Goal: Task Accomplishment & Management: Use online tool/utility

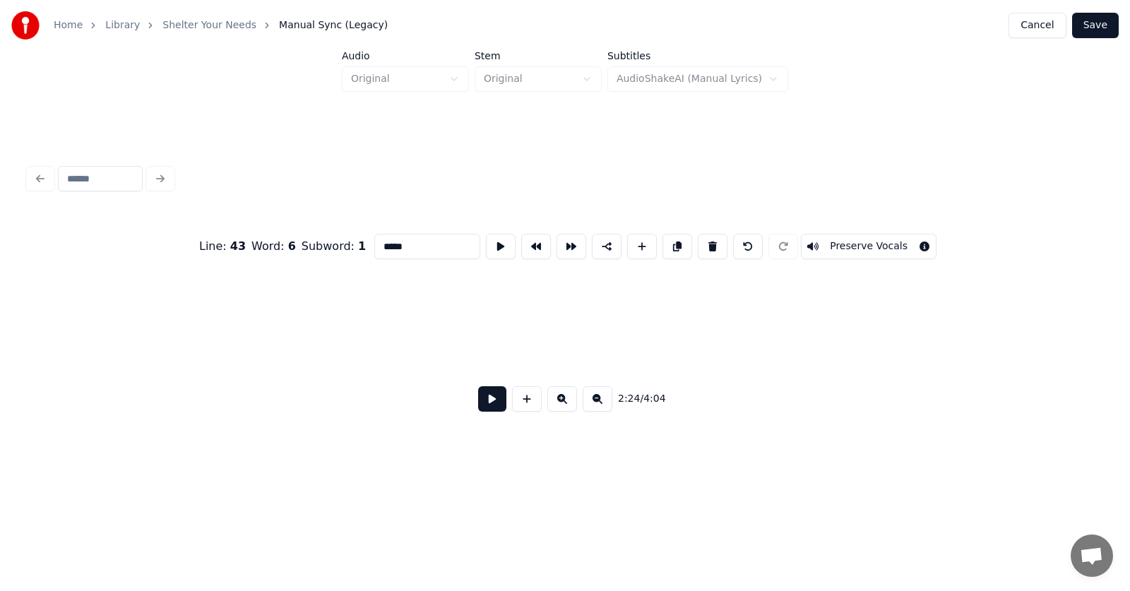
scroll to position [0, 76301]
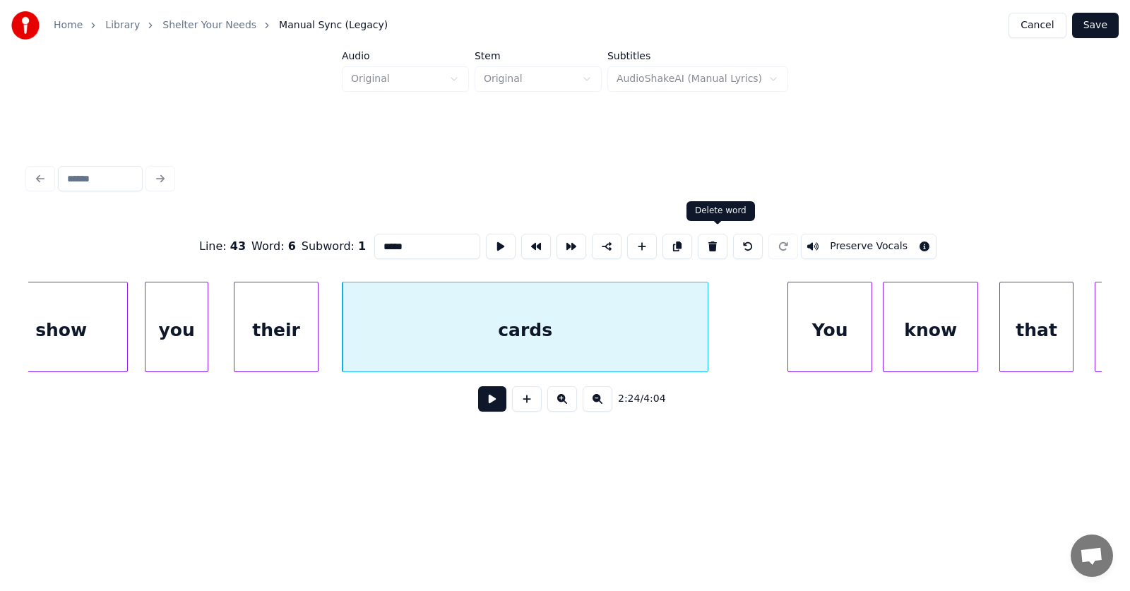
click at [482, 407] on button at bounding box center [492, 398] width 28 height 25
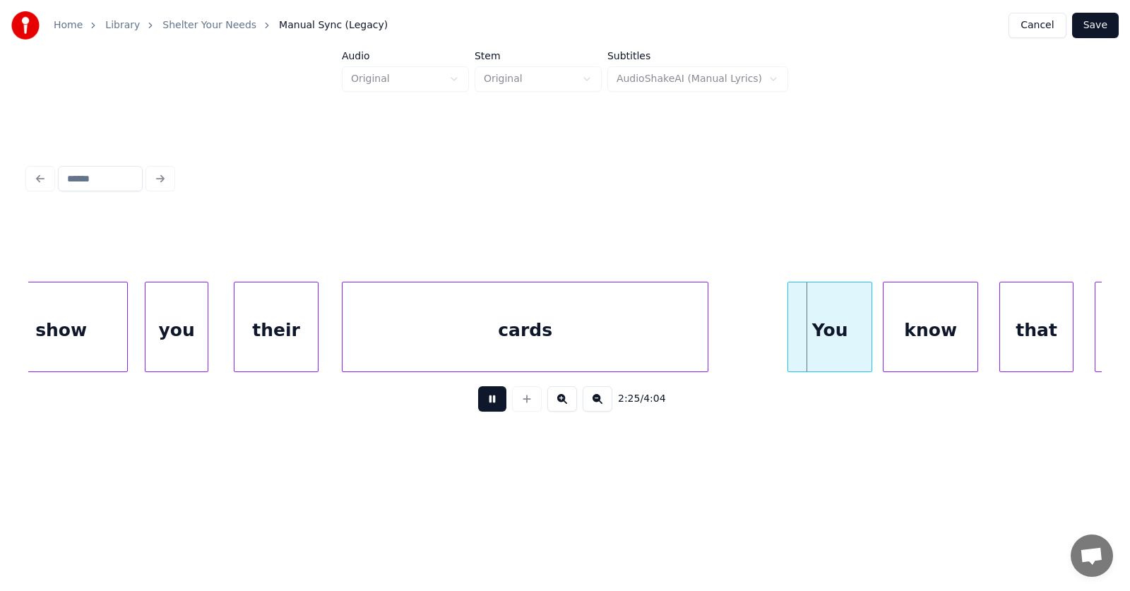
click at [482, 407] on button at bounding box center [492, 398] width 28 height 25
click at [485, 402] on button at bounding box center [492, 398] width 28 height 25
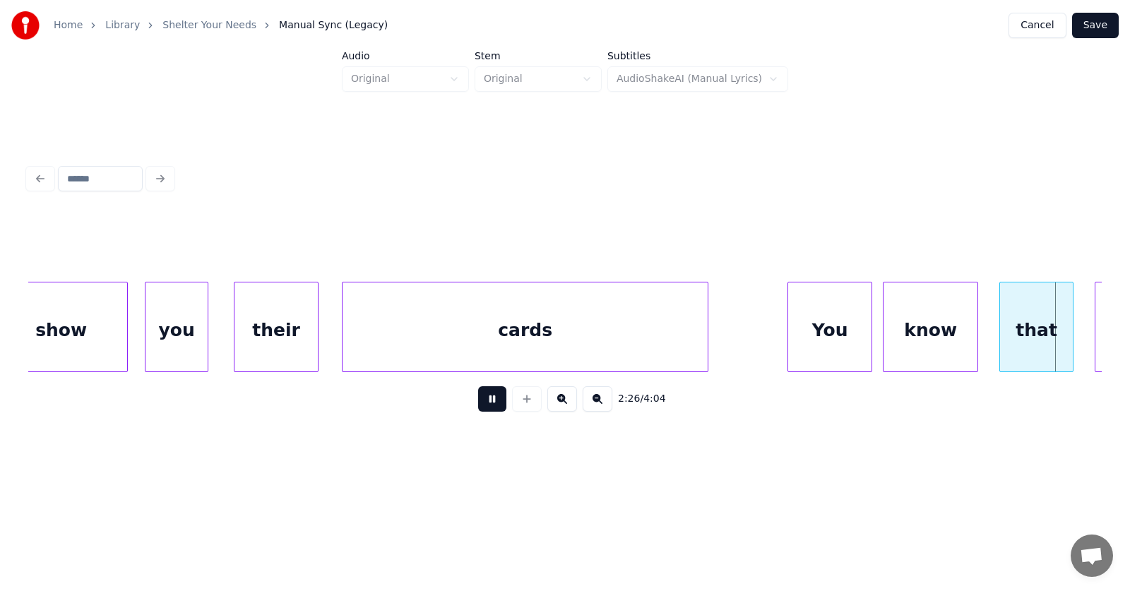
scroll to position [0, 77382]
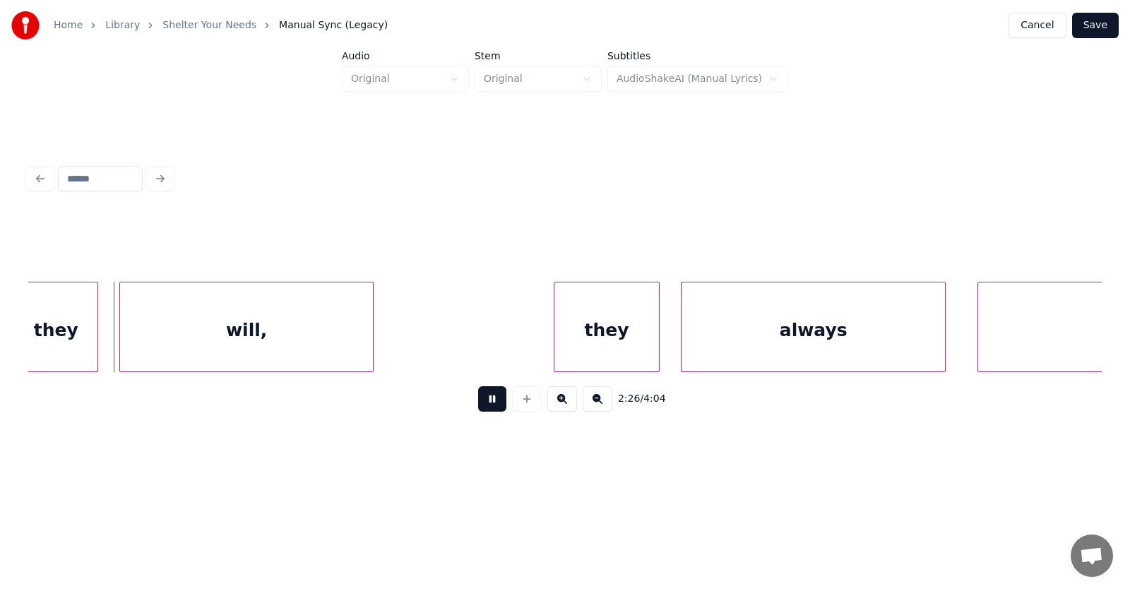
click at [485, 402] on button at bounding box center [492, 398] width 28 height 25
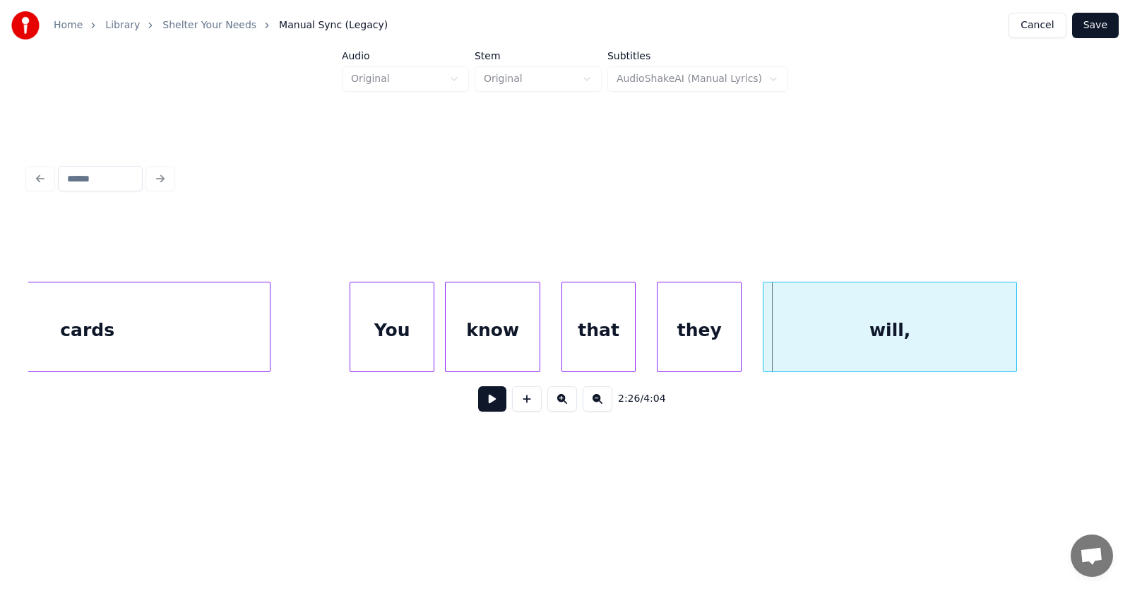
scroll to position [0, 76564]
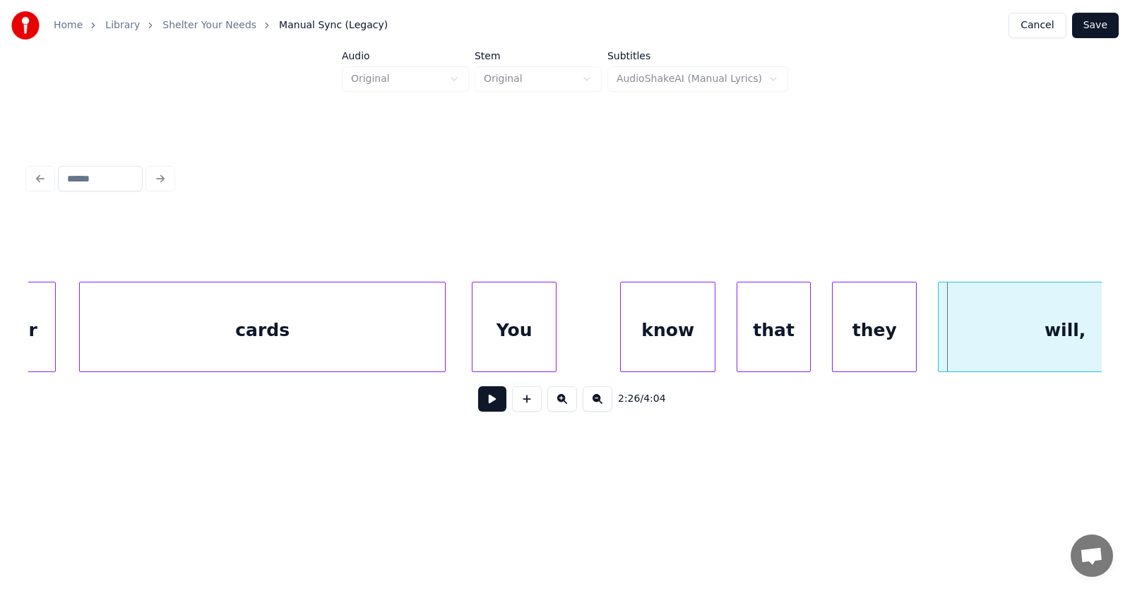
click at [502, 347] on div "You" at bounding box center [513, 330] width 83 height 96
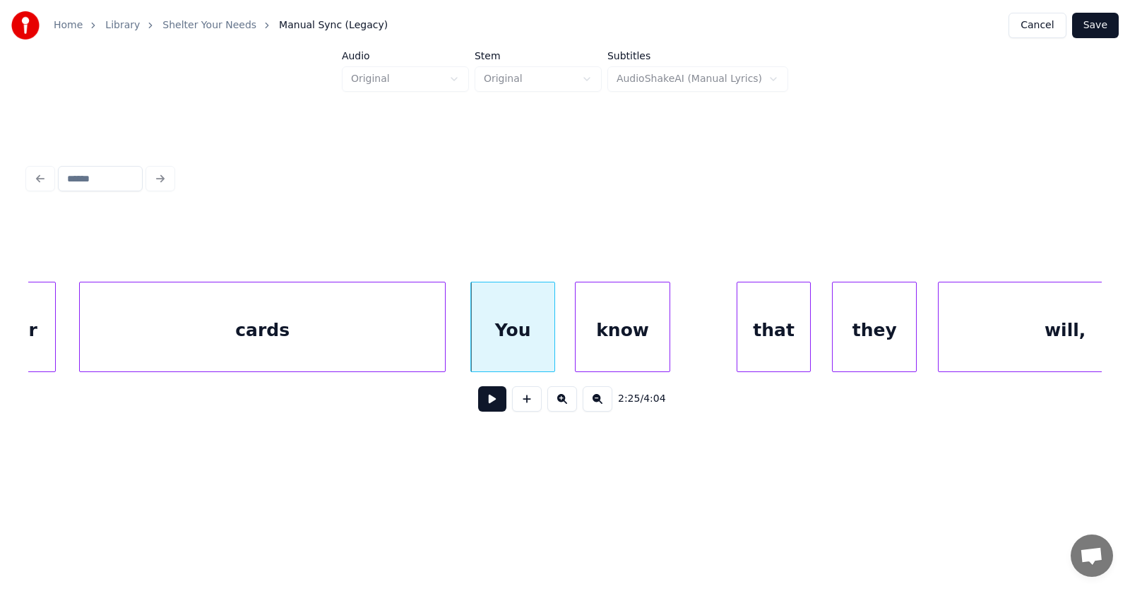
click at [606, 345] on div "know" at bounding box center [622, 330] width 94 height 96
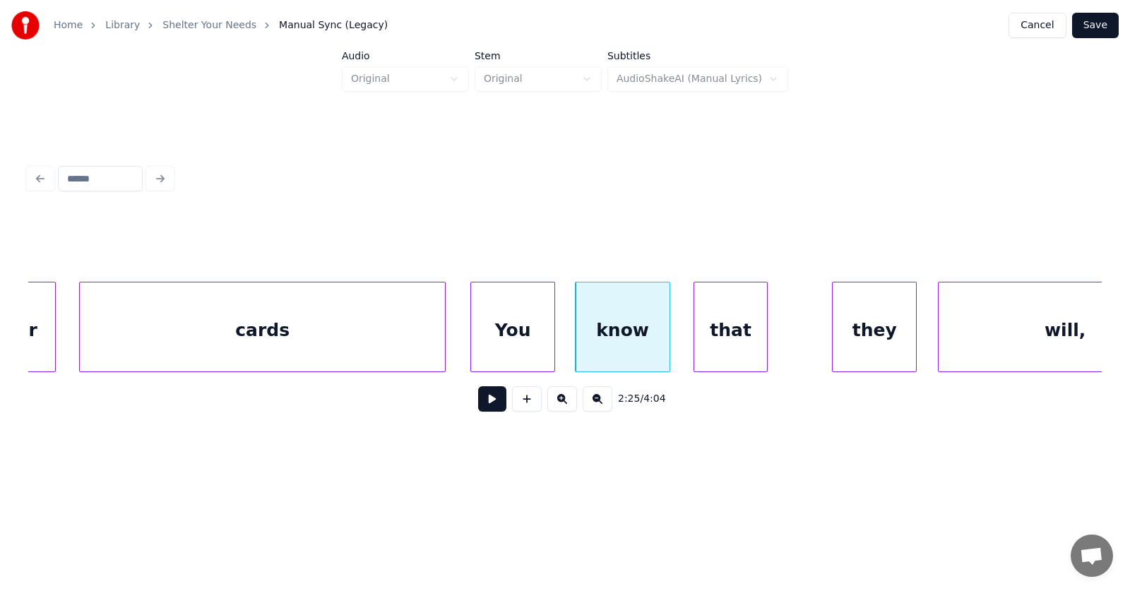
click at [717, 353] on div "that" at bounding box center [730, 330] width 73 height 96
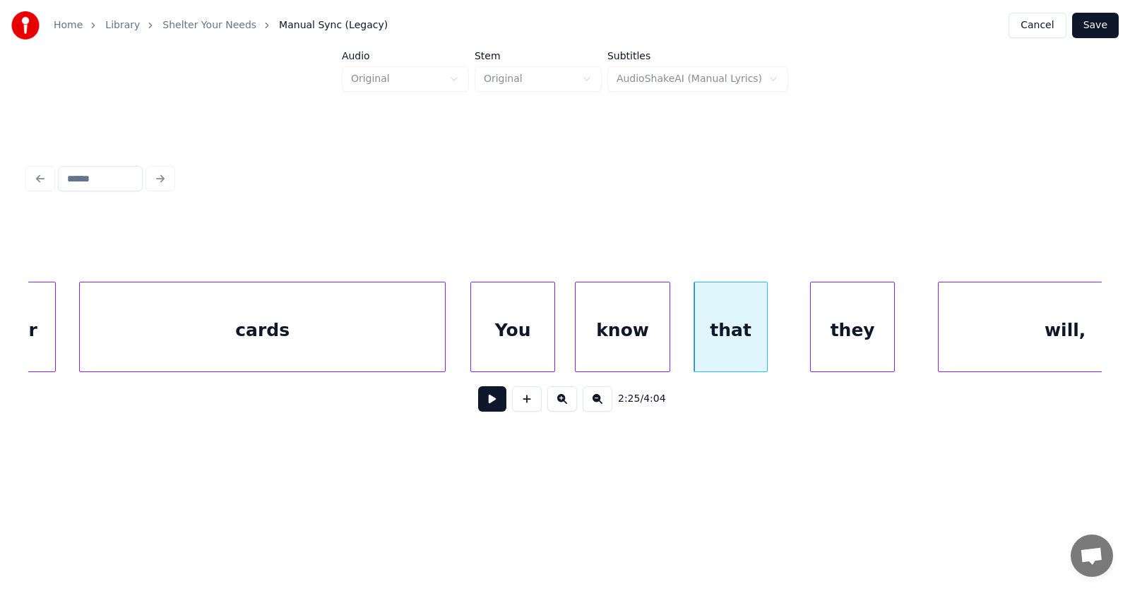
click at [832, 350] on div "they" at bounding box center [852, 330] width 83 height 96
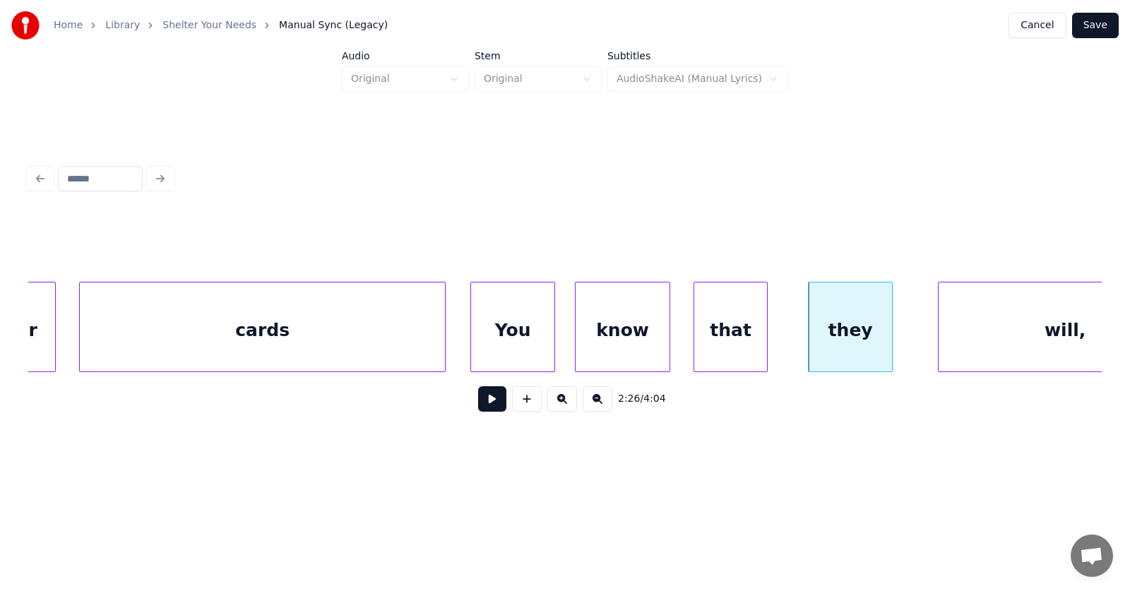
scroll to position [0, 76650]
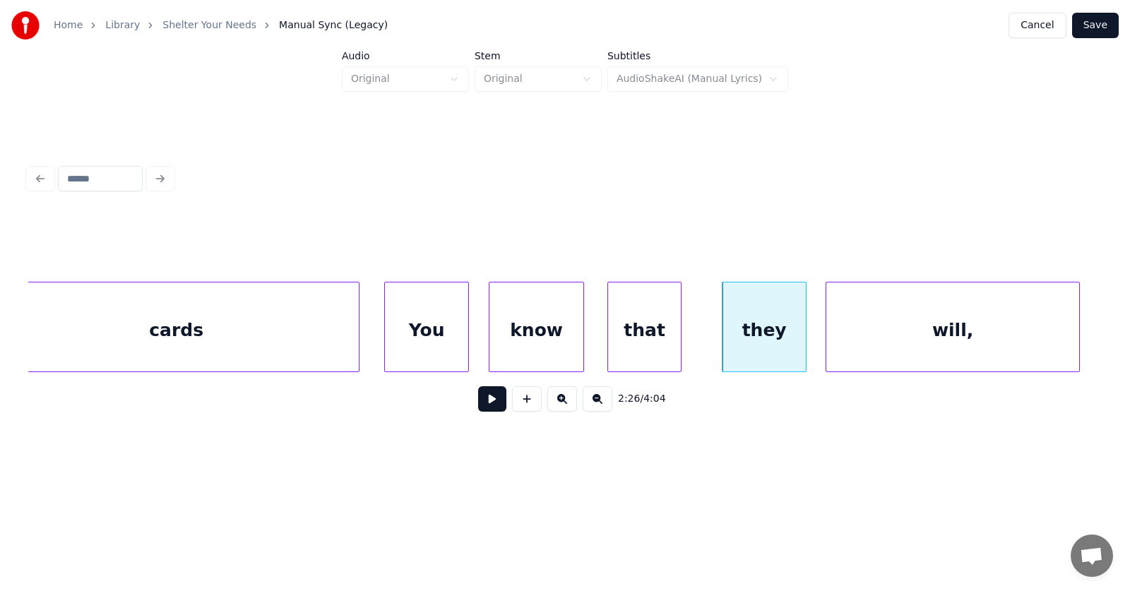
click at [953, 354] on div "will," at bounding box center [952, 330] width 253 height 96
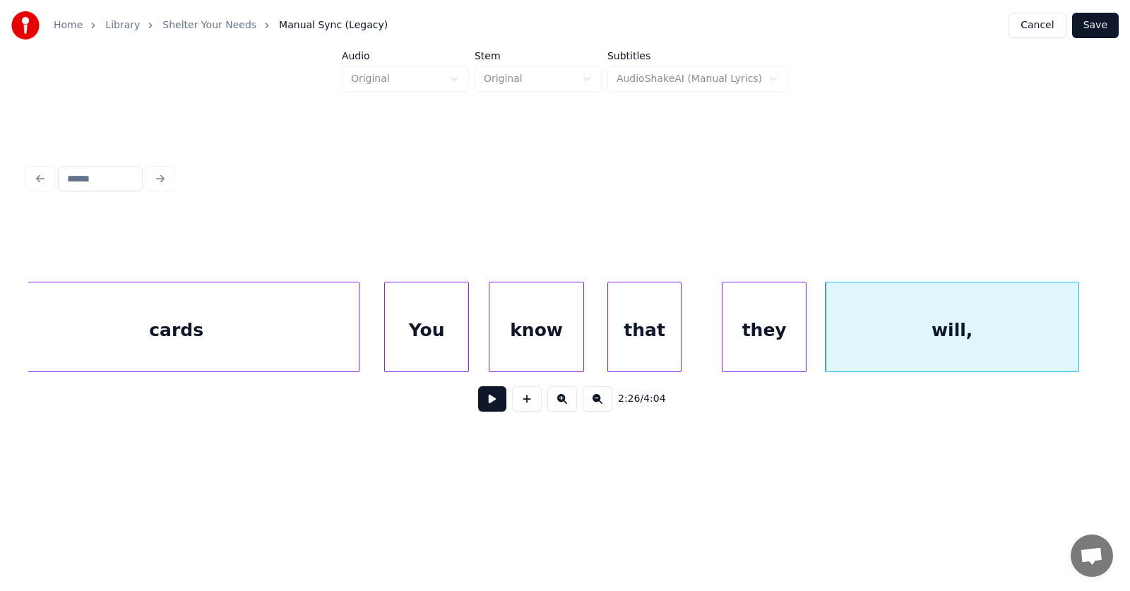
click at [435, 323] on div "You" at bounding box center [426, 330] width 83 height 96
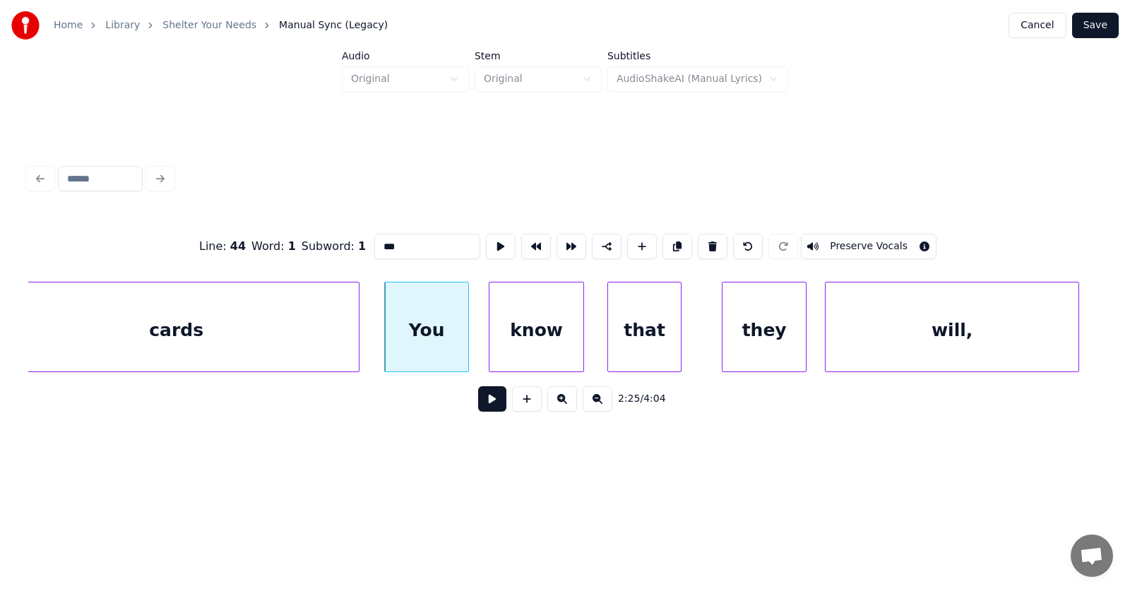
click at [485, 412] on button at bounding box center [492, 398] width 28 height 25
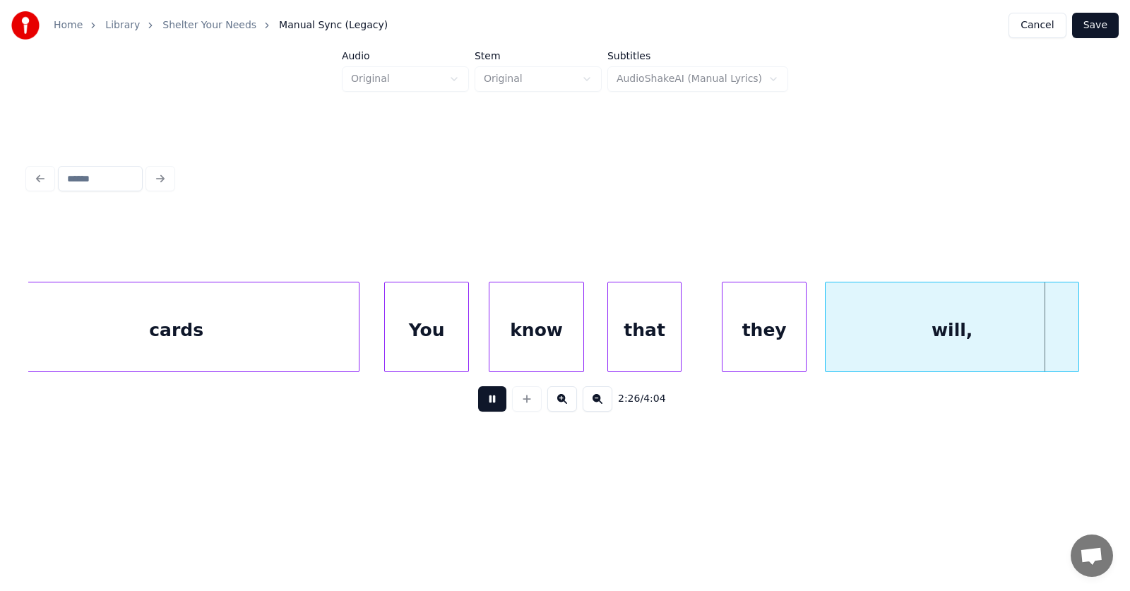
scroll to position [0, 77725]
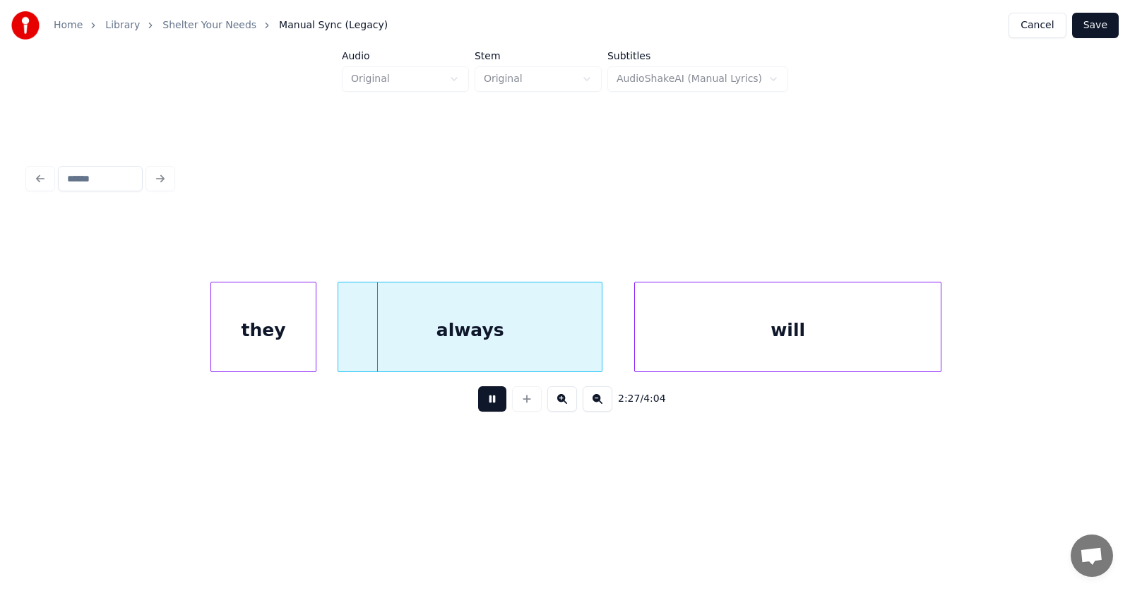
click at [485, 412] on button at bounding box center [492, 398] width 28 height 25
click at [254, 346] on div "they" at bounding box center [253, 330] width 104 height 96
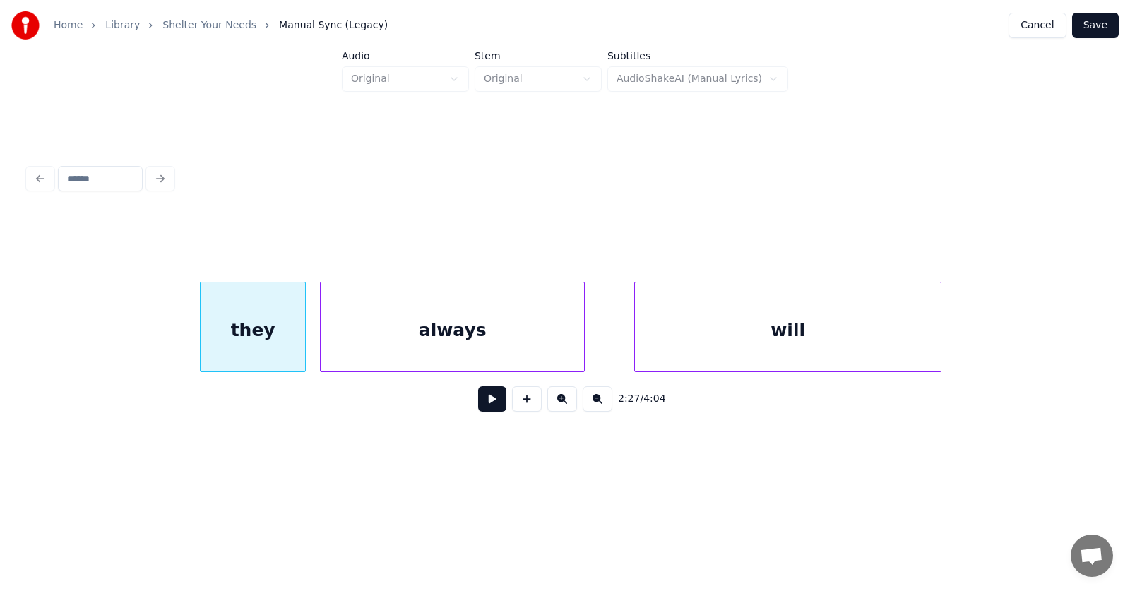
click at [368, 341] on div "always" at bounding box center [452, 330] width 263 height 96
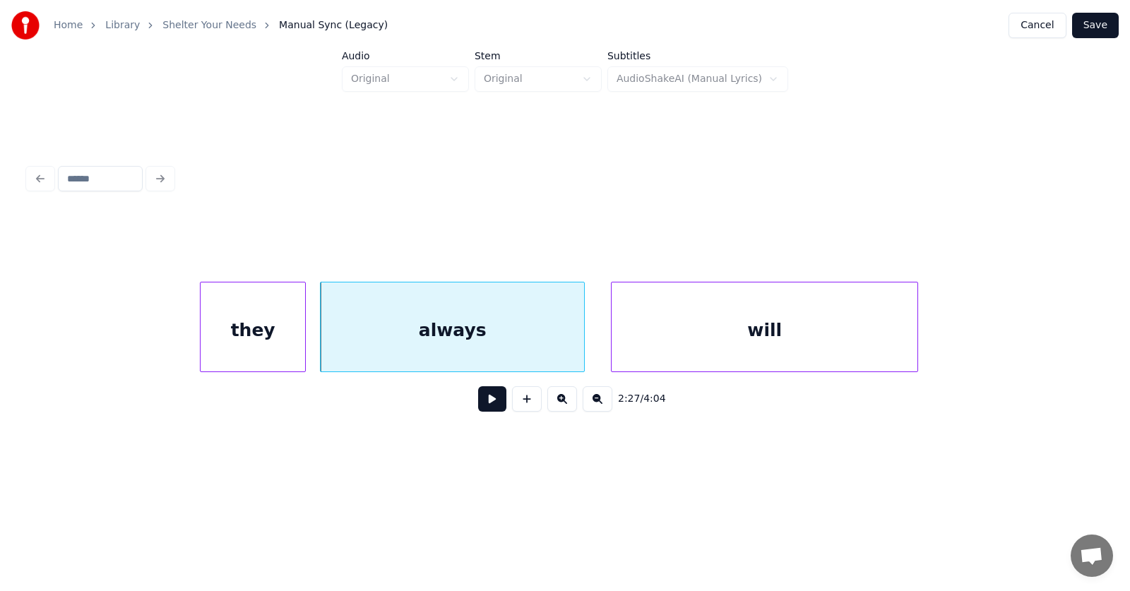
click at [645, 333] on div "will" at bounding box center [764, 330] width 306 height 96
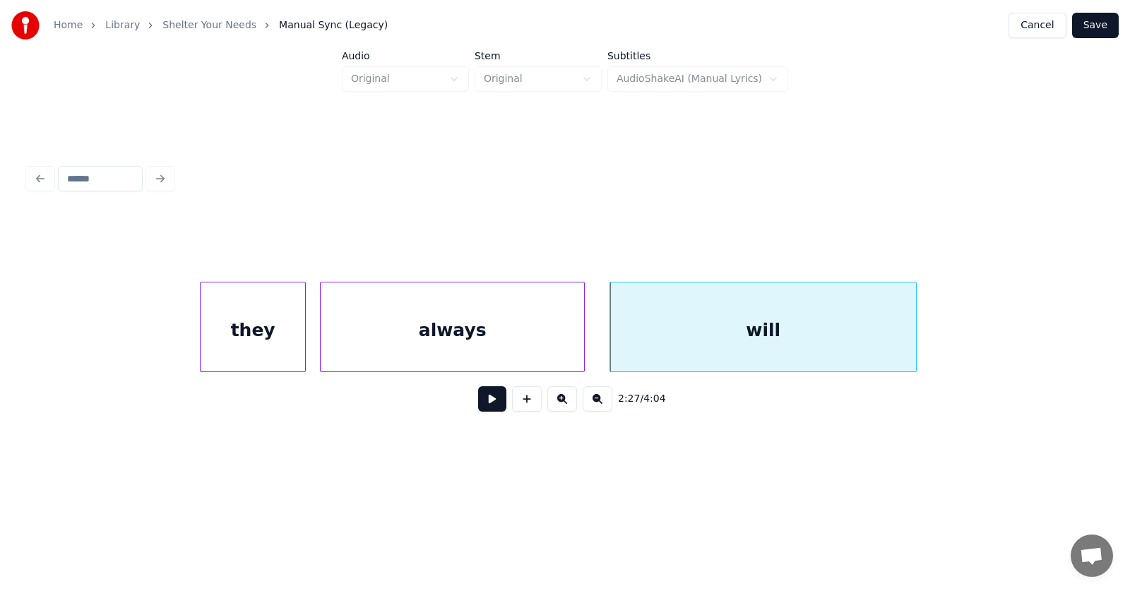
click at [478, 404] on button at bounding box center [492, 398] width 28 height 25
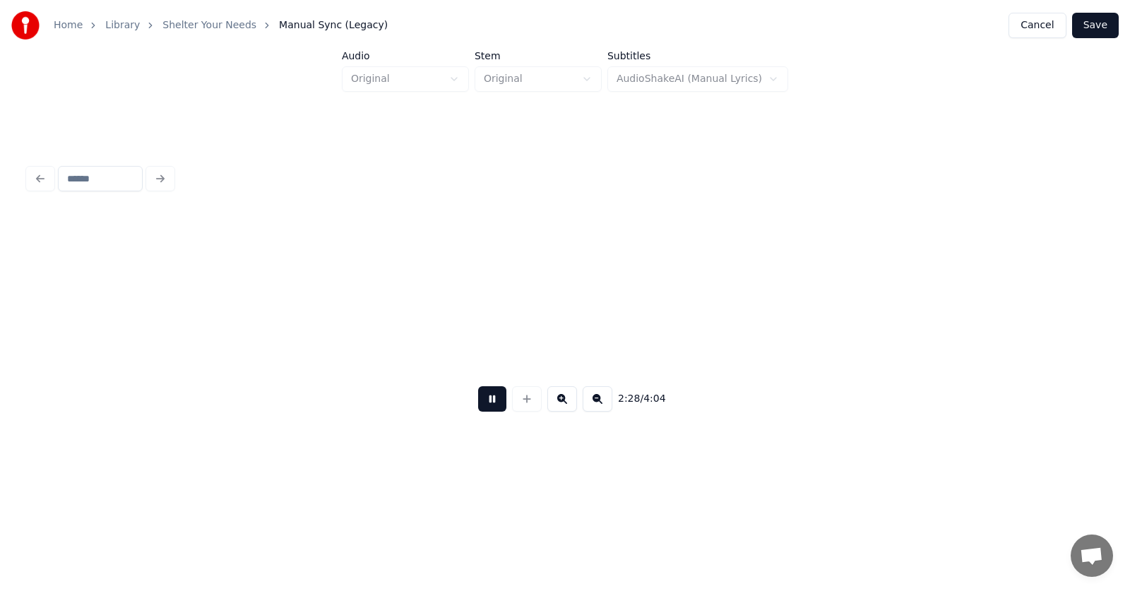
scroll to position [0, 78805]
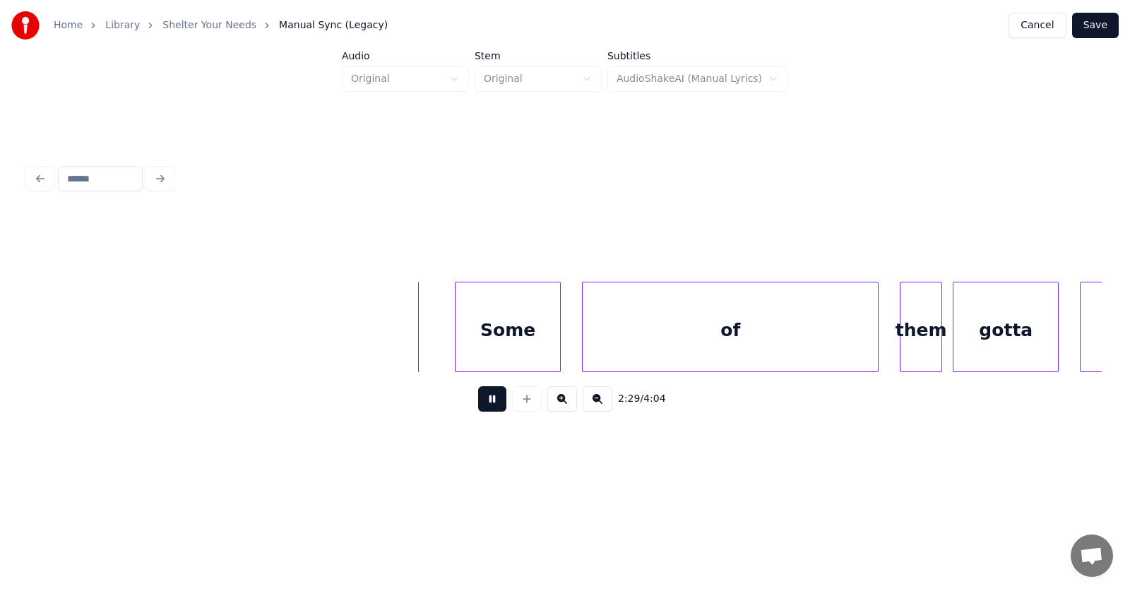
click at [478, 407] on button at bounding box center [492, 398] width 28 height 25
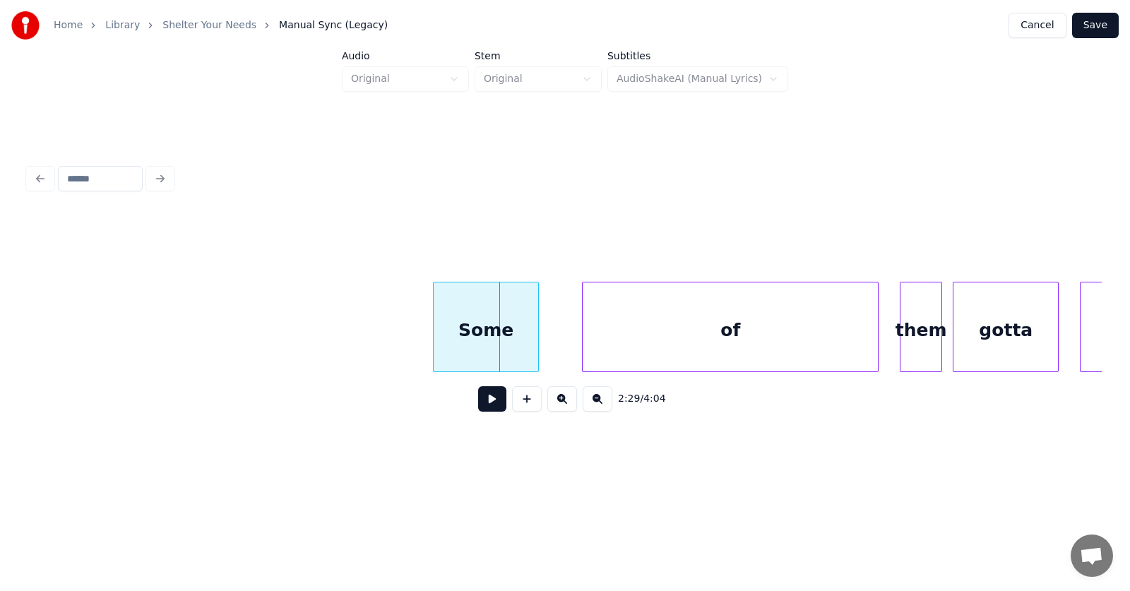
click at [503, 342] on div "Some" at bounding box center [486, 330] width 104 height 96
click at [374, 335] on div at bounding box center [373, 326] width 4 height 89
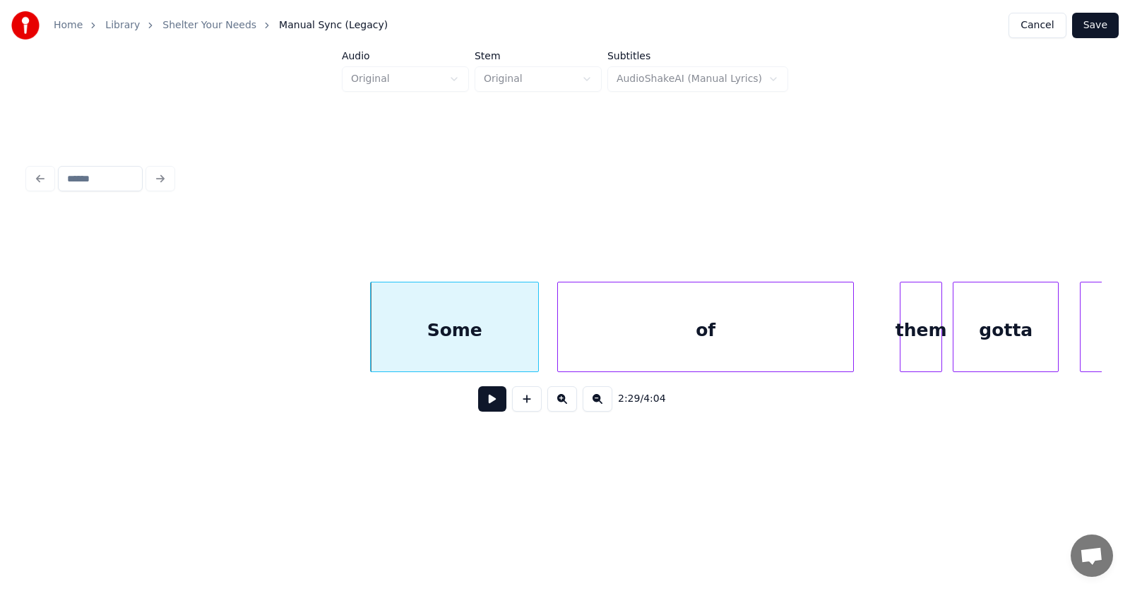
click at [629, 341] on div "of" at bounding box center [705, 330] width 295 height 96
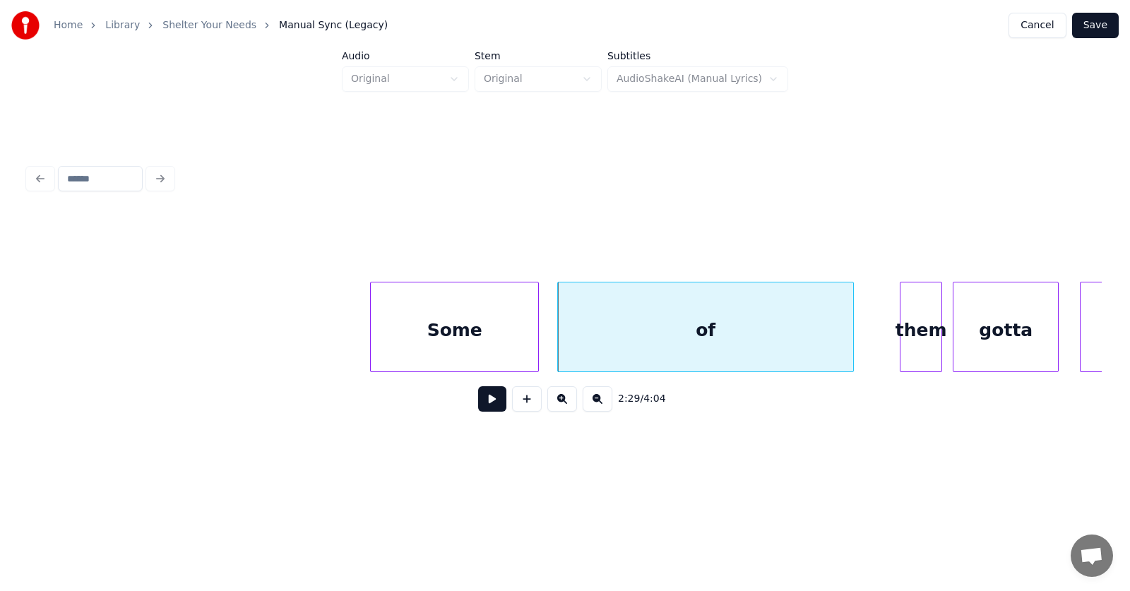
click at [625, 332] on div "of" at bounding box center [705, 330] width 295 height 96
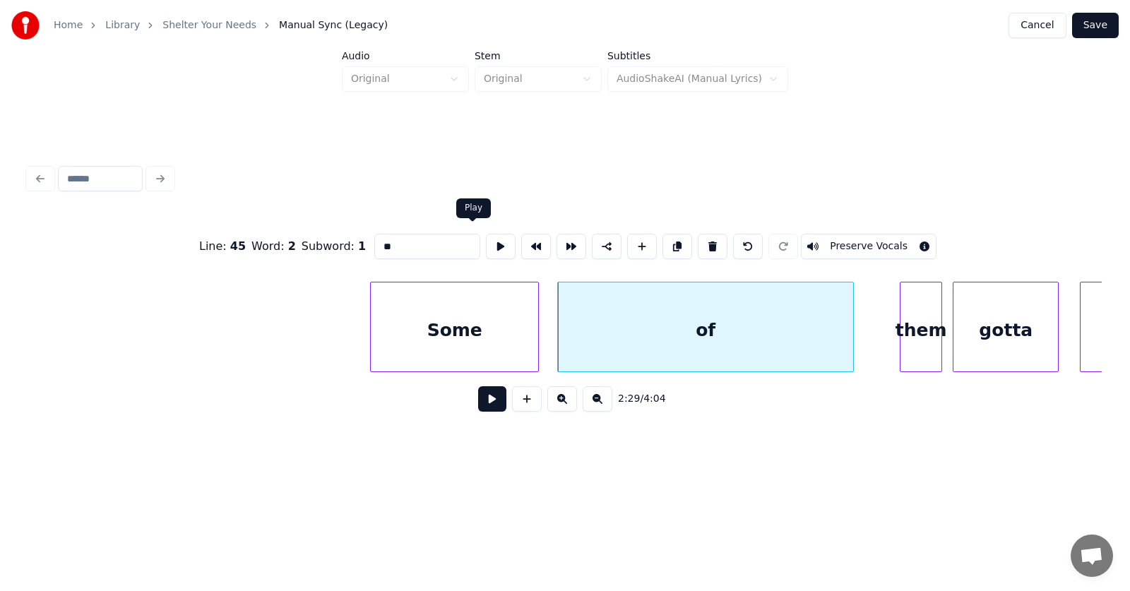
click at [486, 239] on button at bounding box center [501, 246] width 30 height 25
click at [465, 306] on div "Some" at bounding box center [454, 330] width 167 height 96
type input "****"
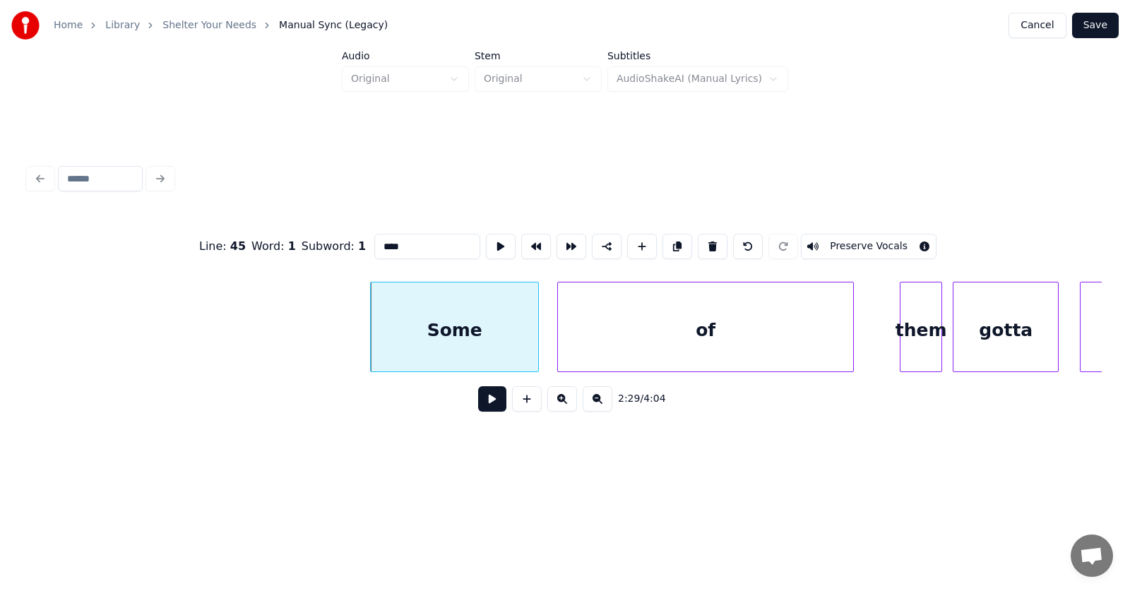
click at [485, 398] on button at bounding box center [492, 398] width 28 height 25
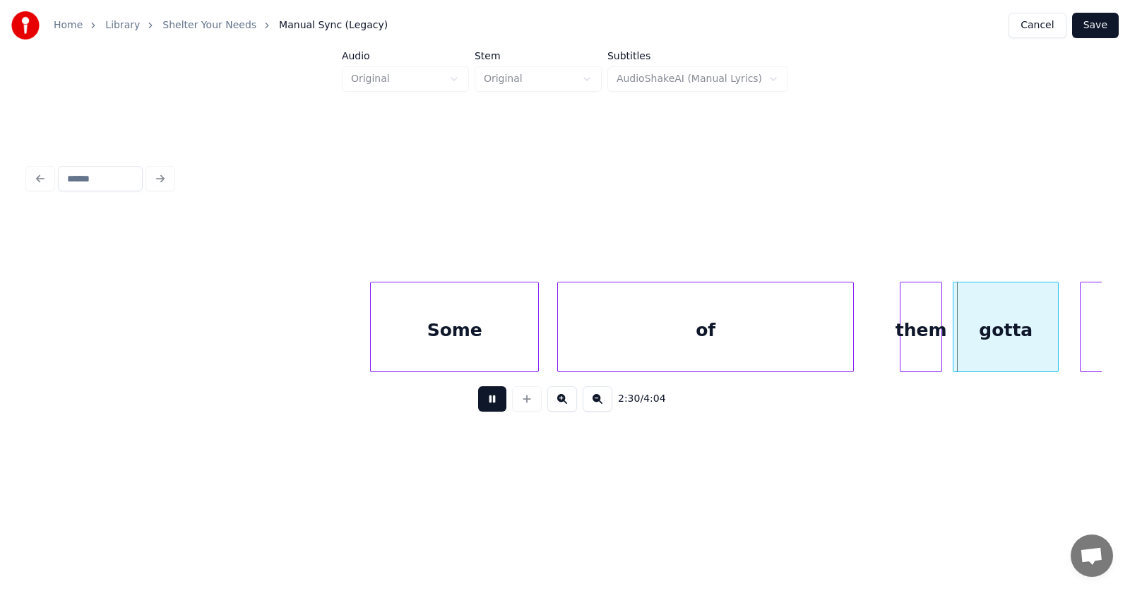
click at [485, 398] on button at bounding box center [492, 398] width 28 height 25
click at [666, 340] on div "of" at bounding box center [705, 330] width 295 height 96
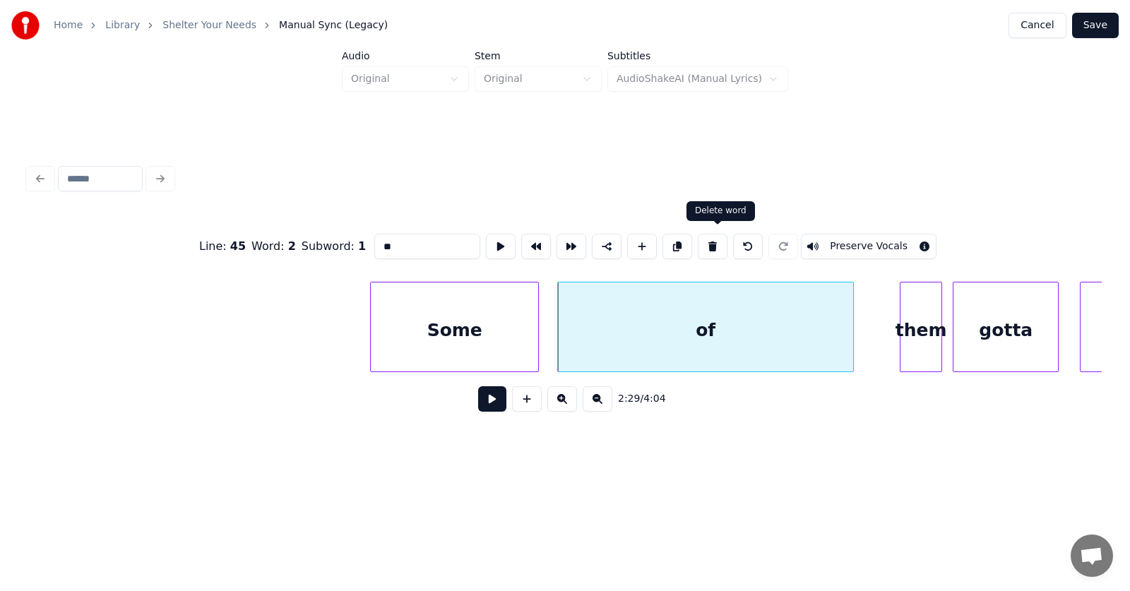
click at [717, 236] on button at bounding box center [713, 246] width 30 height 25
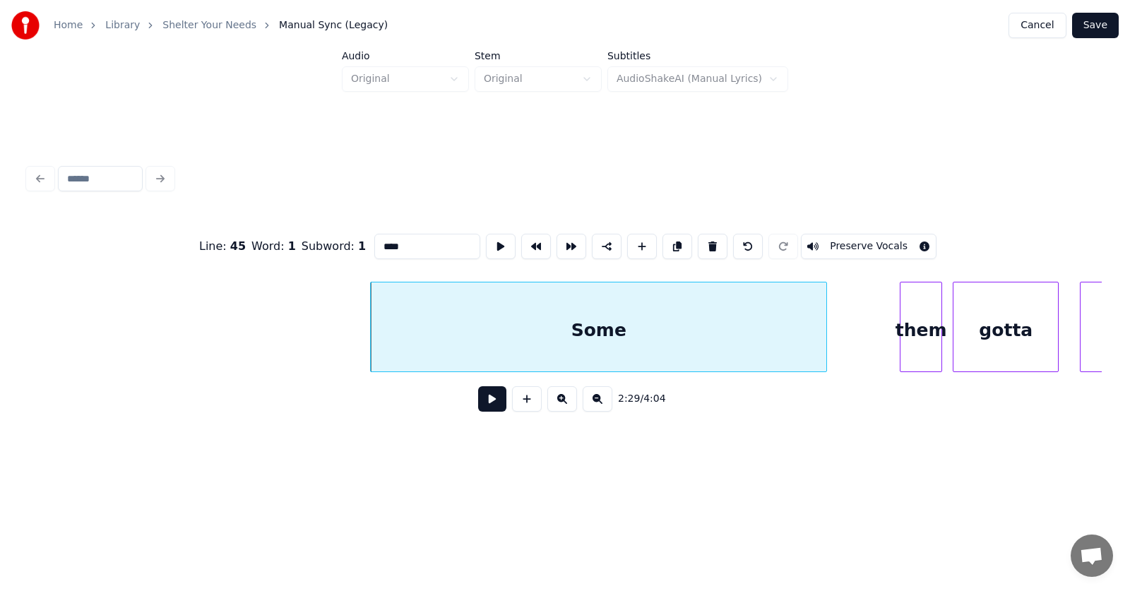
click at [823, 344] on div at bounding box center [824, 326] width 4 height 89
click at [396, 240] on input "****" at bounding box center [427, 246] width 106 height 25
type input "********"
click at [486, 407] on button at bounding box center [492, 398] width 28 height 25
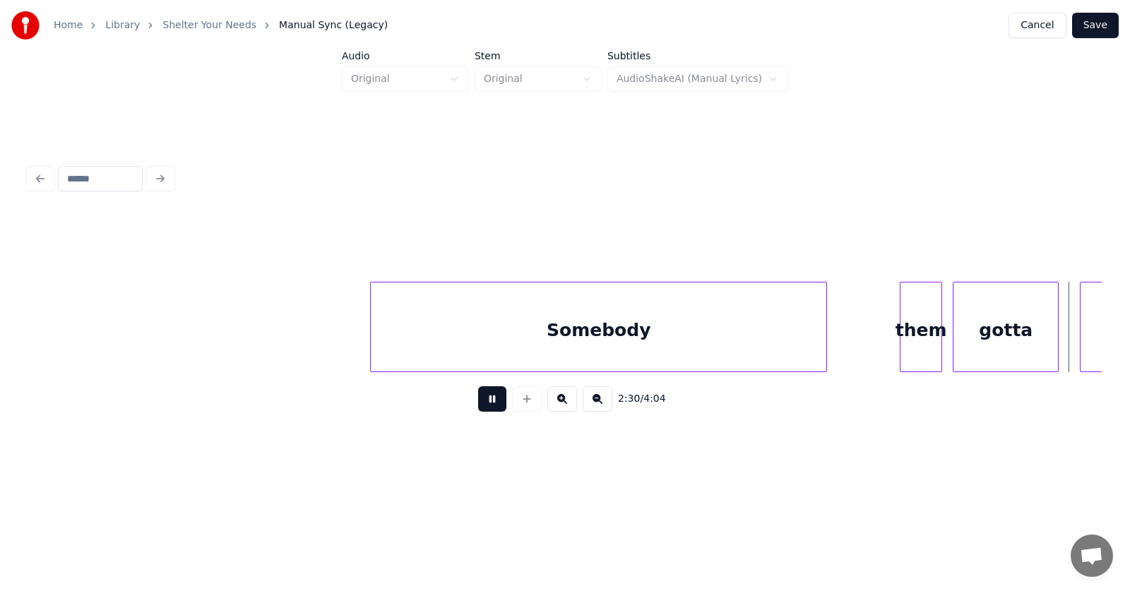
scroll to position [0, 79878]
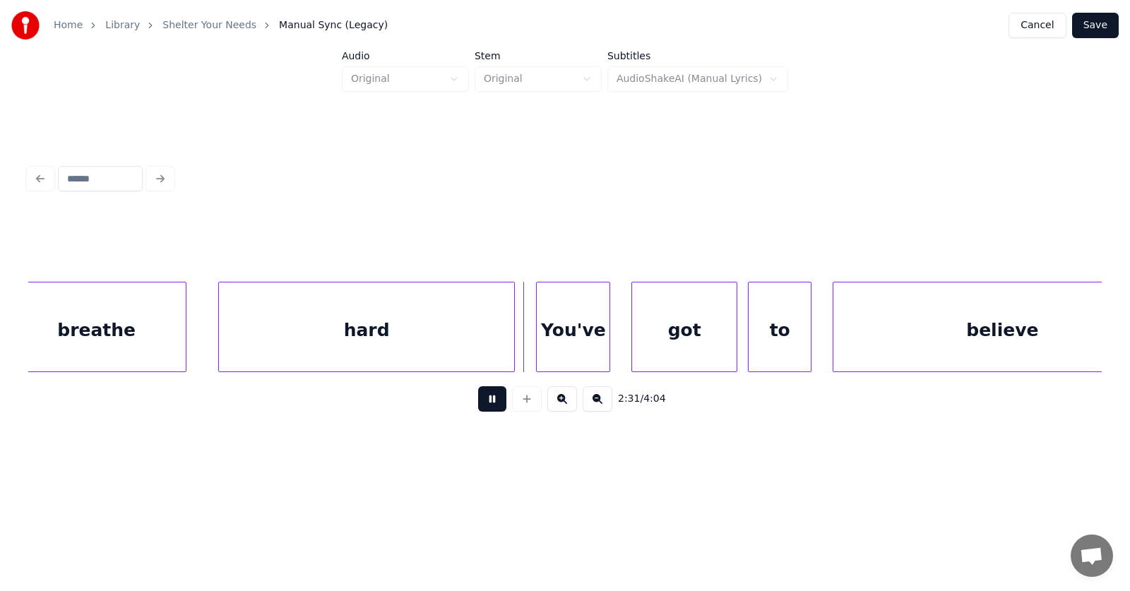
click at [486, 407] on button at bounding box center [492, 398] width 28 height 25
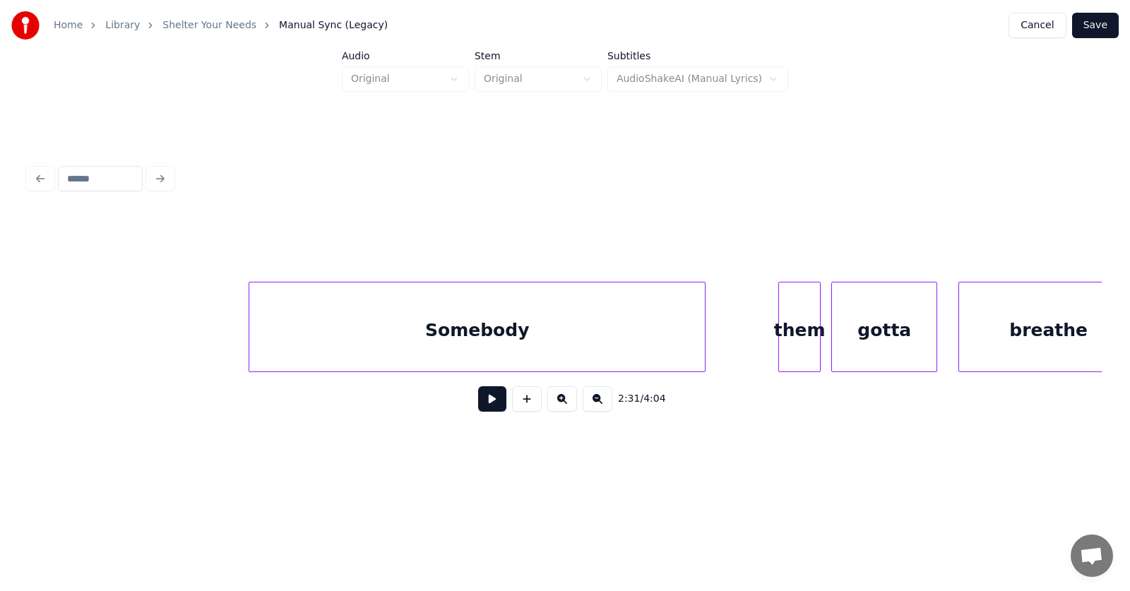
click at [800, 337] on div "them" at bounding box center [799, 330] width 41 height 96
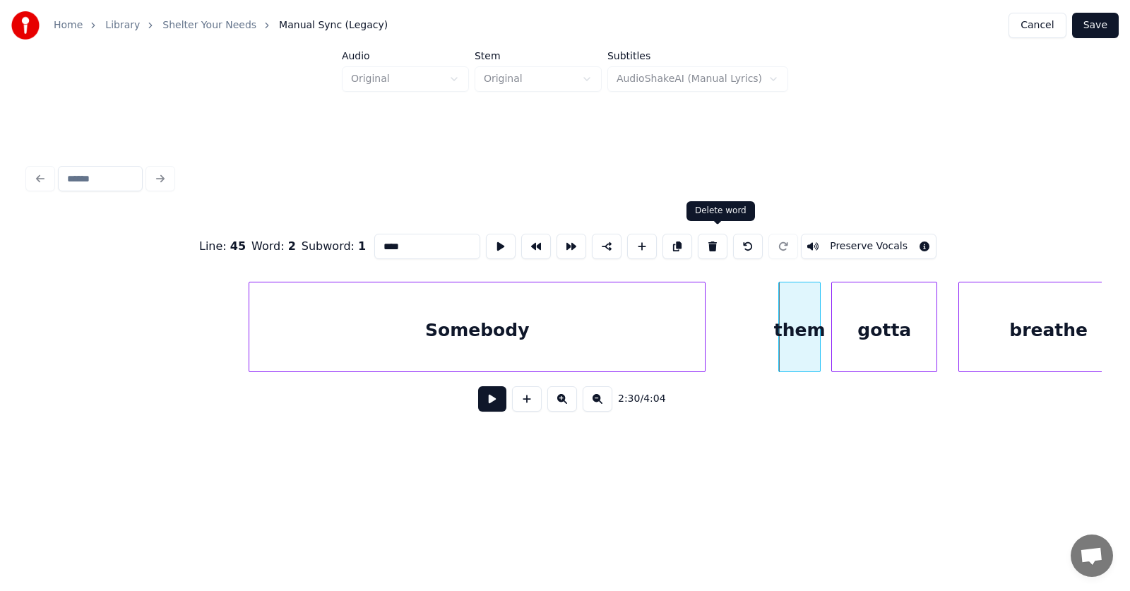
click at [715, 238] on button at bounding box center [713, 246] width 30 height 25
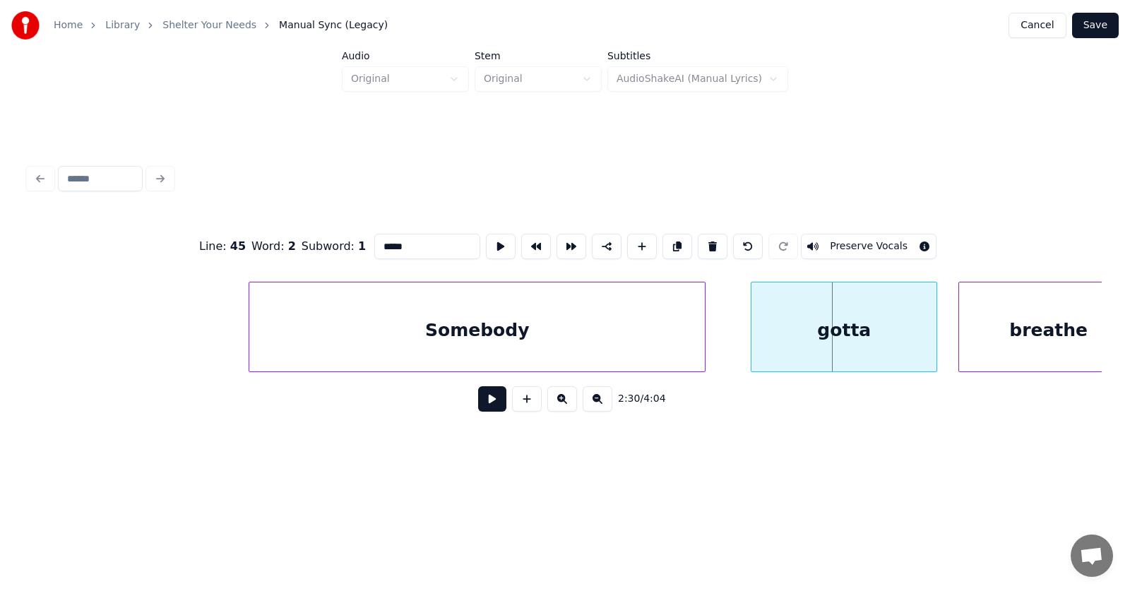
click at [755, 333] on div at bounding box center [753, 326] width 4 height 89
click at [886, 330] on div "gotta" at bounding box center [835, 330] width 185 height 96
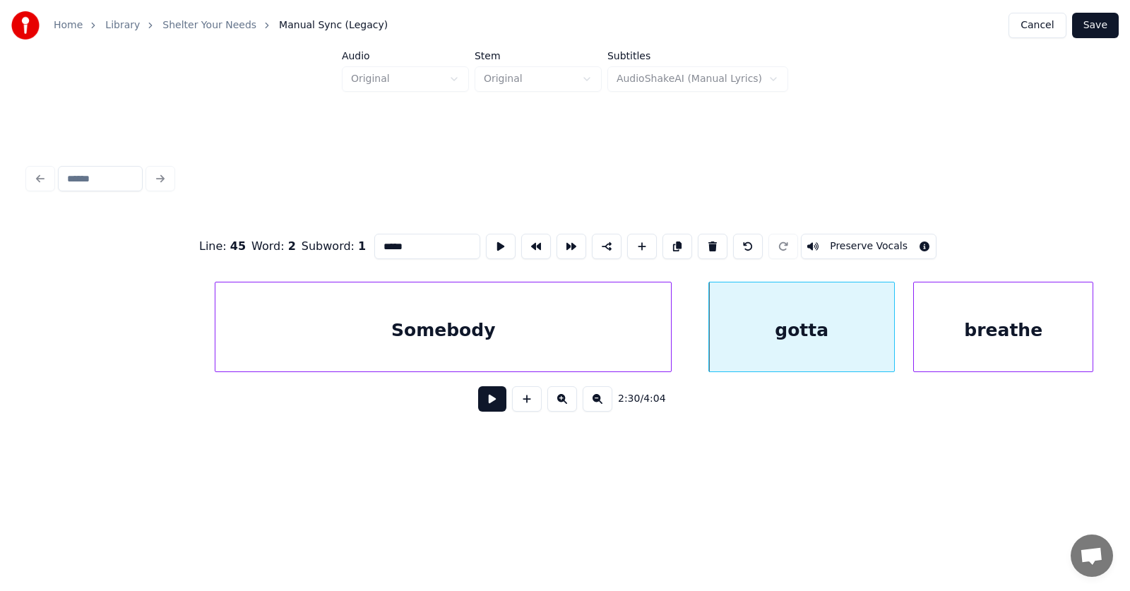
click at [987, 337] on div "breathe" at bounding box center [1003, 330] width 179 height 96
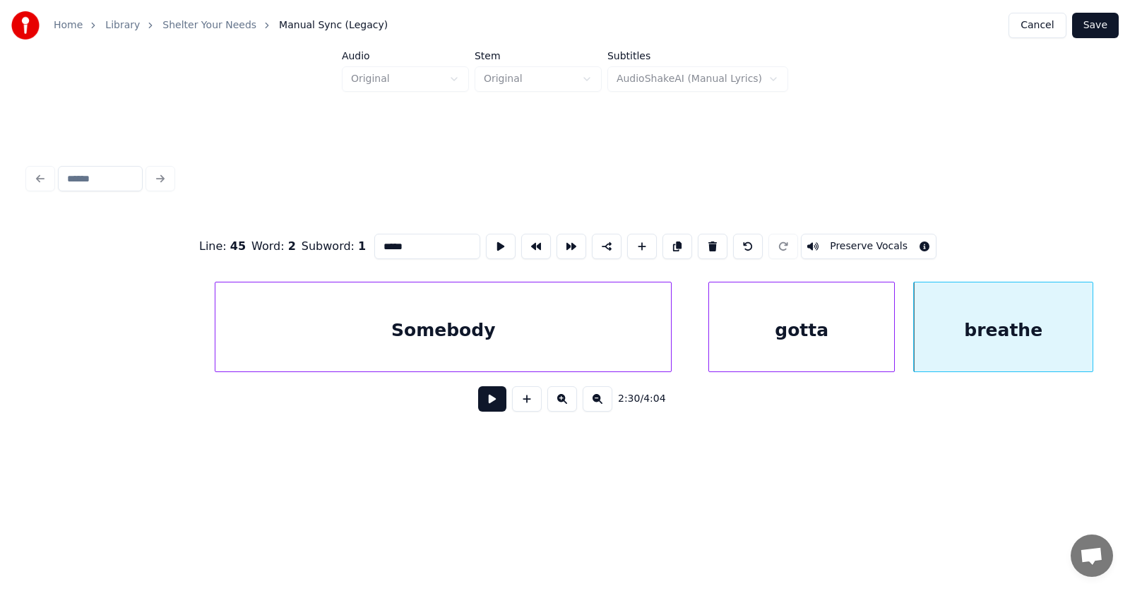
click at [812, 325] on div "gotta" at bounding box center [801, 330] width 185 height 96
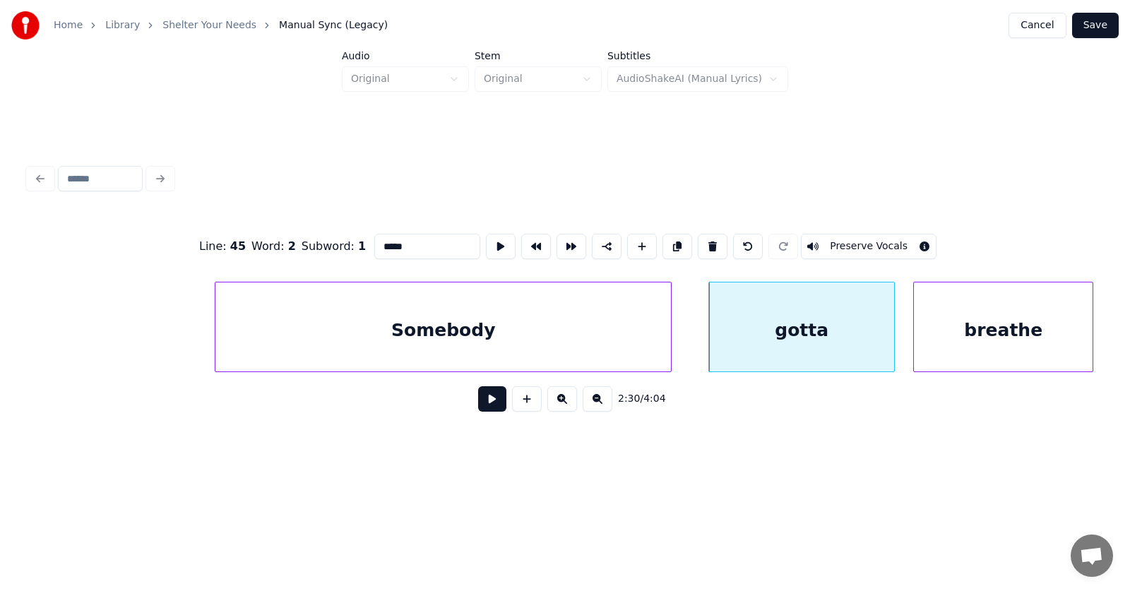
drag, startPoint x: 397, startPoint y: 237, endPoint x: 343, endPoint y: 242, distance: 54.0
click at [374, 242] on input "*****" at bounding box center [427, 246] width 106 height 25
click at [758, 329] on div "better" at bounding box center [801, 330] width 185 height 96
type input "******"
click at [478, 402] on button at bounding box center [492, 398] width 28 height 25
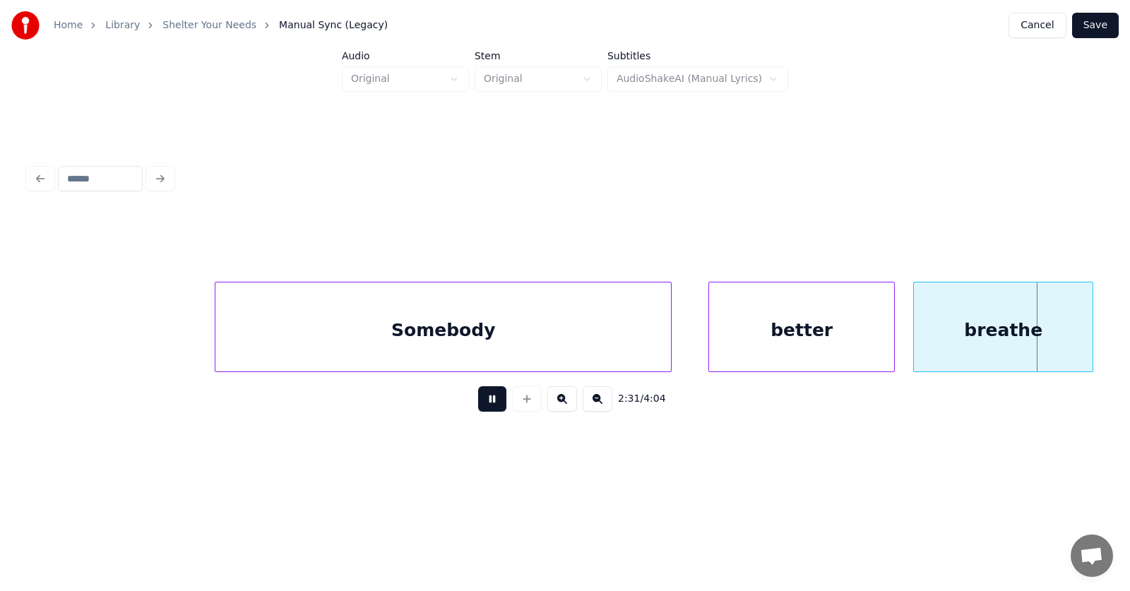
click at [478, 402] on button at bounding box center [492, 398] width 28 height 25
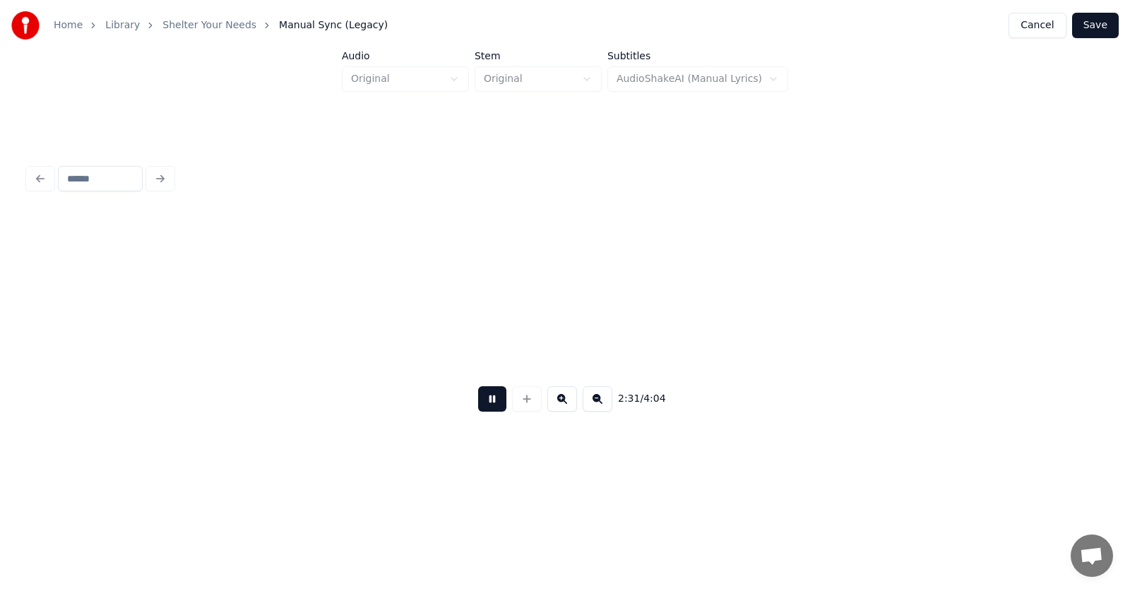
scroll to position [0, 80034]
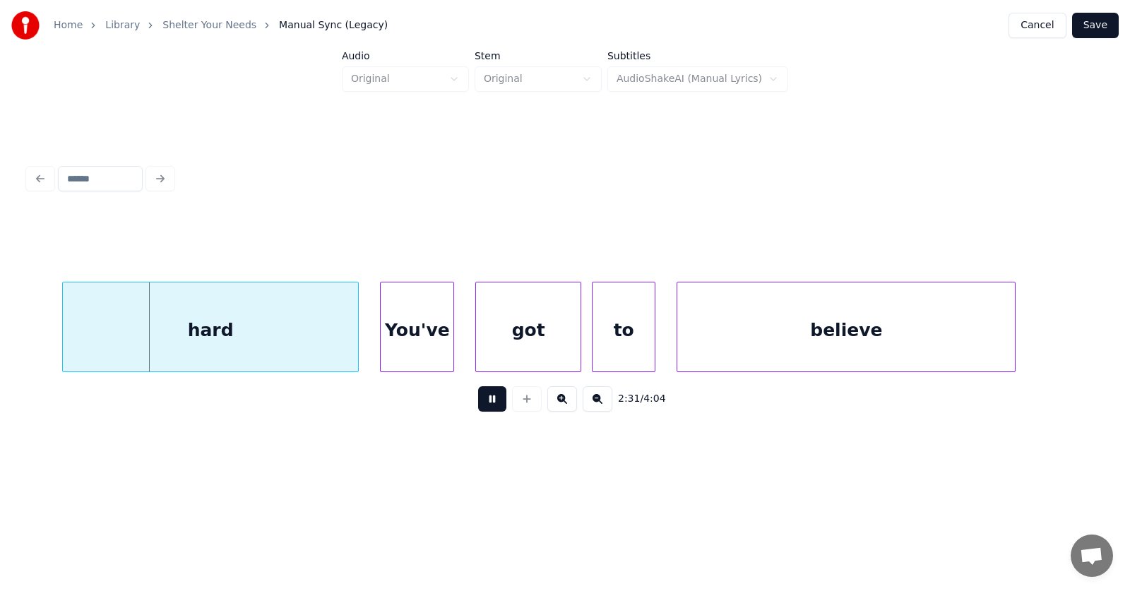
click at [478, 402] on button at bounding box center [492, 398] width 28 height 25
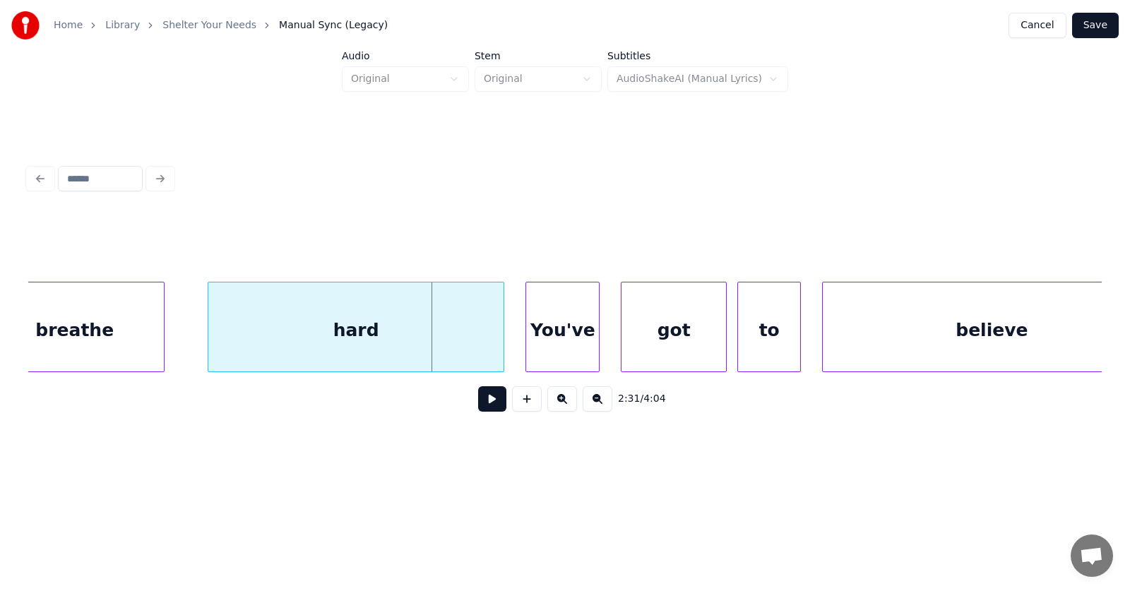
scroll to position [0, 79714]
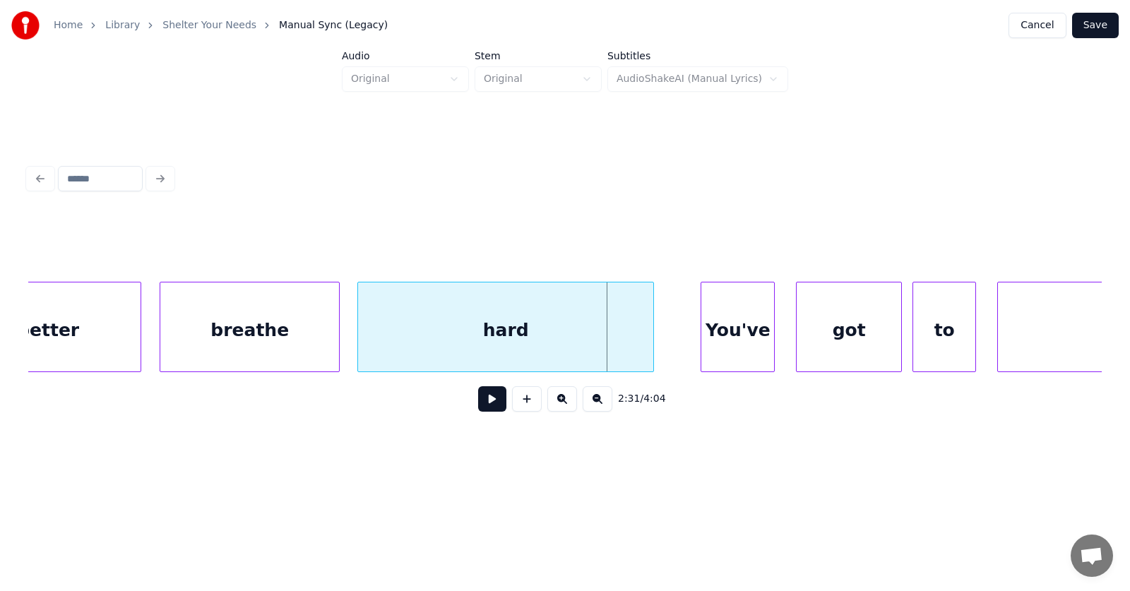
click at [568, 335] on div "hard" at bounding box center [505, 330] width 295 height 96
click at [709, 340] on div "You've" at bounding box center [713, 330] width 73 height 96
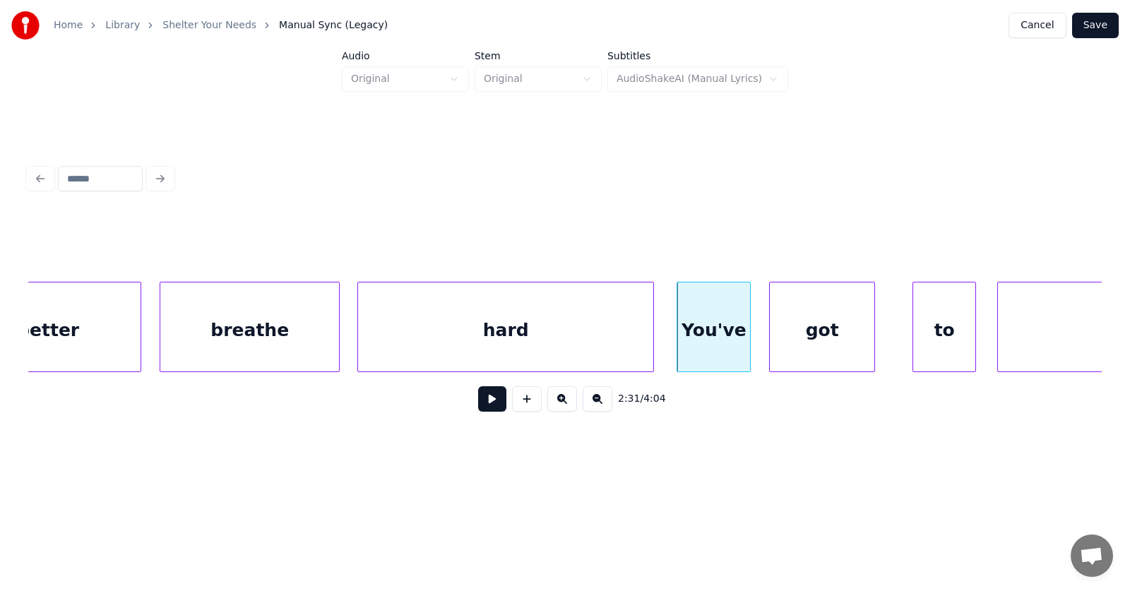
click at [804, 346] on div "got" at bounding box center [822, 330] width 104 height 96
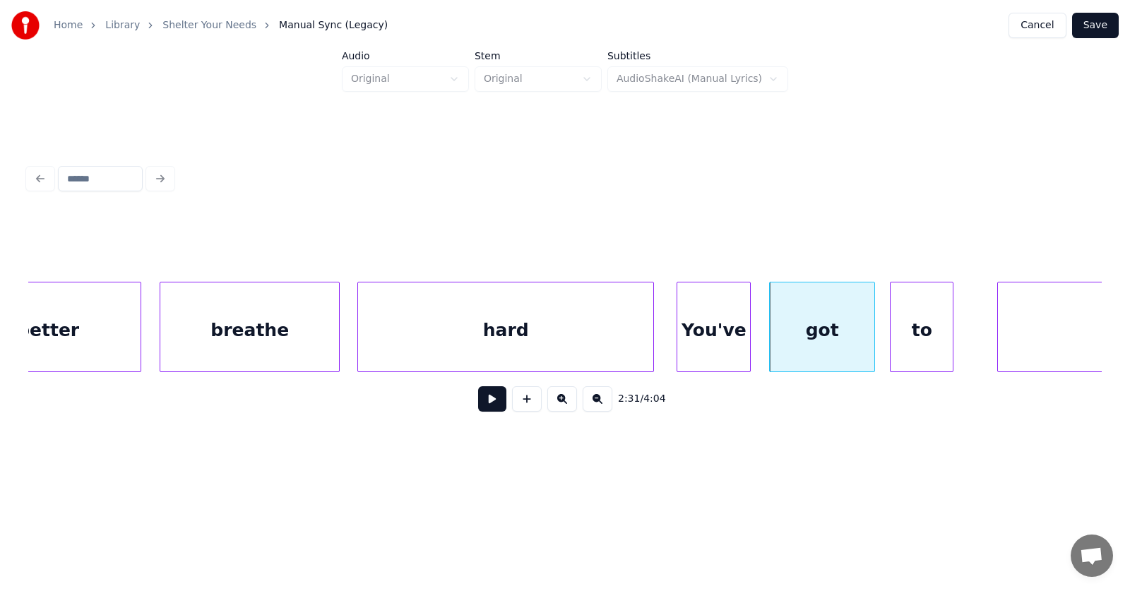
click at [923, 349] on div "to" at bounding box center [921, 330] width 62 height 96
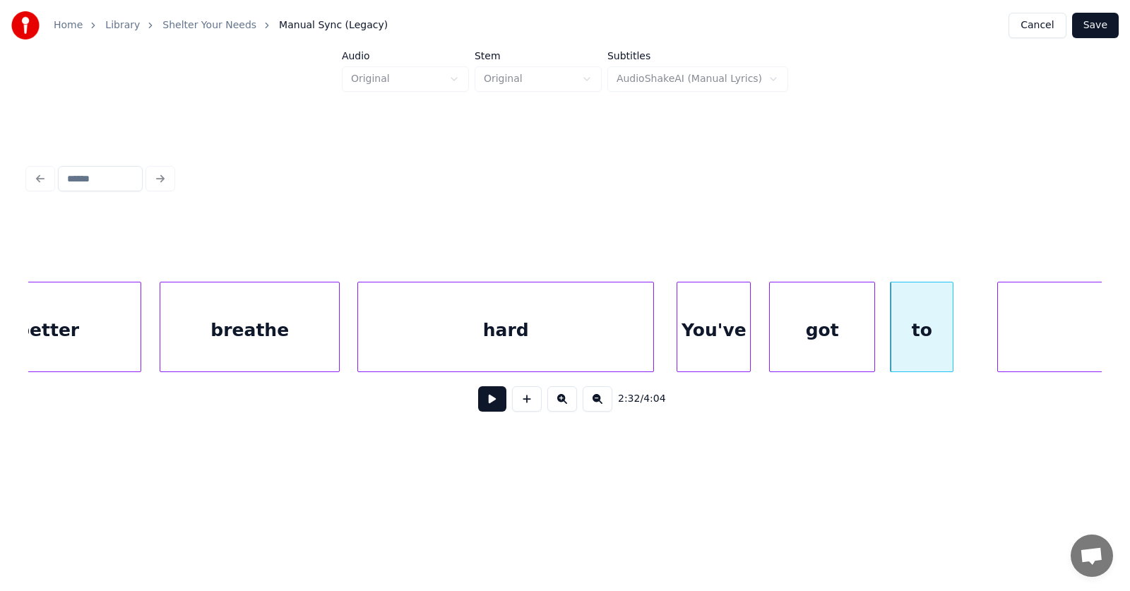
scroll to position [0, 79945]
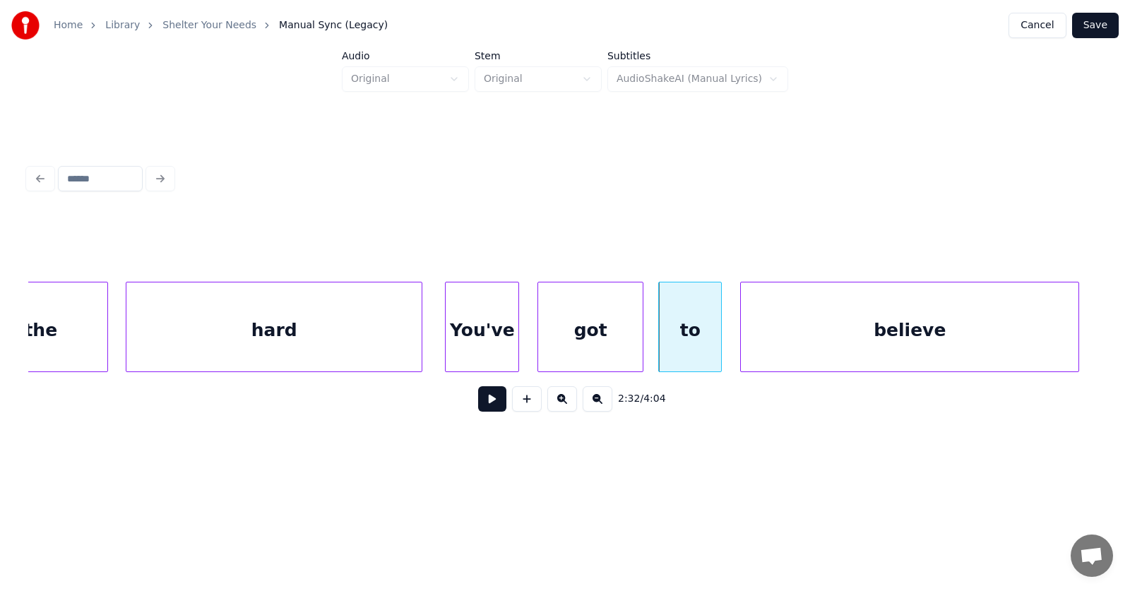
click at [1000, 347] on div "believe" at bounding box center [909, 330] width 337 height 96
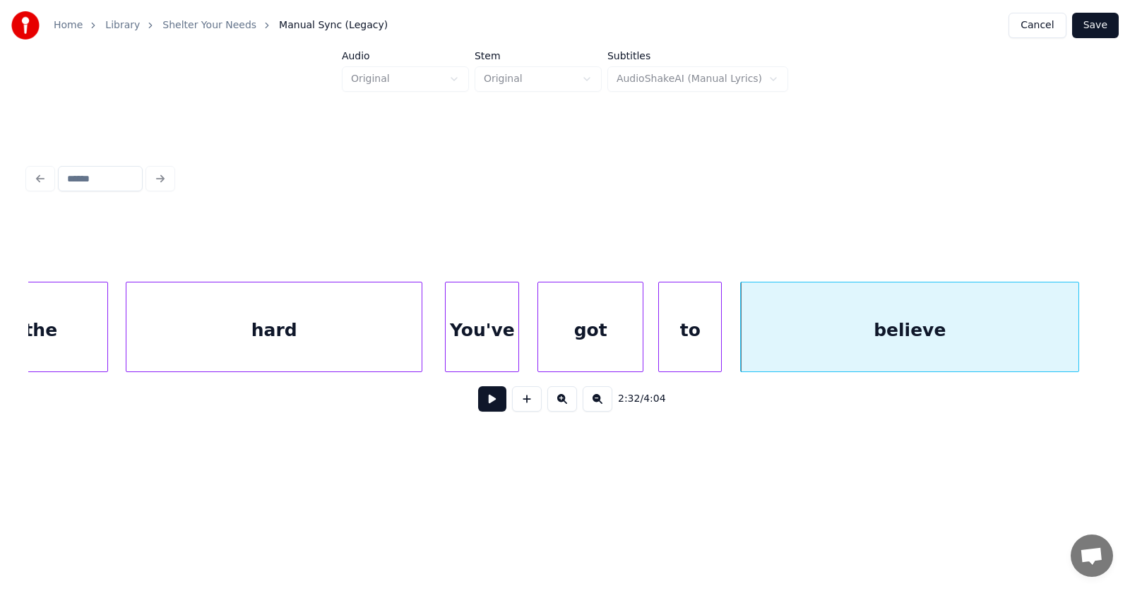
click at [479, 410] on button at bounding box center [492, 398] width 28 height 25
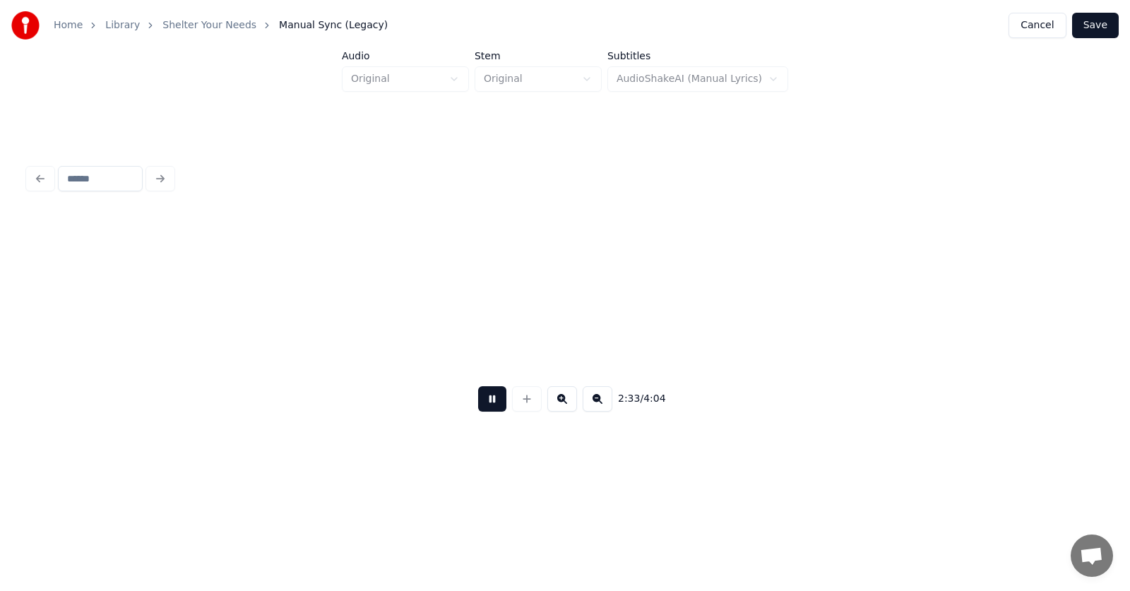
scroll to position [0, 81018]
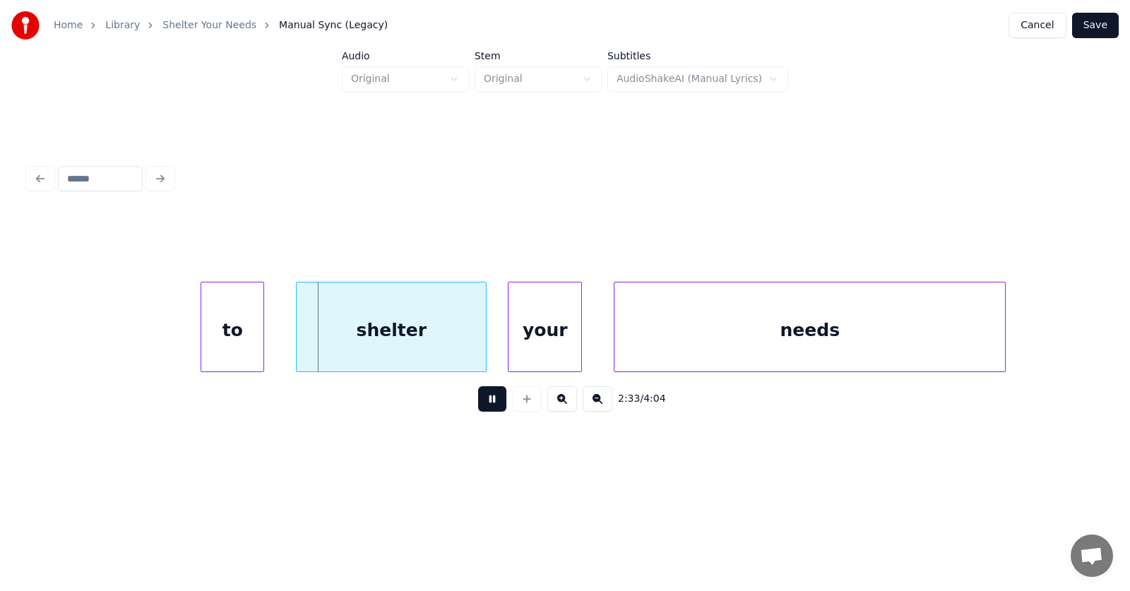
click at [479, 410] on button at bounding box center [492, 398] width 28 height 25
click at [211, 351] on div "to" at bounding box center [211, 330] width 62 height 96
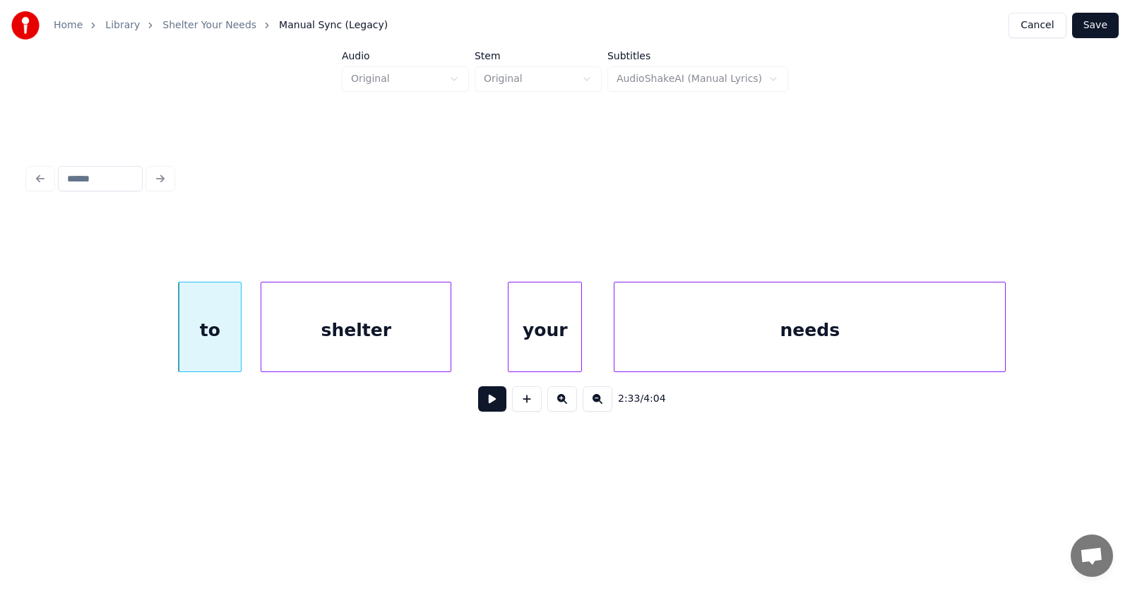
click at [337, 354] on div "shelter" at bounding box center [355, 330] width 189 height 96
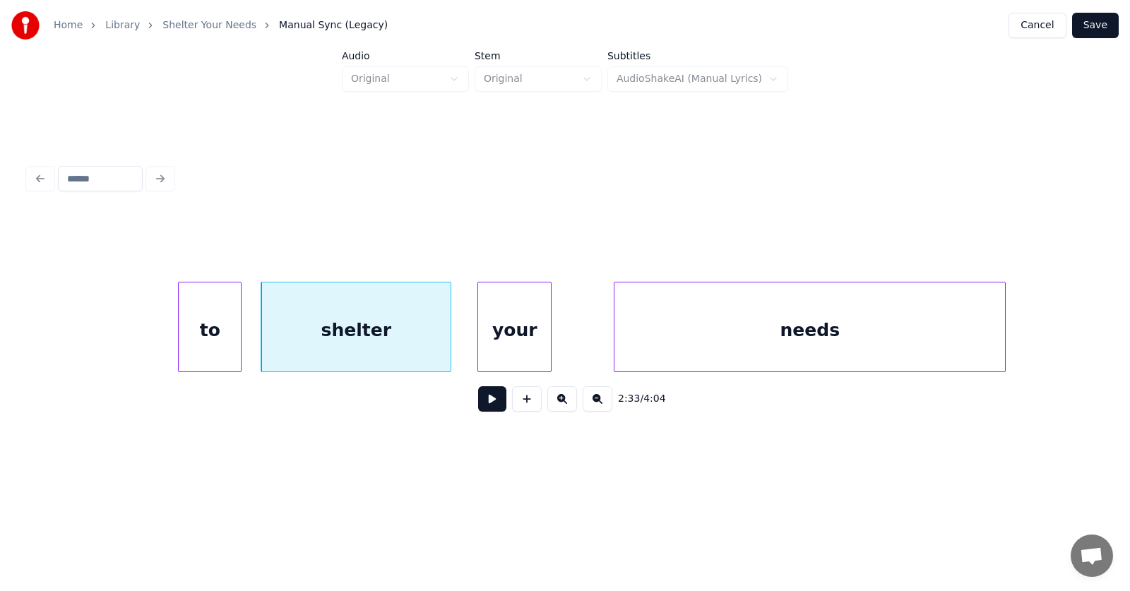
click at [509, 340] on div "your" at bounding box center [514, 330] width 73 height 96
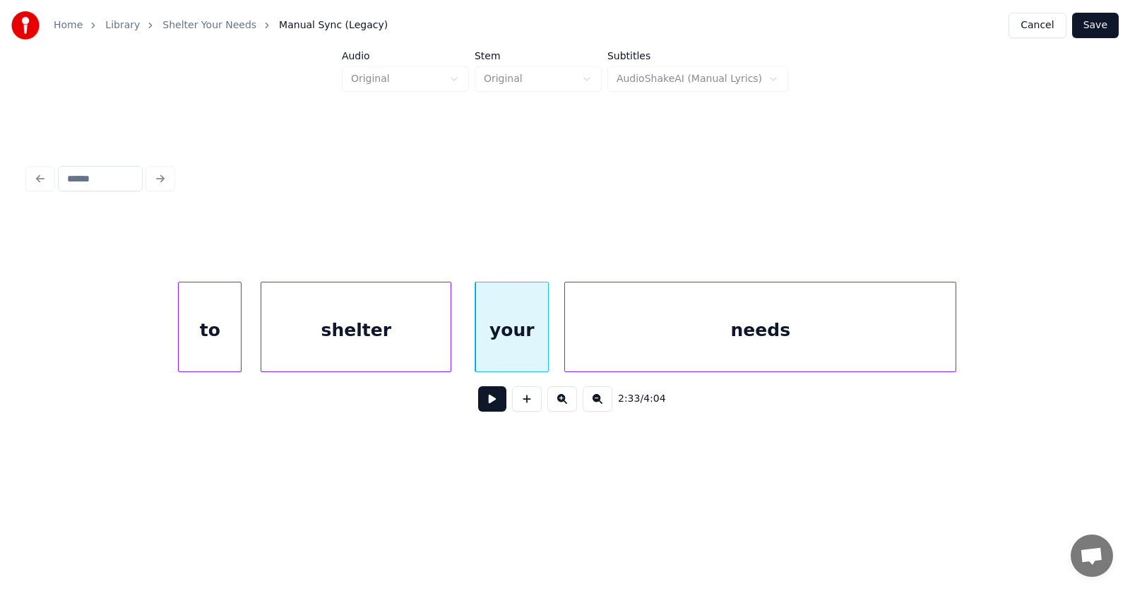
click at [669, 336] on div "needs" at bounding box center [760, 330] width 390 height 96
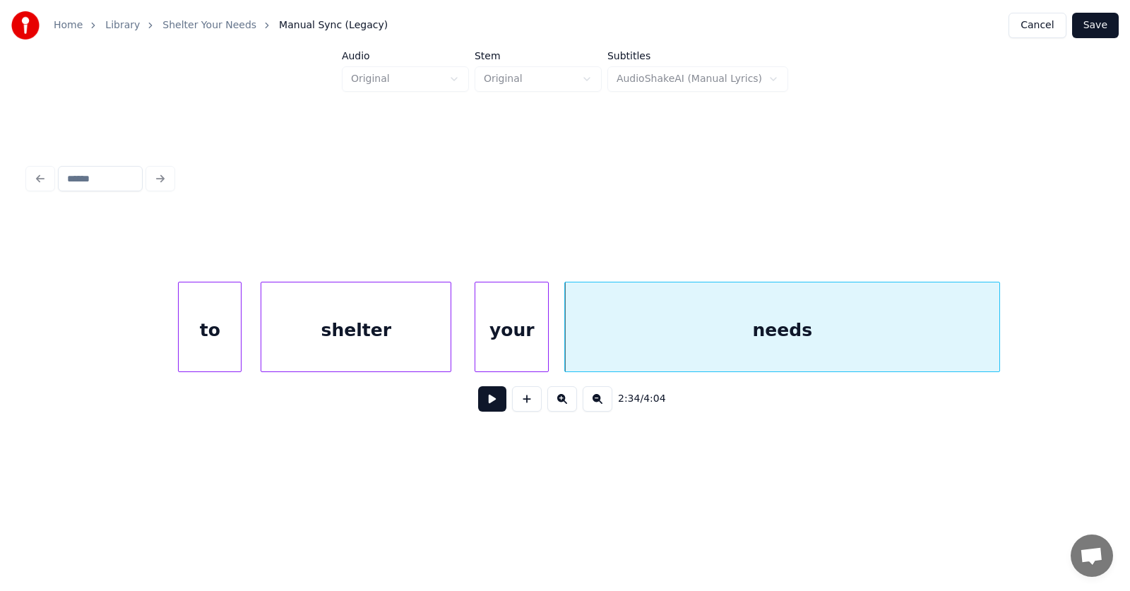
click at [996, 337] on div at bounding box center [997, 326] width 4 height 89
click at [494, 410] on button at bounding box center [492, 398] width 28 height 25
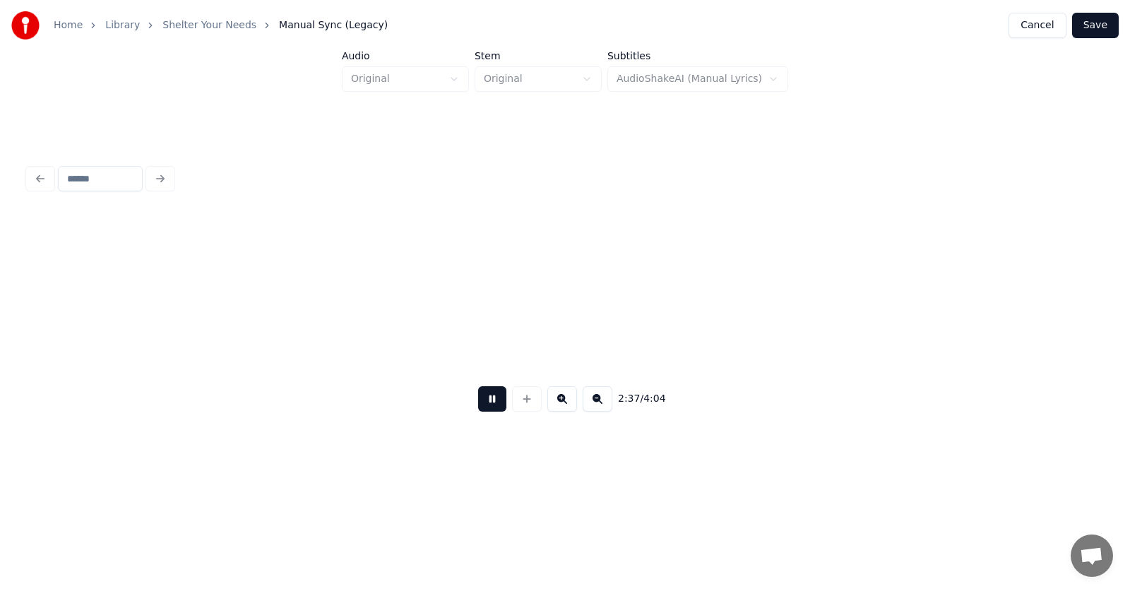
scroll to position [0, 83176]
click at [489, 406] on button at bounding box center [492, 398] width 28 height 25
click at [485, 405] on button at bounding box center [492, 398] width 28 height 25
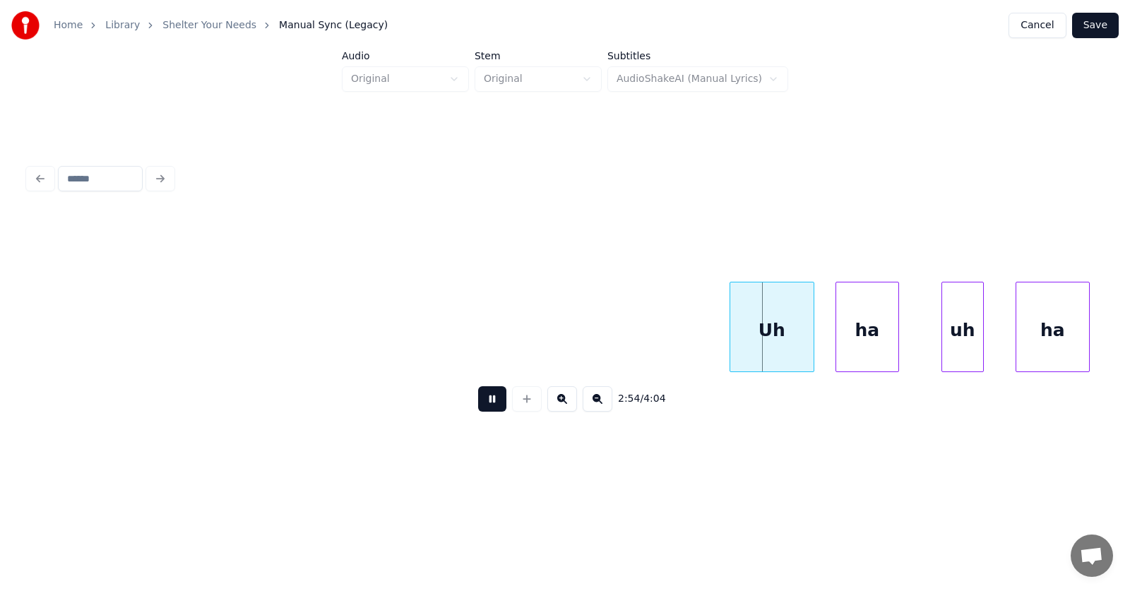
click at [485, 405] on button at bounding box center [492, 398] width 28 height 25
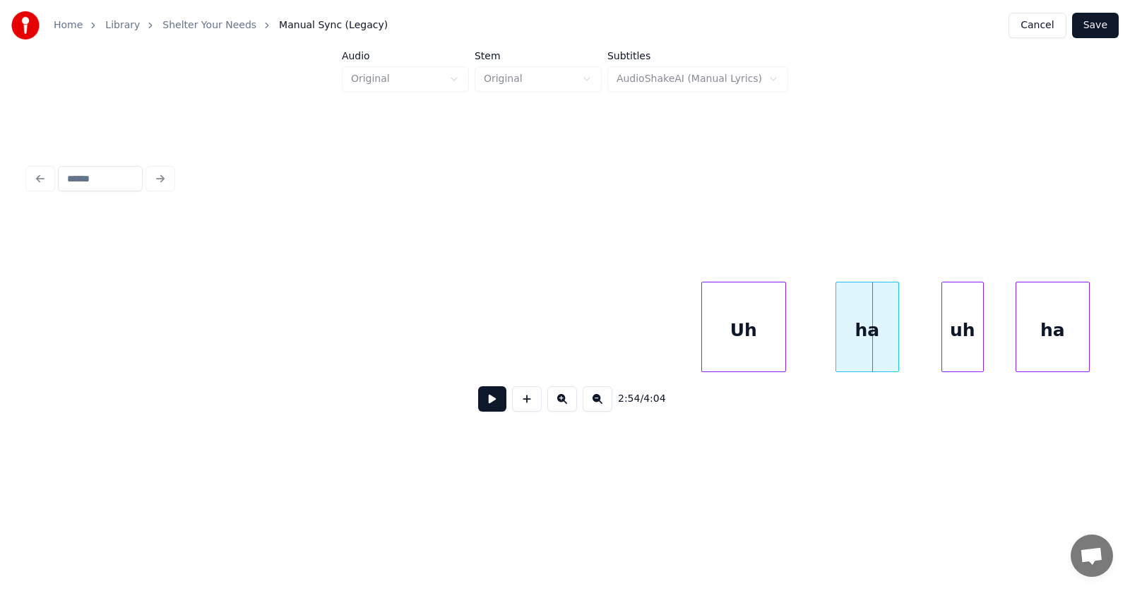
click at [749, 348] on div "Uh" at bounding box center [743, 330] width 83 height 96
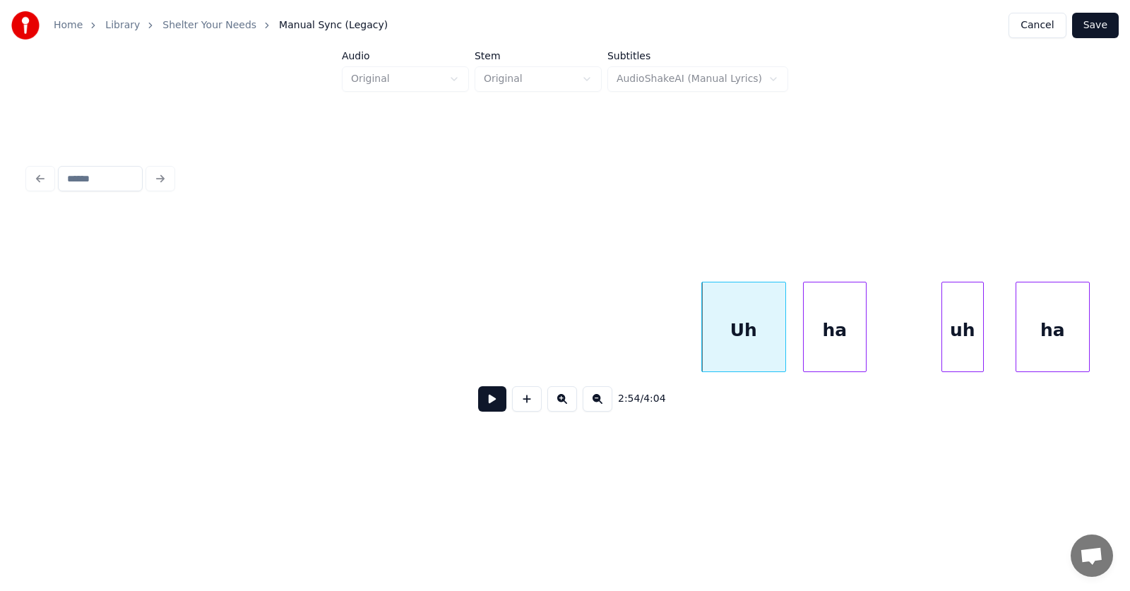
click at [815, 354] on div "ha" at bounding box center [834, 330] width 62 height 96
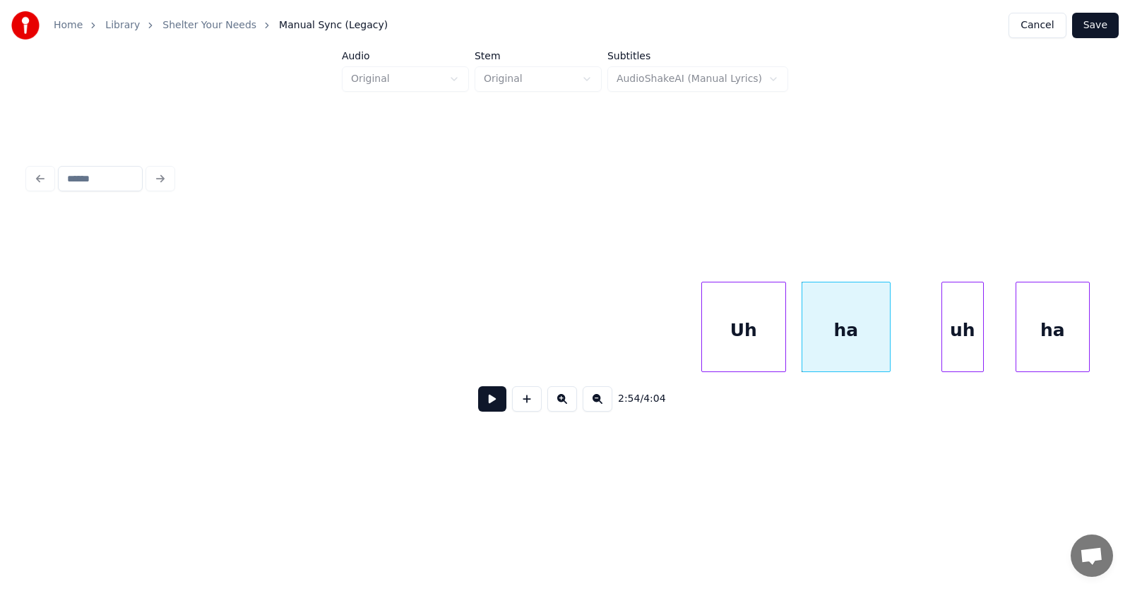
click at [887, 342] on div at bounding box center [887, 326] width 4 height 89
click at [988, 354] on div at bounding box center [986, 326] width 4 height 89
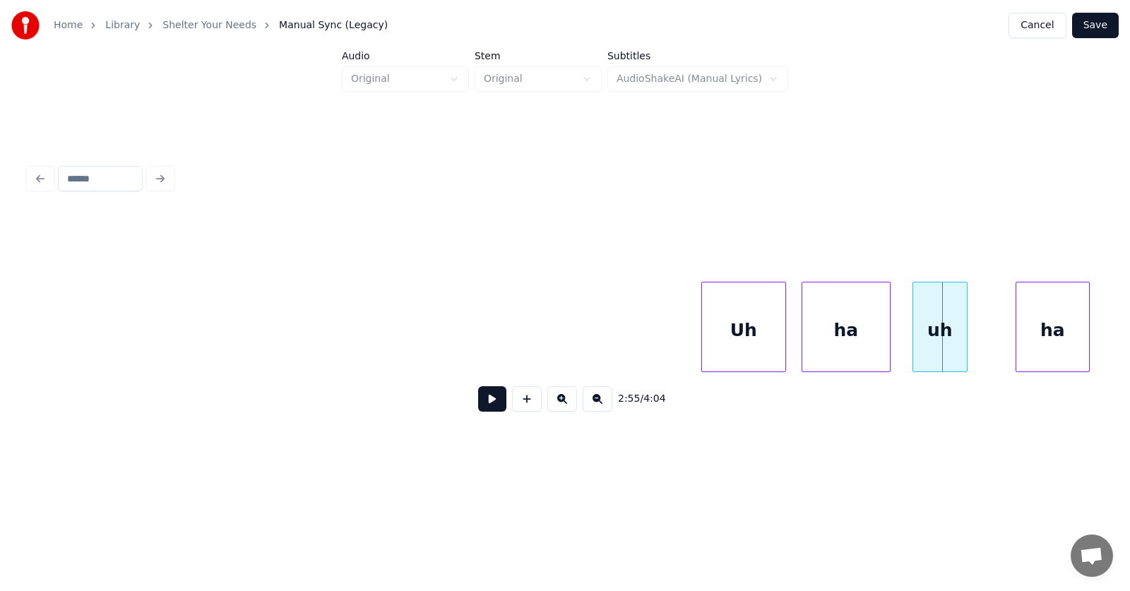
click at [949, 352] on div "uh" at bounding box center [940, 330] width 54 height 96
click at [972, 344] on div at bounding box center [969, 326] width 4 height 89
click at [1000, 348] on div "ha" at bounding box center [1028, 330] width 73 height 96
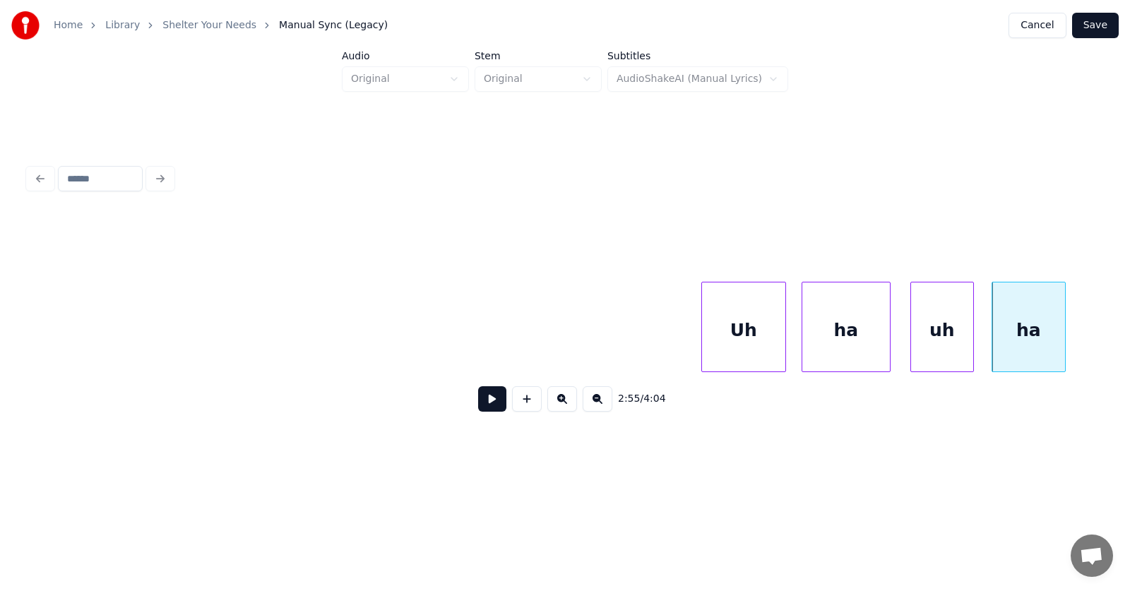
scroll to position [0, 92227]
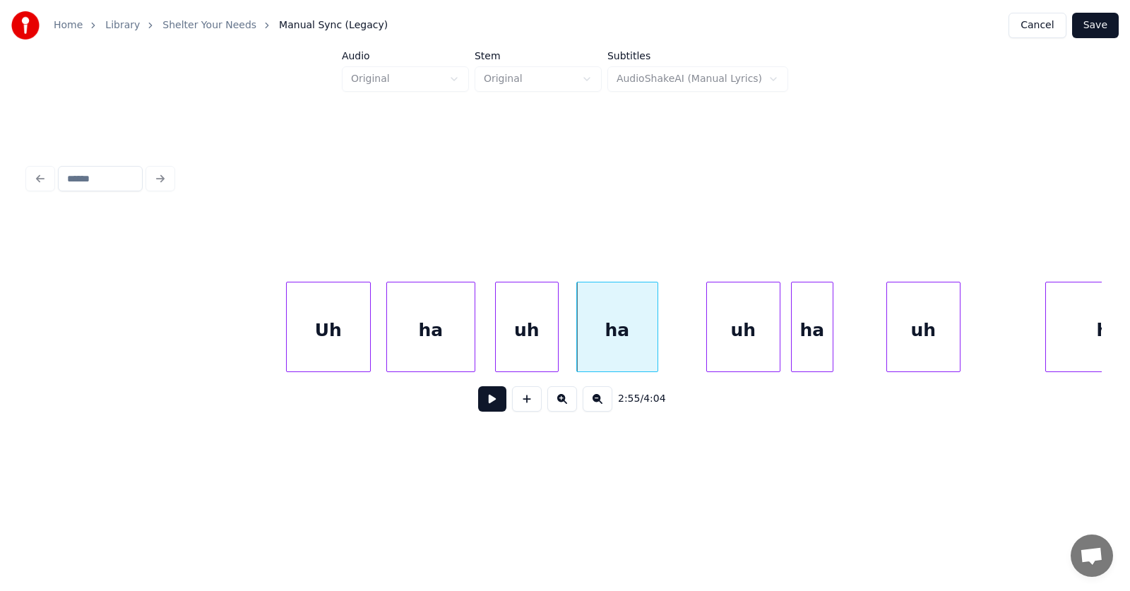
click at [657, 337] on div at bounding box center [655, 326] width 4 height 89
click at [727, 345] on div "uh" at bounding box center [717, 330] width 73 height 96
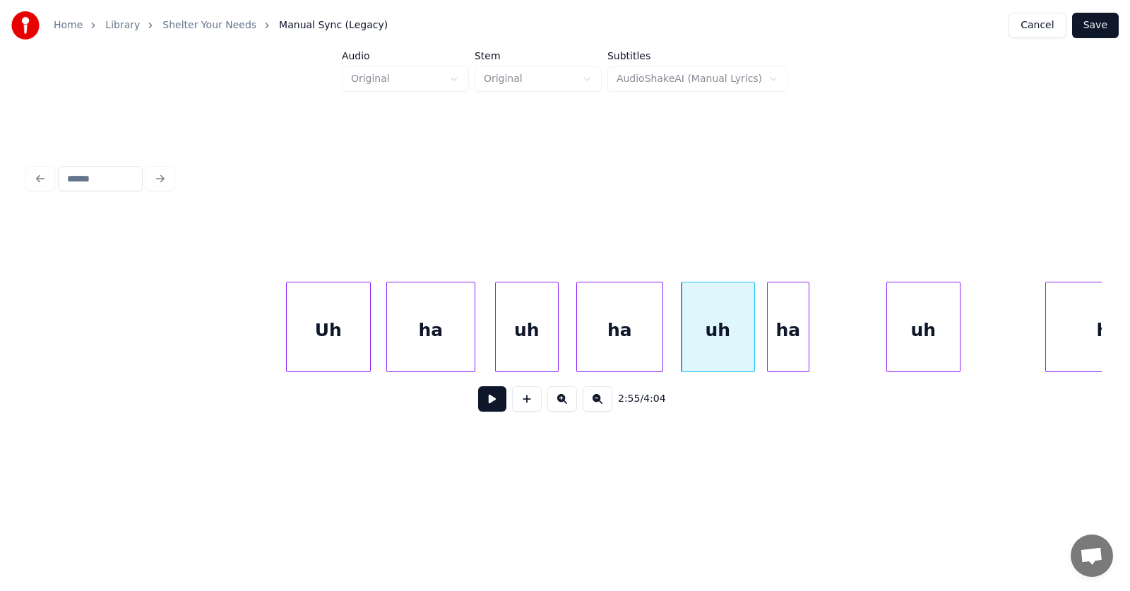
click at [783, 351] on div "ha" at bounding box center [787, 330] width 41 height 96
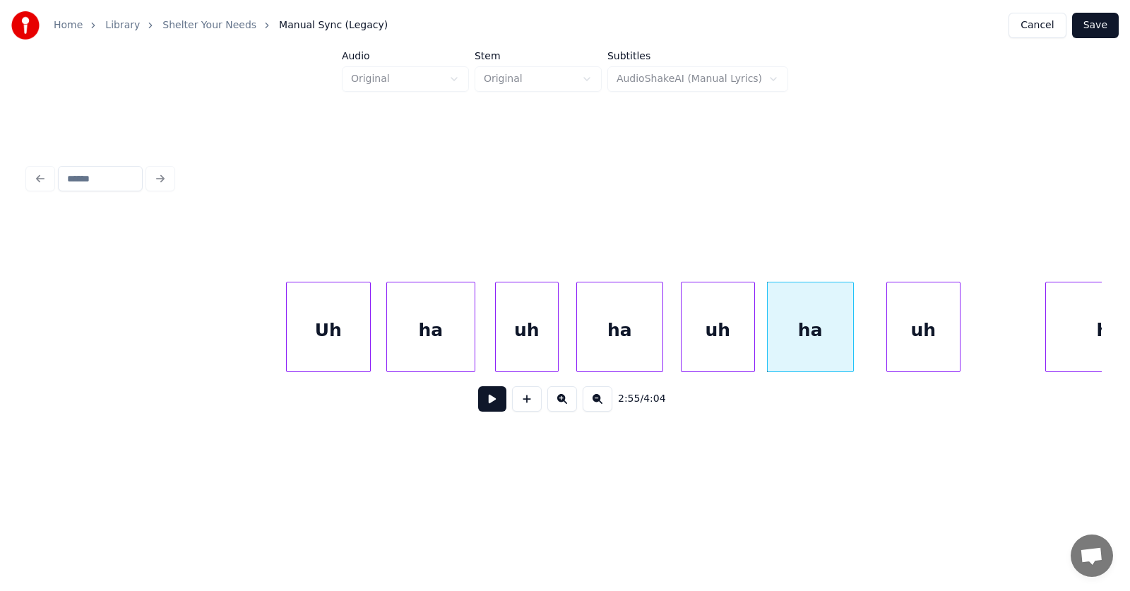
click at [851, 348] on div at bounding box center [851, 326] width 4 height 89
click at [895, 350] on div "uh" at bounding box center [905, 330] width 73 height 96
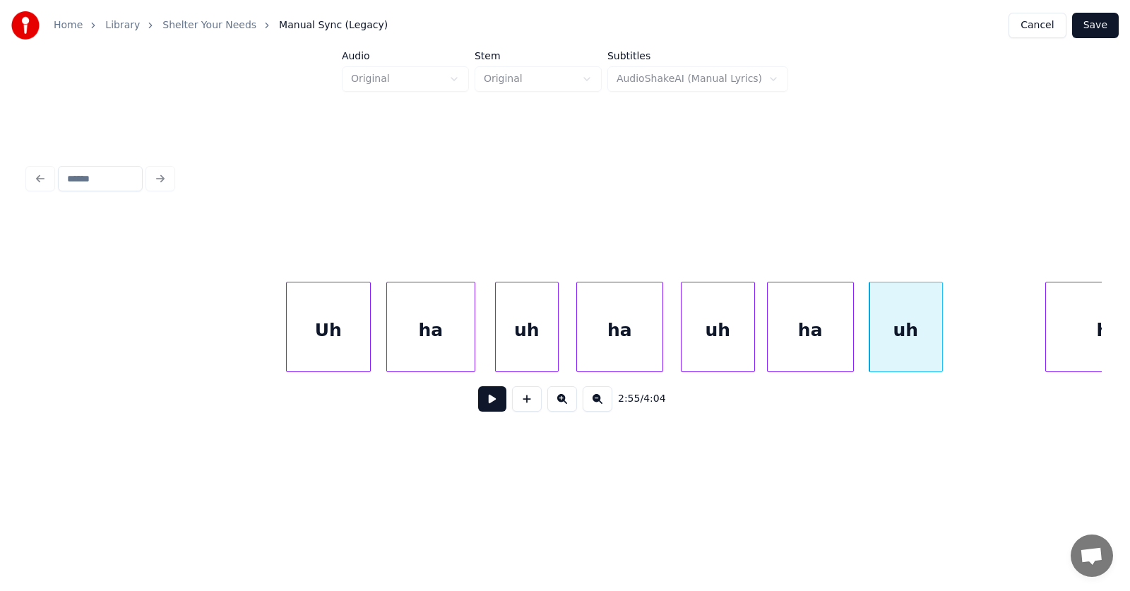
scroll to position [0, 92292]
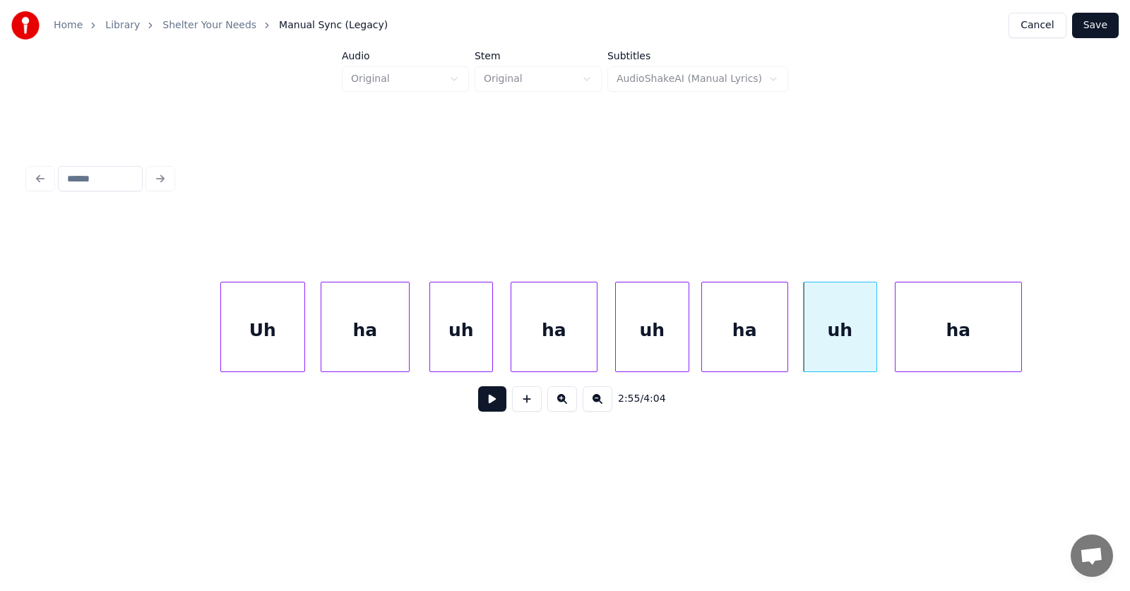
click at [977, 355] on div "ha" at bounding box center [958, 330] width 126 height 96
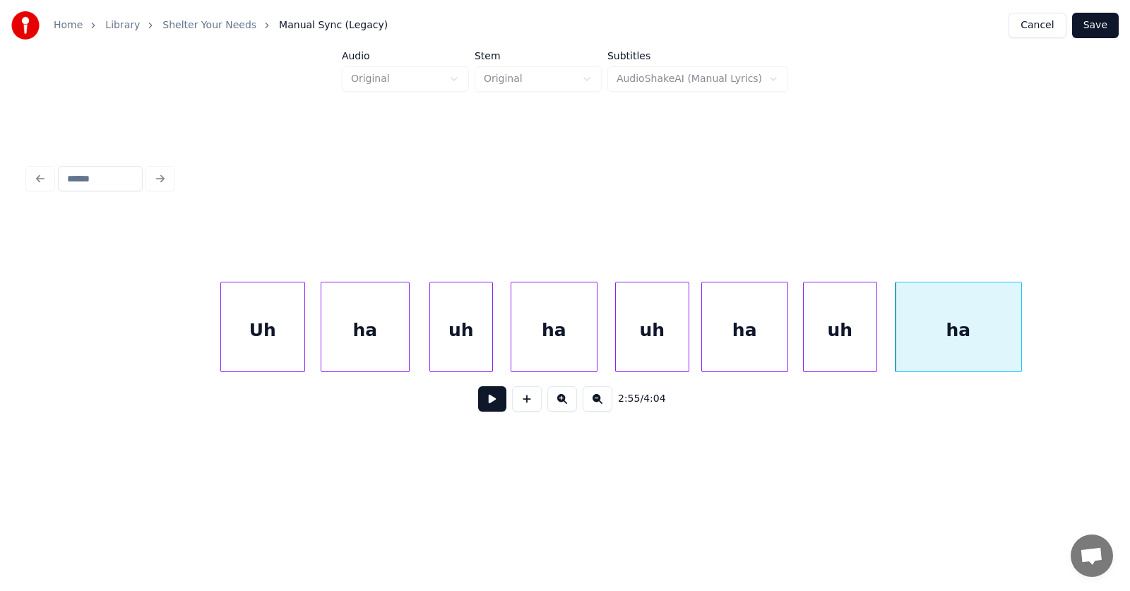
click at [944, 347] on div "ha" at bounding box center [958, 330] width 126 height 96
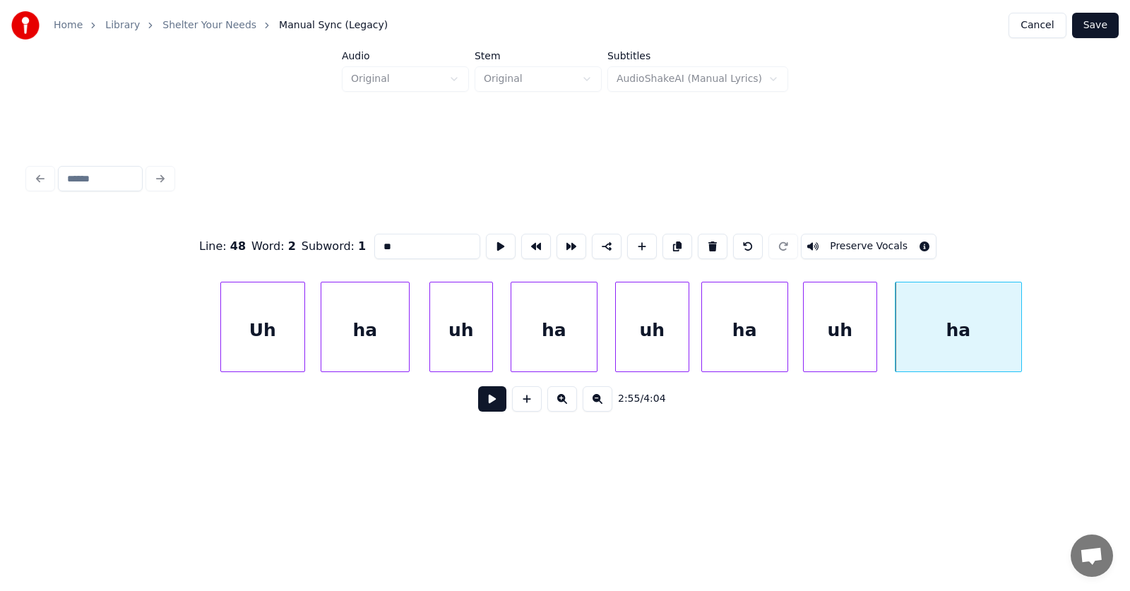
click at [486, 402] on button at bounding box center [492, 398] width 28 height 25
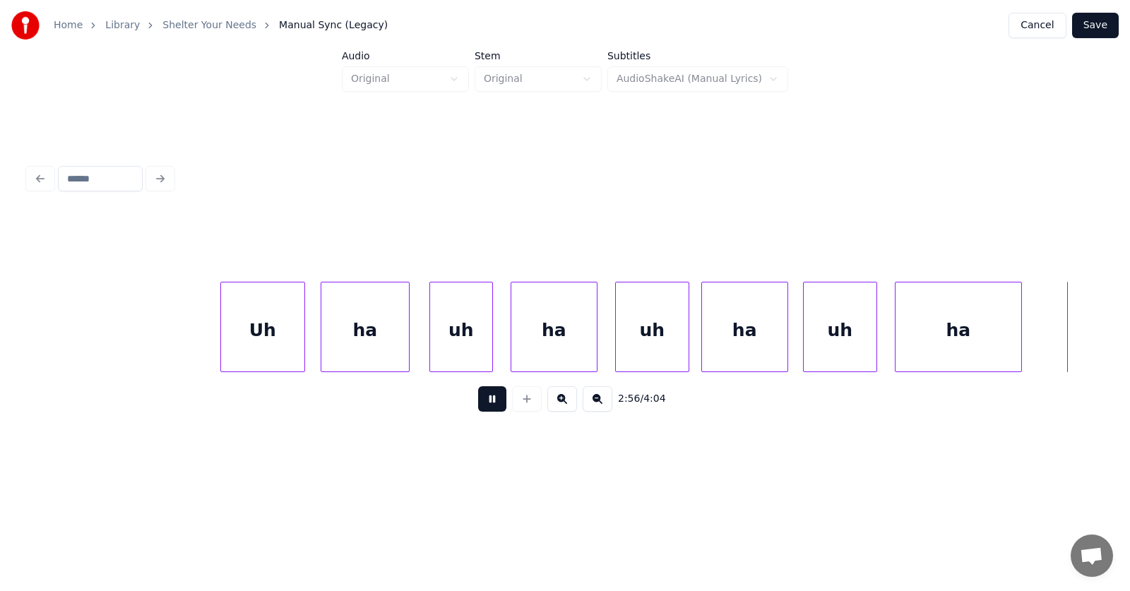
scroll to position [0, 93369]
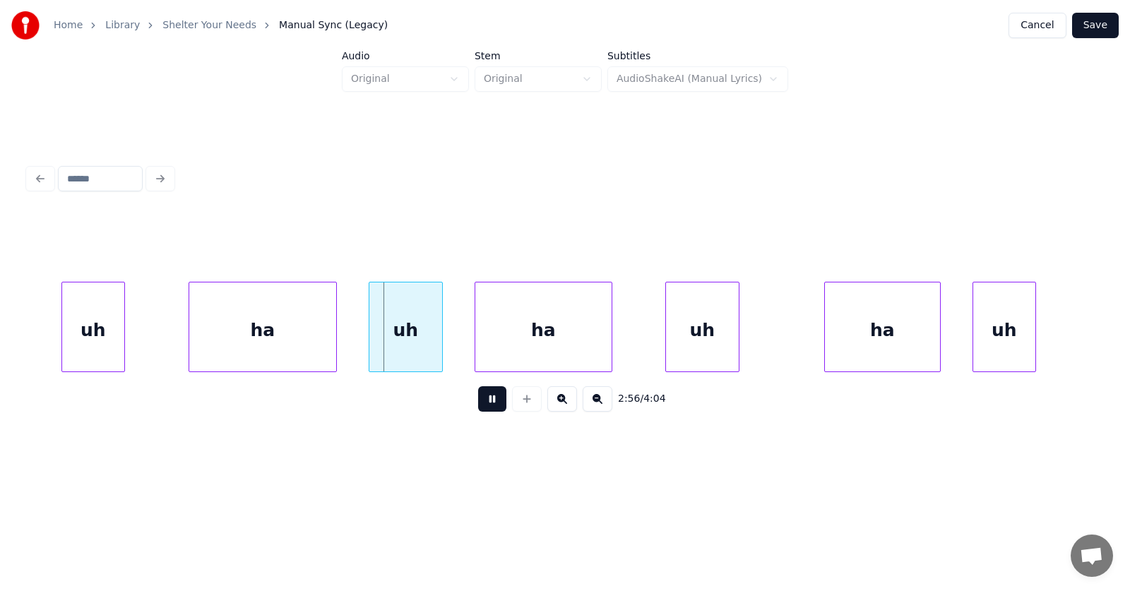
click at [486, 402] on button at bounding box center [492, 398] width 28 height 25
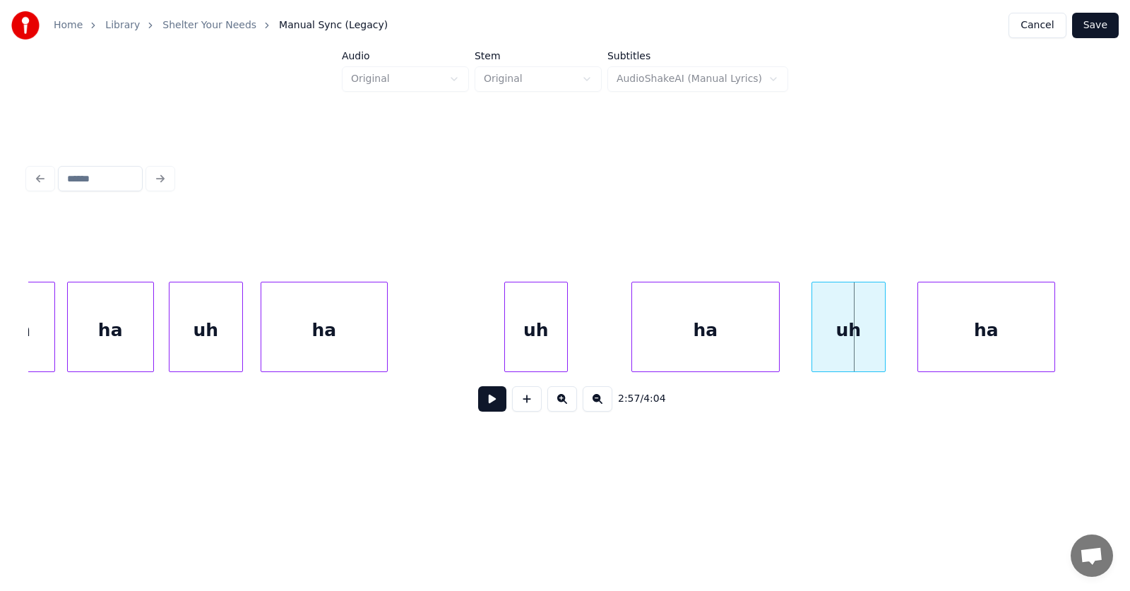
scroll to position [0, 92751]
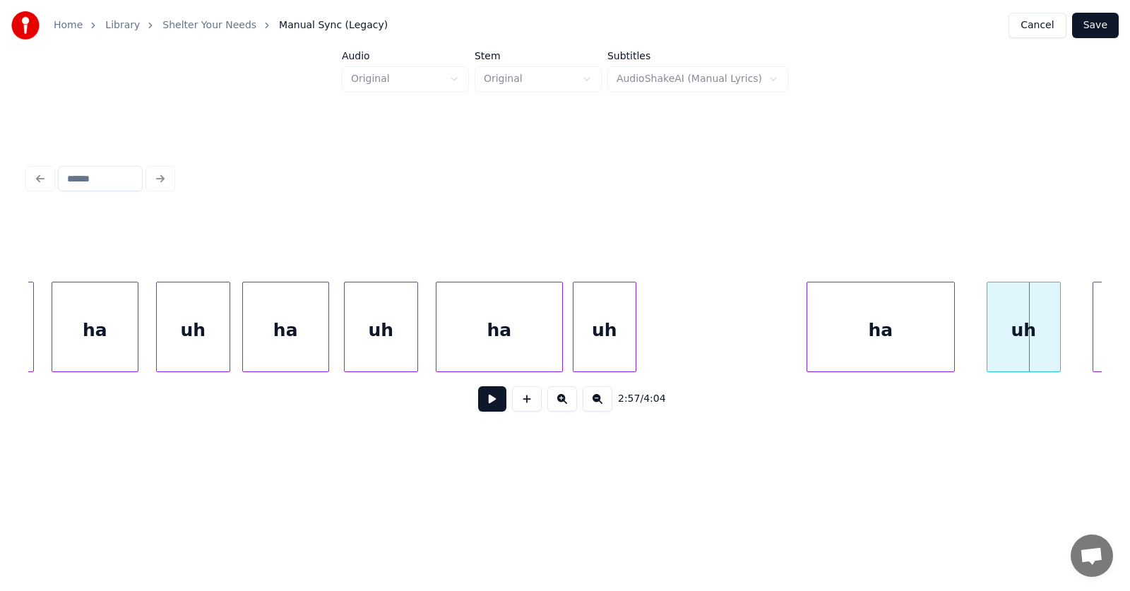
click at [598, 340] on div "uh" at bounding box center [604, 330] width 62 height 96
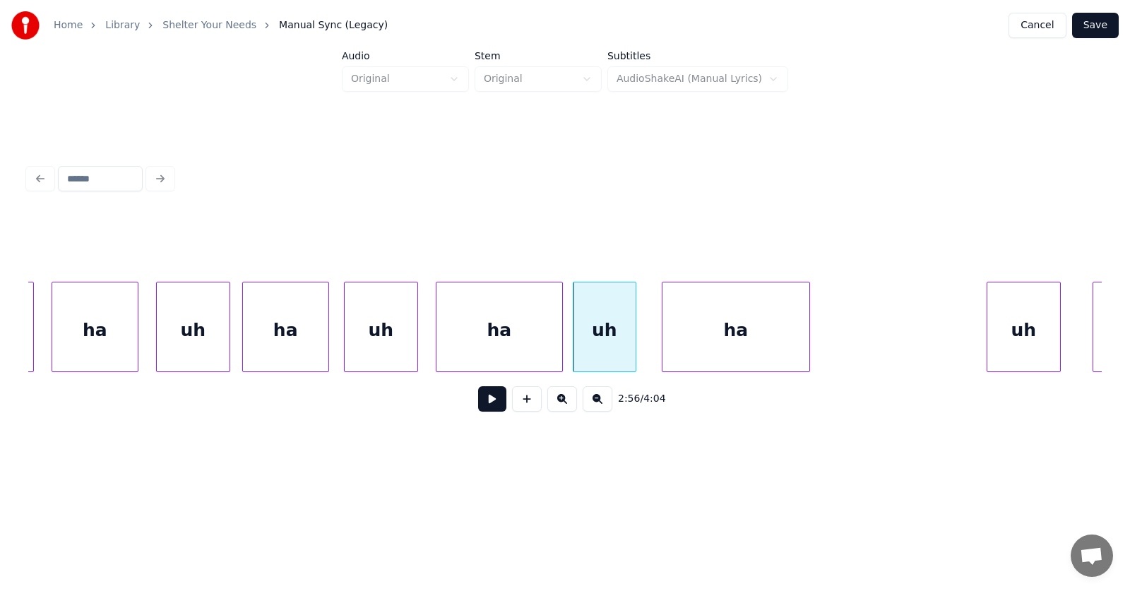
click at [693, 355] on div "ha" at bounding box center [735, 330] width 147 height 96
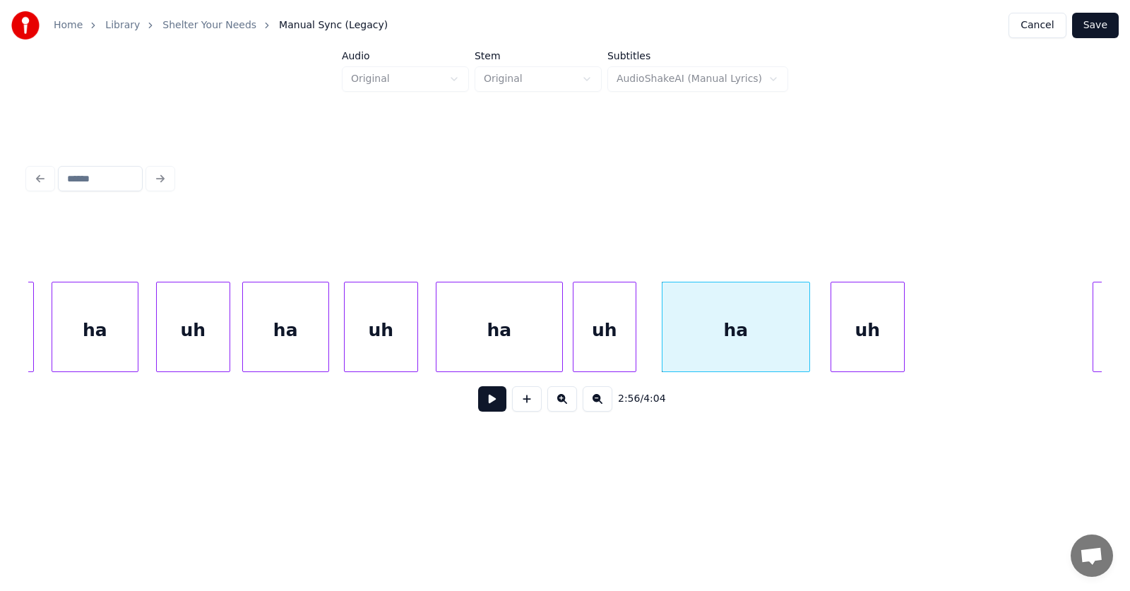
click at [851, 359] on div "uh" at bounding box center [867, 330] width 73 height 96
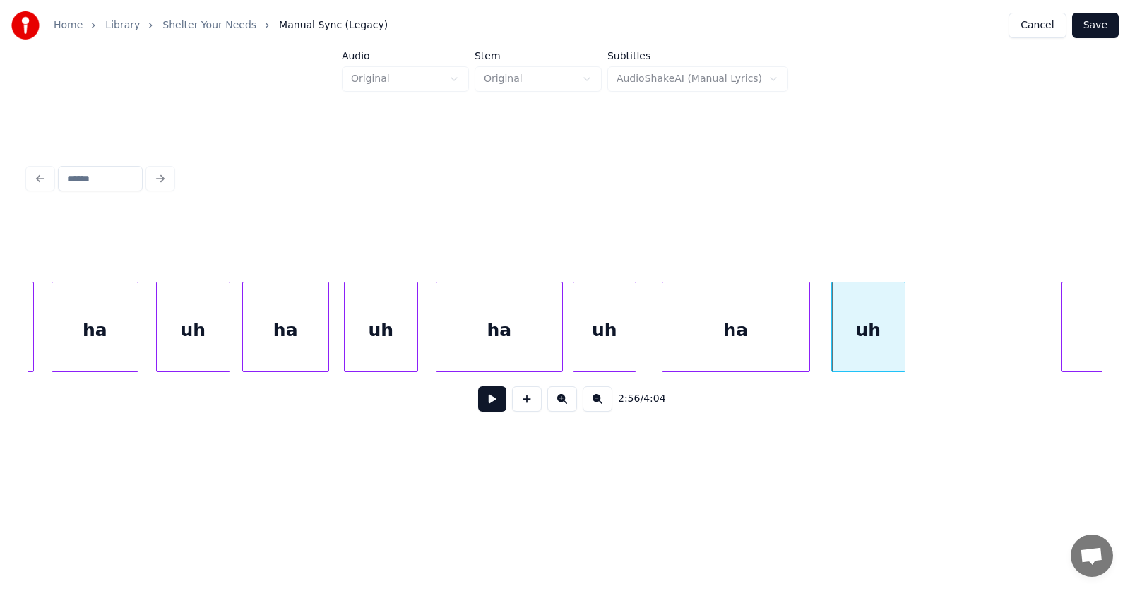
click at [1062, 330] on div at bounding box center [1064, 326] width 4 height 89
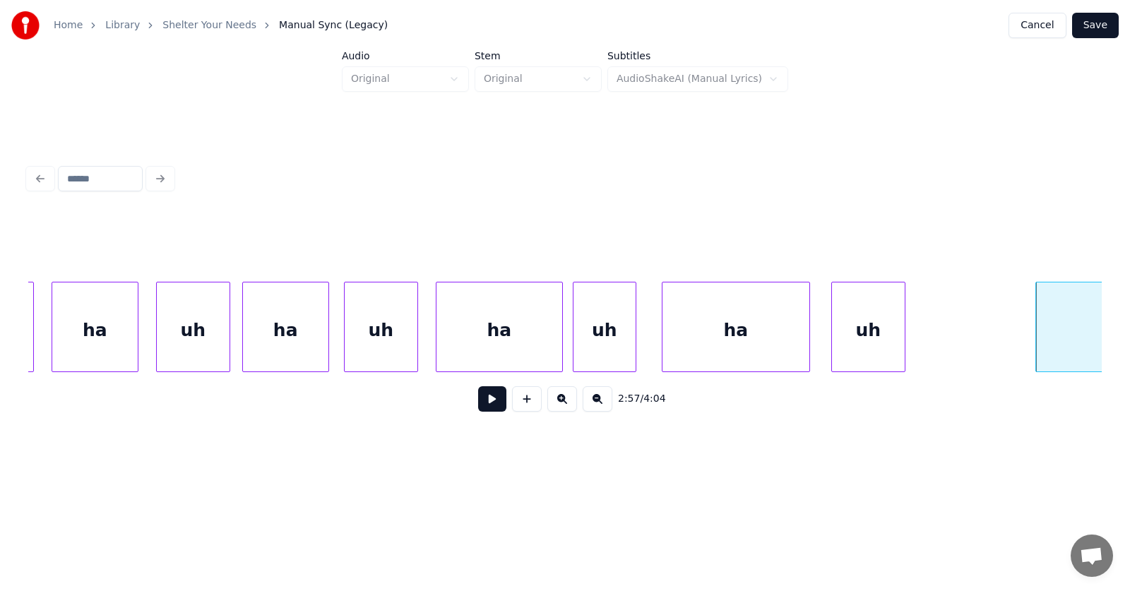
scroll to position [0, 92875]
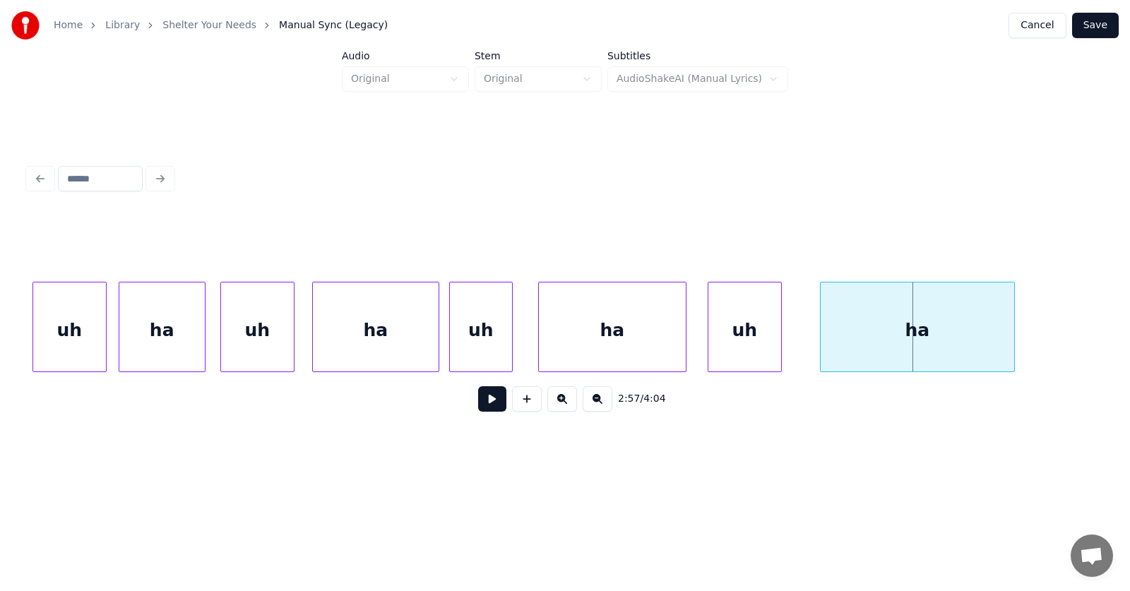
click at [998, 335] on div "ha" at bounding box center [916, 330] width 193 height 96
click at [489, 402] on button at bounding box center [492, 398] width 28 height 25
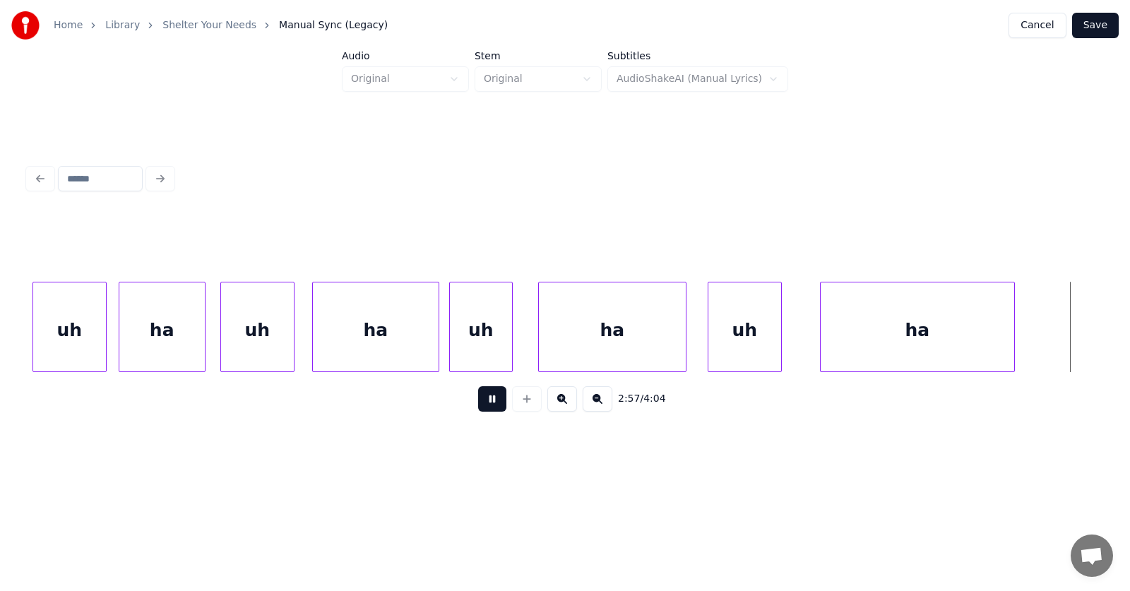
scroll to position [0, 93957]
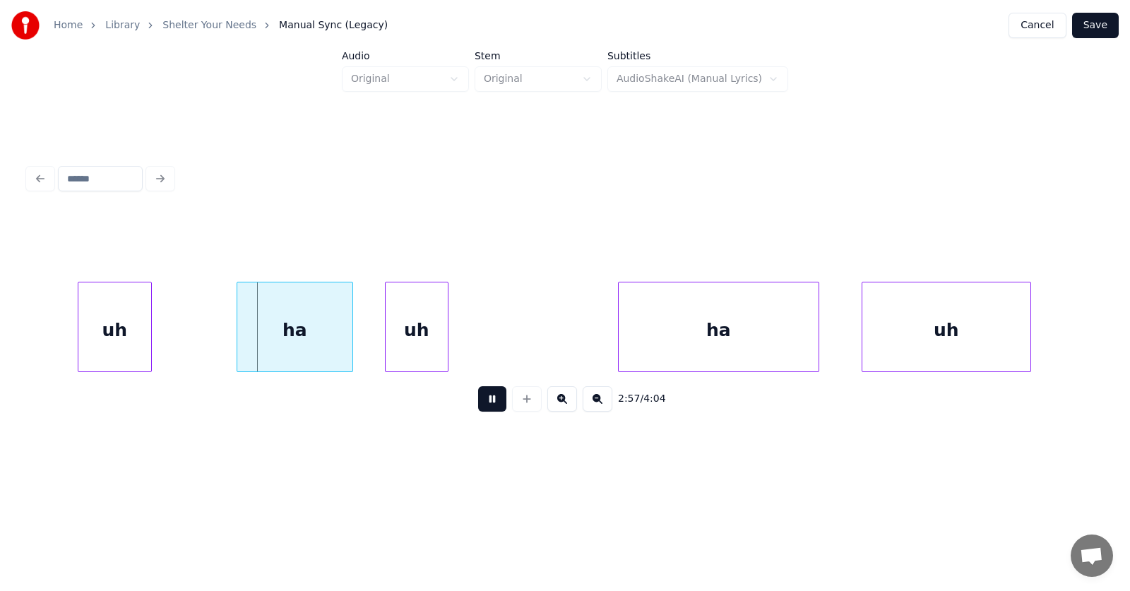
click at [489, 402] on button at bounding box center [492, 398] width 28 height 25
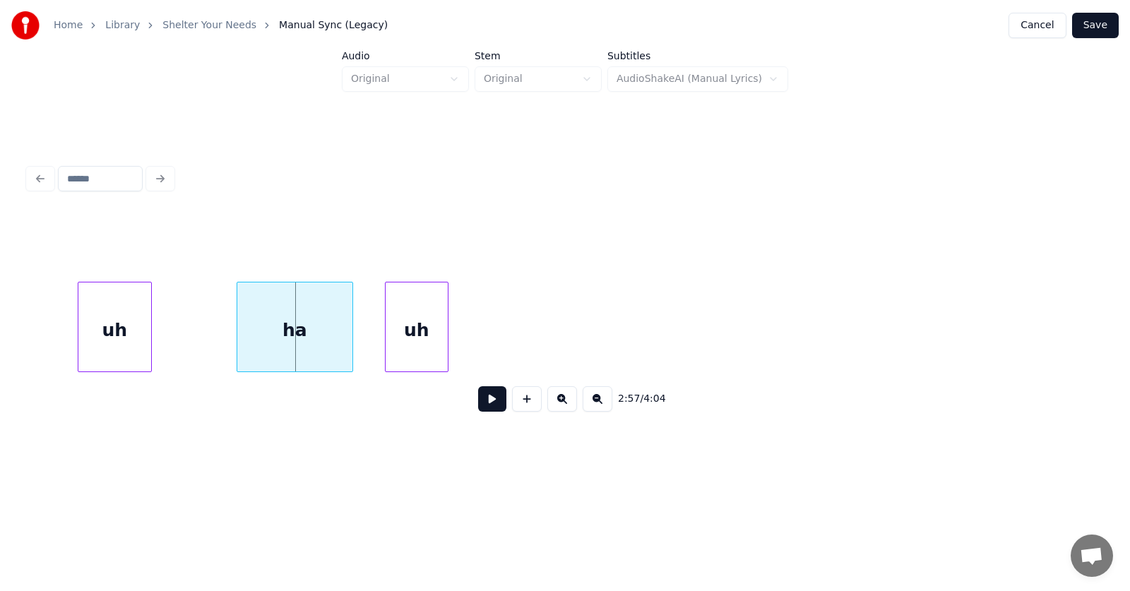
scroll to position [0, 93277]
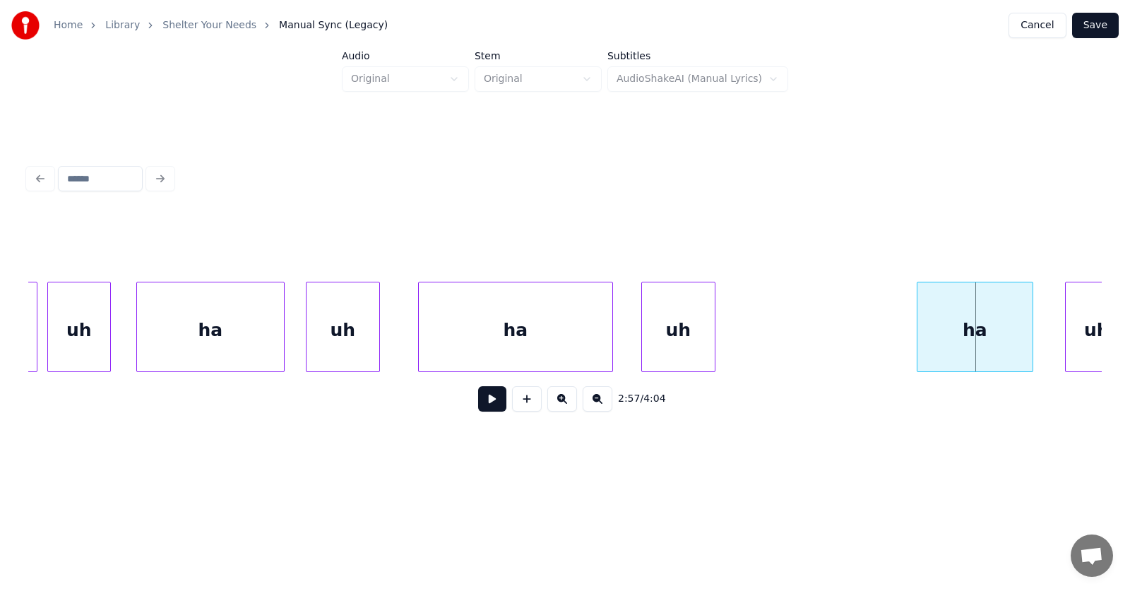
click at [674, 346] on div "uh" at bounding box center [678, 330] width 73 height 96
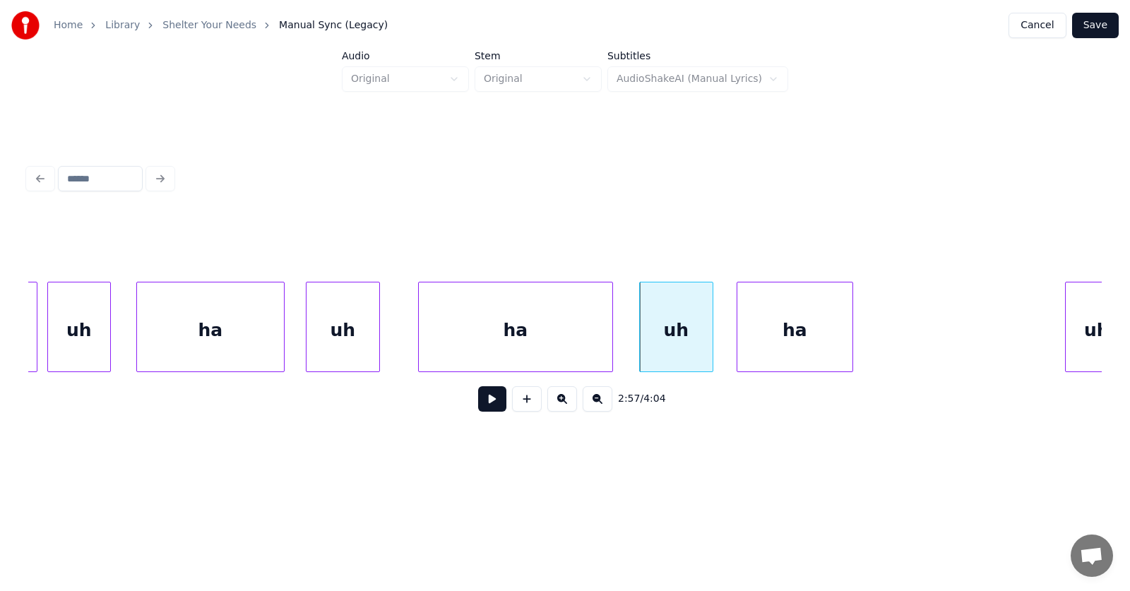
click at [781, 352] on div "ha" at bounding box center [794, 330] width 115 height 96
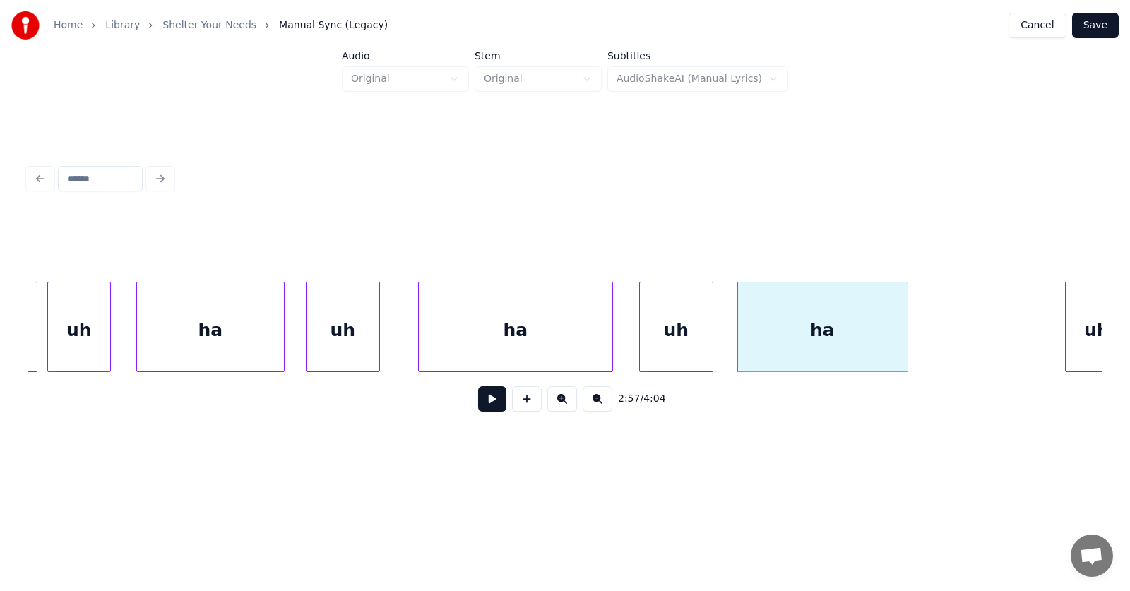
click at [906, 342] on div at bounding box center [905, 326] width 4 height 89
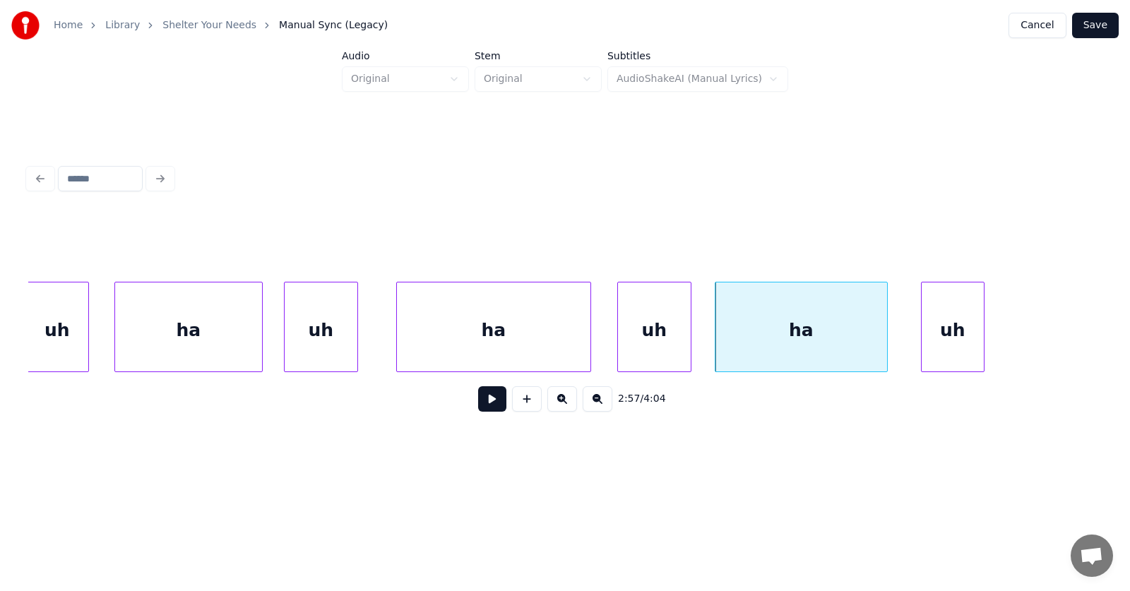
click at [956, 344] on div "uh" at bounding box center [952, 330] width 62 height 96
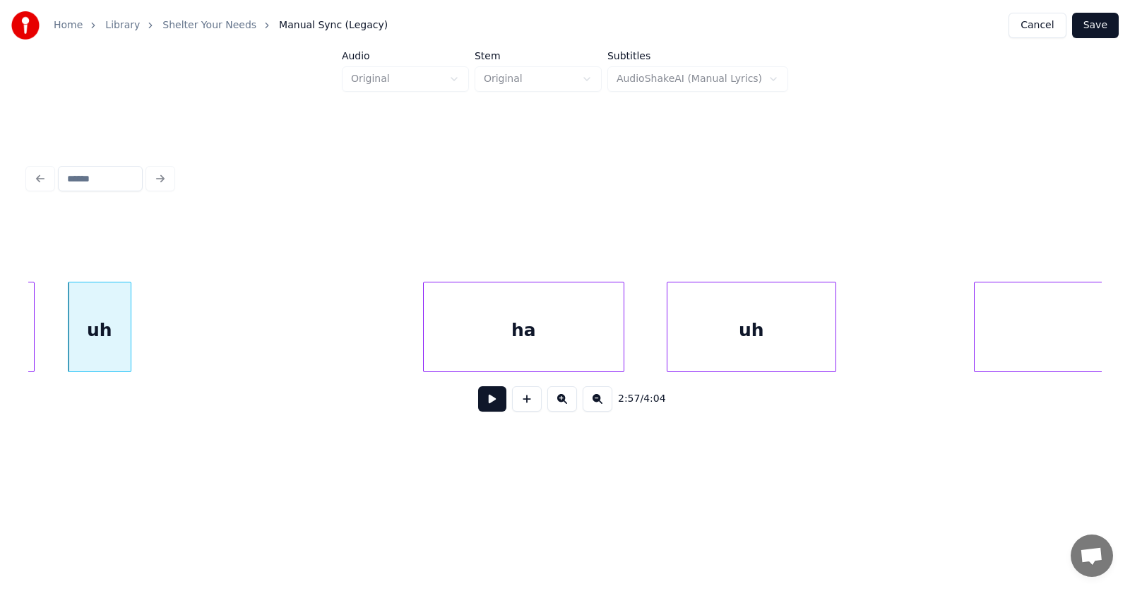
scroll to position [0, 93802]
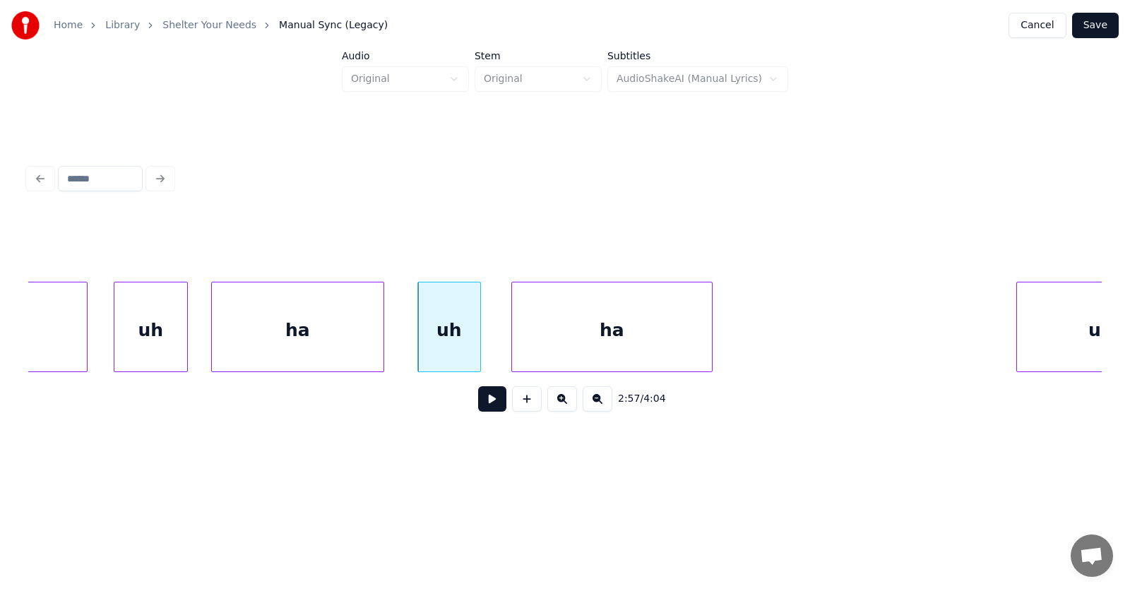
click at [599, 347] on div "ha" at bounding box center [612, 330] width 200 height 96
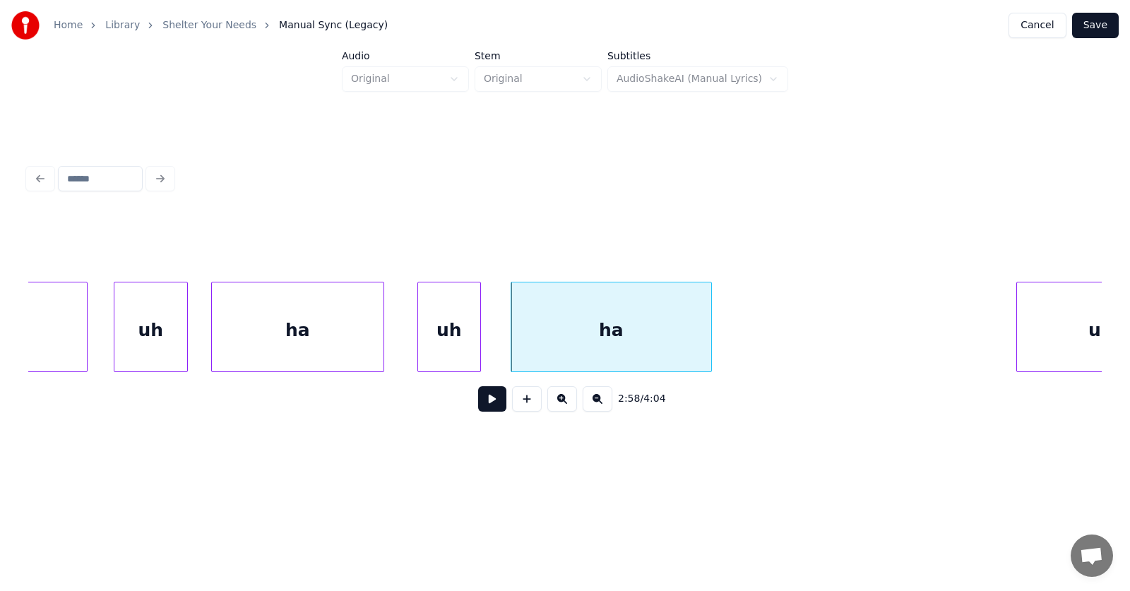
scroll to position [0, 93880]
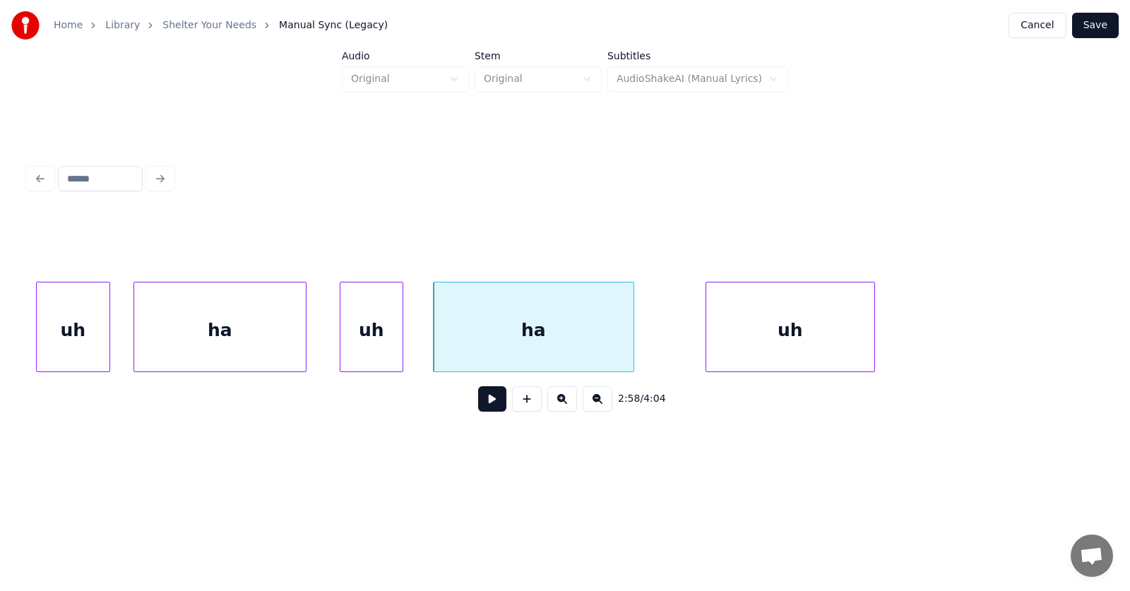
click at [818, 349] on div "uh" at bounding box center [790, 330] width 168 height 96
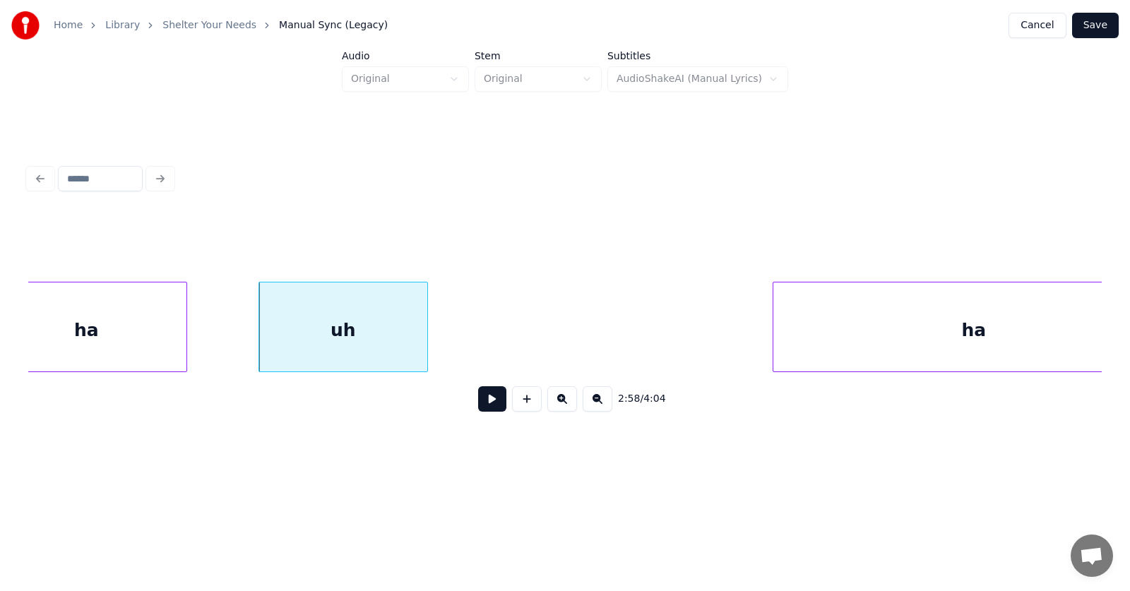
scroll to position [0, 94419]
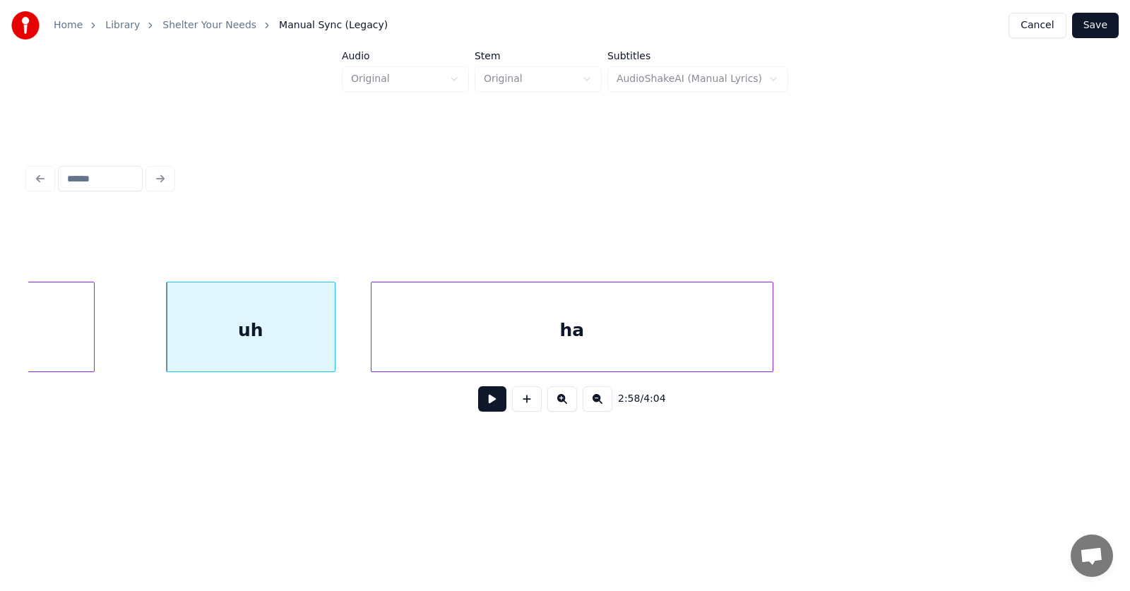
click at [587, 351] on div "ha" at bounding box center [571, 330] width 401 height 96
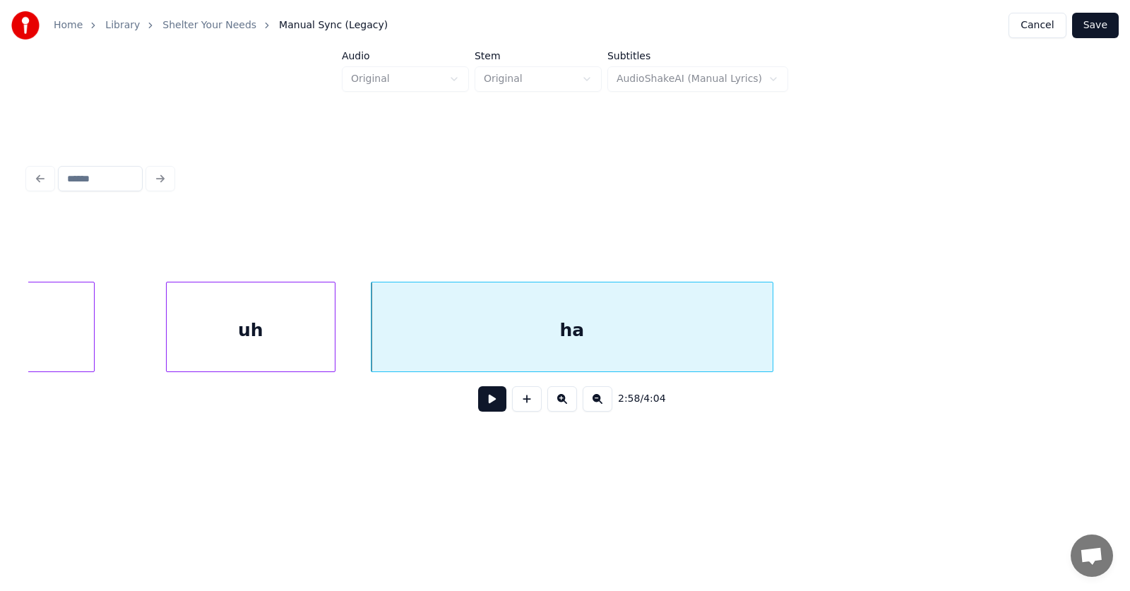
click at [616, 345] on div "ha" at bounding box center [571, 330] width 401 height 96
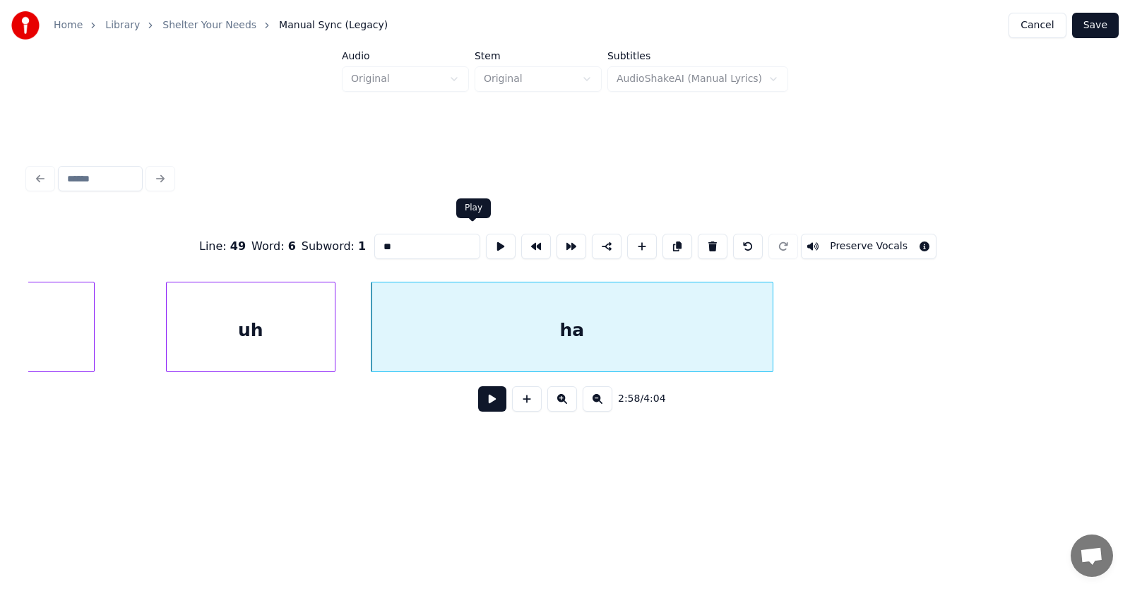
click at [486, 239] on button at bounding box center [501, 246] width 30 height 25
click at [483, 407] on button at bounding box center [492, 398] width 28 height 25
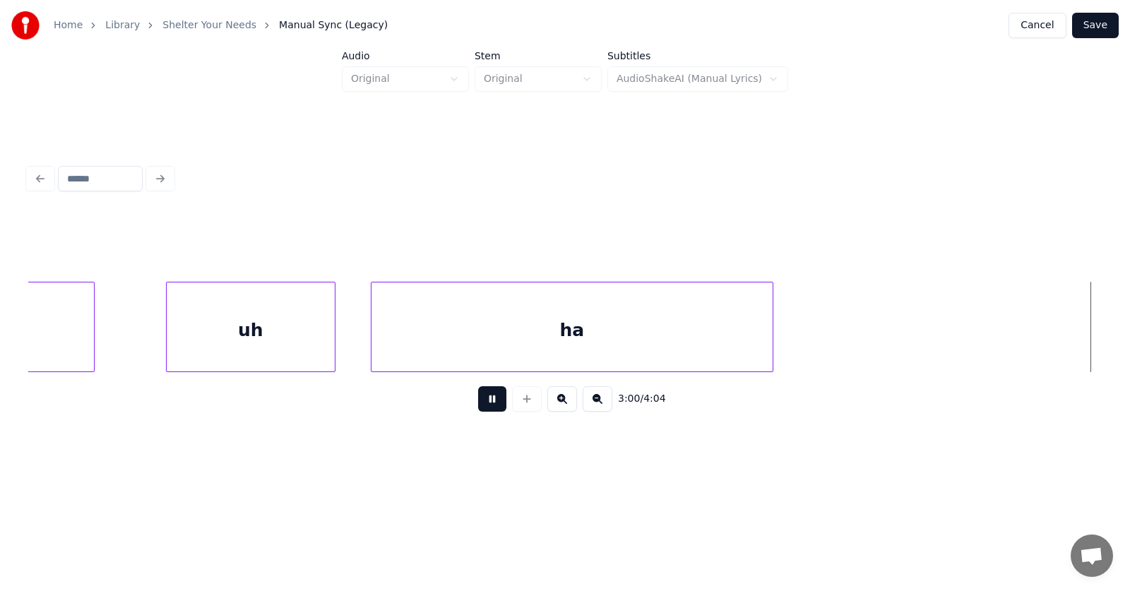
click at [483, 407] on button at bounding box center [492, 398] width 28 height 25
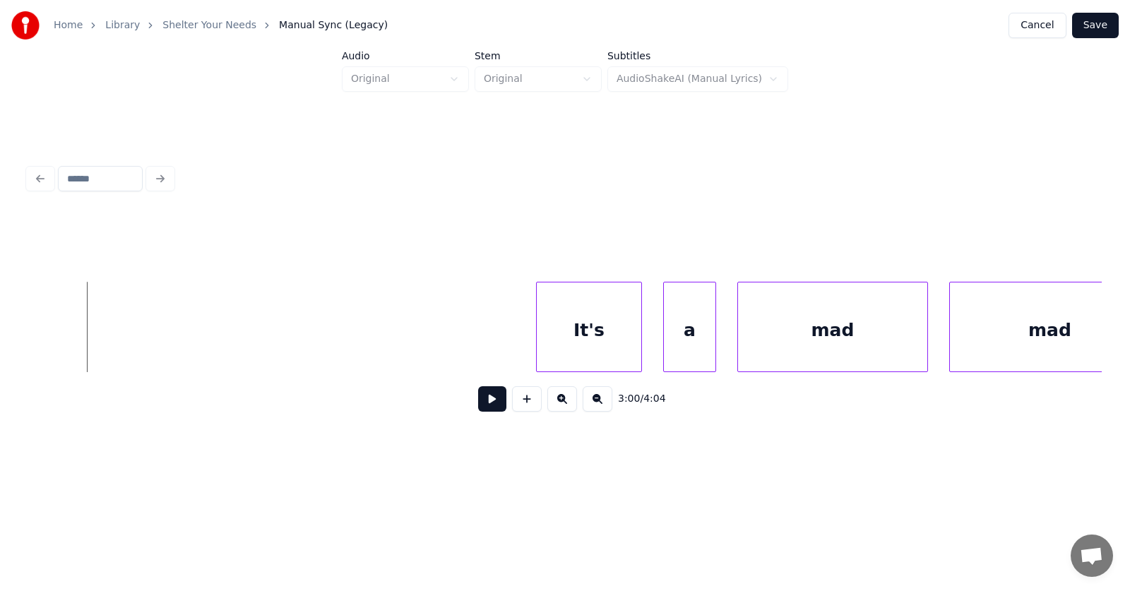
scroll to position [0, 94677]
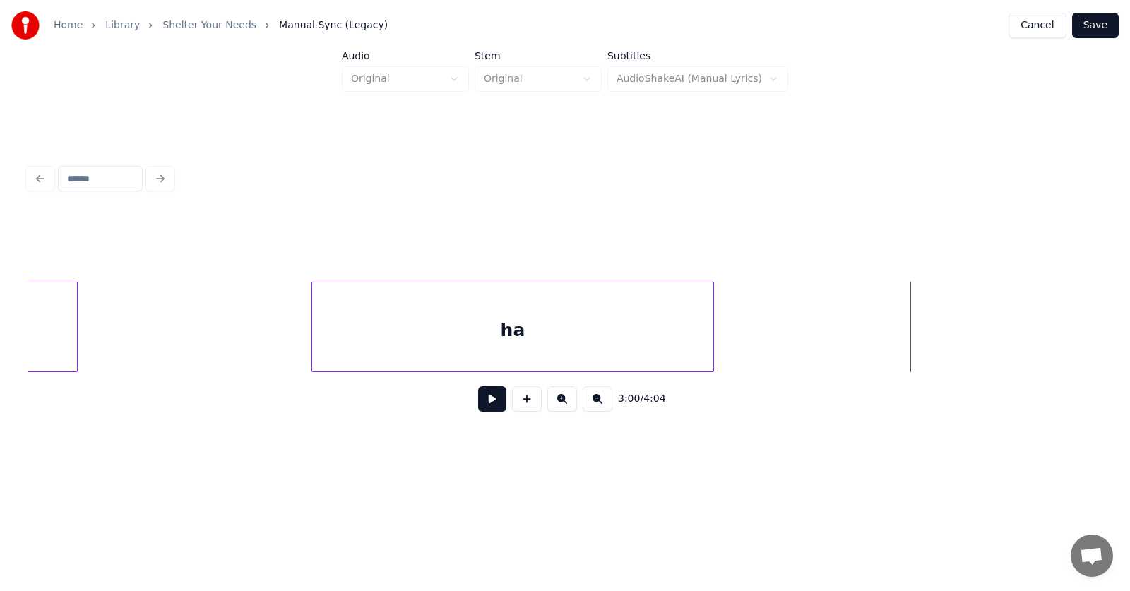
click at [613, 353] on div "ha" at bounding box center [512, 330] width 401 height 96
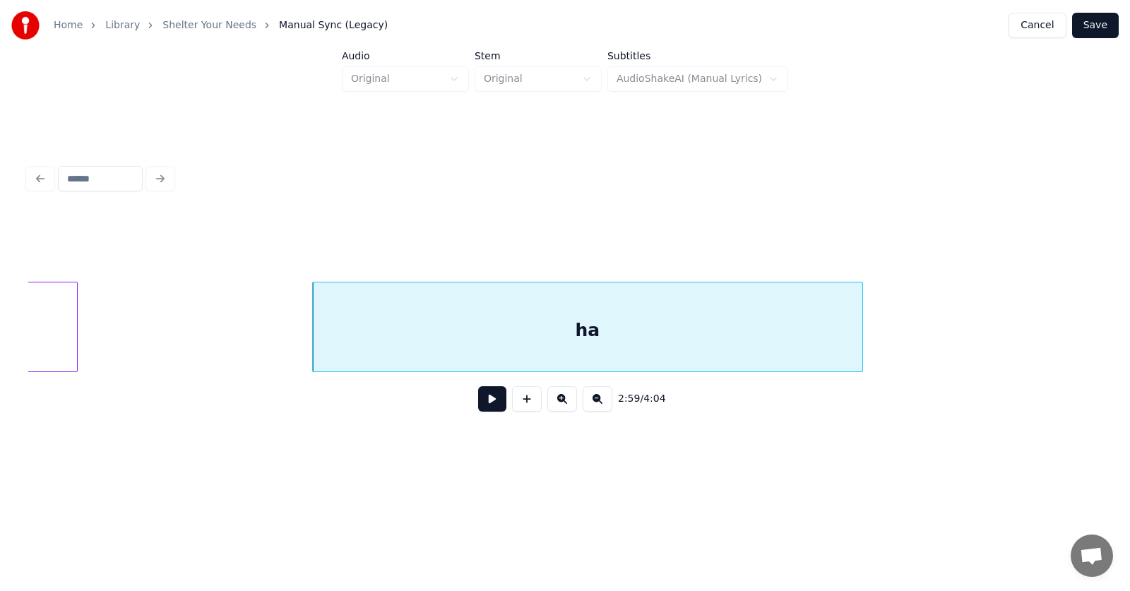
click at [862, 352] on div at bounding box center [860, 326] width 4 height 89
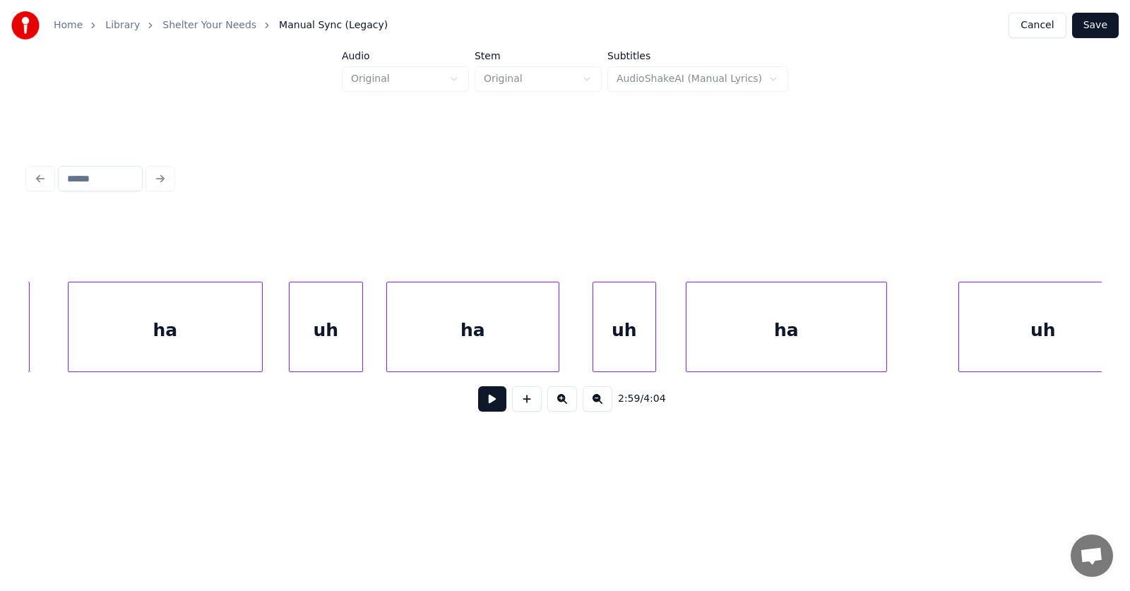
scroll to position [0, 94064]
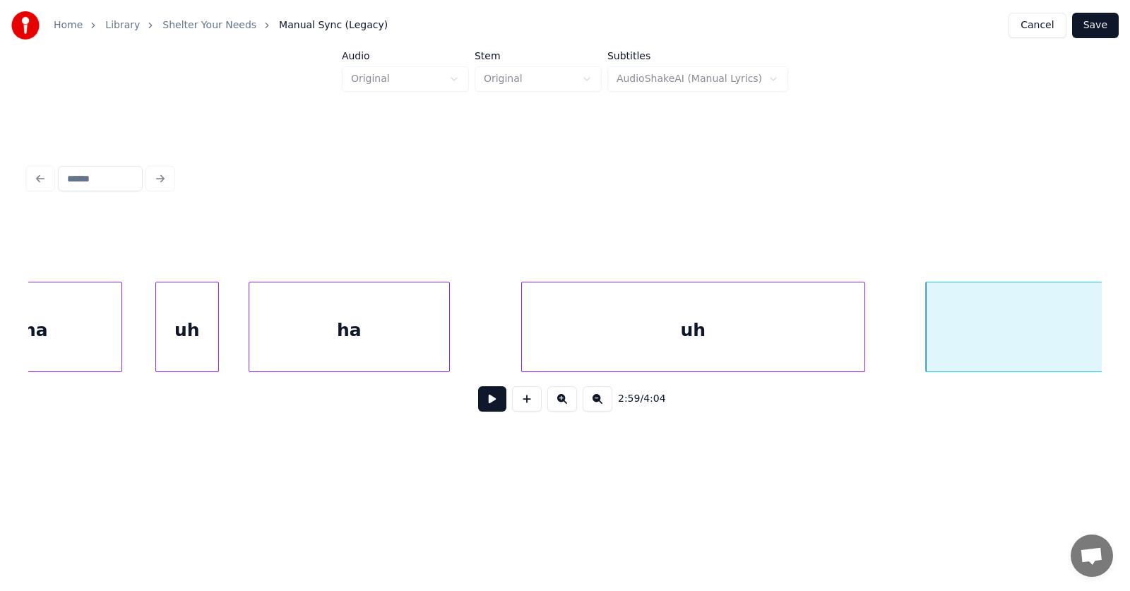
click at [864, 347] on div at bounding box center [862, 326] width 4 height 89
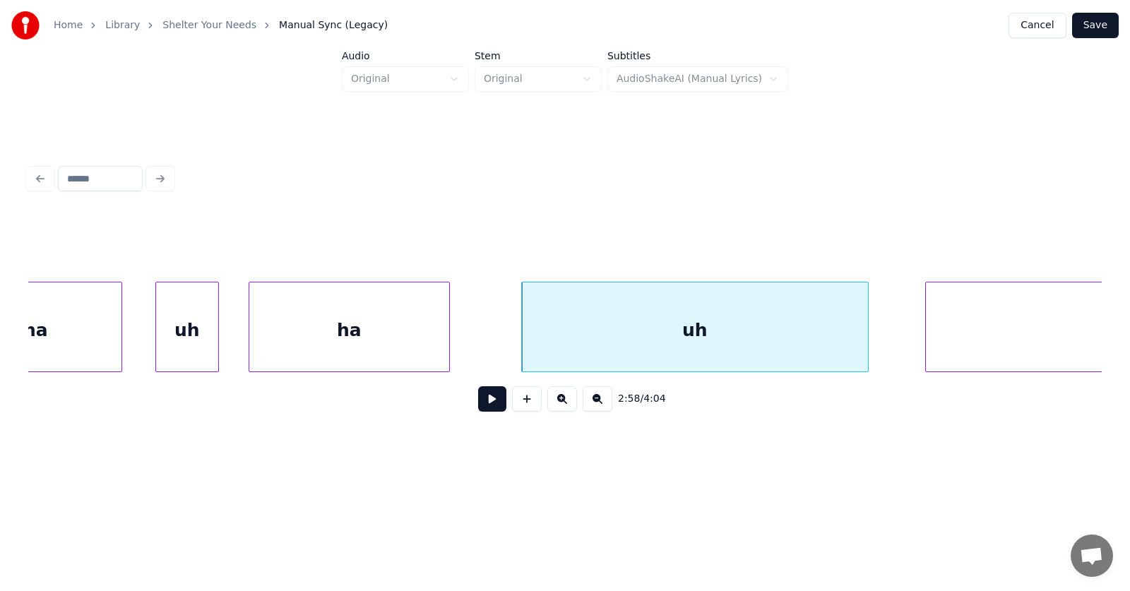
click at [799, 337] on div "uh" at bounding box center [695, 330] width 346 height 96
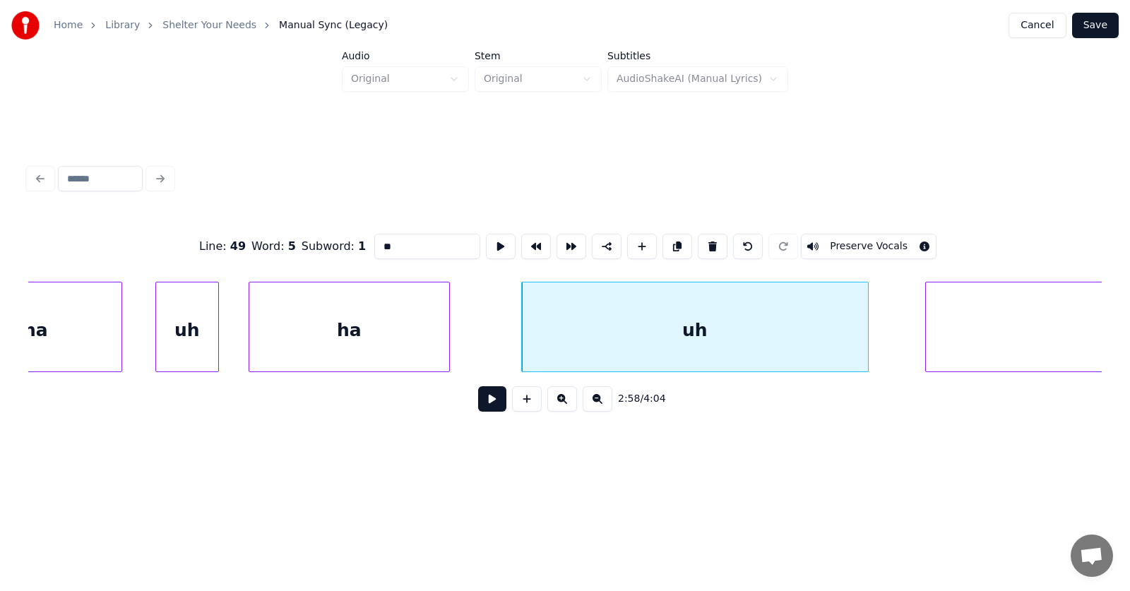
click at [376, 245] on input "**" at bounding box center [427, 246] width 106 height 25
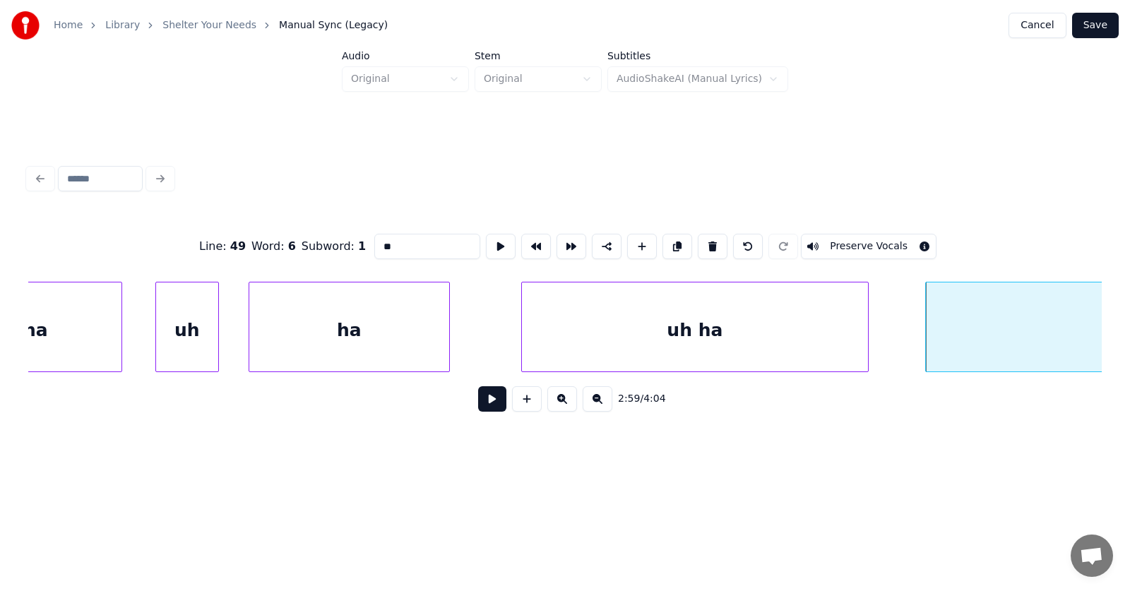
drag, startPoint x: 373, startPoint y: 243, endPoint x: 337, endPoint y: 239, distance: 35.6
click at [337, 239] on div "Line : 49 Word : 6 Subword : 1 ** Preserve Vocals" at bounding box center [564, 246] width 1073 height 71
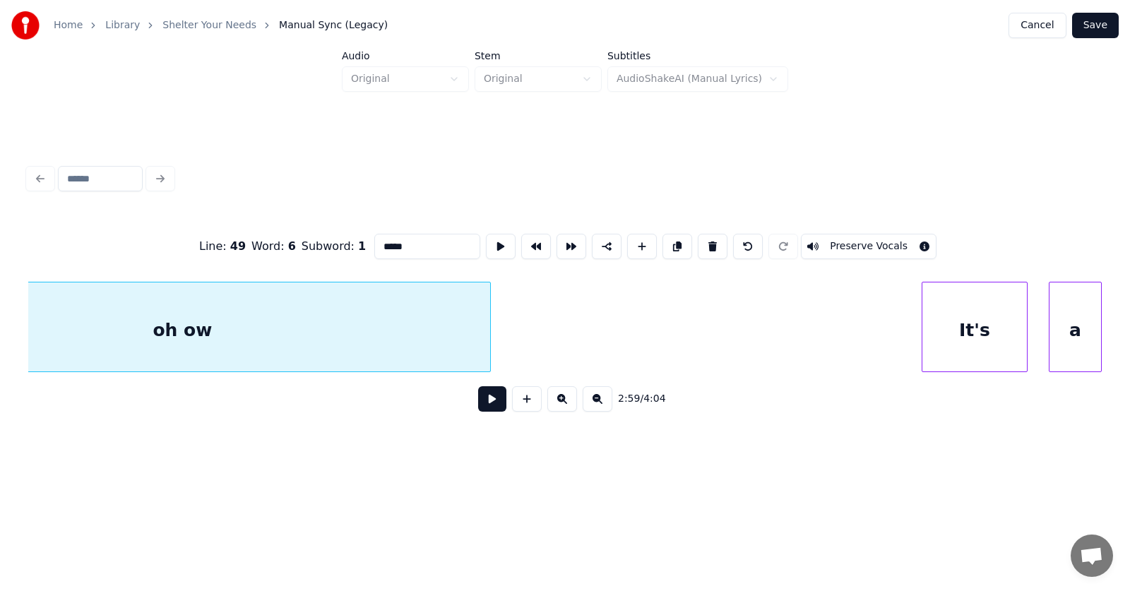
scroll to position [0, 95289]
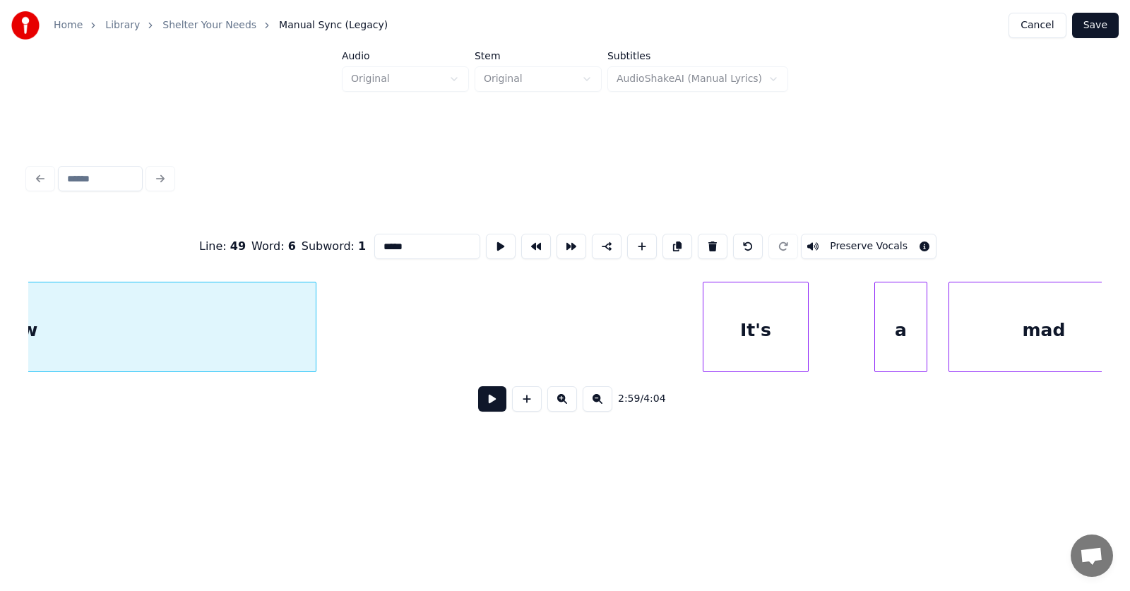
click at [754, 331] on div "It's" at bounding box center [755, 330] width 104 height 96
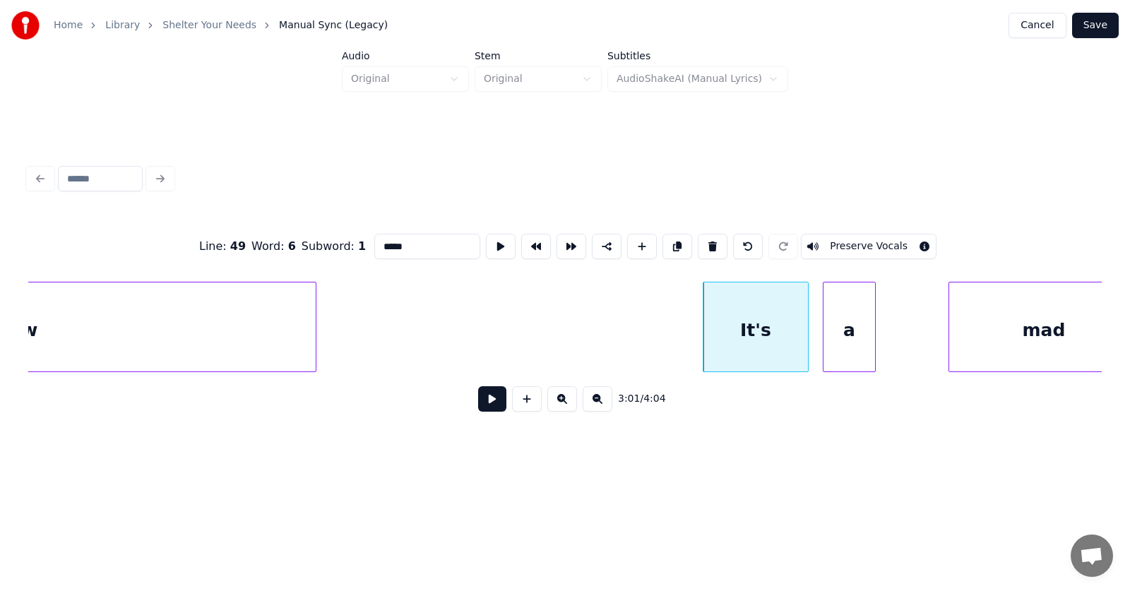
click at [842, 337] on div "a" at bounding box center [849, 330] width 52 height 96
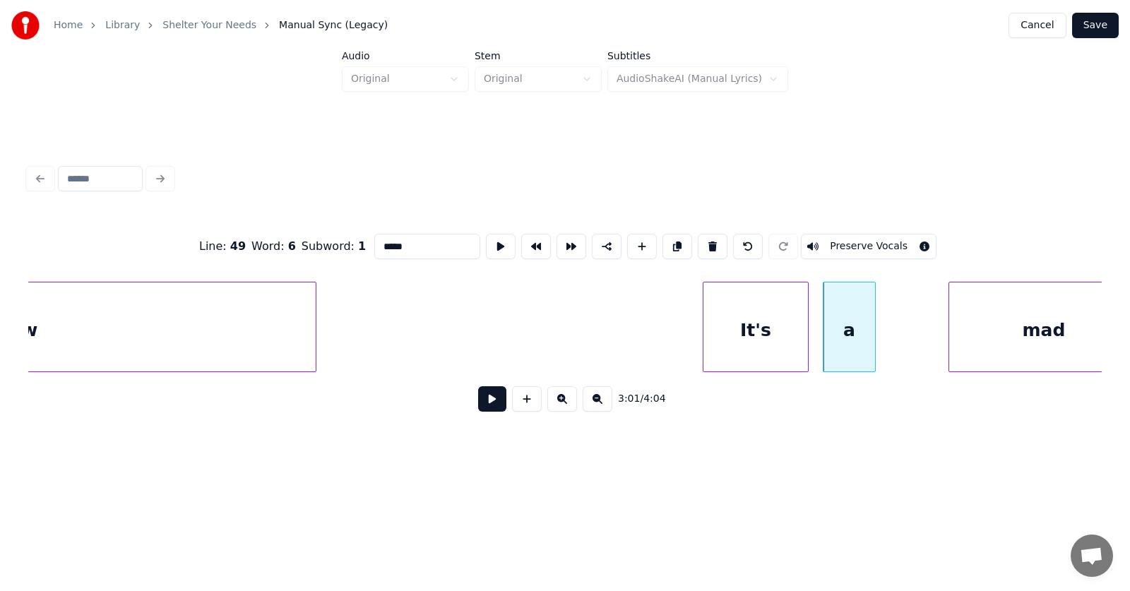
scroll to position [0, 95323]
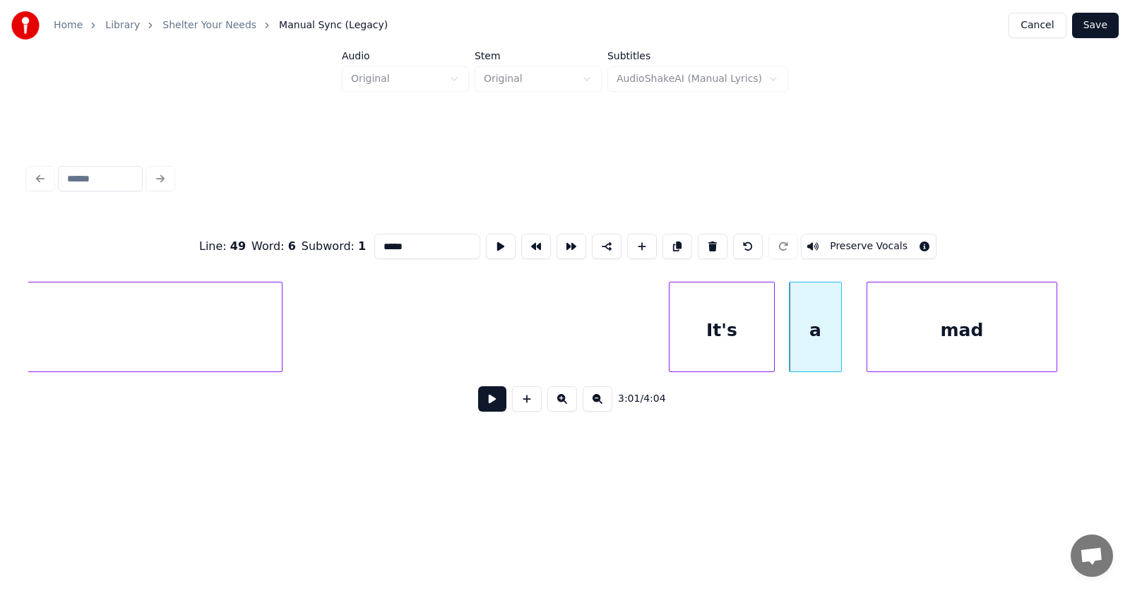
click at [959, 340] on div "mad" at bounding box center [961, 330] width 189 height 96
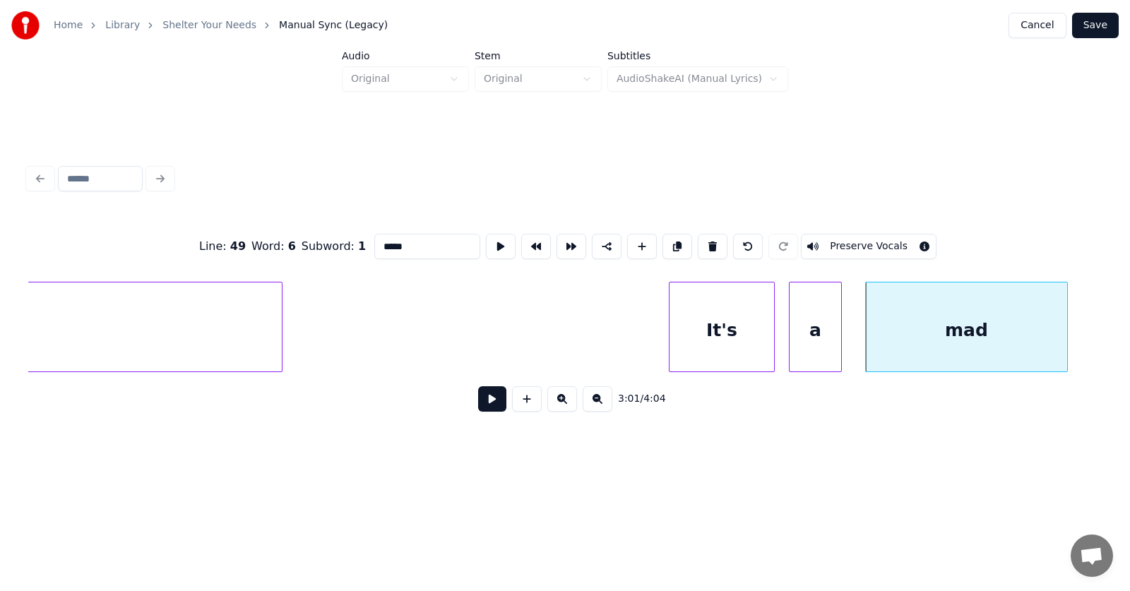
click at [1063, 331] on div at bounding box center [1065, 326] width 4 height 89
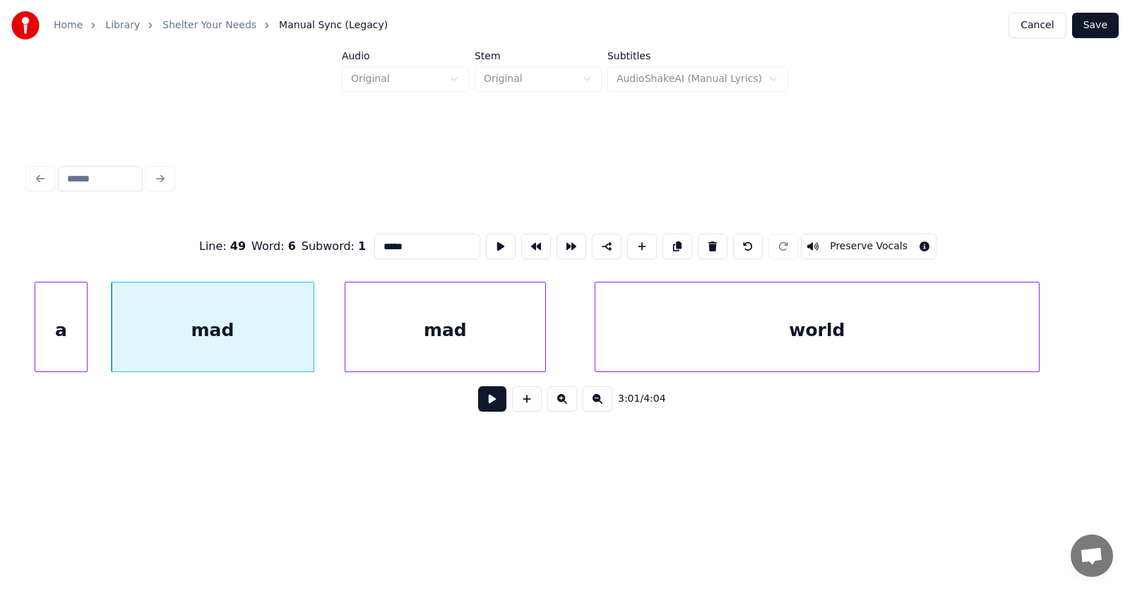
click at [492, 342] on div "mad" at bounding box center [445, 330] width 200 height 96
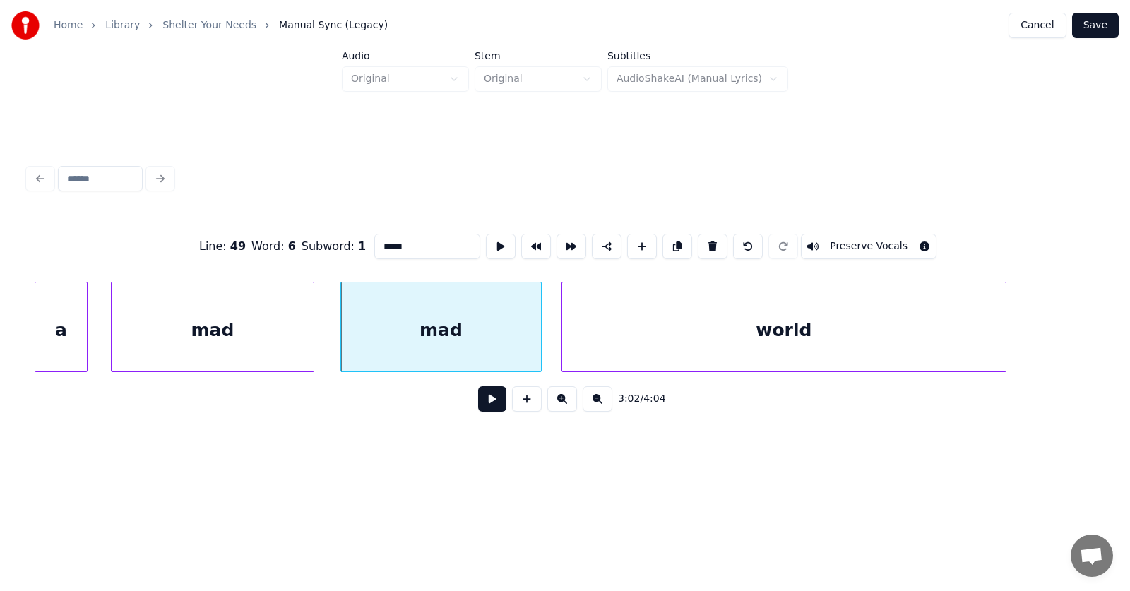
click at [646, 340] on div "world" at bounding box center [783, 330] width 443 height 96
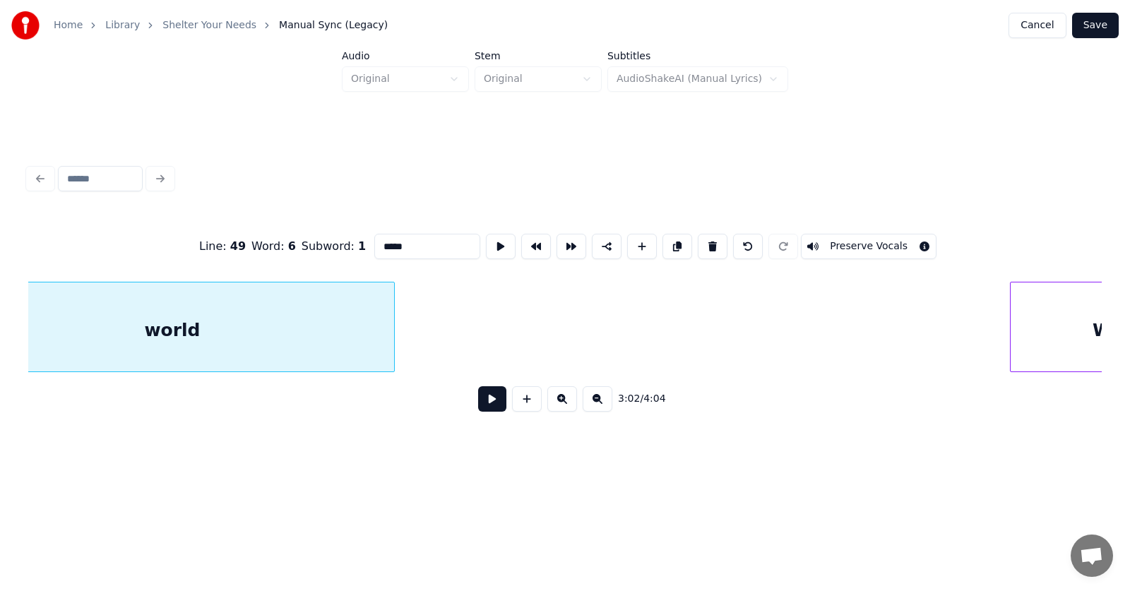
scroll to position [0, 96952]
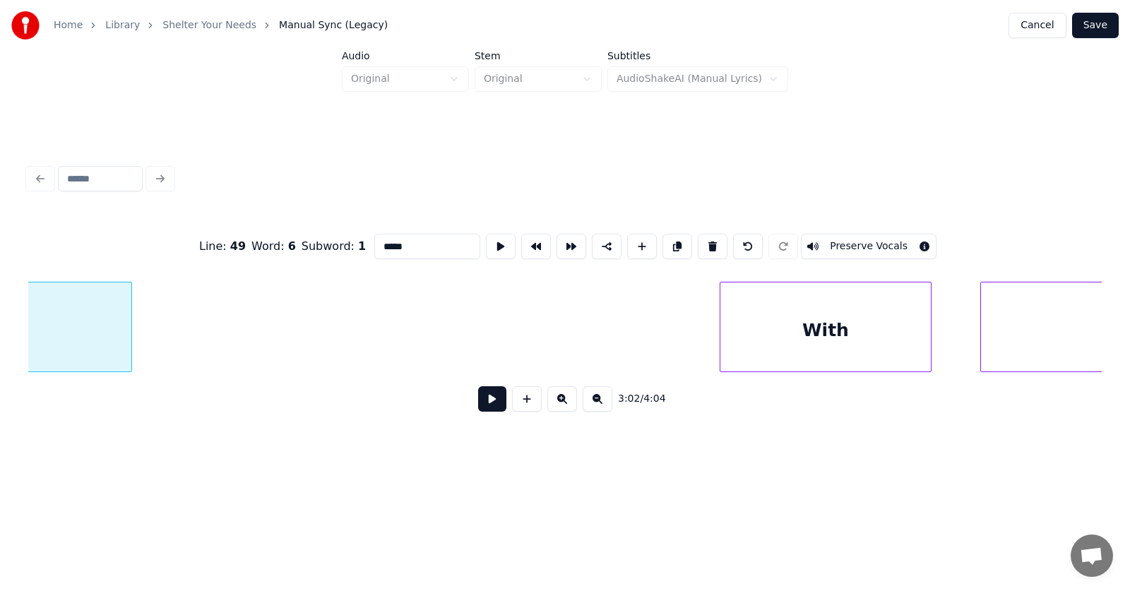
click at [799, 337] on div "With" at bounding box center [825, 330] width 210 height 96
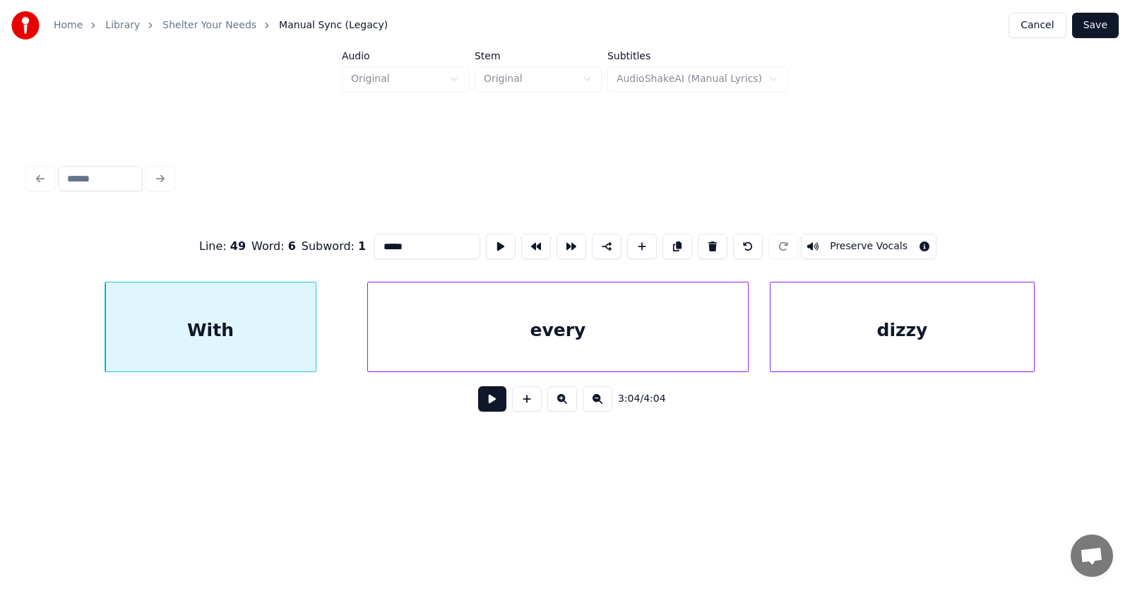
scroll to position [0, 97389]
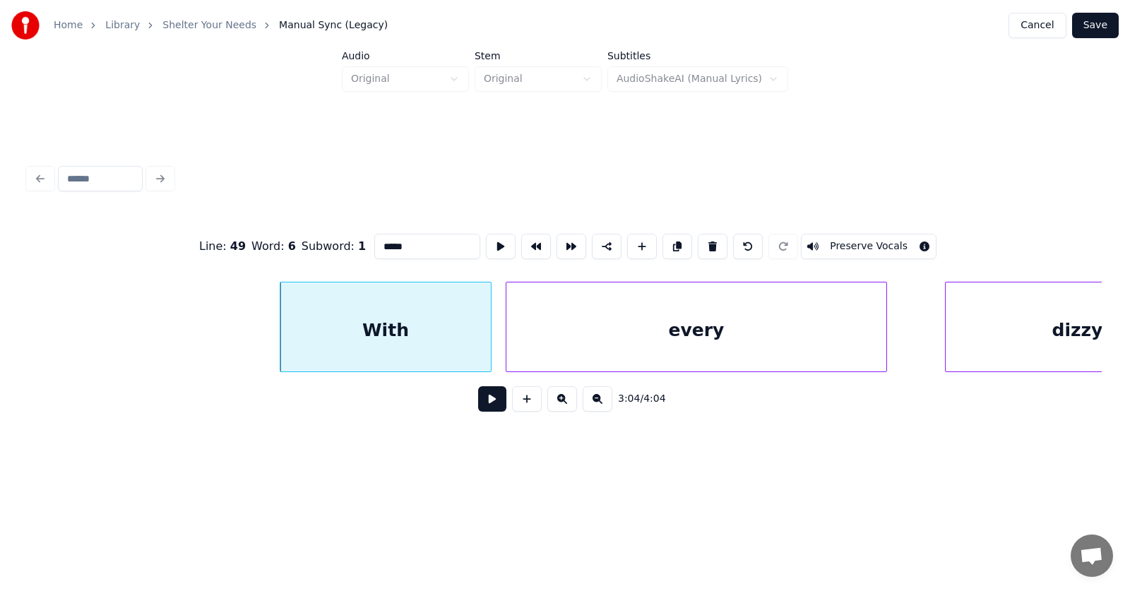
click at [682, 336] on div "every" at bounding box center [696, 330] width 380 height 96
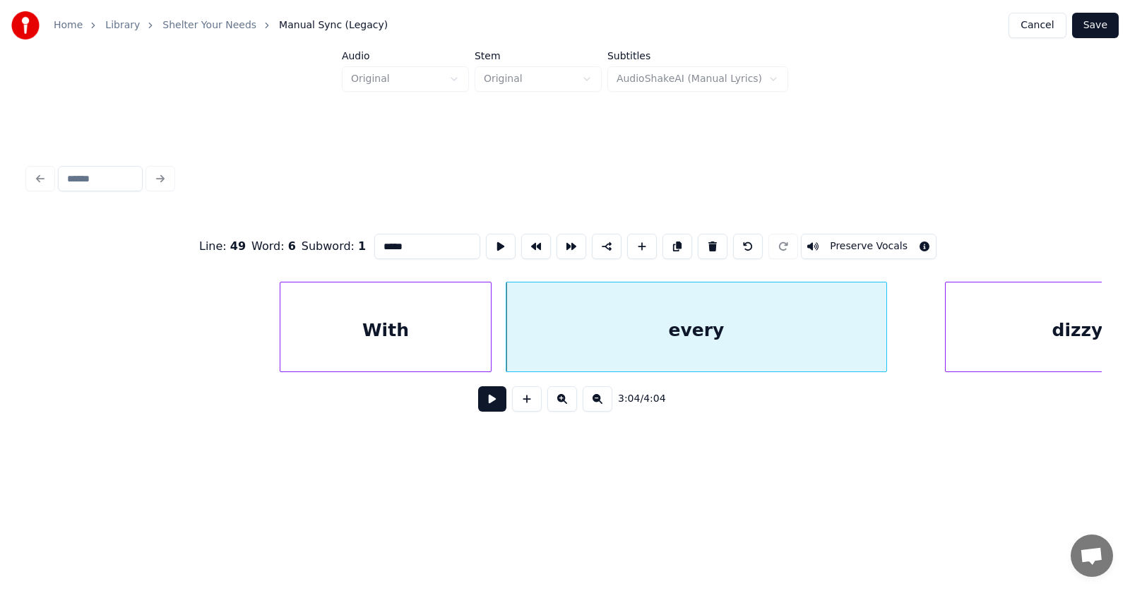
scroll to position [0, 97495]
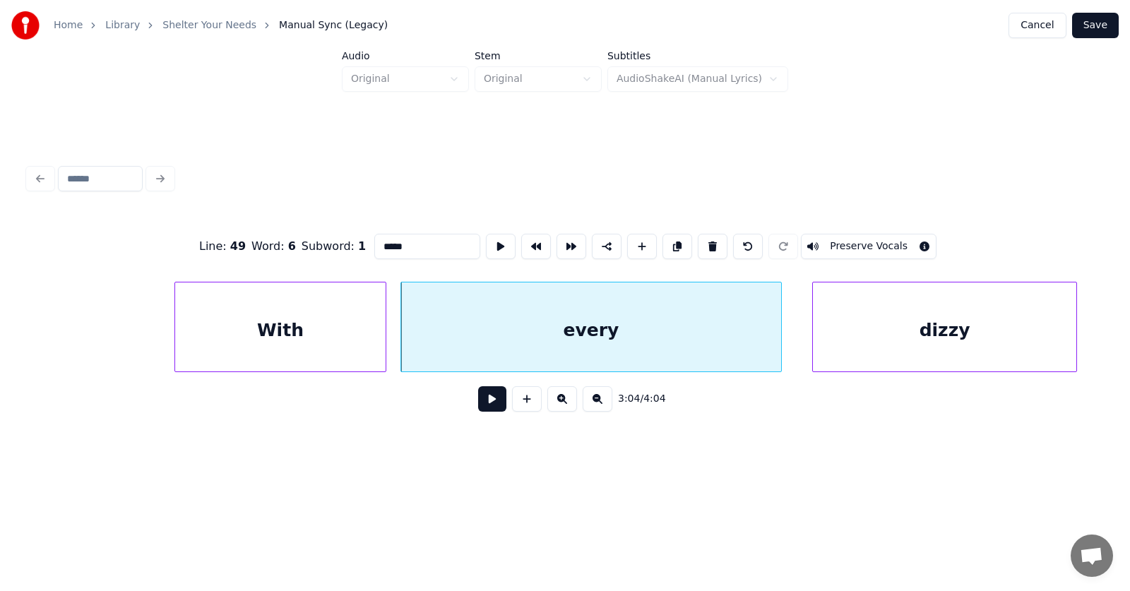
click at [979, 357] on div "dizzy" at bounding box center [944, 330] width 263 height 96
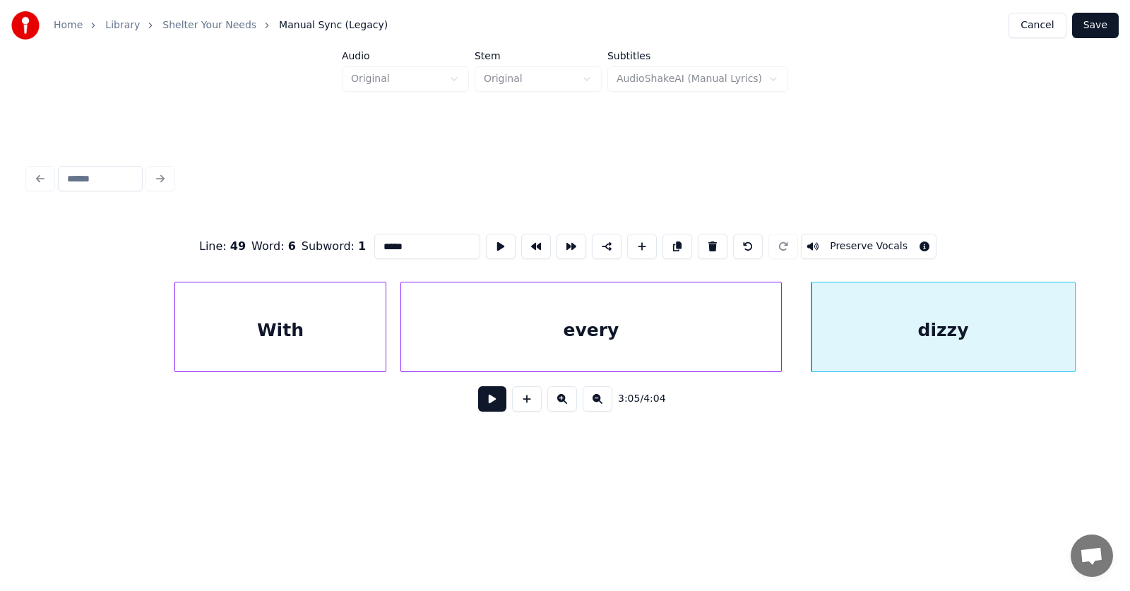
scroll to position [0, 97914]
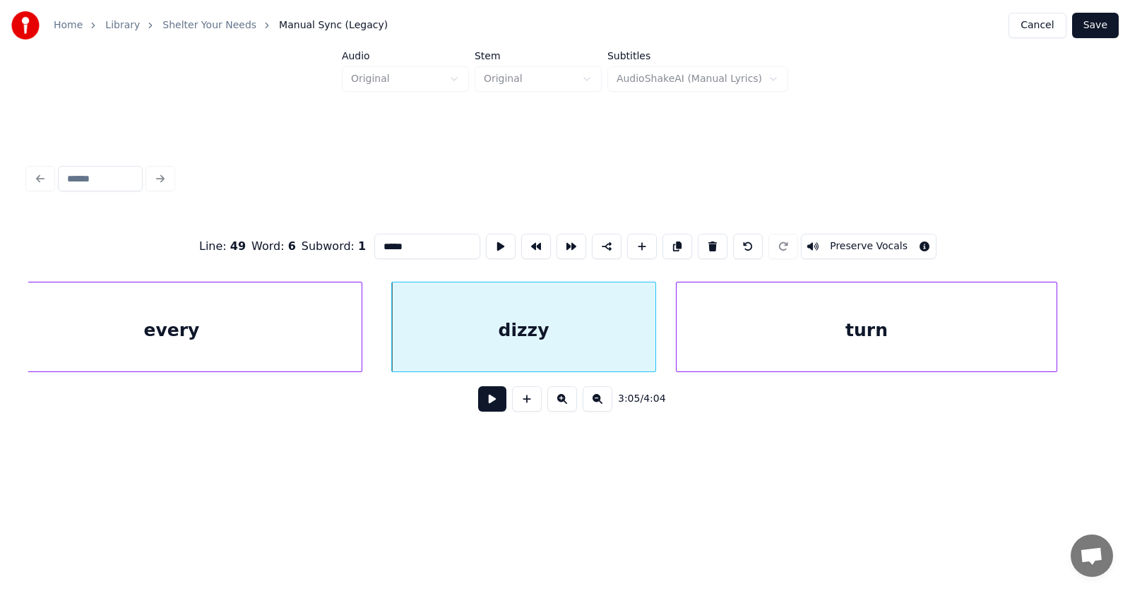
click at [791, 349] on div "turn" at bounding box center [866, 330] width 380 height 96
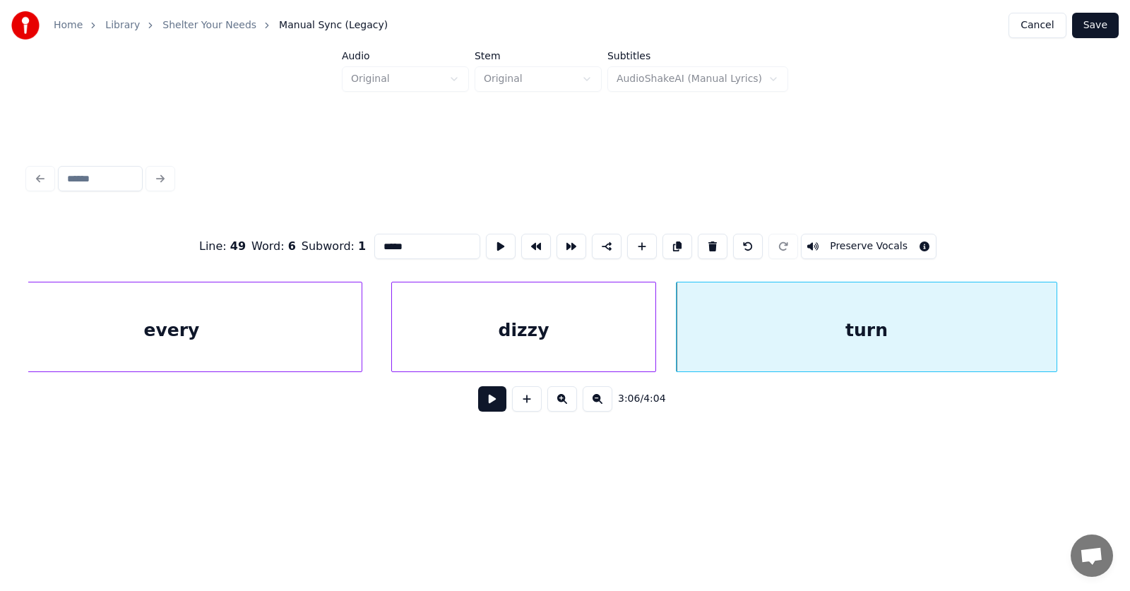
click at [294, 330] on div "every" at bounding box center [172, 330] width 380 height 96
type input "*****"
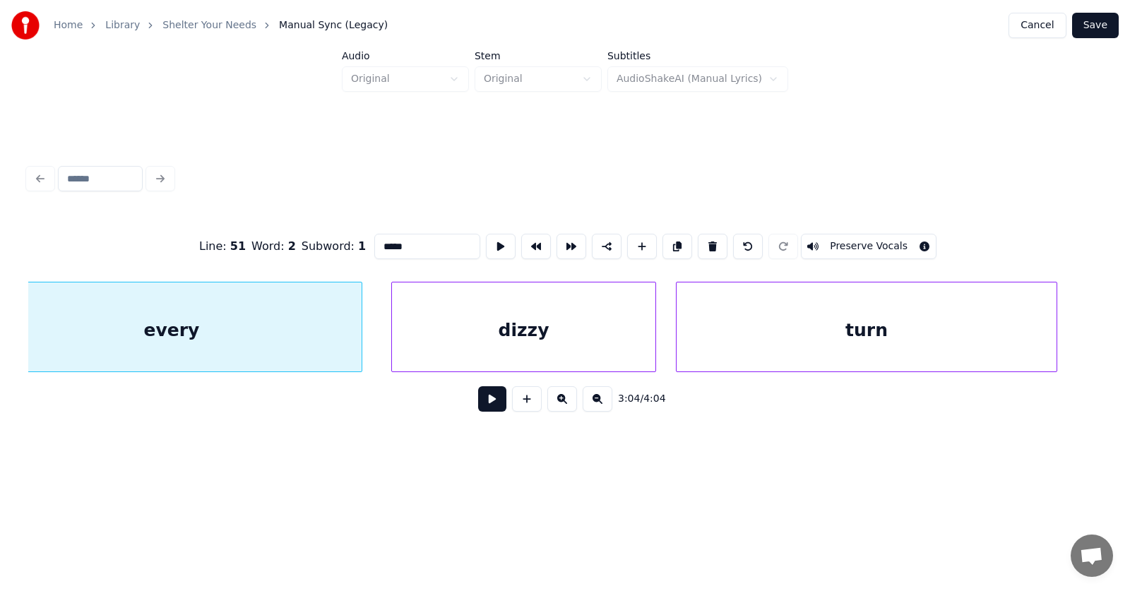
scroll to position [0, 97867]
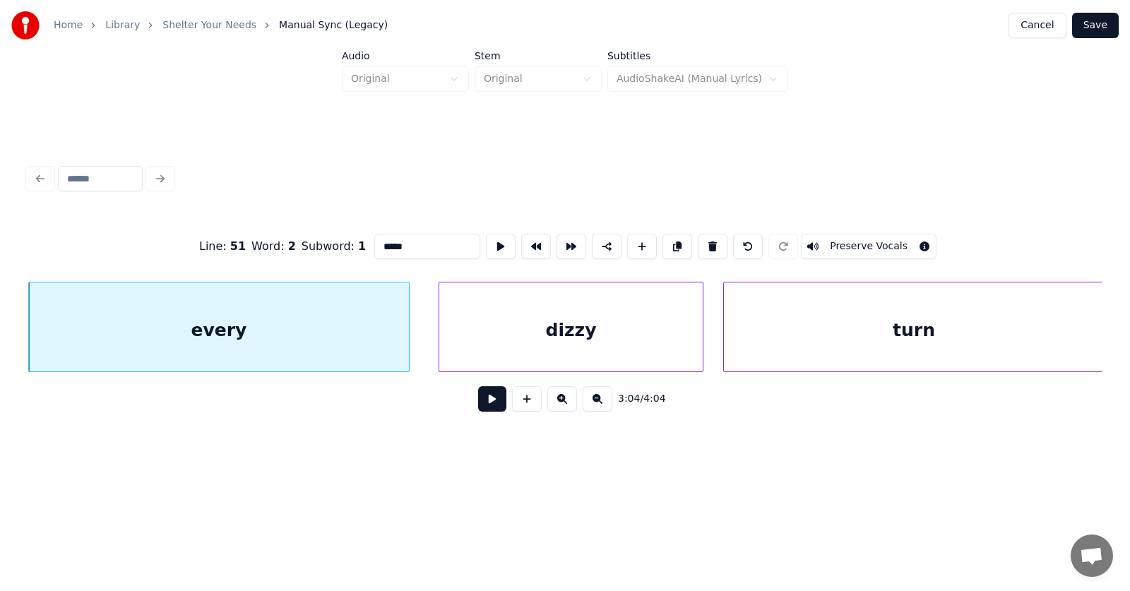
click at [478, 401] on button at bounding box center [492, 398] width 28 height 25
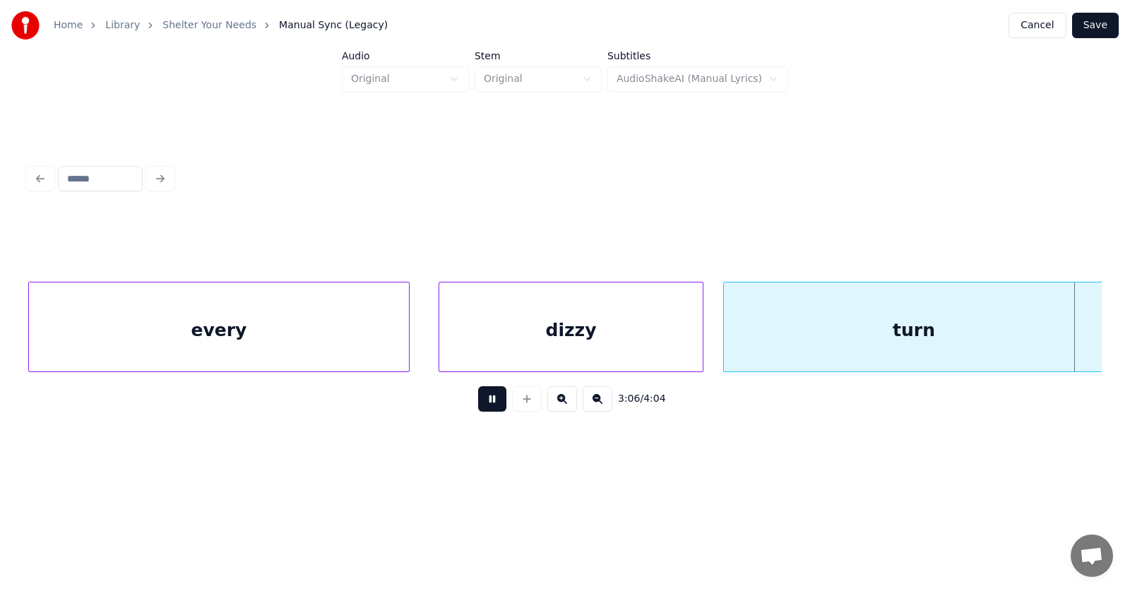
scroll to position [0, 98948]
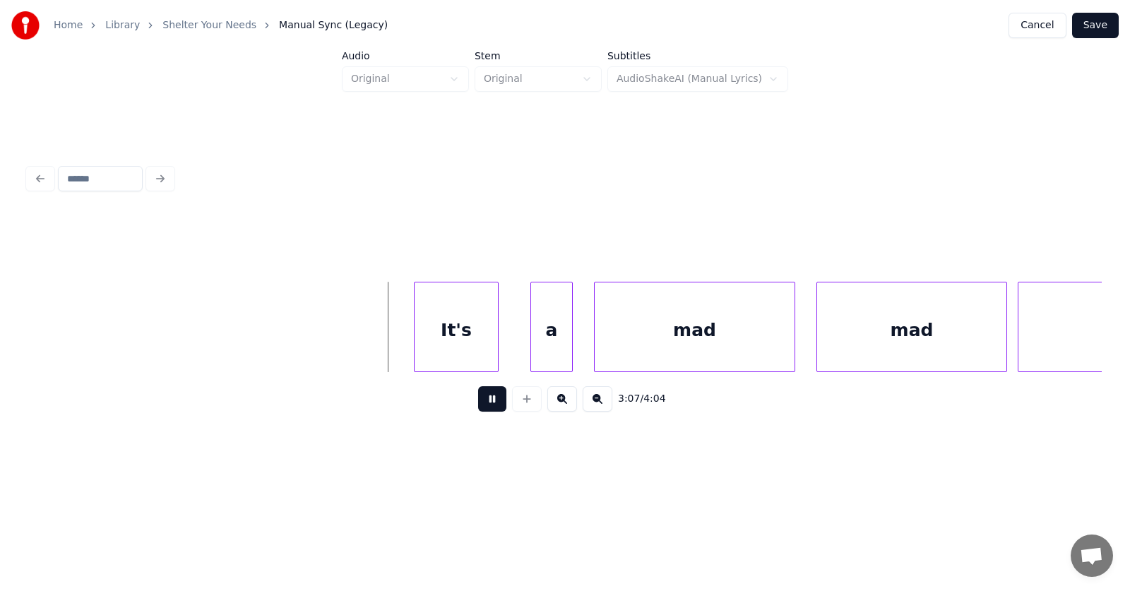
click at [478, 401] on button at bounding box center [492, 398] width 28 height 25
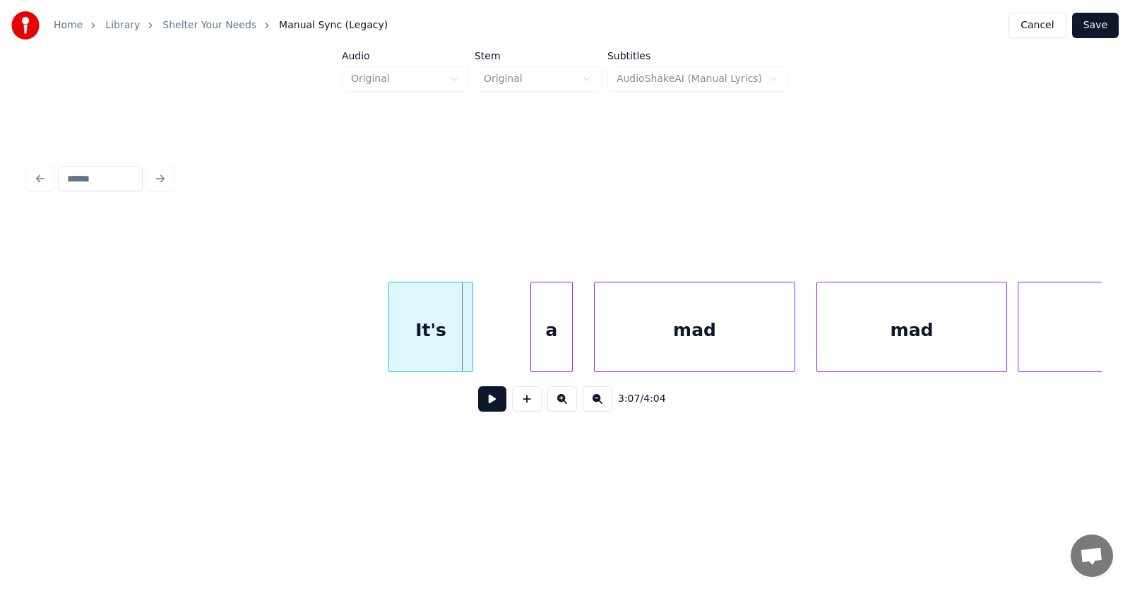
click at [407, 333] on div "It's" at bounding box center [430, 330] width 83 height 96
click at [496, 339] on div "a" at bounding box center [511, 330] width 41 height 96
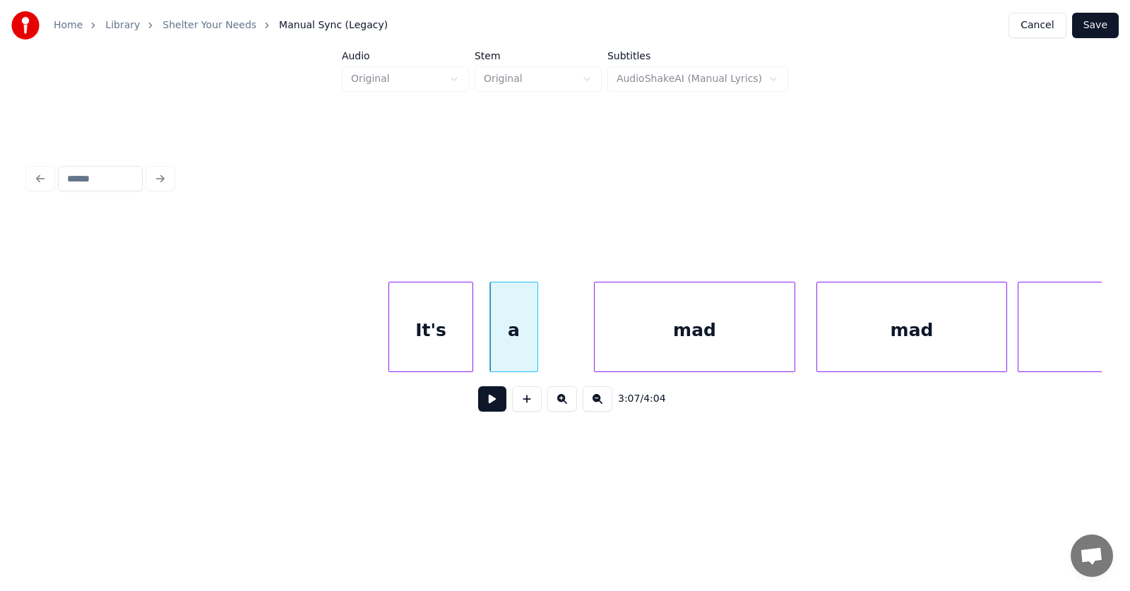
click at [537, 340] on div at bounding box center [535, 326] width 4 height 89
click at [625, 343] on div "mad" at bounding box center [665, 330] width 200 height 96
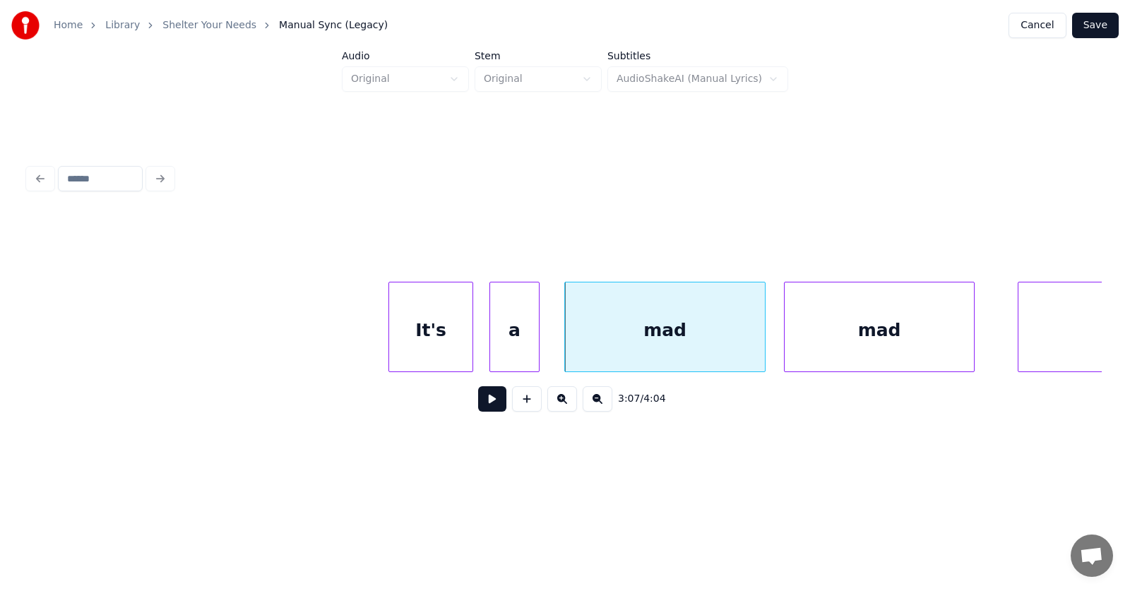
click at [895, 359] on div "mad" at bounding box center [878, 330] width 189 height 96
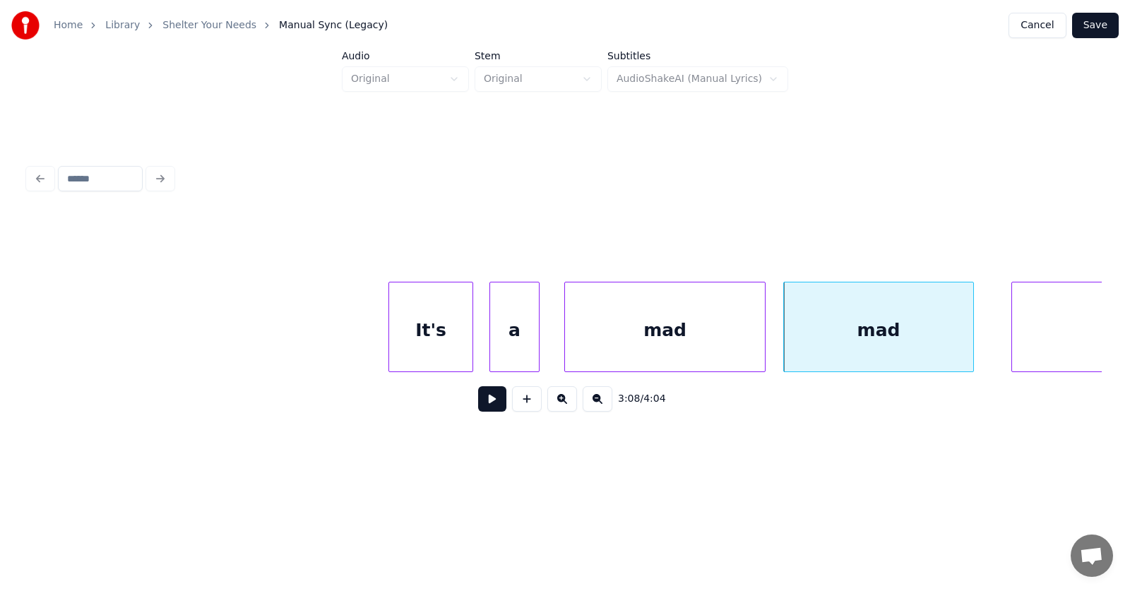
scroll to position [0, 99284]
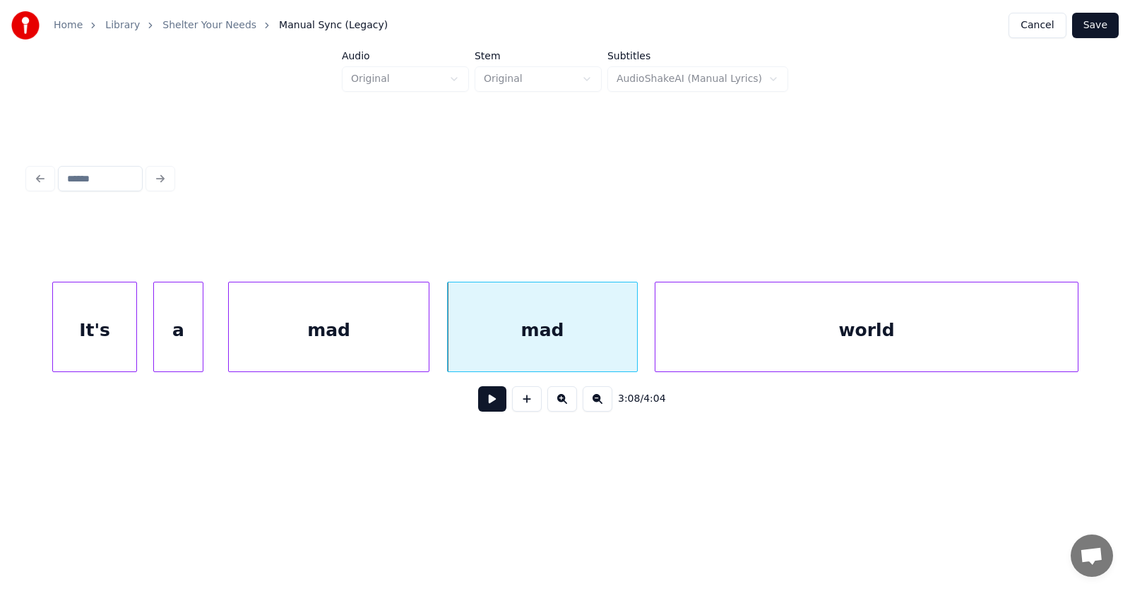
click at [1022, 345] on div "world" at bounding box center [866, 330] width 422 height 96
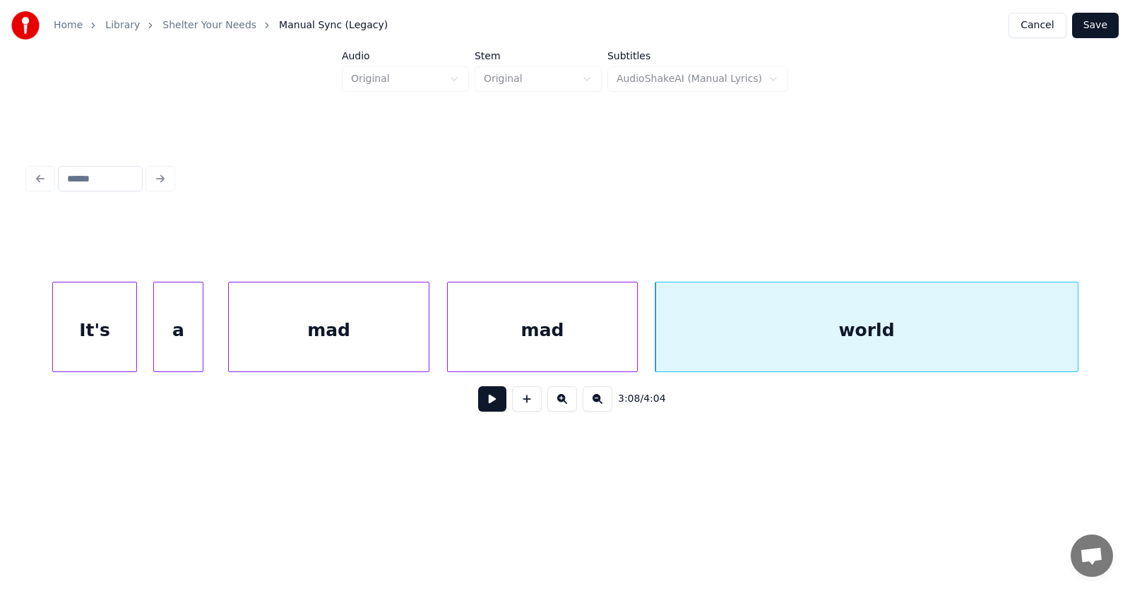
click at [486, 399] on button at bounding box center [492, 398] width 28 height 25
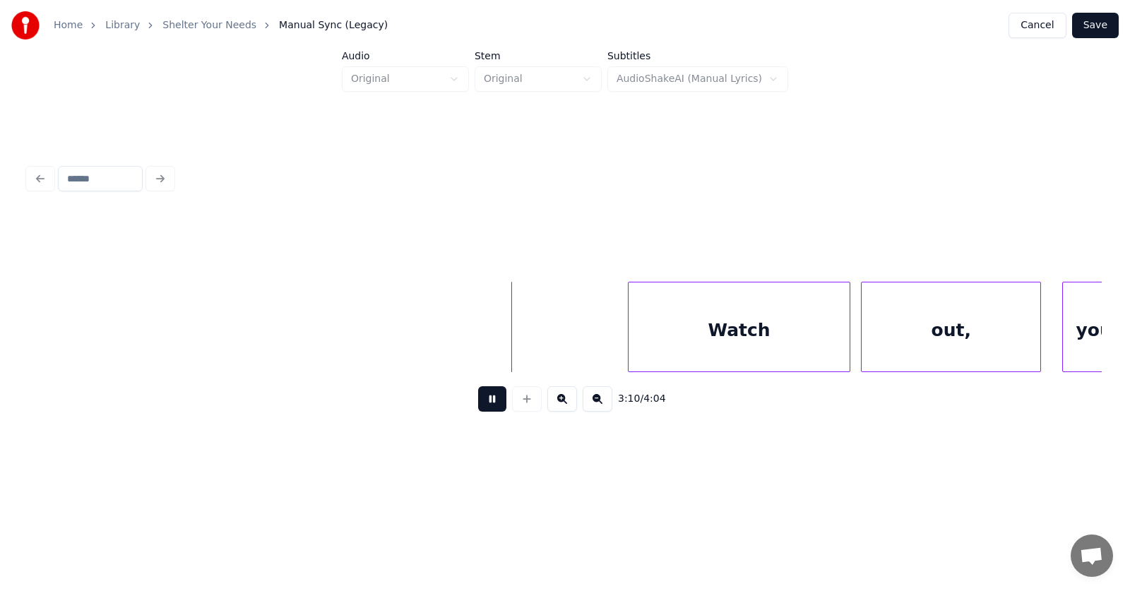
click at [486, 399] on button at bounding box center [492, 398] width 28 height 25
click at [704, 328] on div "Watch" at bounding box center [712, 330] width 221 height 96
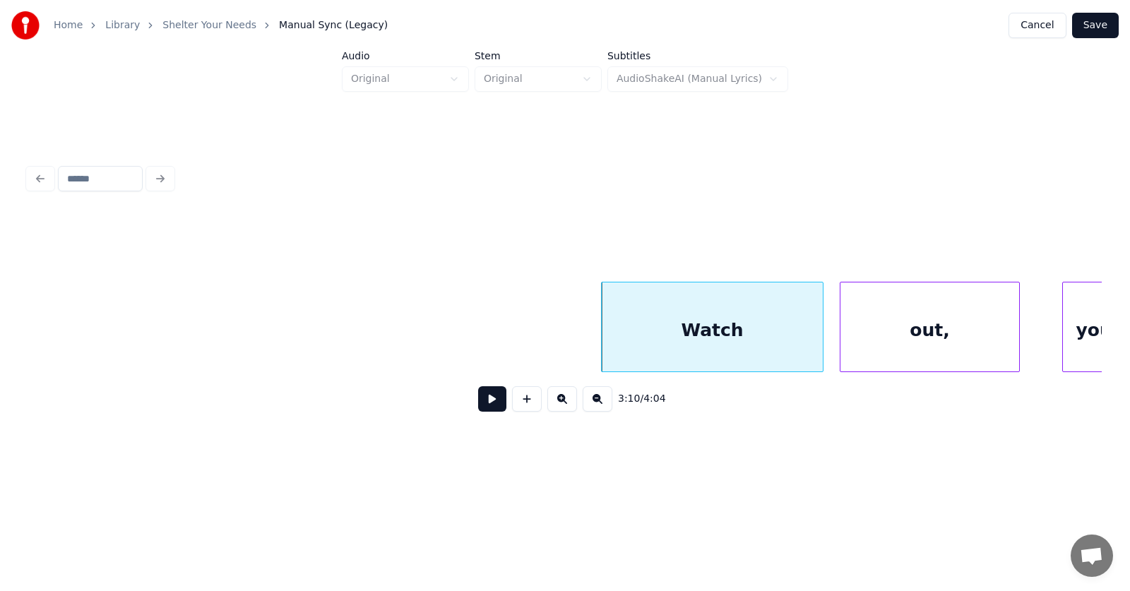
click at [876, 341] on div "out," at bounding box center [929, 330] width 179 height 96
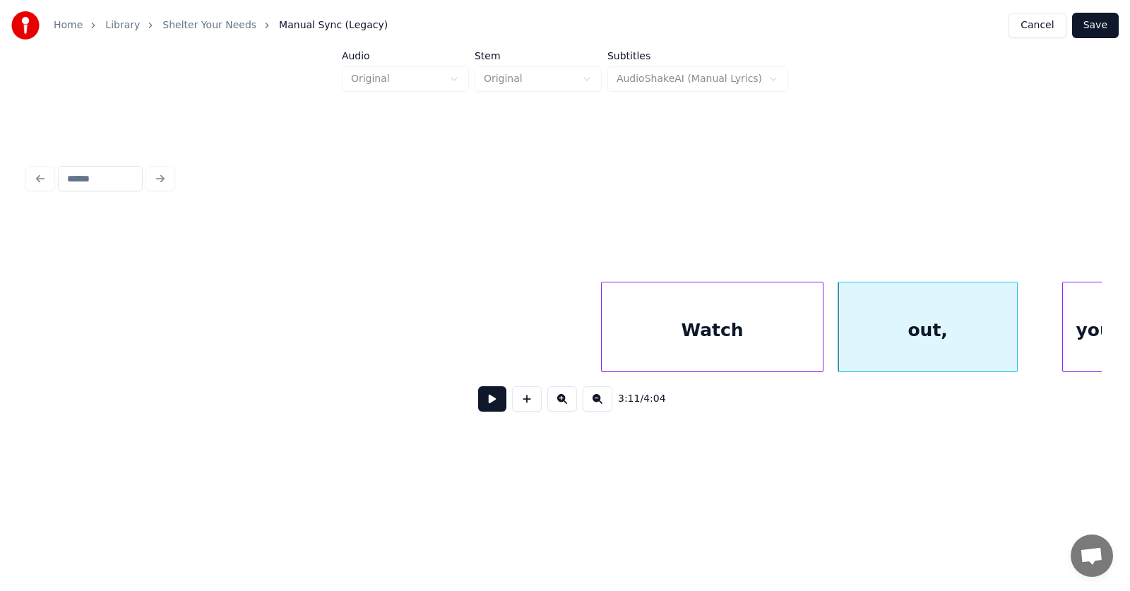
scroll to position [0, 100385]
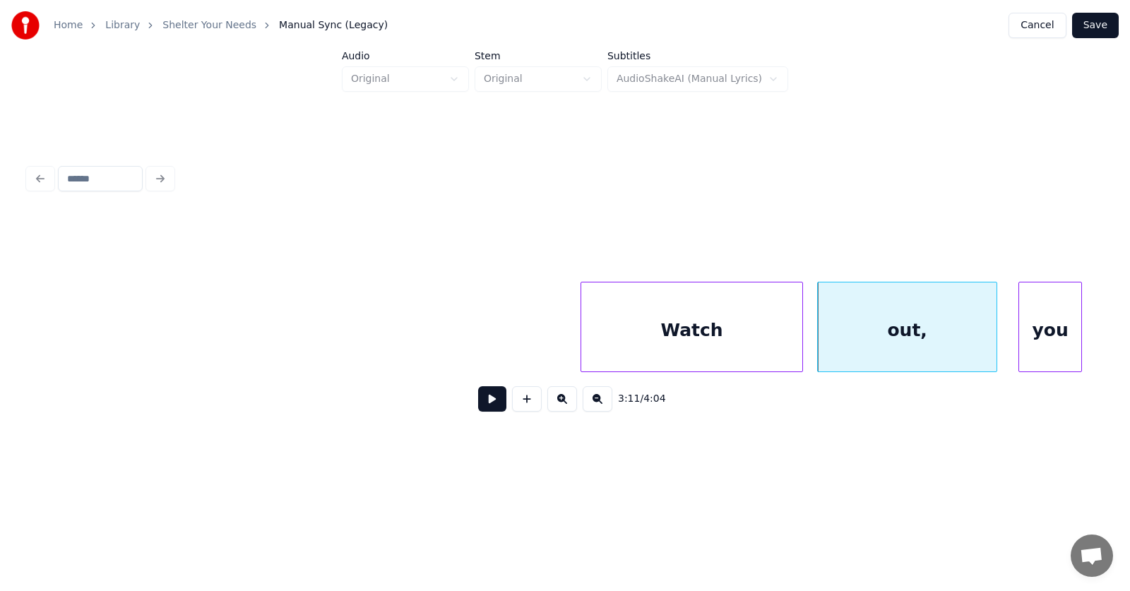
click at [1056, 325] on div "you" at bounding box center [1050, 330] width 62 height 96
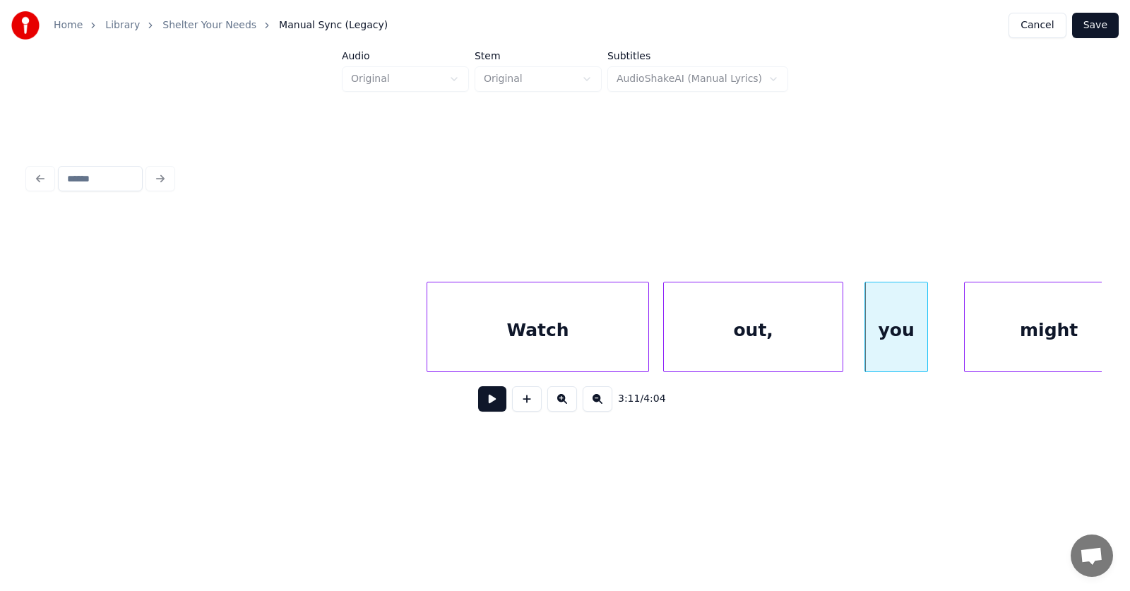
scroll to position [0, 100577]
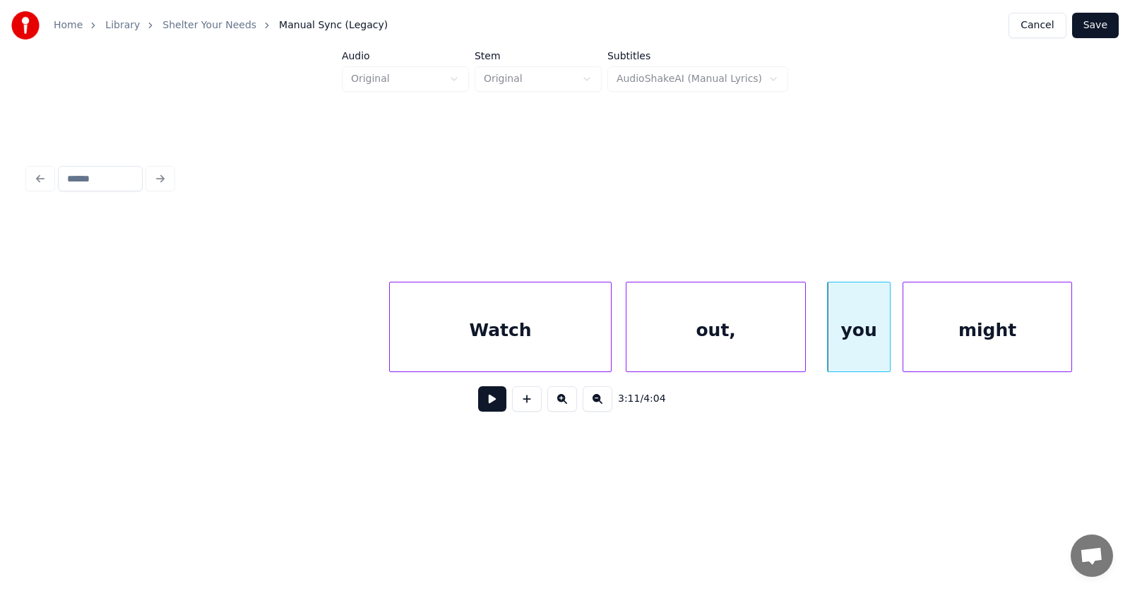
click at [966, 343] on div "might" at bounding box center [987, 330] width 168 height 96
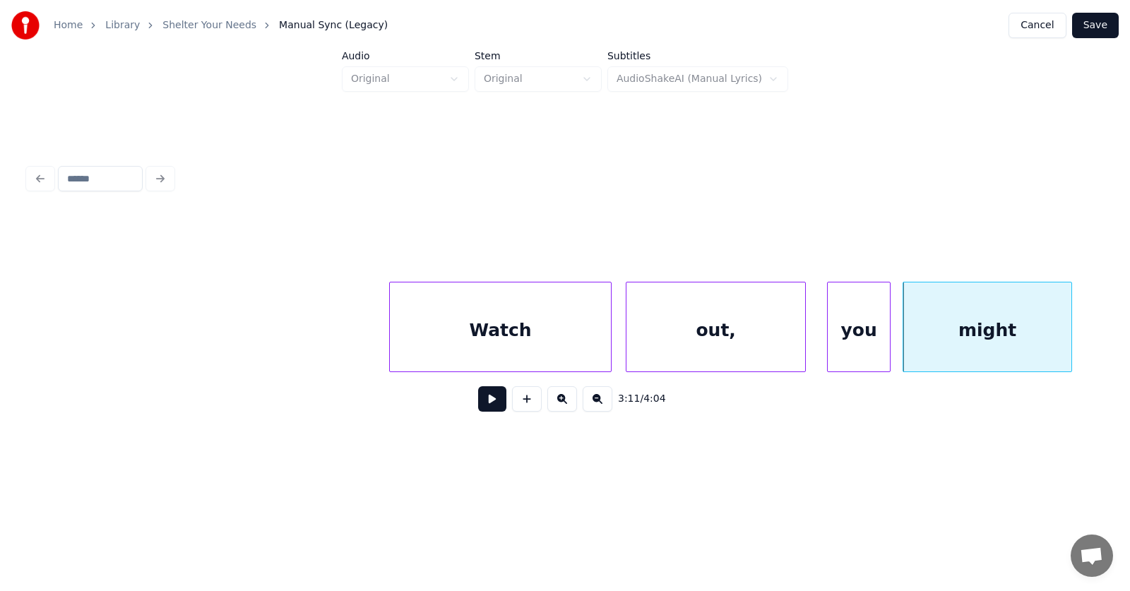
click at [967, 343] on div "might" at bounding box center [987, 330] width 168 height 96
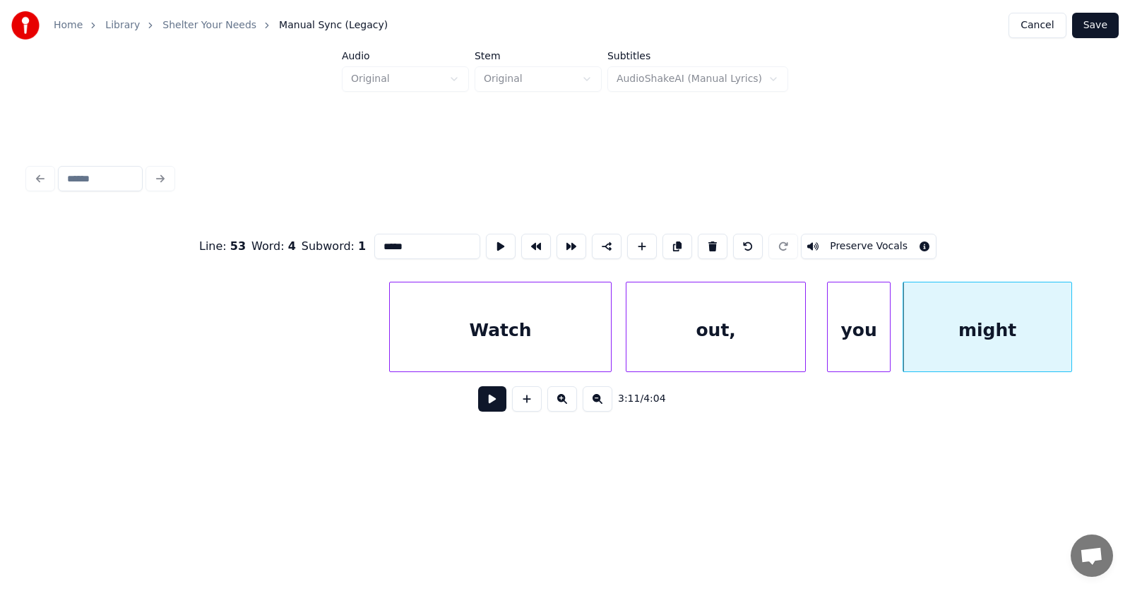
click at [960, 334] on div "might" at bounding box center [987, 330] width 168 height 96
drag, startPoint x: 397, startPoint y: 239, endPoint x: 357, endPoint y: 240, distance: 39.5
click at [374, 240] on input "*****" at bounding box center [427, 246] width 106 height 25
type input "*"
type input "*****"
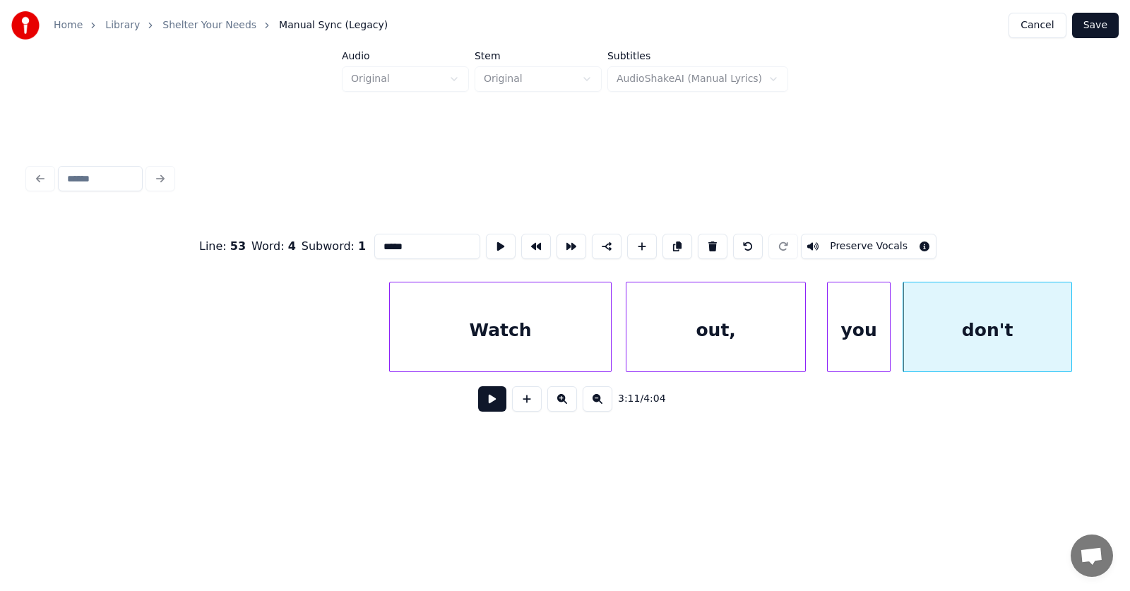
click at [484, 403] on button at bounding box center [492, 398] width 28 height 25
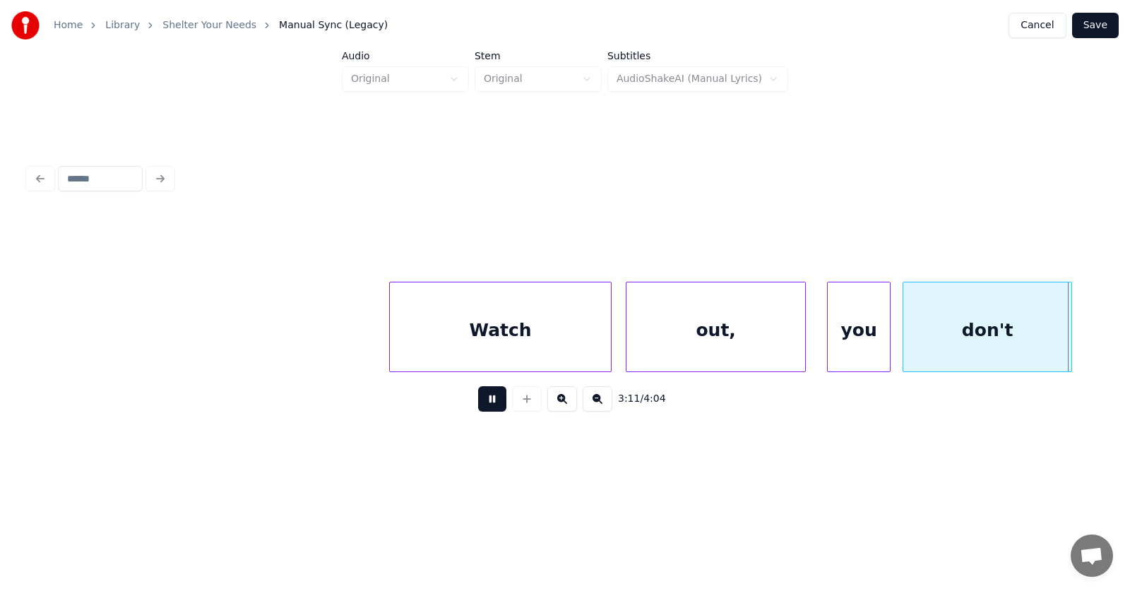
scroll to position [0, 101651]
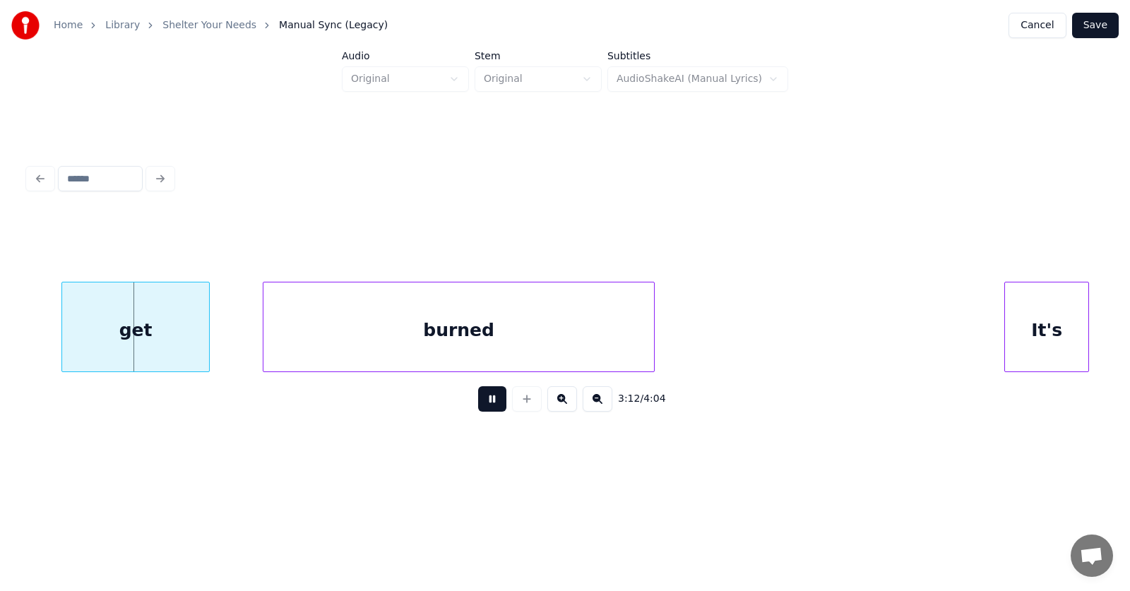
click at [484, 403] on button at bounding box center [492, 398] width 28 height 25
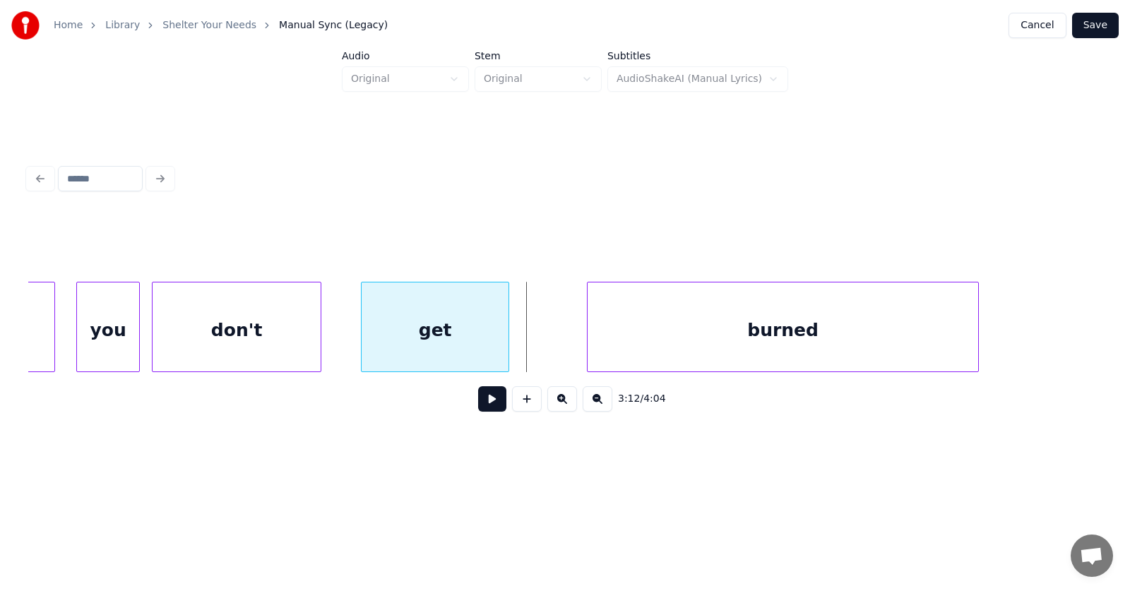
click at [437, 342] on div "get" at bounding box center [434, 330] width 147 height 96
click at [618, 343] on div "burned" at bounding box center [748, 330] width 390 height 96
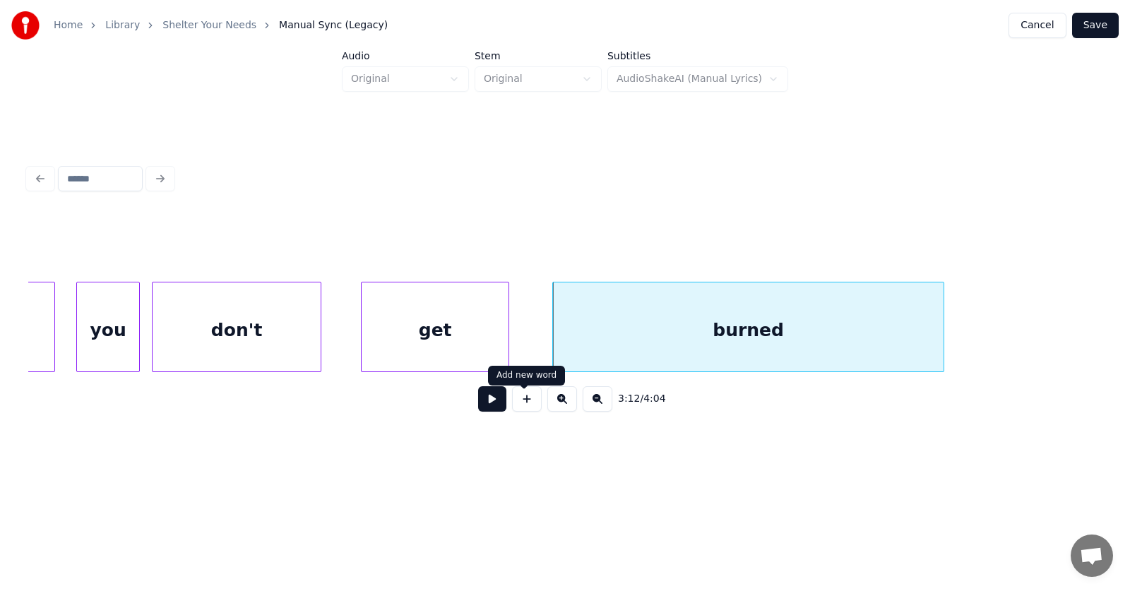
click at [502, 403] on div "3:12 / 4:04" at bounding box center [565, 398] width 1051 height 31
click at [486, 405] on button at bounding box center [492, 398] width 28 height 25
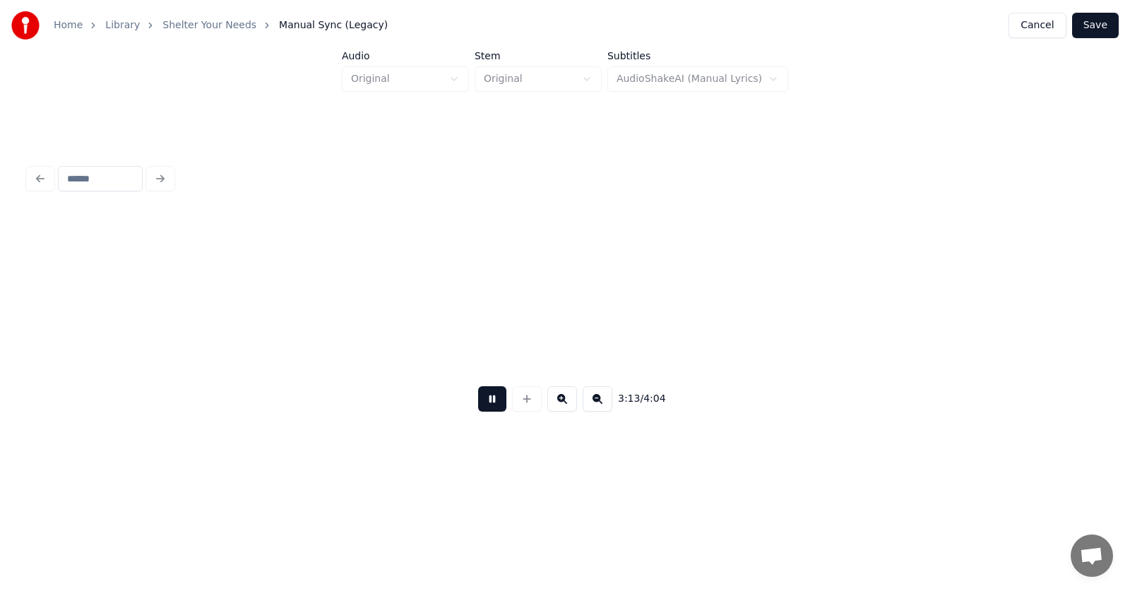
scroll to position [0, 102404]
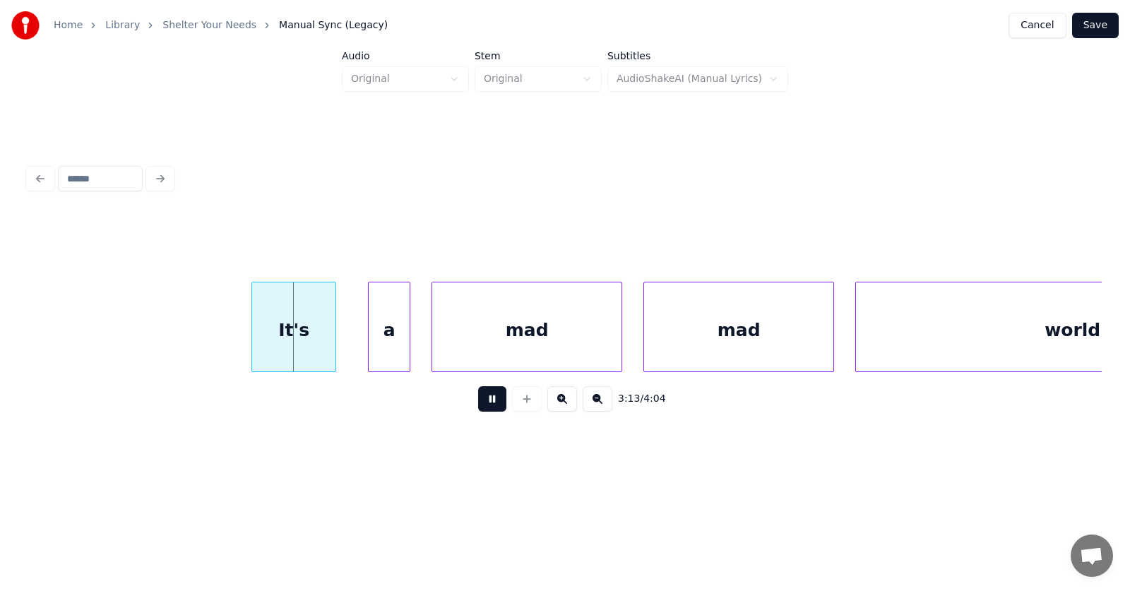
click at [484, 402] on button at bounding box center [492, 398] width 28 height 25
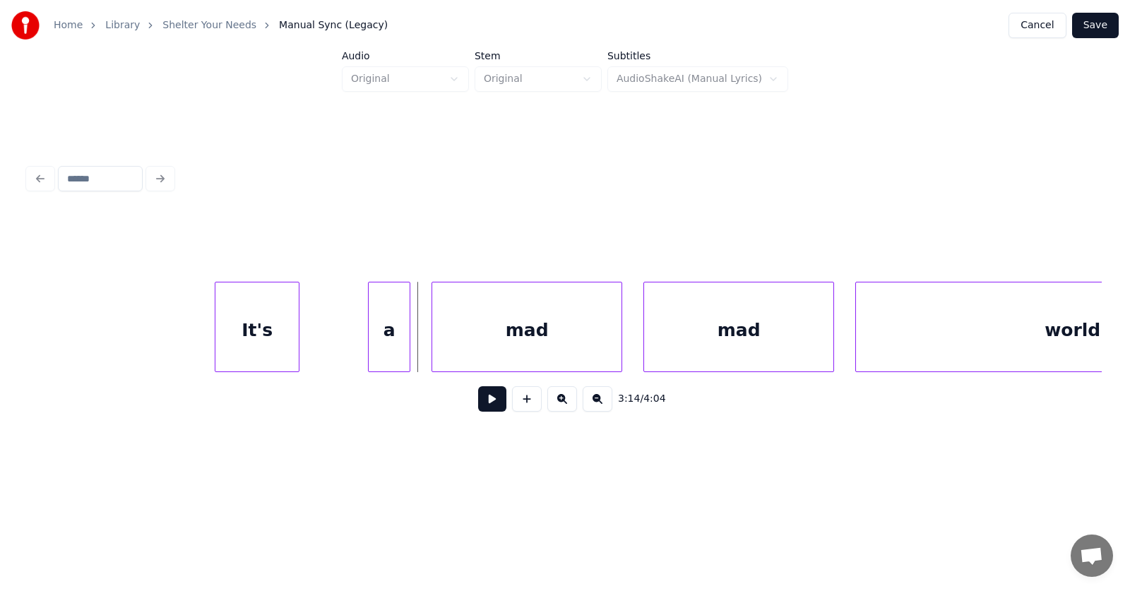
click at [265, 330] on div "It's" at bounding box center [256, 330] width 83 height 96
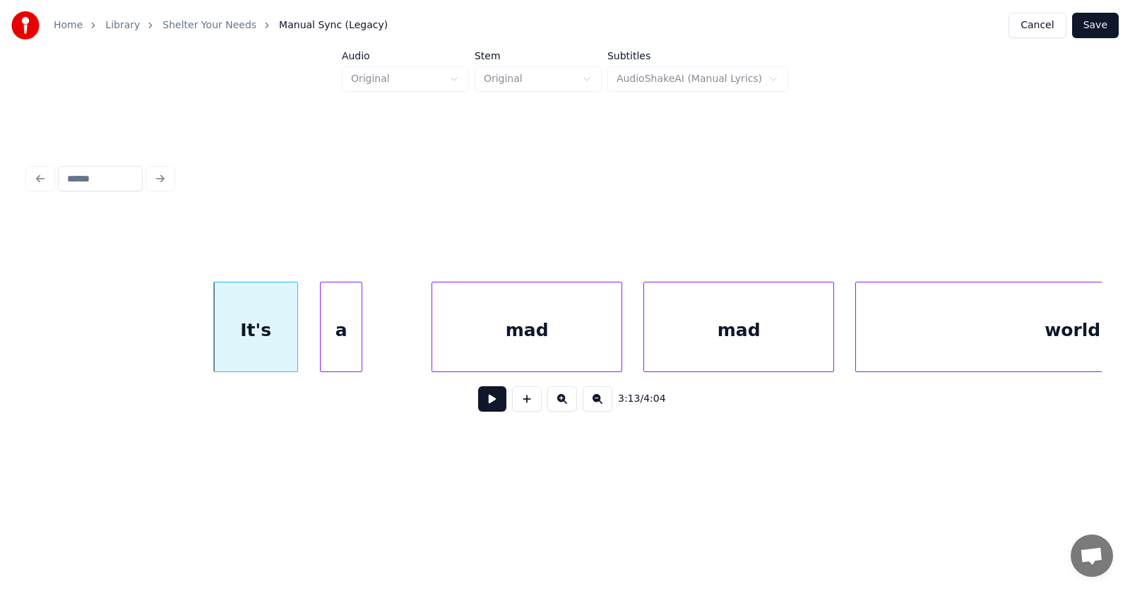
click at [338, 342] on div "a" at bounding box center [341, 330] width 41 height 96
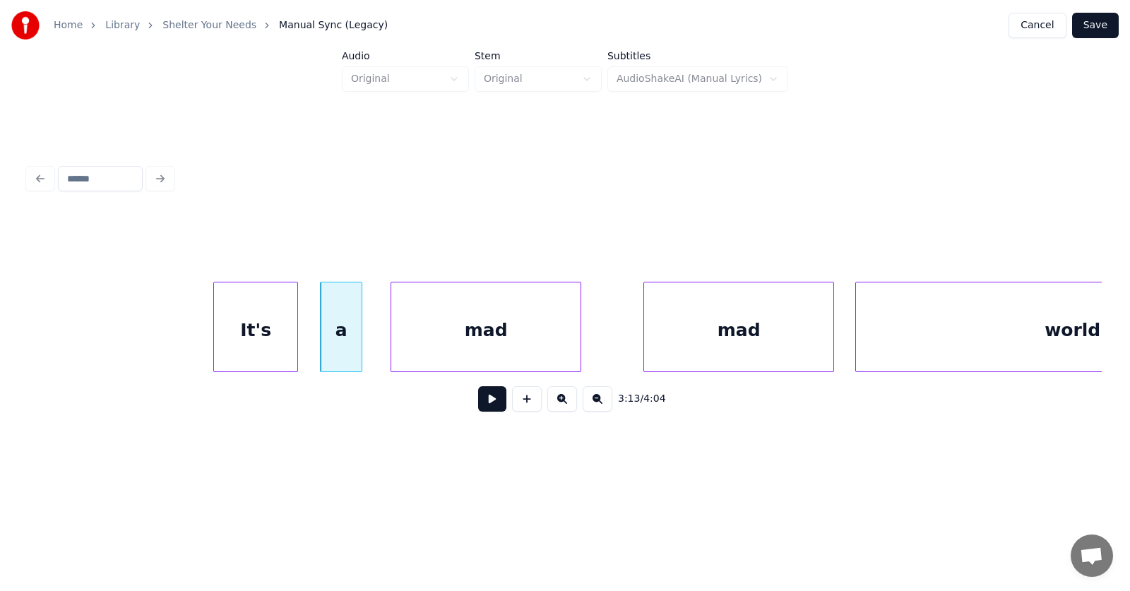
click at [429, 344] on div "mad" at bounding box center [485, 330] width 189 height 96
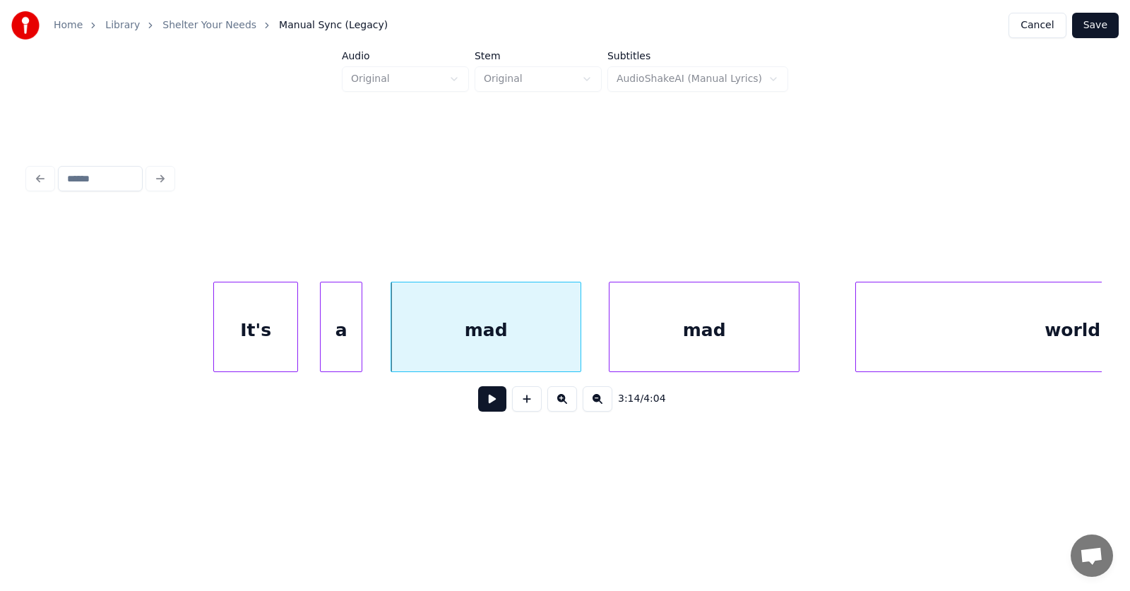
click at [636, 350] on div "mad" at bounding box center [703, 330] width 189 height 96
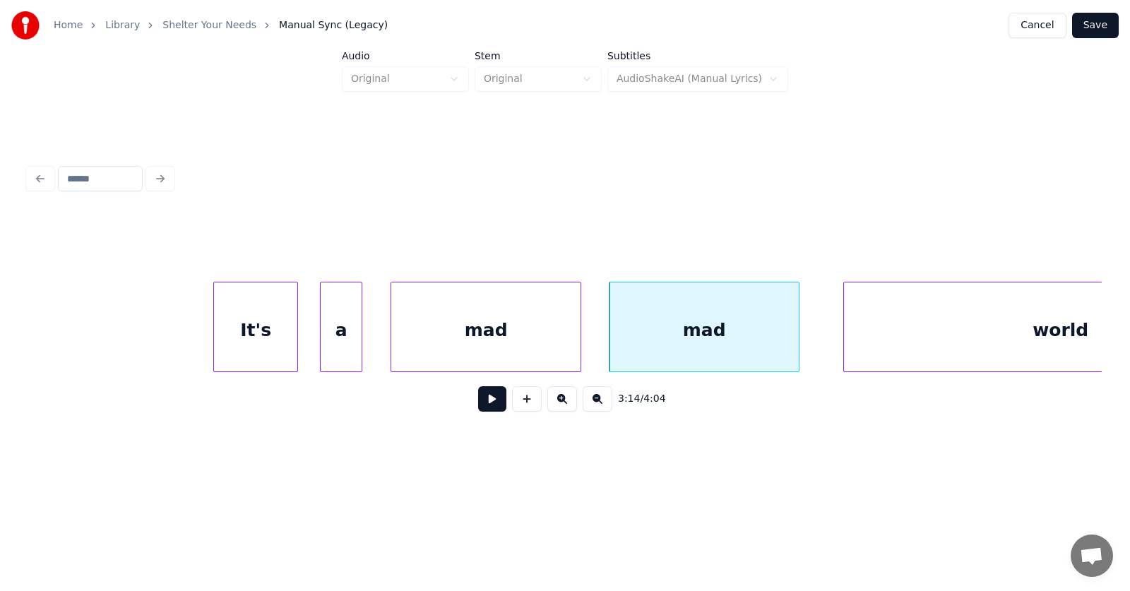
scroll to position [0, 102589]
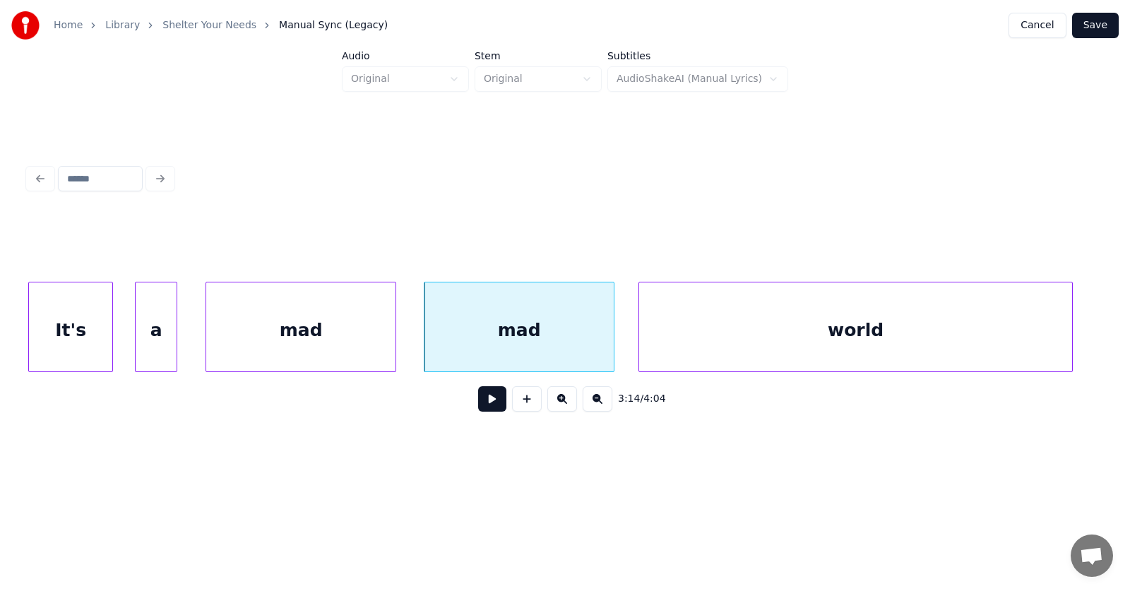
click at [855, 337] on div "world" at bounding box center [855, 330] width 433 height 96
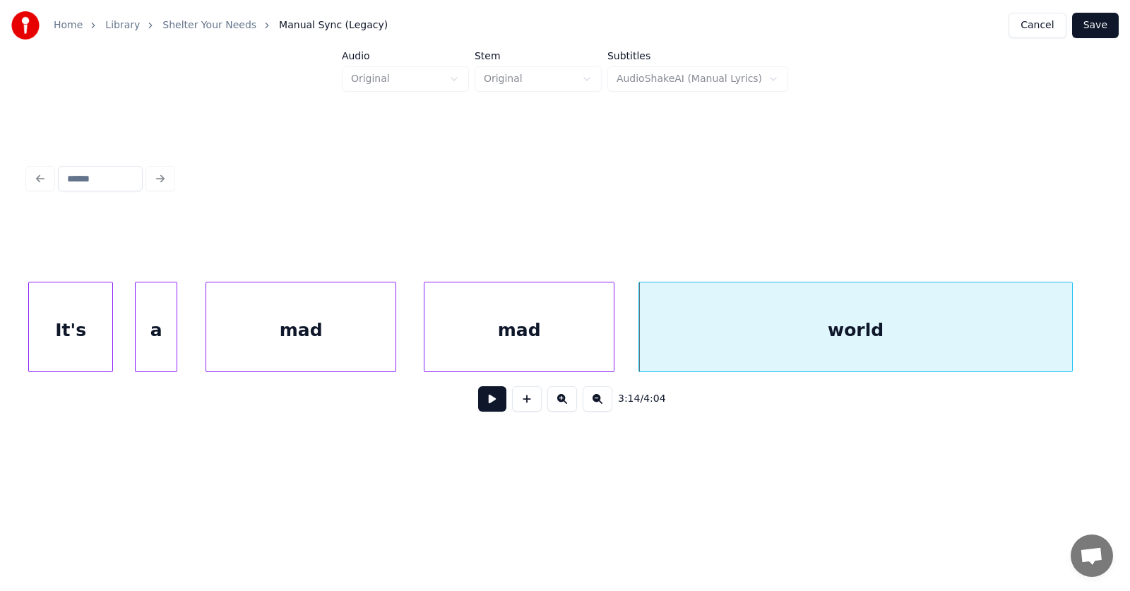
click at [483, 407] on button at bounding box center [492, 398] width 28 height 25
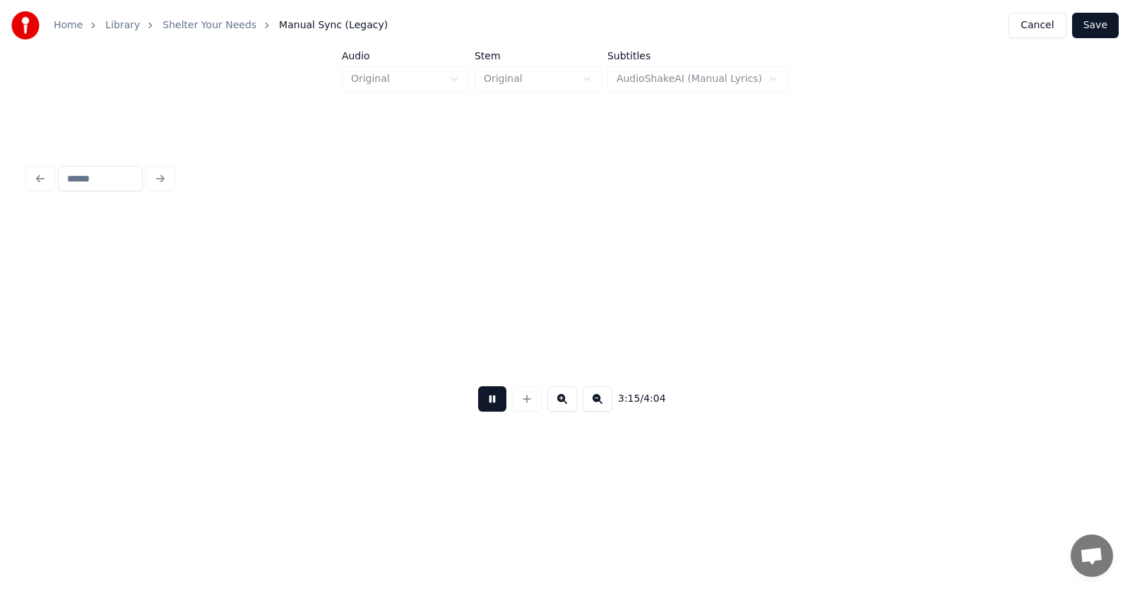
scroll to position [0, 103669]
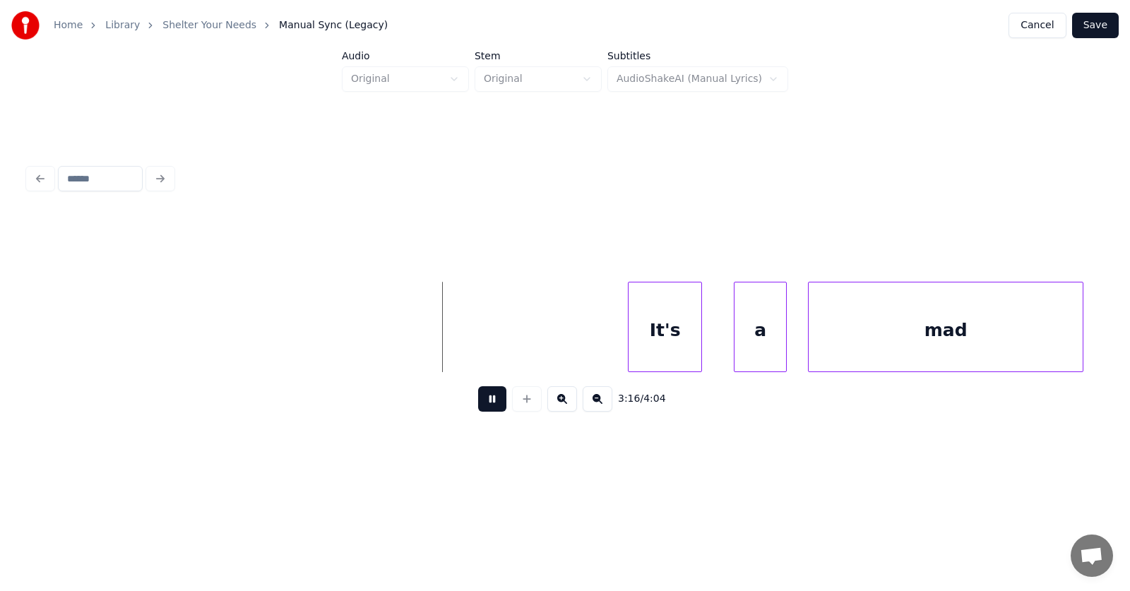
click at [483, 407] on button at bounding box center [492, 398] width 28 height 25
click at [601, 335] on div "It's" at bounding box center [615, 330] width 73 height 96
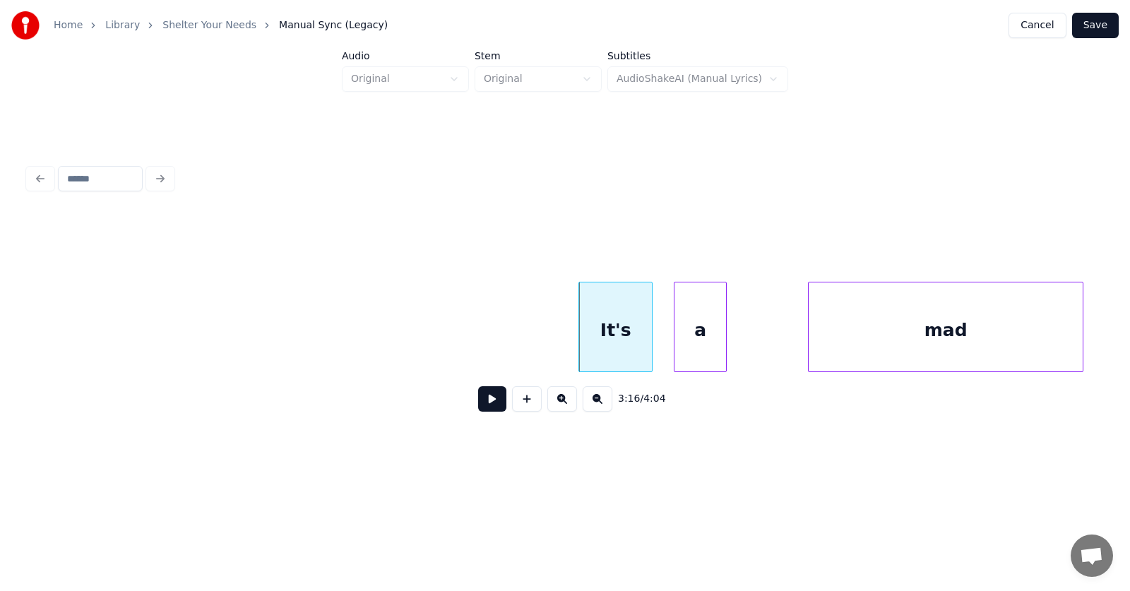
click at [696, 340] on div "a" at bounding box center [700, 330] width 52 height 96
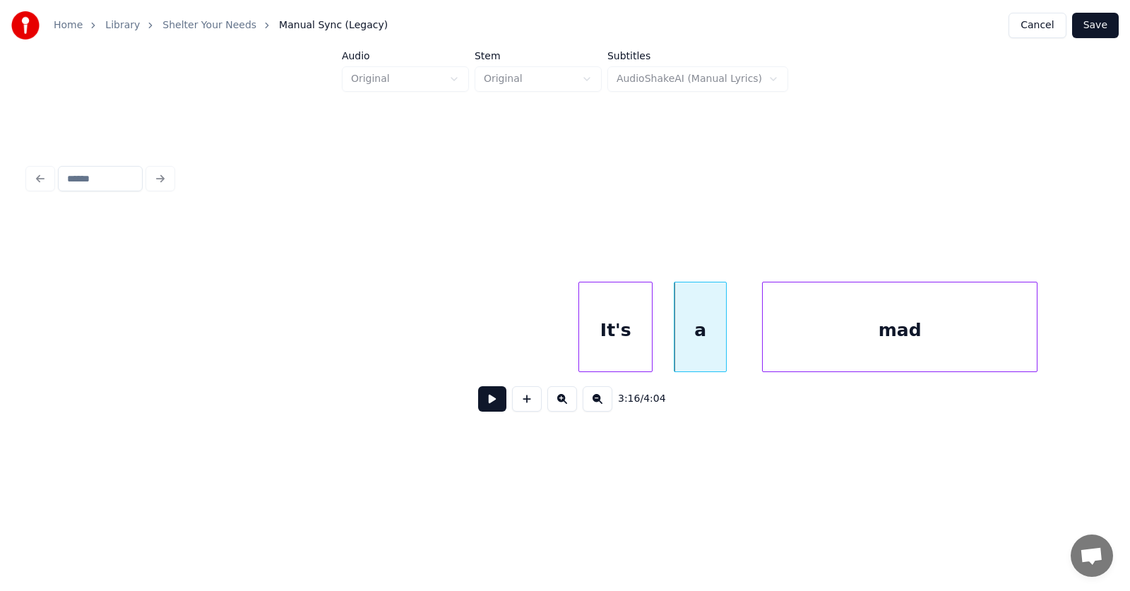
click at [836, 351] on div "mad" at bounding box center [900, 330] width 274 height 96
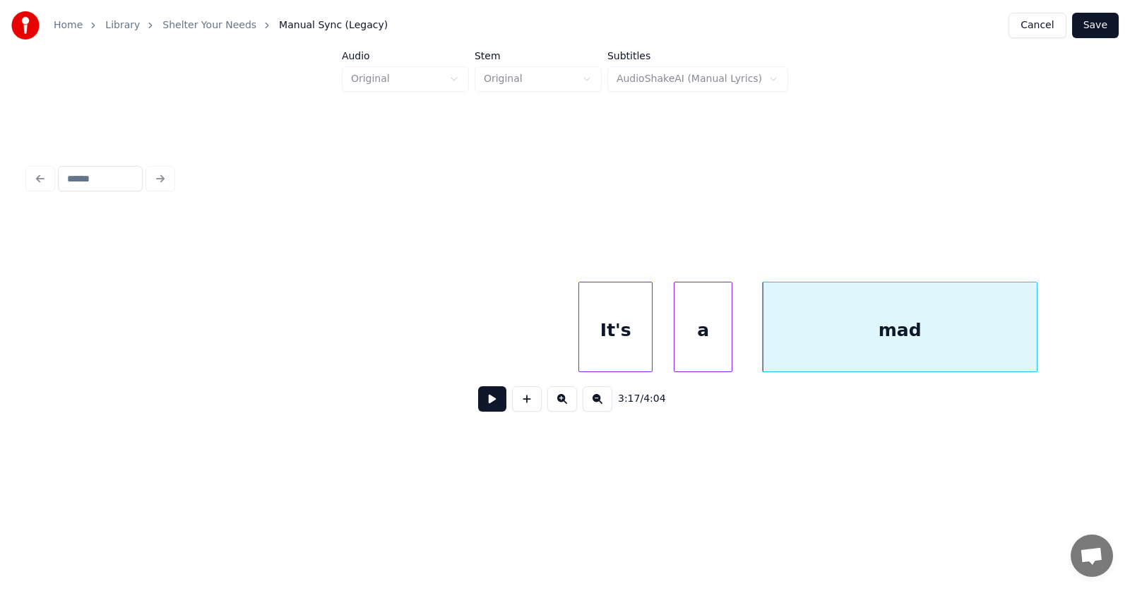
click at [729, 347] on div at bounding box center [729, 326] width 4 height 89
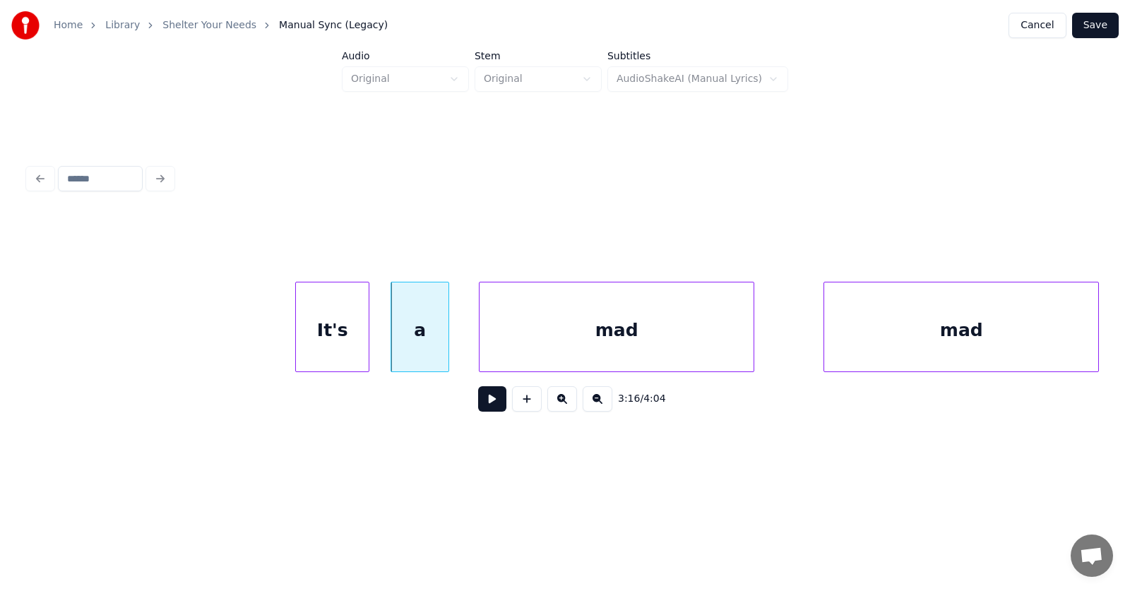
scroll to position [0, 103955]
click at [842, 343] on div "mad" at bounding box center [912, 330] width 274 height 96
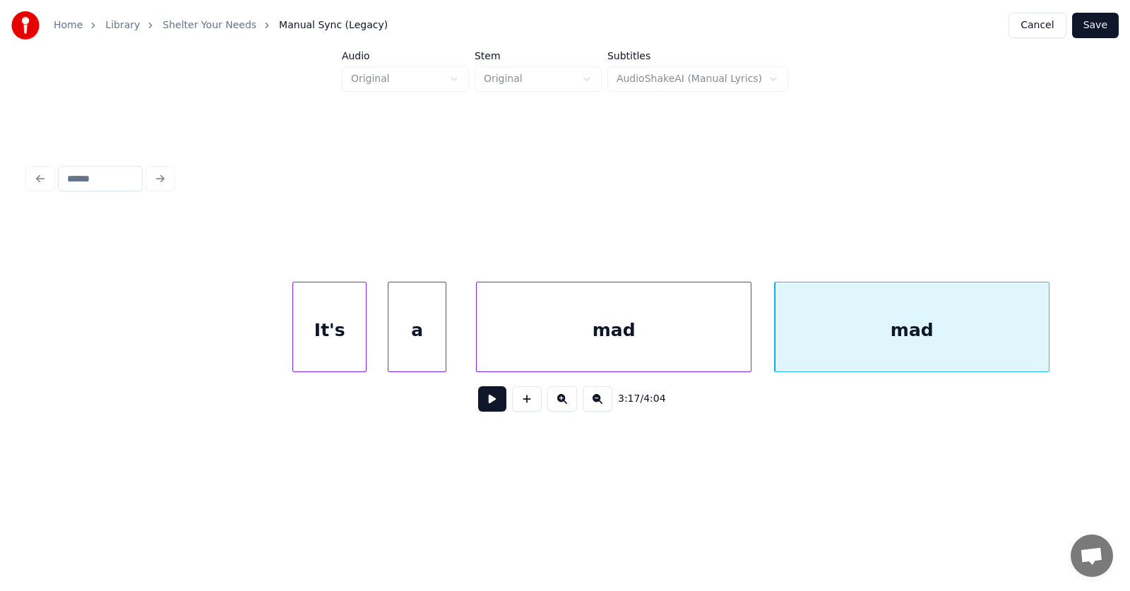
click at [491, 405] on button at bounding box center [492, 398] width 28 height 25
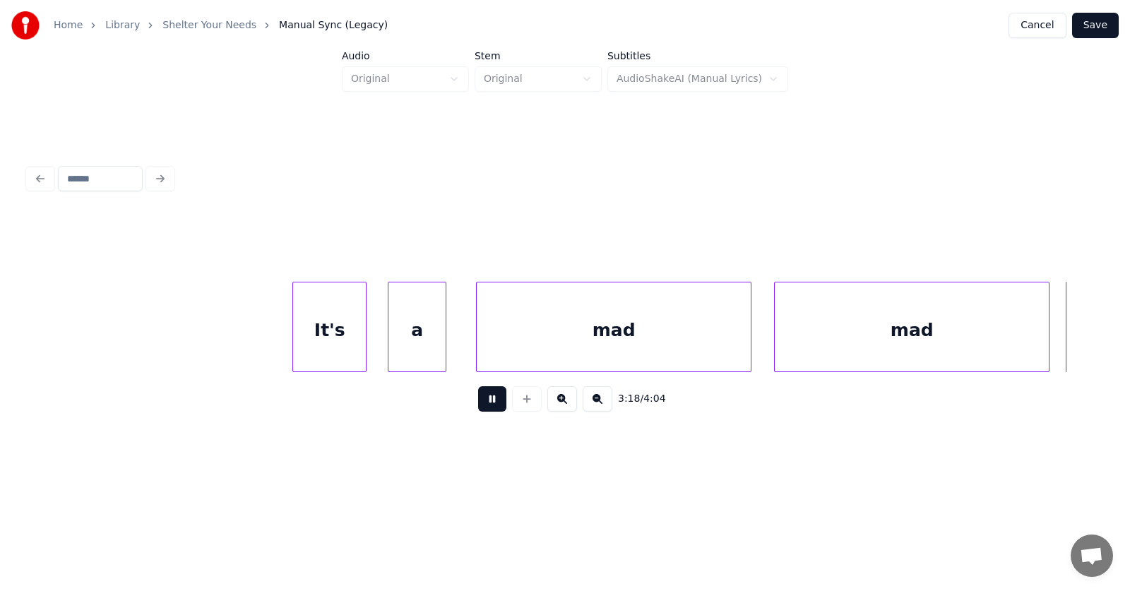
click at [491, 405] on button at bounding box center [492, 398] width 28 height 25
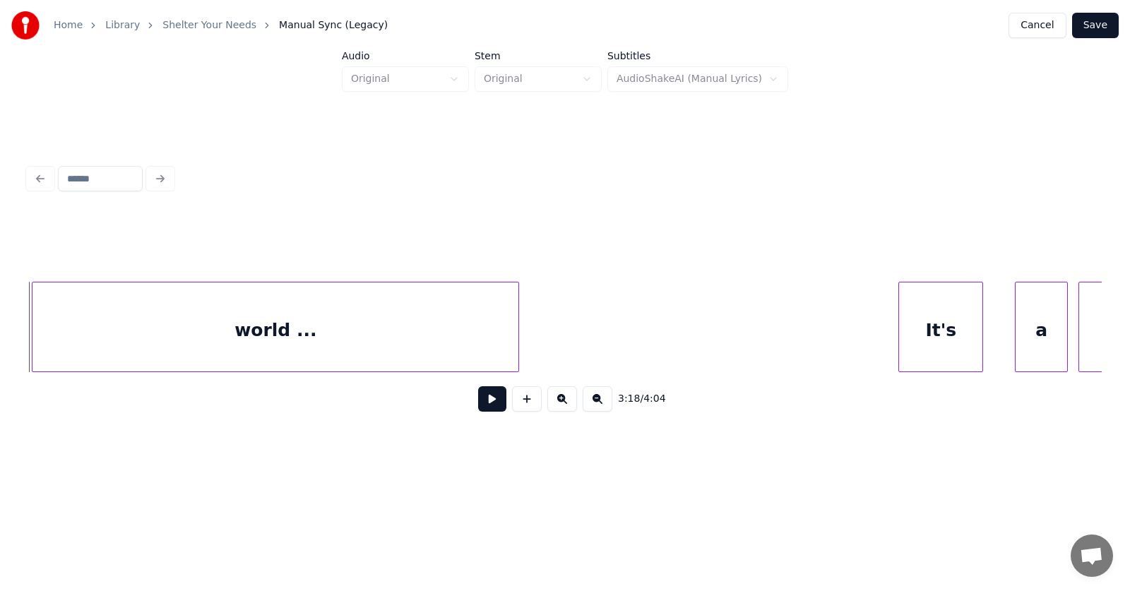
click at [361, 334] on div "world ..." at bounding box center [275, 330] width 486 height 96
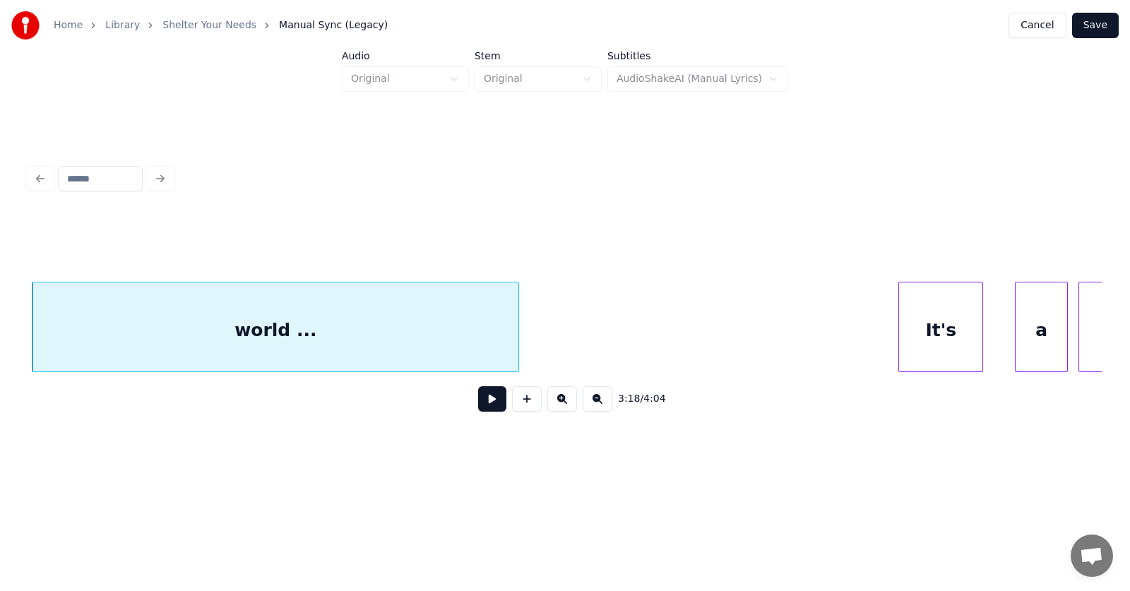
click at [478, 400] on button at bounding box center [492, 398] width 28 height 25
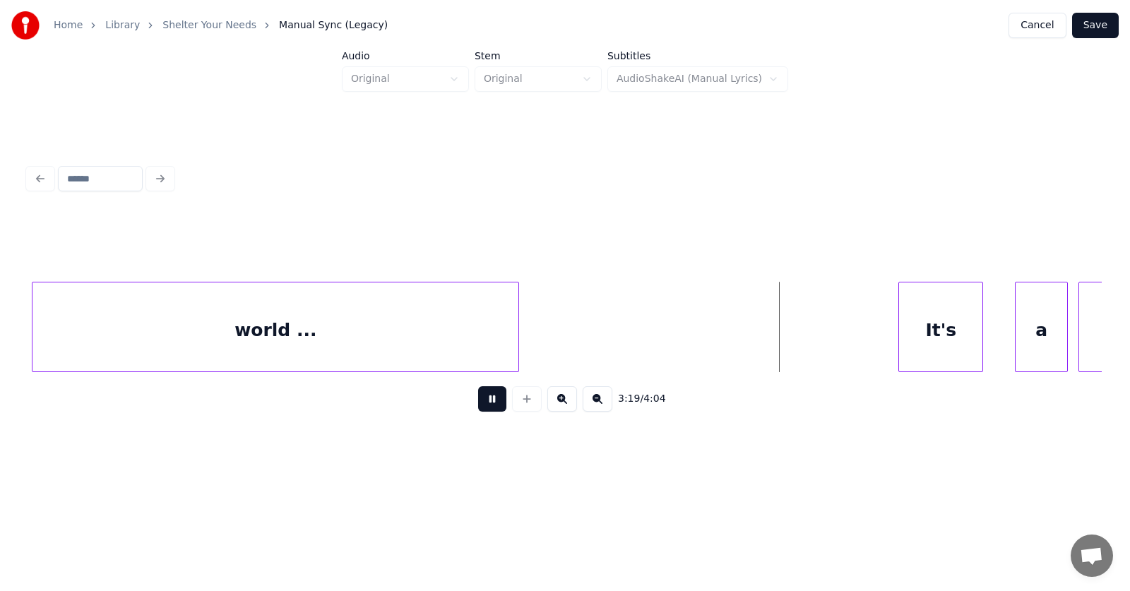
click at [478, 400] on button at bounding box center [492, 398] width 28 height 25
click at [890, 349] on div "It's" at bounding box center [900, 330] width 83 height 96
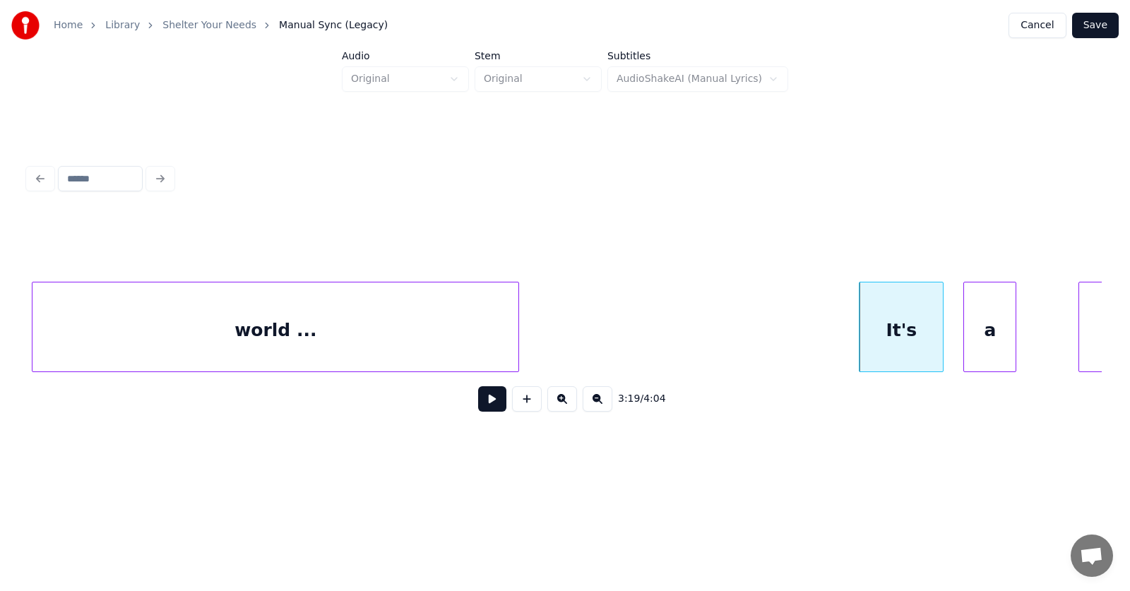
click at [986, 354] on div "a" at bounding box center [990, 330] width 52 height 96
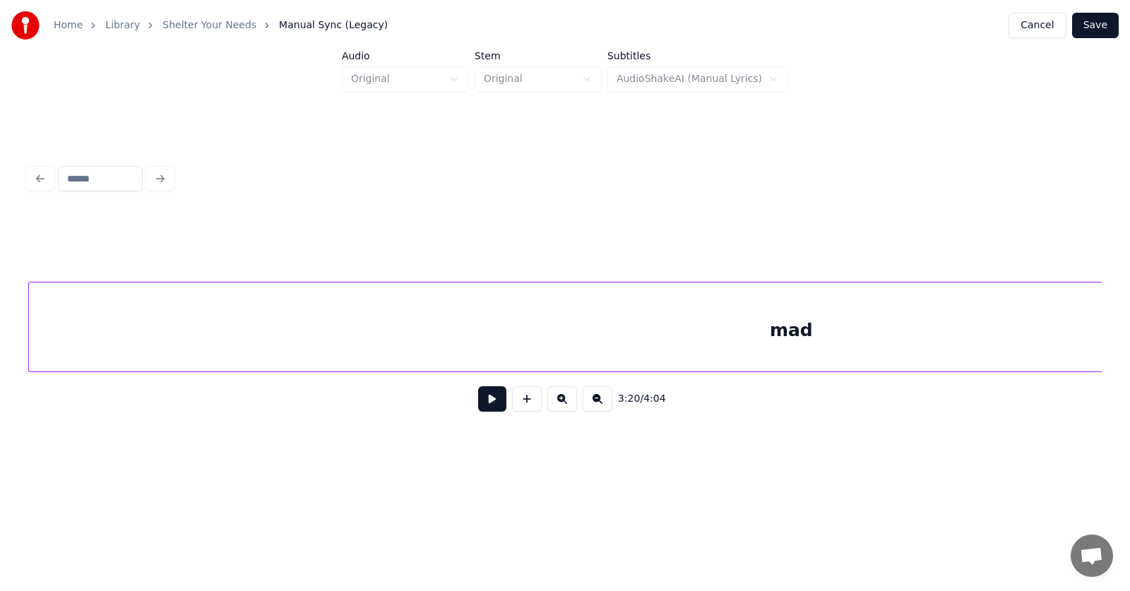
scroll to position [0, 106055]
click at [873, 349] on div "mad" at bounding box center [791, 330] width 1524 height 96
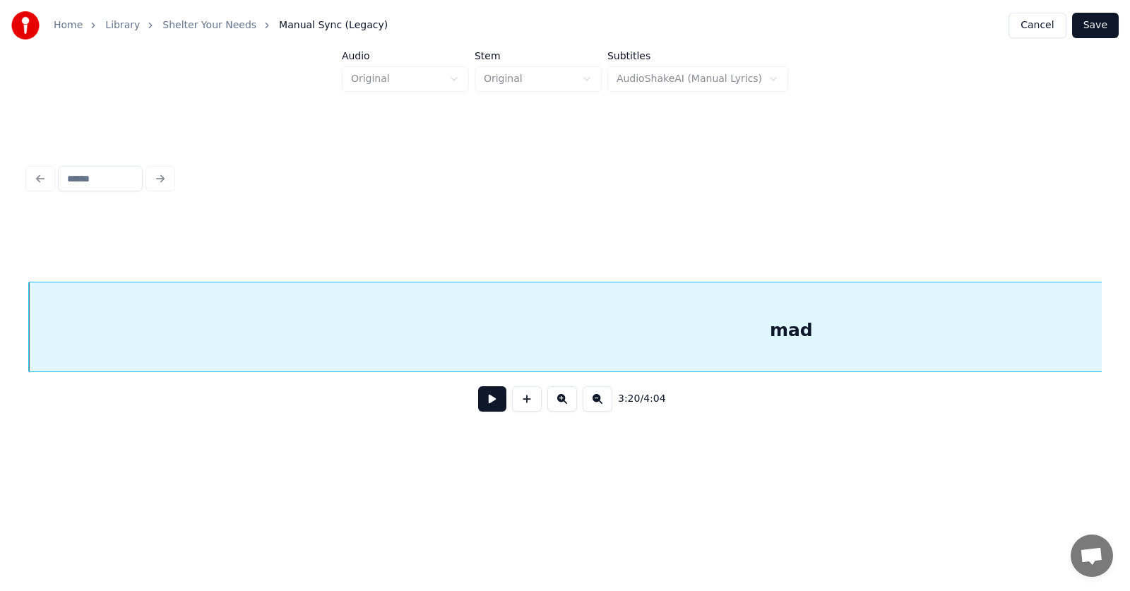
scroll to position [0, 105702]
click at [806, 339] on div "mad" at bounding box center [791, 330] width 1524 height 96
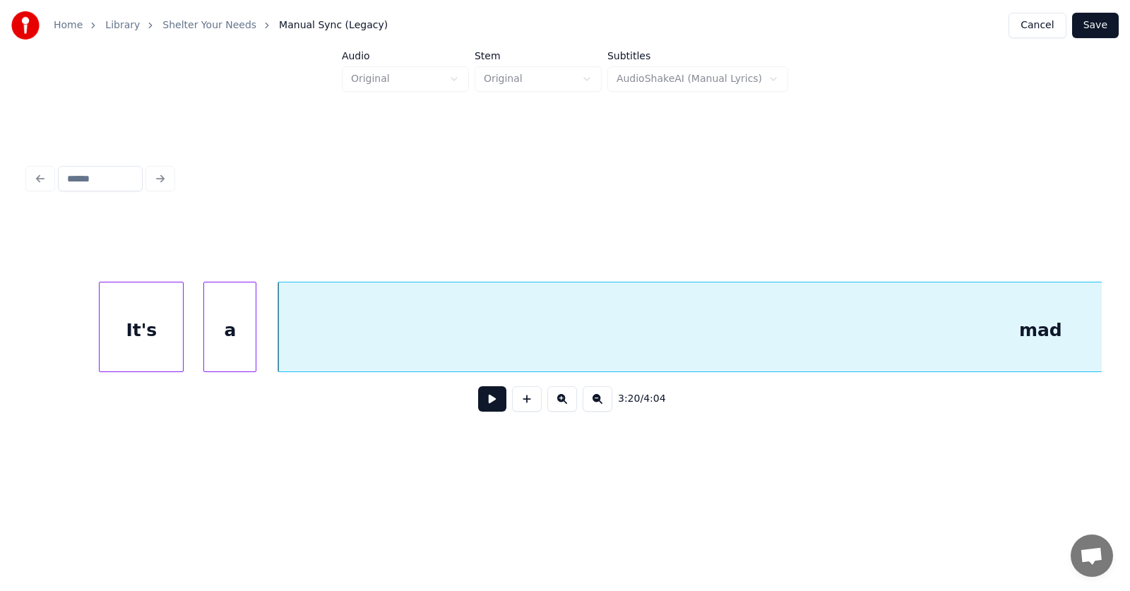
scroll to position [0, 105614]
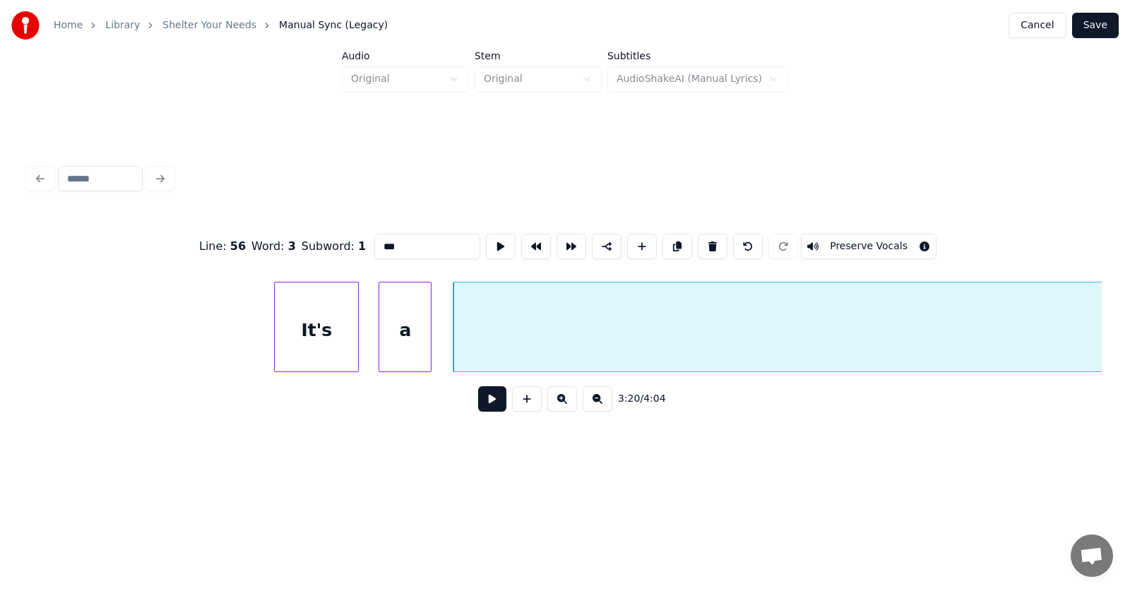
click at [484, 405] on button at bounding box center [492, 398] width 28 height 25
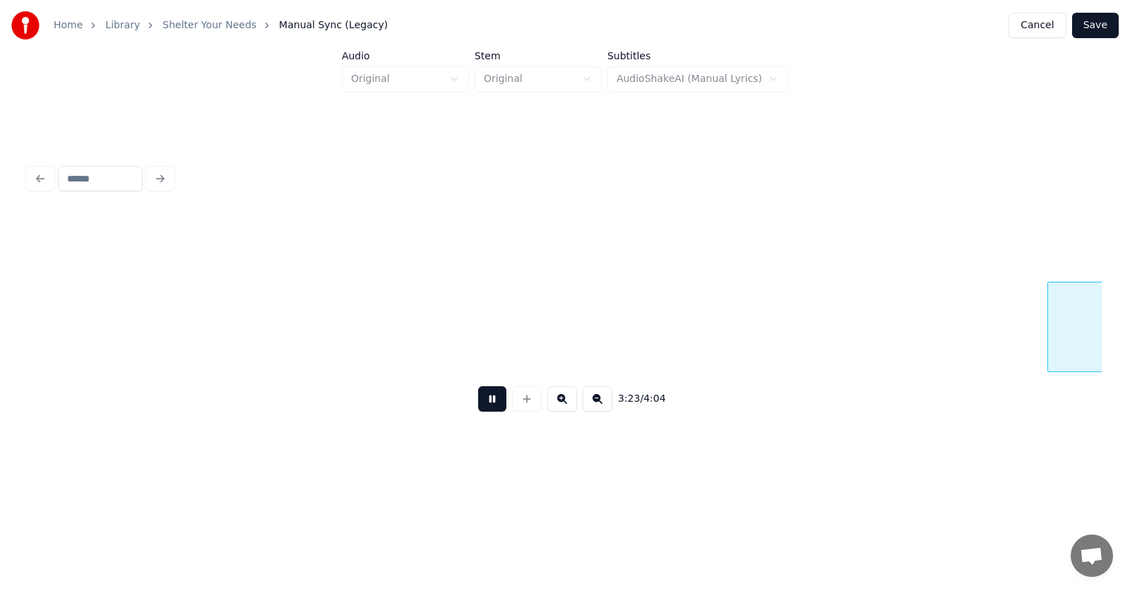
scroll to position [0, 107770]
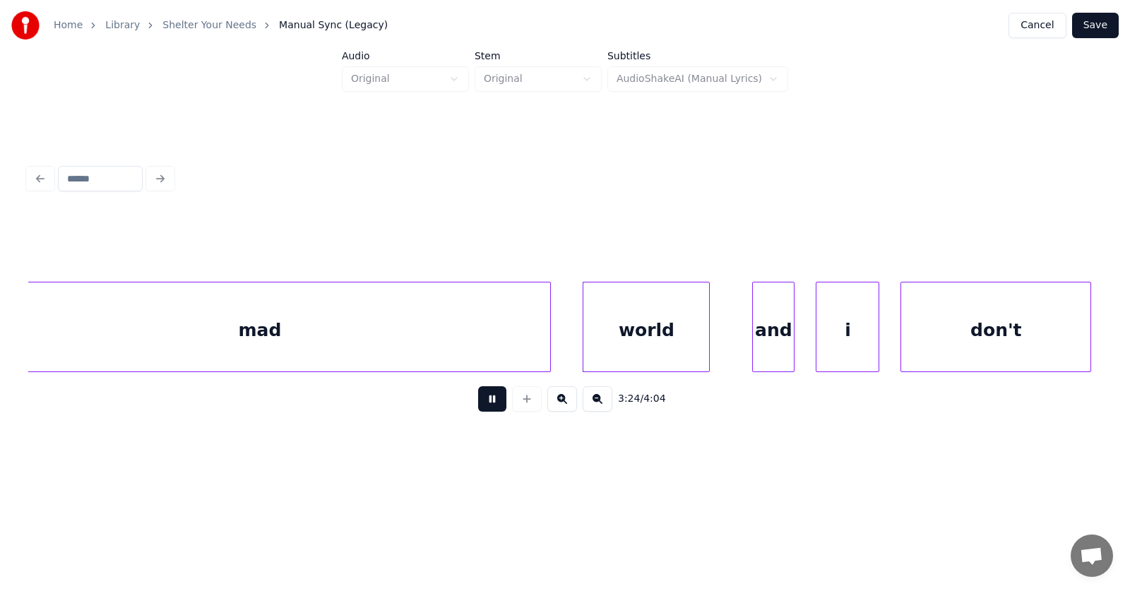
click at [484, 405] on button at bounding box center [492, 398] width 28 height 25
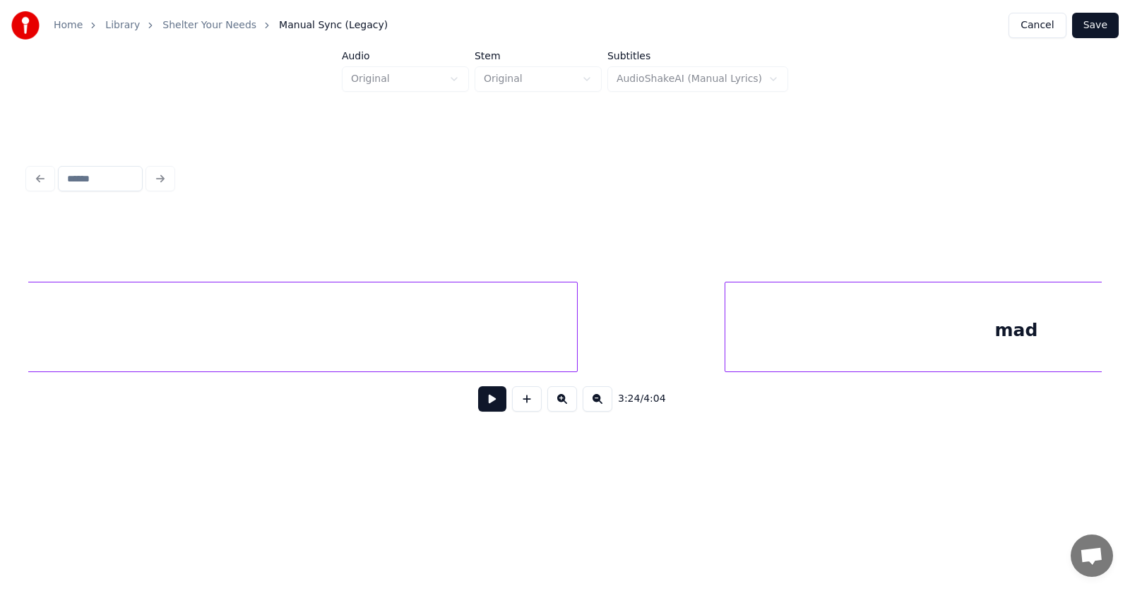
scroll to position [0, 106665]
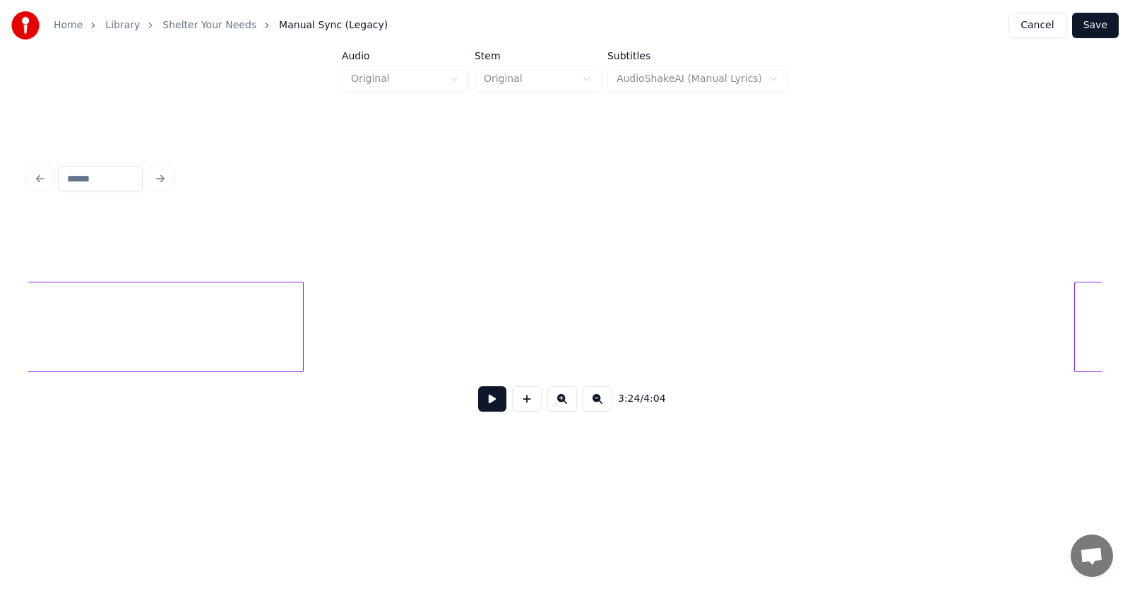
click at [302, 344] on div at bounding box center [301, 326] width 4 height 89
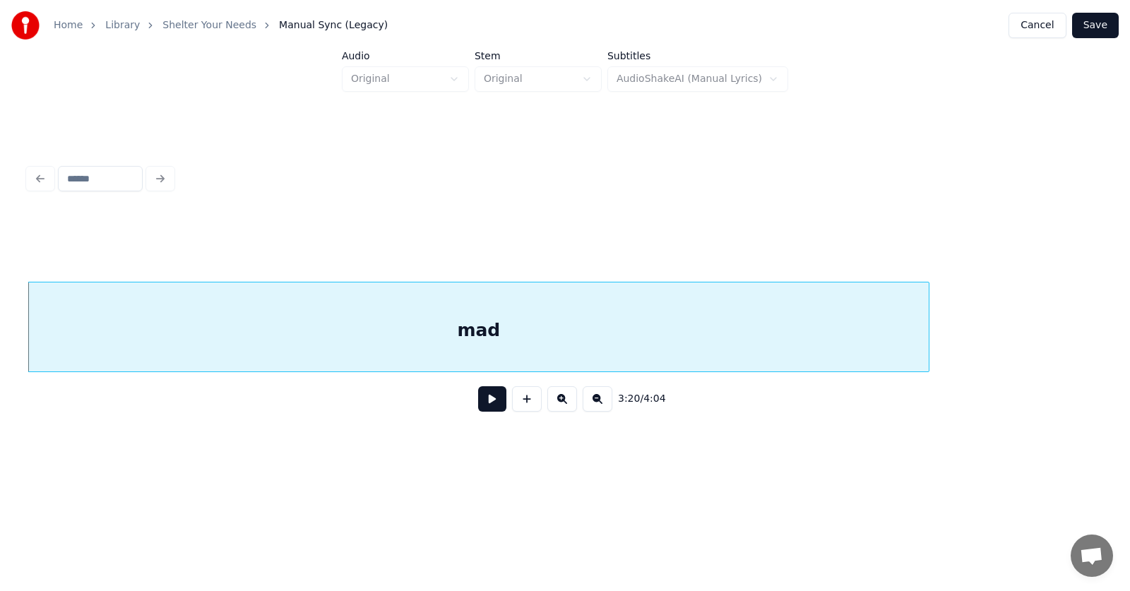
click at [403, 316] on div "mad" at bounding box center [478, 330] width 900 height 96
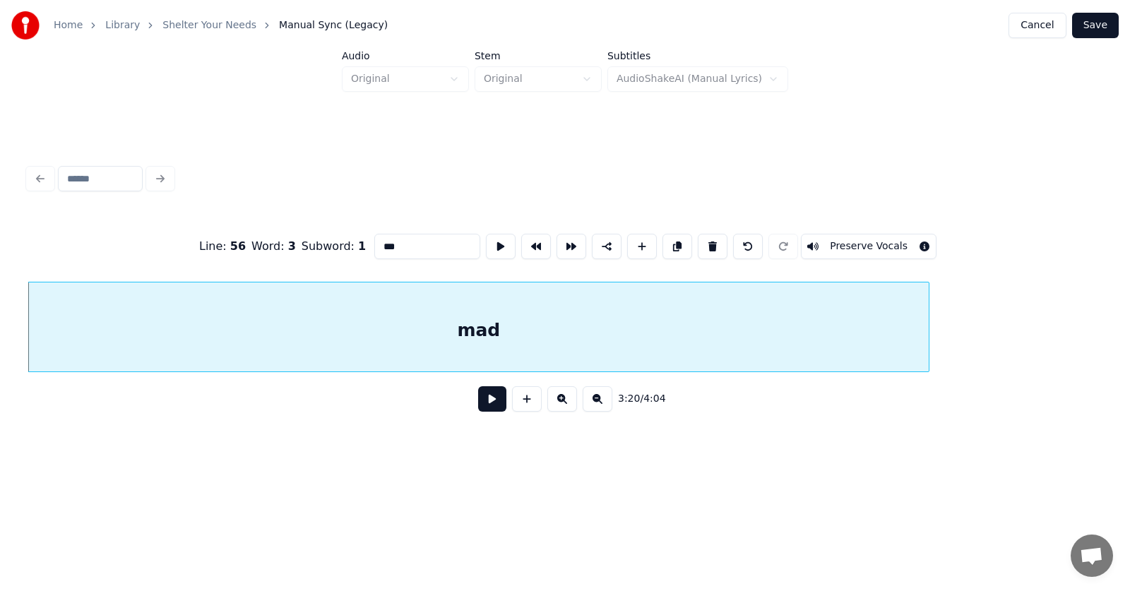
click at [374, 245] on input "***" at bounding box center [427, 246] width 106 height 25
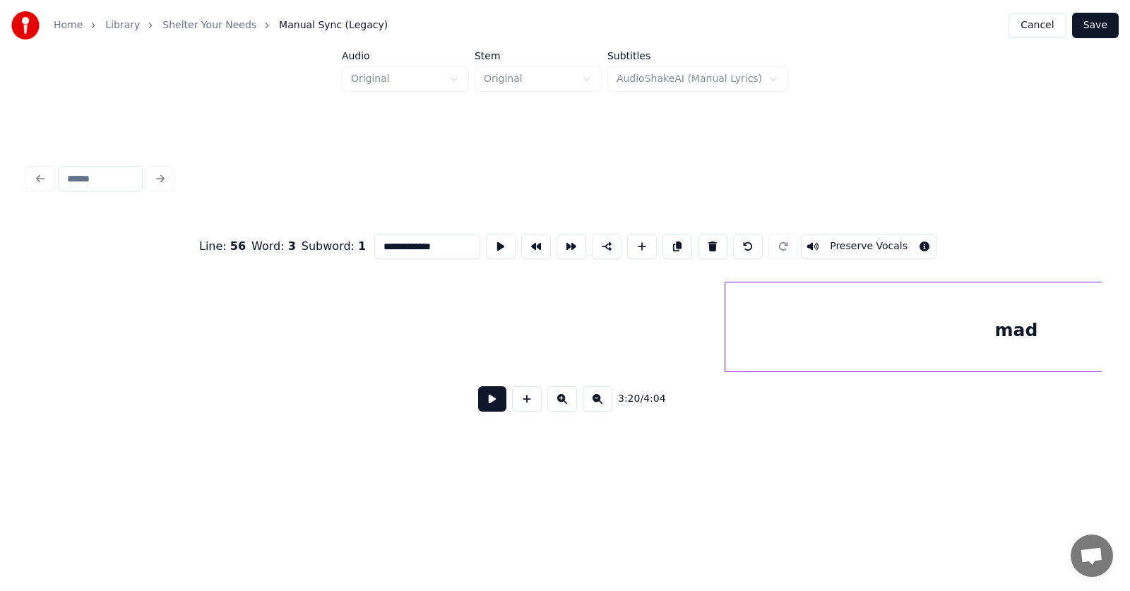
scroll to position [0, 107216]
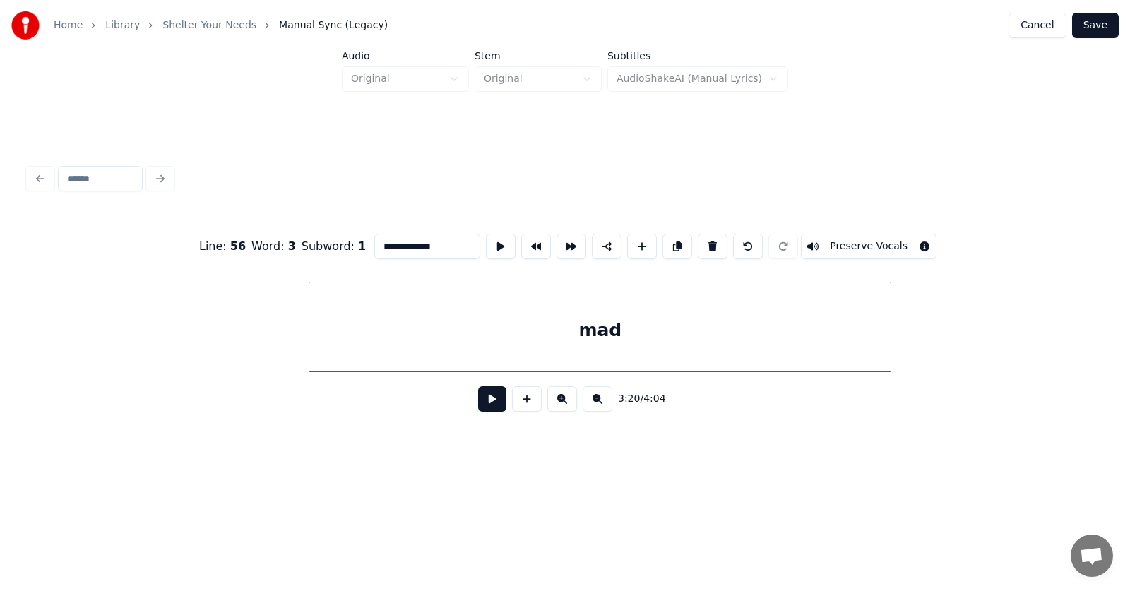
click at [643, 337] on div "mad" at bounding box center [599, 330] width 581 height 96
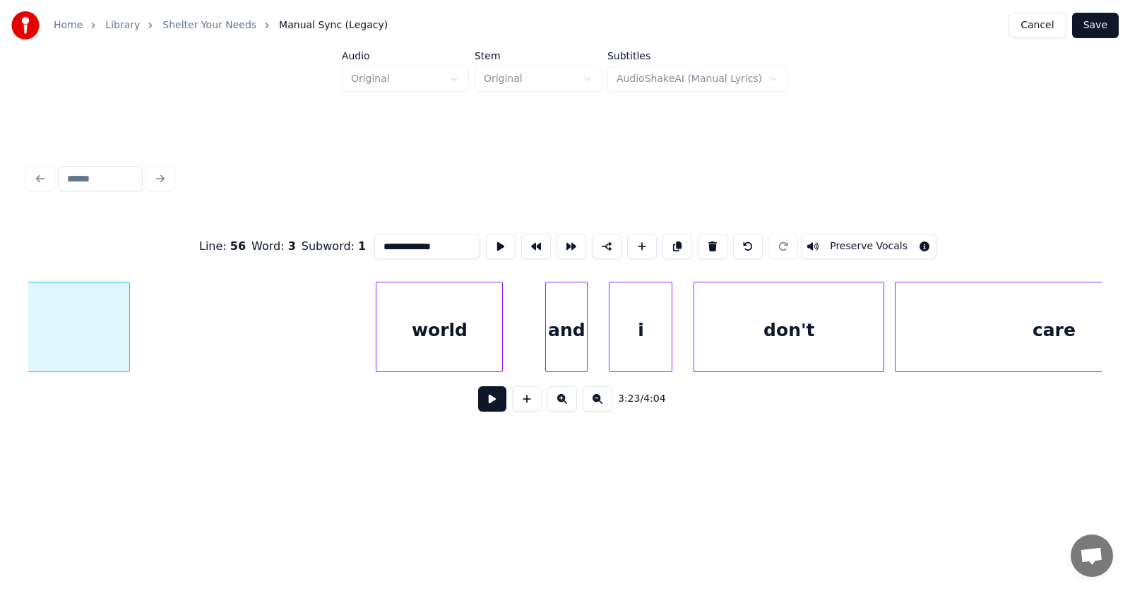
scroll to position [0, 107277]
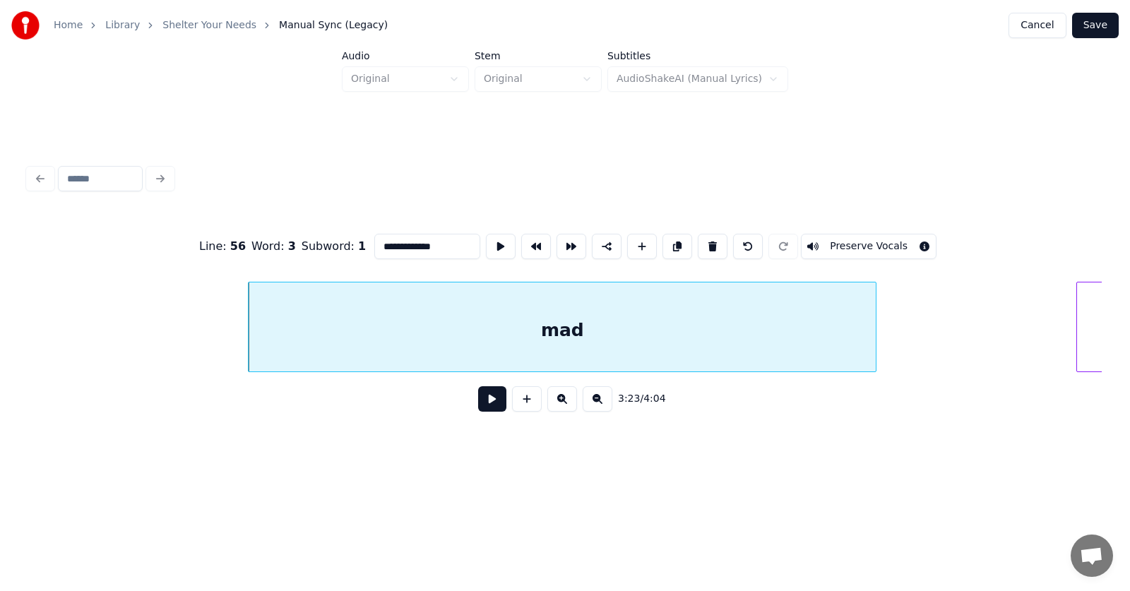
click at [874, 336] on div at bounding box center [873, 326] width 4 height 89
click at [715, 328] on div "mad" at bounding box center [562, 330] width 627 height 96
click at [486, 241] on button at bounding box center [501, 246] width 30 height 25
click at [374, 242] on input "***" at bounding box center [427, 246] width 106 height 25
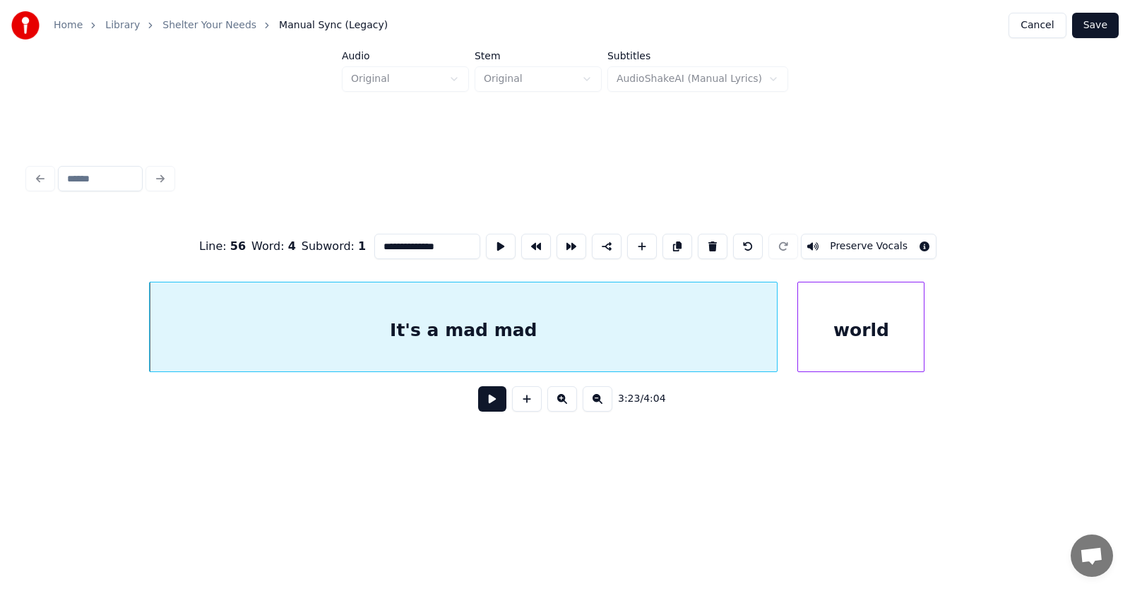
click at [908, 343] on div "world" at bounding box center [861, 330] width 126 height 96
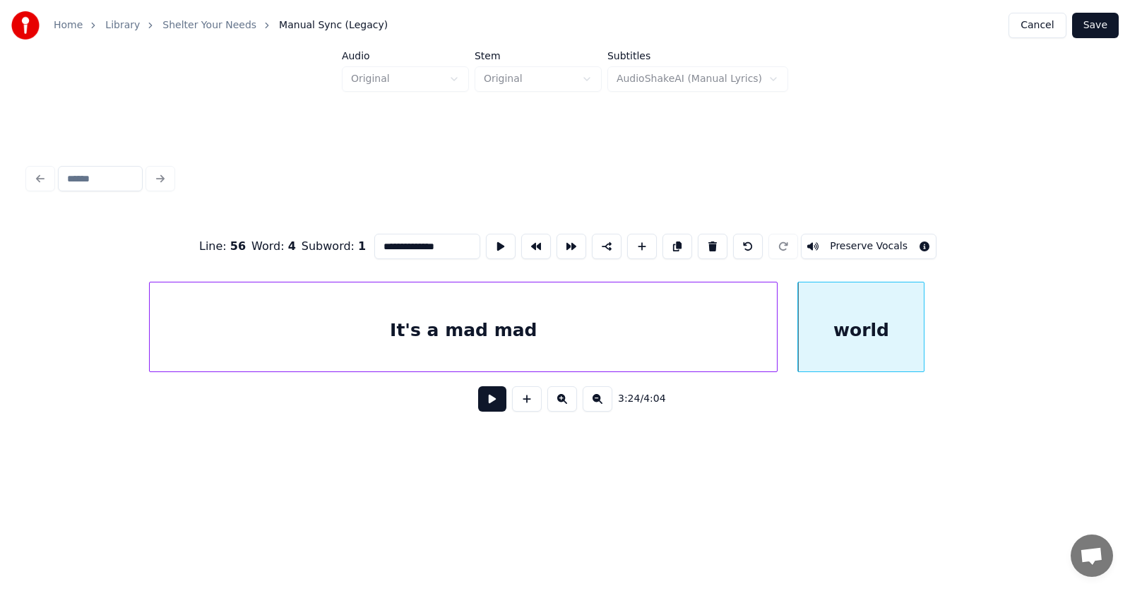
click at [827, 338] on div "world" at bounding box center [861, 330] width 126 height 96
type input "*****"
click at [480, 405] on button at bounding box center [492, 398] width 28 height 25
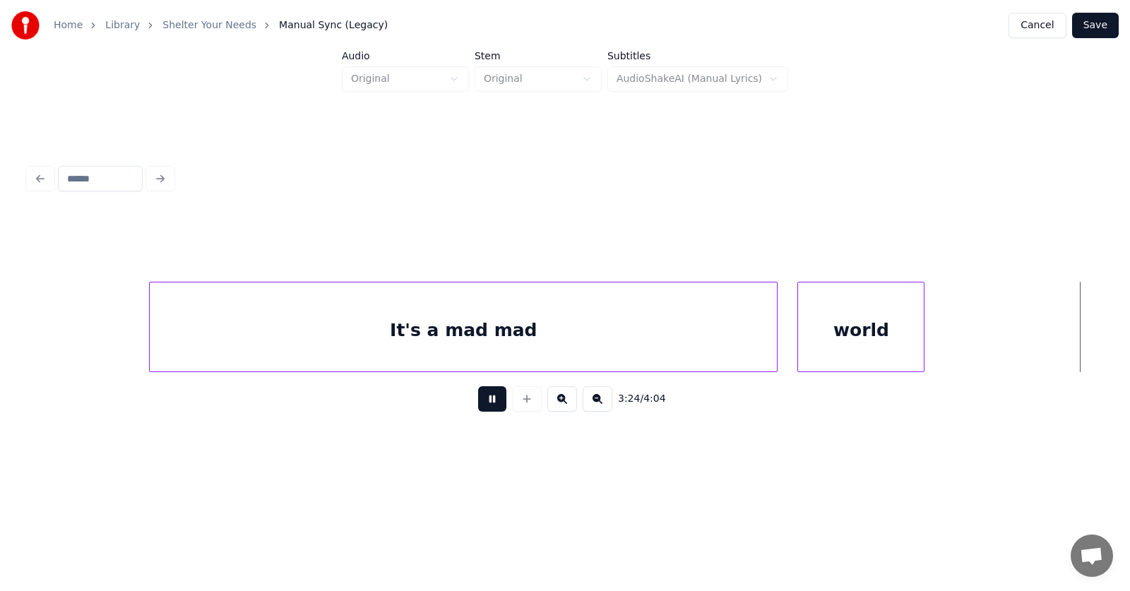
scroll to position [0, 108457]
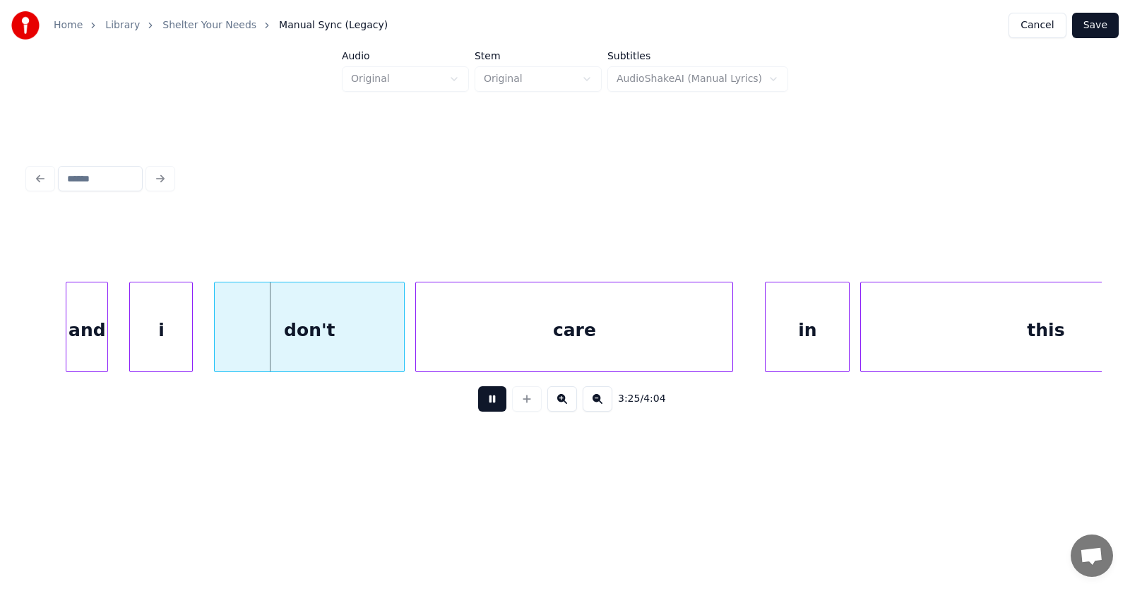
click at [480, 405] on button at bounding box center [492, 398] width 28 height 25
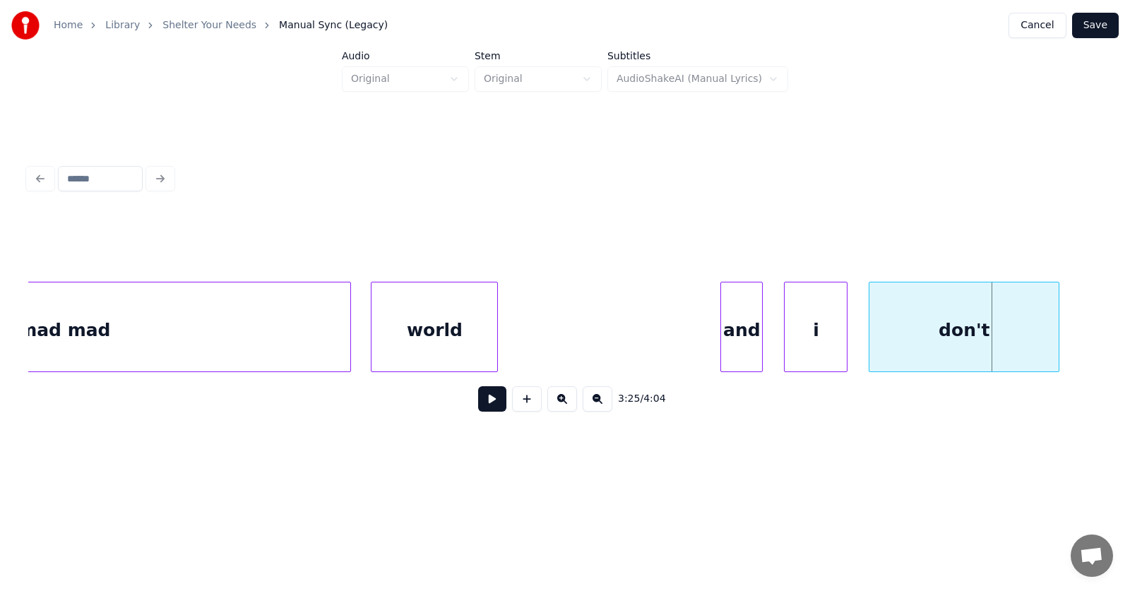
scroll to position [0, 107627]
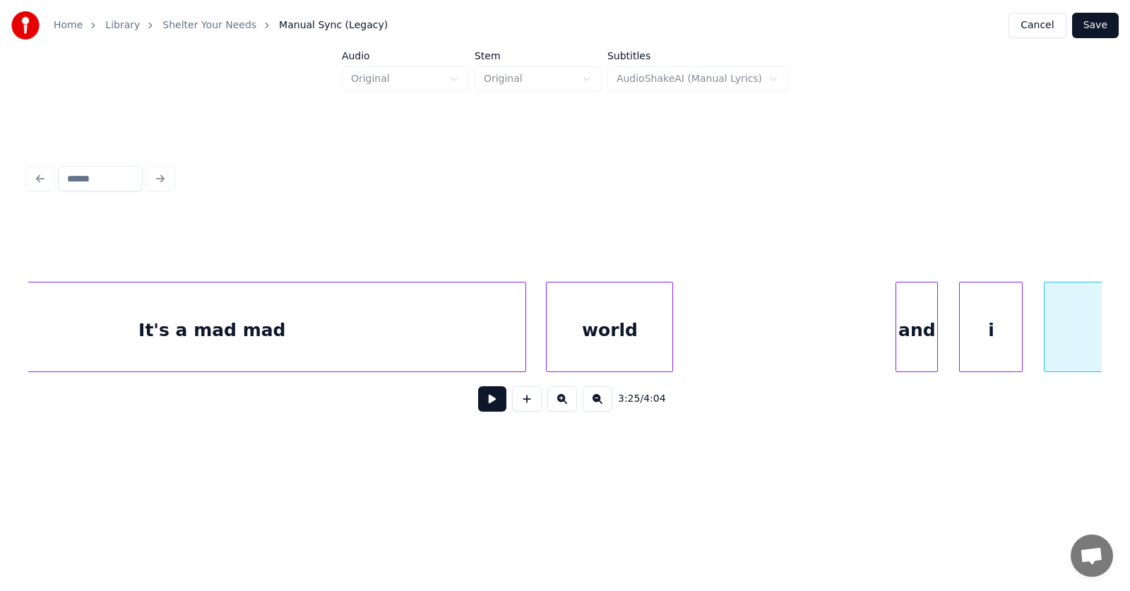
click at [314, 325] on div "It's a mad mad" at bounding box center [211, 330] width 627 height 96
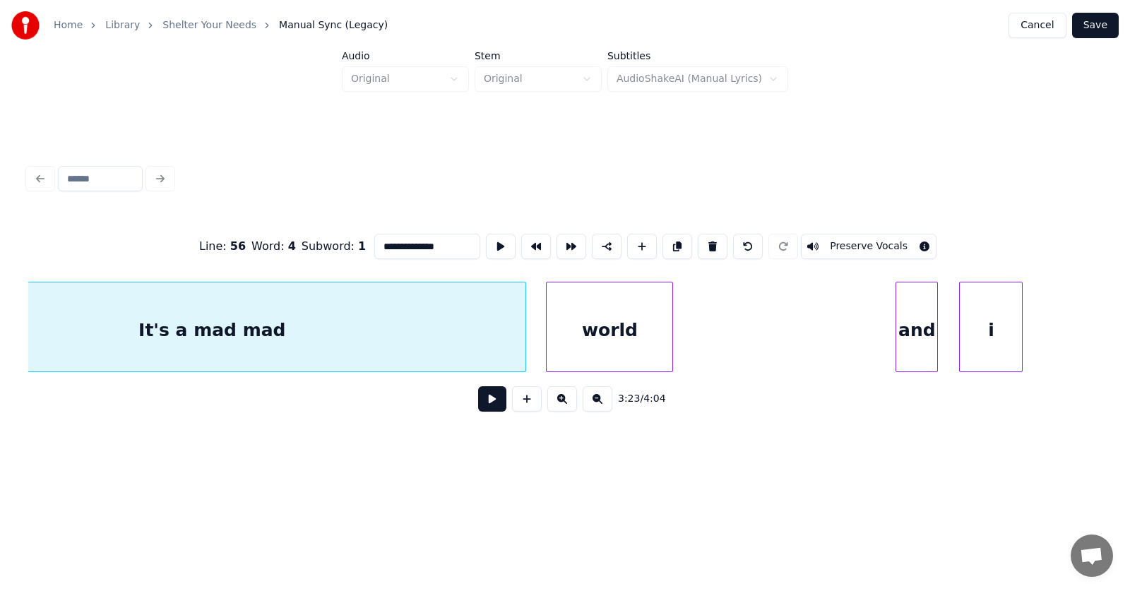
scroll to position [0, 107497]
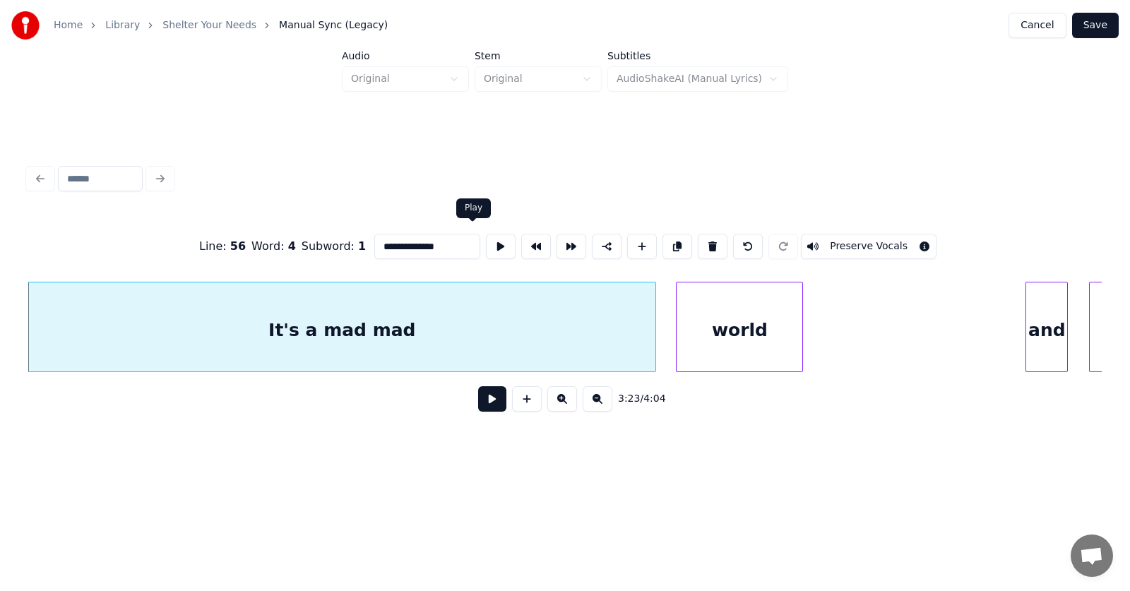
click at [486, 237] on button at bounding box center [501, 246] width 30 height 25
click at [478, 403] on button at bounding box center [492, 398] width 28 height 25
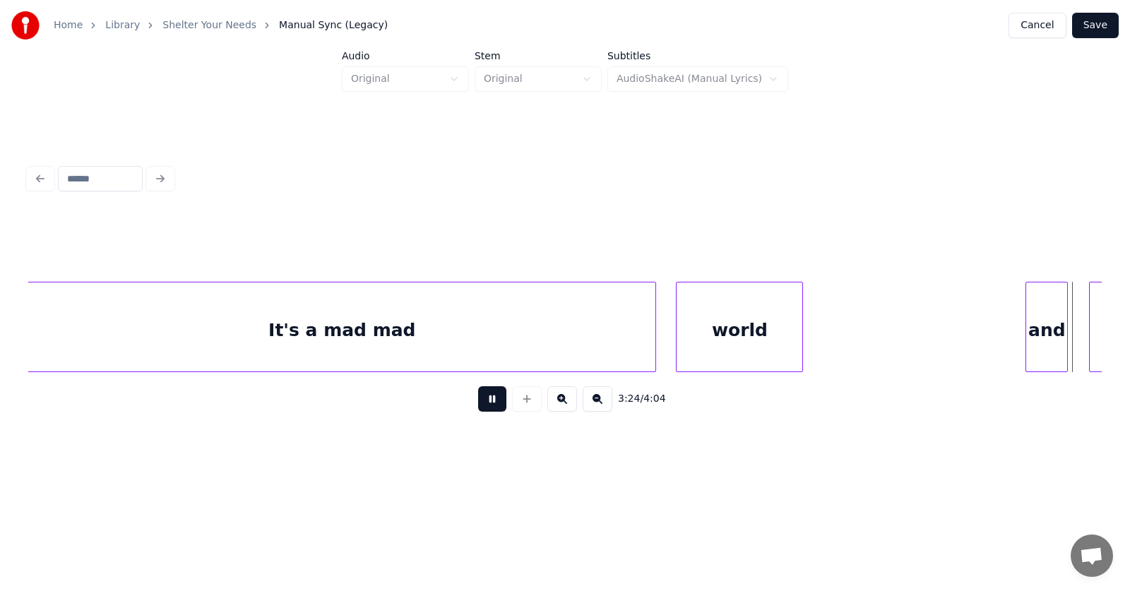
scroll to position [0, 108576]
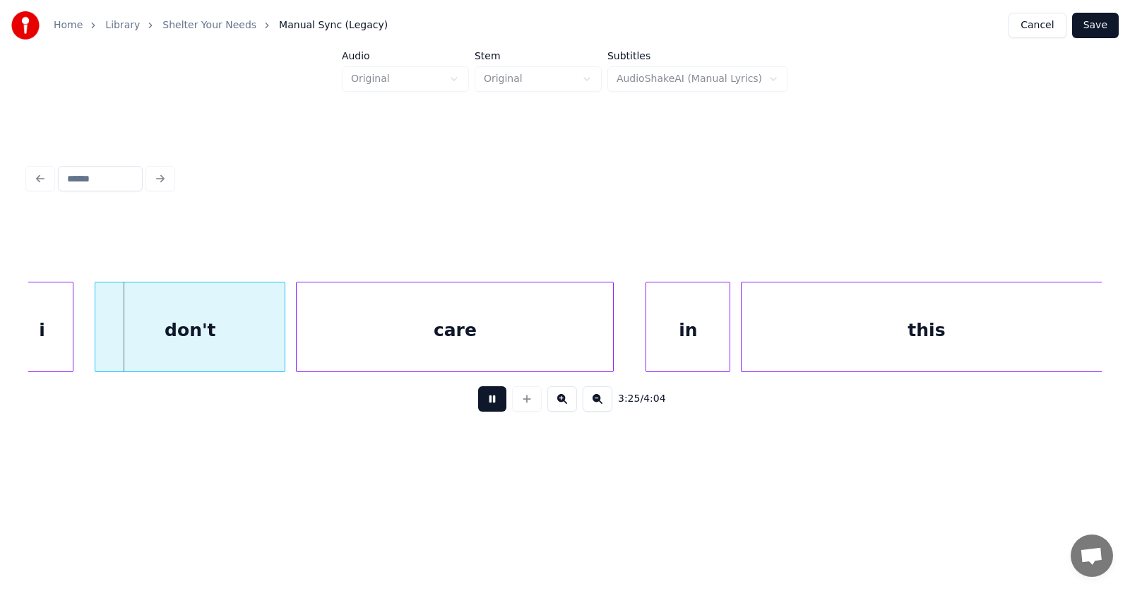
click at [478, 403] on button at bounding box center [492, 398] width 28 height 25
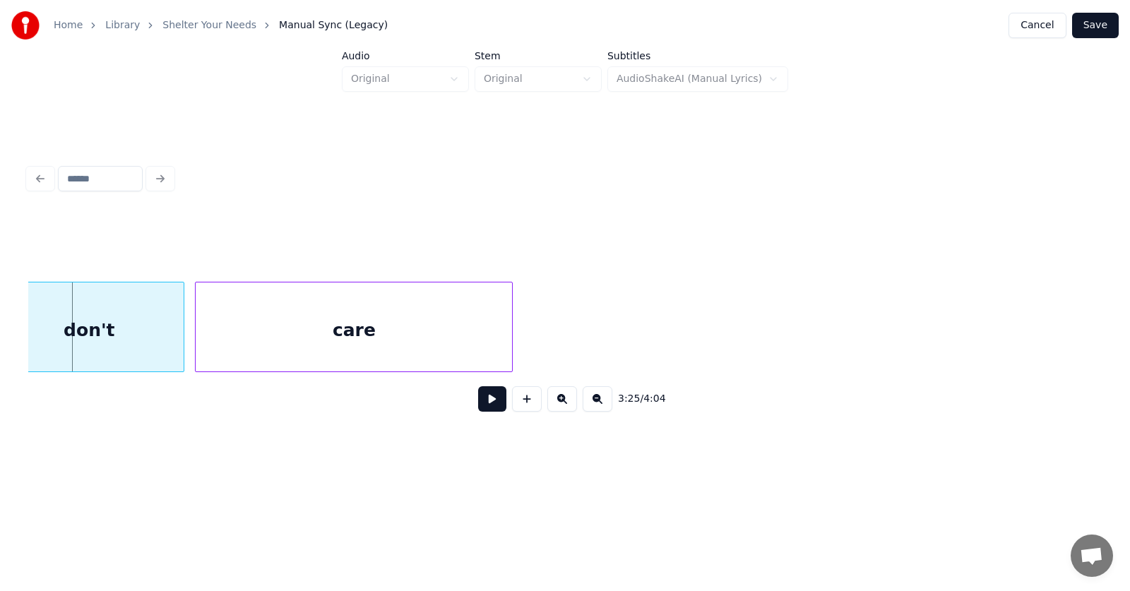
scroll to position [0, 107277]
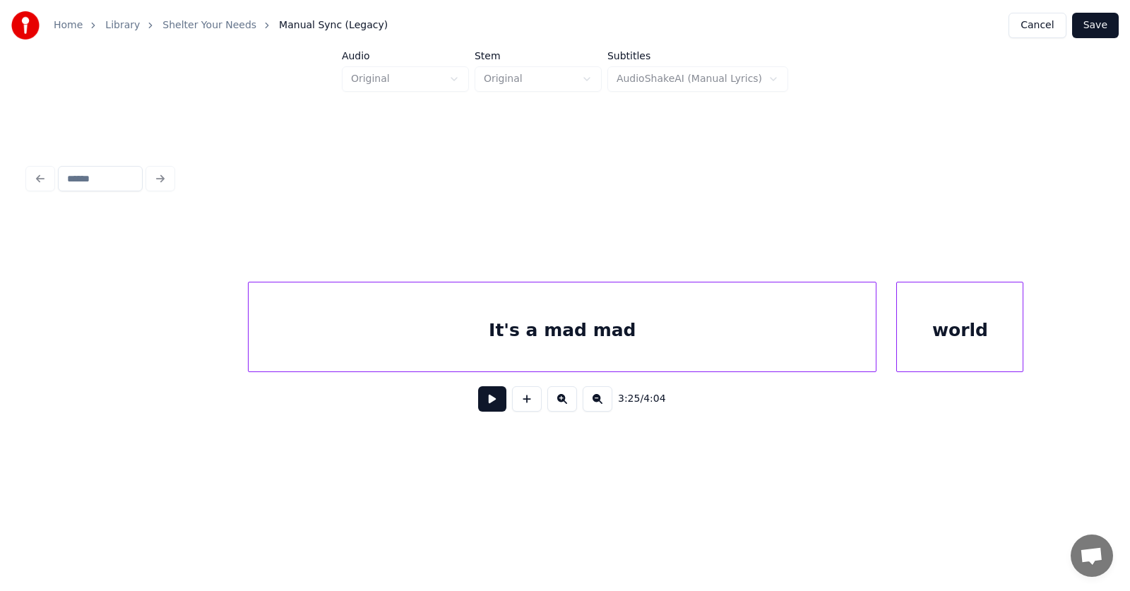
click at [600, 322] on div "It's a mad mad" at bounding box center [562, 330] width 627 height 96
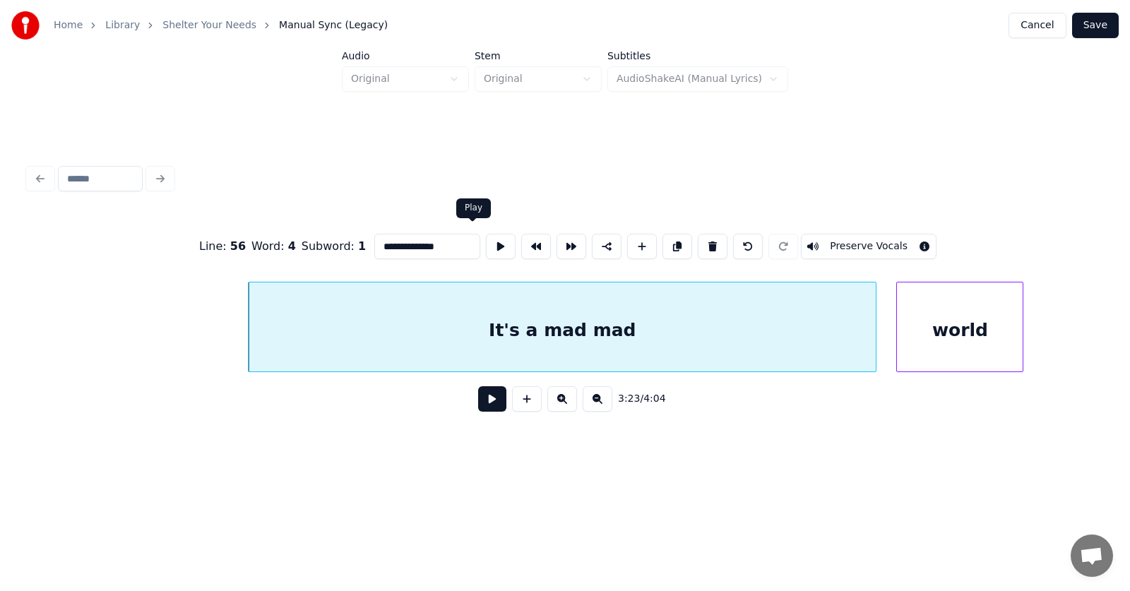
click at [486, 238] on button at bounding box center [501, 246] width 30 height 25
click at [934, 336] on div "world" at bounding box center [960, 330] width 126 height 96
type input "*****"
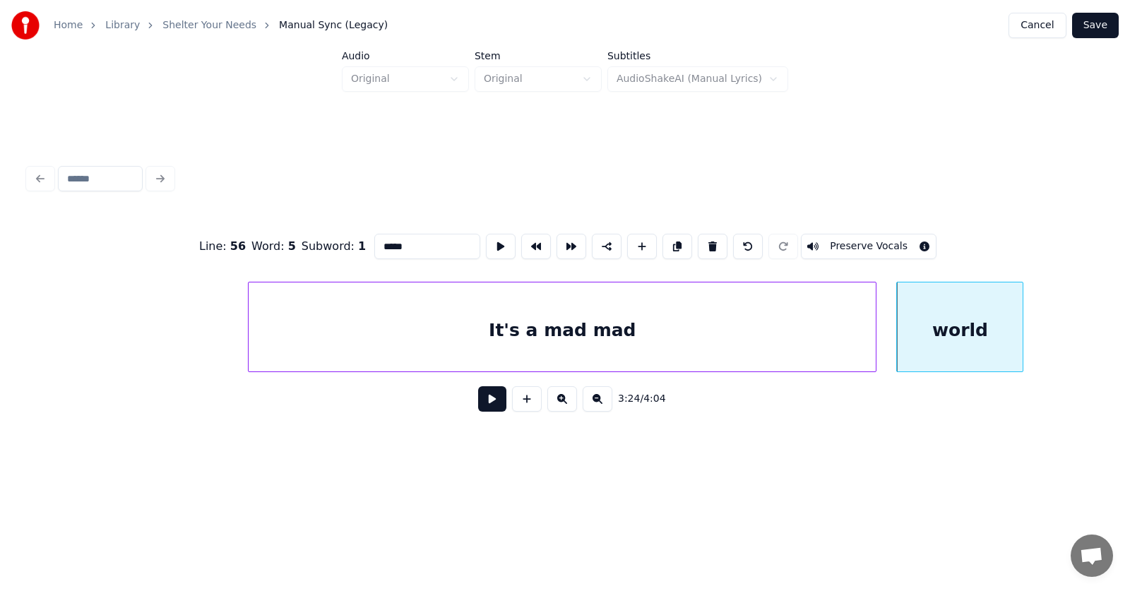
click at [489, 403] on button at bounding box center [492, 398] width 28 height 25
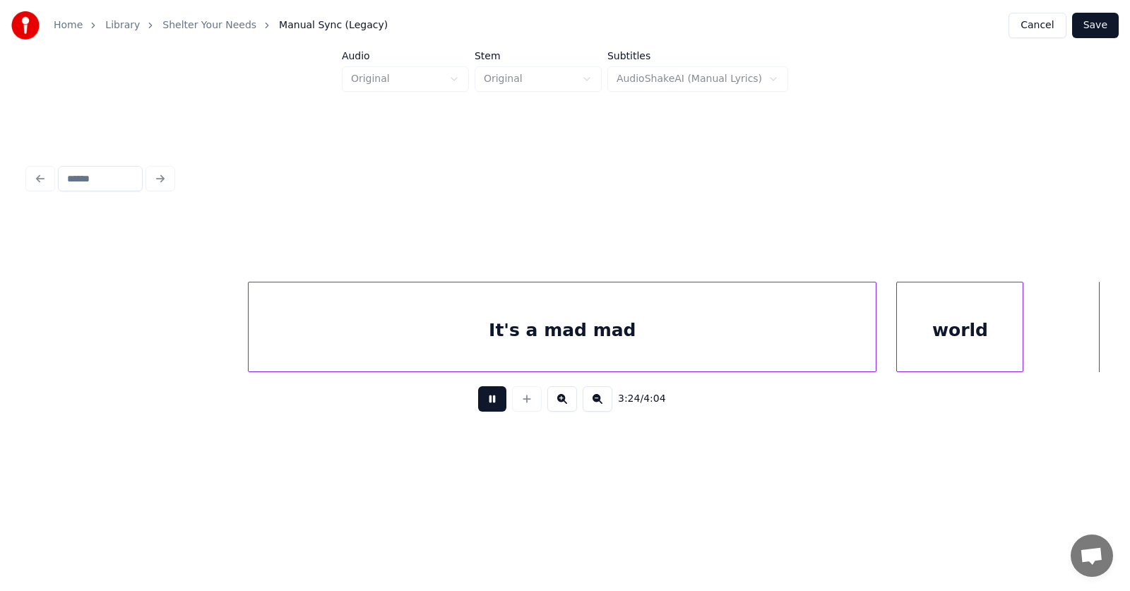
scroll to position [0, 108352]
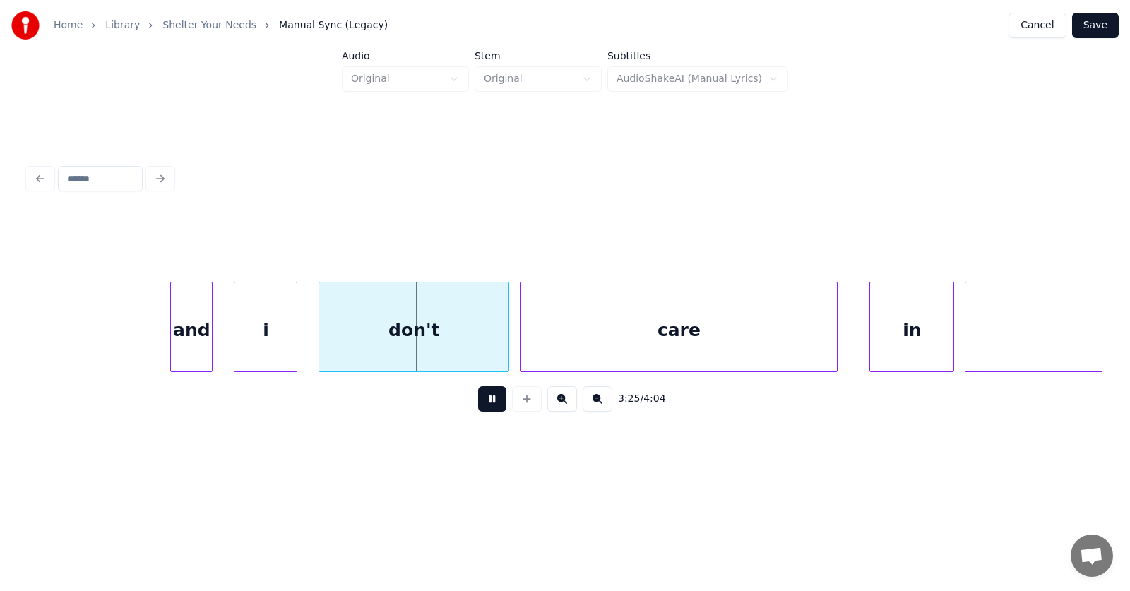
click at [489, 402] on button at bounding box center [492, 398] width 28 height 25
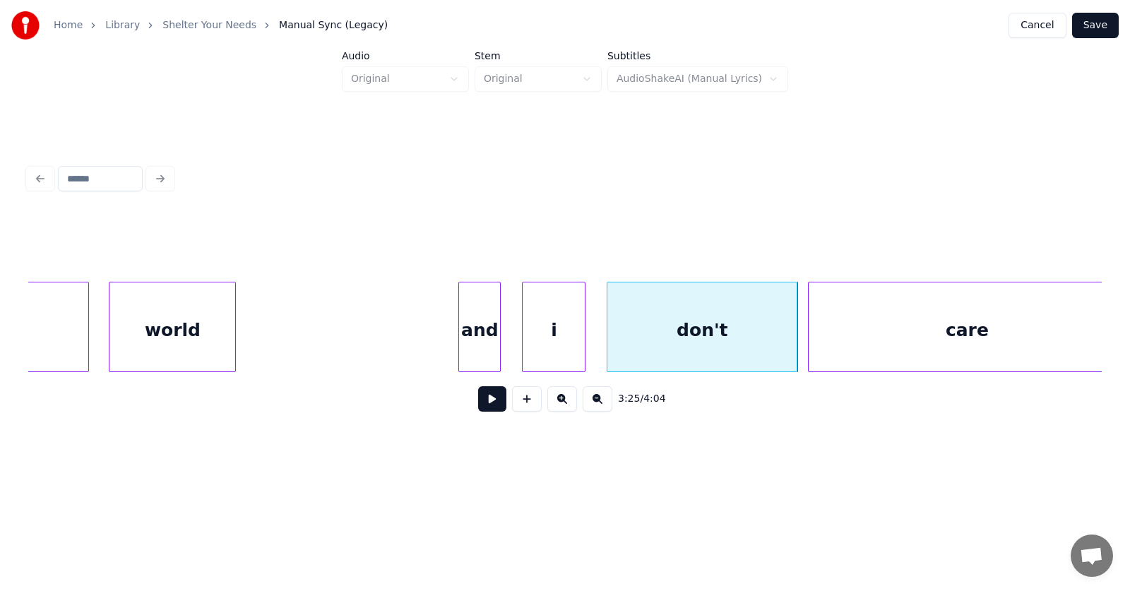
scroll to position [0, 107890]
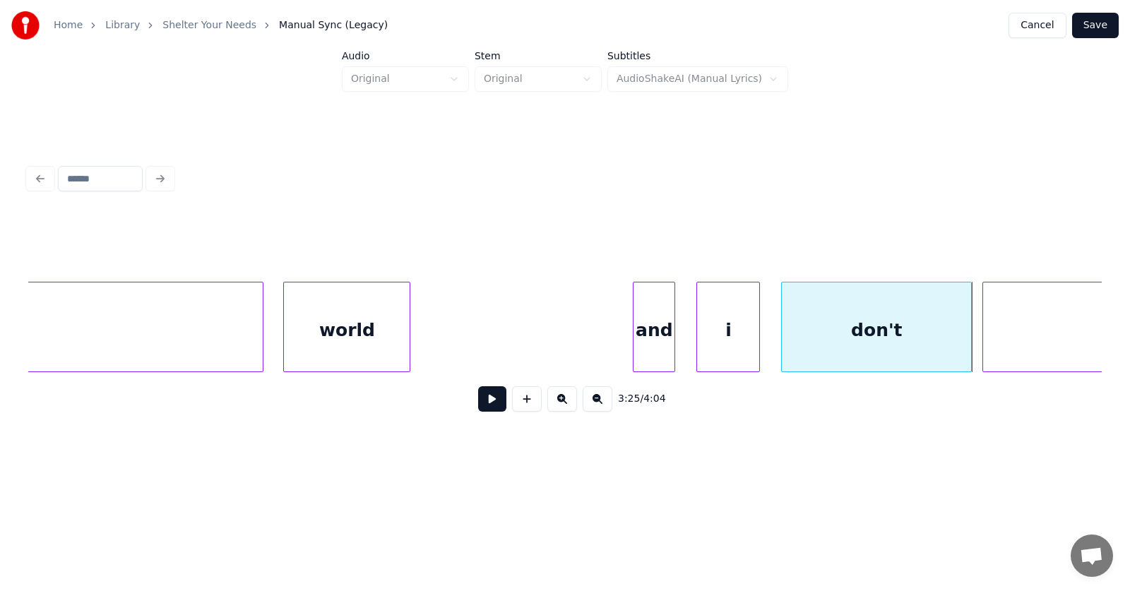
click at [363, 313] on div "world" at bounding box center [347, 330] width 126 height 96
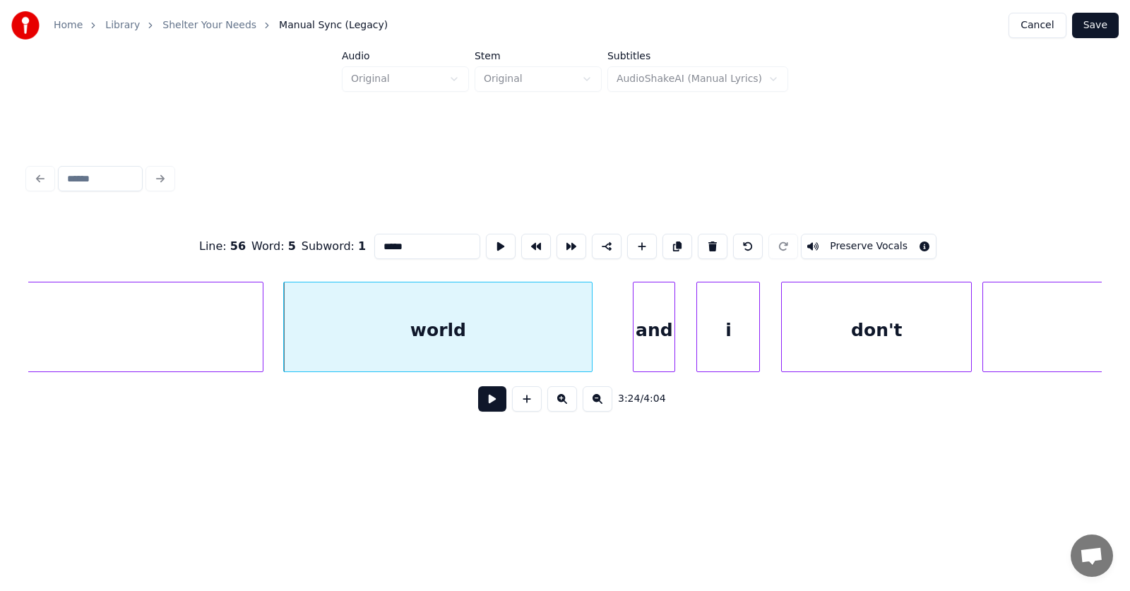
click at [590, 340] on div at bounding box center [589, 326] width 4 height 89
click at [636, 342] on div "and" at bounding box center [640, 330] width 41 height 96
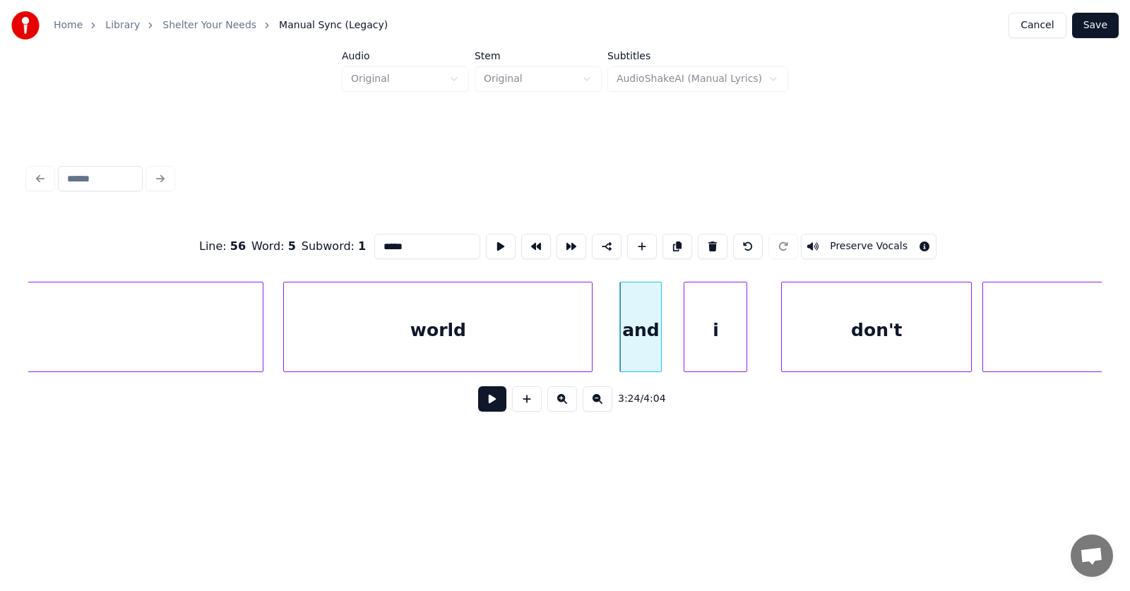
click at [715, 341] on div "i" at bounding box center [715, 330] width 62 height 96
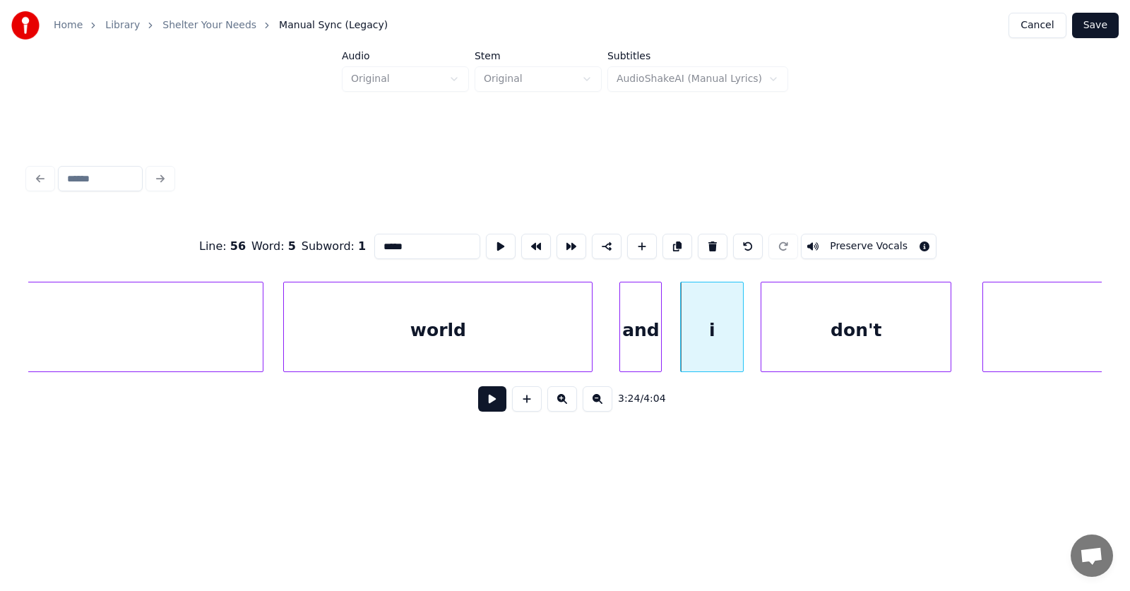
click at [835, 340] on div "don't" at bounding box center [855, 330] width 189 height 96
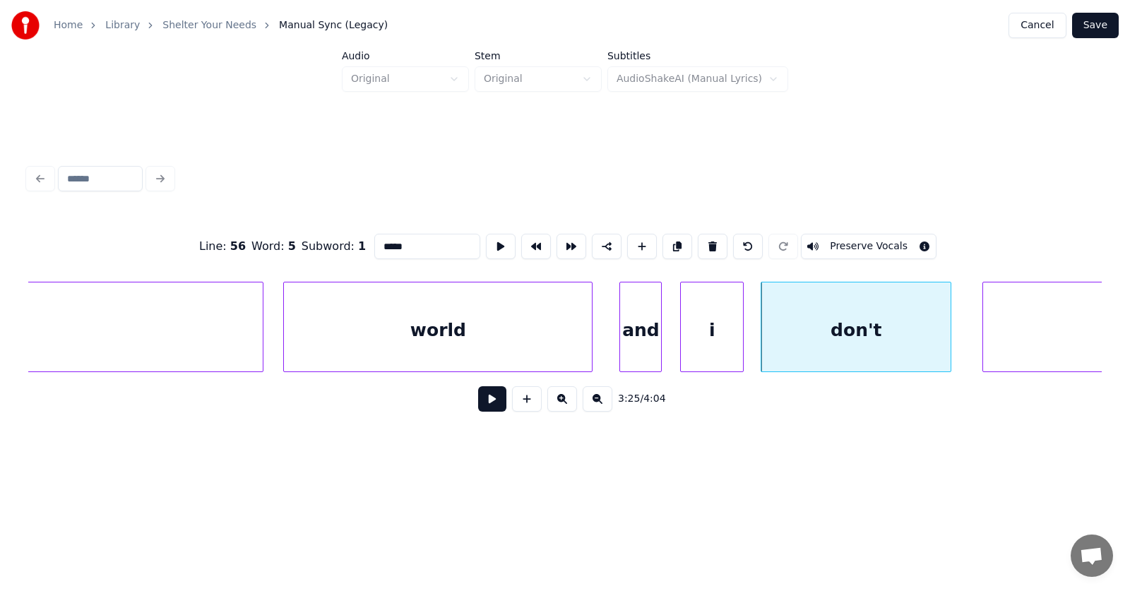
scroll to position [0, 108085]
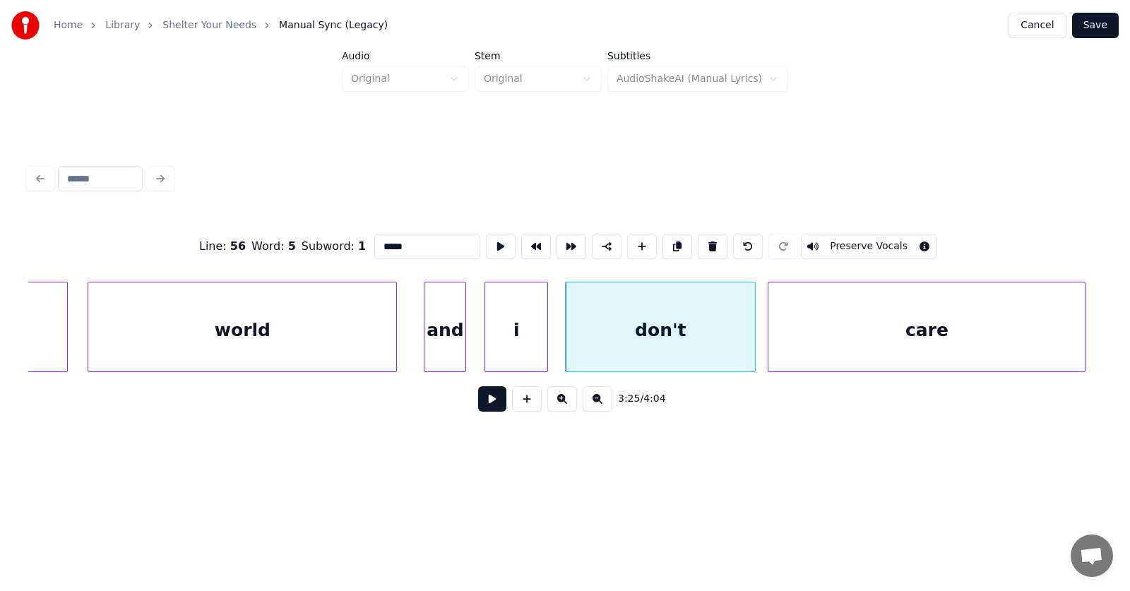
click at [1009, 334] on div "care" at bounding box center [926, 330] width 316 height 96
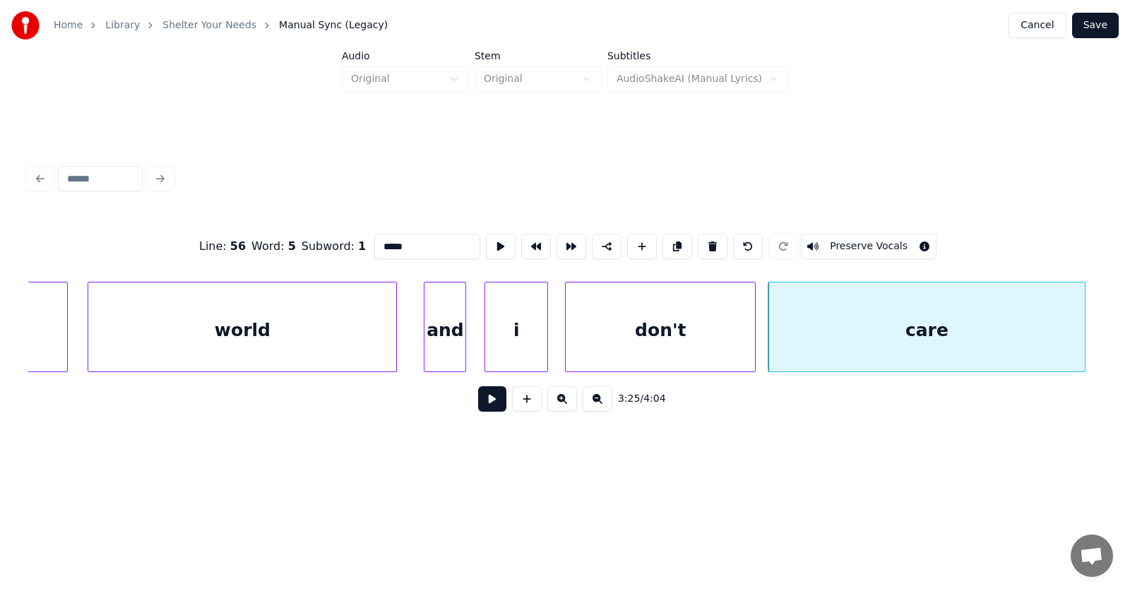
click at [458, 341] on div "and" at bounding box center [444, 330] width 41 height 96
type input "***"
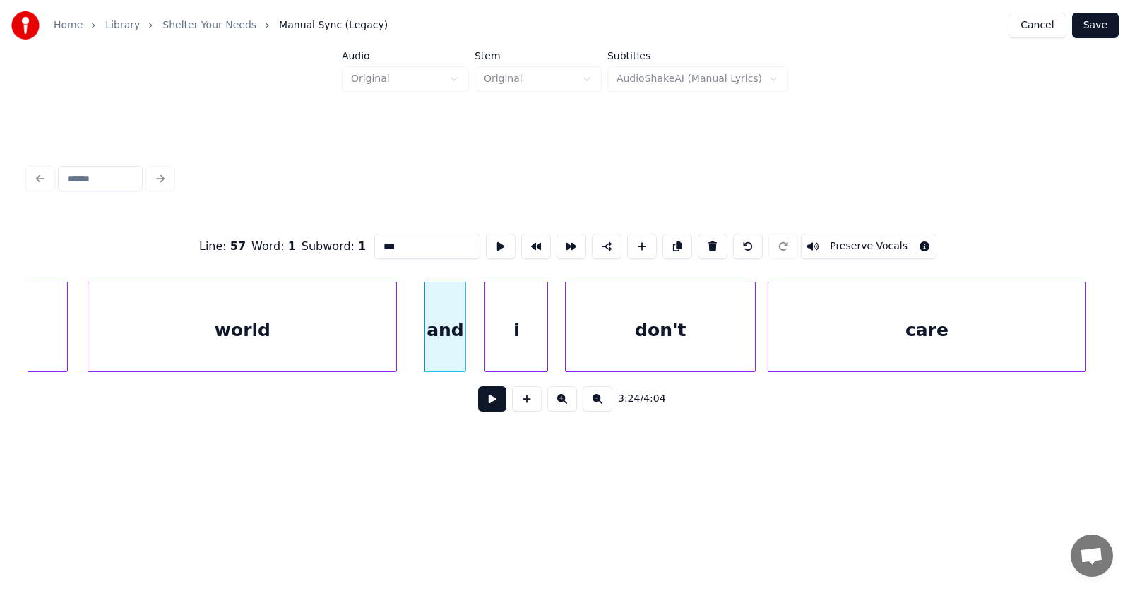
click at [478, 403] on button at bounding box center [492, 398] width 28 height 25
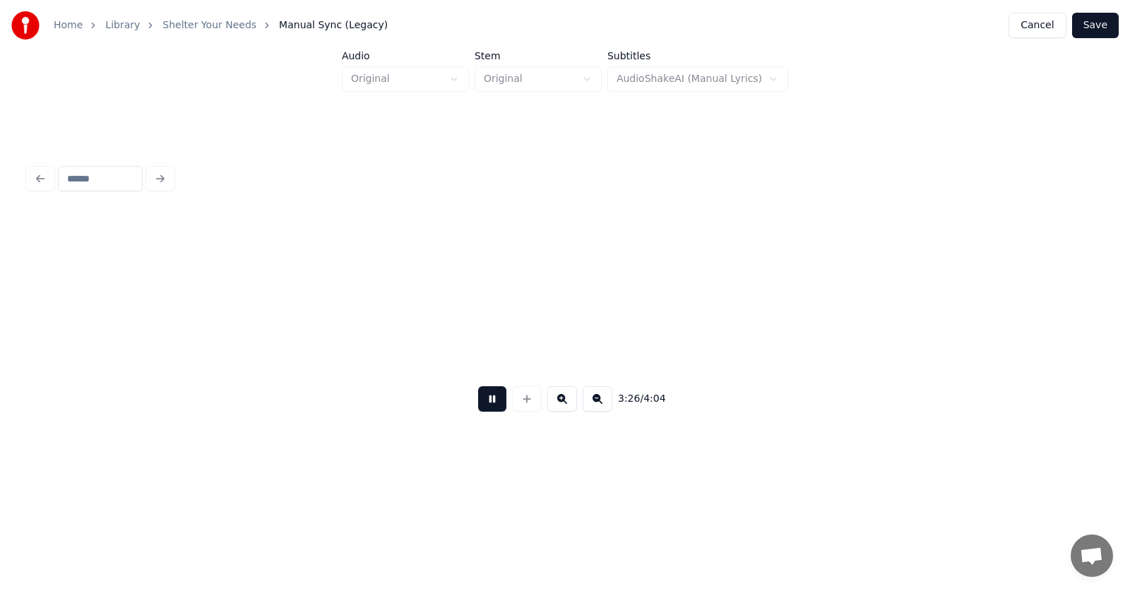
scroll to position [0, 109164]
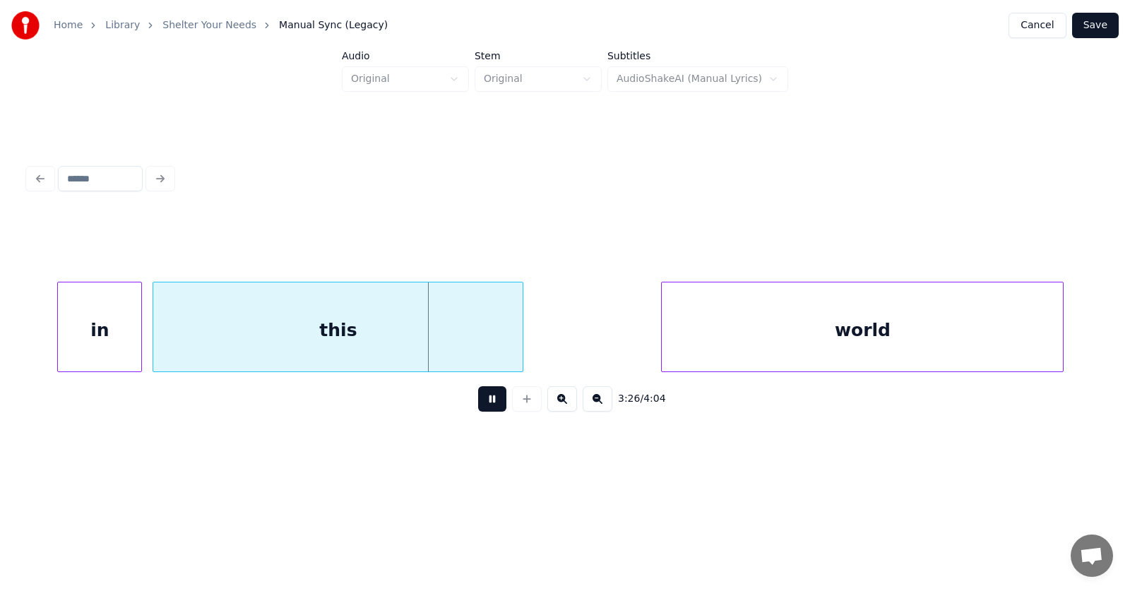
click at [478, 403] on button at bounding box center [492, 398] width 28 height 25
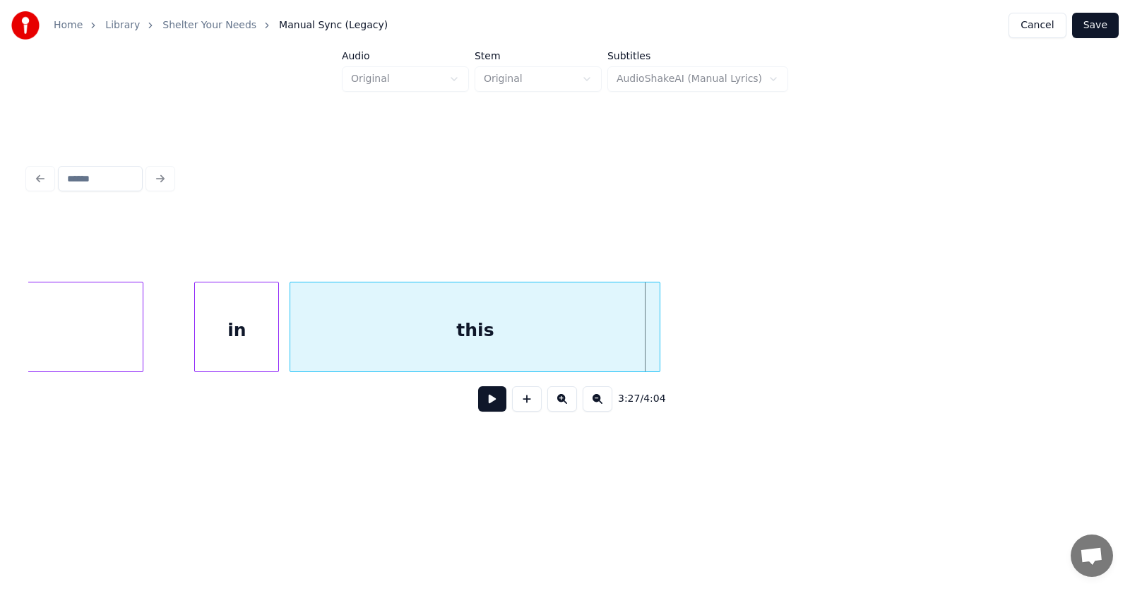
scroll to position [0, 108502]
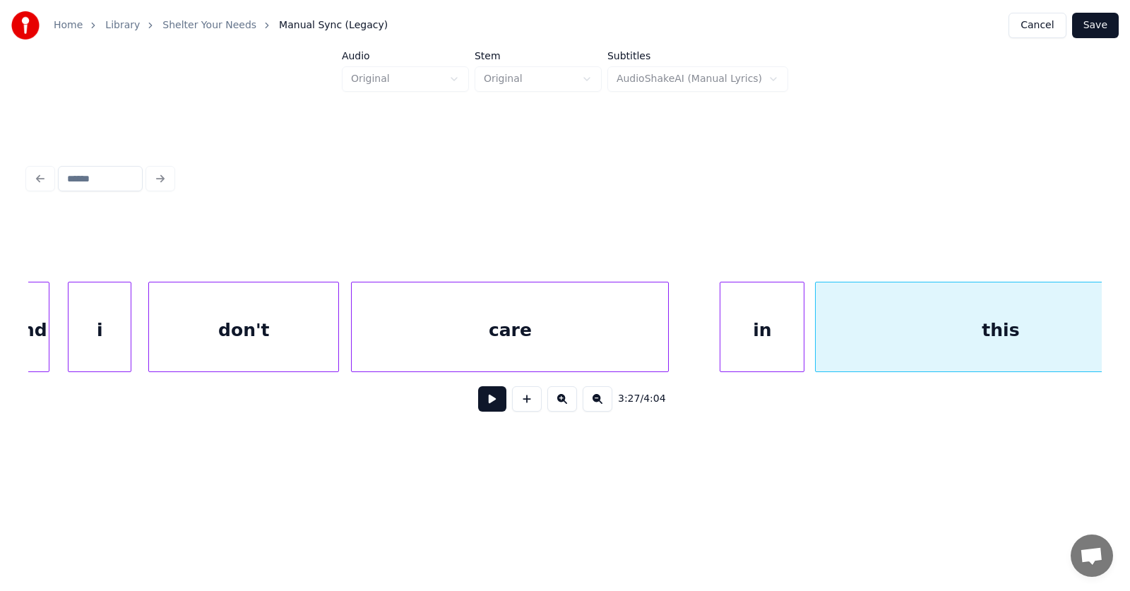
click at [246, 72] on div "Audio Original Stem Original Subtitles AudioShakeAI (Manual Lyrics)" at bounding box center [565, 71] width 1130 height 41
click at [484, 404] on button at bounding box center [492, 398] width 28 height 25
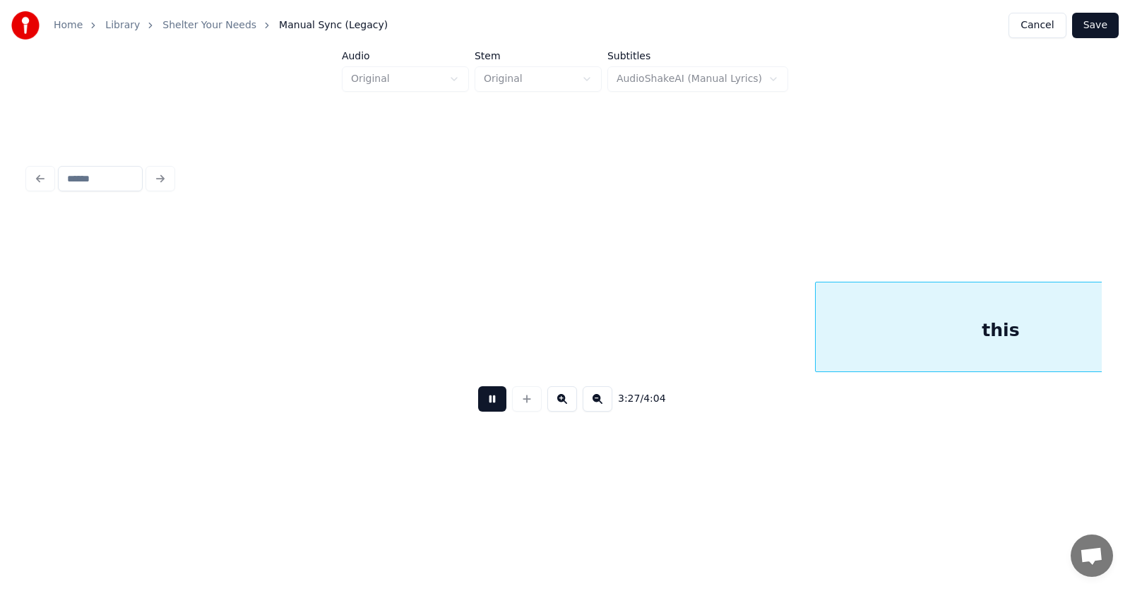
scroll to position [0, 109644]
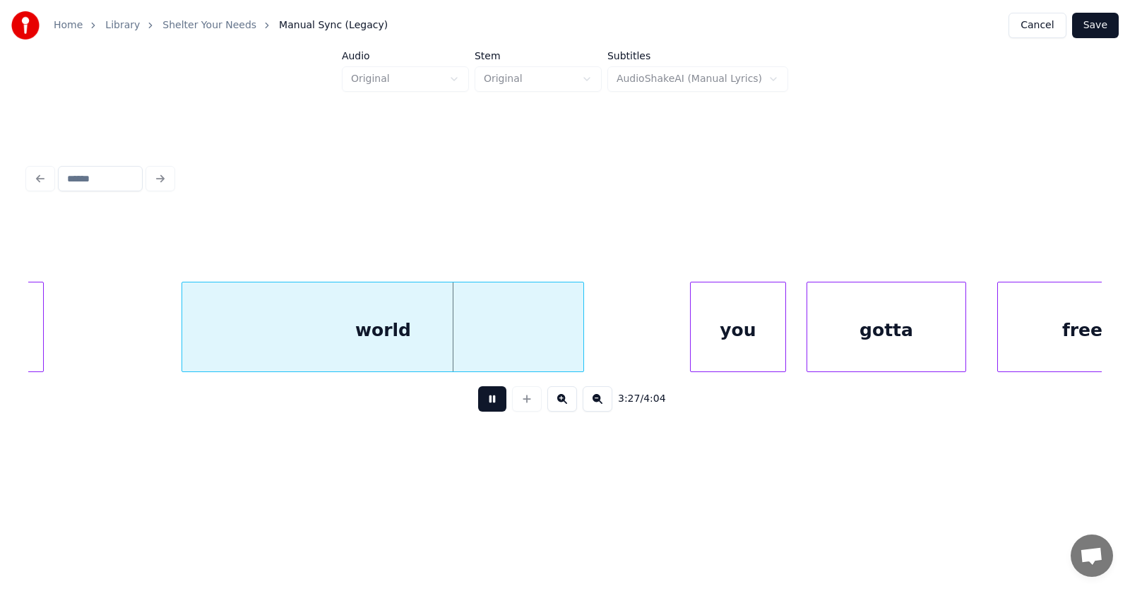
click at [484, 404] on button at bounding box center [492, 398] width 28 height 25
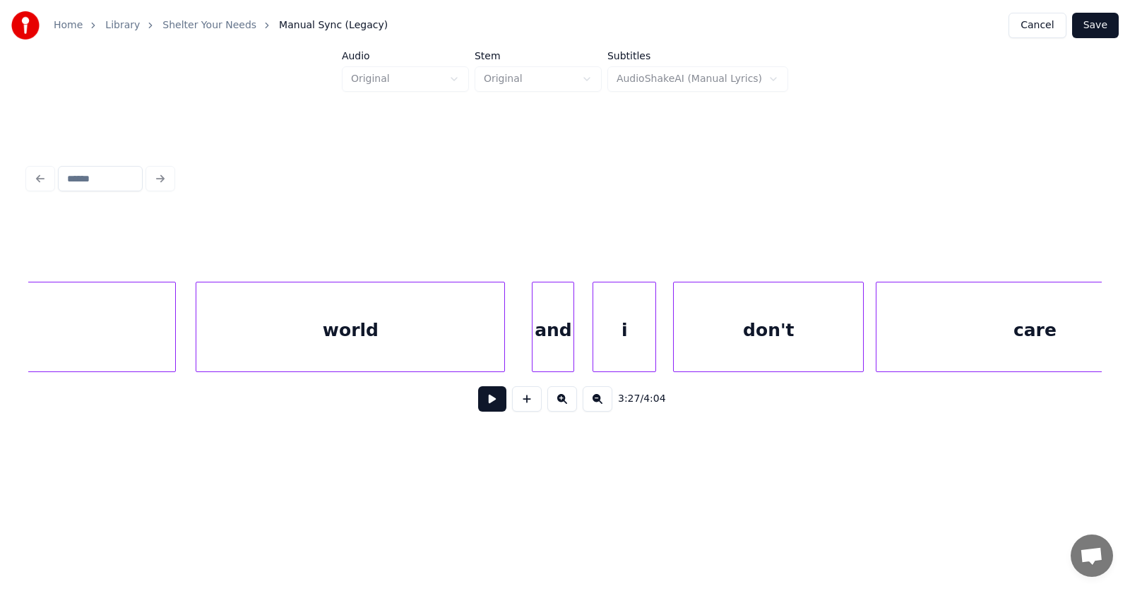
scroll to position [0, 107890]
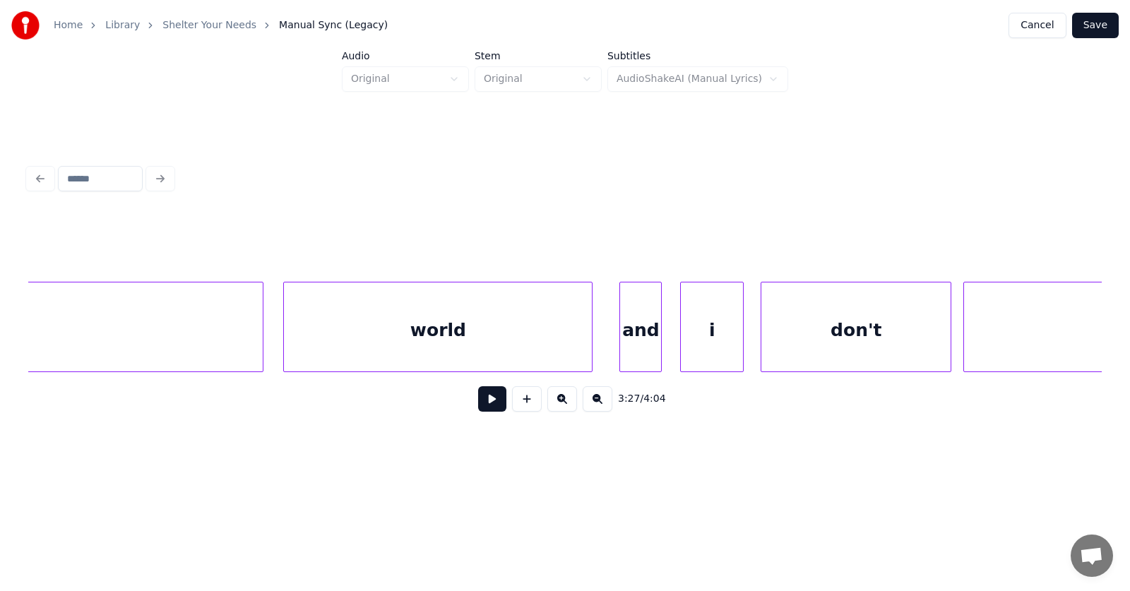
click at [462, 321] on div "world" at bounding box center [438, 330] width 308 height 96
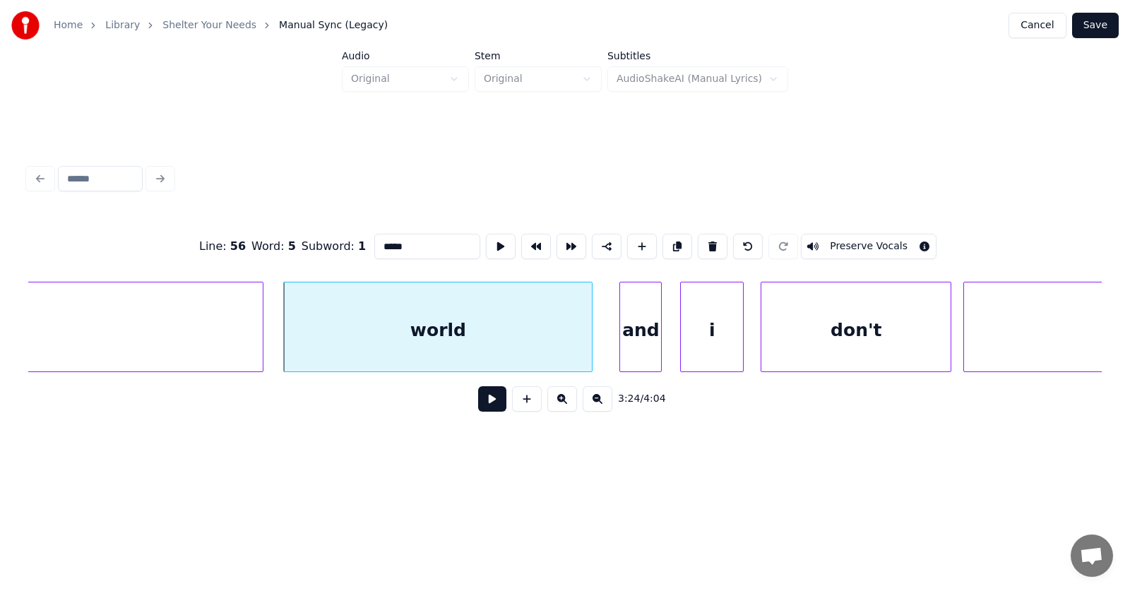
click at [487, 403] on button at bounding box center [492, 398] width 28 height 25
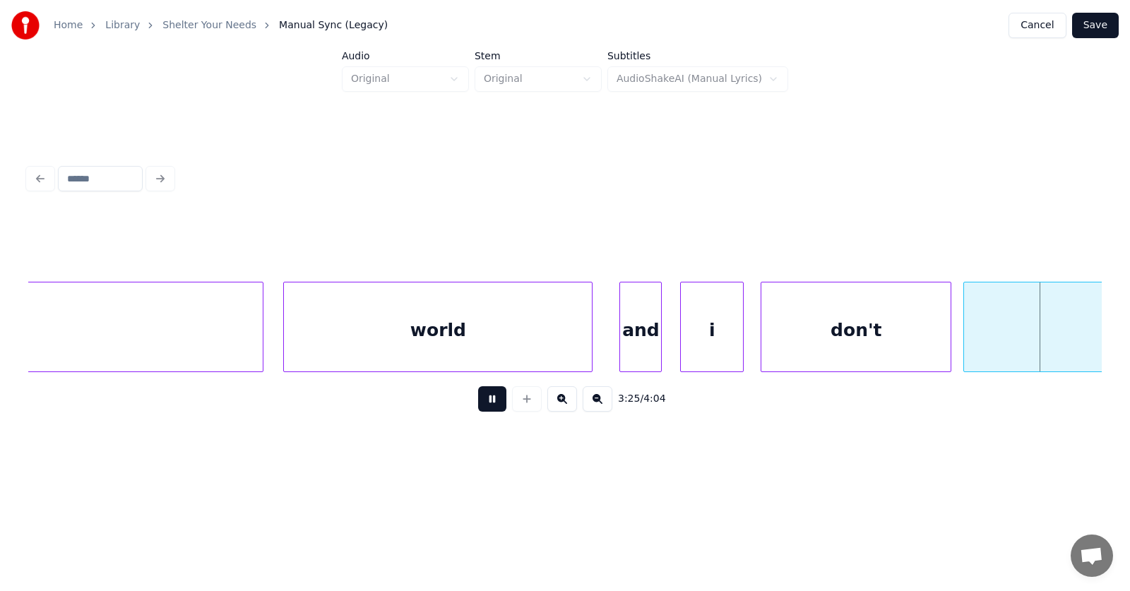
scroll to position [0, 108964]
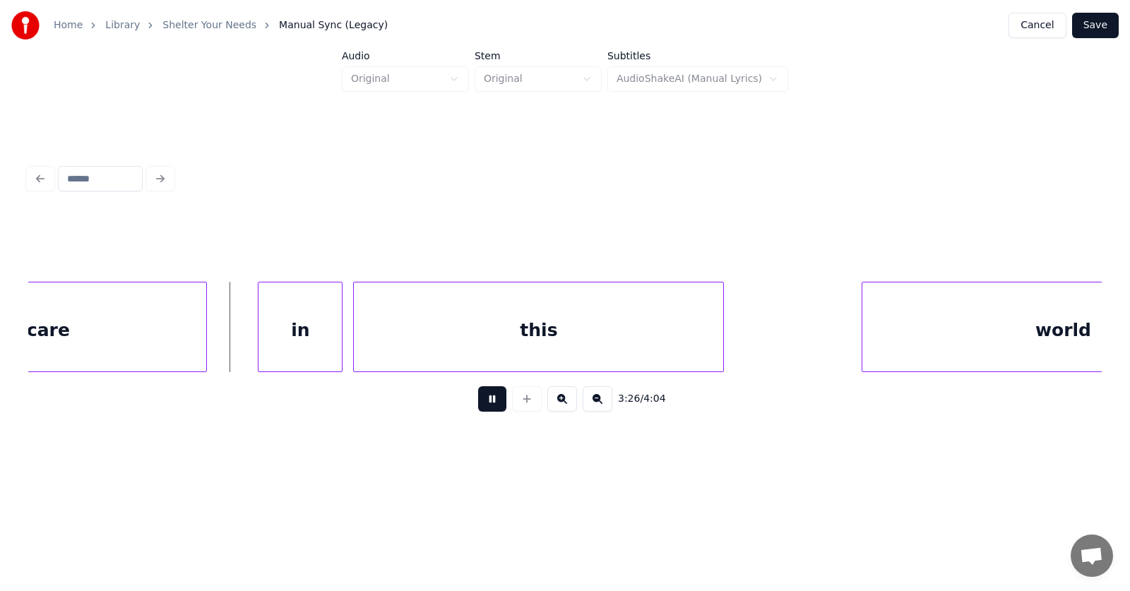
click at [487, 403] on button at bounding box center [492, 398] width 28 height 25
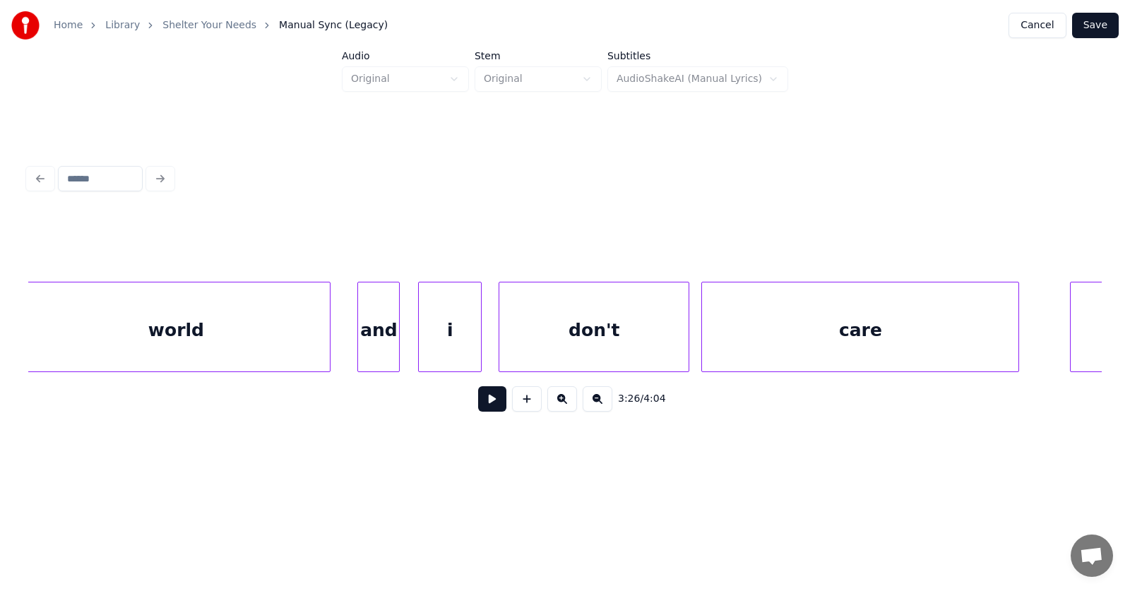
scroll to position [0, 107977]
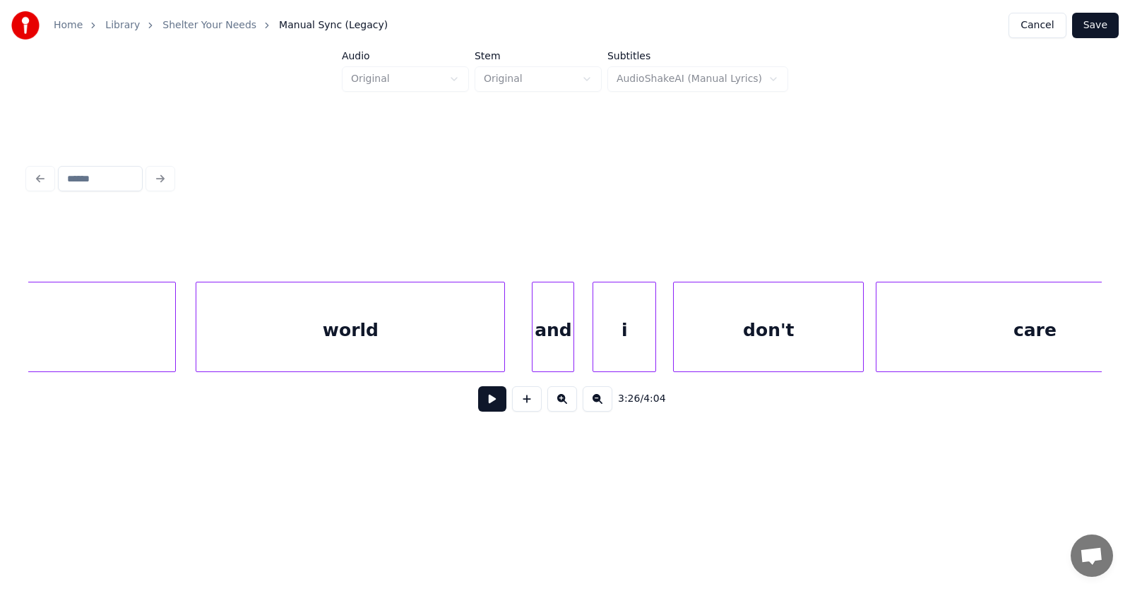
click at [440, 331] on div "world" at bounding box center [350, 330] width 308 height 96
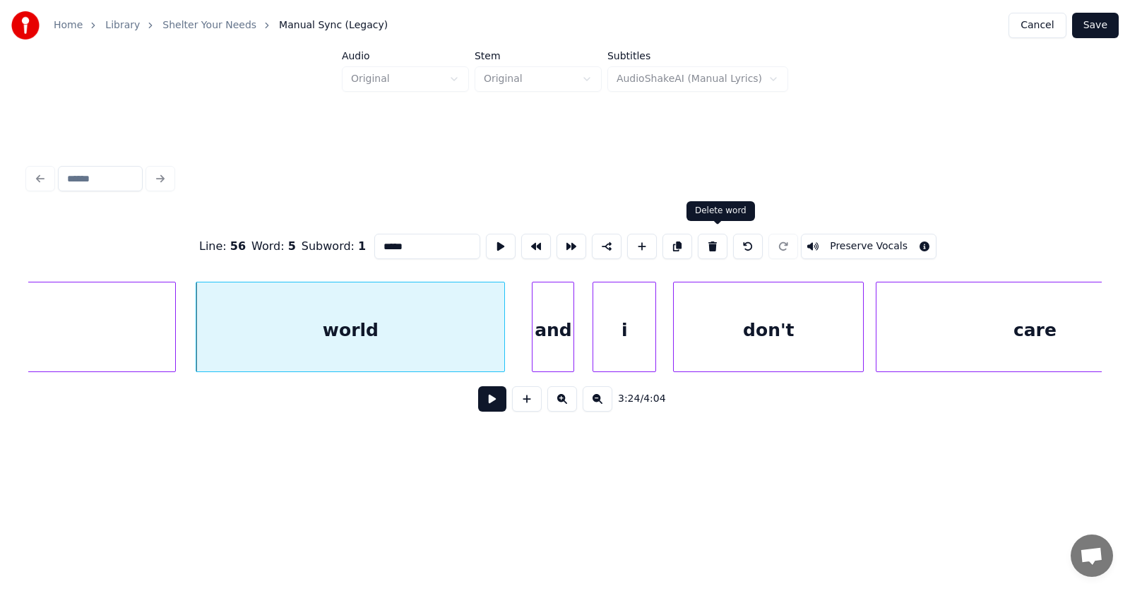
click at [719, 239] on button at bounding box center [713, 246] width 30 height 25
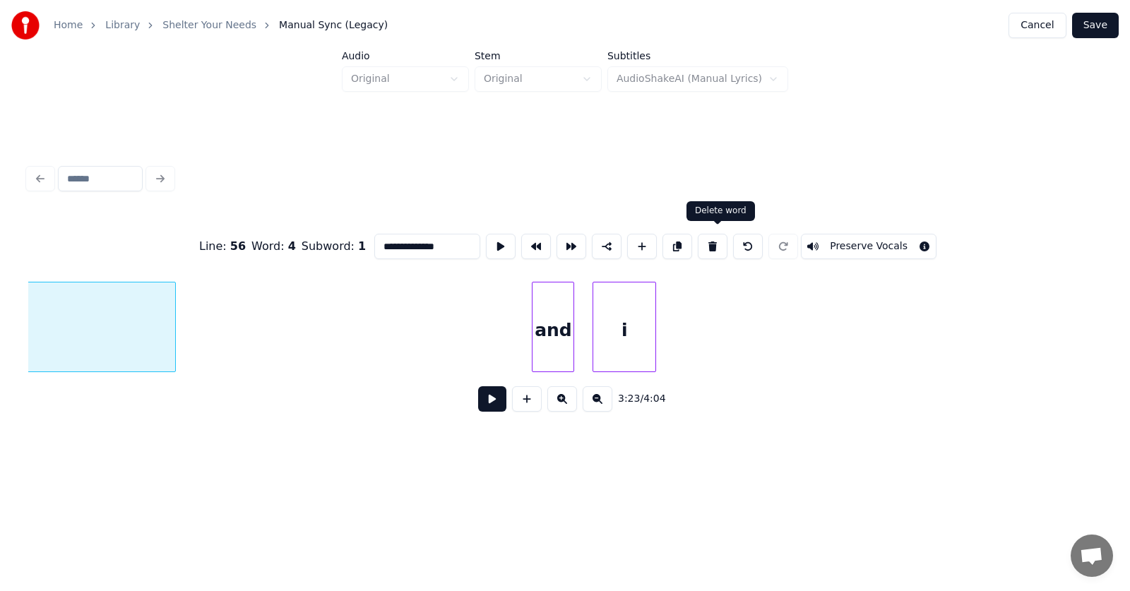
scroll to position [0, 107497]
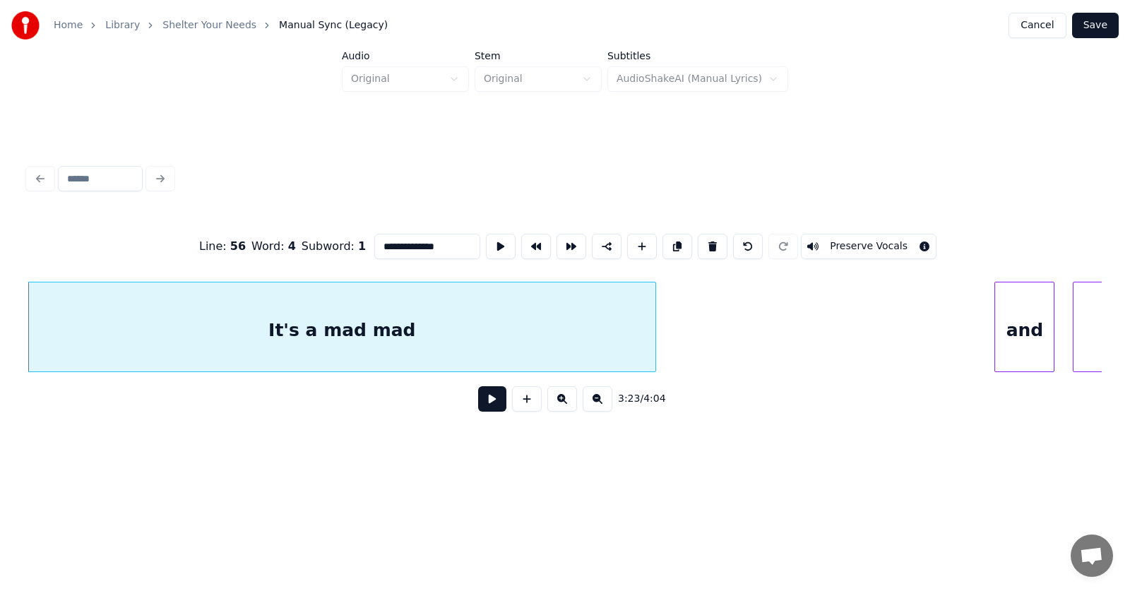
click at [997, 334] on div at bounding box center [997, 326] width 4 height 89
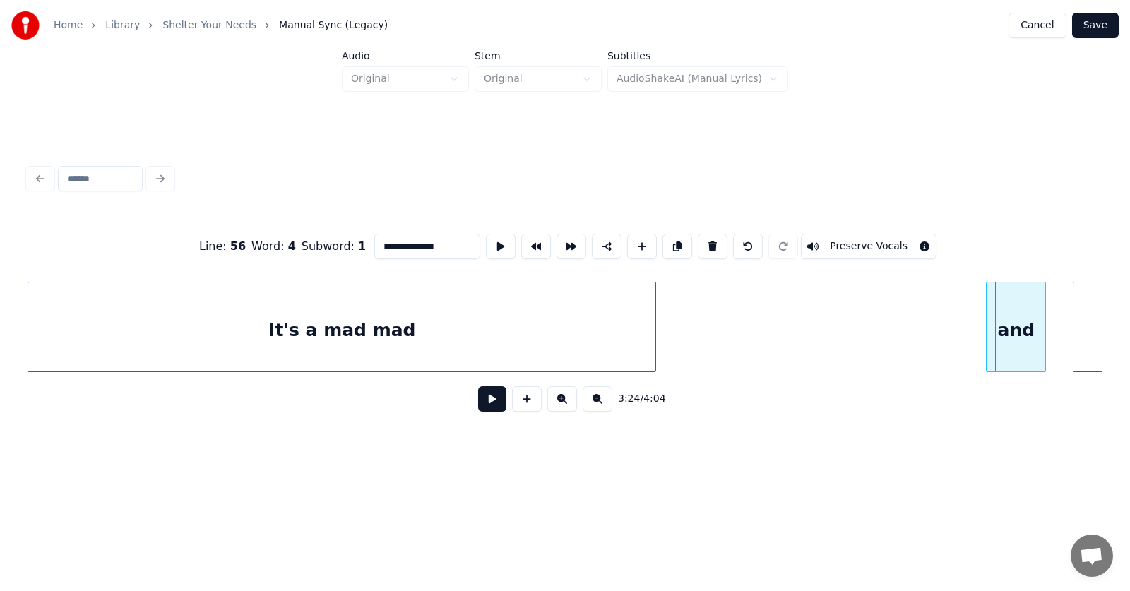
click at [1022, 330] on div "and" at bounding box center [1015, 330] width 59 height 96
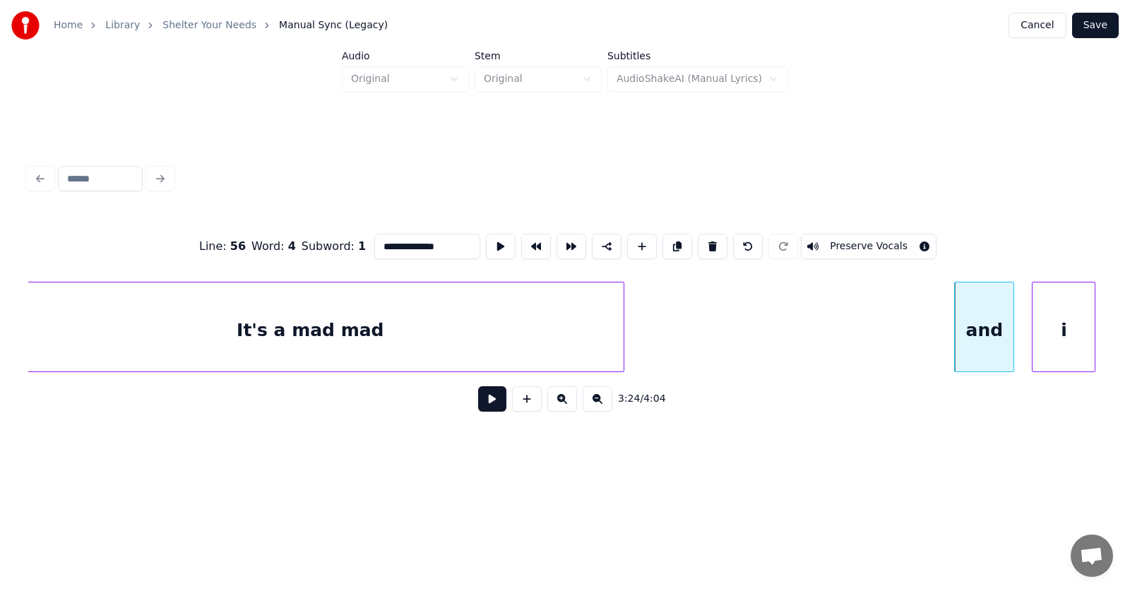
click at [1070, 324] on div "i" at bounding box center [1063, 330] width 62 height 96
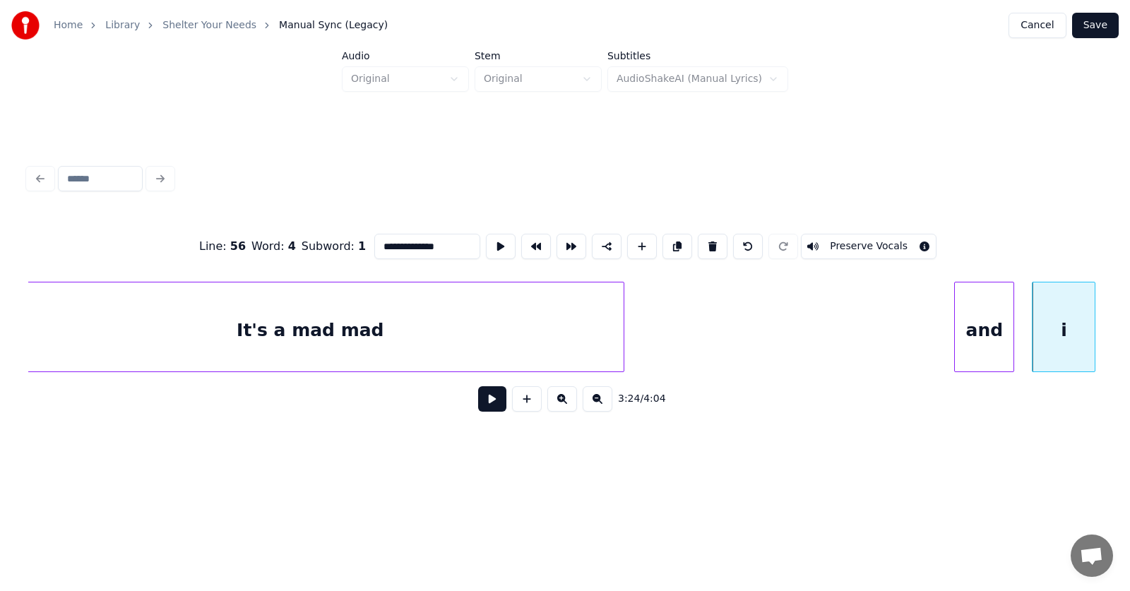
click at [1061, 327] on div "i" at bounding box center [1063, 330] width 62 height 96
drag, startPoint x: 366, startPoint y: 242, endPoint x: 349, endPoint y: 241, distance: 16.3
click at [374, 241] on input "*" at bounding box center [427, 246] width 106 height 25
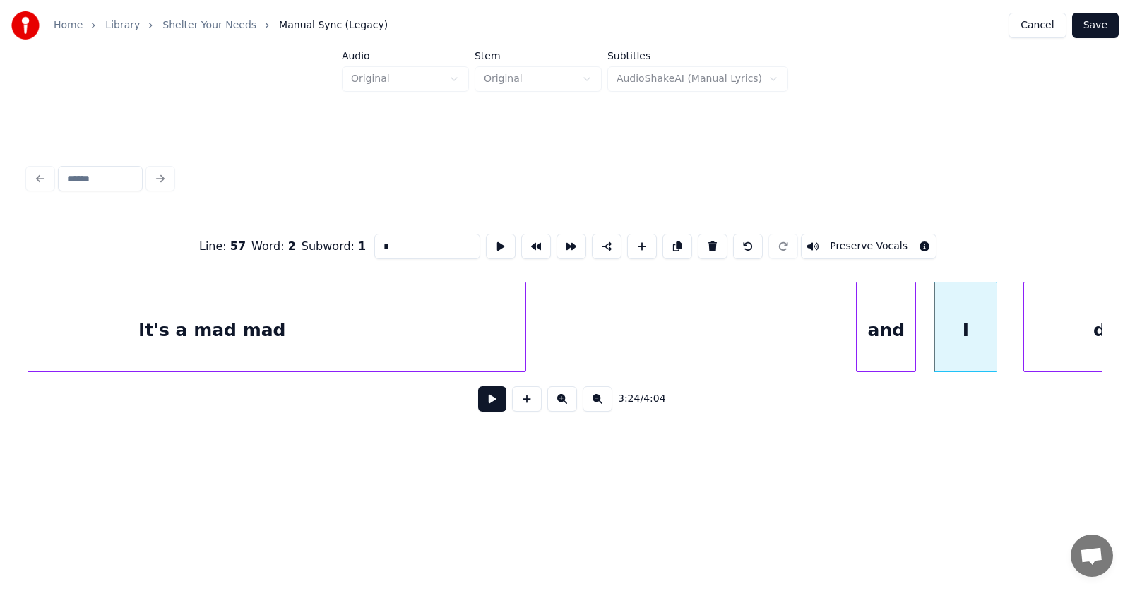
scroll to position [0, 107802]
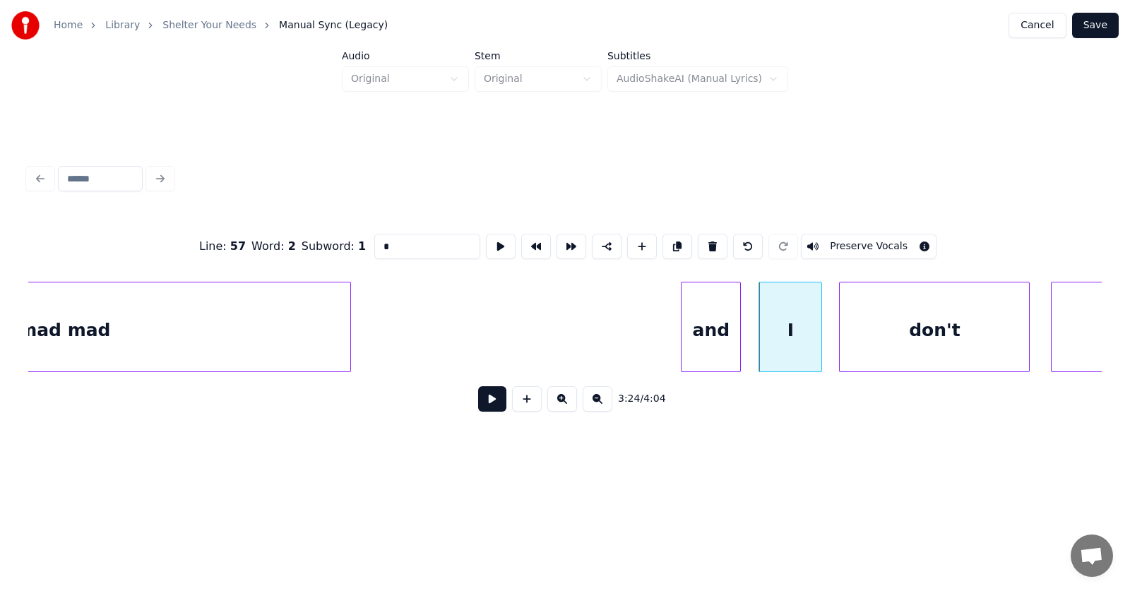
click at [912, 344] on div "don't" at bounding box center [933, 330] width 189 height 96
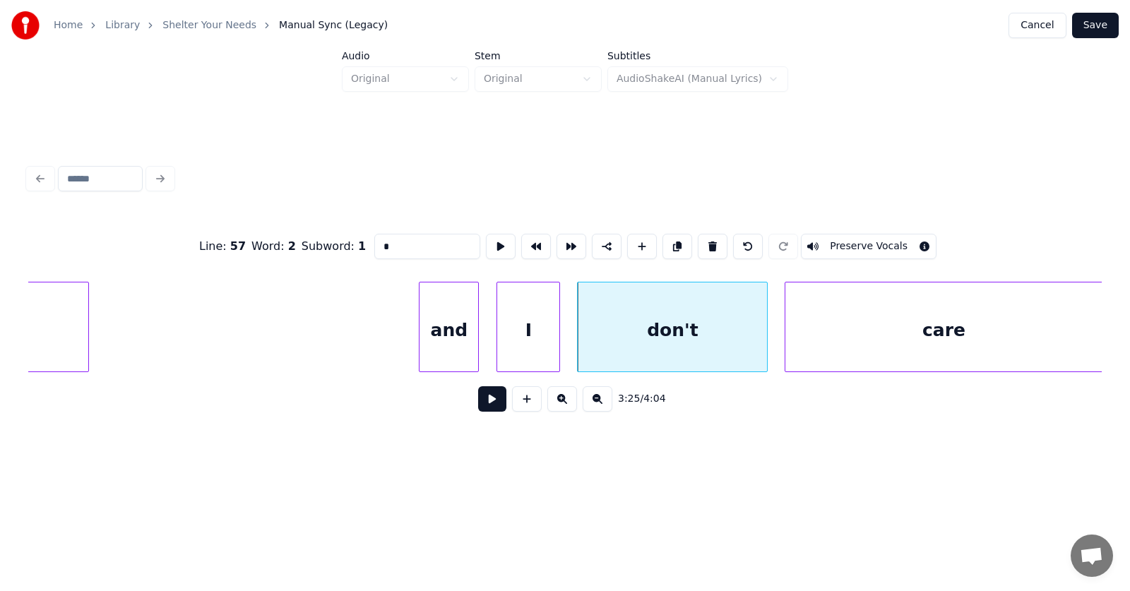
scroll to position [0, 108066]
click at [925, 335] on div "care" at bounding box center [942, 330] width 316 height 96
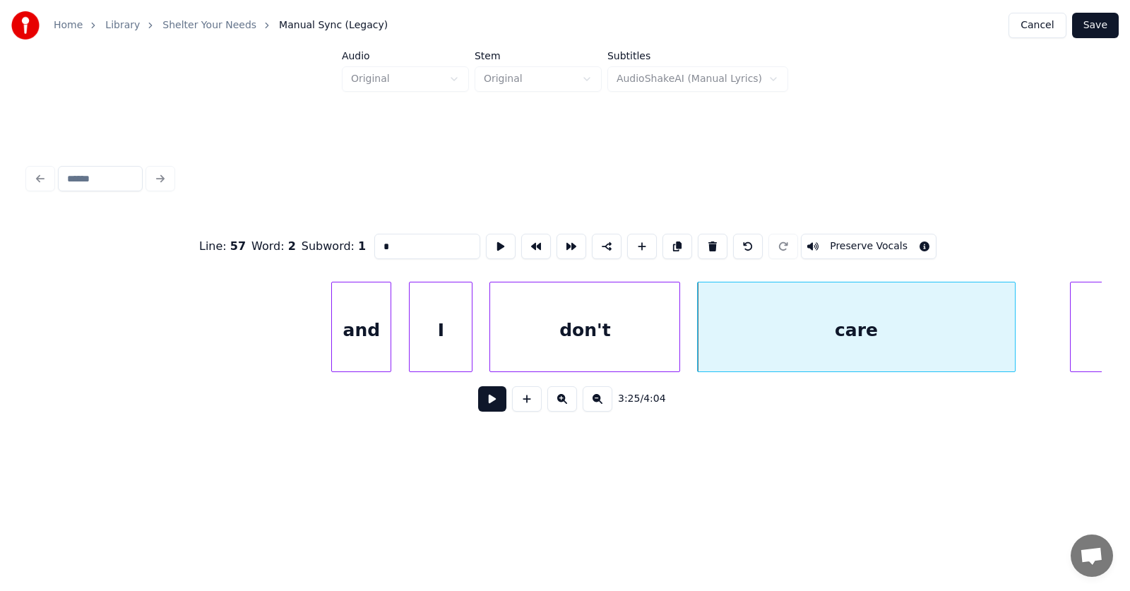
scroll to position [0, 108414]
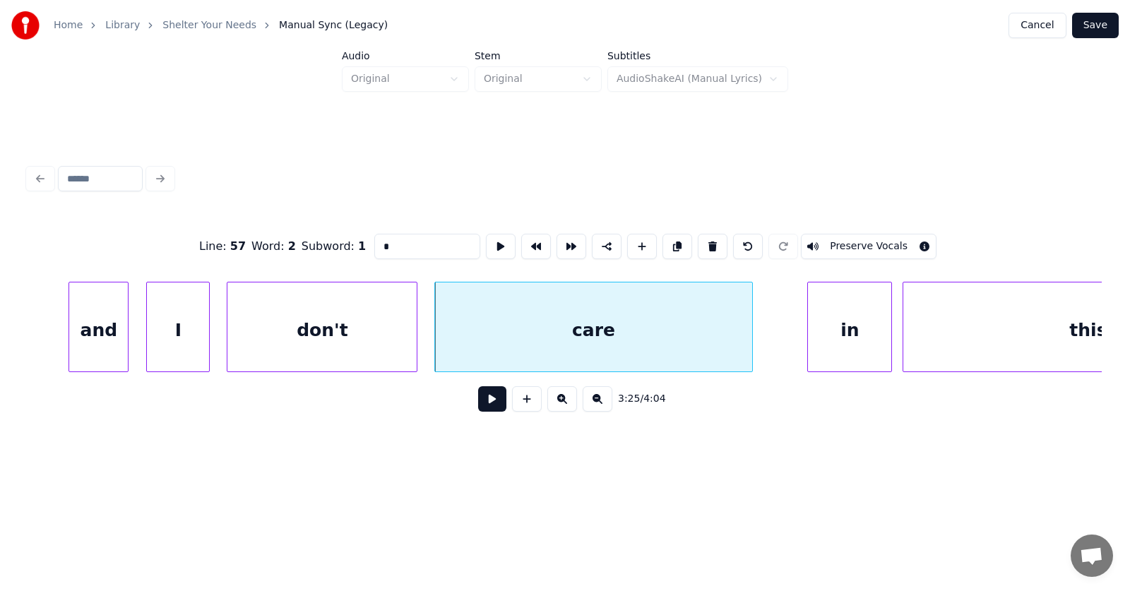
click at [645, 331] on div "care" at bounding box center [593, 330] width 316 height 96
click at [486, 234] on button at bounding box center [501, 246] width 30 height 25
click at [773, 342] on div at bounding box center [772, 326] width 4 height 89
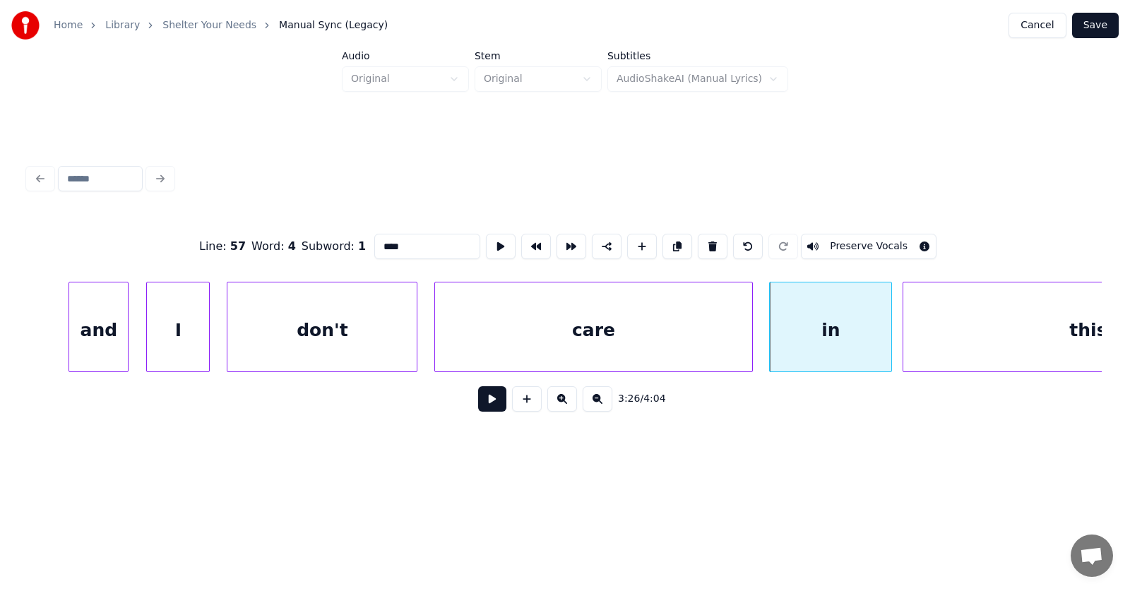
click at [818, 340] on div "in" at bounding box center [830, 330] width 121 height 96
click at [486, 243] on button at bounding box center [501, 246] width 30 height 25
click at [959, 345] on div at bounding box center [958, 326] width 4 height 89
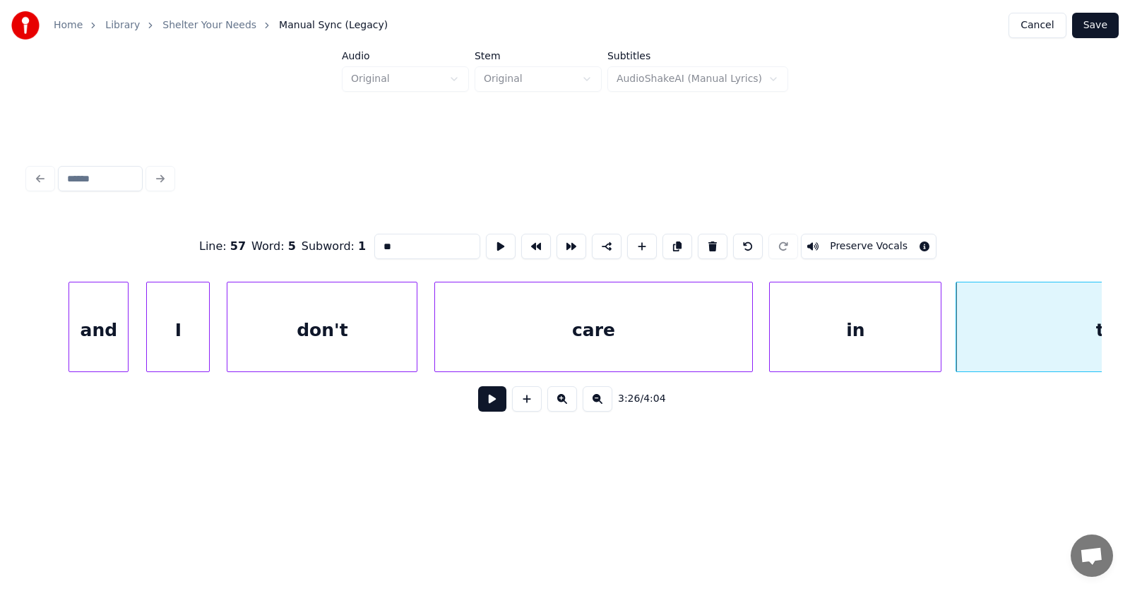
click at [940, 335] on div at bounding box center [938, 326] width 4 height 89
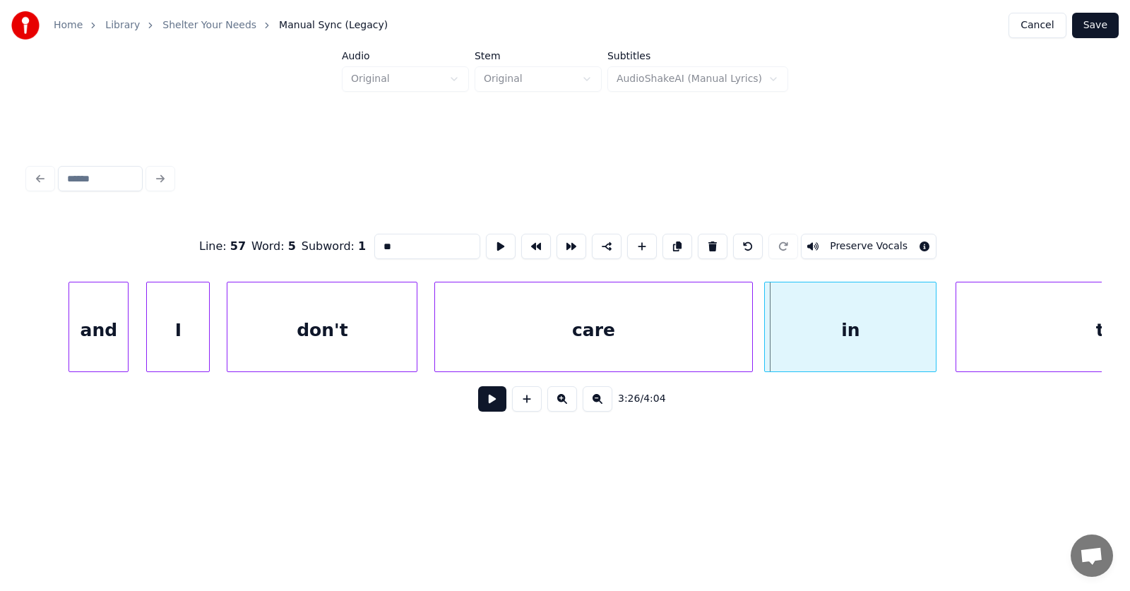
click at [878, 332] on div "in" at bounding box center [850, 330] width 171 height 96
click at [486, 245] on button at bounding box center [501, 246] width 30 height 25
drag, startPoint x: 371, startPoint y: 240, endPoint x: 348, endPoint y: 239, distance: 23.3
click at [374, 239] on input "**" at bounding box center [427, 246] width 106 height 25
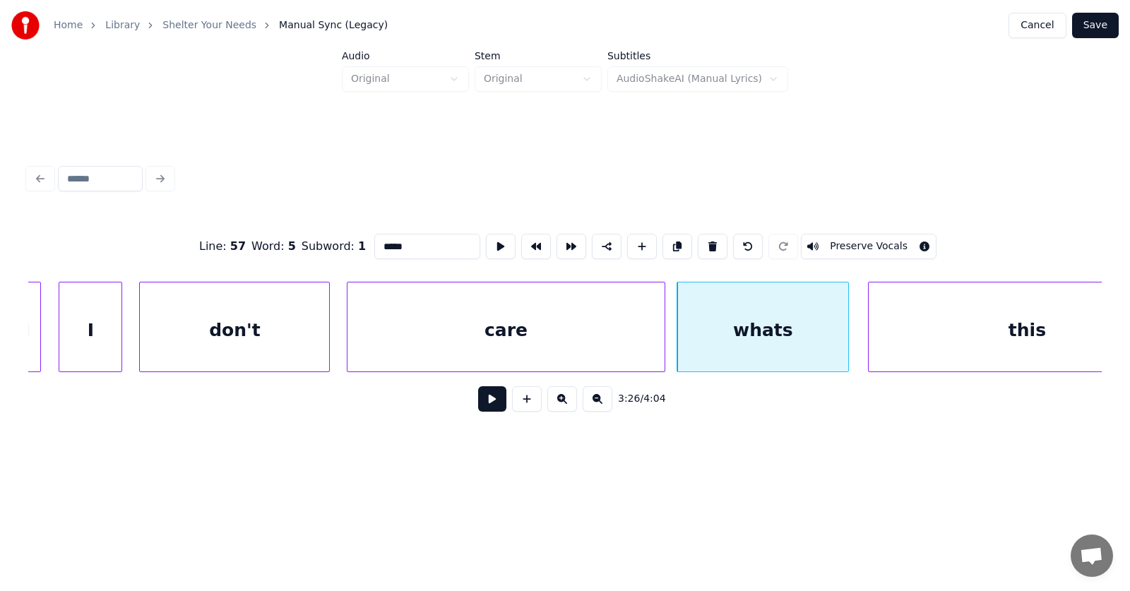
scroll to position [0, 108852]
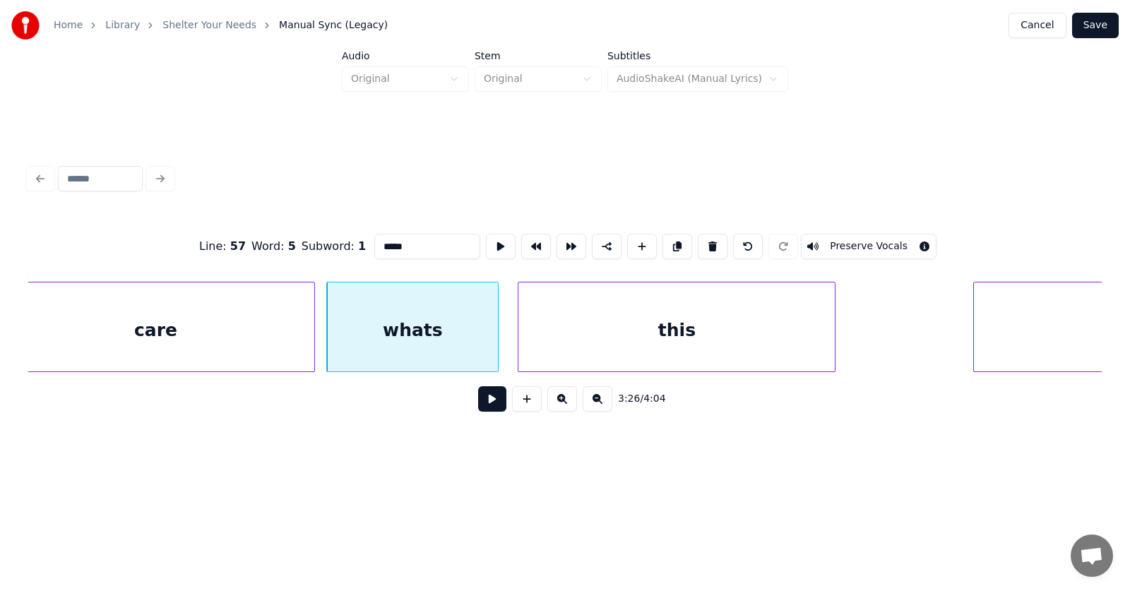
click at [724, 330] on div "this" at bounding box center [676, 330] width 316 height 96
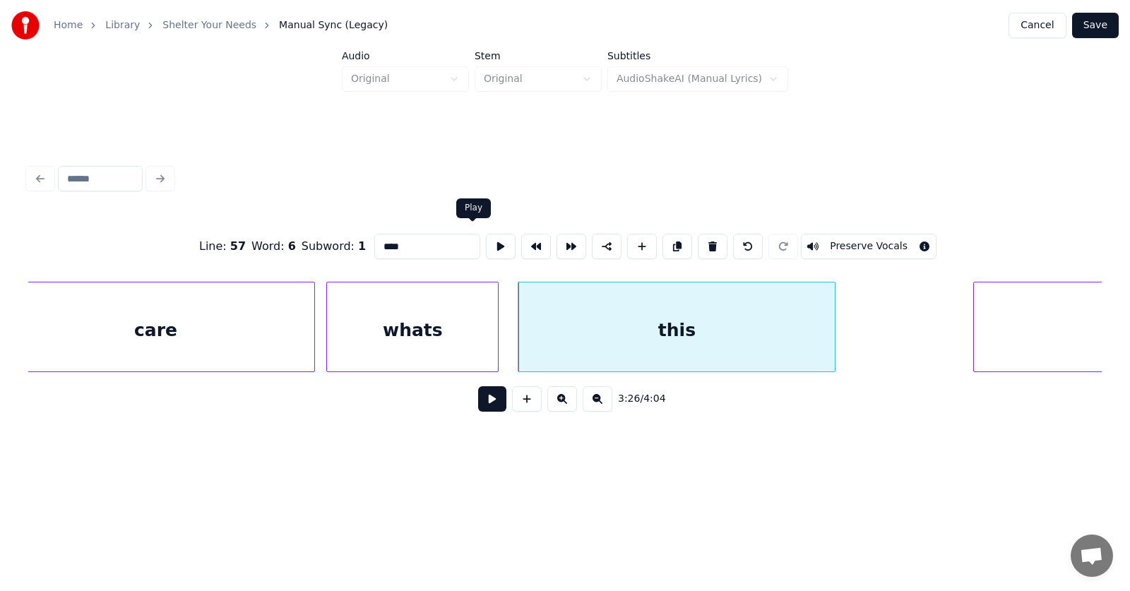
click at [486, 244] on button at bounding box center [501, 246] width 30 height 25
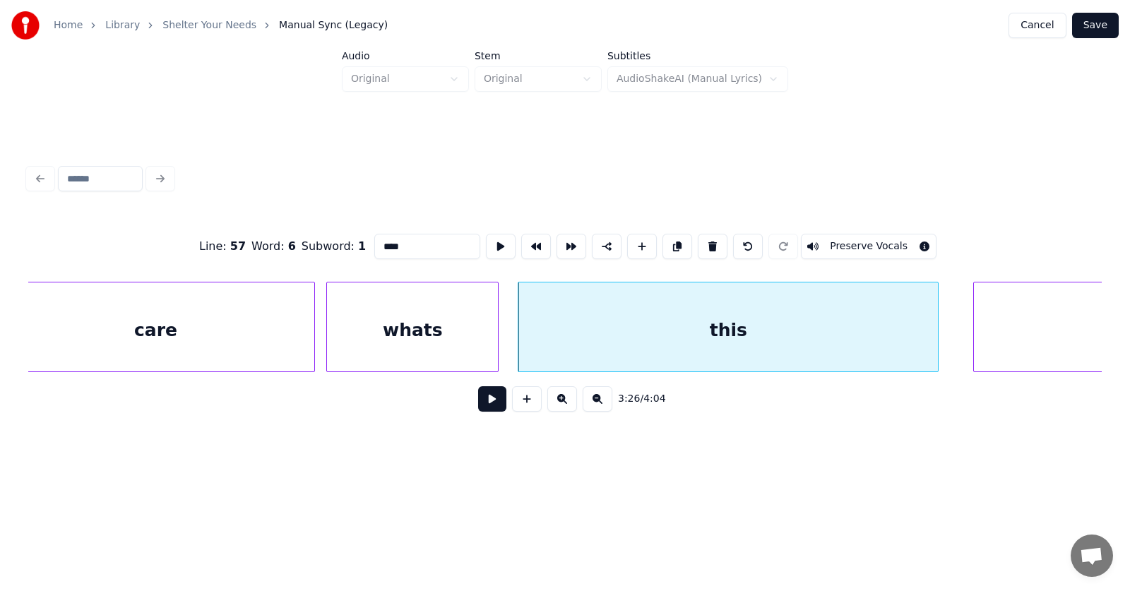
click at [938, 340] on div at bounding box center [935, 326] width 4 height 89
click at [486, 238] on button at bounding box center [501, 246] width 30 height 25
click at [592, 337] on div "this" at bounding box center [723, 330] width 421 height 96
click at [486, 243] on button at bounding box center [501, 246] width 30 height 25
click at [486, 241] on button at bounding box center [501, 246] width 30 height 25
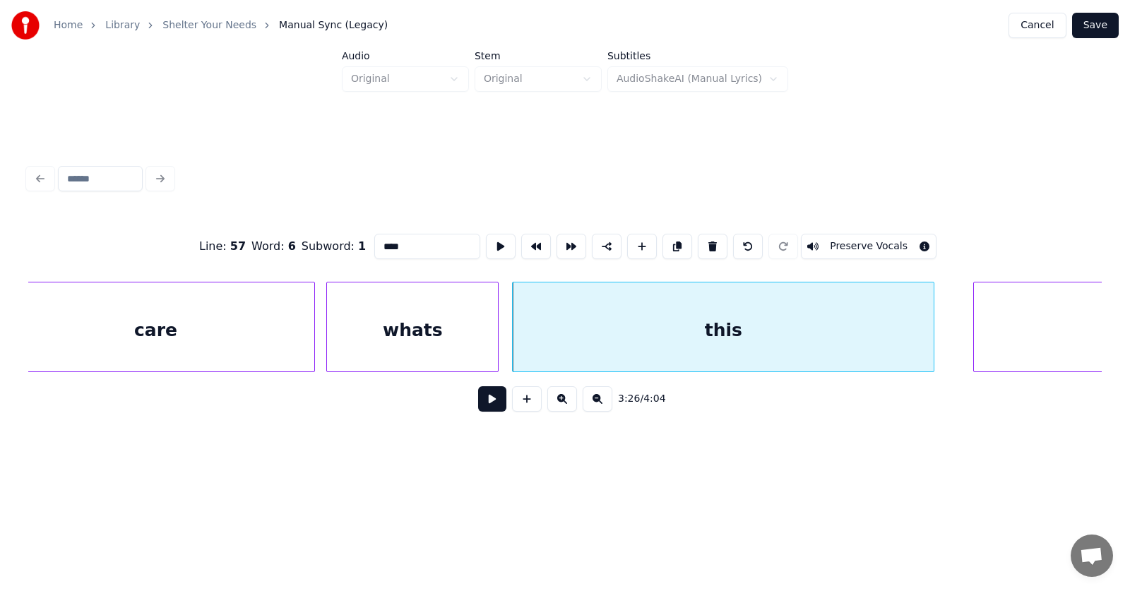
scroll to position [0, 109123]
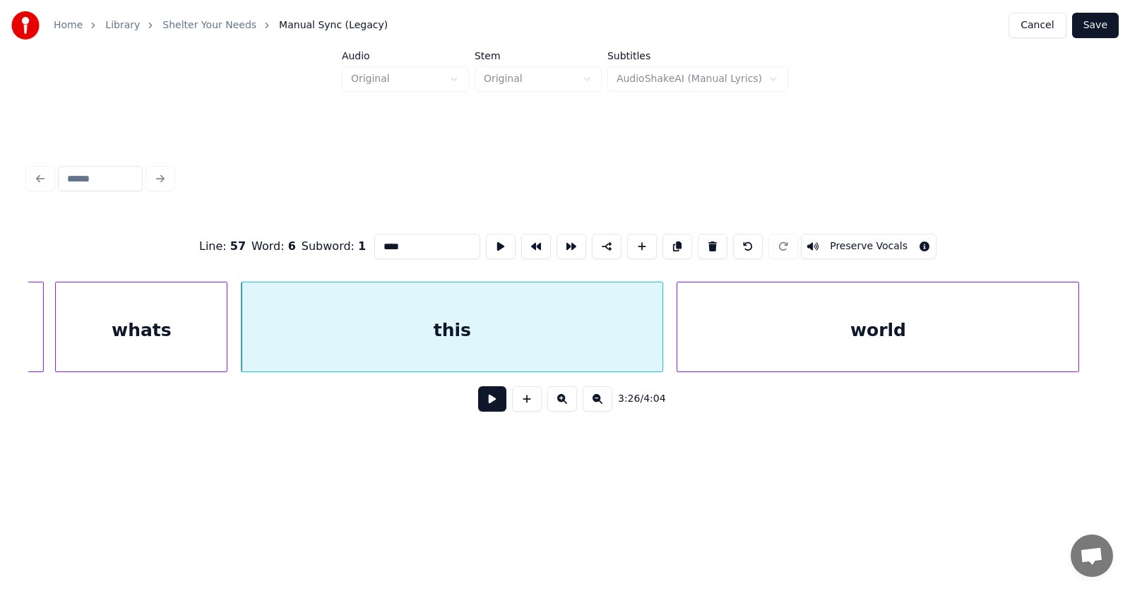
click at [981, 350] on div "world" at bounding box center [877, 330] width 401 height 96
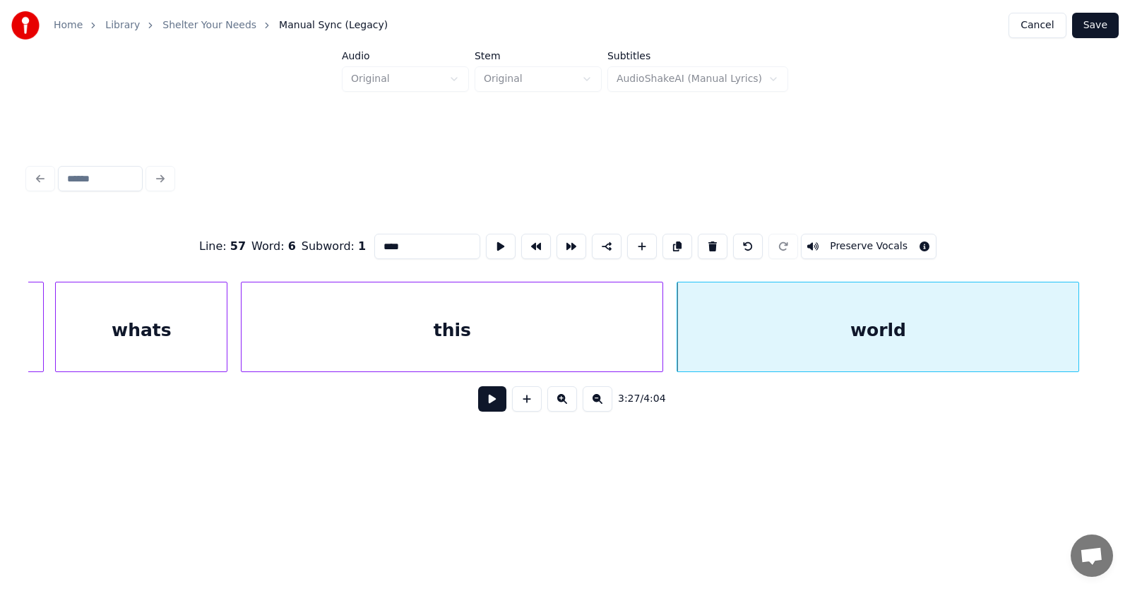
click at [842, 347] on div "world" at bounding box center [877, 330] width 401 height 96
click at [486, 243] on button at bounding box center [501, 246] width 30 height 25
click at [546, 336] on div "this" at bounding box center [451, 330] width 421 height 96
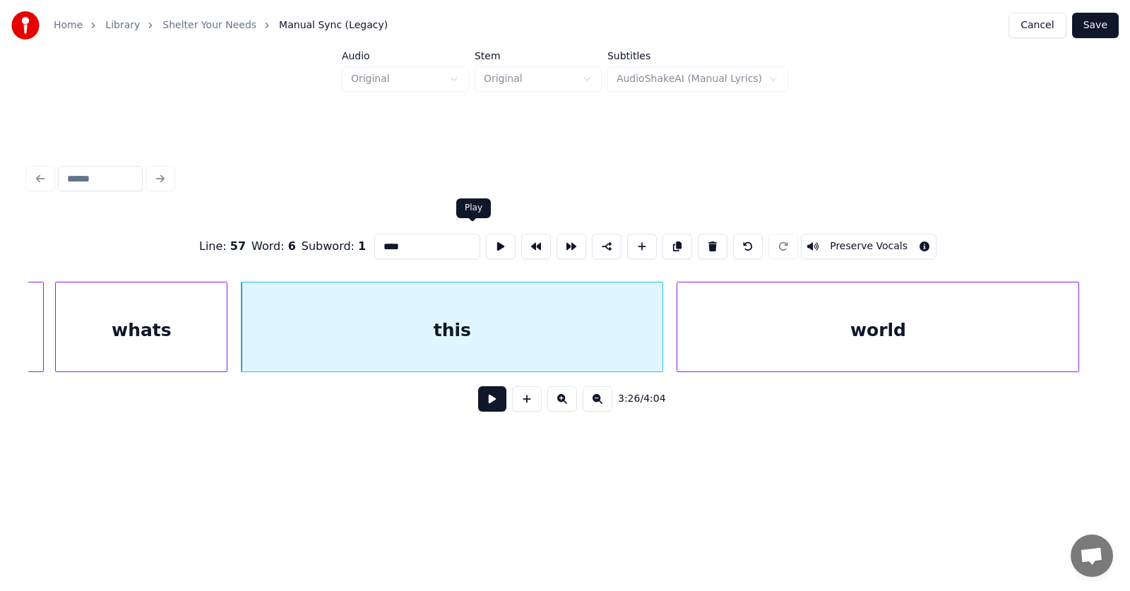
click at [486, 239] on button at bounding box center [501, 246] width 30 height 25
click at [374, 243] on input "****" at bounding box center [427, 246] width 106 height 25
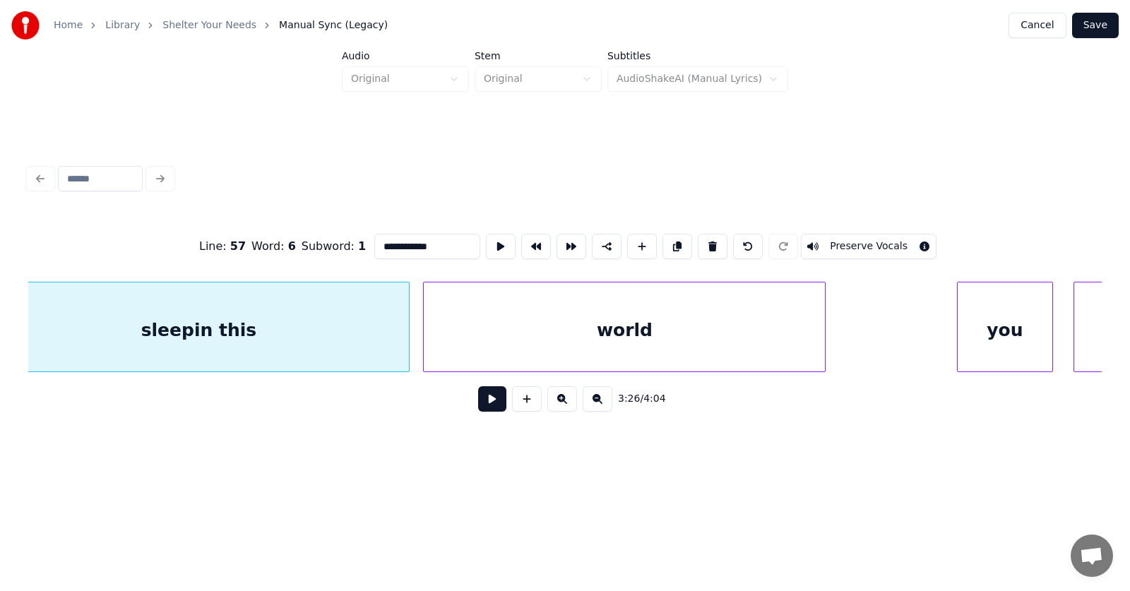
scroll to position [0, 109202]
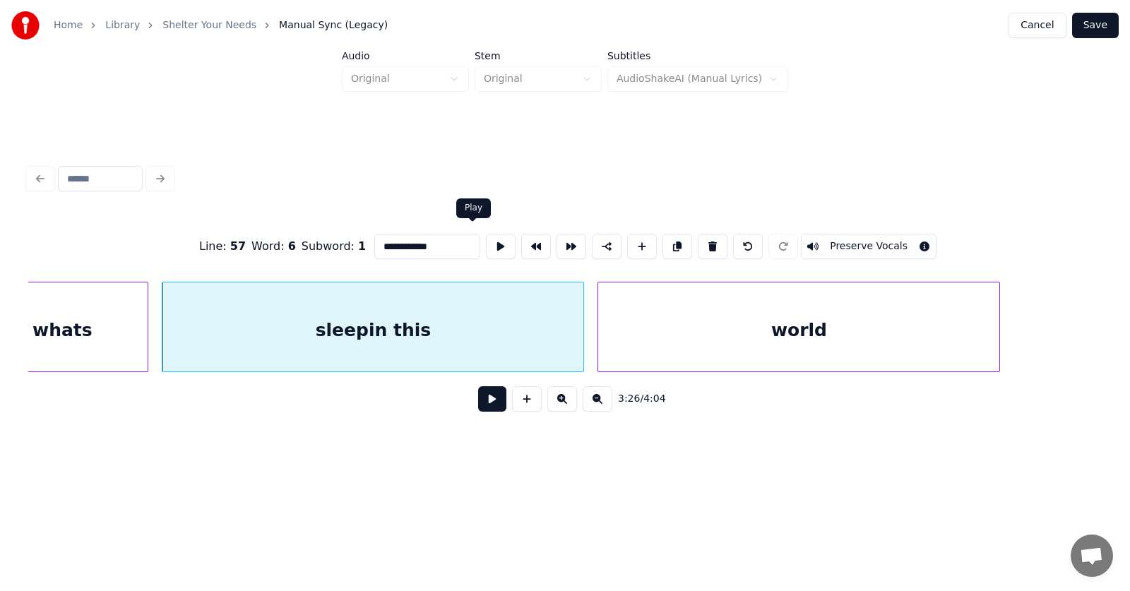
click at [486, 241] on button at bounding box center [501, 246] width 30 height 25
click at [374, 244] on input "**********" at bounding box center [427, 246] width 106 height 25
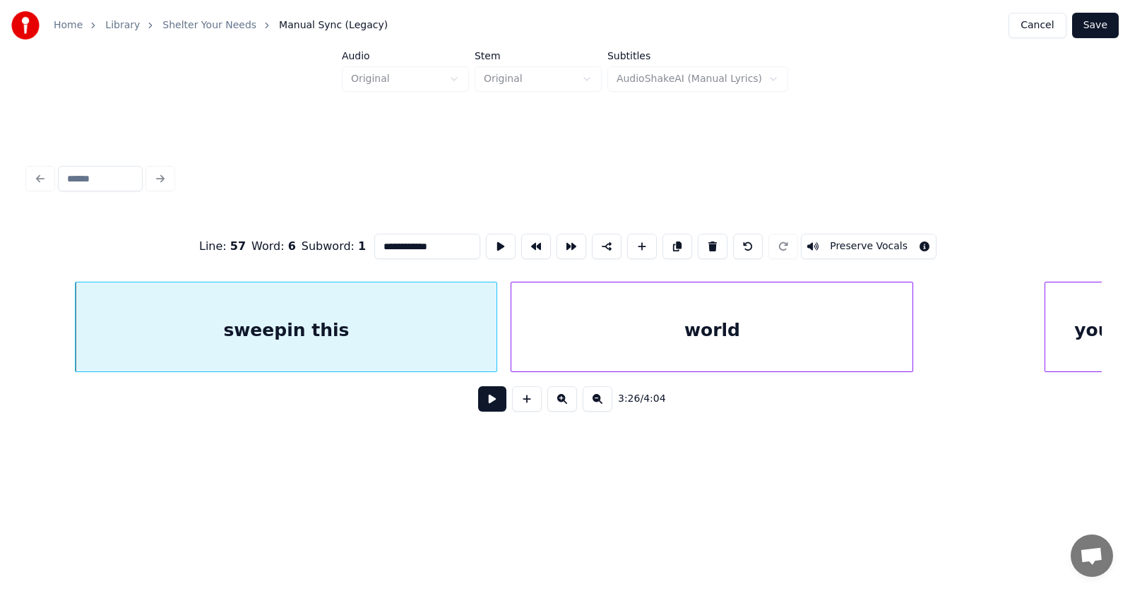
scroll to position [0, 109377]
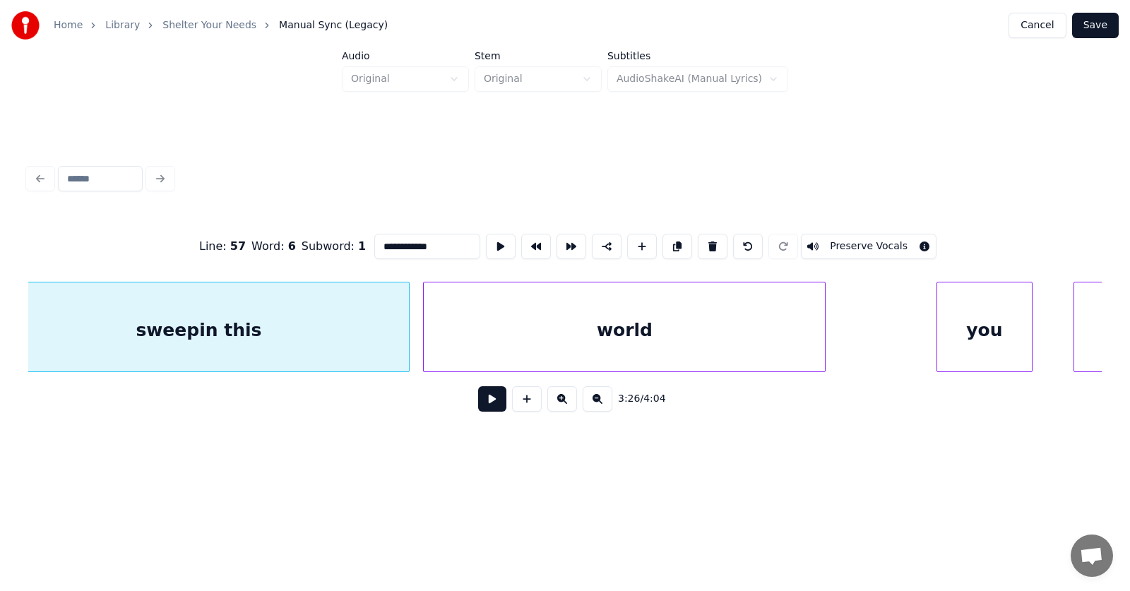
click at [946, 346] on div "you" at bounding box center [984, 330] width 94 height 96
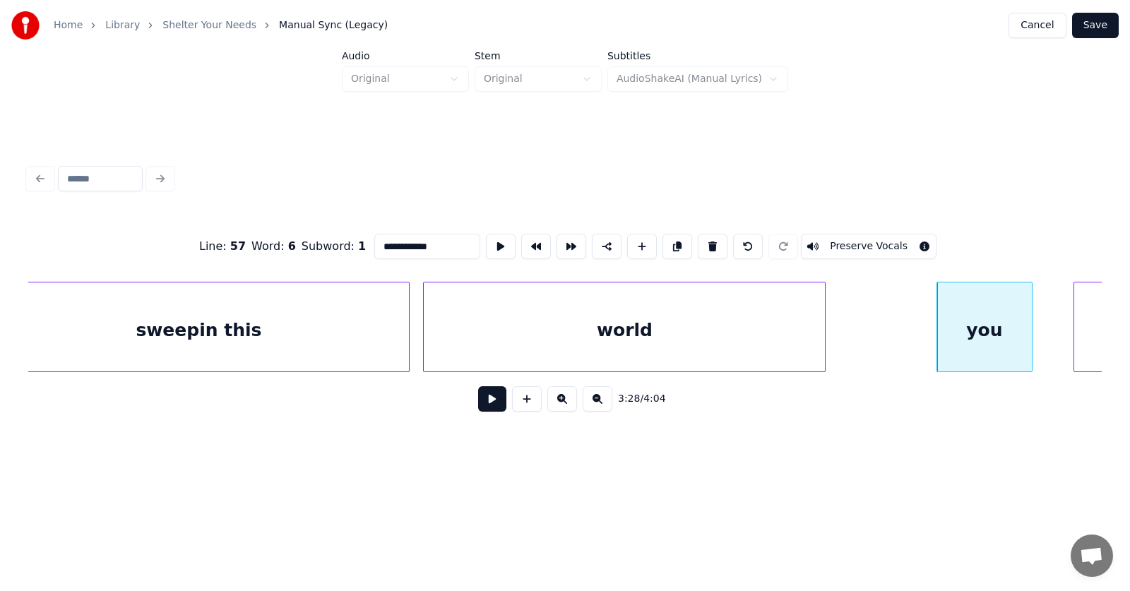
click at [688, 337] on div "world" at bounding box center [624, 330] width 401 height 96
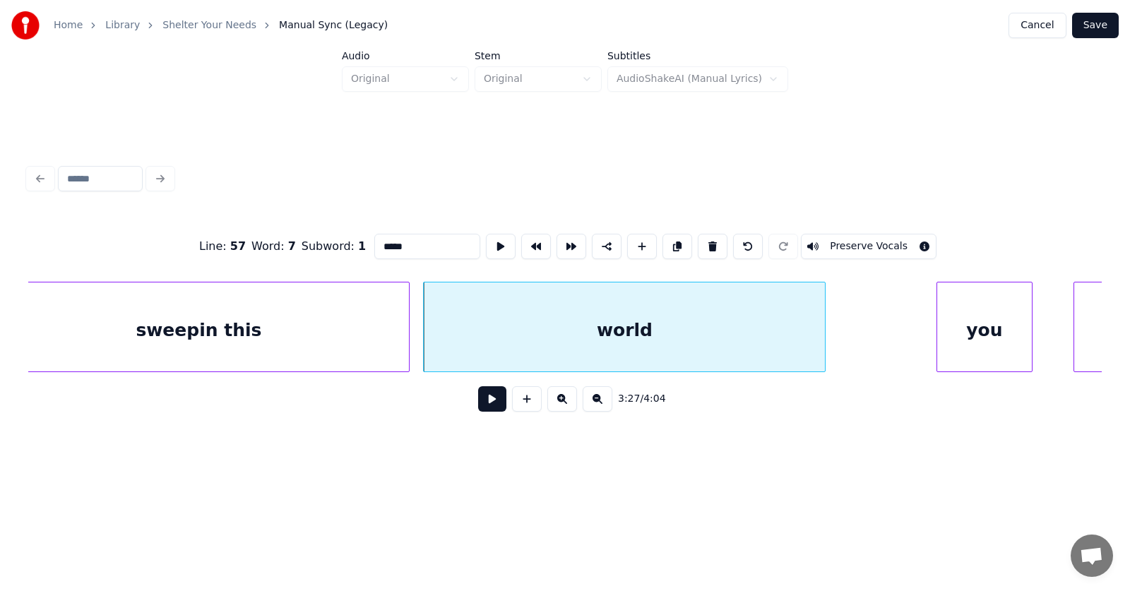
type input "*****"
click at [482, 405] on button at bounding box center [492, 398] width 28 height 25
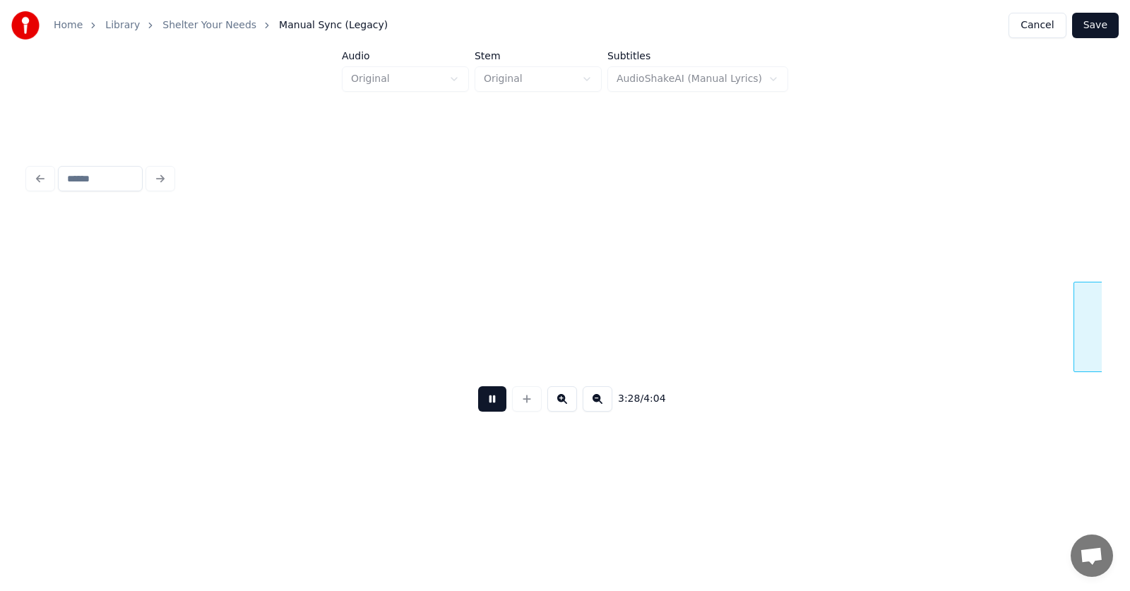
scroll to position [0, 110451]
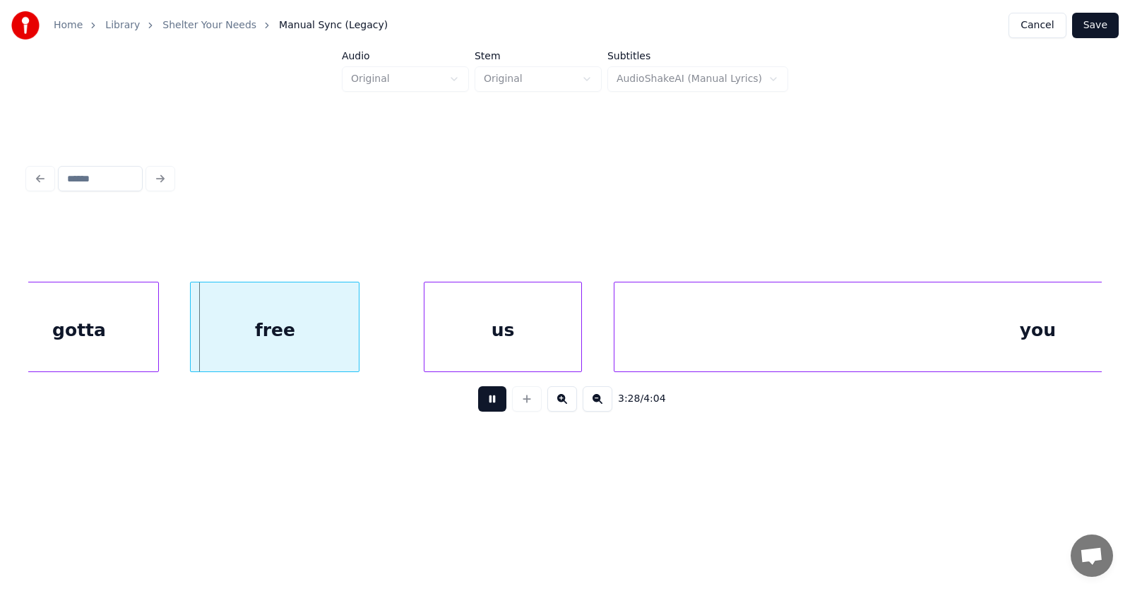
click at [482, 405] on button at bounding box center [492, 398] width 28 height 25
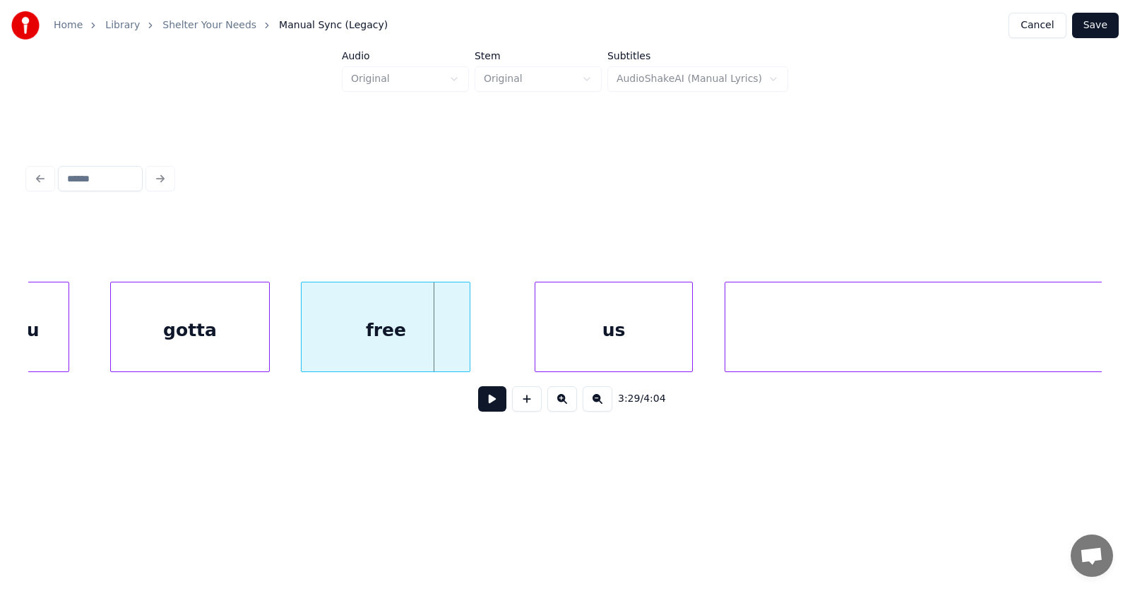
scroll to position [0, 109990]
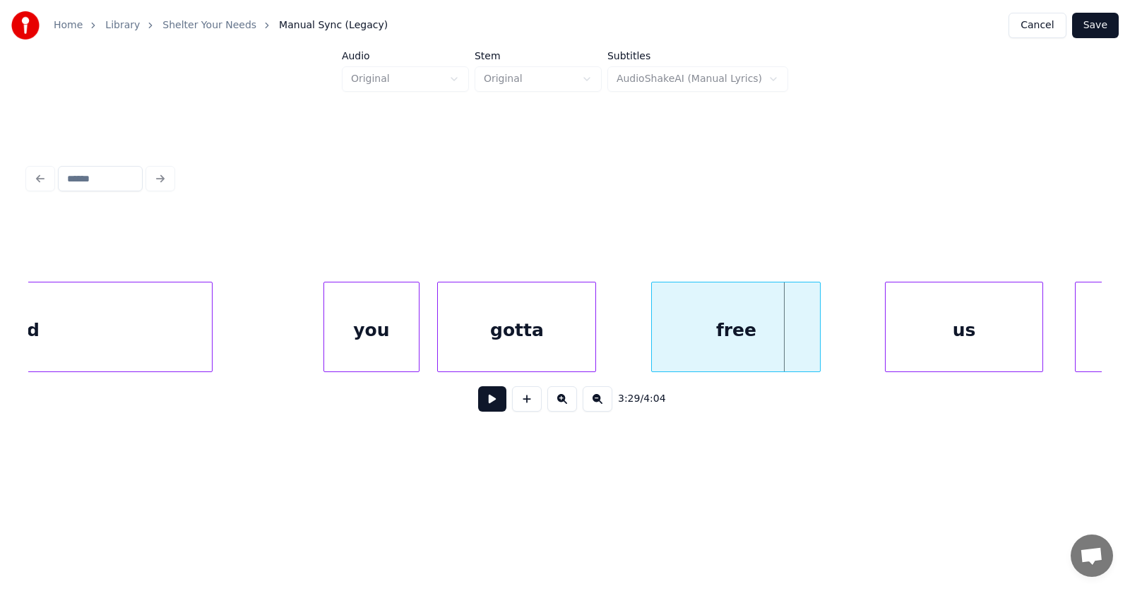
click at [517, 339] on div "gotta" at bounding box center [516, 330] width 157 height 96
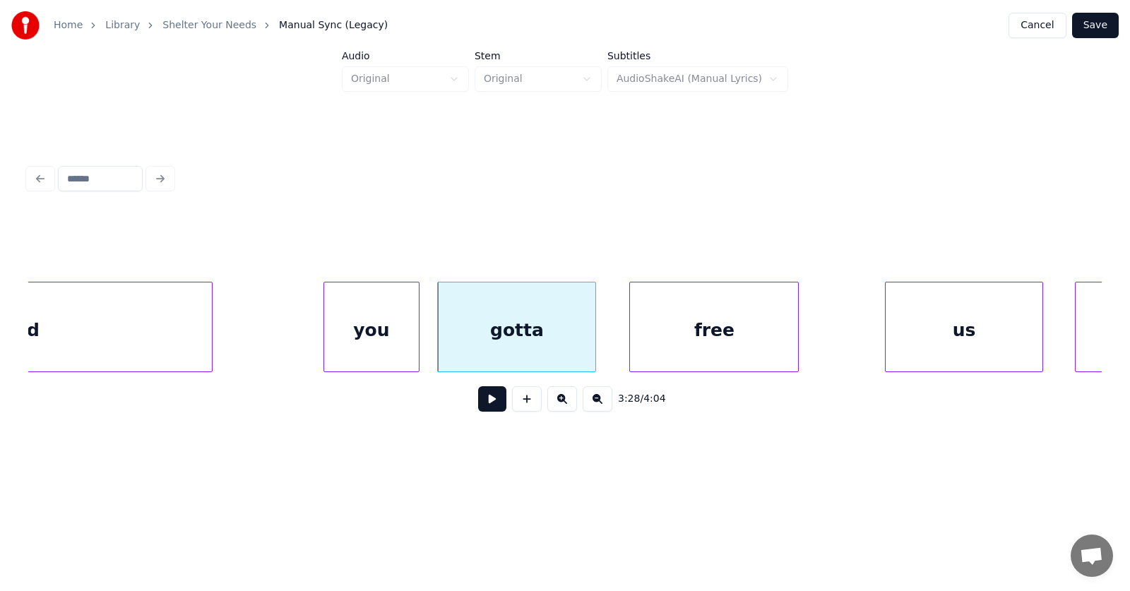
click at [683, 343] on div "free" at bounding box center [714, 330] width 168 height 96
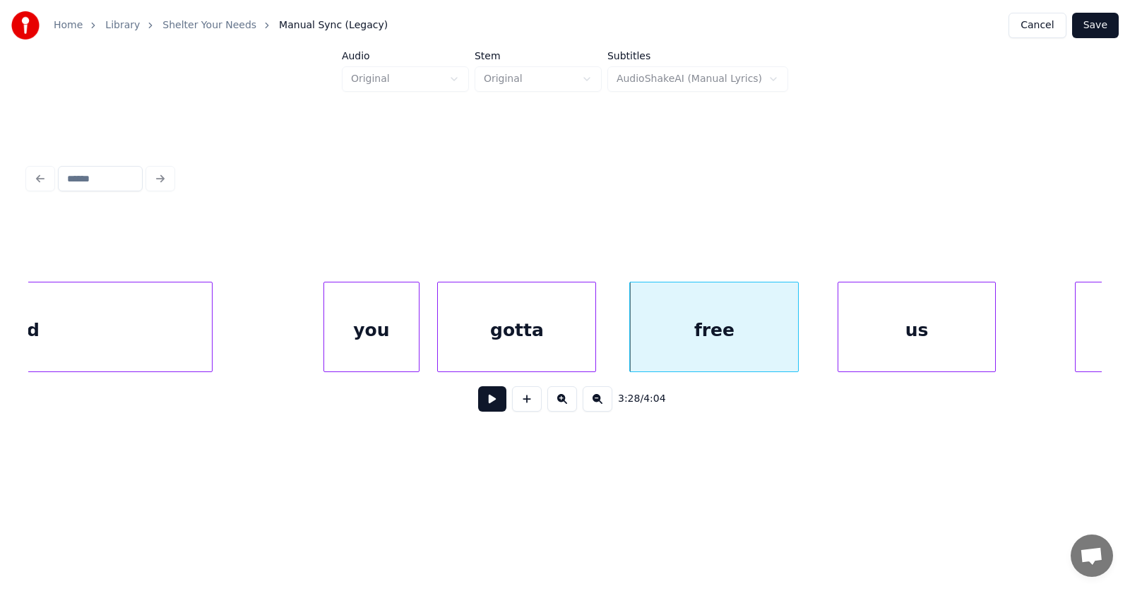
click at [882, 346] on div "us" at bounding box center [916, 330] width 157 height 96
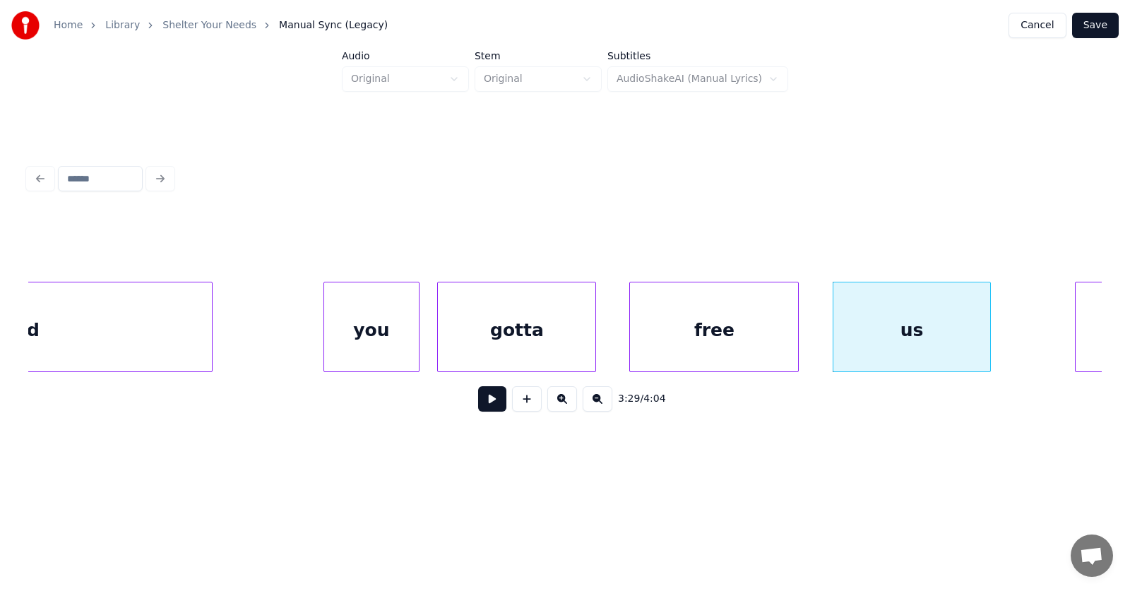
click at [384, 322] on div "you" at bounding box center [371, 330] width 94 height 96
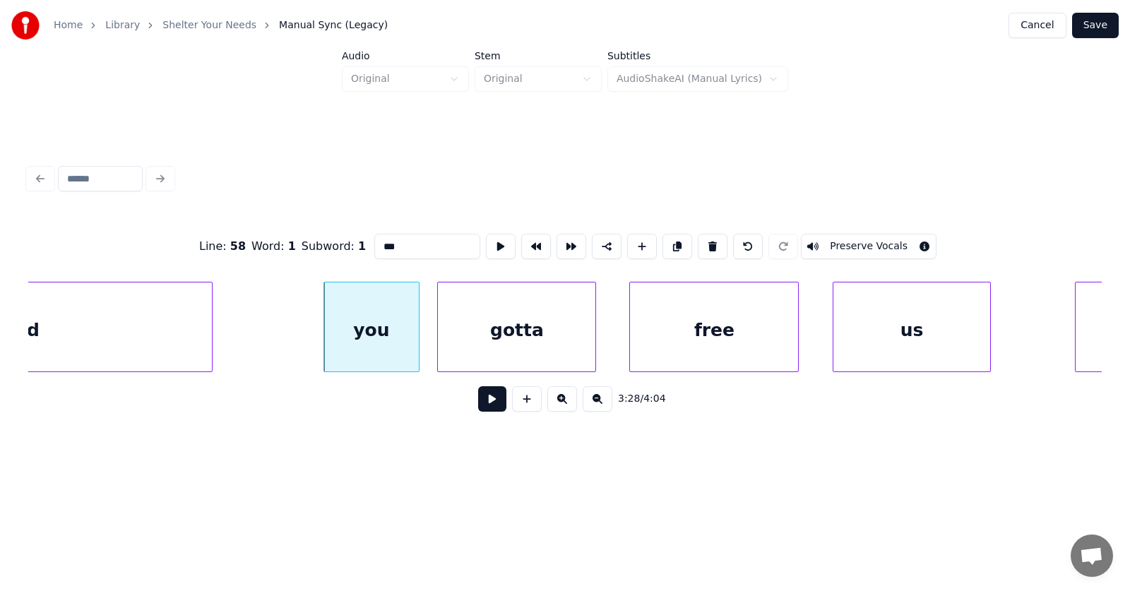
click at [484, 405] on button at bounding box center [492, 398] width 28 height 25
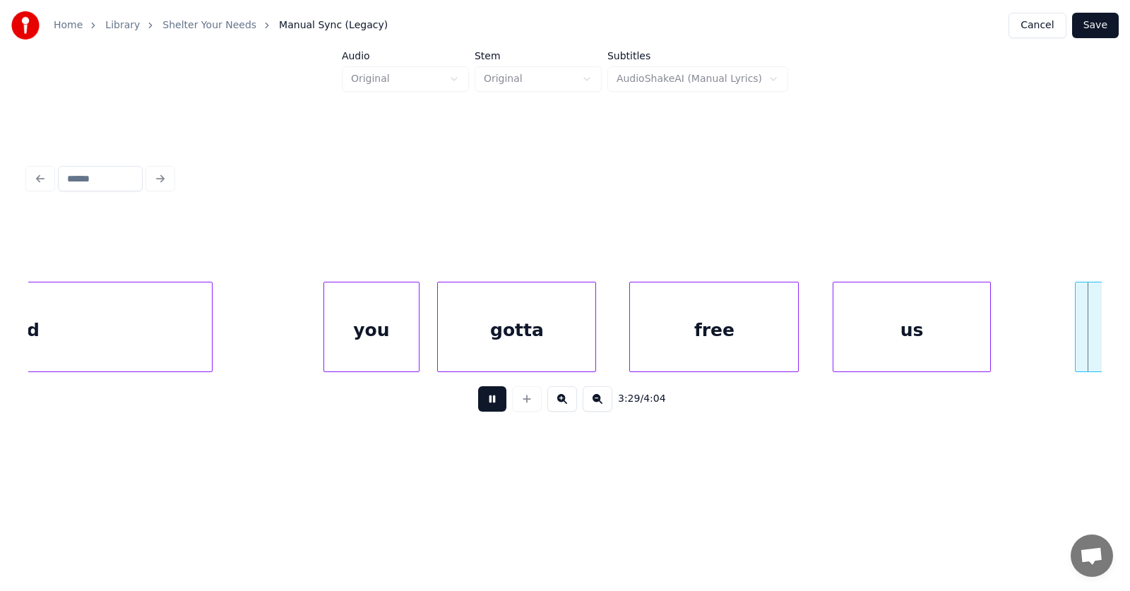
scroll to position [0, 111068]
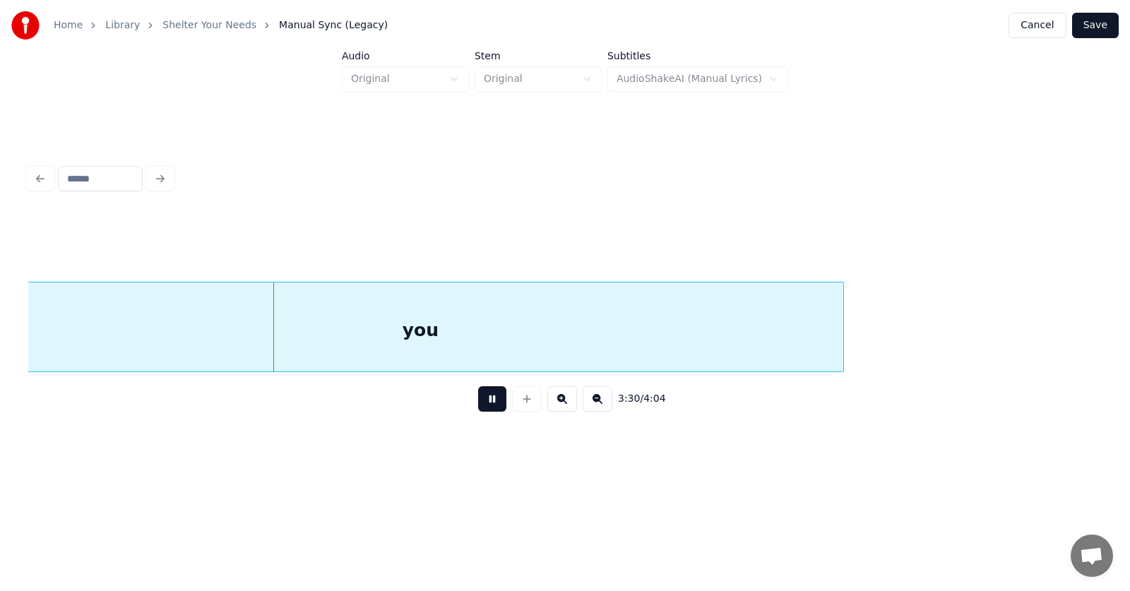
click at [484, 405] on button at bounding box center [492, 398] width 28 height 25
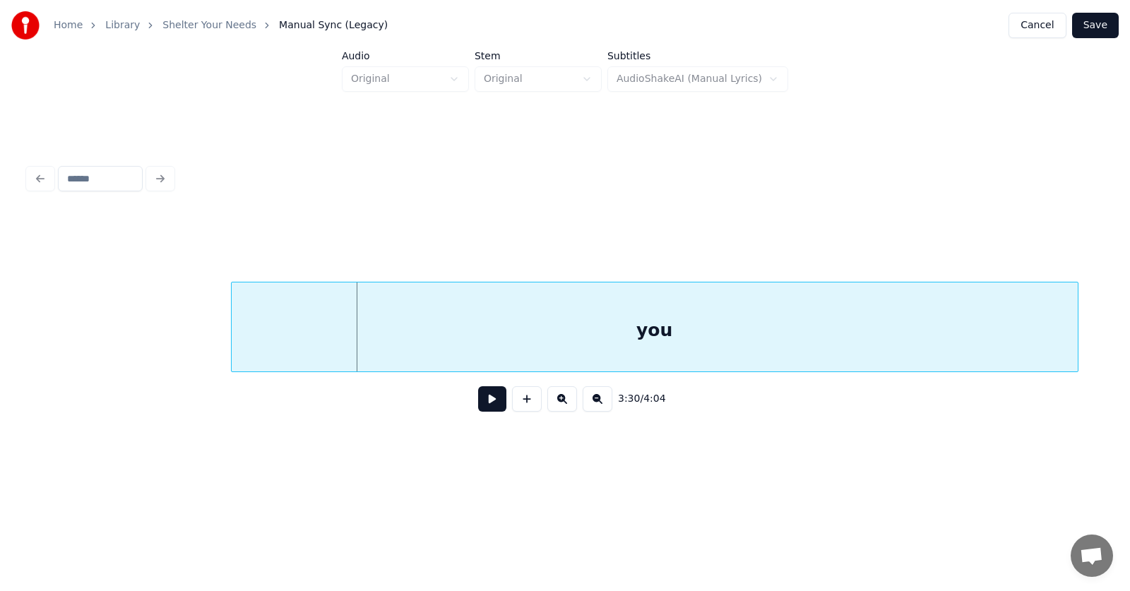
scroll to position [0, 111136]
click at [452, 345] on div "you" at bounding box center [678, 330] width 846 height 96
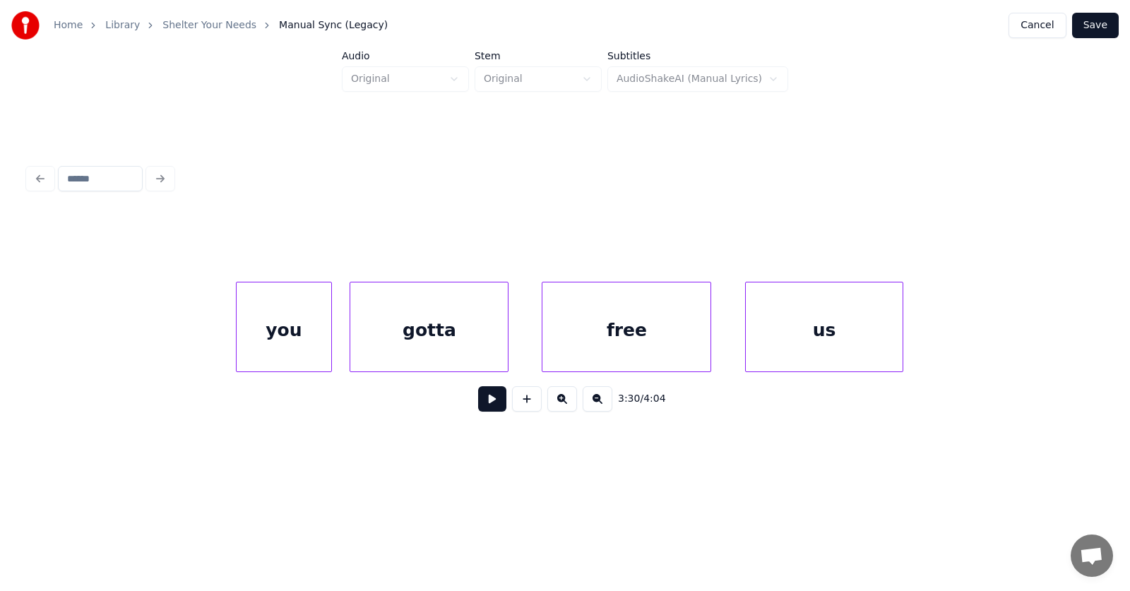
scroll to position [0, 110252]
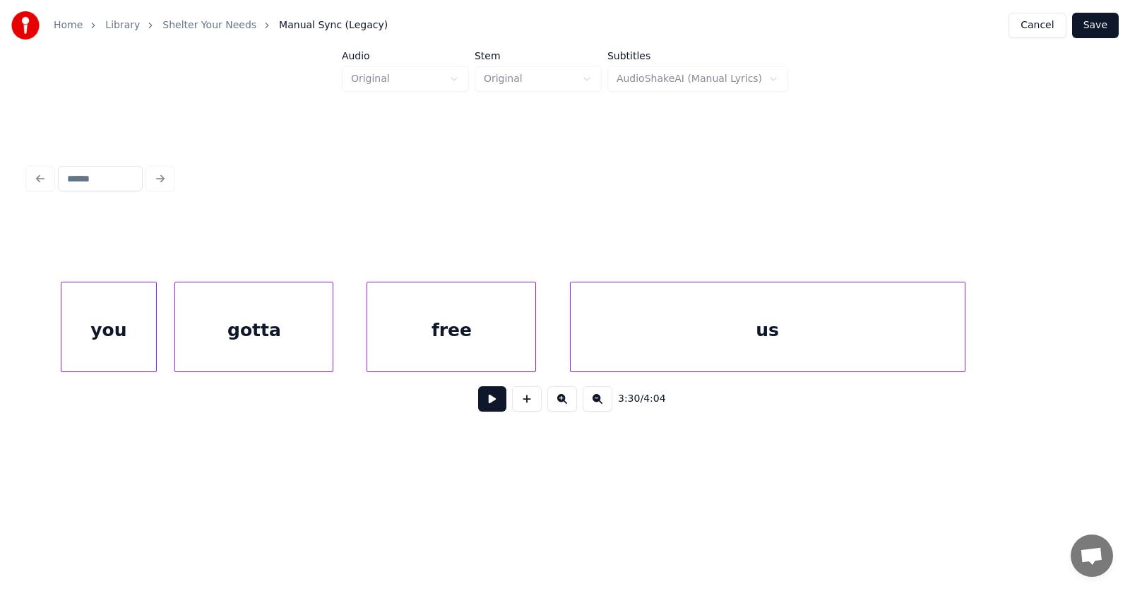
click at [963, 328] on div at bounding box center [962, 326] width 4 height 89
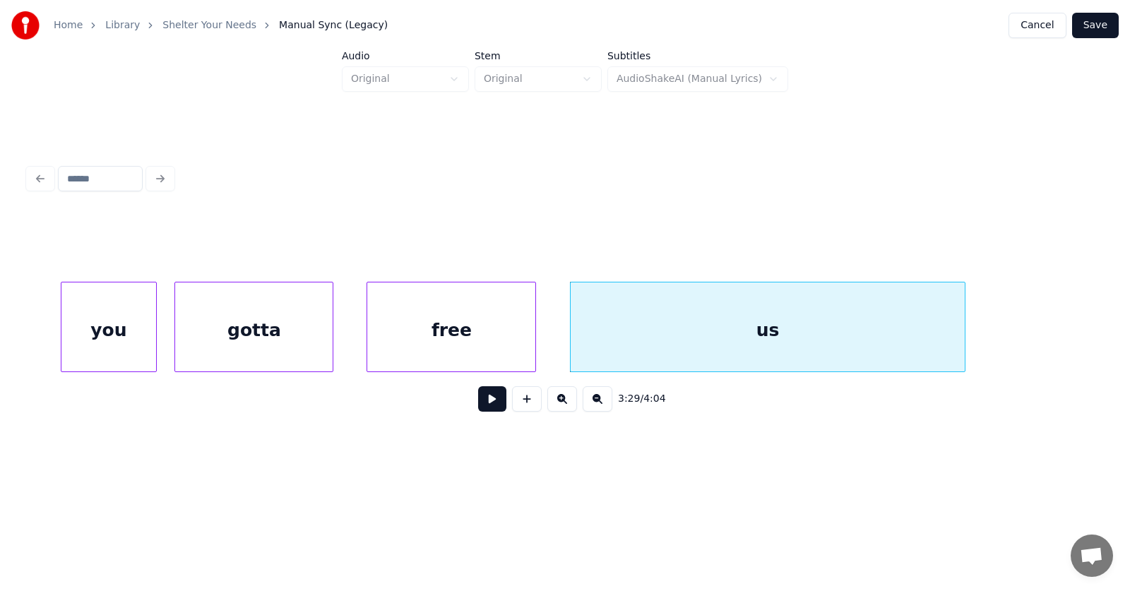
click at [797, 332] on div "us" at bounding box center [767, 330] width 395 height 96
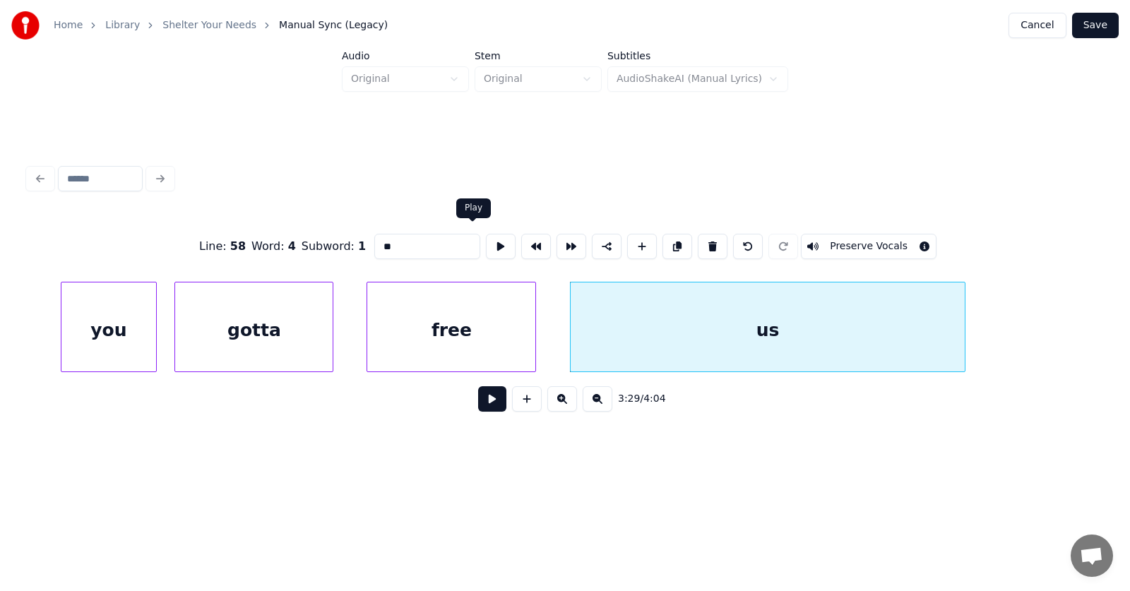
click at [486, 243] on button at bounding box center [501, 246] width 30 height 25
drag, startPoint x: 377, startPoint y: 244, endPoint x: 339, endPoint y: 246, distance: 38.2
click at [339, 246] on div "Line : 58 Word : 4 Subword : 1 ** Preserve Vocals" at bounding box center [564, 246] width 1073 height 71
type input "****"
click at [488, 407] on button at bounding box center [492, 398] width 28 height 25
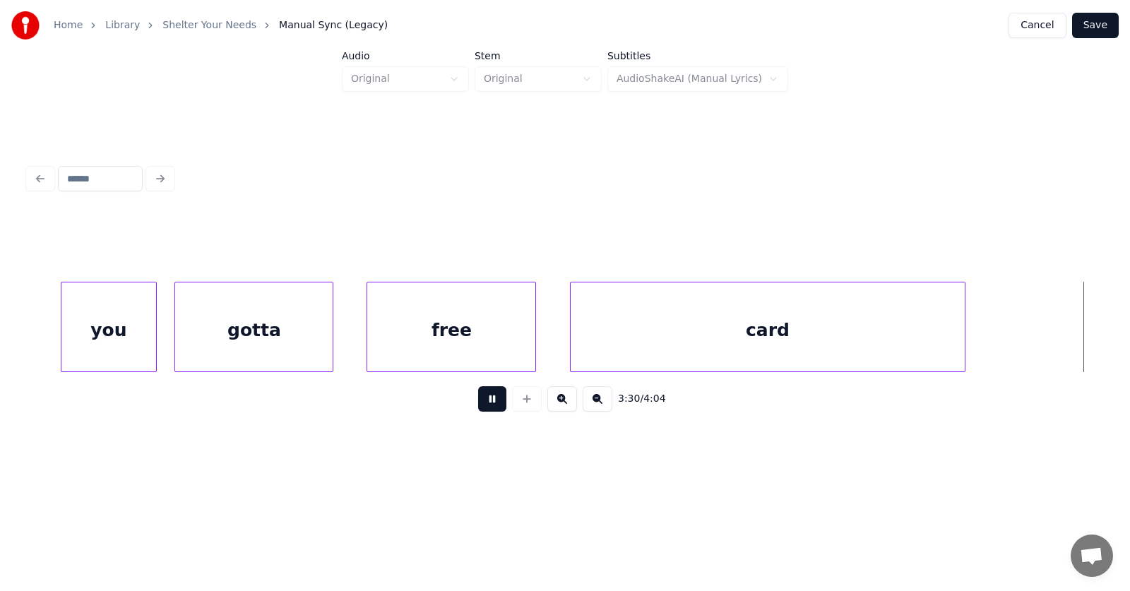
scroll to position [0, 111332]
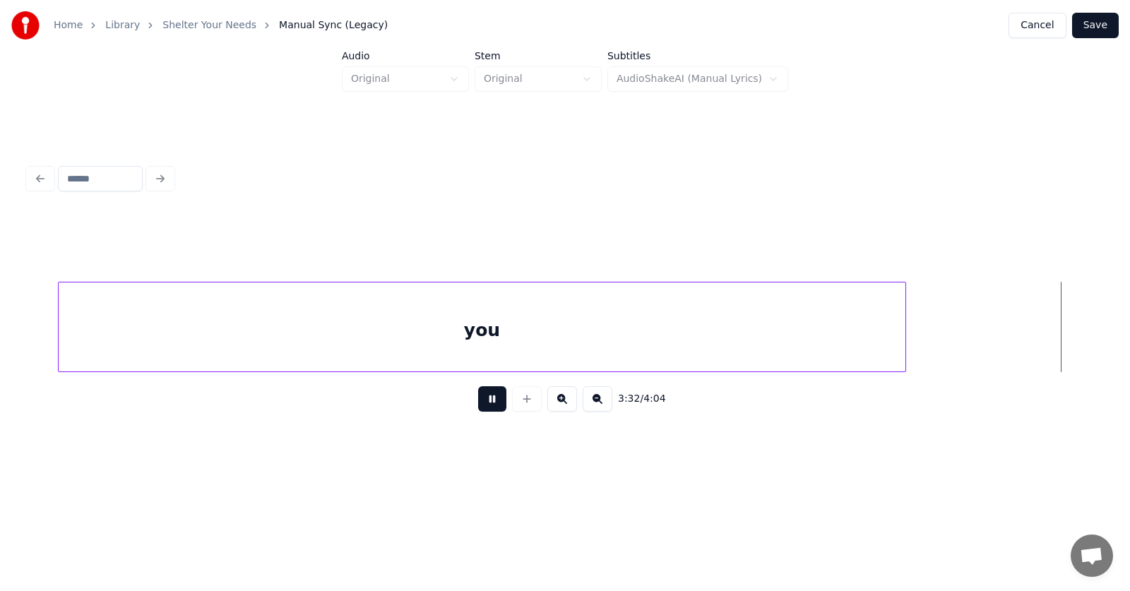
click at [488, 407] on button at bounding box center [492, 398] width 28 height 25
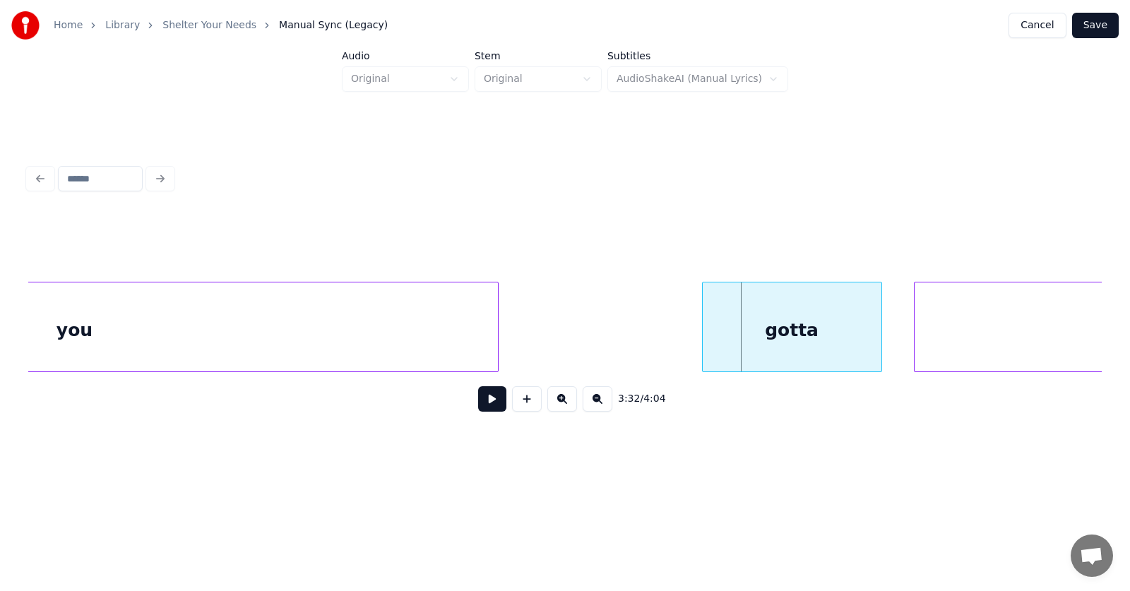
scroll to position [0, 111215]
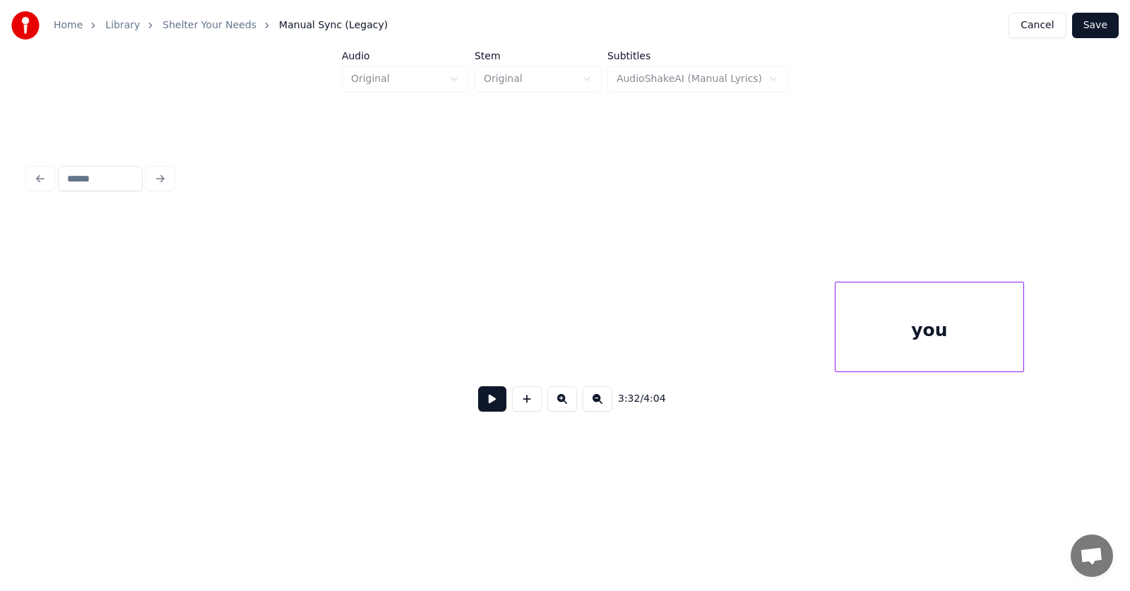
click at [839, 346] on div at bounding box center [837, 326] width 4 height 89
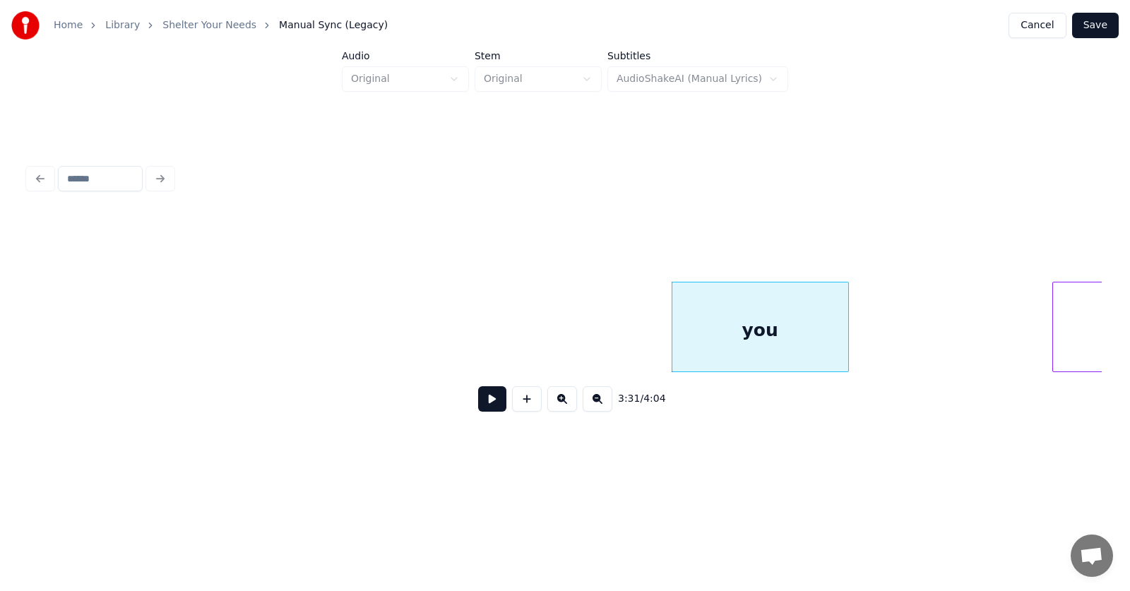
scroll to position [0, 111477]
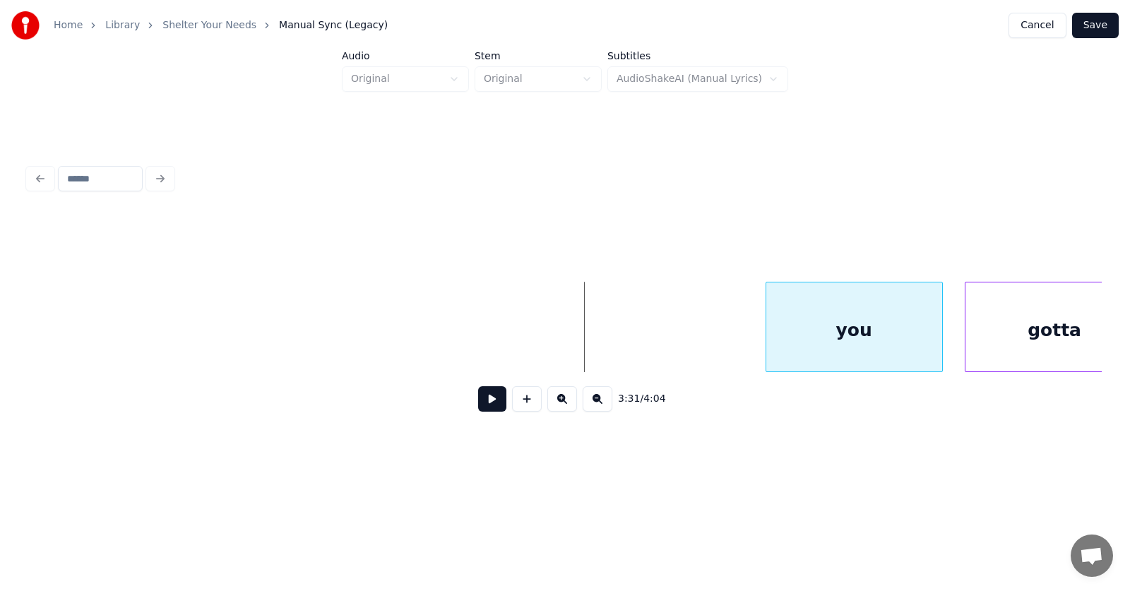
click at [896, 335] on div "you" at bounding box center [854, 330] width 176 height 96
click at [839, 335] on div at bounding box center [839, 326] width 4 height 89
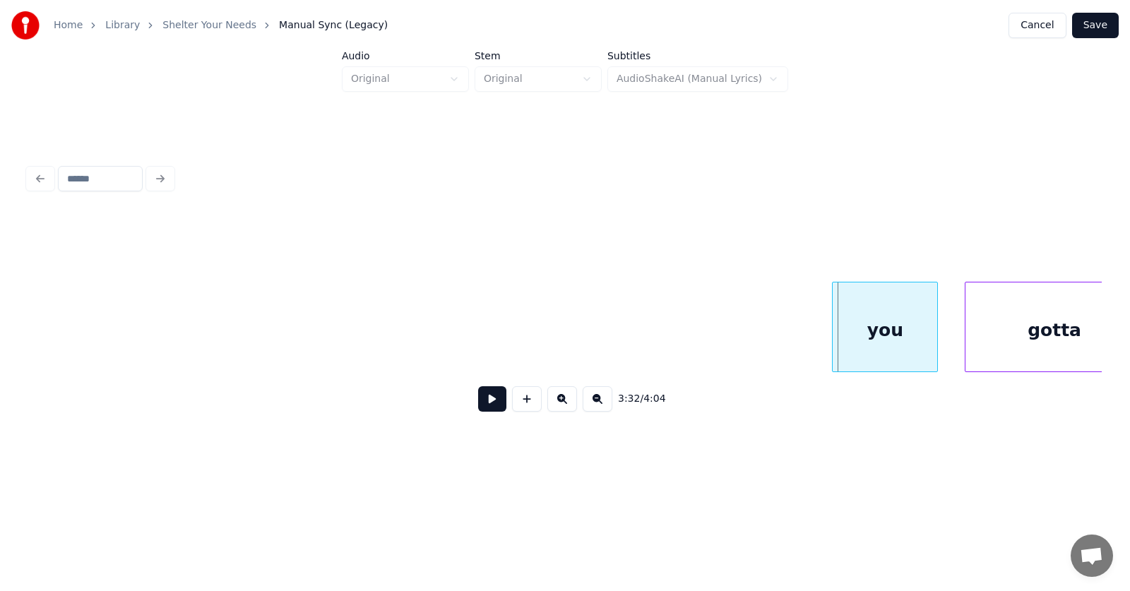
click at [910, 340] on div "you" at bounding box center [884, 330] width 104 height 96
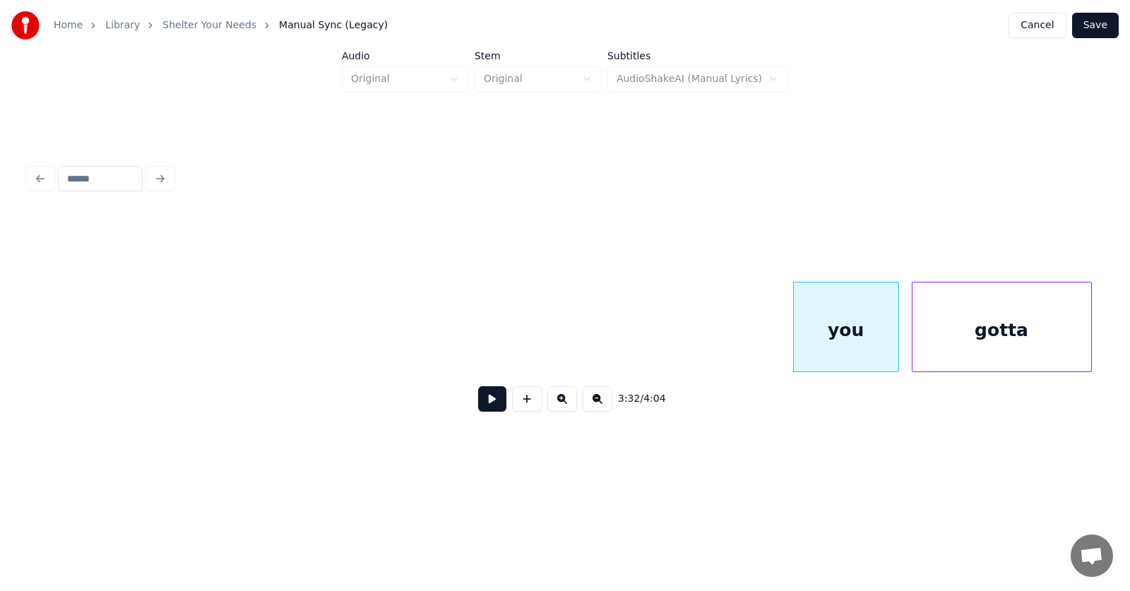
click at [991, 348] on div "gotta" at bounding box center [1001, 330] width 179 height 96
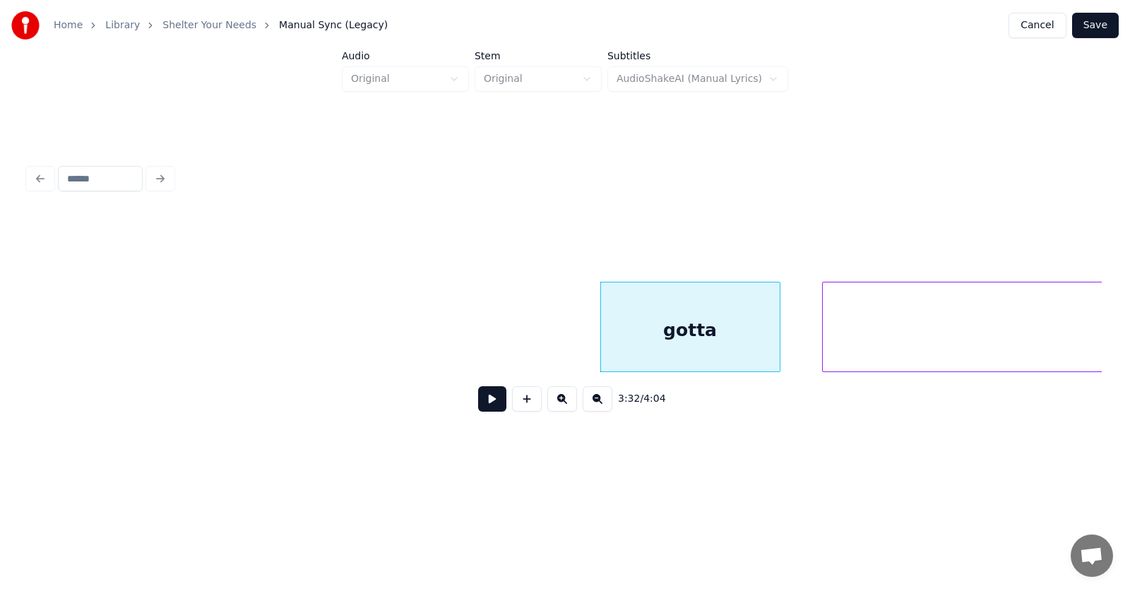
scroll to position [0, 112406]
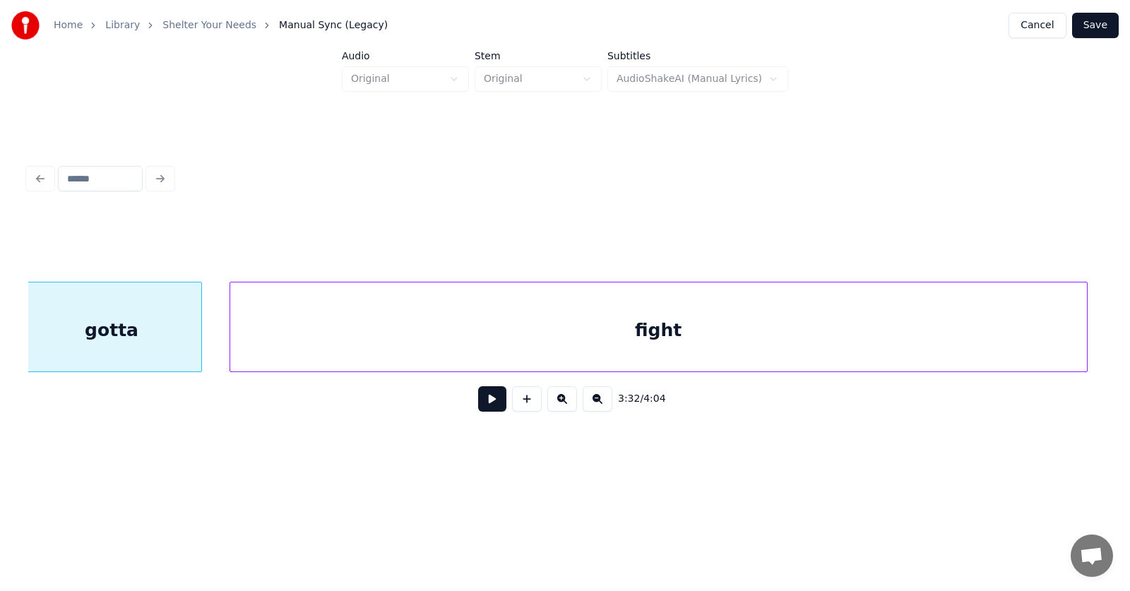
click at [881, 345] on div "fight" at bounding box center [658, 330] width 856 height 96
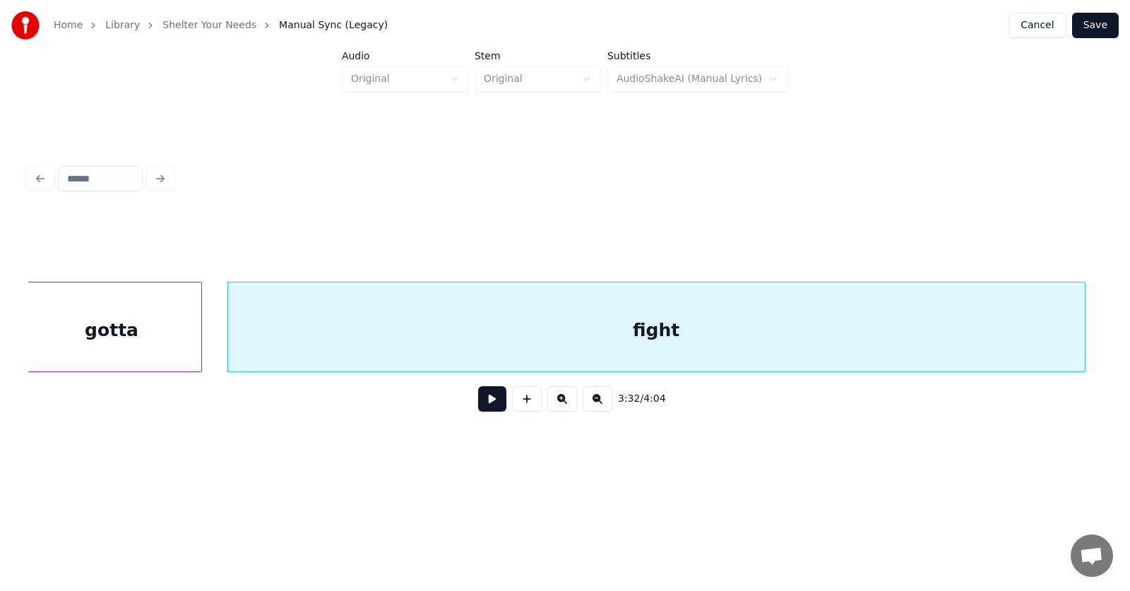
click at [659, 325] on div "fight" at bounding box center [656, 330] width 856 height 96
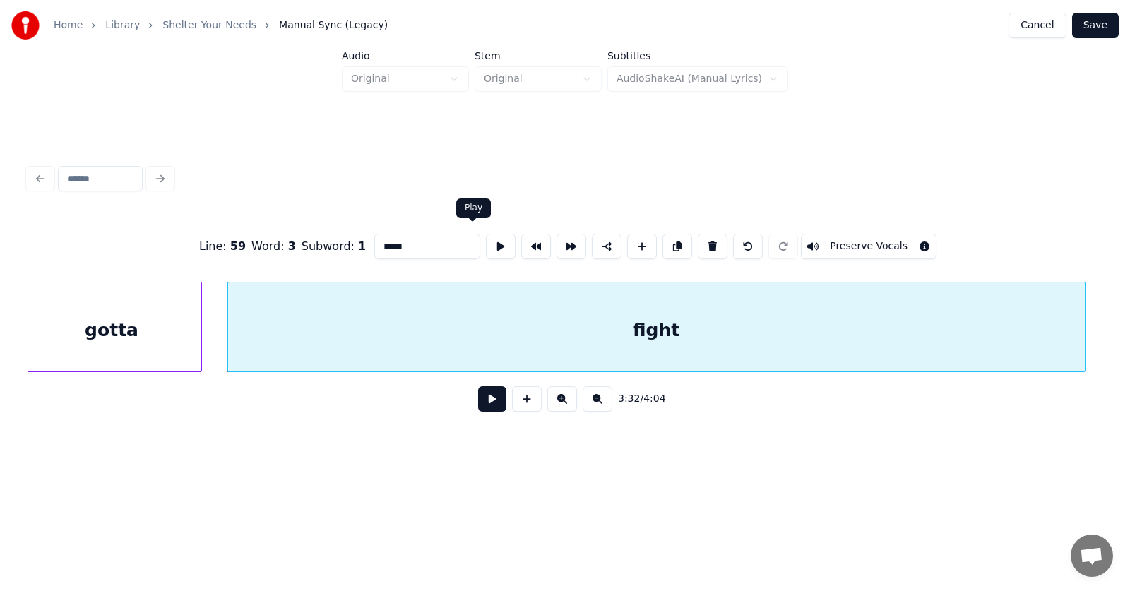
click at [486, 241] on button at bounding box center [501, 246] width 30 height 25
click at [388, 243] on input "*****" at bounding box center [427, 246] width 106 height 25
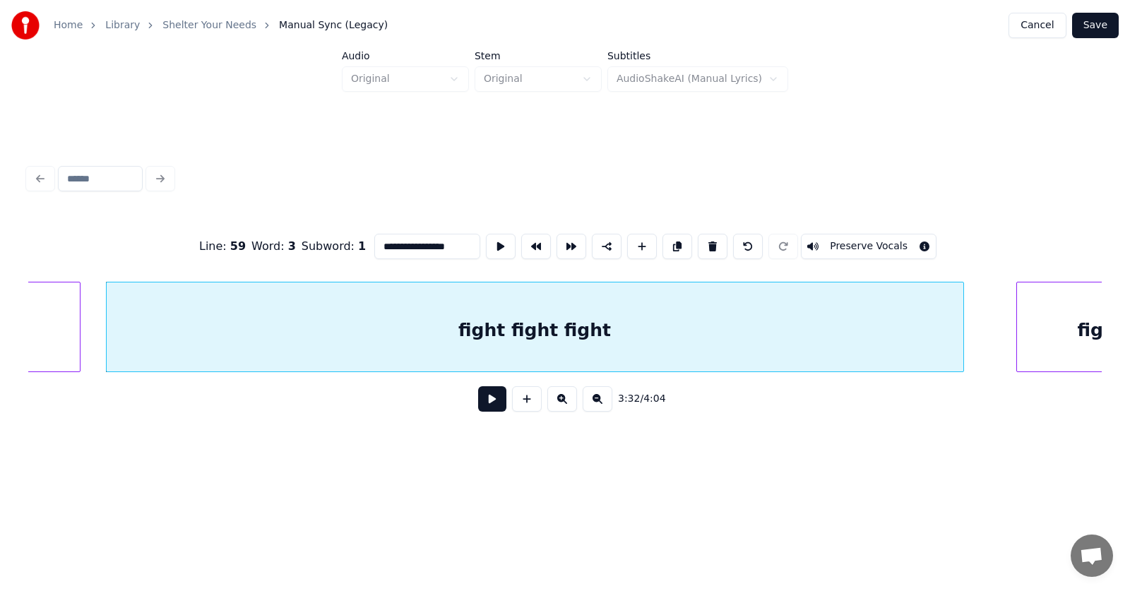
scroll to position [0, 112615]
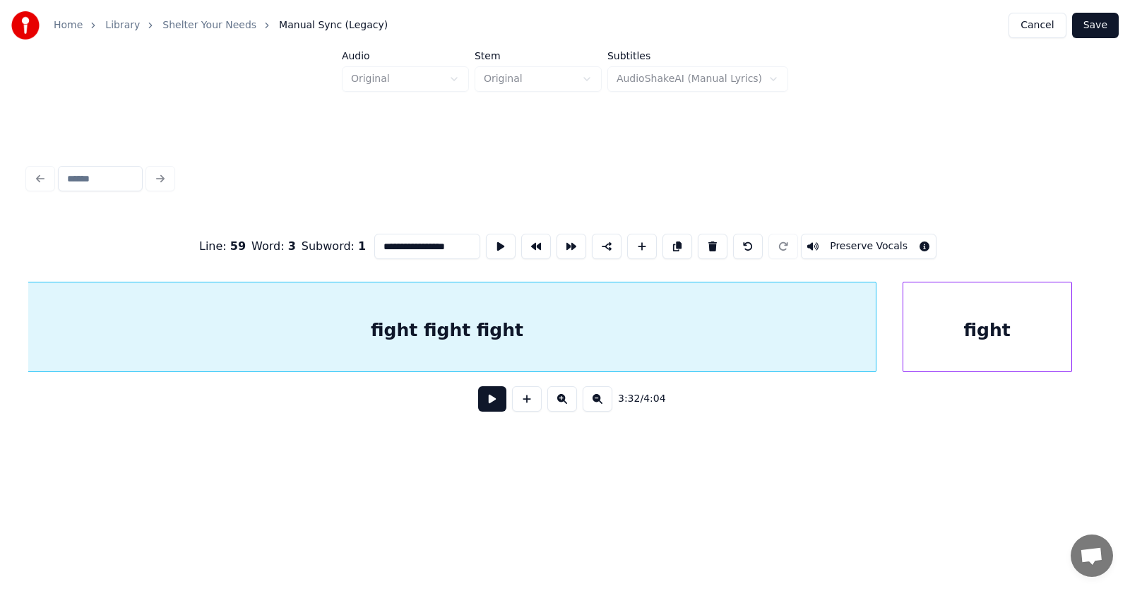
click at [959, 330] on div "fight" at bounding box center [987, 330] width 168 height 96
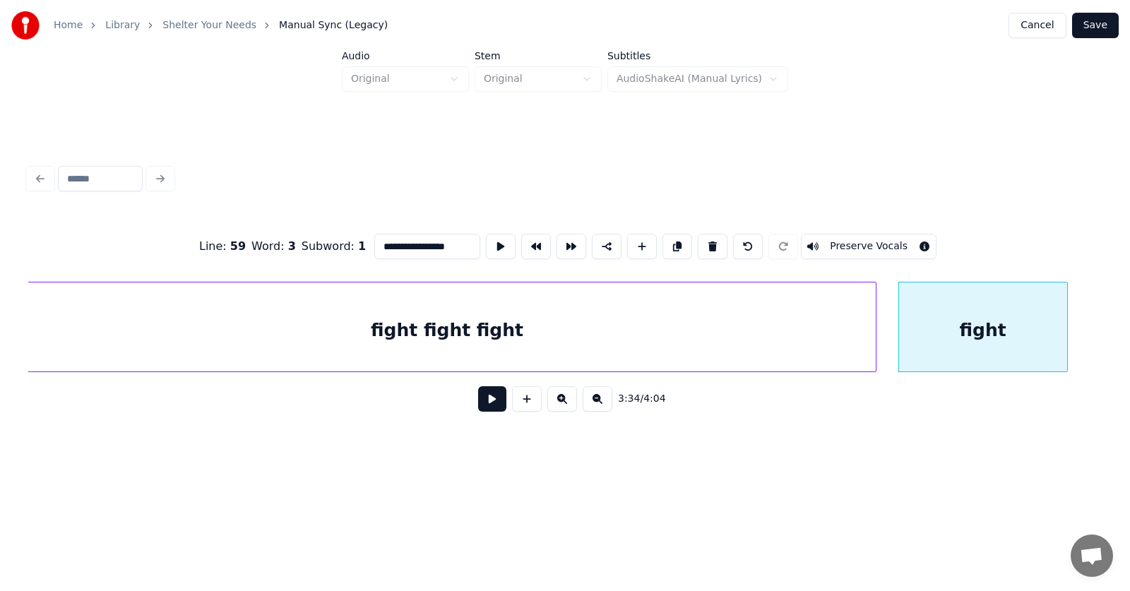
click at [736, 333] on div "fight fight fight" at bounding box center [447, 330] width 856 height 96
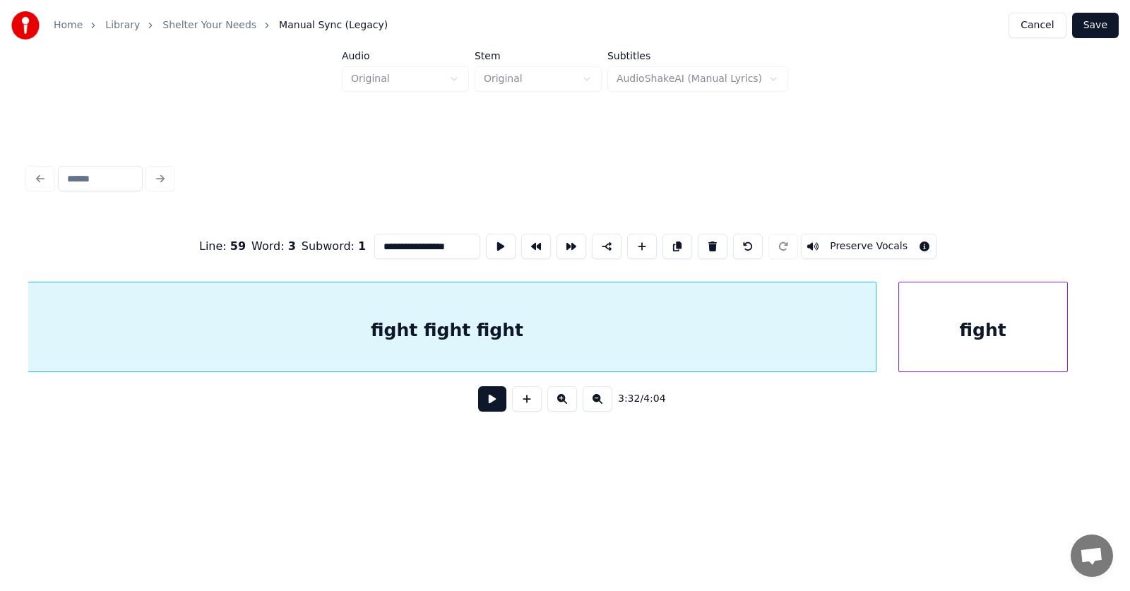
scroll to position [0, 112605]
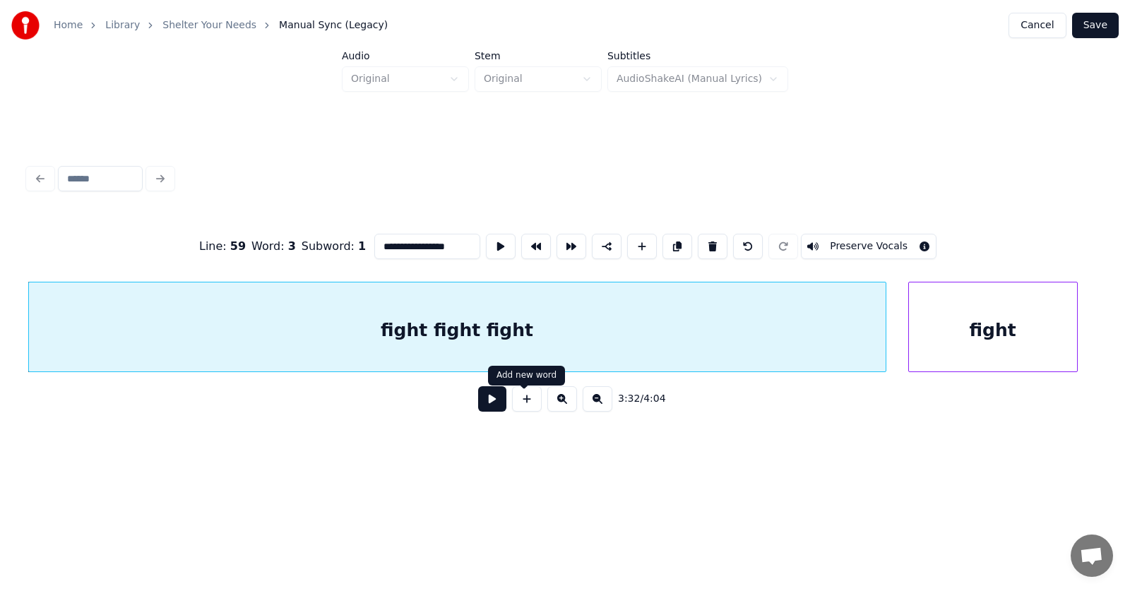
type input "**********"
click at [483, 400] on button at bounding box center [492, 398] width 28 height 25
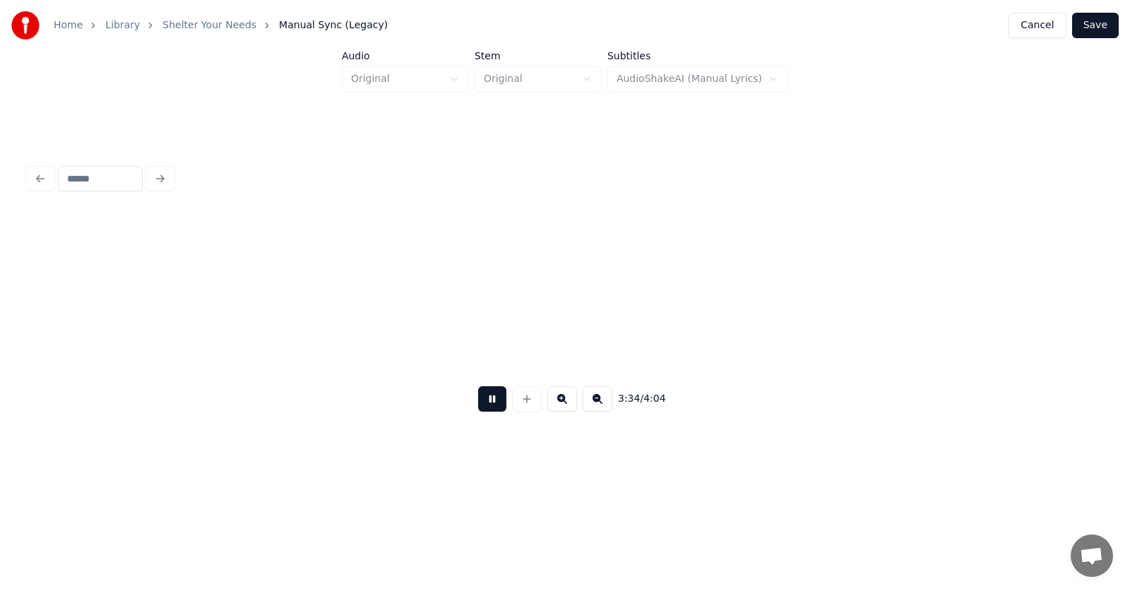
scroll to position [0, 113684]
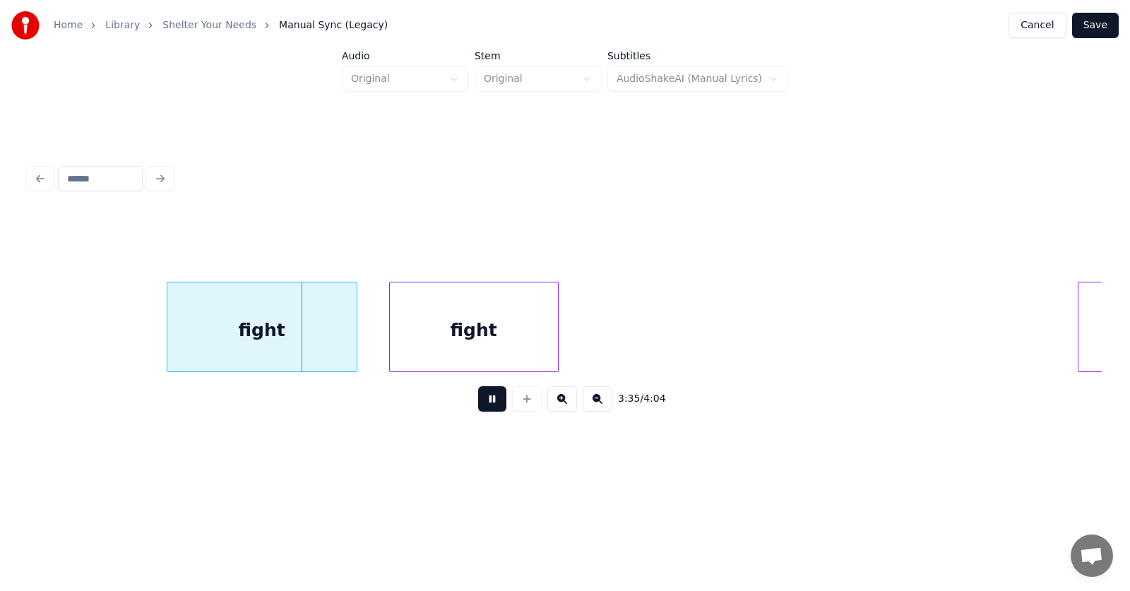
click at [483, 400] on button at bounding box center [492, 398] width 28 height 25
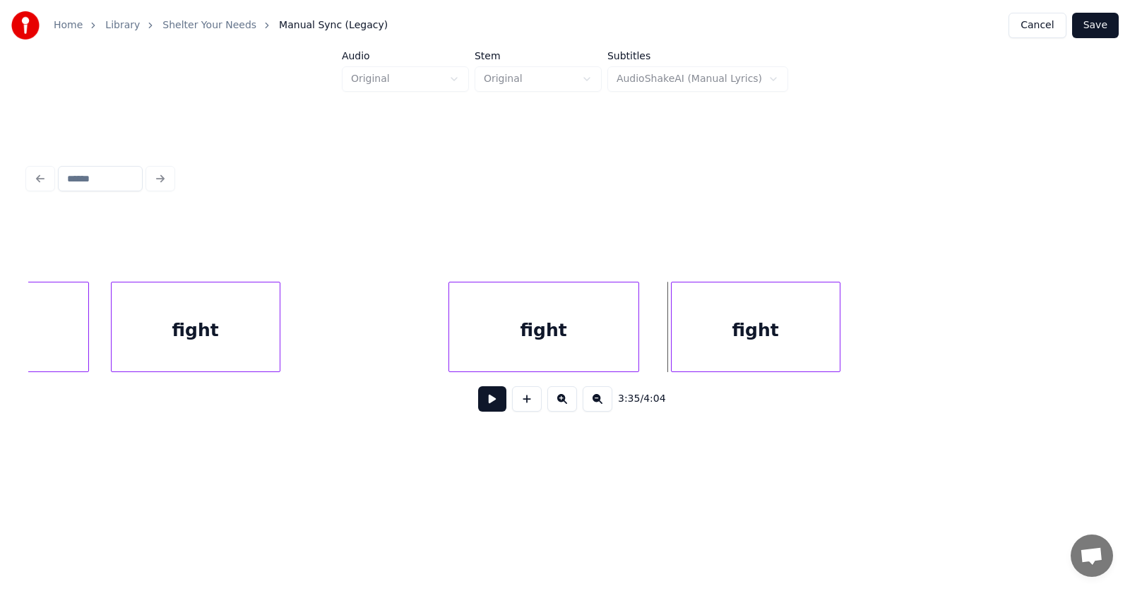
scroll to position [0, 113227]
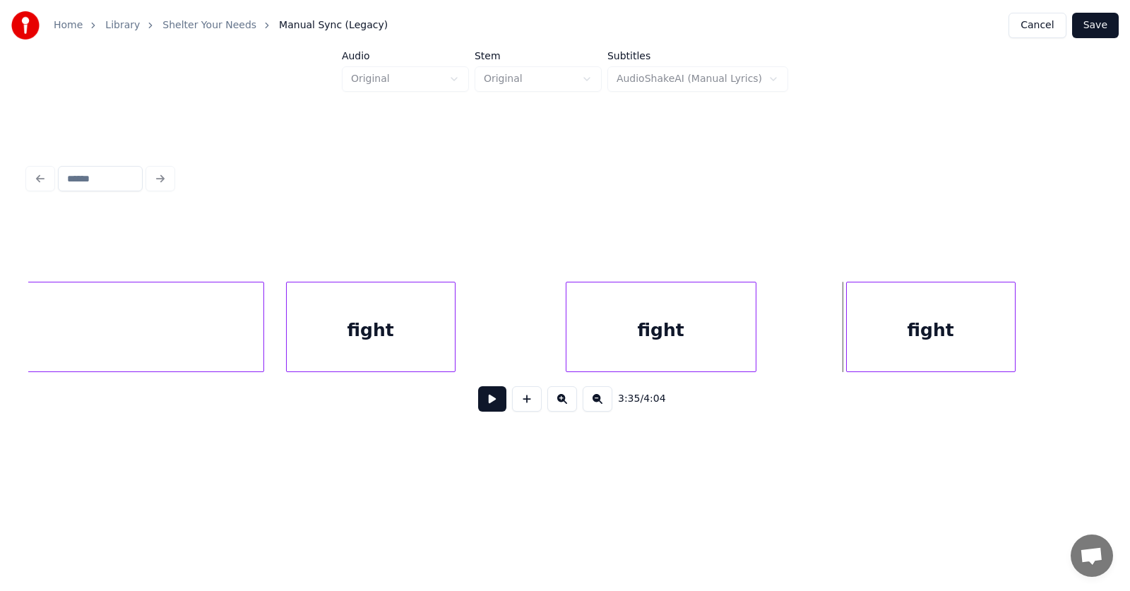
click at [650, 343] on div "fight" at bounding box center [660, 330] width 189 height 96
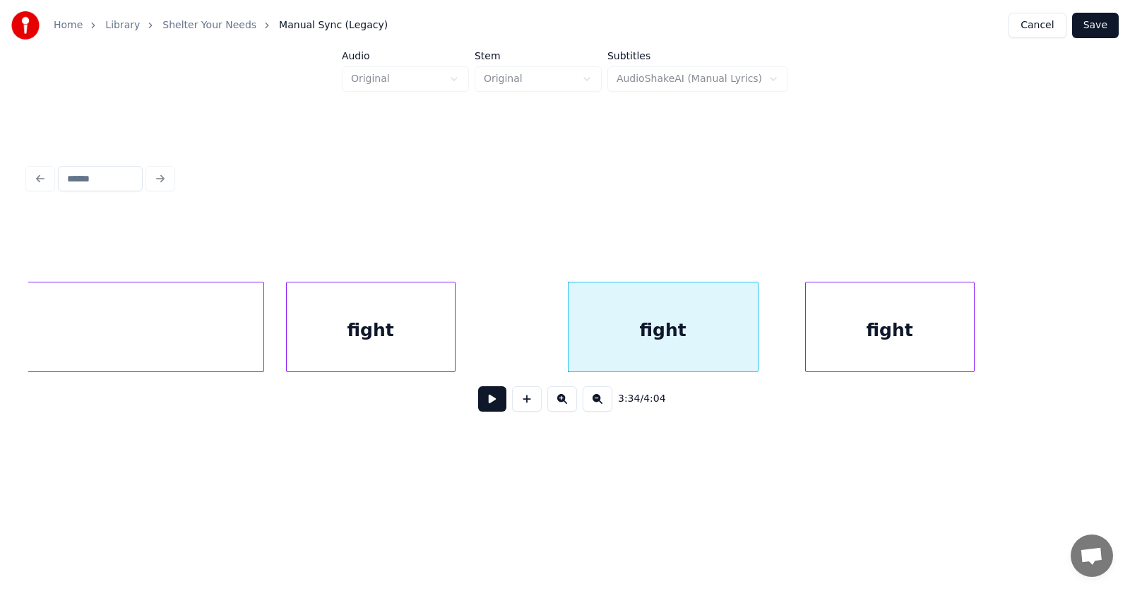
click at [878, 324] on div "fight" at bounding box center [890, 330] width 168 height 96
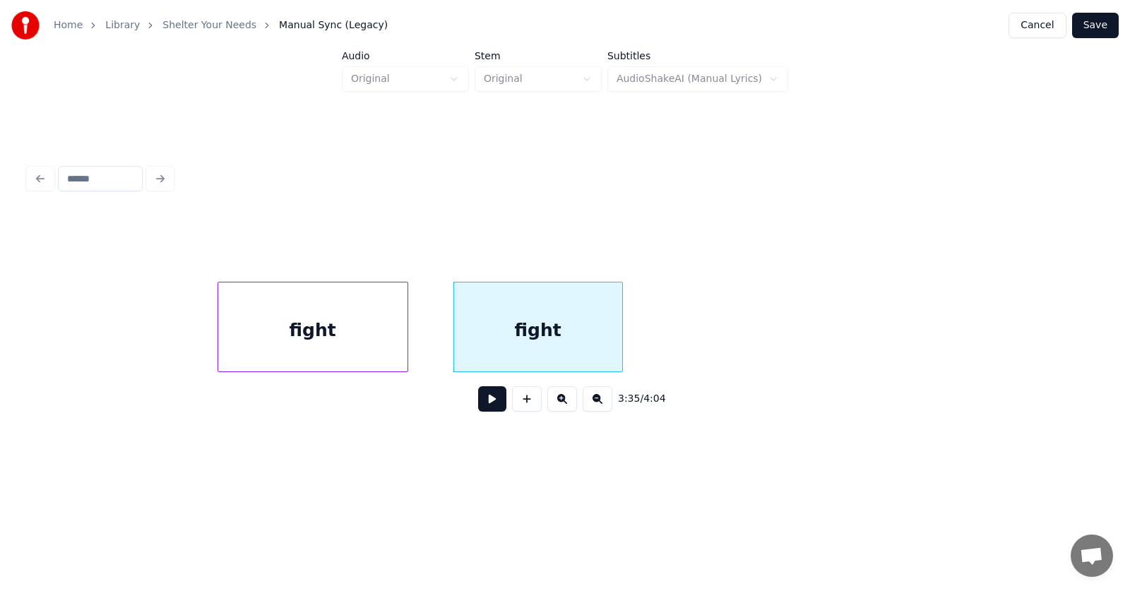
scroll to position [0, 113665]
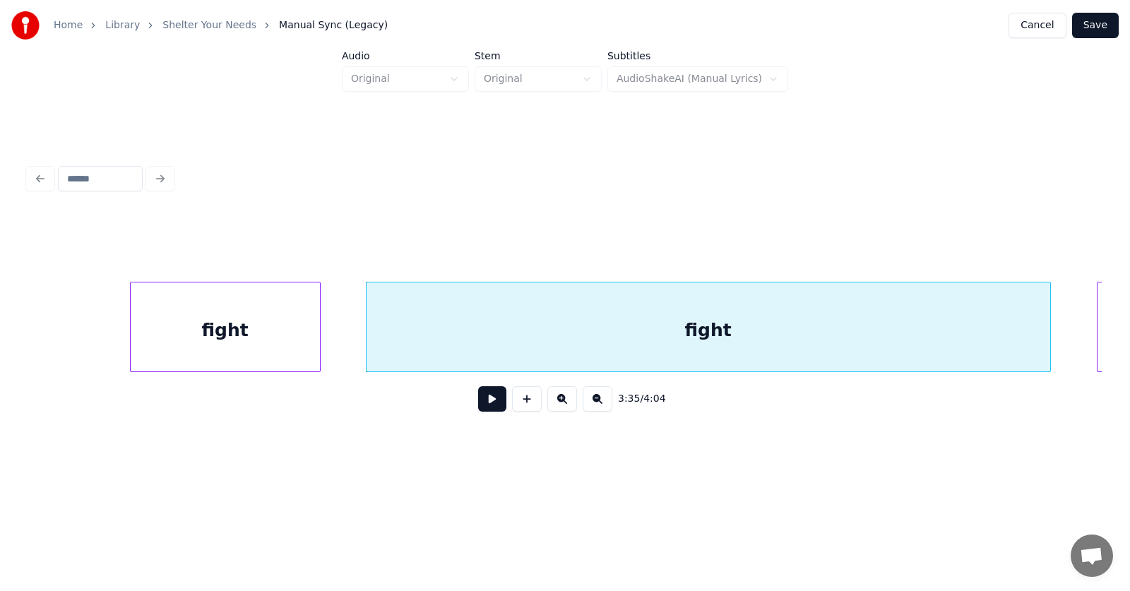
click at [1046, 347] on div at bounding box center [1048, 326] width 4 height 89
click at [726, 325] on div "fight" at bounding box center [706, 330] width 681 height 96
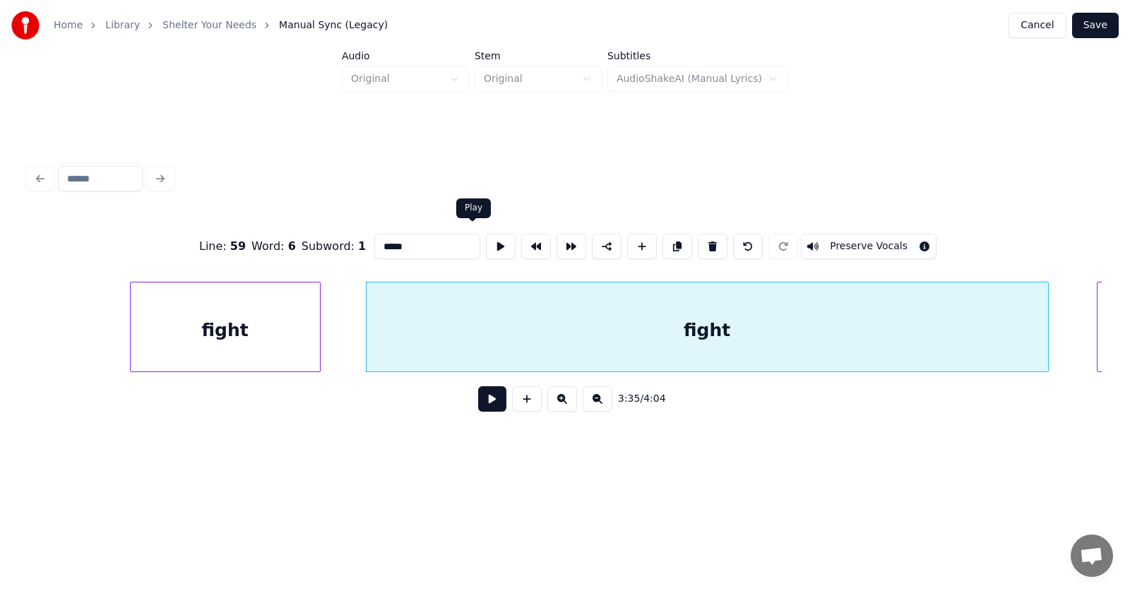
click at [486, 244] on button at bounding box center [501, 246] width 30 height 25
click at [397, 244] on input "*****" at bounding box center [427, 246] width 106 height 25
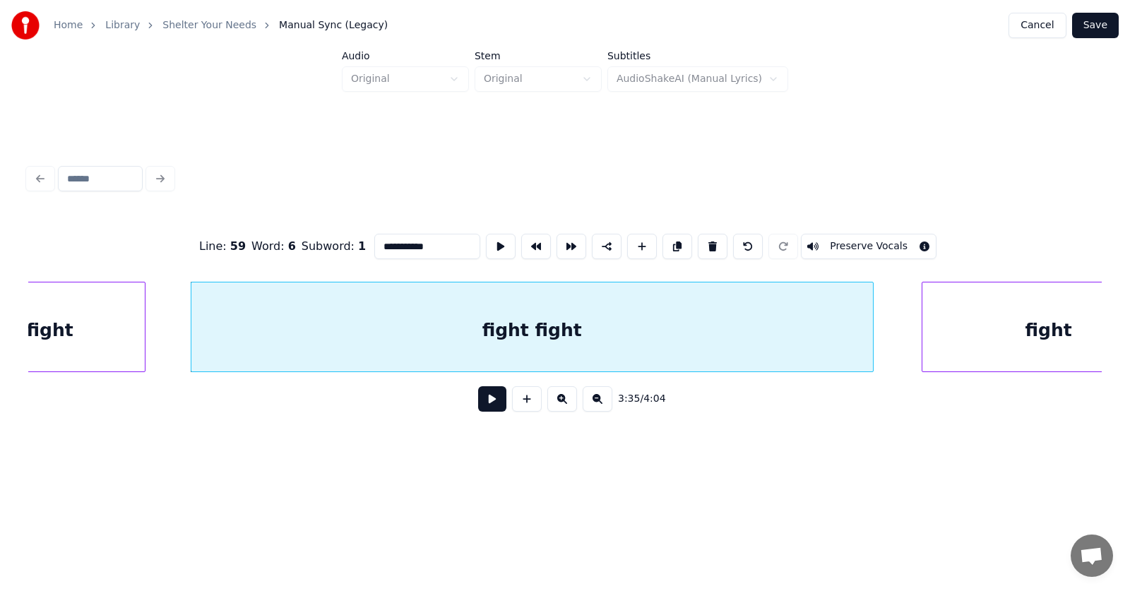
scroll to position [0, 113910]
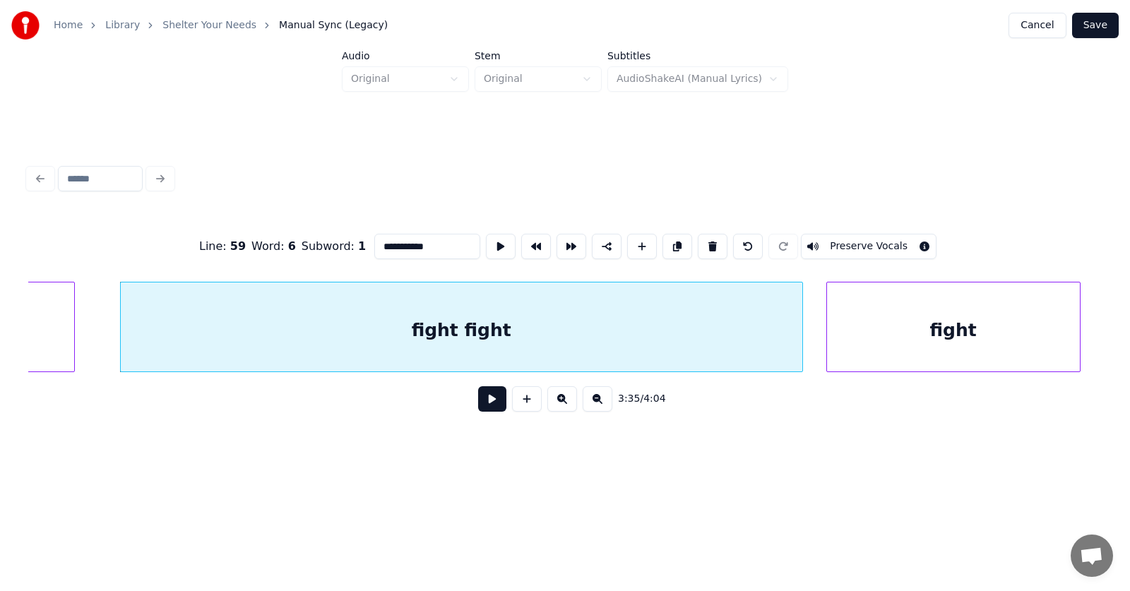
click at [941, 336] on div "fight" at bounding box center [953, 330] width 253 height 96
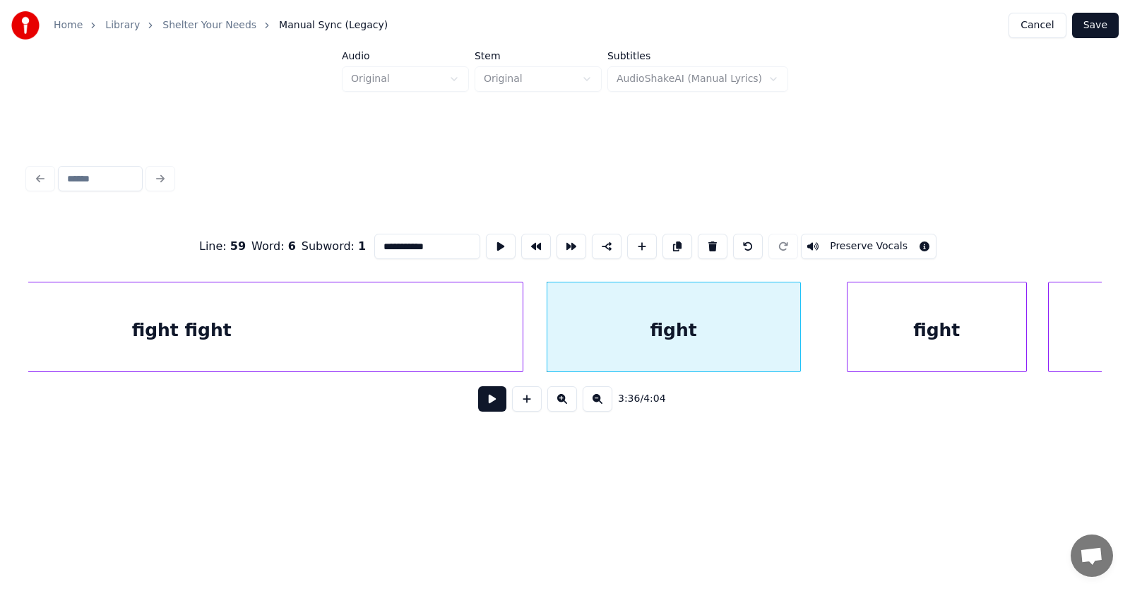
scroll to position [0, 114452]
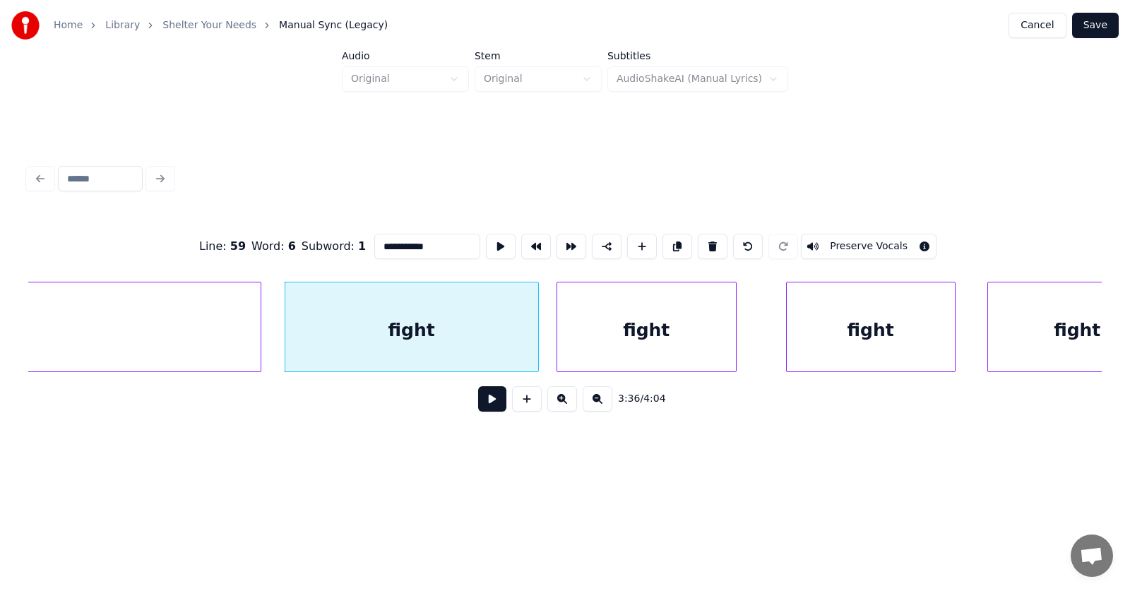
click at [657, 339] on div "fight" at bounding box center [646, 330] width 179 height 96
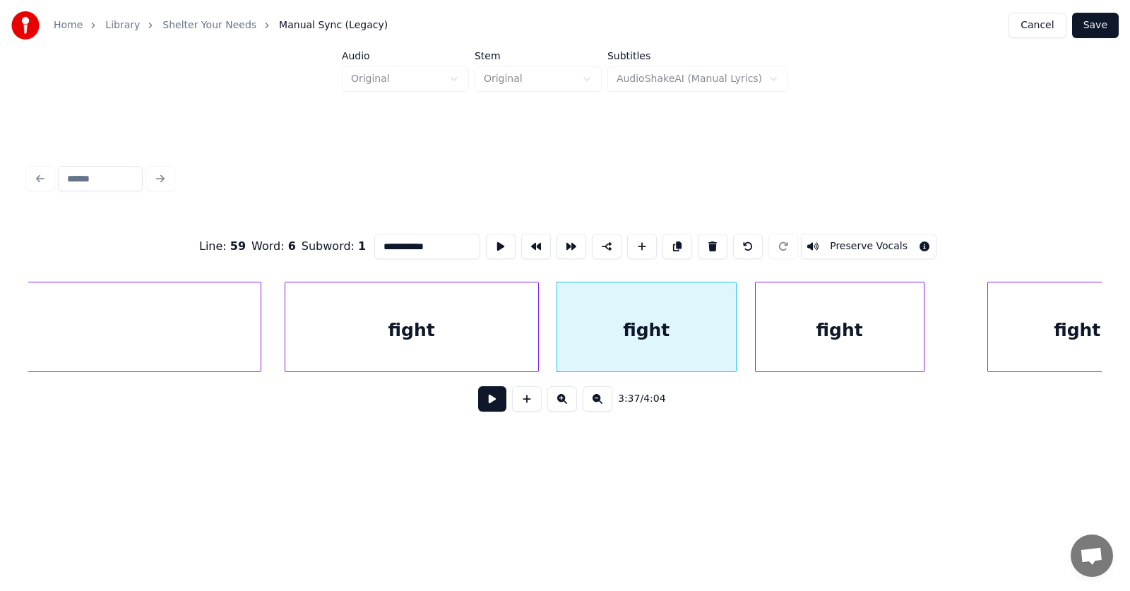
click at [796, 342] on div "fight" at bounding box center [839, 330] width 168 height 96
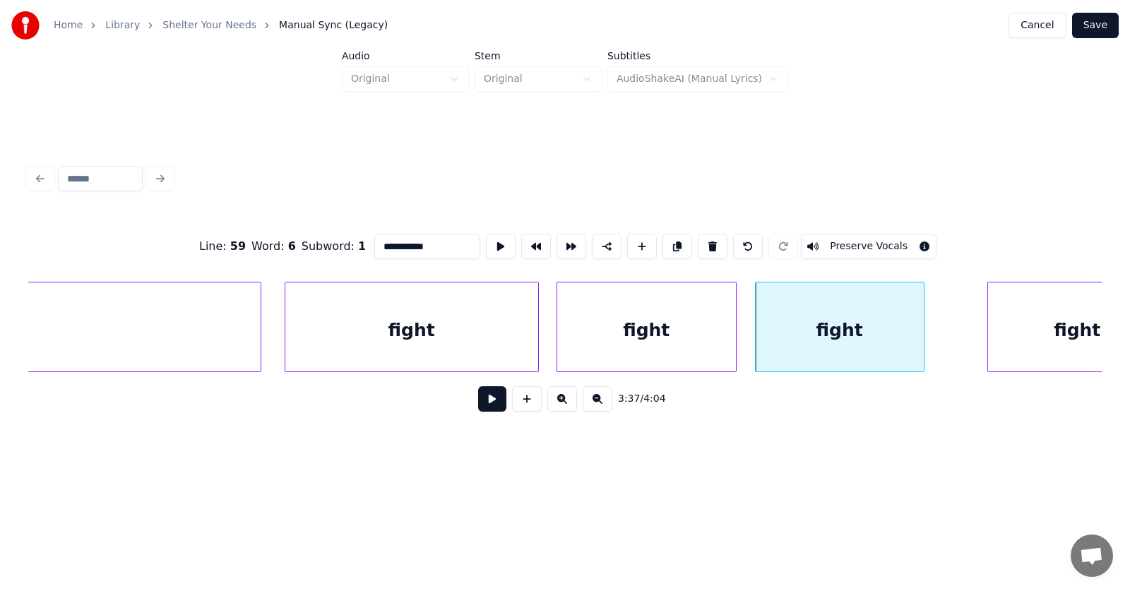
scroll to position [0, 114512]
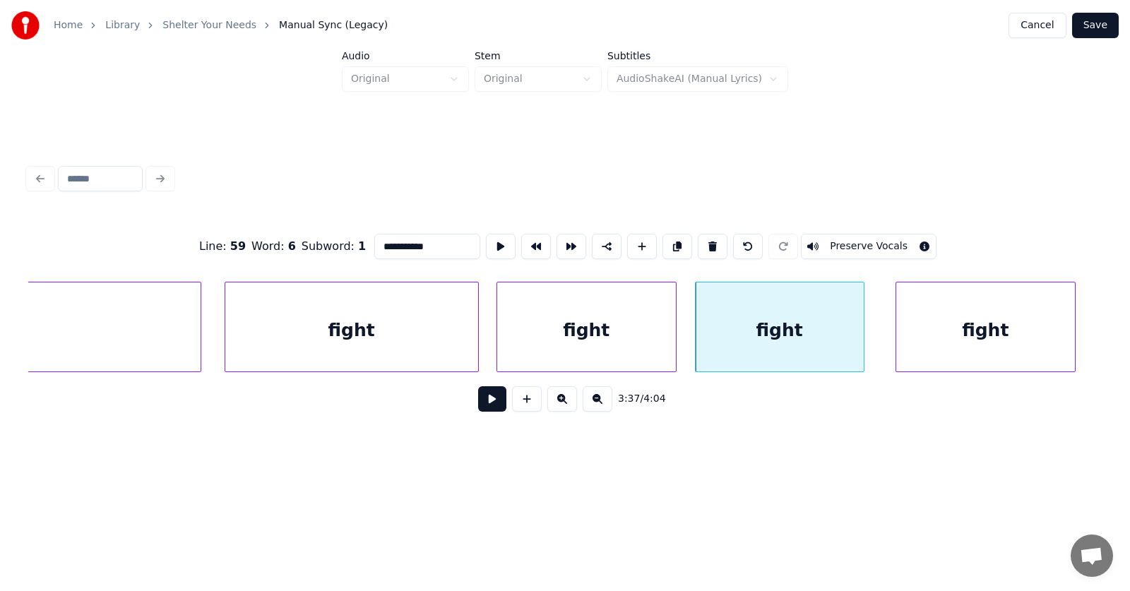
click at [981, 336] on div "fight" at bounding box center [985, 330] width 179 height 96
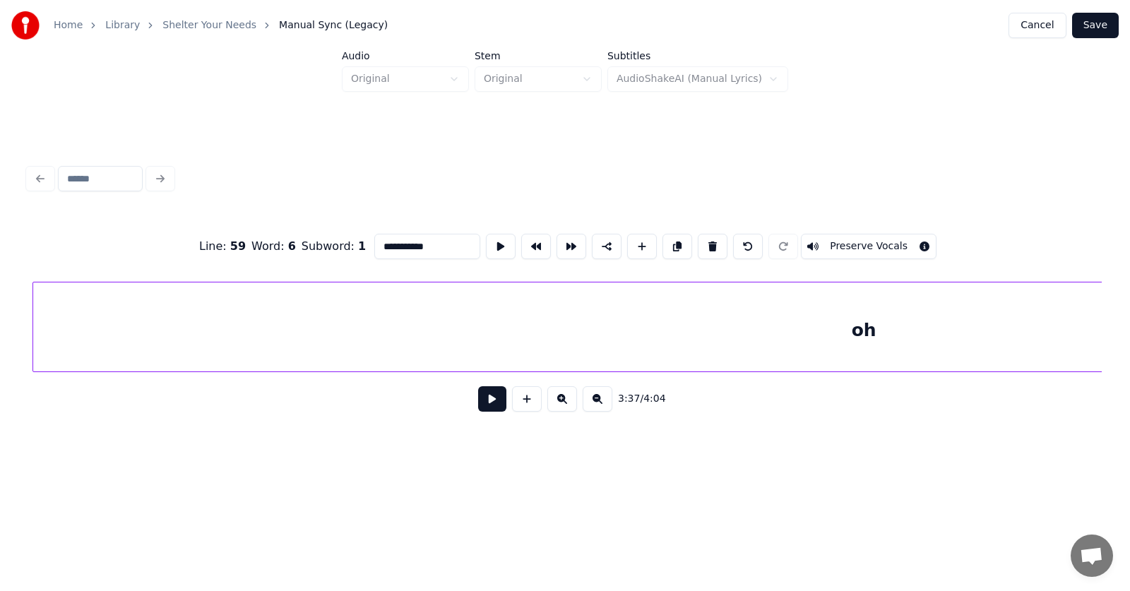
scroll to position [0, 115711]
click at [936, 336] on div "oh" at bounding box center [860, 330] width 1661 height 96
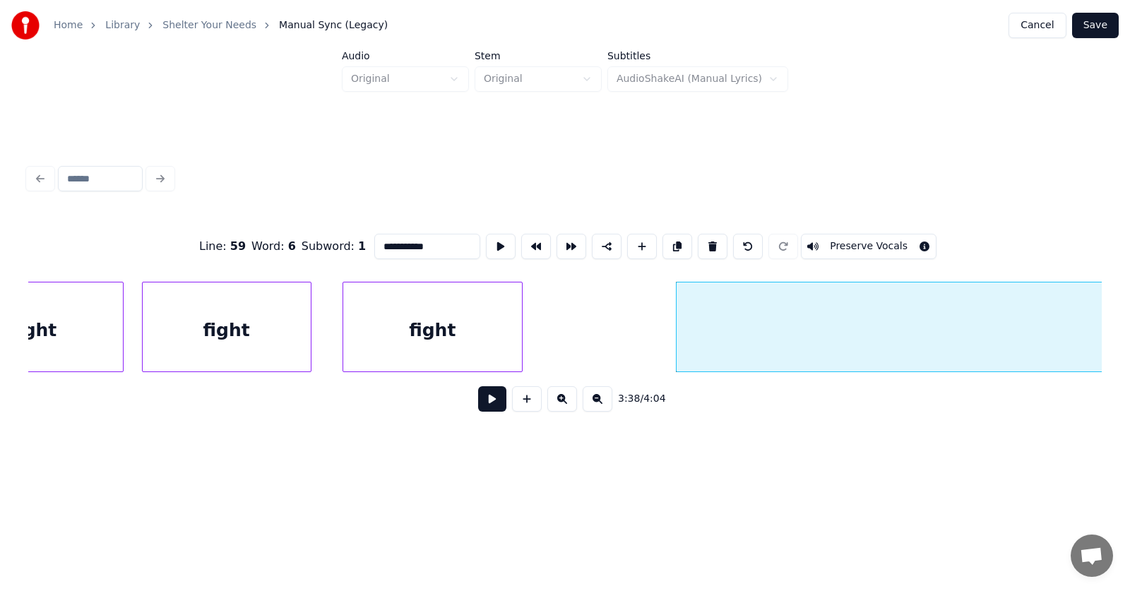
scroll to position [0, 114890]
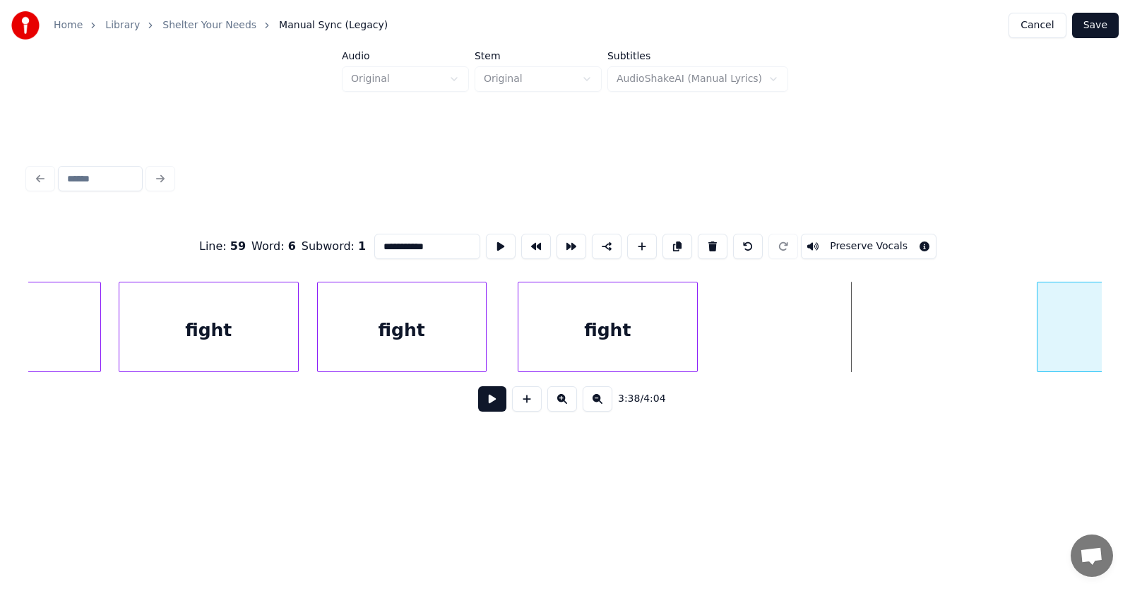
click at [1041, 340] on div at bounding box center [1039, 326] width 4 height 89
click at [625, 329] on div "fight" at bounding box center [607, 330] width 179 height 96
type input "*****"
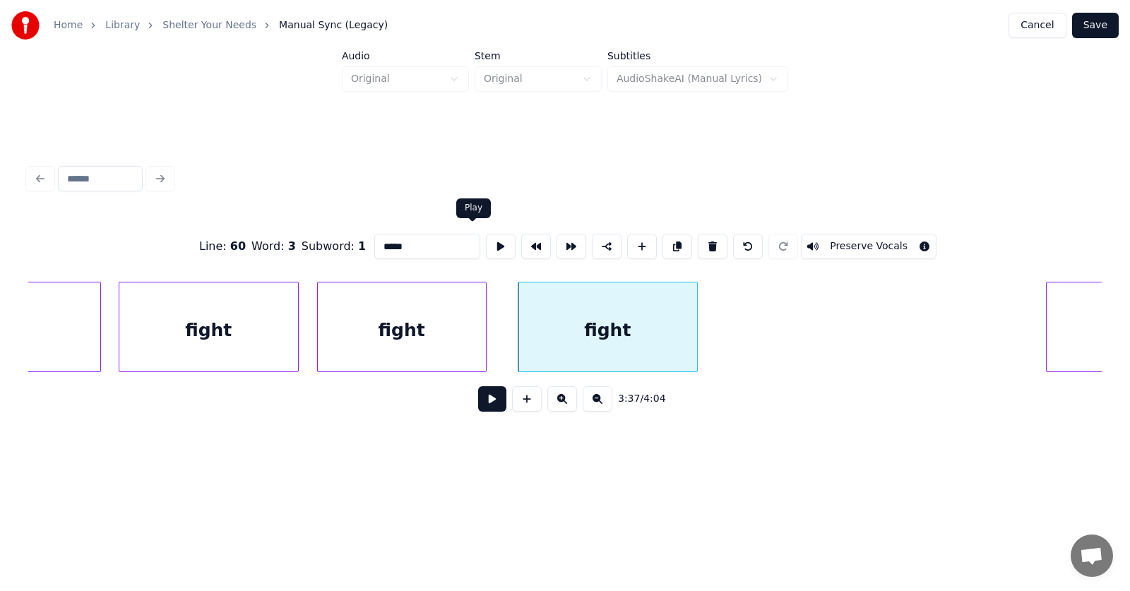
click at [486, 239] on button at bounding box center [501, 246] width 30 height 25
click at [485, 405] on button at bounding box center [492, 398] width 28 height 25
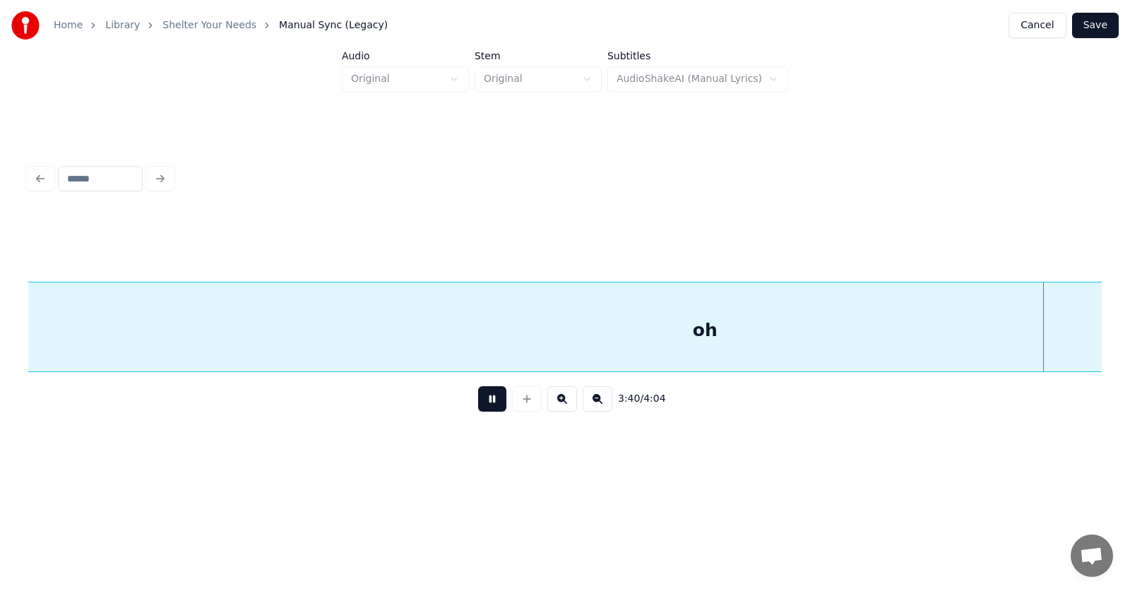
scroll to position [0, 117037]
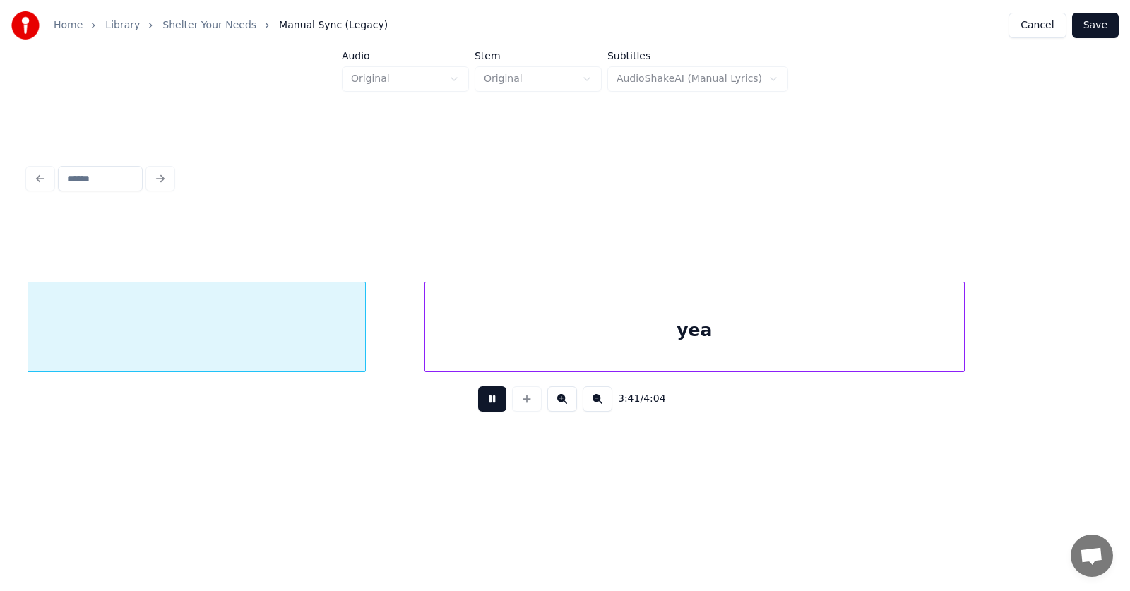
click at [485, 405] on button at bounding box center [492, 398] width 28 height 25
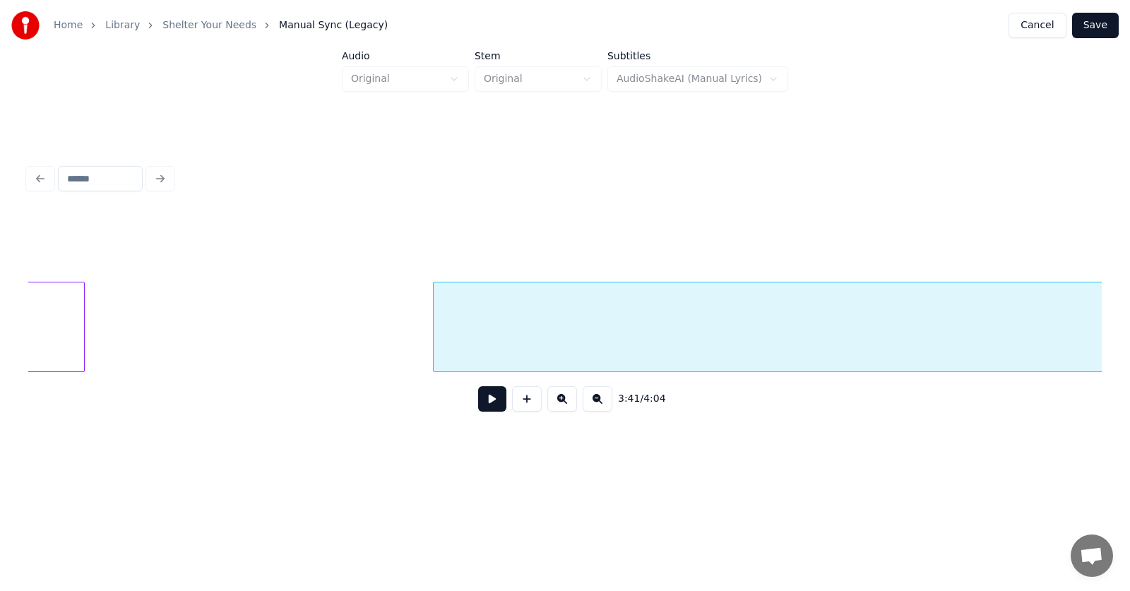
scroll to position [0, 114977]
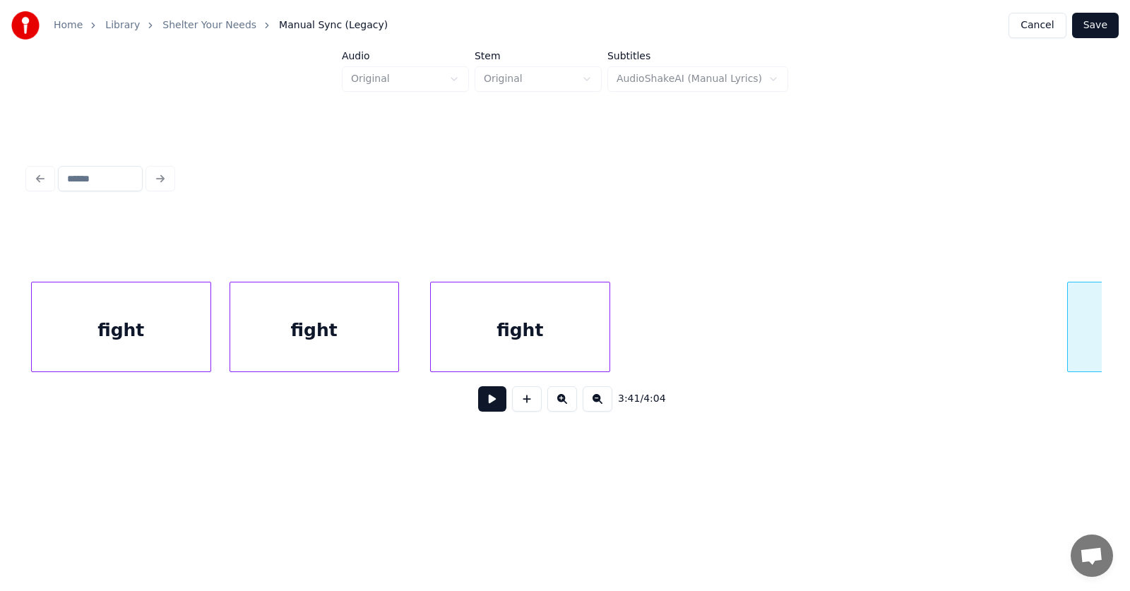
click at [1069, 335] on div at bounding box center [1070, 326] width 4 height 89
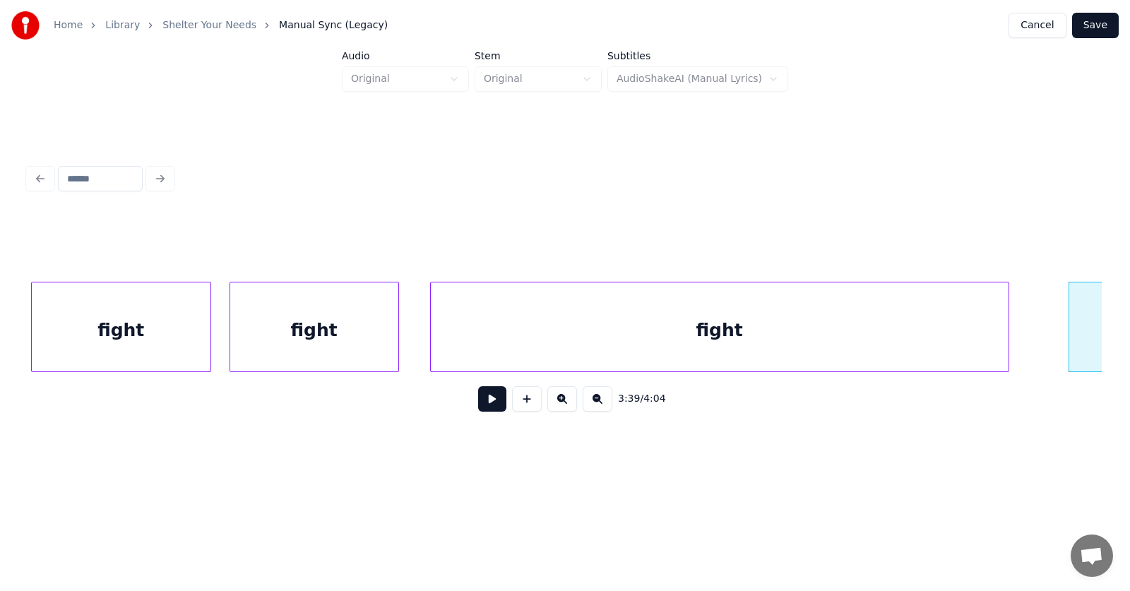
click at [1007, 342] on div at bounding box center [1006, 326] width 4 height 89
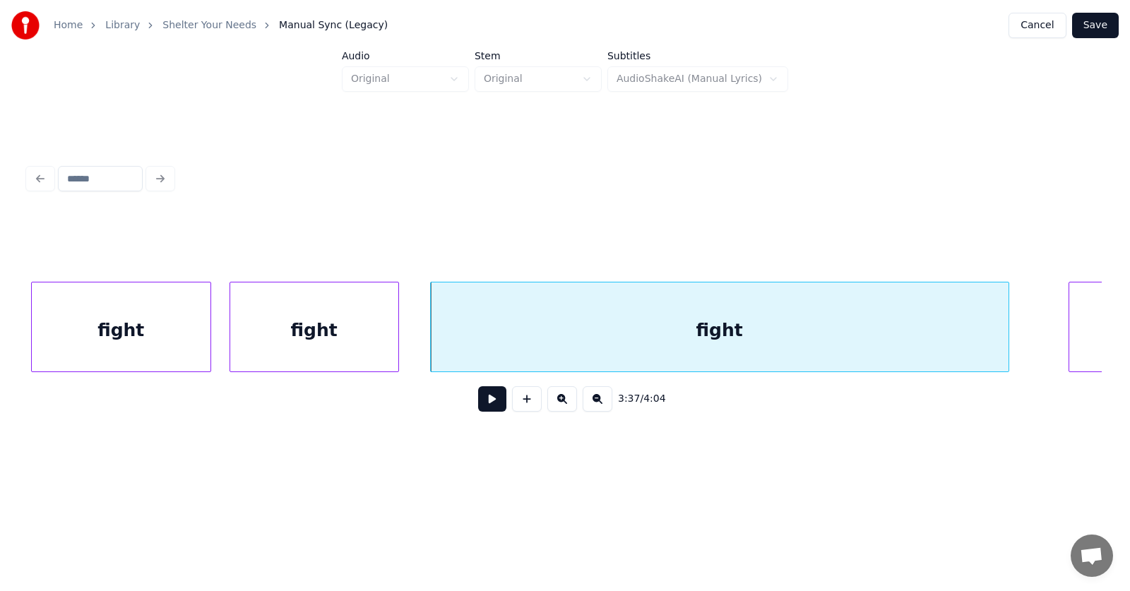
click at [865, 335] on div "fight" at bounding box center [720, 330] width 578 height 96
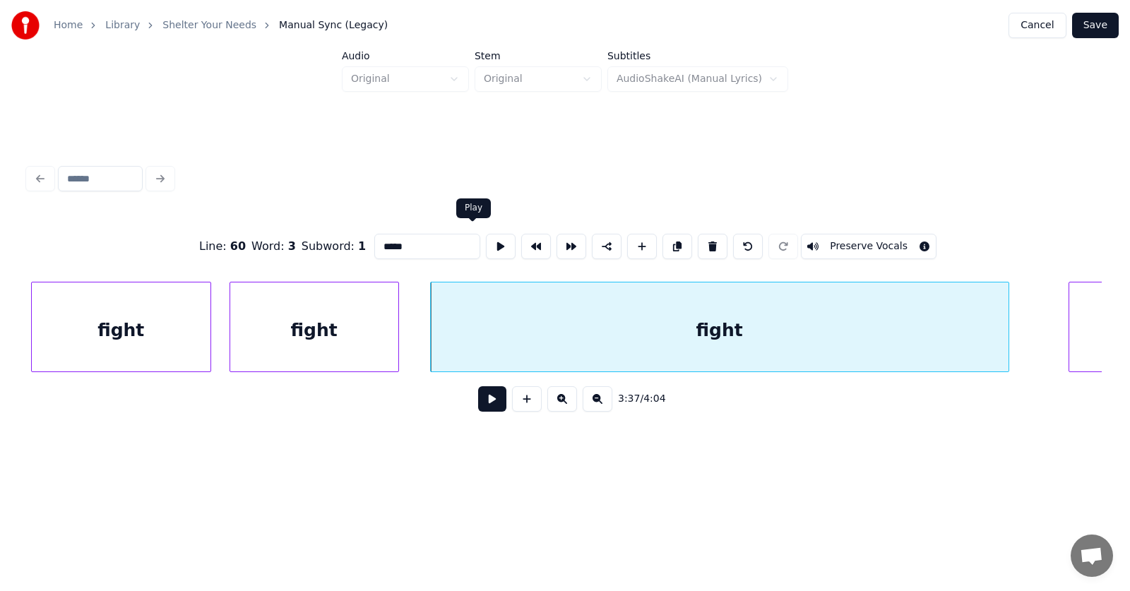
click at [486, 244] on button at bounding box center [501, 246] width 30 height 25
click at [374, 244] on input "*****" at bounding box center [427, 246] width 106 height 25
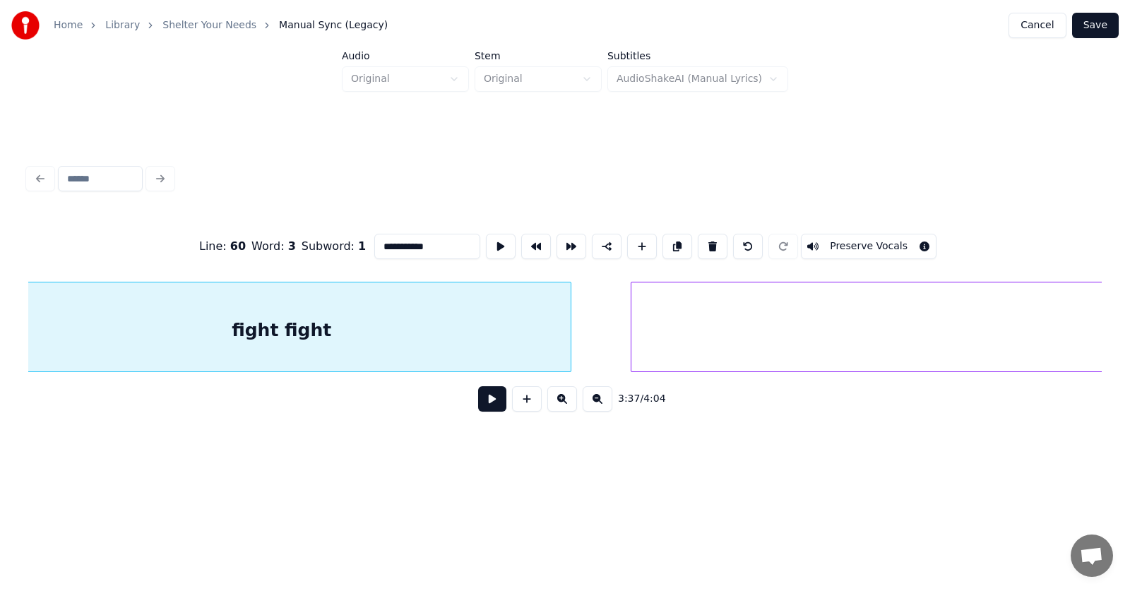
scroll to position [0, 115502]
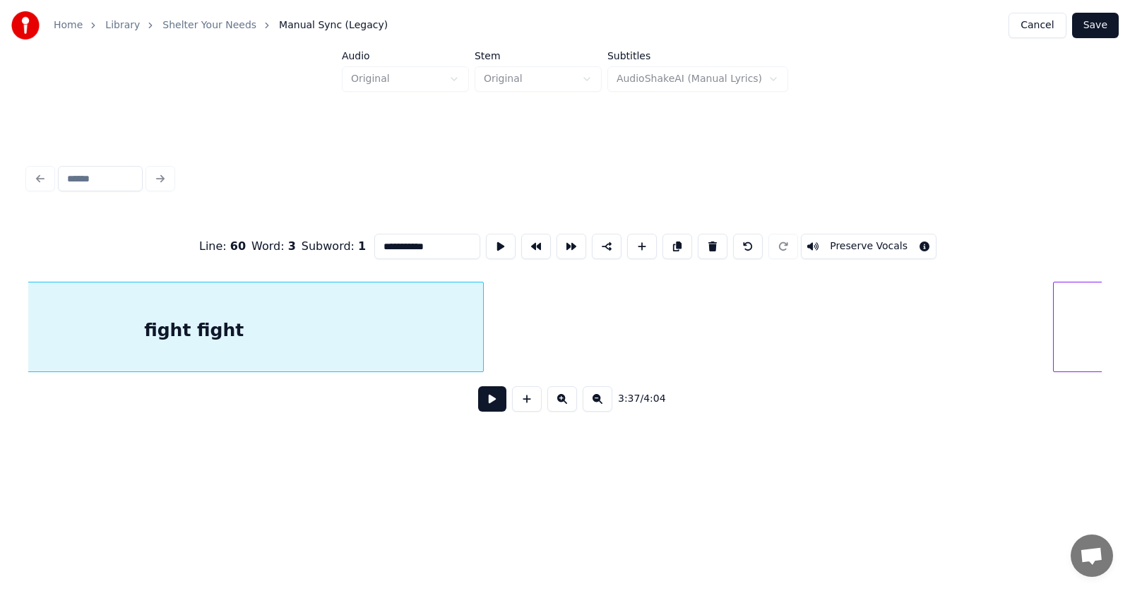
click at [1053, 341] on div at bounding box center [1055, 326] width 4 height 89
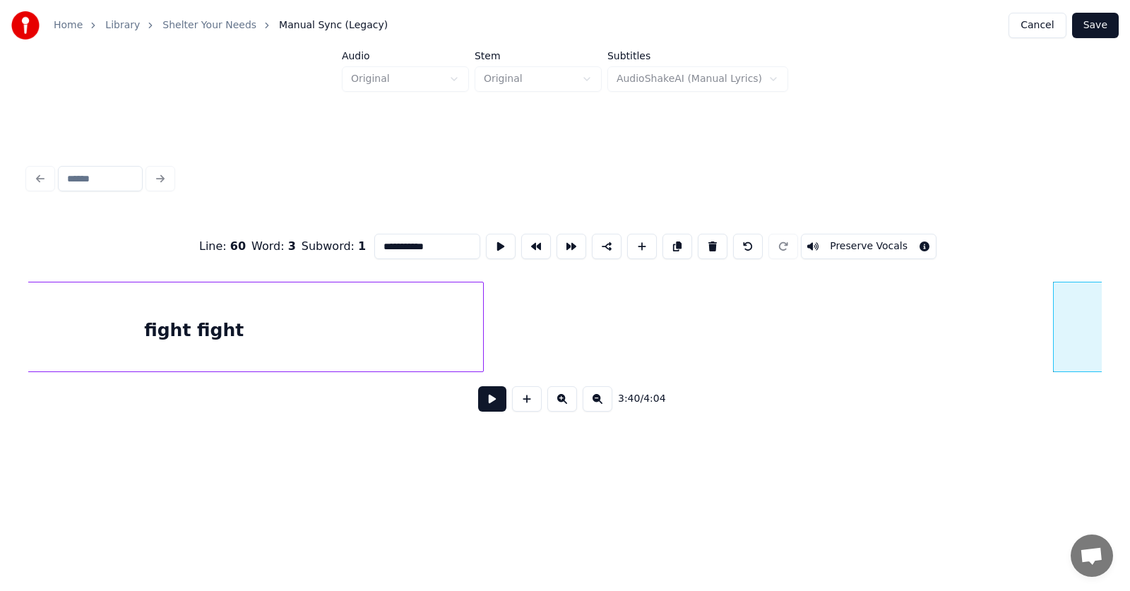
type input "**********"
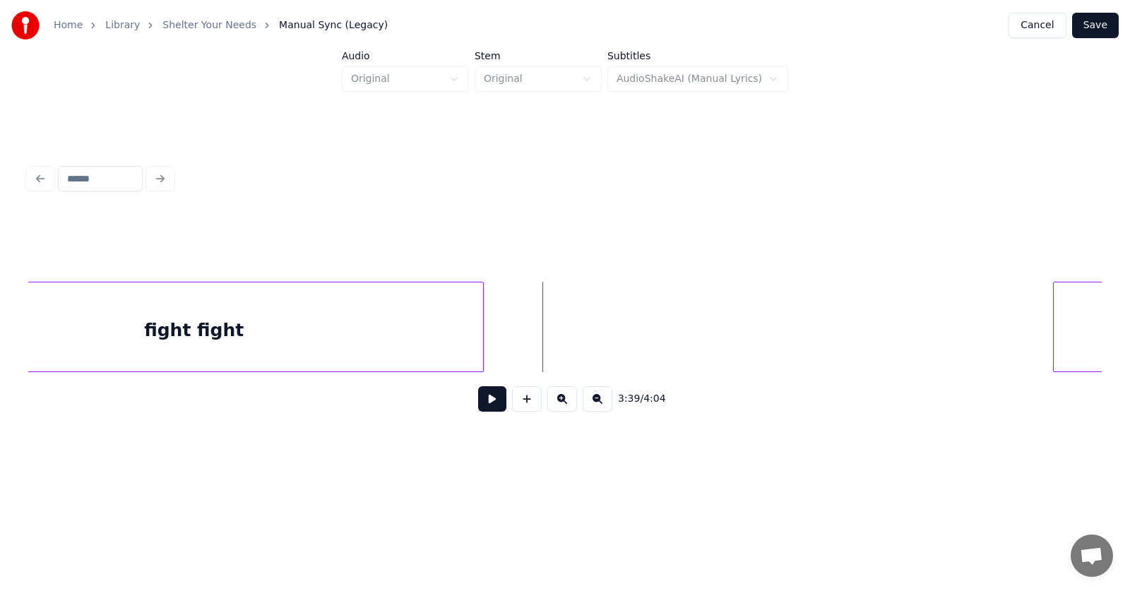
click at [489, 404] on button at bounding box center [492, 398] width 28 height 25
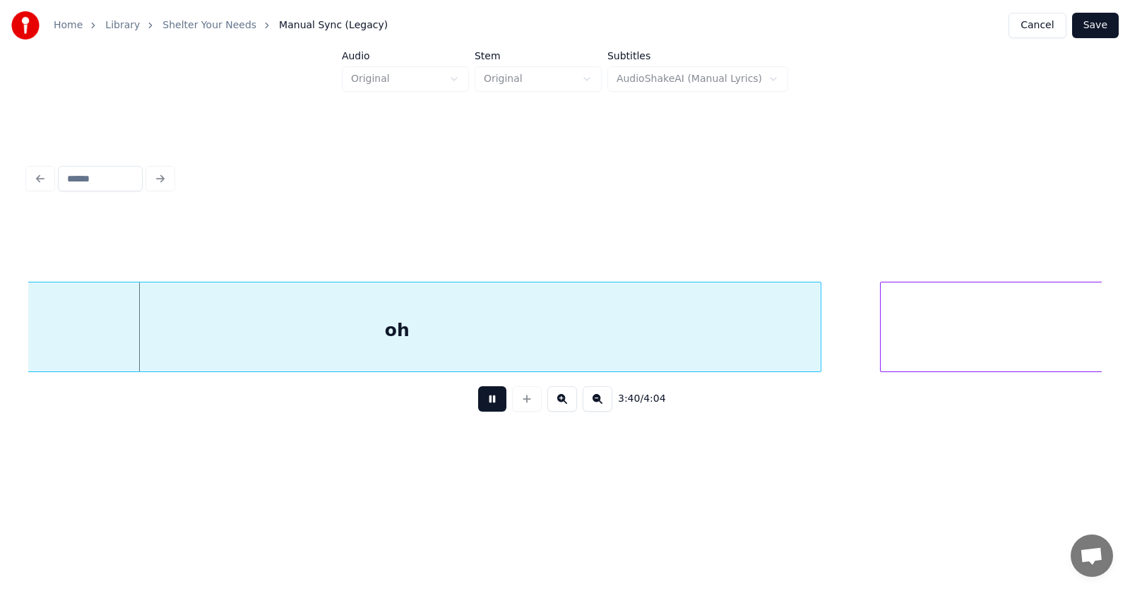
click at [489, 404] on button at bounding box center [492, 398] width 28 height 25
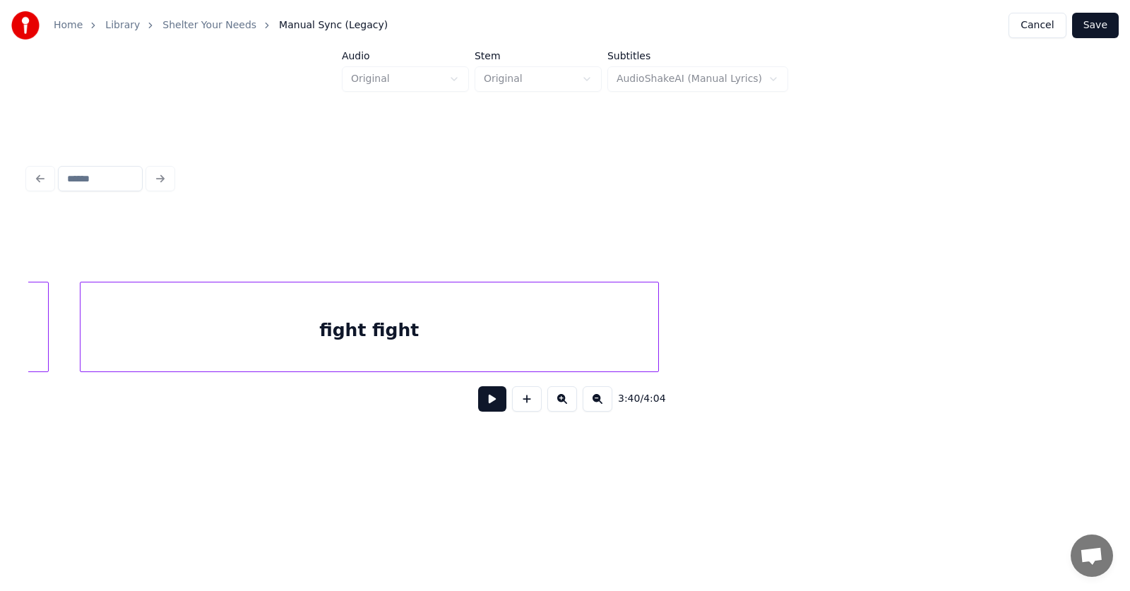
scroll to position [0, 115415]
click at [784, 331] on div at bounding box center [782, 326] width 4 height 89
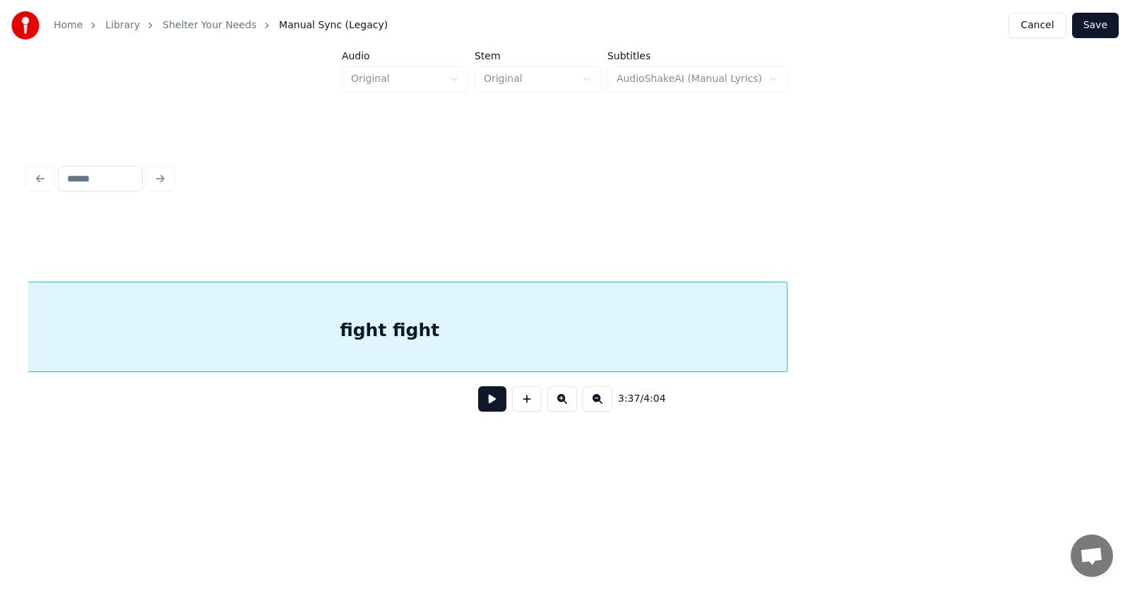
scroll to position [0, 115379]
click at [665, 327] on div "fight fight" at bounding box center [426, 330] width 794 height 96
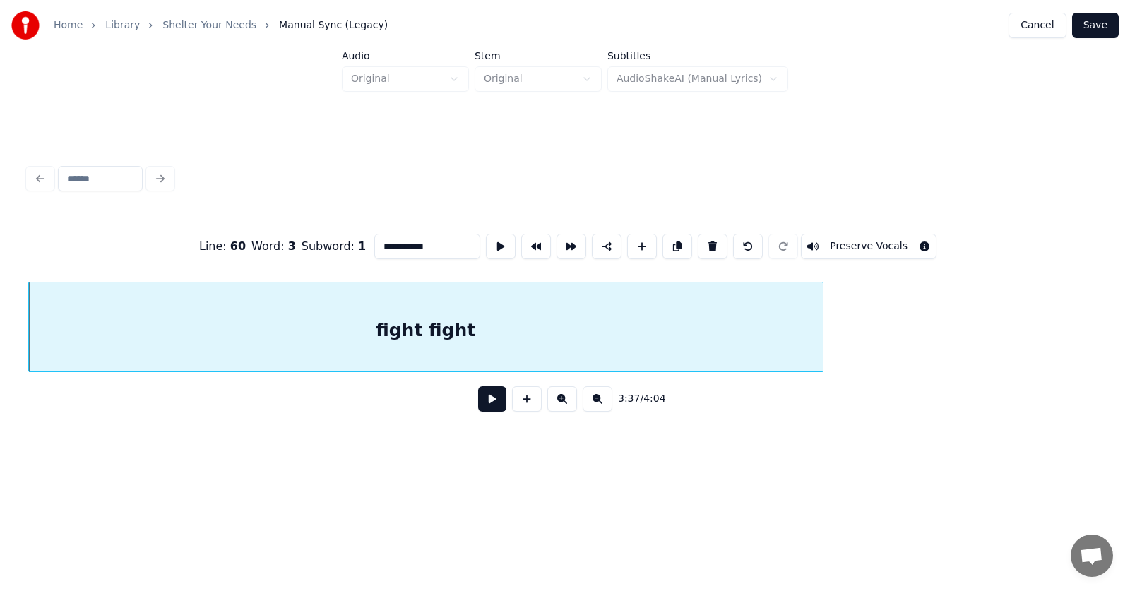
click at [404, 239] on input "**********" at bounding box center [427, 246] width 106 height 25
click at [486, 240] on button at bounding box center [501, 246] width 30 height 25
click at [426, 244] on input "**********" at bounding box center [427, 246] width 106 height 25
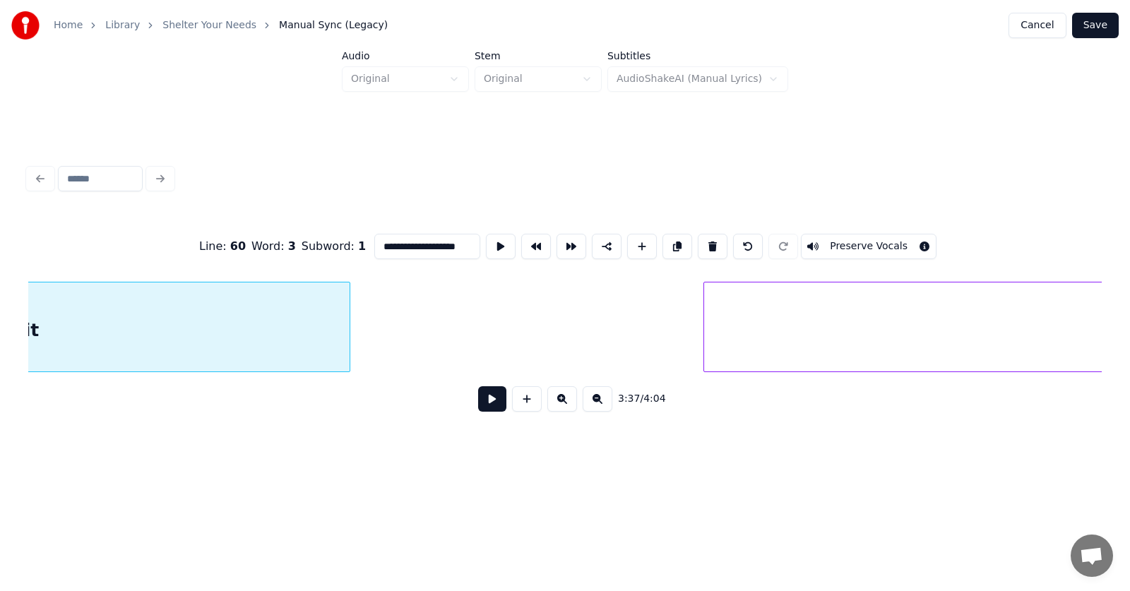
scroll to position [0, 116115]
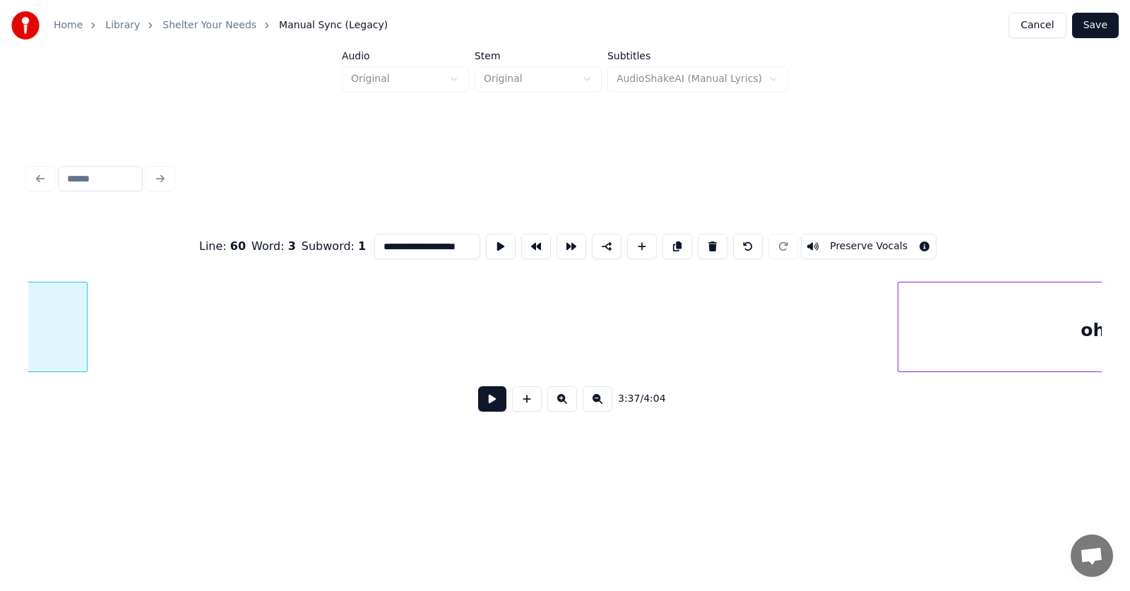
click at [902, 347] on div at bounding box center [900, 326] width 4 height 89
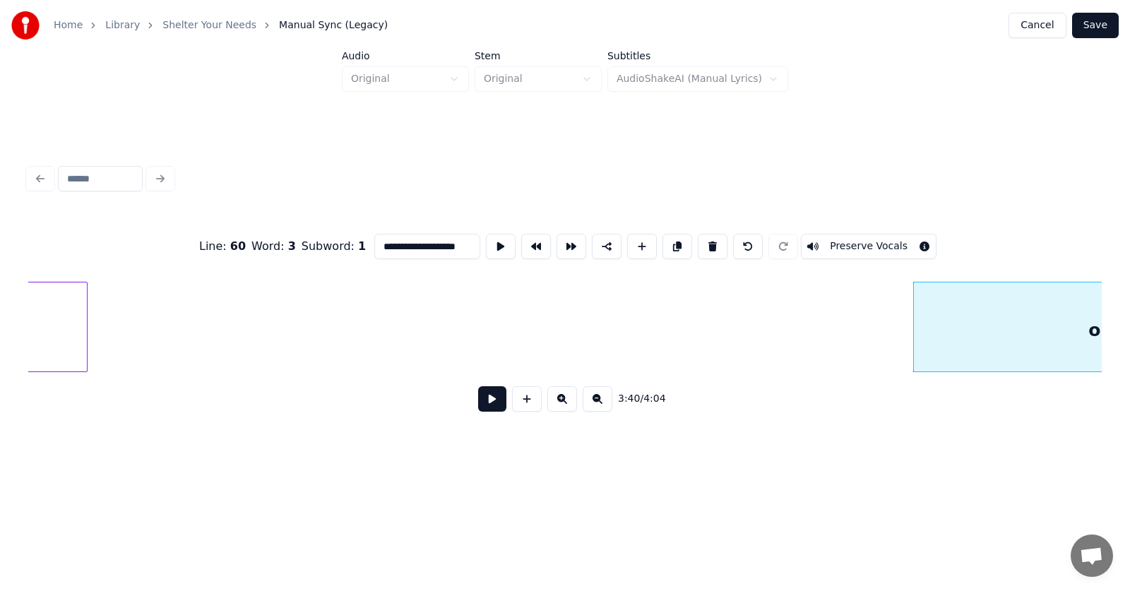
type input "**********"
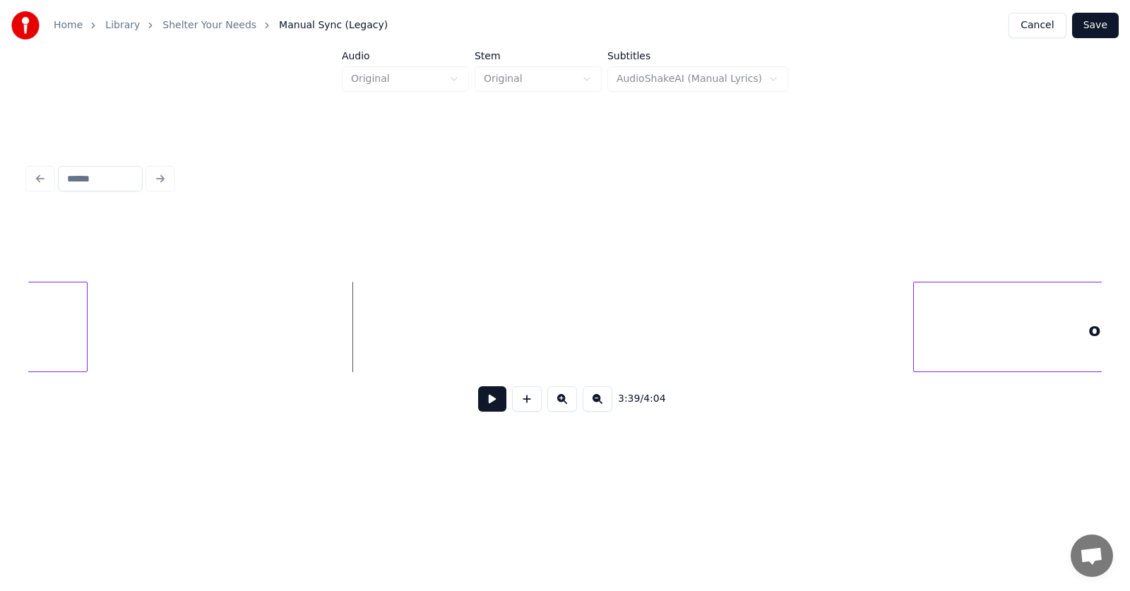
click at [478, 405] on button at bounding box center [492, 398] width 28 height 25
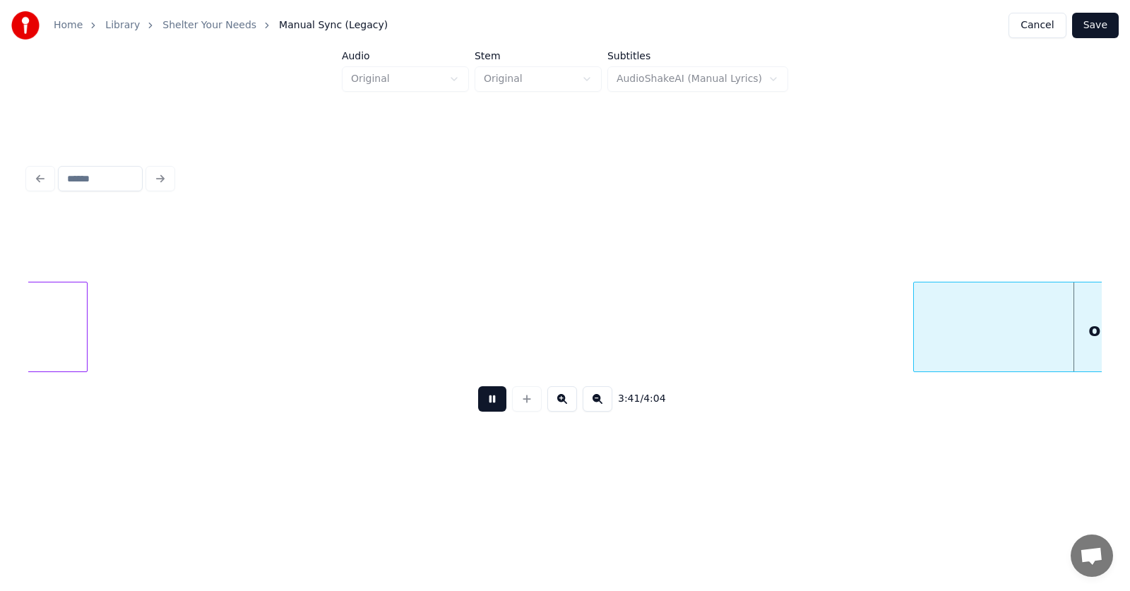
scroll to position [0, 117188]
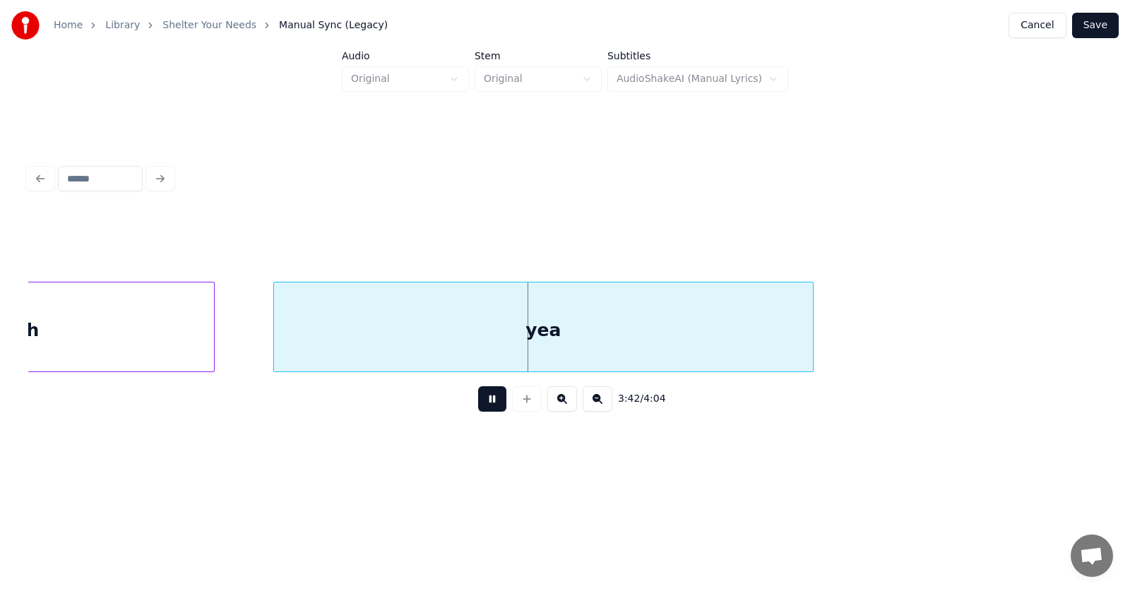
click at [478, 405] on button at bounding box center [492, 398] width 28 height 25
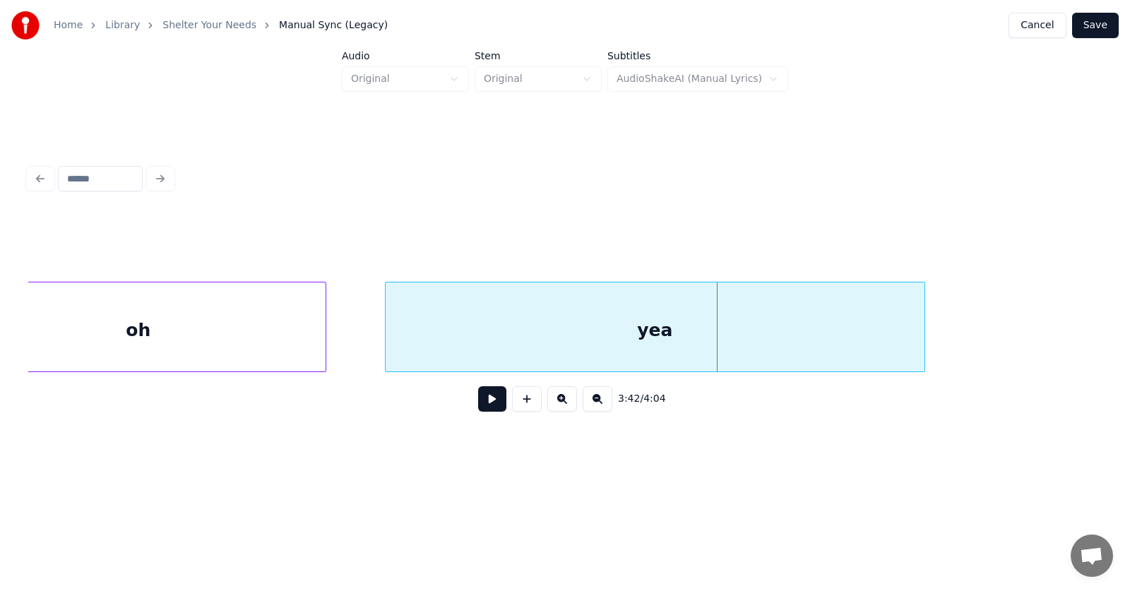
scroll to position [0, 116902]
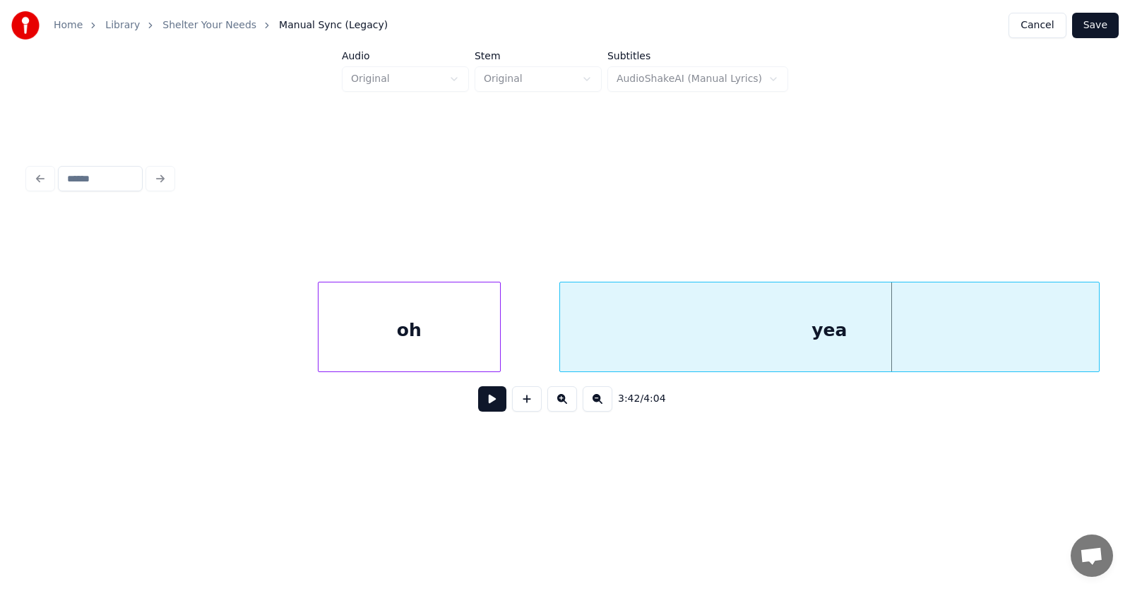
click at [321, 338] on div at bounding box center [320, 326] width 4 height 89
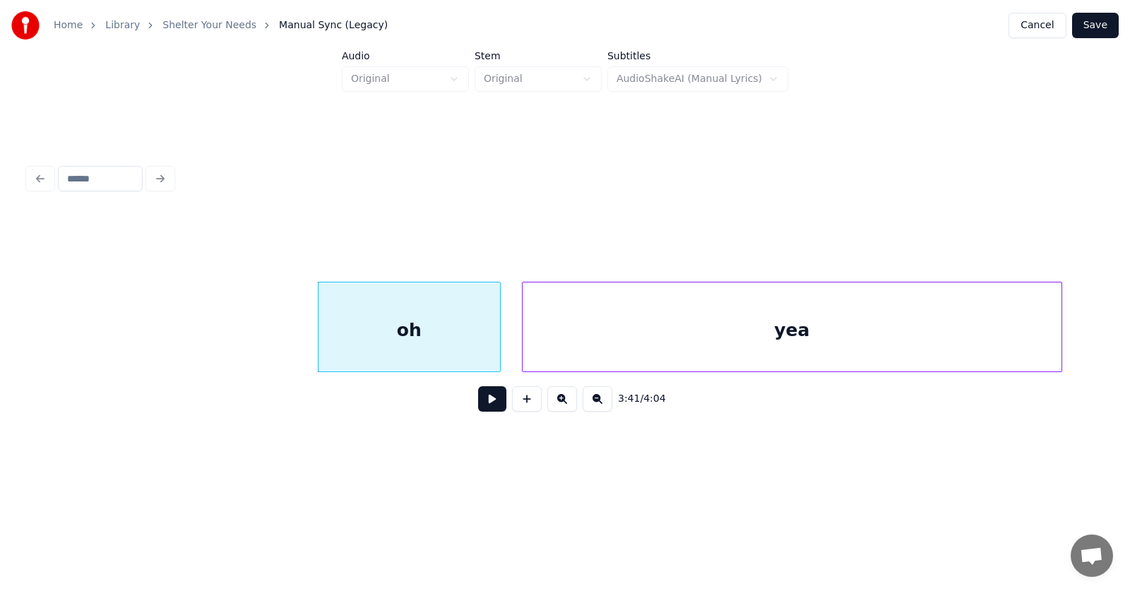
click at [598, 355] on div "yea" at bounding box center [791, 330] width 539 height 96
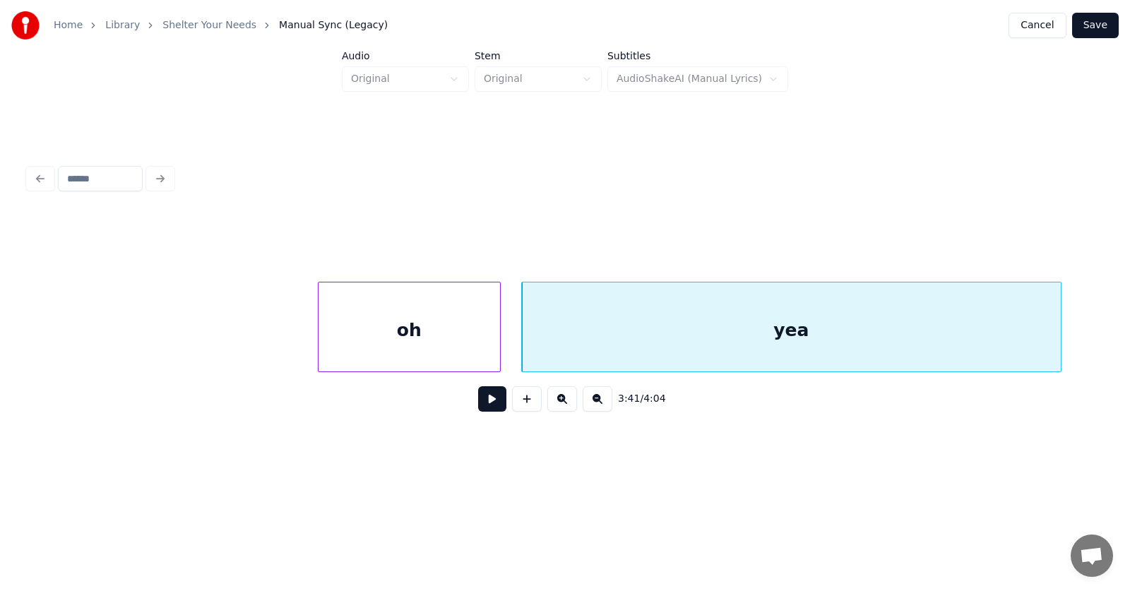
click at [408, 330] on div "oh" at bounding box center [408, 330] width 181 height 96
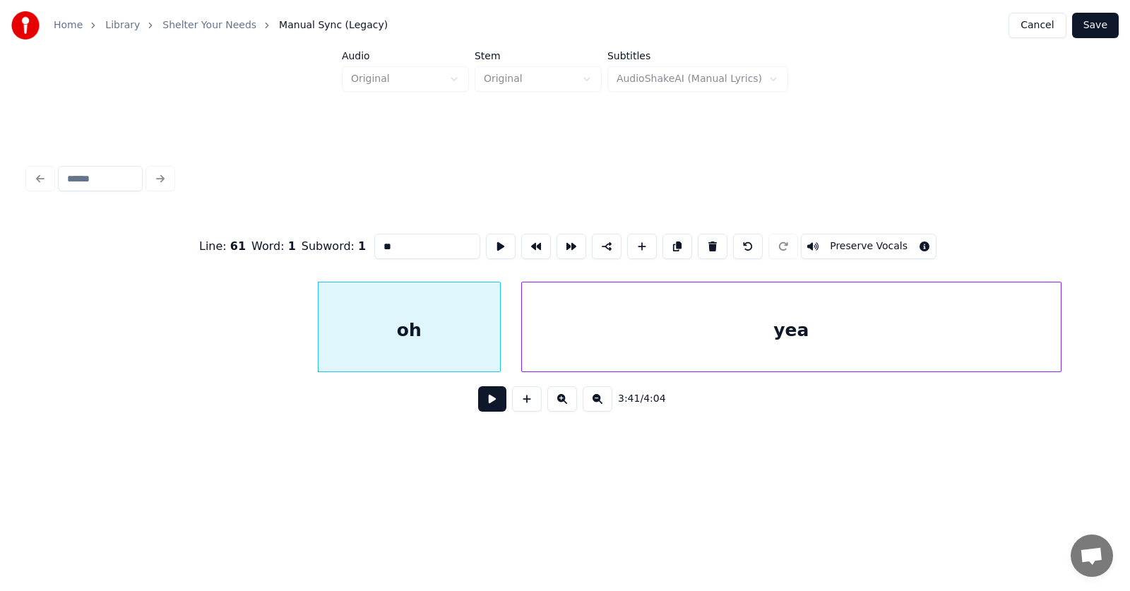
click at [479, 403] on button at bounding box center [492, 398] width 28 height 25
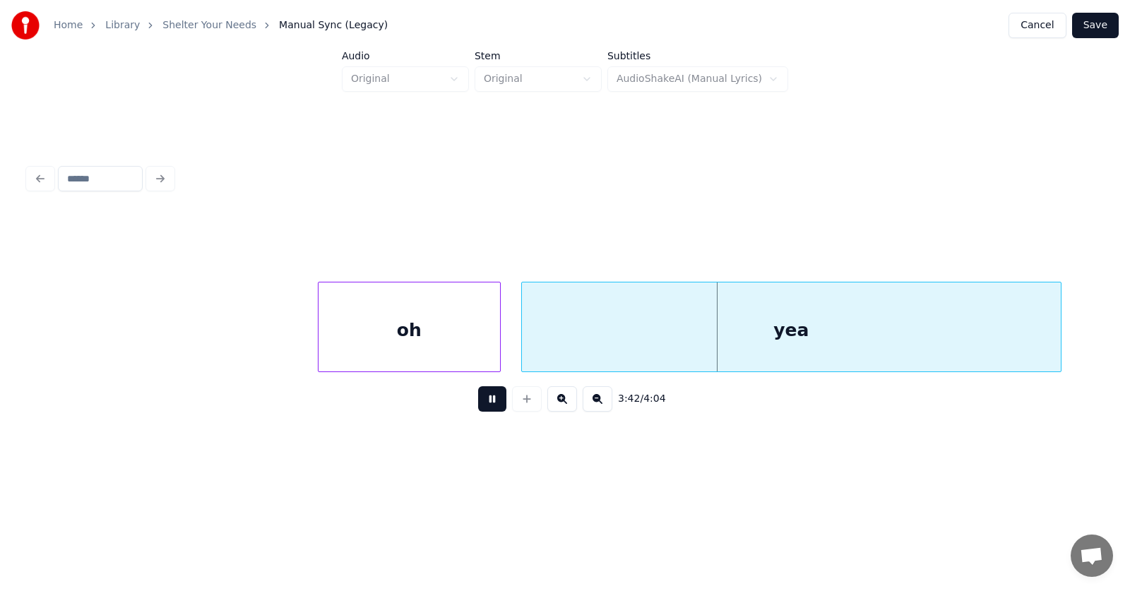
click at [479, 403] on button at bounding box center [492, 398] width 28 height 25
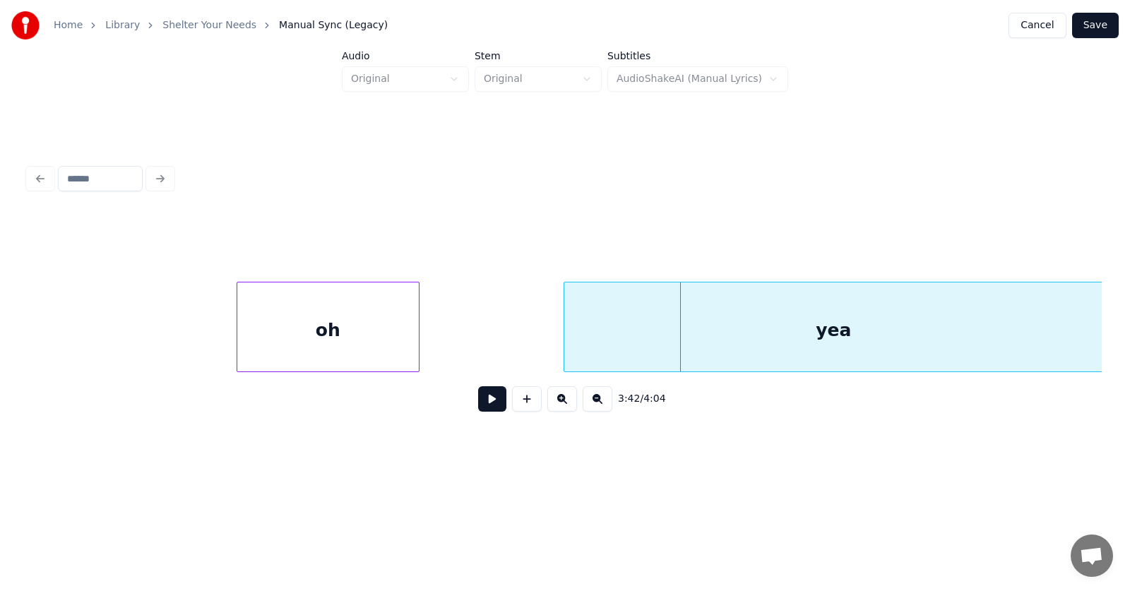
scroll to position [0, 116985]
click at [699, 342] on div "yea" at bounding box center [832, 330] width 539 height 96
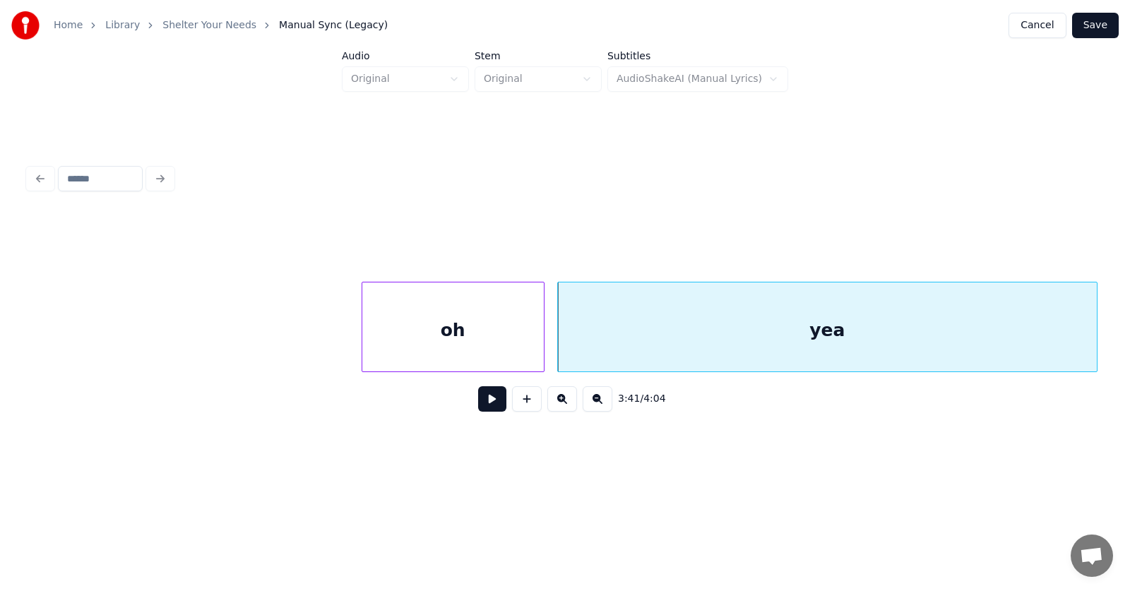
click at [472, 342] on div "oh" at bounding box center [452, 330] width 181 height 96
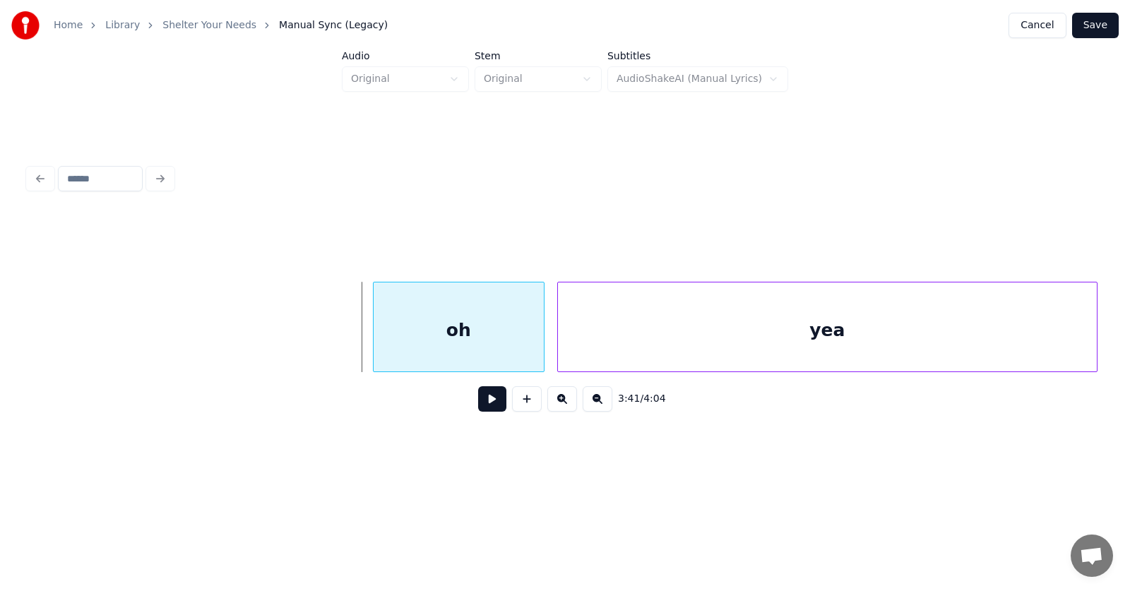
click at [375, 336] on div at bounding box center [375, 326] width 4 height 89
click at [417, 333] on div "oh" at bounding box center [458, 330] width 170 height 96
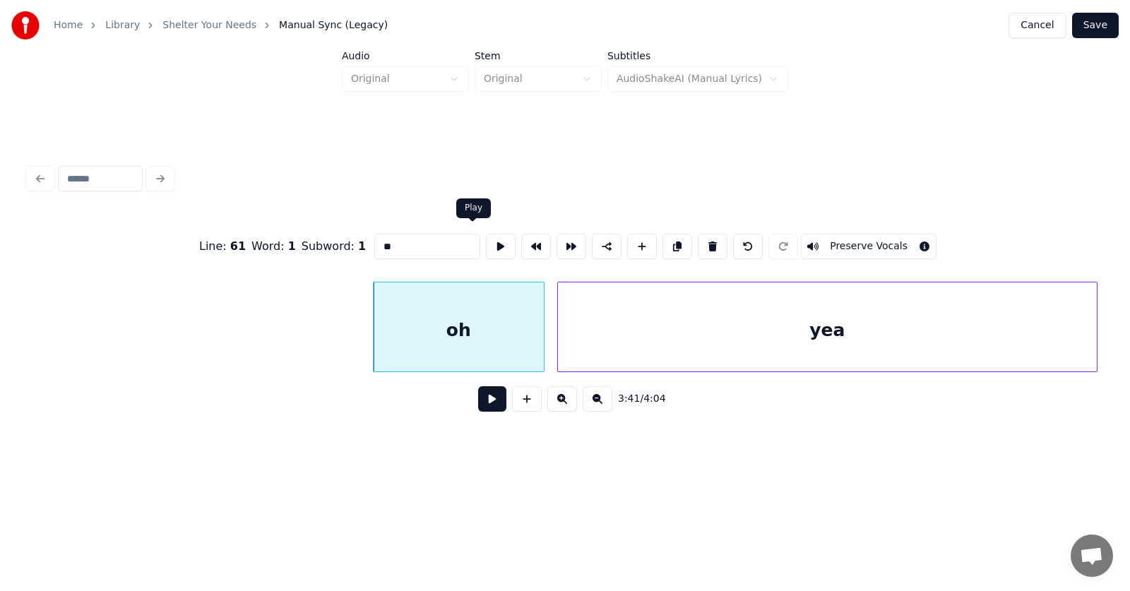
click at [486, 241] on button at bounding box center [501, 246] width 30 height 25
click at [482, 405] on button at bounding box center [492, 398] width 28 height 25
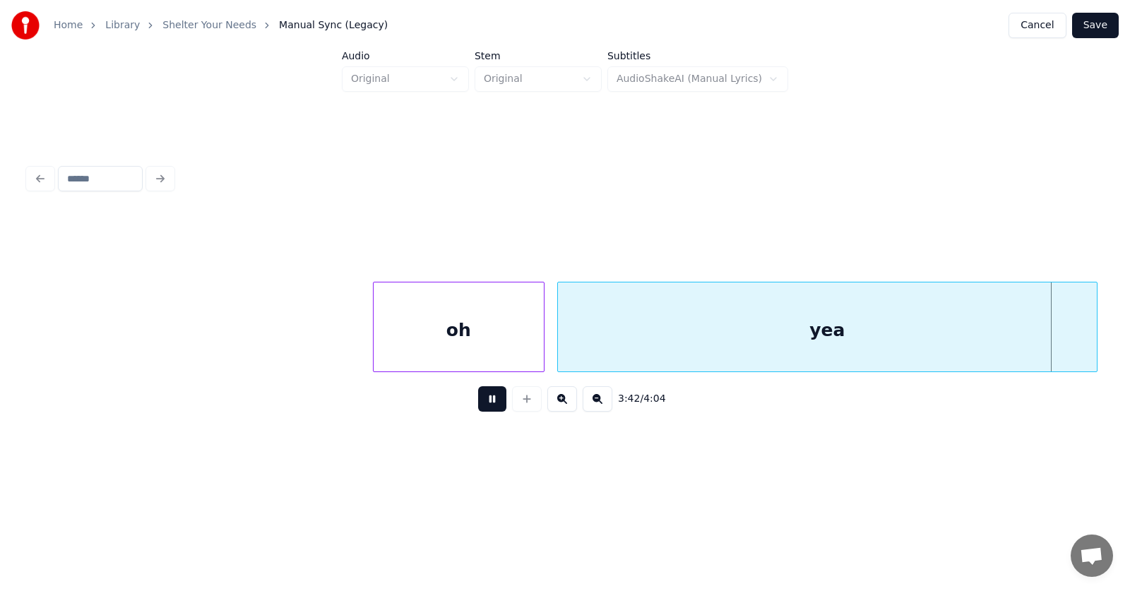
scroll to position [0, 118066]
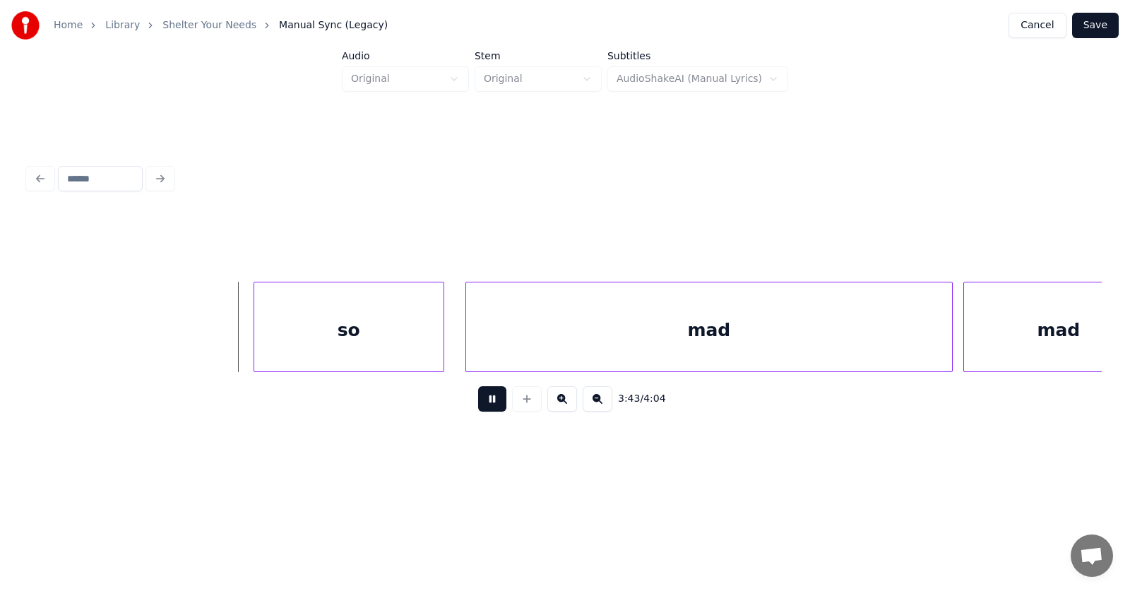
click at [482, 405] on button at bounding box center [492, 398] width 28 height 25
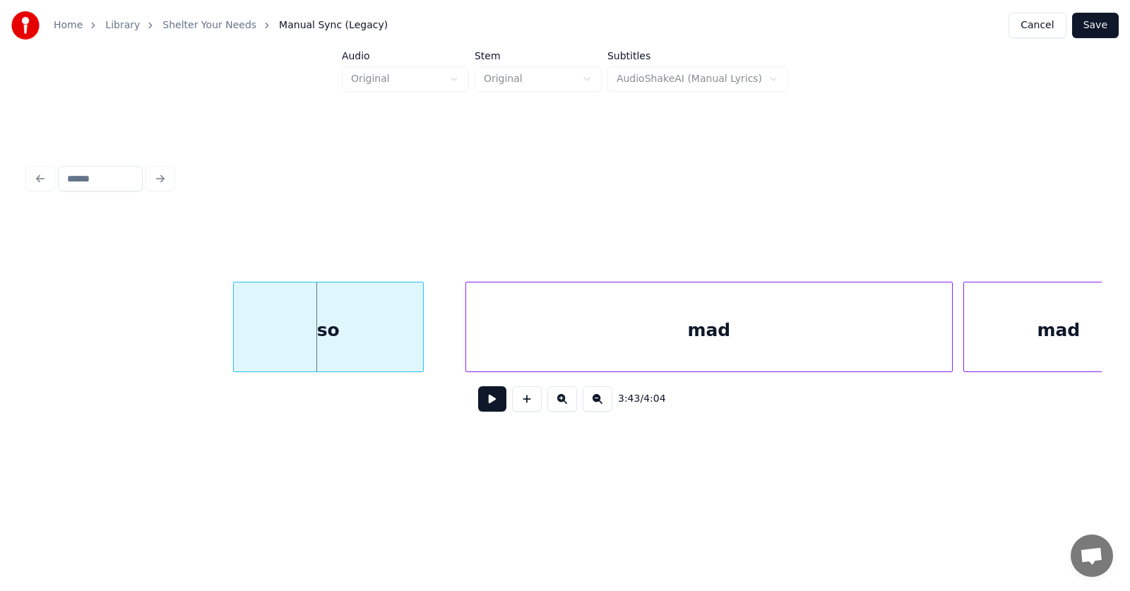
click at [371, 345] on div "so" at bounding box center [328, 330] width 189 height 96
click at [525, 345] on div "mad" at bounding box center [688, 330] width 486 height 96
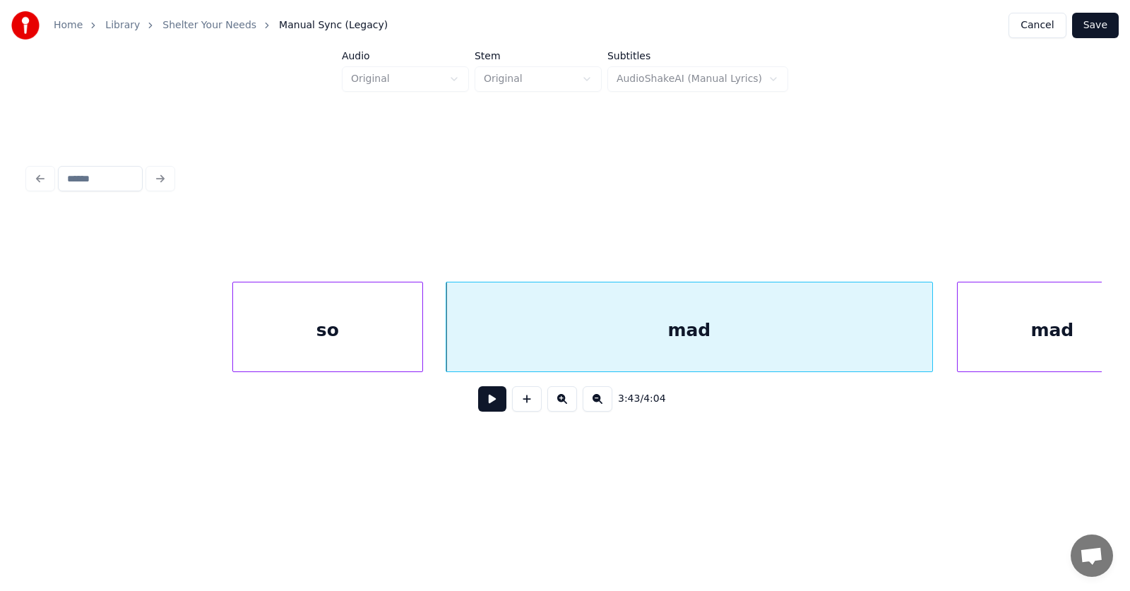
scroll to position [0, 118115]
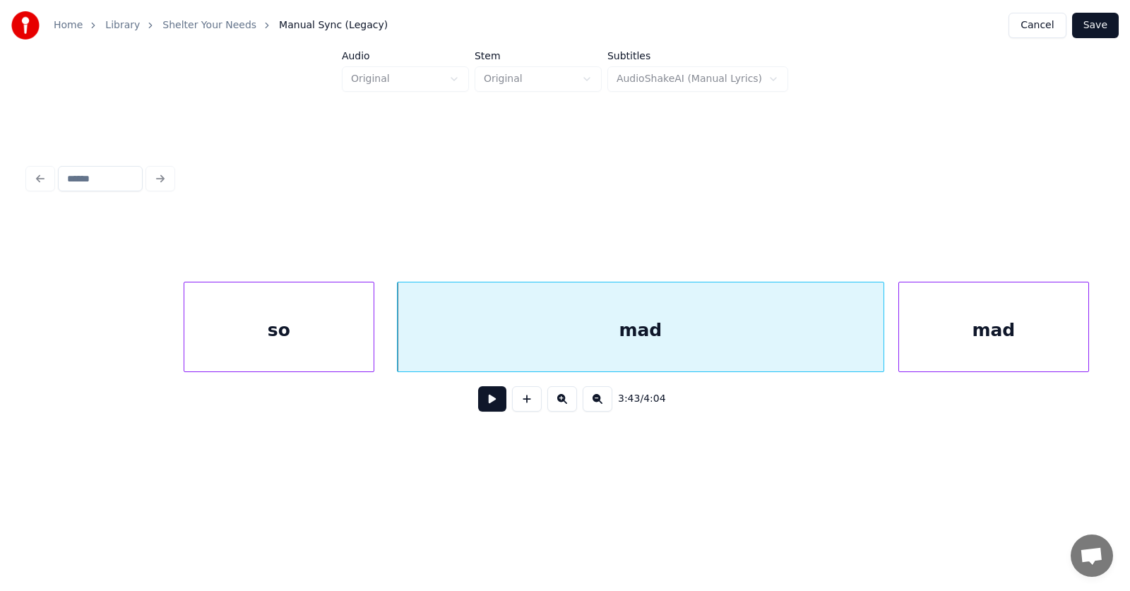
click at [991, 331] on div "mad" at bounding box center [993, 330] width 189 height 96
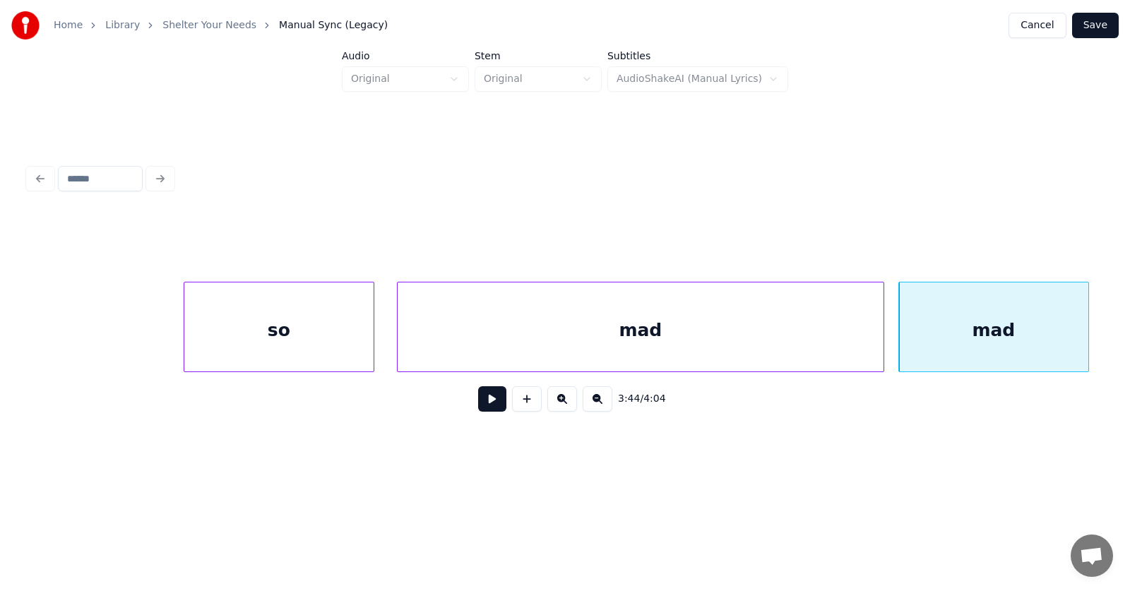
click at [618, 345] on div "mad" at bounding box center [641, 330] width 486 height 96
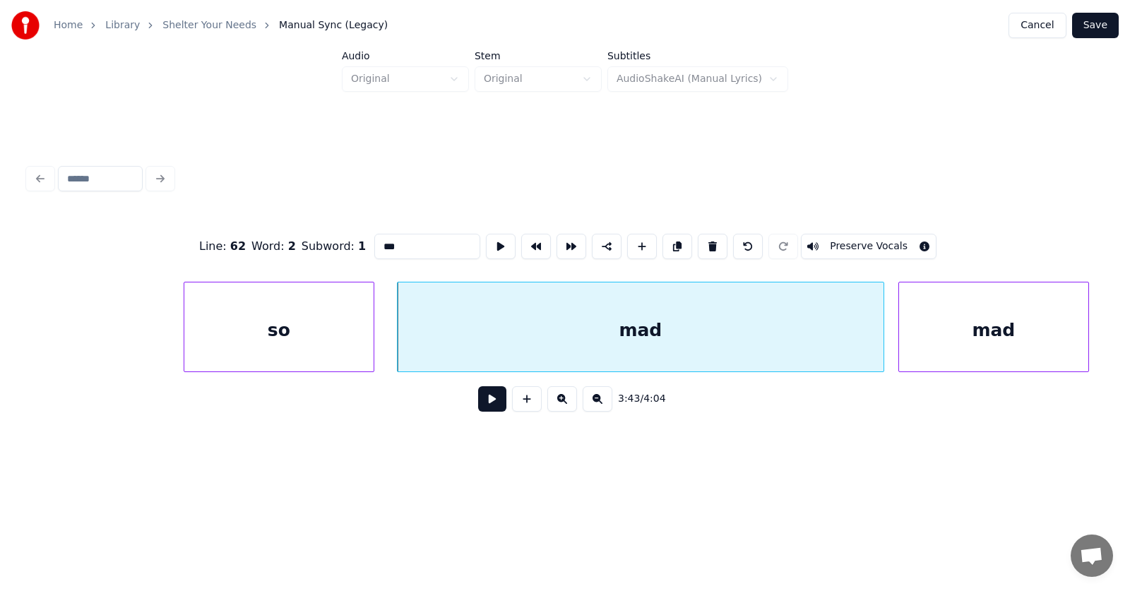
click at [481, 405] on button at bounding box center [492, 398] width 28 height 25
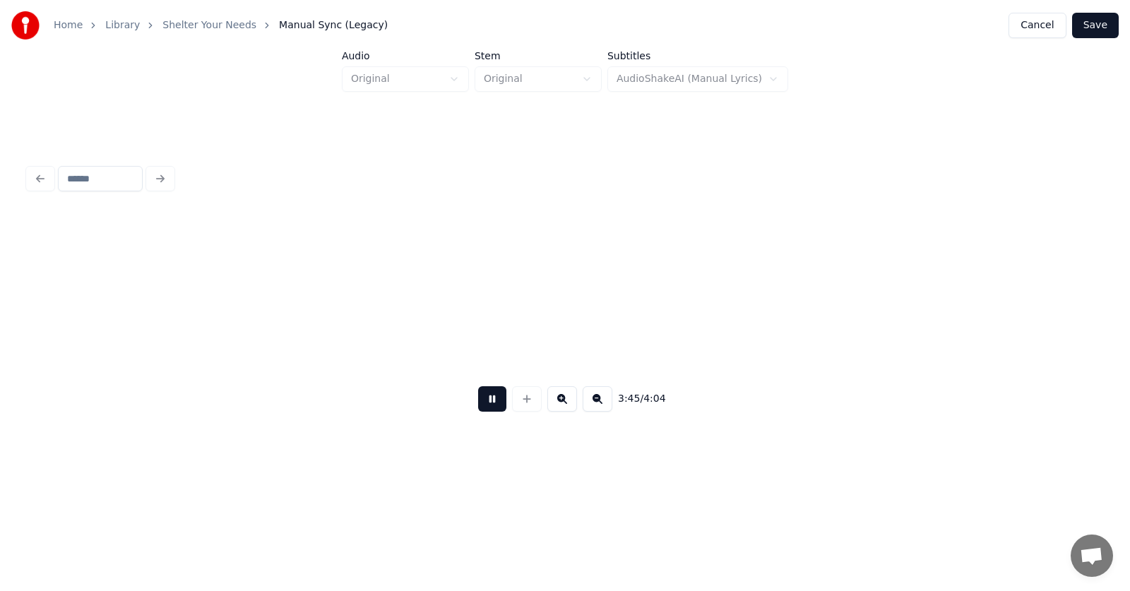
scroll to position [0, 119191]
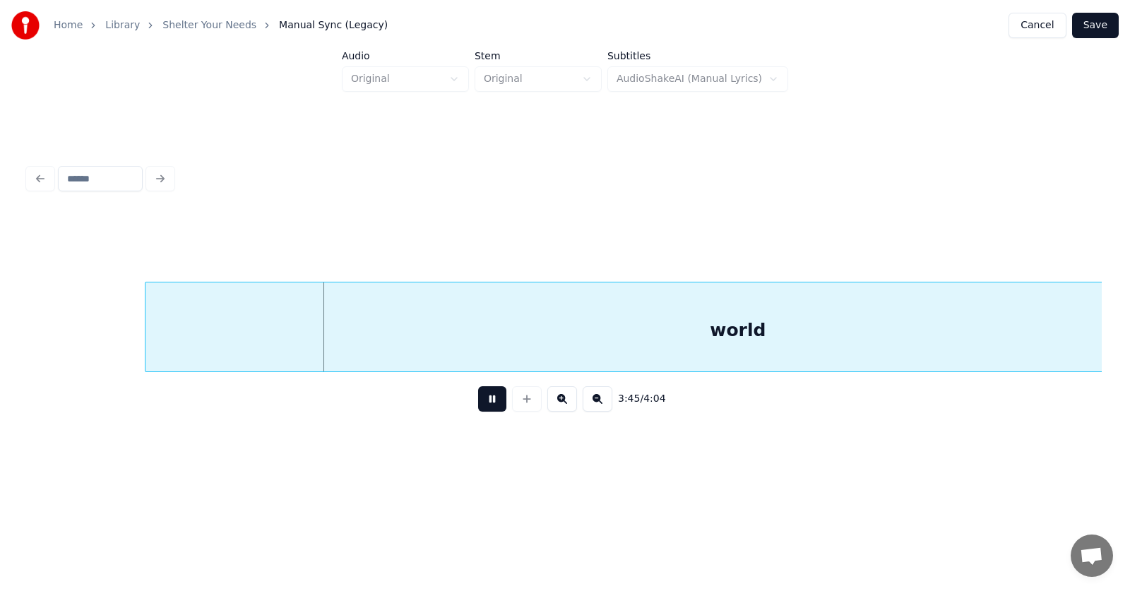
click at [481, 405] on button at bounding box center [492, 398] width 28 height 25
click at [145, 333] on div "world" at bounding box center [738, 327] width 1186 height 90
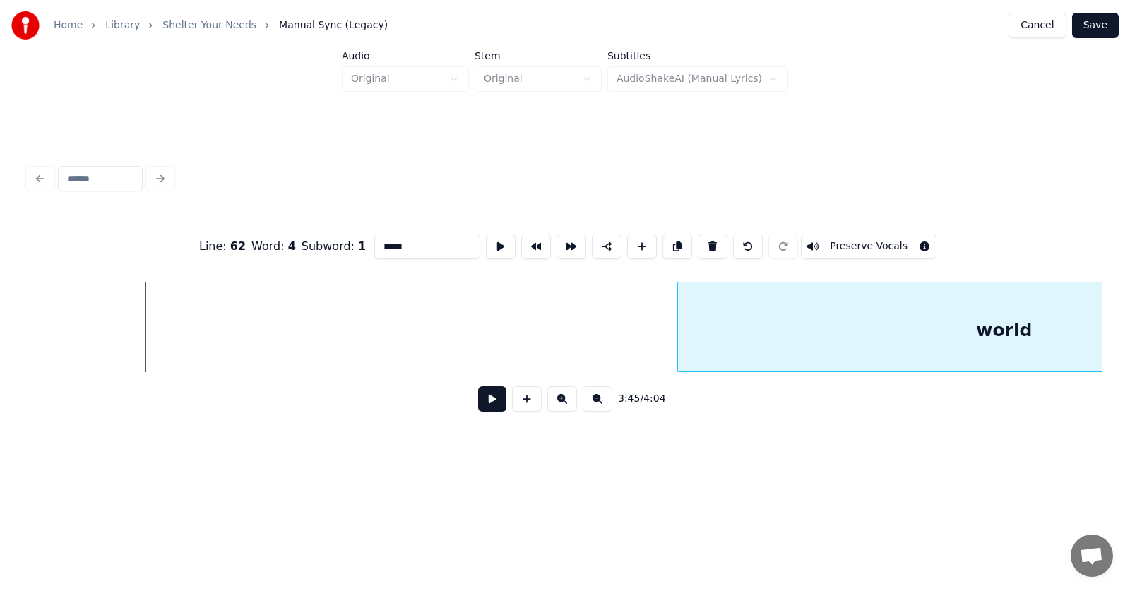
click at [681, 349] on div at bounding box center [680, 326] width 4 height 89
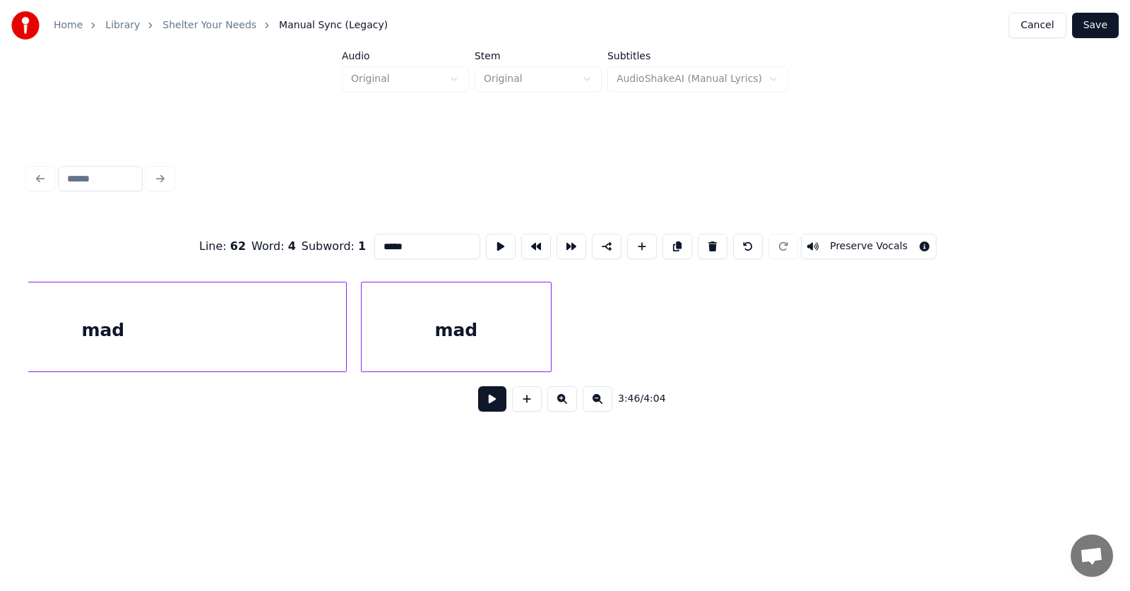
scroll to position [0, 118740]
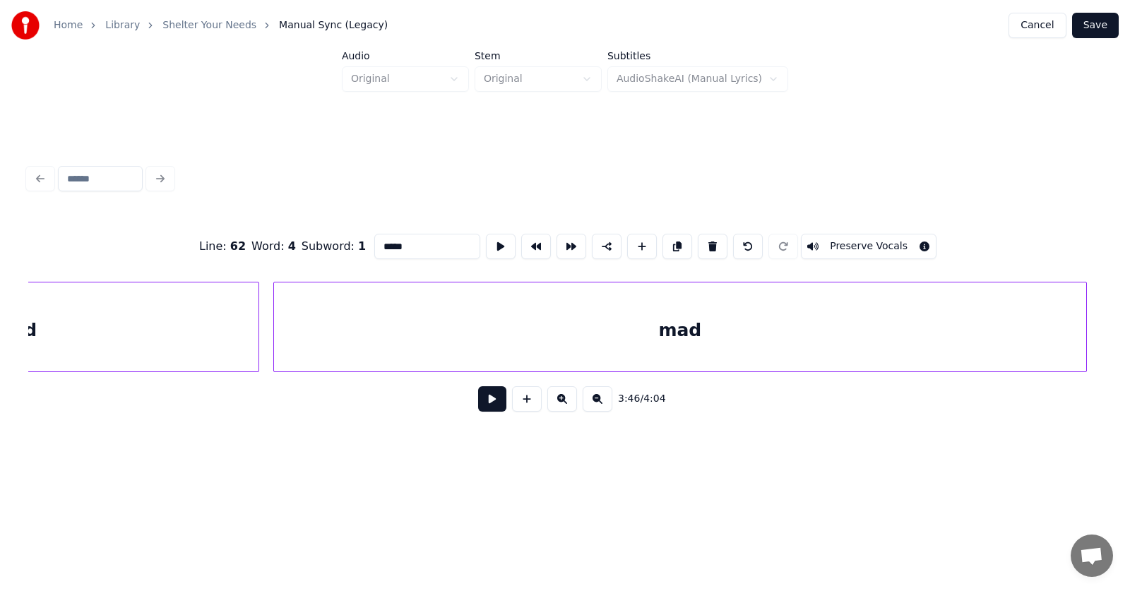
click at [1082, 334] on div at bounding box center [1084, 326] width 4 height 89
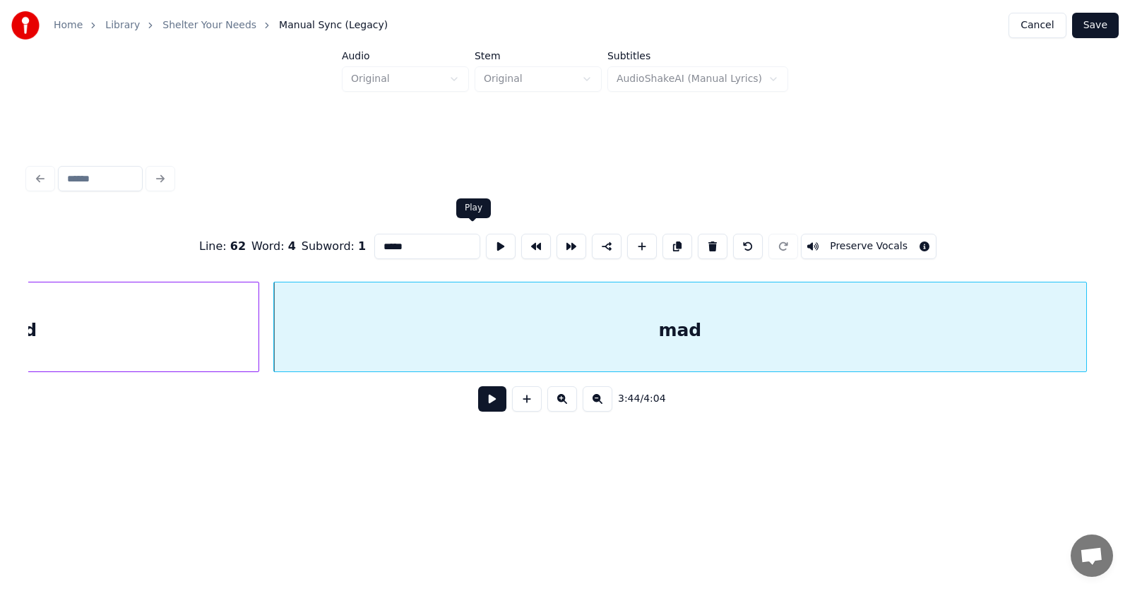
click at [486, 238] on button at bounding box center [501, 246] width 30 height 25
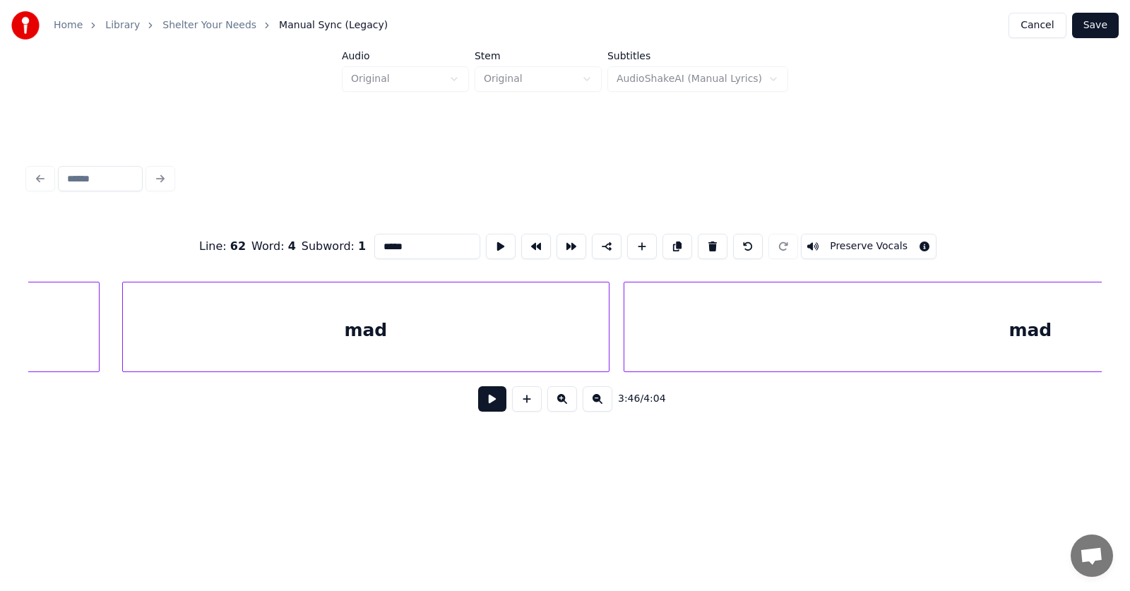
scroll to position [0, 118040]
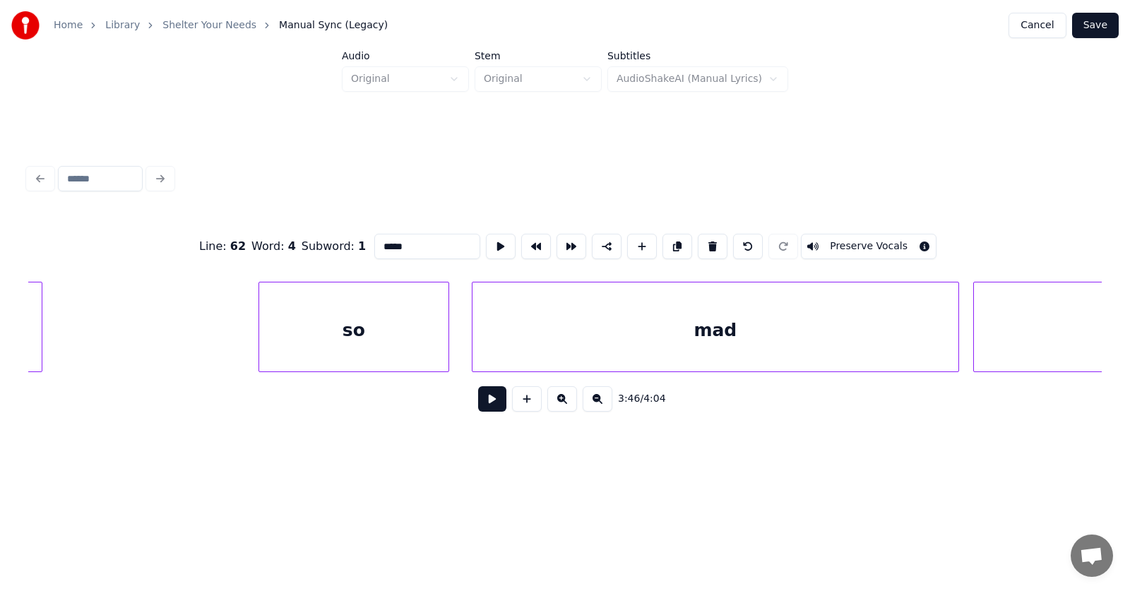
click at [398, 335] on div "so" at bounding box center [353, 330] width 189 height 96
type input "**"
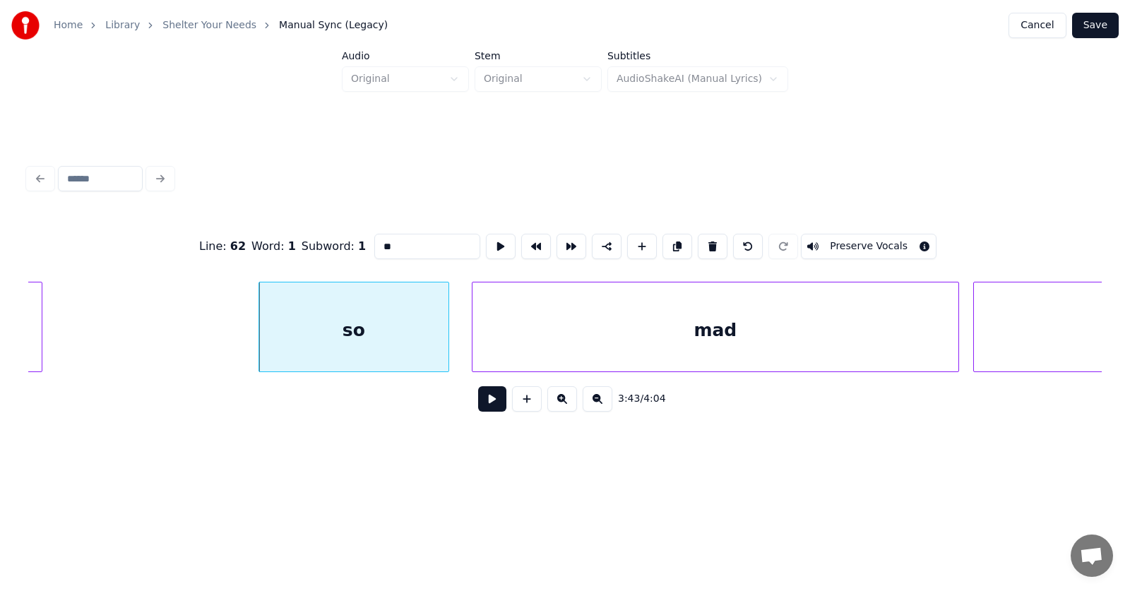
click at [489, 406] on button at bounding box center [492, 398] width 28 height 25
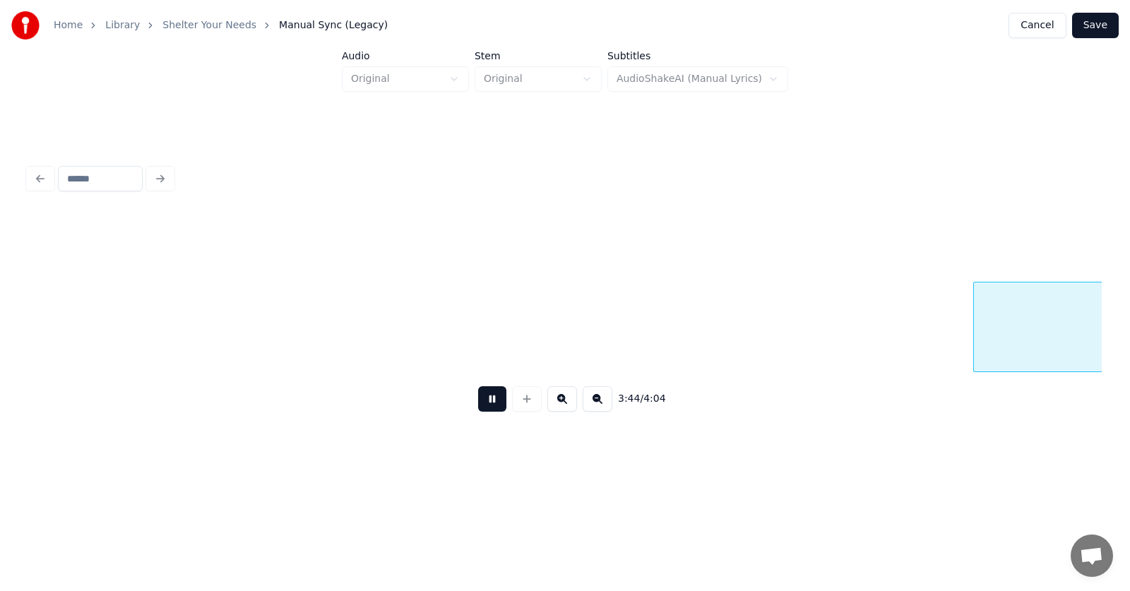
scroll to position [0, 119114]
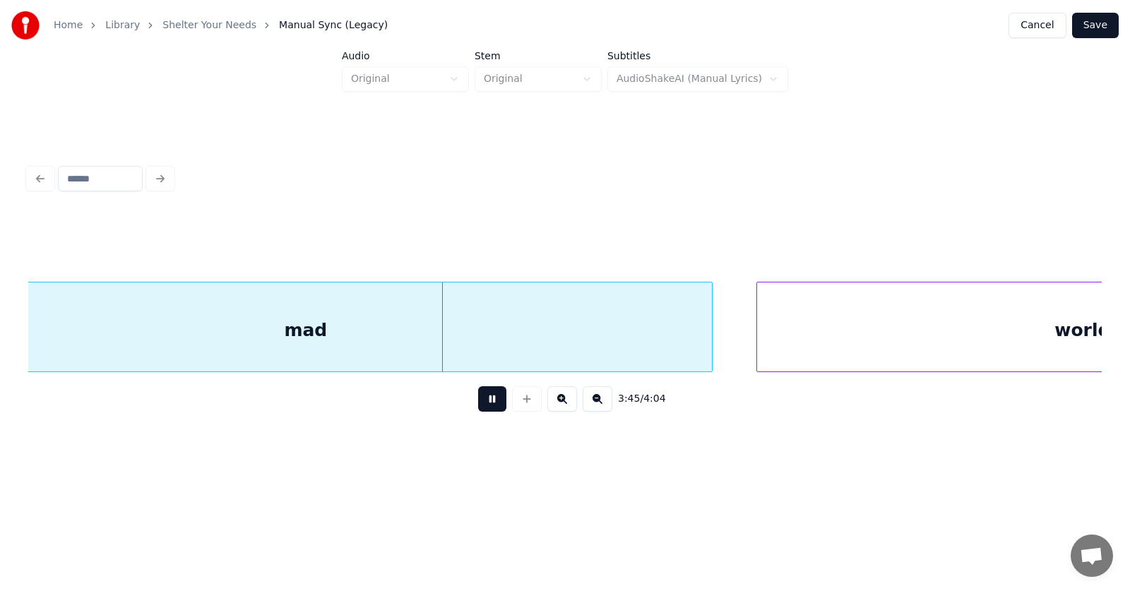
click at [489, 406] on button at bounding box center [492, 398] width 28 height 25
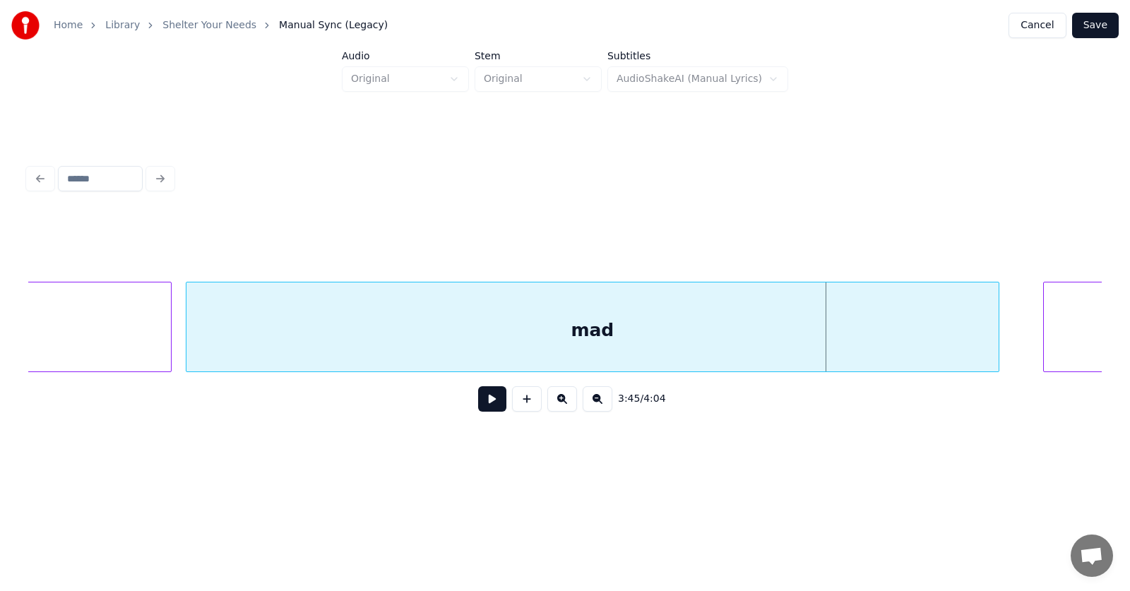
scroll to position [0, 118652]
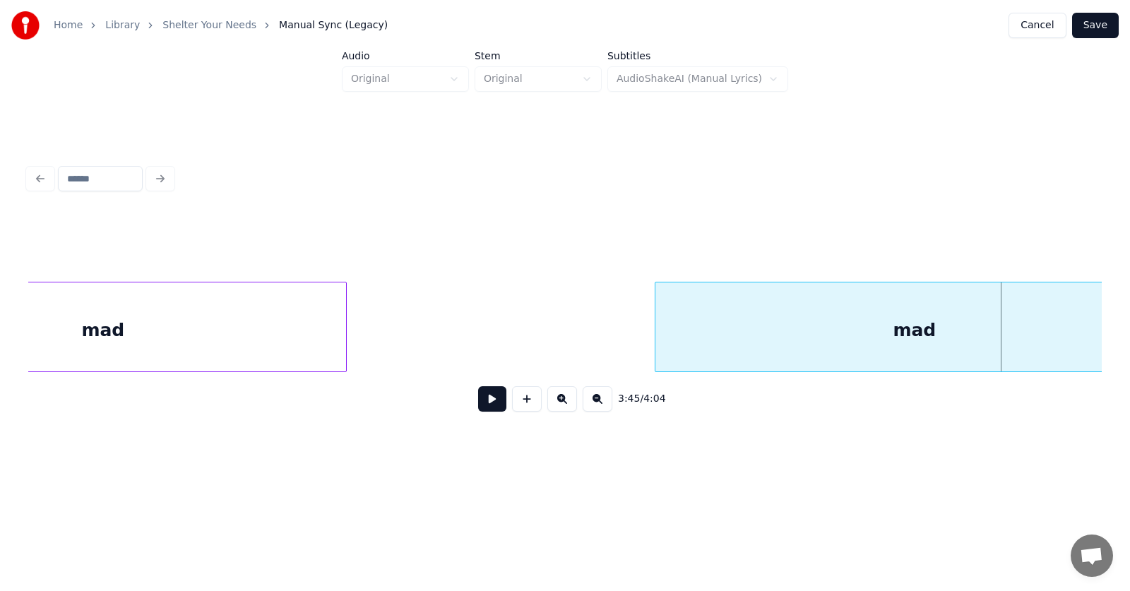
click at [659, 351] on div at bounding box center [657, 326] width 4 height 89
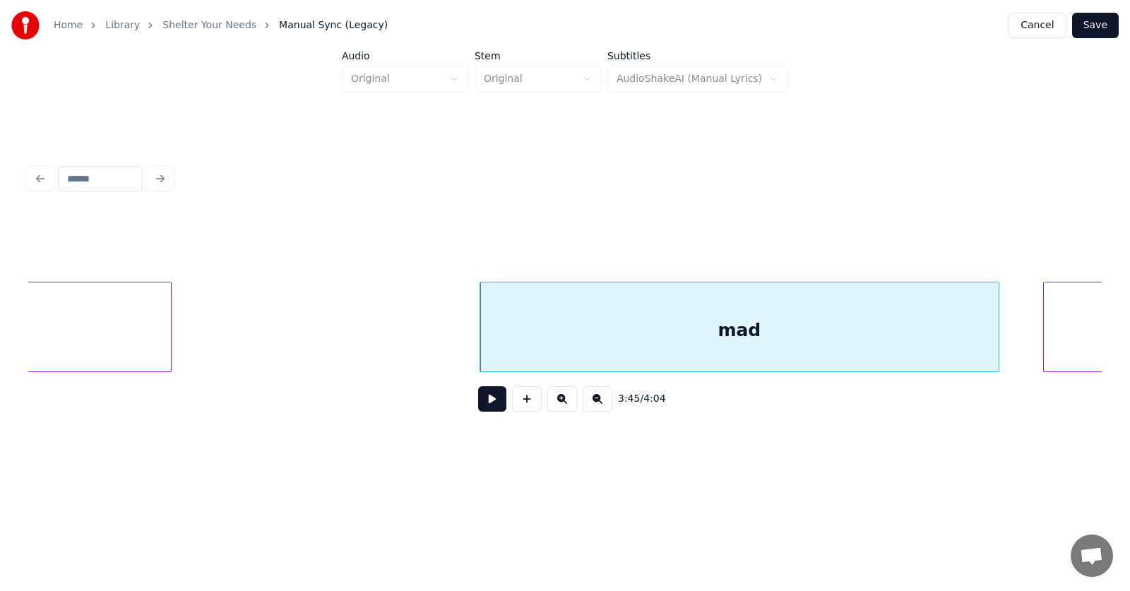
scroll to position [0, 119090]
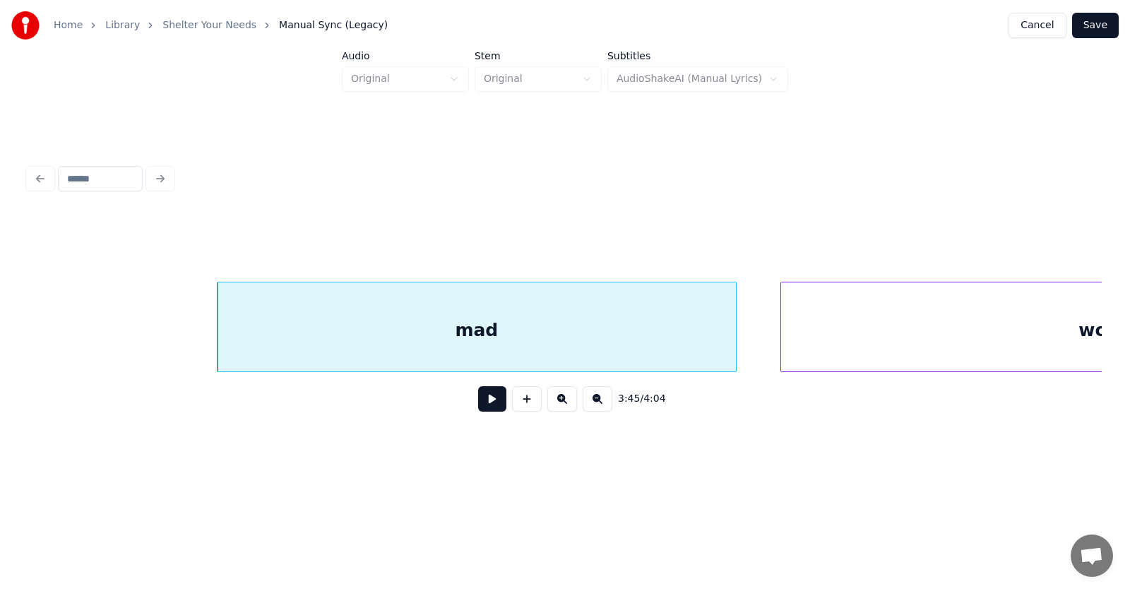
click at [635, 341] on div "mad" at bounding box center [476, 330] width 518 height 96
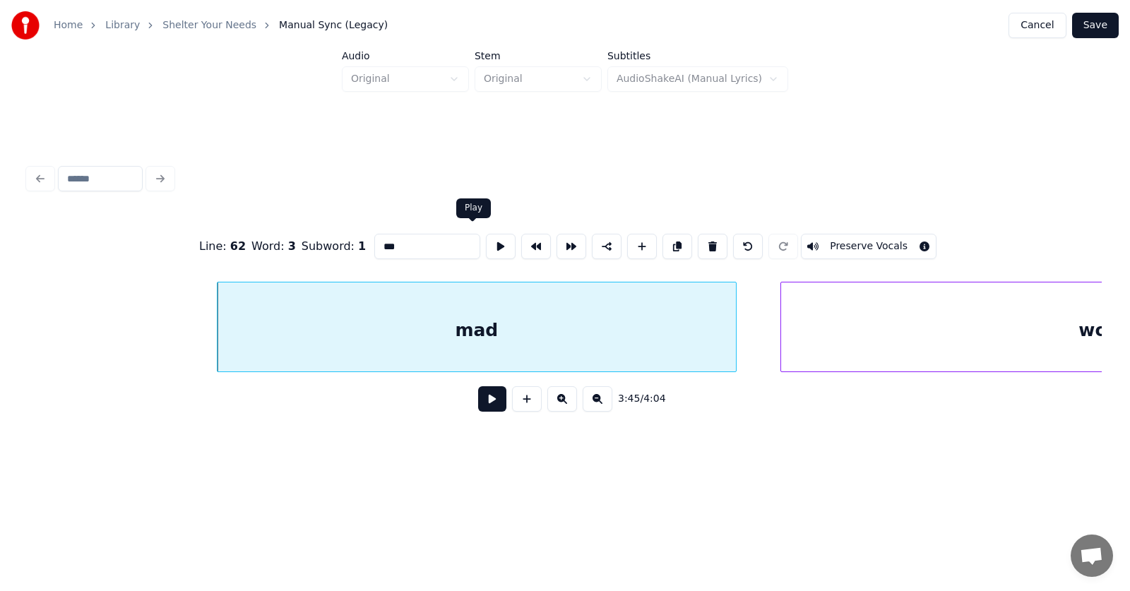
click at [486, 240] on button at bounding box center [501, 246] width 30 height 25
click at [1003, 349] on div at bounding box center [1002, 326] width 4 height 89
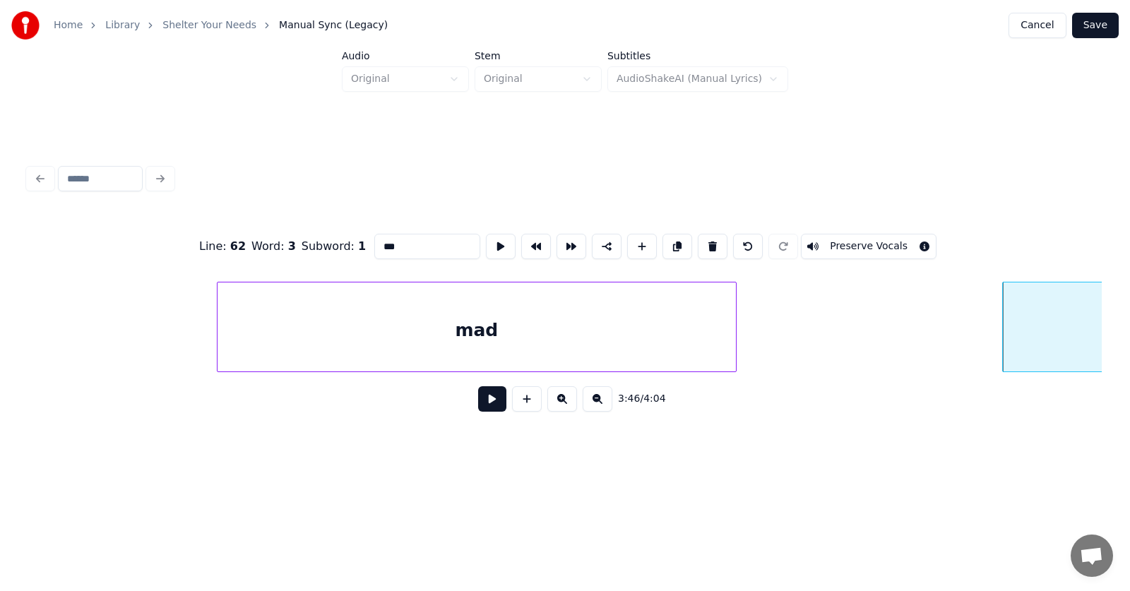
click at [489, 402] on button at bounding box center [492, 398] width 28 height 25
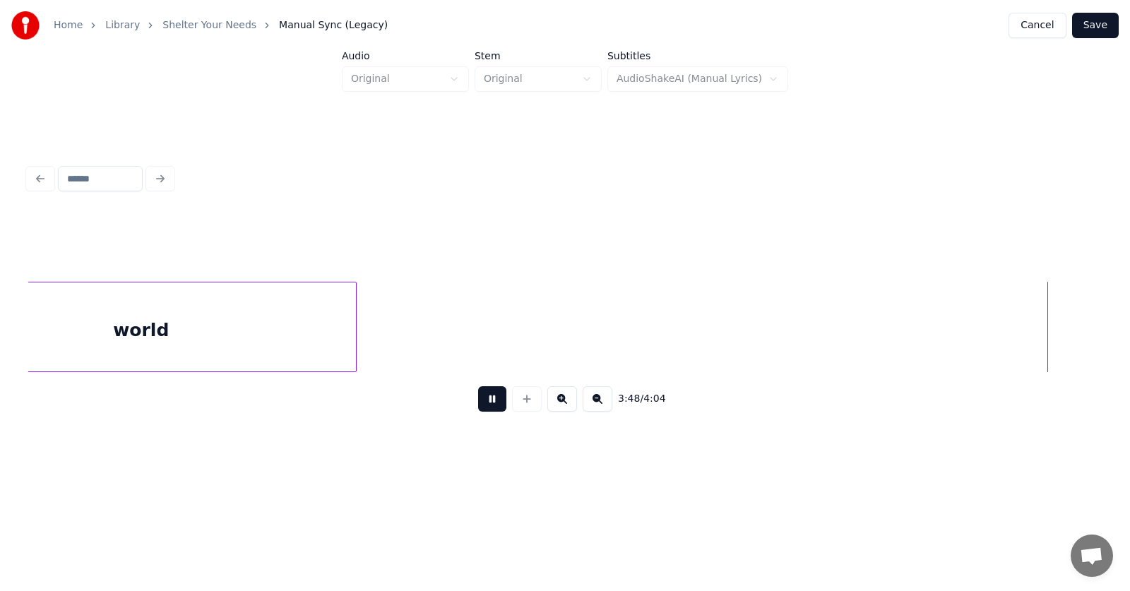
scroll to position [0, 121243]
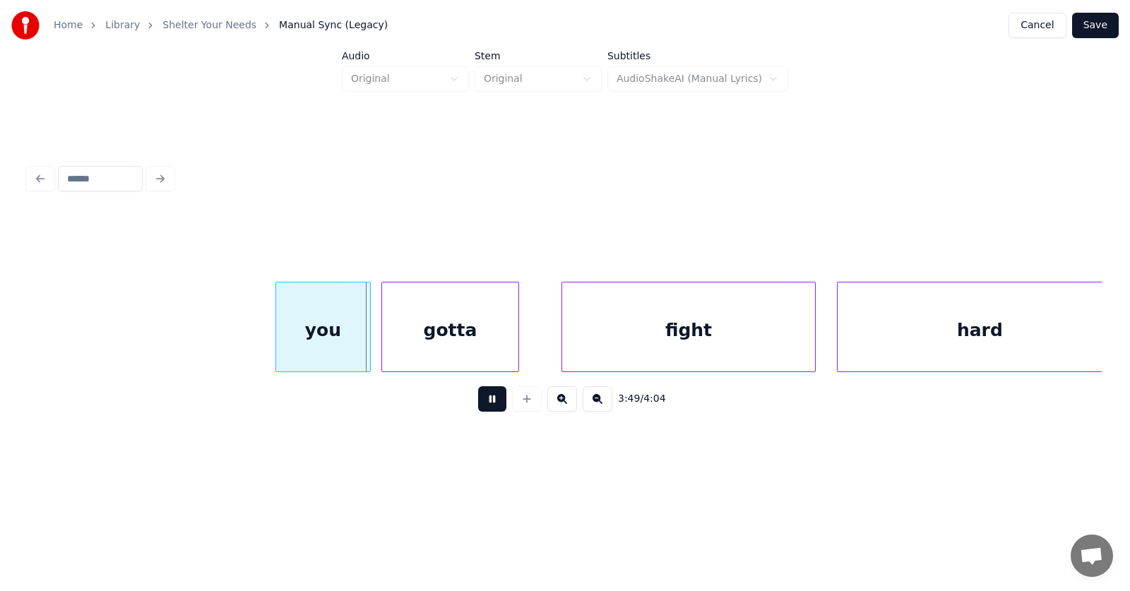
click at [489, 402] on button at bounding box center [492, 398] width 28 height 25
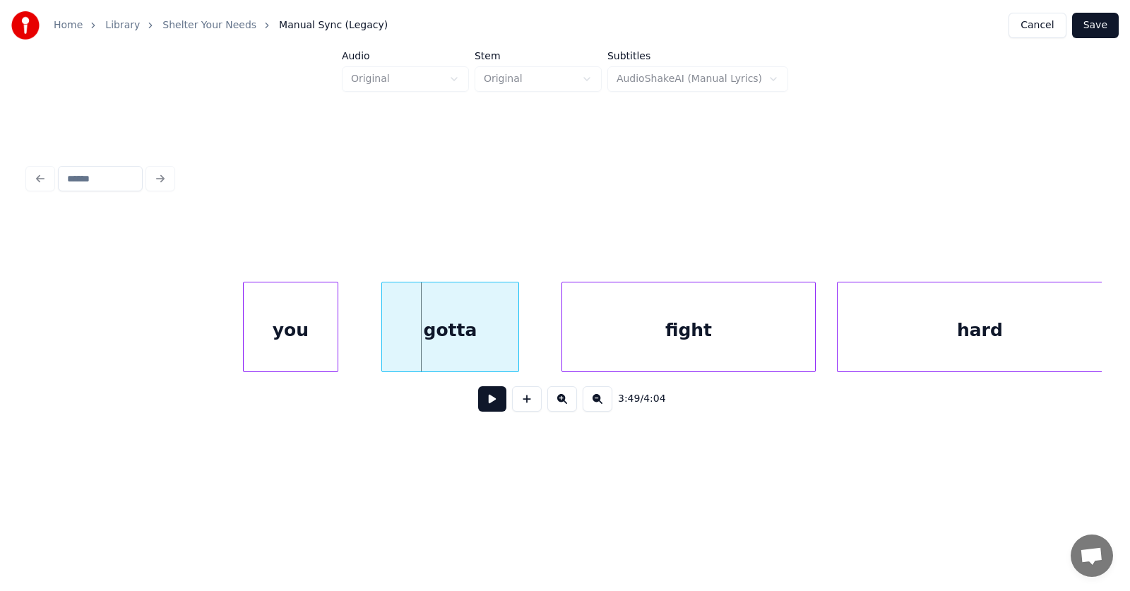
click at [281, 340] on div "you" at bounding box center [291, 330] width 94 height 96
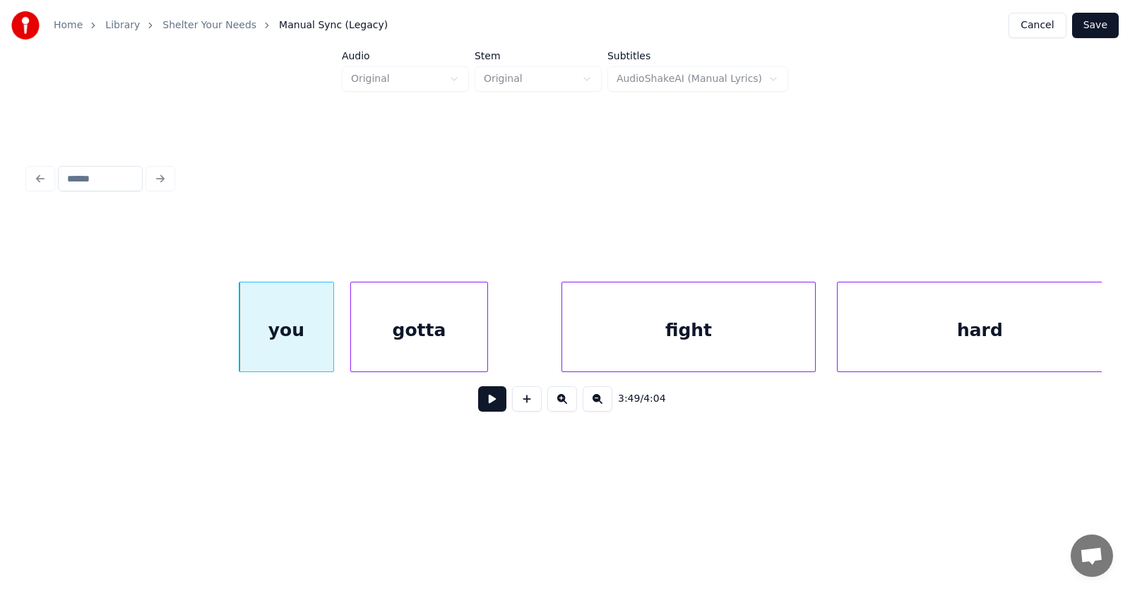
click at [402, 349] on div "gotta" at bounding box center [419, 330] width 136 height 96
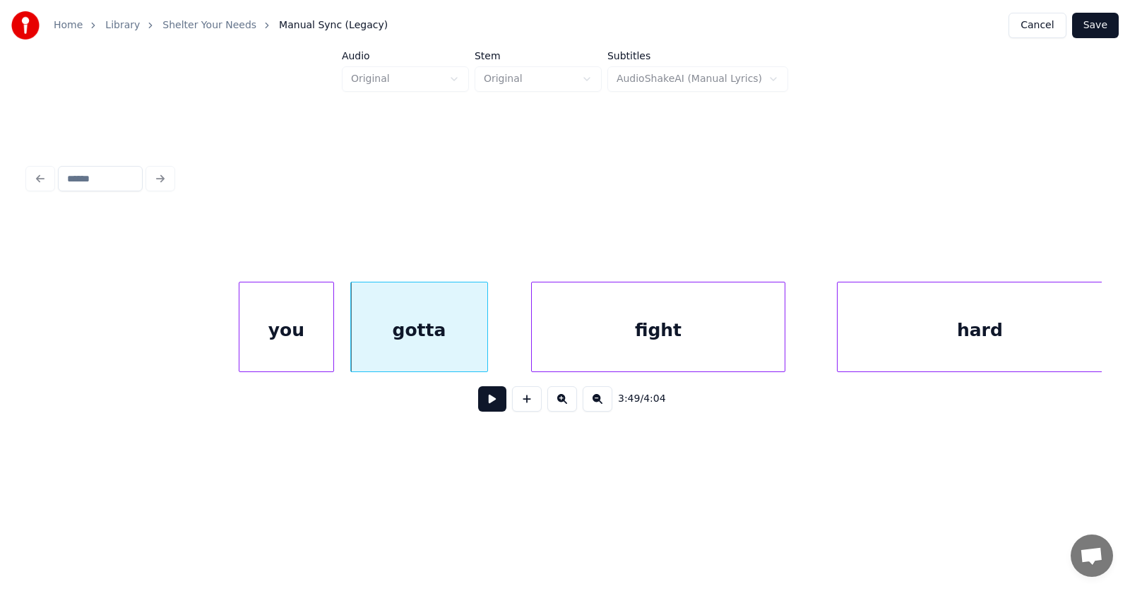
click at [607, 350] on div "fight" at bounding box center [658, 330] width 253 height 96
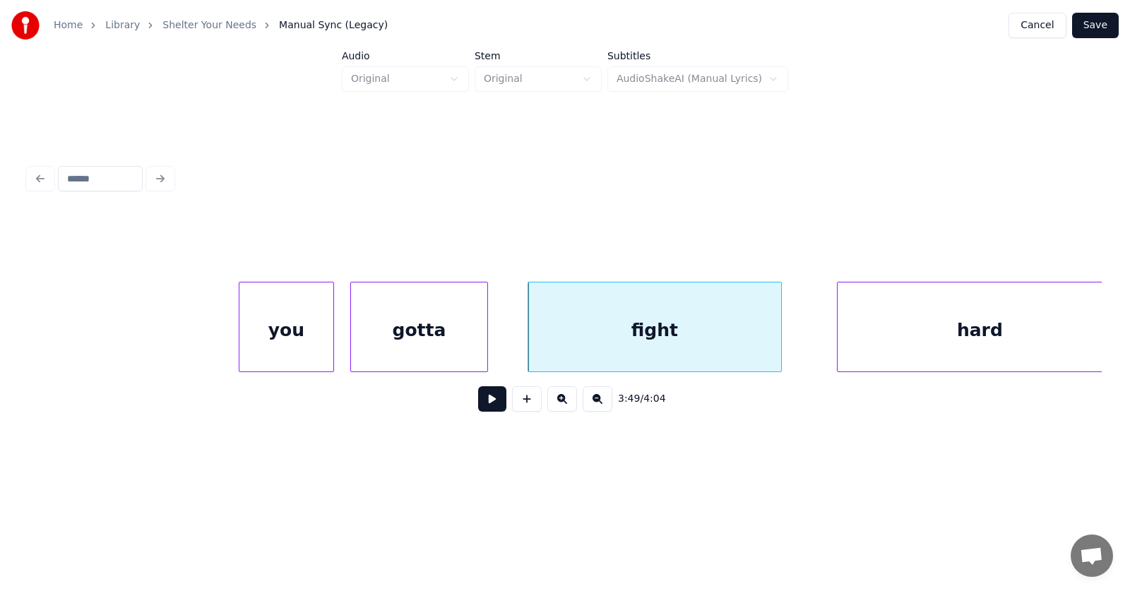
scroll to position [0, 121260]
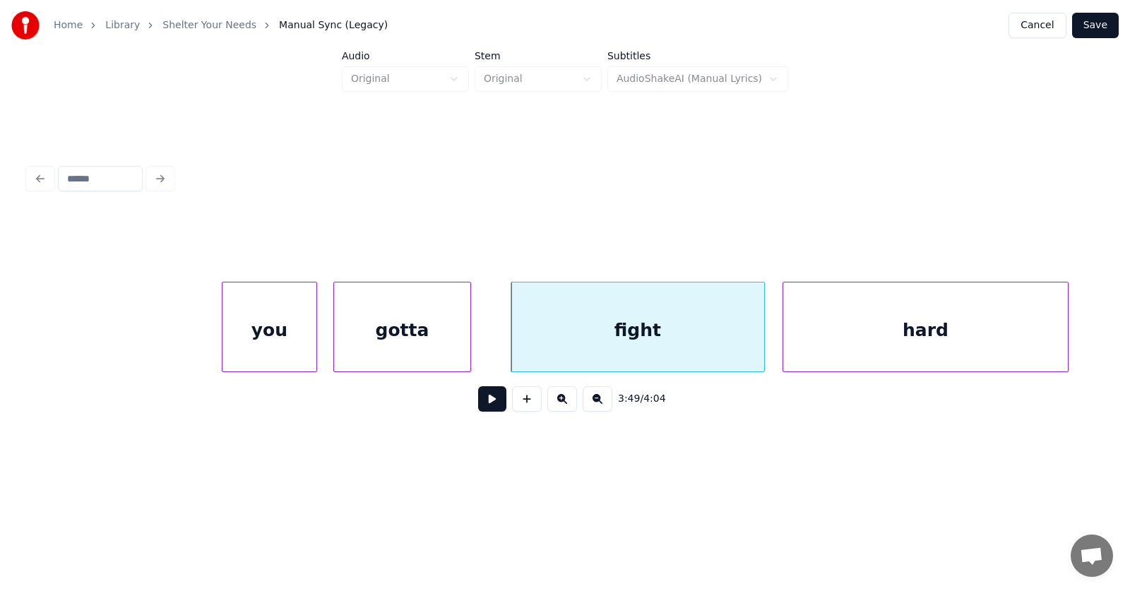
click at [833, 344] on div "hard" at bounding box center [925, 330] width 285 height 96
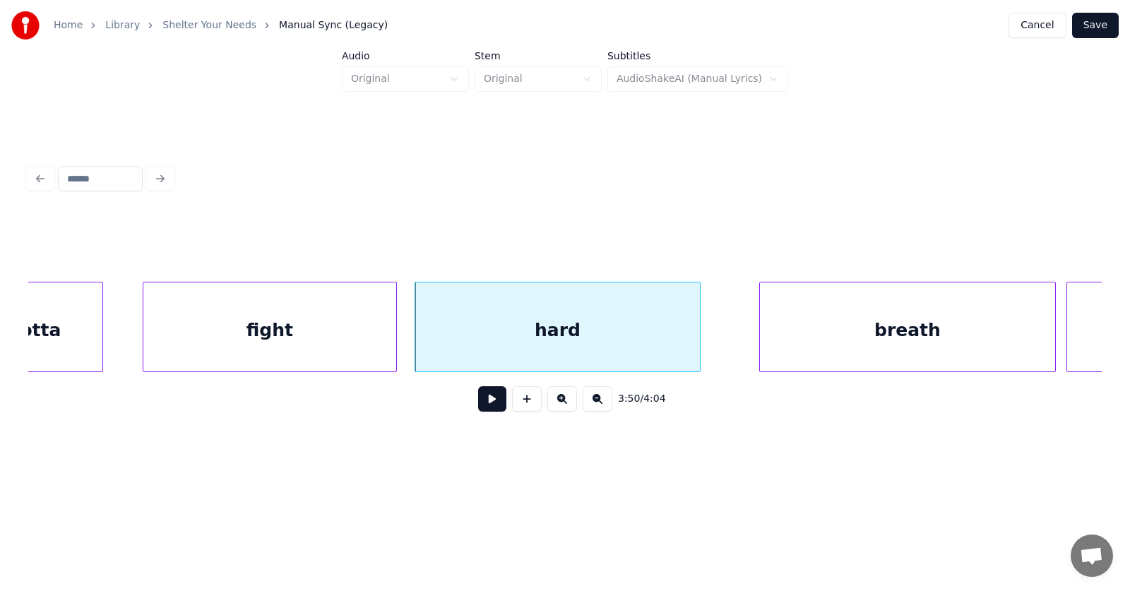
scroll to position [0, 121715]
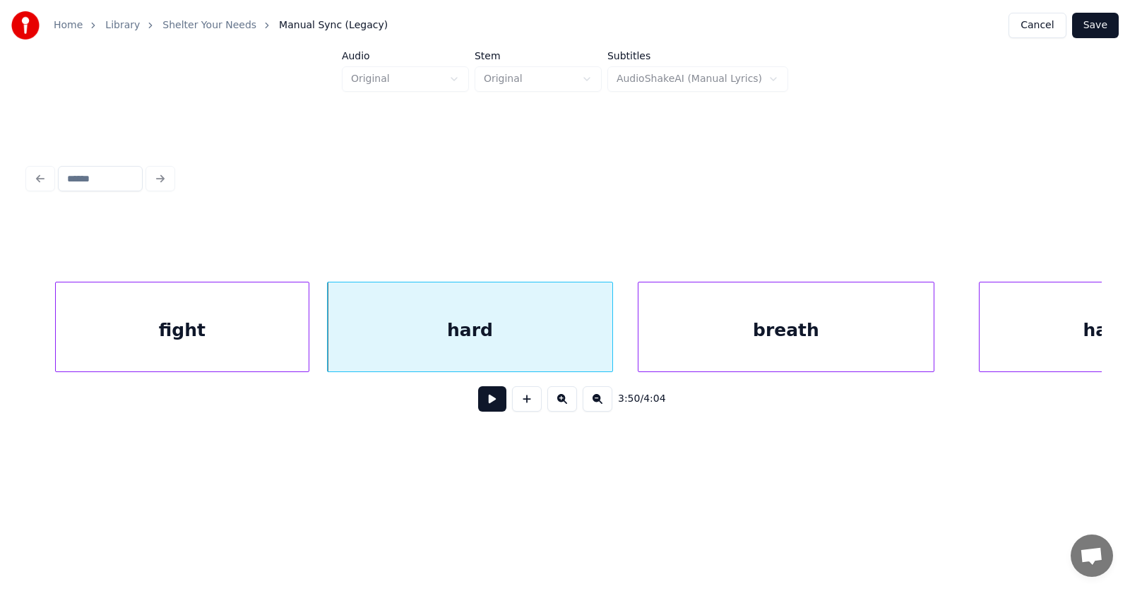
click at [789, 340] on div "breath" at bounding box center [785, 330] width 295 height 96
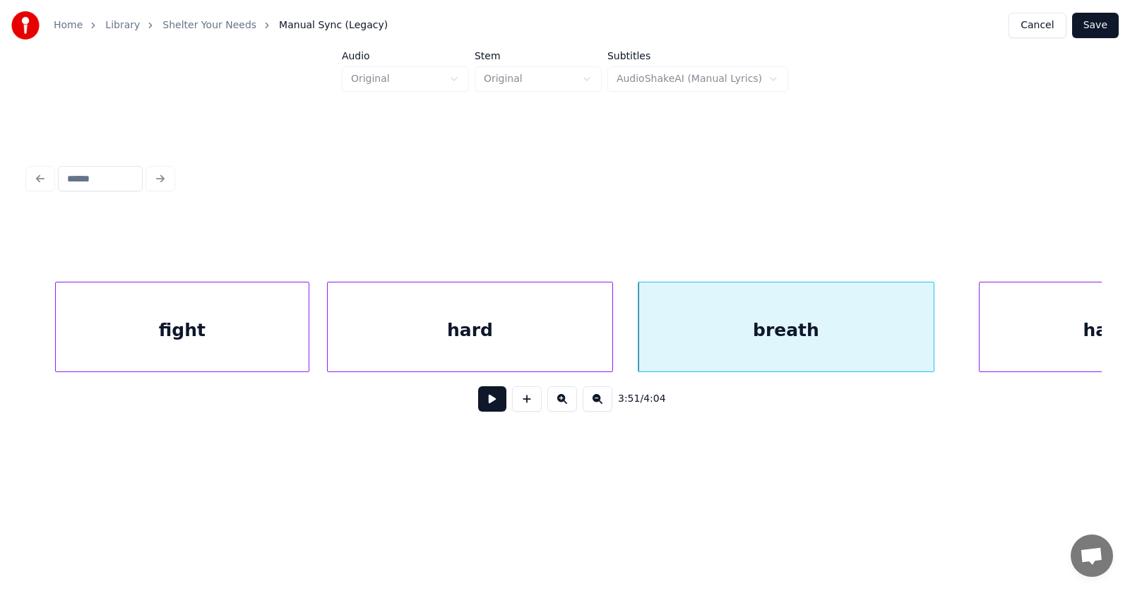
scroll to position [0, 121842]
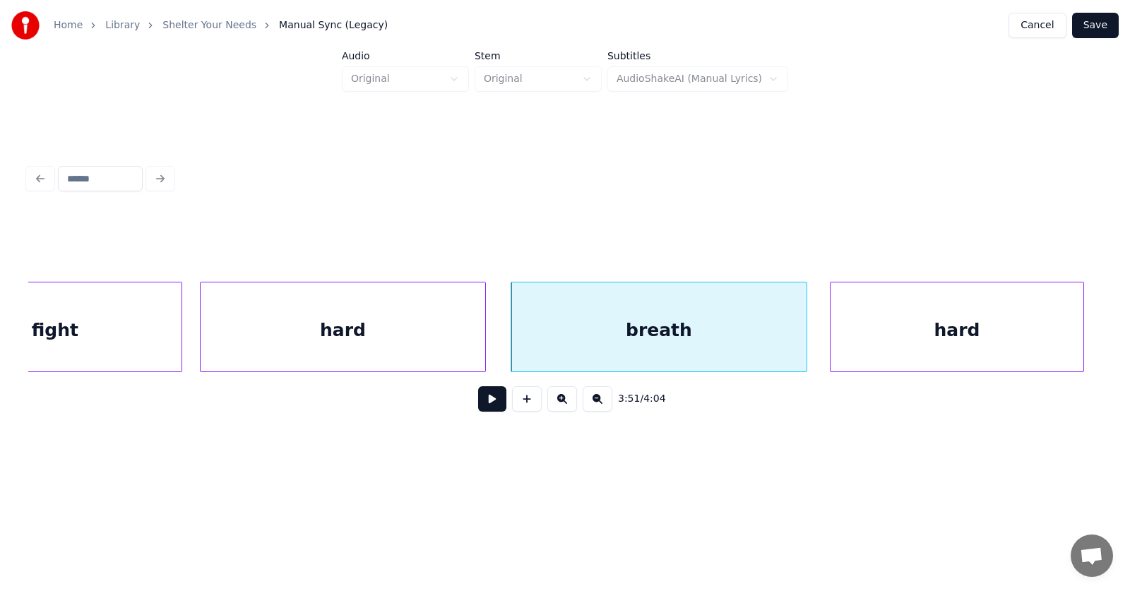
click at [1003, 342] on div "hard" at bounding box center [956, 330] width 253 height 96
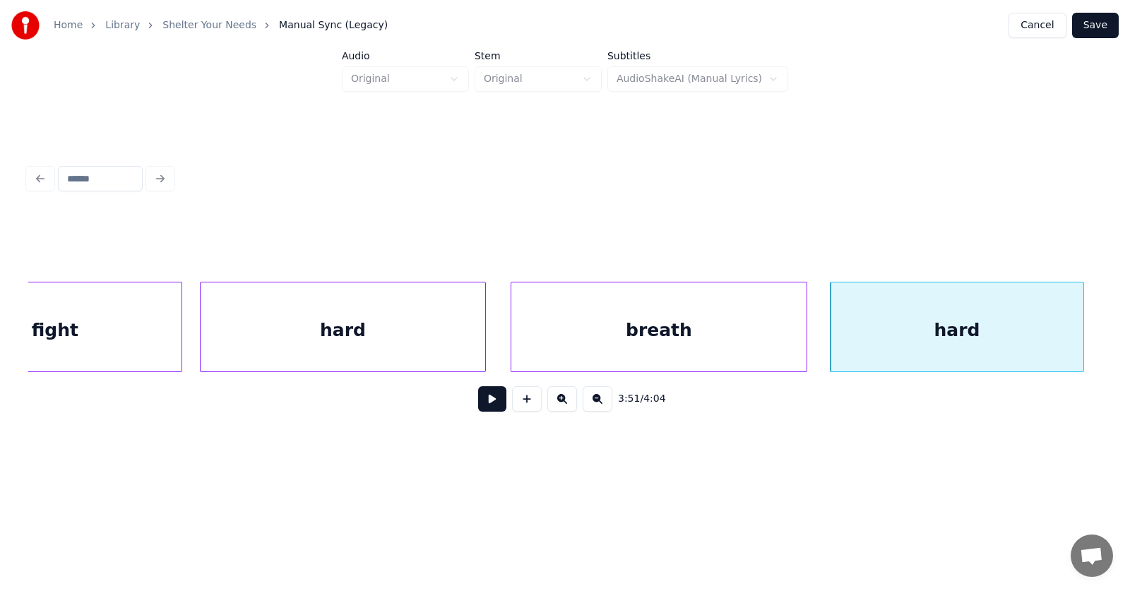
click at [487, 407] on button at bounding box center [492, 398] width 28 height 25
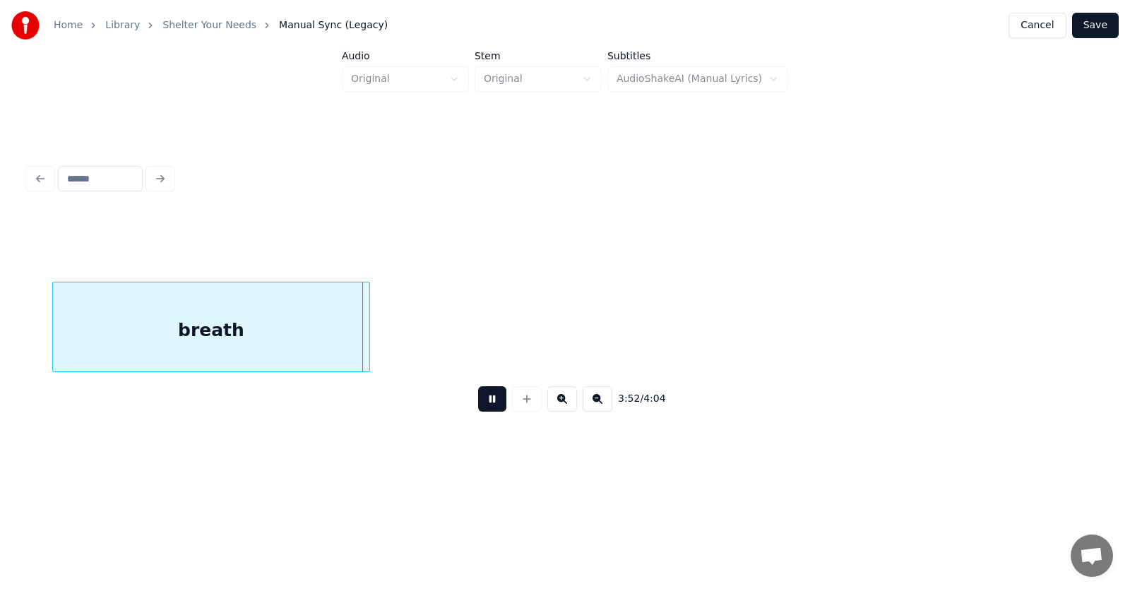
click at [487, 407] on button at bounding box center [492, 398] width 28 height 25
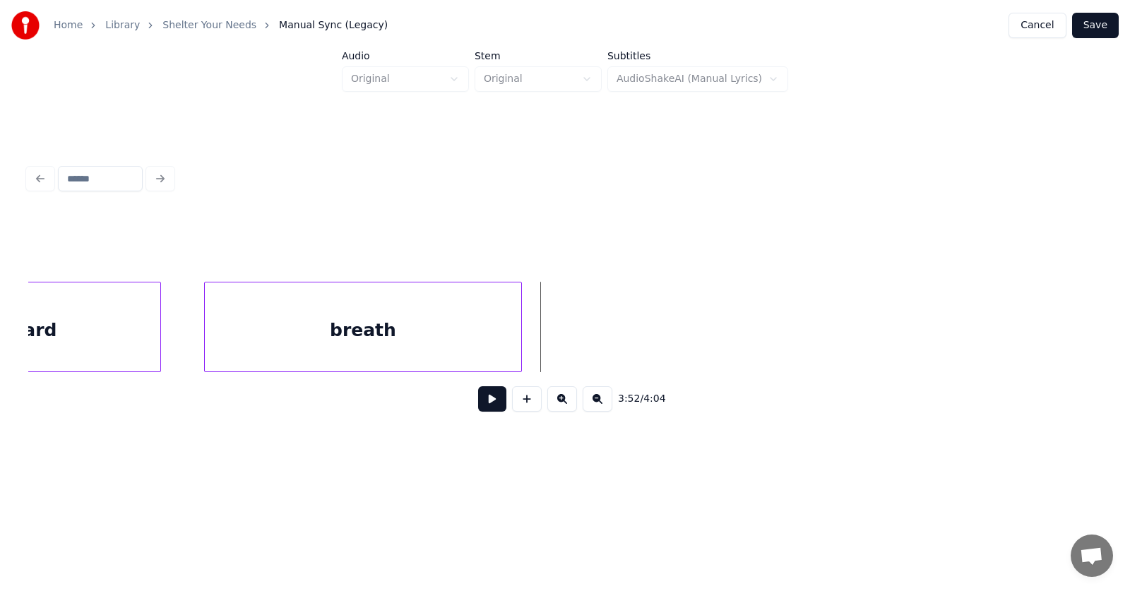
scroll to position [0, 122590]
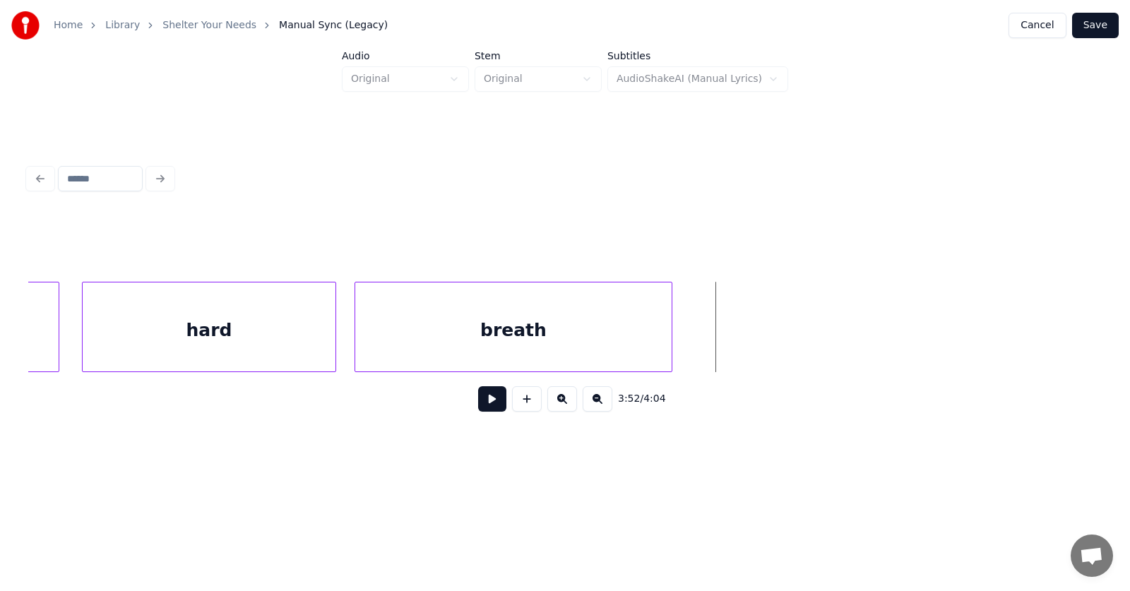
click at [604, 345] on div "breath" at bounding box center [513, 330] width 316 height 96
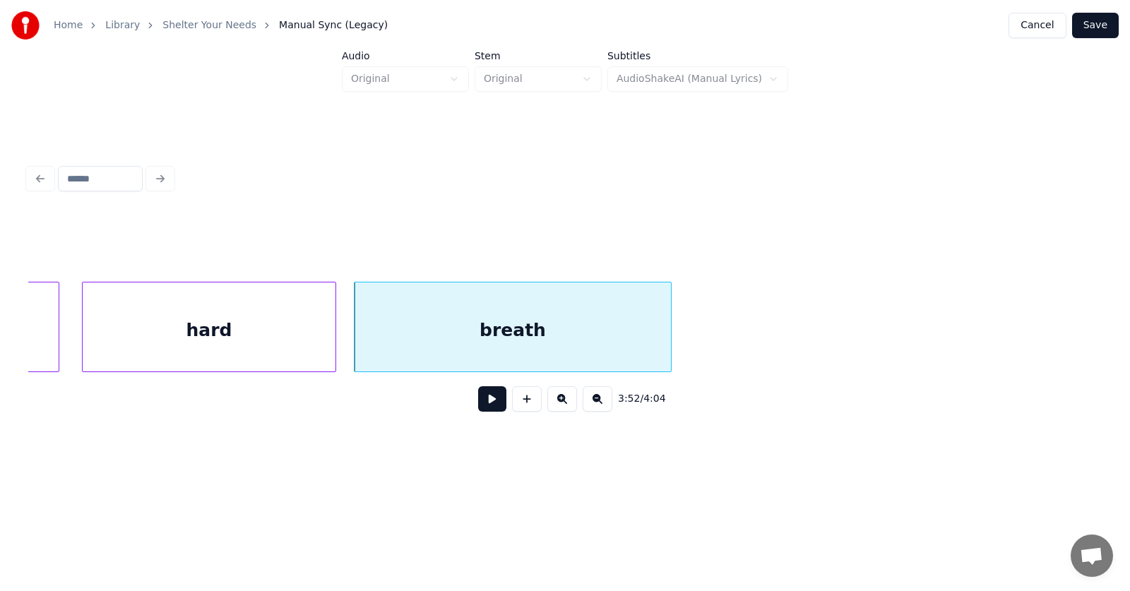
click at [1111, 23] on button "Save" at bounding box center [1095, 25] width 47 height 25
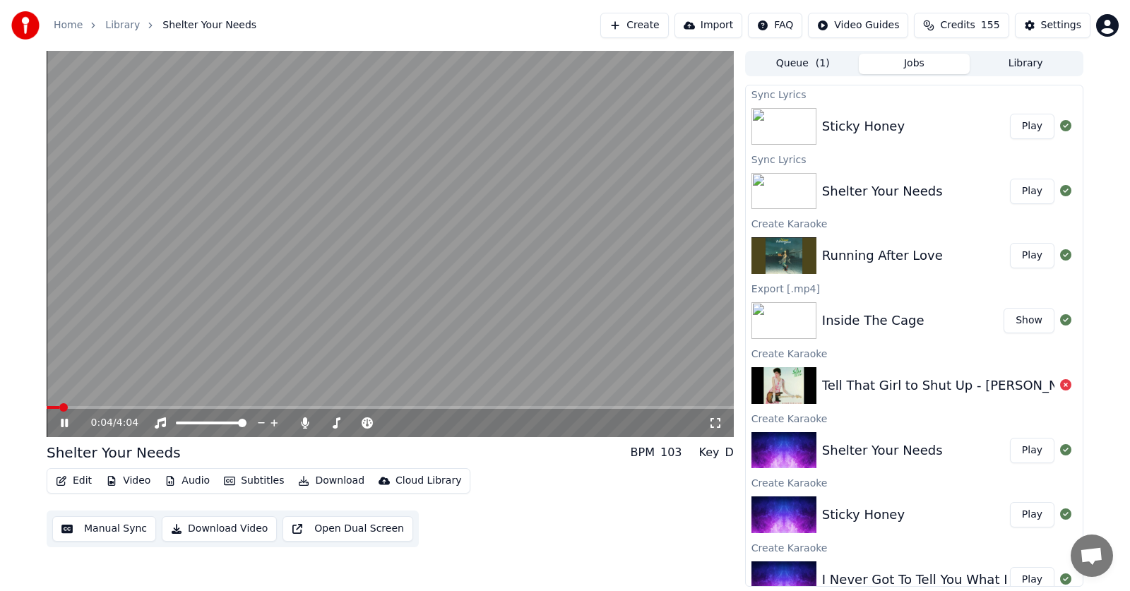
click at [68, 426] on icon at bounding box center [64, 423] width 7 height 8
click at [65, 422] on icon at bounding box center [64, 423] width 8 height 10
click at [63, 419] on icon at bounding box center [74, 422] width 33 height 11
click at [64, 421] on icon at bounding box center [64, 423] width 8 height 10
click at [241, 483] on button "Subtitles" at bounding box center [253, 481] width 71 height 20
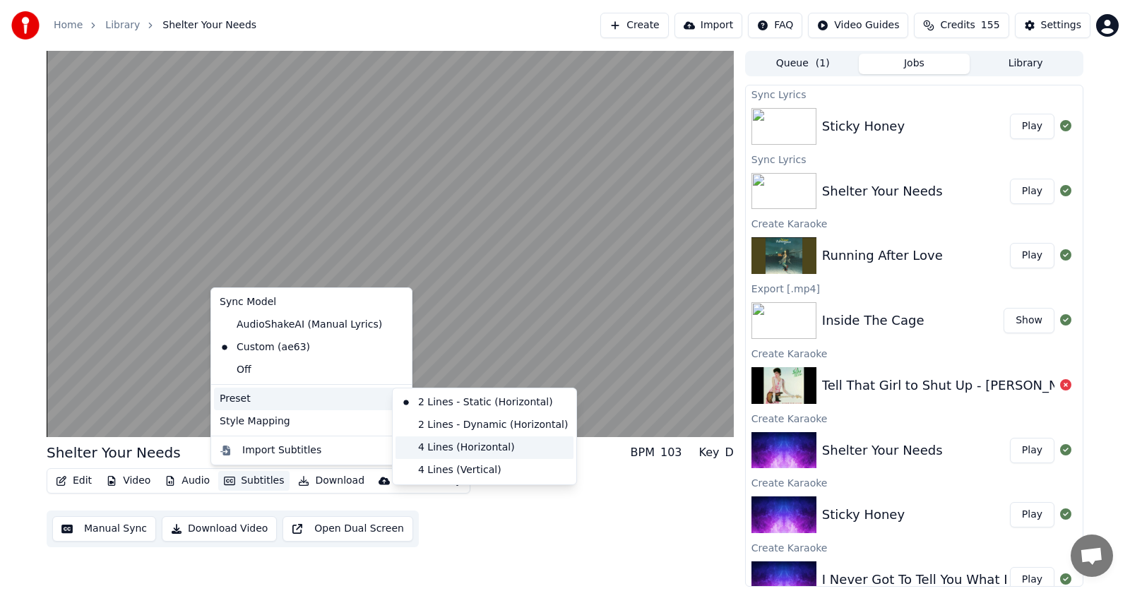
click at [434, 448] on div "4 Lines (Horizontal)" at bounding box center [484, 447] width 178 height 23
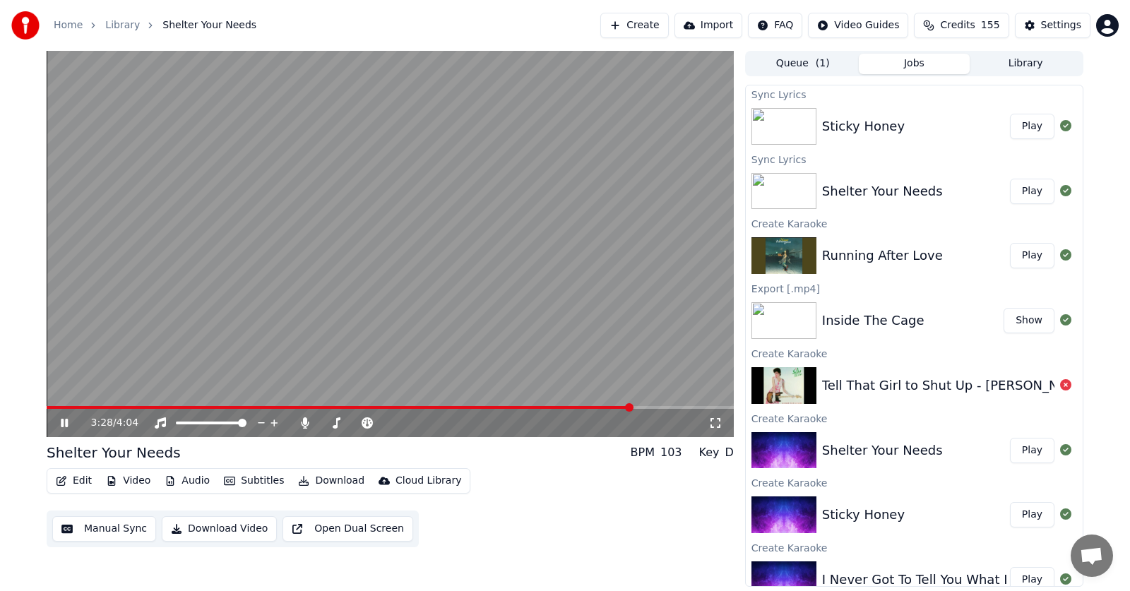
click at [61, 420] on icon at bounding box center [74, 422] width 33 height 11
click at [600, 408] on span at bounding box center [599, 407] width 8 height 8
click at [64, 423] on icon at bounding box center [64, 423] width 8 height 10
click at [61, 425] on icon at bounding box center [64, 423] width 7 height 8
click at [97, 527] on button "Manual Sync" at bounding box center [104, 528] width 104 height 25
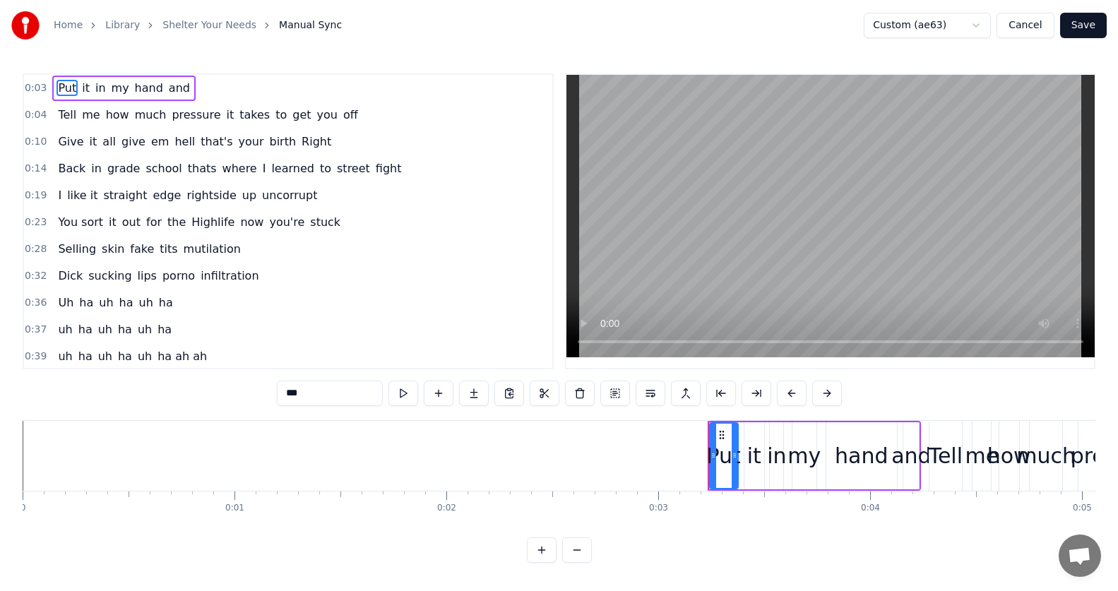
click at [1020, 23] on button "Cancel" at bounding box center [1024, 25] width 57 height 25
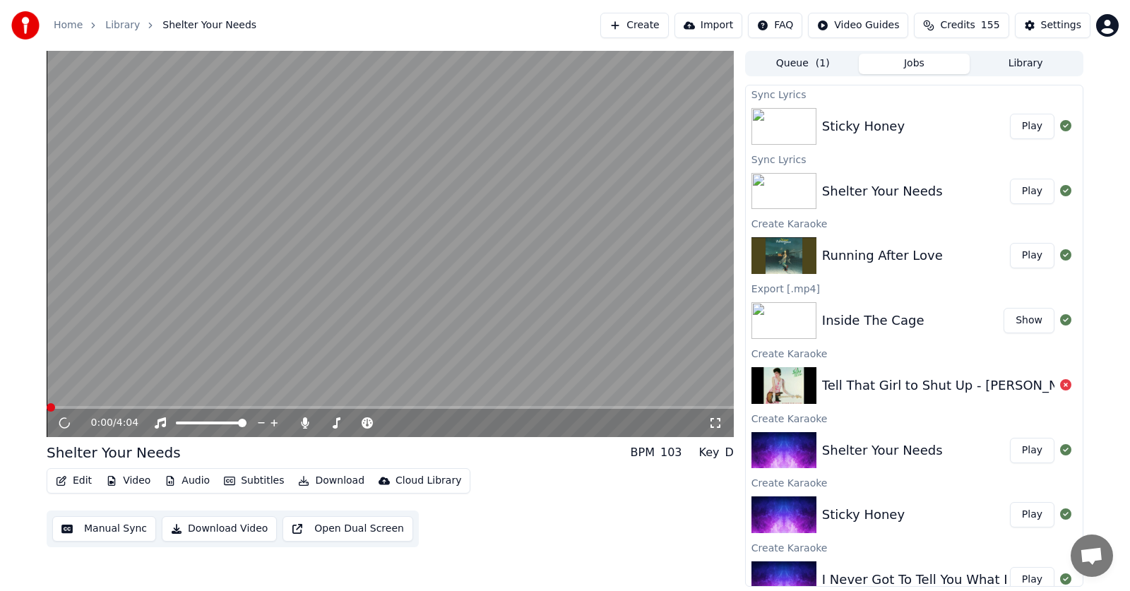
click at [75, 481] on button "Edit" at bounding box center [73, 481] width 47 height 20
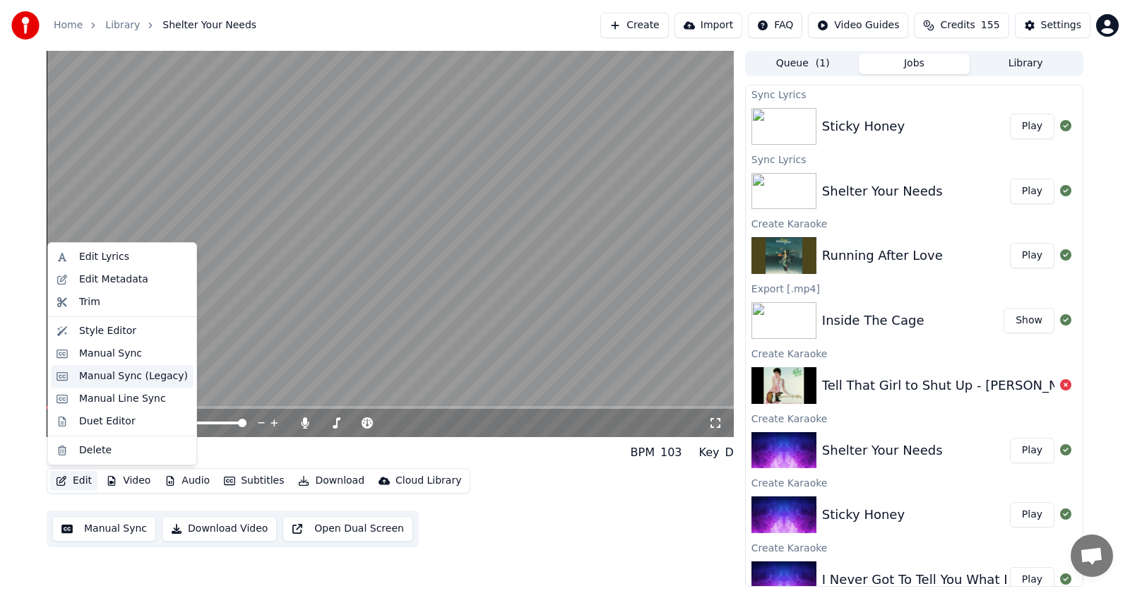
click at [89, 377] on div "Manual Sync (Legacy)" at bounding box center [133, 376] width 109 height 14
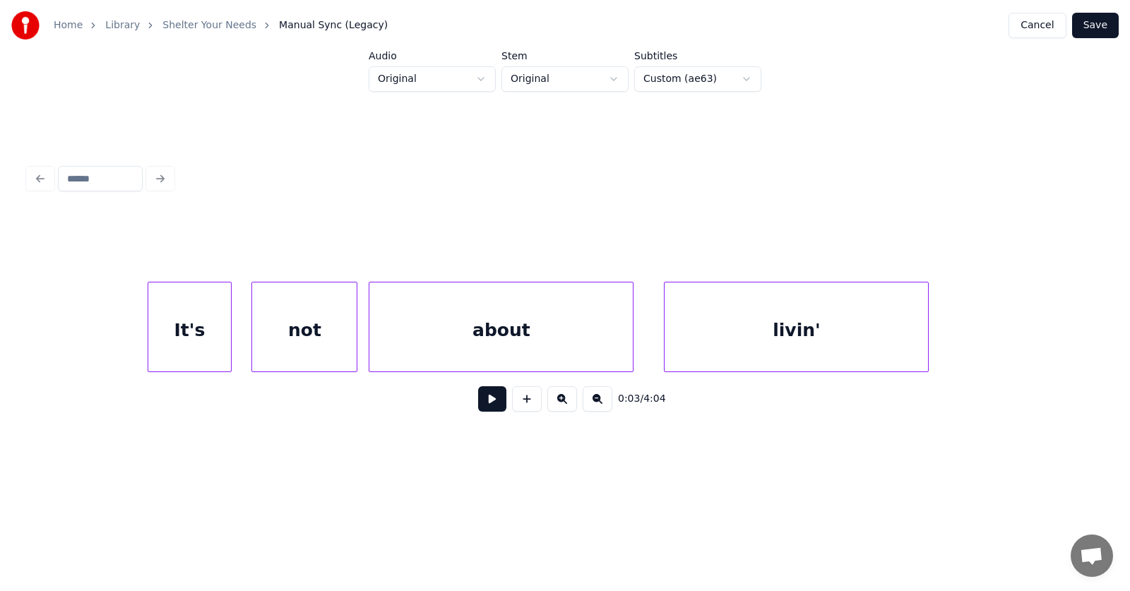
scroll to position [0, 35526]
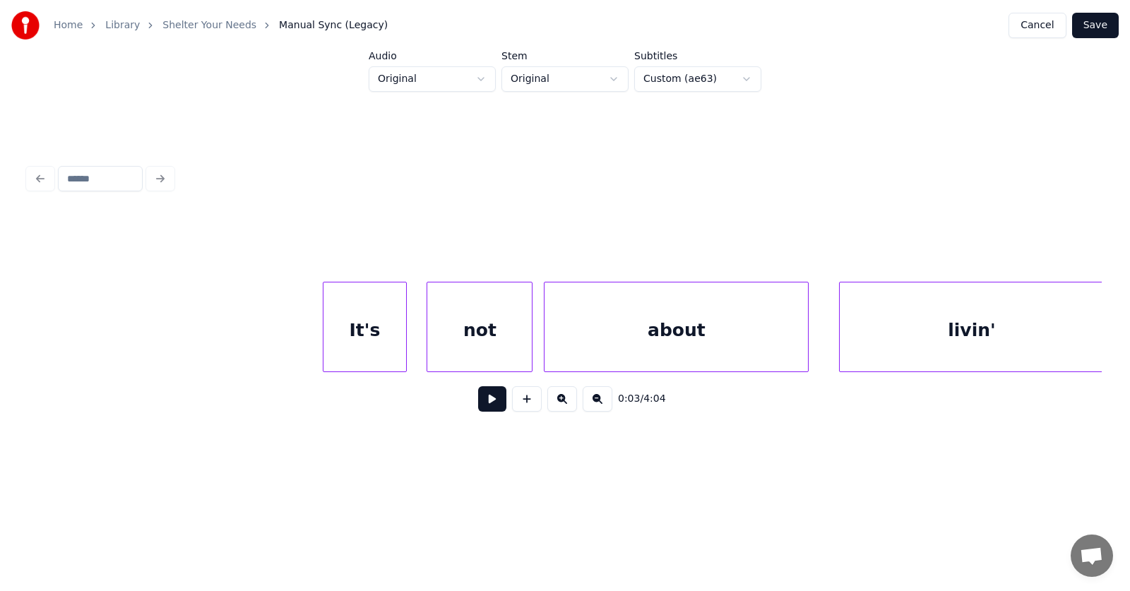
click at [352, 318] on div "It's" at bounding box center [364, 330] width 83 height 96
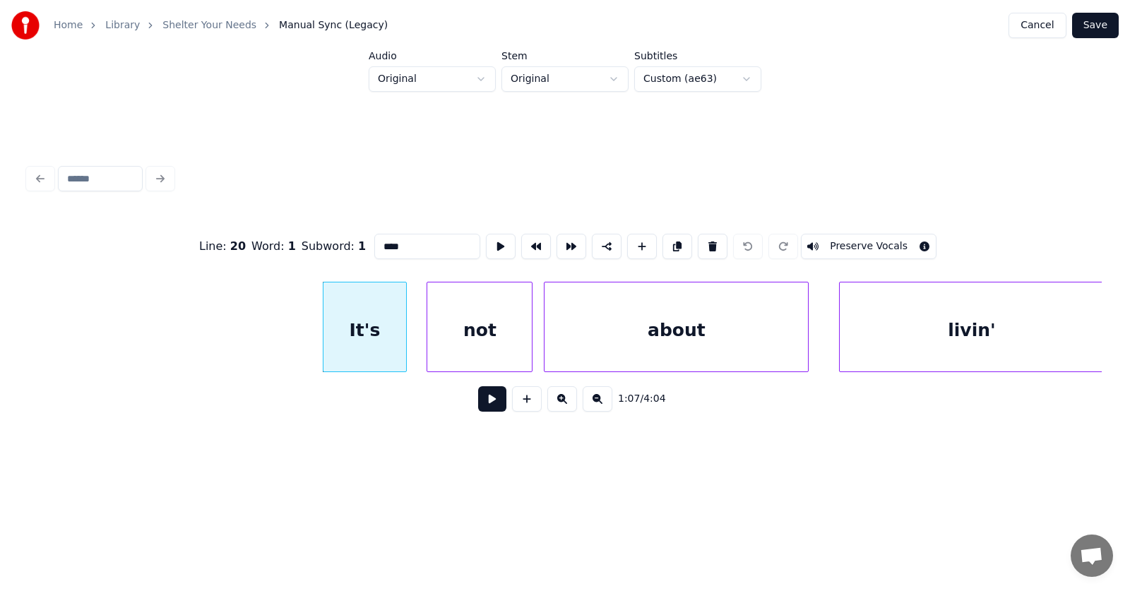
click at [478, 396] on button at bounding box center [492, 398] width 28 height 25
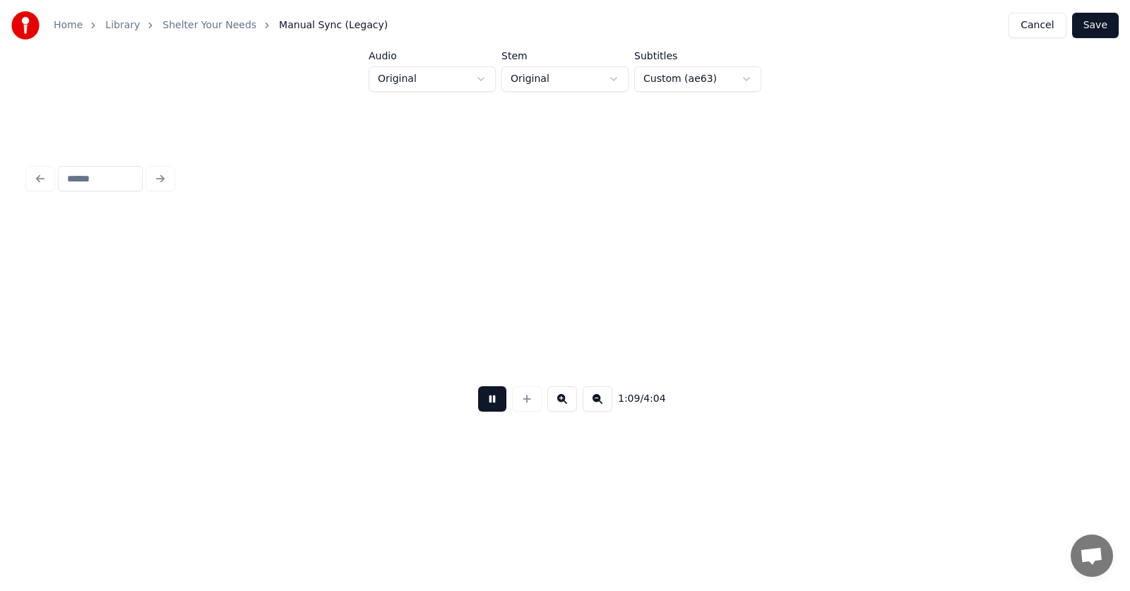
scroll to position [0, 36602]
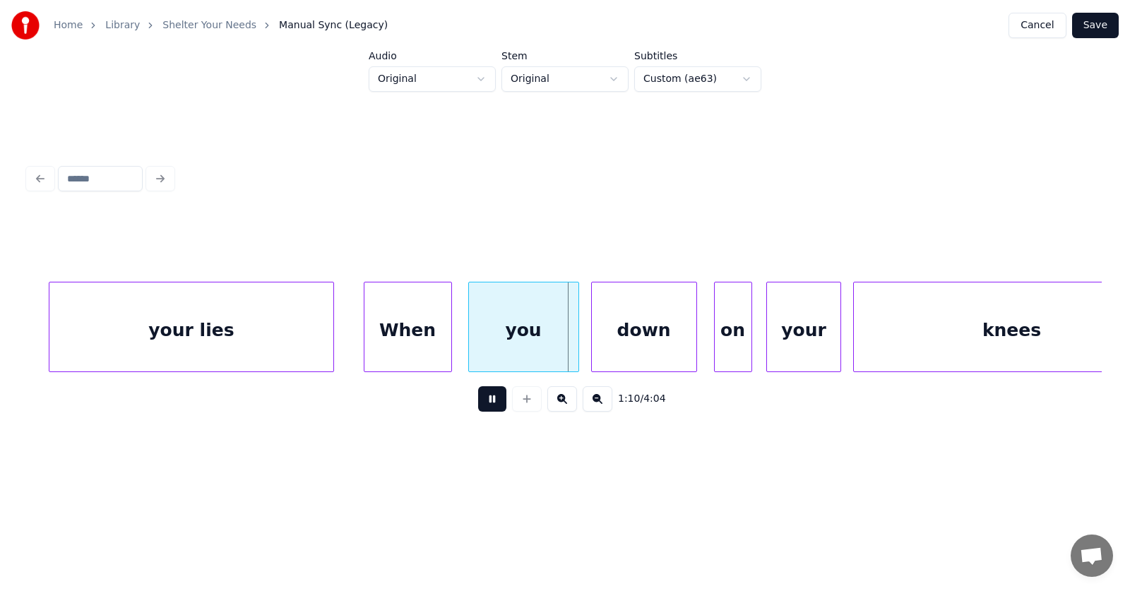
click at [478, 396] on button at bounding box center [492, 398] width 28 height 25
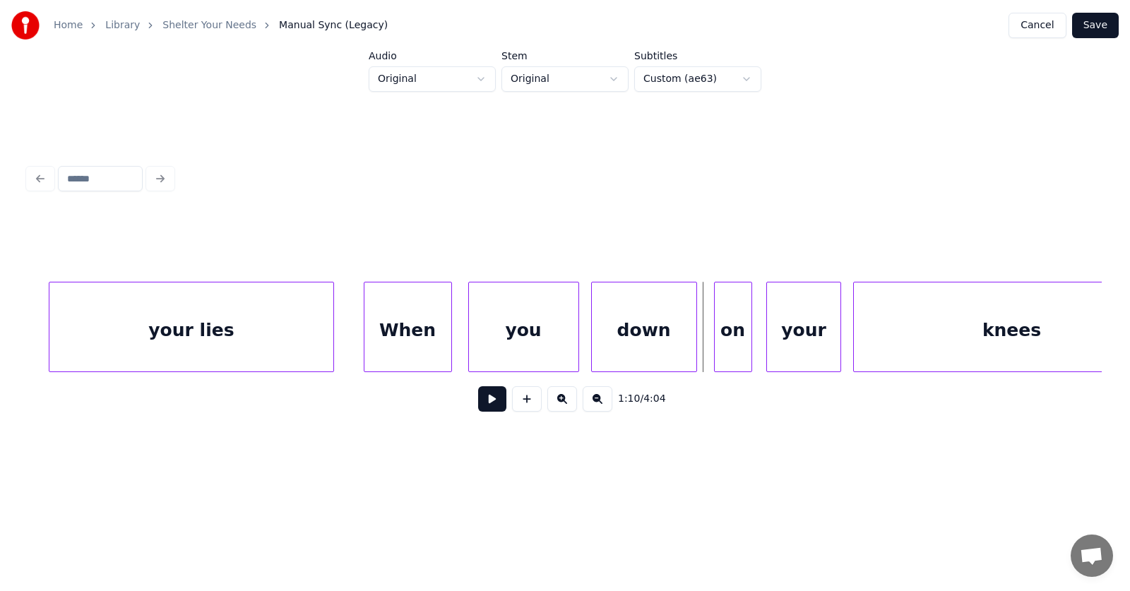
click at [259, 334] on div "your lies" at bounding box center [190, 330] width 283 height 96
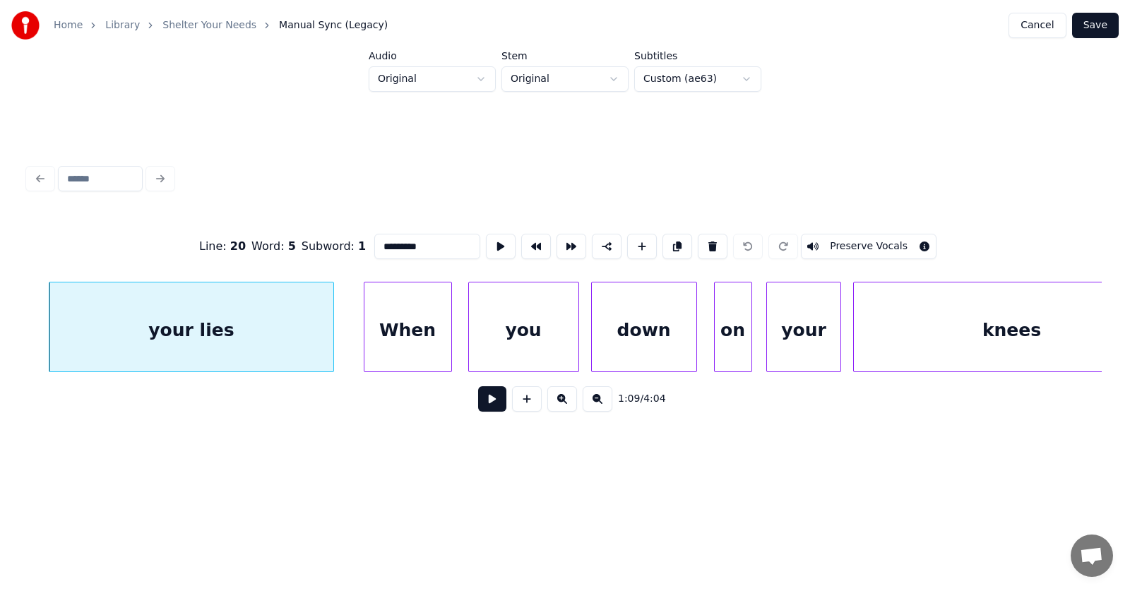
drag, startPoint x: 374, startPoint y: 241, endPoint x: 345, endPoint y: 244, distance: 29.0
click at [374, 244] on input "*********" at bounding box center [427, 246] width 106 height 25
type input "****"
click at [484, 404] on button at bounding box center [492, 398] width 28 height 25
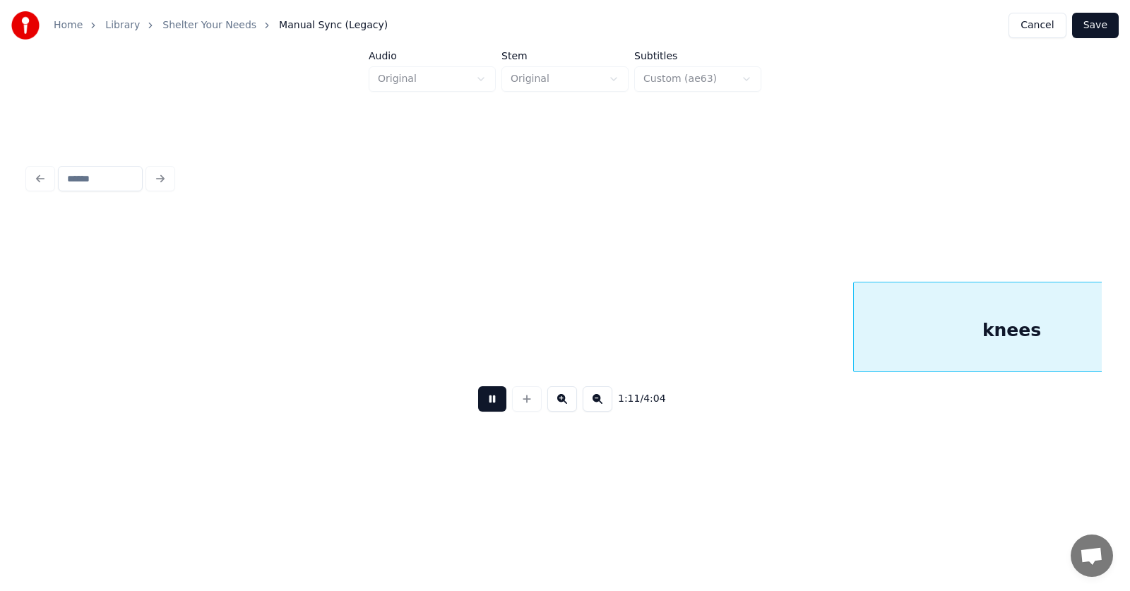
scroll to position [0, 37678]
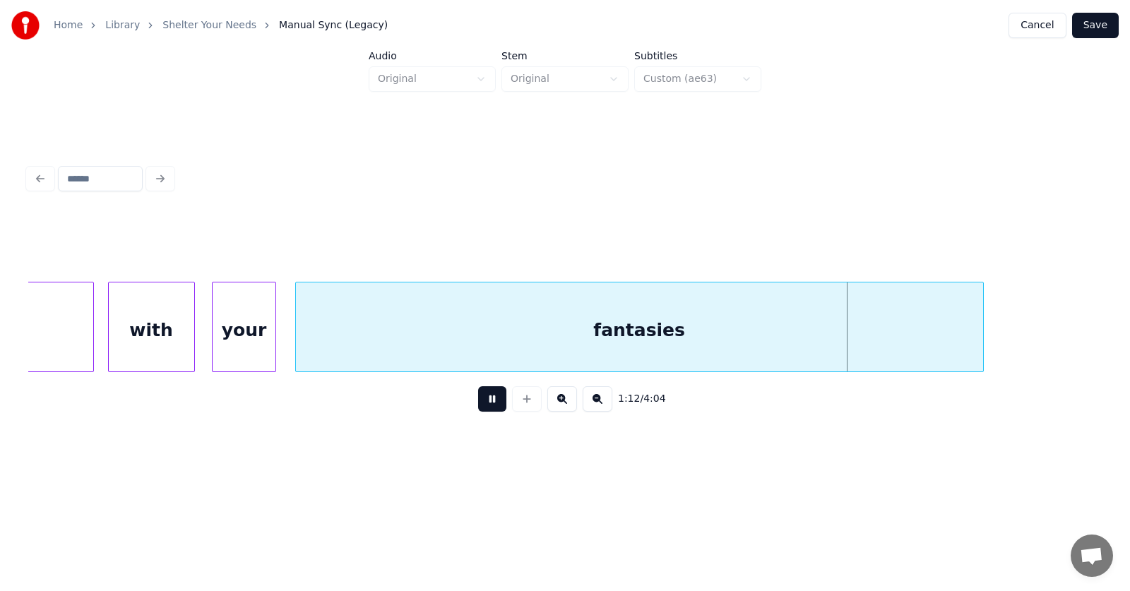
click at [484, 404] on button at bounding box center [492, 398] width 28 height 25
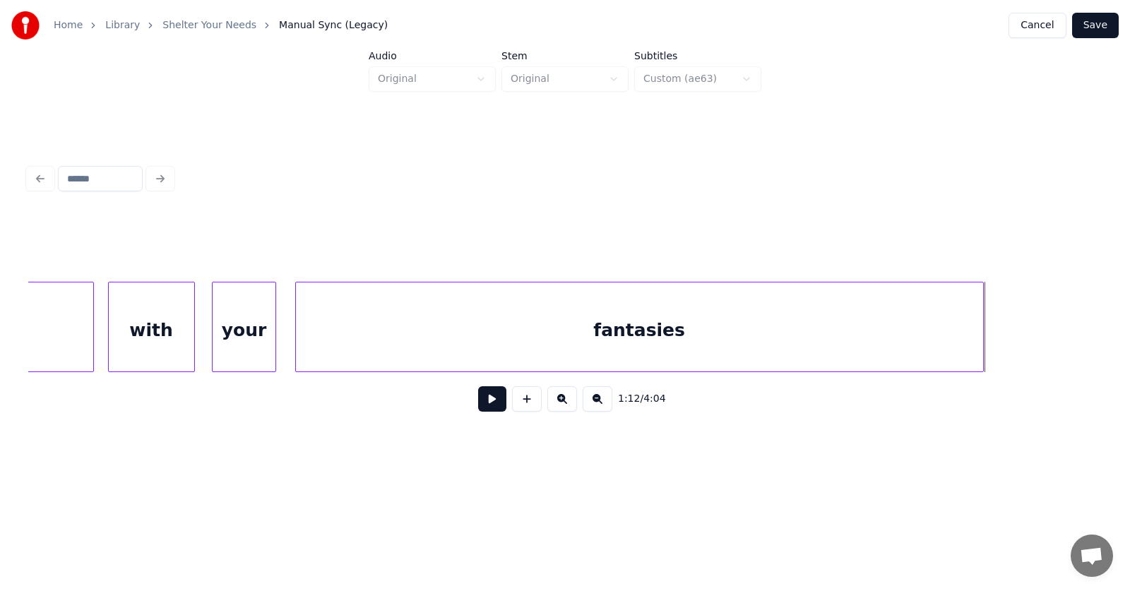
click at [249, 328] on div "your" at bounding box center [244, 330] width 62 height 96
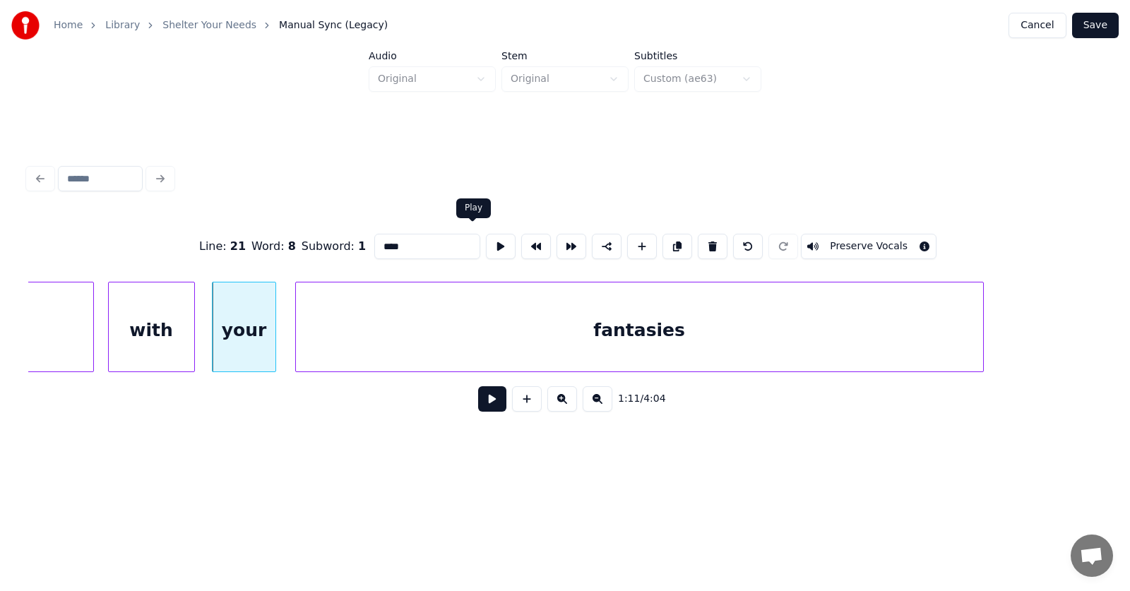
click at [486, 239] on button at bounding box center [501, 246] width 30 height 25
click at [485, 407] on button at bounding box center [492, 398] width 28 height 25
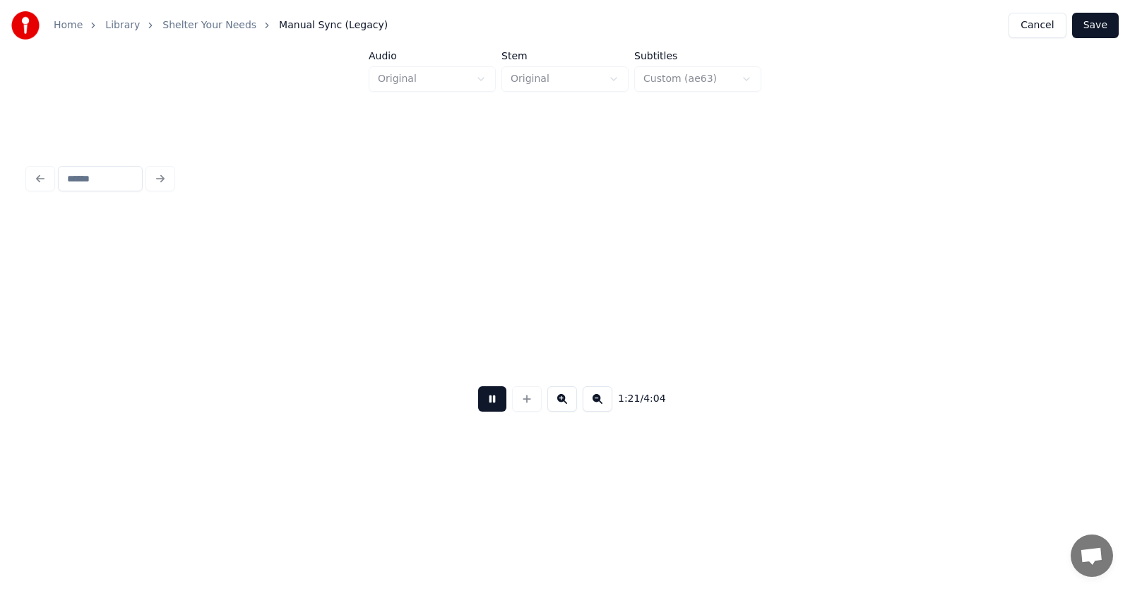
scroll to position [0, 43075]
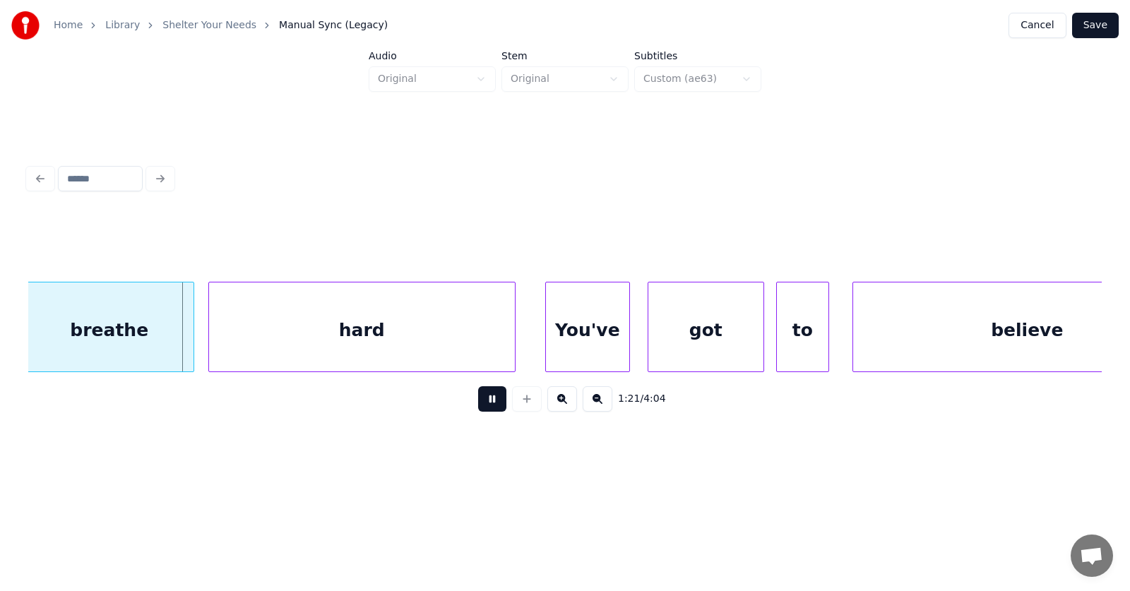
click at [485, 407] on button at bounding box center [492, 398] width 28 height 25
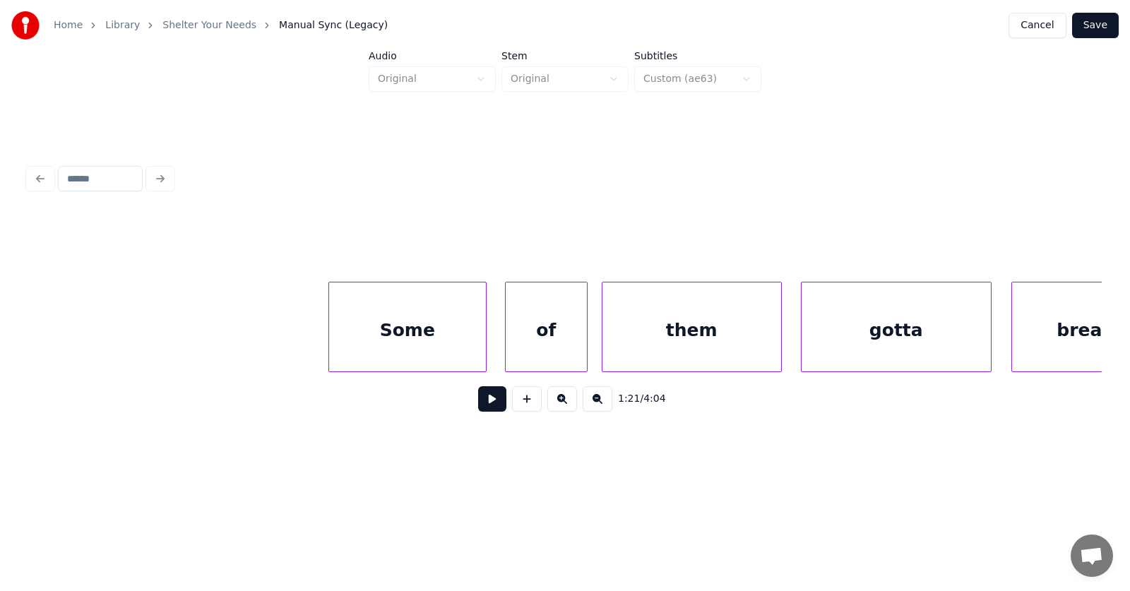
scroll to position [0, 42176]
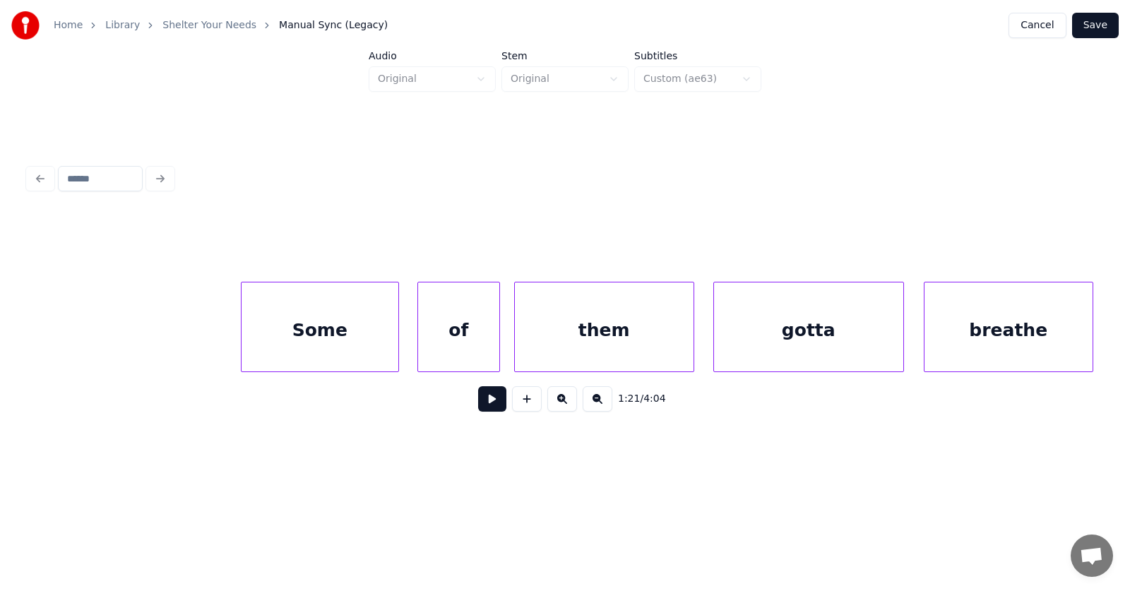
click at [453, 320] on div "of" at bounding box center [458, 330] width 81 height 96
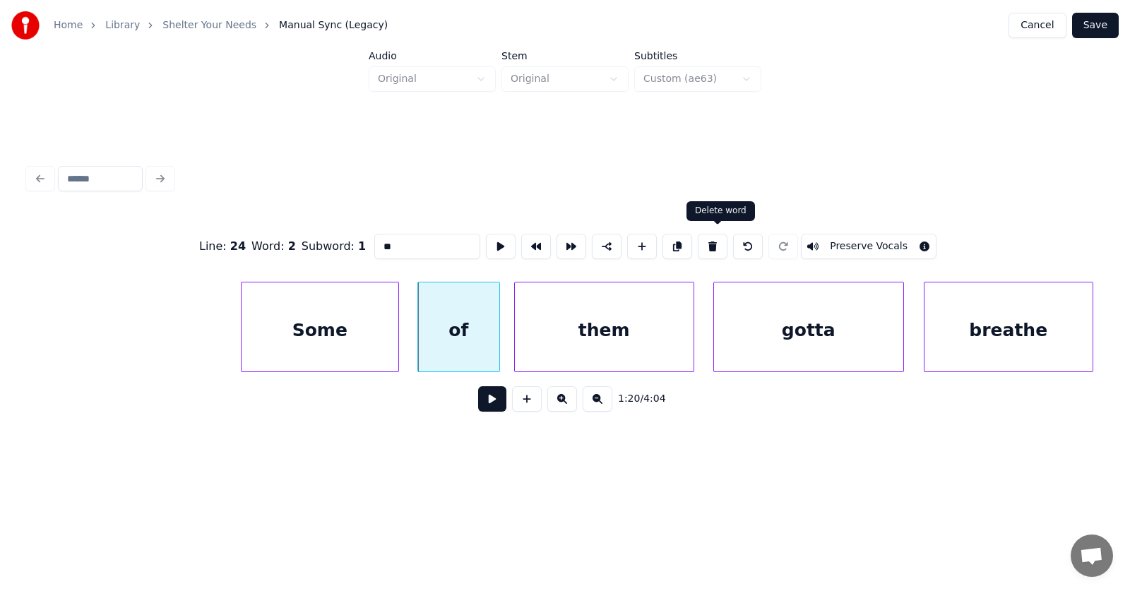
click at [721, 239] on button at bounding box center [713, 246] width 30 height 25
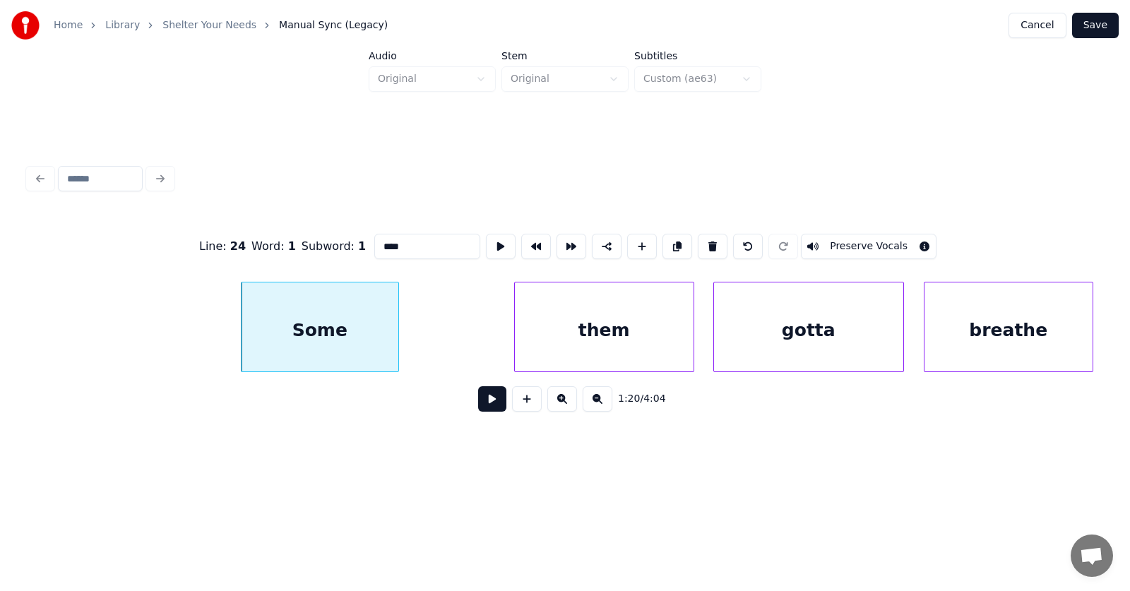
click at [634, 328] on div "them" at bounding box center [604, 330] width 179 height 96
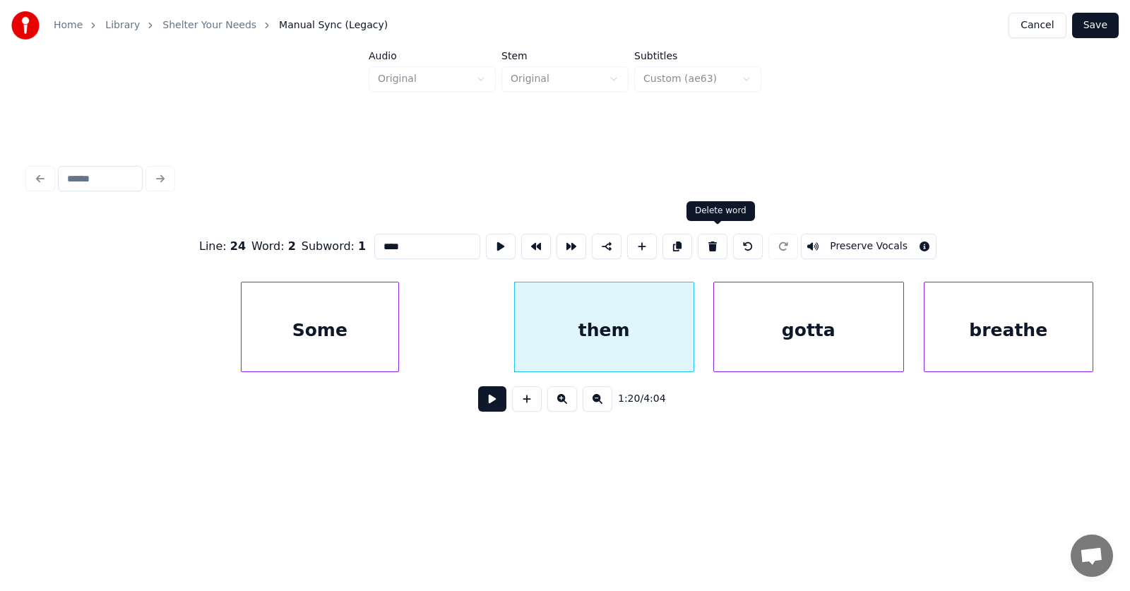
click at [711, 241] on button at bounding box center [713, 246] width 30 height 25
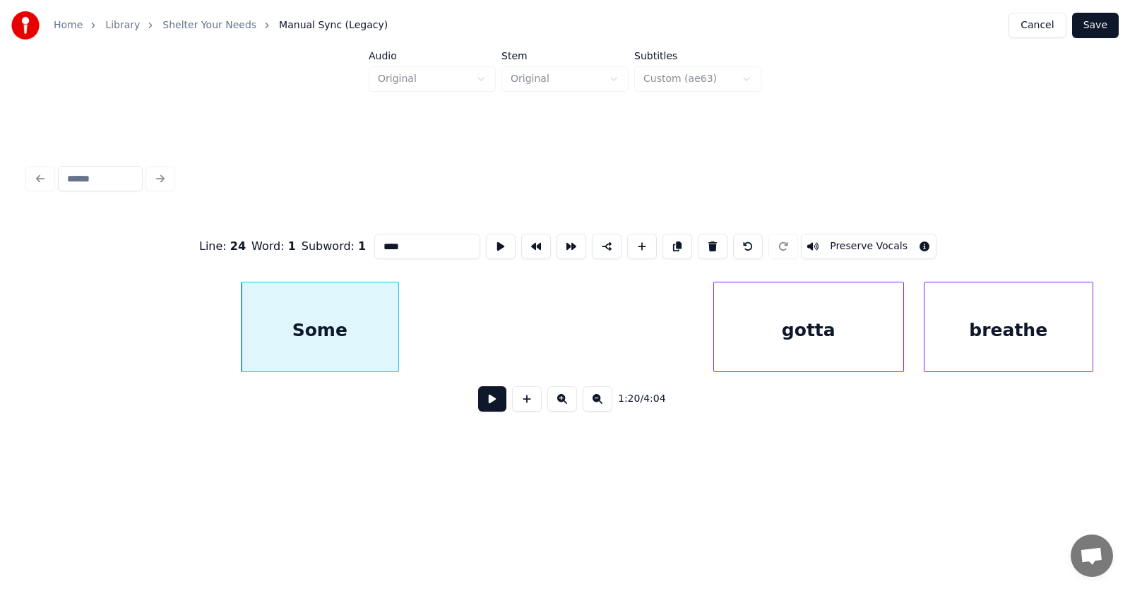
click at [762, 323] on div "gotta" at bounding box center [808, 330] width 189 height 96
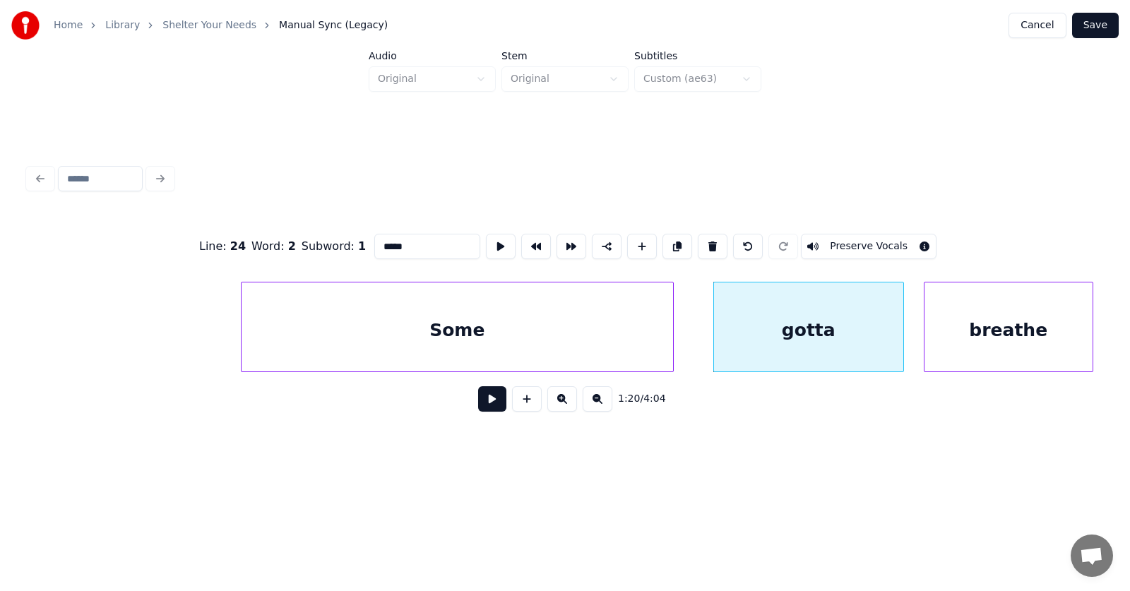
click at [673, 336] on div at bounding box center [671, 326] width 4 height 89
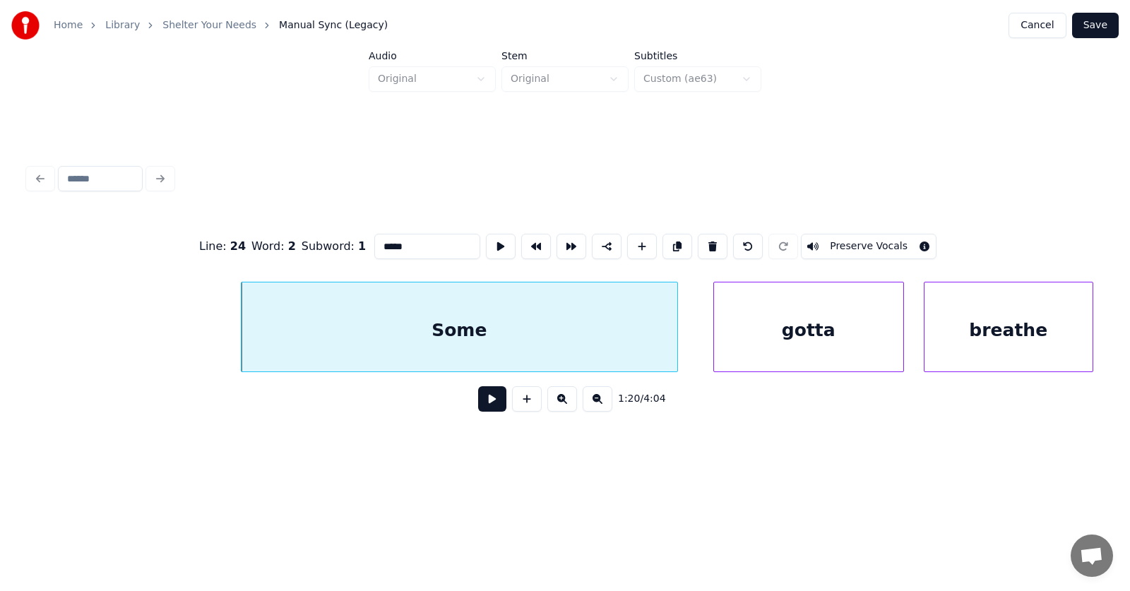
click at [548, 331] on div "Some" at bounding box center [459, 330] width 436 height 96
click at [385, 244] on input "****" at bounding box center [427, 246] width 106 height 25
click at [775, 322] on div "gotta" at bounding box center [808, 330] width 189 height 96
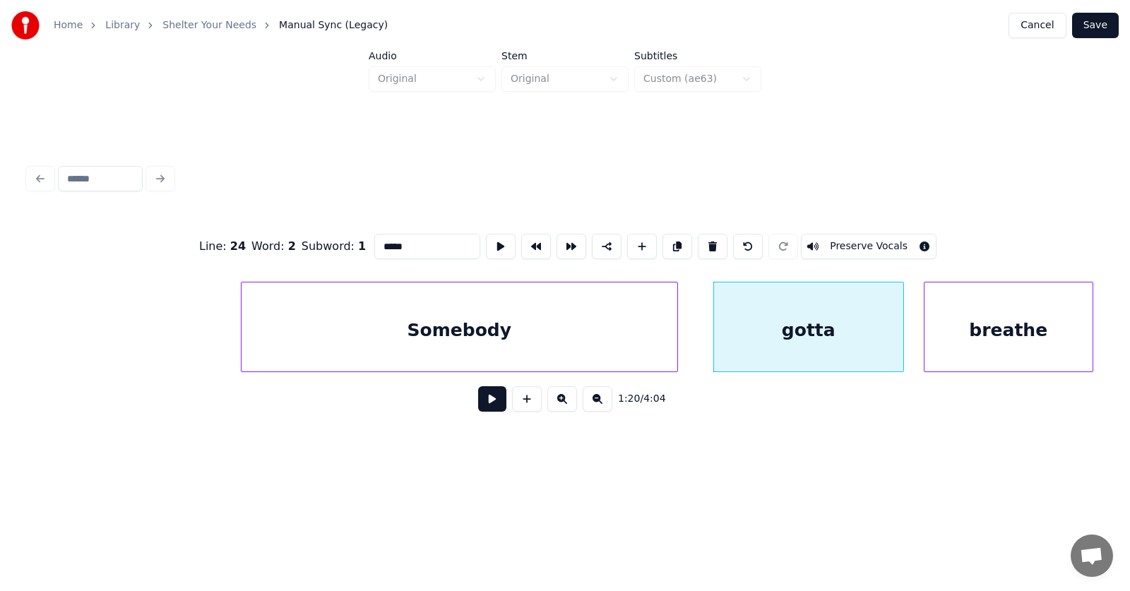
drag, startPoint x: 380, startPoint y: 248, endPoint x: 346, endPoint y: 244, distance: 34.1
click at [374, 244] on input "*****" at bounding box center [427, 246] width 106 height 25
type input "******"
click at [484, 410] on button at bounding box center [492, 398] width 28 height 25
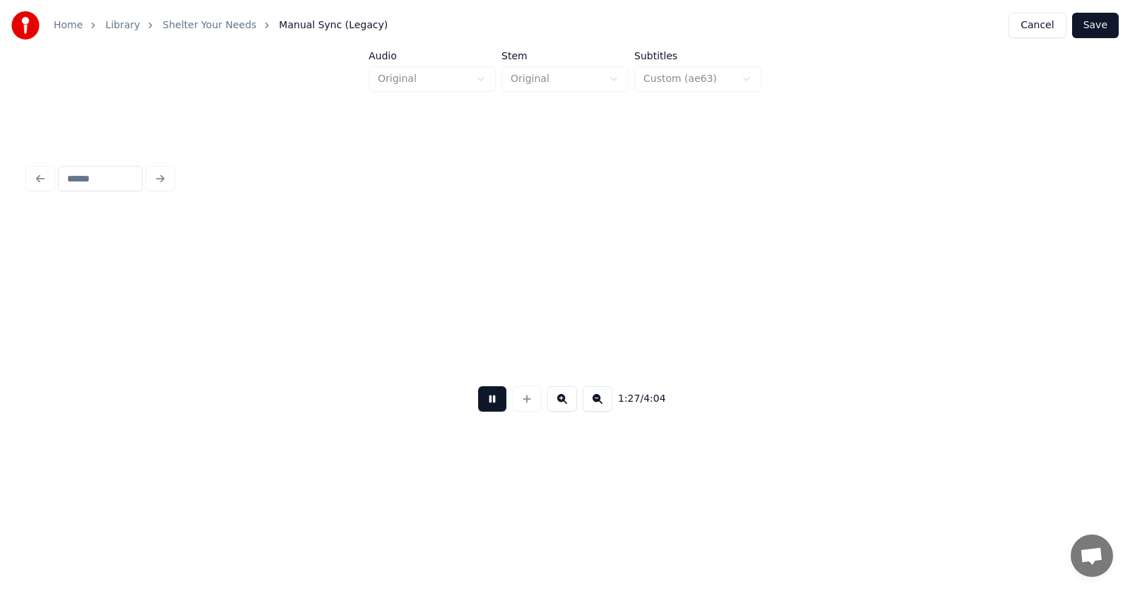
scroll to position [0, 46488]
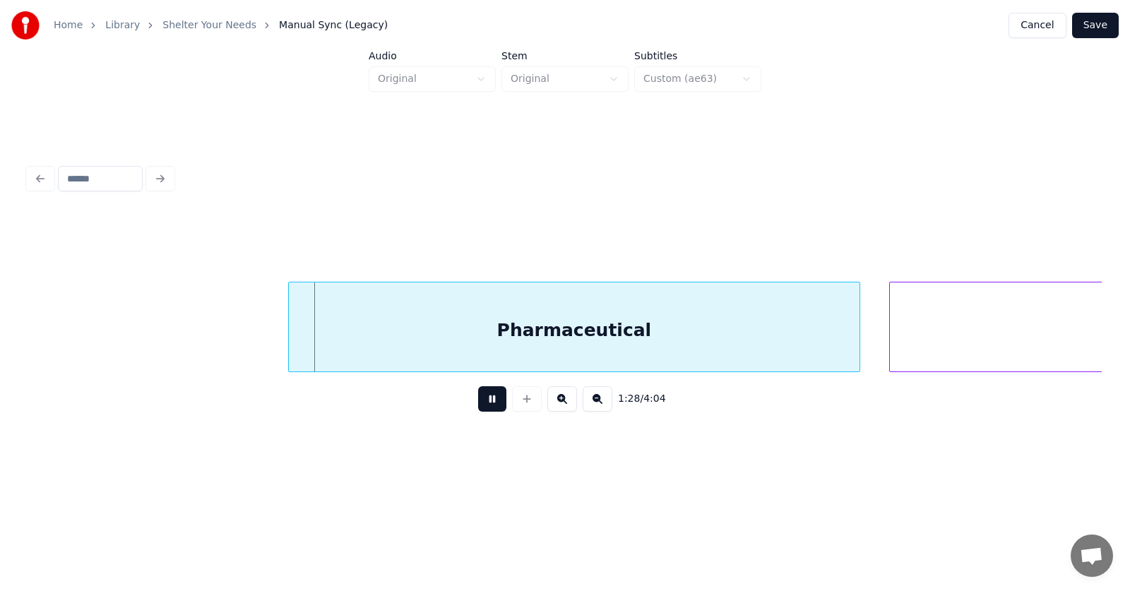
click at [491, 410] on button at bounding box center [492, 398] width 28 height 25
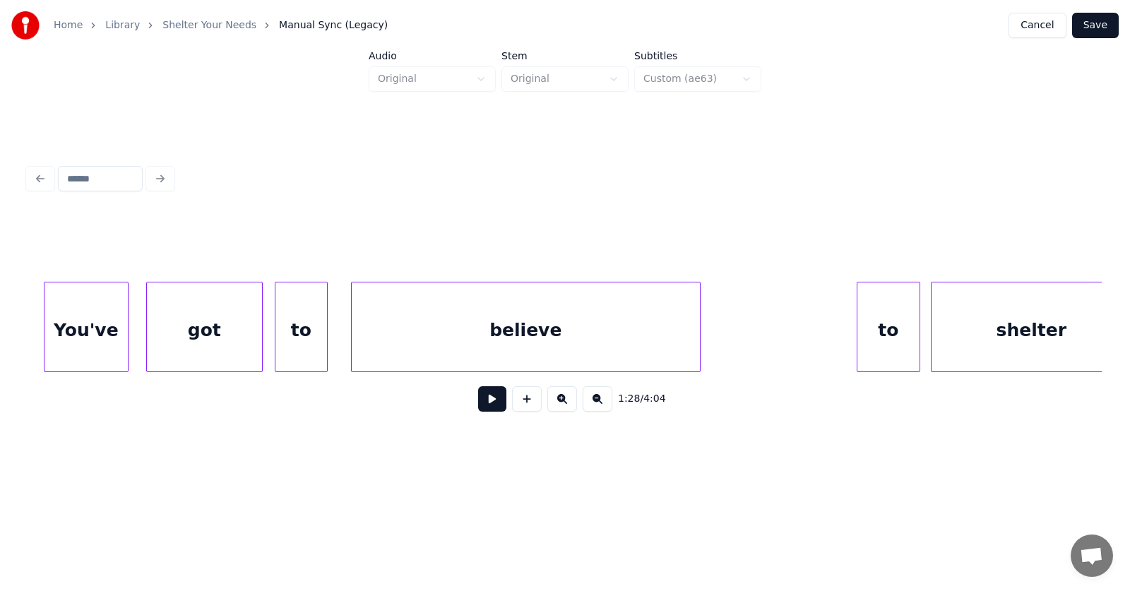
scroll to position [0, 43401]
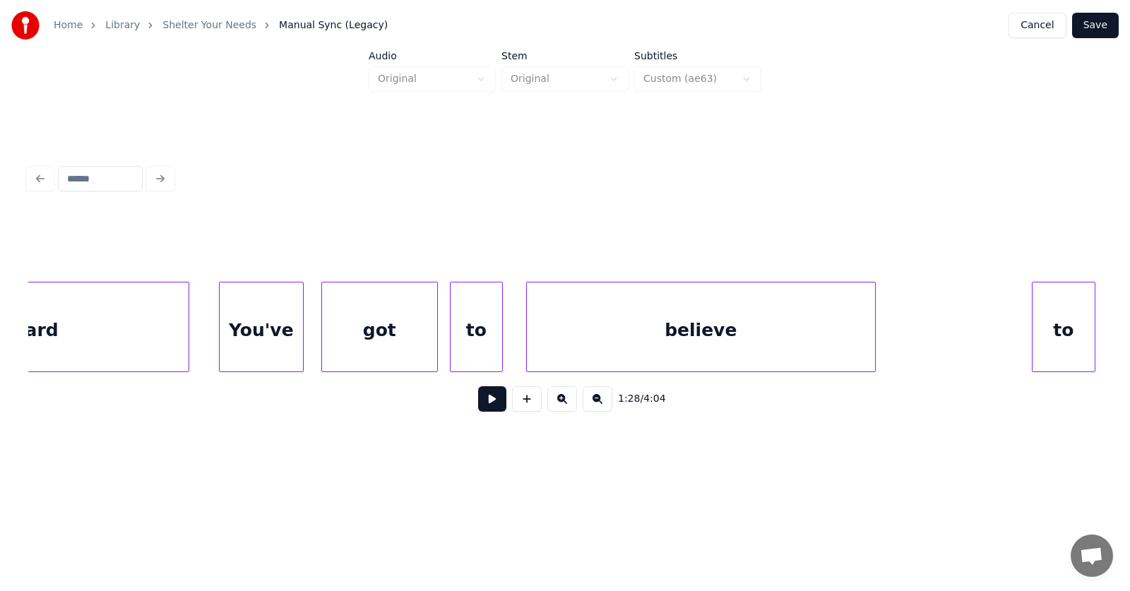
click at [475, 323] on div "to" at bounding box center [476, 330] width 52 height 96
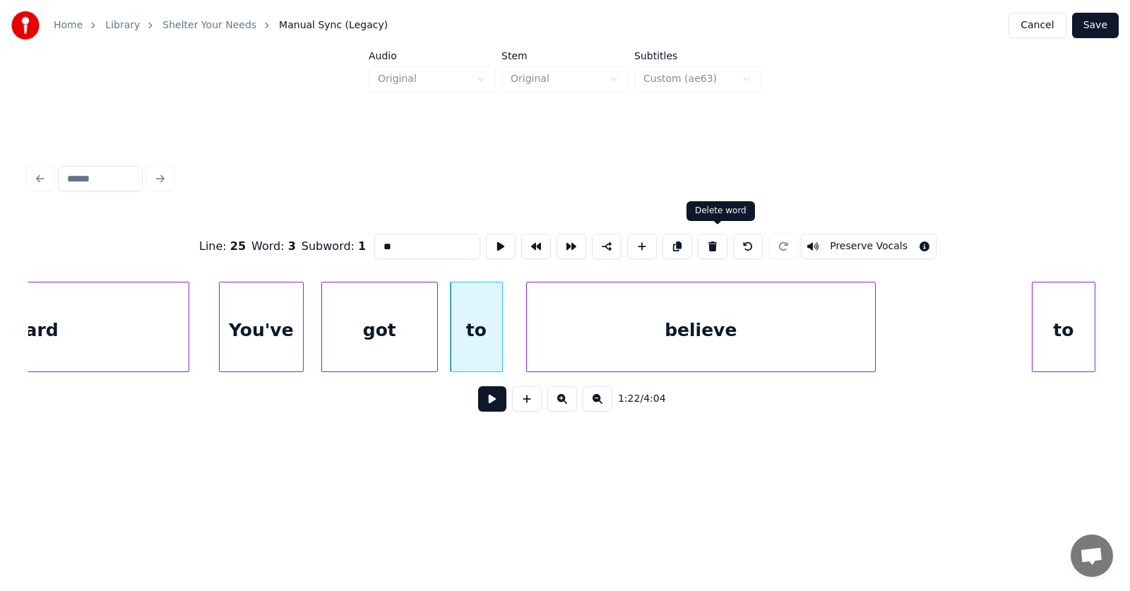
click at [719, 240] on button at bounding box center [713, 246] width 30 height 25
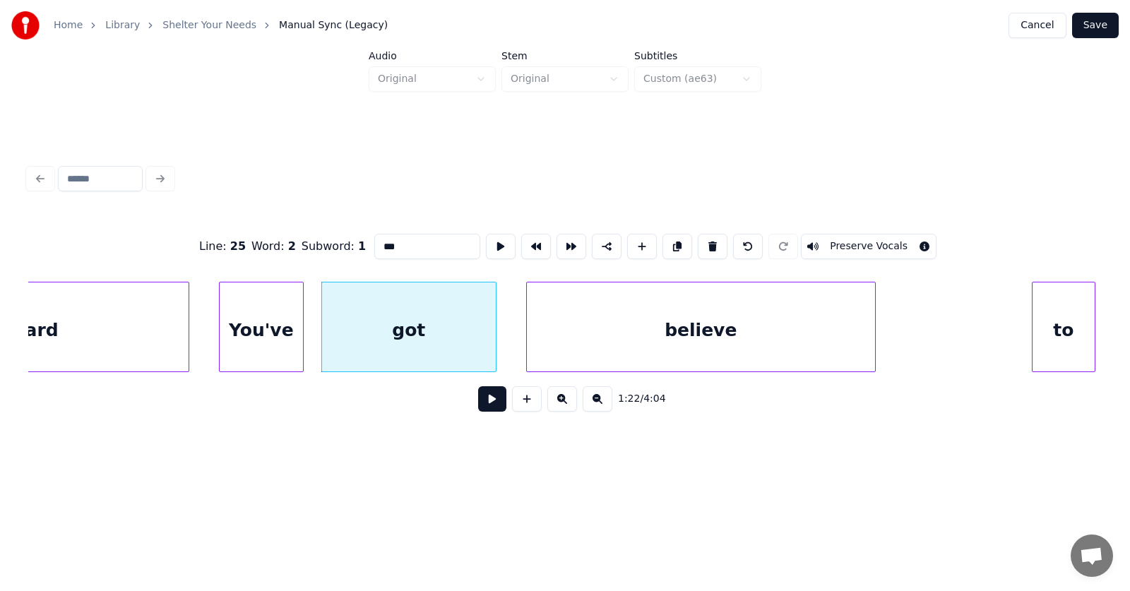
click at [494, 332] on div at bounding box center [493, 326] width 4 height 89
click at [458, 336] on div "got" at bounding box center [409, 330] width 174 height 96
click at [374, 242] on input "***" at bounding box center [427, 246] width 106 height 25
type input "*****"
click at [485, 398] on button at bounding box center [492, 398] width 28 height 25
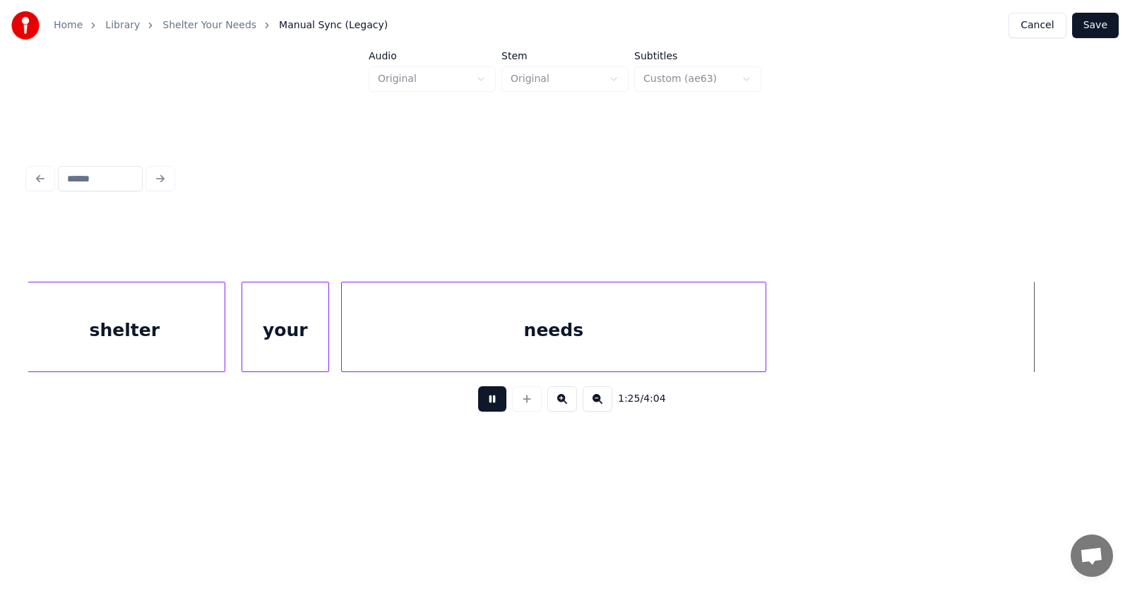
scroll to position [0, 45558]
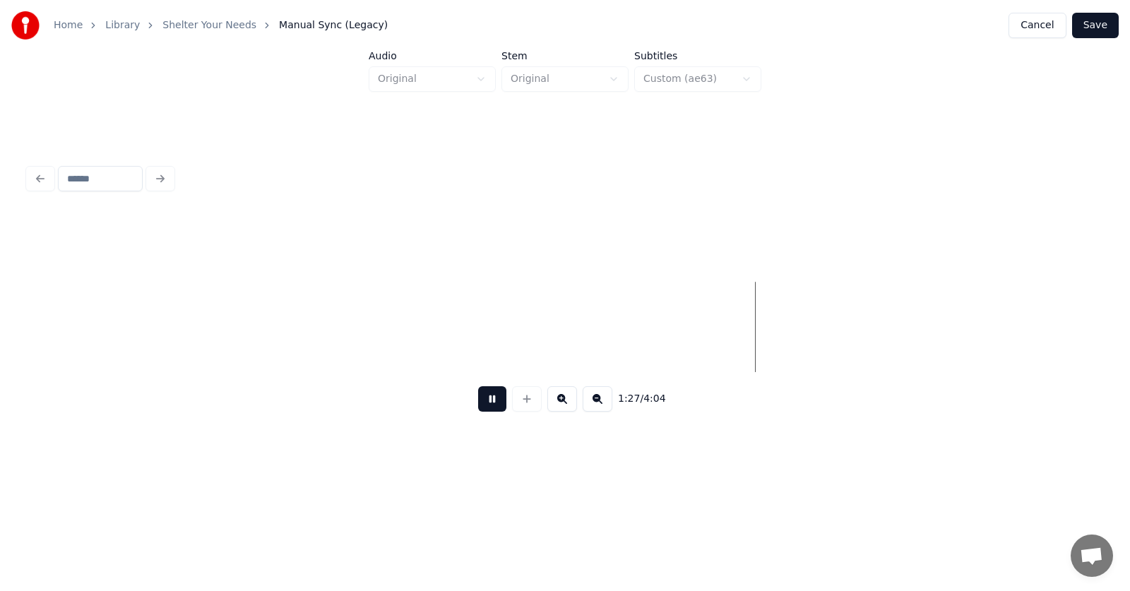
click at [493, 409] on button at bounding box center [492, 398] width 28 height 25
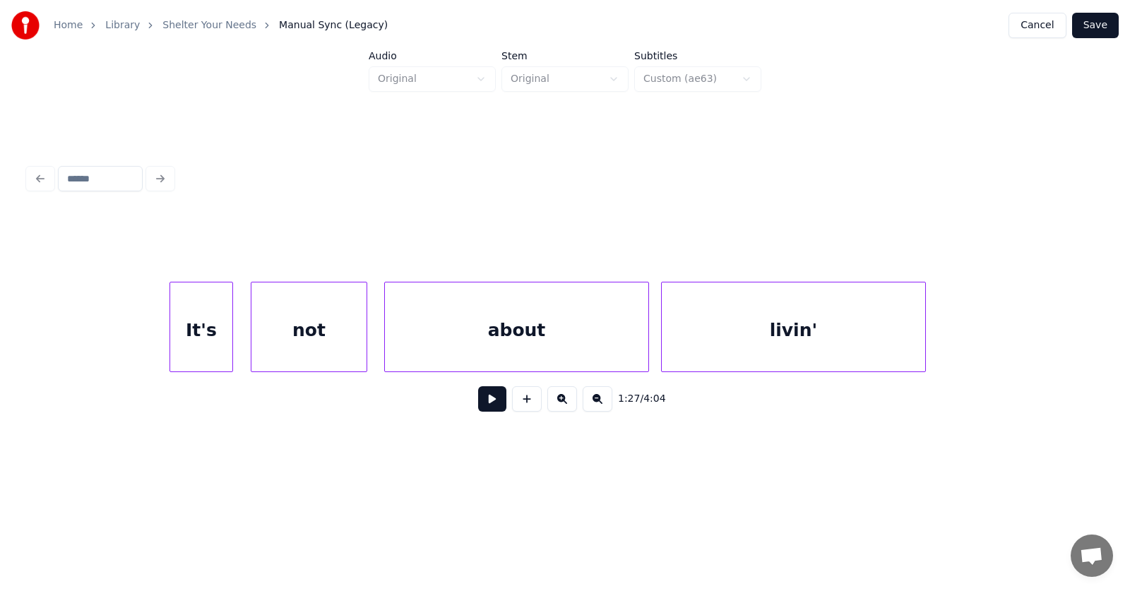
scroll to position [0, 72013]
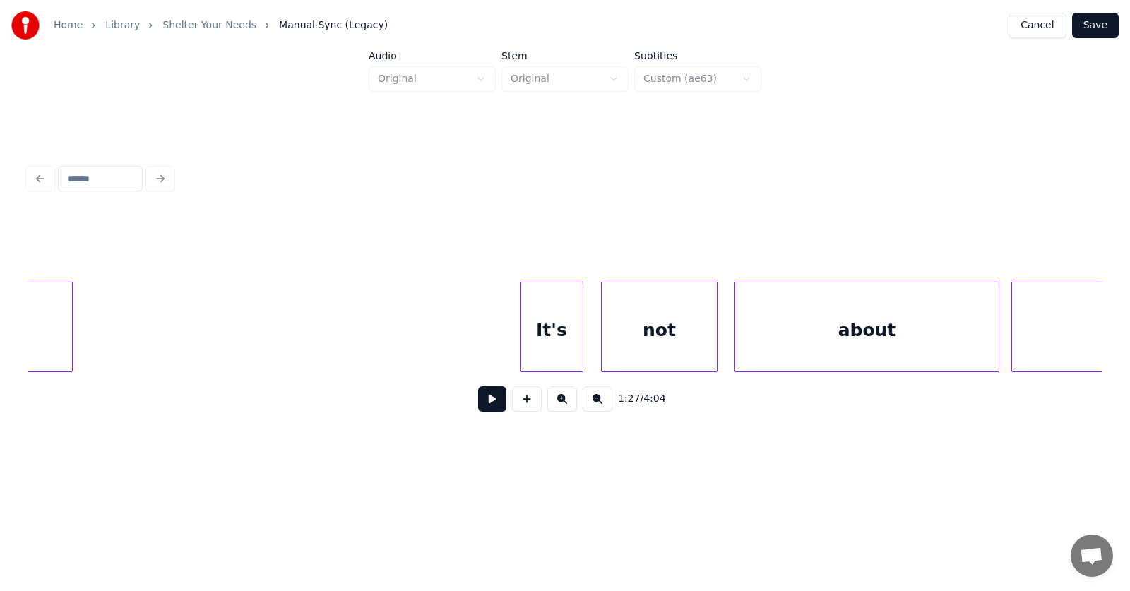
click at [555, 330] on div "It's" at bounding box center [551, 330] width 62 height 96
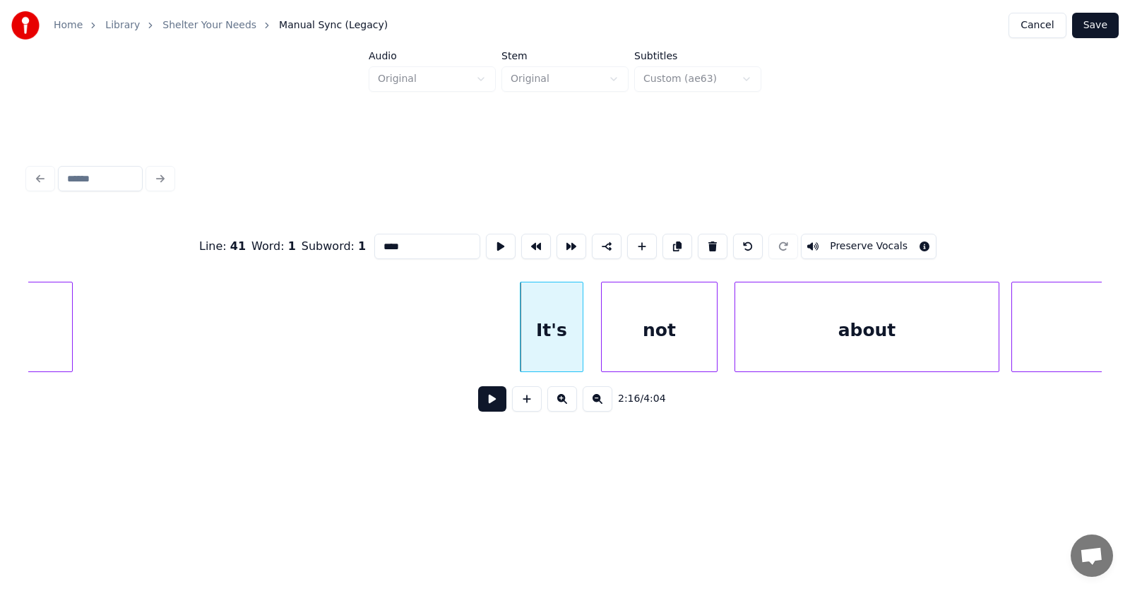
click at [489, 401] on button at bounding box center [492, 398] width 28 height 25
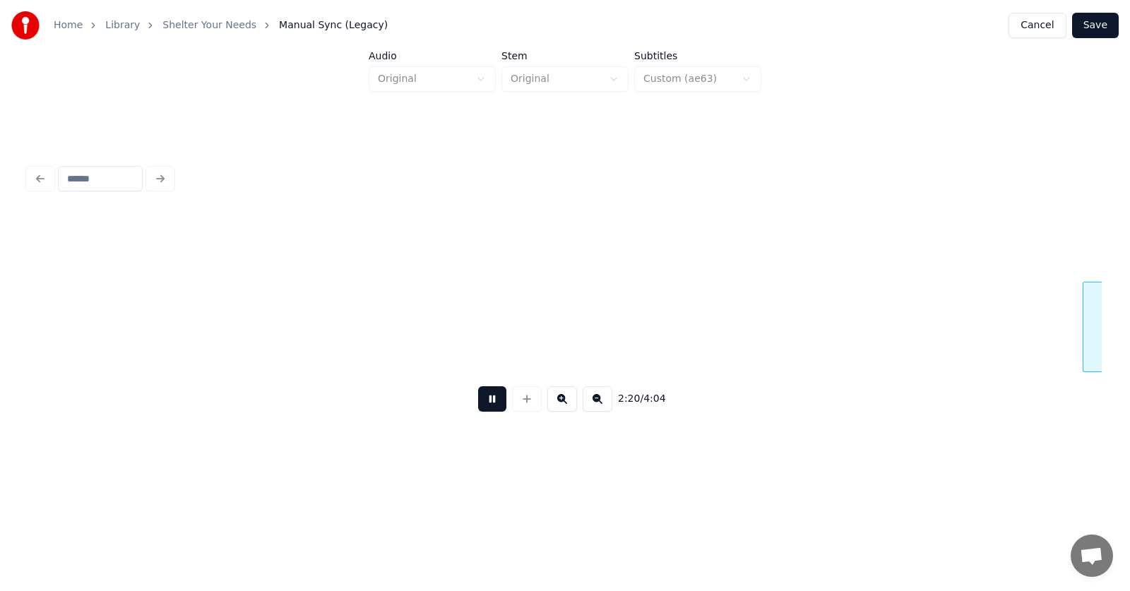
scroll to position [0, 74177]
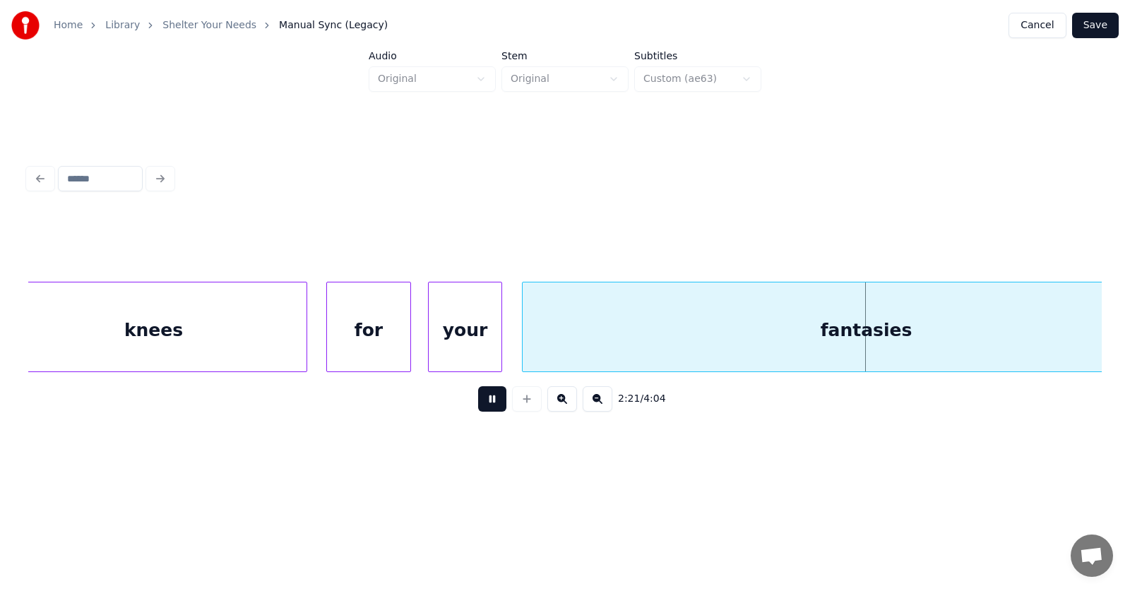
click at [489, 401] on button at bounding box center [492, 398] width 28 height 25
click at [378, 332] on div "for" at bounding box center [368, 330] width 83 height 96
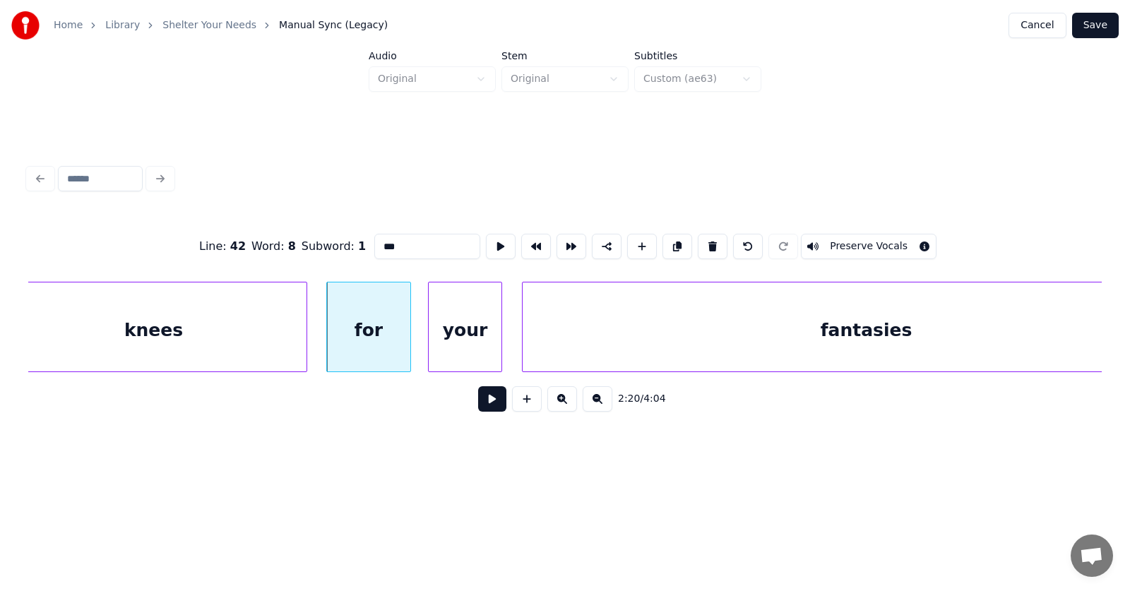
drag, startPoint x: 368, startPoint y: 240, endPoint x: 350, endPoint y: 241, distance: 17.7
click at [374, 241] on input "***" at bounding box center [427, 246] width 106 height 25
type input "****"
click at [486, 412] on button at bounding box center [492, 398] width 28 height 25
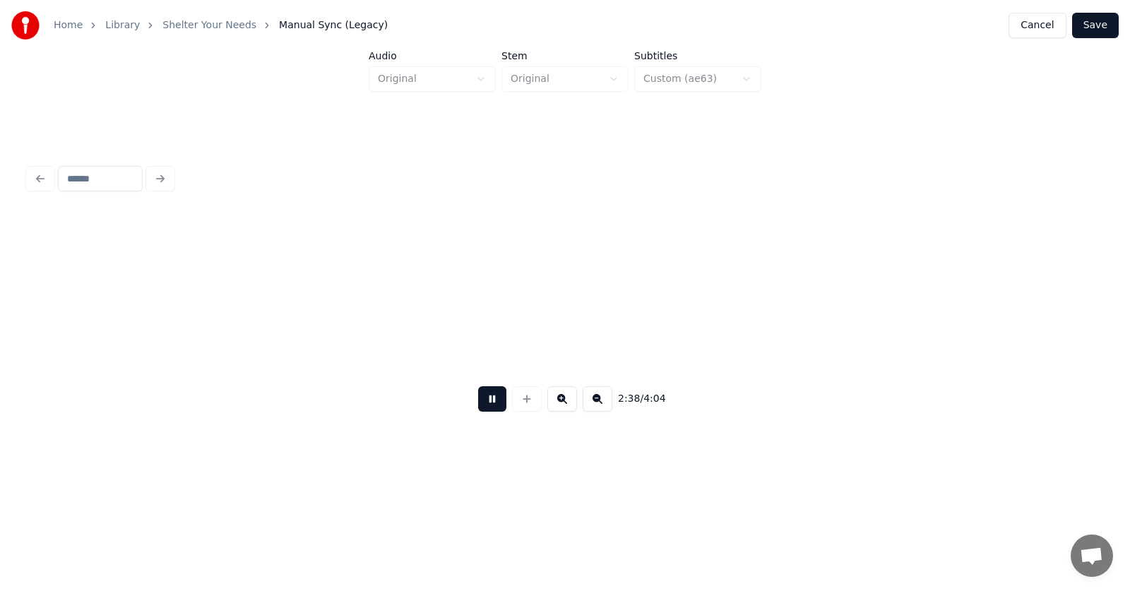
scroll to position [0, 83888]
click at [485, 412] on button at bounding box center [492, 398] width 28 height 25
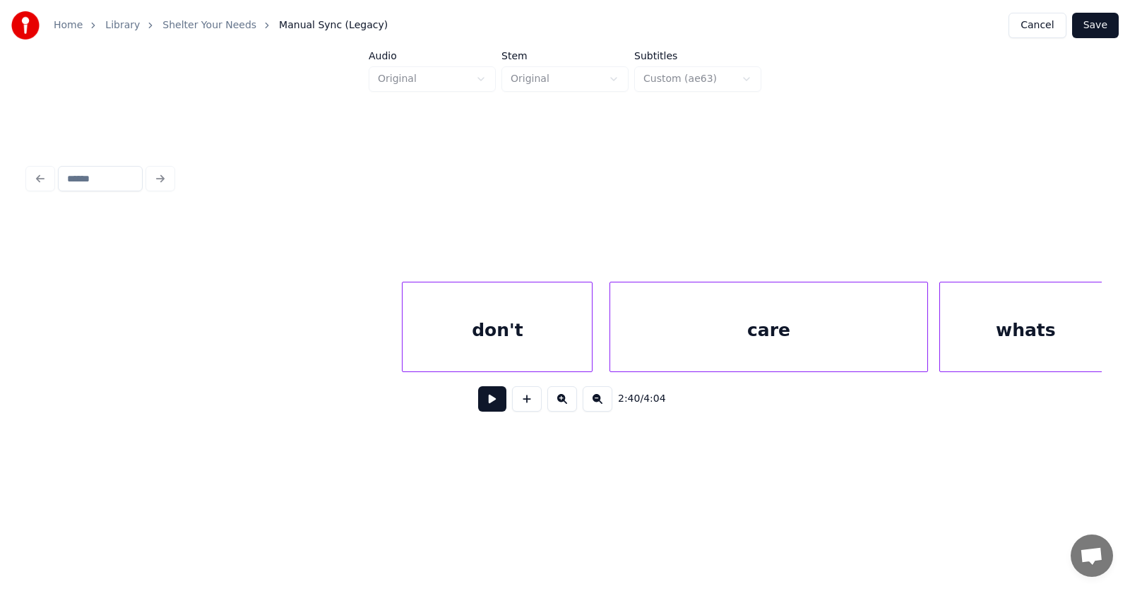
scroll to position [0, 109552]
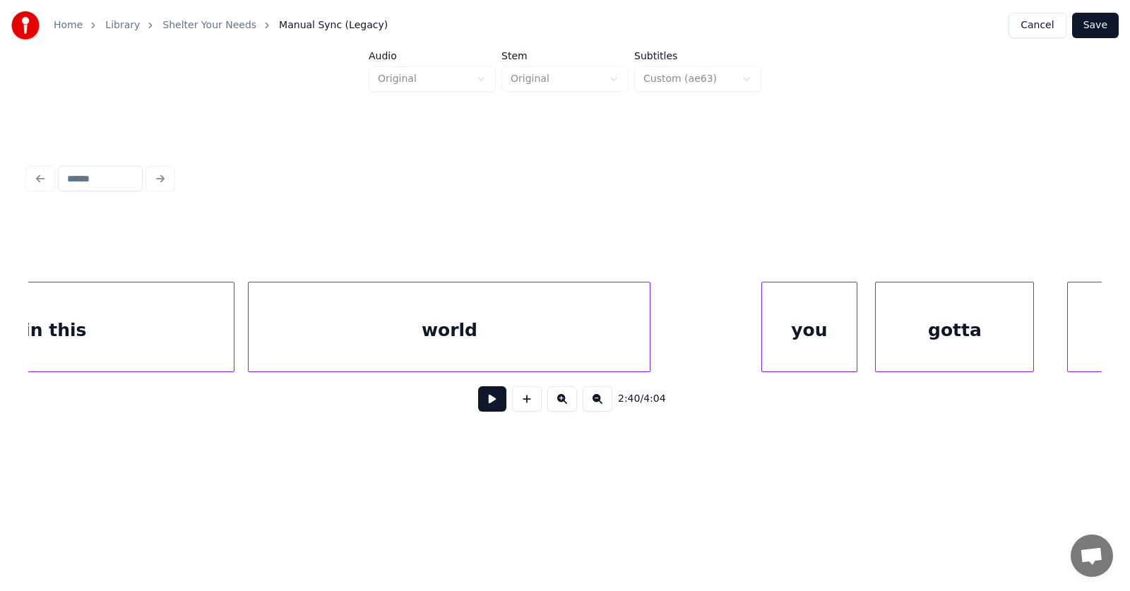
click at [816, 320] on div "you" at bounding box center [809, 330] width 94 height 96
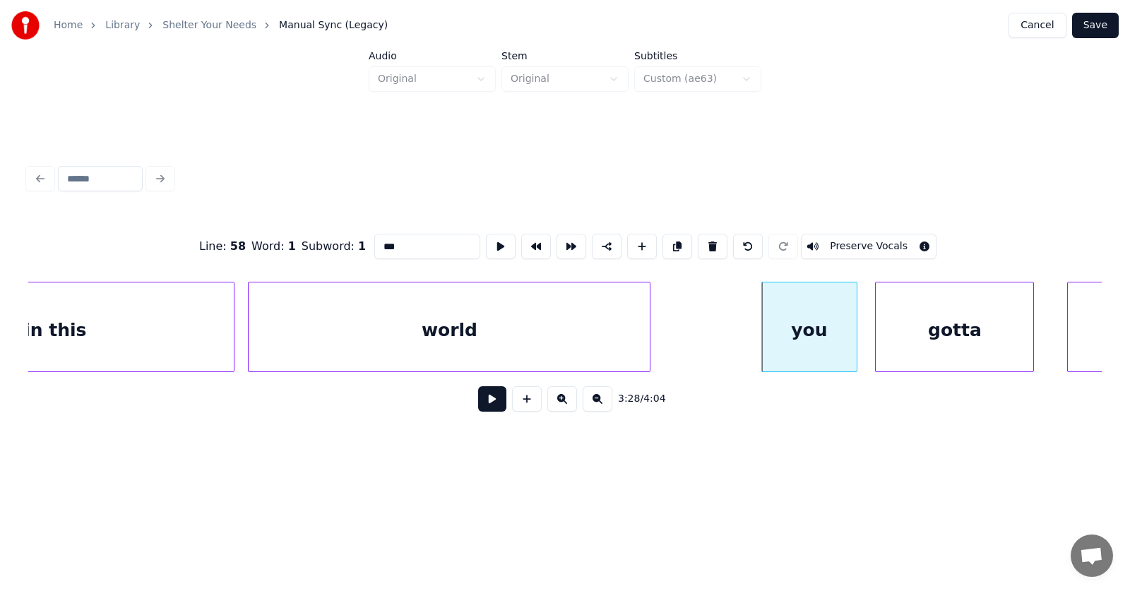
click at [495, 402] on button at bounding box center [492, 398] width 28 height 25
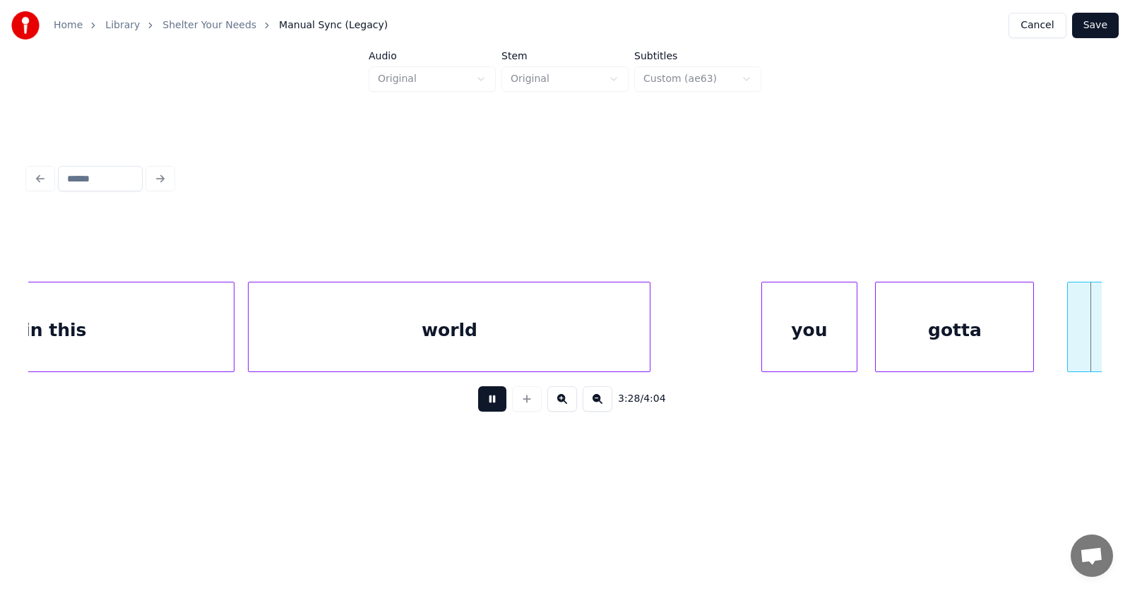
scroll to position [0, 110631]
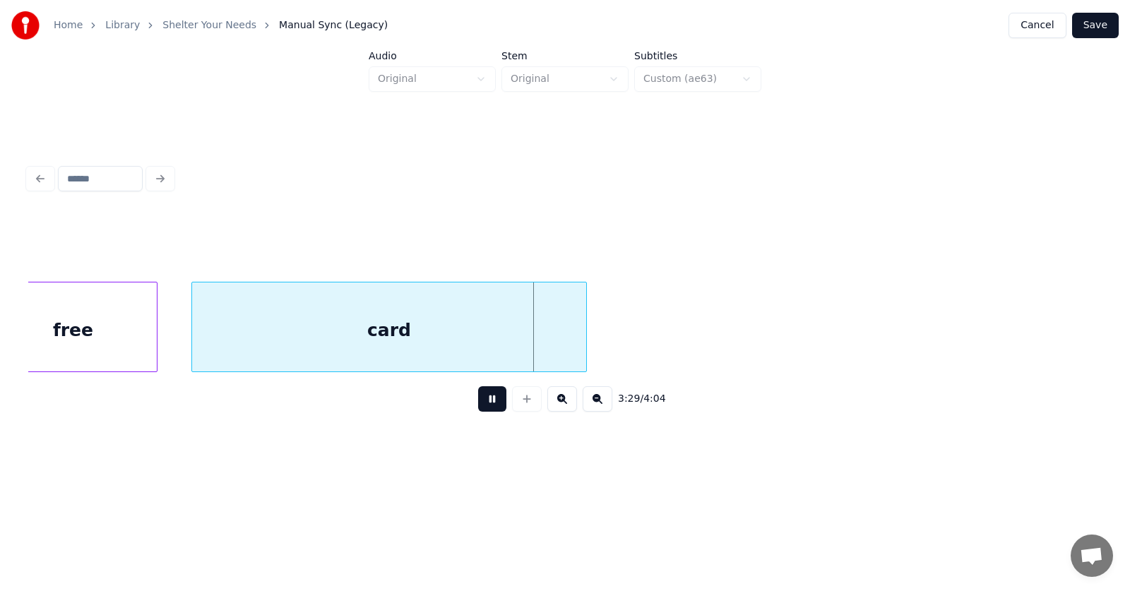
click at [495, 402] on button at bounding box center [492, 398] width 28 height 25
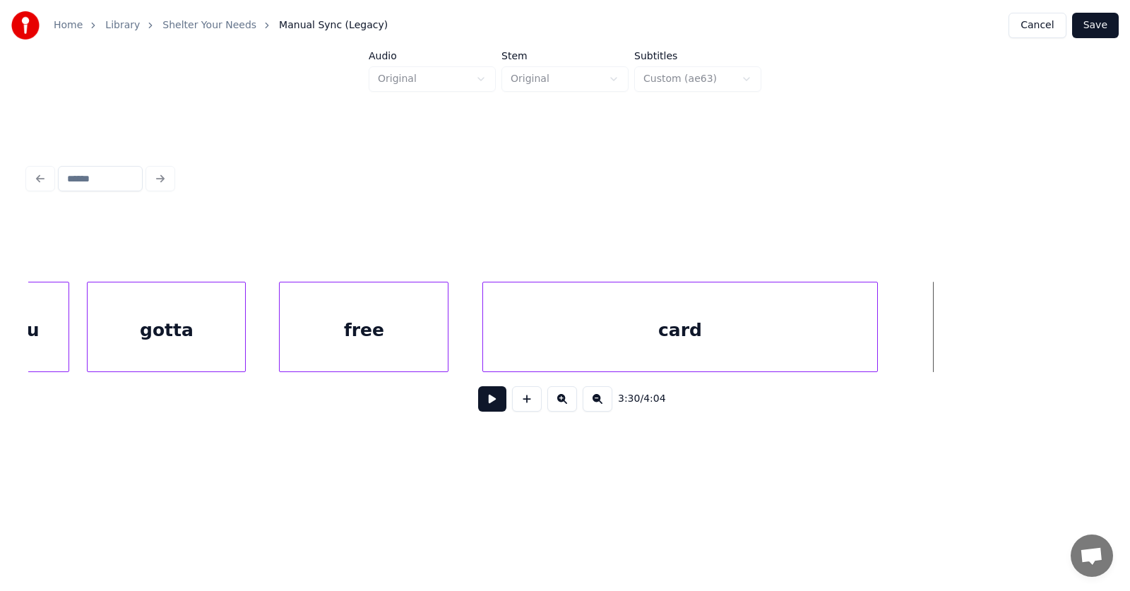
scroll to position [0, 110165]
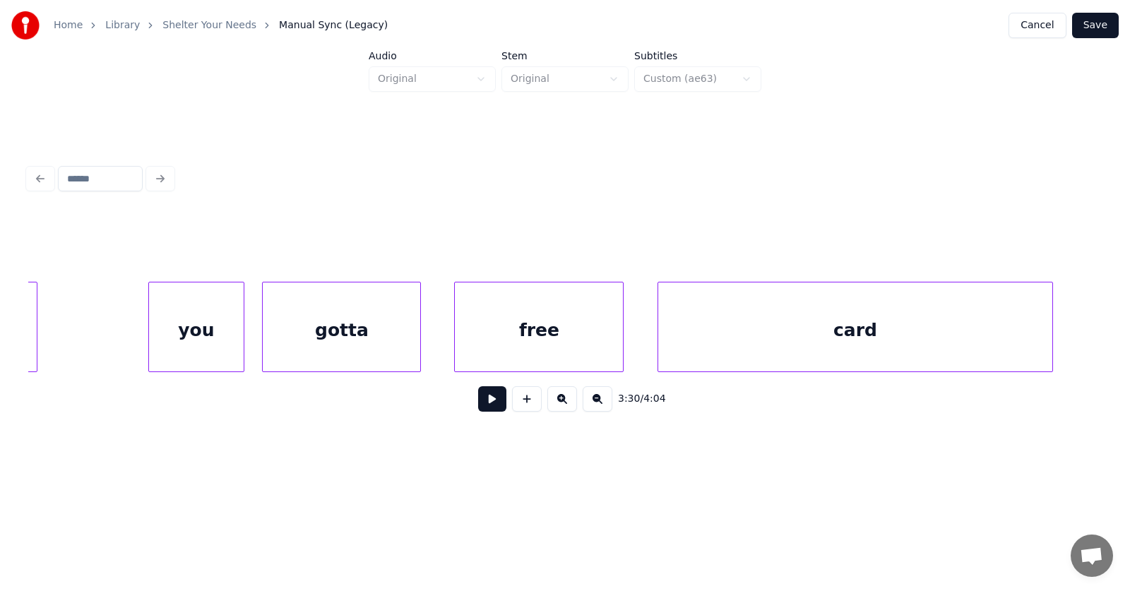
click at [571, 321] on div "free" at bounding box center [539, 330] width 168 height 96
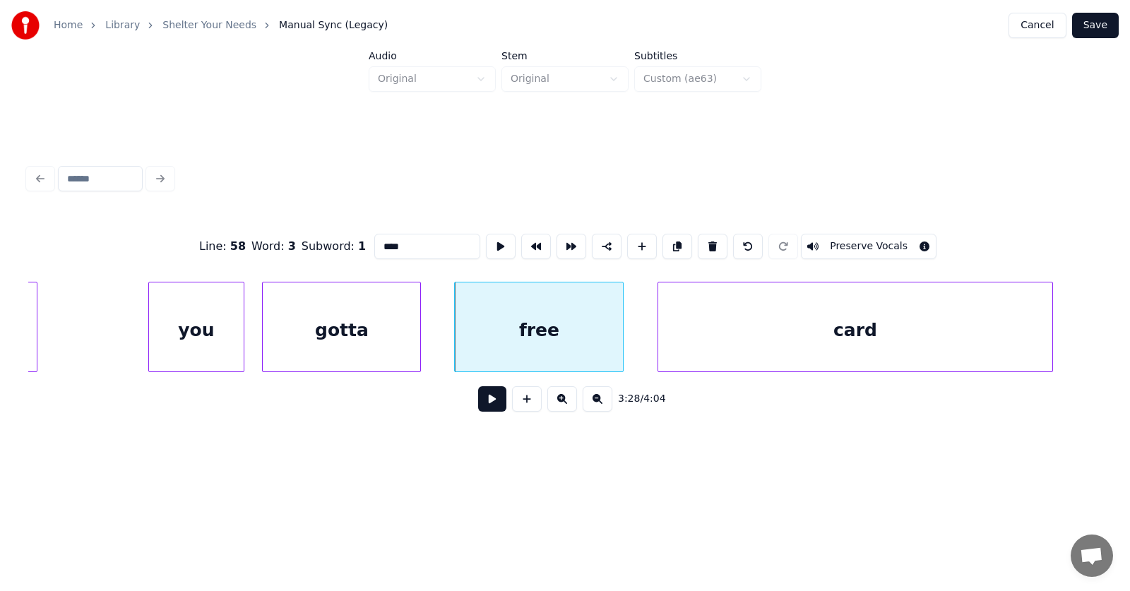
drag, startPoint x: 389, startPoint y: 241, endPoint x: 349, endPoint y: 241, distance: 40.2
click at [374, 241] on input "****" at bounding box center [427, 246] width 106 height 25
click at [731, 332] on div "card" at bounding box center [855, 330] width 395 height 96
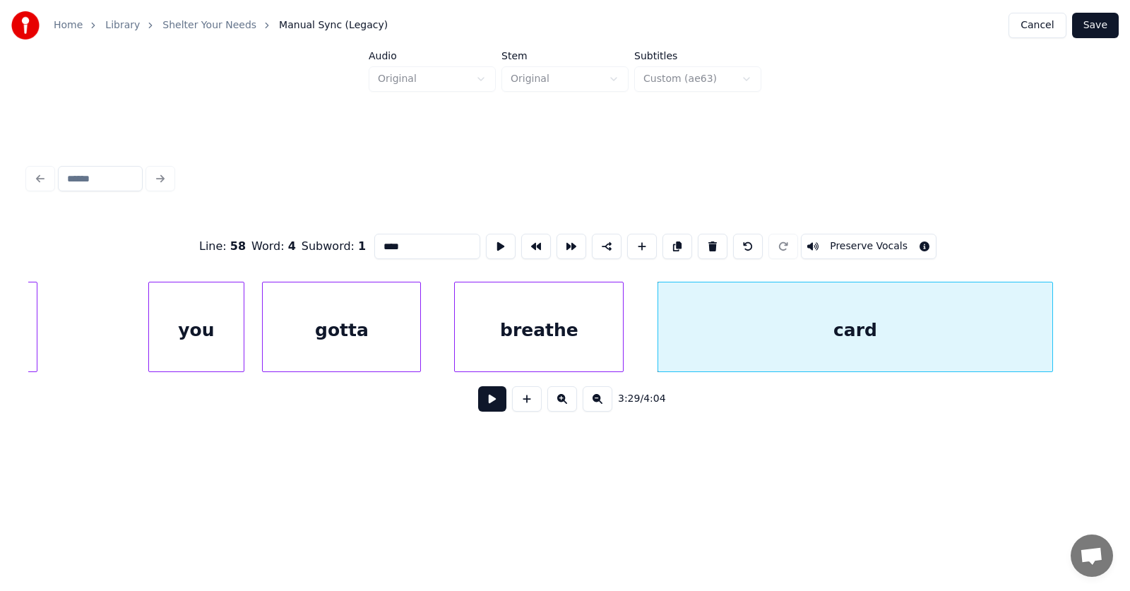
drag, startPoint x: 393, startPoint y: 241, endPoint x: 352, endPoint y: 242, distance: 41.0
click at [374, 242] on input "****" at bounding box center [427, 246] width 106 height 25
type input "****"
click at [1098, 32] on button "Save" at bounding box center [1095, 25] width 47 height 25
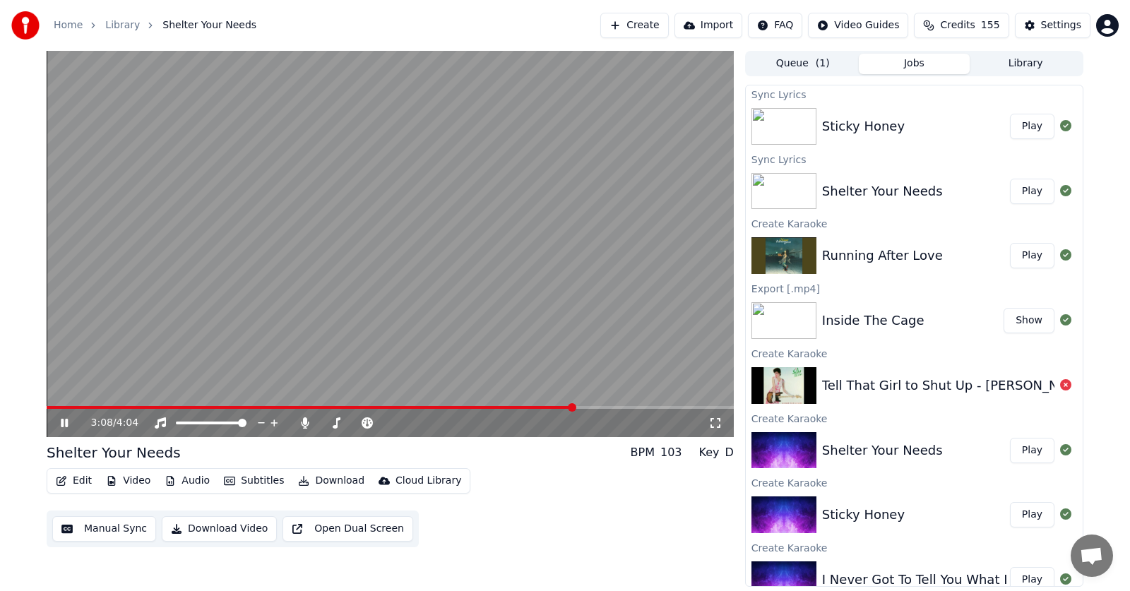
click at [575, 403] on span at bounding box center [572, 407] width 8 height 8
click at [62, 421] on icon at bounding box center [64, 423] width 7 height 8
click at [62, 421] on icon at bounding box center [64, 423] width 8 height 10
click at [65, 425] on icon at bounding box center [74, 422] width 33 height 11
click at [65, 425] on icon at bounding box center [64, 423] width 8 height 10
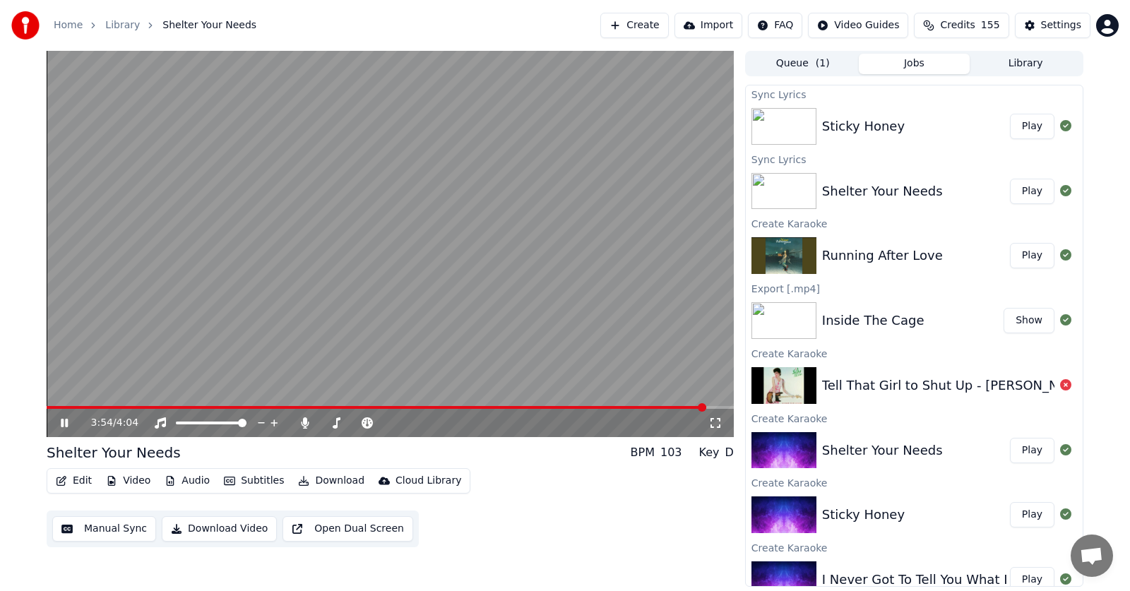
click at [62, 421] on icon at bounding box center [64, 423] width 7 height 8
click at [309, 417] on div at bounding box center [362, 423] width 128 height 14
click at [302, 422] on icon at bounding box center [305, 422] width 14 height 11
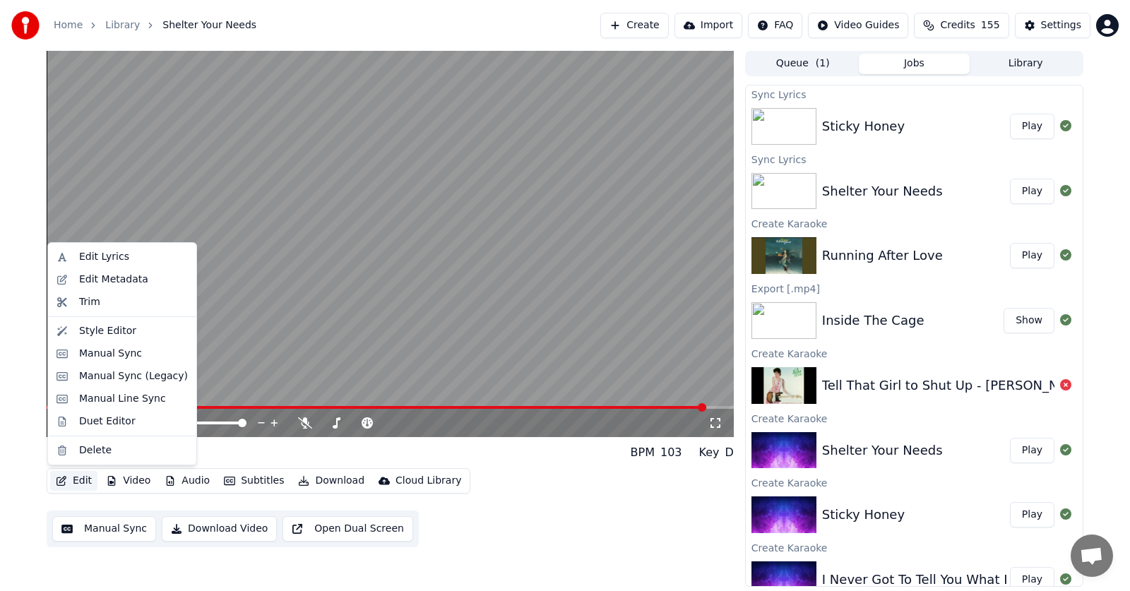
click at [74, 483] on button "Edit" at bounding box center [73, 481] width 47 height 20
click at [103, 279] on div "Edit Metadata" at bounding box center [113, 280] width 69 height 14
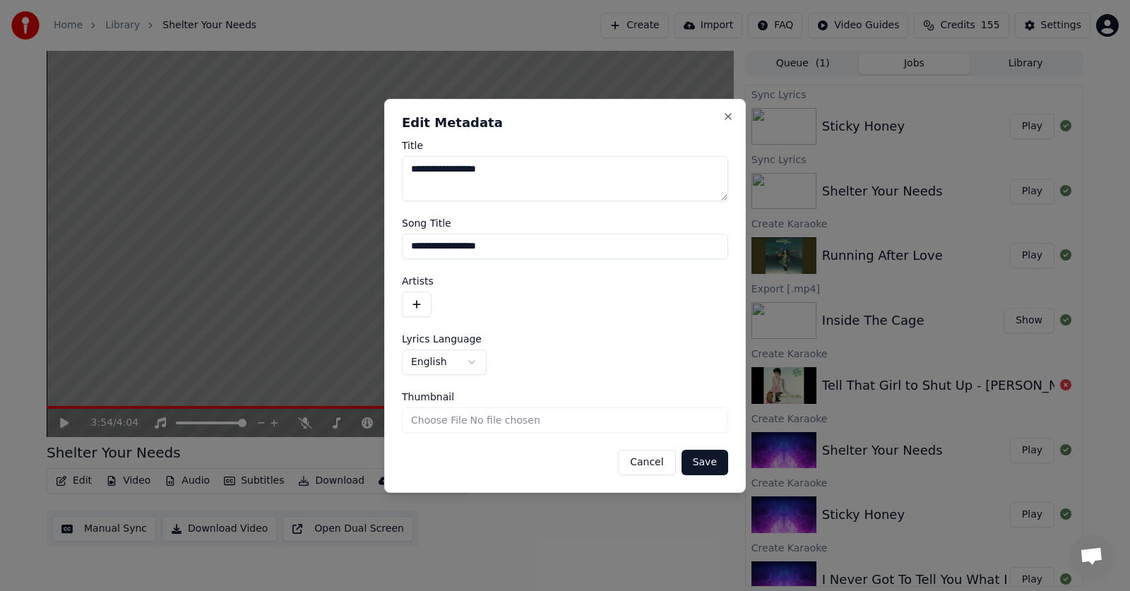
drag, startPoint x: 508, startPoint y: 172, endPoint x: 400, endPoint y: 170, distance: 107.3
click at [400, 170] on div "**********" at bounding box center [564, 296] width 361 height 394
drag, startPoint x: 512, startPoint y: 246, endPoint x: 399, endPoint y: 248, distance: 113.0
click at [399, 248] on div "**********" at bounding box center [564, 296] width 361 height 394
type input "*"
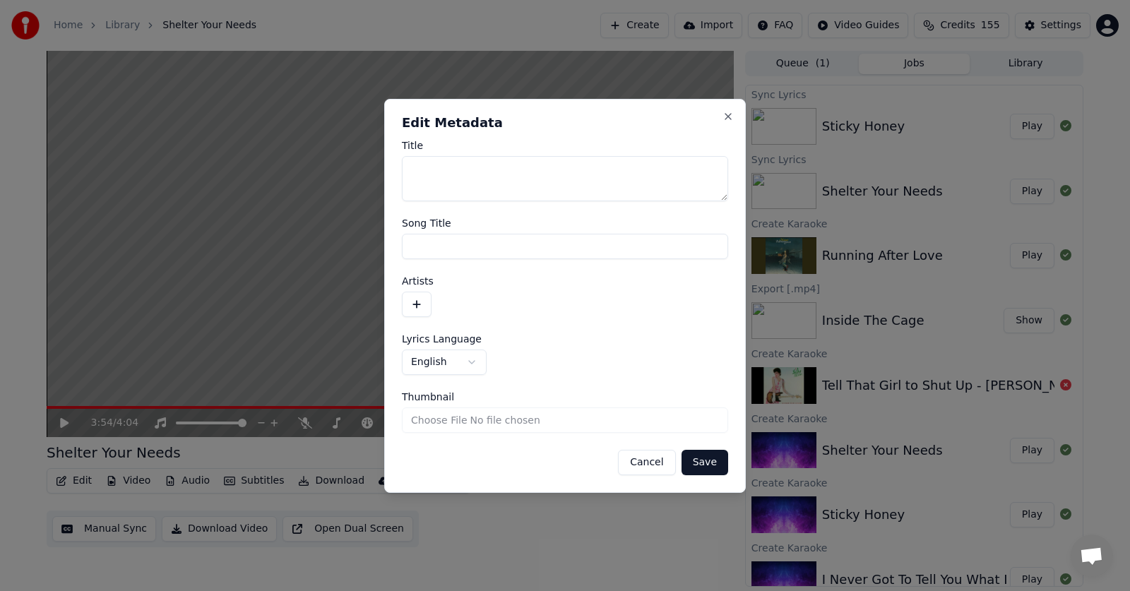
click at [410, 171] on textarea "Title" at bounding box center [565, 178] width 326 height 45
type textarea "**"
click at [705, 468] on button "Save" at bounding box center [704, 462] width 47 height 25
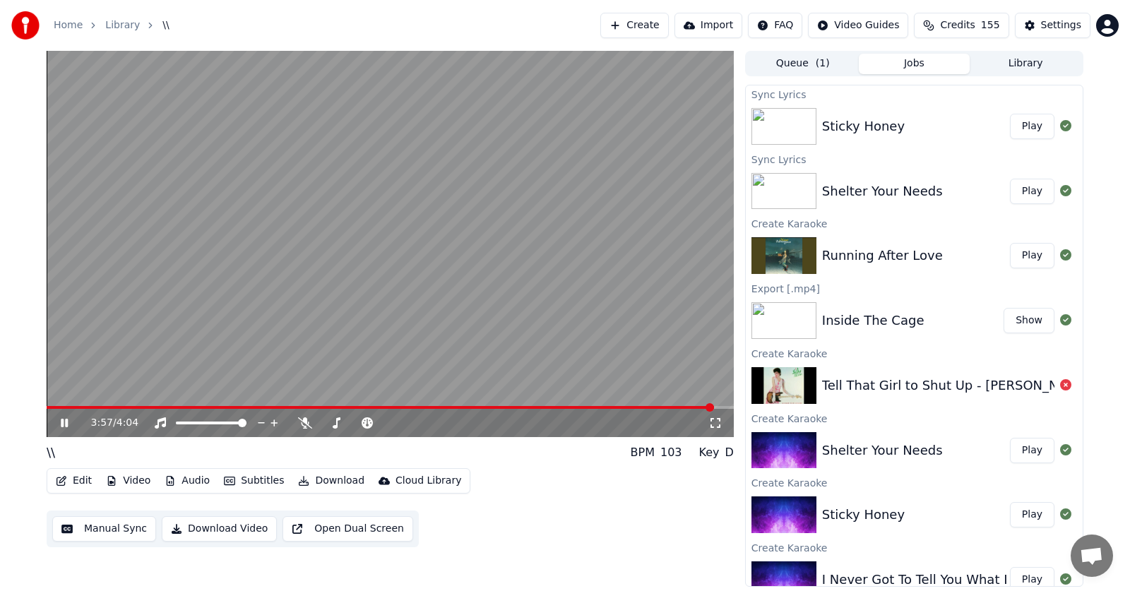
click at [62, 417] on icon at bounding box center [74, 422] width 33 height 11
click at [52, 408] on span at bounding box center [380, 407] width 667 height 3
click at [64, 424] on icon at bounding box center [64, 423] width 8 height 10
click at [62, 419] on icon at bounding box center [64, 423] width 7 height 8
click at [64, 422] on icon at bounding box center [64, 423] width 8 height 10
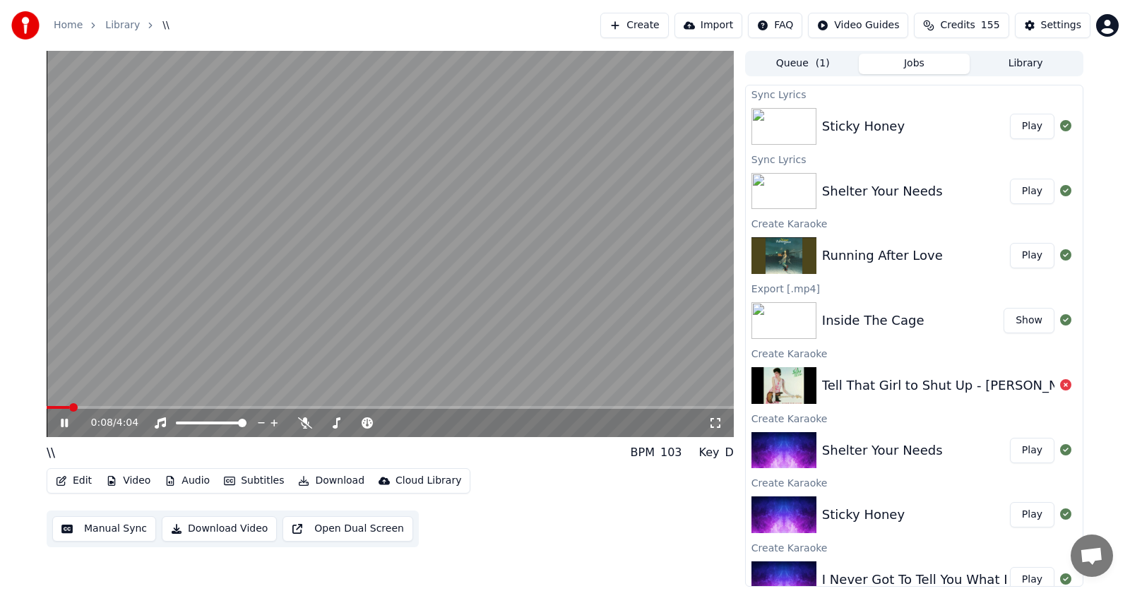
click at [65, 421] on icon at bounding box center [74, 422] width 33 height 11
click at [47, 406] on span at bounding box center [51, 407] width 8 height 8
click at [68, 422] on icon at bounding box center [74, 422] width 33 height 11
click at [65, 419] on icon at bounding box center [74, 422] width 33 height 11
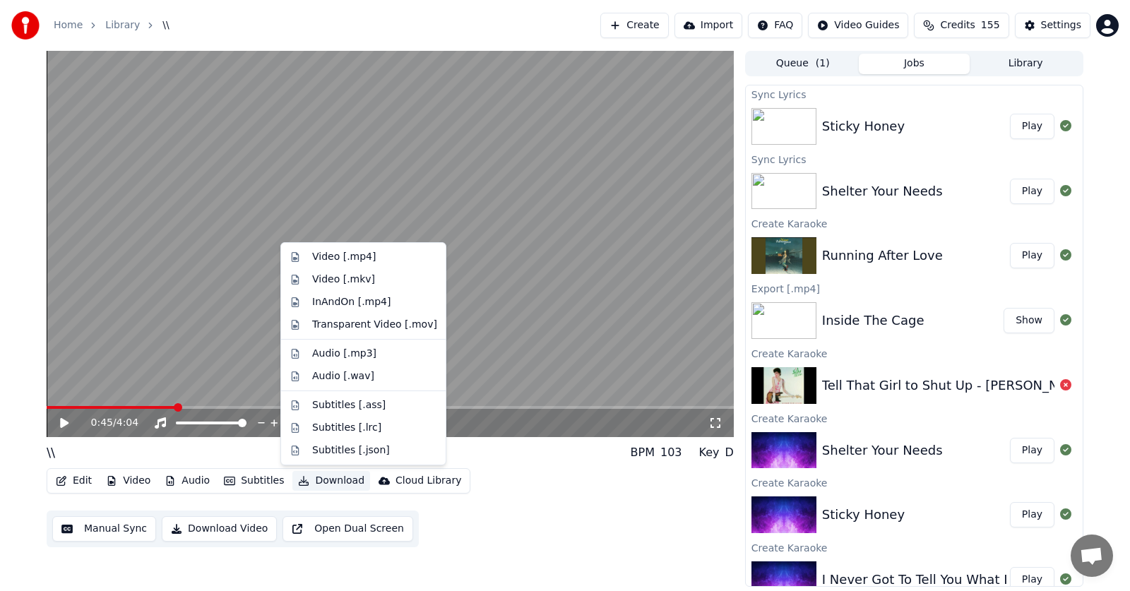
click at [323, 477] on button "Download" at bounding box center [331, 481] width 78 height 20
click at [325, 253] on div "Video [.mp4]" at bounding box center [344, 257] width 64 height 14
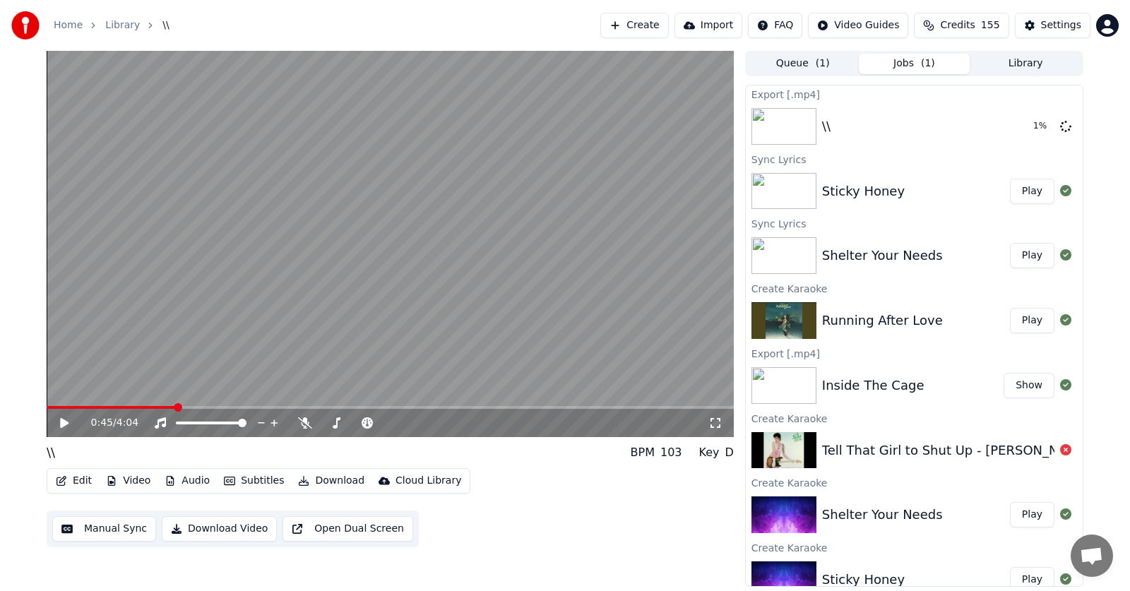
click at [1018, 193] on button "Play" at bounding box center [1032, 191] width 44 height 25
click at [61, 425] on icon at bounding box center [64, 423] width 7 height 8
click at [301, 419] on icon at bounding box center [305, 422] width 14 height 11
click at [641, 403] on span at bounding box center [639, 407] width 8 height 8
click at [66, 421] on icon at bounding box center [64, 423] width 8 height 10
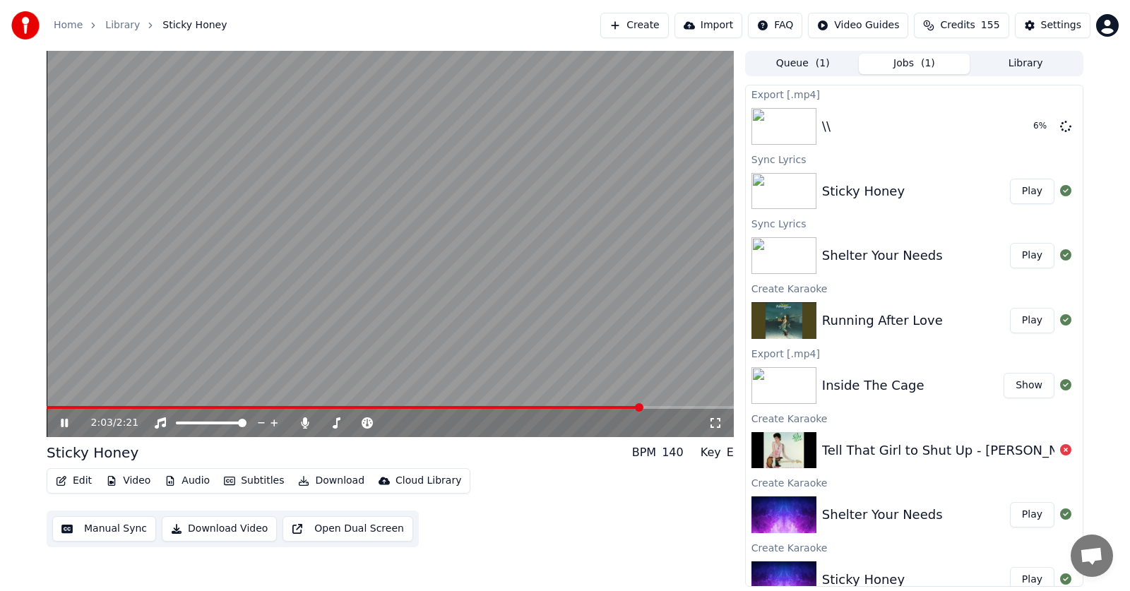
click at [65, 423] on icon at bounding box center [74, 422] width 33 height 11
click at [65, 423] on icon at bounding box center [64, 423] width 8 height 10
click at [61, 423] on icon at bounding box center [74, 422] width 33 height 11
click at [61, 423] on icon at bounding box center [64, 423] width 8 height 10
click at [61, 423] on icon at bounding box center [74, 422] width 33 height 11
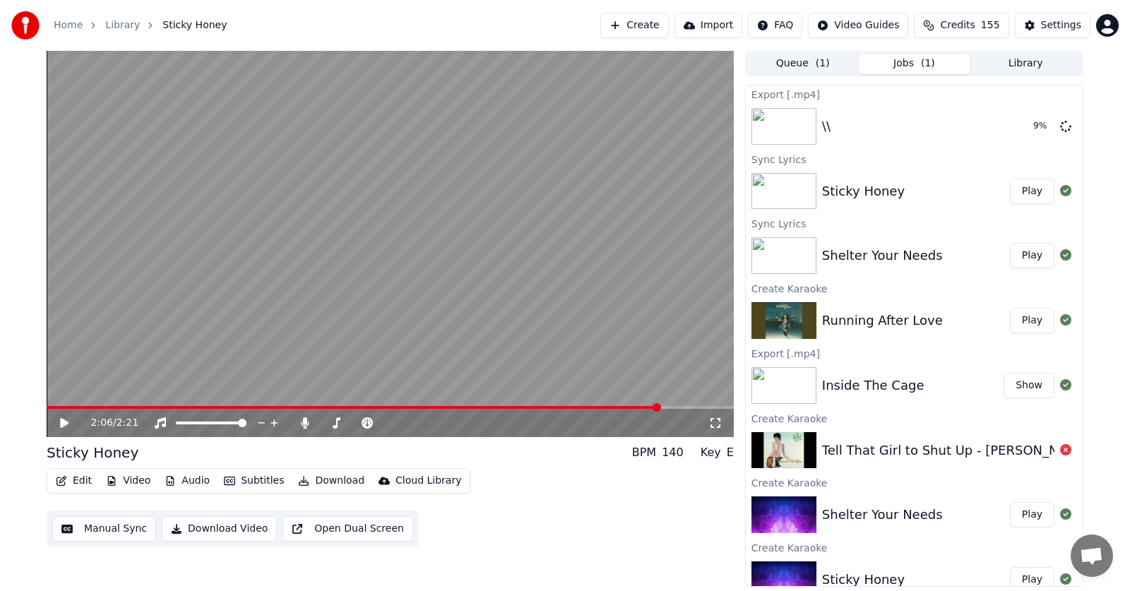
click at [61, 423] on icon at bounding box center [64, 423] width 8 height 10
click at [61, 423] on icon at bounding box center [74, 422] width 33 height 11
click at [61, 423] on icon at bounding box center [64, 423] width 8 height 10
click at [61, 423] on icon at bounding box center [74, 422] width 33 height 11
click at [61, 423] on icon at bounding box center [64, 423] width 8 height 10
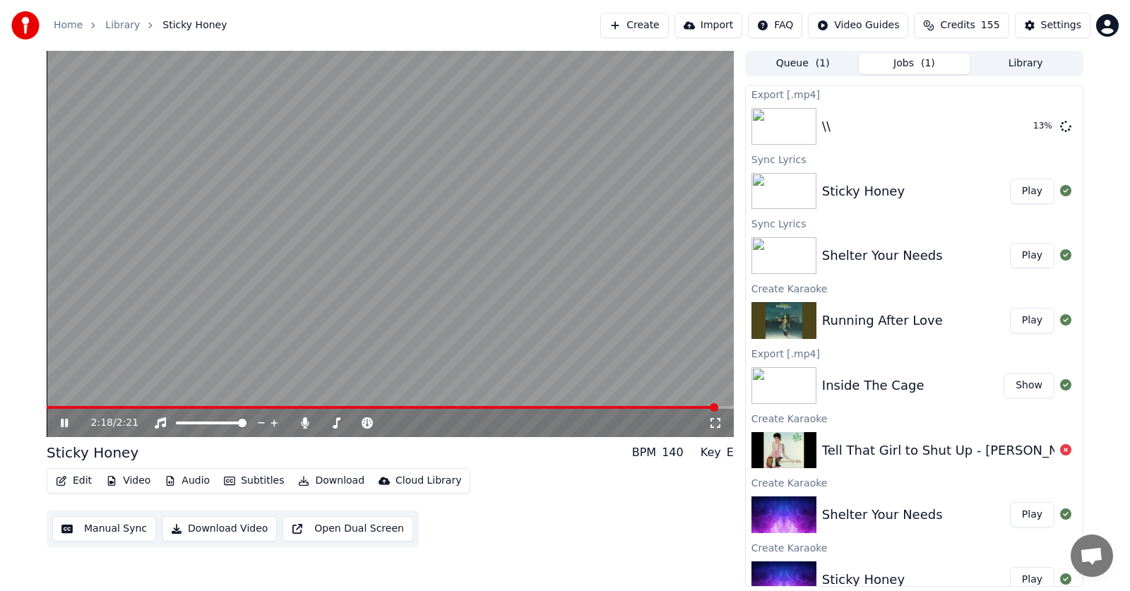
click at [68, 420] on icon at bounding box center [64, 423] width 7 height 8
click at [75, 480] on button "Edit" at bounding box center [73, 481] width 47 height 20
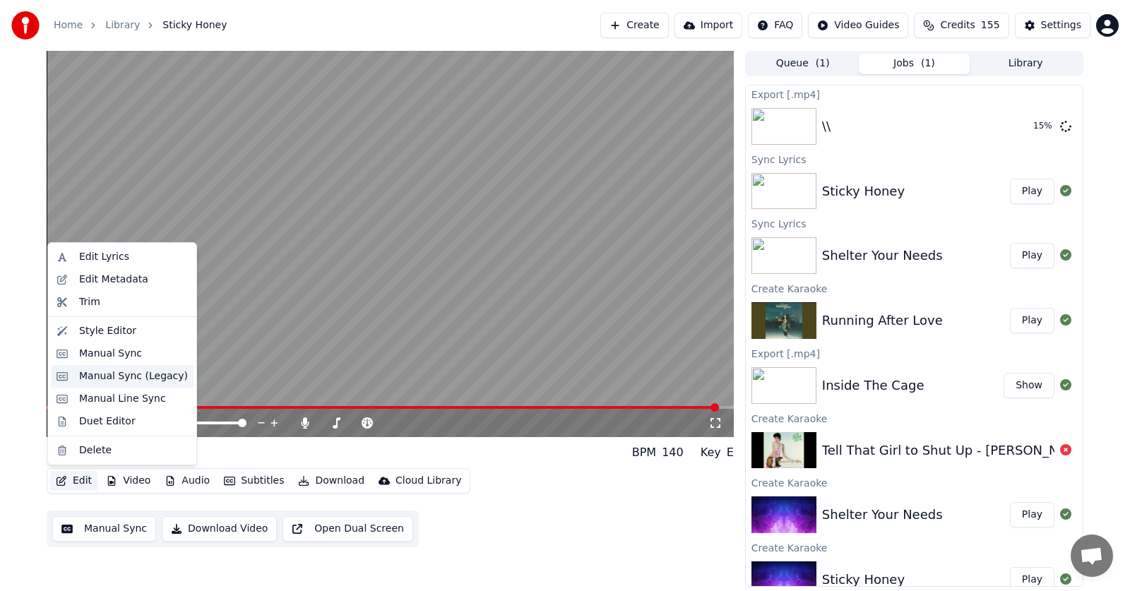
click at [102, 376] on div "Manual Sync (Legacy)" at bounding box center [133, 376] width 109 height 14
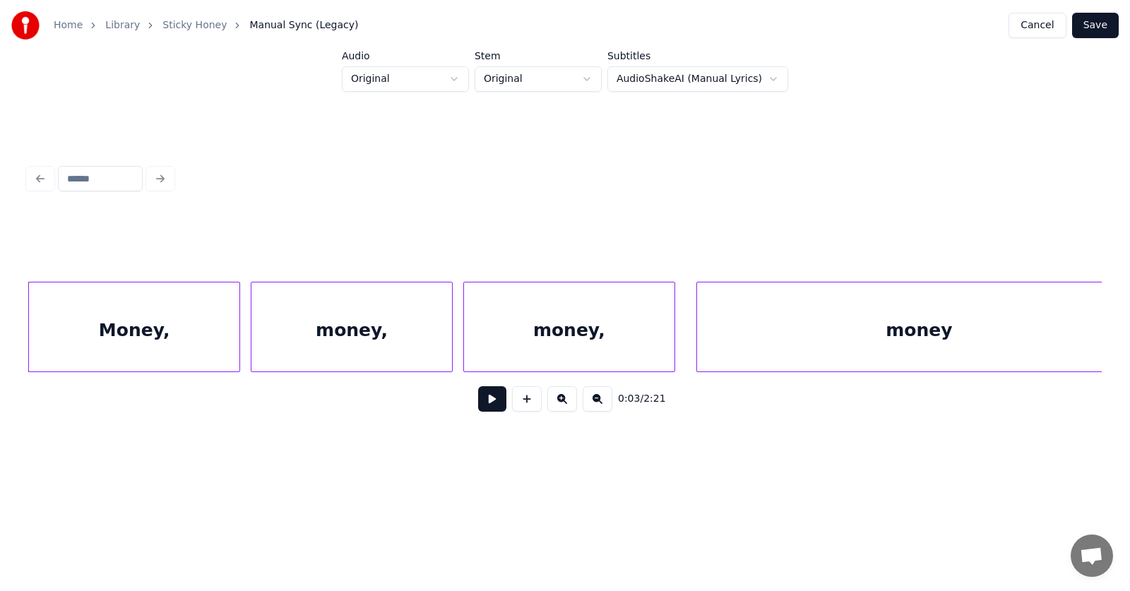
scroll to position [0, 2021]
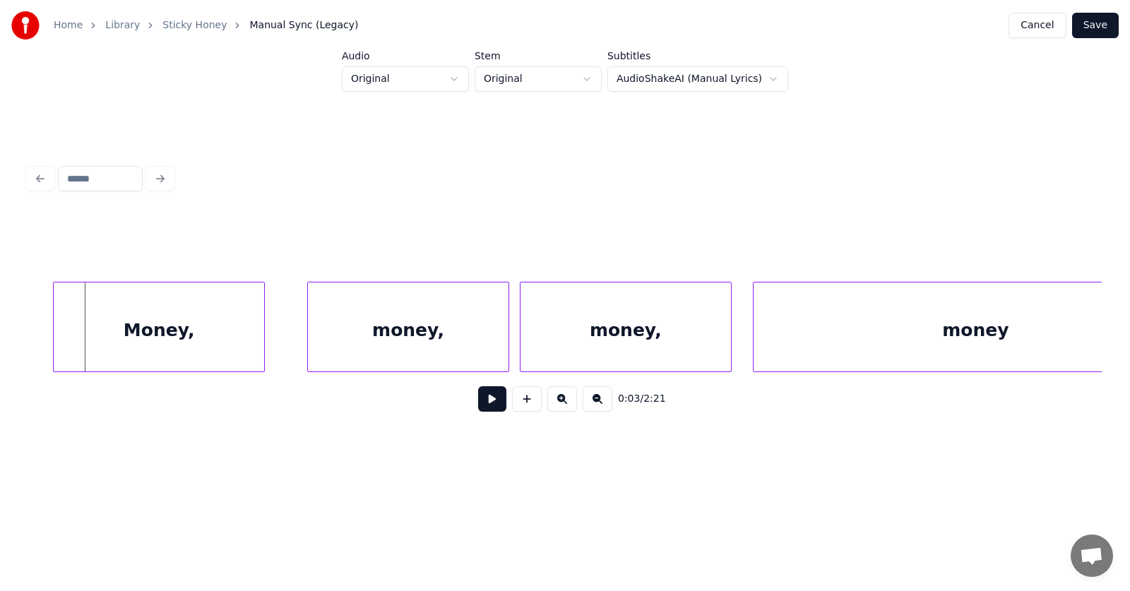
click at [122, 345] on div "Money," at bounding box center [159, 330] width 210 height 96
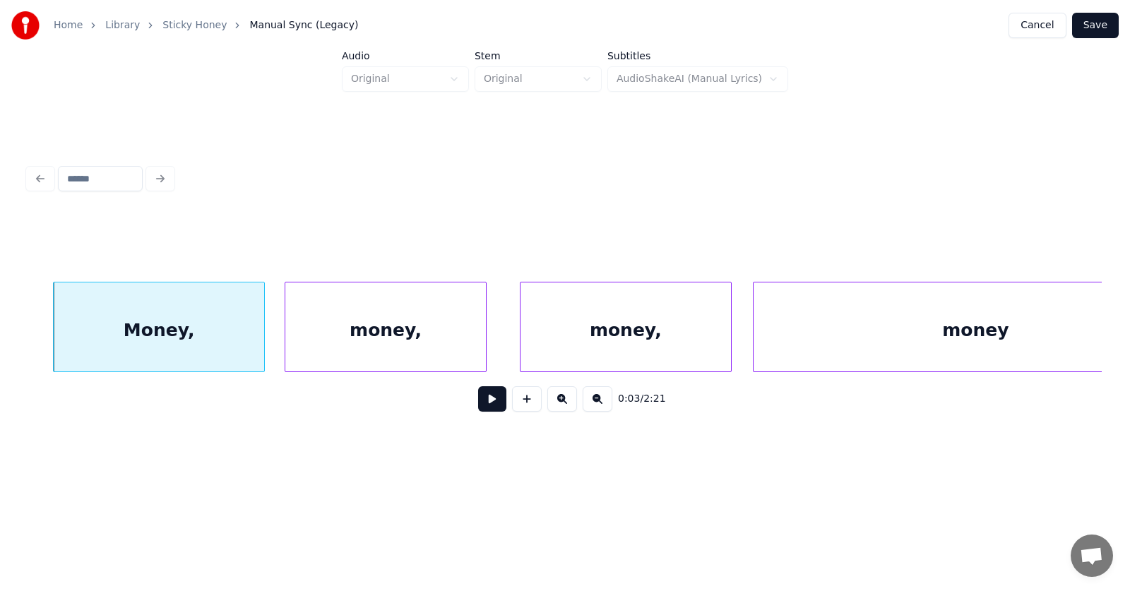
click at [325, 348] on div "money," at bounding box center [385, 330] width 200 height 96
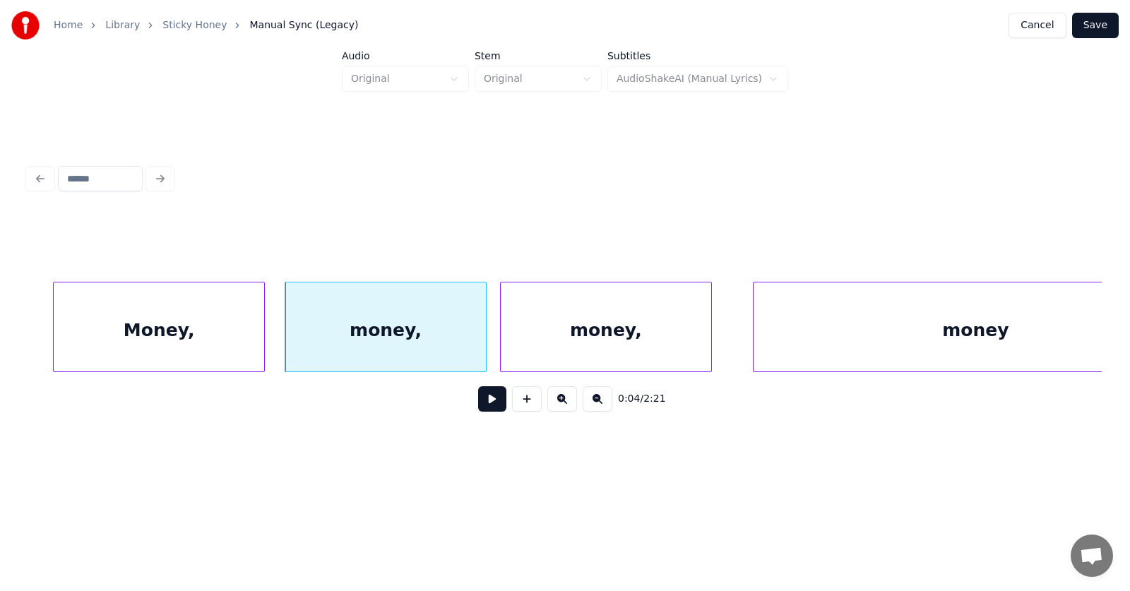
click at [508, 351] on div "money," at bounding box center [606, 330] width 210 height 96
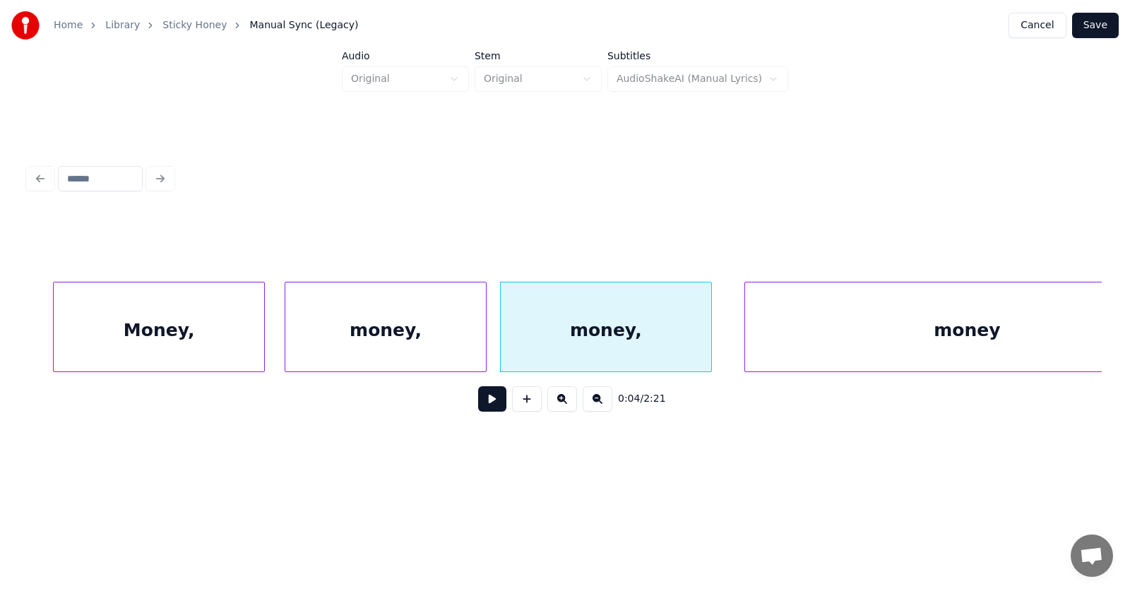
scroll to position [0, 2115]
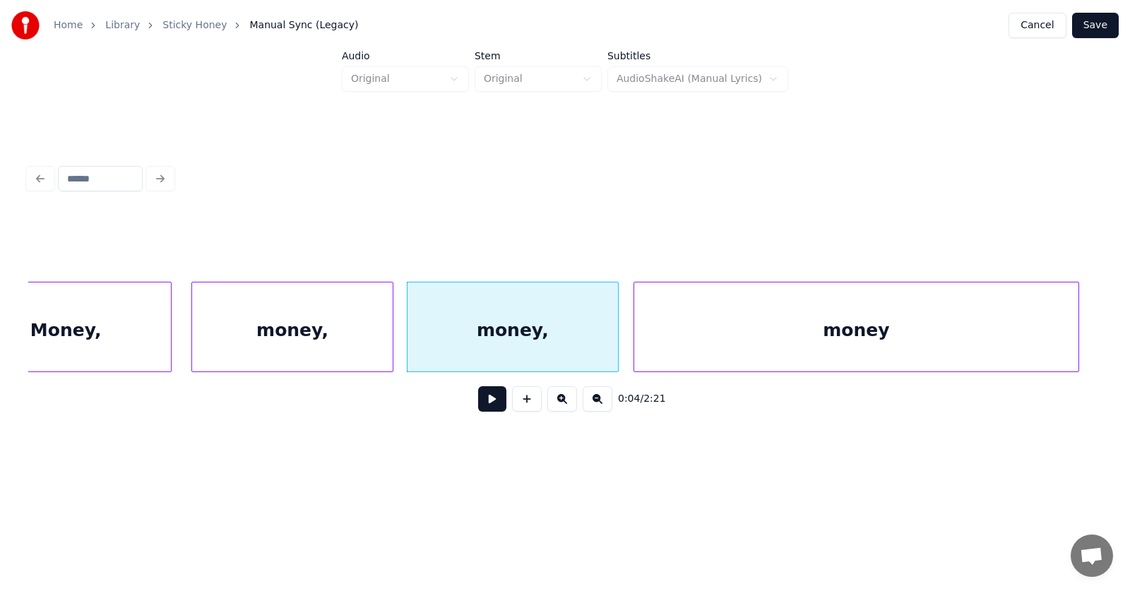
click at [768, 345] on div "money" at bounding box center [856, 330] width 444 height 96
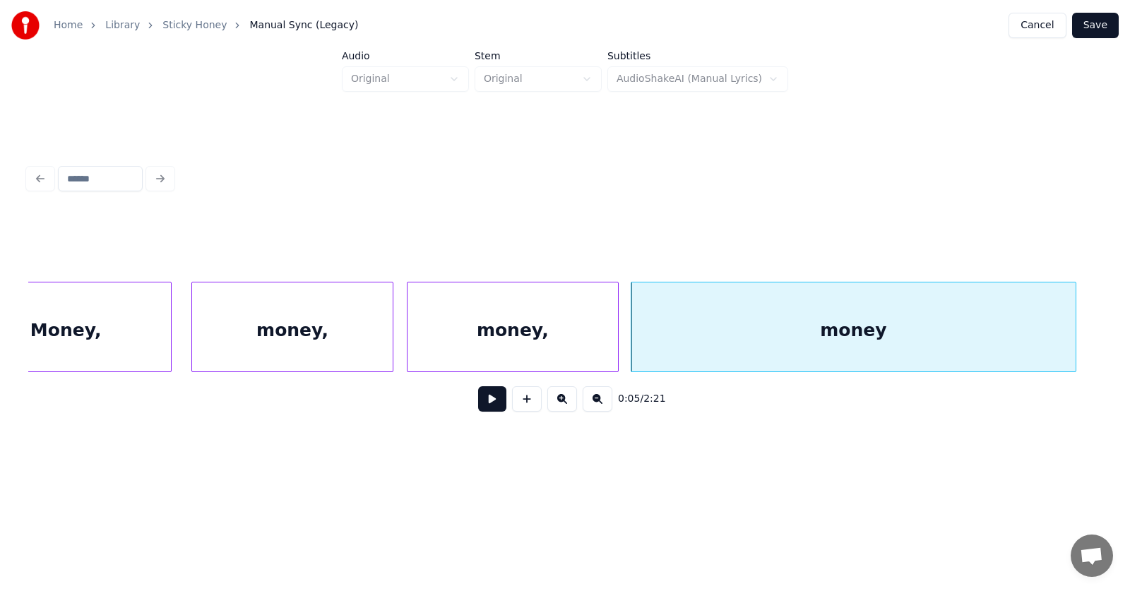
click at [479, 405] on button at bounding box center [492, 398] width 28 height 25
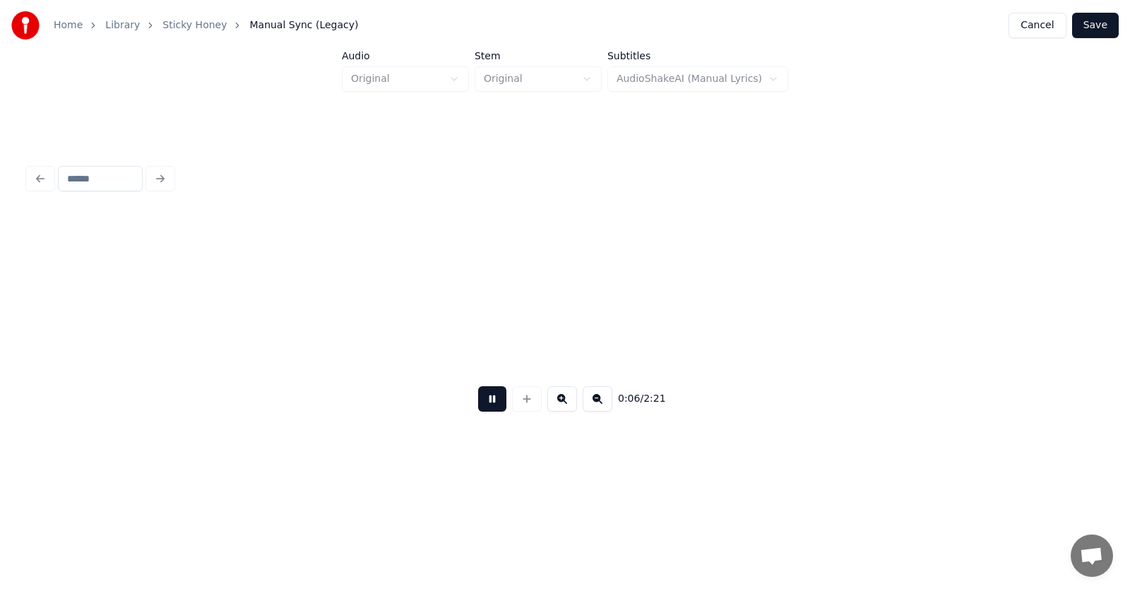
scroll to position [0, 3190]
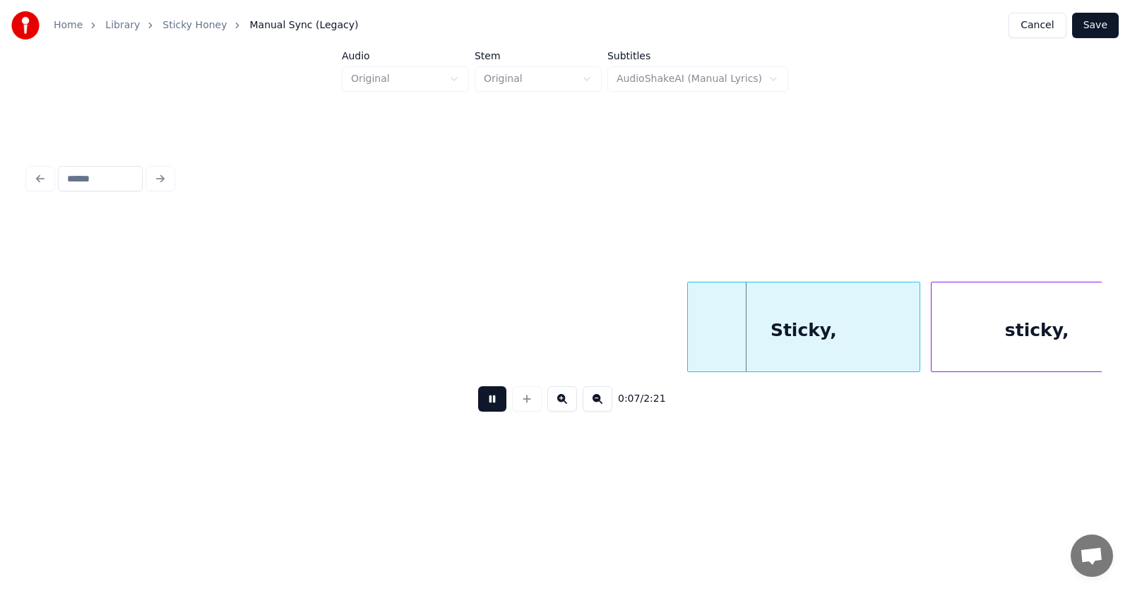
click at [479, 405] on button at bounding box center [492, 398] width 28 height 25
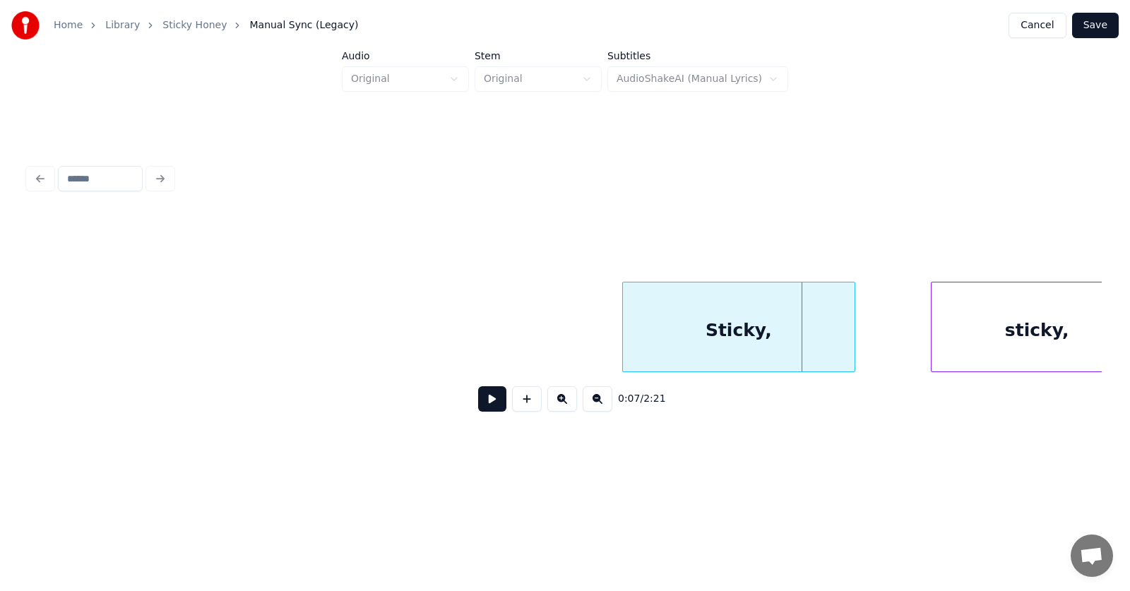
click at [687, 346] on div "Sticky," at bounding box center [739, 330] width 232 height 96
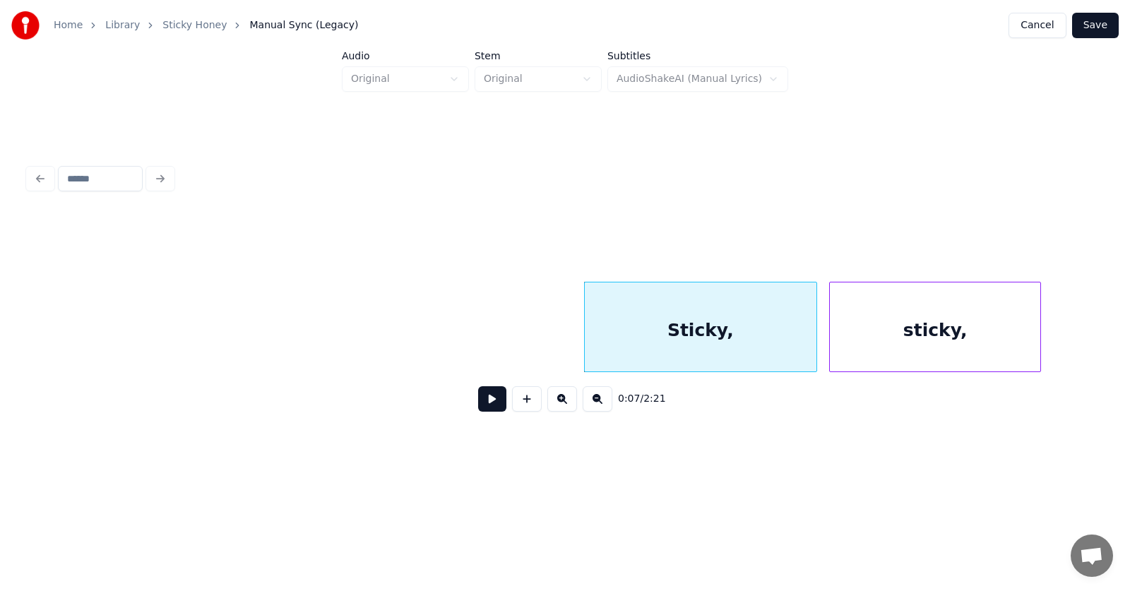
click at [895, 352] on div "sticky," at bounding box center [935, 330] width 210 height 96
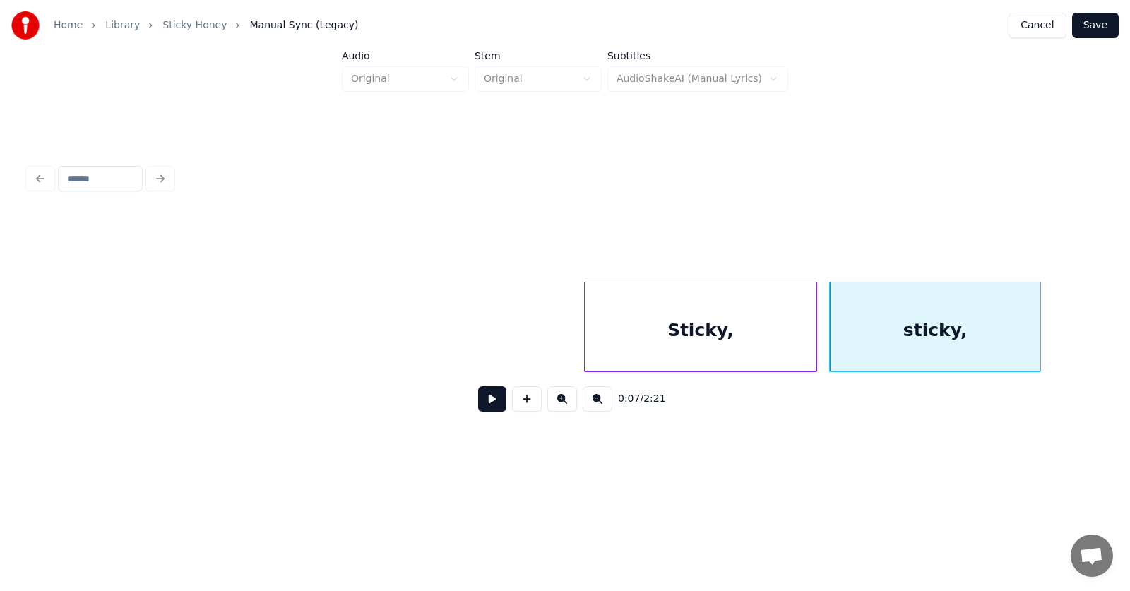
click at [752, 345] on div "Sticky," at bounding box center [701, 330] width 232 height 96
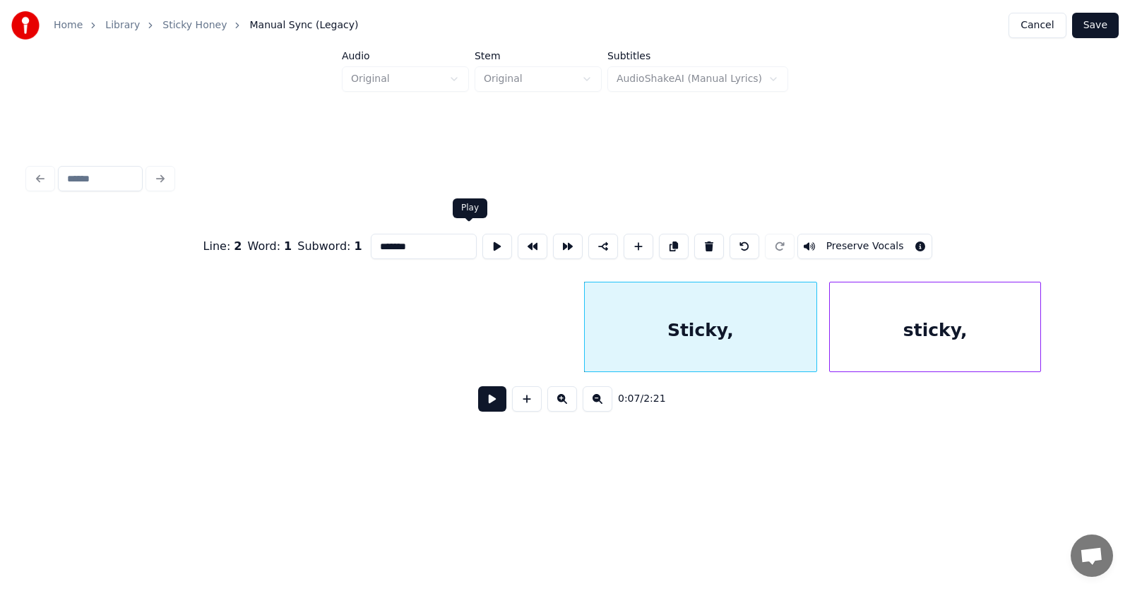
click at [482, 241] on button at bounding box center [497, 246] width 30 height 25
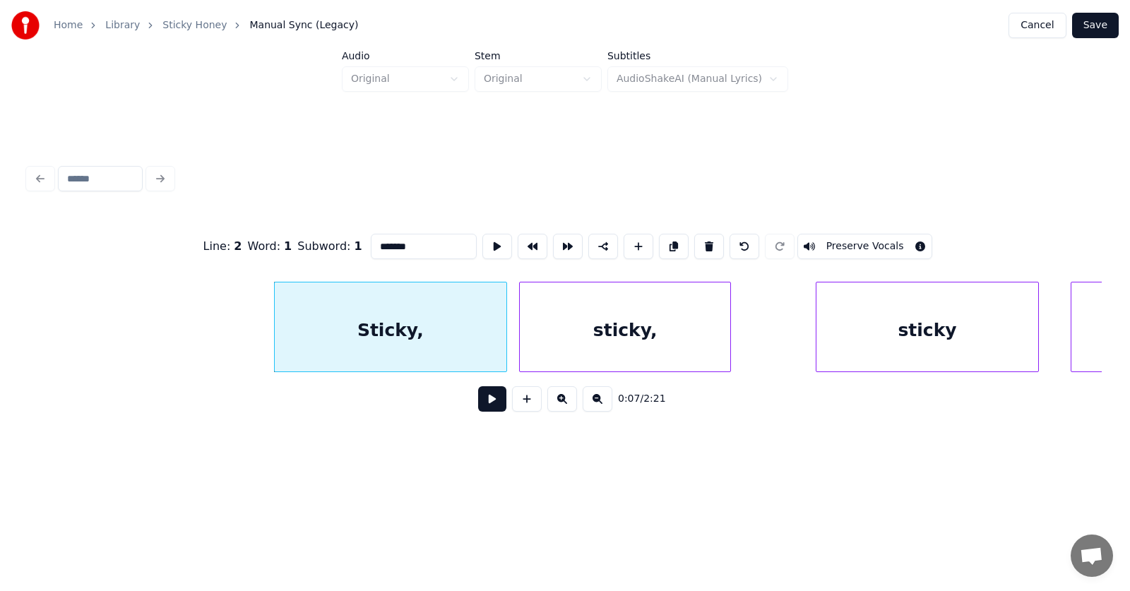
scroll to position [0, 3639]
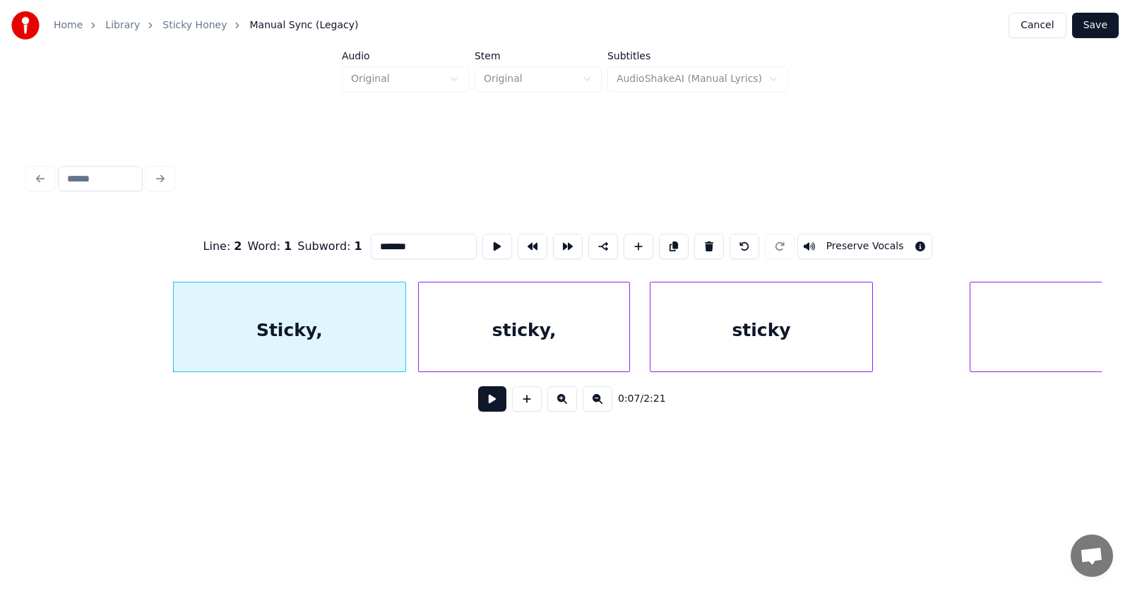
click at [712, 351] on div "sticky" at bounding box center [760, 330] width 221 height 96
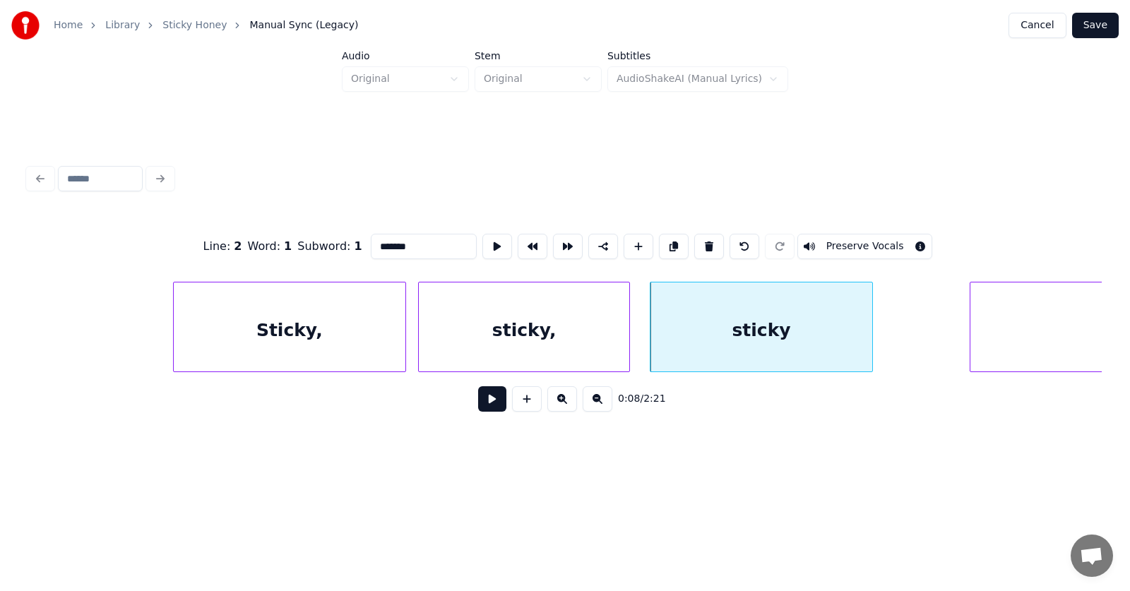
scroll to position [0, 4023]
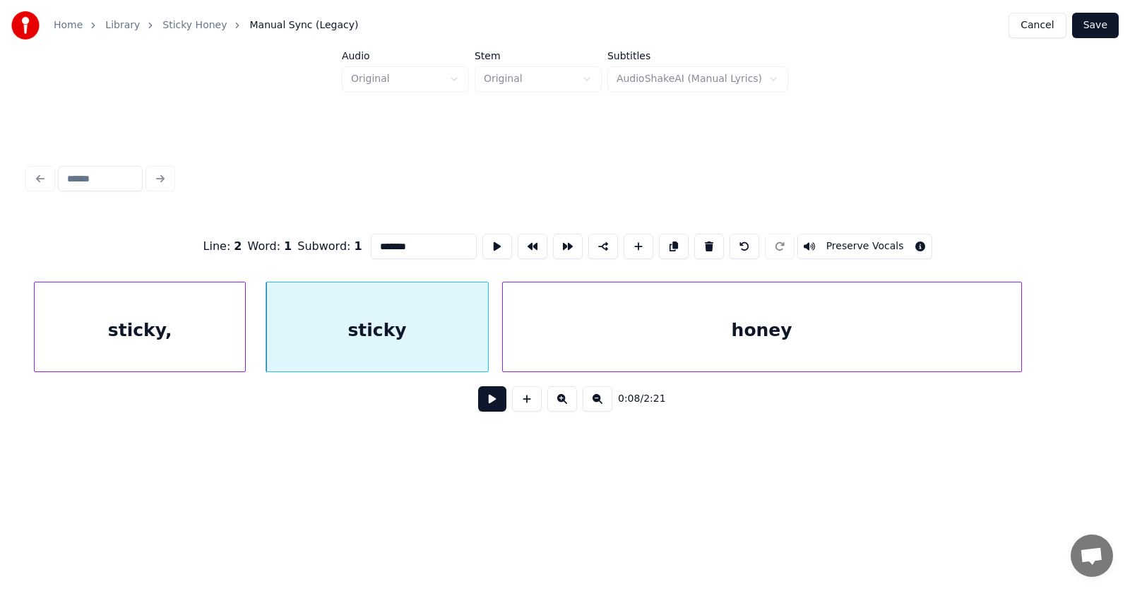
click at [937, 356] on div "honey" at bounding box center [762, 330] width 518 height 96
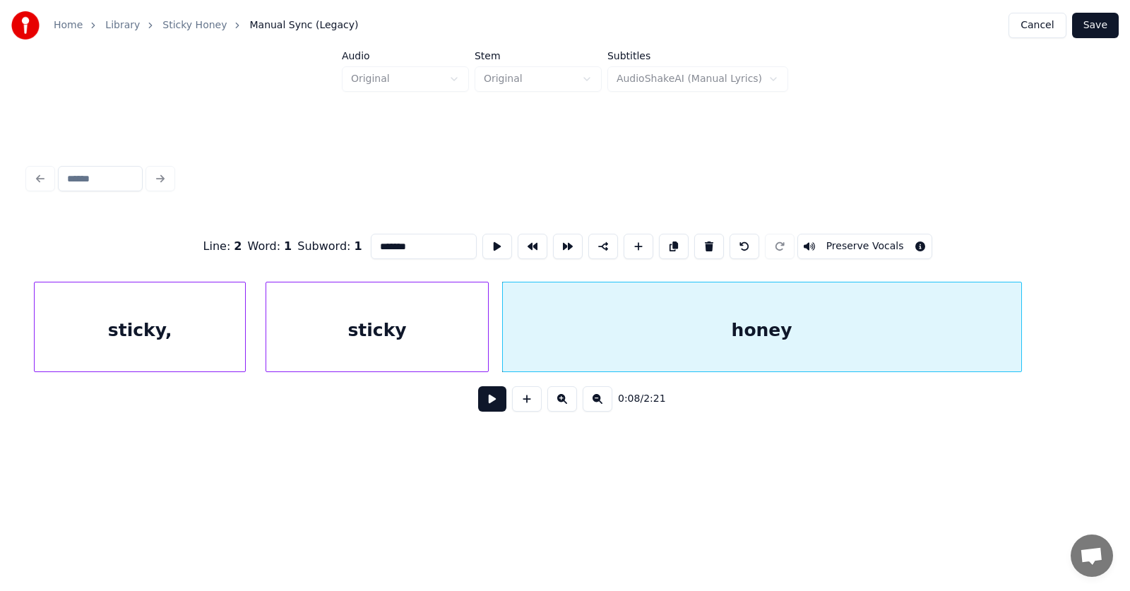
click at [391, 332] on div "sticky" at bounding box center [376, 330] width 221 height 96
type input "******"
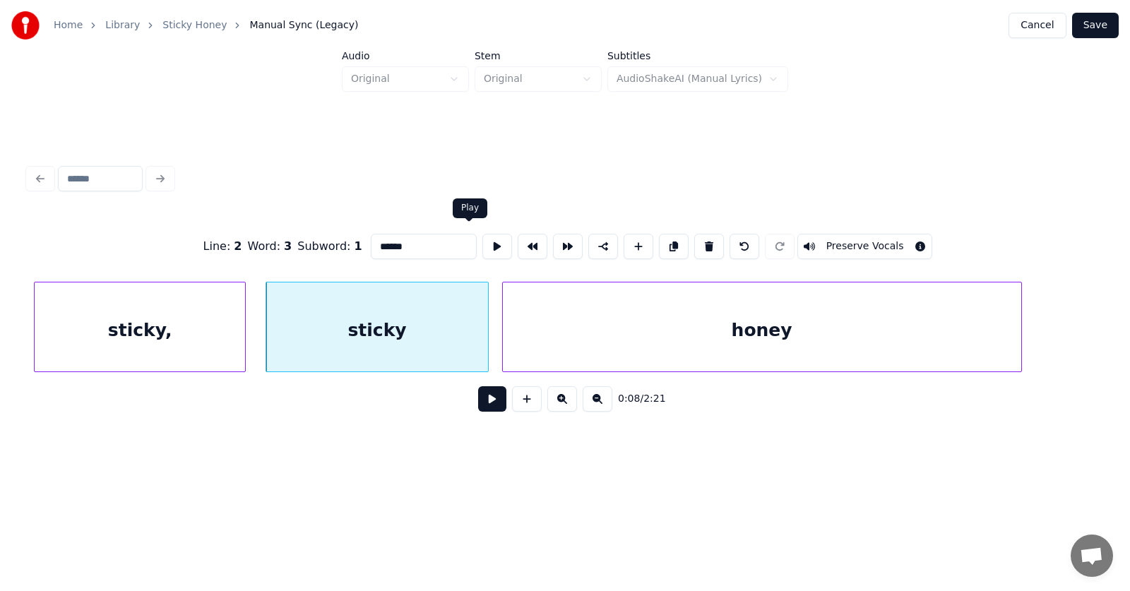
click at [482, 243] on button at bounding box center [497, 246] width 30 height 25
click at [480, 402] on button at bounding box center [492, 398] width 28 height 25
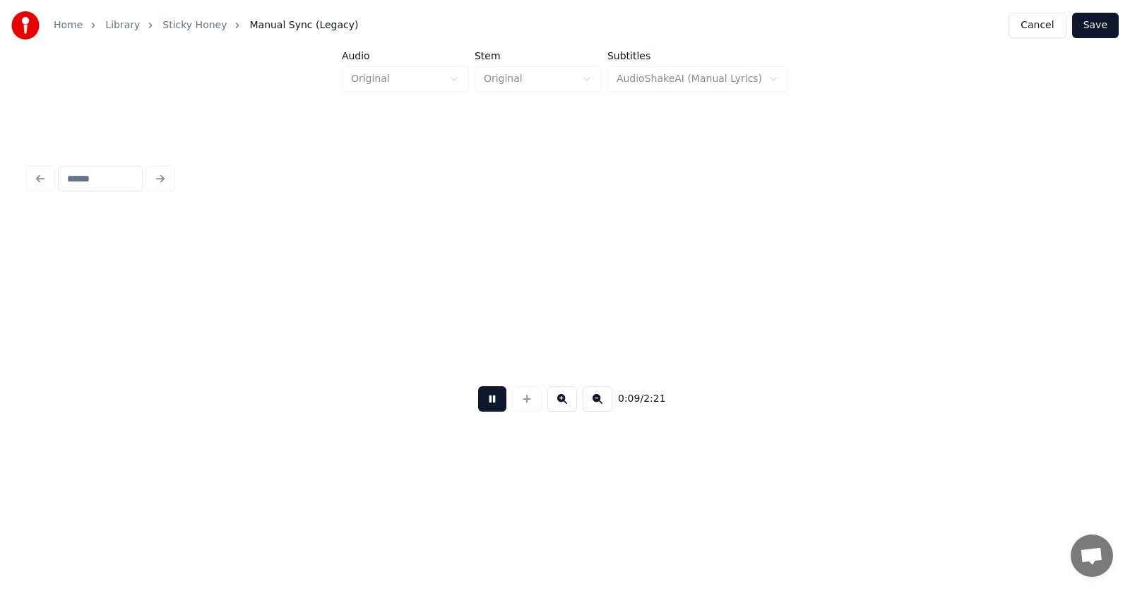
scroll to position [0, 5100]
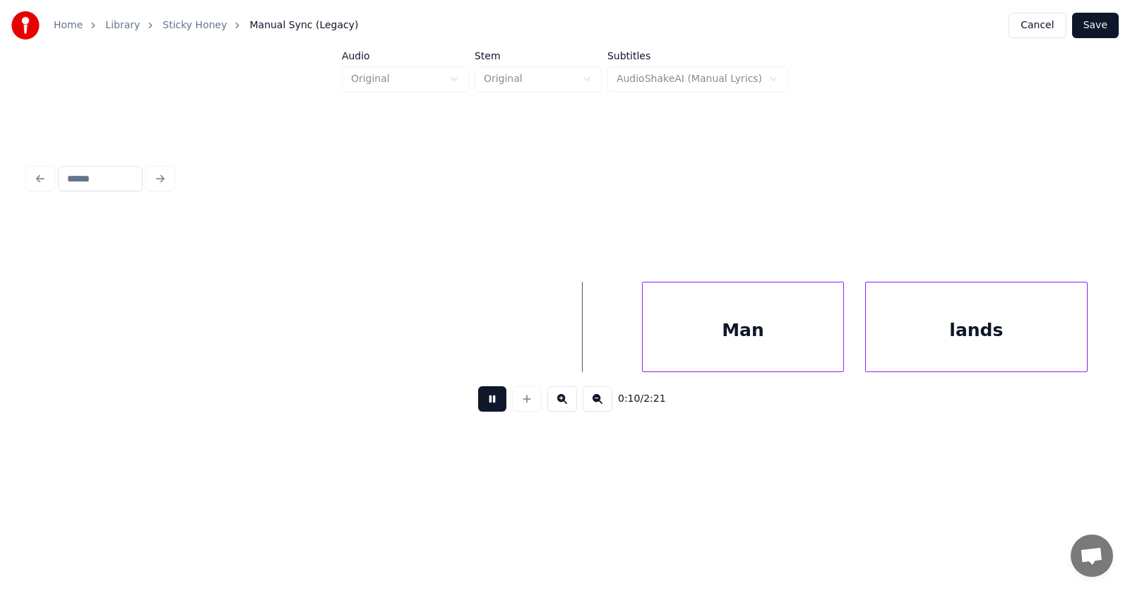
click at [480, 402] on button at bounding box center [492, 398] width 28 height 25
click at [645, 338] on div "Man" at bounding box center [702, 330] width 200 height 96
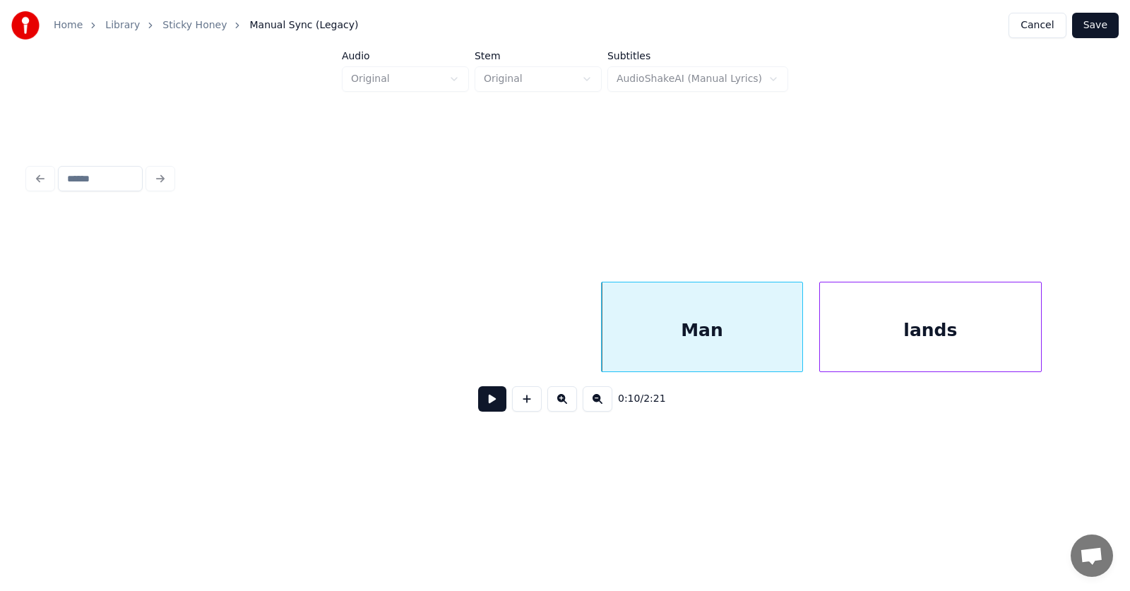
click at [901, 353] on div "lands" at bounding box center [930, 330] width 221 height 96
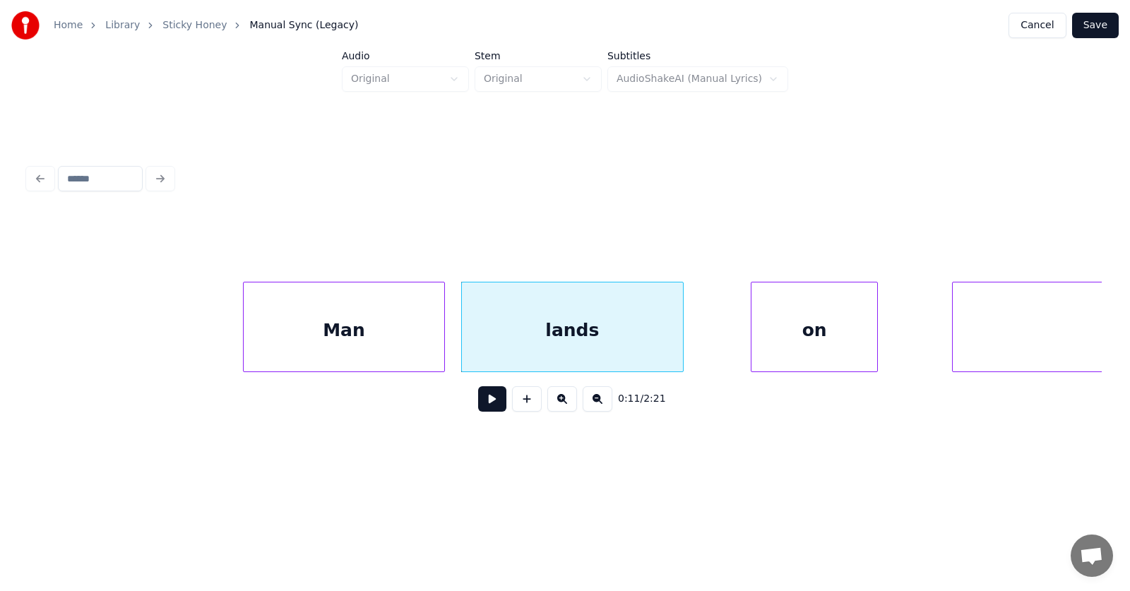
scroll to position [0, 5509]
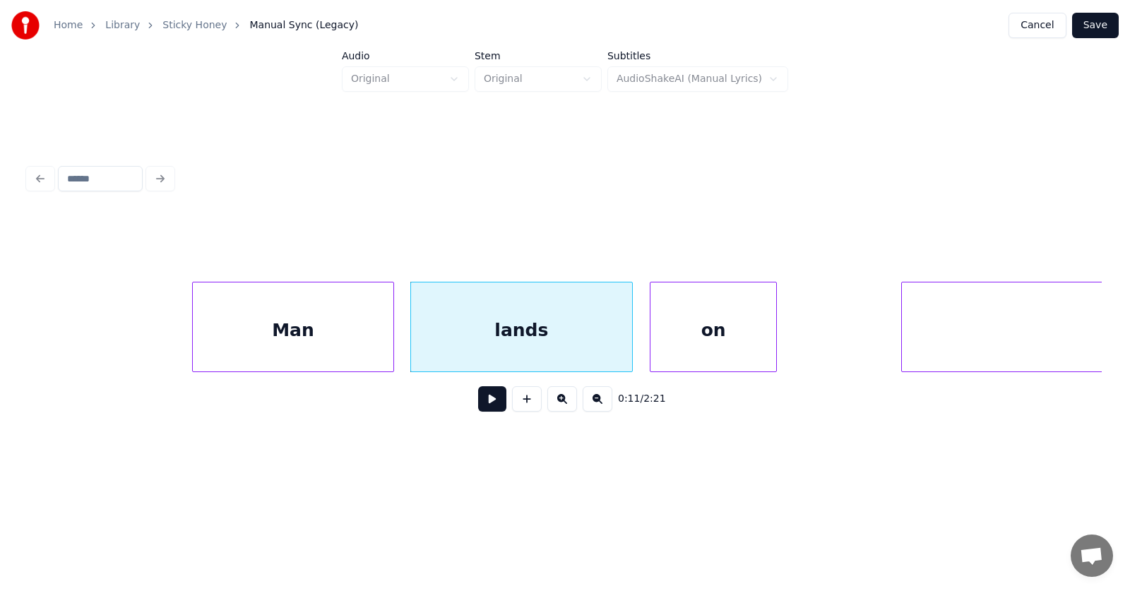
click at [700, 349] on div "on" at bounding box center [713, 330] width 126 height 96
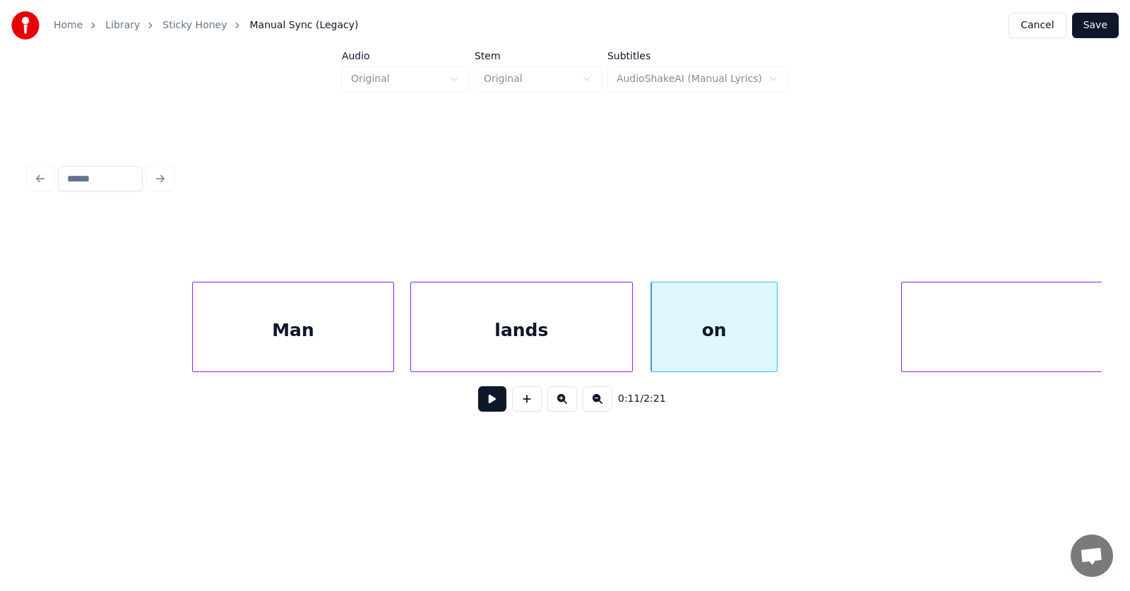
scroll to position [0, 5761]
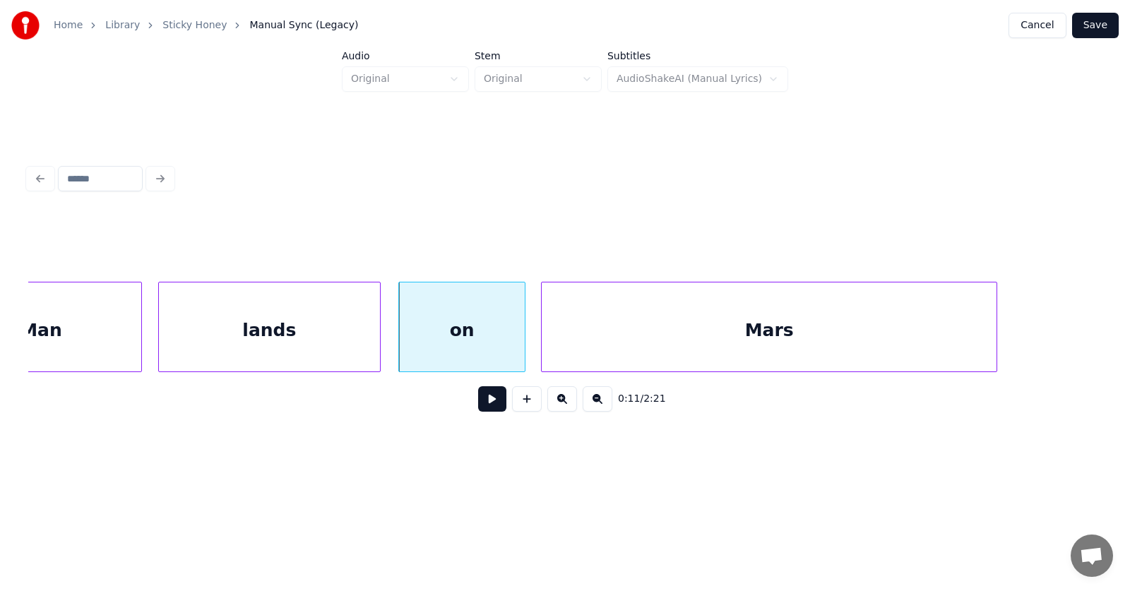
click at [878, 346] on div "Mars" at bounding box center [769, 330] width 455 height 96
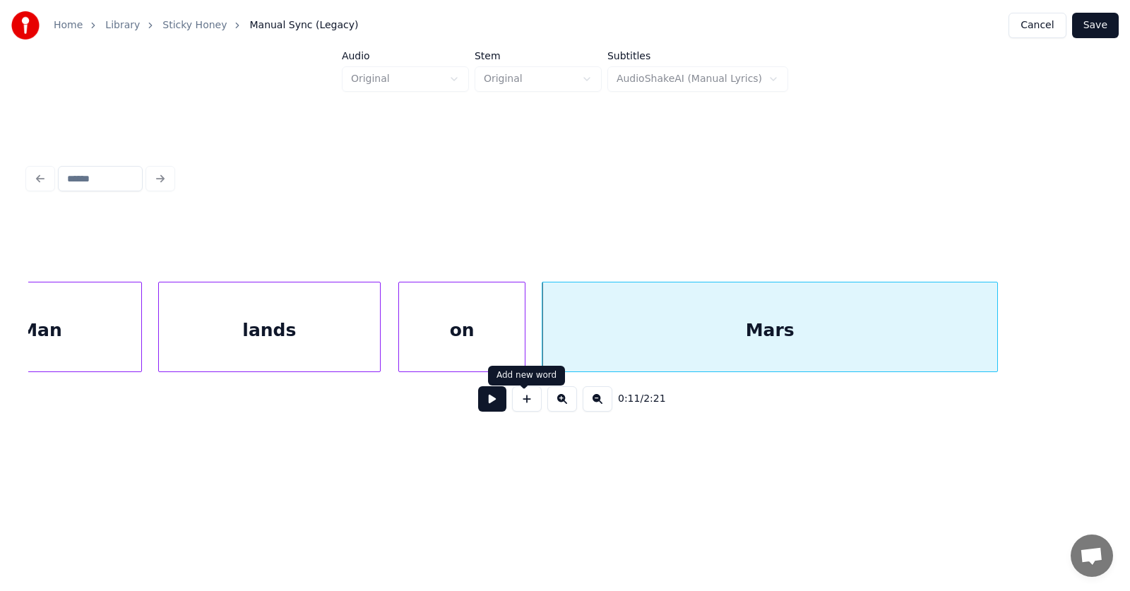
click at [484, 402] on button at bounding box center [492, 398] width 28 height 25
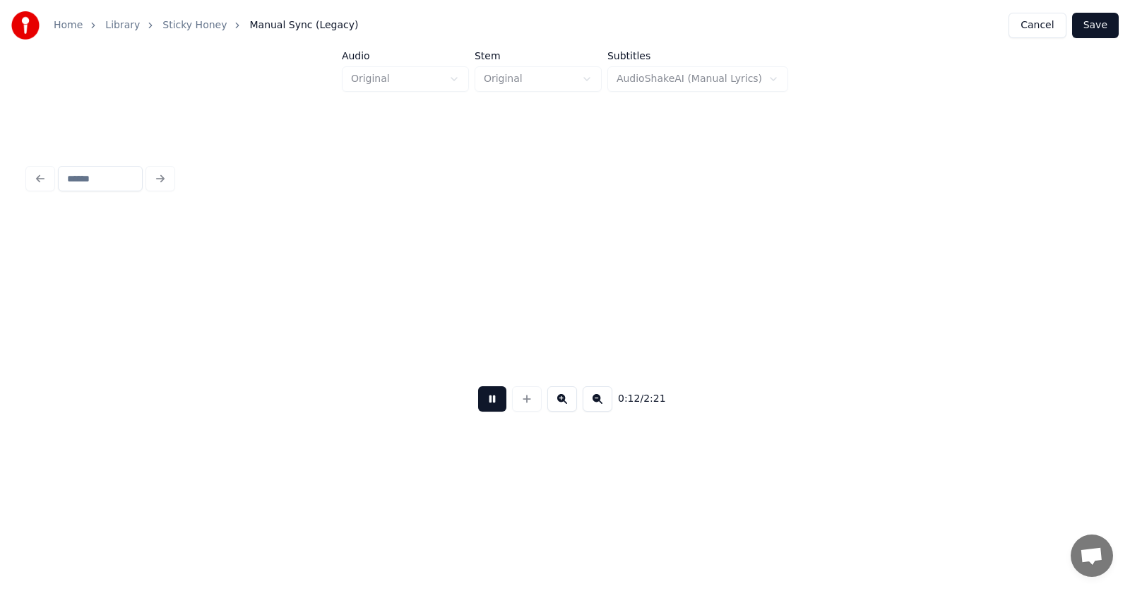
scroll to position [0, 6843]
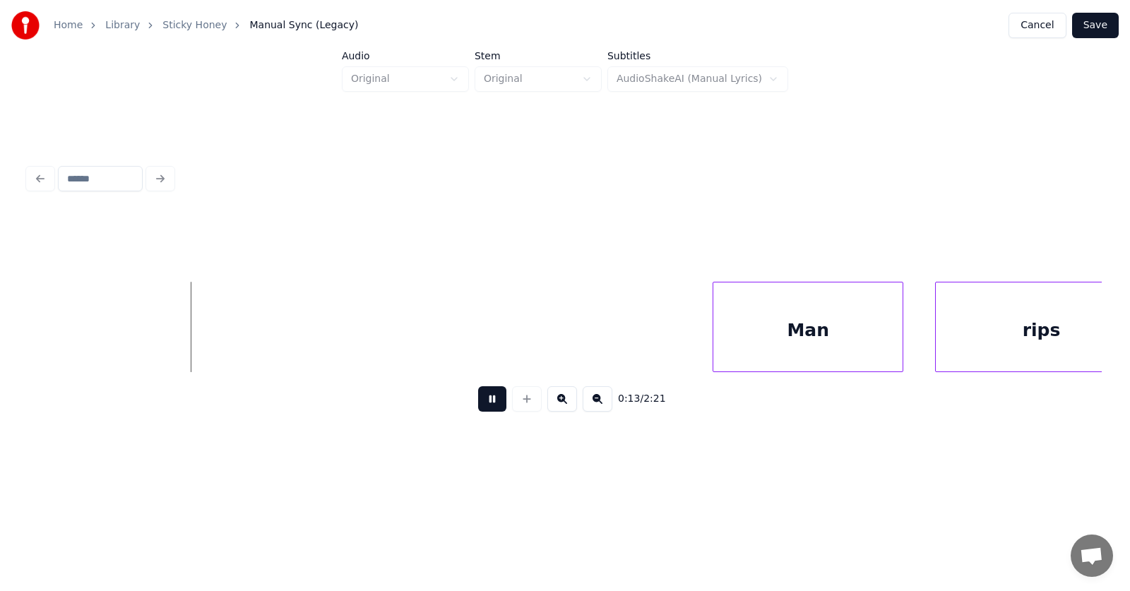
click at [484, 402] on button at bounding box center [492, 398] width 28 height 25
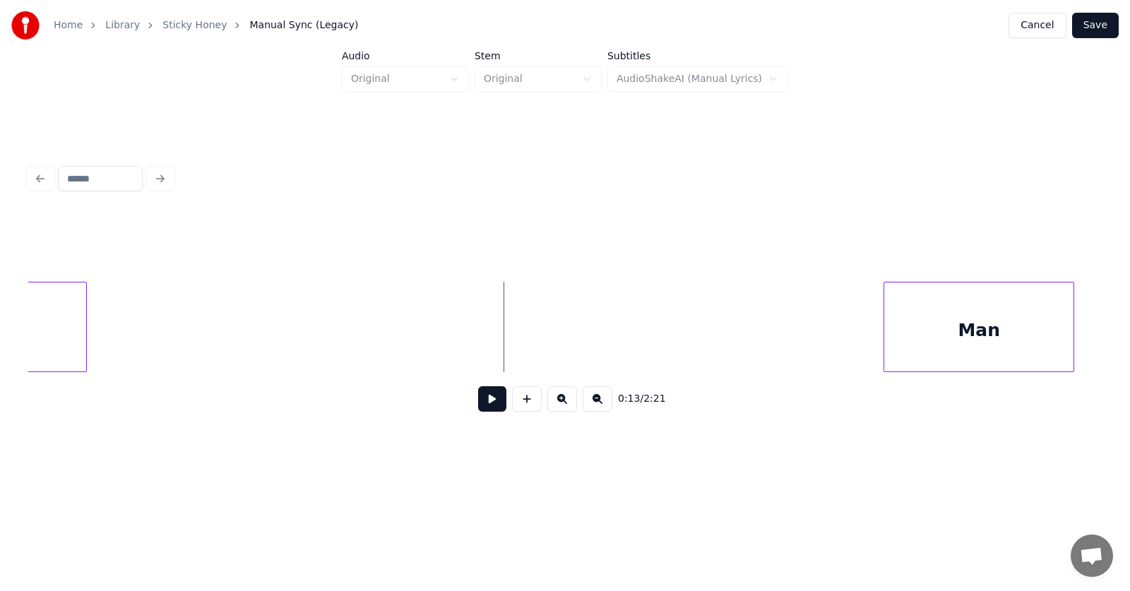
scroll to position [0, 6570]
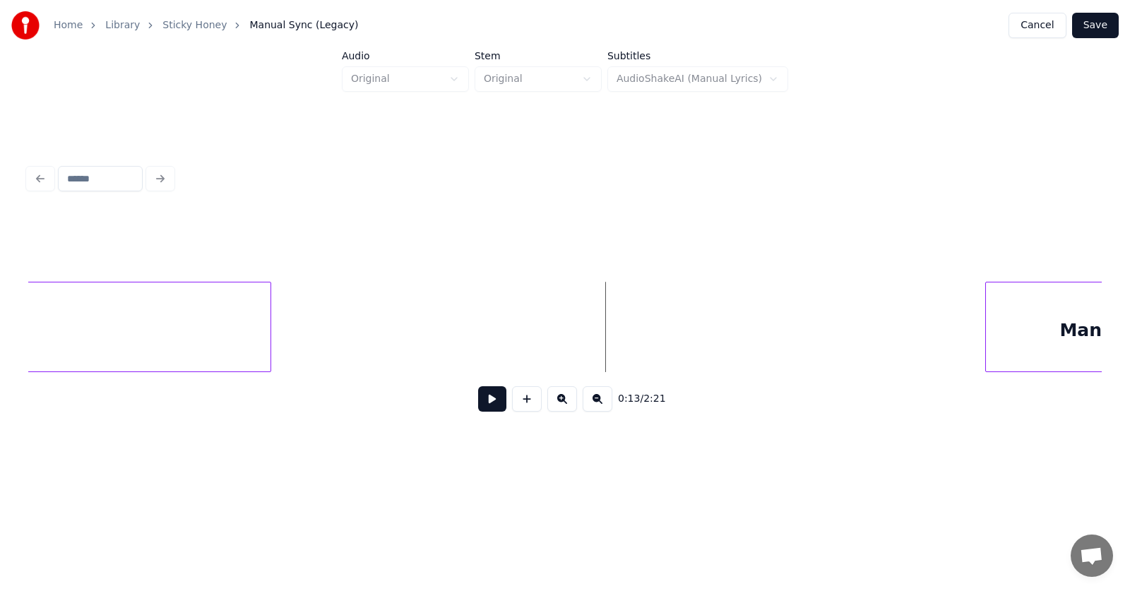
click at [268, 330] on div at bounding box center [268, 326] width 4 height 89
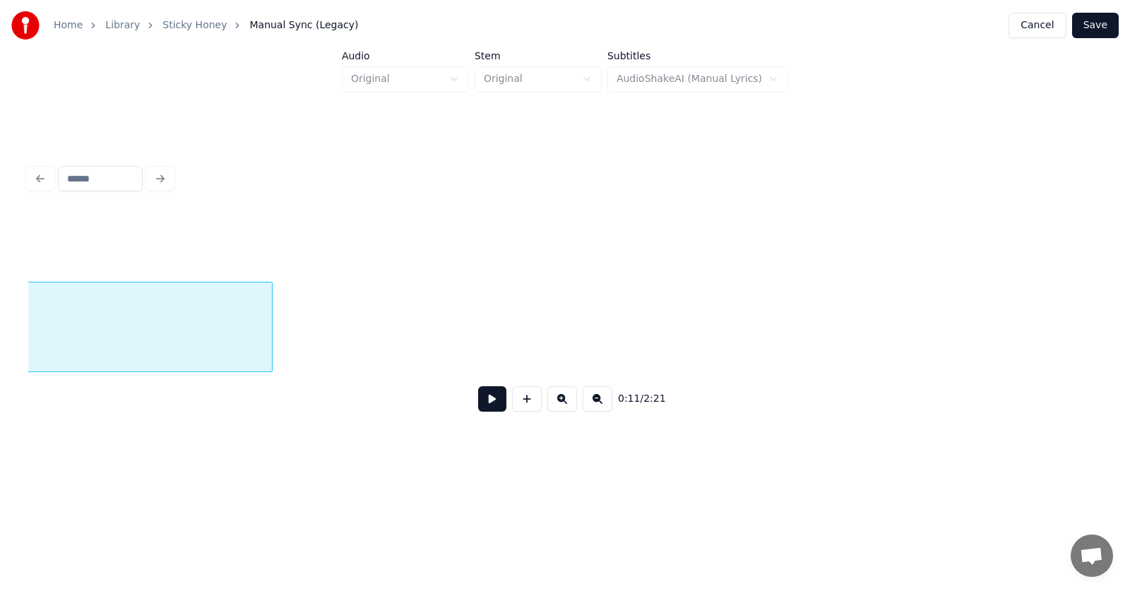
scroll to position [0, 6275]
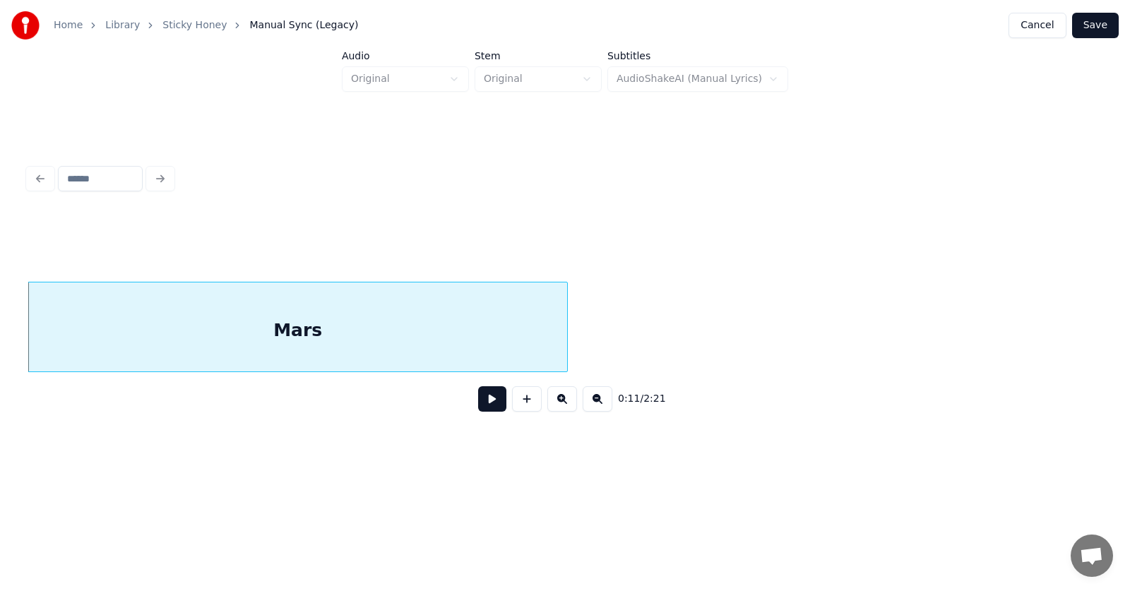
click at [478, 408] on button at bounding box center [492, 398] width 28 height 25
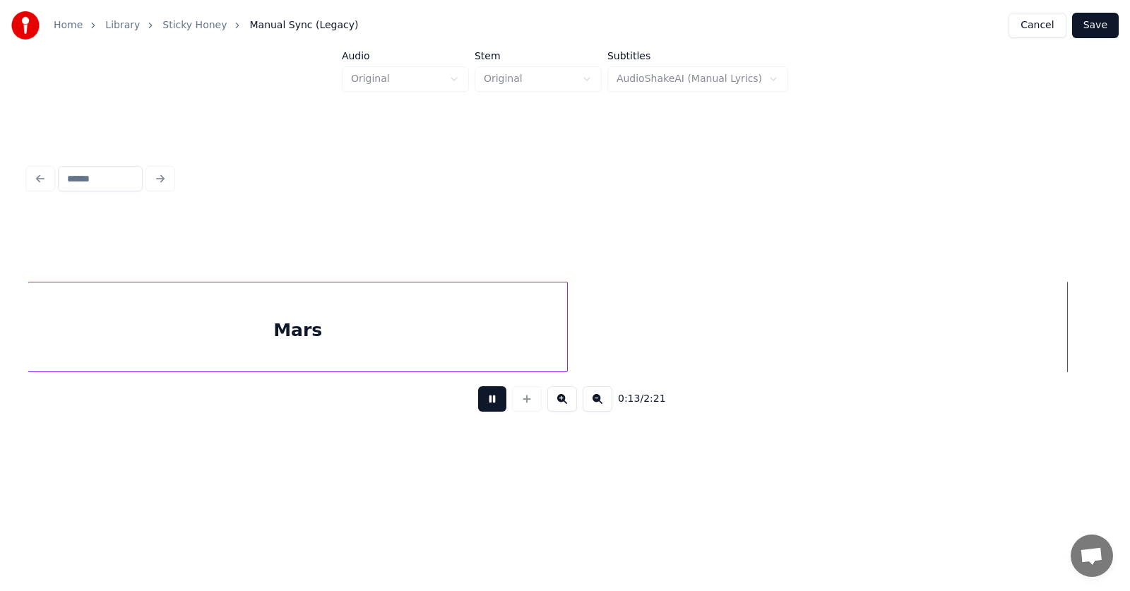
scroll to position [0, 7357]
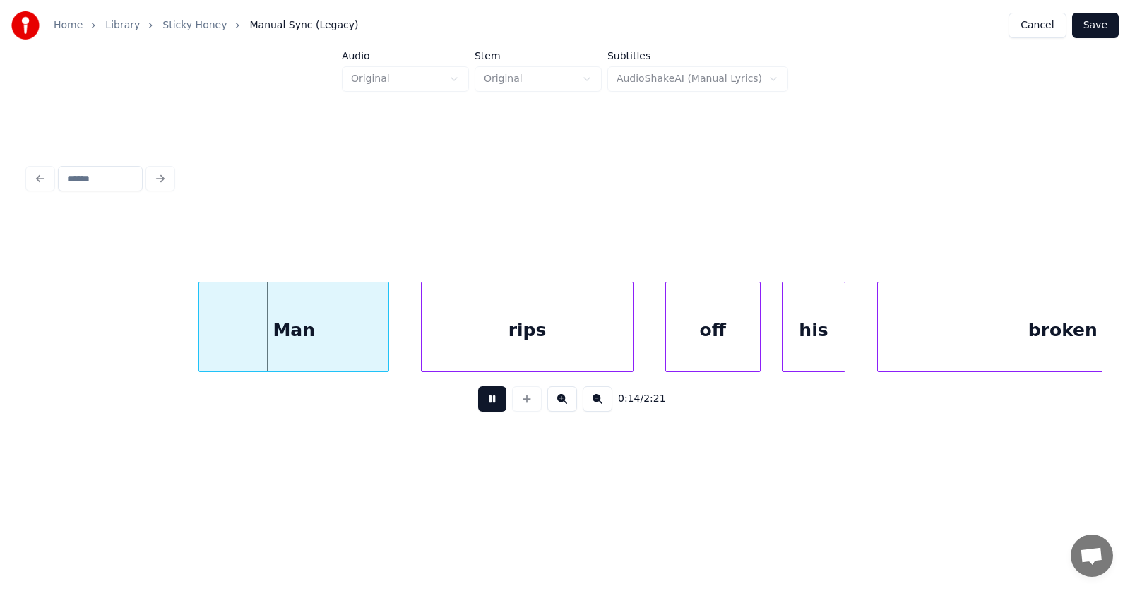
click at [478, 405] on button at bounding box center [492, 398] width 28 height 25
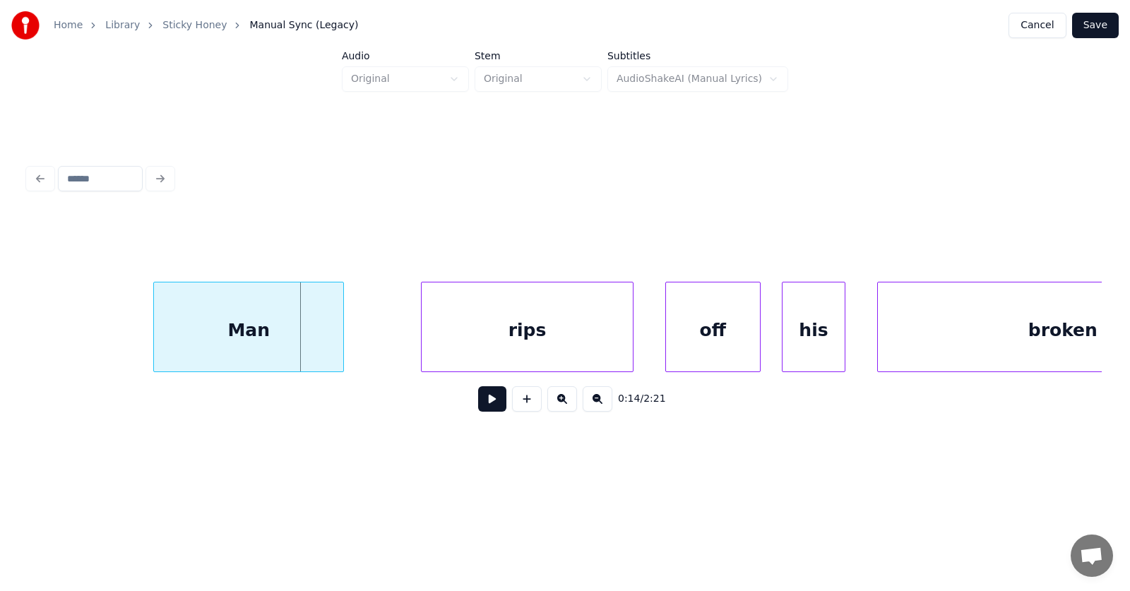
click at [301, 335] on div "Man" at bounding box center [248, 330] width 189 height 96
click at [450, 342] on div "rips" at bounding box center [471, 330] width 210 height 96
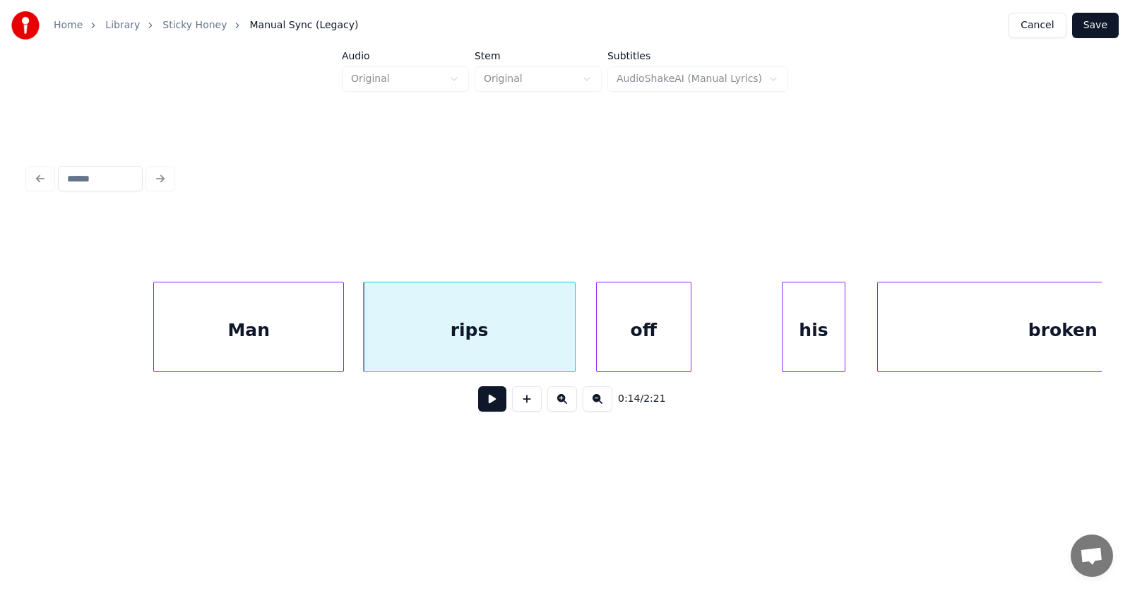
click at [655, 339] on div "off" at bounding box center [644, 330] width 94 height 96
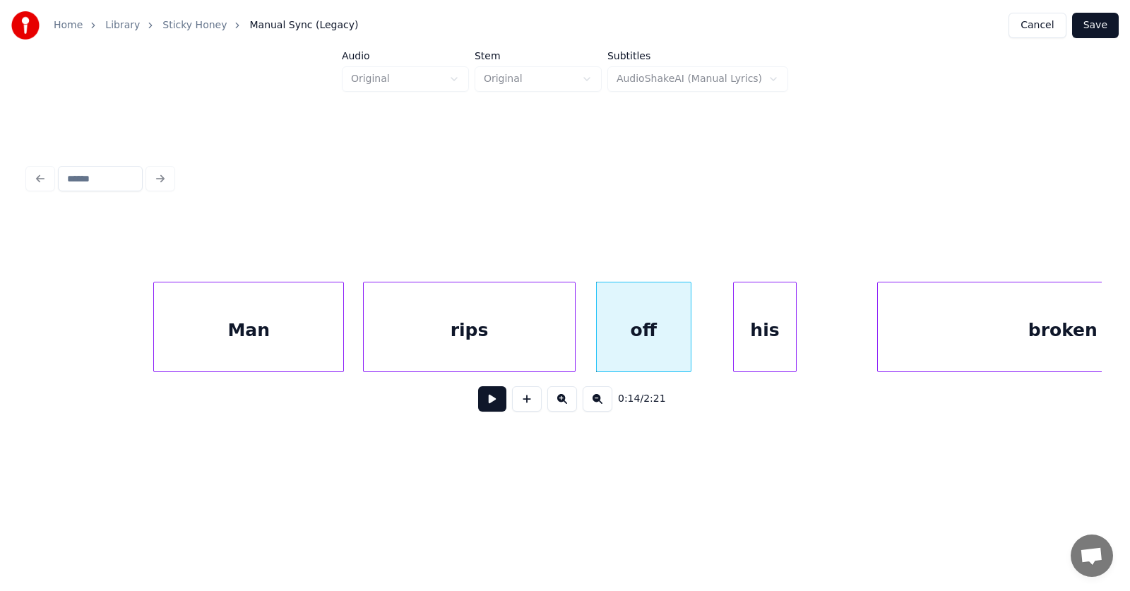
click at [784, 345] on div "his" at bounding box center [765, 330] width 62 height 96
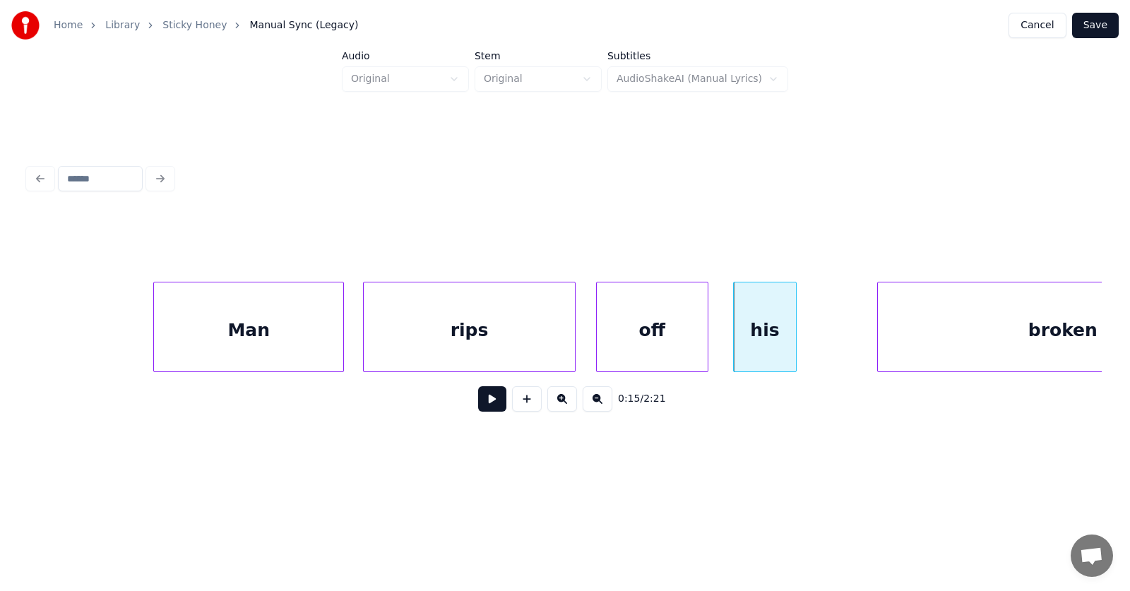
click at [707, 333] on div at bounding box center [705, 326] width 4 height 89
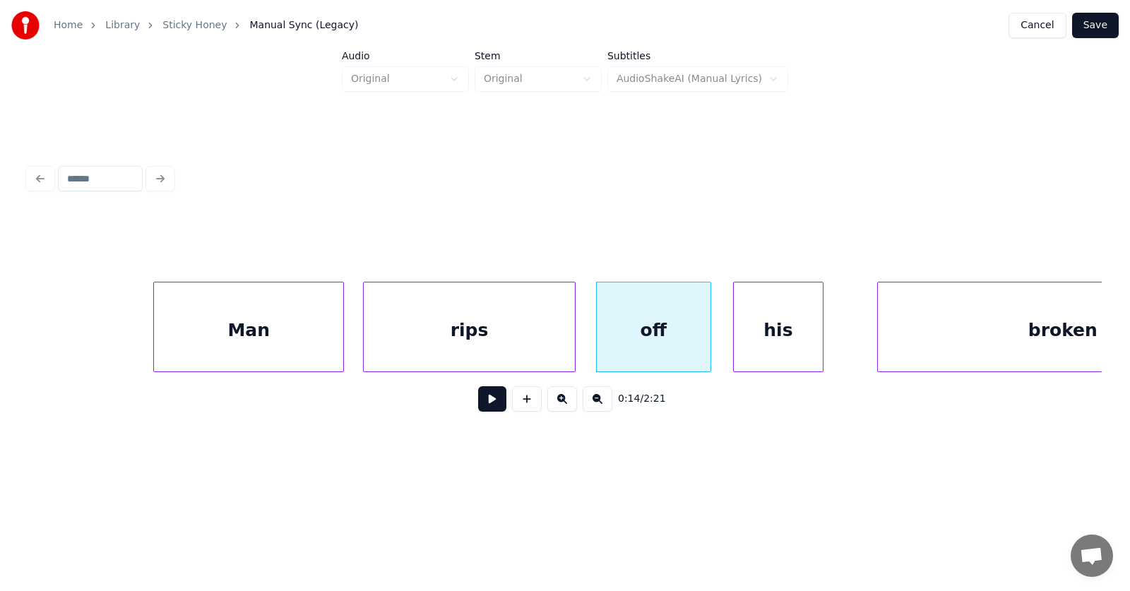
click at [820, 330] on div at bounding box center [820, 326] width 4 height 89
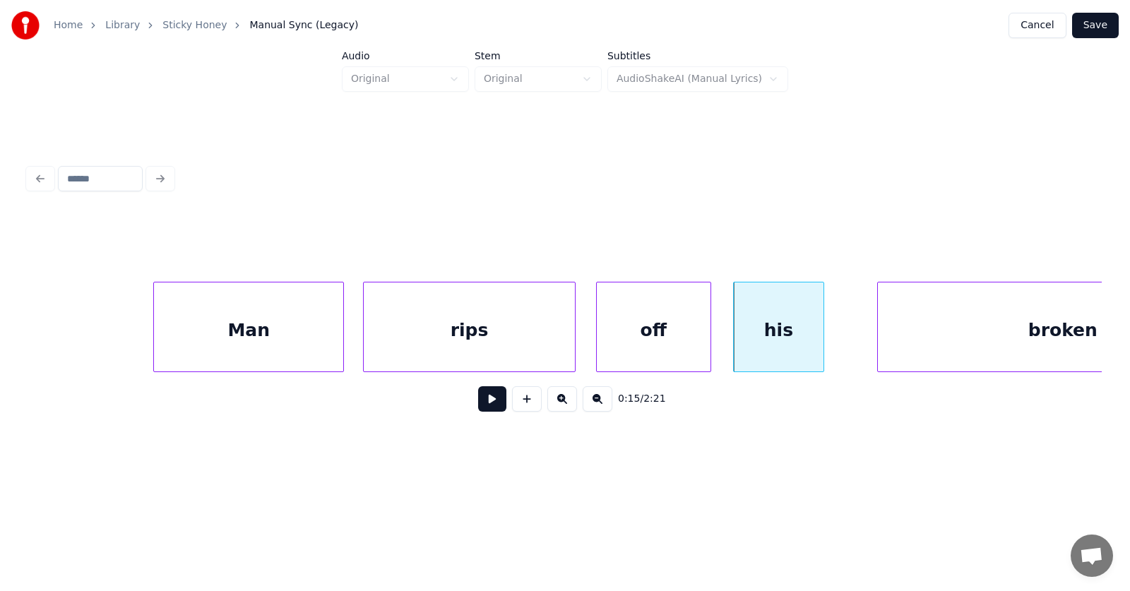
scroll to position [0, 7500]
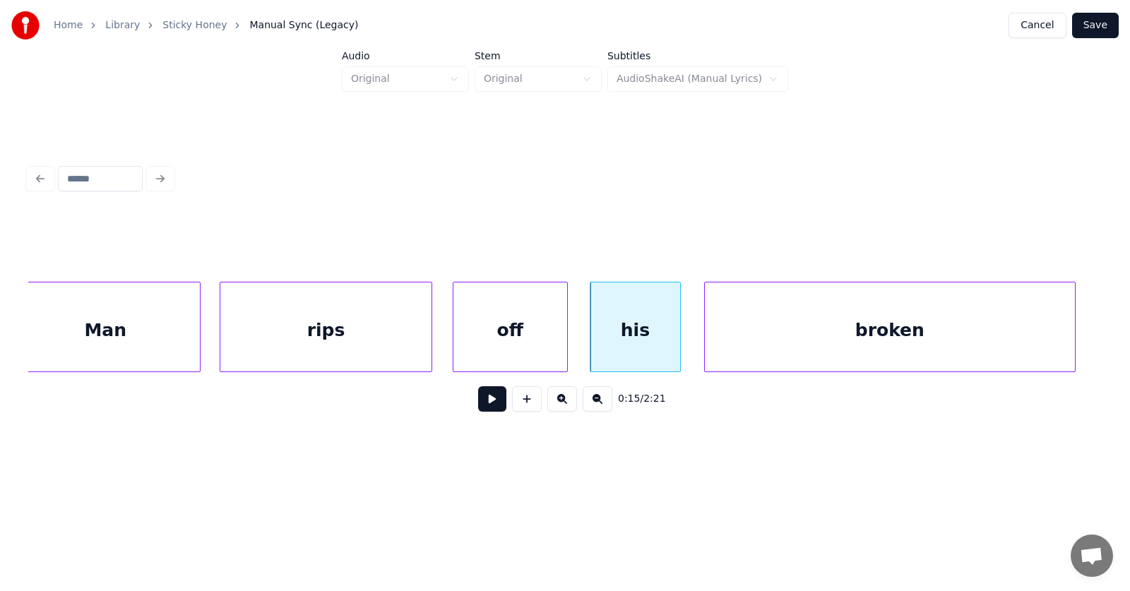
click at [899, 333] on div "broken" at bounding box center [890, 330] width 370 height 96
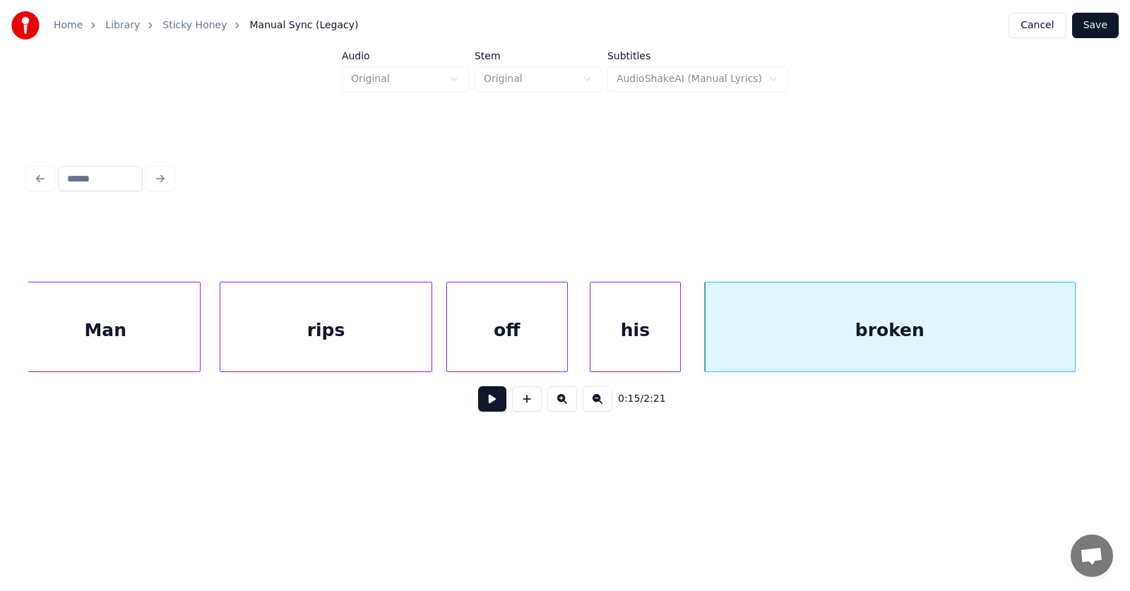
click at [447, 347] on div at bounding box center [449, 326] width 4 height 89
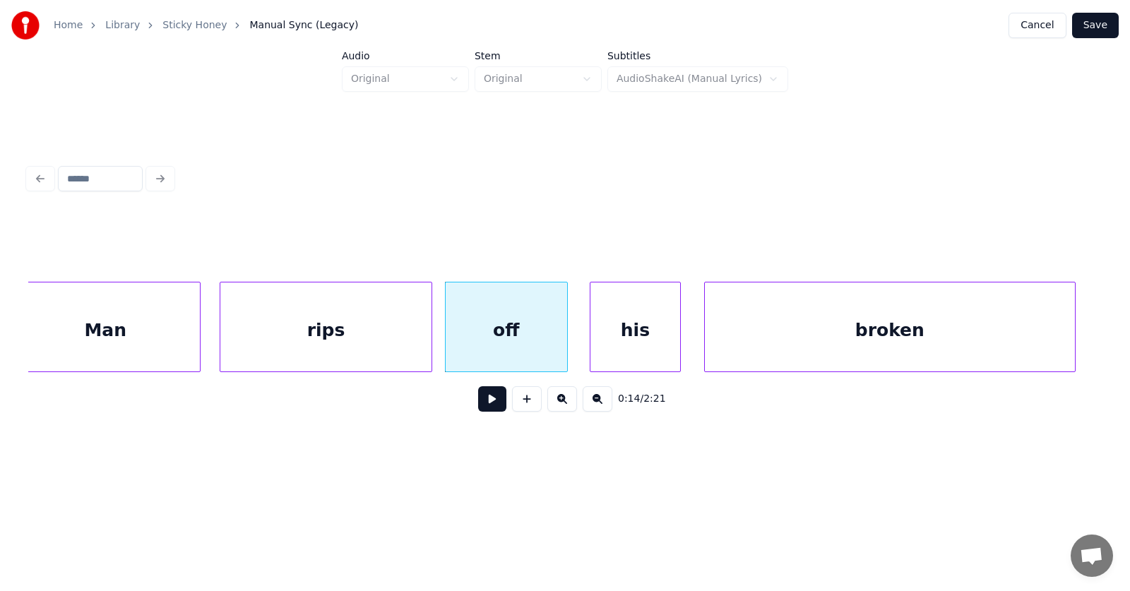
click at [479, 407] on button at bounding box center [492, 398] width 28 height 25
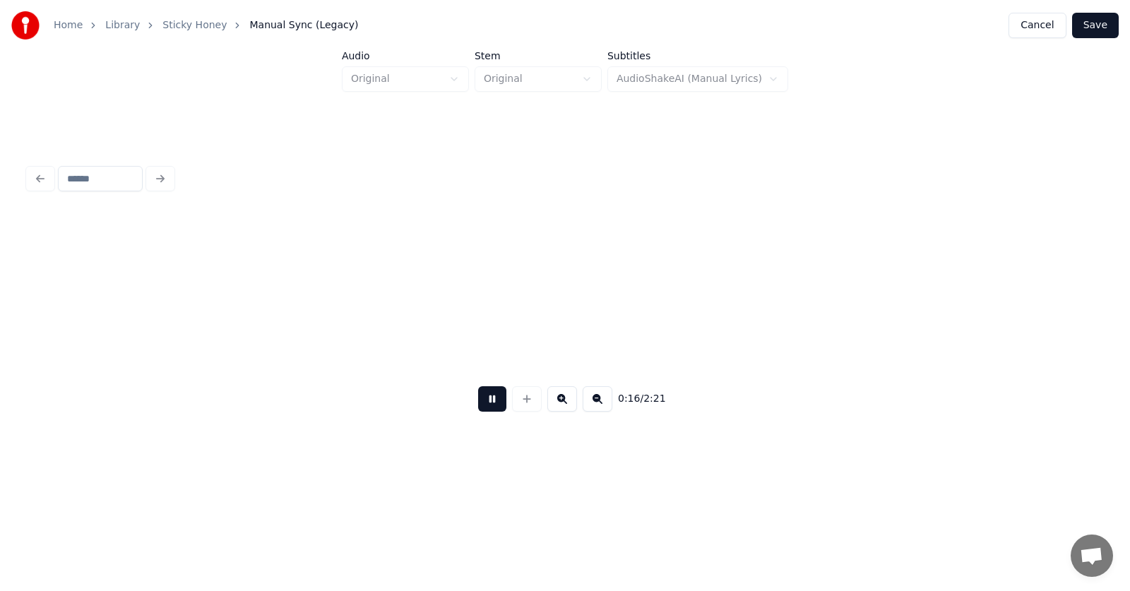
scroll to position [0, 8578]
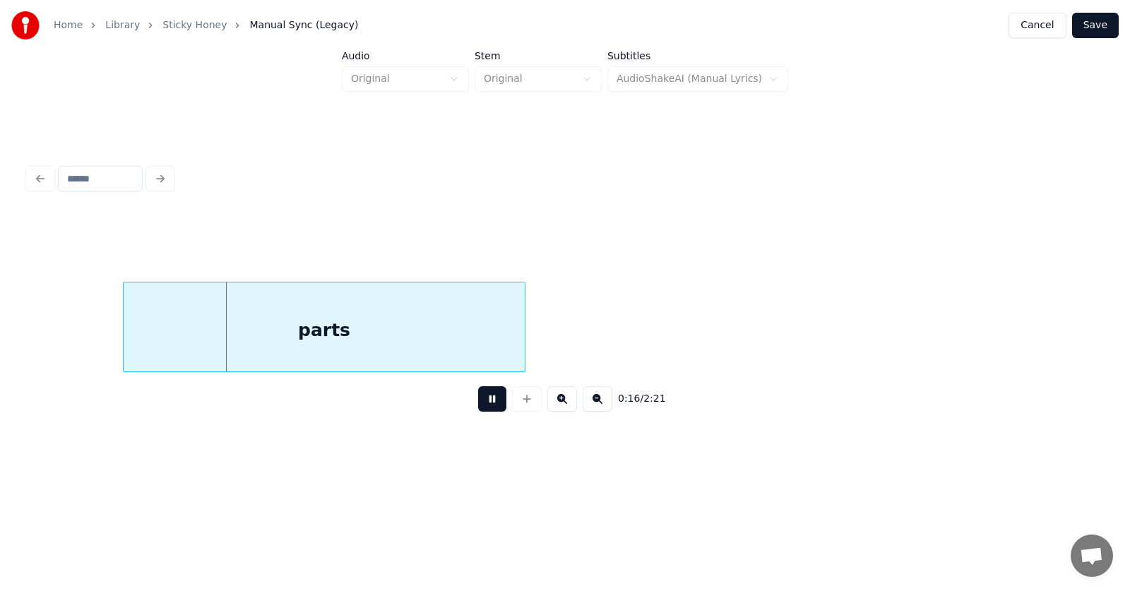
click at [479, 407] on button at bounding box center [492, 398] width 28 height 25
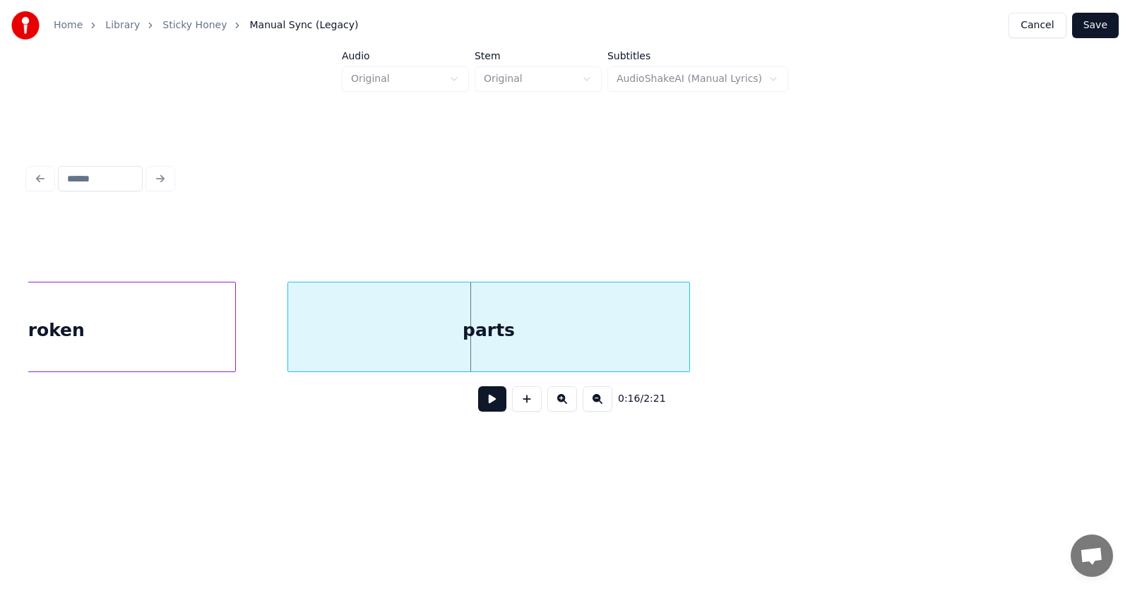
click at [371, 341] on div "parts" at bounding box center [489, 330] width 402 height 96
click at [760, 321] on div at bounding box center [757, 326] width 4 height 89
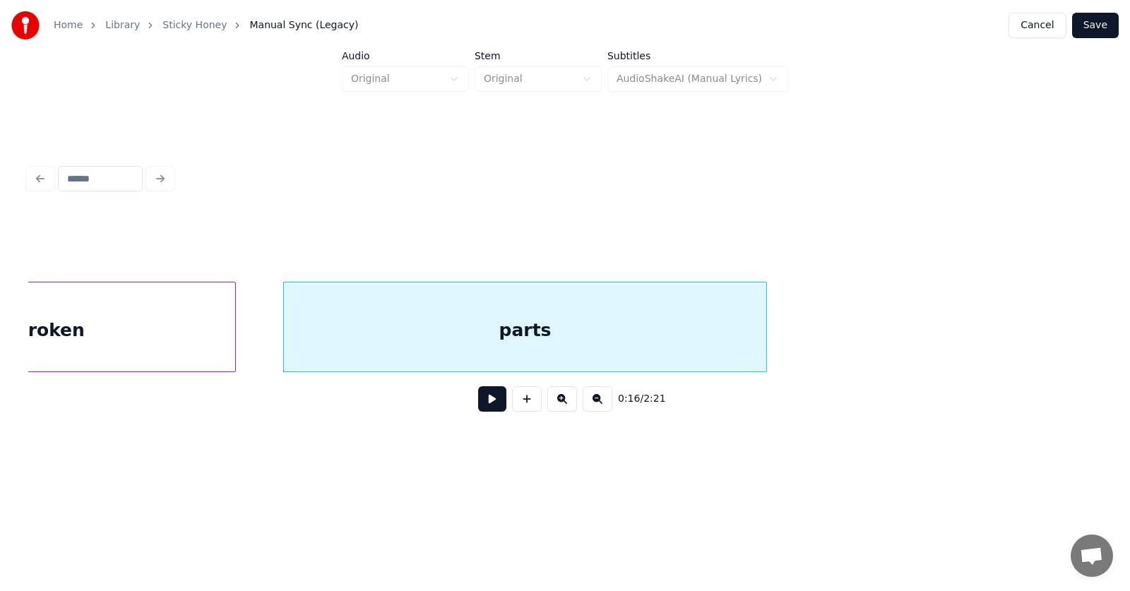
click at [486, 400] on button at bounding box center [492, 398] width 28 height 25
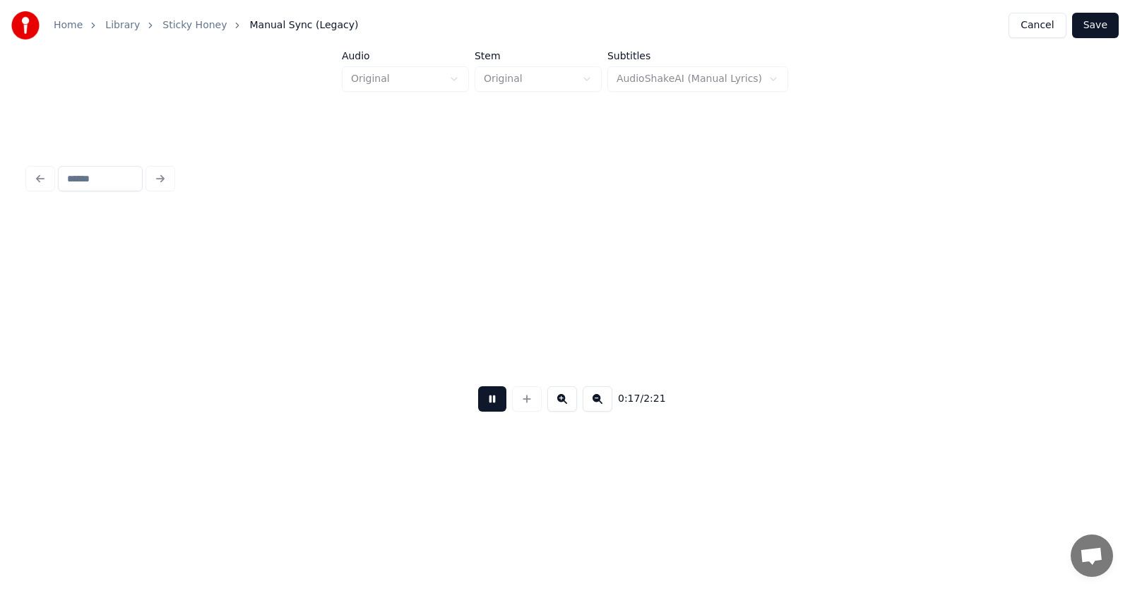
scroll to position [0, 9414]
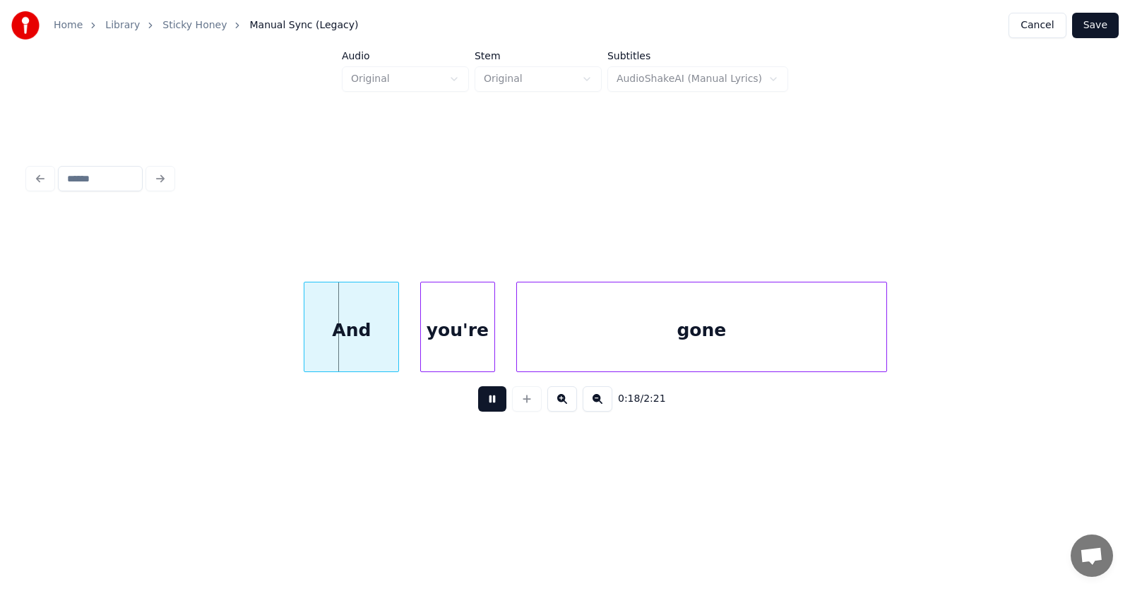
click at [486, 400] on button at bounding box center [492, 398] width 28 height 25
click at [330, 335] on div "And" at bounding box center [318, 330] width 94 height 96
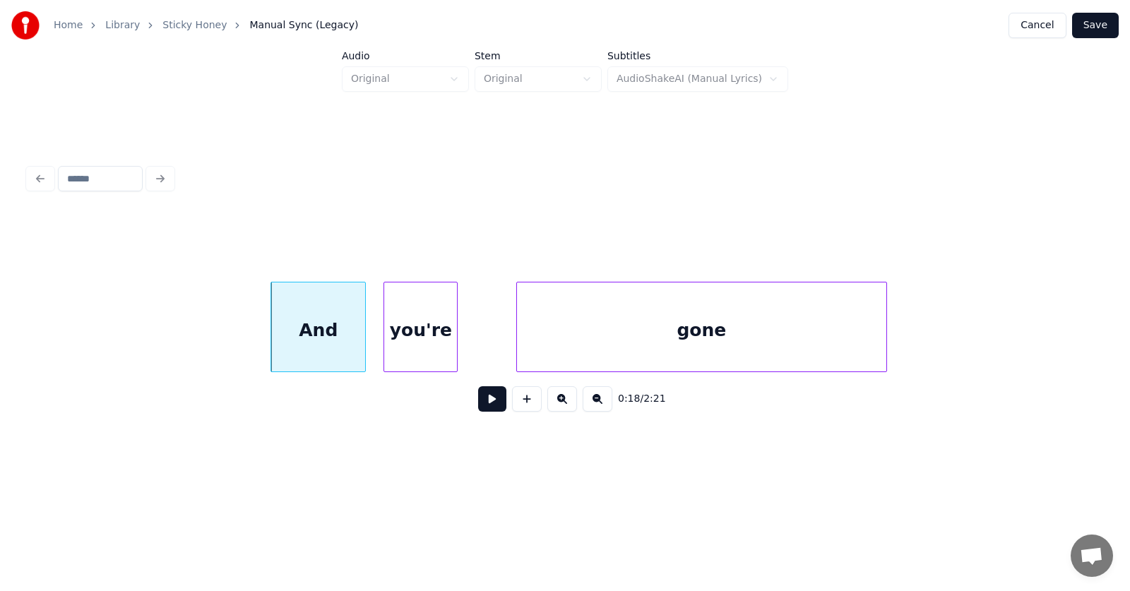
click at [396, 345] on div "you're" at bounding box center [420, 330] width 73 height 96
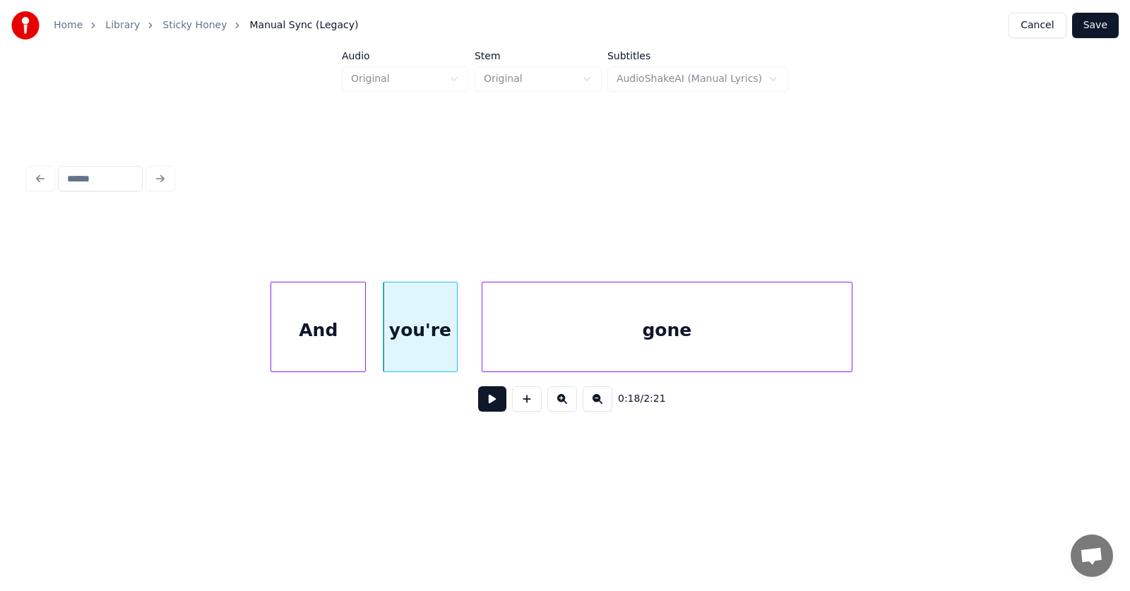
click at [520, 350] on div "gone" at bounding box center [667, 330] width 370 height 96
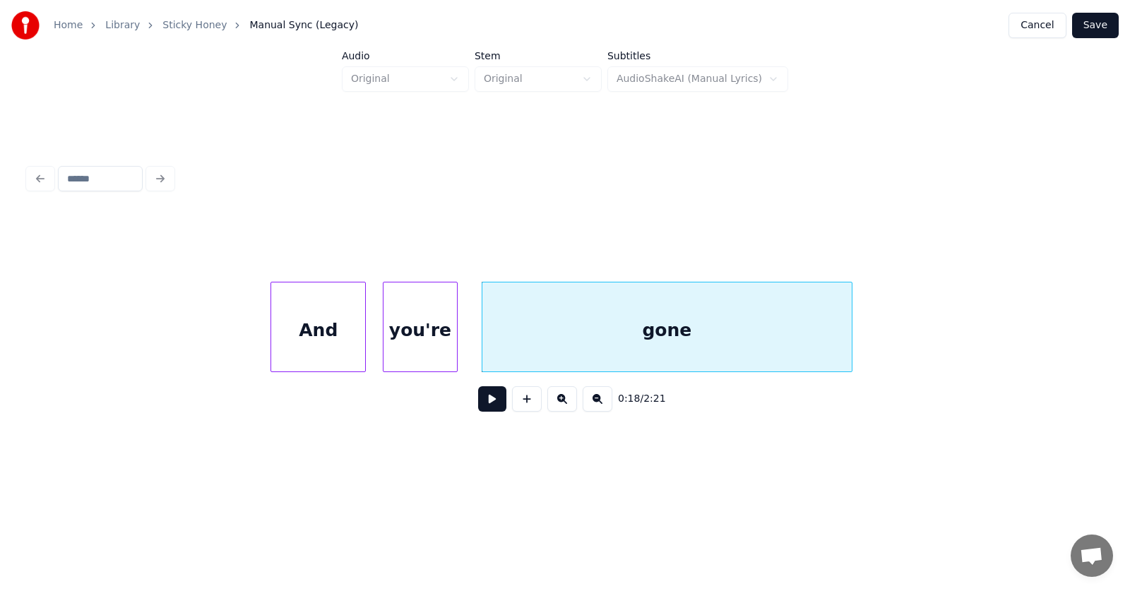
click at [478, 407] on button at bounding box center [492, 398] width 28 height 25
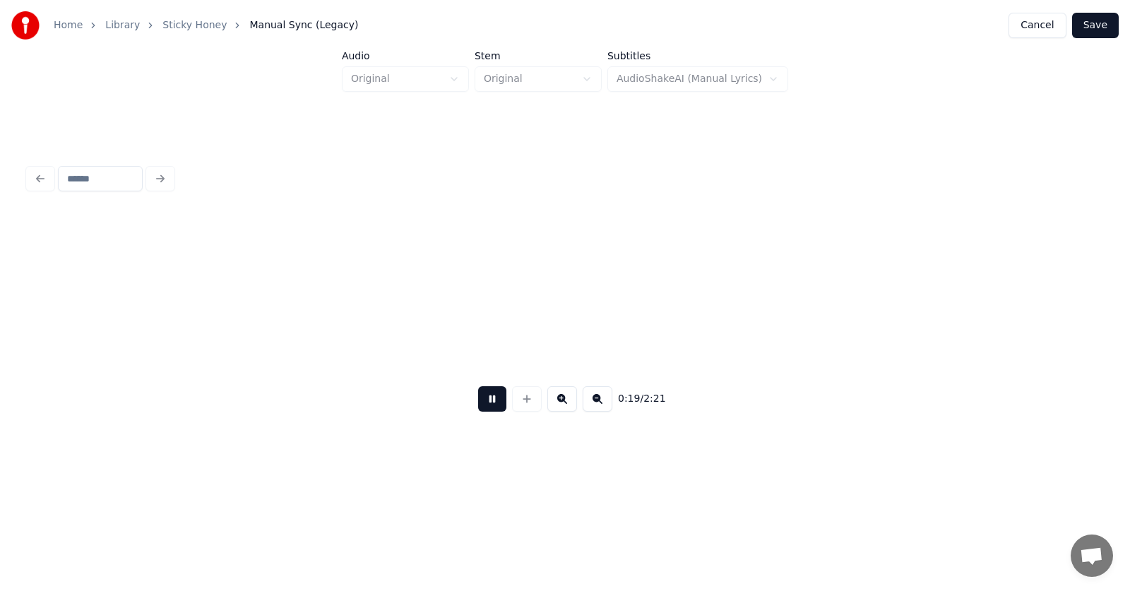
scroll to position [0, 10493]
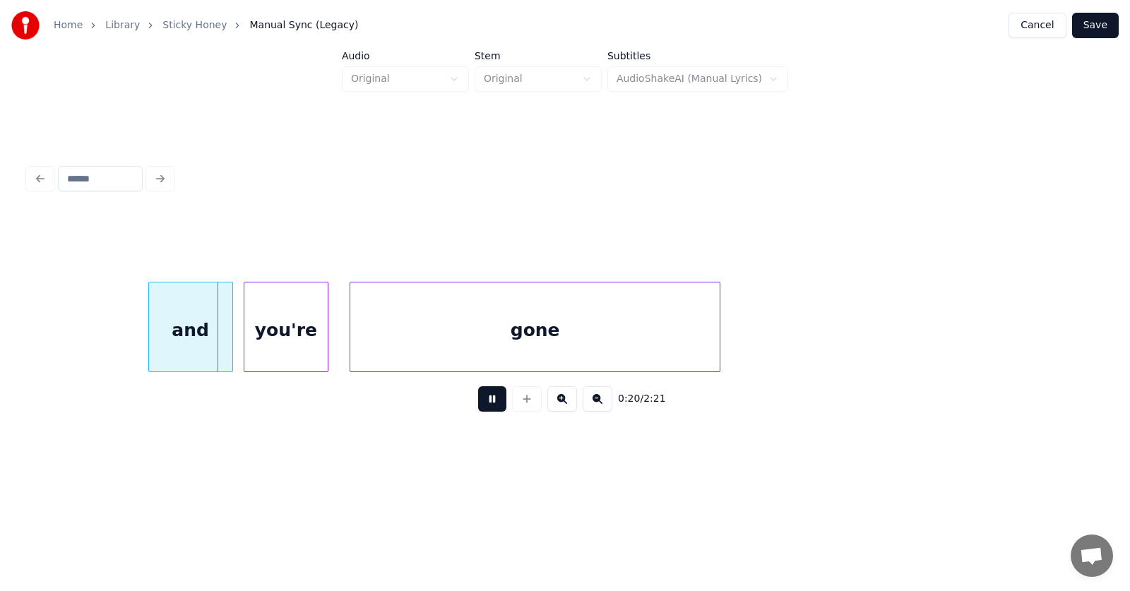
click at [478, 407] on button at bounding box center [492, 398] width 28 height 25
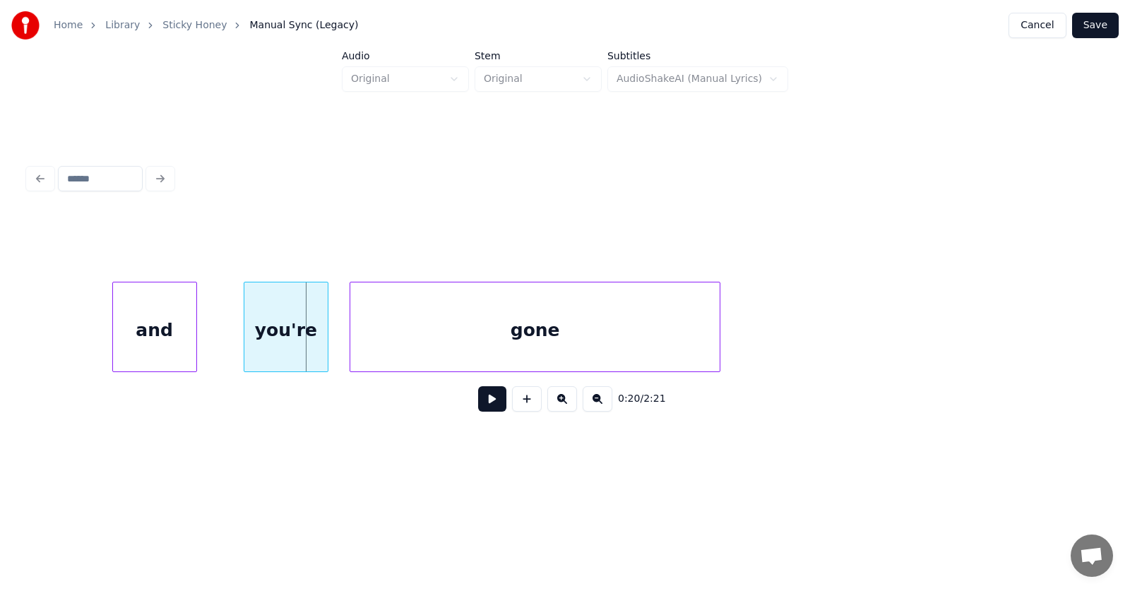
click at [149, 345] on div "and" at bounding box center [154, 330] width 83 height 96
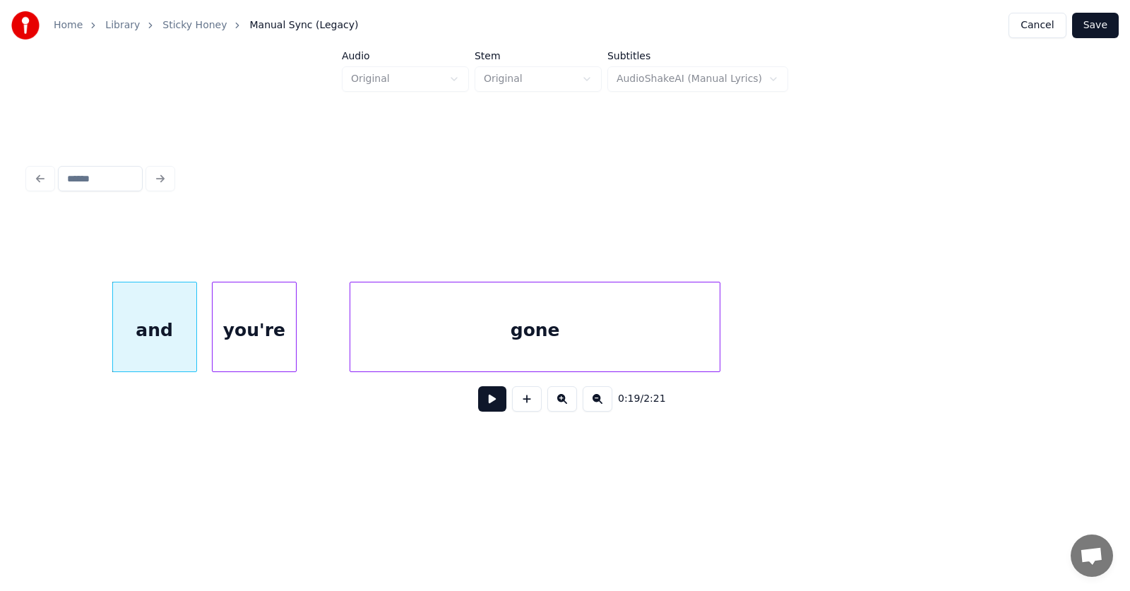
click at [241, 349] on div "you're" at bounding box center [254, 330] width 83 height 96
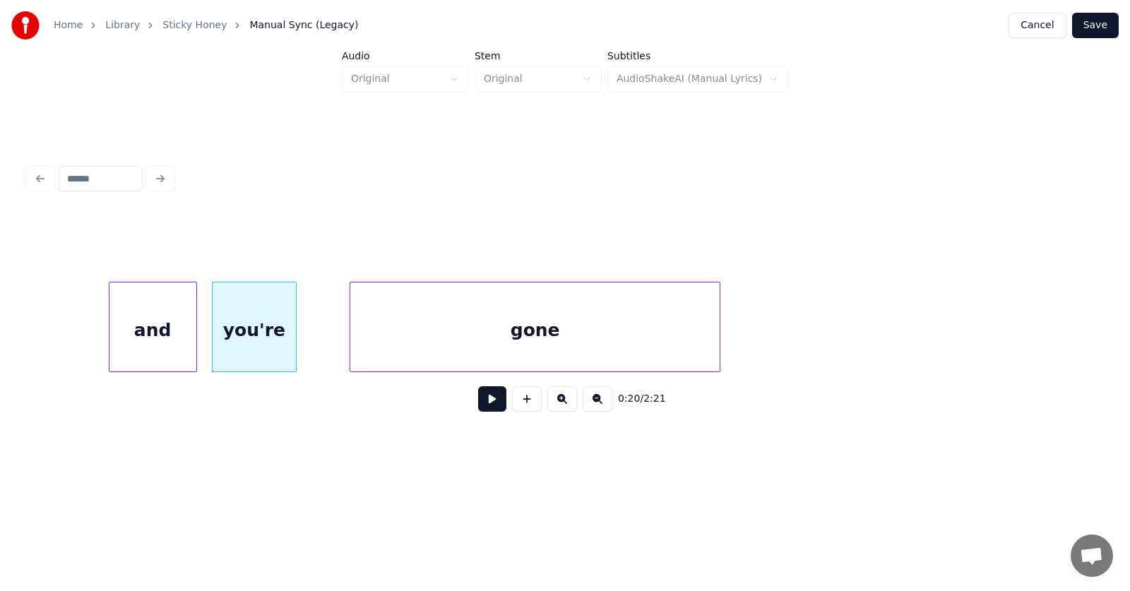
click at [109, 337] on div at bounding box center [111, 326] width 4 height 89
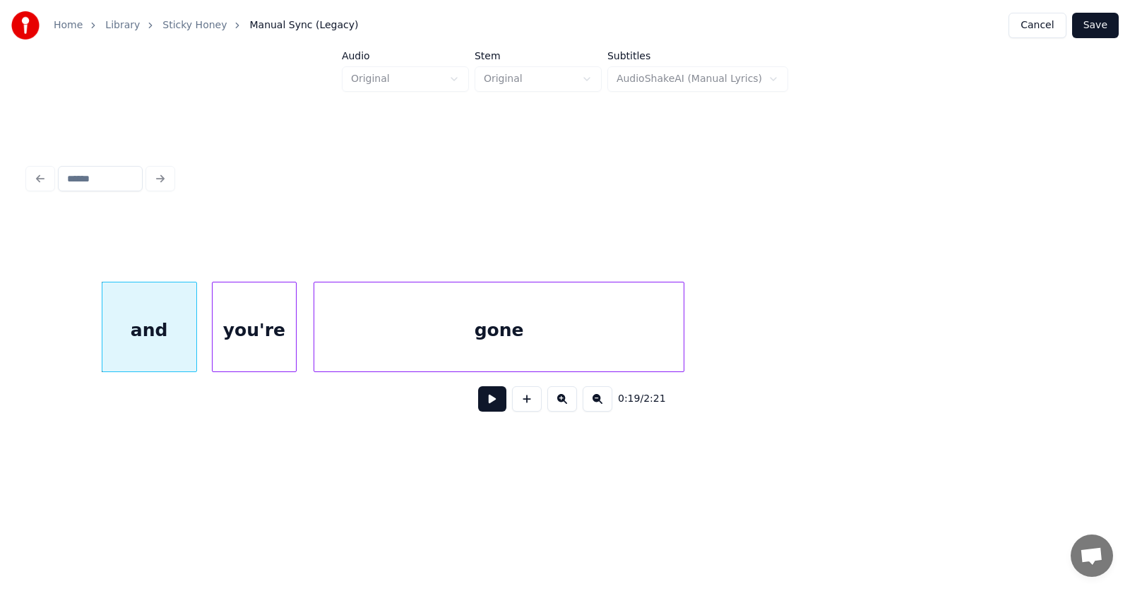
click at [460, 325] on div "gone" at bounding box center [499, 330] width 370 height 96
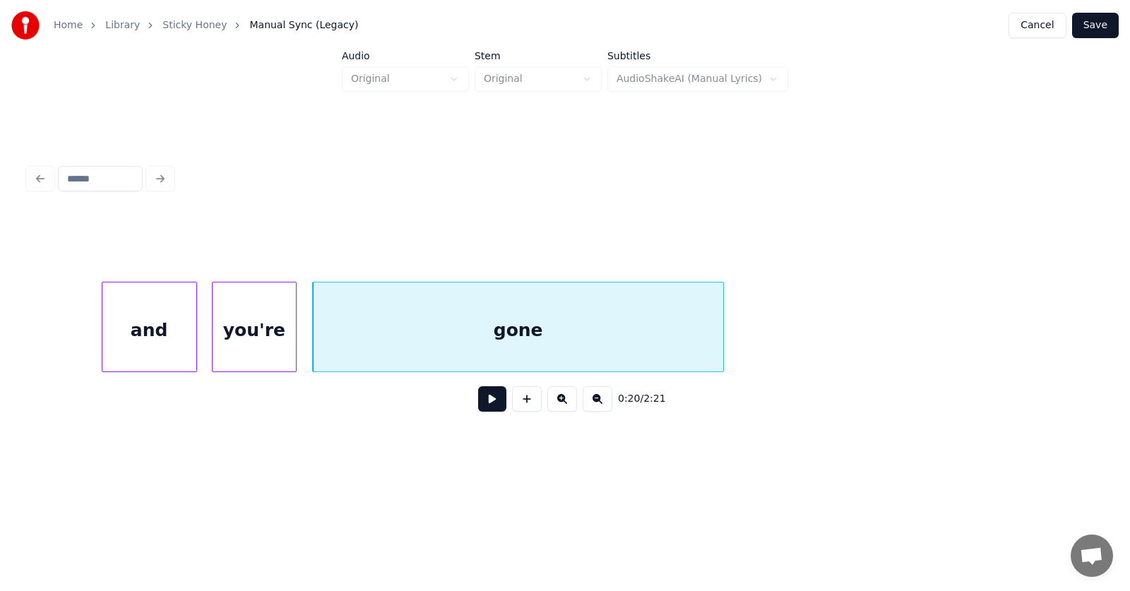
click at [723, 321] on div at bounding box center [721, 326] width 4 height 89
click at [484, 405] on button at bounding box center [492, 398] width 28 height 25
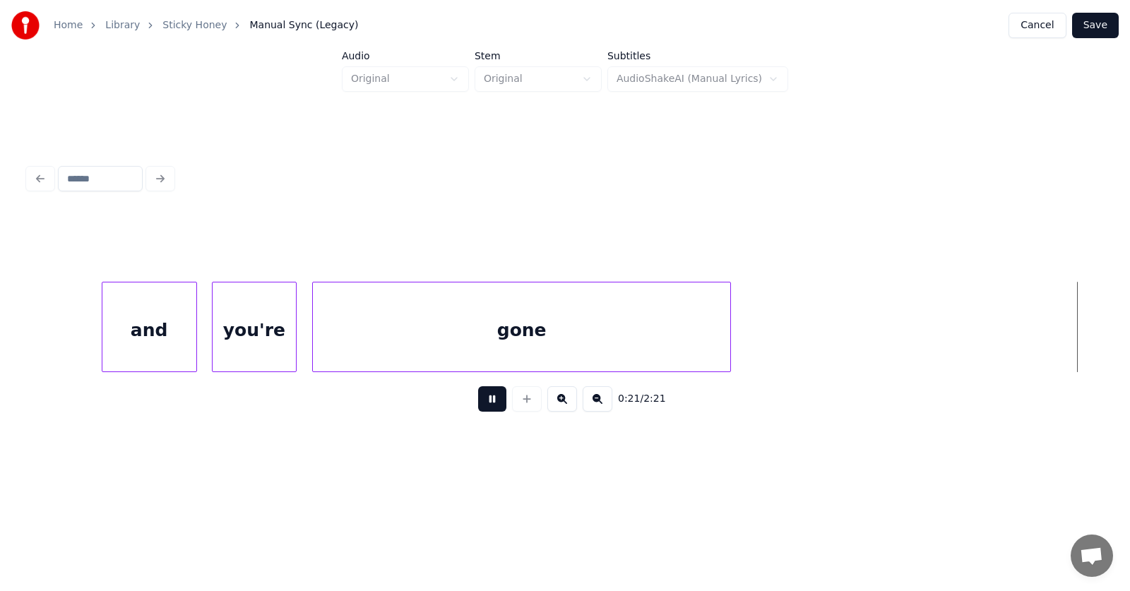
scroll to position [0, 11566]
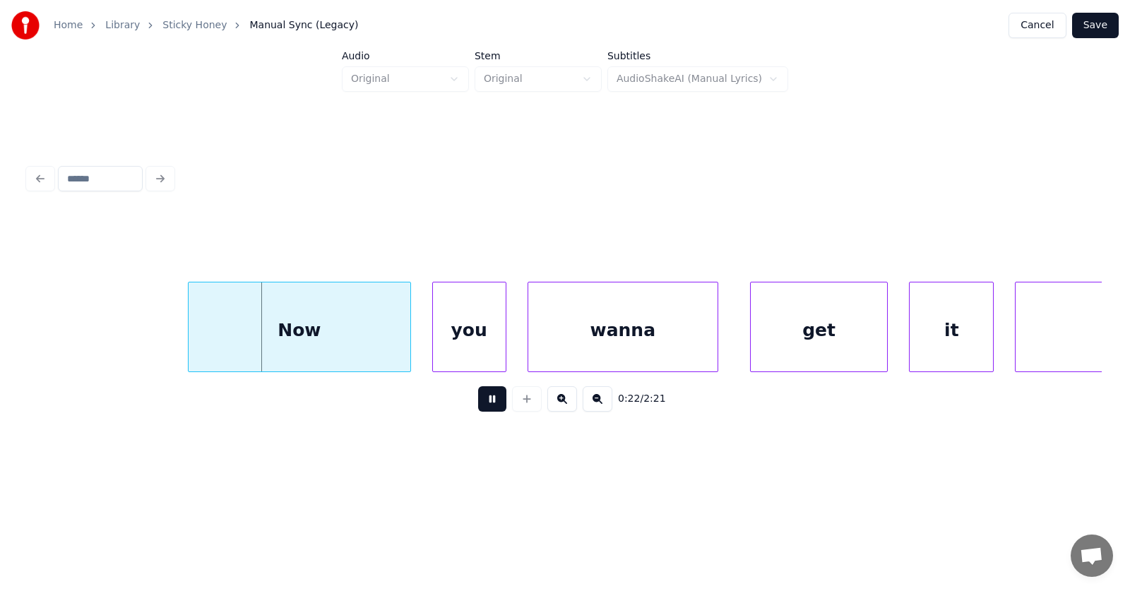
click at [485, 405] on button at bounding box center [492, 398] width 28 height 25
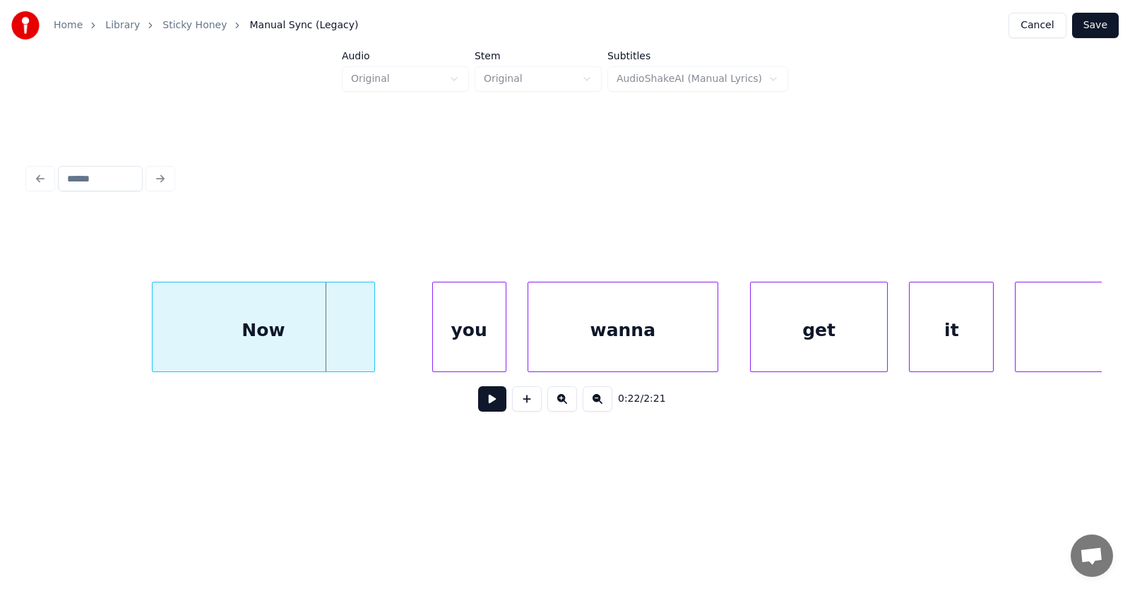
click at [304, 335] on div "Now" at bounding box center [263, 330] width 221 height 96
click at [498, 347] on div "you" at bounding box center [469, 330] width 73 height 96
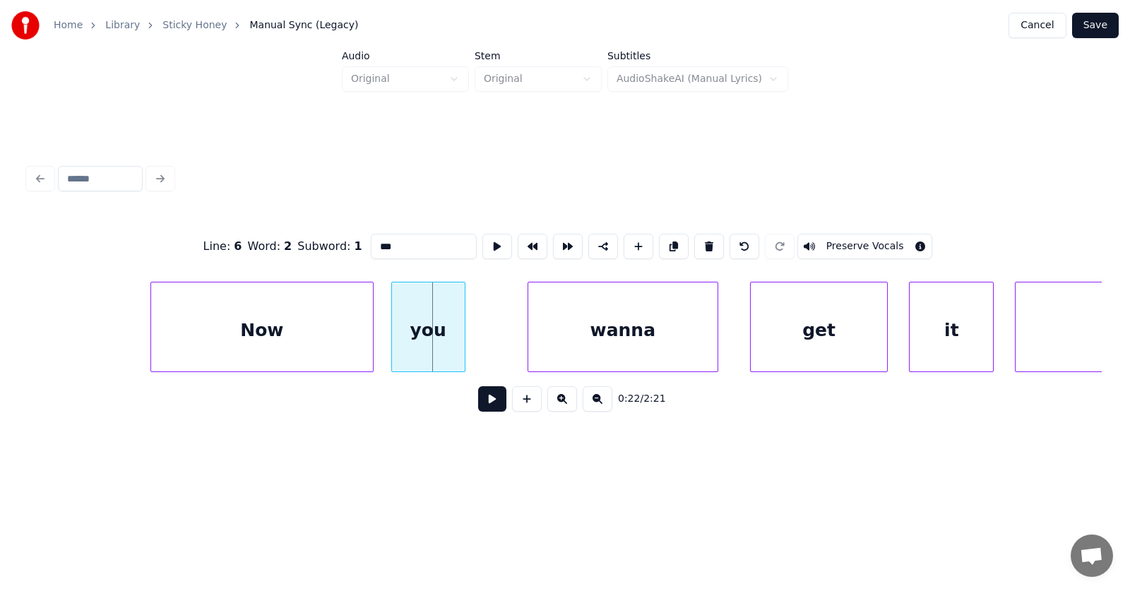
click at [443, 340] on div "you" at bounding box center [428, 330] width 73 height 96
click at [536, 345] on div "wanna" at bounding box center [578, 330] width 189 height 96
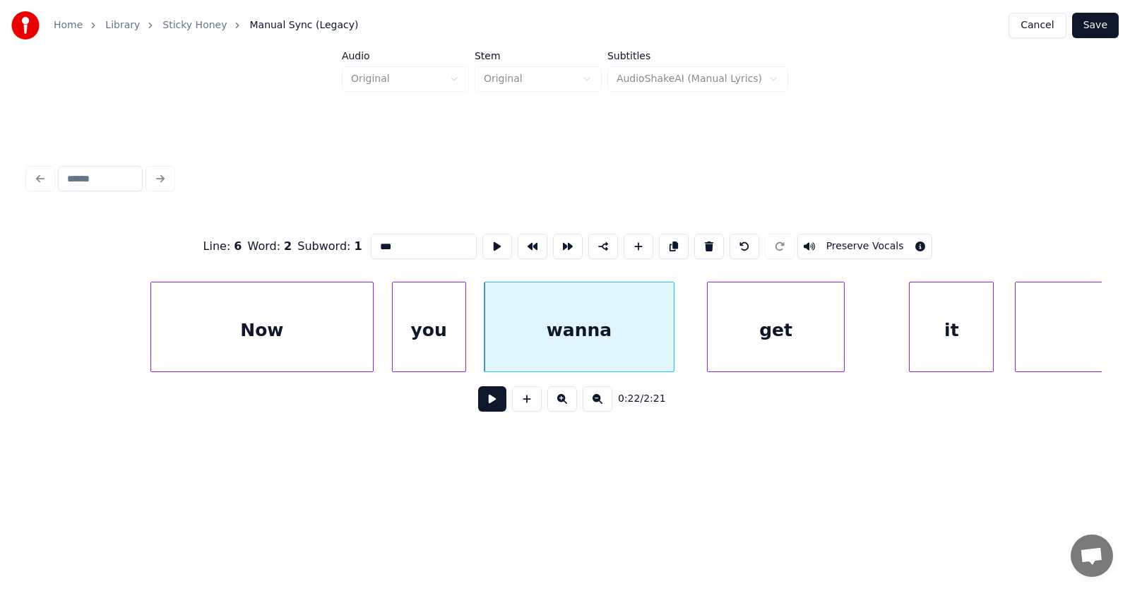
click at [753, 341] on div "get" at bounding box center [775, 330] width 136 height 96
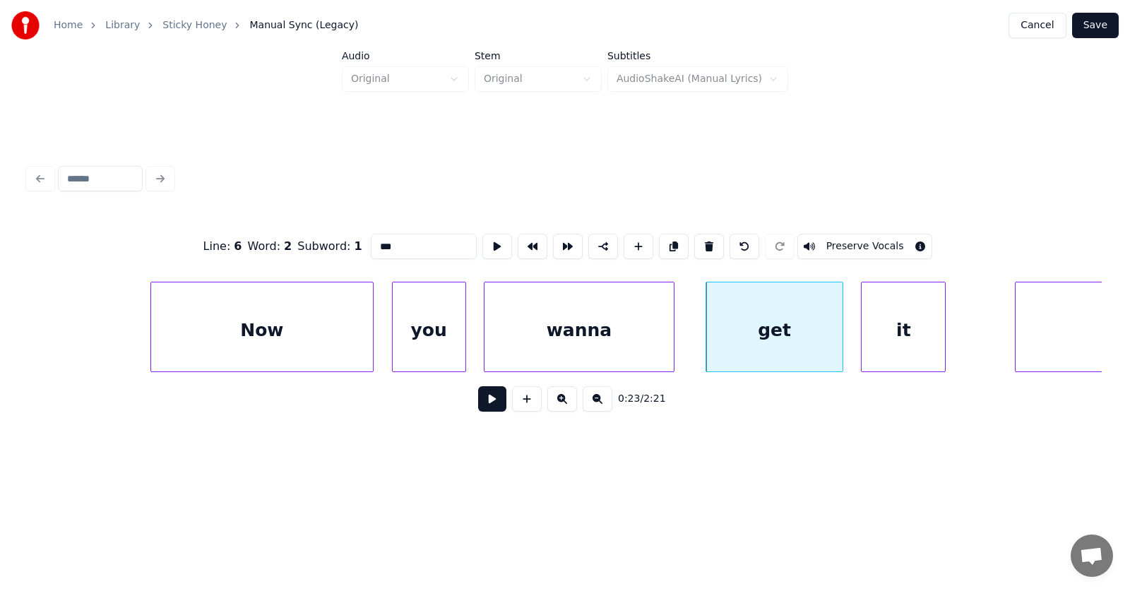
click at [899, 336] on div "it" at bounding box center [902, 330] width 83 height 96
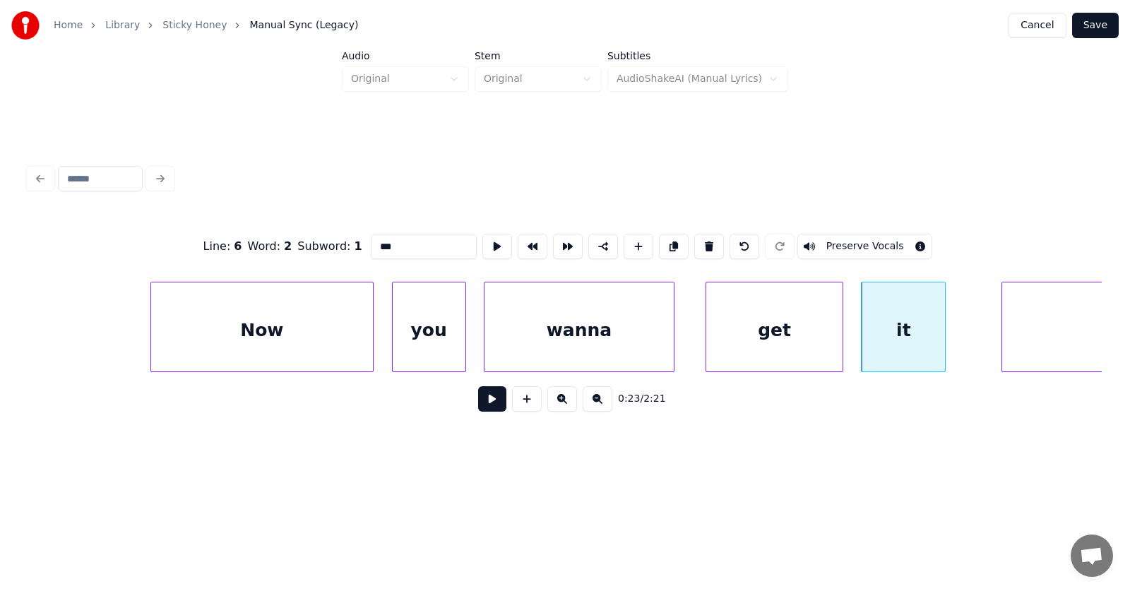
scroll to position [0, 11825]
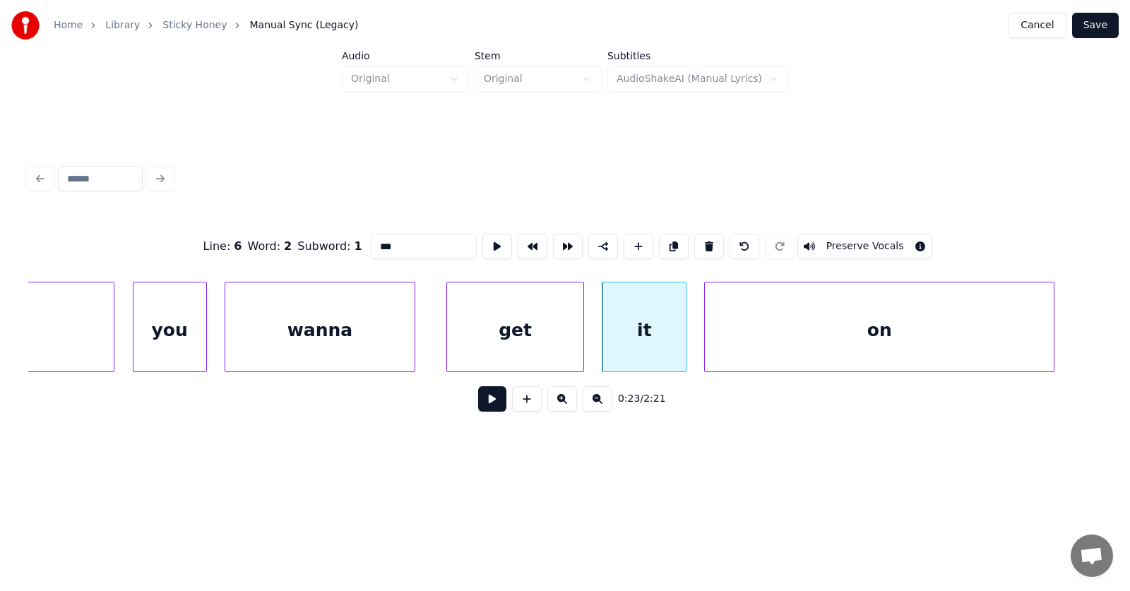
click at [986, 333] on div "on" at bounding box center [879, 330] width 349 height 96
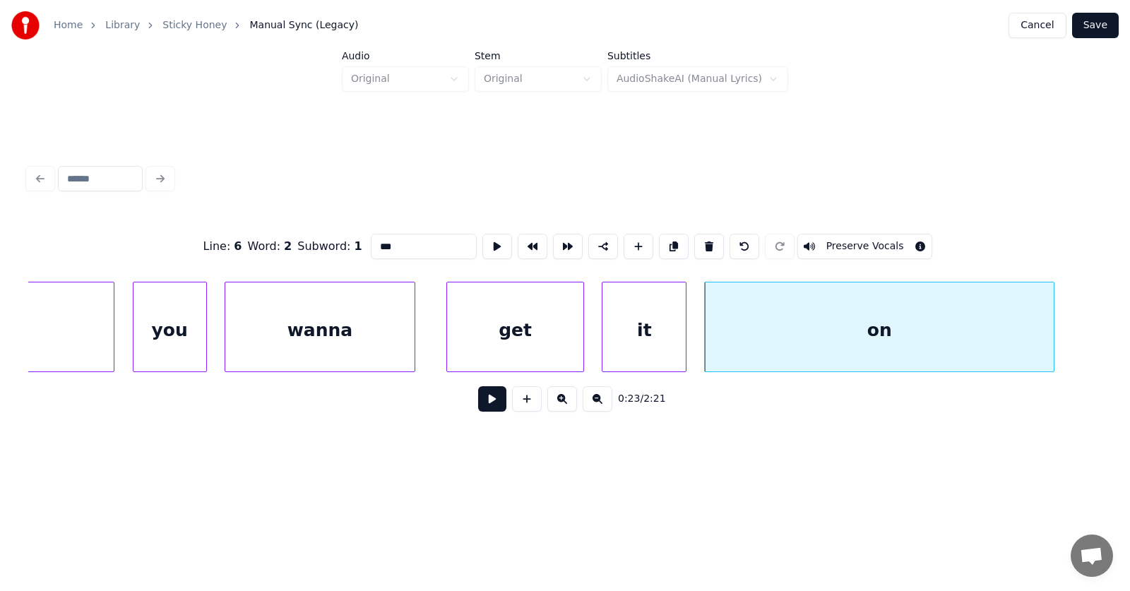
click at [488, 400] on button at bounding box center [492, 398] width 28 height 25
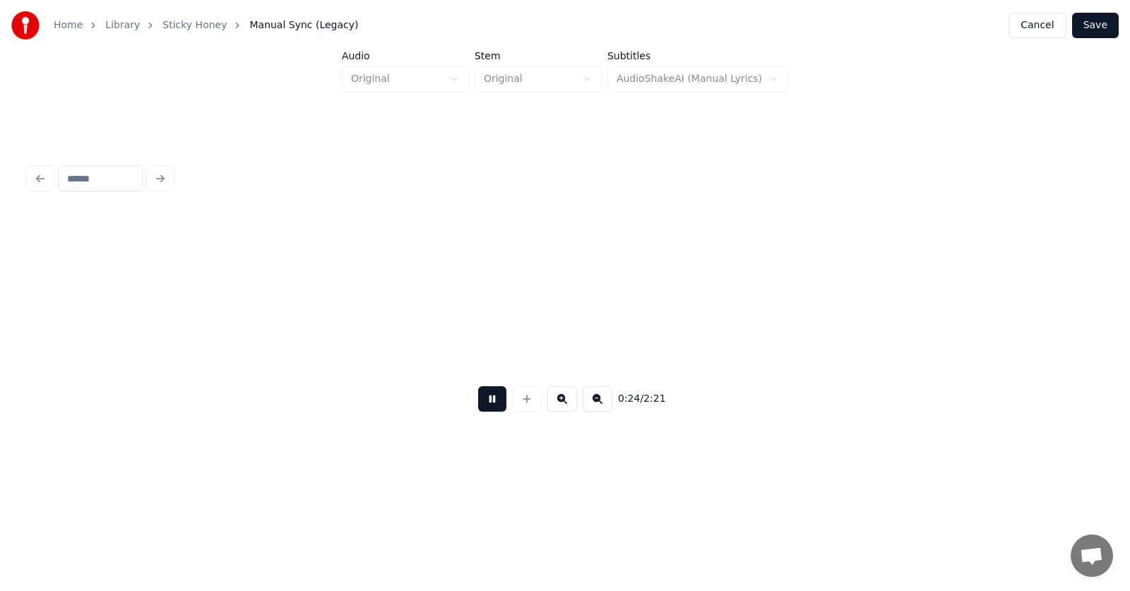
scroll to position [0, 12898]
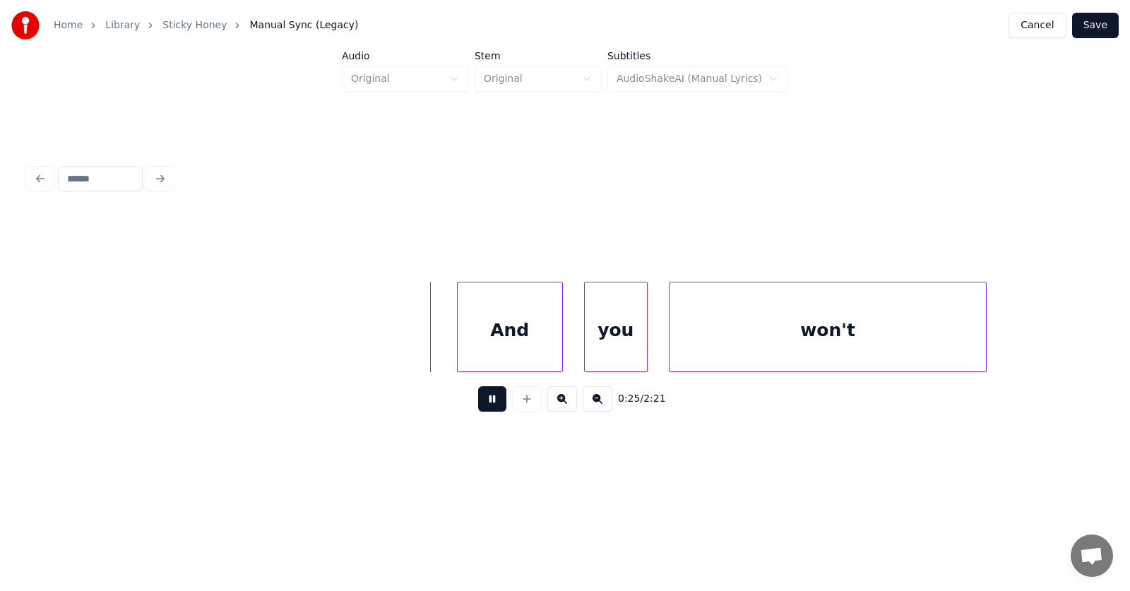
click at [486, 402] on button at bounding box center [492, 398] width 28 height 25
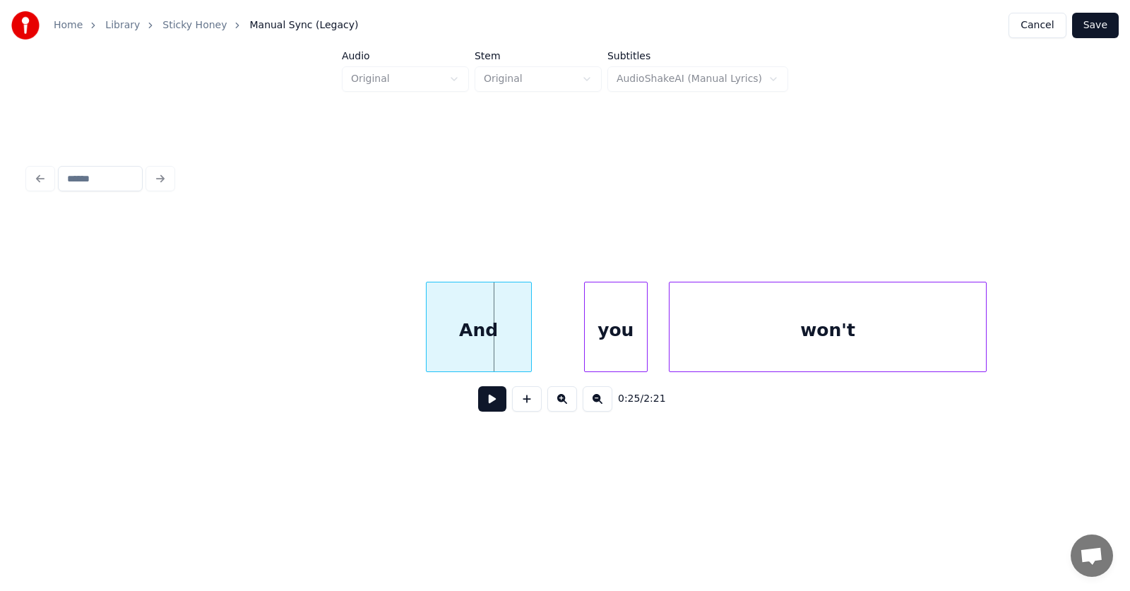
click at [476, 331] on div "And" at bounding box center [478, 330] width 104 height 96
click at [601, 335] on div "you" at bounding box center [583, 330] width 62 height 96
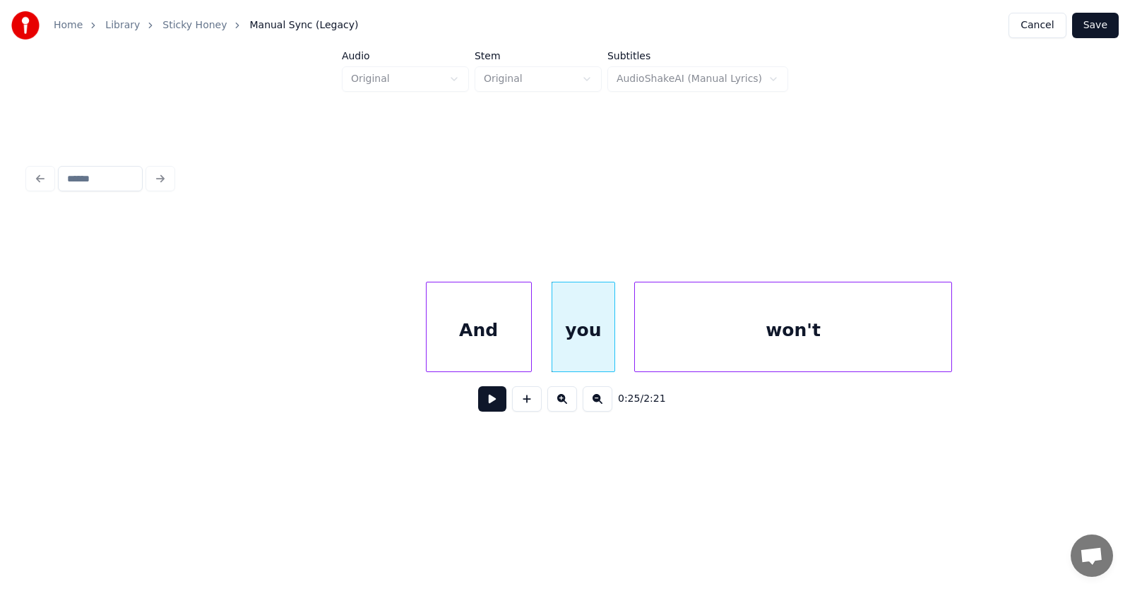
click at [676, 336] on div "won't" at bounding box center [793, 330] width 316 height 96
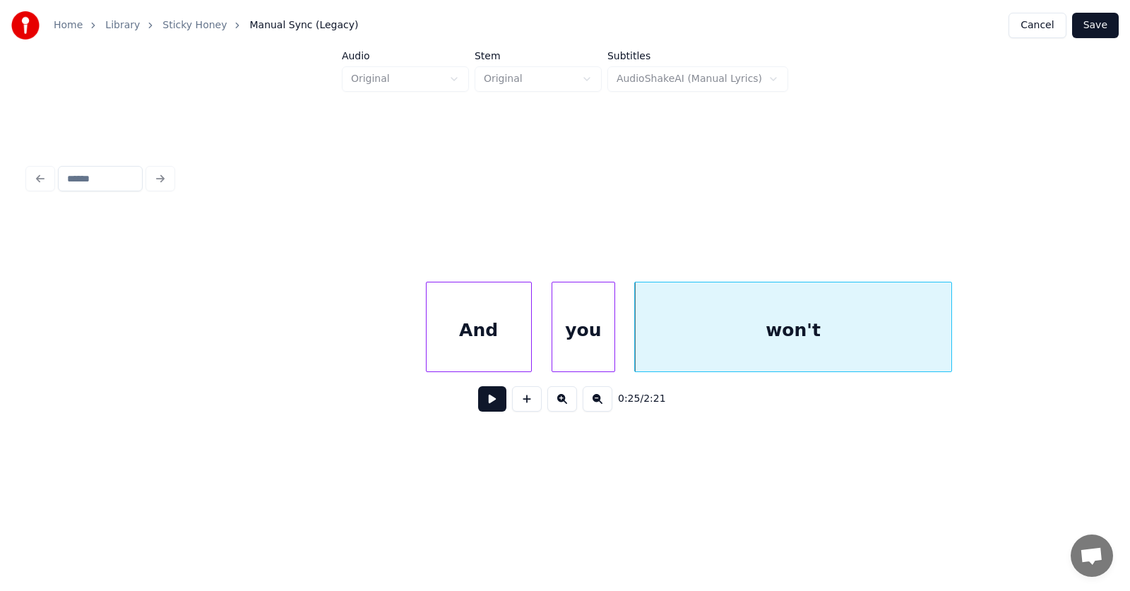
click at [479, 342] on div "And" at bounding box center [478, 330] width 104 height 96
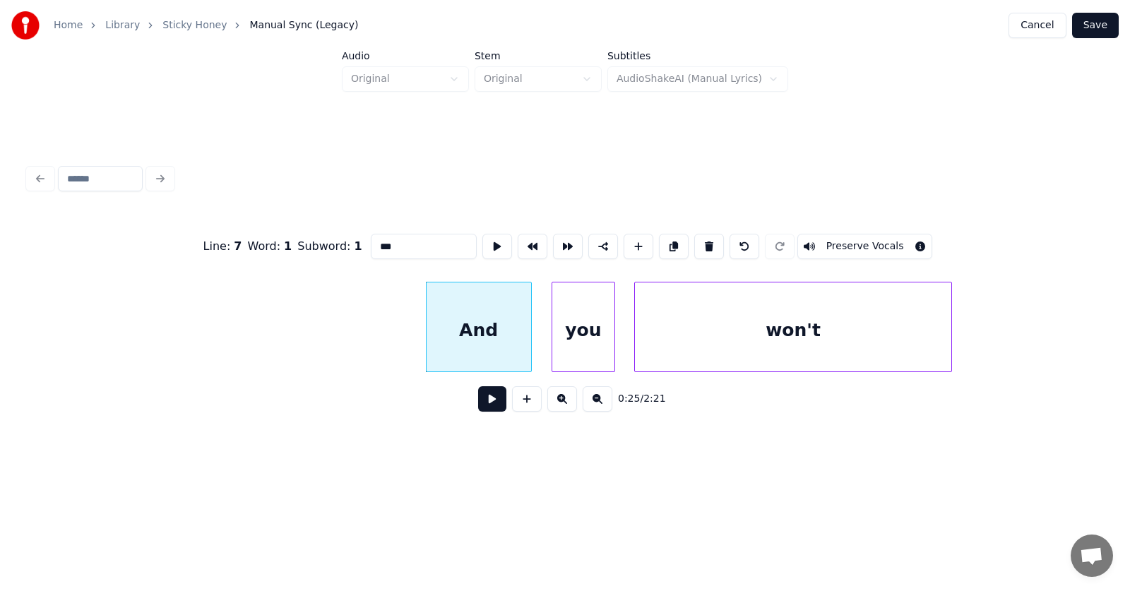
click at [490, 402] on button at bounding box center [492, 398] width 28 height 25
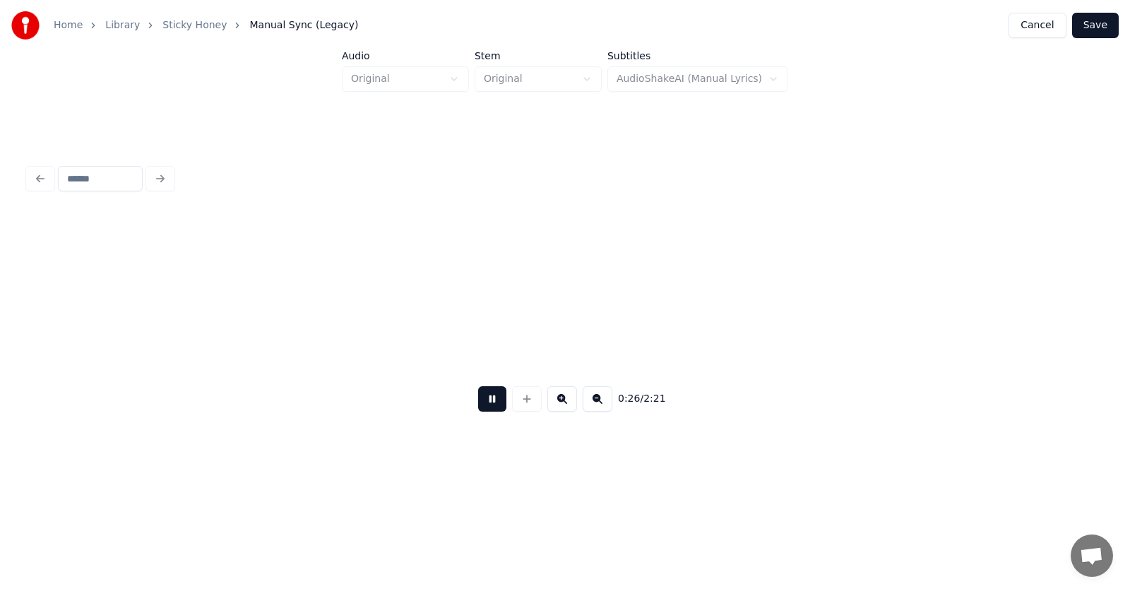
scroll to position [0, 13995]
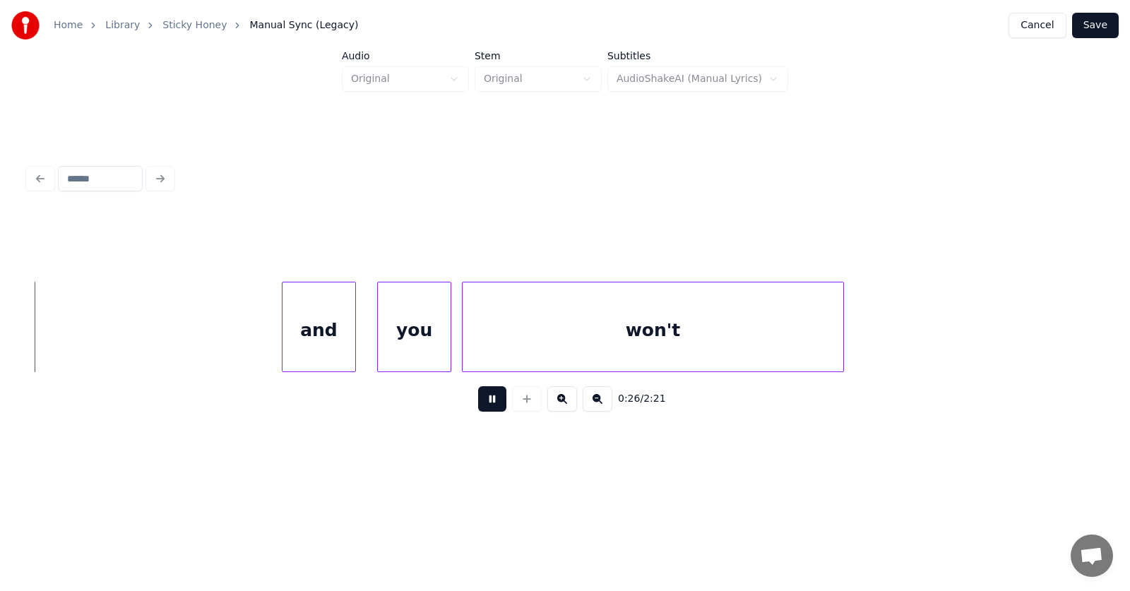
click at [490, 402] on button at bounding box center [492, 398] width 28 height 25
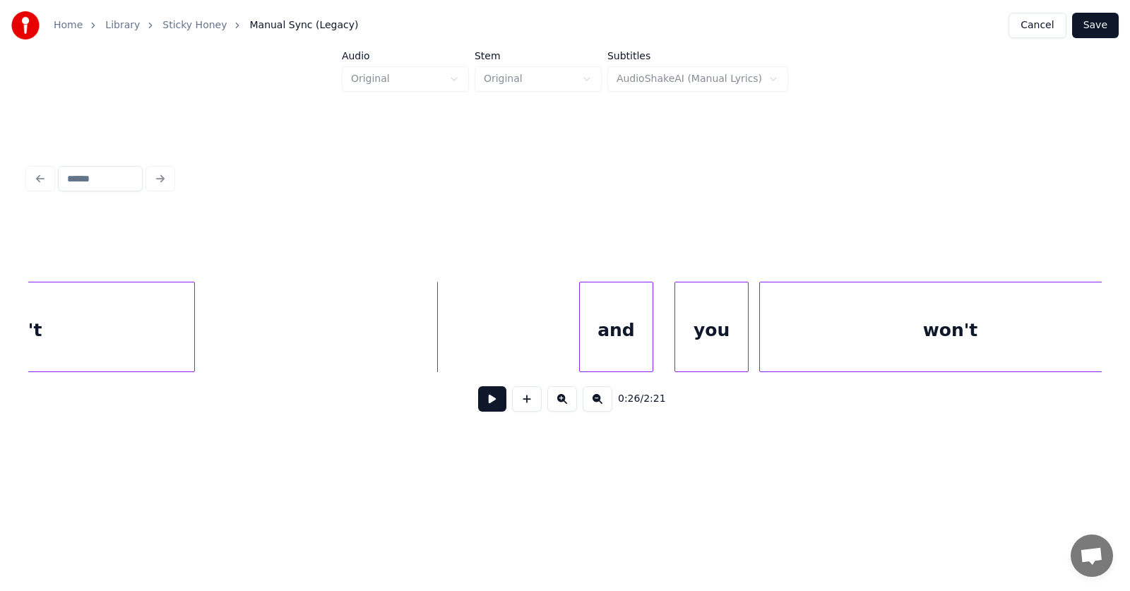
click at [194, 333] on div at bounding box center [192, 326] width 4 height 89
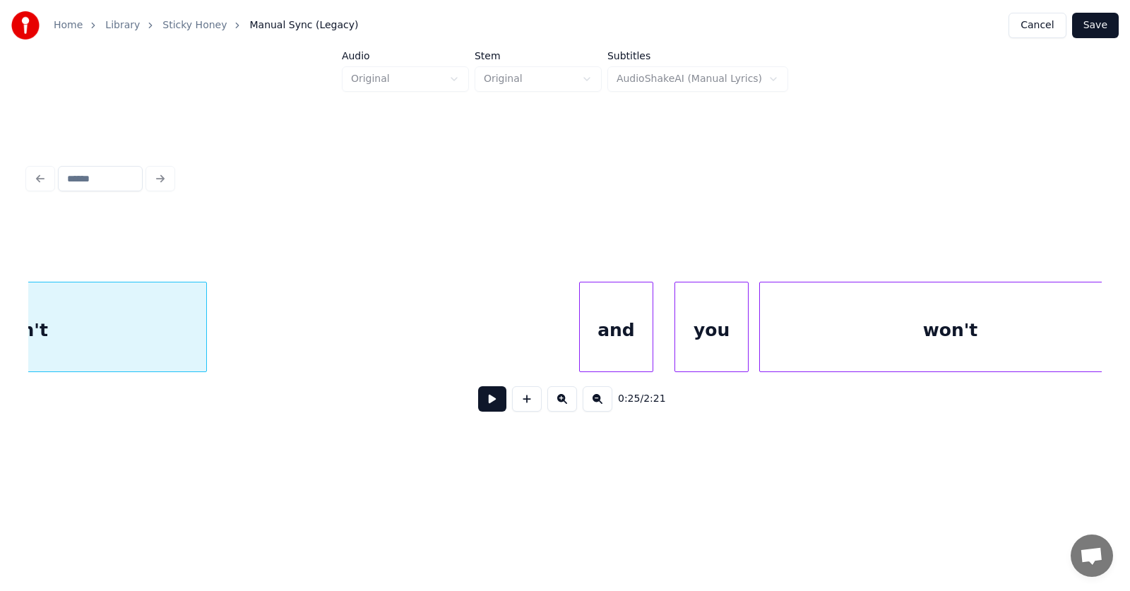
scroll to position [0, 13504]
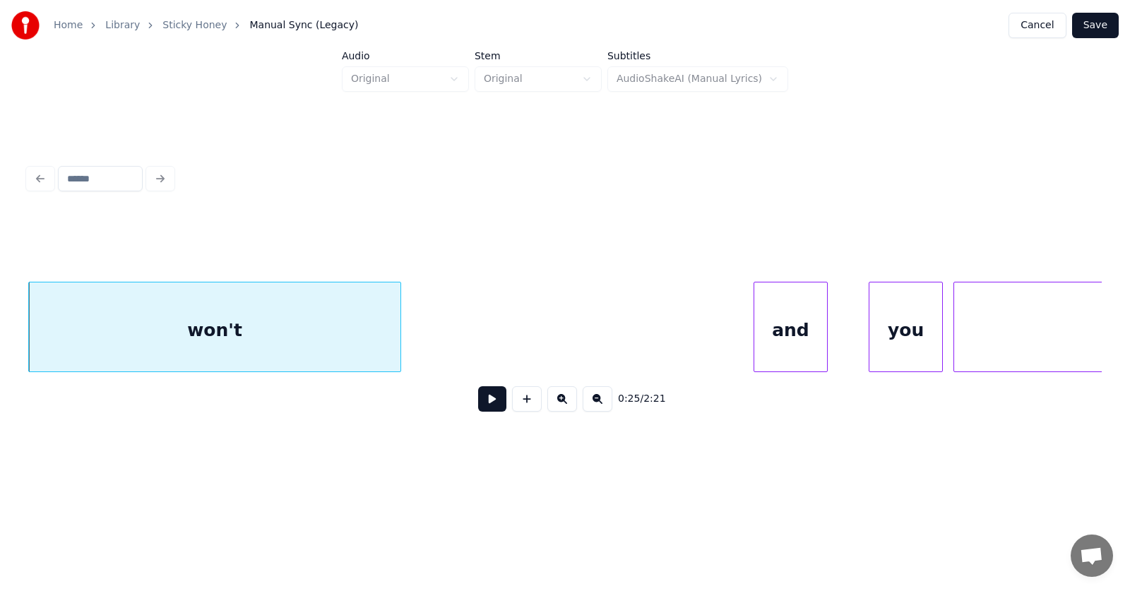
click at [780, 340] on div "and" at bounding box center [790, 330] width 73 height 96
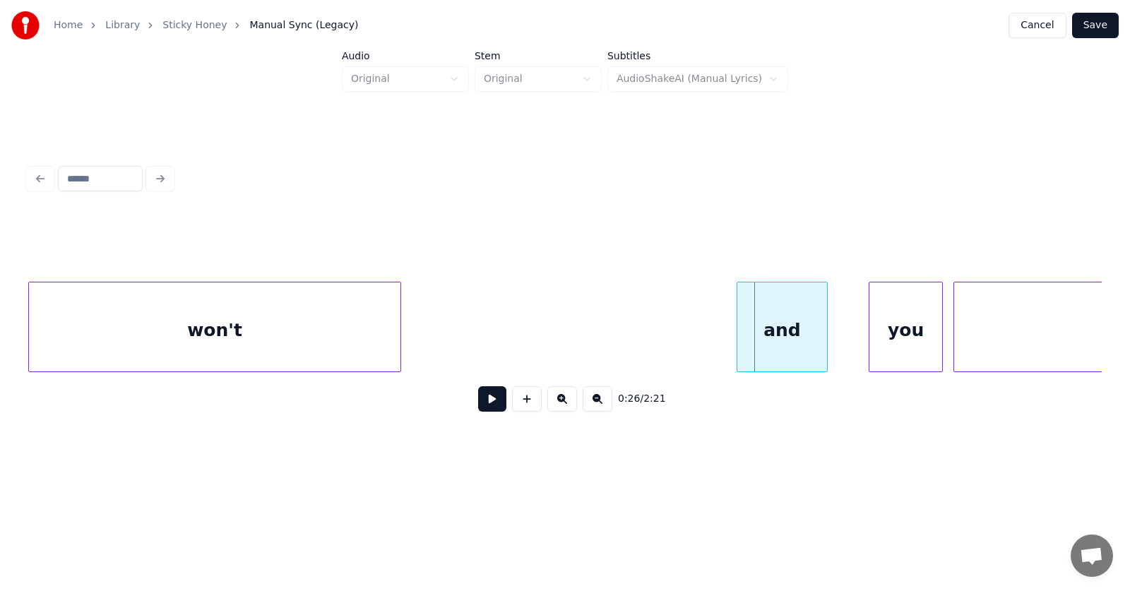
click at [737, 339] on div at bounding box center [739, 326] width 4 height 89
click at [863, 340] on div "you" at bounding box center [882, 330] width 73 height 96
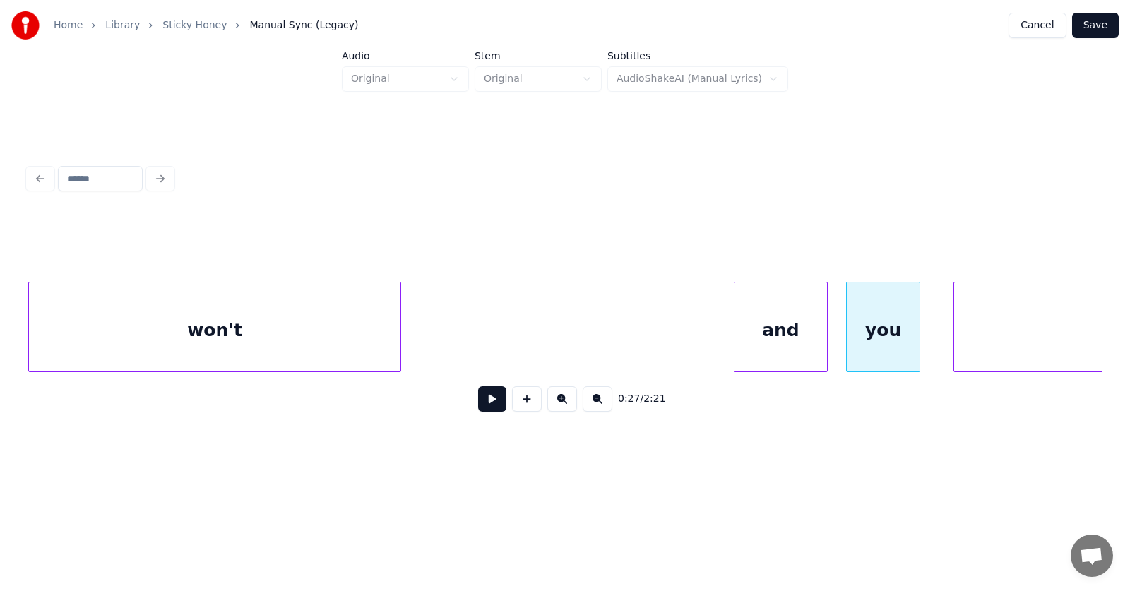
scroll to position [0, 13734]
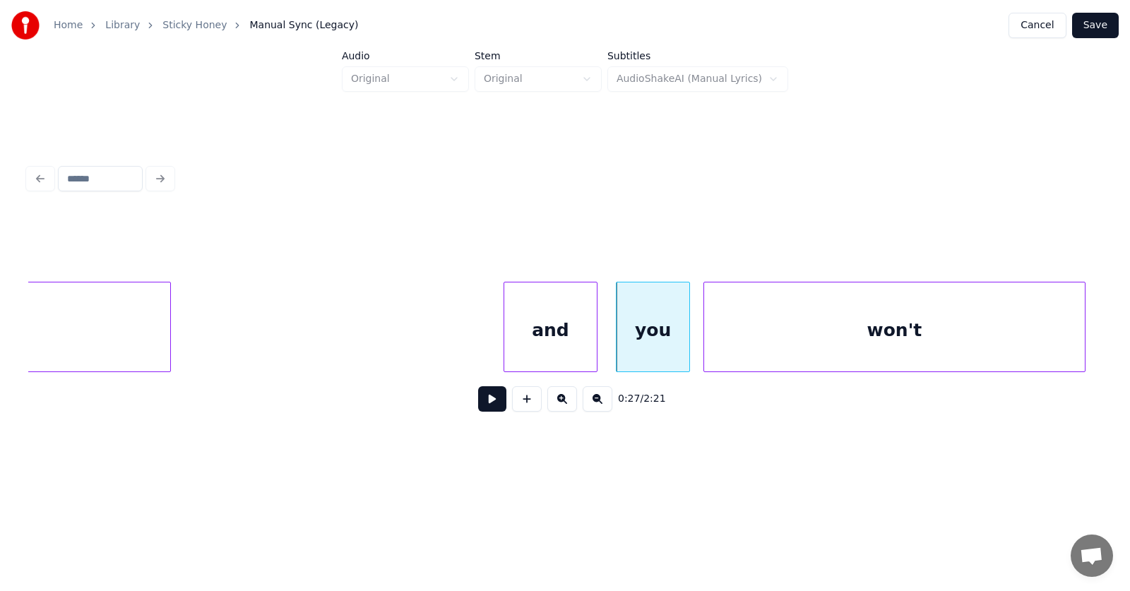
click at [986, 340] on div "won't" at bounding box center [894, 330] width 381 height 96
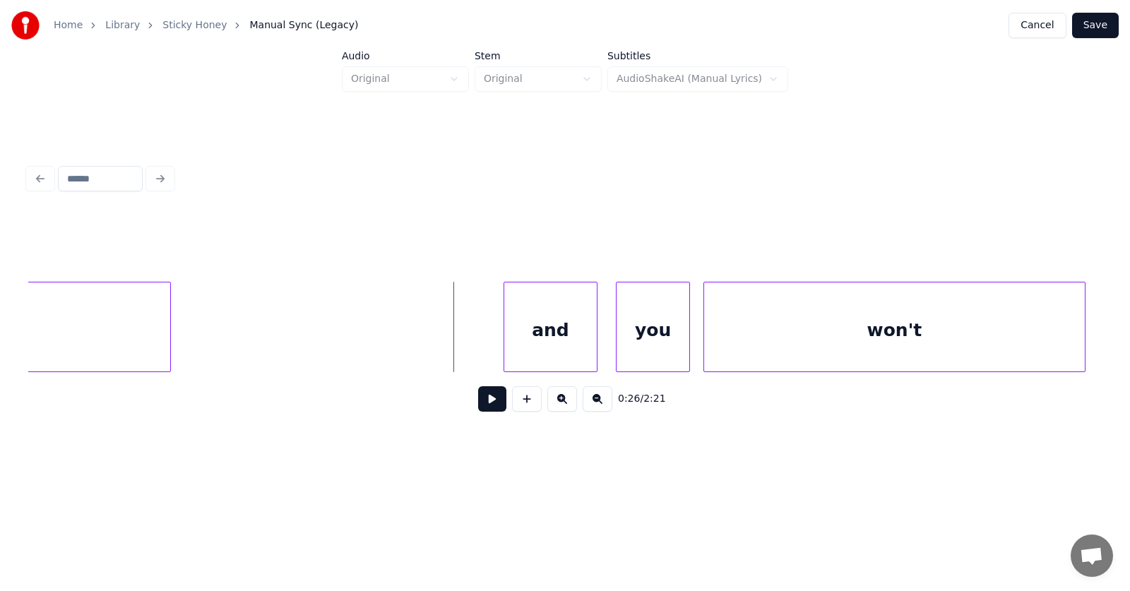
click at [478, 397] on button at bounding box center [492, 398] width 28 height 25
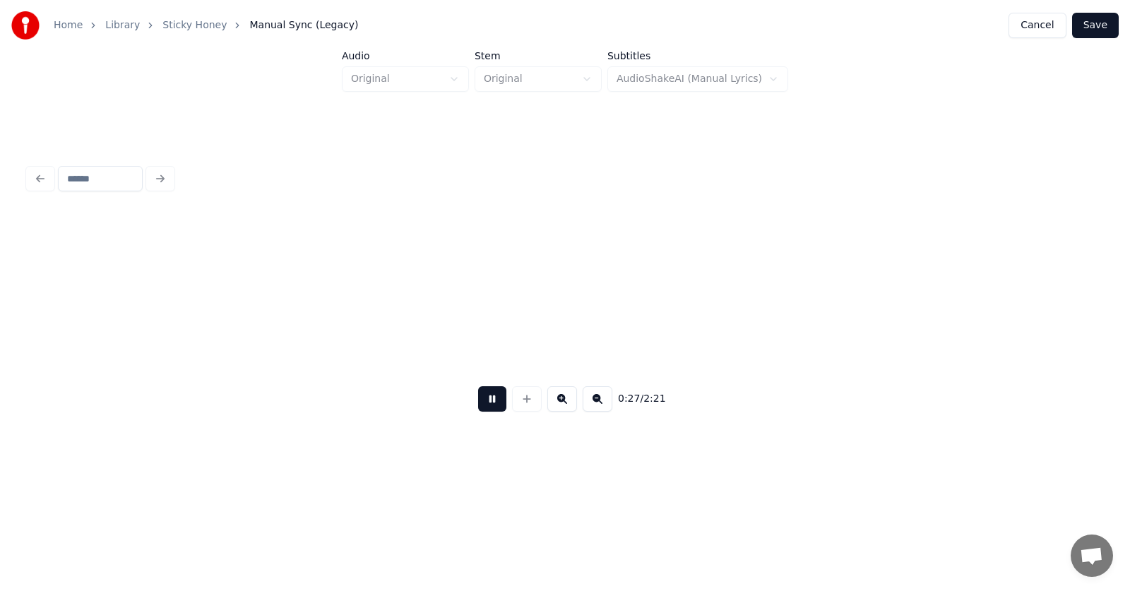
scroll to position [0, 14811]
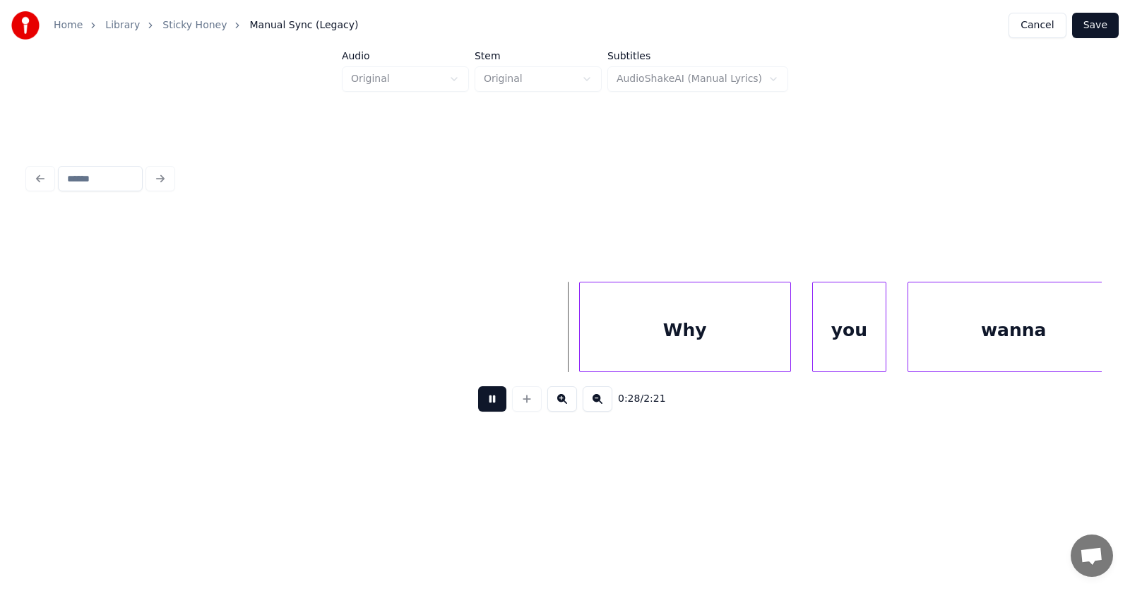
click at [478, 397] on button at bounding box center [492, 398] width 28 height 25
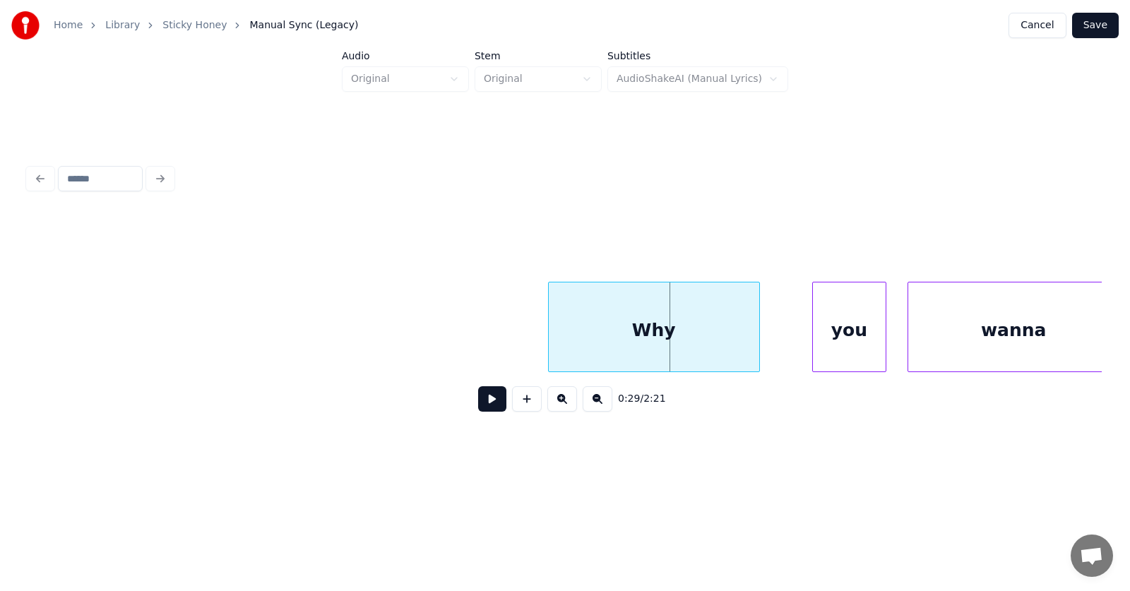
click at [590, 339] on div "Why" at bounding box center [654, 330] width 210 height 96
click at [801, 340] on div "you" at bounding box center [813, 330] width 73 height 96
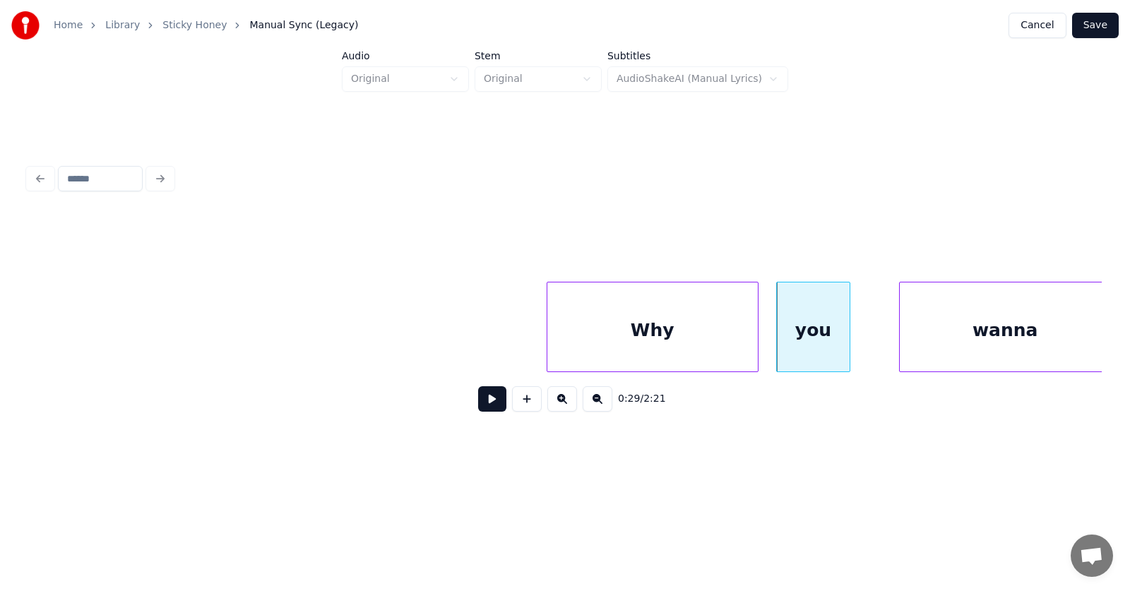
scroll to position [0, 14826]
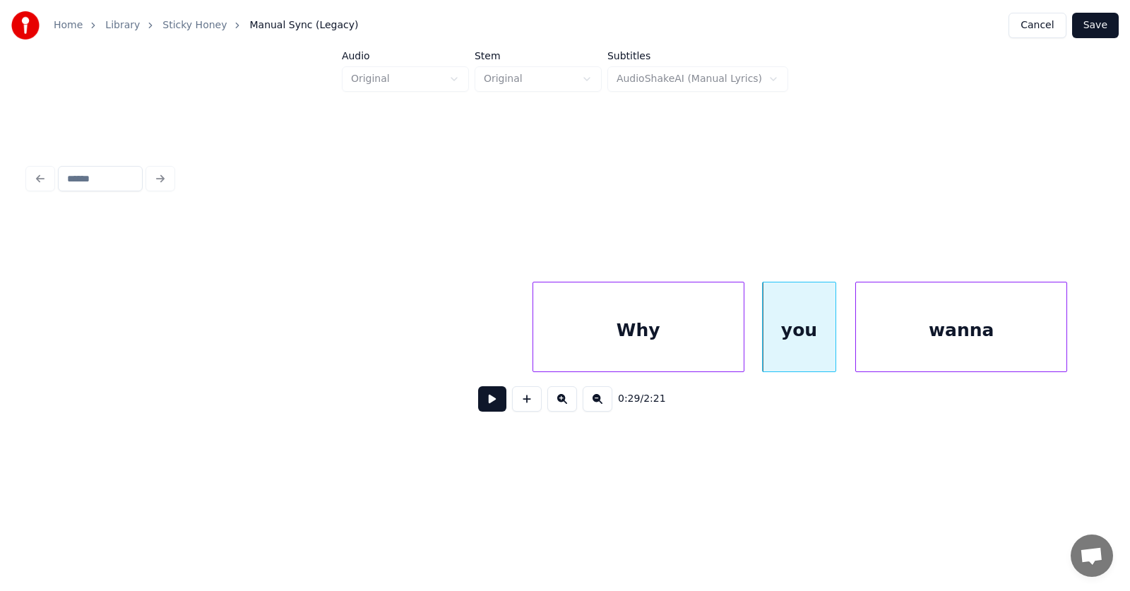
click at [924, 334] on div "wanna" at bounding box center [961, 330] width 210 height 96
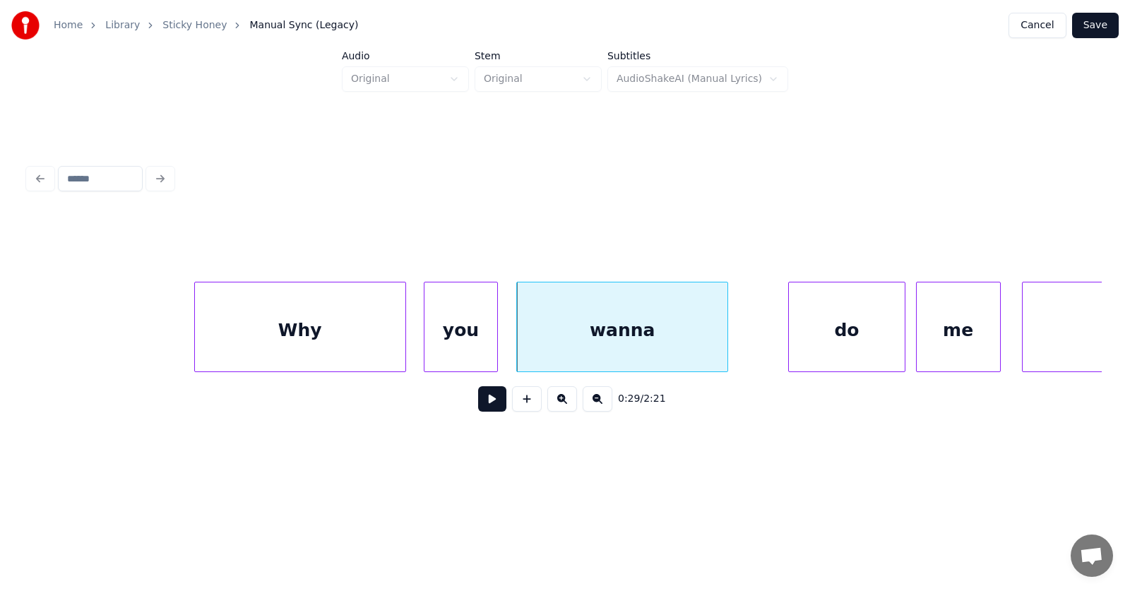
scroll to position [0, 15214]
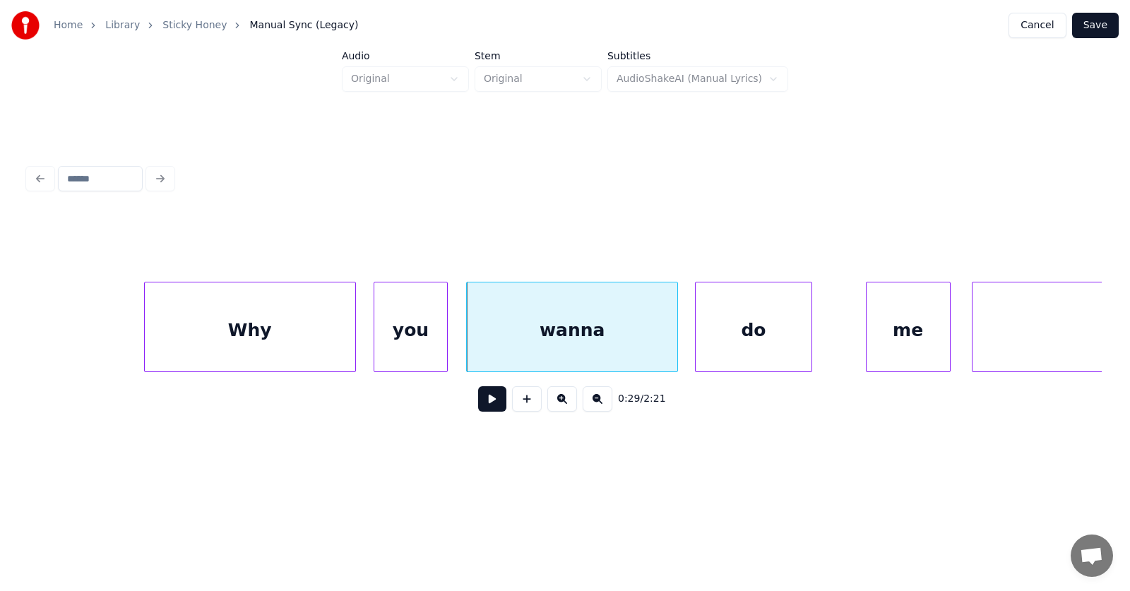
click at [753, 342] on div "do" at bounding box center [752, 330] width 115 height 96
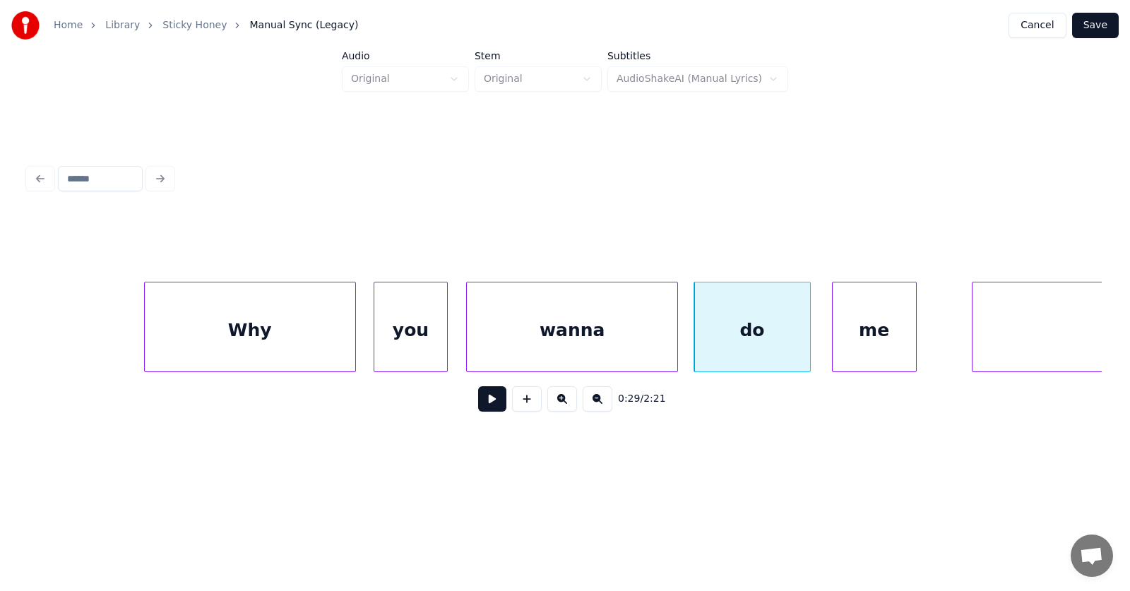
click at [868, 346] on div "me" at bounding box center [873, 330] width 83 height 96
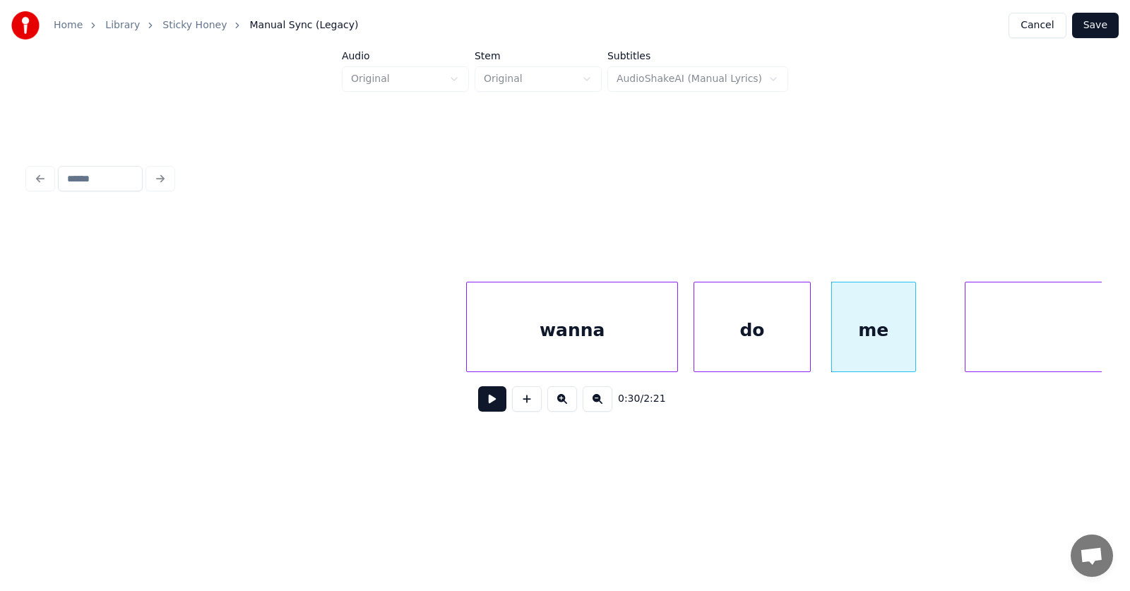
scroll to position [0, 15844]
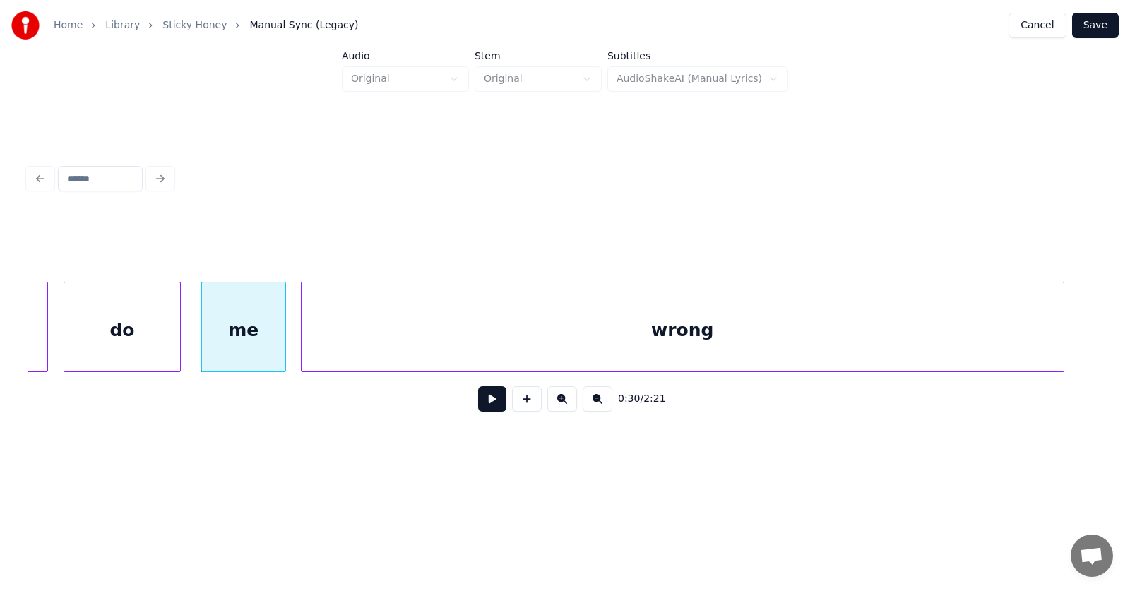
click at [939, 345] on div "wrong" at bounding box center [682, 330] width 762 height 96
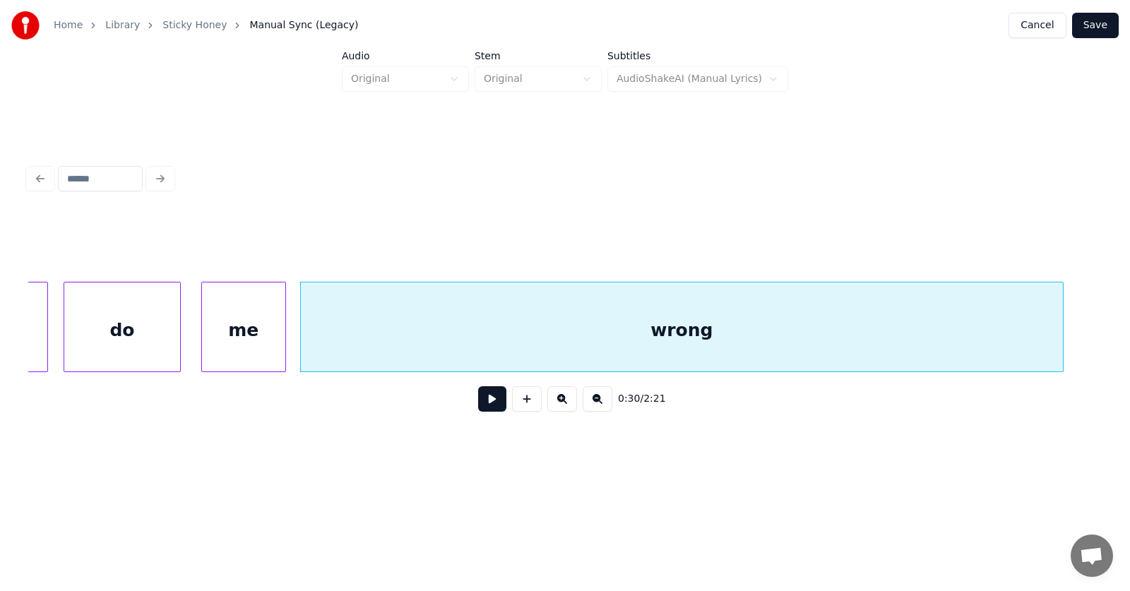
click at [489, 404] on button at bounding box center [492, 398] width 28 height 25
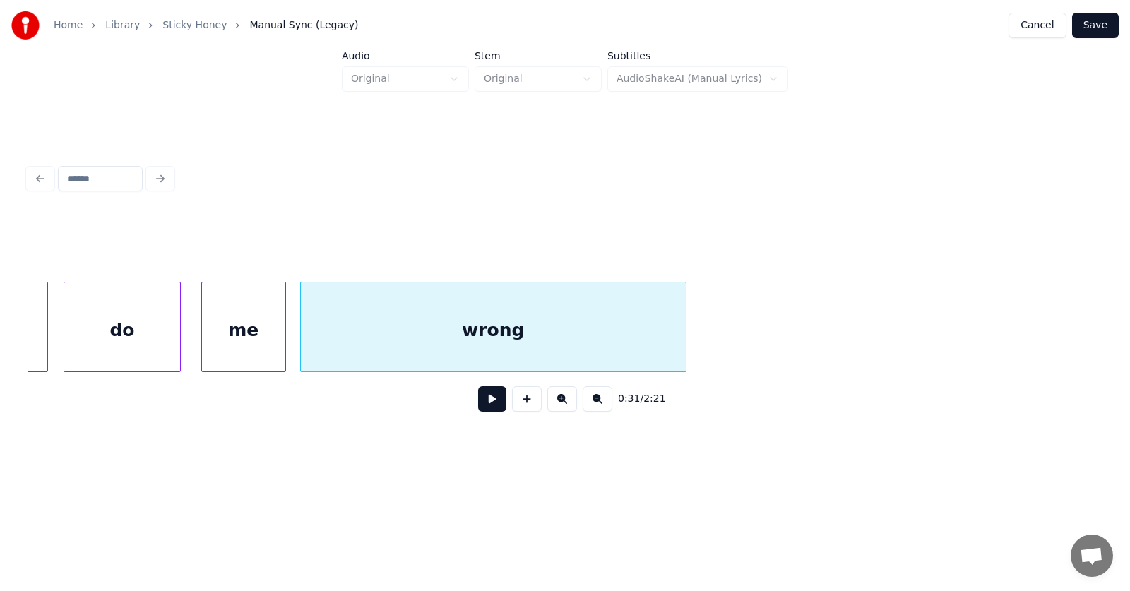
click at [681, 343] on div at bounding box center [683, 326] width 4 height 89
click at [478, 402] on button at bounding box center [492, 398] width 28 height 25
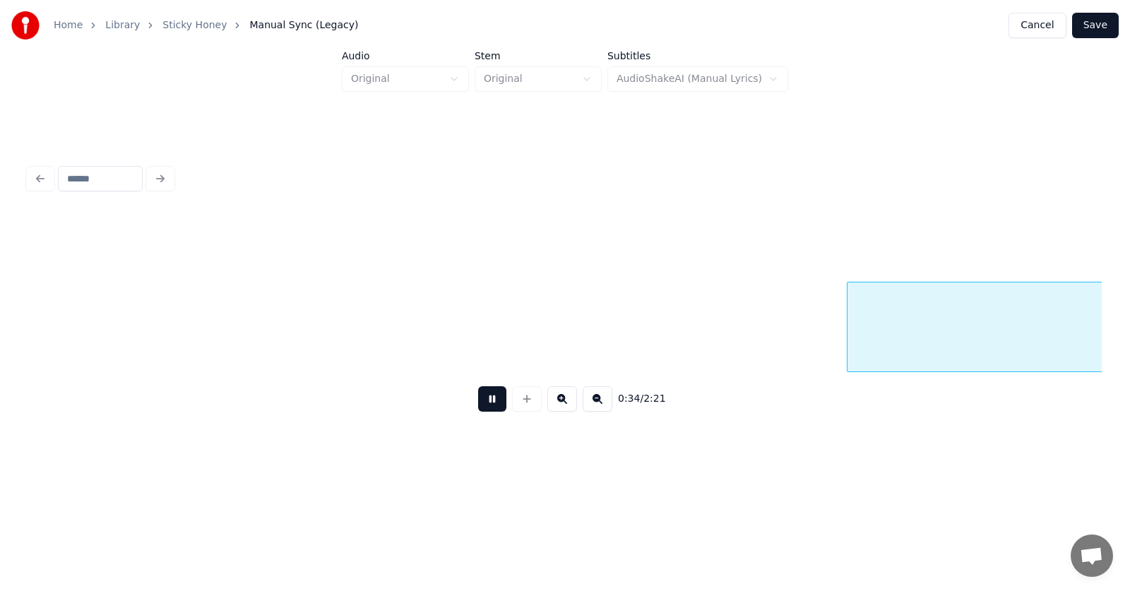
scroll to position [0, 17995]
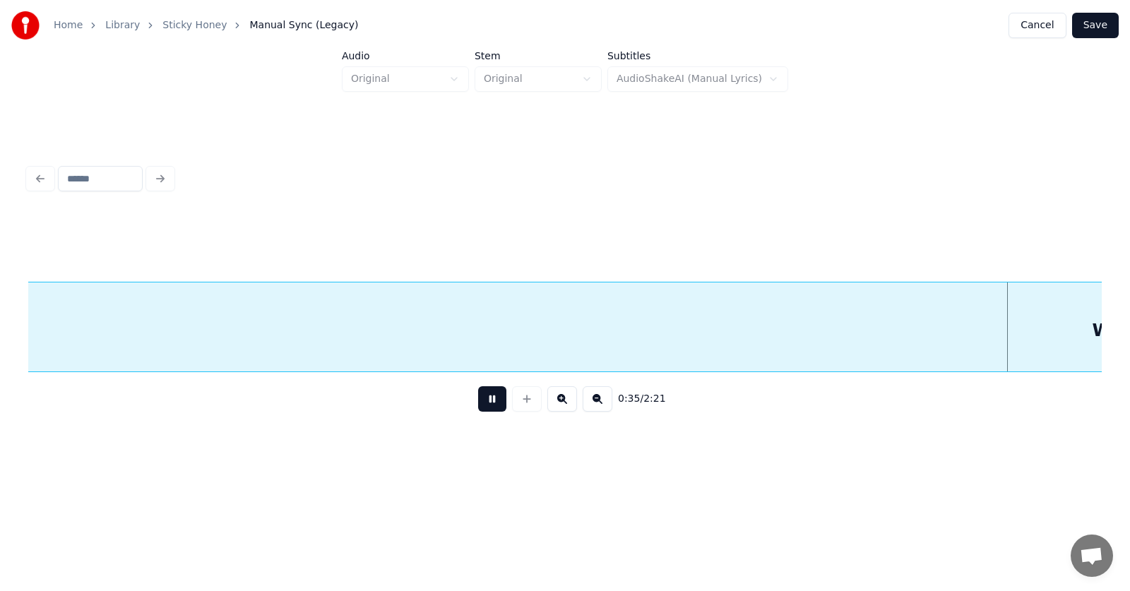
click at [478, 402] on button at bounding box center [492, 398] width 28 height 25
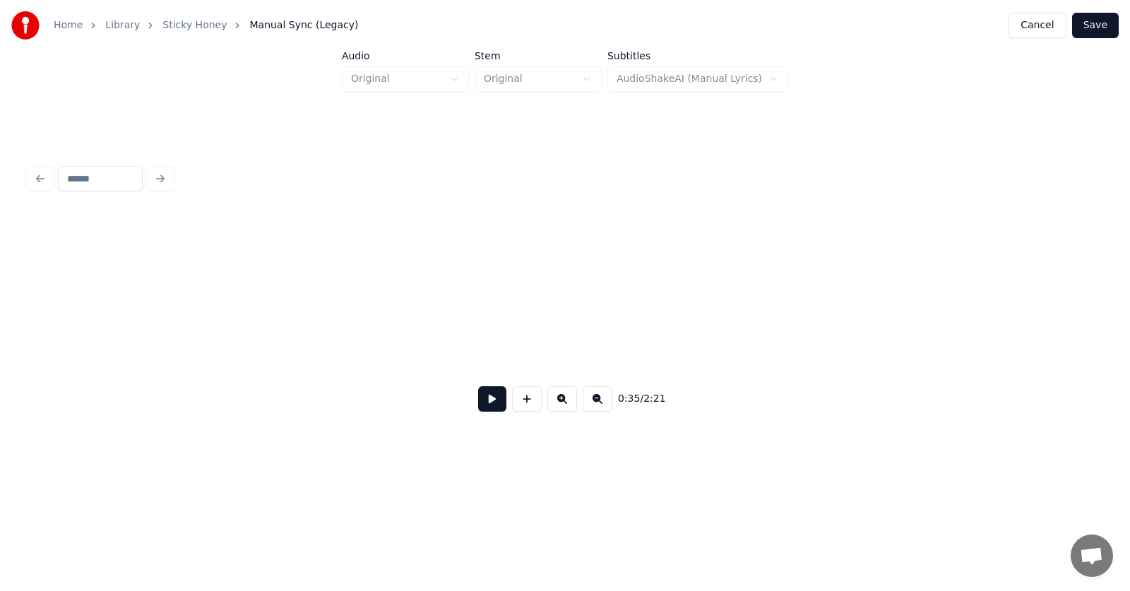
scroll to position [0, 16175]
click at [478, 402] on button at bounding box center [492, 398] width 28 height 25
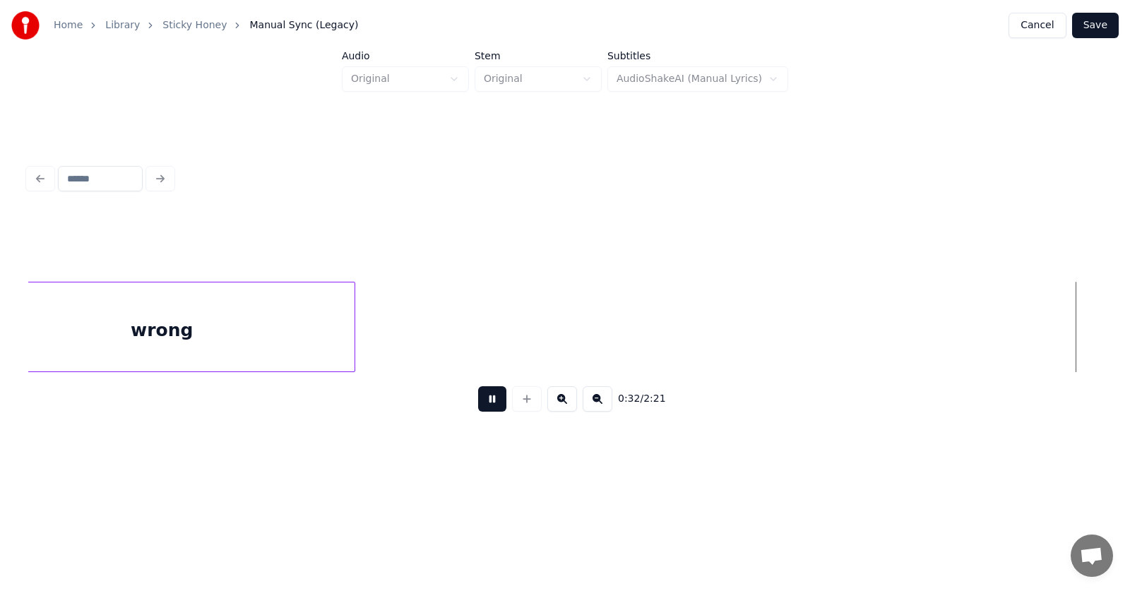
scroll to position [0, 17249]
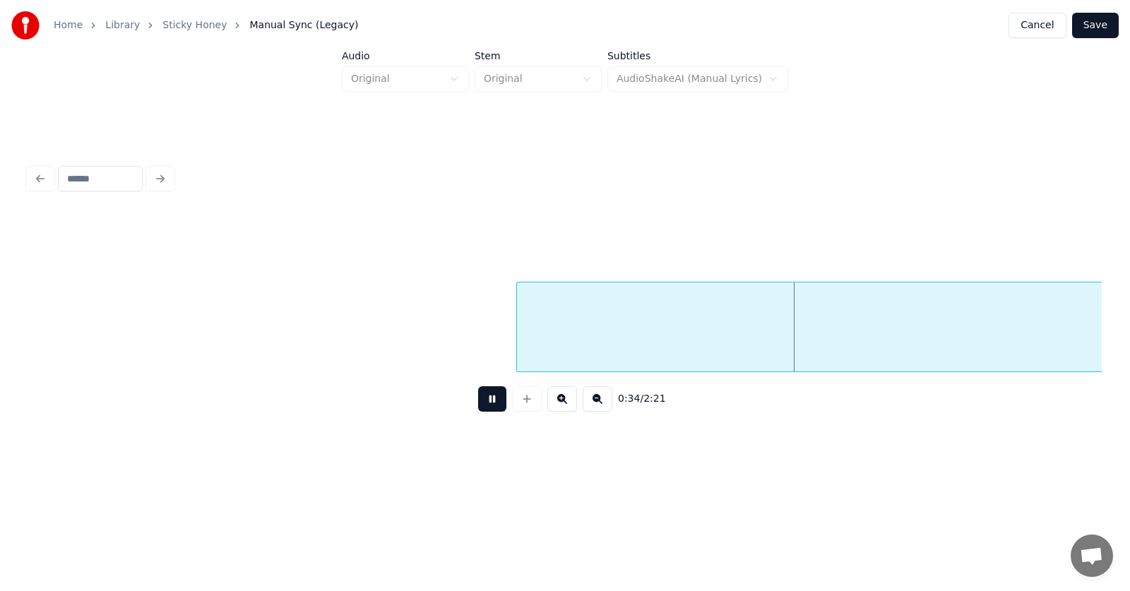
click at [478, 402] on button at bounding box center [492, 398] width 28 height 25
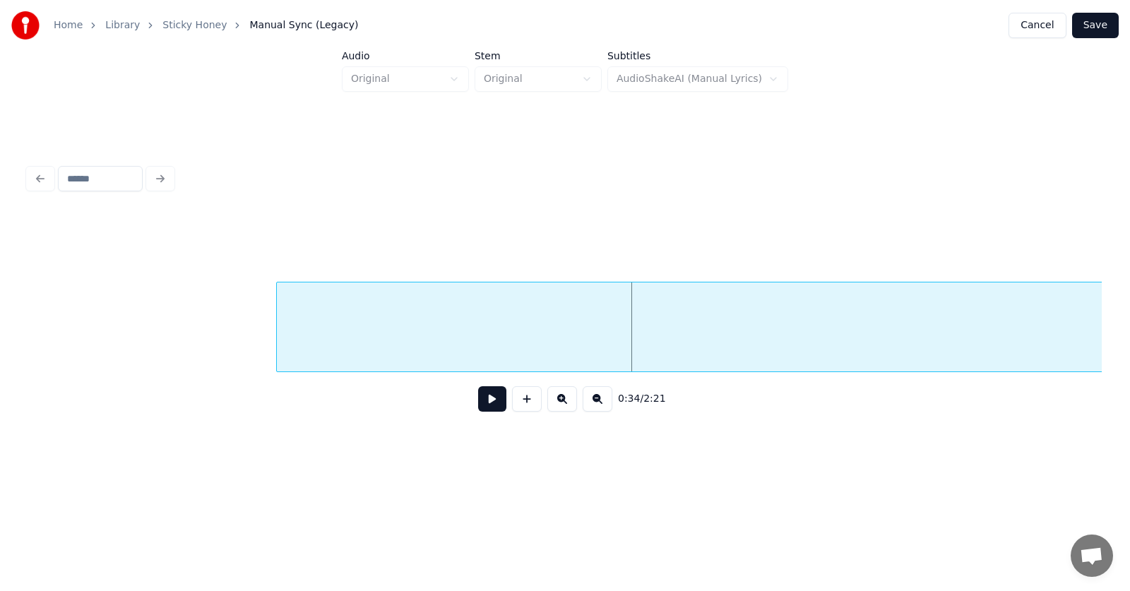
scroll to position [0, 17540]
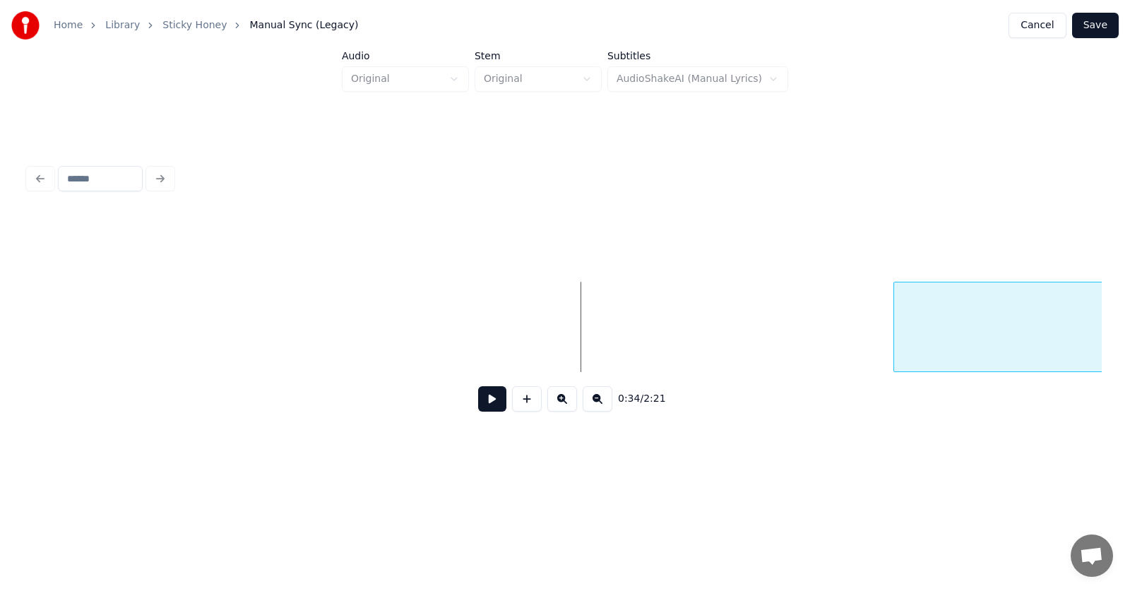
click at [898, 334] on div at bounding box center [896, 326] width 4 height 89
drag, startPoint x: 486, startPoint y: 318, endPoint x: 486, endPoint y: 328, distance: 9.2
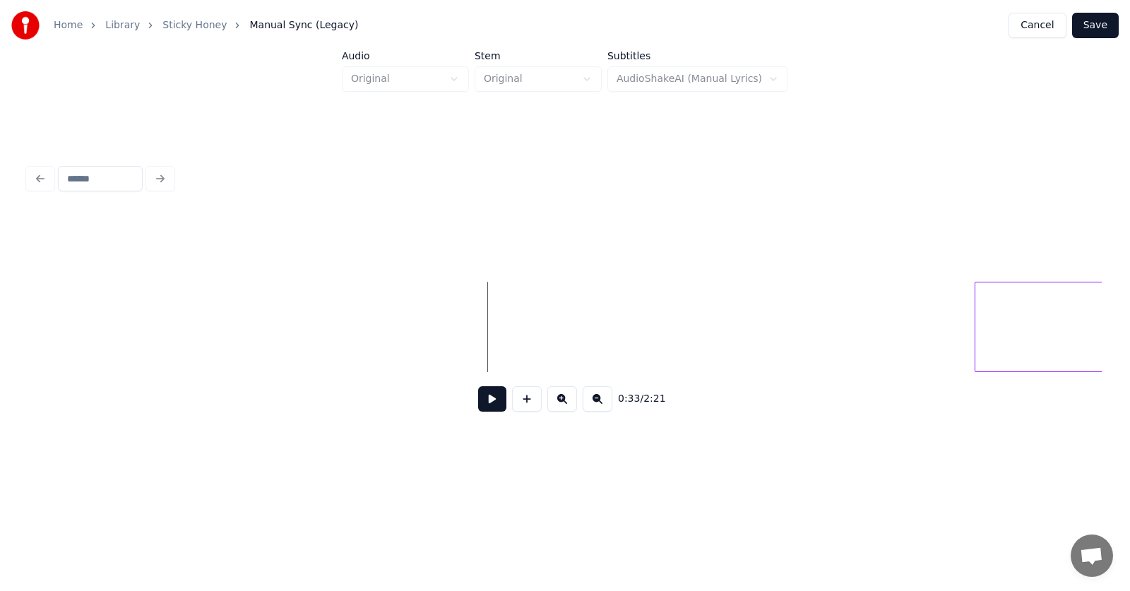
click at [478, 409] on button at bounding box center [492, 398] width 28 height 25
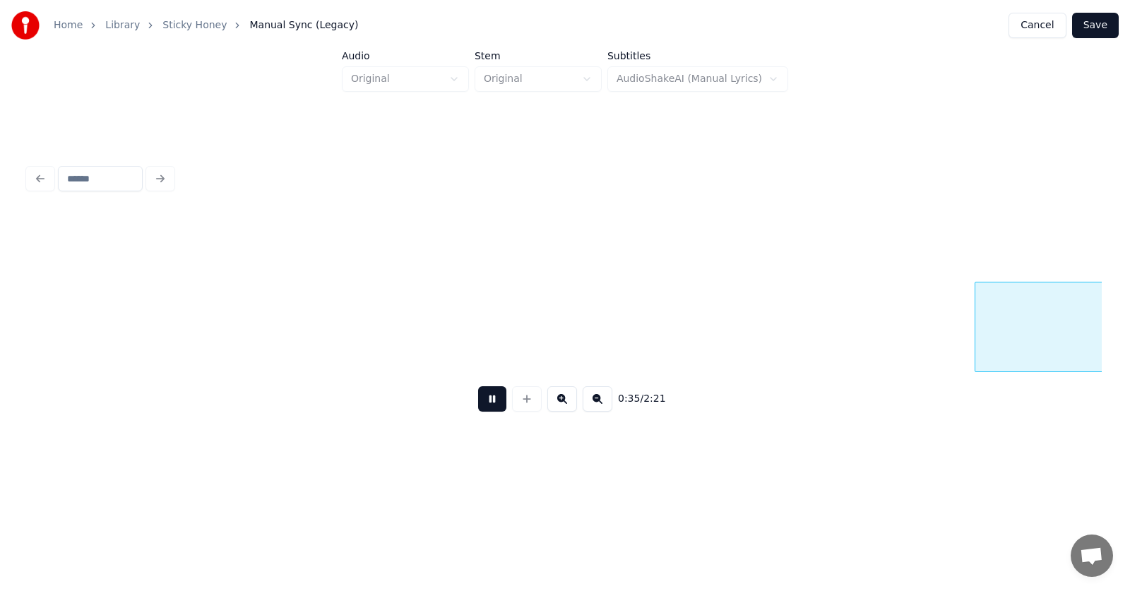
scroll to position [0, 18618]
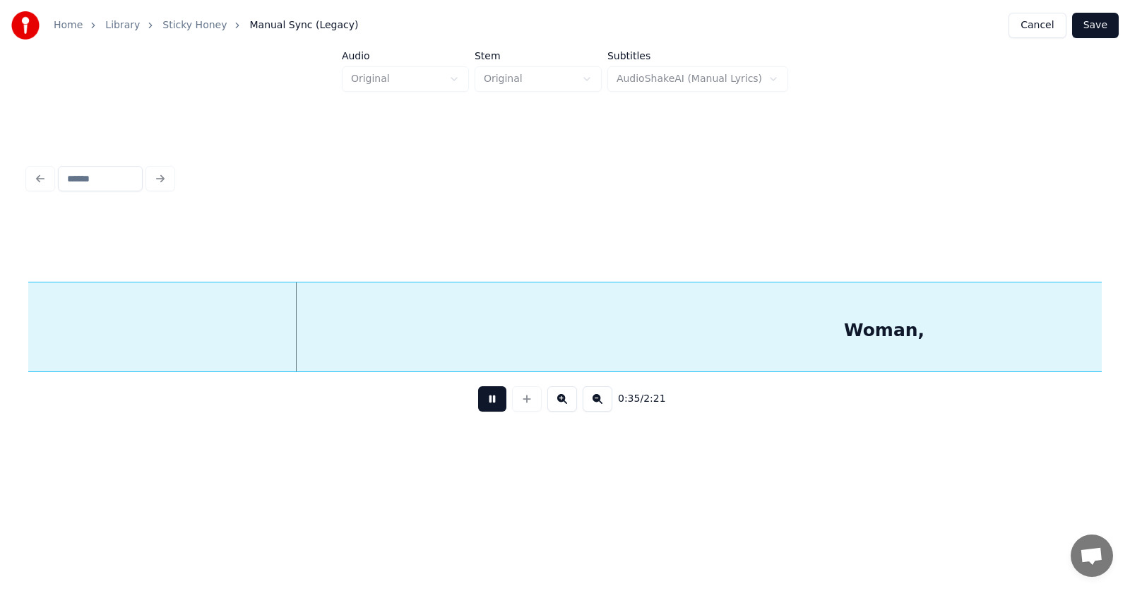
click at [478, 409] on button at bounding box center [492, 398] width 28 height 25
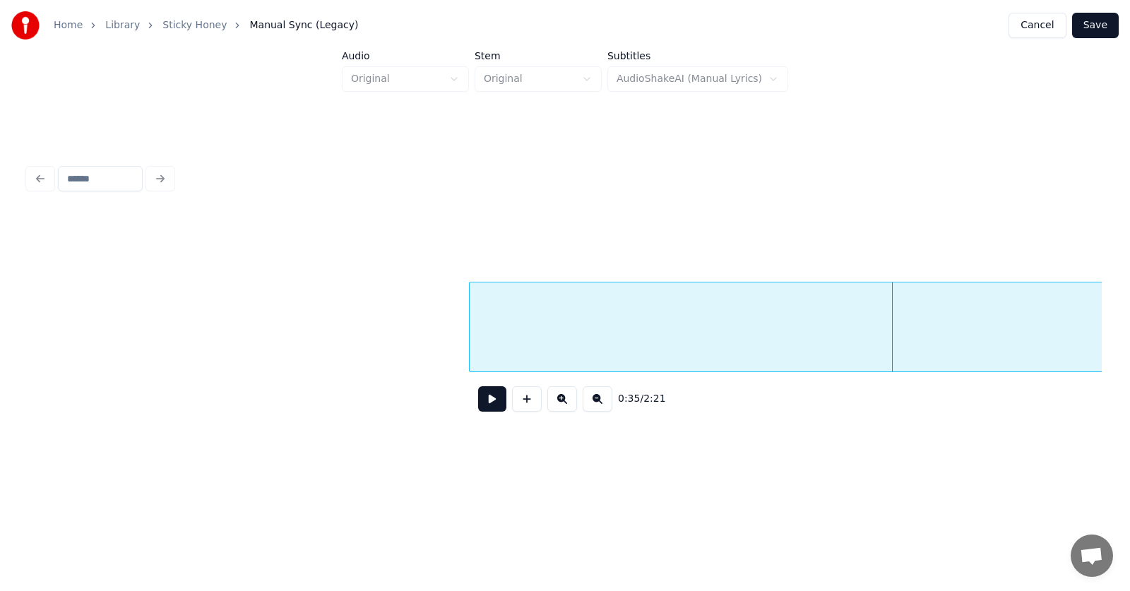
scroll to position [0, 18247]
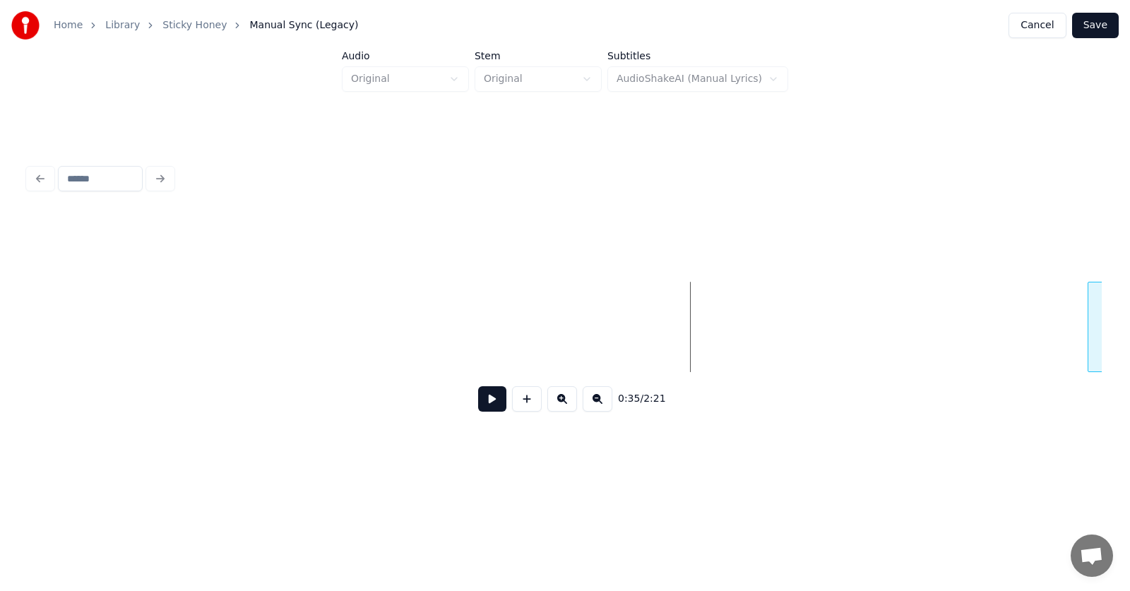
click at [1089, 342] on div at bounding box center [1090, 326] width 4 height 89
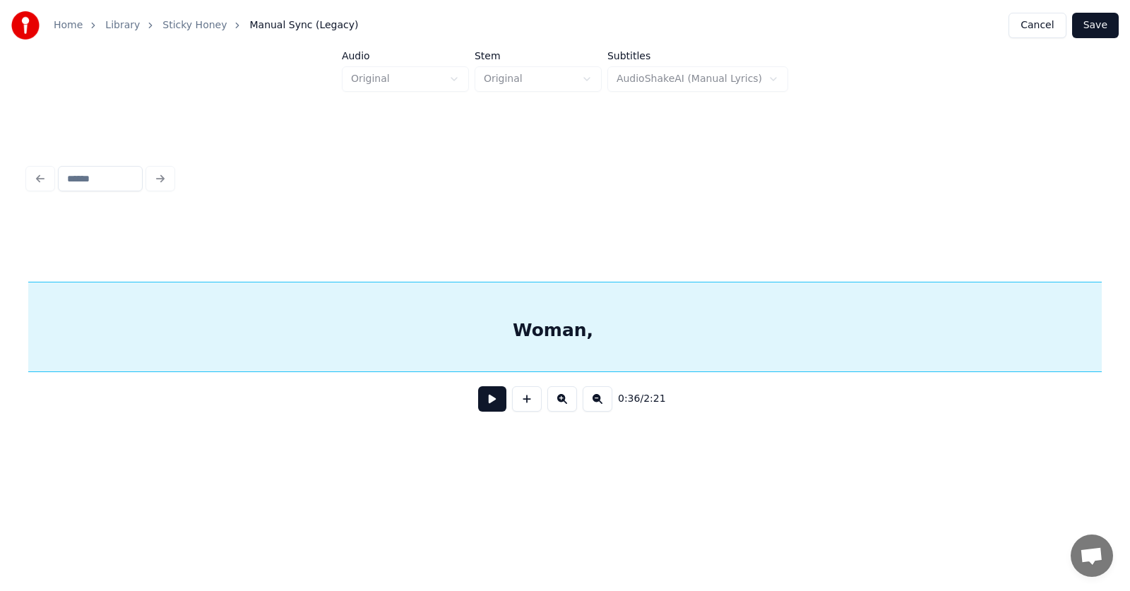
scroll to position [0, 19056]
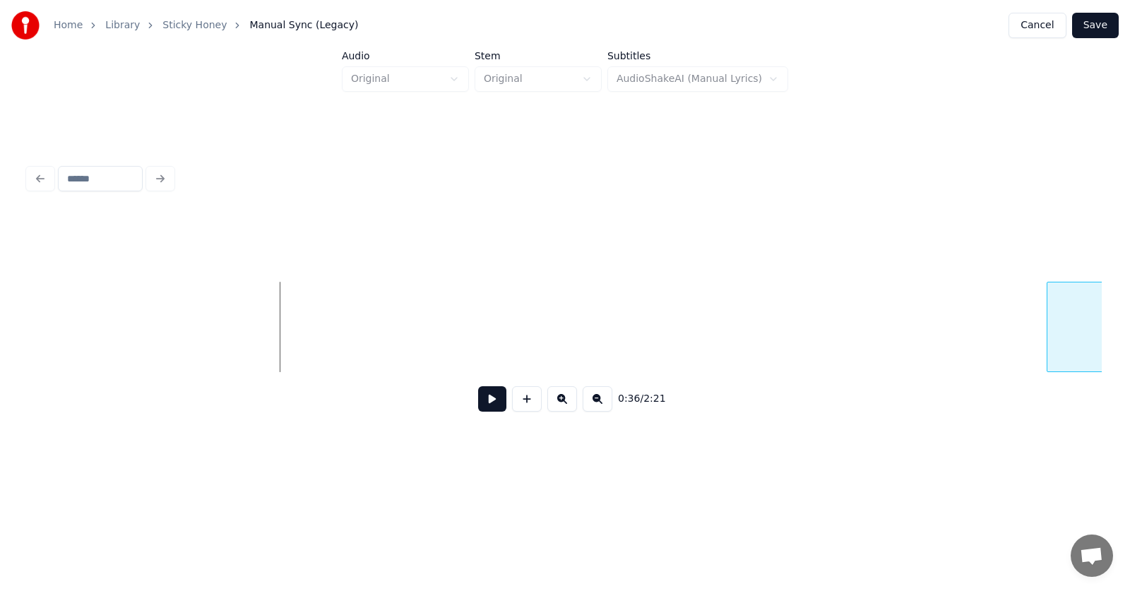
click at [1048, 328] on div at bounding box center [1049, 326] width 4 height 89
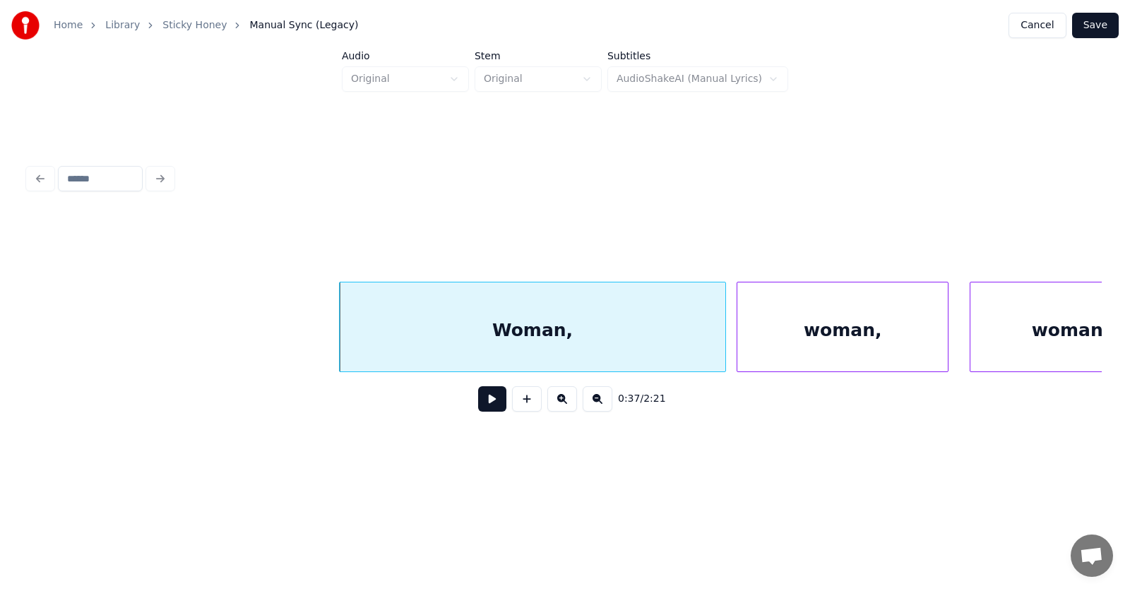
scroll to position [0, 19915]
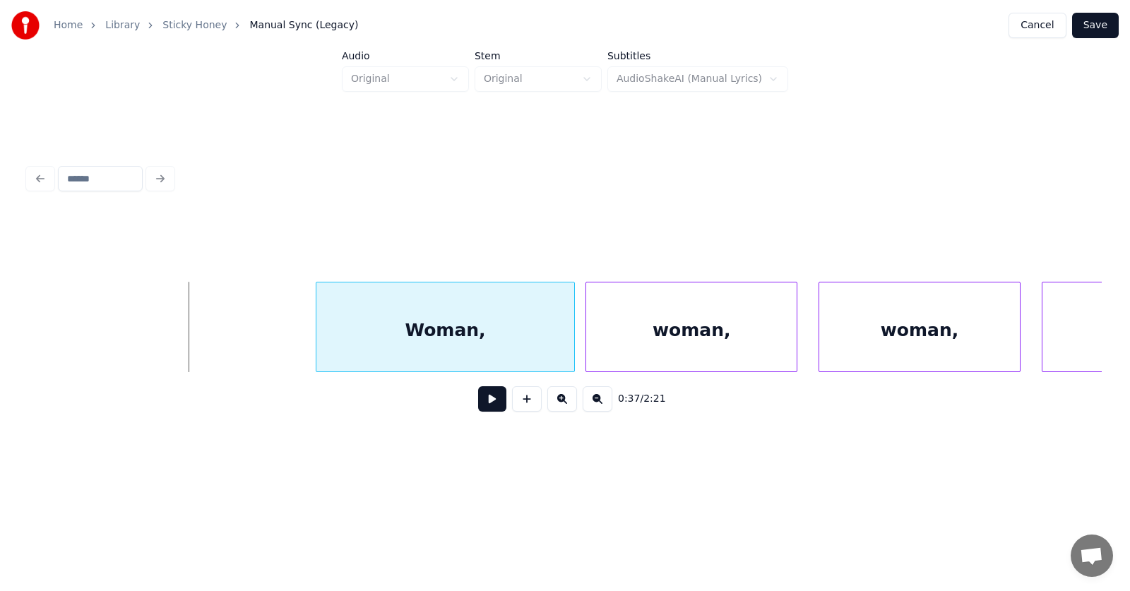
click at [316, 339] on div at bounding box center [318, 326] width 4 height 89
click at [422, 340] on div "Woman," at bounding box center [439, 330] width 258 height 96
click at [441, 334] on div "Woman," at bounding box center [438, 330] width 258 height 96
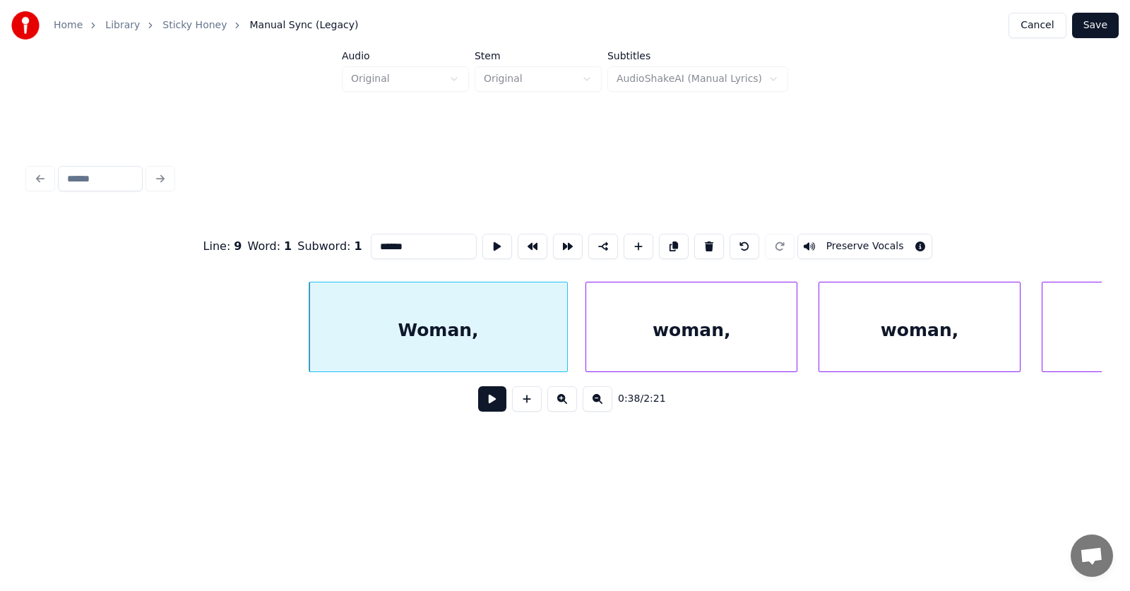
click at [486, 407] on button at bounding box center [492, 398] width 28 height 25
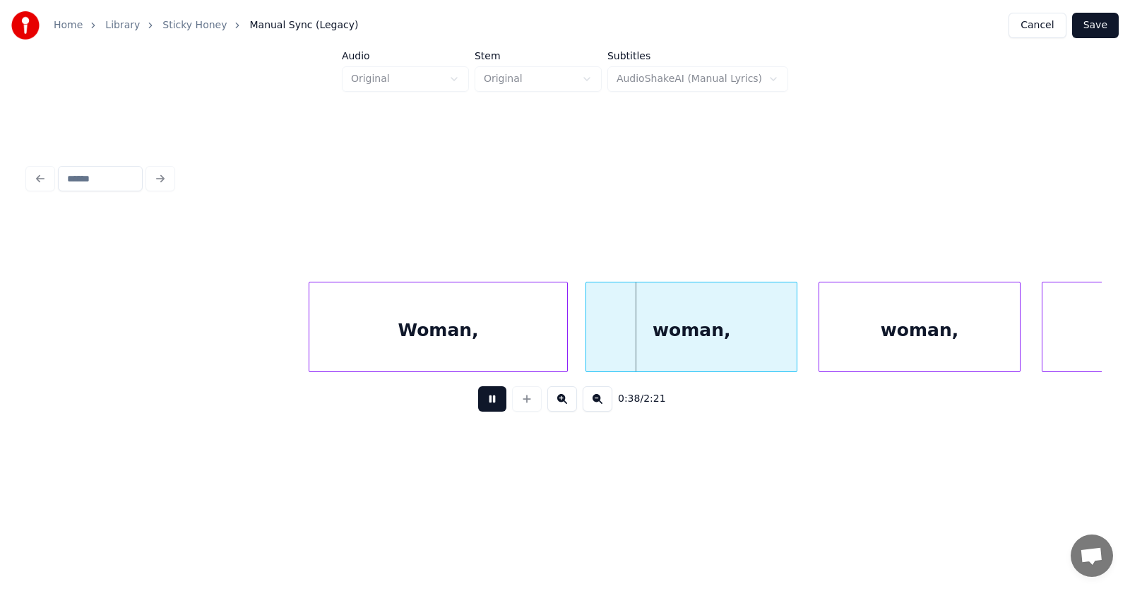
click at [486, 407] on button at bounding box center [492, 398] width 28 height 25
click at [440, 342] on div "Woman," at bounding box center [430, 330] width 258 height 96
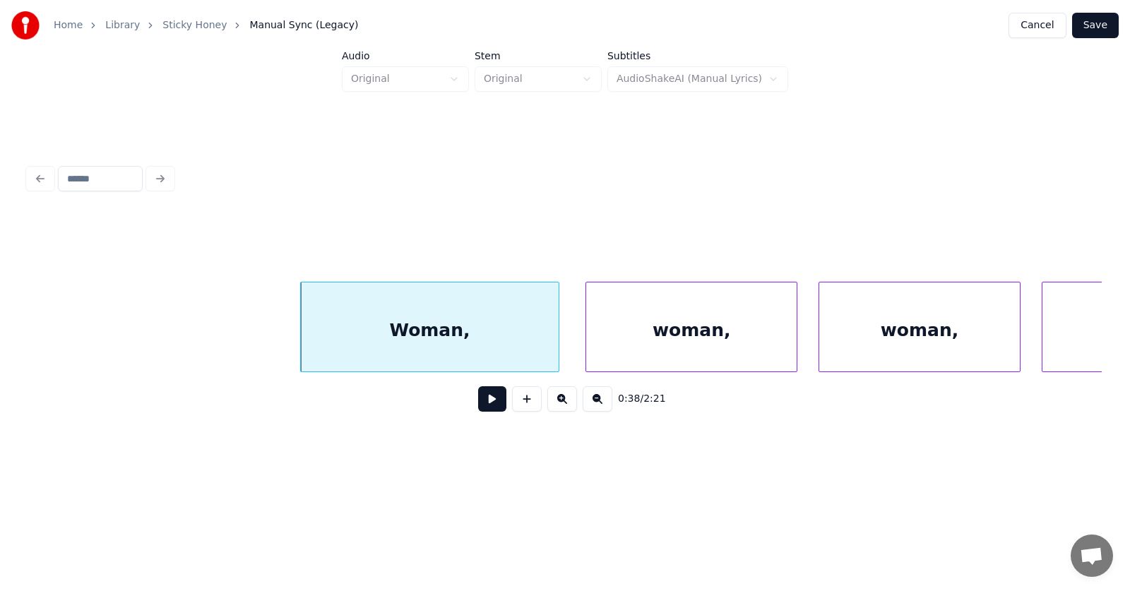
drag, startPoint x: 231, startPoint y: 250, endPoint x: 241, endPoint y: 256, distance: 12.0
click at [231, 250] on div at bounding box center [564, 246] width 1073 height 71
click at [634, 342] on div "woman," at bounding box center [680, 330] width 210 height 96
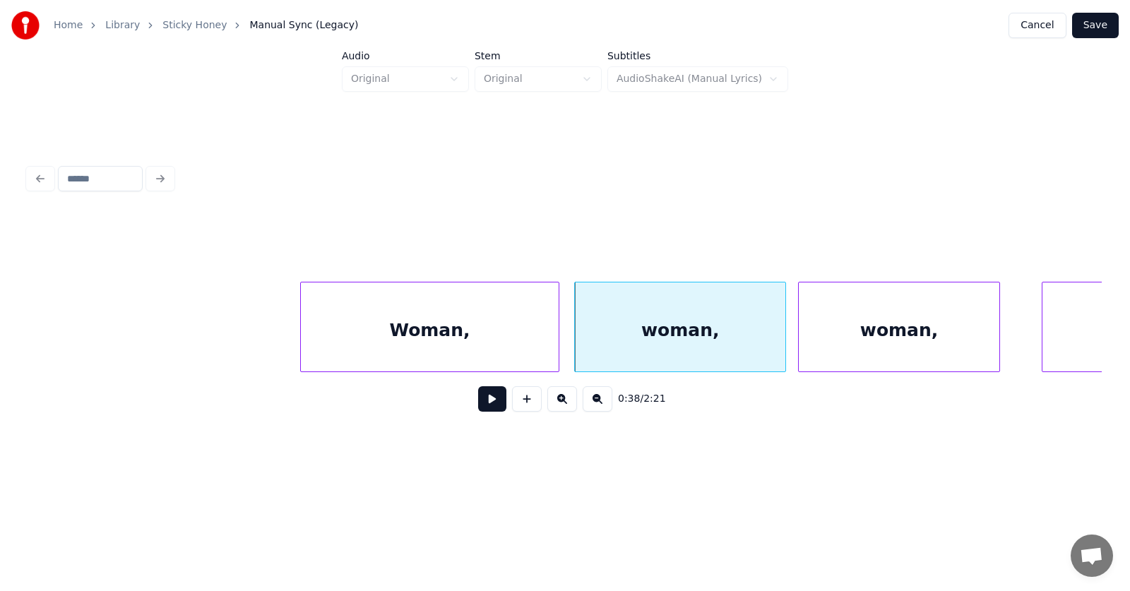
click at [832, 342] on div "woman," at bounding box center [899, 330] width 200 height 96
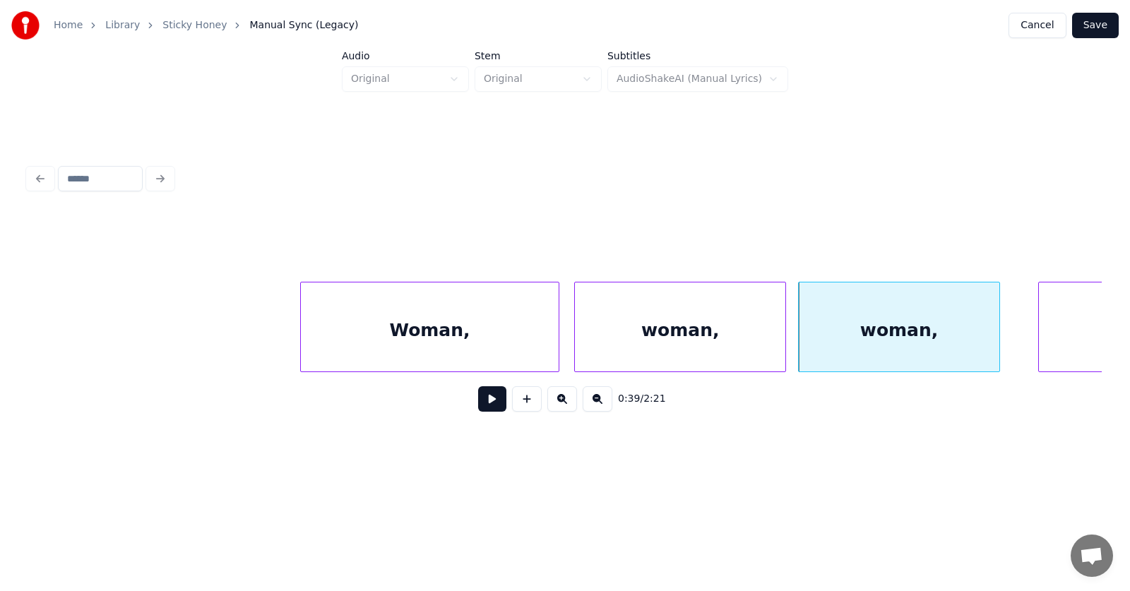
scroll to position [0, 20275]
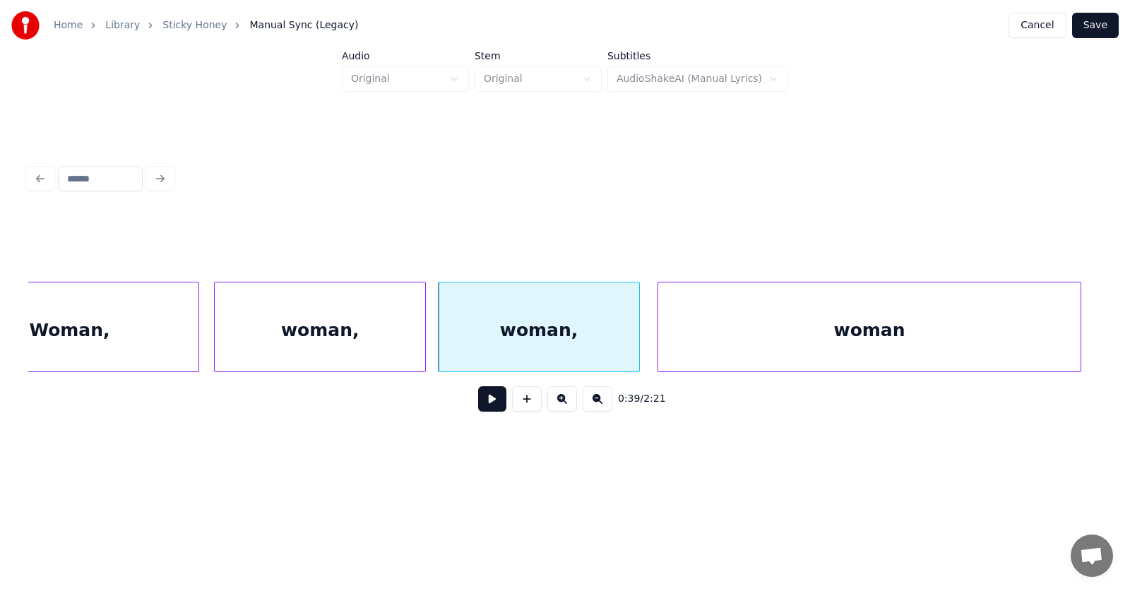
click at [1045, 328] on div "woman" at bounding box center [869, 330] width 423 height 96
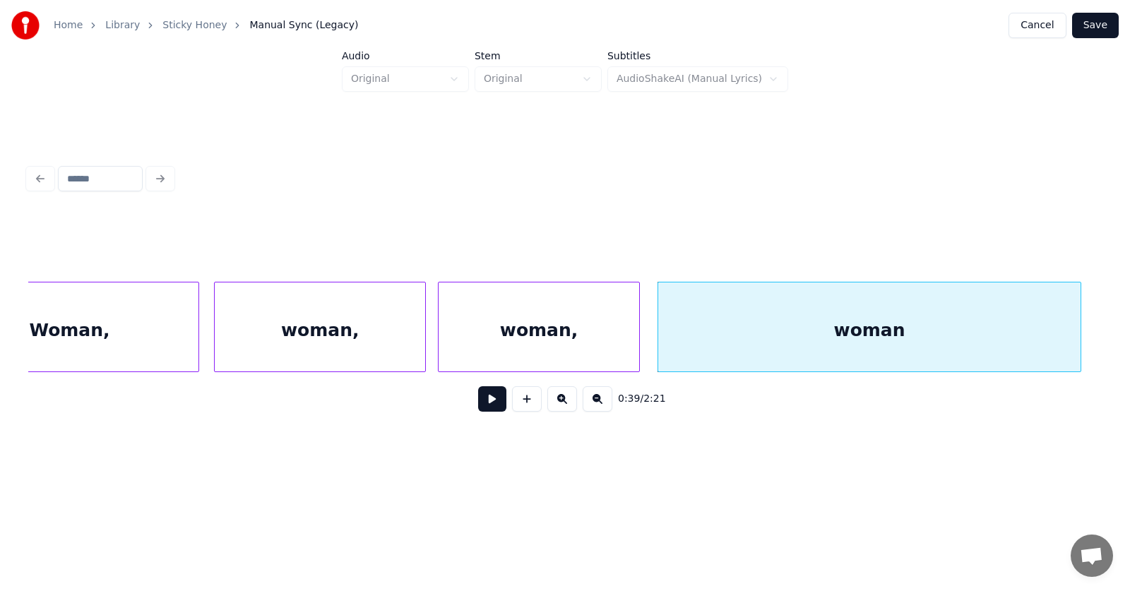
click at [478, 401] on button at bounding box center [492, 398] width 28 height 25
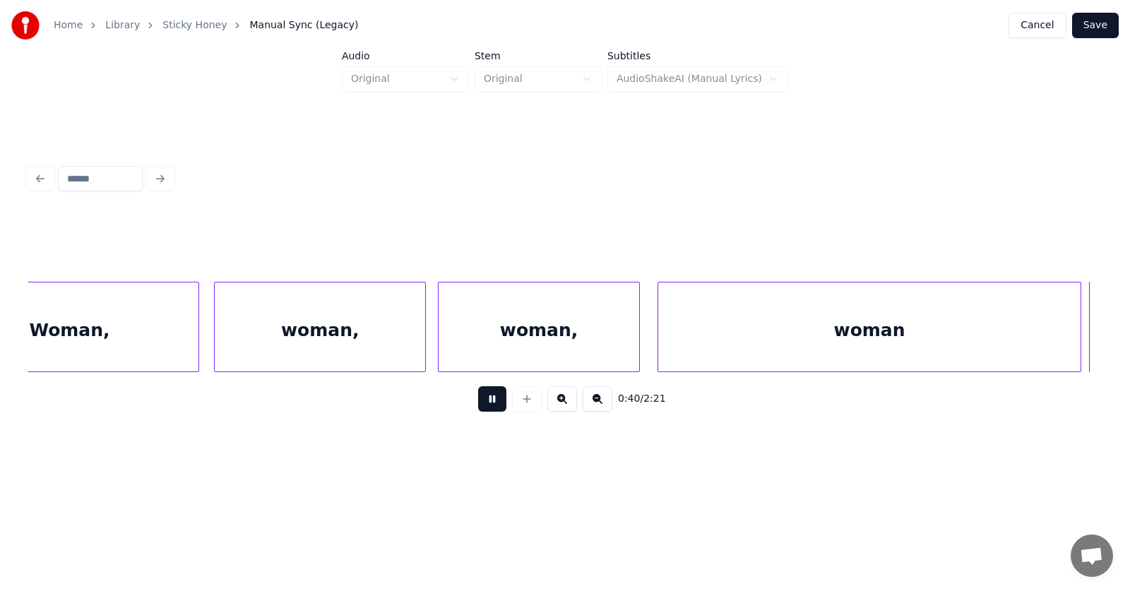
scroll to position [0, 21349]
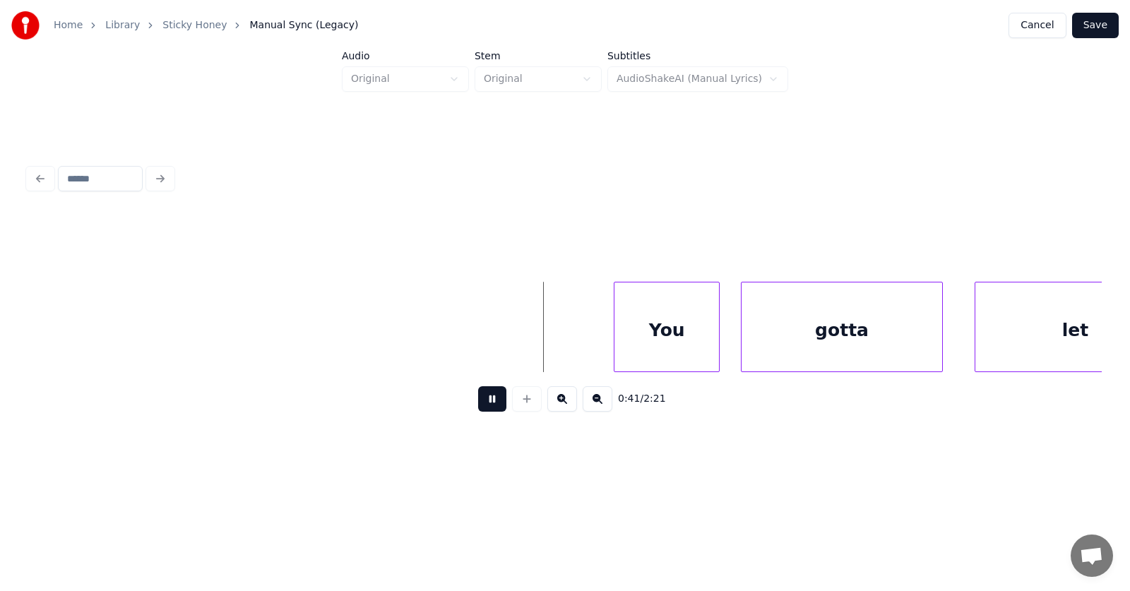
click at [478, 401] on button at bounding box center [492, 398] width 28 height 25
click at [616, 347] on div "You" at bounding box center [637, 330] width 104 height 96
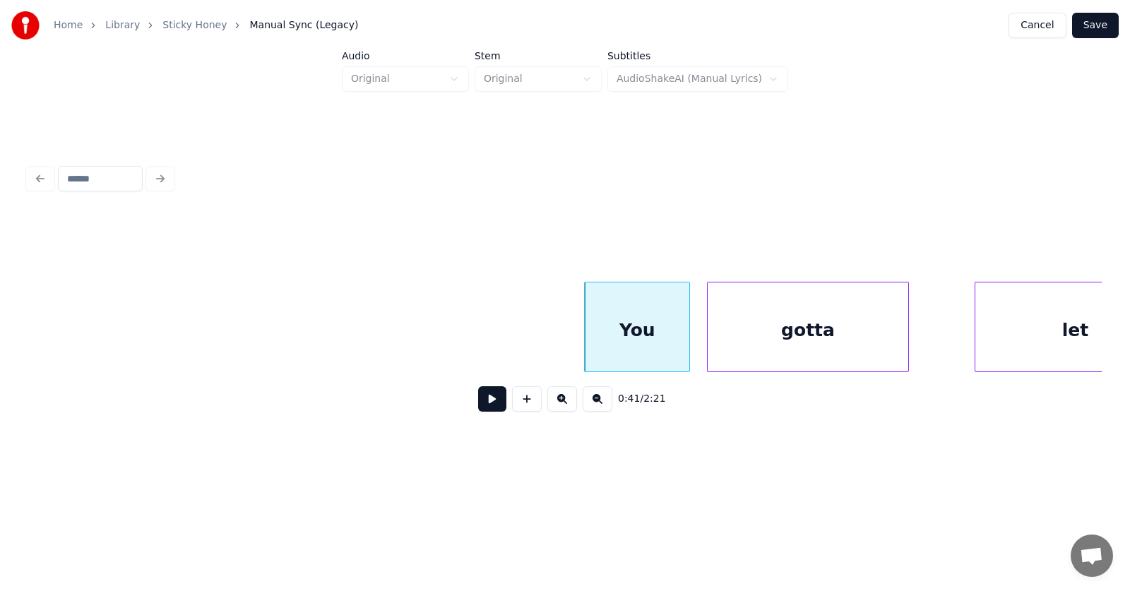
click at [734, 347] on div "gotta" at bounding box center [807, 330] width 200 height 96
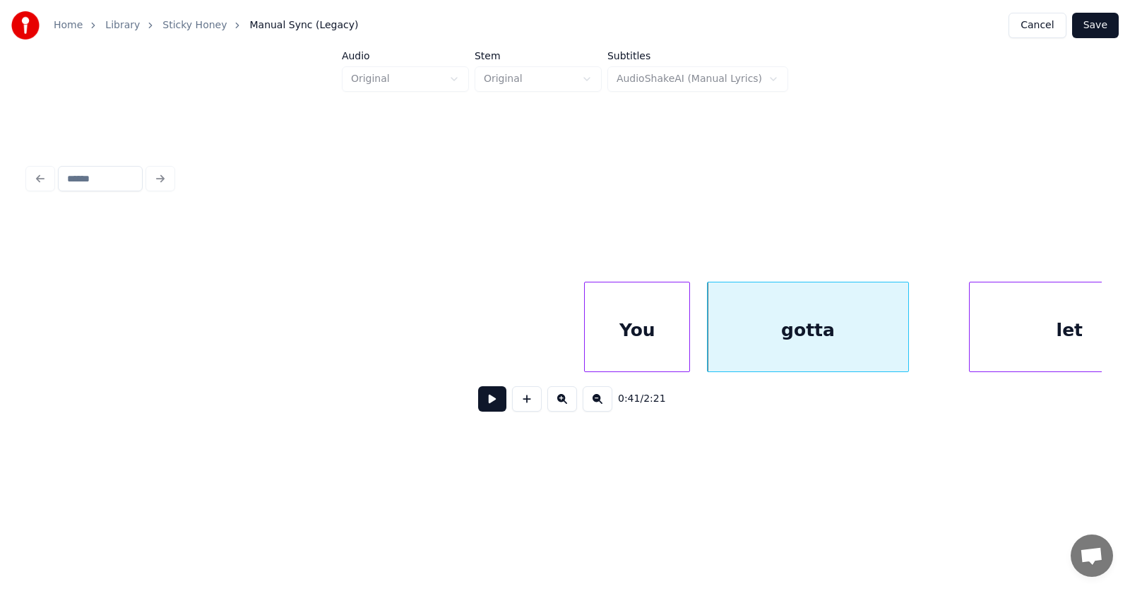
scroll to position [0, 21419]
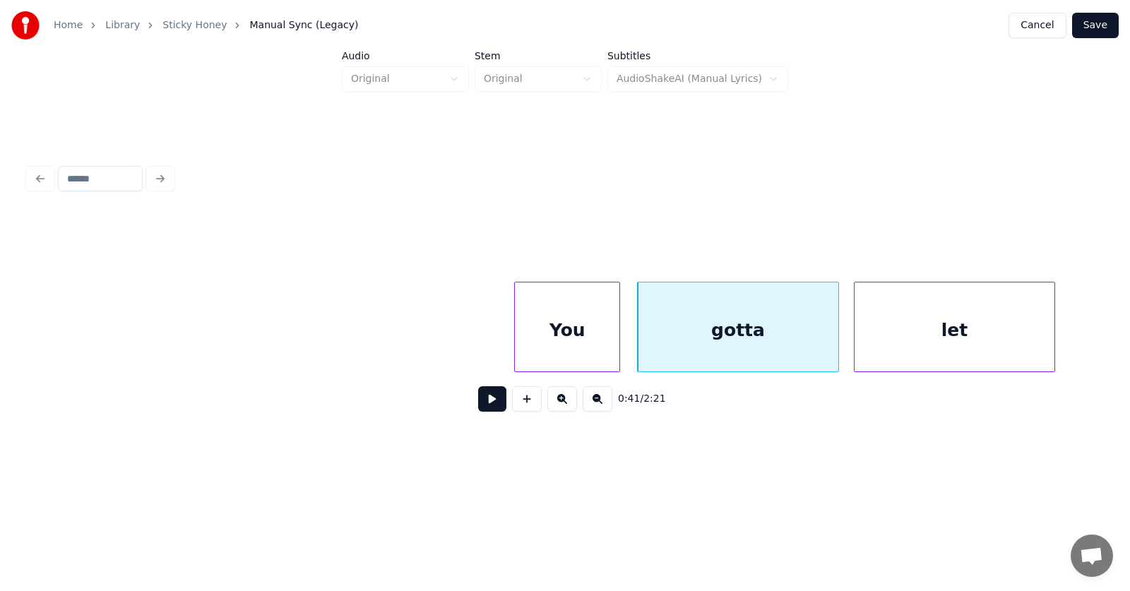
click at [960, 341] on div "let" at bounding box center [954, 330] width 200 height 96
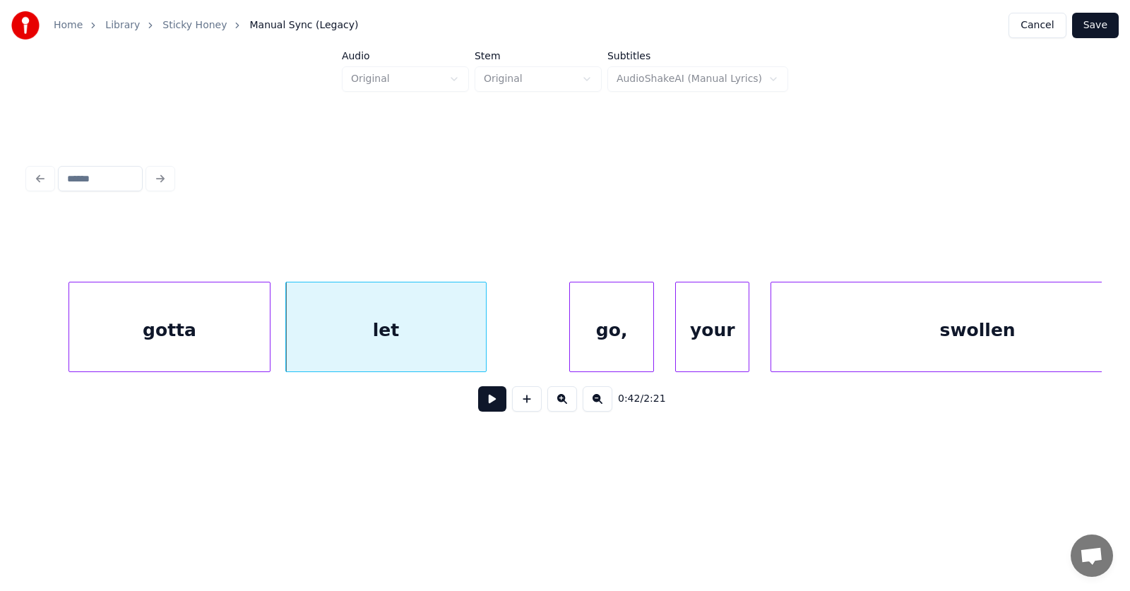
scroll to position [0, 22139]
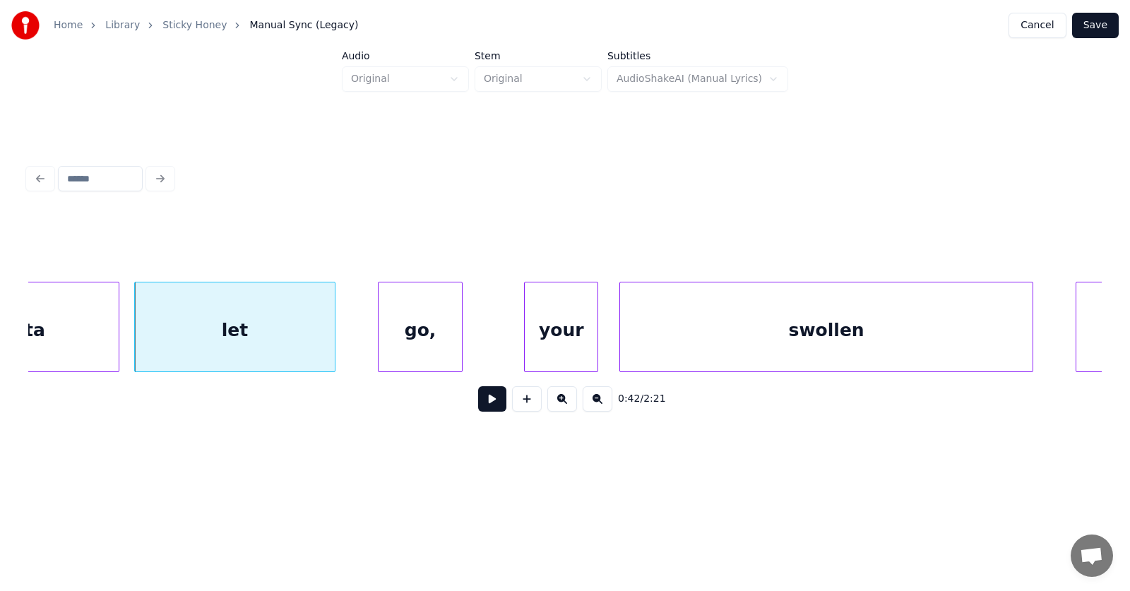
click at [402, 342] on div "go," at bounding box center [419, 330] width 83 height 96
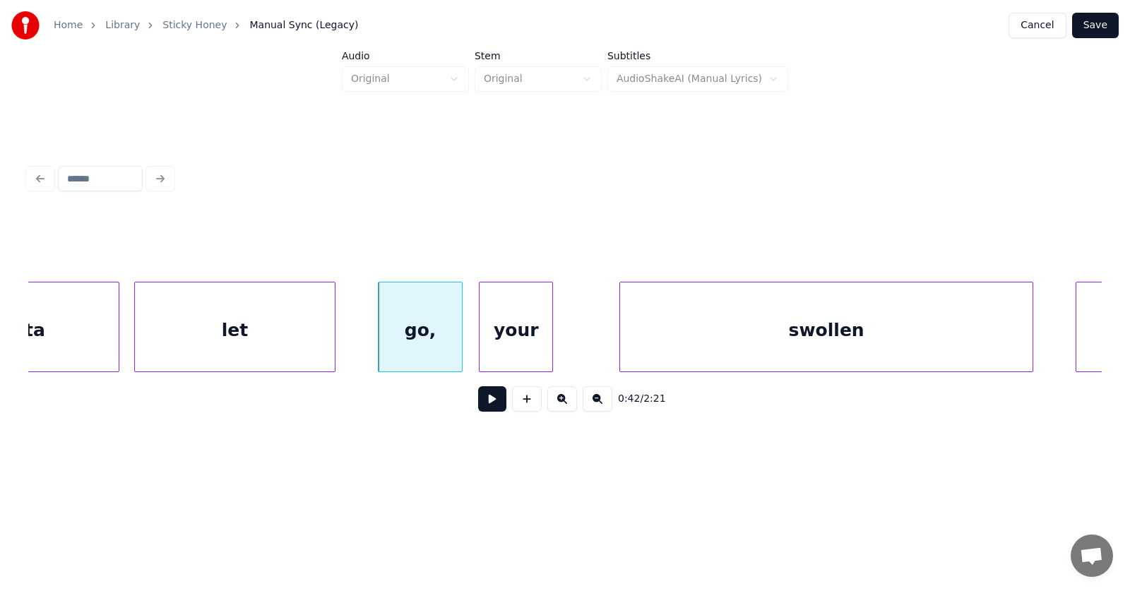
click at [513, 343] on div "your" at bounding box center [515, 330] width 73 height 96
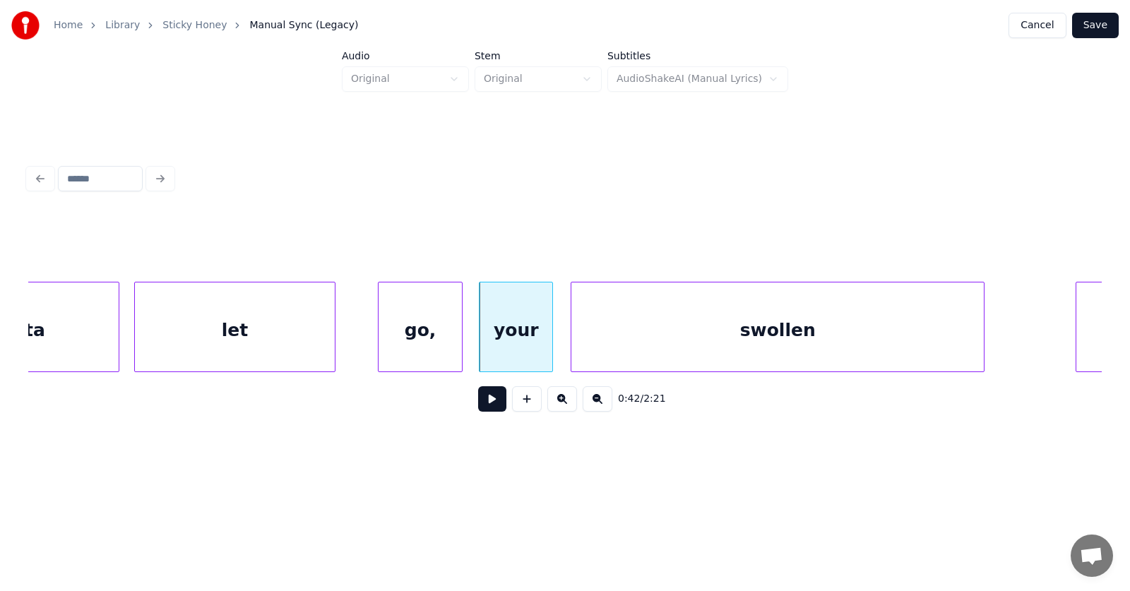
click at [645, 348] on div "swollen" at bounding box center [777, 330] width 412 height 96
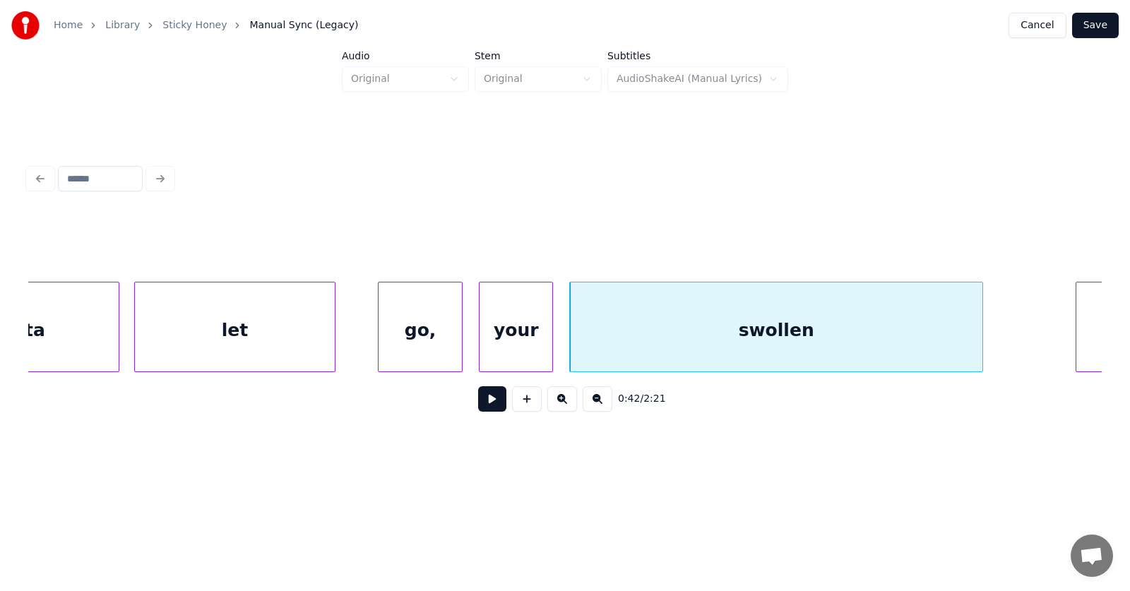
click at [479, 406] on button at bounding box center [492, 398] width 28 height 25
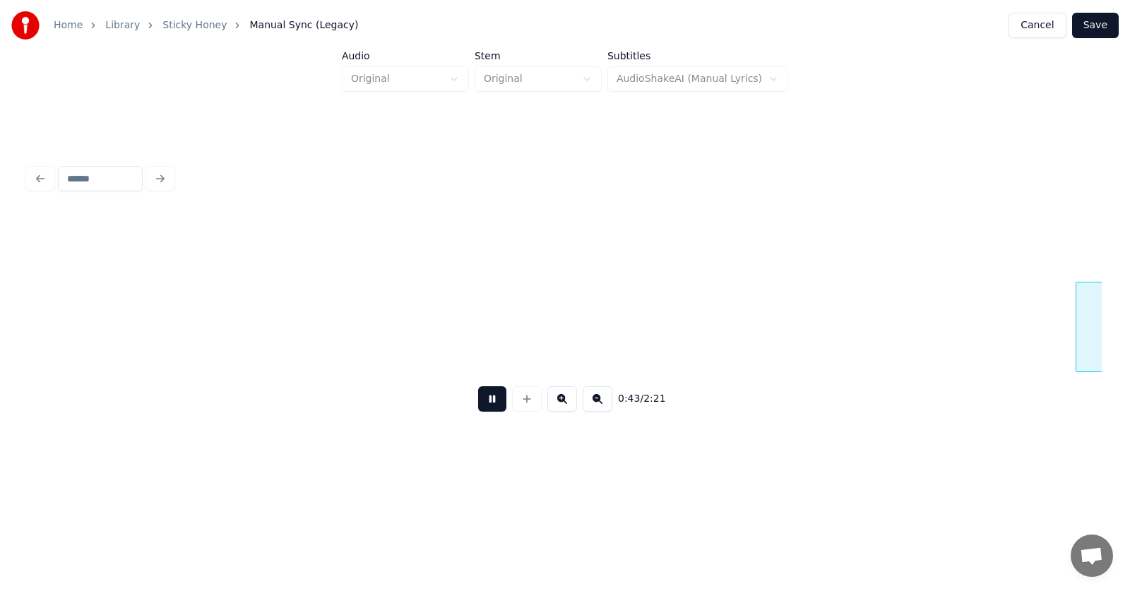
scroll to position [0, 23216]
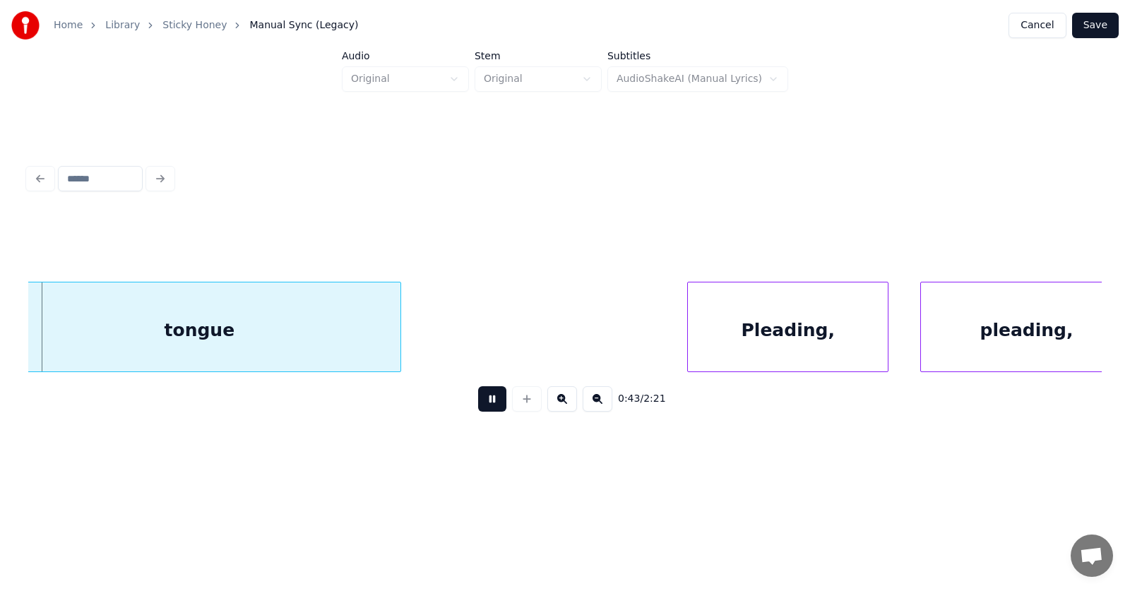
click at [479, 406] on button at bounding box center [492, 398] width 28 height 25
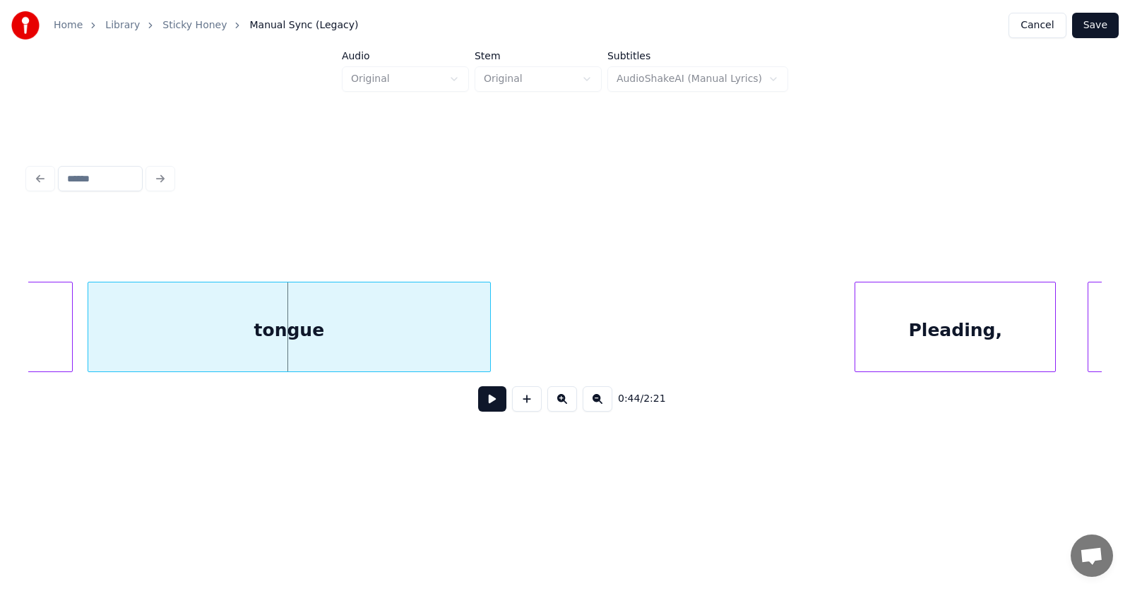
click at [290, 343] on div "tongue" at bounding box center [289, 330] width 402 height 96
click at [478, 403] on button at bounding box center [492, 398] width 28 height 25
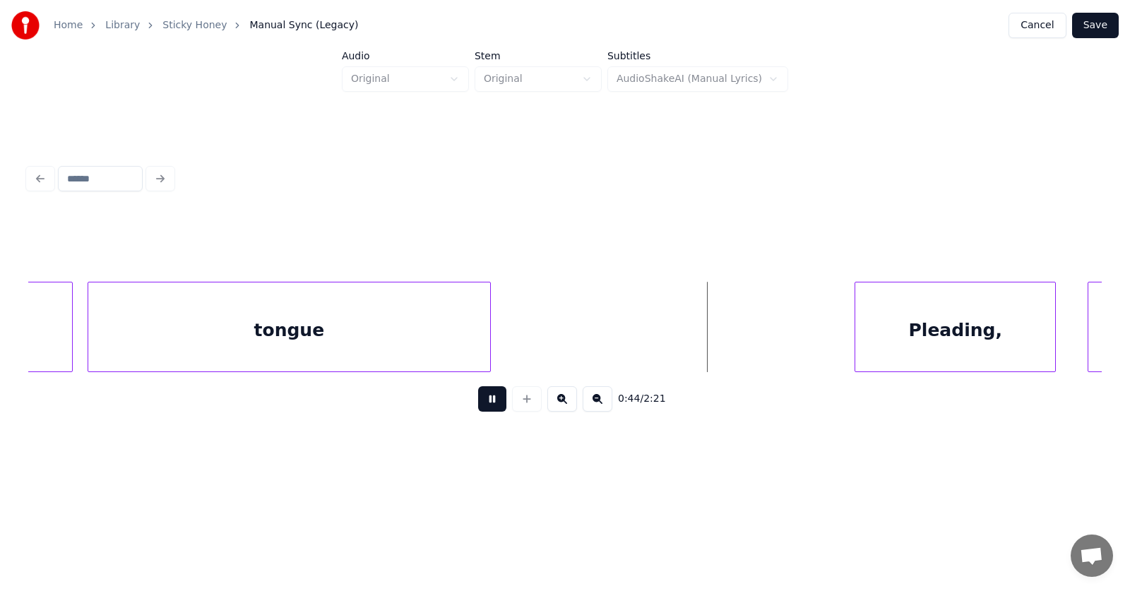
click at [478, 403] on button at bounding box center [492, 398] width 28 height 25
click at [837, 352] on div "Pleading," at bounding box center [910, 330] width 200 height 96
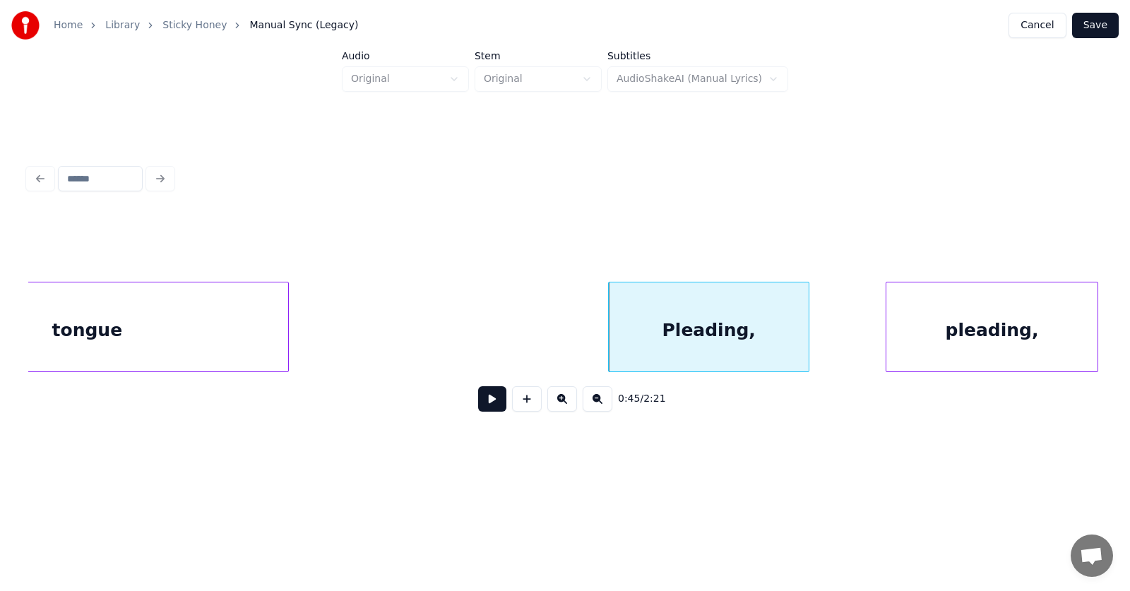
scroll to position [0, 23504]
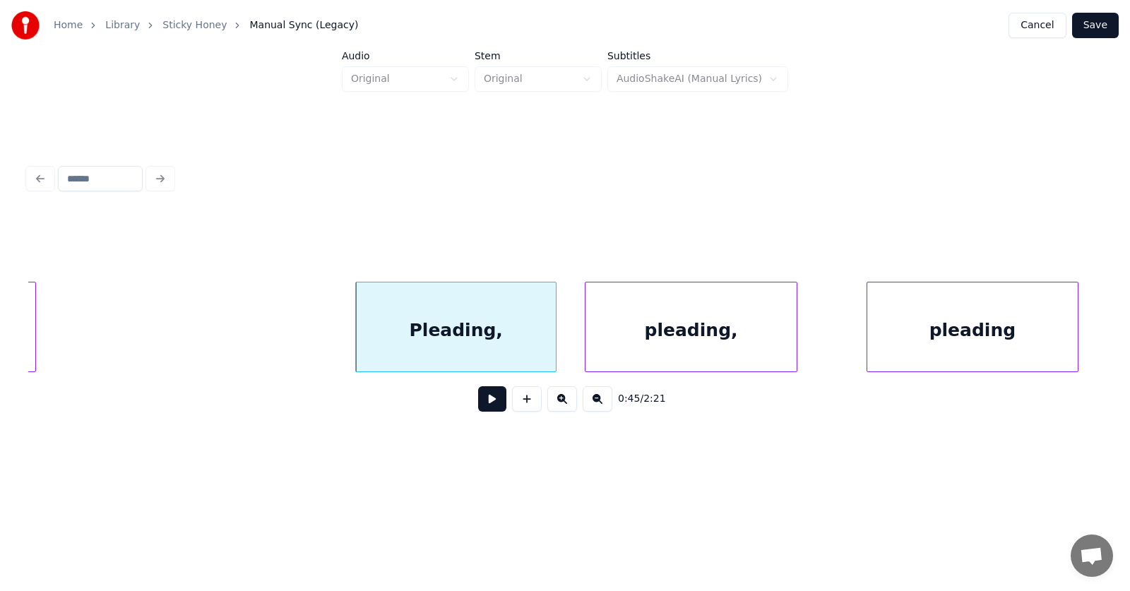
click at [619, 344] on div "pleading," at bounding box center [690, 330] width 210 height 96
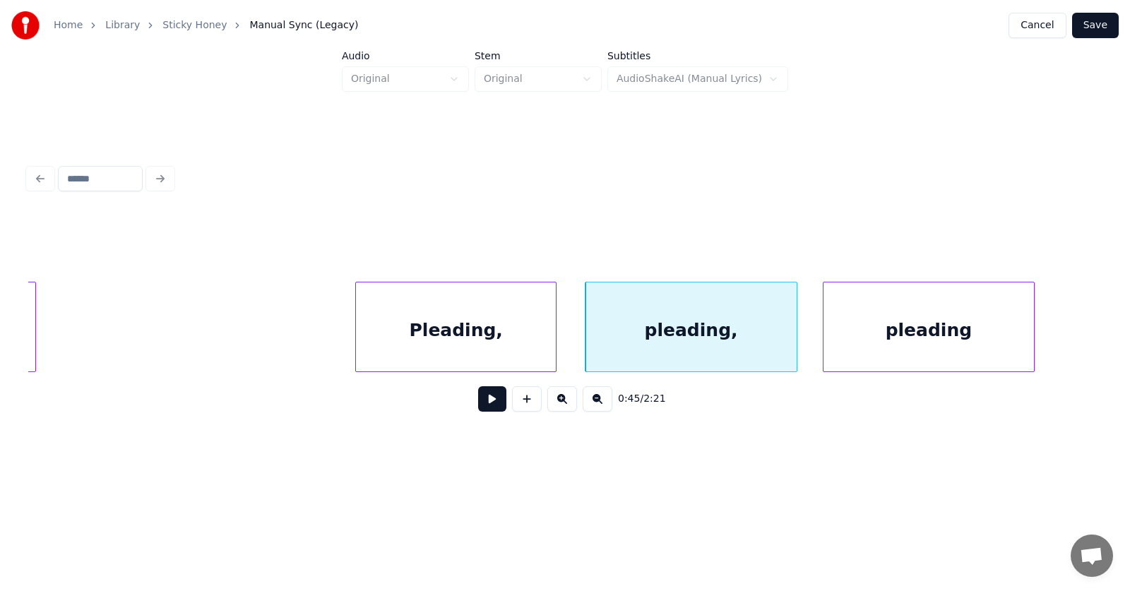
click at [845, 336] on div "pleading" at bounding box center [928, 330] width 210 height 96
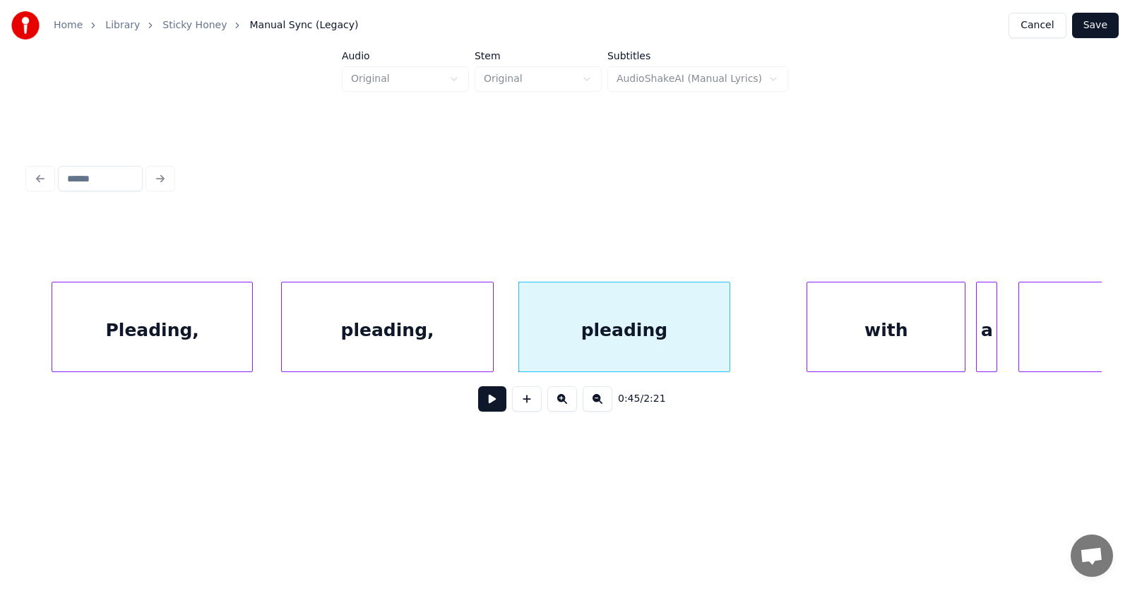
scroll to position [0, 24060]
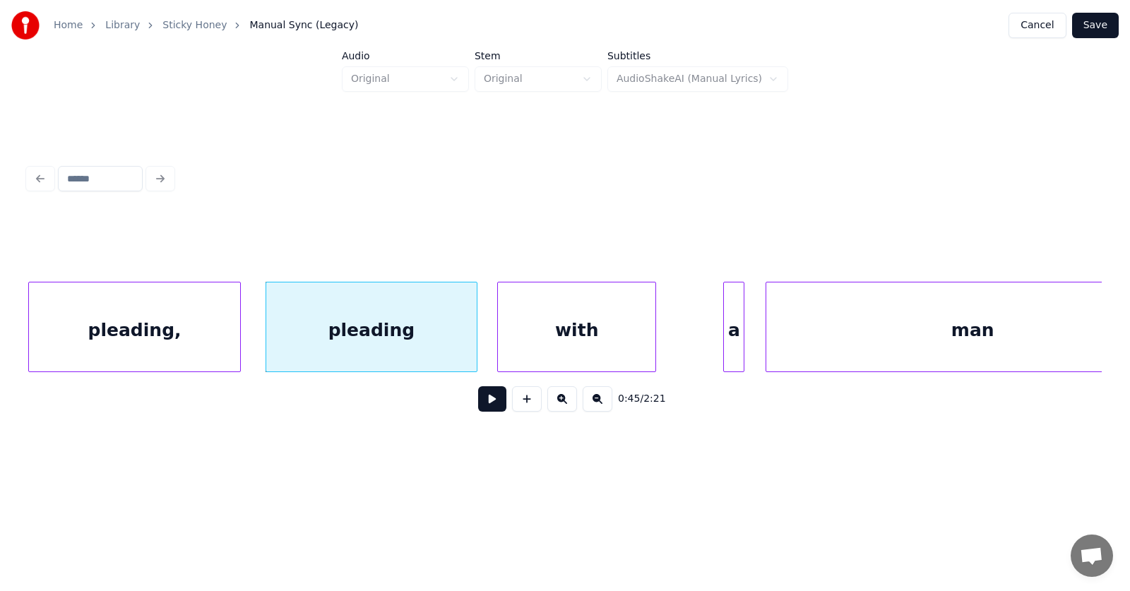
click at [560, 342] on div "with" at bounding box center [576, 330] width 157 height 96
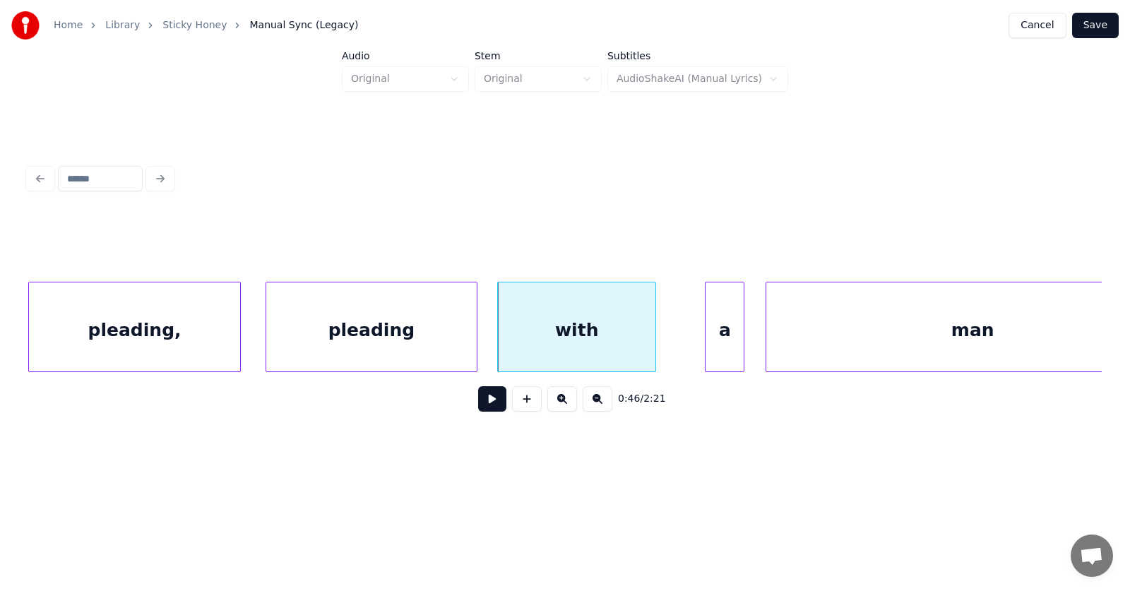
click at [705, 340] on div at bounding box center [707, 326] width 4 height 89
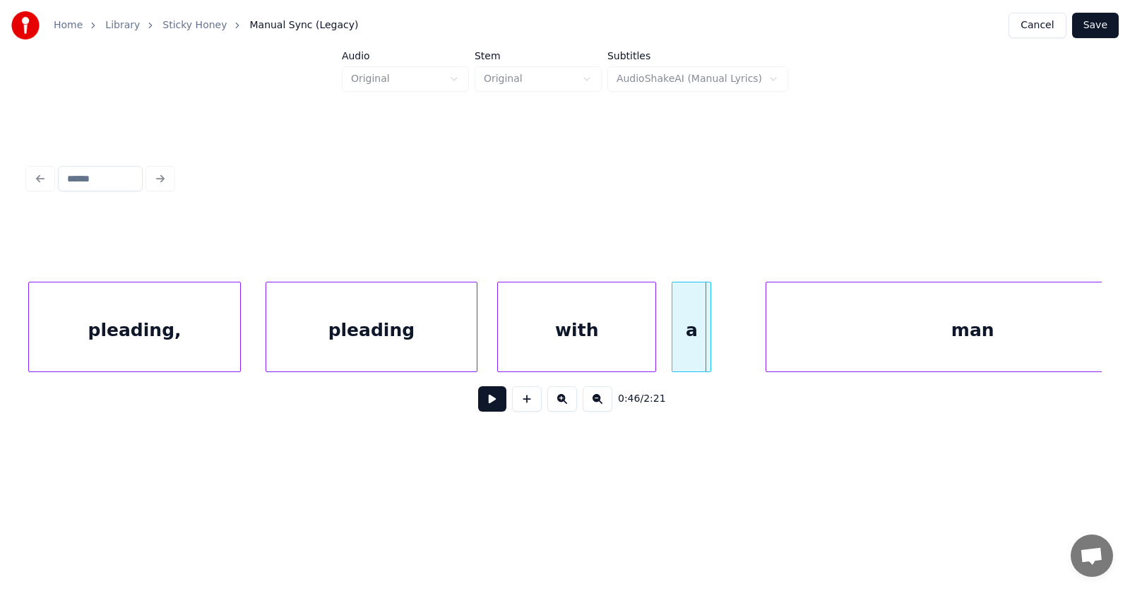
click at [692, 335] on div "a" at bounding box center [691, 330] width 38 height 96
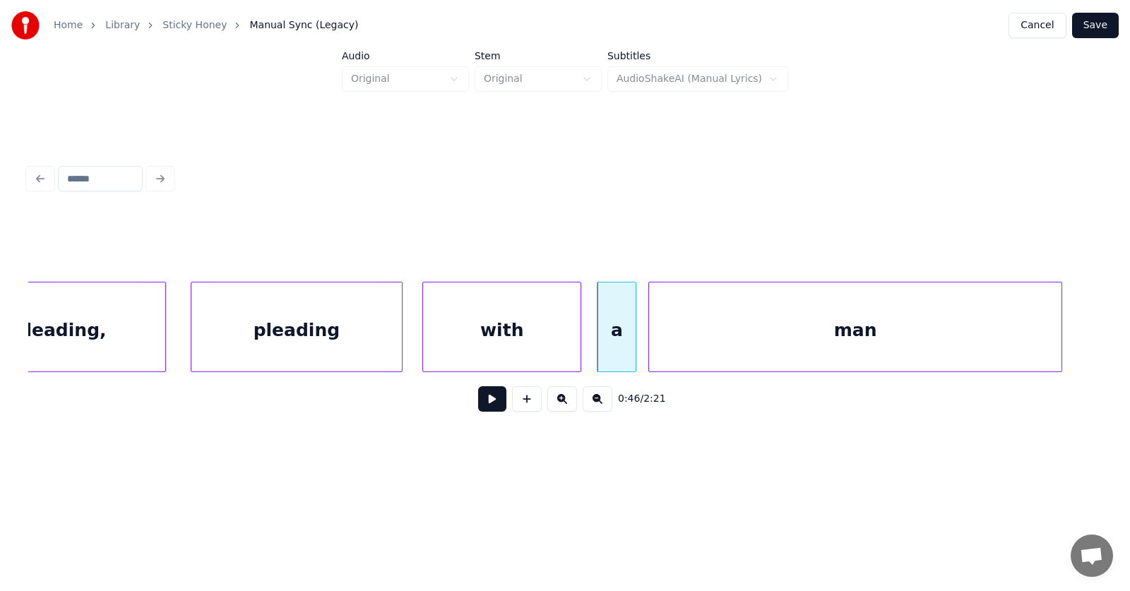
click at [756, 349] on div "man" at bounding box center [855, 330] width 412 height 96
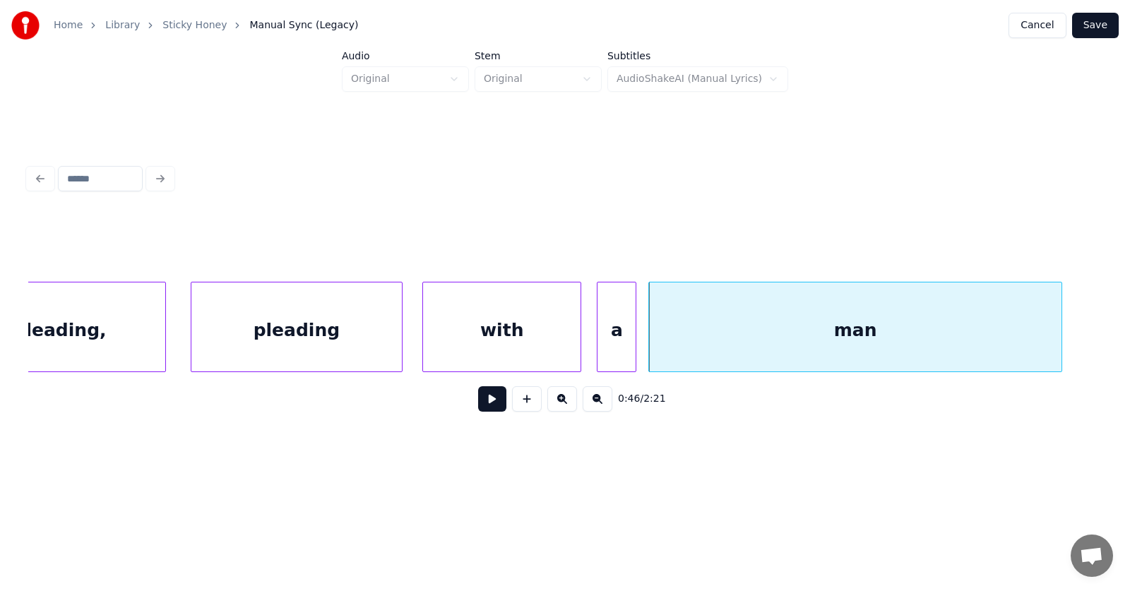
click at [510, 334] on div "with" at bounding box center [501, 330] width 157 height 96
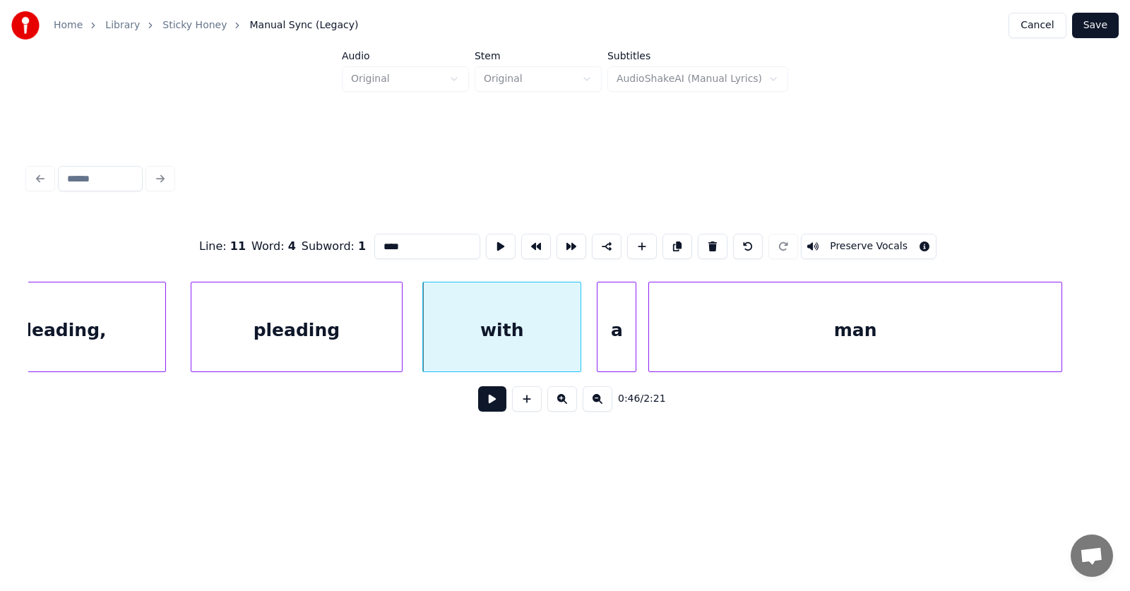
click at [485, 402] on button at bounding box center [492, 398] width 28 height 25
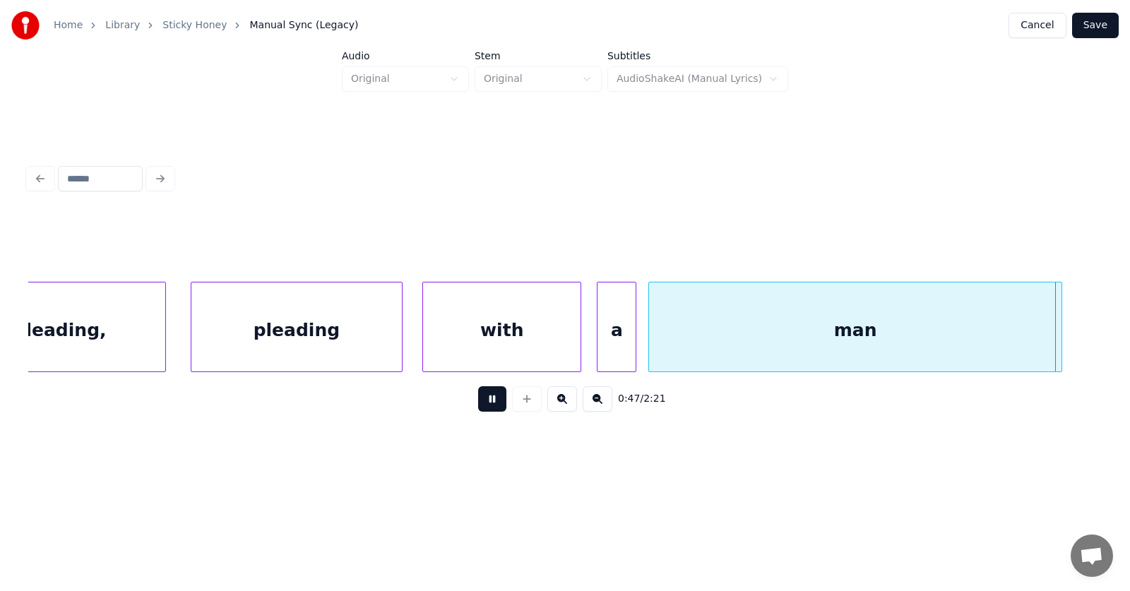
scroll to position [0, 25216]
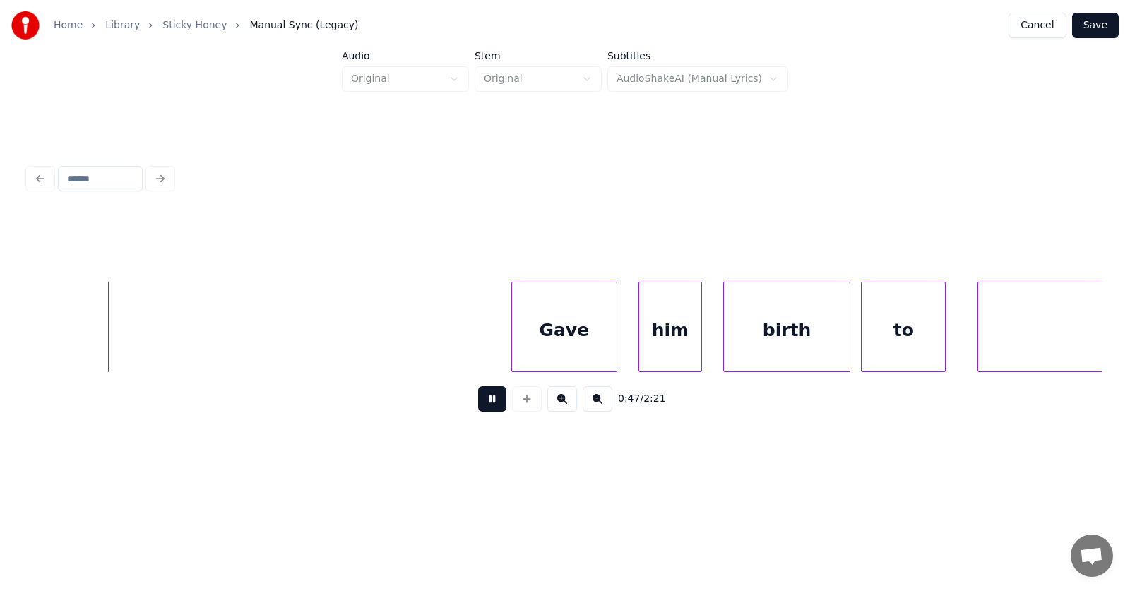
click at [485, 402] on button at bounding box center [492, 398] width 28 height 25
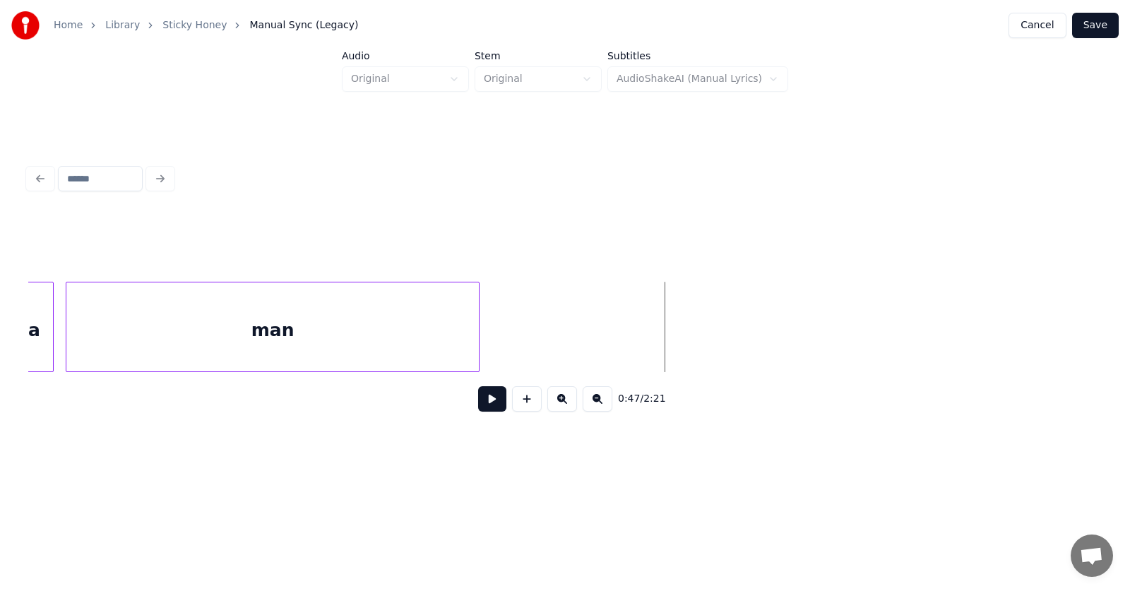
scroll to position [0, 24515]
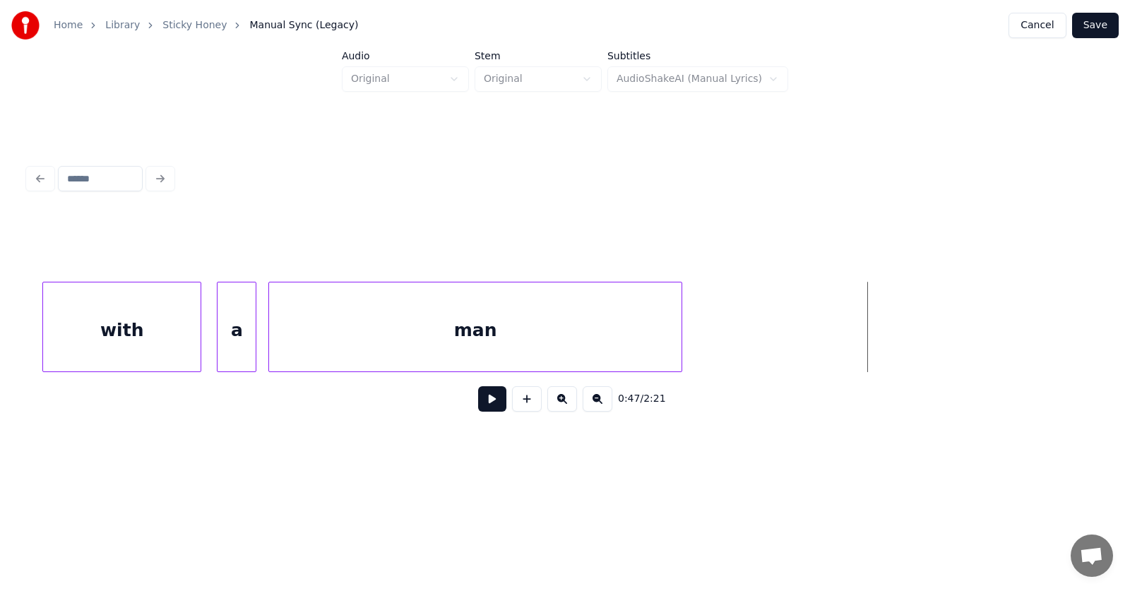
click at [143, 331] on div "with" at bounding box center [121, 330] width 157 height 96
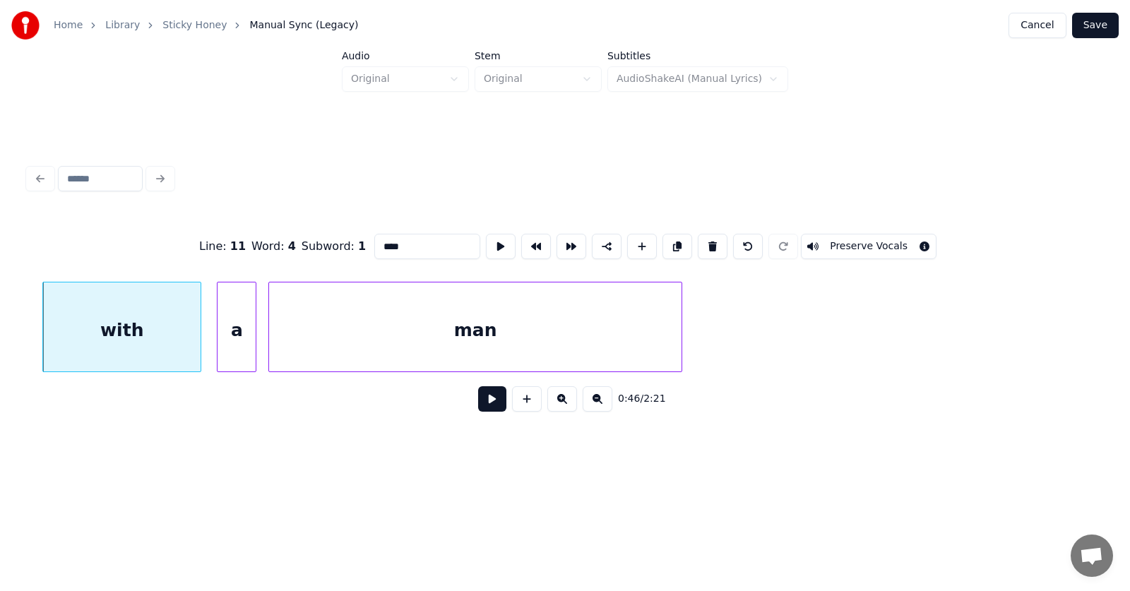
click at [483, 405] on button at bounding box center [492, 398] width 28 height 25
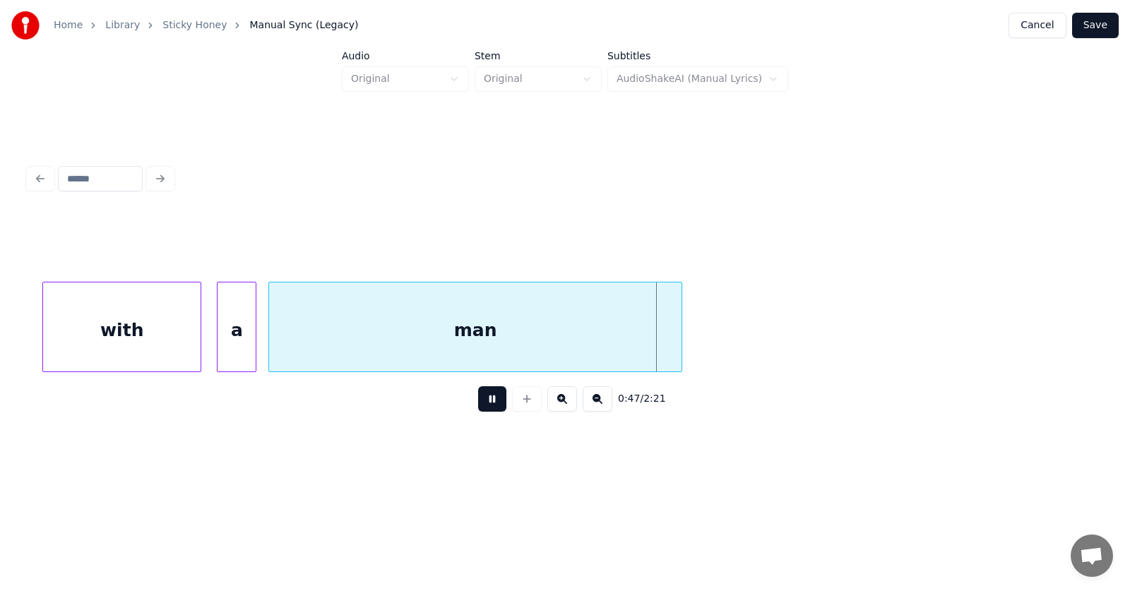
click at [484, 405] on button at bounding box center [492, 398] width 28 height 25
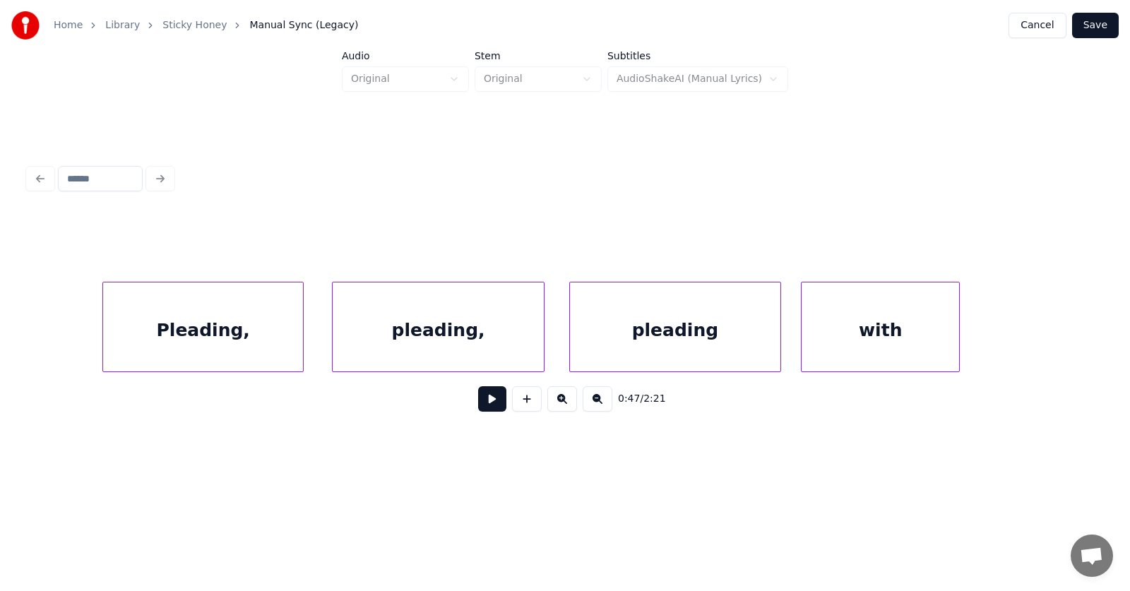
scroll to position [0, 23605]
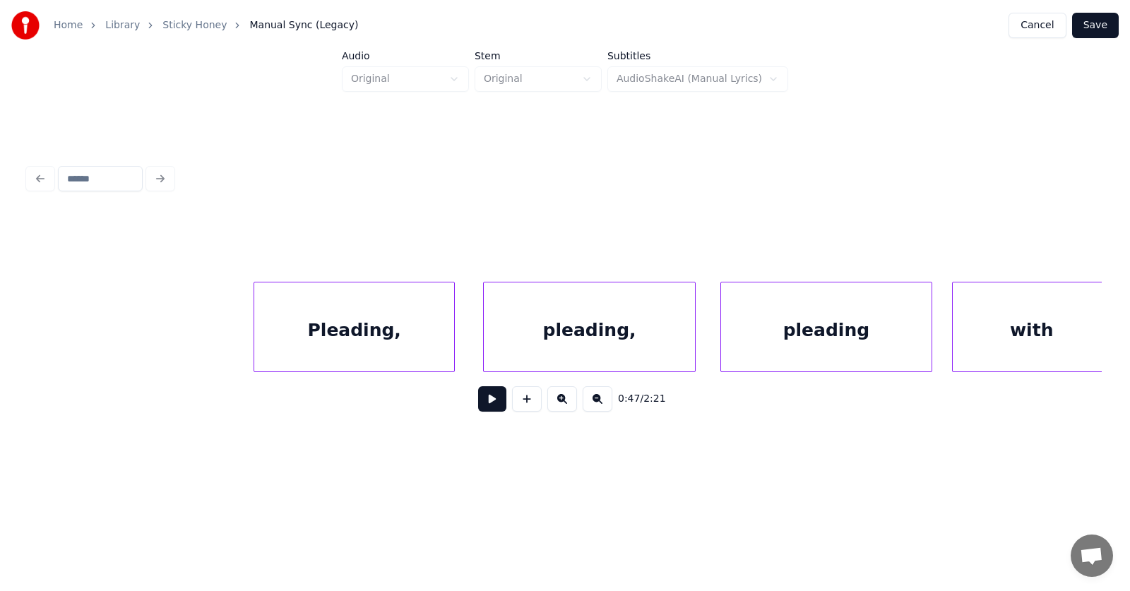
click at [346, 330] on div "Pleading," at bounding box center [354, 330] width 200 height 96
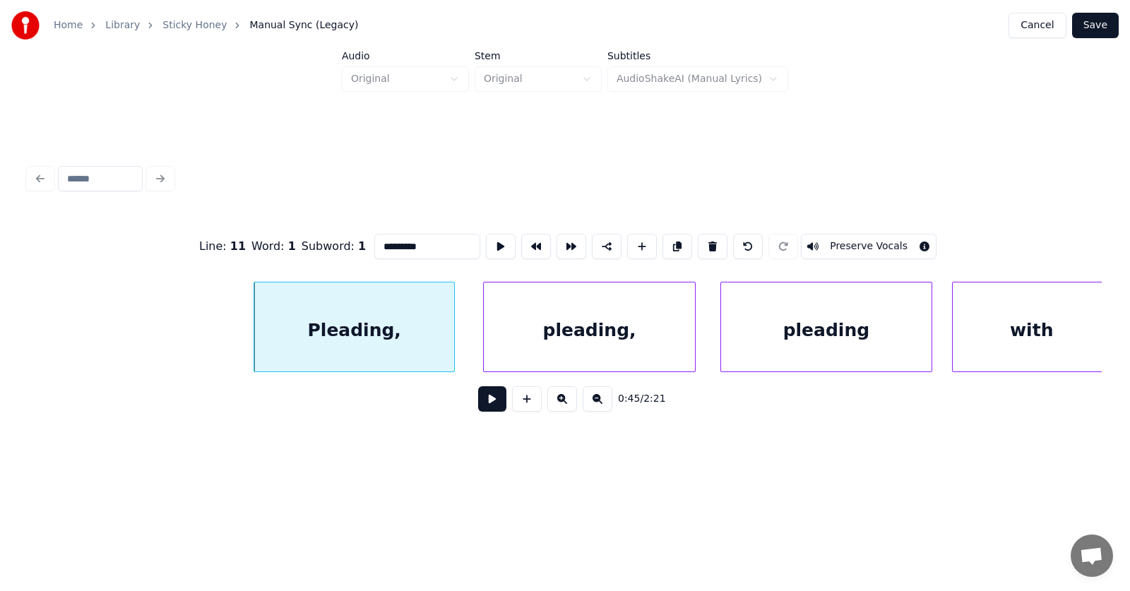
click at [479, 407] on button at bounding box center [492, 398] width 28 height 25
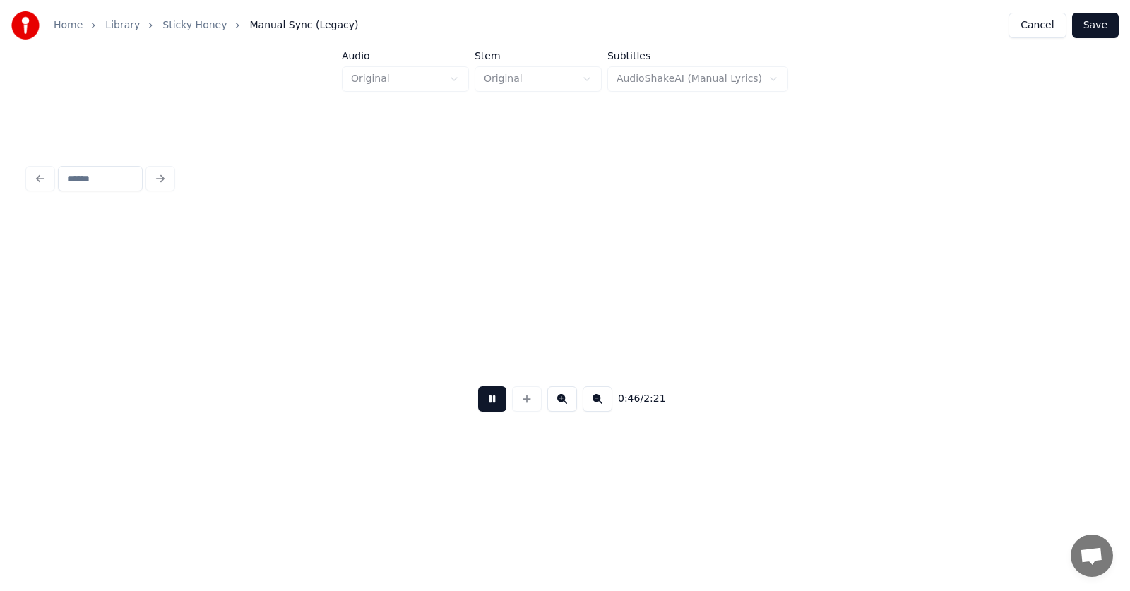
scroll to position [0, 24688]
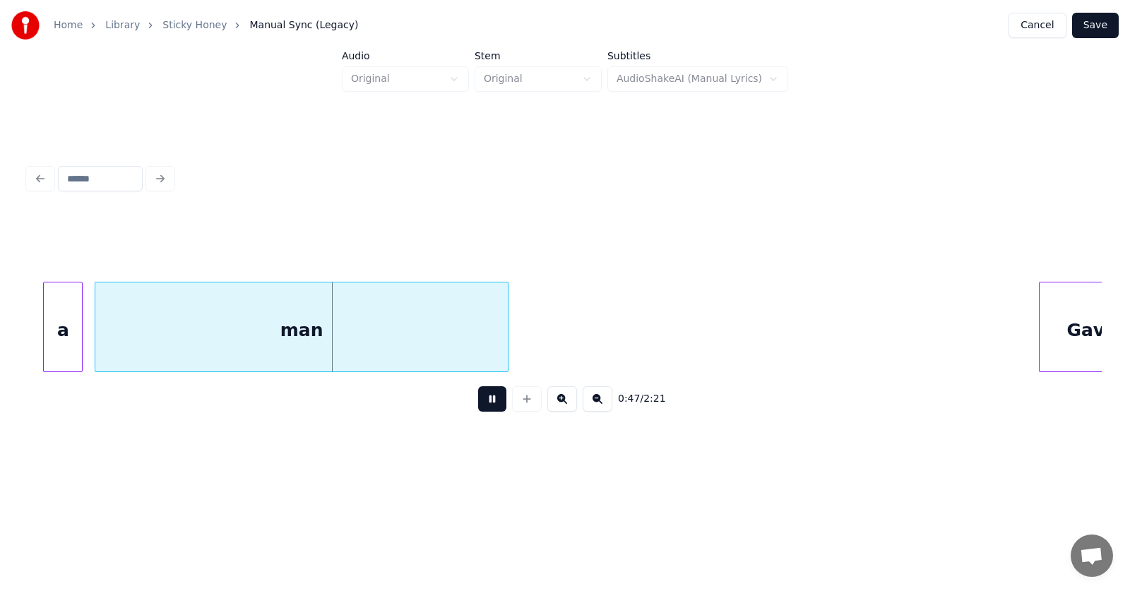
click at [479, 405] on button at bounding box center [492, 398] width 28 height 25
click at [59, 324] on div "a" at bounding box center [63, 330] width 38 height 96
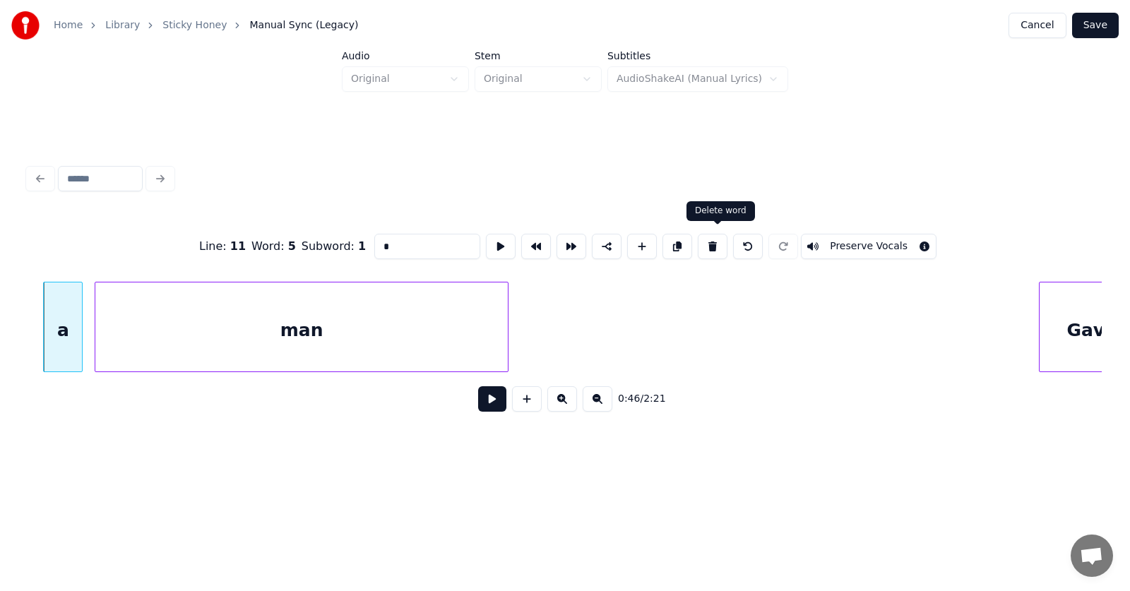
click at [722, 239] on button at bounding box center [713, 246] width 30 height 25
type input "****"
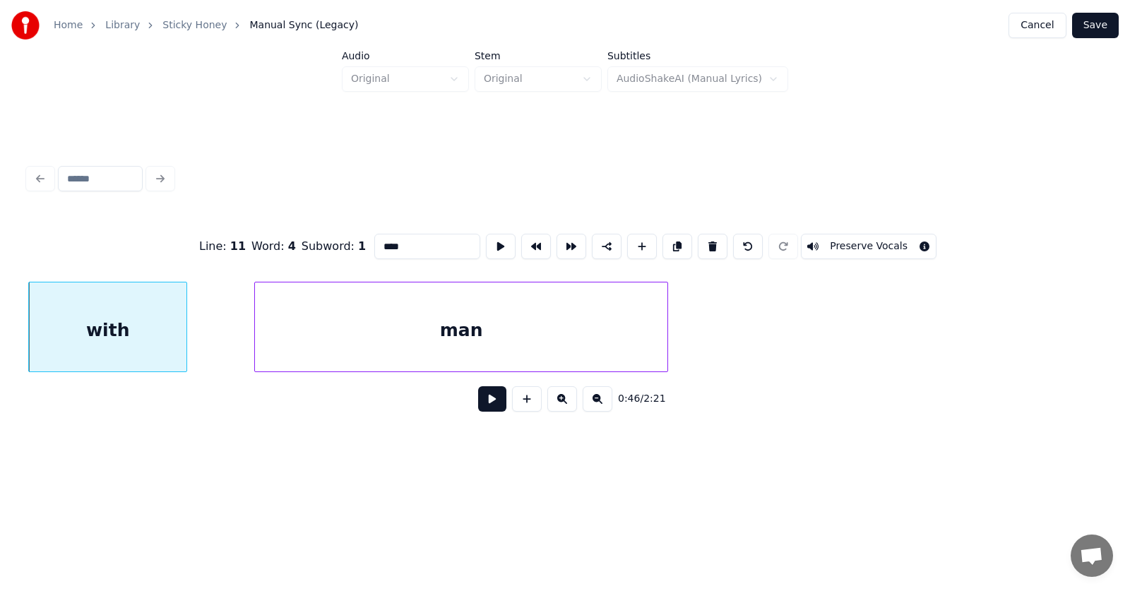
click at [187, 335] on div "with" at bounding box center [107, 327] width 159 height 90
click at [207, 335] on div at bounding box center [205, 326] width 4 height 89
click at [303, 340] on div "man" at bounding box center [448, 330] width 412 height 96
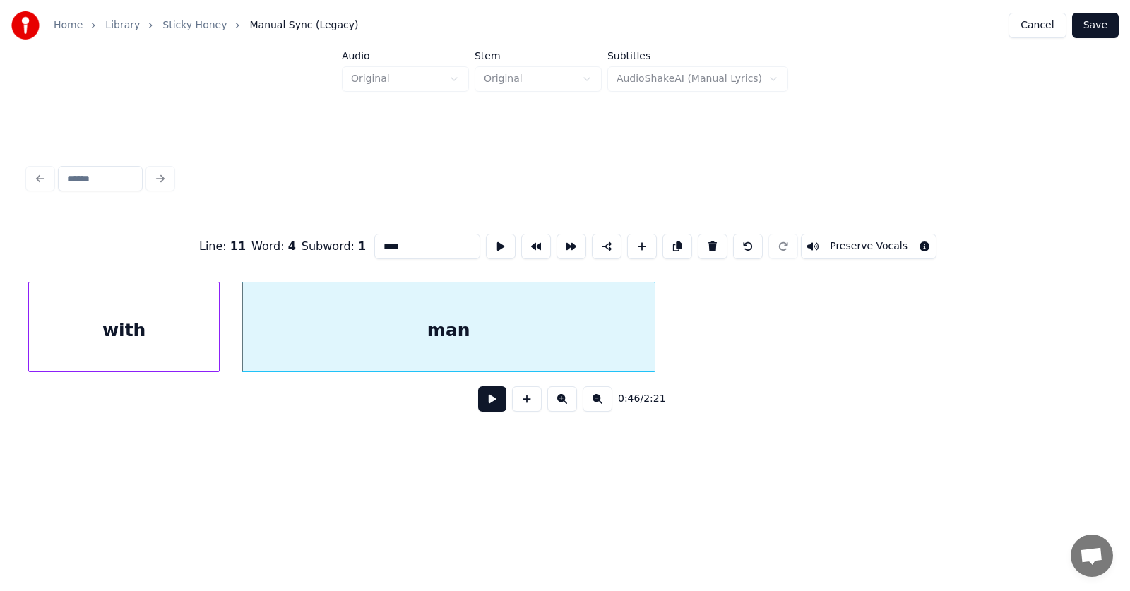
click at [217, 333] on div at bounding box center [217, 326] width 4 height 89
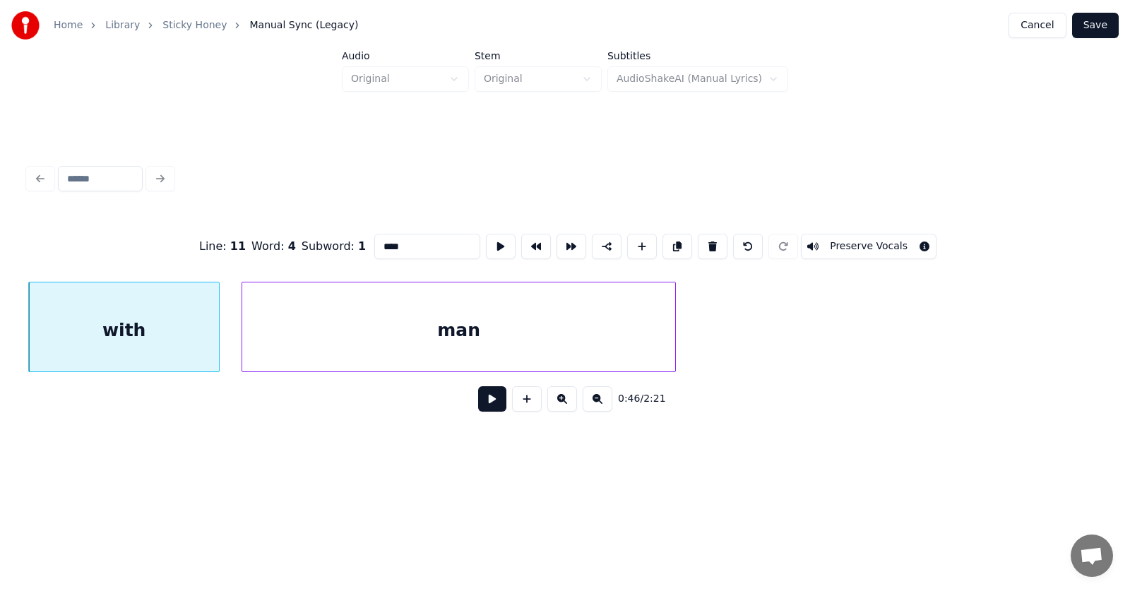
click at [672, 334] on div at bounding box center [673, 326] width 4 height 89
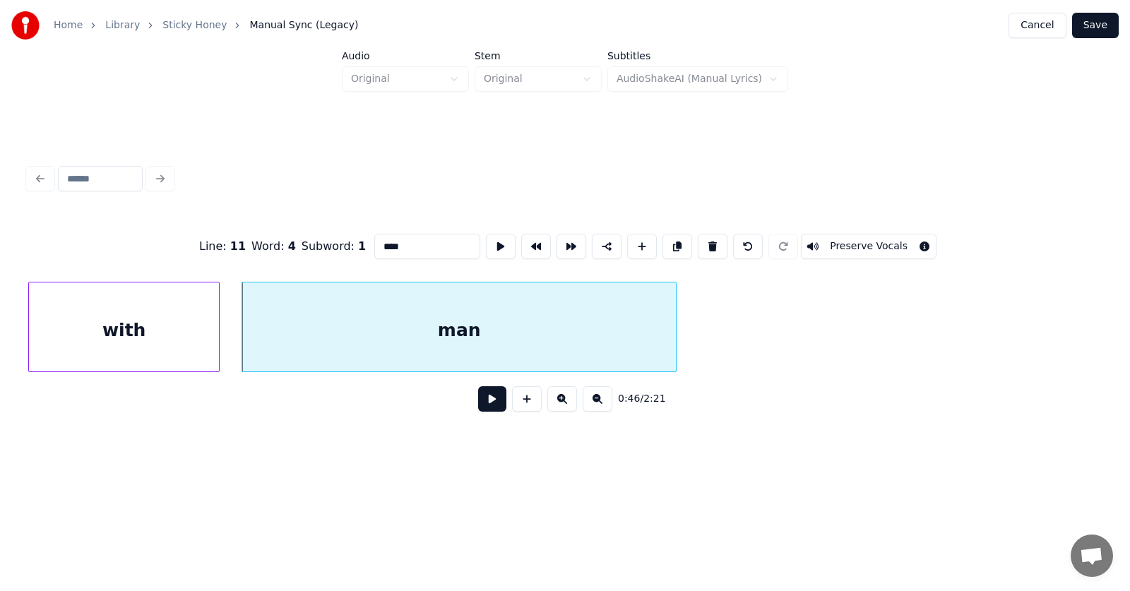
click at [489, 406] on button at bounding box center [492, 398] width 28 height 25
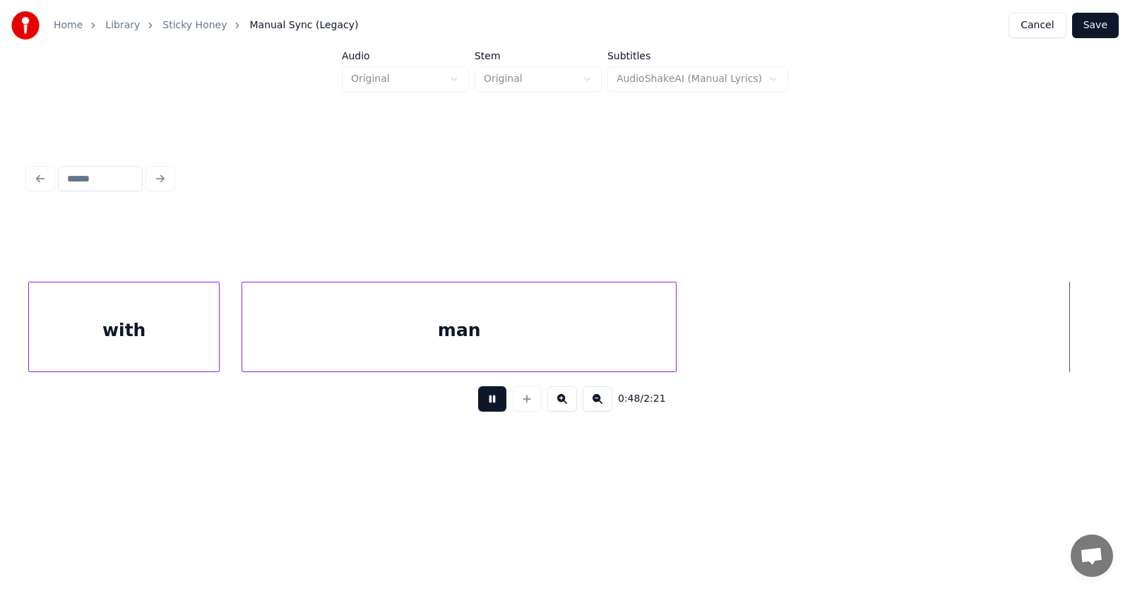
scroll to position [0, 25608]
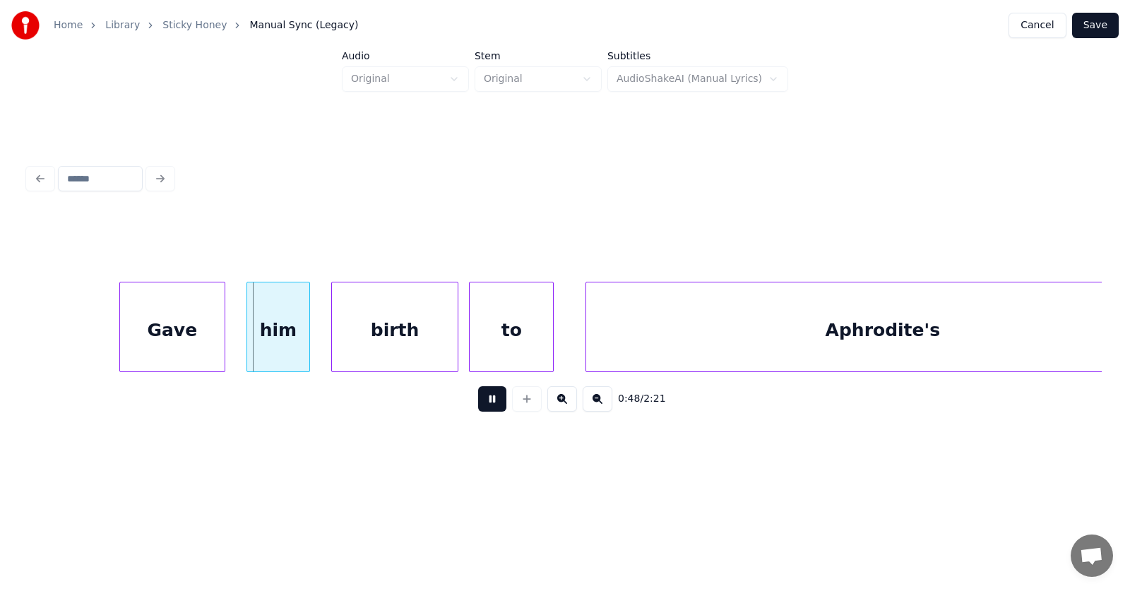
click at [489, 405] on button at bounding box center [492, 398] width 28 height 25
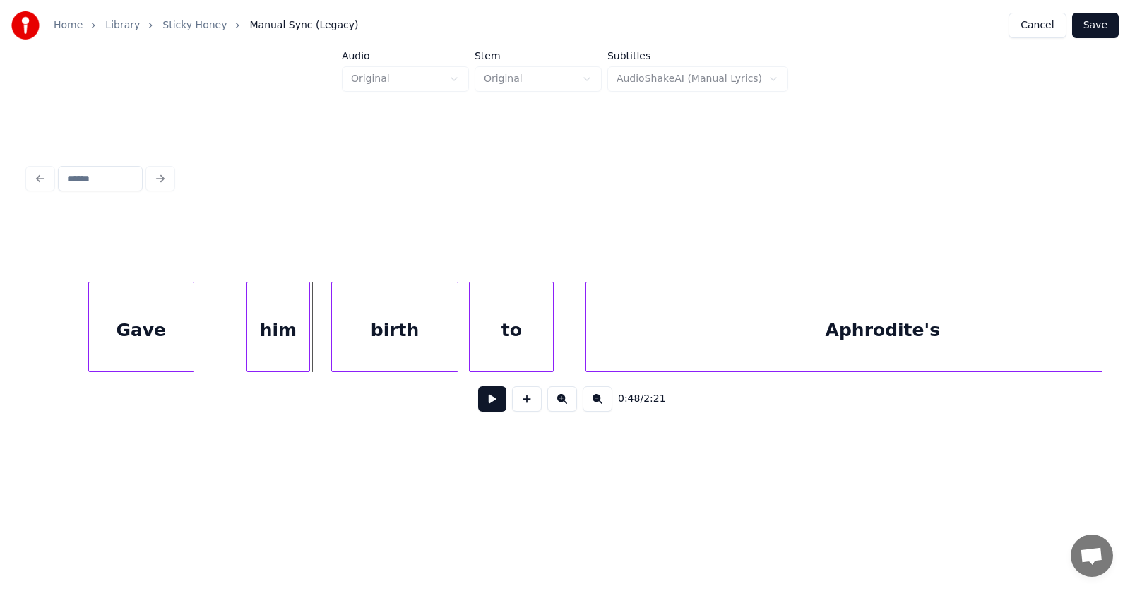
click at [162, 337] on div "Gave" at bounding box center [141, 330] width 104 height 96
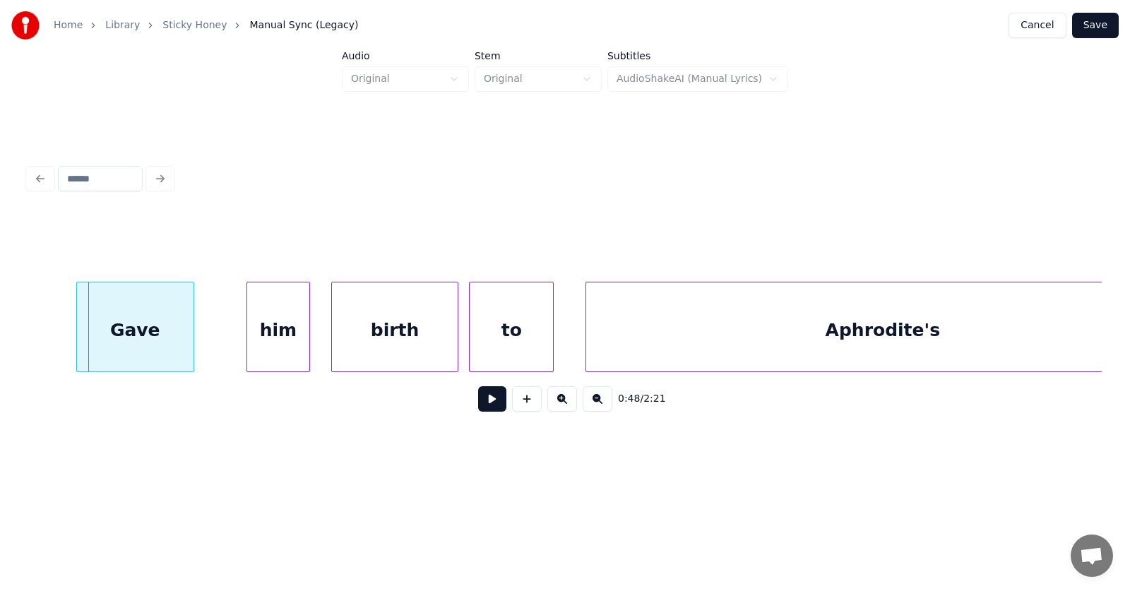
click at [77, 335] on div at bounding box center [79, 326] width 4 height 89
click at [225, 341] on div "him" at bounding box center [237, 330] width 62 height 96
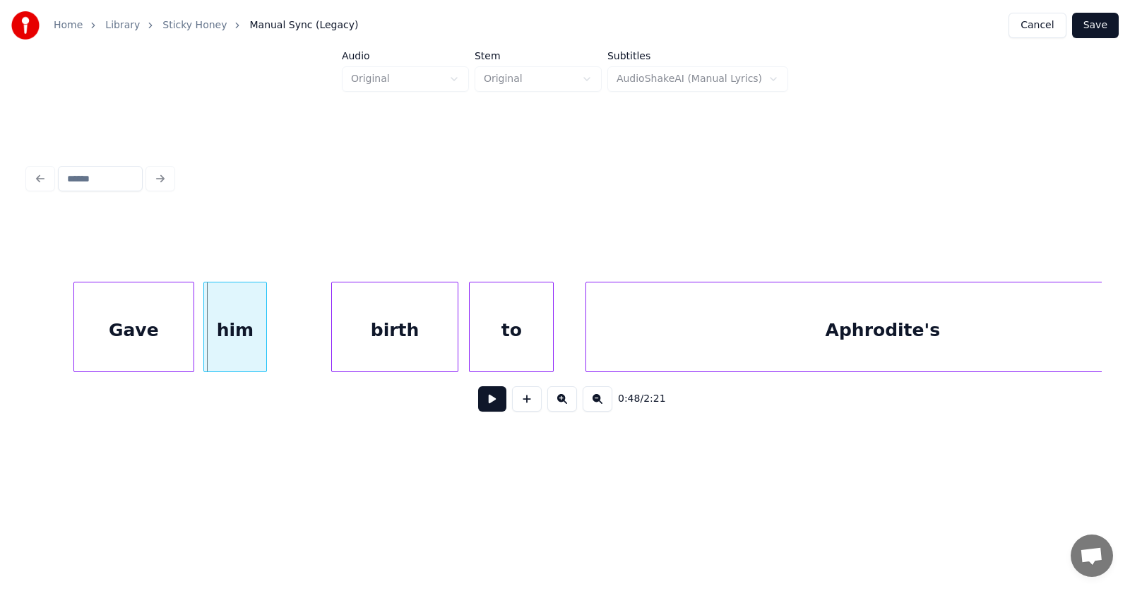
click at [266, 335] on div "him" at bounding box center [235, 327] width 64 height 90
click at [266, 336] on div "him" at bounding box center [235, 327] width 64 height 90
click at [277, 336] on div at bounding box center [277, 326] width 4 height 89
click at [341, 342] on div "birth" at bounding box center [363, 330] width 126 height 96
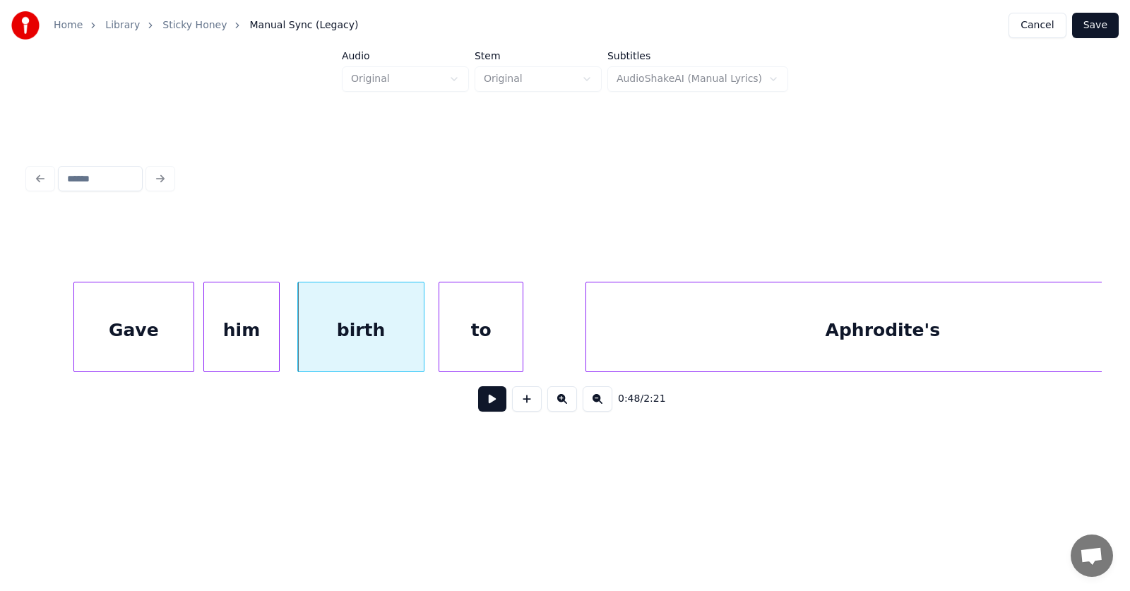
click at [479, 347] on div "to" at bounding box center [480, 330] width 83 height 96
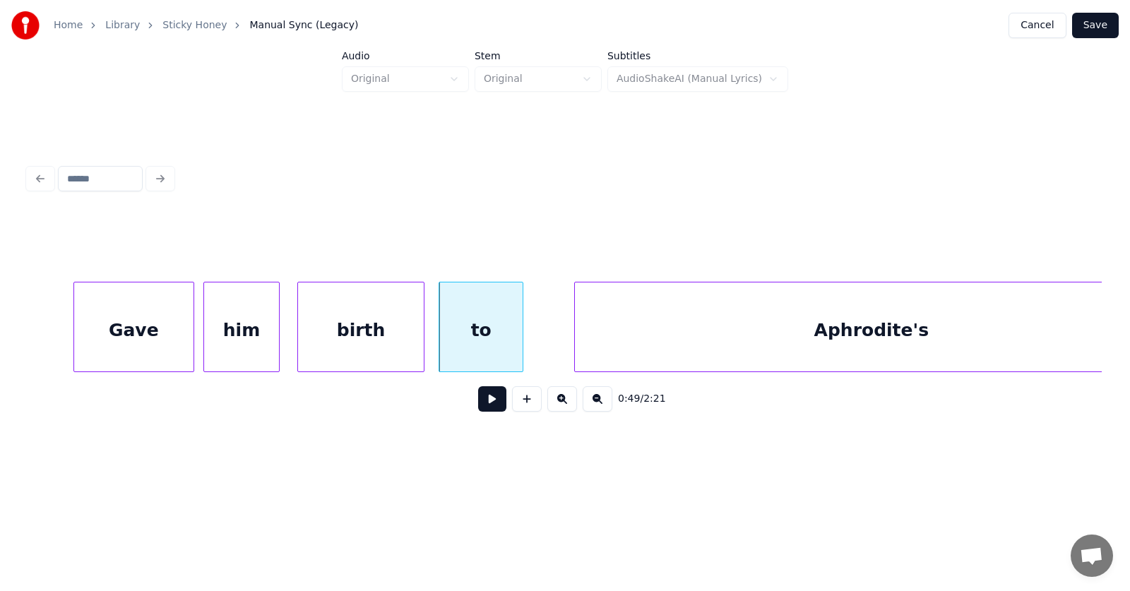
scroll to position [0, 25682]
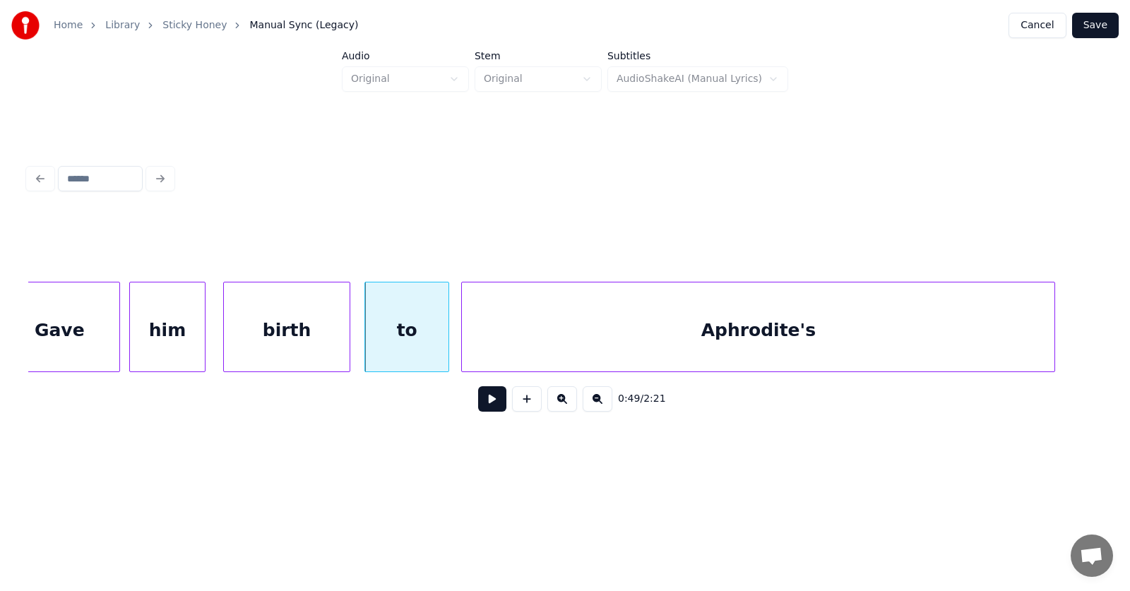
click at [647, 347] on div "Aphrodite's" at bounding box center [758, 330] width 592 height 96
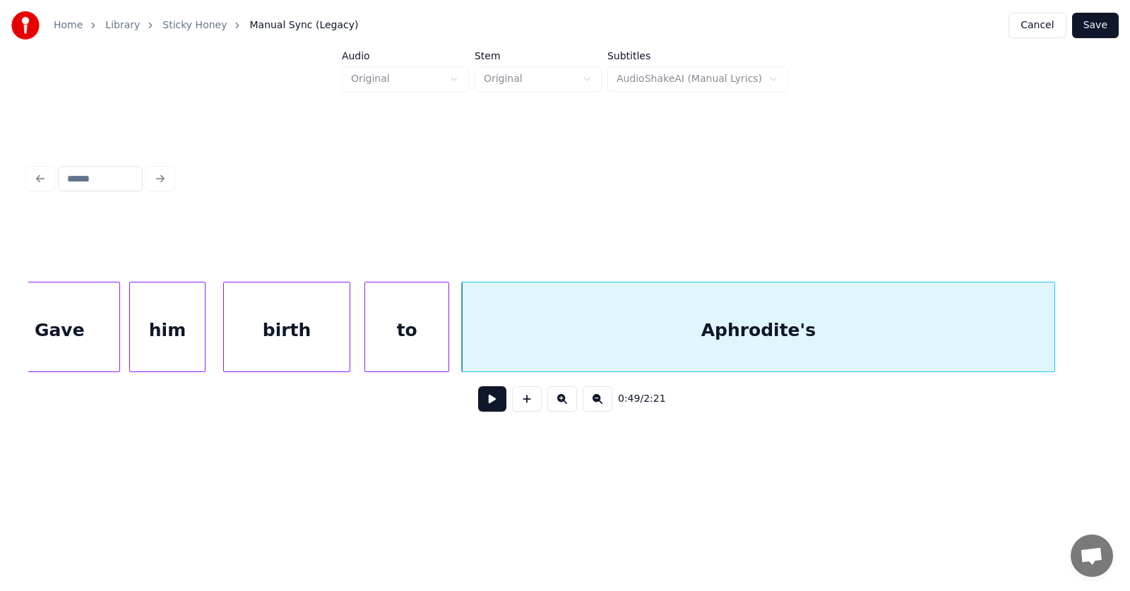
click at [488, 398] on button at bounding box center [492, 398] width 28 height 25
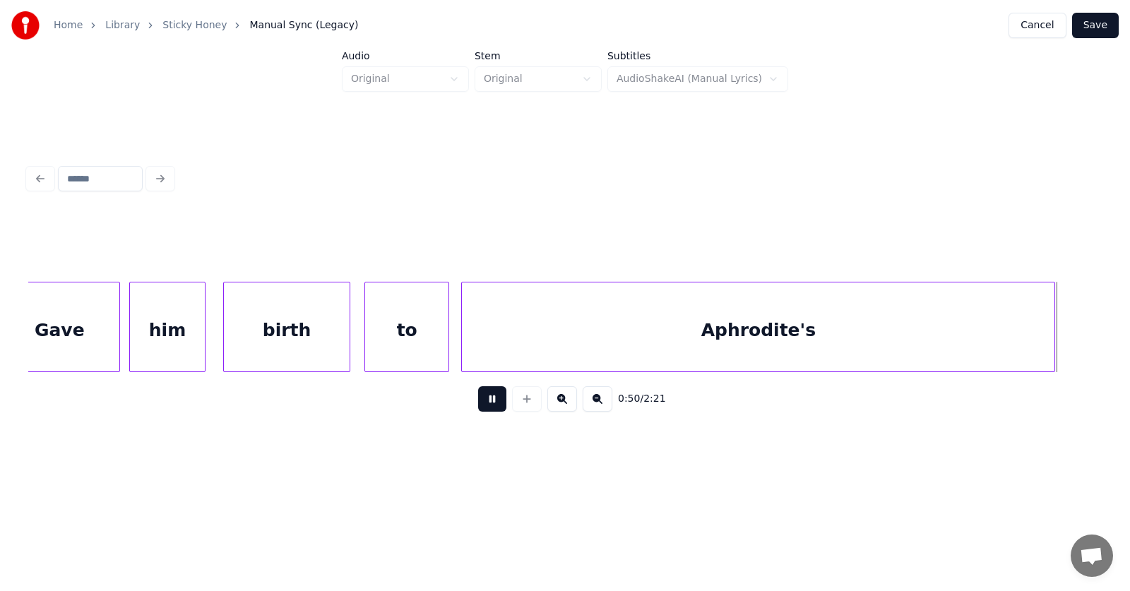
scroll to position [0, 26765]
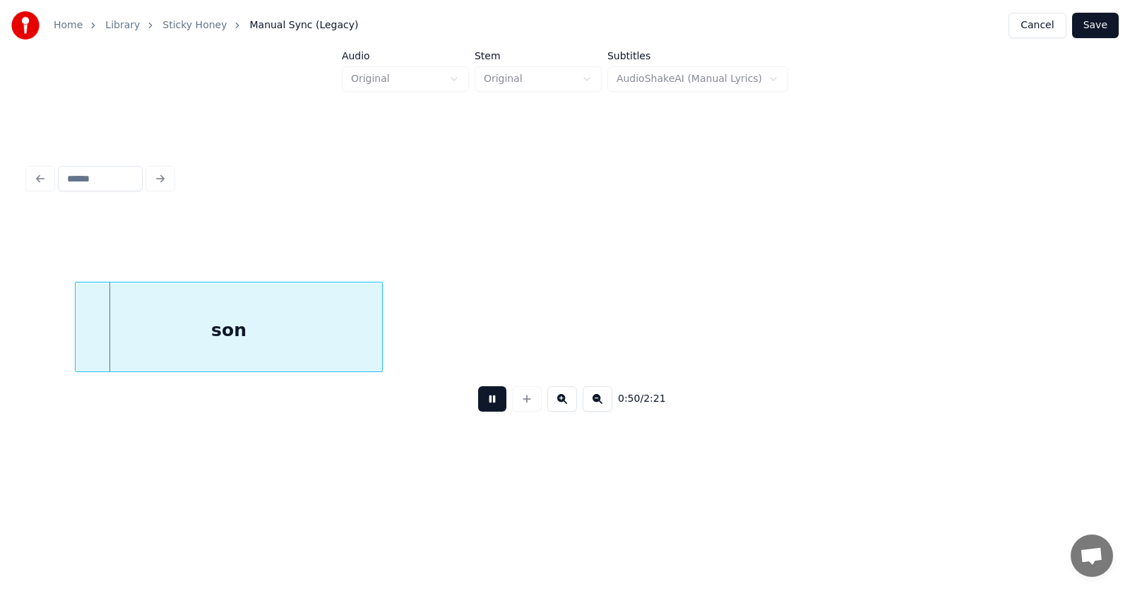
click at [486, 402] on button at bounding box center [492, 398] width 28 height 25
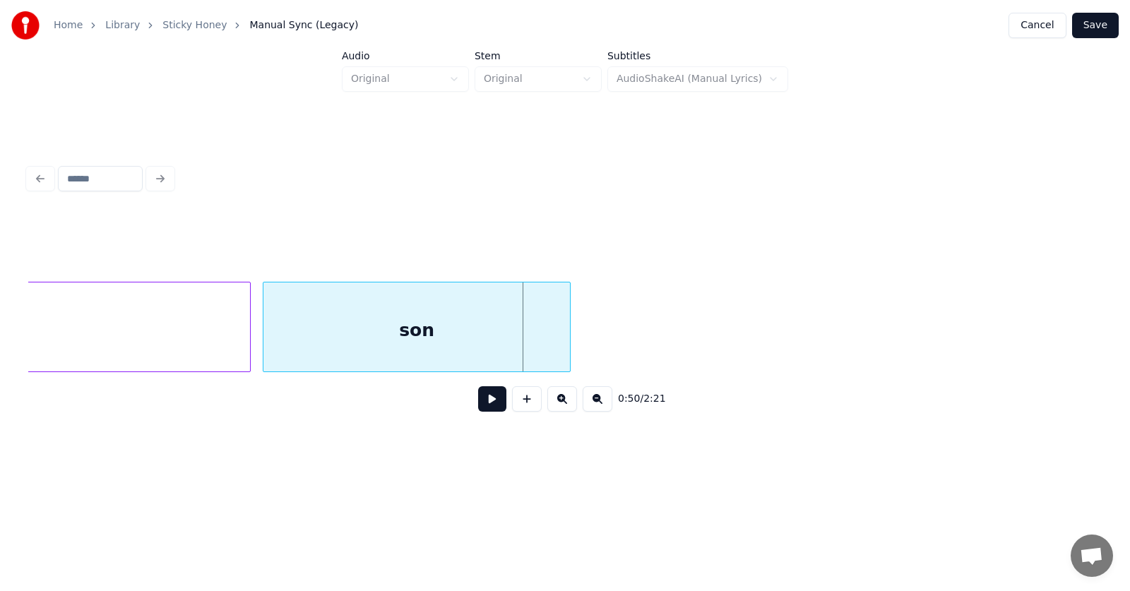
click at [332, 349] on div "son" at bounding box center [416, 330] width 306 height 96
click at [602, 336] on div at bounding box center [599, 326] width 4 height 89
click at [478, 404] on button at bounding box center [492, 398] width 28 height 25
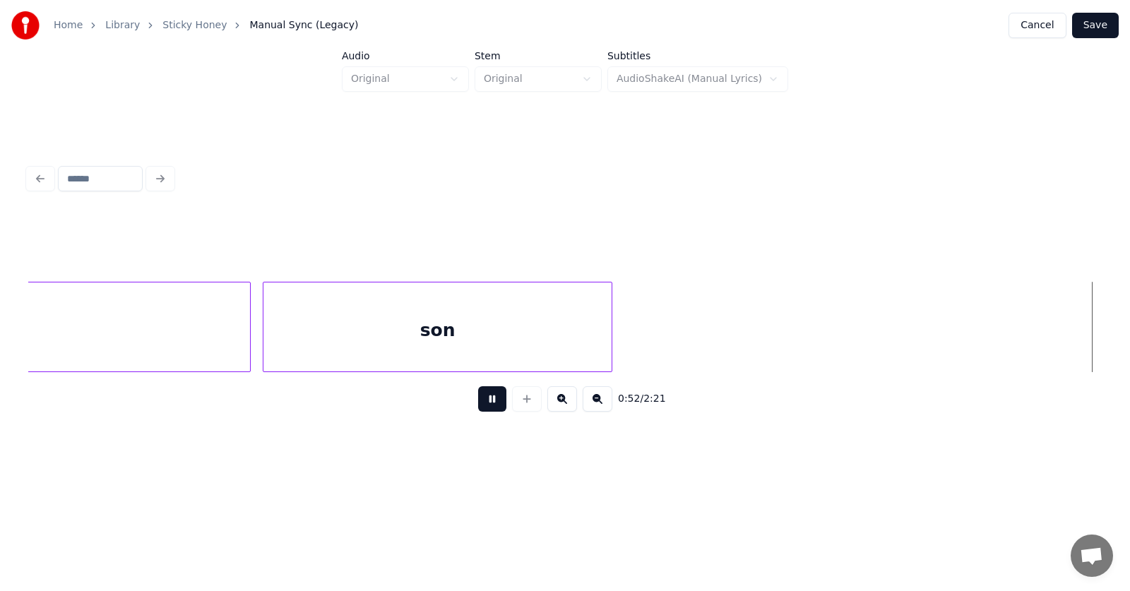
scroll to position [0, 27559]
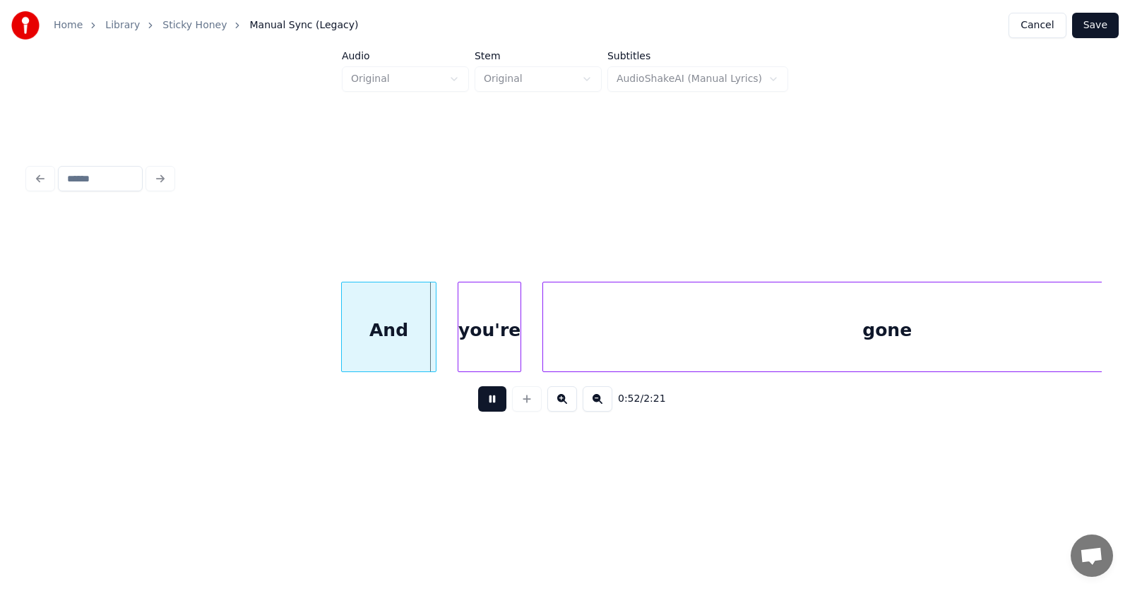
click at [478, 404] on button at bounding box center [492, 398] width 28 height 25
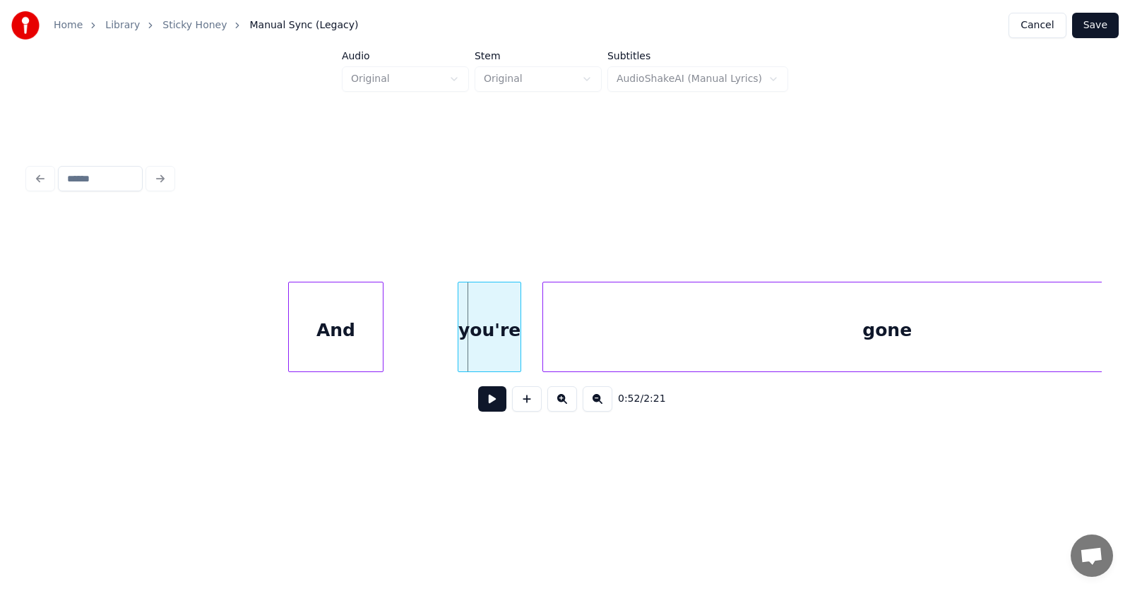
click at [335, 343] on div "And" at bounding box center [336, 330] width 94 height 96
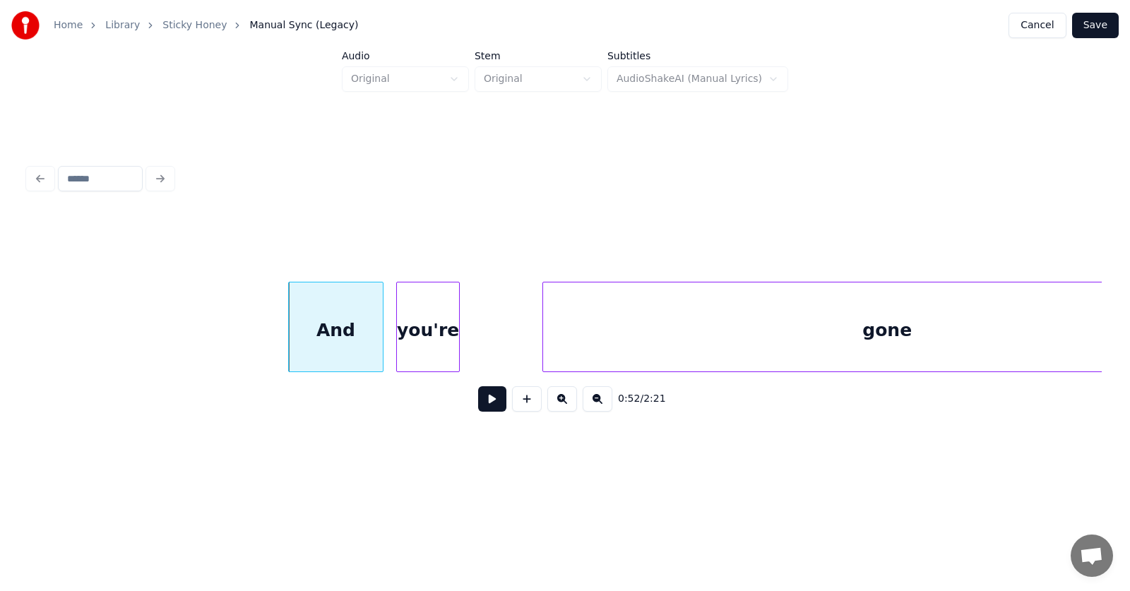
click at [430, 348] on div "you're" at bounding box center [428, 330] width 62 height 96
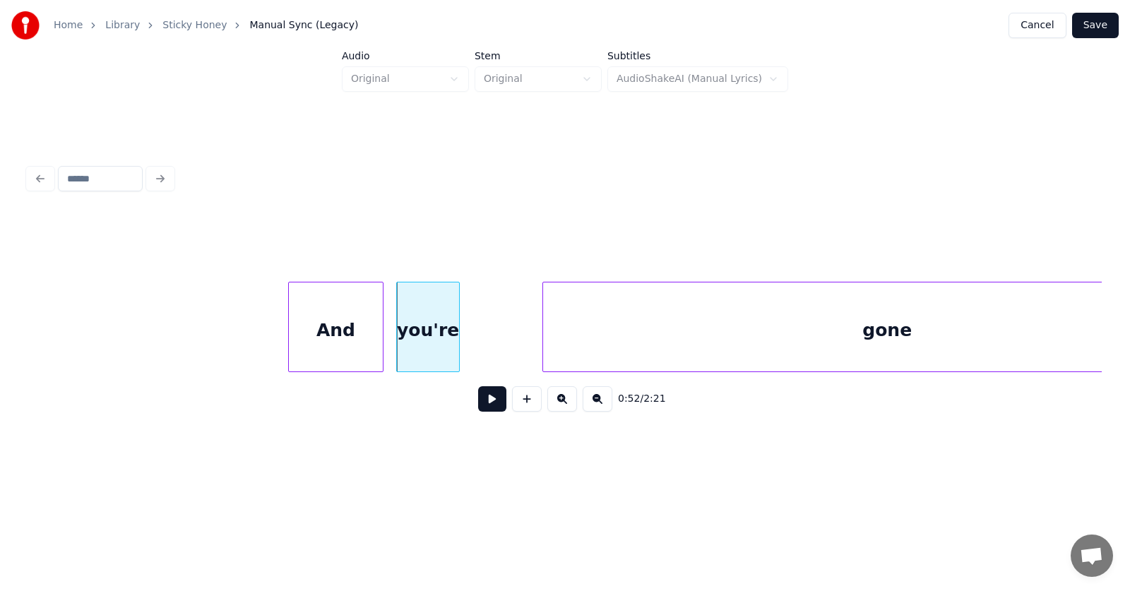
scroll to position [0, 27683]
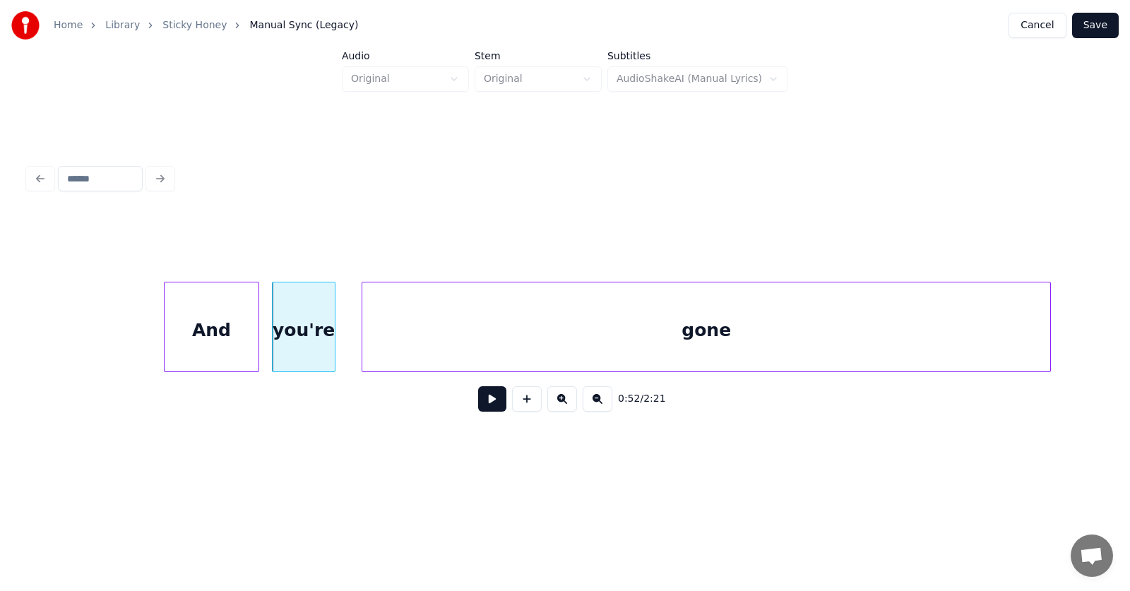
click at [523, 349] on div "gone" at bounding box center [706, 330] width 688 height 96
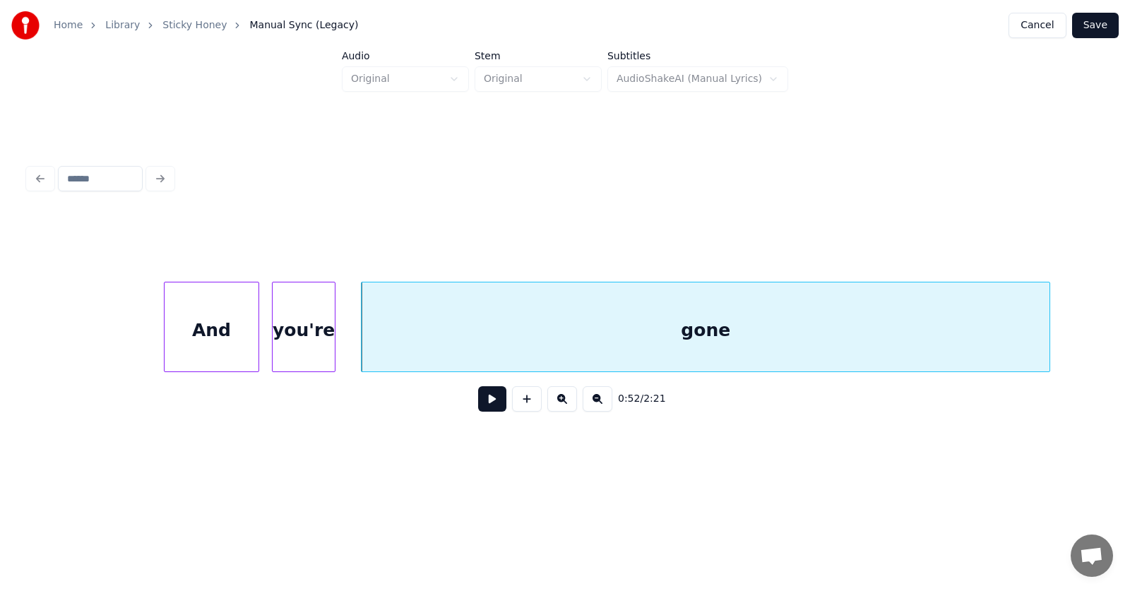
click at [482, 402] on button at bounding box center [492, 398] width 28 height 25
click at [483, 407] on button at bounding box center [492, 398] width 28 height 25
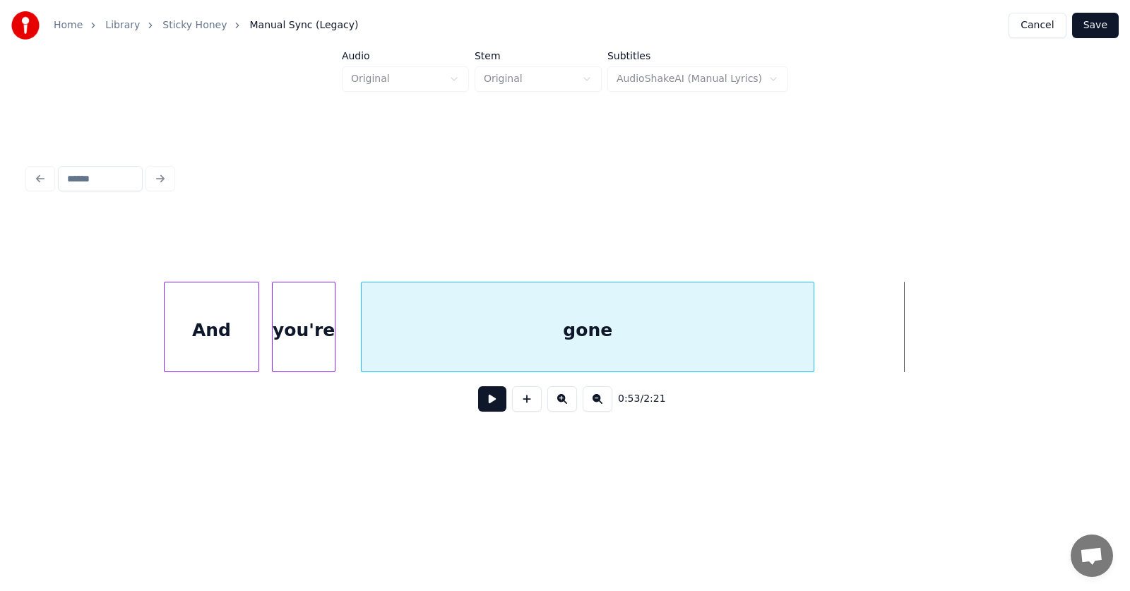
click at [809, 340] on div at bounding box center [811, 326] width 4 height 89
click at [478, 404] on button at bounding box center [492, 398] width 28 height 25
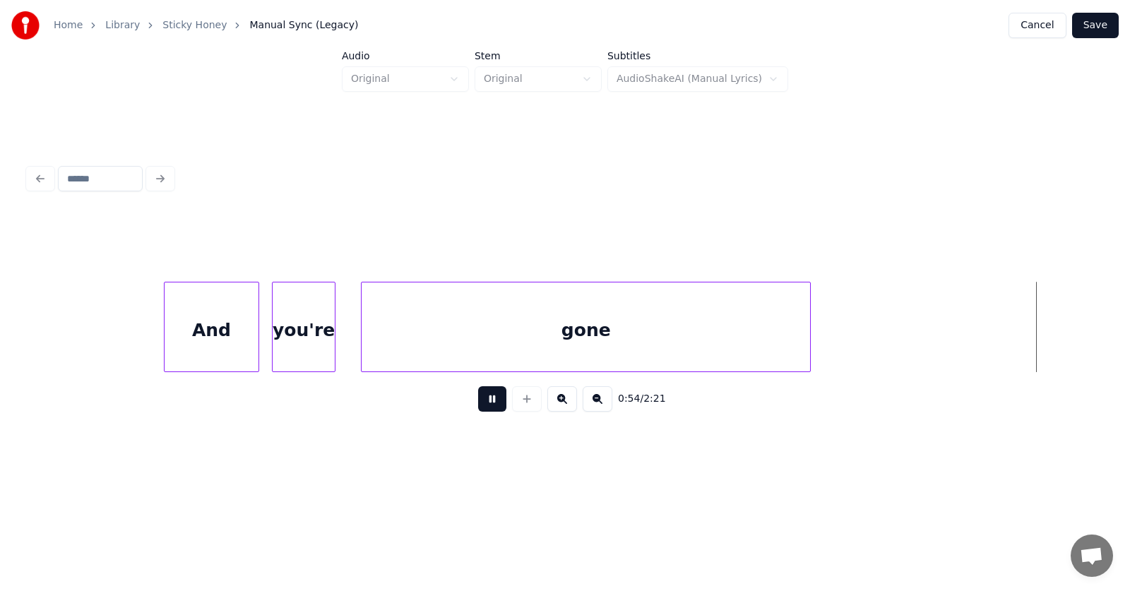
scroll to position [0, 28761]
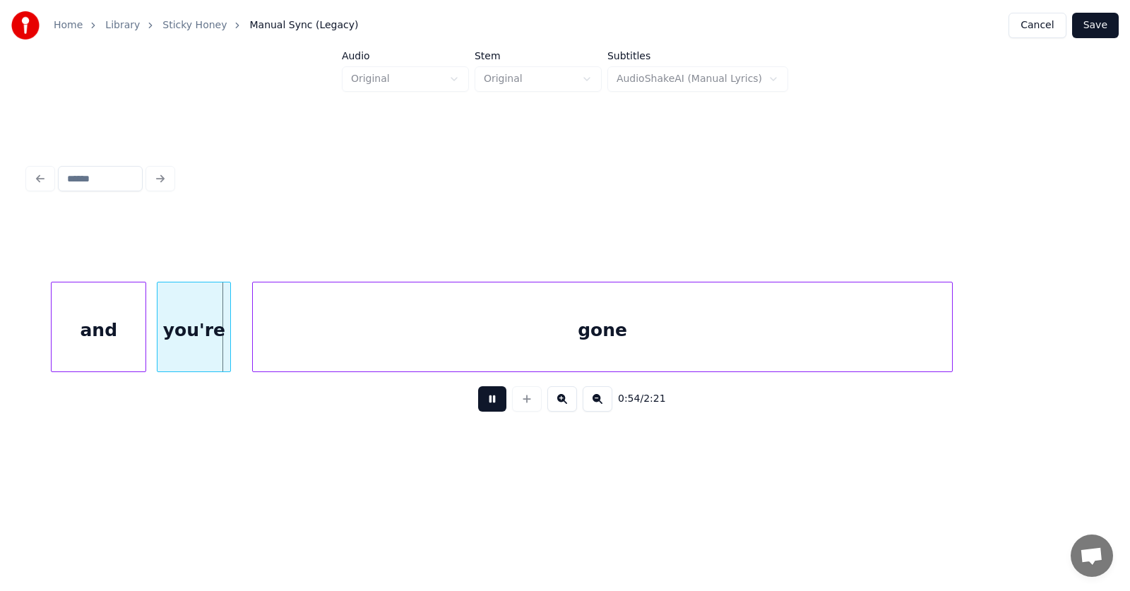
click at [478, 404] on button at bounding box center [492, 398] width 28 height 25
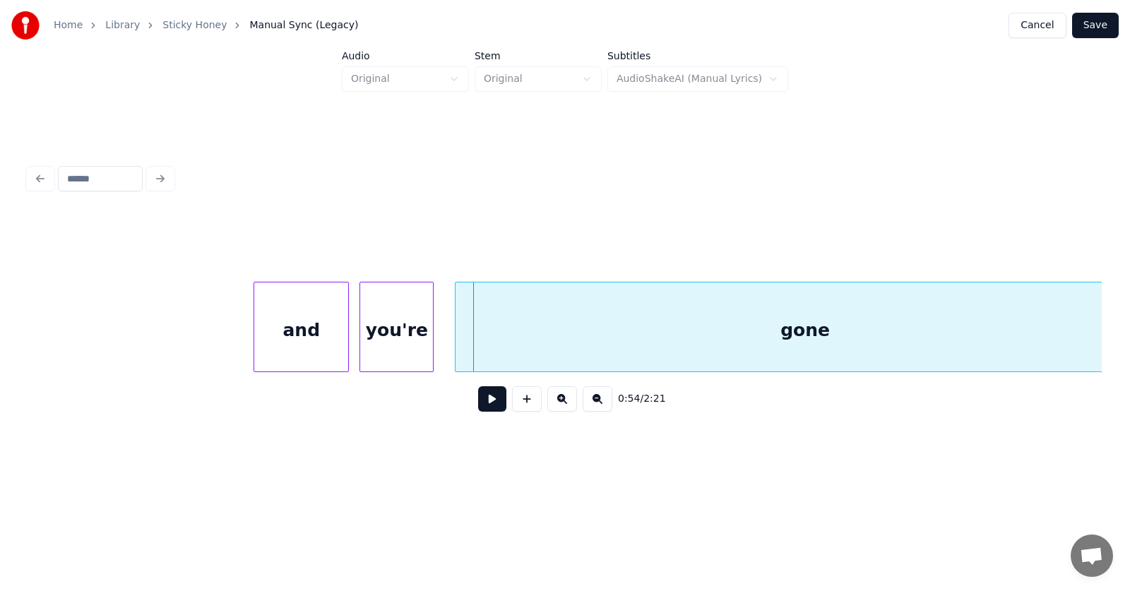
scroll to position [0, 28457]
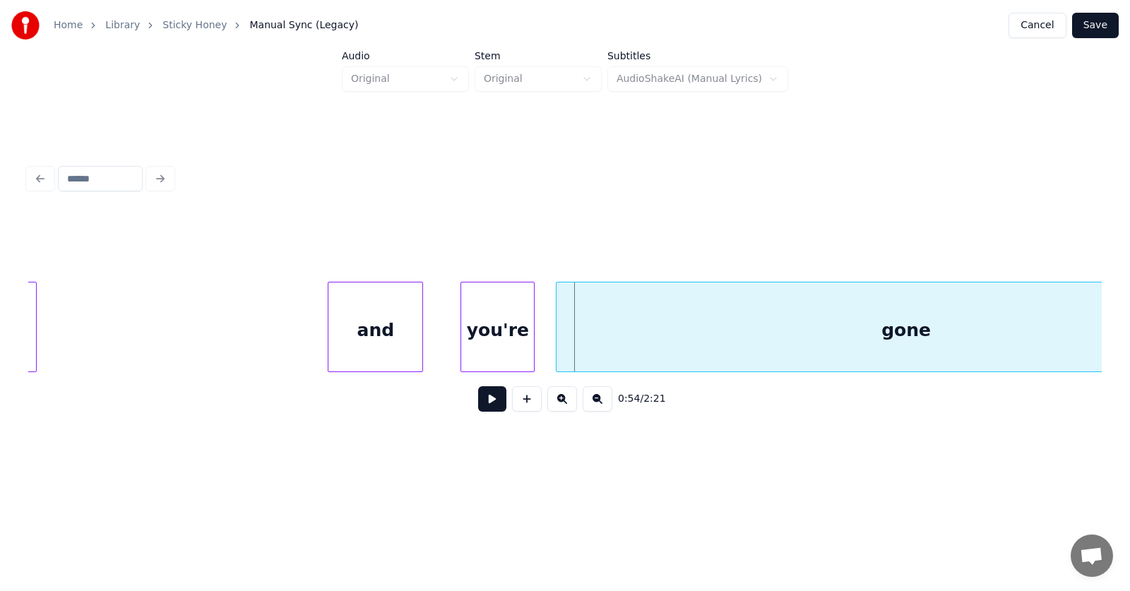
click at [370, 338] on div "and" at bounding box center [375, 330] width 94 height 96
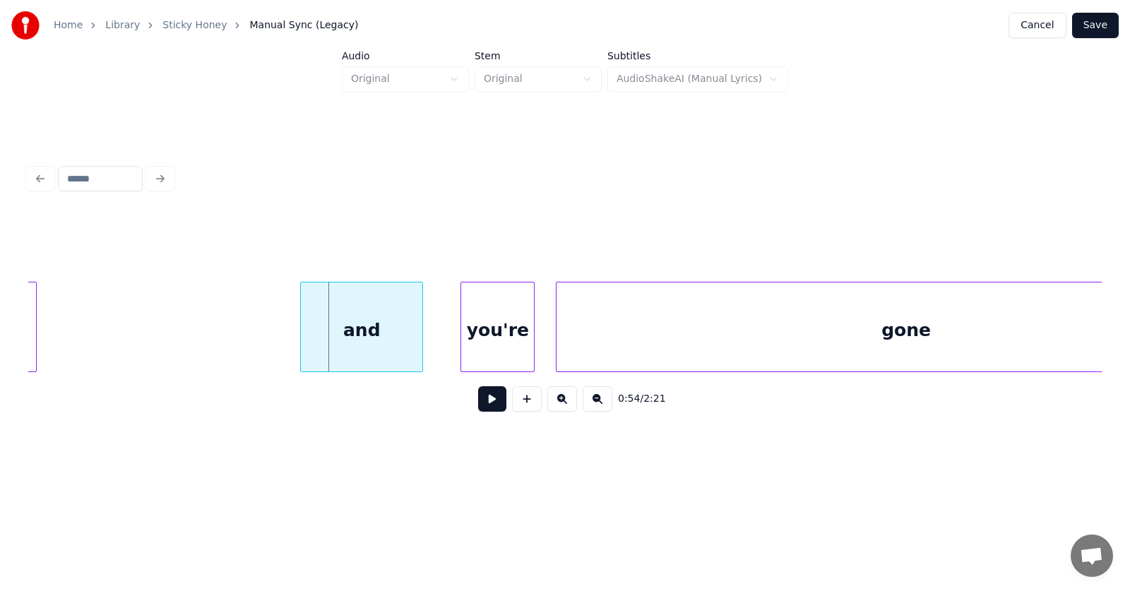
click at [304, 339] on div at bounding box center [303, 326] width 4 height 89
click at [467, 349] on div "you're" at bounding box center [472, 330] width 73 height 96
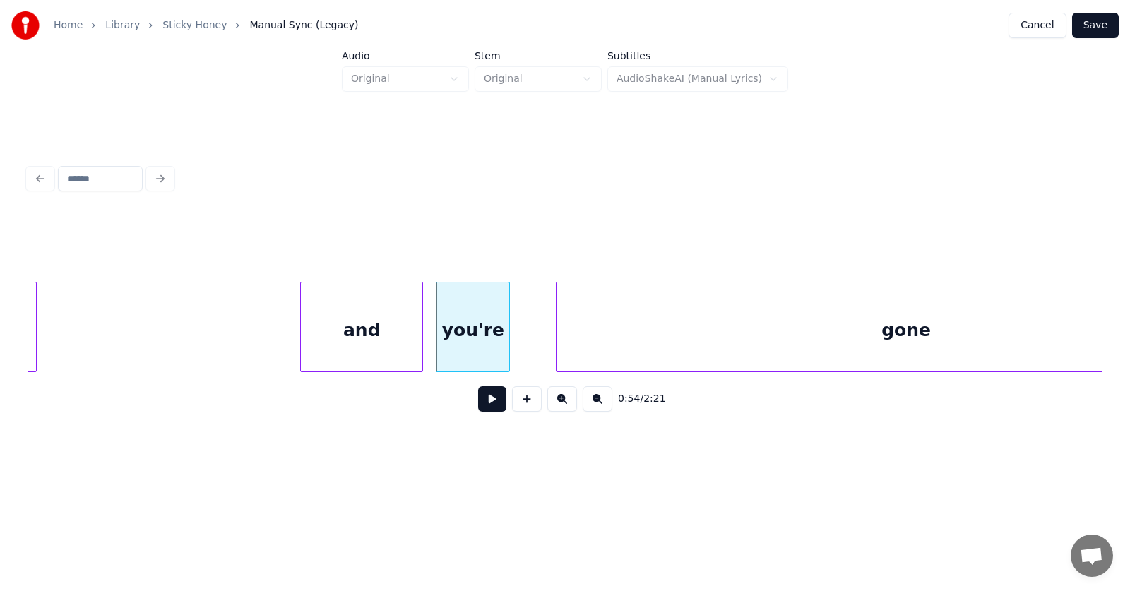
scroll to position [0, 28608]
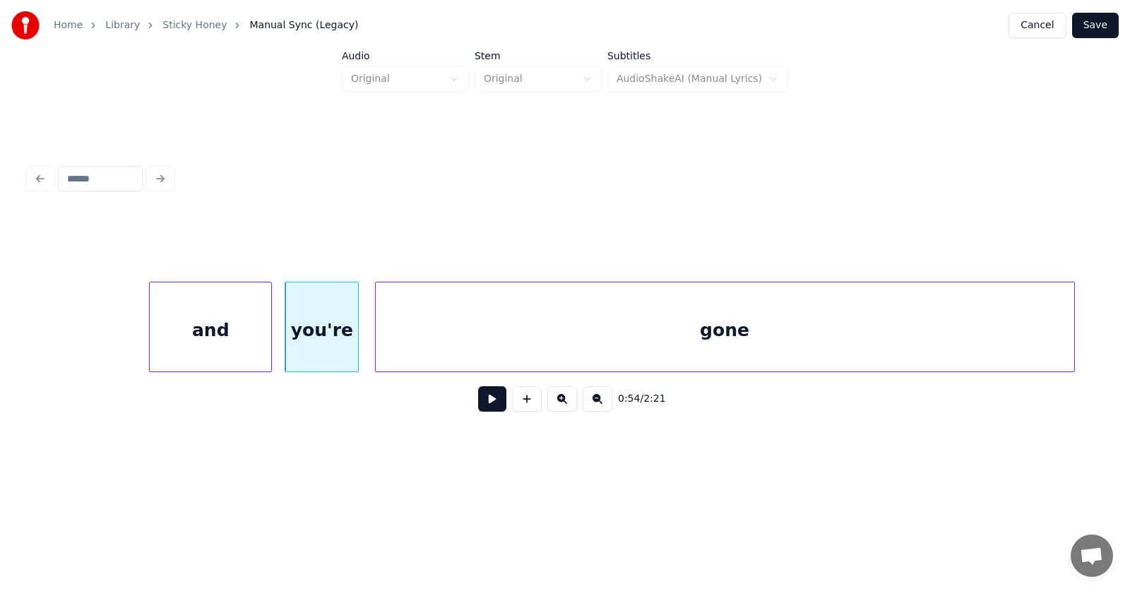
click at [587, 345] on div "gone" at bounding box center [725, 330] width 698 height 96
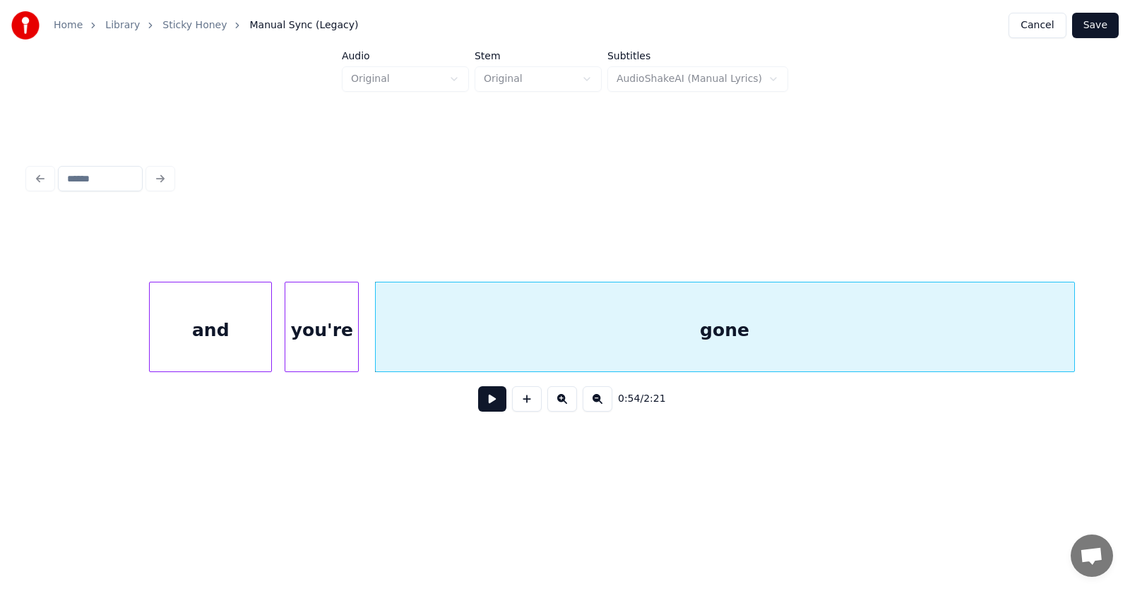
click at [488, 400] on button at bounding box center [492, 398] width 28 height 25
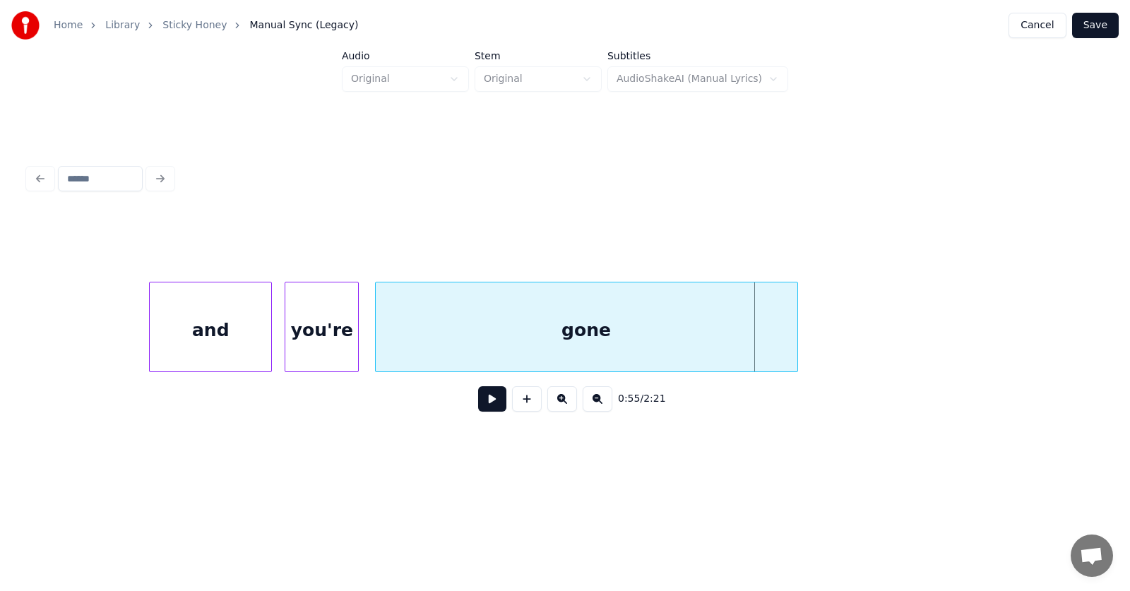
click at [794, 337] on div at bounding box center [795, 326] width 4 height 89
click at [479, 402] on button at bounding box center [492, 398] width 28 height 25
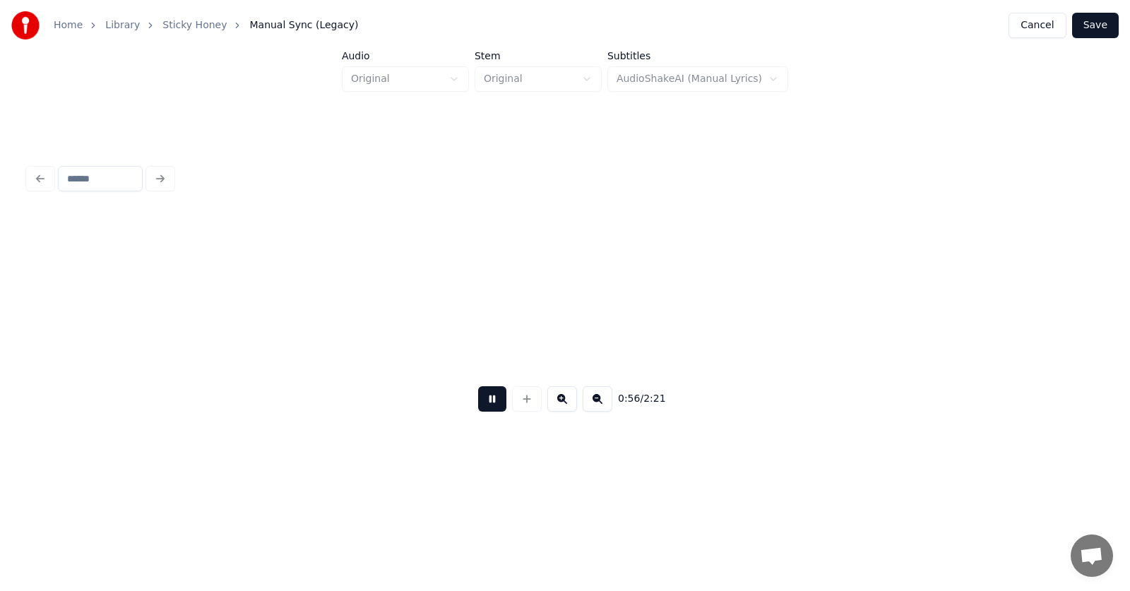
scroll to position [0, 29691]
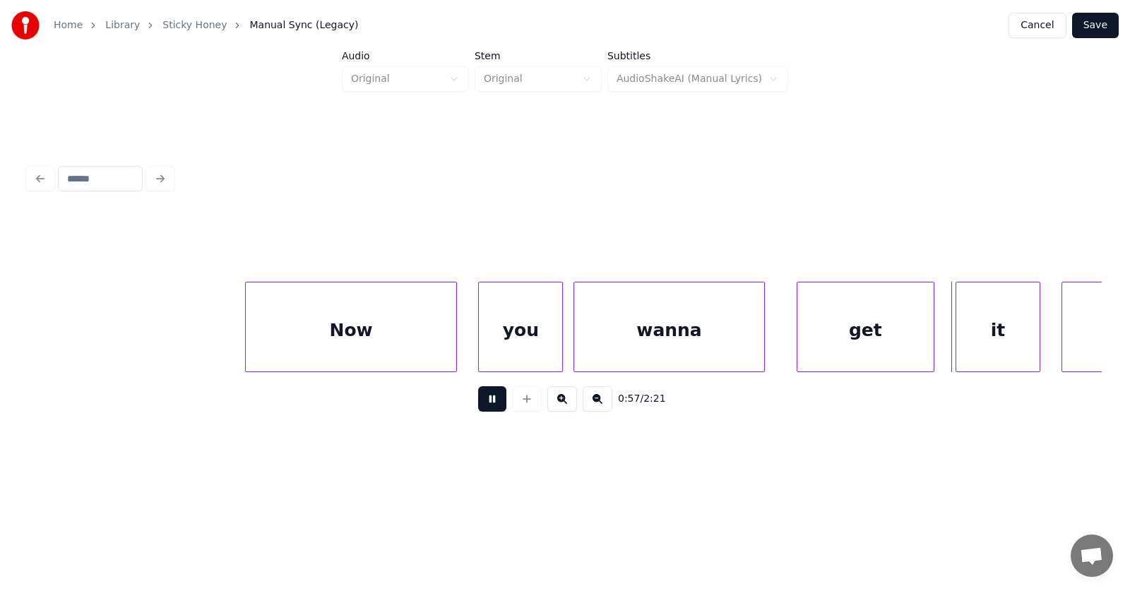
click at [487, 403] on button at bounding box center [492, 398] width 28 height 25
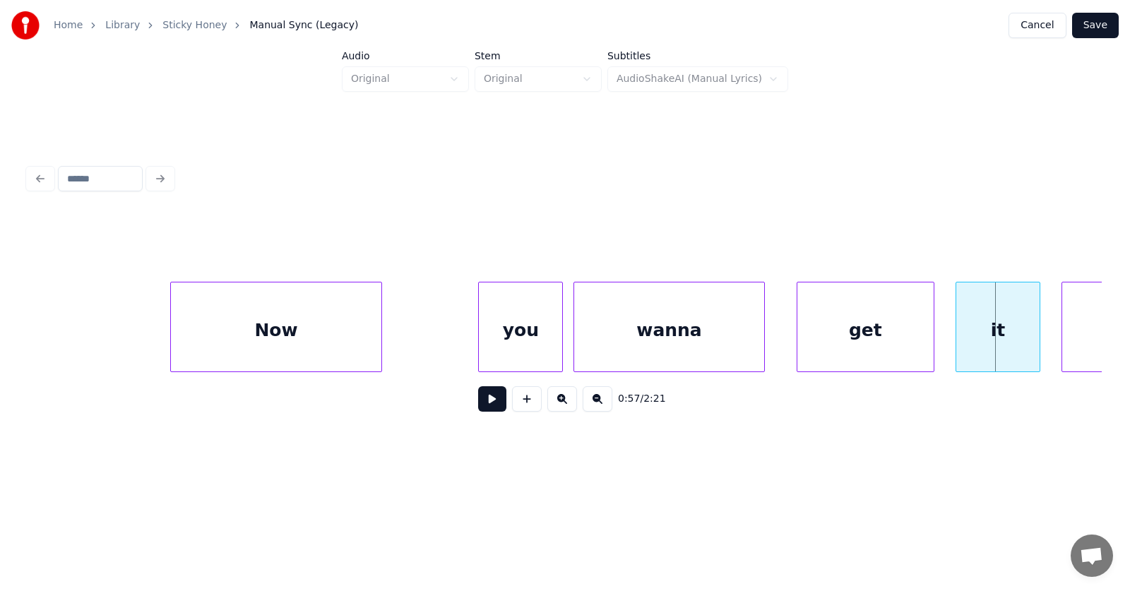
click at [230, 346] on div "Now" at bounding box center [276, 330] width 210 height 96
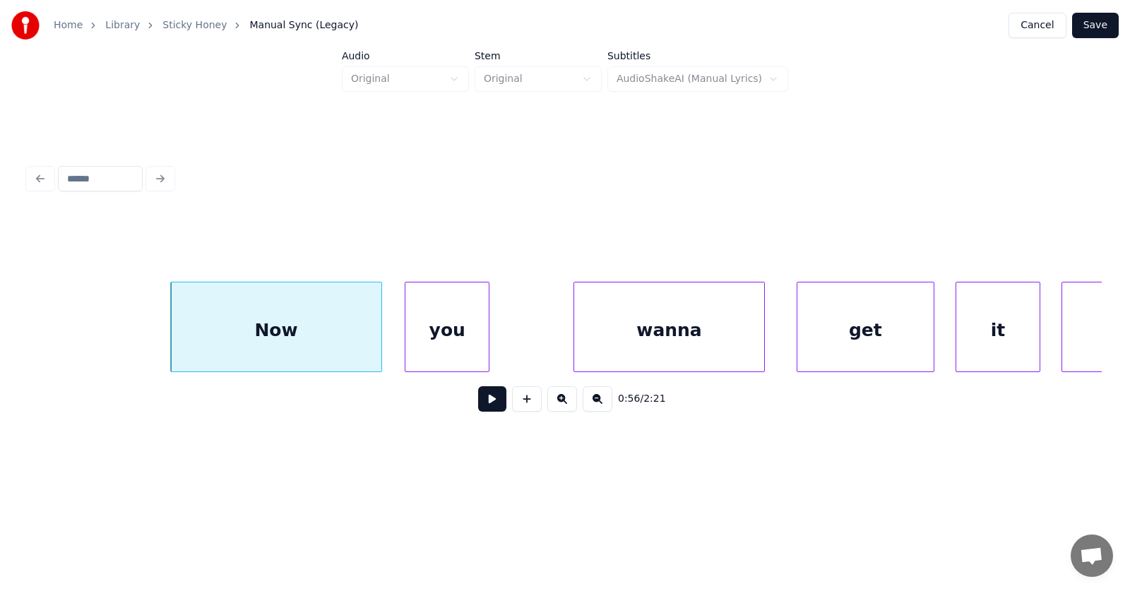
click at [434, 330] on div "you" at bounding box center [446, 330] width 83 height 96
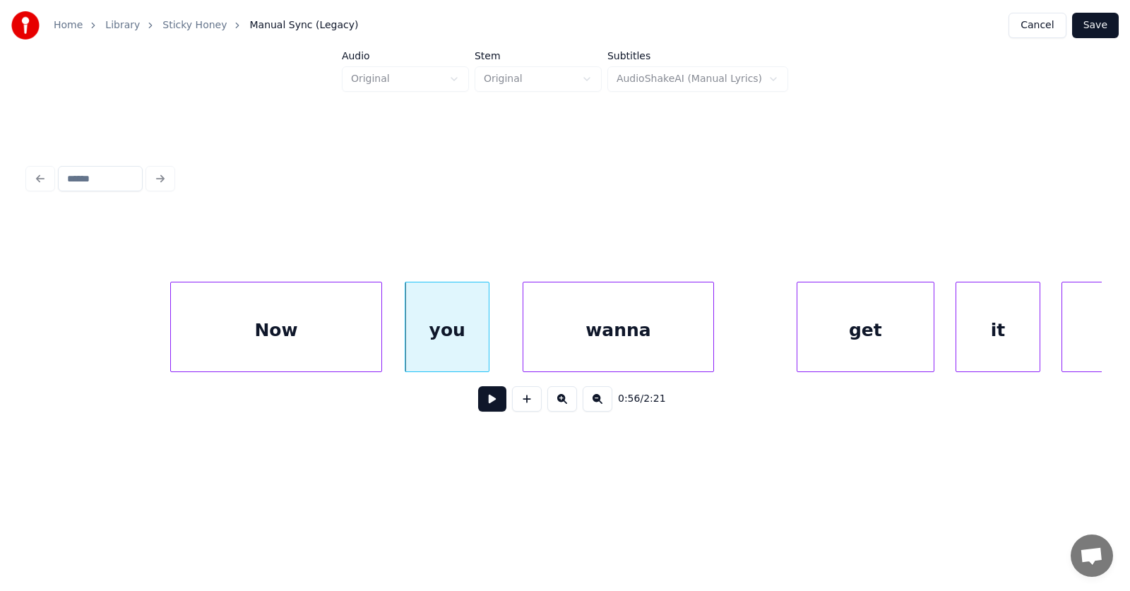
click at [537, 339] on div "wanna" at bounding box center [617, 330] width 189 height 96
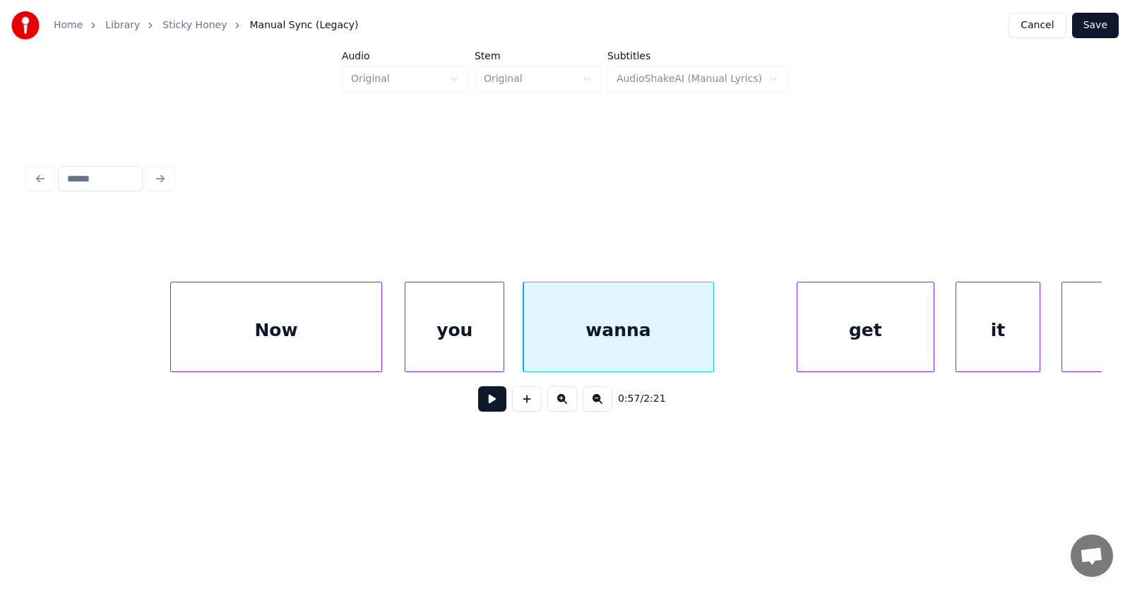
click at [503, 333] on div at bounding box center [501, 326] width 4 height 89
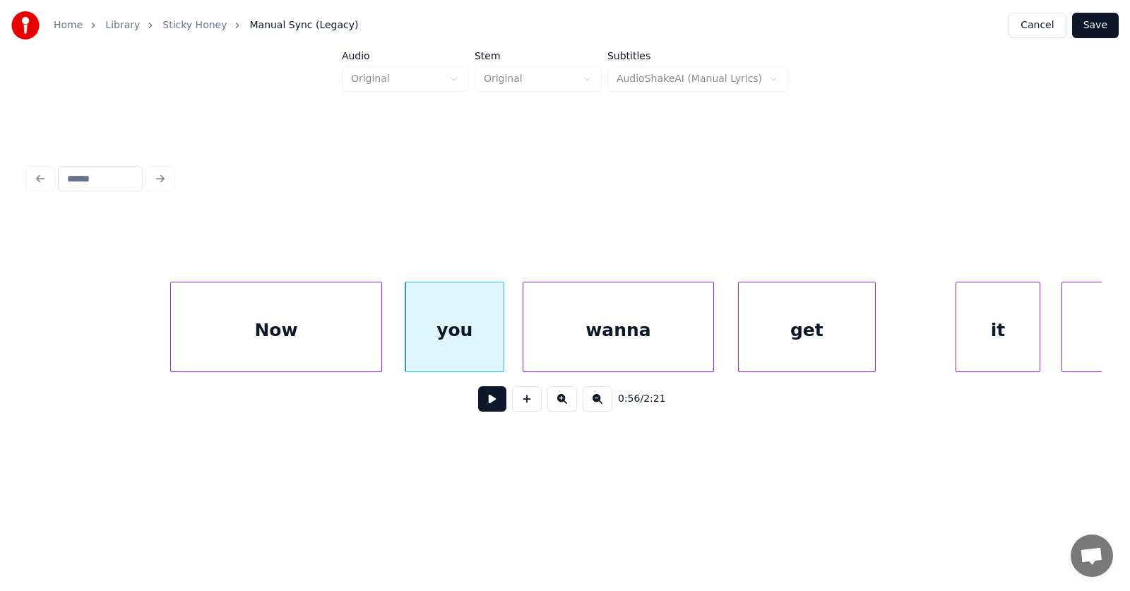
click at [789, 344] on div "get" at bounding box center [807, 330] width 136 height 96
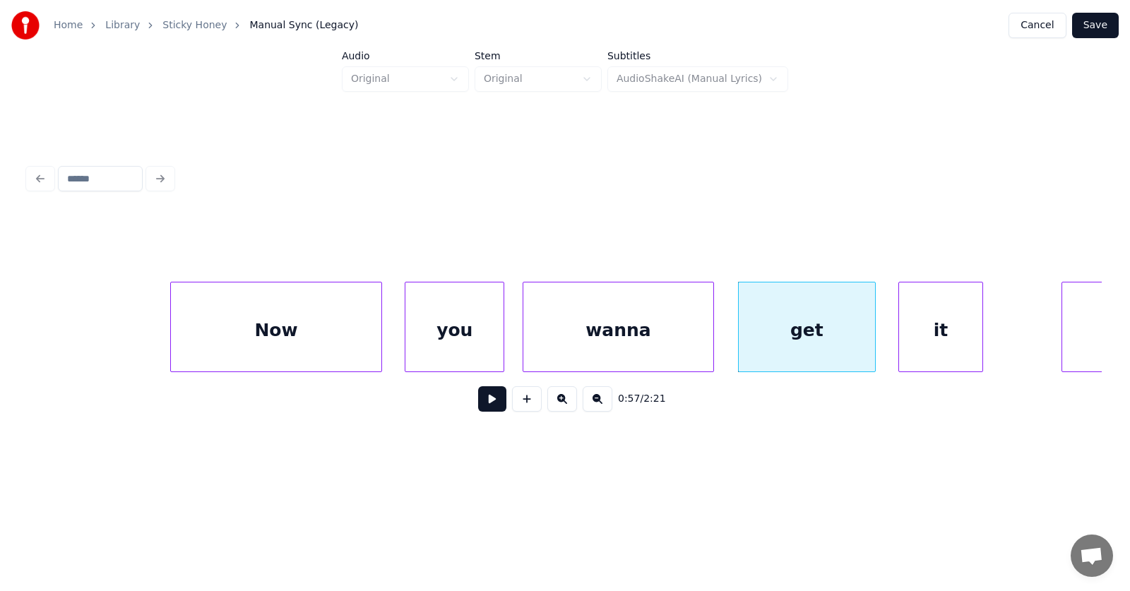
click at [955, 347] on div "it" at bounding box center [940, 330] width 83 height 96
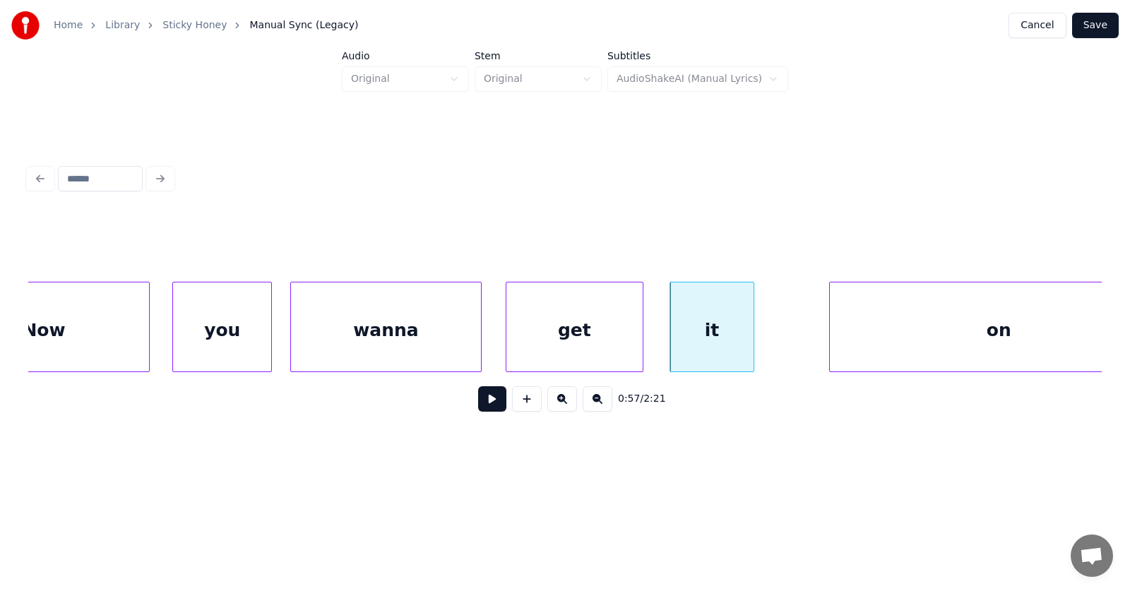
scroll to position [0, 30025]
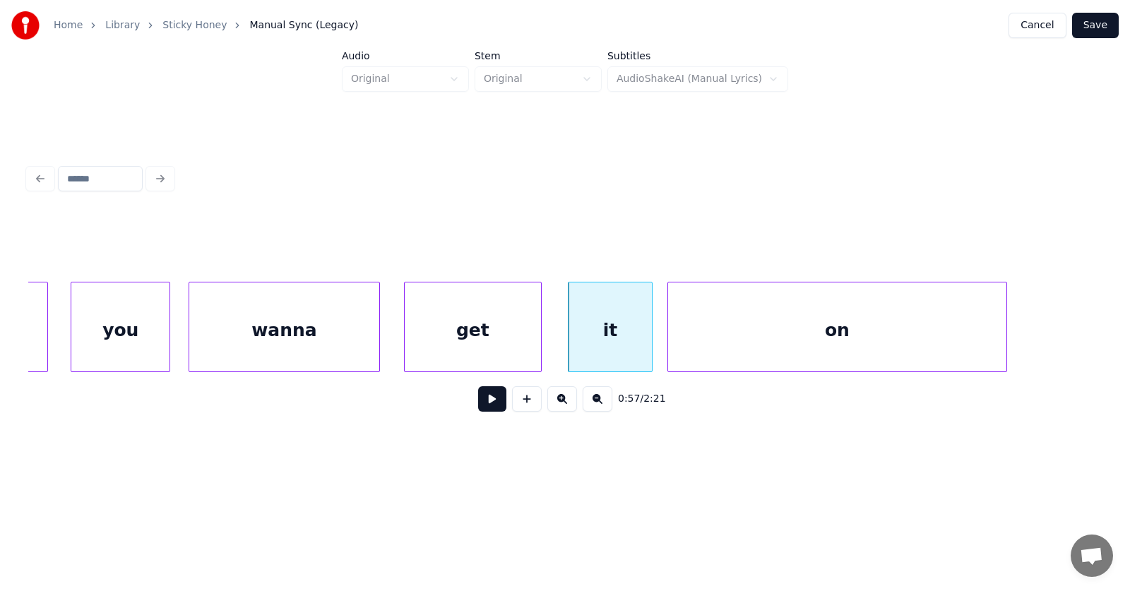
click at [735, 343] on div "on" at bounding box center [837, 330] width 338 height 96
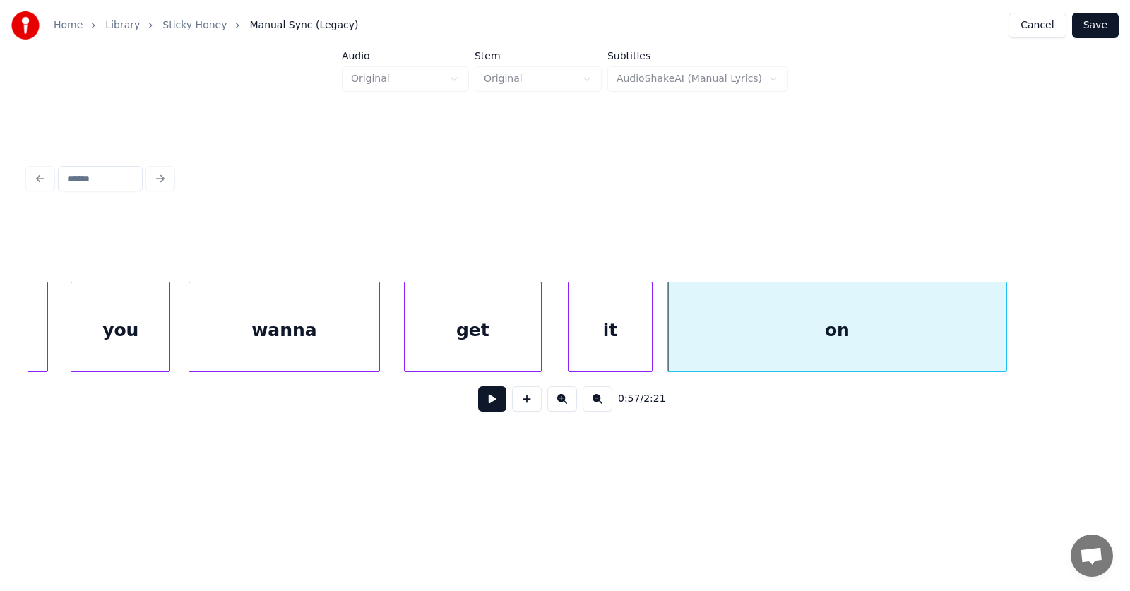
click at [478, 404] on button at bounding box center [492, 398] width 28 height 25
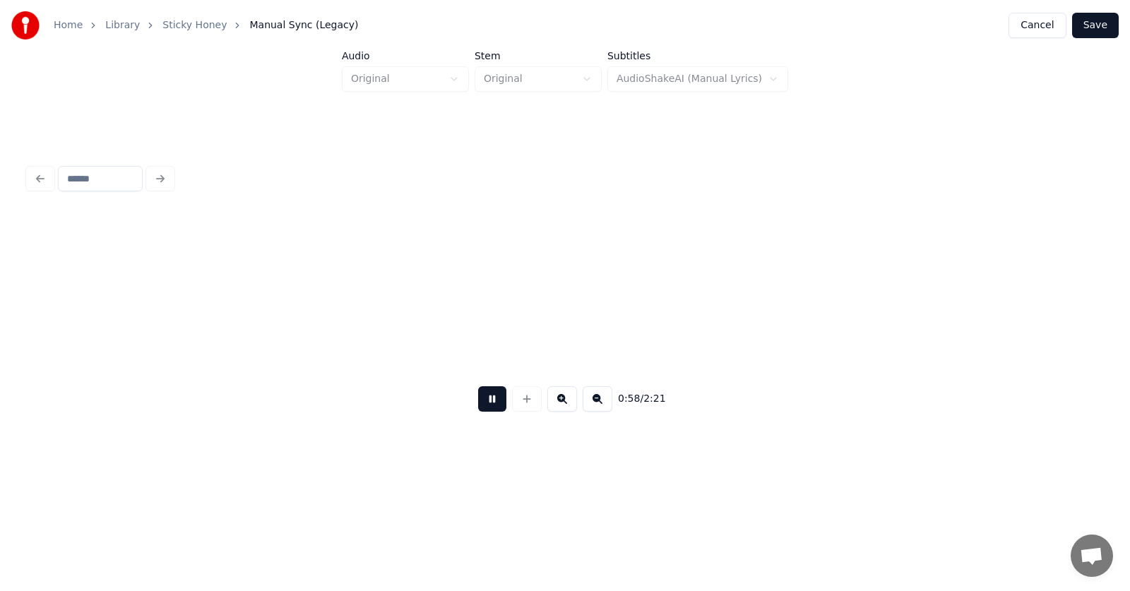
scroll to position [0, 31102]
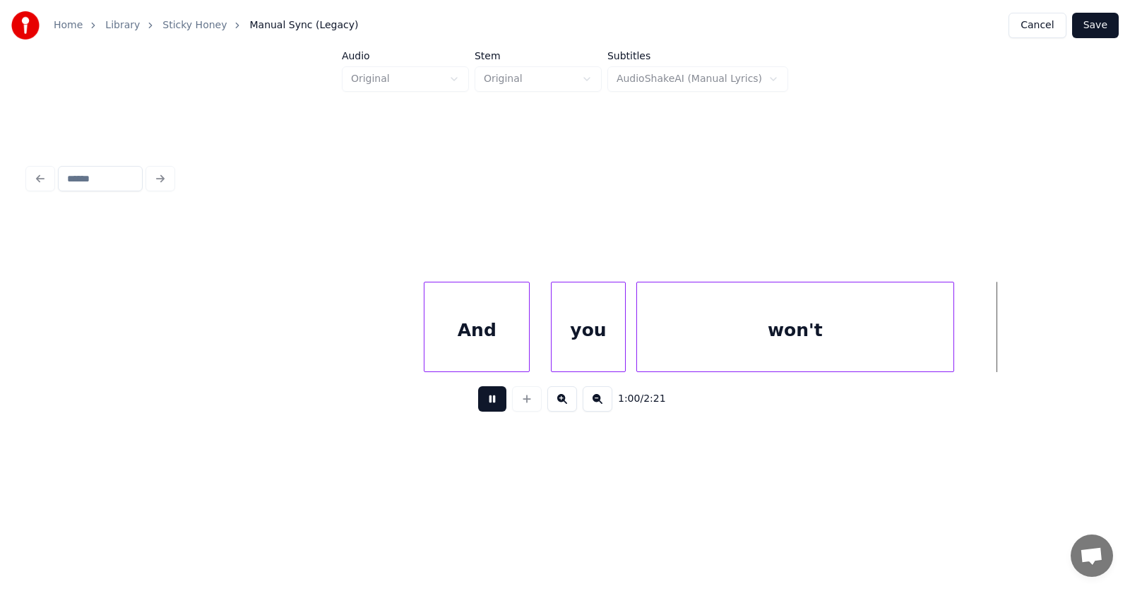
click at [479, 407] on button at bounding box center [492, 398] width 28 height 25
click at [455, 342] on div "And" at bounding box center [461, 330] width 104 height 96
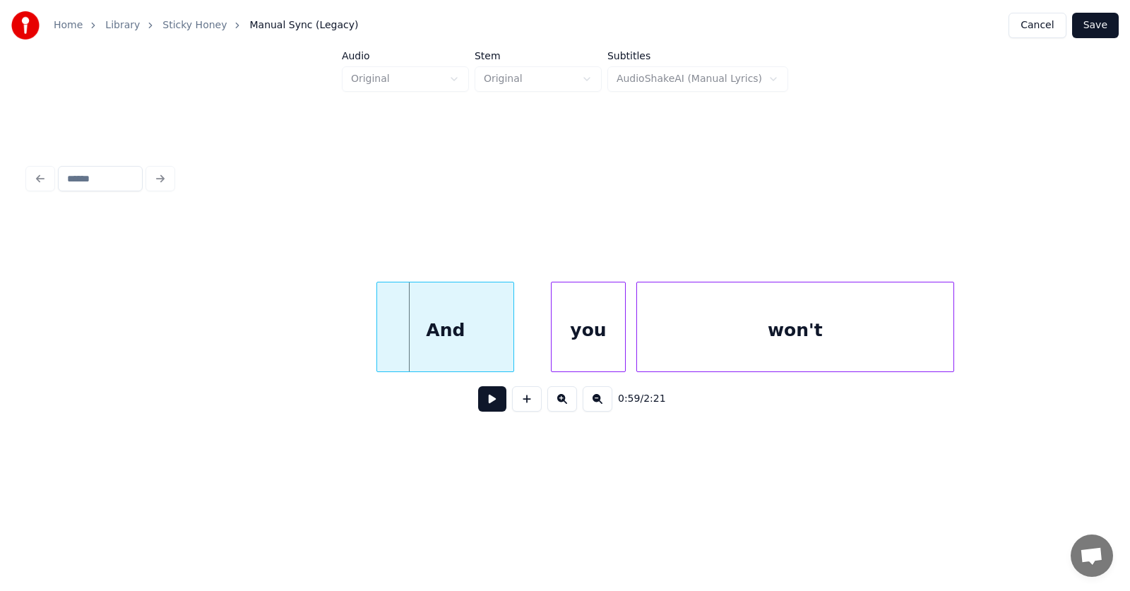
click at [378, 341] on div at bounding box center [379, 326] width 4 height 89
click at [572, 339] on div "you" at bounding box center [568, 330] width 73 height 96
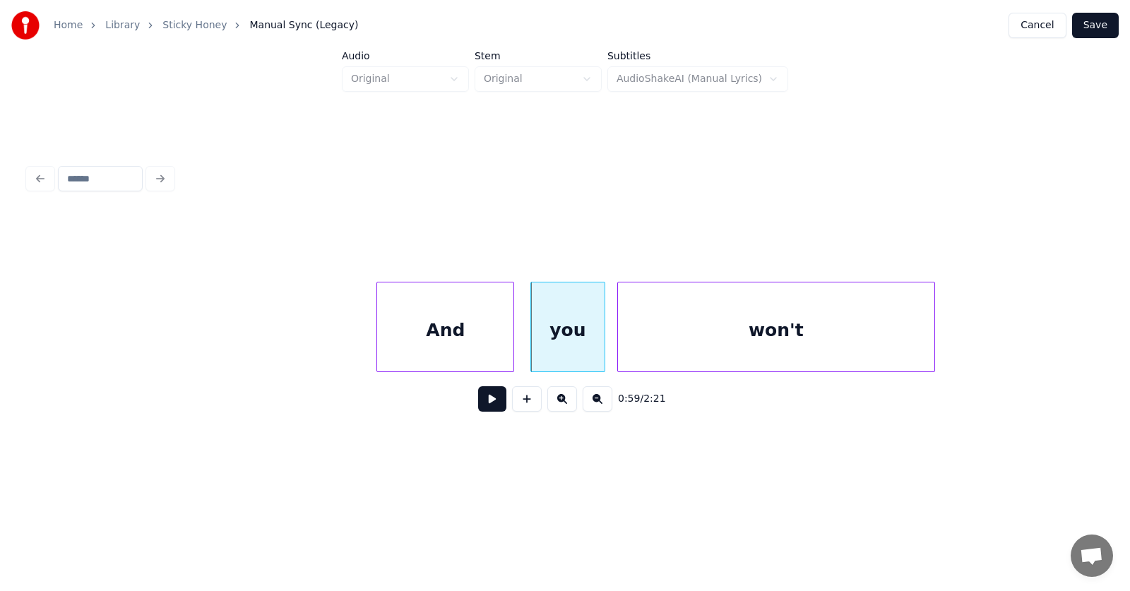
click at [693, 340] on div "won't" at bounding box center [776, 330] width 317 height 96
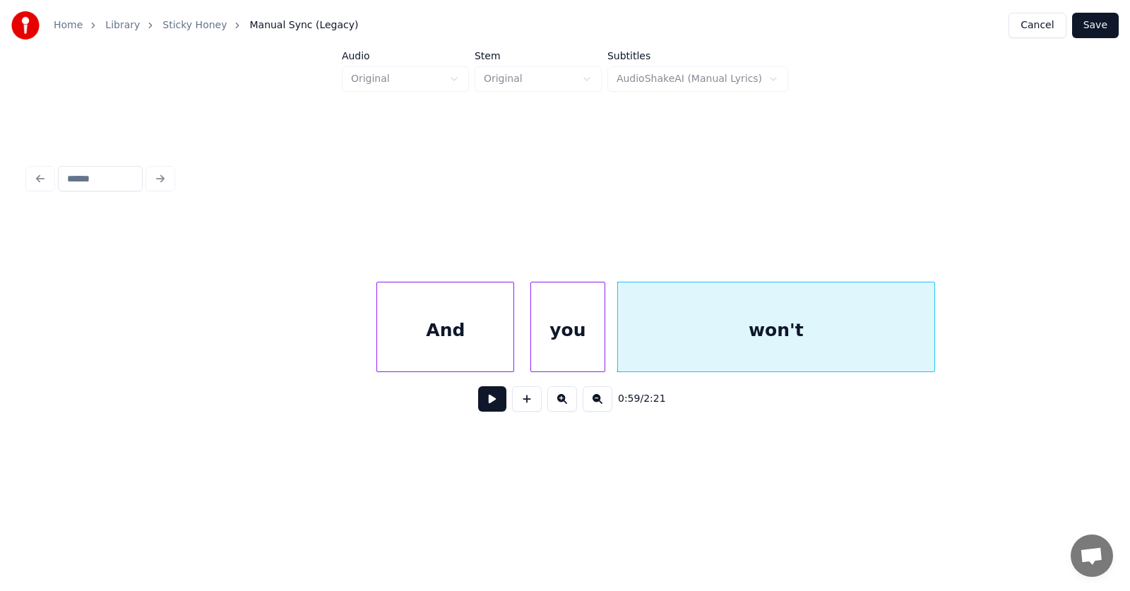
click at [490, 402] on button at bounding box center [492, 398] width 28 height 25
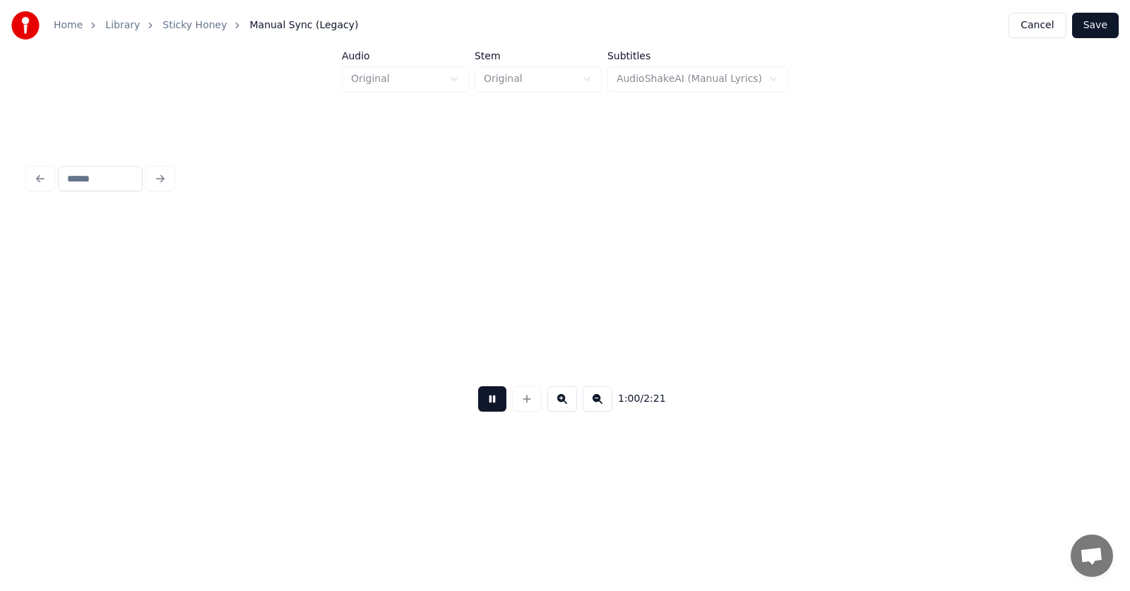
scroll to position [0, 32182]
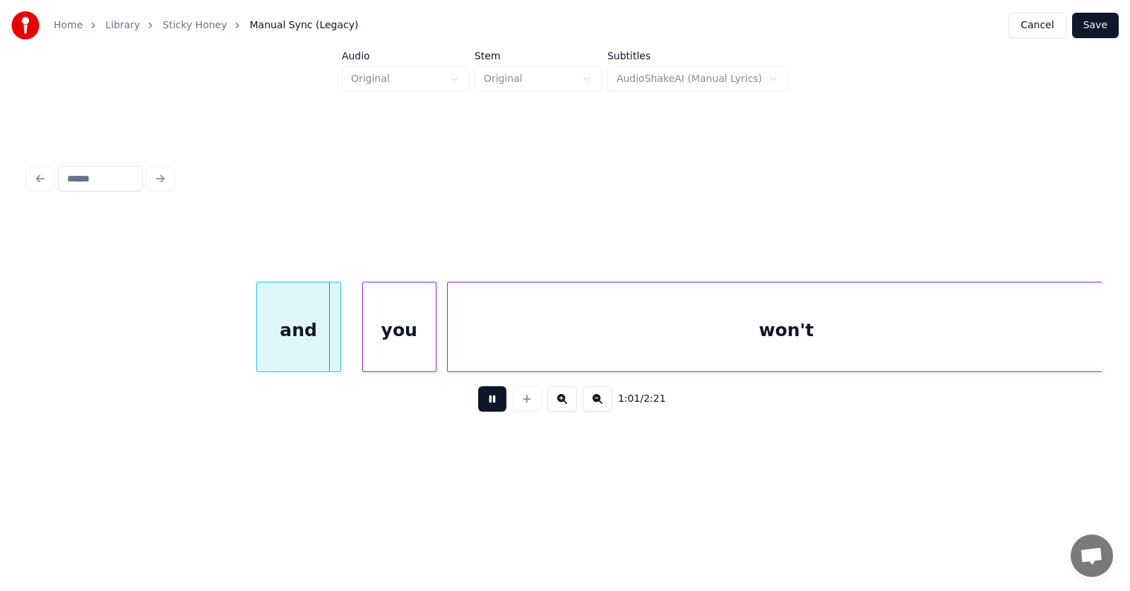
click at [490, 402] on button at bounding box center [492, 398] width 28 height 25
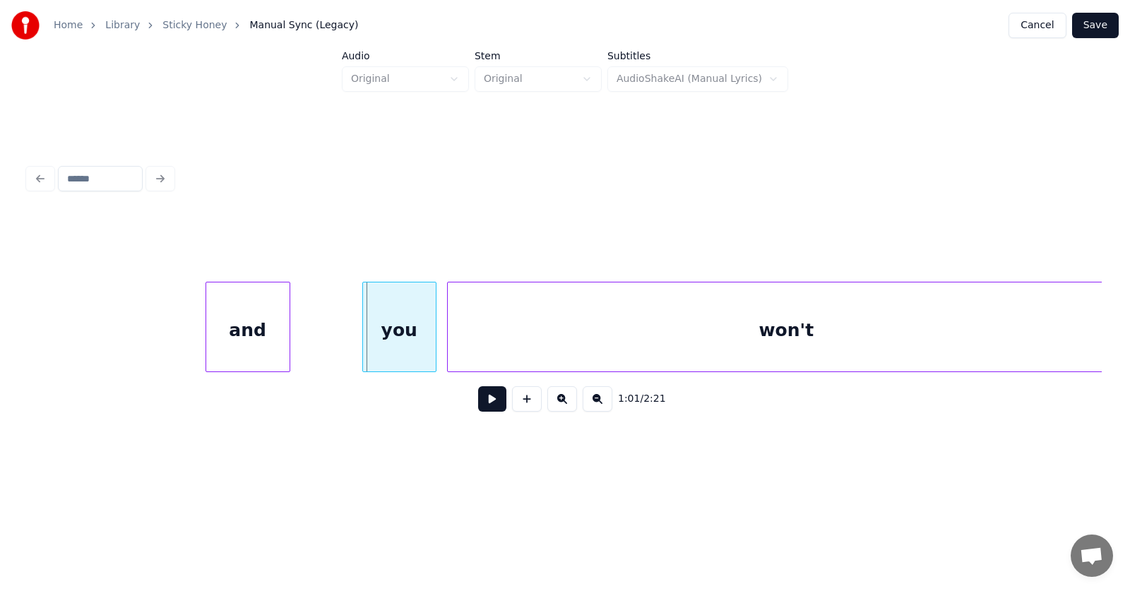
click at [236, 349] on div "and" at bounding box center [247, 330] width 83 height 96
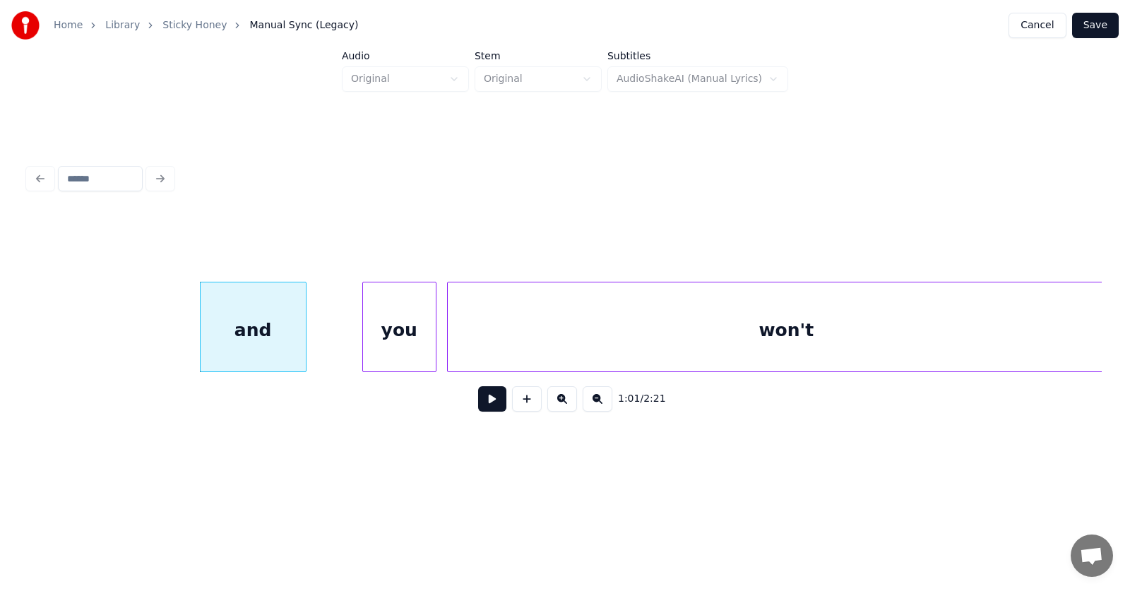
click at [304, 346] on div at bounding box center [303, 326] width 4 height 89
click at [363, 349] on div "you" at bounding box center [364, 330] width 73 height 96
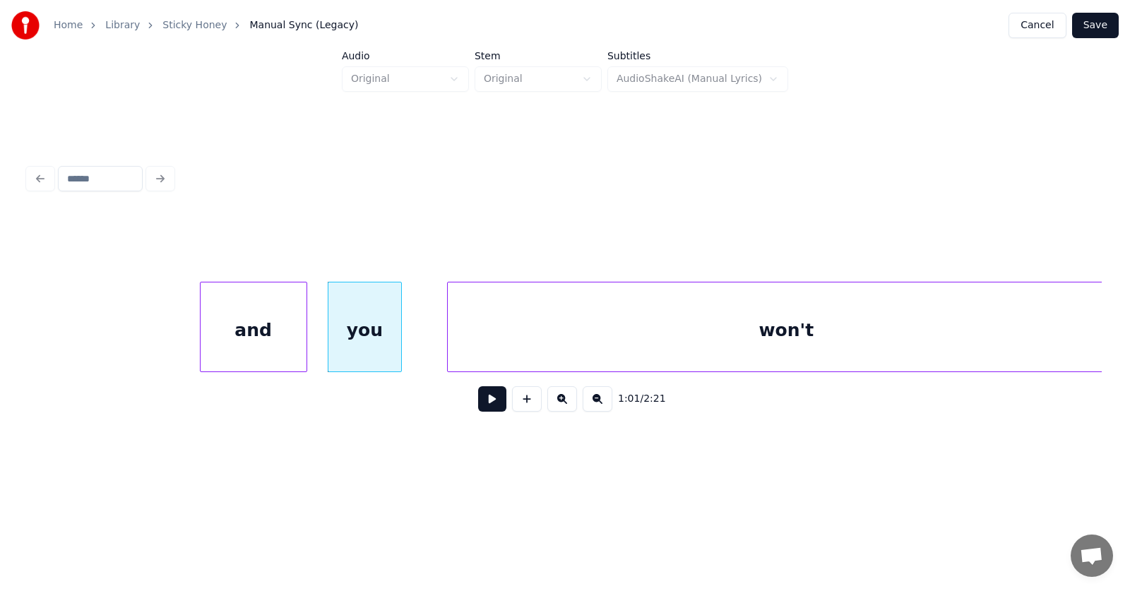
scroll to position [0, 32201]
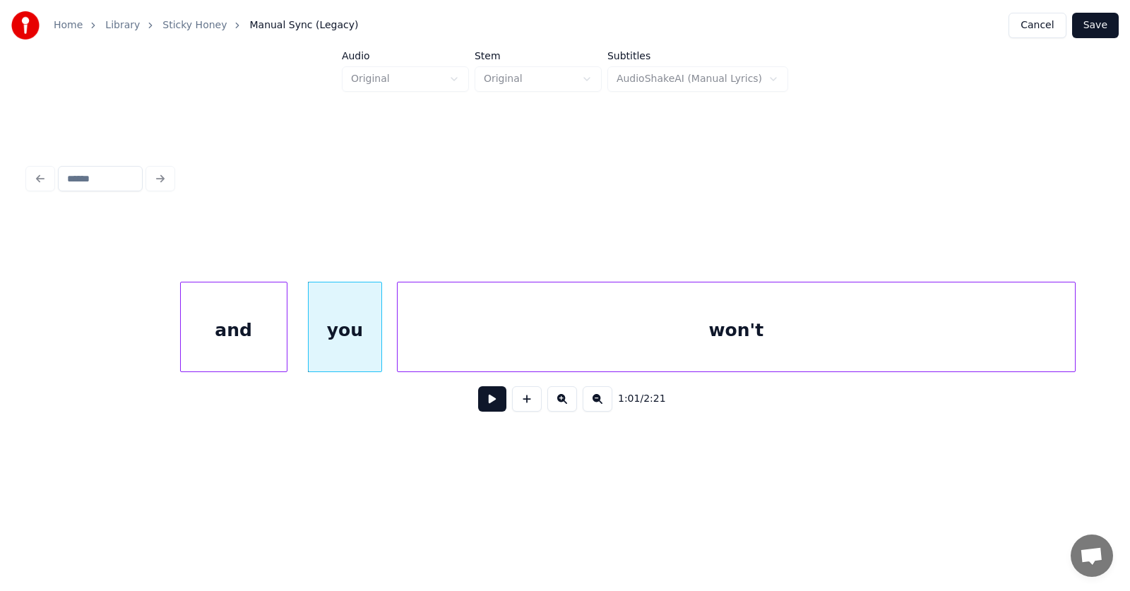
click at [476, 346] on div "won't" at bounding box center [736, 330] width 677 height 96
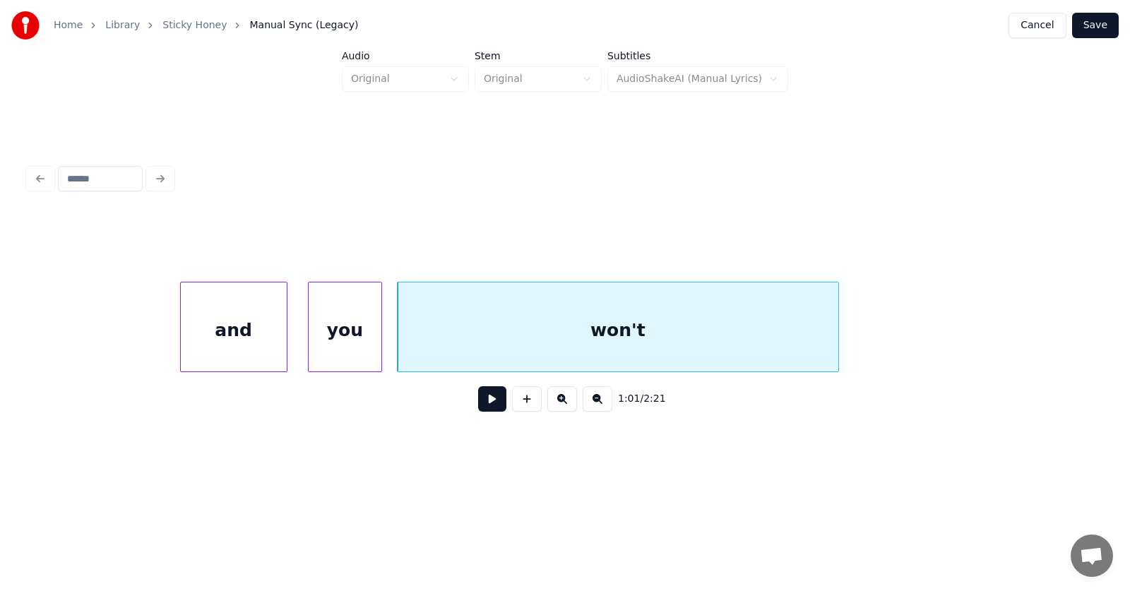
click at [837, 344] on div at bounding box center [836, 326] width 4 height 89
click at [264, 330] on div "and" at bounding box center [234, 330] width 106 height 96
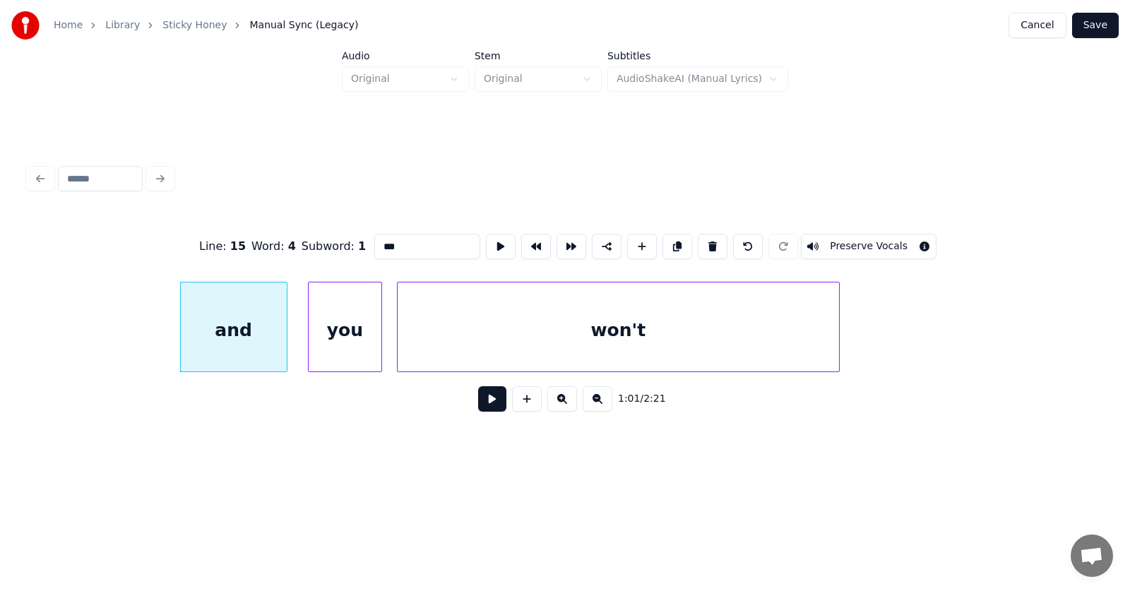
click at [486, 408] on button at bounding box center [492, 398] width 28 height 25
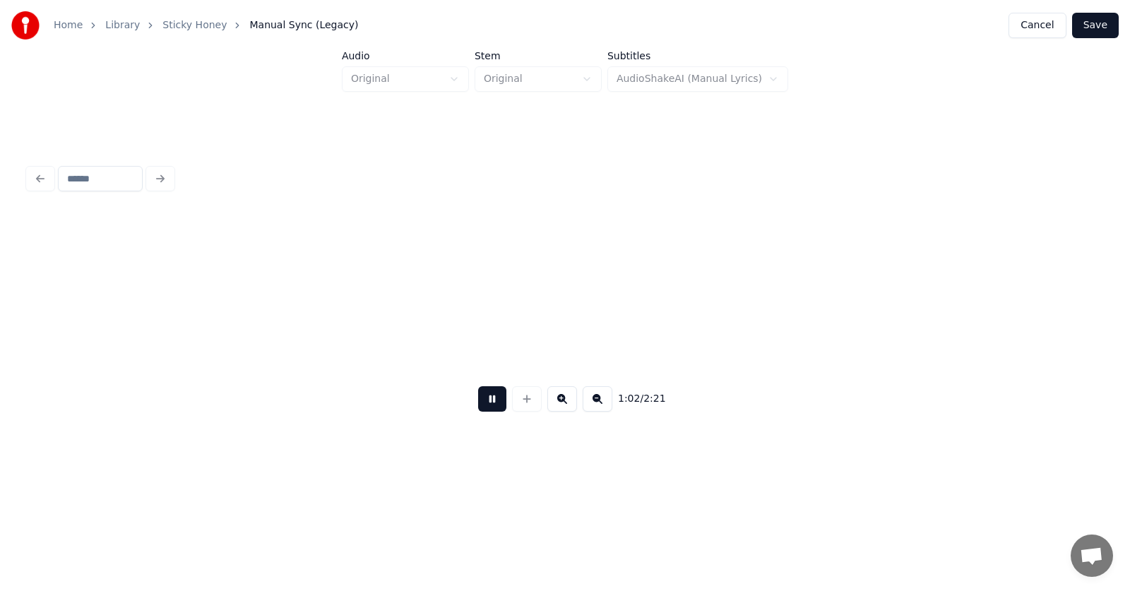
scroll to position [0, 33278]
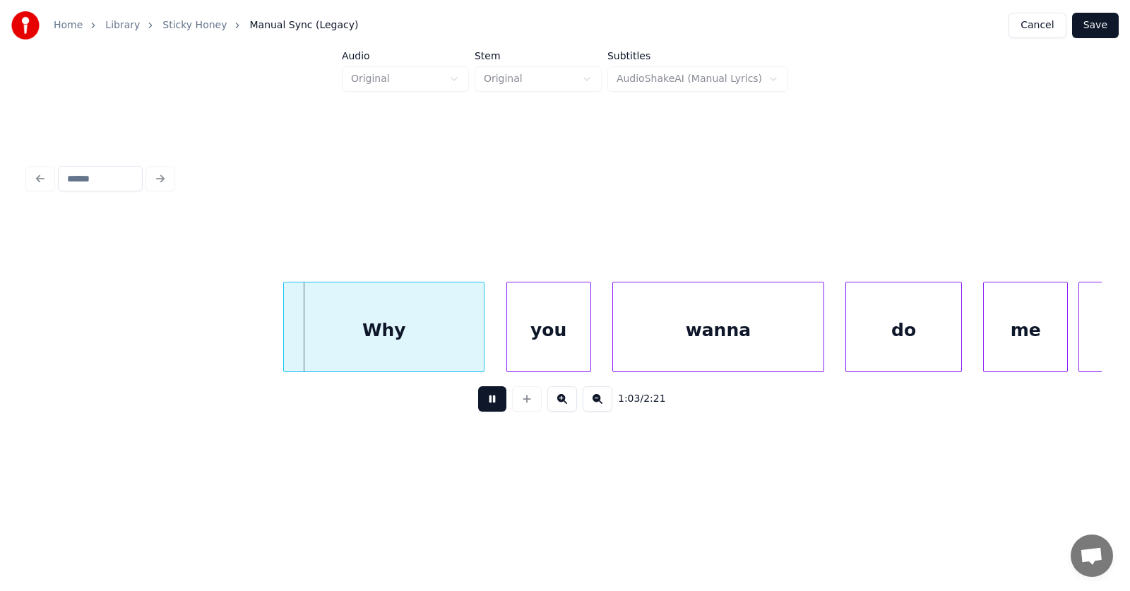
click at [486, 408] on button at bounding box center [492, 398] width 28 height 25
click at [342, 340] on div "Why" at bounding box center [353, 330] width 200 height 96
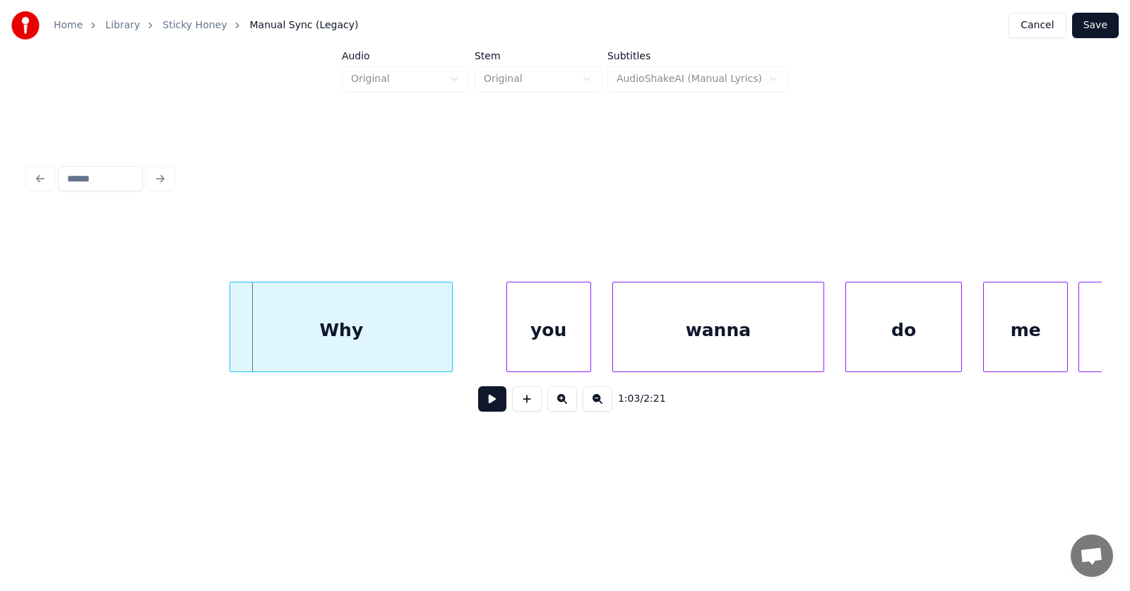
click at [232, 337] on div at bounding box center [232, 326] width 4 height 89
click at [477, 342] on div "you" at bounding box center [506, 330] width 83 height 96
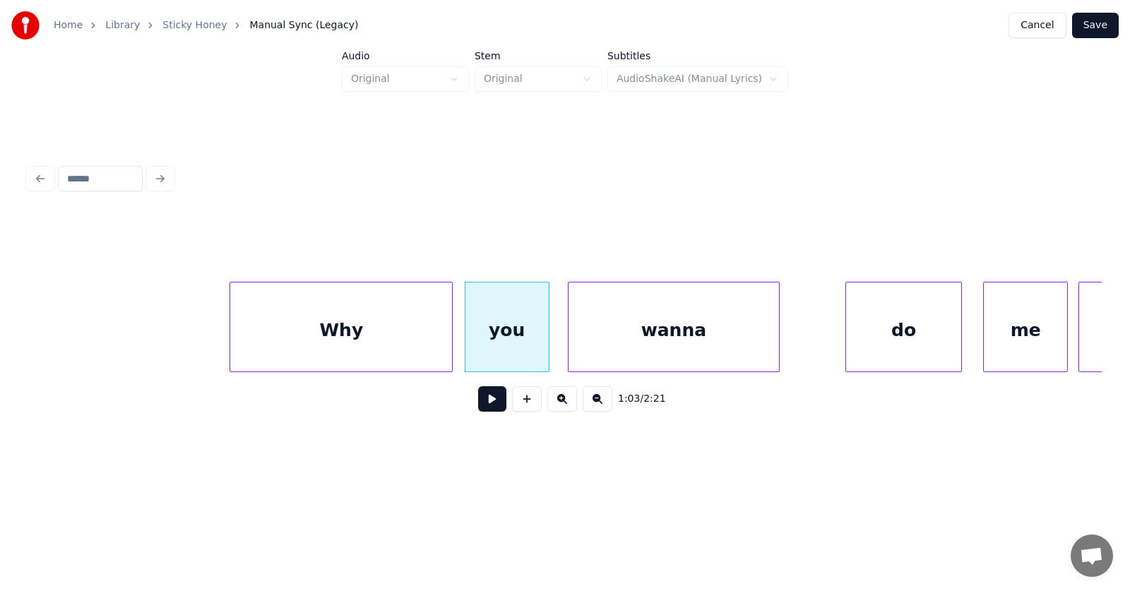
click at [620, 337] on div "wanna" at bounding box center [673, 330] width 210 height 96
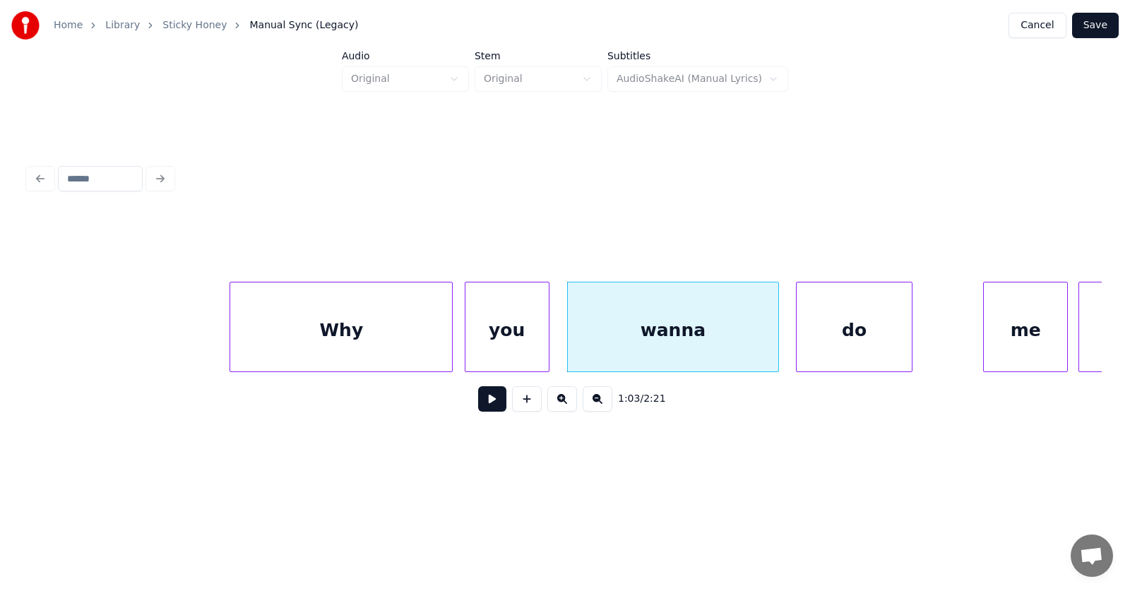
click at [832, 345] on div "do" at bounding box center [853, 330] width 115 height 96
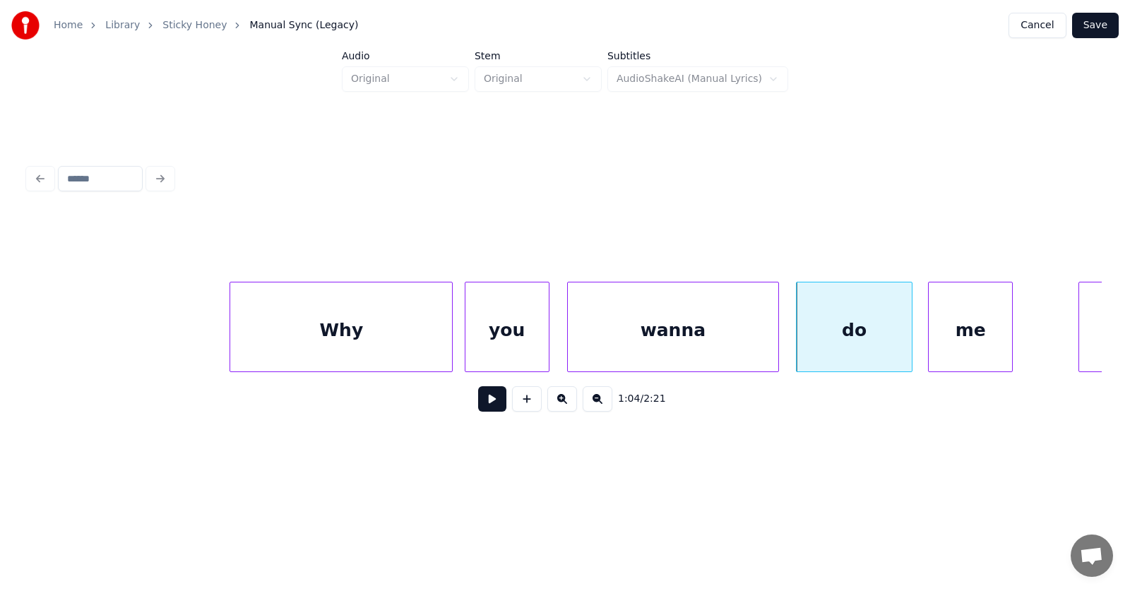
click at [954, 345] on div "me" at bounding box center [969, 330] width 83 height 96
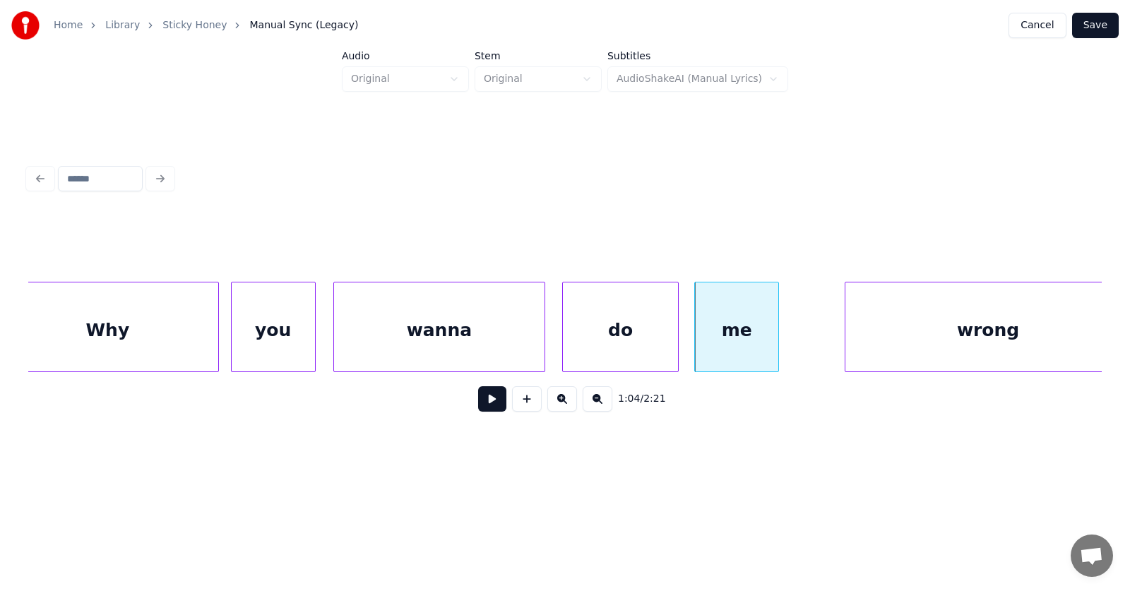
scroll to position [0, 33537]
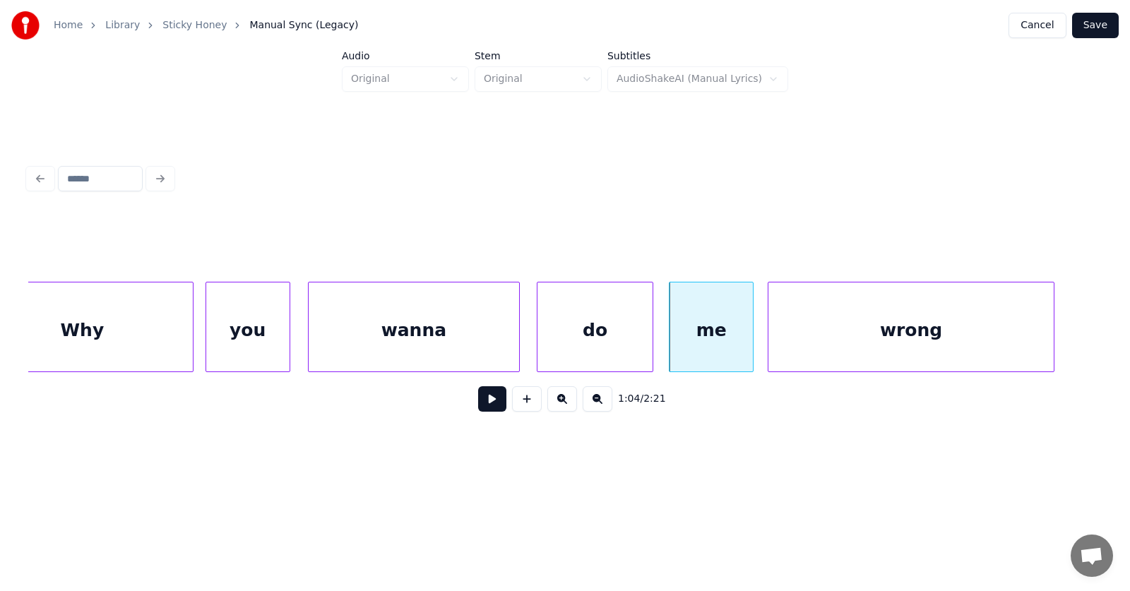
click at [928, 339] on div "wrong" at bounding box center [910, 330] width 285 height 96
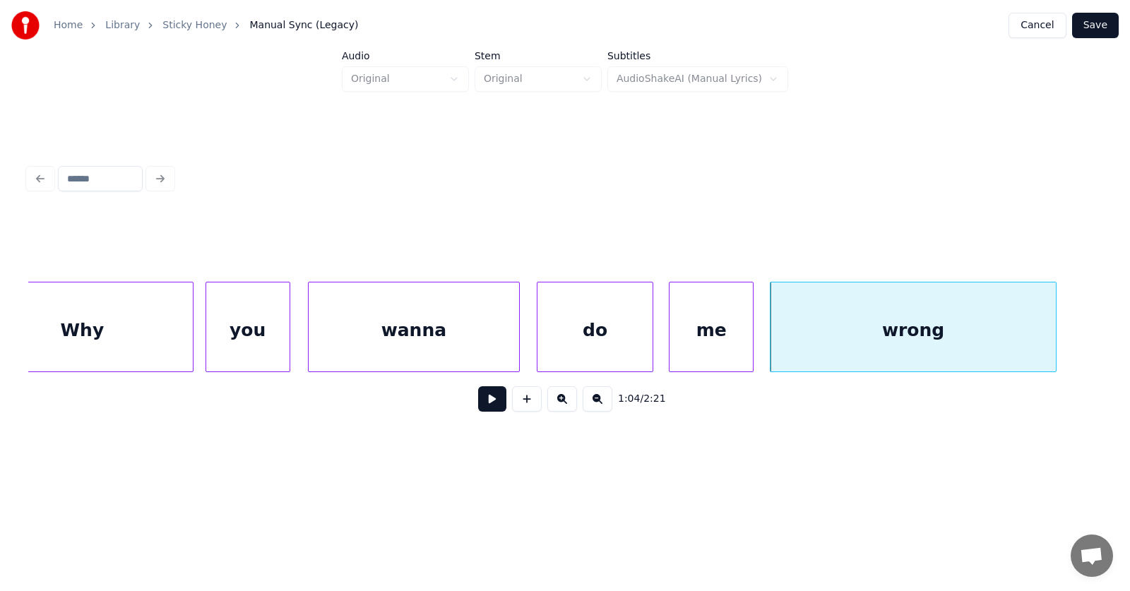
click at [482, 407] on button at bounding box center [492, 398] width 28 height 25
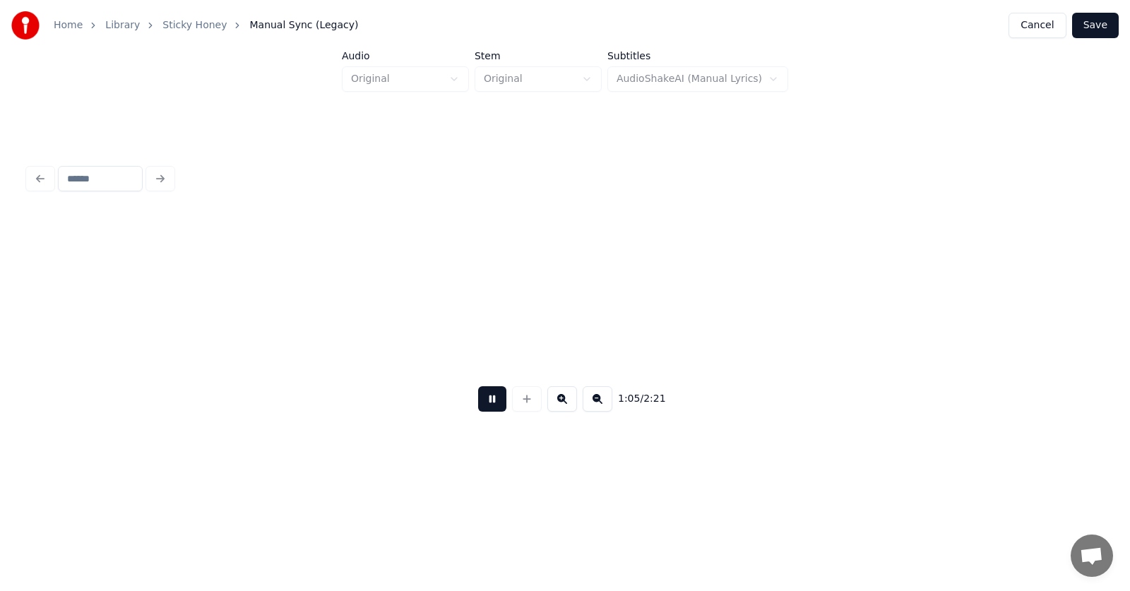
scroll to position [0, 34615]
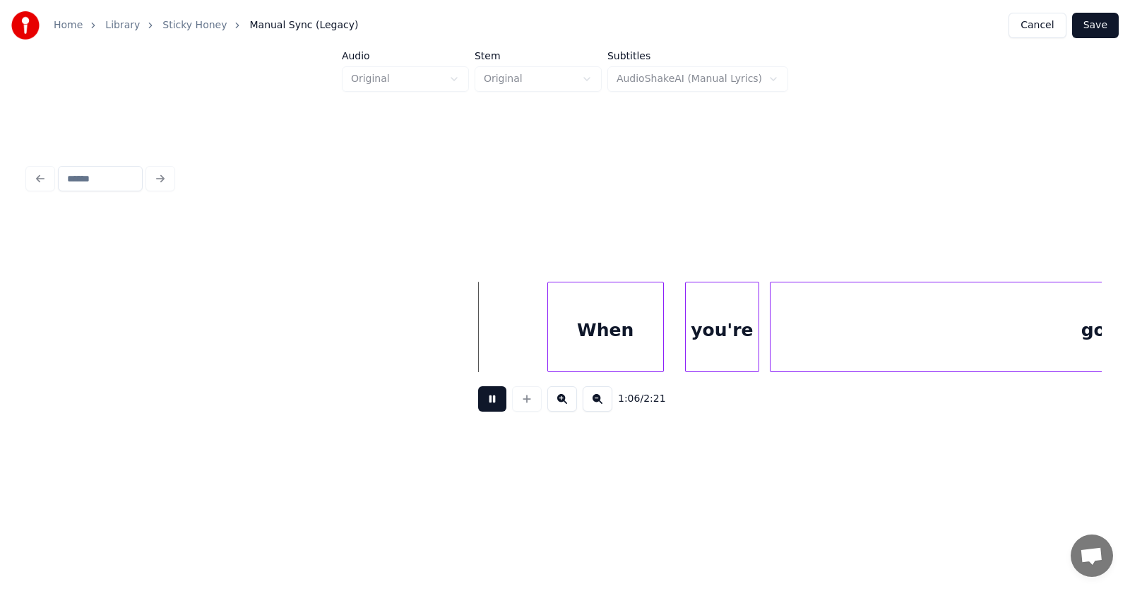
click at [482, 407] on button at bounding box center [492, 398] width 28 height 25
click at [554, 346] on div "When" at bounding box center [563, 330] width 115 height 96
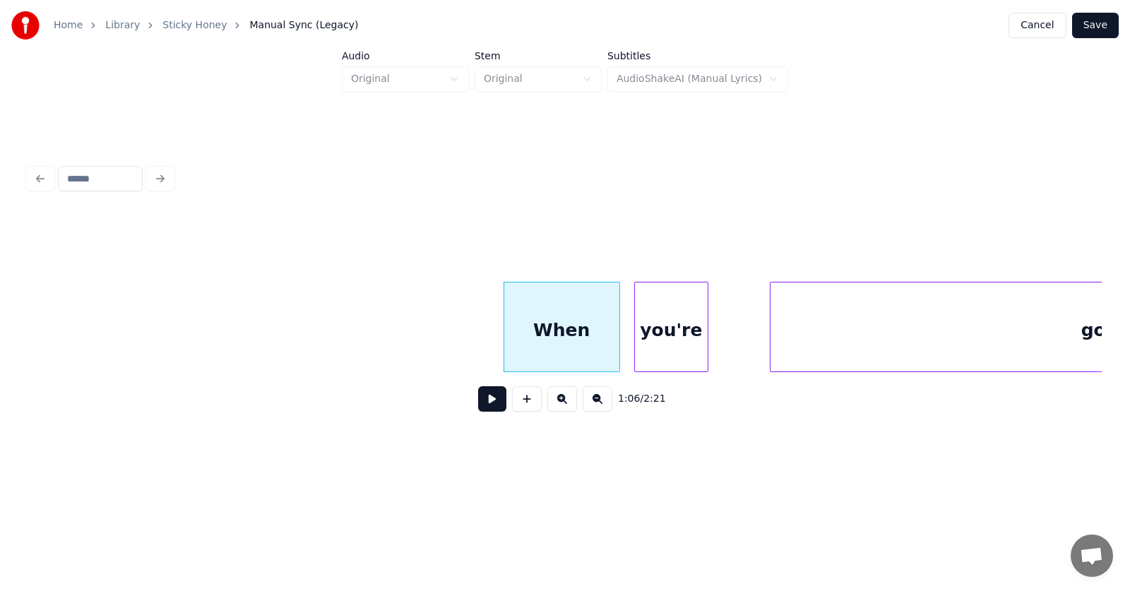
click at [656, 352] on div "you're" at bounding box center [671, 330] width 73 height 96
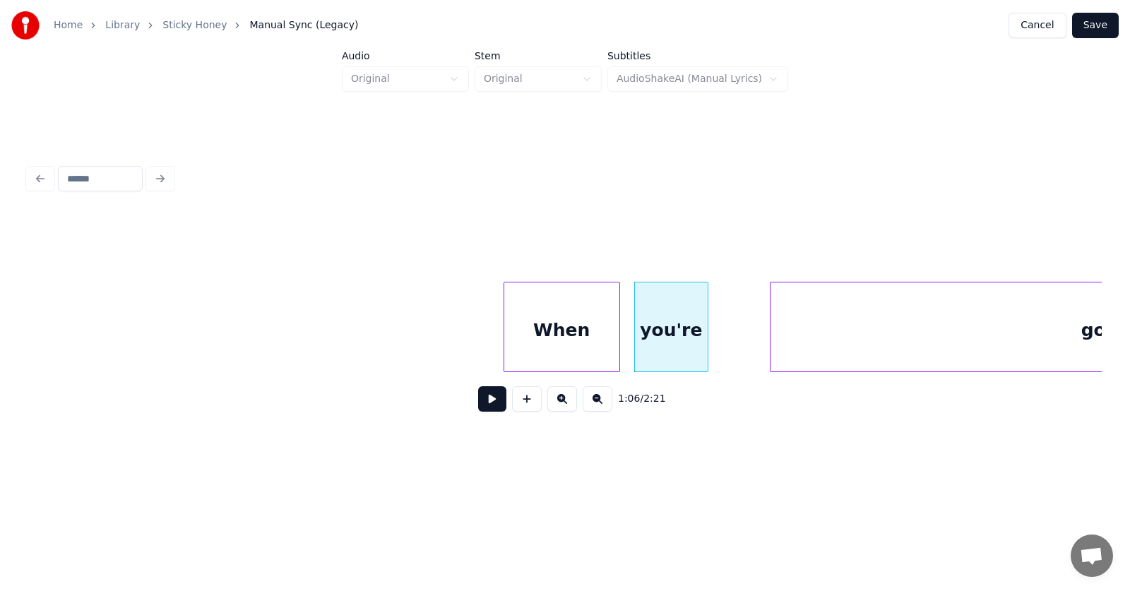
scroll to position [0, 34957]
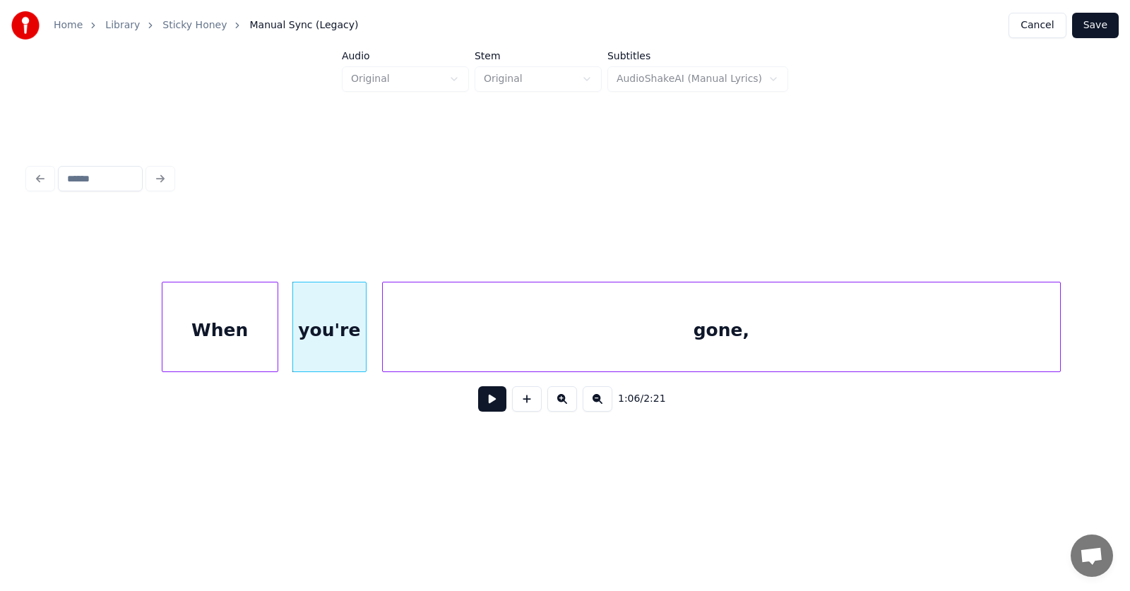
click at [778, 345] on div "gone," at bounding box center [721, 330] width 677 height 96
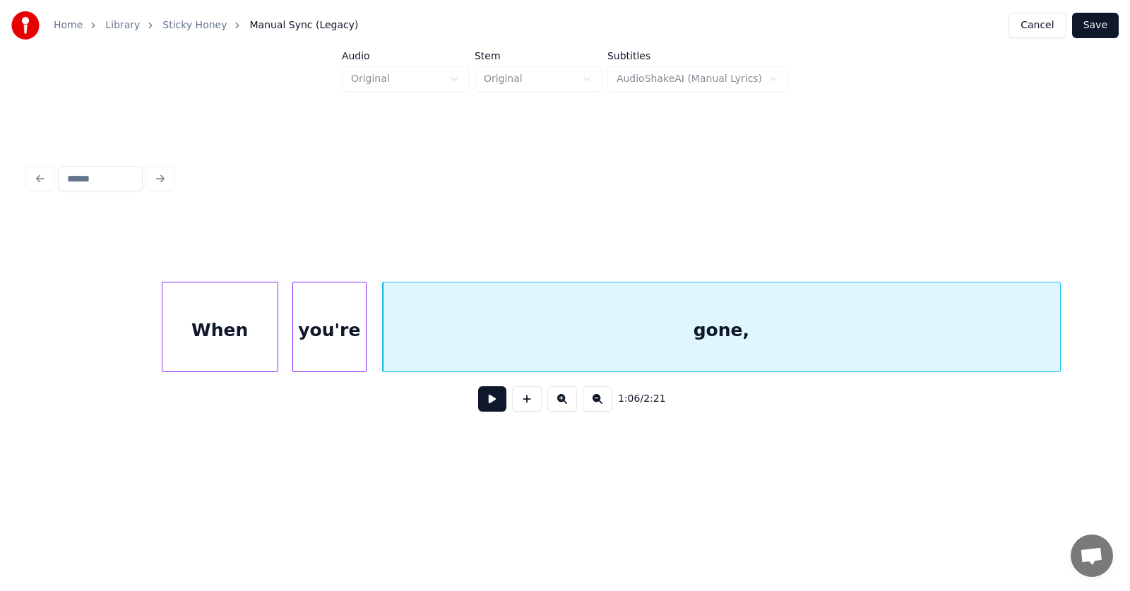
click at [487, 407] on button at bounding box center [492, 398] width 28 height 25
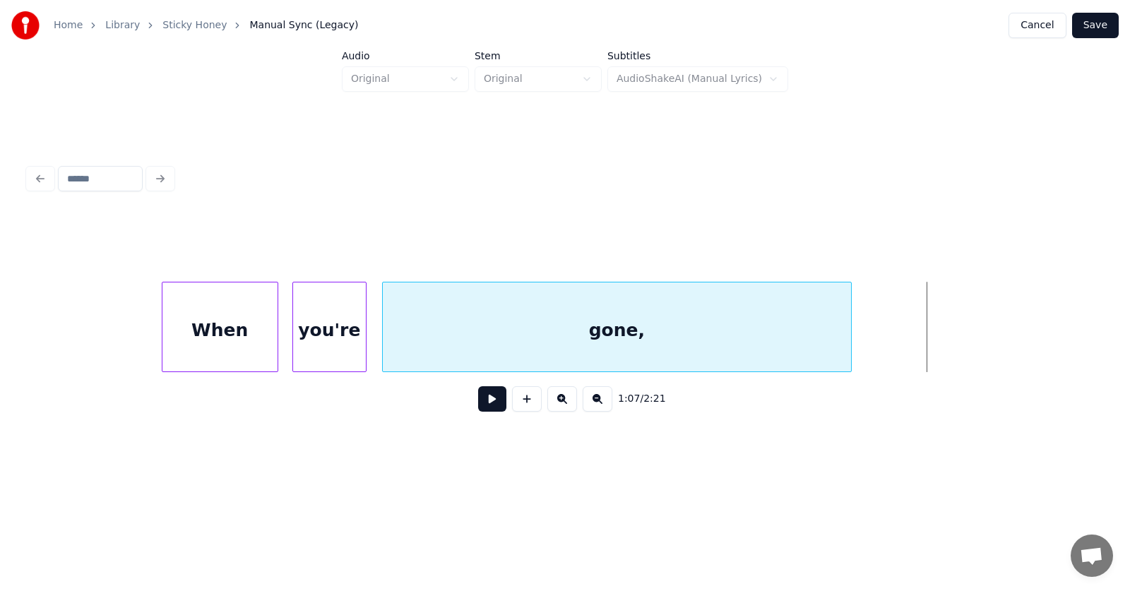
click at [847, 353] on div at bounding box center [849, 326] width 4 height 89
click at [486, 407] on button at bounding box center [492, 398] width 28 height 25
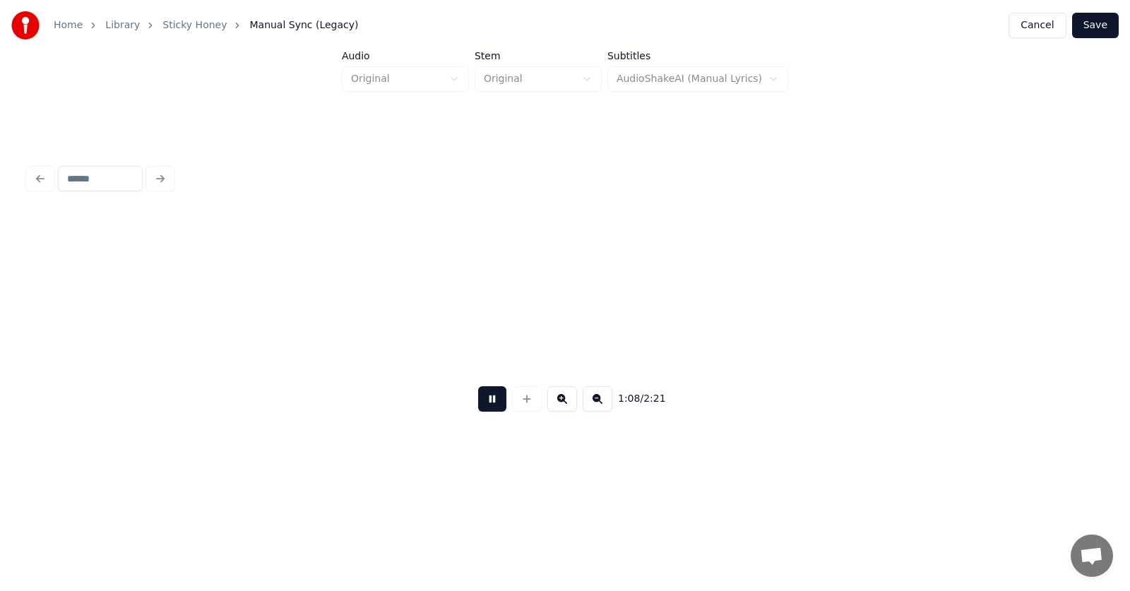
scroll to position [0, 36034]
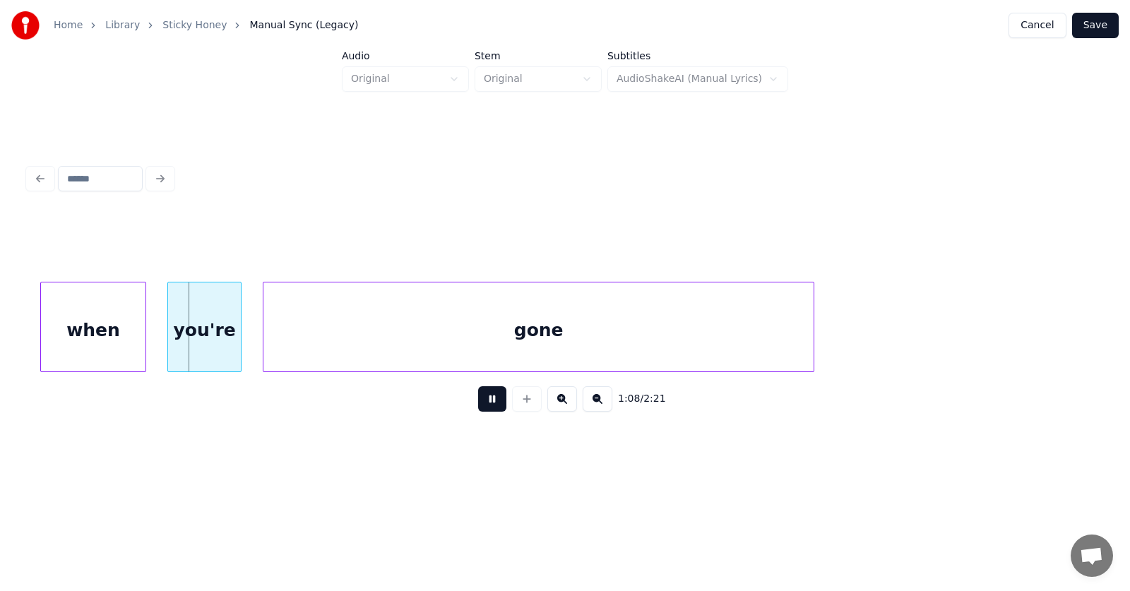
click at [478, 406] on button at bounding box center [492, 398] width 28 height 25
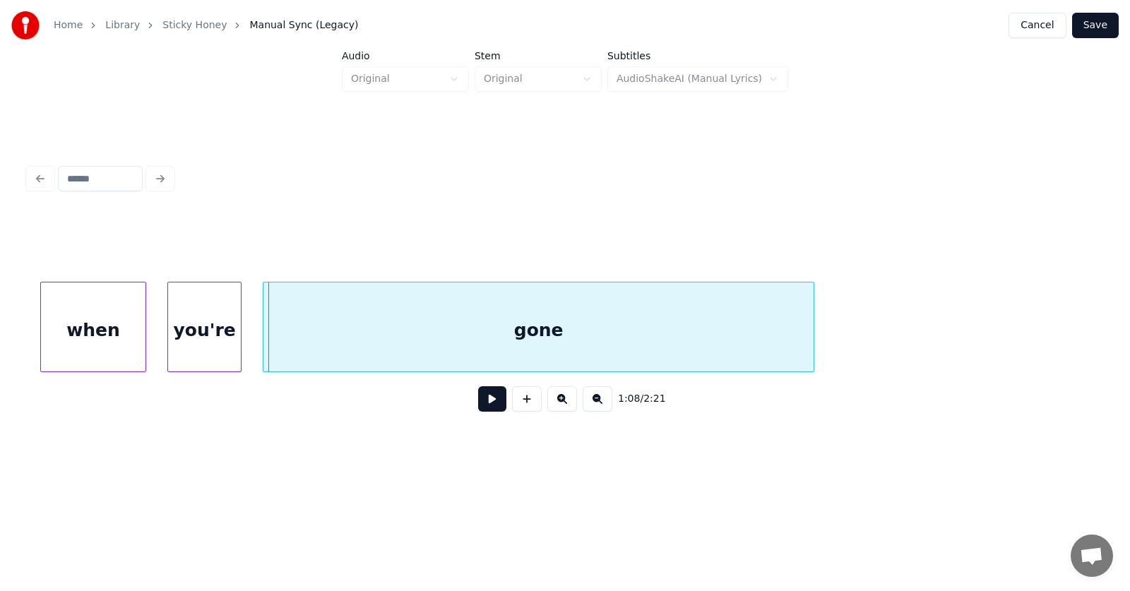
scroll to position [0, 35534]
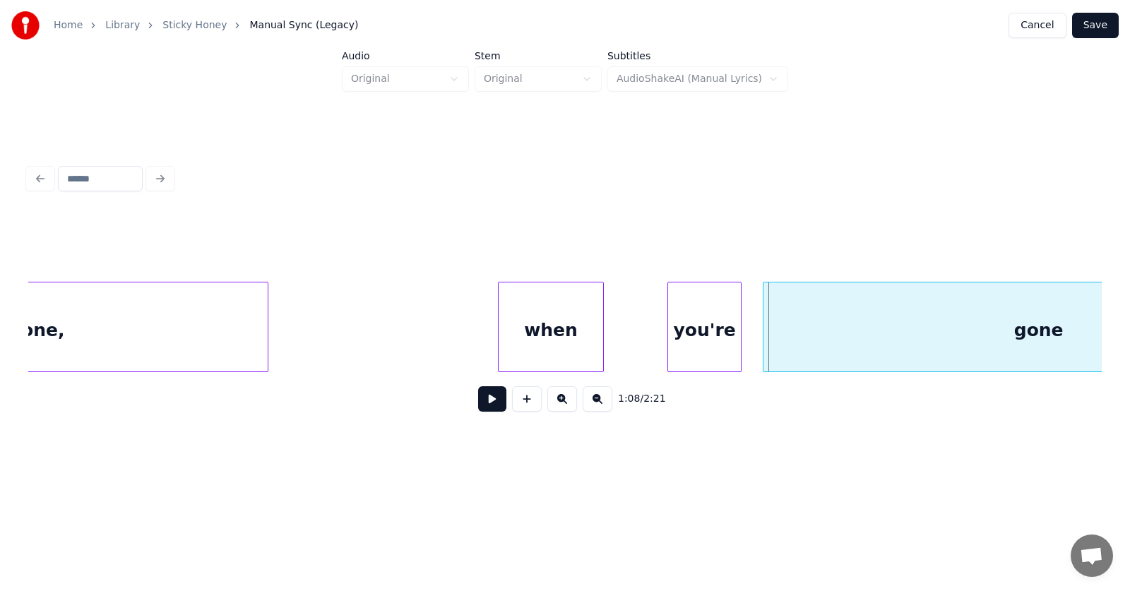
click at [526, 349] on div "when" at bounding box center [550, 330] width 104 height 96
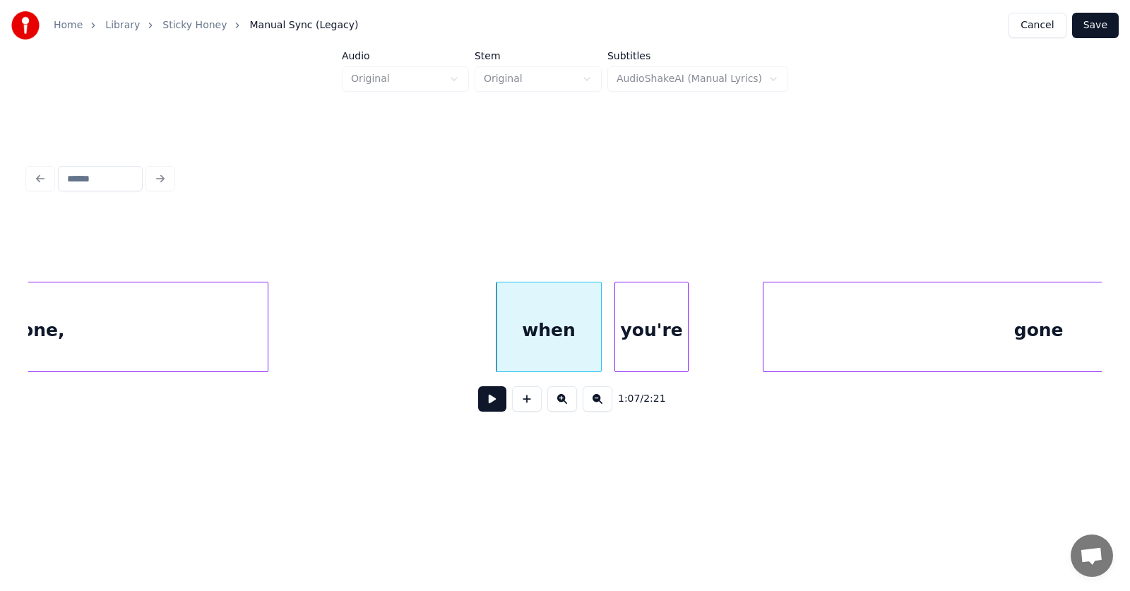
click at [629, 357] on div "you're" at bounding box center [651, 330] width 73 height 96
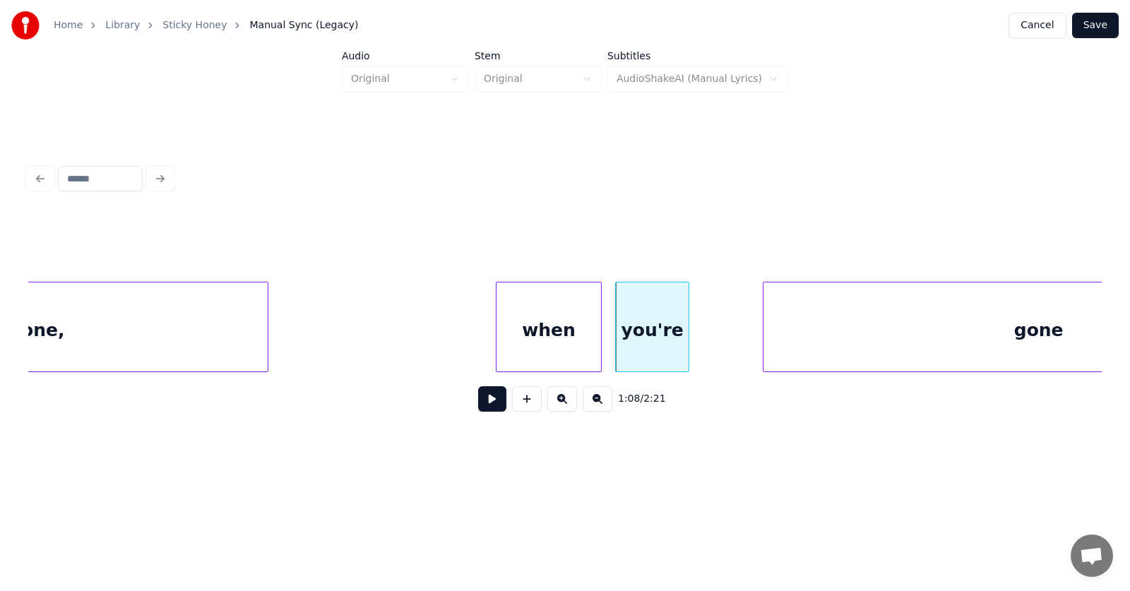
scroll to position [0, 35744]
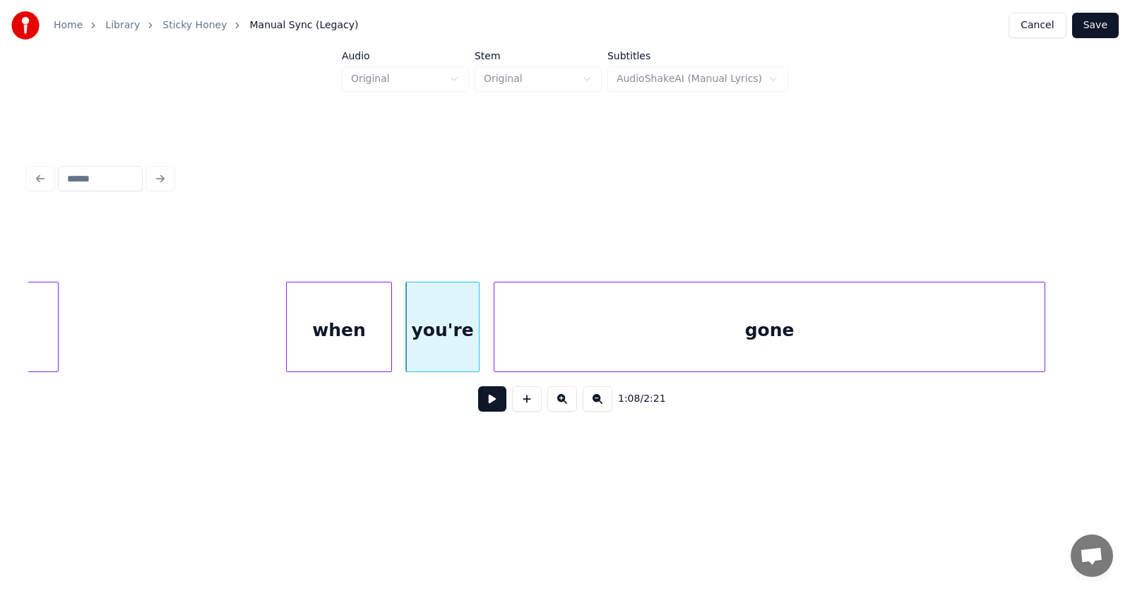
click at [722, 357] on div "gone" at bounding box center [769, 330] width 550 height 96
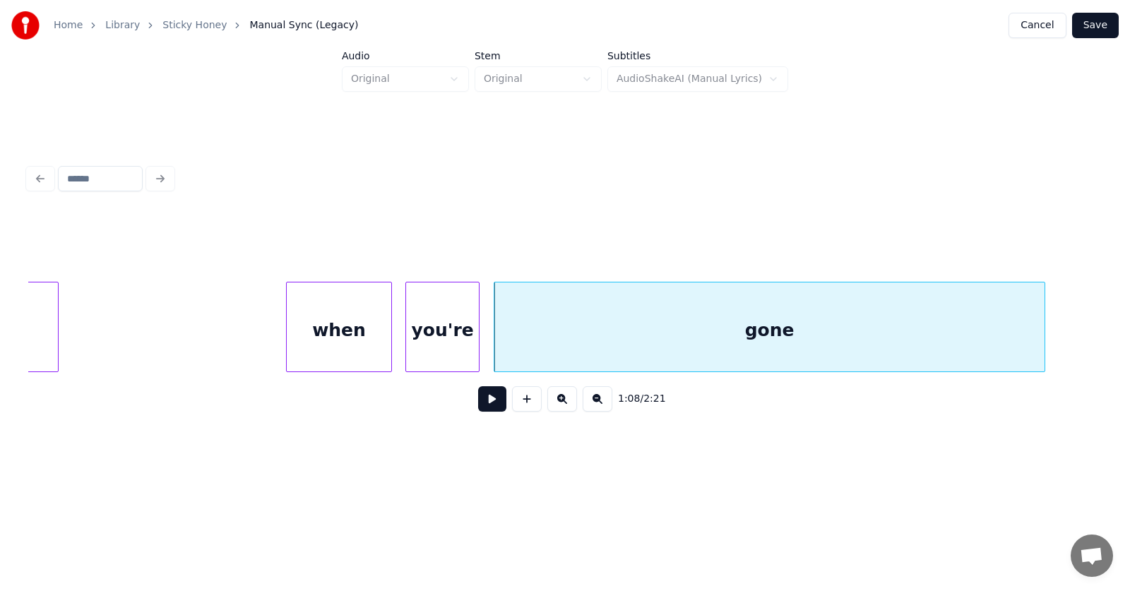
click at [478, 407] on button at bounding box center [492, 398] width 28 height 25
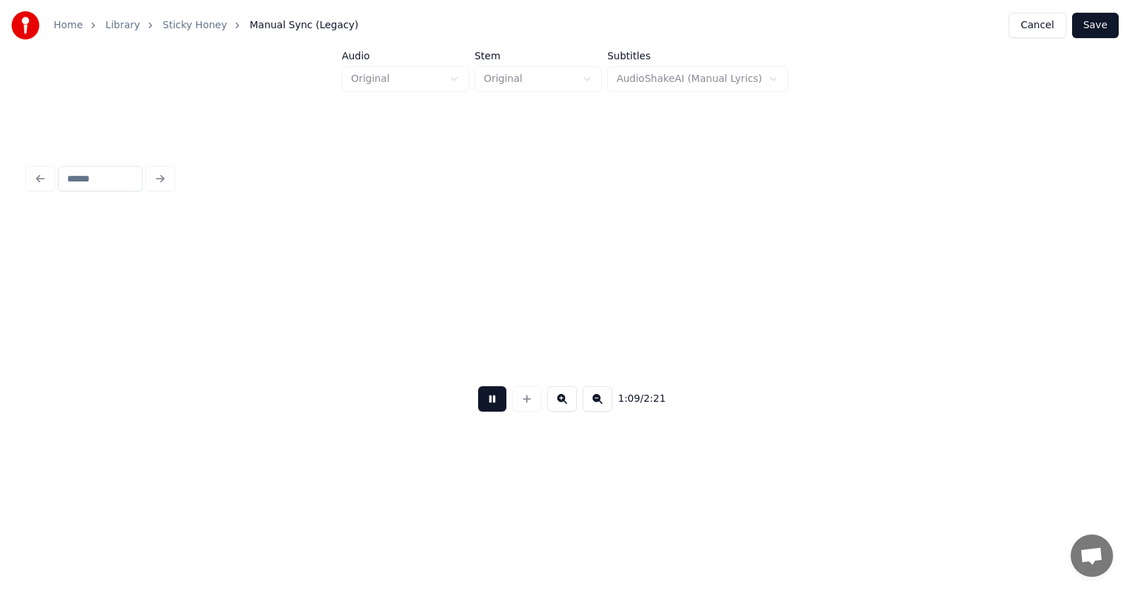
scroll to position [0, 36820]
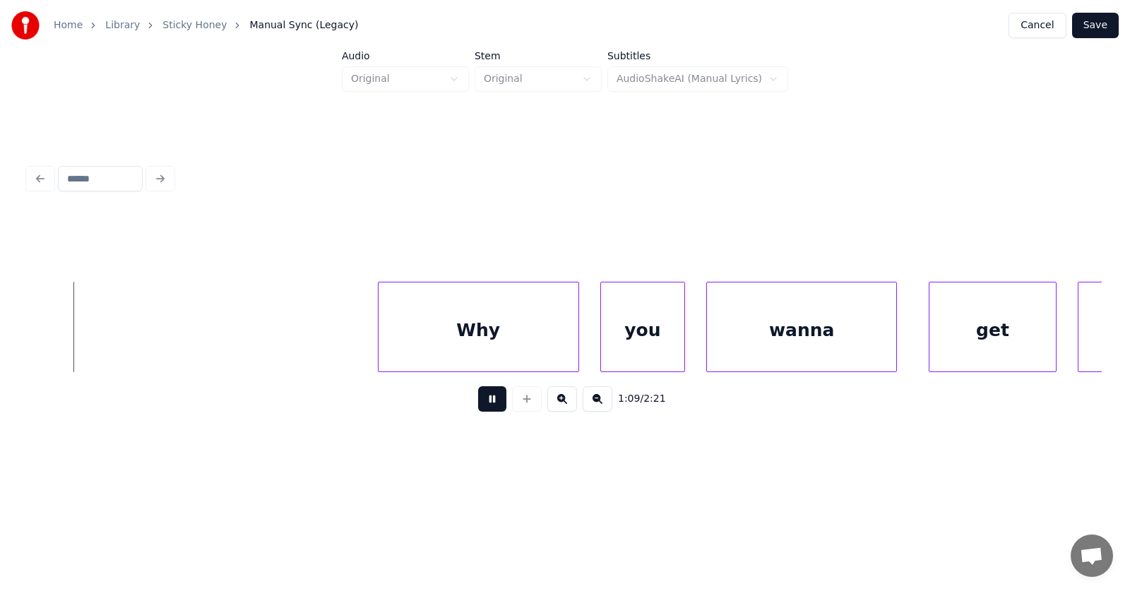
click at [484, 411] on button at bounding box center [492, 398] width 28 height 25
click at [398, 351] on div "Why" at bounding box center [440, 330] width 200 height 96
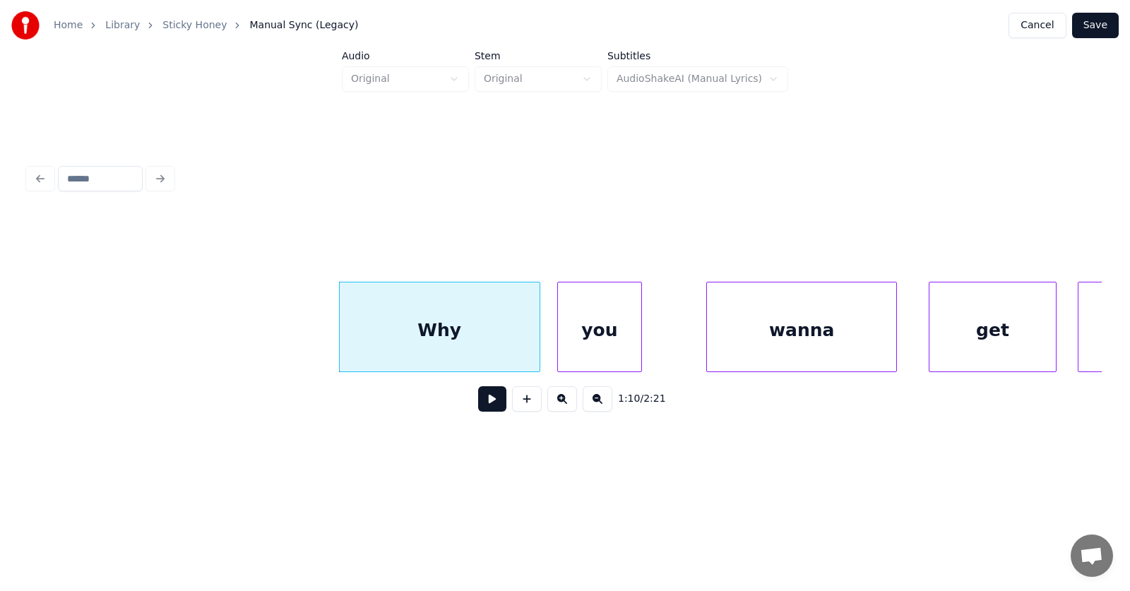
click at [583, 350] on div "you" at bounding box center [599, 330] width 83 height 96
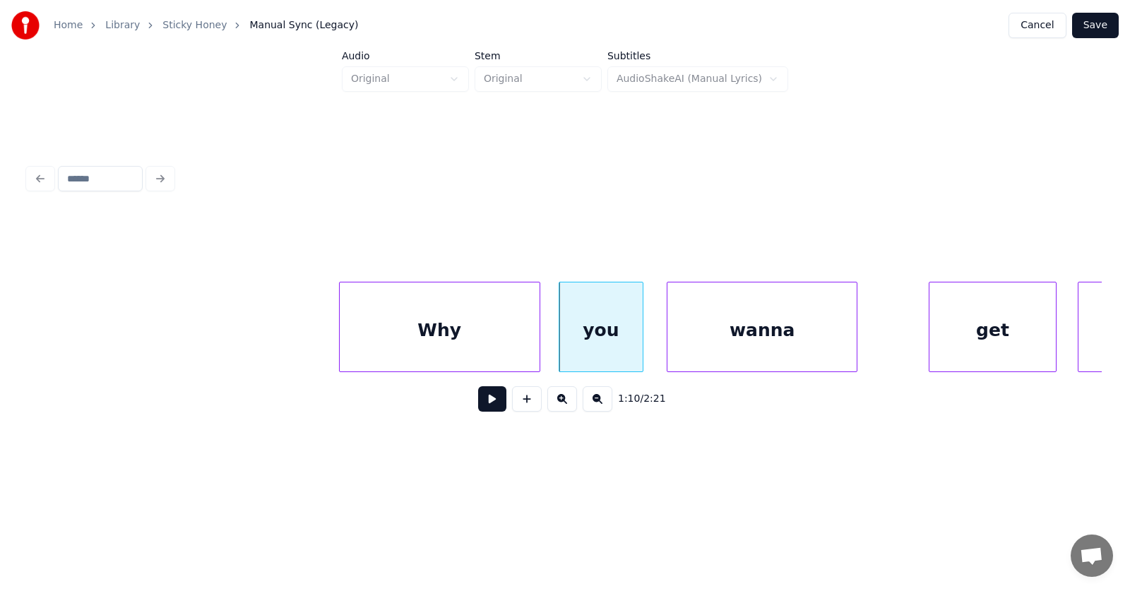
click at [703, 354] on div "wanna" at bounding box center [761, 330] width 189 height 96
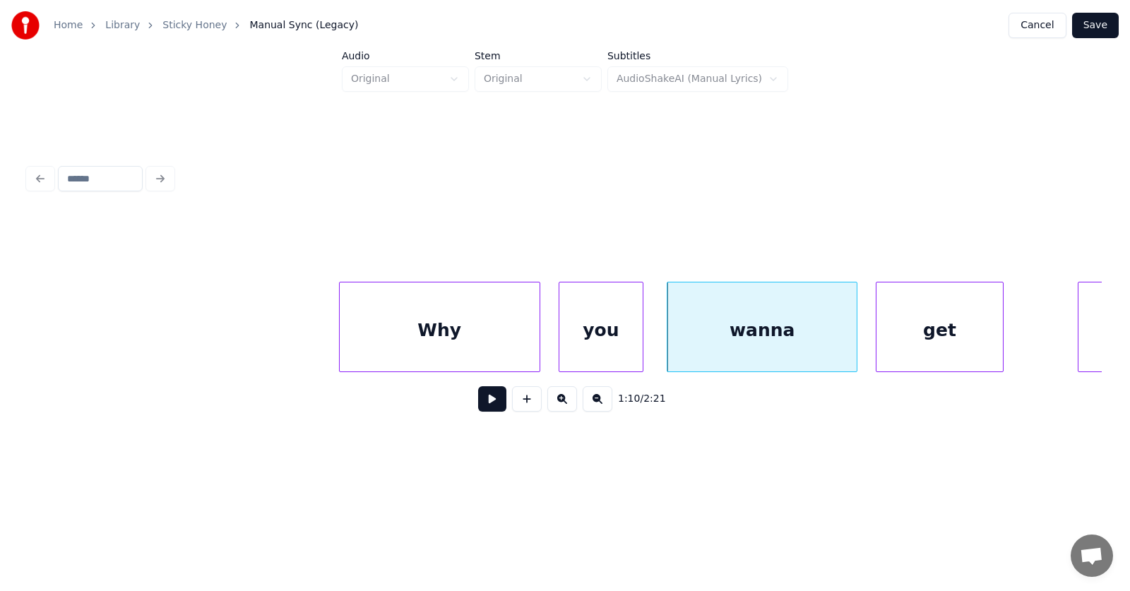
click at [924, 349] on div "get" at bounding box center [939, 330] width 126 height 96
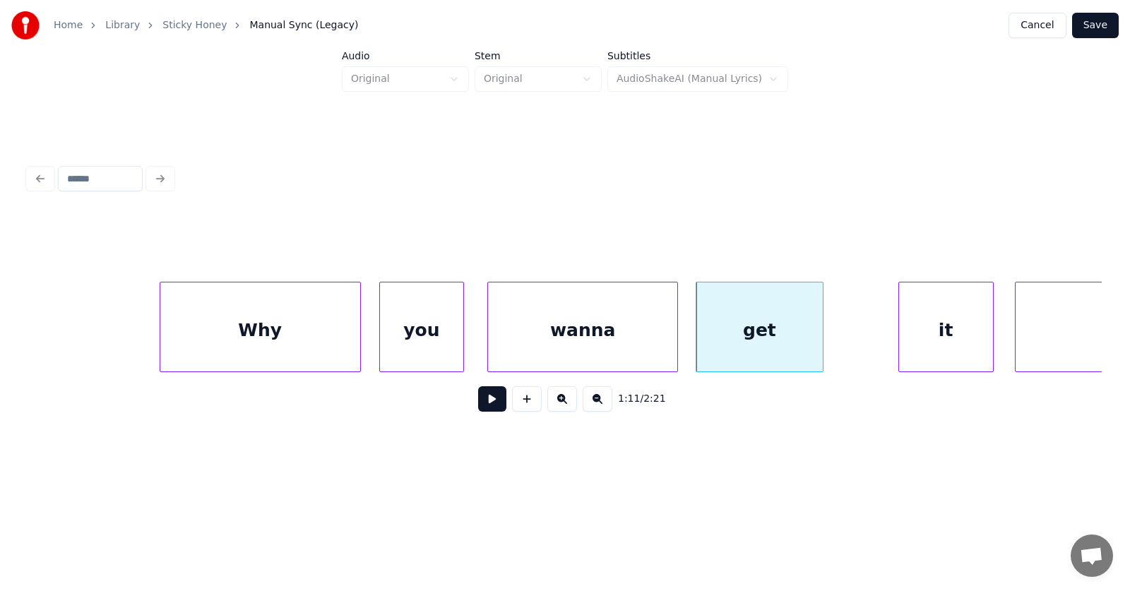
scroll to position [0, 37051]
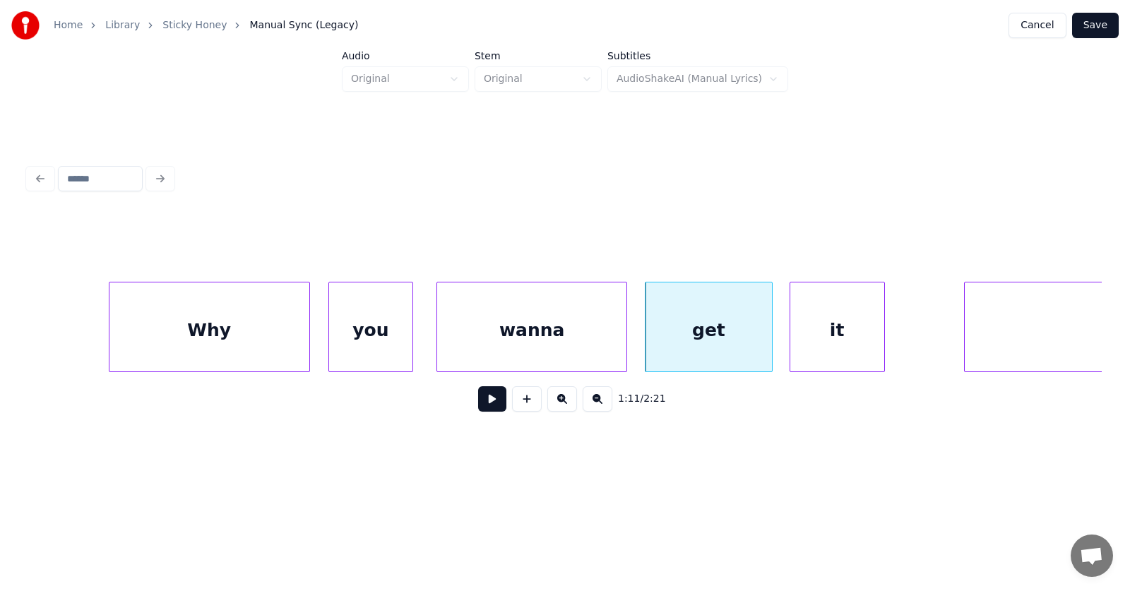
click at [835, 357] on div "it" at bounding box center [837, 330] width 94 height 96
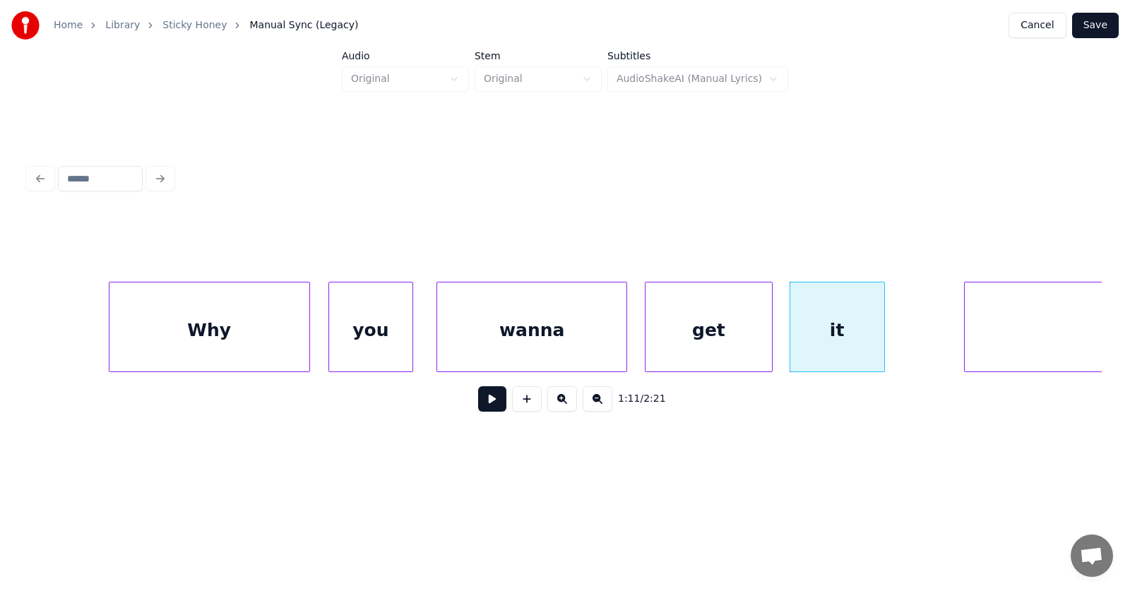
scroll to position [0, 37224]
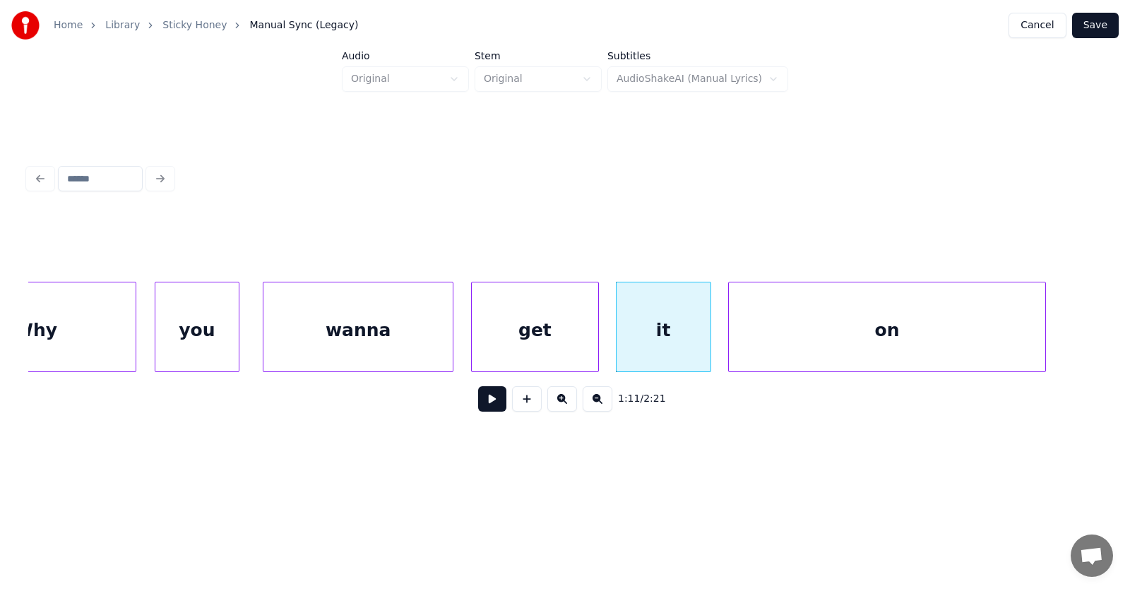
click at [946, 354] on div "on" at bounding box center [887, 330] width 317 height 96
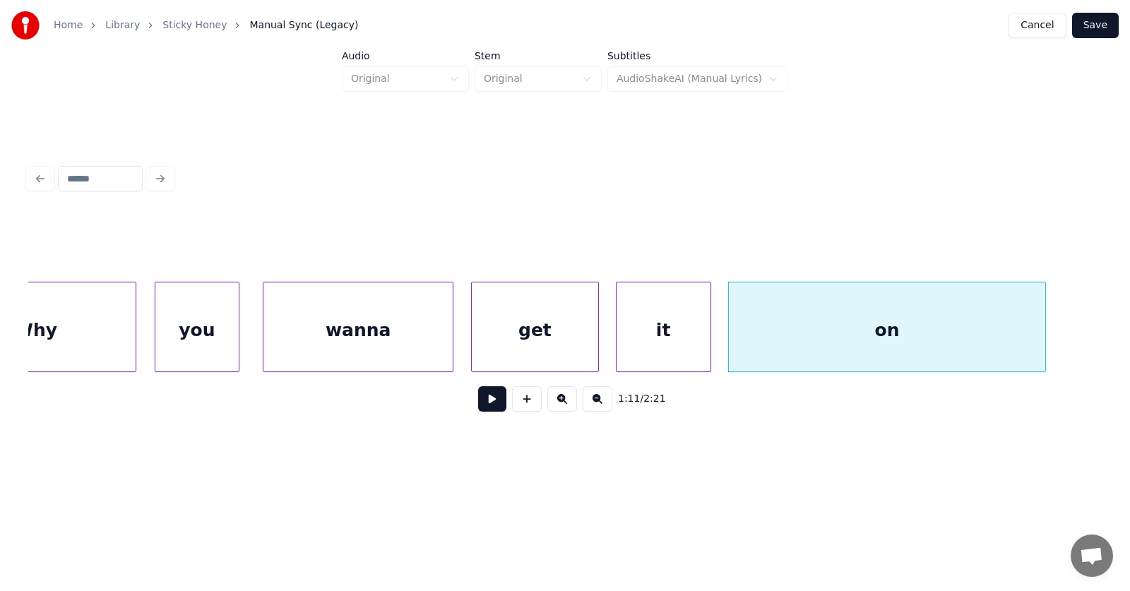
click at [483, 409] on button at bounding box center [492, 398] width 28 height 25
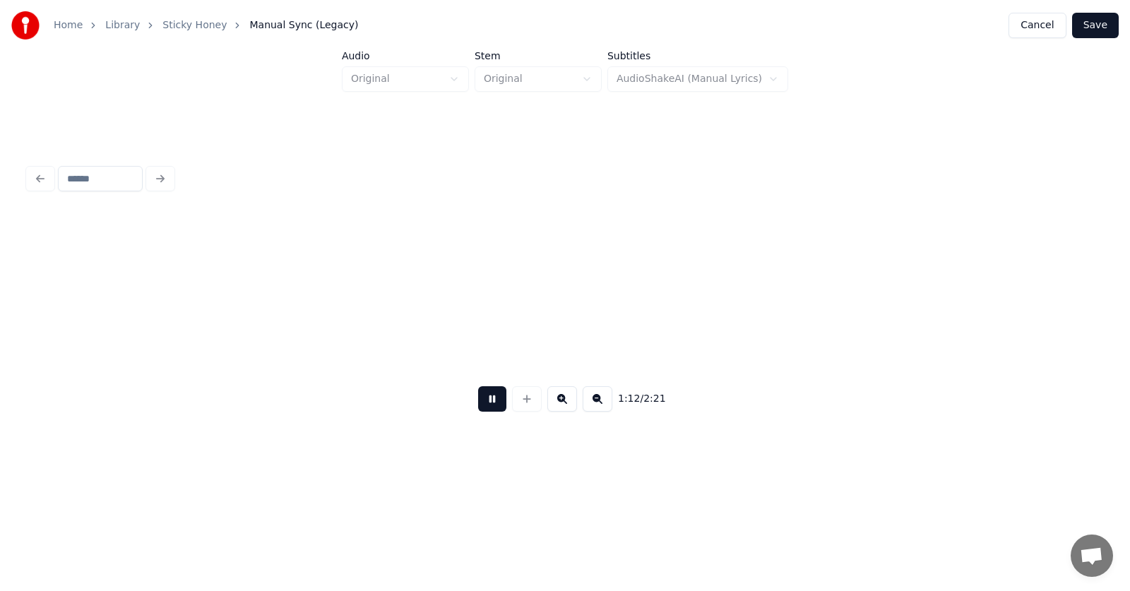
scroll to position [0, 38305]
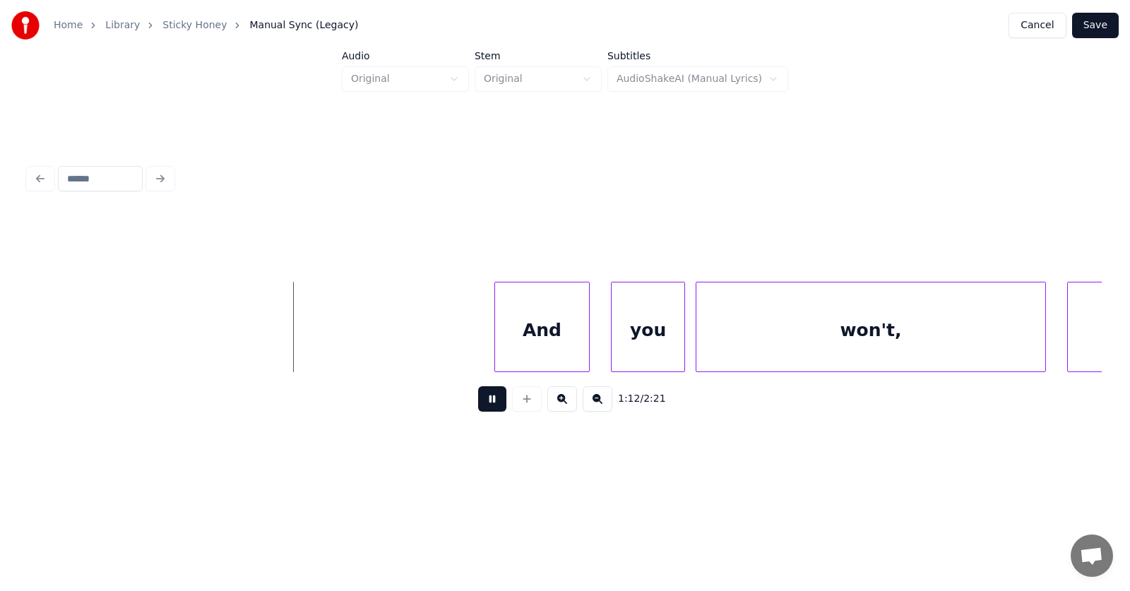
click at [483, 409] on button at bounding box center [492, 398] width 28 height 25
click at [474, 350] on div "And" at bounding box center [485, 330] width 94 height 96
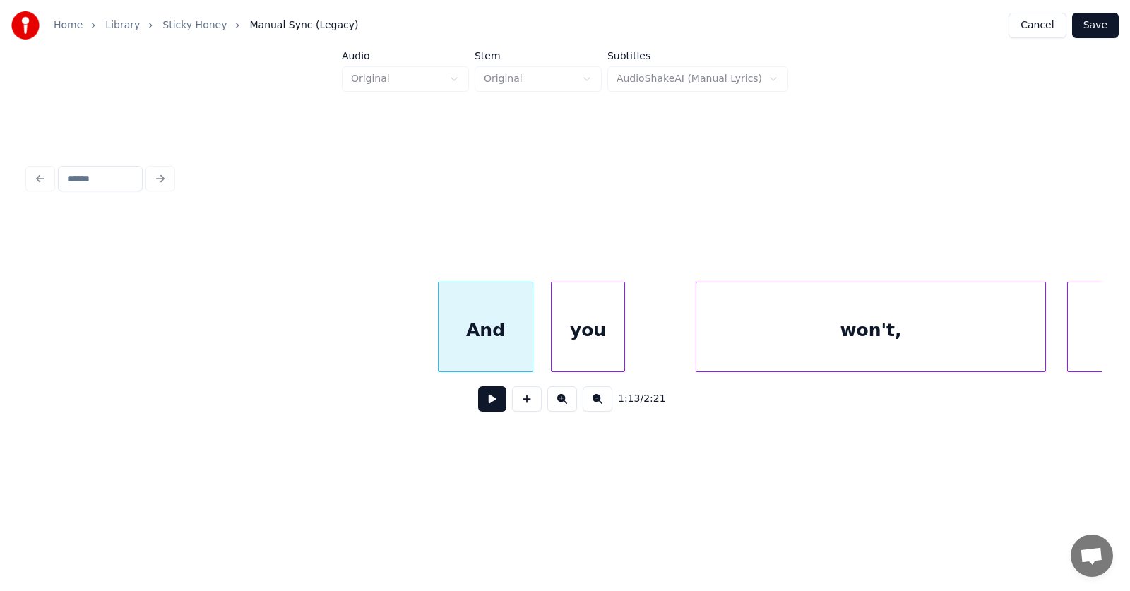
click at [585, 352] on div "you" at bounding box center [587, 330] width 73 height 96
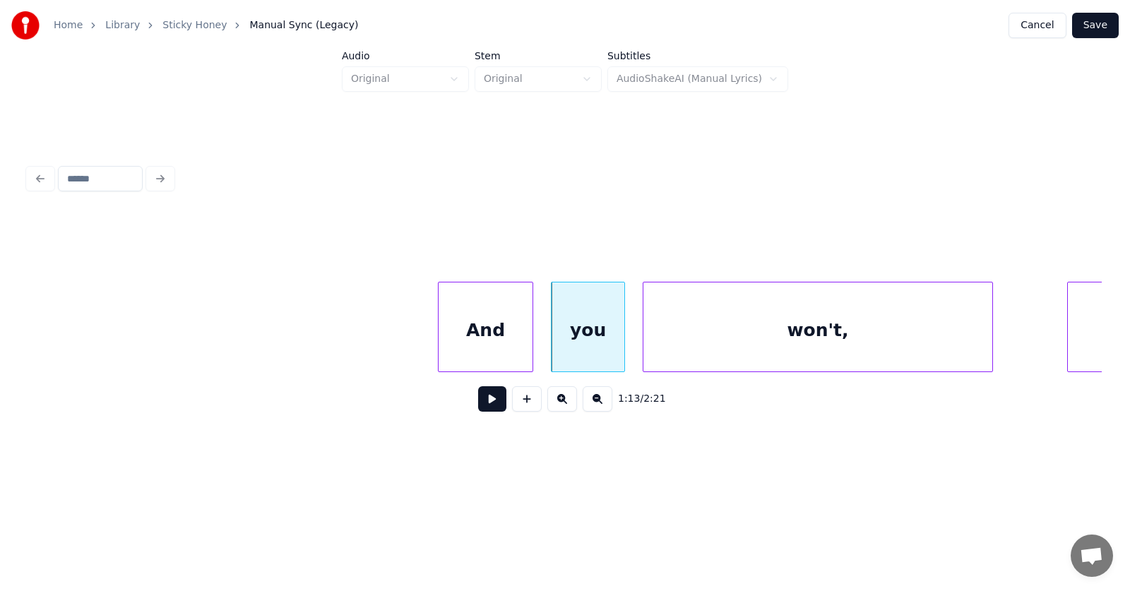
click at [691, 360] on div "won't," at bounding box center [817, 330] width 349 height 96
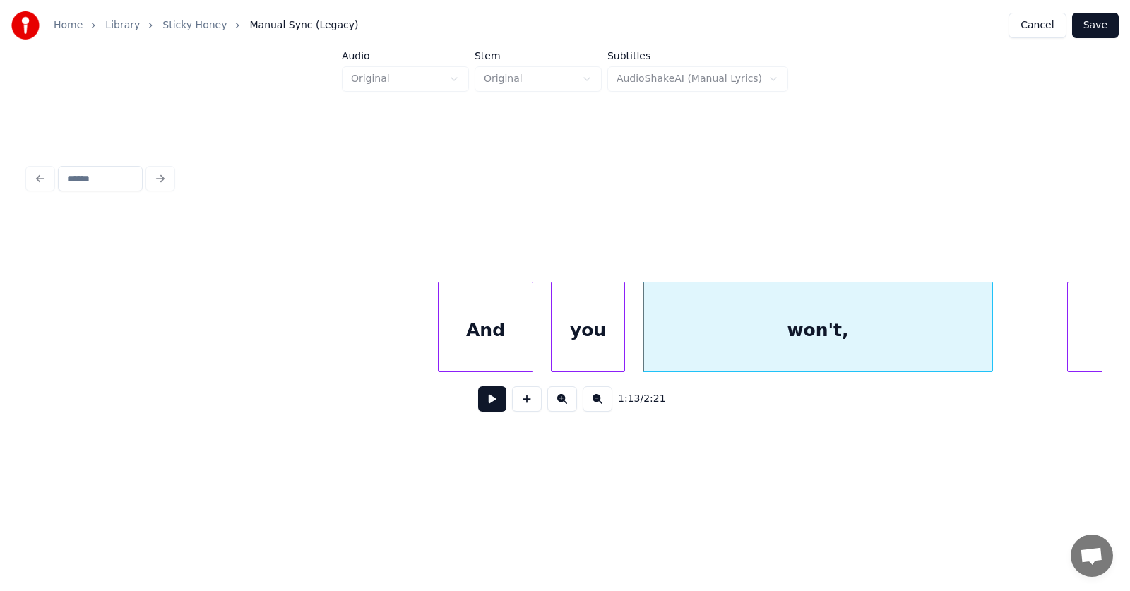
scroll to position [0, 38617]
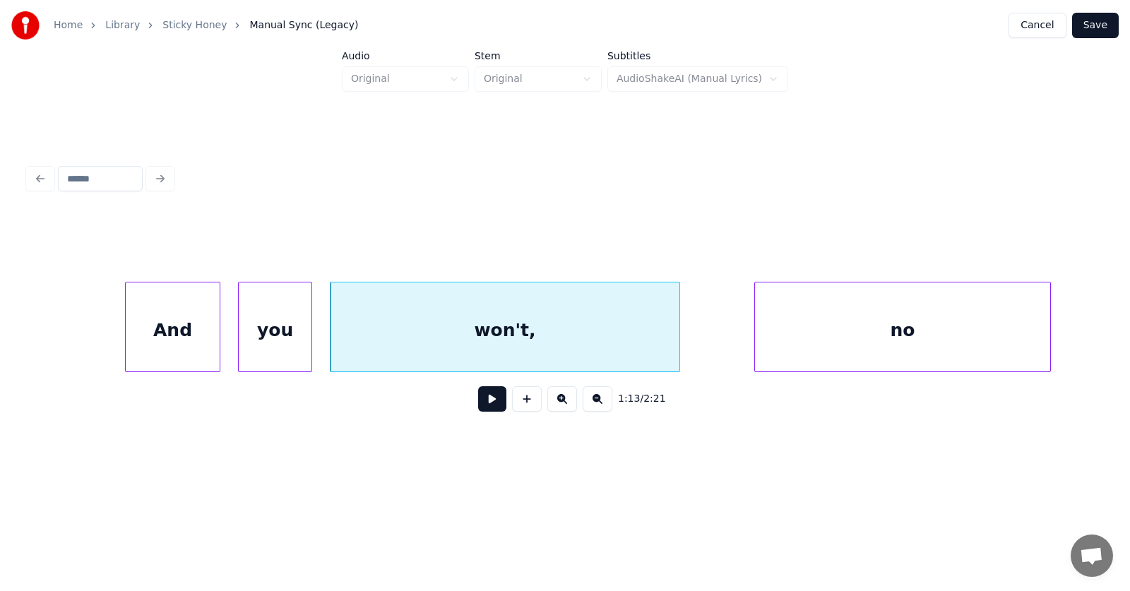
click at [529, 349] on div "won't," at bounding box center [504, 330] width 349 height 96
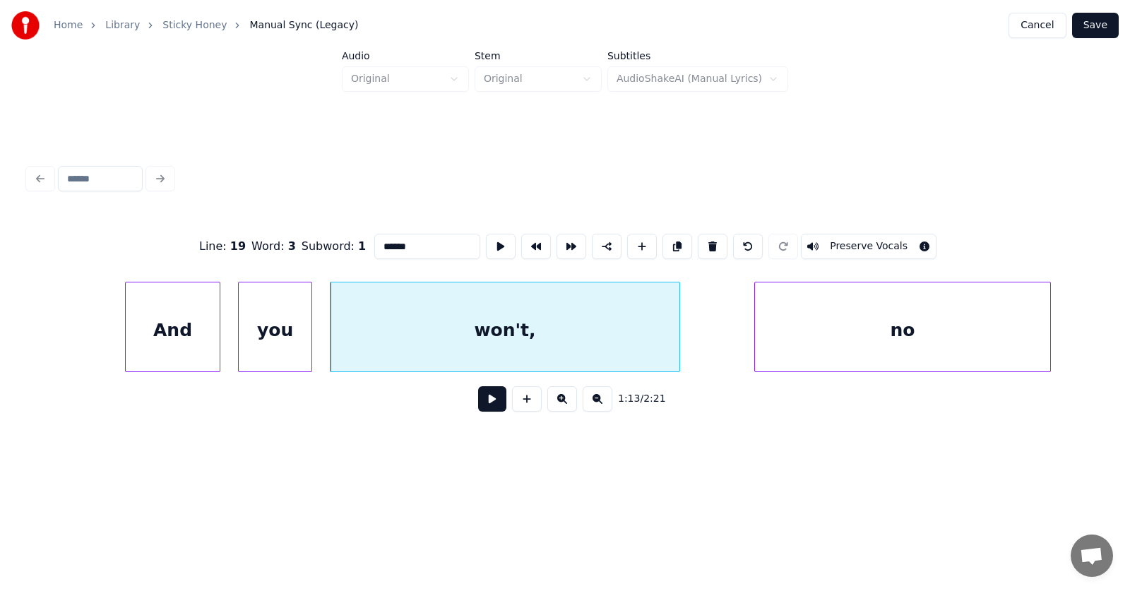
click at [478, 410] on button at bounding box center [492, 398] width 28 height 25
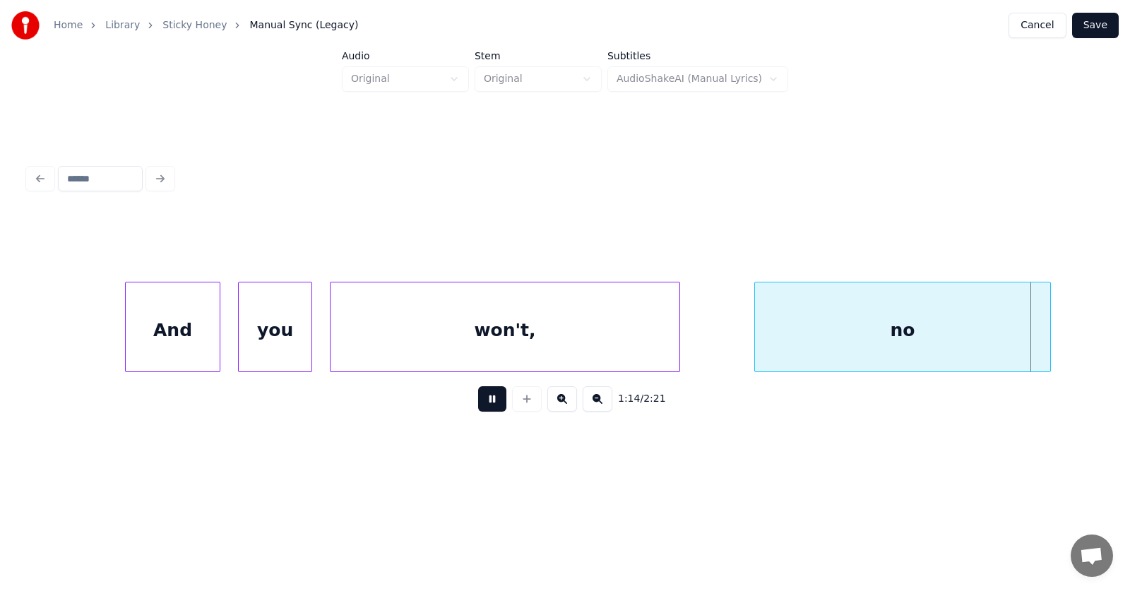
click at [478, 410] on button at bounding box center [492, 398] width 28 height 25
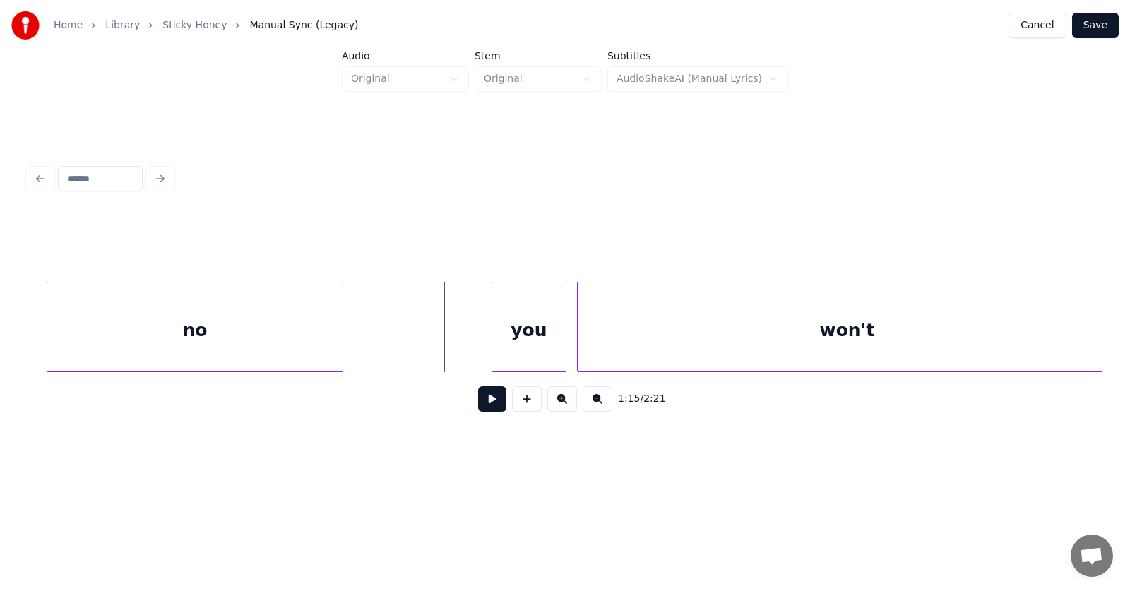
scroll to position [0, 39224]
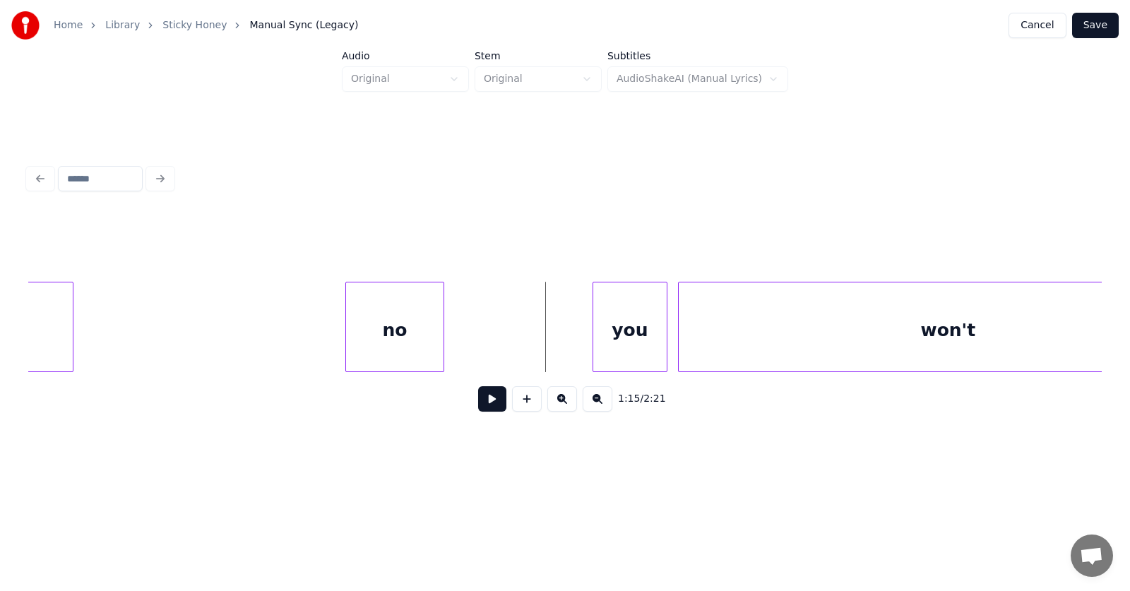
click at [349, 335] on div at bounding box center [348, 326] width 4 height 89
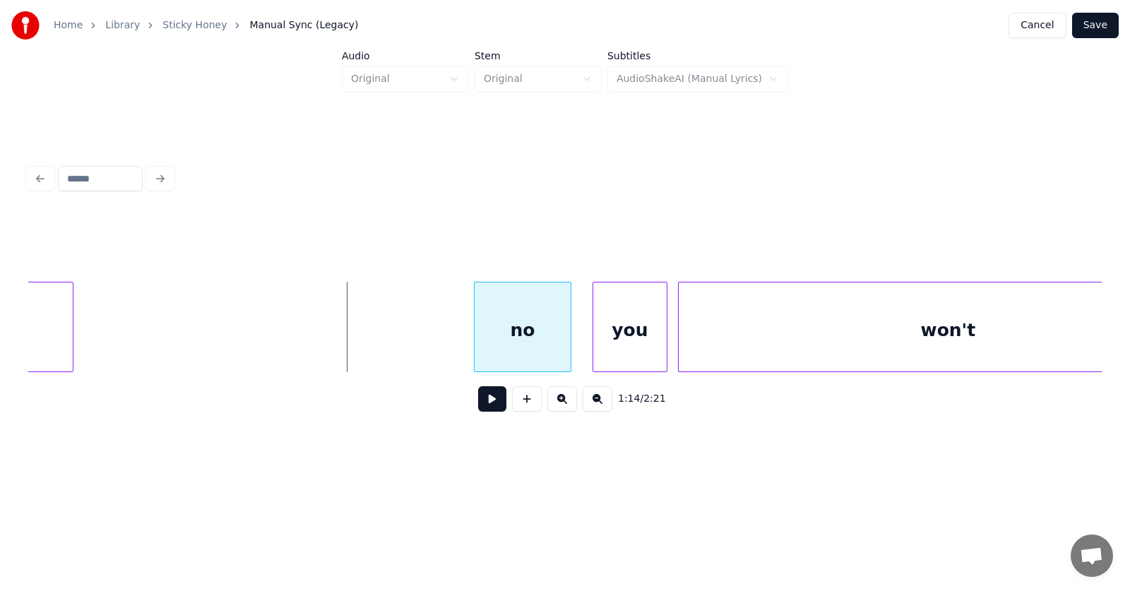
click at [494, 355] on div "no" at bounding box center [522, 330] width 96 height 96
click at [617, 352] on div "you" at bounding box center [615, 330] width 73 height 96
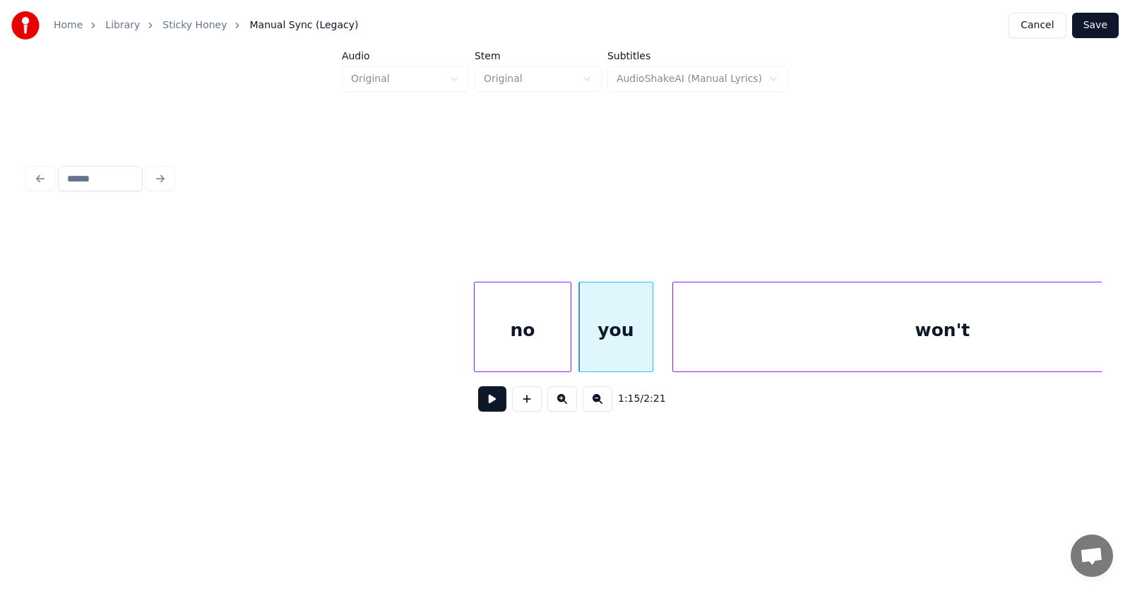
scroll to position [0, 39337]
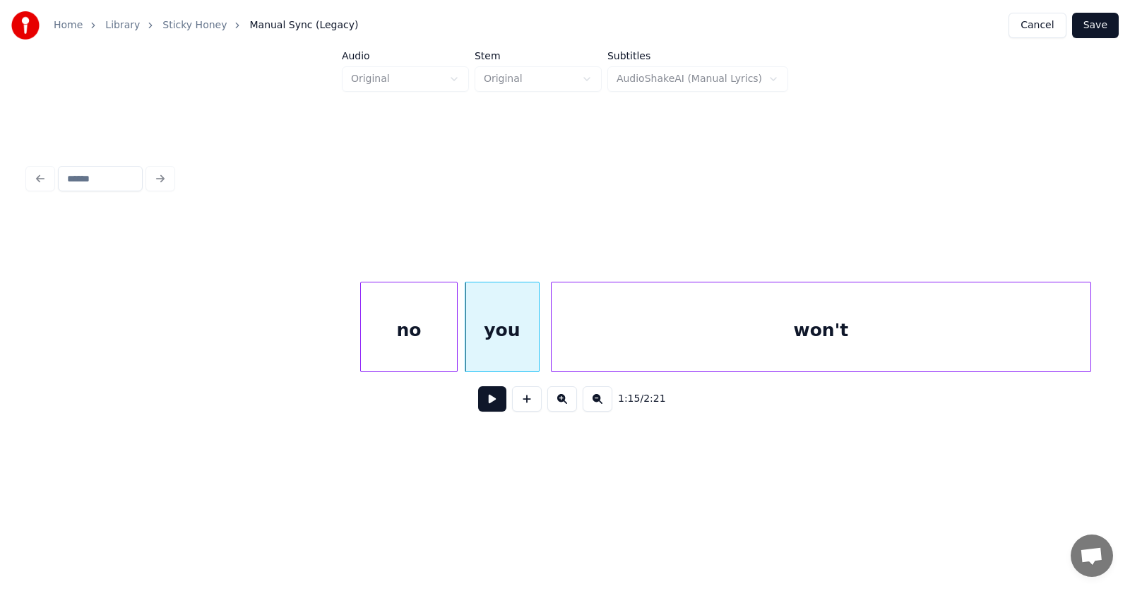
click at [695, 352] on div "won't" at bounding box center [820, 330] width 539 height 96
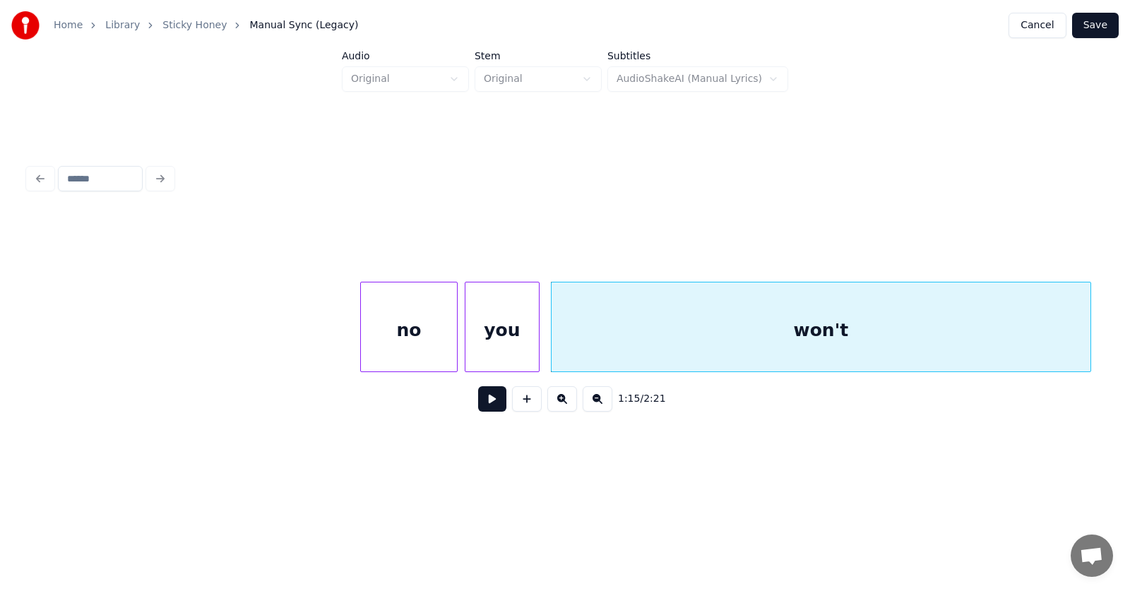
click at [413, 340] on div "no" at bounding box center [409, 330] width 96 height 96
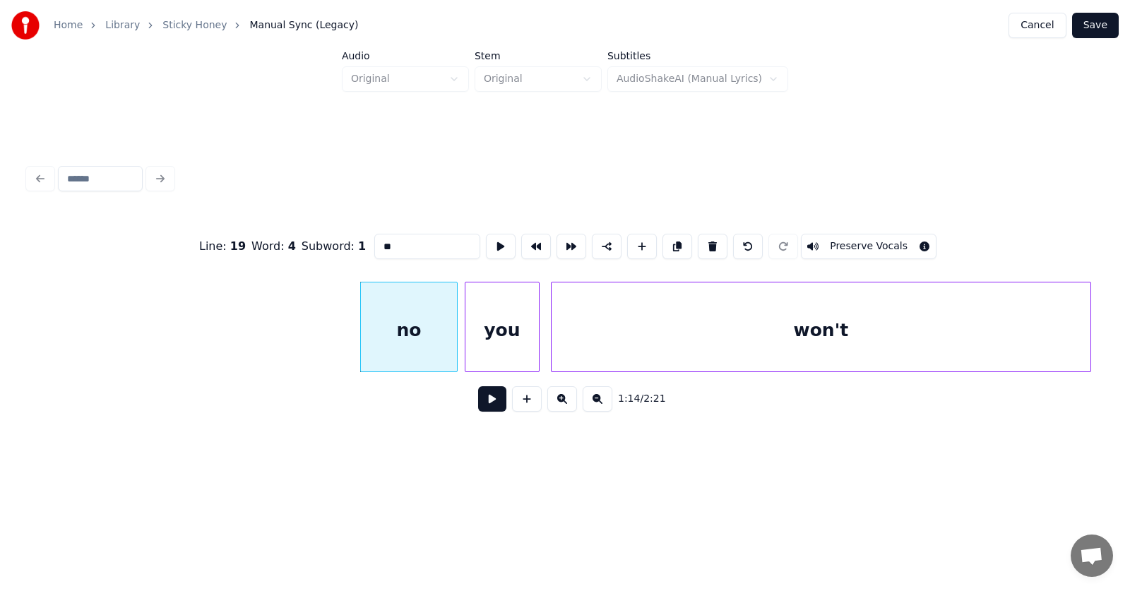
click at [479, 400] on button at bounding box center [492, 398] width 28 height 25
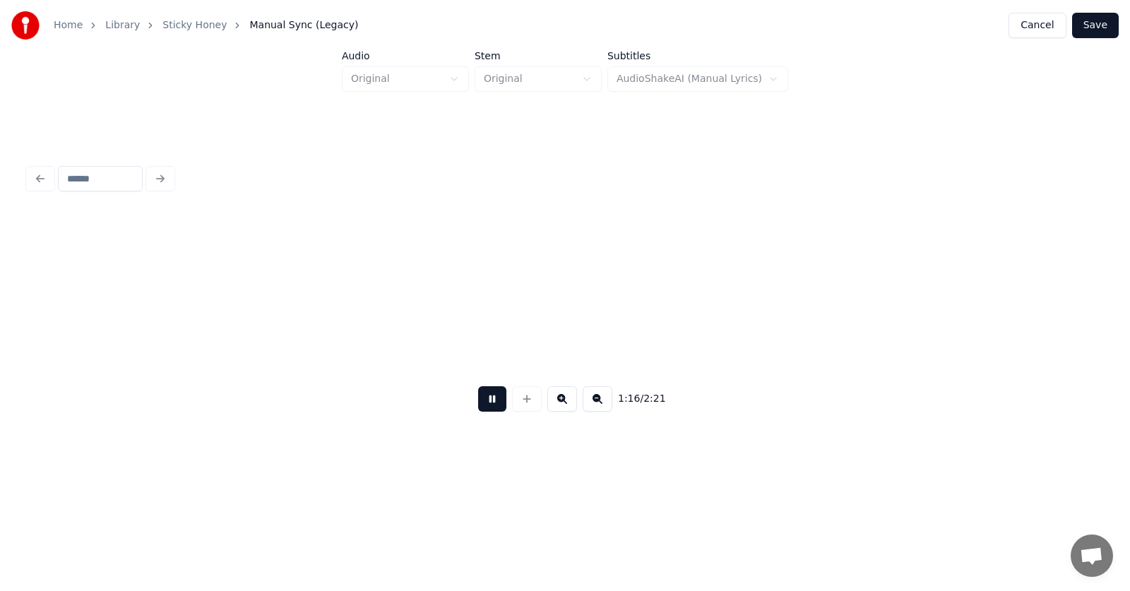
click at [480, 400] on button at bounding box center [492, 398] width 28 height 25
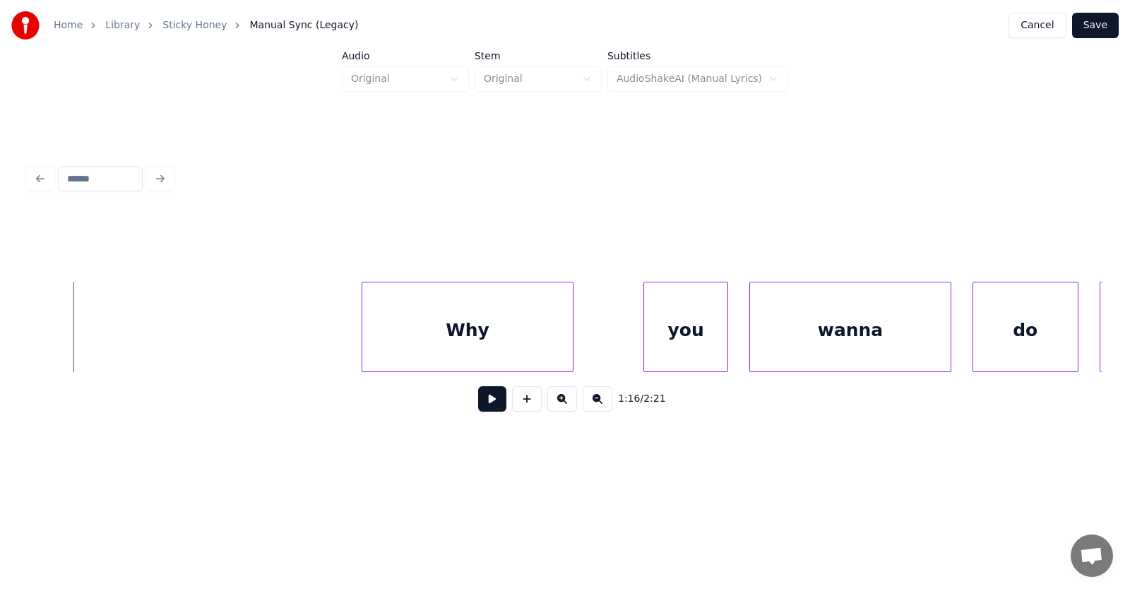
click at [386, 348] on div "Why" at bounding box center [467, 330] width 210 height 96
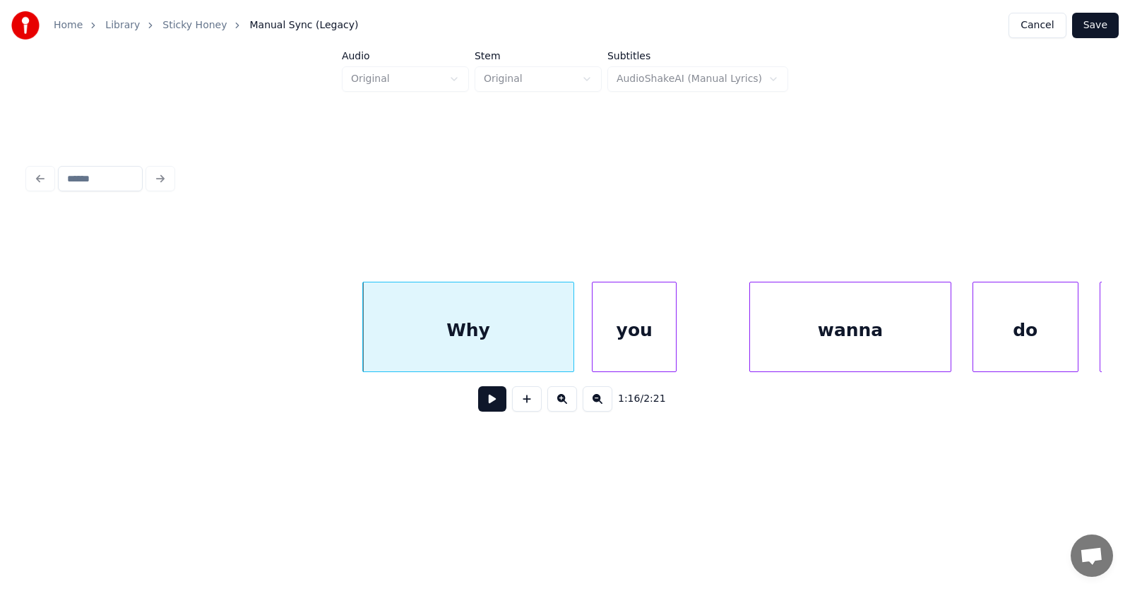
click at [621, 351] on div "you" at bounding box center [633, 330] width 83 height 96
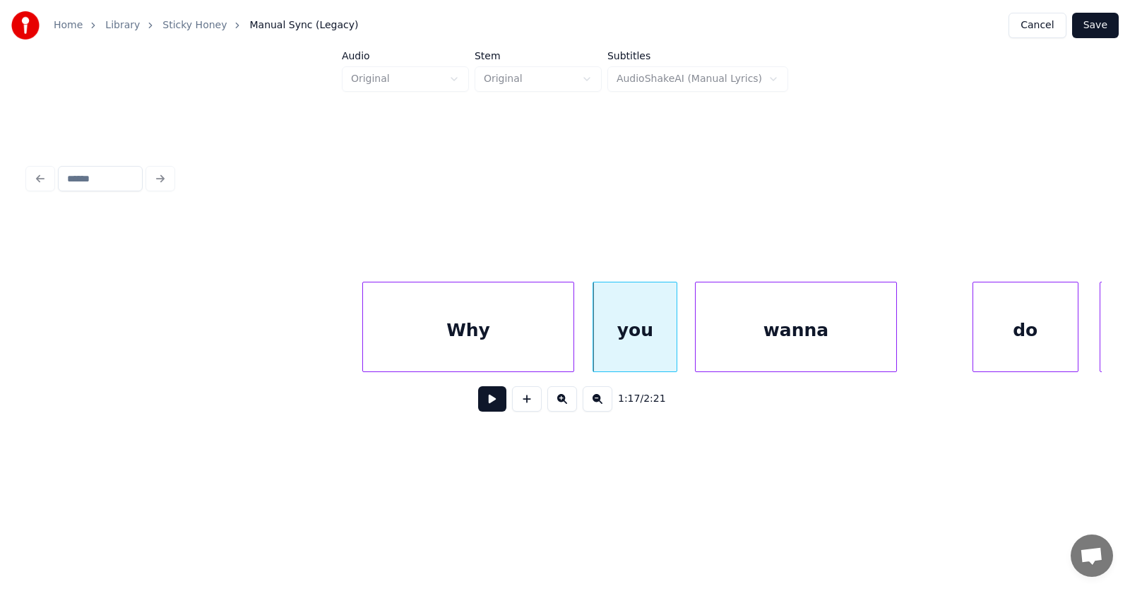
click at [761, 347] on div "wanna" at bounding box center [795, 330] width 200 height 96
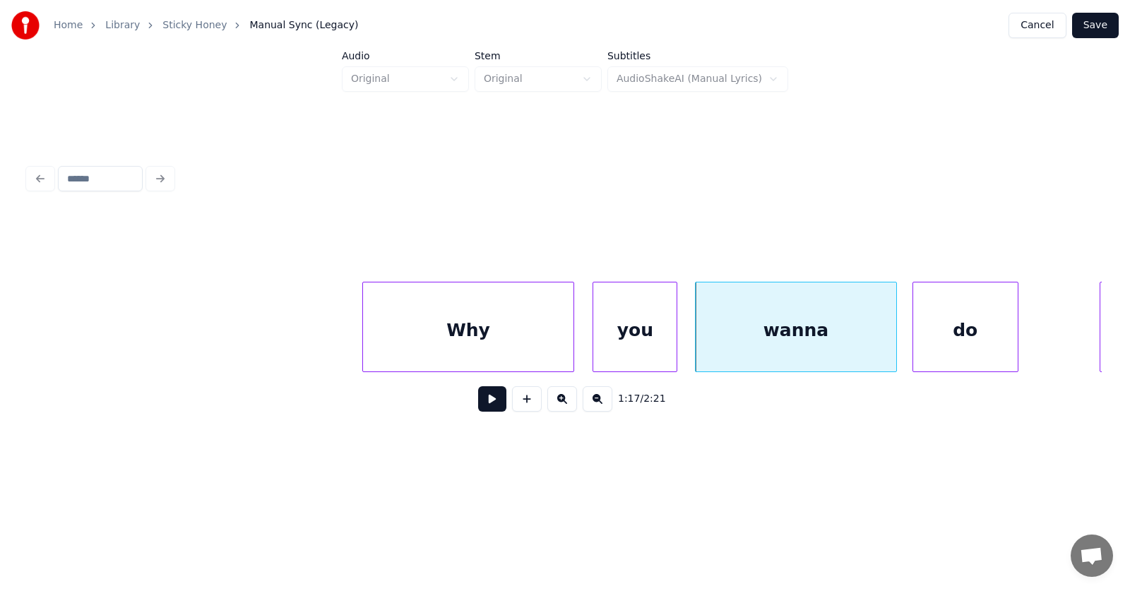
click at [966, 346] on div "do" at bounding box center [965, 330] width 104 height 96
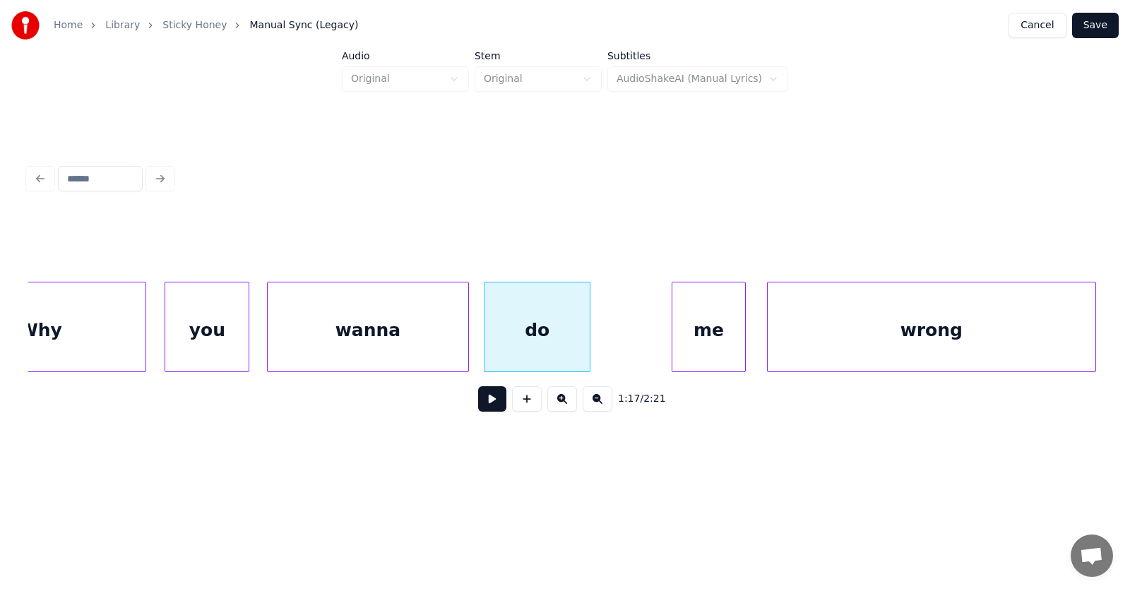
scroll to position [0, 40993]
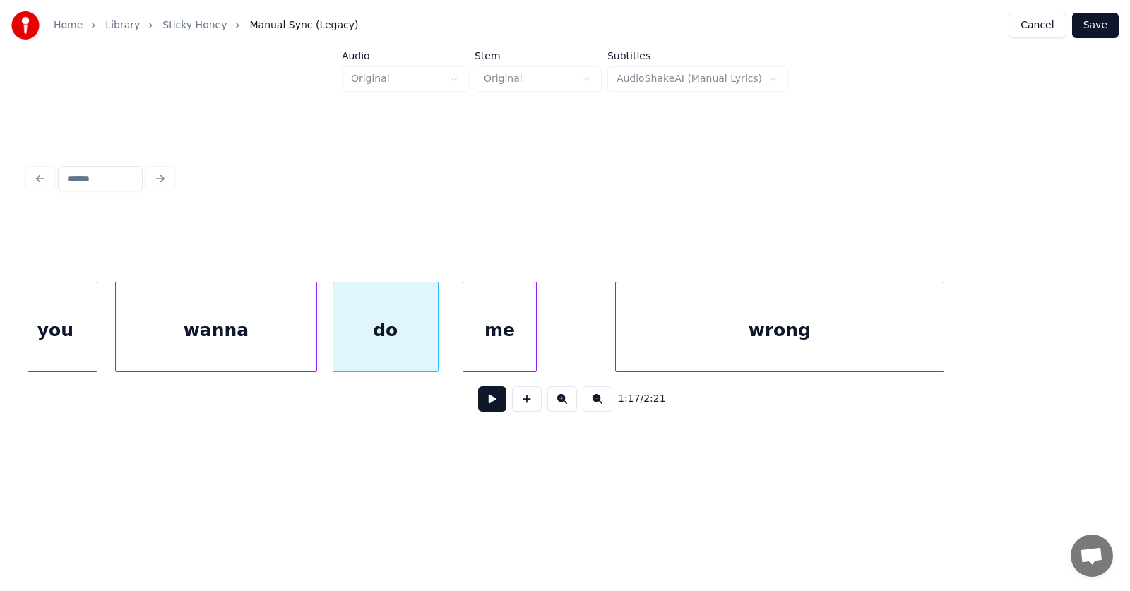
click at [488, 354] on div "me" at bounding box center [499, 330] width 73 height 96
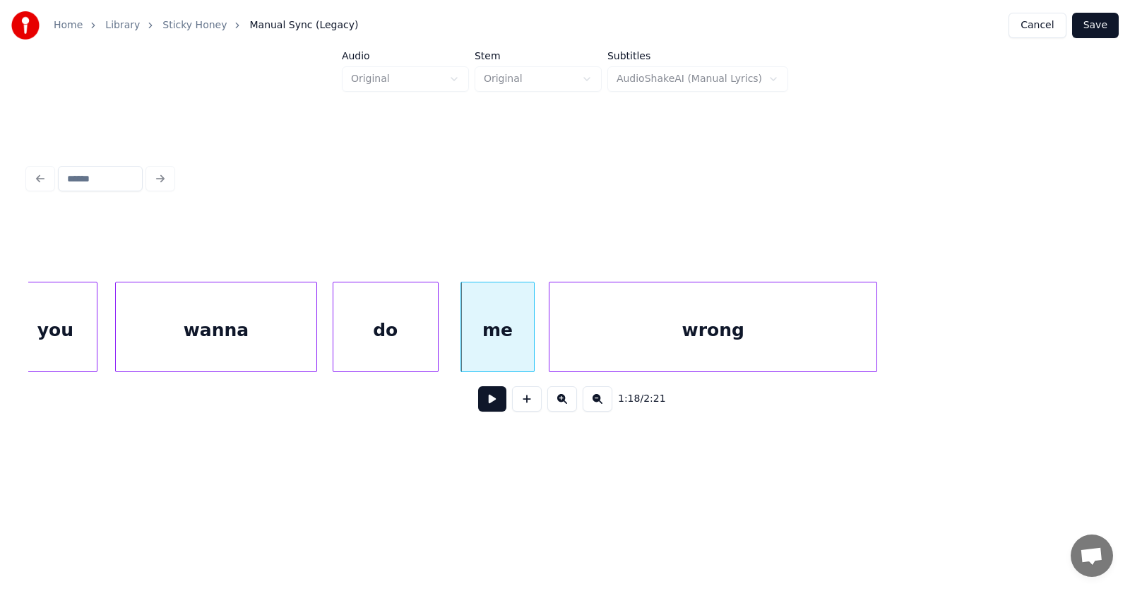
click at [611, 357] on div "wrong" at bounding box center [713, 330] width 328 height 96
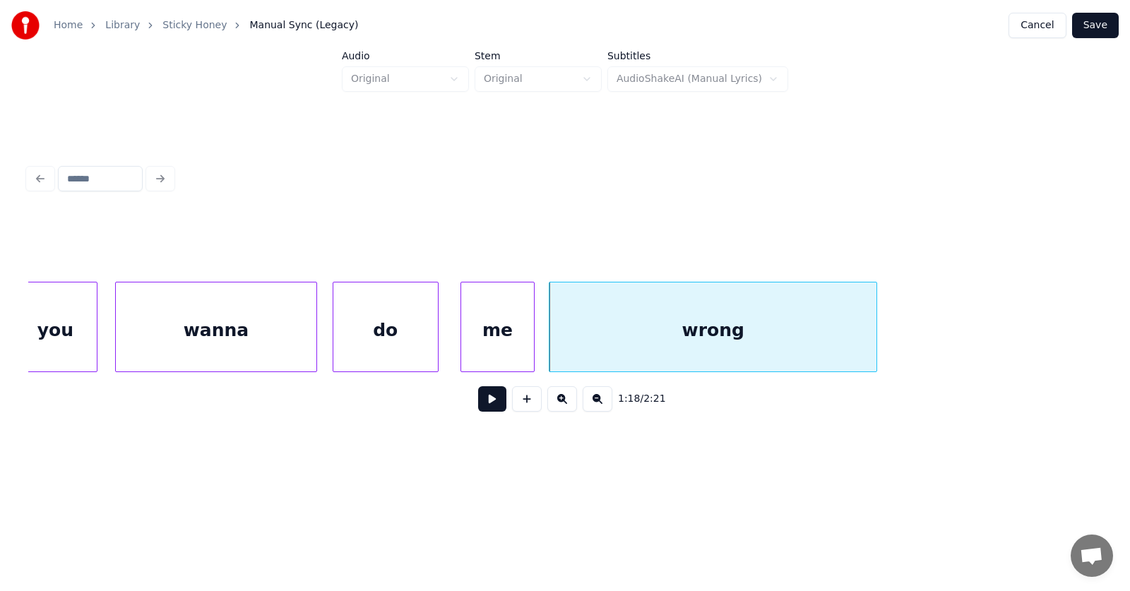
click at [486, 402] on button at bounding box center [492, 398] width 28 height 25
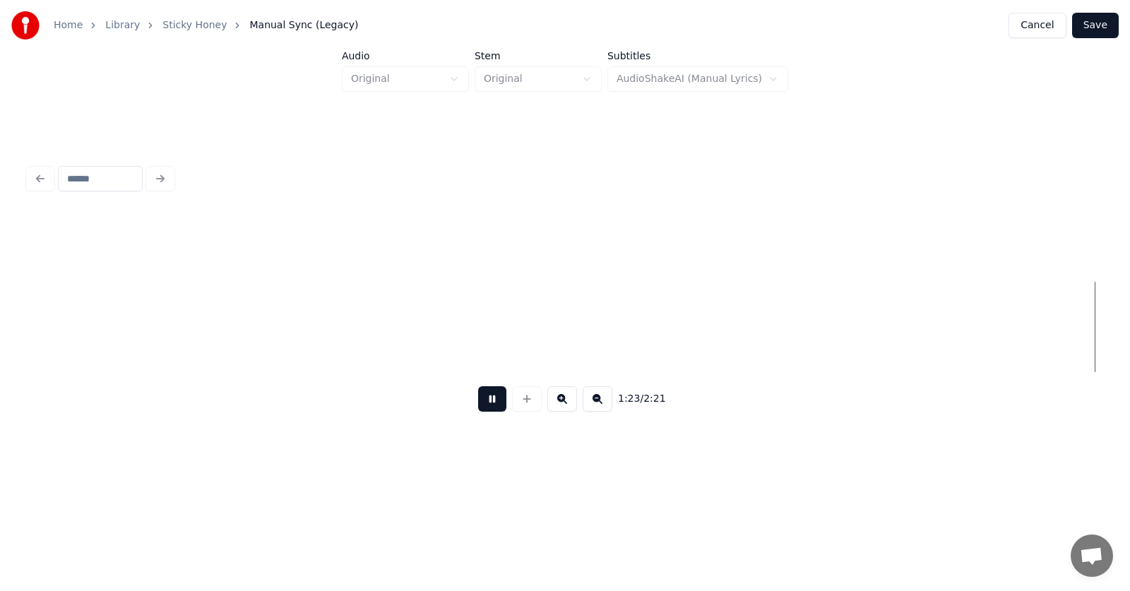
scroll to position [0, 44228]
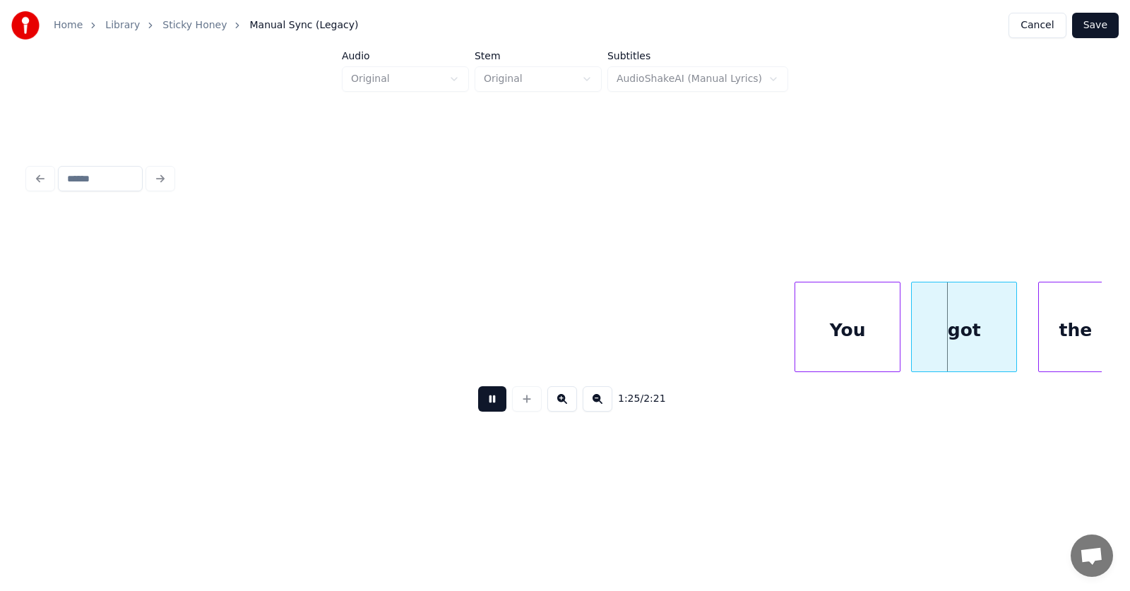
click at [482, 407] on button at bounding box center [492, 398] width 28 height 25
click at [806, 345] on div "You" at bounding box center [824, 330] width 104 height 96
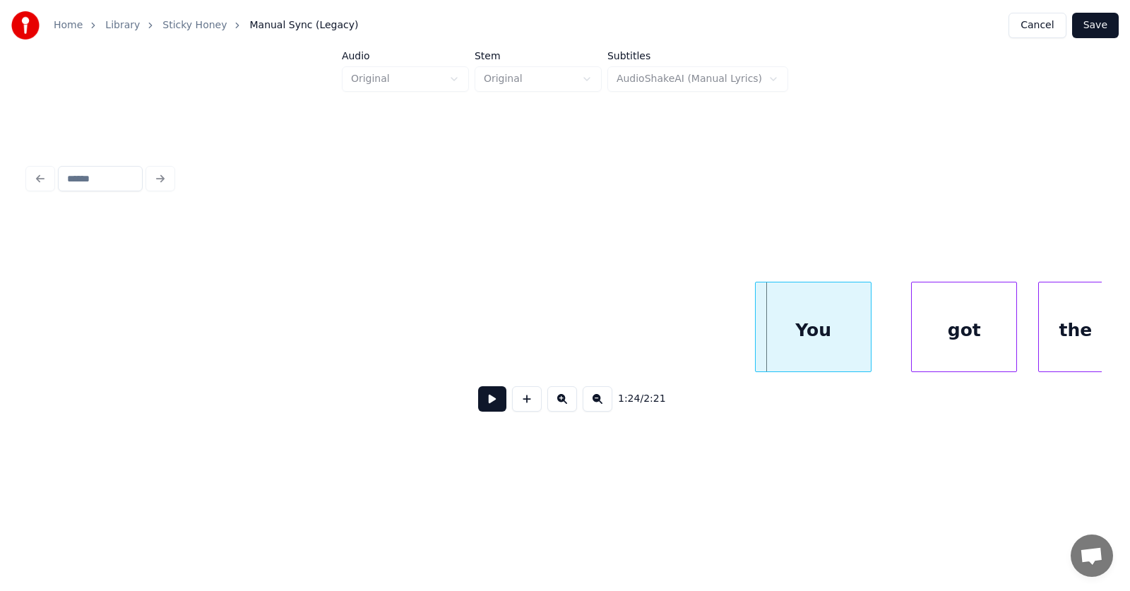
click at [755, 342] on div at bounding box center [757, 326] width 4 height 89
click at [952, 345] on div "got" at bounding box center [942, 330] width 104 height 96
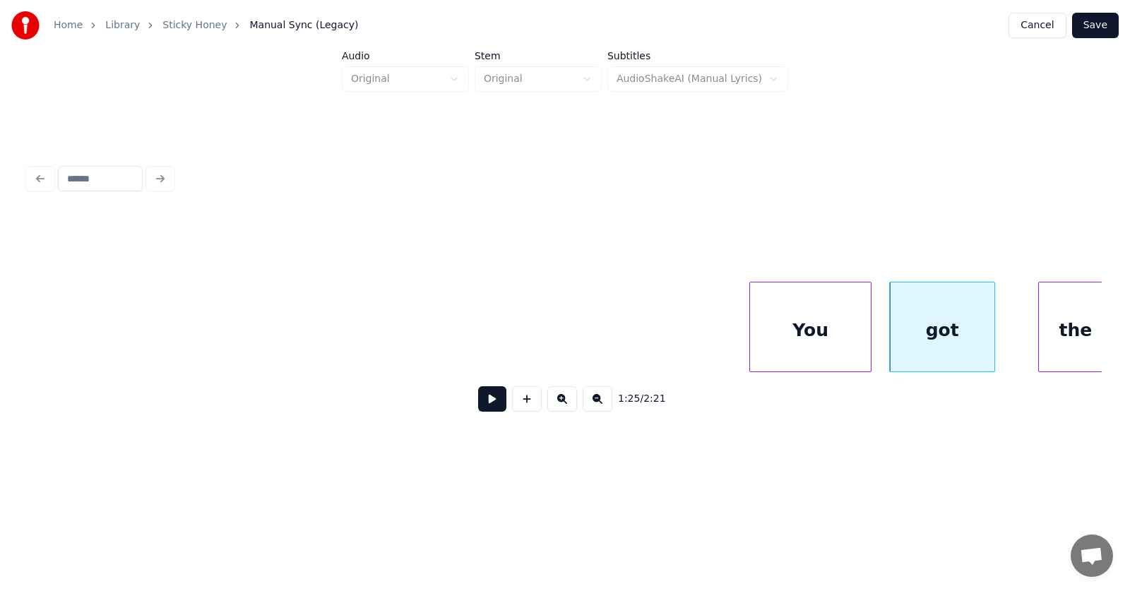
scroll to position [0, 44232]
click at [1045, 340] on div "the" at bounding box center [1055, 330] width 73 height 96
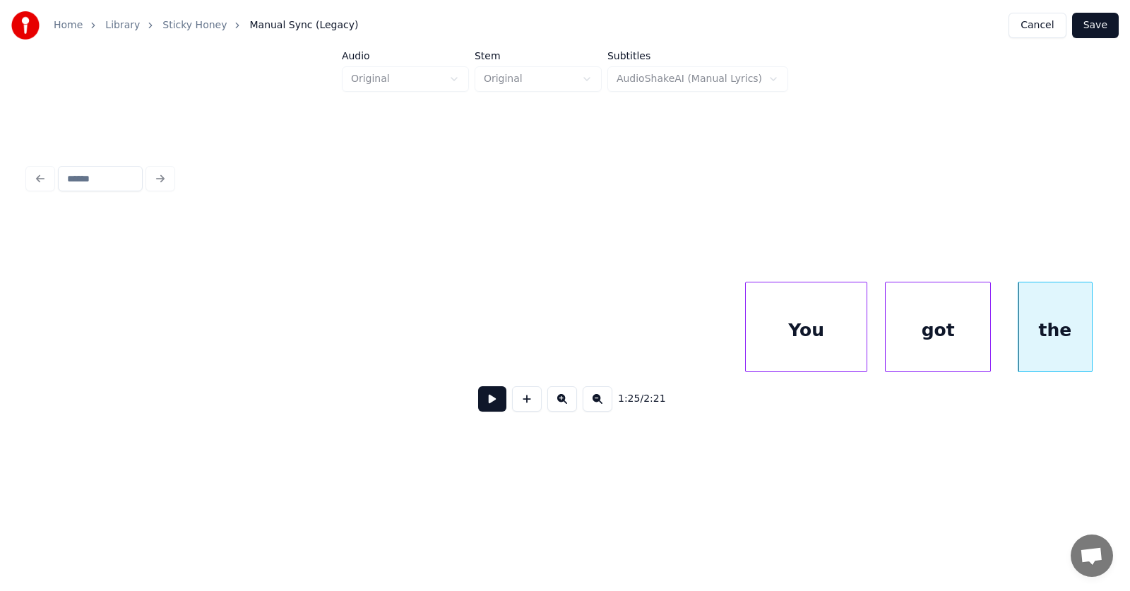
scroll to position [0, 44632]
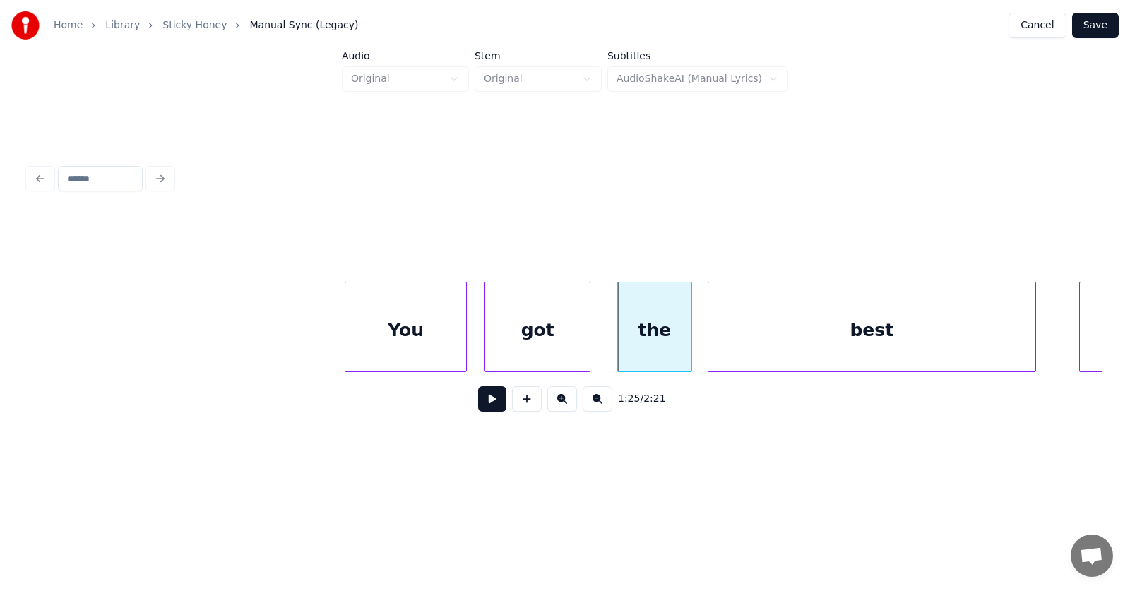
click at [756, 349] on div "best" at bounding box center [872, 330] width 328 height 96
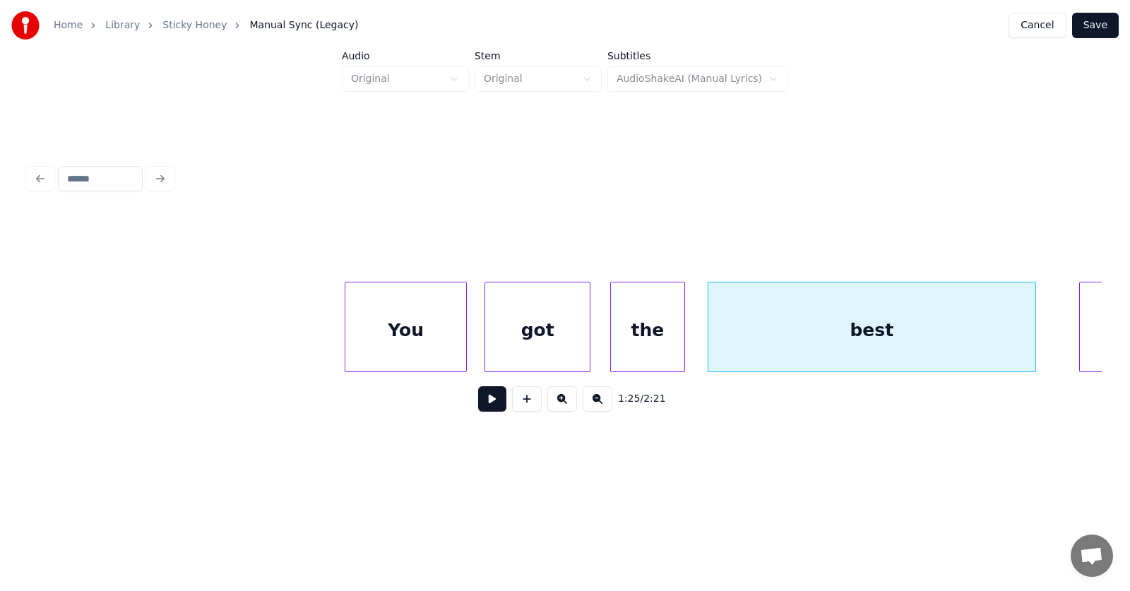
click at [623, 345] on div "the" at bounding box center [647, 330] width 73 height 96
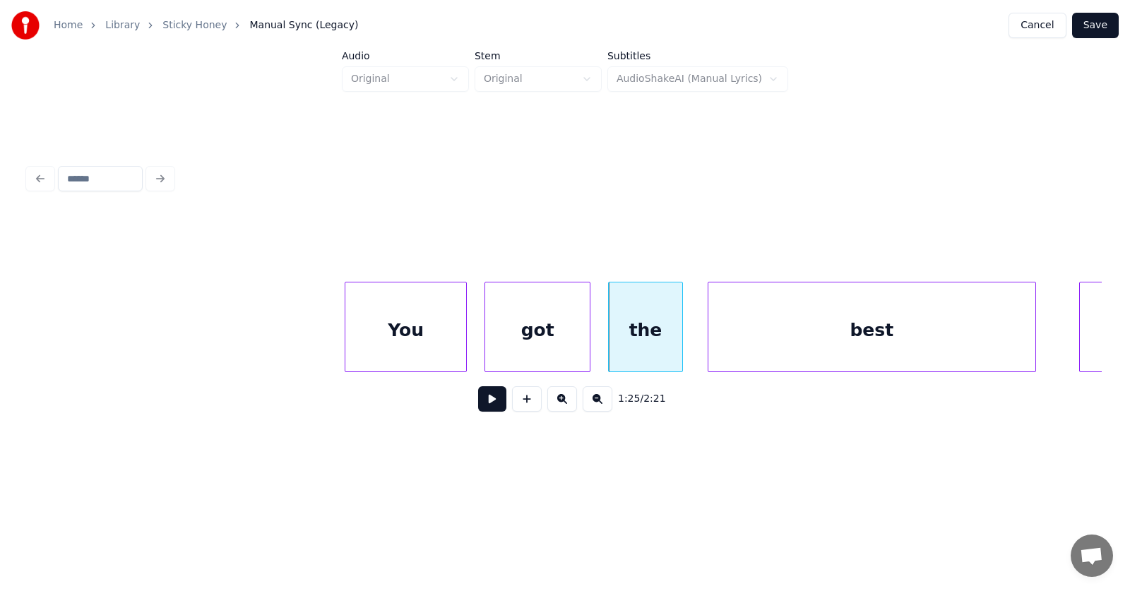
click at [386, 335] on div "You" at bounding box center [405, 330] width 121 height 96
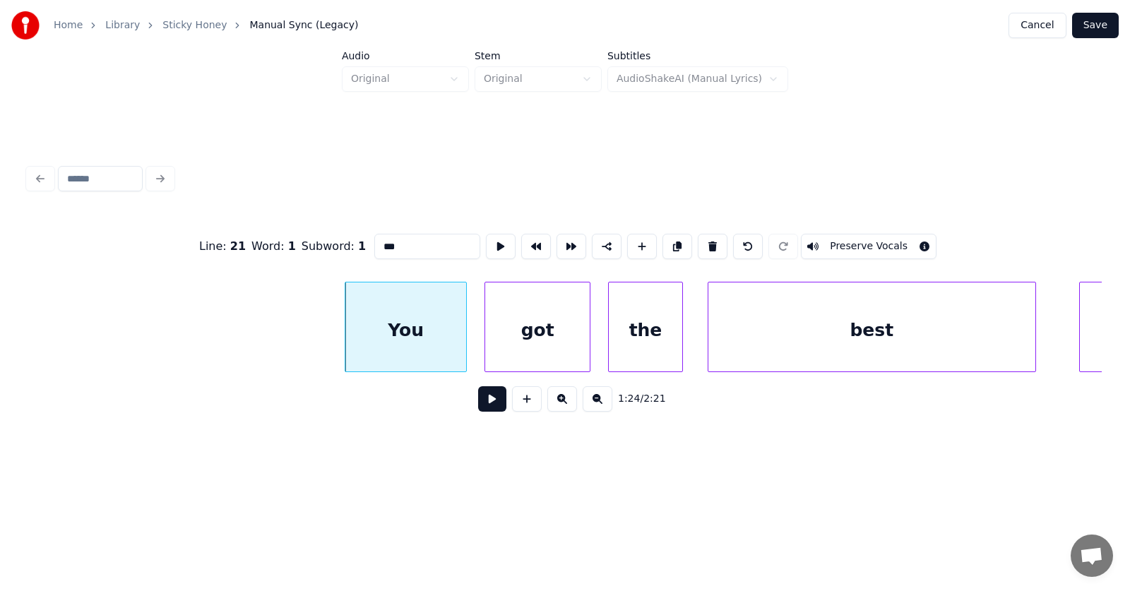
click at [478, 405] on button at bounding box center [492, 398] width 28 height 25
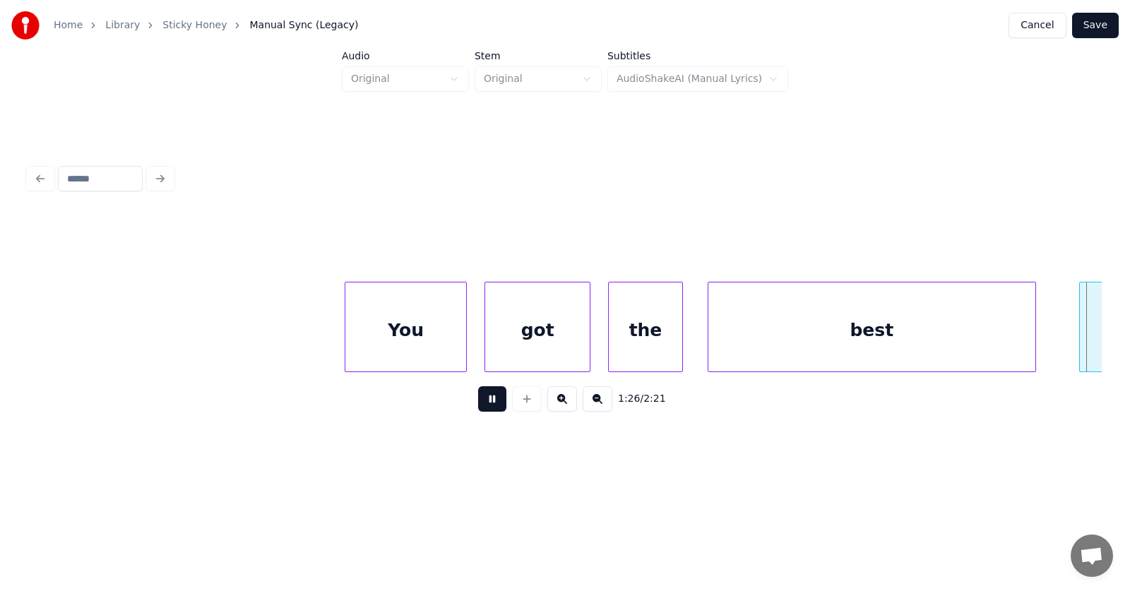
scroll to position [0, 45707]
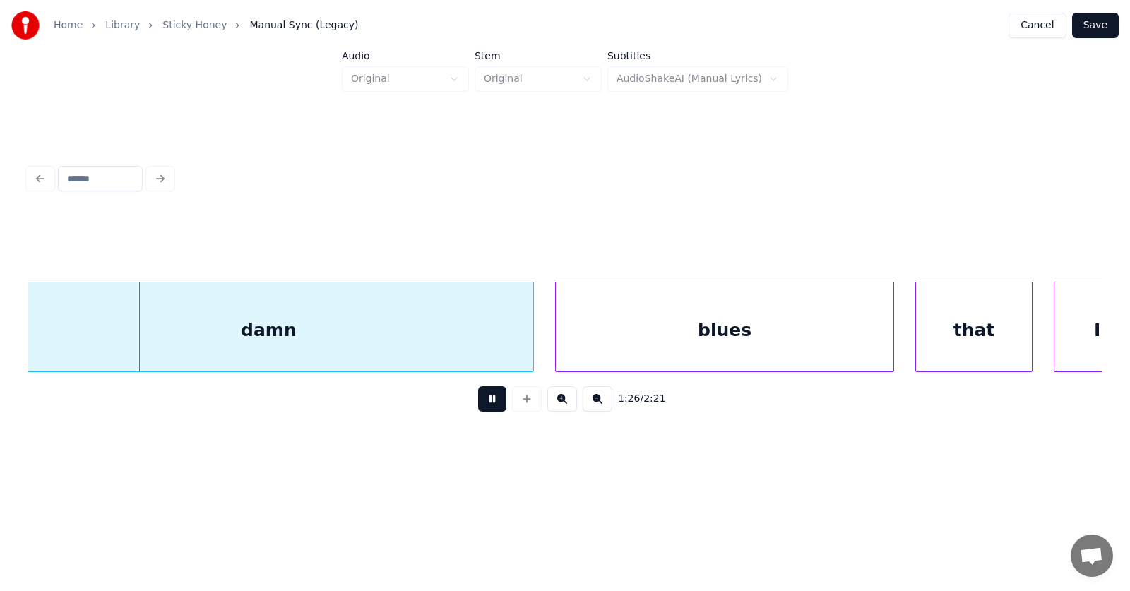
click at [478, 405] on button at bounding box center [492, 398] width 28 height 25
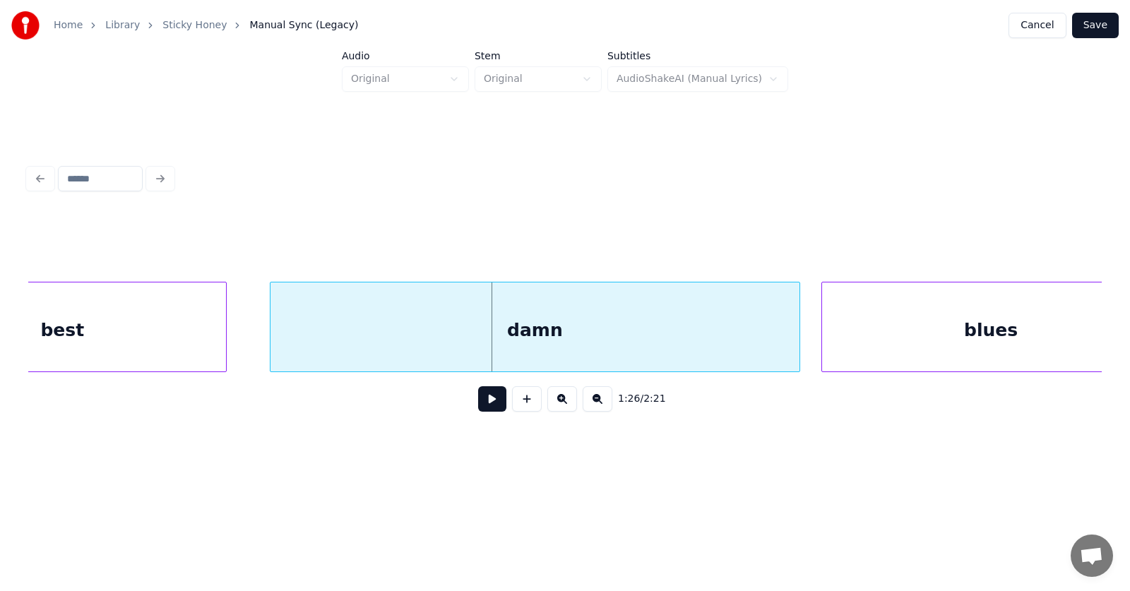
scroll to position [0, 45340]
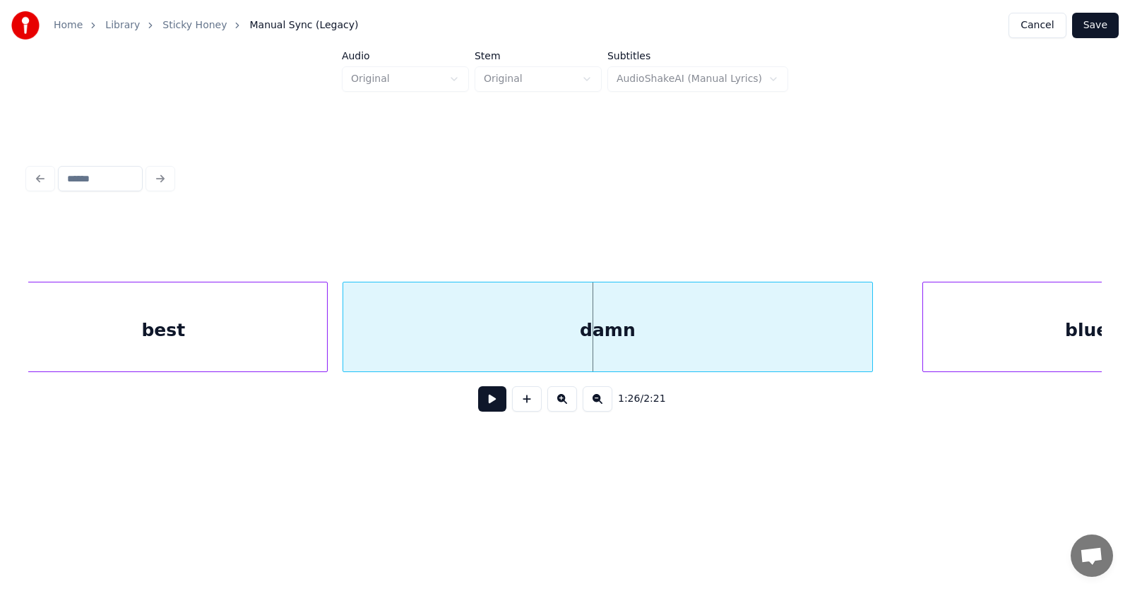
click at [592, 346] on div "damn" at bounding box center [607, 330] width 529 height 96
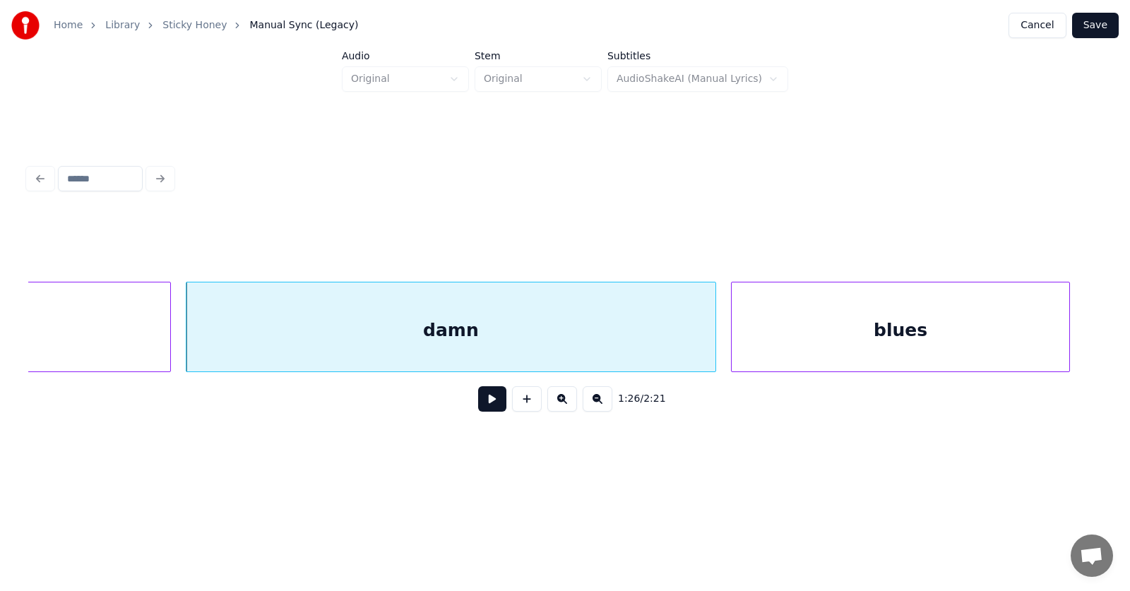
click at [942, 338] on div "blues" at bounding box center [900, 330] width 338 height 96
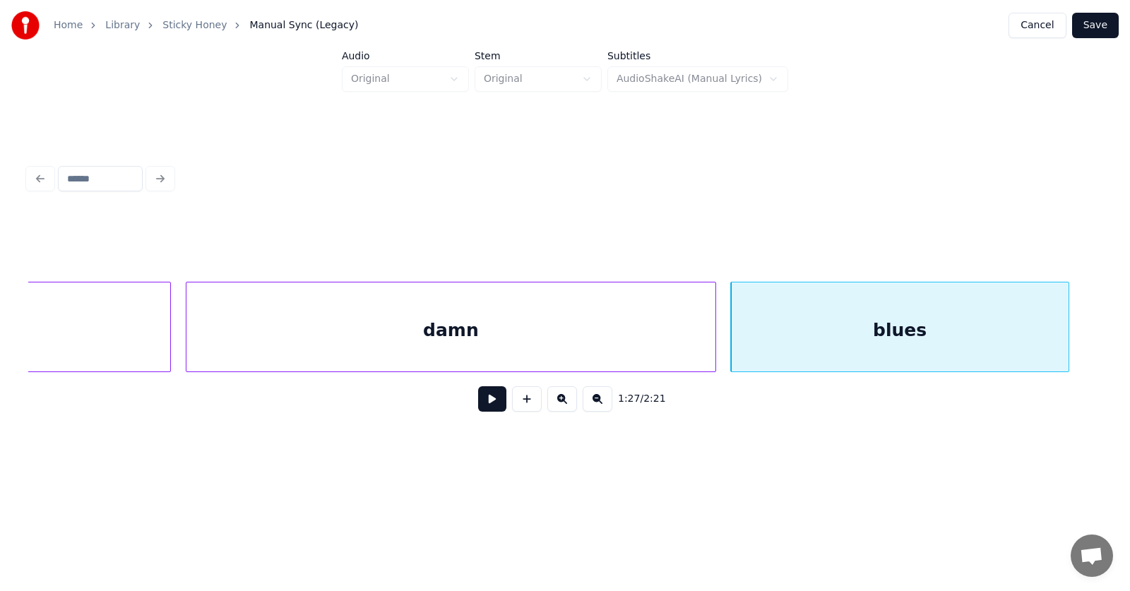
click at [544, 333] on div "damn" at bounding box center [450, 330] width 529 height 96
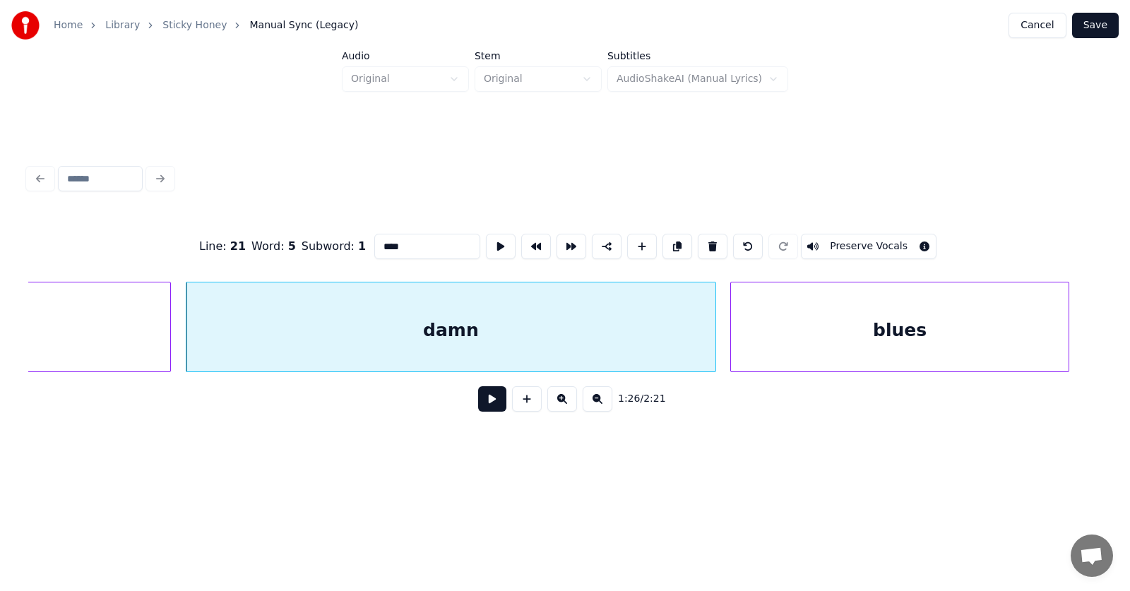
click at [484, 404] on button at bounding box center [492, 398] width 28 height 25
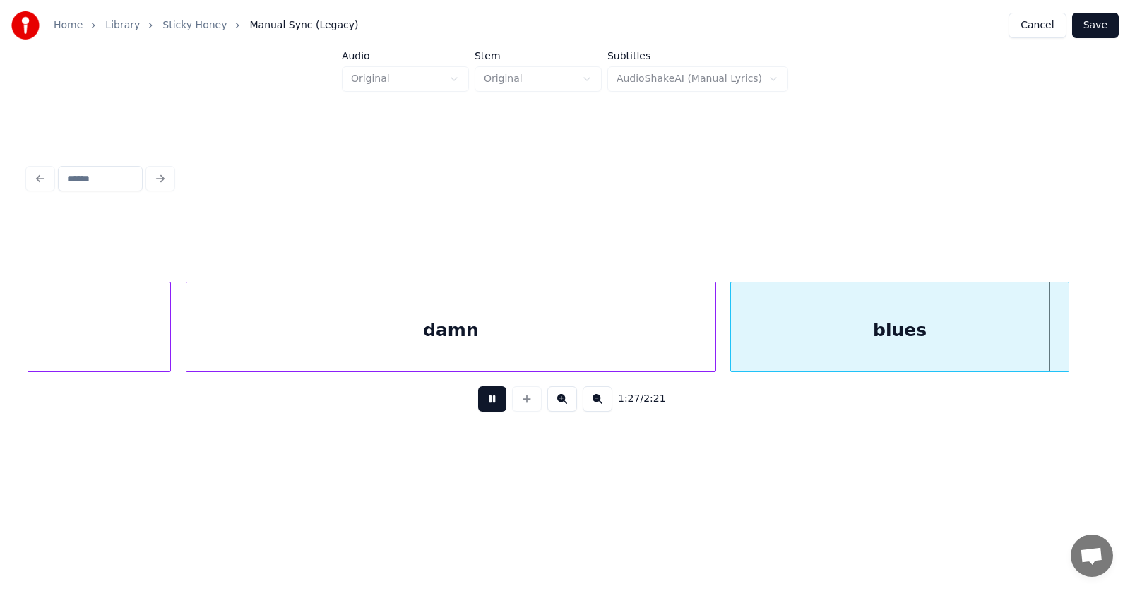
scroll to position [0, 46577]
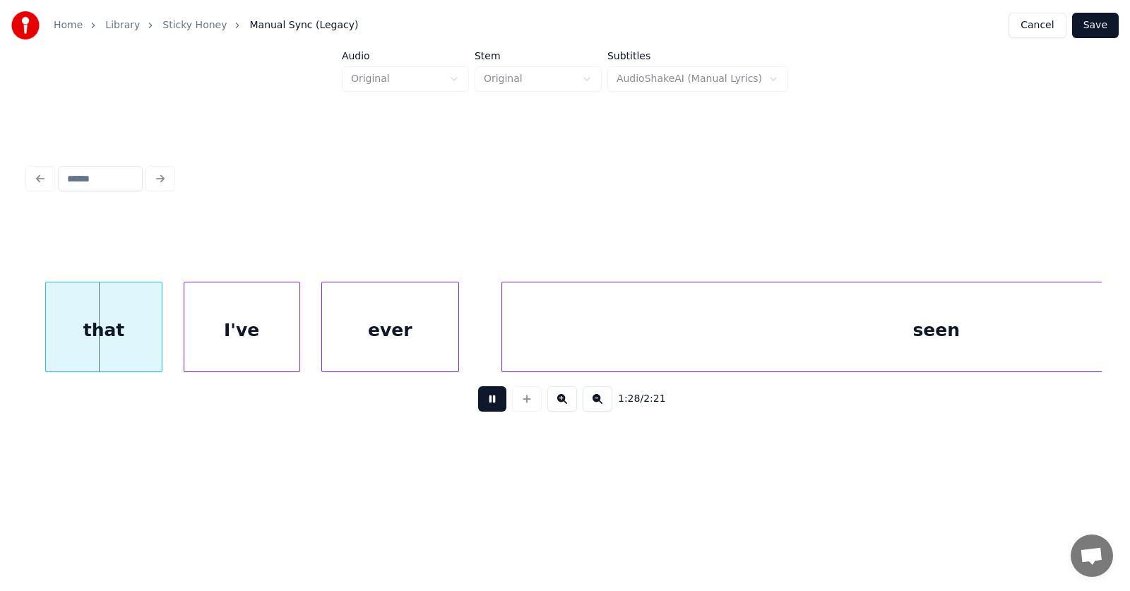
click at [484, 404] on button at bounding box center [492, 398] width 28 height 25
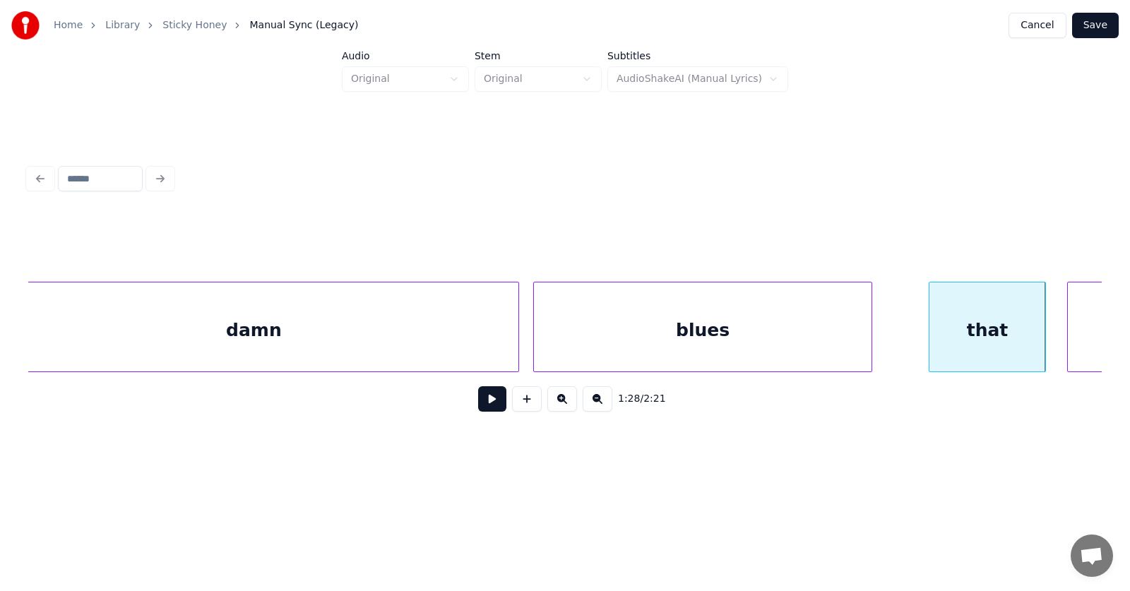
click at [403, 340] on div "damn" at bounding box center [253, 330] width 529 height 96
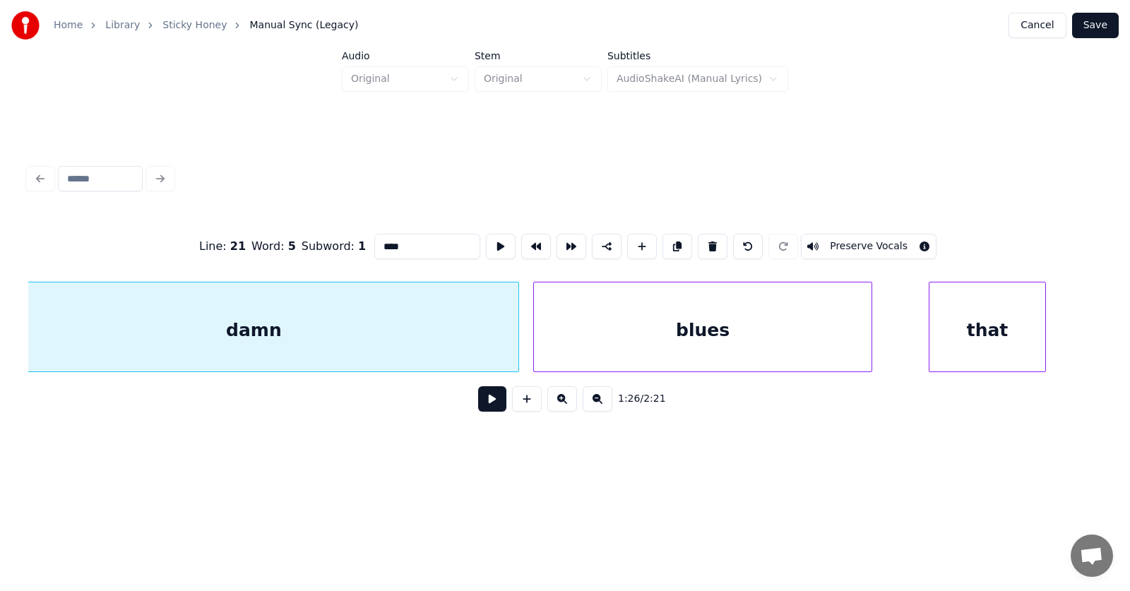
scroll to position [0, 45654]
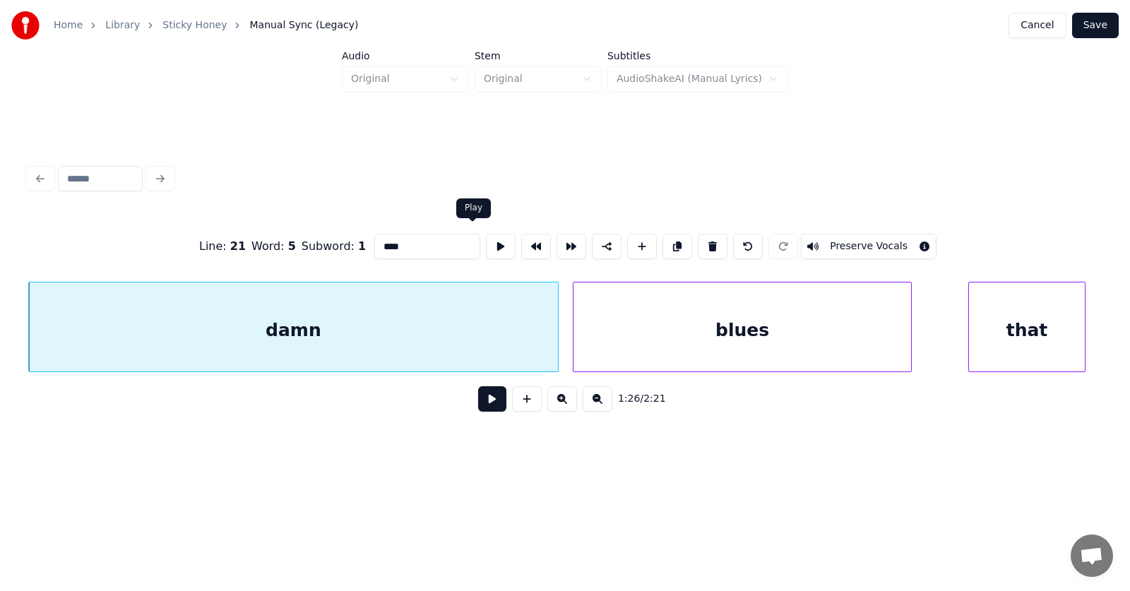
click at [486, 243] on button at bounding box center [501, 246] width 30 height 25
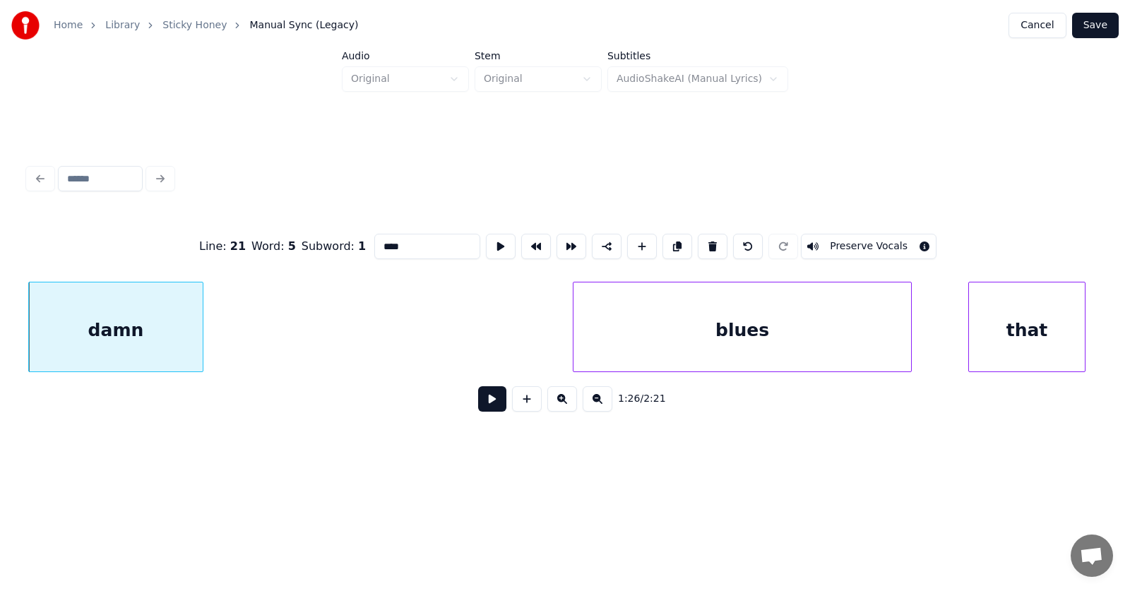
click at [199, 352] on div at bounding box center [200, 326] width 4 height 89
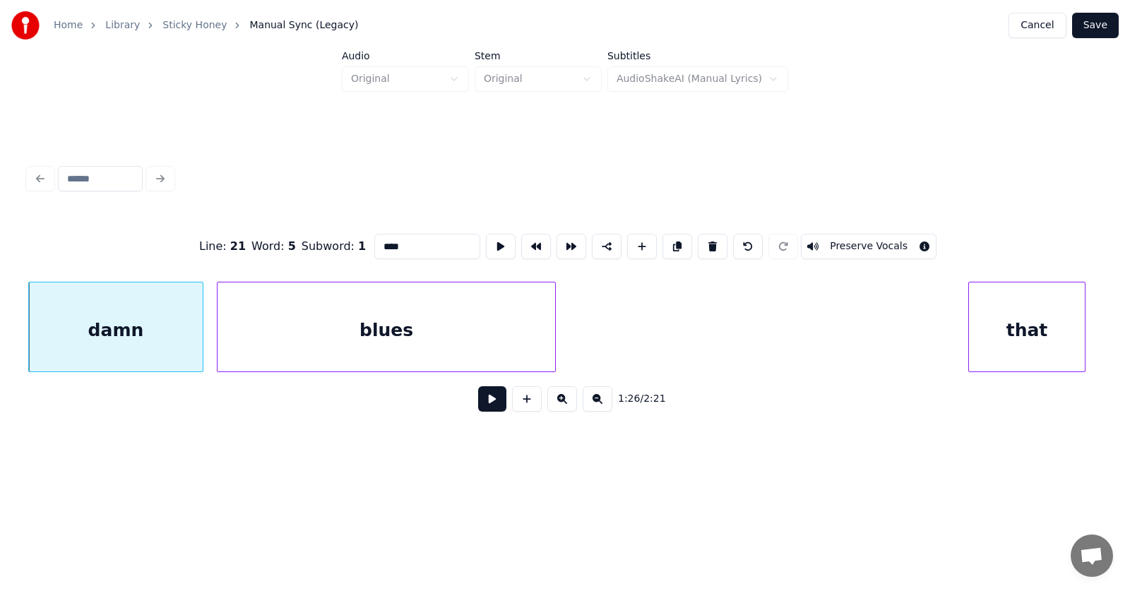
click at [310, 361] on div "blues" at bounding box center [386, 330] width 338 height 96
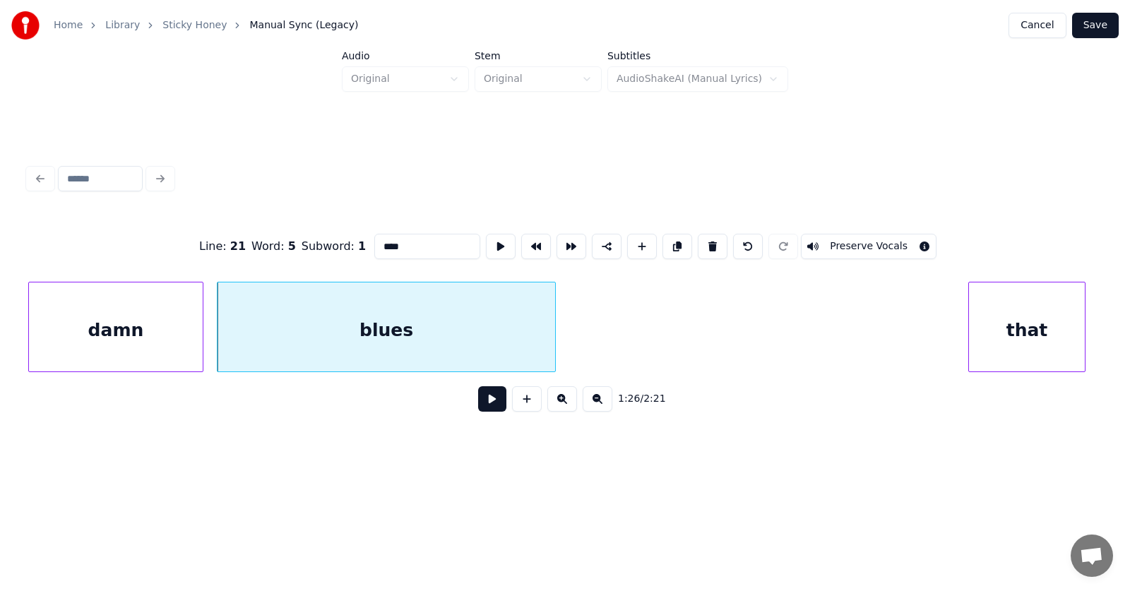
click at [306, 352] on div "blues" at bounding box center [386, 330] width 338 height 96
type input "*****"
click at [484, 402] on button at bounding box center [492, 398] width 28 height 25
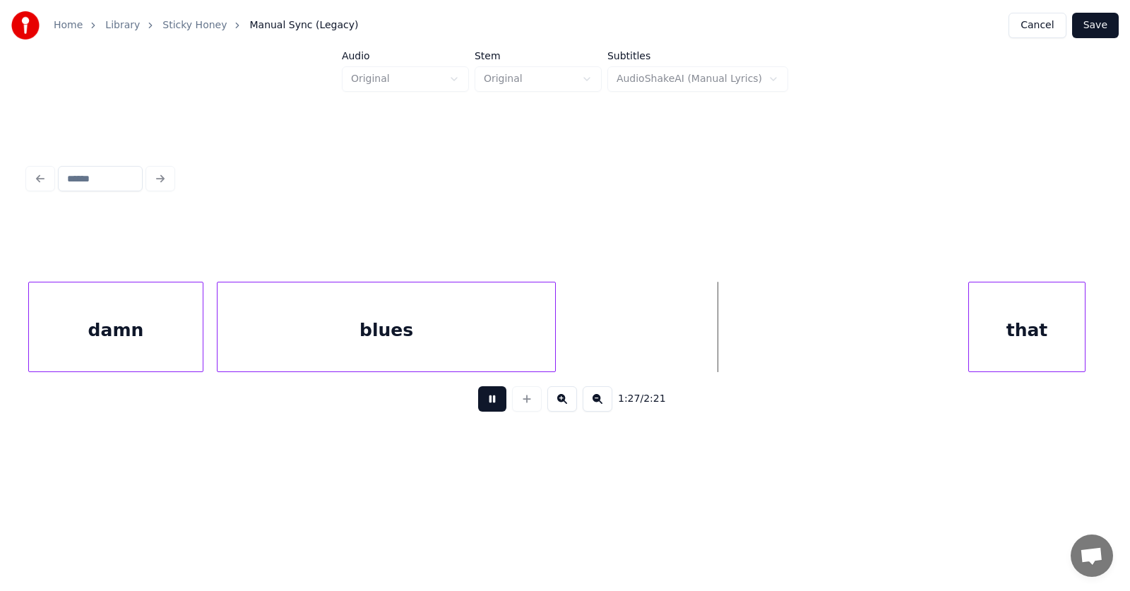
click at [484, 402] on button at bounding box center [492, 398] width 28 height 25
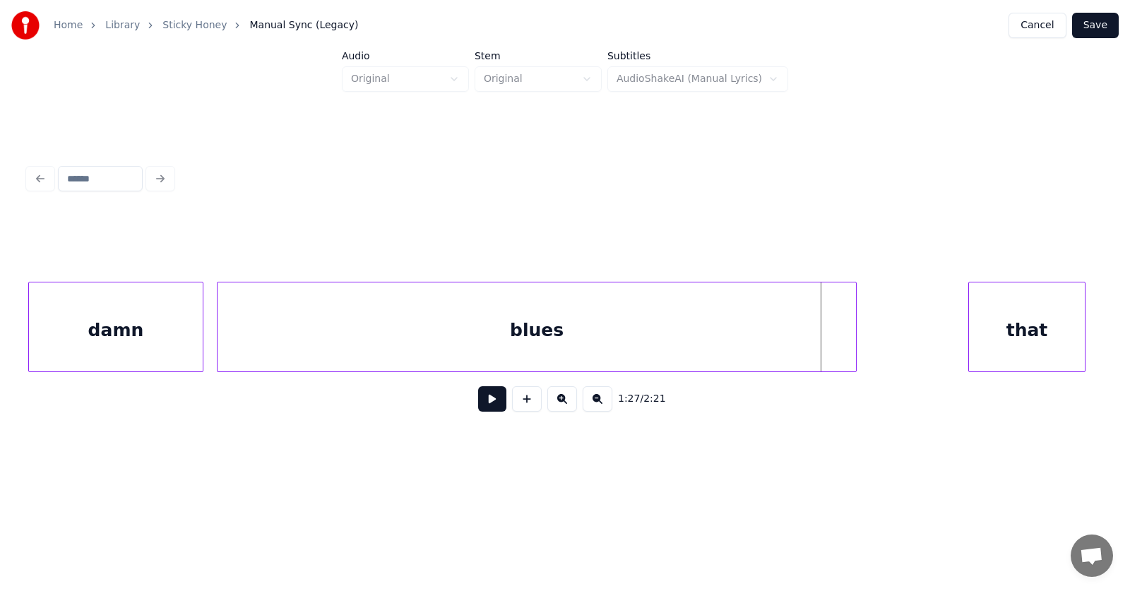
click at [854, 328] on div at bounding box center [853, 326] width 4 height 89
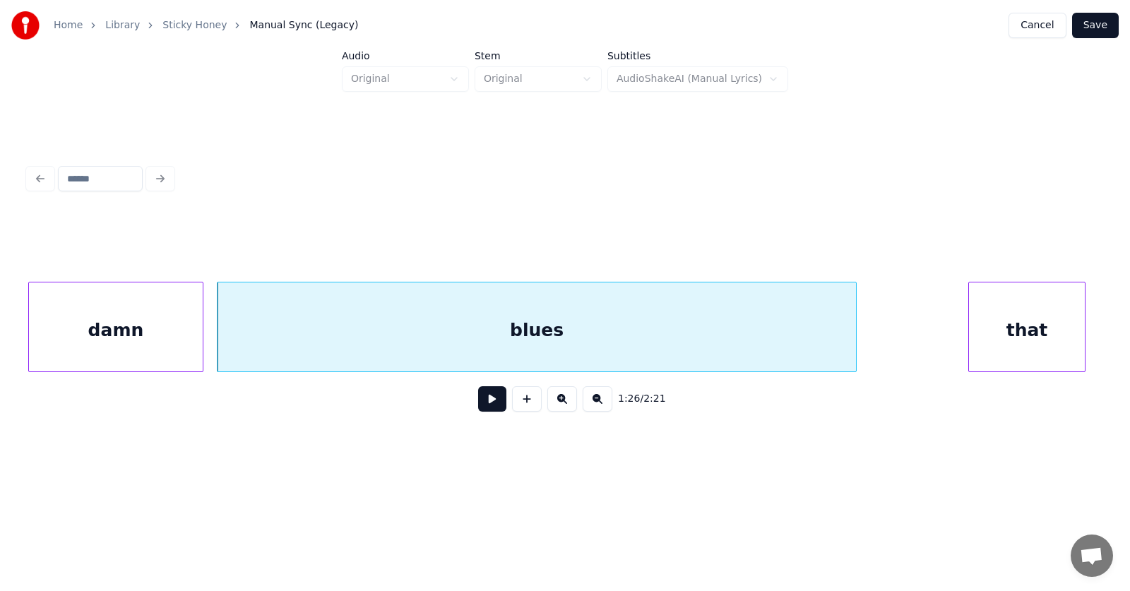
click at [484, 404] on button at bounding box center [492, 398] width 28 height 25
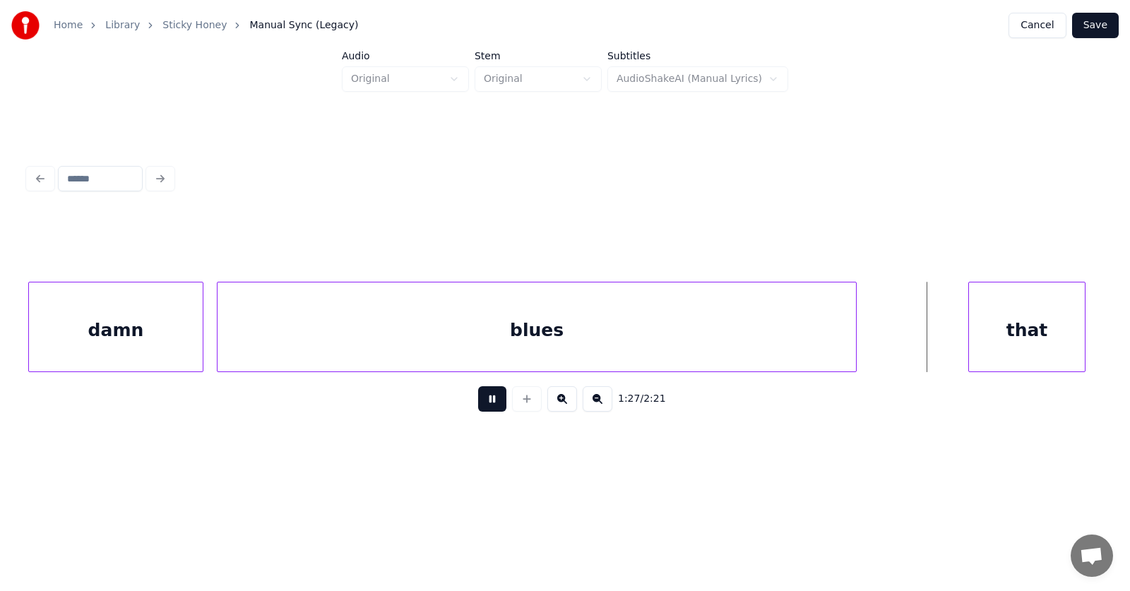
click at [484, 404] on button at bounding box center [492, 398] width 28 height 25
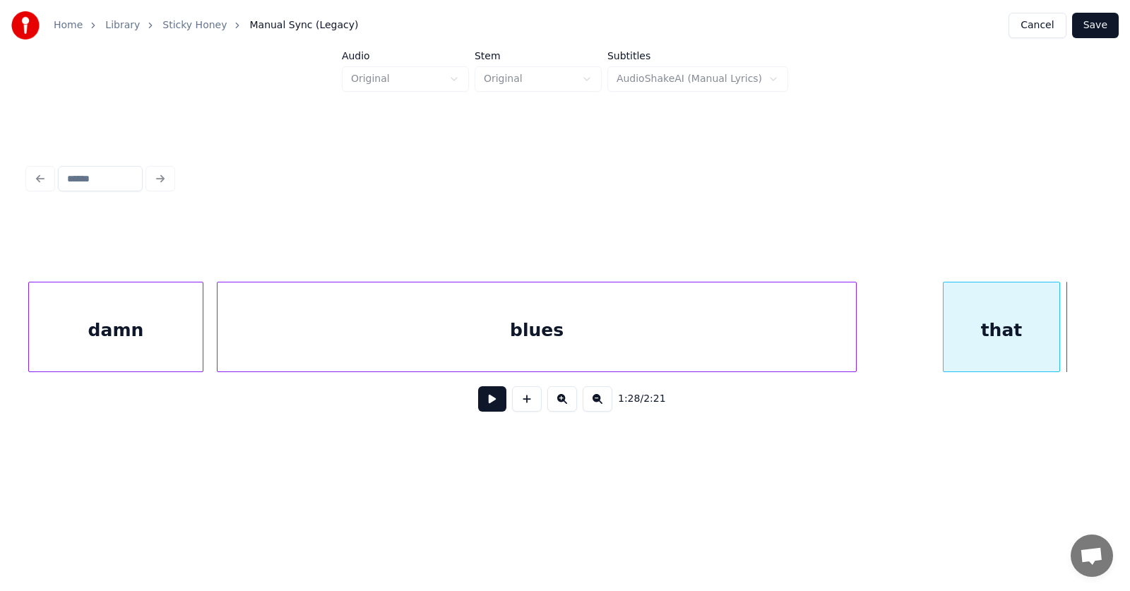
click at [955, 352] on div "that" at bounding box center [1000, 330] width 115 height 96
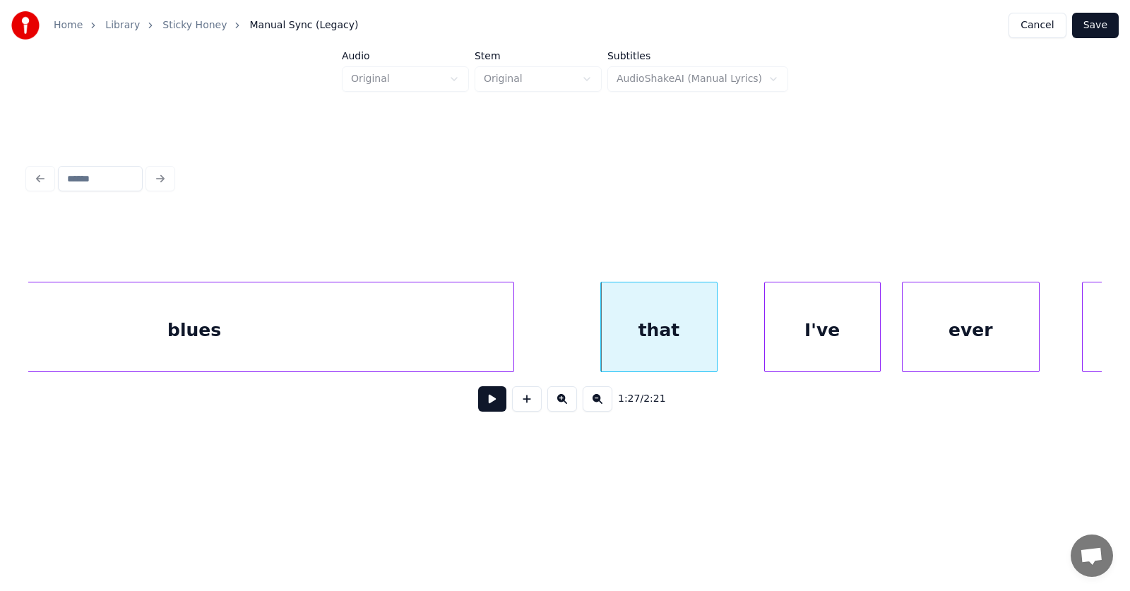
scroll to position [0, 46048]
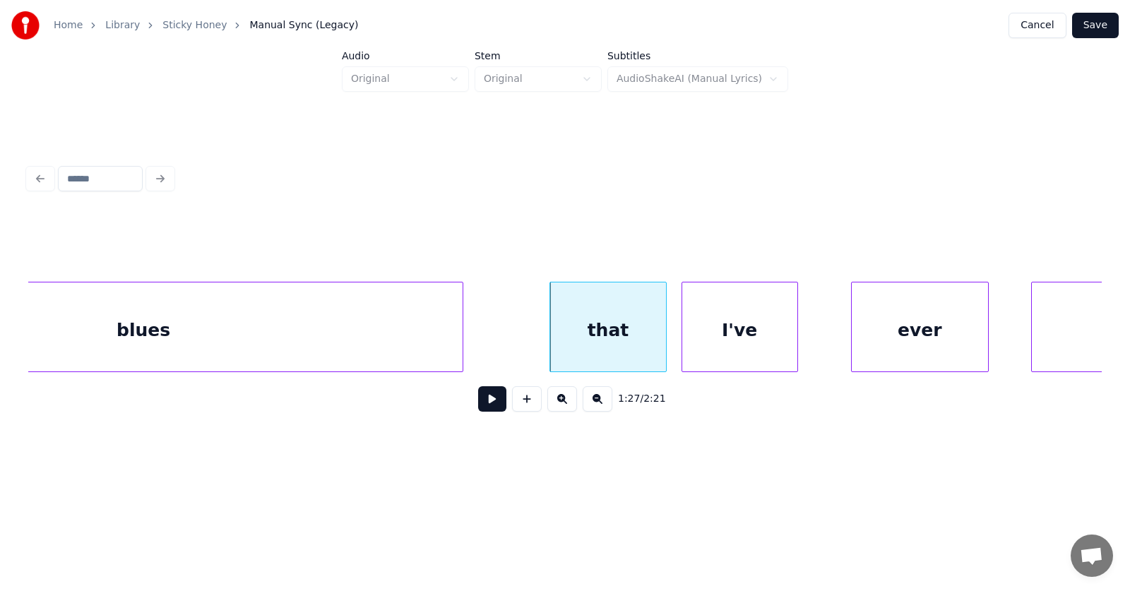
click at [743, 341] on div "I've" at bounding box center [739, 330] width 115 height 96
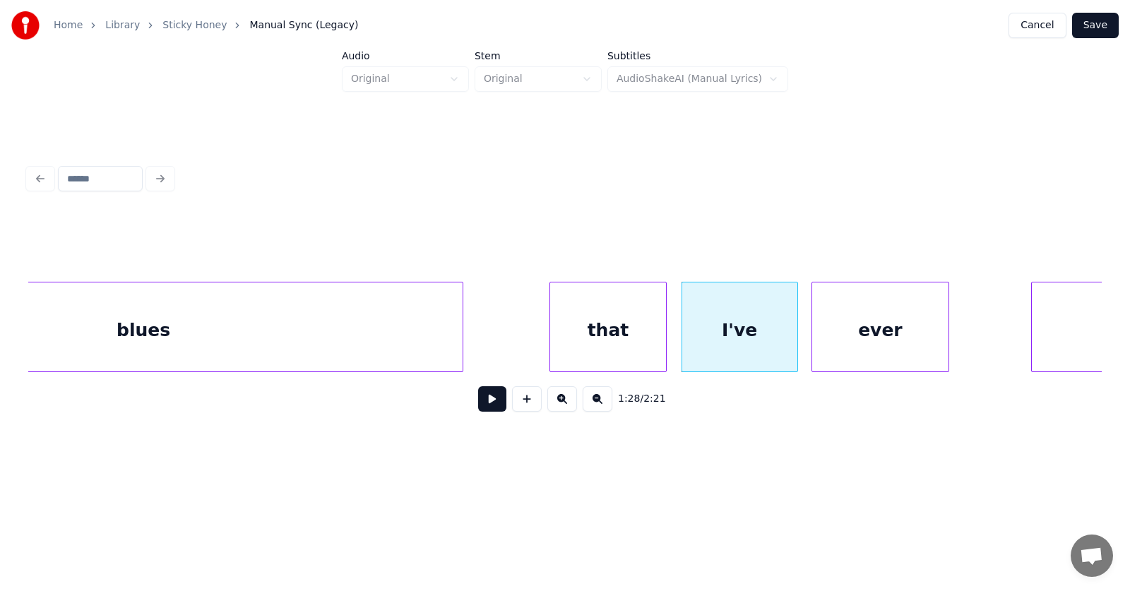
click at [867, 354] on div "ever" at bounding box center [880, 330] width 136 height 96
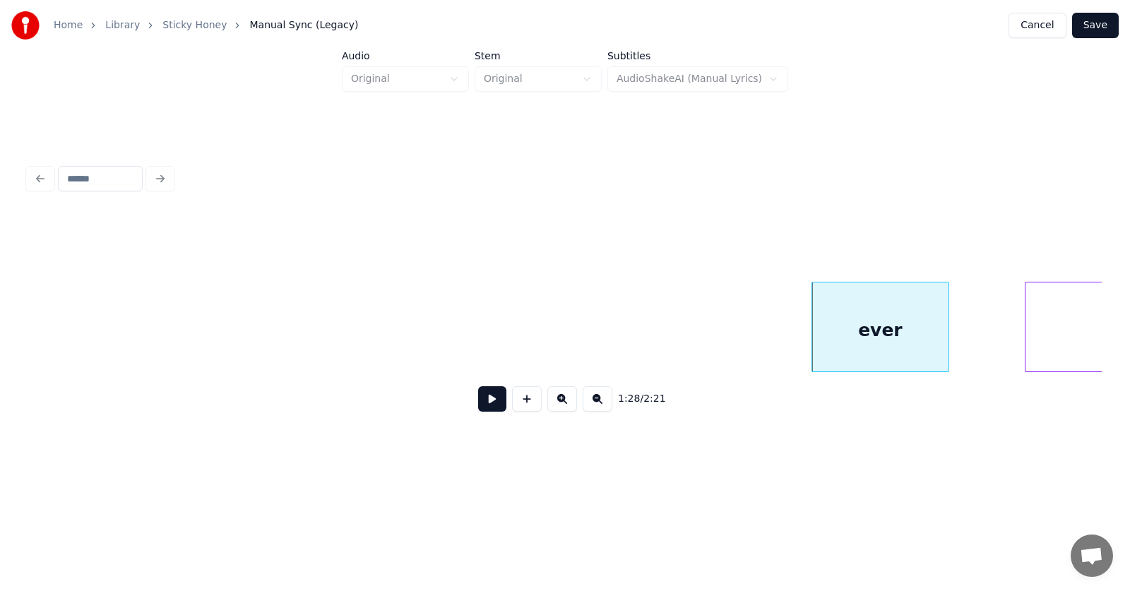
scroll to position [0, 46842]
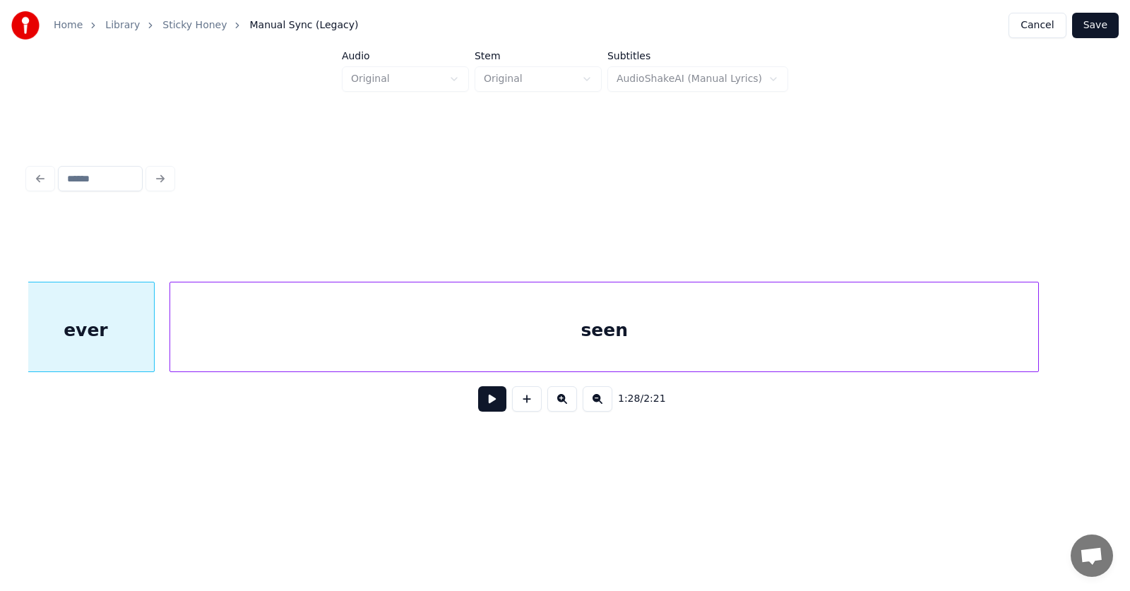
click at [980, 350] on div "seen" at bounding box center [604, 330] width 868 height 96
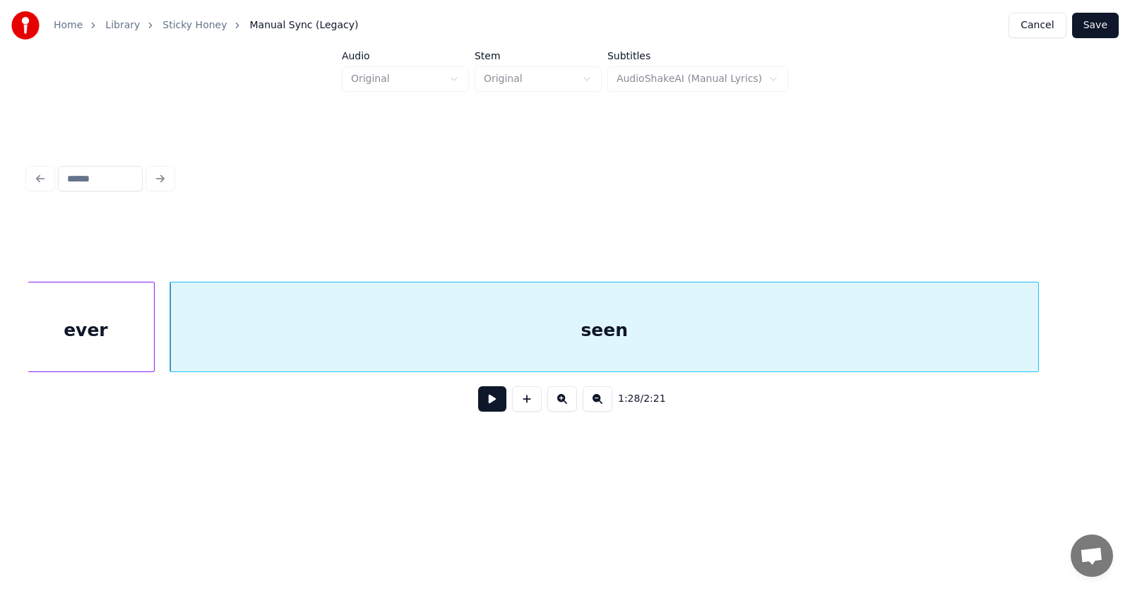
click at [486, 404] on button at bounding box center [492, 398] width 28 height 25
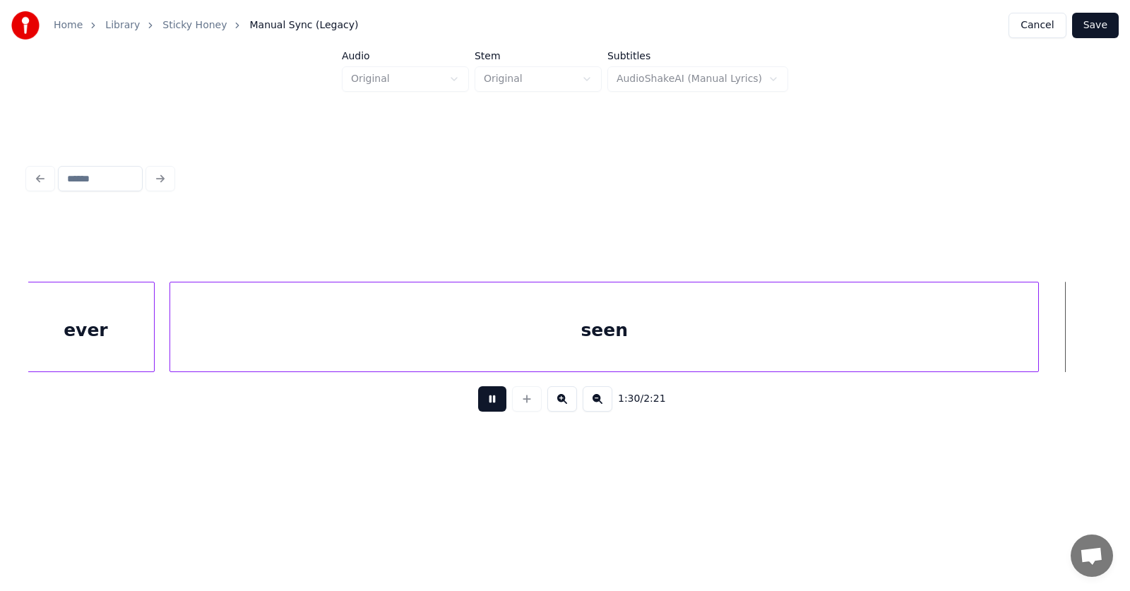
scroll to position [0, 47923]
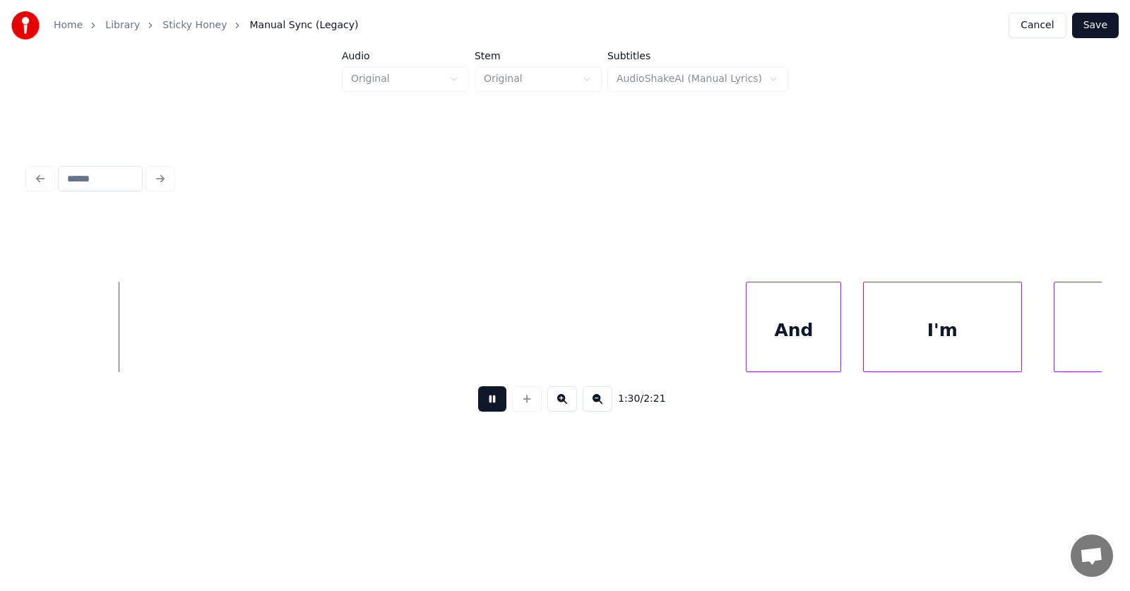
click at [486, 404] on button at bounding box center [492, 398] width 28 height 25
click at [734, 345] on div "And" at bounding box center [740, 330] width 94 height 96
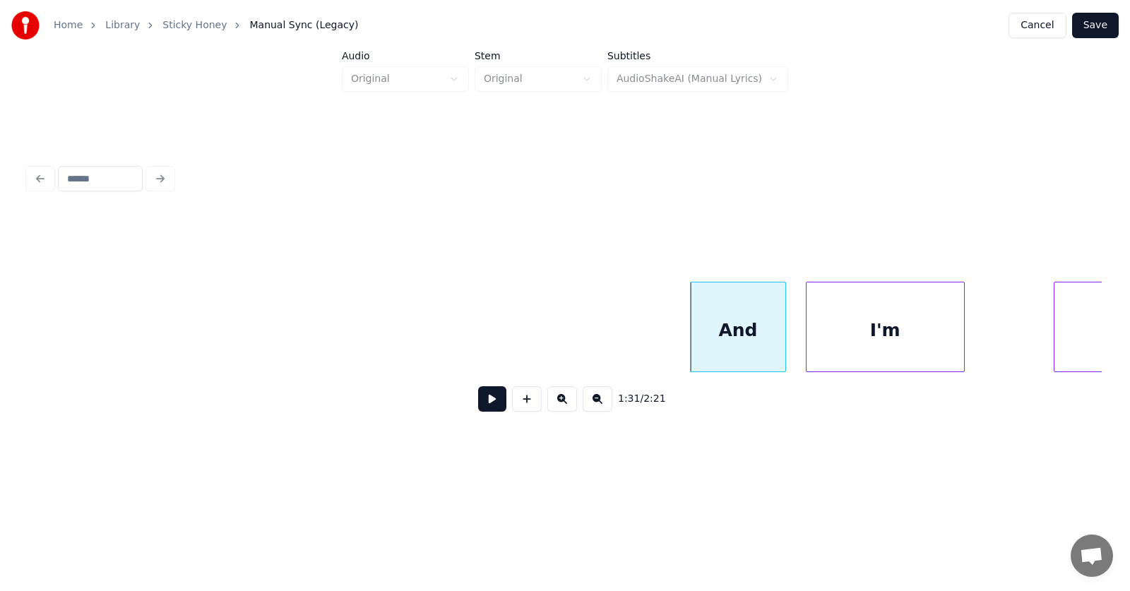
click at [830, 352] on div "I'm" at bounding box center [884, 330] width 157 height 96
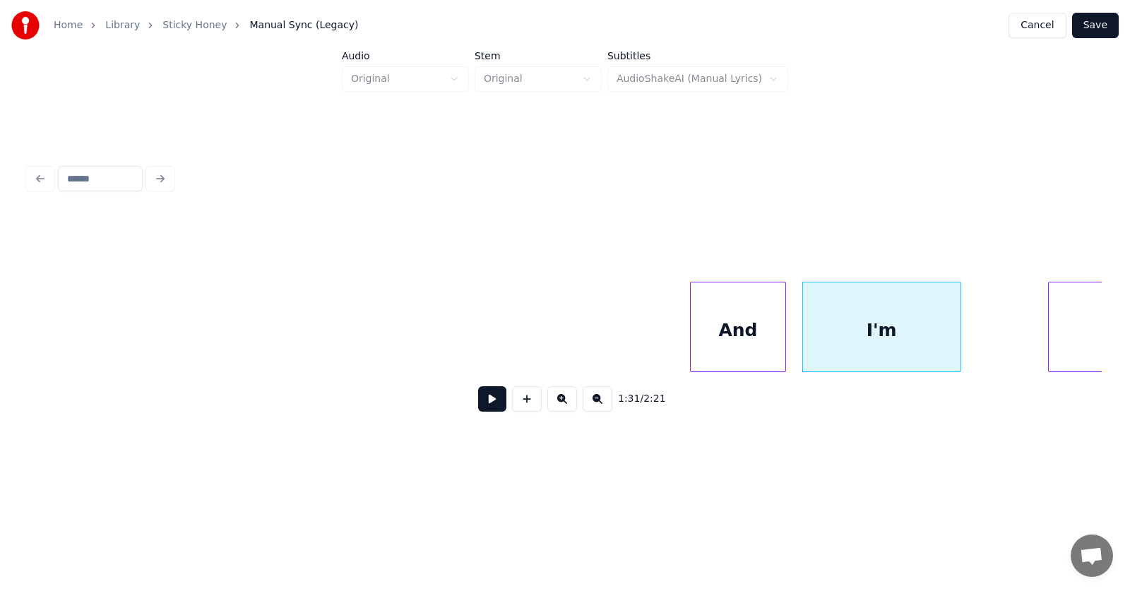
scroll to position [0, 48243]
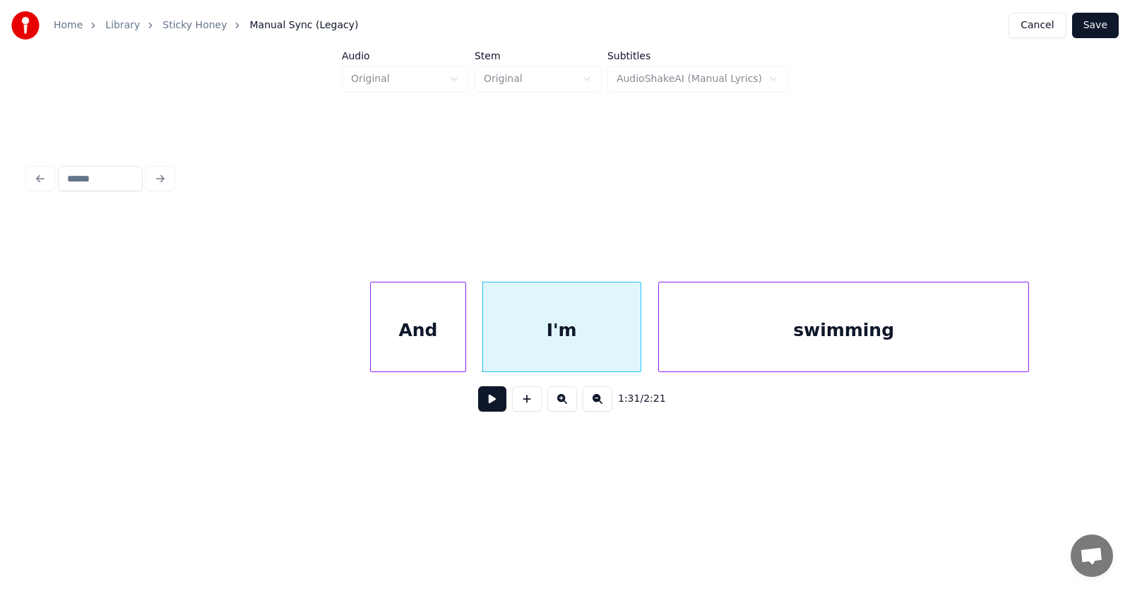
click at [1003, 340] on div "swimming" at bounding box center [844, 330] width 370 height 96
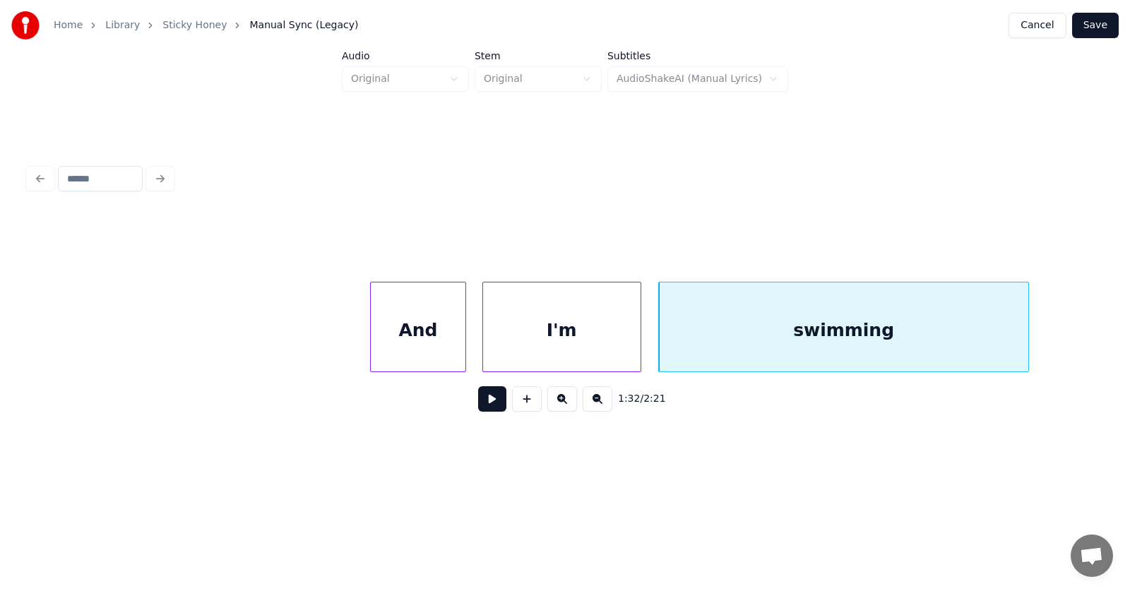
click at [427, 328] on div "And" at bounding box center [418, 330] width 94 height 96
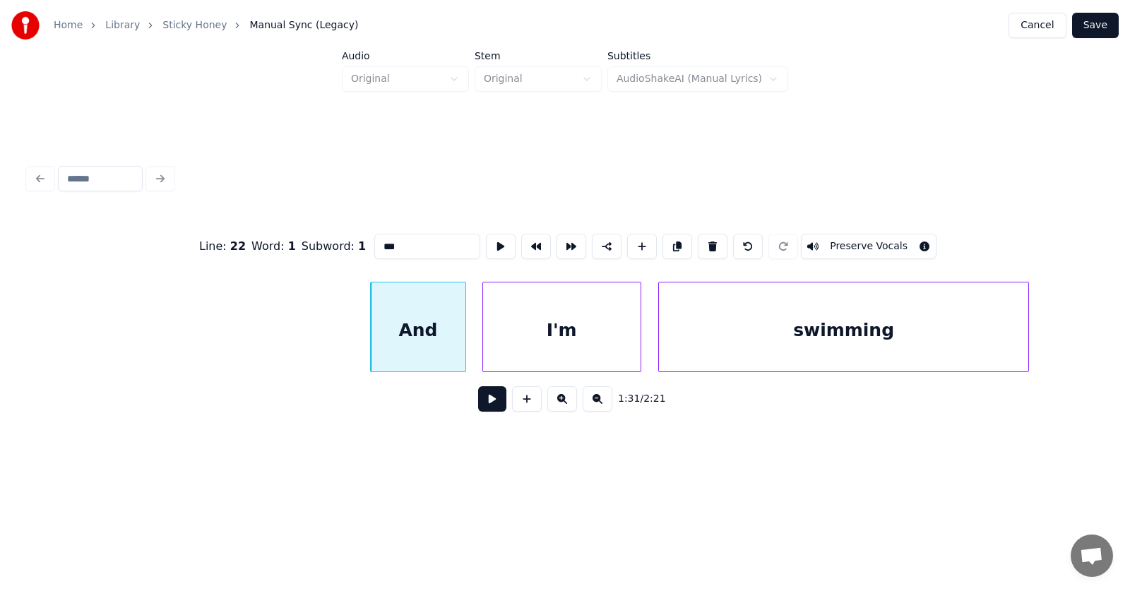
click at [479, 405] on button at bounding box center [492, 398] width 28 height 25
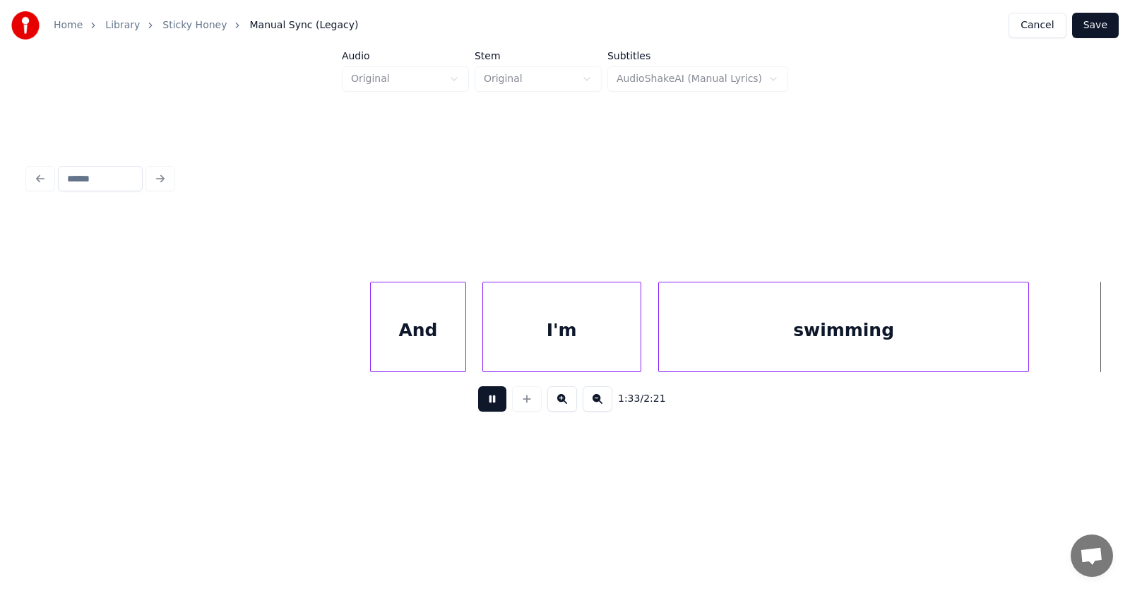
scroll to position [0, 49326]
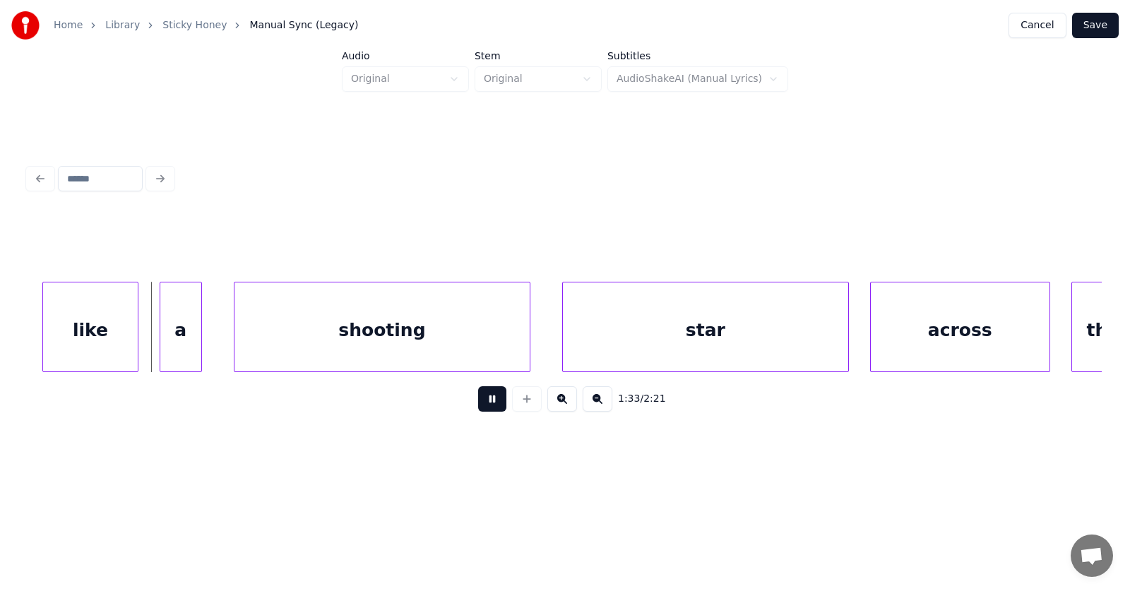
click at [479, 405] on button at bounding box center [492, 398] width 28 height 25
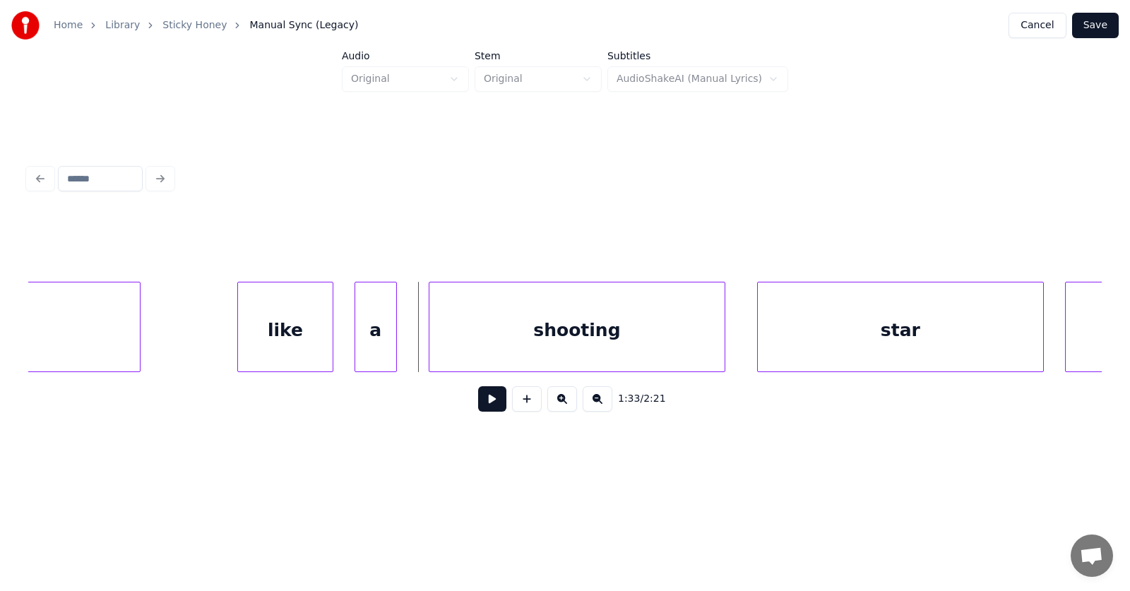
scroll to position [0, 49030]
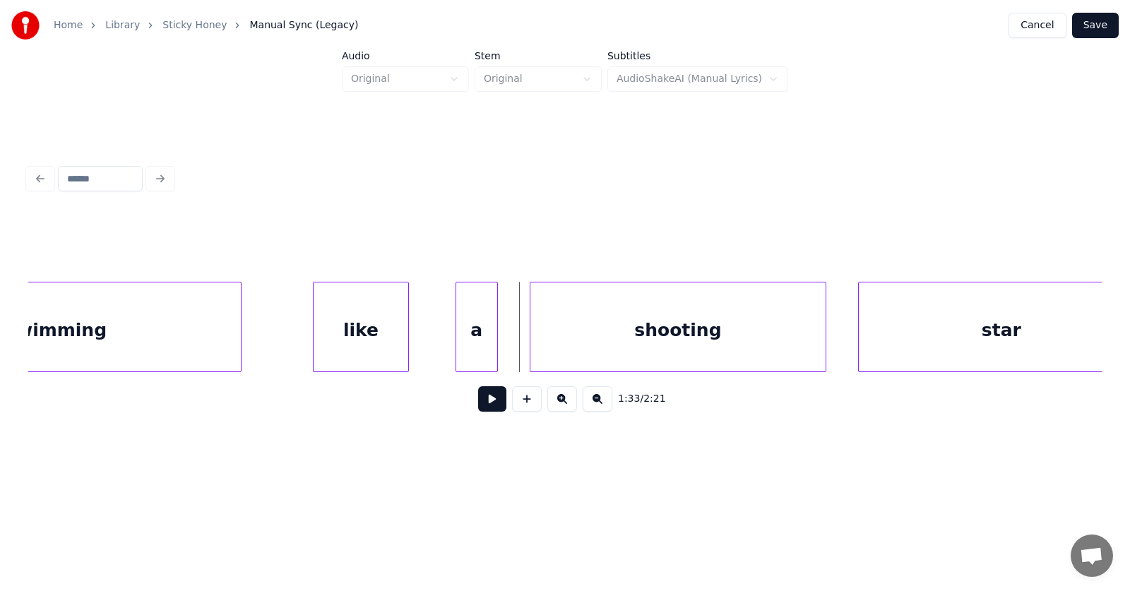
click at [376, 340] on div "like" at bounding box center [360, 330] width 94 height 96
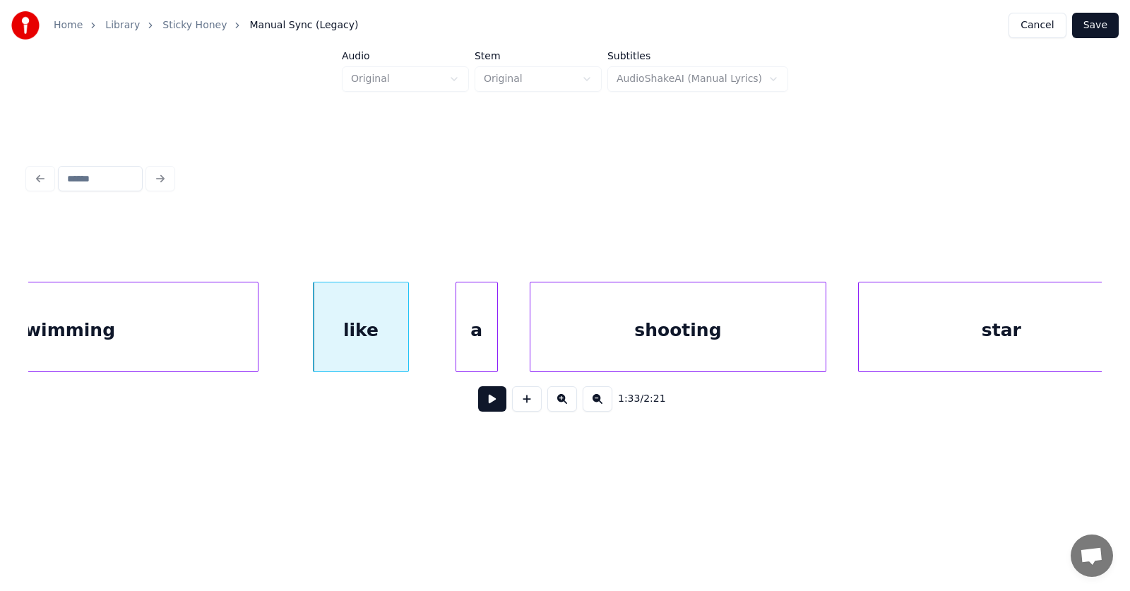
click at [258, 335] on div at bounding box center [255, 326] width 4 height 89
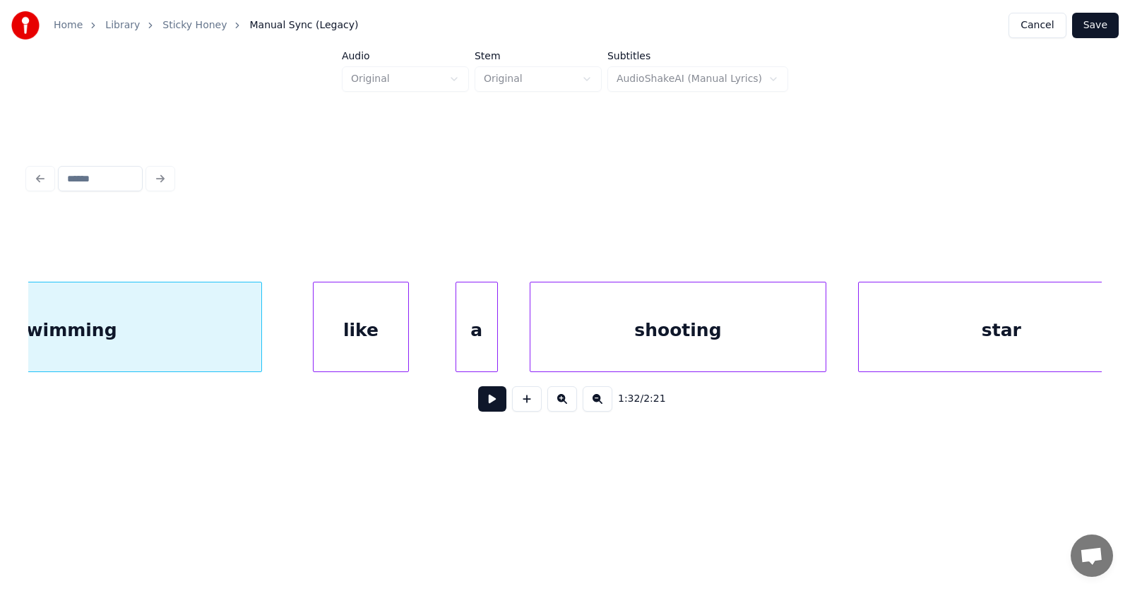
scroll to position [0, 48873]
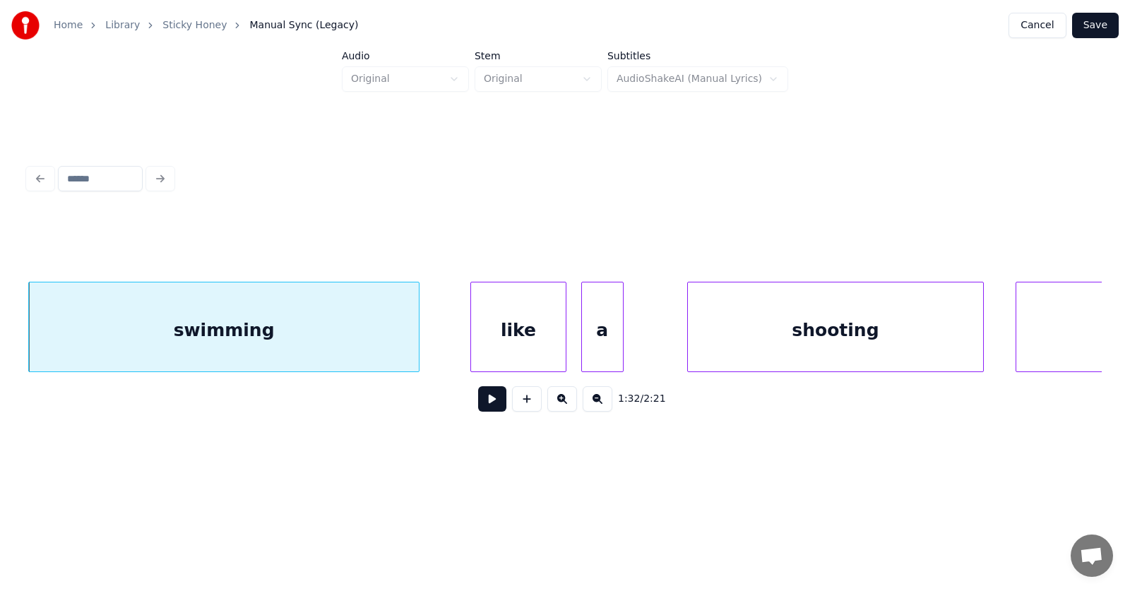
click at [597, 341] on div "a" at bounding box center [602, 330] width 41 height 96
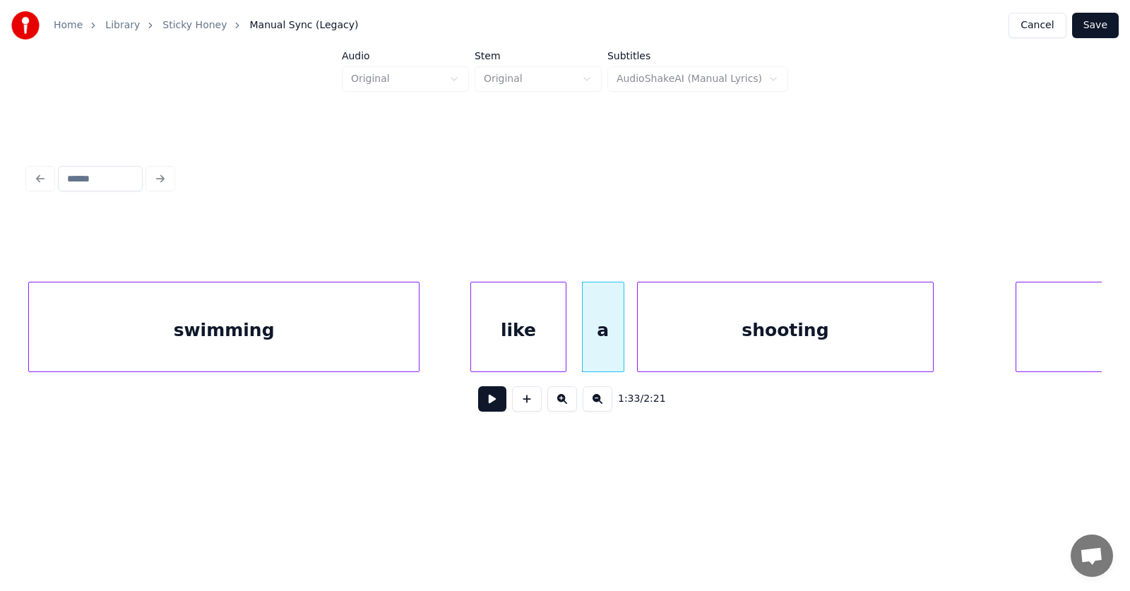
click at [663, 357] on div "shooting" at bounding box center [786, 330] width 296 height 96
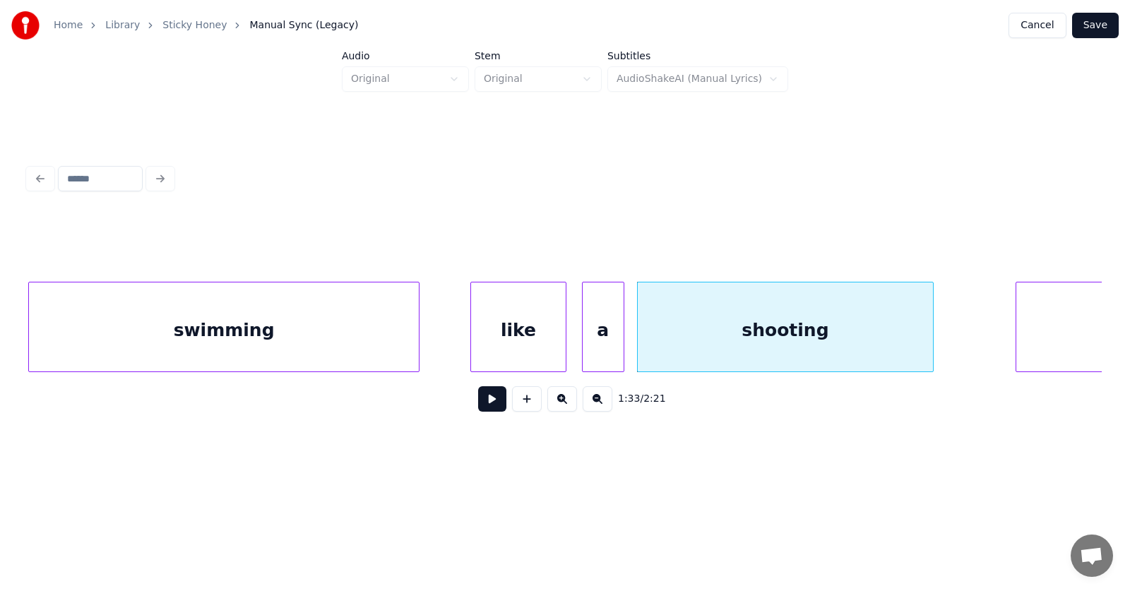
scroll to position [0, 49069]
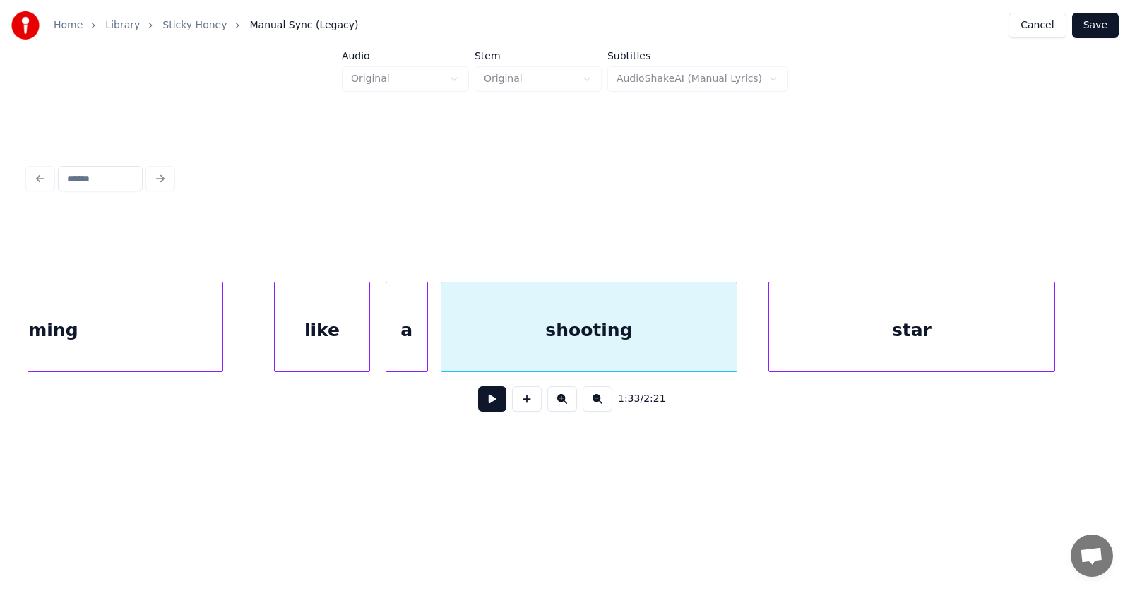
click at [981, 343] on div "star" at bounding box center [911, 330] width 285 height 96
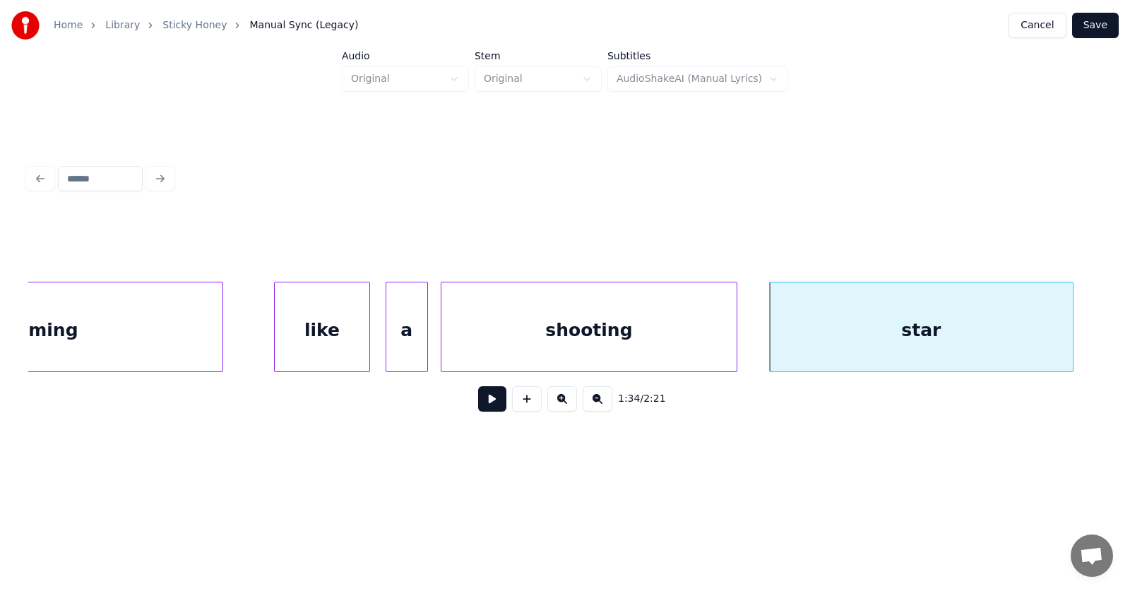
click at [1070, 330] on div at bounding box center [1070, 326] width 4 height 89
click at [485, 403] on button at bounding box center [492, 398] width 28 height 25
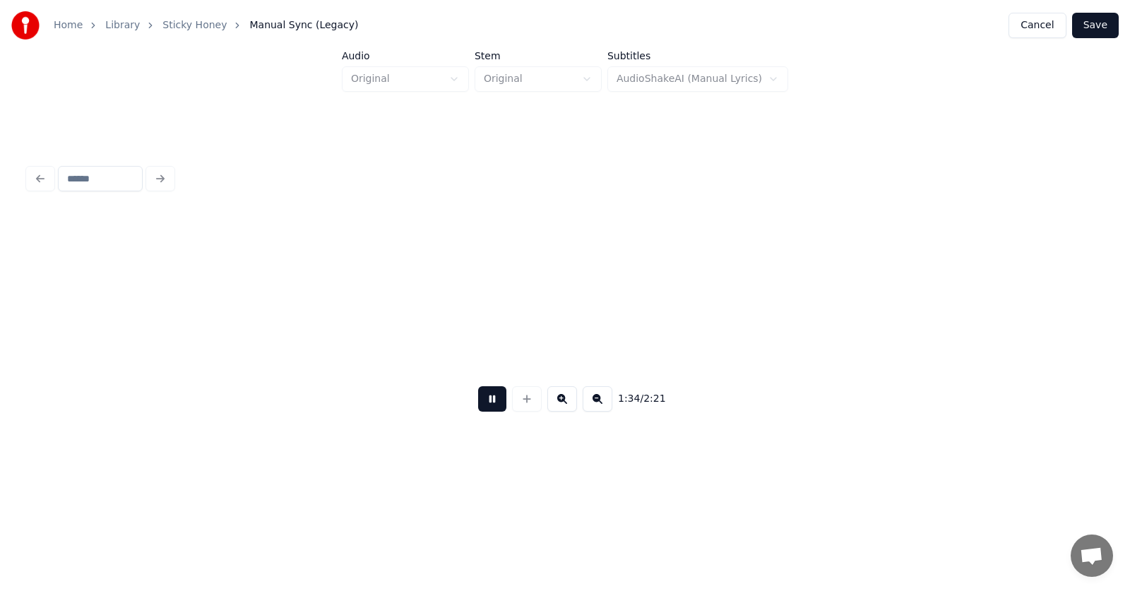
scroll to position [0, 50145]
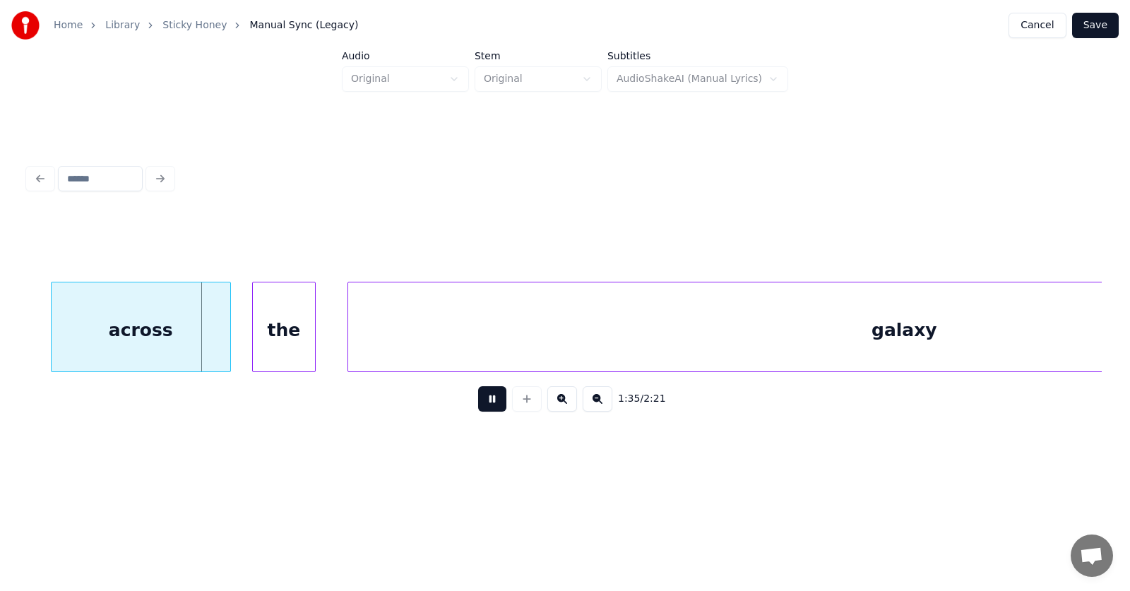
click at [485, 403] on button at bounding box center [492, 398] width 28 height 25
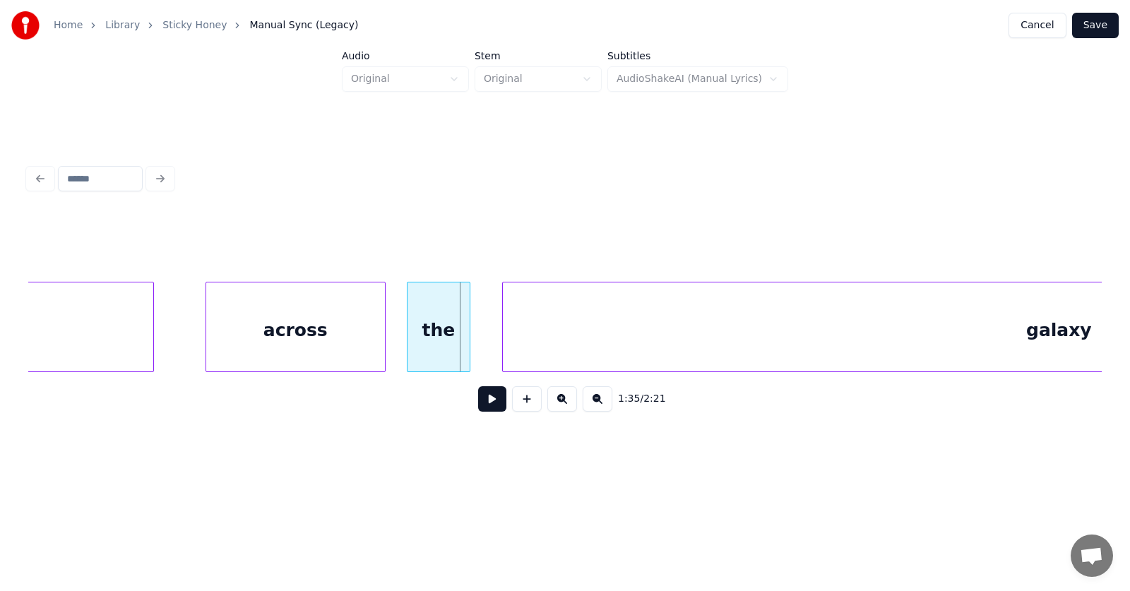
scroll to position [0, 49889]
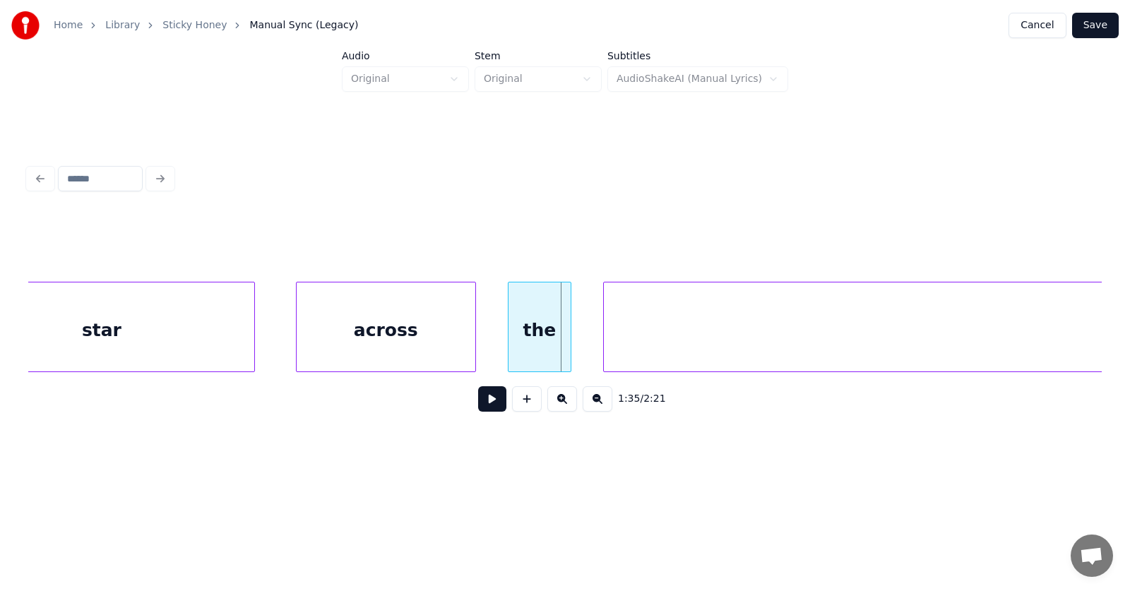
click at [389, 337] on div "across" at bounding box center [386, 330] width 179 height 96
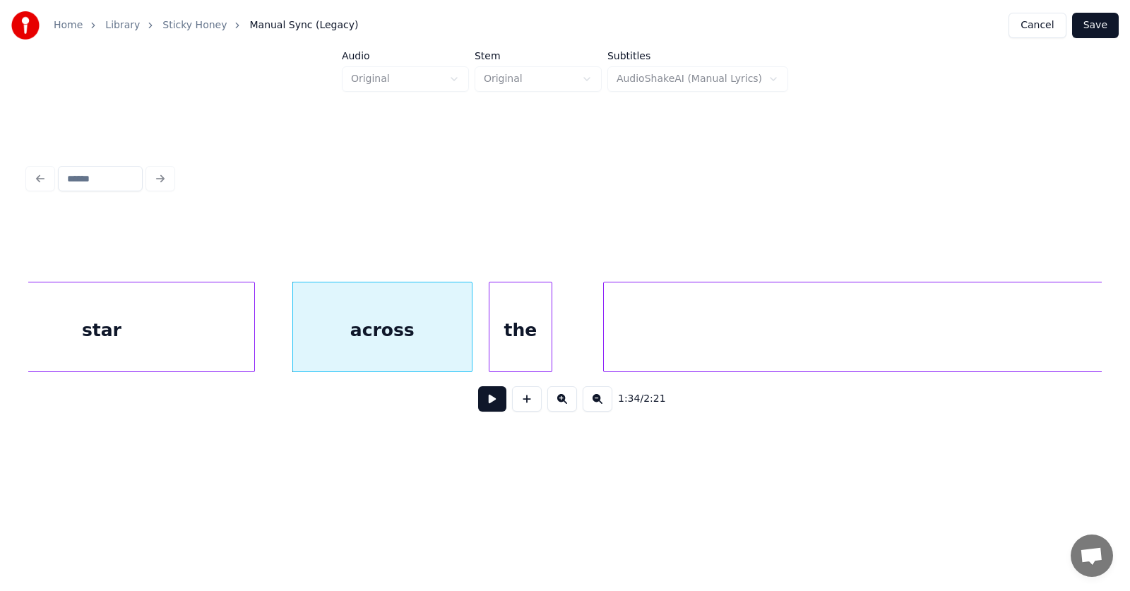
click at [518, 343] on div "the" at bounding box center [520, 330] width 62 height 96
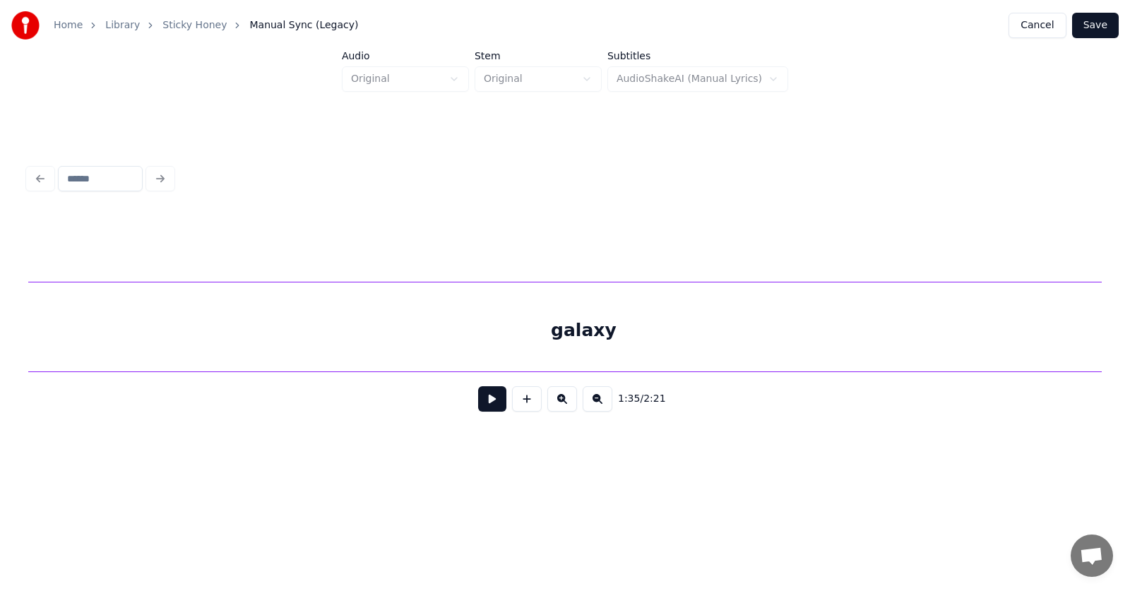
scroll to position [0, 50442]
click at [641, 347] on div "galaxy" at bounding box center [585, 330] width 1112 height 96
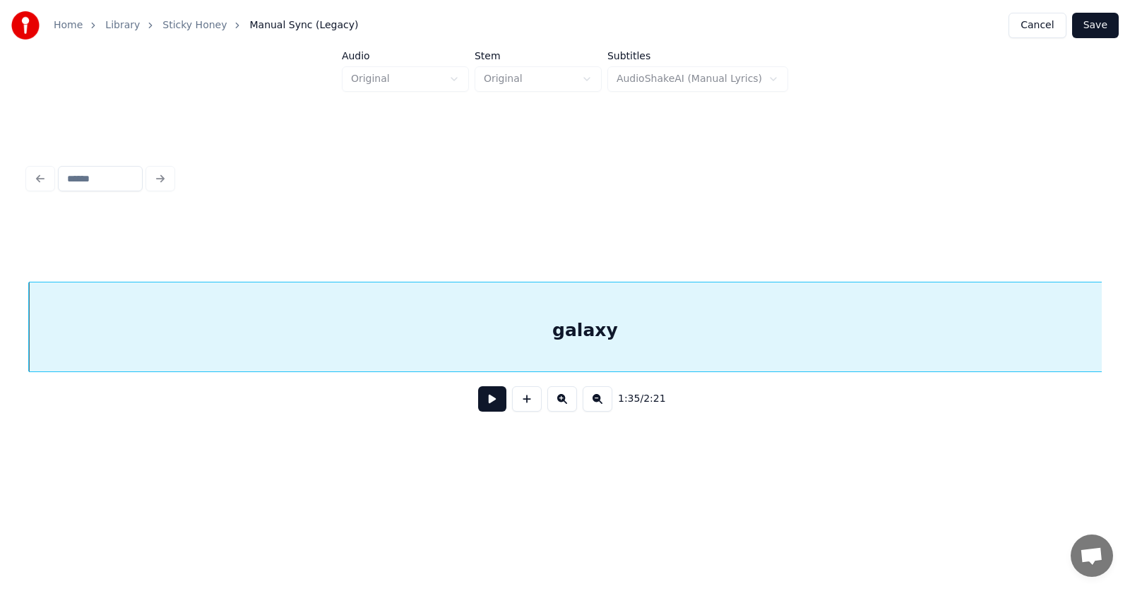
scroll to position [0, 50243]
click at [632, 338] on div "galaxy" at bounding box center [585, 330] width 1112 height 96
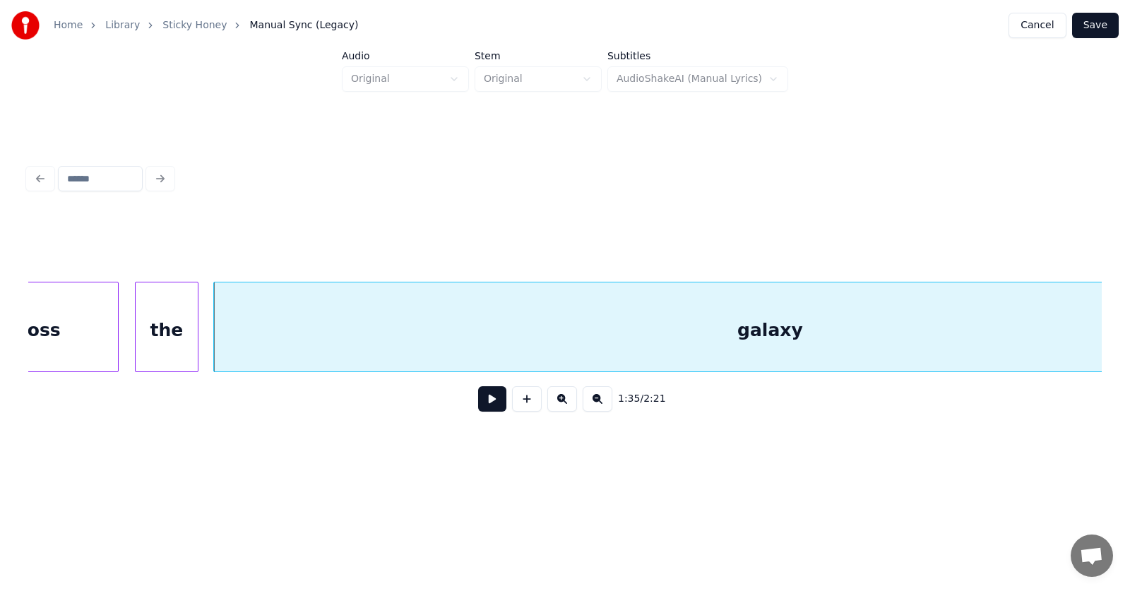
click at [588, 325] on div "galaxy" at bounding box center [770, 330] width 1112 height 96
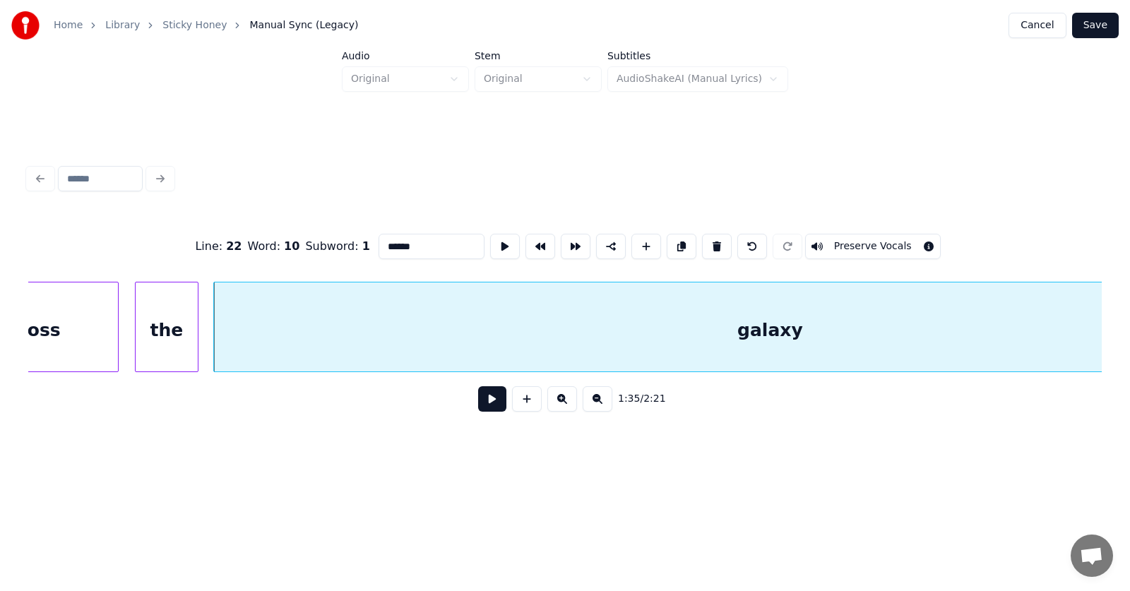
click at [482, 400] on button at bounding box center [492, 398] width 28 height 25
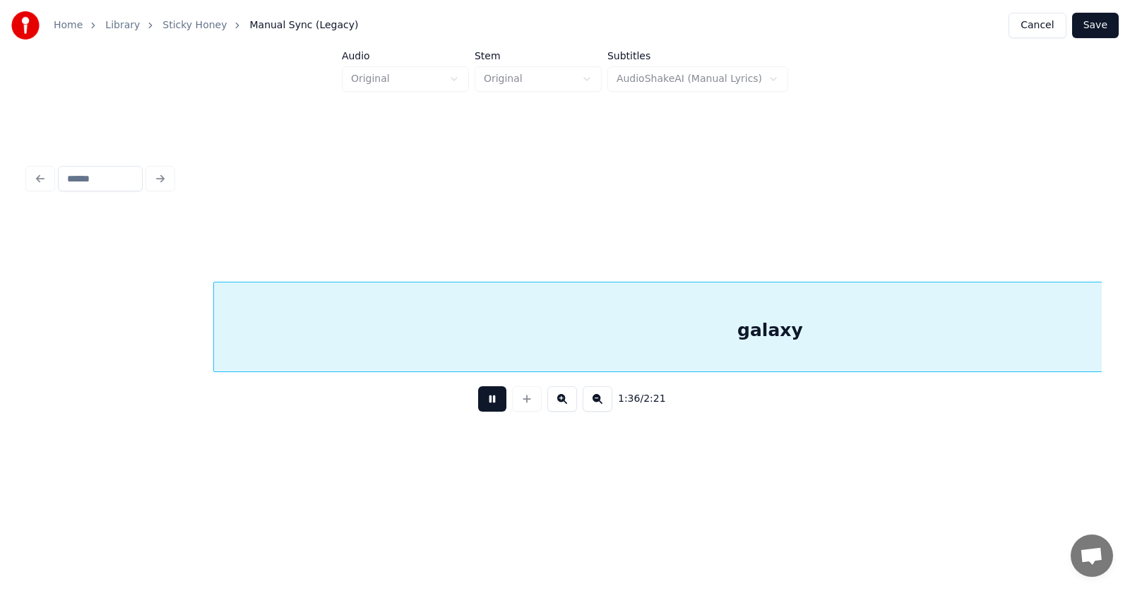
scroll to position [0, 51323]
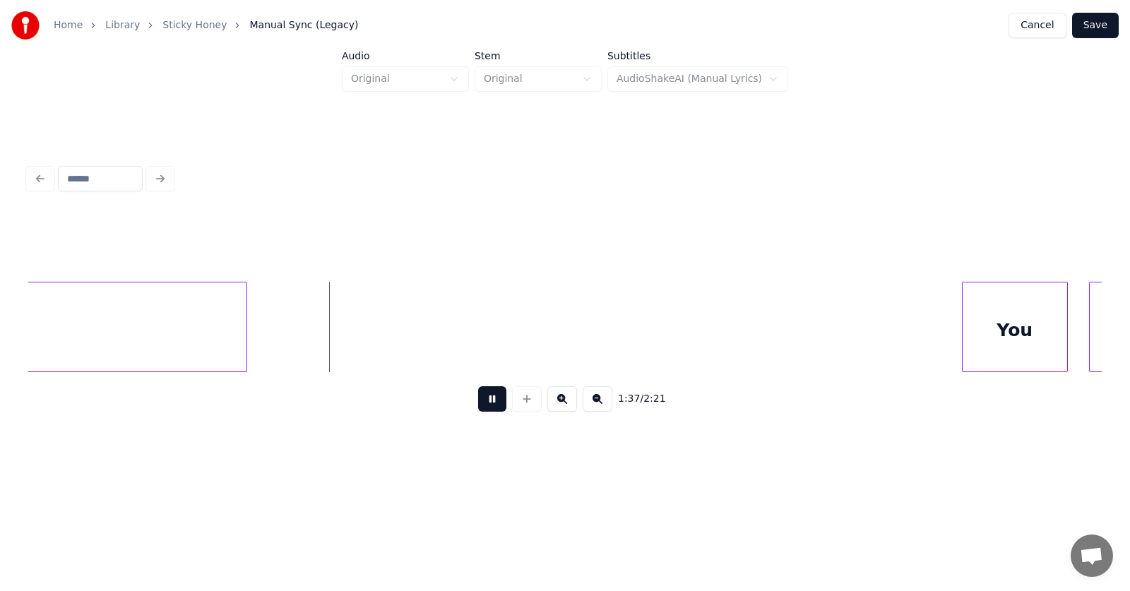
click at [482, 400] on button at bounding box center [492, 398] width 28 height 25
click at [935, 364] on div "You" at bounding box center [956, 330] width 104 height 96
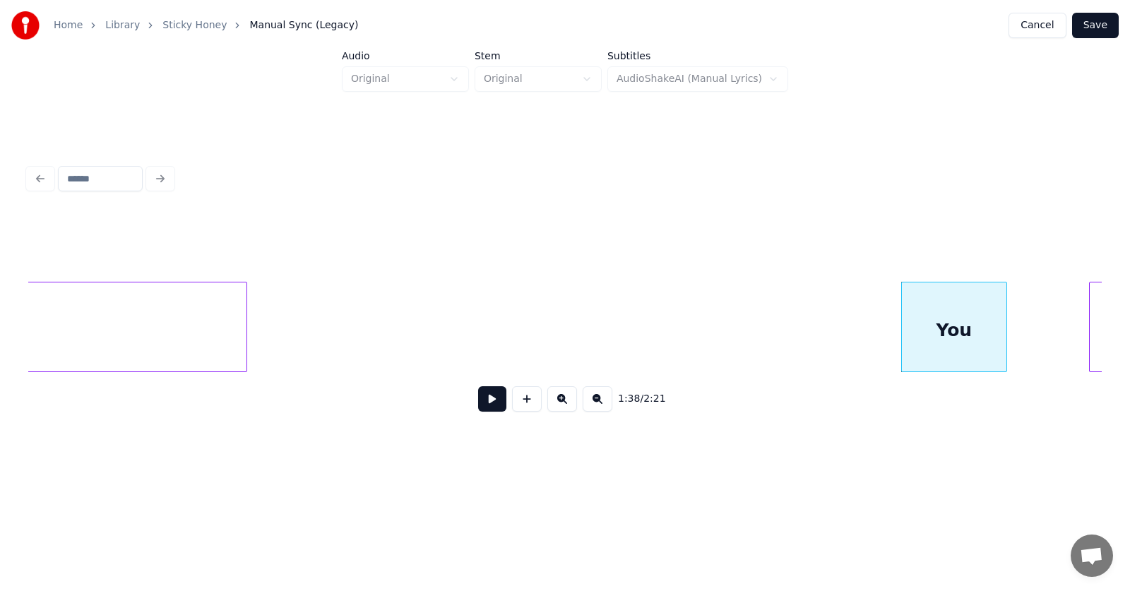
scroll to position [0, 51659]
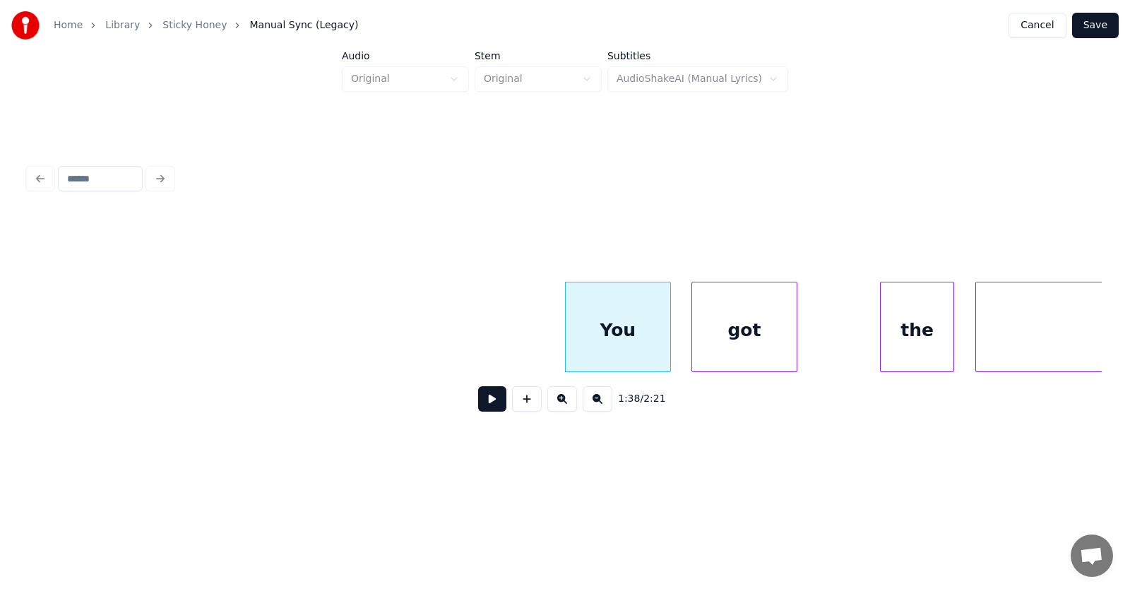
click at [710, 351] on div "got" at bounding box center [744, 330] width 104 height 96
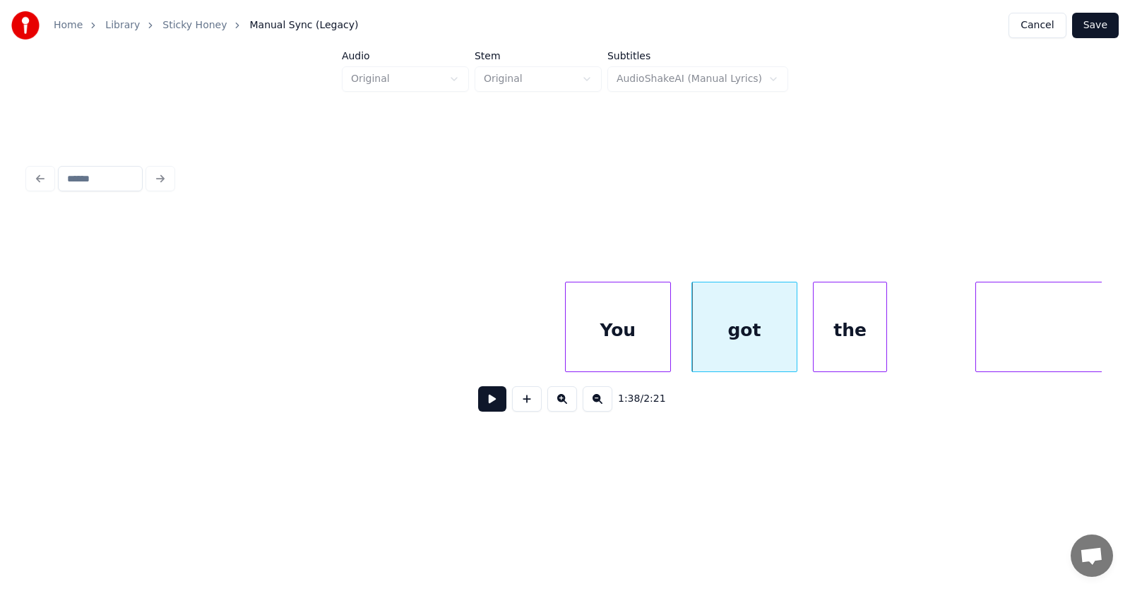
click at [825, 357] on div "the" at bounding box center [849, 330] width 73 height 96
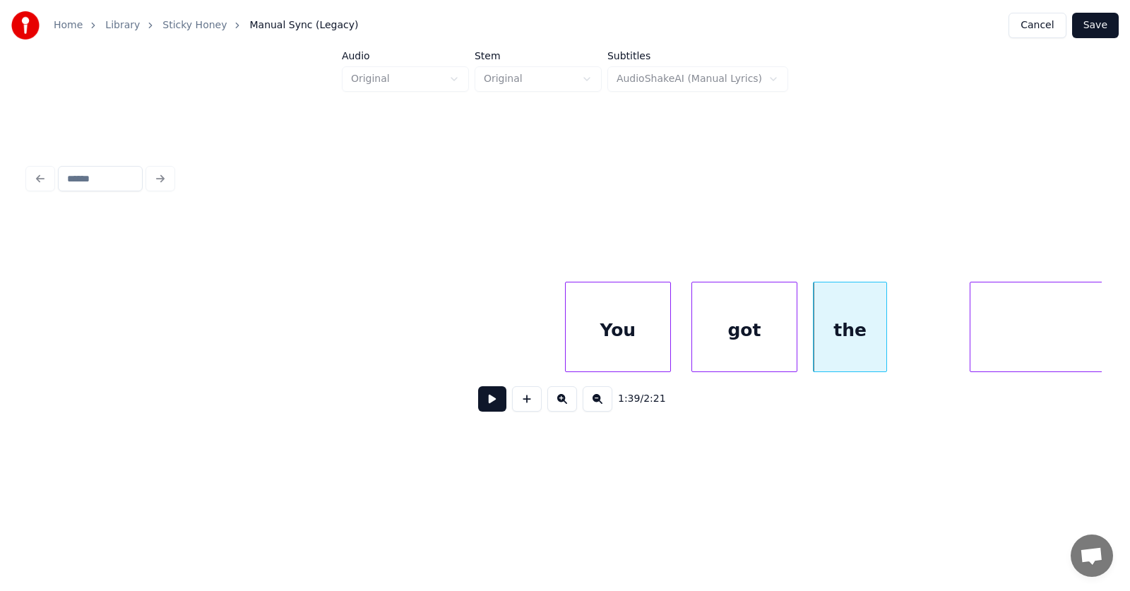
scroll to position [0, 51858]
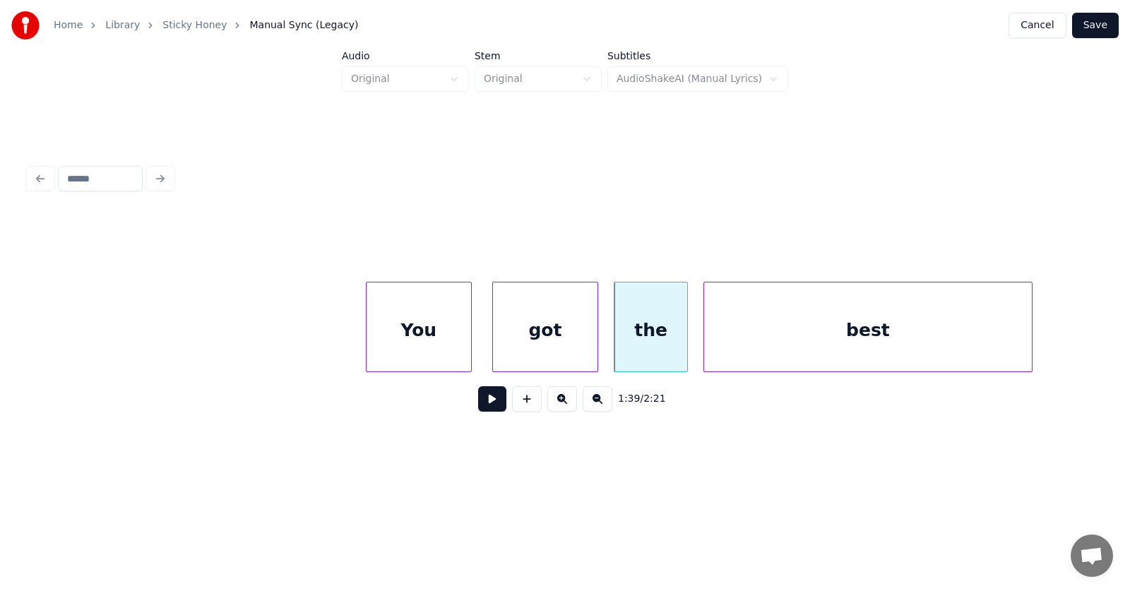
click at [931, 363] on div "best" at bounding box center [868, 330] width 328 height 96
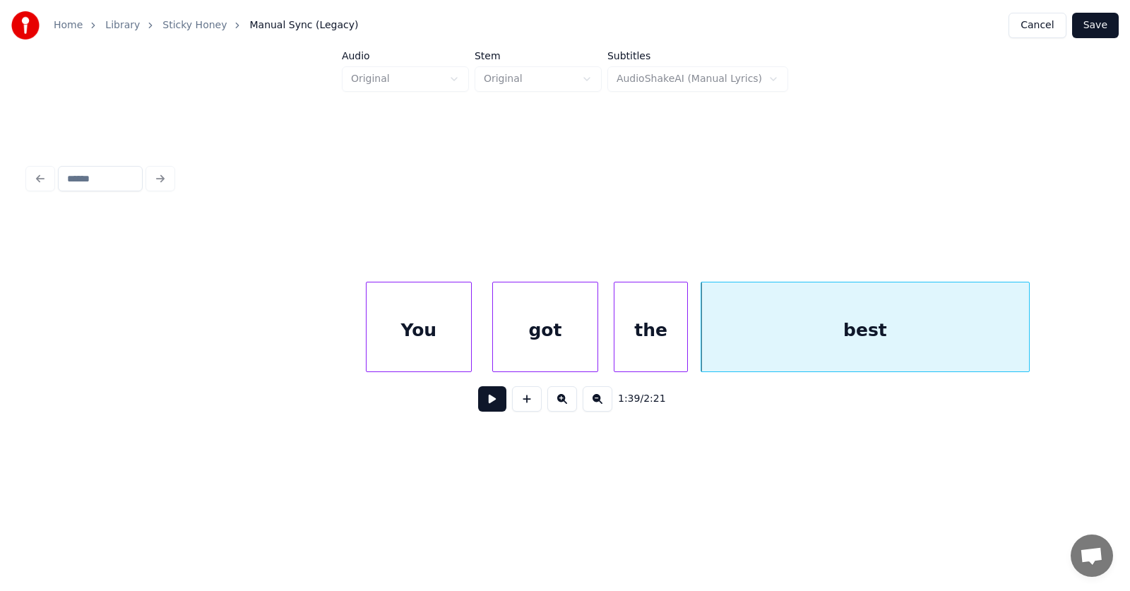
click at [478, 406] on button at bounding box center [492, 398] width 28 height 25
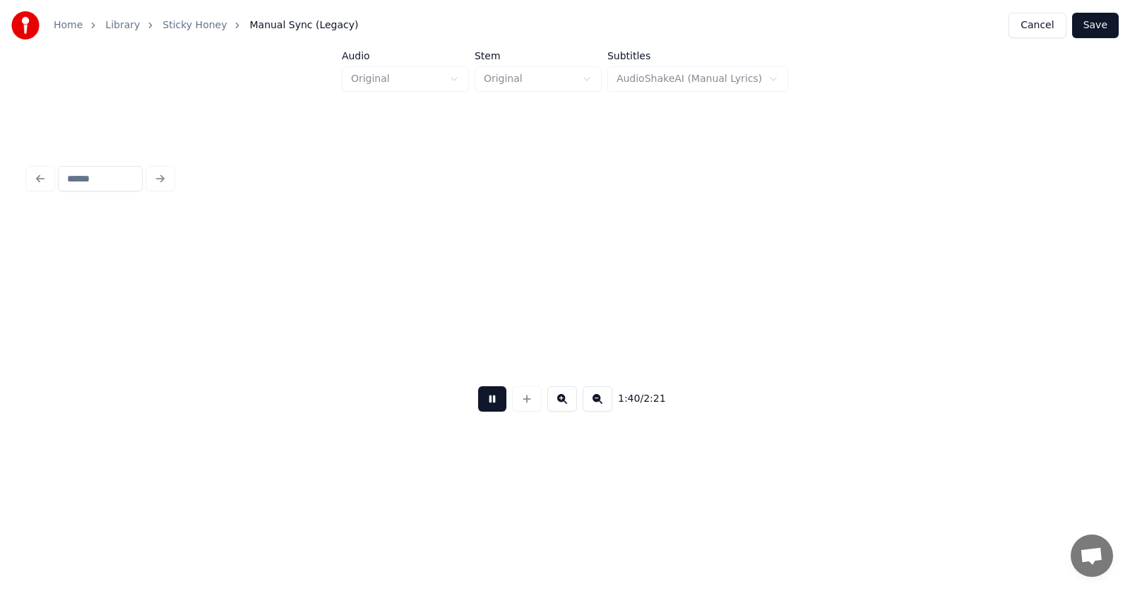
scroll to position [0, 52937]
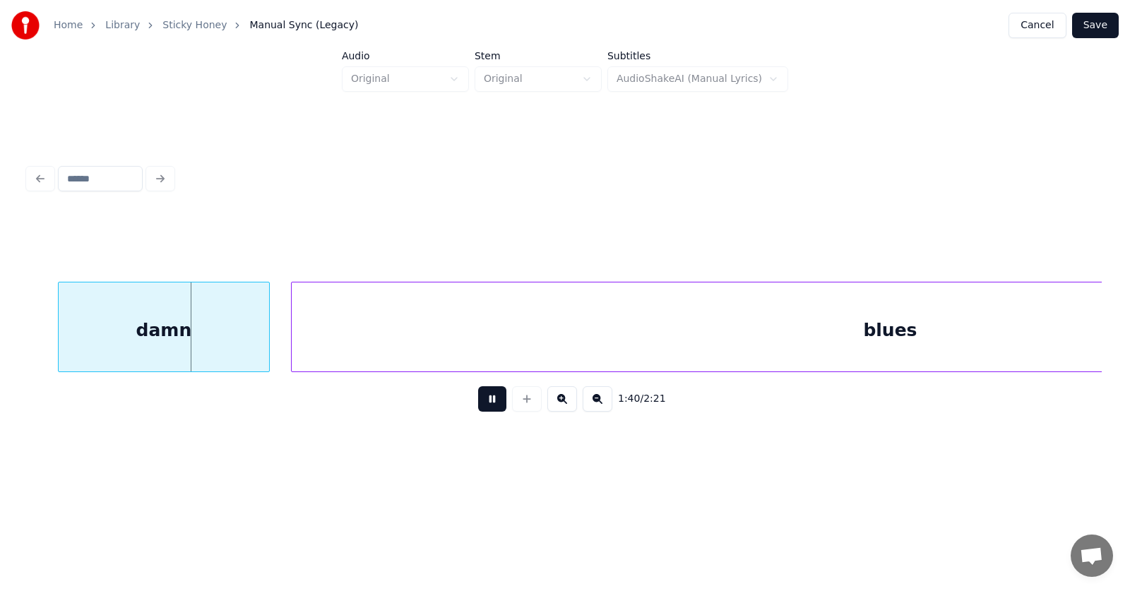
click at [478, 406] on button at bounding box center [492, 398] width 28 height 25
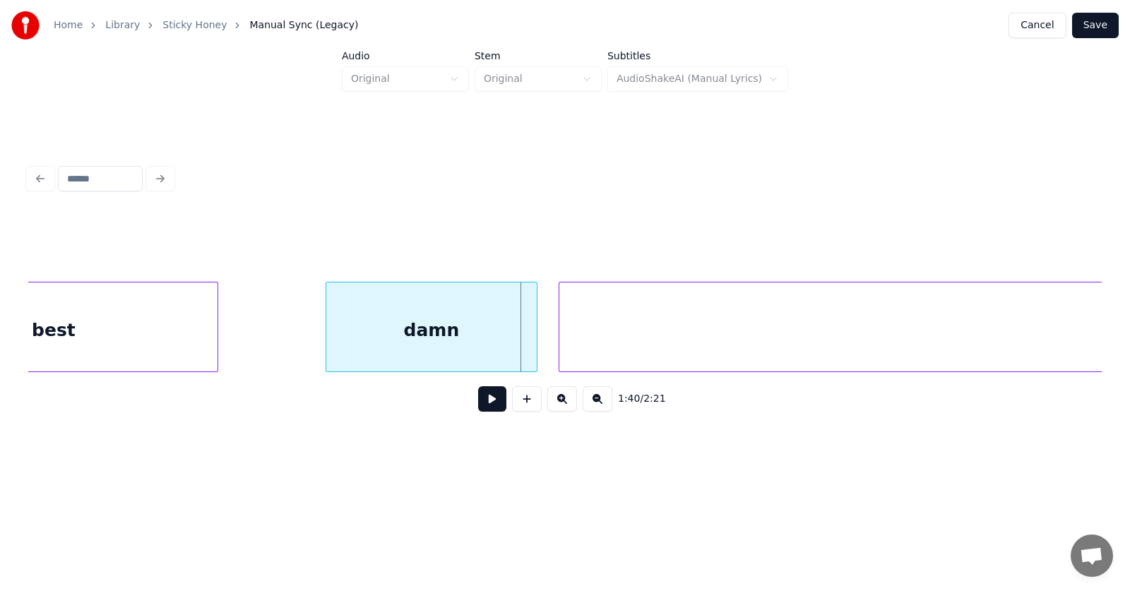
scroll to position [0, 52467]
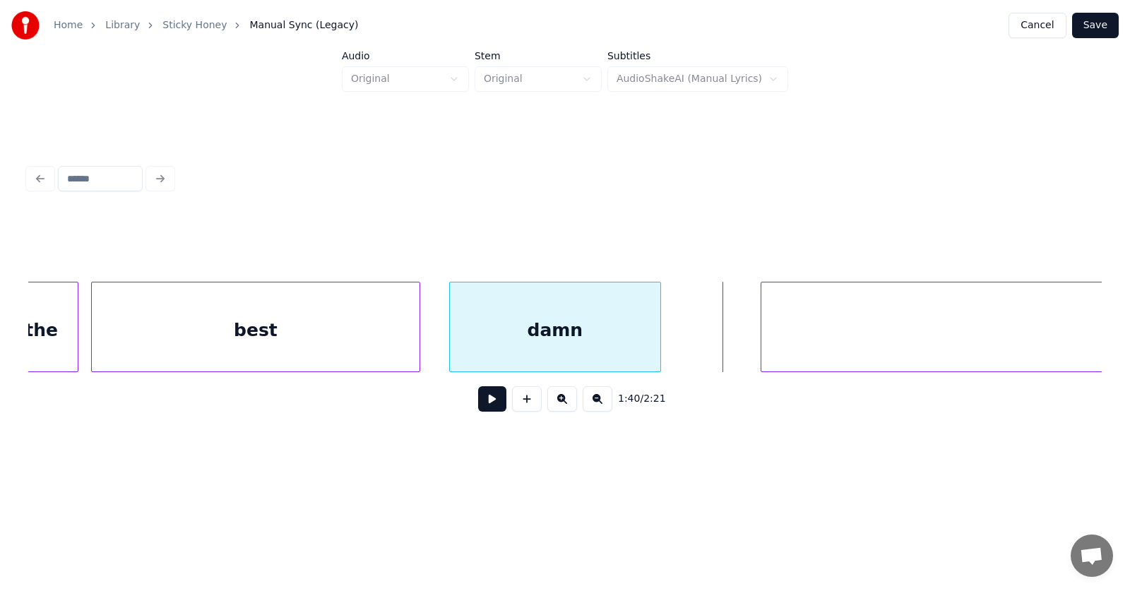
click at [570, 349] on div "damn" at bounding box center [555, 330] width 210 height 96
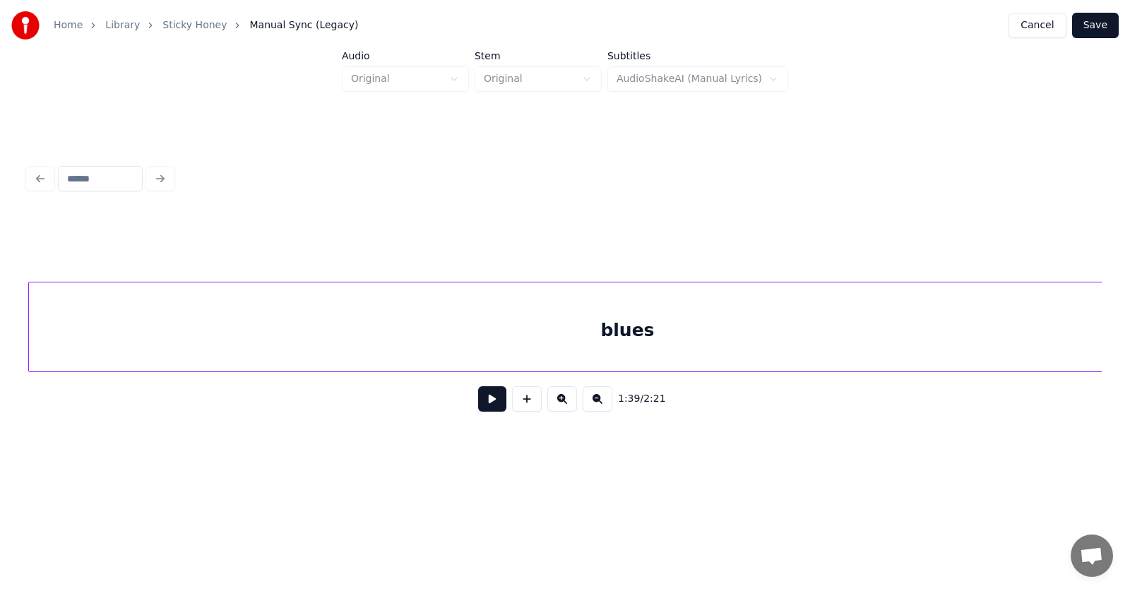
scroll to position [0, 53139]
click at [813, 349] on div "blues" at bounding box center [627, 330] width 1197 height 96
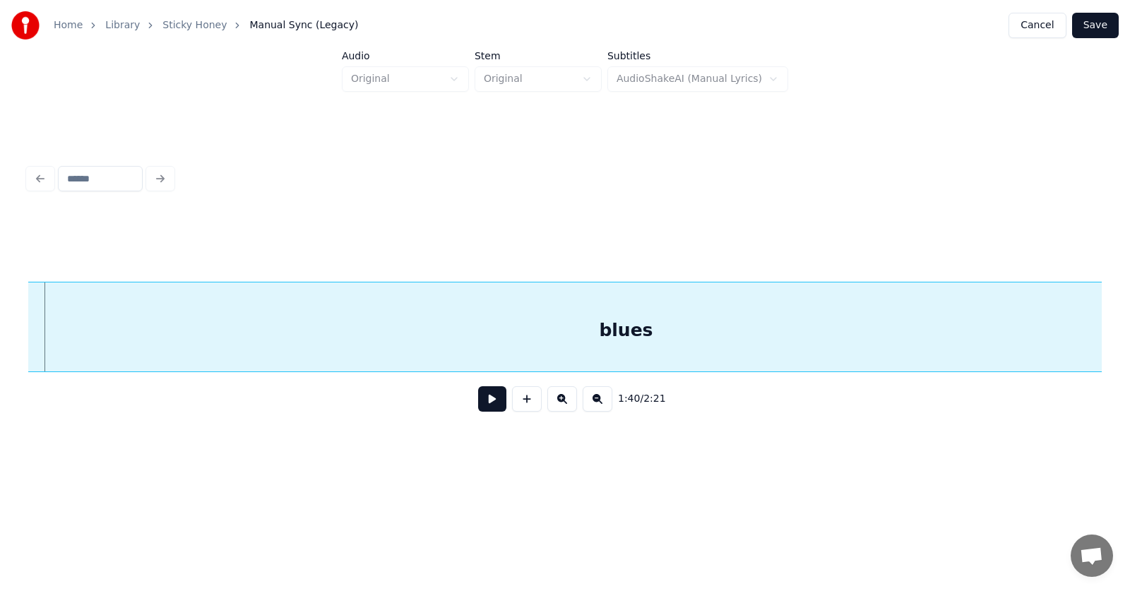
scroll to position [0, 53122]
click at [693, 342] on div "blues" at bounding box center [627, 330] width 1197 height 96
click at [478, 410] on button at bounding box center [492, 398] width 28 height 25
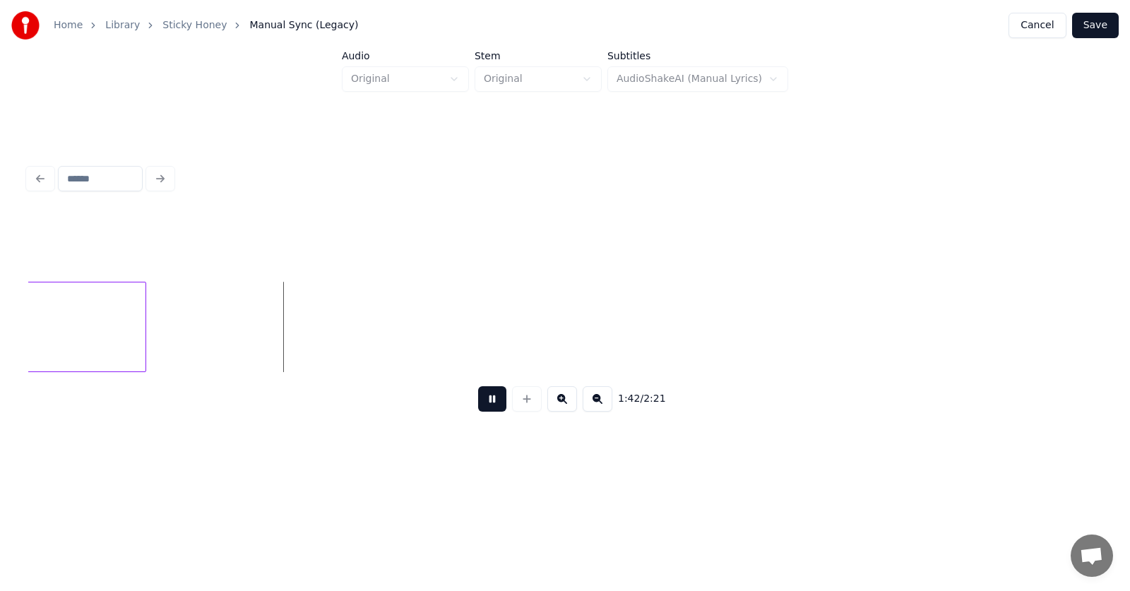
click at [482, 411] on button at bounding box center [492, 398] width 28 height 25
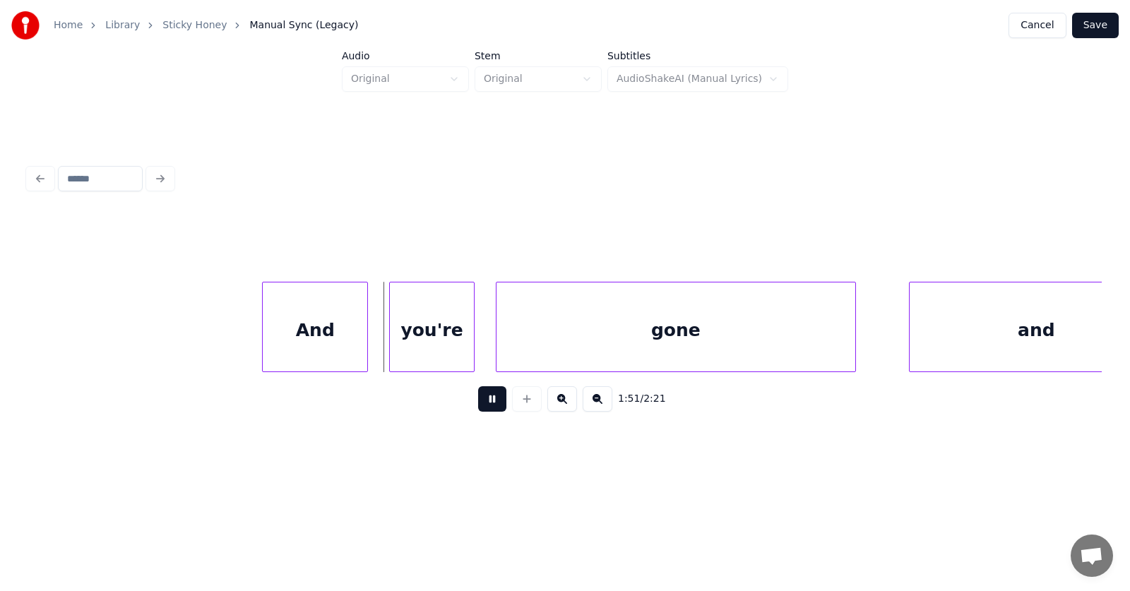
click at [483, 408] on button at bounding box center [492, 398] width 28 height 25
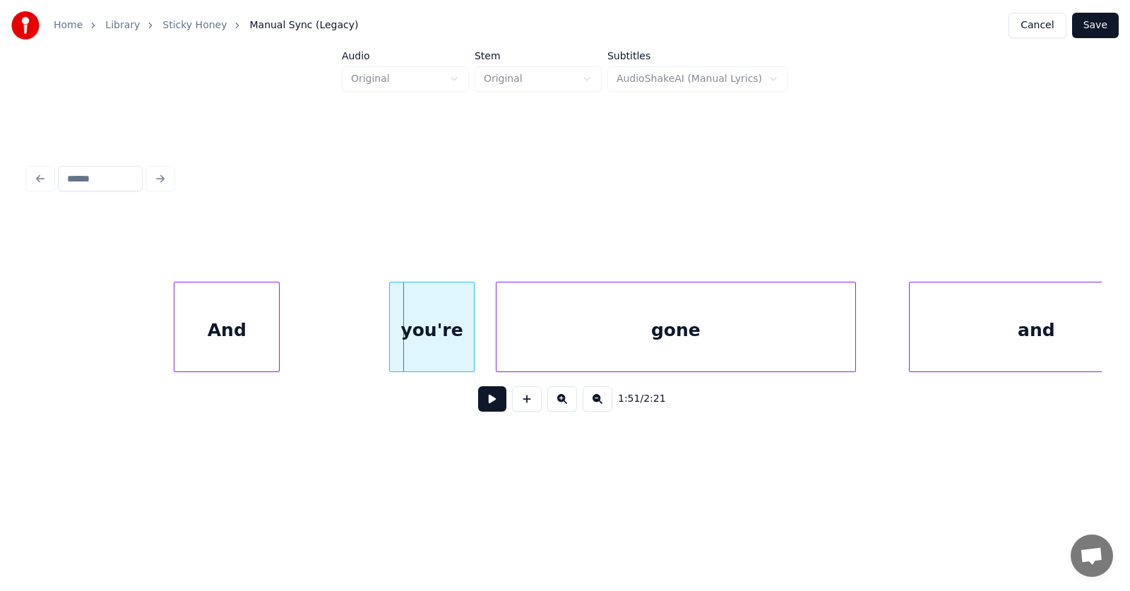
click at [217, 372] on div "And you're gone and" at bounding box center [564, 327] width 1073 height 90
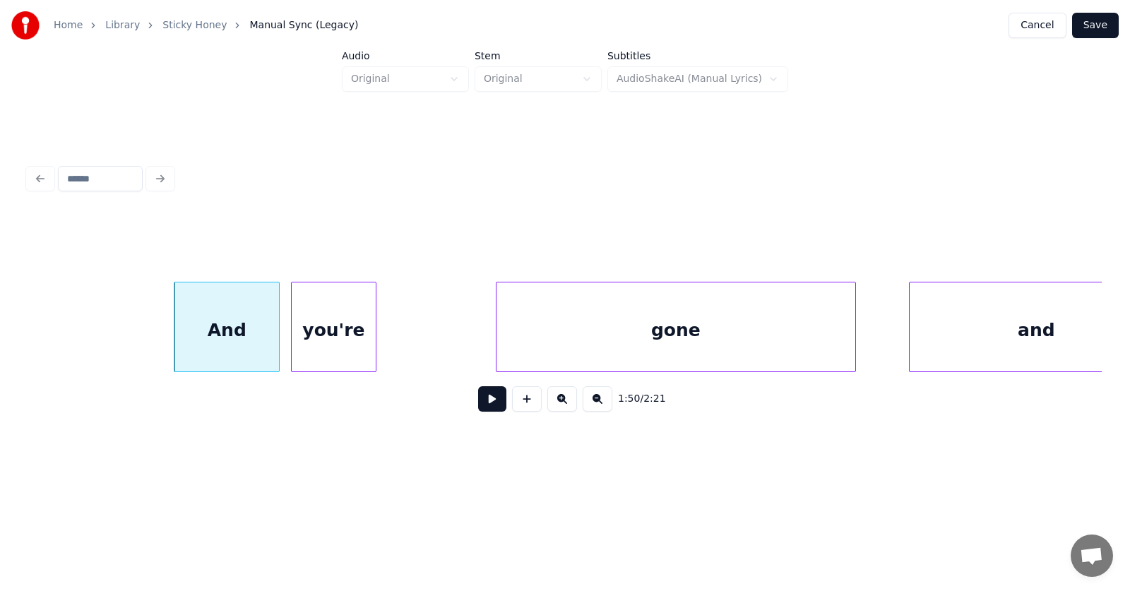
click at [345, 369] on div "And you're gone and" at bounding box center [564, 327] width 1073 height 90
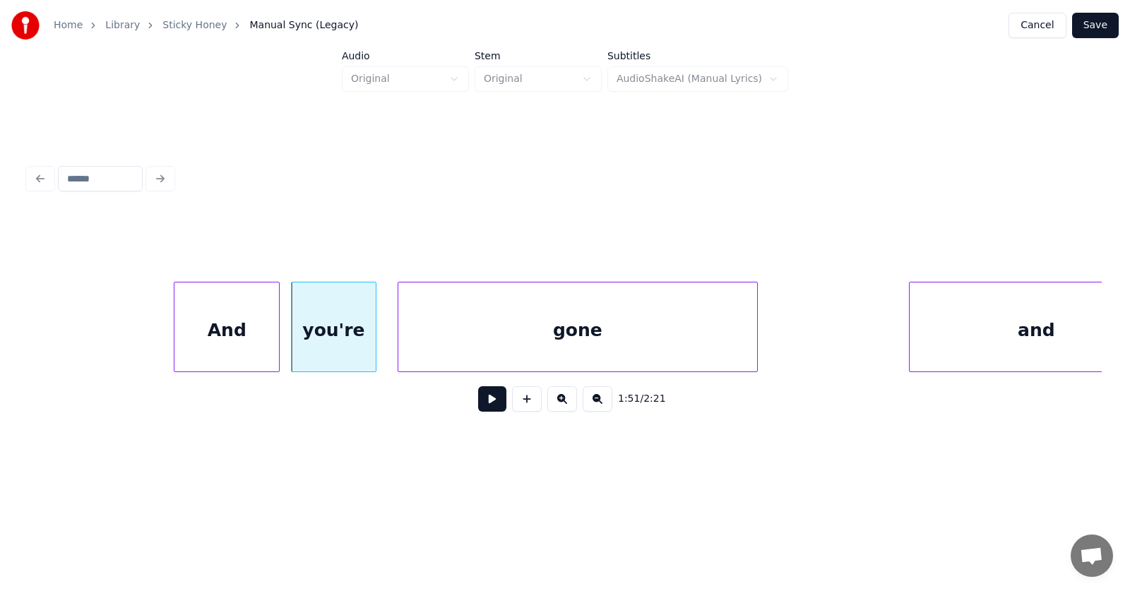
click at [518, 359] on div "gone" at bounding box center [577, 330] width 359 height 96
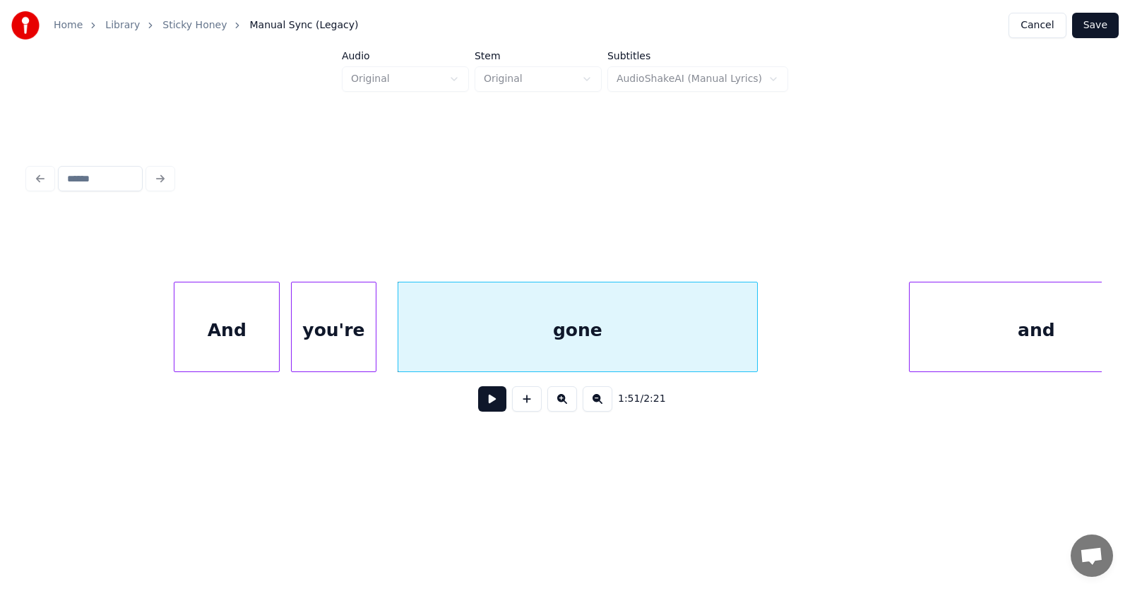
click at [484, 412] on button at bounding box center [492, 398] width 28 height 25
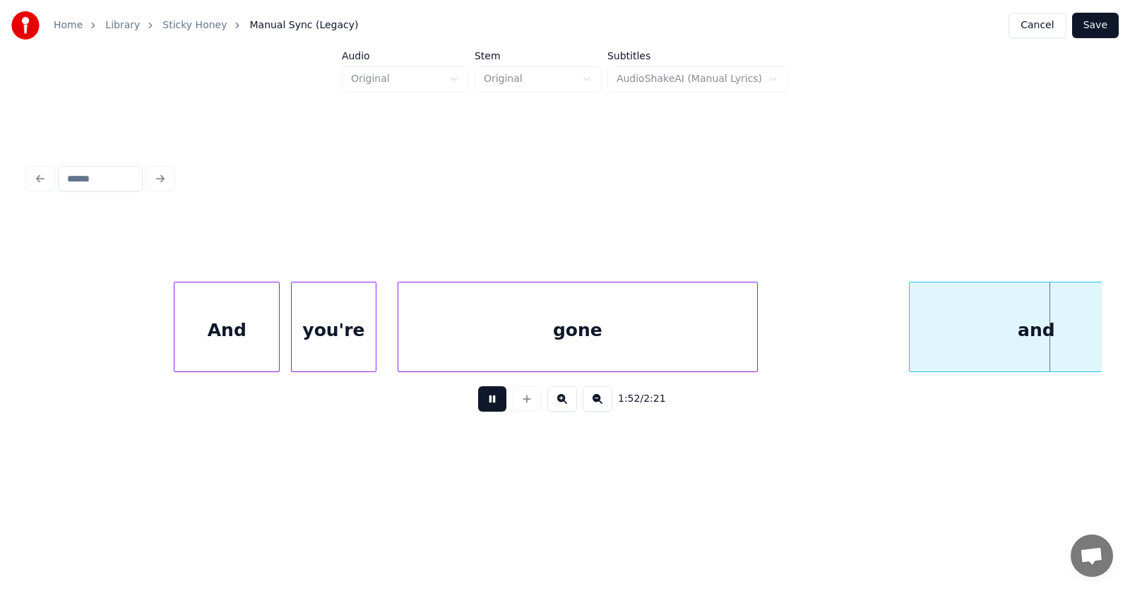
scroll to position [0, 59600]
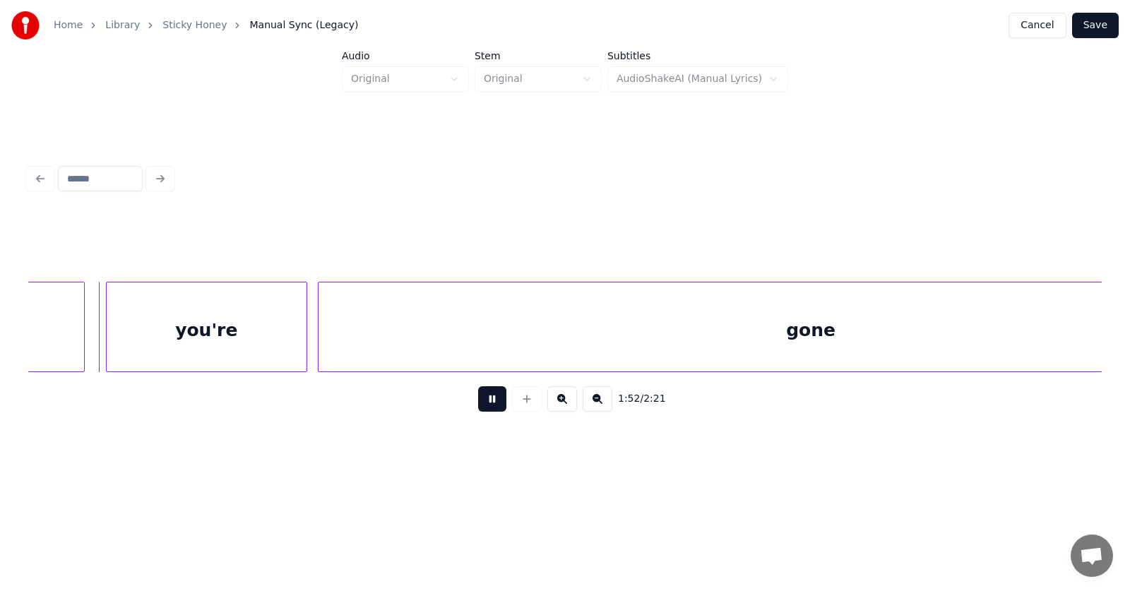
click at [484, 412] on button at bounding box center [492, 398] width 28 height 25
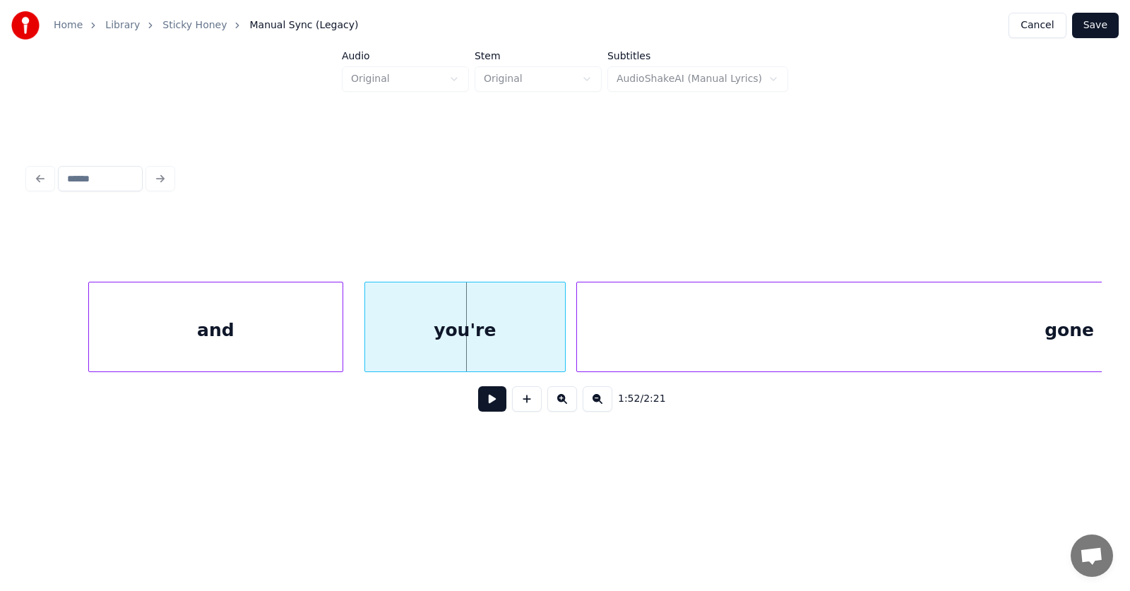
scroll to position [0, 59240]
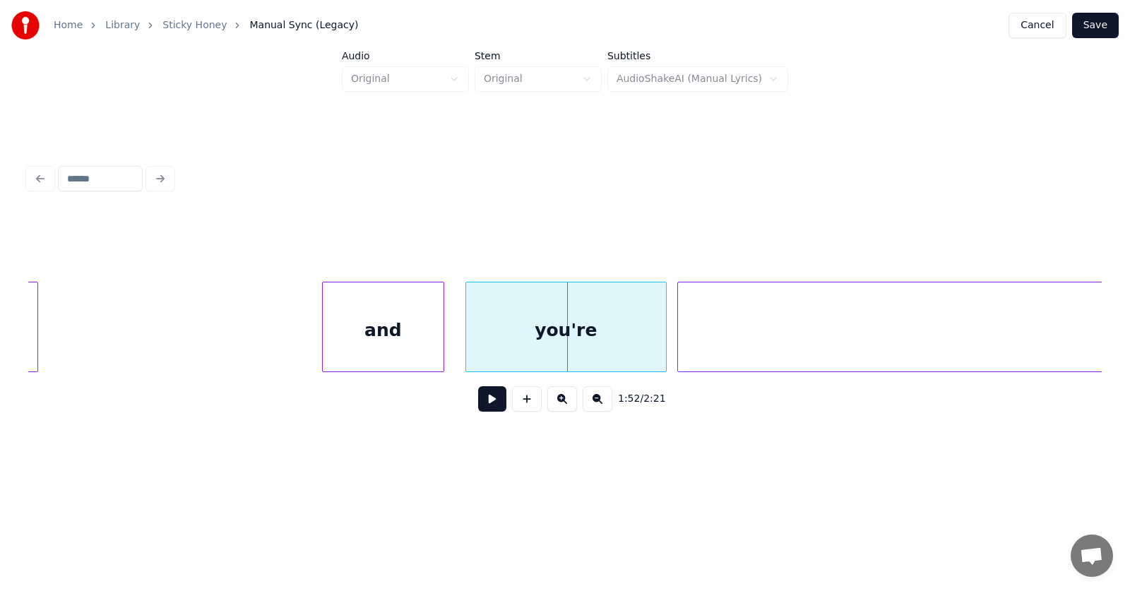
click at [327, 334] on div at bounding box center [325, 326] width 4 height 89
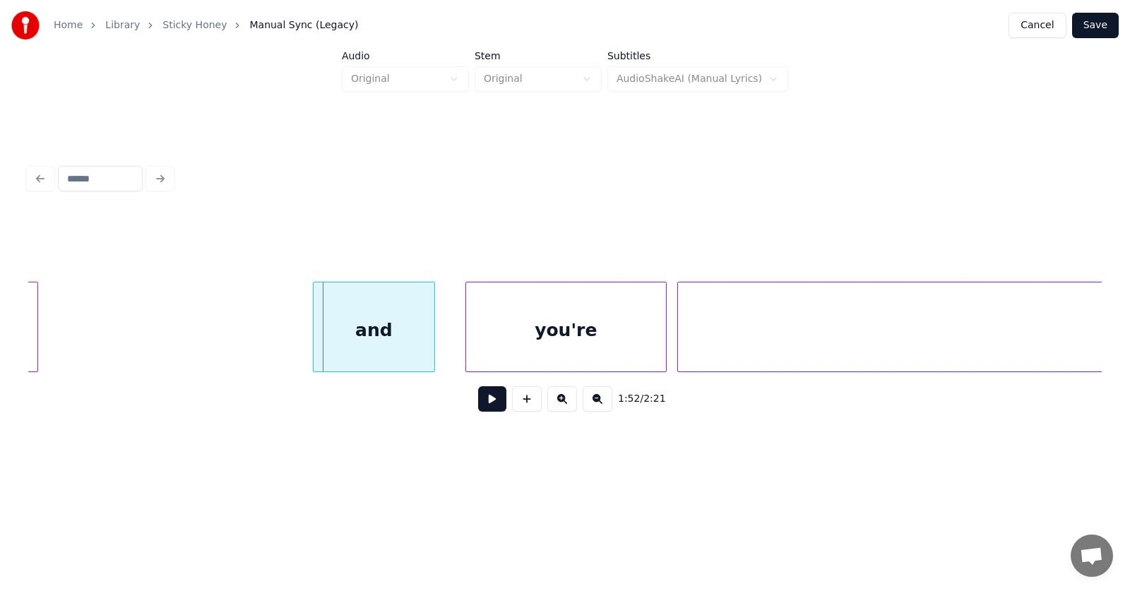
click at [398, 340] on div "and" at bounding box center [373, 330] width 120 height 96
click at [505, 340] on div "you're" at bounding box center [555, 330] width 200 height 96
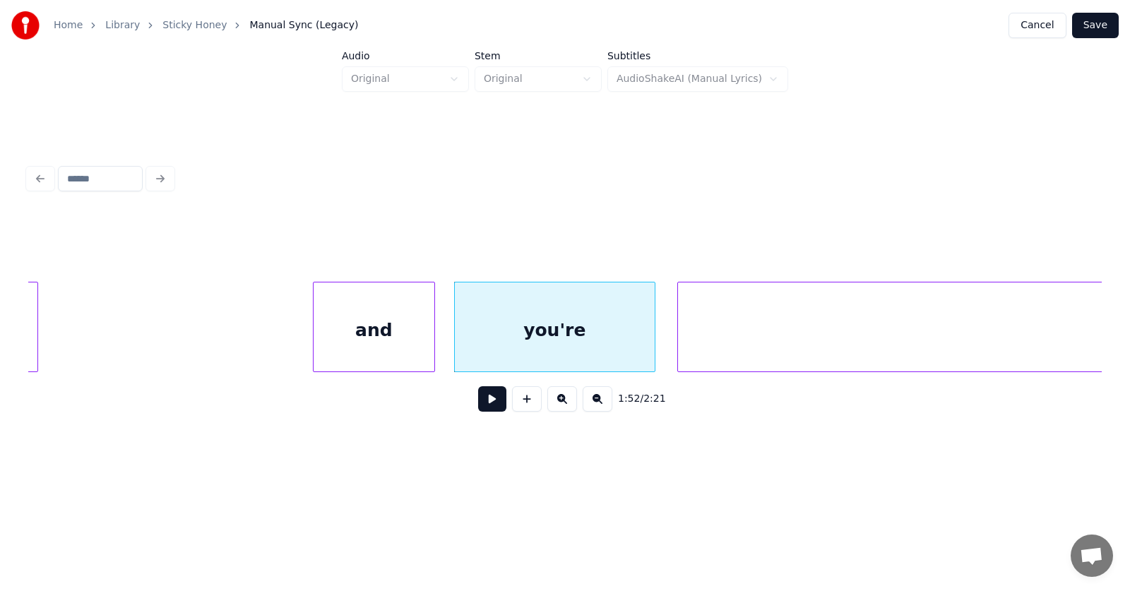
scroll to position [0, 59799]
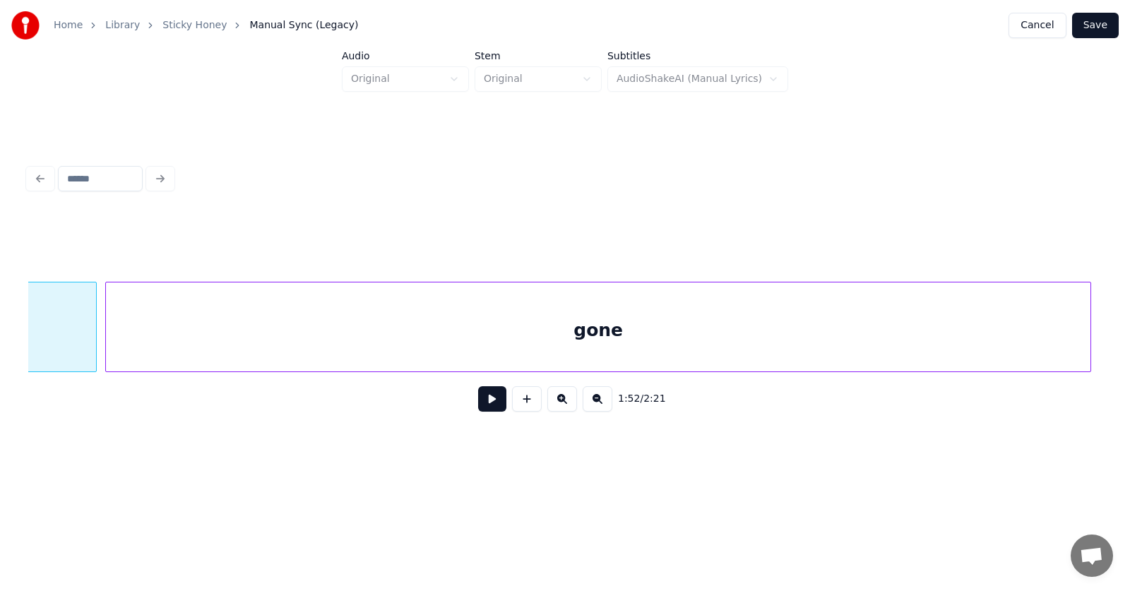
click at [695, 337] on div "gone" at bounding box center [598, 330] width 984 height 96
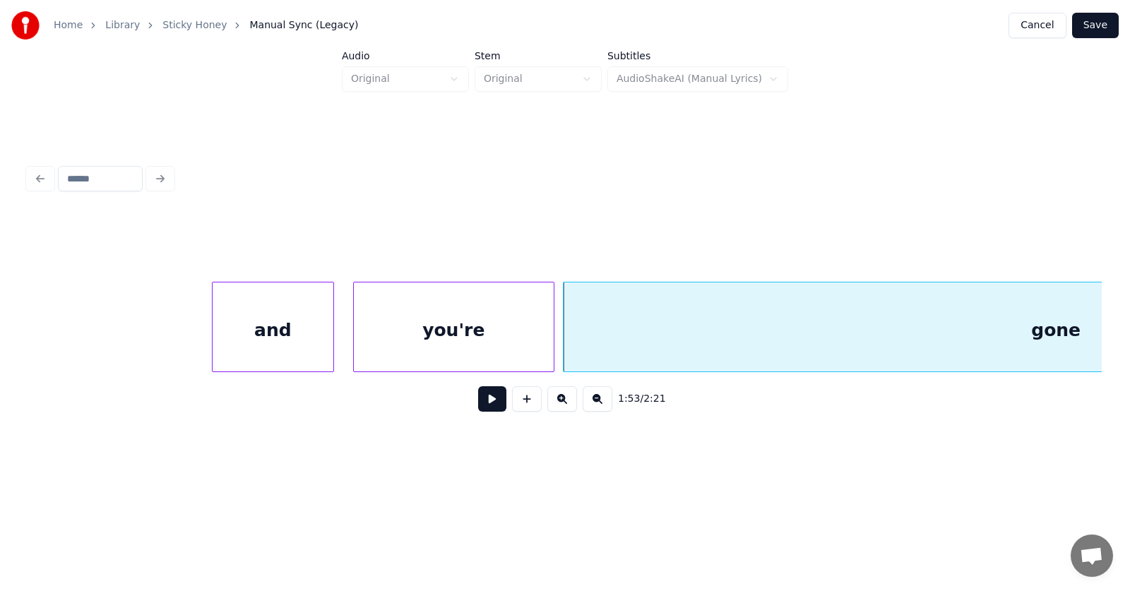
scroll to position [0, 59139]
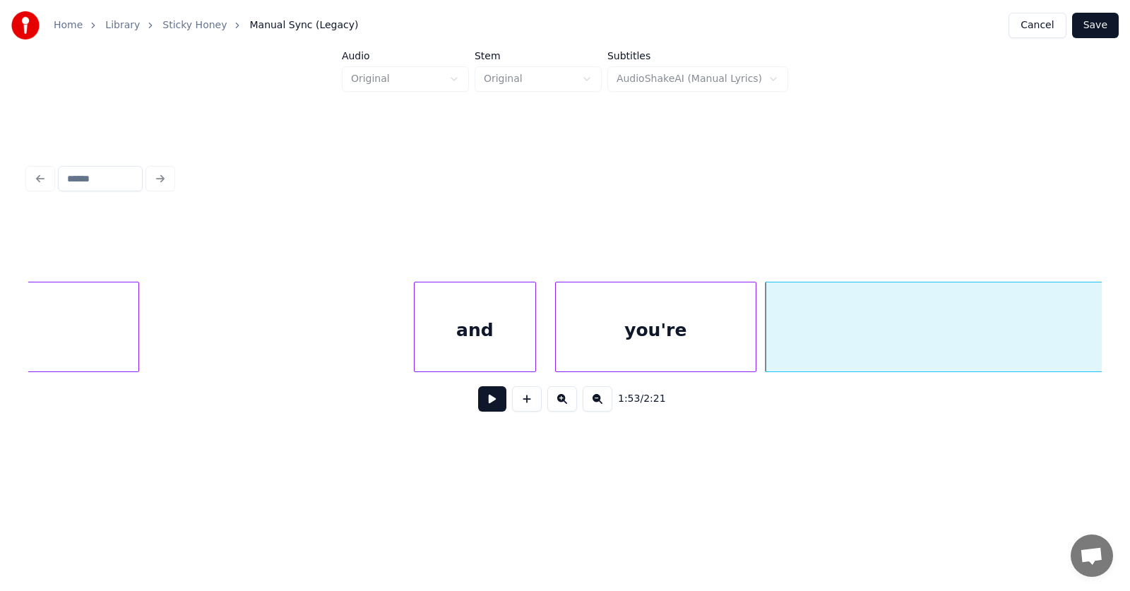
click at [466, 344] on div "and" at bounding box center [474, 330] width 120 height 96
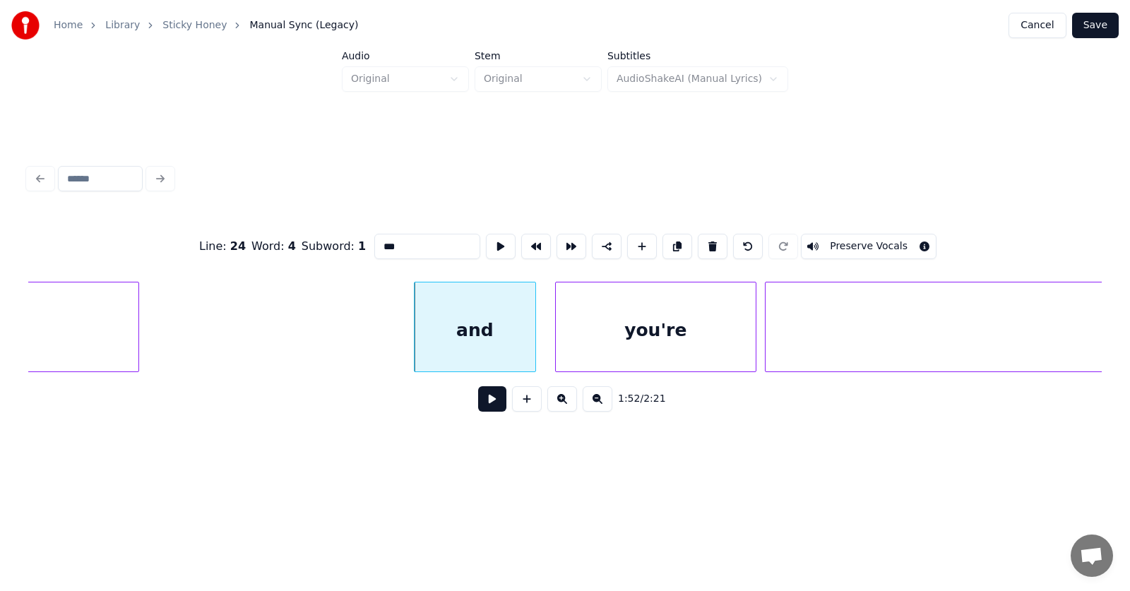
click at [481, 407] on button at bounding box center [492, 398] width 28 height 25
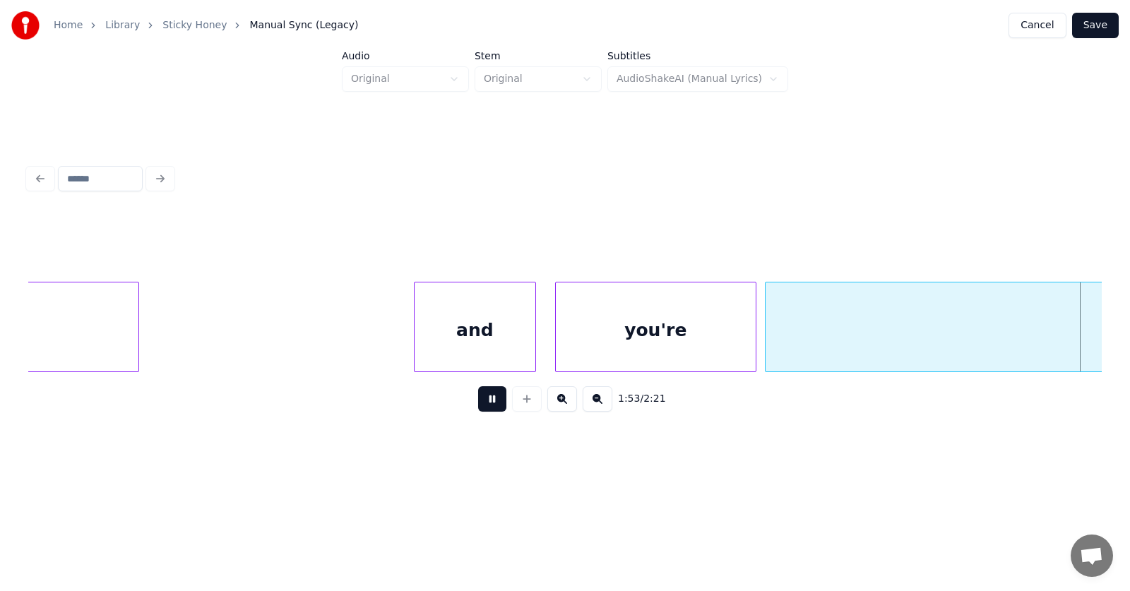
scroll to position [0, 60216]
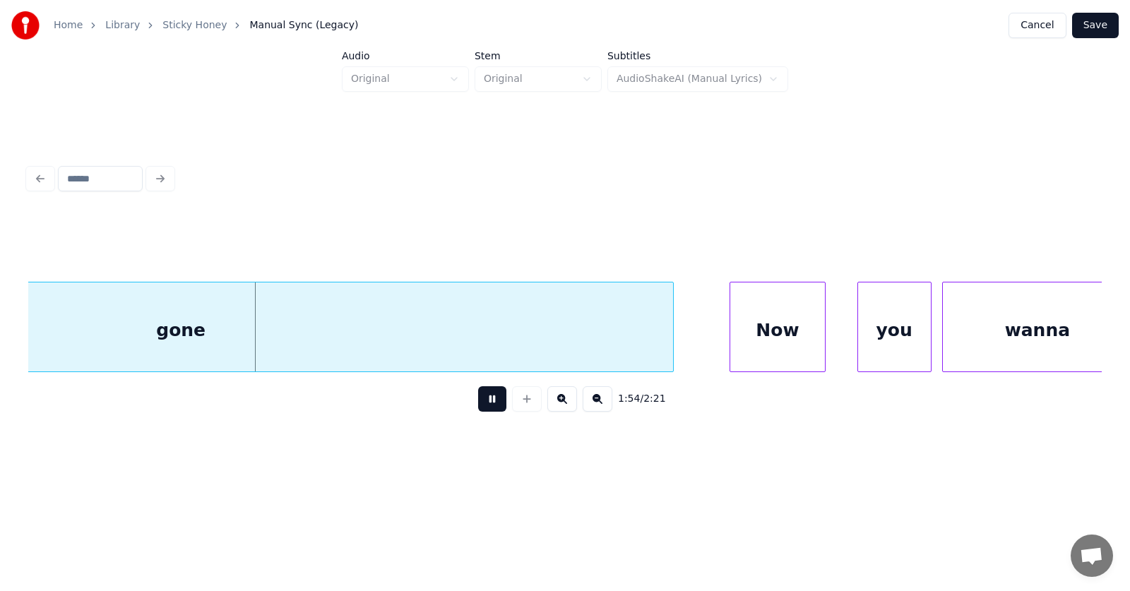
click at [481, 407] on button at bounding box center [492, 398] width 28 height 25
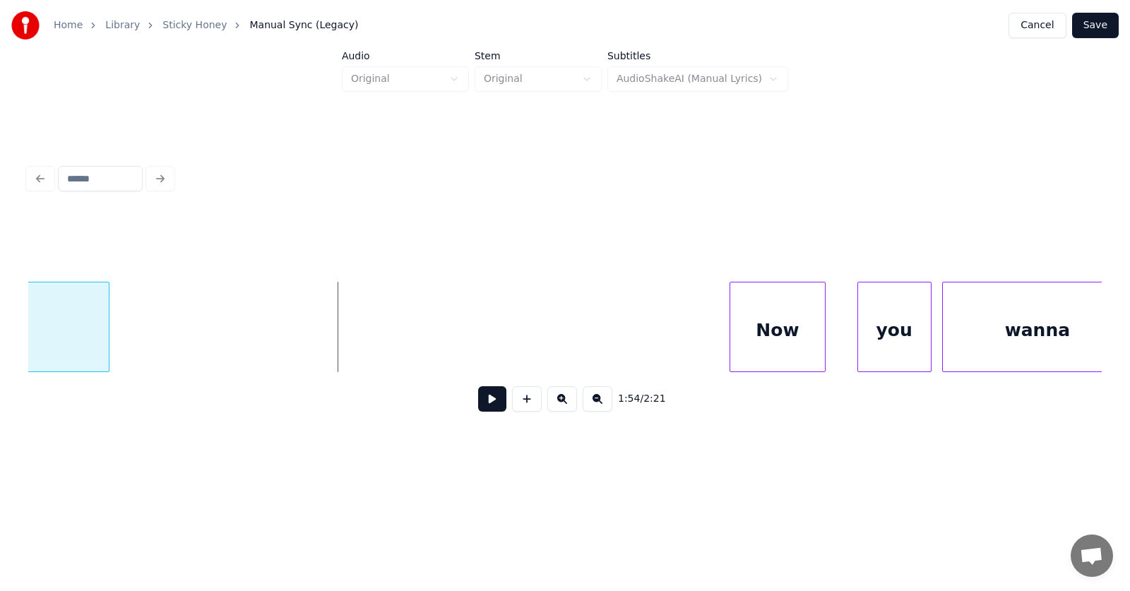
click at [108, 346] on div at bounding box center [106, 326] width 4 height 89
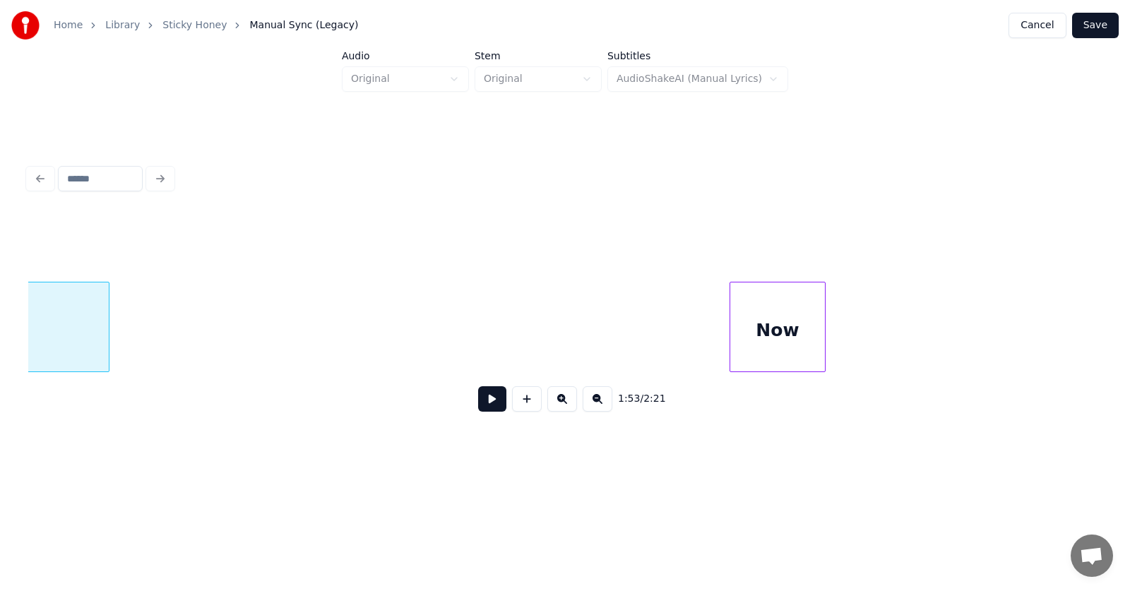
scroll to position [0, 59876]
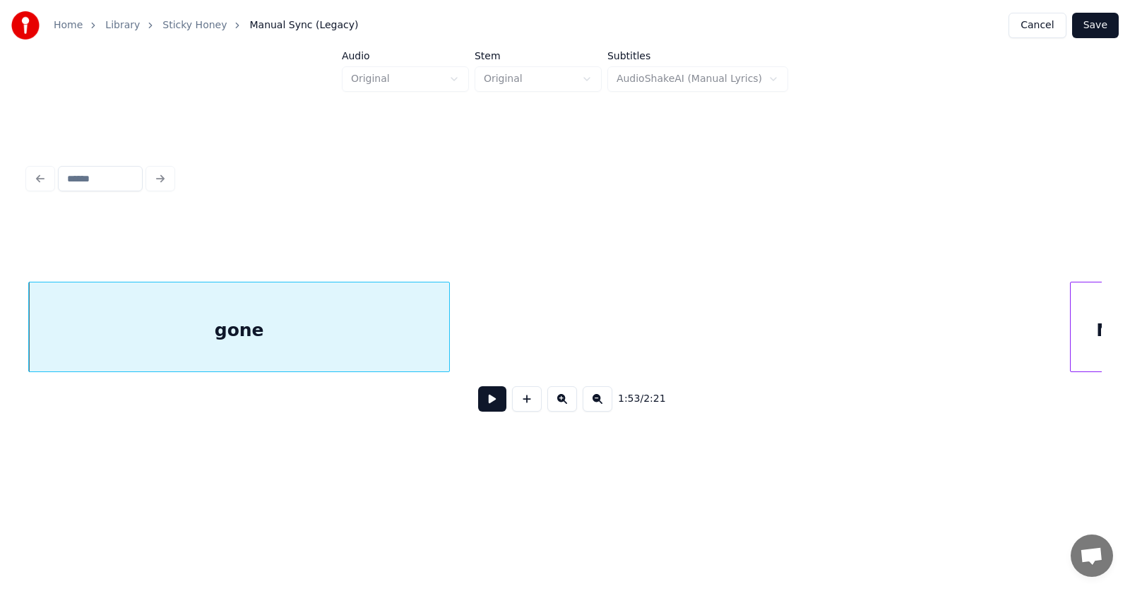
click at [483, 402] on button at bounding box center [492, 398] width 28 height 25
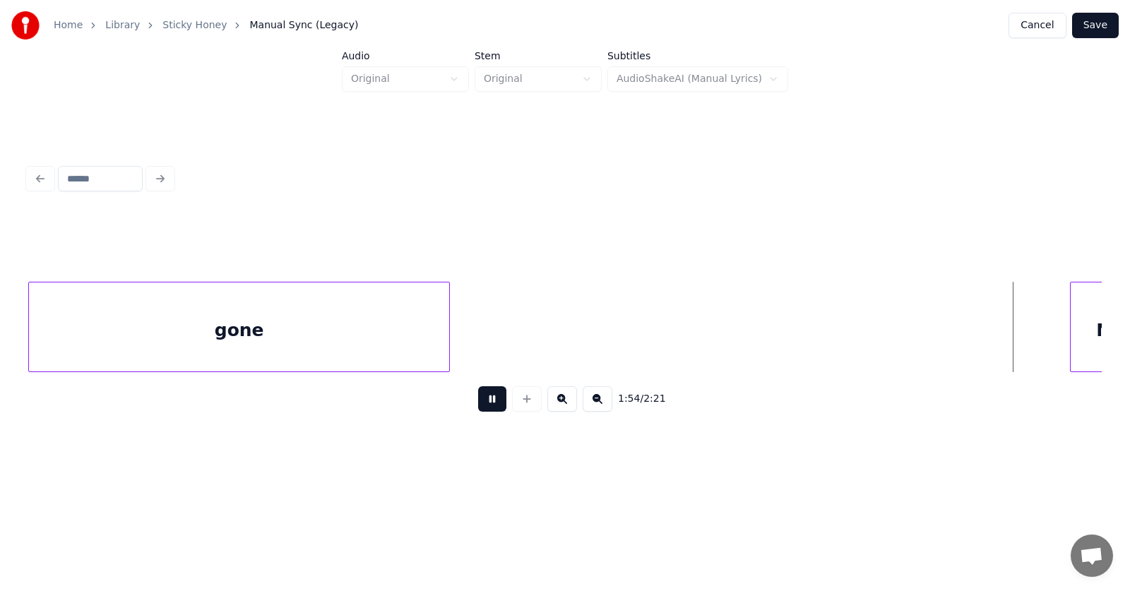
click at [483, 402] on button at bounding box center [492, 398] width 28 height 25
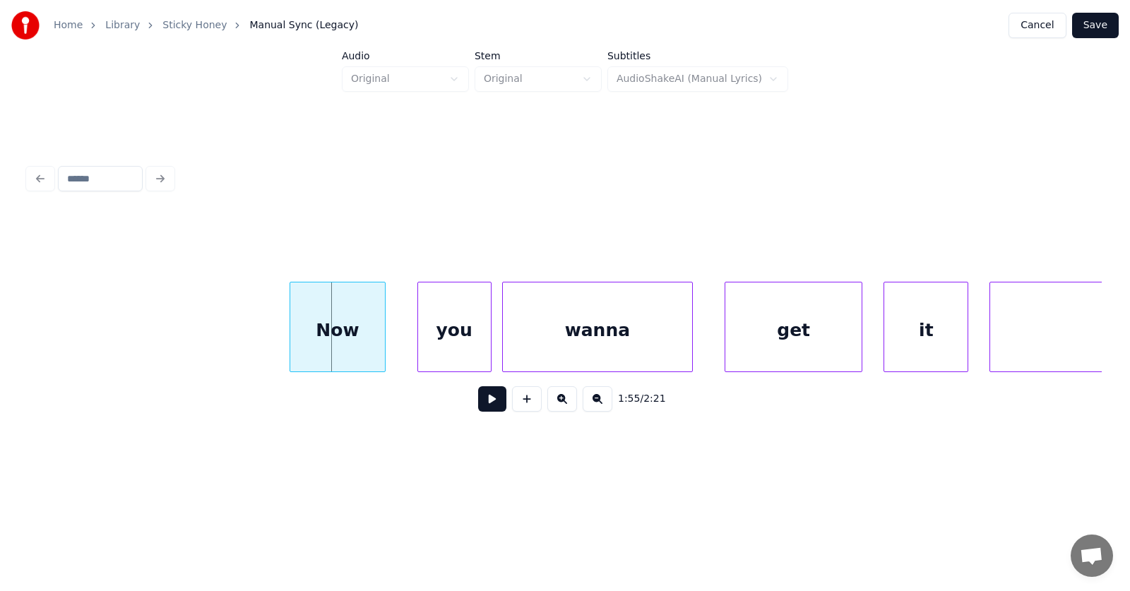
scroll to position [0, 60555]
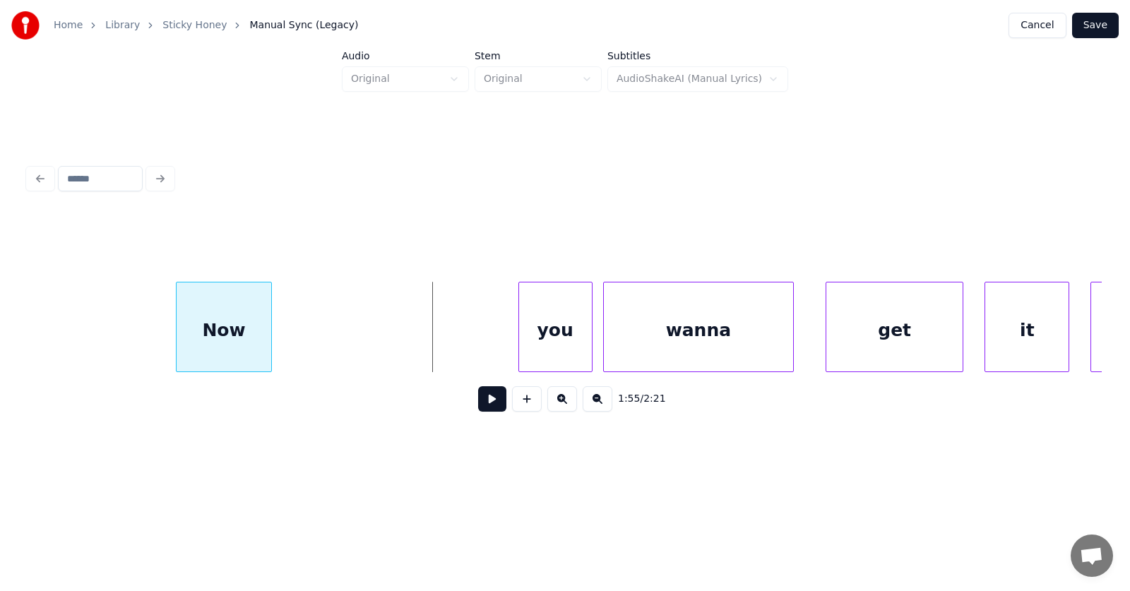
click at [219, 346] on div "Now" at bounding box center [224, 330] width 94 height 96
click at [336, 352] on div "you" at bounding box center [333, 330] width 73 height 96
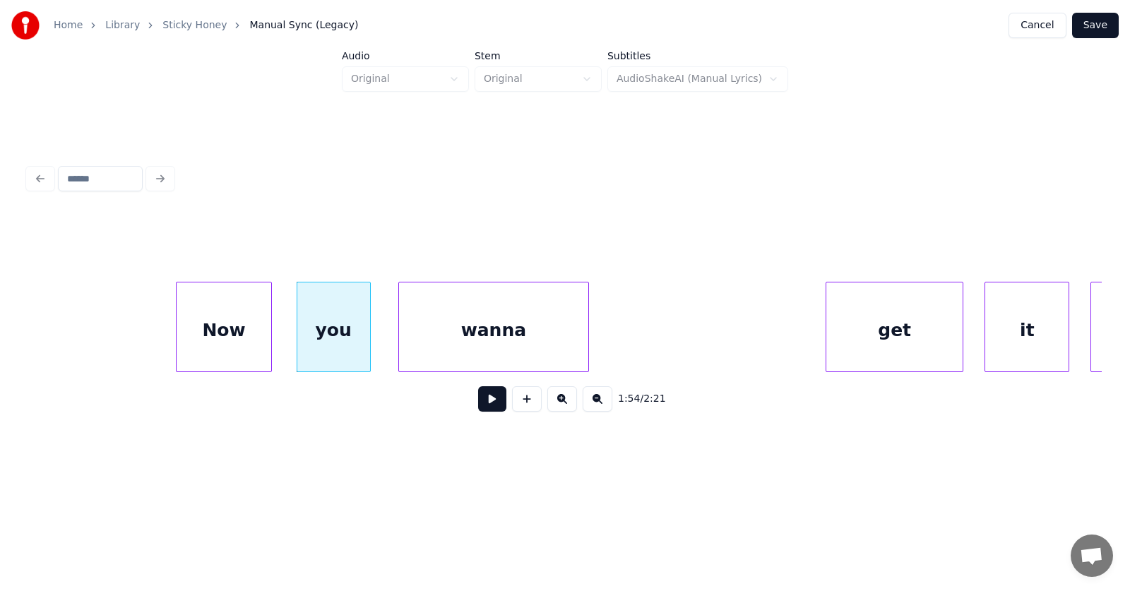
click at [471, 357] on div "wanna" at bounding box center [493, 330] width 189 height 96
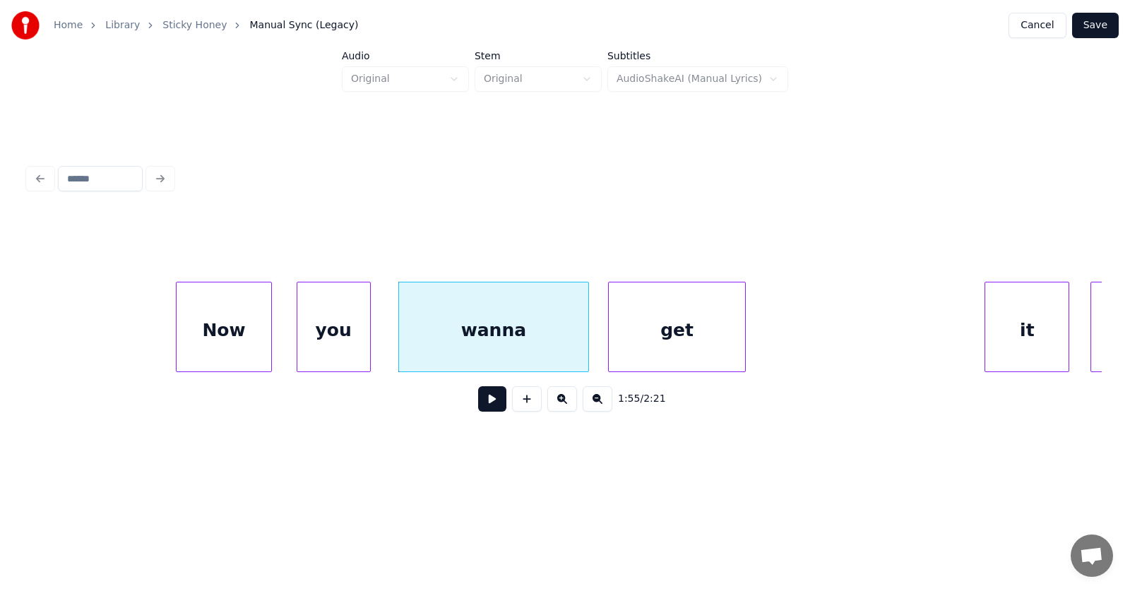
click at [651, 363] on div "get" at bounding box center [677, 330] width 136 height 96
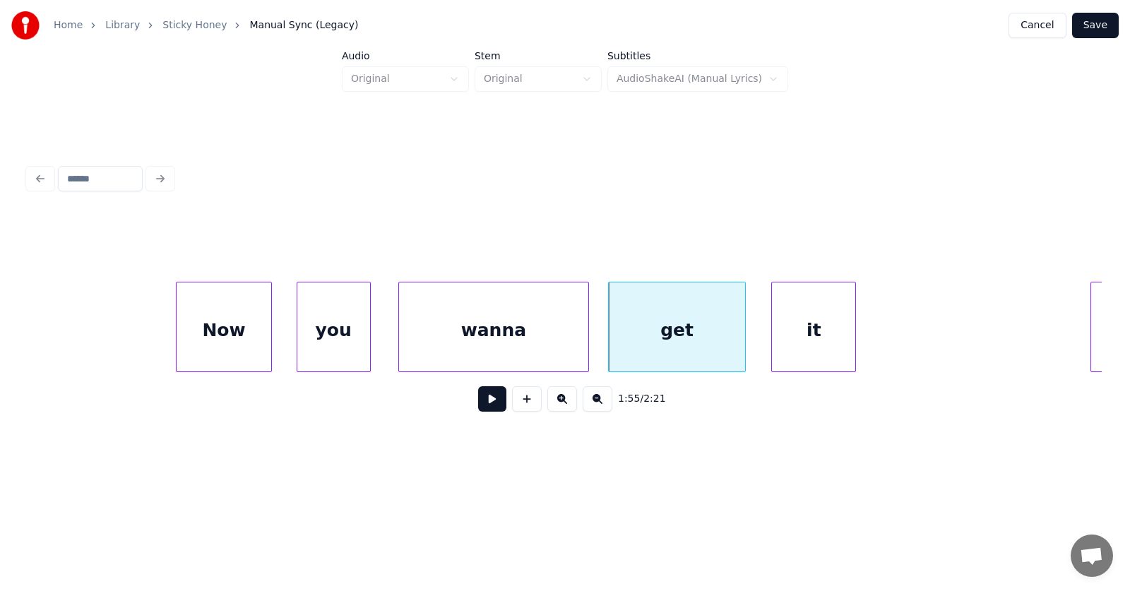
click at [807, 357] on div "it" at bounding box center [813, 330] width 83 height 96
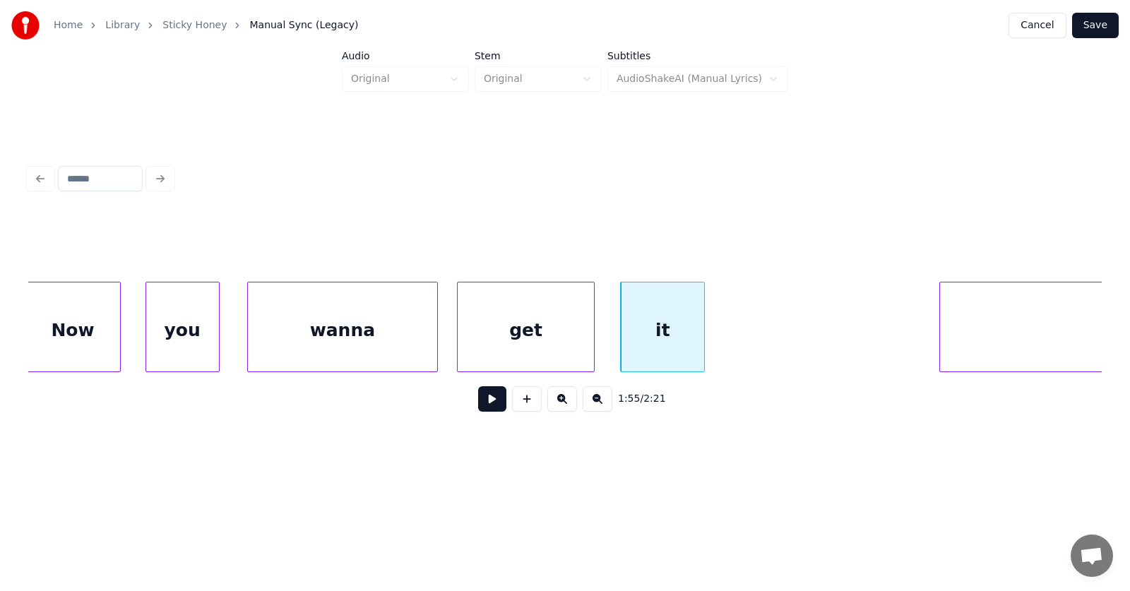
scroll to position [0, 60888]
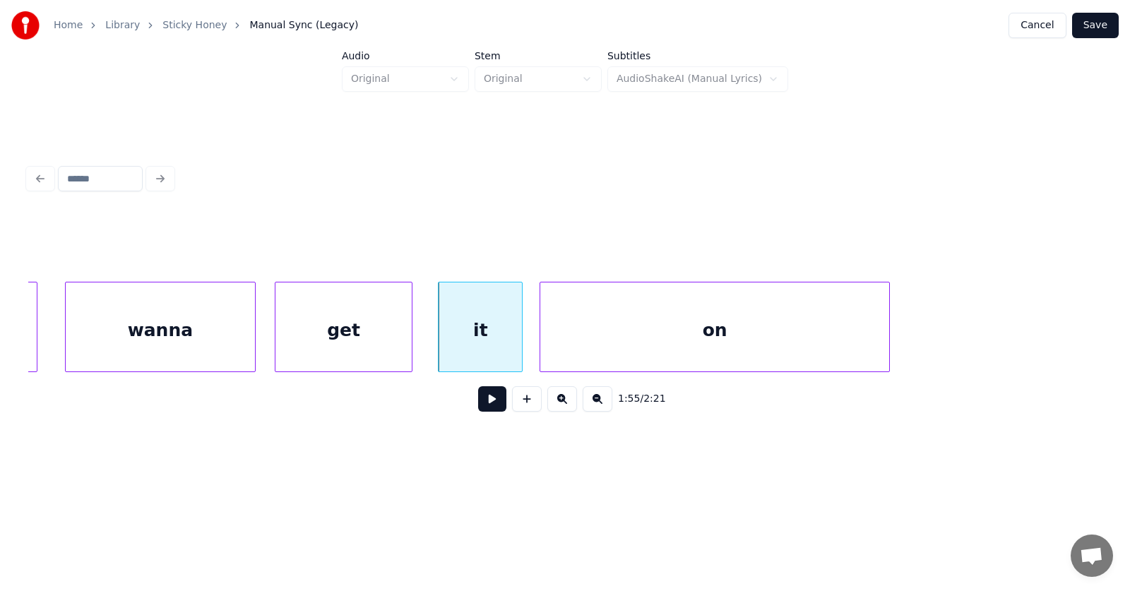
click at [767, 359] on div "on" at bounding box center [714, 330] width 349 height 96
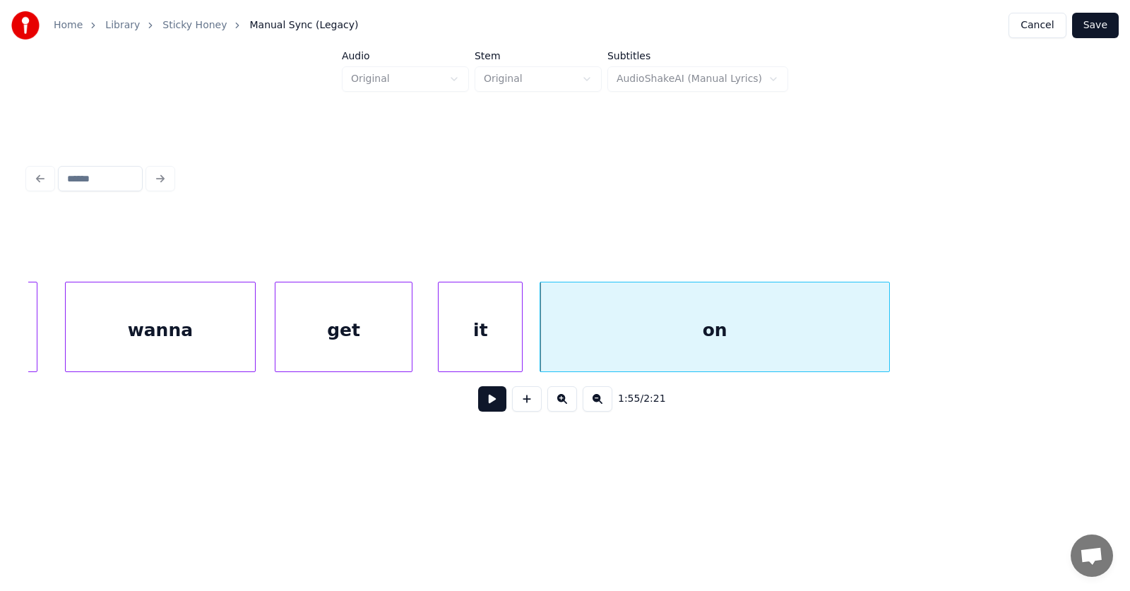
click at [481, 335] on div "it" at bounding box center [479, 330] width 83 height 96
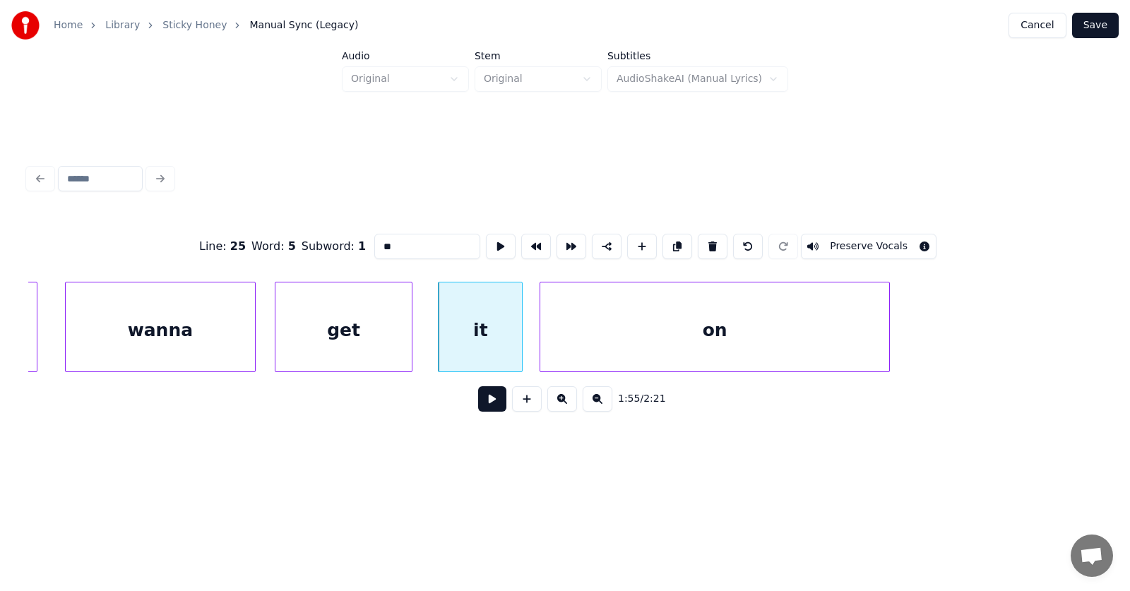
click at [488, 395] on button at bounding box center [492, 398] width 28 height 25
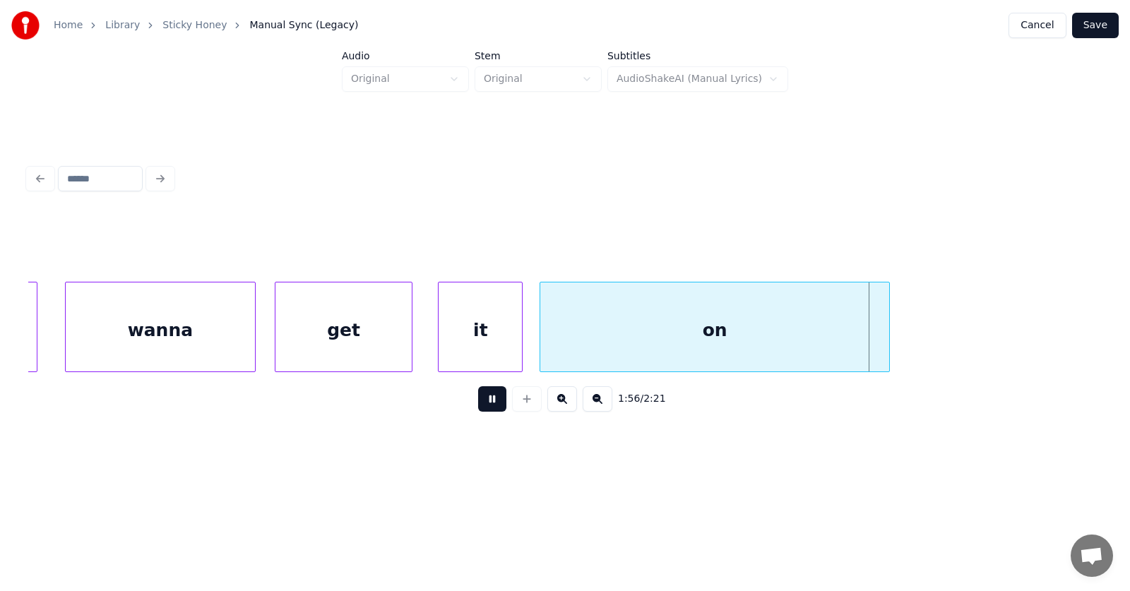
click at [488, 395] on button at bounding box center [492, 398] width 28 height 25
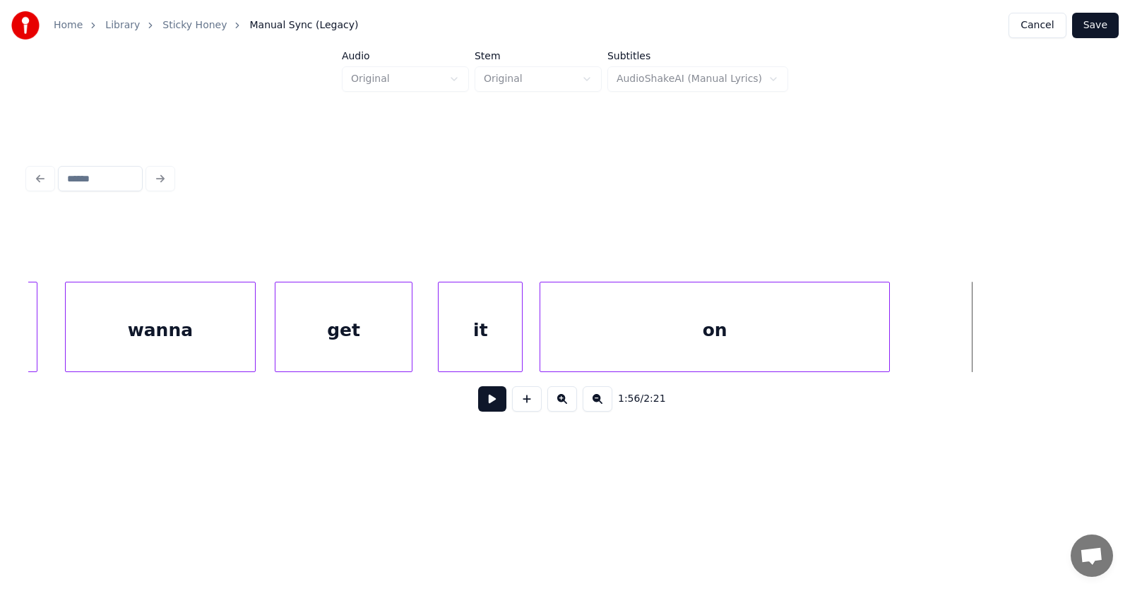
click at [628, 340] on div "on" at bounding box center [714, 330] width 349 height 96
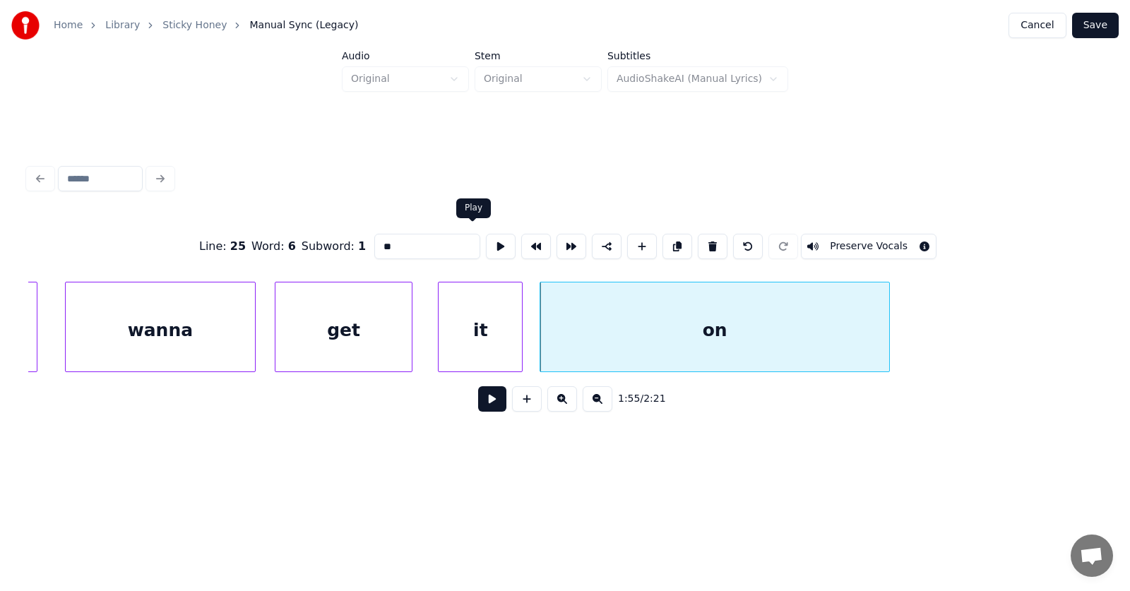
click at [486, 242] on button at bounding box center [501, 246] width 30 height 25
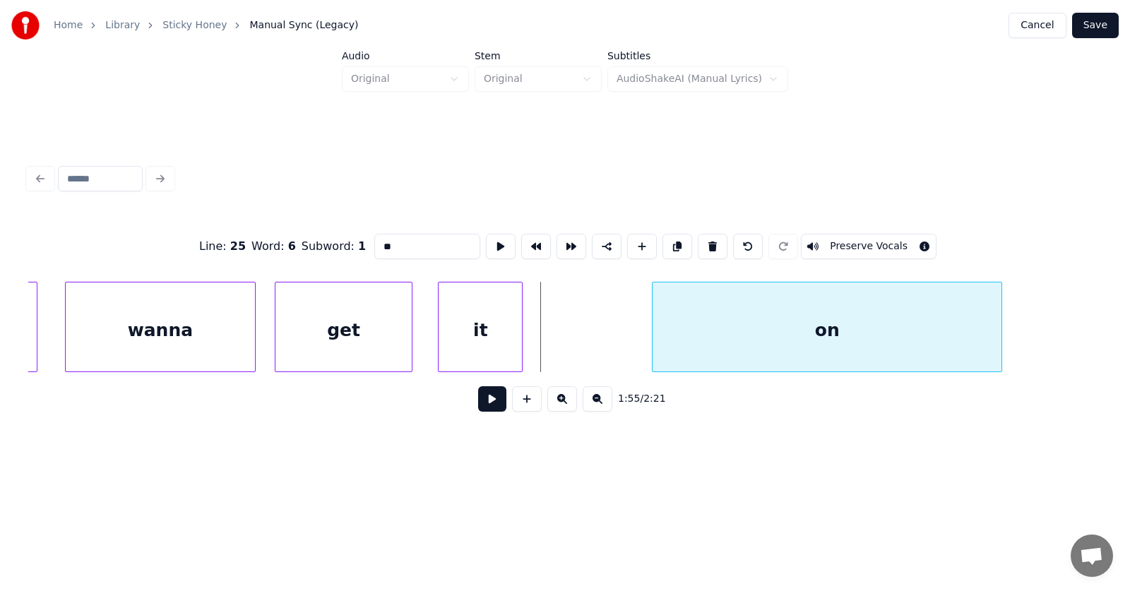
click at [755, 346] on div "on" at bounding box center [826, 330] width 349 height 96
click at [609, 354] on div "it" at bounding box center [593, 330] width 83 height 96
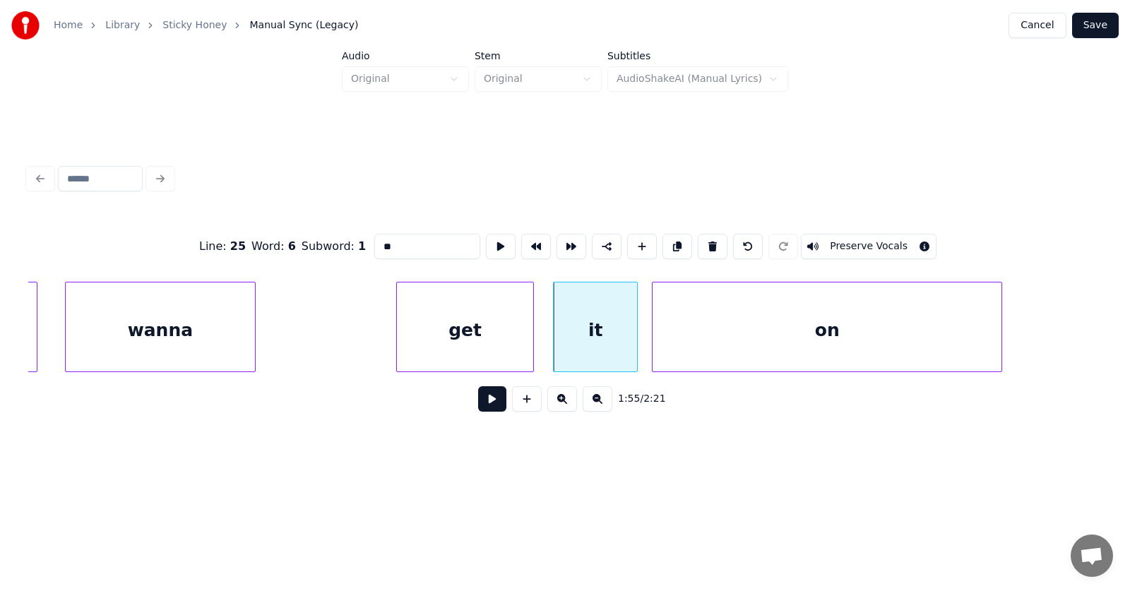
click at [463, 355] on div "get" at bounding box center [465, 330] width 136 height 96
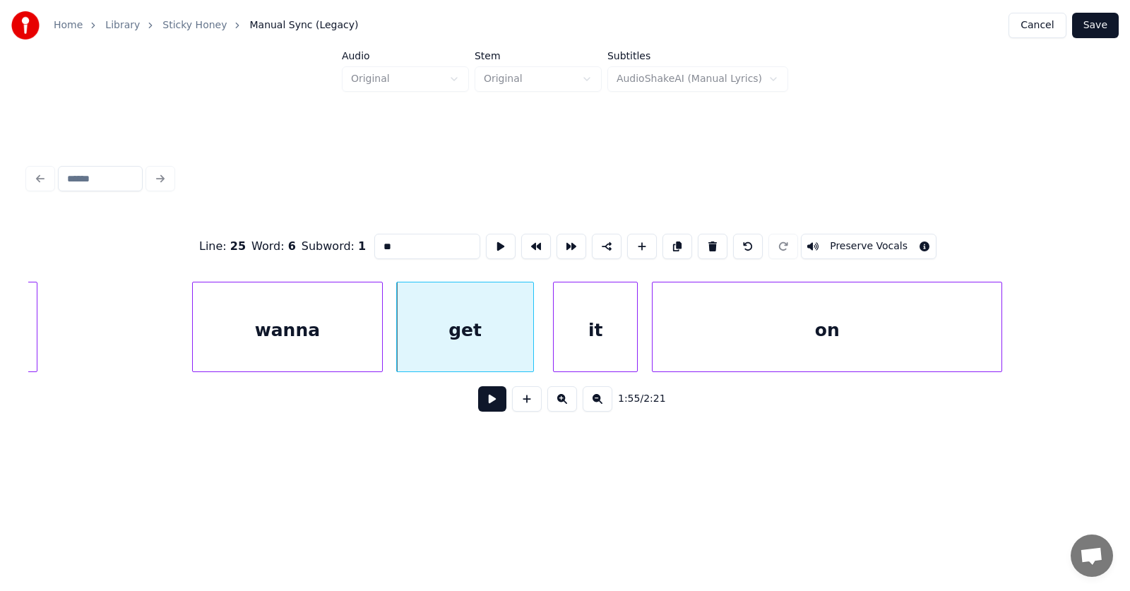
click at [316, 343] on div "wanna" at bounding box center [287, 330] width 189 height 96
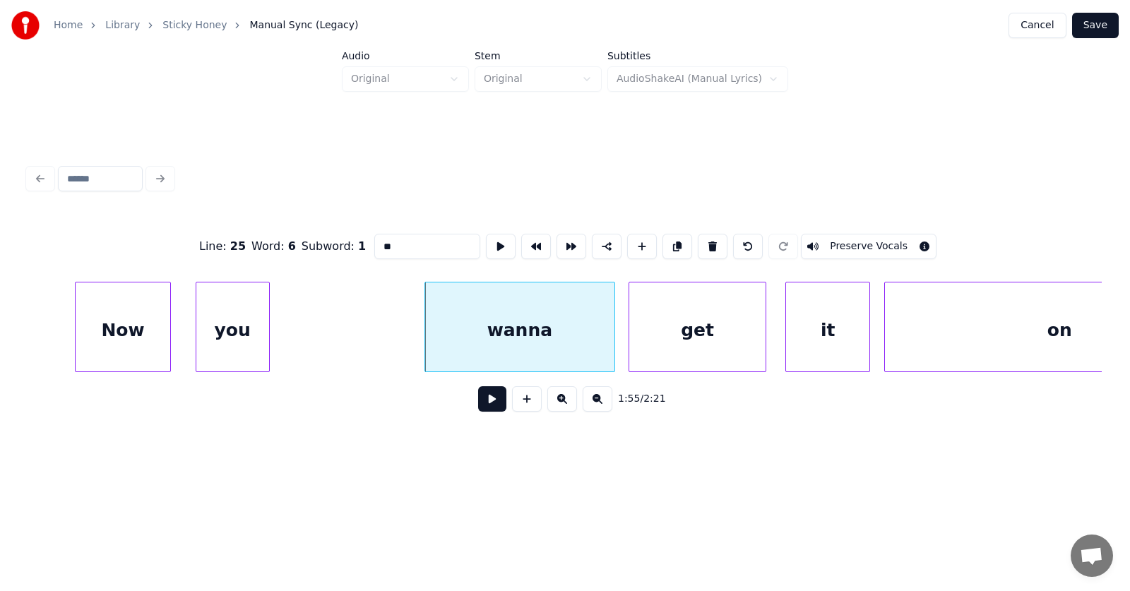
scroll to position [0, 60555]
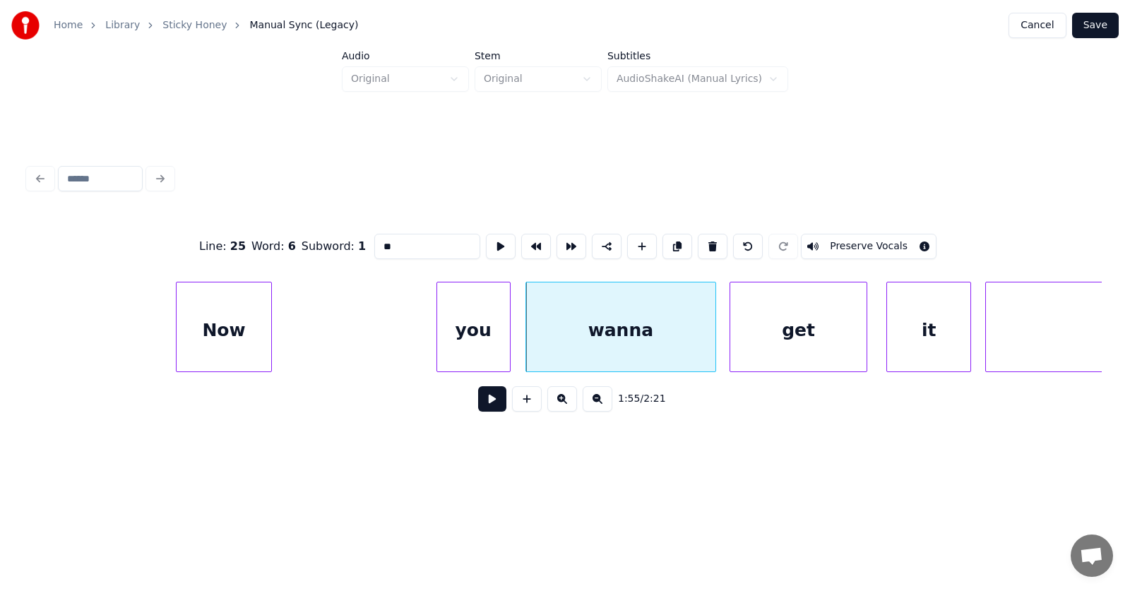
click at [491, 345] on div "you" at bounding box center [473, 330] width 73 height 96
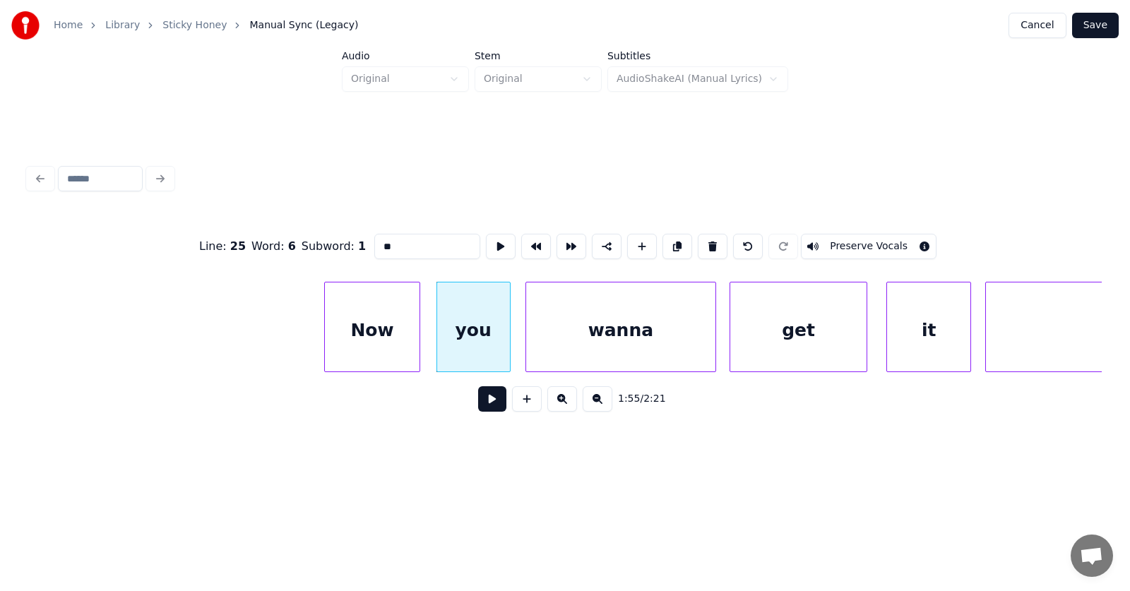
click at [404, 335] on div "Now" at bounding box center [372, 330] width 94 height 96
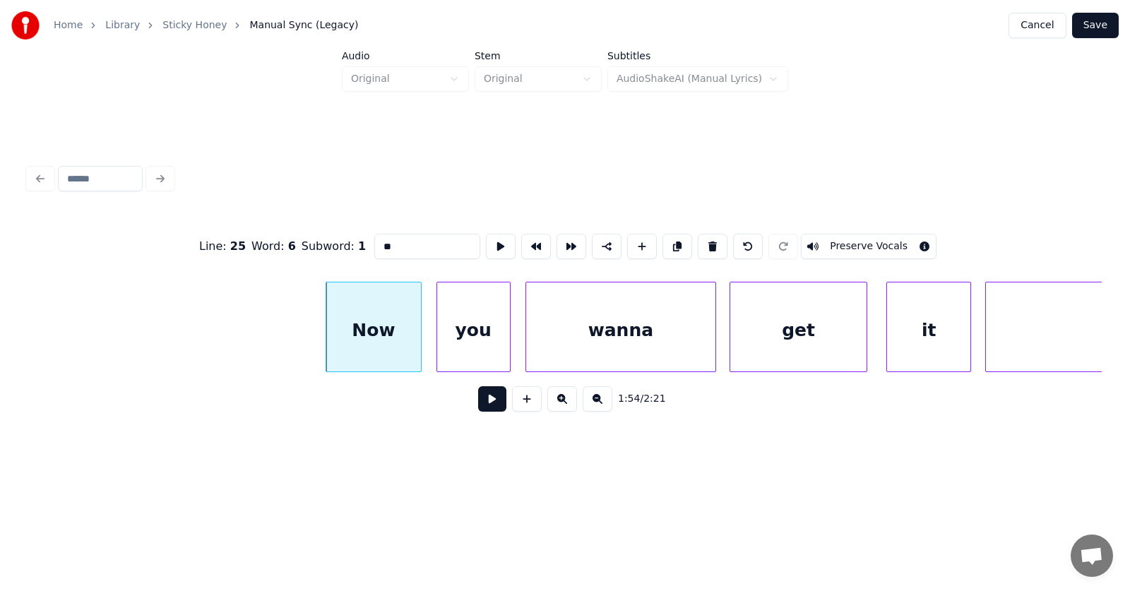
click at [393, 333] on div "Now" at bounding box center [373, 330] width 94 height 96
type input "***"
click at [486, 405] on button at bounding box center [492, 398] width 28 height 25
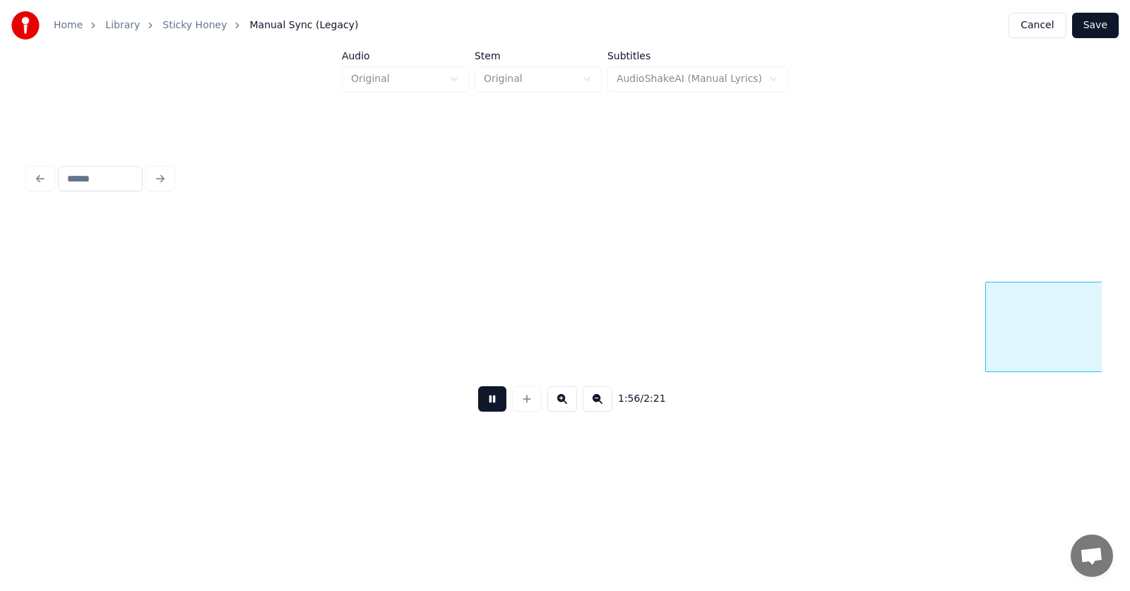
scroll to position [0, 61632]
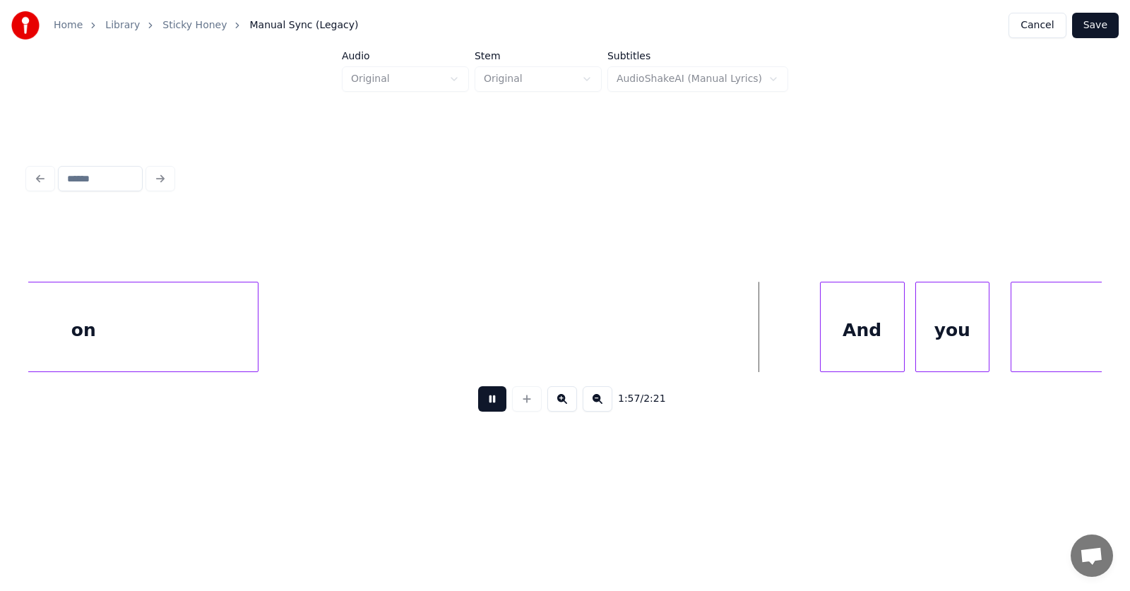
click at [486, 405] on button at bounding box center [492, 398] width 28 height 25
click at [727, 331] on div "And" at bounding box center [751, 330] width 83 height 96
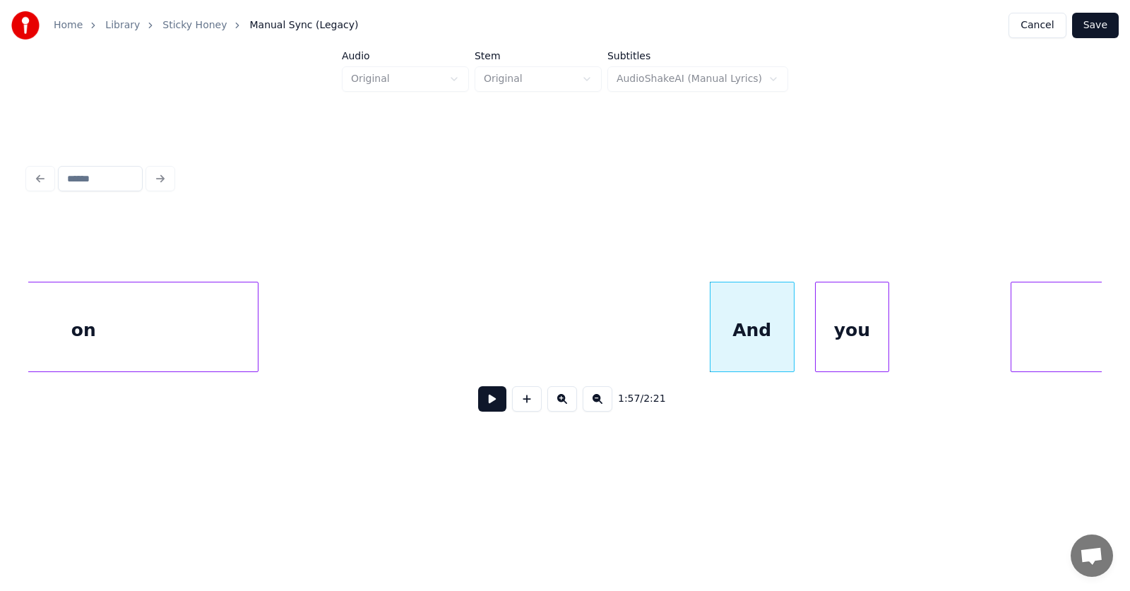
click at [843, 349] on div "you" at bounding box center [851, 330] width 73 height 96
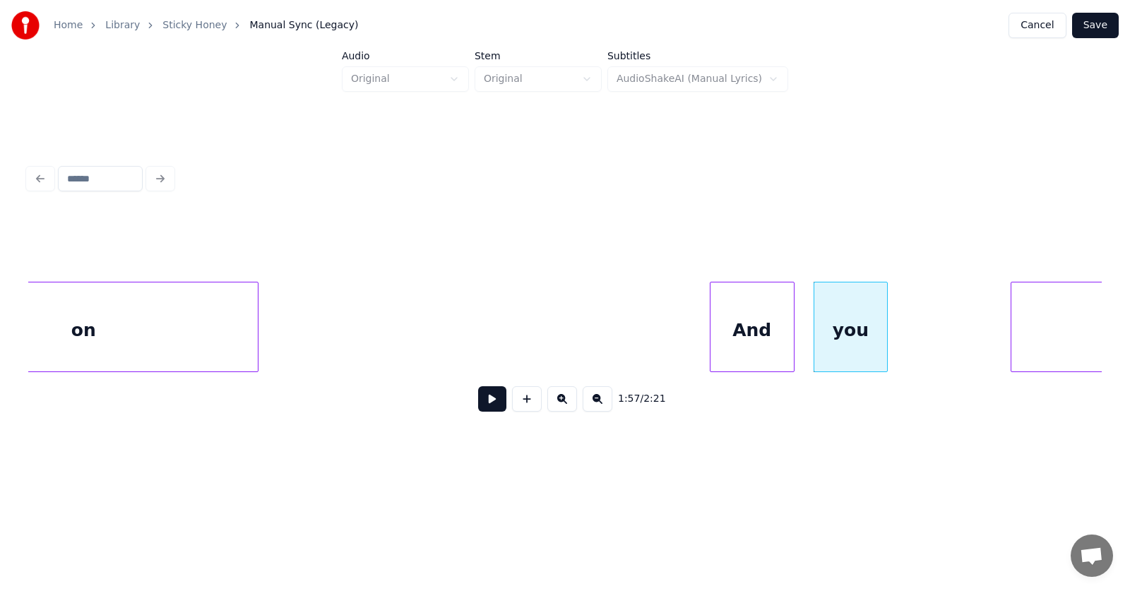
scroll to position [0, 61877]
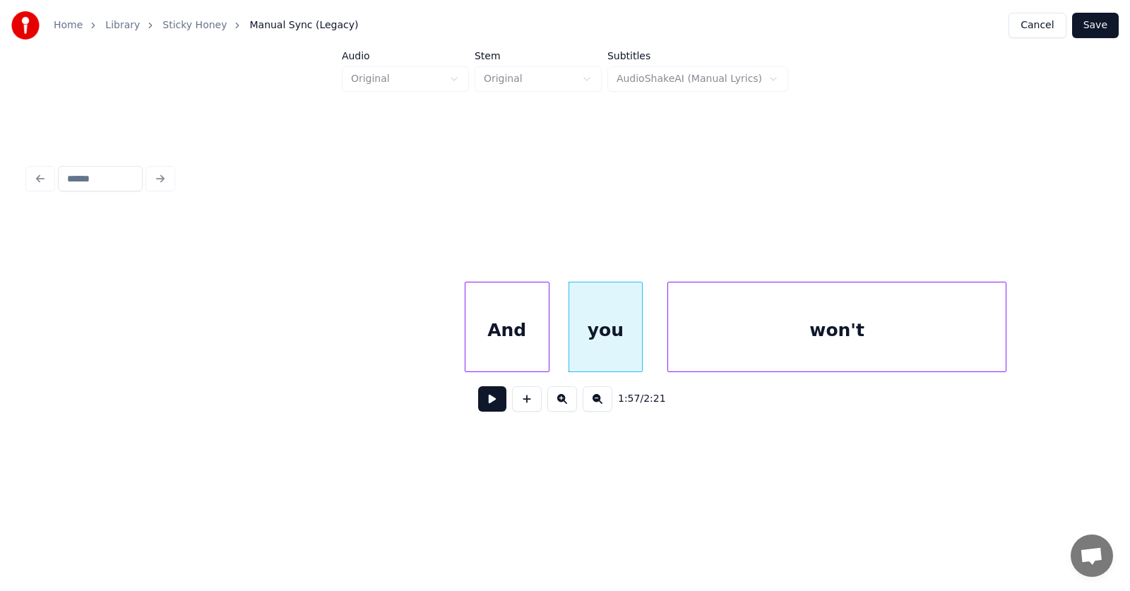
click at [947, 357] on div "won't" at bounding box center [837, 330] width 338 height 96
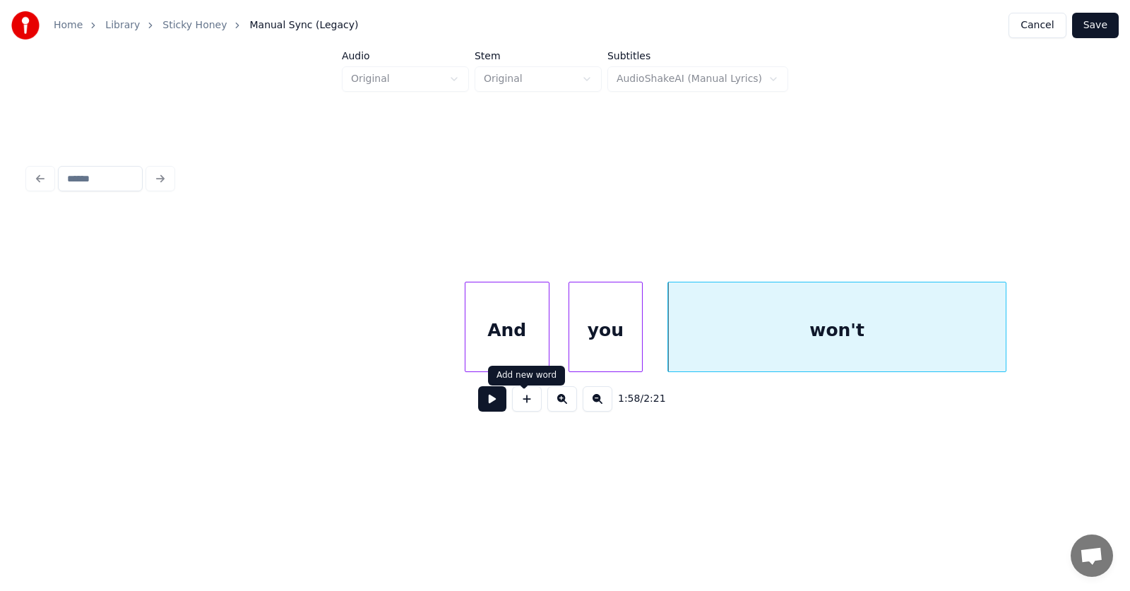
click at [490, 405] on button at bounding box center [492, 398] width 28 height 25
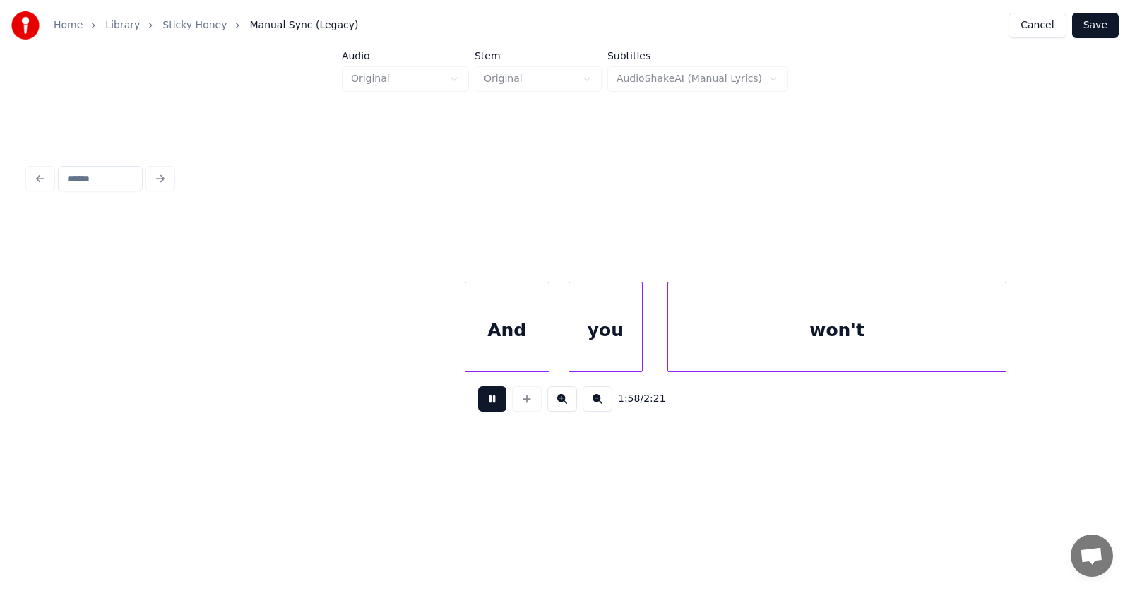
scroll to position [0, 62952]
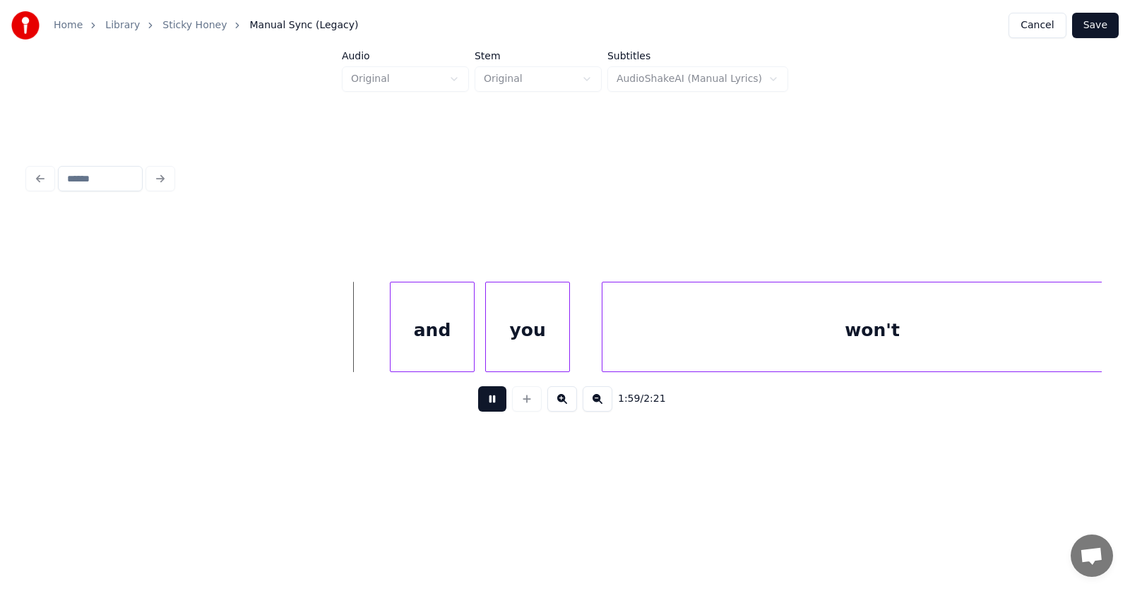
click at [490, 405] on button at bounding box center [492, 398] width 28 height 25
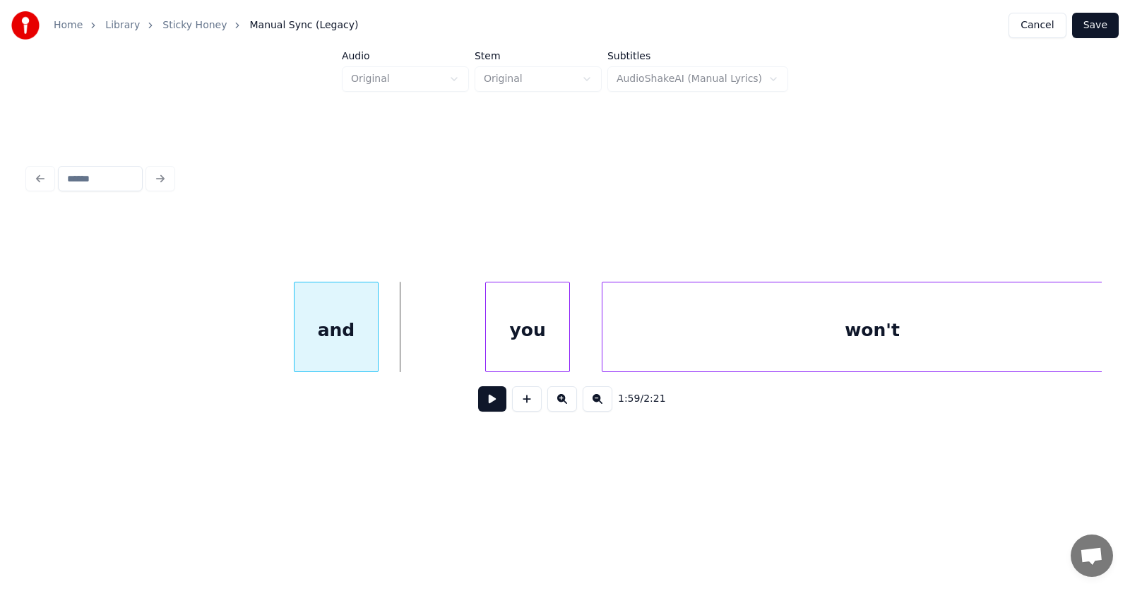
click at [345, 343] on div "and" at bounding box center [335, 330] width 83 height 96
click at [426, 353] on div "you" at bounding box center [436, 330] width 83 height 96
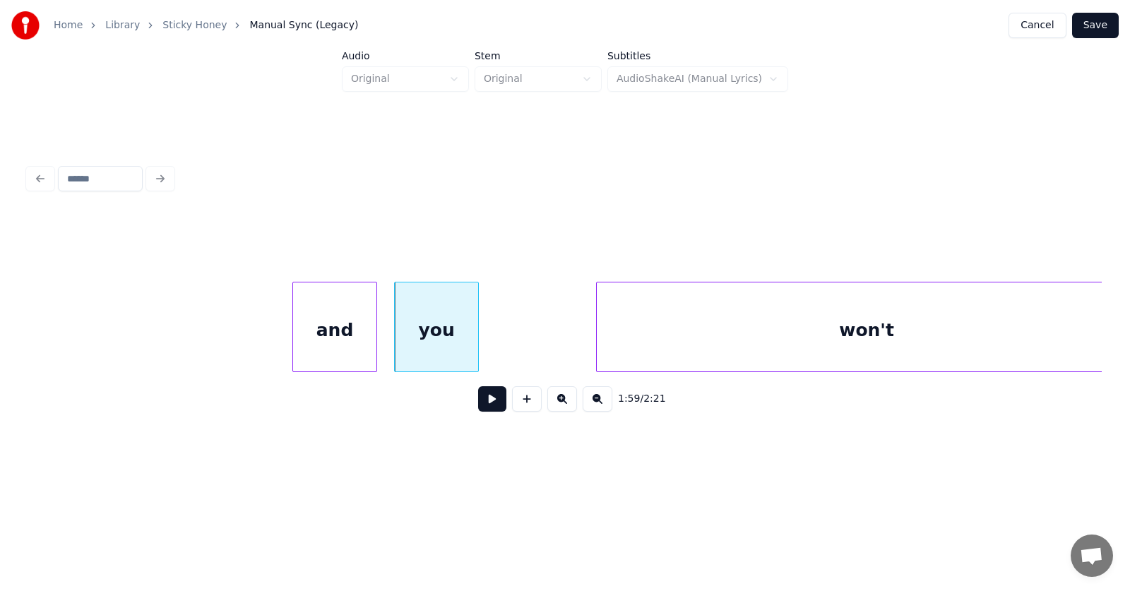
scroll to position [0, 62989]
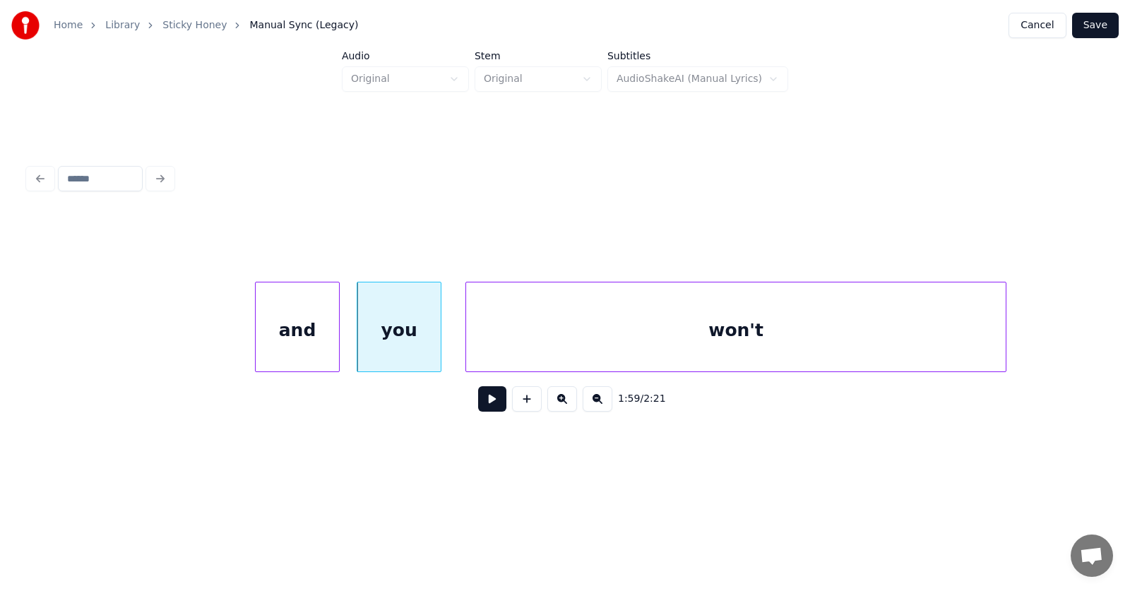
click at [614, 354] on div "won't" at bounding box center [735, 330] width 539 height 96
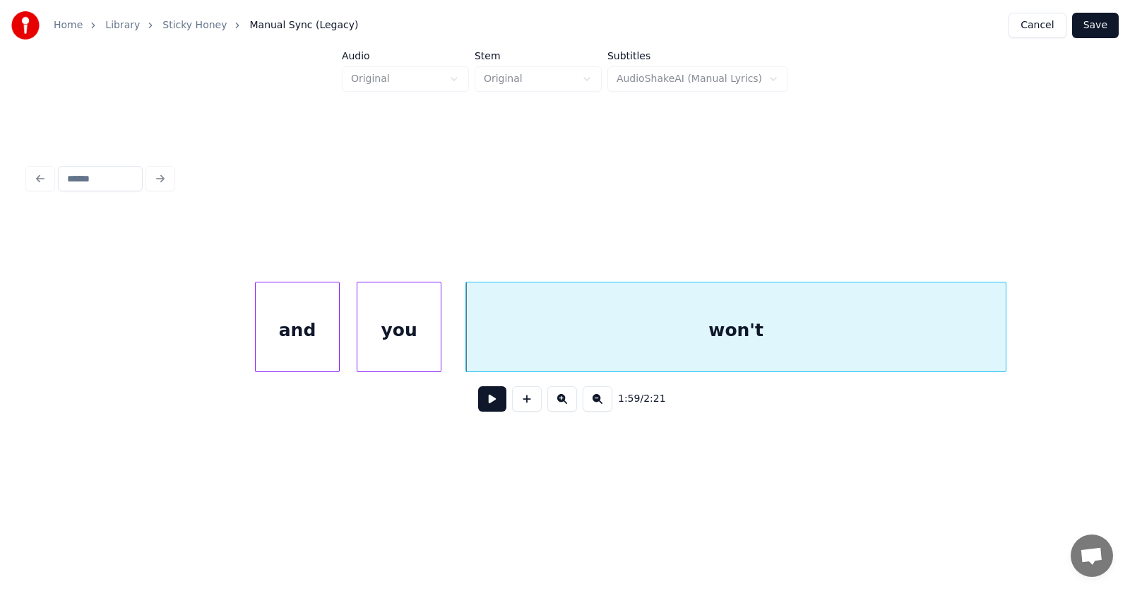
click at [313, 333] on div "and" at bounding box center [297, 330] width 83 height 96
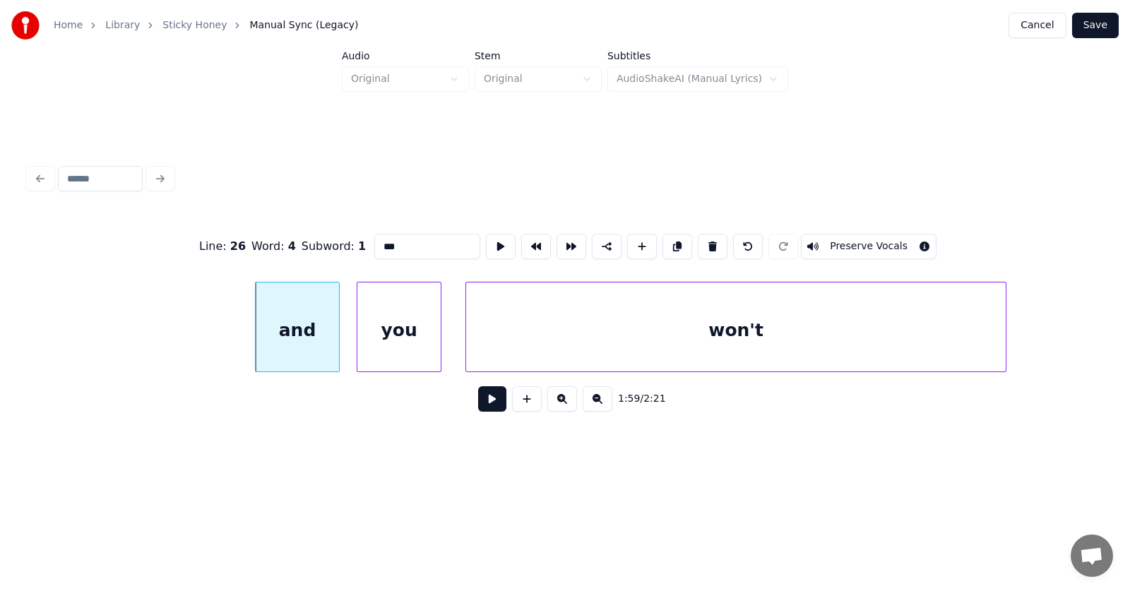
type input "***"
click at [482, 405] on button at bounding box center [492, 398] width 28 height 25
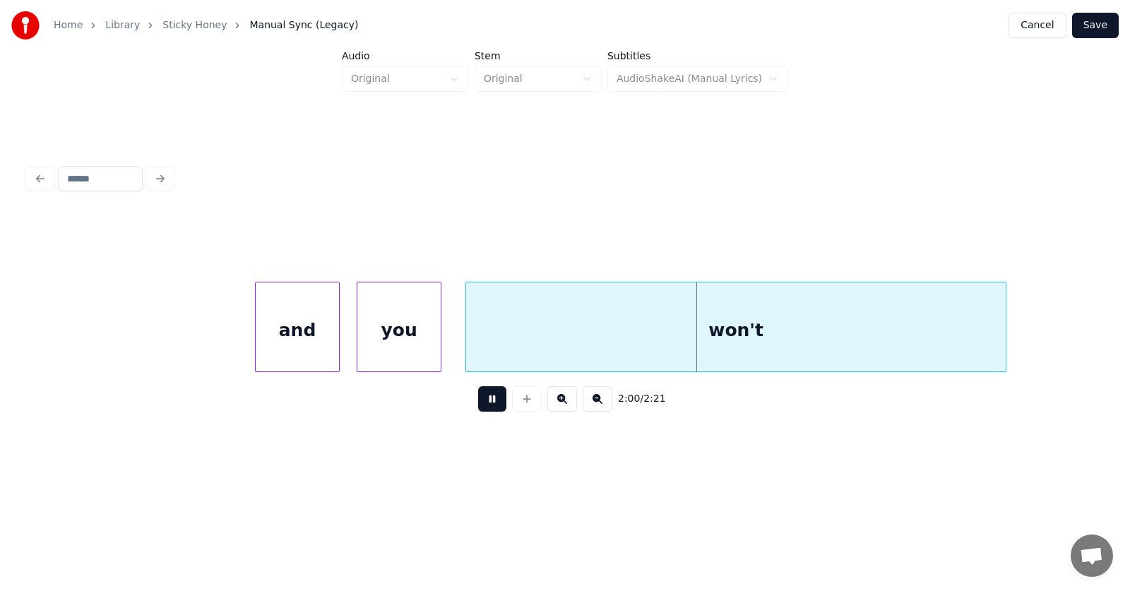
click at [482, 405] on button at bounding box center [492, 398] width 28 height 25
click at [292, 325] on div "and" at bounding box center [297, 330] width 83 height 96
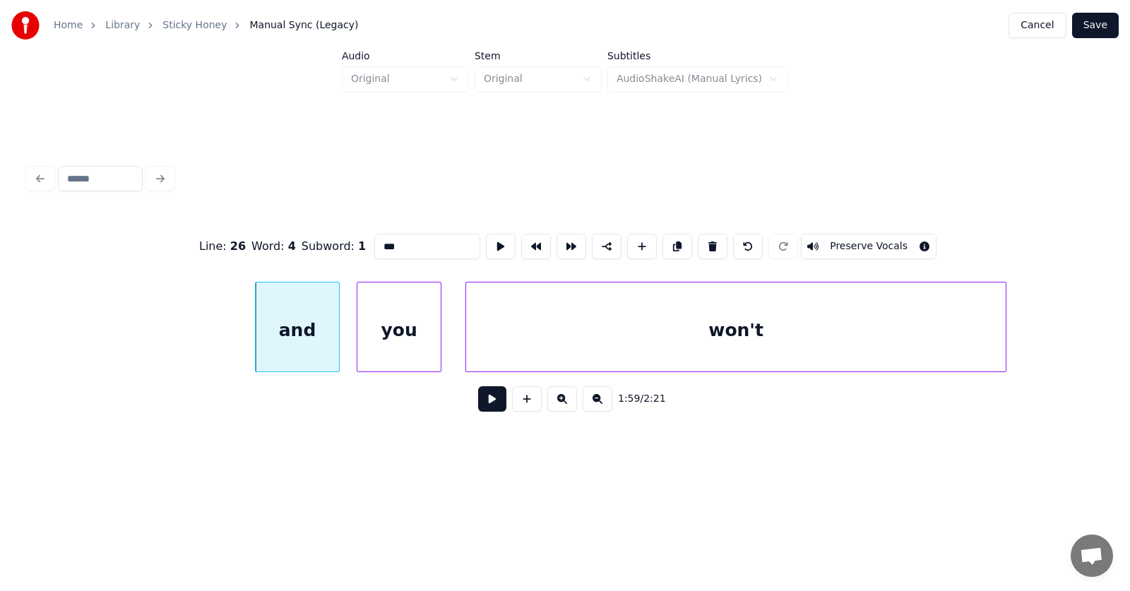
drag, startPoint x: 400, startPoint y: 237, endPoint x: 349, endPoint y: 237, distance: 51.5
click at [374, 243] on input "***" at bounding box center [427, 246] width 106 height 25
type input "**"
click at [491, 405] on button at bounding box center [492, 398] width 28 height 25
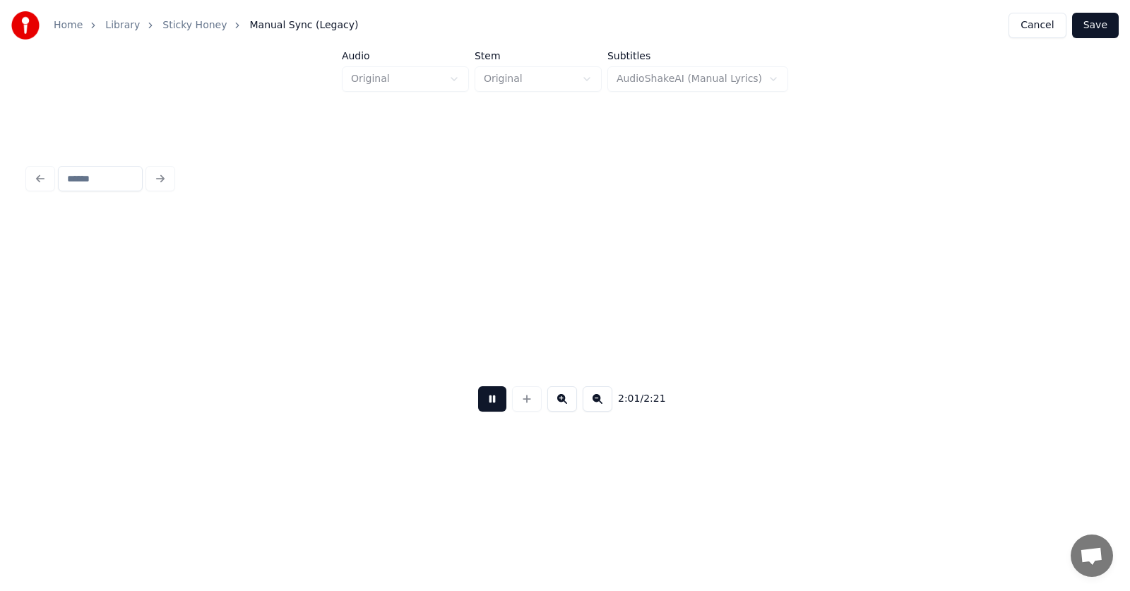
scroll to position [0, 64070]
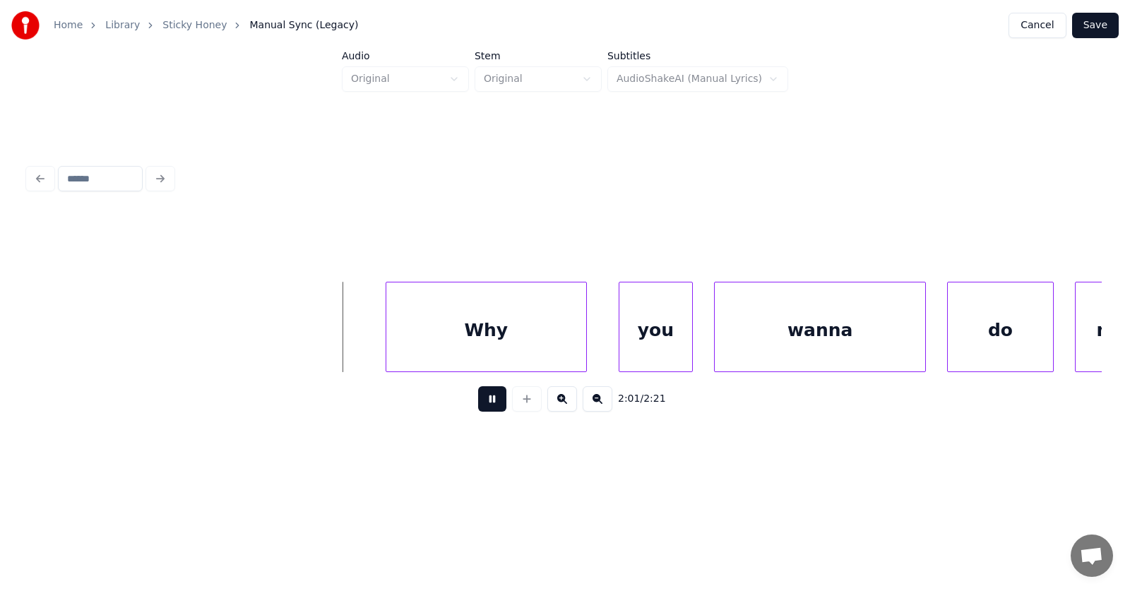
click at [487, 403] on button at bounding box center [492, 398] width 28 height 25
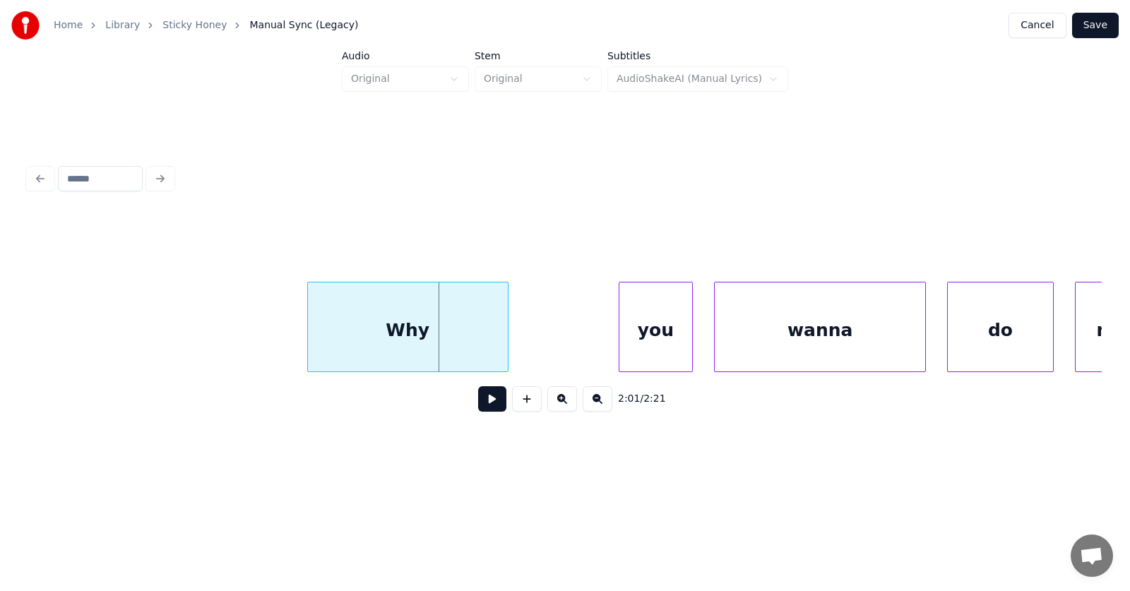
click at [423, 353] on div "Why" at bounding box center [408, 330] width 200 height 96
click at [568, 352] on div "you" at bounding box center [566, 330] width 73 height 96
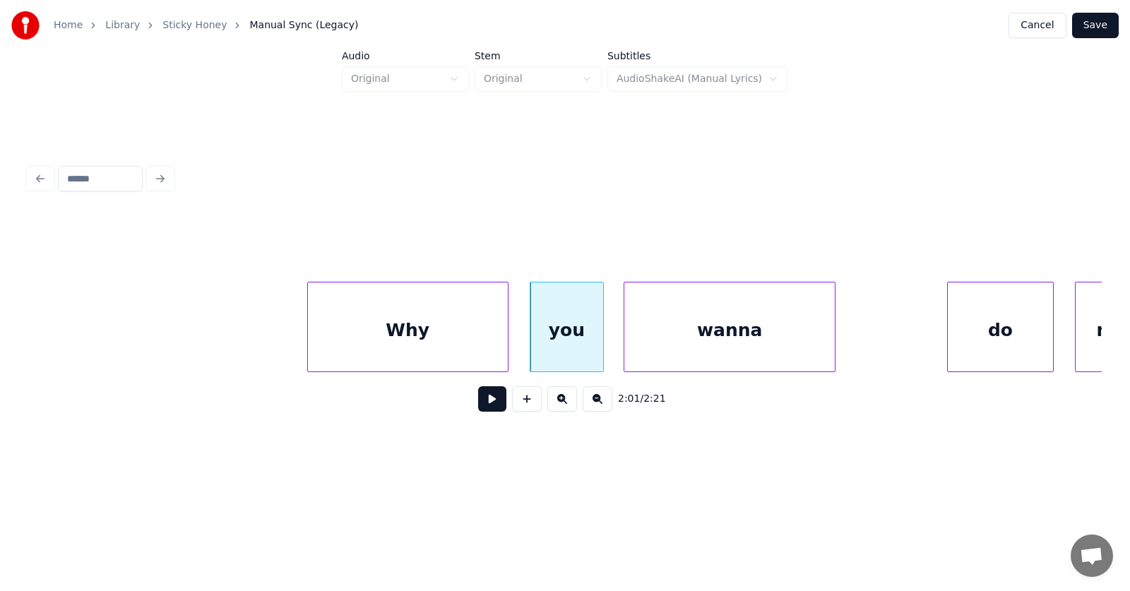
click at [724, 347] on div "wanna" at bounding box center [729, 330] width 210 height 96
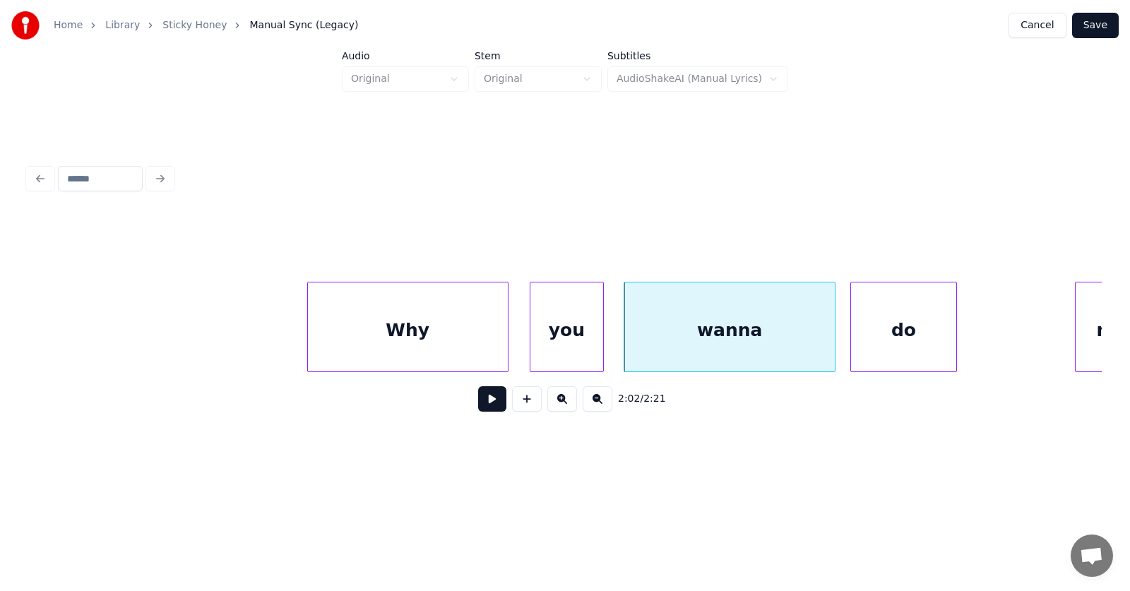
click at [883, 352] on div "do" at bounding box center [903, 330] width 104 height 96
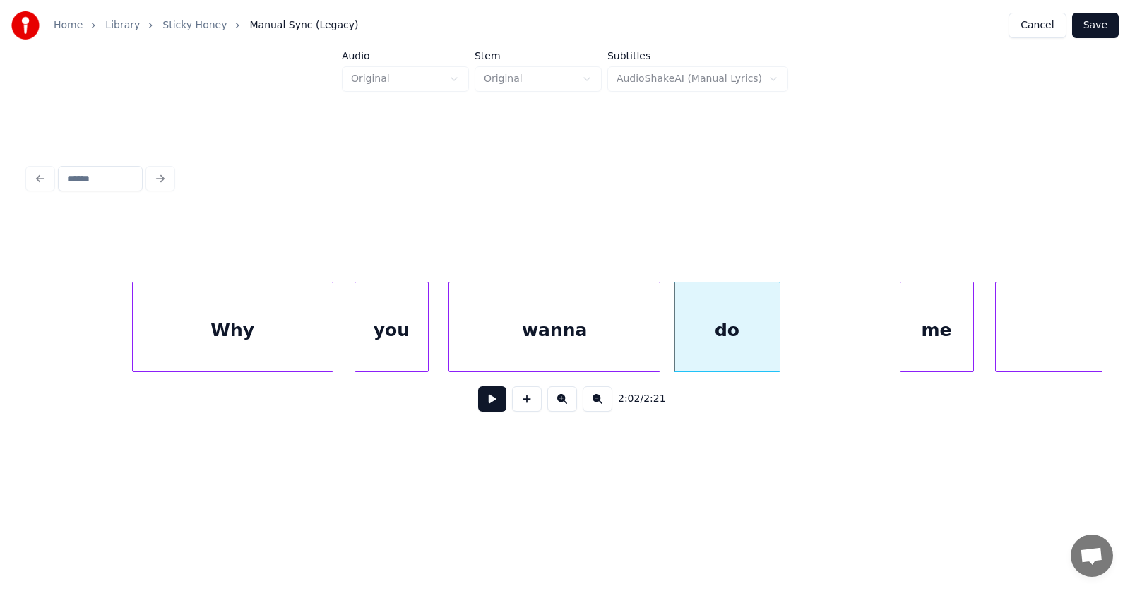
scroll to position [0, 64295]
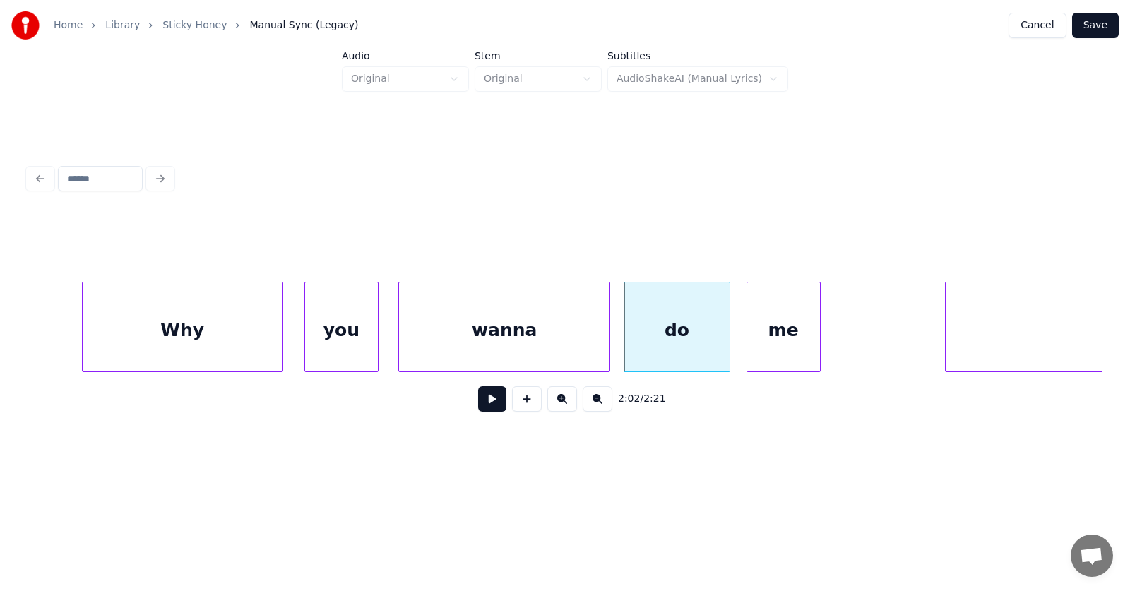
click at [772, 335] on div "me" at bounding box center [783, 330] width 73 height 96
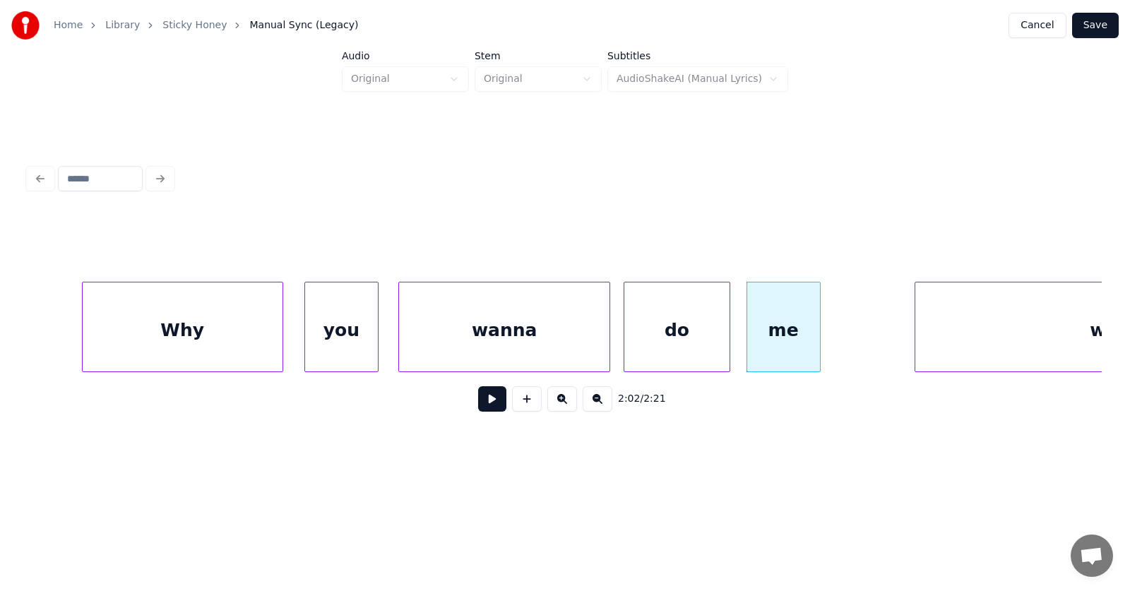
scroll to position [0, 64543]
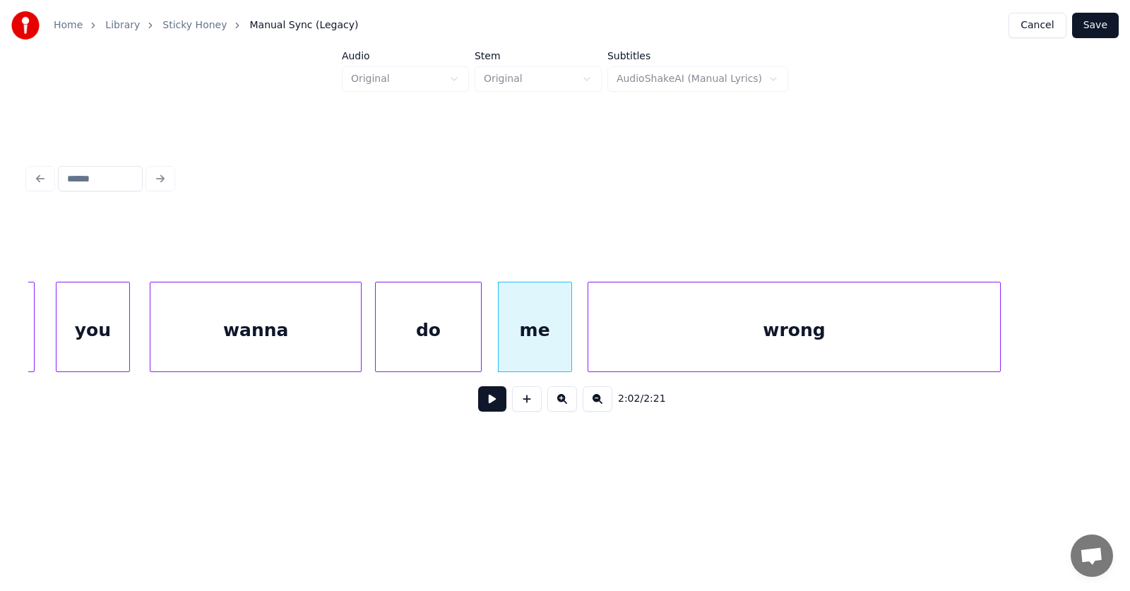
click at [914, 336] on div "wrong" at bounding box center [794, 330] width 412 height 96
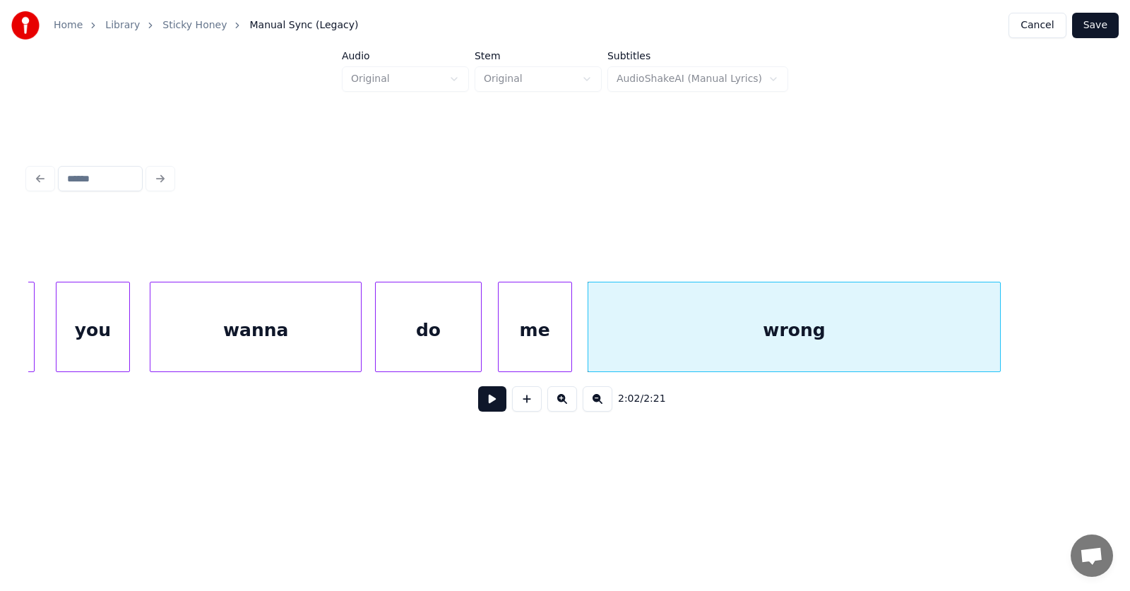
click at [479, 401] on button at bounding box center [492, 398] width 28 height 25
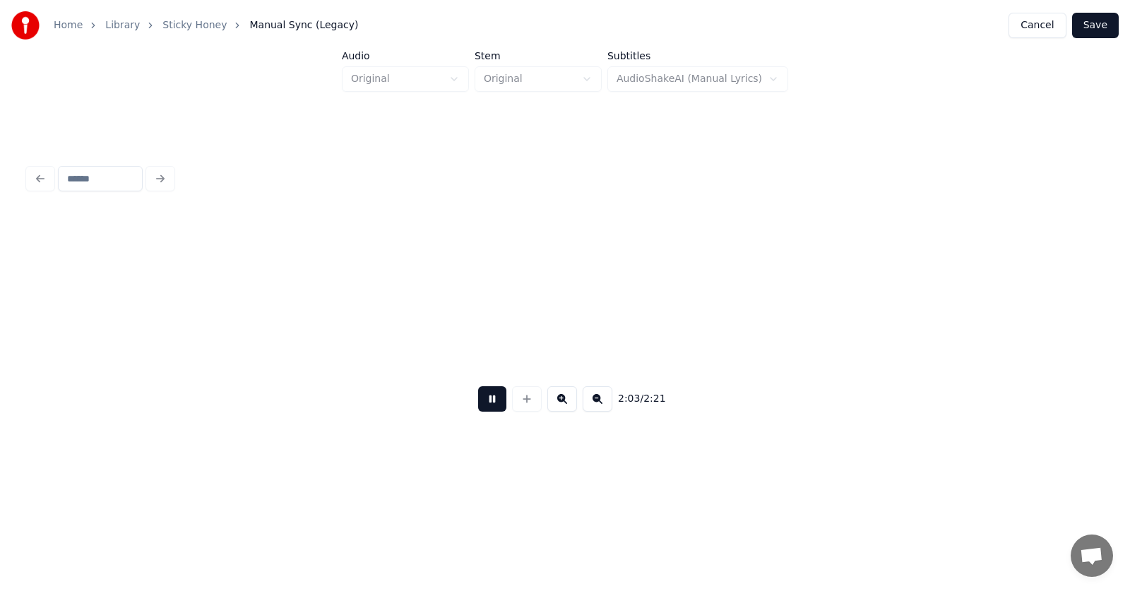
scroll to position [0, 65617]
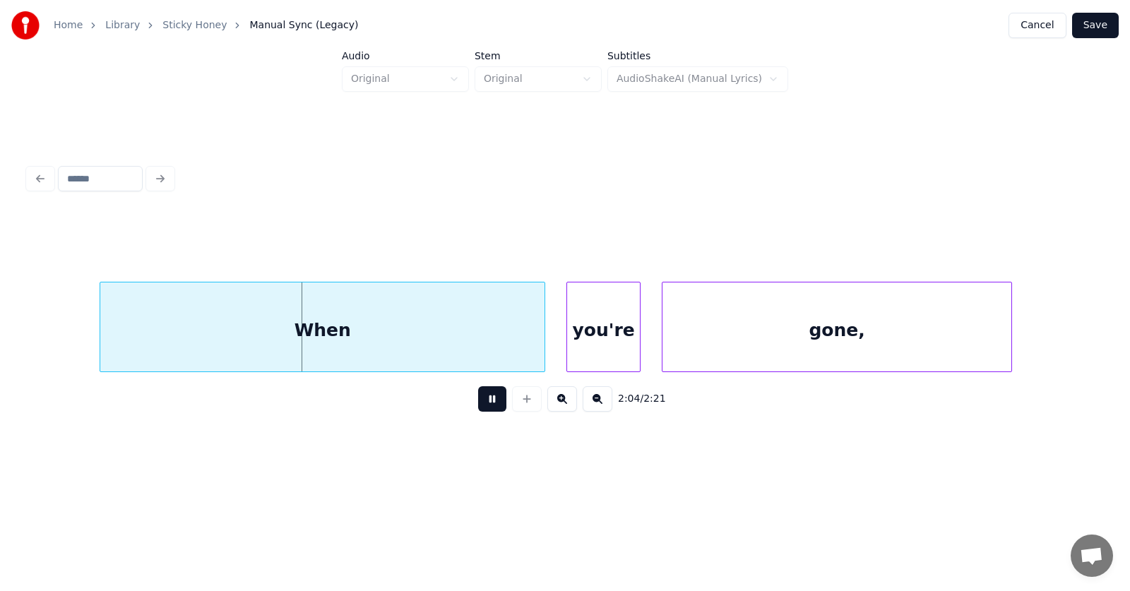
click at [479, 401] on button at bounding box center [492, 398] width 28 height 25
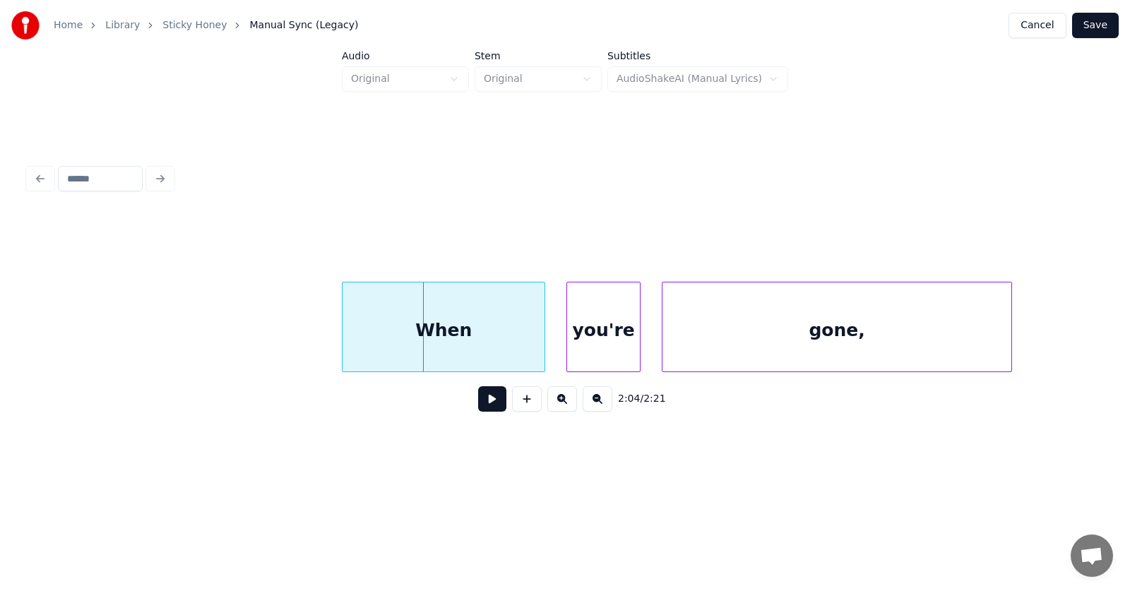
click at [345, 343] on div at bounding box center [344, 326] width 4 height 89
click at [431, 337] on div "When" at bounding box center [443, 330] width 202 height 96
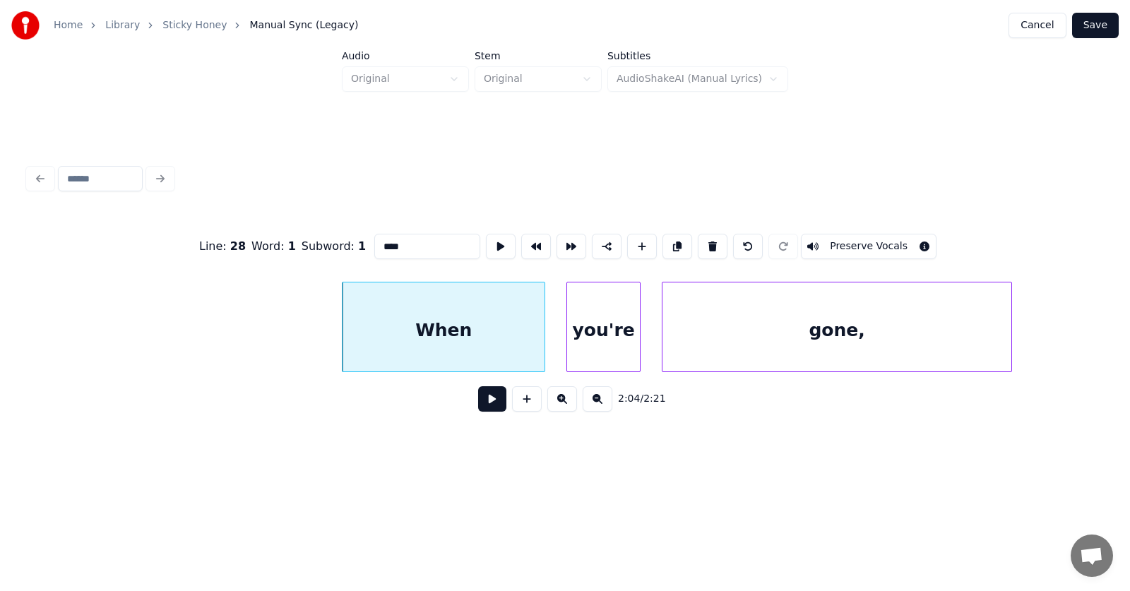
click at [486, 412] on button at bounding box center [492, 398] width 28 height 25
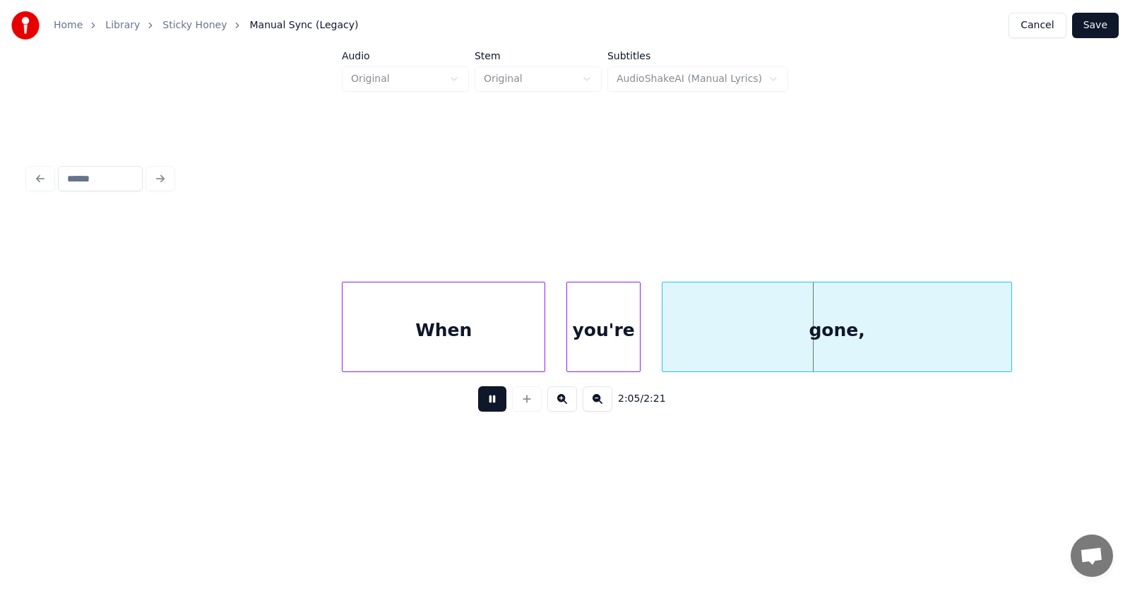
click at [486, 412] on button at bounding box center [492, 398] width 28 height 25
click at [450, 343] on div "When" at bounding box center [443, 330] width 202 height 96
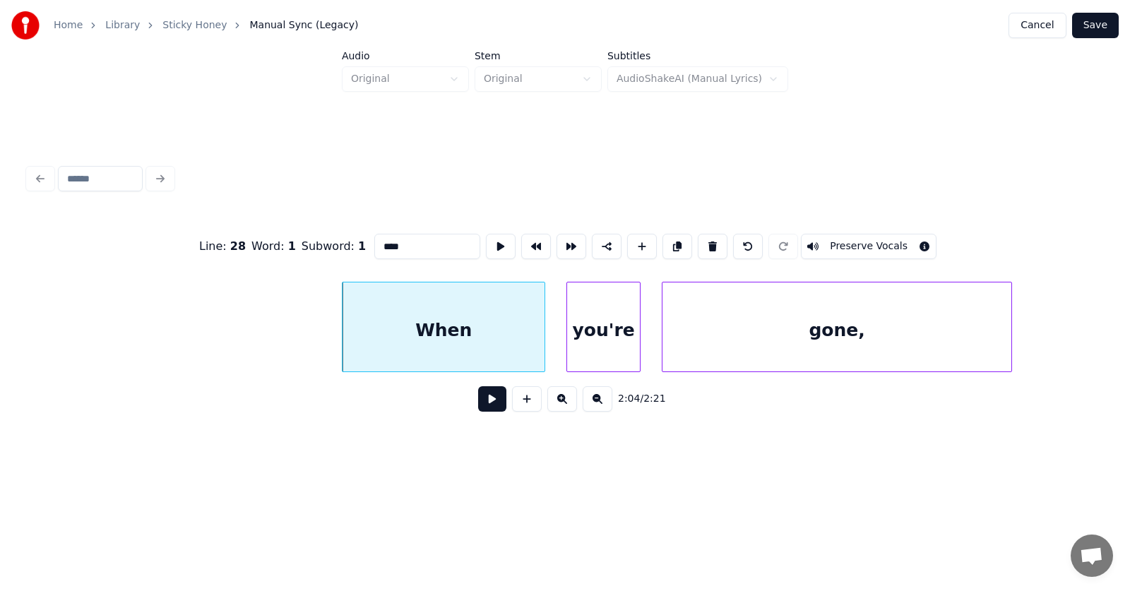
drag, startPoint x: 383, startPoint y: 248, endPoint x: 337, endPoint y: 248, distance: 45.9
click at [337, 248] on div "Line : 28 Word : 1 Subword : 1 **** Preserve Vocals" at bounding box center [564, 246] width 1073 height 71
click at [606, 331] on div "you're" at bounding box center [598, 330] width 73 height 96
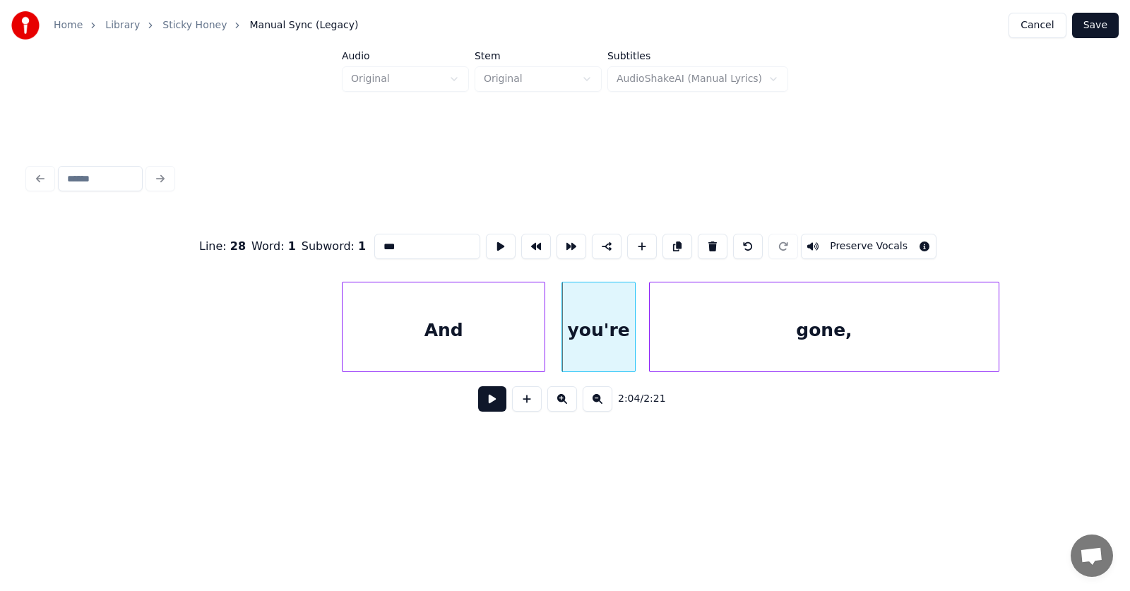
click at [693, 337] on div "gone," at bounding box center [824, 330] width 349 height 96
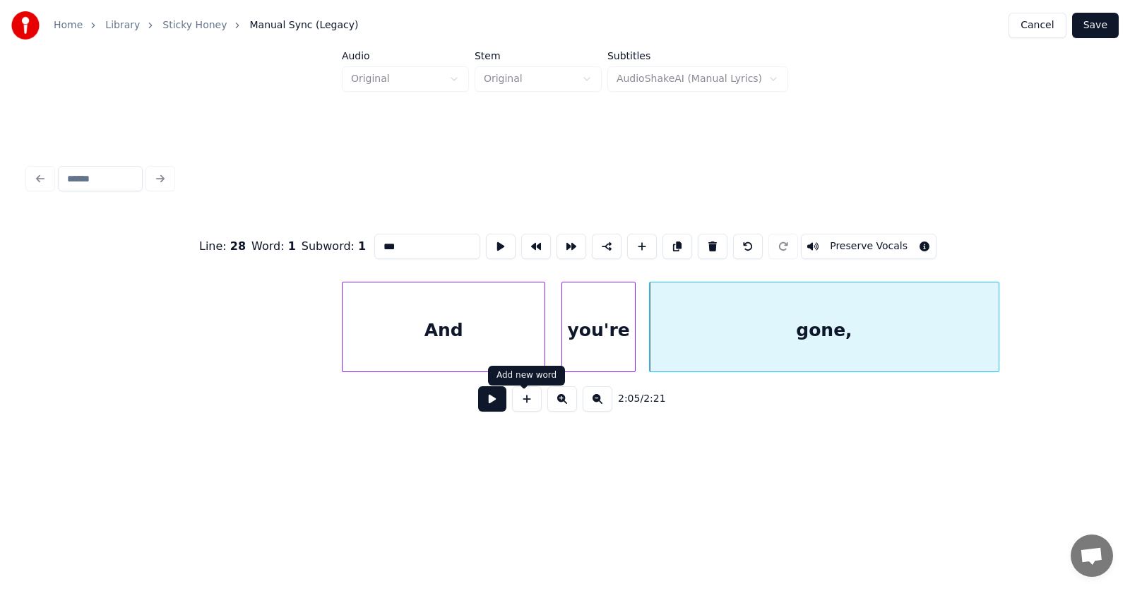
type input "***"
click at [493, 403] on button at bounding box center [492, 398] width 28 height 25
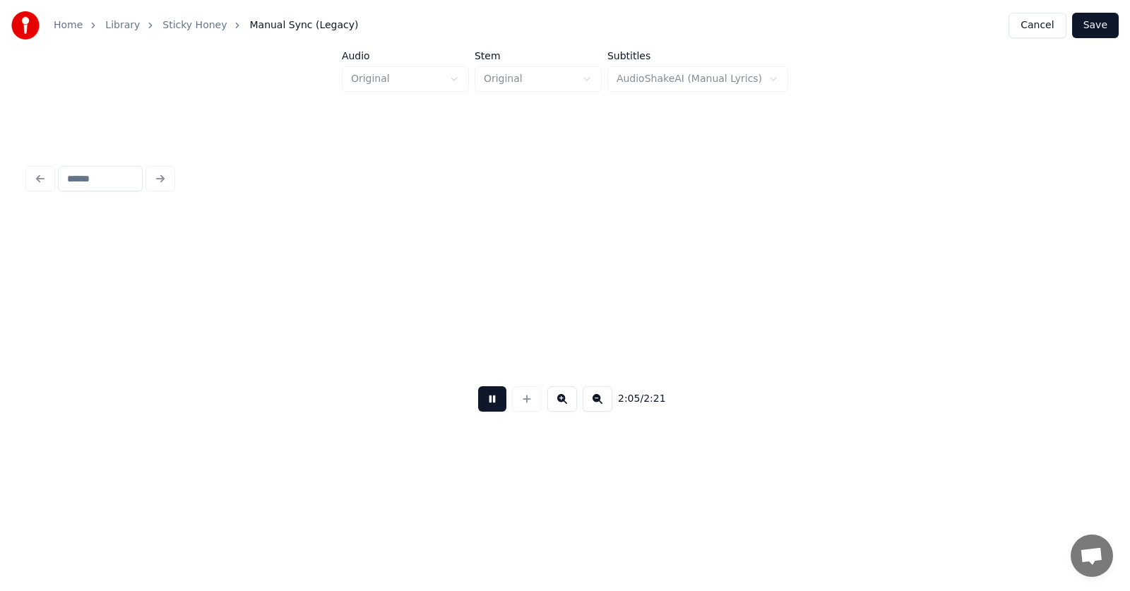
scroll to position [0, 66695]
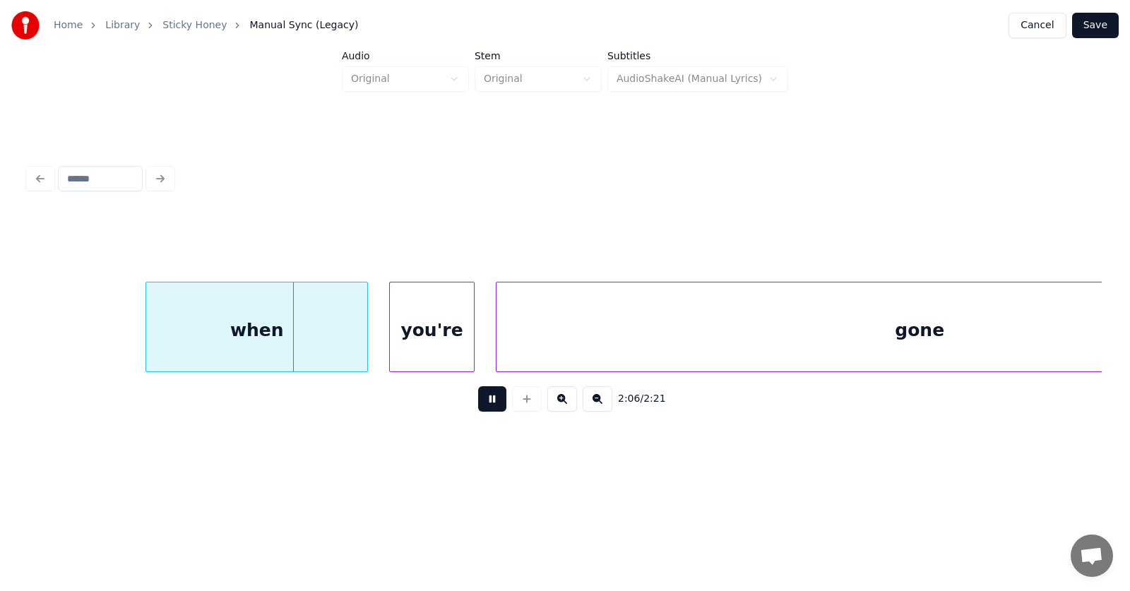
click at [493, 403] on button at bounding box center [492, 398] width 28 height 25
click at [181, 335] on div at bounding box center [180, 326] width 4 height 89
click at [304, 333] on div "when" at bounding box center [266, 330] width 189 height 96
click at [413, 330] on div "you're" at bounding box center [414, 330] width 83 height 96
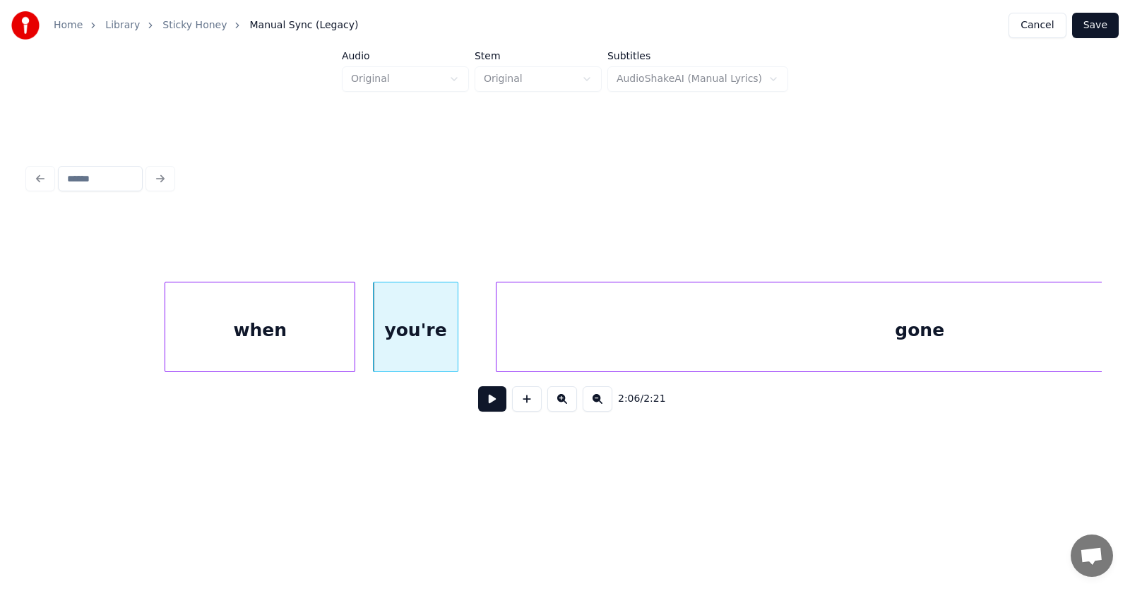
scroll to position [0, 66933]
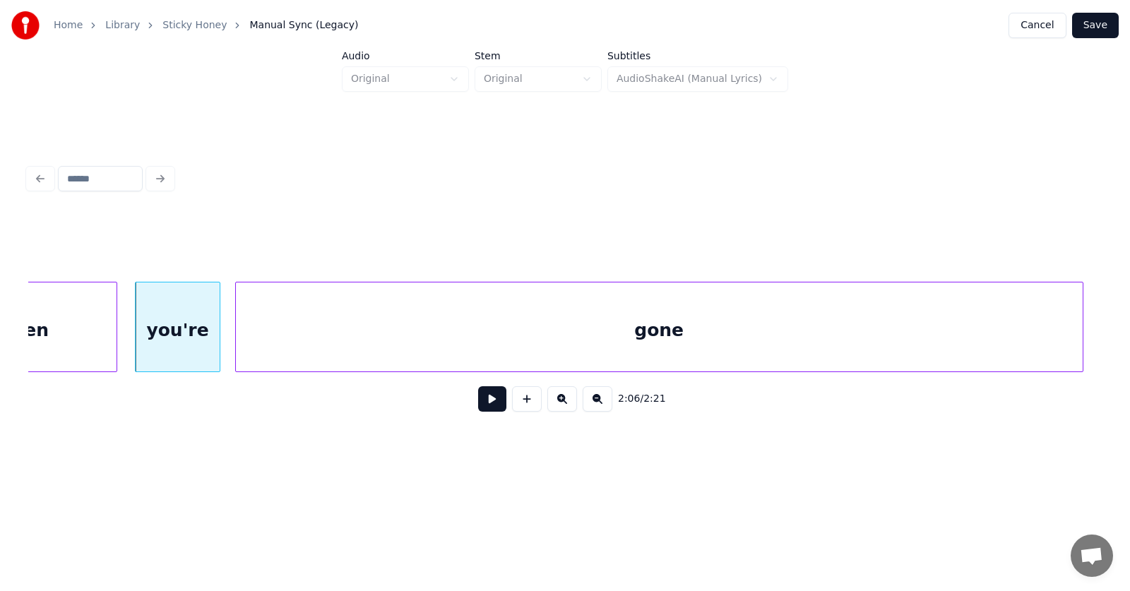
click at [528, 338] on div "gone" at bounding box center [659, 330] width 847 height 96
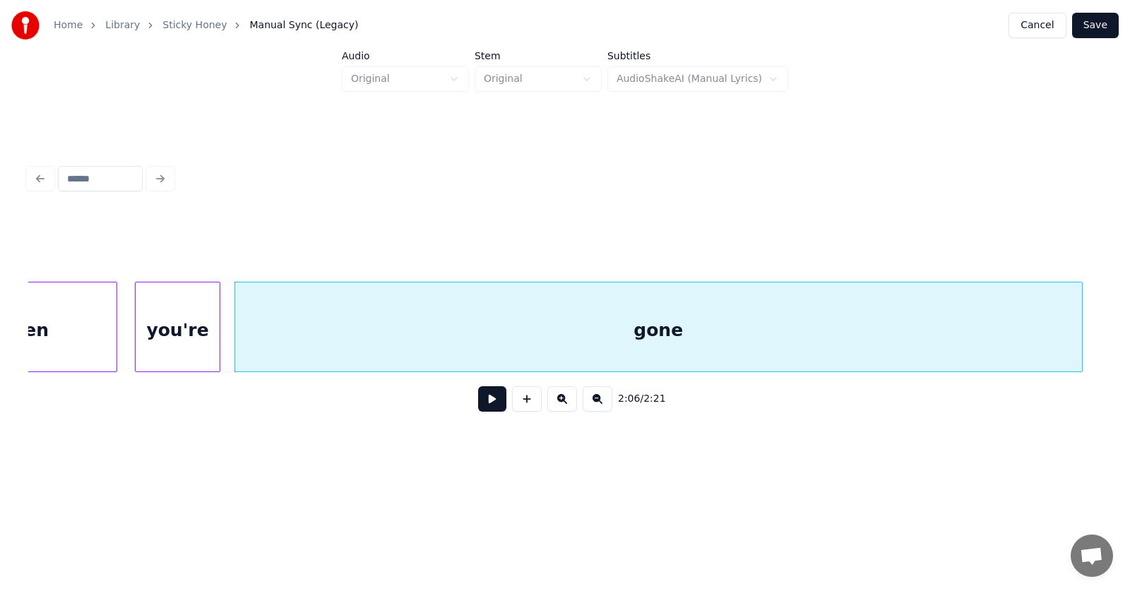
click at [74, 322] on div "when" at bounding box center [21, 330] width 189 height 96
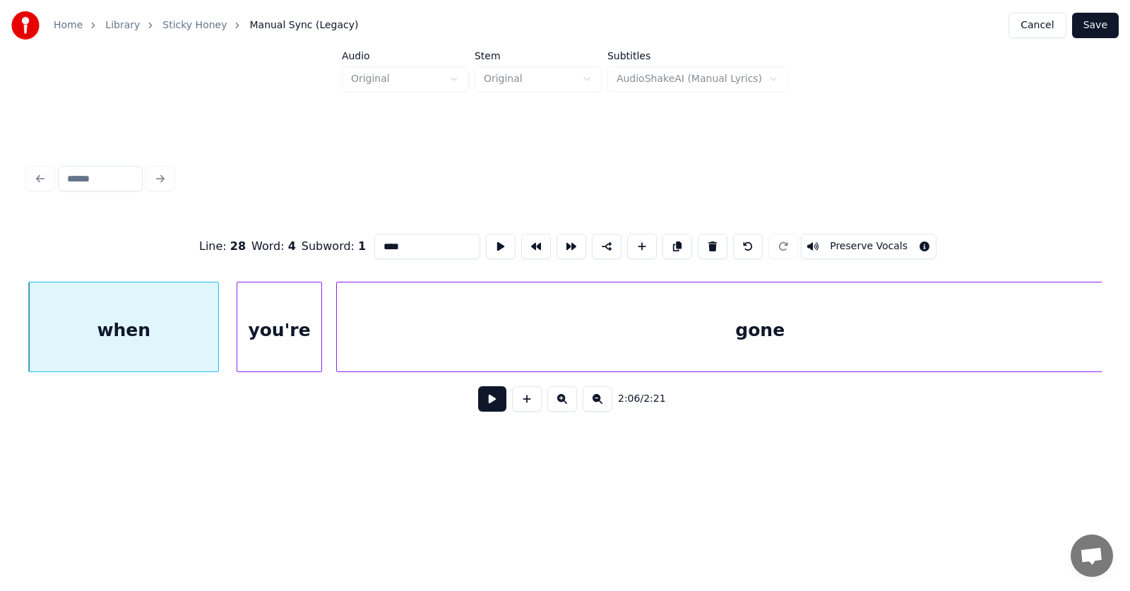
drag, startPoint x: 379, startPoint y: 241, endPoint x: 349, endPoint y: 243, distance: 30.4
click at [374, 243] on input "****" at bounding box center [427, 246] width 106 height 25
click at [156, 302] on div "and" at bounding box center [123, 330] width 189 height 96
type input "***"
click at [486, 405] on button at bounding box center [492, 398] width 28 height 25
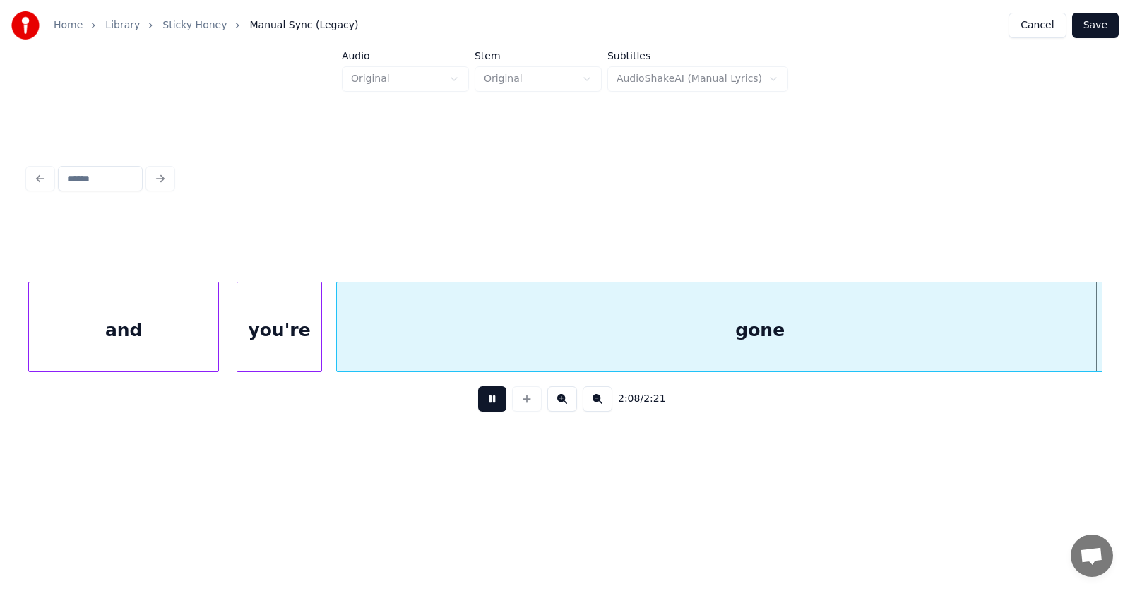
scroll to position [0, 67908]
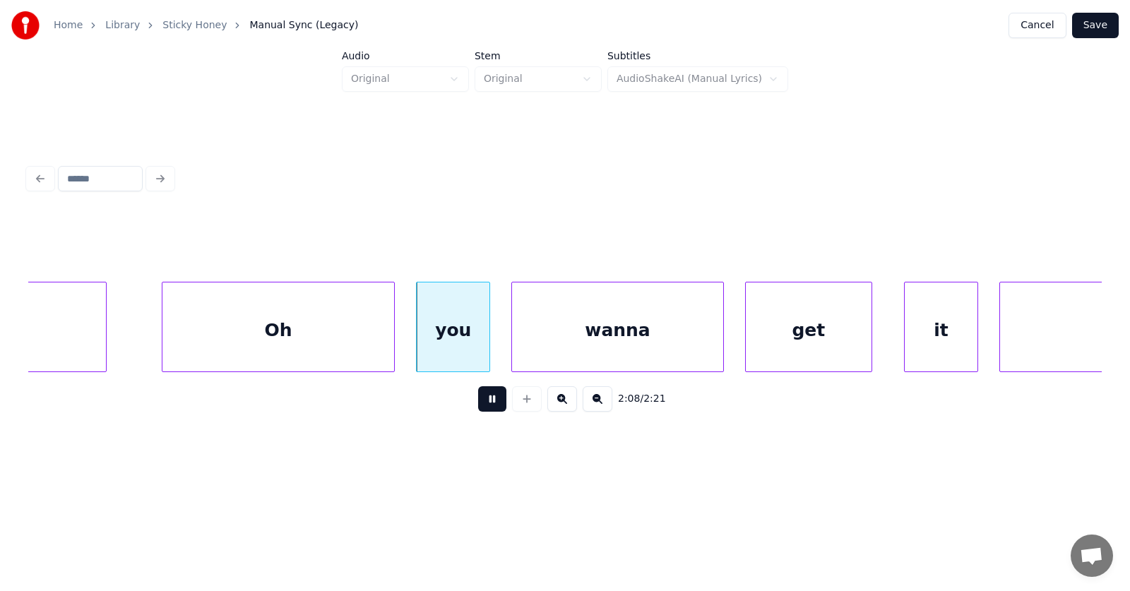
click at [486, 405] on button at bounding box center [492, 398] width 28 height 25
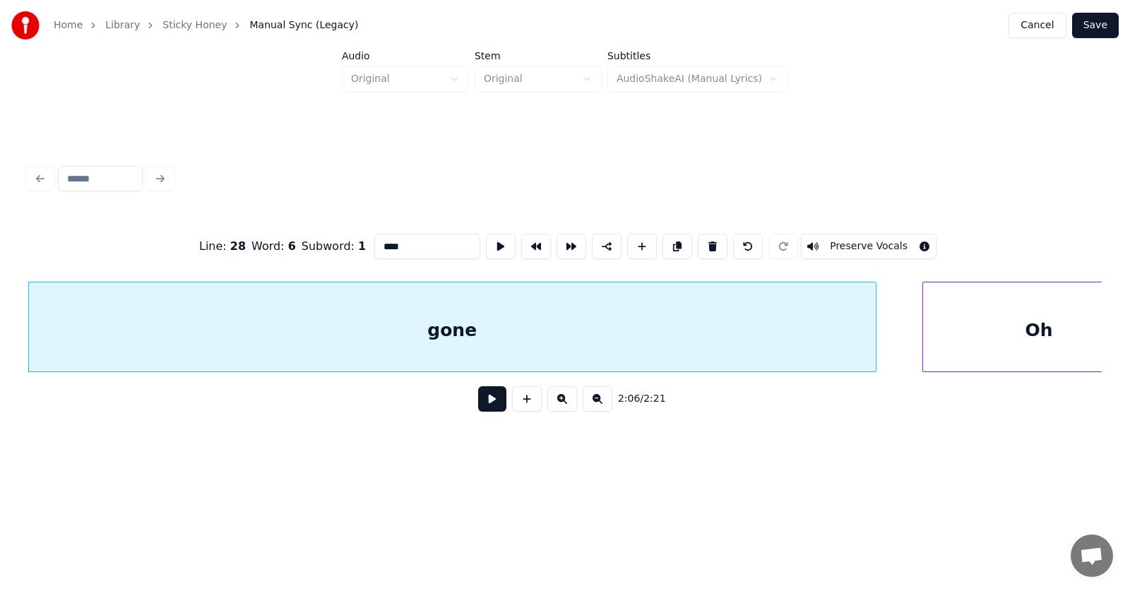
scroll to position [0, 67199]
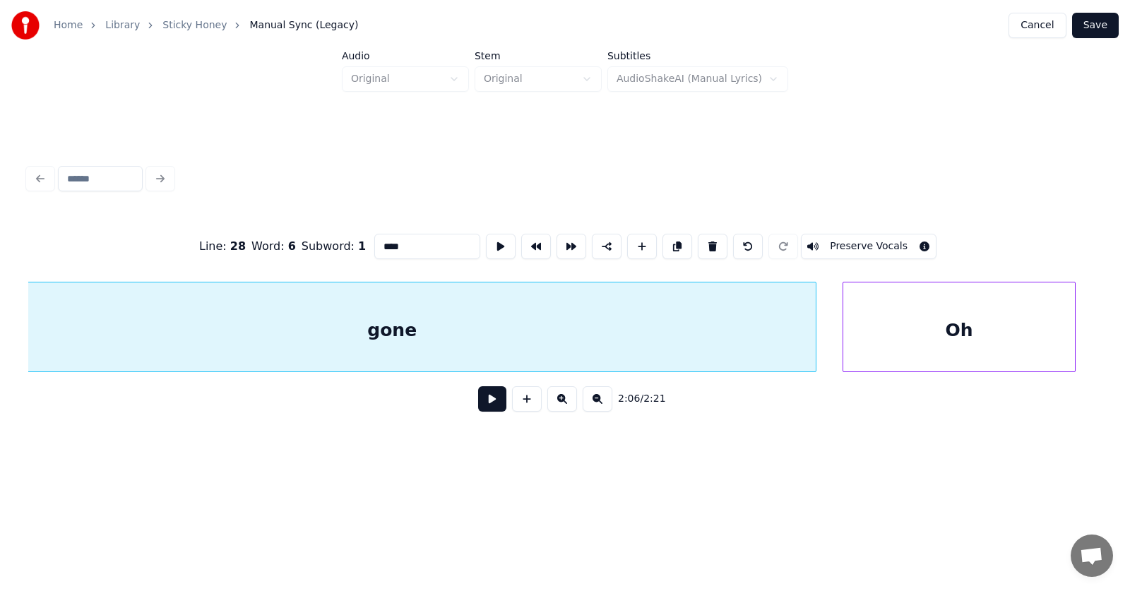
click at [922, 338] on div "Oh" at bounding box center [959, 330] width 232 height 96
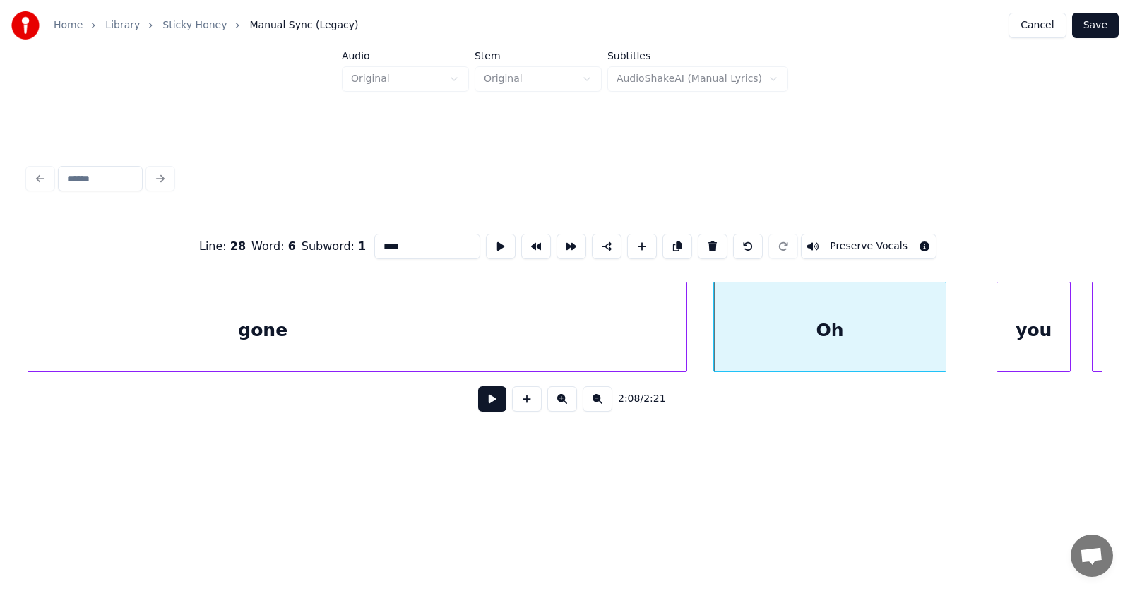
scroll to position [0, 67429]
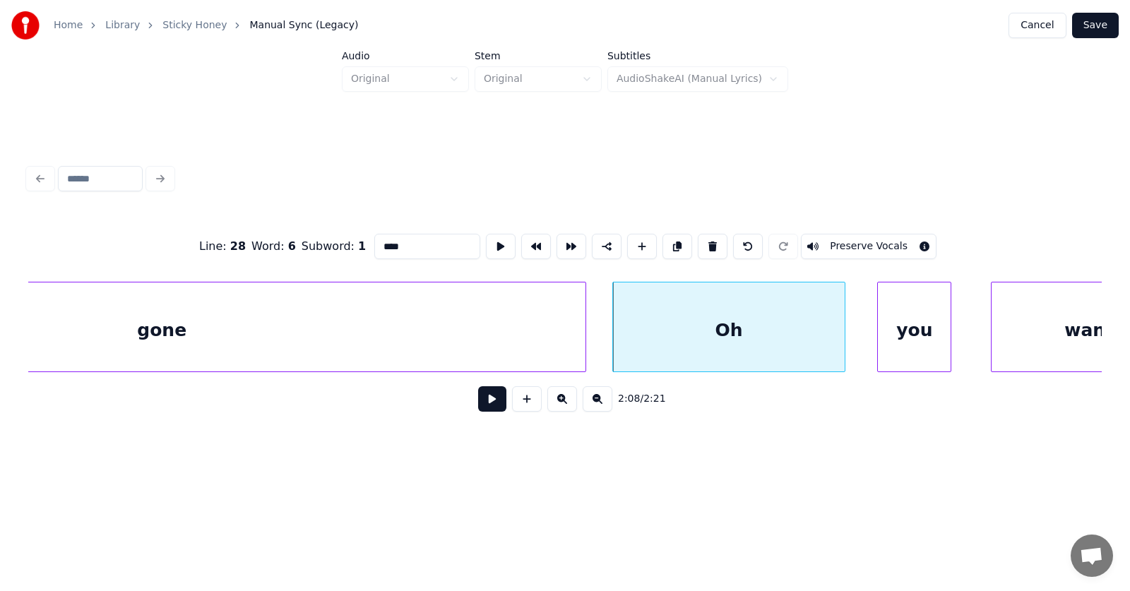
click at [911, 342] on div "you" at bounding box center [914, 330] width 73 height 96
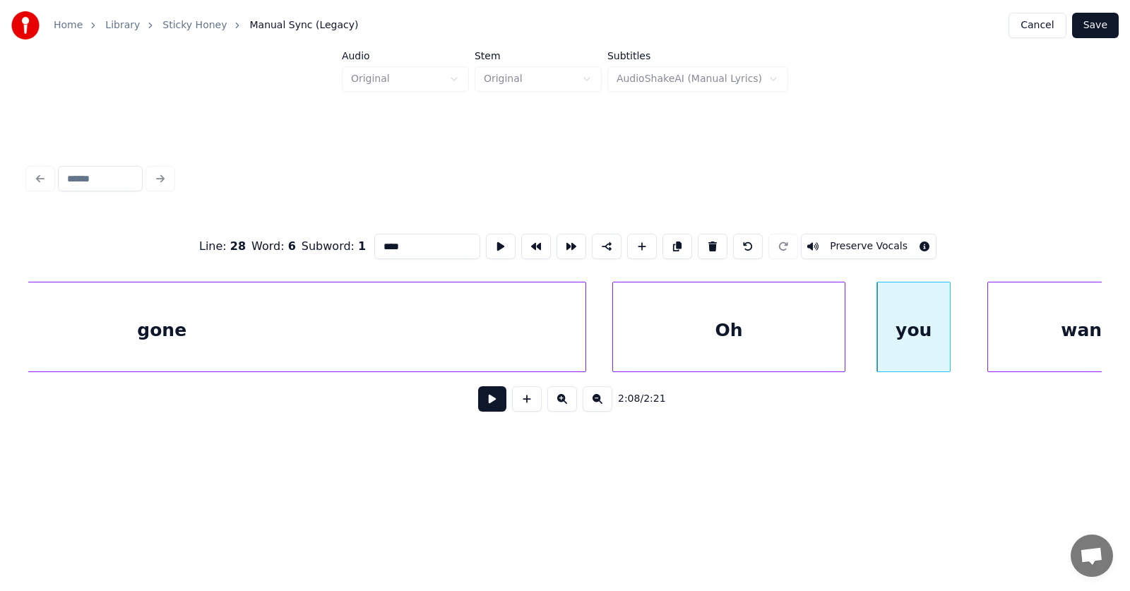
scroll to position [0, 67526]
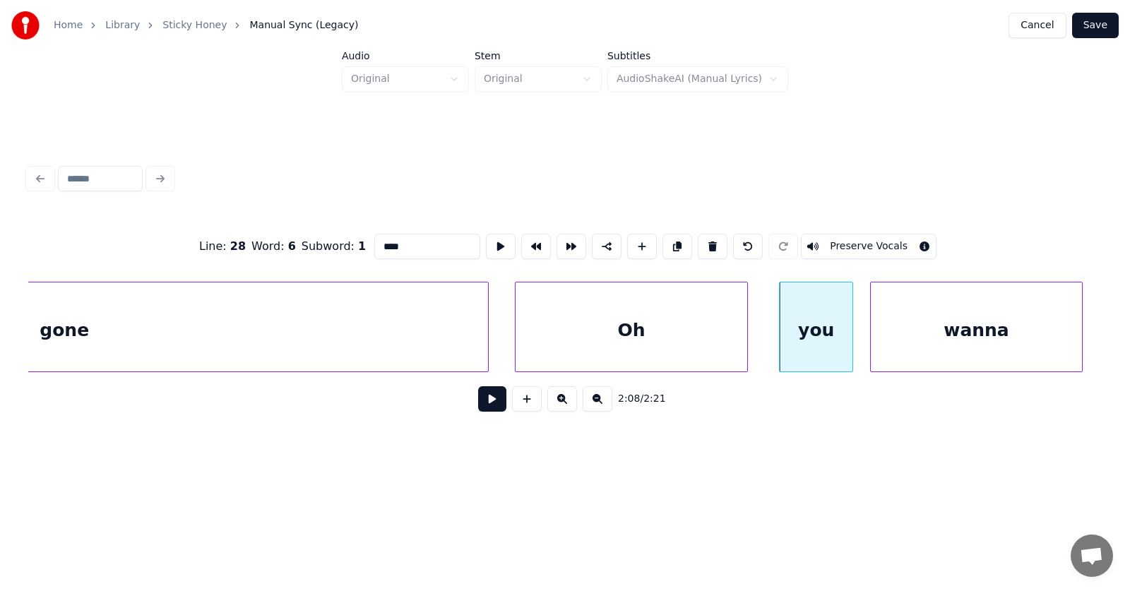
click at [1015, 337] on div "wanna" at bounding box center [976, 330] width 210 height 96
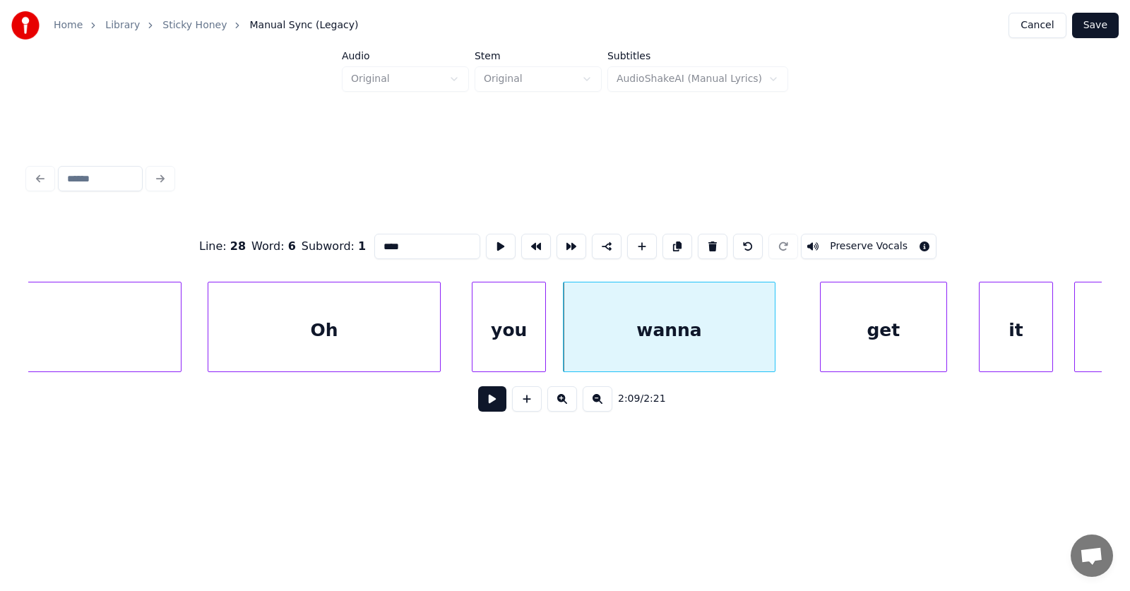
scroll to position [0, 67884]
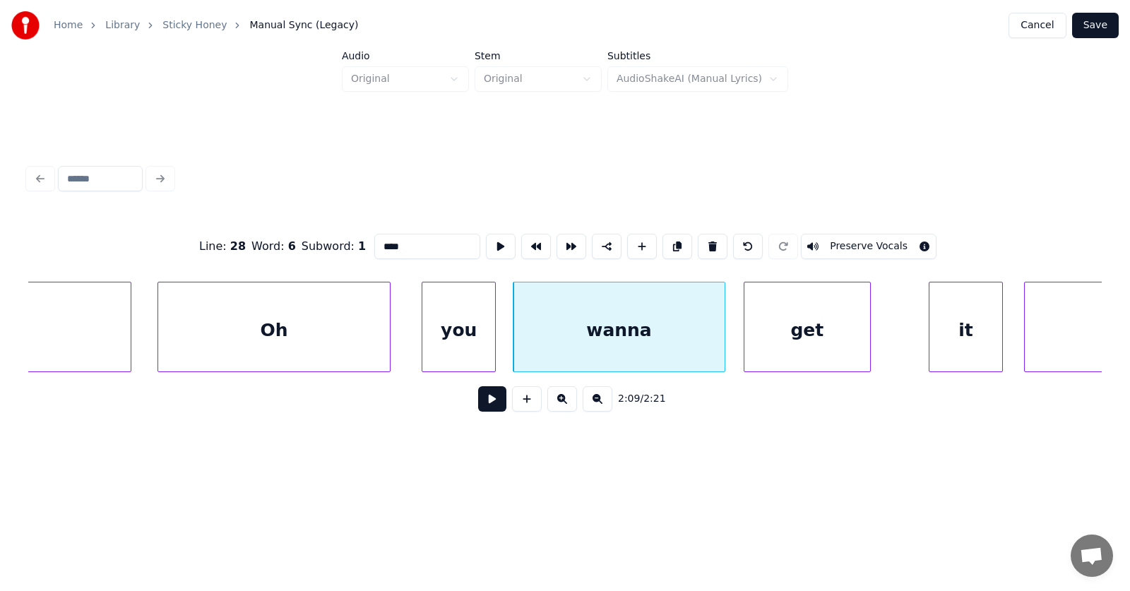
click at [798, 336] on div "get" at bounding box center [807, 330] width 126 height 96
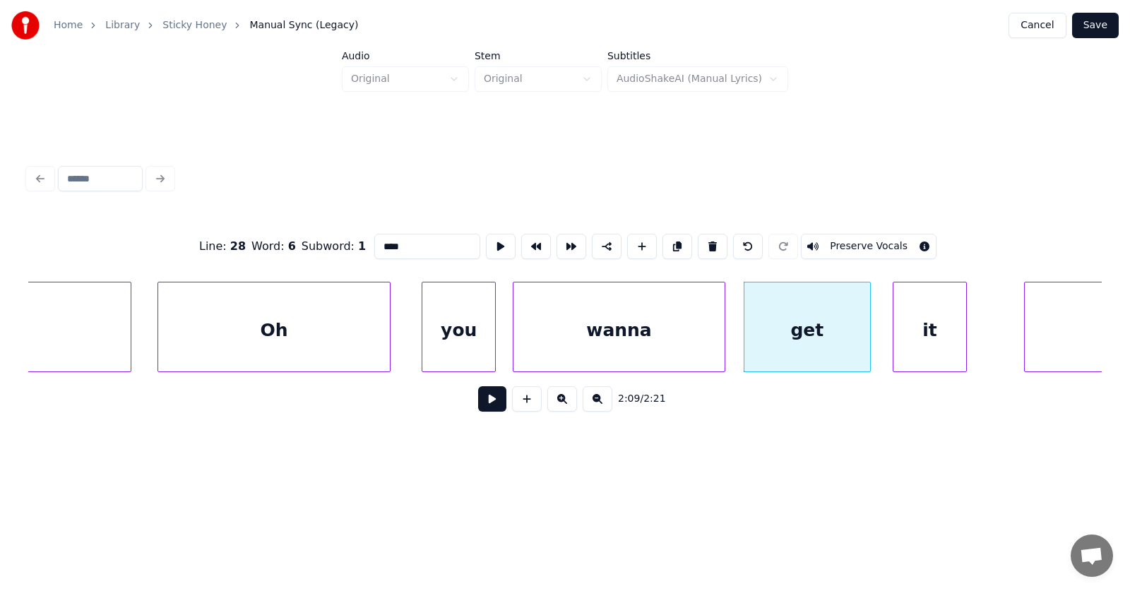
click at [919, 342] on div "it" at bounding box center [929, 330] width 73 height 96
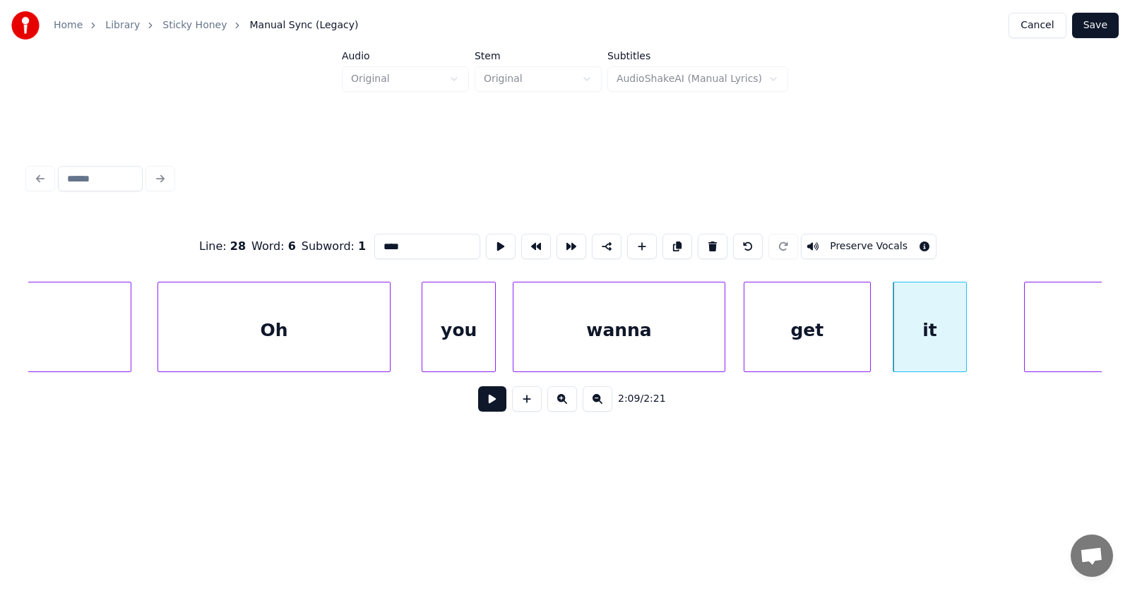
scroll to position [0, 68174]
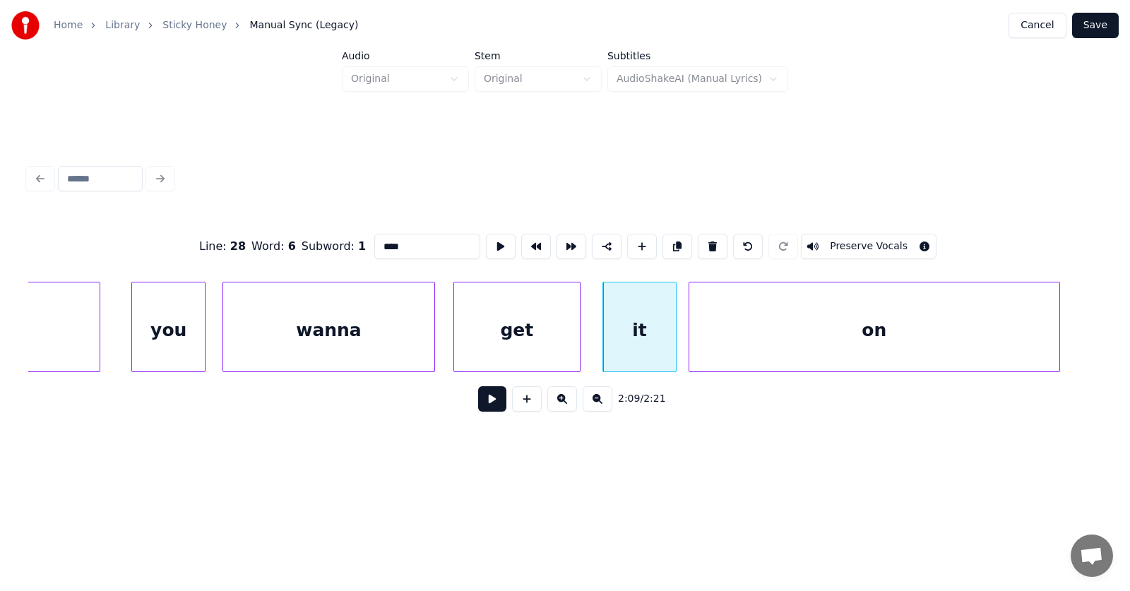
click at [1003, 340] on div "on" at bounding box center [874, 330] width 370 height 96
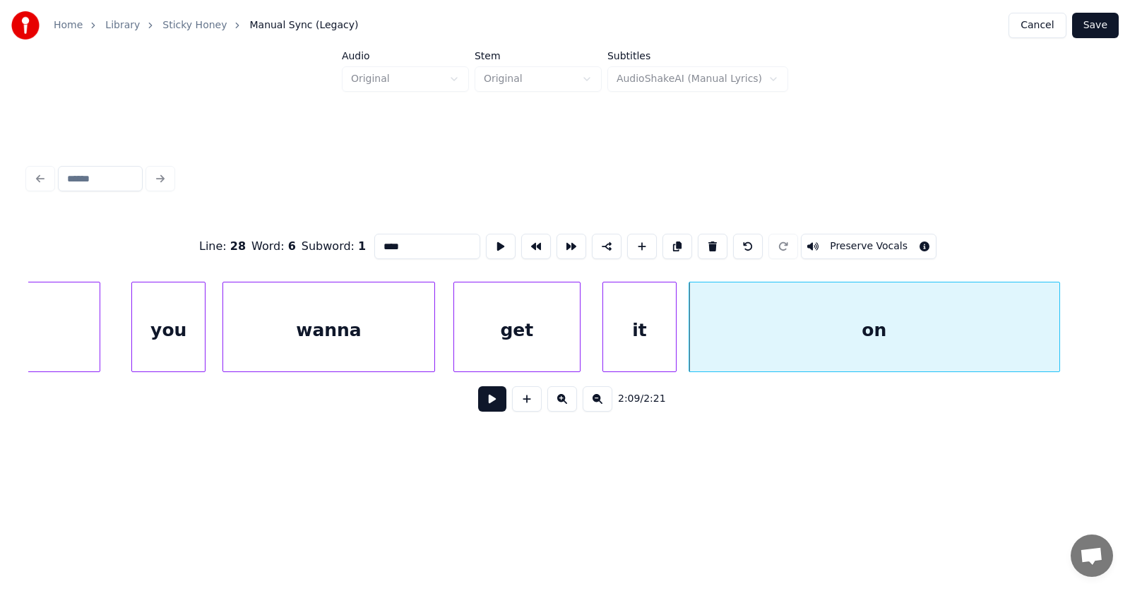
click at [323, 330] on div "wanna" at bounding box center [328, 330] width 210 height 96
type input "*****"
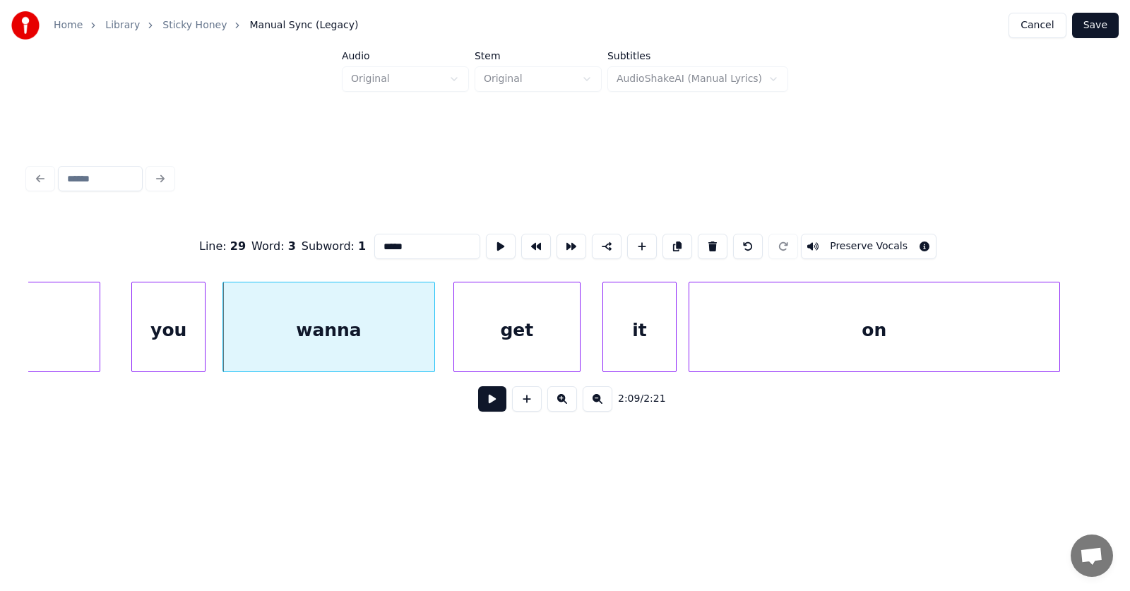
click at [478, 405] on button at bounding box center [492, 398] width 28 height 25
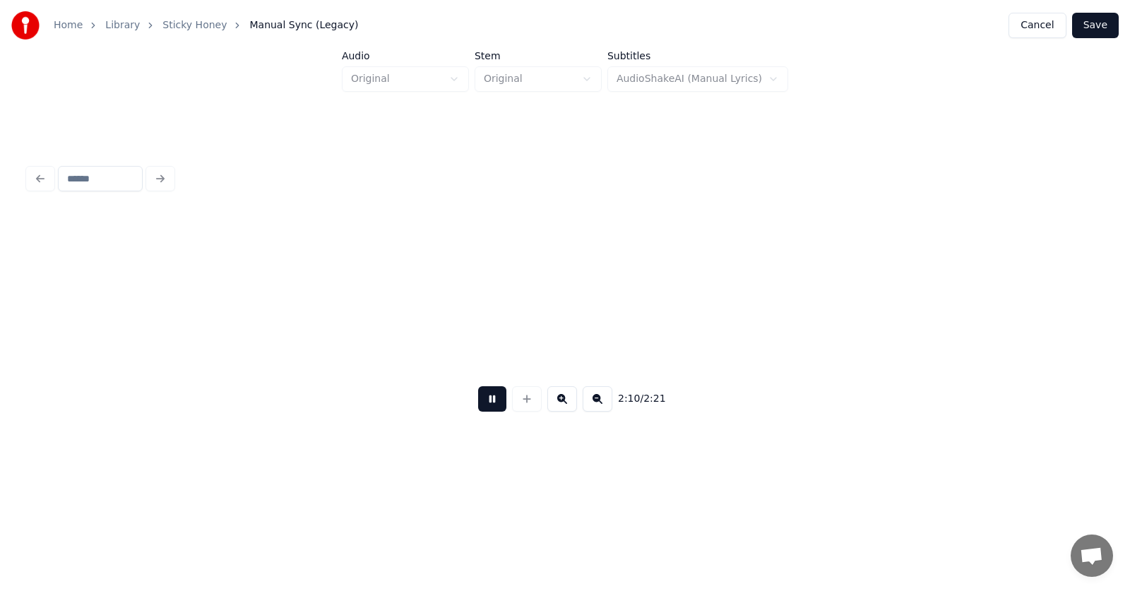
scroll to position [0, 69251]
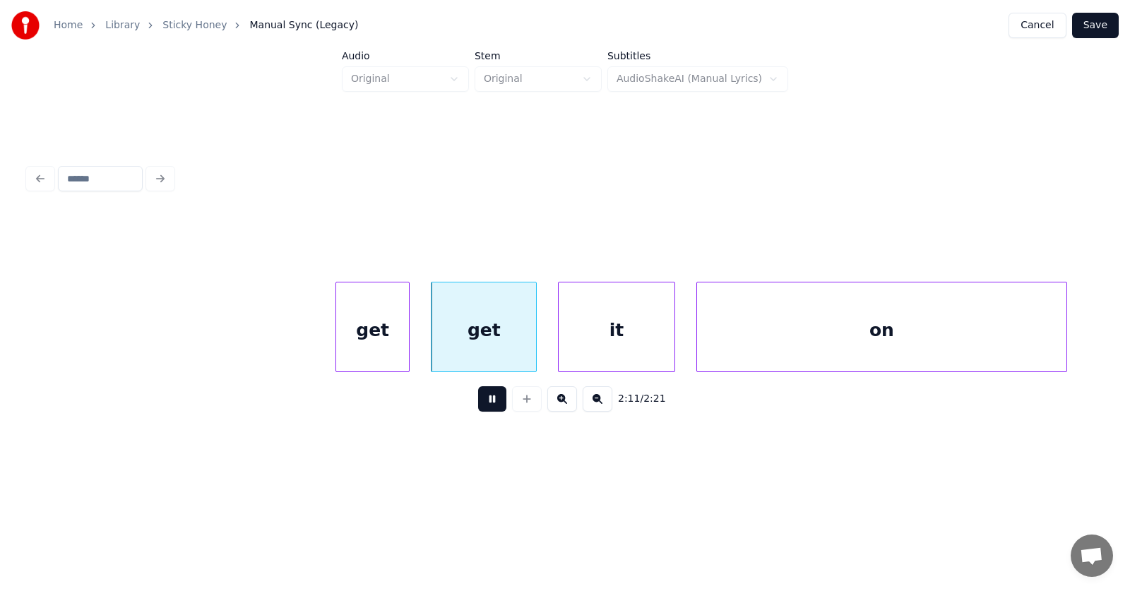
click at [478, 405] on button at bounding box center [492, 398] width 28 height 25
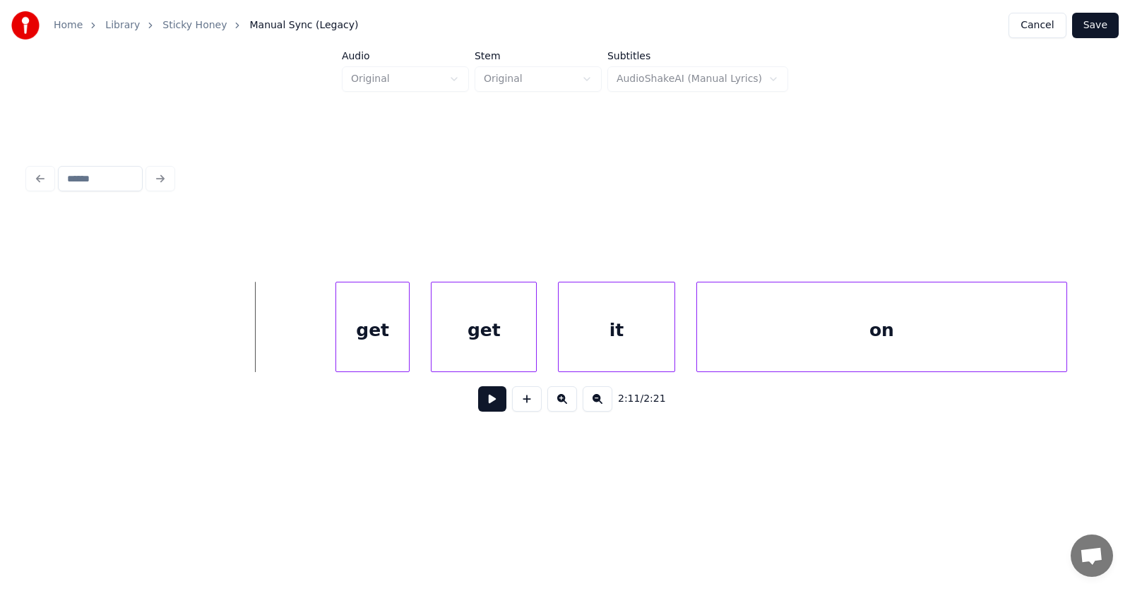
click at [482, 405] on button at bounding box center [492, 398] width 28 height 25
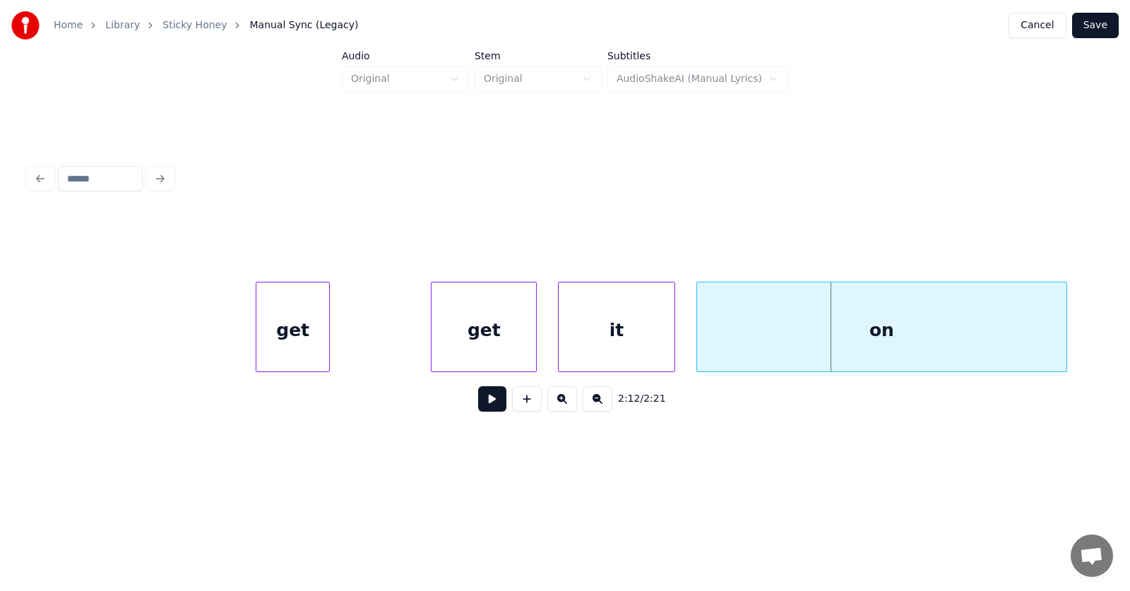
click at [267, 340] on div "get" at bounding box center [292, 330] width 73 height 96
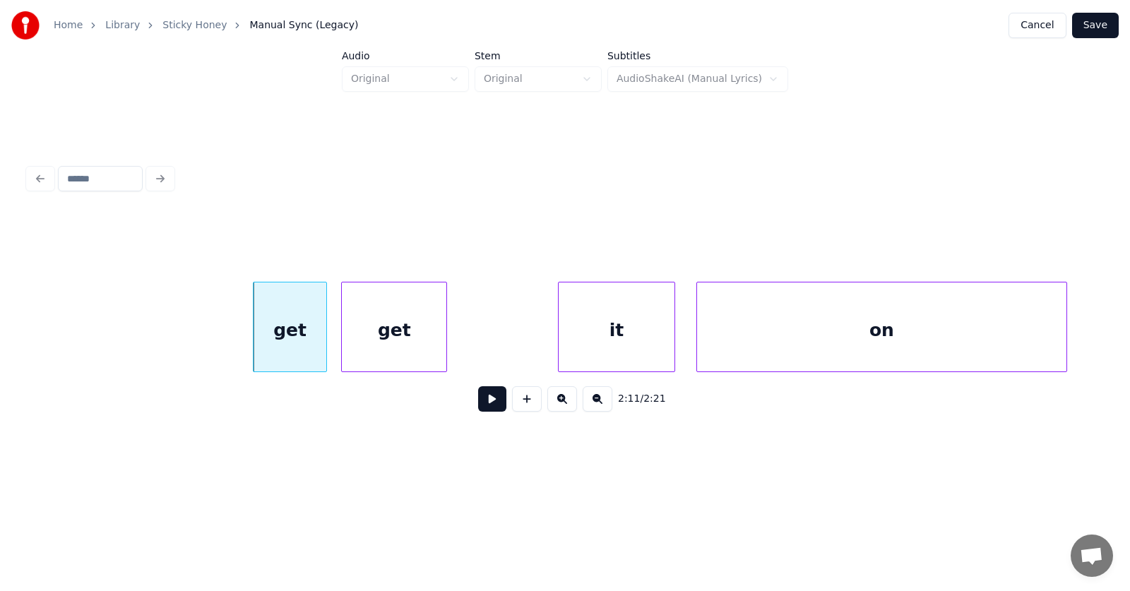
click at [424, 345] on div "get" at bounding box center [394, 330] width 104 height 96
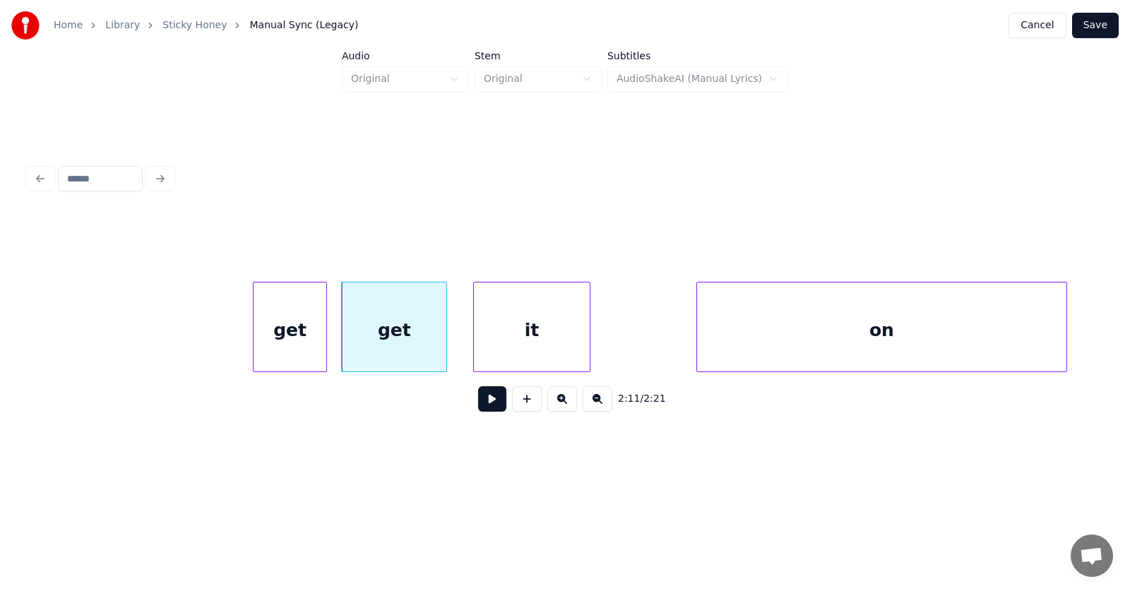
click at [540, 349] on div "it" at bounding box center [531, 330] width 115 height 96
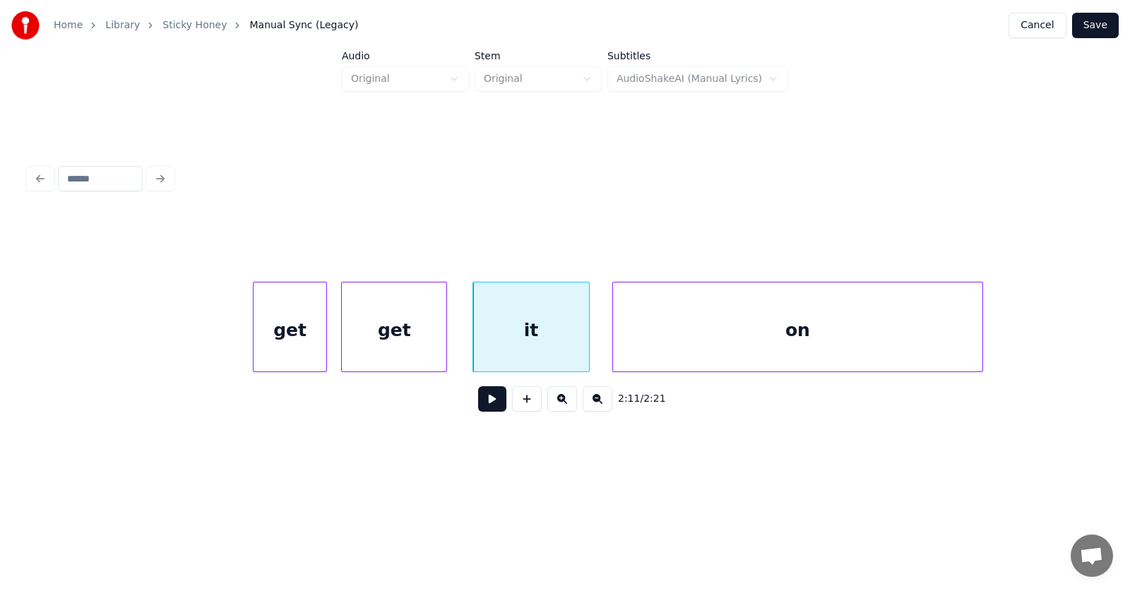
click at [656, 352] on div "on" at bounding box center [798, 330] width 370 height 96
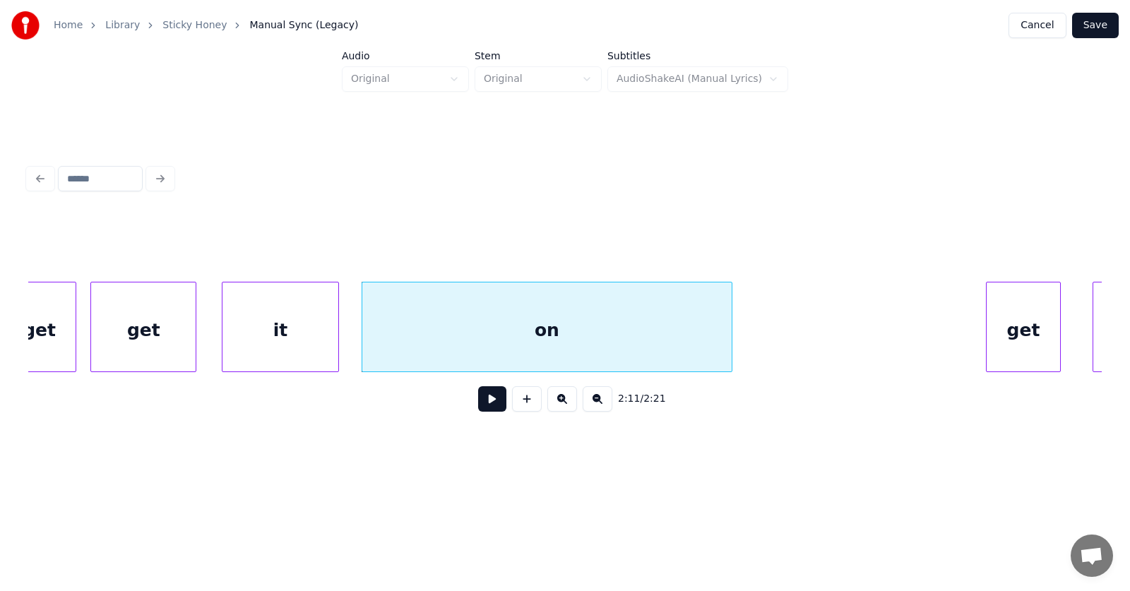
scroll to position [0, 69754]
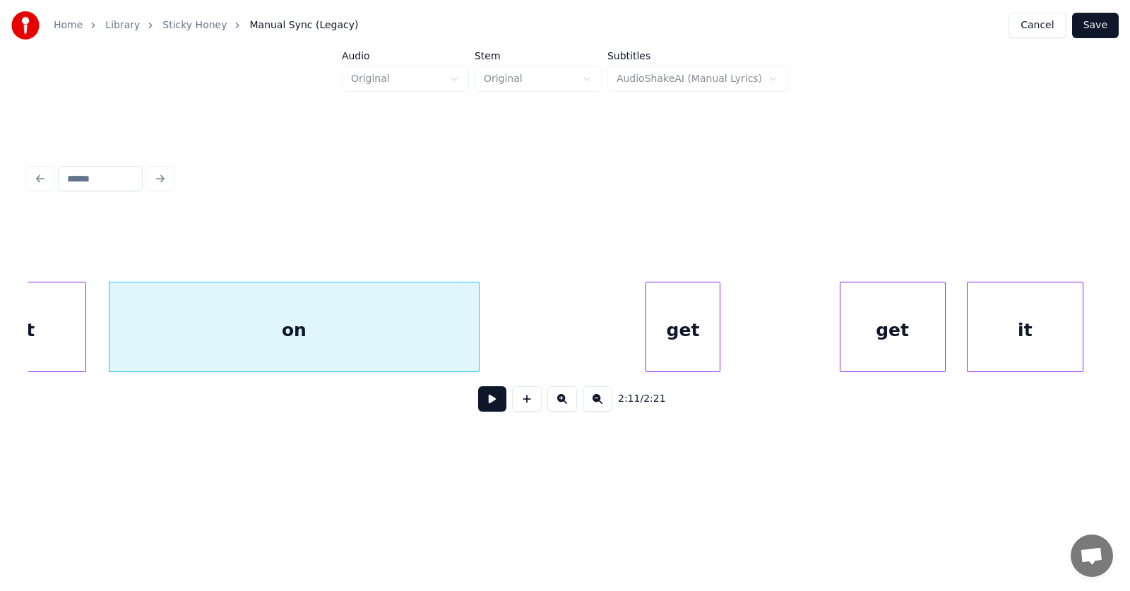
click at [691, 342] on div "get" at bounding box center [682, 330] width 73 height 96
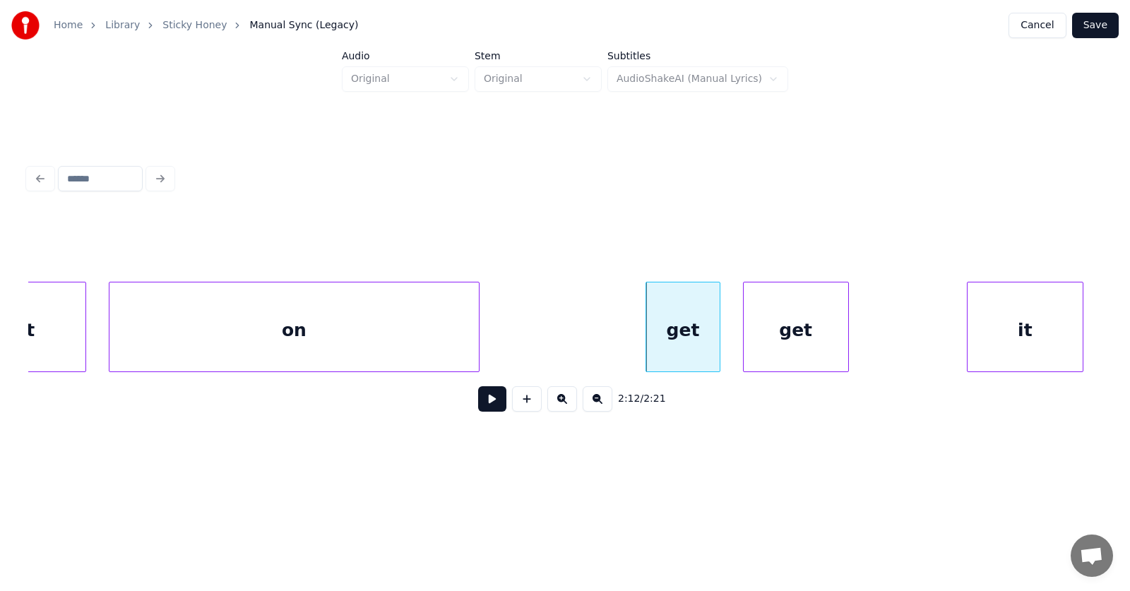
click at [779, 342] on div "get" at bounding box center [795, 330] width 104 height 96
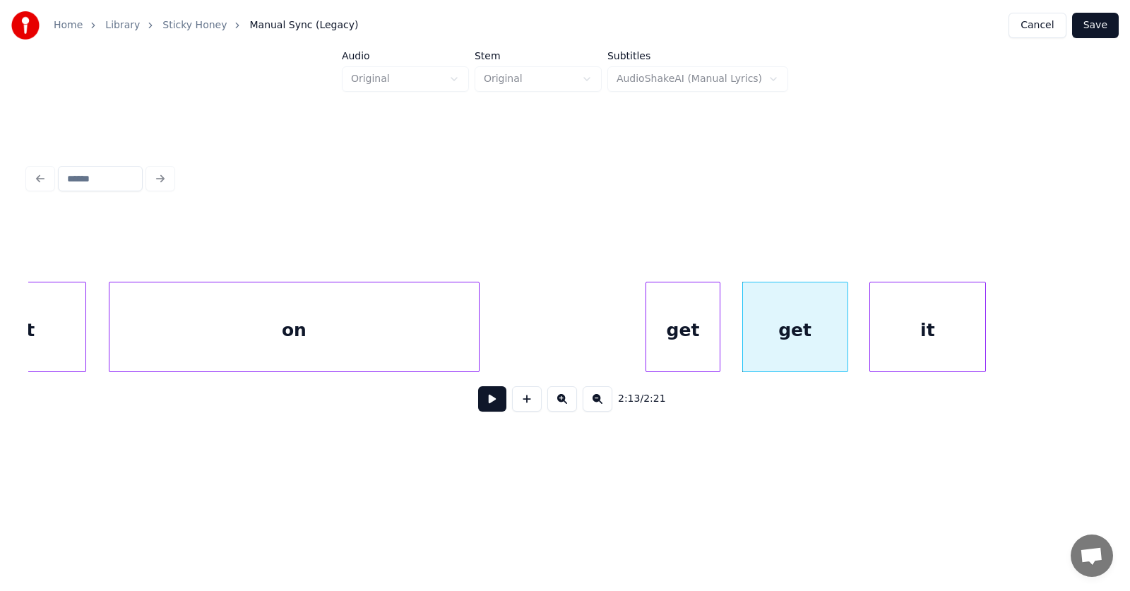
click at [899, 340] on div "it" at bounding box center [927, 330] width 115 height 96
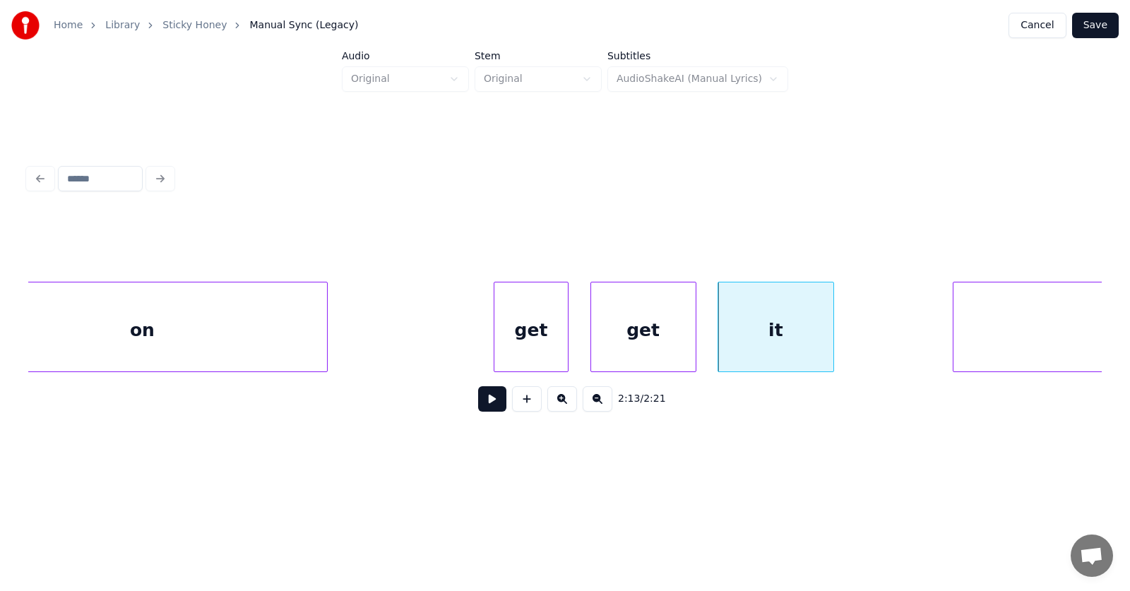
scroll to position [0, 70142]
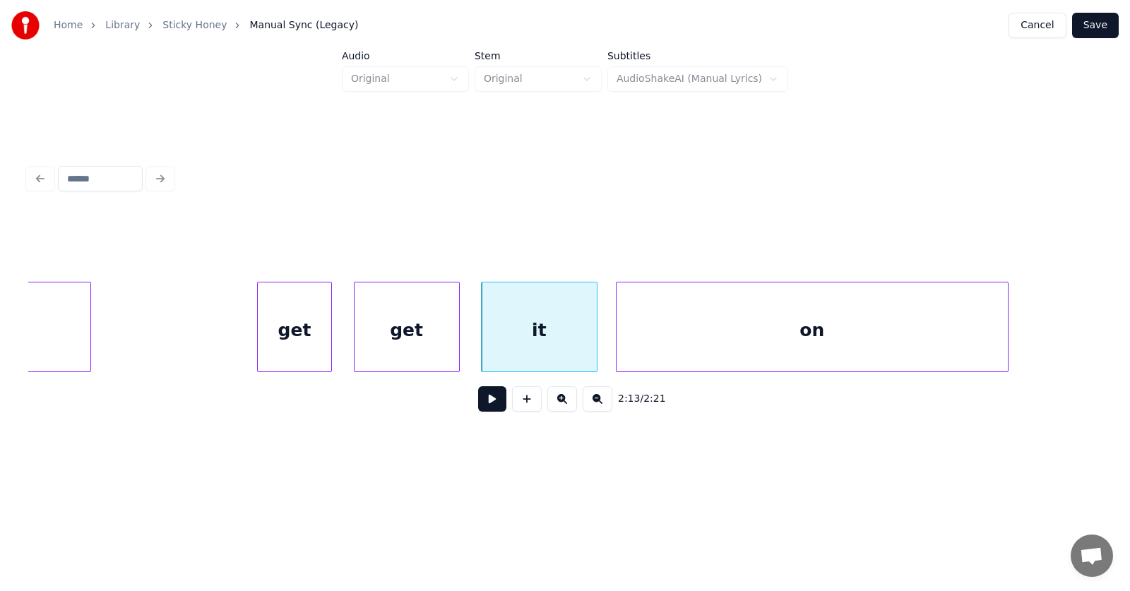
click at [903, 347] on div "on" at bounding box center [811, 330] width 391 height 96
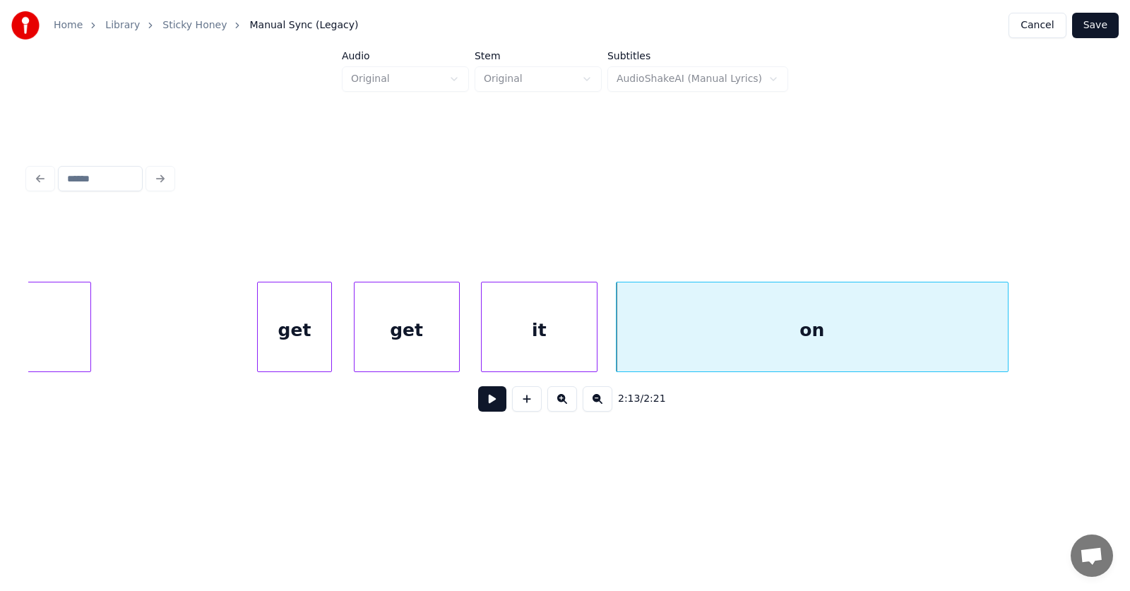
click at [488, 402] on button at bounding box center [492, 398] width 28 height 25
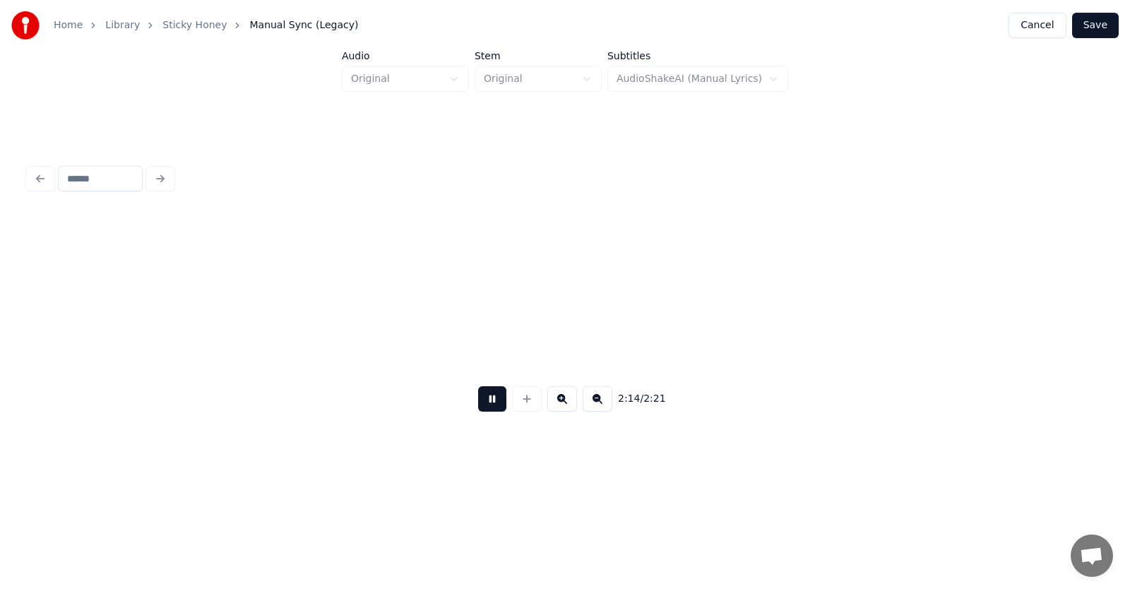
scroll to position [0, 71221]
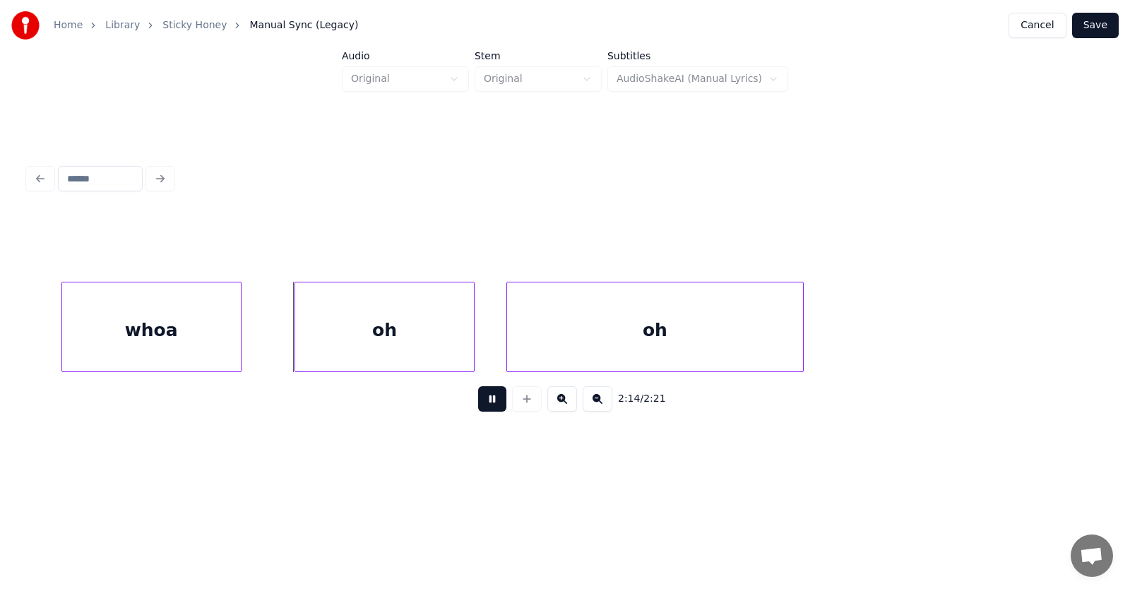
click at [484, 404] on button at bounding box center [492, 398] width 28 height 25
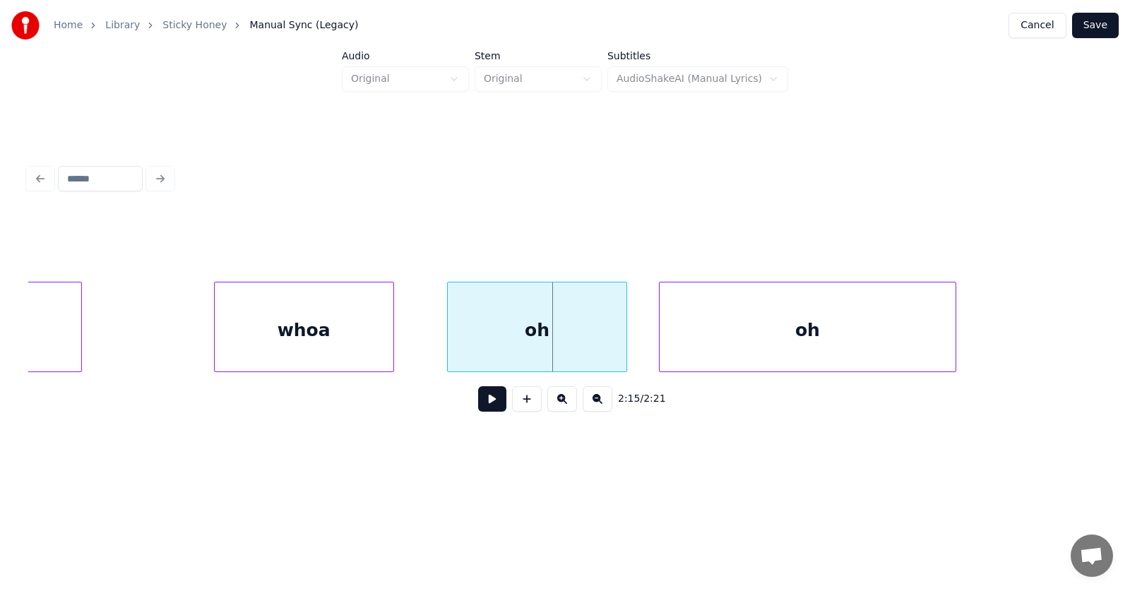
scroll to position [0, 70967]
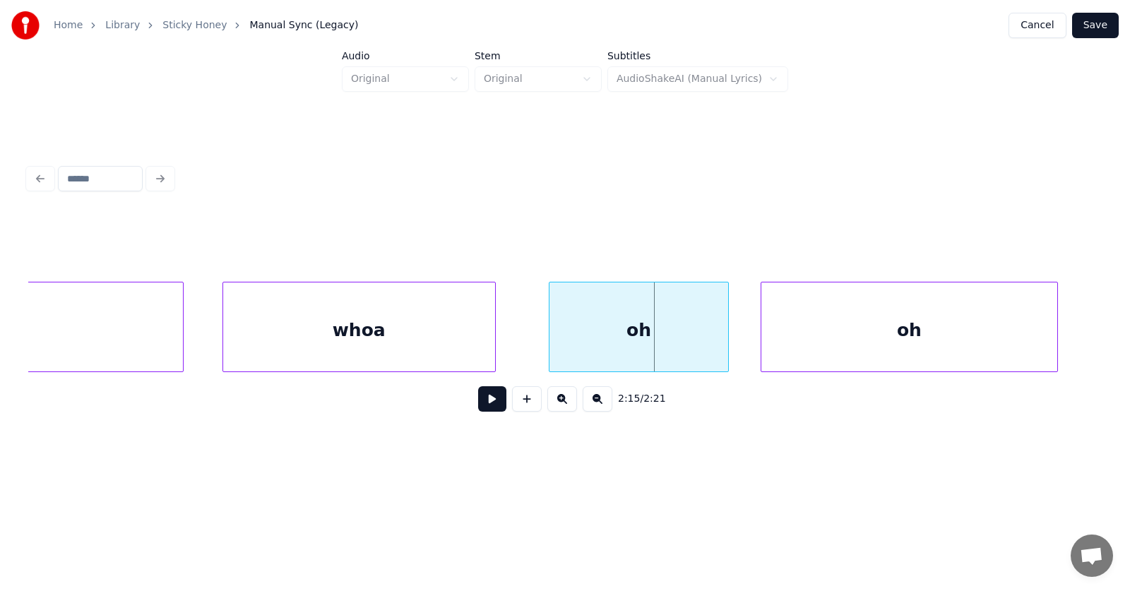
click at [223, 345] on div at bounding box center [225, 326] width 4 height 89
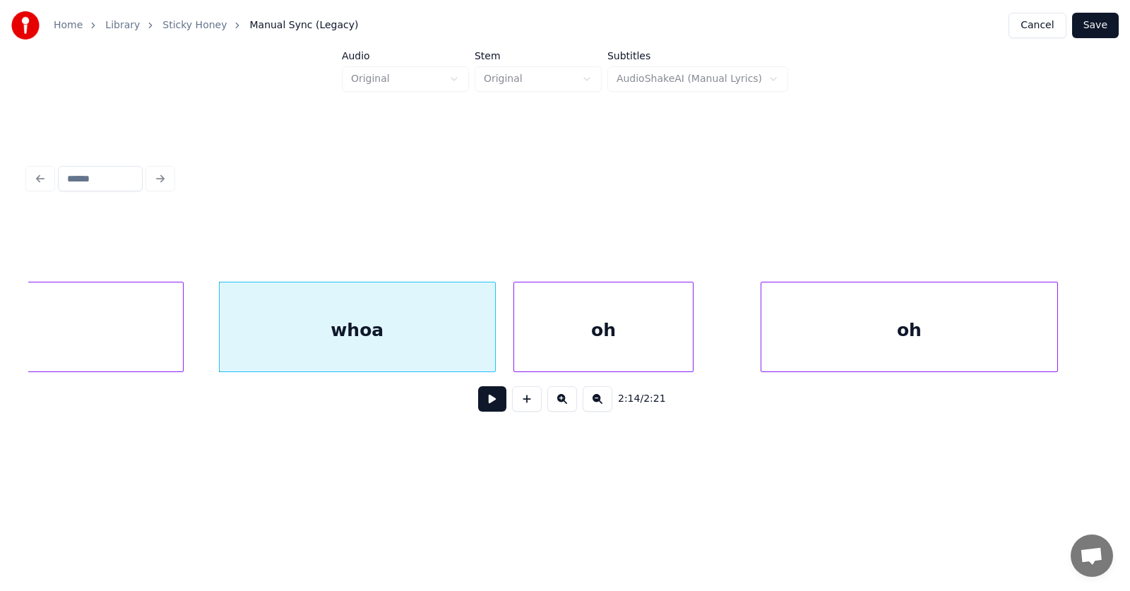
click at [524, 345] on div "oh" at bounding box center [603, 330] width 179 height 96
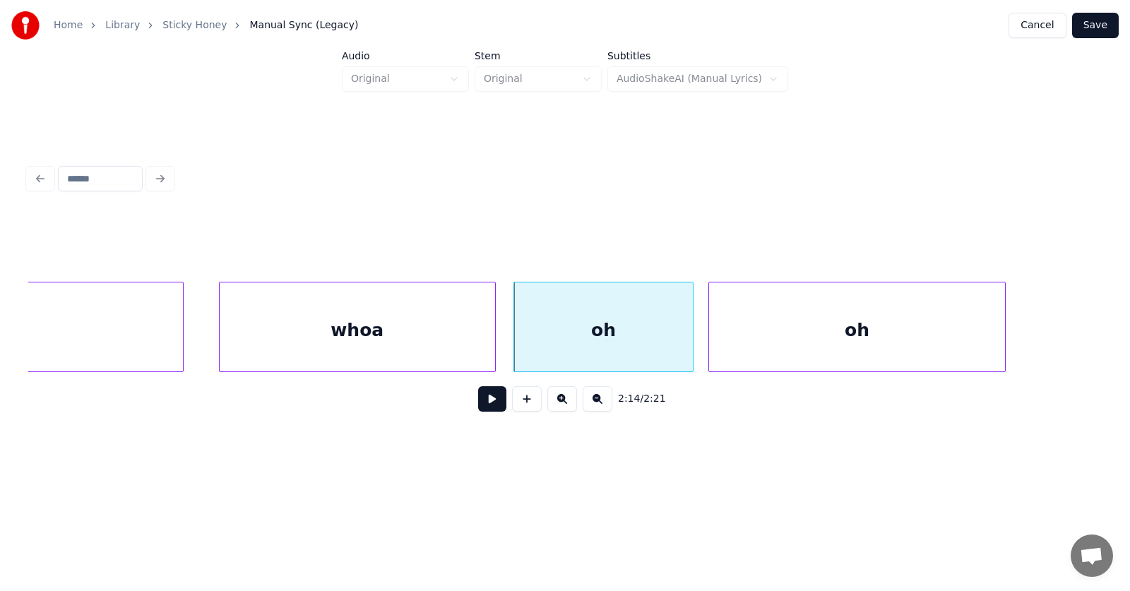
click at [774, 338] on div "oh" at bounding box center [856, 330] width 295 height 96
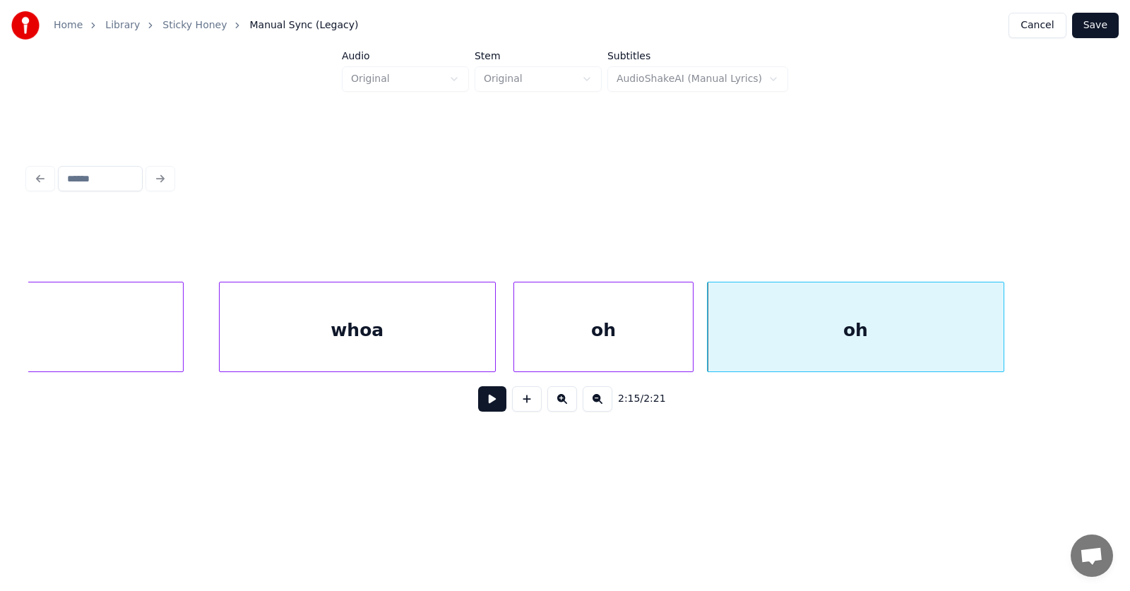
click at [426, 338] on div "whoa" at bounding box center [357, 330] width 275 height 96
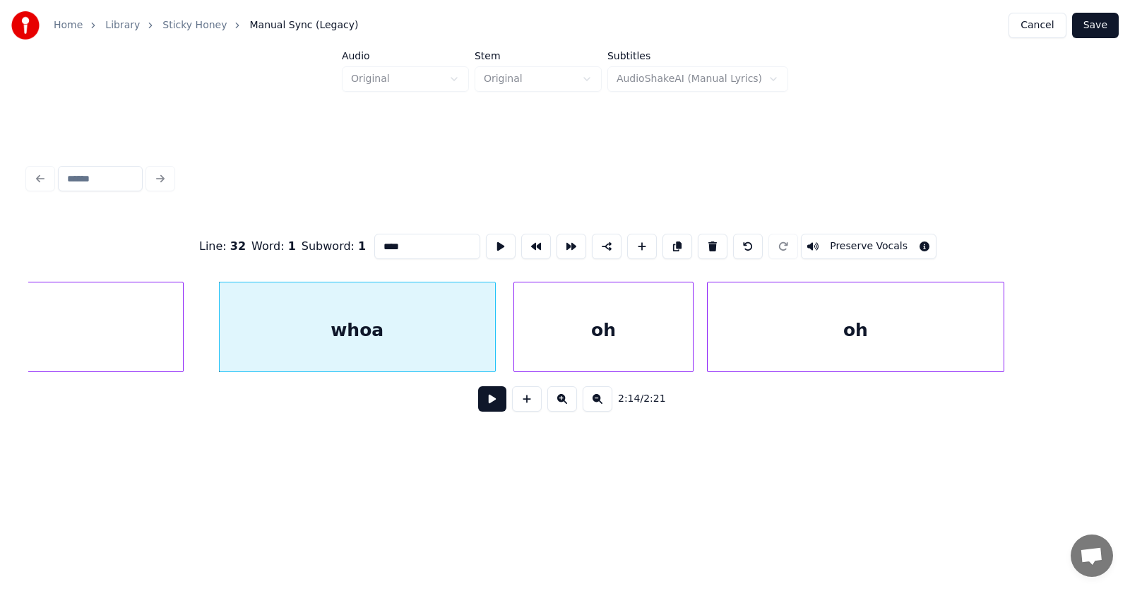
click at [481, 407] on button at bounding box center [492, 398] width 28 height 25
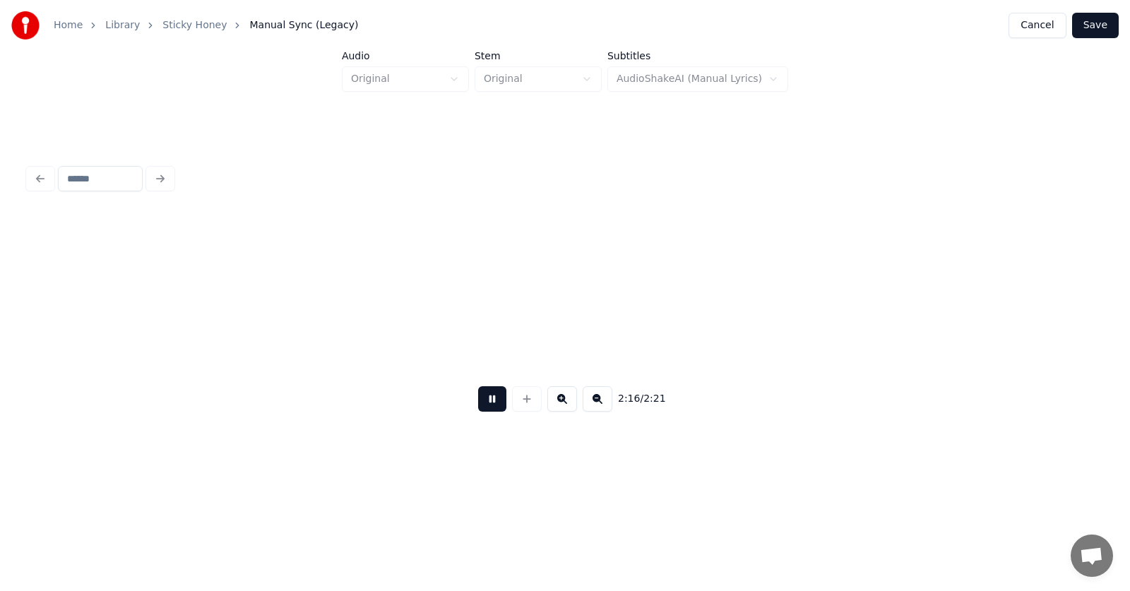
scroll to position [0, 72042]
click at [481, 407] on button at bounding box center [492, 398] width 28 height 25
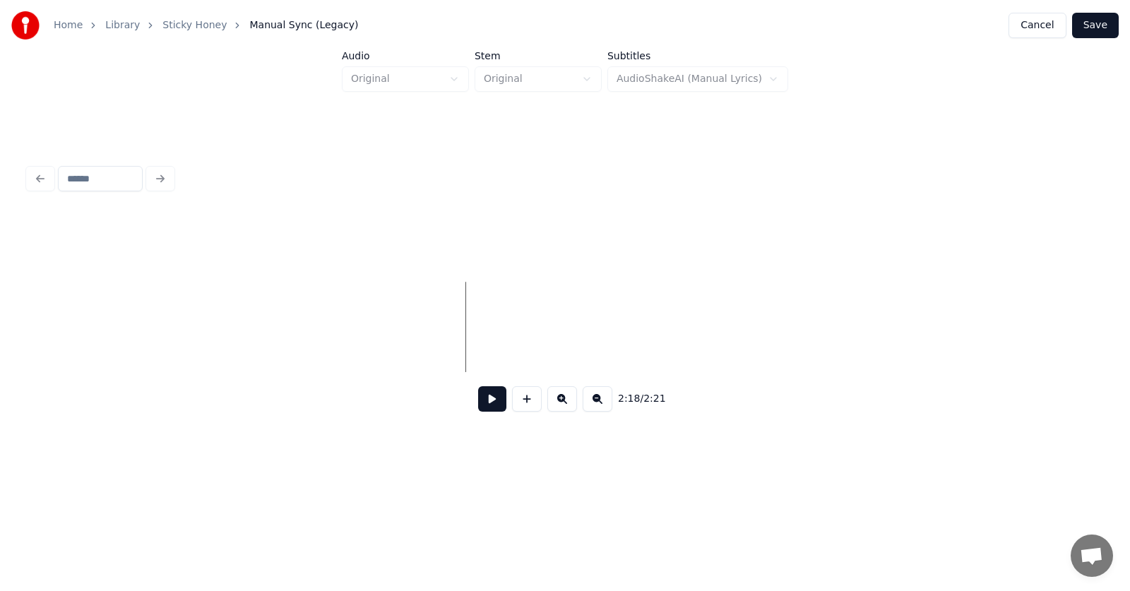
click at [1104, 32] on button "Save" at bounding box center [1095, 25] width 47 height 25
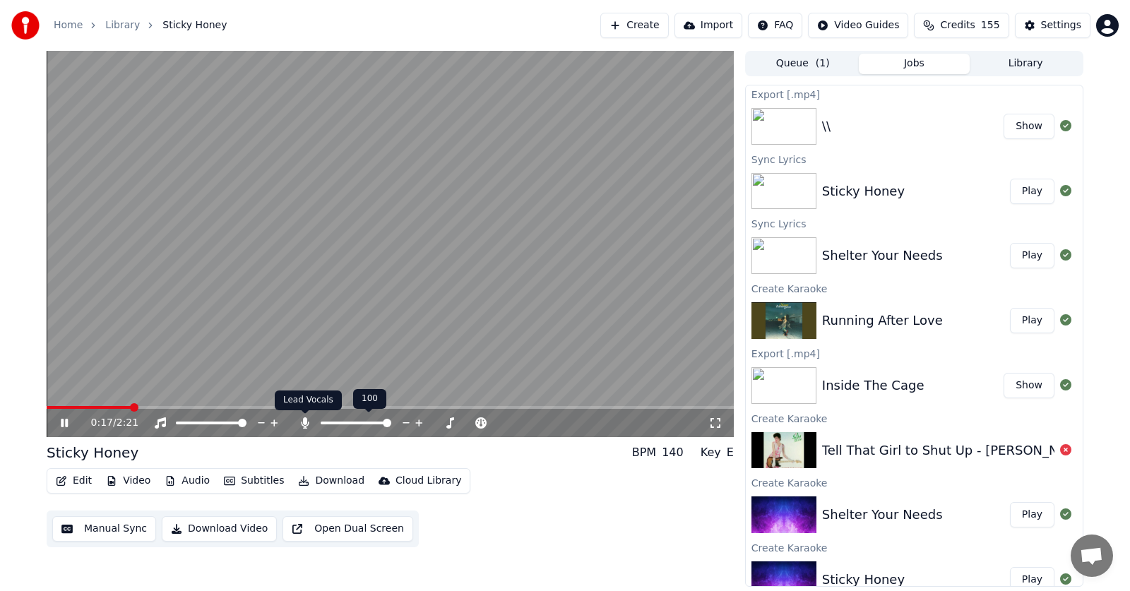
click at [307, 421] on icon at bounding box center [305, 422] width 14 height 11
click at [64, 420] on icon at bounding box center [64, 423] width 7 height 8
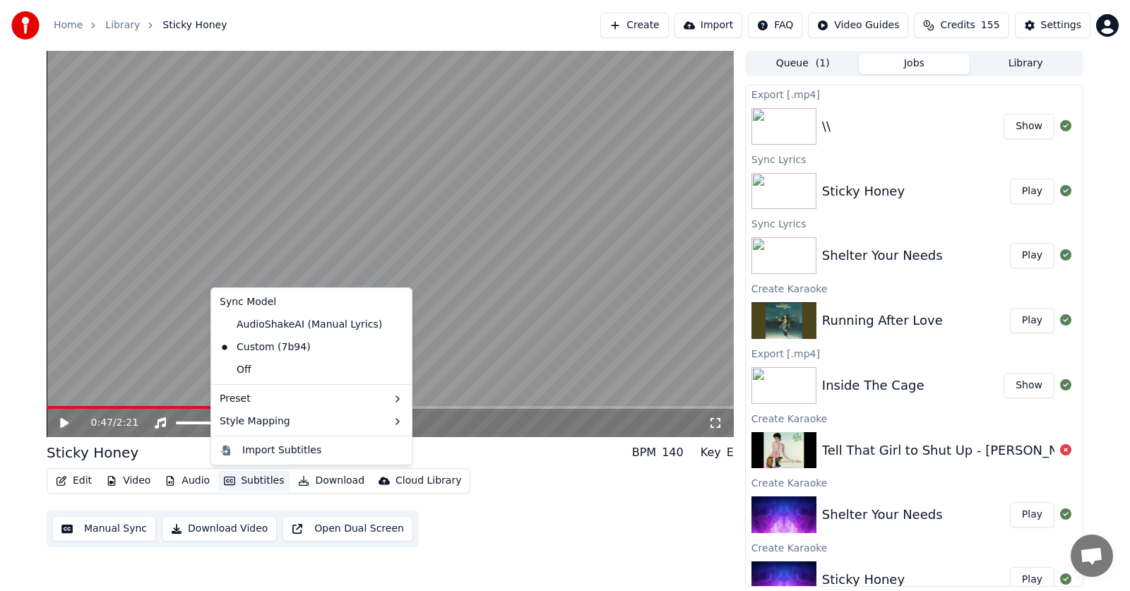
click at [256, 478] on button "Subtitles" at bounding box center [253, 481] width 71 height 20
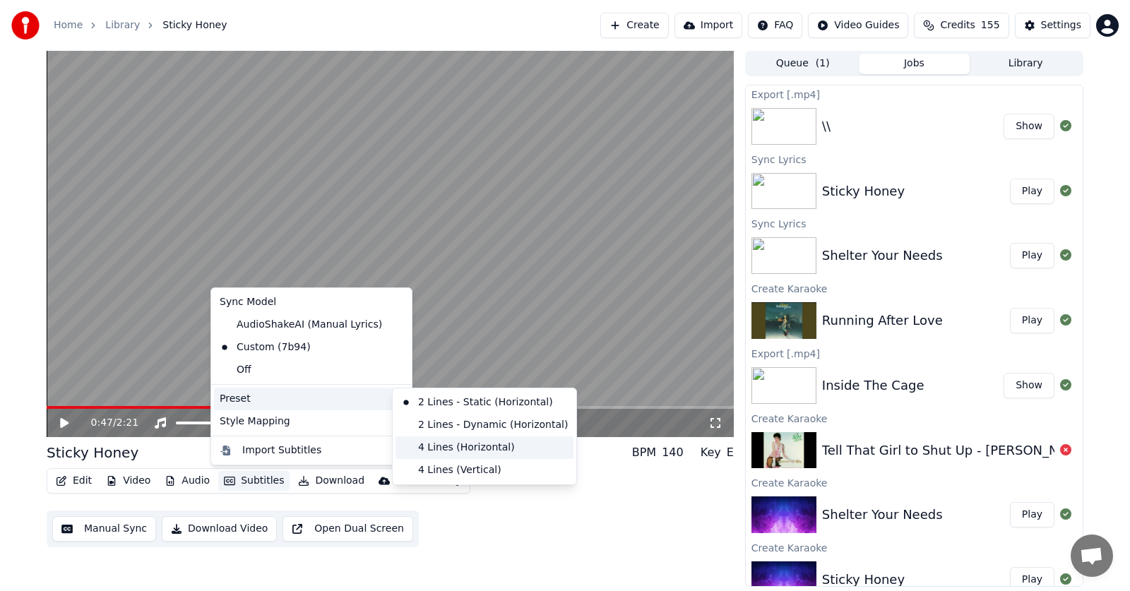
click at [443, 444] on div "4 Lines (Horizontal)" at bounding box center [484, 447] width 178 height 23
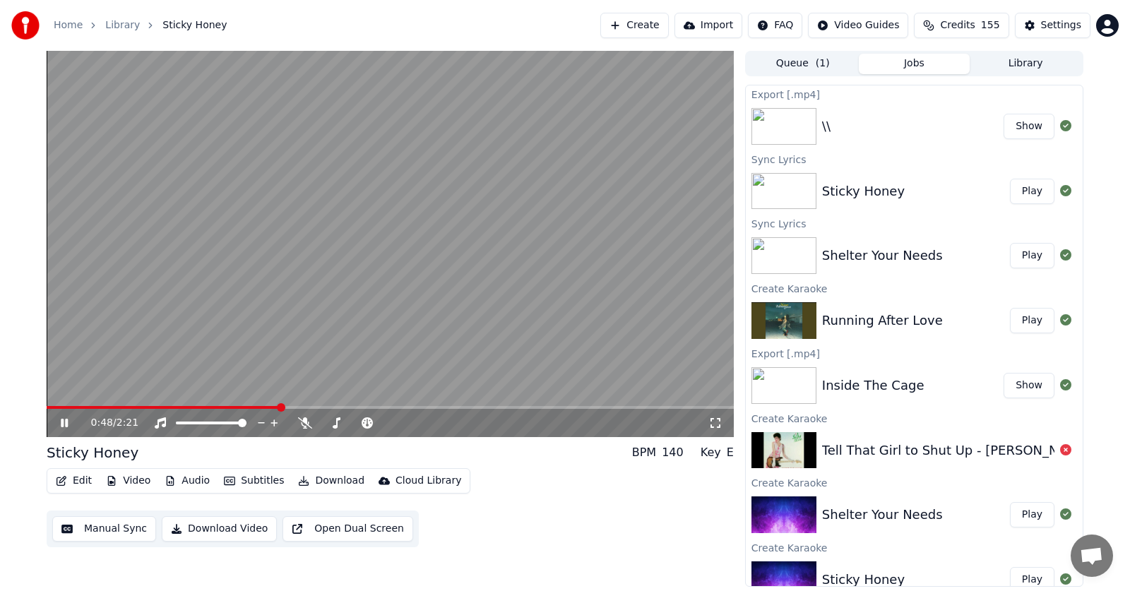
click at [66, 419] on icon at bounding box center [64, 423] width 7 height 8
click at [64, 419] on icon at bounding box center [64, 423] width 8 height 10
click at [64, 419] on icon at bounding box center [64, 423] width 7 height 8
click at [64, 420] on icon at bounding box center [64, 423] width 8 height 10
click at [64, 424] on icon at bounding box center [64, 423] width 7 height 8
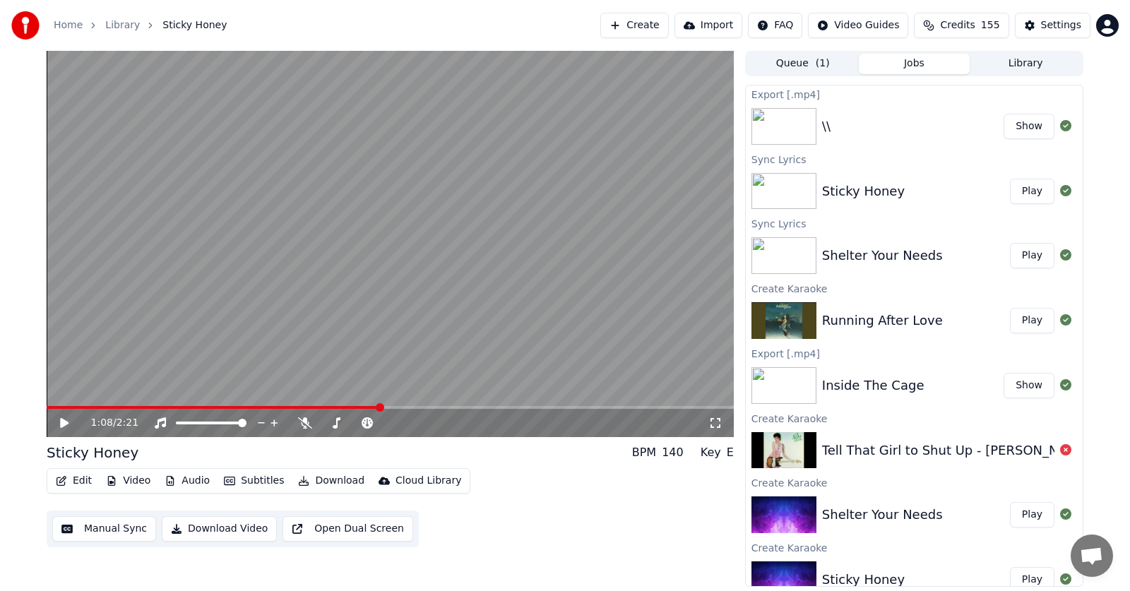
click at [64, 424] on icon at bounding box center [64, 423] width 8 height 10
click at [65, 421] on icon at bounding box center [74, 422] width 33 height 11
click at [64, 422] on icon at bounding box center [64, 423] width 8 height 10
click at [63, 424] on icon at bounding box center [64, 423] width 7 height 8
click at [63, 429] on icon at bounding box center [74, 422] width 33 height 11
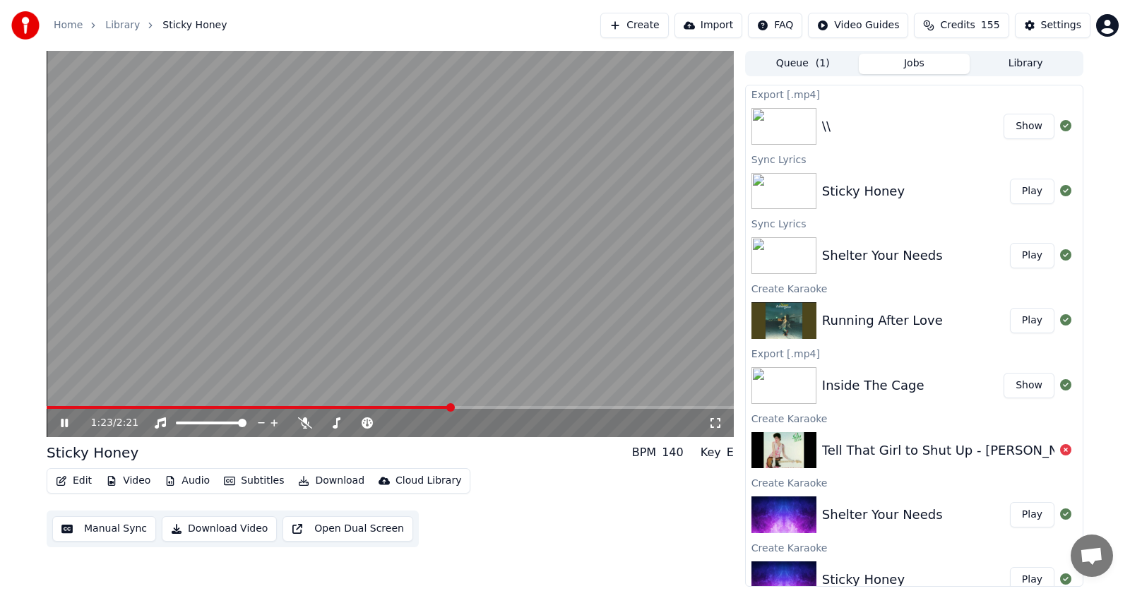
click at [61, 425] on icon at bounding box center [64, 423] width 7 height 8
click at [63, 419] on icon at bounding box center [64, 423] width 8 height 10
click at [303, 421] on icon at bounding box center [305, 422] width 14 height 11
click at [66, 420] on icon at bounding box center [64, 423] width 7 height 8
click at [63, 423] on icon at bounding box center [64, 423] width 8 height 10
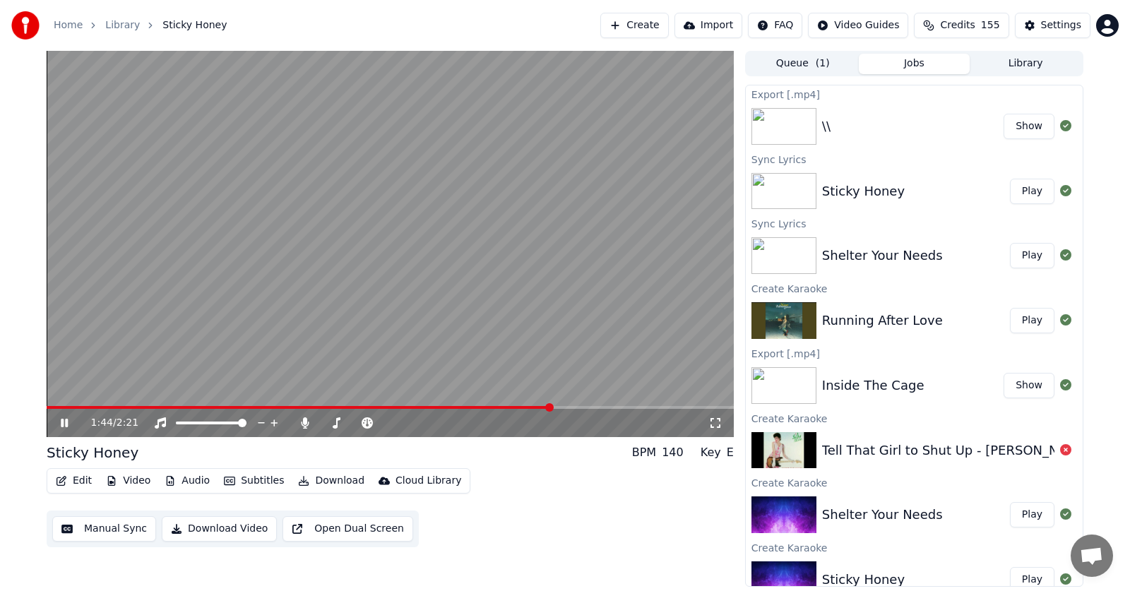
click at [65, 423] on icon at bounding box center [74, 422] width 33 height 11
click at [370, 407] on span at bounding box center [371, 407] width 8 height 8
click at [59, 424] on icon at bounding box center [74, 422] width 33 height 11
click at [66, 420] on icon at bounding box center [64, 423] width 7 height 8
click at [193, 481] on button "Audio" at bounding box center [187, 481] width 56 height 20
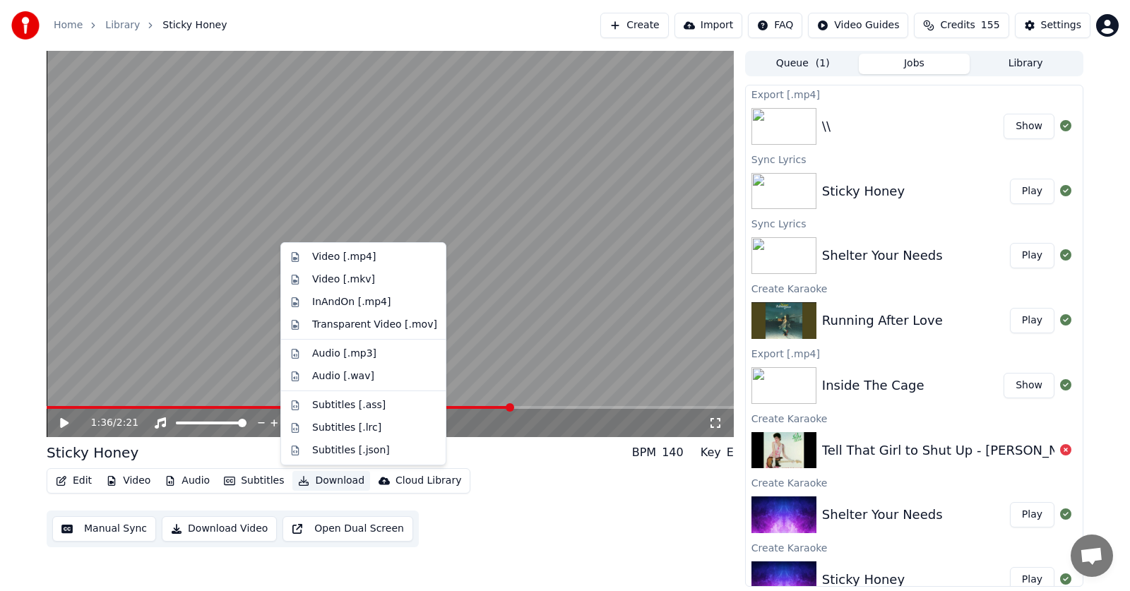
click at [323, 481] on button "Download" at bounding box center [331, 481] width 78 height 20
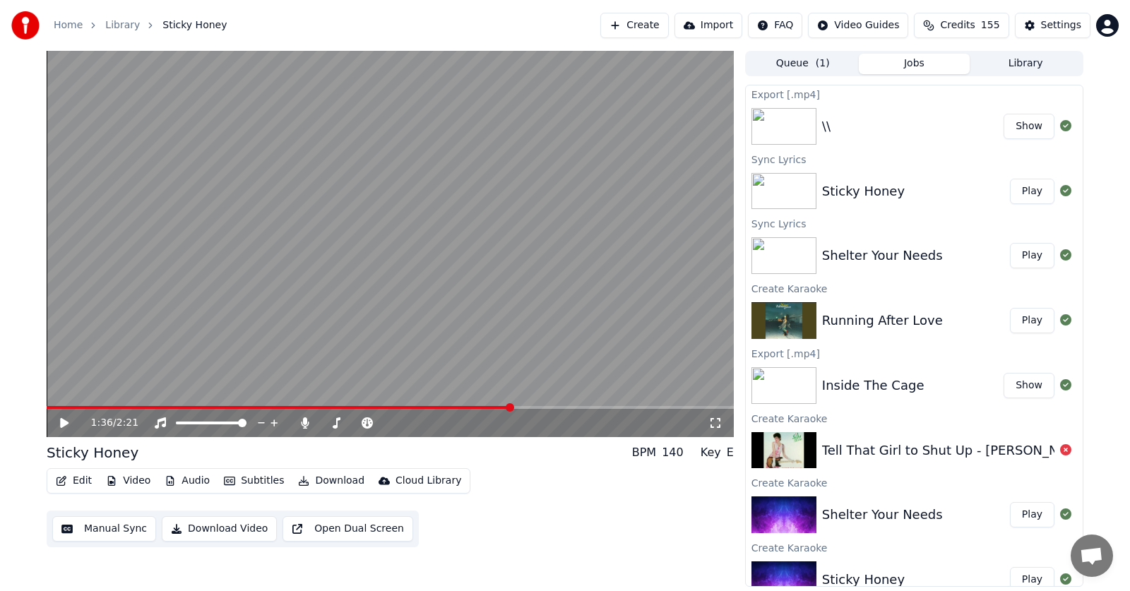
click at [326, 484] on button "Download" at bounding box center [331, 481] width 78 height 20
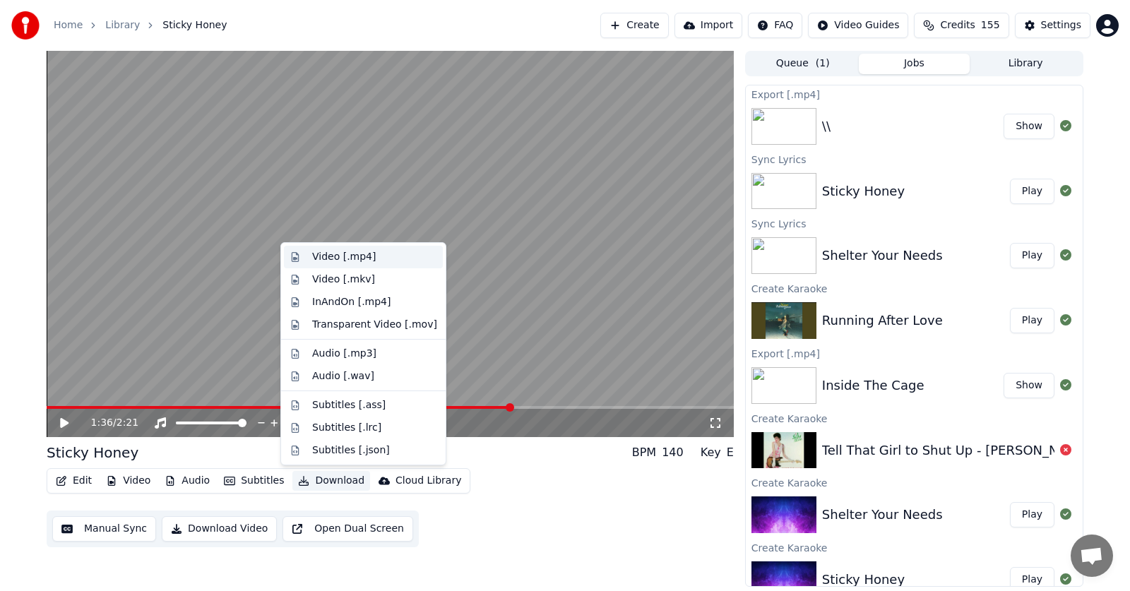
click at [323, 251] on div "Video [.mp4]" at bounding box center [344, 257] width 64 height 14
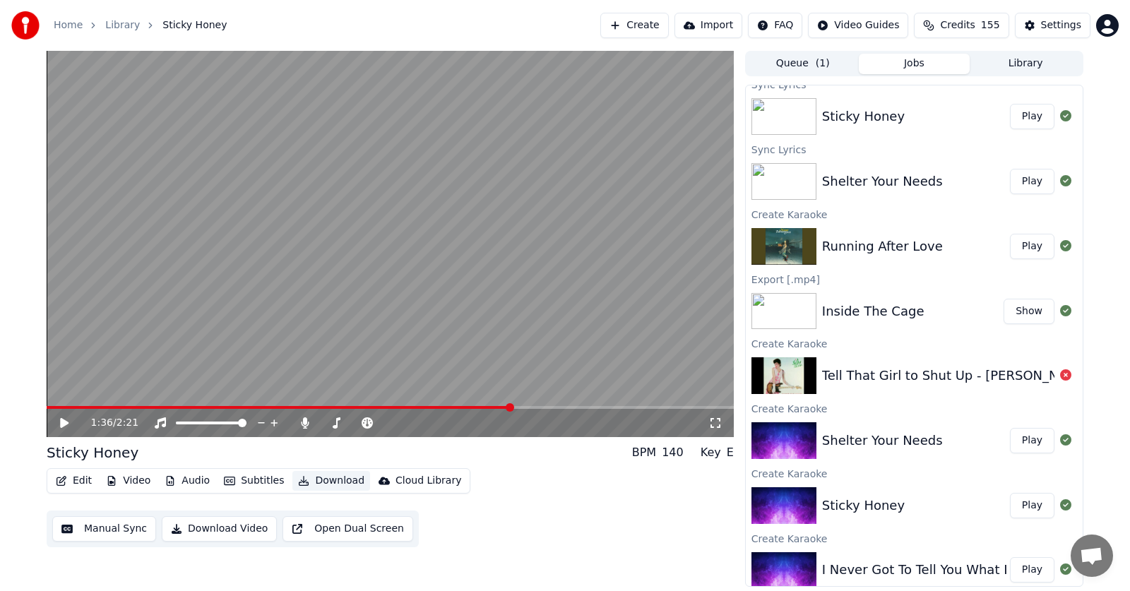
scroll to position [212, 0]
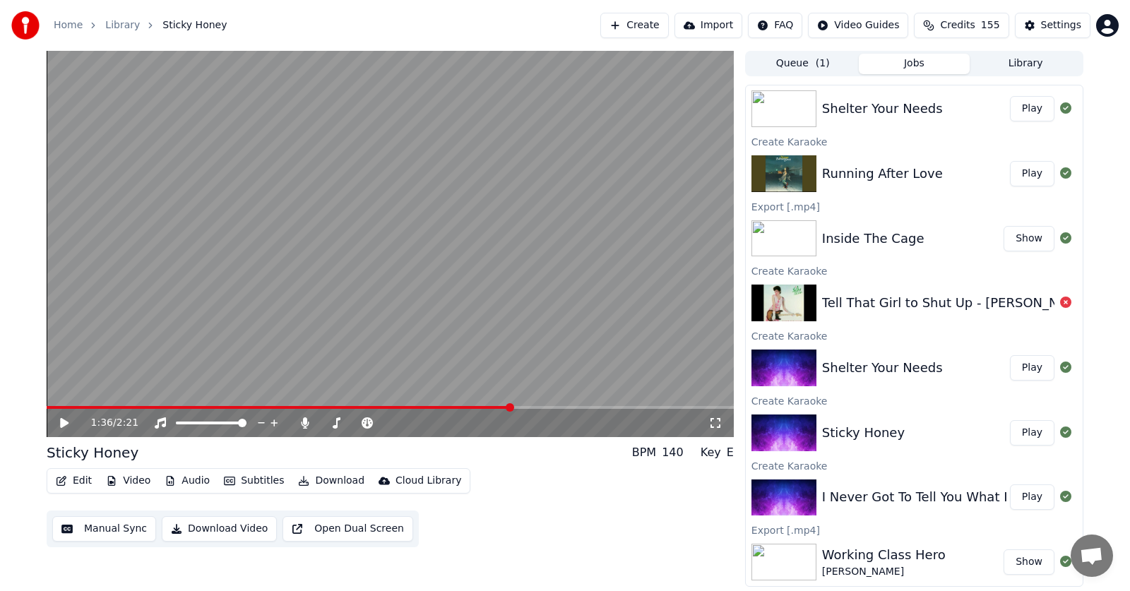
click at [891, 498] on div "I Never Got To Tell You What I Wanted To" at bounding box center [950, 497] width 256 height 20
click at [1028, 498] on button "Play" at bounding box center [1032, 496] width 44 height 25
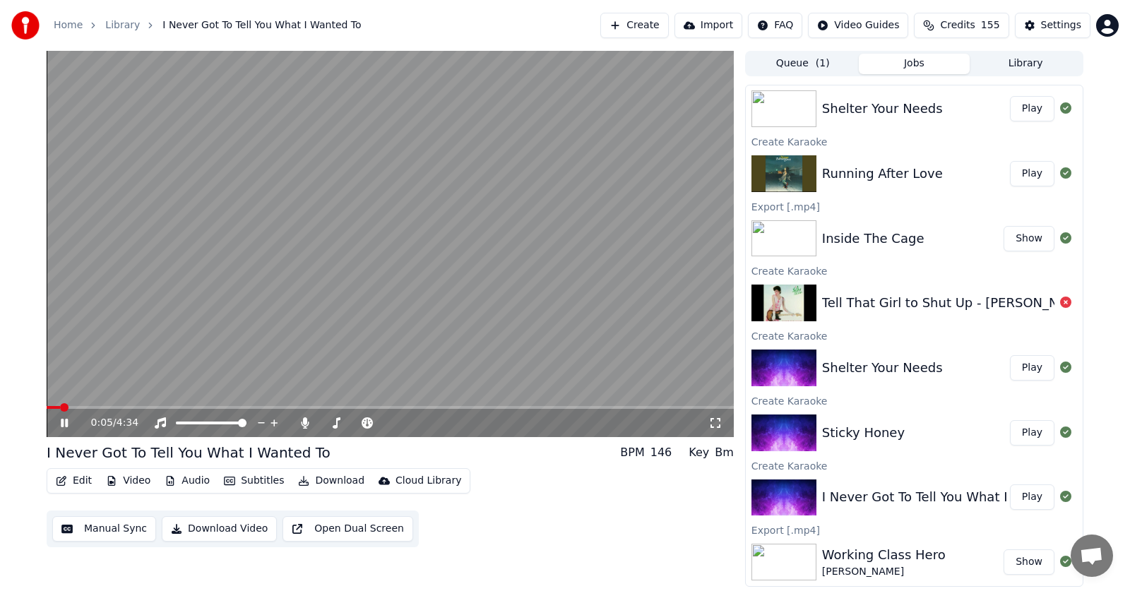
click at [64, 422] on icon at bounding box center [74, 422] width 33 height 11
click at [686, 404] on span at bounding box center [682, 407] width 8 height 8
click at [61, 417] on icon at bounding box center [74, 422] width 33 height 11
click at [628, 410] on span at bounding box center [632, 407] width 8 height 8
click at [65, 423] on icon at bounding box center [74, 422] width 33 height 11
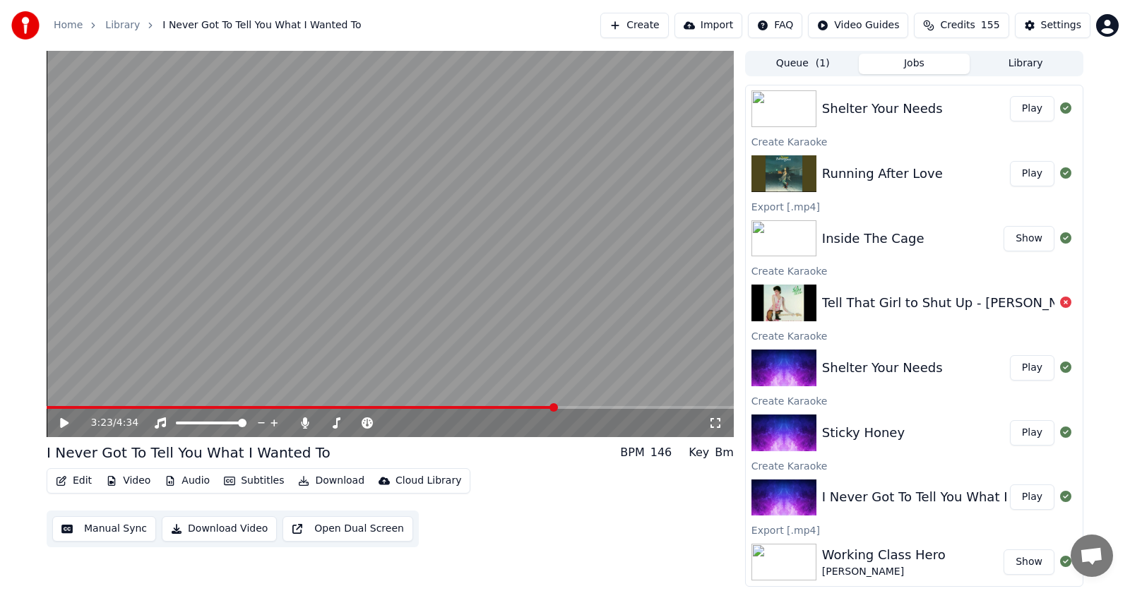
click at [556, 412] on span at bounding box center [553, 407] width 8 height 8
click at [59, 422] on icon at bounding box center [74, 422] width 33 height 11
click at [63, 422] on icon at bounding box center [64, 423] width 7 height 8
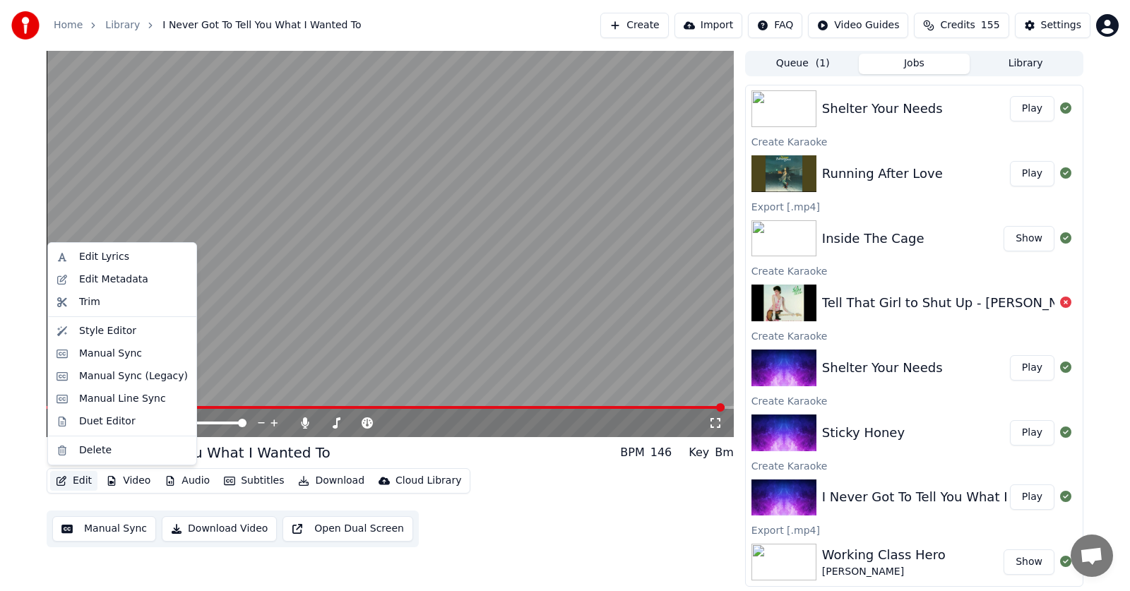
click at [74, 479] on button "Edit" at bounding box center [73, 481] width 47 height 20
click at [104, 376] on div "Manual Sync (Legacy)" at bounding box center [133, 376] width 109 height 14
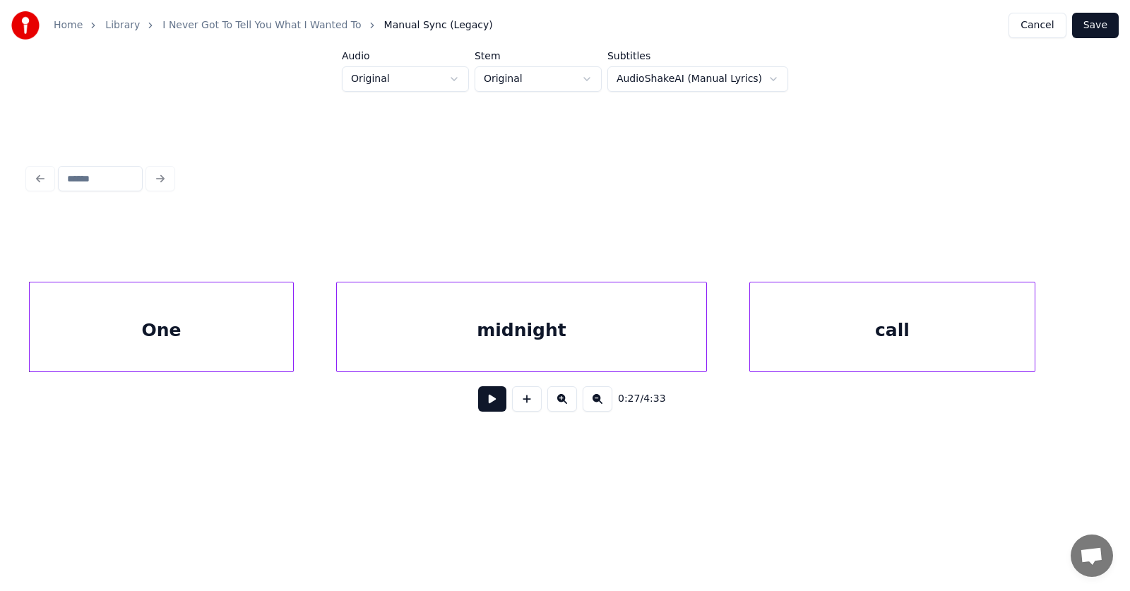
scroll to position [0, 14019]
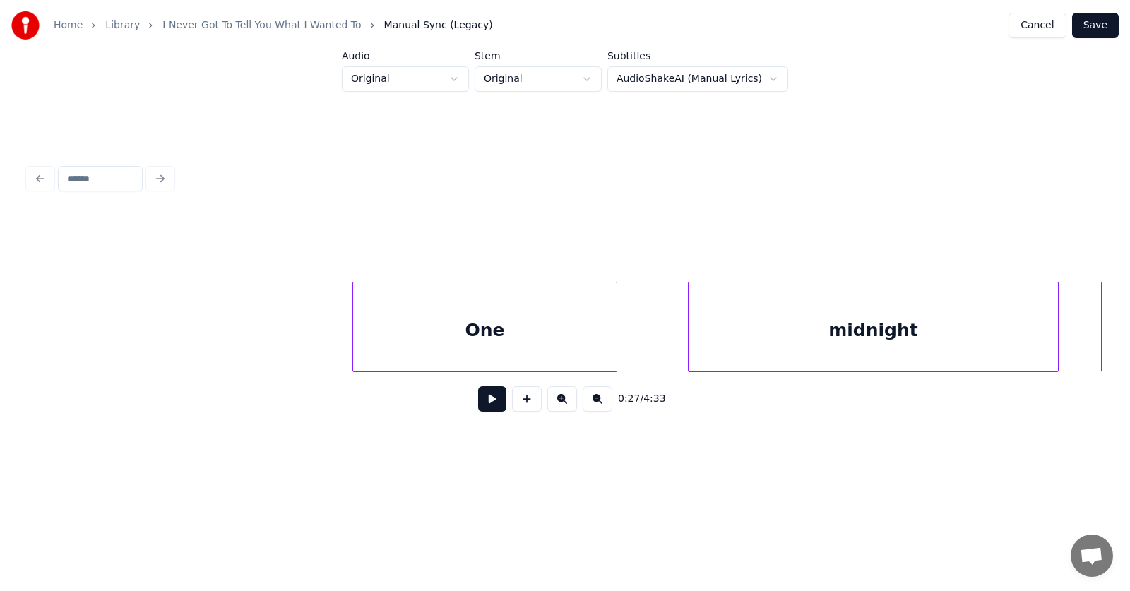
click at [399, 342] on div "One" at bounding box center [484, 330] width 263 height 96
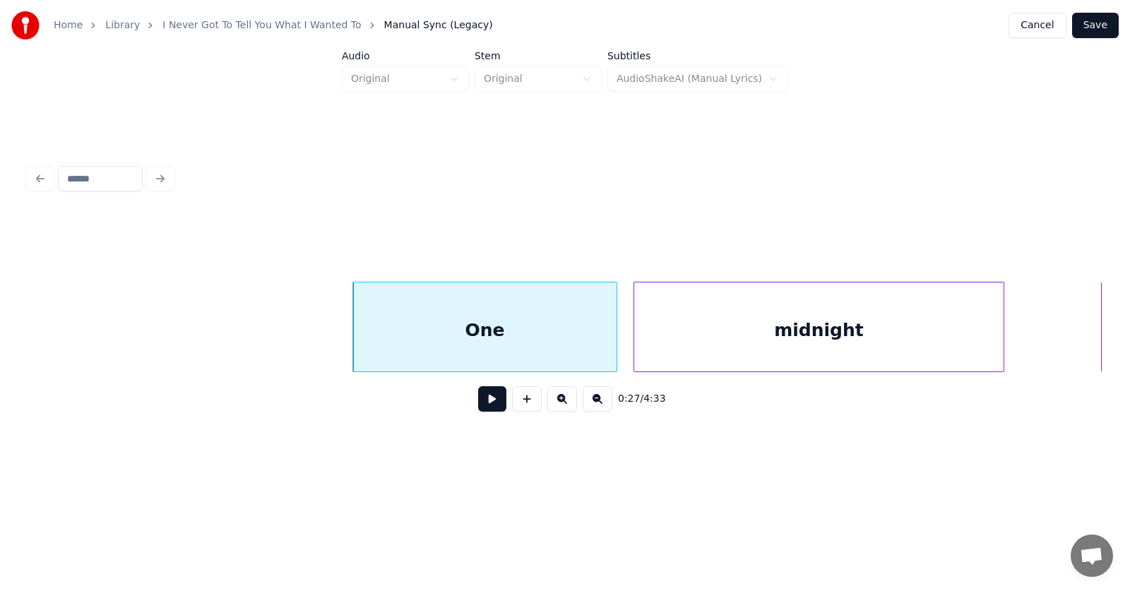
click at [686, 334] on div "midnight" at bounding box center [818, 330] width 369 height 96
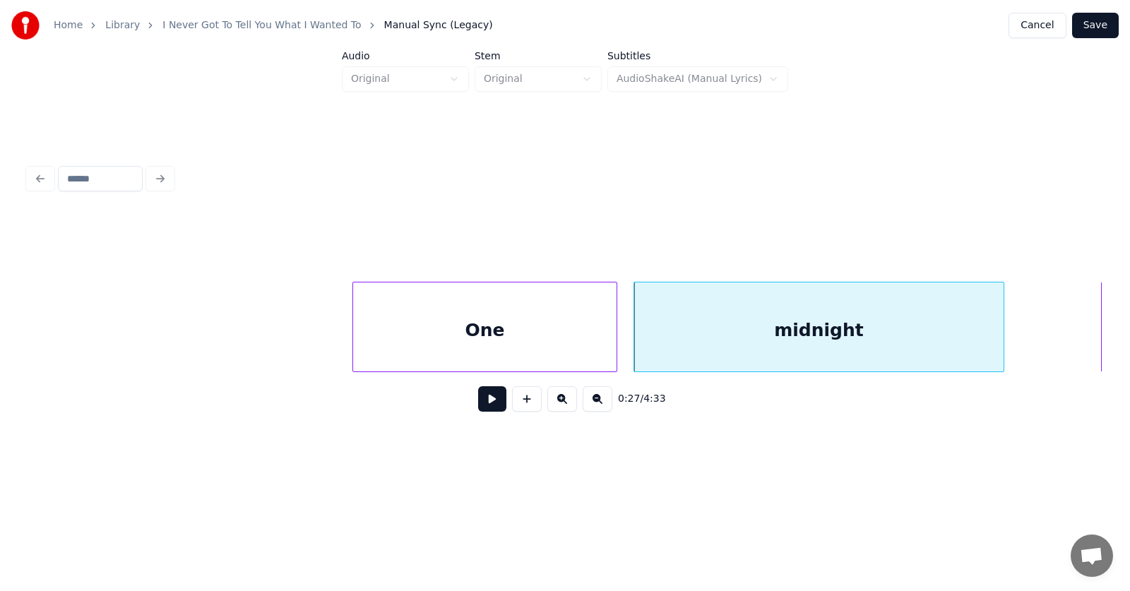
click at [500, 330] on div "One" at bounding box center [484, 330] width 263 height 96
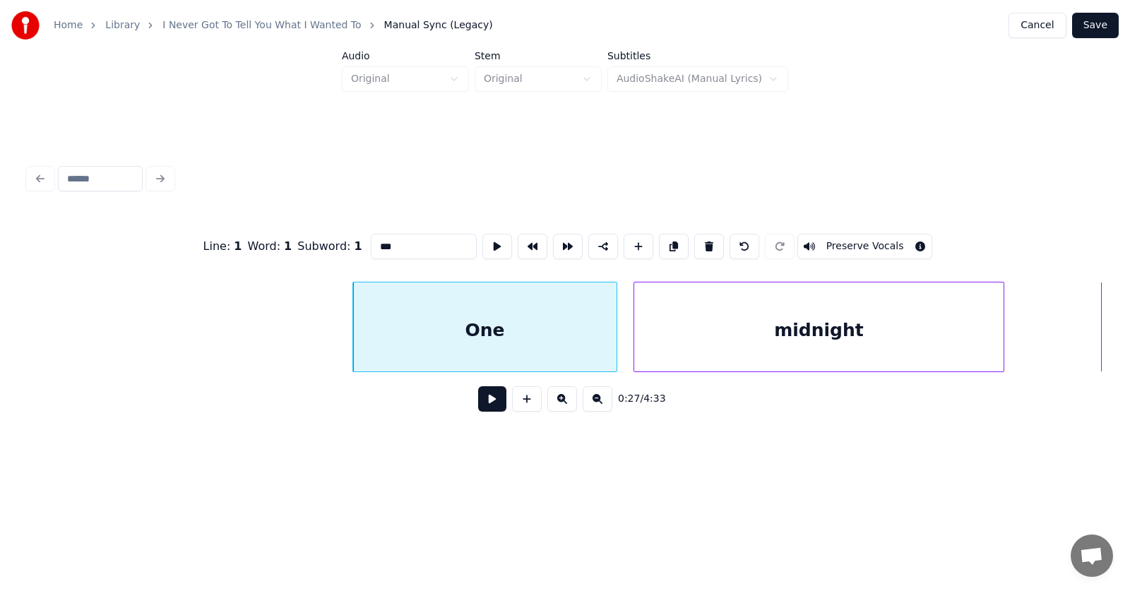
click at [478, 400] on button at bounding box center [492, 398] width 28 height 25
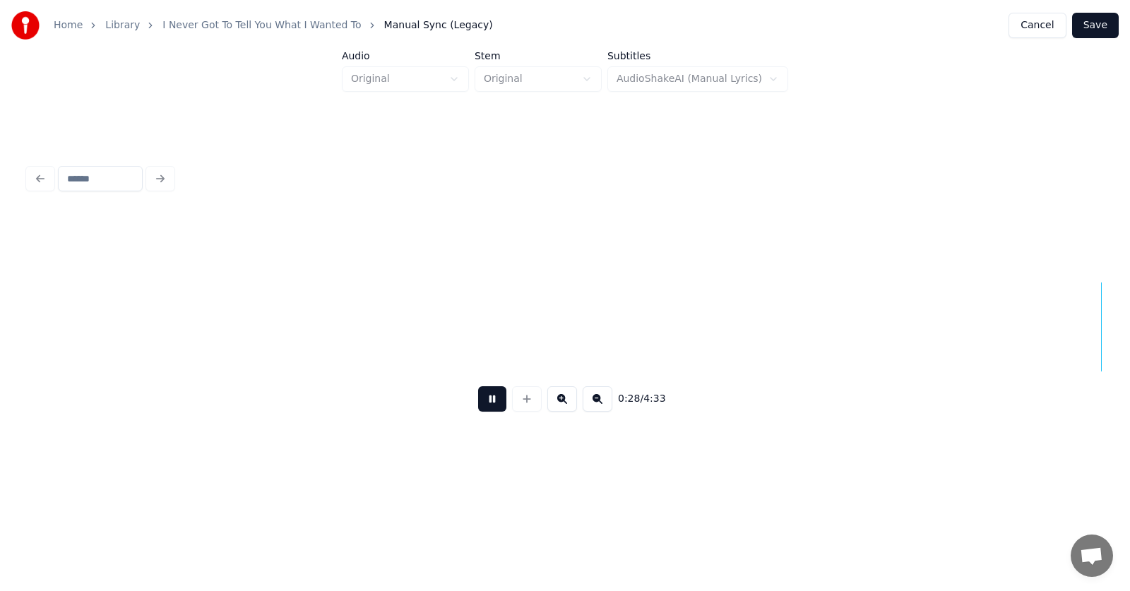
scroll to position [0, 15100]
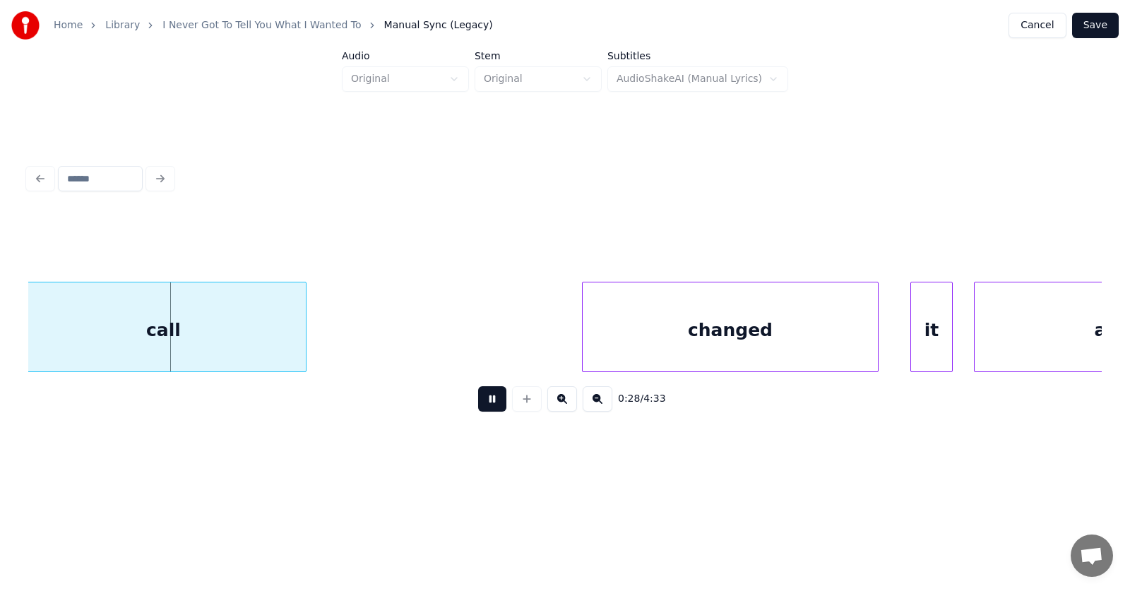
click at [478, 400] on button at bounding box center [492, 398] width 28 height 25
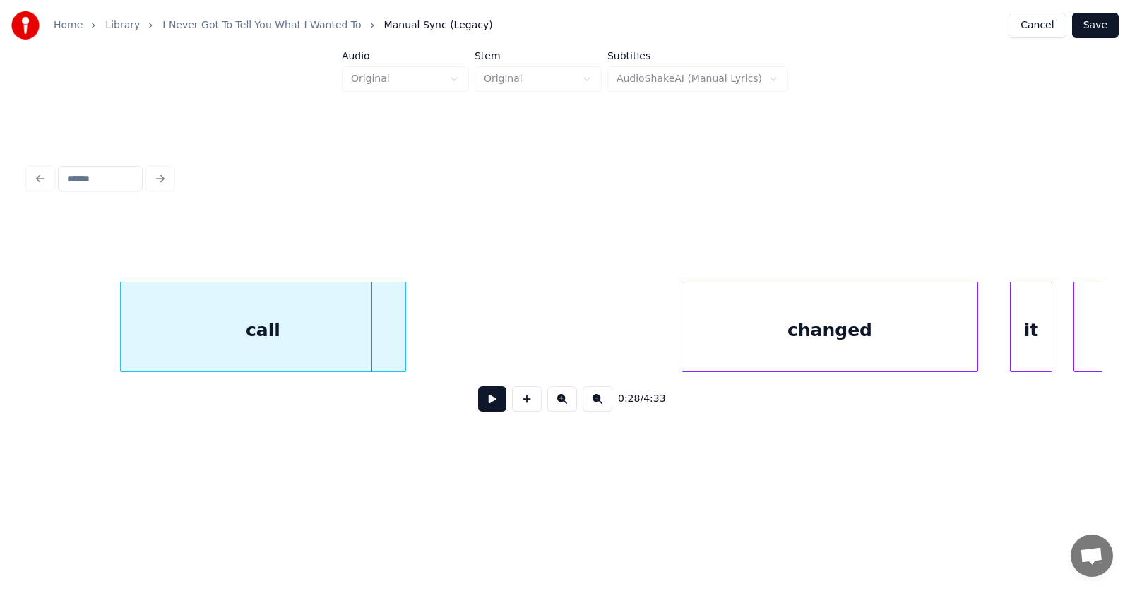
scroll to position [0, 14804]
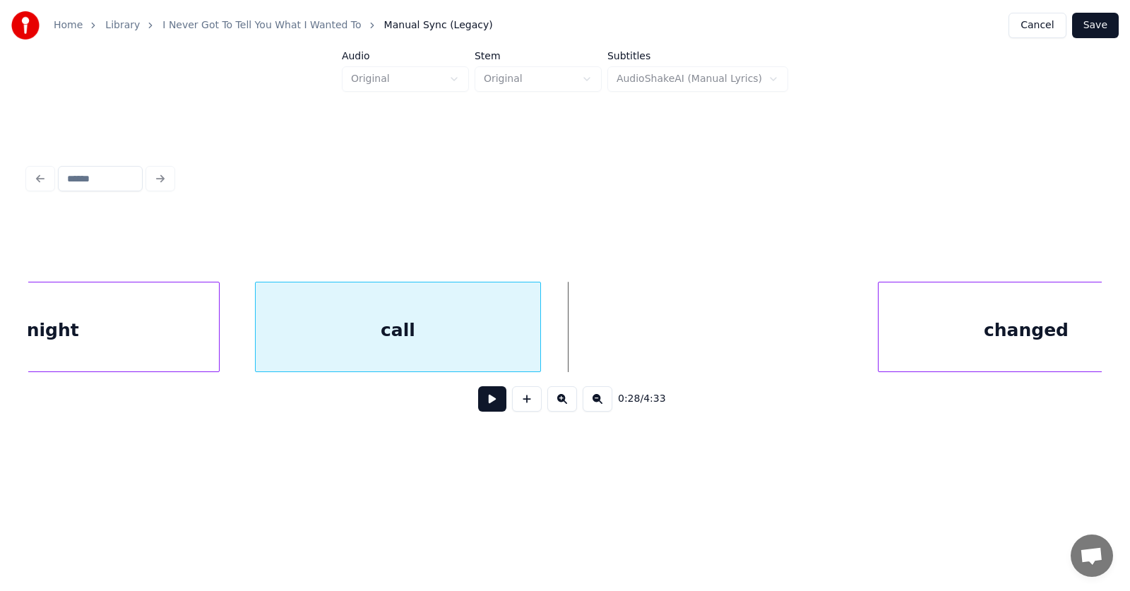
click at [306, 343] on div "call" at bounding box center [398, 330] width 285 height 96
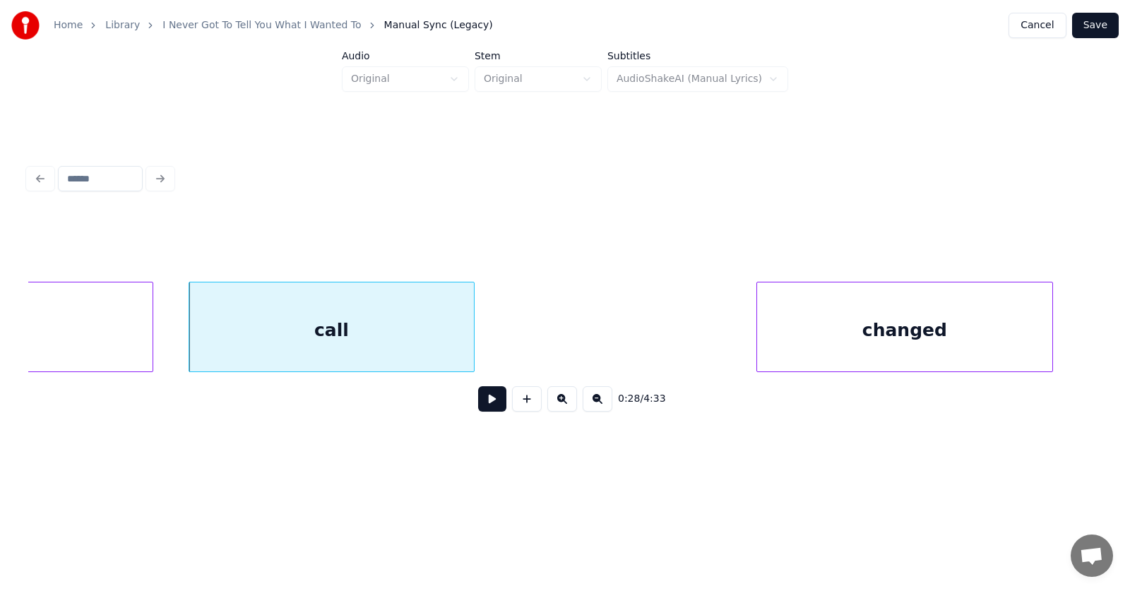
click at [895, 356] on div "changed" at bounding box center [904, 330] width 295 height 96
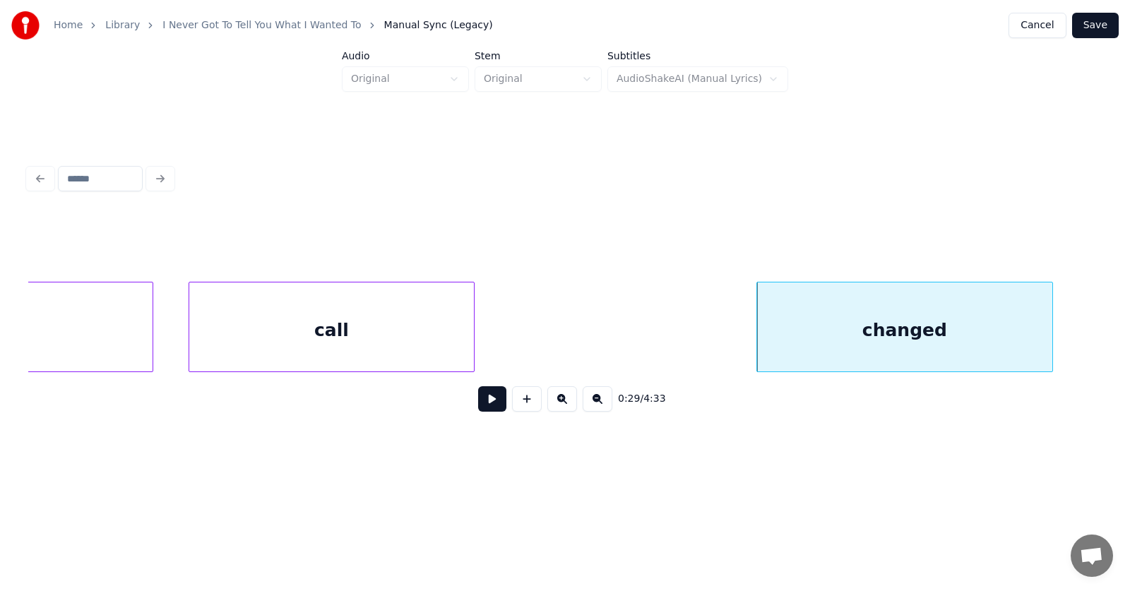
click at [488, 404] on button at bounding box center [492, 398] width 28 height 25
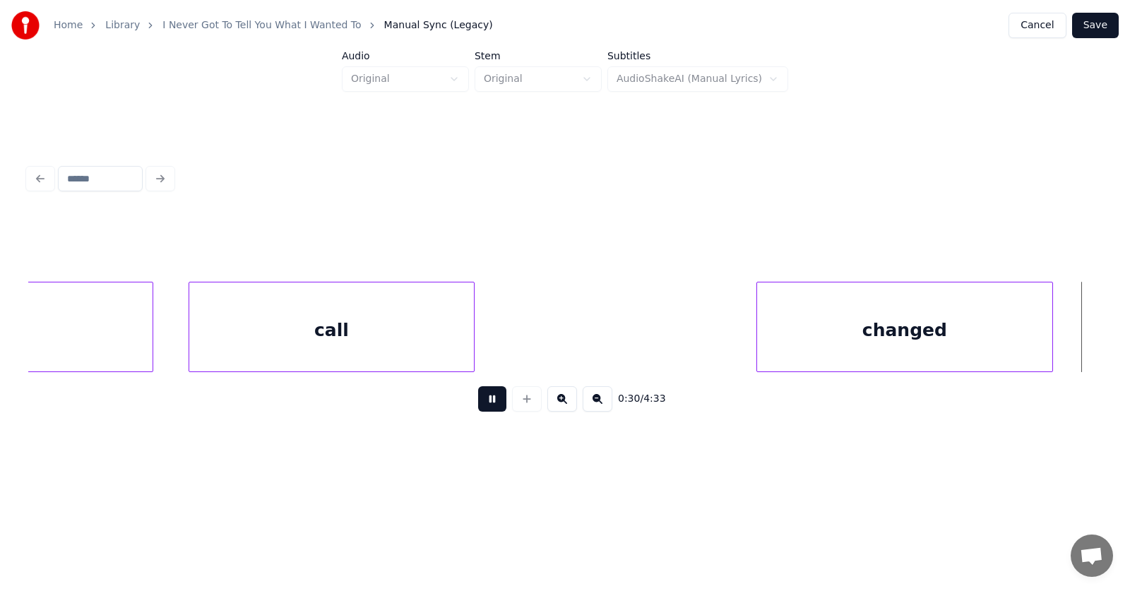
scroll to position [0, 15948]
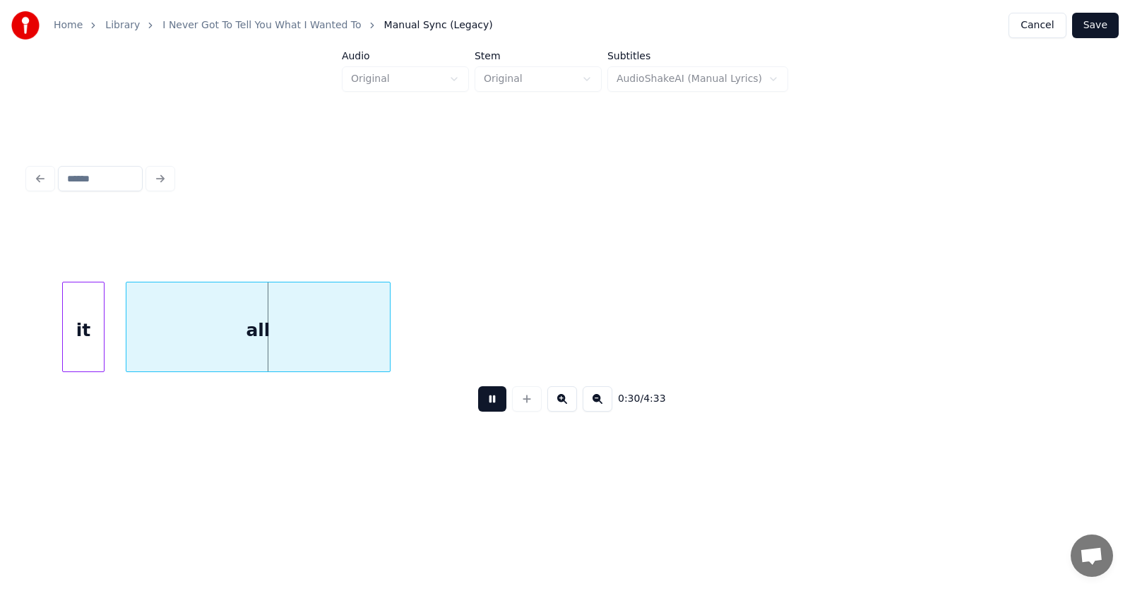
click at [488, 404] on button at bounding box center [492, 398] width 28 height 25
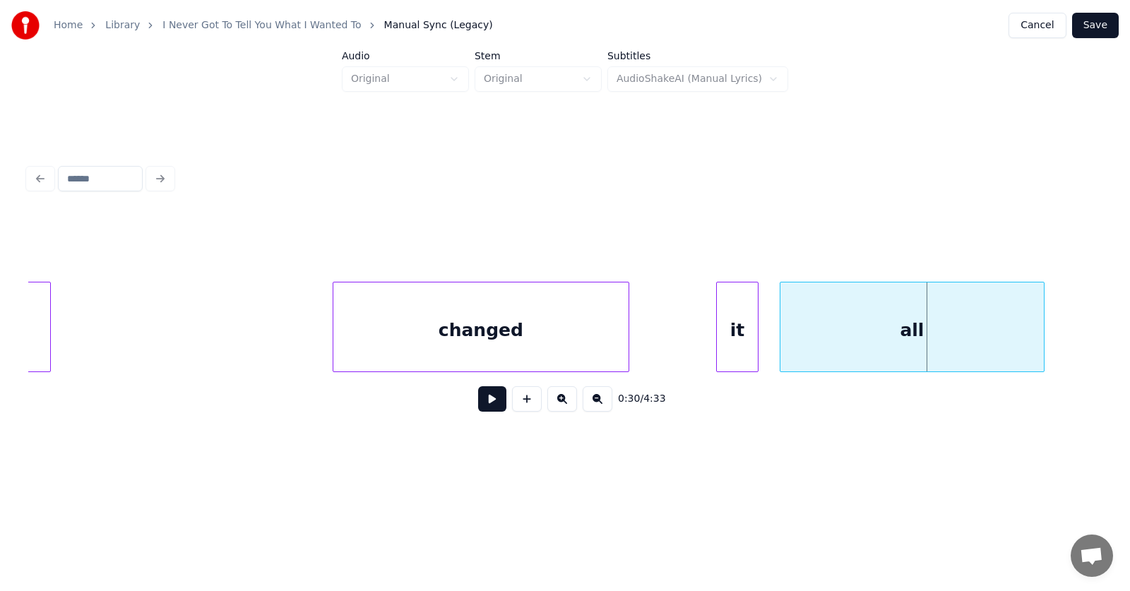
scroll to position [0, 15097]
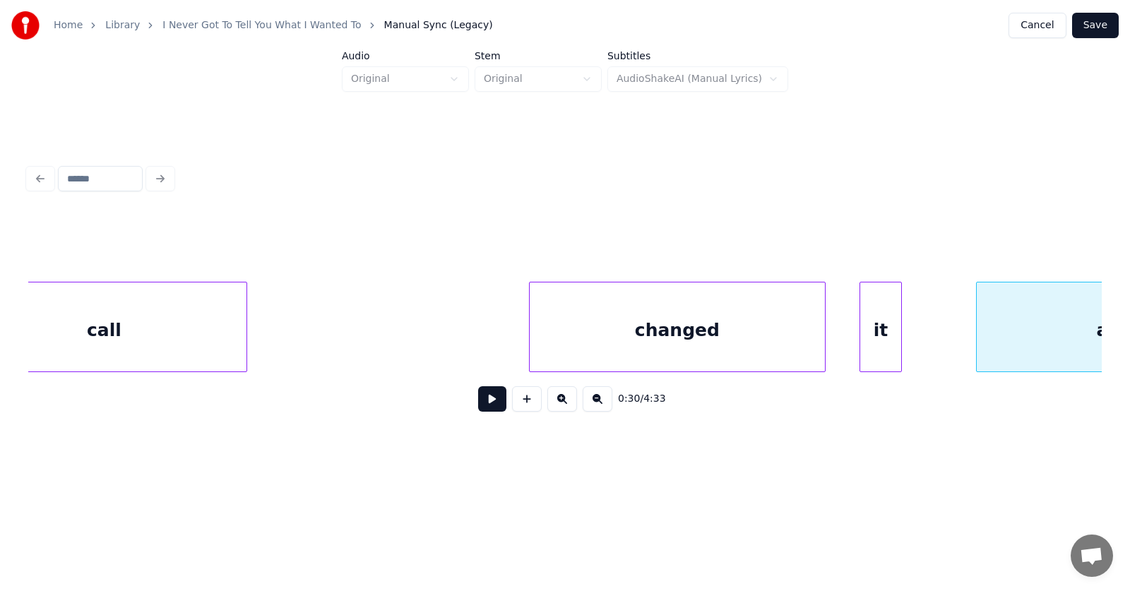
click at [871, 342] on div "it" at bounding box center [880, 330] width 41 height 96
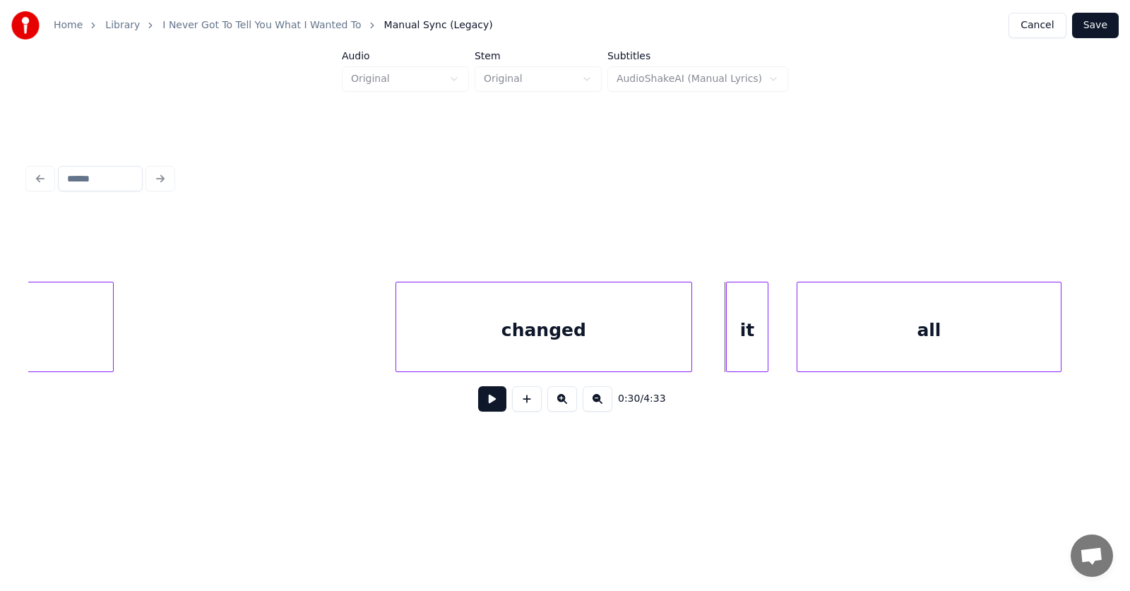
click at [957, 339] on div "all" at bounding box center [928, 330] width 263 height 96
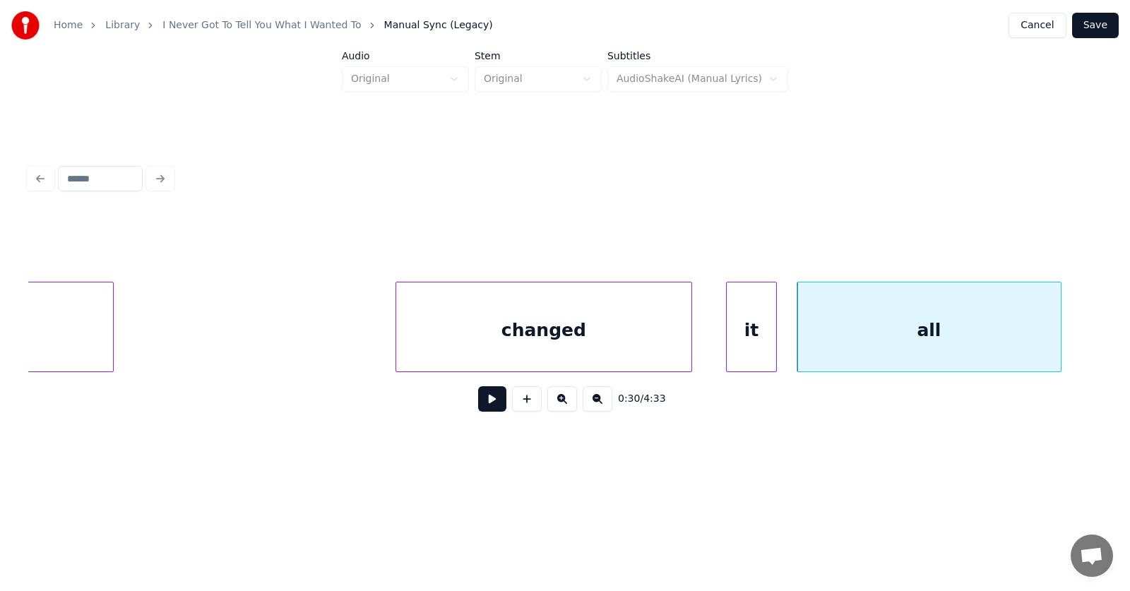
click at [775, 341] on div at bounding box center [774, 326] width 4 height 89
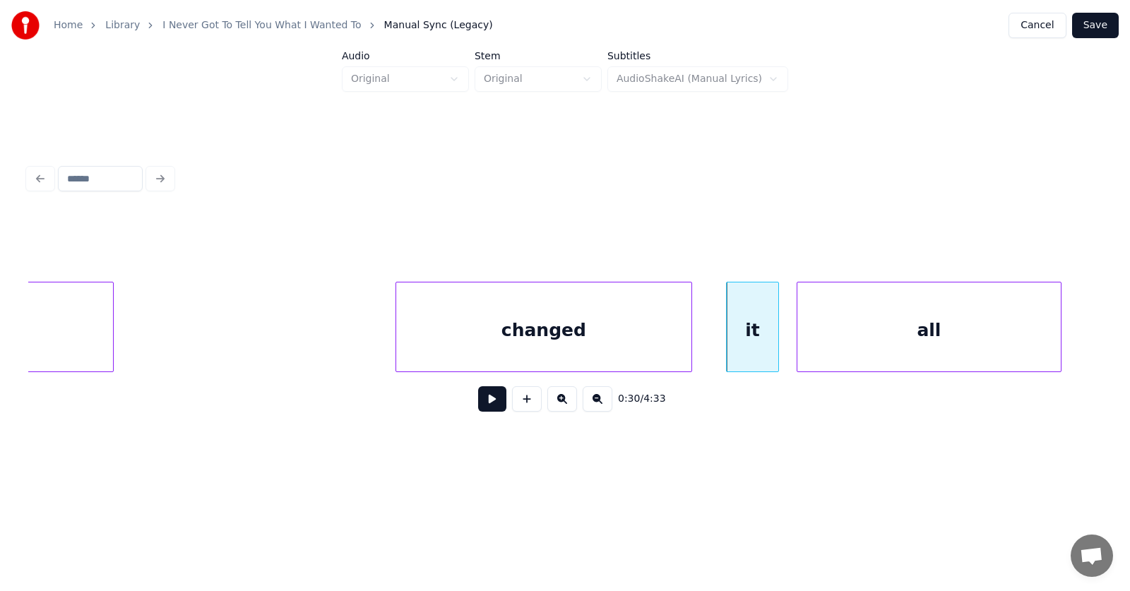
click at [727, 339] on div at bounding box center [729, 326] width 4 height 89
click at [478, 411] on button at bounding box center [492, 398] width 28 height 25
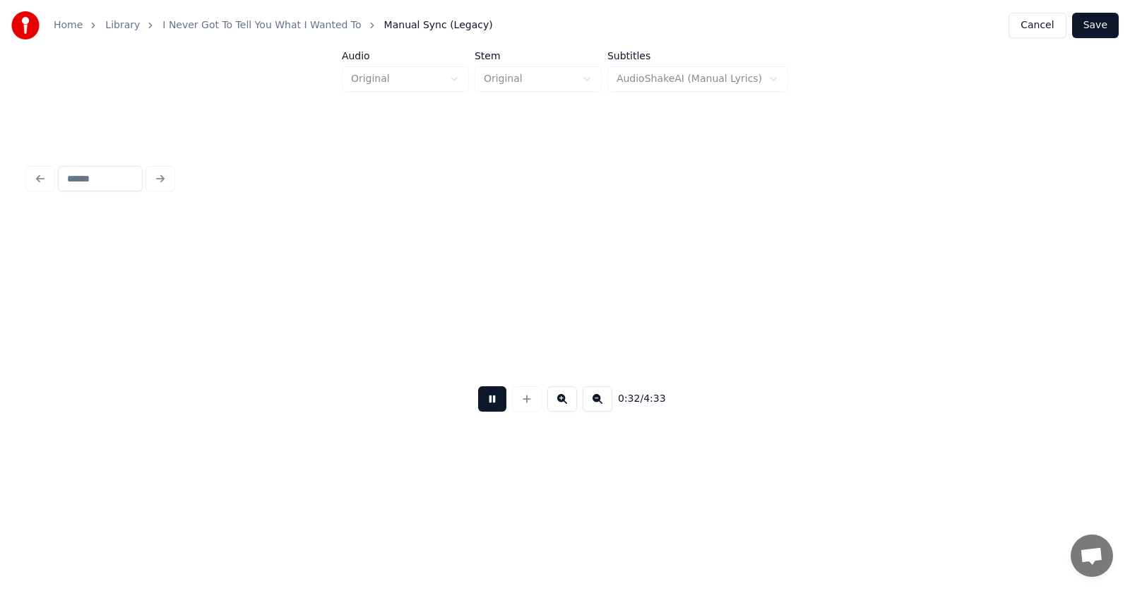
scroll to position [0, 17389]
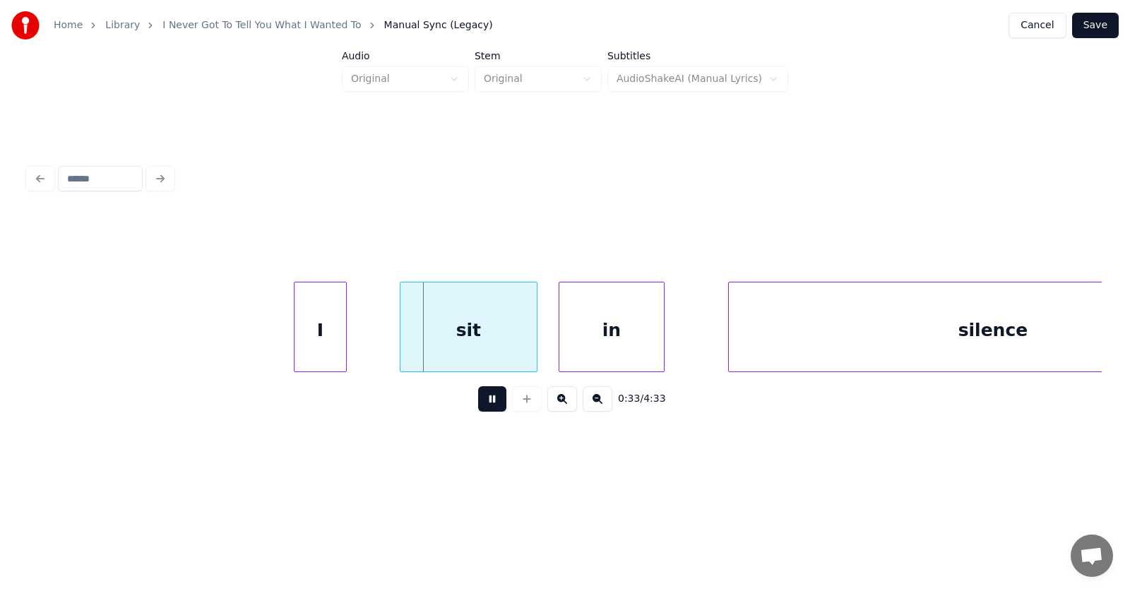
click at [482, 407] on button at bounding box center [492, 398] width 28 height 25
click at [321, 328] on div "I" at bounding box center [315, 330] width 52 height 96
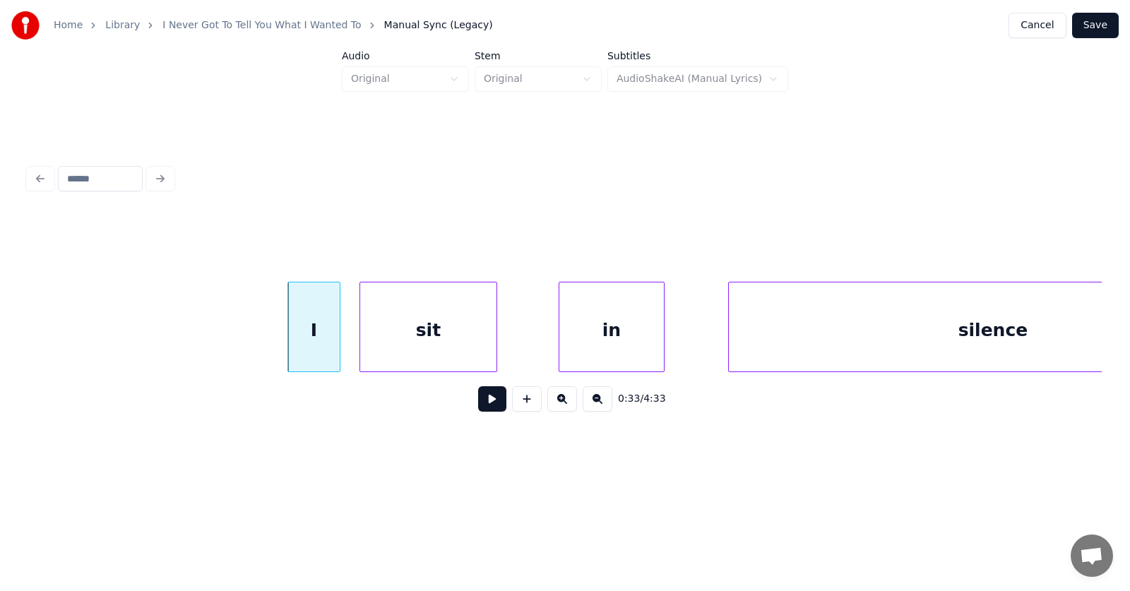
click at [381, 338] on div "sit" at bounding box center [428, 330] width 136 height 96
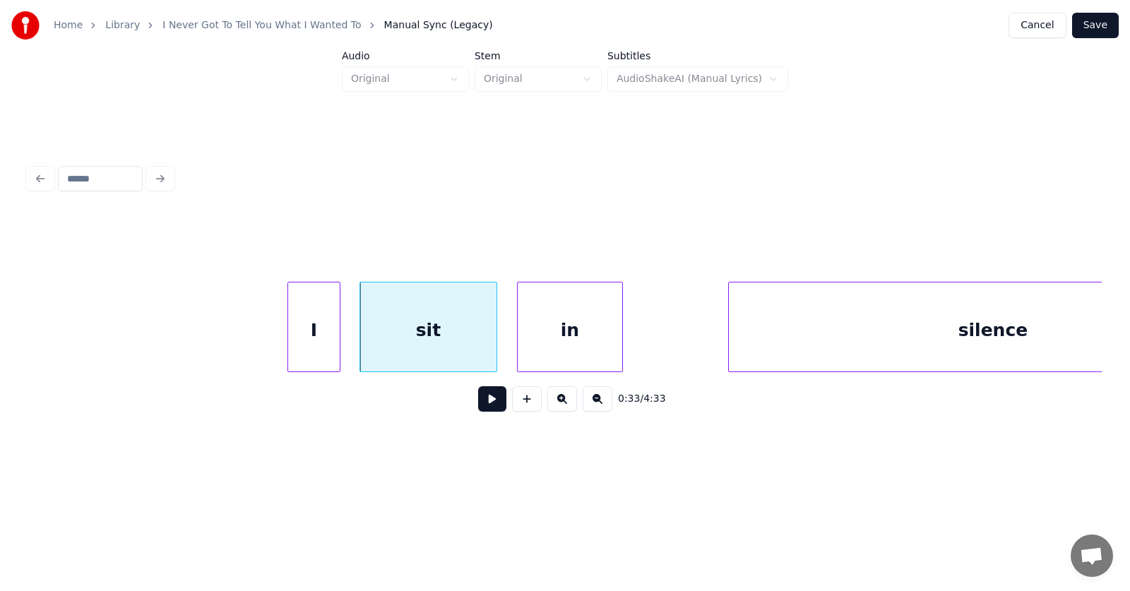
click at [550, 346] on div "in" at bounding box center [570, 330] width 104 height 96
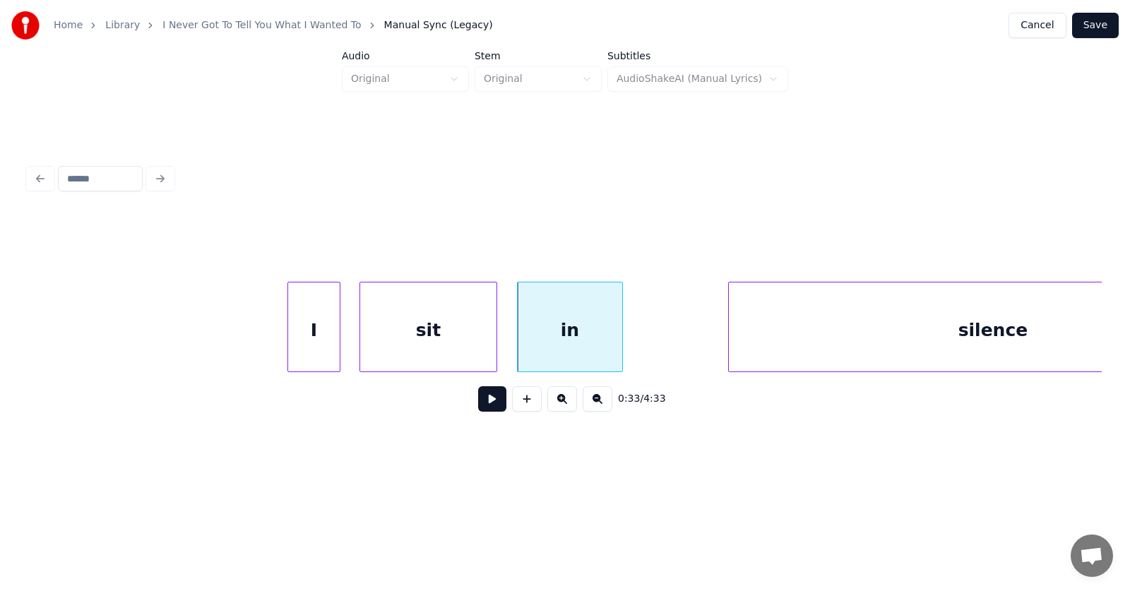
scroll to position [0, 17542]
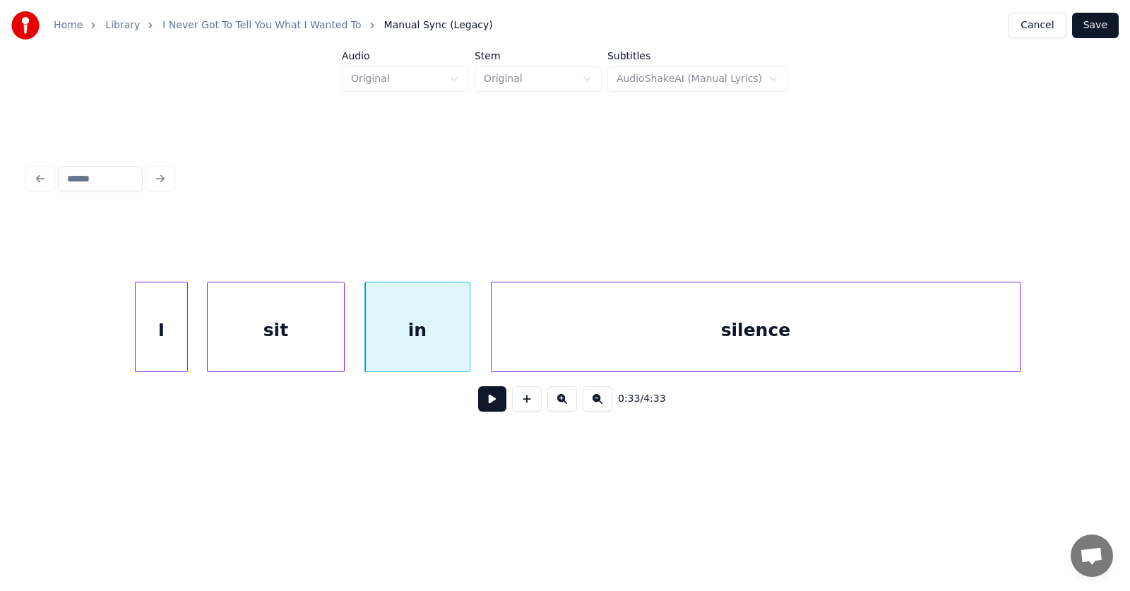
click at [676, 349] on div "silence" at bounding box center [755, 330] width 528 height 96
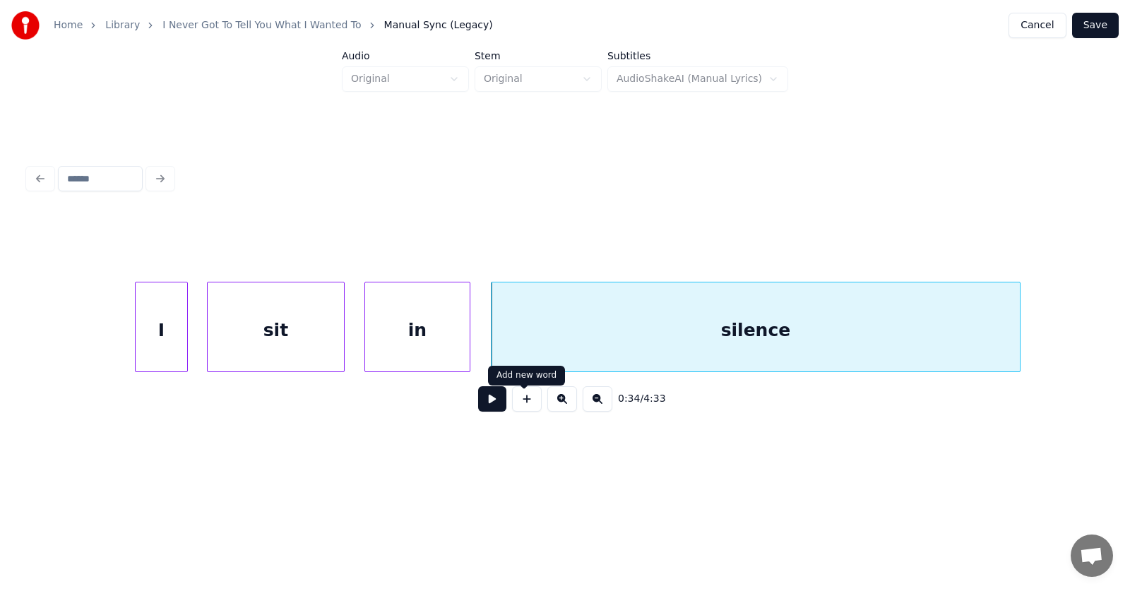
click at [496, 401] on button at bounding box center [492, 398] width 28 height 25
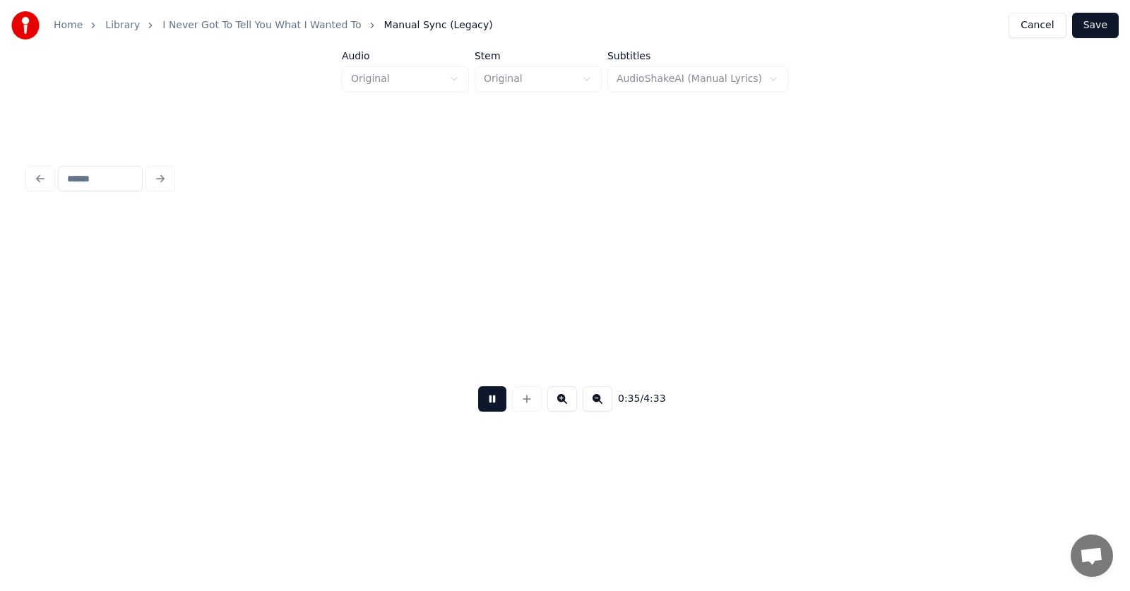
scroll to position [0, 18616]
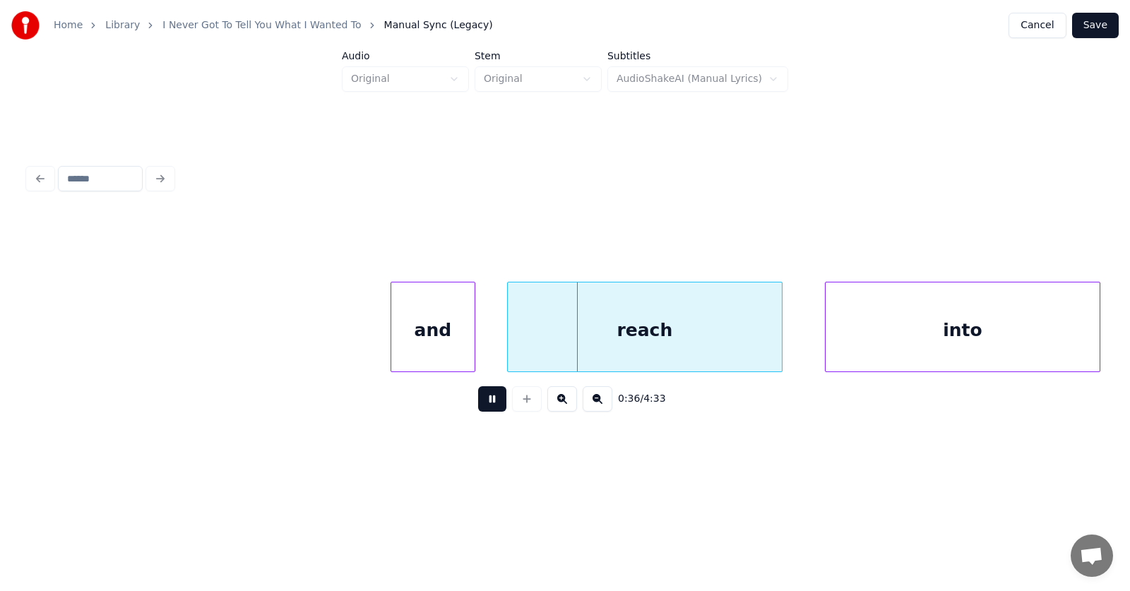
click at [481, 405] on button at bounding box center [492, 398] width 28 height 25
click at [423, 350] on div "and" at bounding box center [417, 330] width 83 height 96
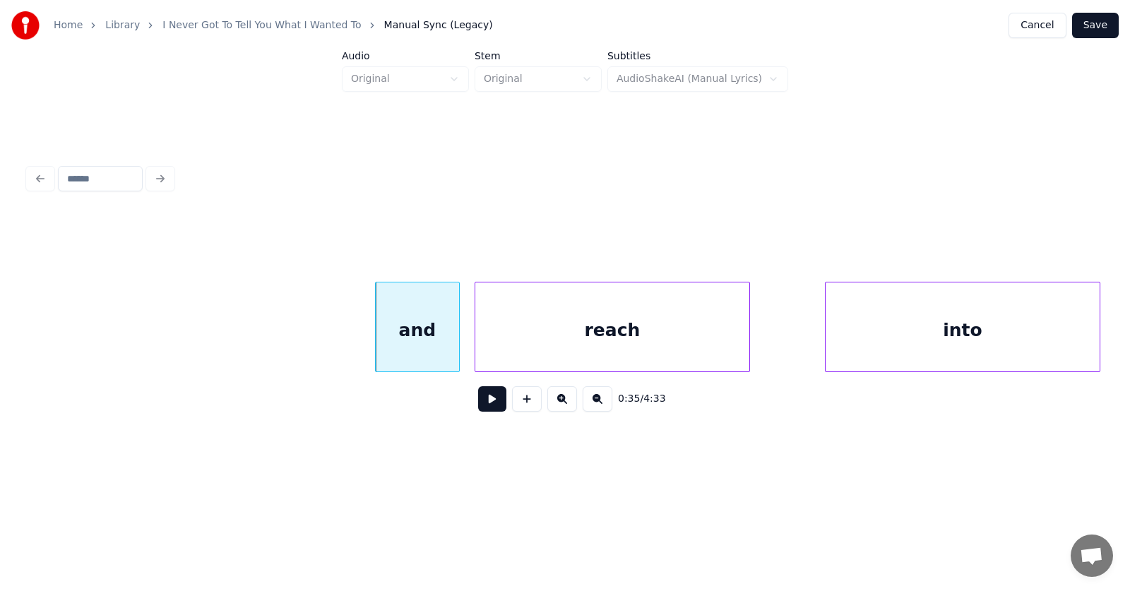
click at [527, 351] on div "reach" at bounding box center [612, 330] width 274 height 96
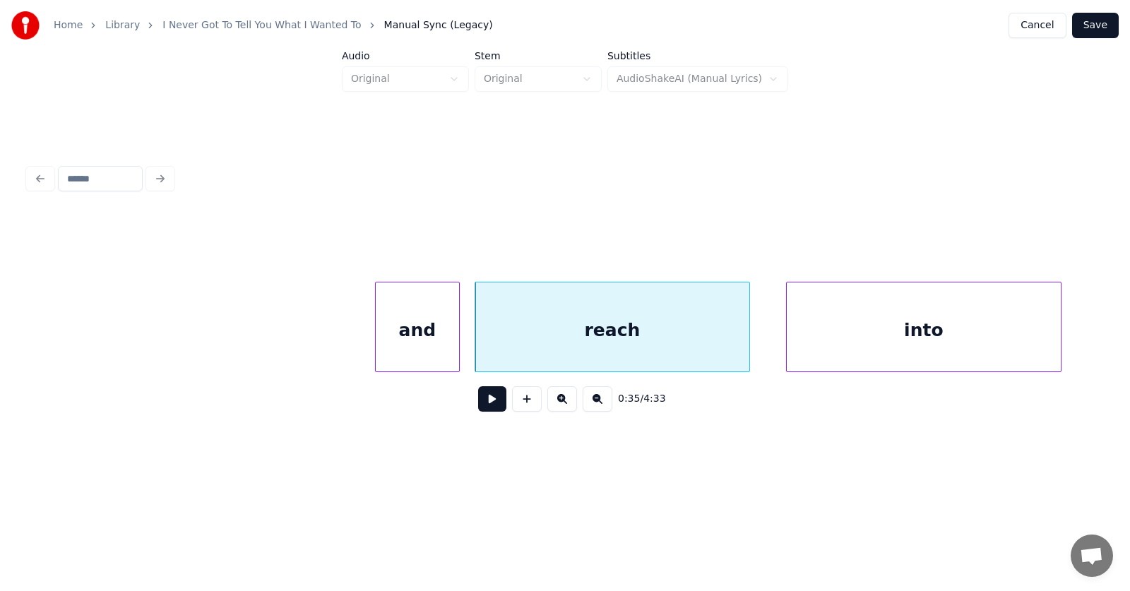
click at [860, 337] on div "into" at bounding box center [924, 330] width 274 height 96
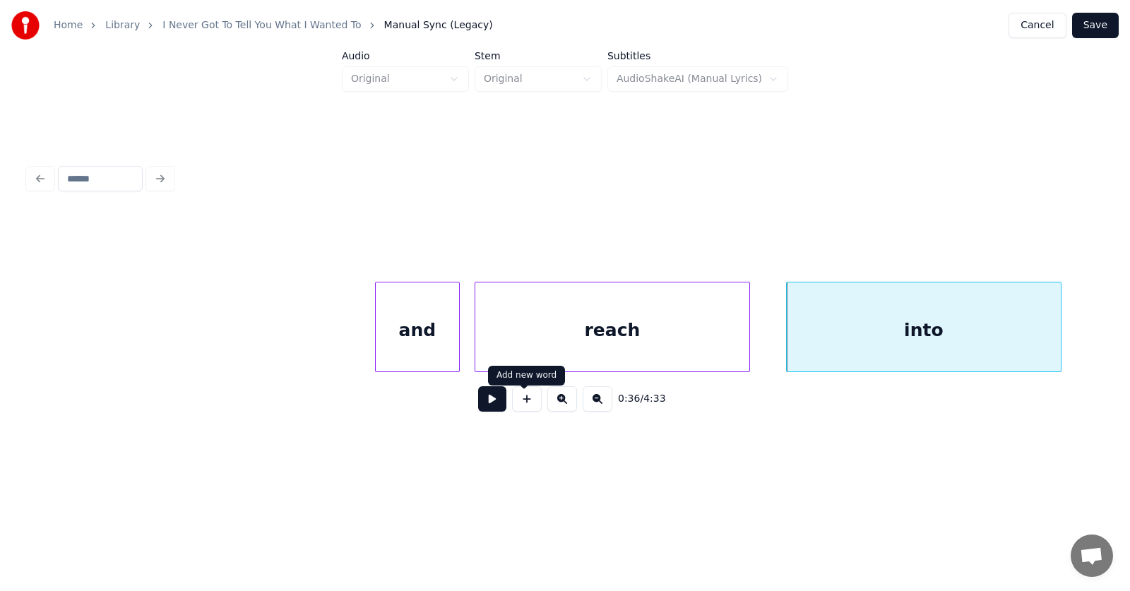
click at [493, 401] on button at bounding box center [492, 398] width 28 height 25
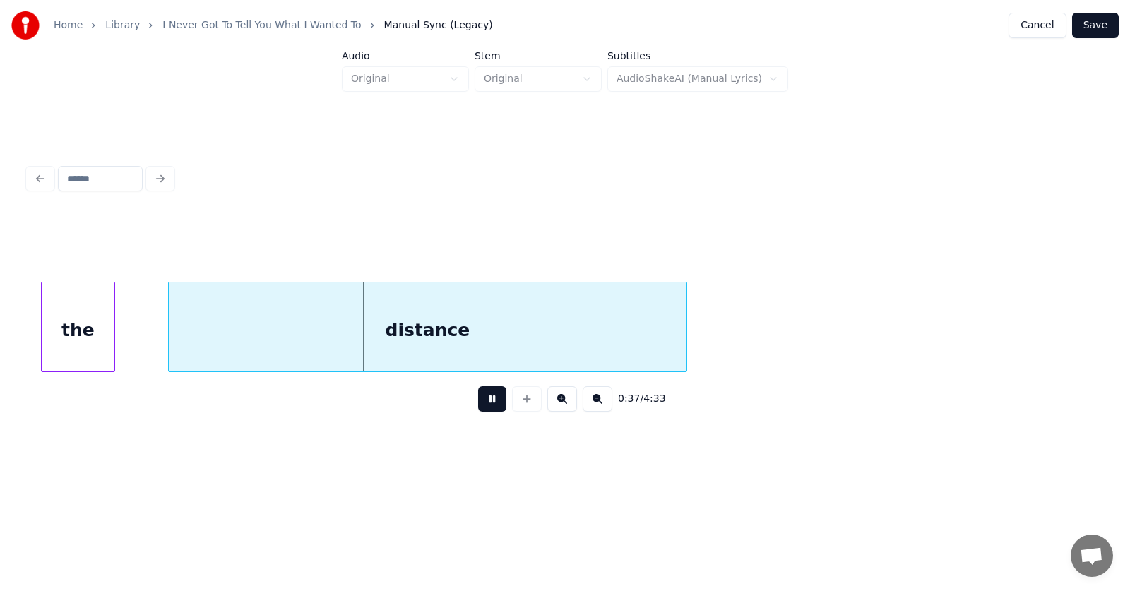
click at [493, 401] on button at bounding box center [492, 398] width 28 height 25
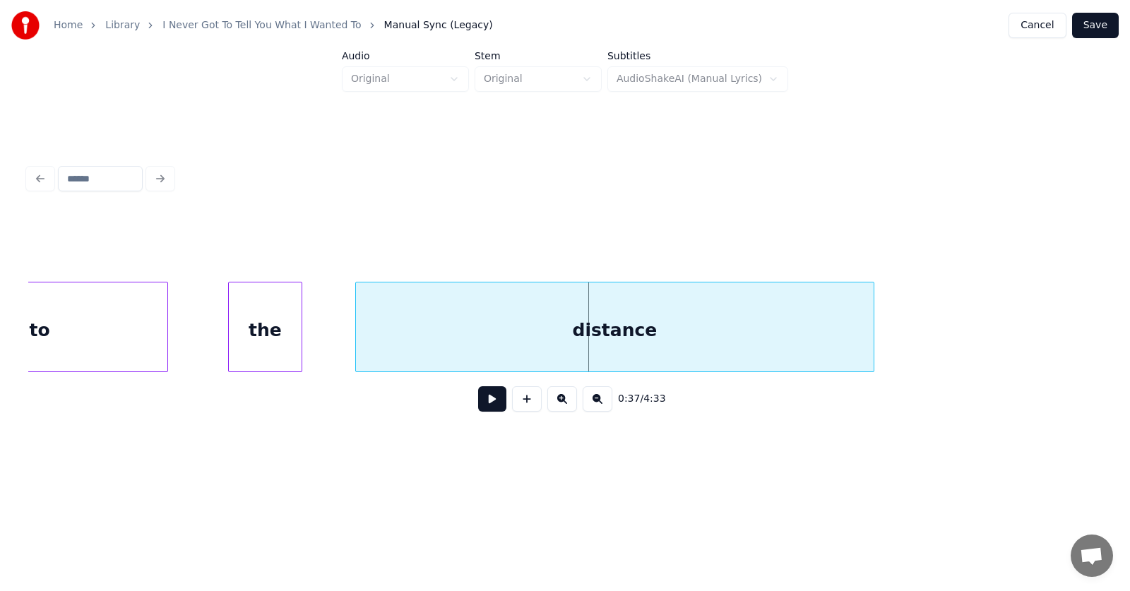
scroll to position [0, 19313]
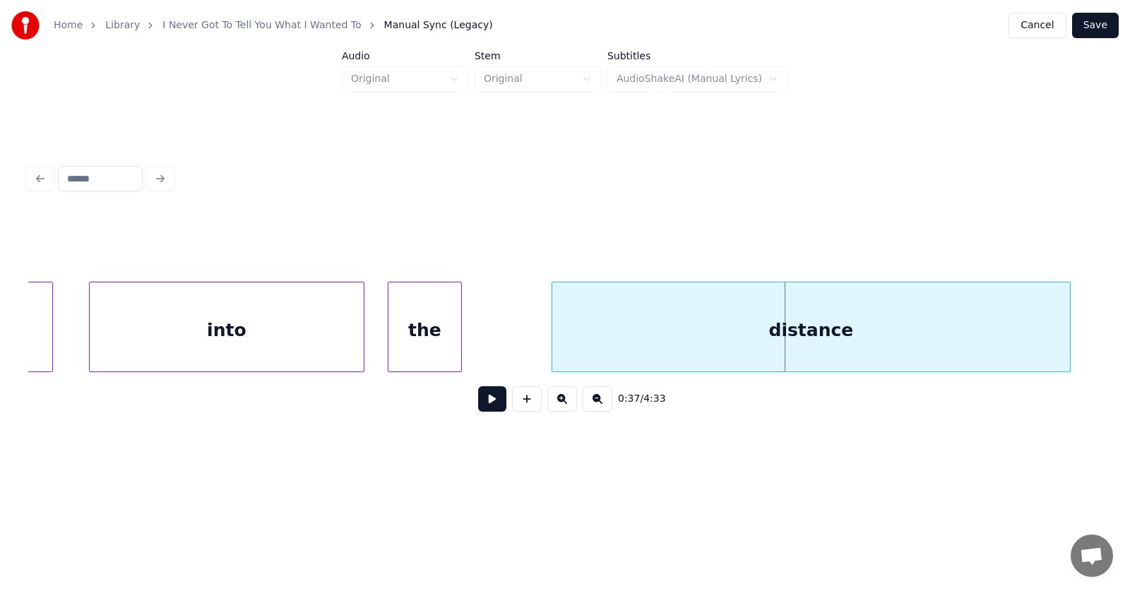
click at [436, 346] on div "the" at bounding box center [424, 330] width 73 height 96
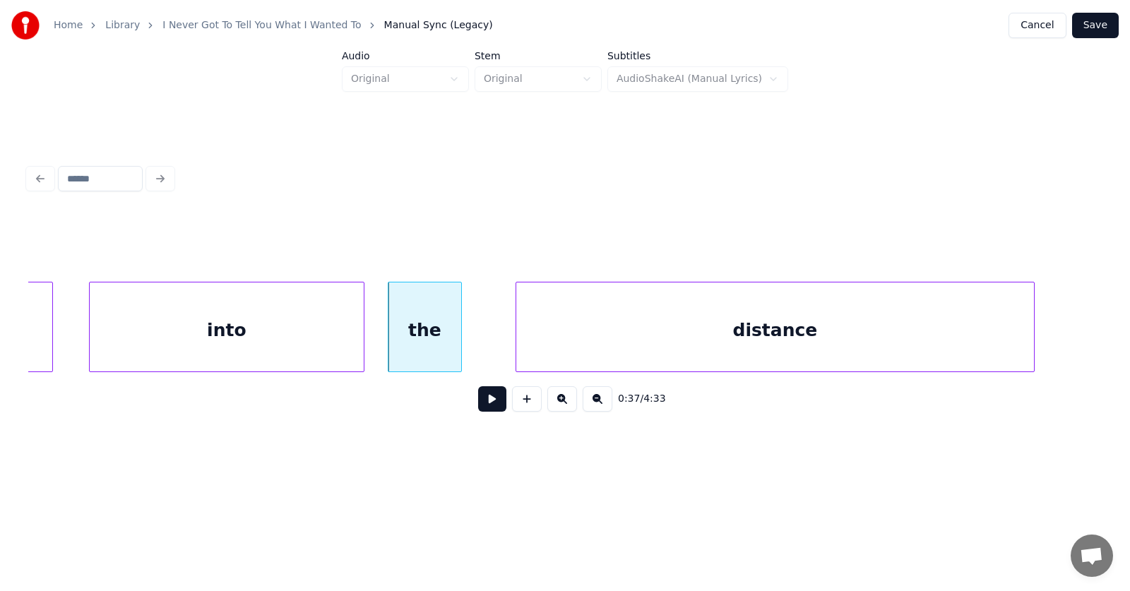
click at [578, 342] on div "distance" at bounding box center [775, 330] width 518 height 96
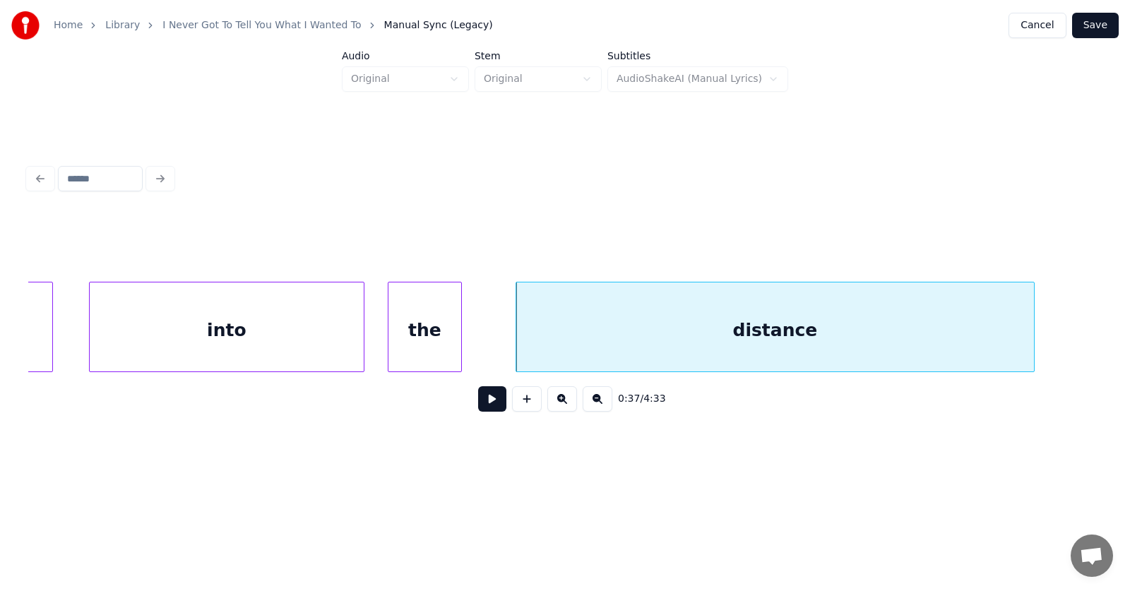
click at [478, 400] on button at bounding box center [492, 398] width 28 height 25
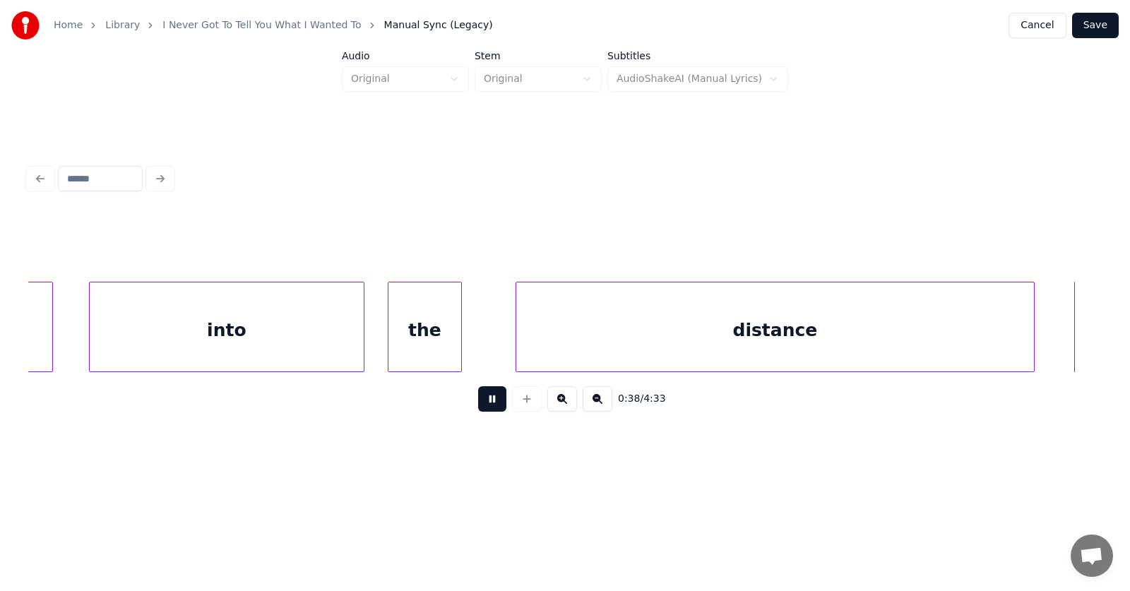
scroll to position [0, 20388]
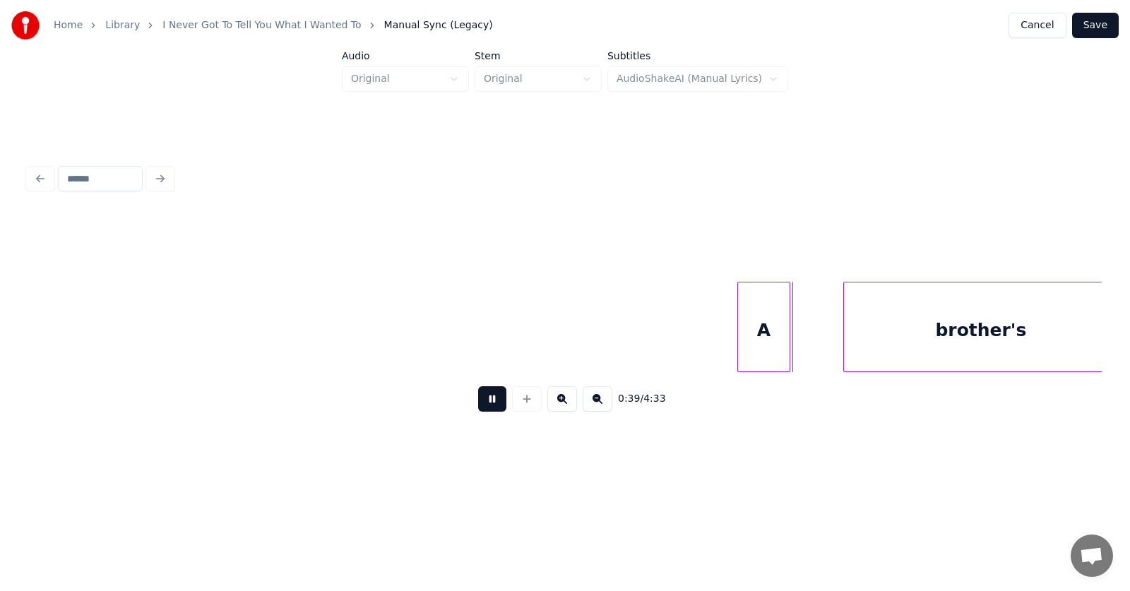
click at [478, 400] on button at bounding box center [492, 398] width 28 height 25
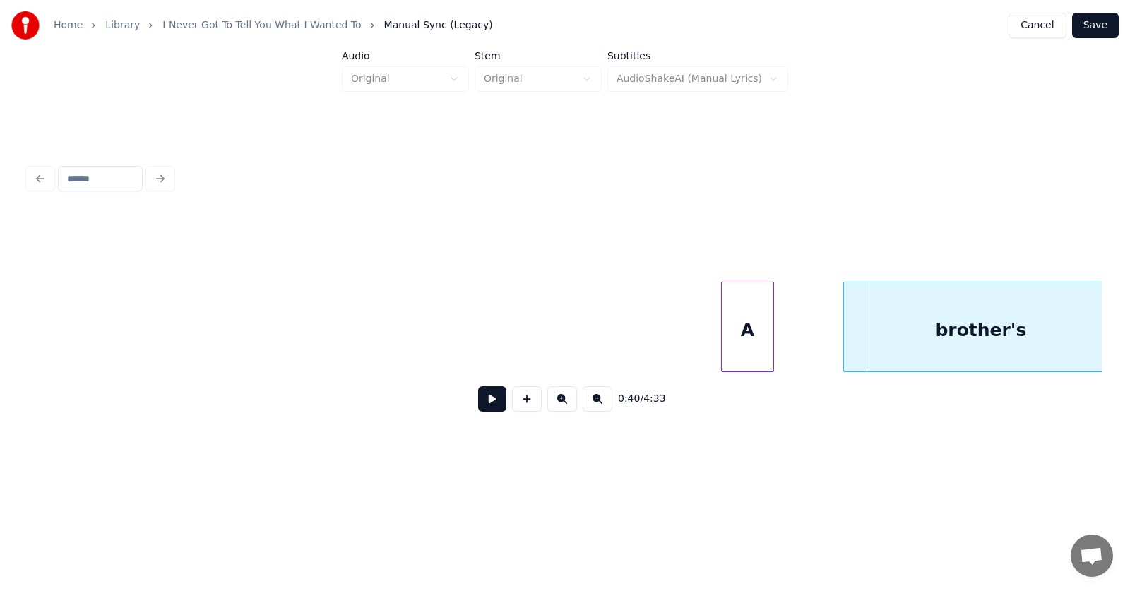
click at [746, 340] on div "A" at bounding box center [748, 330] width 52 height 96
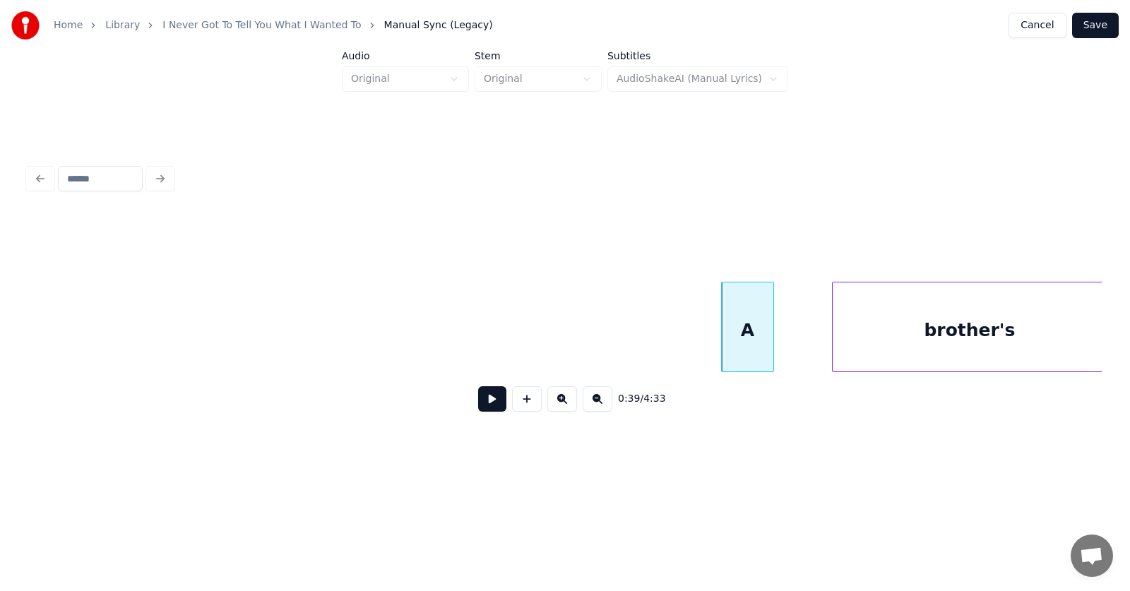
scroll to position [0, 20400]
click at [863, 352] on div "brother's" at bounding box center [936, 330] width 274 height 96
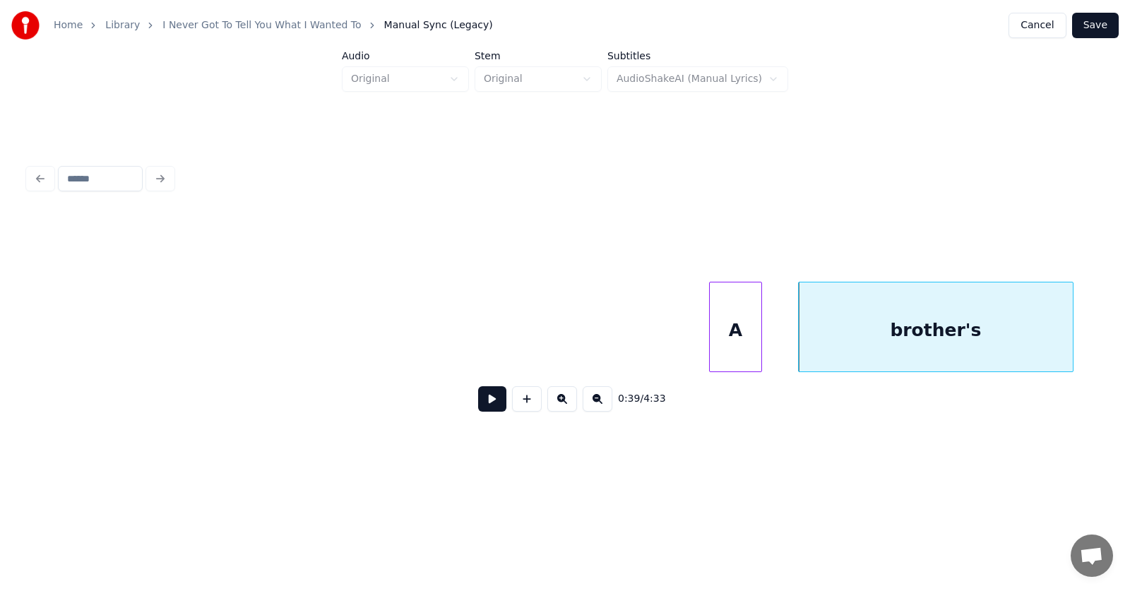
click at [490, 402] on button at bounding box center [492, 398] width 28 height 25
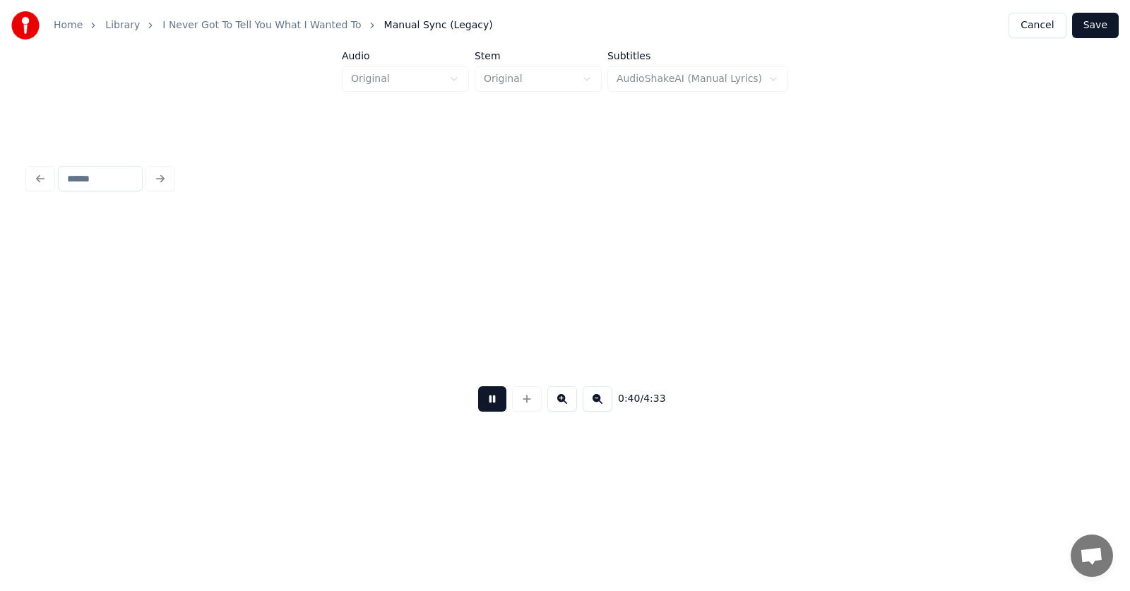
scroll to position [0, 21474]
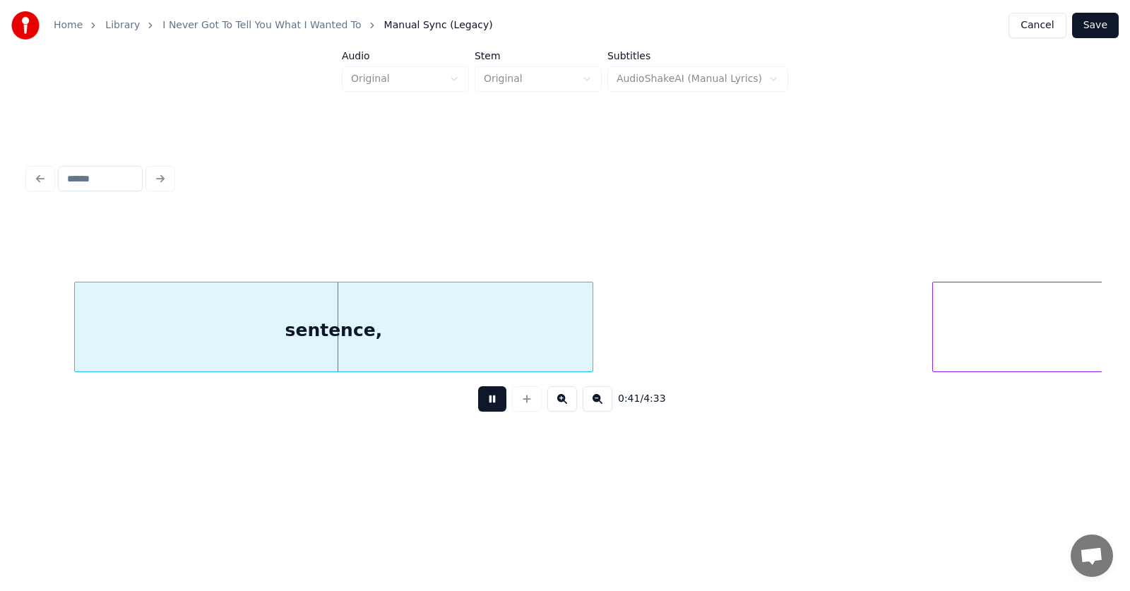
click at [490, 402] on button at bounding box center [492, 398] width 28 height 25
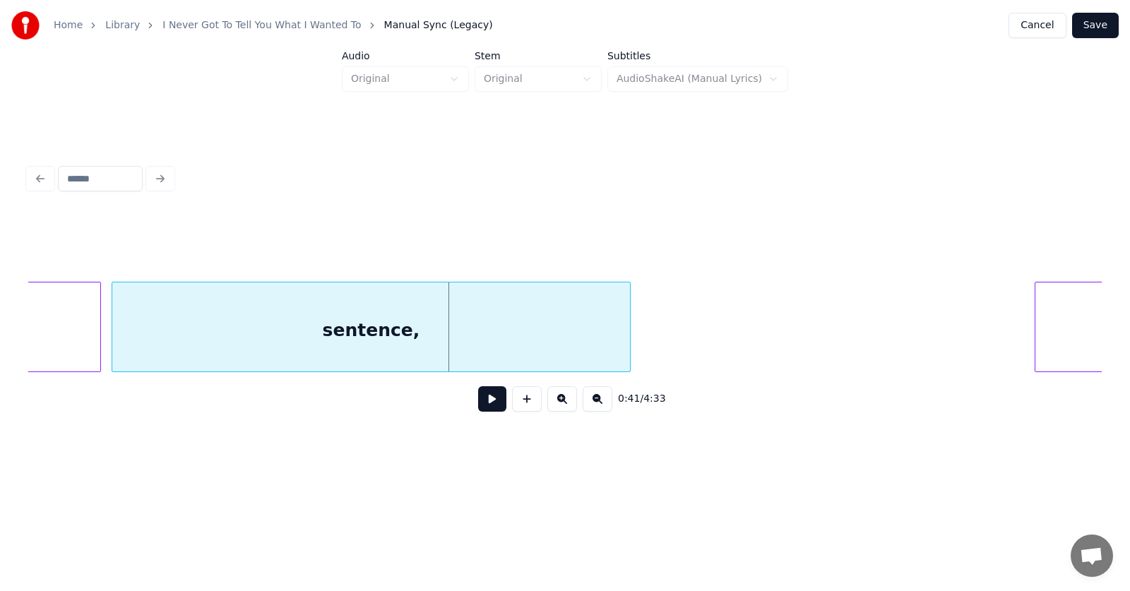
click at [257, 351] on div "sentence," at bounding box center [371, 330] width 518 height 96
click at [299, 347] on div "sentence," at bounding box center [375, 330] width 518 height 96
click at [484, 404] on button at bounding box center [492, 398] width 28 height 25
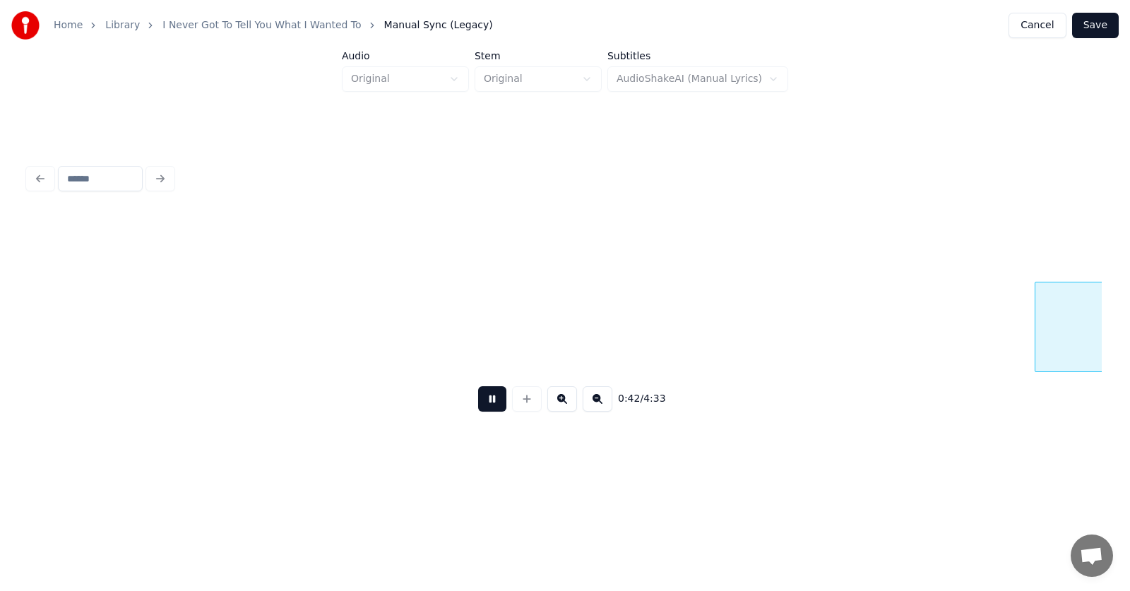
scroll to position [0, 22456]
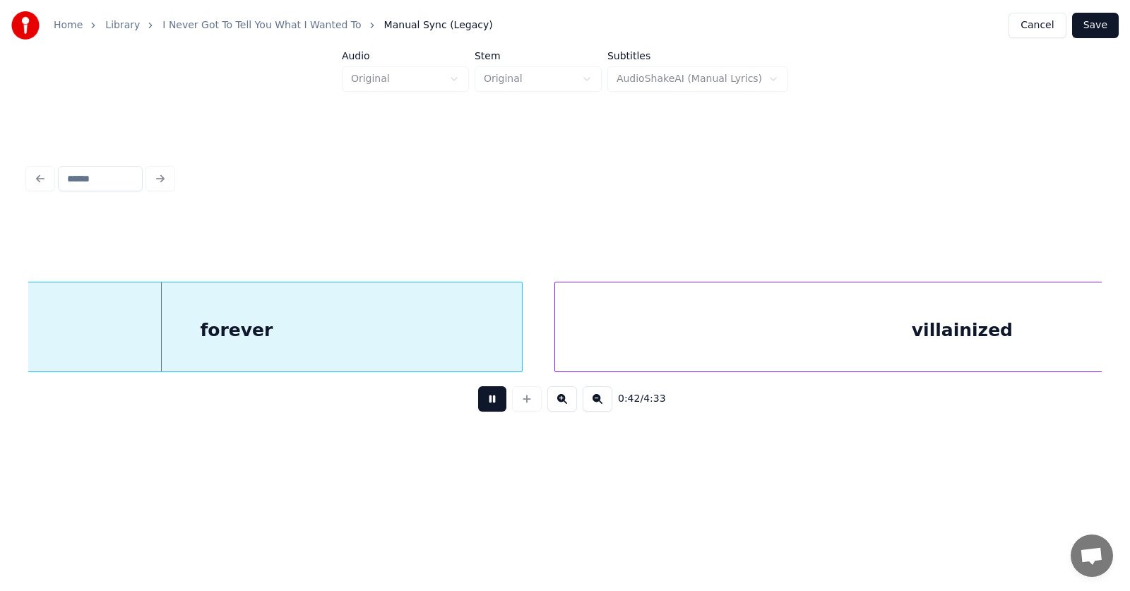
click at [484, 404] on button at bounding box center [492, 398] width 28 height 25
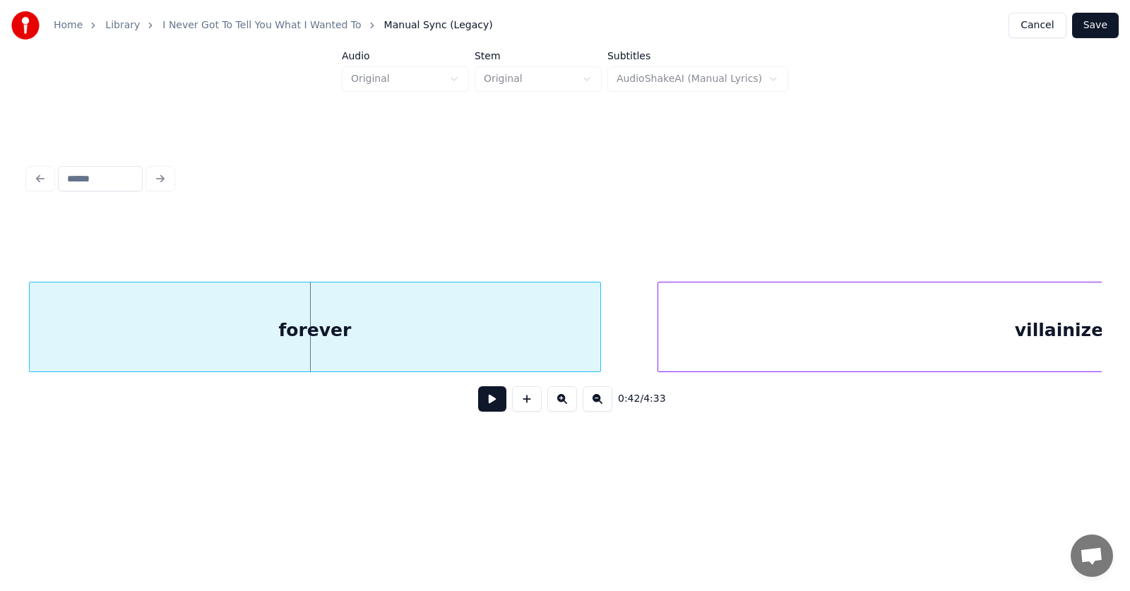
click at [289, 340] on div "forever" at bounding box center [315, 330] width 570 height 96
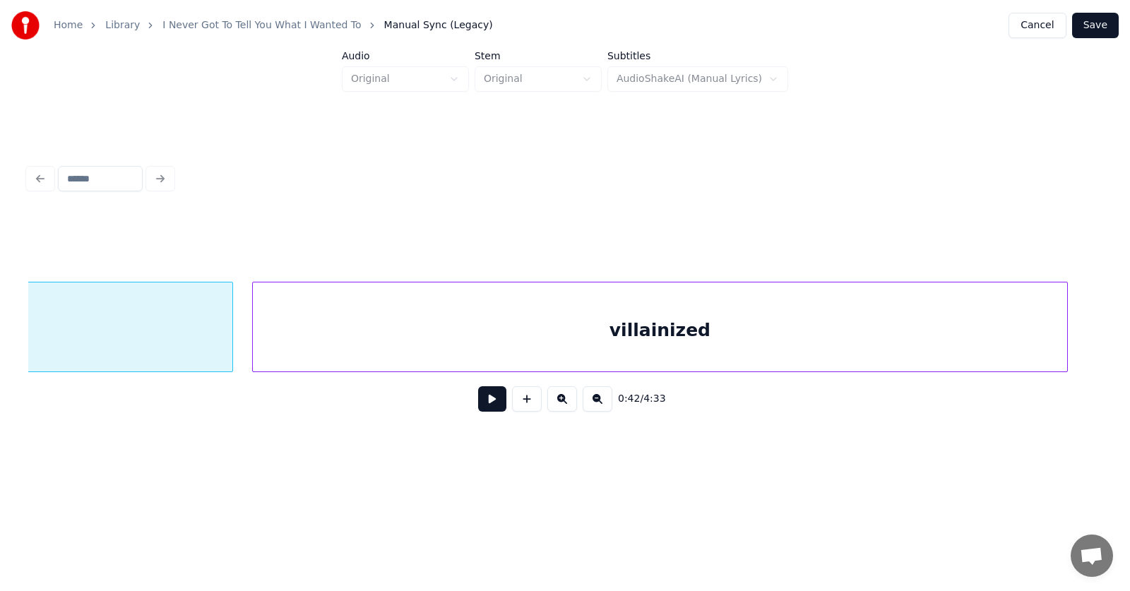
click at [712, 325] on div "villainized" at bounding box center [660, 330] width 814 height 96
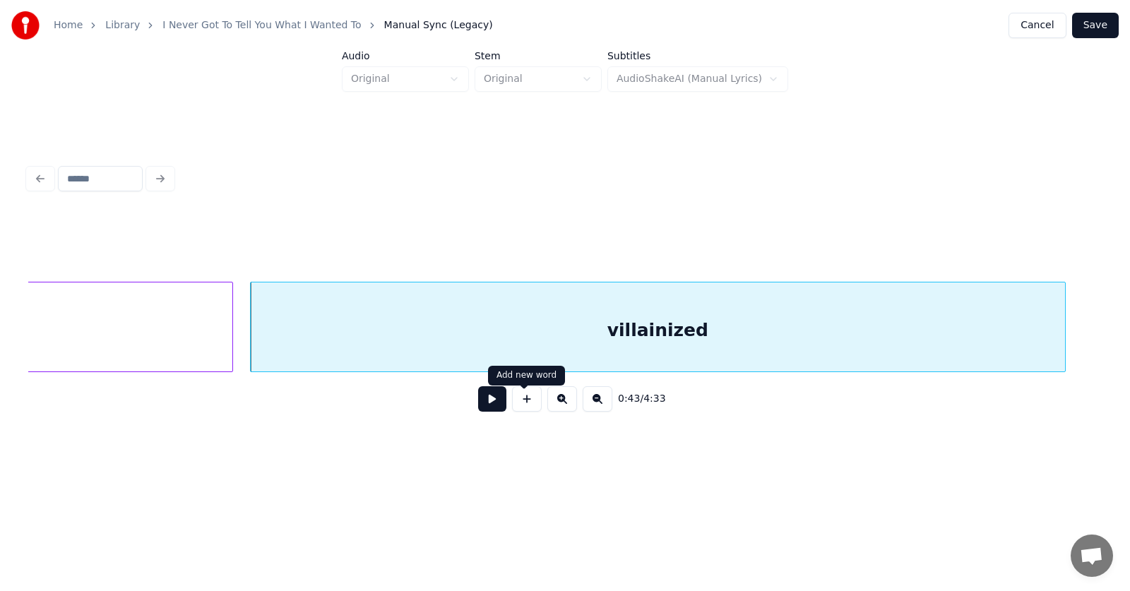
click at [486, 403] on button at bounding box center [492, 398] width 28 height 25
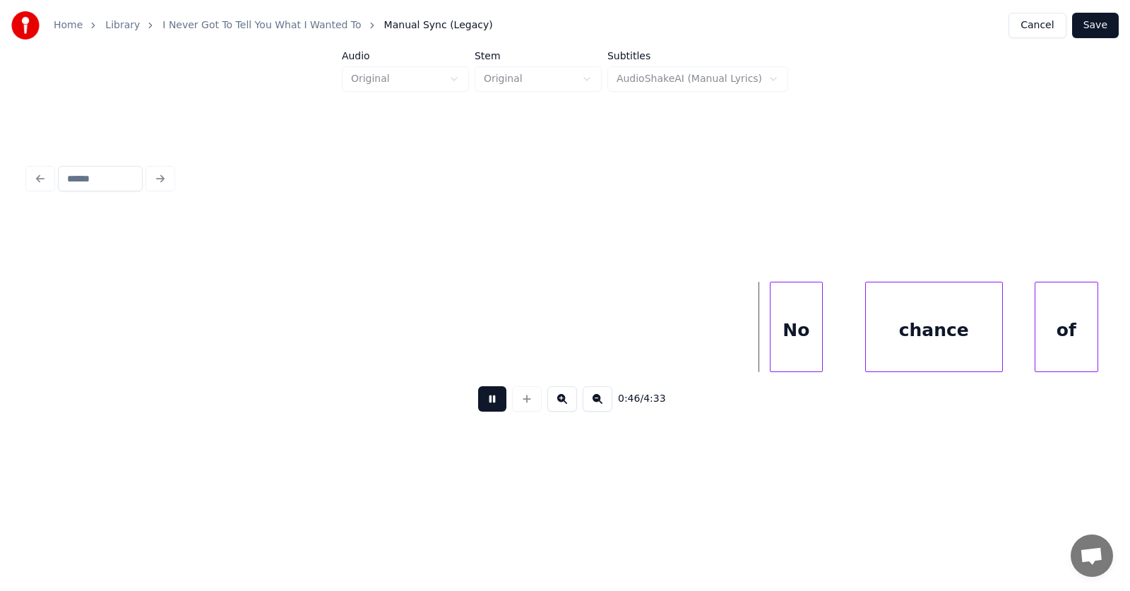
click at [486, 403] on button at bounding box center [492, 398] width 28 height 25
click at [775, 340] on div "No" at bounding box center [786, 330] width 52 height 96
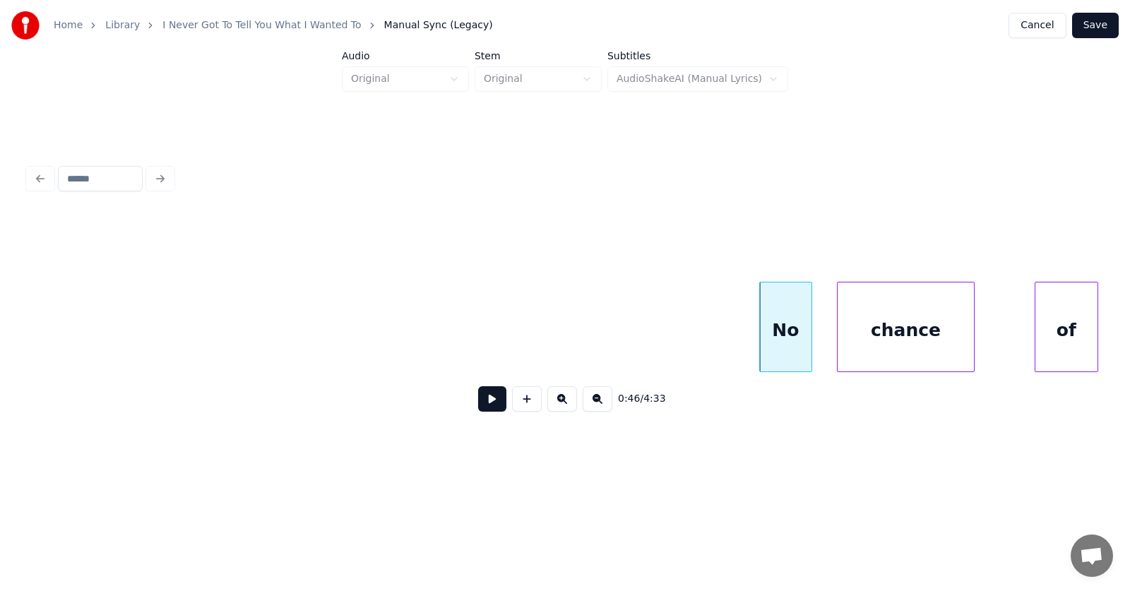
click at [863, 345] on div "chance" at bounding box center [905, 330] width 136 height 96
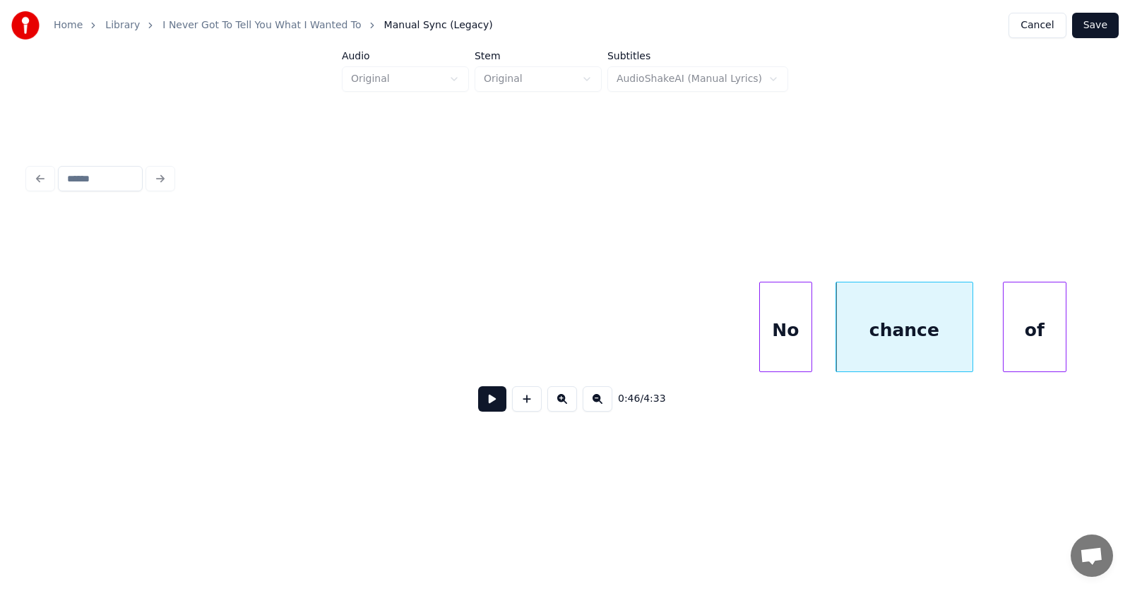
click at [1017, 346] on div "of" at bounding box center [1034, 330] width 62 height 96
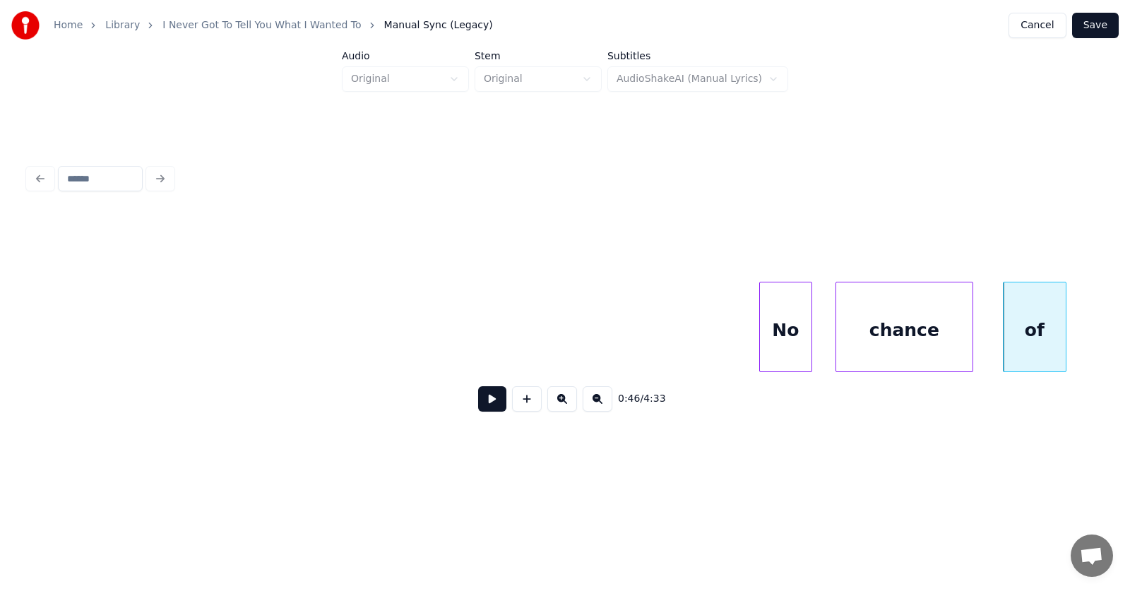
click at [969, 335] on div "chance" at bounding box center [904, 330] width 136 height 96
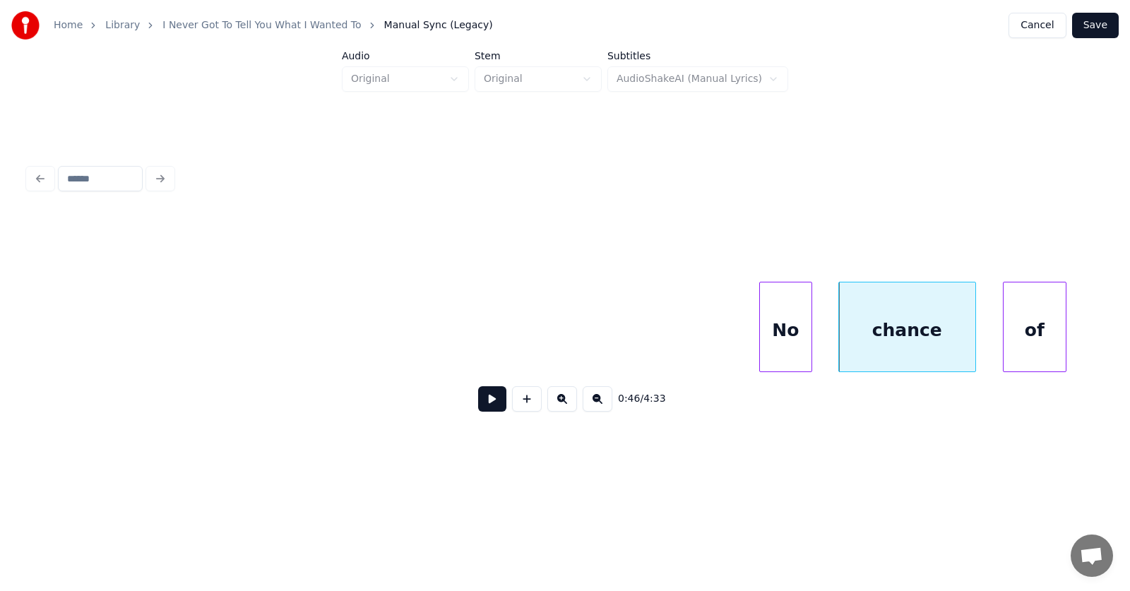
click at [947, 339] on div "chance" at bounding box center [907, 330] width 136 height 96
click at [965, 340] on div "chance" at bounding box center [903, 330] width 136 height 96
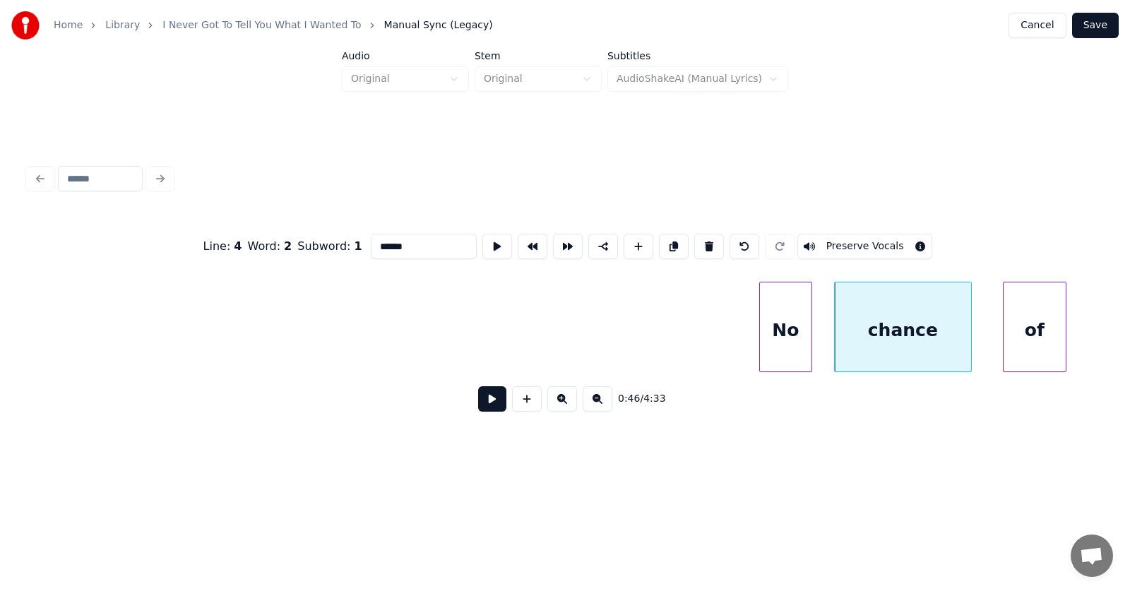
click at [971, 340] on div at bounding box center [969, 326] width 4 height 89
click at [792, 339] on div "No" at bounding box center [786, 330] width 52 height 96
type input "**"
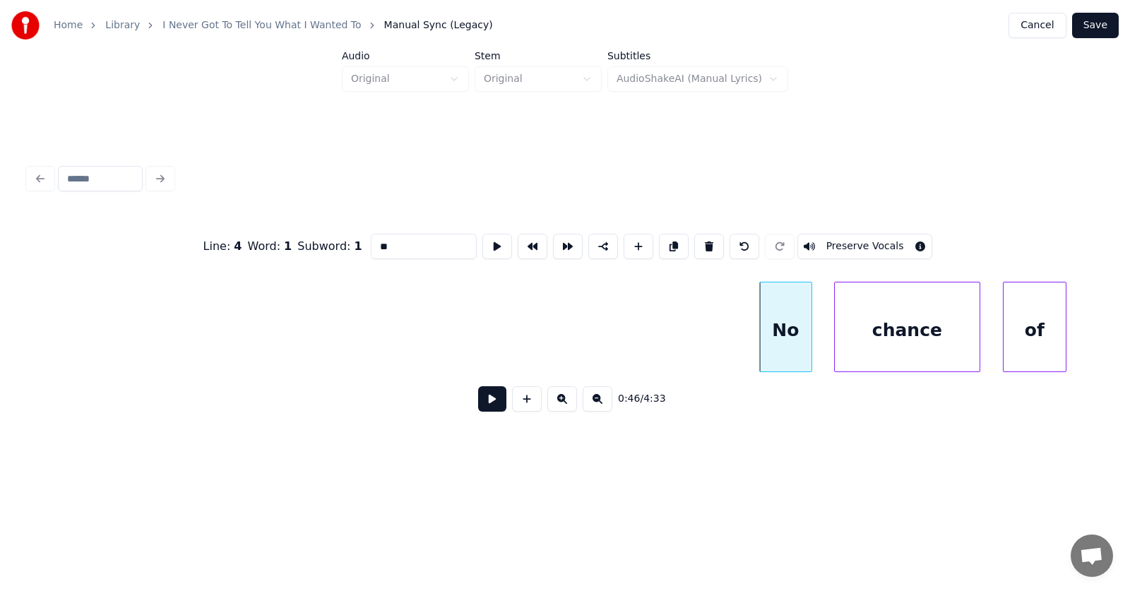
click at [485, 407] on button at bounding box center [492, 398] width 28 height 25
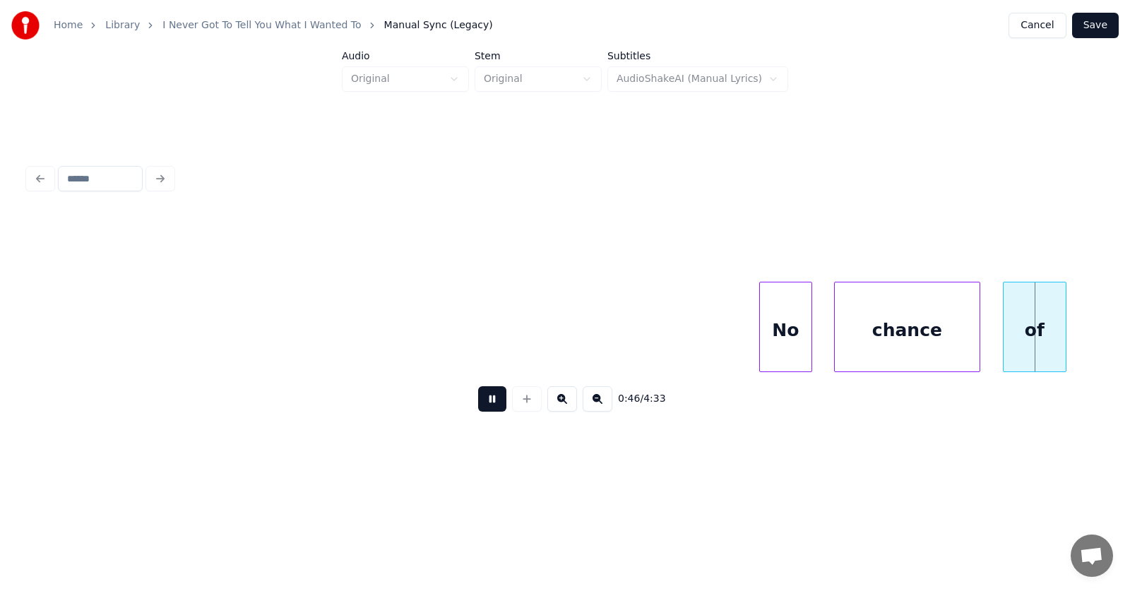
scroll to position [0, 24871]
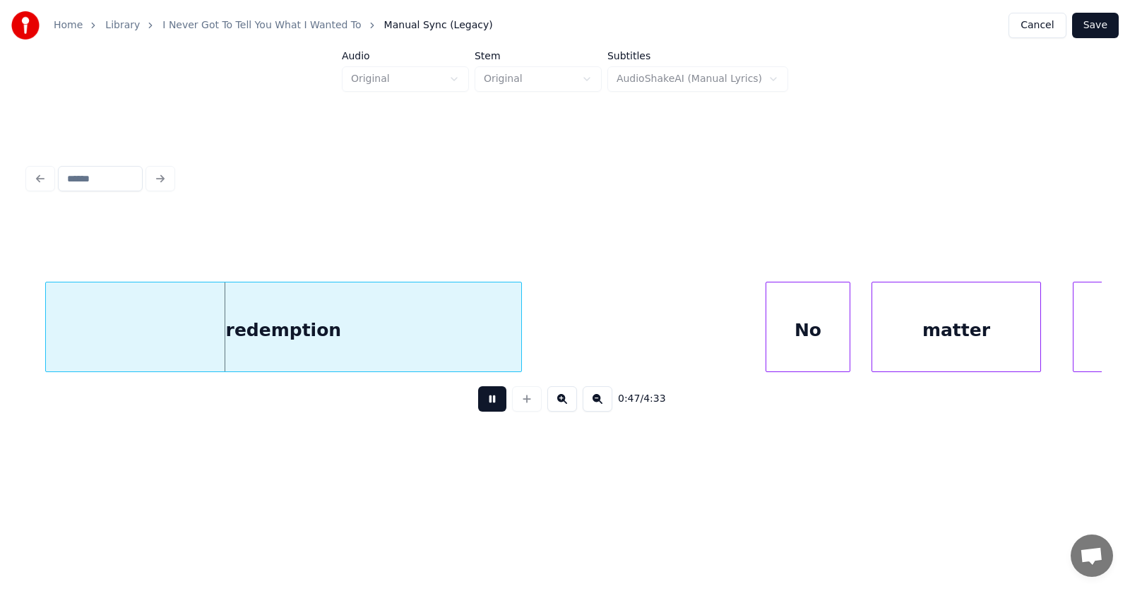
click at [485, 407] on button at bounding box center [492, 398] width 28 height 25
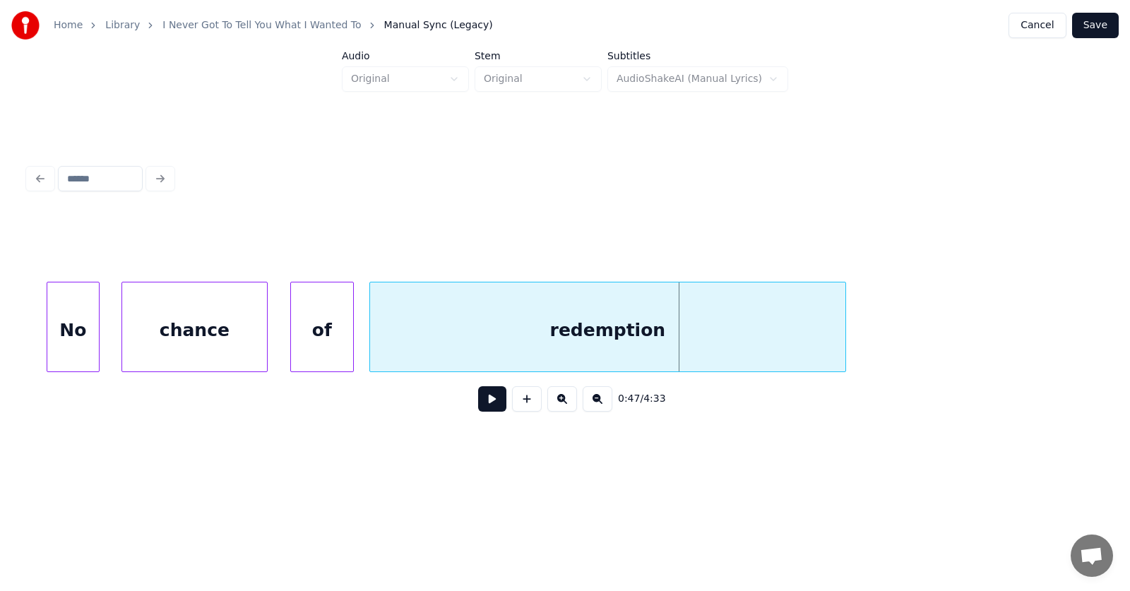
click at [460, 349] on div "redemption" at bounding box center [607, 330] width 475 height 96
click at [487, 403] on button at bounding box center [492, 398] width 28 height 25
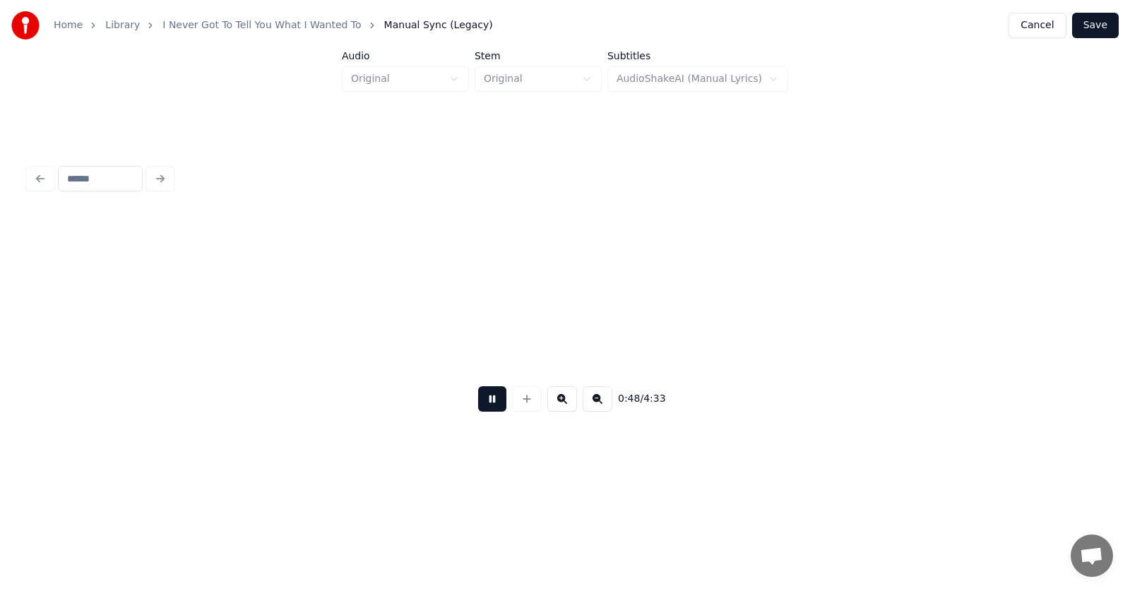
scroll to position [0, 25583]
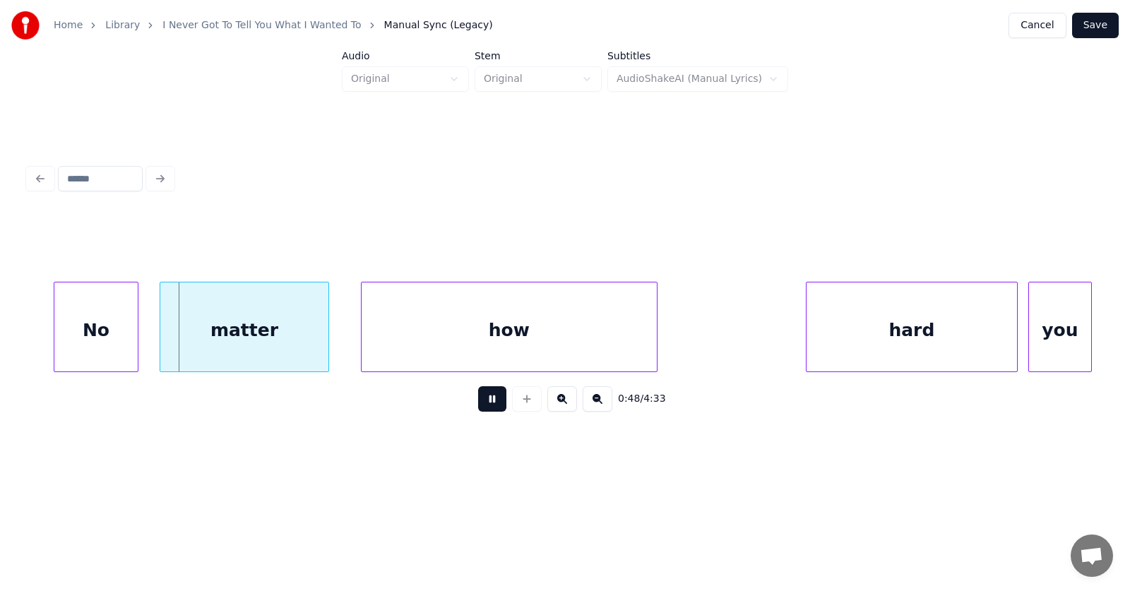
click at [487, 403] on button at bounding box center [492, 398] width 28 height 25
click at [90, 347] on div "No" at bounding box center [83, 330] width 83 height 96
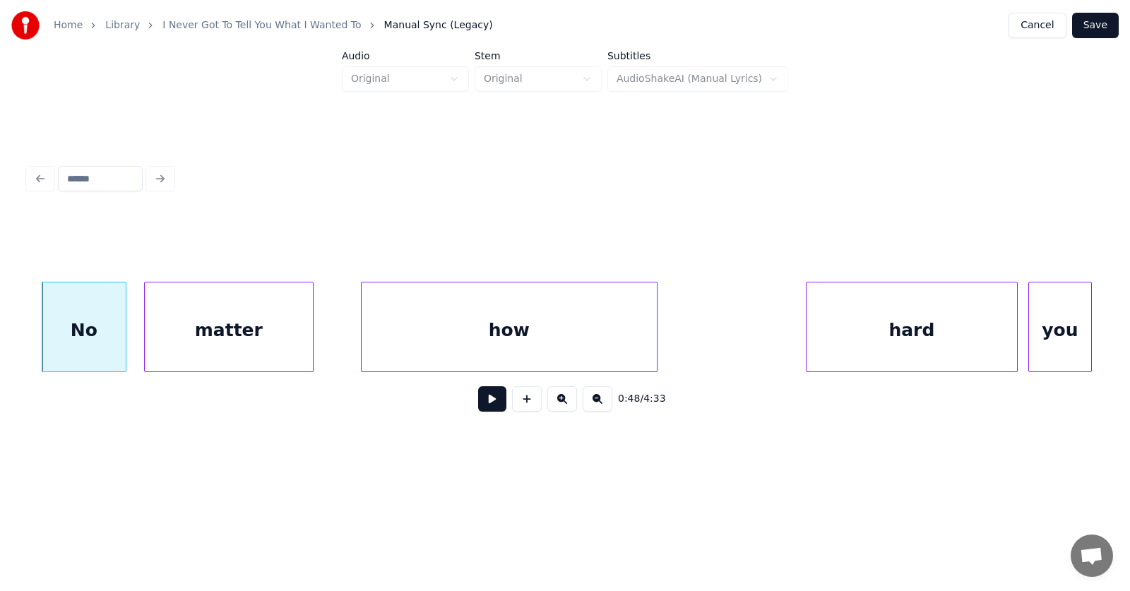
click at [220, 348] on div "matter" at bounding box center [229, 330] width 168 height 96
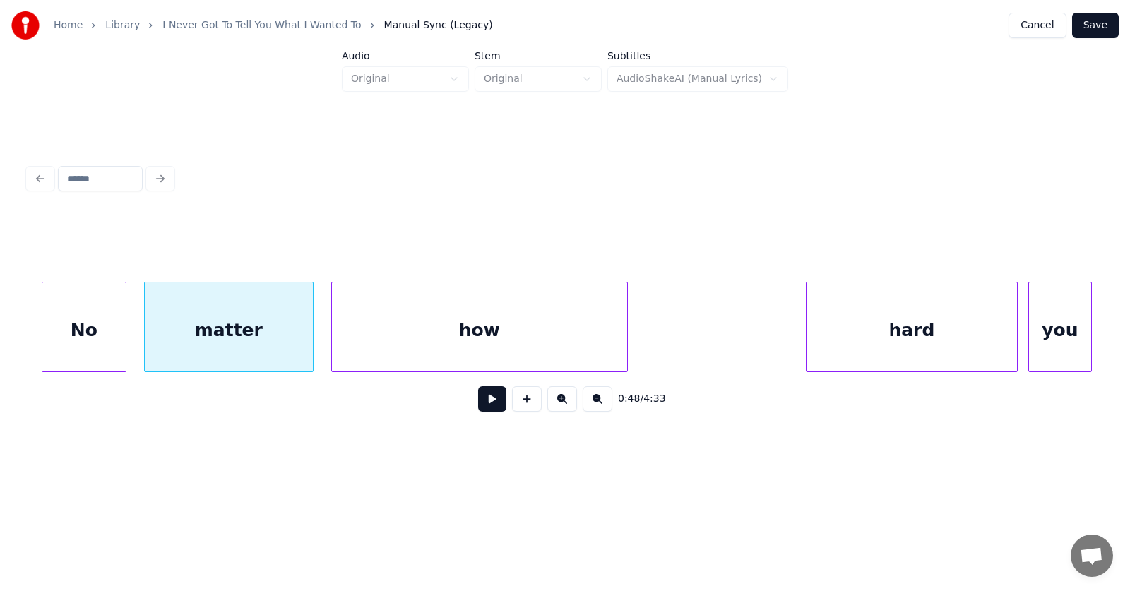
click at [448, 340] on div "how" at bounding box center [479, 330] width 295 height 96
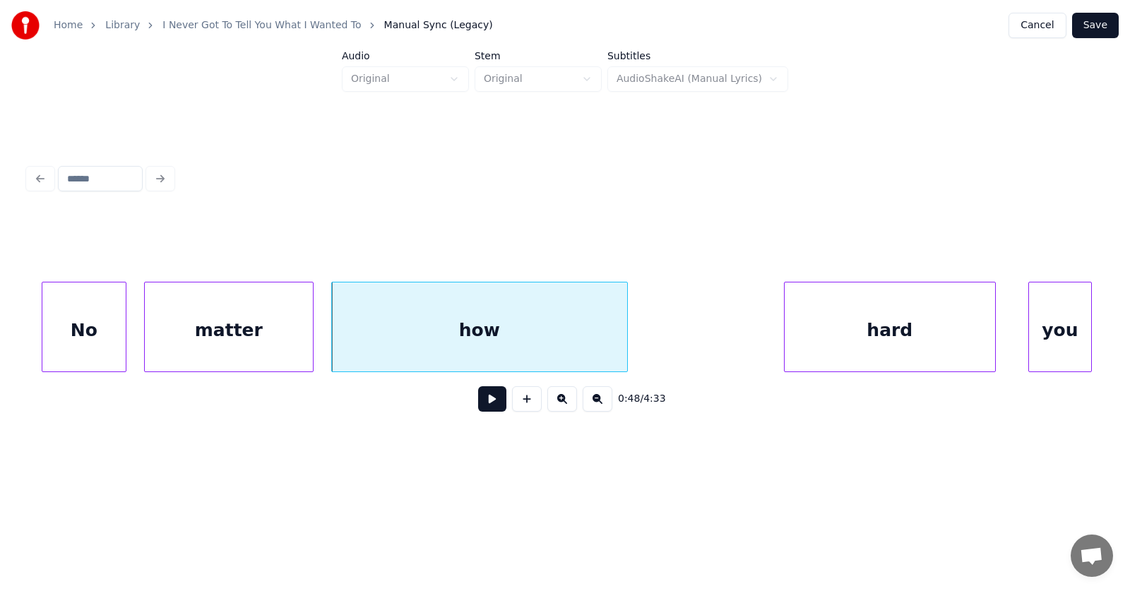
click at [831, 342] on div "hard" at bounding box center [889, 330] width 210 height 96
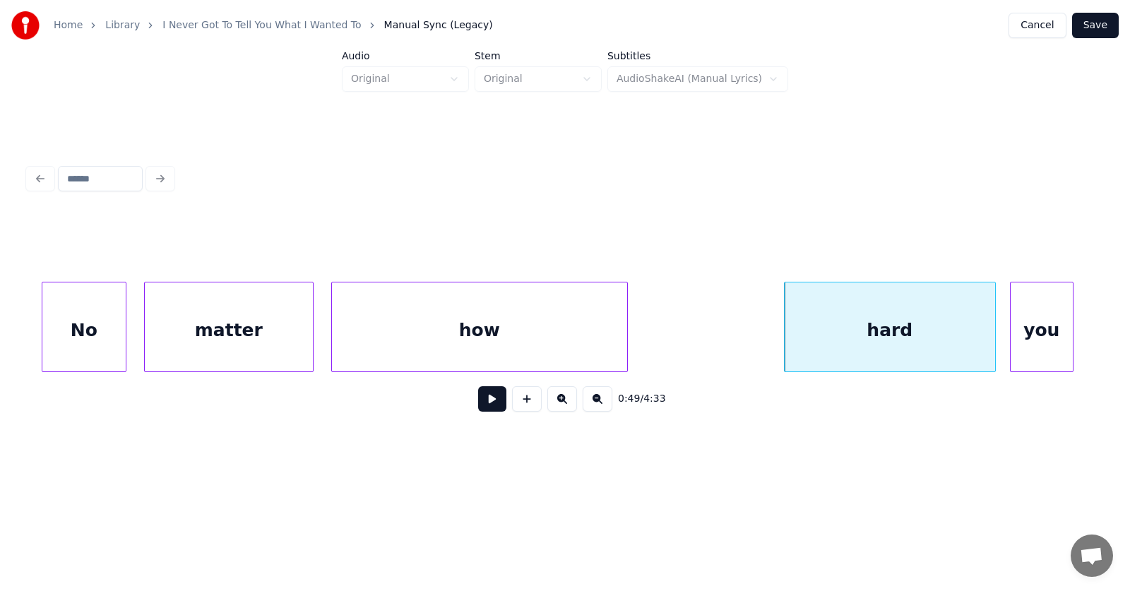
click at [1046, 347] on div "you" at bounding box center [1041, 330] width 62 height 96
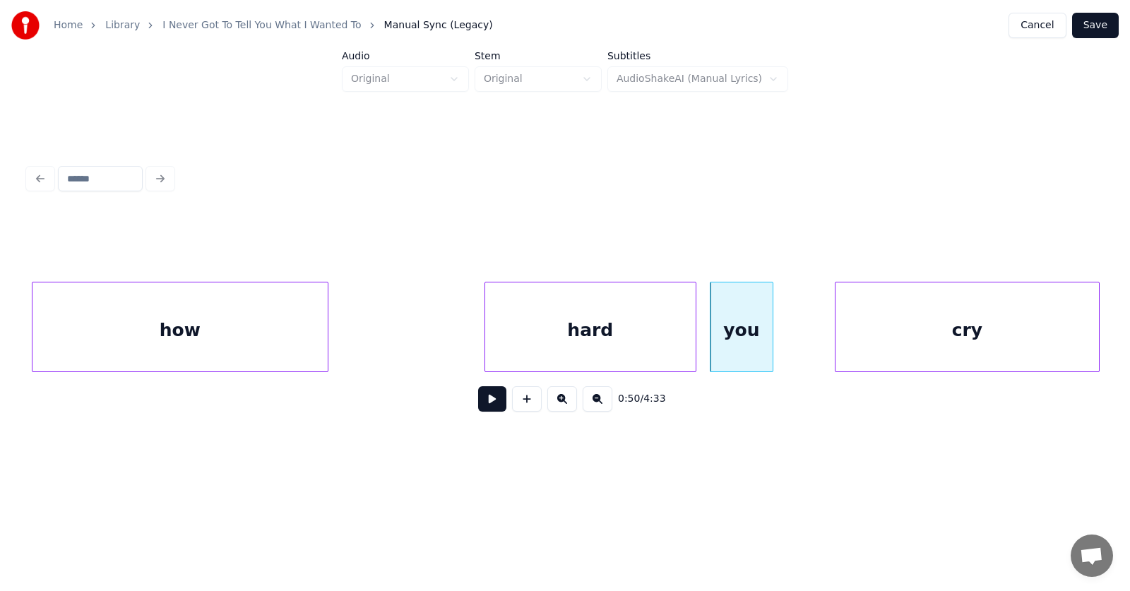
scroll to position [0, 25980]
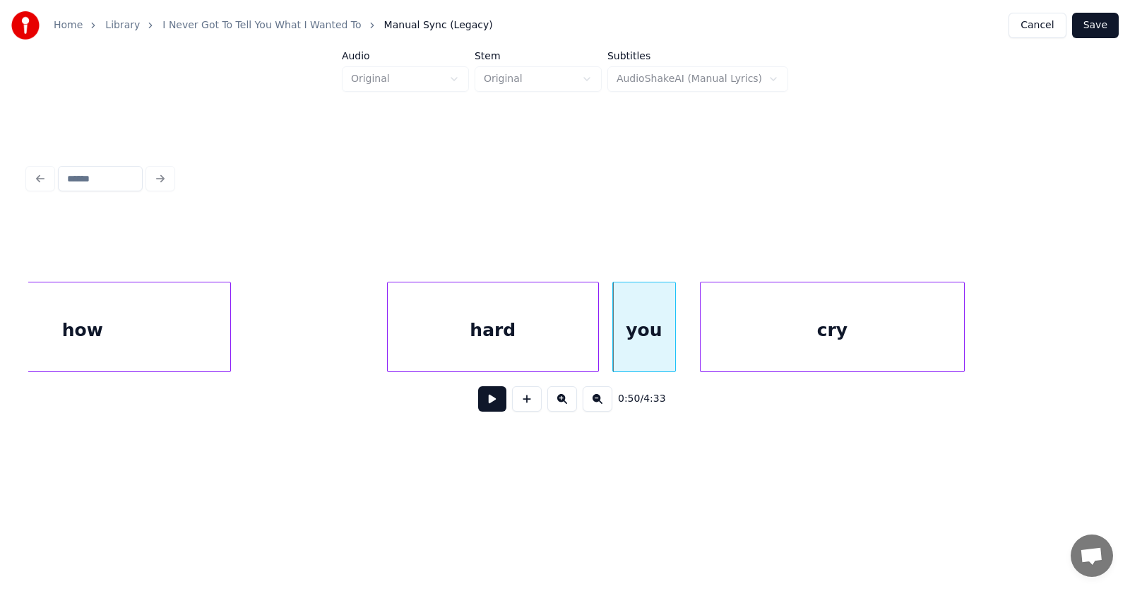
click at [801, 343] on div "cry" at bounding box center [831, 330] width 263 height 96
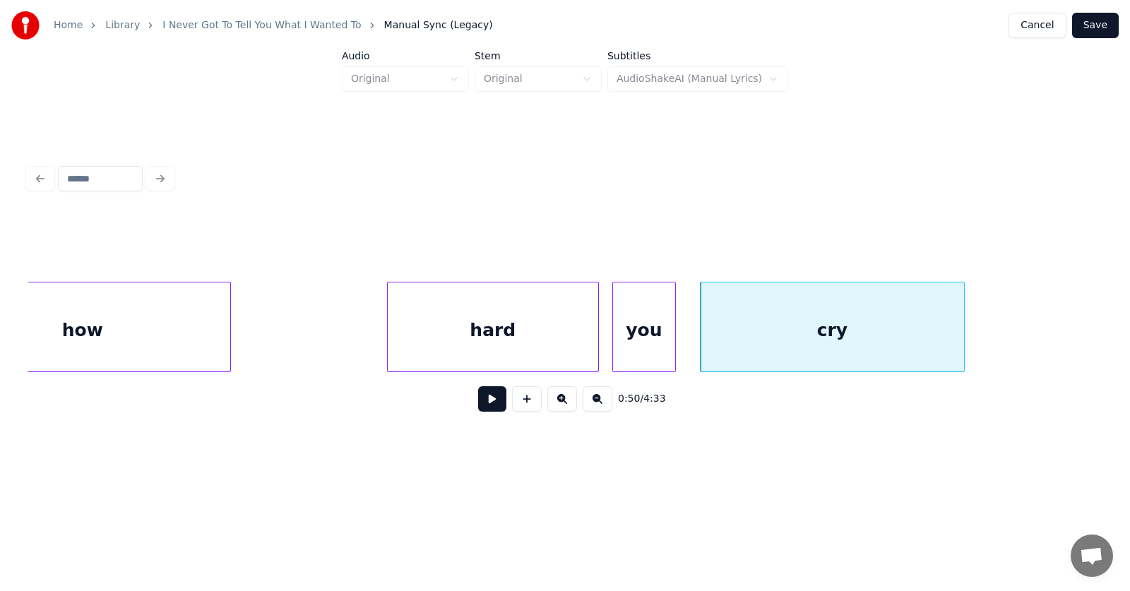
click at [490, 333] on div "hard" at bounding box center [493, 330] width 210 height 96
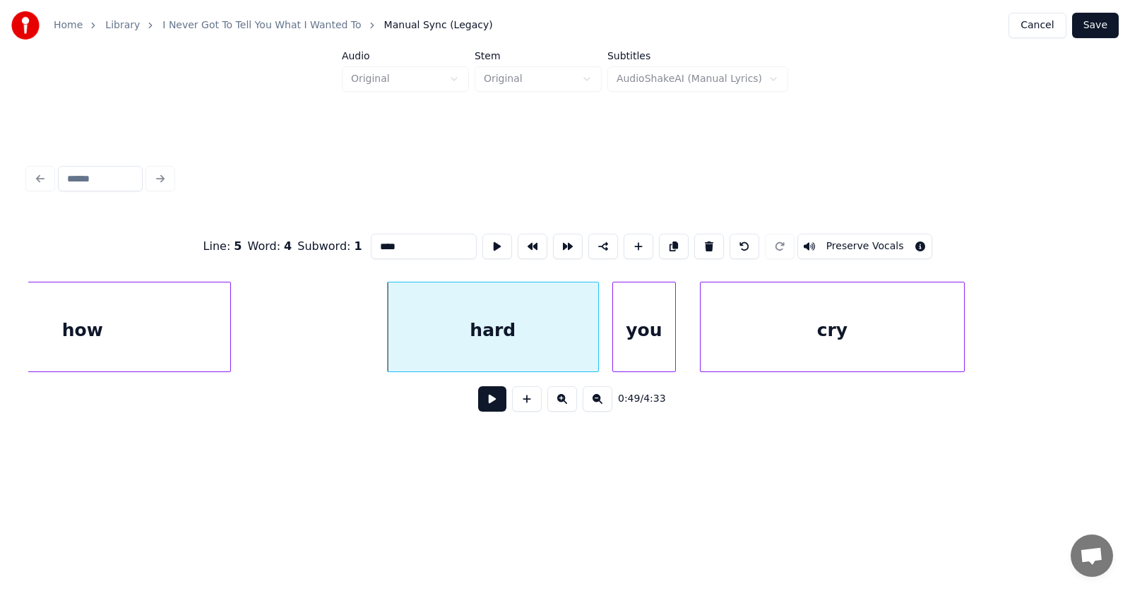
click at [486, 405] on button at bounding box center [492, 398] width 28 height 25
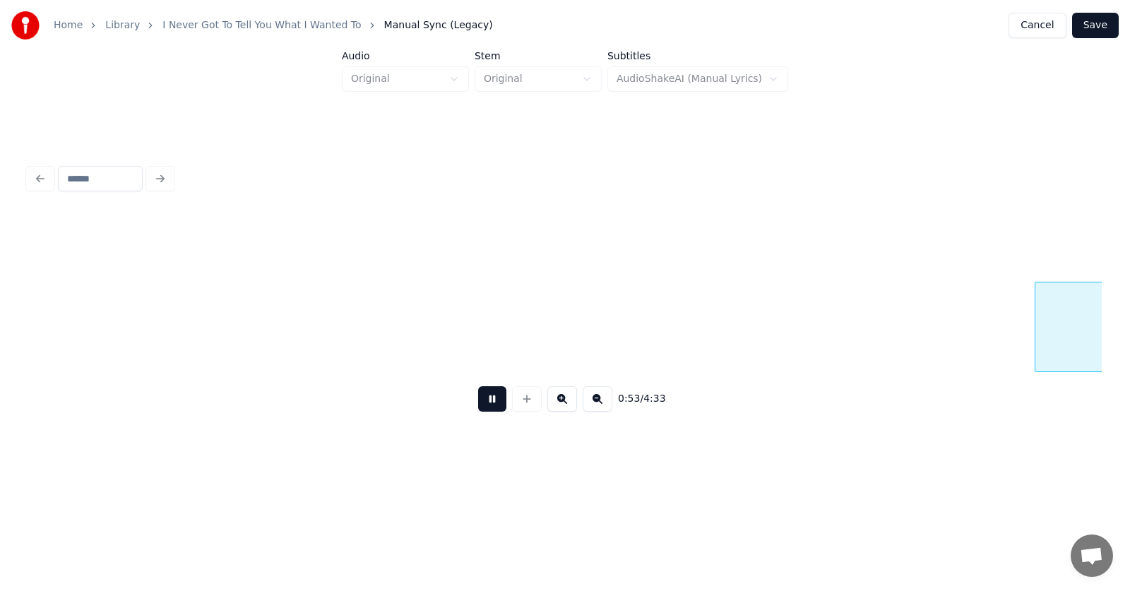
scroll to position [0, 28138]
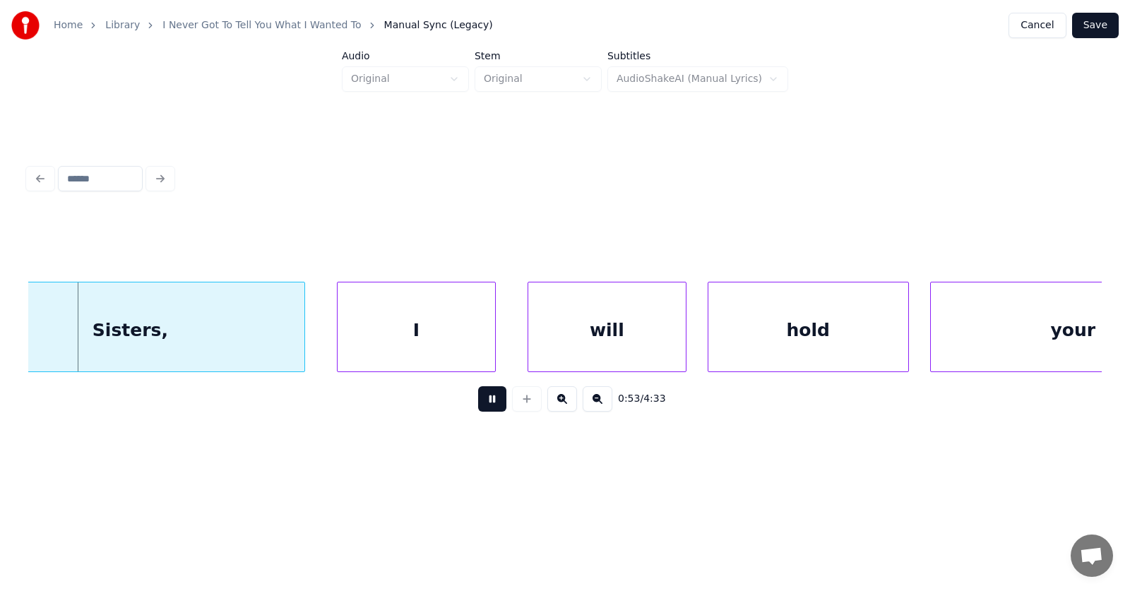
click at [486, 405] on button at bounding box center [492, 398] width 28 height 25
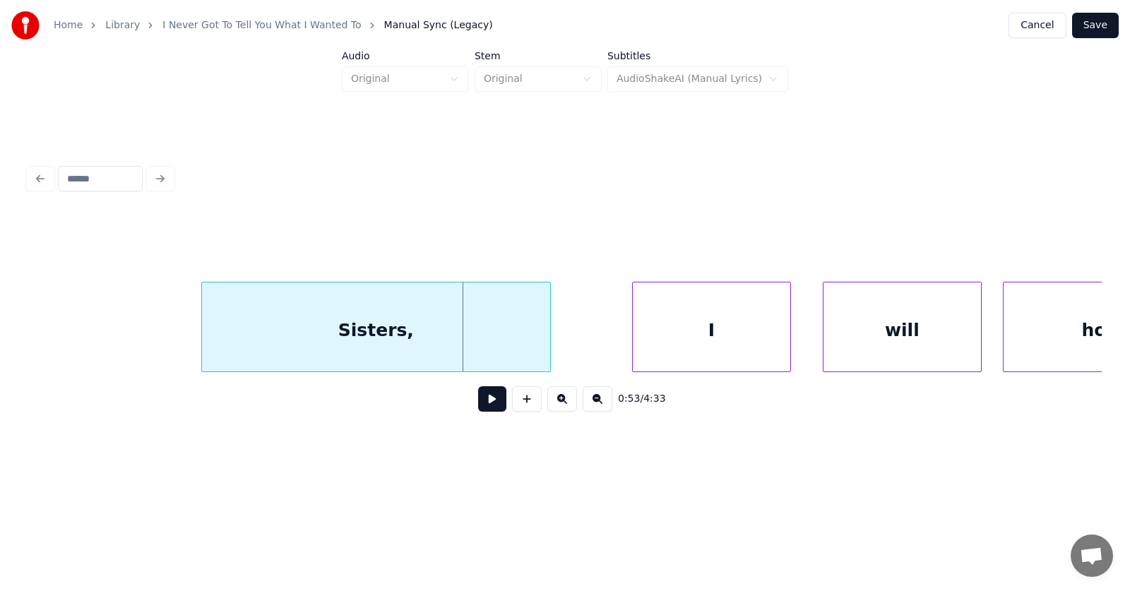
click at [345, 343] on div "Sisters," at bounding box center [376, 330] width 348 height 96
click at [621, 347] on div "I" at bounding box center [668, 330] width 157 height 96
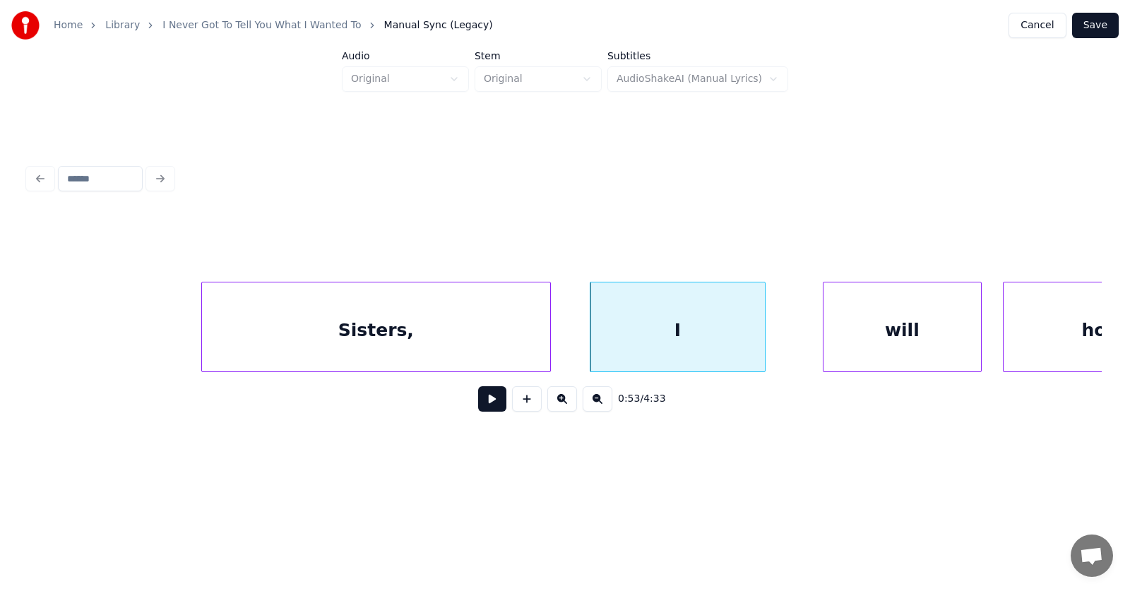
click at [765, 335] on div at bounding box center [762, 326] width 4 height 89
click at [844, 344] on div "will" at bounding box center [874, 330] width 157 height 96
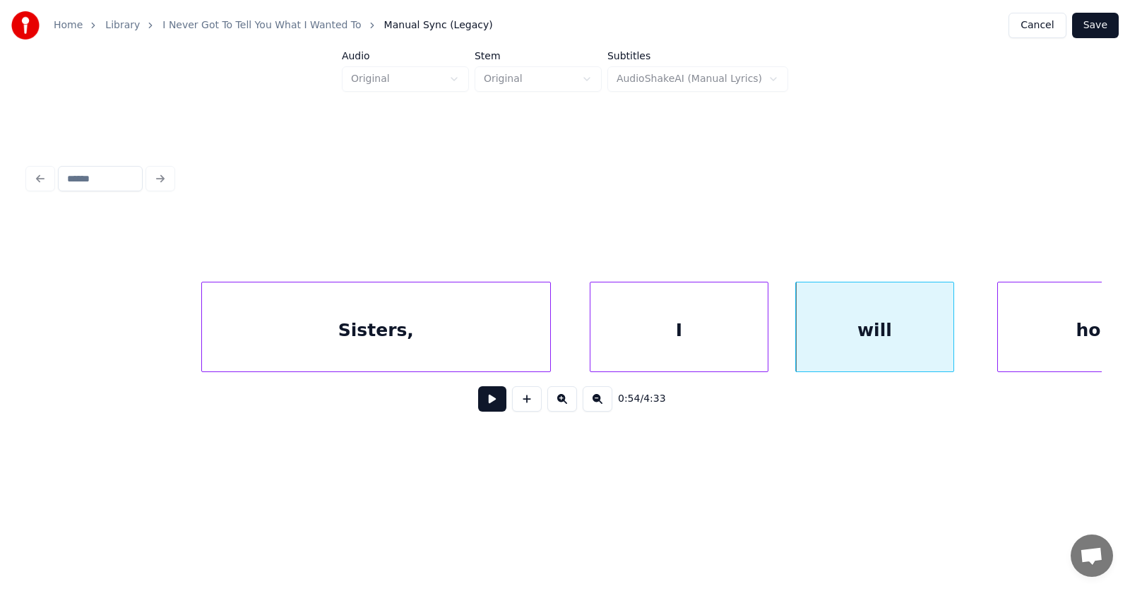
scroll to position [0, 27941]
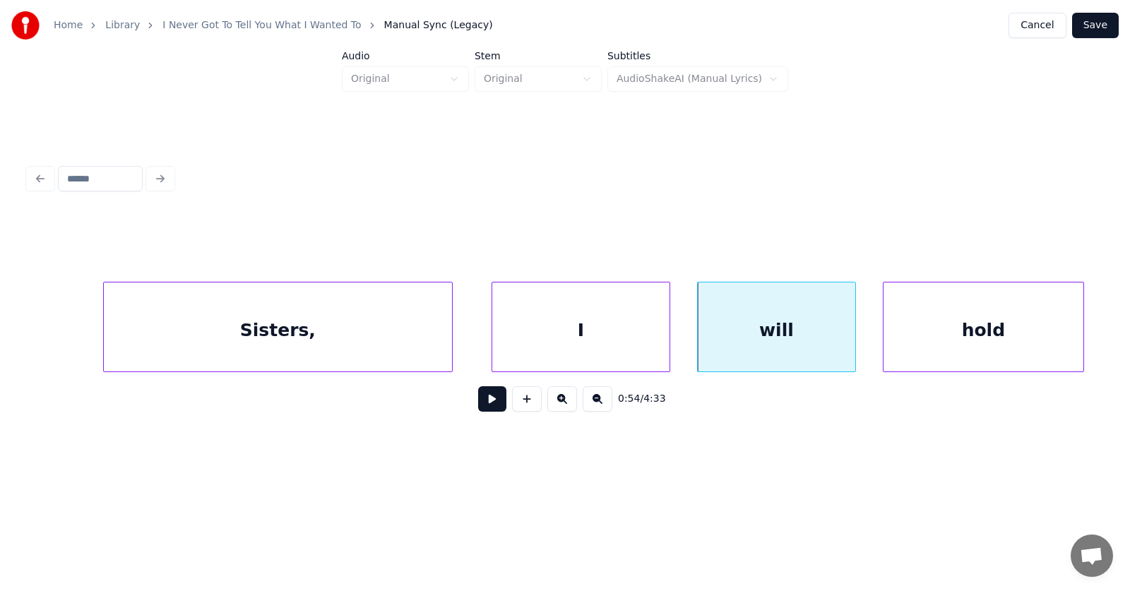
click at [998, 334] on div "hold" at bounding box center [983, 330] width 200 height 96
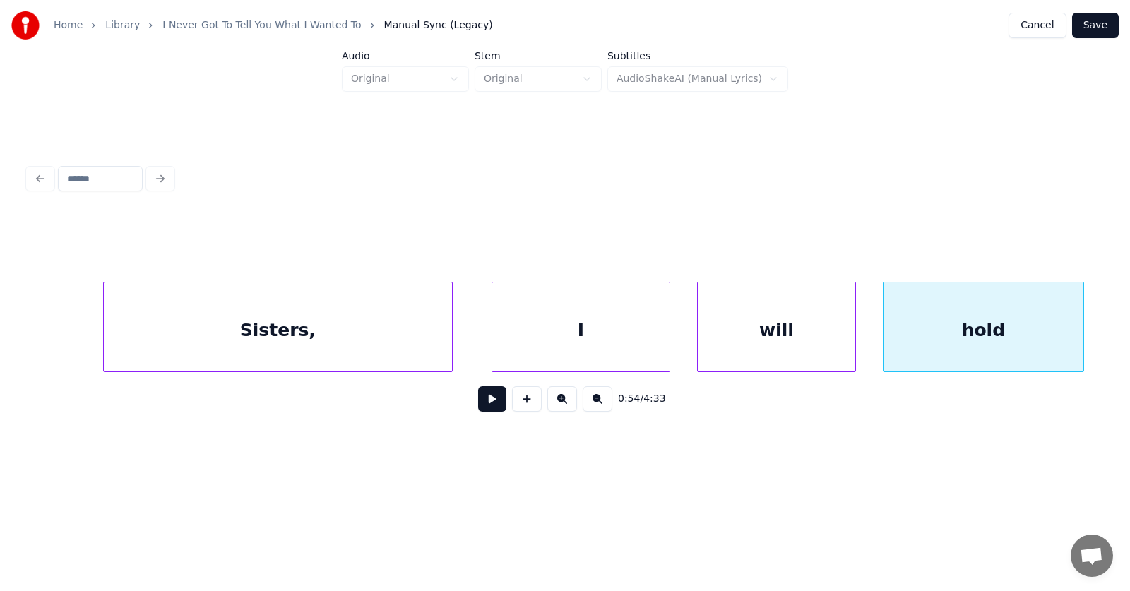
click at [485, 405] on button at bounding box center [492, 398] width 28 height 25
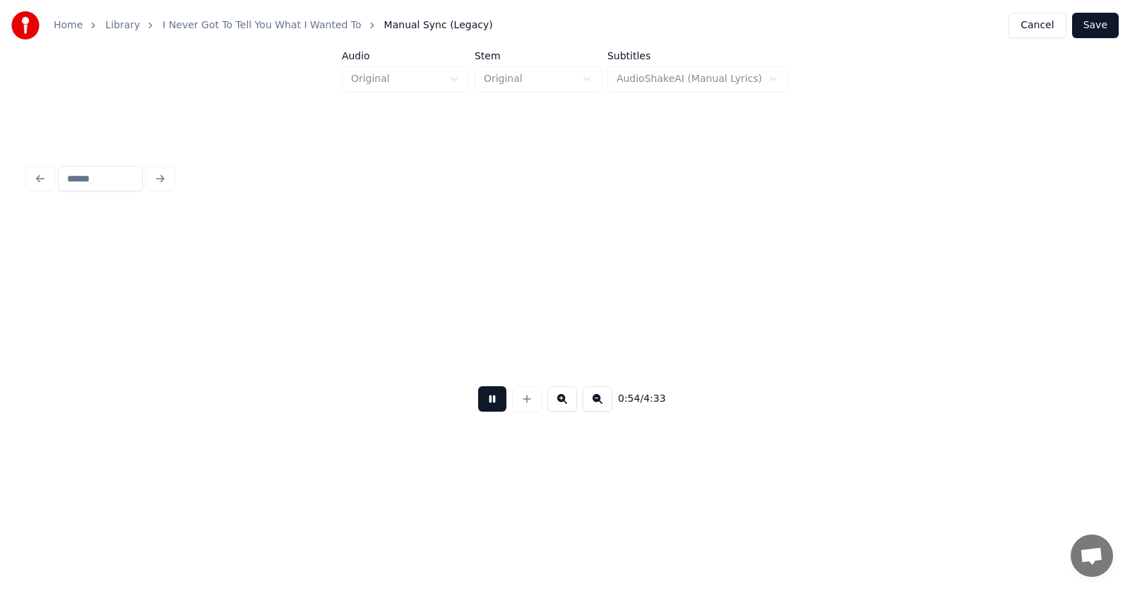
scroll to position [0, 29019]
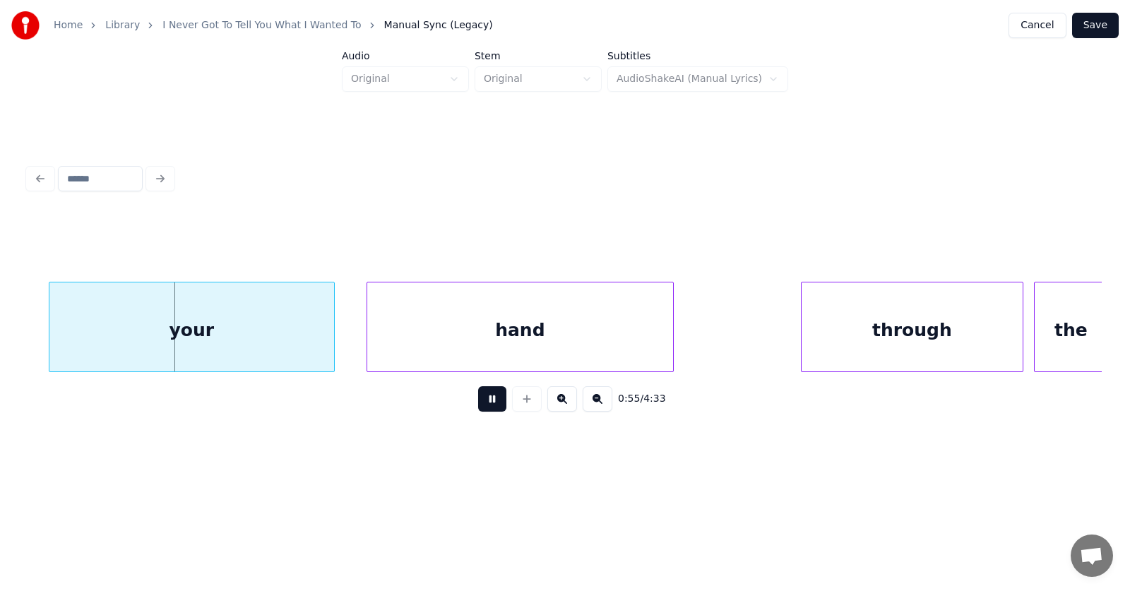
click at [485, 405] on button at bounding box center [492, 398] width 28 height 25
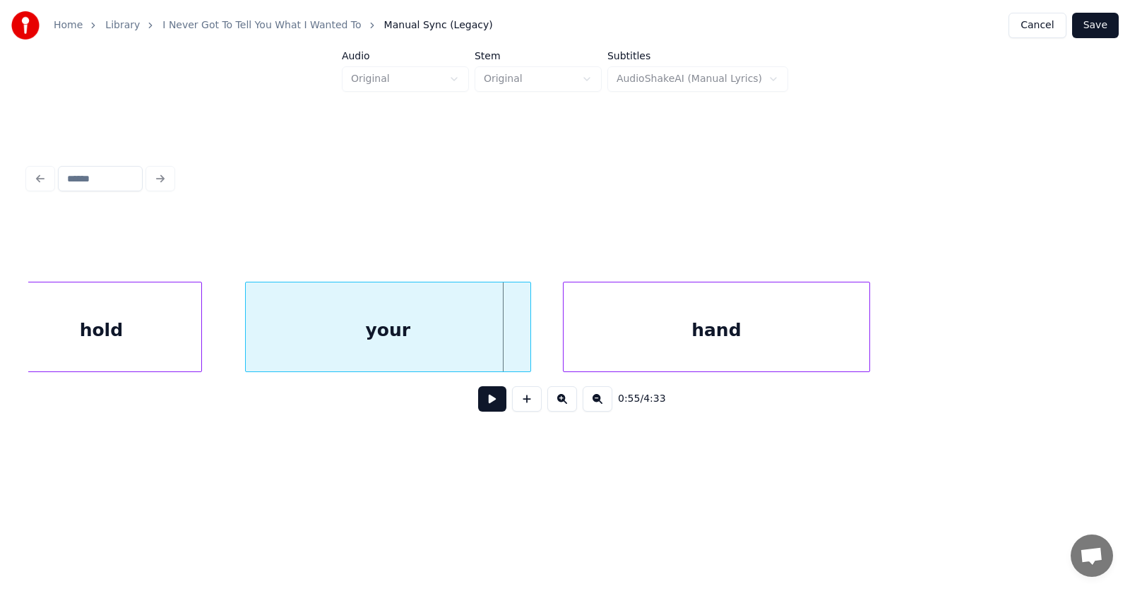
scroll to position [0, 28627]
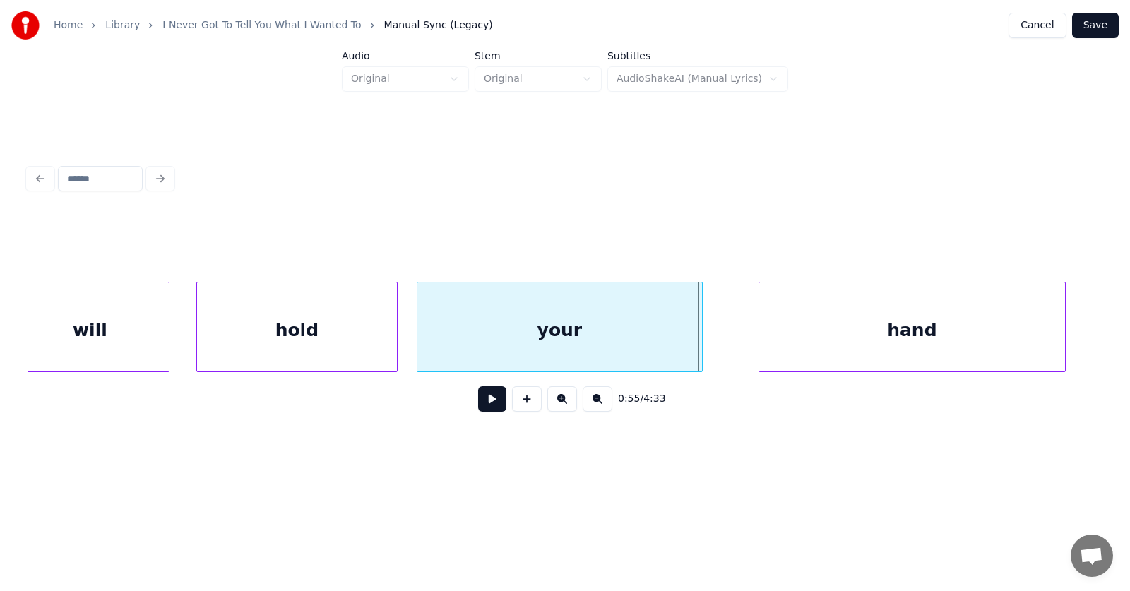
click at [493, 333] on div "your" at bounding box center [559, 330] width 285 height 96
click at [782, 342] on div "hand" at bounding box center [883, 330] width 306 height 96
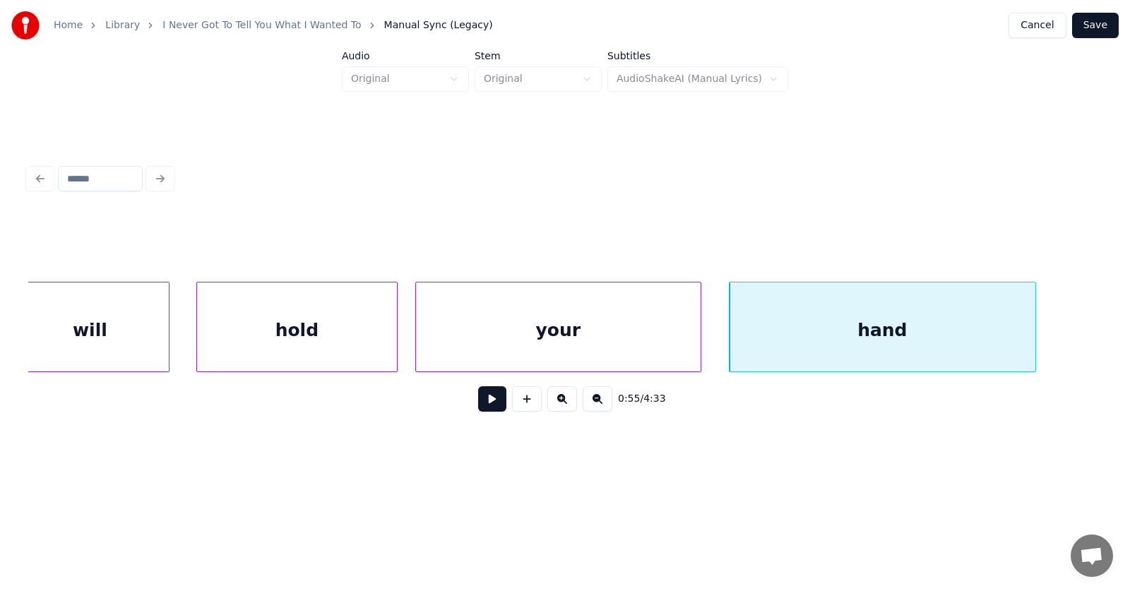
click at [480, 401] on button at bounding box center [492, 398] width 28 height 25
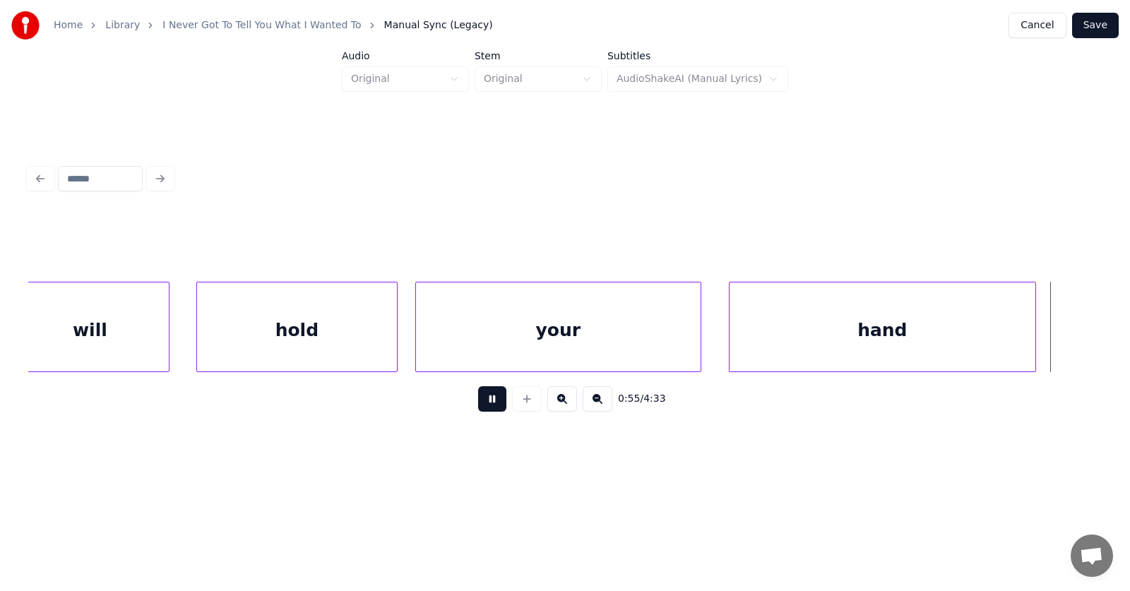
scroll to position [0, 29708]
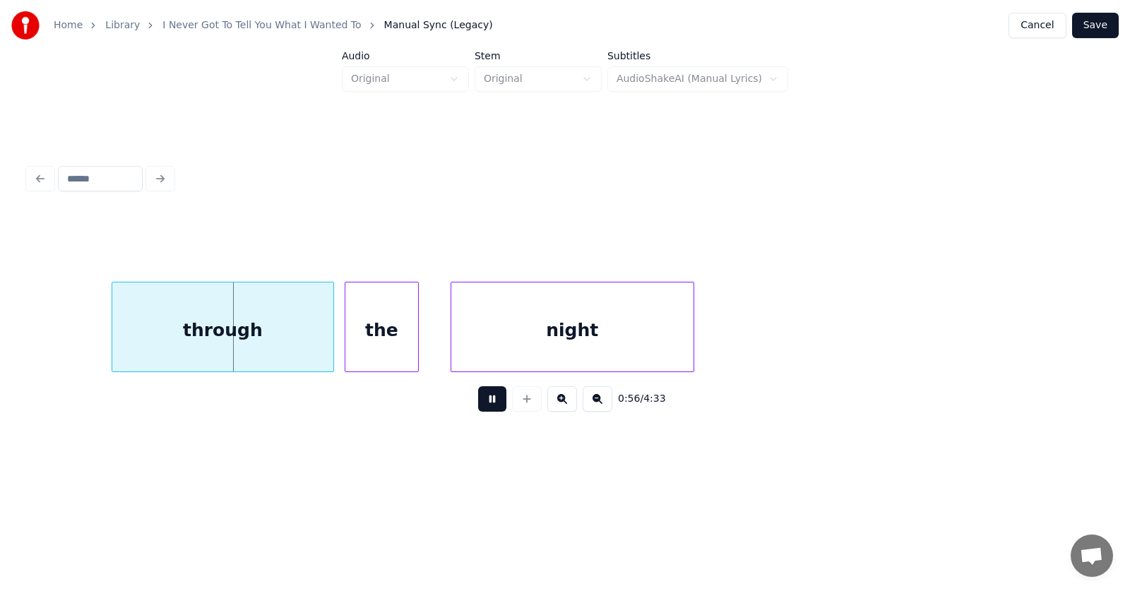
click at [480, 401] on button at bounding box center [492, 398] width 28 height 25
click at [262, 333] on div "through" at bounding box center [217, 330] width 221 height 96
click at [377, 340] on div "the" at bounding box center [377, 330] width 73 height 96
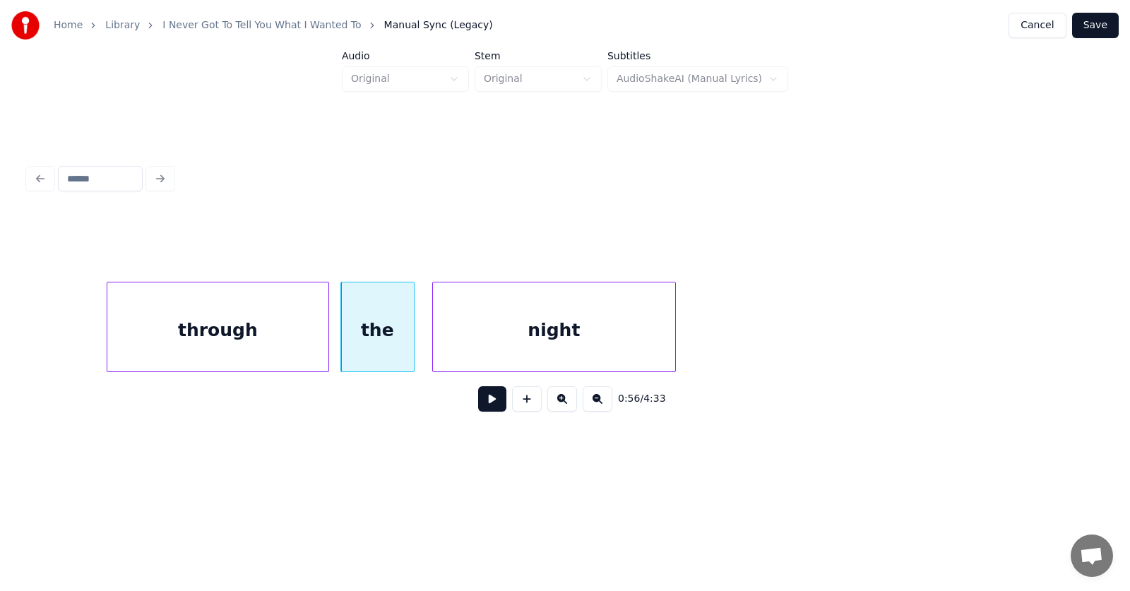
click at [495, 348] on div "night" at bounding box center [554, 330] width 242 height 96
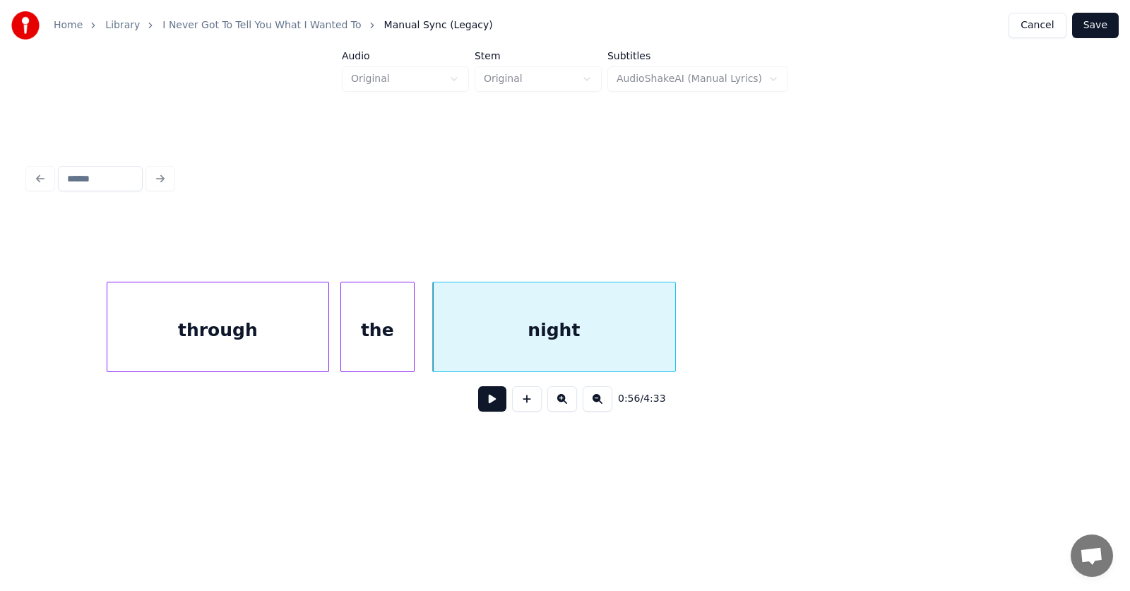
click at [480, 408] on button at bounding box center [492, 398] width 28 height 25
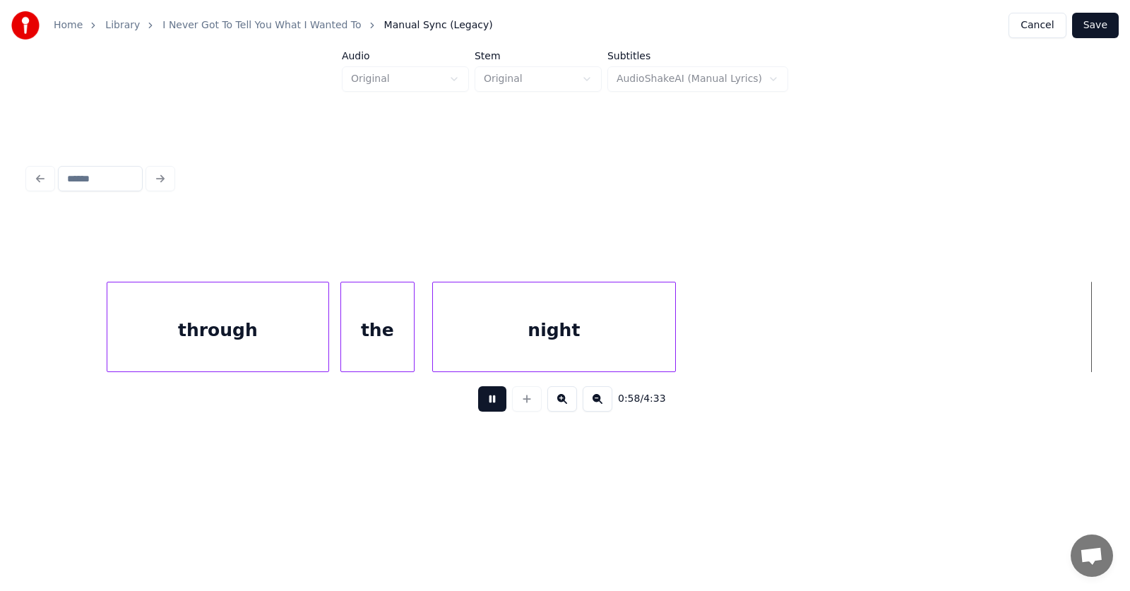
scroll to position [0, 30782]
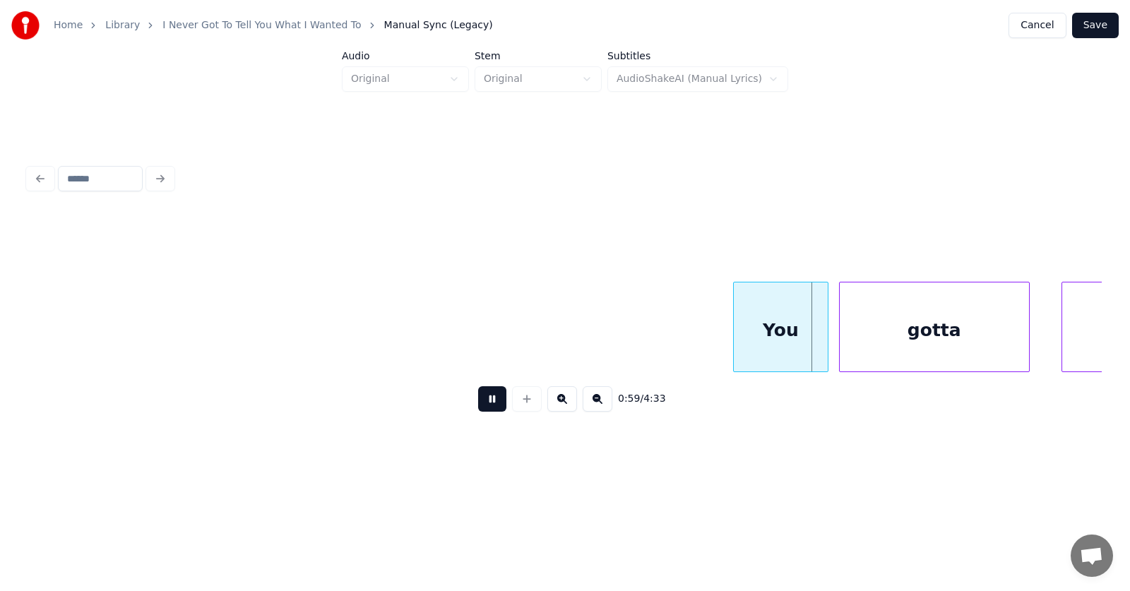
click at [480, 408] on button at bounding box center [492, 398] width 28 height 25
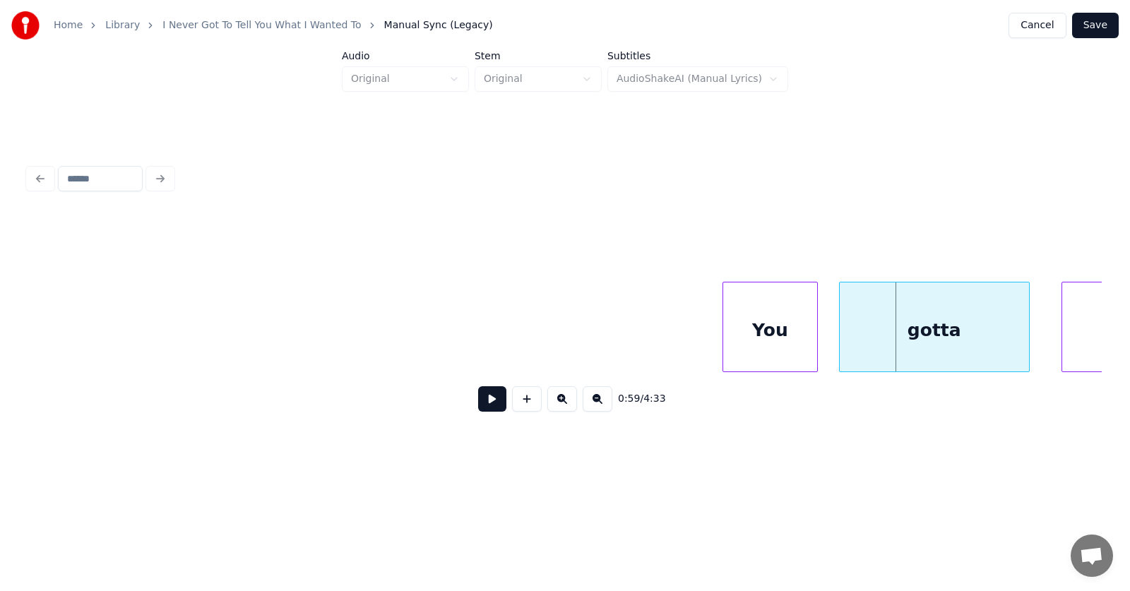
click at [749, 333] on div "You" at bounding box center [770, 330] width 94 height 96
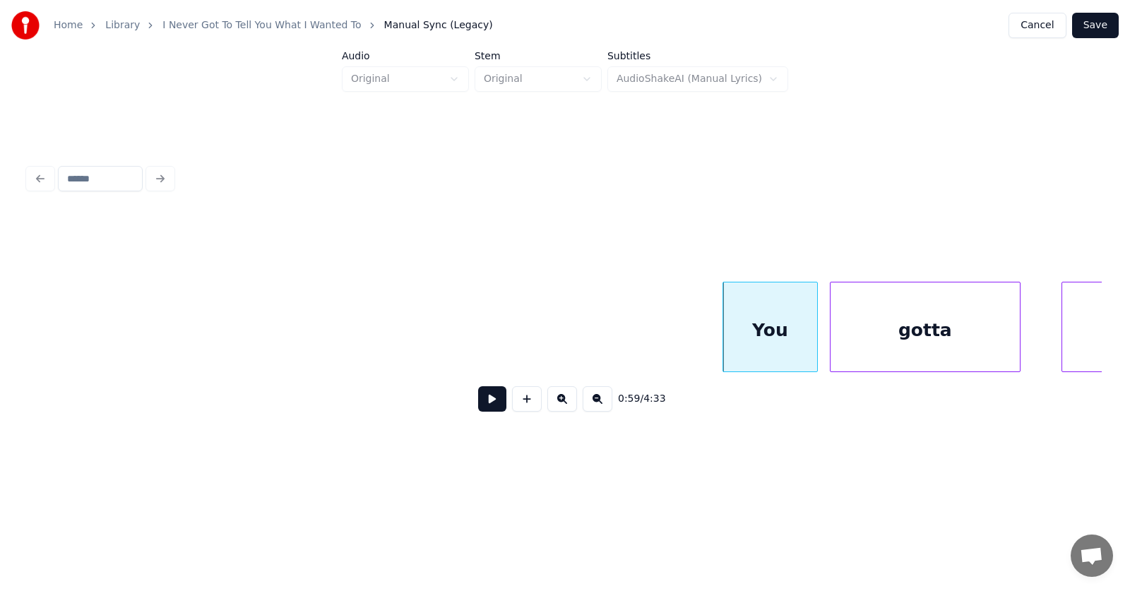
click at [863, 340] on div "gotta" at bounding box center [924, 330] width 189 height 96
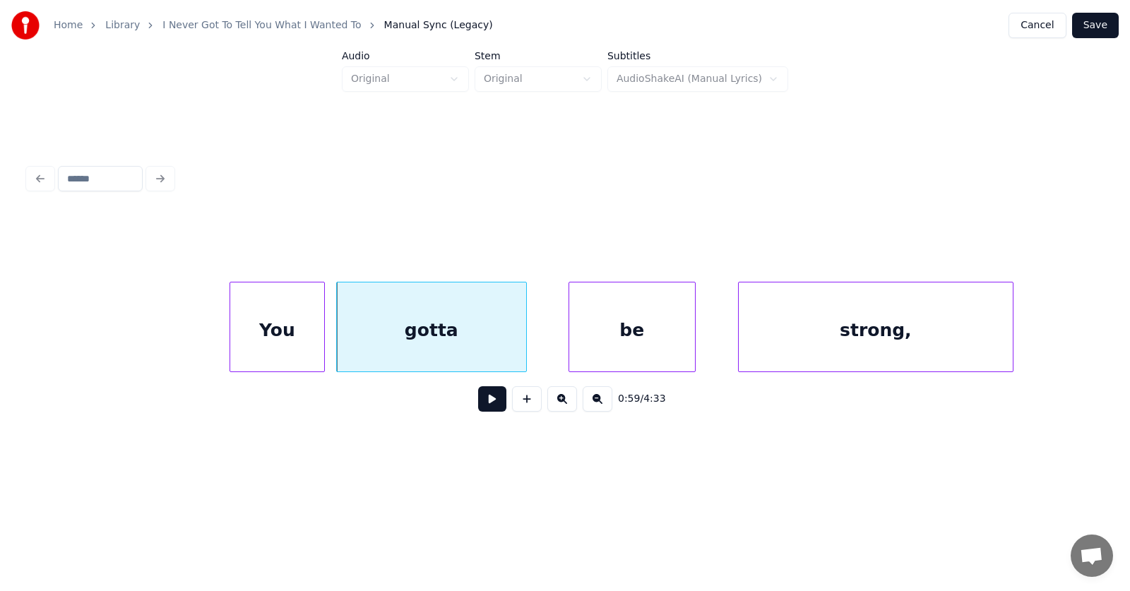
scroll to position [0, 31373]
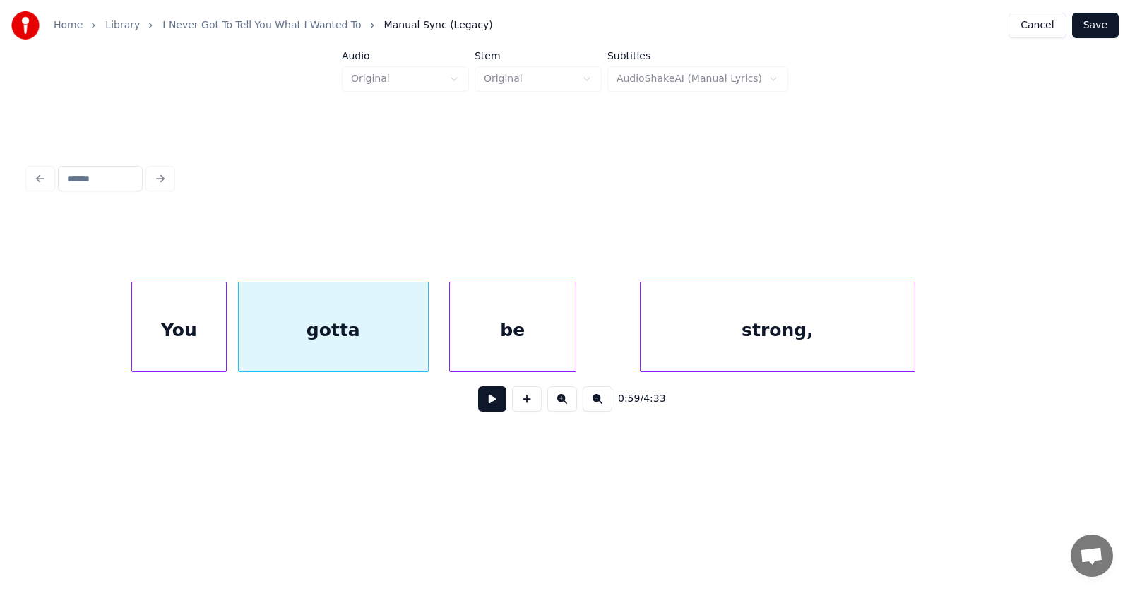
click at [485, 346] on div "be" at bounding box center [513, 330] width 126 height 96
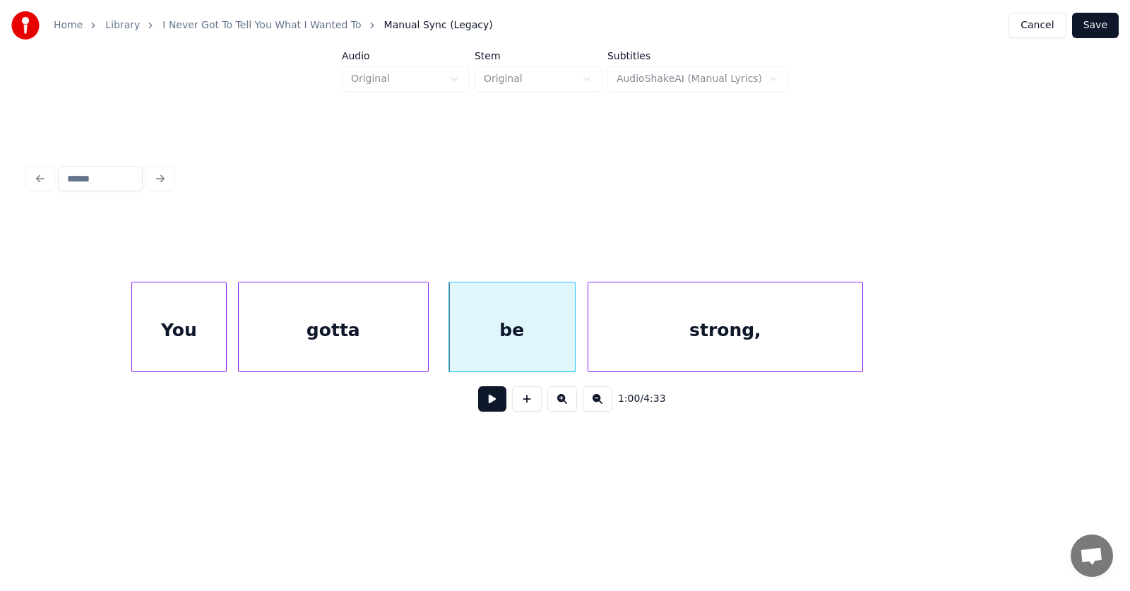
click at [647, 354] on div "strong," at bounding box center [725, 330] width 274 height 96
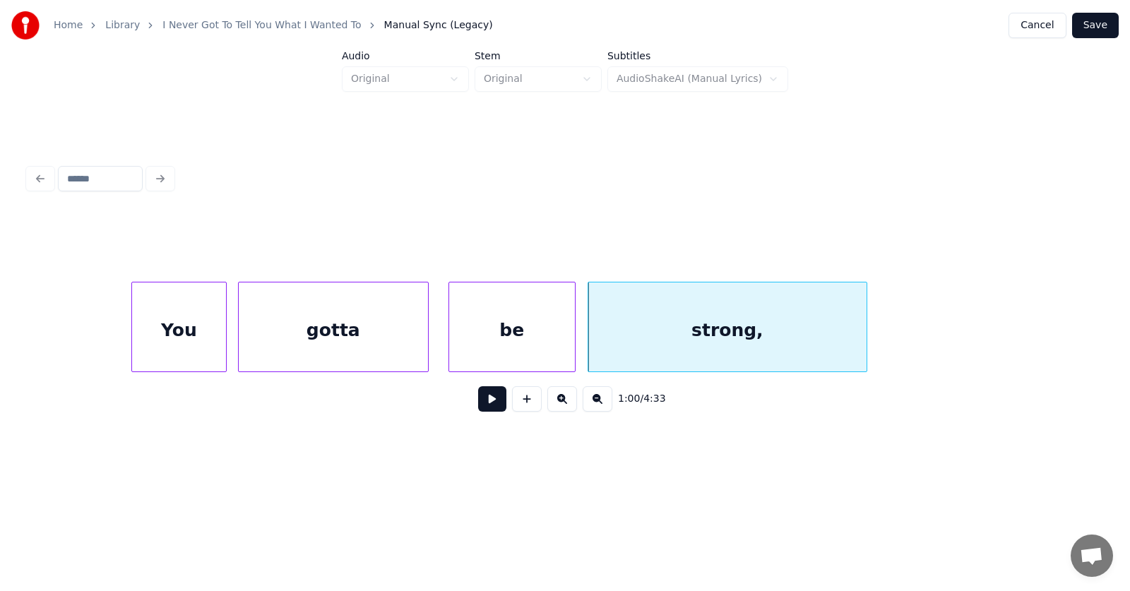
click at [866, 336] on div at bounding box center [864, 326] width 4 height 89
click at [479, 406] on button at bounding box center [492, 398] width 28 height 25
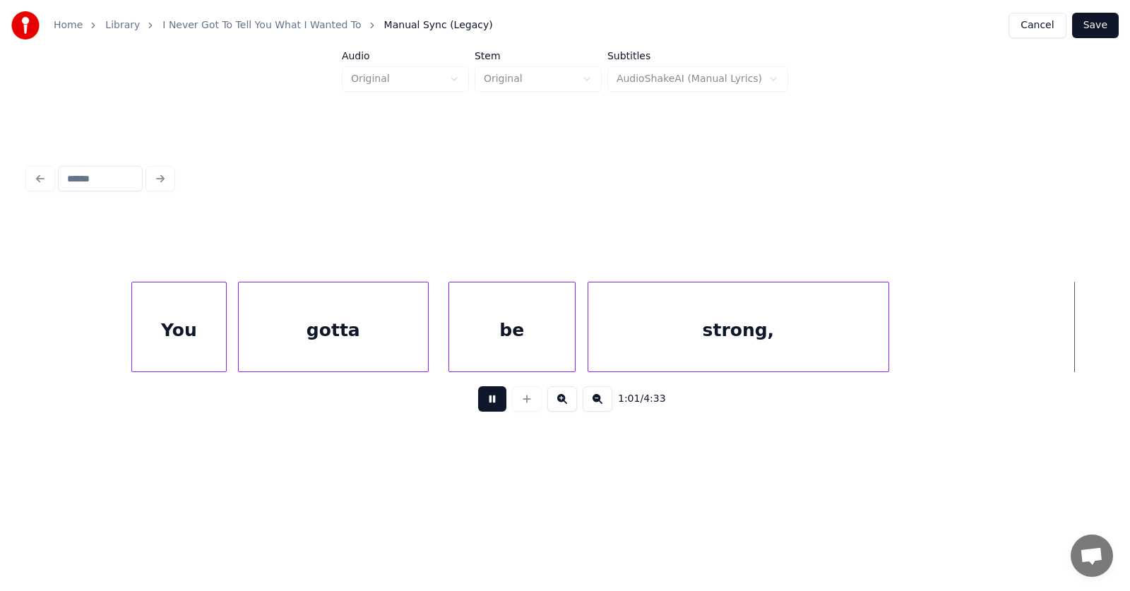
scroll to position [0, 32446]
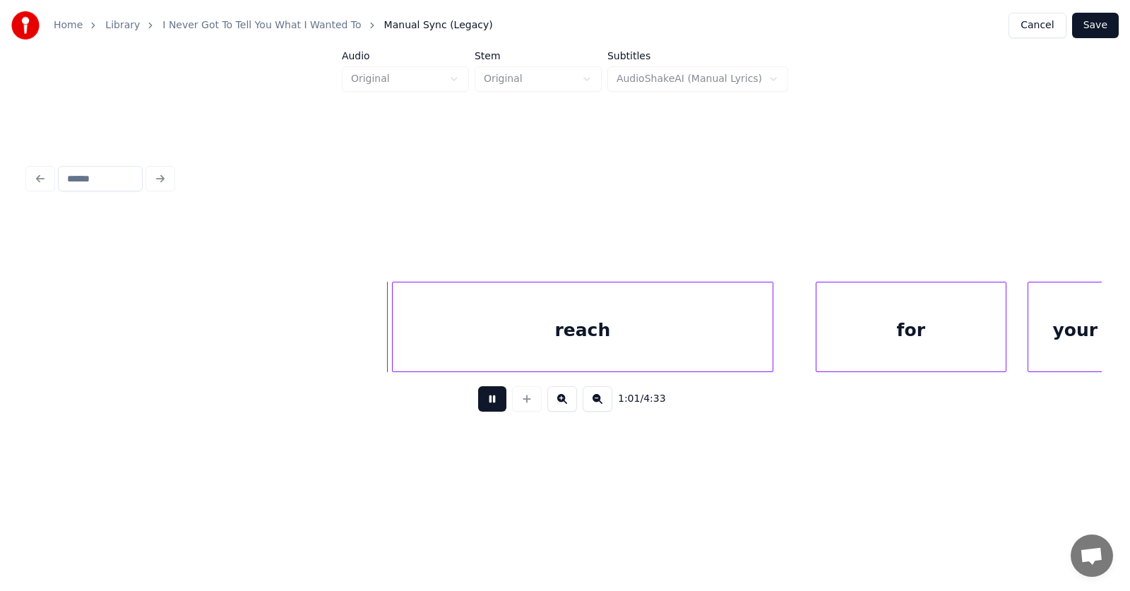
click at [479, 406] on button at bounding box center [492, 398] width 28 height 25
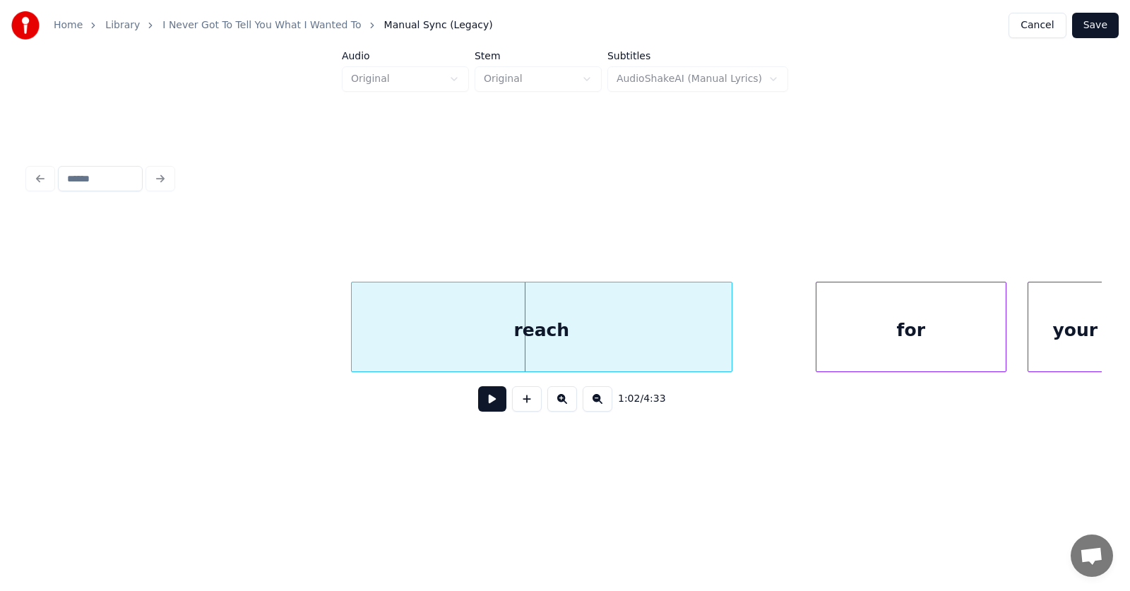
click at [513, 337] on div "reach" at bounding box center [542, 330] width 380 height 96
click at [885, 340] on div "for" at bounding box center [883, 330] width 189 height 96
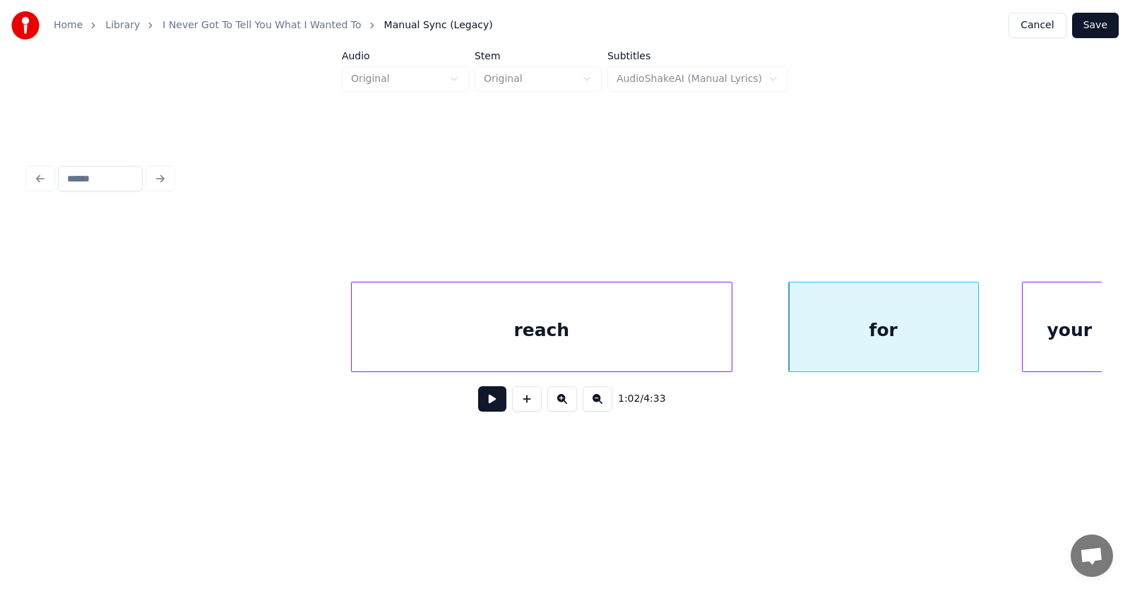
scroll to position [0, 32464]
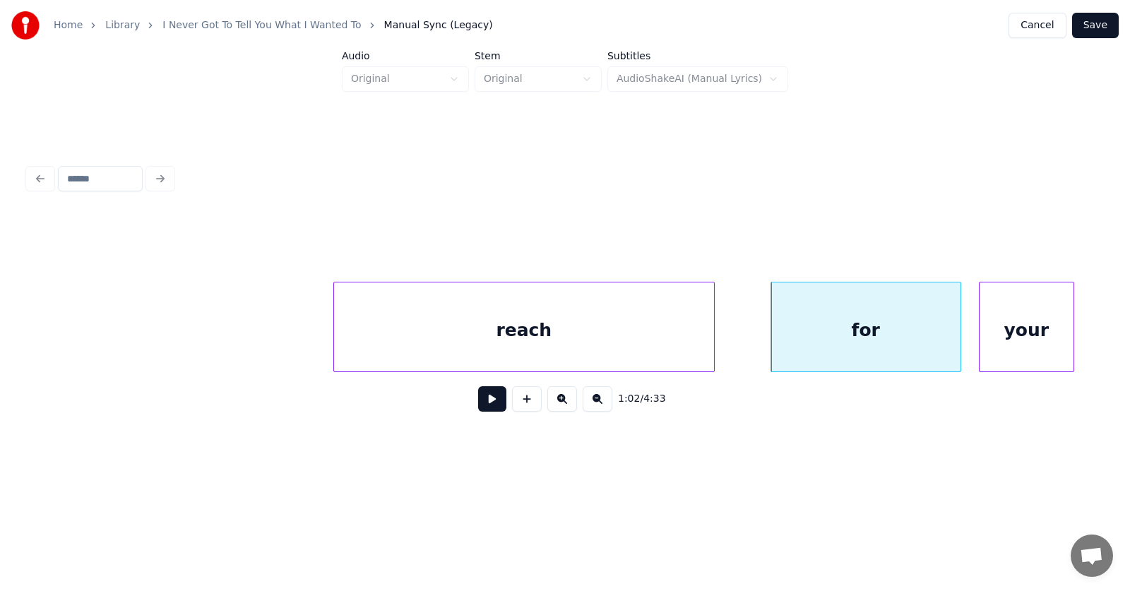
click at [1013, 339] on div "your" at bounding box center [1026, 330] width 94 height 96
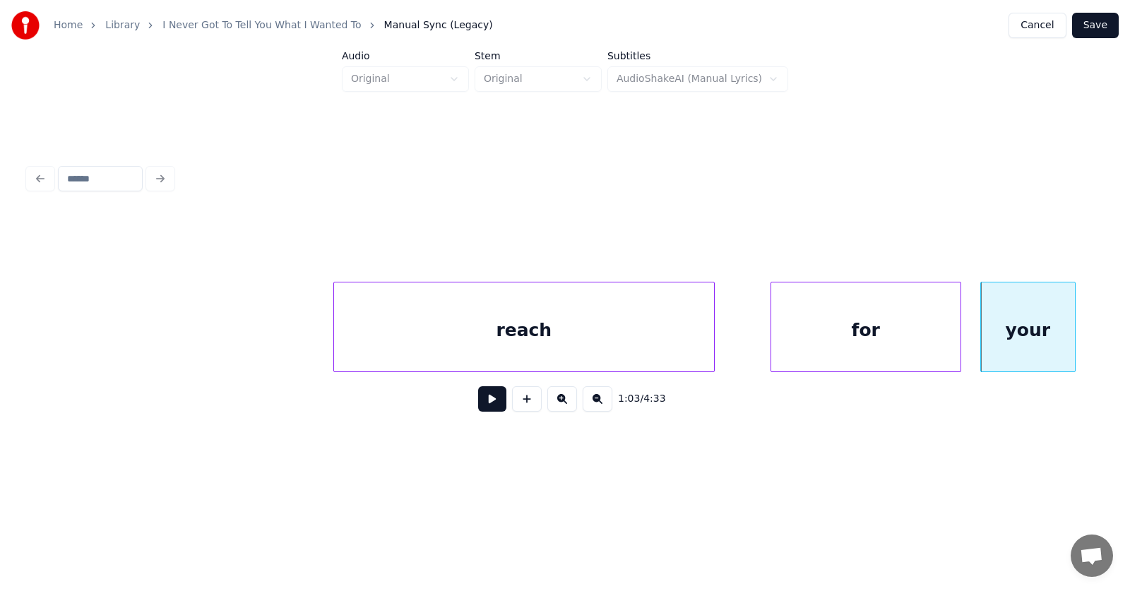
scroll to position [0, 33137]
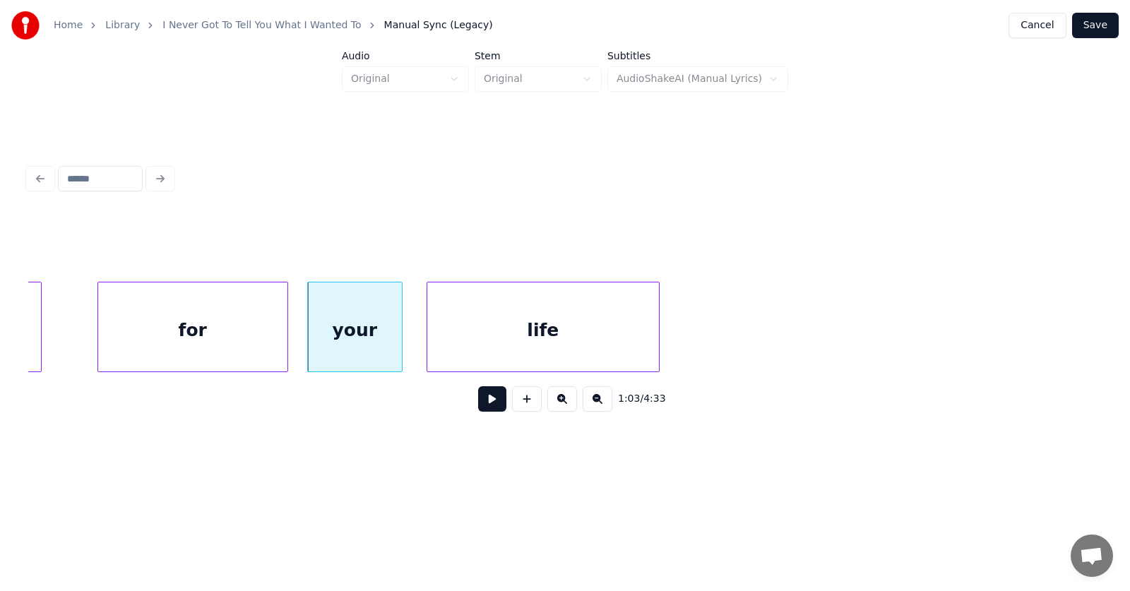
click at [479, 337] on div "life" at bounding box center [543, 330] width 232 height 96
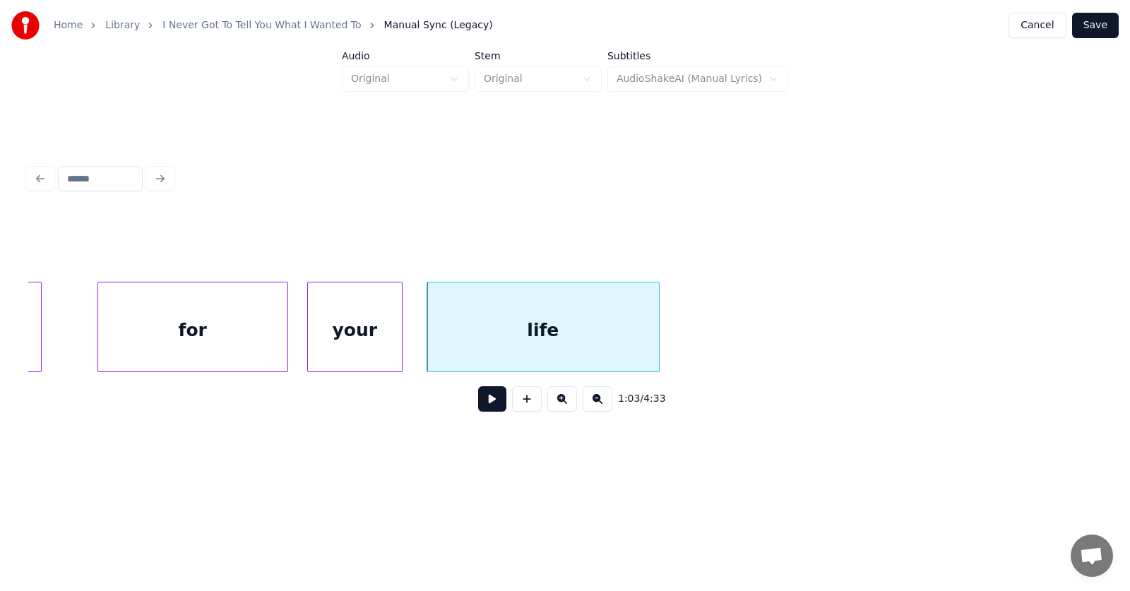
click at [489, 410] on button at bounding box center [492, 398] width 28 height 25
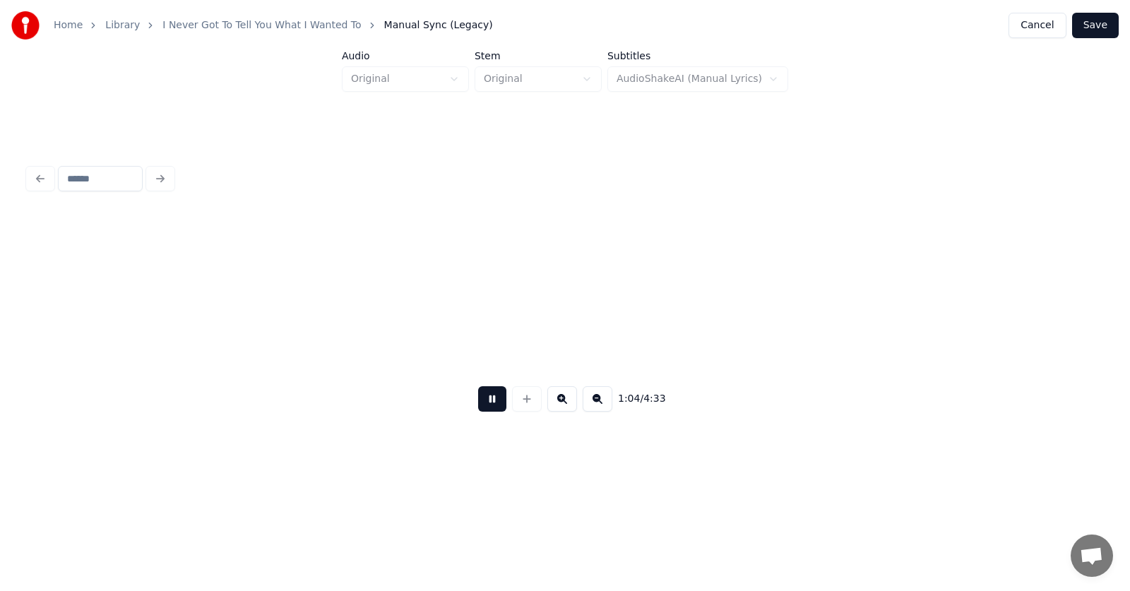
scroll to position [0, 34214]
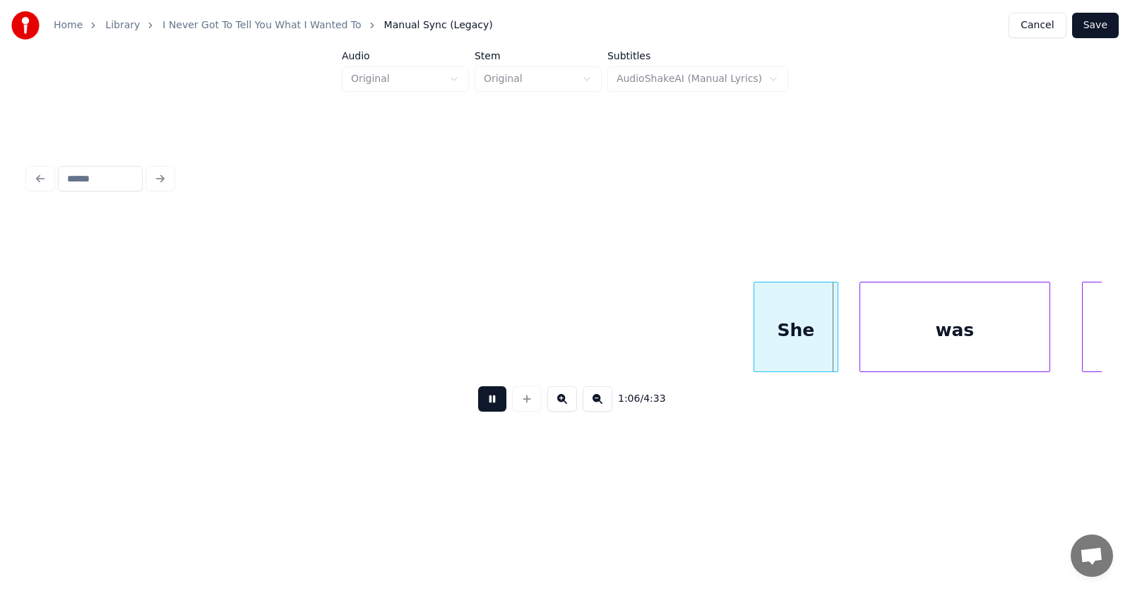
click at [489, 410] on button at bounding box center [492, 398] width 28 height 25
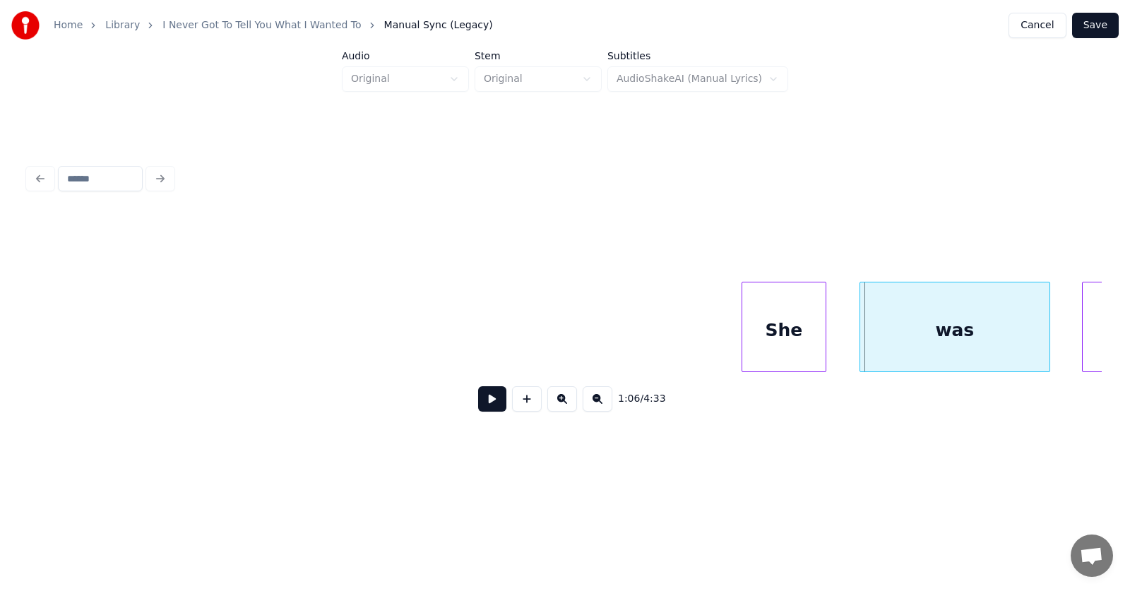
click at [774, 328] on div "She" at bounding box center [783, 330] width 83 height 96
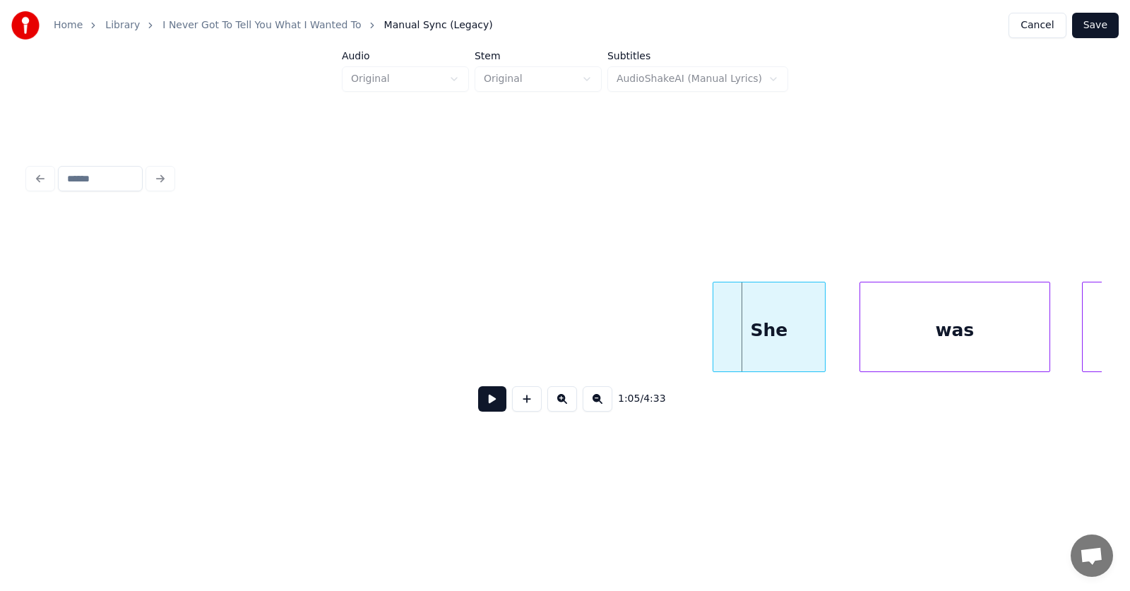
click at [715, 337] on div at bounding box center [715, 326] width 4 height 89
click at [917, 342] on div "was" at bounding box center [931, 330] width 189 height 96
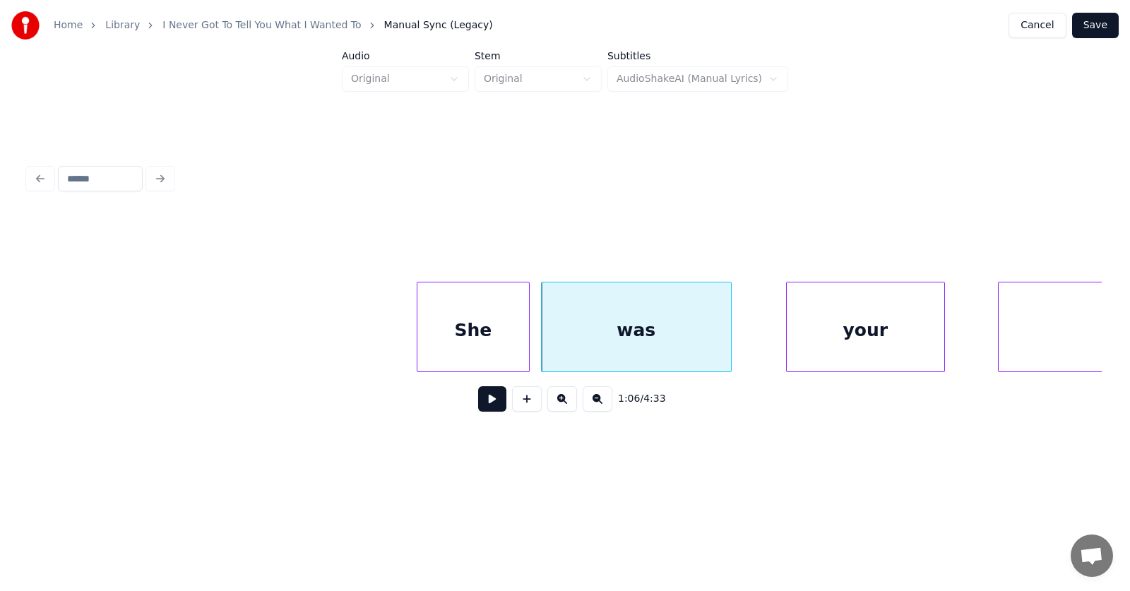
scroll to position [0, 34608]
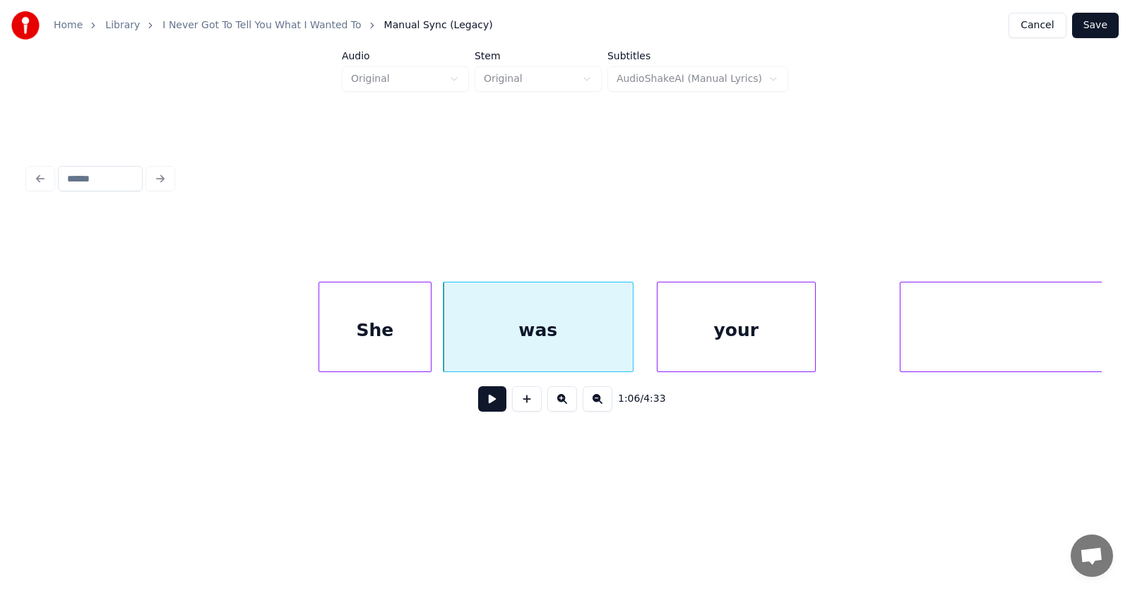
click at [710, 357] on div "your" at bounding box center [735, 330] width 157 height 96
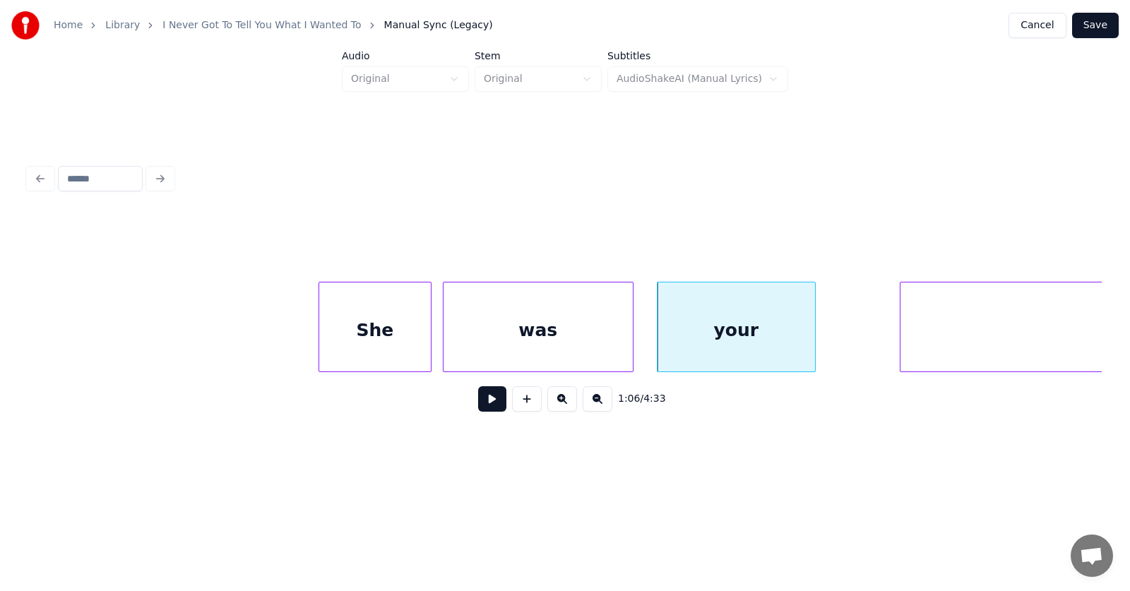
scroll to position [0, 35005]
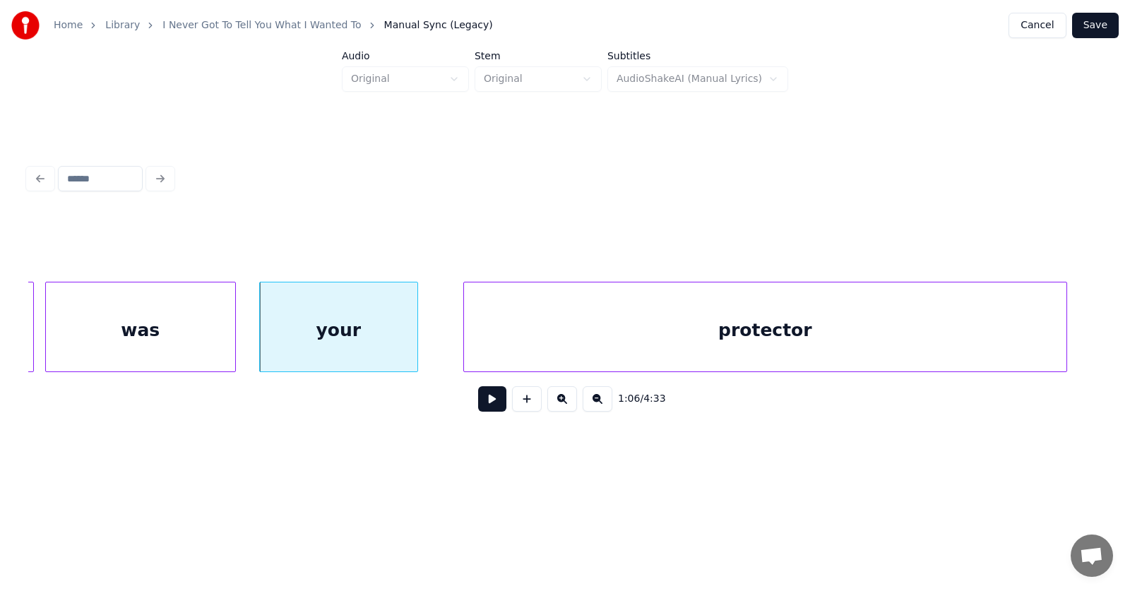
click at [916, 346] on div "protector" at bounding box center [765, 330] width 602 height 96
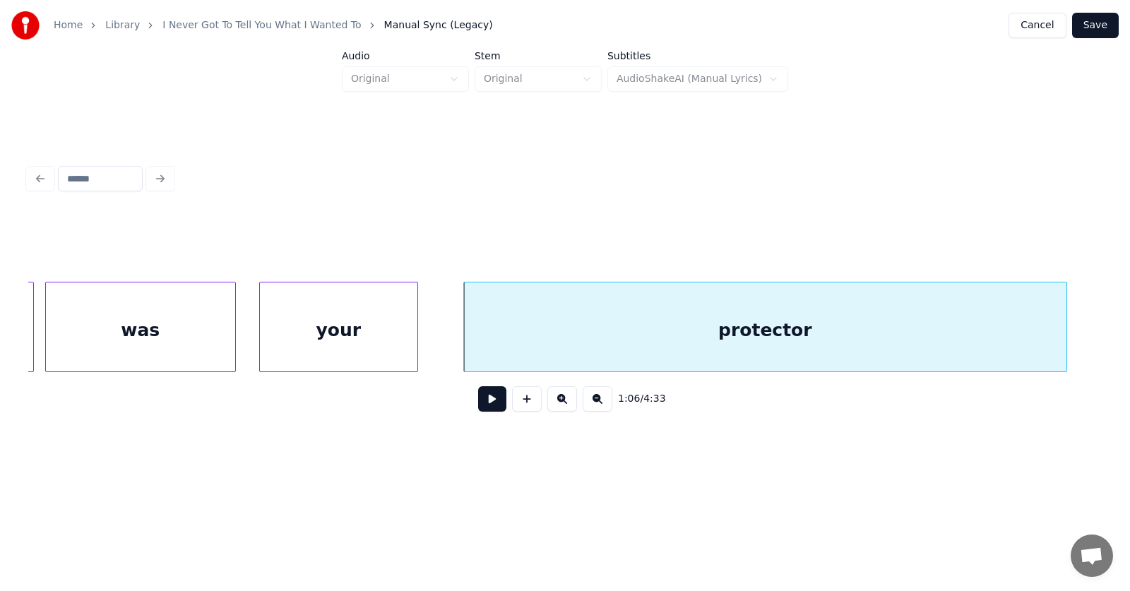
click at [480, 398] on button at bounding box center [492, 398] width 28 height 25
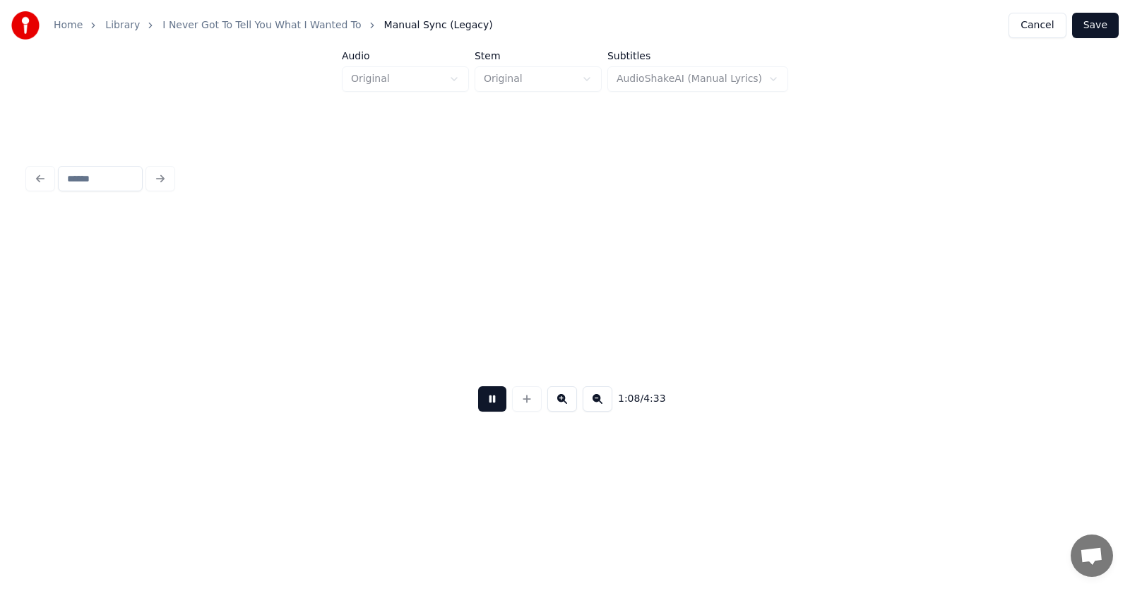
scroll to position [0, 36088]
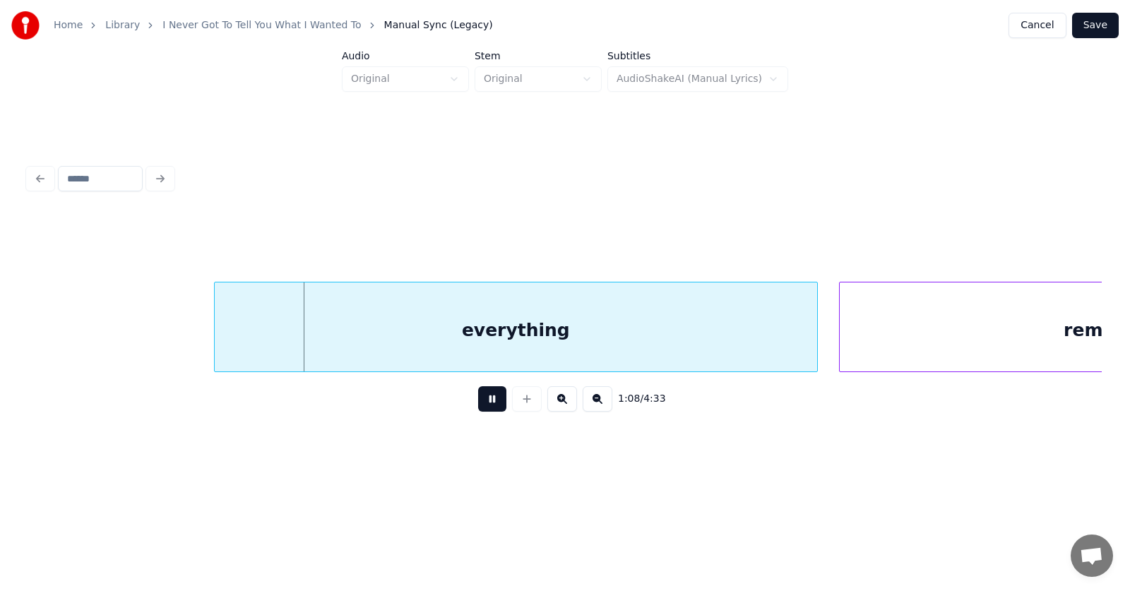
click at [480, 398] on button at bounding box center [492, 398] width 28 height 25
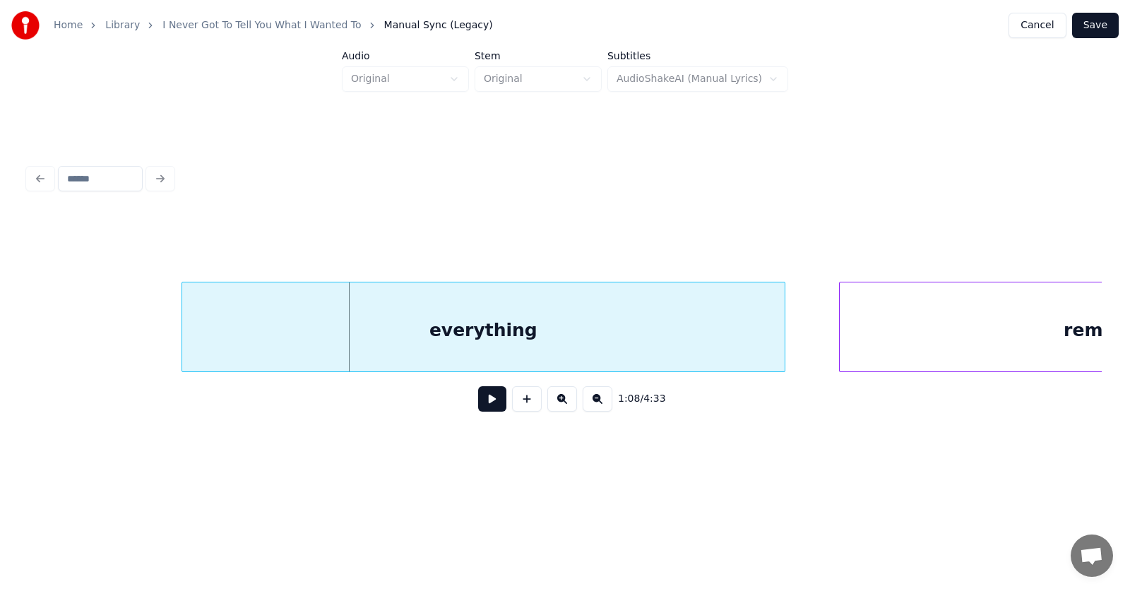
click at [498, 333] on div "everything" at bounding box center [483, 330] width 602 height 96
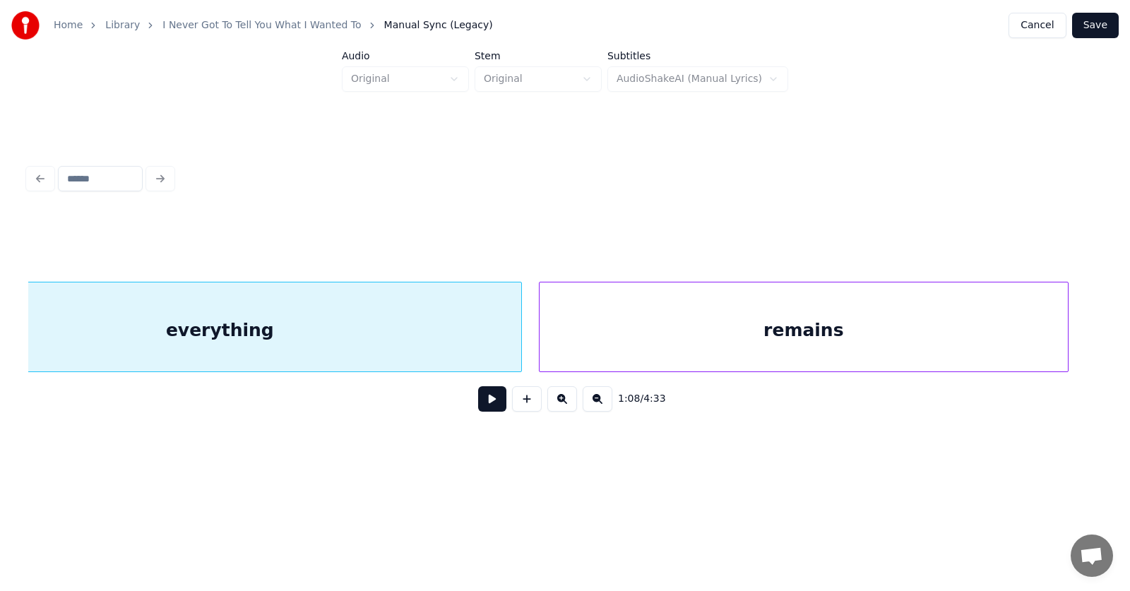
click at [853, 346] on div "remains" at bounding box center [803, 330] width 528 height 96
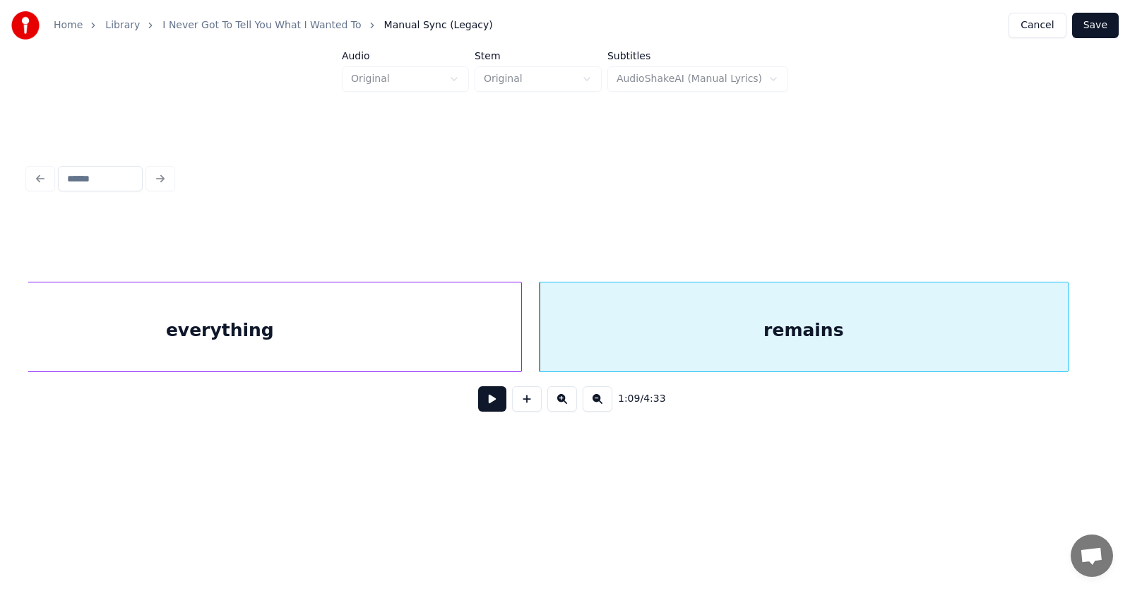
click at [486, 406] on button at bounding box center [492, 398] width 28 height 25
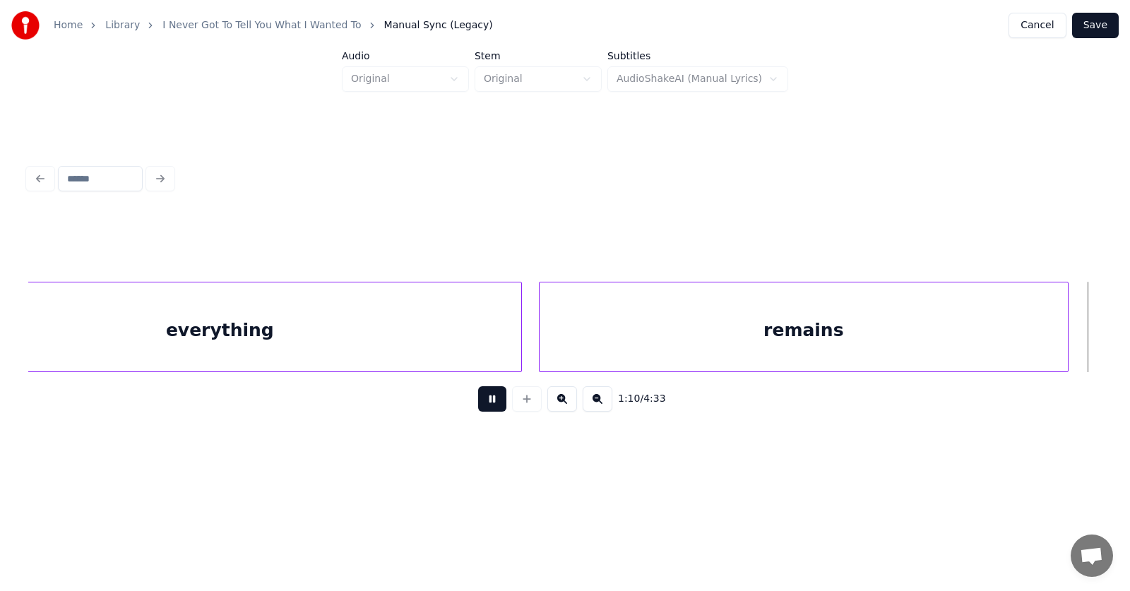
scroll to position [0, 37433]
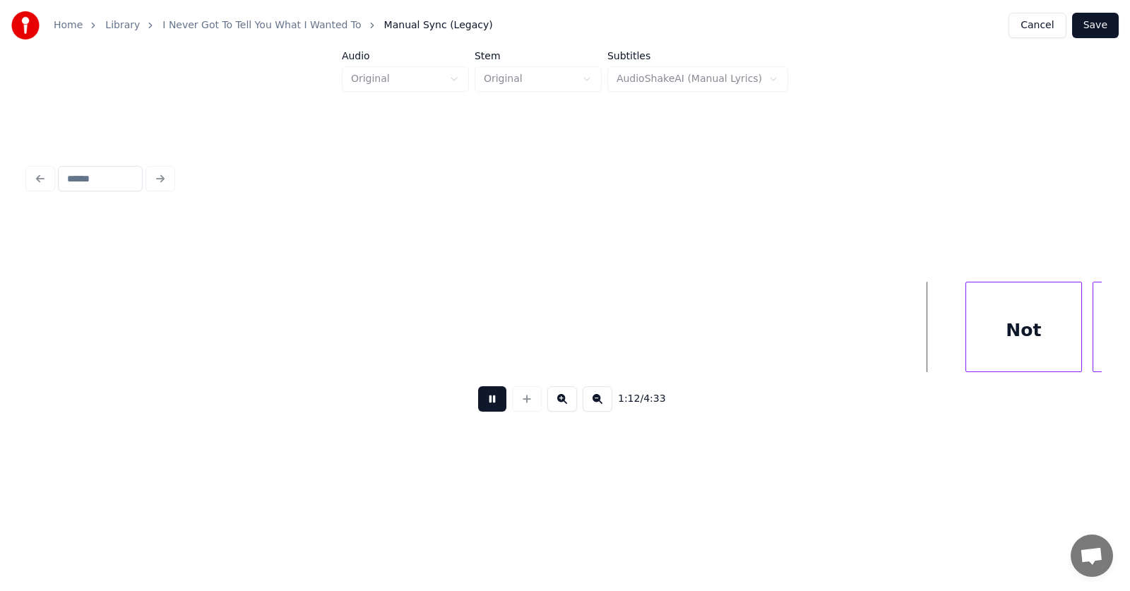
click at [486, 406] on button at bounding box center [492, 398] width 28 height 25
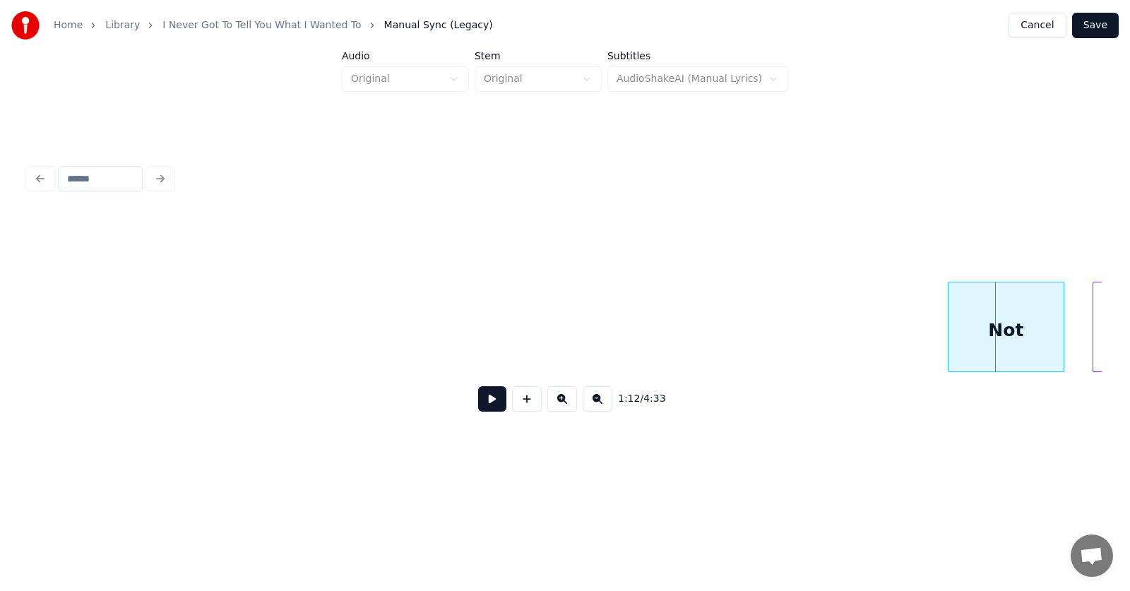
click at [995, 332] on div "Not" at bounding box center [1005, 330] width 115 height 96
click at [924, 337] on div at bounding box center [926, 326] width 4 height 89
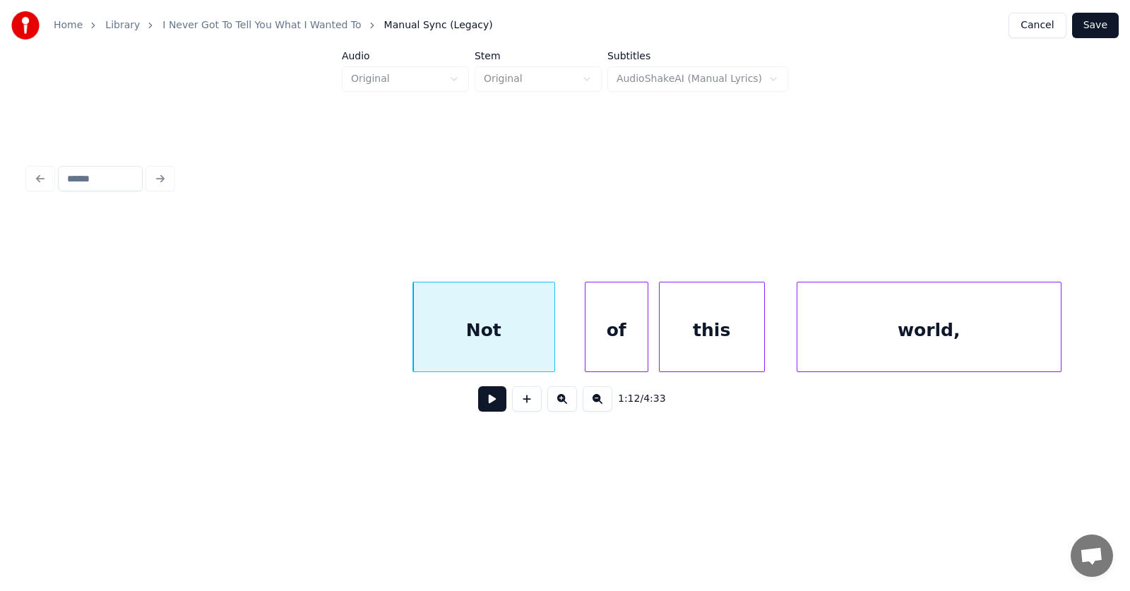
scroll to position [0, 38039]
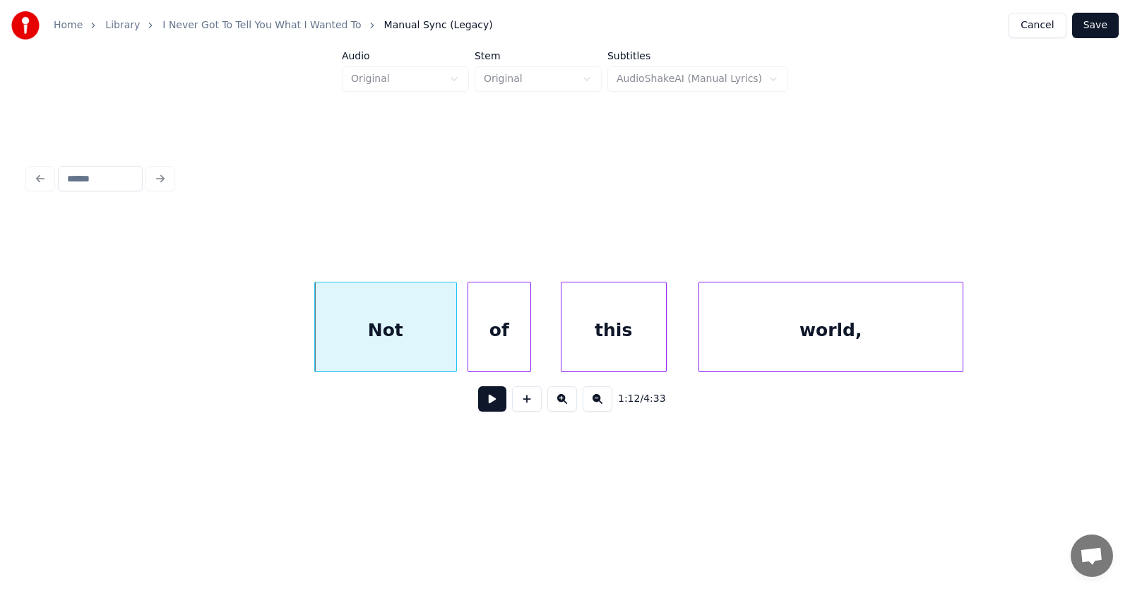
click at [506, 342] on div "of" at bounding box center [499, 330] width 62 height 96
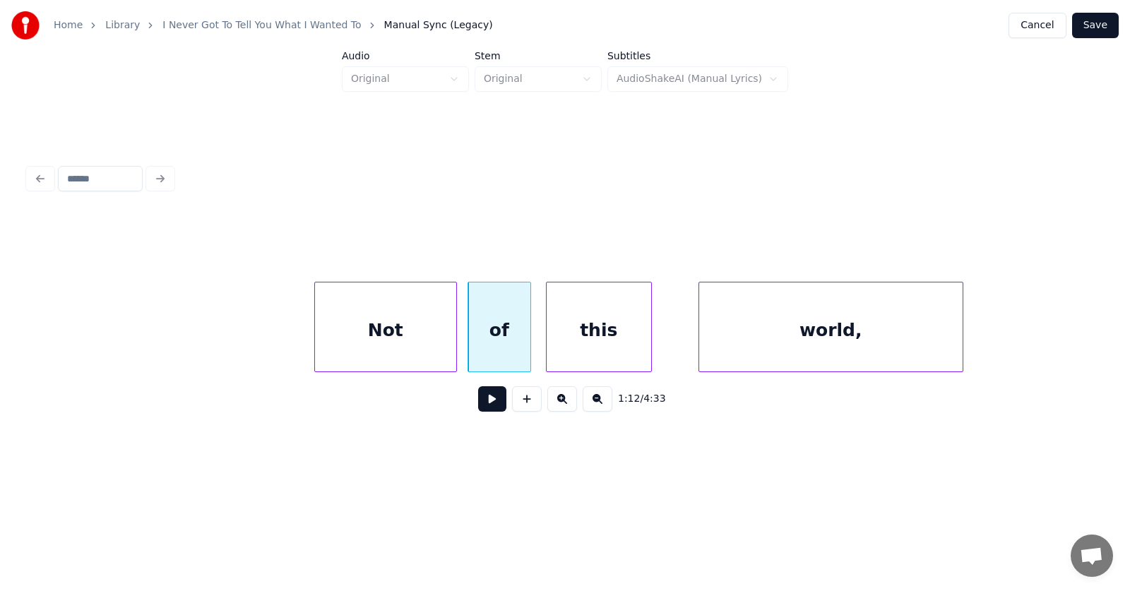
click at [568, 346] on div "this" at bounding box center [598, 330] width 104 height 96
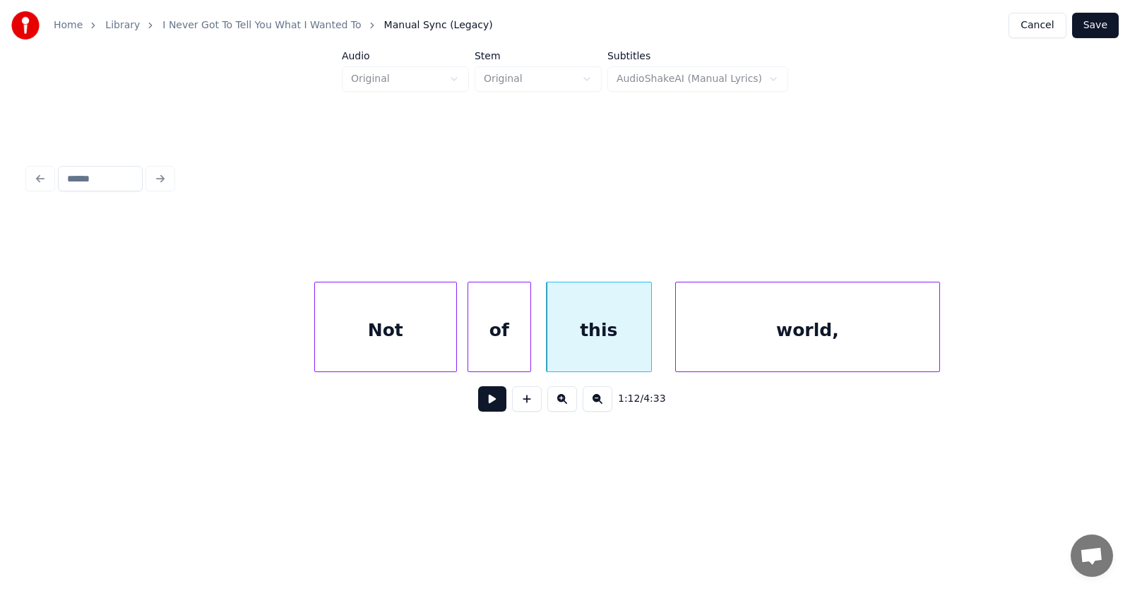
click at [727, 345] on div "world," at bounding box center [807, 330] width 263 height 96
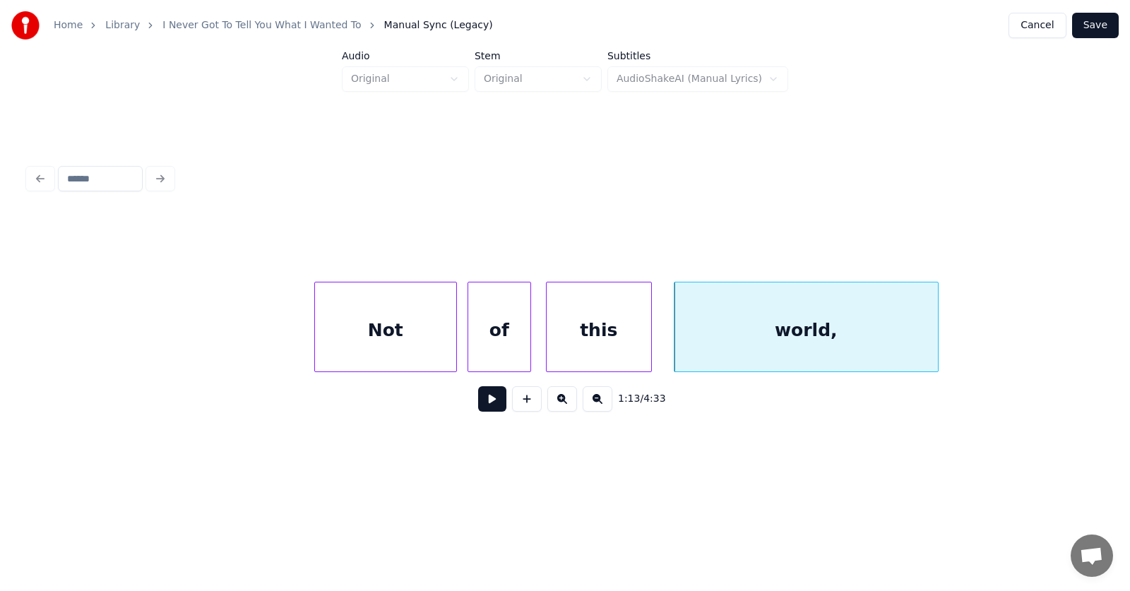
click at [487, 406] on button at bounding box center [492, 398] width 28 height 25
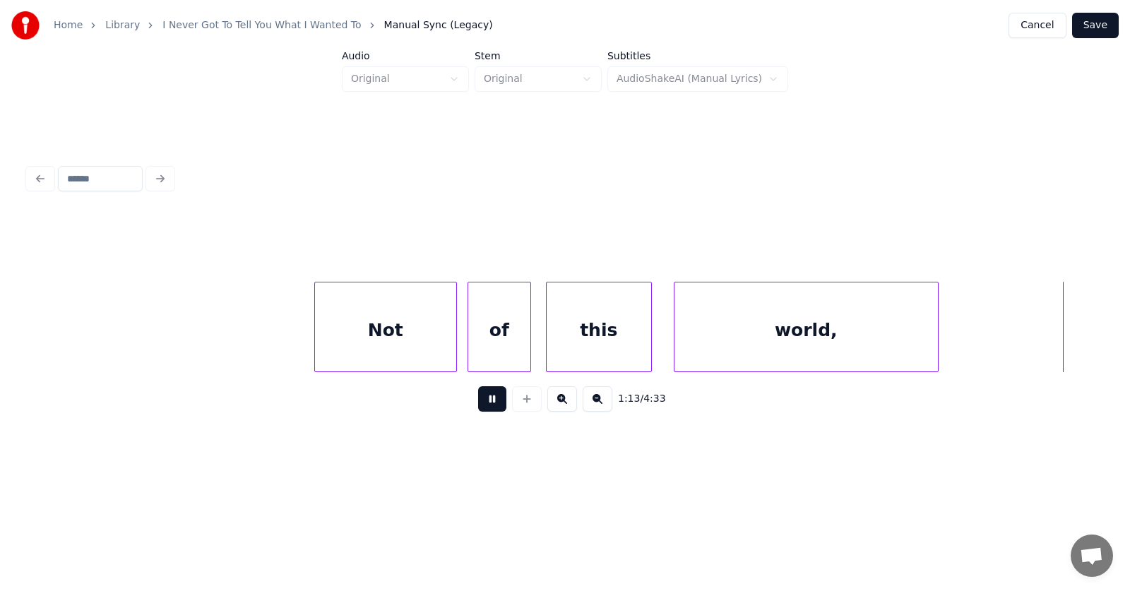
scroll to position [0, 39121]
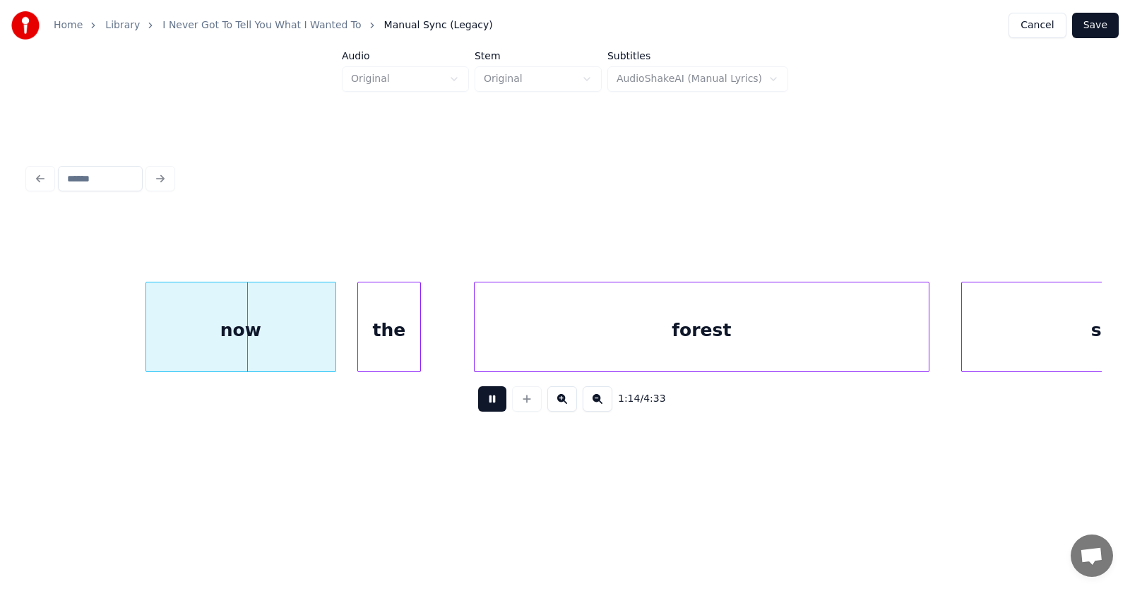
click at [487, 406] on button at bounding box center [492, 398] width 28 height 25
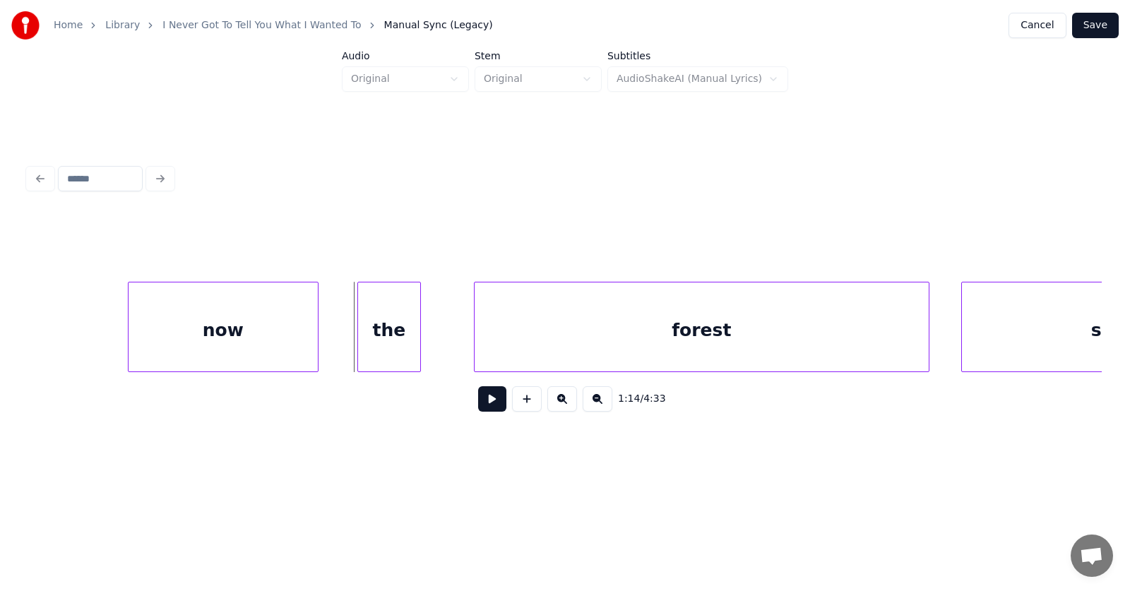
click at [264, 335] on div "now" at bounding box center [223, 330] width 189 height 96
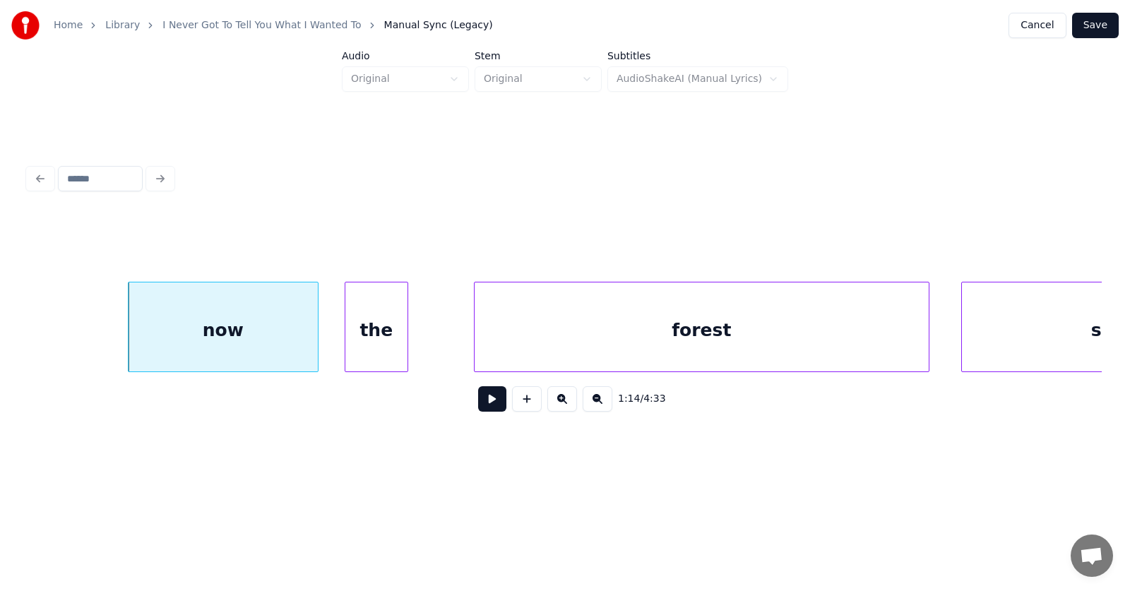
click at [375, 345] on div "the" at bounding box center [376, 330] width 62 height 96
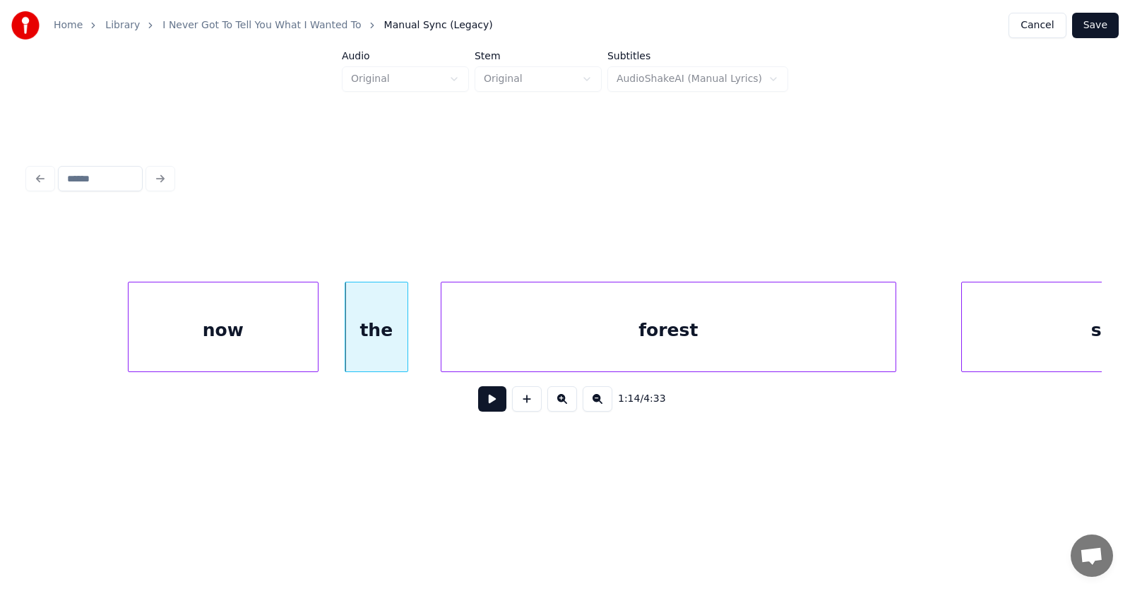
click at [508, 341] on div "forest" at bounding box center [668, 330] width 454 height 96
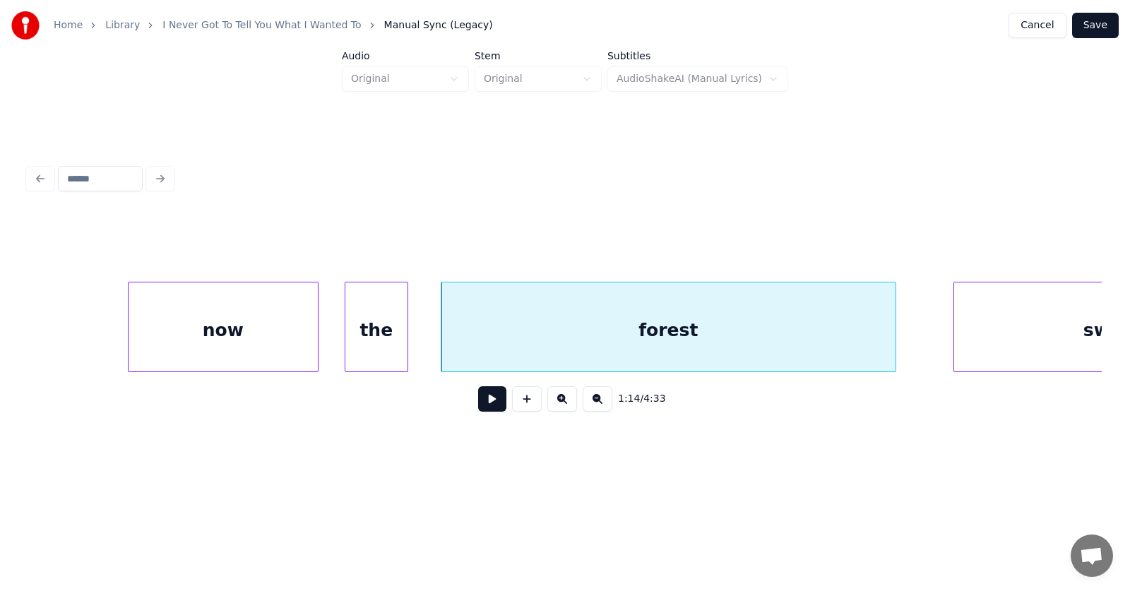
scroll to position [0, 39326]
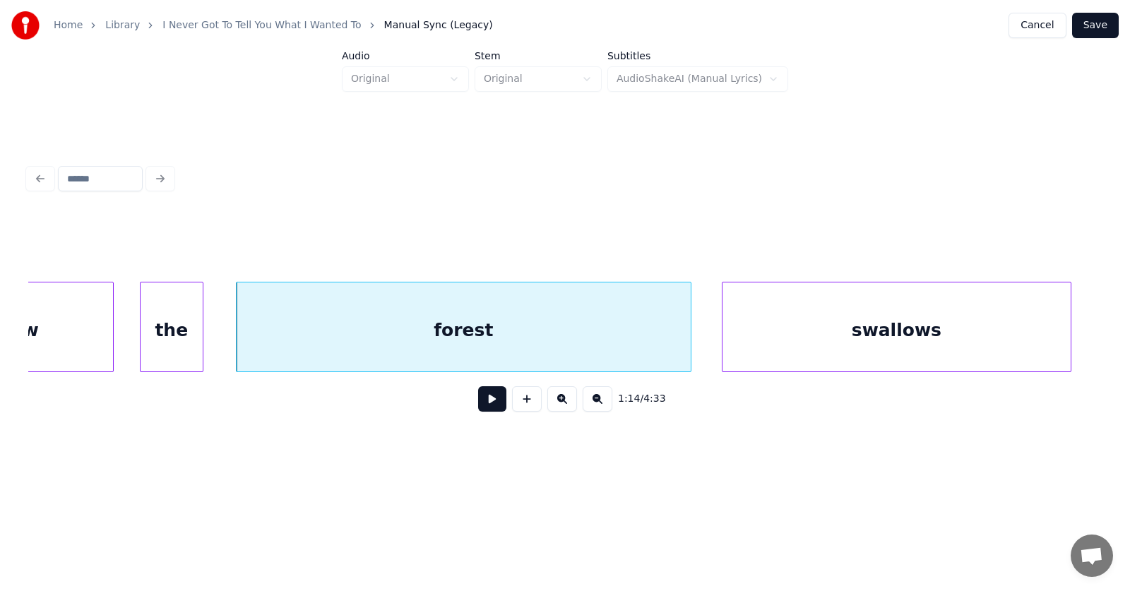
click at [979, 333] on div "swallows" at bounding box center [896, 330] width 348 height 96
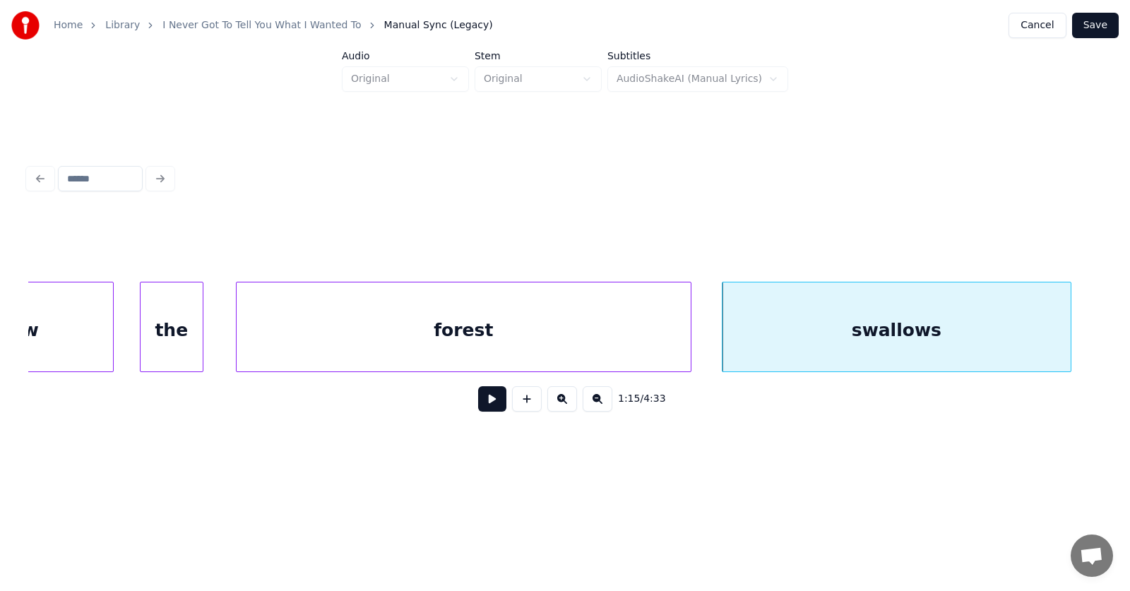
click at [483, 405] on button at bounding box center [492, 398] width 28 height 25
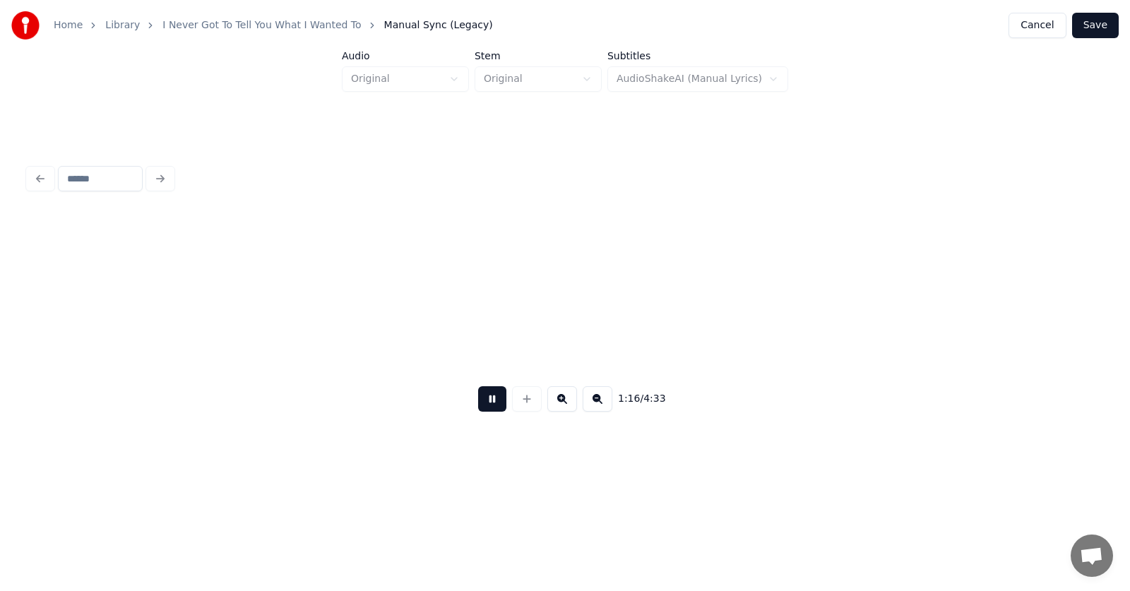
scroll to position [0, 40399]
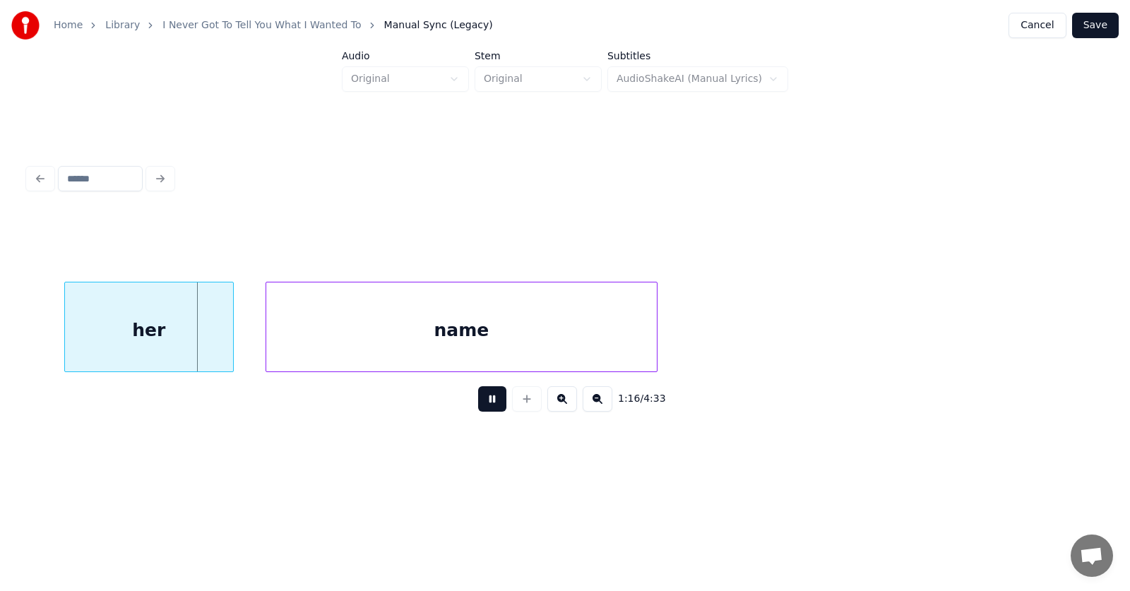
click at [483, 405] on button at bounding box center [492, 398] width 28 height 25
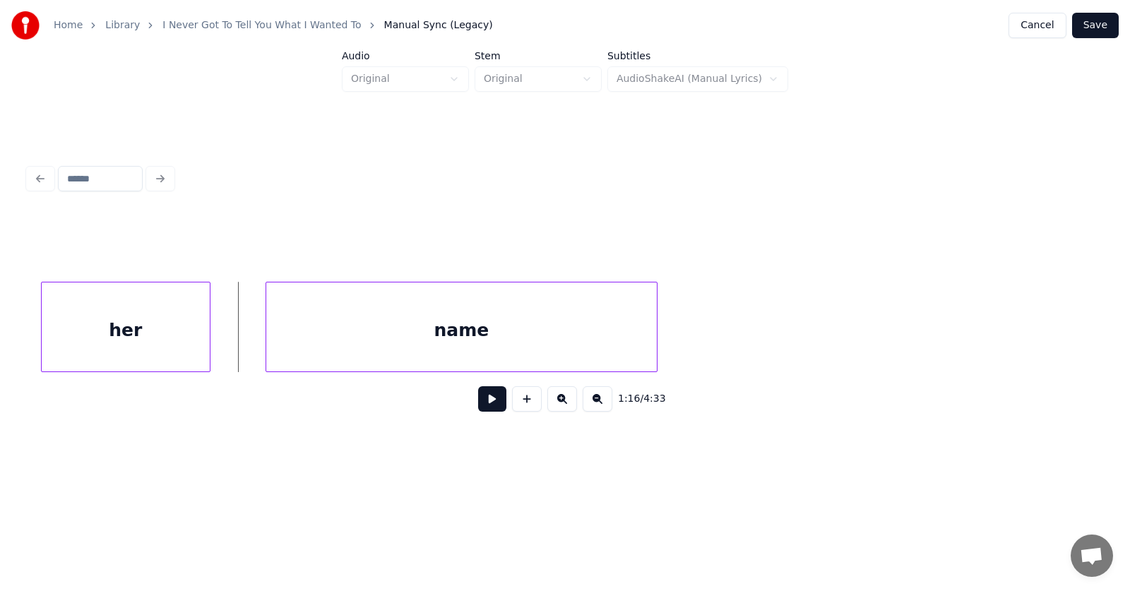
click at [125, 340] on div "her" at bounding box center [126, 330] width 168 height 96
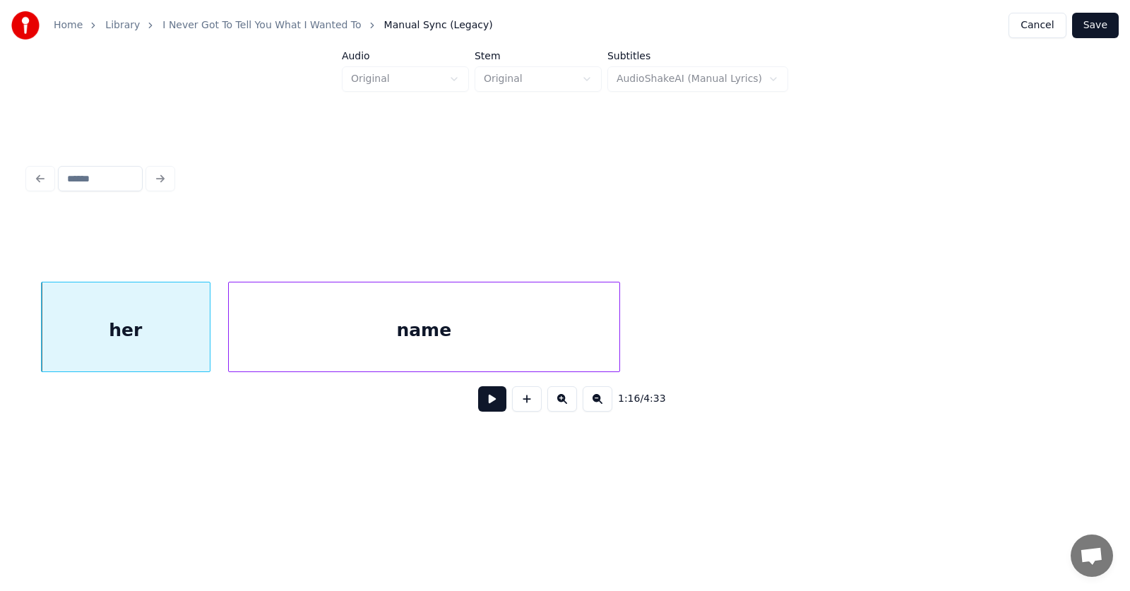
click at [292, 340] on div "name" at bounding box center [424, 330] width 390 height 96
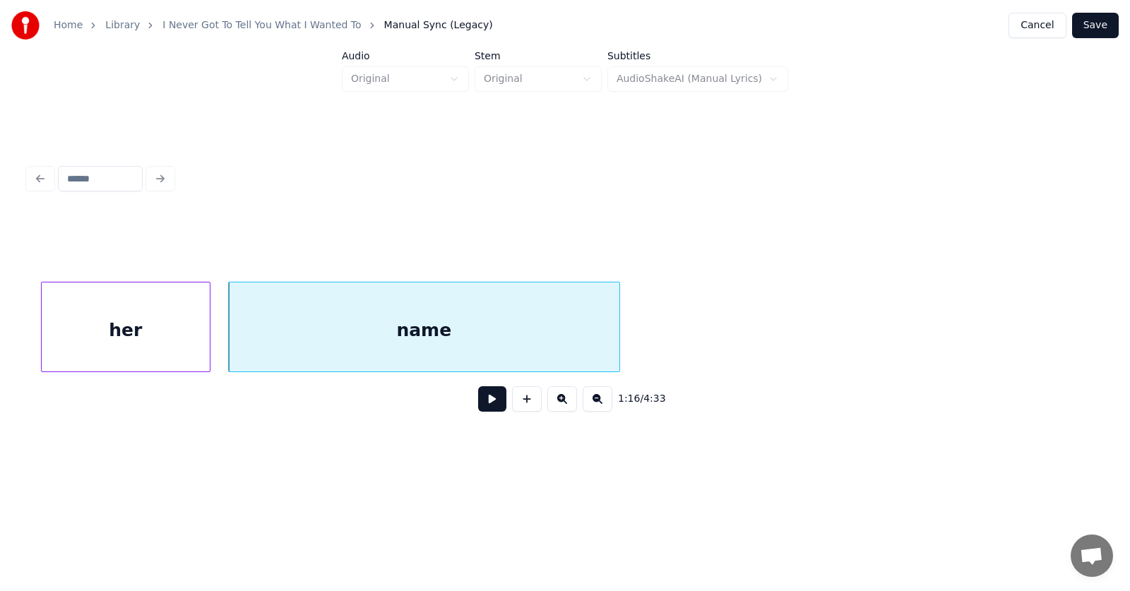
click at [479, 411] on button at bounding box center [492, 398] width 28 height 25
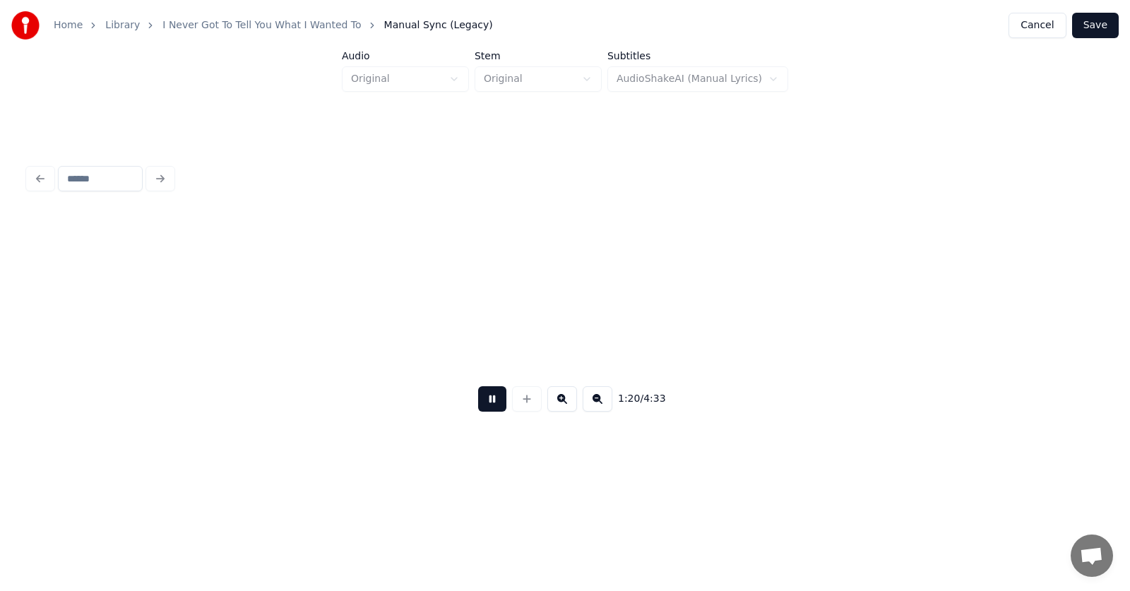
scroll to position [0, 42556]
click at [484, 410] on button at bounding box center [492, 398] width 28 height 25
click at [1051, 332] on div "I" at bounding box center [1038, 330] width 94 height 96
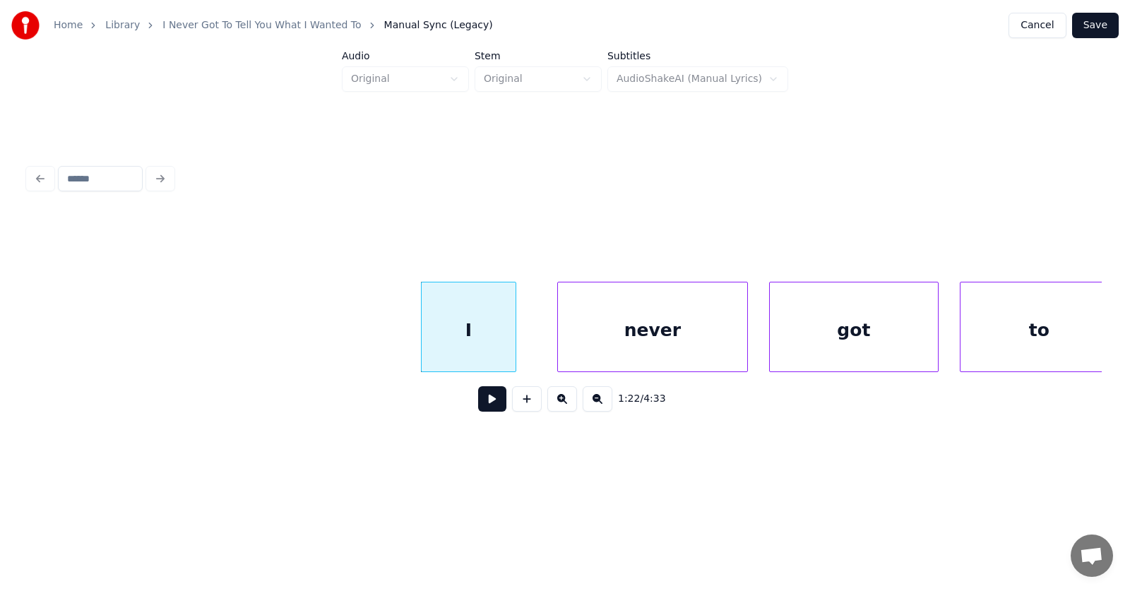
scroll to position [0, 43235]
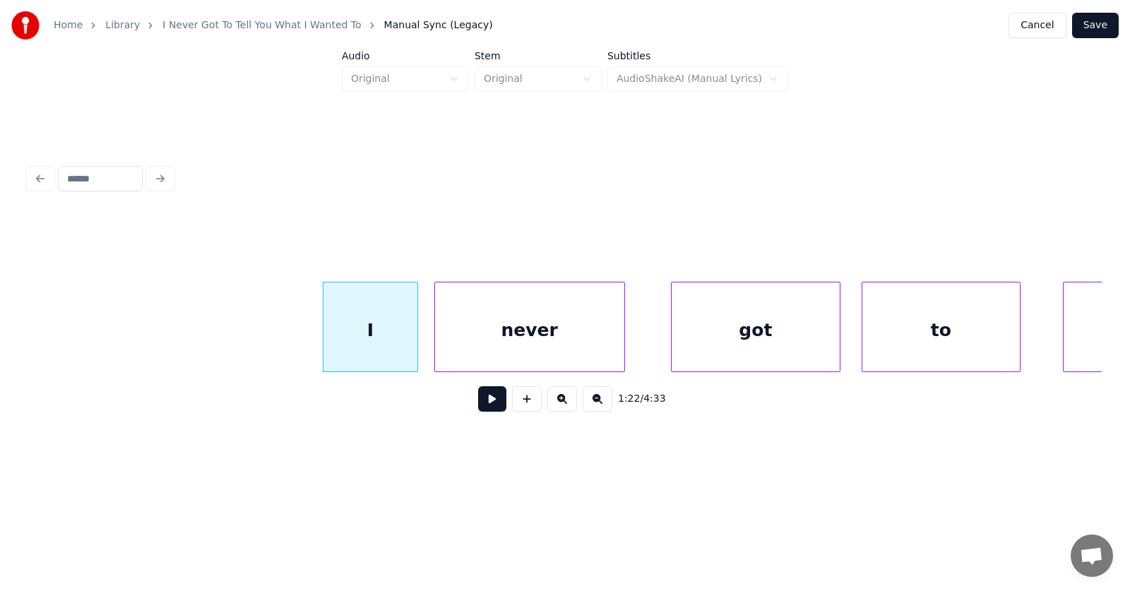
click at [486, 340] on div "never" at bounding box center [529, 330] width 189 height 96
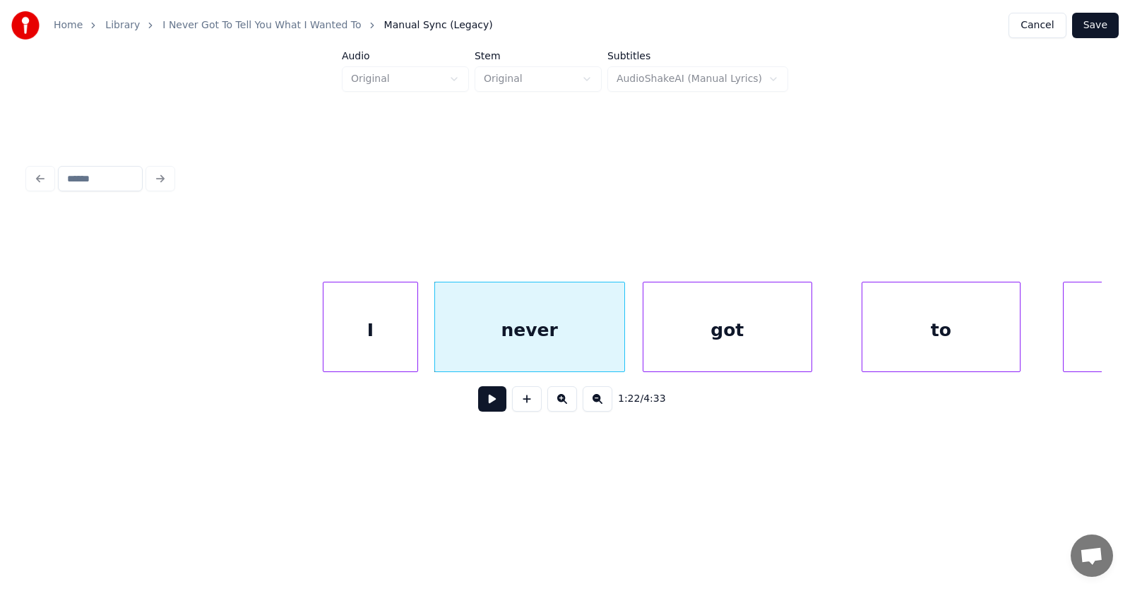
click at [657, 349] on div "got" at bounding box center [727, 330] width 168 height 96
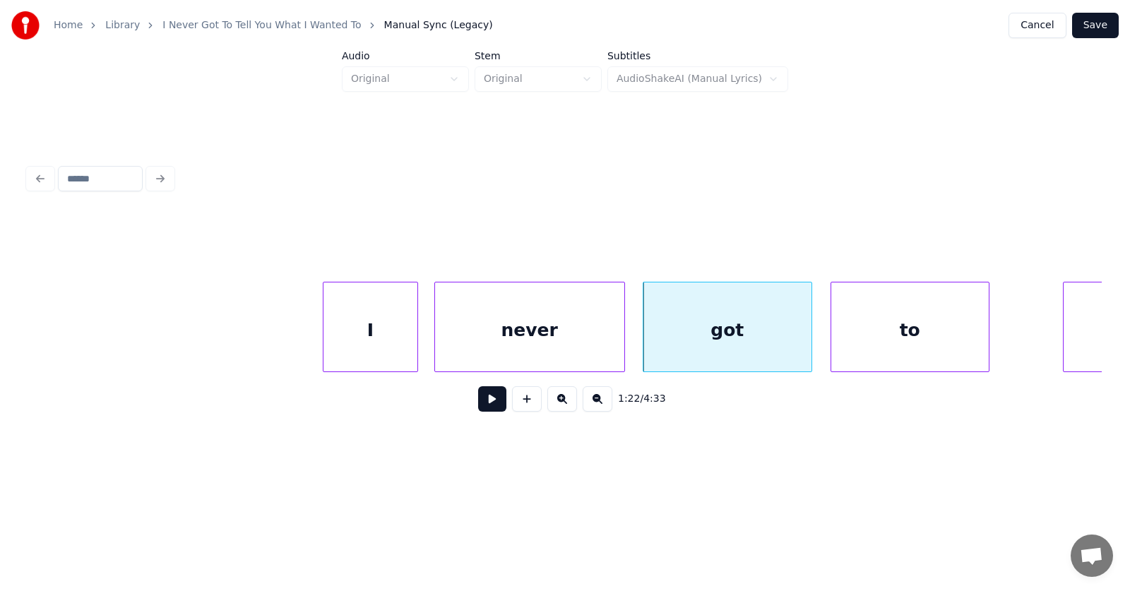
click at [875, 349] on div "to" at bounding box center [909, 330] width 157 height 96
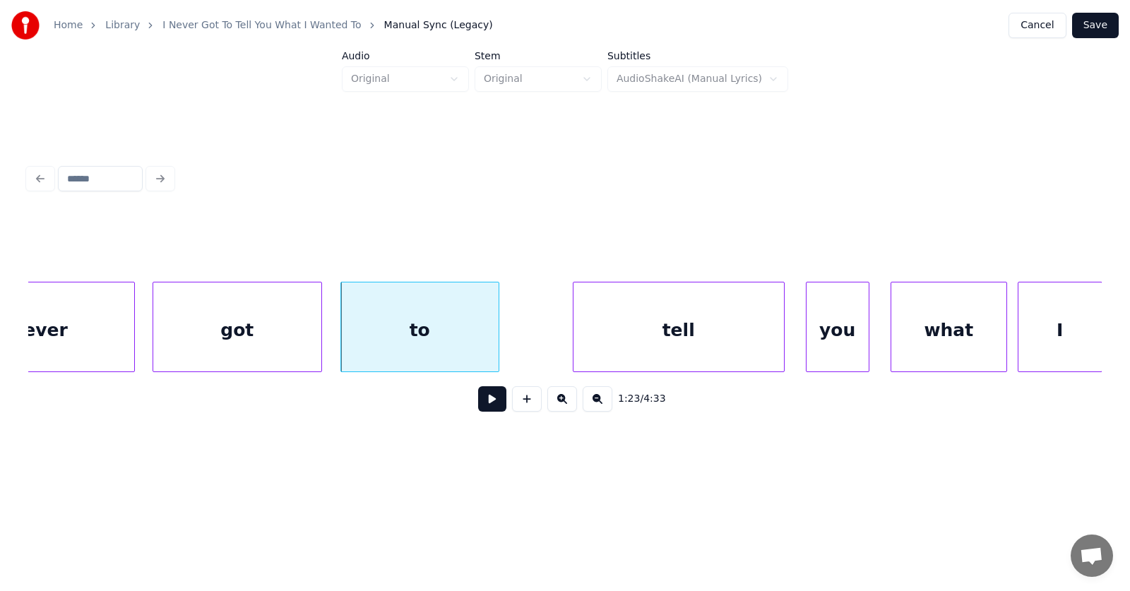
scroll to position [0, 43823]
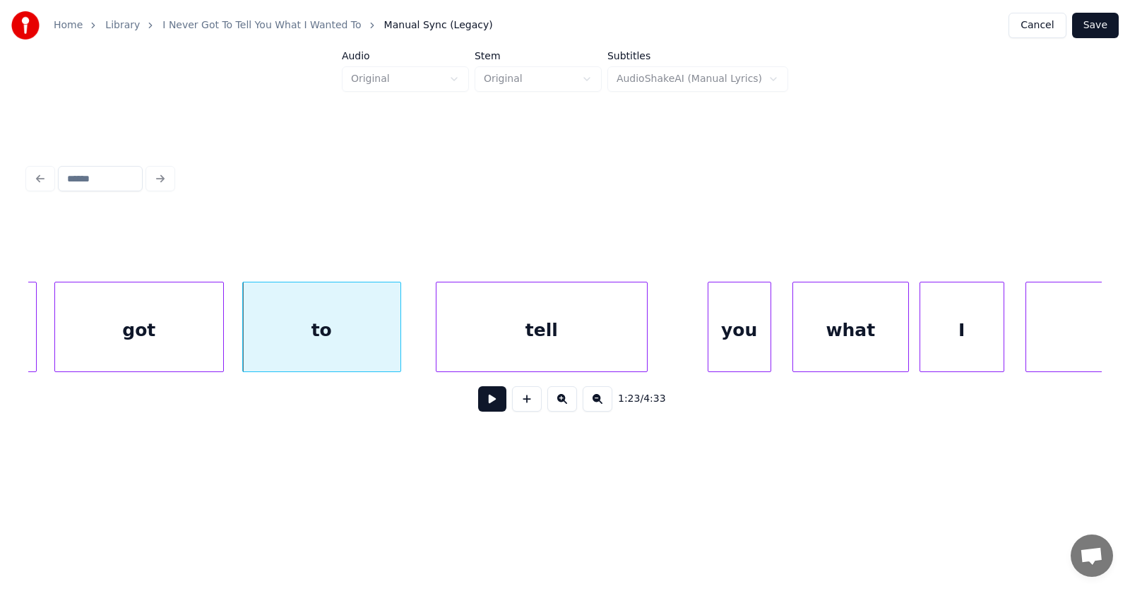
click at [531, 342] on div "tell" at bounding box center [541, 330] width 210 height 96
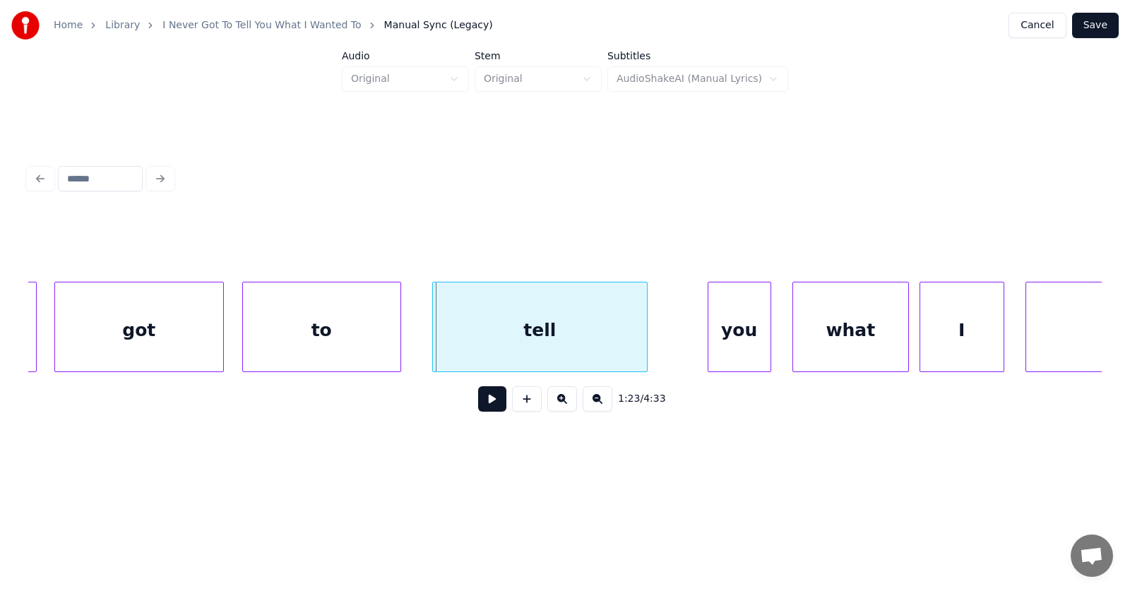
click at [433, 341] on div at bounding box center [435, 326] width 4 height 89
click at [710, 344] on div "you" at bounding box center [706, 330] width 62 height 96
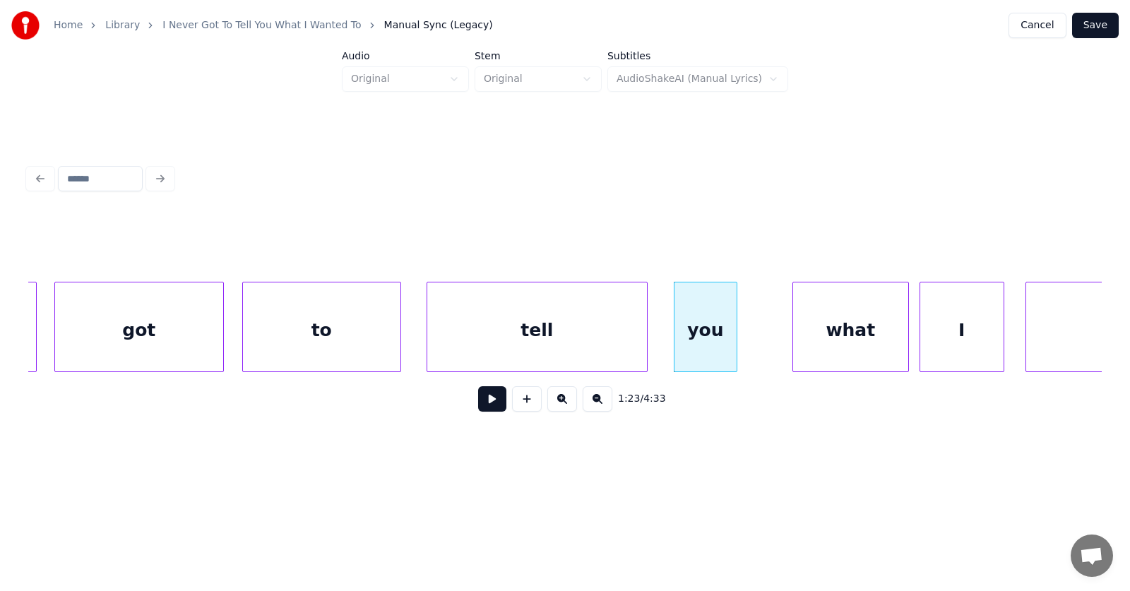
click at [736, 345] on div "you" at bounding box center [706, 327] width 64 height 90
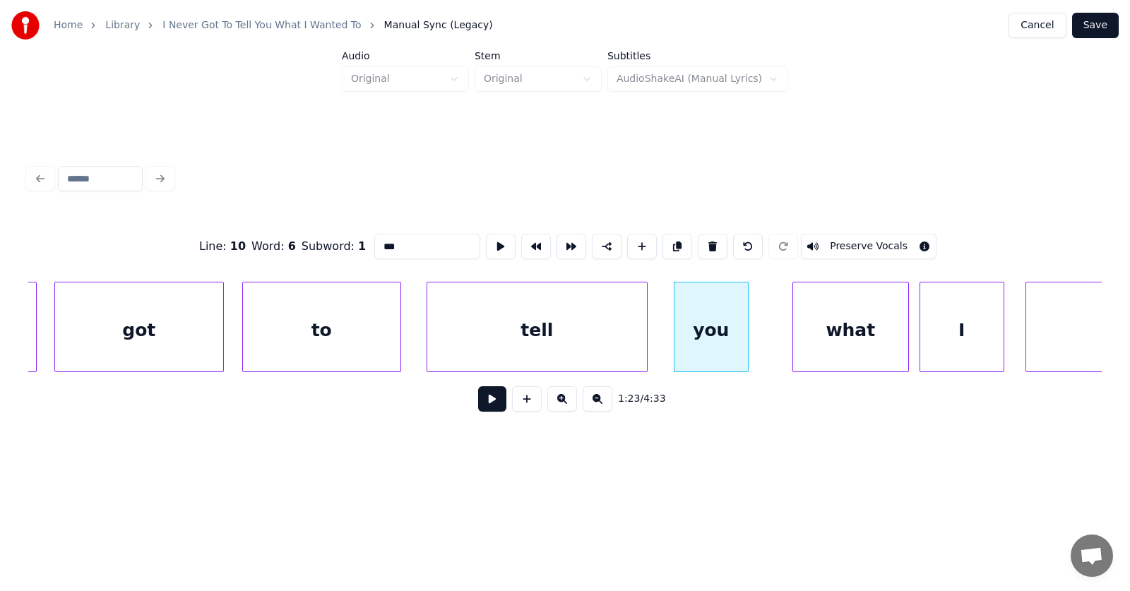
click at [747, 345] on div at bounding box center [745, 326] width 4 height 89
click at [810, 345] on div "what" at bounding box center [822, 330] width 115 height 96
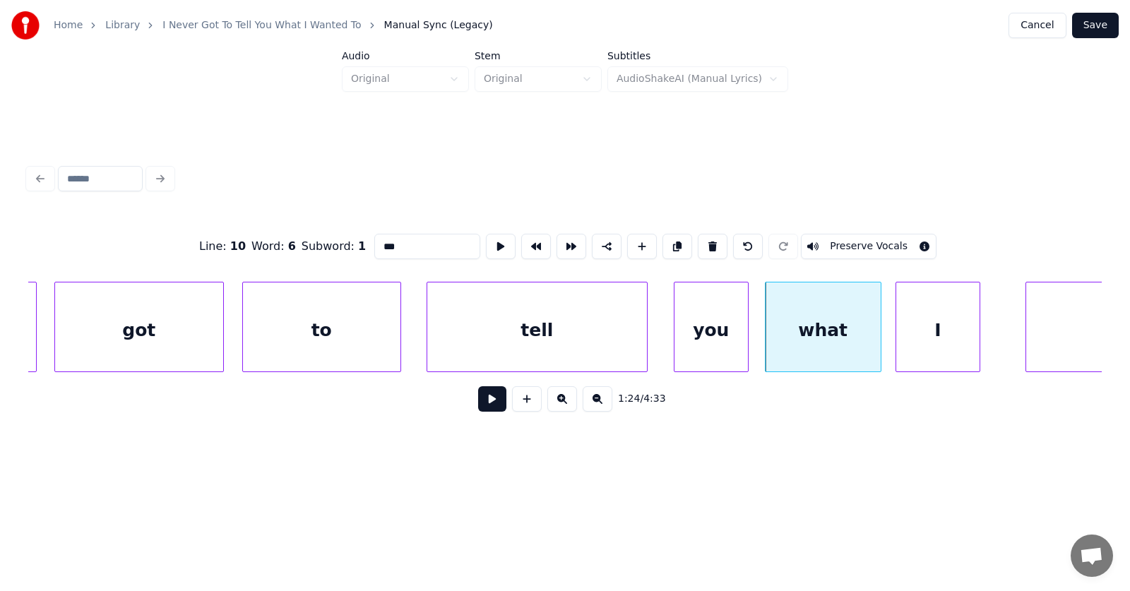
click at [926, 349] on div "I" at bounding box center [937, 330] width 83 height 96
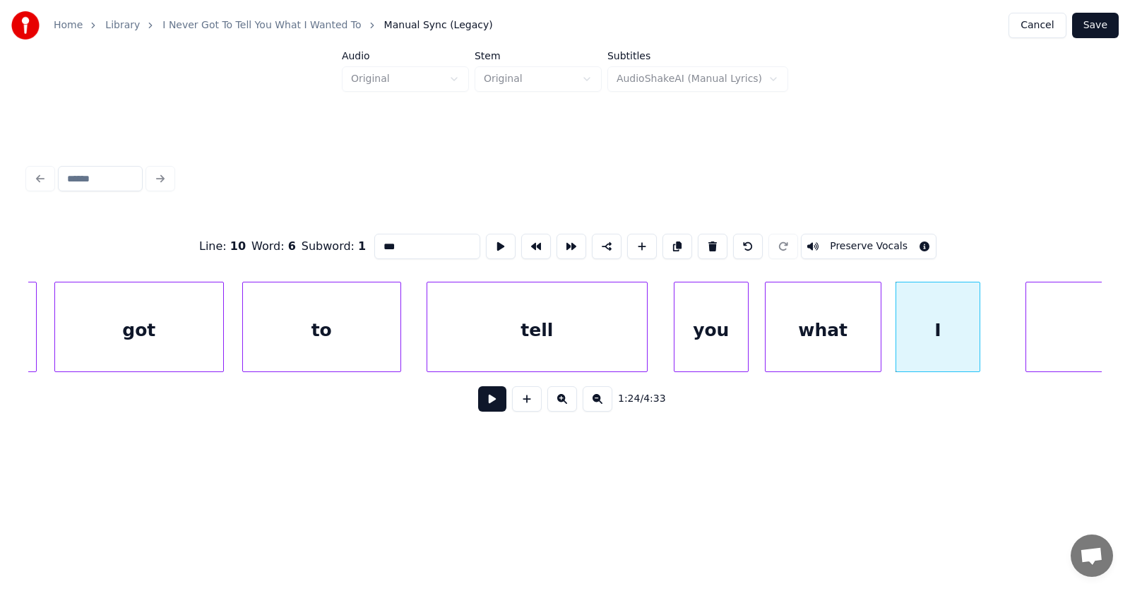
scroll to position [0, 44028]
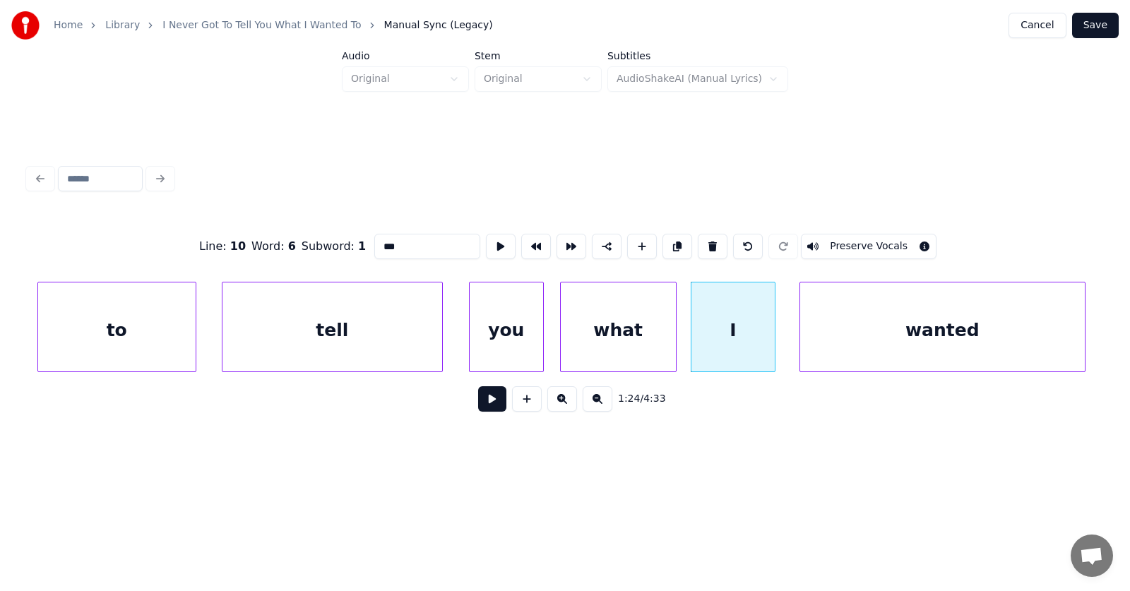
click at [1024, 347] on div "wanted" at bounding box center [942, 330] width 285 height 96
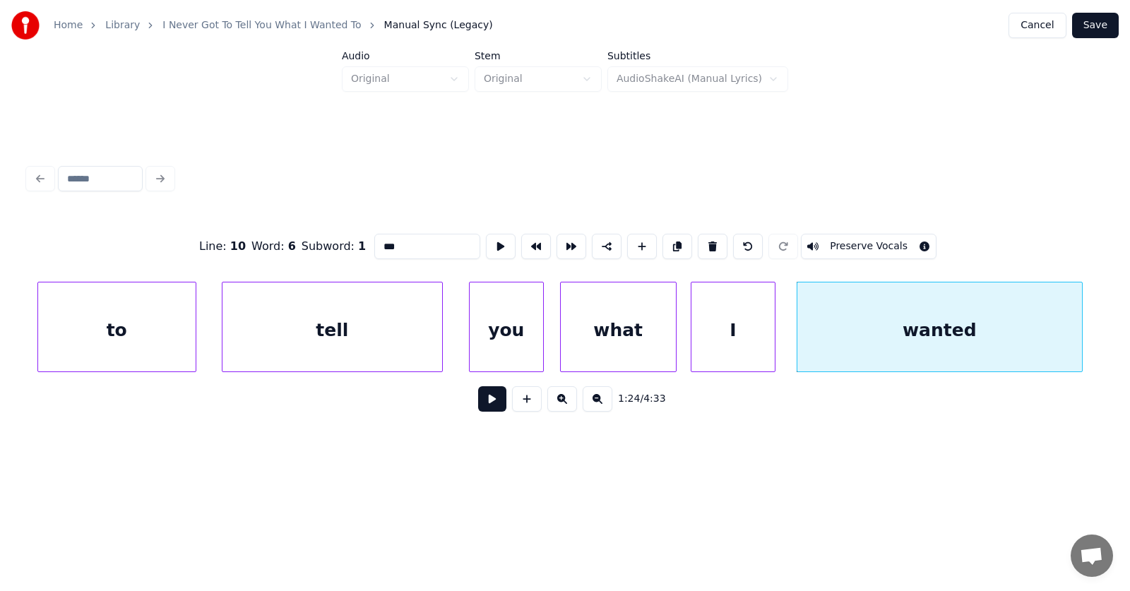
click at [406, 337] on div "tell" at bounding box center [332, 330] width 220 height 96
type input "****"
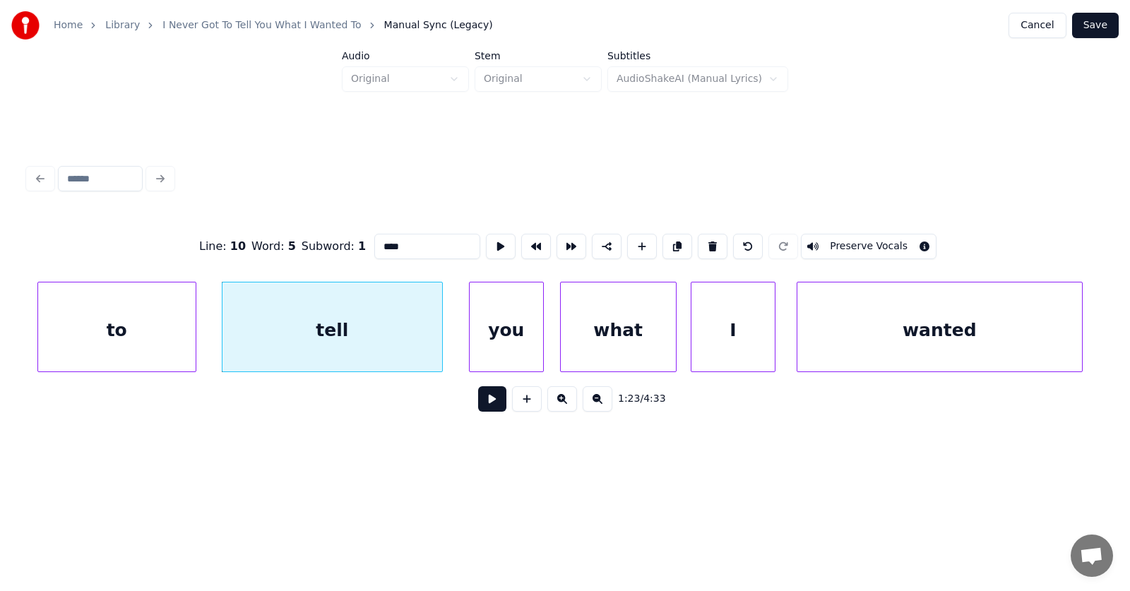
click at [488, 401] on button at bounding box center [492, 398] width 28 height 25
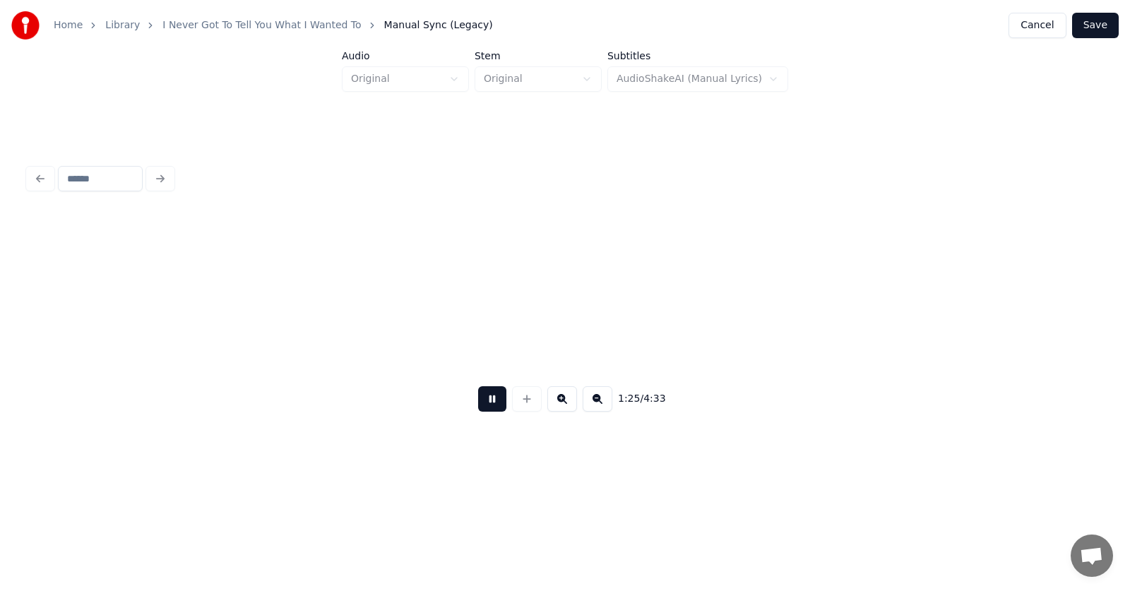
scroll to position [0, 45110]
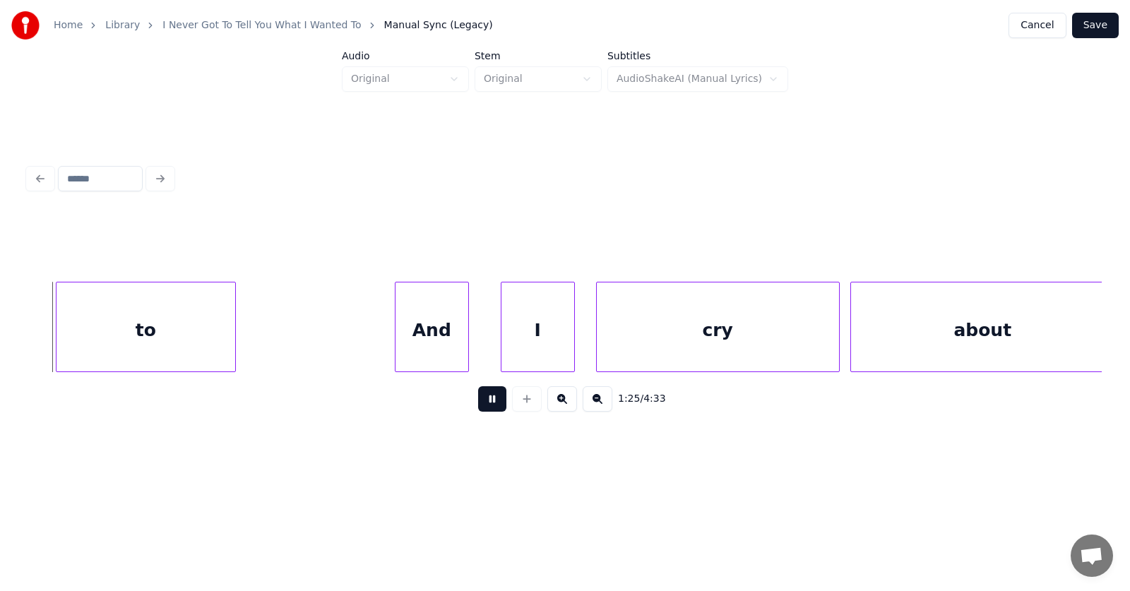
click at [488, 401] on button at bounding box center [492, 398] width 28 height 25
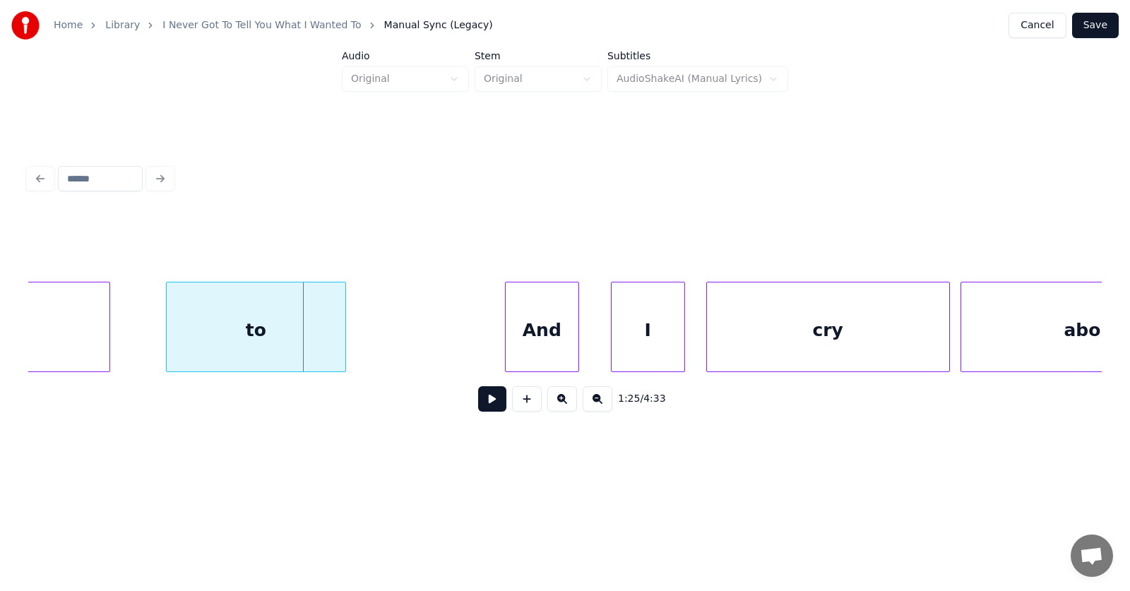
scroll to position [0, 44804]
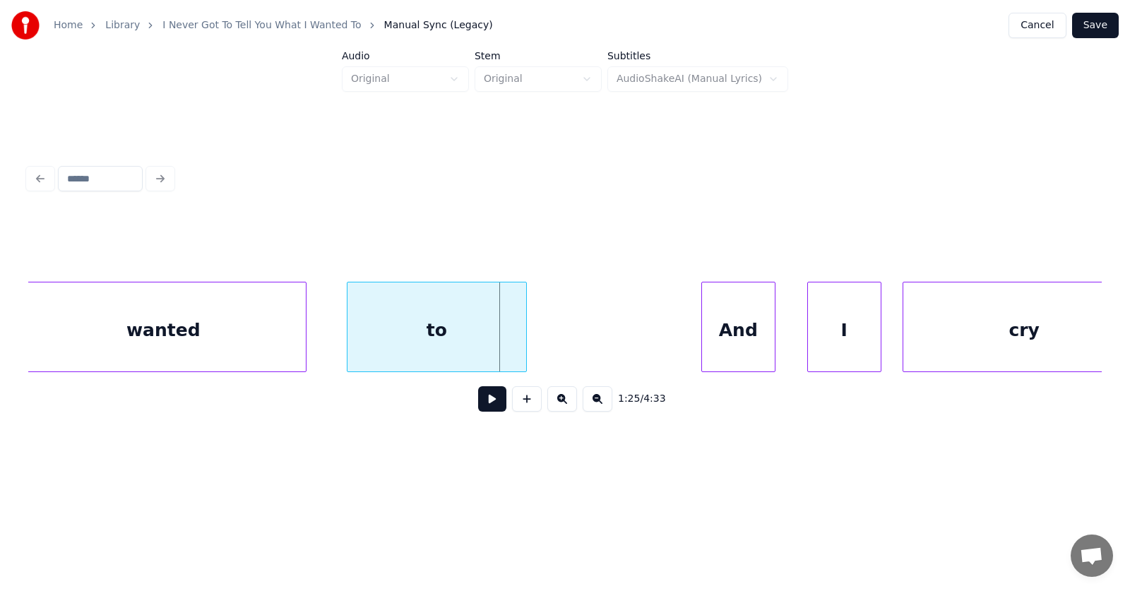
click at [395, 345] on div "to" at bounding box center [436, 330] width 179 height 96
click at [324, 345] on div at bounding box center [326, 326] width 4 height 89
click at [726, 349] on div "And" at bounding box center [723, 330] width 73 height 96
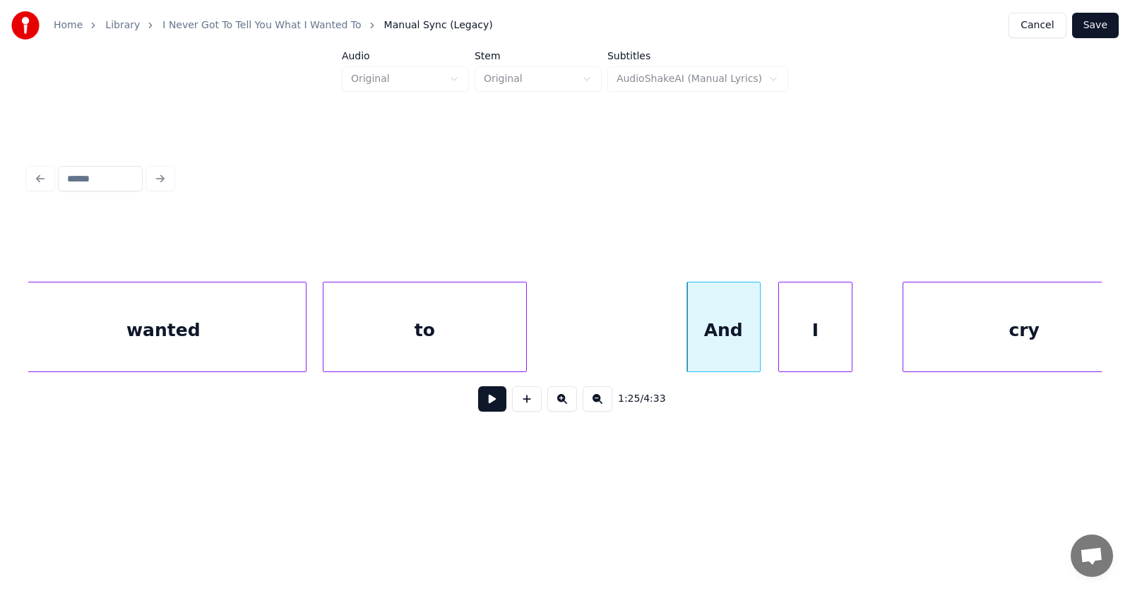
click at [813, 345] on div "I" at bounding box center [815, 330] width 73 height 96
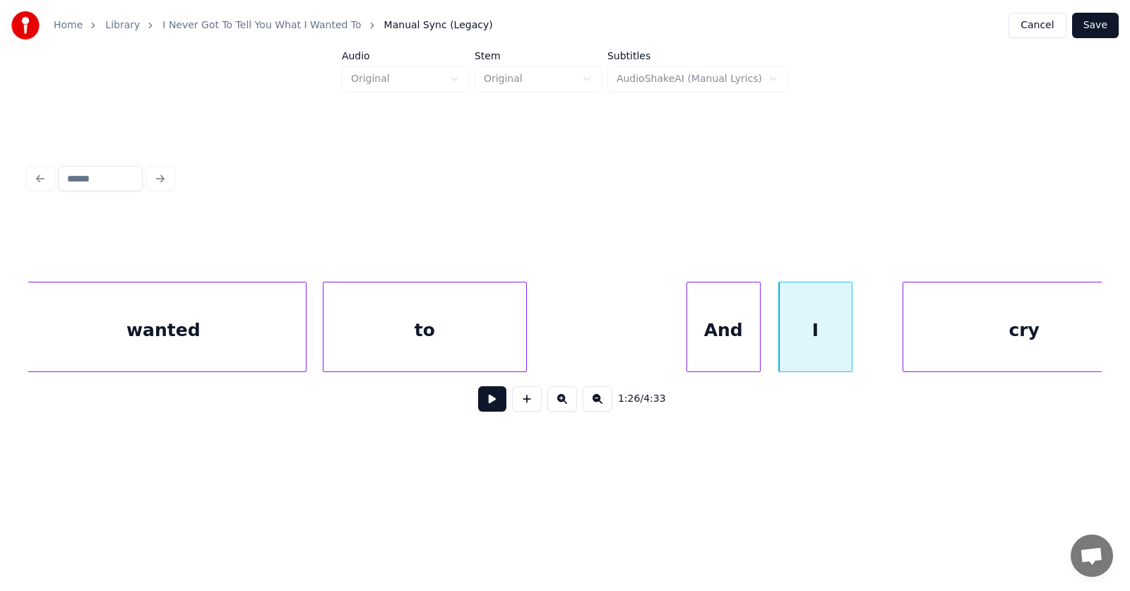
scroll to position [0, 44843]
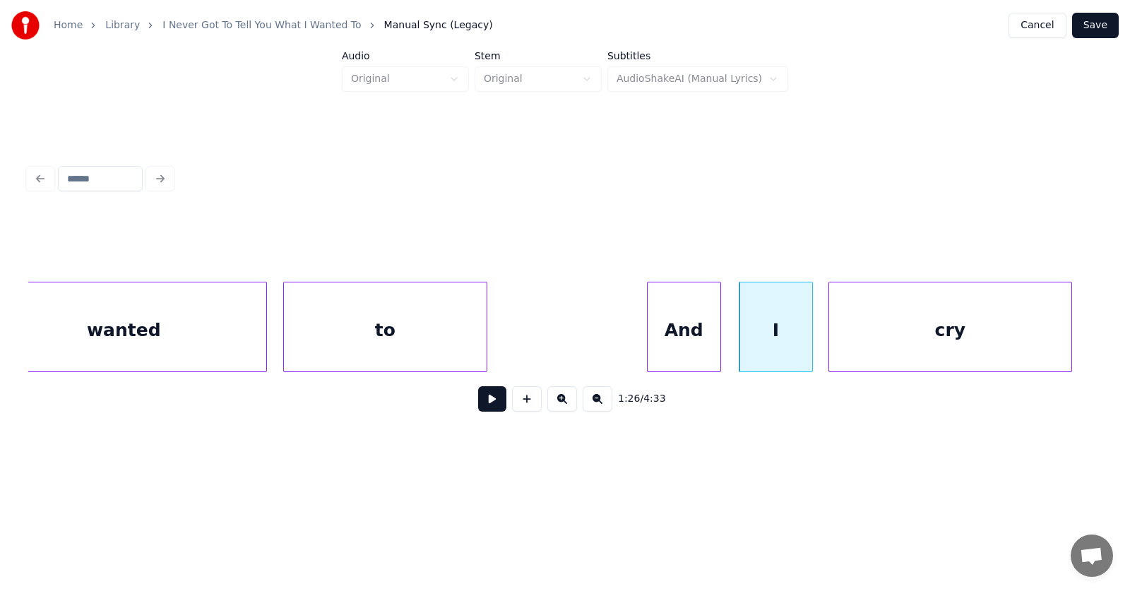
click at [929, 352] on div "cry" at bounding box center [950, 330] width 242 height 96
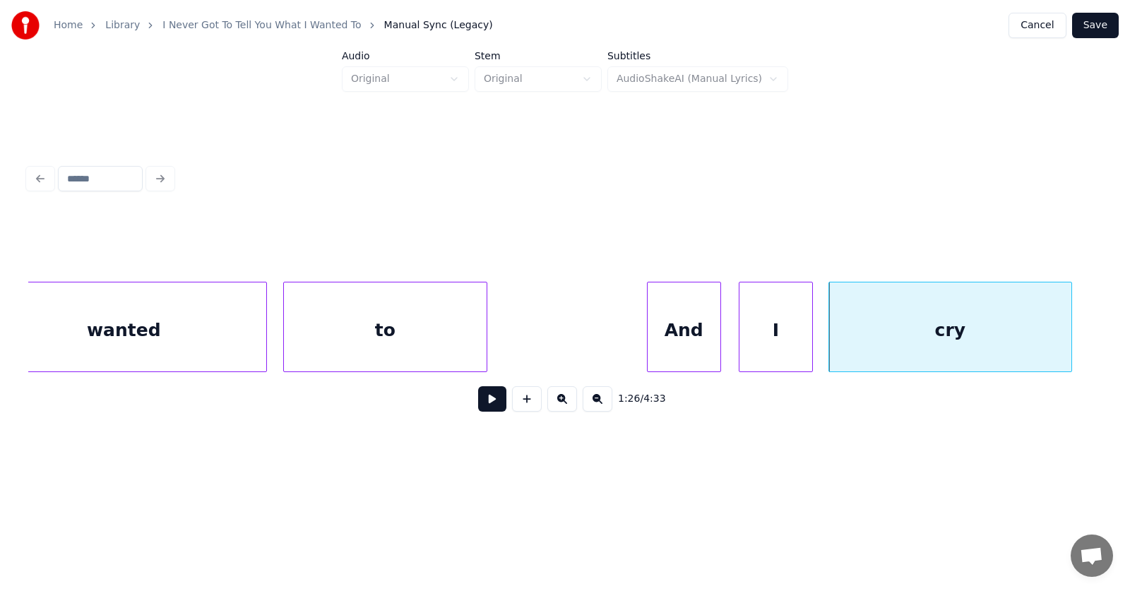
click at [486, 402] on button at bounding box center [492, 398] width 28 height 25
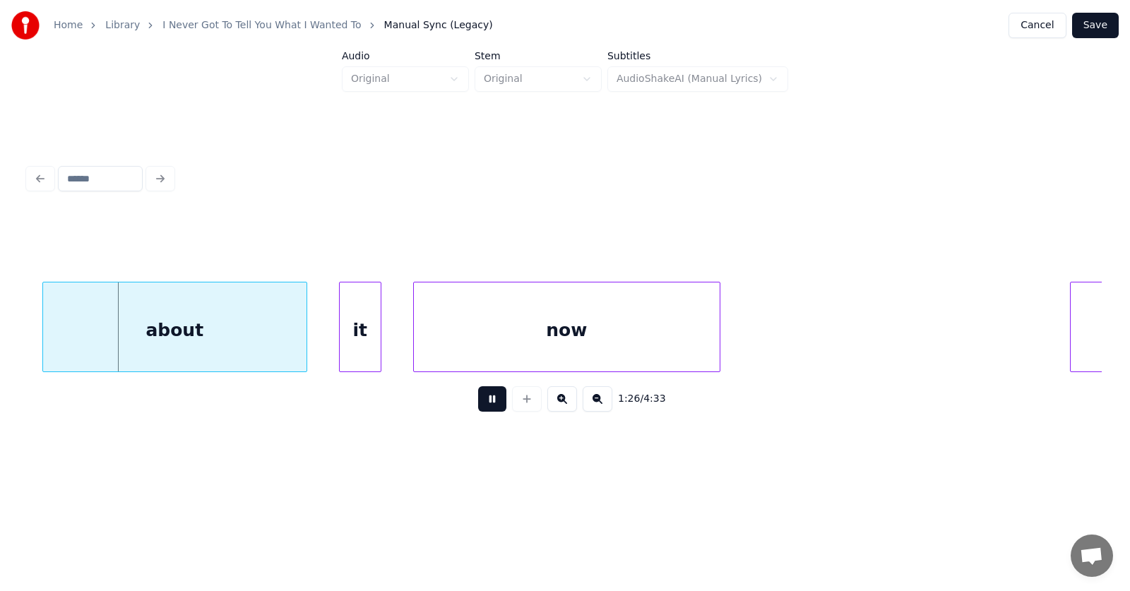
click at [486, 402] on button at bounding box center [492, 398] width 28 height 25
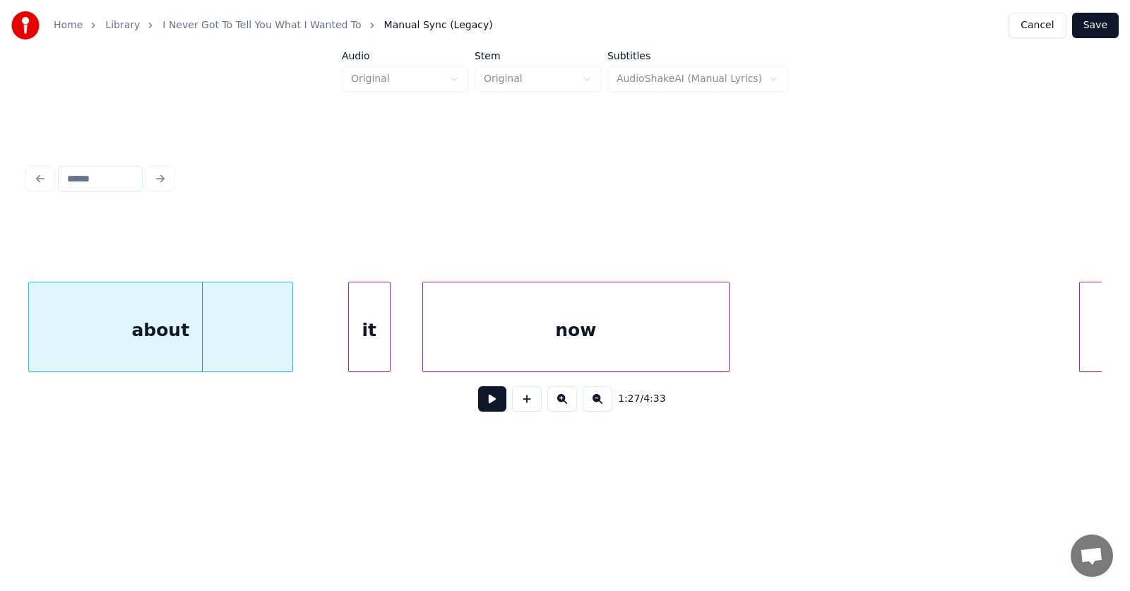
scroll to position [0, 45907]
click at [207, 348] on div "about" at bounding box center [162, 330] width 263 height 96
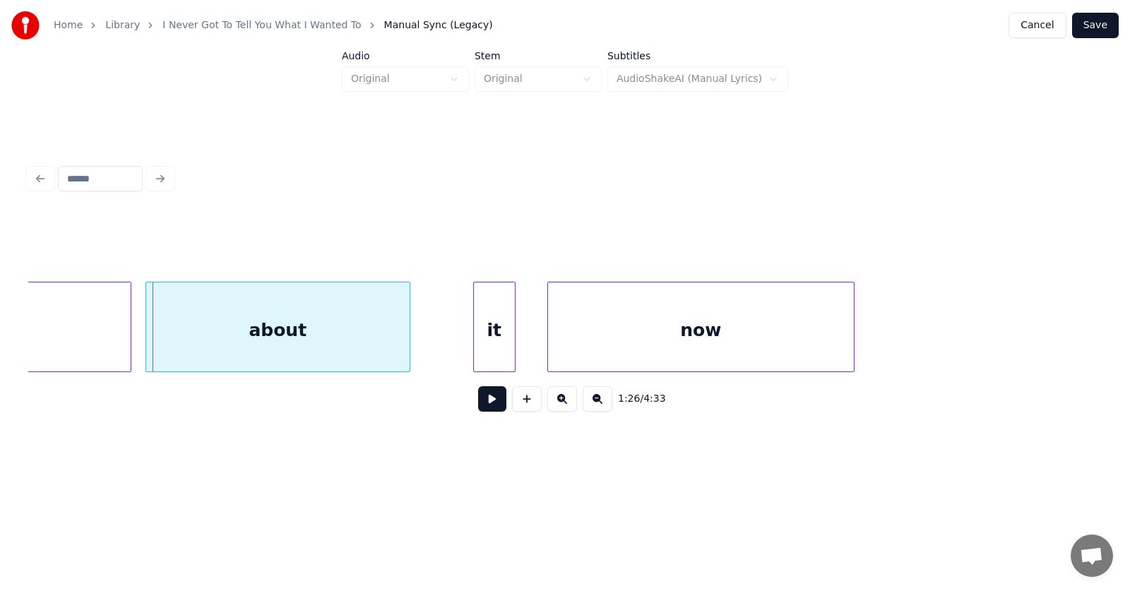
click at [354, 346] on div "about" at bounding box center [277, 330] width 263 height 96
click at [441, 342] on div "it" at bounding box center [451, 330] width 41 height 96
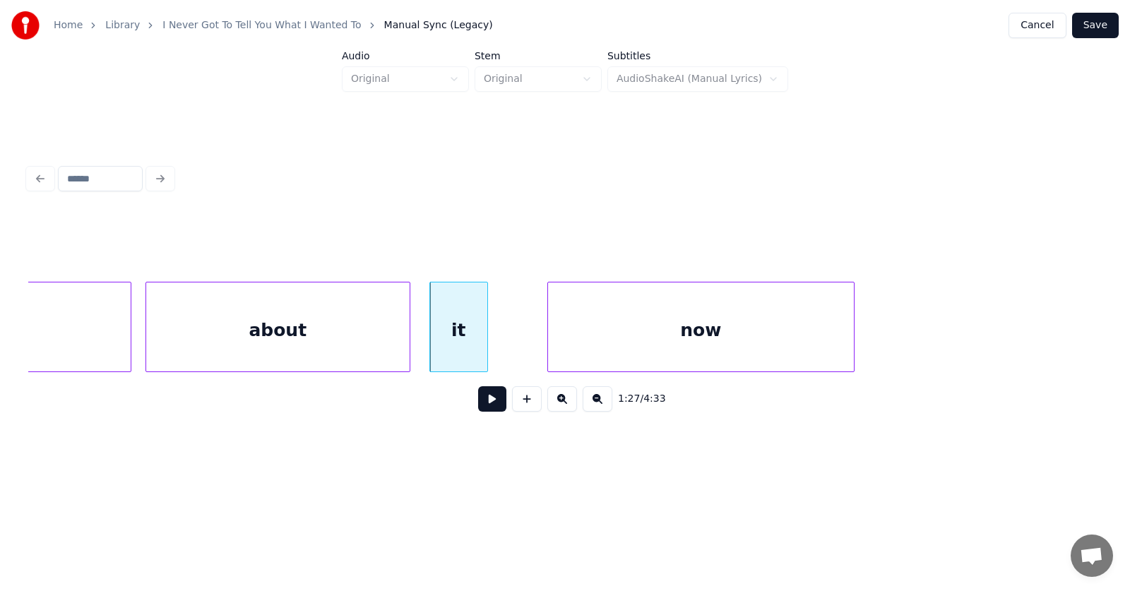
click at [486, 343] on div at bounding box center [485, 326] width 4 height 89
click at [584, 344] on div "now" at bounding box center [668, 330] width 306 height 96
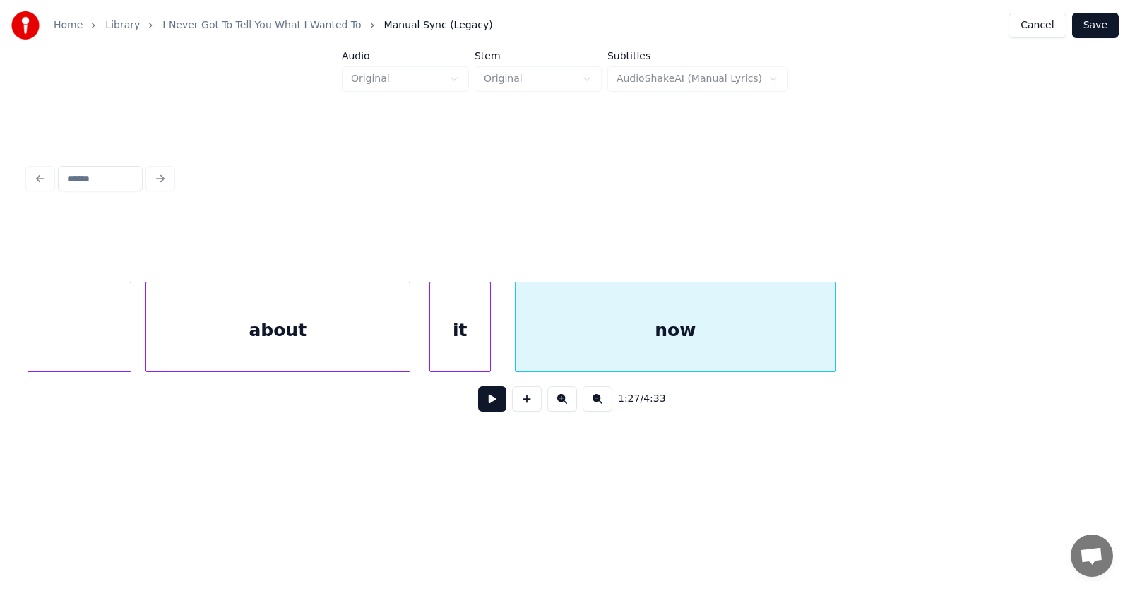
click at [832, 332] on div at bounding box center [833, 326] width 4 height 89
click at [484, 400] on button at bounding box center [492, 398] width 28 height 25
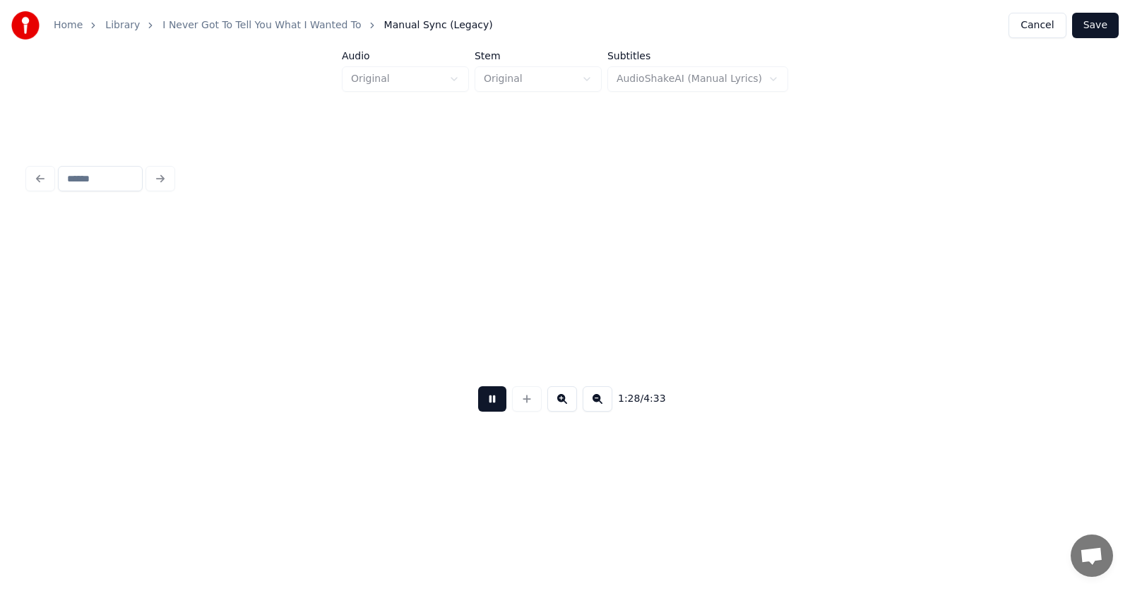
scroll to position [0, 46858]
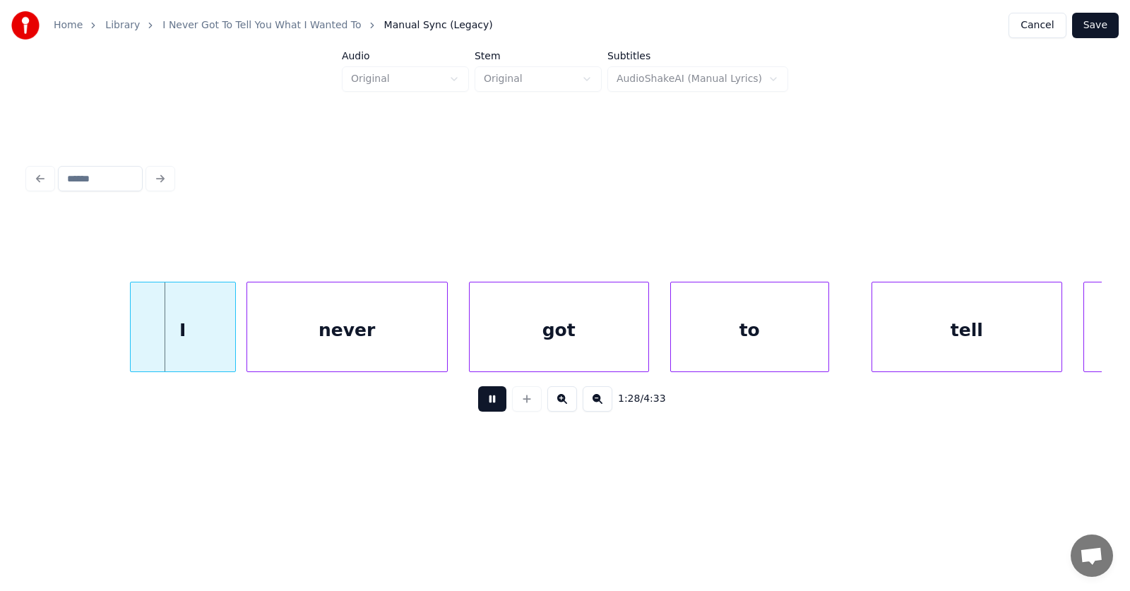
click at [482, 407] on button at bounding box center [492, 398] width 28 height 25
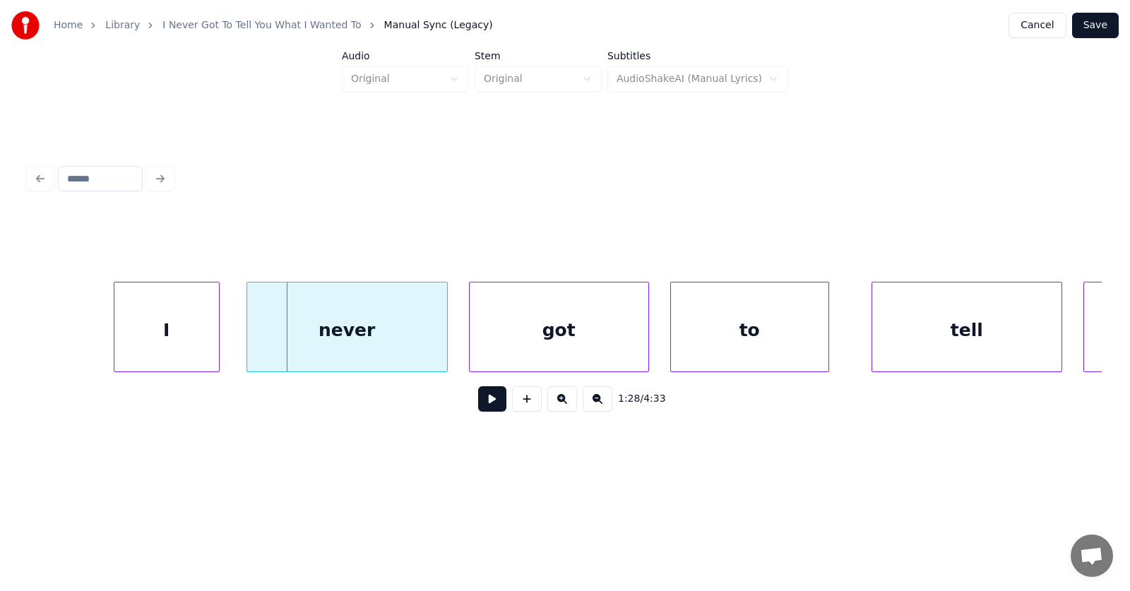
click at [181, 336] on div "I" at bounding box center [166, 330] width 104 height 96
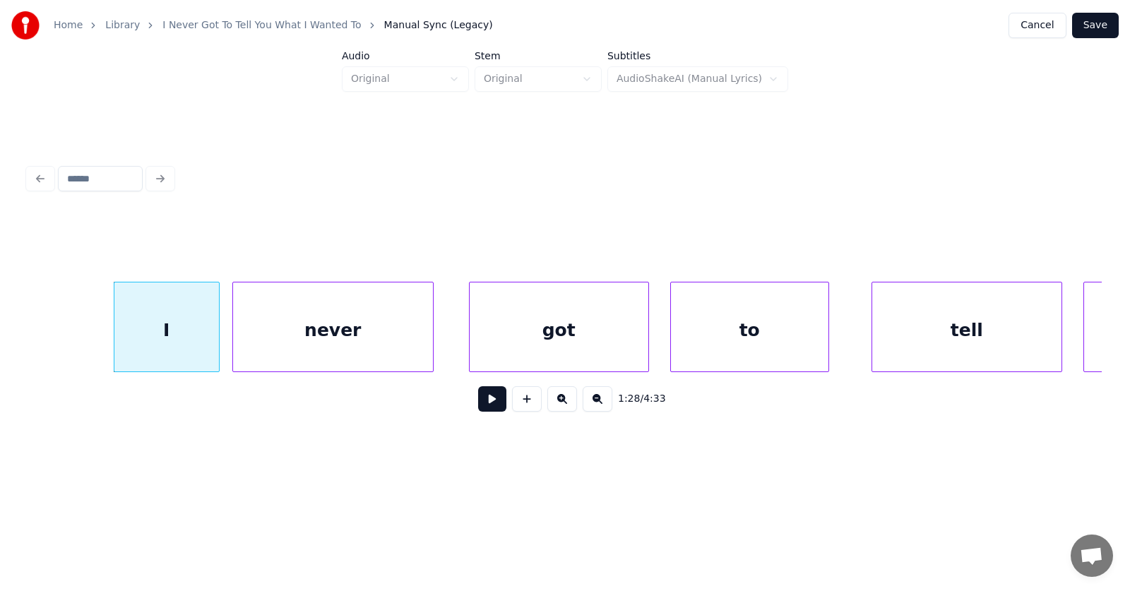
click at [280, 337] on div "never" at bounding box center [333, 330] width 200 height 96
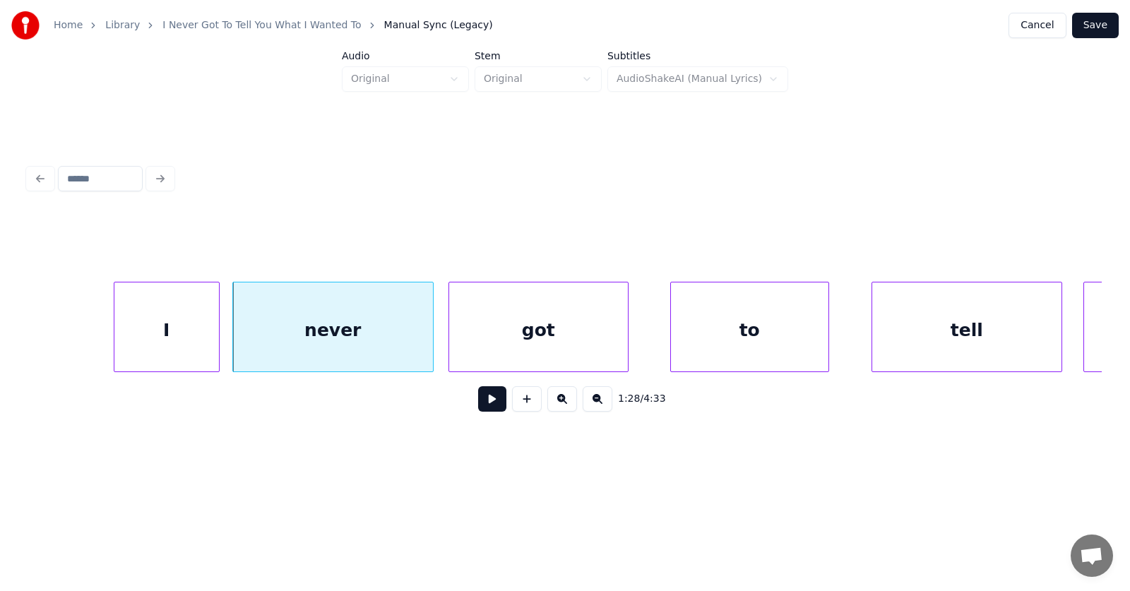
click at [499, 335] on div "got" at bounding box center [538, 330] width 179 height 96
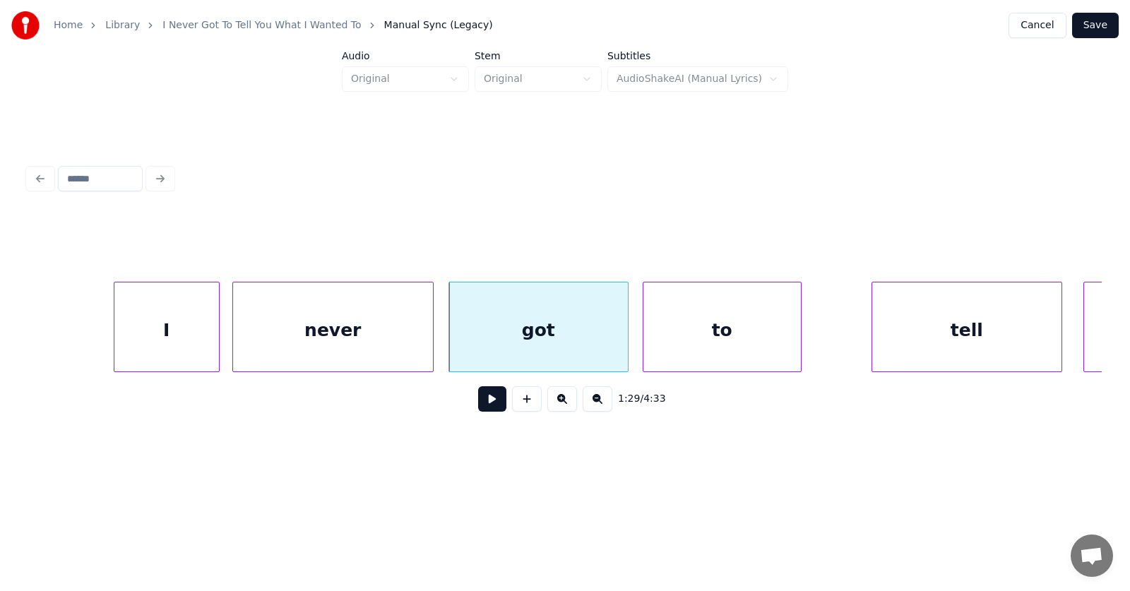
click at [682, 338] on div "to" at bounding box center [721, 330] width 157 height 96
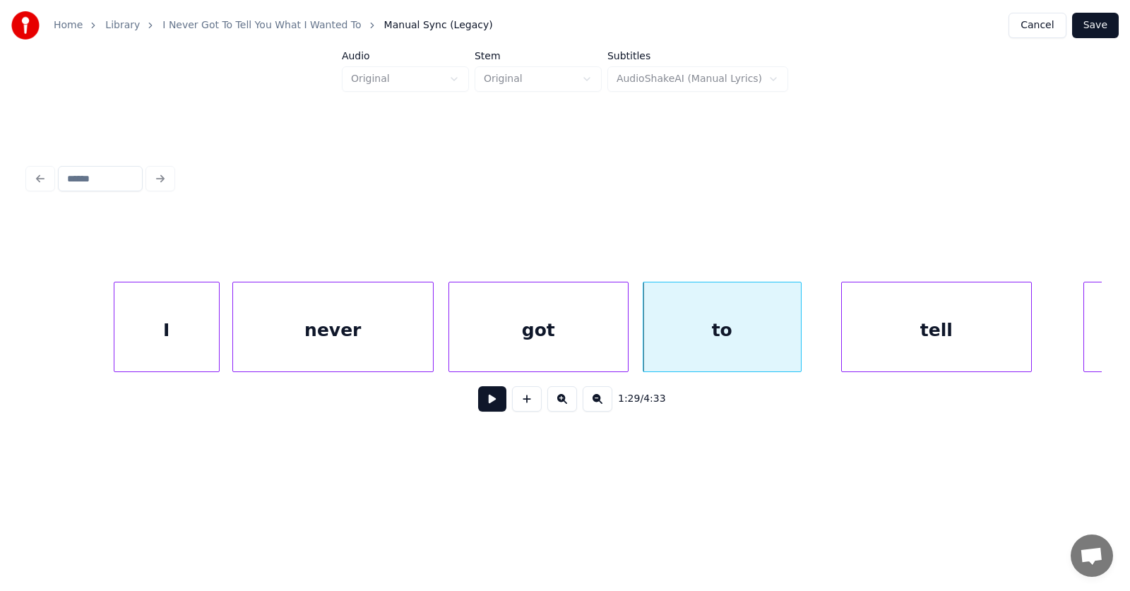
click at [880, 340] on div "tell" at bounding box center [936, 330] width 189 height 96
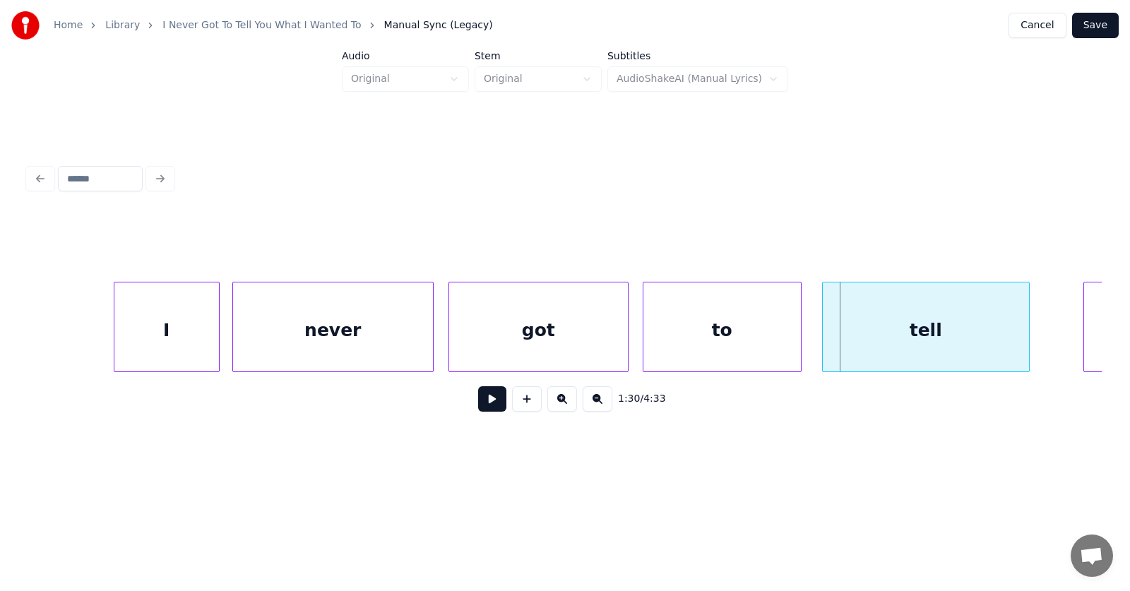
click at [825, 340] on div at bounding box center [825, 326] width 4 height 89
click at [1032, 342] on div at bounding box center [1029, 326] width 4 height 89
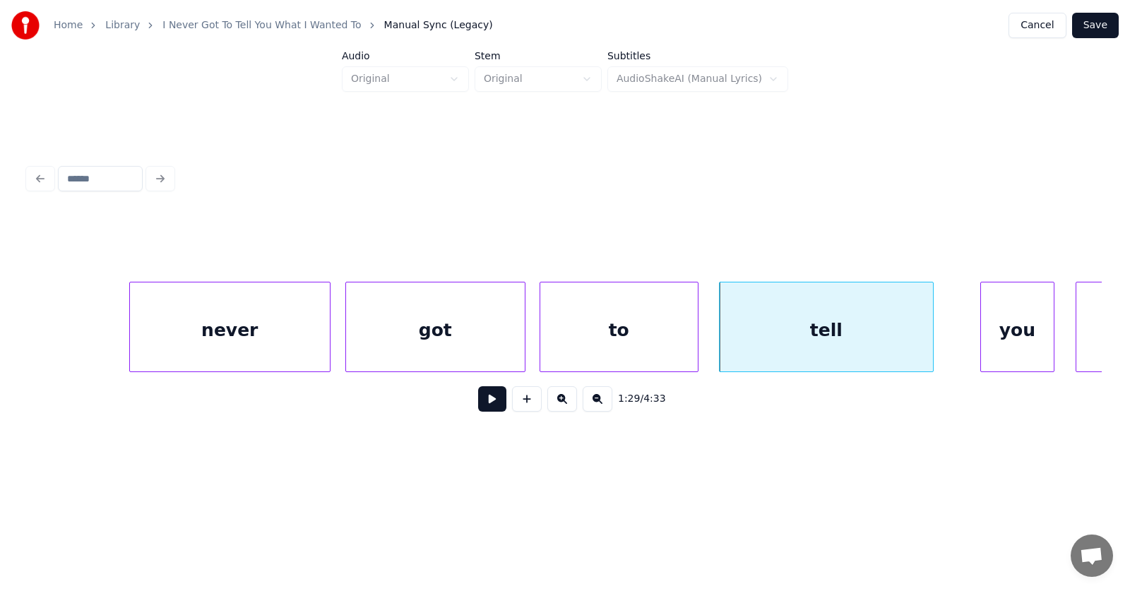
scroll to position [0, 47156]
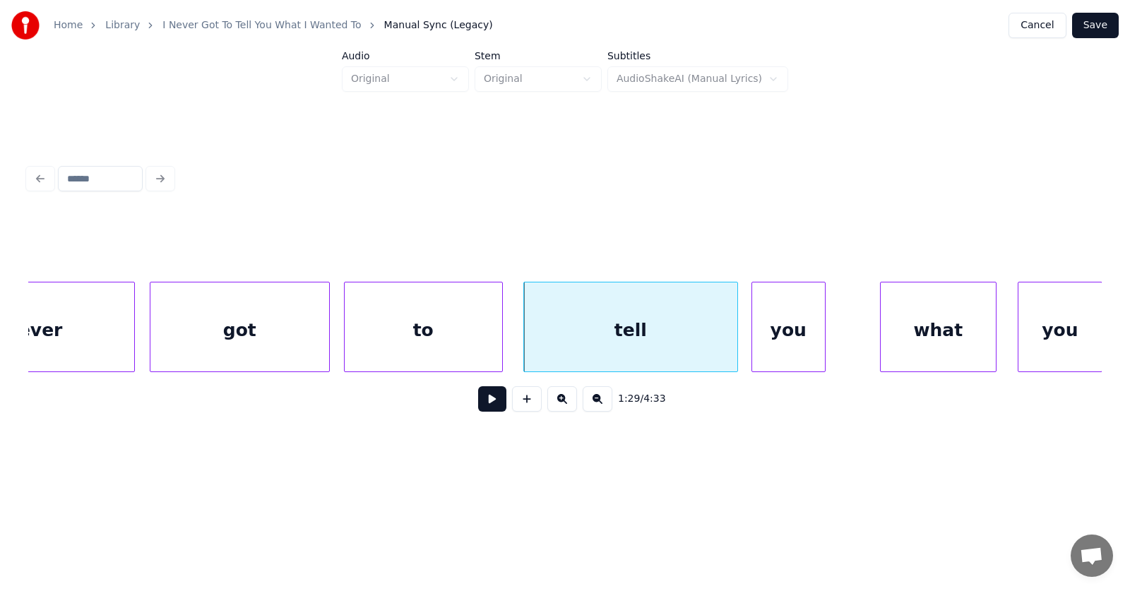
click at [766, 353] on div "you" at bounding box center [788, 330] width 73 height 96
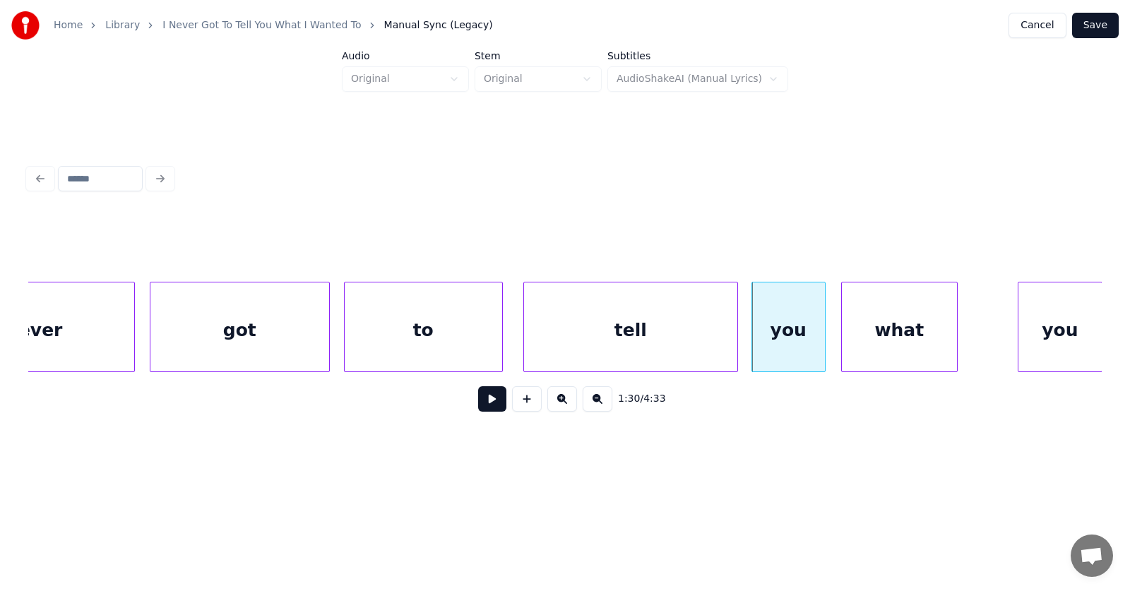
click at [870, 348] on div "what" at bounding box center [899, 330] width 115 height 96
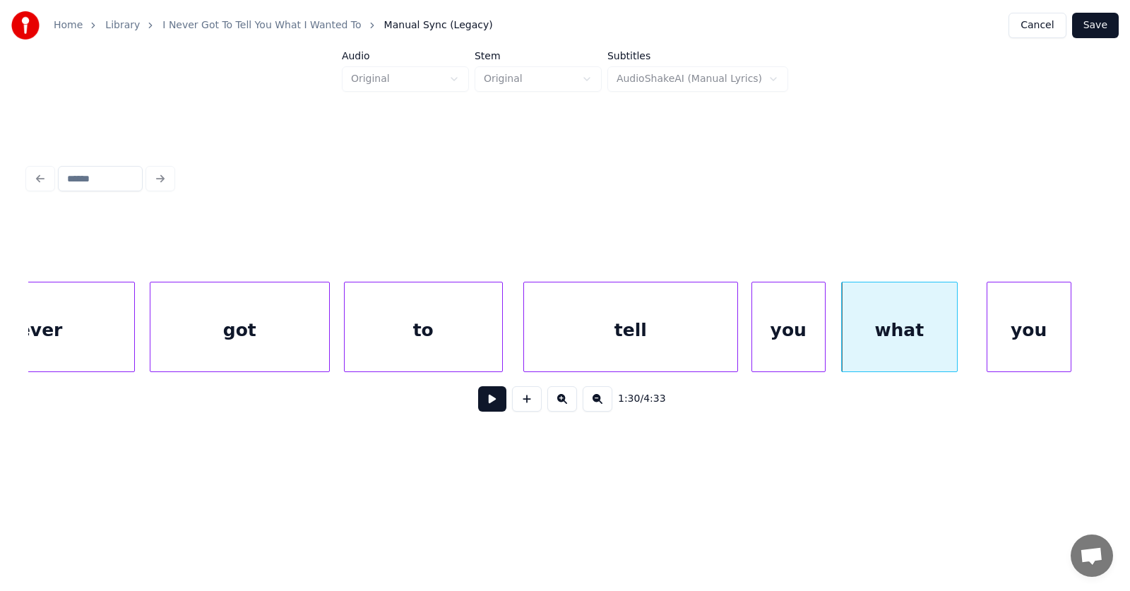
click at [1028, 346] on div "you" at bounding box center [1028, 330] width 83 height 96
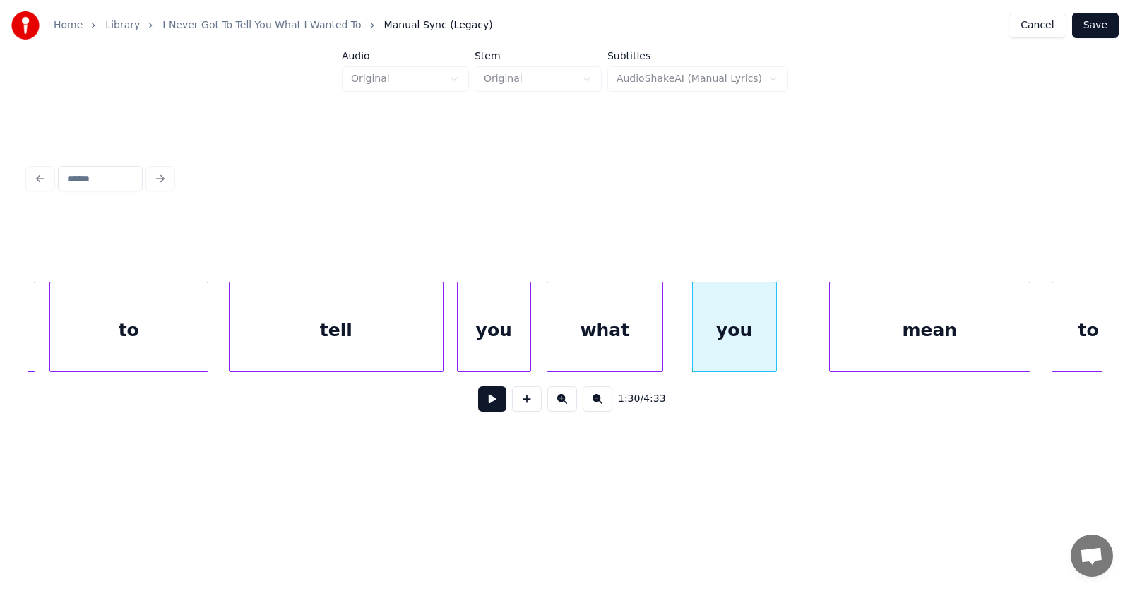
scroll to position [0, 47549]
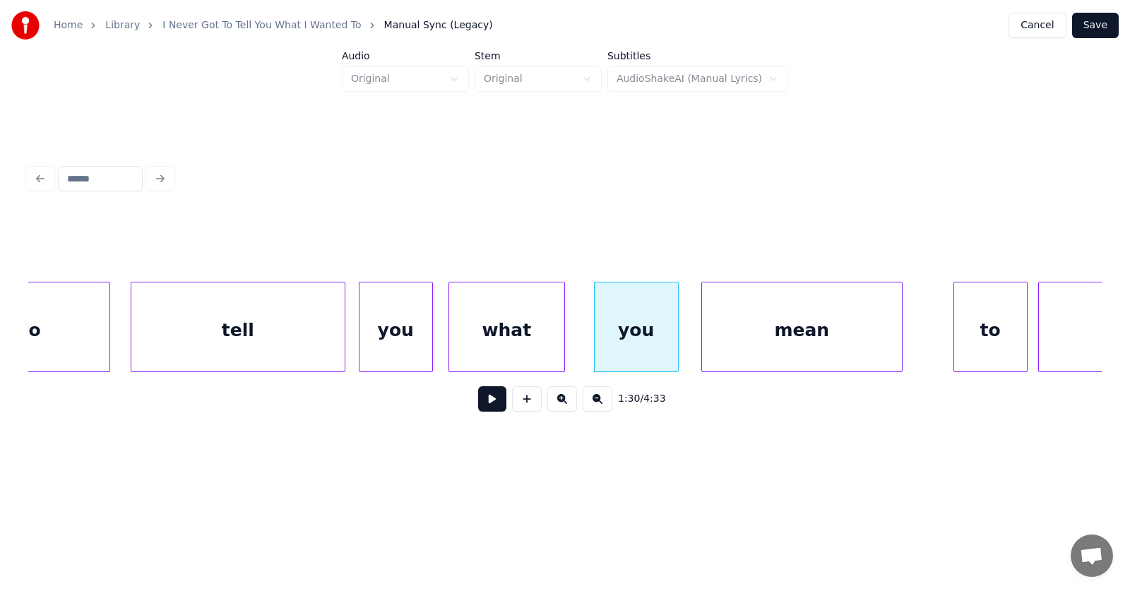
click at [801, 342] on div "mean" at bounding box center [802, 330] width 200 height 96
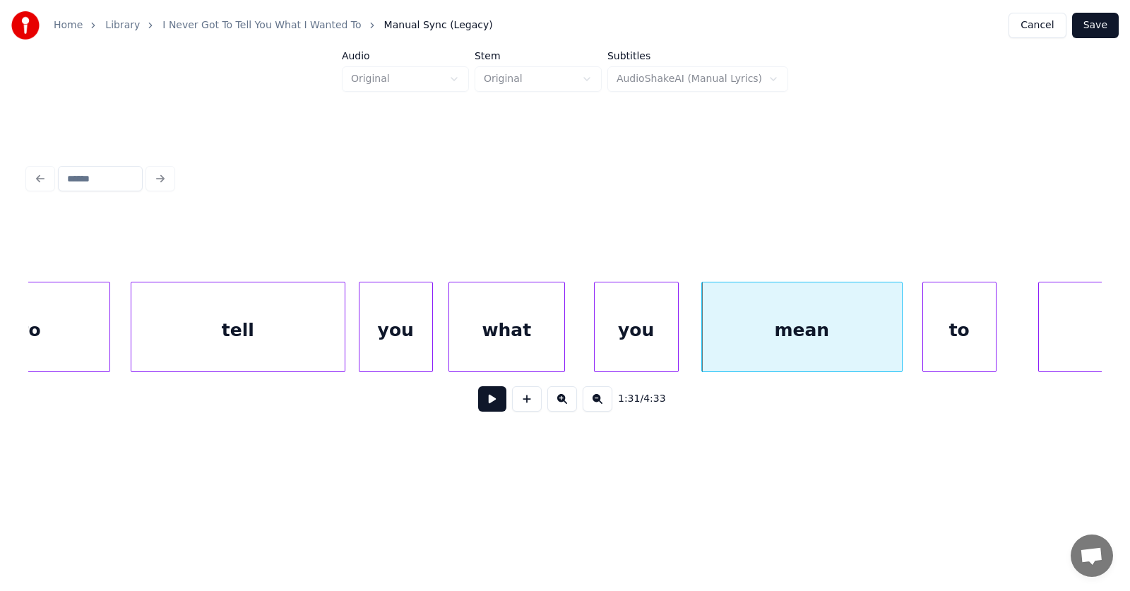
click at [946, 352] on div "to" at bounding box center [959, 330] width 73 height 96
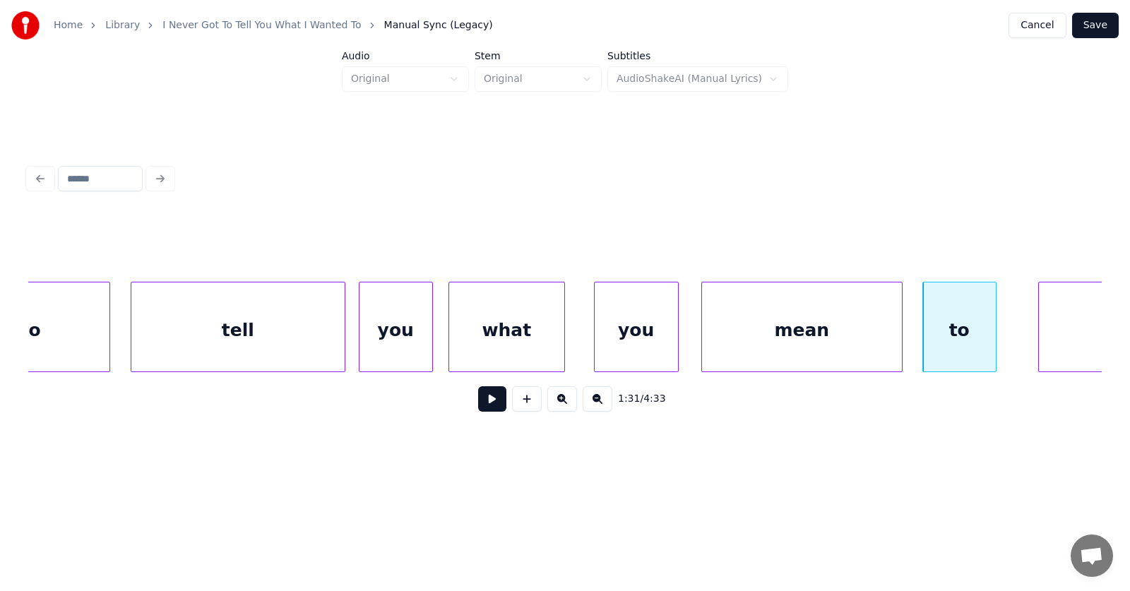
scroll to position [0, 47672]
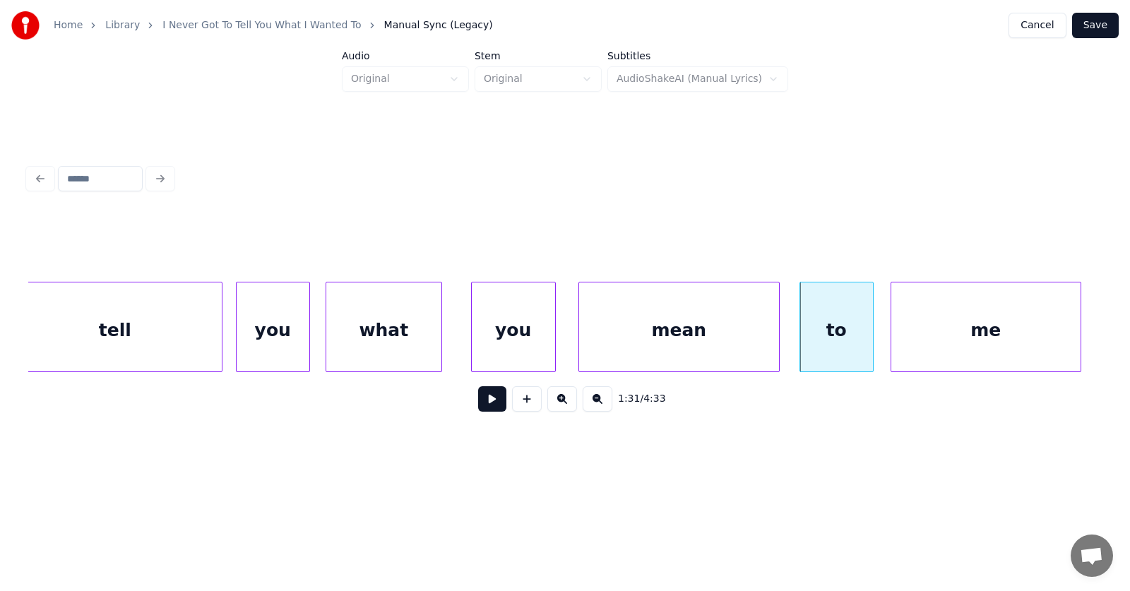
click at [1039, 348] on div "me" at bounding box center [985, 330] width 189 height 96
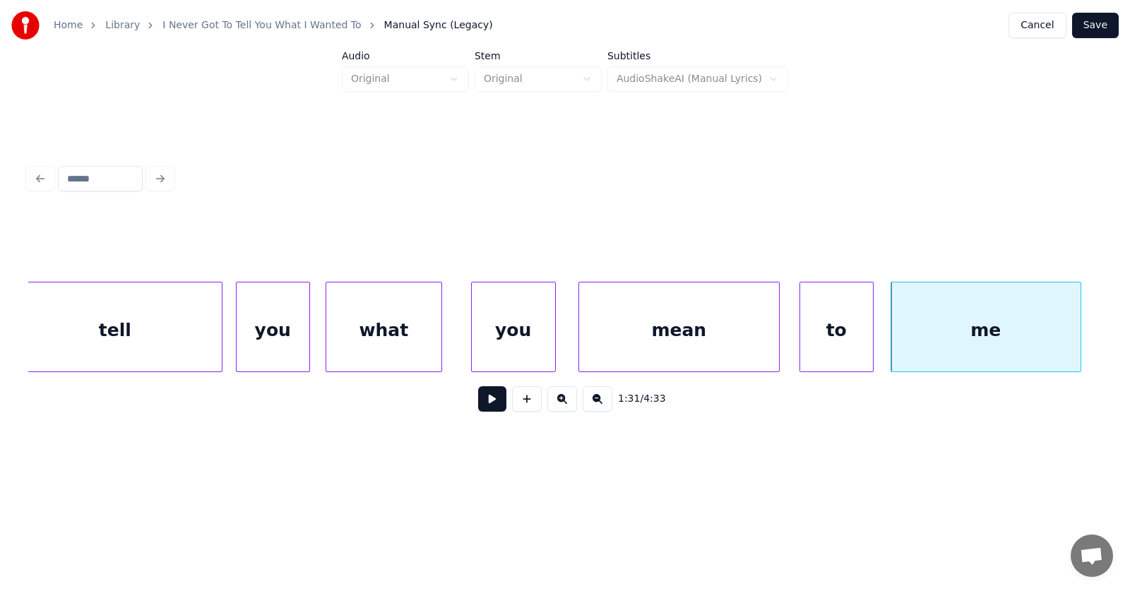
click at [709, 336] on div "mean" at bounding box center [679, 330] width 200 height 96
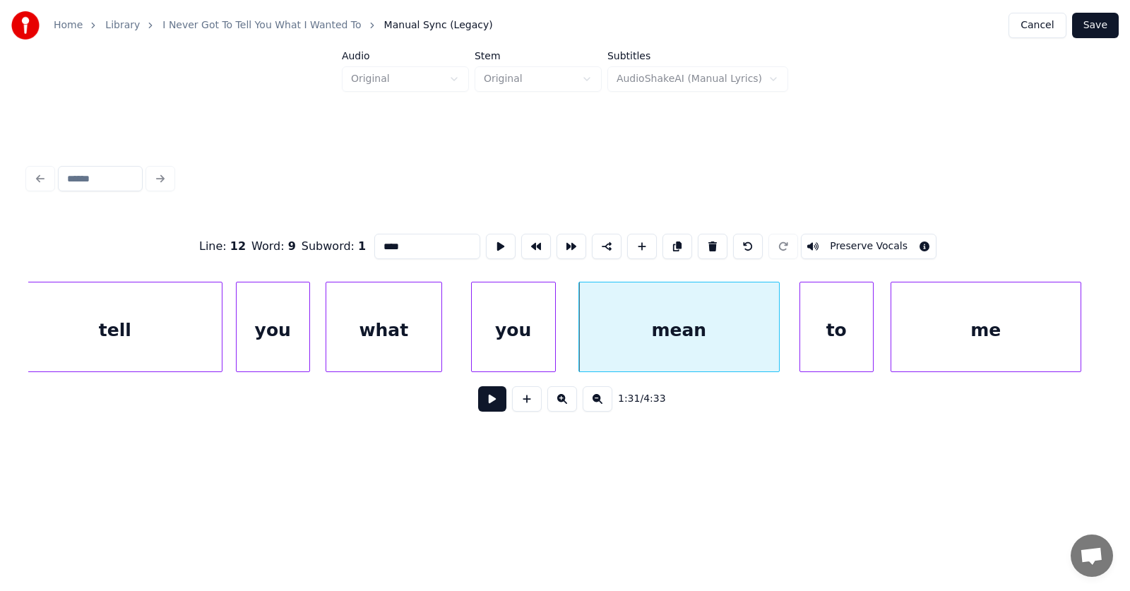
click at [491, 403] on button at bounding box center [492, 398] width 28 height 25
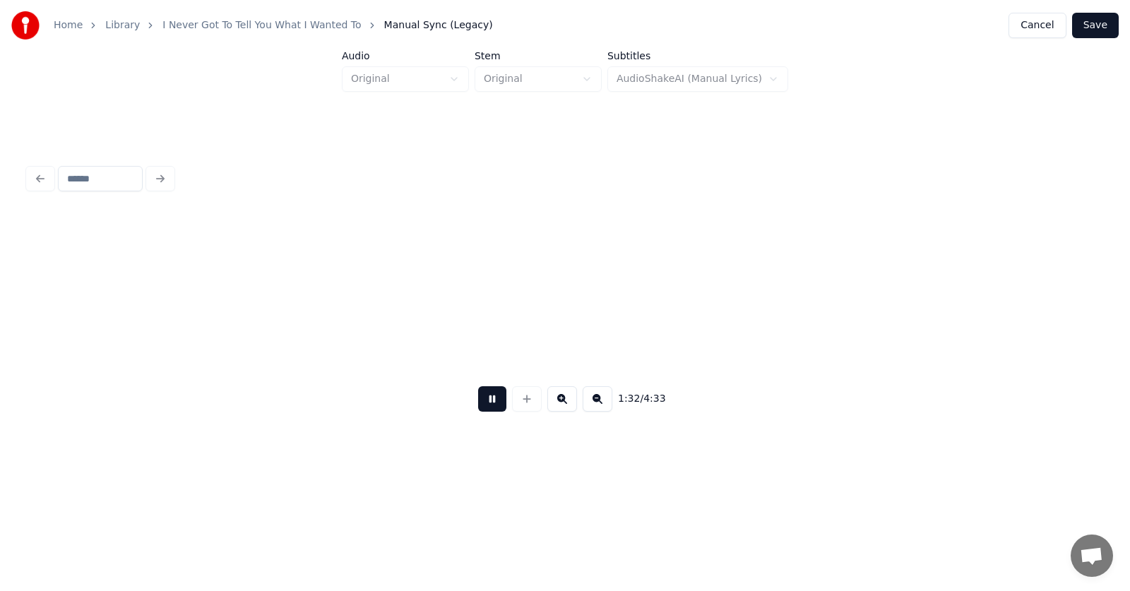
scroll to position [0, 48755]
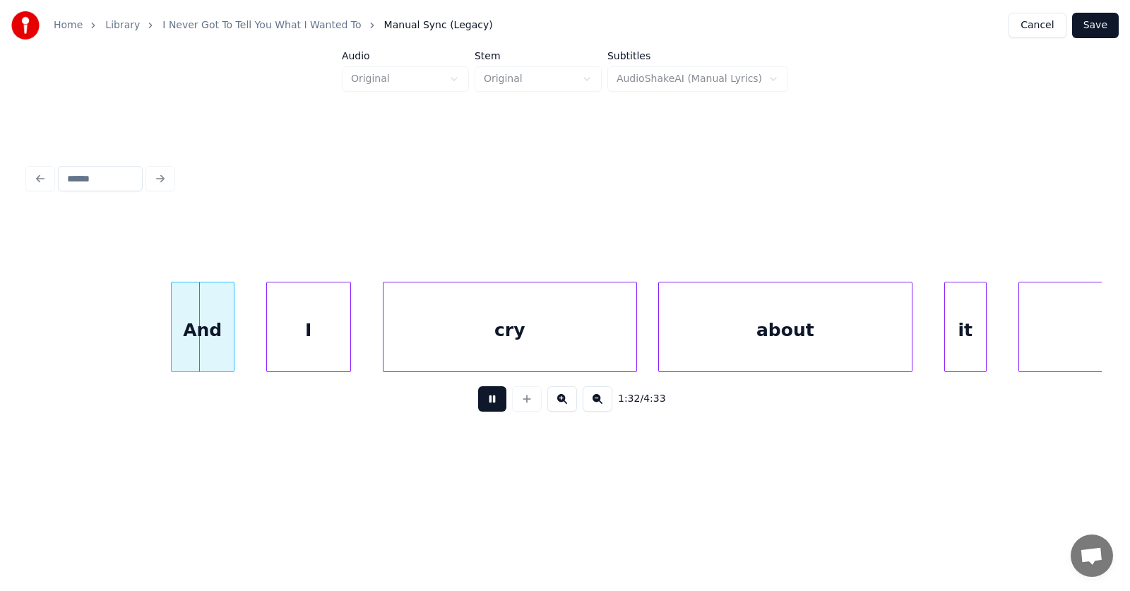
click at [491, 403] on button at bounding box center [492, 398] width 28 height 25
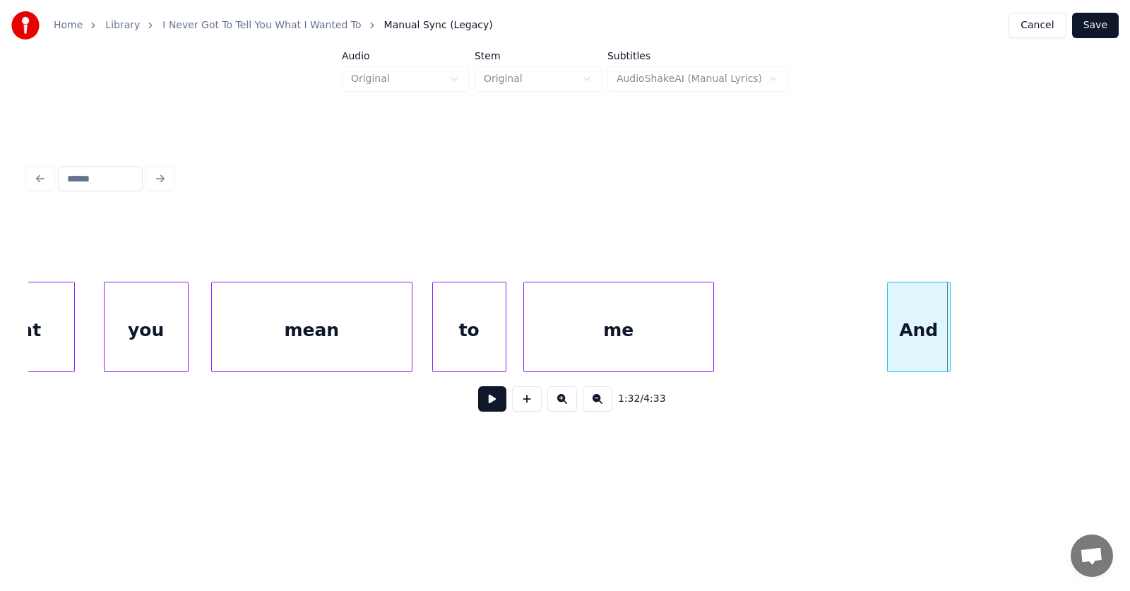
scroll to position [0, 47843]
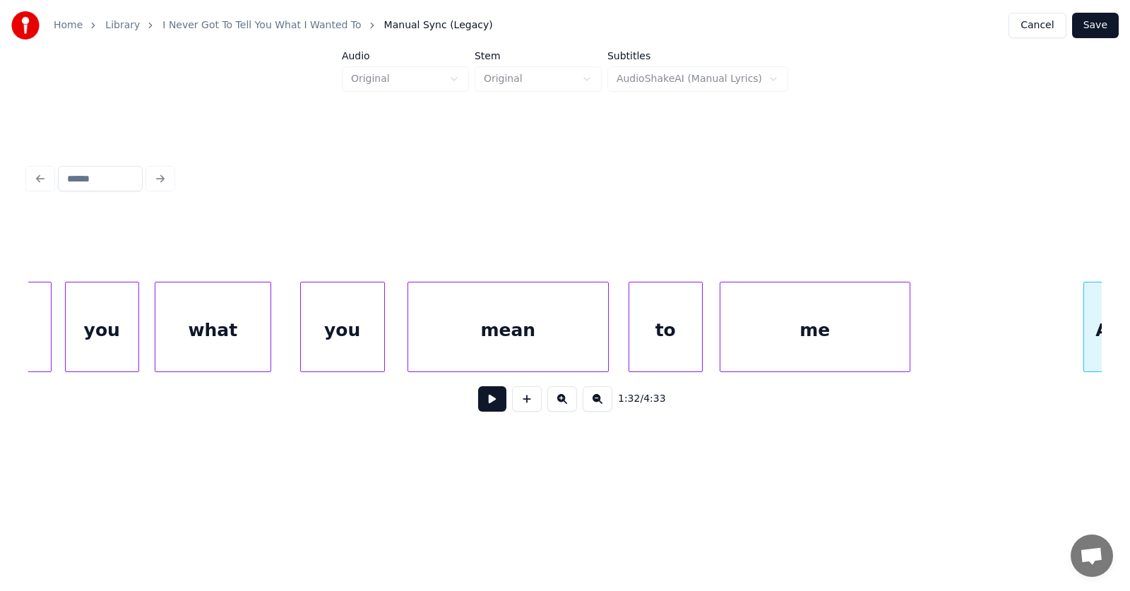
click at [218, 335] on div "what" at bounding box center [212, 330] width 115 height 96
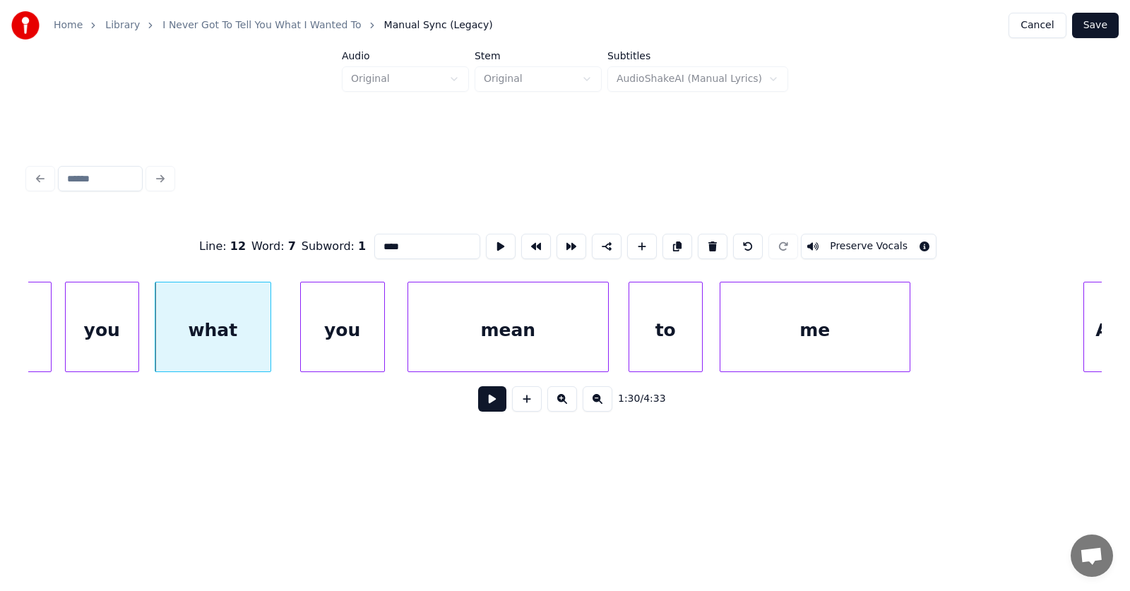
click at [484, 403] on button at bounding box center [492, 398] width 28 height 25
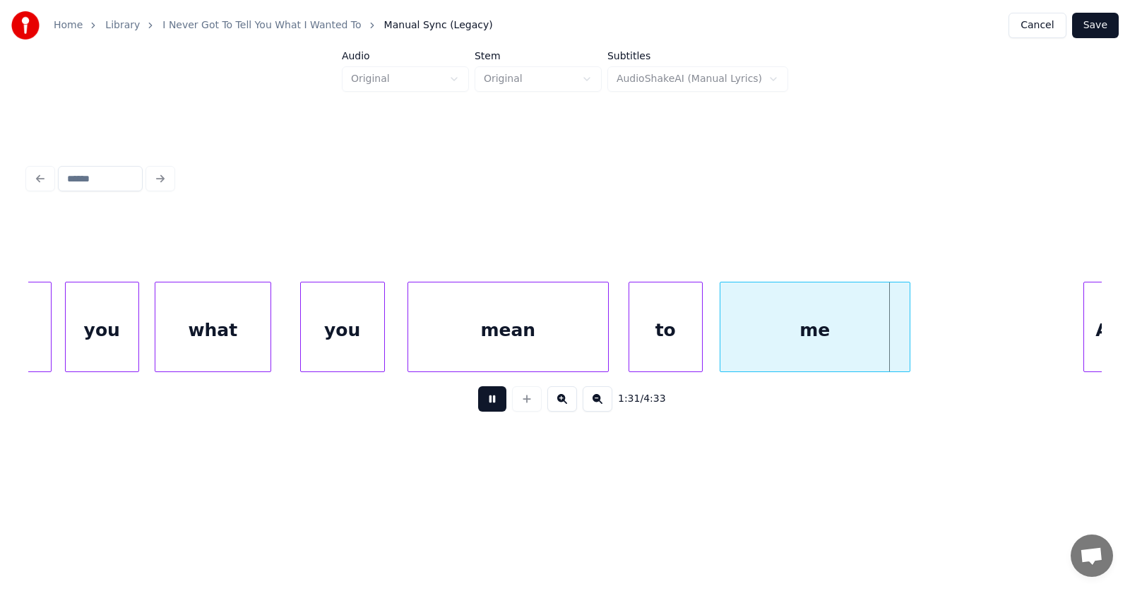
click at [484, 403] on button at bounding box center [492, 398] width 28 height 25
click at [485, 404] on button at bounding box center [492, 398] width 28 height 25
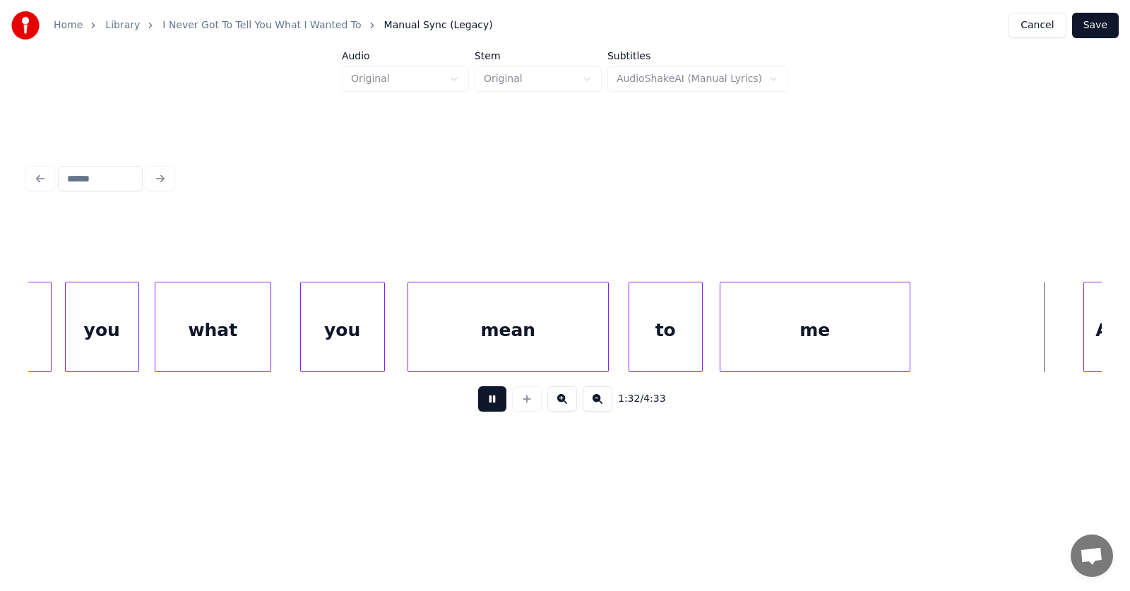
scroll to position [0, 48922]
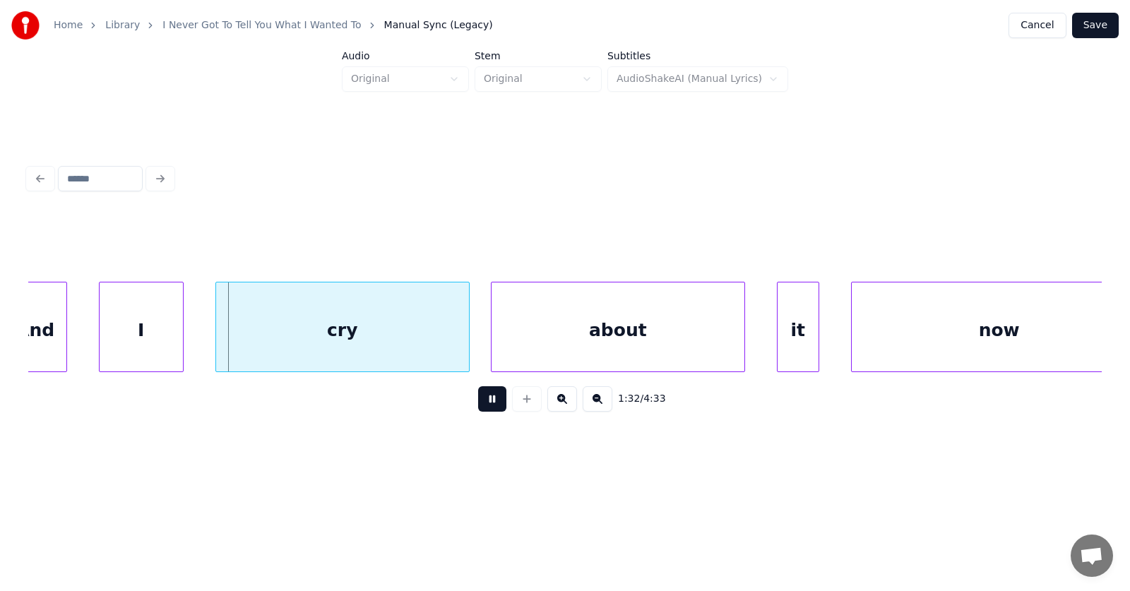
click at [486, 404] on button at bounding box center [492, 398] width 28 height 25
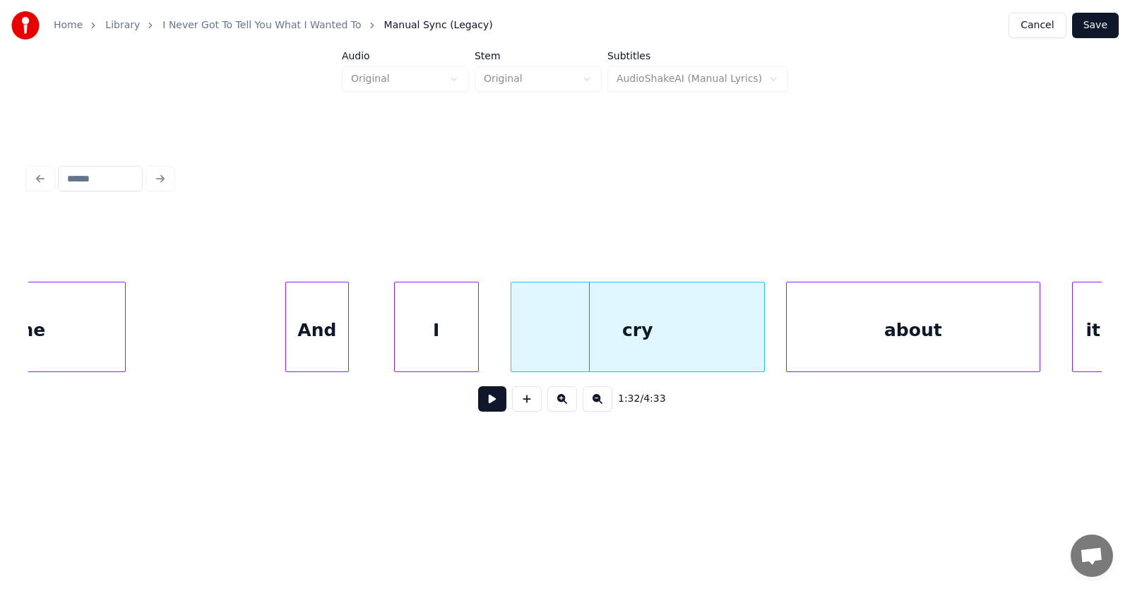
click at [323, 316] on div "And" at bounding box center [317, 330] width 62 height 96
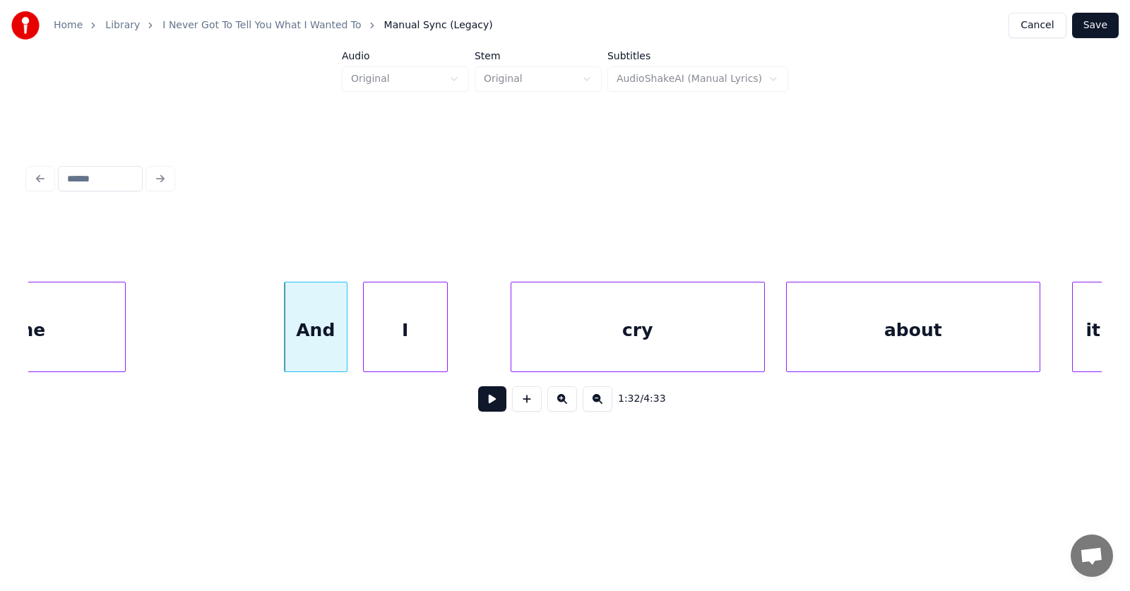
click at [414, 340] on div "I" at bounding box center [405, 330] width 83 height 96
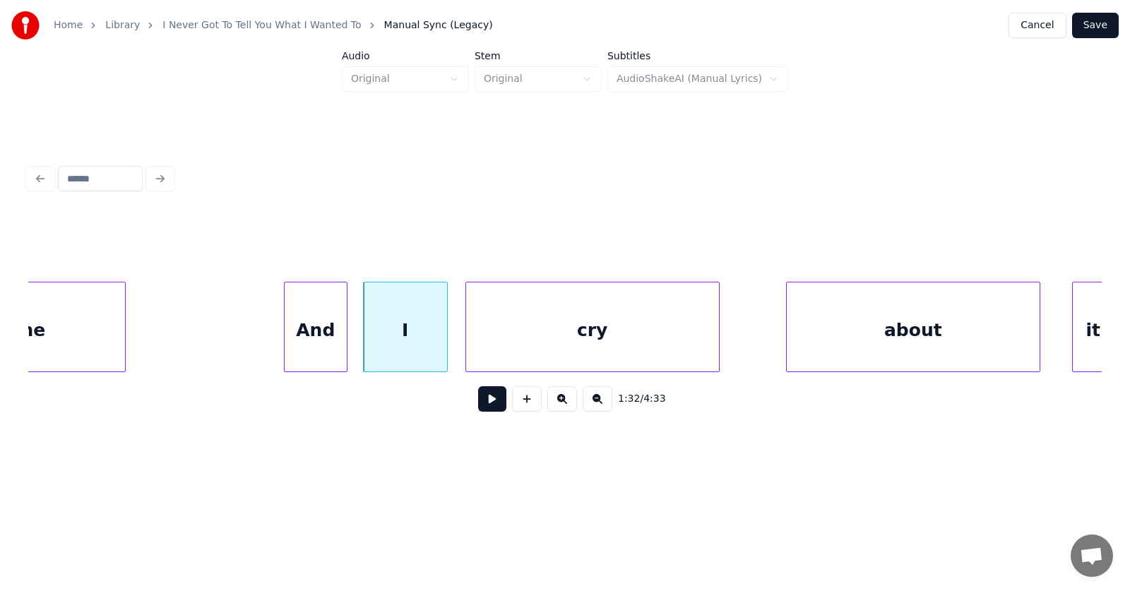
click at [508, 342] on div "cry" at bounding box center [592, 330] width 253 height 96
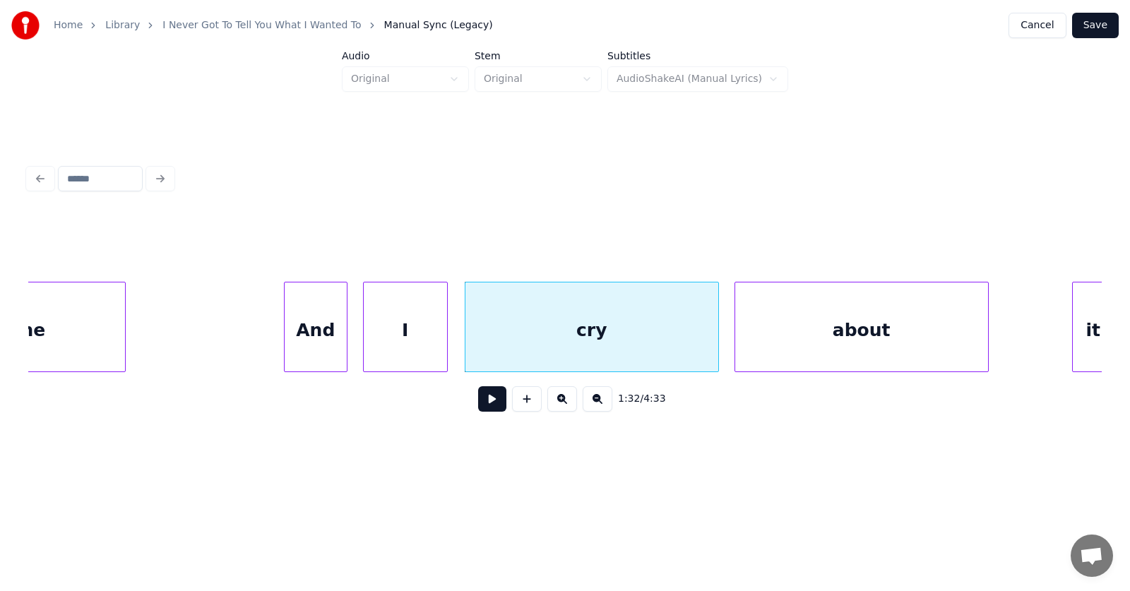
click at [781, 354] on div "about" at bounding box center [861, 330] width 253 height 96
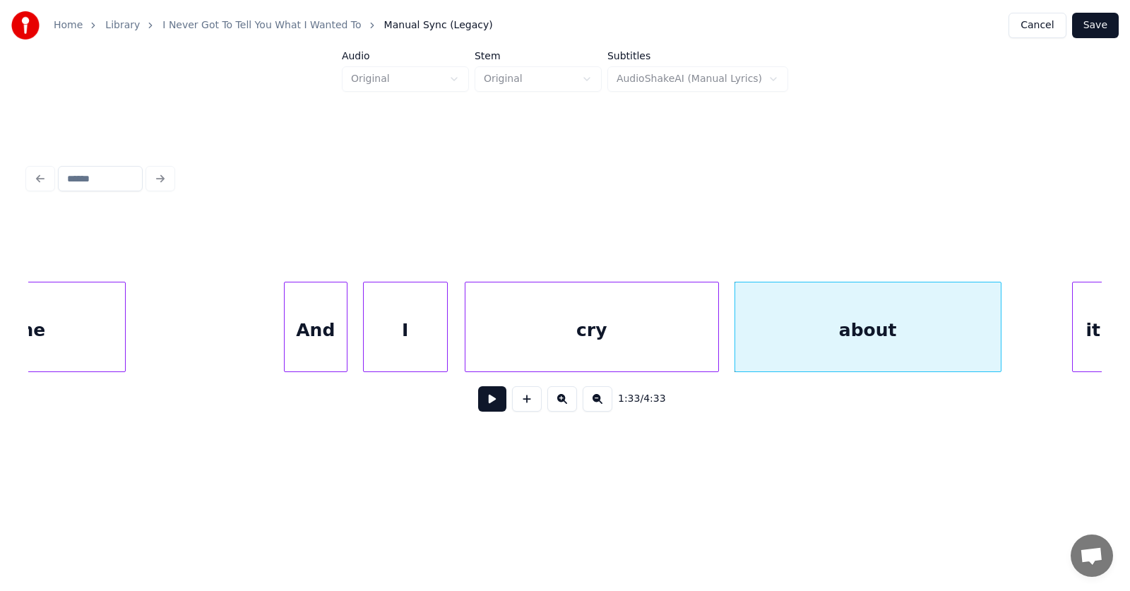
click at [1000, 333] on div at bounding box center [998, 326] width 4 height 89
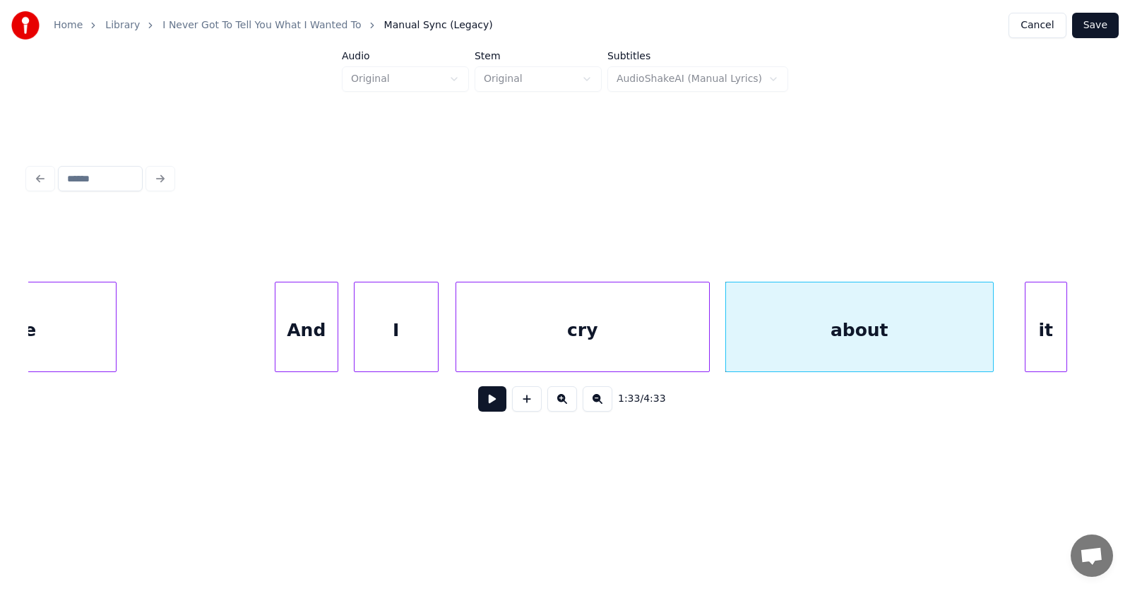
click at [1048, 336] on div "it" at bounding box center [1045, 330] width 41 height 96
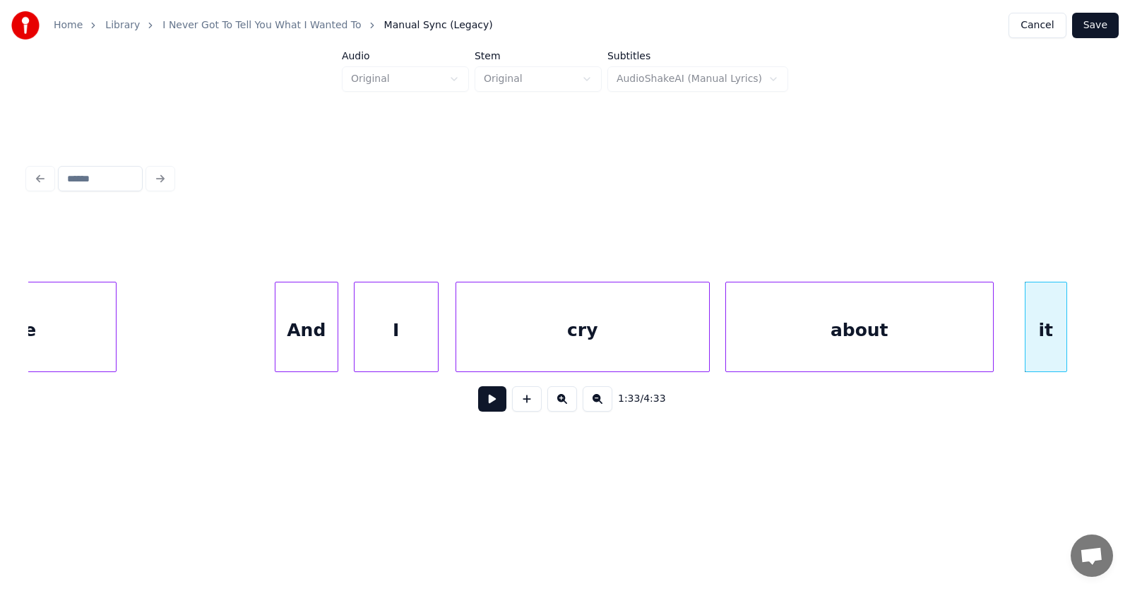
click at [1063, 337] on div at bounding box center [1064, 326] width 4 height 89
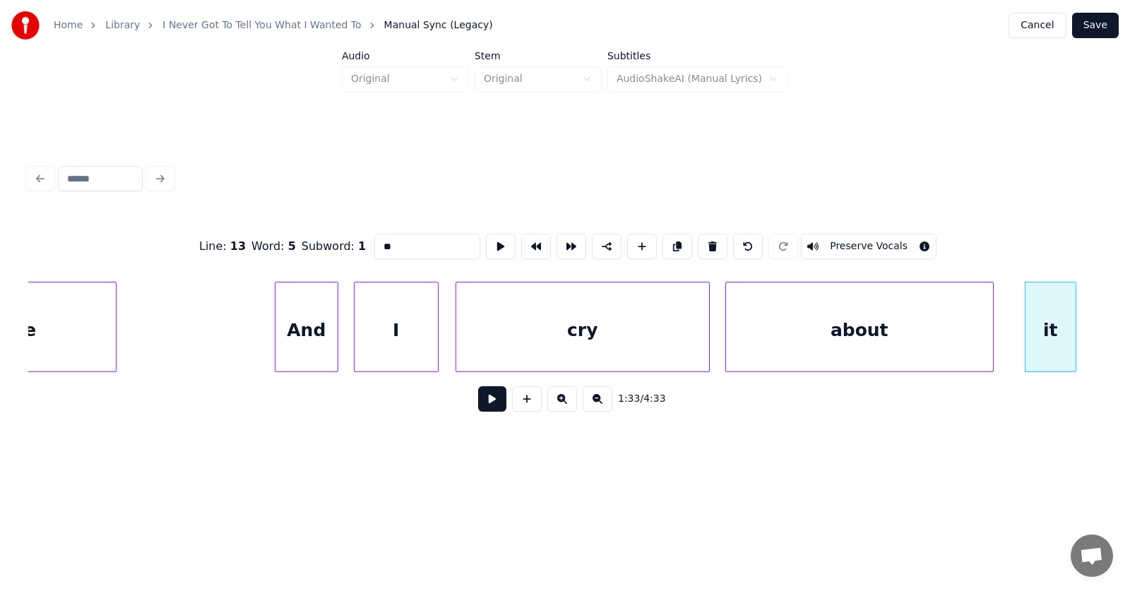
click at [1072, 336] on div at bounding box center [1073, 326] width 4 height 89
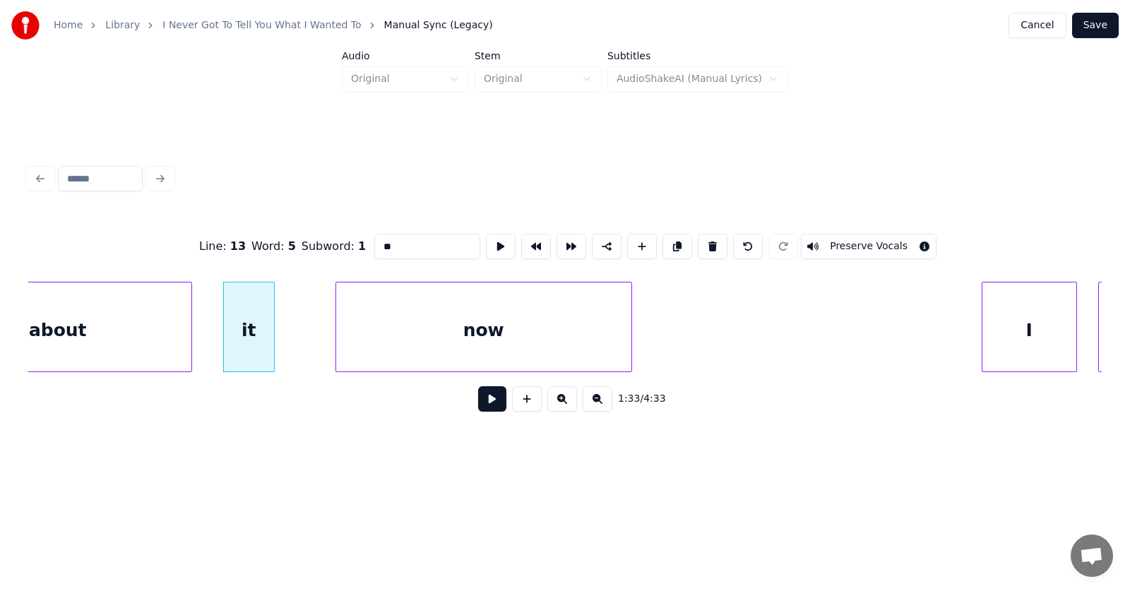
scroll to position [0, 49575]
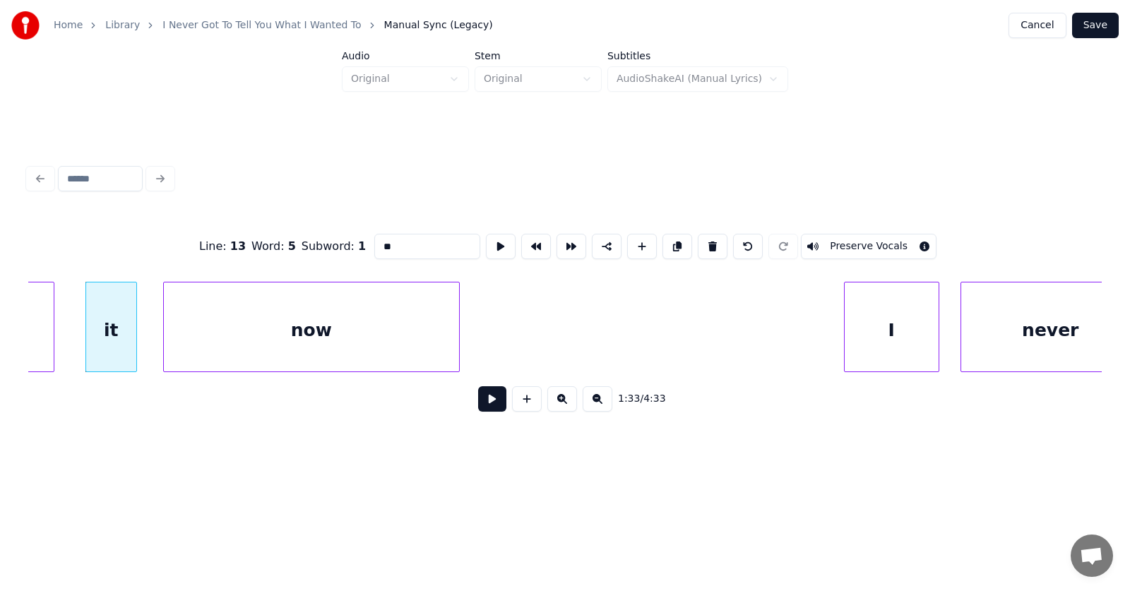
click at [337, 340] on div "now" at bounding box center [311, 330] width 295 height 96
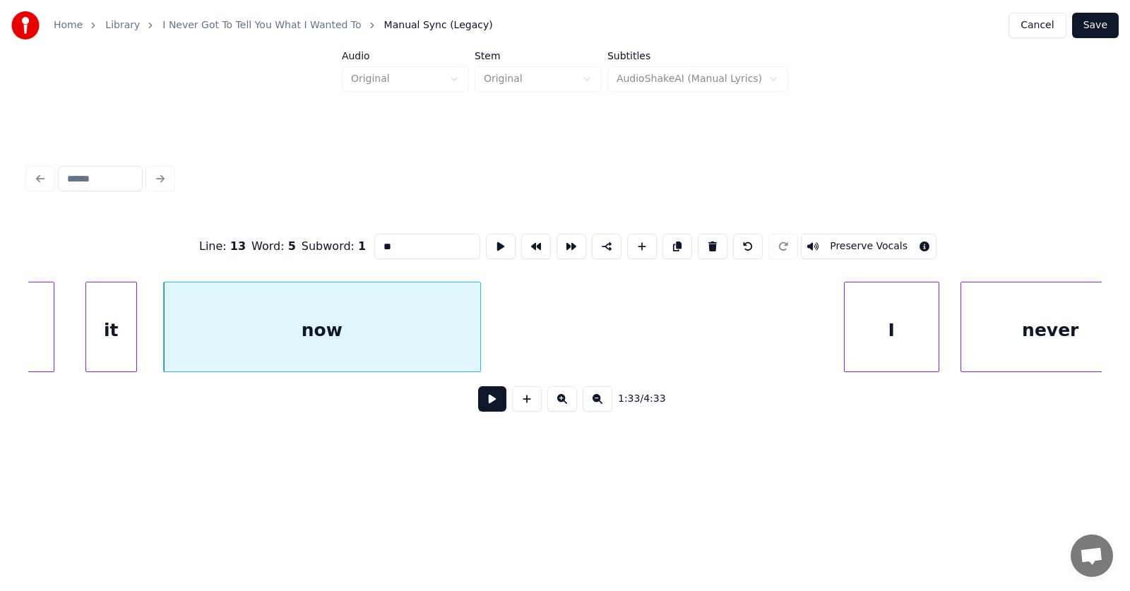
click at [480, 339] on div at bounding box center [478, 326] width 4 height 89
click at [878, 337] on div "I" at bounding box center [872, 330] width 94 height 96
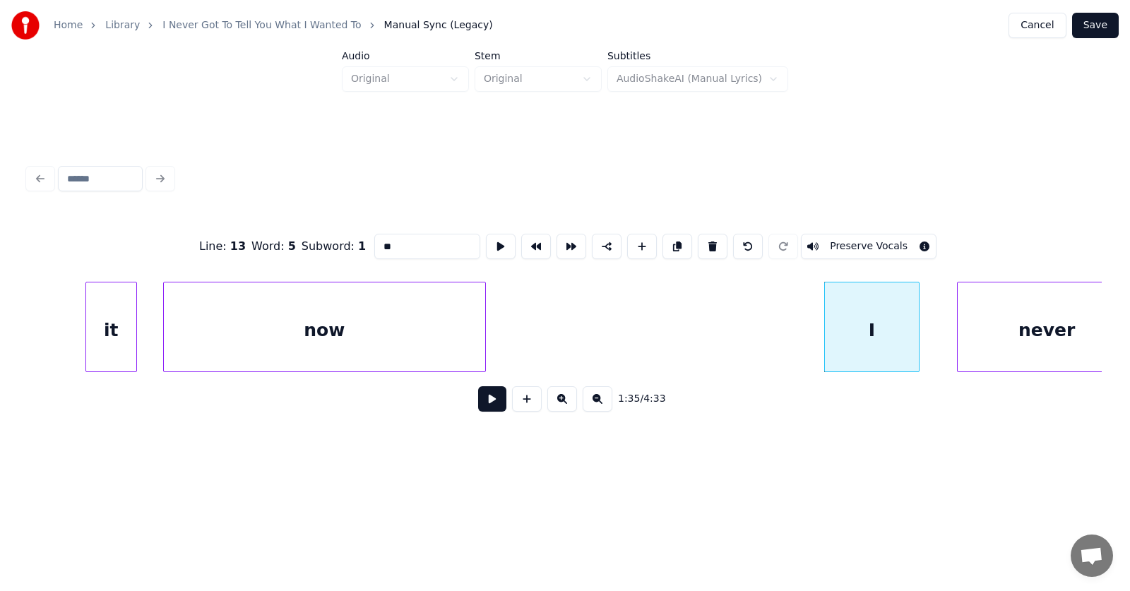
scroll to position [0, 49610]
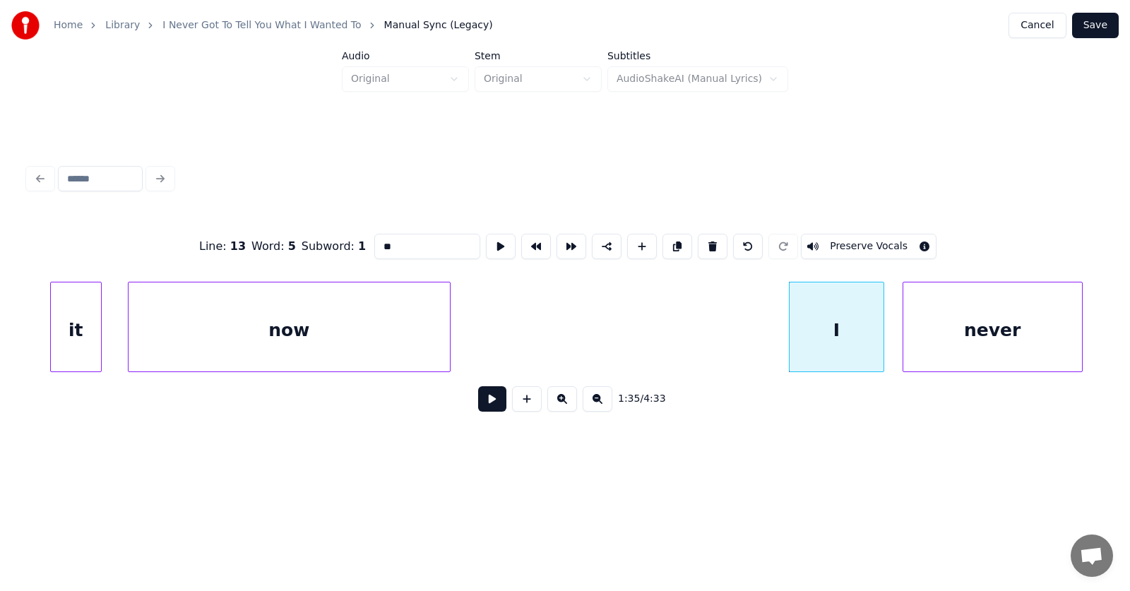
click at [981, 342] on div "never" at bounding box center [992, 330] width 179 height 96
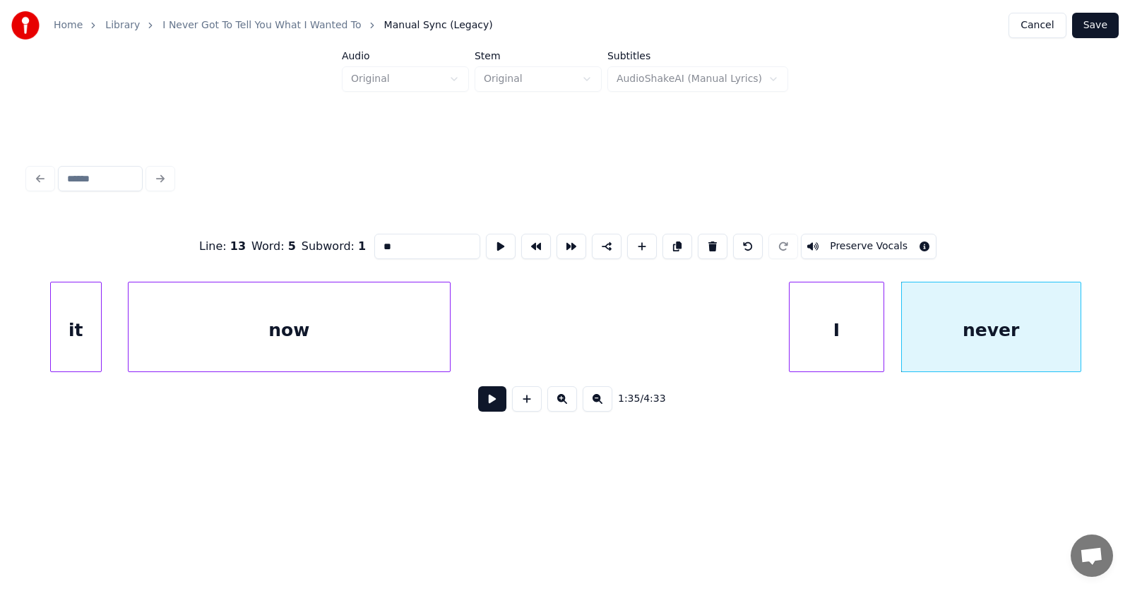
click at [487, 404] on button at bounding box center [492, 398] width 28 height 25
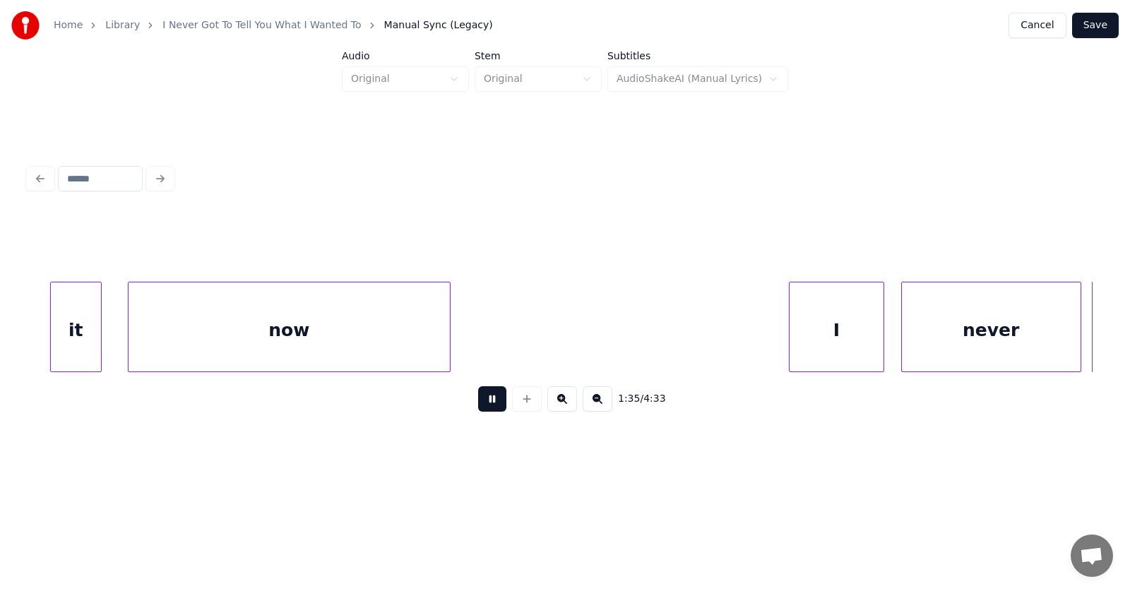
scroll to position [0, 50684]
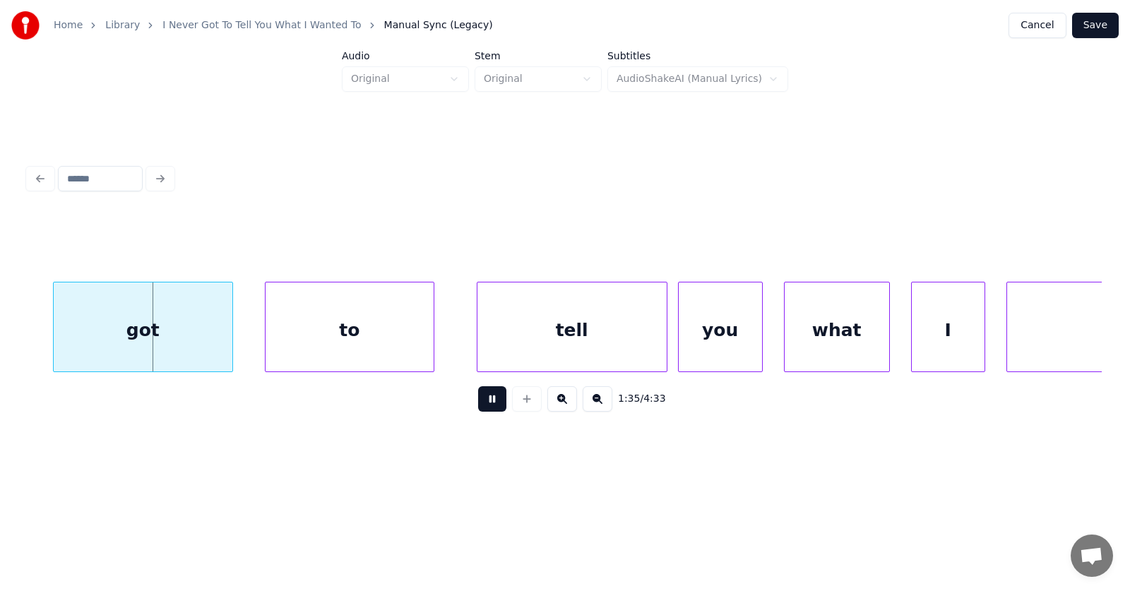
click at [487, 404] on button at bounding box center [492, 398] width 28 height 25
click at [129, 338] on div "got" at bounding box center [120, 330] width 179 height 96
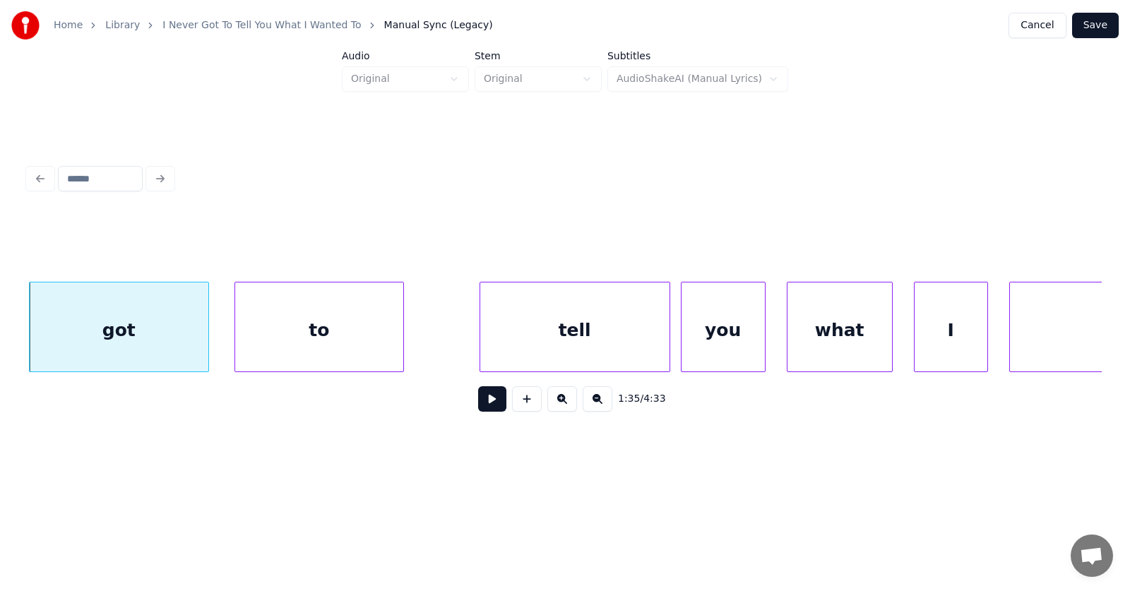
click at [280, 345] on div "to" at bounding box center [319, 330] width 168 height 96
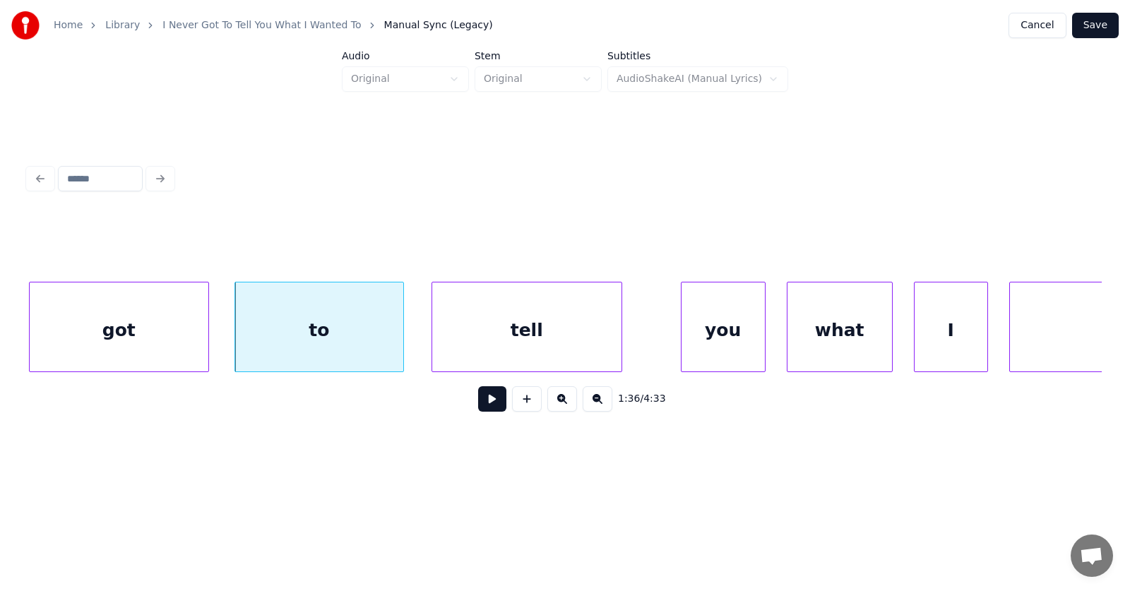
click at [528, 344] on div "tell" at bounding box center [526, 330] width 189 height 96
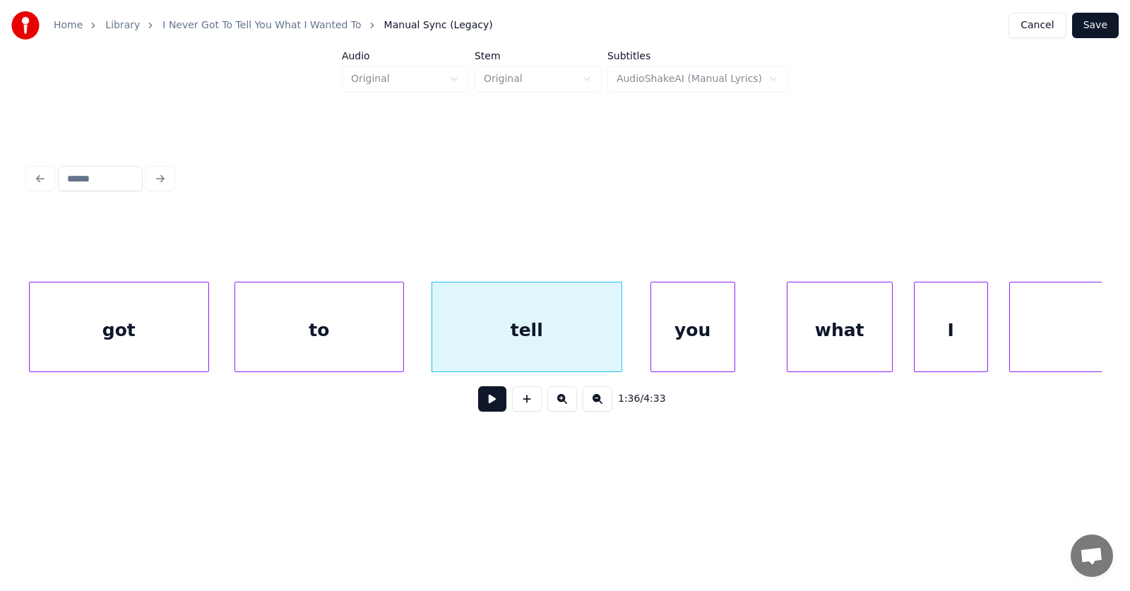
click at [670, 335] on div "you" at bounding box center [692, 330] width 83 height 96
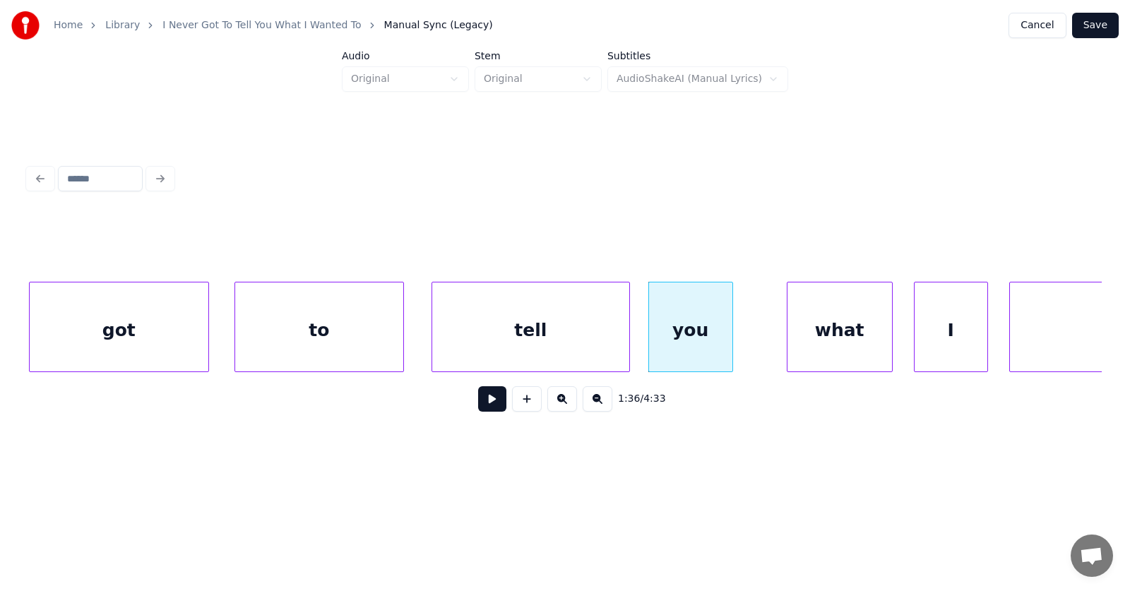
click at [629, 336] on div at bounding box center [627, 326] width 4 height 89
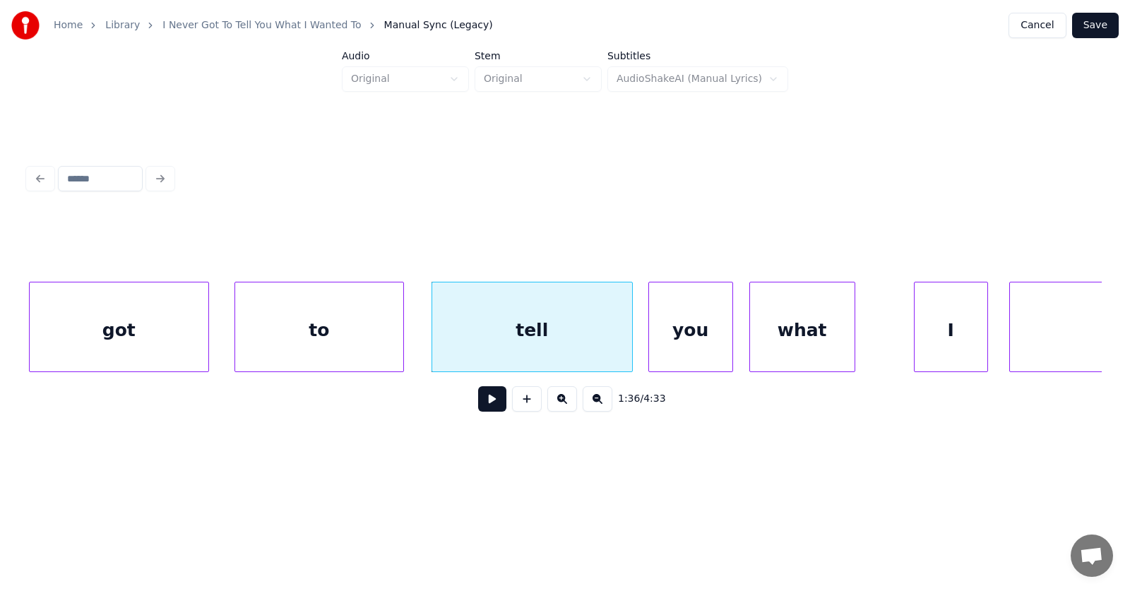
click at [791, 347] on div "what" at bounding box center [802, 330] width 104 height 96
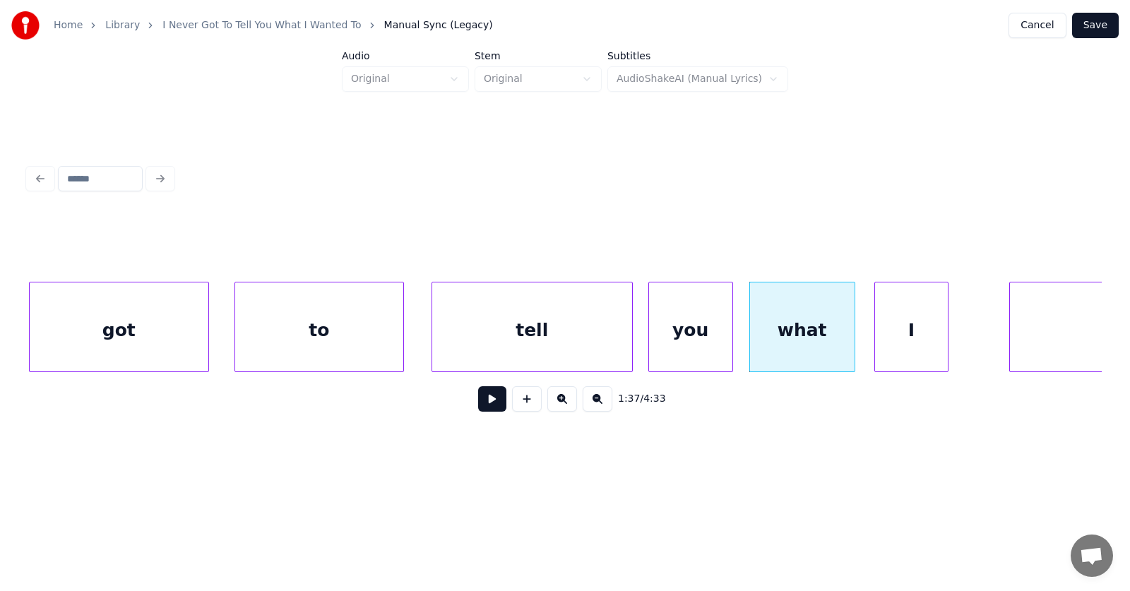
click at [921, 342] on div "I" at bounding box center [911, 330] width 73 height 96
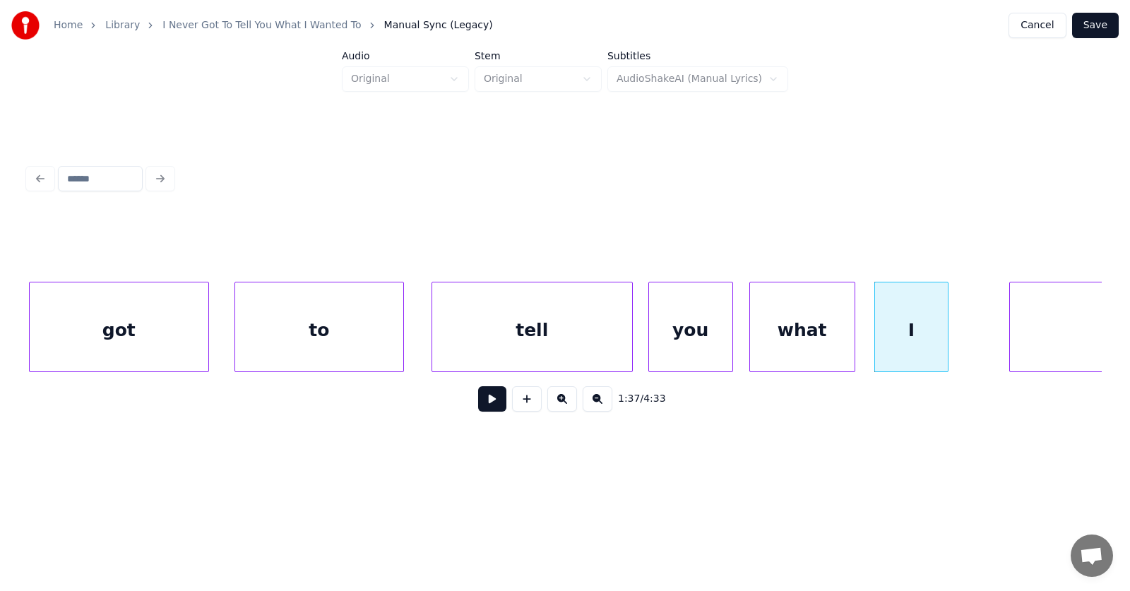
scroll to position [0, 50891]
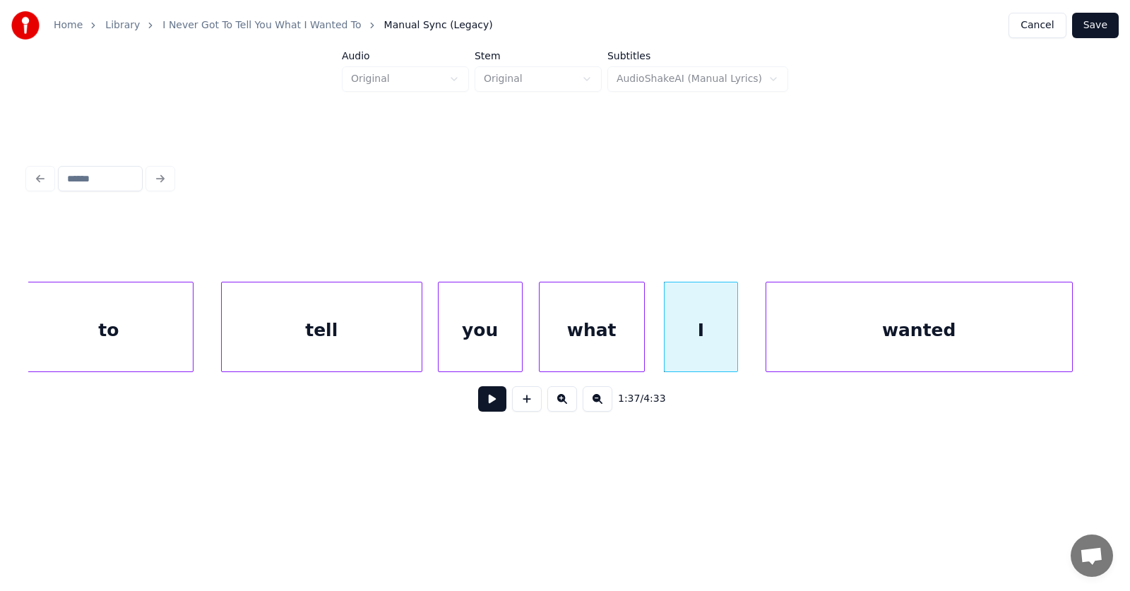
click at [991, 340] on div "wanted" at bounding box center [919, 330] width 306 height 96
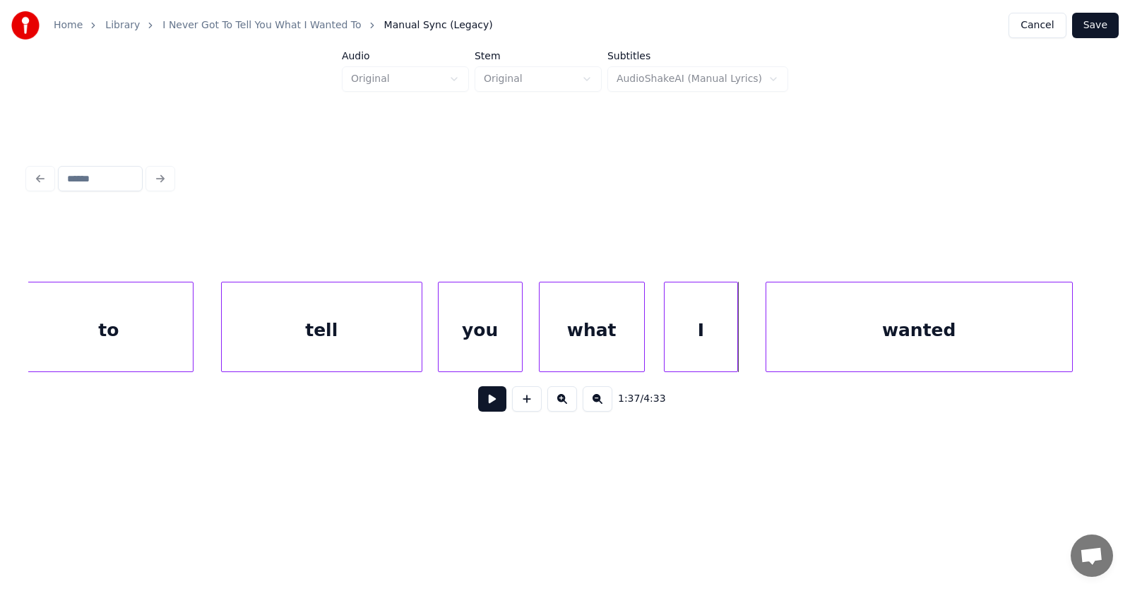
click at [737, 338] on div at bounding box center [735, 326] width 4 height 89
click at [484, 410] on button at bounding box center [492, 398] width 28 height 25
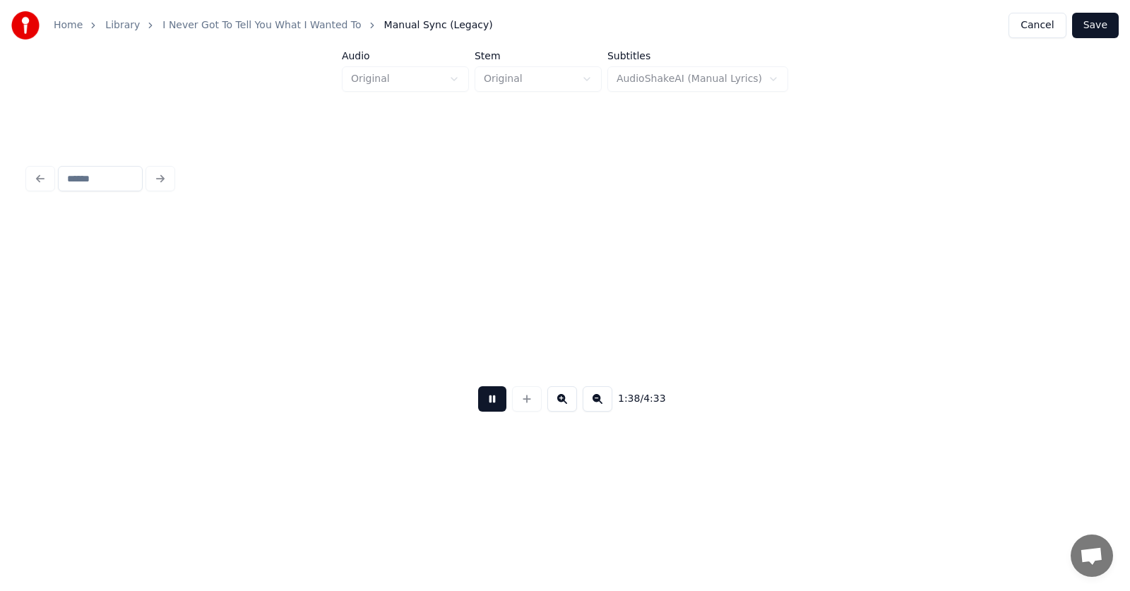
scroll to position [0, 51967]
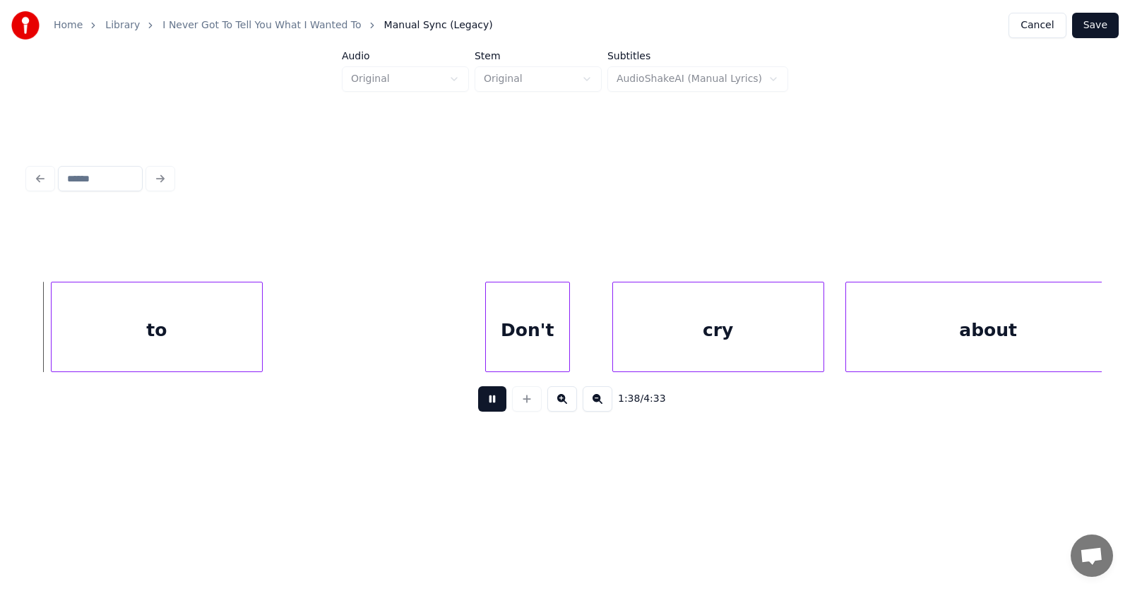
click at [484, 410] on button at bounding box center [492, 398] width 28 height 25
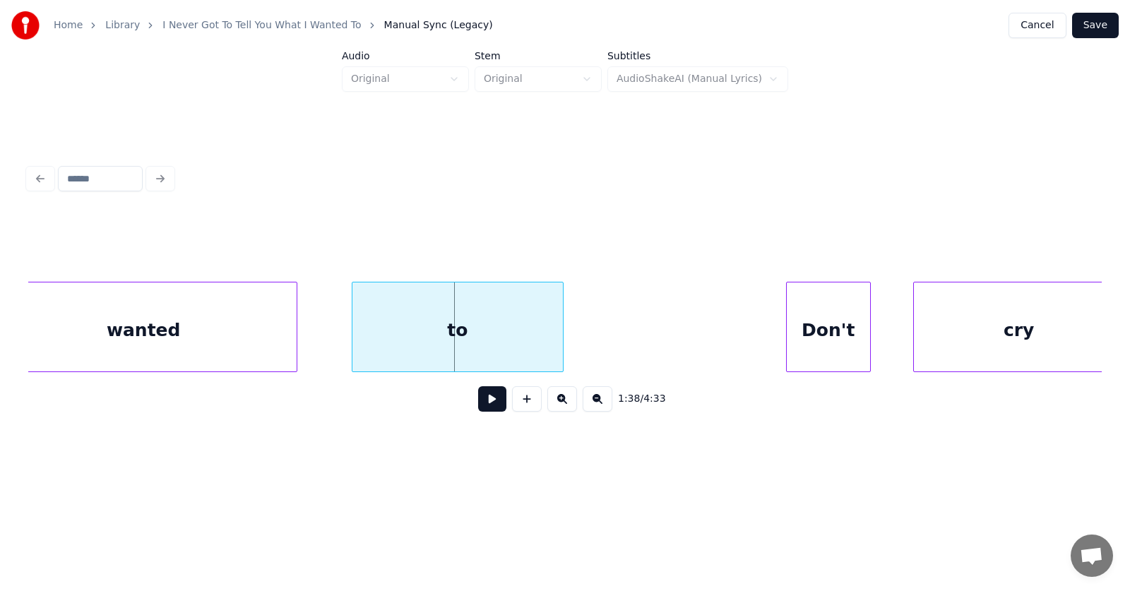
scroll to position [0, 51470]
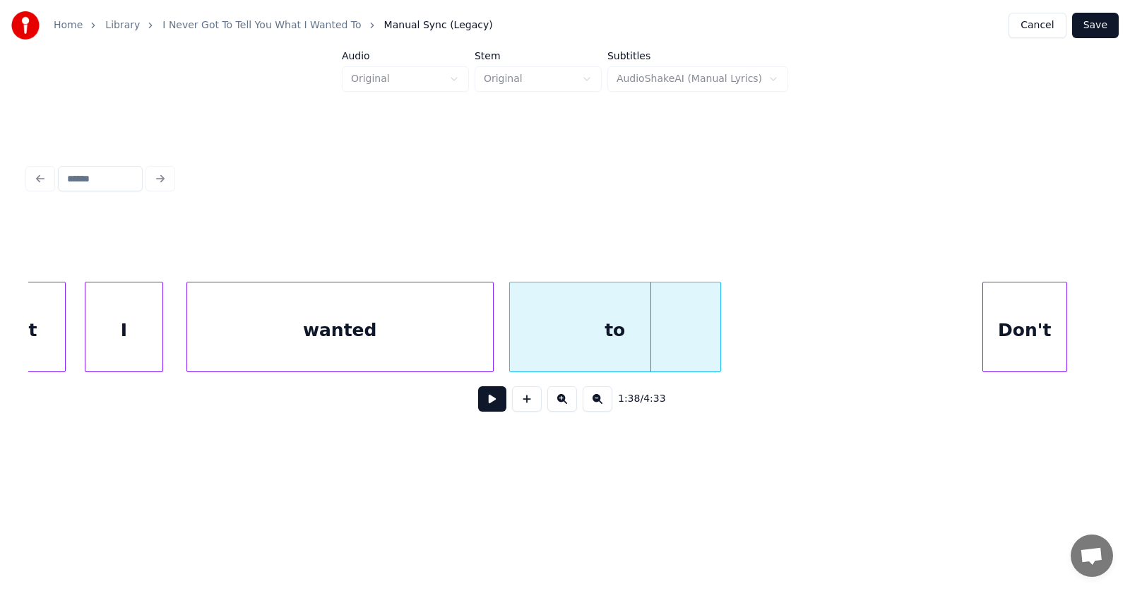
click at [578, 342] on div "to" at bounding box center [615, 330] width 210 height 96
click at [1012, 337] on div "Don't" at bounding box center [1005, 330] width 83 height 96
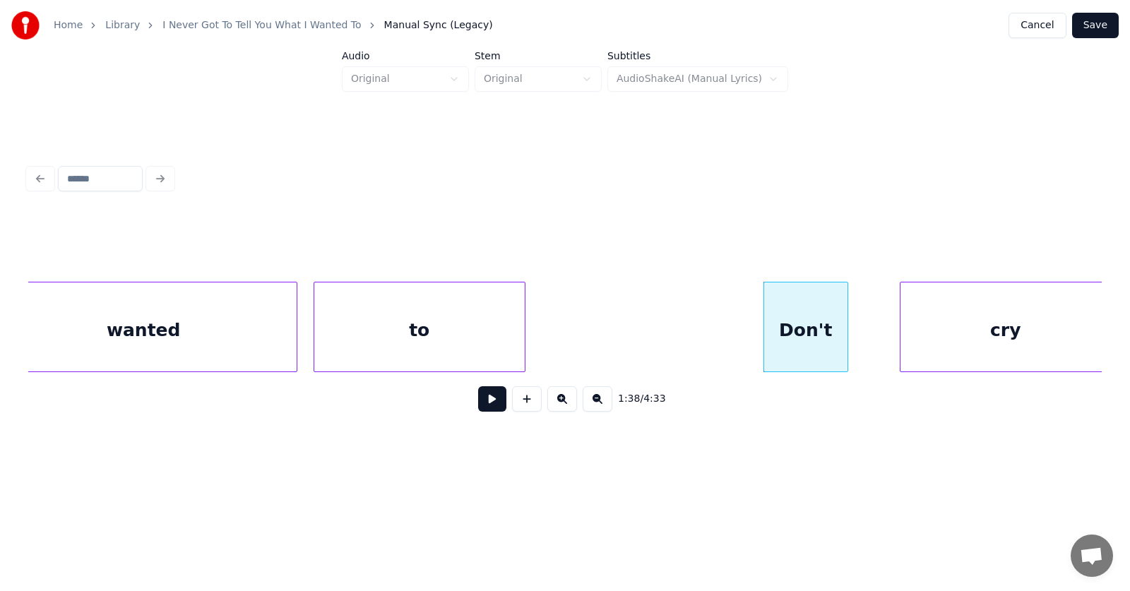
scroll to position [0, 51686]
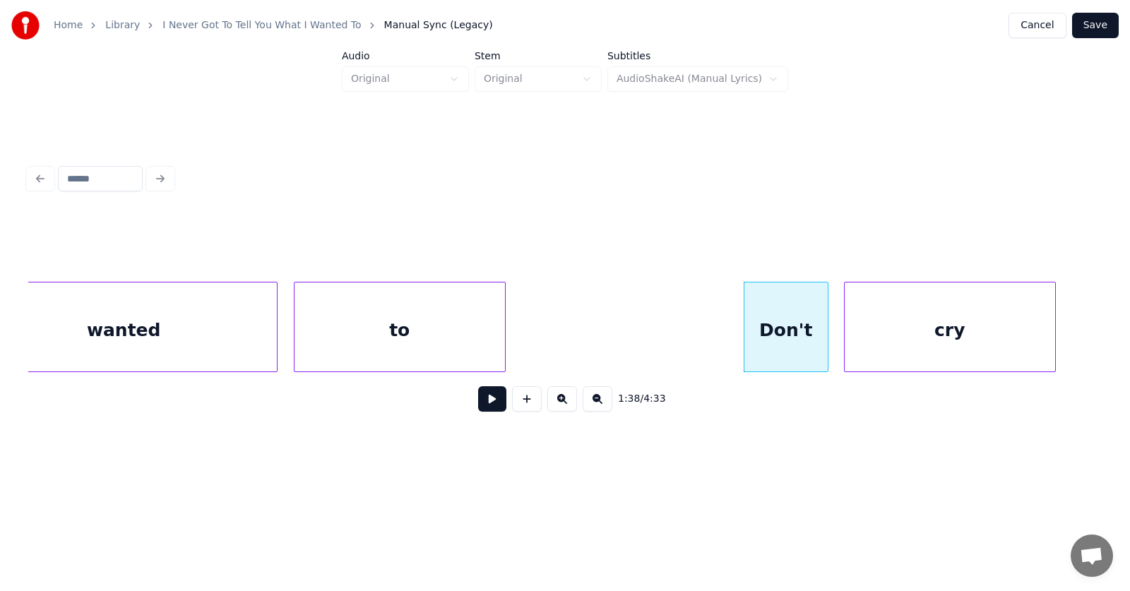
click at [915, 352] on div "cry" at bounding box center [949, 330] width 210 height 96
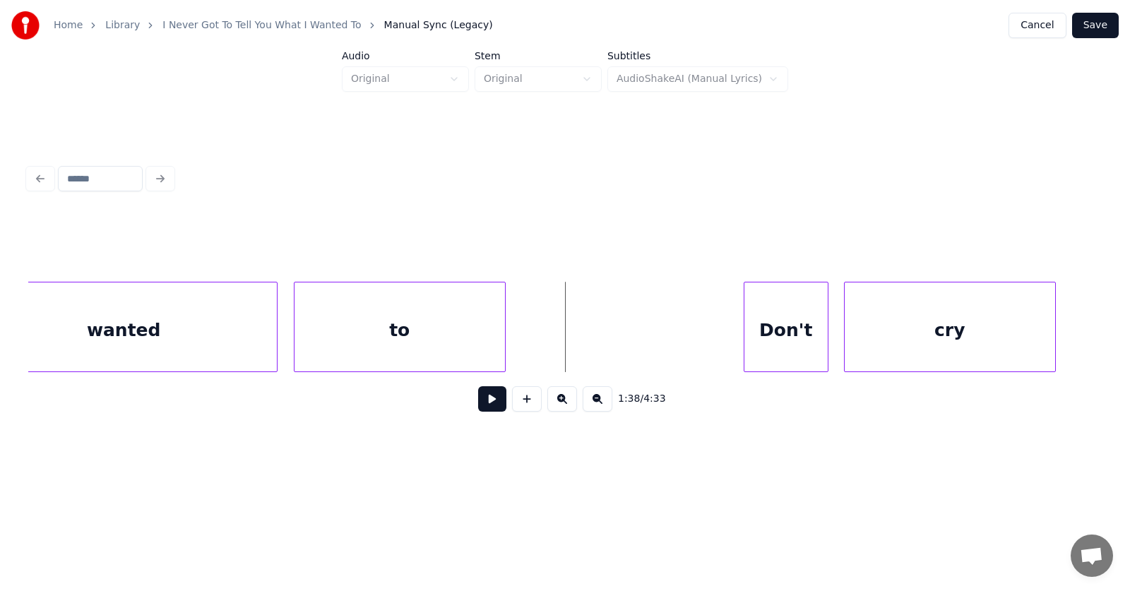
click at [484, 403] on button at bounding box center [492, 398] width 28 height 25
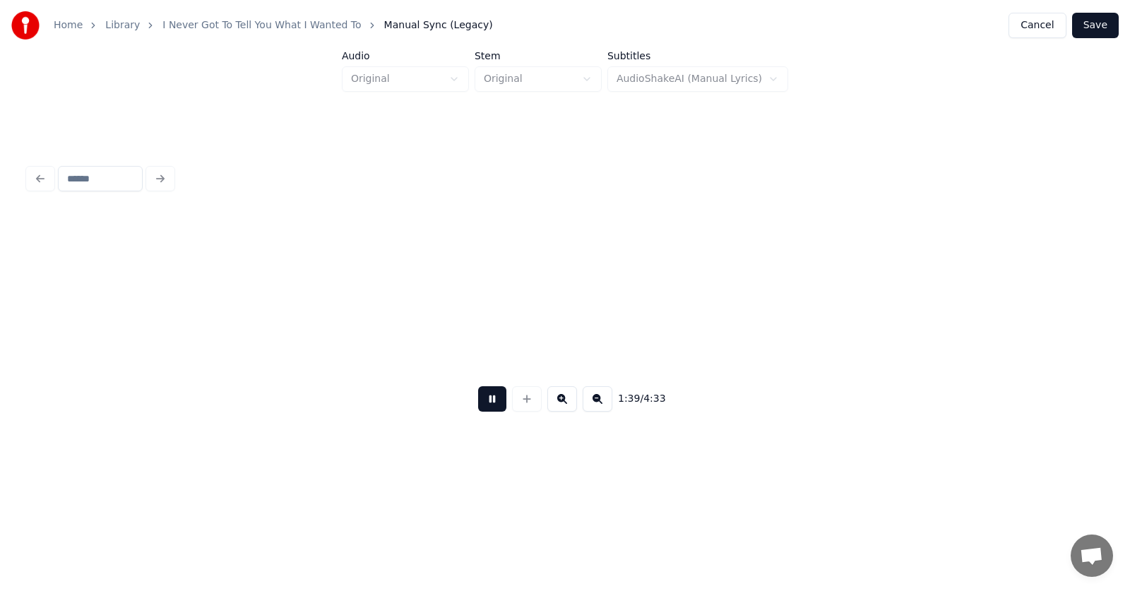
scroll to position [0, 52762]
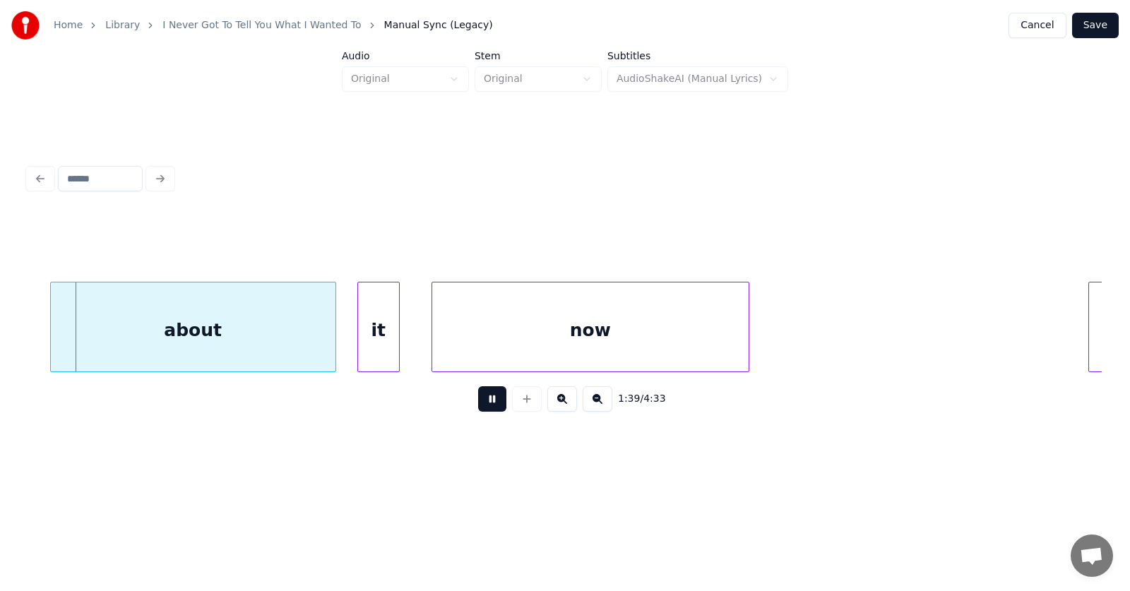
click at [484, 403] on button at bounding box center [492, 398] width 28 height 25
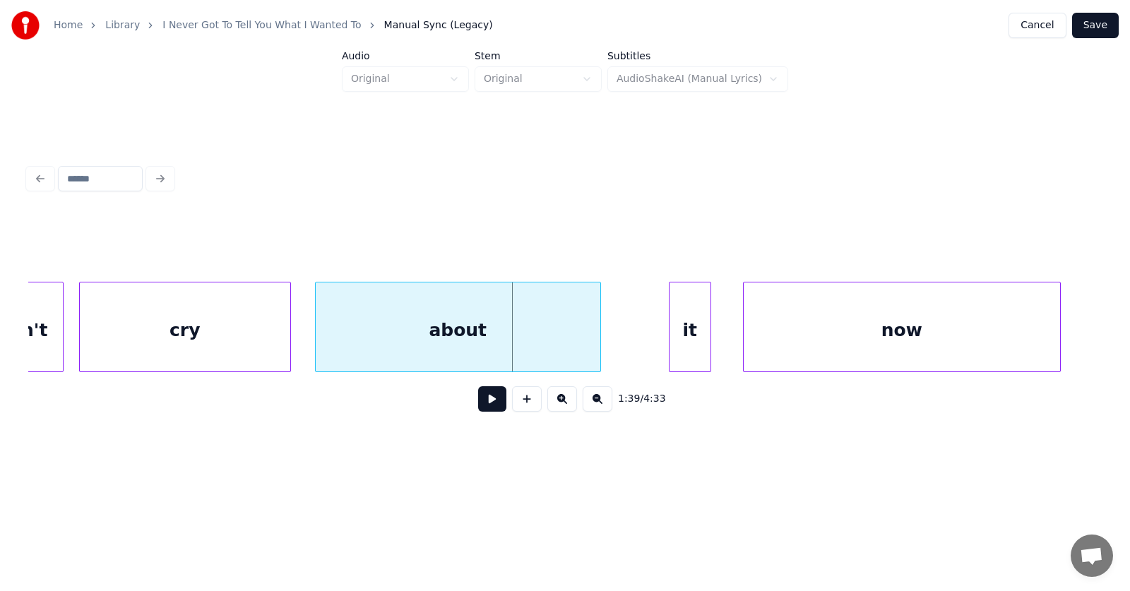
click at [467, 345] on div "about" at bounding box center [458, 330] width 285 height 96
click at [633, 355] on div "it" at bounding box center [642, 330] width 41 height 96
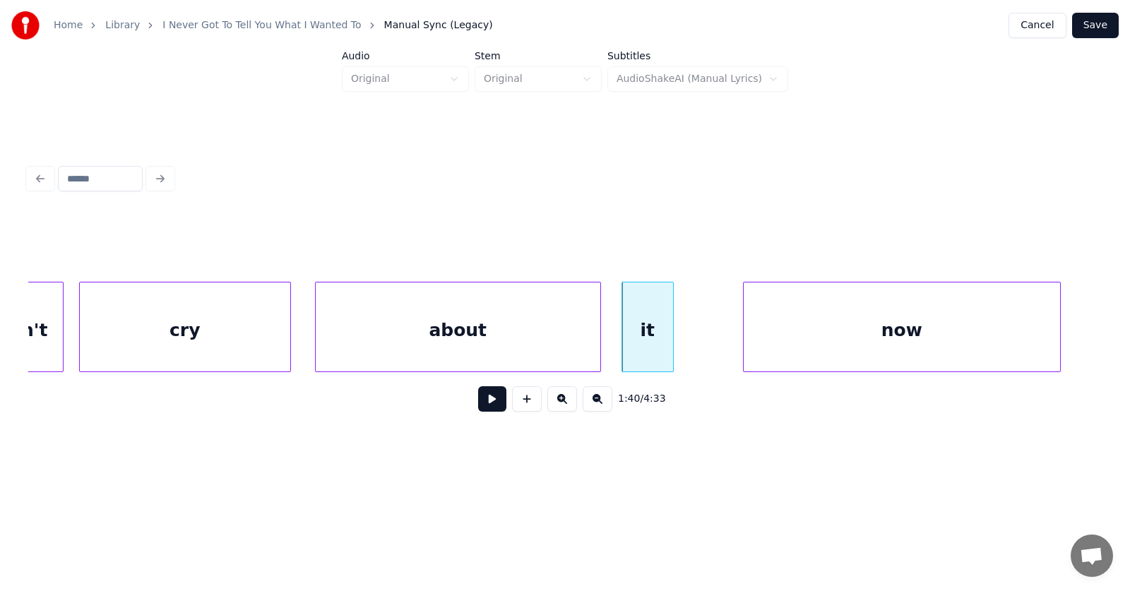
click at [673, 346] on div at bounding box center [671, 326] width 4 height 89
click at [768, 351] on div "now" at bounding box center [856, 330] width 316 height 96
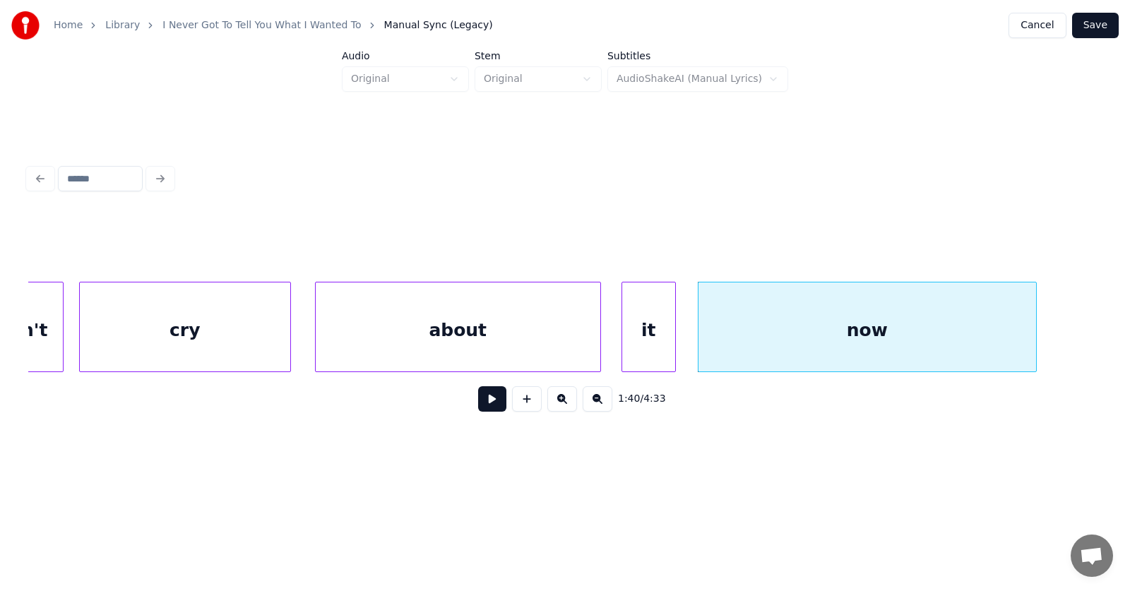
click at [1036, 333] on div at bounding box center [1034, 326] width 4 height 89
click at [482, 398] on button at bounding box center [492, 398] width 28 height 25
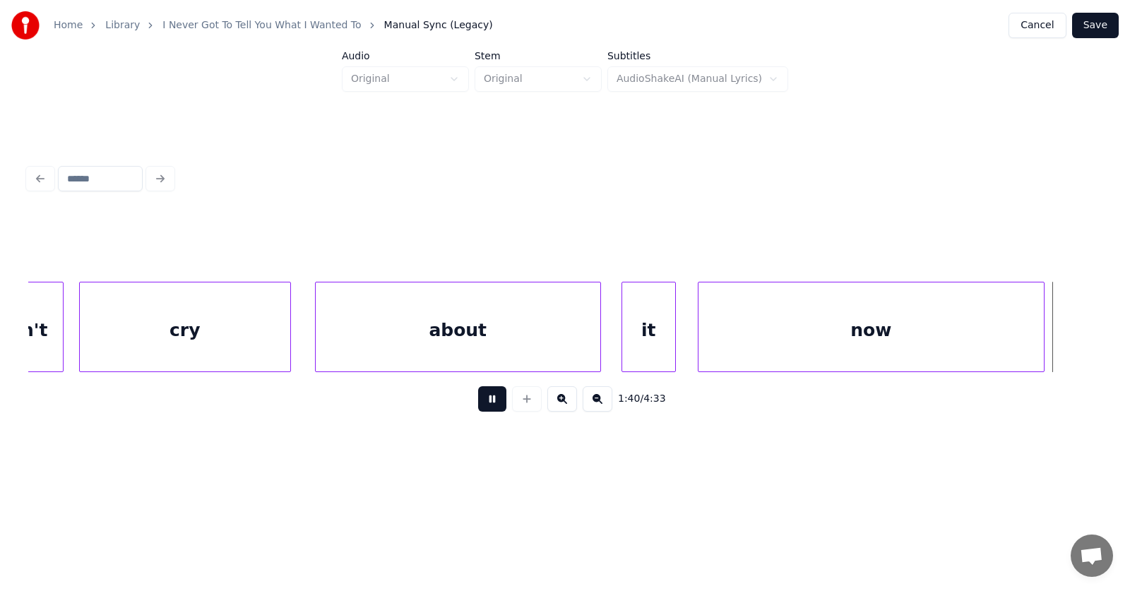
scroll to position [0, 53534]
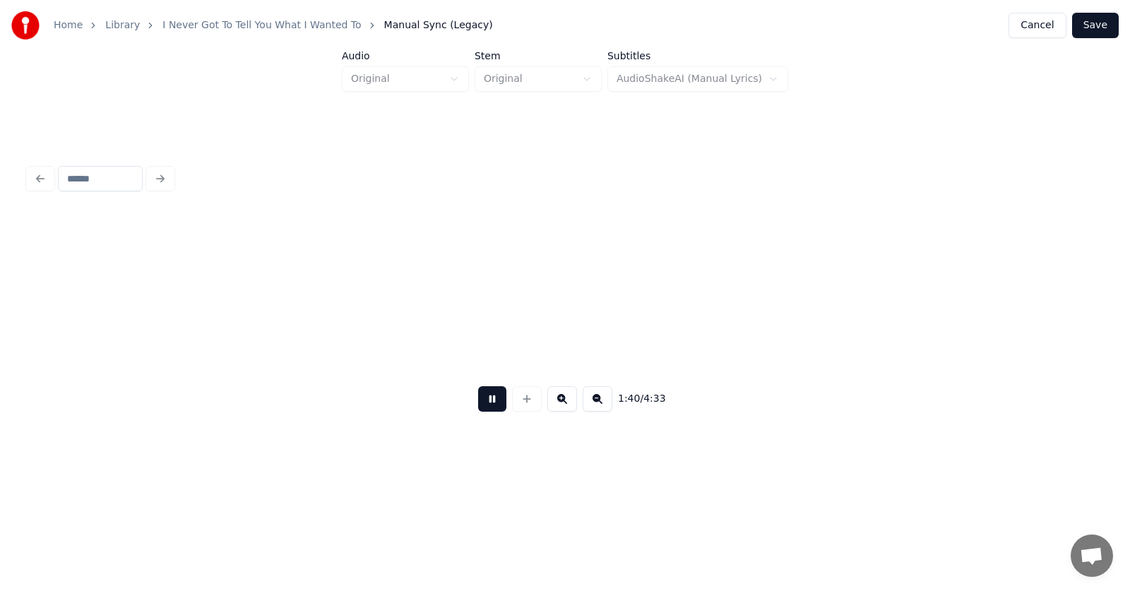
click at [484, 402] on button at bounding box center [492, 398] width 28 height 25
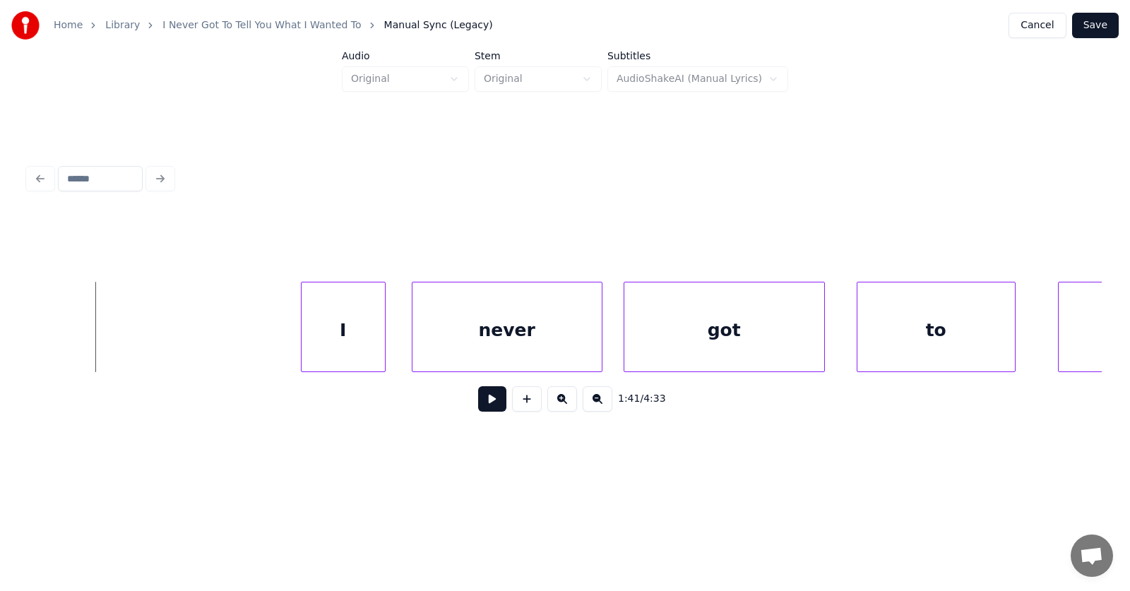
click at [343, 342] on div "I" at bounding box center [342, 330] width 83 height 96
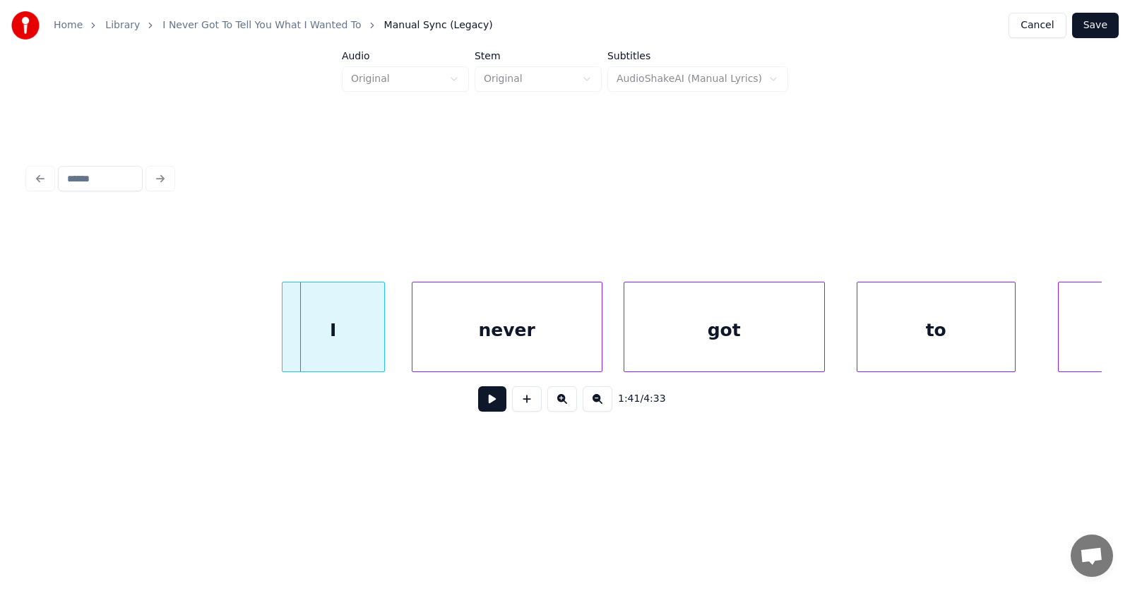
click at [285, 337] on div at bounding box center [284, 326] width 4 height 89
click at [450, 342] on div "never" at bounding box center [494, 330] width 189 height 96
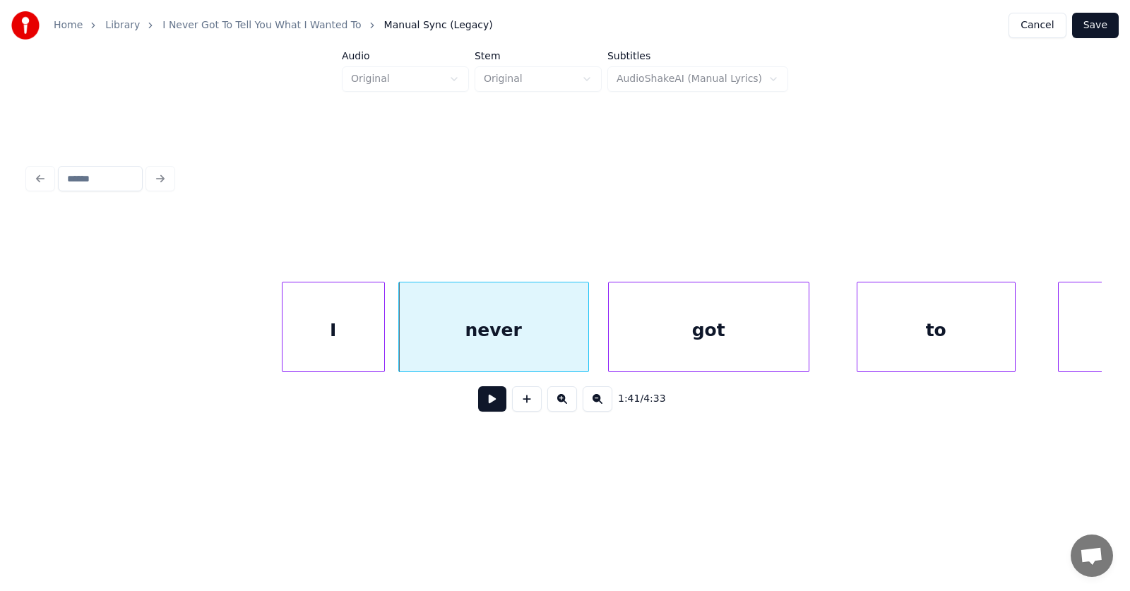
click at [674, 342] on div "got" at bounding box center [709, 330] width 200 height 96
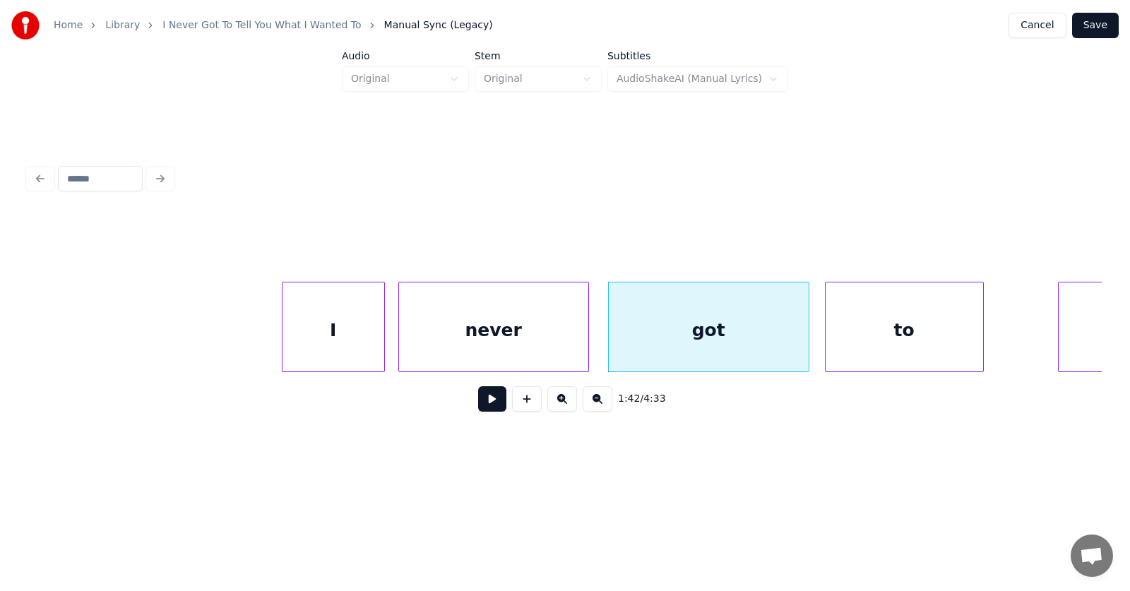
click at [870, 351] on div "to" at bounding box center [903, 330] width 157 height 96
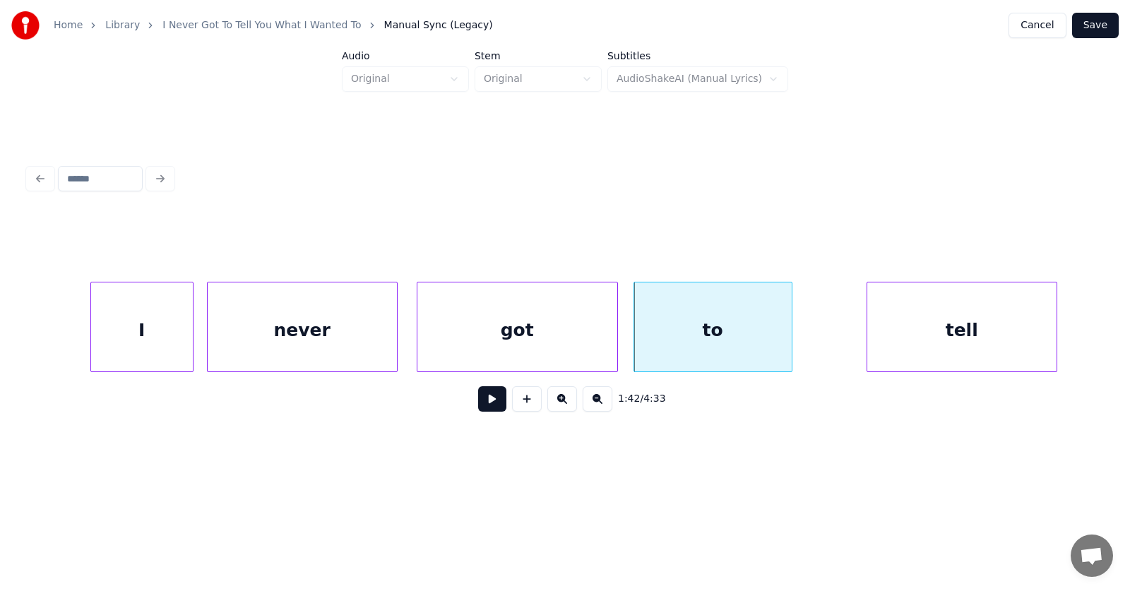
scroll to position [0, 53922]
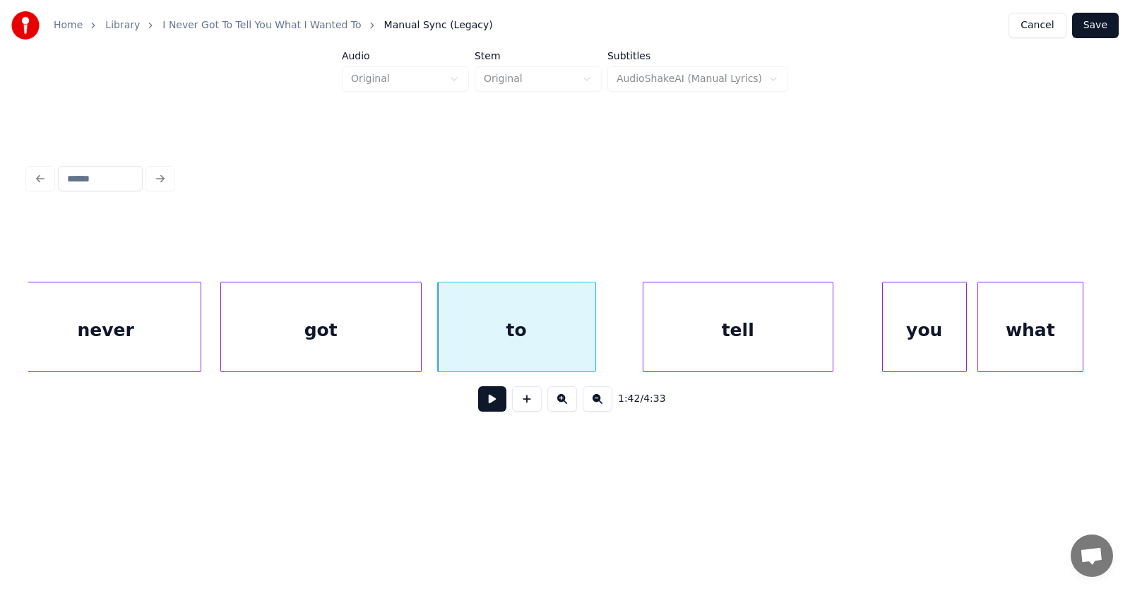
click at [732, 334] on div "tell" at bounding box center [737, 330] width 189 height 96
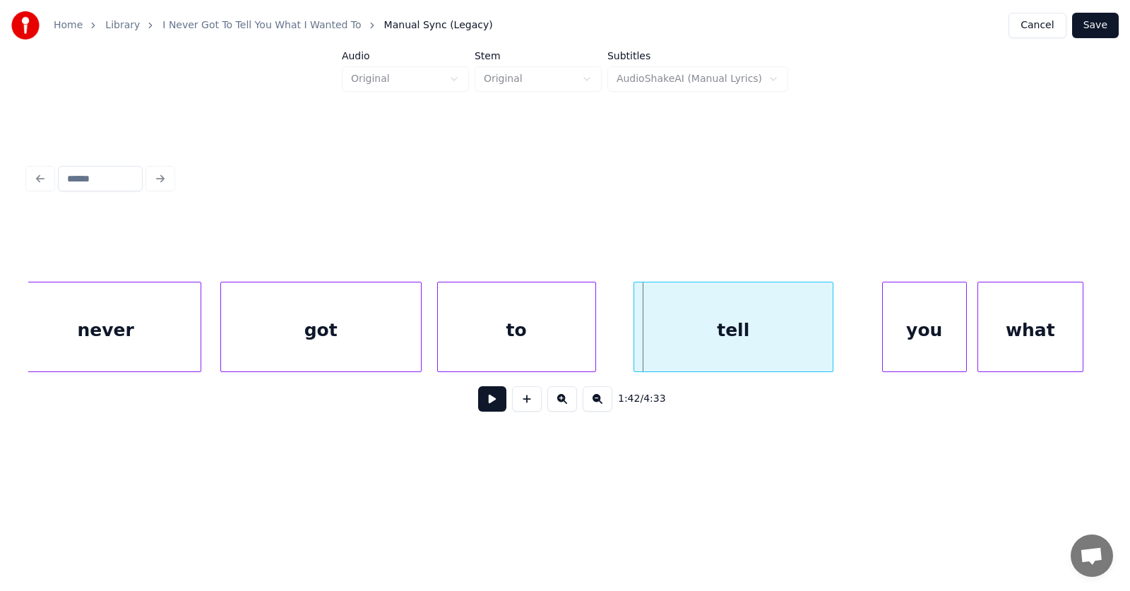
click at [635, 337] on div at bounding box center [636, 326] width 4 height 89
click at [901, 347] on div "you" at bounding box center [890, 330] width 83 height 96
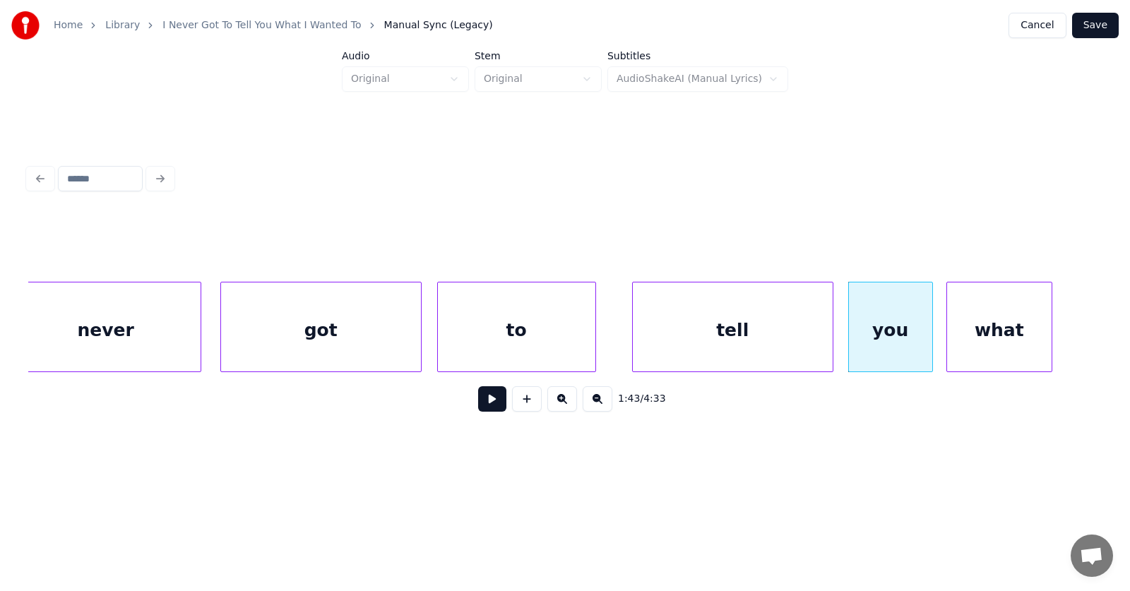
click at [984, 348] on div "what" at bounding box center [999, 330] width 104 height 96
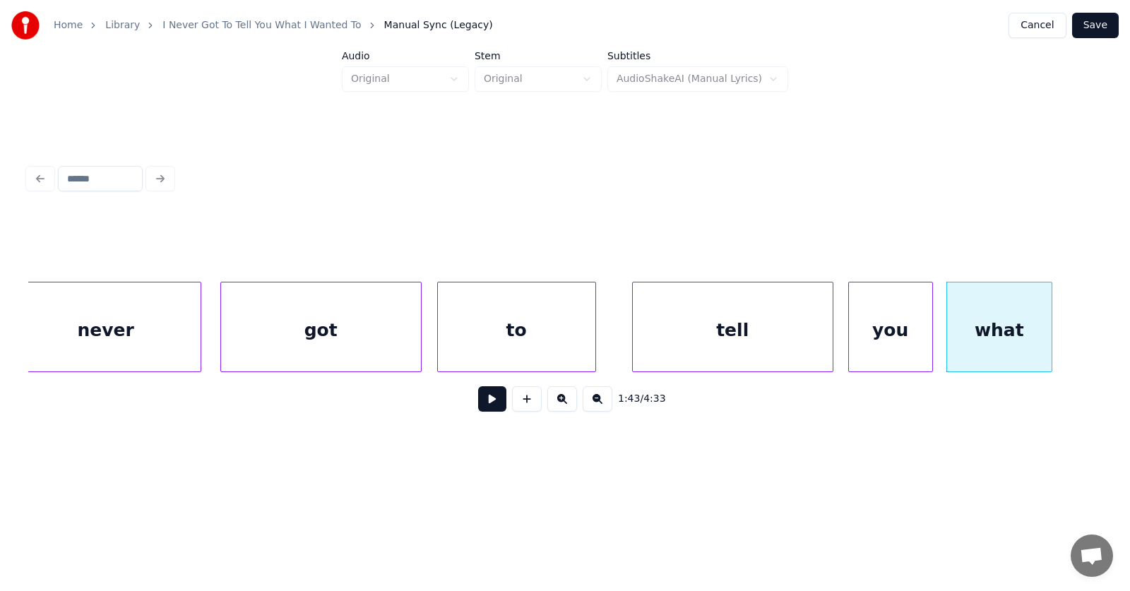
scroll to position [0, 54117]
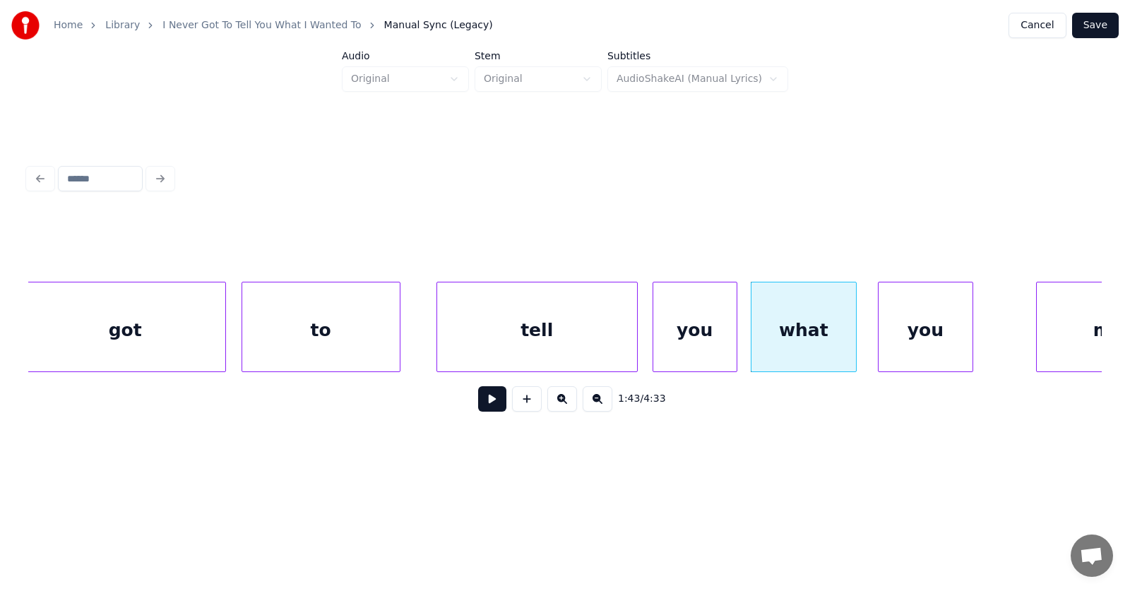
click at [888, 333] on div "you" at bounding box center [925, 330] width 94 height 96
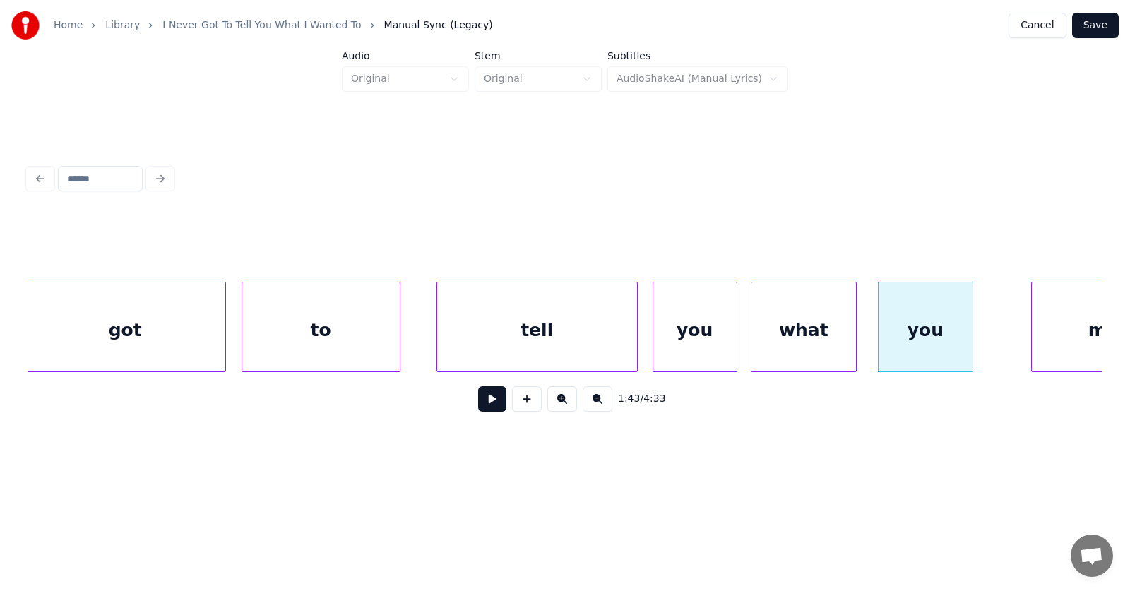
scroll to position [0, 54217]
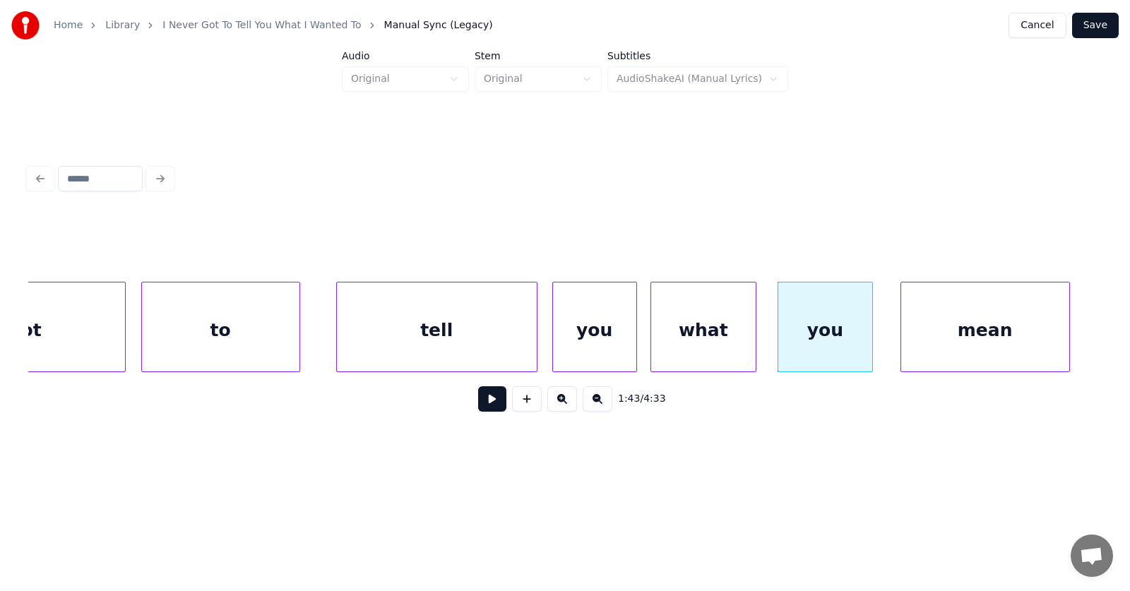
click at [1029, 330] on div "mean" at bounding box center [985, 330] width 168 height 96
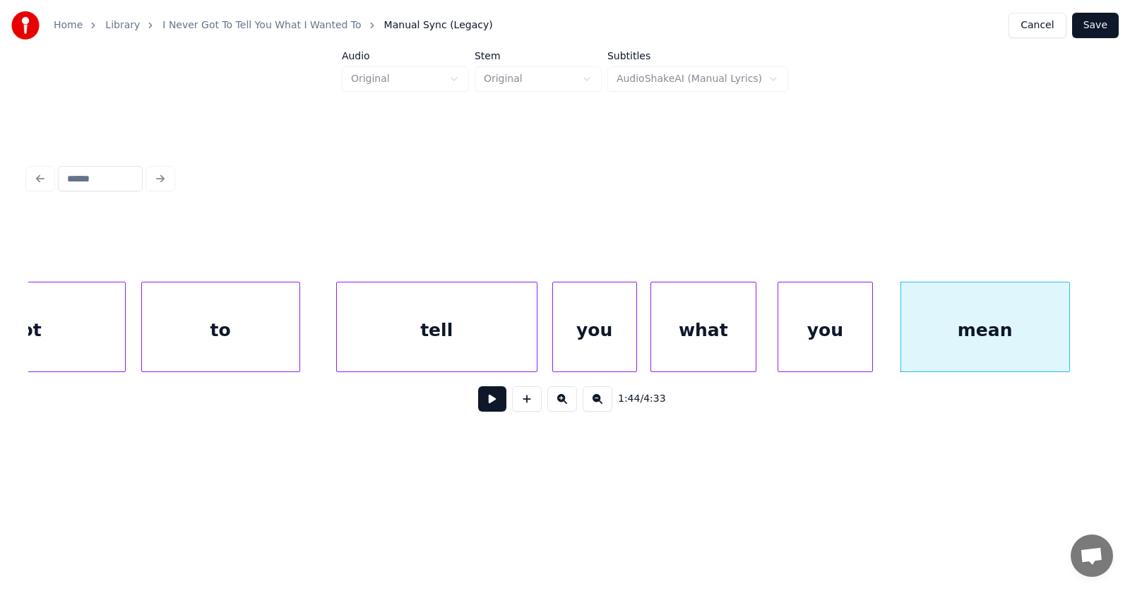
click at [424, 332] on div "tell" at bounding box center [437, 330] width 200 height 96
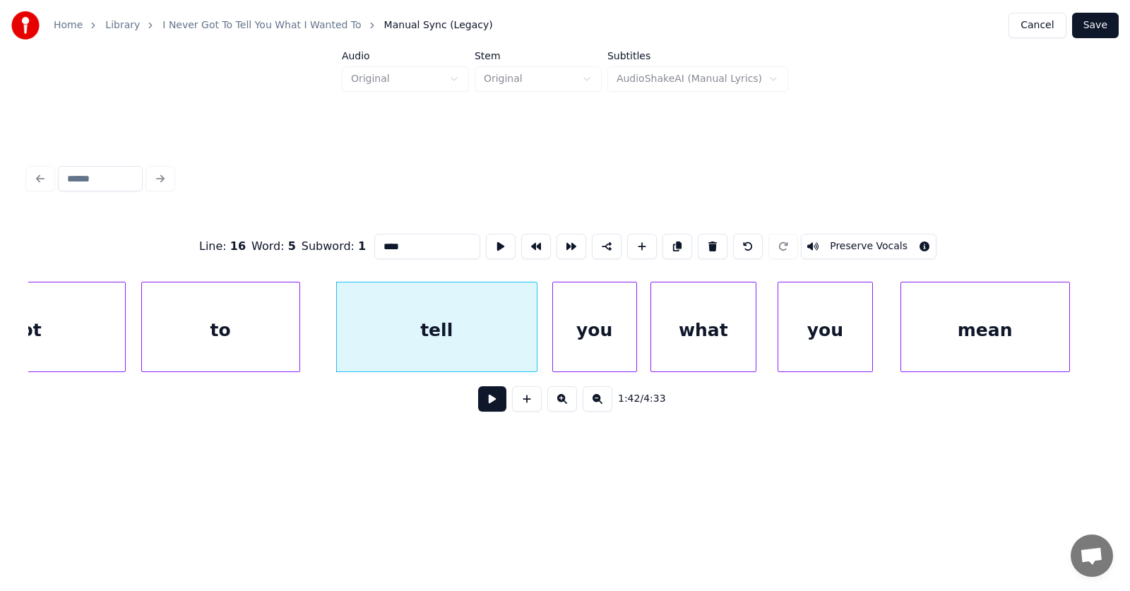
click at [487, 400] on button at bounding box center [492, 398] width 28 height 25
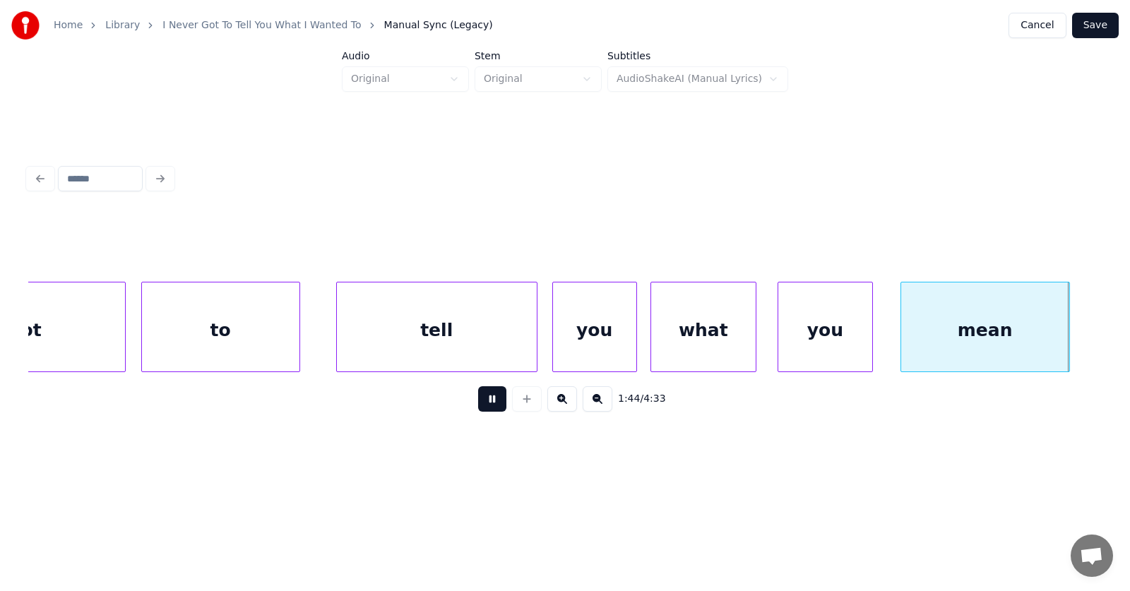
scroll to position [0, 55291]
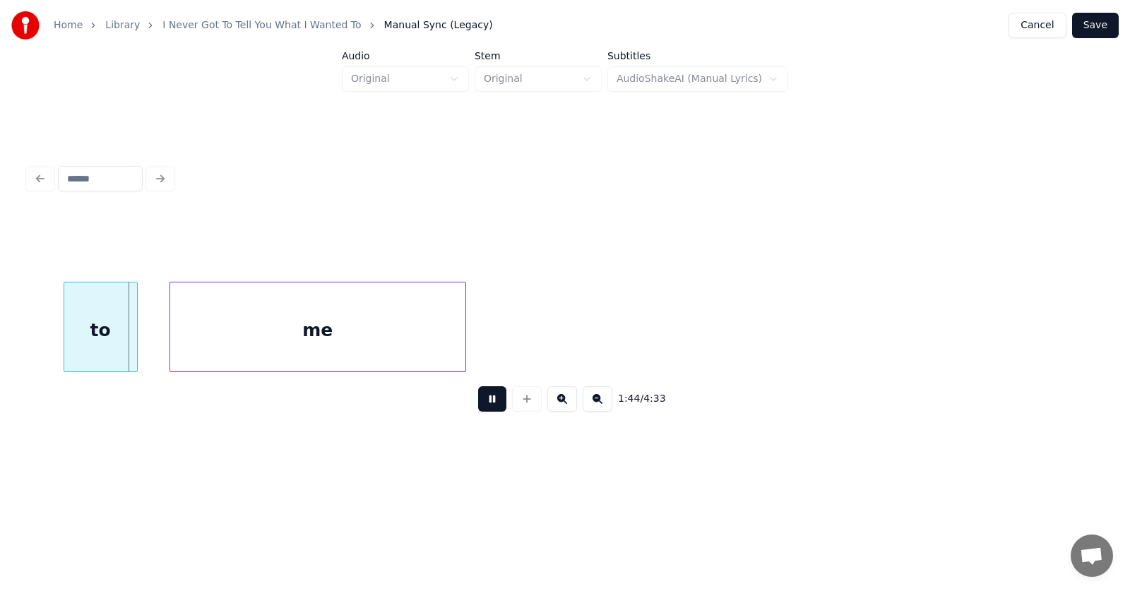
click at [487, 400] on button at bounding box center [492, 398] width 28 height 25
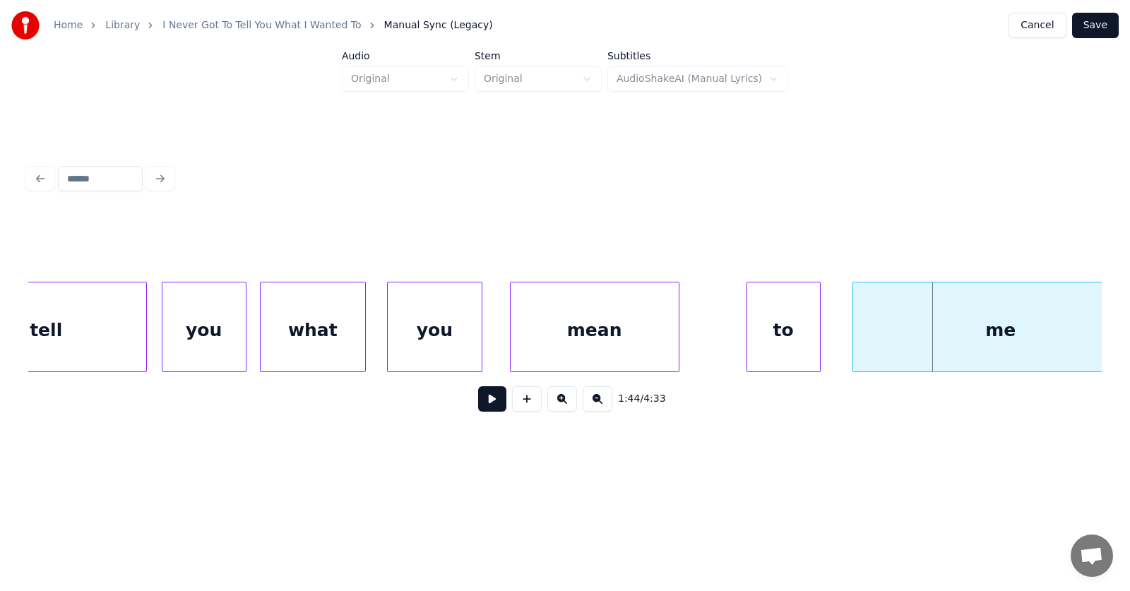
scroll to position [0, 54705]
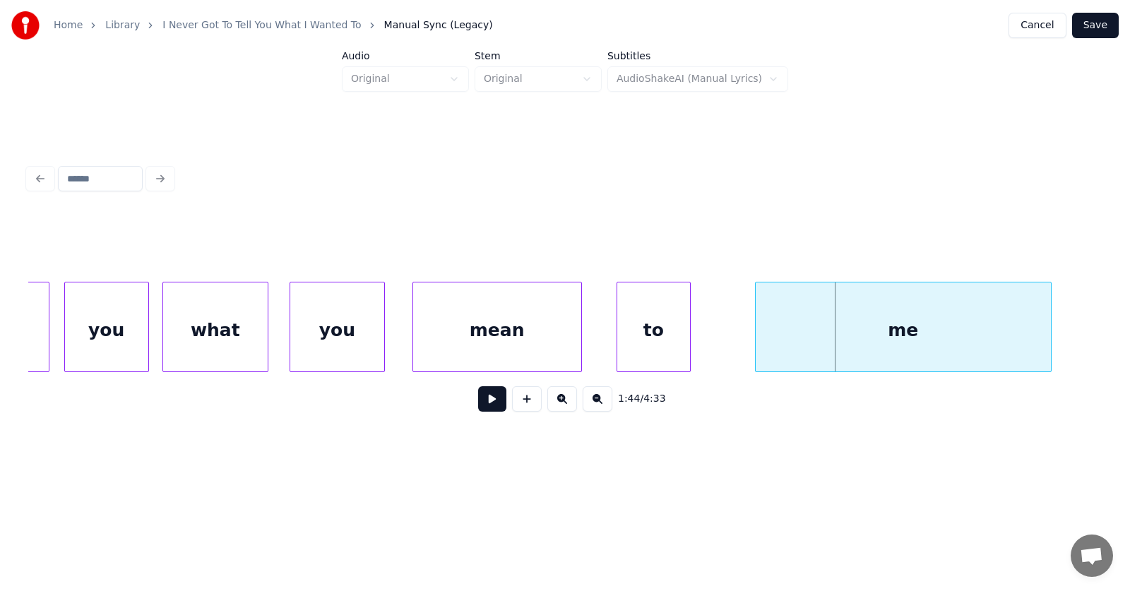
click at [628, 335] on div "to" at bounding box center [653, 330] width 73 height 96
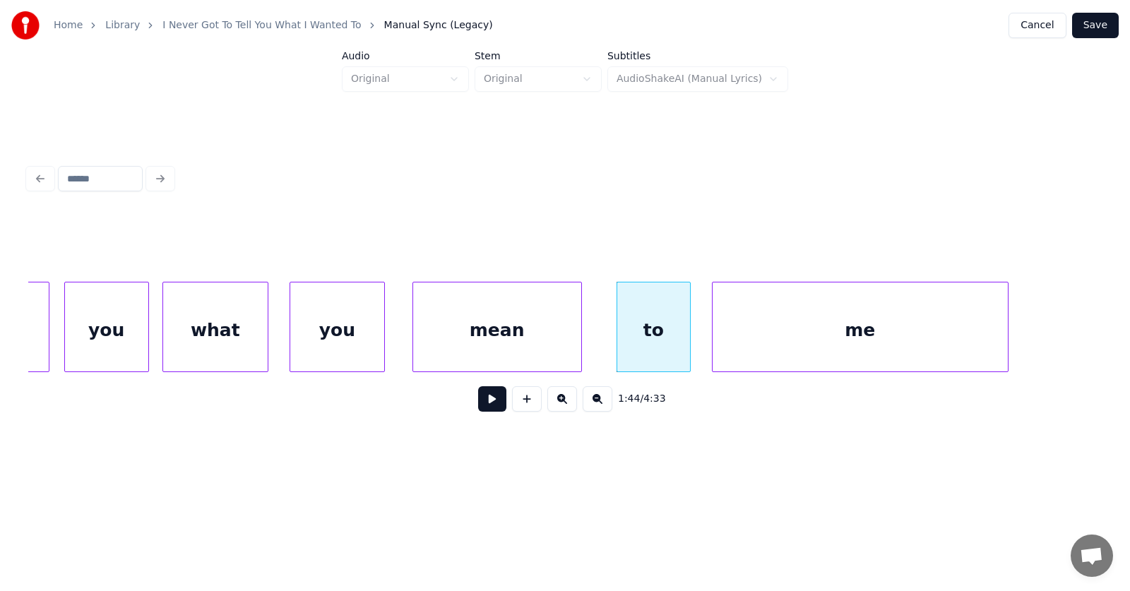
click at [736, 345] on div "me" at bounding box center [859, 330] width 295 height 96
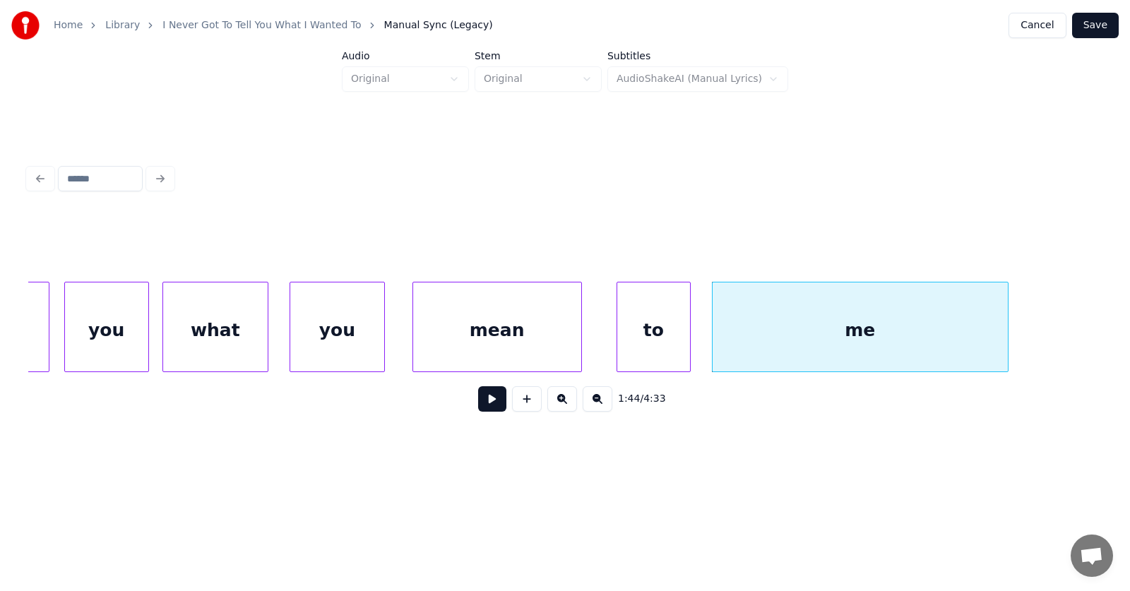
click at [494, 351] on div "mean" at bounding box center [497, 330] width 168 height 96
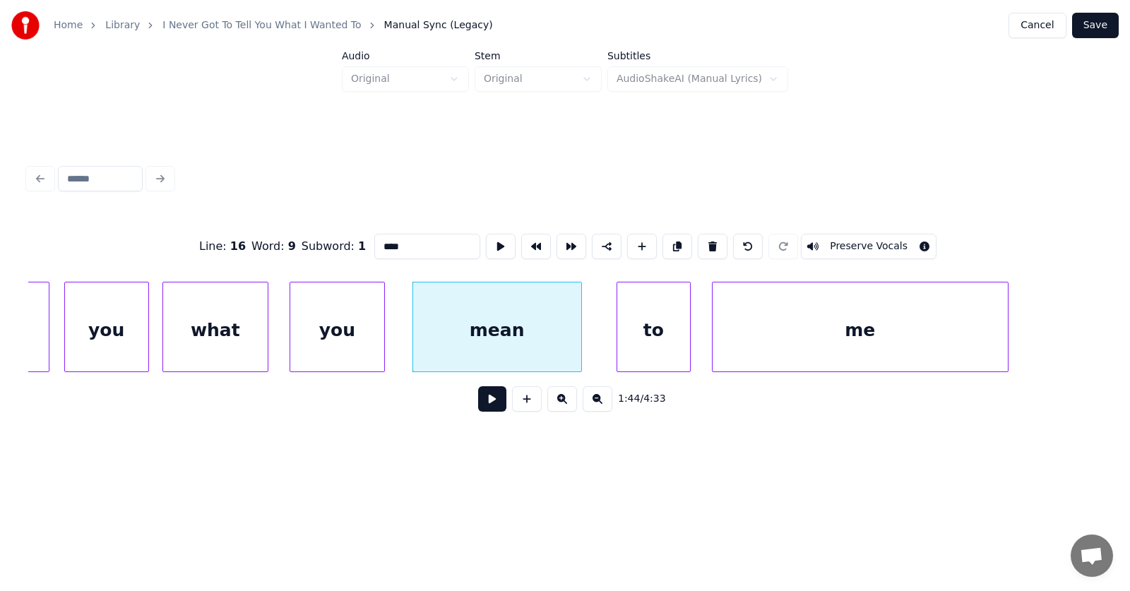
click at [485, 402] on button at bounding box center [492, 398] width 28 height 25
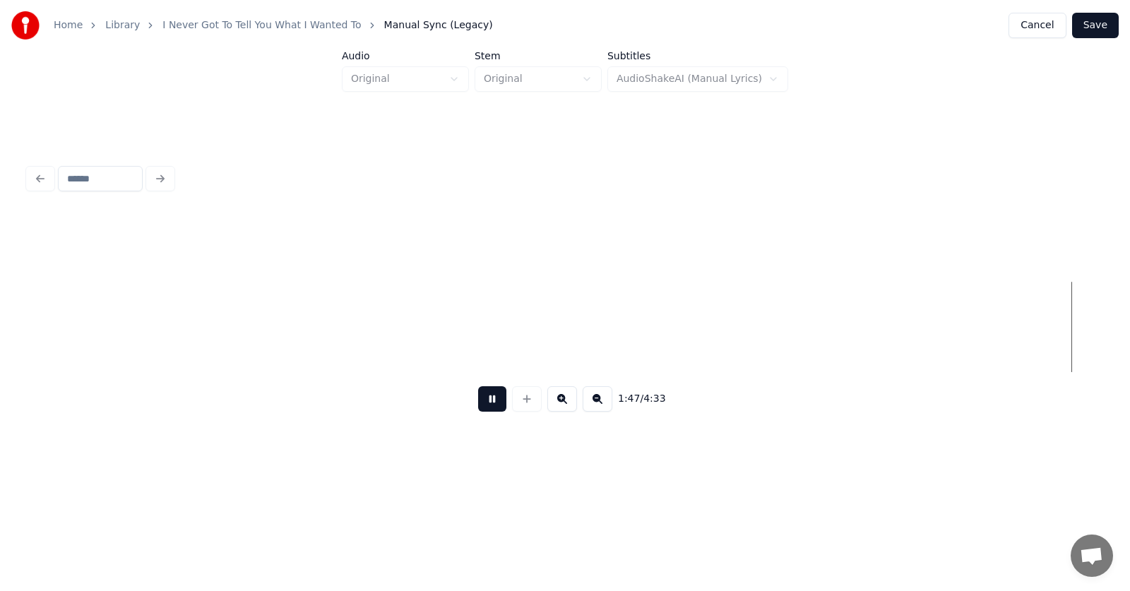
scroll to position [0, 56859]
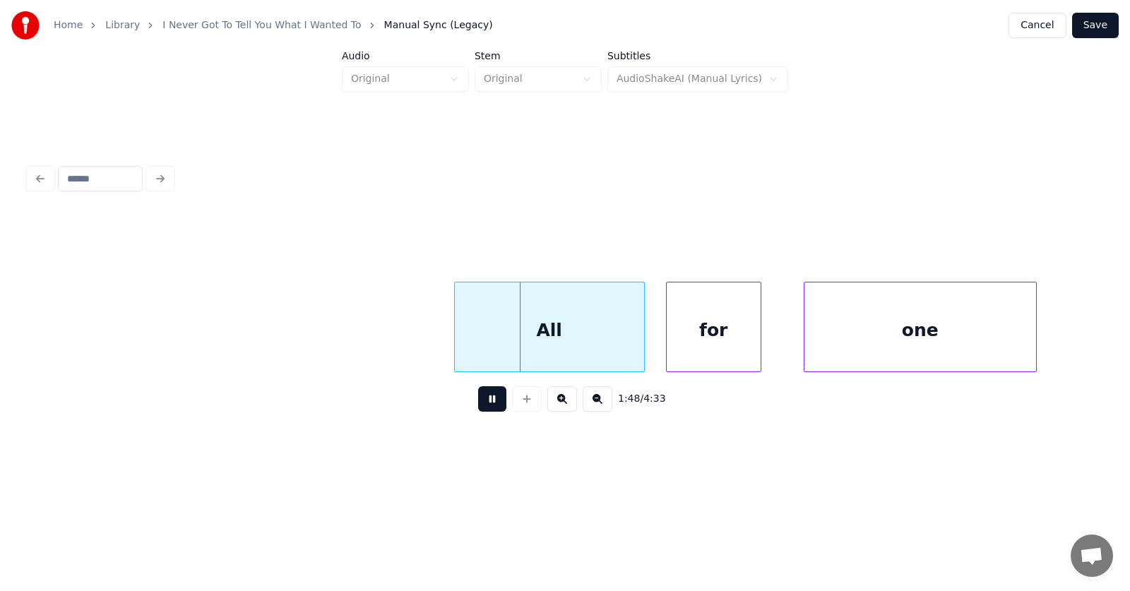
click at [485, 402] on button at bounding box center [492, 398] width 28 height 25
click at [538, 340] on div "All" at bounding box center [521, 330] width 189 height 96
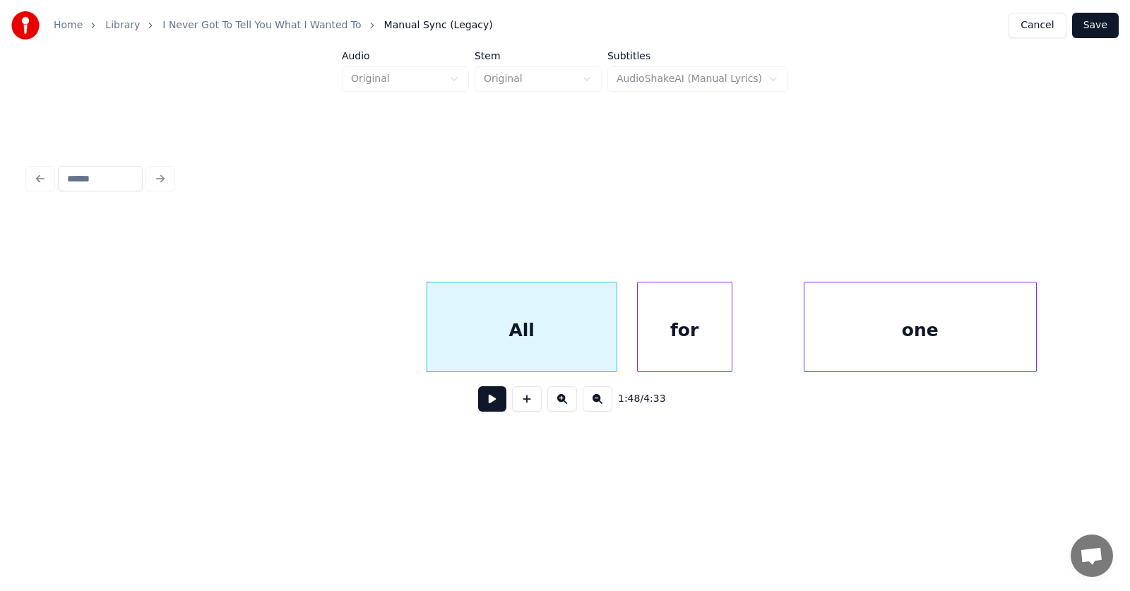
click at [661, 345] on div "for" at bounding box center [685, 330] width 94 height 96
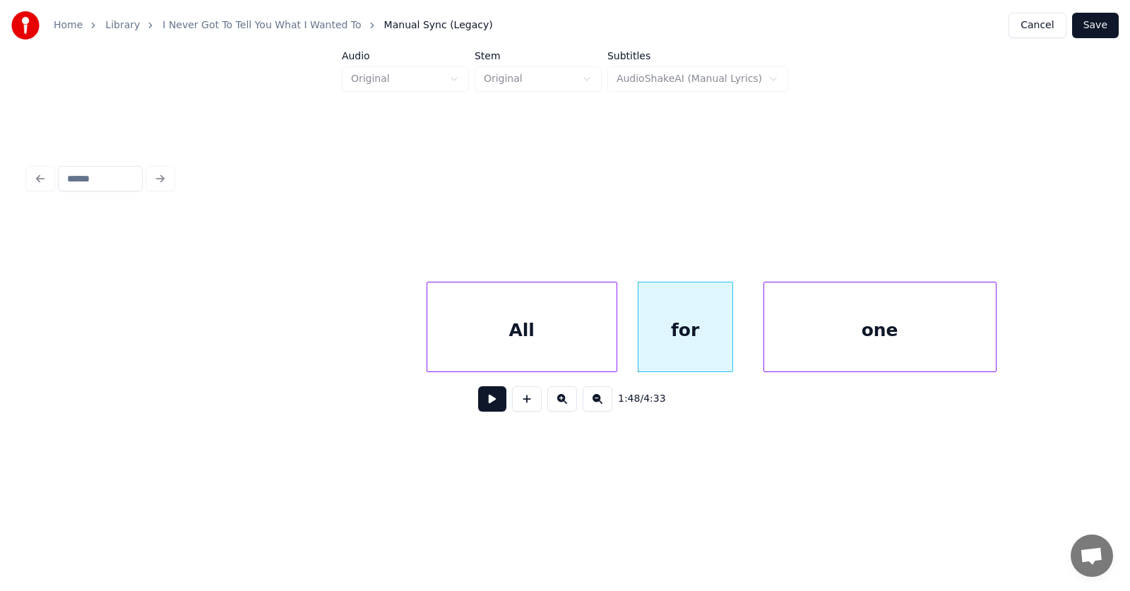
click at [803, 346] on div "one" at bounding box center [880, 330] width 232 height 96
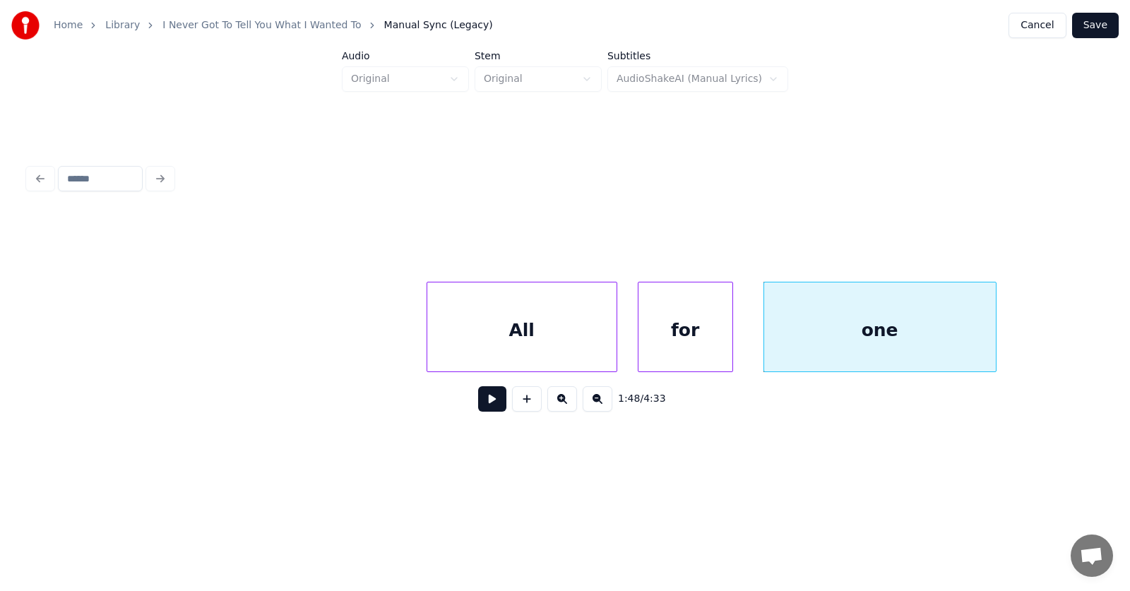
click at [480, 403] on button at bounding box center [492, 398] width 28 height 25
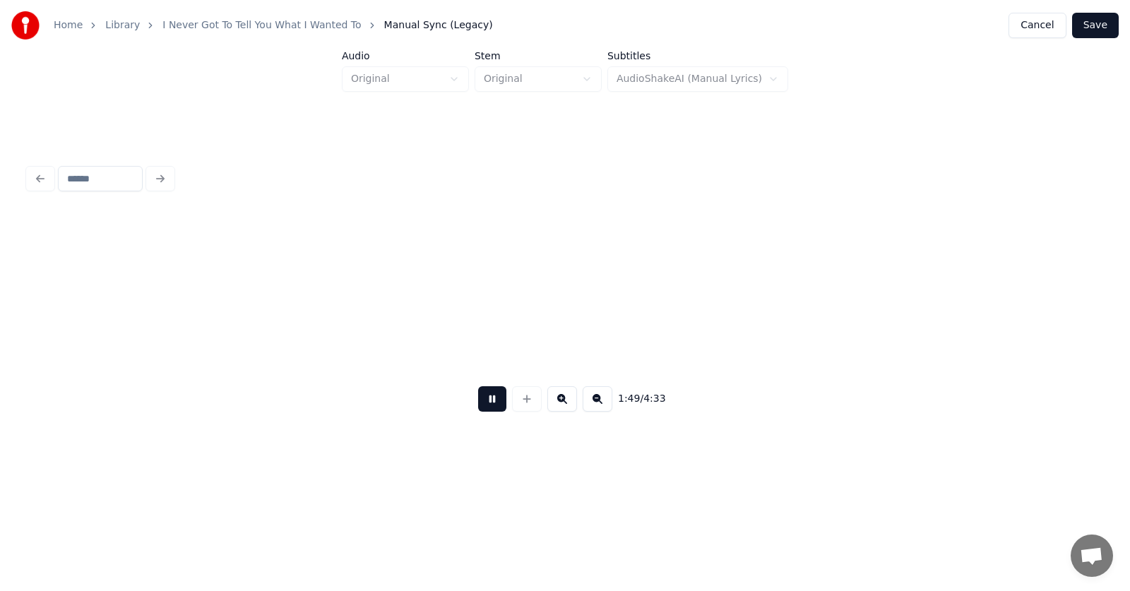
scroll to position [0, 57943]
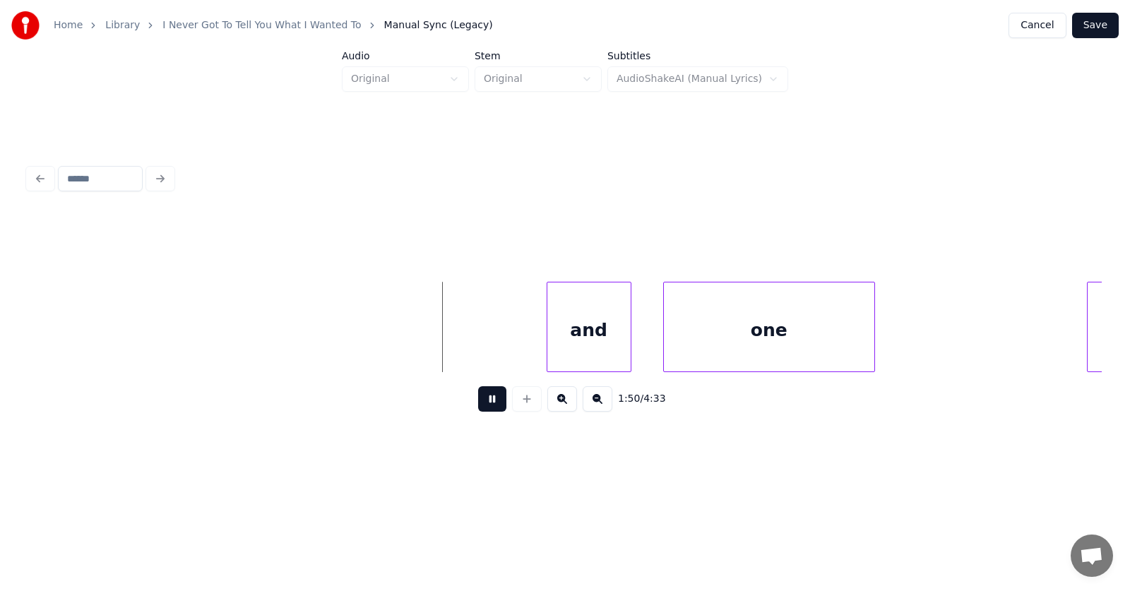
click at [480, 403] on button at bounding box center [492, 398] width 28 height 25
click at [600, 333] on div "and" at bounding box center [576, 330] width 83 height 96
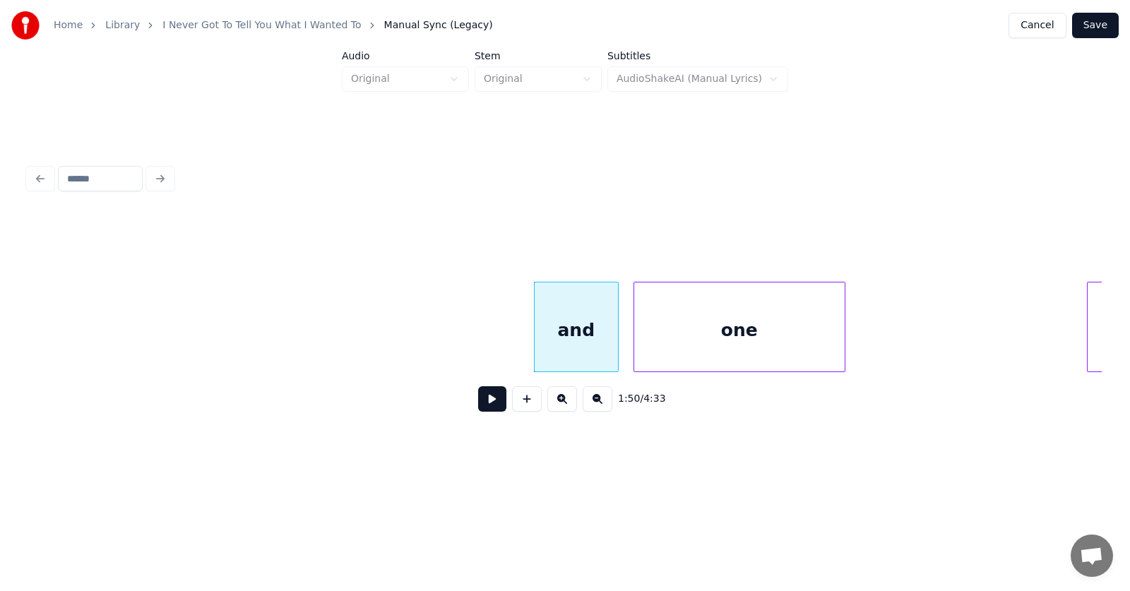
click at [665, 340] on div "one" at bounding box center [739, 330] width 210 height 96
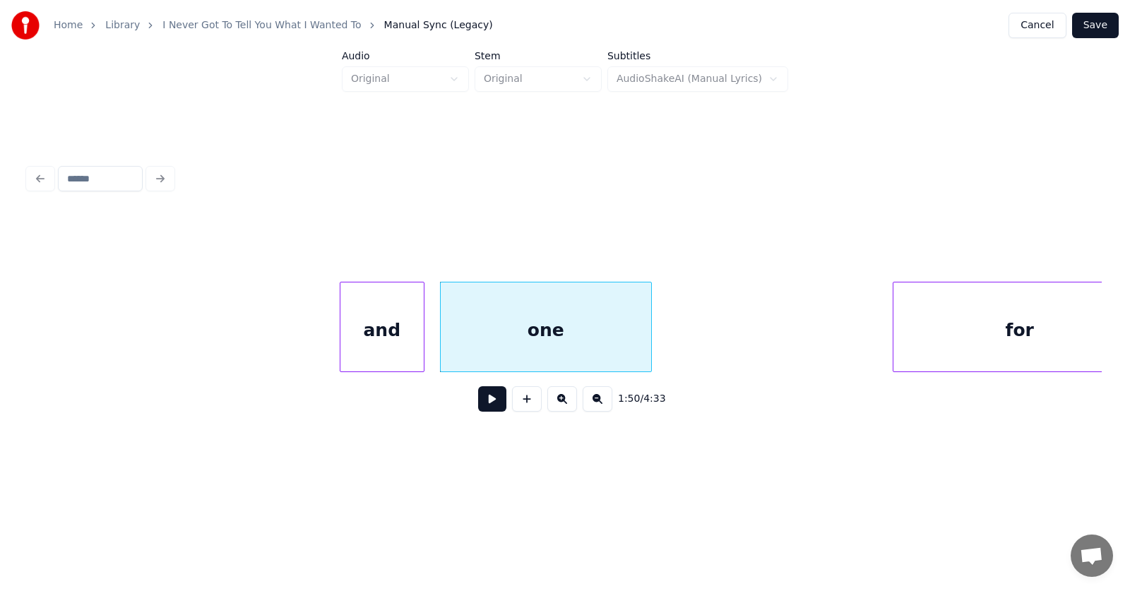
scroll to position [0, 58431]
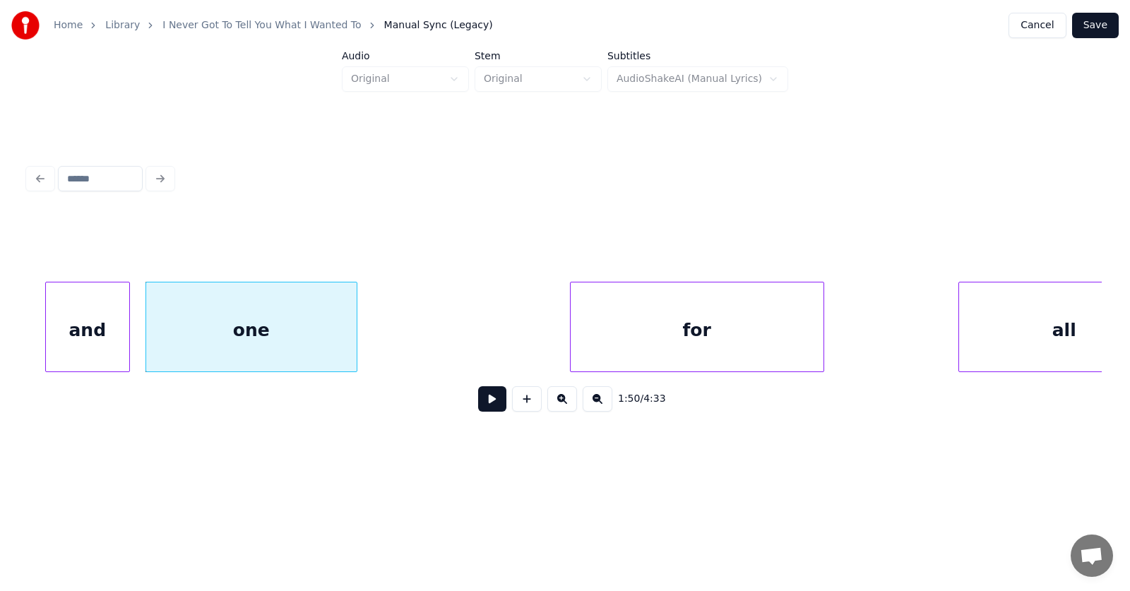
click at [655, 342] on div "for" at bounding box center [696, 330] width 253 height 96
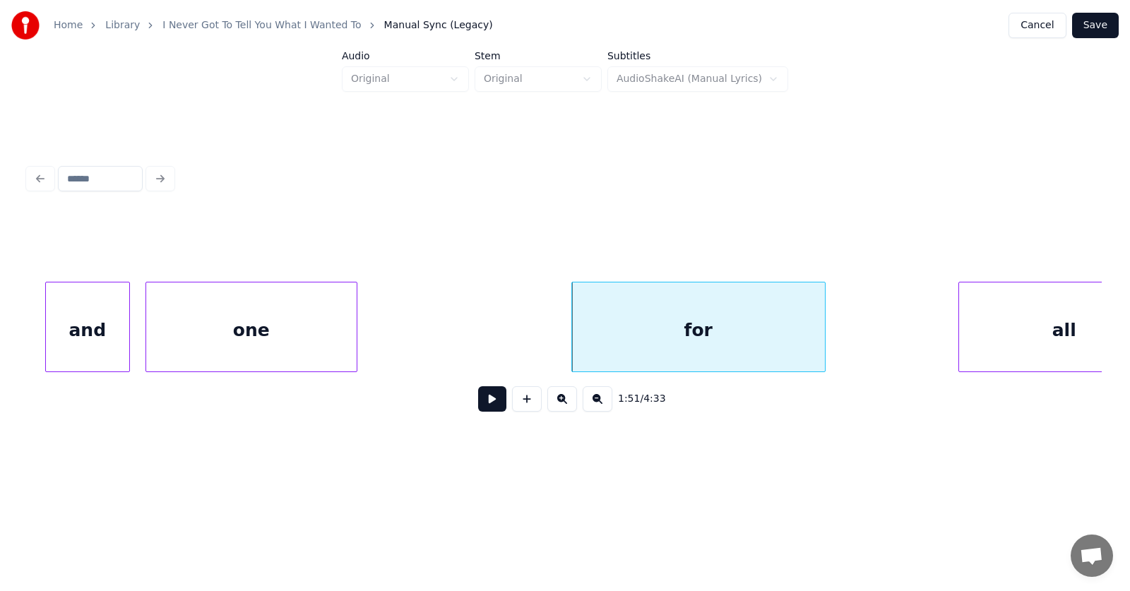
scroll to position [0, 58495]
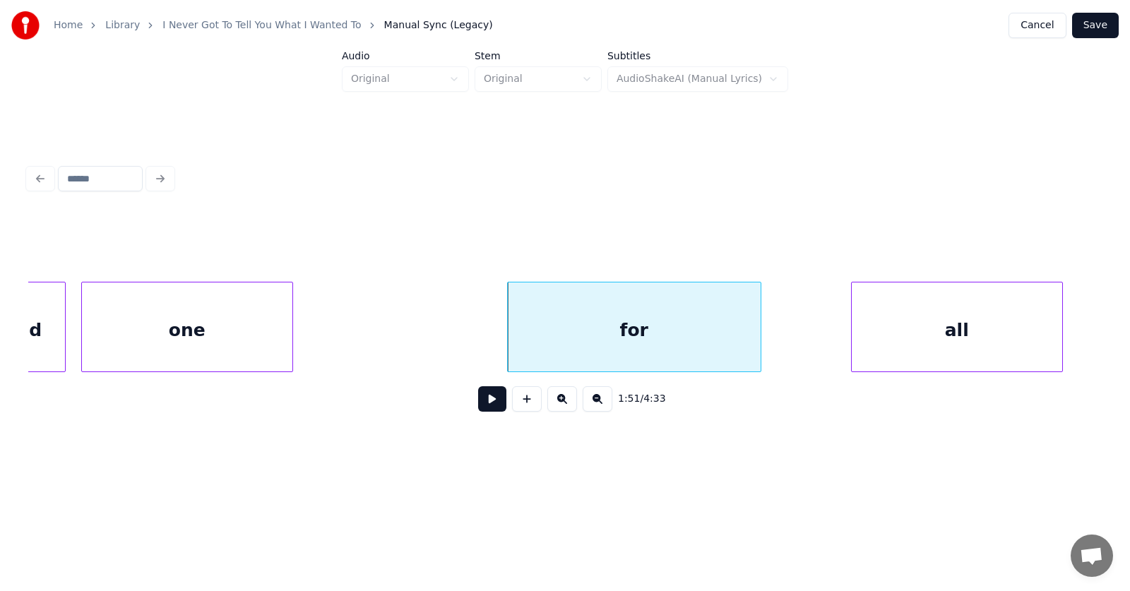
click at [927, 342] on div "all" at bounding box center [956, 330] width 210 height 96
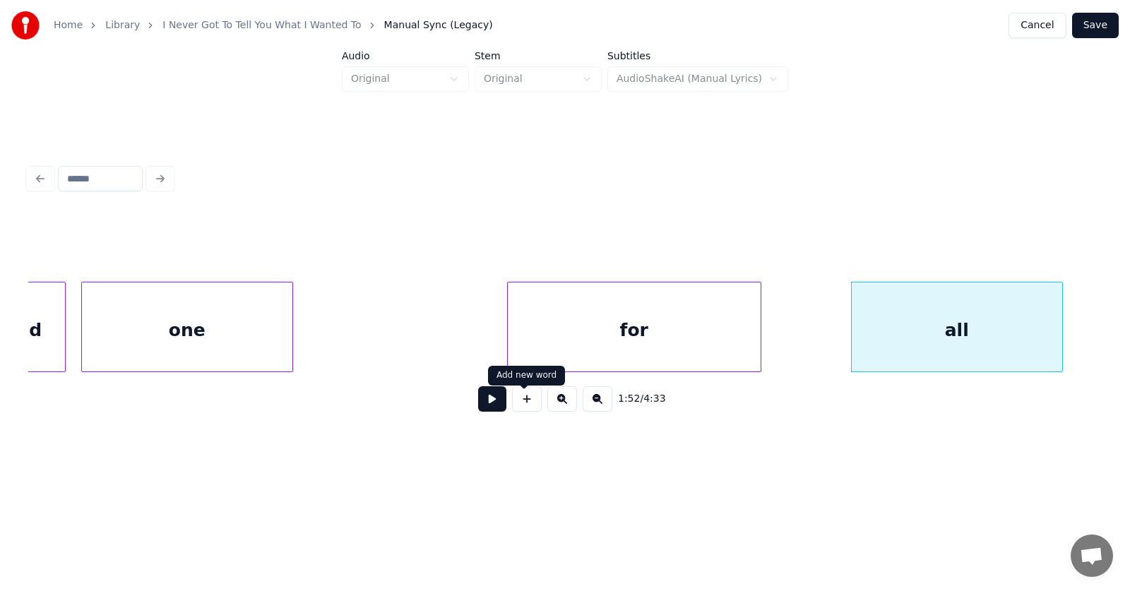
click at [478, 408] on button at bounding box center [492, 398] width 28 height 25
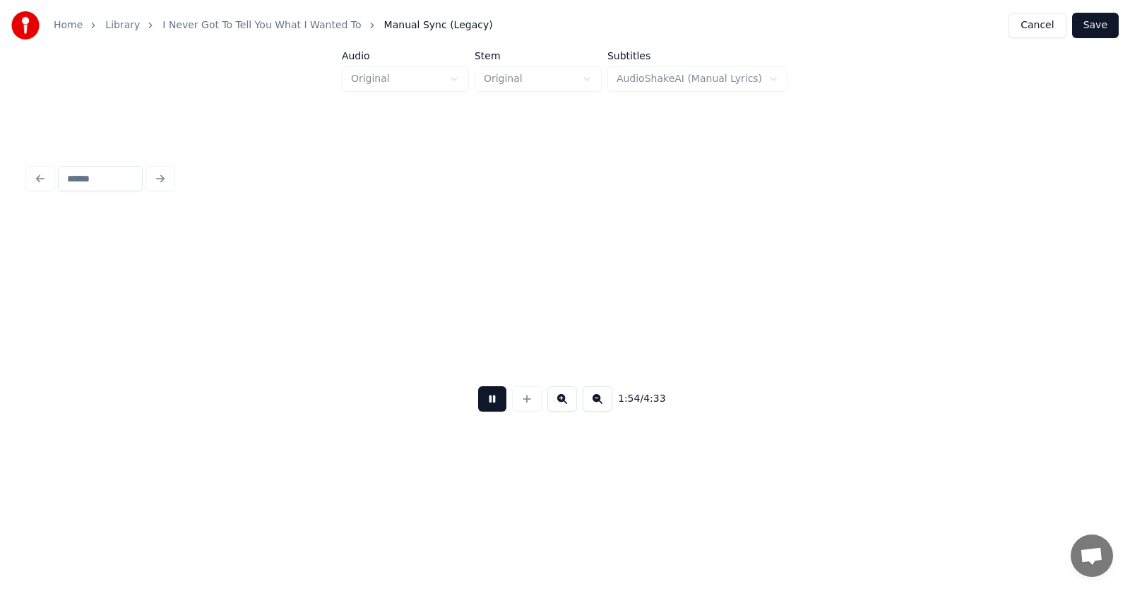
scroll to position [0, 60644]
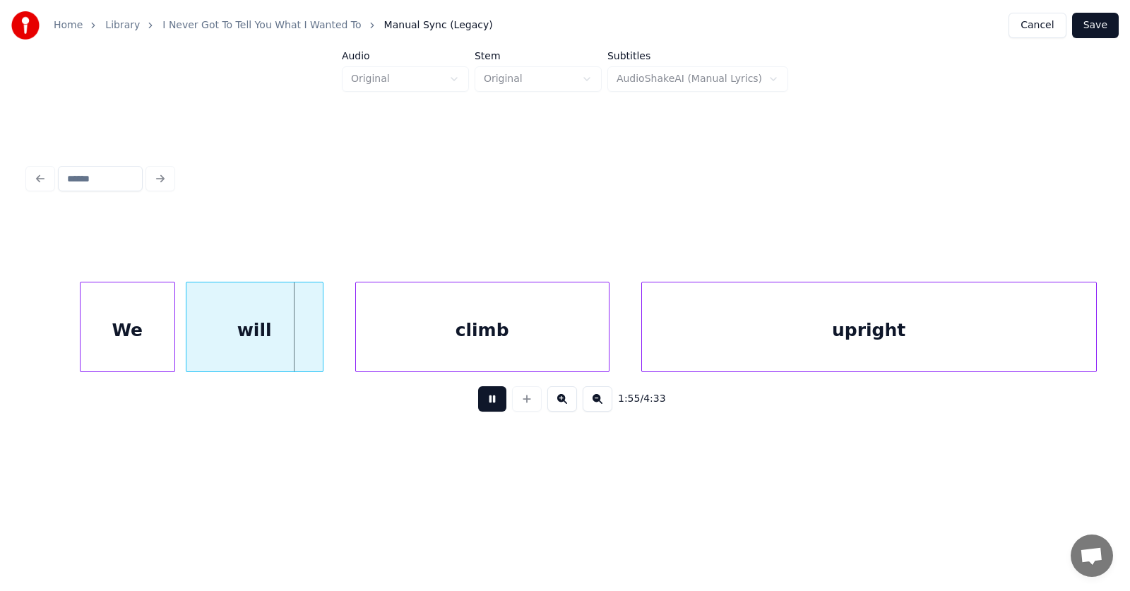
click at [478, 409] on button at bounding box center [492, 398] width 28 height 25
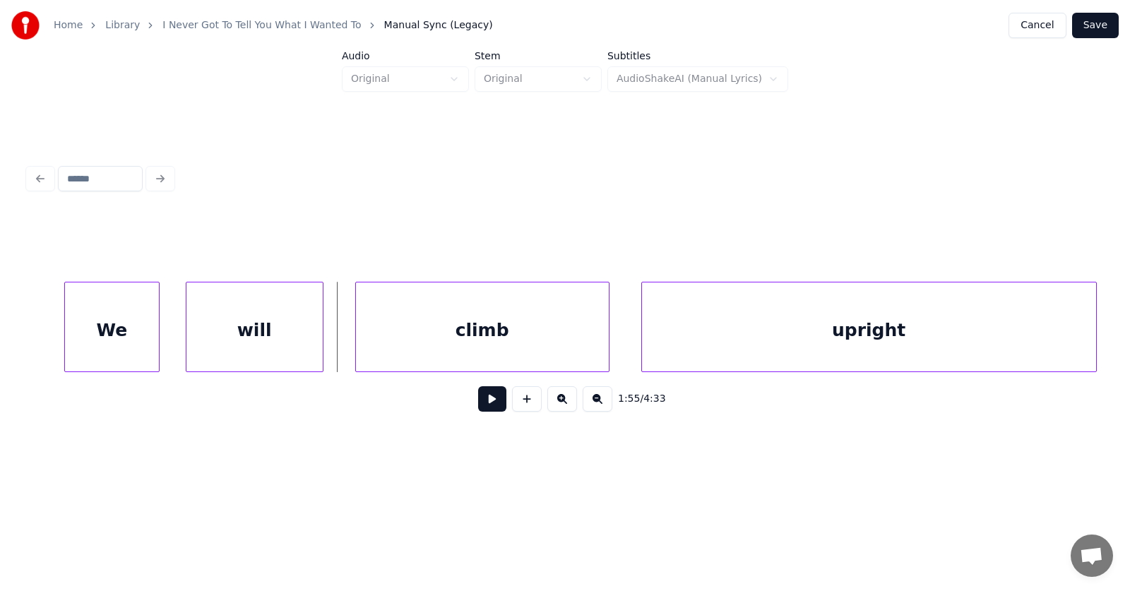
click at [96, 334] on div "We" at bounding box center [112, 330] width 94 height 96
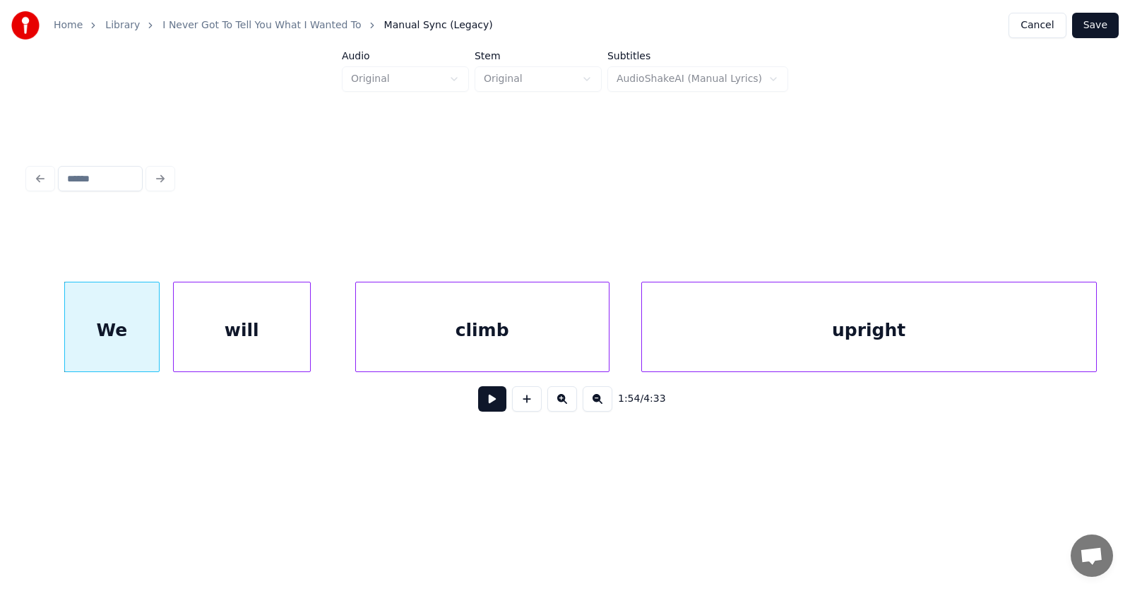
click at [218, 340] on div "will" at bounding box center [242, 330] width 136 height 96
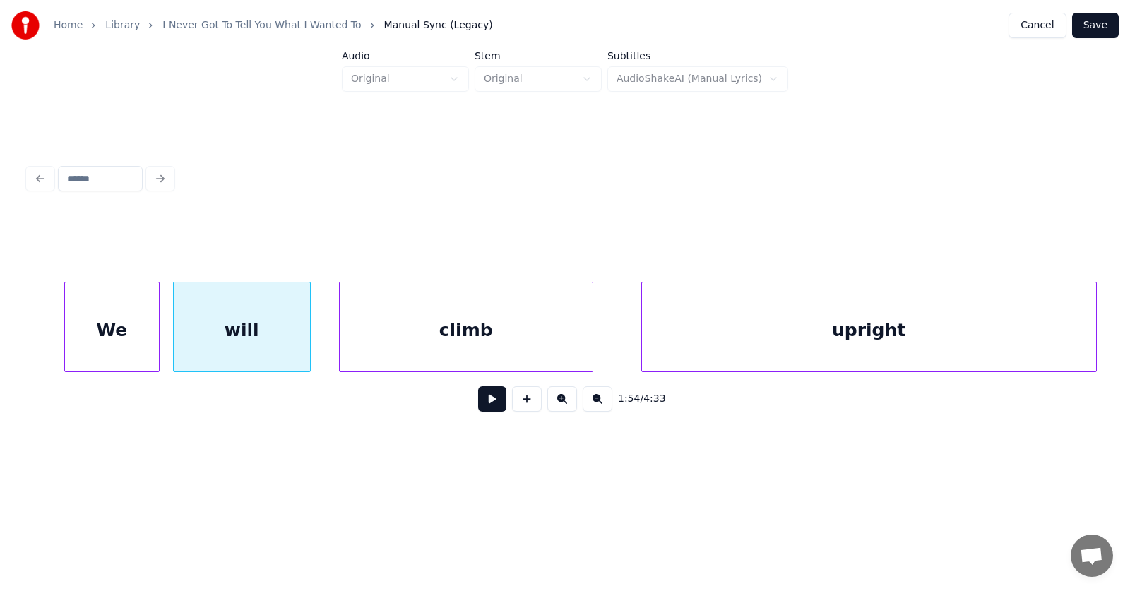
click at [409, 339] on div "climb" at bounding box center [466, 330] width 253 height 96
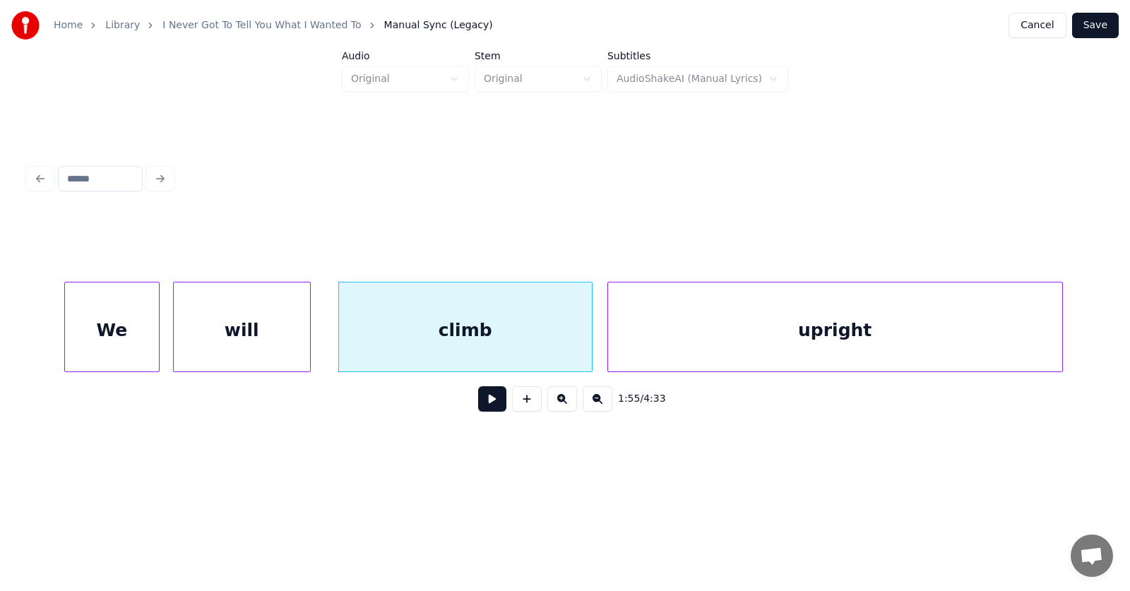
click at [632, 340] on div "upright" at bounding box center [835, 330] width 454 height 96
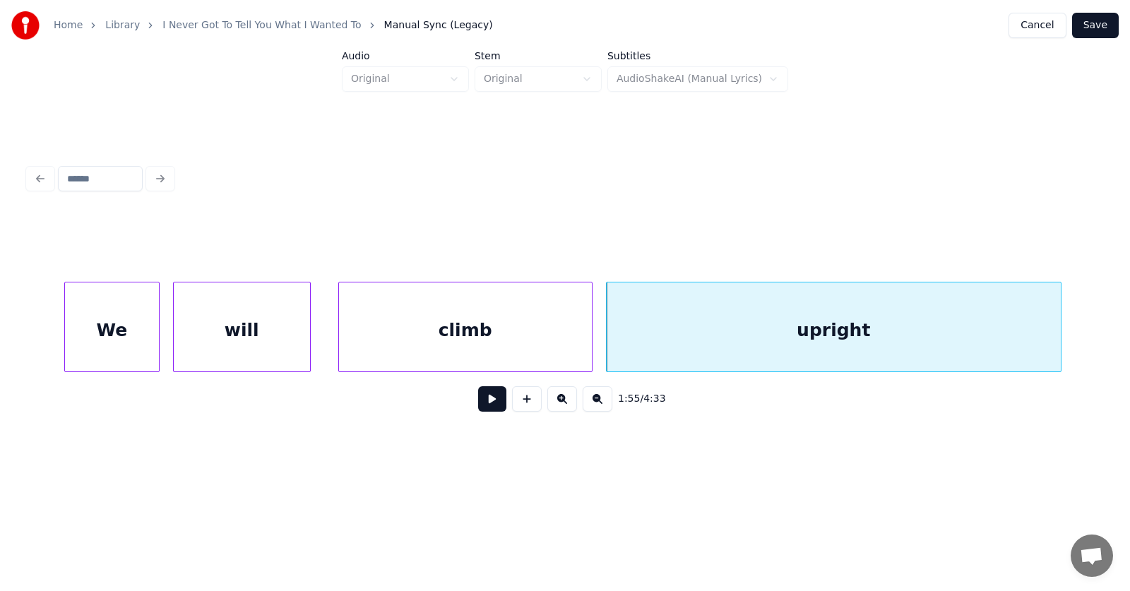
click at [491, 340] on div "climb" at bounding box center [465, 330] width 253 height 96
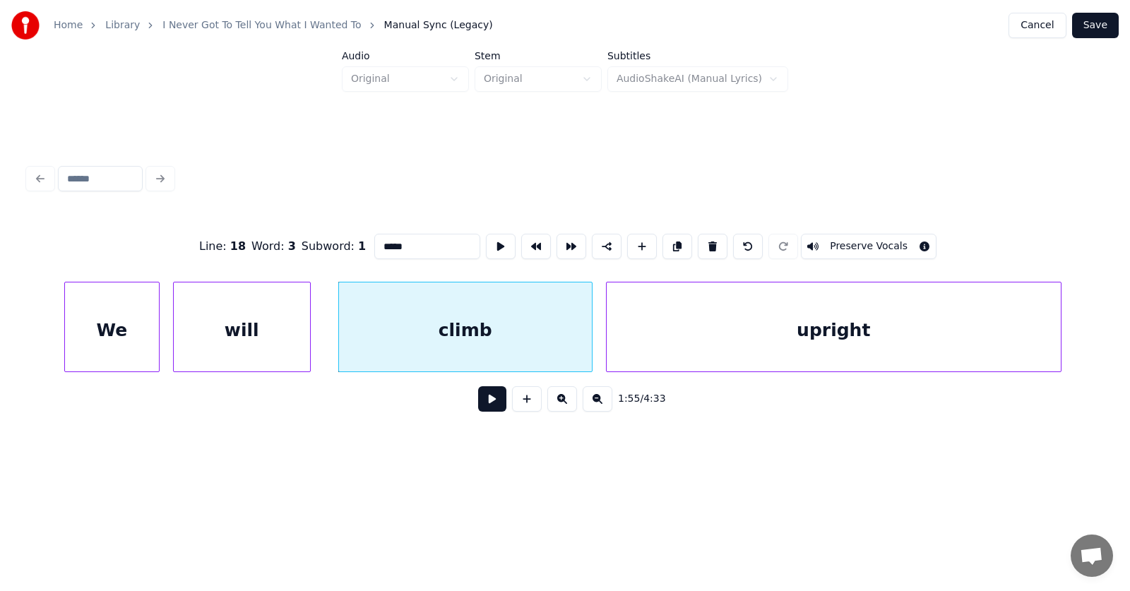
click at [481, 409] on button at bounding box center [492, 398] width 28 height 25
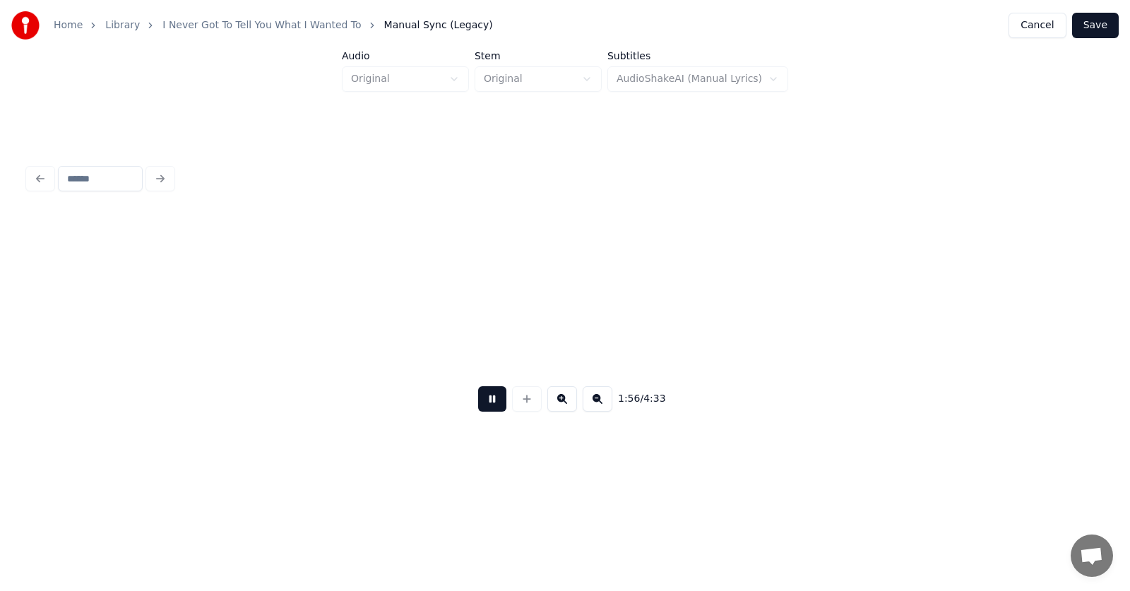
scroll to position [0, 61723]
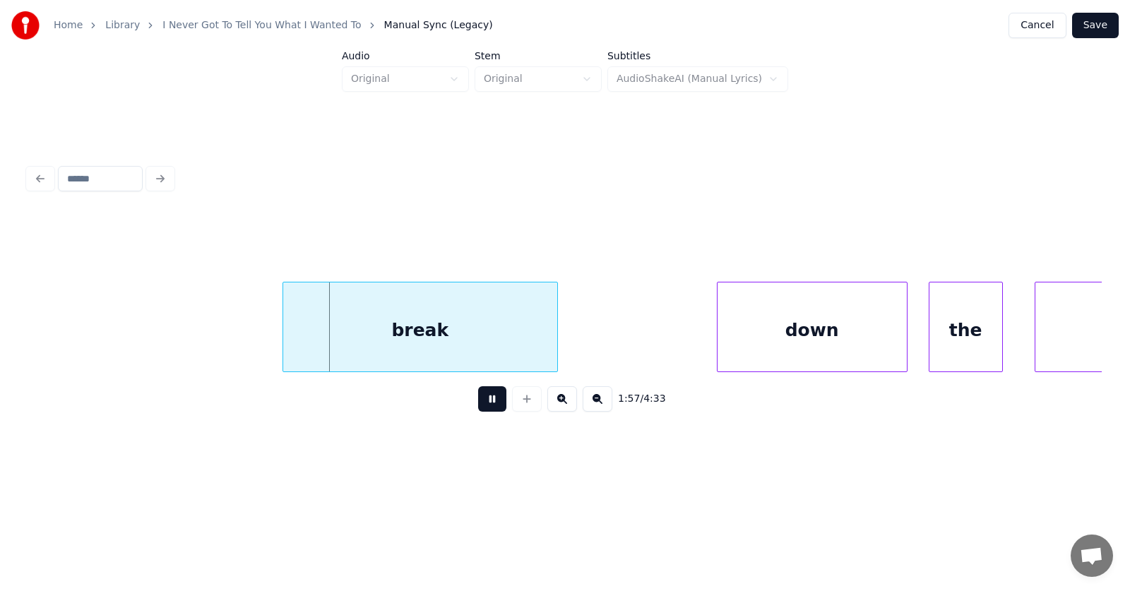
click at [481, 409] on button at bounding box center [492, 398] width 28 height 25
click at [450, 344] on div "break" at bounding box center [399, 330] width 274 height 96
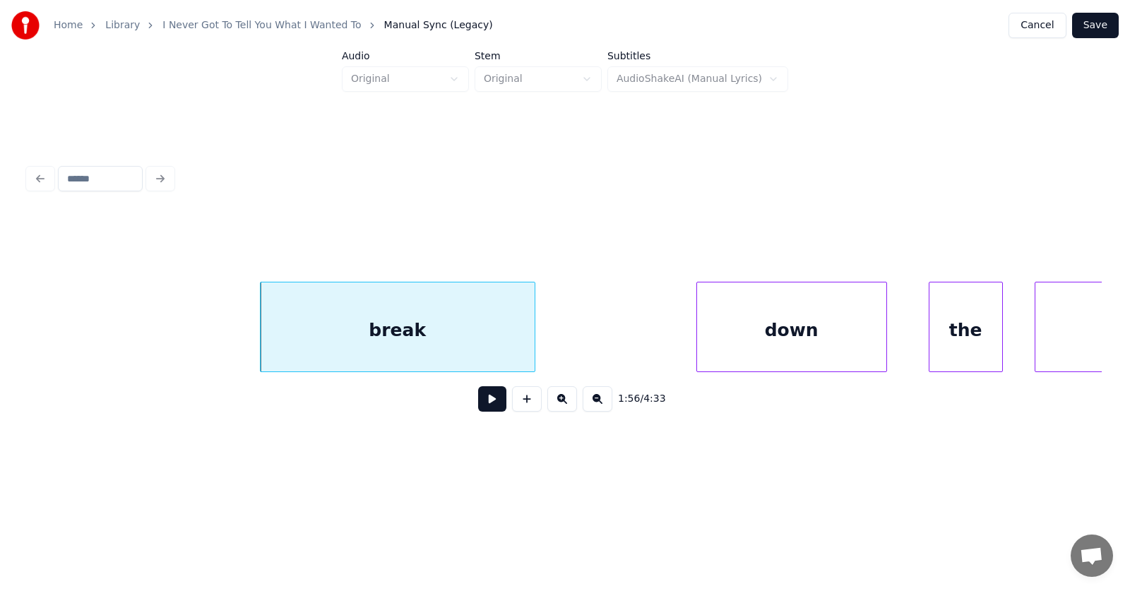
click at [773, 340] on div "down" at bounding box center [791, 330] width 189 height 96
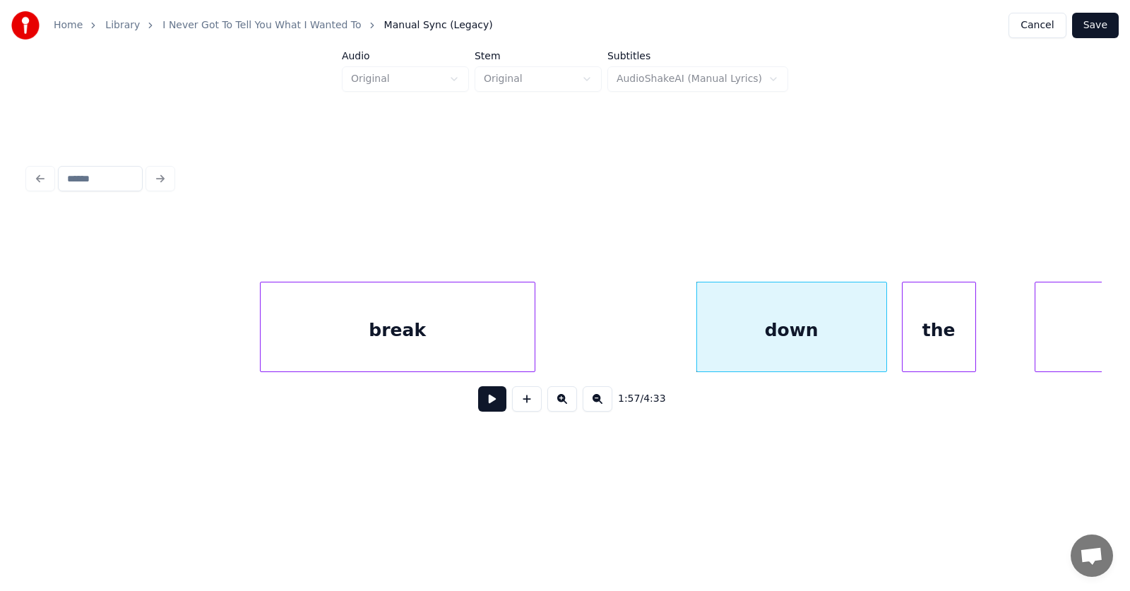
click at [939, 342] on div "the" at bounding box center [938, 330] width 73 height 96
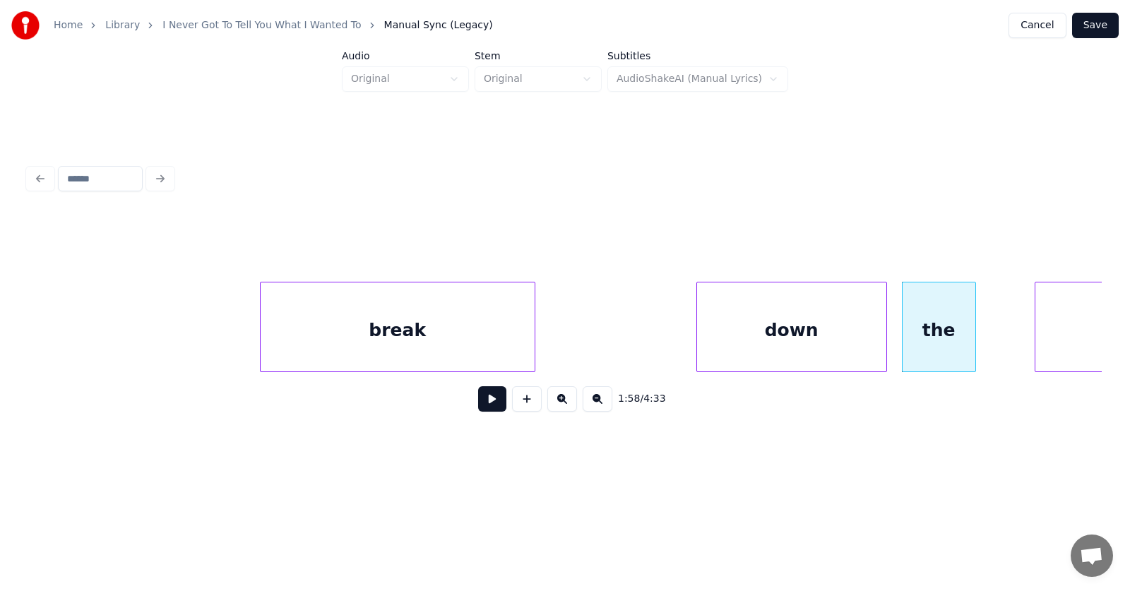
scroll to position [0, 62011]
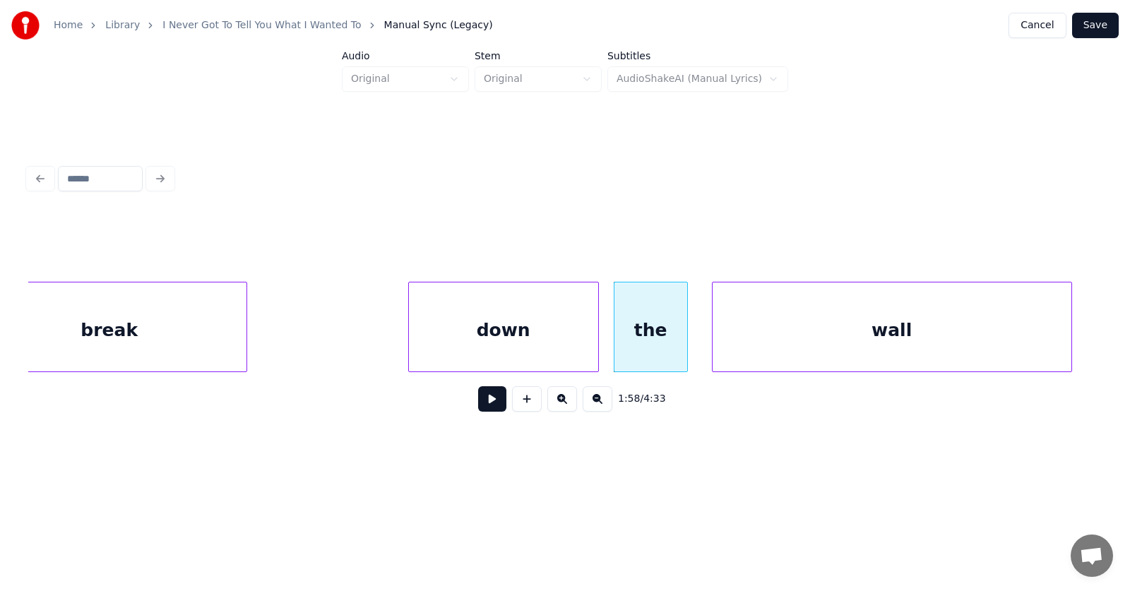
click at [1028, 331] on div "wall" at bounding box center [891, 330] width 359 height 96
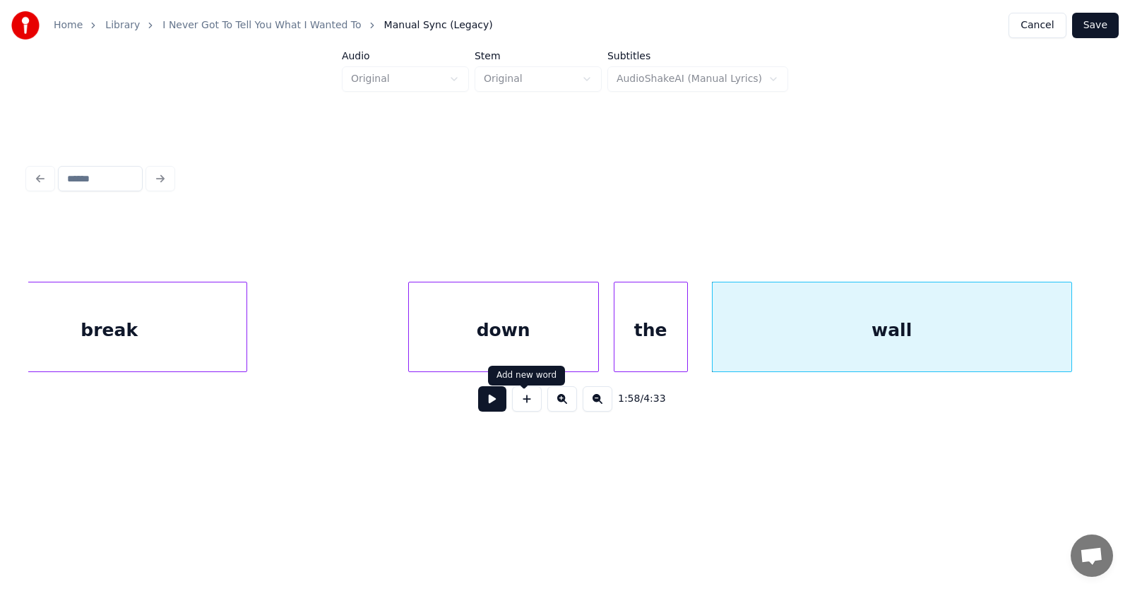
click at [487, 407] on button at bounding box center [492, 398] width 28 height 25
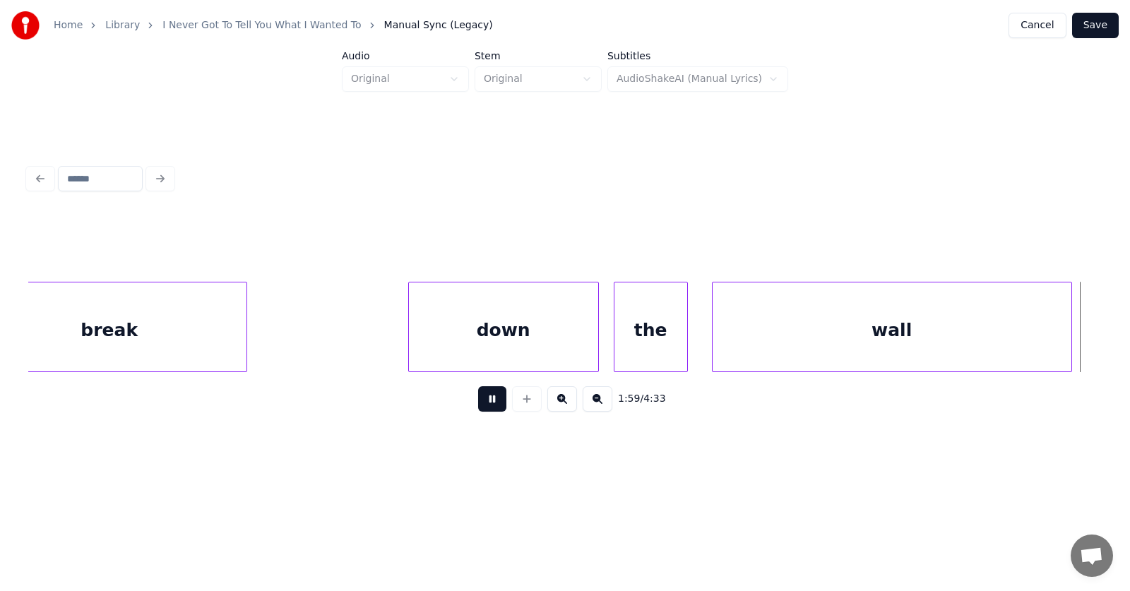
scroll to position [0, 63085]
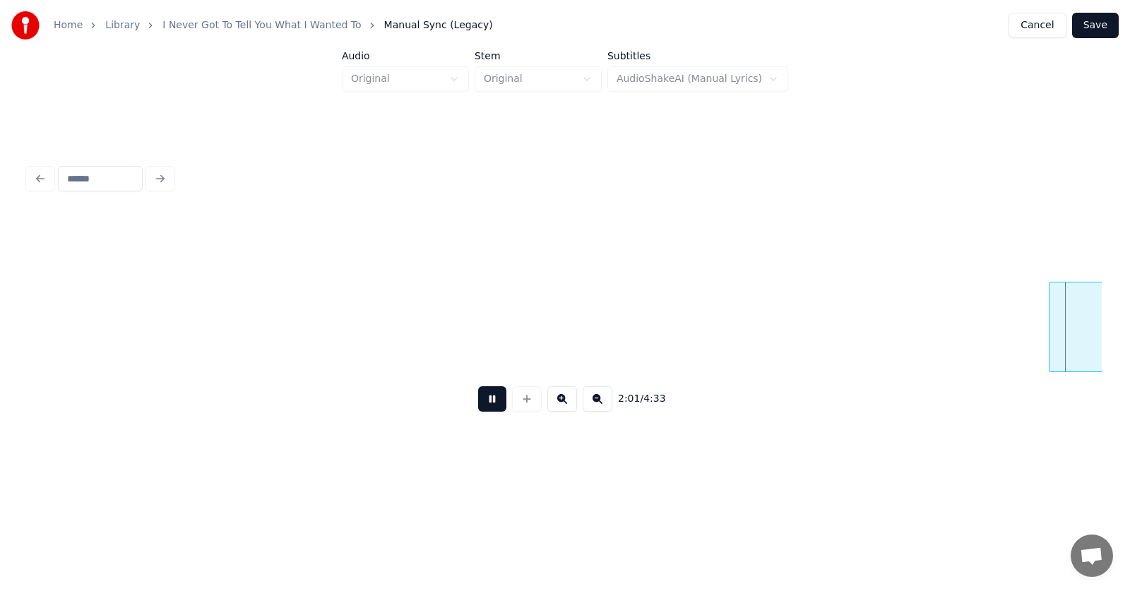
click at [487, 407] on button at bounding box center [492, 398] width 28 height 25
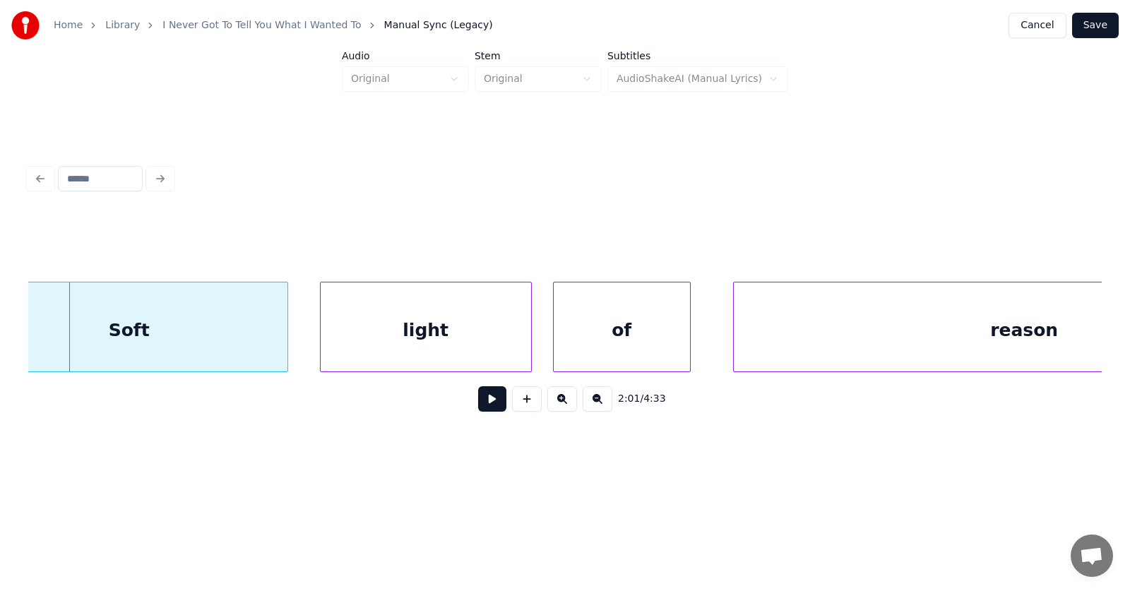
scroll to position [0, 63823]
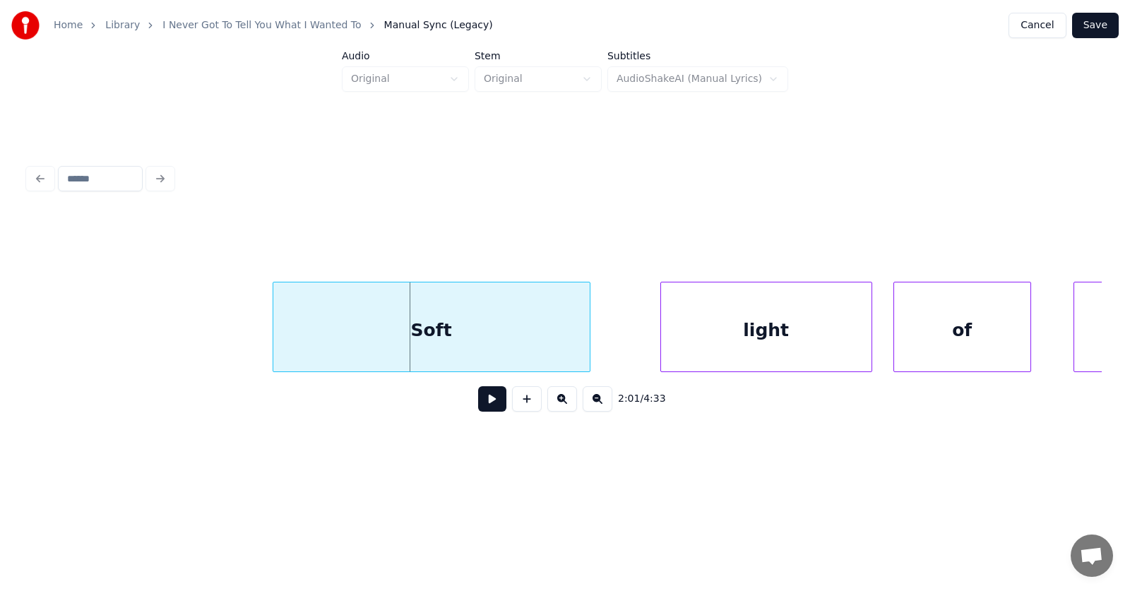
click at [455, 331] on div "Soft" at bounding box center [431, 330] width 316 height 96
click at [684, 342] on div "light" at bounding box center [728, 330] width 210 height 96
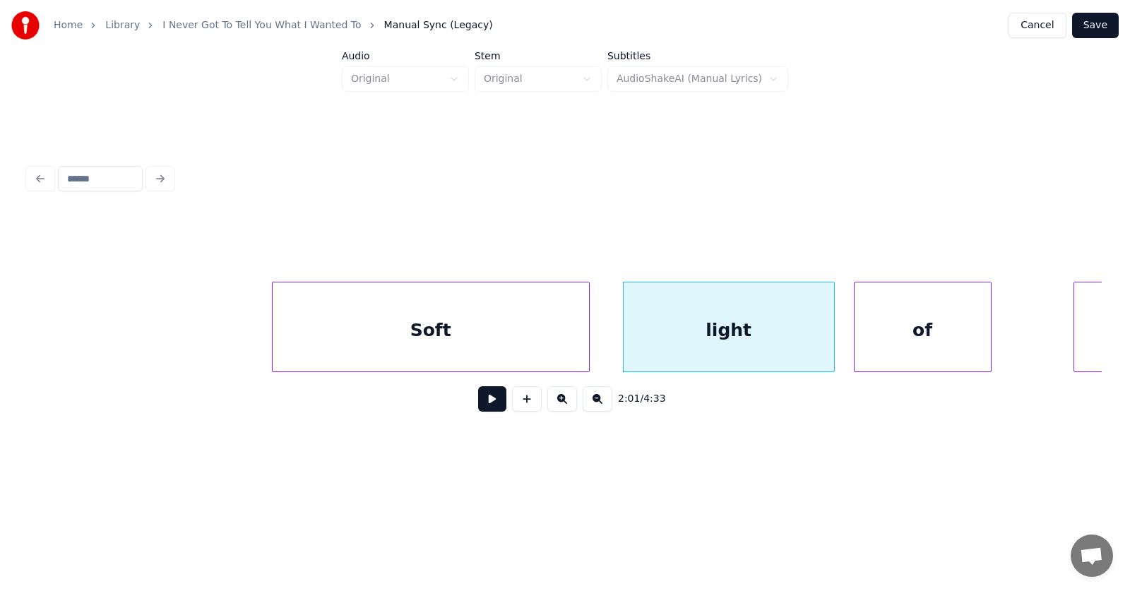
click at [897, 346] on div "of" at bounding box center [922, 330] width 136 height 96
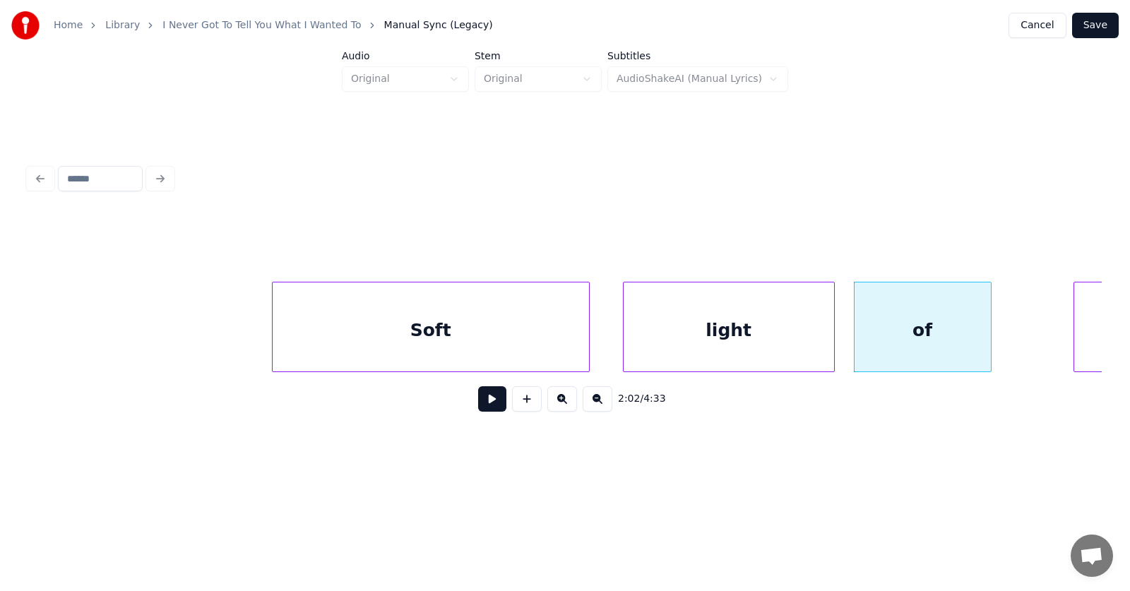
scroll to position [0, 64373]
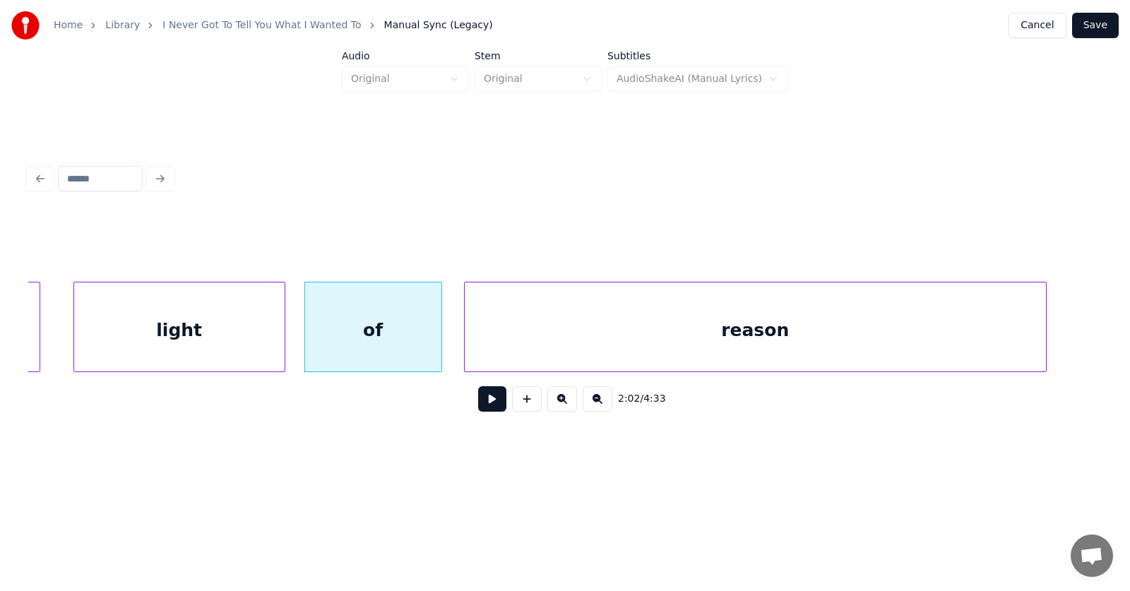
click at [1028, 319] on div "reason" at bounding box center [755, 330] width 581 height 96
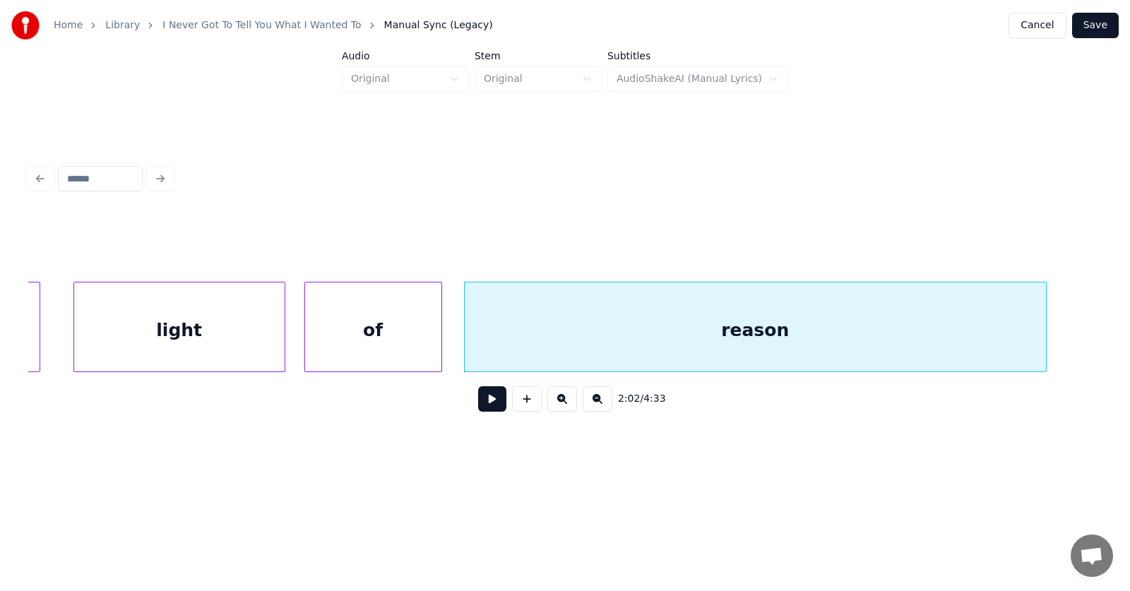
click at [494, 406] on button at bounding box center [492, 398] width 28 height 25
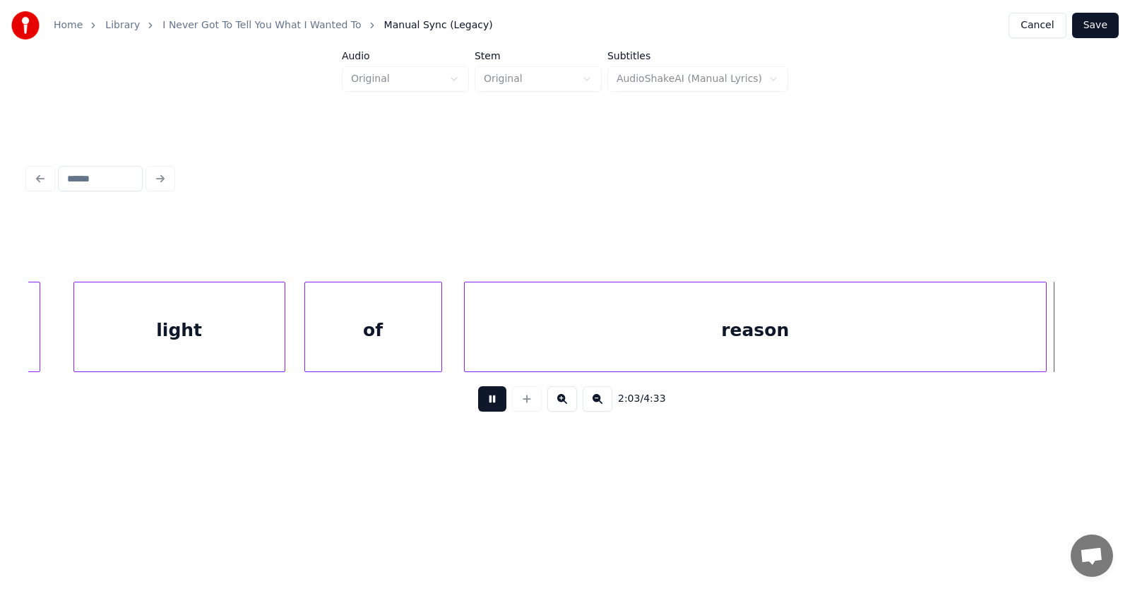
scroll to position [0, 65453]
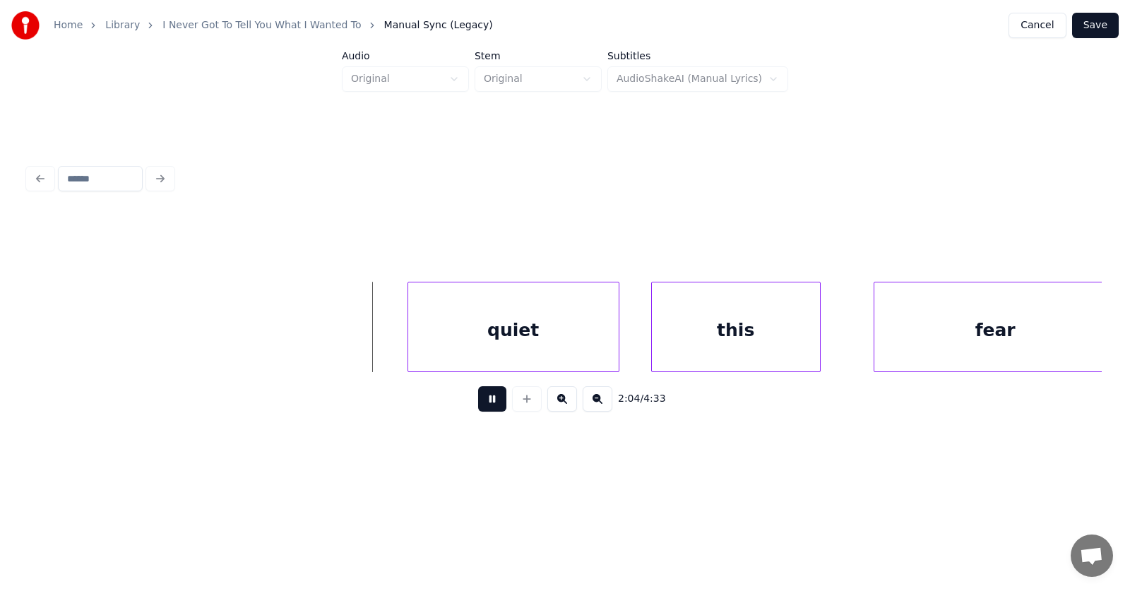
click at [489, 406] on button at bounding box center [492, 398] width 28 height 25
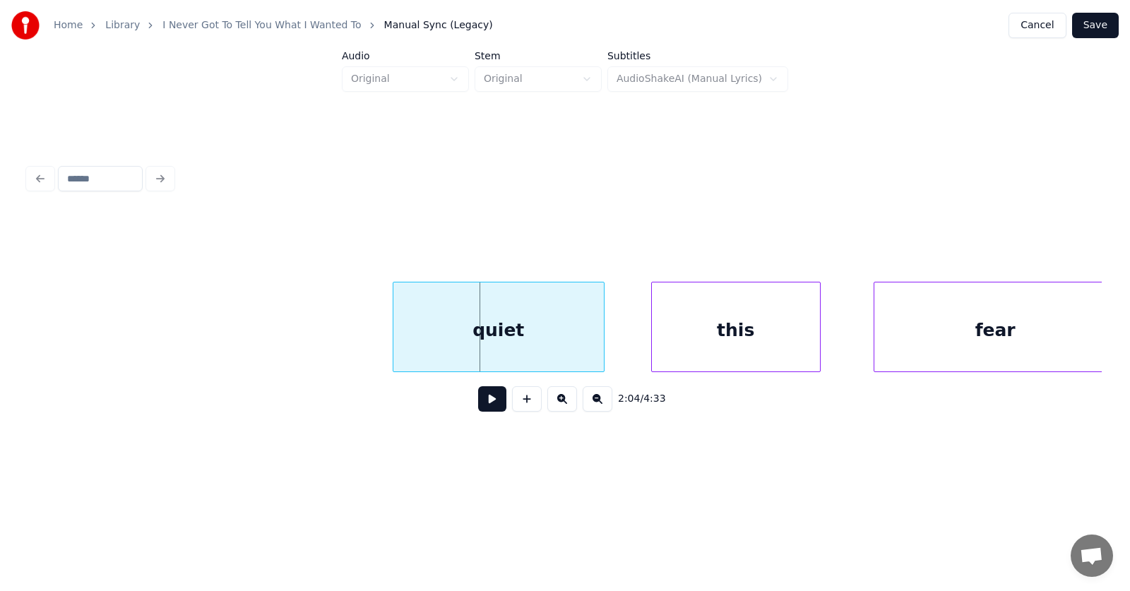
click at [496, 342] on div "quiet" at bounding box center [498, 330] width 210 height 96
click at [366, 335] on div at bounding box center [368, 326] width 4 height 89
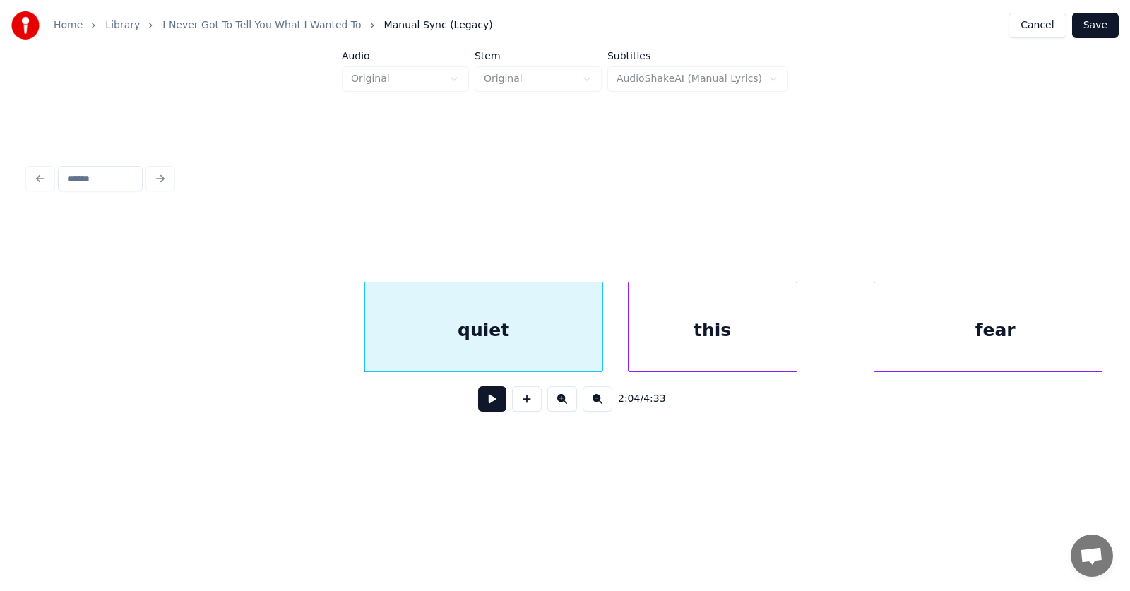
click at [703, 337] on div "this" at bounding box center [712, 330] width 168 height 96
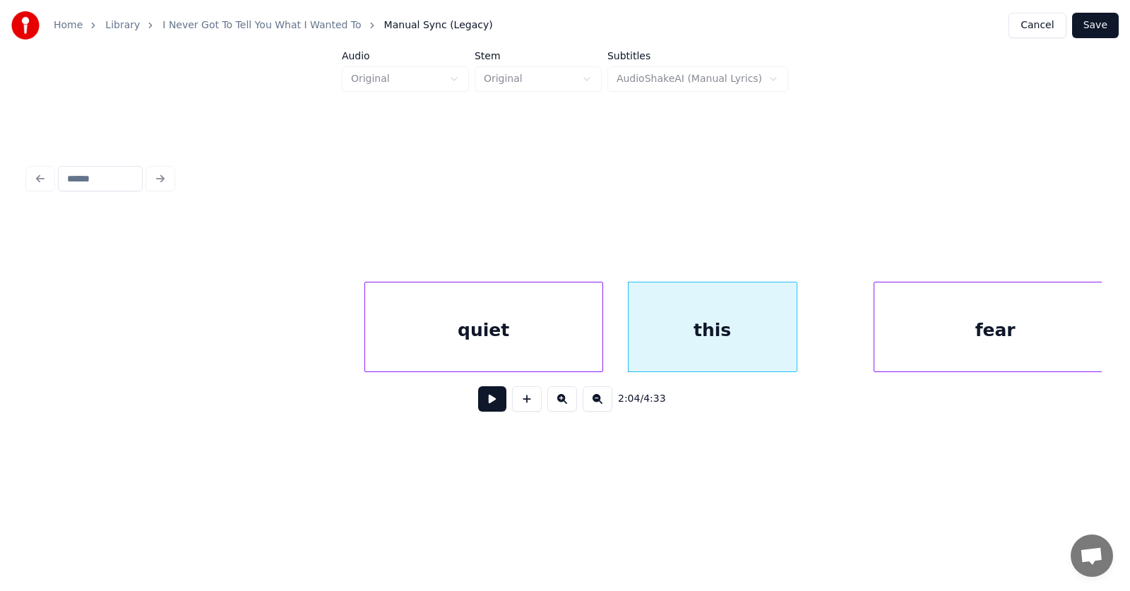
scroll to position [0, 65463]
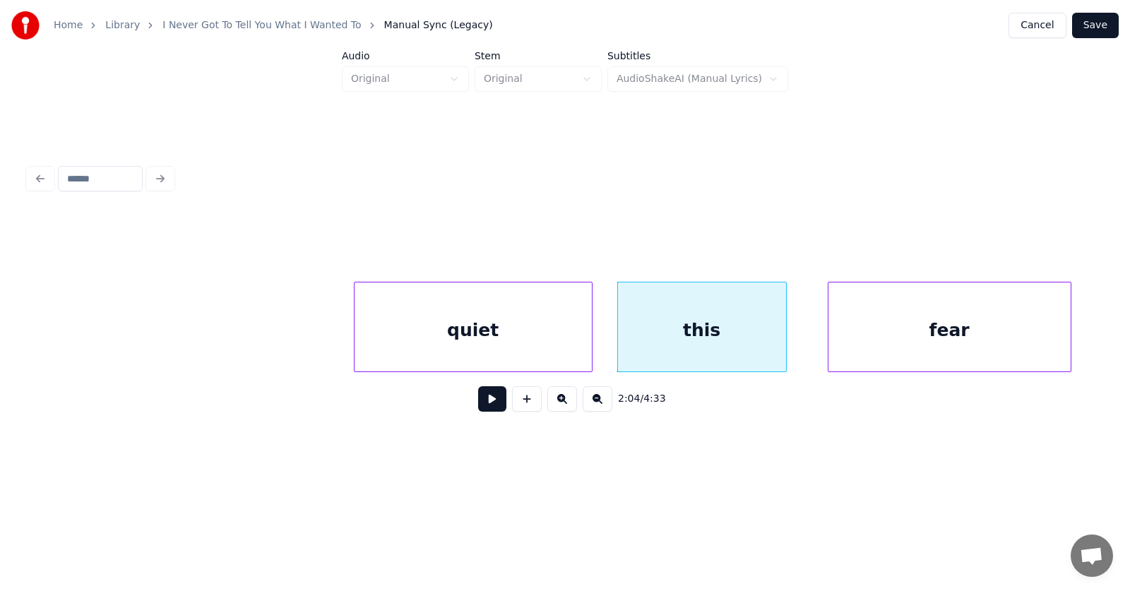
click at [902, 340] on div "fear" at bounding box center [949, 330] width 242 height 96
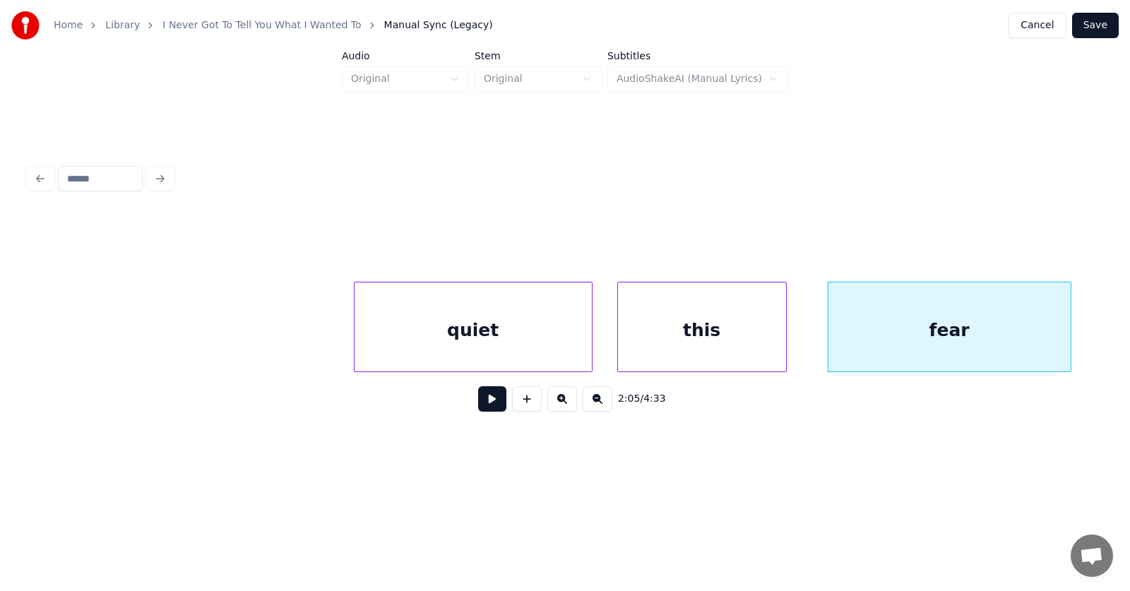
click at [484, 398] on button at bounding box center [492, 398] width 28 height 25
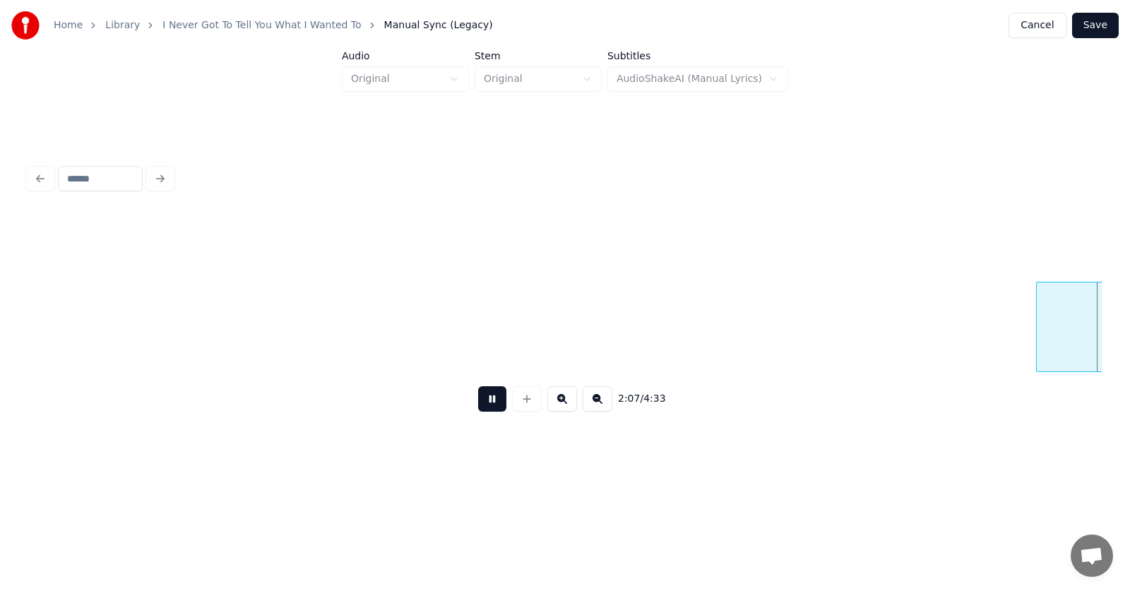
scroll to position [0, 67622]
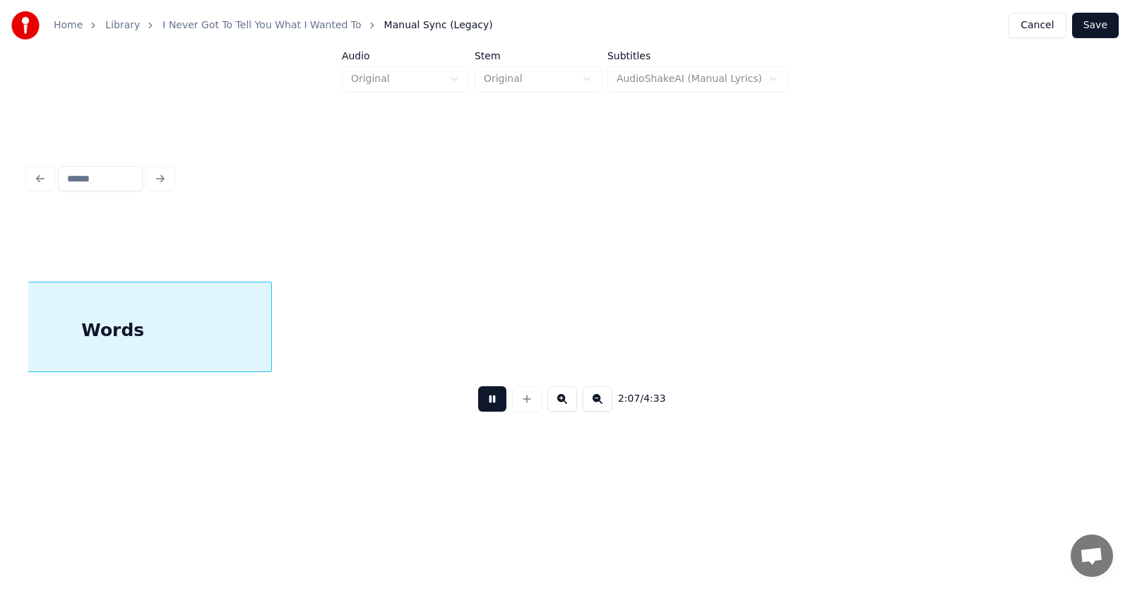
click at [484, 403] on button at bounding box center [492, 398] width 28 height 25
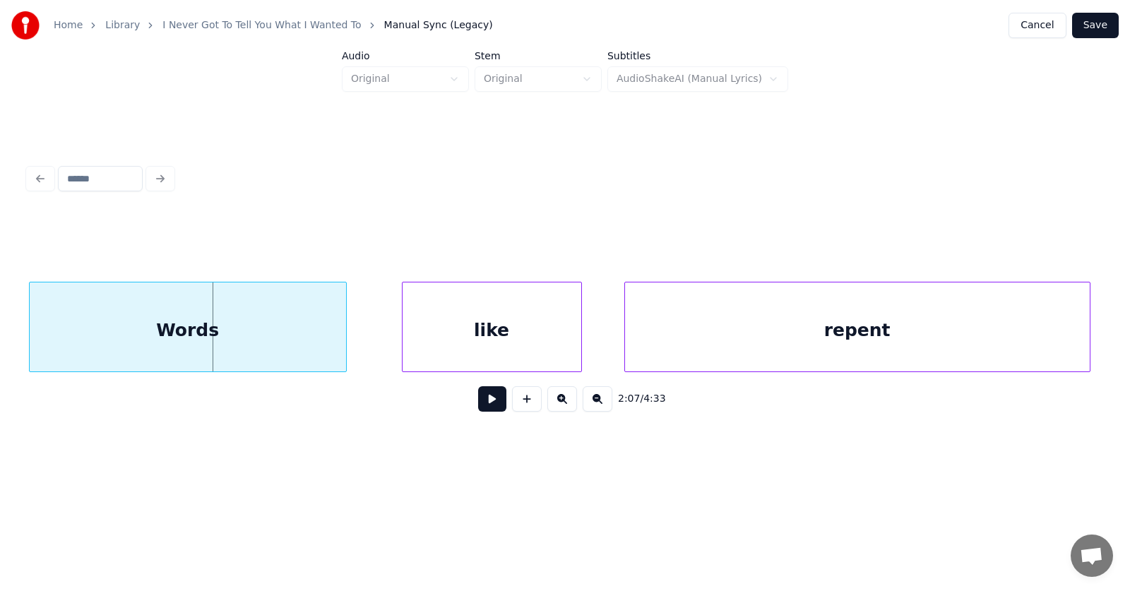
scroll to position [0, 67529]
click at [119, 337] on div "Words" at bounding box center [188, 330] width 316 height 96
click at [424, 349] on div "like" at bounding box center [470, 330] width 179 height 96
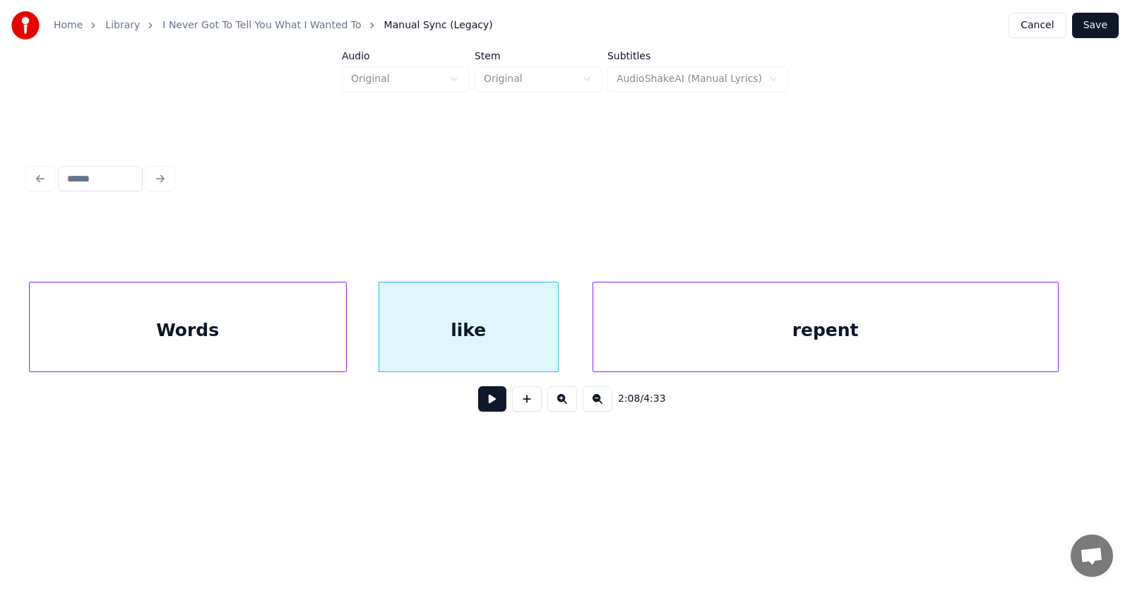
click at [642, 337] on div "repent" at bounding box center [825, 330] width 465 height 96
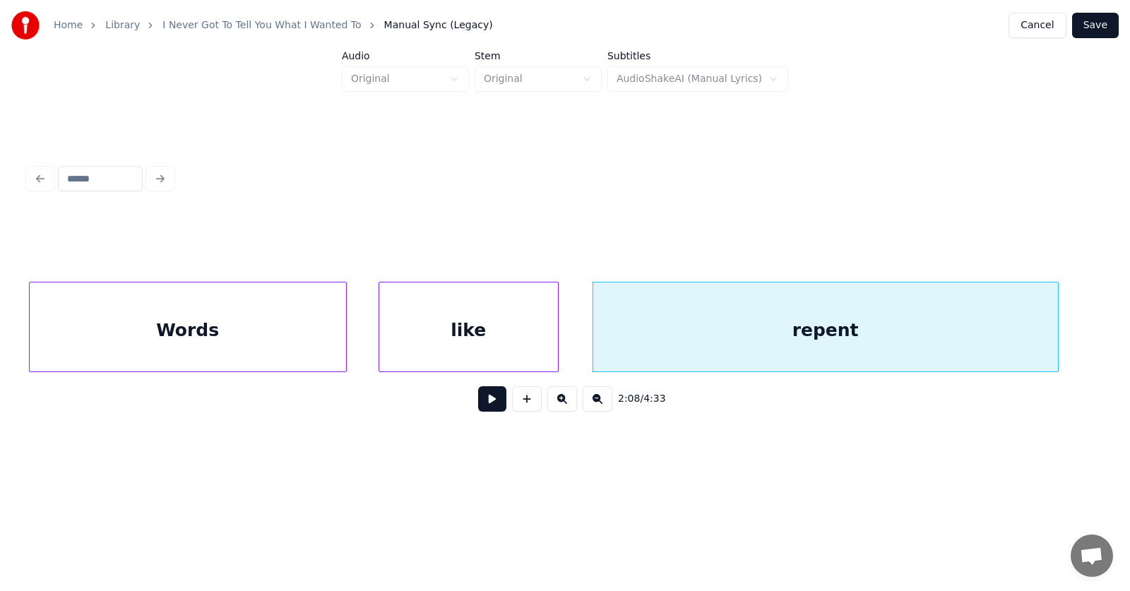
click at [482, 402] on button at bounding box center [492, 398] width 28 height 25
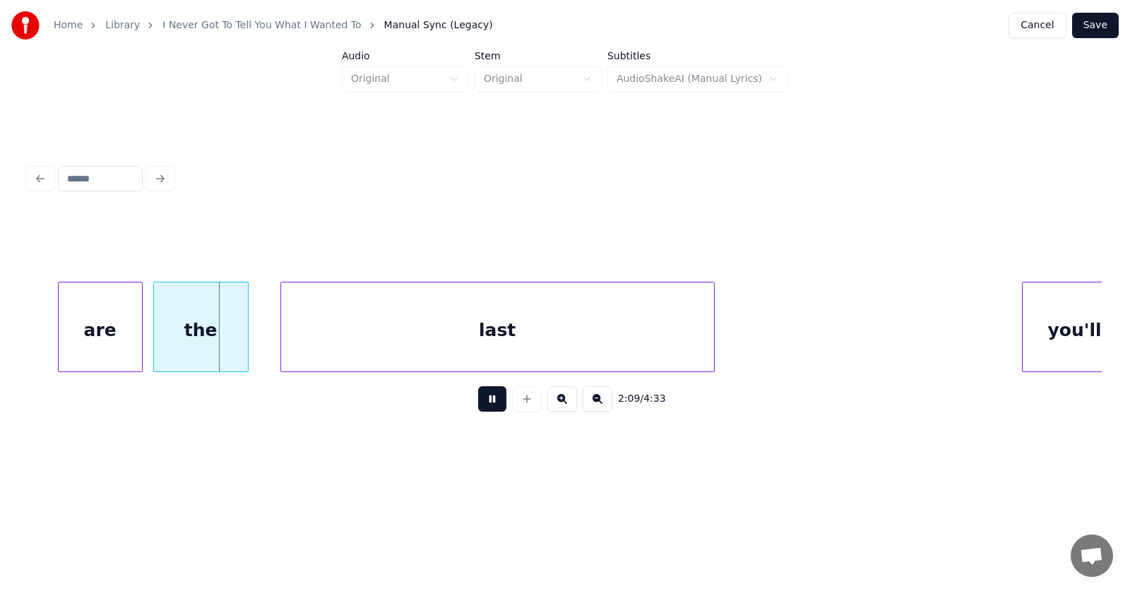
click at [487, 402] on button at bounding box center [492, 398] width 28 height 25
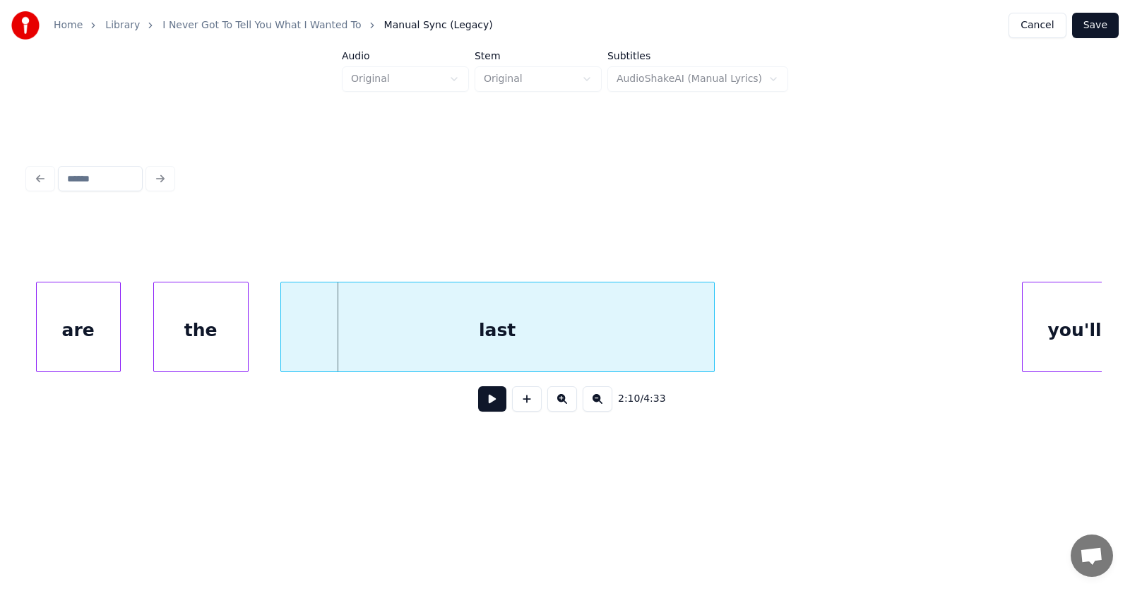
click at [56, 329] on div "are" at bounding box center [78, 330] width 83 height 96
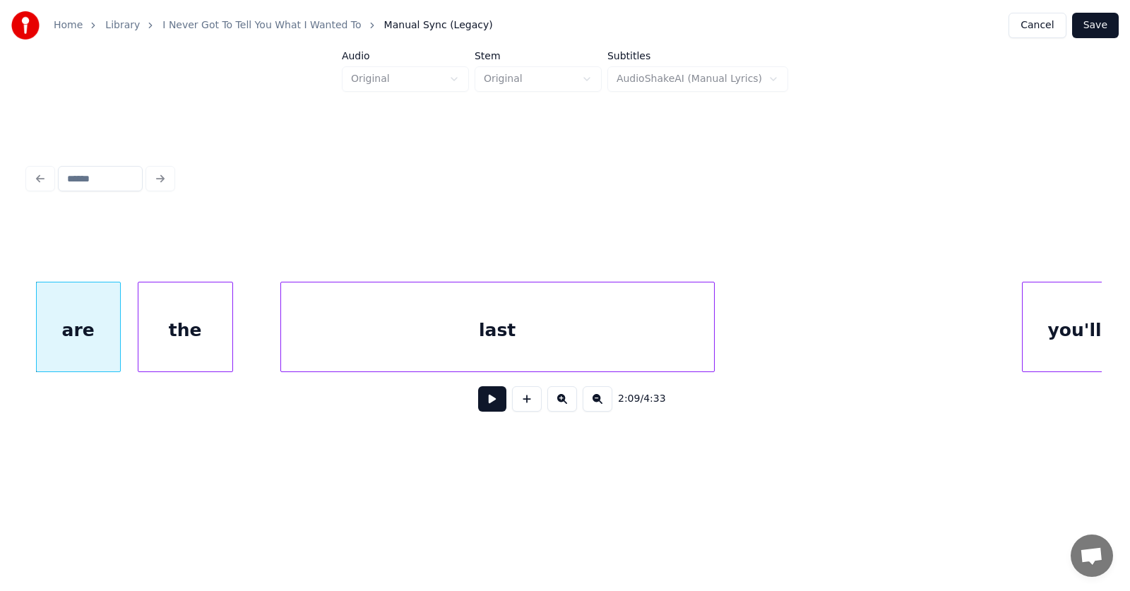
click at [170, 337] on div "the" at bounding box center [185, 330] width 94 height 96
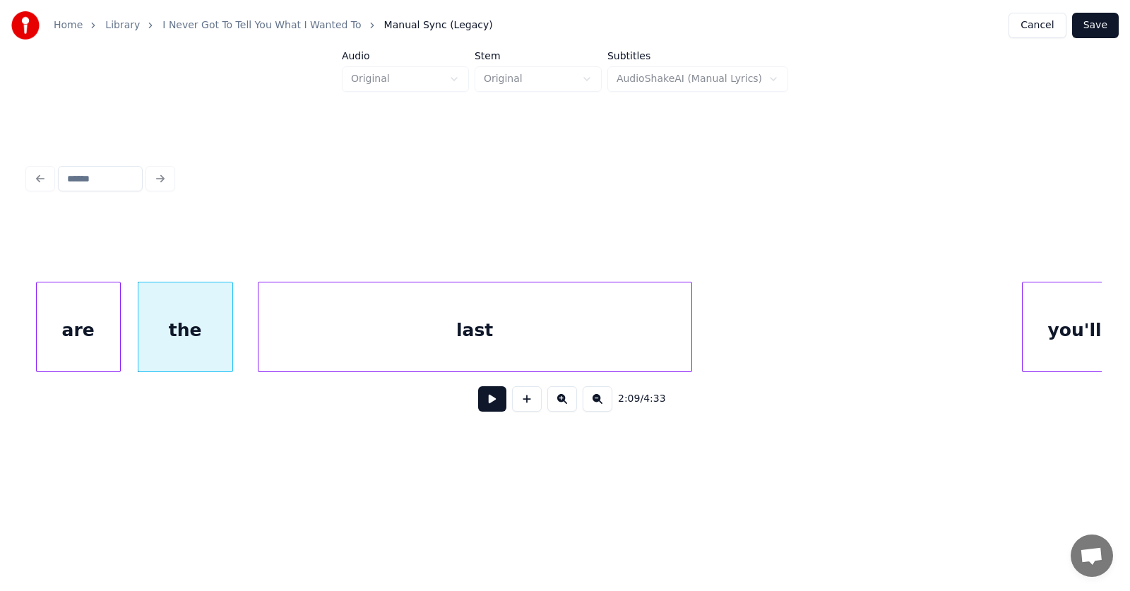
click at [361, 339] on div "last" at bounding box center [474, 330] width 433 height 96
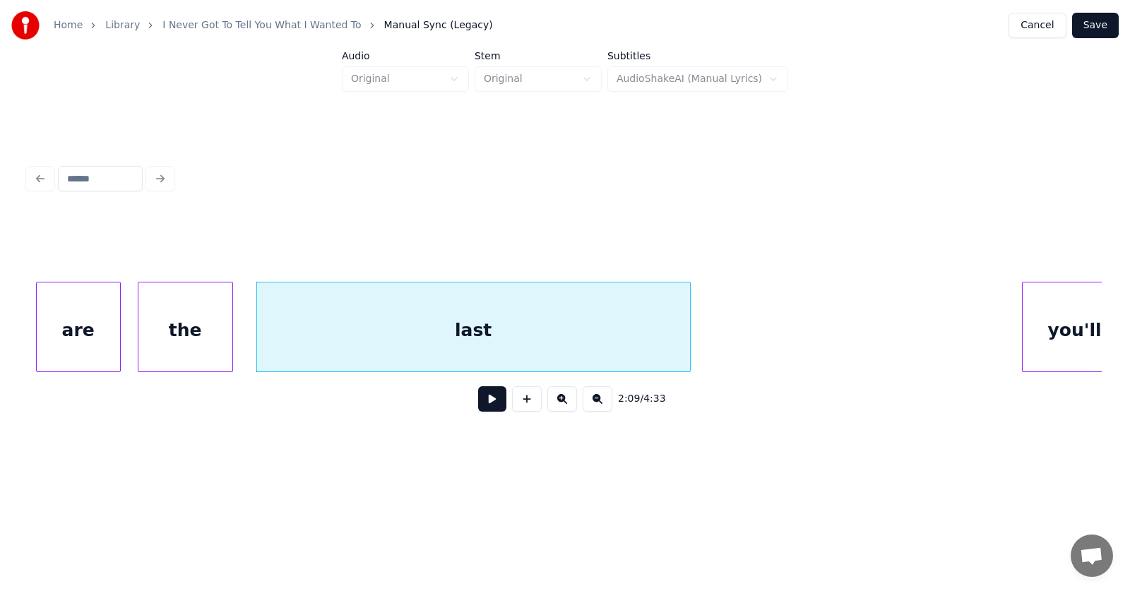
scroll to position [0, 68631]
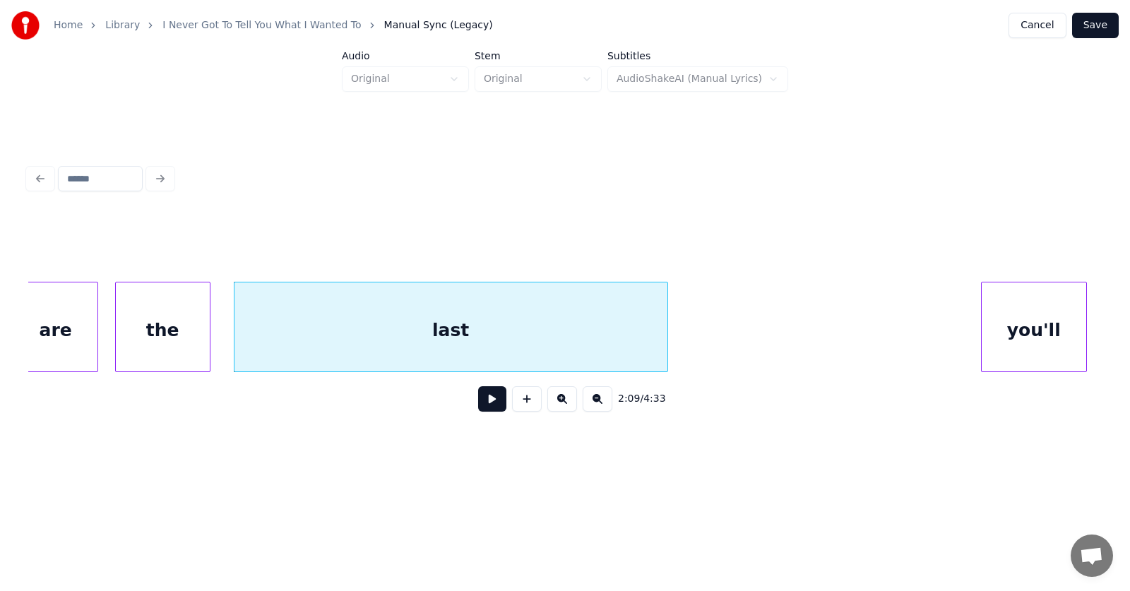
click at [1022, 314] on div "you'll" at bounding box center [1033, 330] width 104 height 96
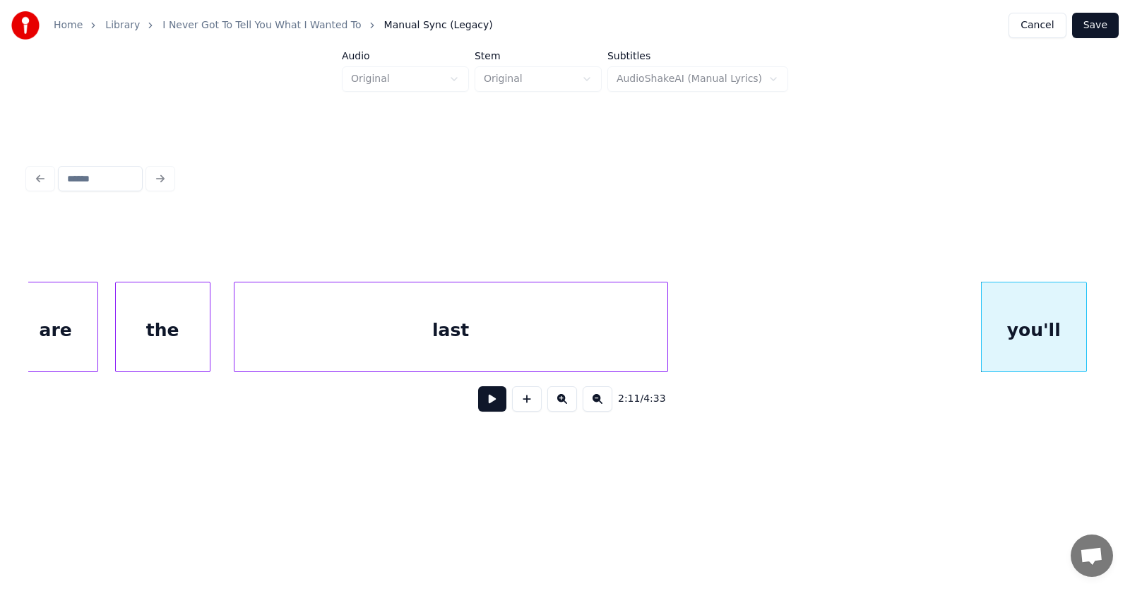
click at [478, 407] on button at bounding box center [492, 398] width 28 height 25
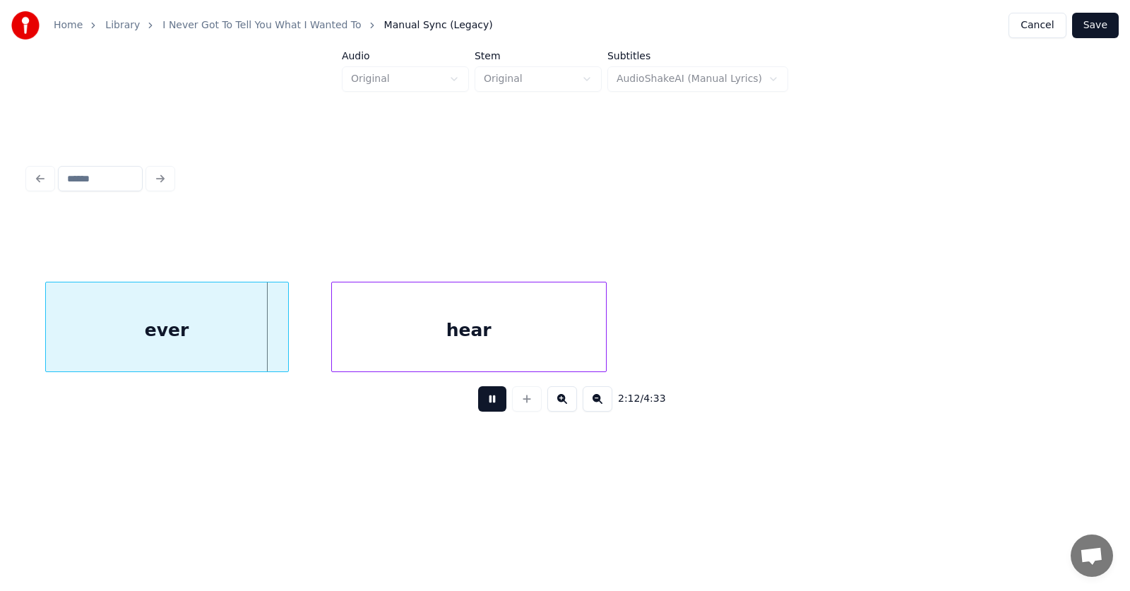
click at [478, 407] on button at bounding box center [492, 398] width 28 height 25
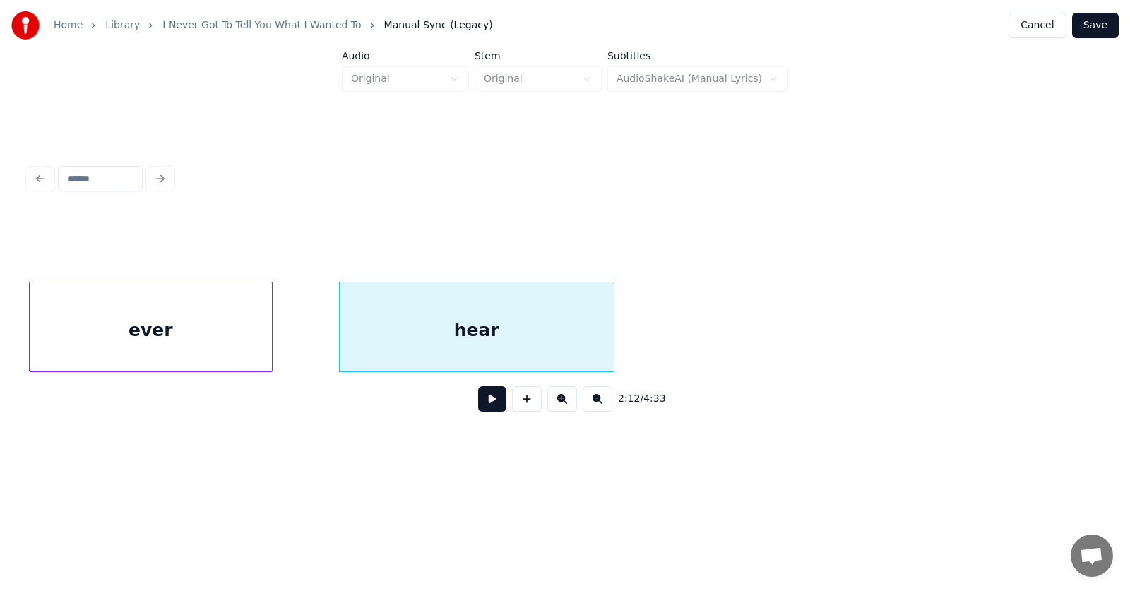
scroll to position [0, 69702]
click at [177, 343] on div "ever" at bounding box center [151, 330] width 242 height 96
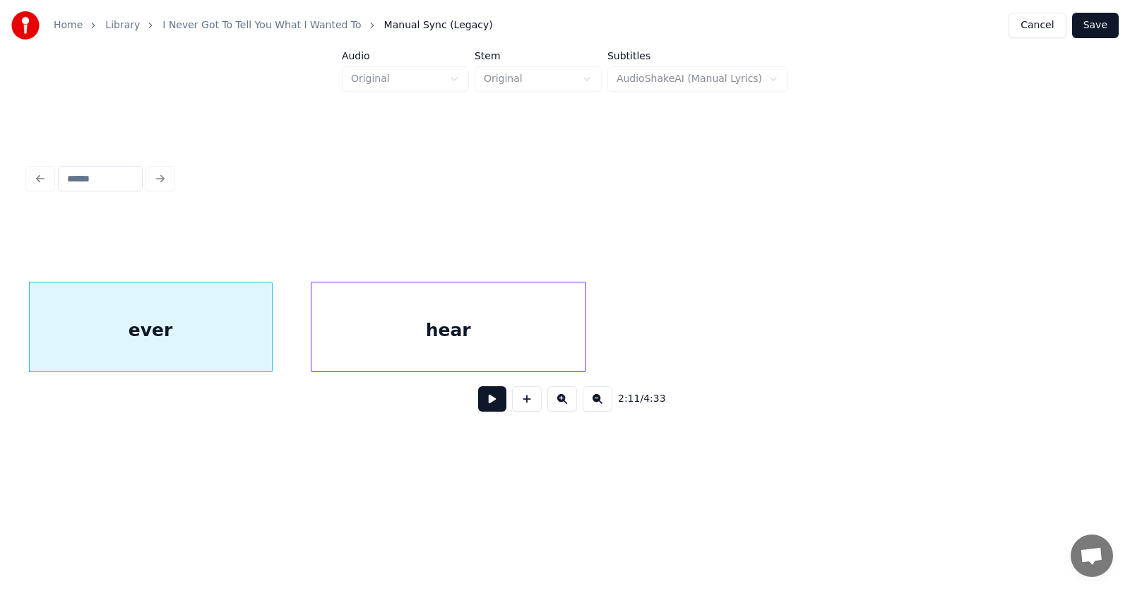
click at [338, 342] on div "hear" at bounding box center [448, 330] width 274 height 96
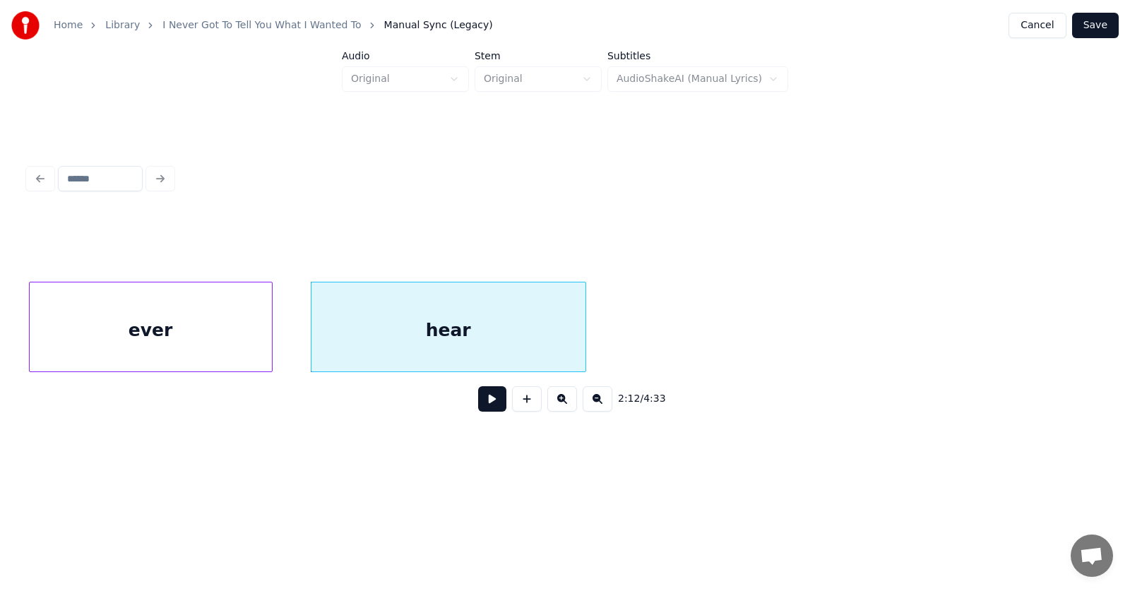
scroll to position [0, 69510]
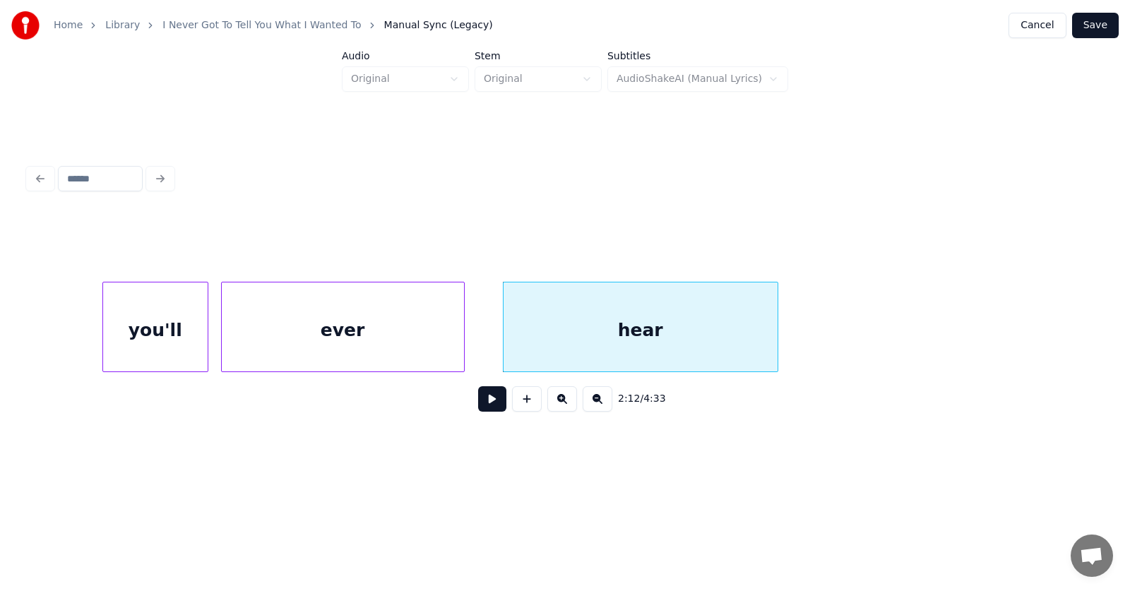
click at [483, 406] on button at bounding box center [492, 398] width 28 height 25
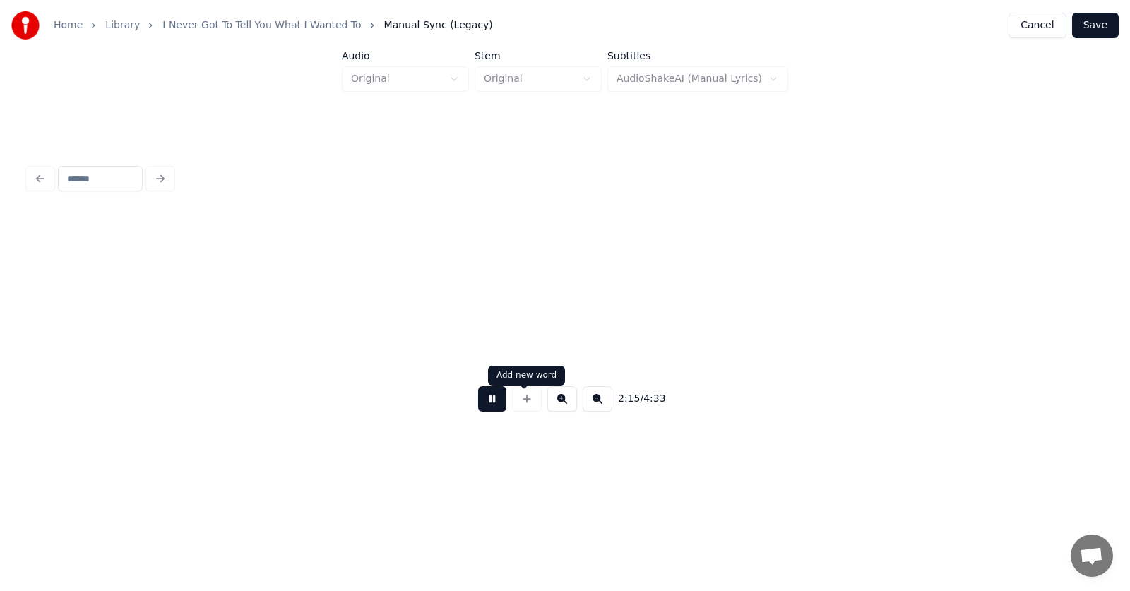
scroll to position [0, 71666]
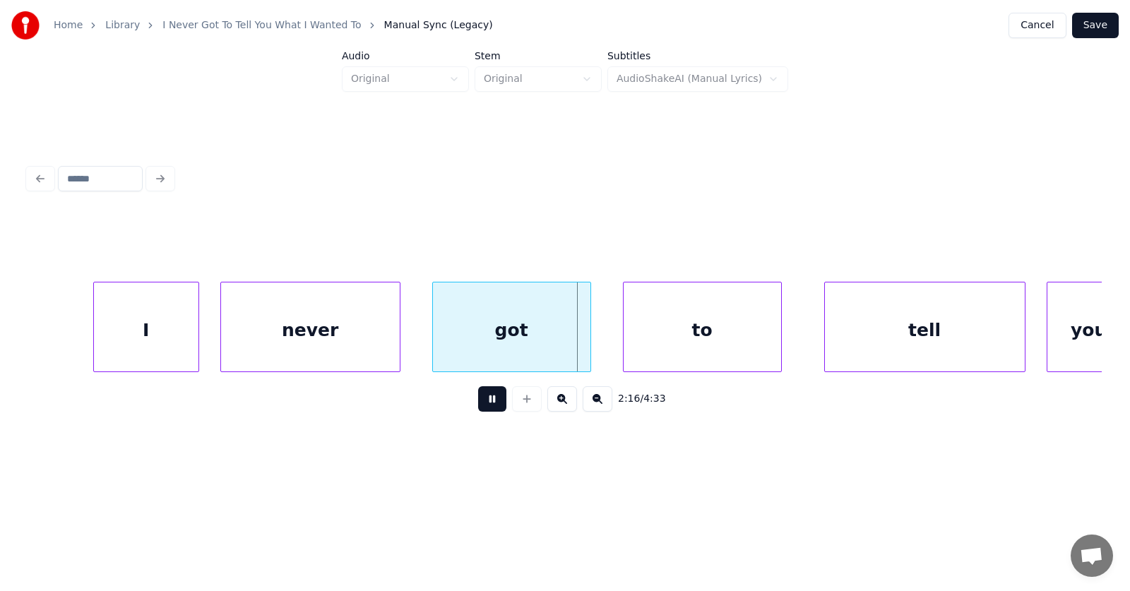
click at [436, 410] on div "2:16 / 4:33" at bounding box center [565, 398] width 1051 height 31
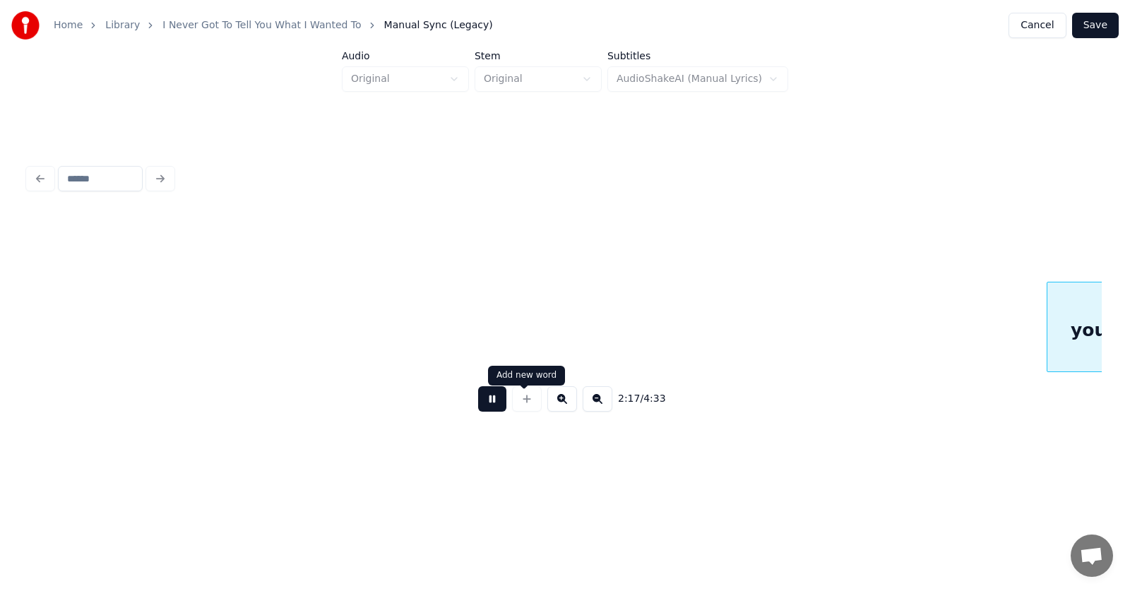
scroll to position [0, 72744]
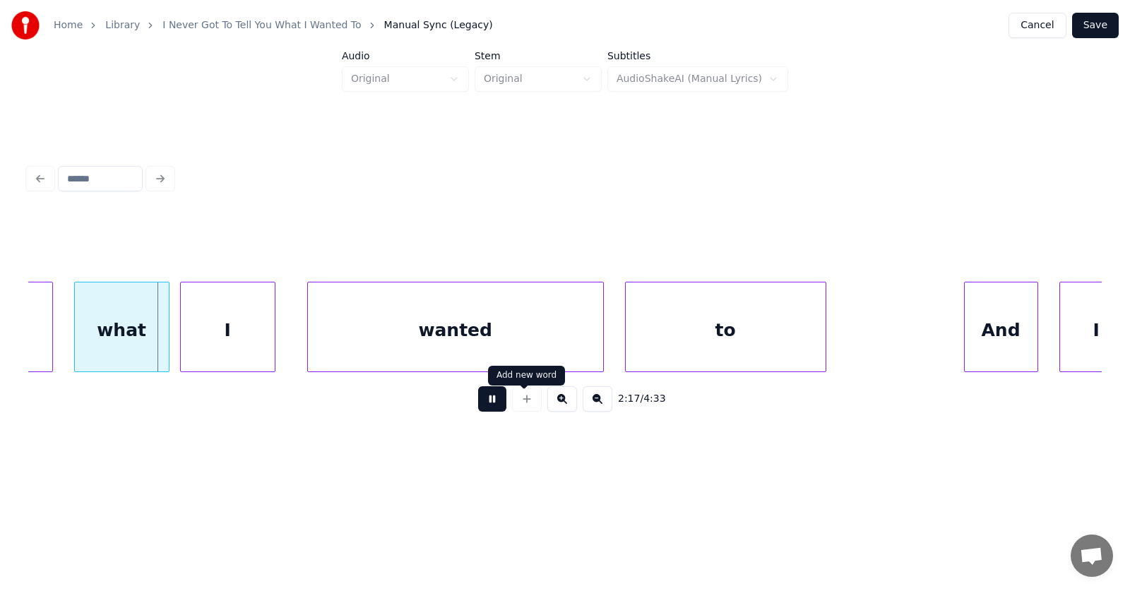
click at [485, 402] on button at bounding box center [492, 398] width 28 height 25
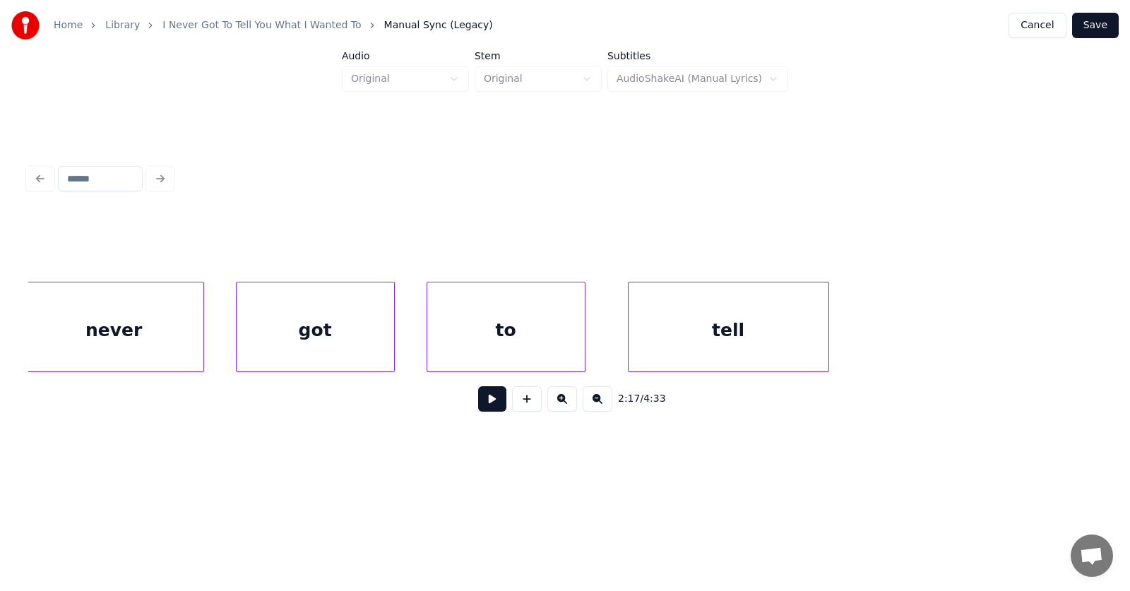
scroll to position [0, 71569]
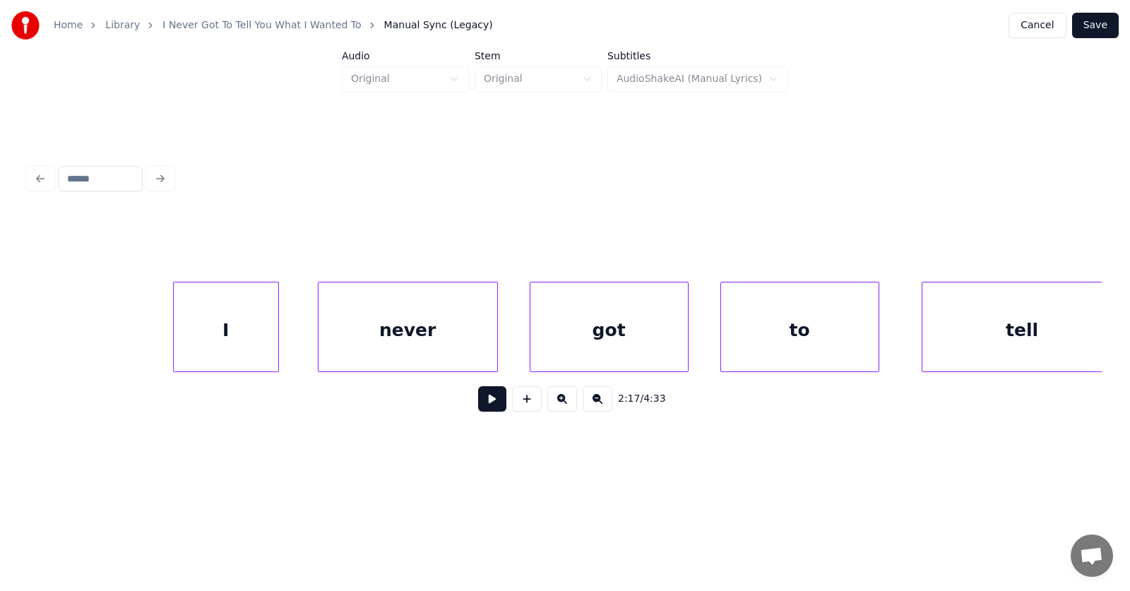
click at [246, 337] on div "I" at bounding box center [226, 330] width 104 height 96
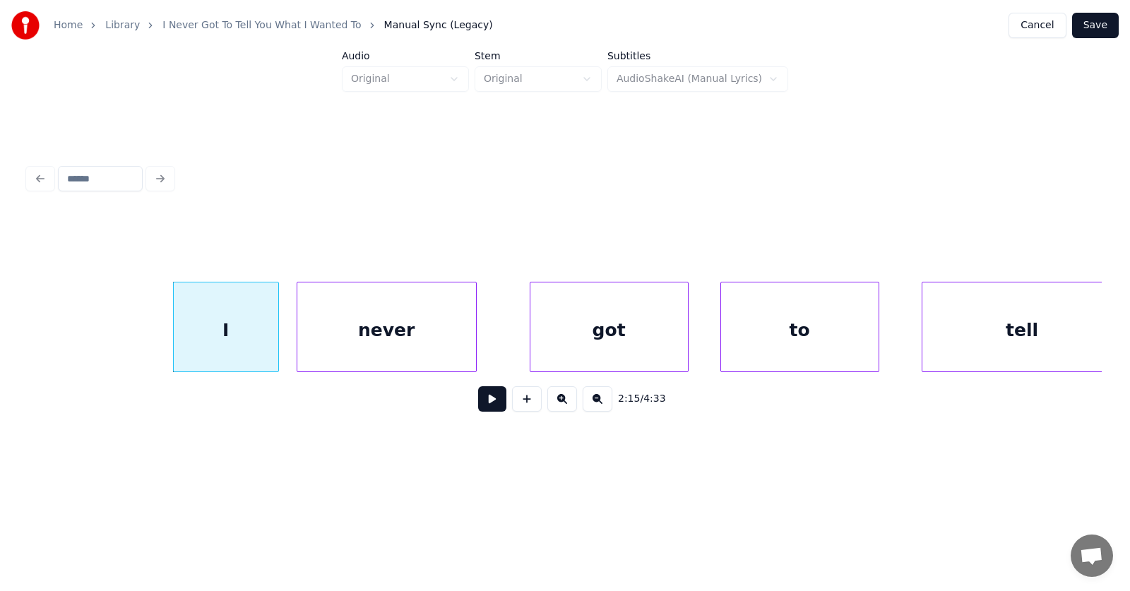
click at [341, 344] on div "never" at bounding box center [386, 330] width 179 height 96
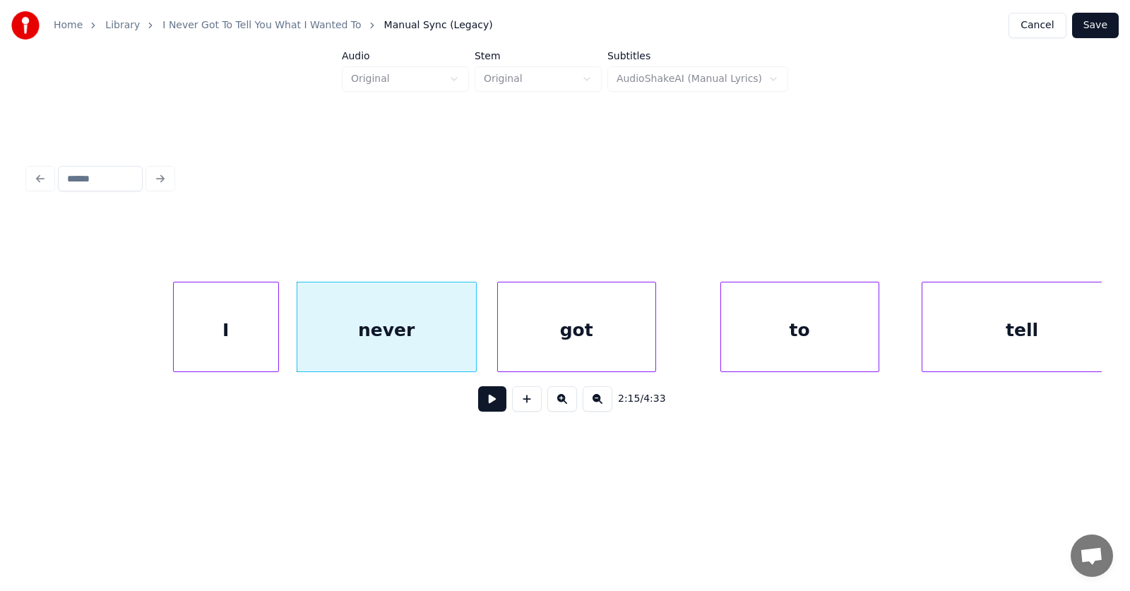
click at [532, 346] on div "got" at bounding box center [576, 330] width 157 height 96
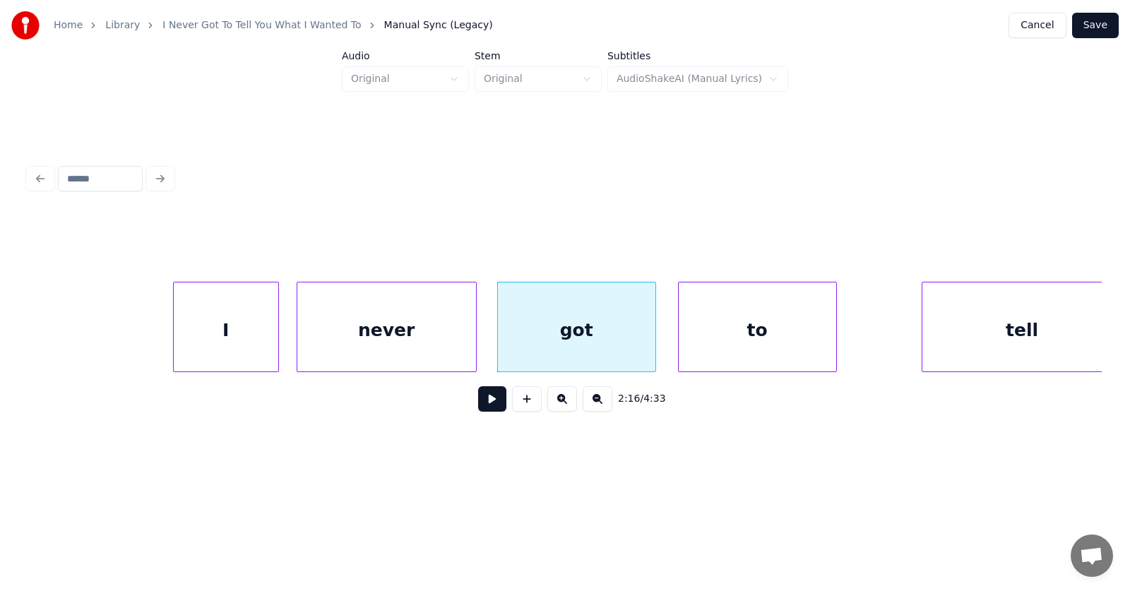
click at [731, 345] on div "to" at bounding box center [757, 330] width 157 height 96
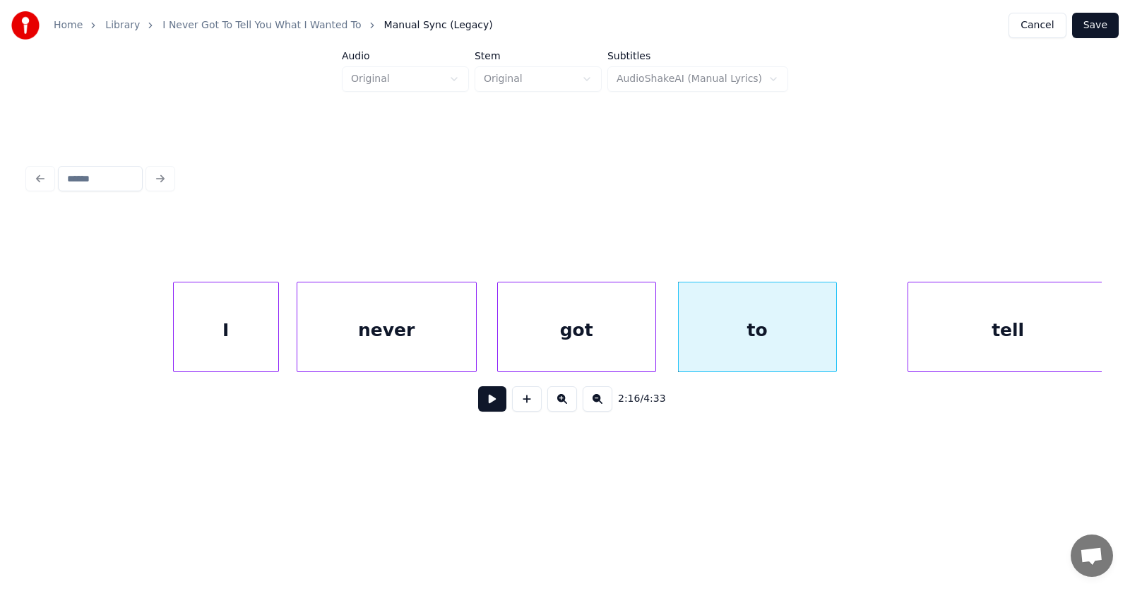
scroll to position [0, 71586]
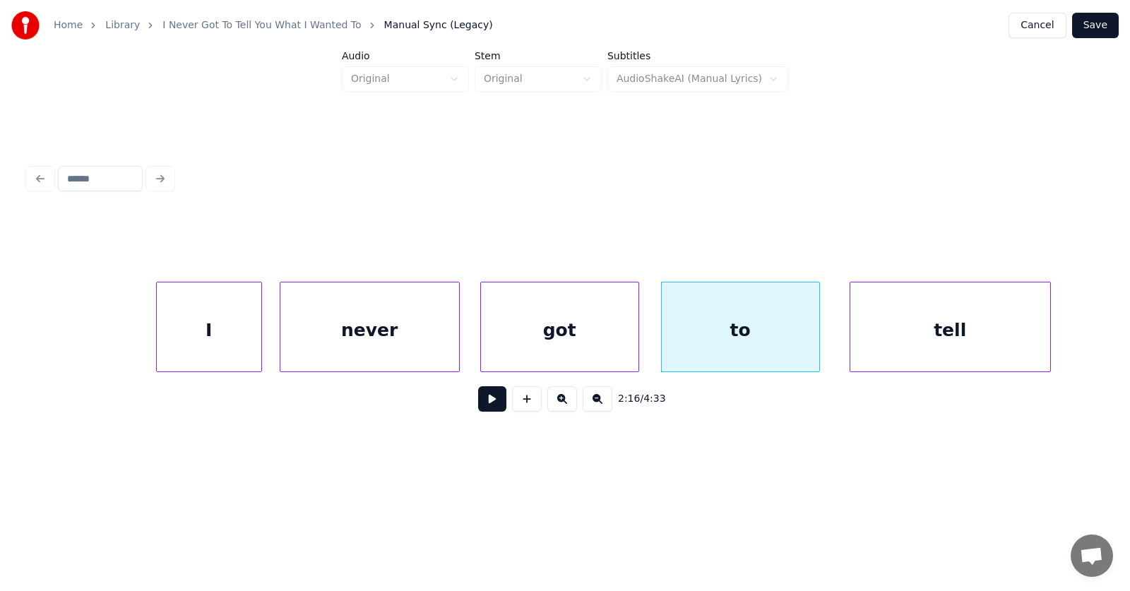
click at [900, 347] on div "tell" at bounding box center [950, 330] width 200 height 96
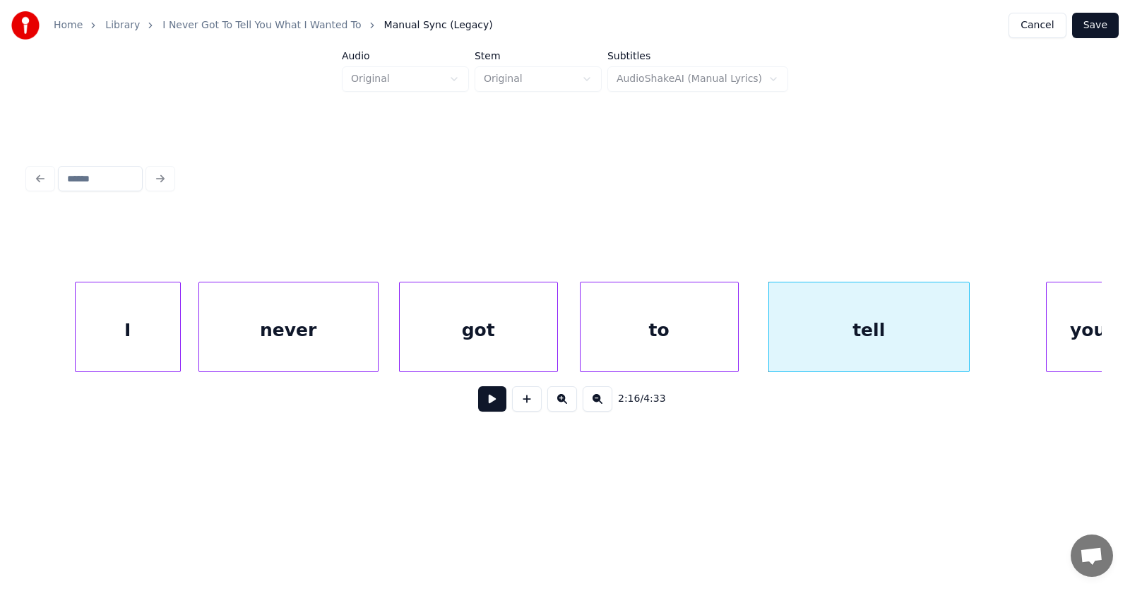
scroll to position [0, 72255]
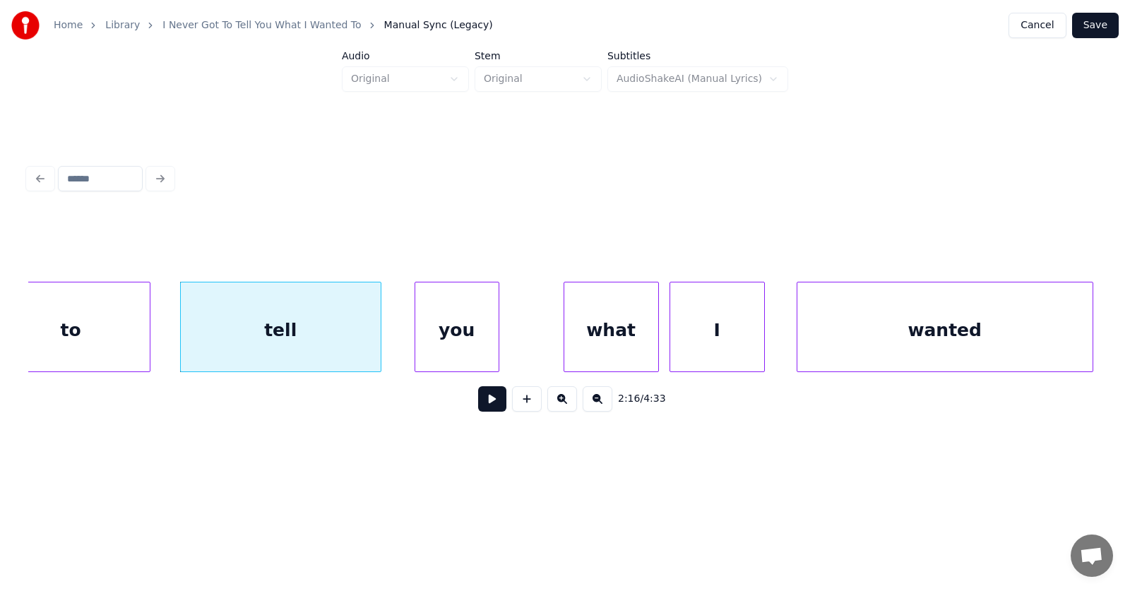
click at [462, 337] on div "you" at bounding box center [456, 330] width 83 height 96
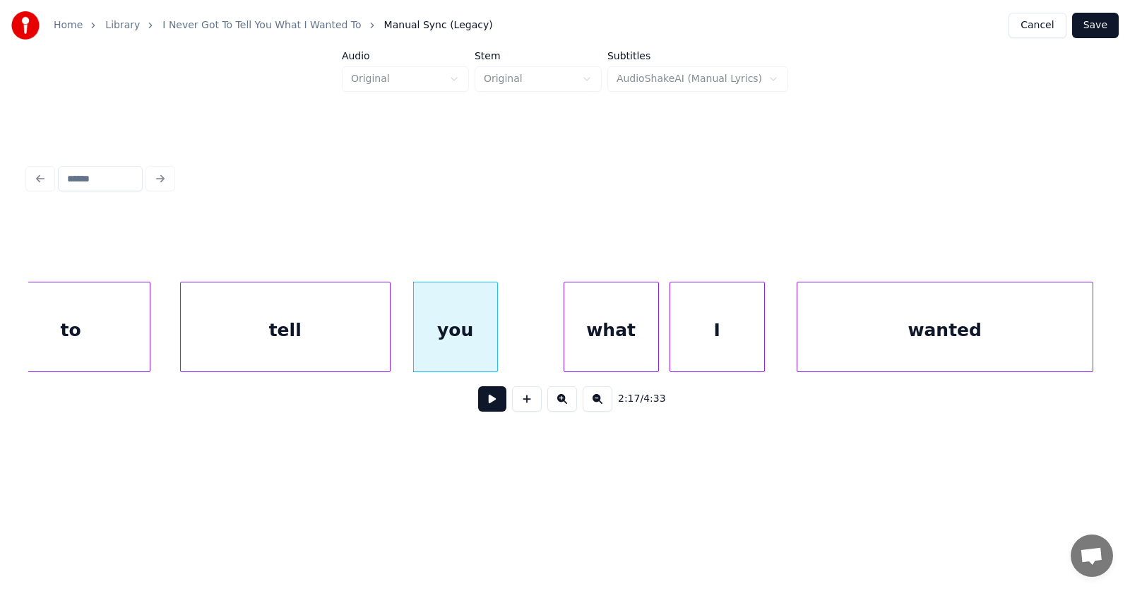
click at [389, 341] on div at bounding box center [388, 326] width 4 height 89
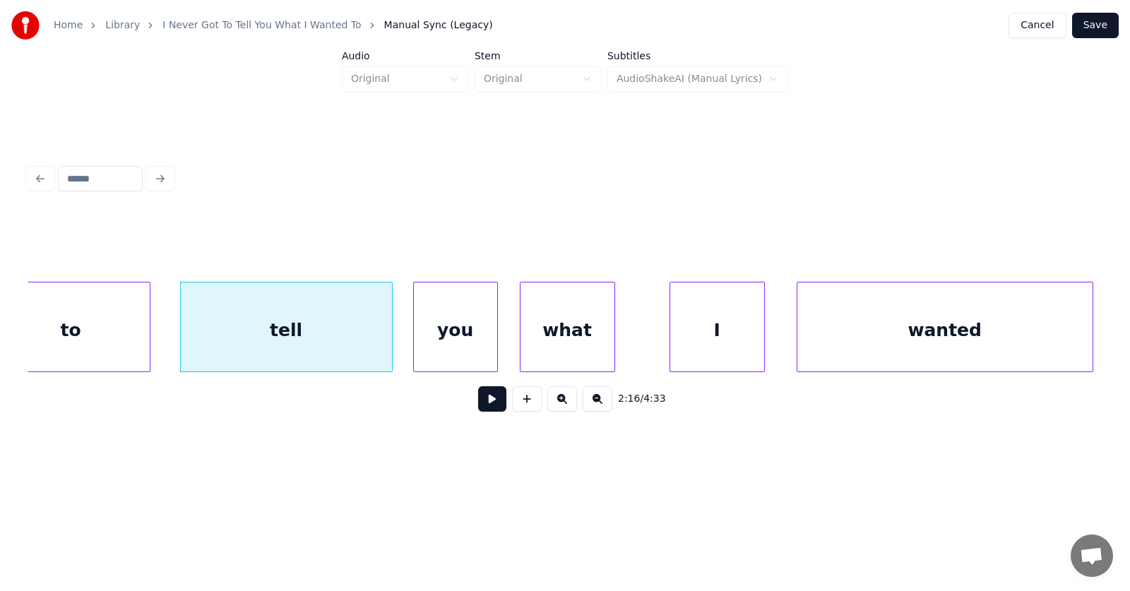
click at [556, 342] on div "what" at bounding box center [567, 330] width 94 height 96
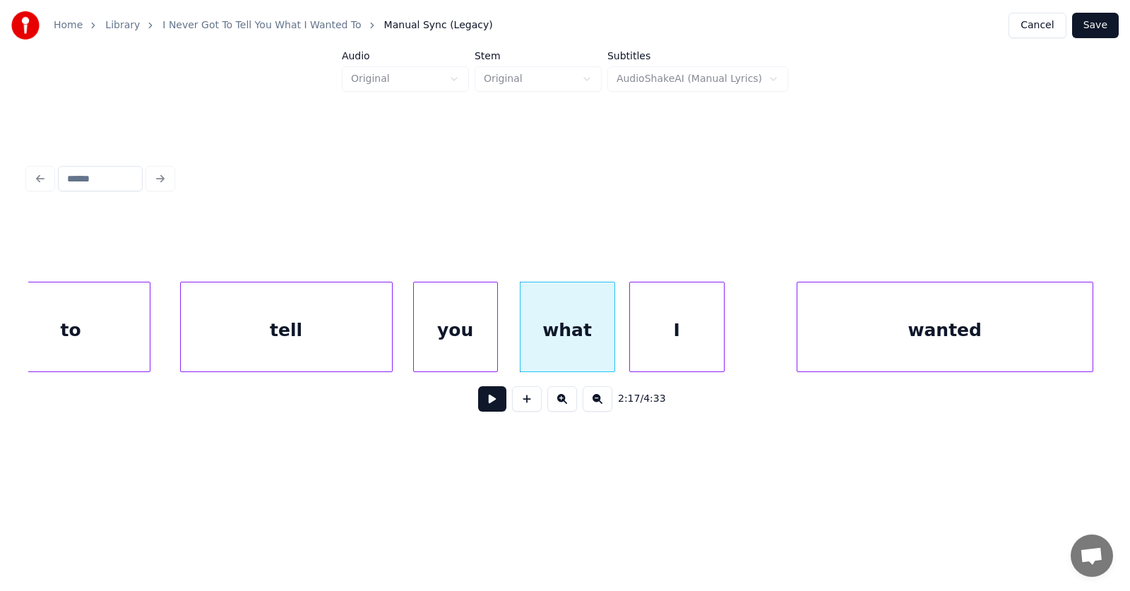
click at [676, 354] on div "I" at bounding box center [677, 330] width 94 height 96
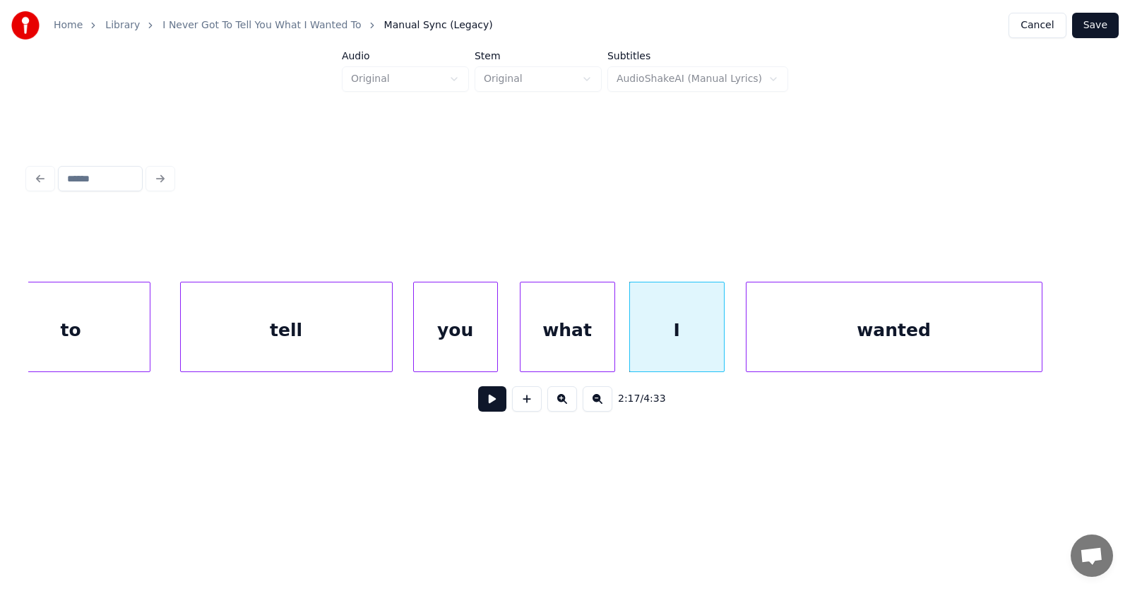
click at [834, 354] on div "wanted" at bounding box center [893, 330] width 295 height 96
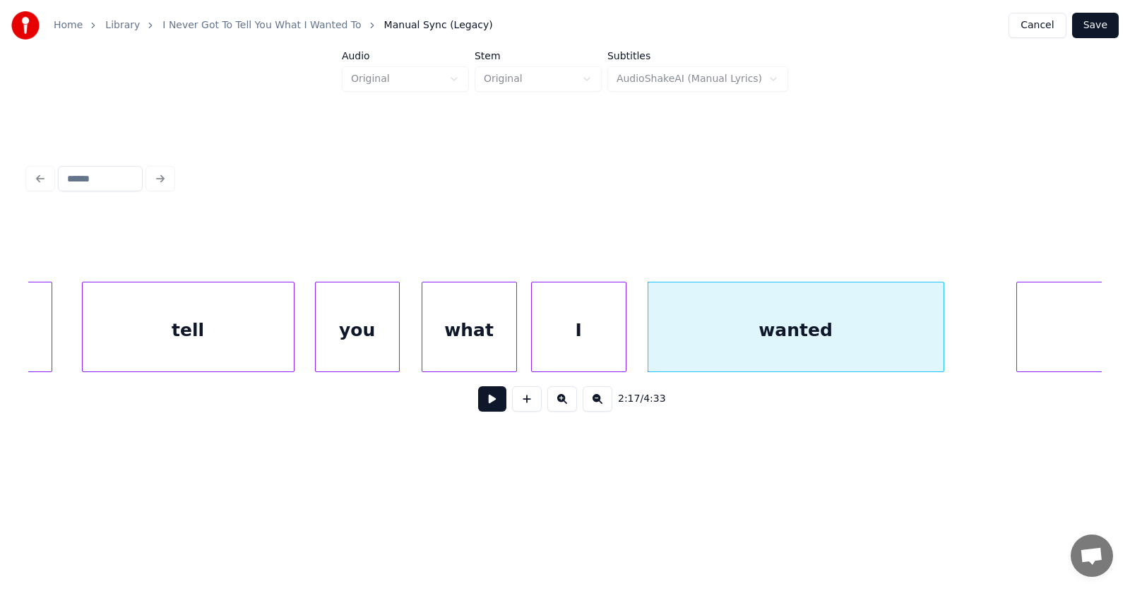
scroll to position [0, 72647]
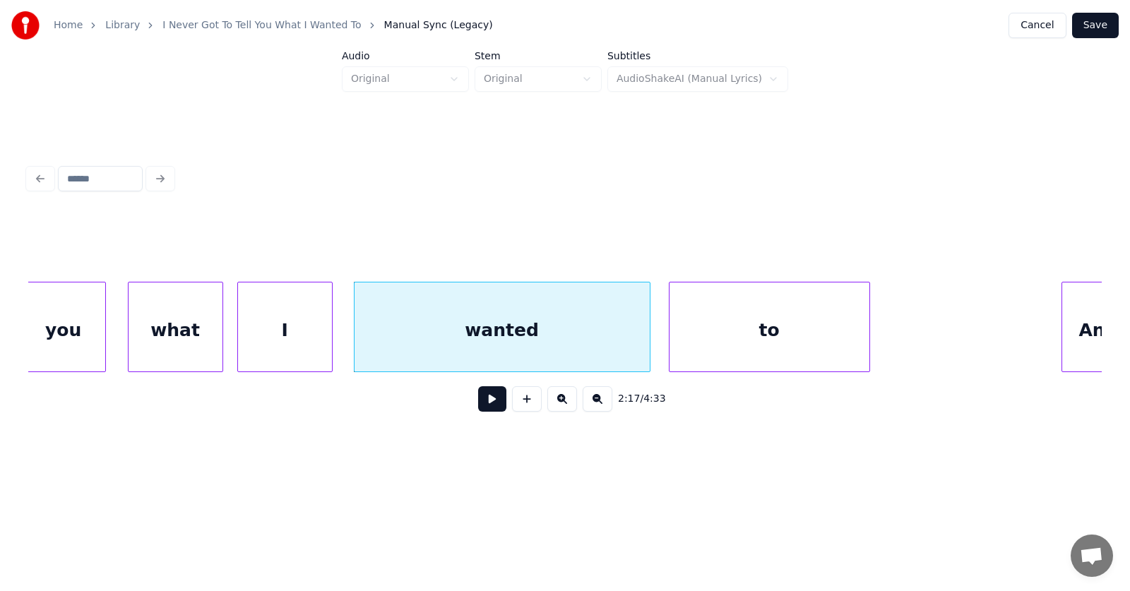
click at [734, 351] on div "to" at bounding box center [769, 330] width 200 height 96
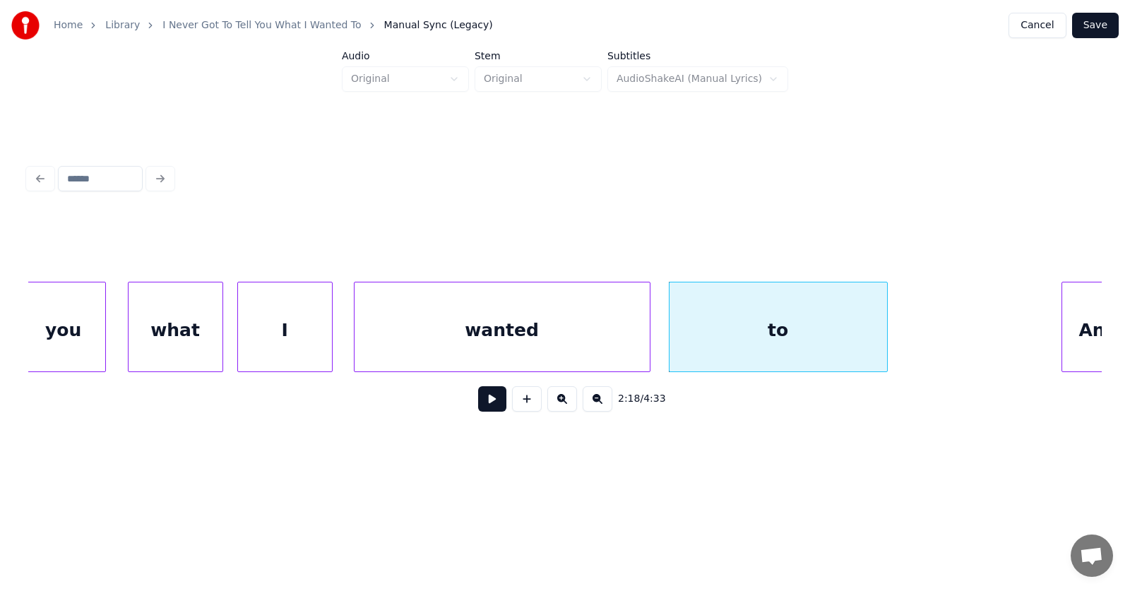
click at [884, 334] on div at bounding box center [885, 326] width 4 height 89
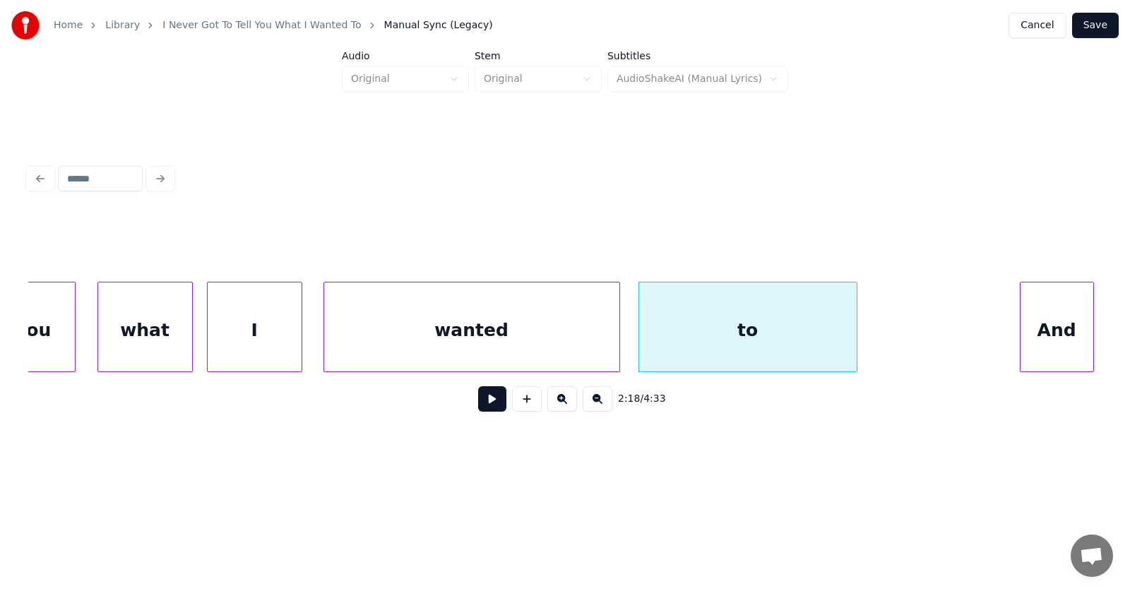
click at [1066, 335] on div "And" at bounding box center [1056, 330] width 73 height 96
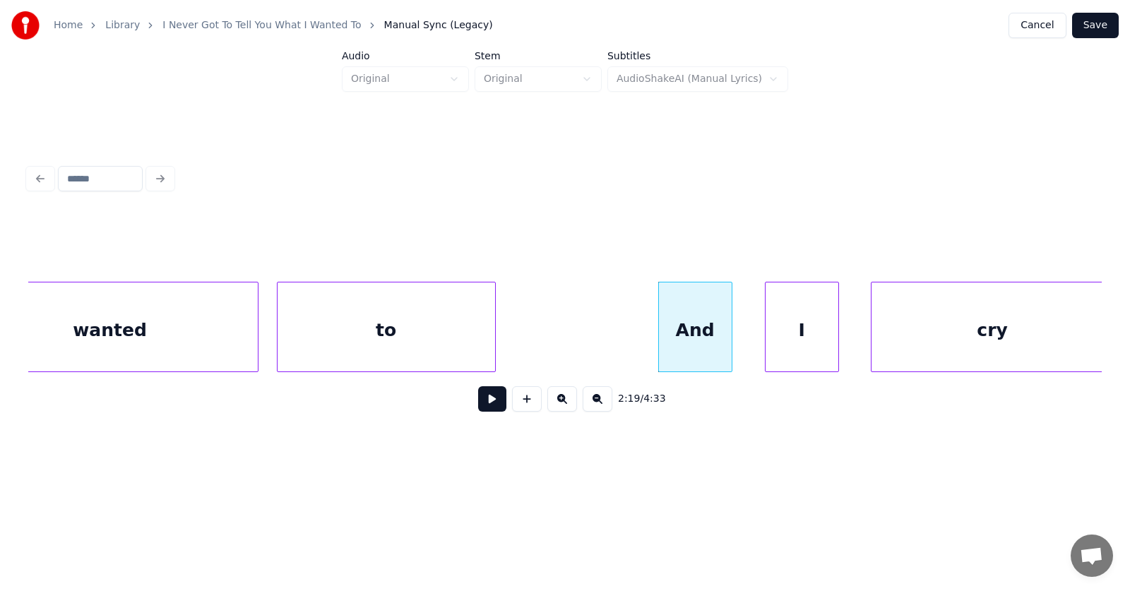
scroll to position [0, 73333]
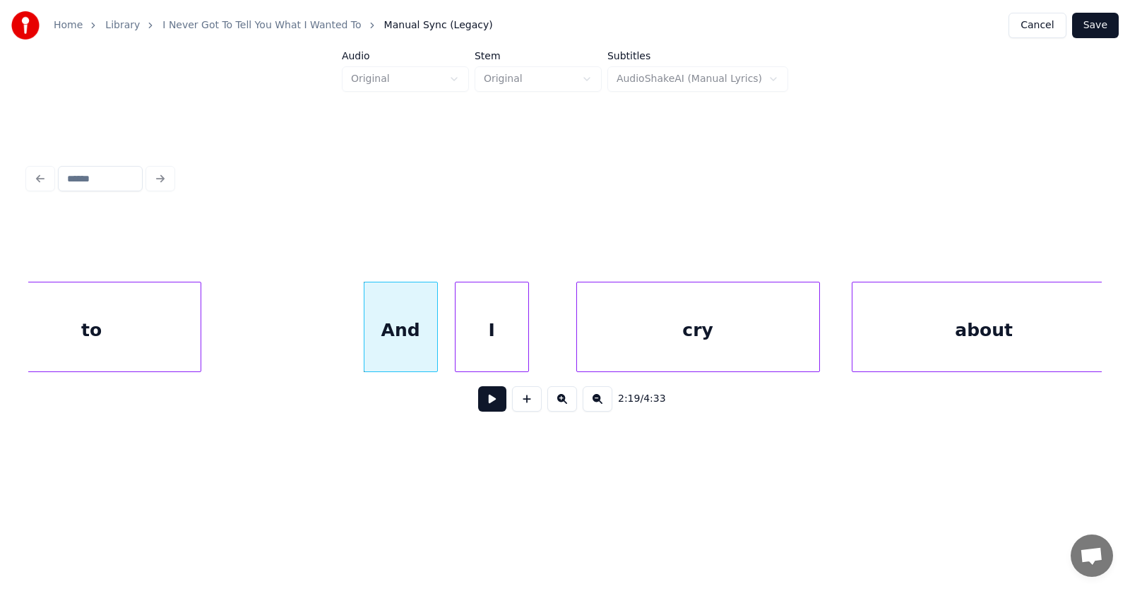
click at [486, 347] on div "I" at bounding box center [491, 330] width 73 height 96
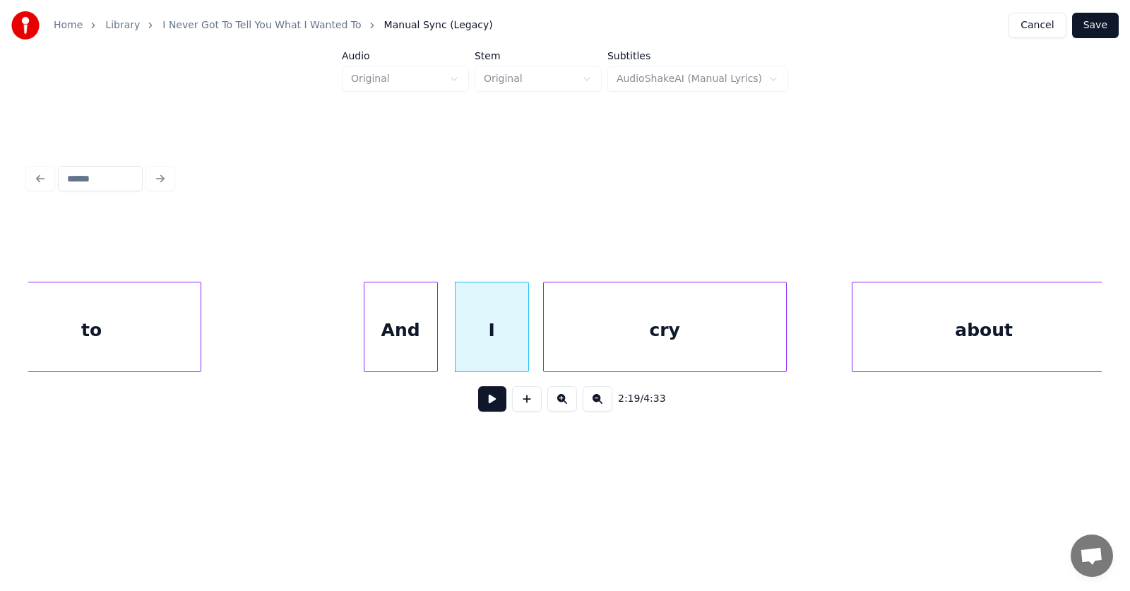
click at [590, 353] on div "cry" at bounding box center [665, 330] width 242 height 96
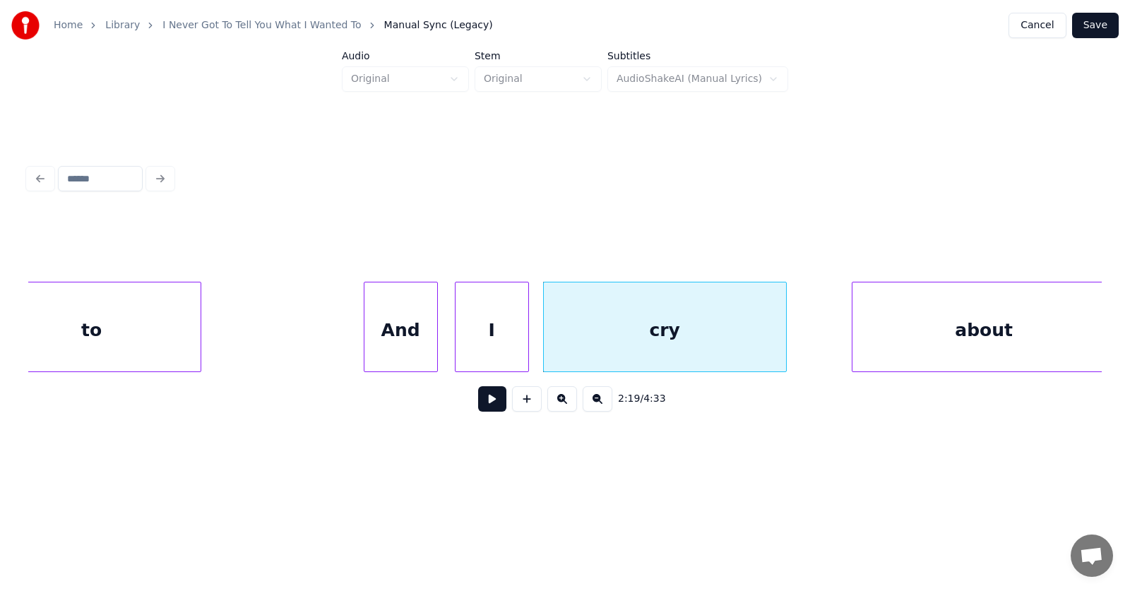
scroll to position [0, 73344]
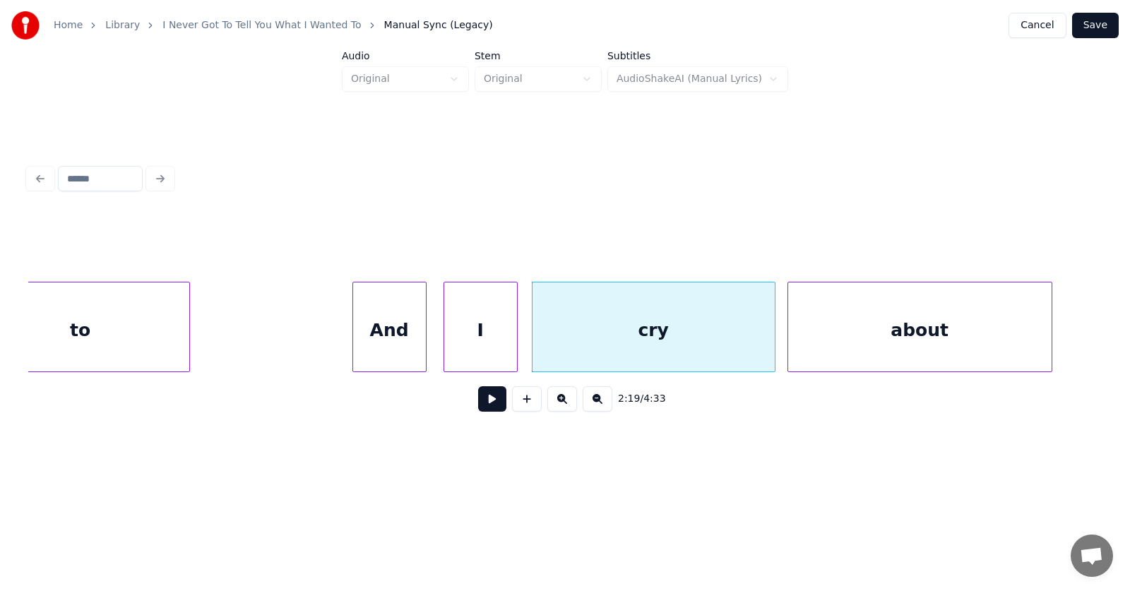
click at [832, 355] on div "about" at bounding box center [919, 330] width 263 height 96
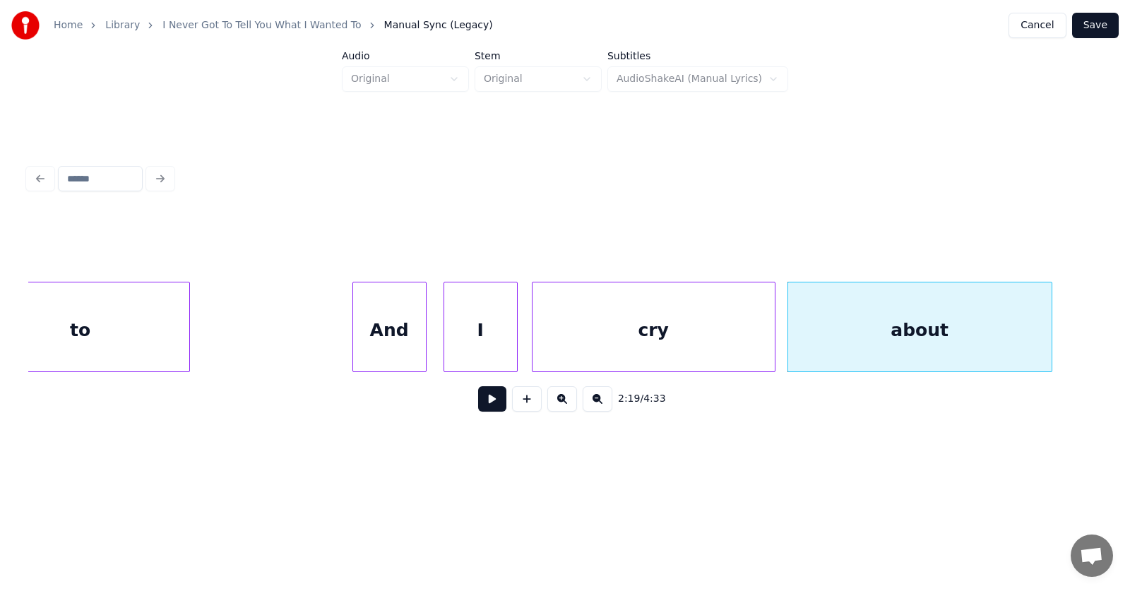
scroll to position [0, 73823]
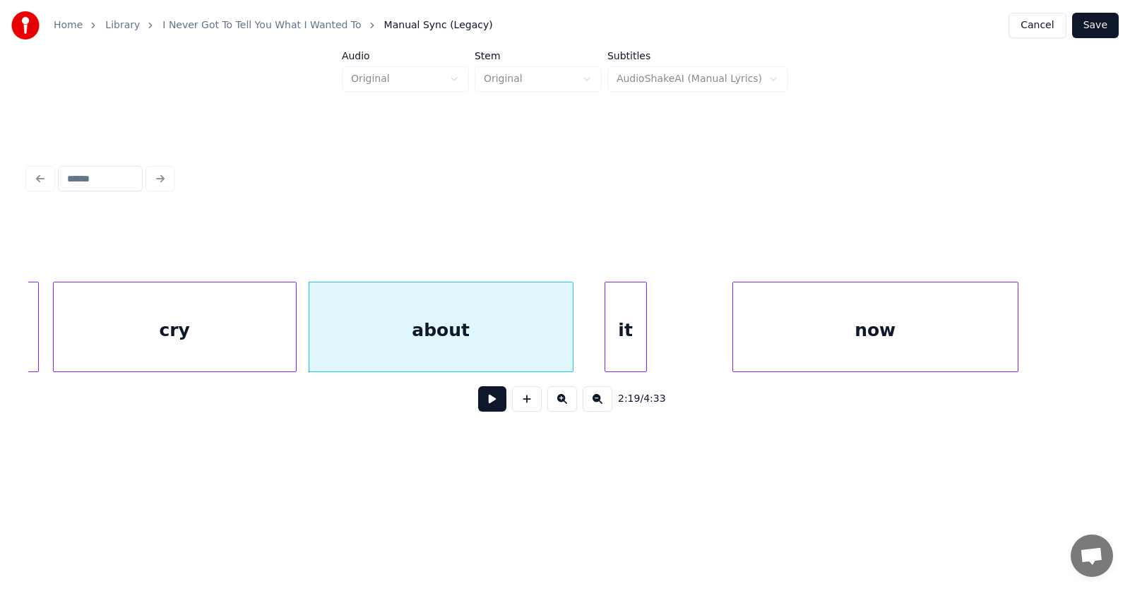
click at [614, 348] on div "it" at bounding box center [625, 330] width 41 height 96
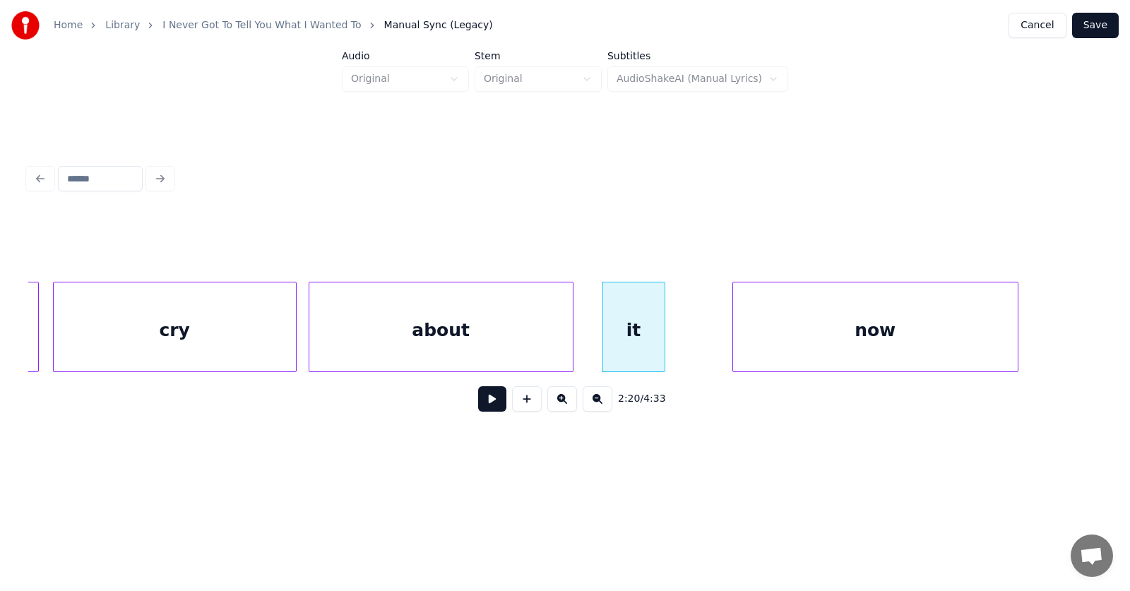
click at [662, 347] on div at bounding box center [662, 326] width 4 height 89
click at [731, 344] on div "now" at bounding box center [834, 330] width 285 height 96
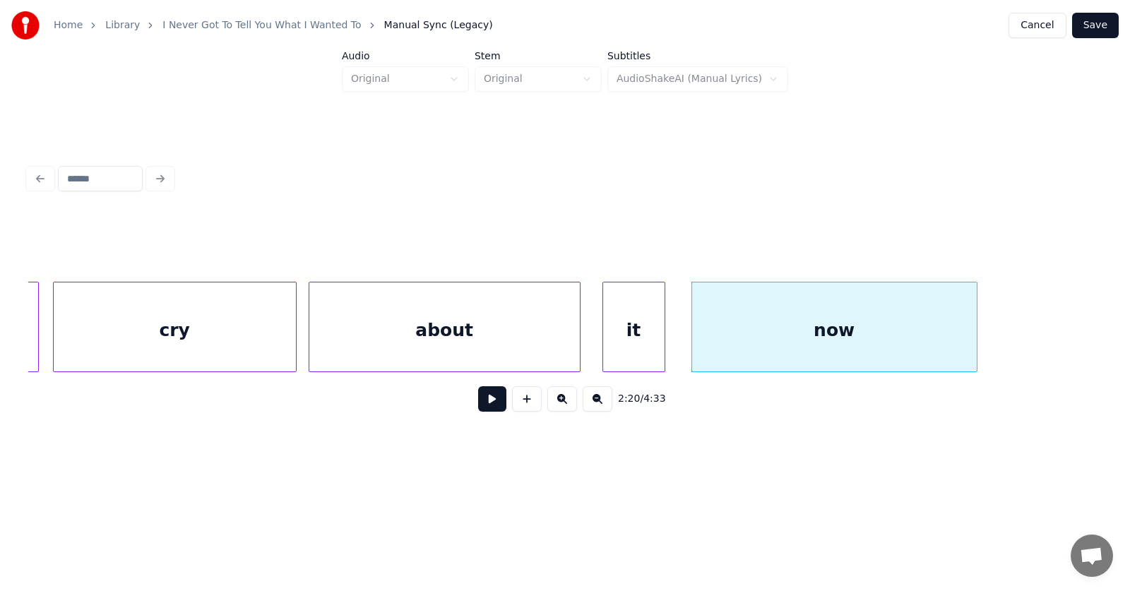
click at [578, 340] on div at bounding box center [577, 326] width 4 height 89
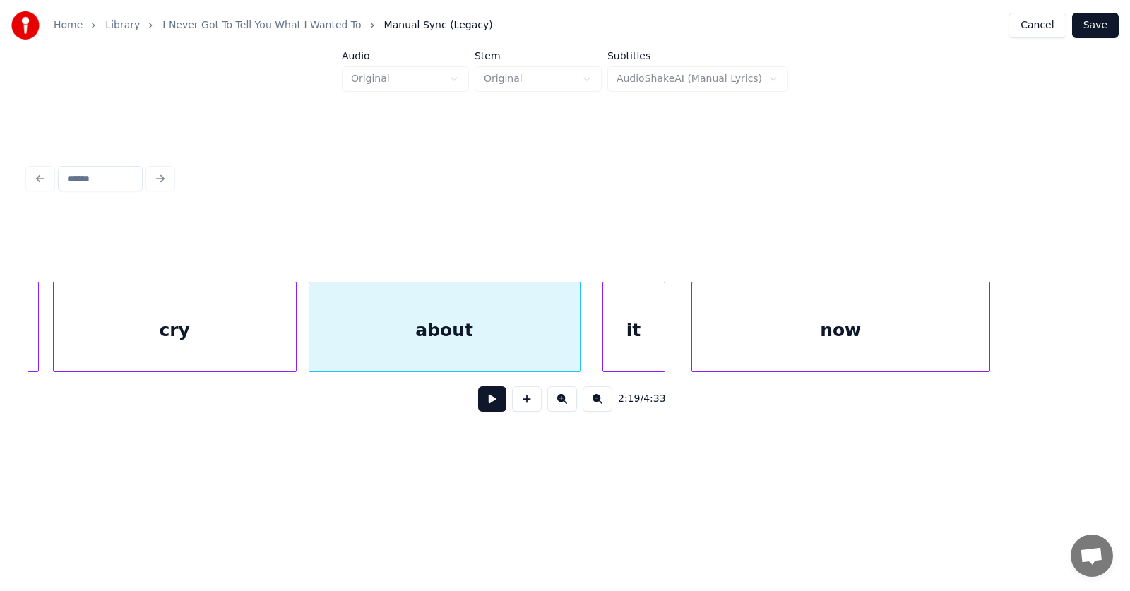
click at [989, 335] on div at bounding box center [987, 326] width 4 height 89
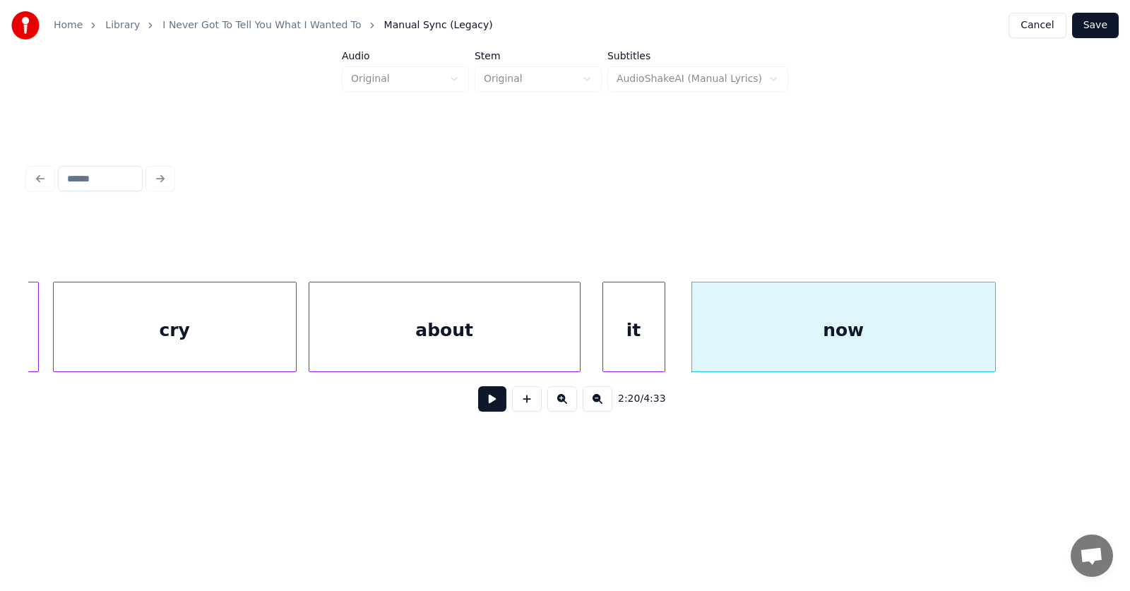
click at [478, 406] on button at bounding box center [492, 398] width 28 height 25
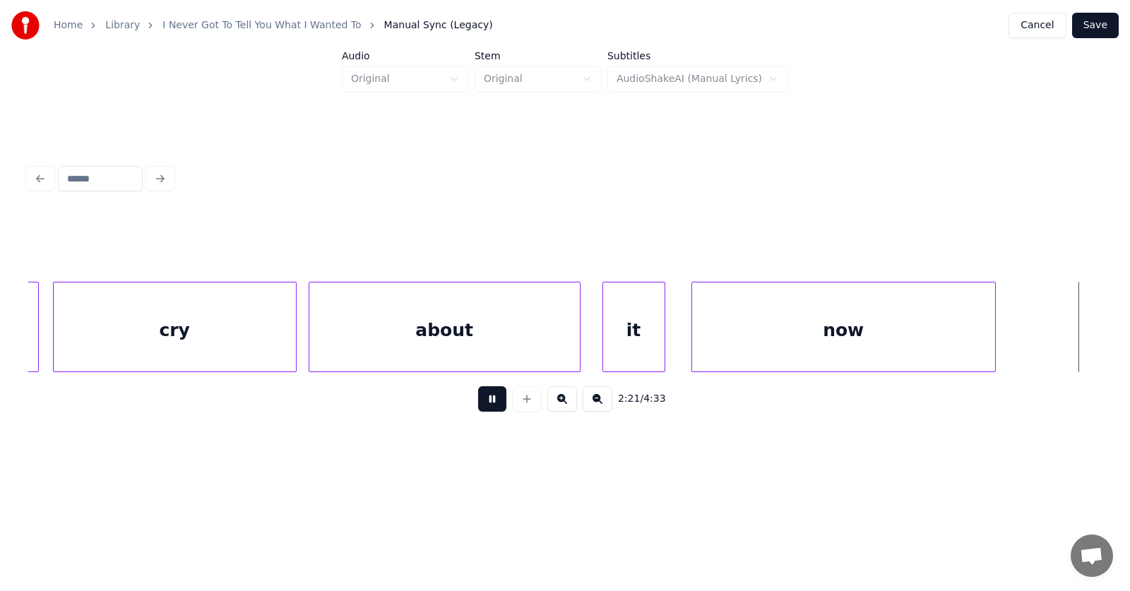
scroll to position [0, 74898]
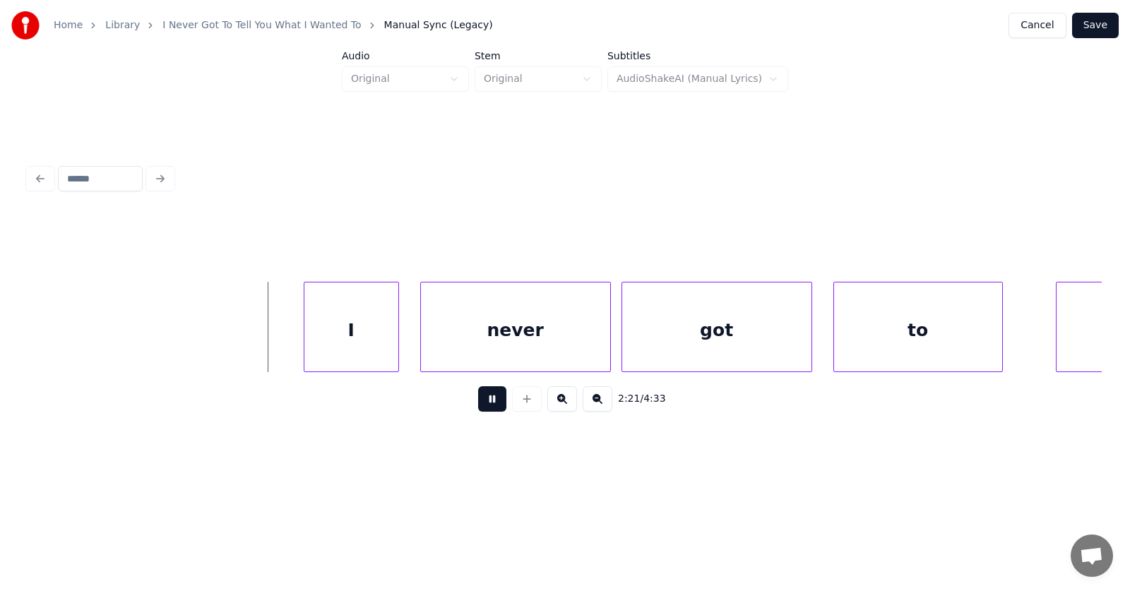
click at [478, 406] on button at bounding box center [492, 398] width 28 height 25
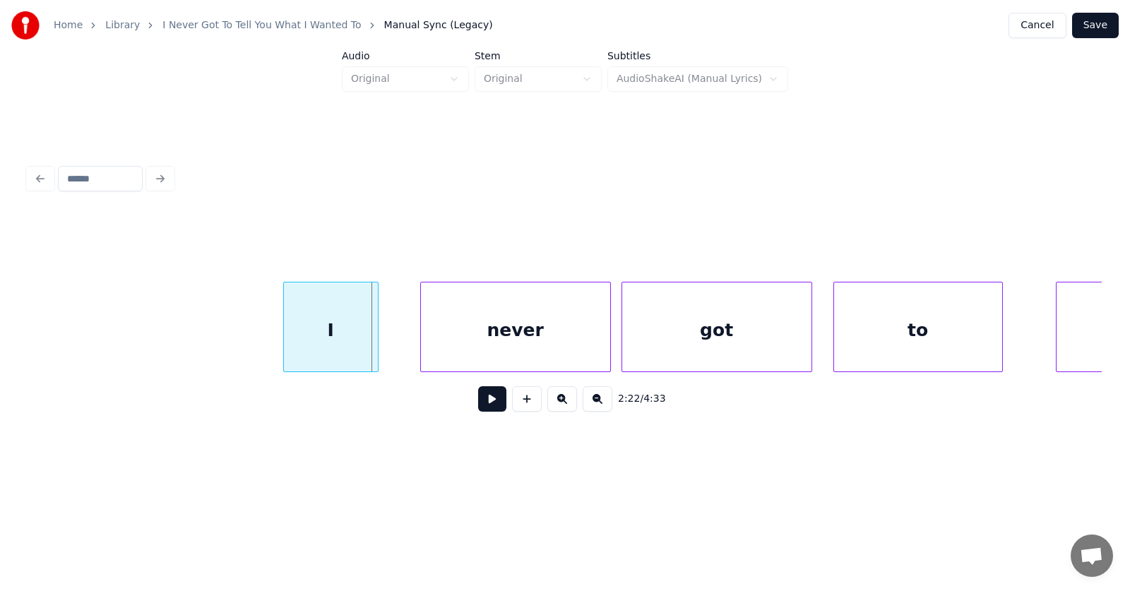
click at [327, 334] on div "I" at bounding box center [331, 330] width 94 height 96
click at [444, 352] on div "never" at bounding box center [492, 330] width 189 height 96
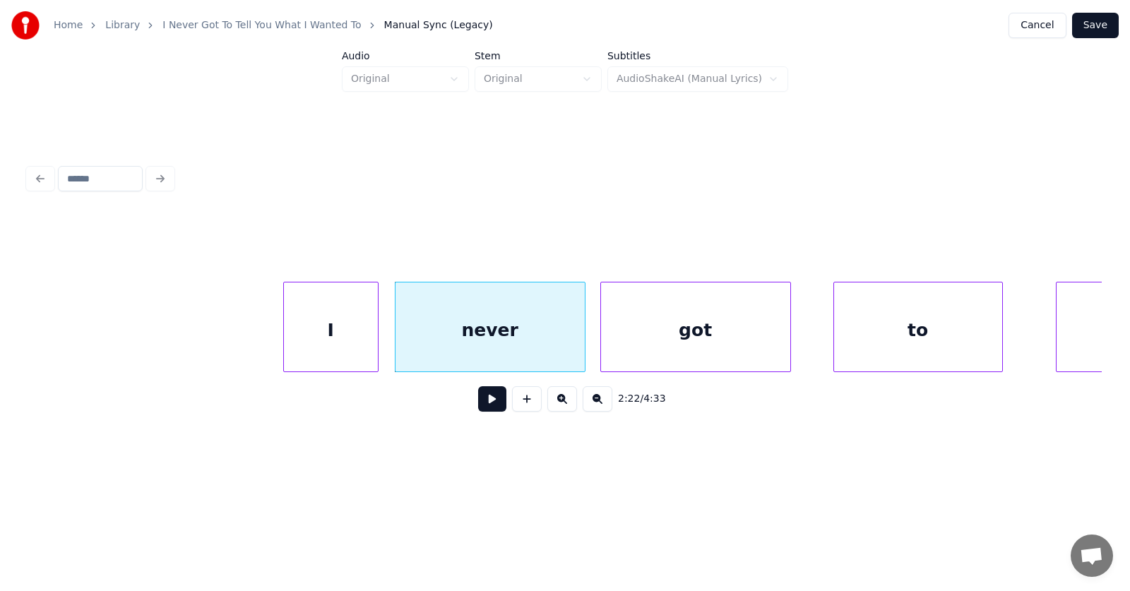
click at [627, 343] on div "got" at bounding box center [695, 330] width 189 height 96
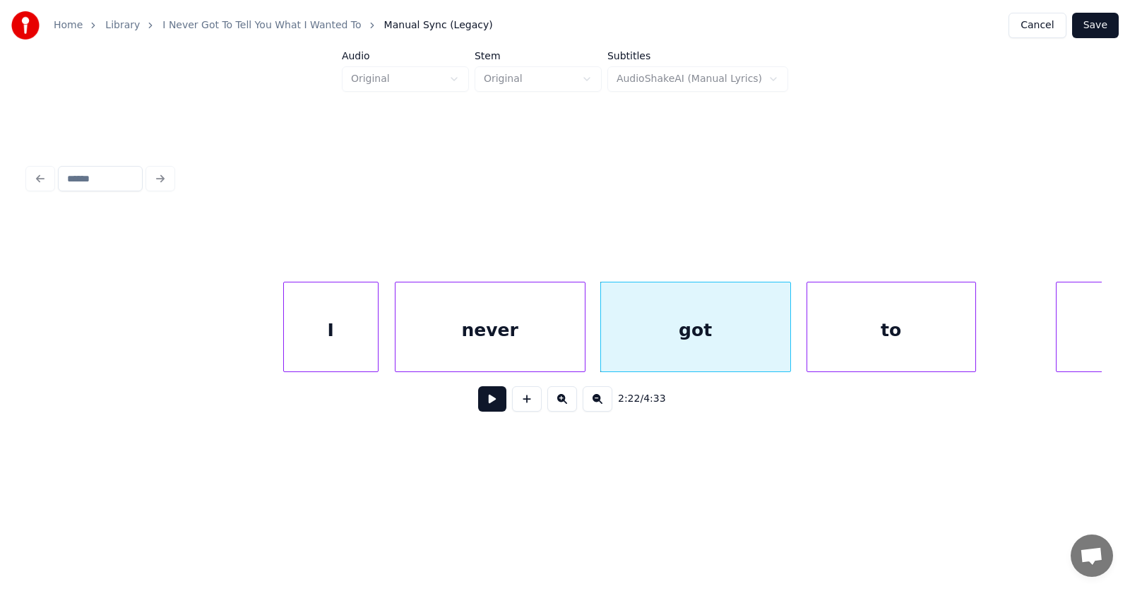
click at [854, 340] on div "to" at bounding box center [891, 330] width 168 height 96
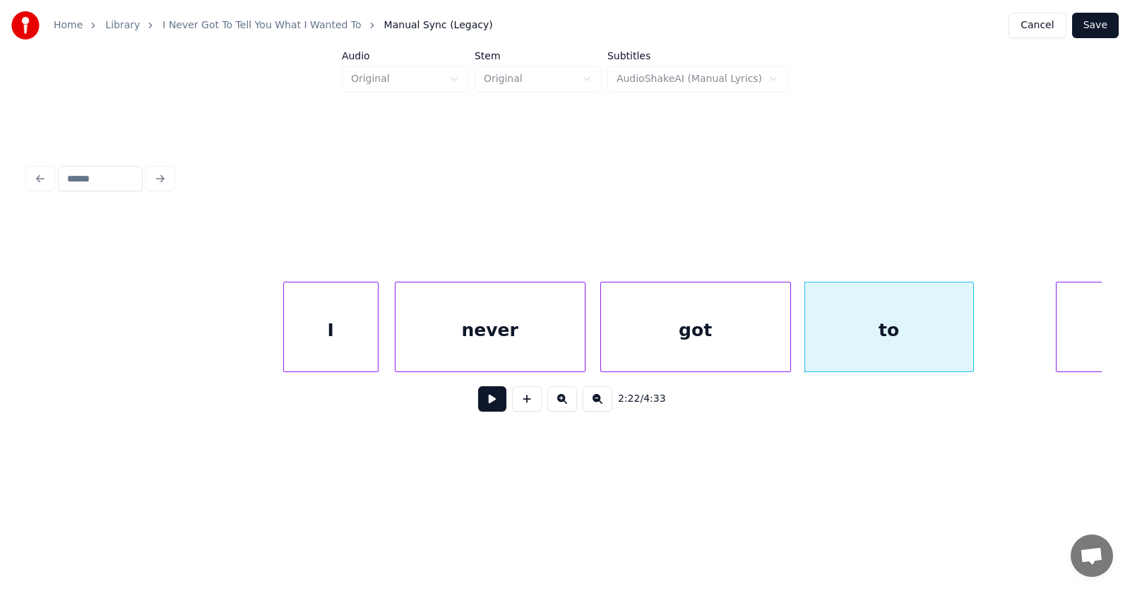
scroll to position [0, 75038]
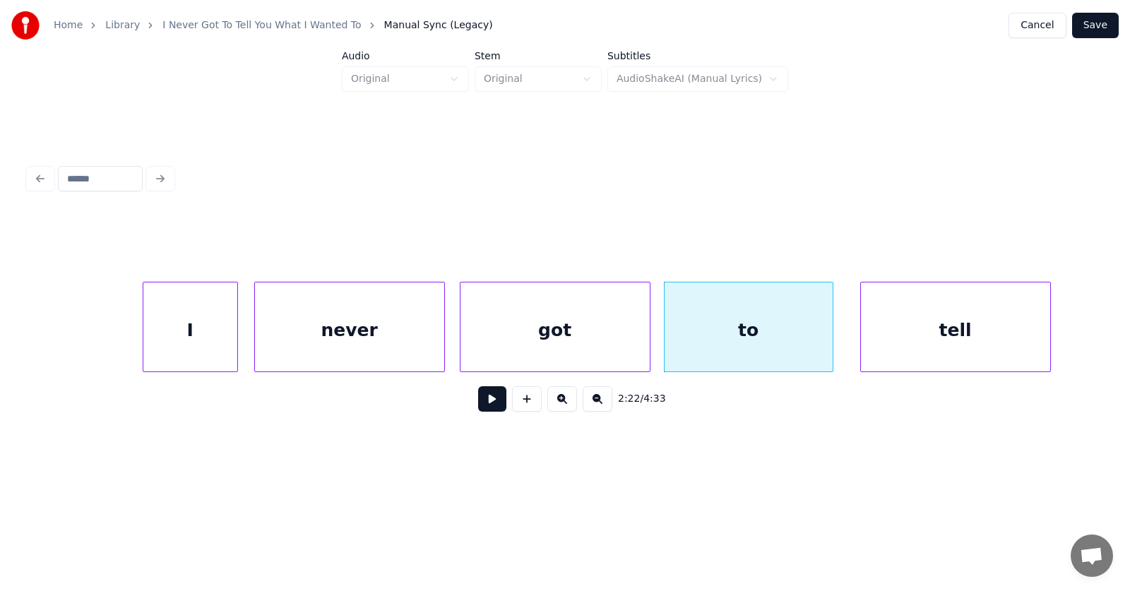
click at [1011, 322] on div "tell" at bounding box center [955, 330] width 189 height 96
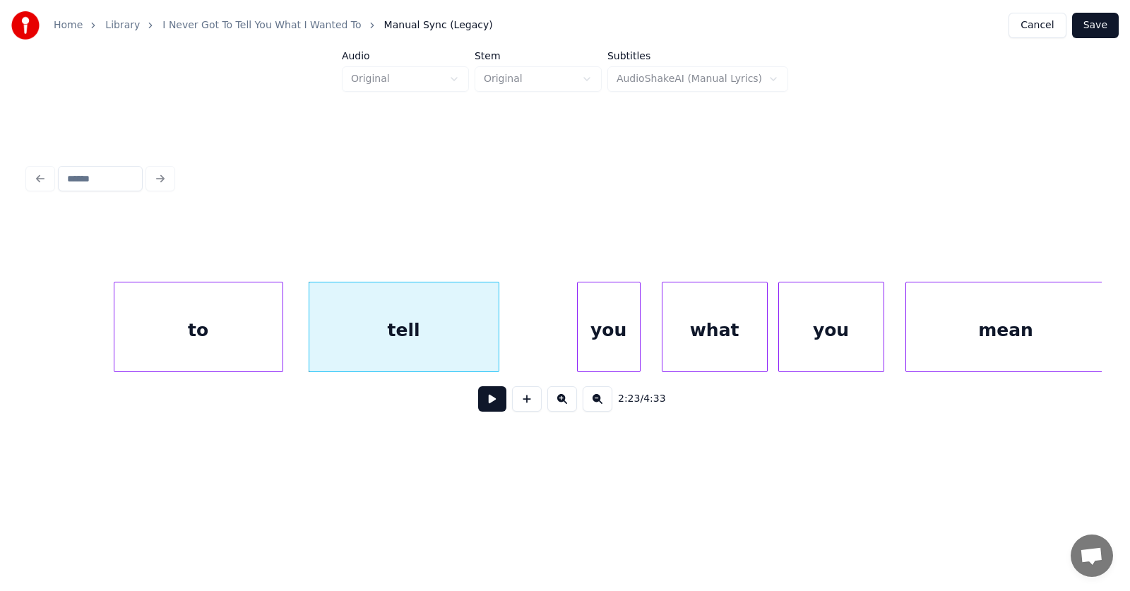
scroll to position [0, 75980]
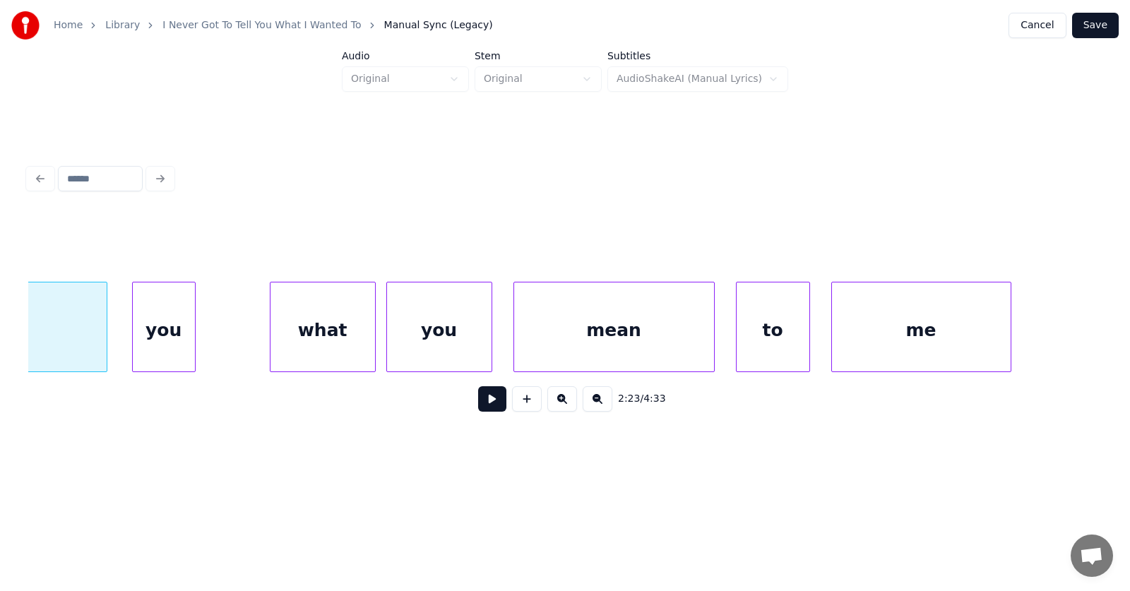
click at [177, 349] on div "you" at bounding box center [164, 330] width 62 height 96
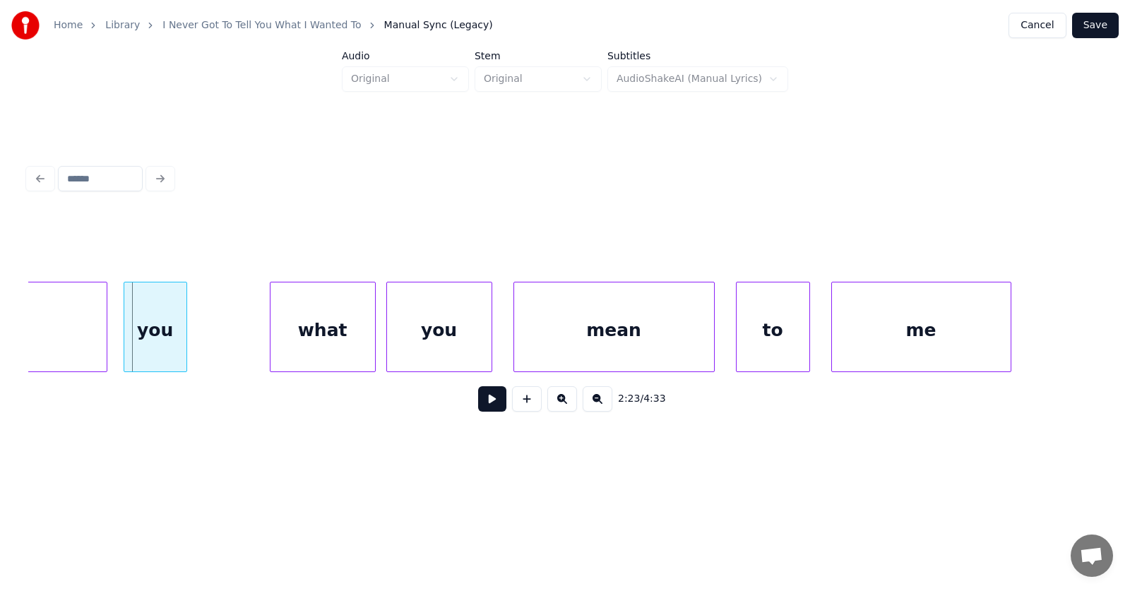
click at [165, 349] on div "you" at bounding box center [155, 330] width 62 height 96
click at [266, 342] on div "what" at bounding box center [266, 330] width 104 height 96
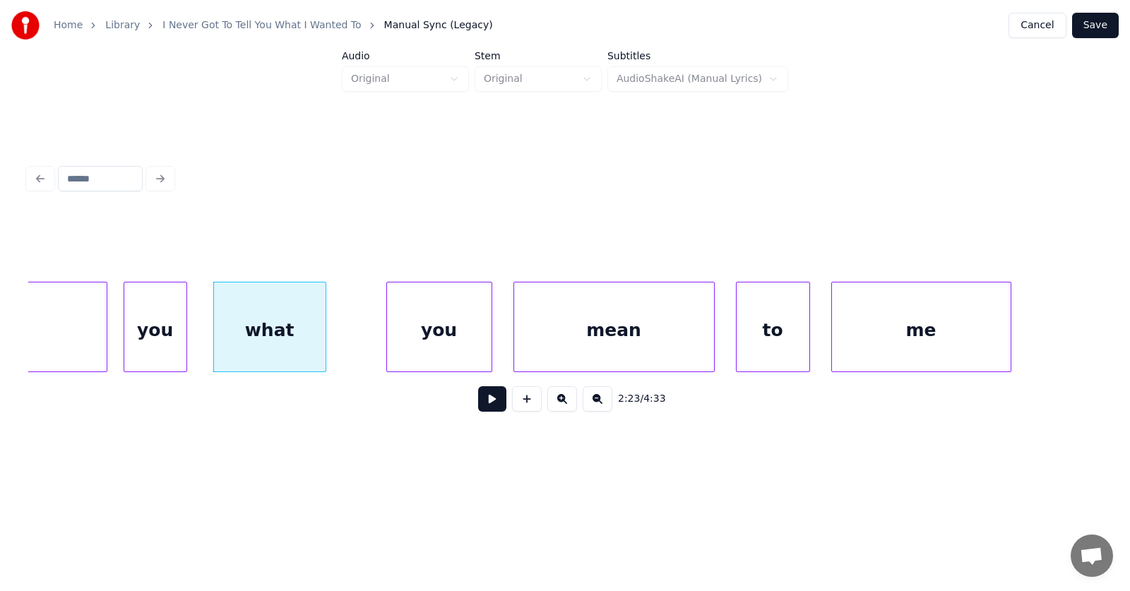
click at [325, 341] on div at bounding box center [323, 326] width 4 height 89
click at [396, 343] on div "you" at bounding box center [407, 330] width 104 height 96
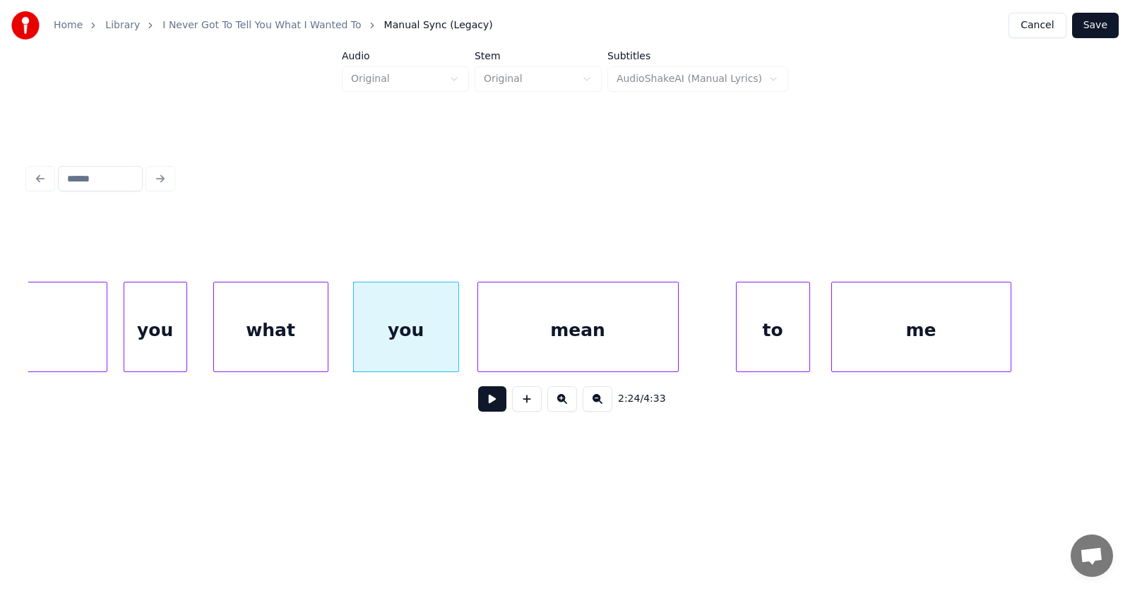
click at [541, 342] on div "mean" at bounding box center [578, 330] width 200 height 96
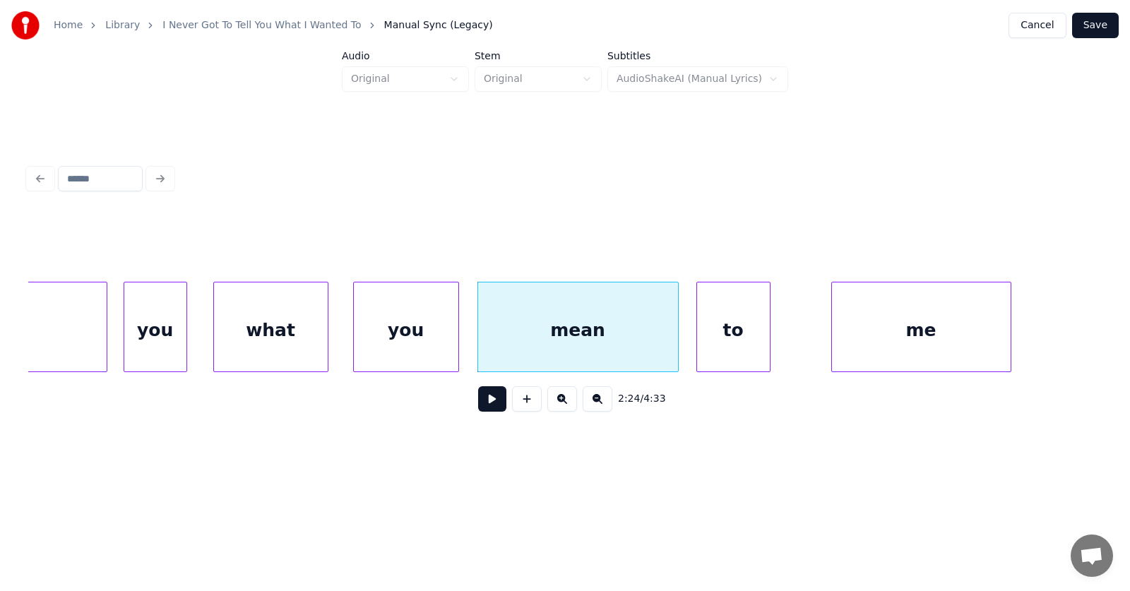
click at [734, 347] on div "to" at bounding box center [733, 330] width 73 height 96
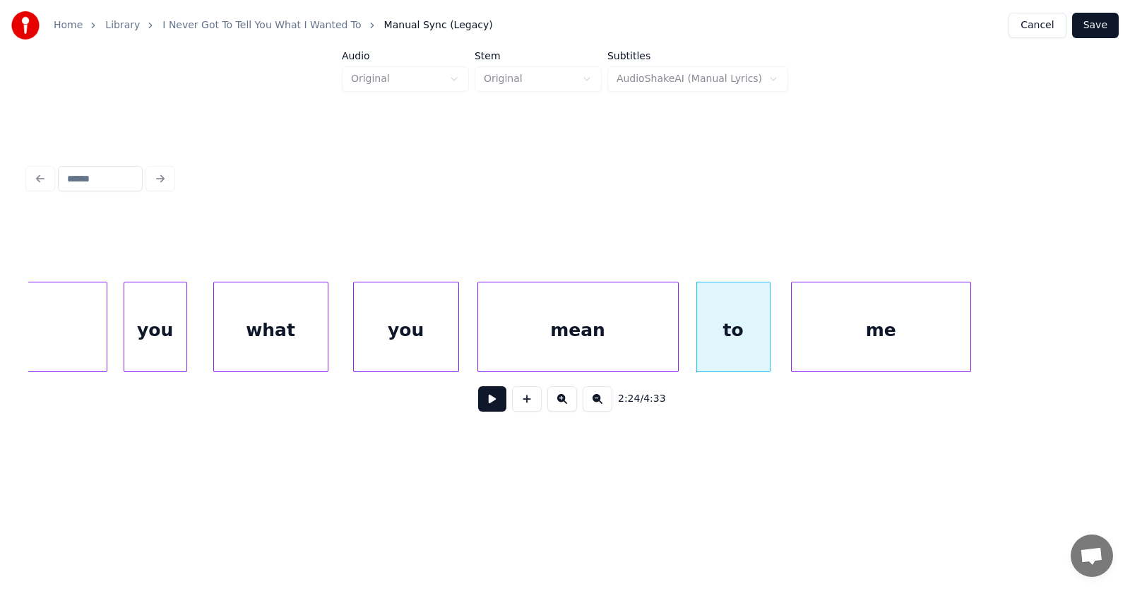
click at [820, 349] on div "me" at bounding box center [880, 330] width 179 height 96
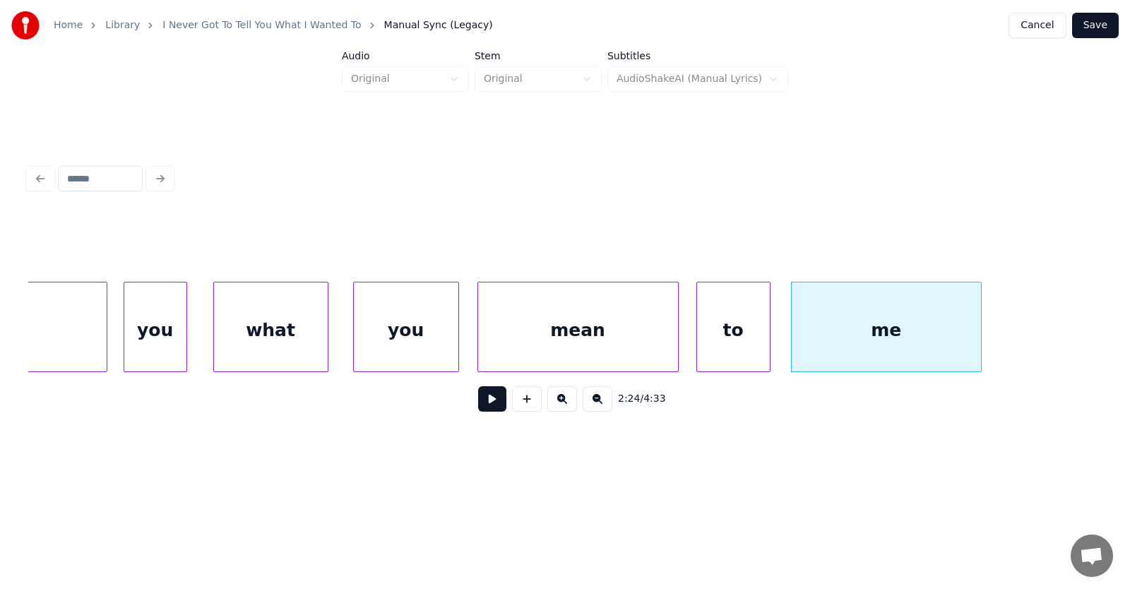
click at [981, 329] on div at bounding box center [978, 326] width 4 height 89
click at [490, 400] on button at bounding box center [492, 398] width 28 height 25
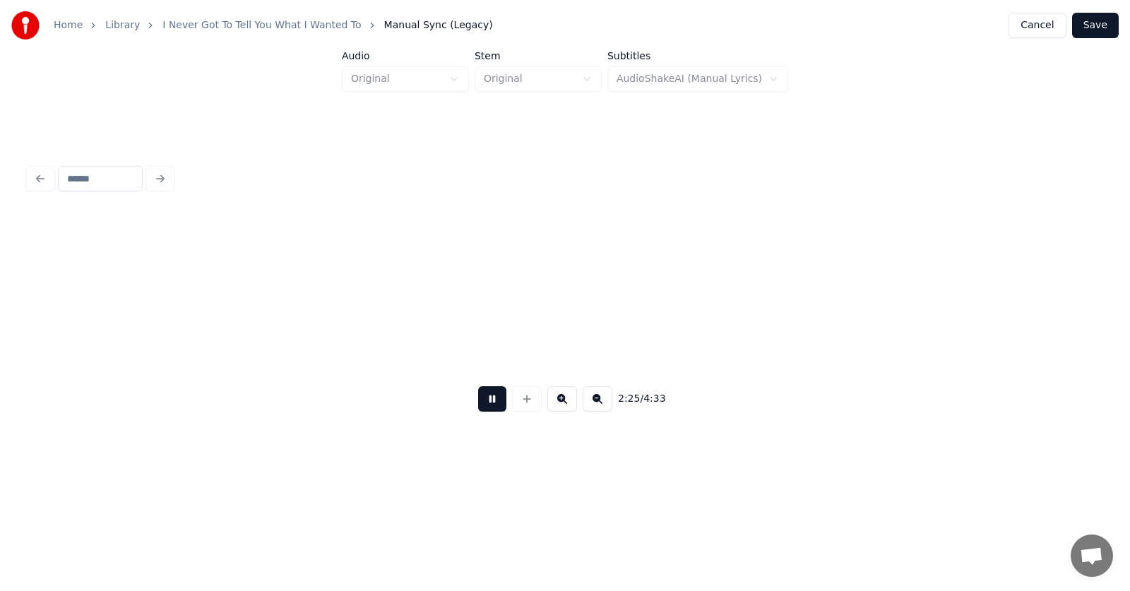
scroll to position [0, 77059]
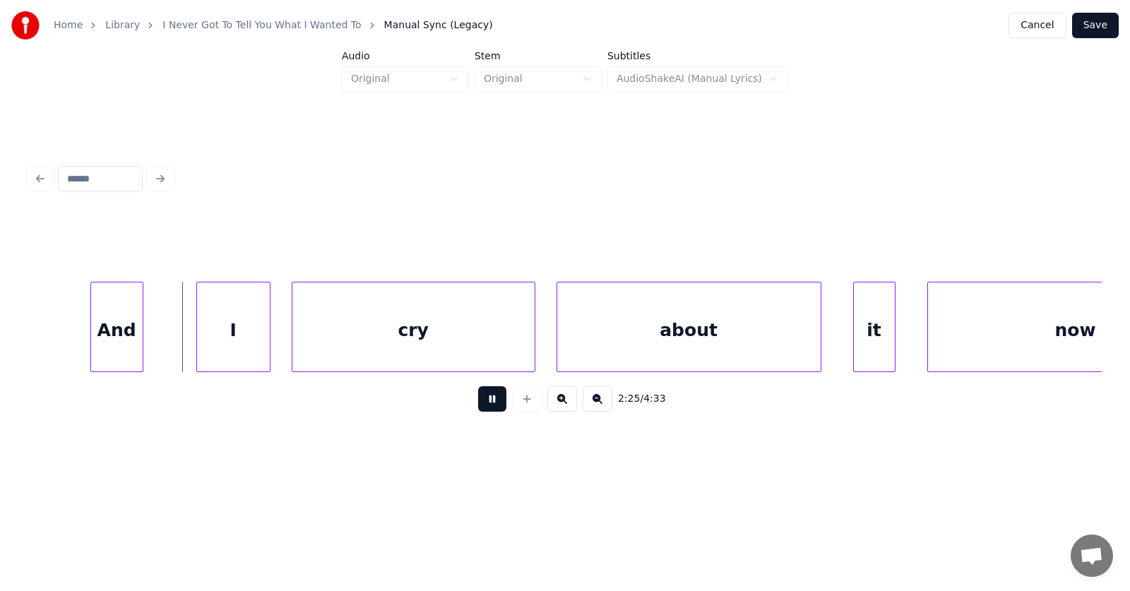
click at [490, 400] on button at bounding box center [492, 398] width 28 height 25
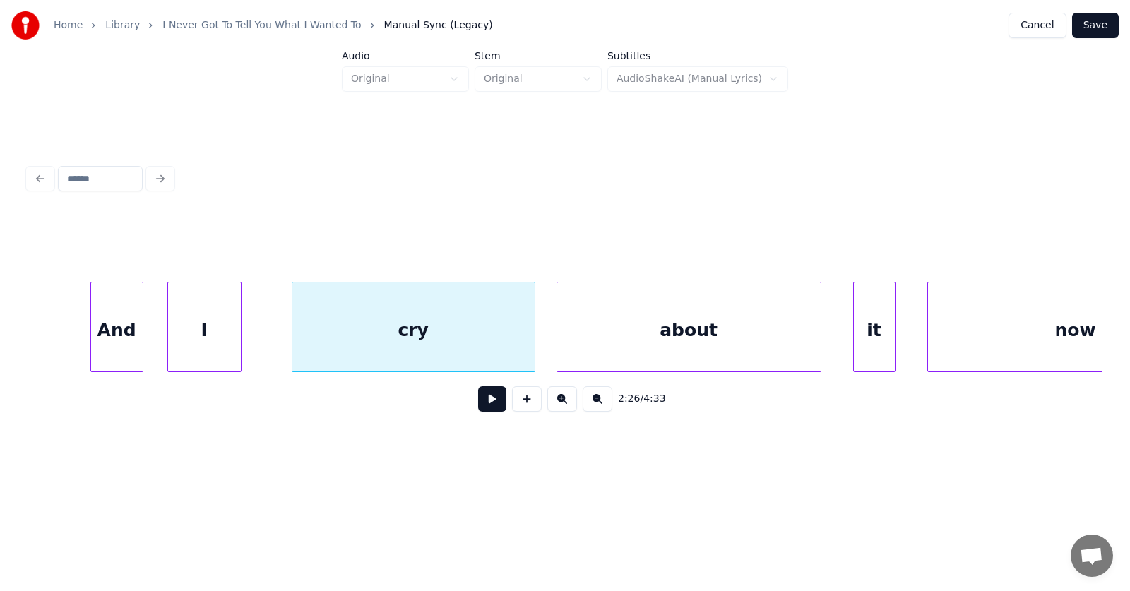
click at [203, 351] on div "I" at bounding box center [204, 330] width 73 height 96
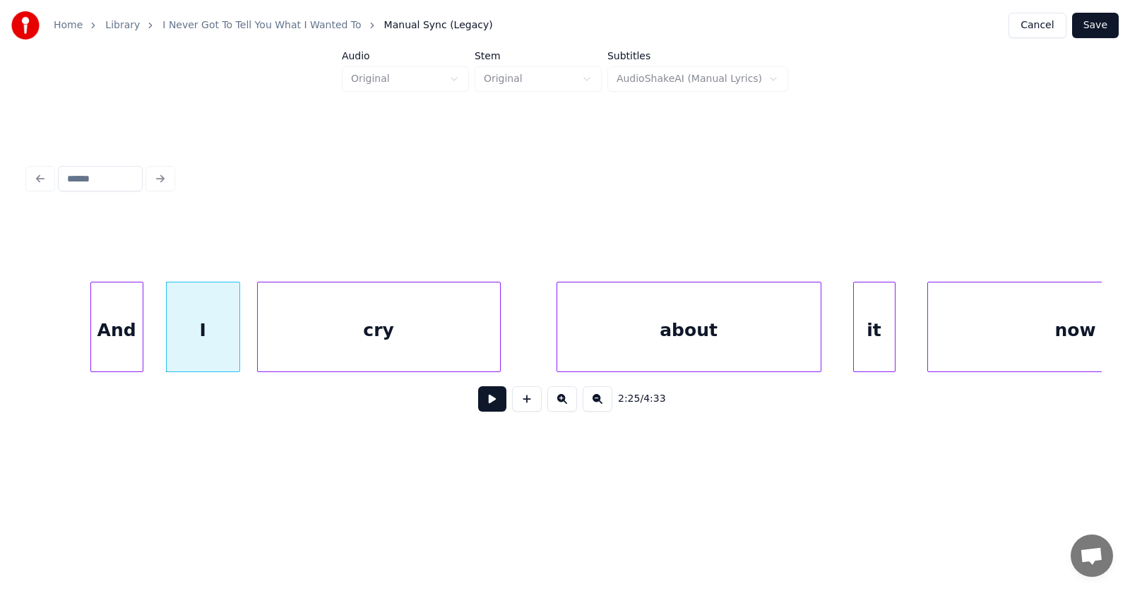
click at [333, 345] on div "cry" at bounding box center [379, 330] width 242 height 96
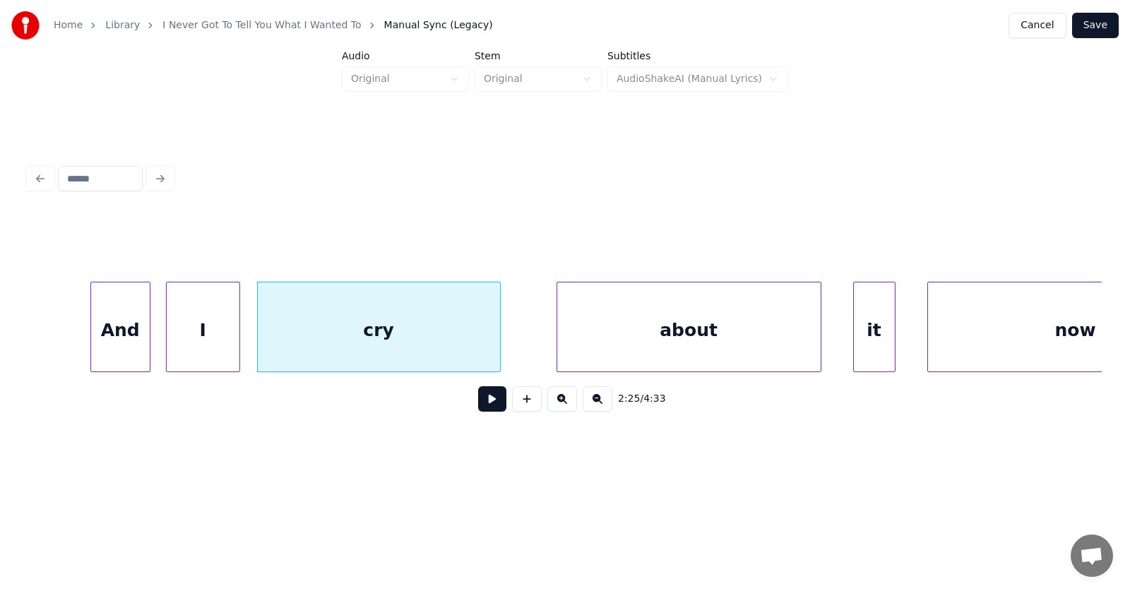
click at [146, 337] on div at bounding box center [147, 326] width 4 height 89
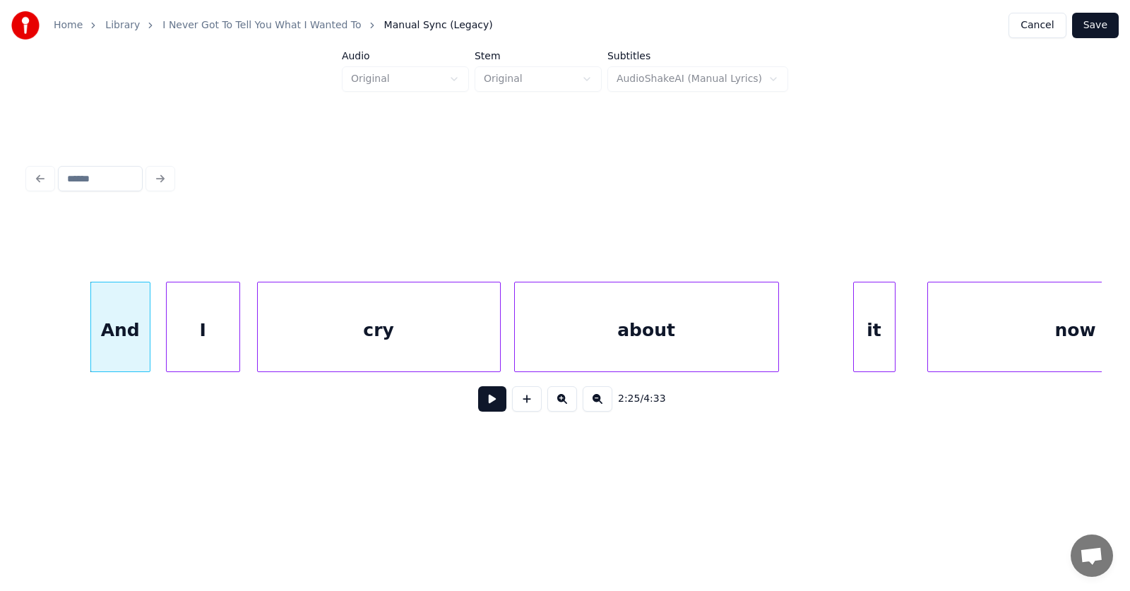
click at [624, 342] on div "about" at bounding box center [646, 330] width 263 height 96
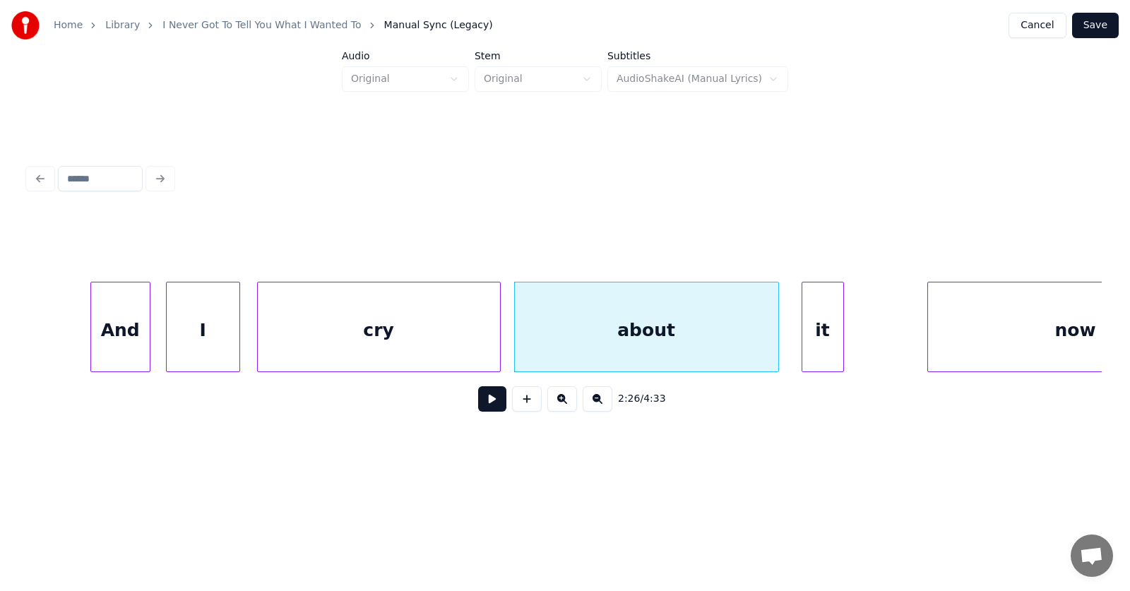
click at [833, 352] on div "it" at bounding box center [822, 330] width 41 height 96
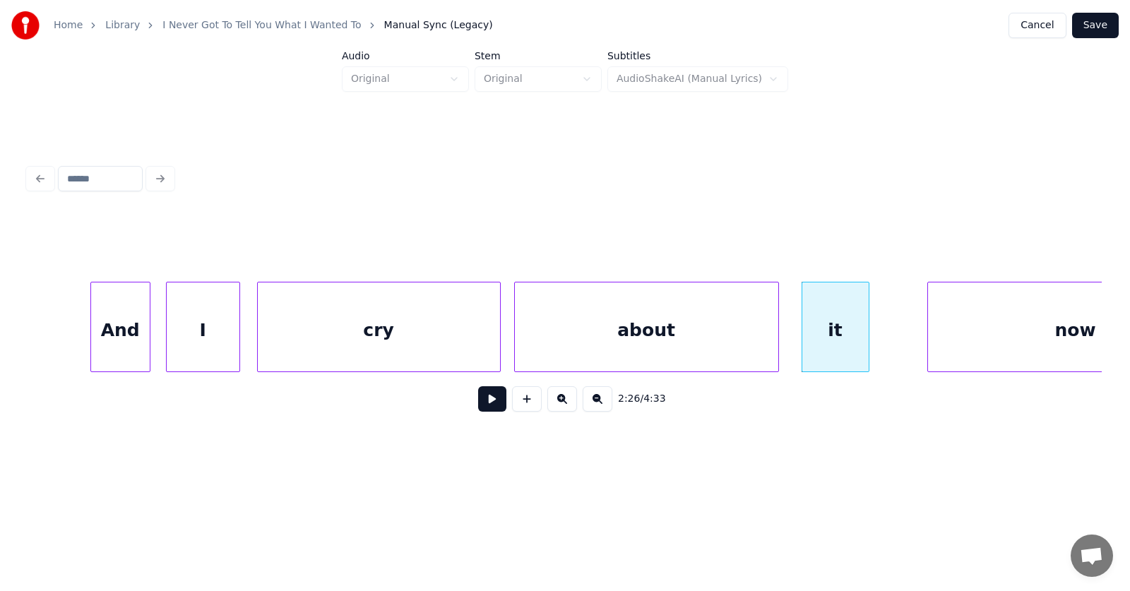
click at [868, 338] on div at bounding box center [866, 326] width 4 height 89
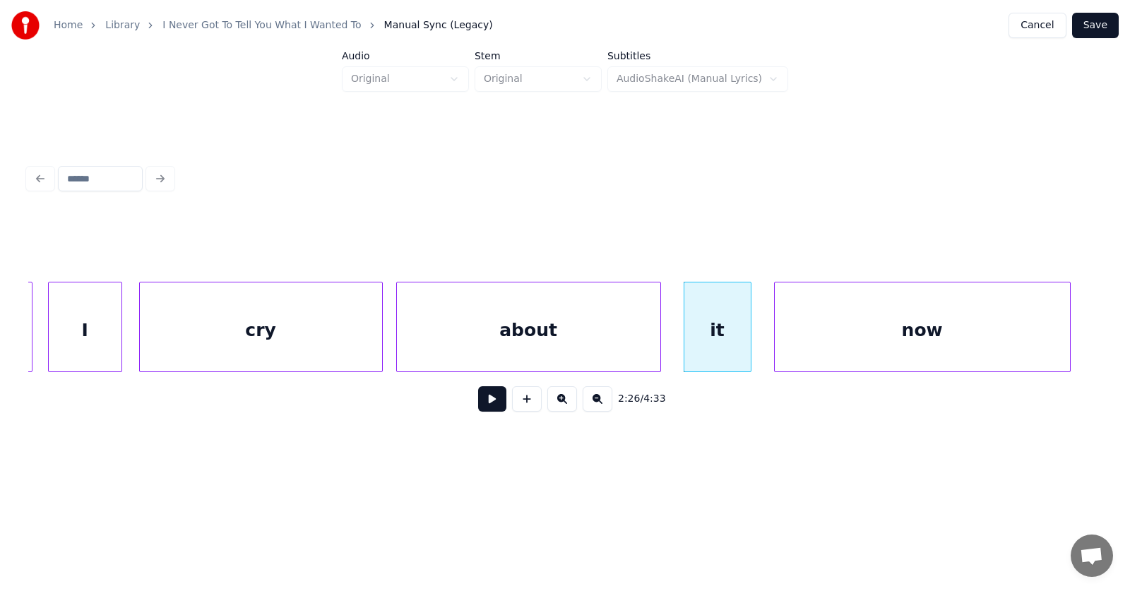
click at [904, 345] on div "now" at bounding box center [922, 330] width 295 height 96
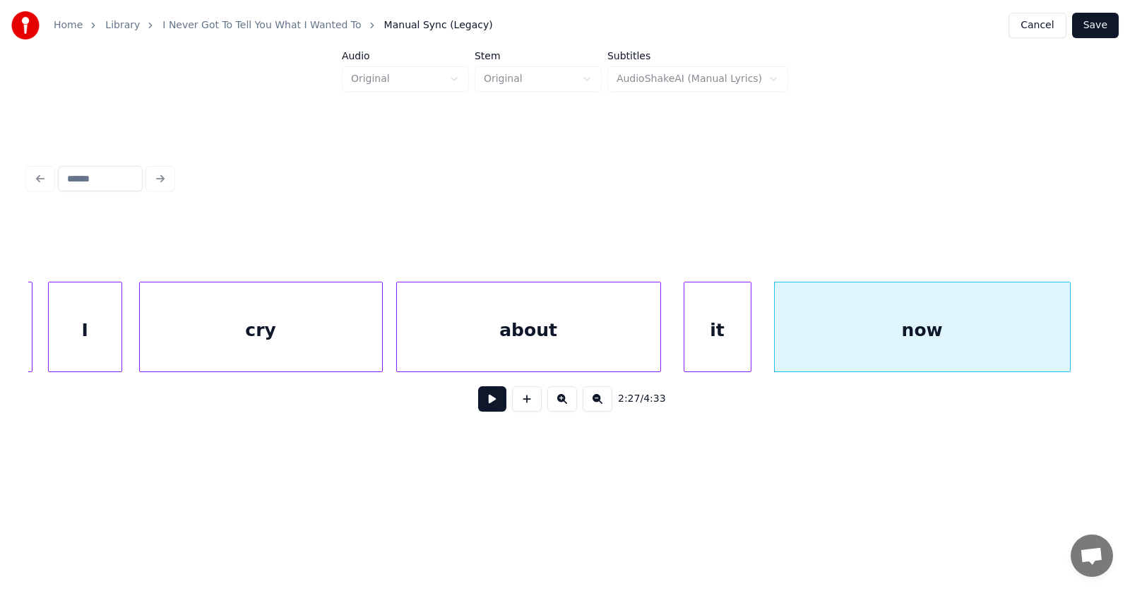
click at [485, 405] on button at bounding box center [492, 398] width 28 height 25
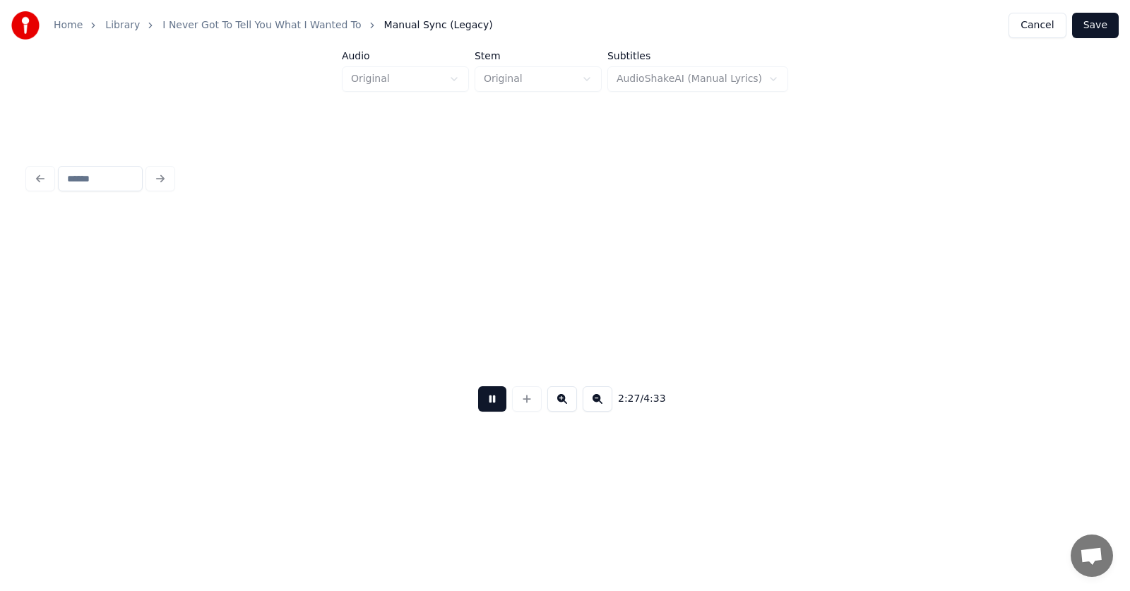
scroll to position [0, 78251]
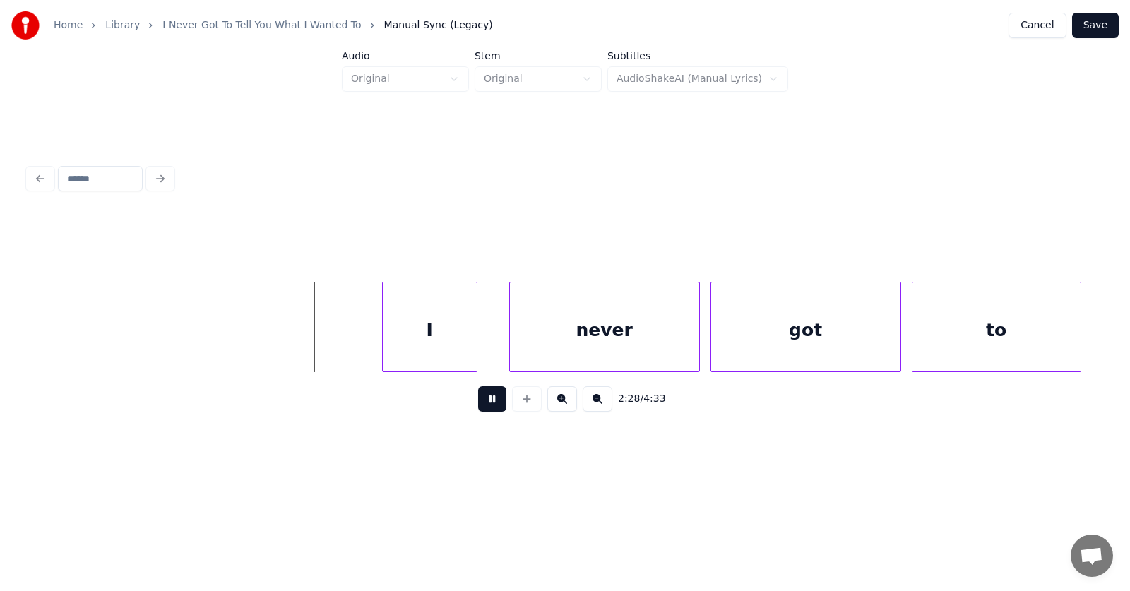
click at [485, 405] on button at bounding box center [492, 398] width 28 height 25
click at [412, 340] on div "I" at bounding box center [411, 330] width 94 height 96
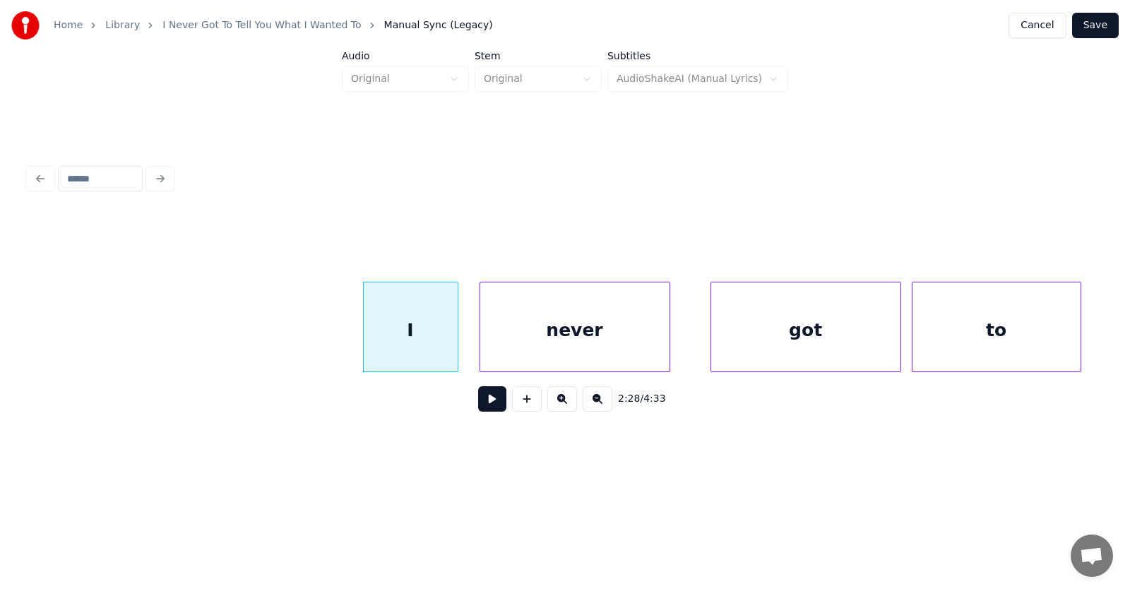
click at [553, 340] on div "never" at bounding box center [574, 330] width 189 height 96
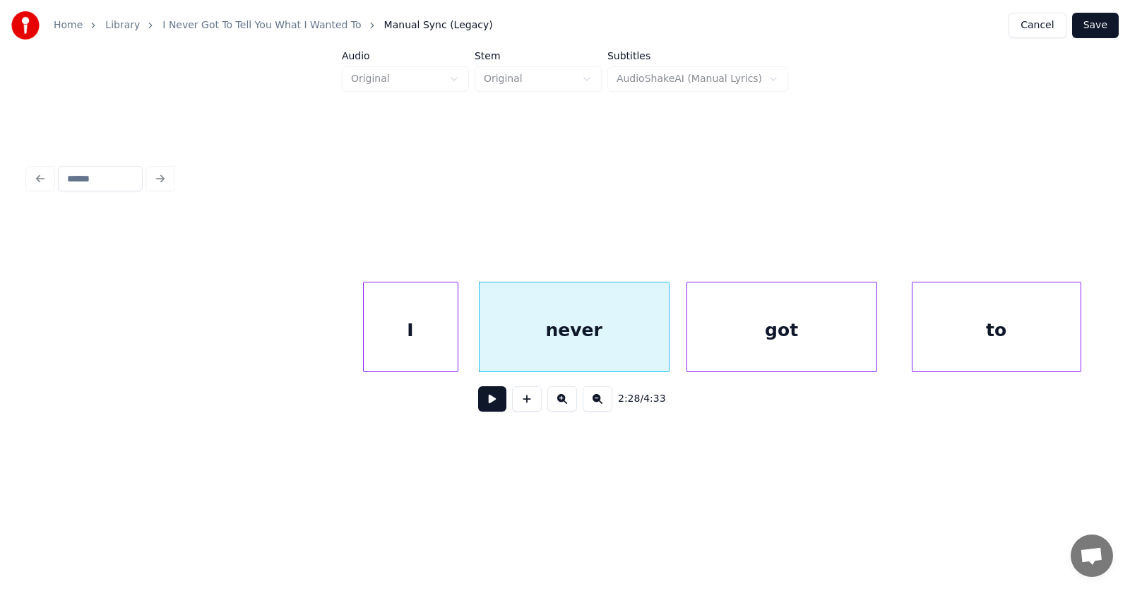
click at [729, 336] on div "got" at bounding box center [781, 330] width 189 height 96
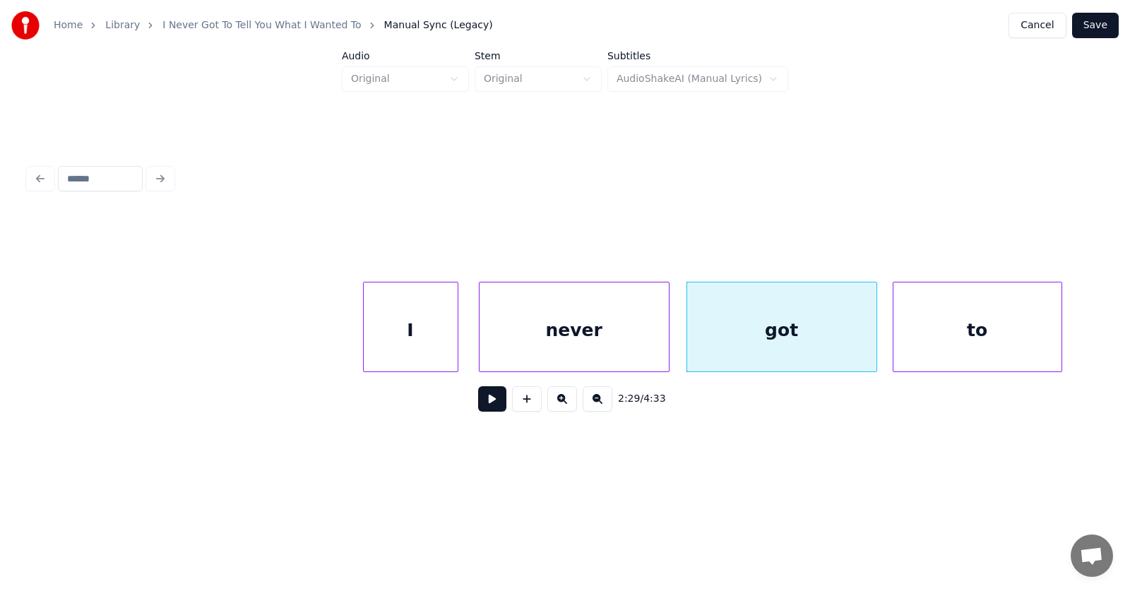
click at [919, 343] on div "to" at bounding box center [977, 330] width 168 height 96
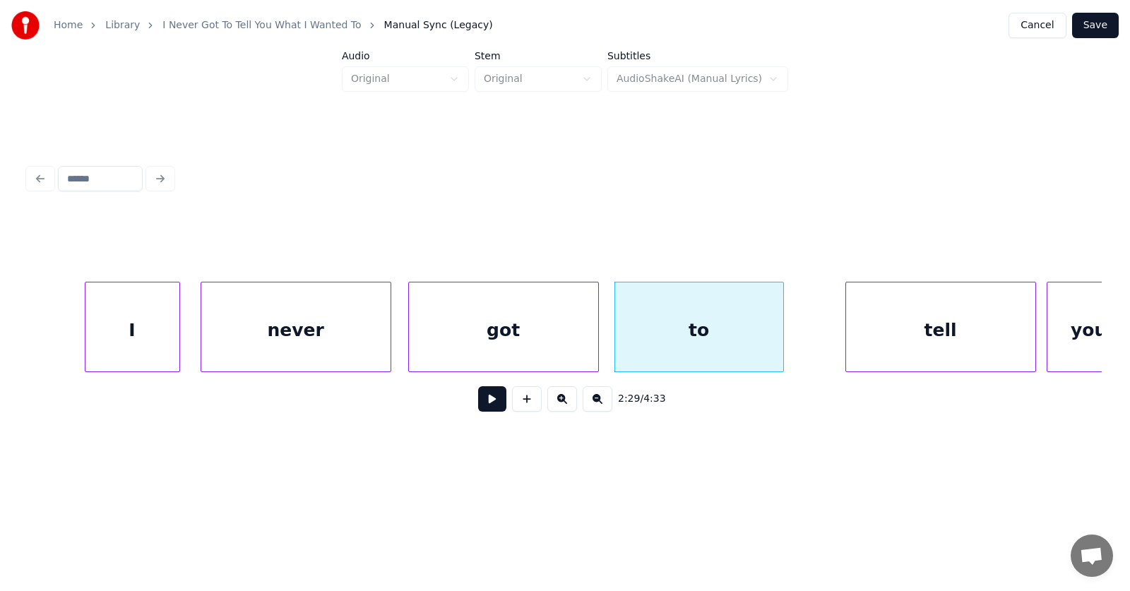
scroll to position [0, 78627]
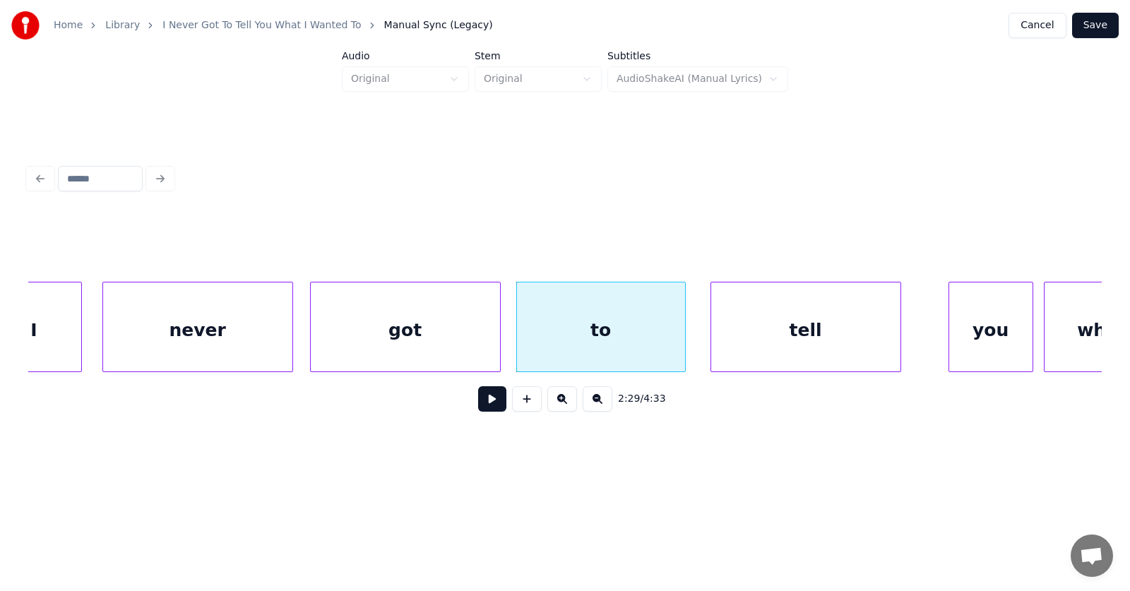
click at [781, 341] on div "tell" at bounding box center [805, 330] width 189 height 96
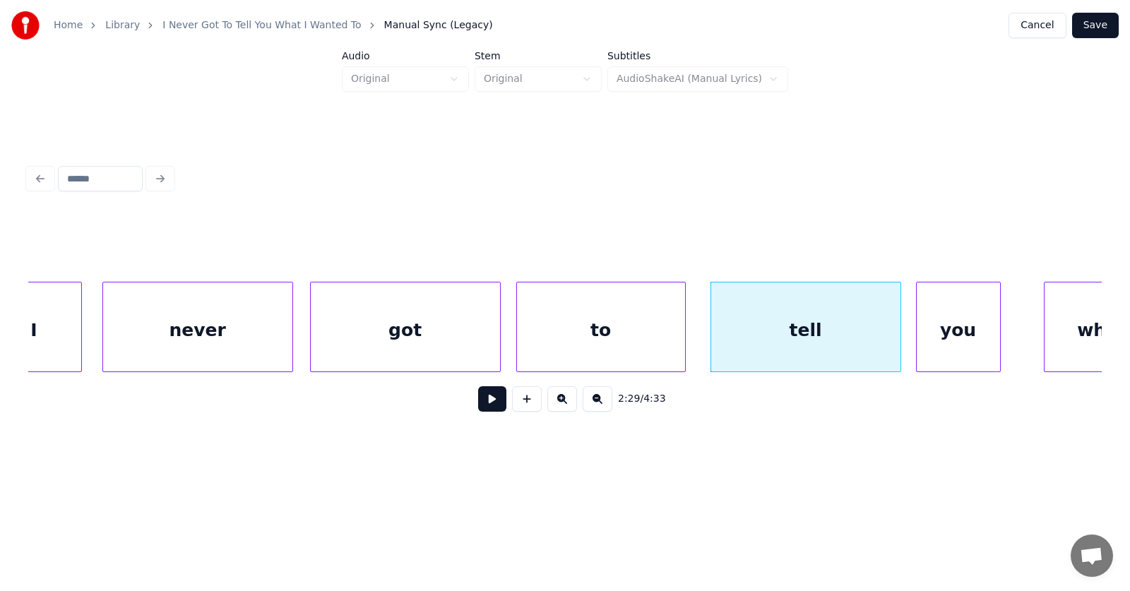
click at [945, 344] on div "you" at bounding box center [957, 330] width 83 height 96
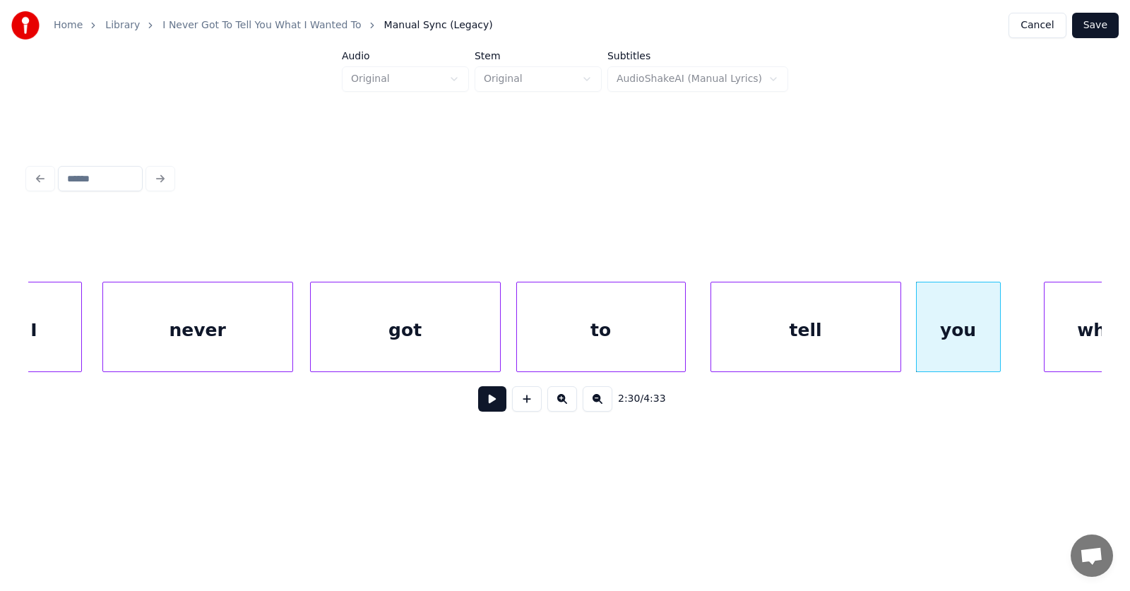
scroll to position [0, 78681]
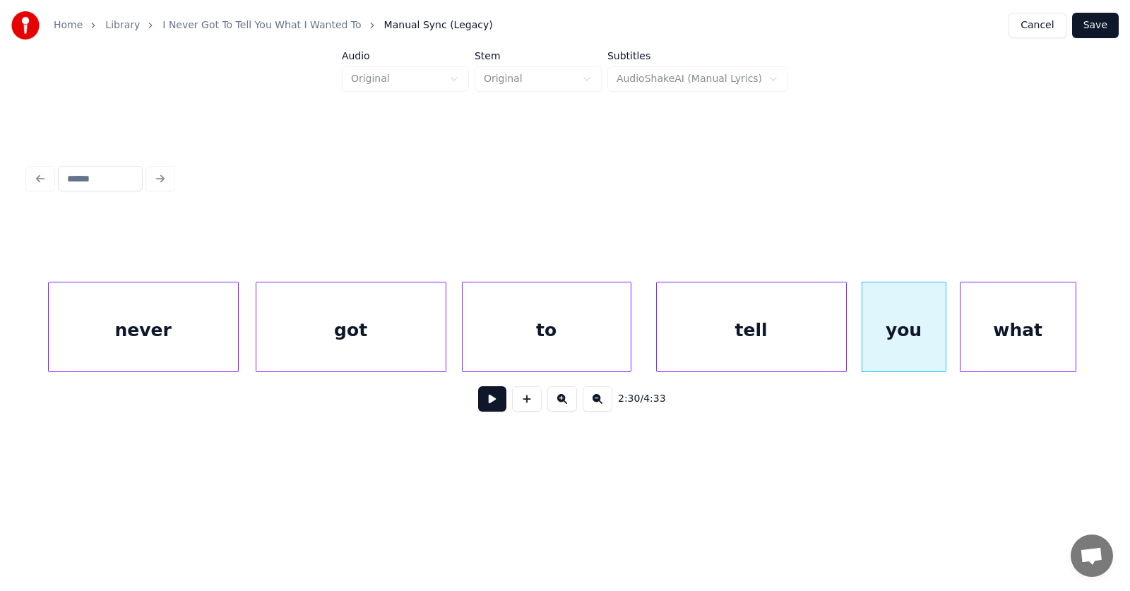
click at [1032, 337] on div "what" at bounding box center [1017, 330] width 115 height 96
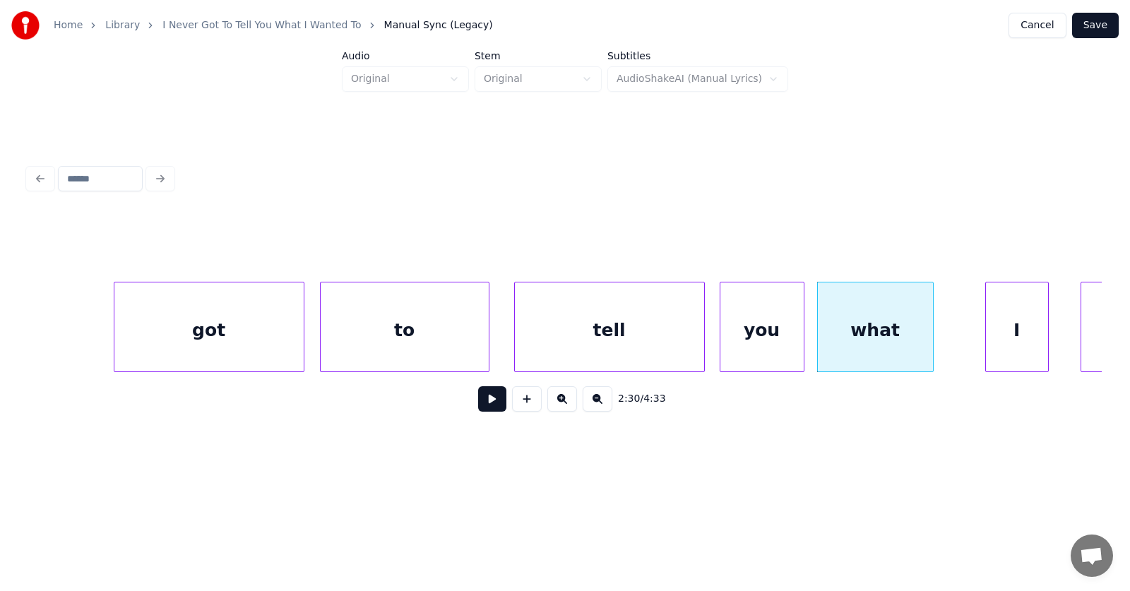
scroll to position [0, 79118]
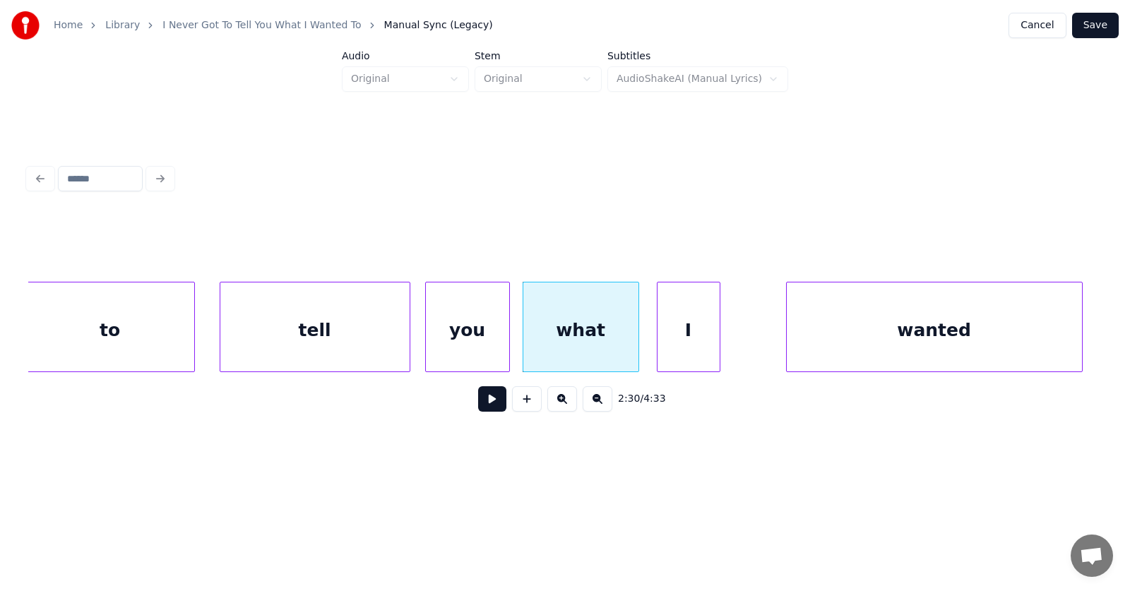
click at [670, 345] on div "I" at bounding box center [688, 330] width 62 height 96
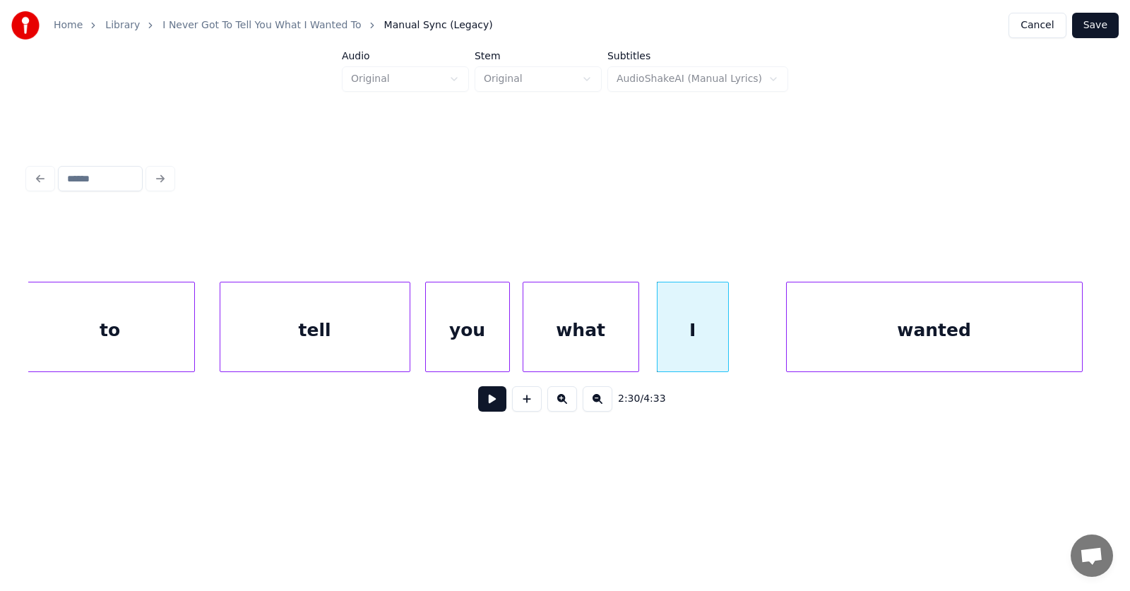
click at [728, 339] on div at bounding box center [726, 326] width 4 height 89
click at [831, 349] on div "wanted" at bounding box center [903, 330] width 295 height 96
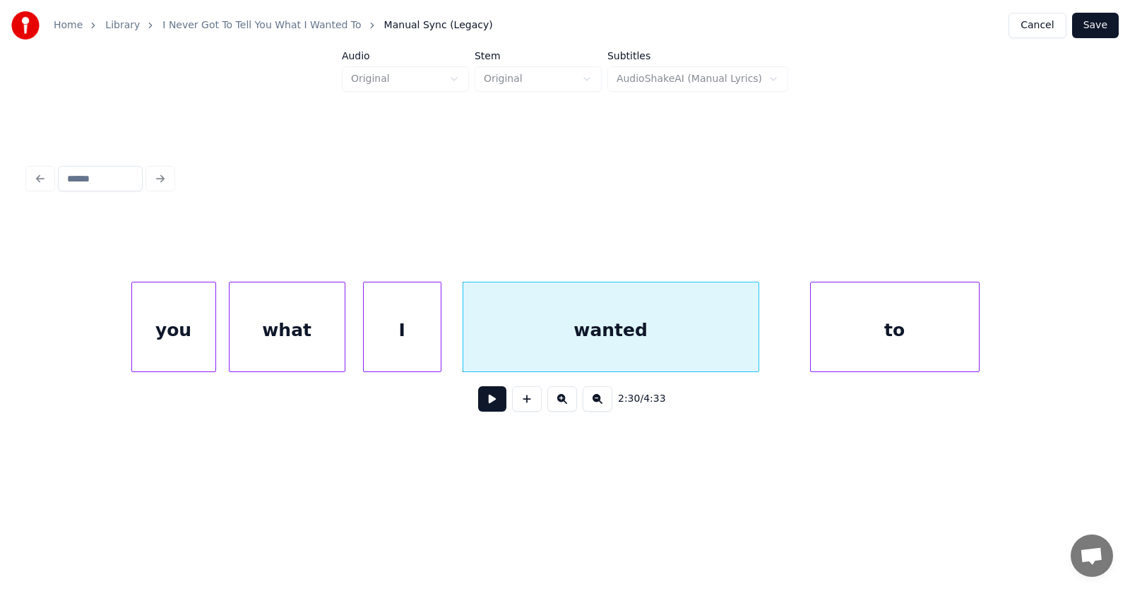
scroll to position [0, 79509]
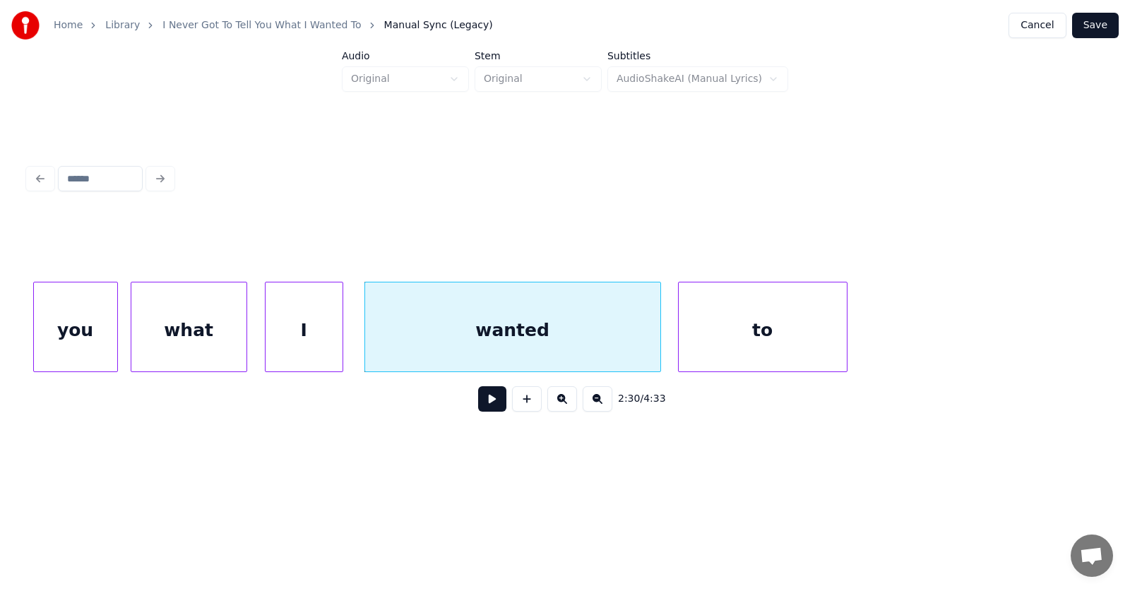
click at [719, 352] on div "to" at bounding box center [763, 330] width 168 height 96
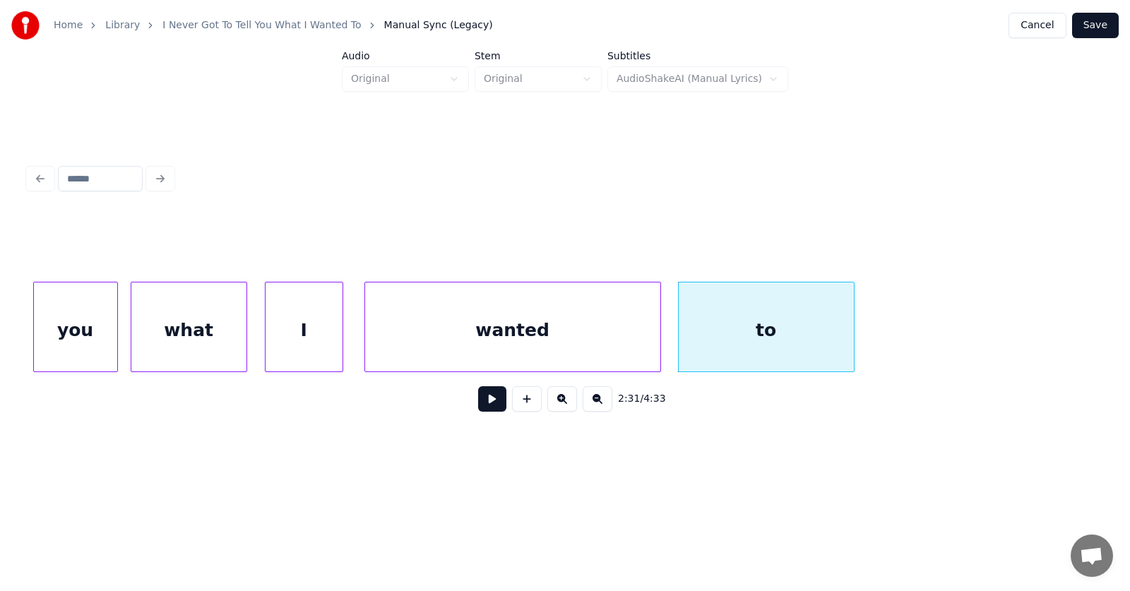
click at [854, 335] on div at bounding box center [851, 326] width 4 height 89
click at [490, 407] on button at bounding box center [492, 398] width 28 height 25
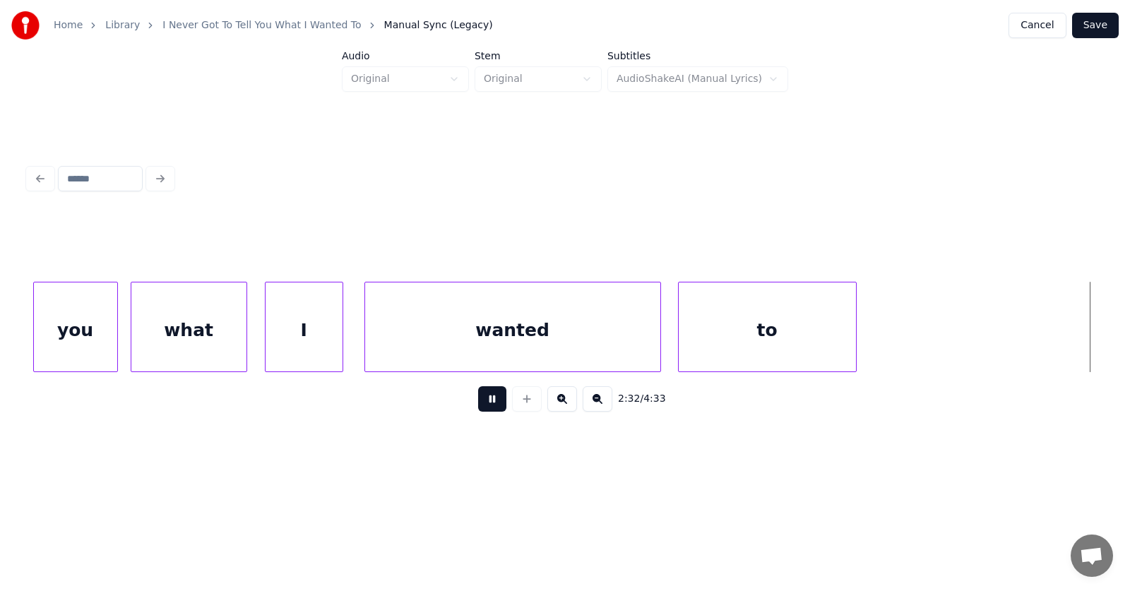
scroll to position [0, 80590]
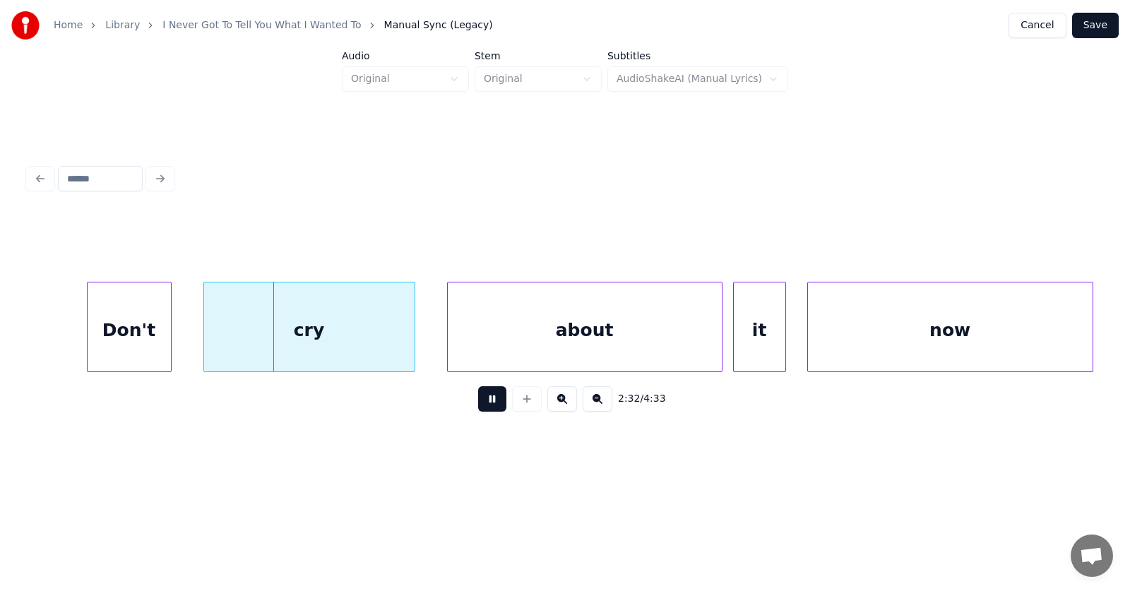
click at [490, 407] on button at bounding box center [492, 398] width 28 height 25
click at [121, 335] on div "Don't" at bounding box center [111, 330] width 83 height 96
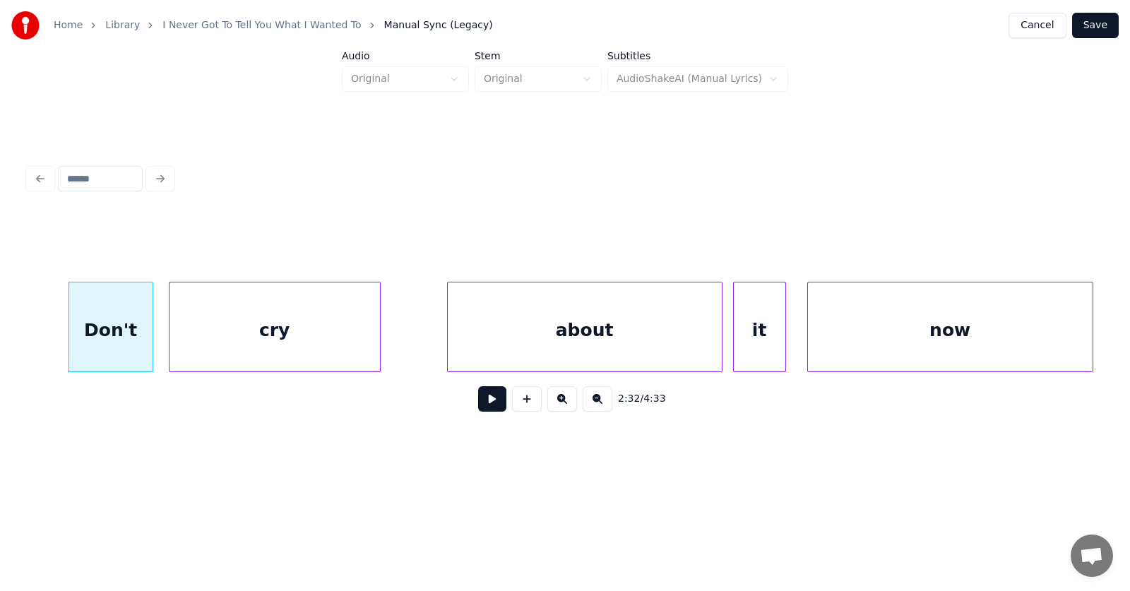
click at [214, 340] on div "cry" at bounding box center [274, 330] width 210 height 96
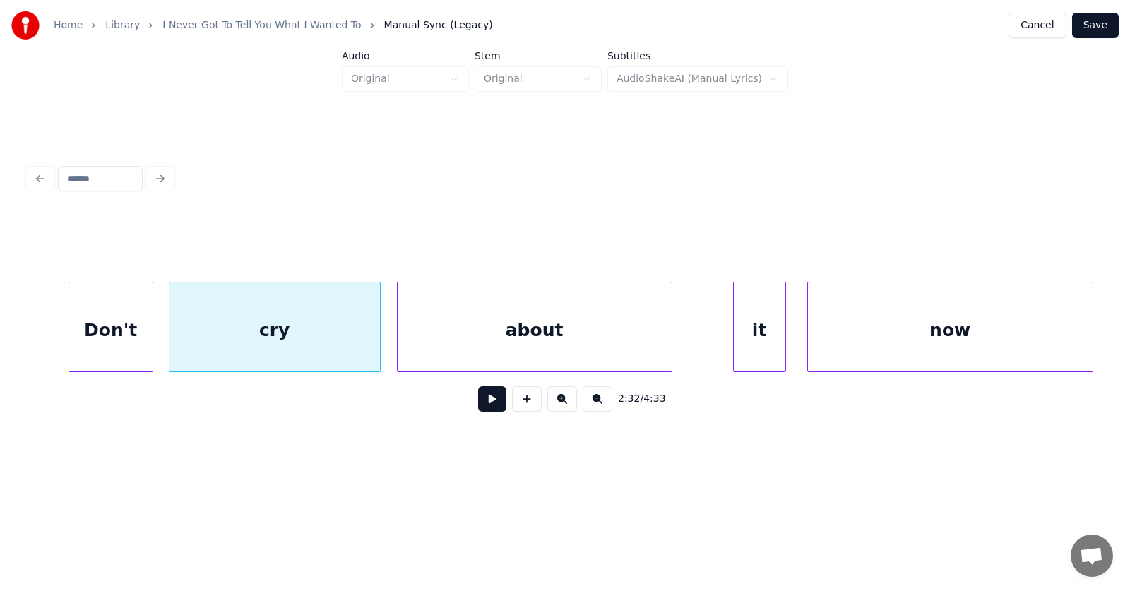
click at [473, 345] on div "about" at bounding box center [535, 330] width 274 height 96
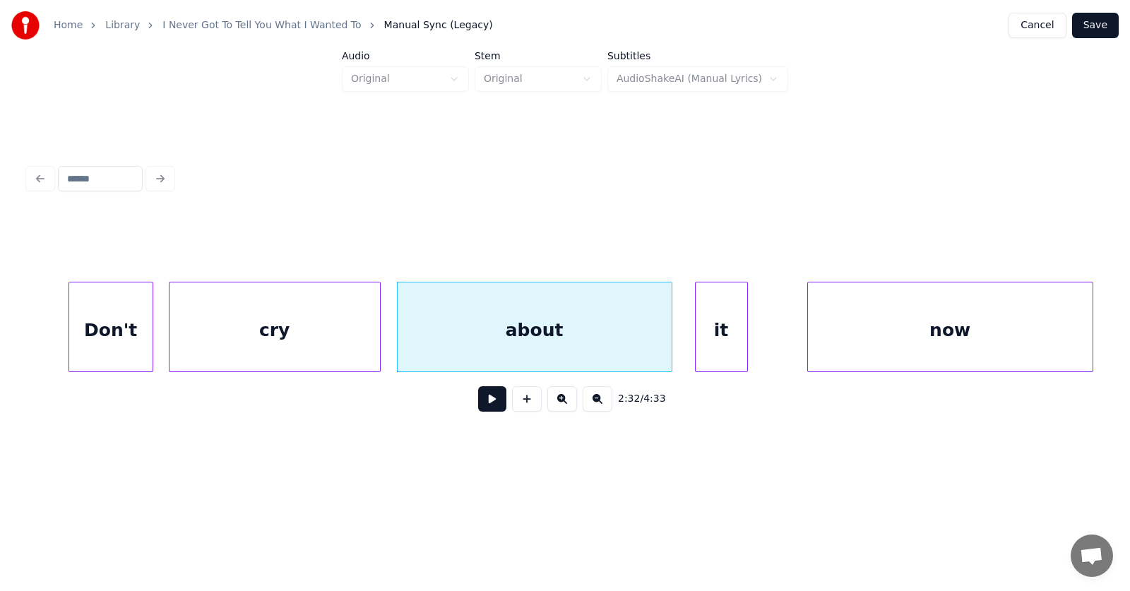
click at [722, 345] on div "it" at bounding box center [721, 330] width 52 height 96
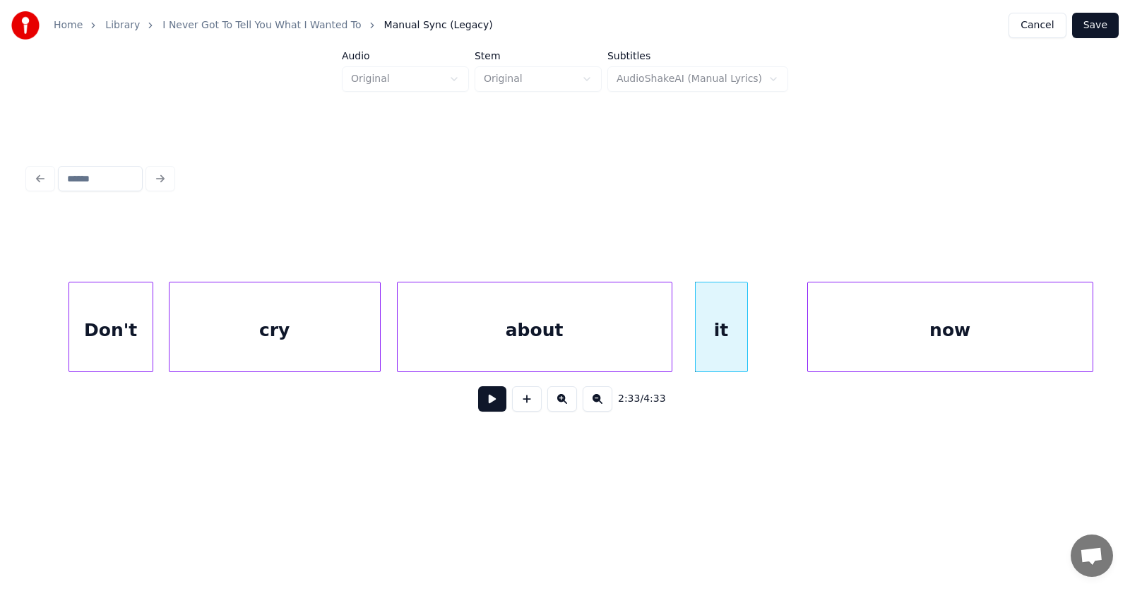
click at [747, 340] on div at bounding box center [745, 326] width 4 height 89
click at [828, 342] on div "now" at bounding box center [919, 330] width 285 height 96
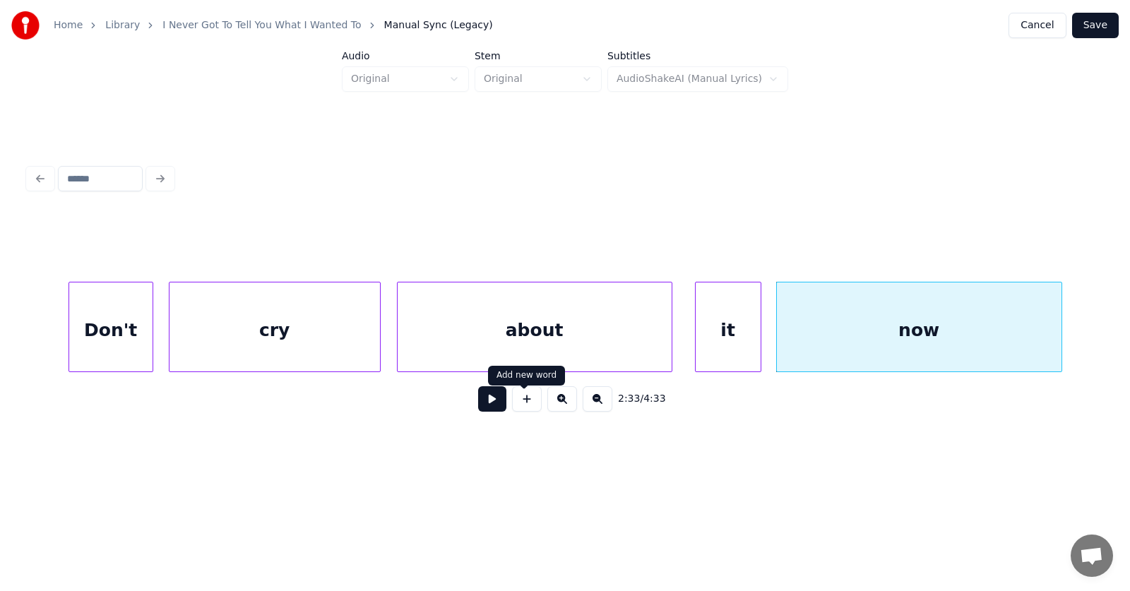
click at [489, 402] on button at bounding box center [492, 398] width 28 height 25
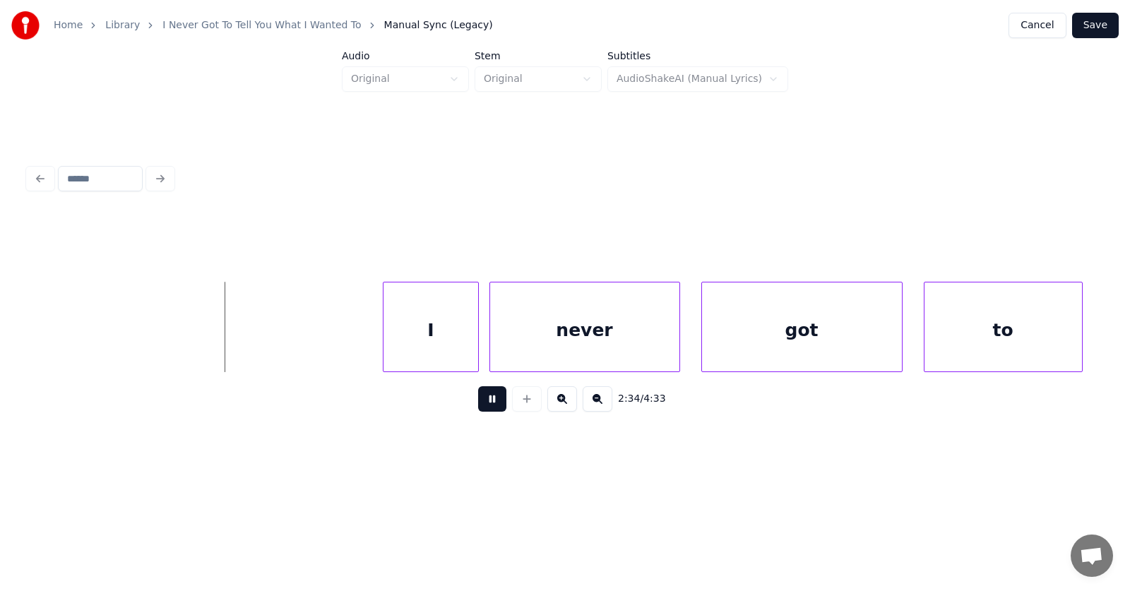
click at [488, 402] on button at bounding box center [492, 398] width 28 height 25
click at [422, 341] on div "I" at bounding box center [421, 330] width 94 height 96
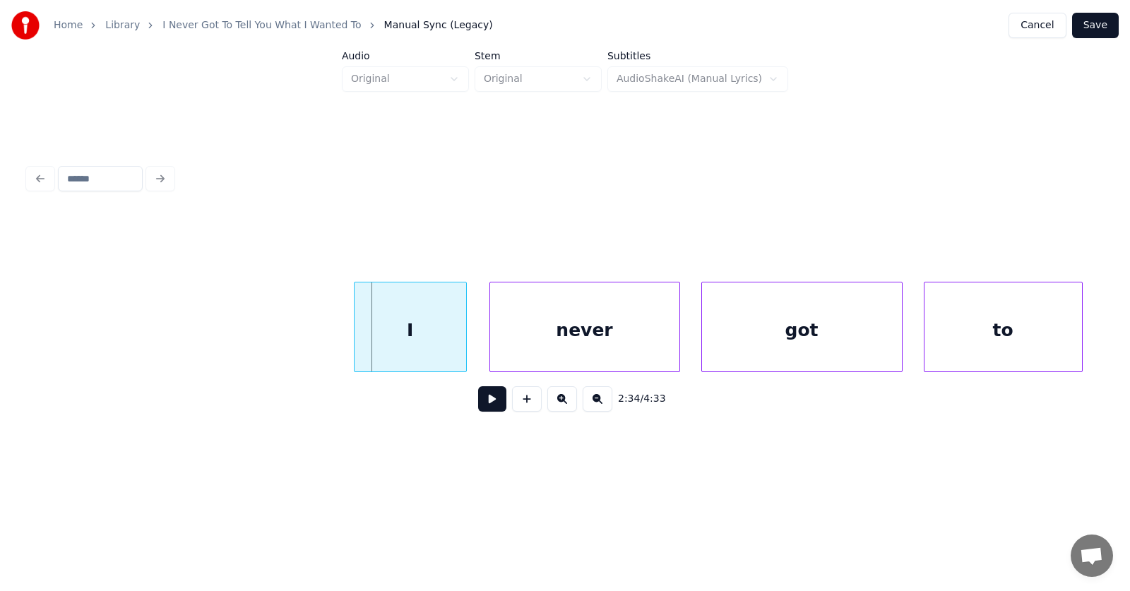
click at [358, 337] on div at bounding box center [356, 326] width 4 height 89
click at [556, 345] on div "never" at bounding box center [572, 330] width 189 height 96
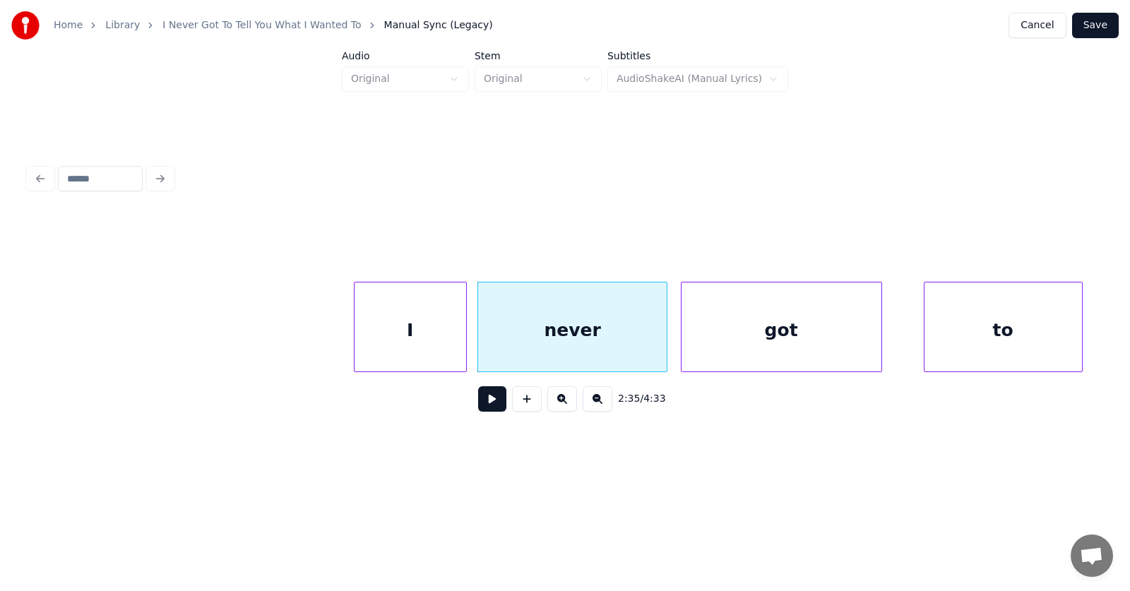
click at [701, 347] on div "got" at bounding box center [781, 330] width 200 height 96
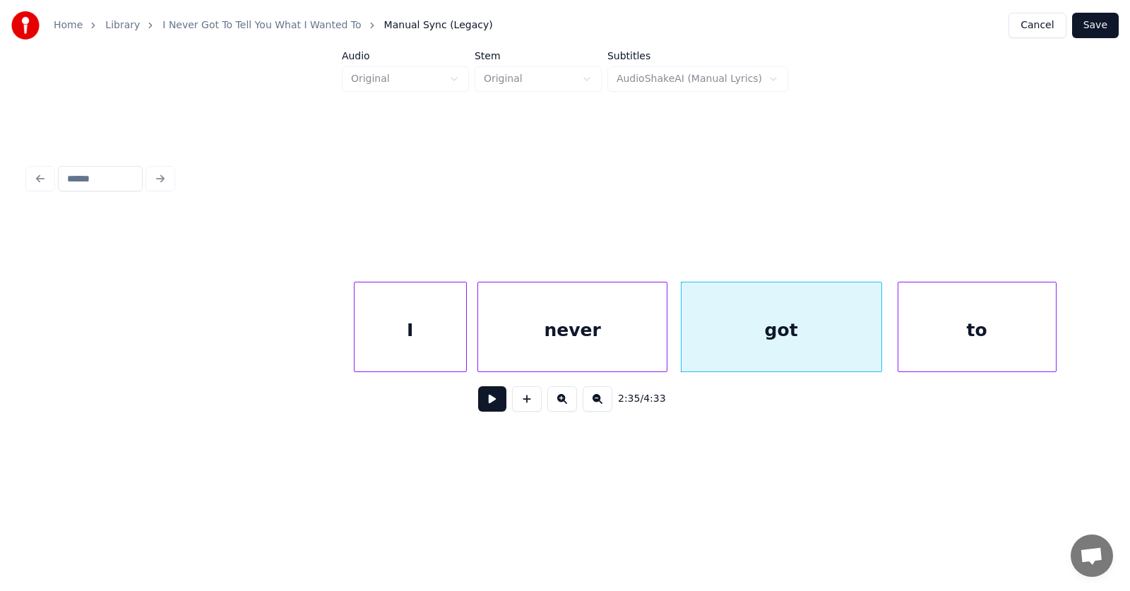
click at [918, 339] on div "to" at bounding box center [976, 330] width 157 height 96
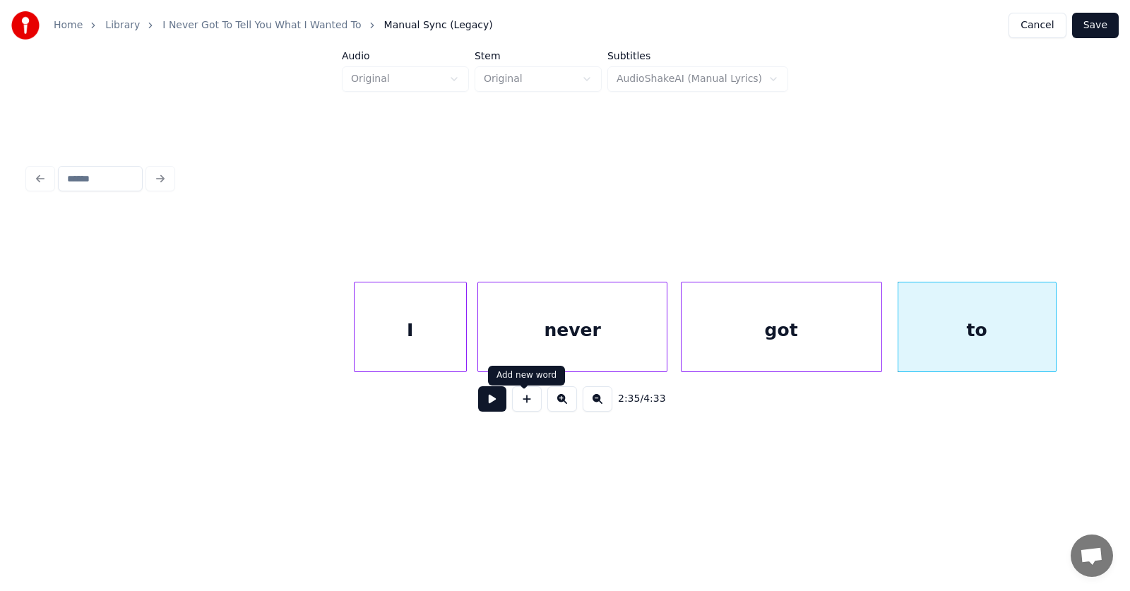
click at [494, 407] on button at bounding box center [492, 398] width 28 height 25
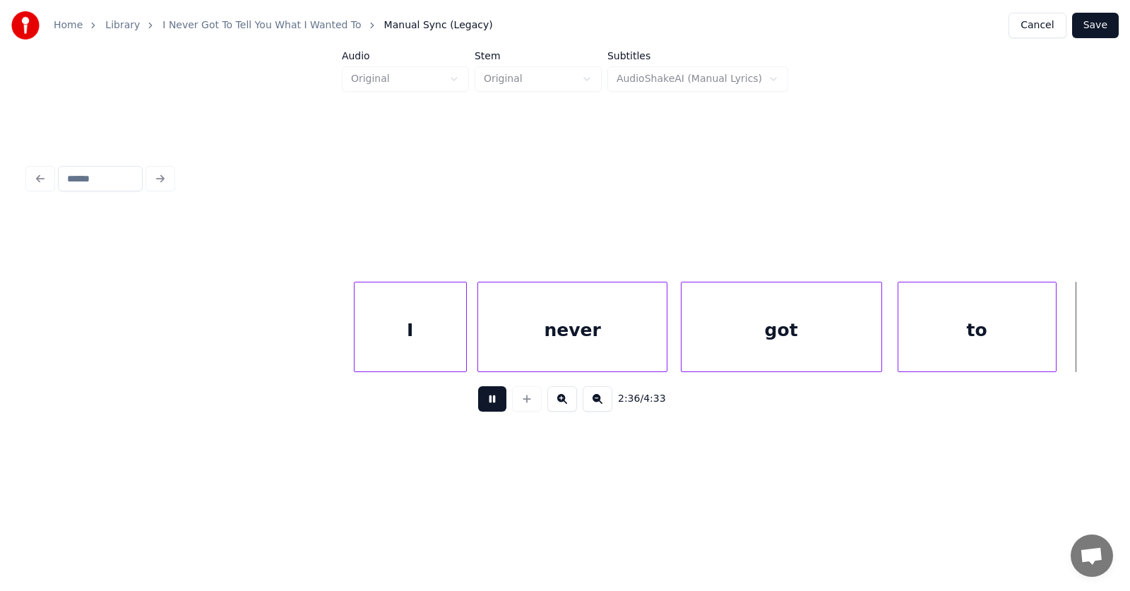
scroll to position [0, 82747]
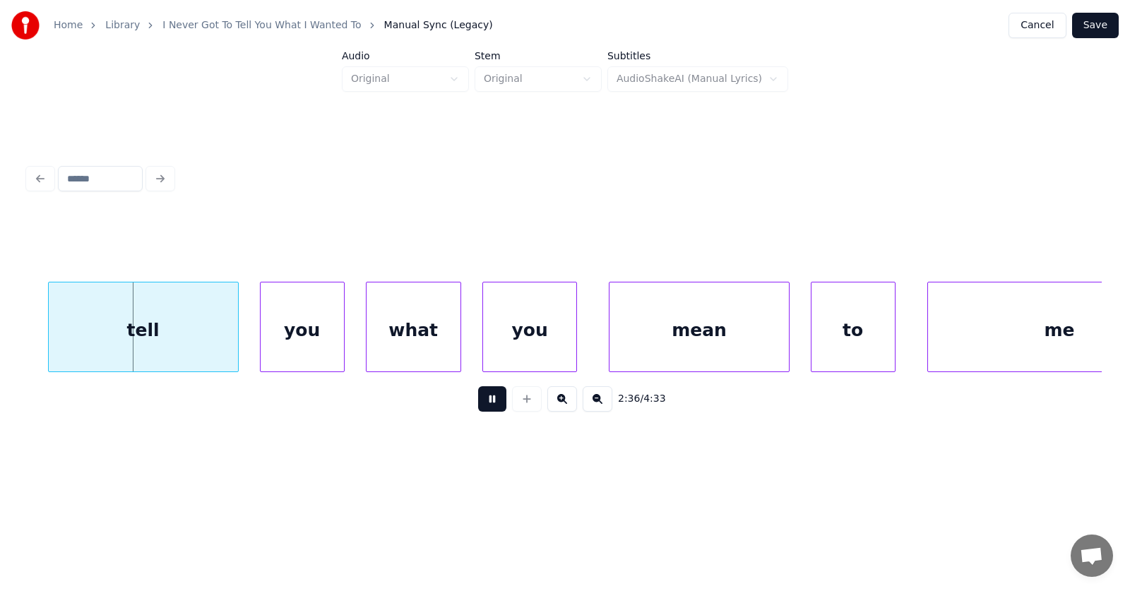
click at [494, 407] on button at bounding box center [492, 398] width 28 height 25
click at [158, 340] on div "tell" at bounding box center [124, 330] width 189 height 96
click at [260, 350] on div "you" at bounding box center [278, 330] width 83 height 96
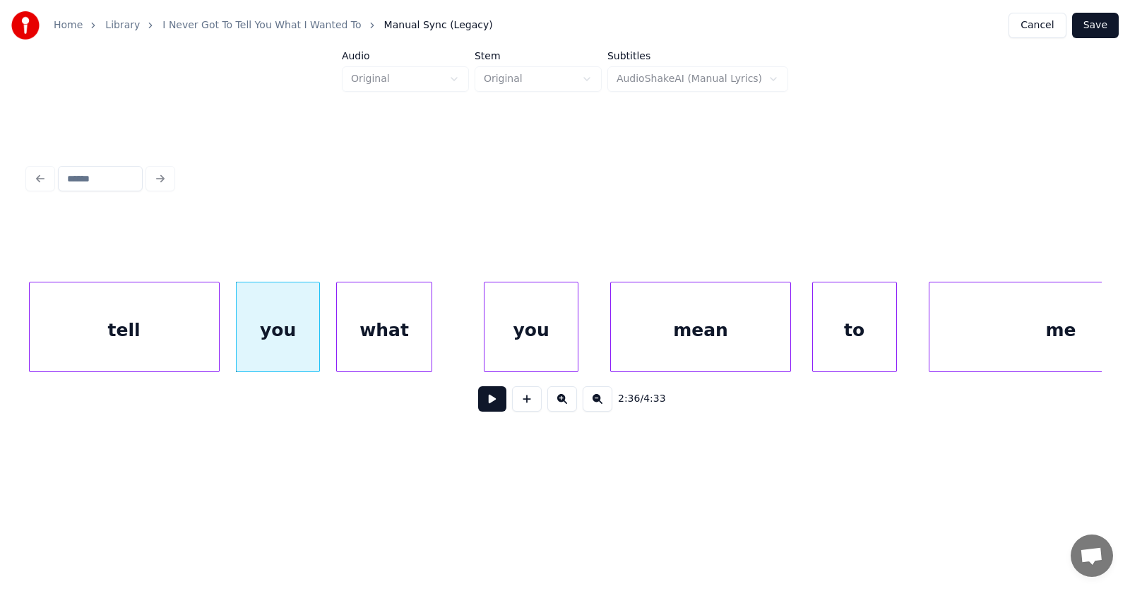
click at [364, 352] on div "what" at bounding box center [384, 330] width 94 height 96
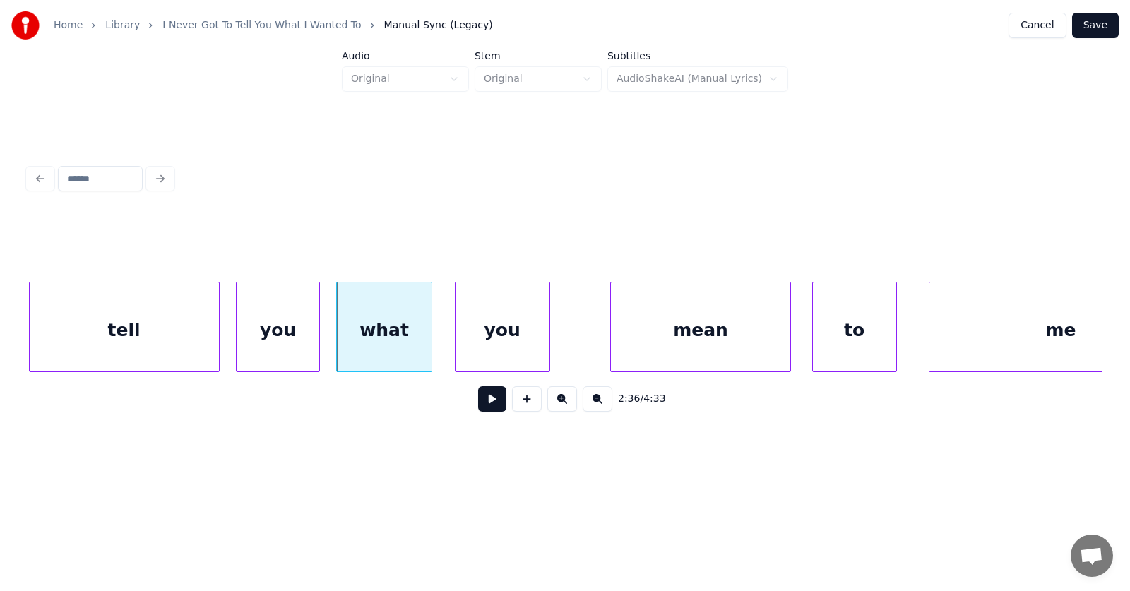
click at [516, 342] on div "you" at bounding box center [502, 330] width 94 height 96
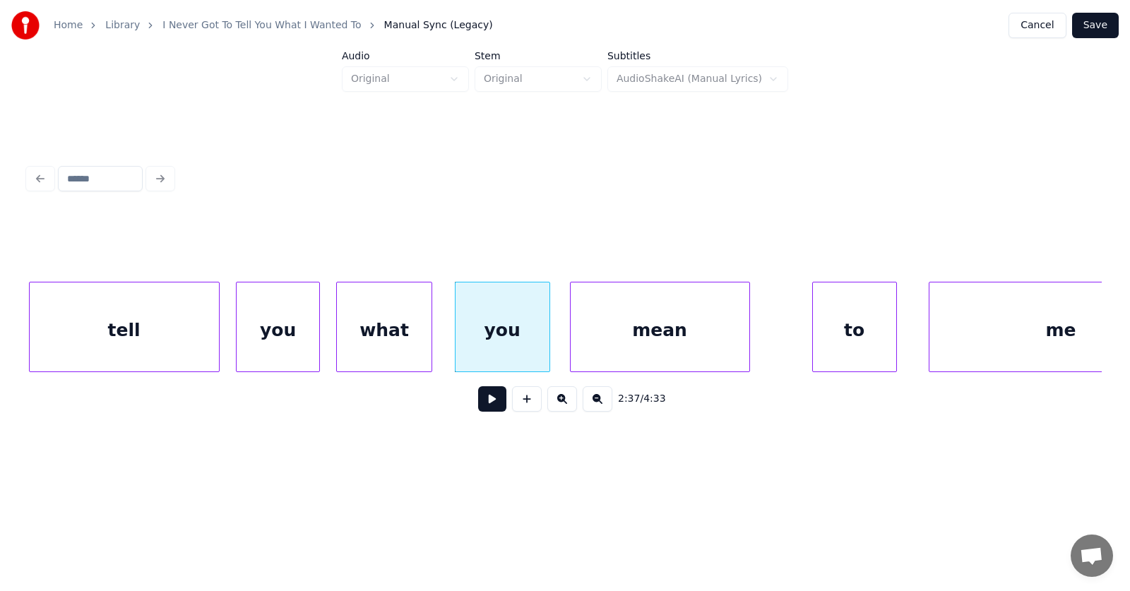
click at [633, 344] on div "mean" at bounding box center [659, 330] width 179 height 96
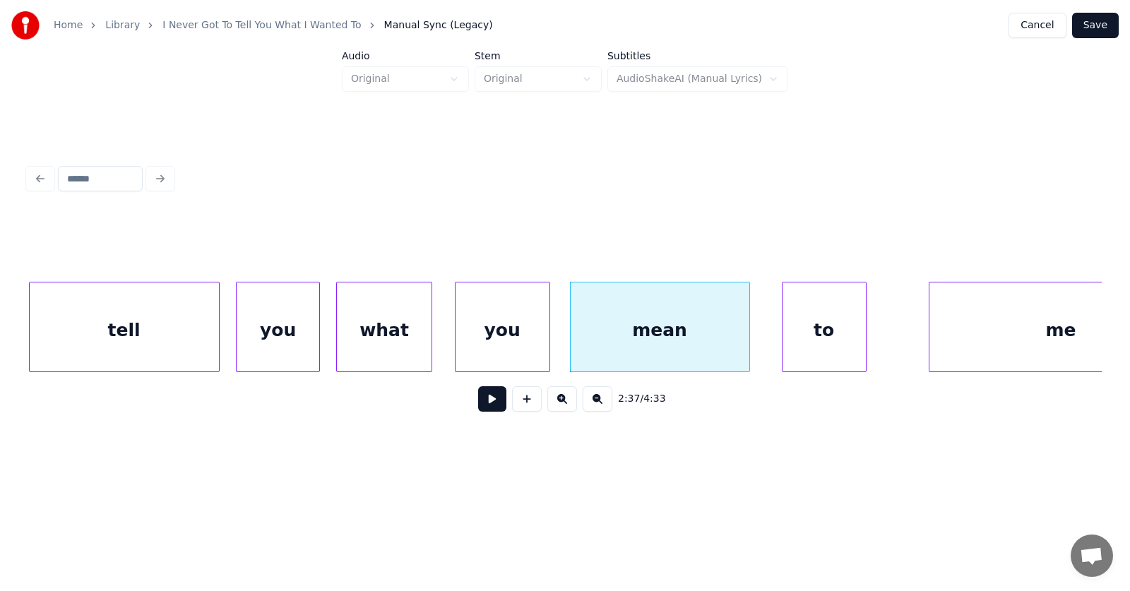
click at [832, 349] on div "to" at bounding box center [823, 330] width 83 height 96
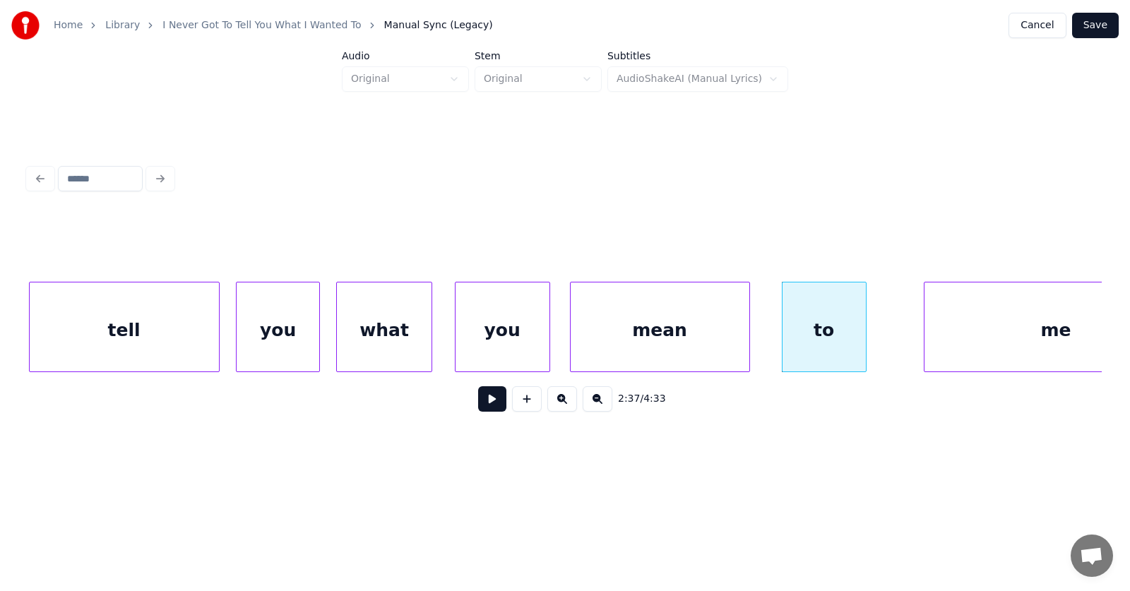
scroll to position [0, 82833]
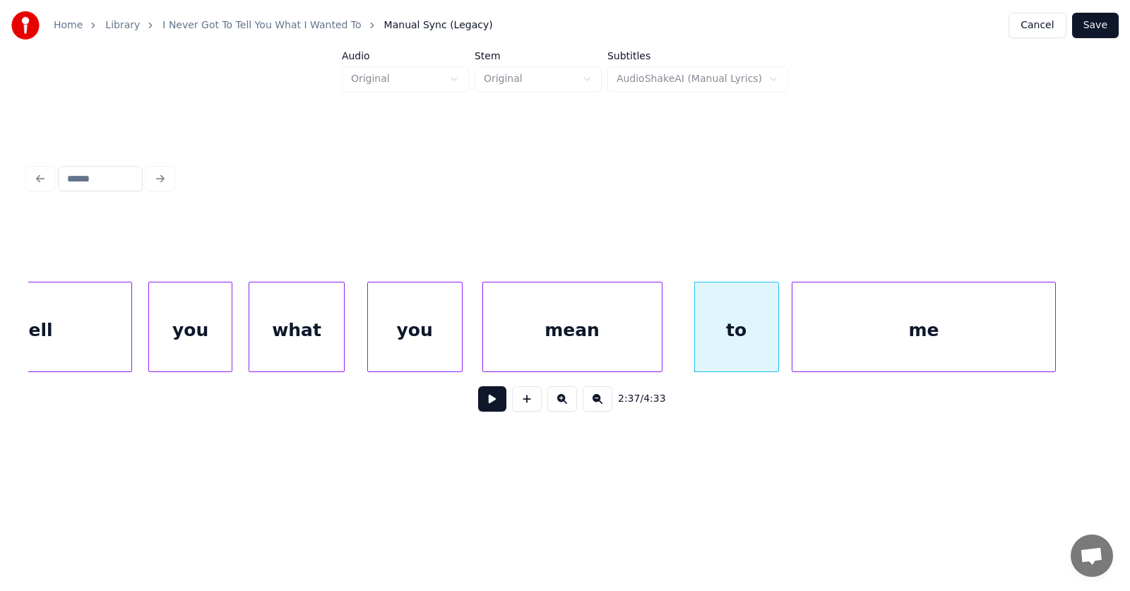
click at [900, 351] on div "me" at bounding box center [923, 330] width 263 height 96
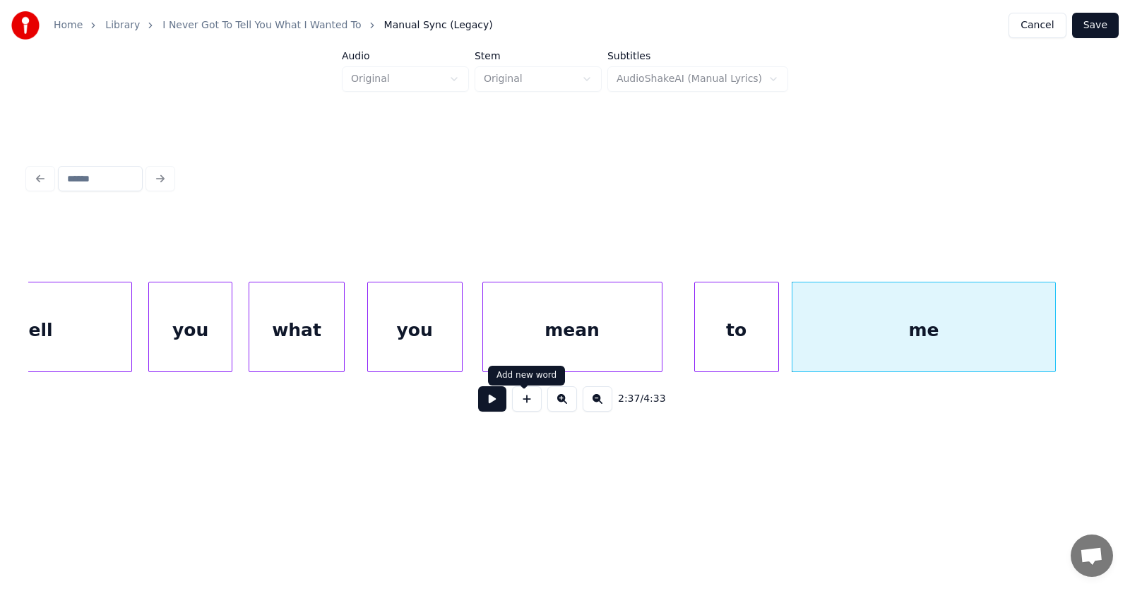
click at [478, 410] on button at bounding box center [492, 398] width 28 height 25
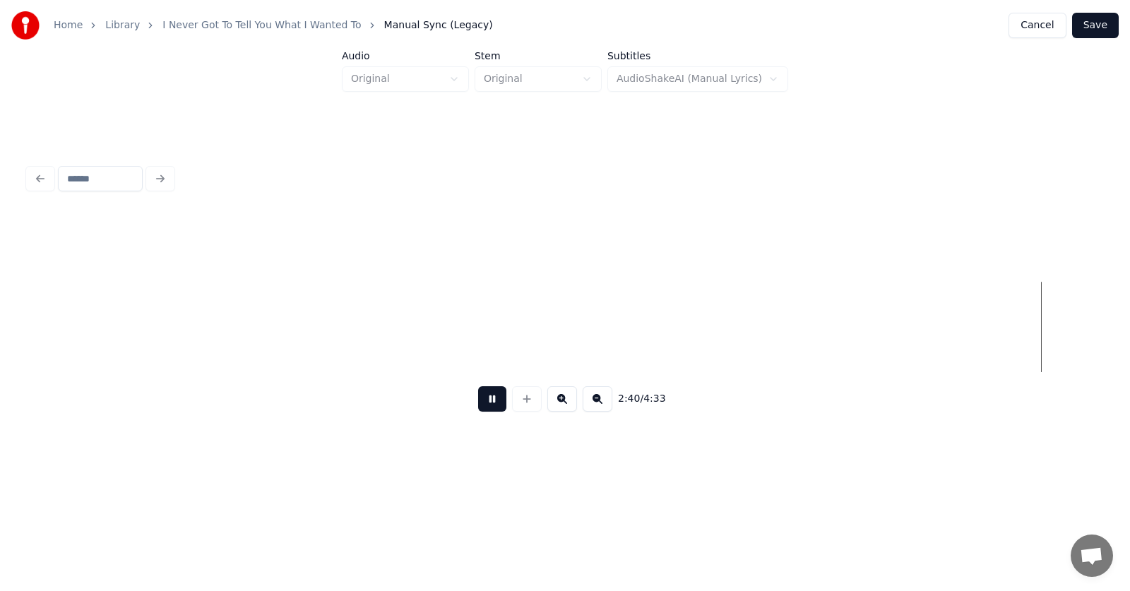
scroll to position [0, 84998]
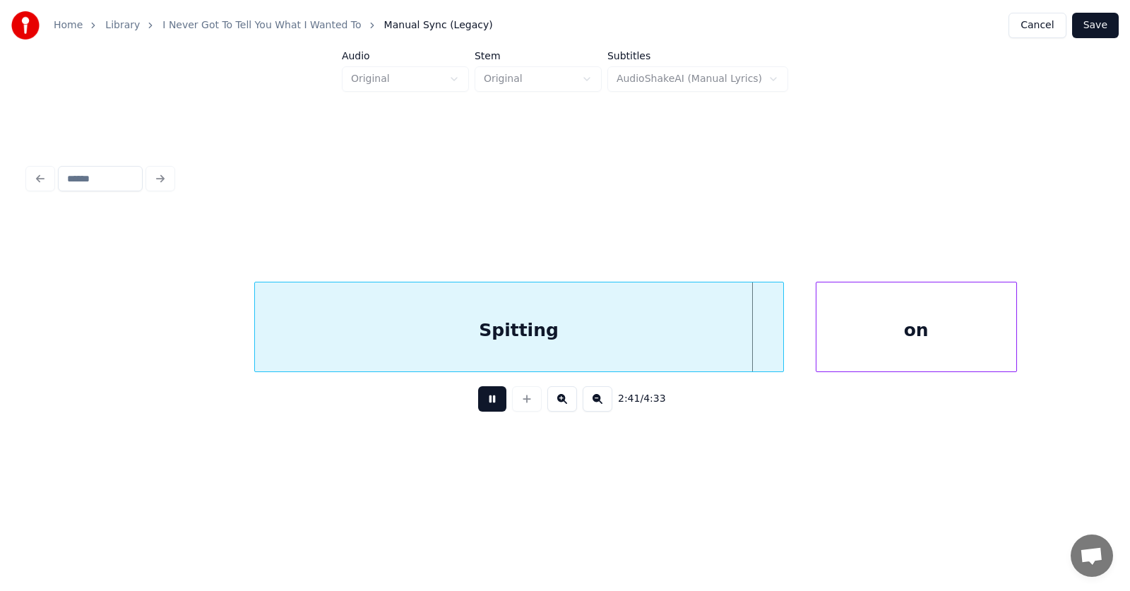
click at [478, 410] on button at bounding box center [492, 398] width 28 height 25
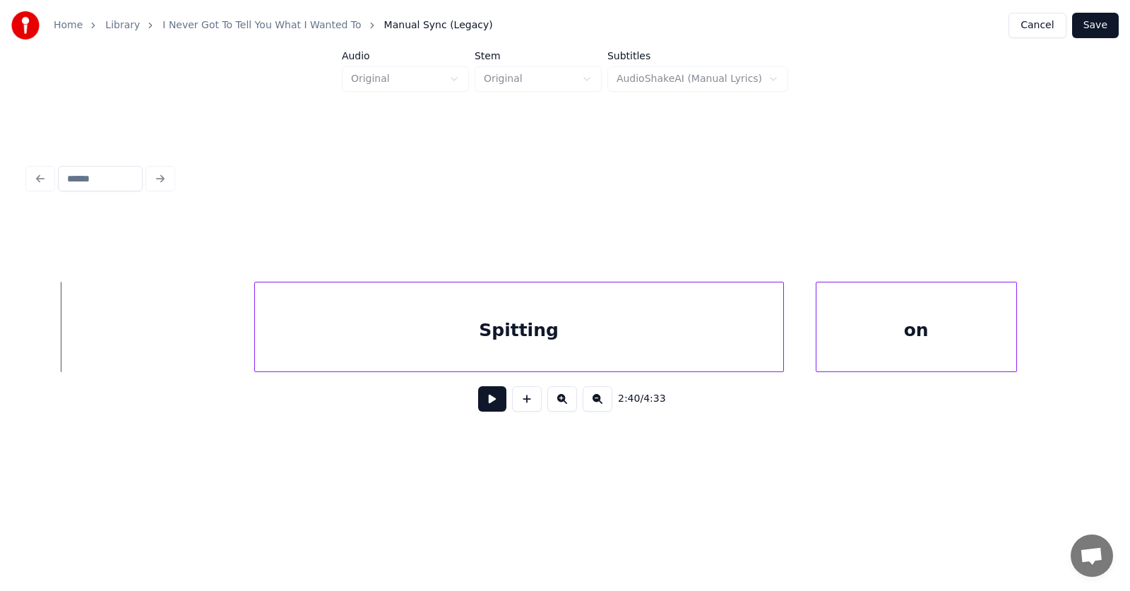
click at [480, 406] on button at bounding box center [492, 398] width 28 height 25
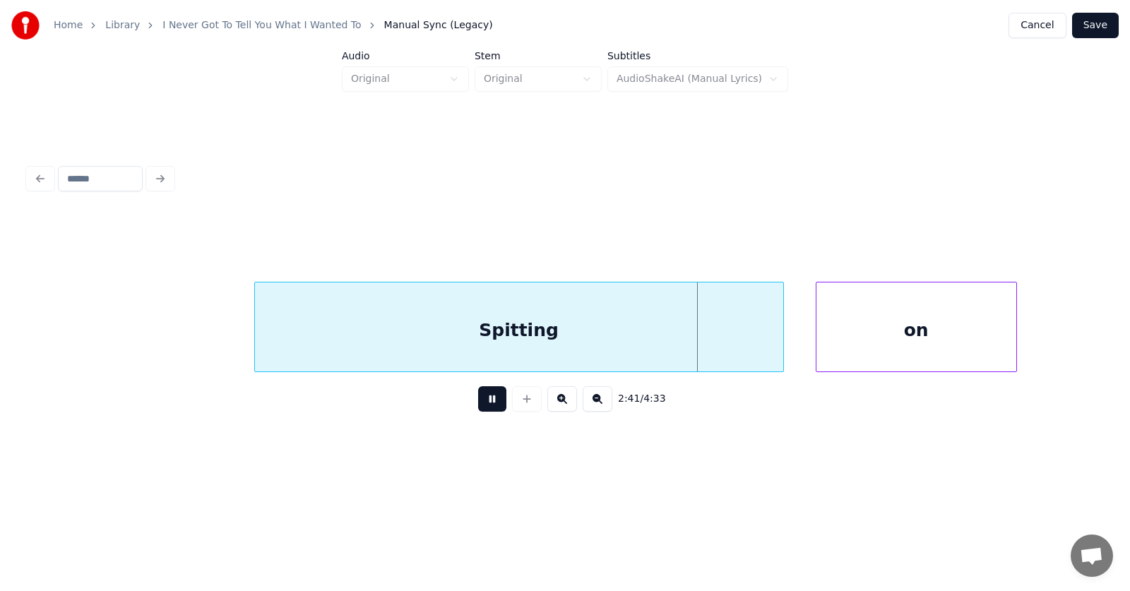
click at [480, 406] on button at bounding box center [492, 398] width 28 height 25
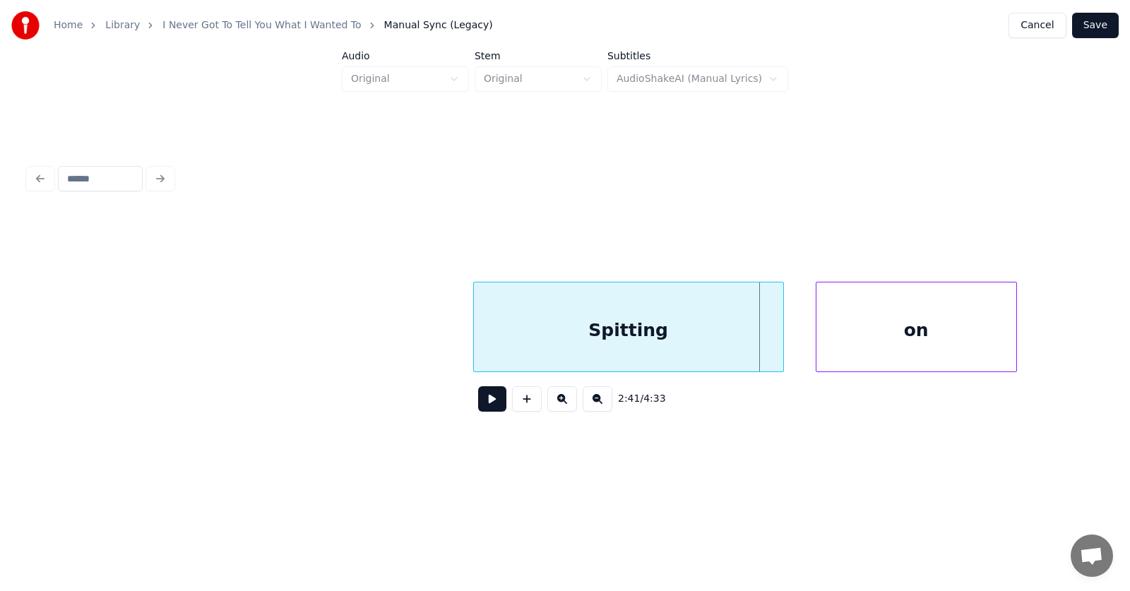
click at [478, 339] on div at bounding box center [476, 326] width 4 height 89
click at [567, 337] on div "Spitting" at bounding box center [628, 330] width 309 height 96
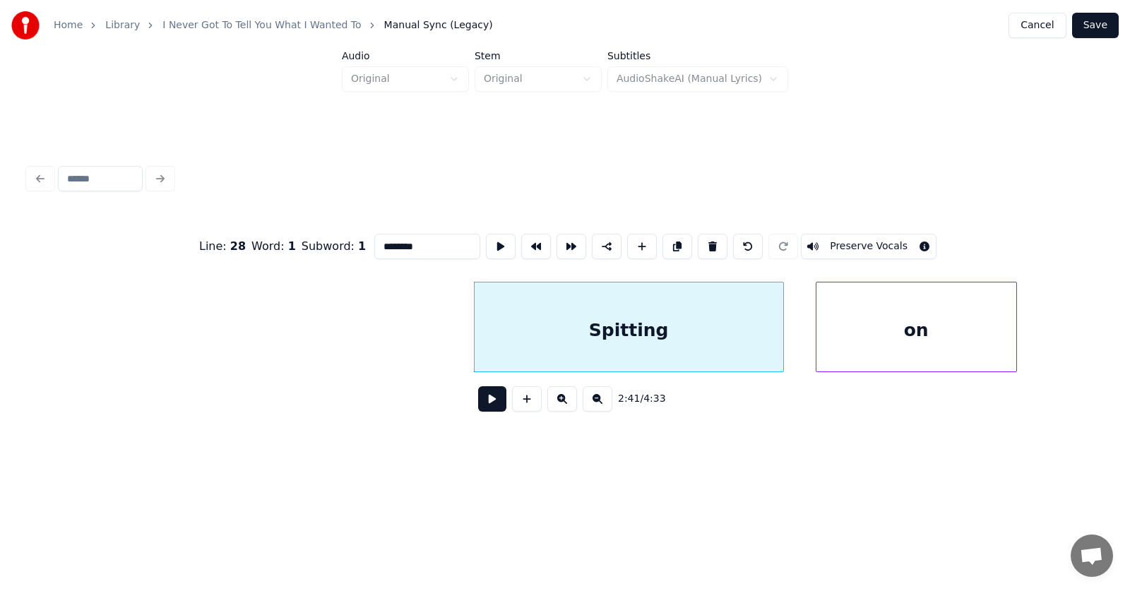
click at [491, 406] on button at bounding box center [492, 398] width 28 height 25
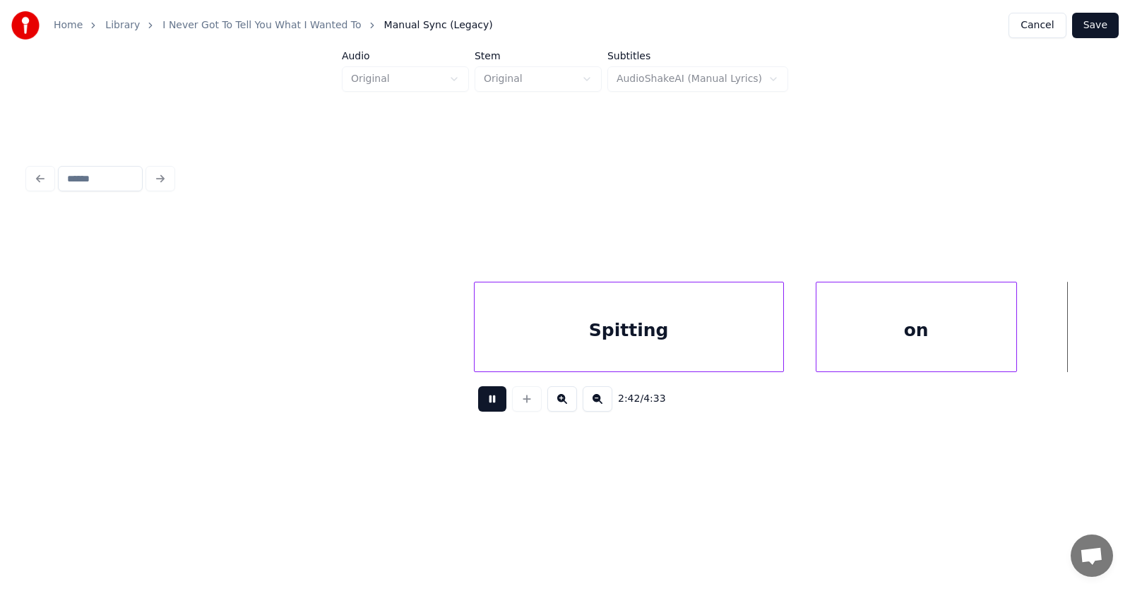
scroll to position [0, 86072]
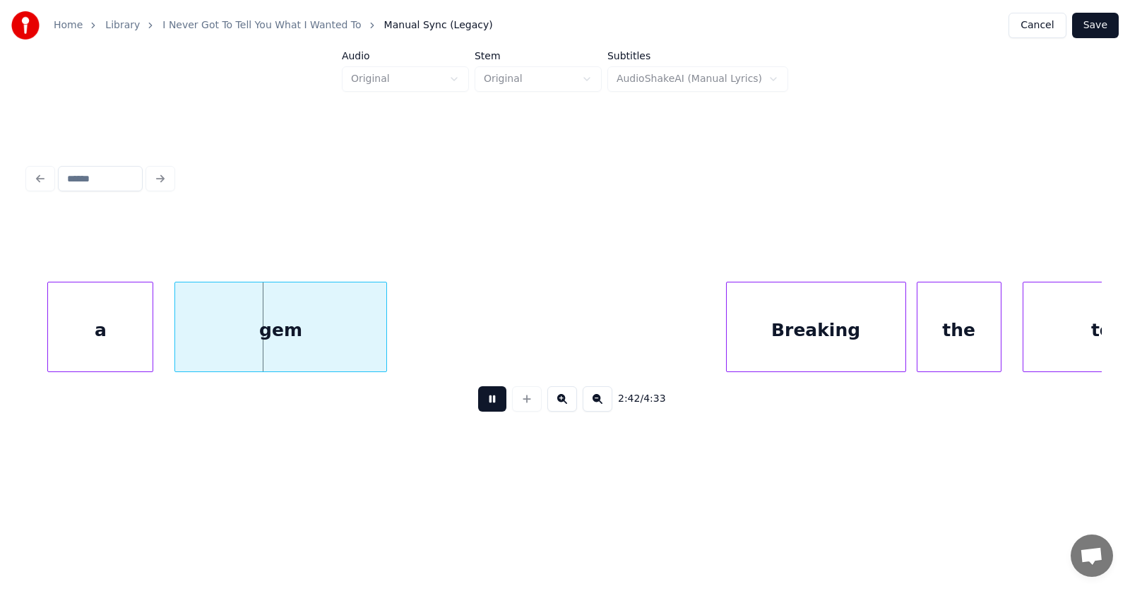
click at [491, 406] on button at bounding box center [492, 398] width 28 height 25
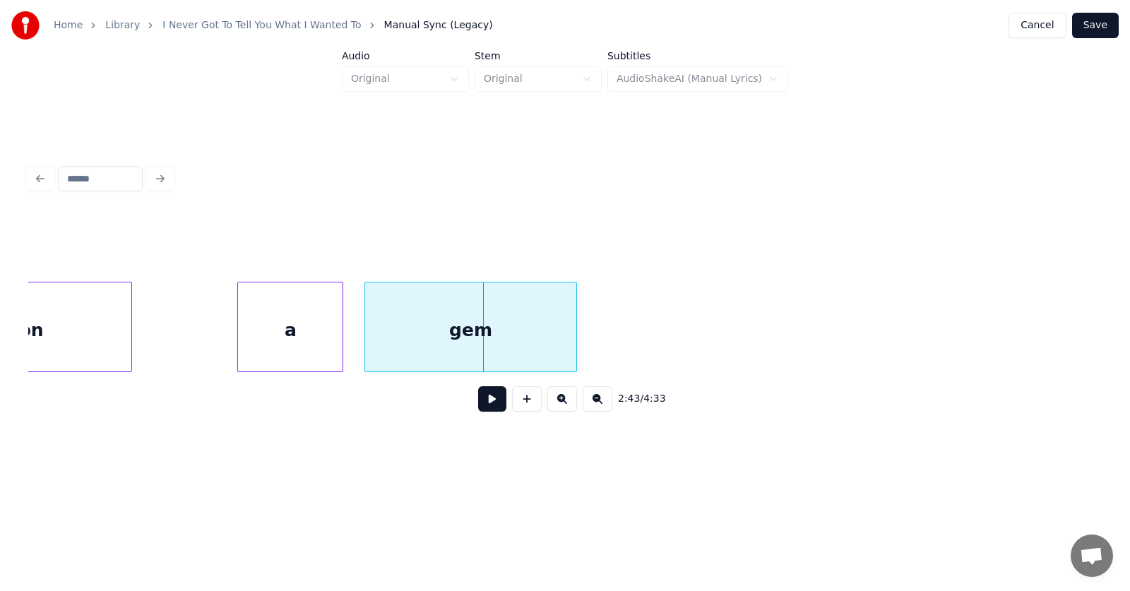
scroll to position [0, 85686]
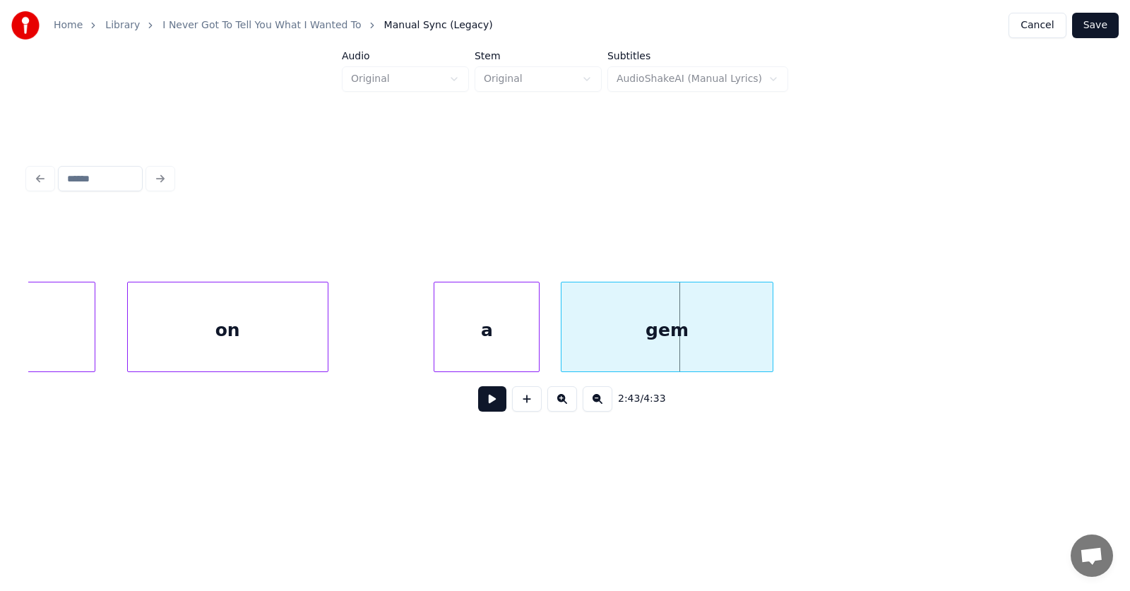
click at [258, 333] on div "on" at bounding box center [228, 330] width 200 height 96
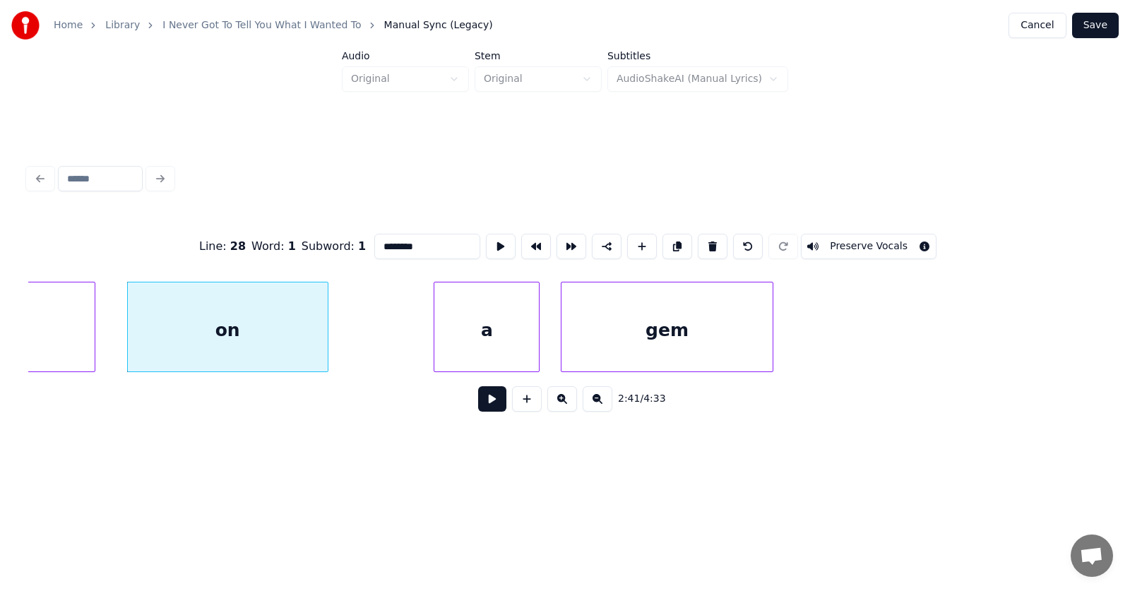
type input "**"
click at [478, 405] on button at bounding box center [492, 398] width 28 height 25
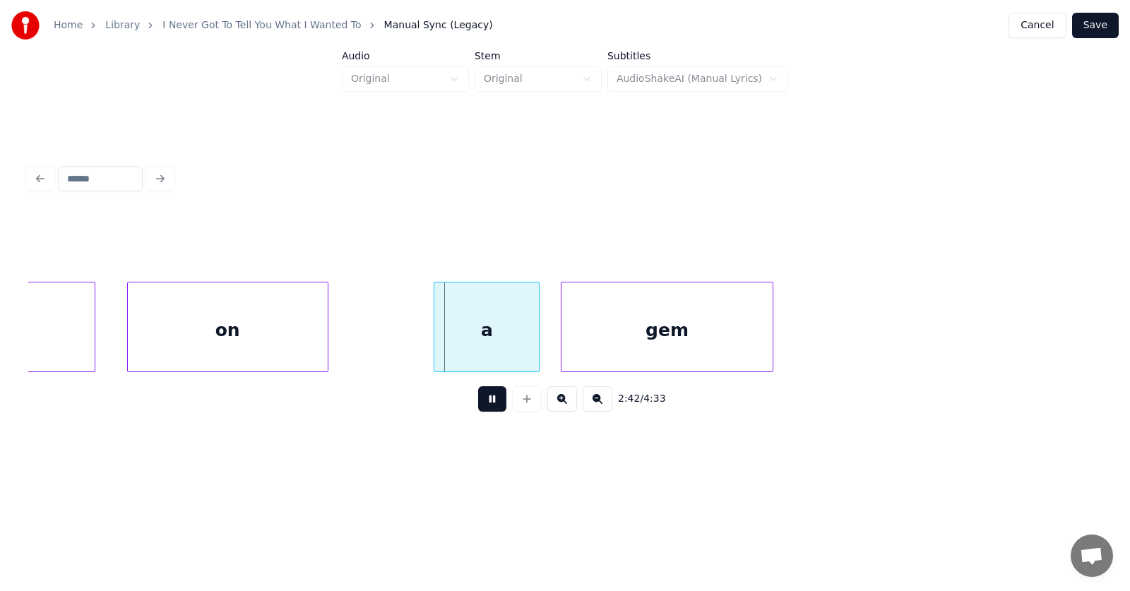
click at [478, 405] on button at bounding box center [492, 398] width 28 height 25
click at [374, 333] on div at bounding box center [376, 326] width 4 height 89
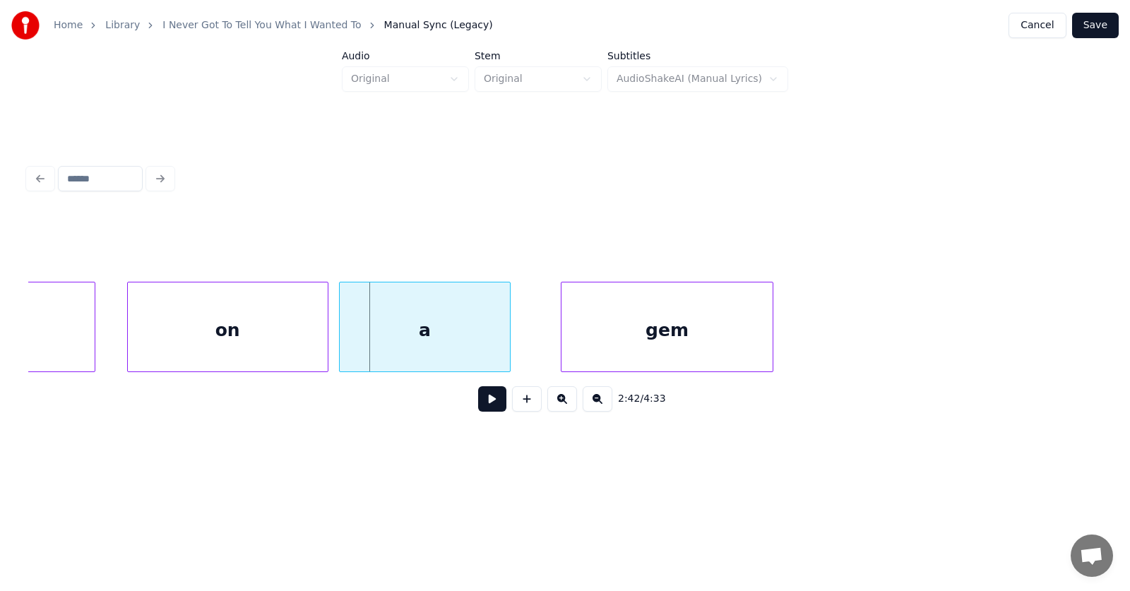
click at [434, 339] on div "a" at bounding box center [424, 330] width 169 height 96
click at [540, 351] on div "gem" at bounding box center [630, 330] width 210 height 96
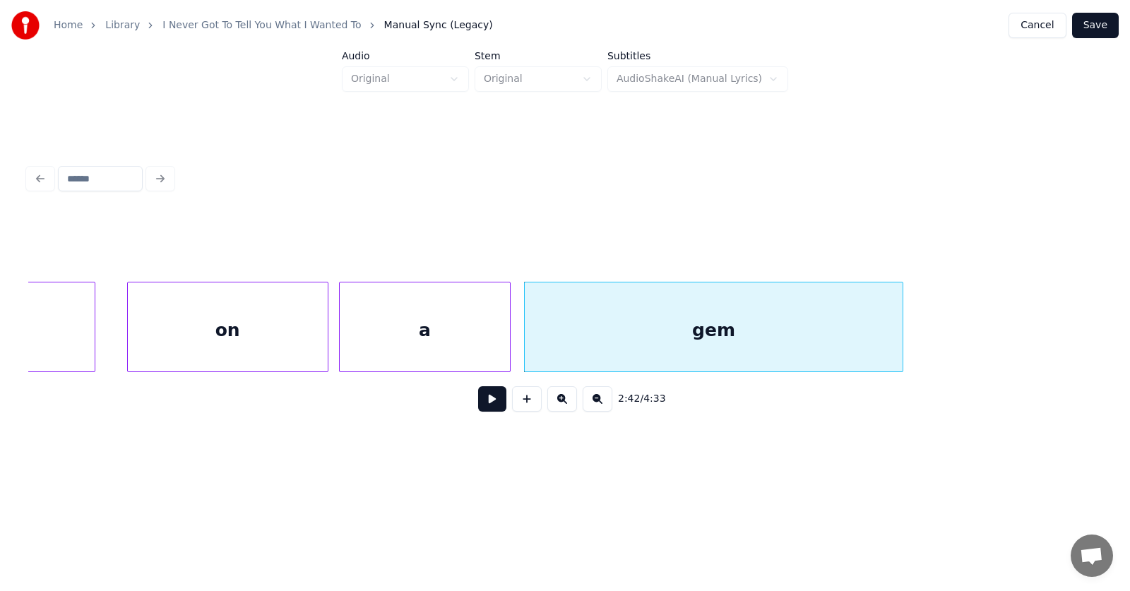
click at [902, 336] on div at bounding box center [900, 326] width 4 height 89
click at [498, 402] on button at bounding box center [492, 398] width 28 height 25
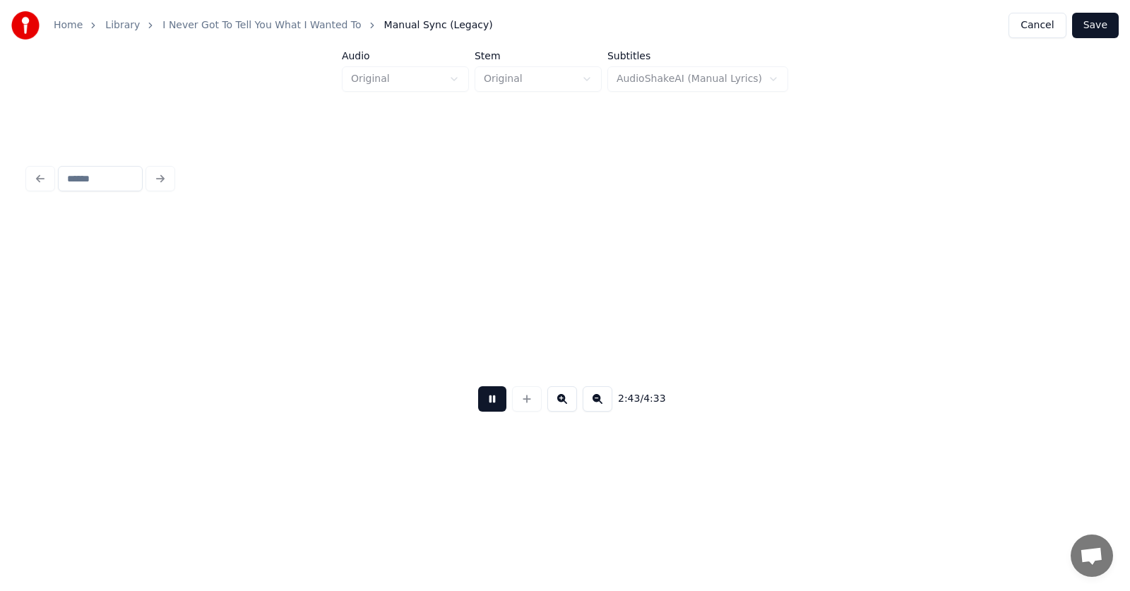
scroll to position [0, 86759]
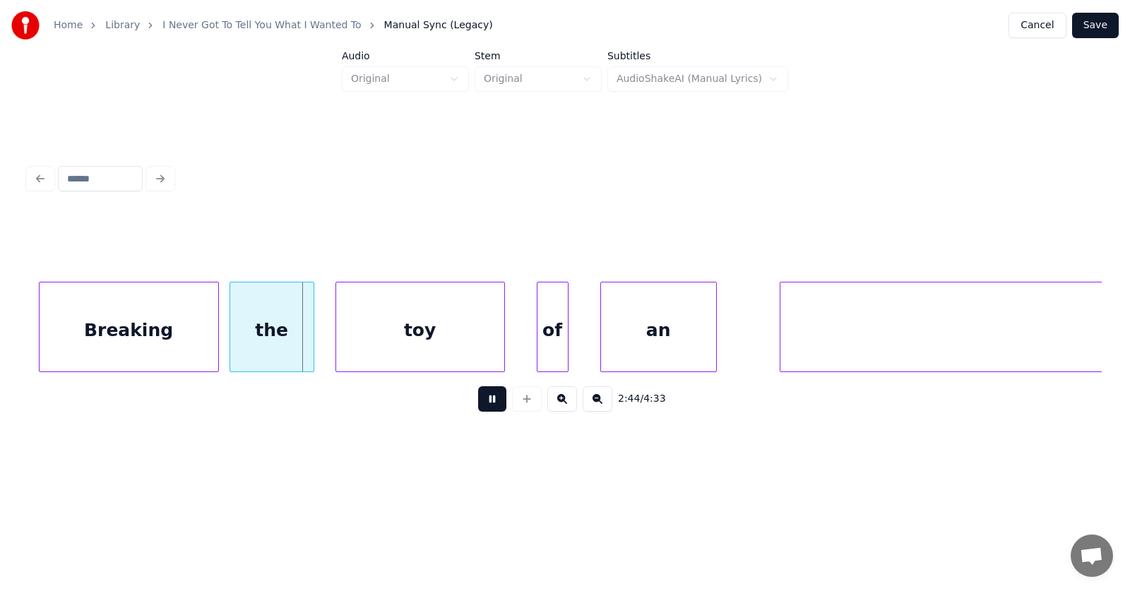
click at [494, 402] on button at bounding box center [492, 398] width 28 height 25
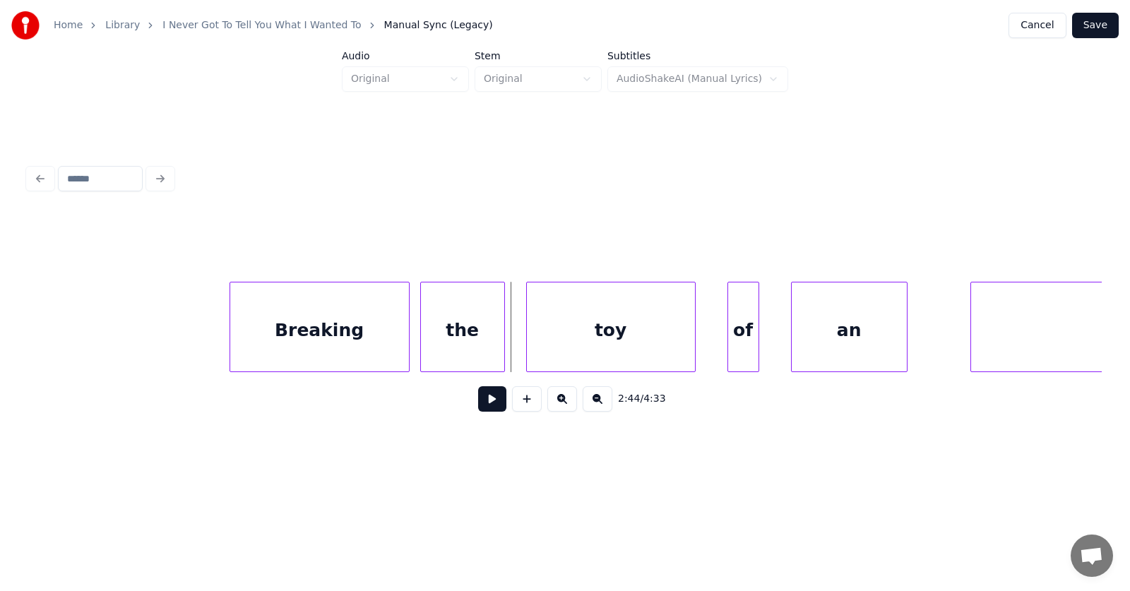
scroll to position [0, 86372]
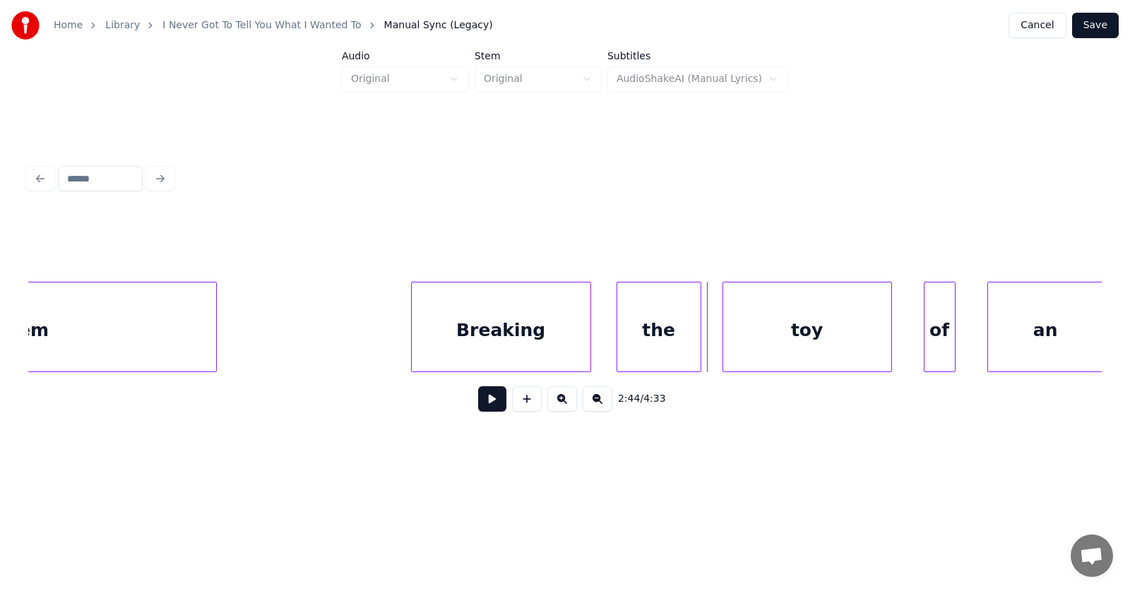
click at [510, 328] on div "Breaking" at bounding box center [501, 330] width 179 height 96
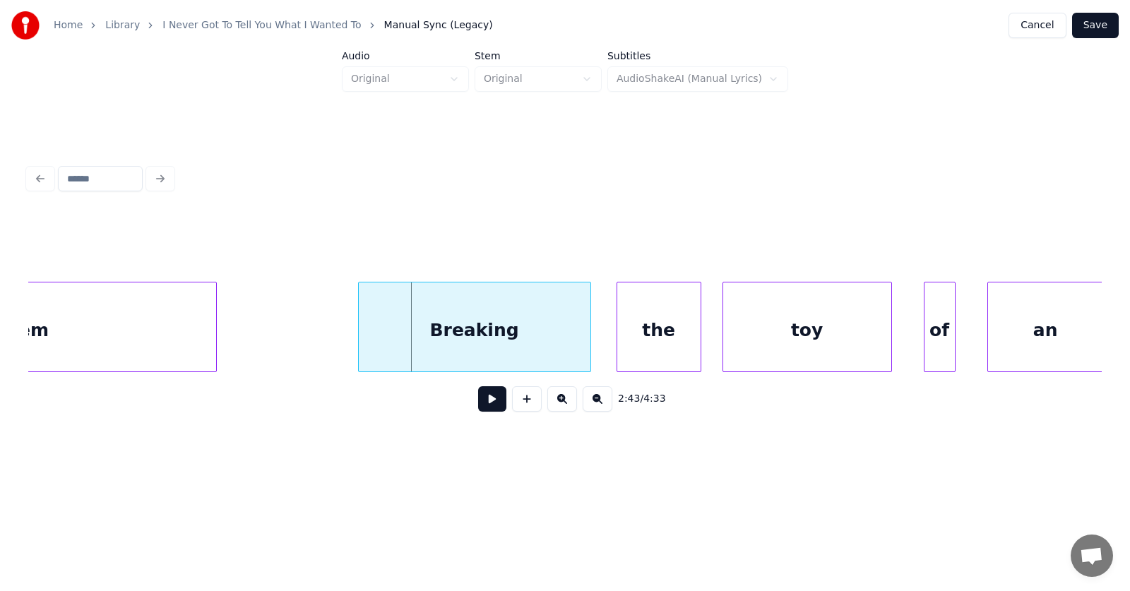
click at [361, 336] on div at bounding box center [361, 326] width 4 height 89
click at [623, 340] on div "the" at bounding box center [643, 330] width 83 height 96
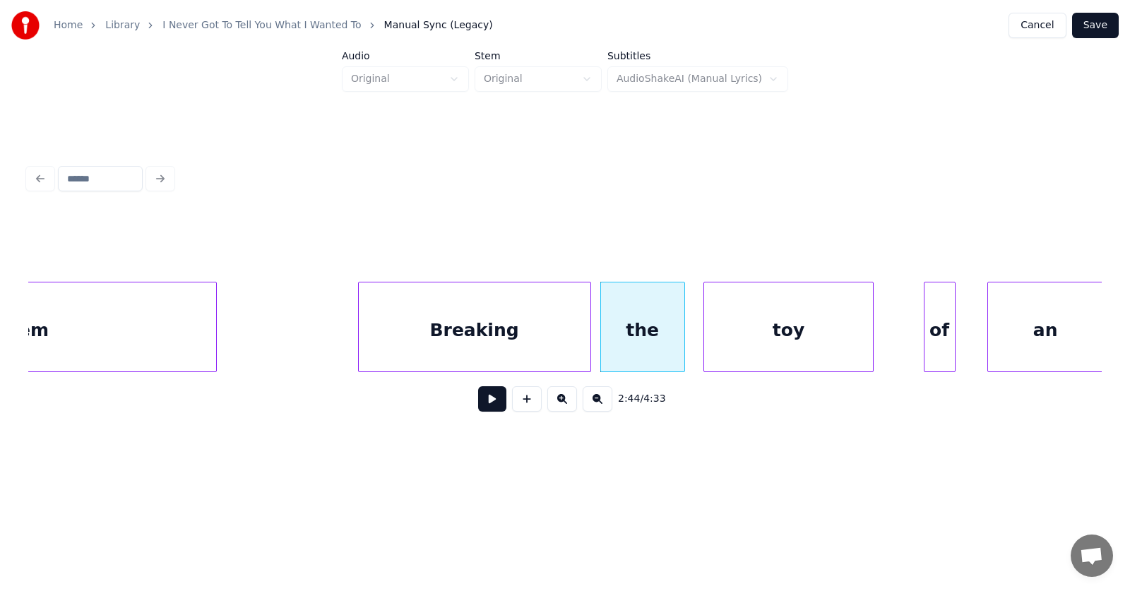
click at [761, 347] on div "toy" at bounding box center [788, 330] width 168 height 96
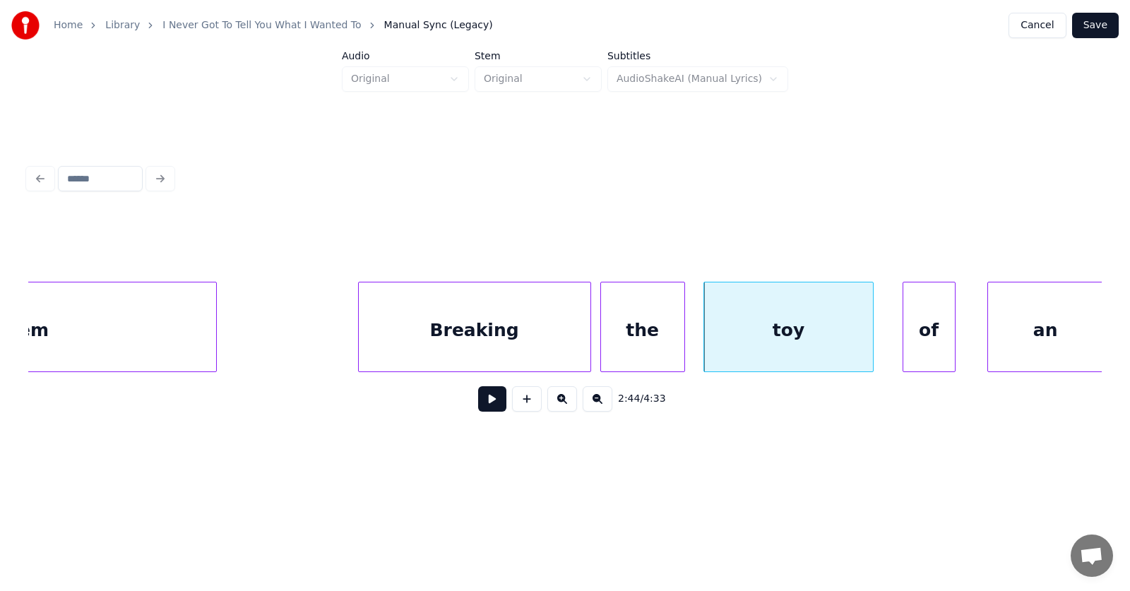
click at [903, 345] on div at bounding box center [905, 326] width 4 height 89
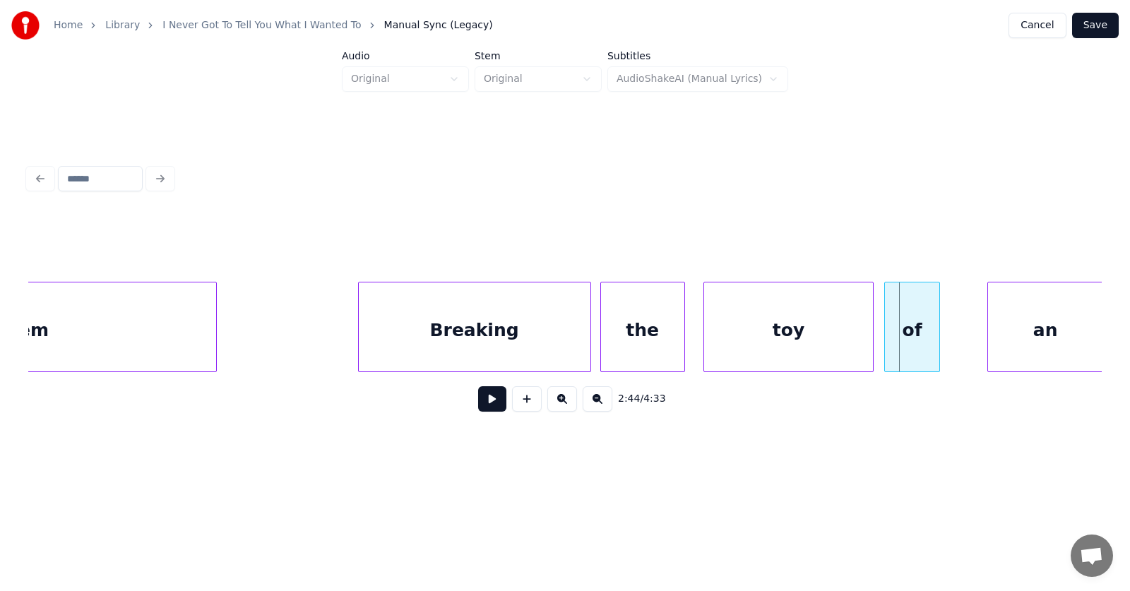
click at [912, 342] on div "of" at bounding box center [912, 330] width 55 height 96
click at [1008, 345] on div "an" at bounding box center [1010, 330] width 115 height 96
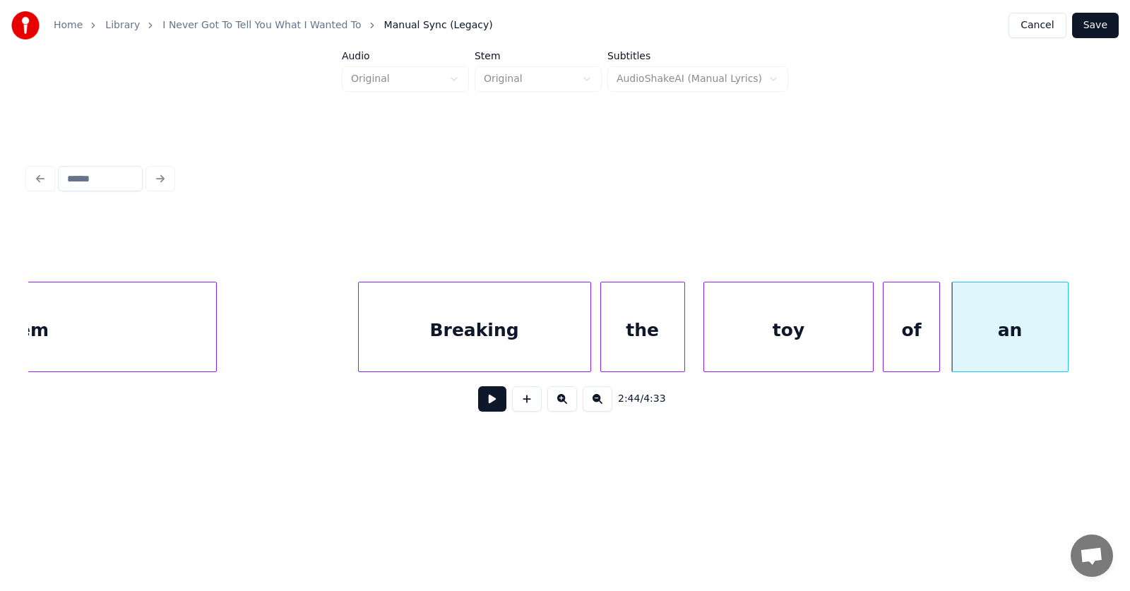
click at [489, 335] on div "Breaking" at bounding box center [475, 330] width 232 height 96
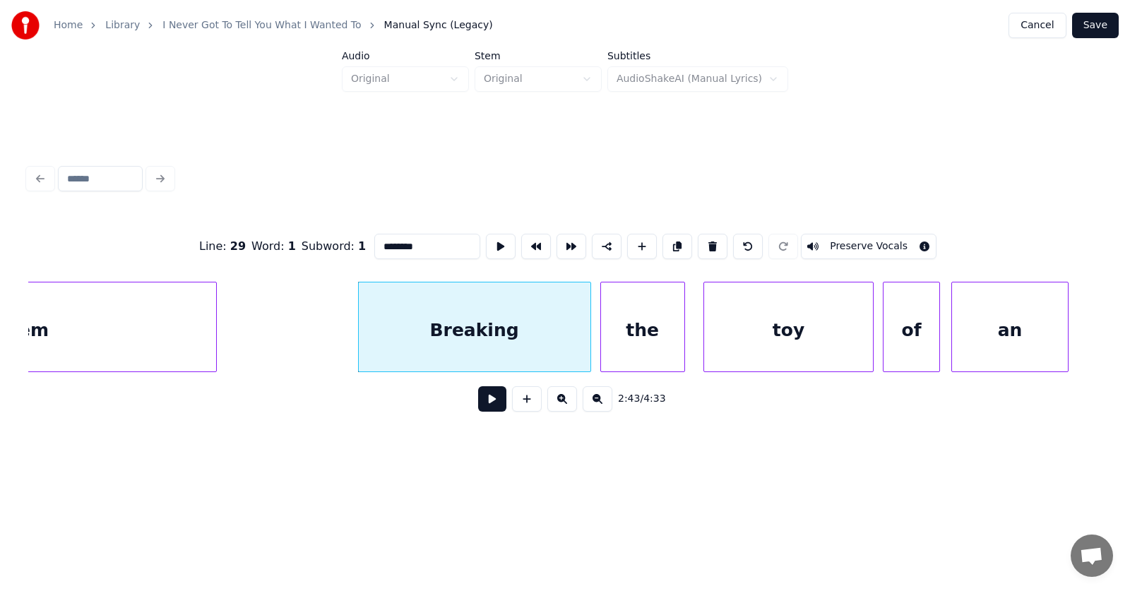
click at [485, 402] on button at bounding box center [492, 398] width 28 height 25
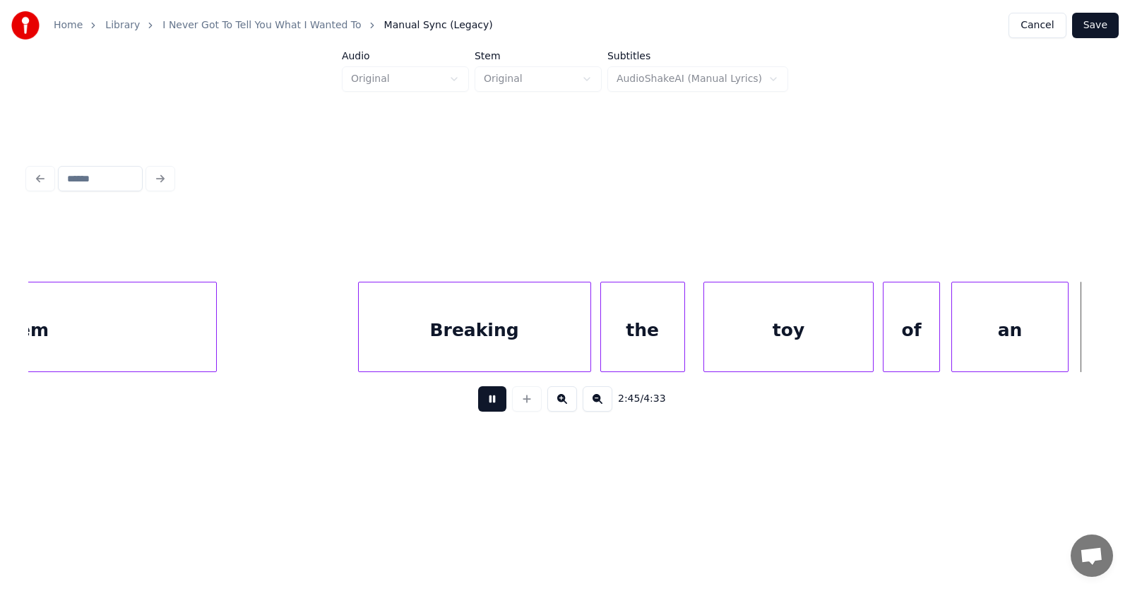
scroll to position [0, 87445]
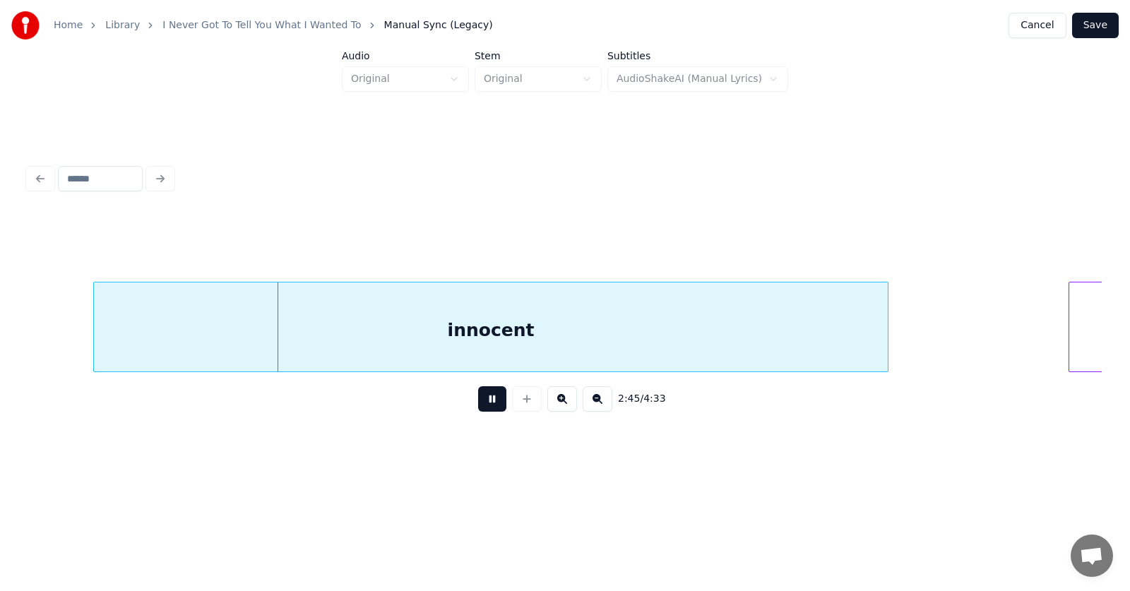
click at [485, 402] on button at bounding box center [492, 398] width 28 height 25
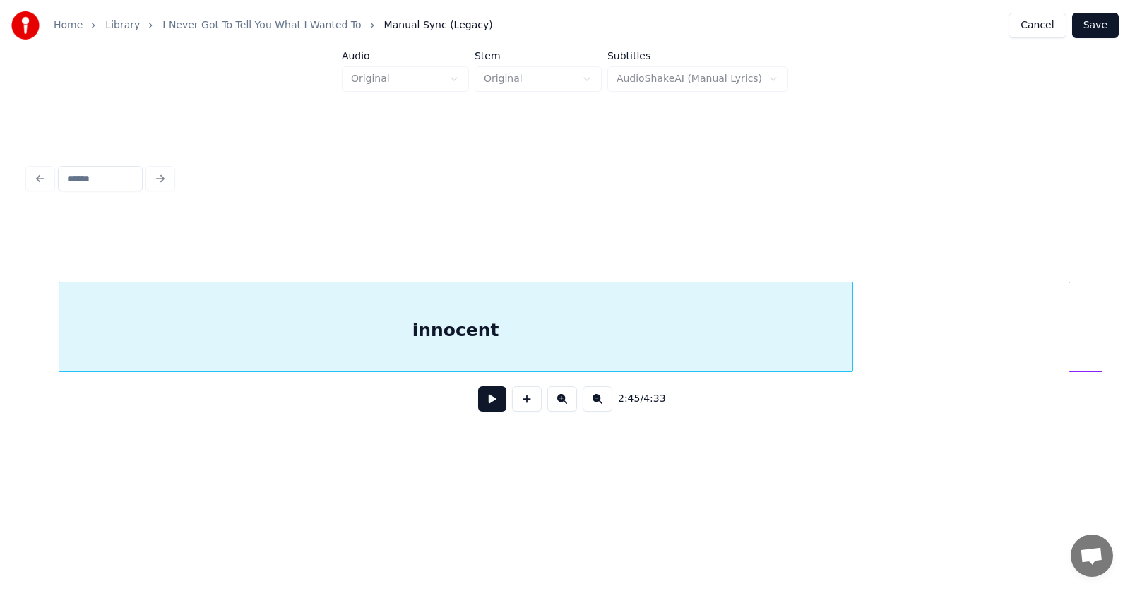
click at [479, 323] on div "innocent" at bounding box center [455, 330] width 793 height 96
click at [478, 405] on button at bounding box center [492, 398] width 28 height 25
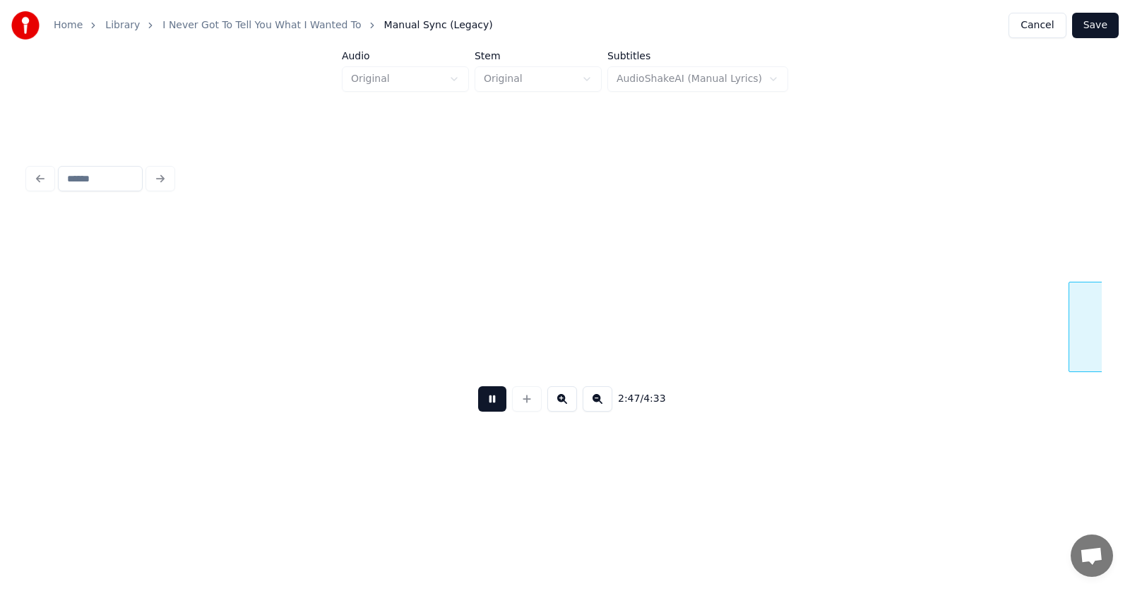
scroll to position [0, 88526]
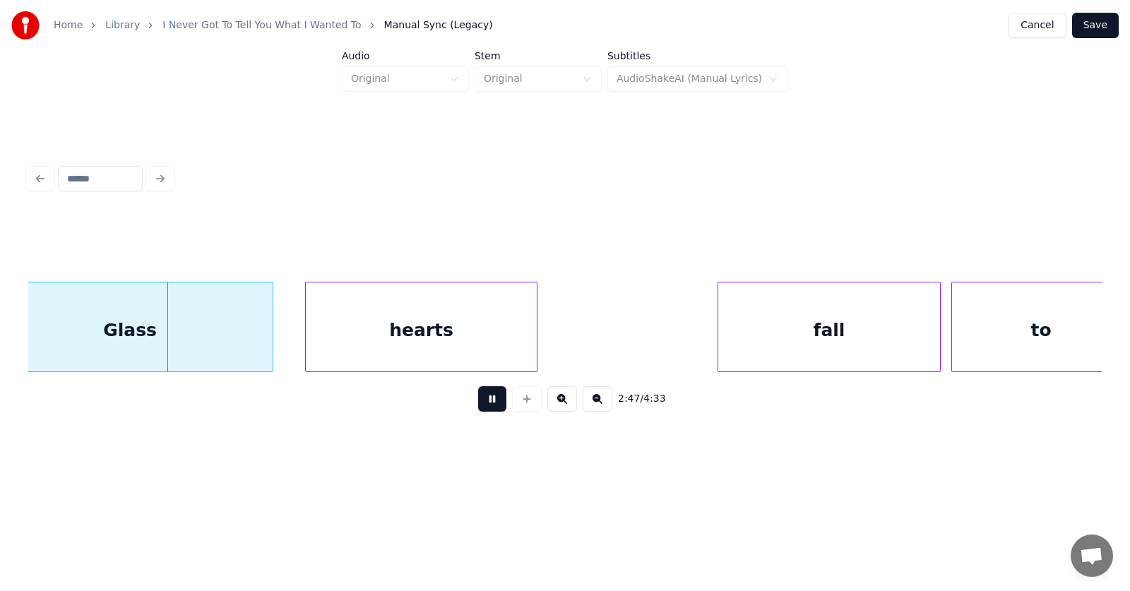
click at [480, 407] on button at bounding box center [492, 398] width 28 height 25
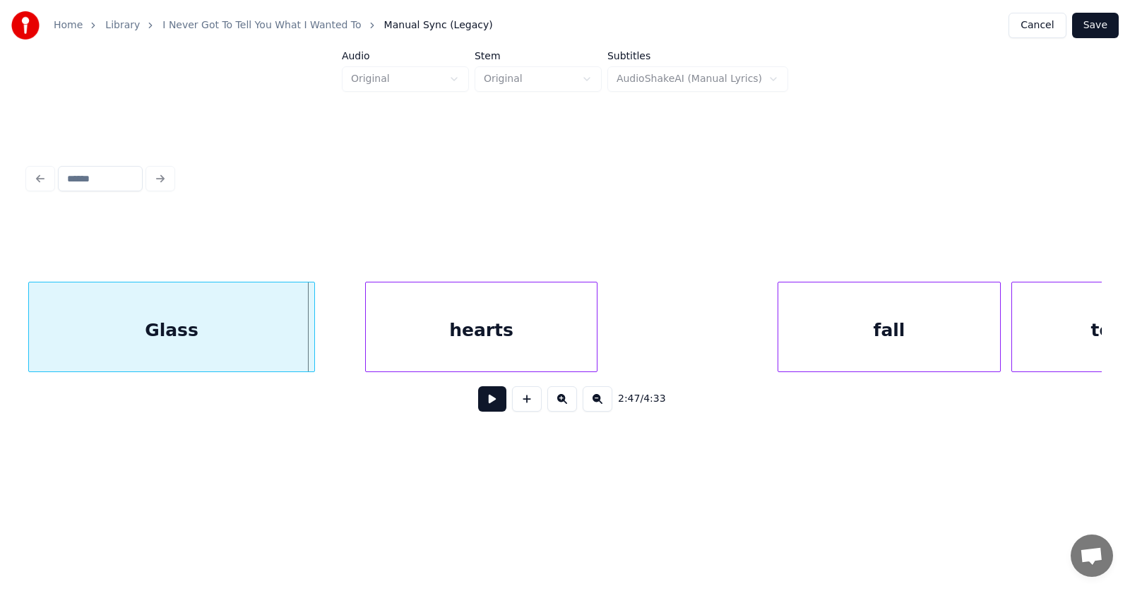
scroll to position [0, 88465]
click at [195, 344] on div "Glass" at bounding box center [172, 330] width 285 height 96
click at [434, 331] on div "hearts" at bounding box center [449, 330] width 232 height 96
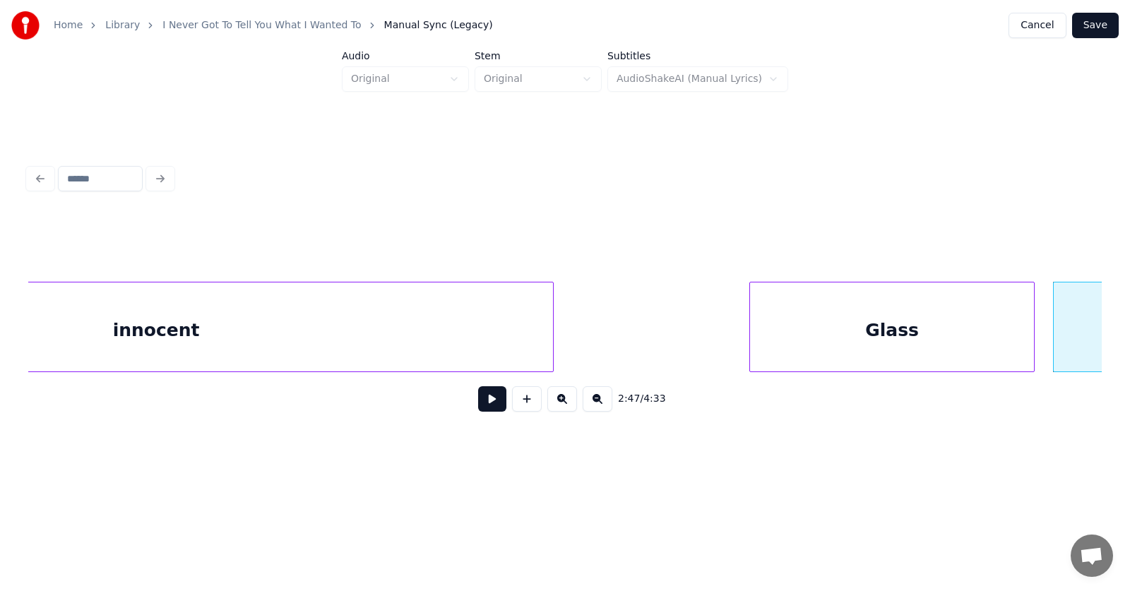
scroll to position [0, 88039]
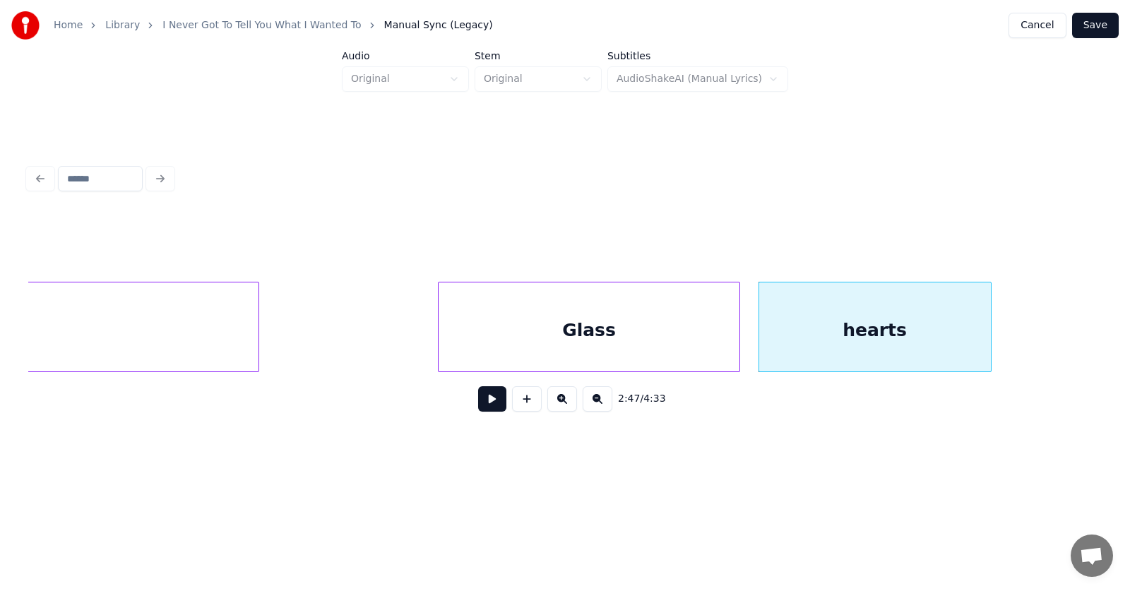
click at [438, 326] on div at bounding box center [440, 326] width 4 height 89
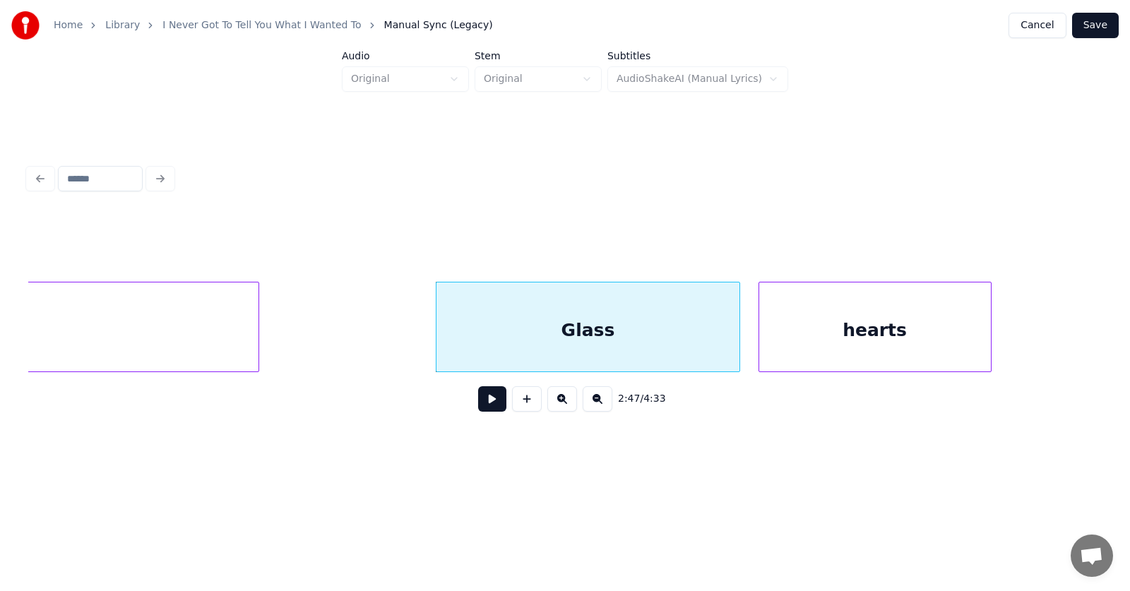
click at [479, 404] on button at bounding box center [492, 398] width 28 height 25
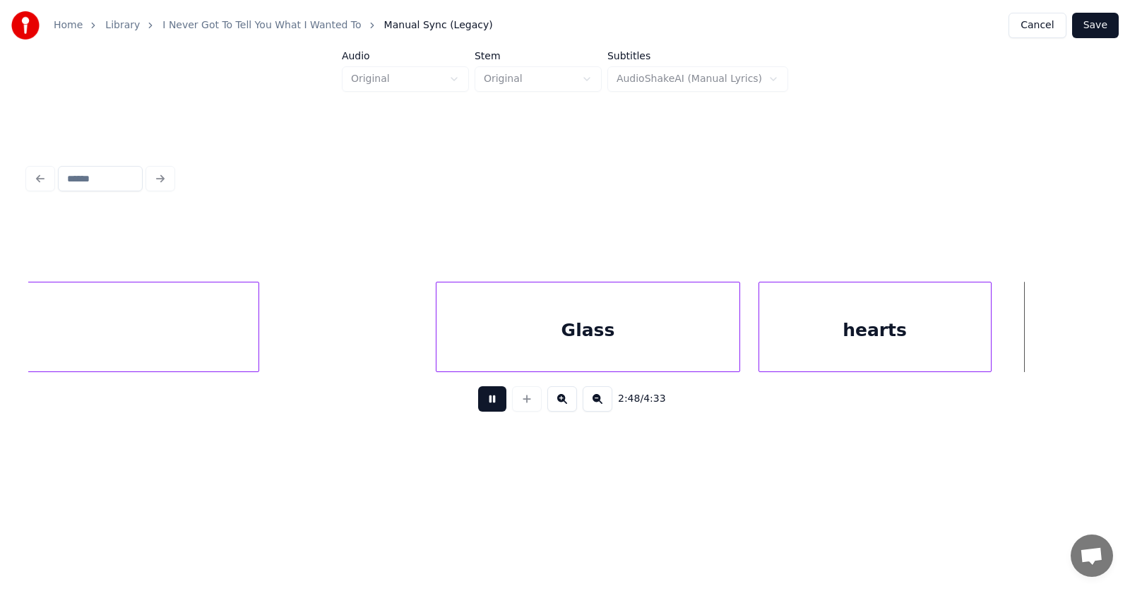
scroll to position [0, 89114]
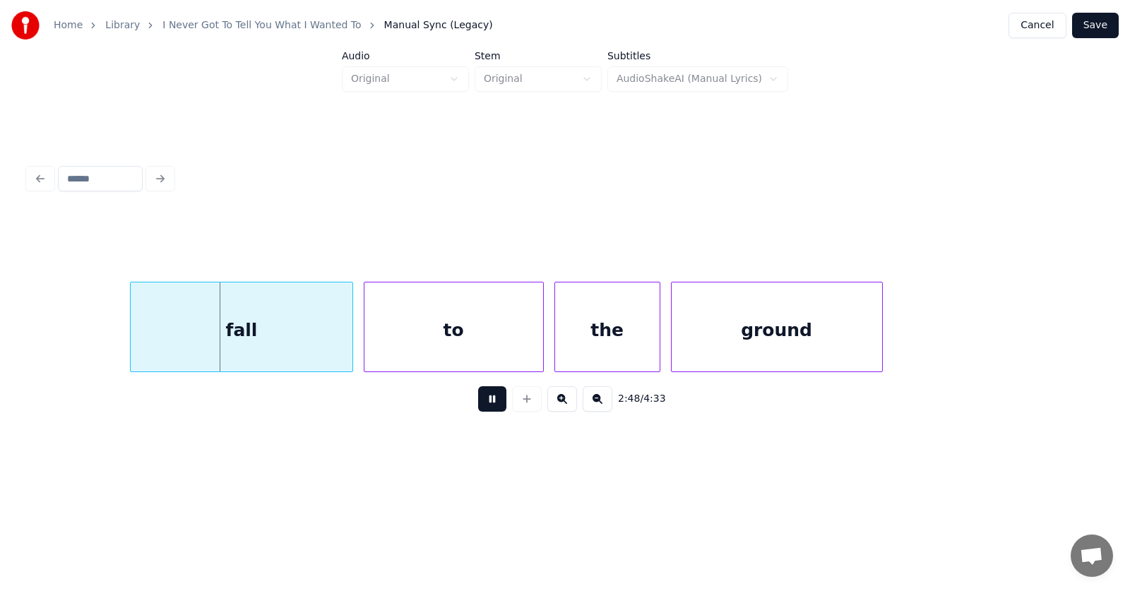
click at [479, 404] on button at bounding box center [492, 398] width 28 height 25
click at [256, 333] on div "fall" at bounding box center [224, 330] width 221 height 96
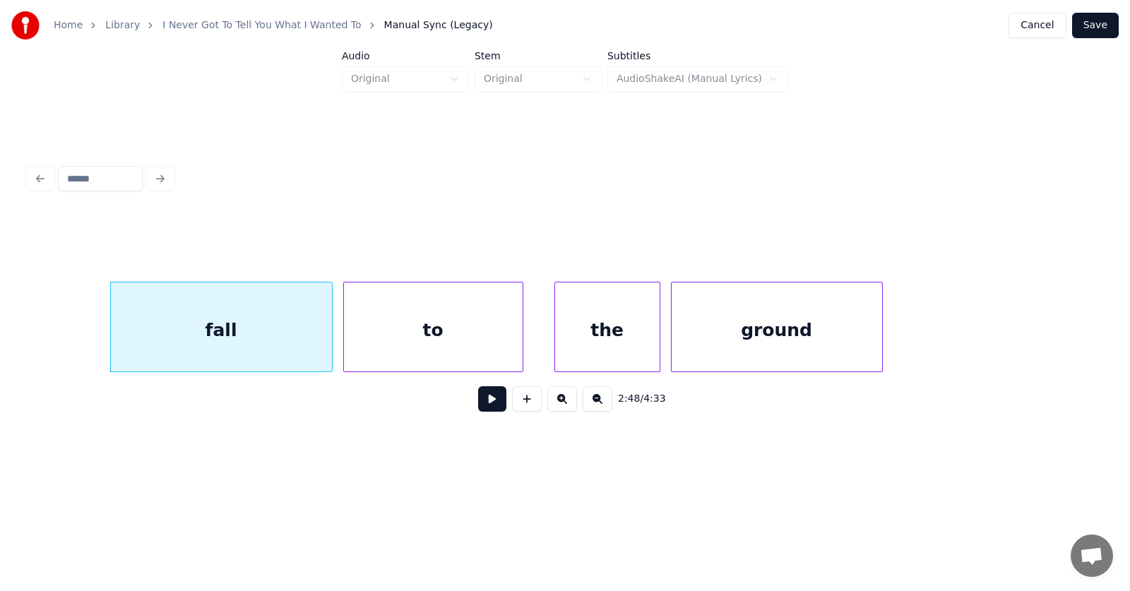
click at [422, 338] on div "to" at bounding box center [433, 330] width 179 height 96
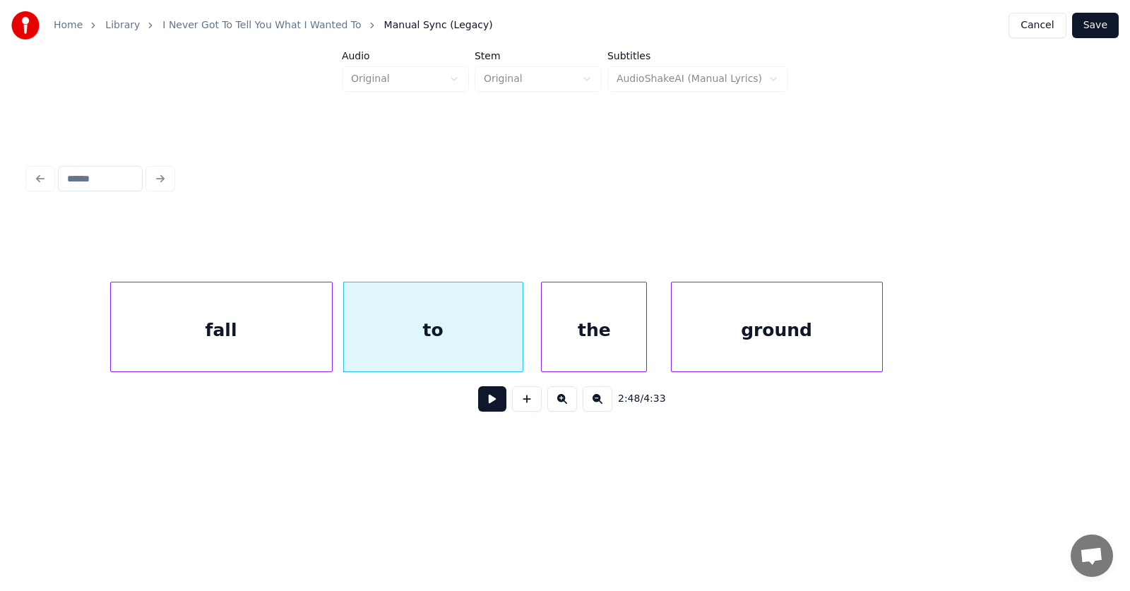
click at [576, 334] on div "the" at bounding box center [594, 330] width 104 height 96
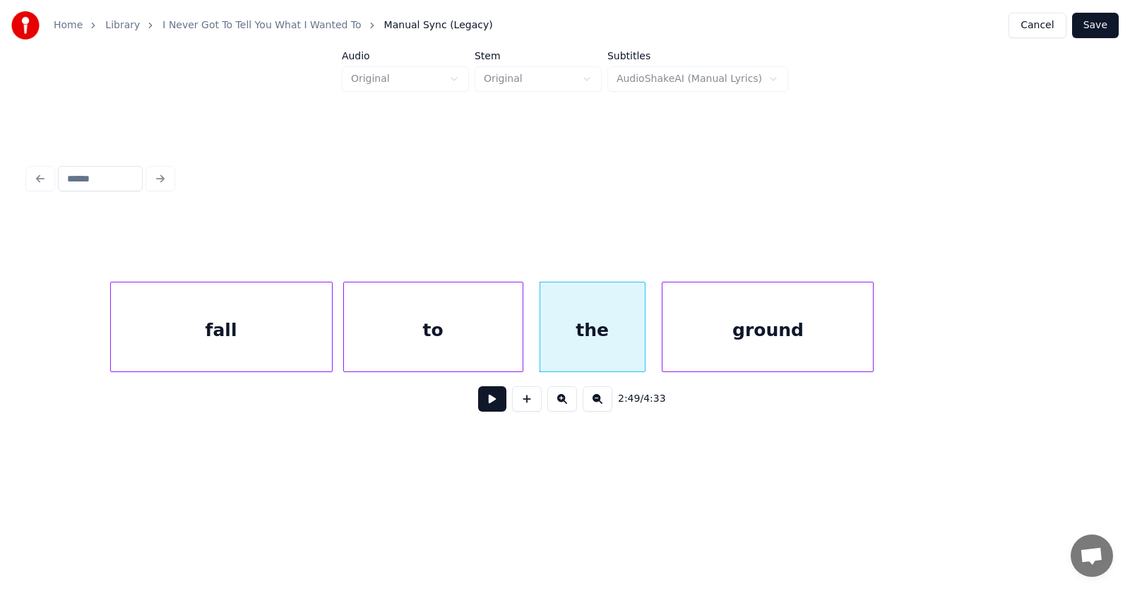
click at [713, 337] on div "ground" at bounding box center [767, 330] width 210 height 96
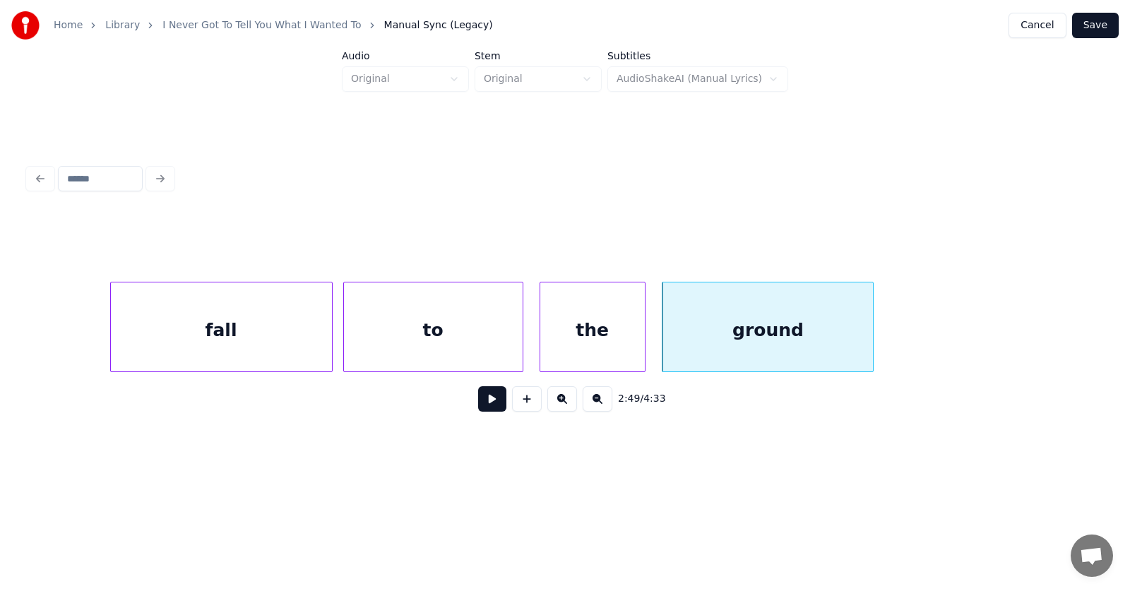
click at [479, 407] on button at bounding box center [492, 398] width 28 height 25
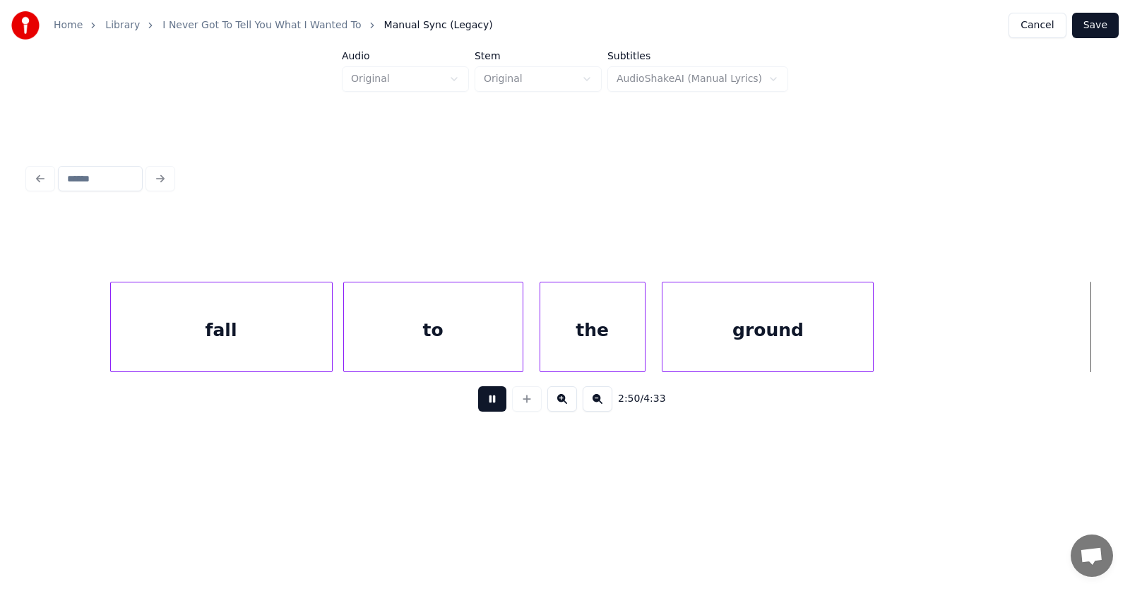
scroll to position [0, 90190]
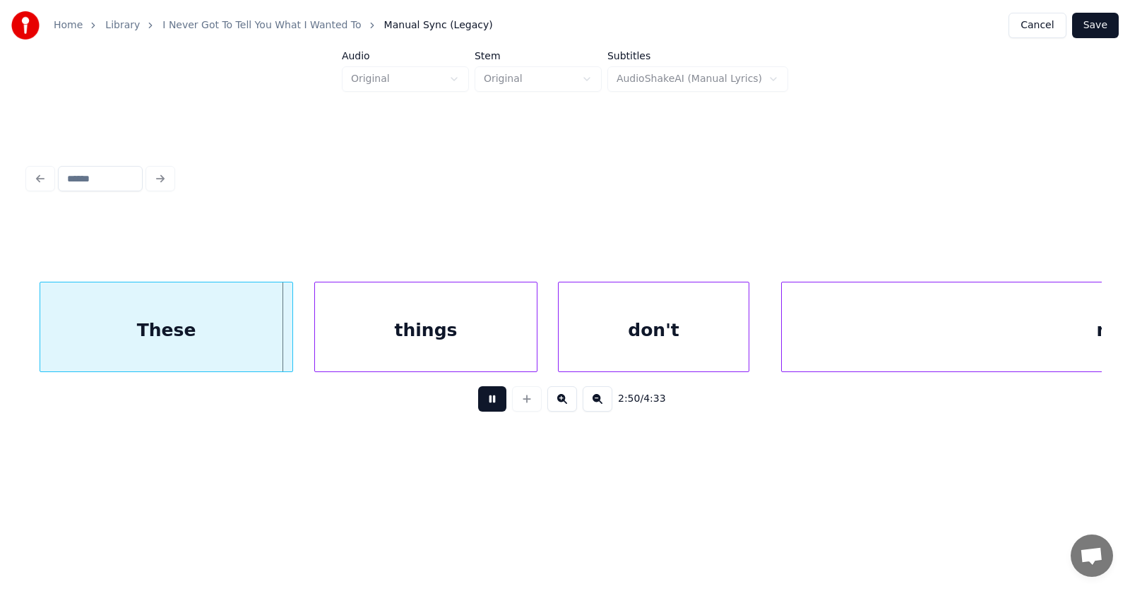
click at [479, 407] on button at bounding box center [492, 398] width 28 height 25
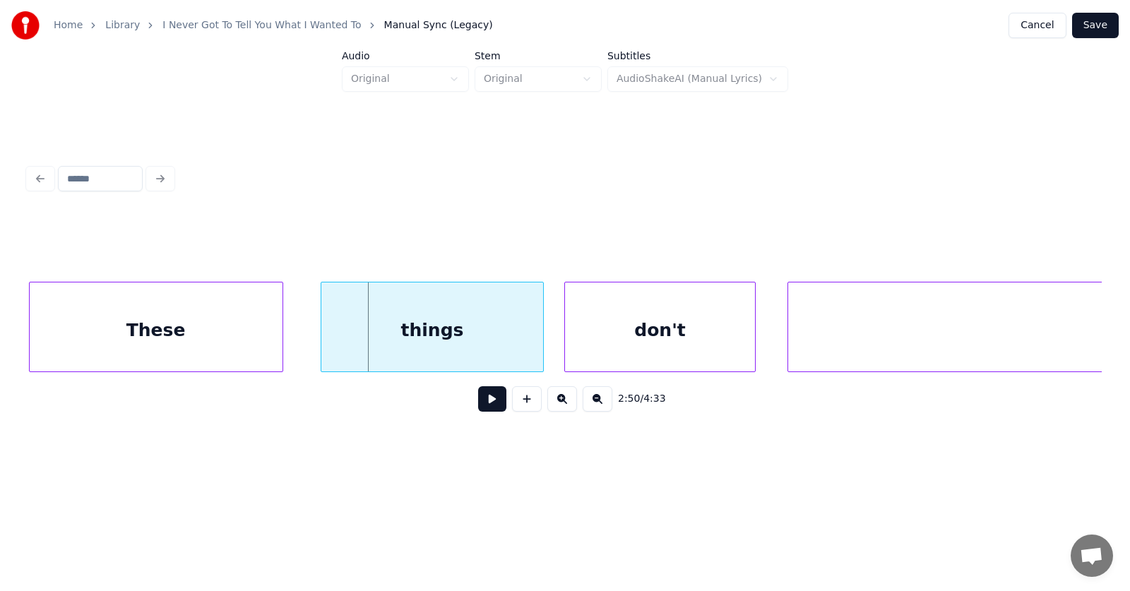
scroll to position [0, 90183]
click at [241, 333] on div "These" at bounding box center [156, 330] width 253 height 96
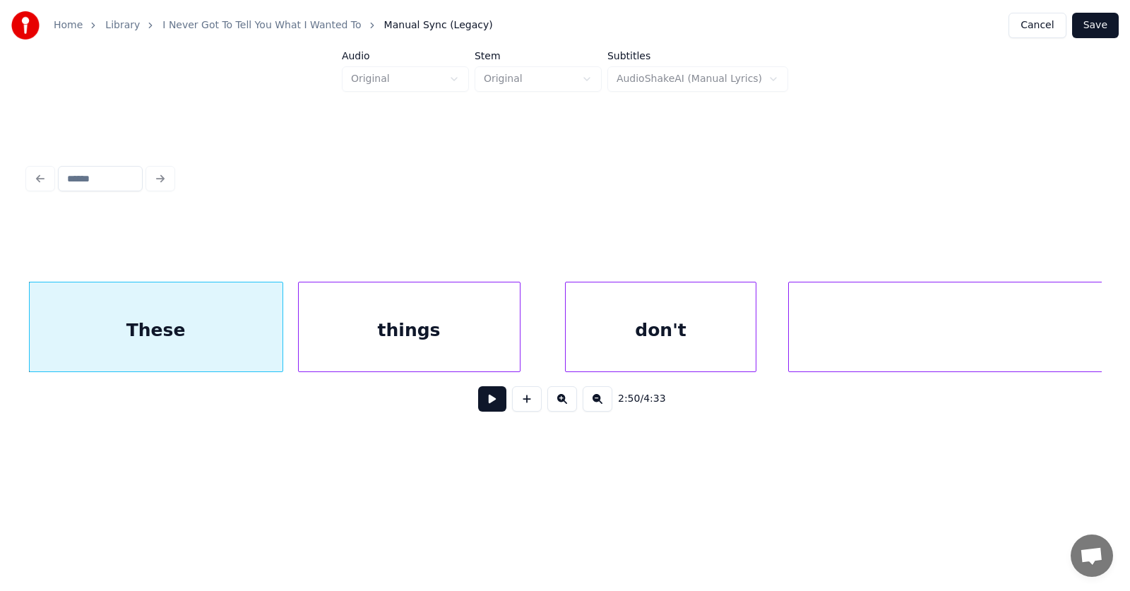
click at [393, 341] on div "things" at bounding box center [409, 330] width 221 height 96
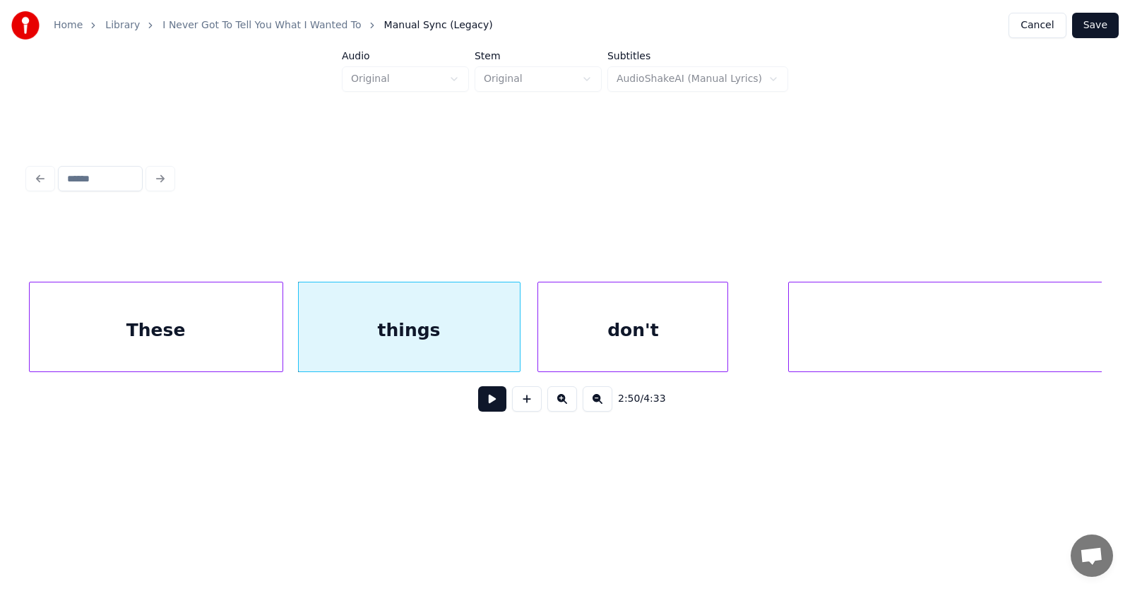
click at [626, 342] on div "don't" at bounding box center [632, 330] width 189 height 96
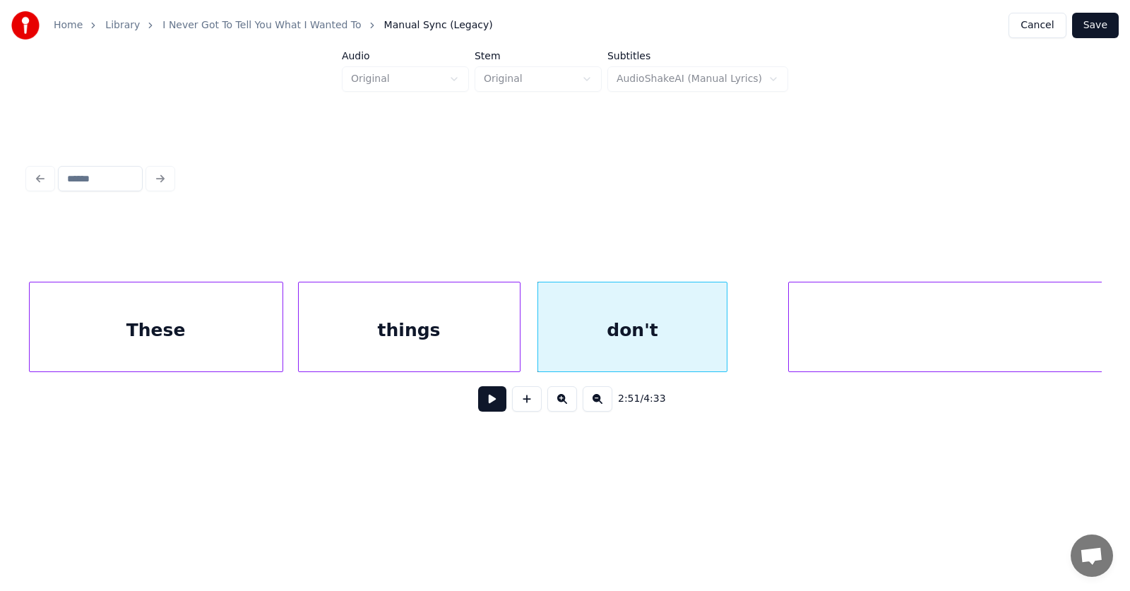
scroll to position [0, 90564]
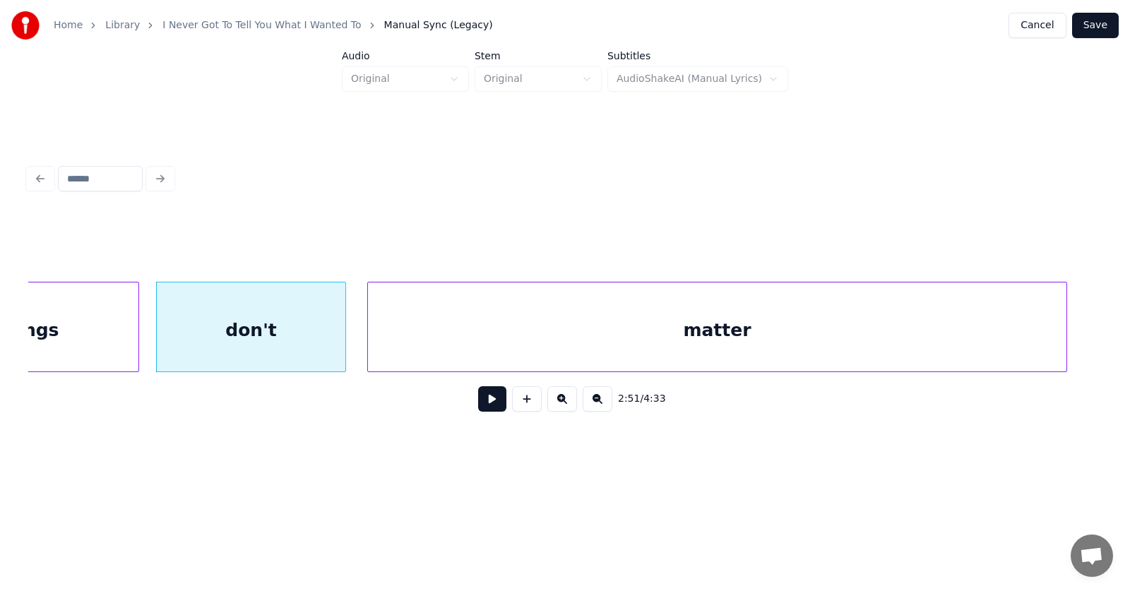
click at [825, 349] on div "matter" at bounding box center [717, 330] width 698 height 96
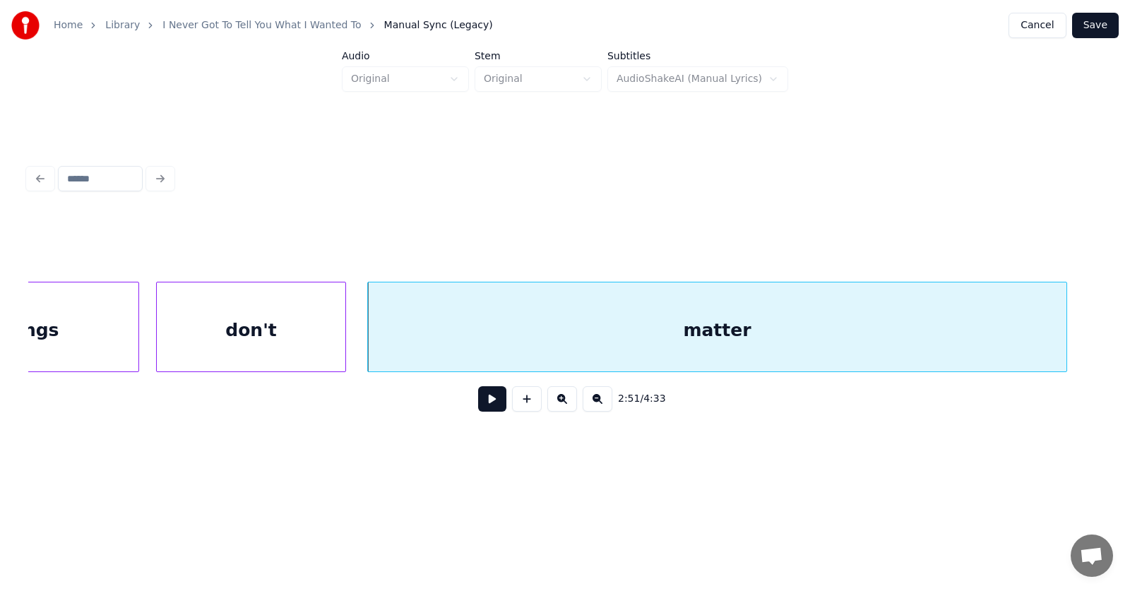
click at [484, 407] on button at bounding box center [492, 398] width 28 height 25
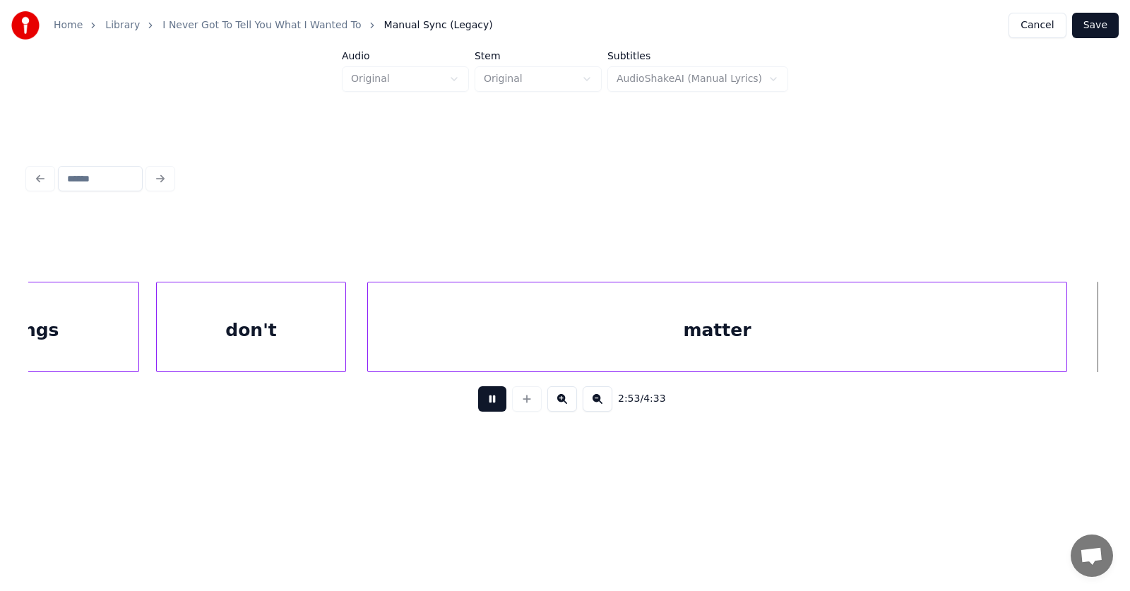
scroll to position [0, 91637]
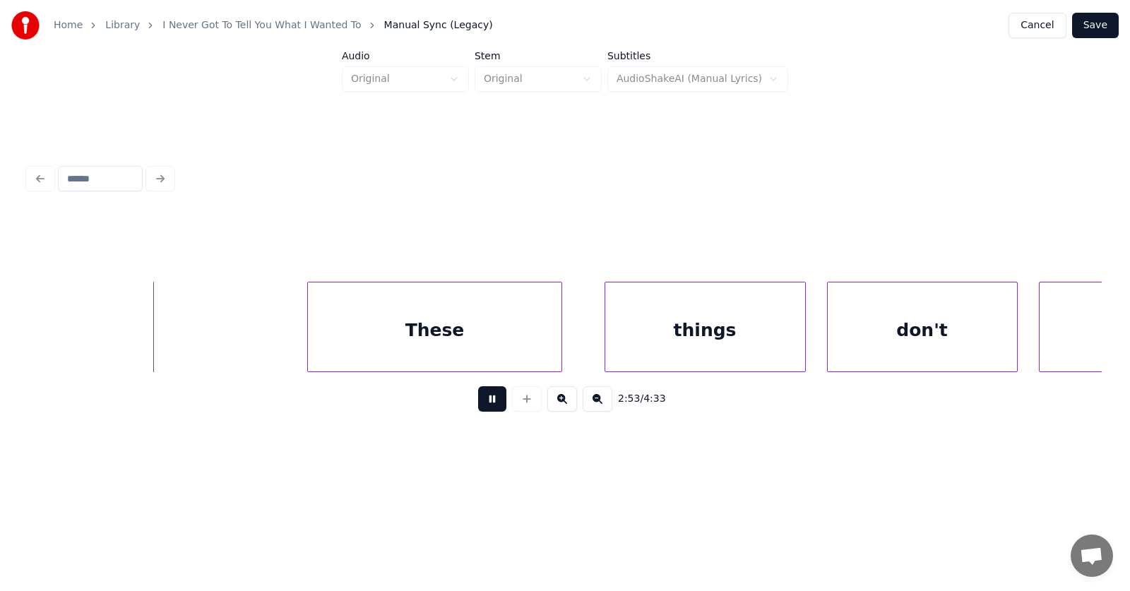
click at [484, 407] on button at bounding box center [492, 398] width 28 height 25
click at [438, 338] on div "These" at bounding box center [418, 330] width 253 height 96
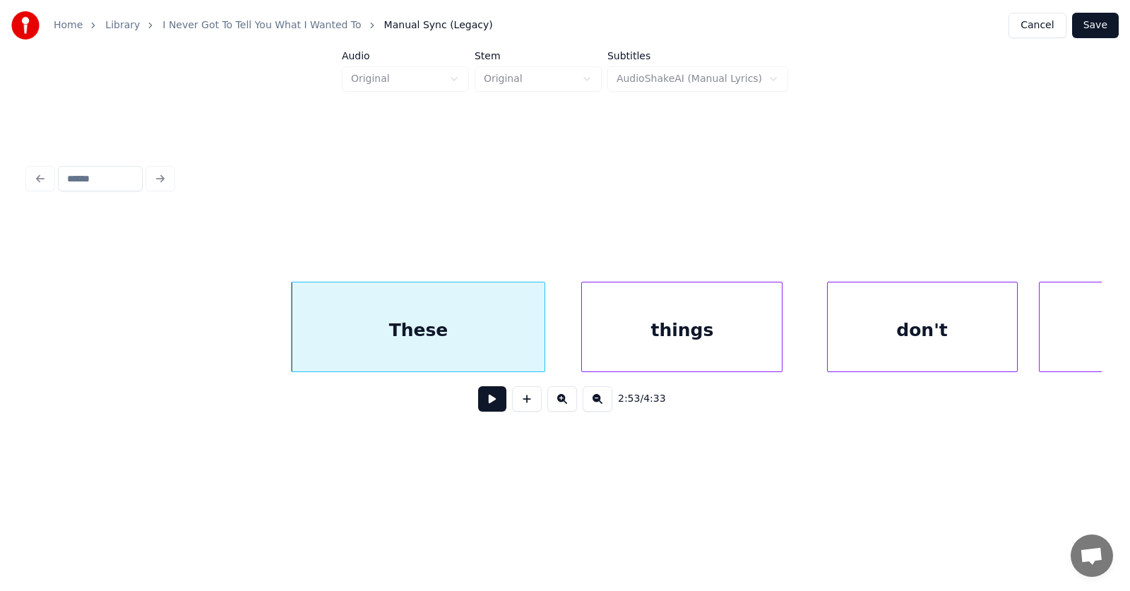
click at [661, 347] on div "things" at bounding box center [682, 330] width 200 height 96
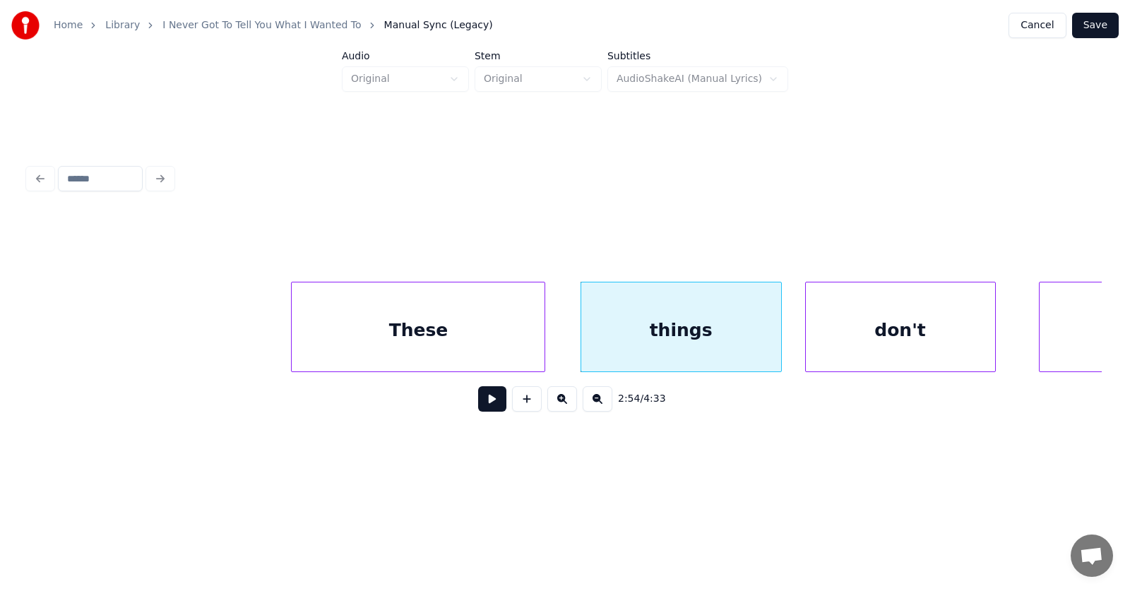
click at [858, 343] on div "don't" at bounding box center [900, 330] width 189 height 96
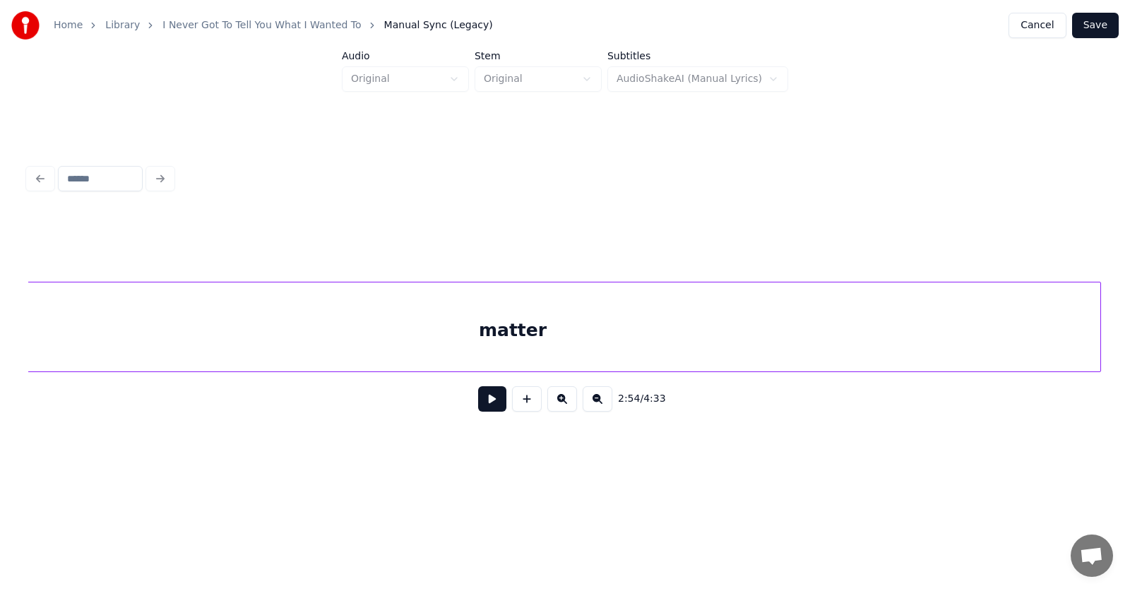
scroll to position [0, 92631]
click at [1055, 330] on div "matter" at bounding box center [617, 330] width 1174 height 96
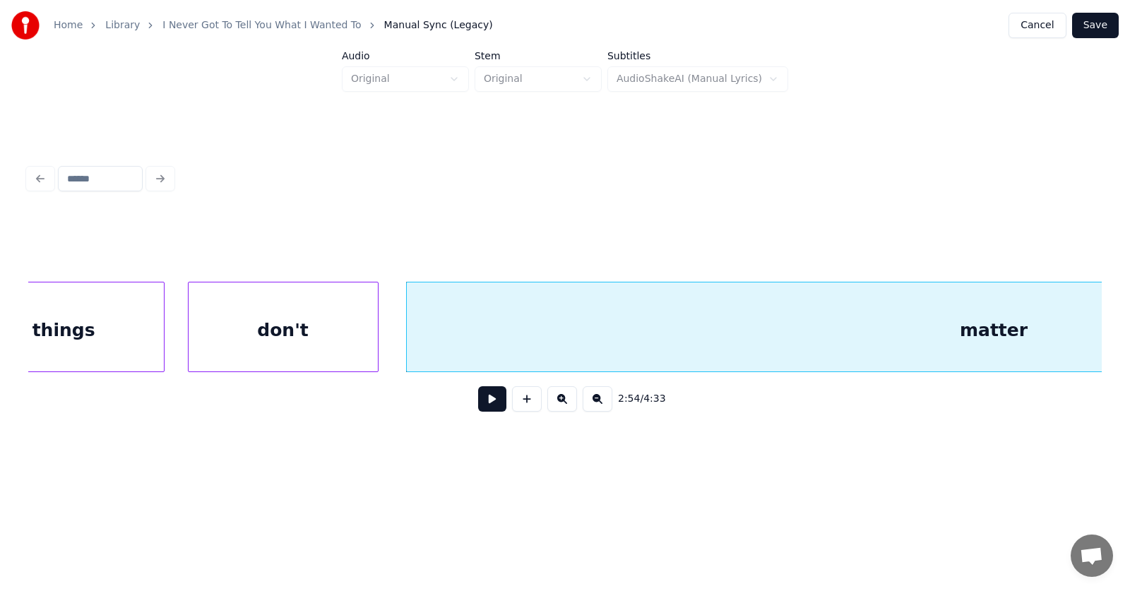
scroll to position [0, 92628]
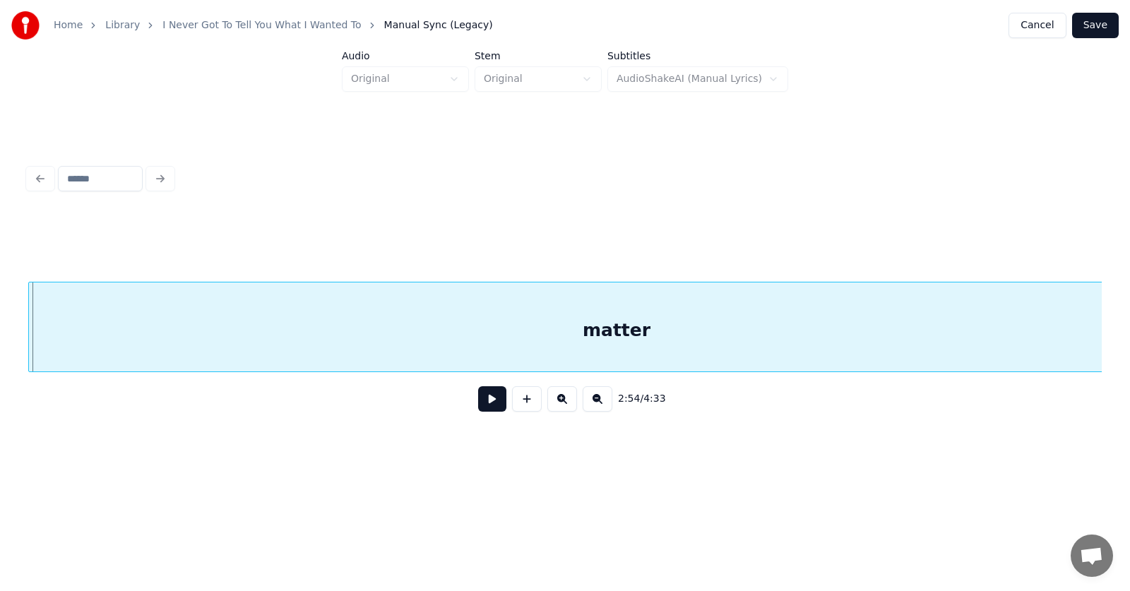
click at [646, 337] on div "matter" at bounding box center [616, 330] width 1174 height 96
click at [478, 405] on button at bounding box center [492, 398] width 28 height 25
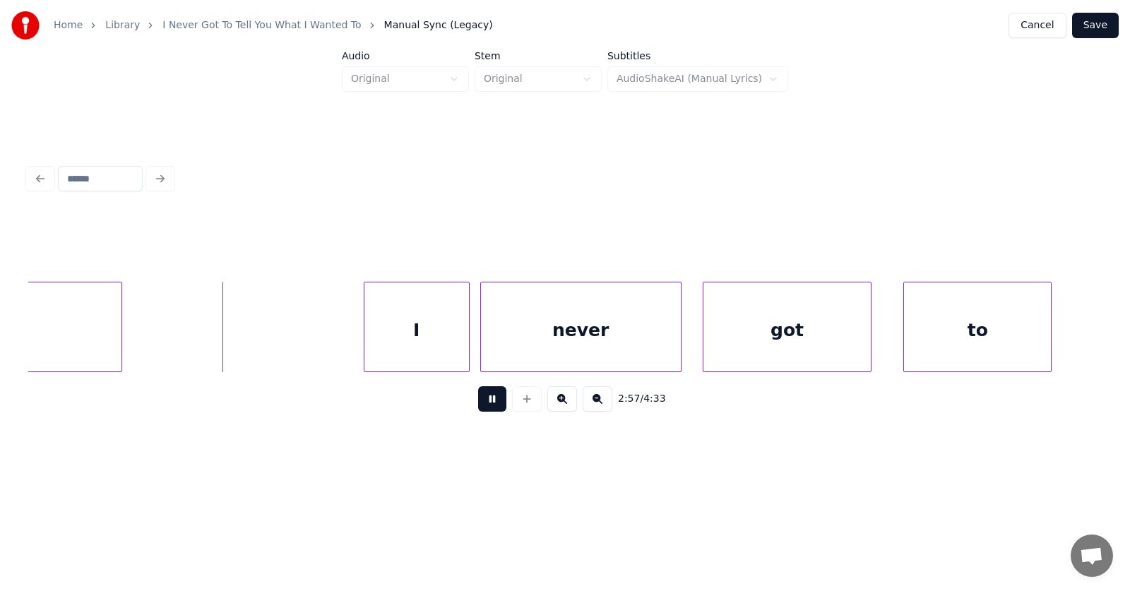
click at [478, 405] on button at bounding box center [492, 398] width 28 height 25
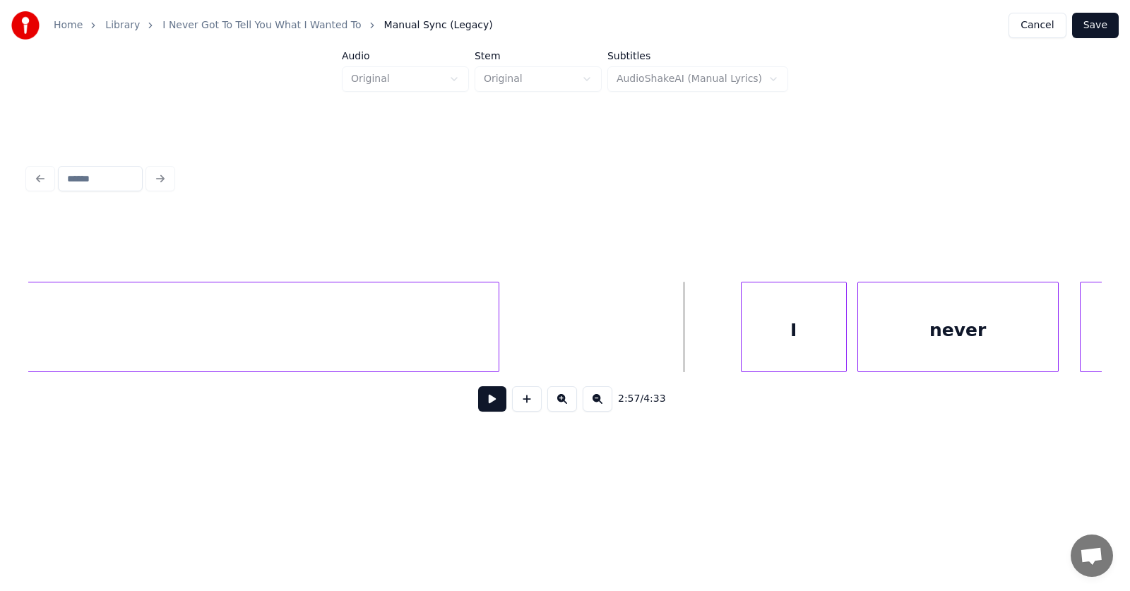
scroll to position [0, 92941]
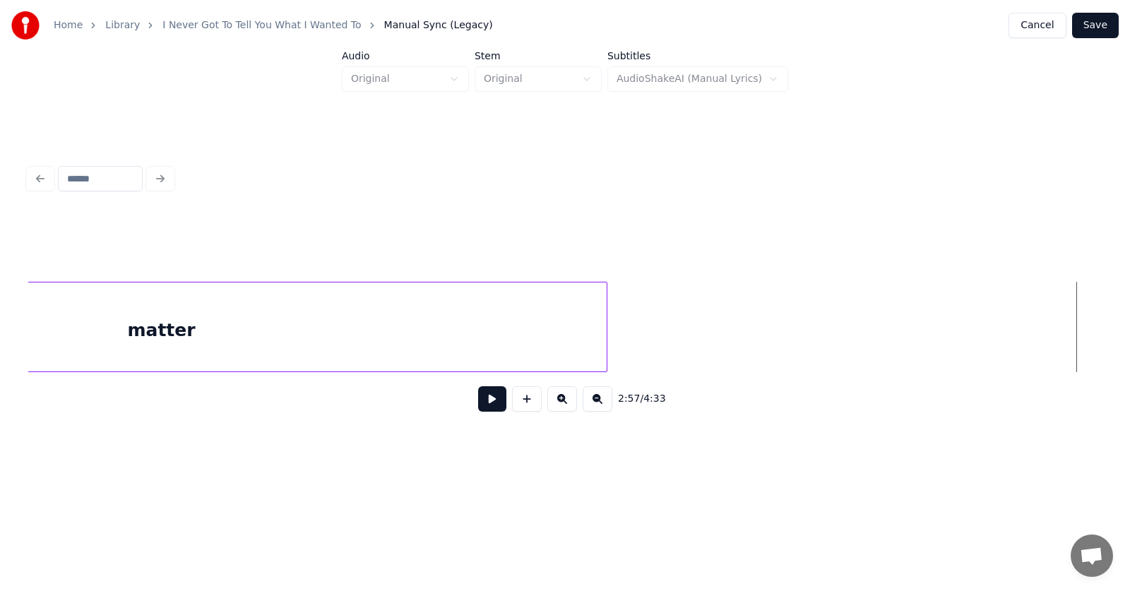
click at [605, 336] on div at bounding box center [604, 326] width 4 height 89
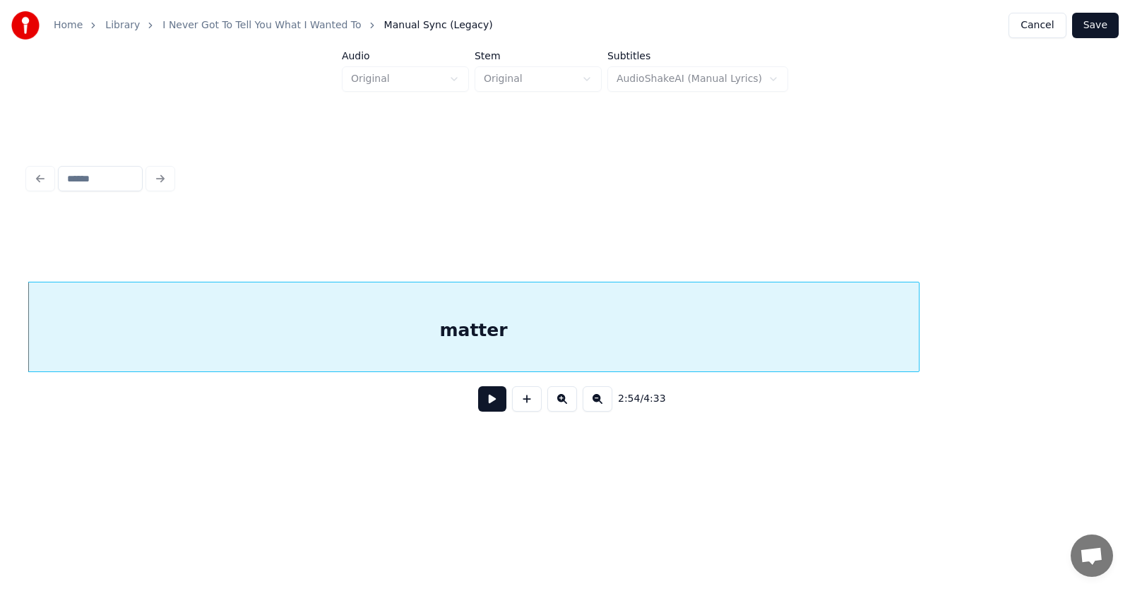
click at [479, 401] on button at bounding box center [492, 398] width 28 height 25
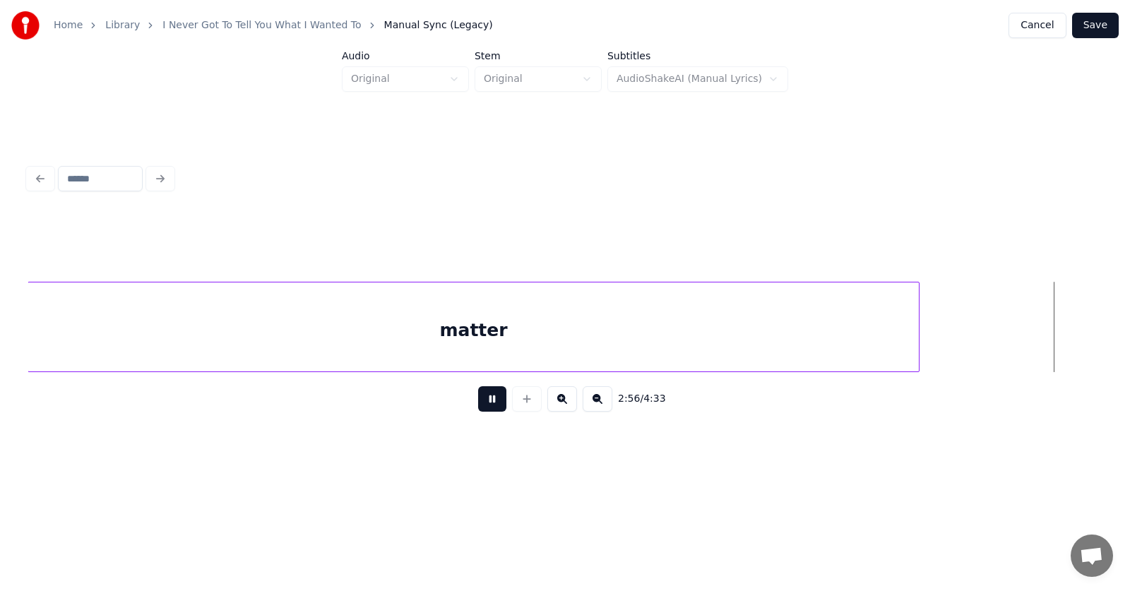
click at [479, 401] on button at bounding box center [492, 398] width 28 height 25
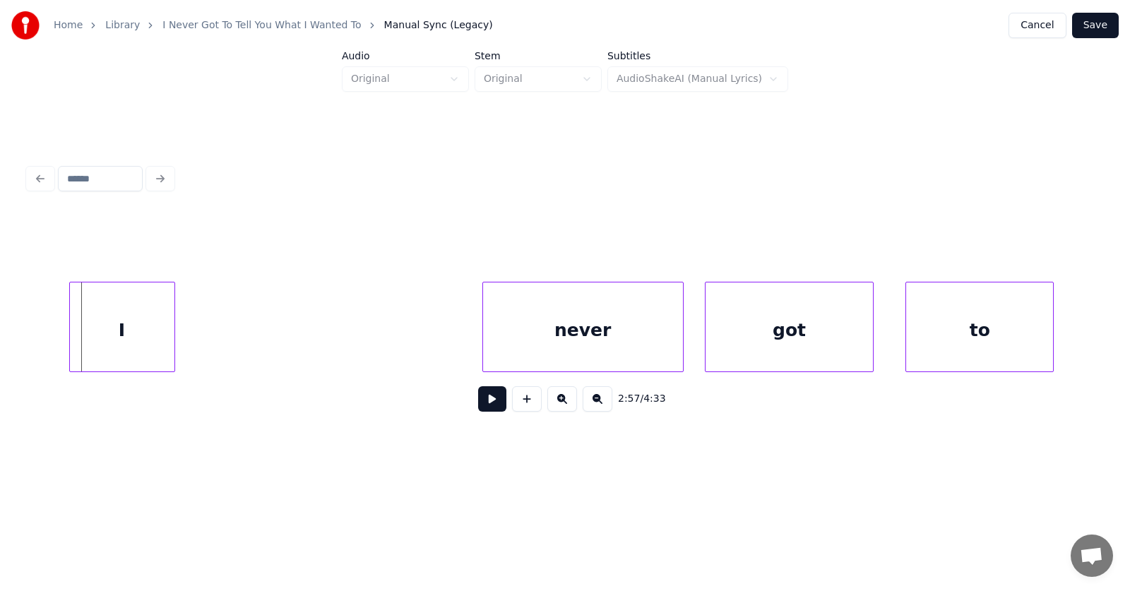
click at [141, 347] on div "I" at bounding box center [122, 330] width 104 height 96
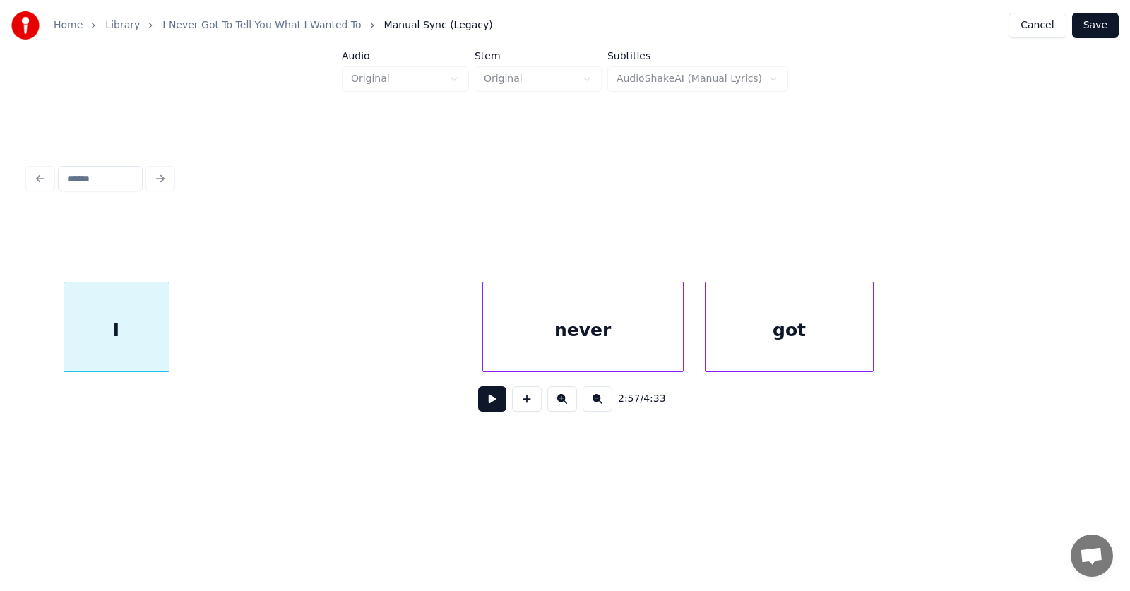
scroll to position [0, 93333]
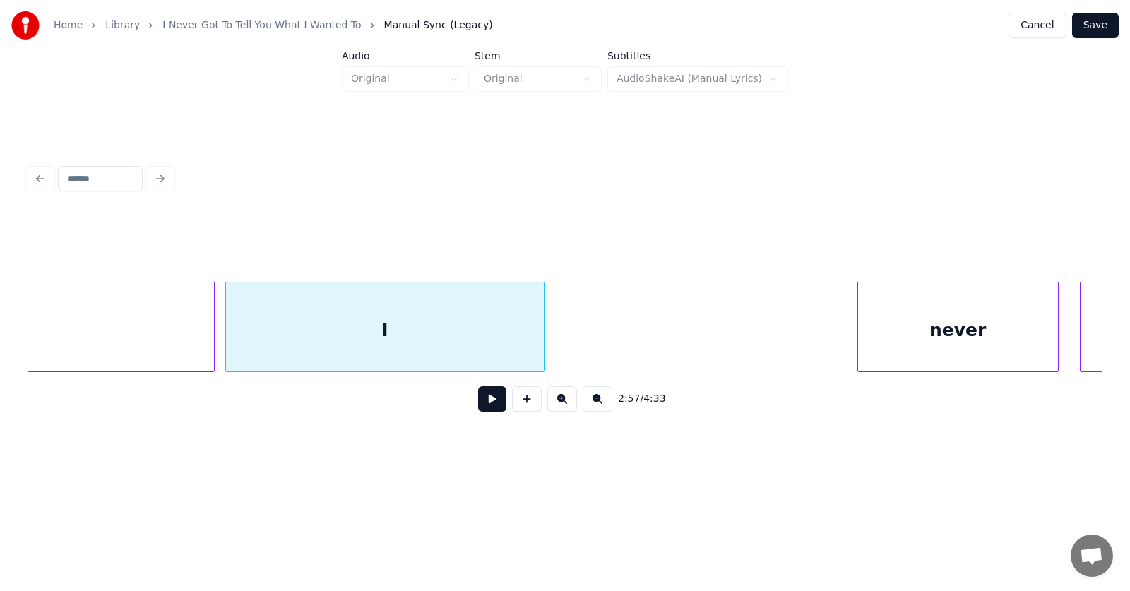
click at [229, 351] on div at bounding box center [228, 326] width 4 height 89
click at [349, 339] on div "I" at bounding box center [384, 330] width 317 height 96
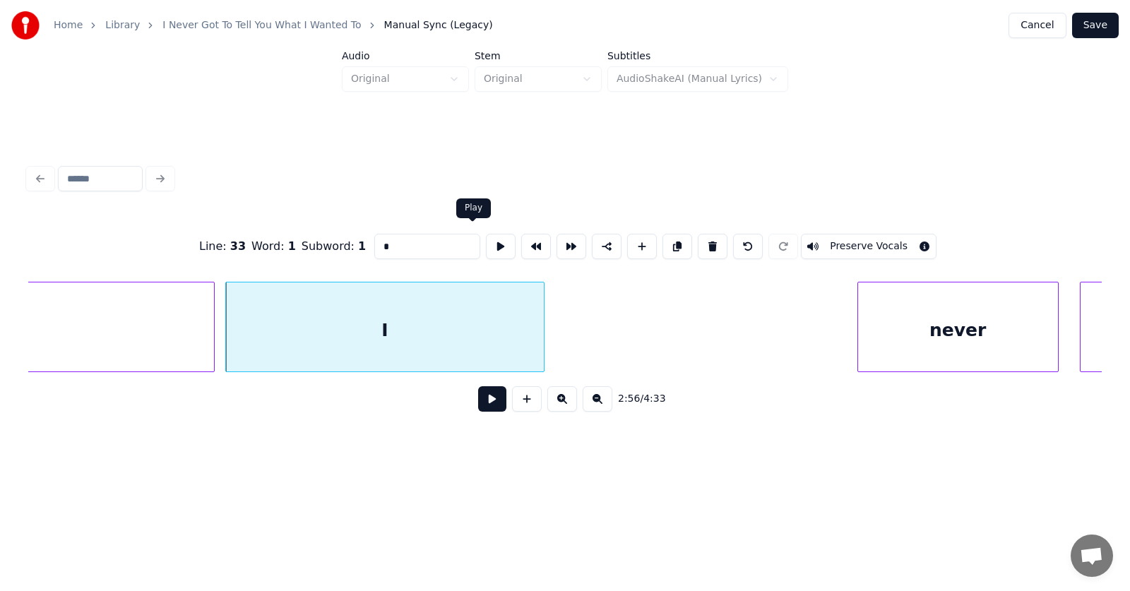
click at [486, 237] on button at bounding box center [501, 246] width 30 height 25
drag, startPoint x: 375, startPoint y: 240, endPoint x: 342, endPoint y: 242, distance: 33.3
click at [342, 242] on div "Line : 33 Word : 1 Subword : 1 * Preserve Vocals" at bounding box center [564, 246] width 1073 height 71
click at [763, 337] on div at bounding box center [763, 326] width 4 height 89
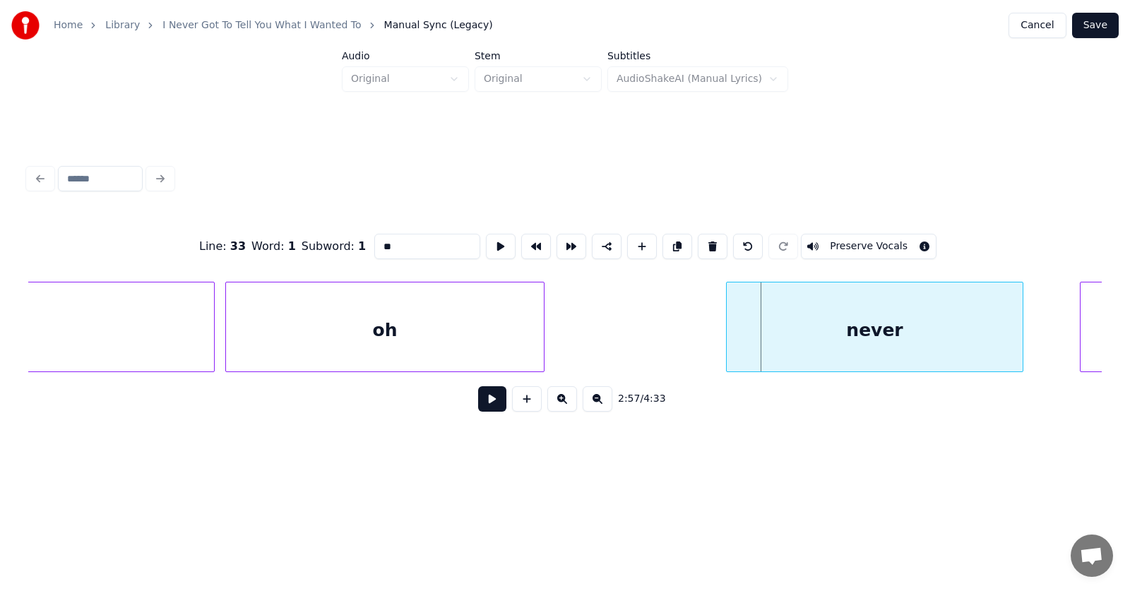
click at [832, 333] on div "never" at bounding box center [875, 330] width 297 height 96
click at [836, 323] on div "never" at bounding box center [875, 330] width 297 height 96
click at [374, 240] on input "*****" at bounding box center [427, 246] width 106 height 25
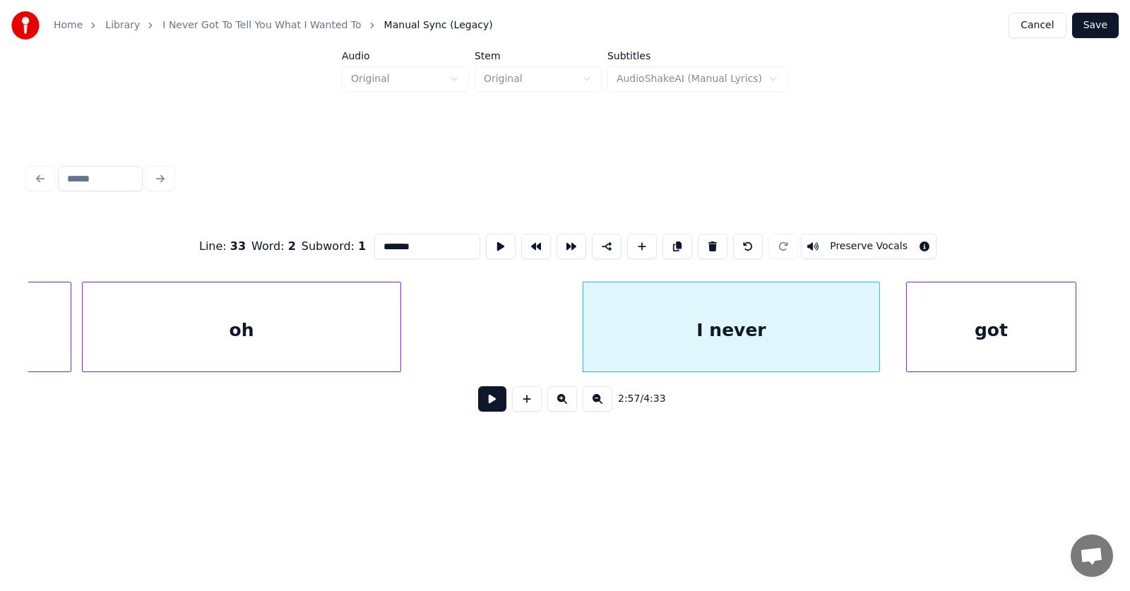
click at [1064, 336] on div "got" at bounding box center [991, 330] width 168 height 96
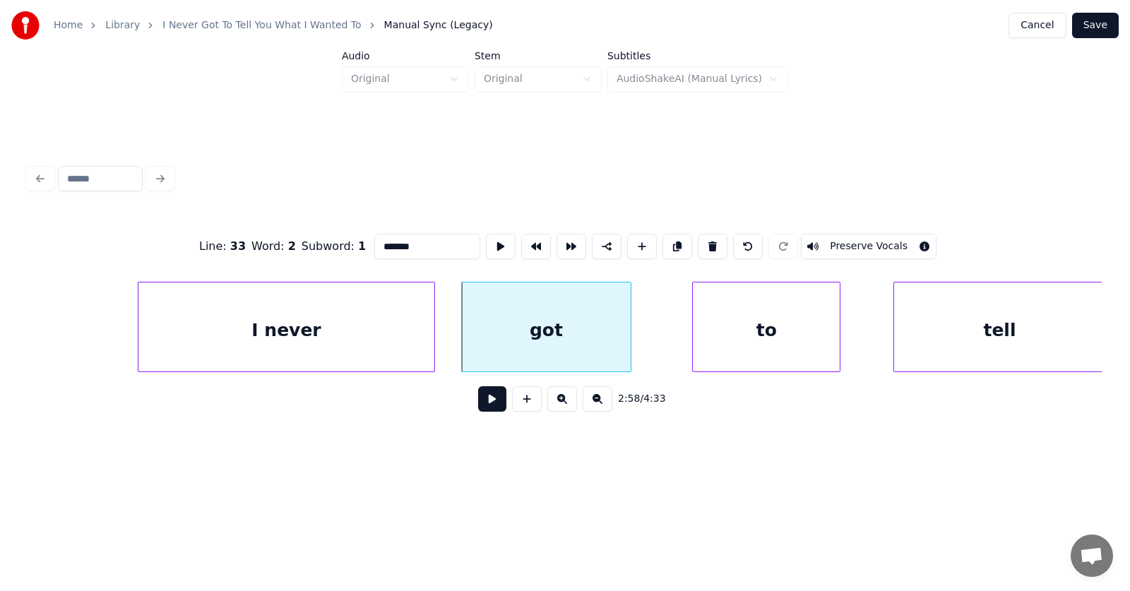
scroll to position [0, 94019]
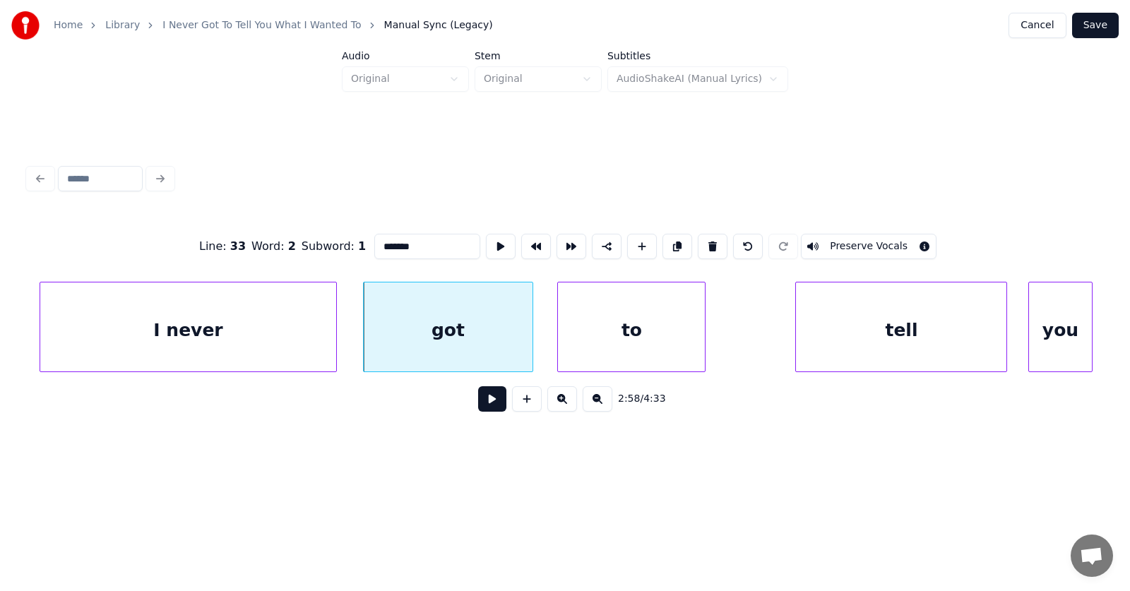
click at [656, 338] on div "to" at bounding box center [631, 330] width 147 height 96
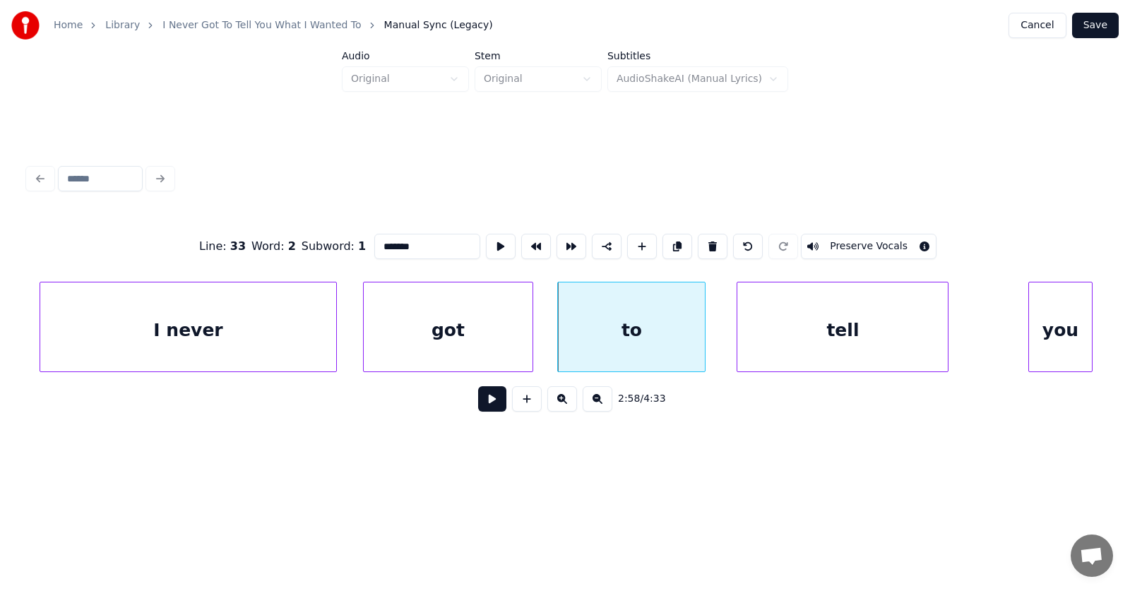
click at [819, 341] on div "tell" at bounding box center [842, 330] width 210 height 96
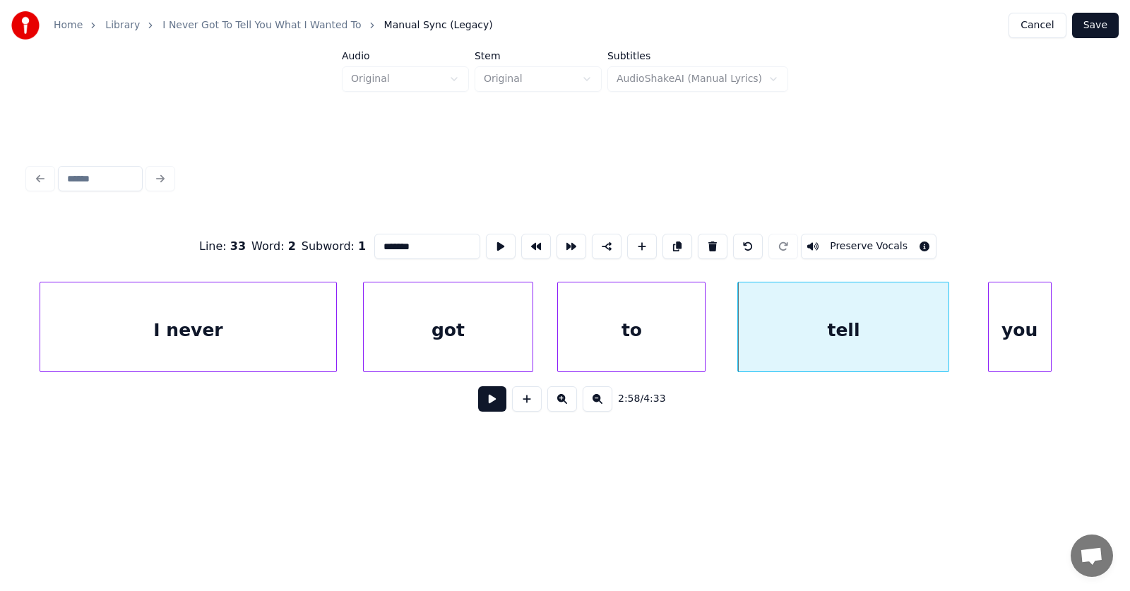
click at [1007, 354] on div "you" at bounding box center [1019, 330] width 62 height 96
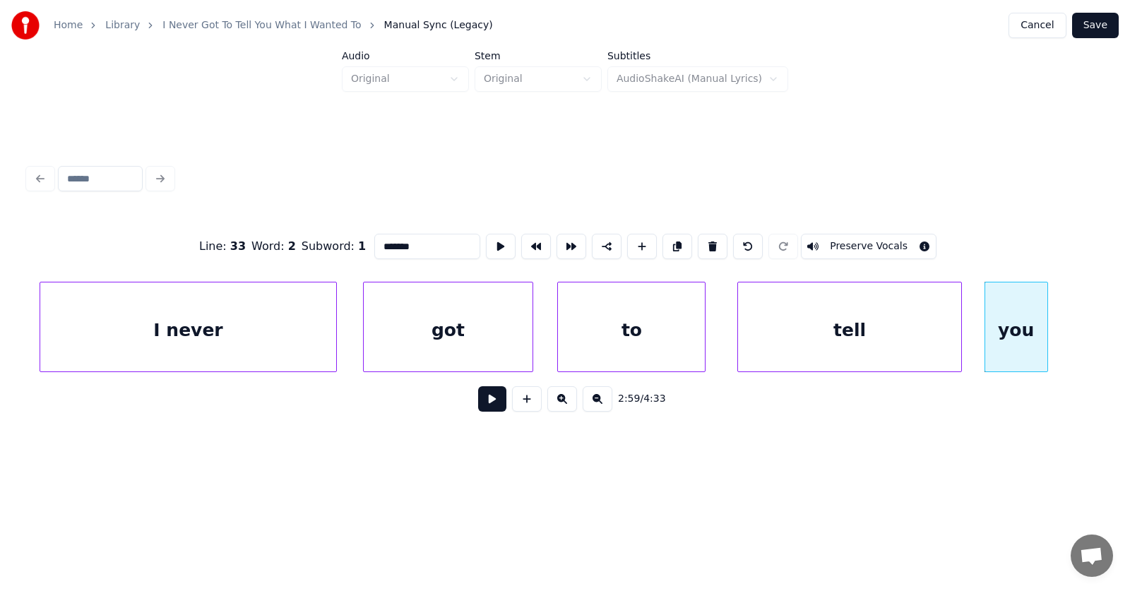
click at [959, 335] on div at bounding box center [959, 326] width 4 height 89
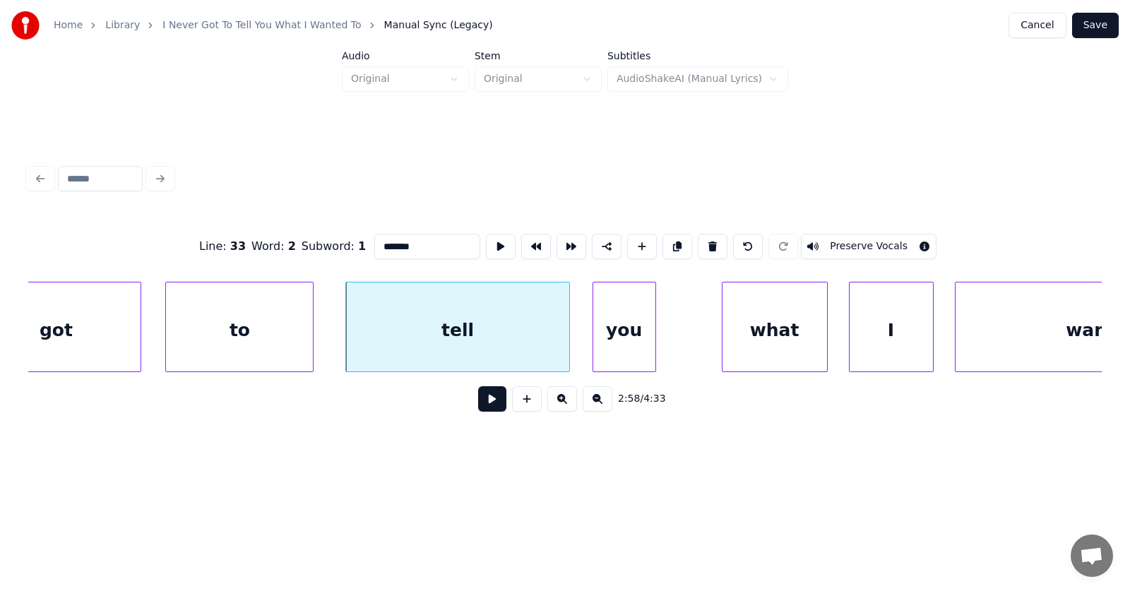
scroll to position [0, 94509]
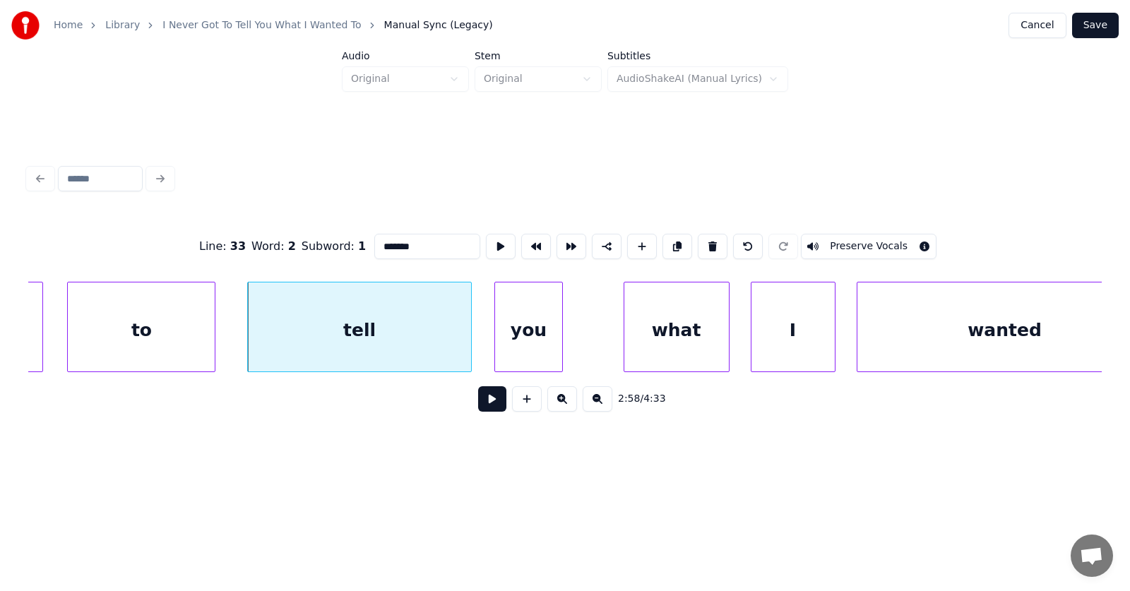
click at [562, 337] on div at bounding box center [560, 326] width 4 height 89
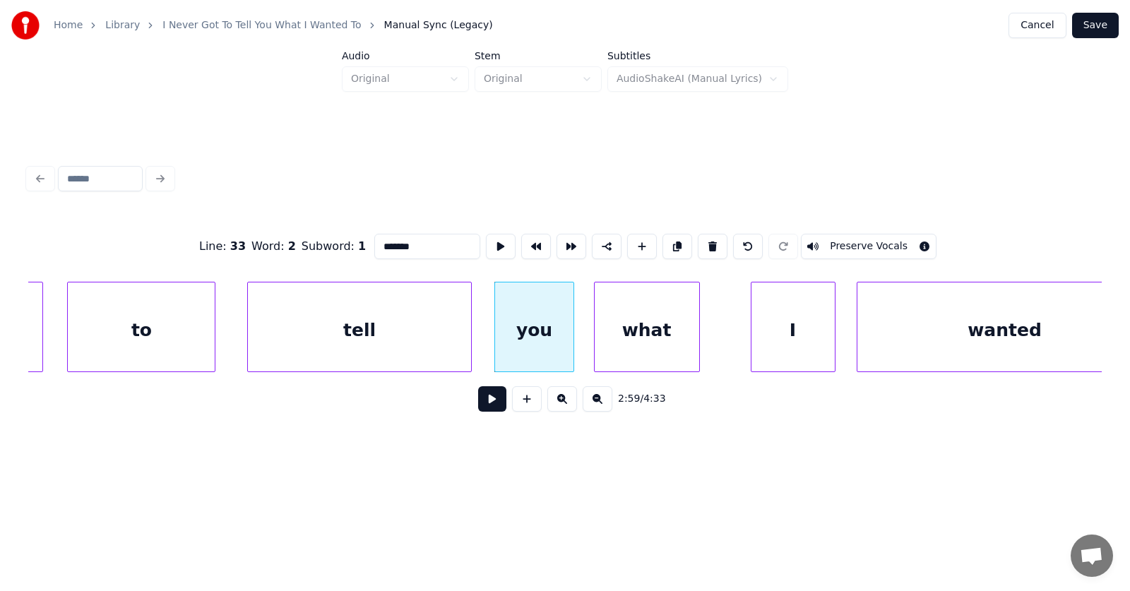
click at [658, 345] on div "what" at bounding box center [646, 330] width 104 height 96
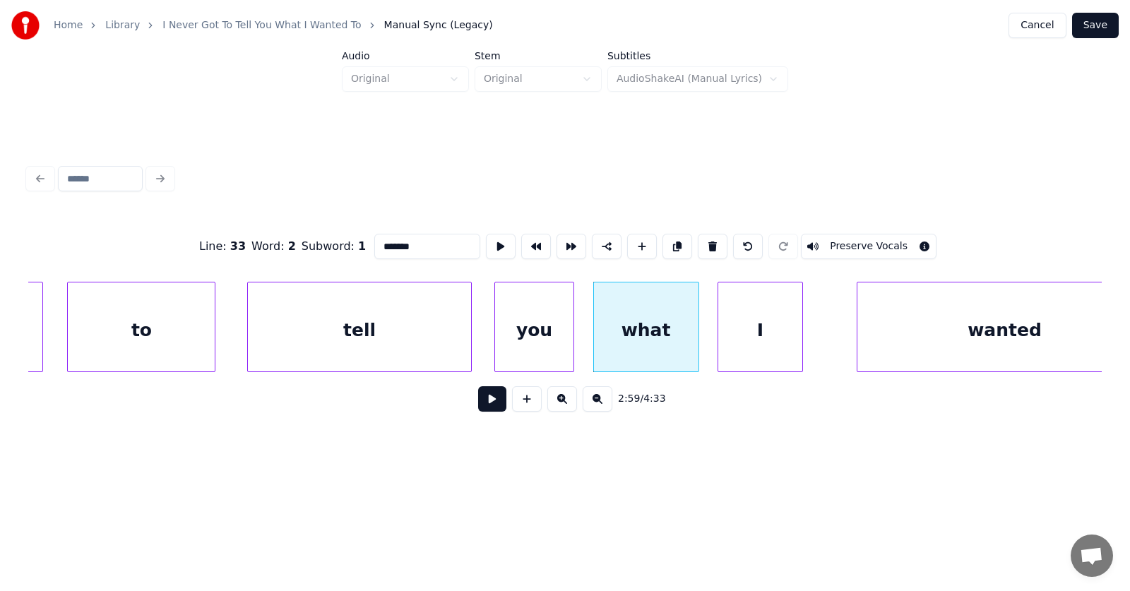
click at [765, 345] on div "I" at bounding box center [759, 330] width 83 height 96
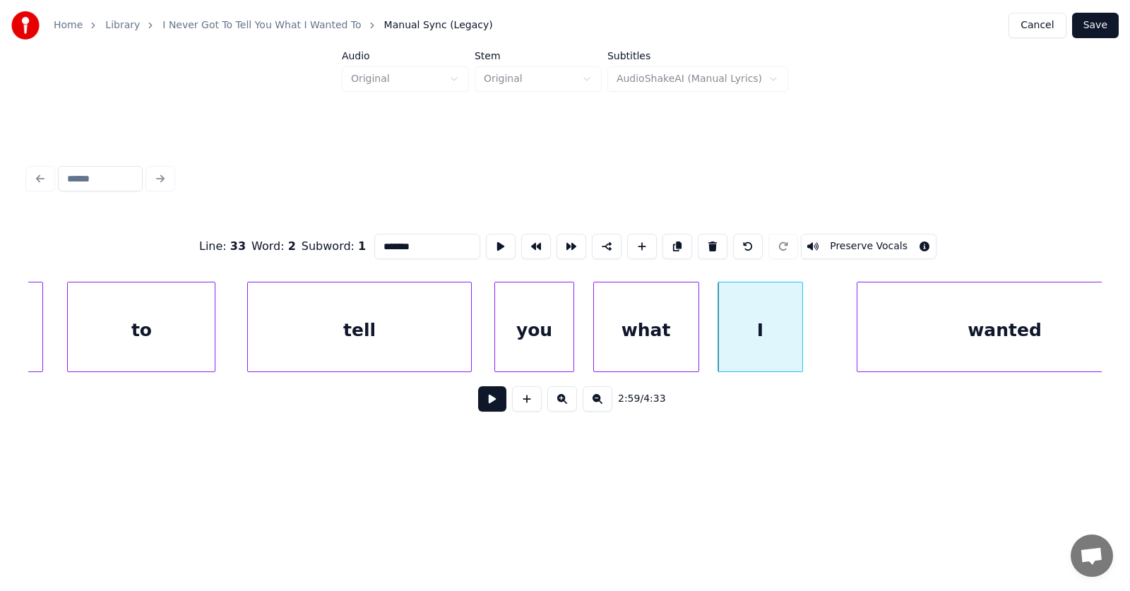
scroll to position [0, 94555]
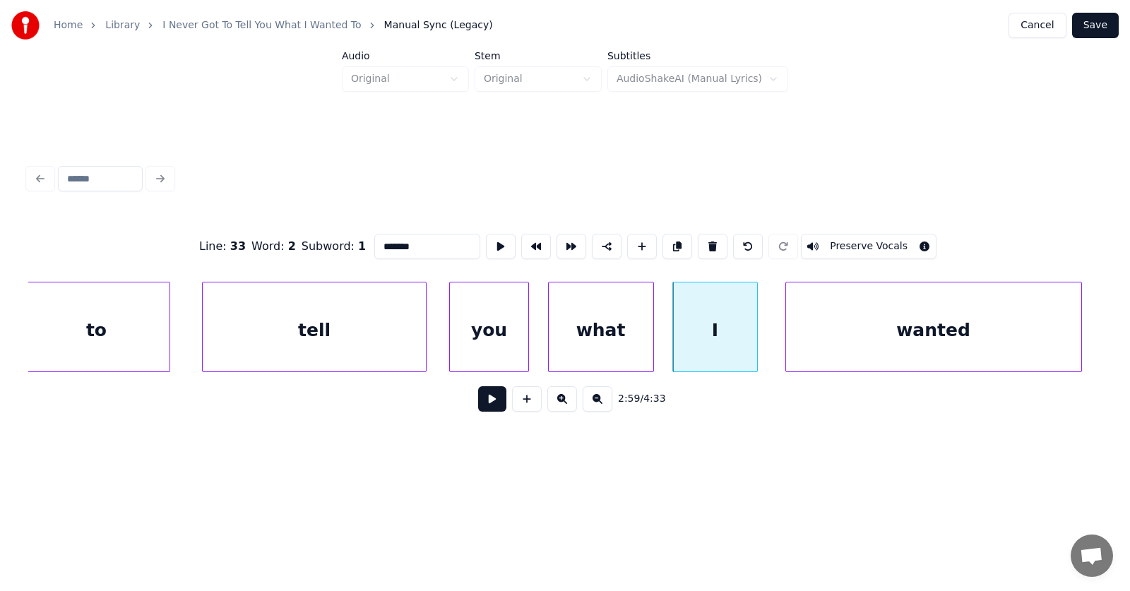
click at [944, 350] on div "wanted" at bounding box center [933, 330] width 295 height 96
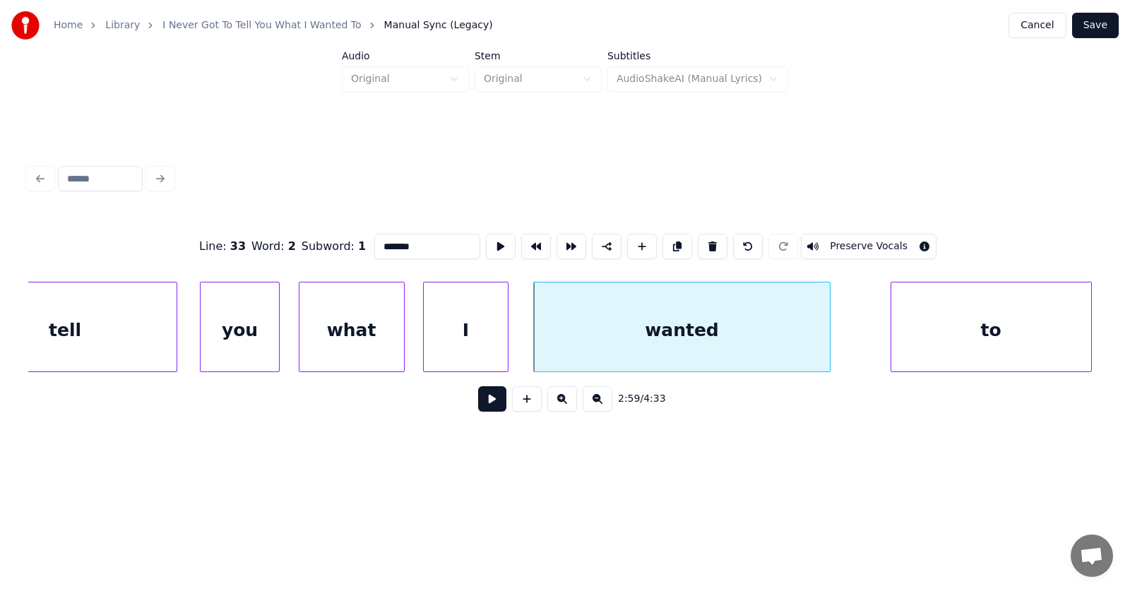
scroll to position [0, 94999]
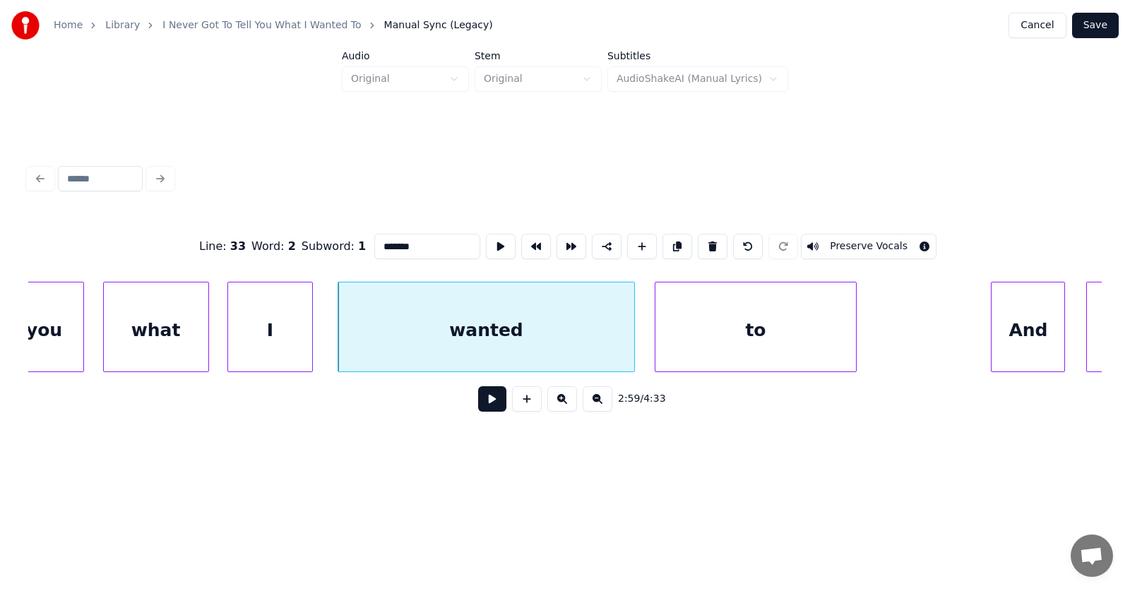
click at [781, 349] on div "to" at bounding box center [755, 330] width 200 height 96
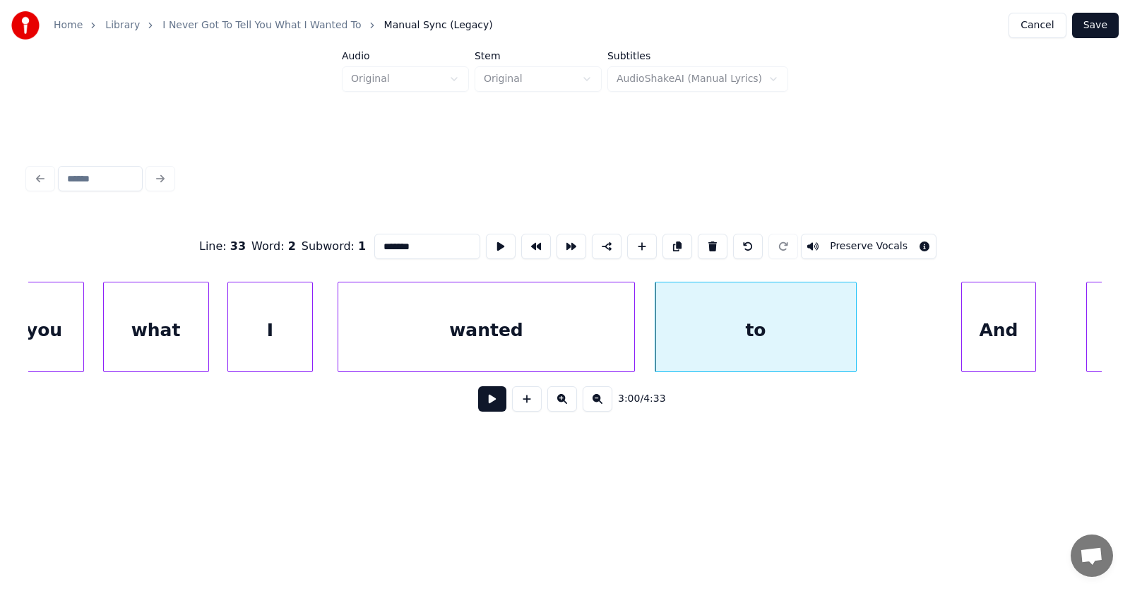
click at [1003, 352] on div "And" at bounding box center [998, 330] width 73 height 96
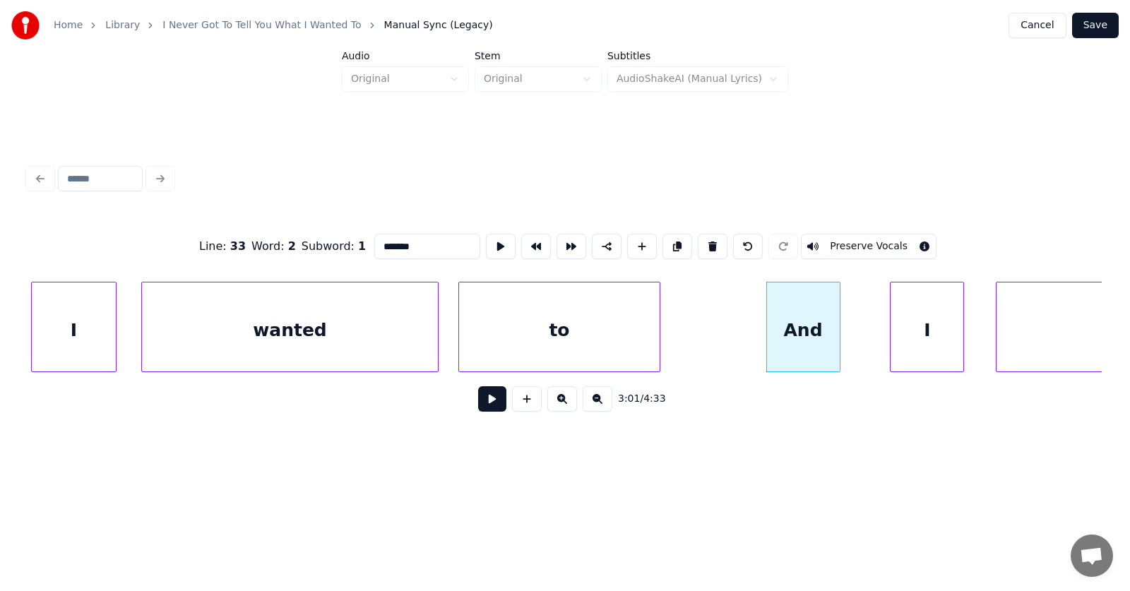
scroll to position [0, 95392]
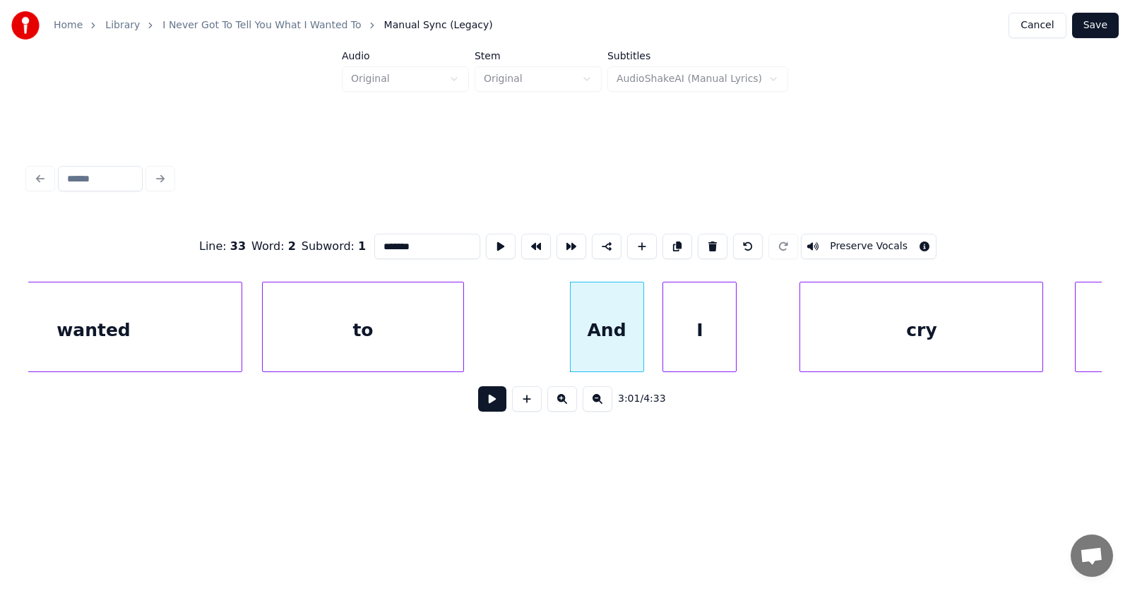
click at [682, 347] on div "I" at bounding box center [699, 330] width 73 height 96
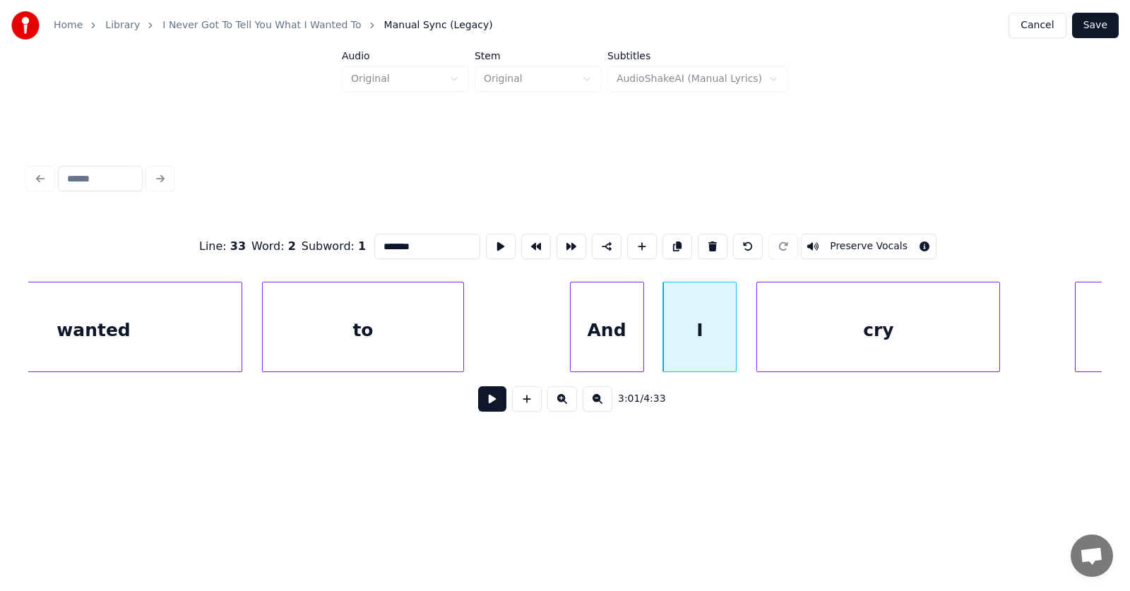
click at [816, 347] on div "cry" at bounding box center [878, 330] width 242 height 96
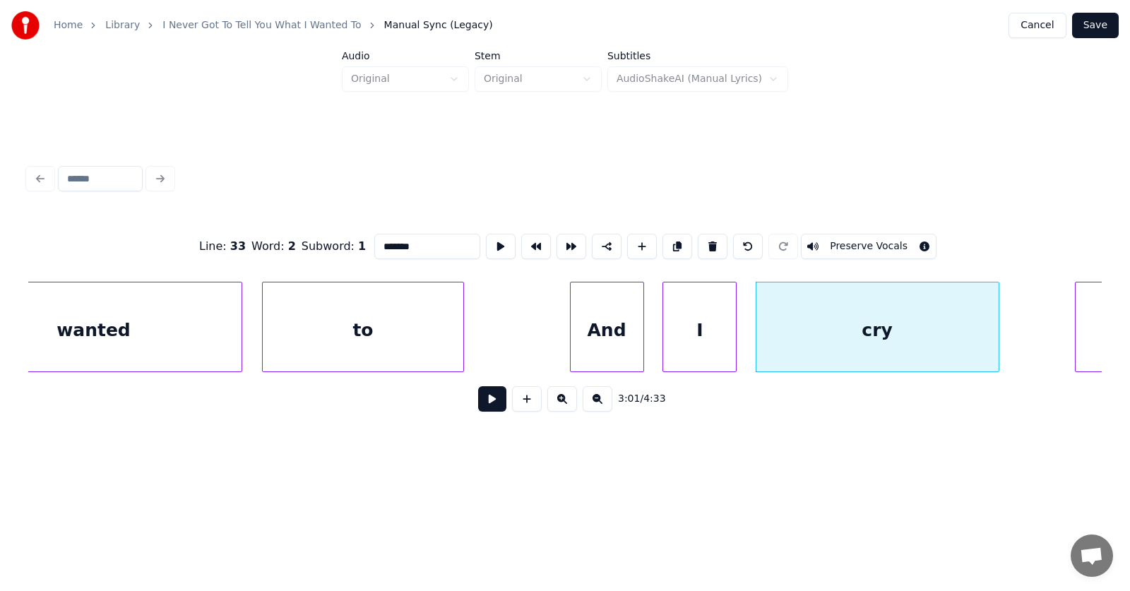
scroll to position [0, 95882]
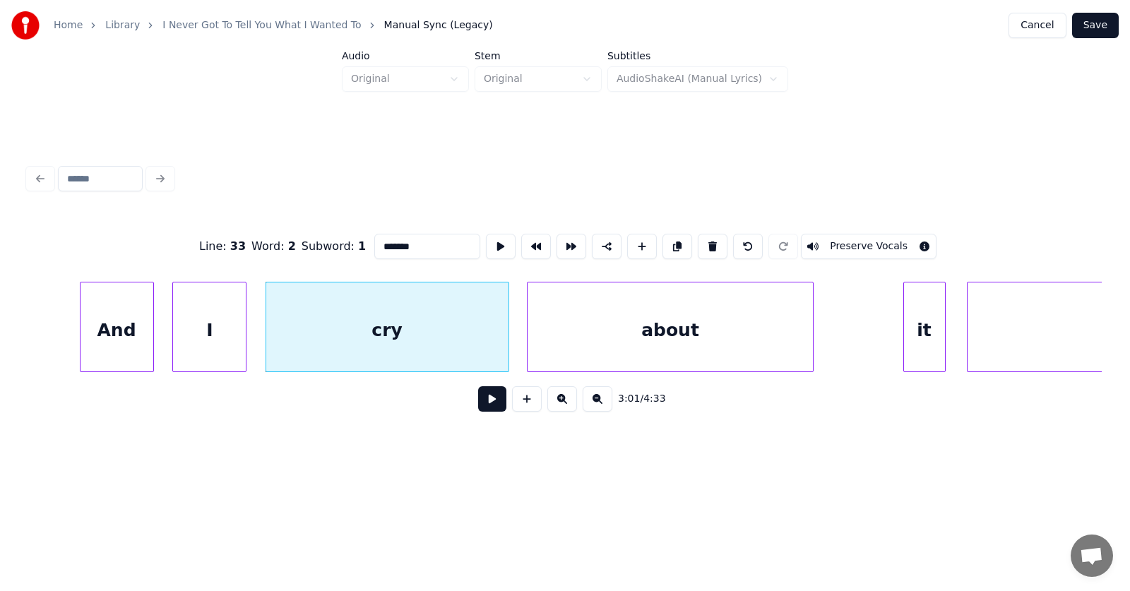
click at [692, 347] on div "about" at bounding box center [669, 330] width 285 height 96
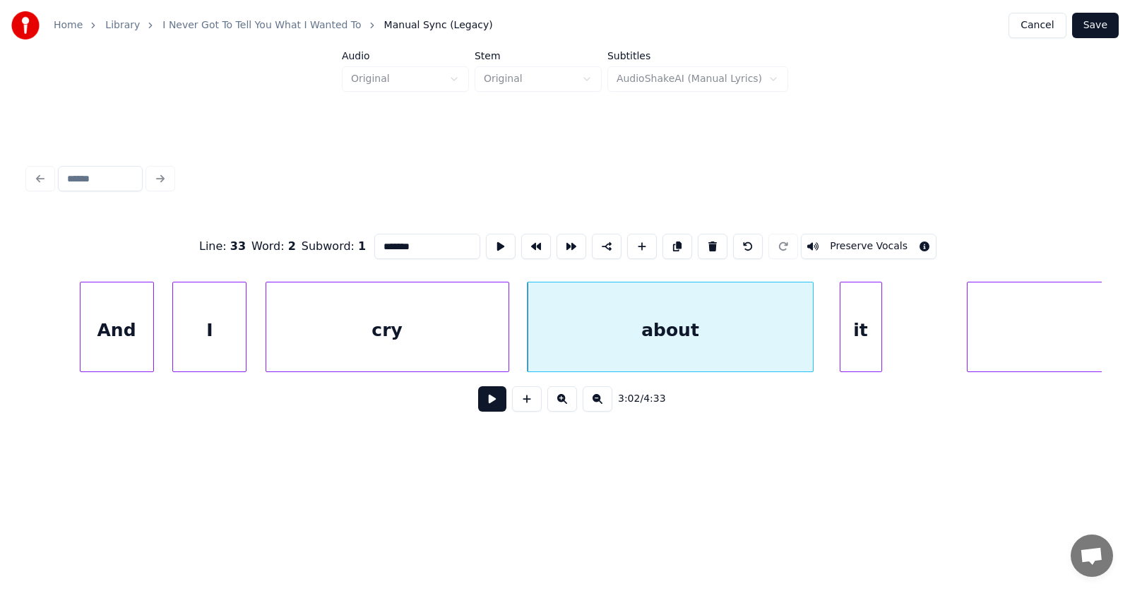
click at [858, 351] on div "it" at bounding box center [860, 330] width 41 height 96
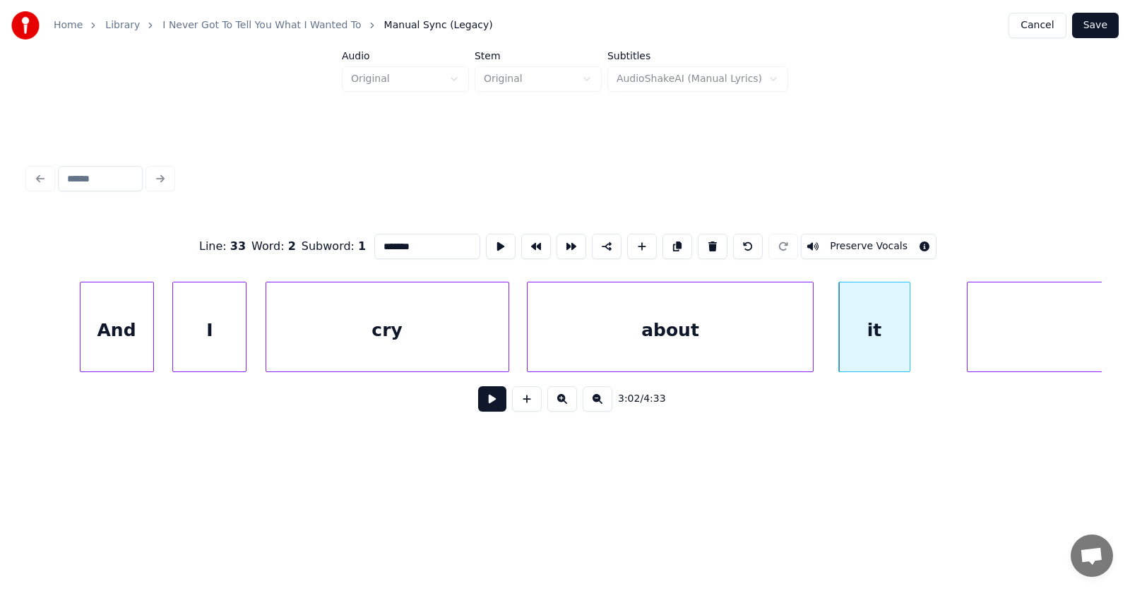
click at [907, 340] on div at bounding box center [907, 326] width 4 height 89
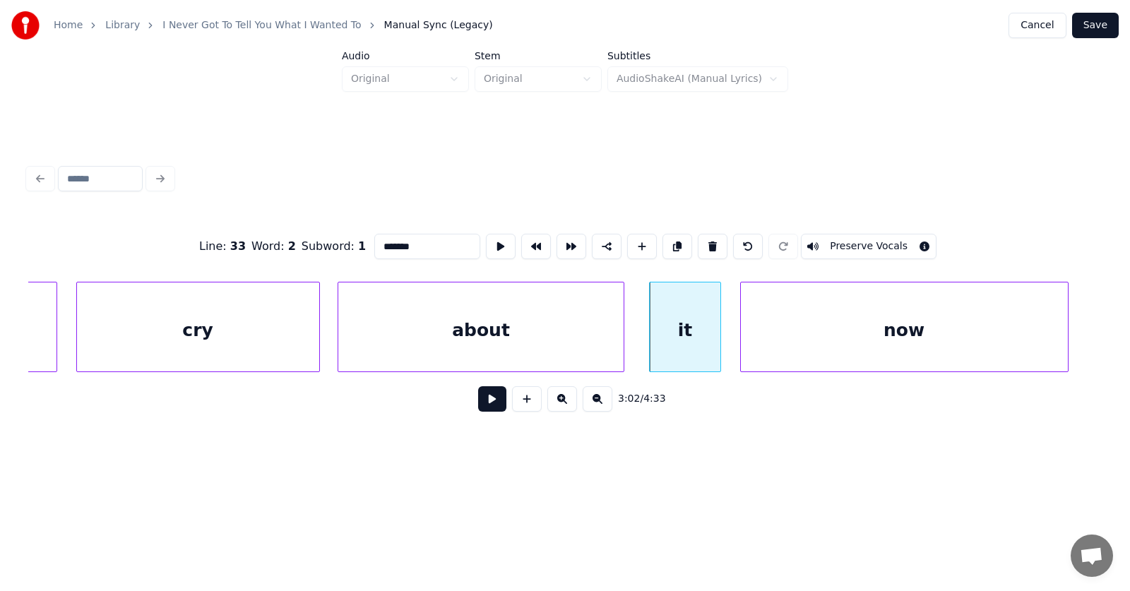
click at [962, 343] on div "now" at bounding box center [904, 330] width 327 height 96
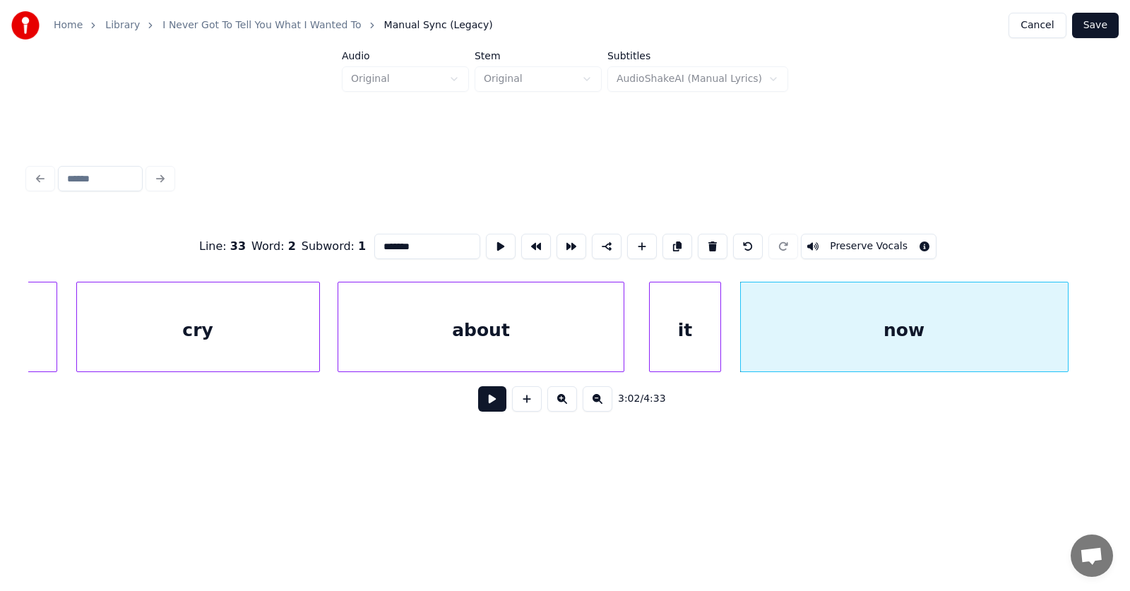
type input "*******"
click at [493, 404] on button at bounding box center [492, 398] width 28 height 25
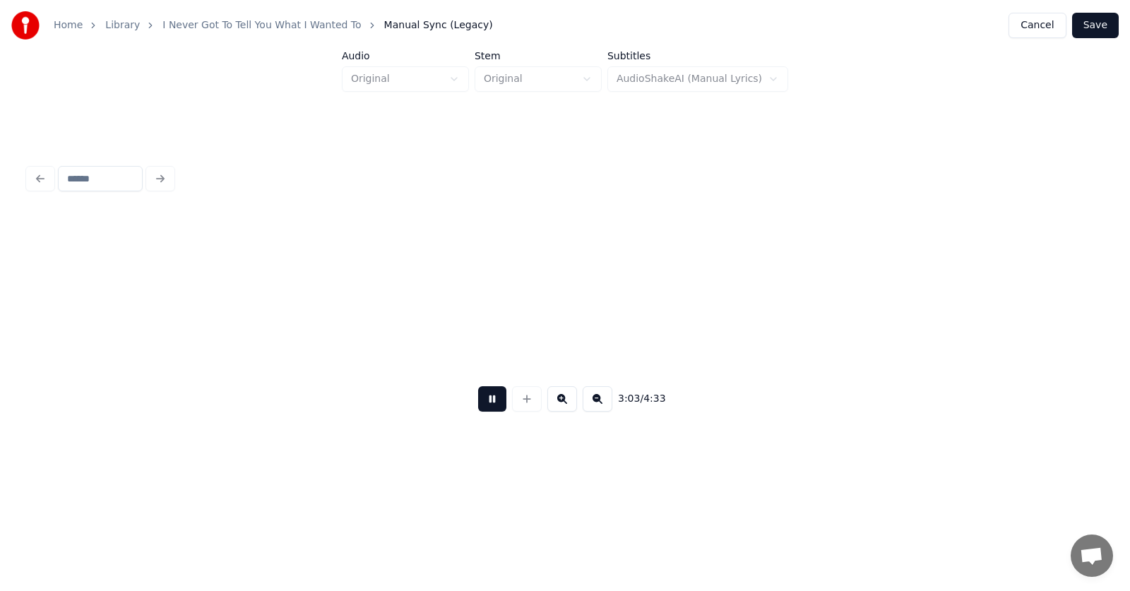
scroll to position [0, 97152]
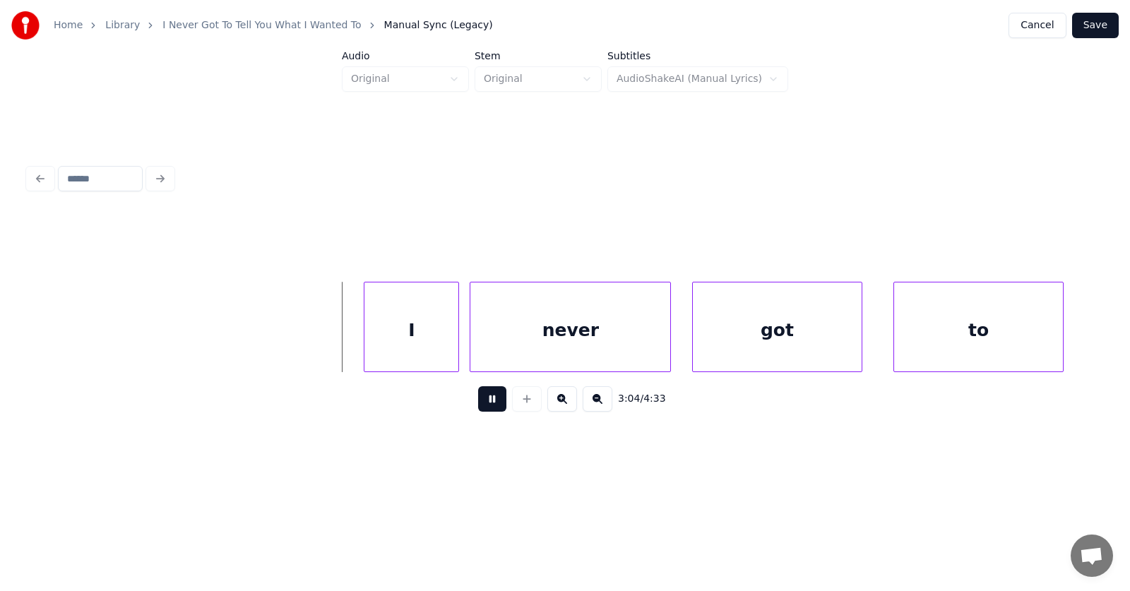
click at [493, 404] on button at bounding box center [492, 398] width 28 height 25
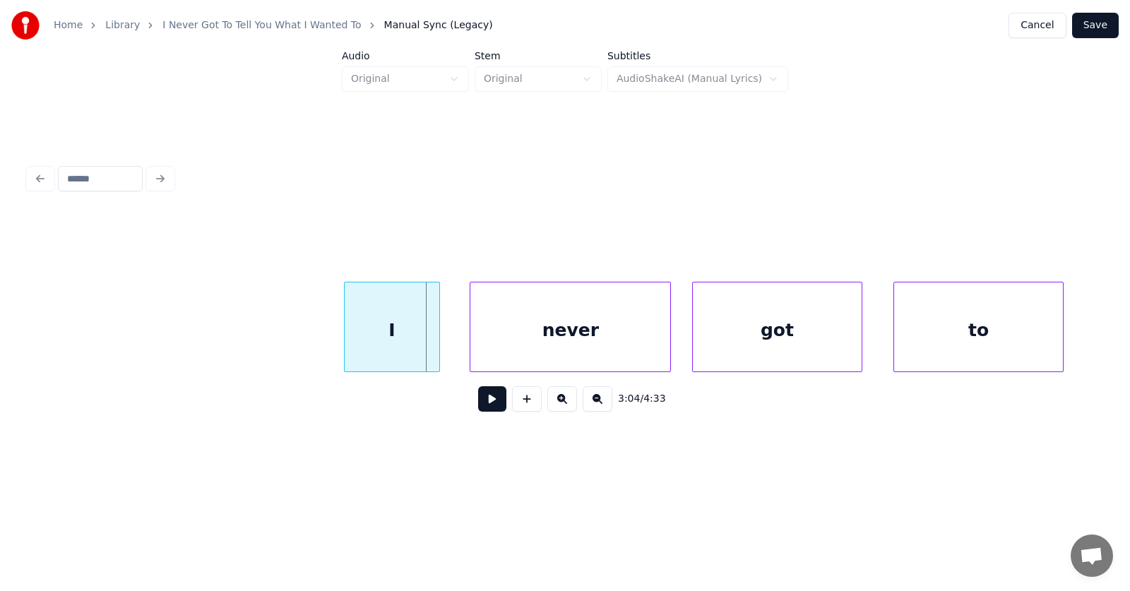
click at [406, 337] on div "I" at bounding box center [392, 330] width 94 height 96
click at [491, 337] on div "never" at bounding box center [554, 330] width 200 height 96
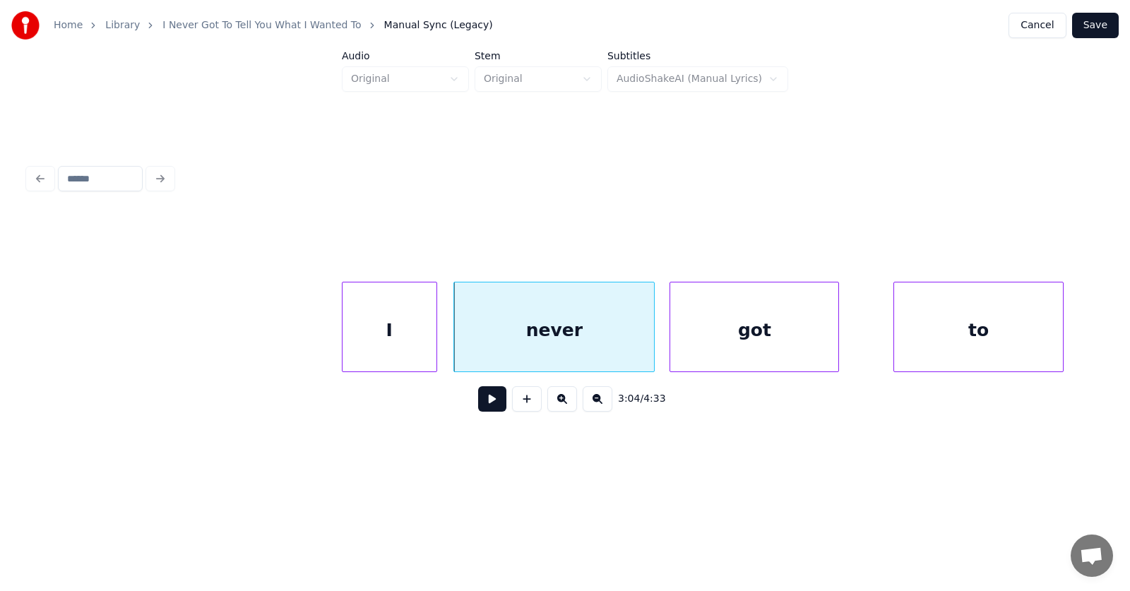
click at [715, 339] on div "got" at bounding box center [754, 330] width 168 height 96
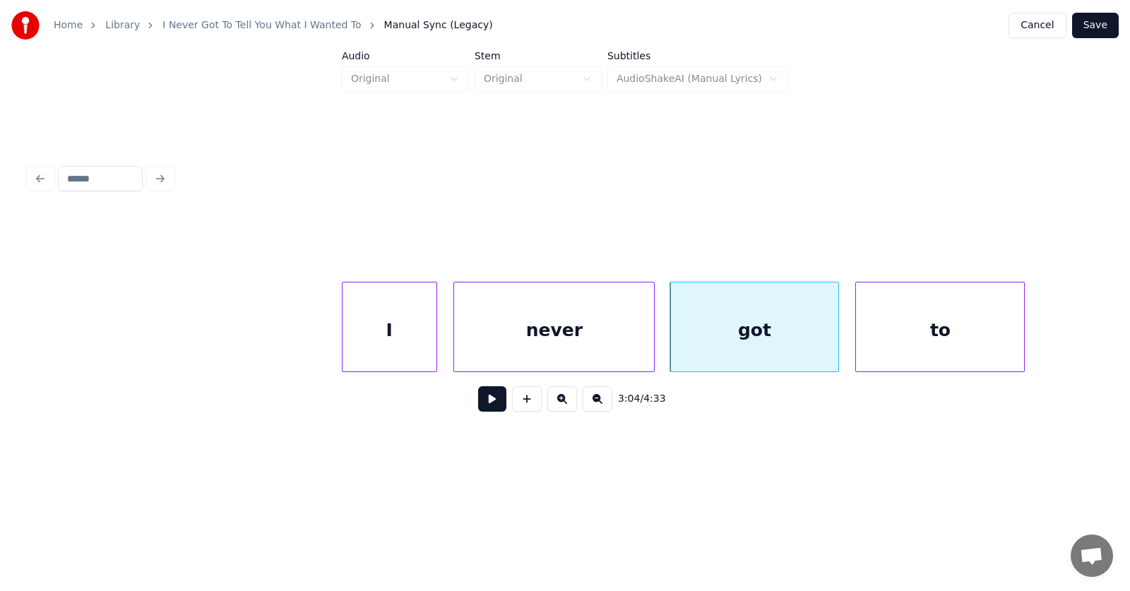
click at [902, 347] on div "to" at bounding box center [940, 330] width 168 height 96
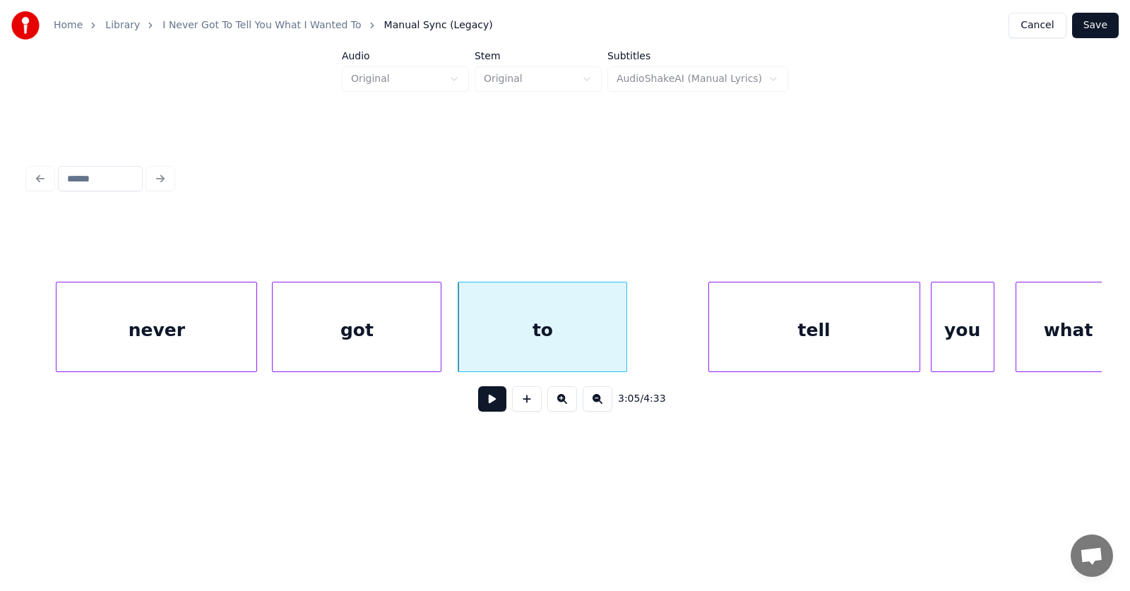
scroll to position [0, 97745]
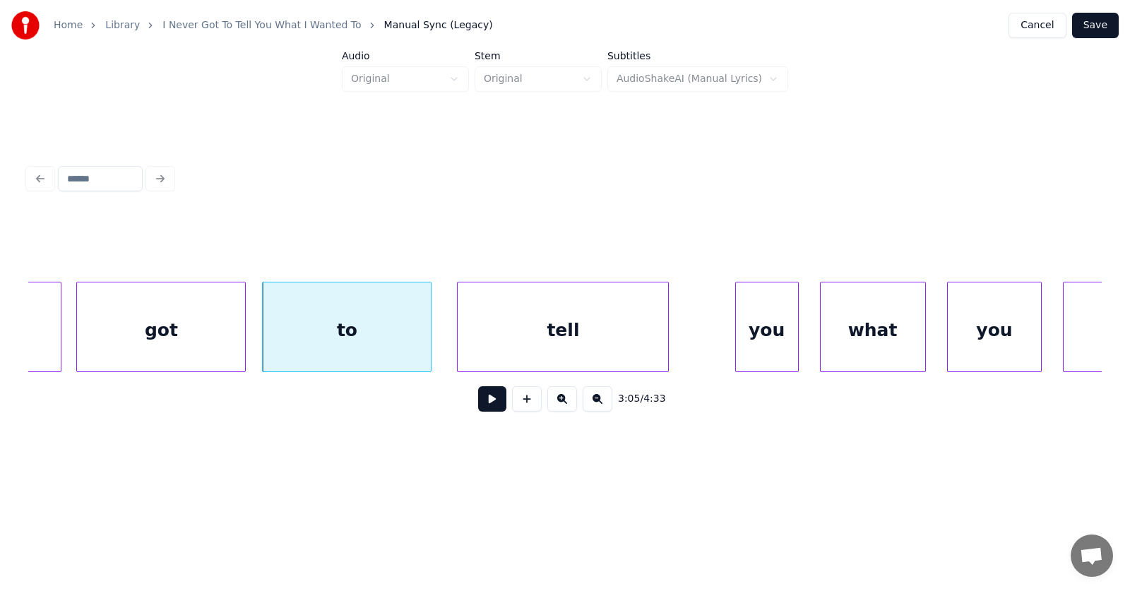
click at [566, 342] on div "tell" at bounding box center [563, 330] width 210 height 96
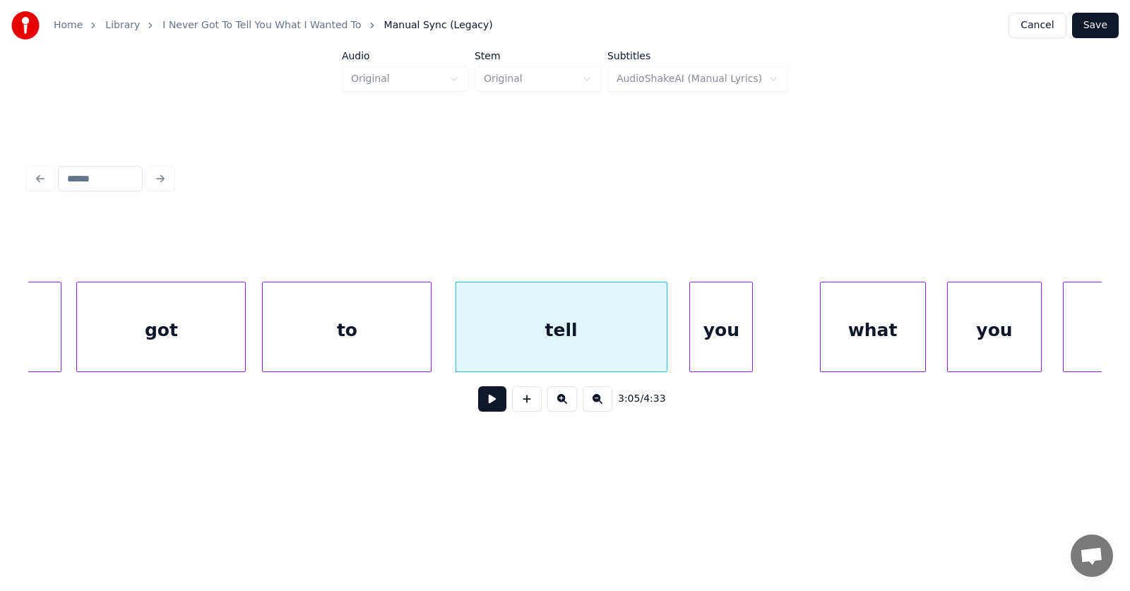
click at [709, 349] on div "you" at bounding box center [721, 330] width 62 height 96
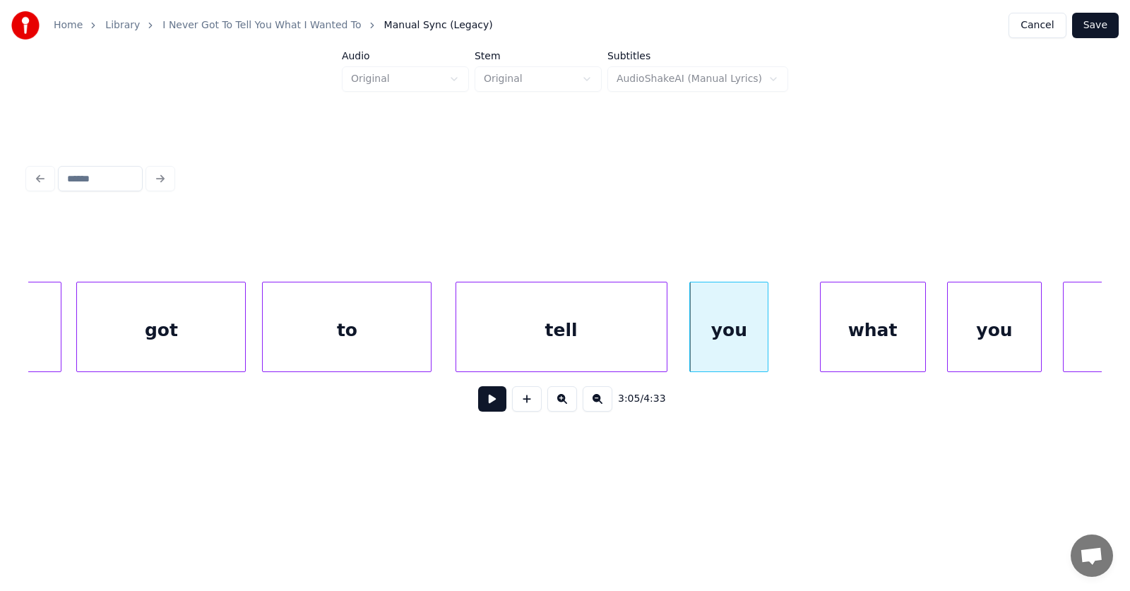
click at [765, 342] on div at bounding box center [765, 326] width 4 height 89
click at [824, 349] on div "what" at bounding box center [833, 330] width 104 height 96
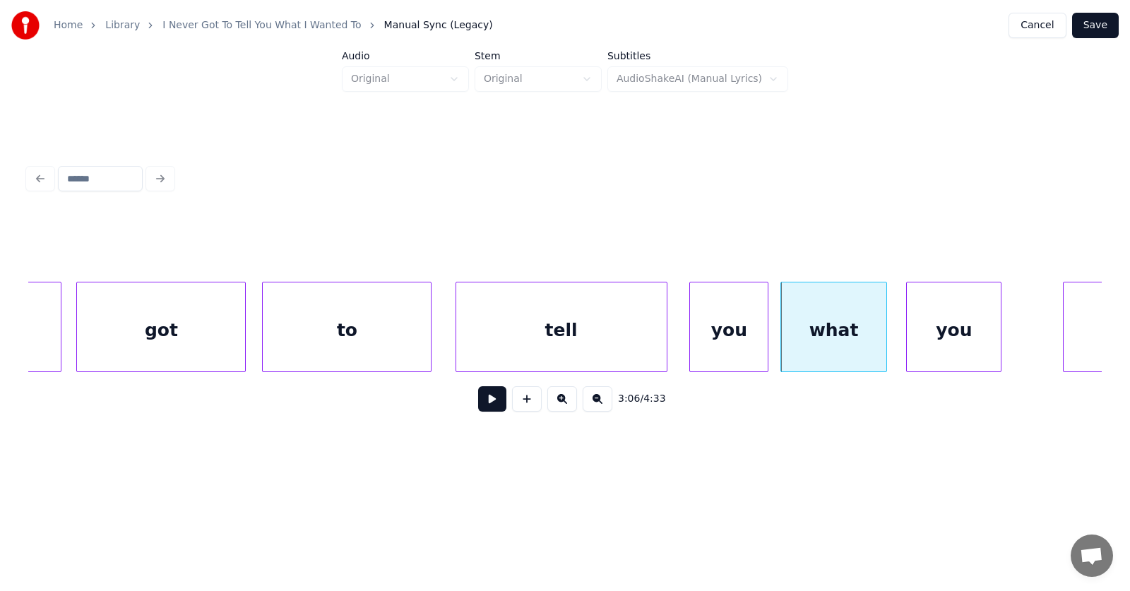
click at [944, 343] on div "you" at bounding box center [954, 330] width 94 height 96
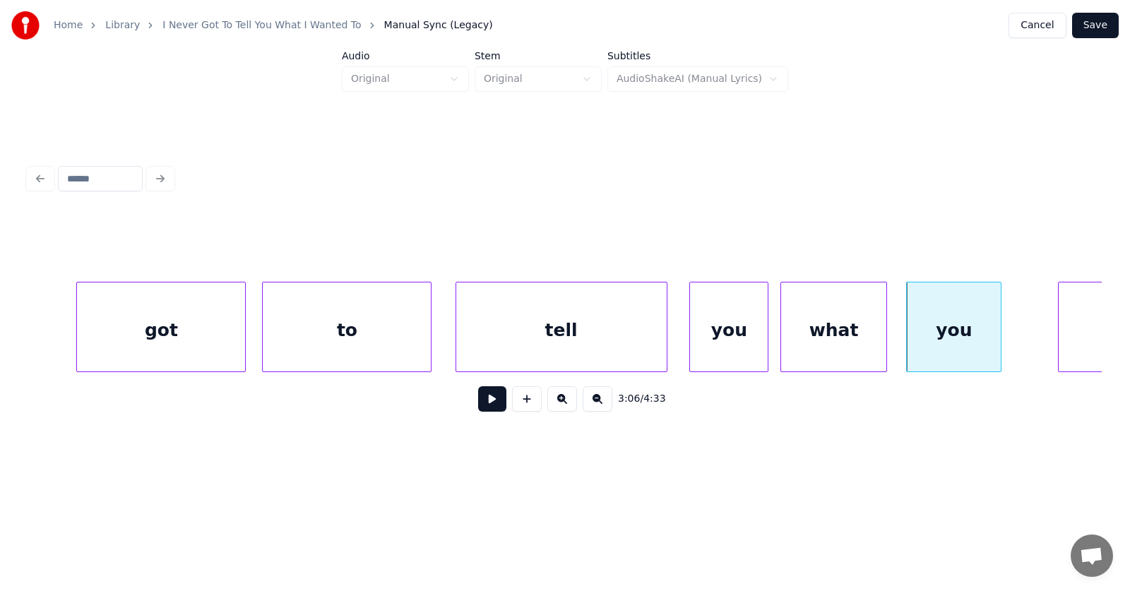
scroll to position [0, 97894]
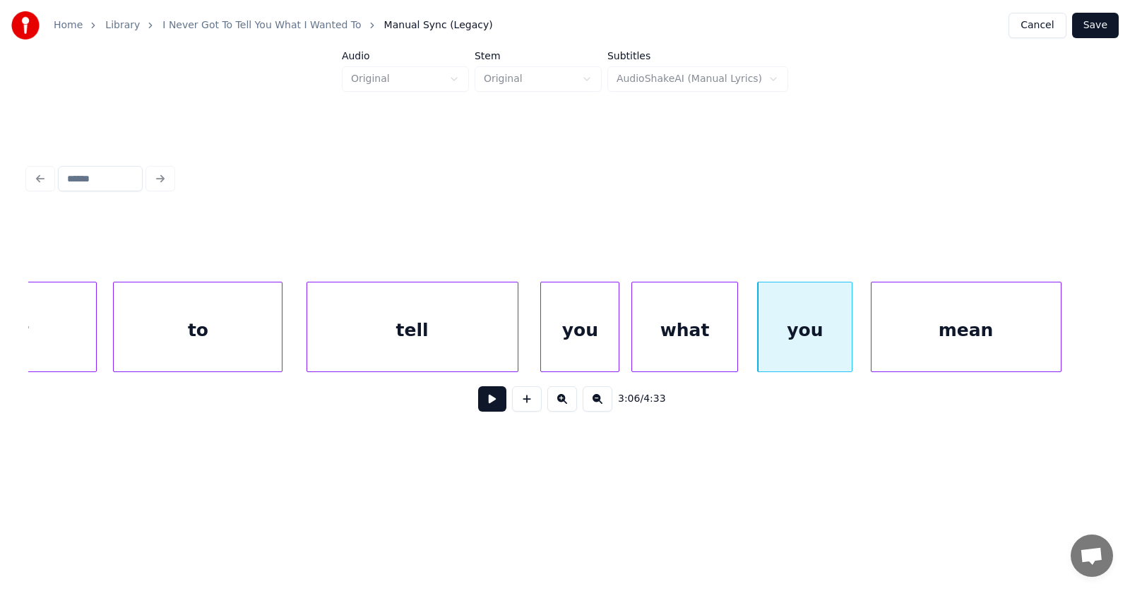
click at [1036, 330] on div "mean" at bounding box center [965, 330] width 189 height 96
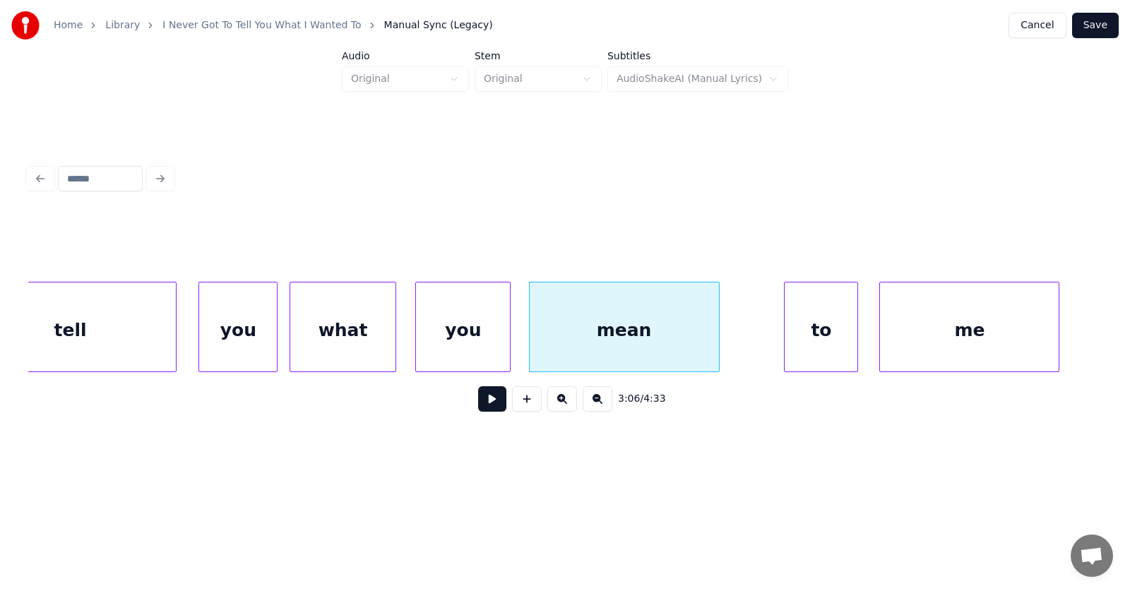
scroll to position [0, 98431]
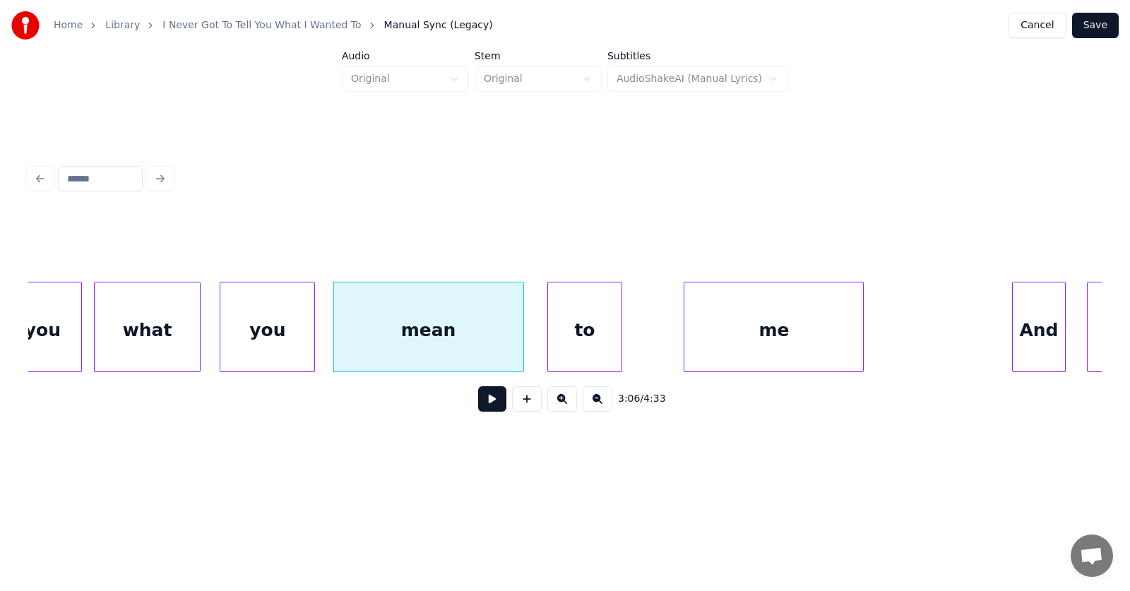
click at [573, 349] on div "to" at bounding box center [584, 330] width 73 height 96
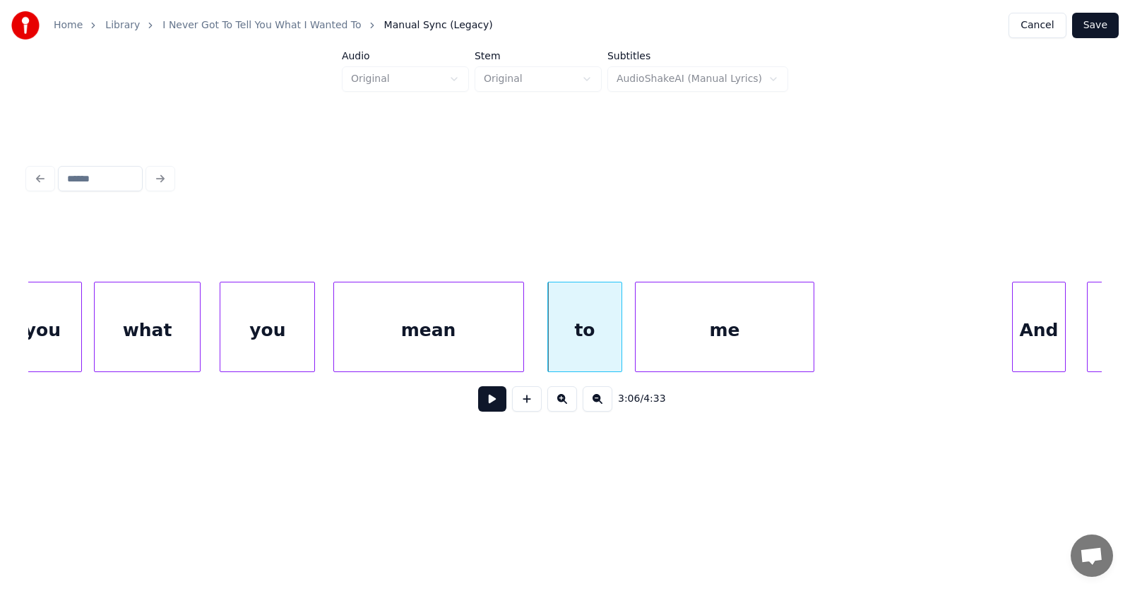
click at [707, 340] on div "me" at bounding box center [724, 330] width 179 height 96
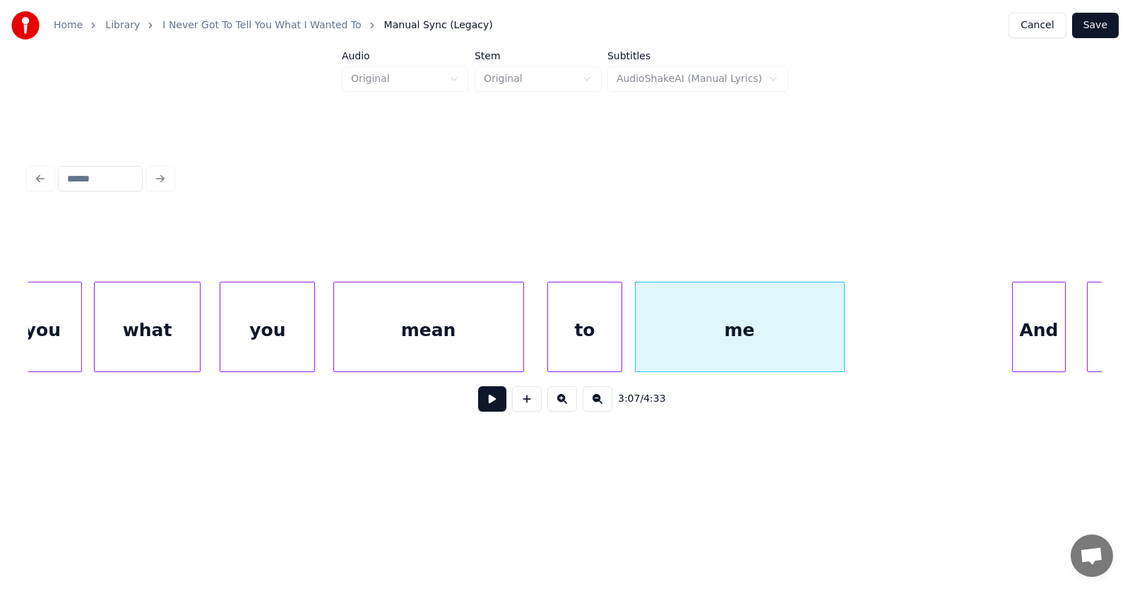
click at [842, 325] on div at bounding box center [841, 326] width 4 height 89
click at [1020, 338] on div "And" at bounding box center [1027, 330] width 52 height 96
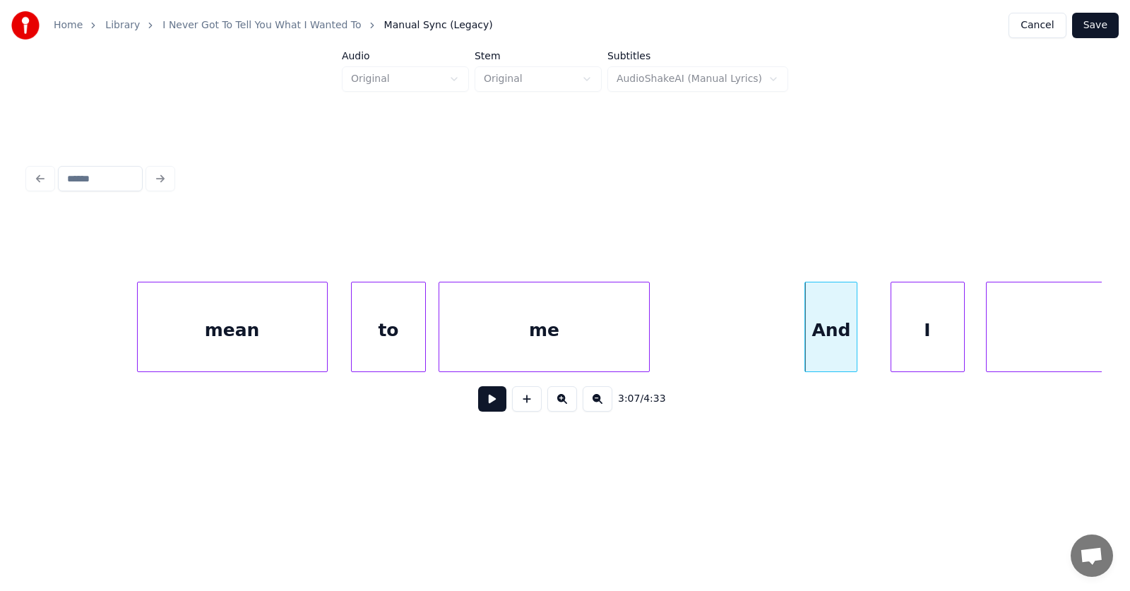
scroll to position [0, 98823]
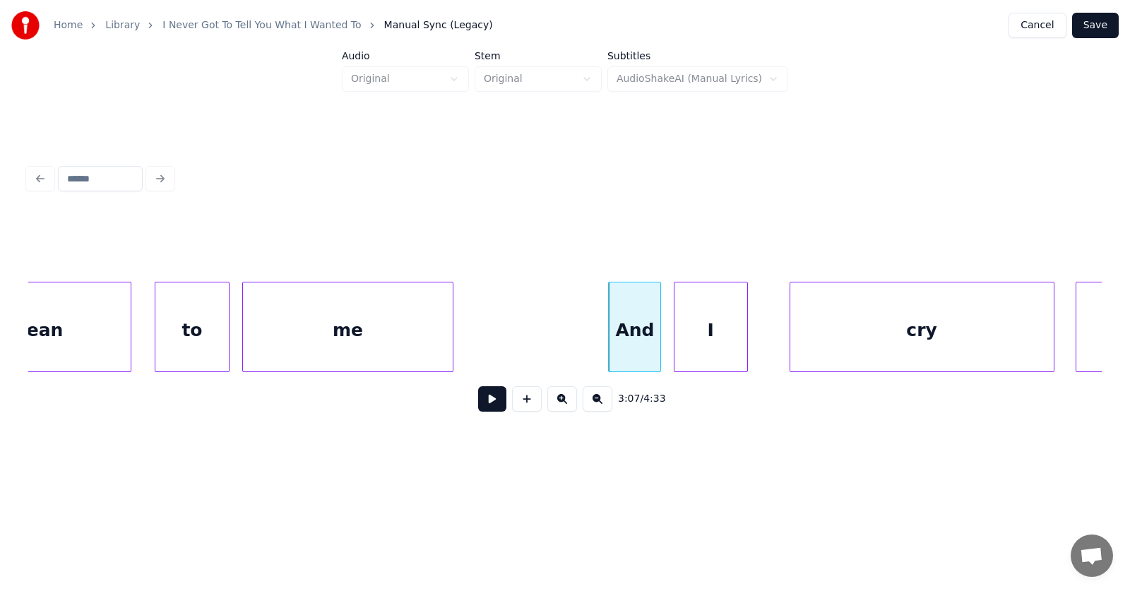
click at [699, 345] on div "I" at bounding box center [710, 330] width 73 height 96
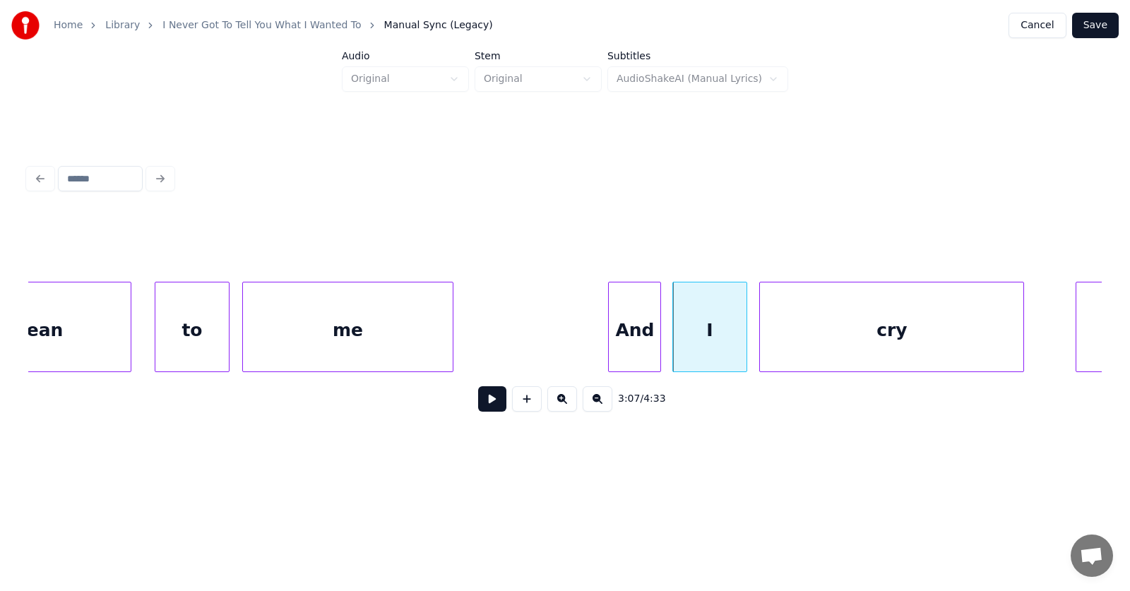
click at [799, 343] on div "cry" at bounding box center [891, 330] width 263 height 96
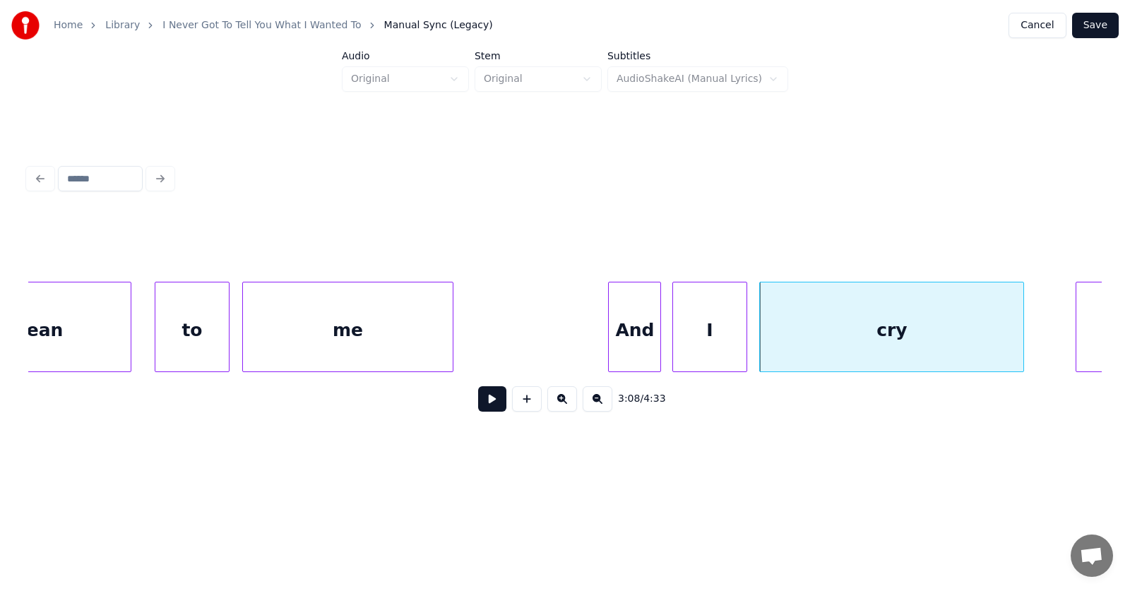
click at [646, 338] on div "And" at bounding box center [635, 330] width 52 height 96
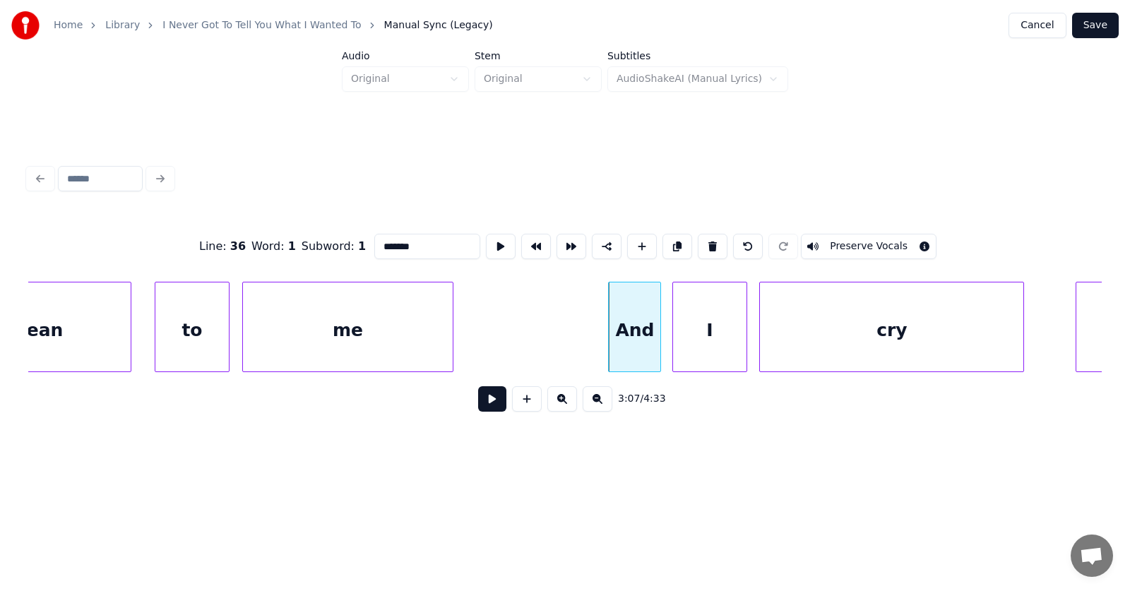
type input "***"
click at [489, 406] on button at bounding box center [492, 398] width 28 height 25
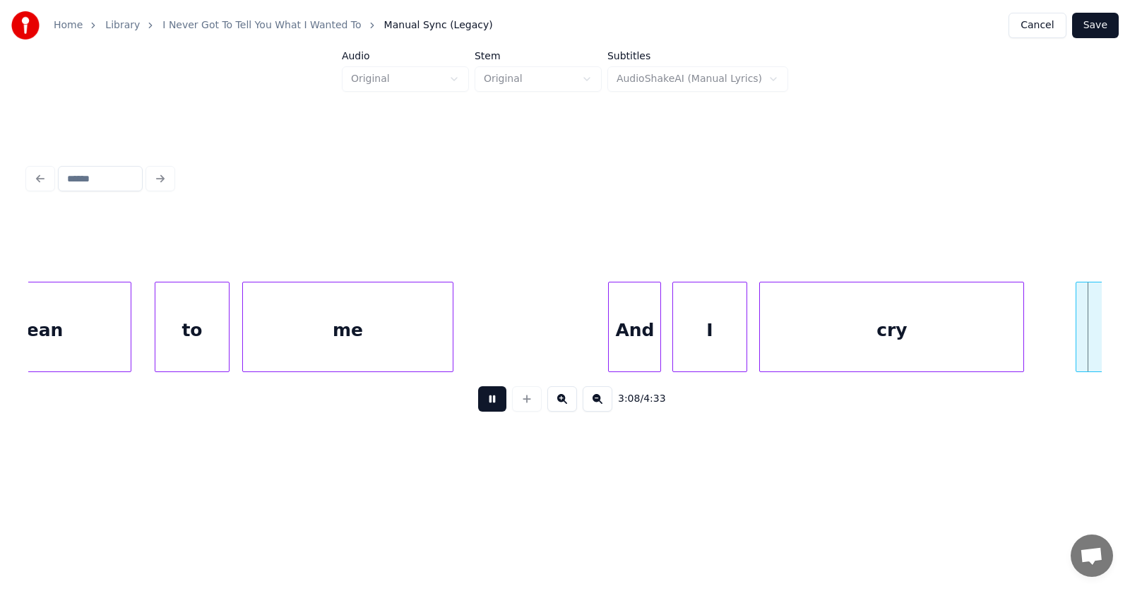
click at [491, 405] on button at bounding box center [492, 398] width 28 height 25
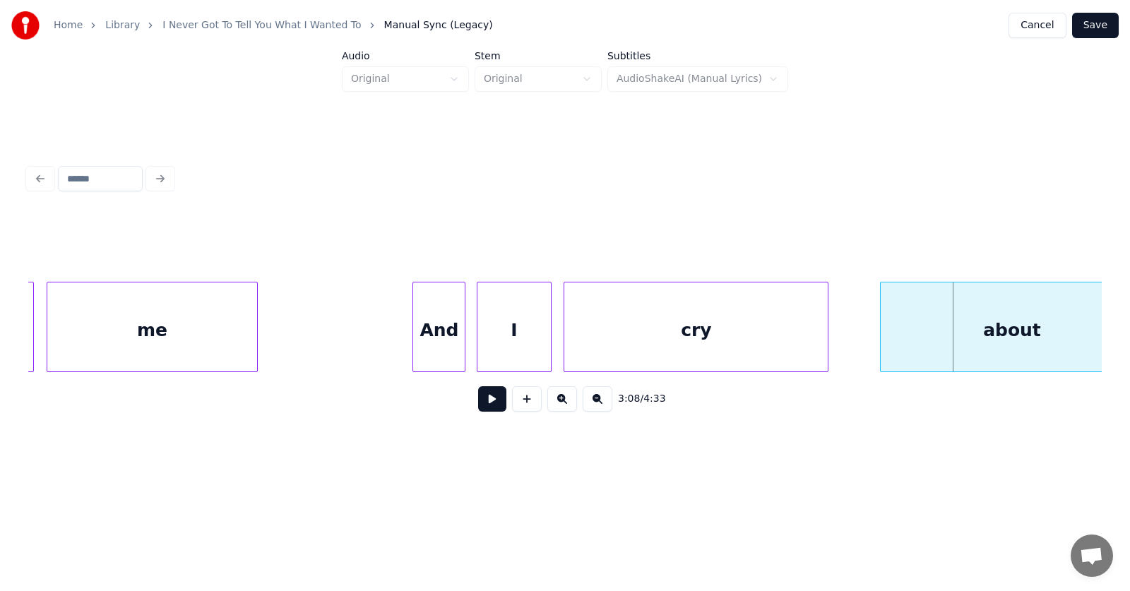
scroll to position [0, 99059]
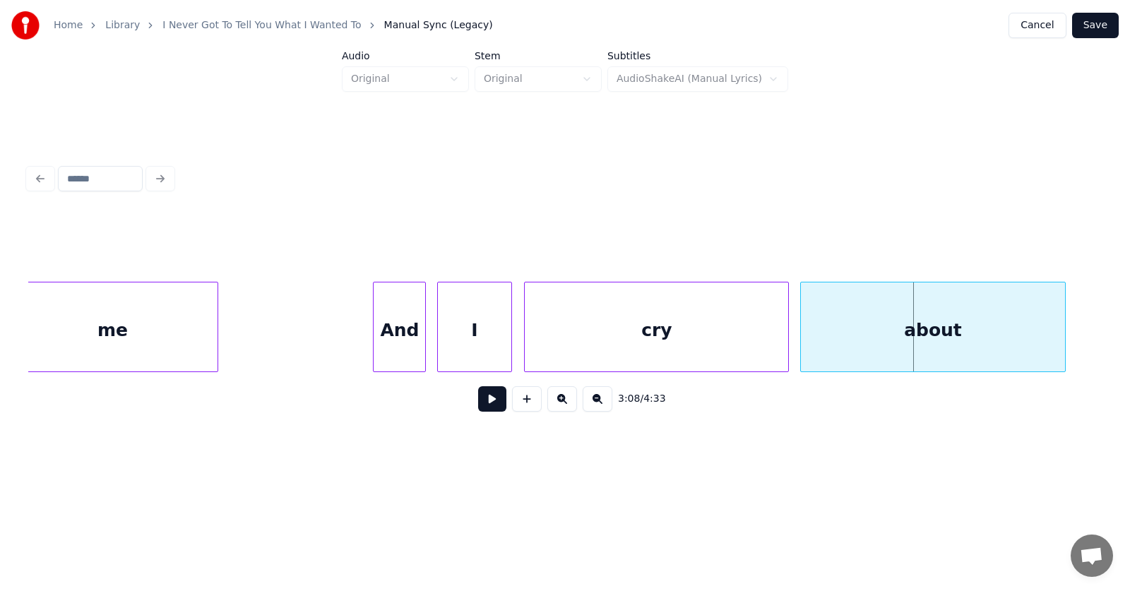
click at [931, 349] on div "about" at bounding box center [932, 330] width 263 height 96
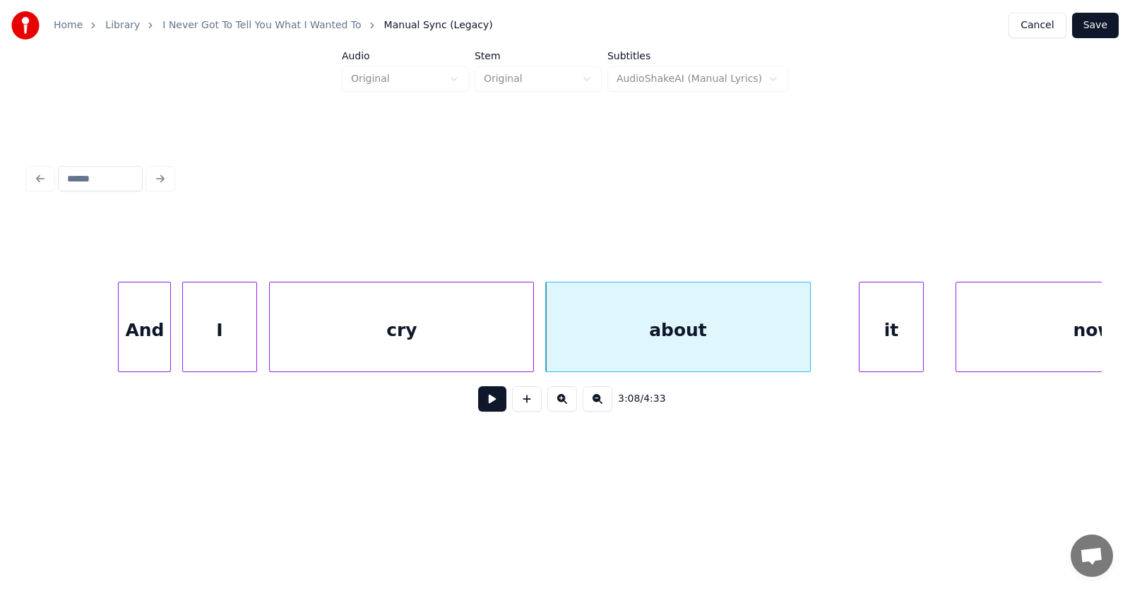
click at [863, 343] on div at bounding box center [861, 326] width 4 height 89
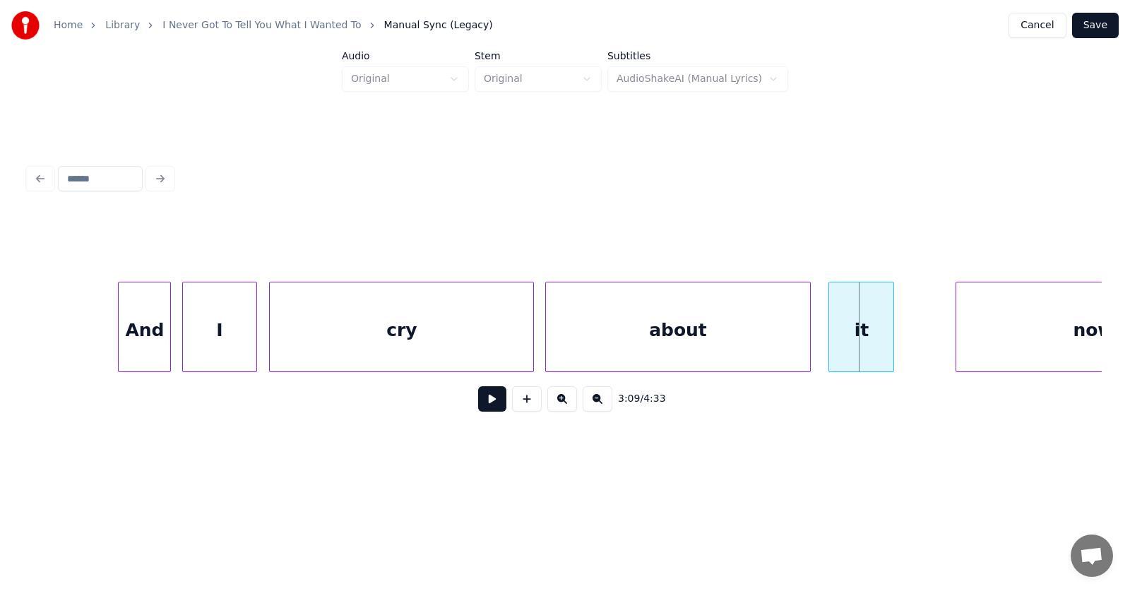
click at [856, 345] on div "it" at bounding box center [861, 330] width 64 height 96
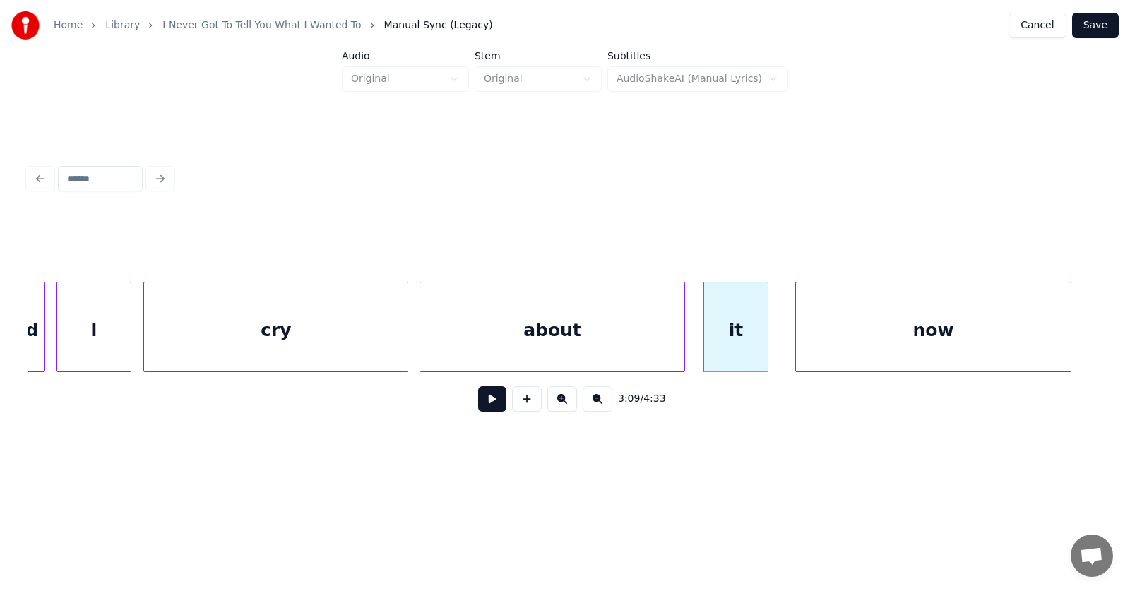
click at [946, 344] on div "now" at bounding box center [933, 330] width 274 height 96
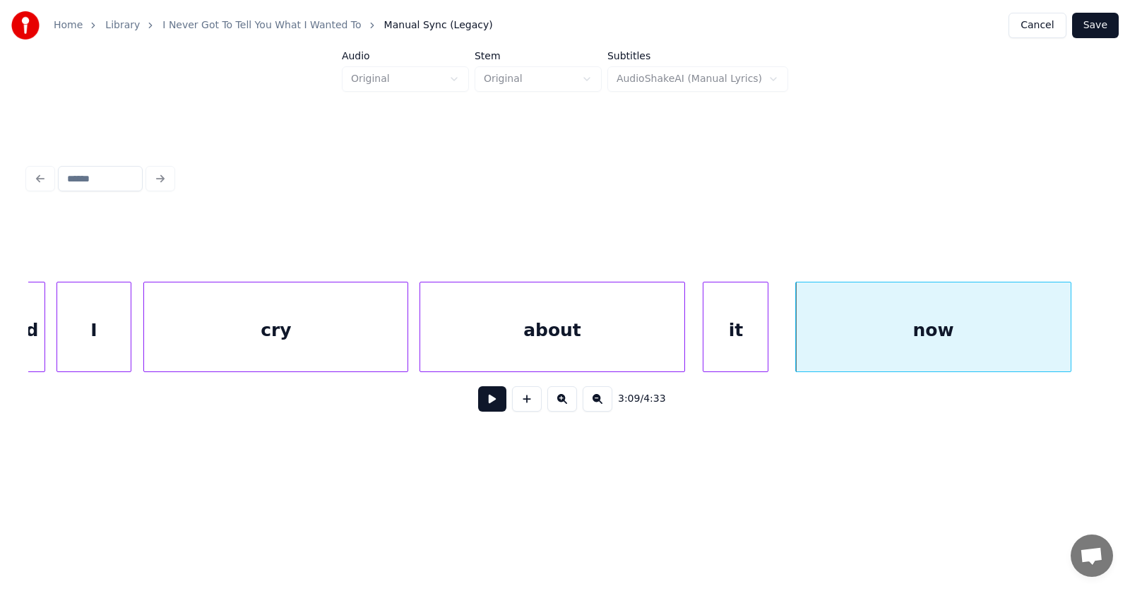
click at [494, 405] on button at bounding box center [492, 398] width 28 height 25
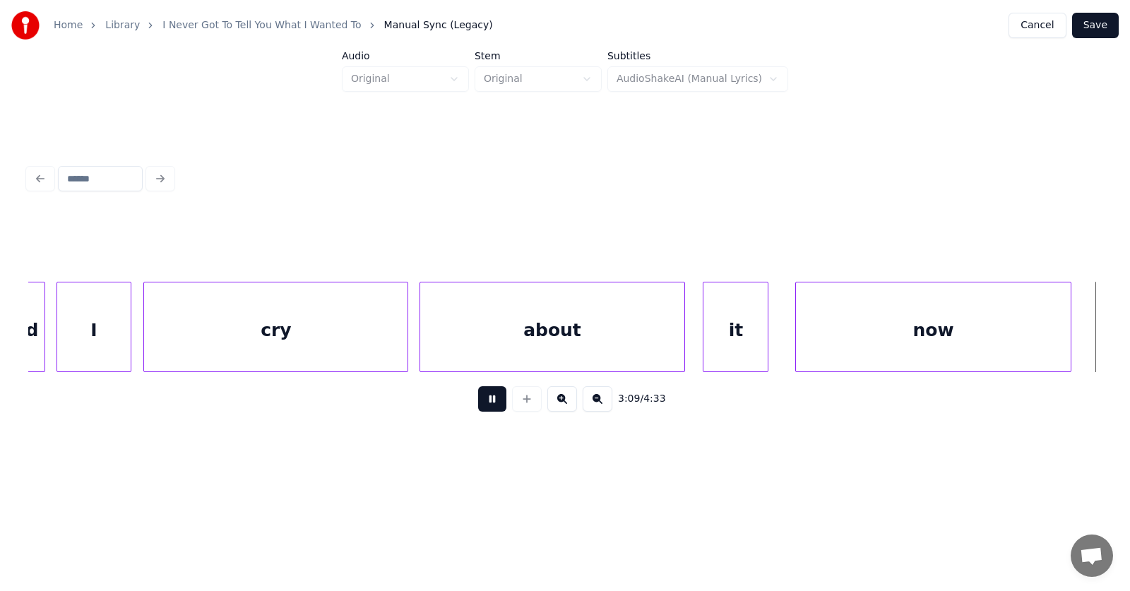
scroll to position [0, 100516]
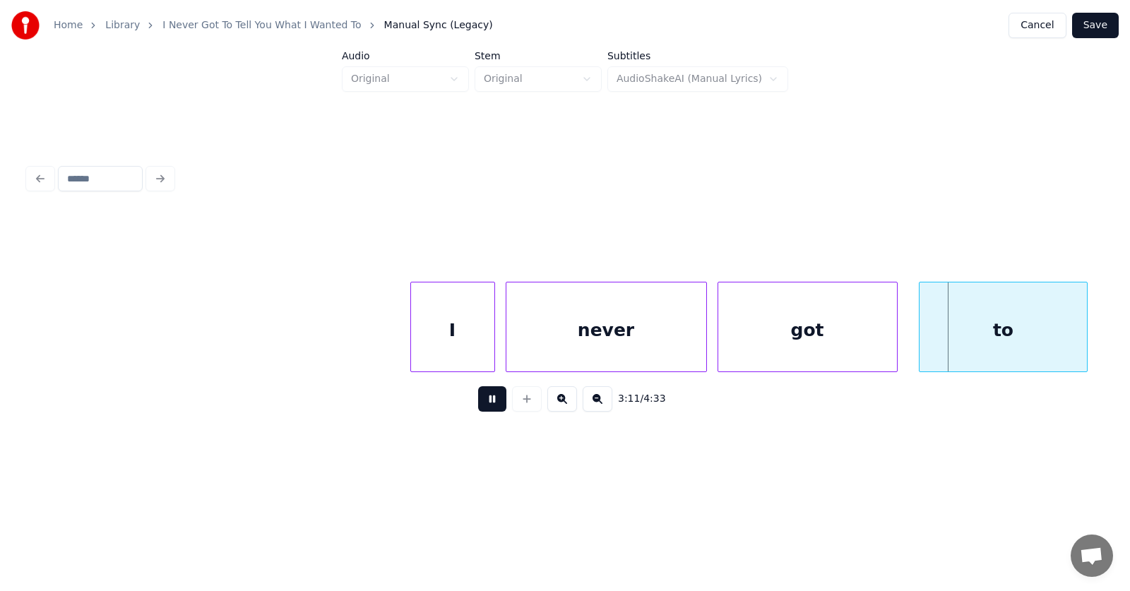
click at [494, 405] on button at bounding box center [492, 398] width 28 height 25
click at [429, 345] on div "I" at bounding box center [429, 330] width 83 height 96
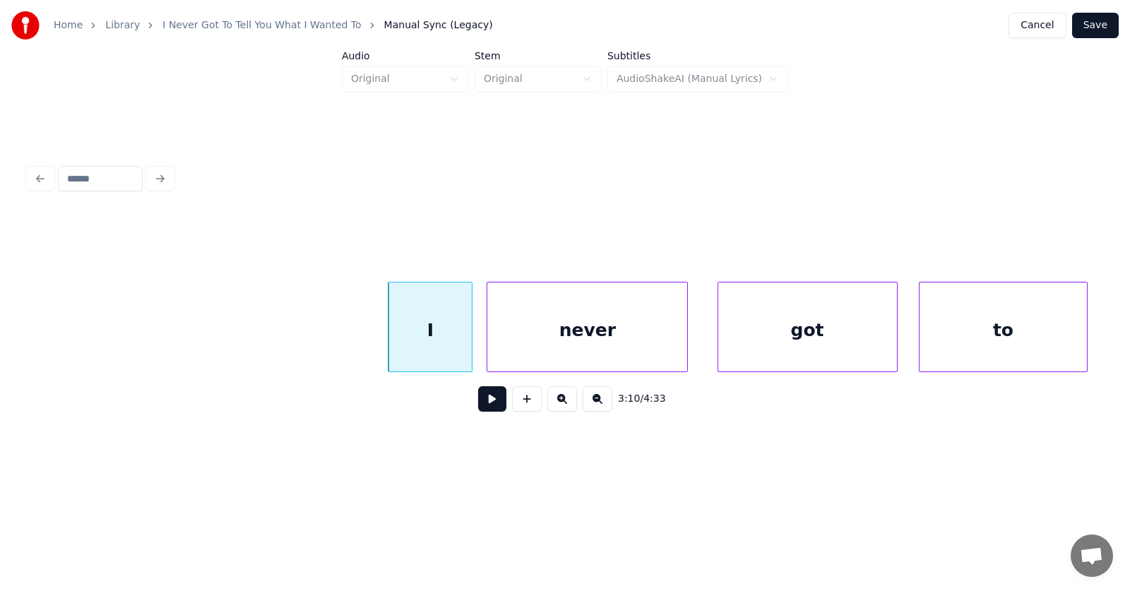
click at [518, 351] on div "never" at bounding box center [587, 330] width 200 height 96
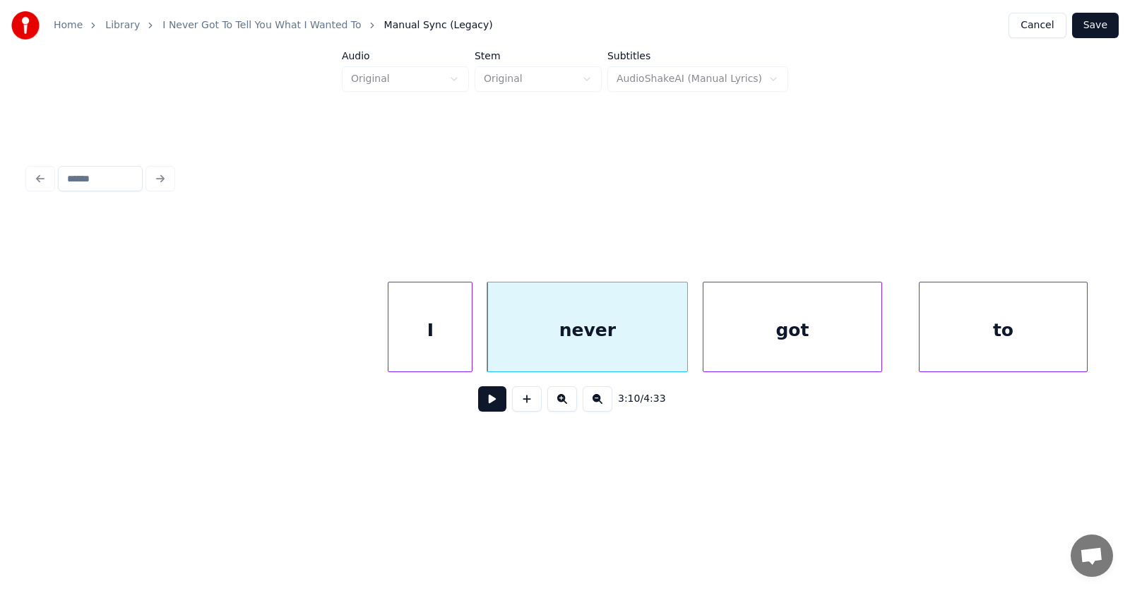
click at [796, 354] on div "got" at bounding box center [792, 330] width 179 height 96
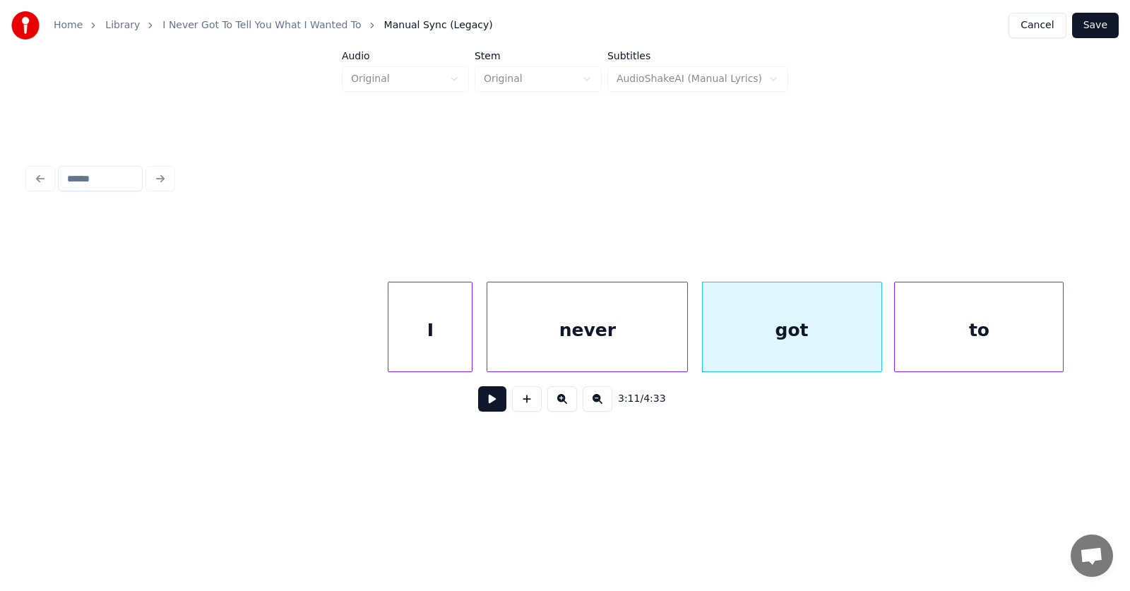
click at [934, 333] on div "to" at bounding box center [979, 330] width 168 height 96
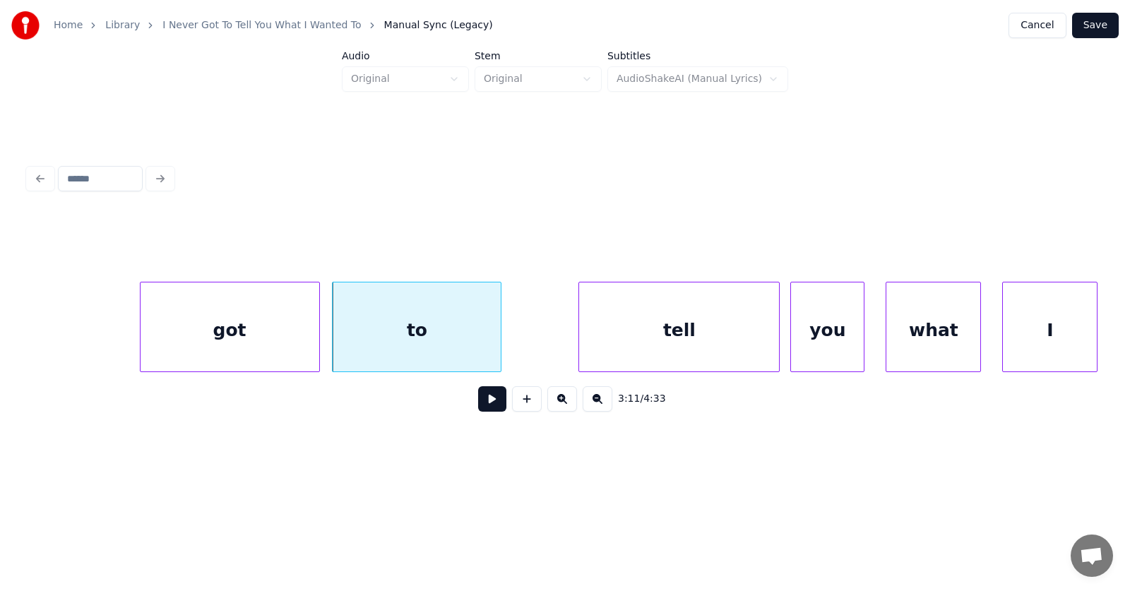
scroll to position [0, 101176]
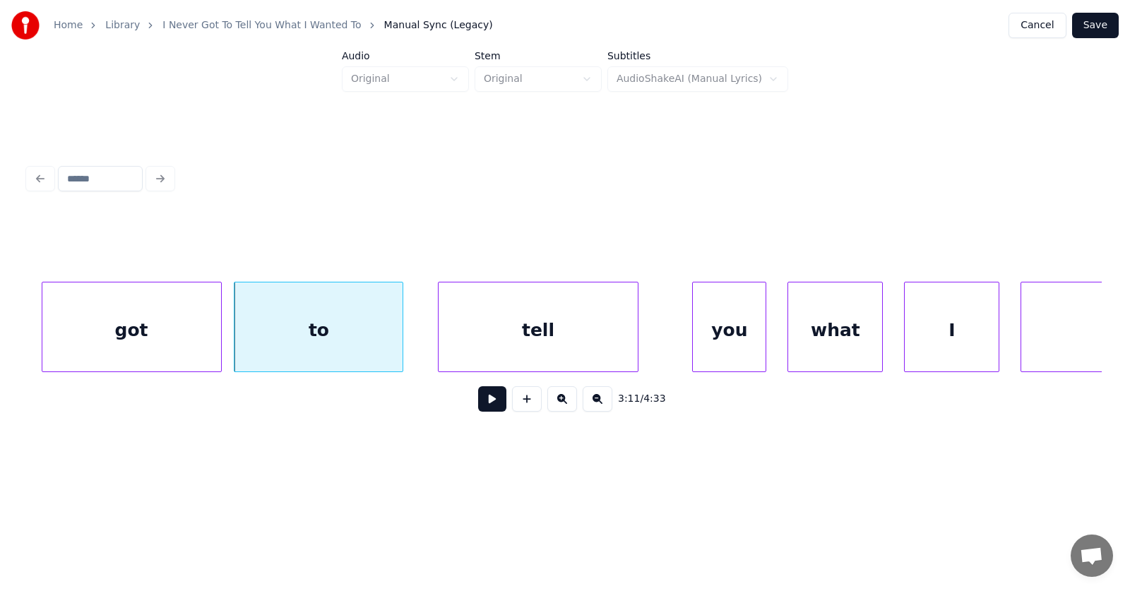
click at [563, 360] on div "tell" at bounding box center [538, 330] width 200 height 96
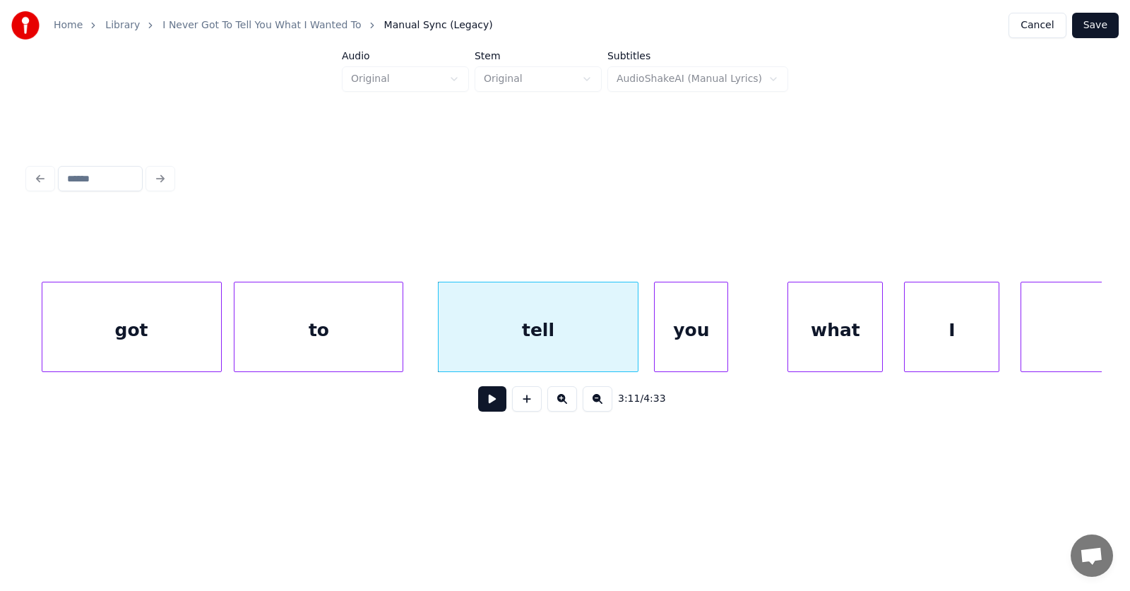
click at [673, 348] on div "you" at bounding box center [691, 330] width 73 height 96
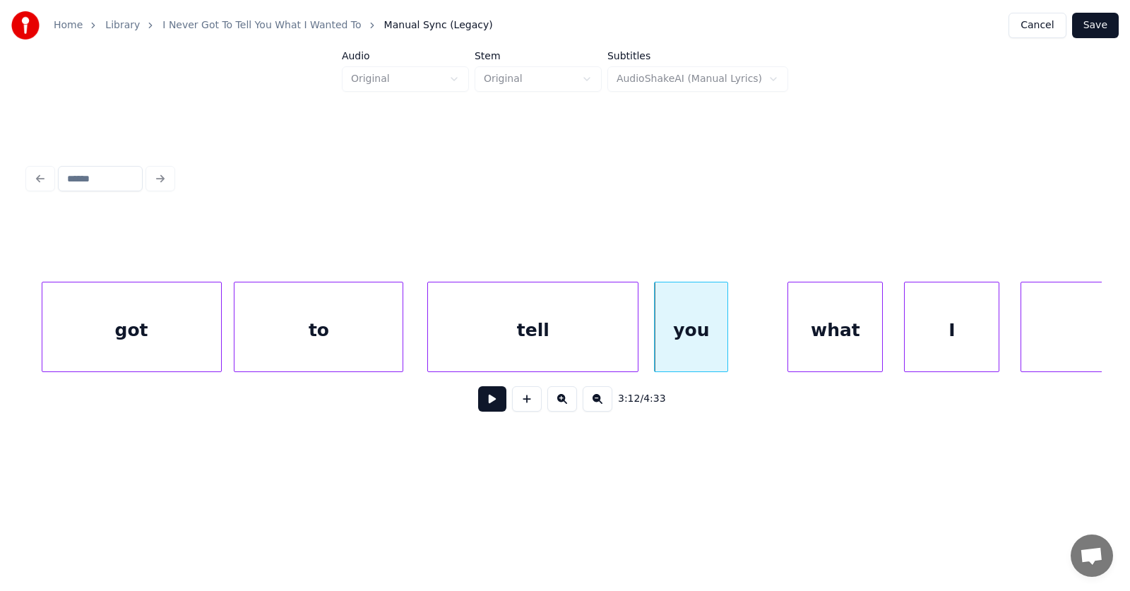
click at [429, 337] on div at bounding box center [430, 326] width 4 height 89
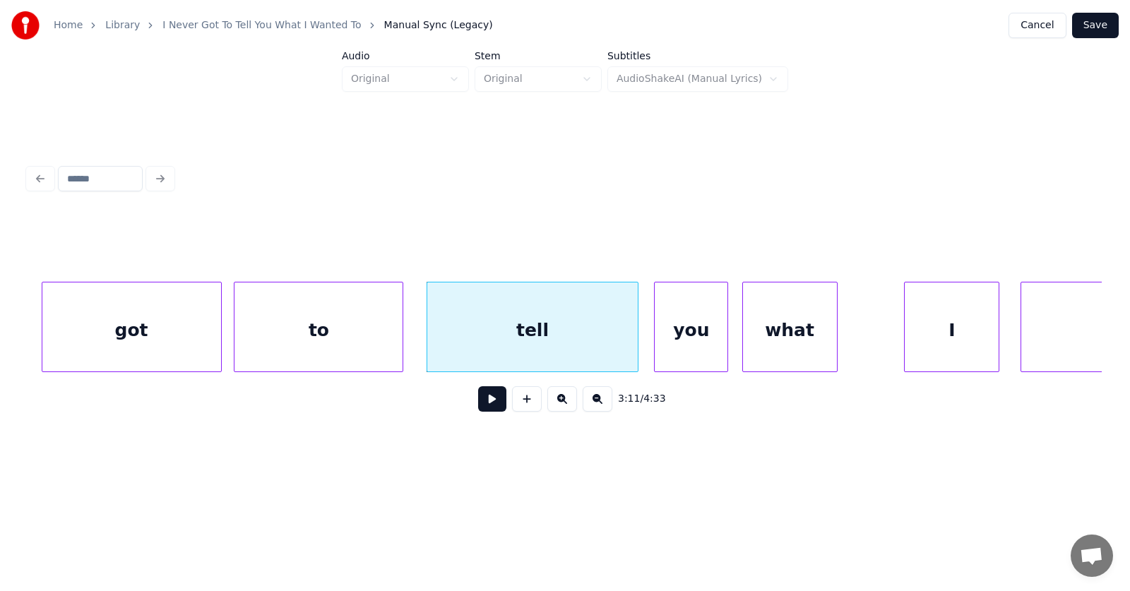
click at [780, 347] on div "what" at bounding box center [790, 330] width 94 height 96
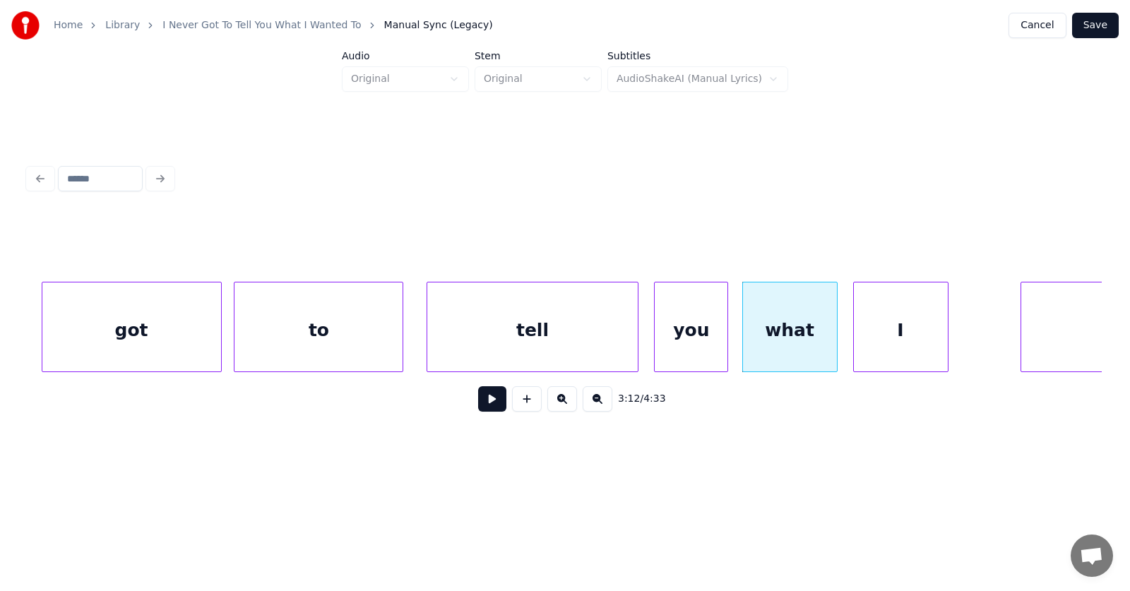
click at [892, 347] on div "I" at bounding box center [901, 330] width 94 height 96
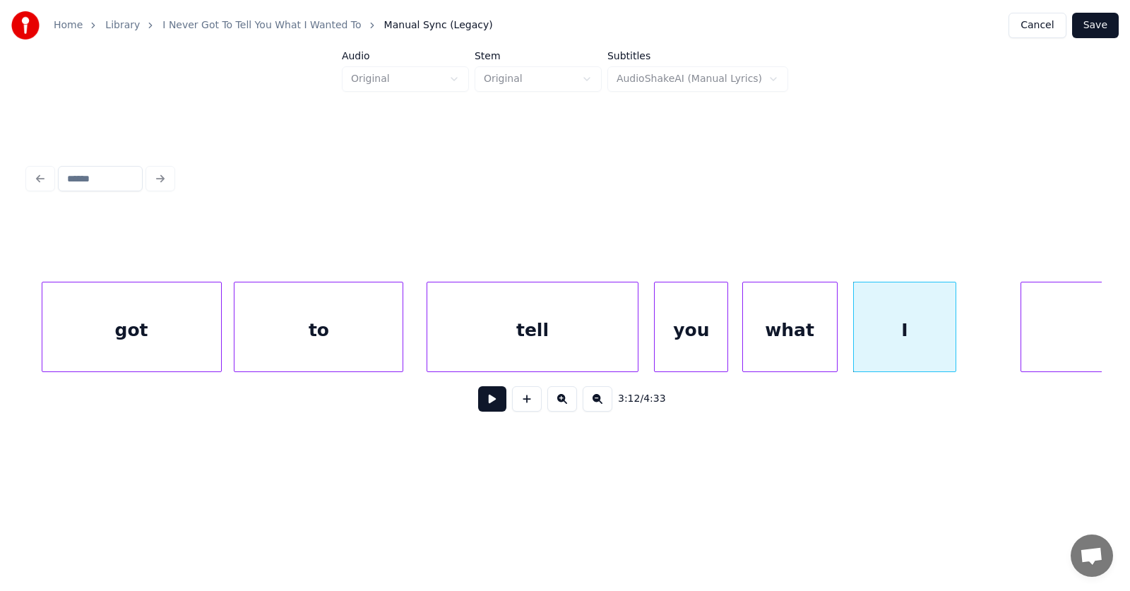
click at [955, 331] on div at bounding box center [953, 326] width 4 height 89
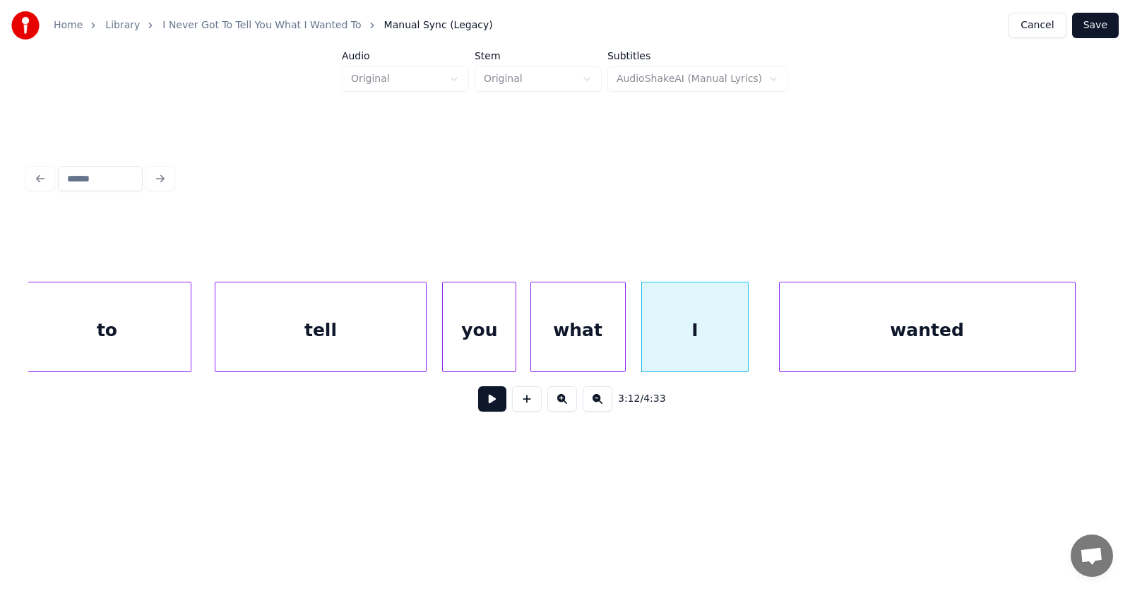
click at [1024, 333] on div "wanted" at bounding box center [926, 330] width 295 height 96
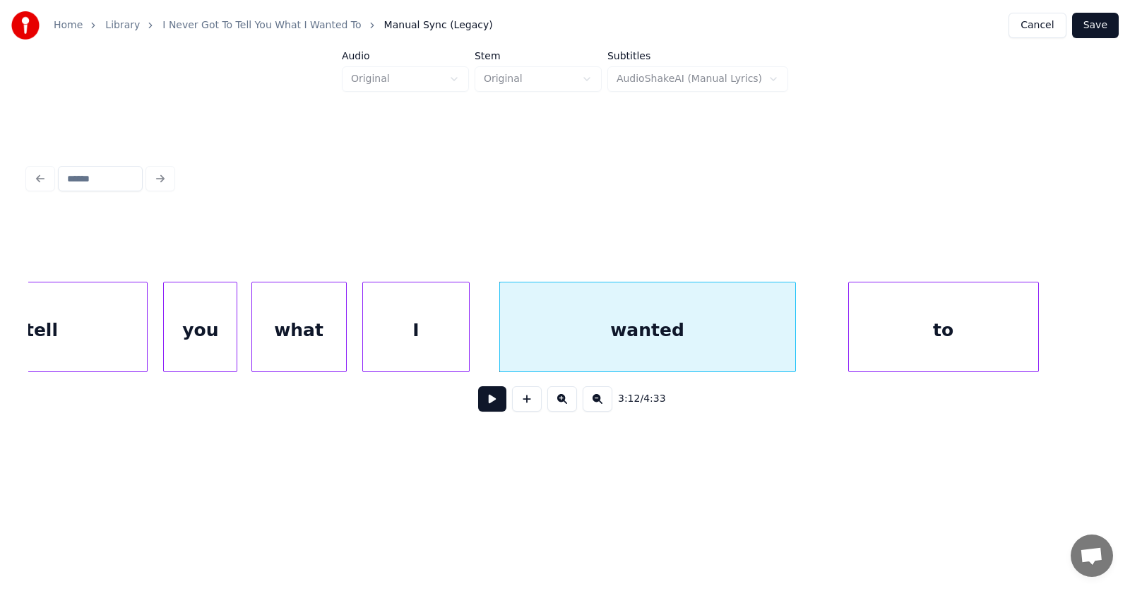
scroll to position [0, 101764]
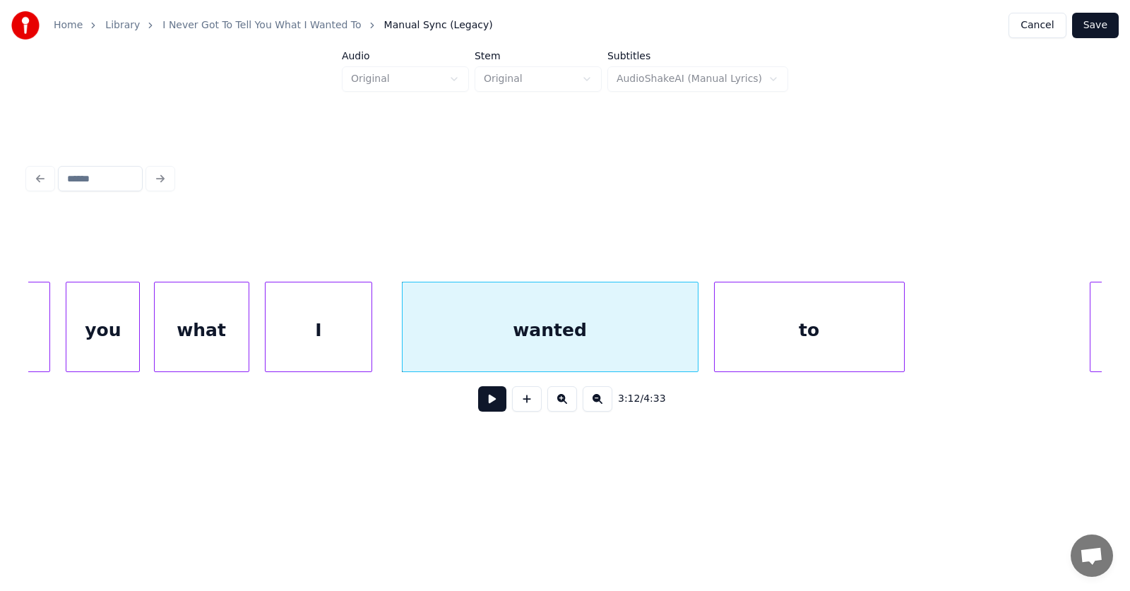
click at [790, 354] on div "to" at bounding box center [809, 330] width 189 height 96
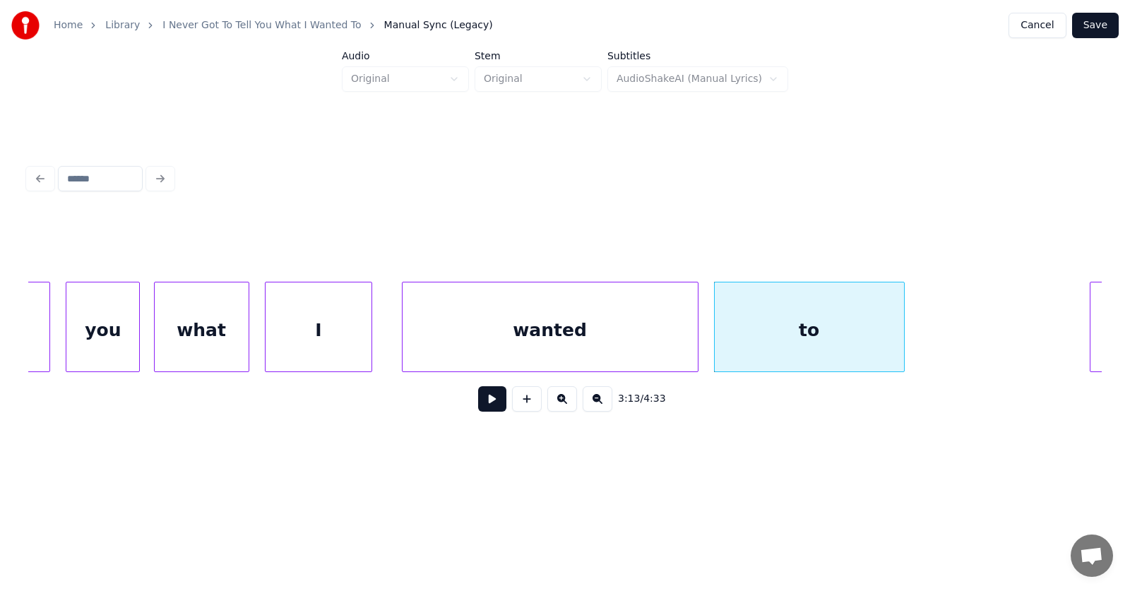
click at [904, 335] on div at bounding box center [902, 326] width 4 height 89
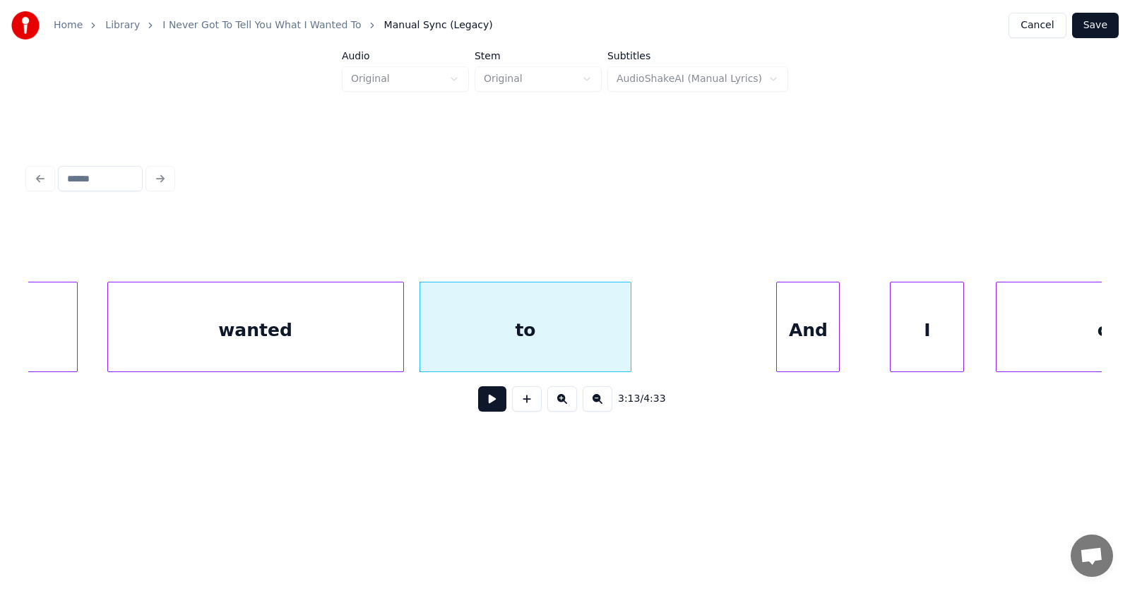
click at [796, 352] on div "And" at bounding box center [808, 330] width 62 height 96
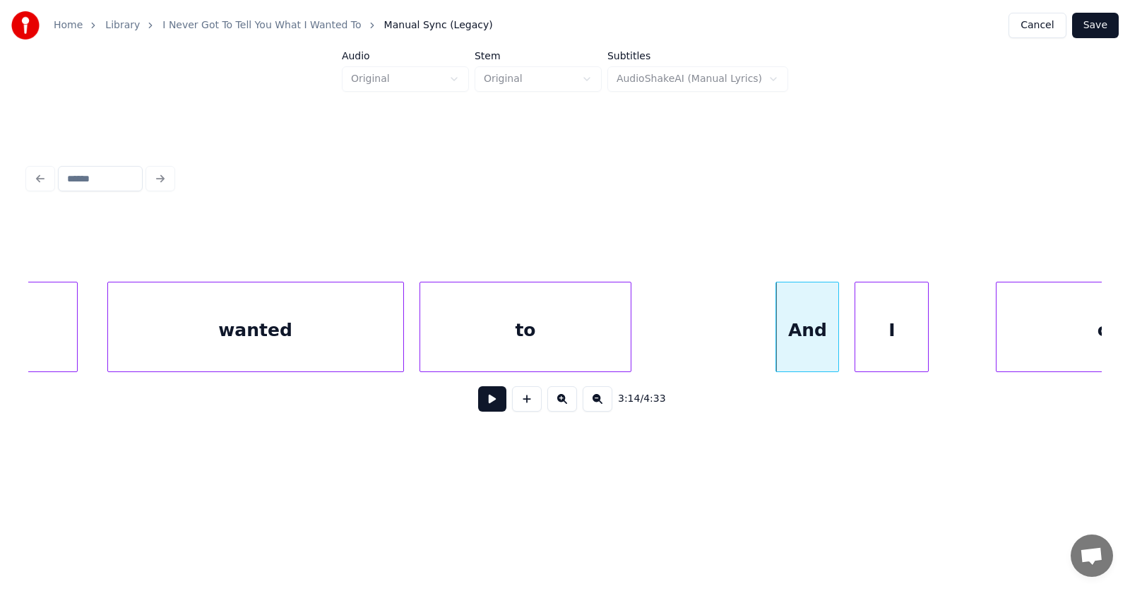
click at [874, 350] on div "I" at bounding box center [891, 330] width 73 height 96
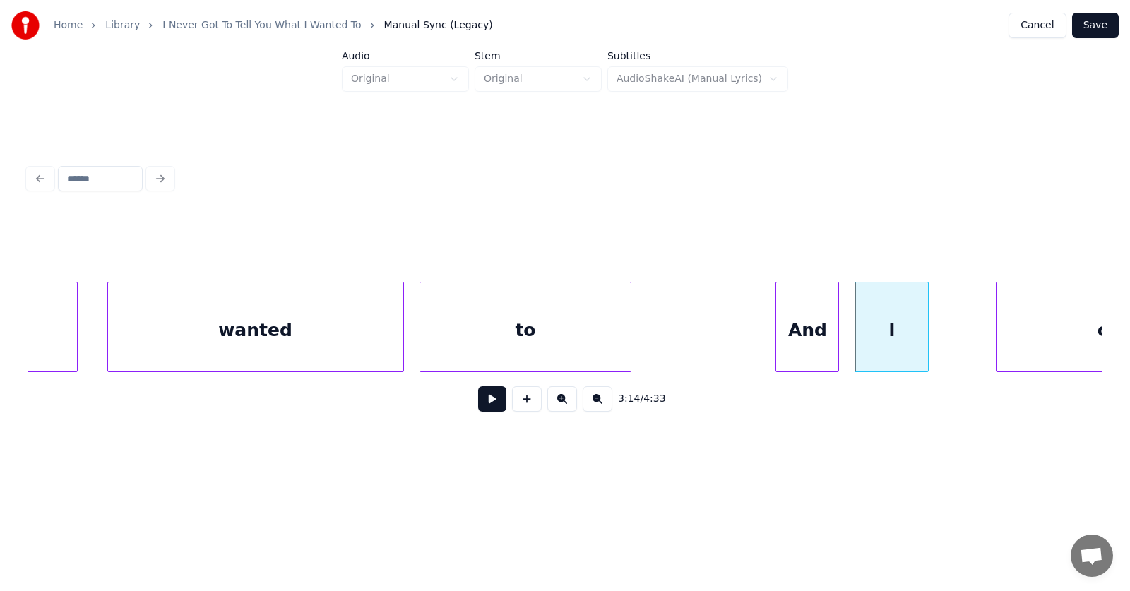
scroll to position [0, 102183]
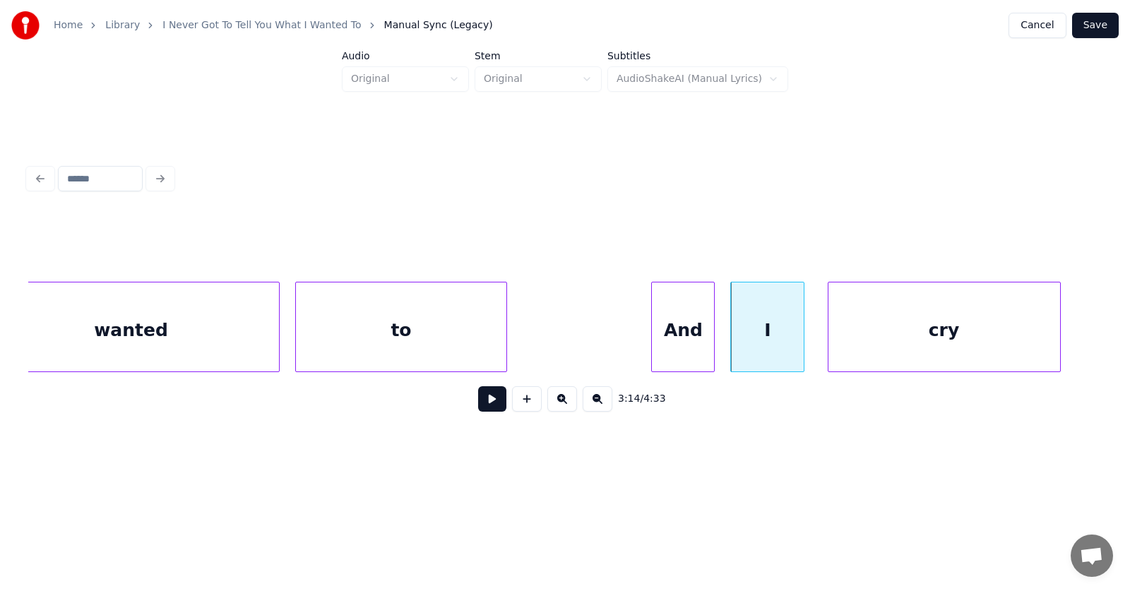
click at [981, 347] on div "cry" at bounding box center [944, 330] width 232 height 96
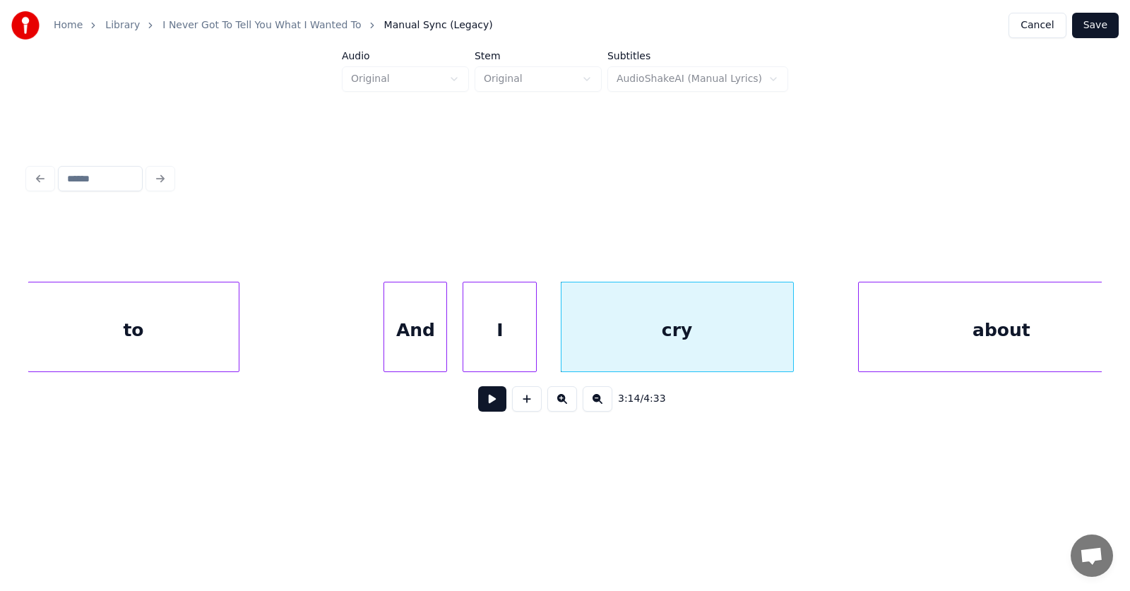
scroll to position [0, 102549]
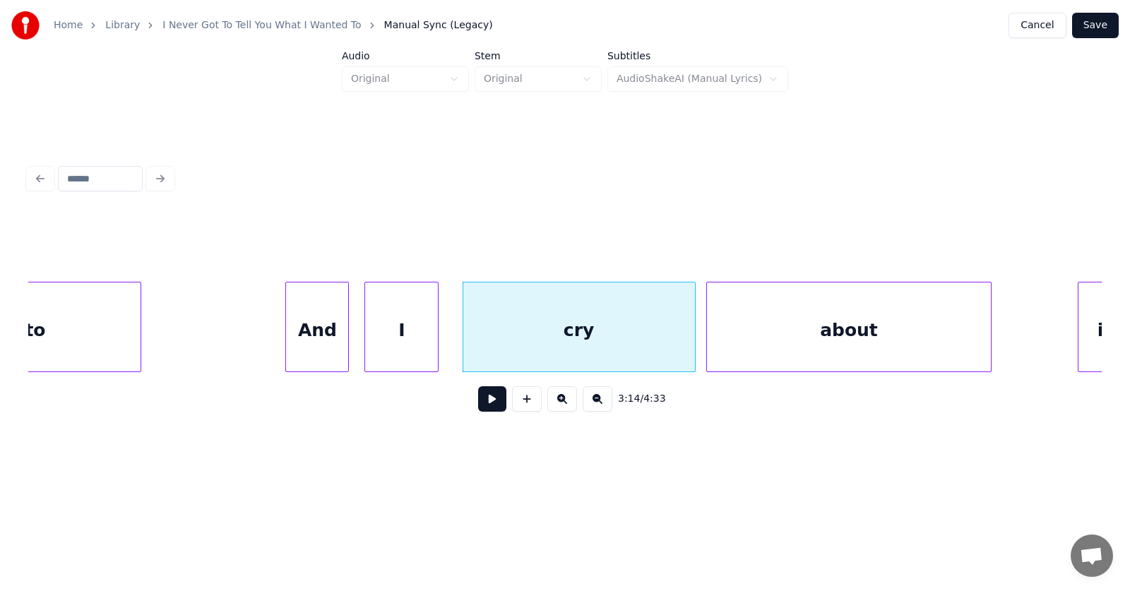
click at [764, 345] on div "about" at bounding box center [849, 330] width 285 height 96
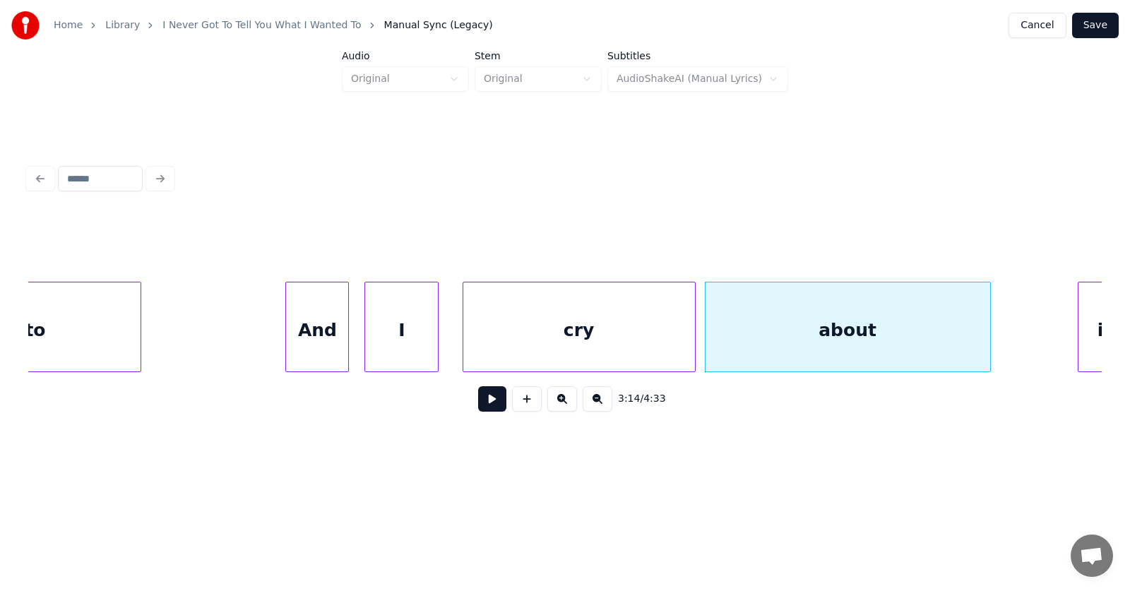
scroll to position [0, 102941]
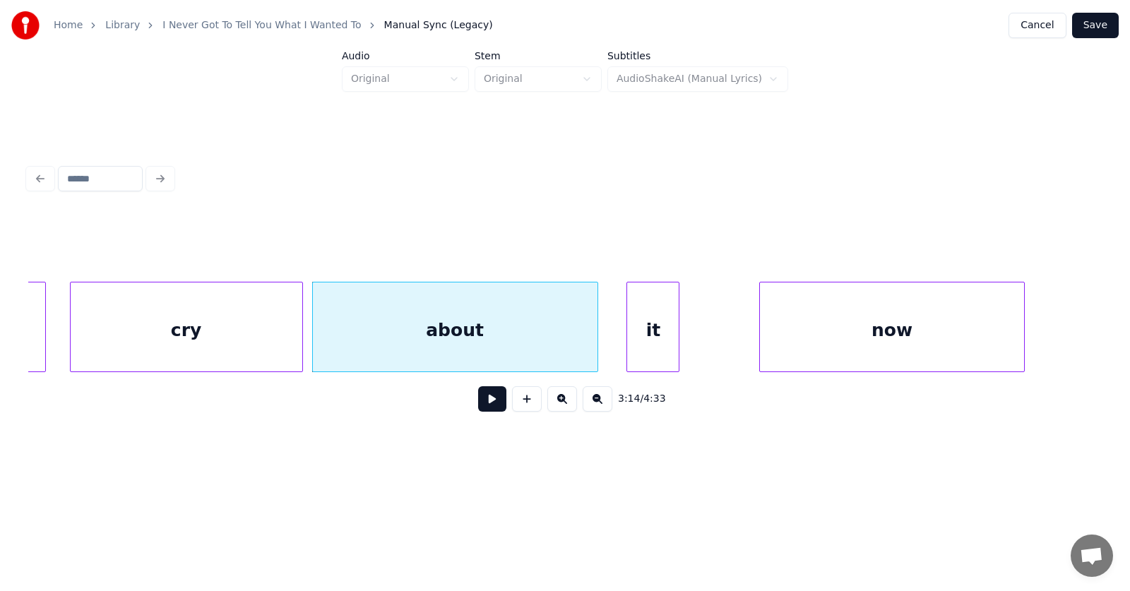
click at [647, 356] on div "it" at bounding box center [653, 330] width 52 height 96
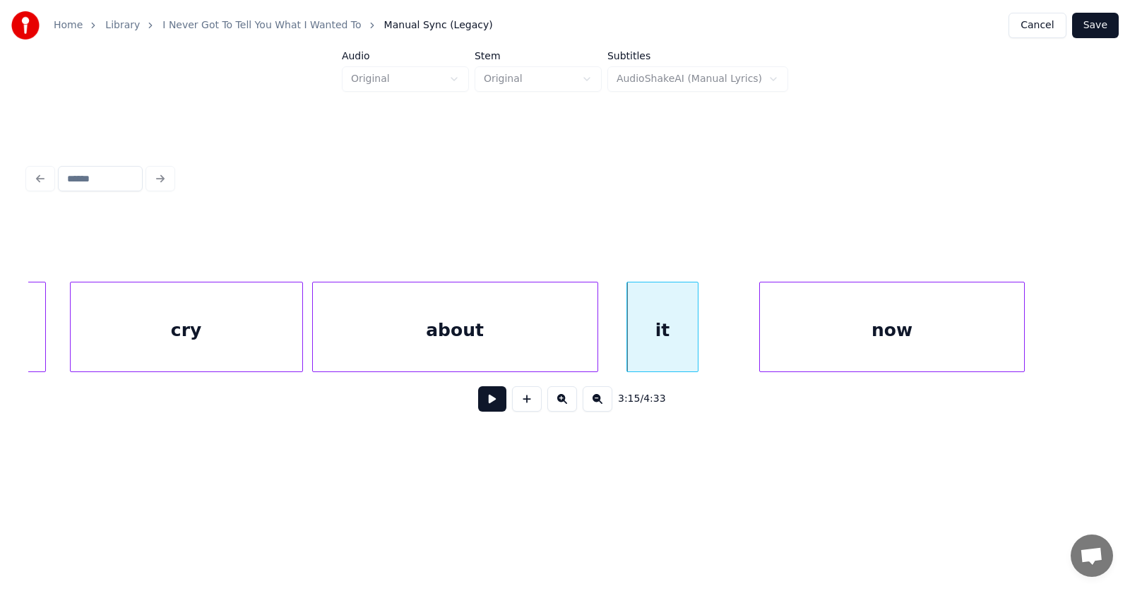
click at [695, 345] on div at bounding box center [695, 326] width 4 height 89
click at [791, 338] on div "now" at bounding box center [857, 330] width 263 height 96
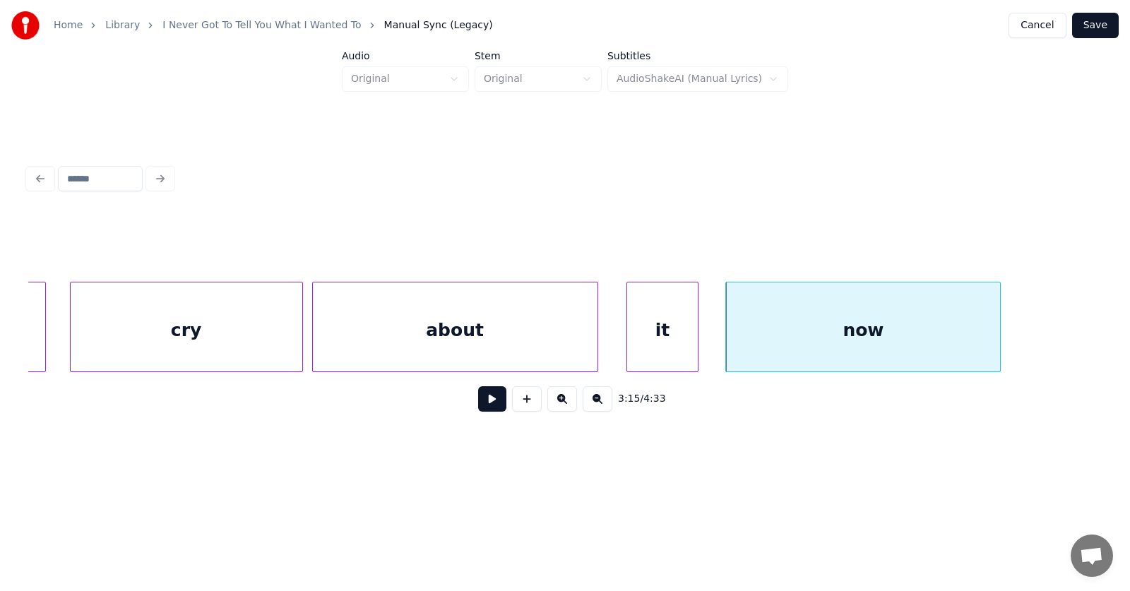
click at [1000, 333] on div at bounding box center [998, 326] width 4 height 89
click at [600, 335] on div at bounding box center [601, 326] width 4 height 89
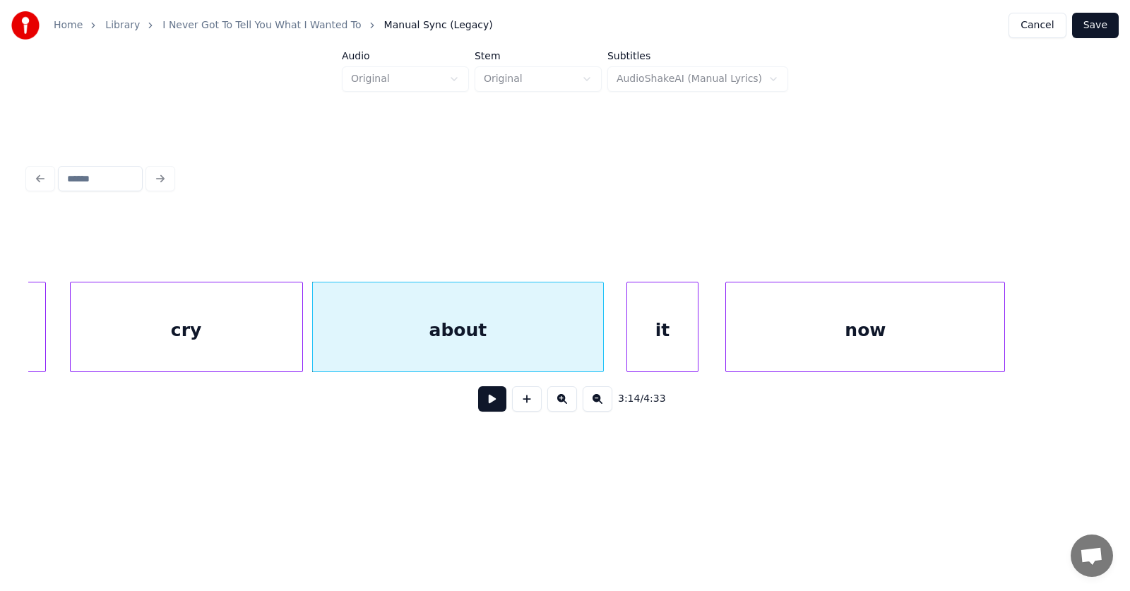
click at [494, 407] on button at bounding box center [492, 398] width 28 height 25
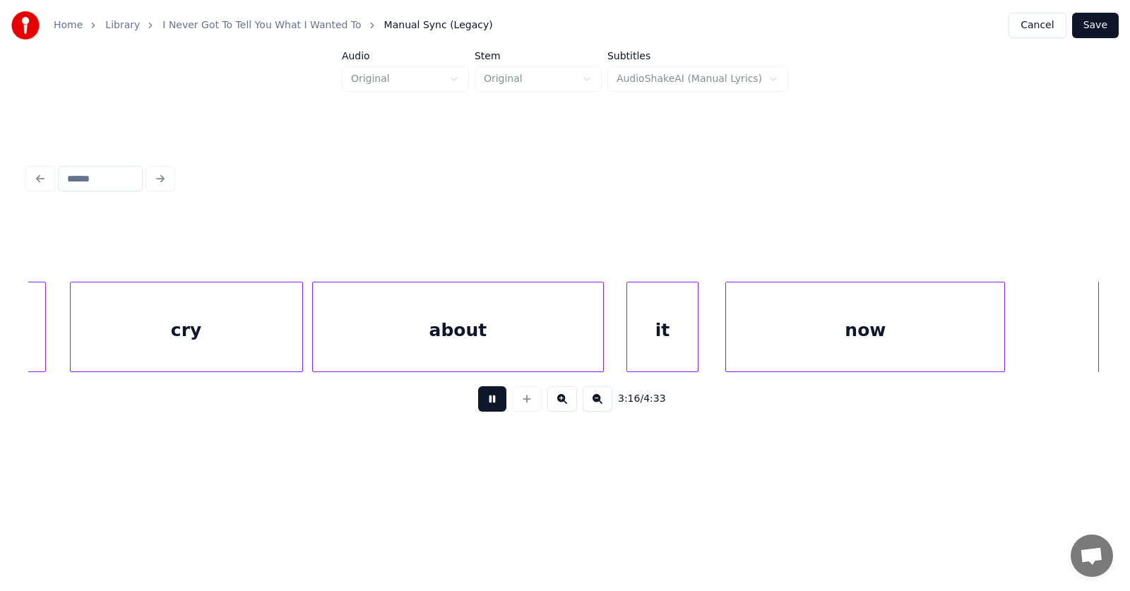
scroll to position [0, 104021]
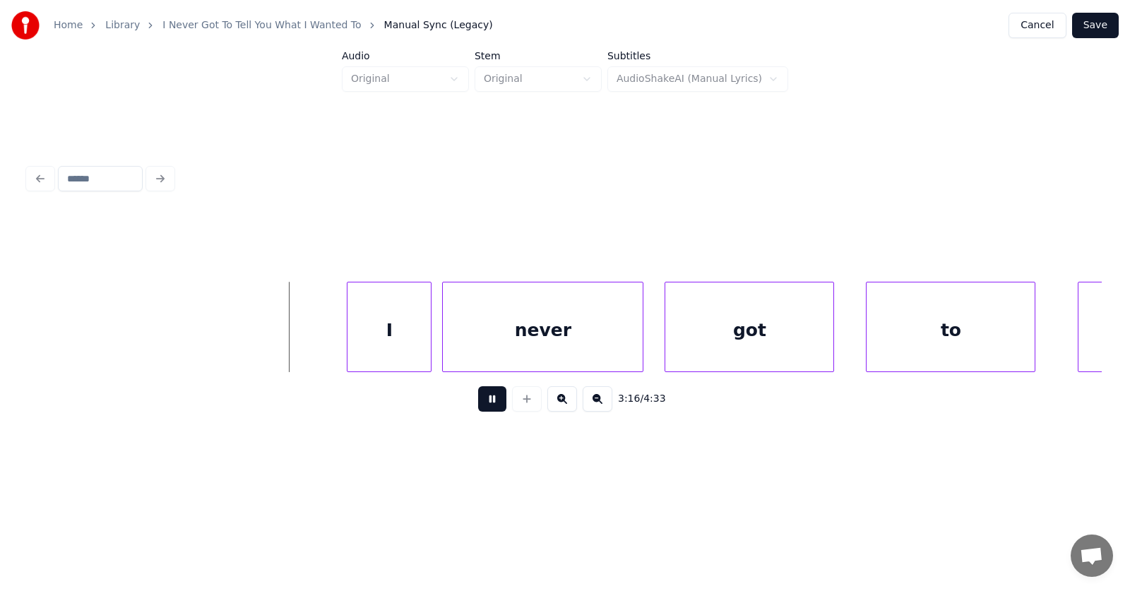
click at [494, 407] on button at bounding box center [492, 398] width 28 height 25
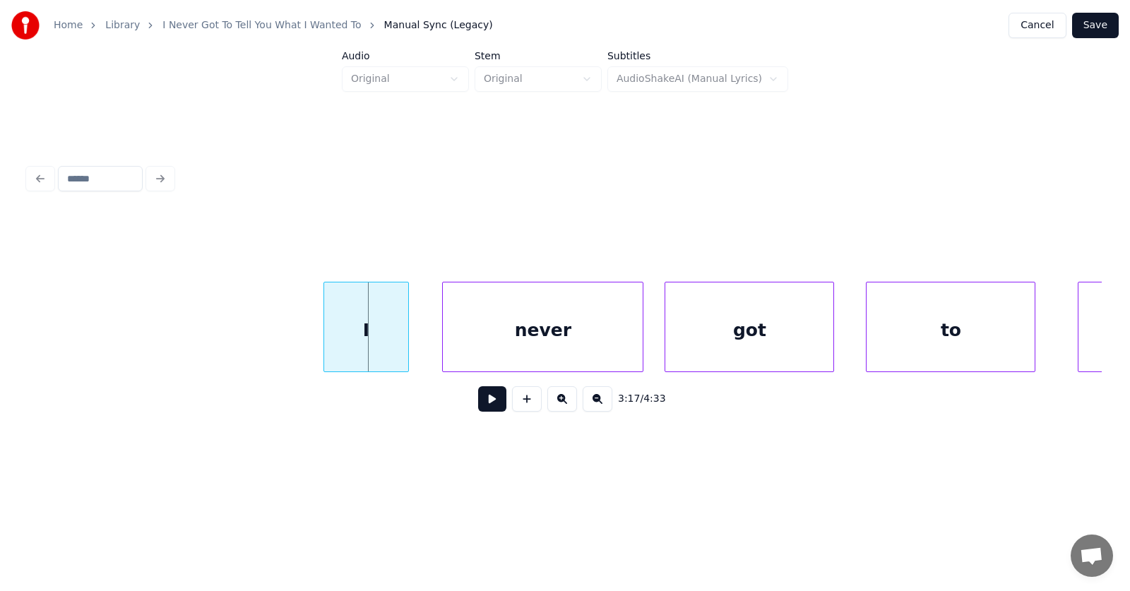
click at [342, 327] on div "I" at bounding box center [365, 330] width 83 height 96
click at [467, 338] on div "never" at bounding box center [522, 330] width 200 height 96
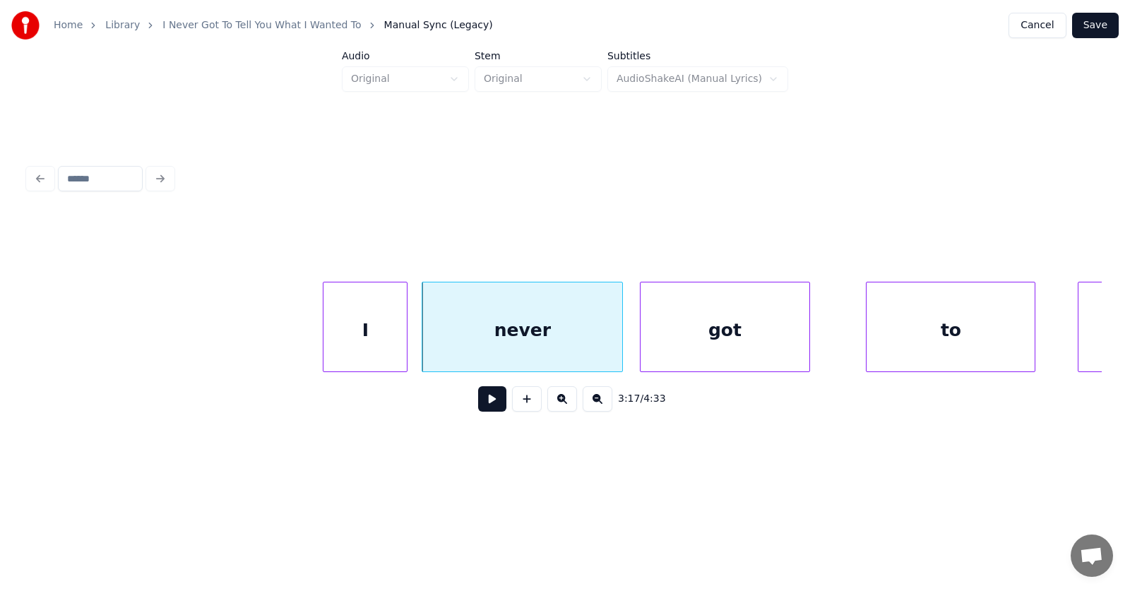
click at [671, 337] on div "got" at bounding box center [724, 330] width 168 height 96
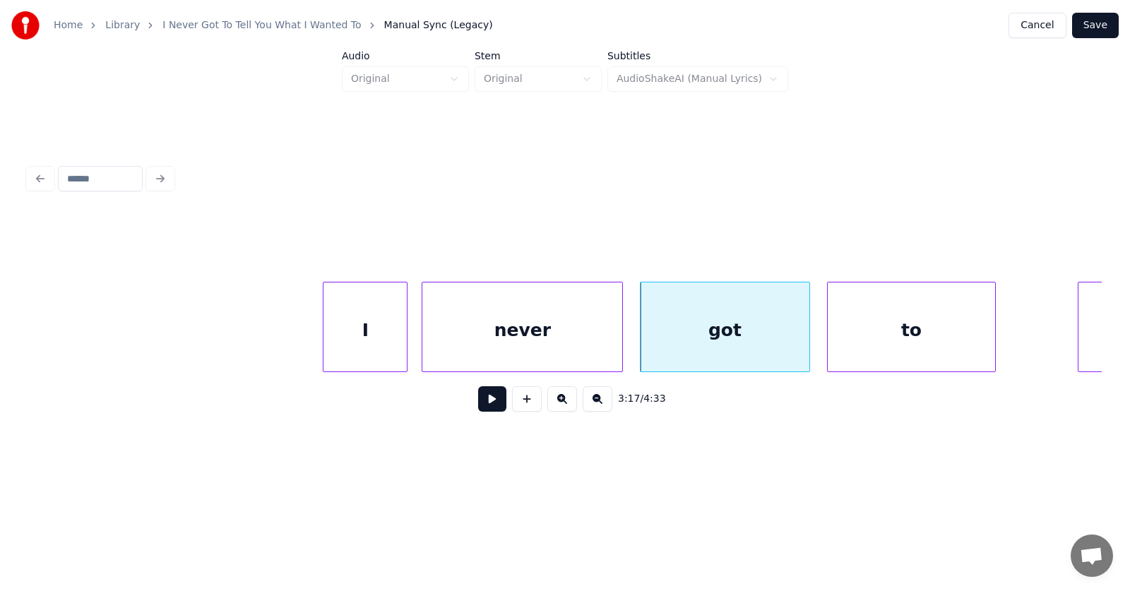
click at [867, 344] on div "to" at bounding box center [911, 330] width 168 height 96
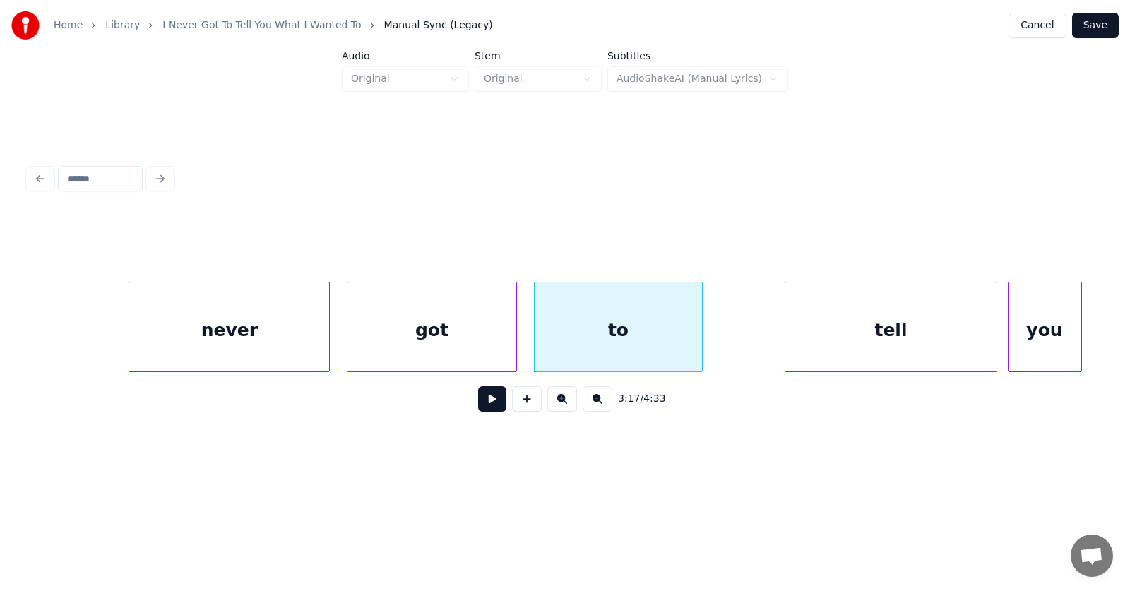
scroll to position [0, 104607]
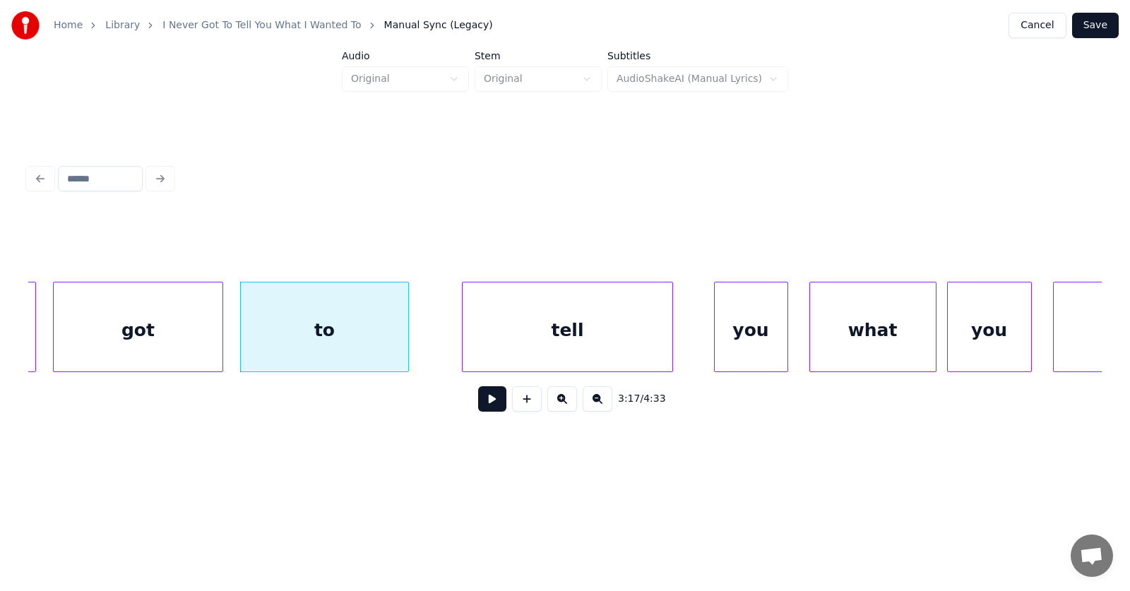
click at [540, 352] on div "tell" at bounding box center [567, 330] width 210 height 96
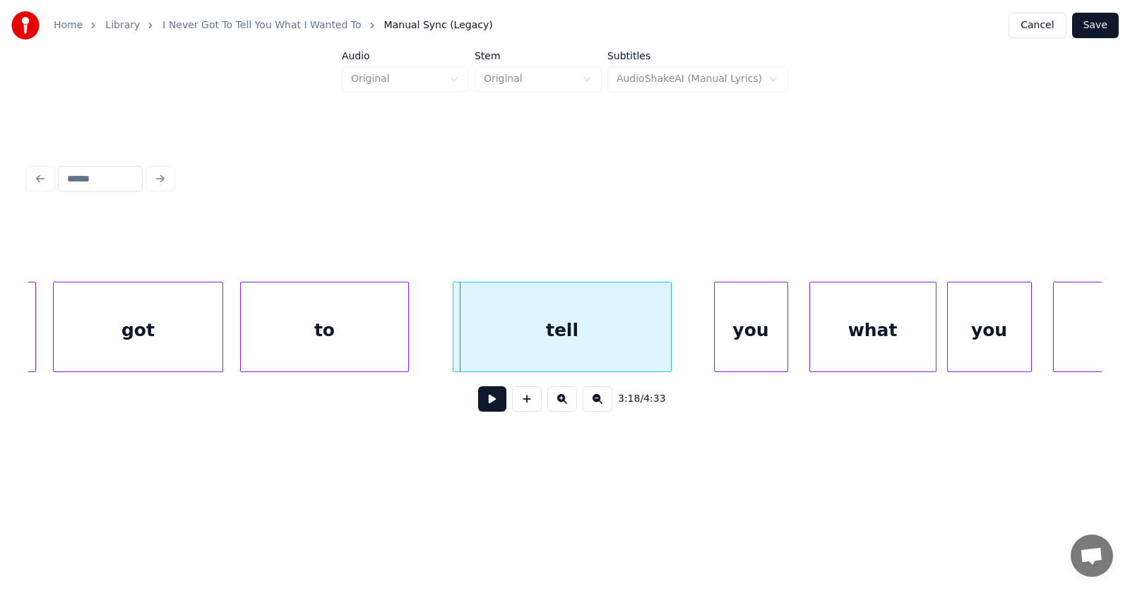
click at [453, 337] on div at bounding box center [455, 326] width 4 height 89
click at [741, 347] on div "you" at bounding box center [727, 330] width 73 height 96
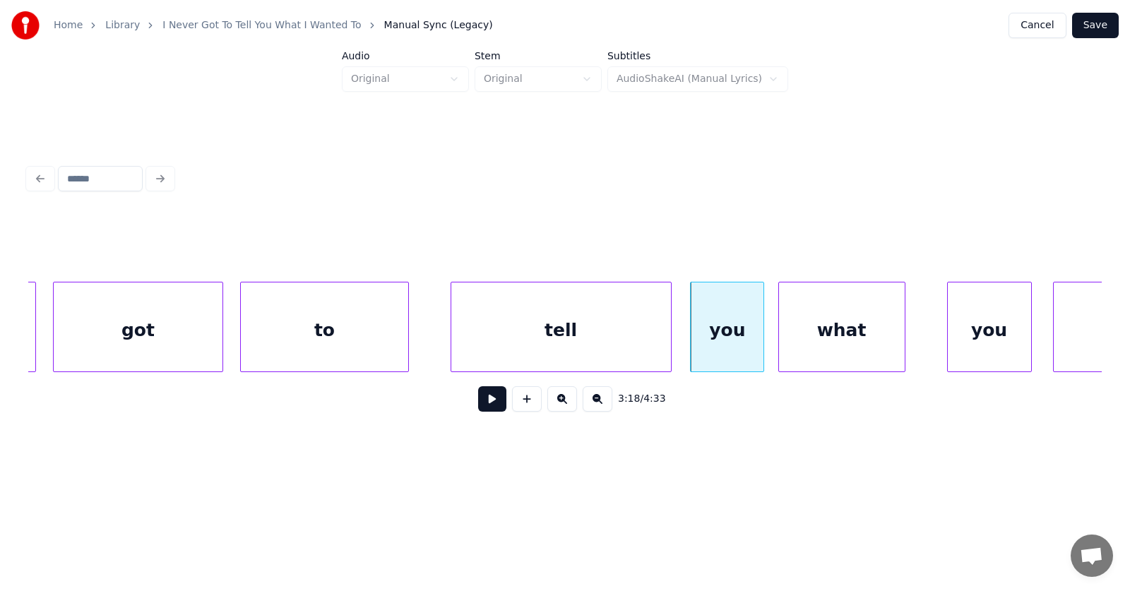
click at [831, 345] on div "what" at bounding box center [842, 330] width 126 height 96
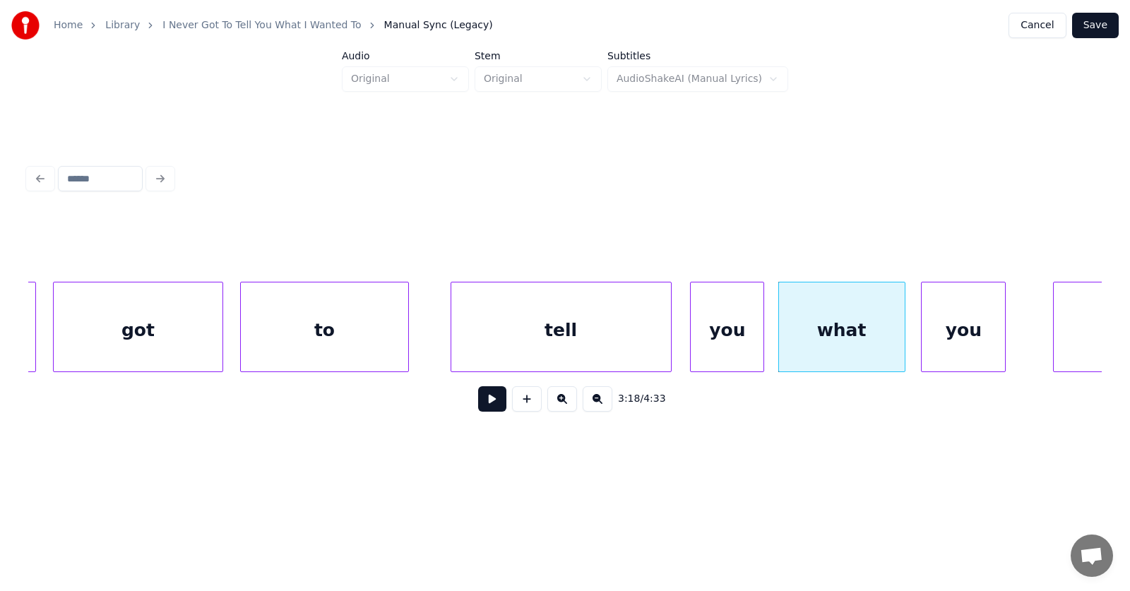
click at [962, 342] on div "you" at bounding box center [962, 330] width 83 height 96
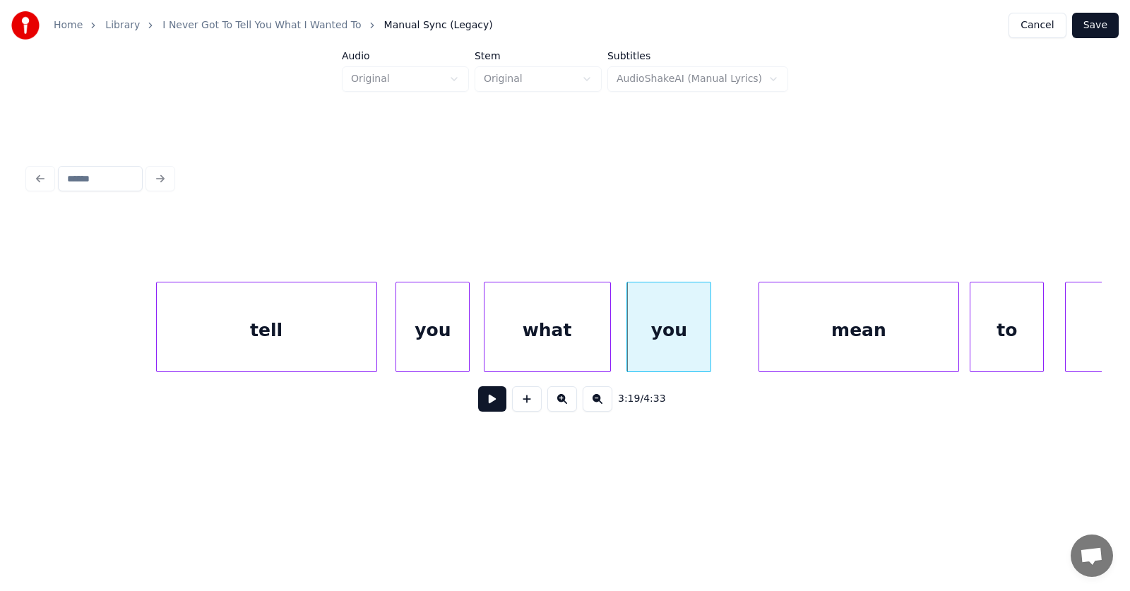
scroll to position [0, 105098]
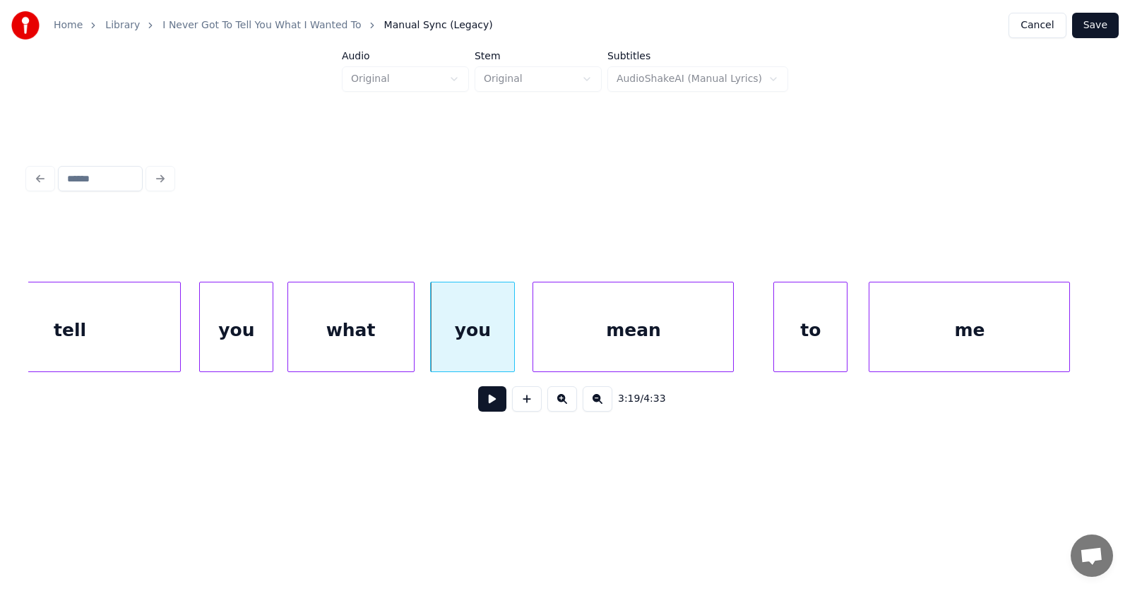
click at [639, 352] on div "mean" at bounding box center [633, 330] width 200 height 96
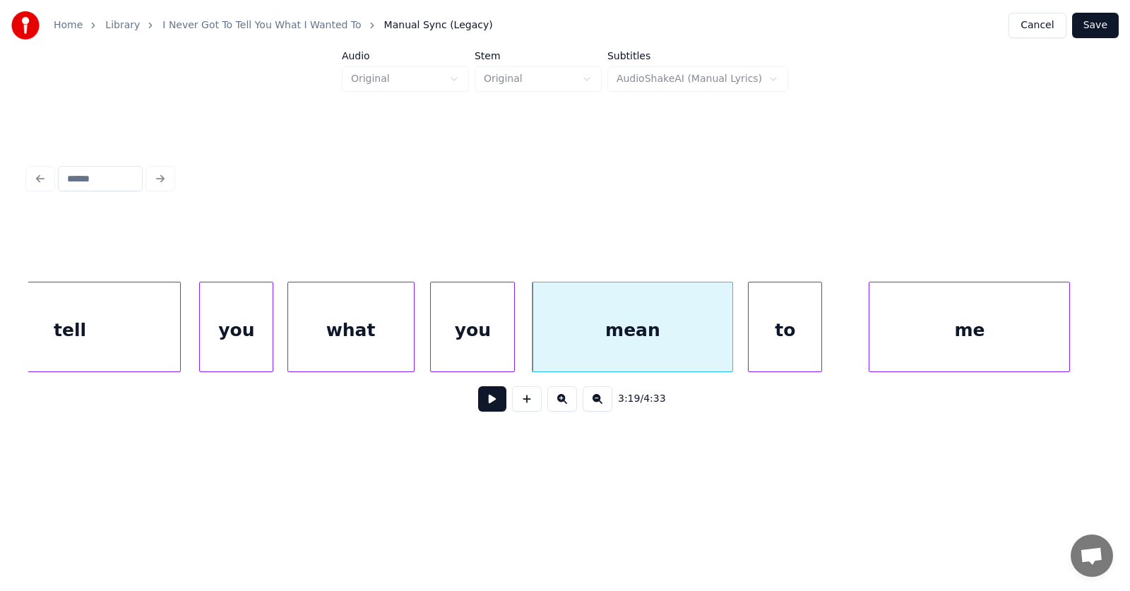
click at [787, 350] on div "to" at bounding box center [784, 330] width 73 height 96
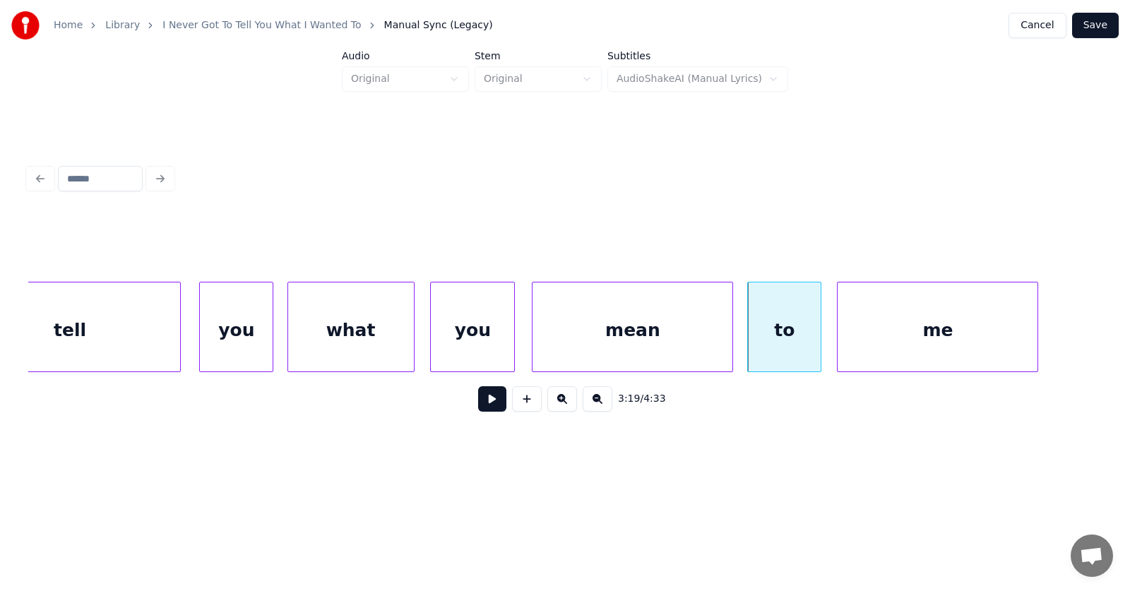
click at [873, 348] on div "me" at bounding box center [937, 330] width 200 height 96
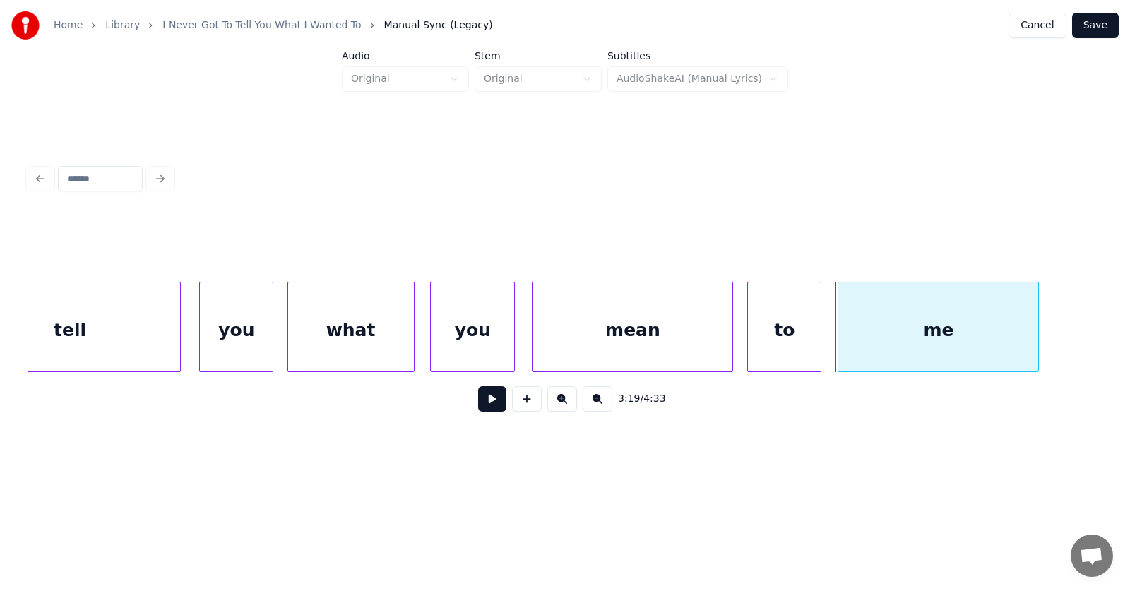
click at [1039, 329] on div "me" at bounding box center [937, 327] width 201 height 90
click at [1000, 331] on div "me" at bounding box center [938, 330] width 200 height 96
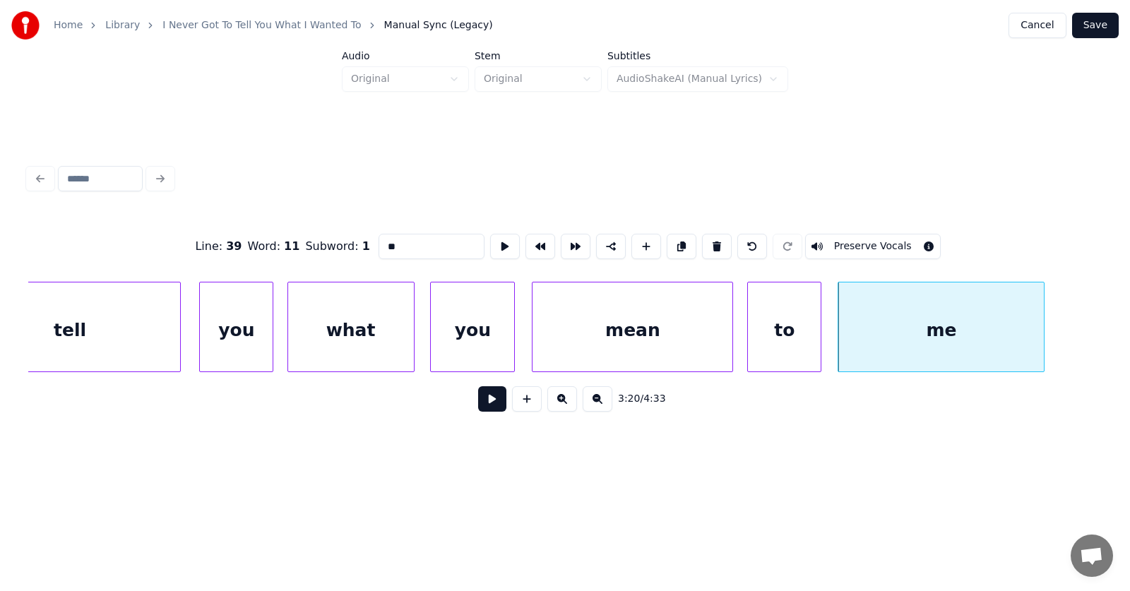
click at [1044, 328] on div at bounding box center [1041, 326] width 4 height 89
click at [483, 407] on button at bounding box center [492, 398] width 28 height 25
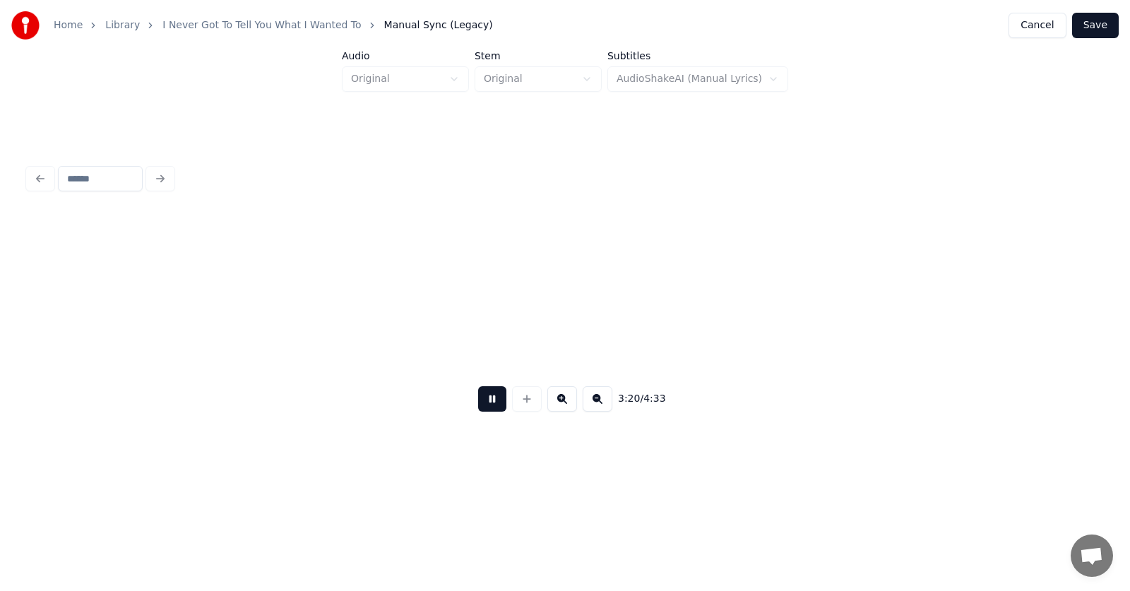
scroll to position [0, 106177]
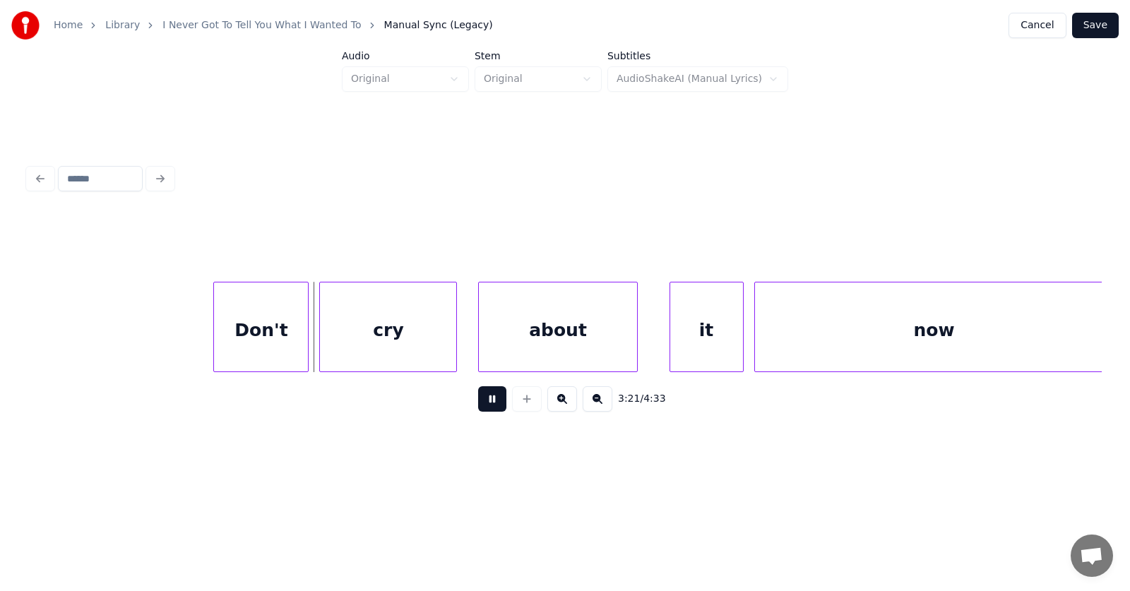
click at [483, 407] on button at bounding box center [492, 398] width 28 height 25
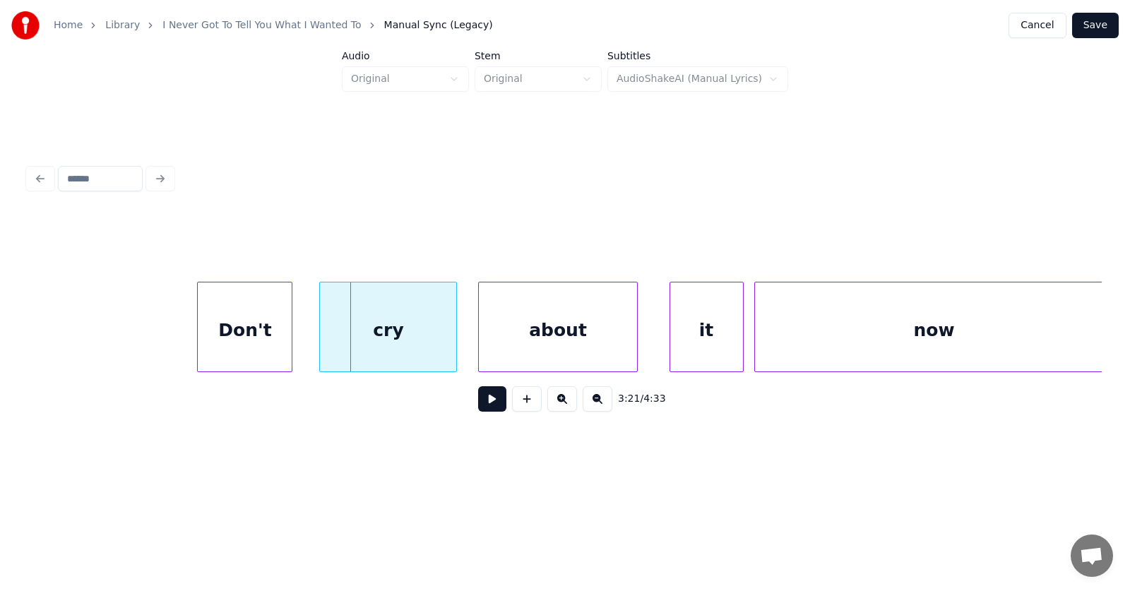
click at [238, 333] on div "Don't" at bounding box center [245, 330] width 94 height 96
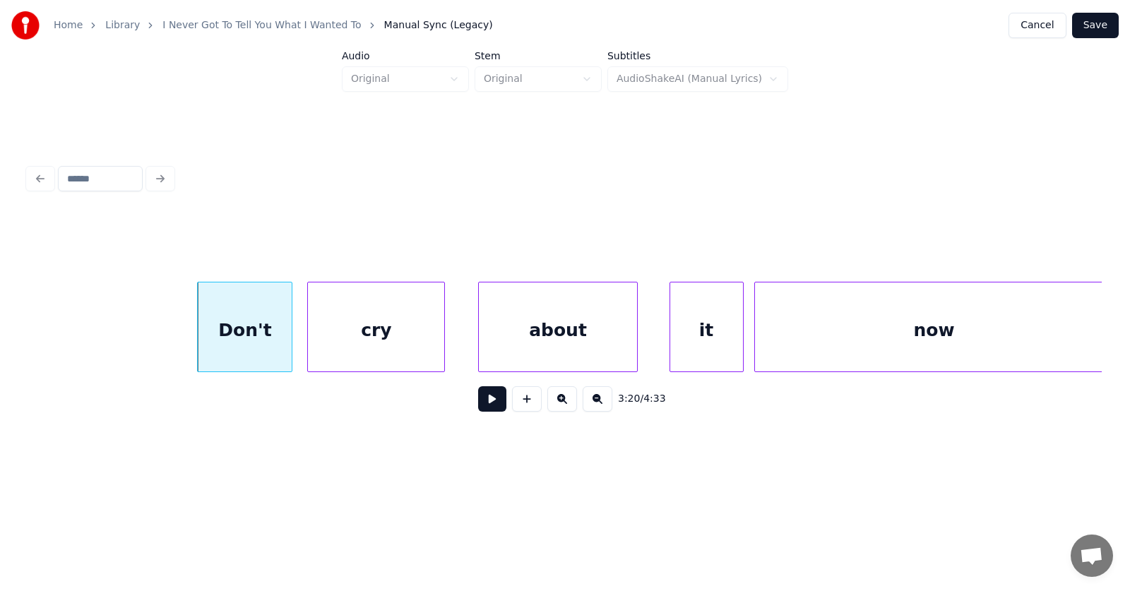
click at [347, 338] on div "cry" at bounding box center [376, 330] width 136 height 96
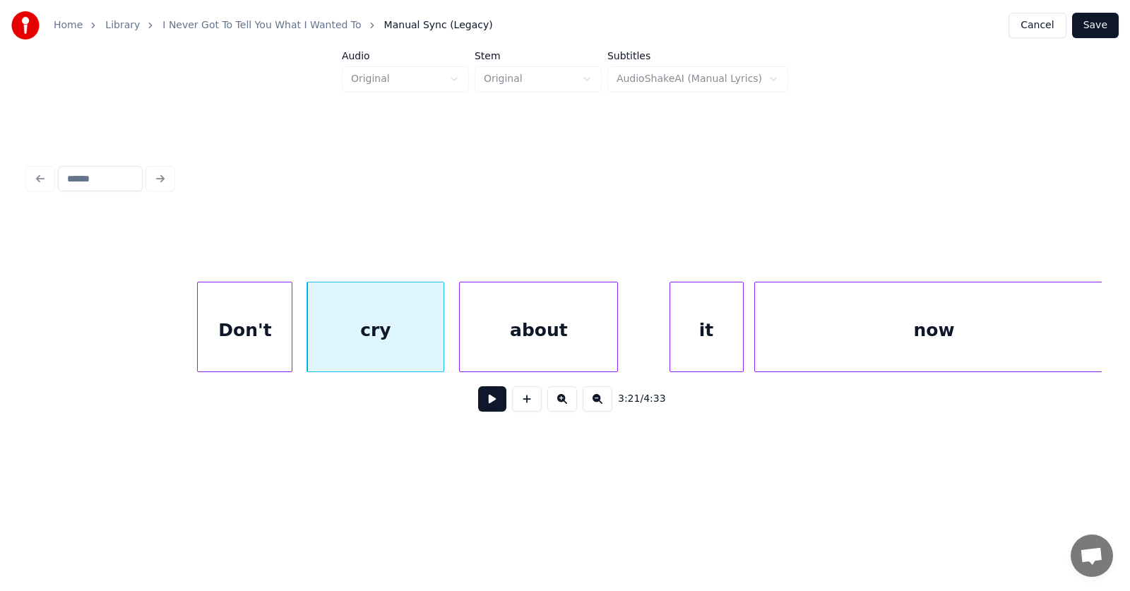
click at [522, 340] on div "about" at bounding box center [538, 330] width 157 height 96
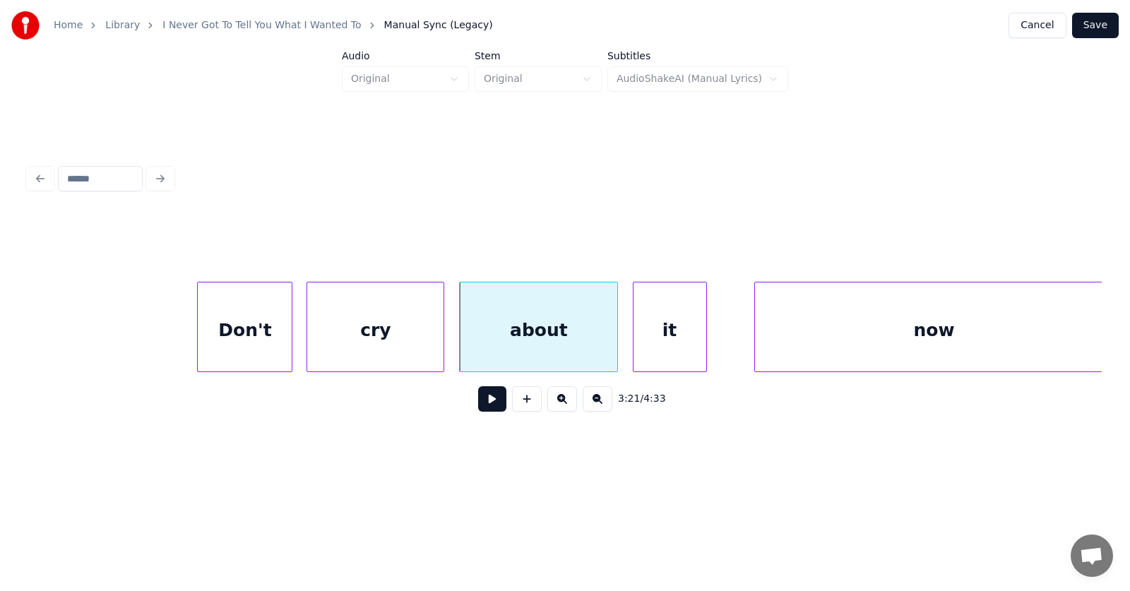
click at [664, 352] on div "it" at bounding box center [669, 330] width 73 height 96
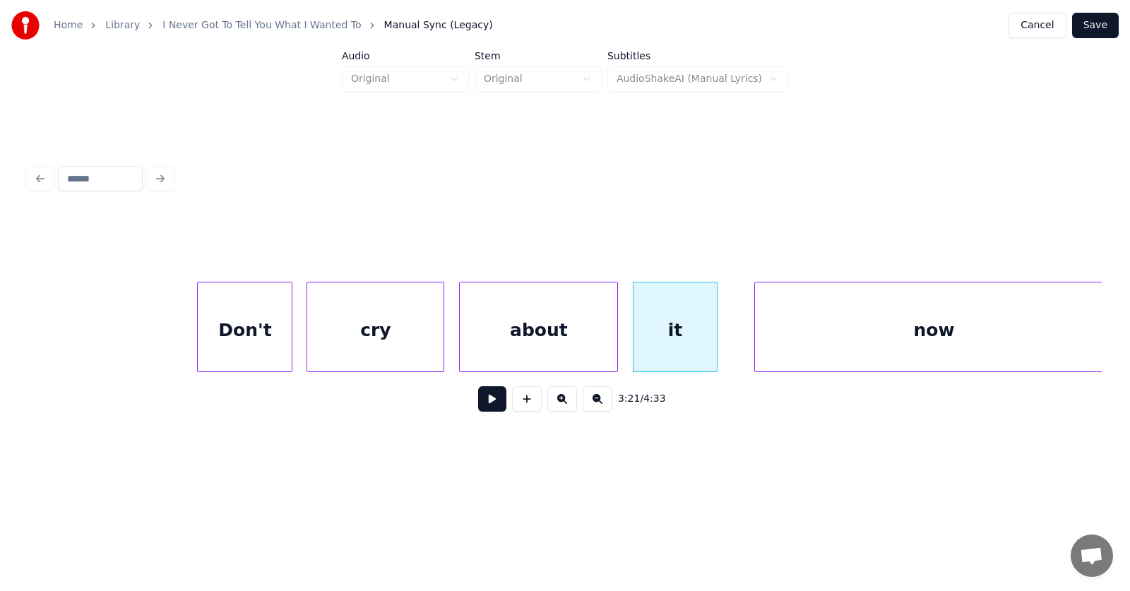
click at [717, 336] on div at bounding box center [714, 326] width 4 height 89
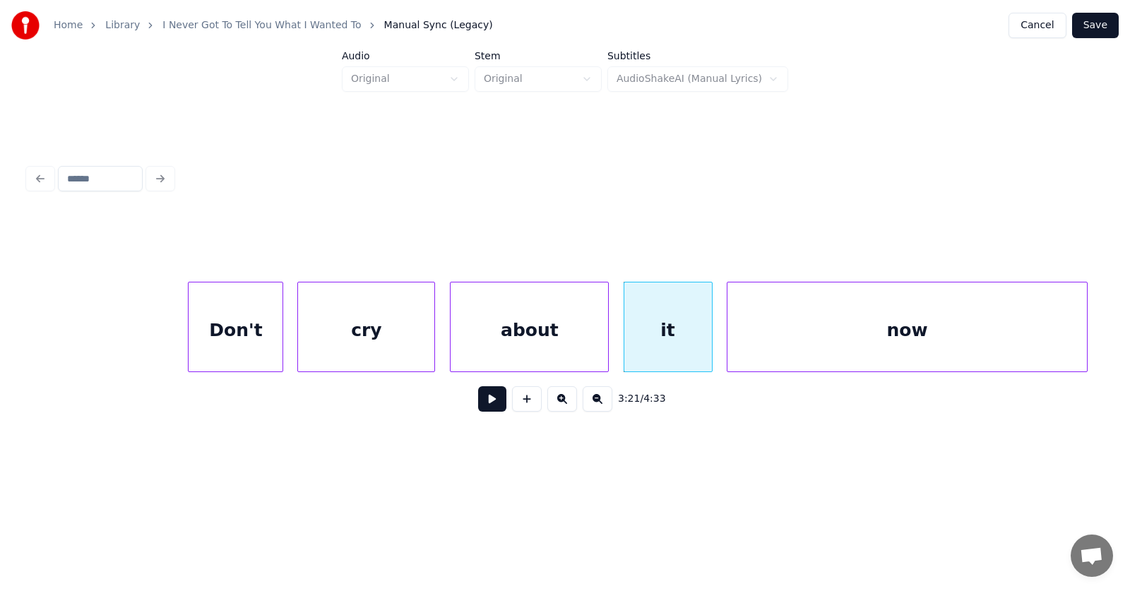
click at [757, 345] on div "now" at bounding box center [906, 330] width 359 height 96
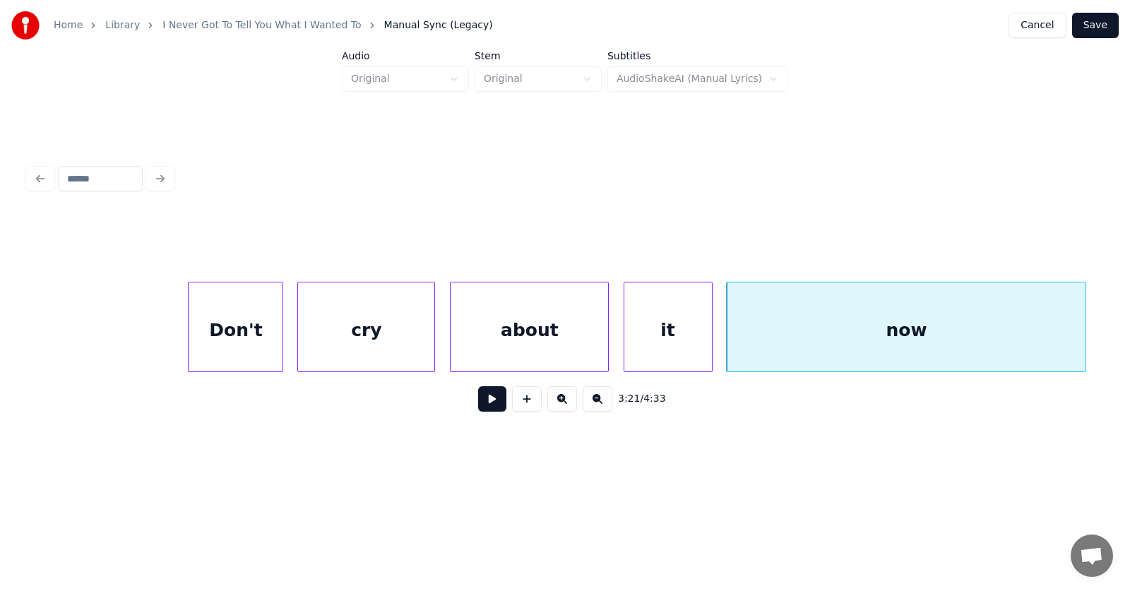
click at [492, 411] on button at bounding box center [492, 398] width 28 height 25
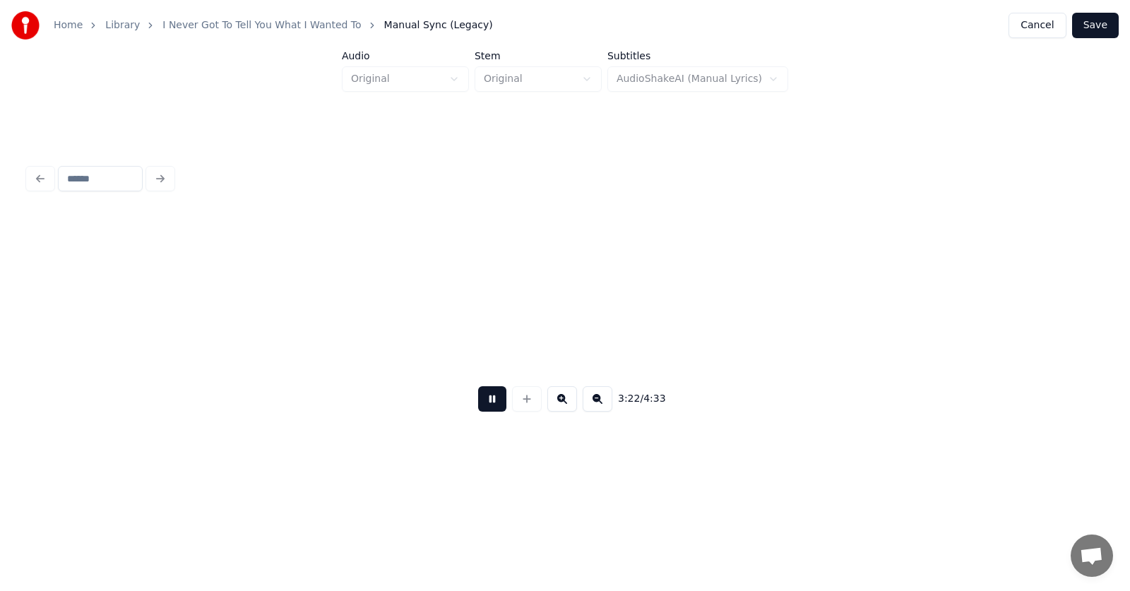
scroll to position [0, 107266]
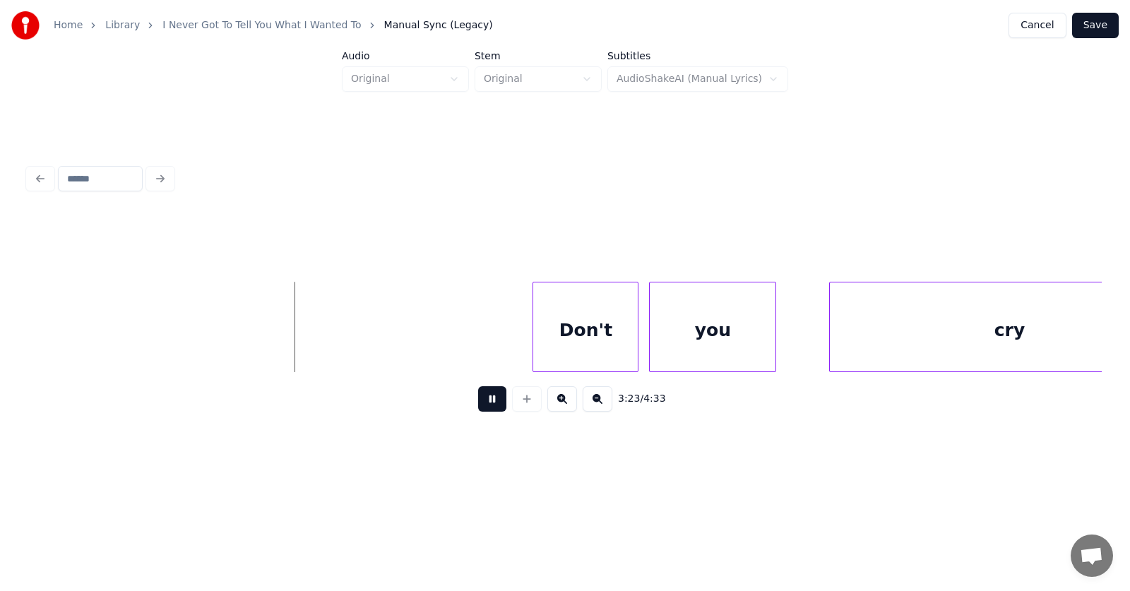
click at [492, 411] on button at bounding box center [492, 398] width 28 height 25
click at [551, 346] on div "Don't" at bounding box center [563, 330] width 104 height 96
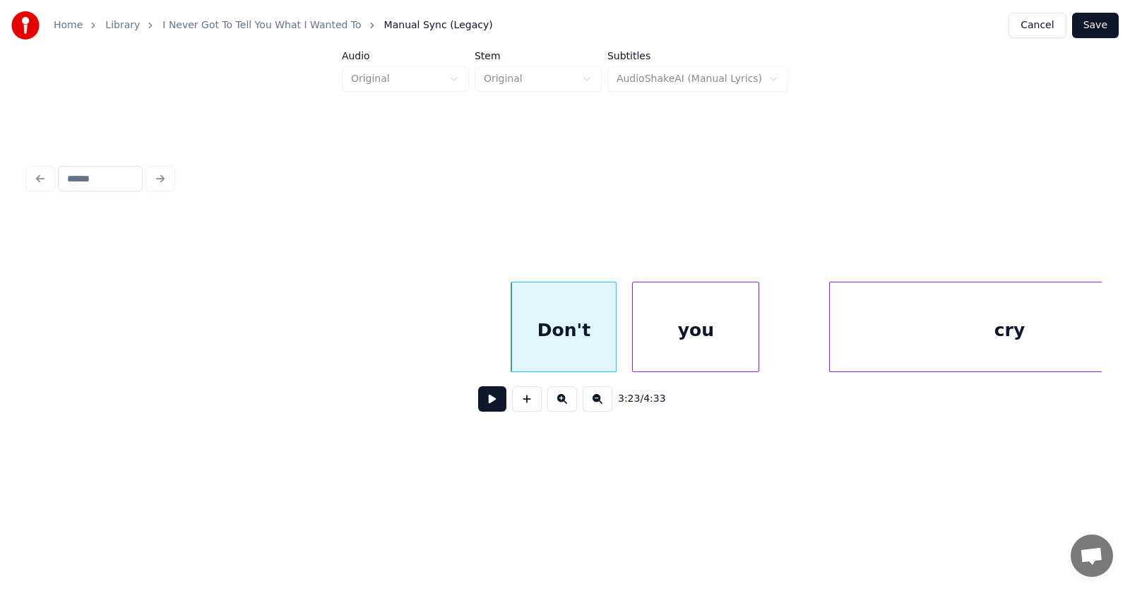
click at [657, 345] on div "you" at bounding box center [696, 330] width 126 height 96
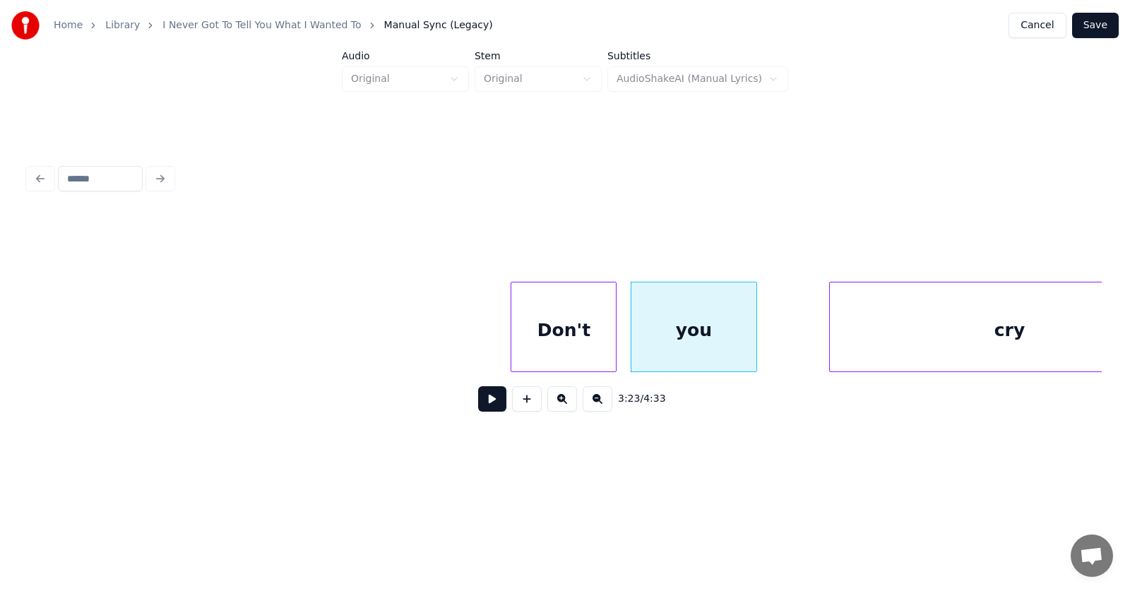
scroll to position [0, 107350]
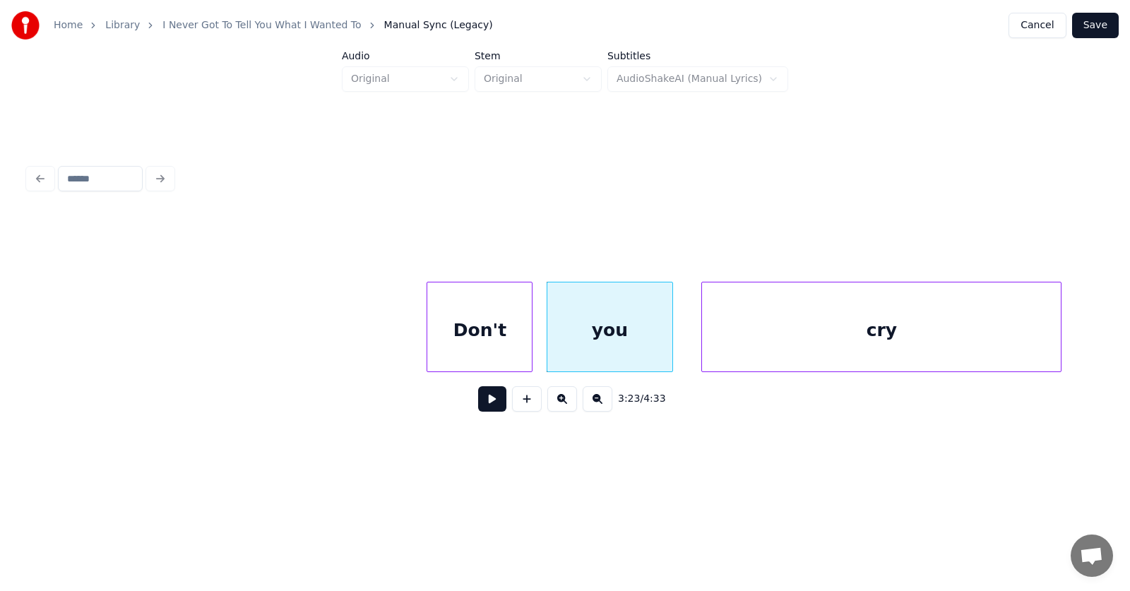
click at [832, 351] on div "cry" at bounding box center [881, 330] width 359 height 96
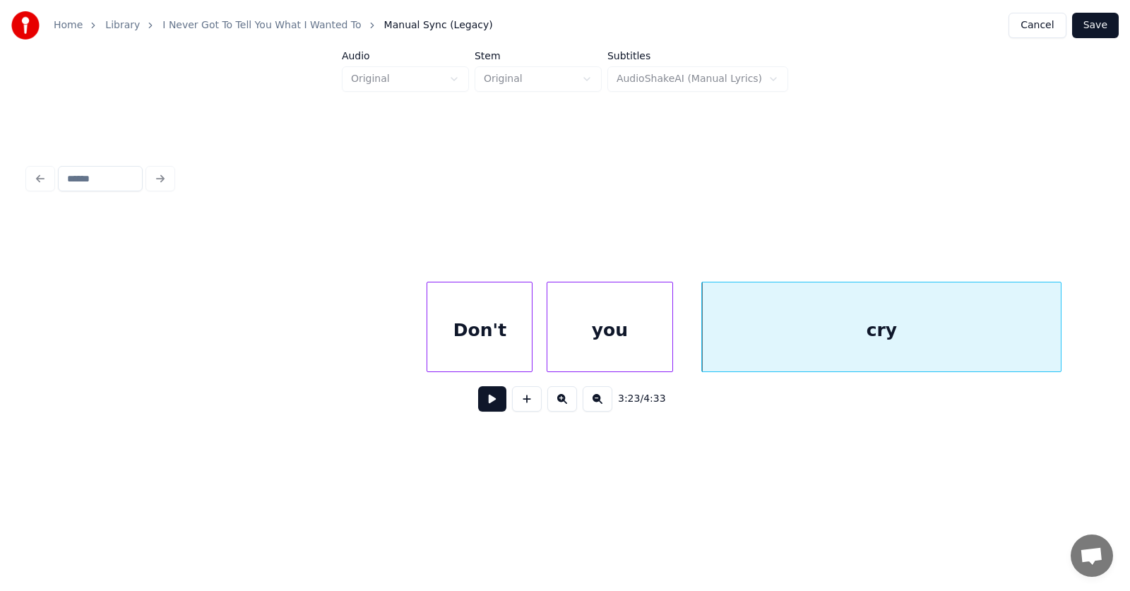
click at [486, 404] on button at bounding box center [492, 398] width 28 height 25
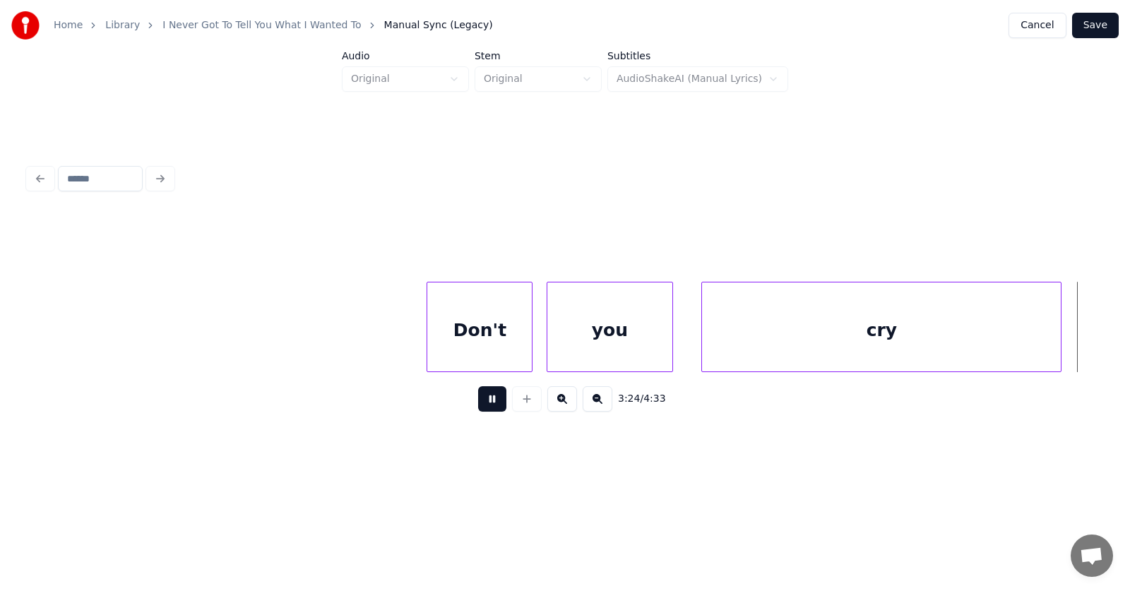
scroll to position [0, 108424]
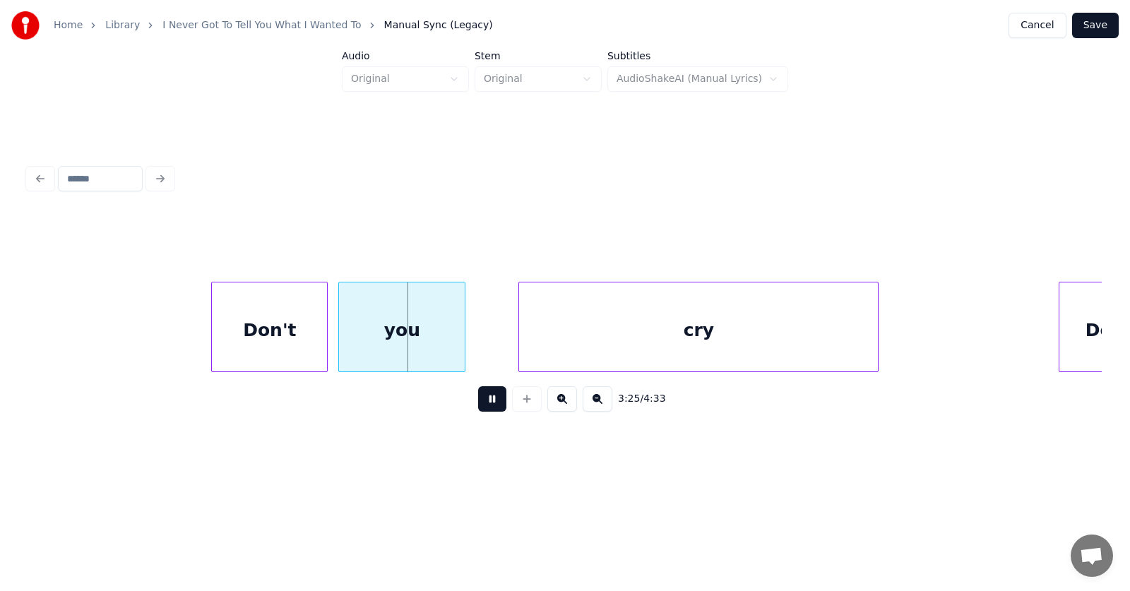
click at [486, 403] on button at bounding box center [492, 398] width 28 height 25
click at [273, 344] on div "Don't" at bounding box center [258, 330] width 115 height 96
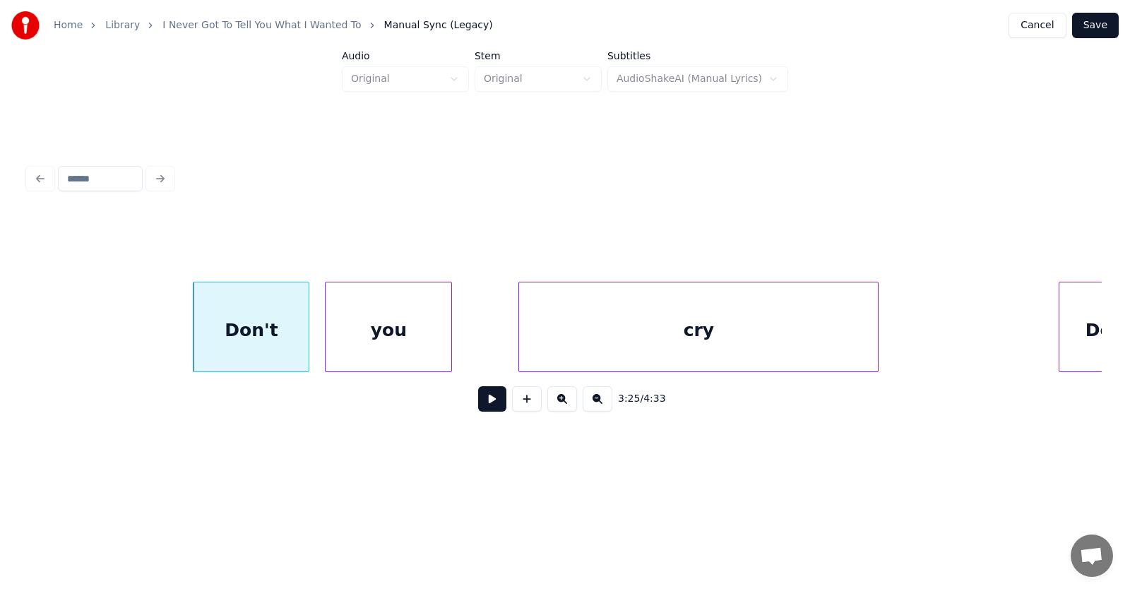
click at [366, 344] on div "you" at bounding box center [388, 330] width 126 height 96
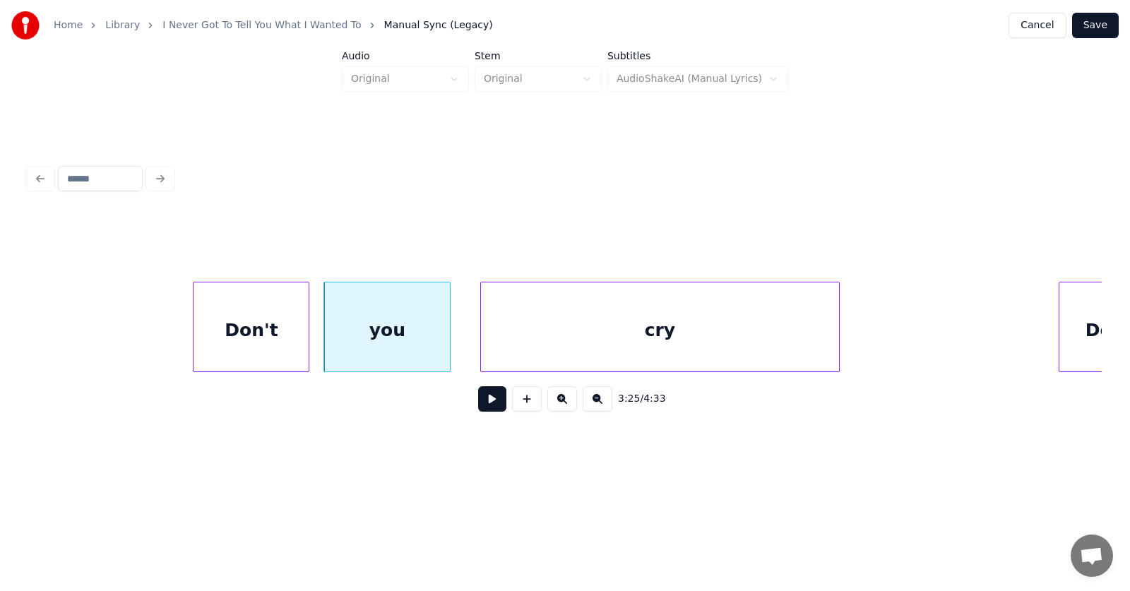
click at [513, 343] on div "cry" at bounding box center [660, 330] width 359 height 96
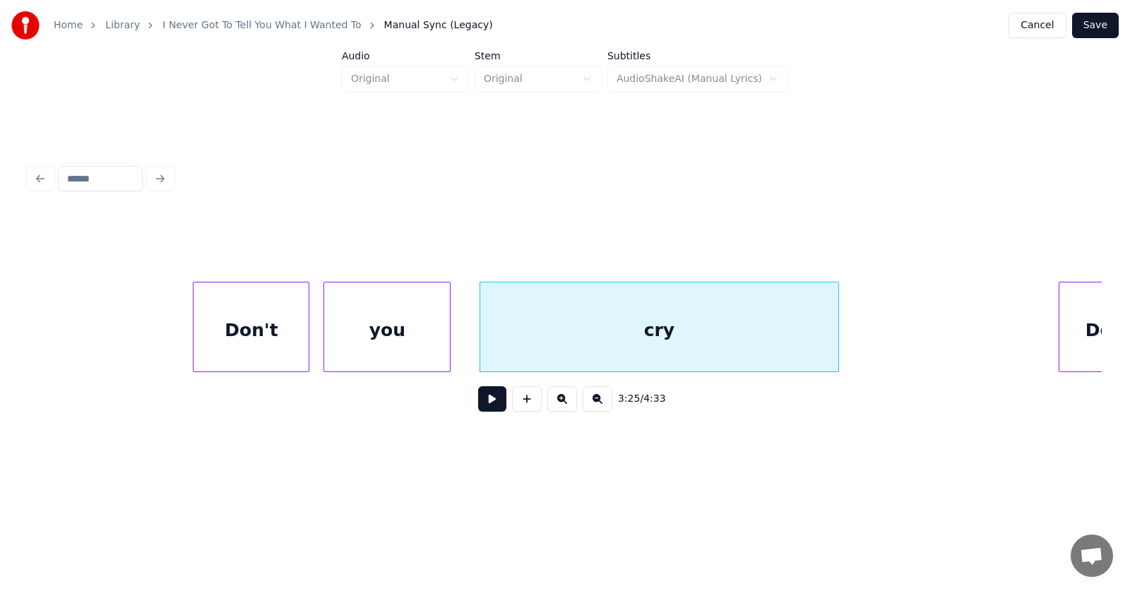
click at [487, 401] on button at bounding box center [492, 398] width 28 height 25
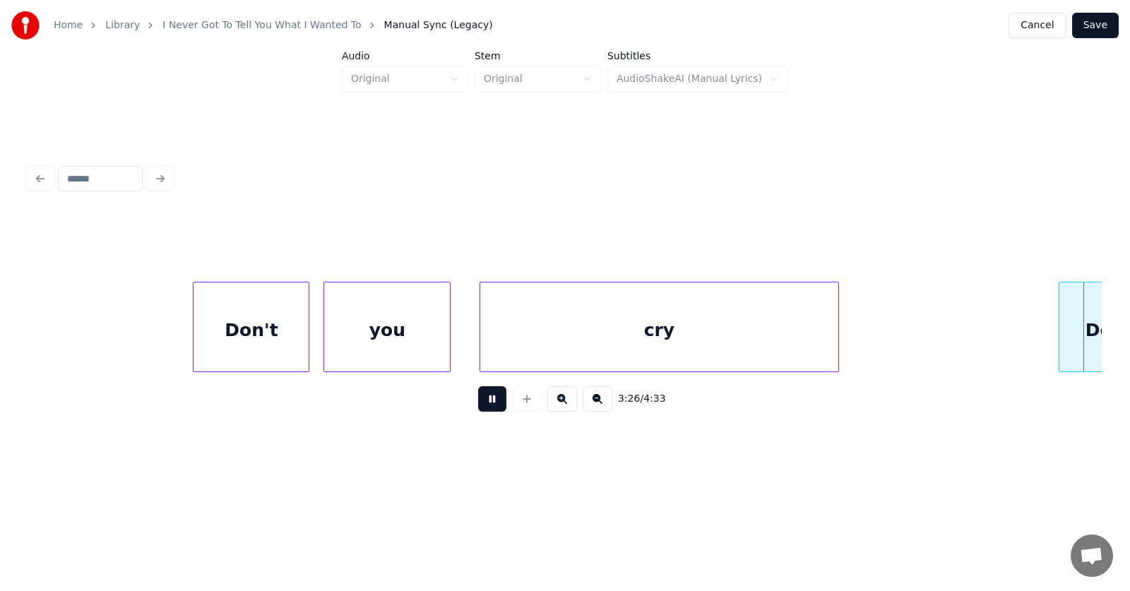
scroll to position [0, 109500]
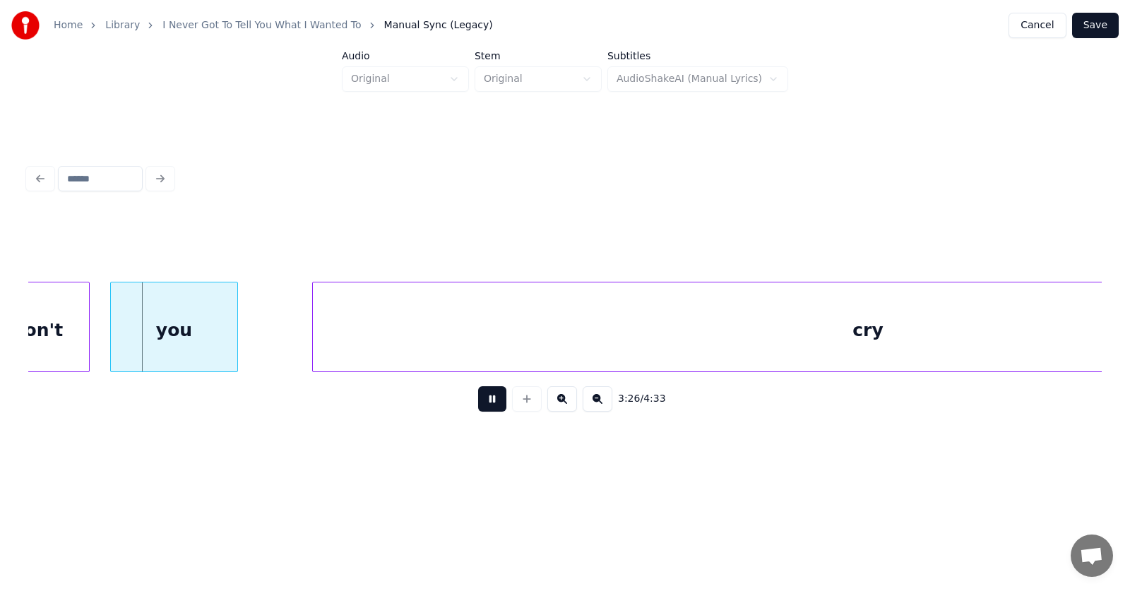
click at [487, 401] on button at bounding box center [492, 398] width 28 height 25
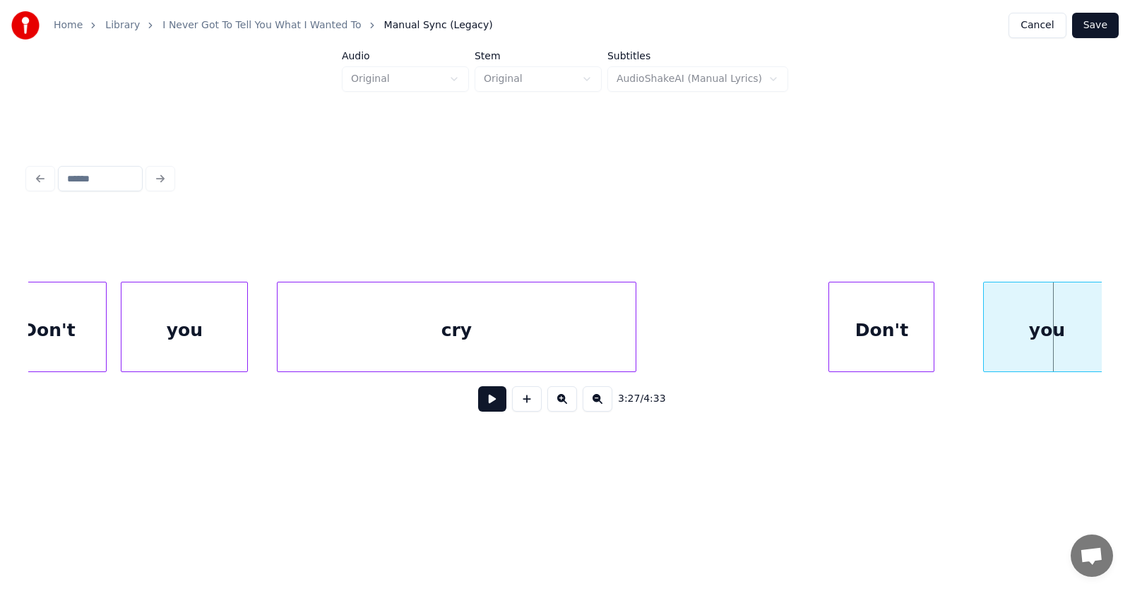
click at [885, 340] on div "Don't" at bounding box center [881, 330] width 104 height 96
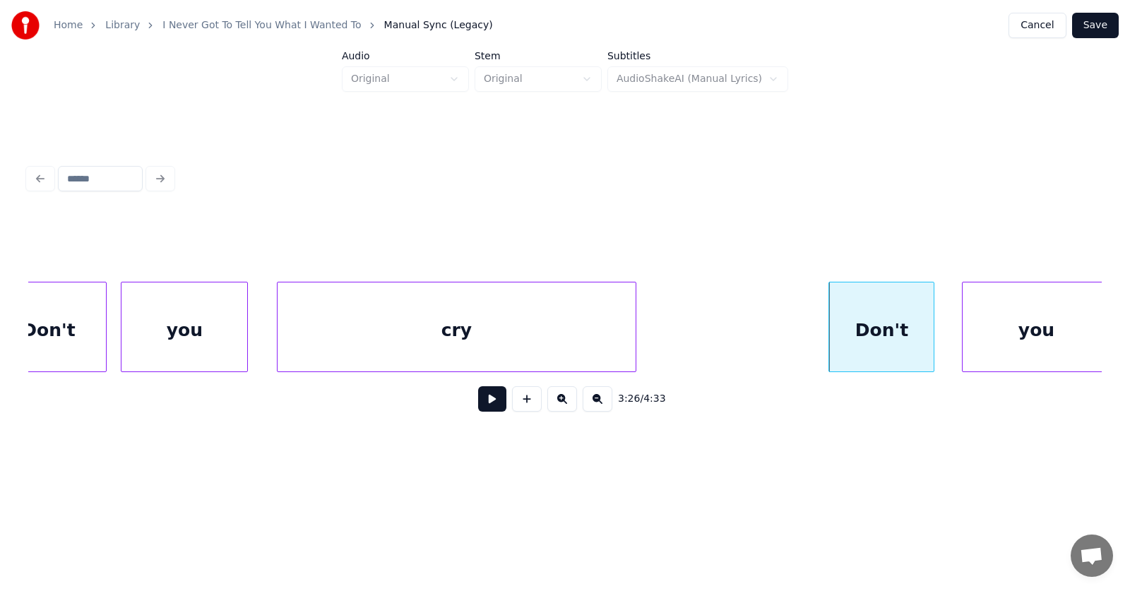
click at [964, 340] on div at bounding box center [964, 326] width 4 height 89
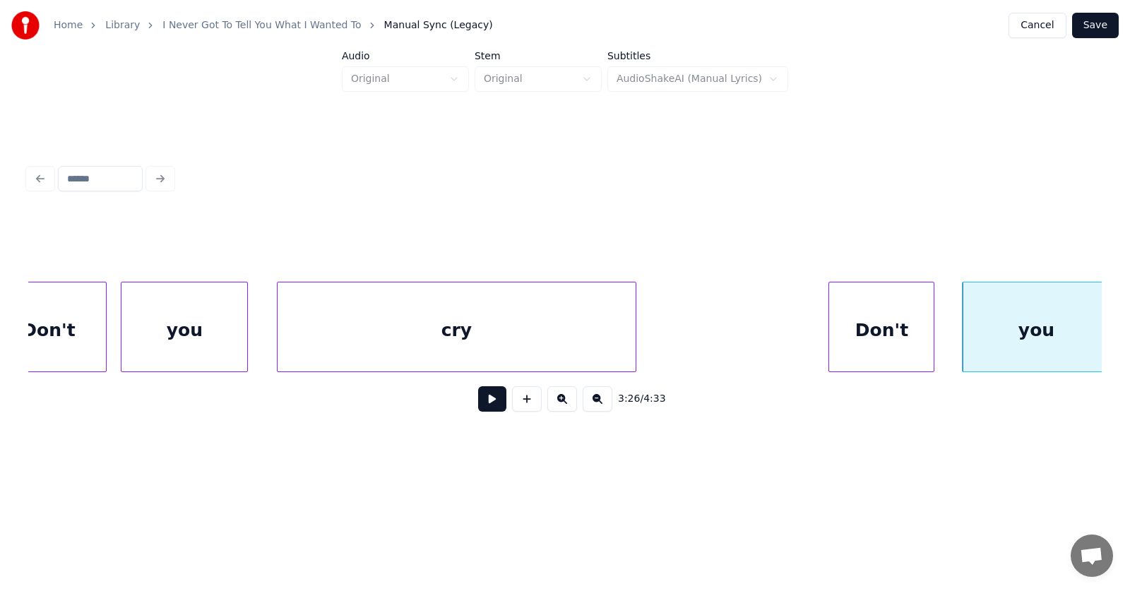
scroll to position [0, 108630]
click at [991, 338] on div "you" at bounding box center [1016, 330] width 147 height 96
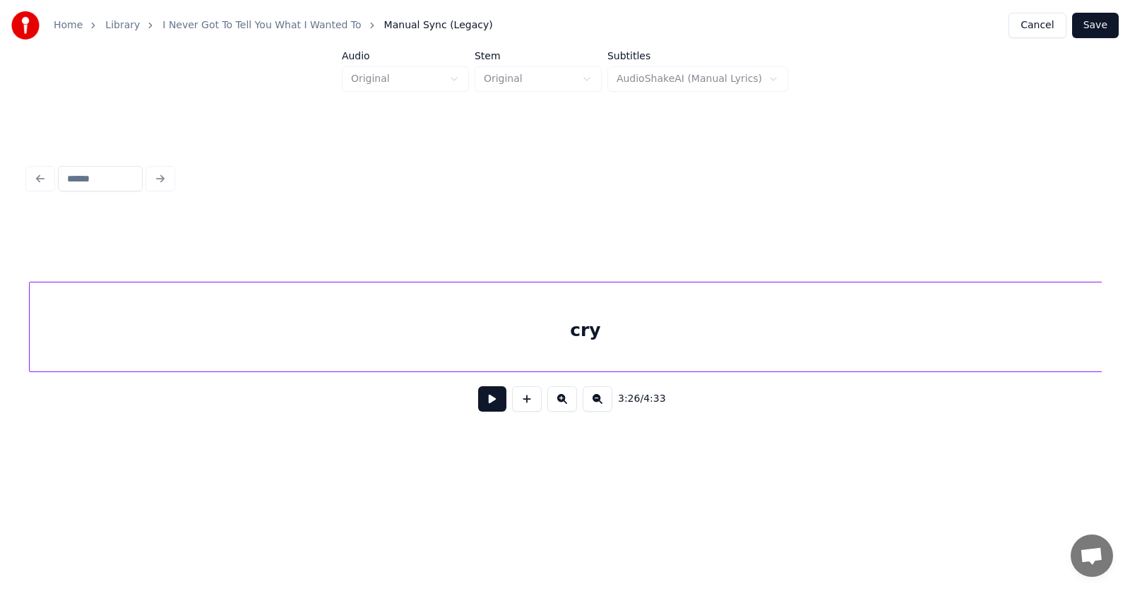
click at [806, 355] on div "cry" at bounding box center [585, 330] width 1111 height 96
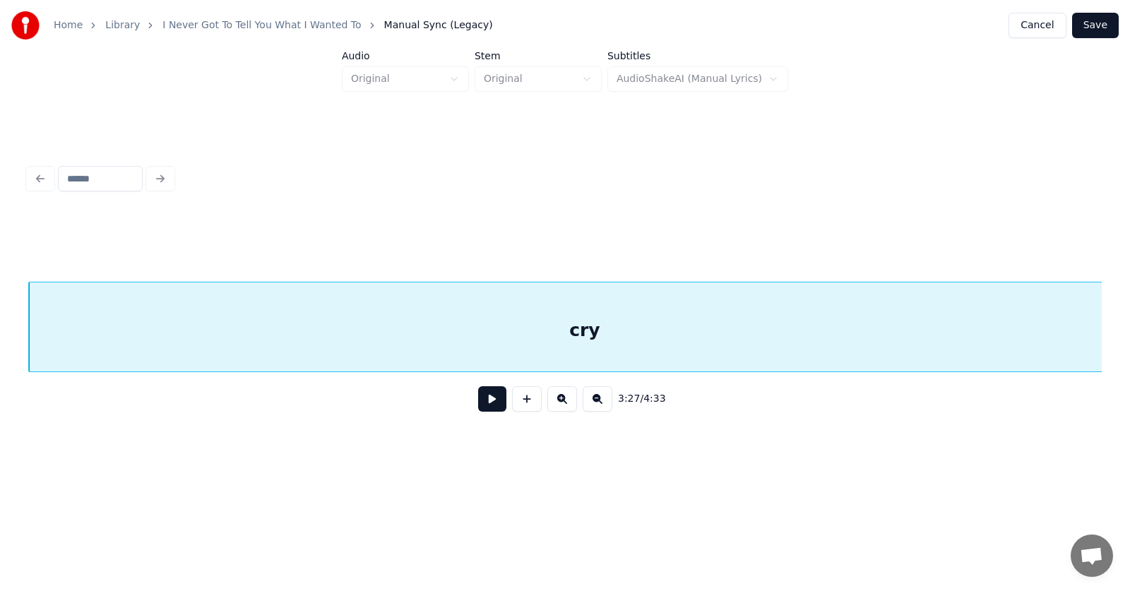
scroll to position [0, 109727]
click at [480, 410] on button at bounding box center [492, 398] width 28 height 25
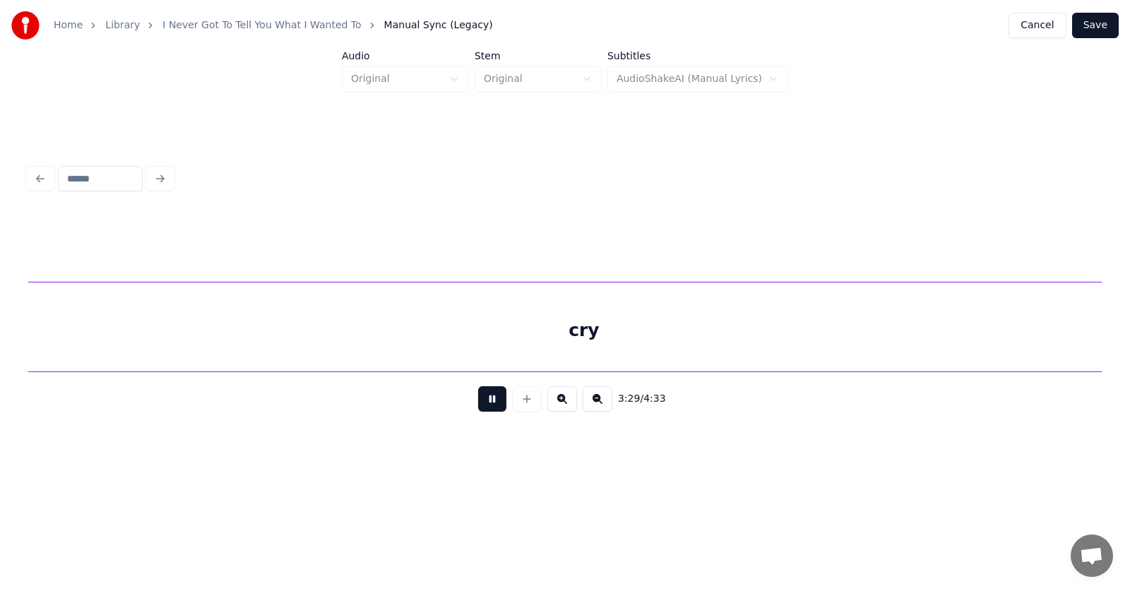
scroll to position [0, 110809]
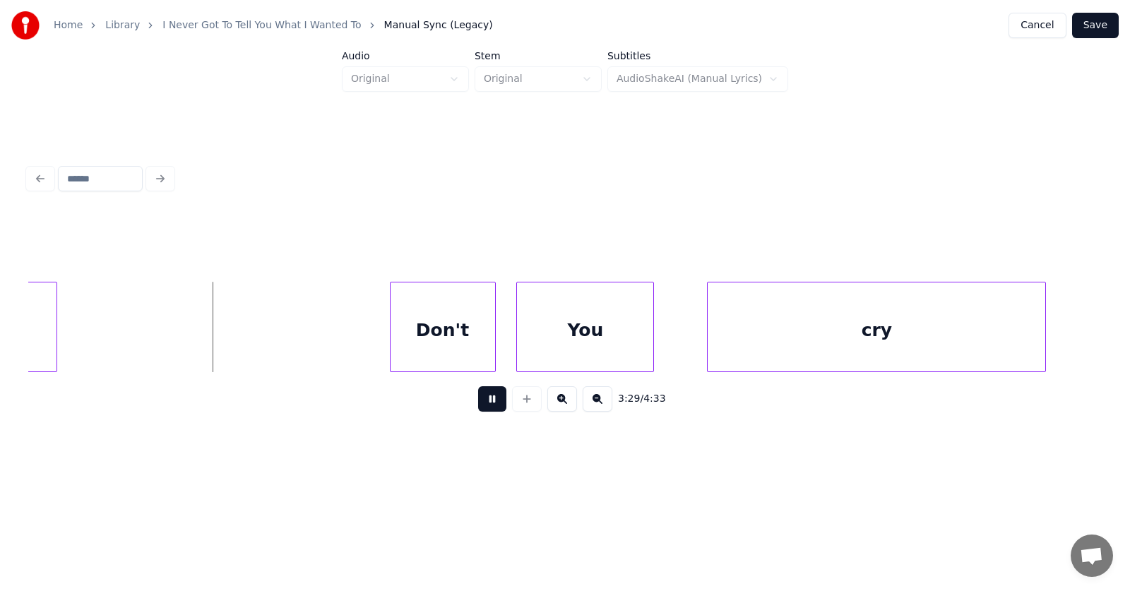
click at [480, 410] on button at bounding box center [492, 398] width 28 height 25
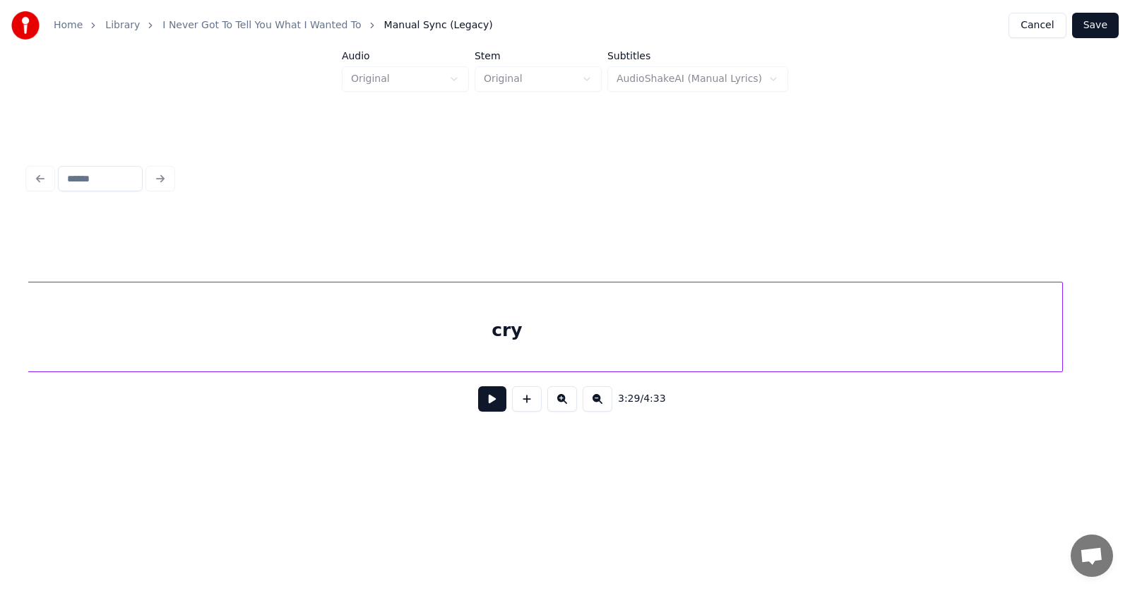
click at [626, 338] on div "cry" at bounding box center [506, 330] width 1111 height 96
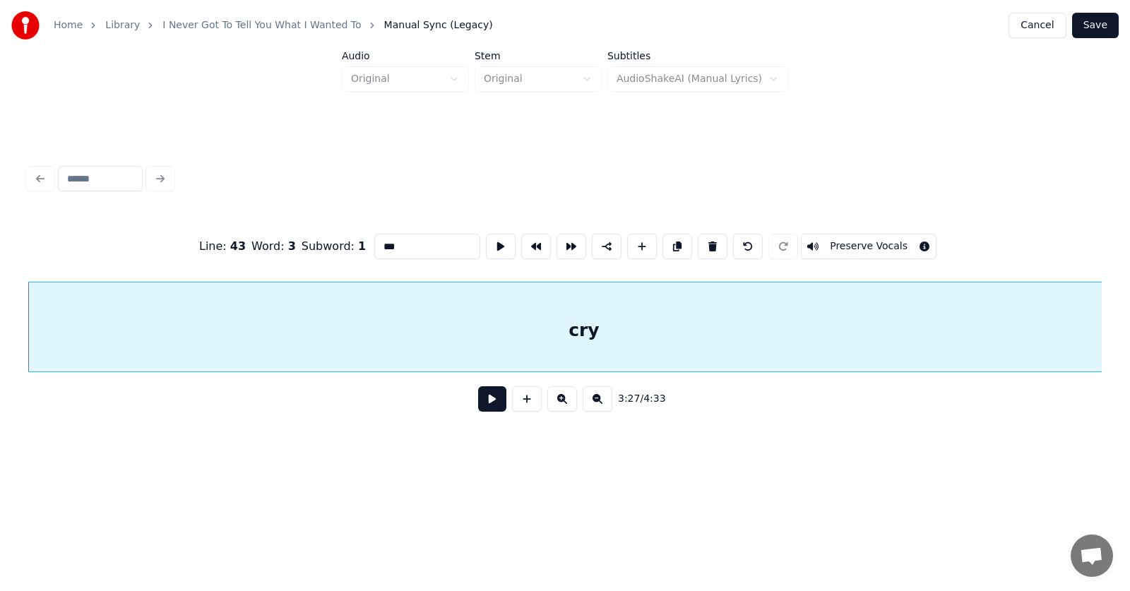
click at [382, 238] on input "***" at bounding box center [427, 246] width 106 height 25
click at [374, 244] on input "*******" at bounding box center [427, 246] width 106 height 25
click at [374, 242] on input "********" at bounding box center [427, 246] width 106 height 25
click at [381, 241] on input "*********" at bounding box center [427, 246] width 106 height 25
click at [389, 241] on input "**********" at bounding box center [427, 246] width 106 height 25
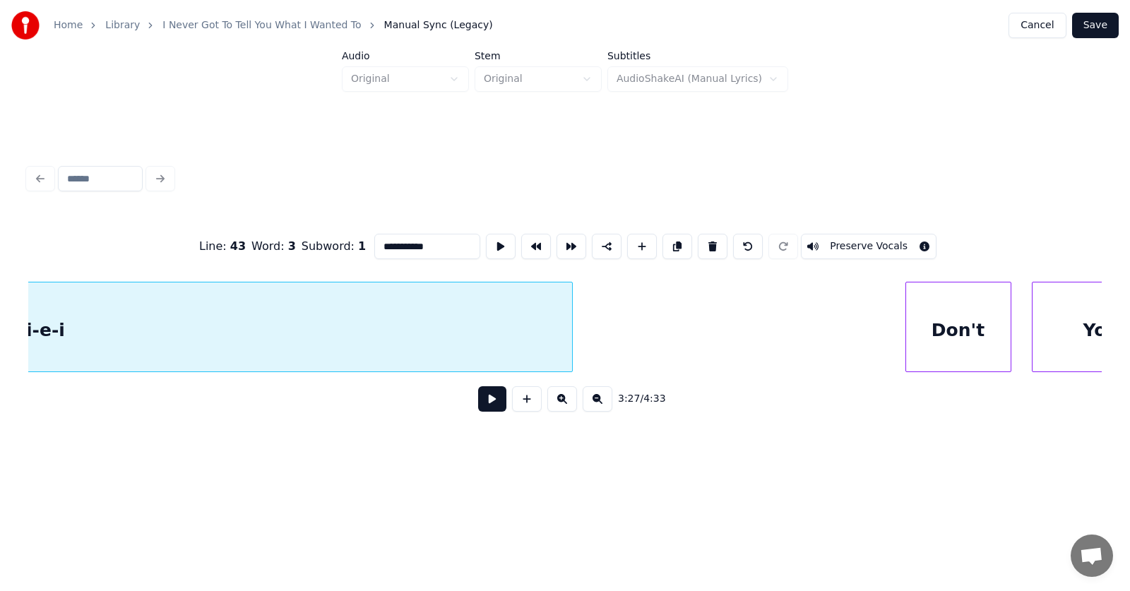
scroll to position [0, 110392]
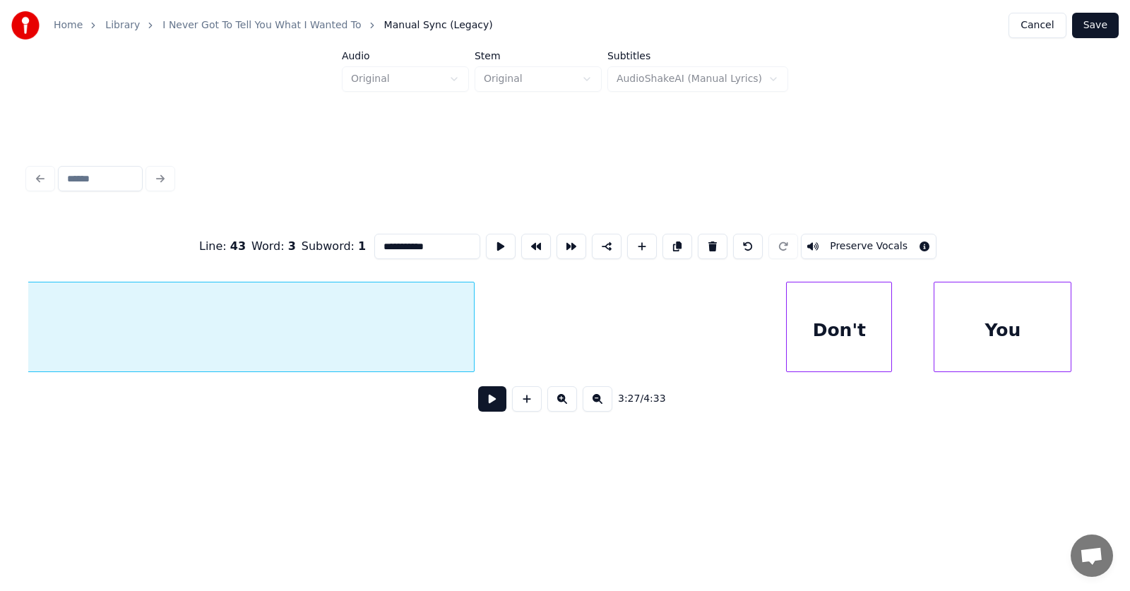
click at [815, 328] on div "Don't" at bounding box center [839, 330] width 104 height 96
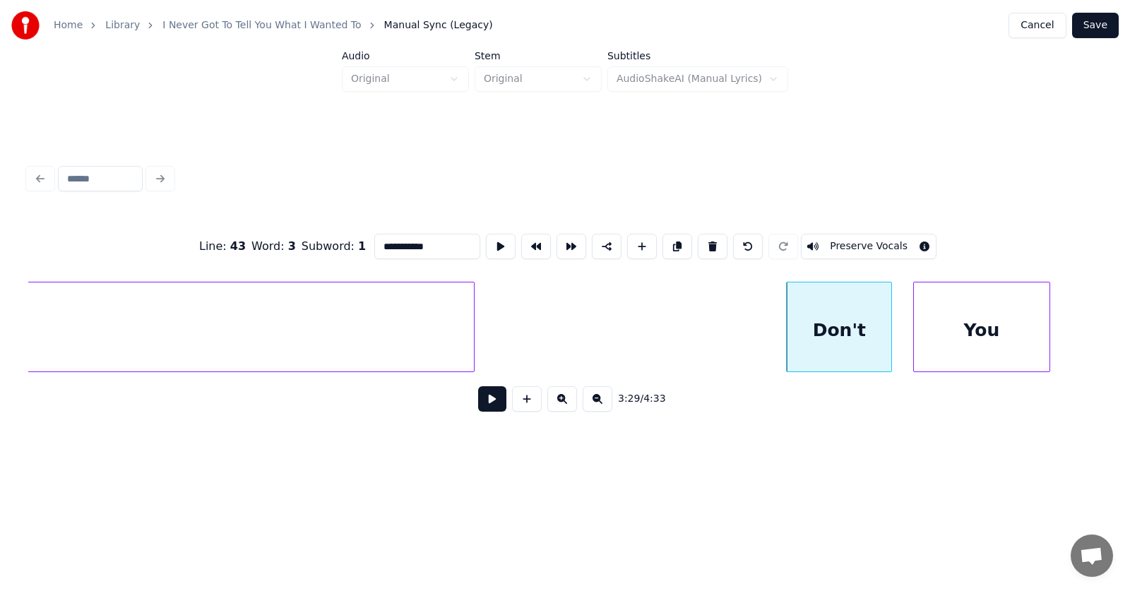
click at [950, 340] on div "You" at bounding box center [982, 330] width 136 height 96
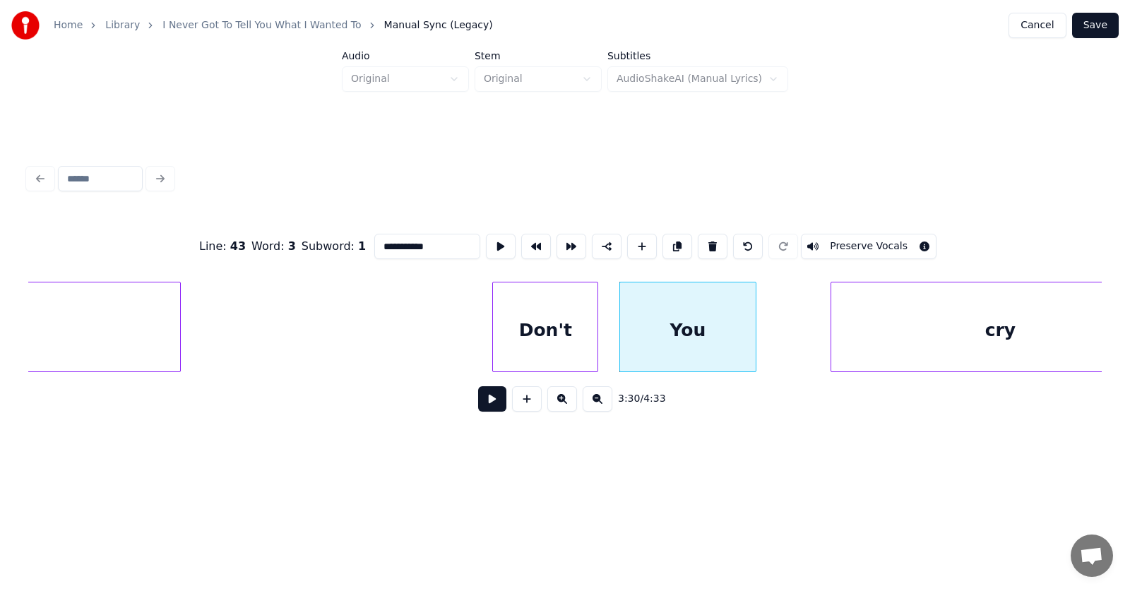
scroll to position [0, 110882]
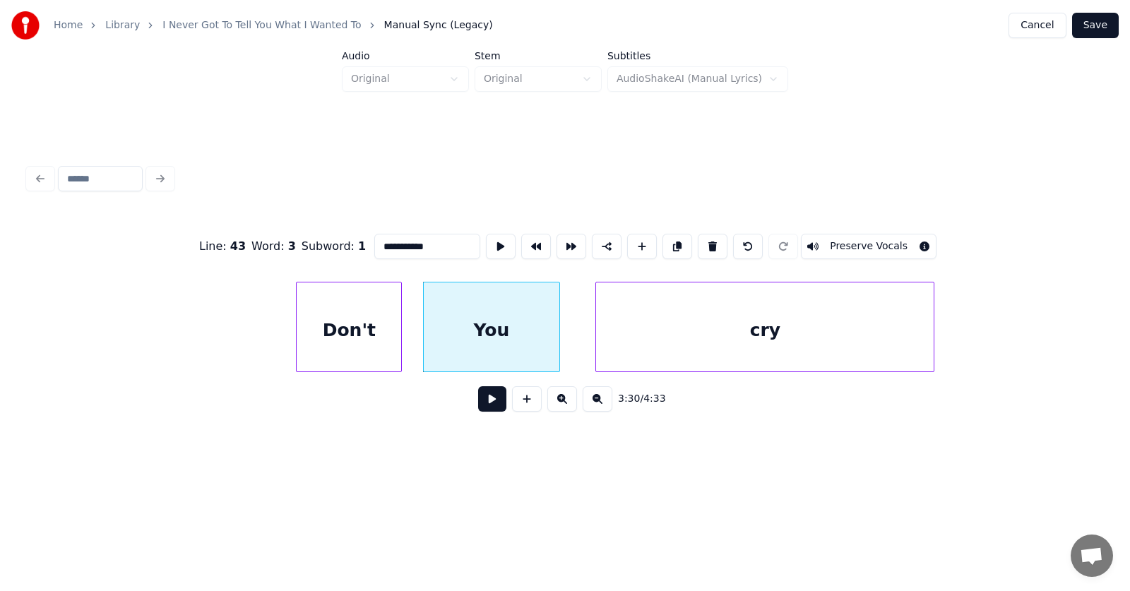
click at [761, 337] on div "cry" at bounding box center [764, 330] width 337 height 96
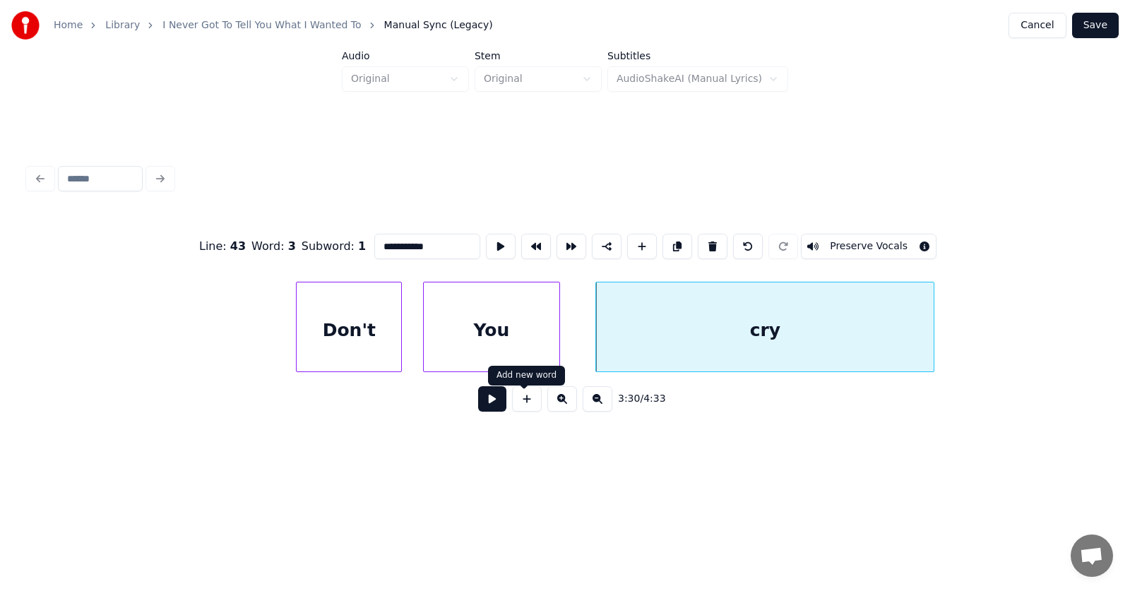
type input "**********"
click at [489, 400] on button at bounding box center [492, 398] width 28 height 25
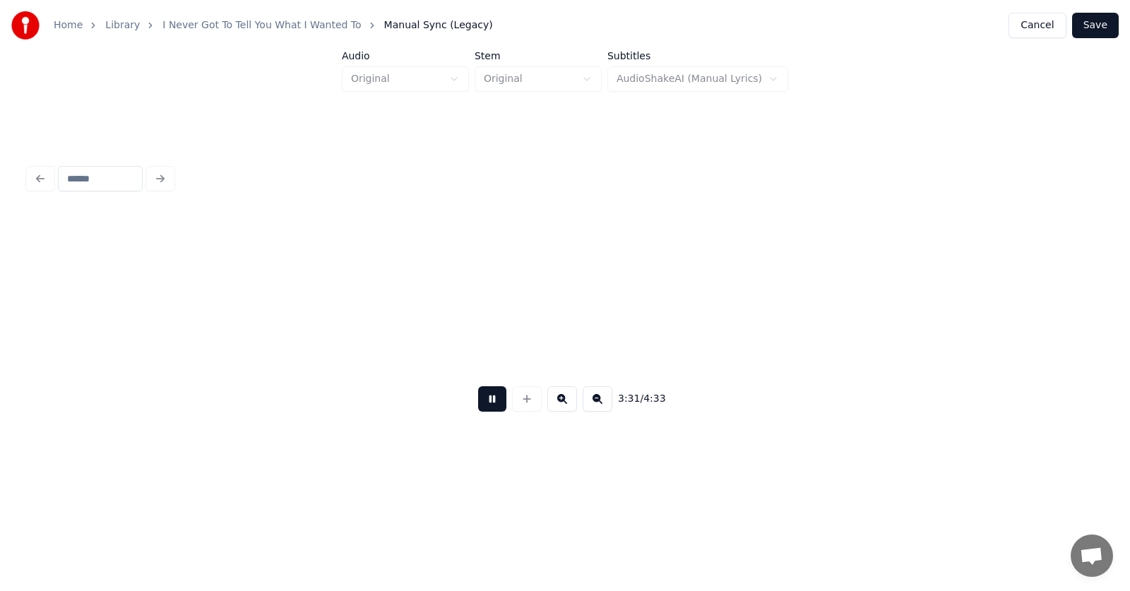
scroll to position [0, 111961]
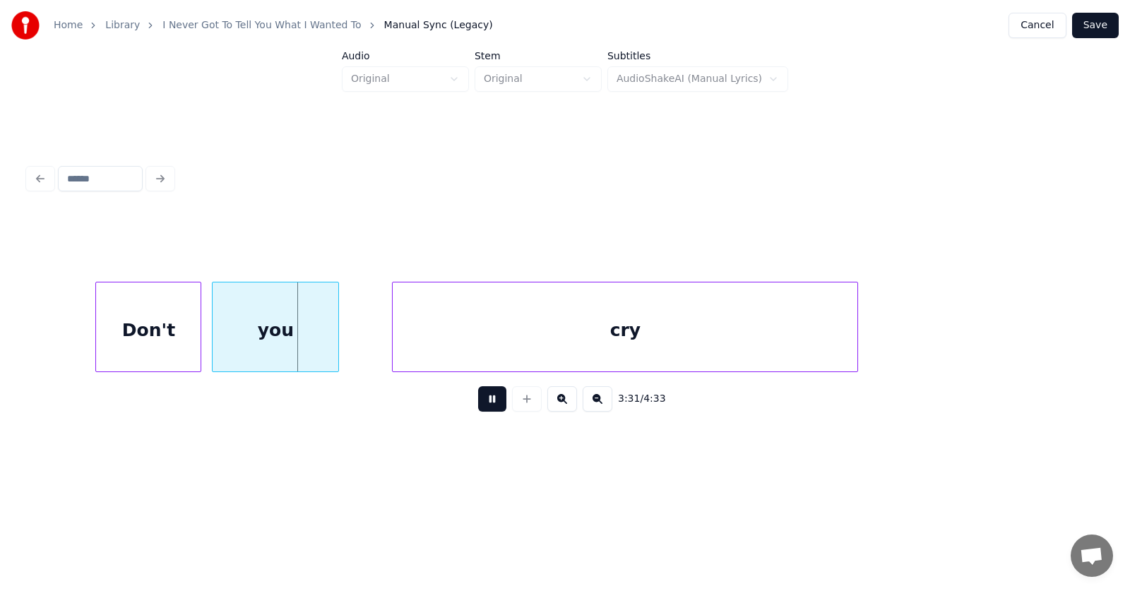
click at [489, 400] on button at bounding box center [492, 398] width 28 height 25
click at [148, 334] on div "Don't" at bounding box center [128, 330] width 104 height 96
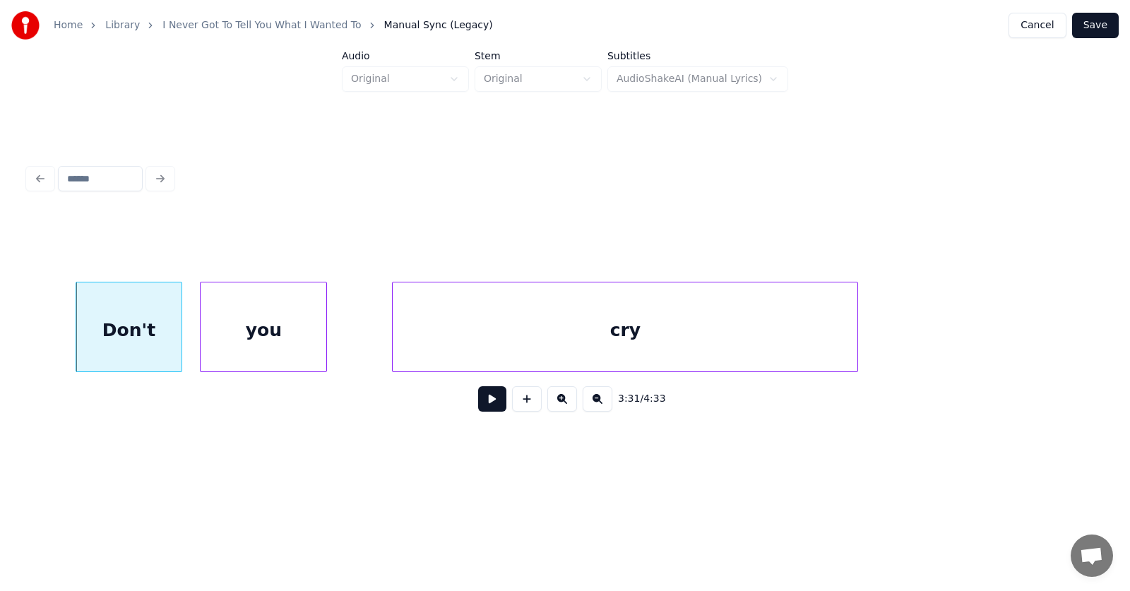
click at [246, 335] on div "you" at bounding box center [264, 330] width 126 height 96
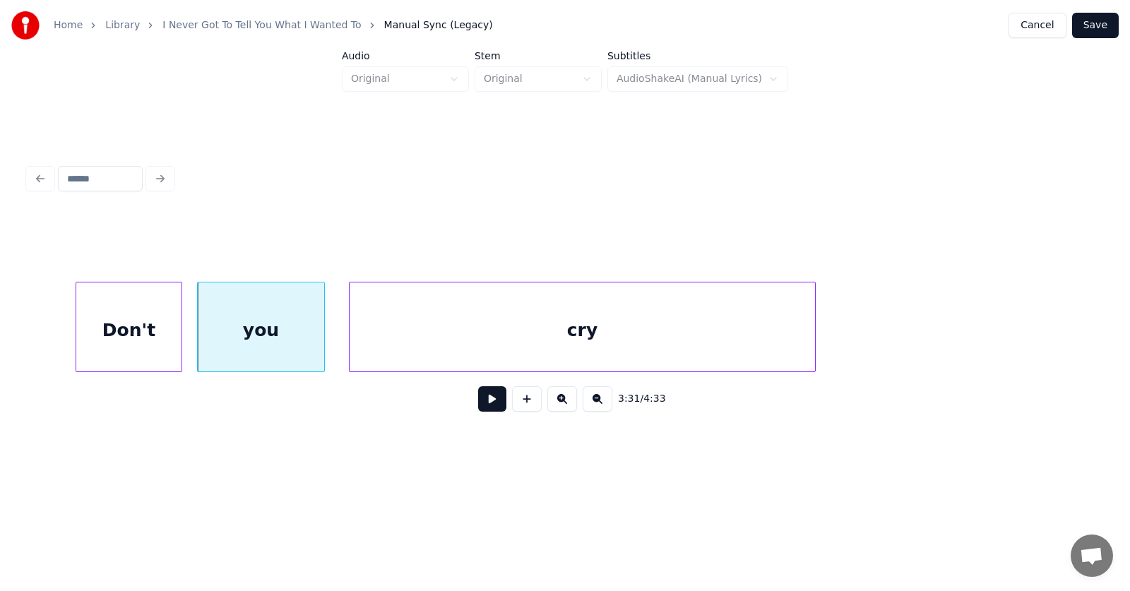
click at [438, 325] on div "cry" at bounding box center [581, 330] width 465 height 96
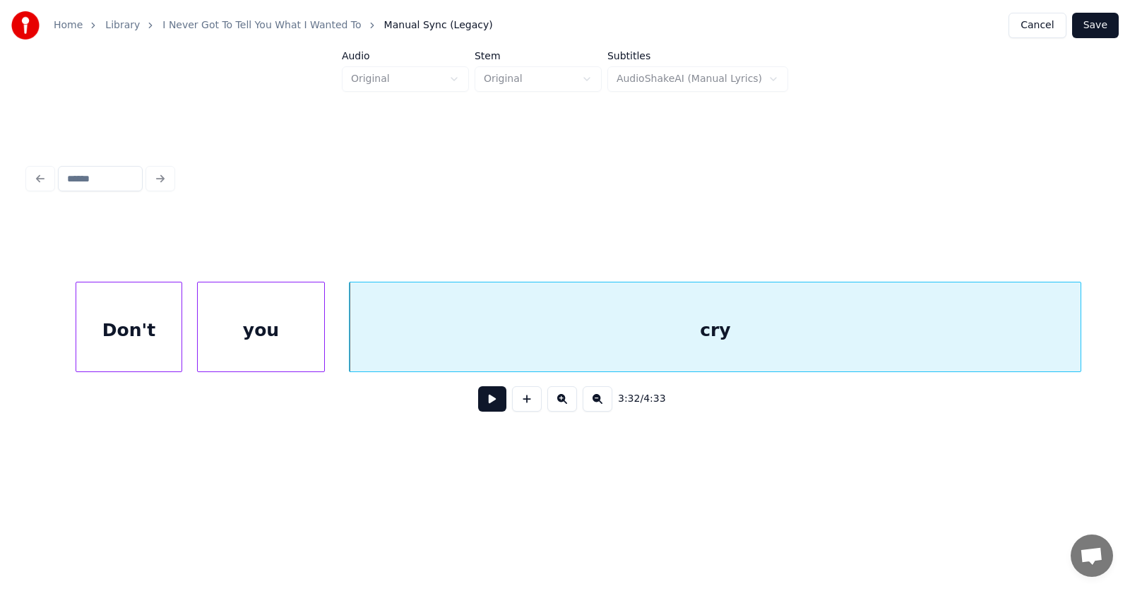
click at [1080, 322] on div at bounding box center [1078, 326] width 4 height 89
click at [727, 309] on div "cry" at bounding box center [716, 330] width 734 height 96
click at [607, 317] on div "cry" at bounding box center [715, 330] width 734 height 96
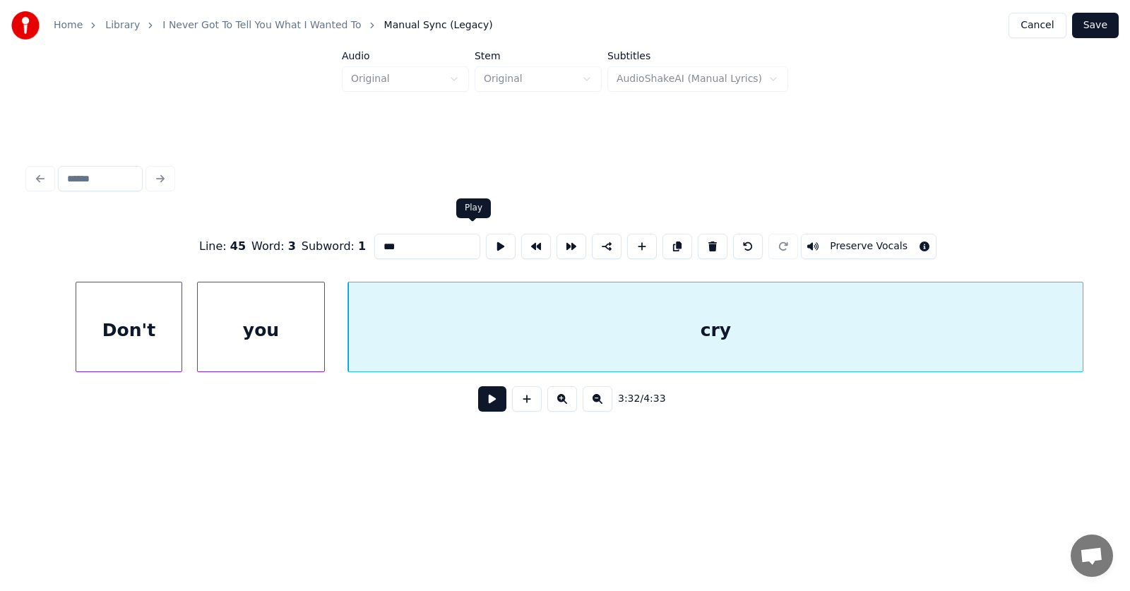
click at [486, 236] on button at bounding box center [501, 246] width 30 height 25
click at [489, 406] on button at bounding box center [492, 398] width 28 height 25
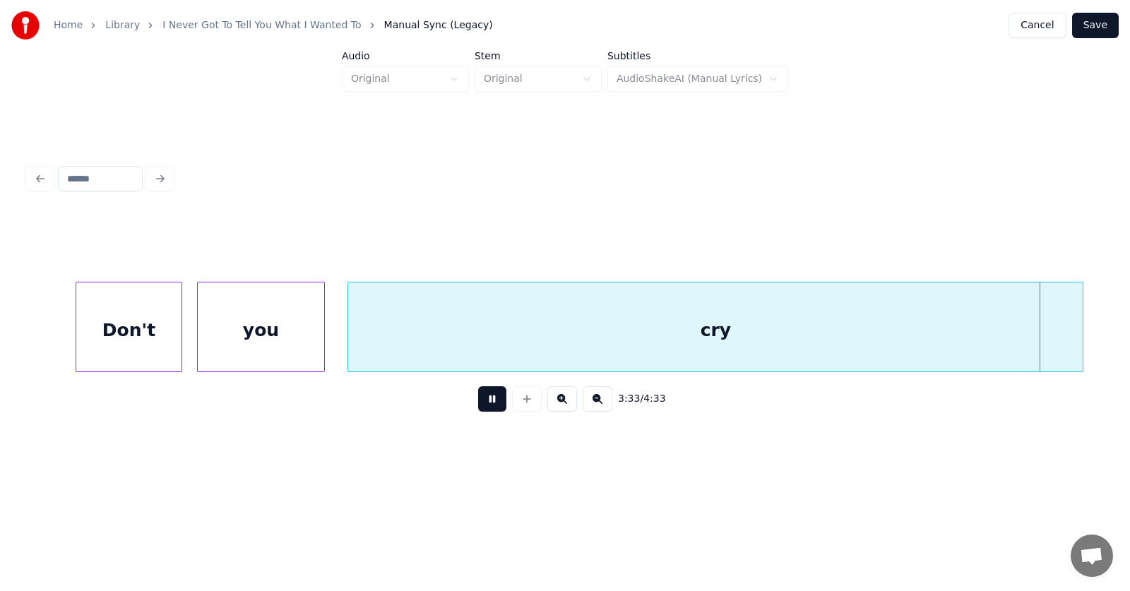
scroll to position [0, 113037]
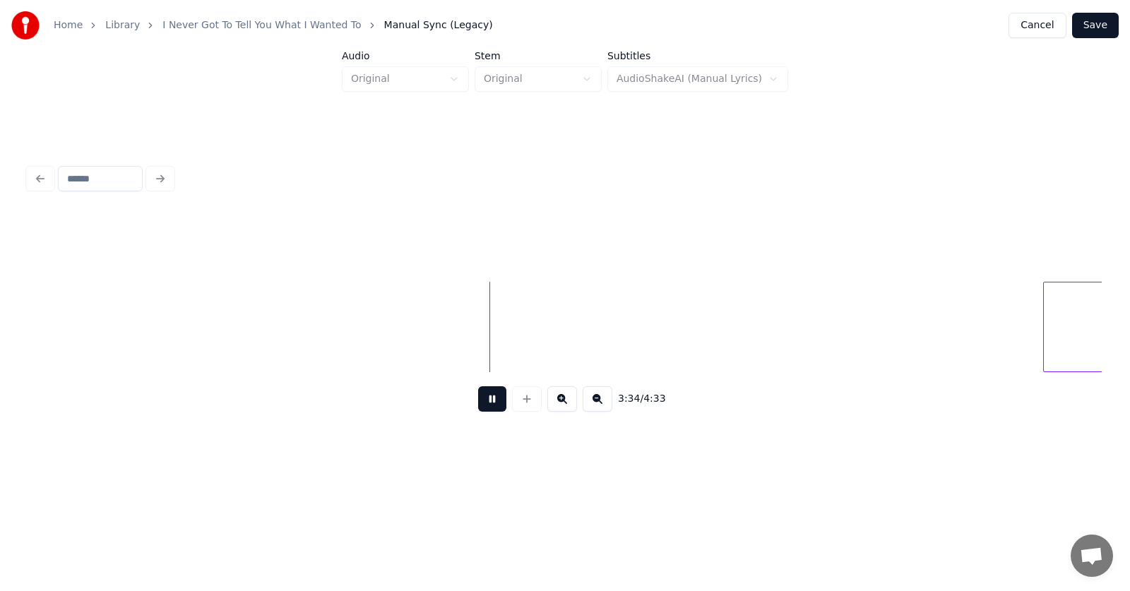
click at [489, 406] on button at bounding box center [492, 398] width 28 height 25
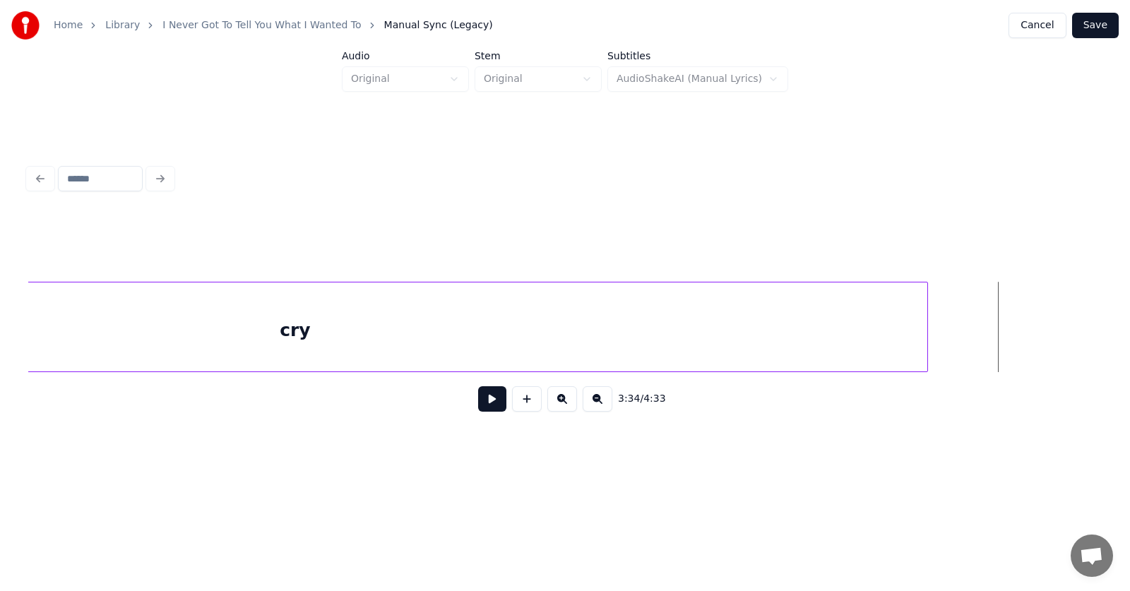
click at [924, 321] on div at bounding box center [925, 326] width 4 height 89
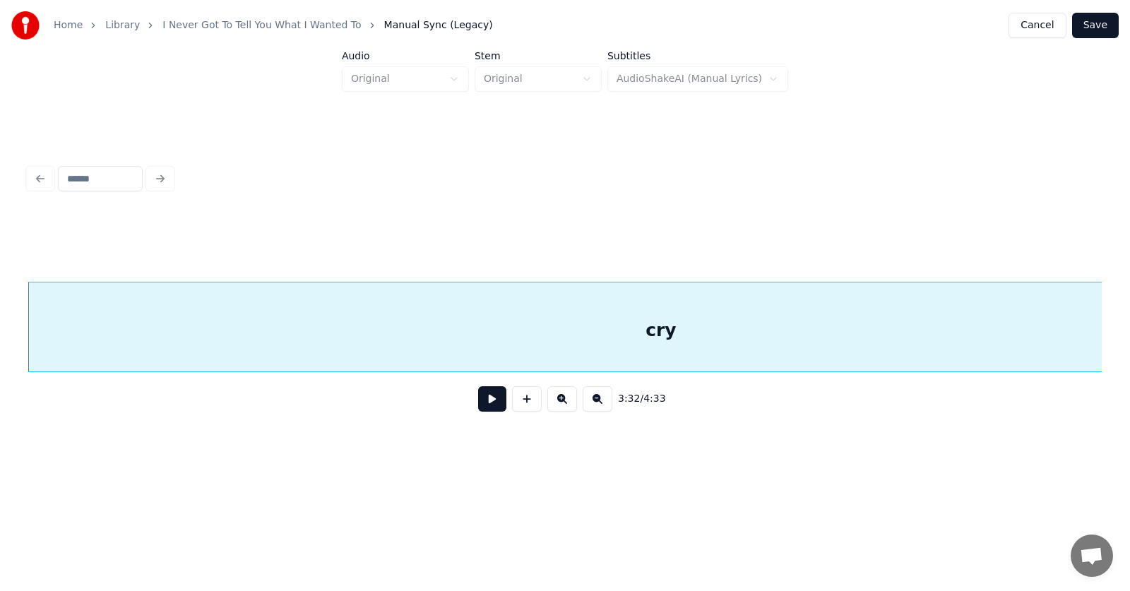
click at [594, 333] on div "cry" at bounding box center [660, 330] width 1265 height 96
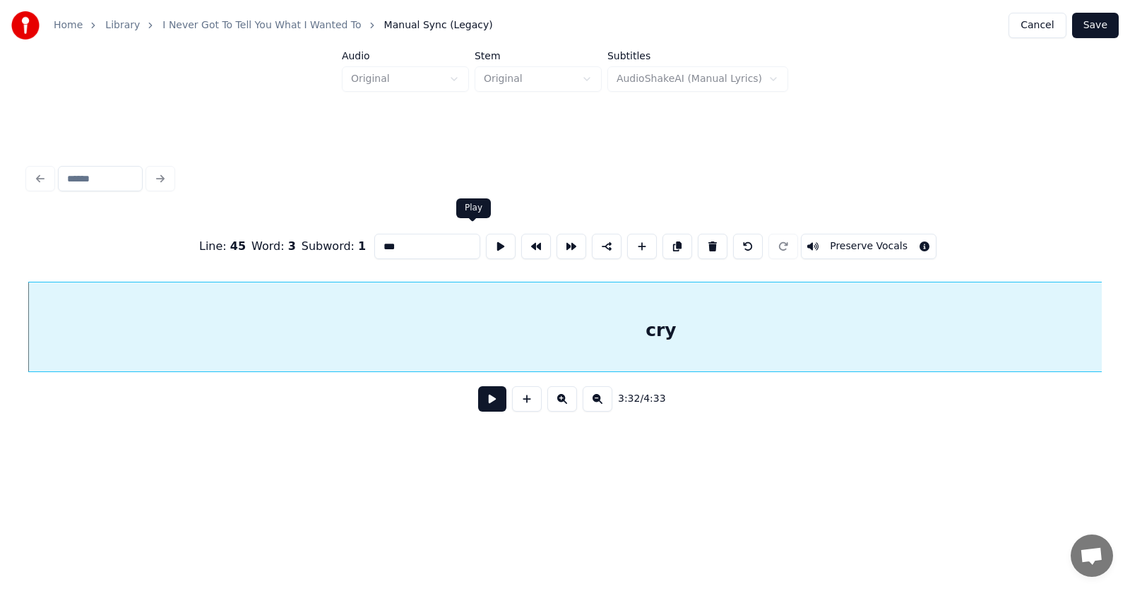
click at [486, 239] on button at bounding box center [501, 246] width 30 height 25
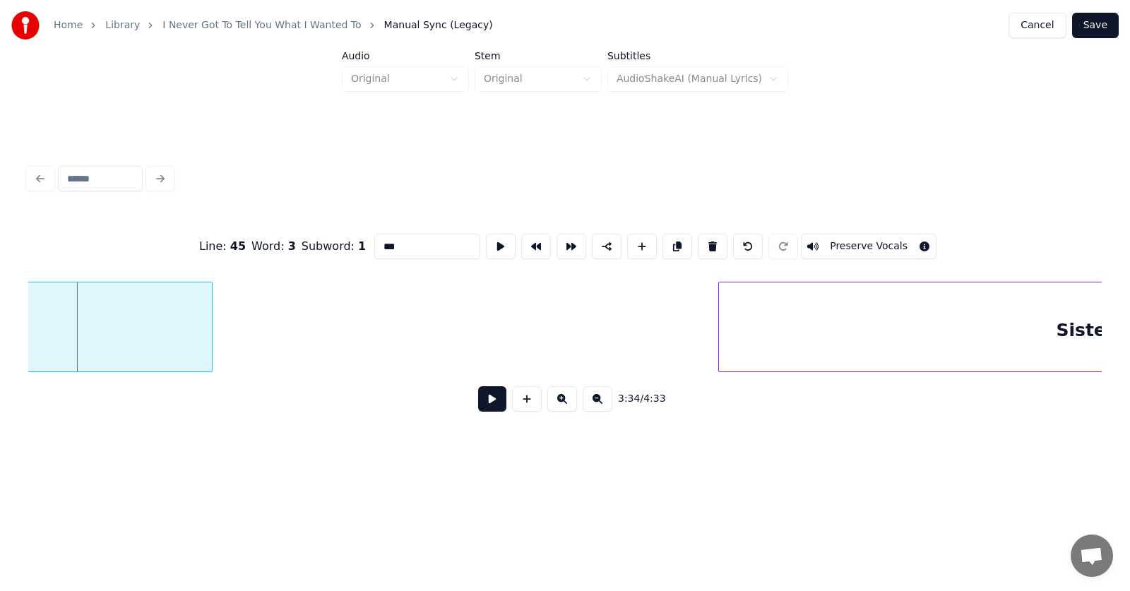
click at [378, 244] on input "***" at bounding box center [427, 246] width 106 height 25
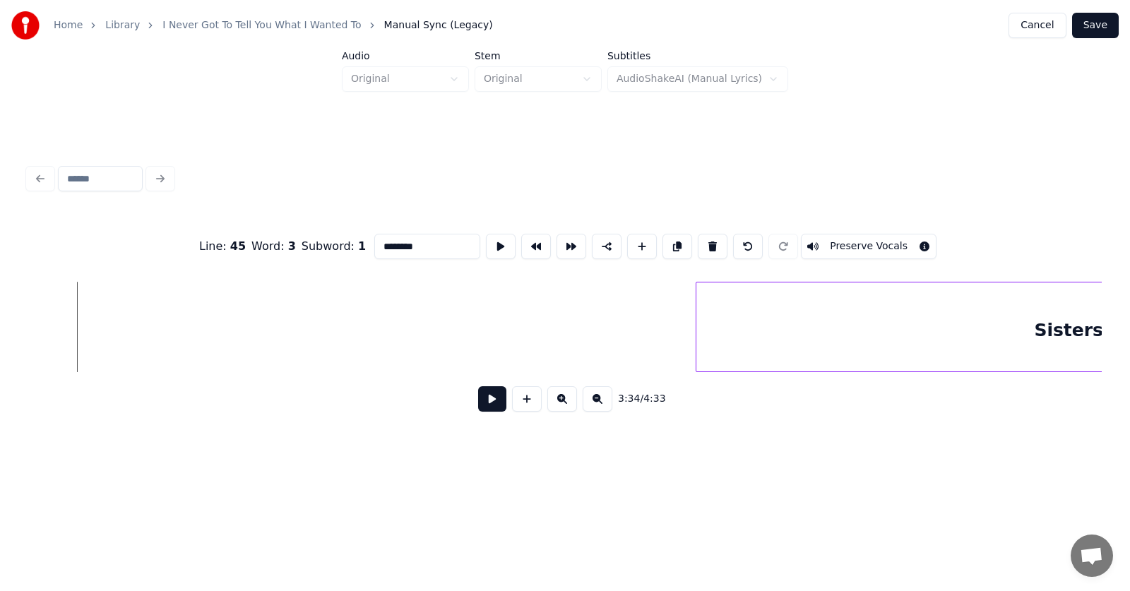
scroll to position [0, 113726]
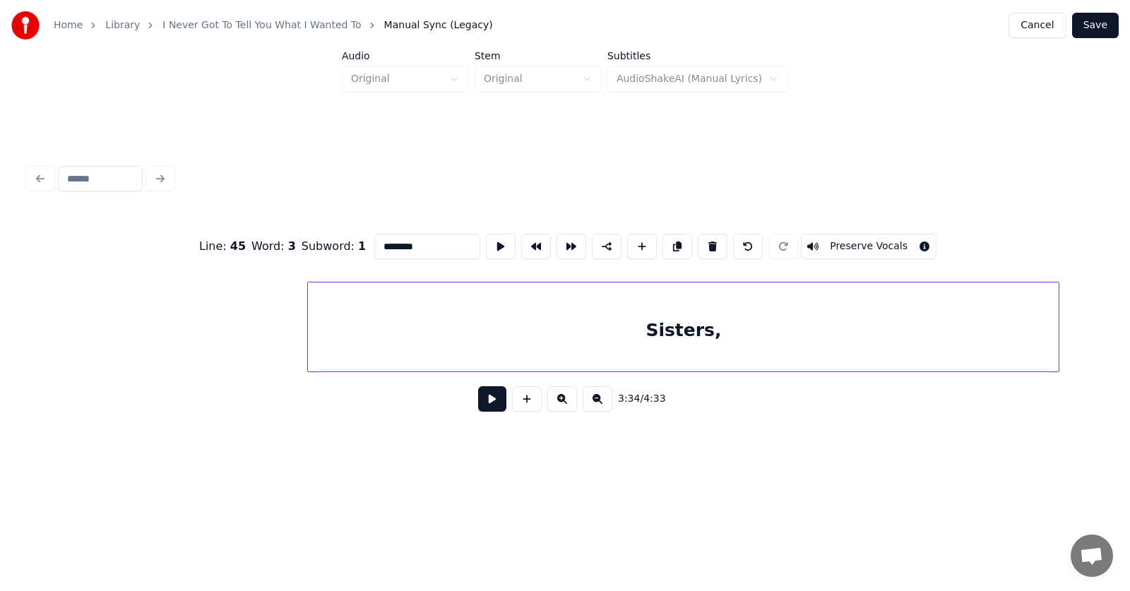
click at [718, 339] on div "Sisters," at bounding box center [683, 330] width 751 height 96
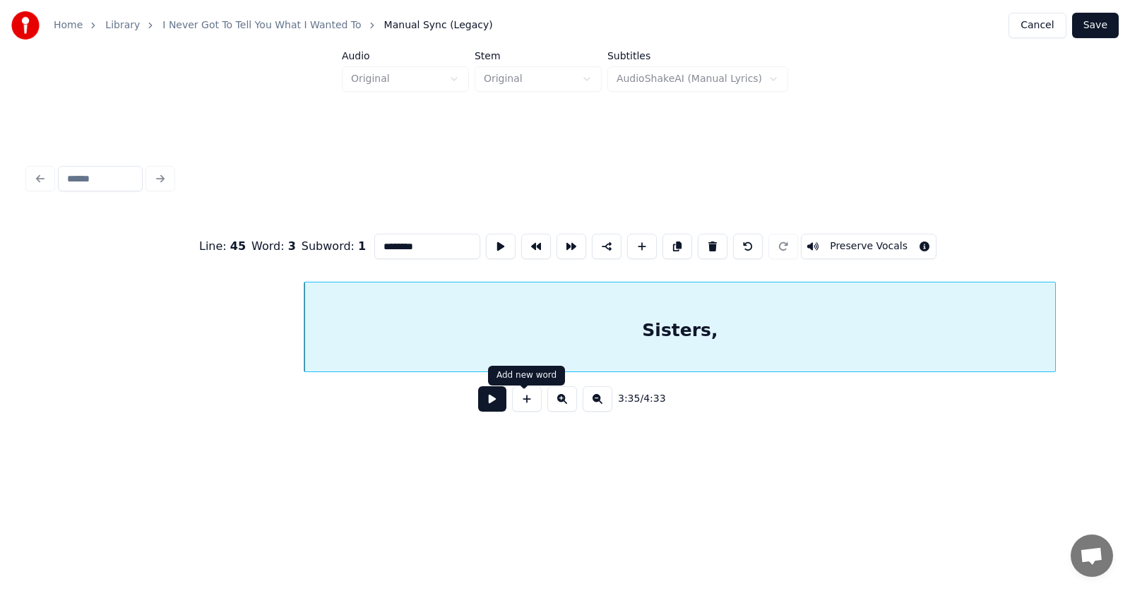
type input "********"
click at [490, 400] on button at bounding box center [492, 398] width 28 height 25
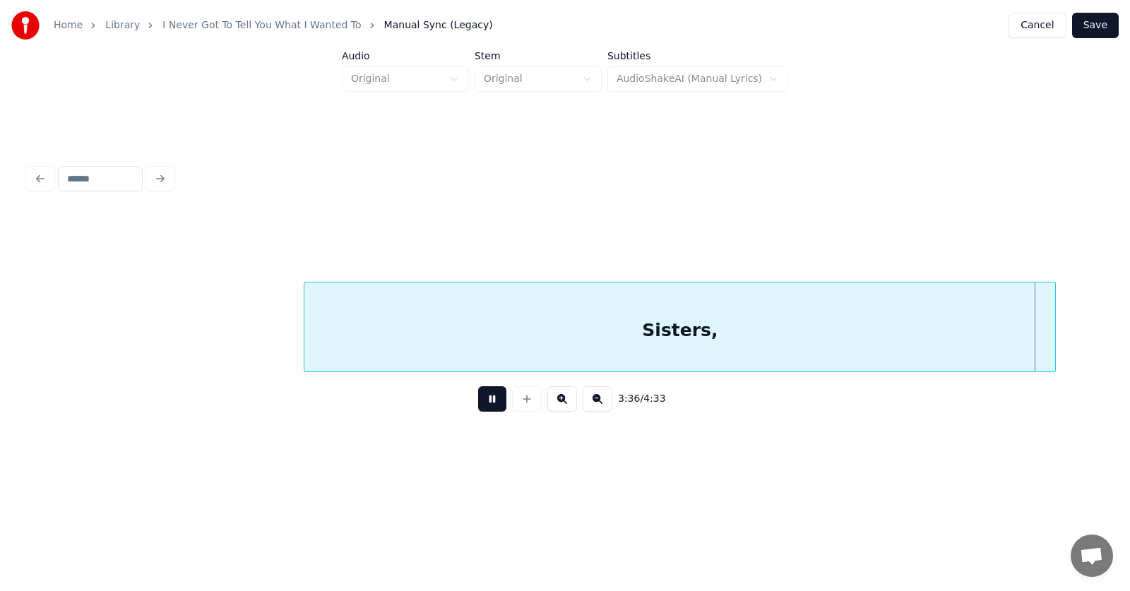
scroll to position [0, 114801]
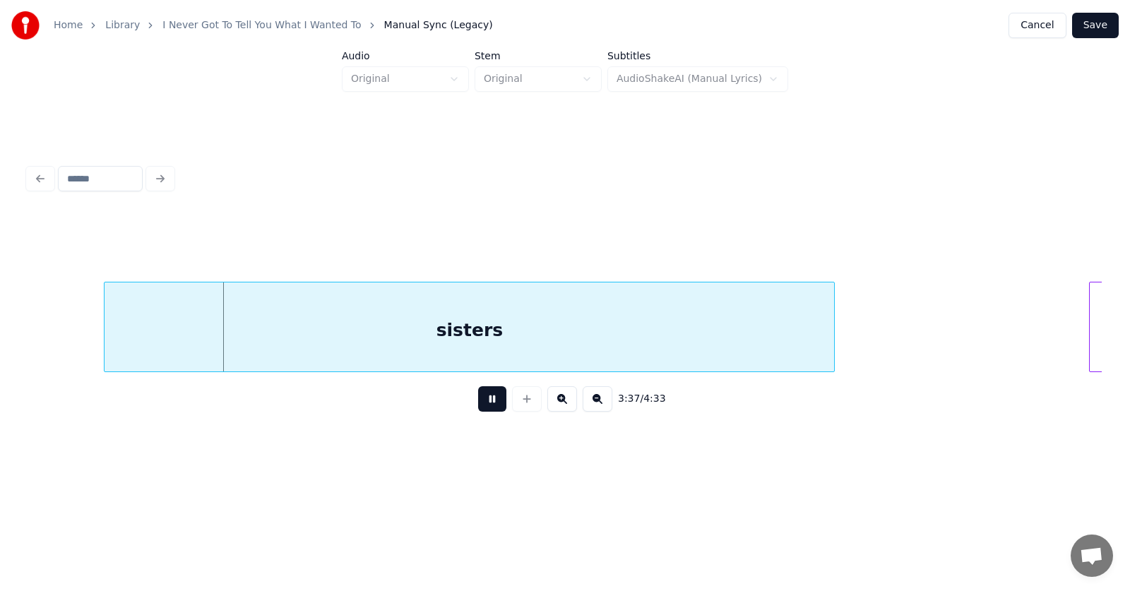
click at [490, 400] on button at bounding box center [492, 398] width 28 height 25
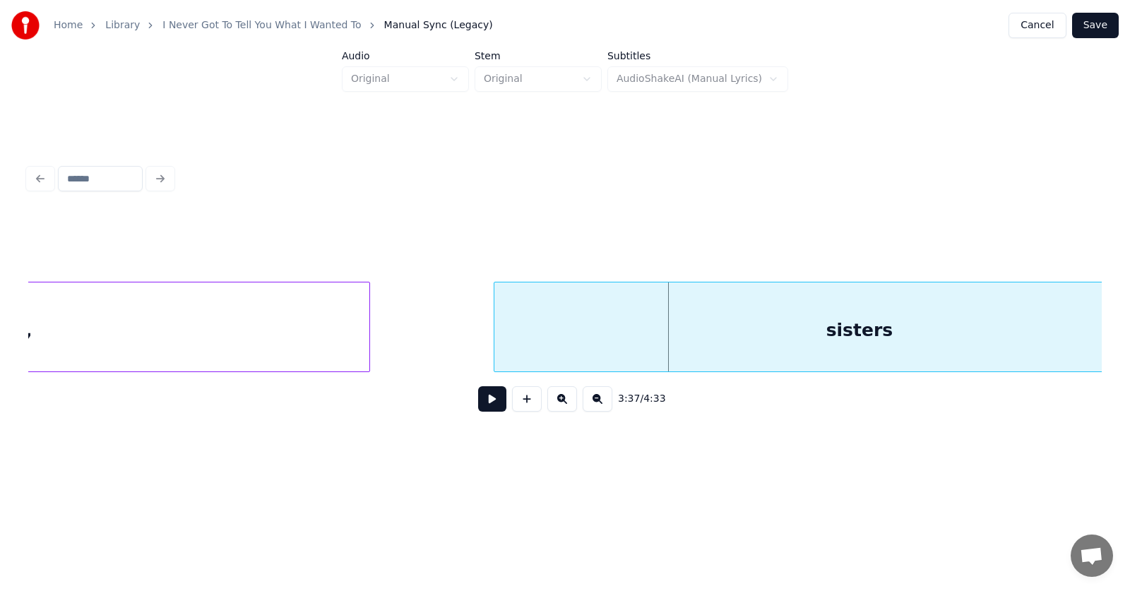
scroll to position [0, 114532]
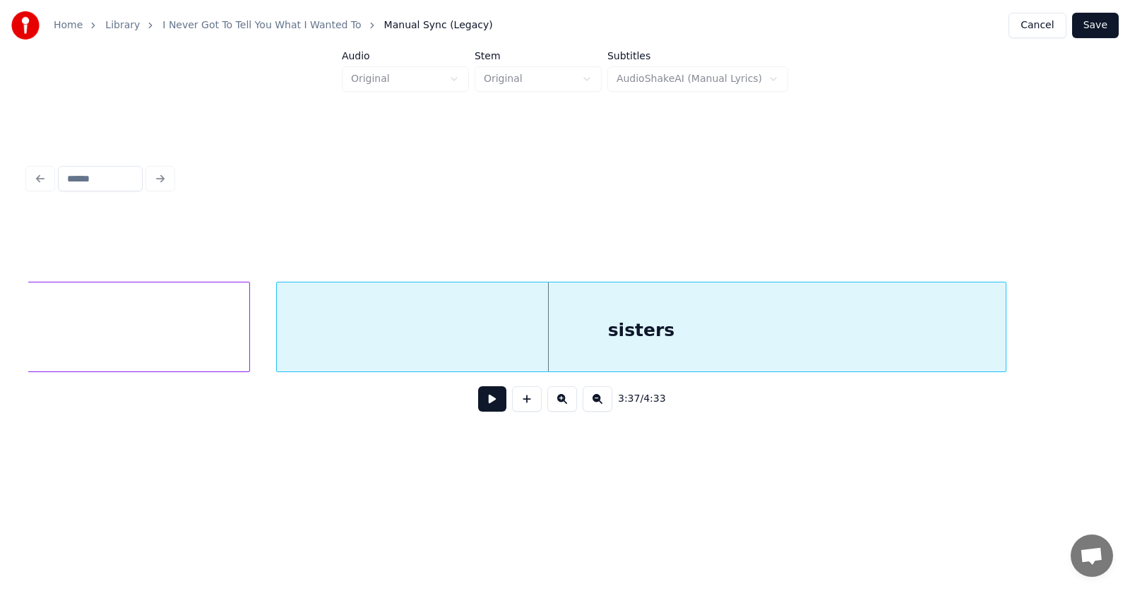
click at [719, 340] on div "sisters" at bounding box center [641, 330] width 729 height 96
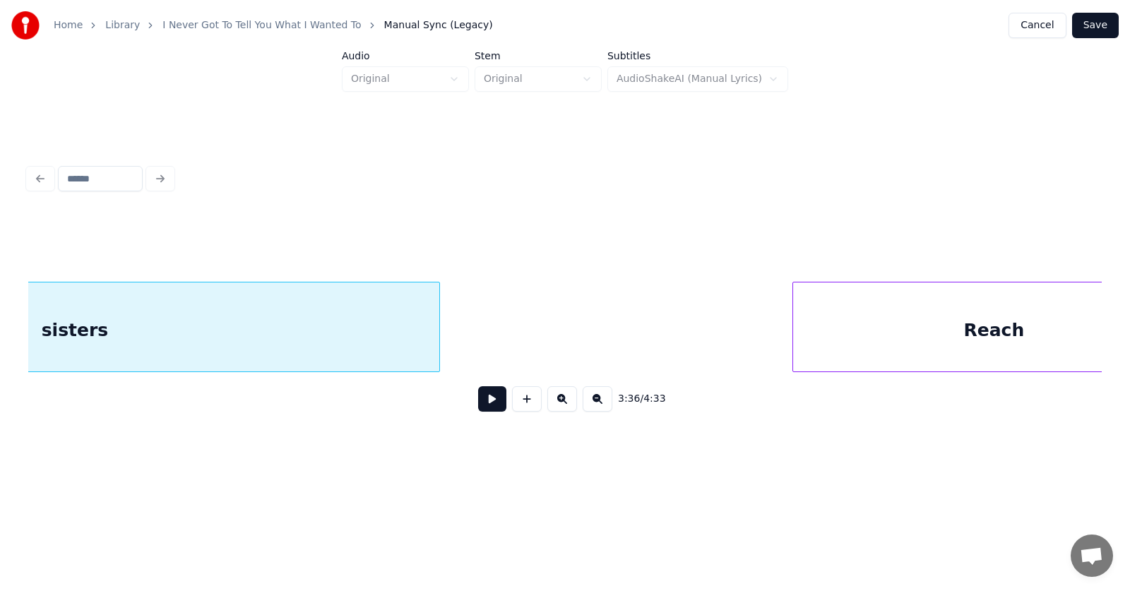
scroll to position [0, 115196]
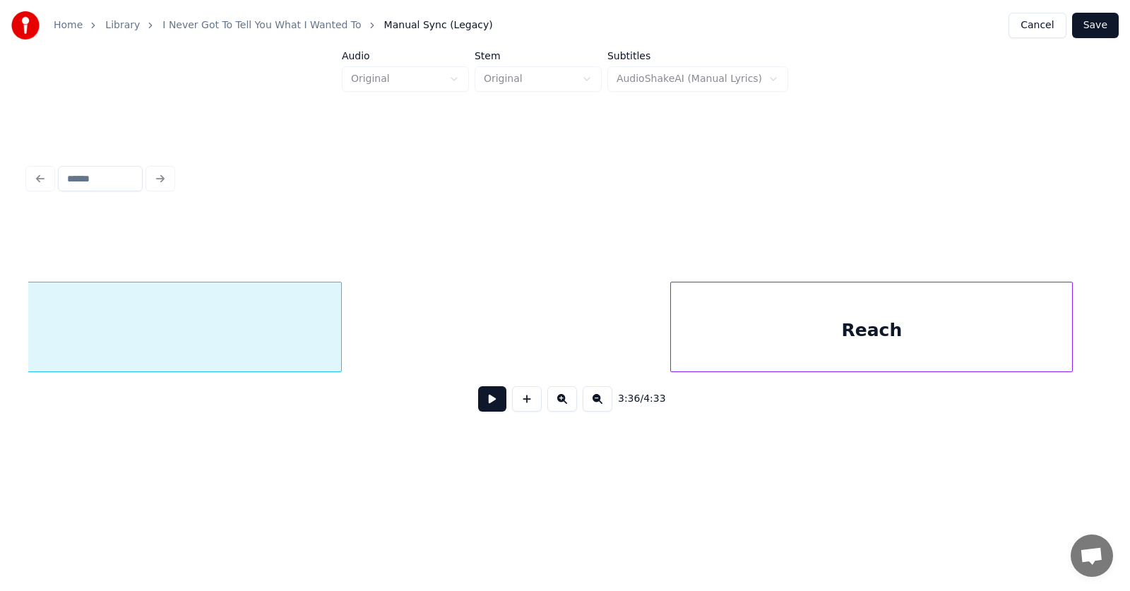
click at [828, 346] on div "Reach" at bounding box center [871, 330] width 401 height 96
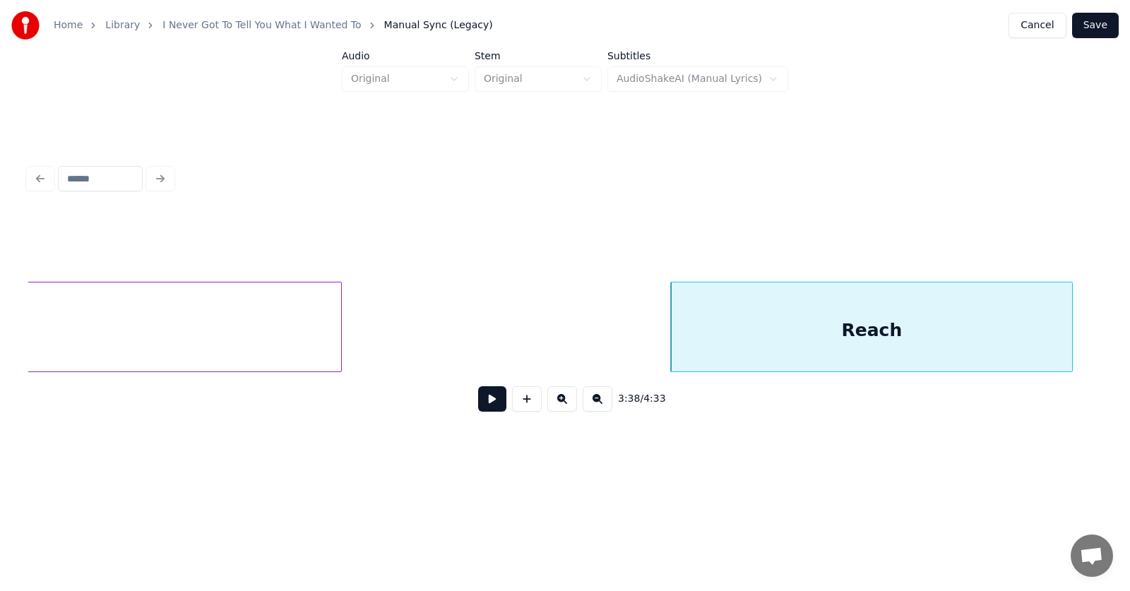
click at [487, 405] on button at bounding box center [492, 398] width 28 height 25
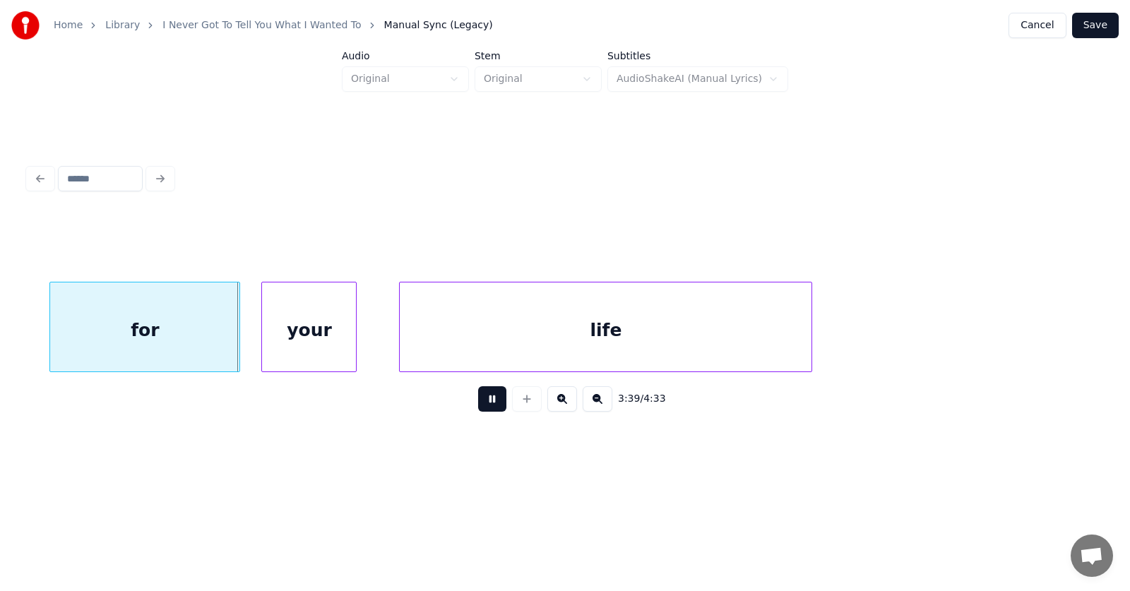
click at [484, 406] on button at bounding box center [492, 398] width 28 height 25
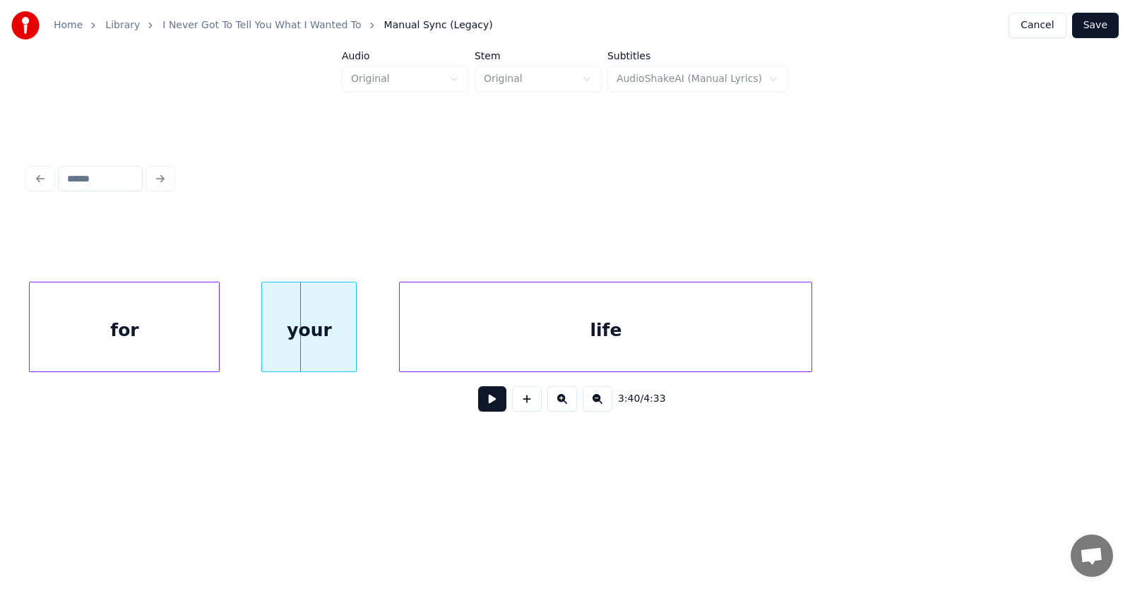
scroll to position [0, 116273]
click at [181, 328] on div "for" at bounding box center [125, 330] width 189 height 96
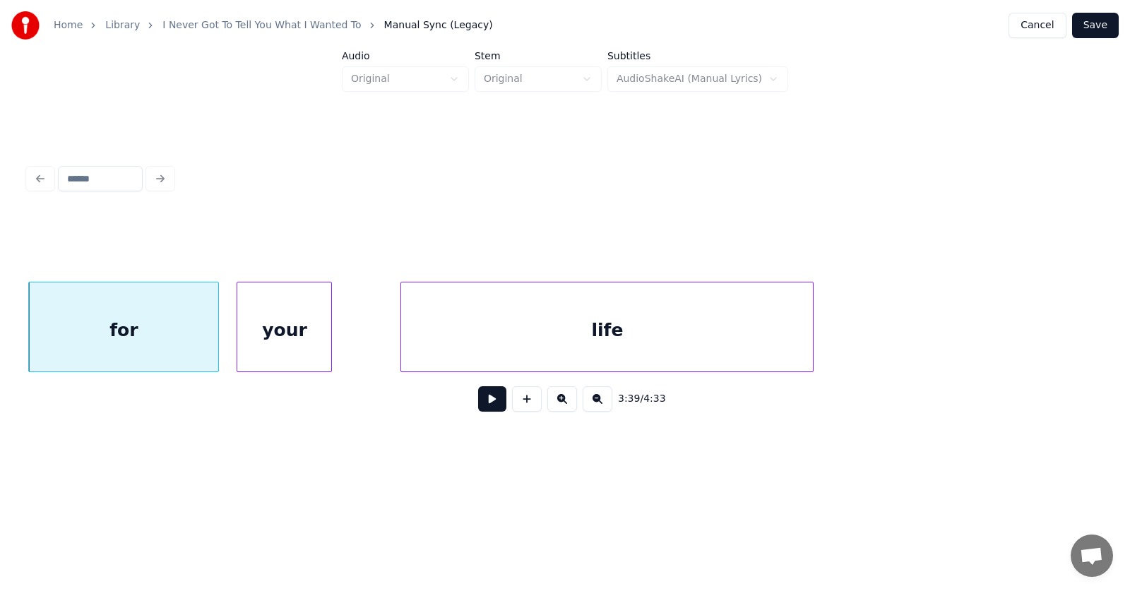
click at [280, 346] on div "your" at bounding box center [284, 330] width 94 height 96
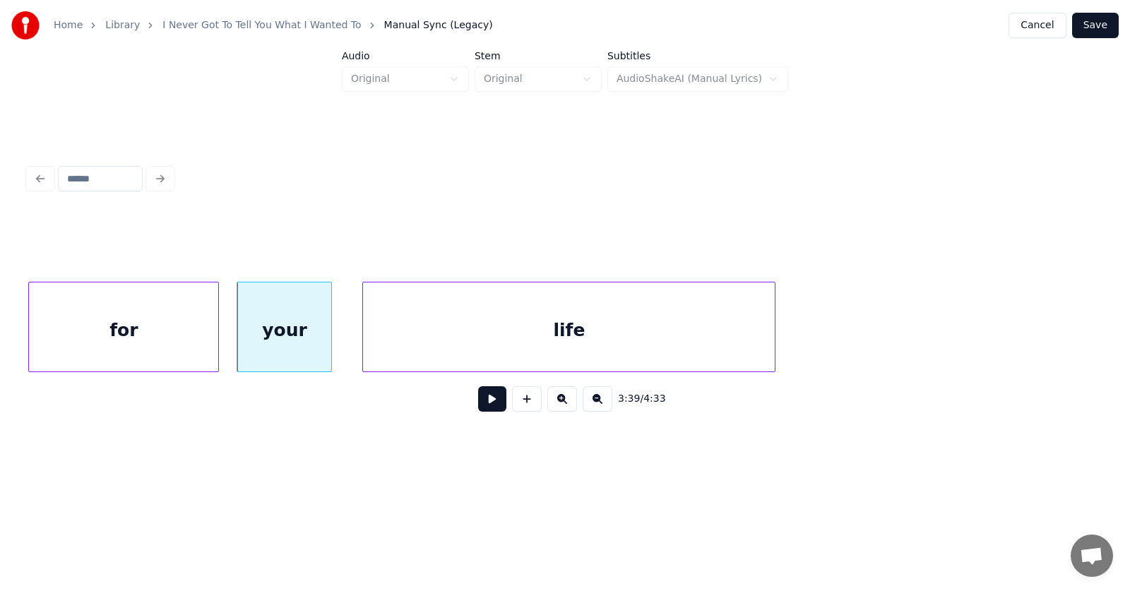
click at [447, 342] on div "life" at bounding box center [569, 330] width 412 height 96
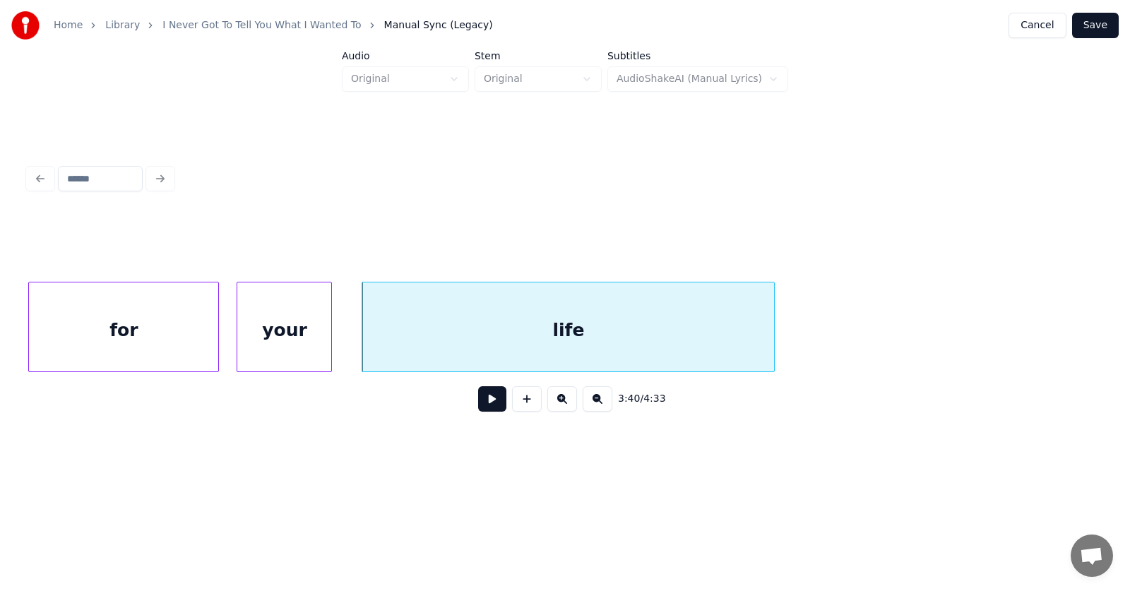
click at [485, 412] on button at bounding box center [492, 398] width 28 height 25
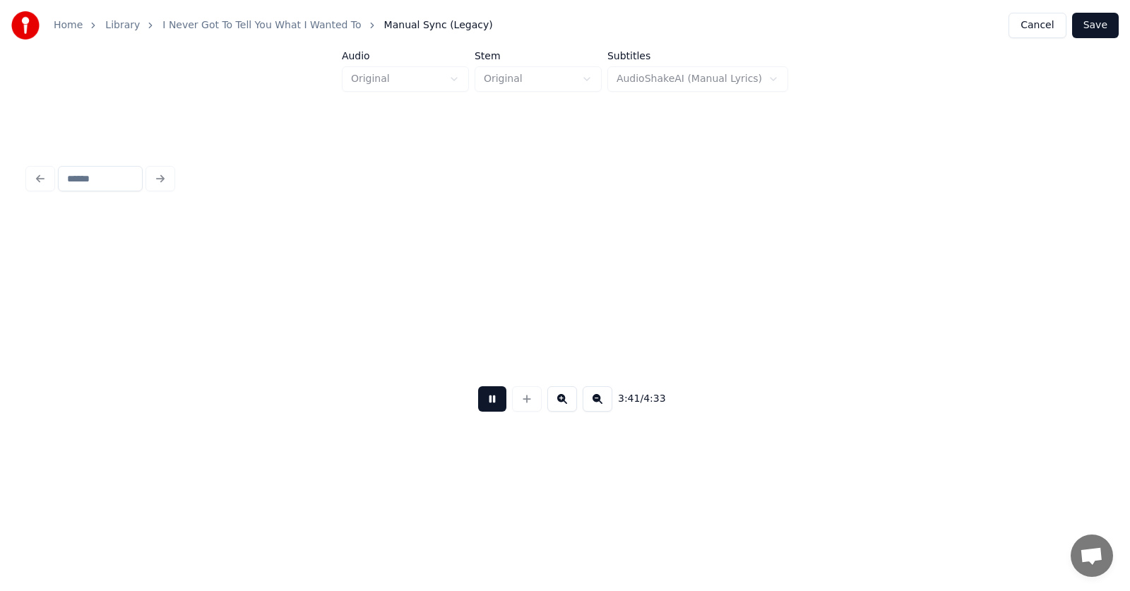
scroll to position [0, 117356]
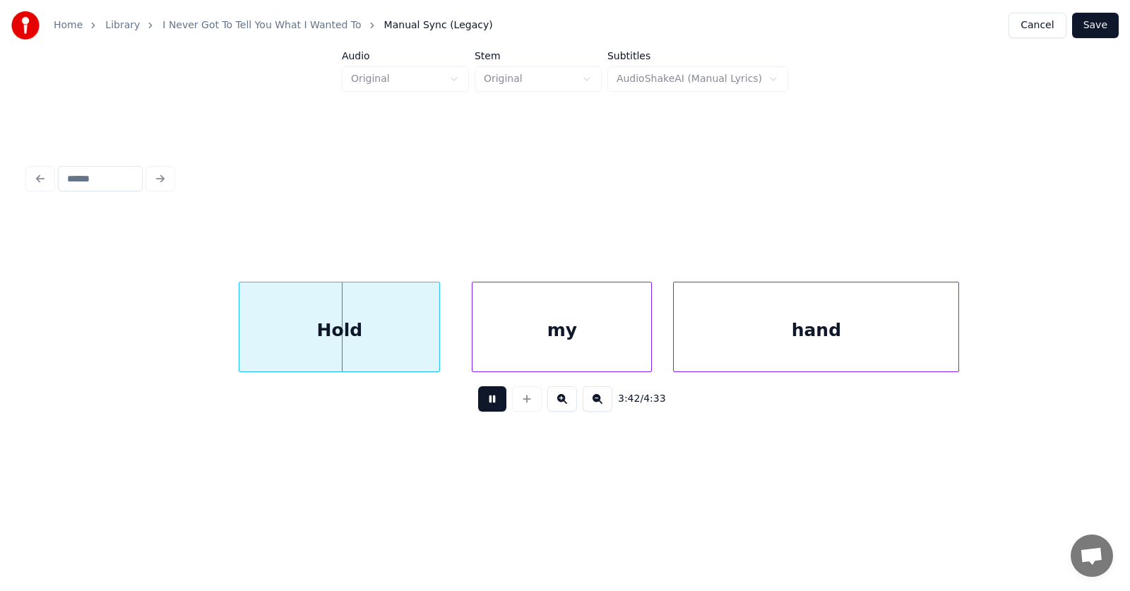
click at [487, 410] on button at bounding box center [492, 398] width 28 height 25
click at [322, 348] on div "Hold" at bounding box center [311, 330] width 200 height 96
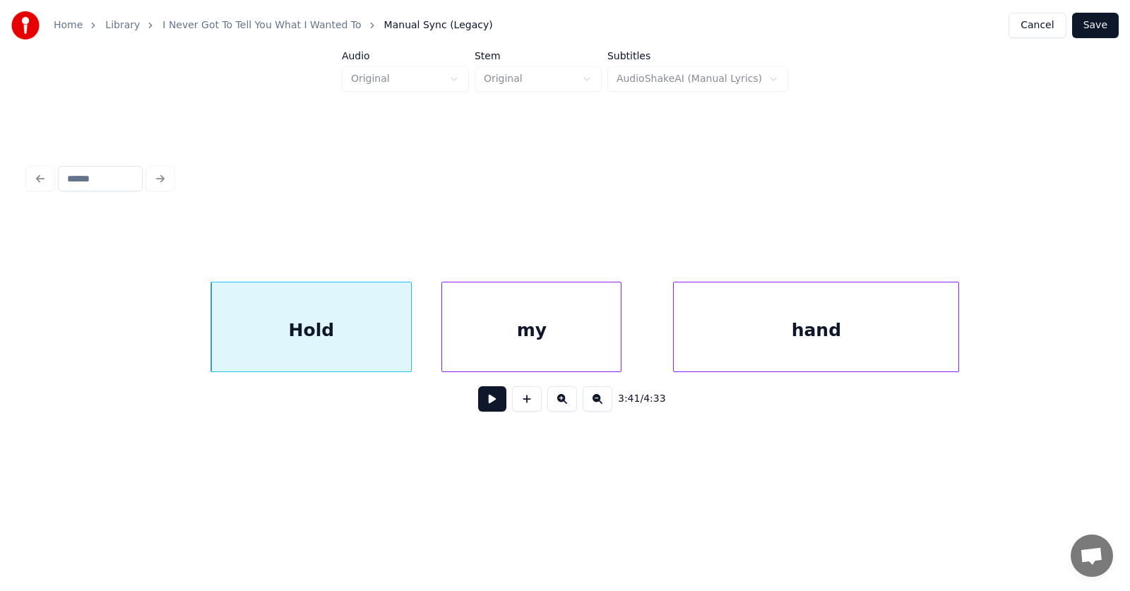
click at [453, 347] on div "my" at bounding box center [531, 330] width 179 height 96
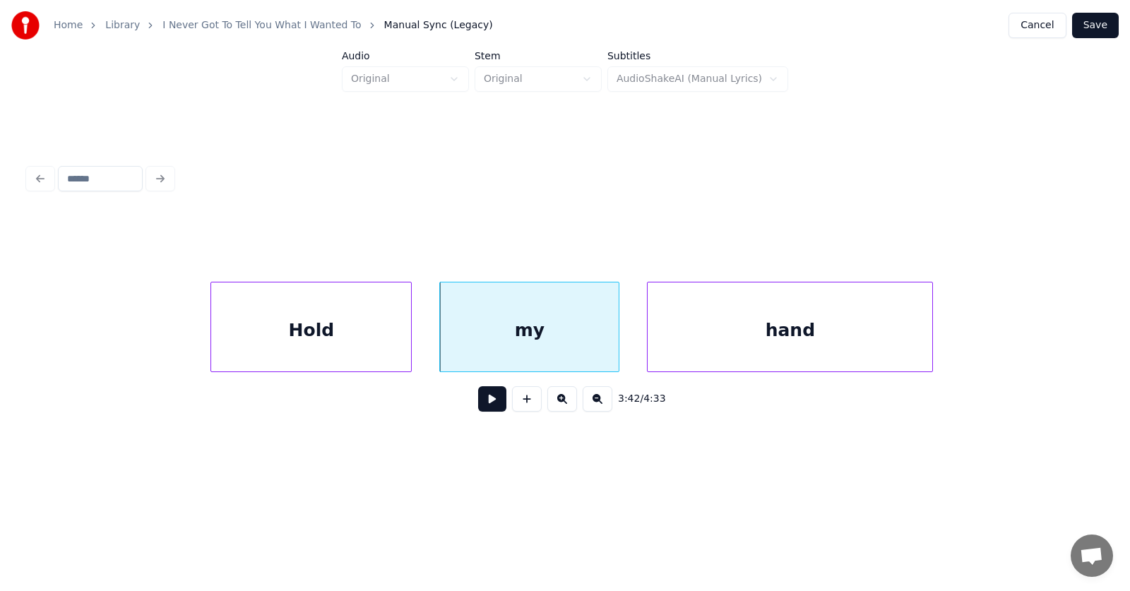
click at [670, 343] on div "hand" at bounding box center [789, 330] width 285 height 96
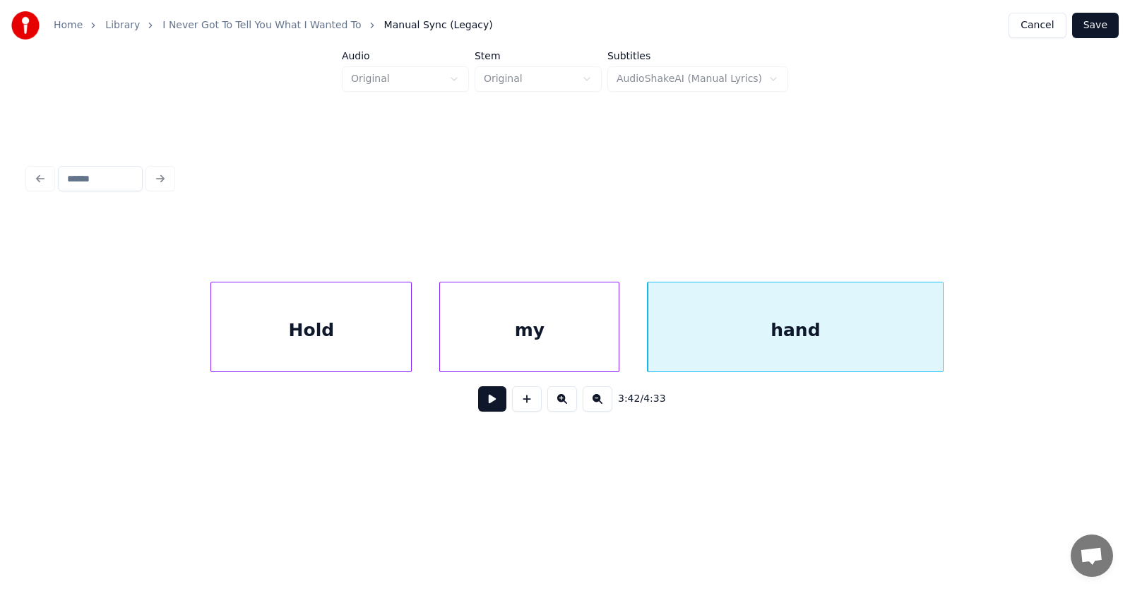
click at [943, 330] on div at bounding box center [940, 326] width 4 height 89
click at [487, 404] on button at bounding box center [492, 398] width 28 height 25
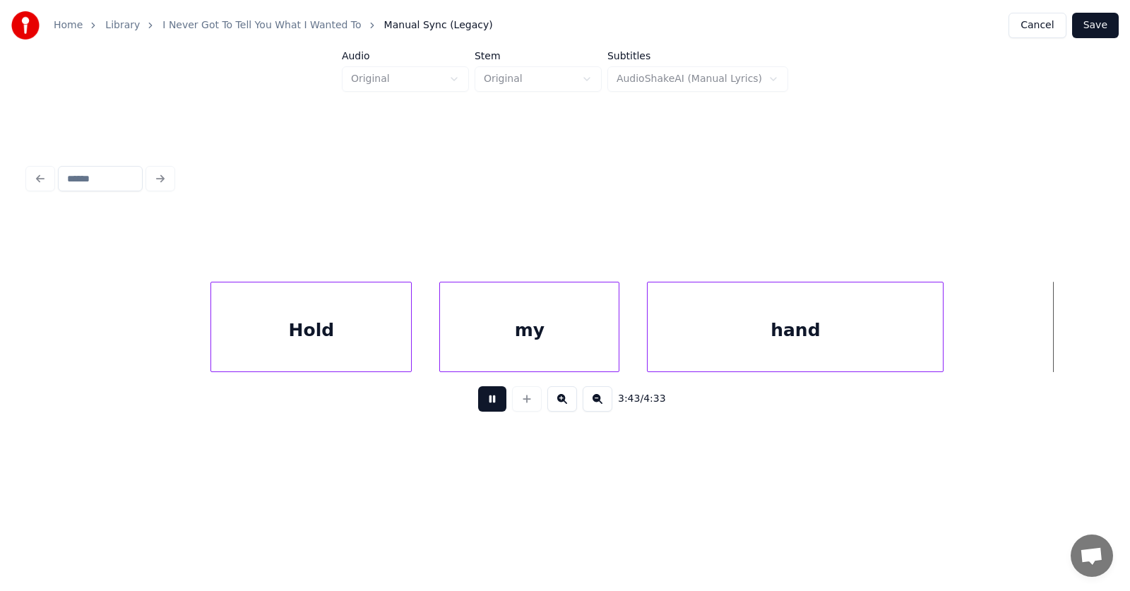
scroll to position [0, 118435]
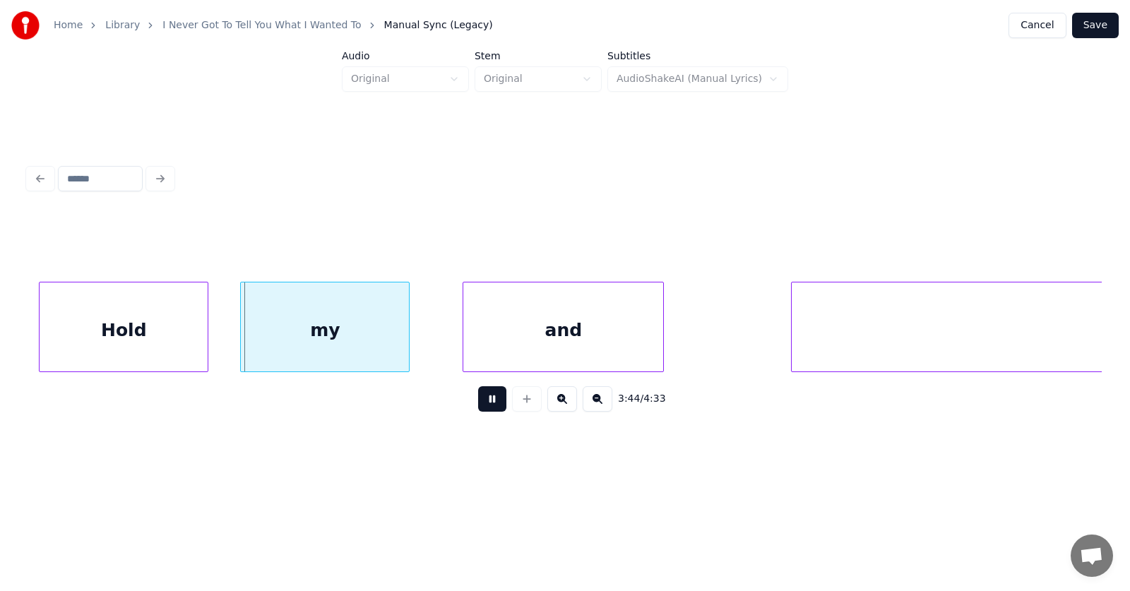
click at [489, 404] on button at bounding box center [492, 398] width 28 height 25
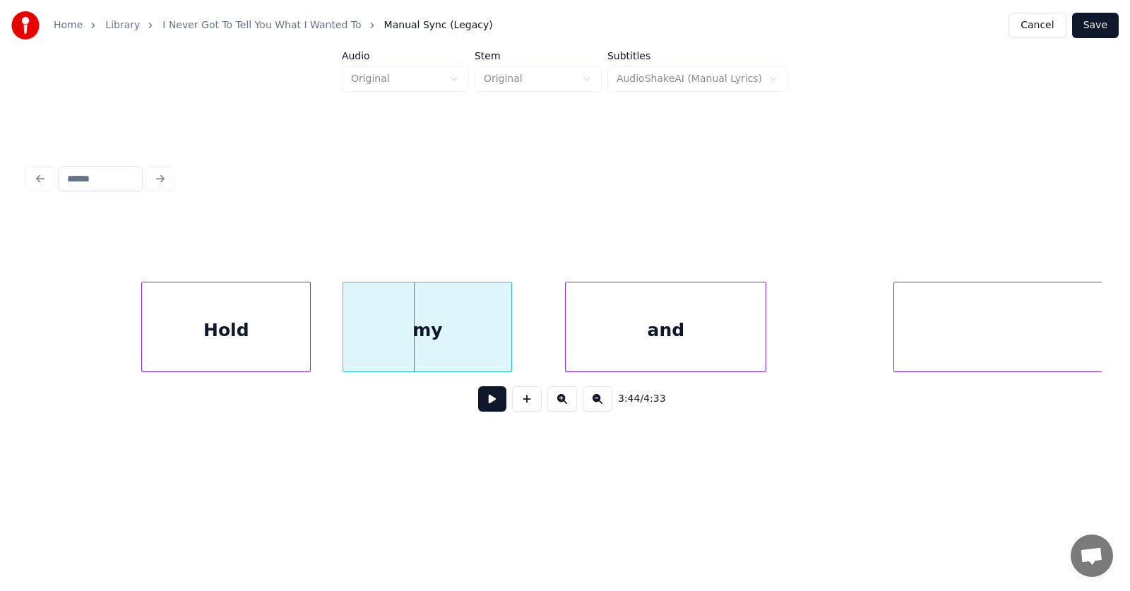
scroll to position [0, 118137]
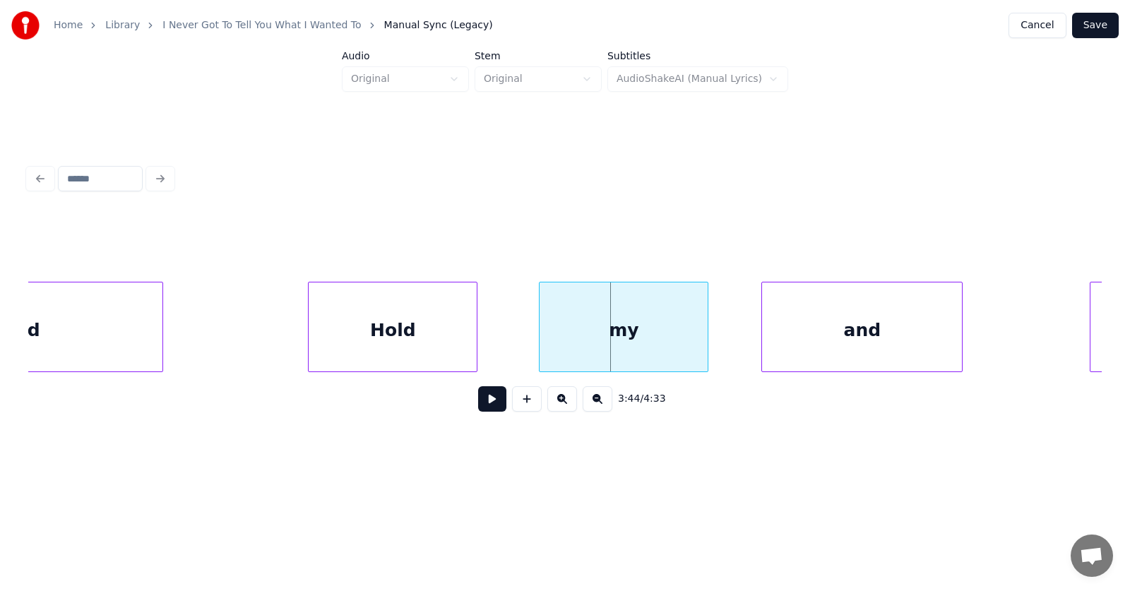
click at [412, 340] on div "Hold" at bounding box center [393, 330] width 168 height 96
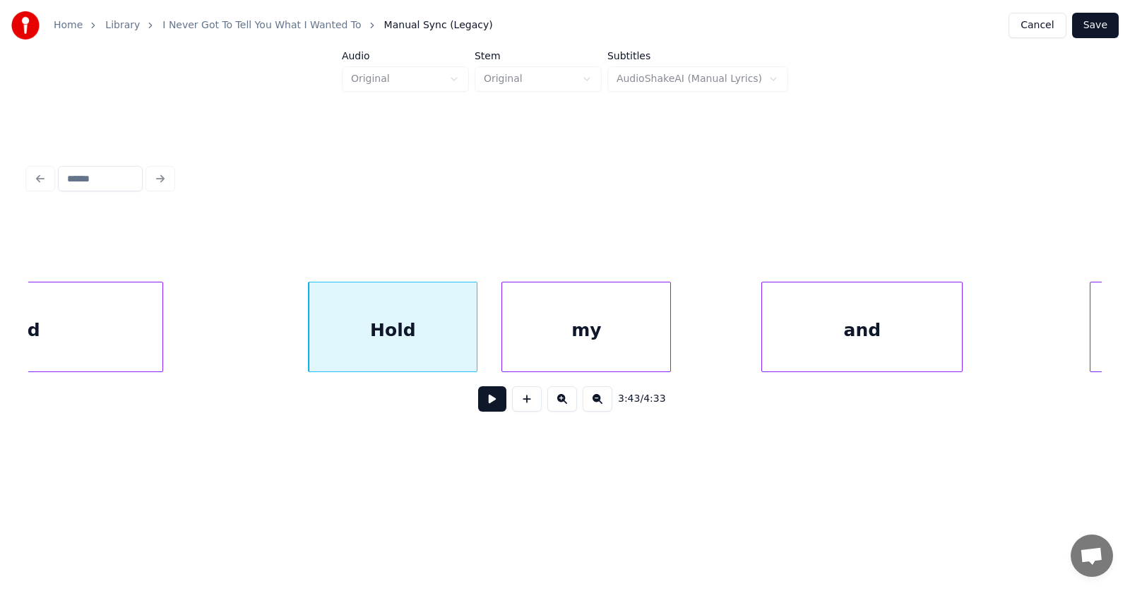
click at [554, 348] on div "my" at bounding box center [586, 330] width 168 height 96
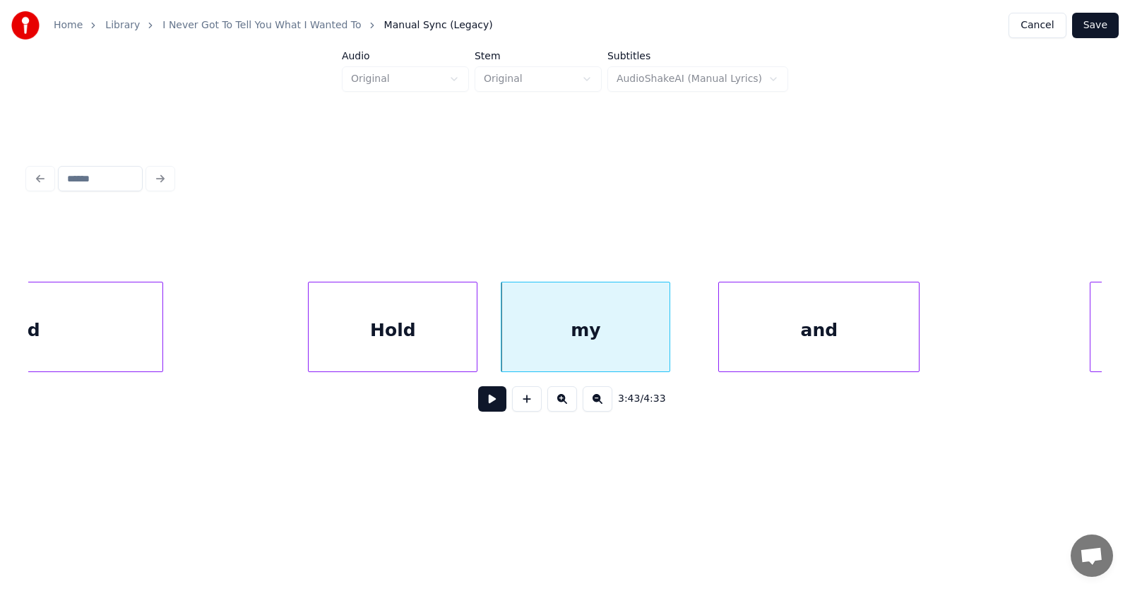
click at [781, 350] on div "and" at bounding box center [819, 330] width 200 height 96
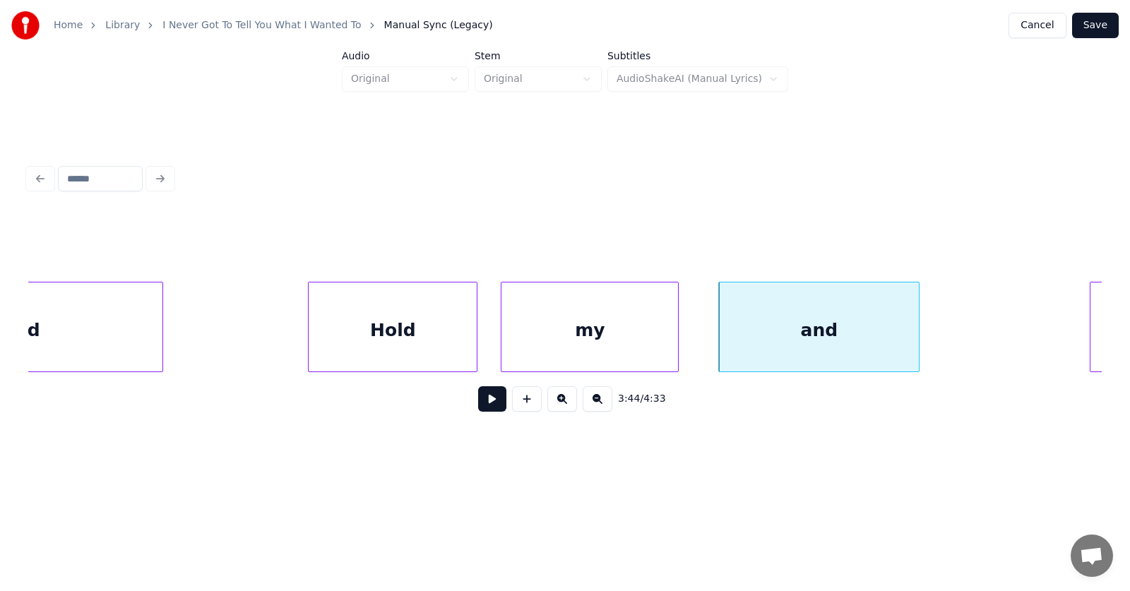
click at [675, 335] on div at bounding box center [676, 326] width 4 height 89
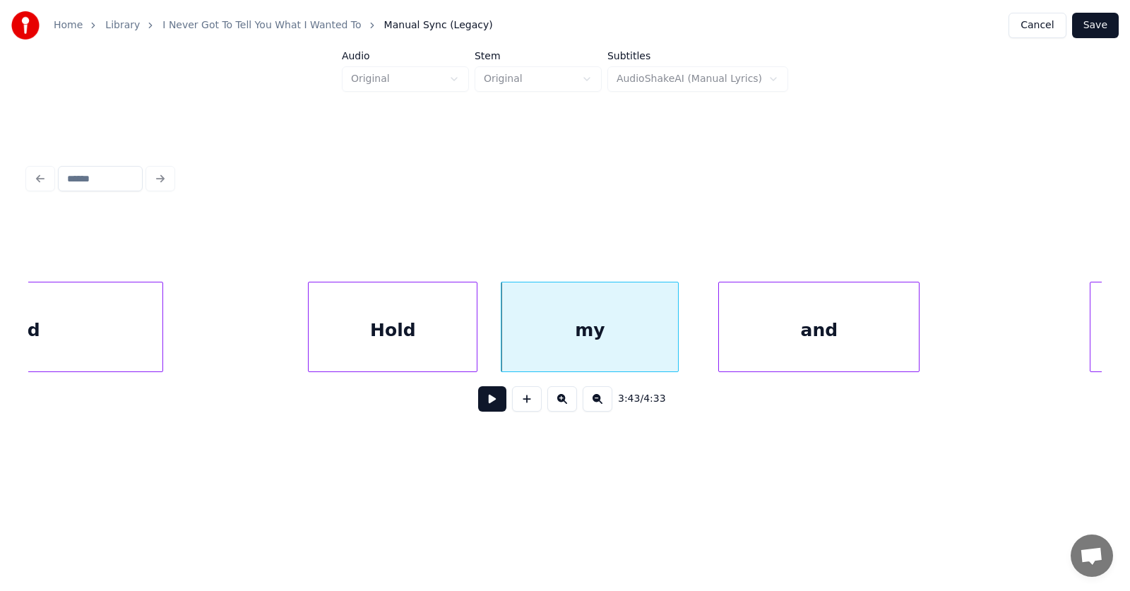
click at [774, 339] on div "and" at bounding box center [819, 330] width 200 height 96
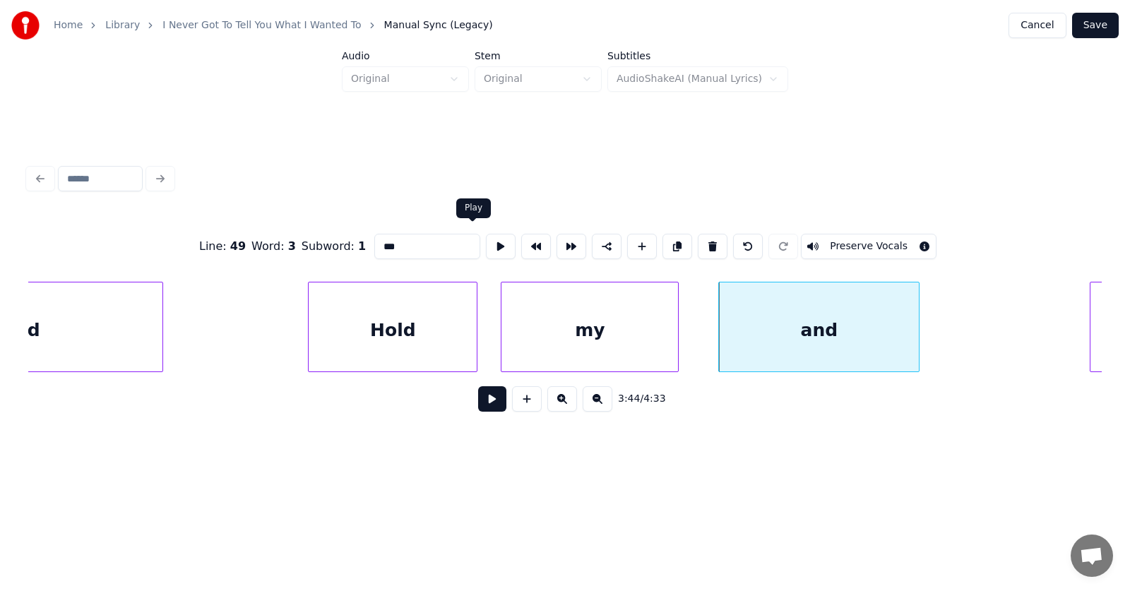
click at [486, 242] on button at bounding box center [501, 246] width 30 height 25
click at [806, 352] on div "and" at bounding box center [819, 330] width 200 height 96
click at [374, 242] on input "***" at bounding box center [427, 246] width 106 height 25
click at [933, 321] on div at bounding box center [932, 326] width 4 height 89
type input "****"
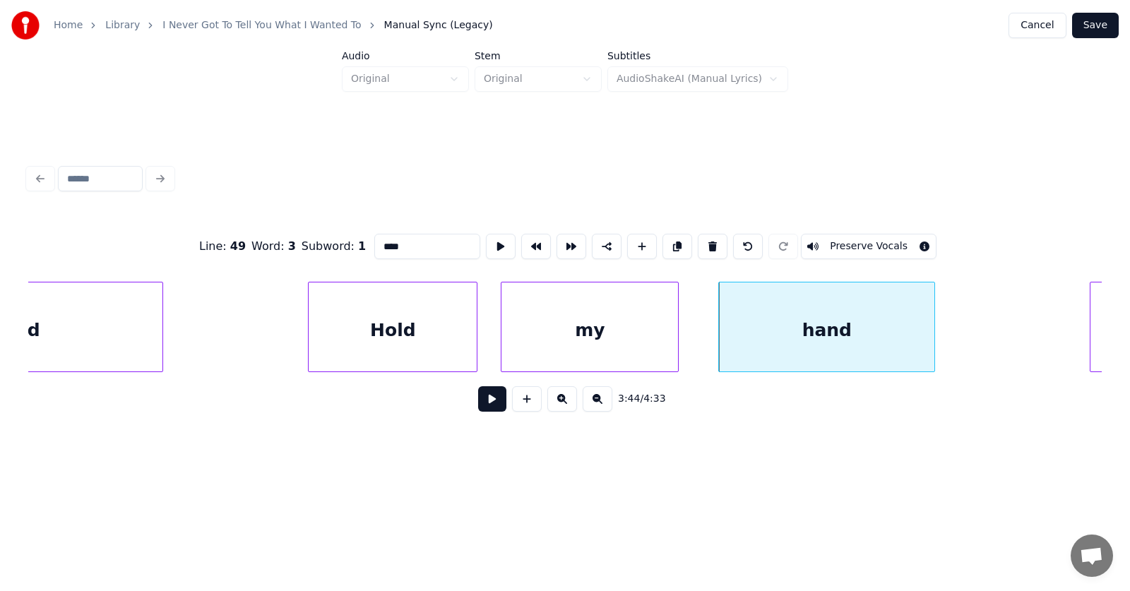
click at [491, 400] on button at bounding box center [492, 398] width 28 height 25
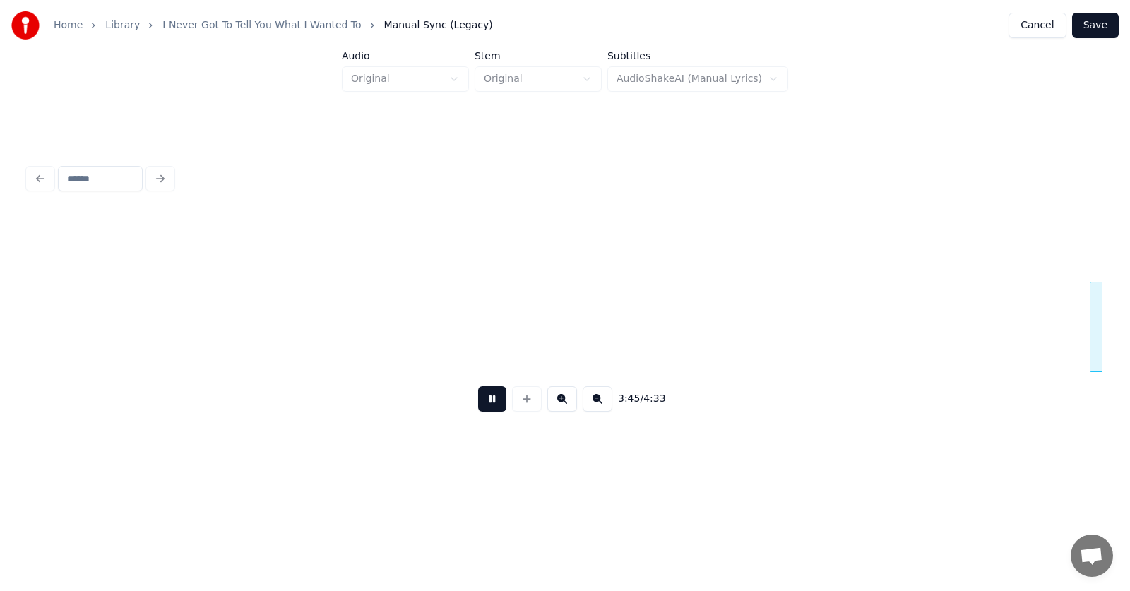
scroll to position [0, 119211]
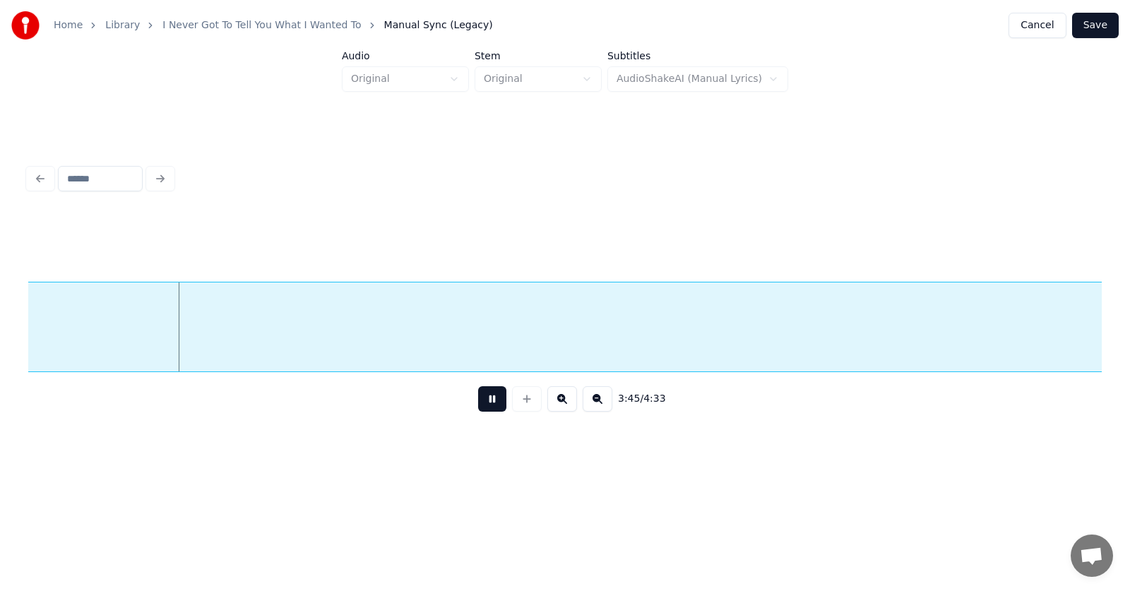
click at [492, 400] on button at bounding box center [492, 398] width 28 height 25
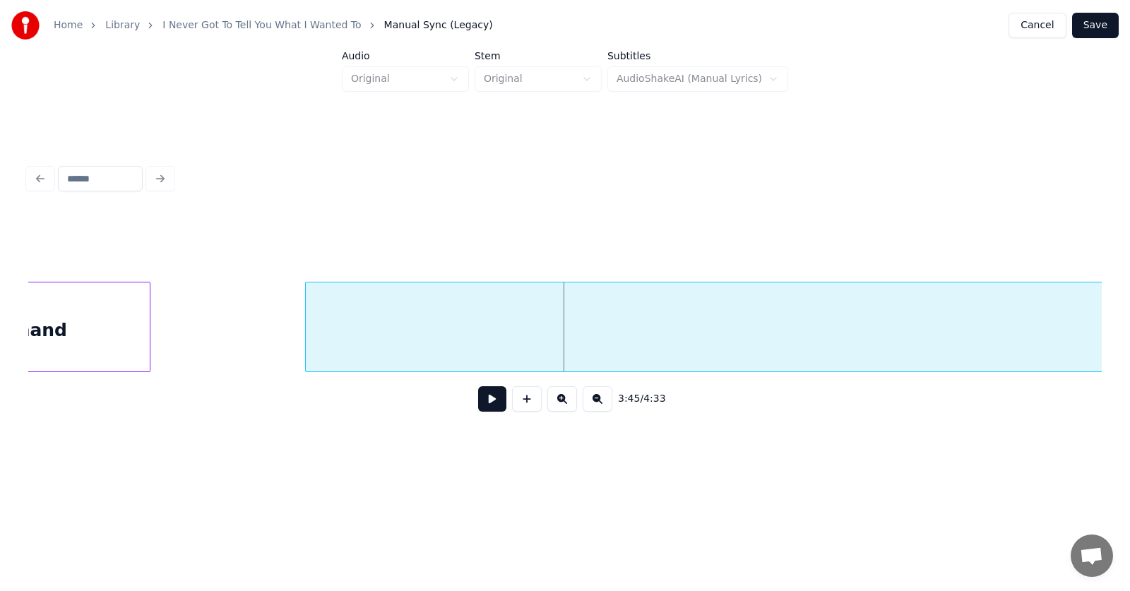
scroll to position [0, 119019]
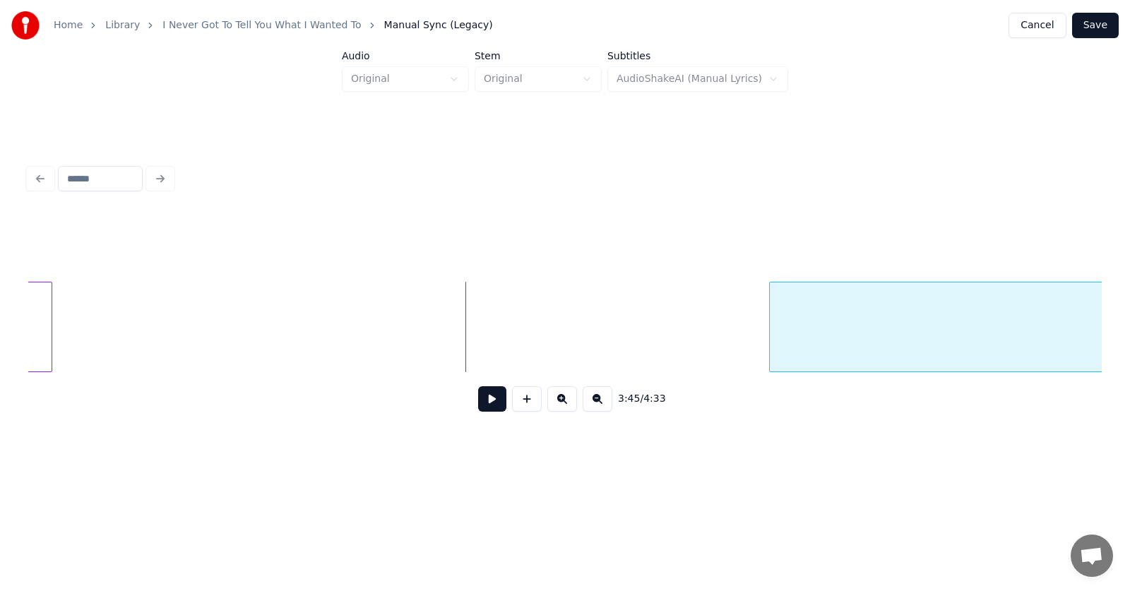
click at [774, 330] on div at bounding box center [772, 326] width 4 height 89
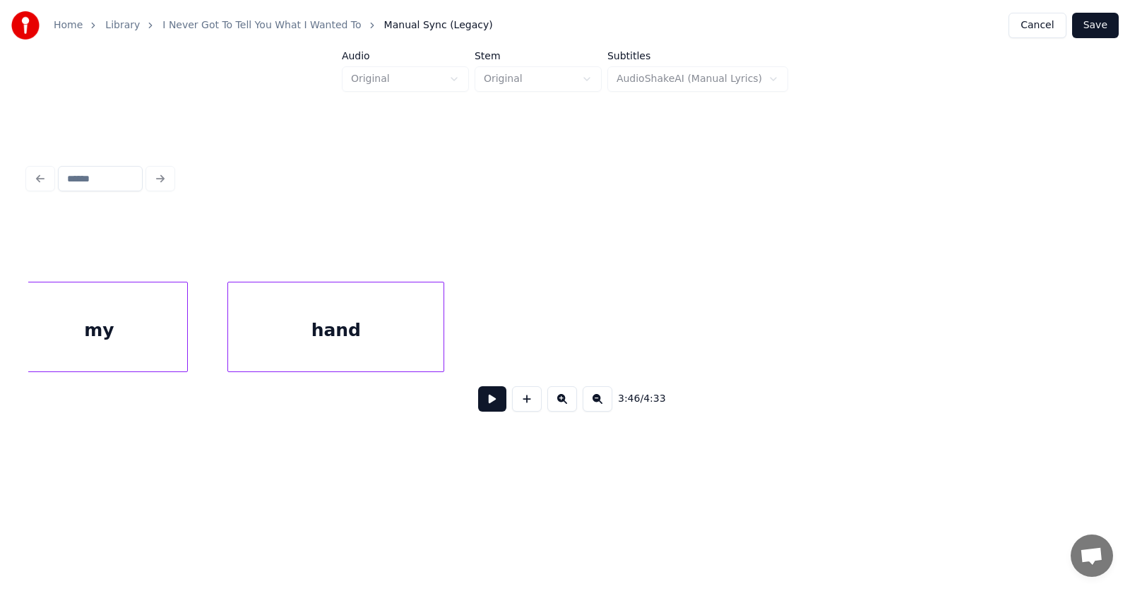
scroll to position [0, 118431]
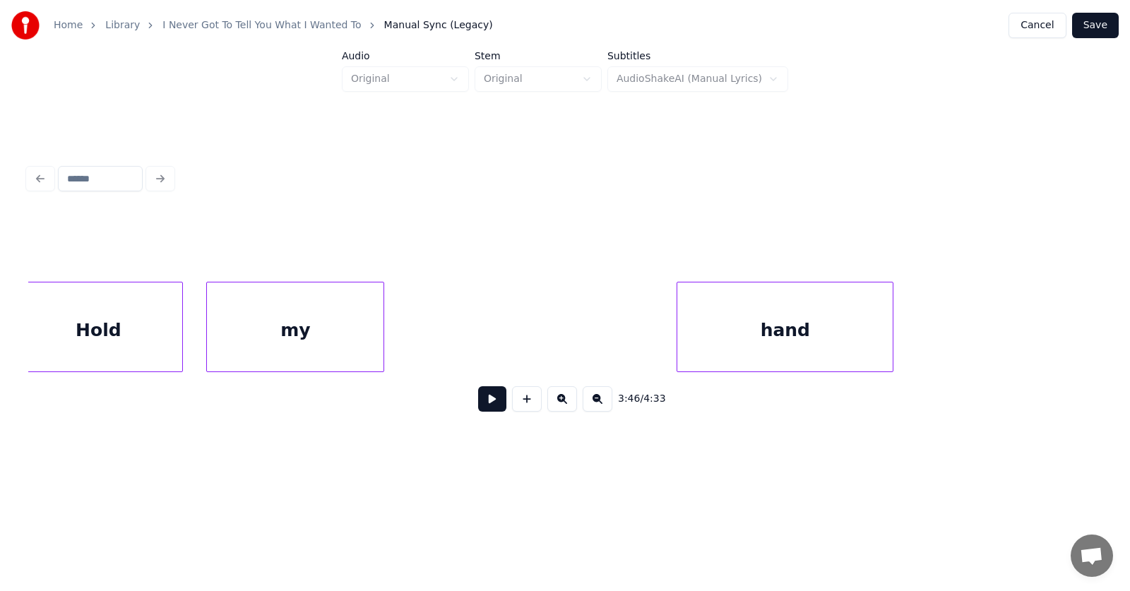
click at [805, 335] on div "hand" at bounding box center [784, 330] width 215 height 96
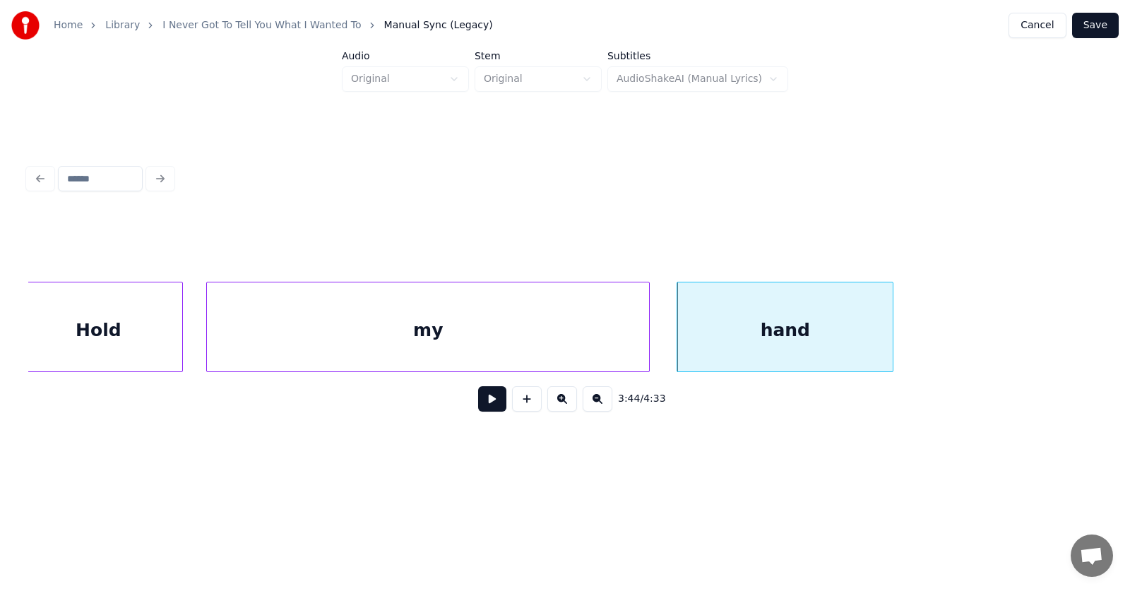
click at [648, 325] on div at bounding box center [647, 326] width 4 height 89
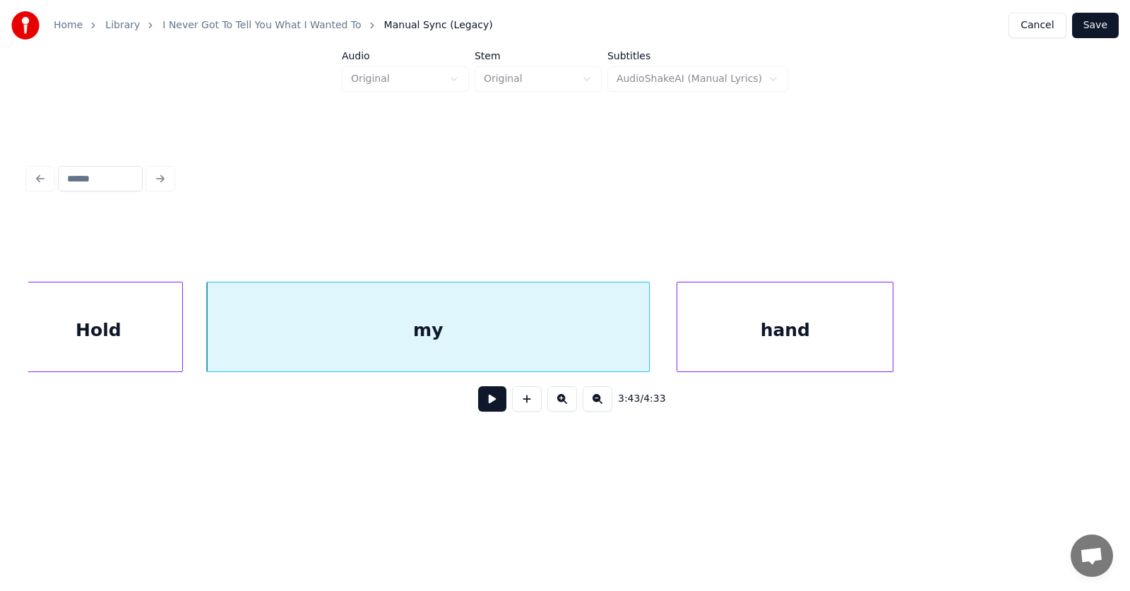
click at [566, 325] on div "my" at bounding box center [428, 330] width 442 height 96
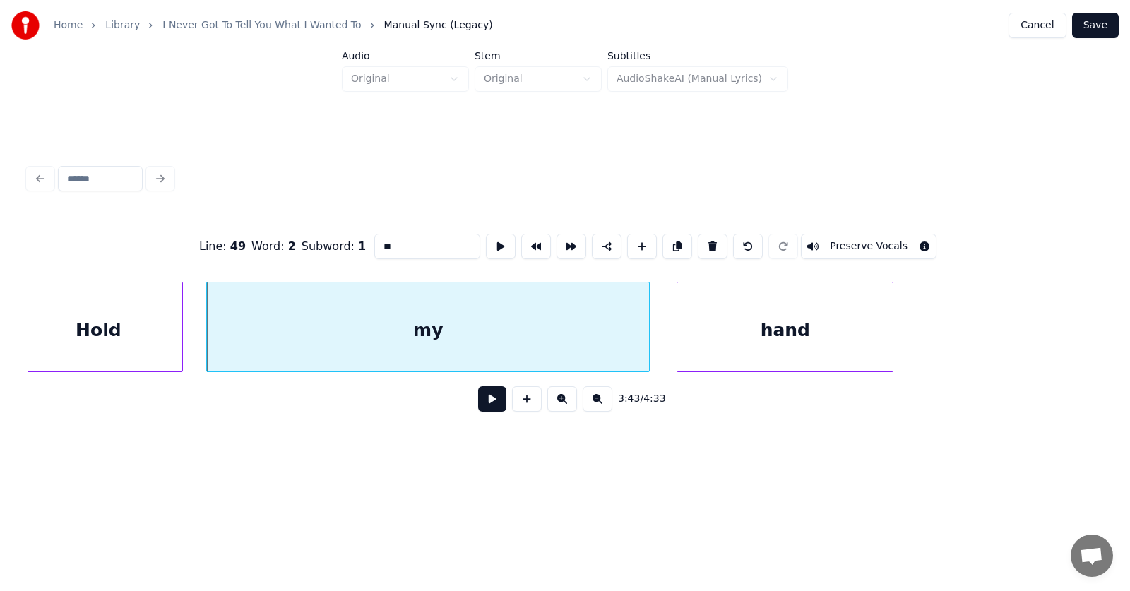
click at [381, 241] on input "**" at bounding box center [427, 246] width 106 height 25
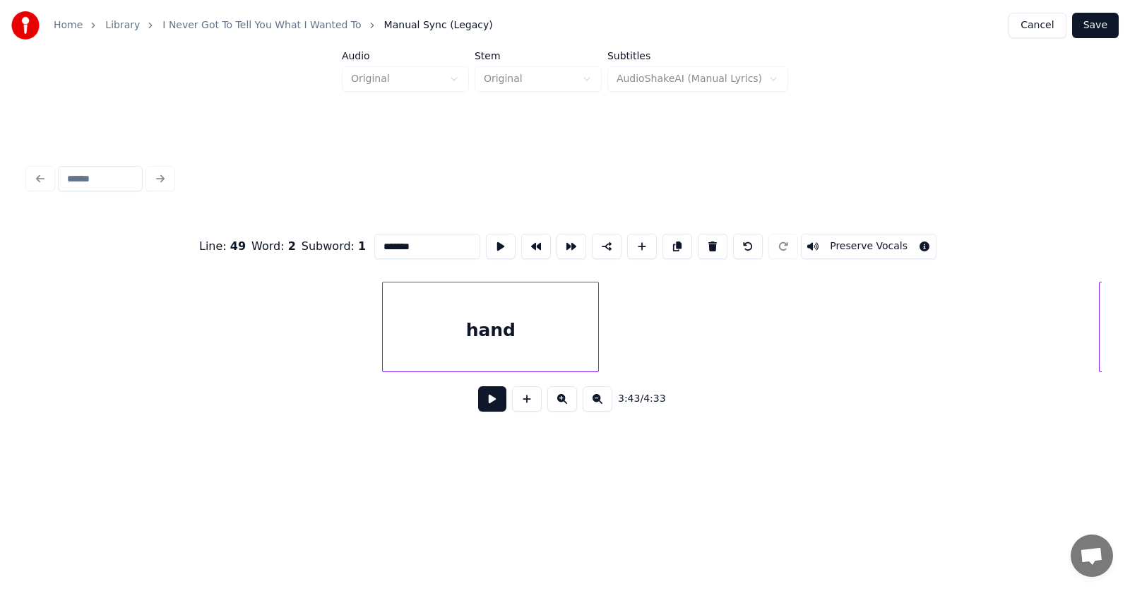
scroll to position [0, 119117]
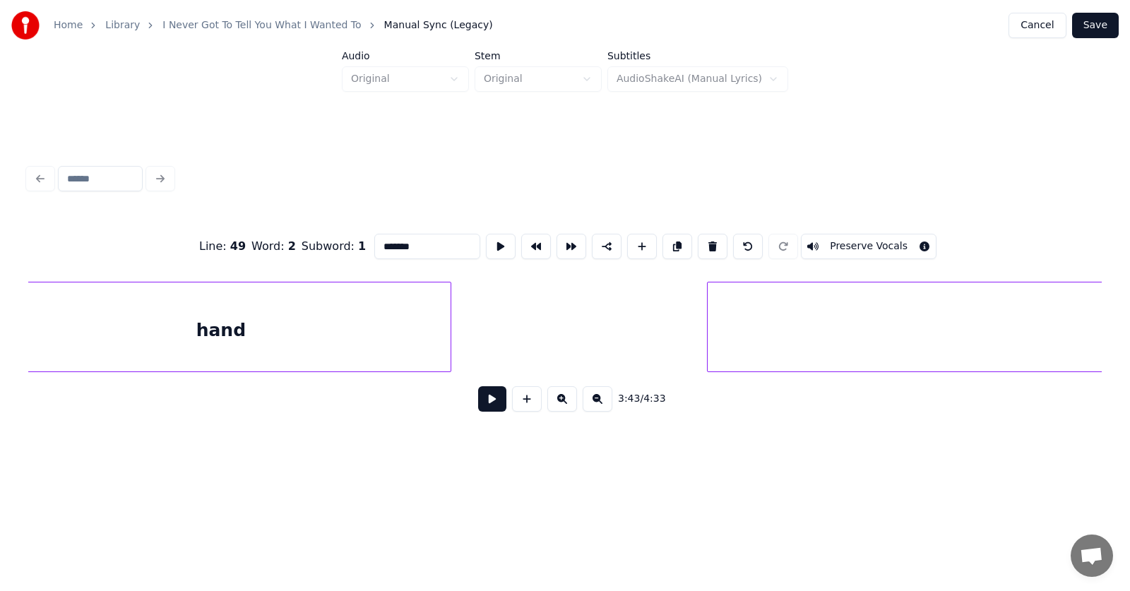
click at [450, 325] on div at bounding box center [448, 326] width 4 height 89
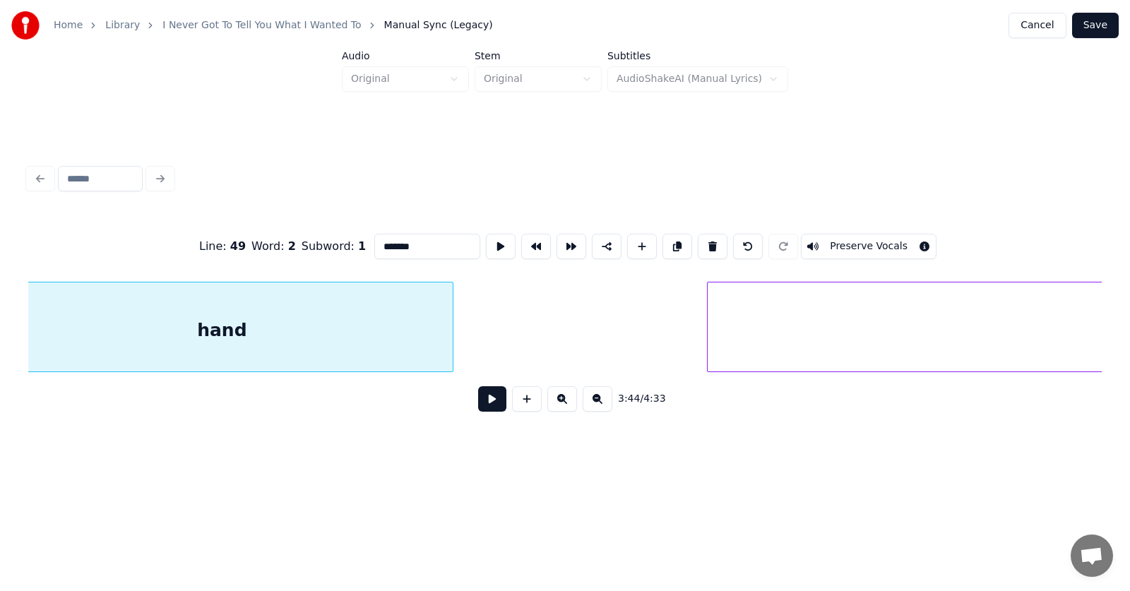
scroll to position [0, 119080]
click at [406, 322] on div "hand" at bounding box center [259, 330] width 462 height 96
drag, startPoint x: 393, startPoint y: 244, endPoint x: 349, endPoint y: 244, distance: 44.5
click at [374, 244] on input "****" at bounding box center [427, 246] width 106 height 25
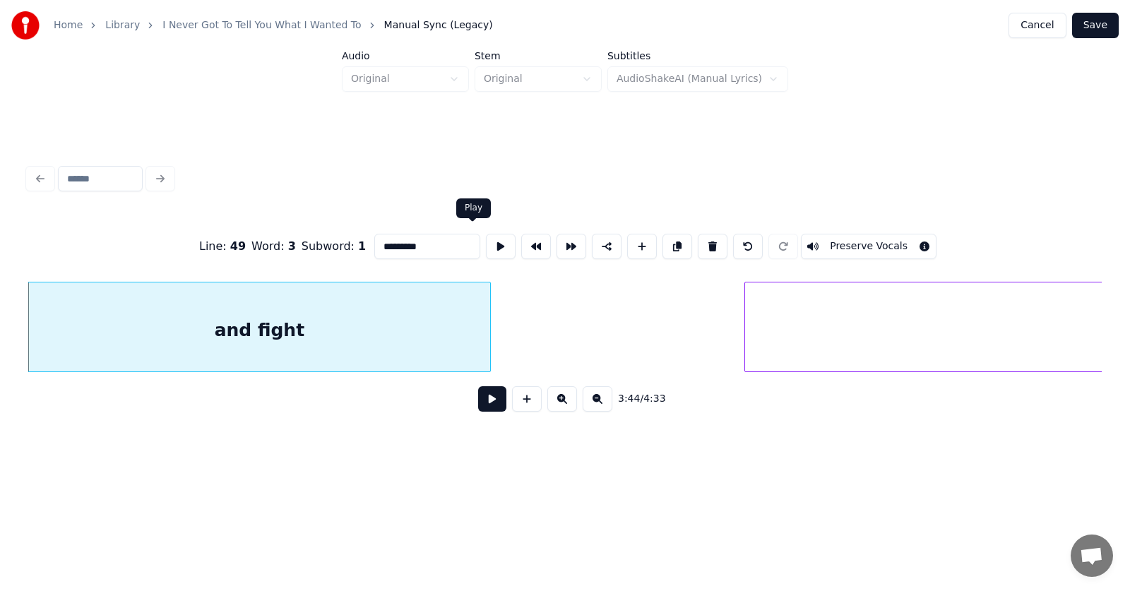
click at [486, 237] on button at bounding box center [501, 246] width 30 height 25
click at [961, 341] on div at bounding box center [959, 326] width 4 height 89
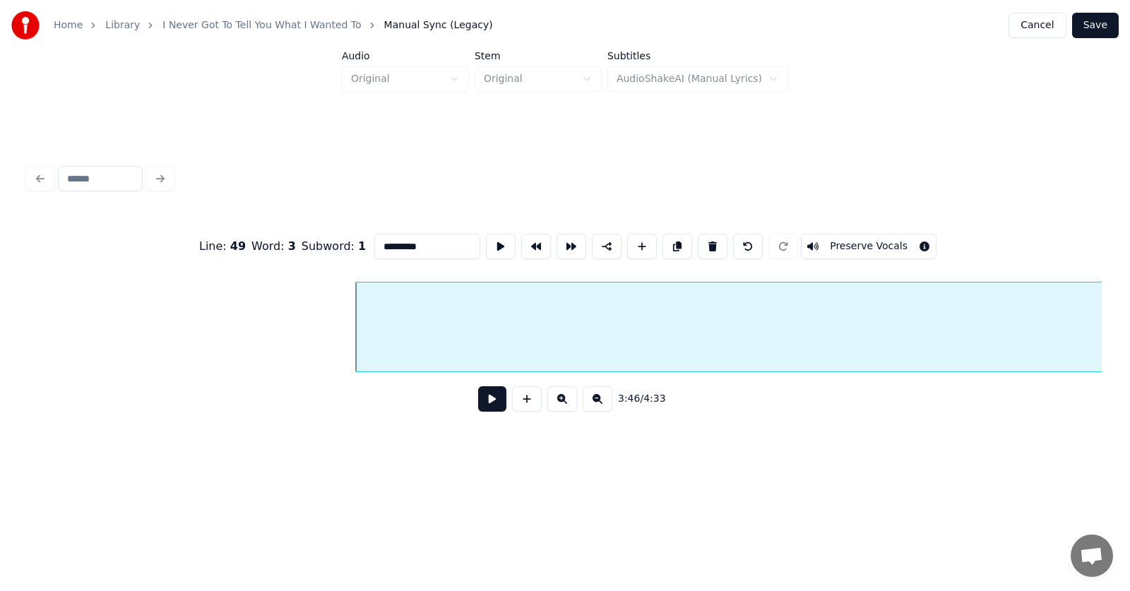
scroll to position [0, 119607]
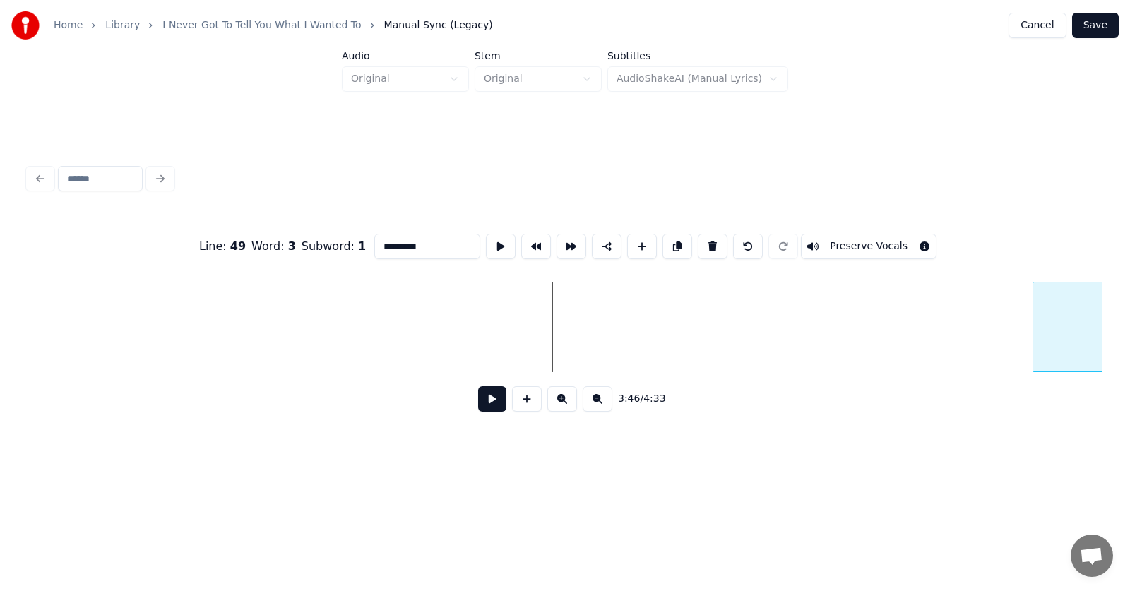
click at [1037, 330] on div at bounding box center [1035, 326] width 4 height 89
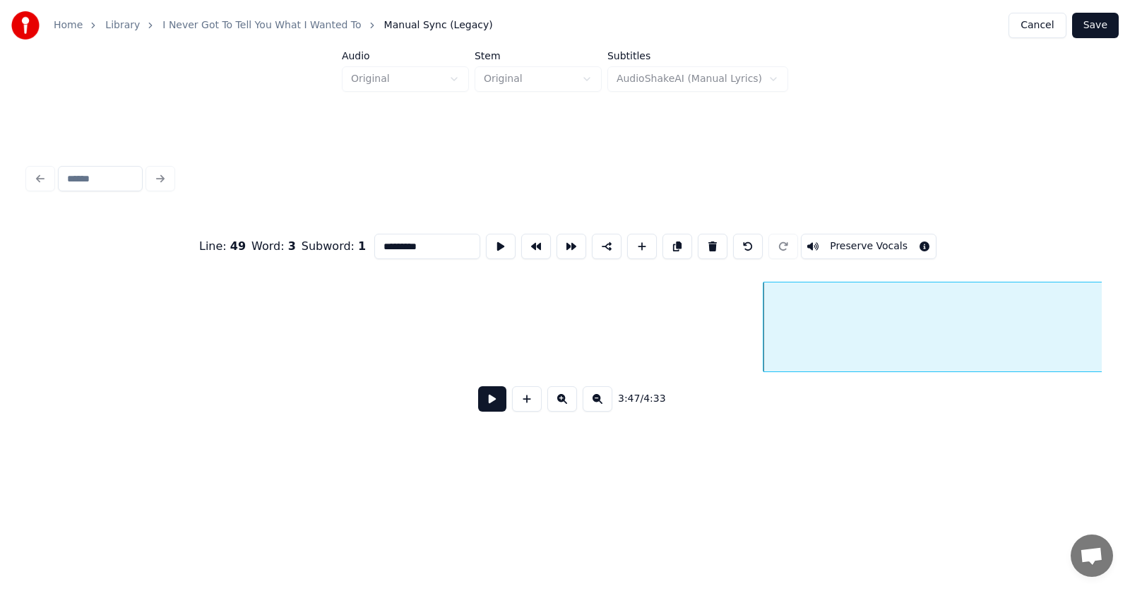
scroll to position [0, 120098]
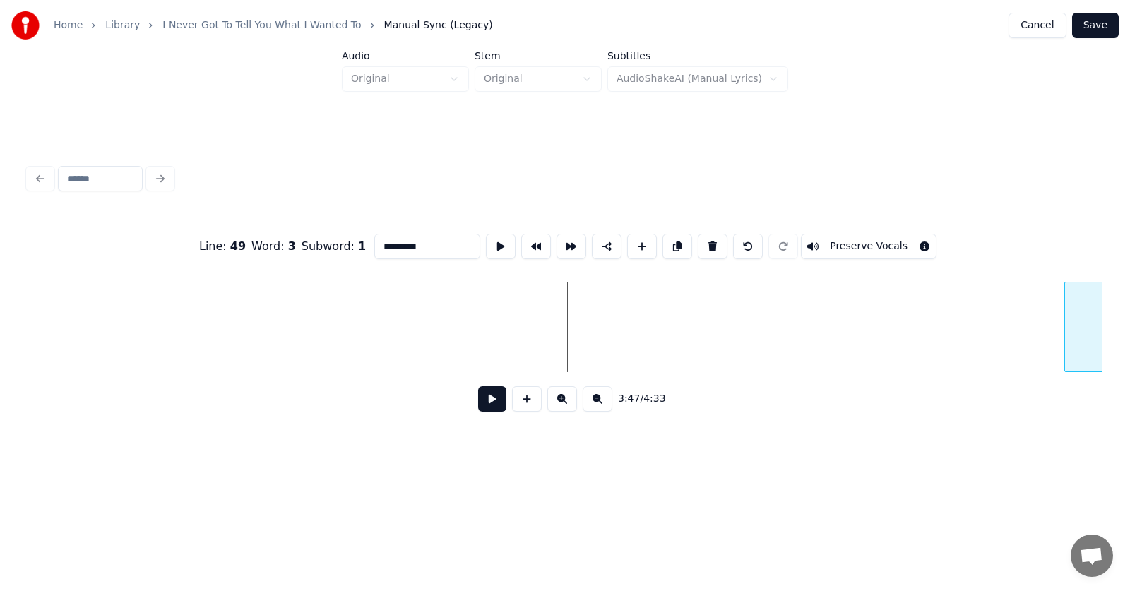
click at [1106, 340] on div "Line : 49 Word : 3 Subword : 1 ********* Preserve Vocals 3:47 / 4:33" at bounding box center [565, 292] width 1084 height 280
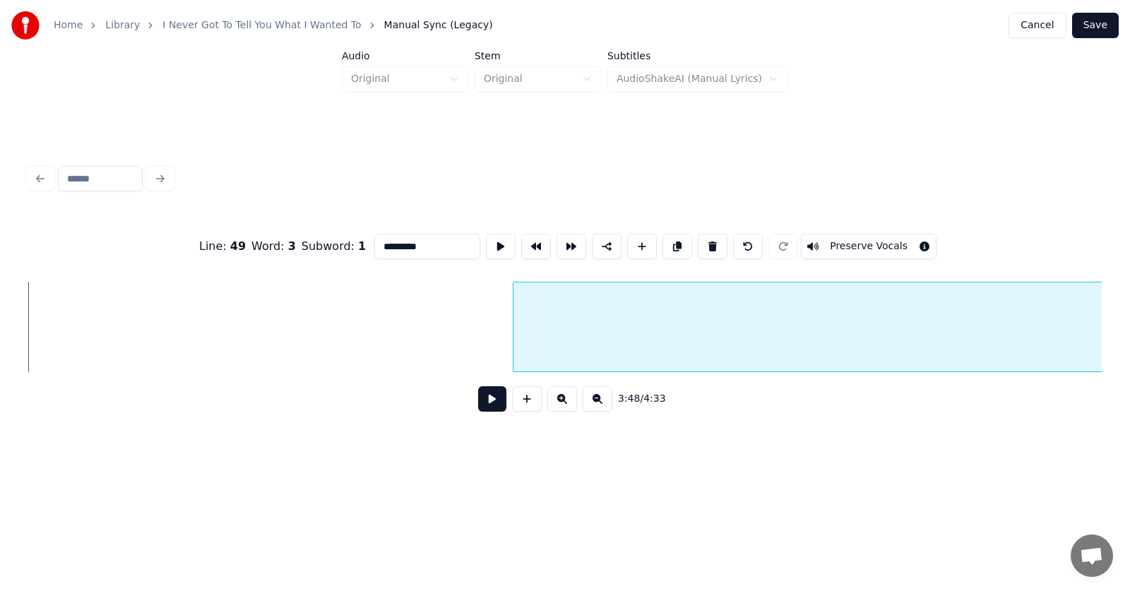
click at [516, 345] on div at bounding box center [515, 326] width 4 height 89
type input "*****"
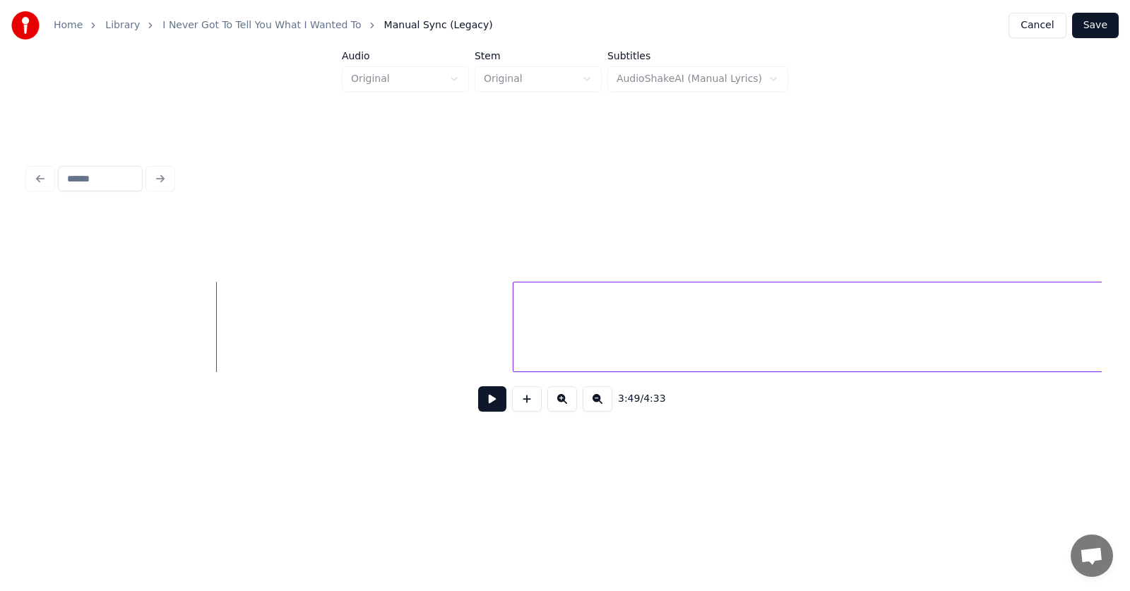
click at [479, 409] on button at bounding box center [492, 398] width 28 height 25
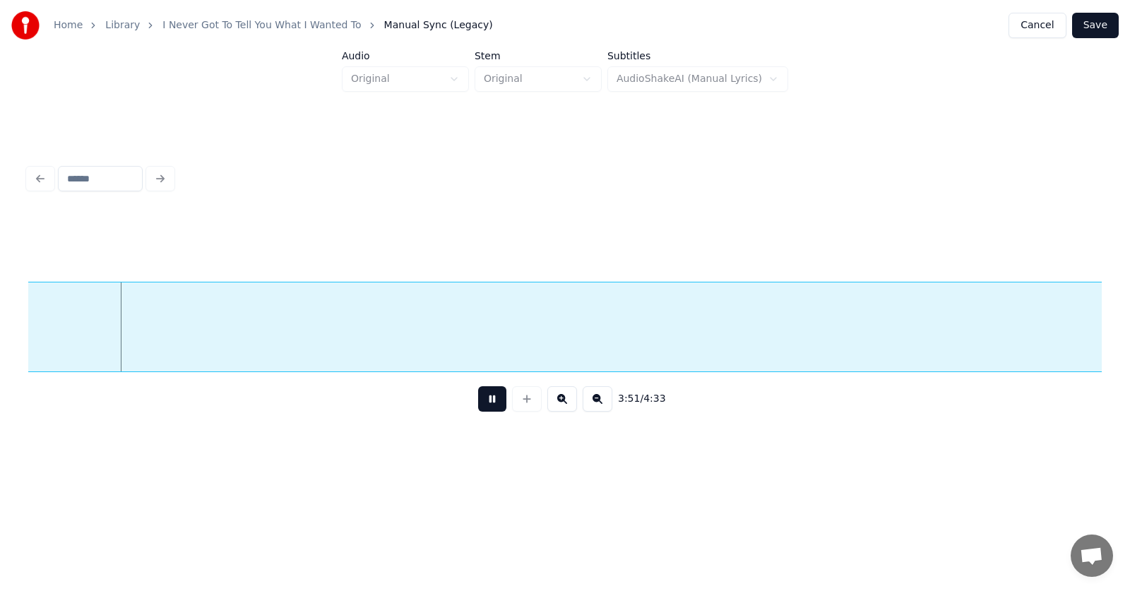
click at [479, 409] on button at bounding box center [492, 398] width 28 height 25
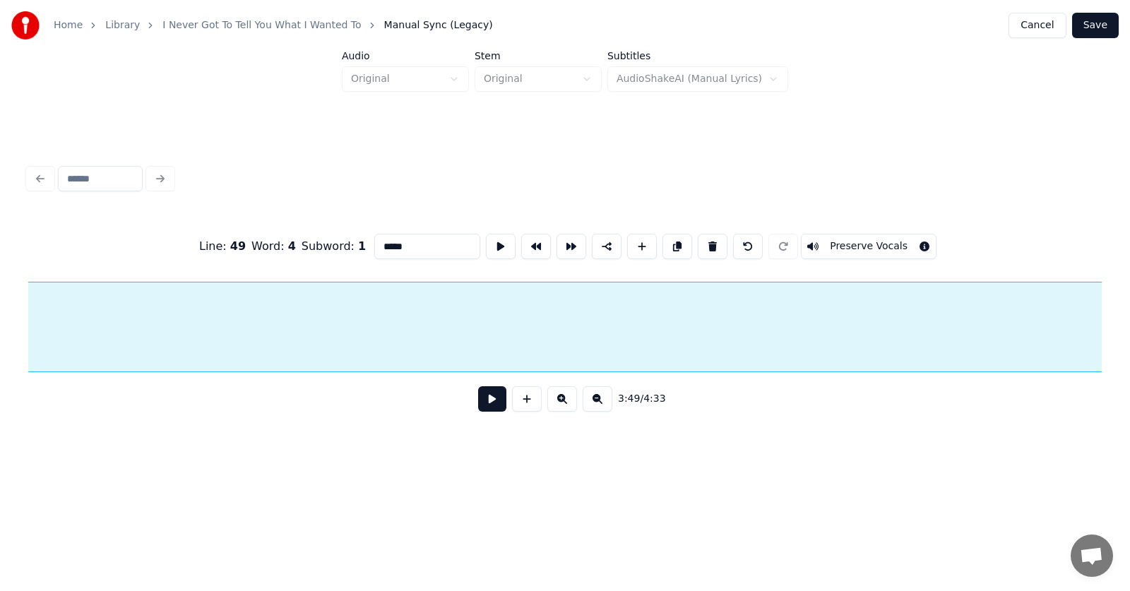
scroll to position [0, 121658]
click at [715, 240] on button at bounding box center [713, 246] width 30 height 25
type input "*********"
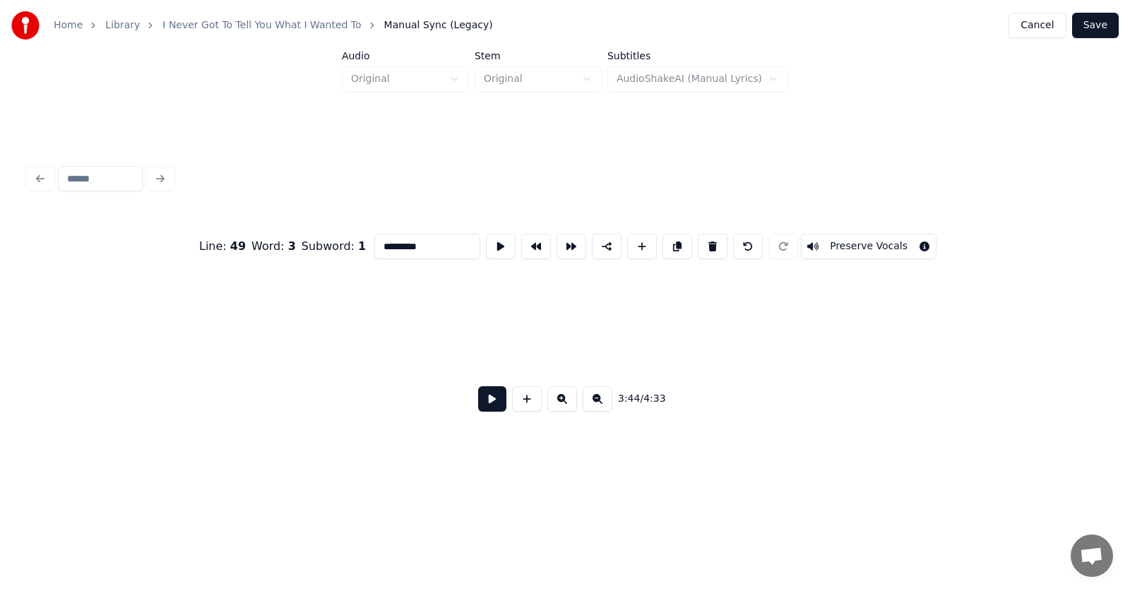
scroll to position [0, 122451]
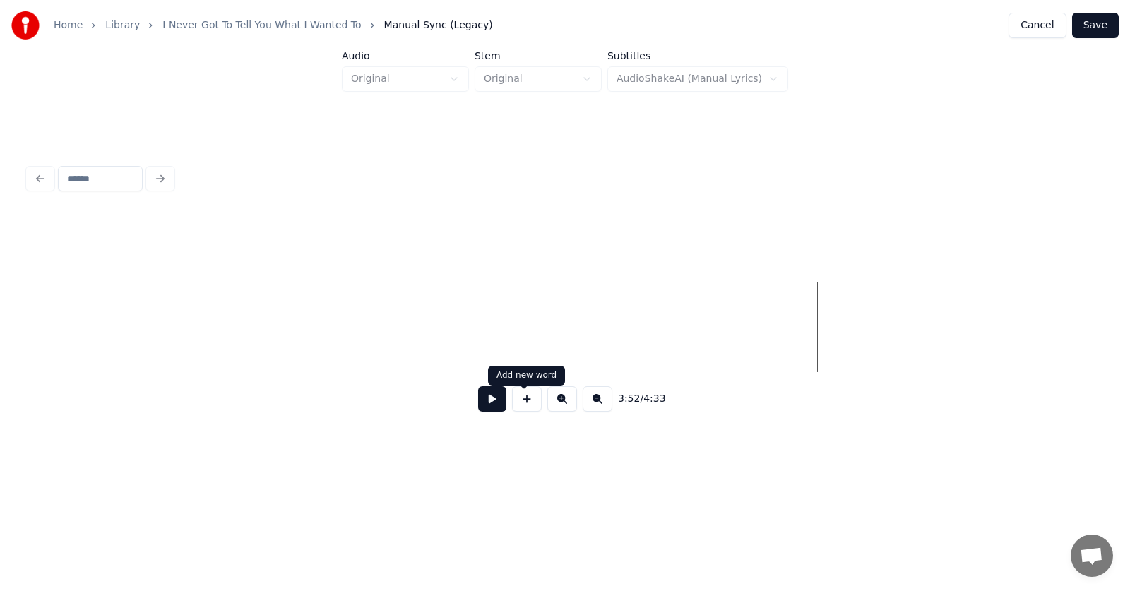
click at [482, 398] on button at bounding box center [492, 398] width 28 height 25
click at [486, 405] on button at bounding box center [492, 398] width 28 height 25
click at [488, 400] on button at bounding box center [492, 398] width 28 height 25
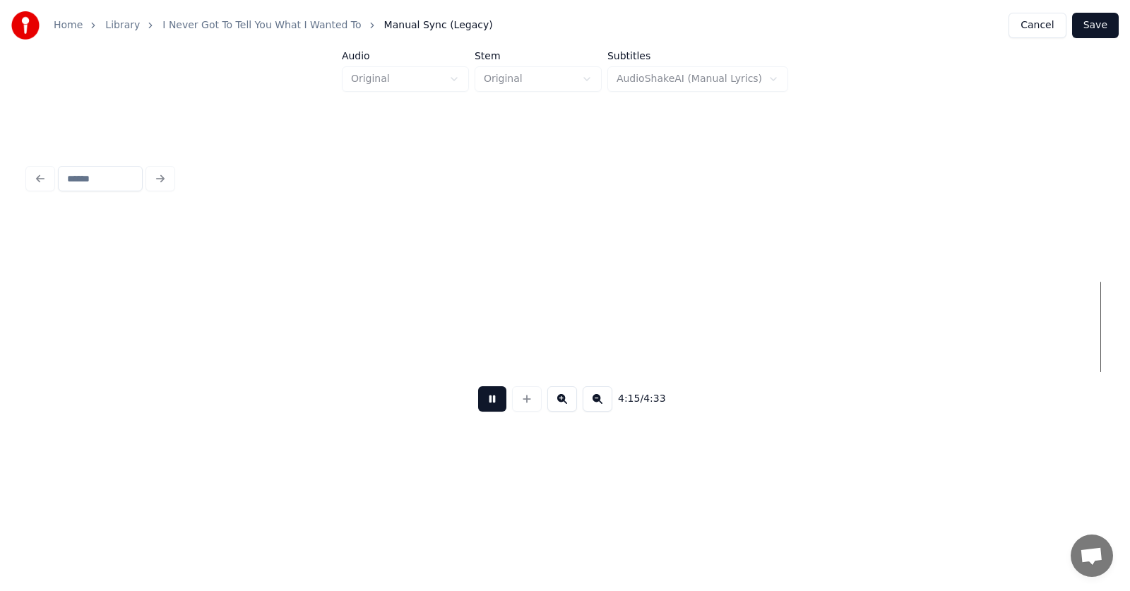
scroll to position [0, 135398]
click at [488, 400] on button at bounding box center [492, 398] width 28 height 25
click at [485, 410] on button at bounding box center [492, 398] width 28 height 25
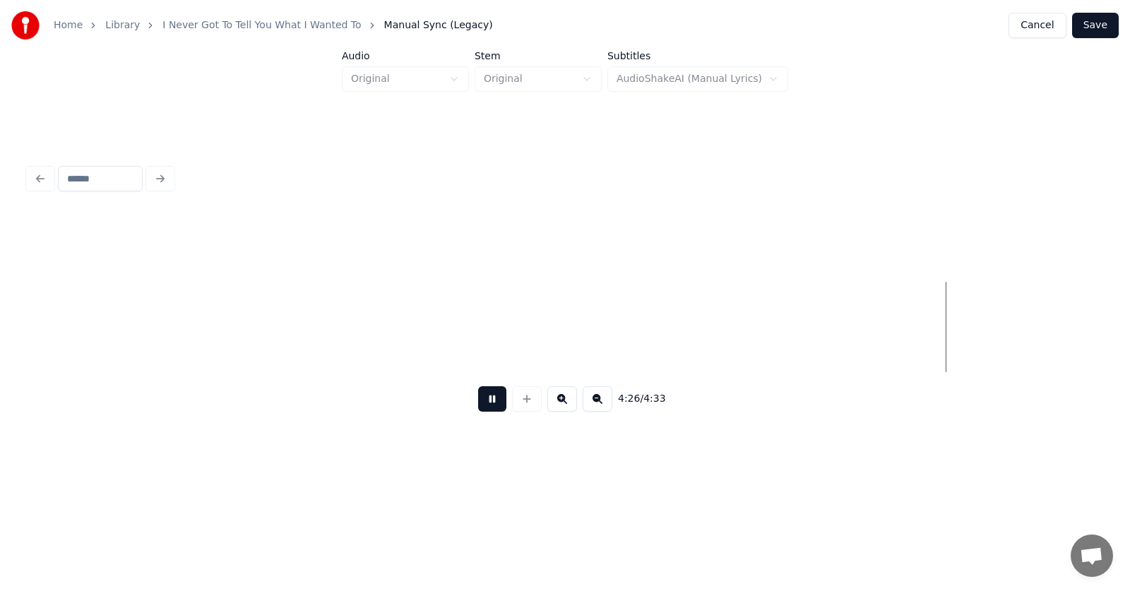
click at [489, 405] on button at bounding box center [492, 398] width 28 height 25
click at [488, 404] on button at bounding box center [492, 398] width 28 height 25
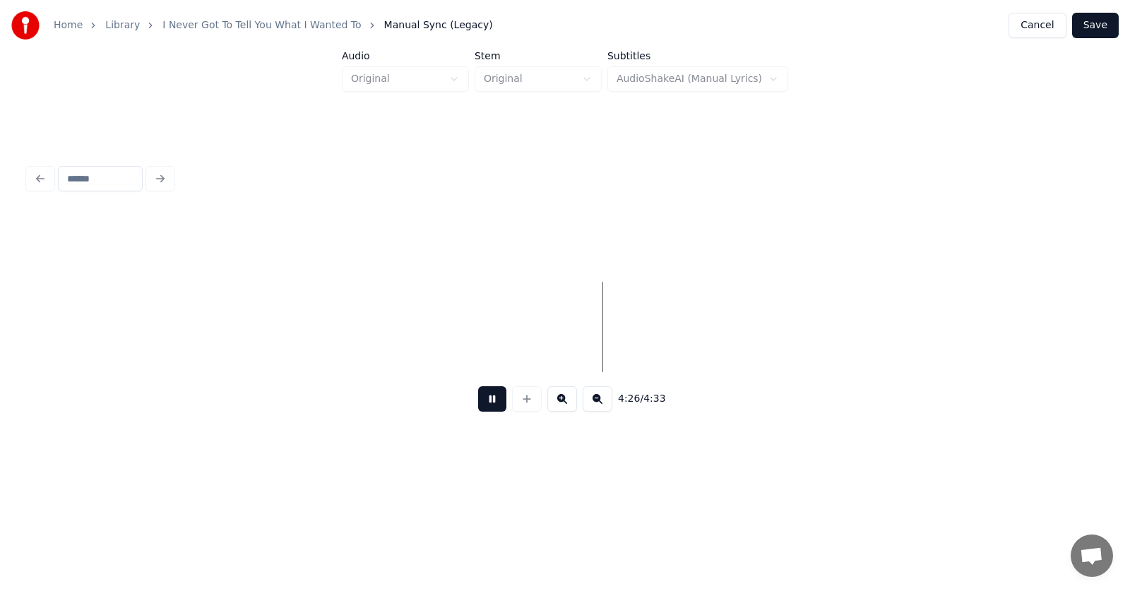
click at [489, 404] on button at bounding box center [492, 398] width 28 height 25
click at [525, 406] on button at bounding box center [527, 398] width 30 height 25
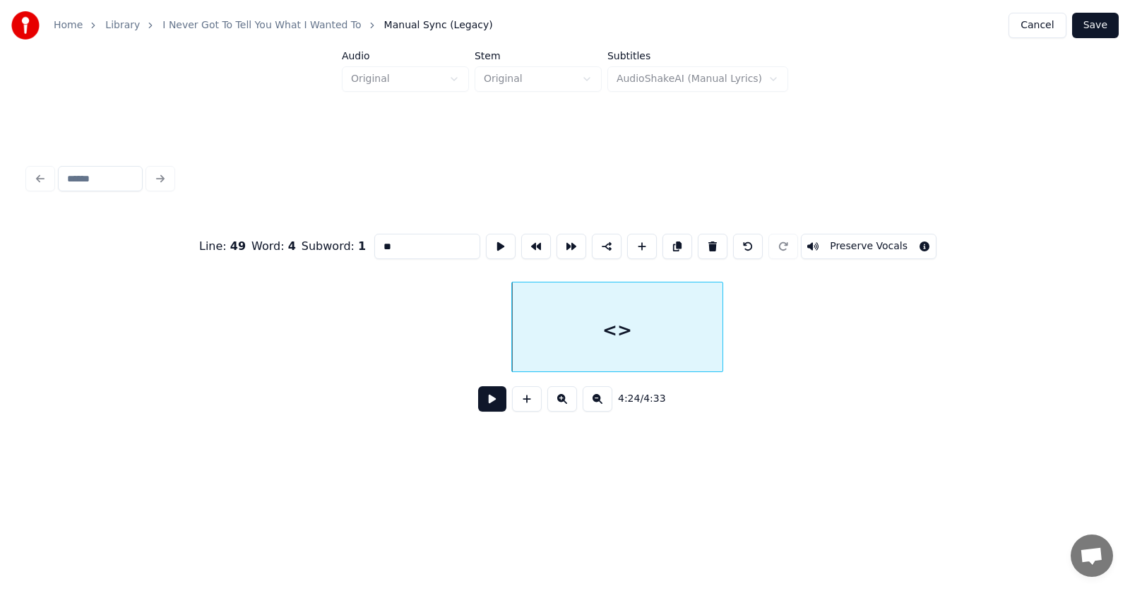
scroll to position [0, 139804]
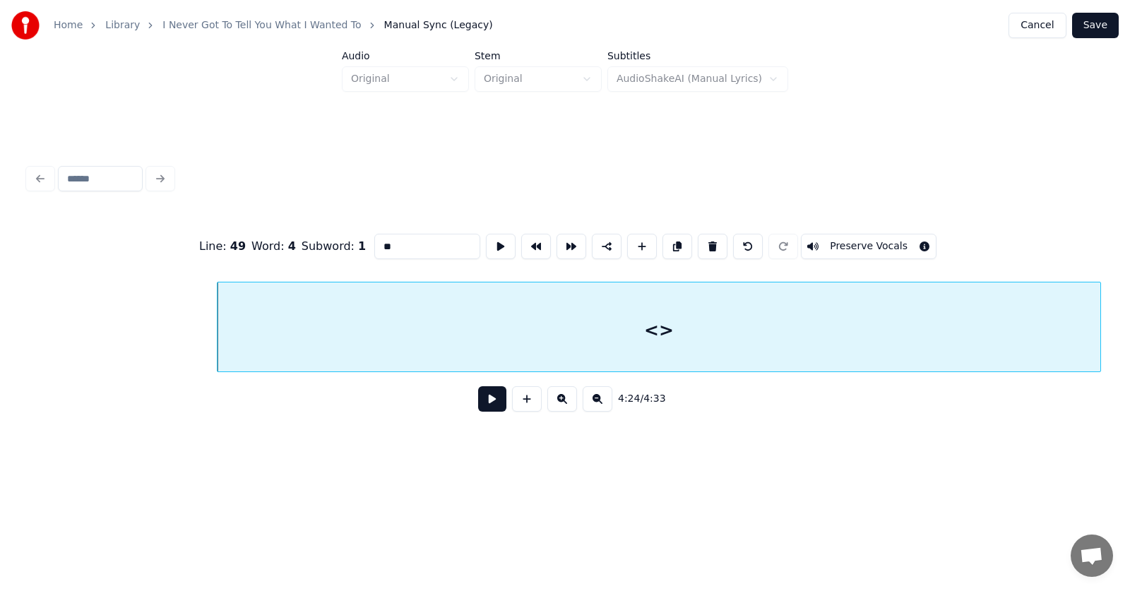
click at [1109, 330] on div "Home Library I Never Got To Tell You What I Wanted To Manual Sync (Legacy) Canc…" at bounding box center [565, 234] width 1130 height 469
click at [674, 342] on div "<>" at bounding box center [663, 330] width 892 height 96
click at [486, 237] on button at bounding box center [501, 246] width 30 height 25
drag, startPoint x: 380, startPoint y: 246, endPoint x: 348, endPoint y: 248, distance: 31.8
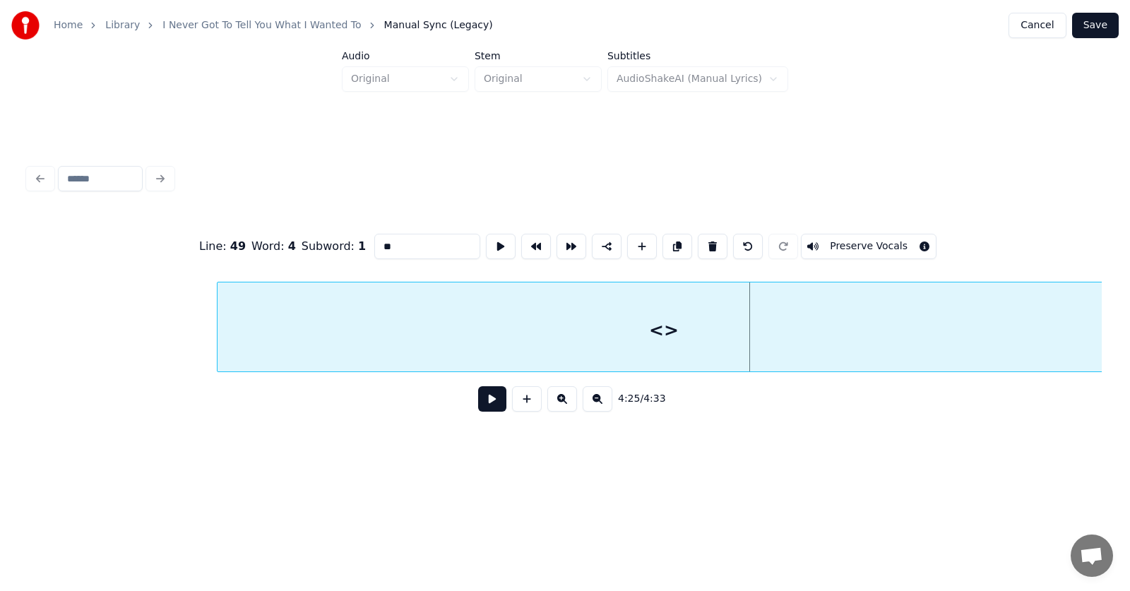
click at [374, 248] on input "**" at bounding box center [427, 246] width 106 height 25
type input "**********"
click at [484, 406] on button at bounding box center [492, 398] width 28 height 25
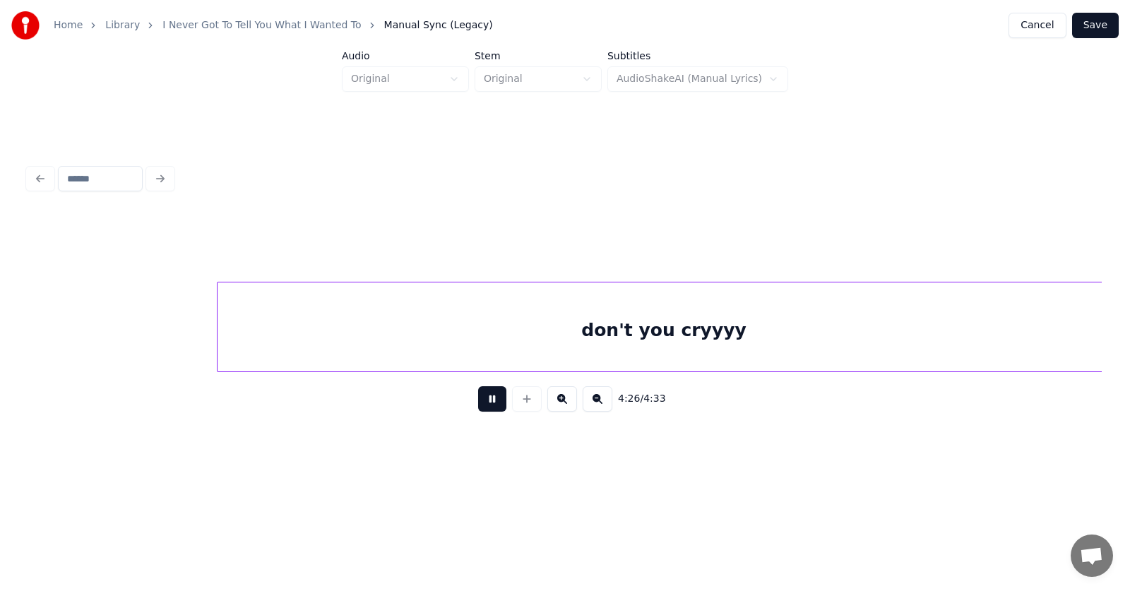
scroll to position [0, 140880]
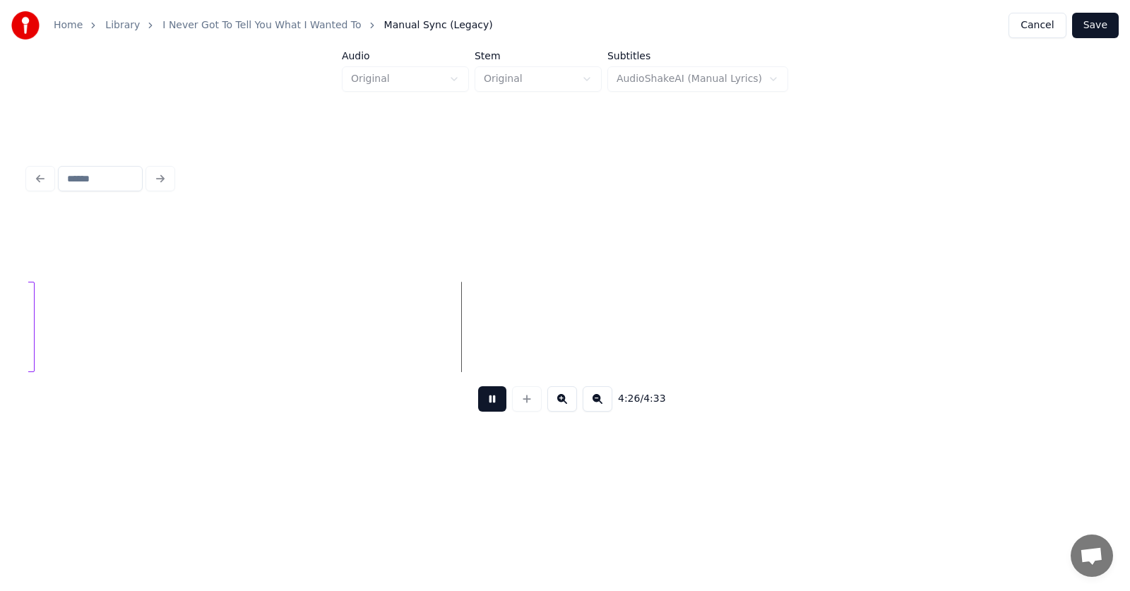
click at [484, 406] on button at bounding box center [492, 398] width 28 height 25
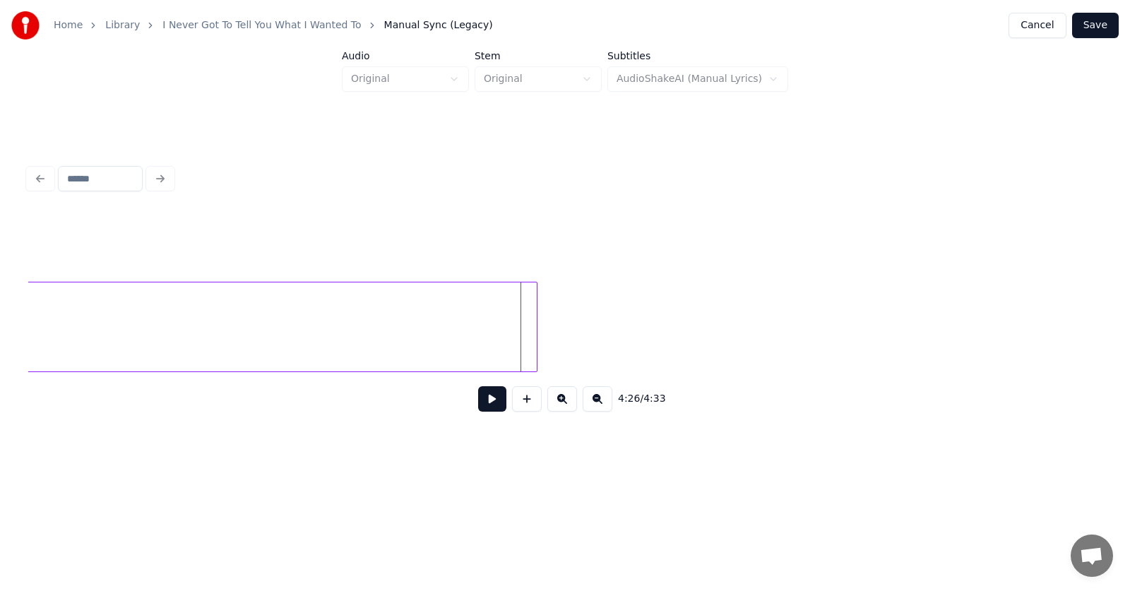
click at [535, 326] on div at bounding box center [534, 326] width 4 height 89
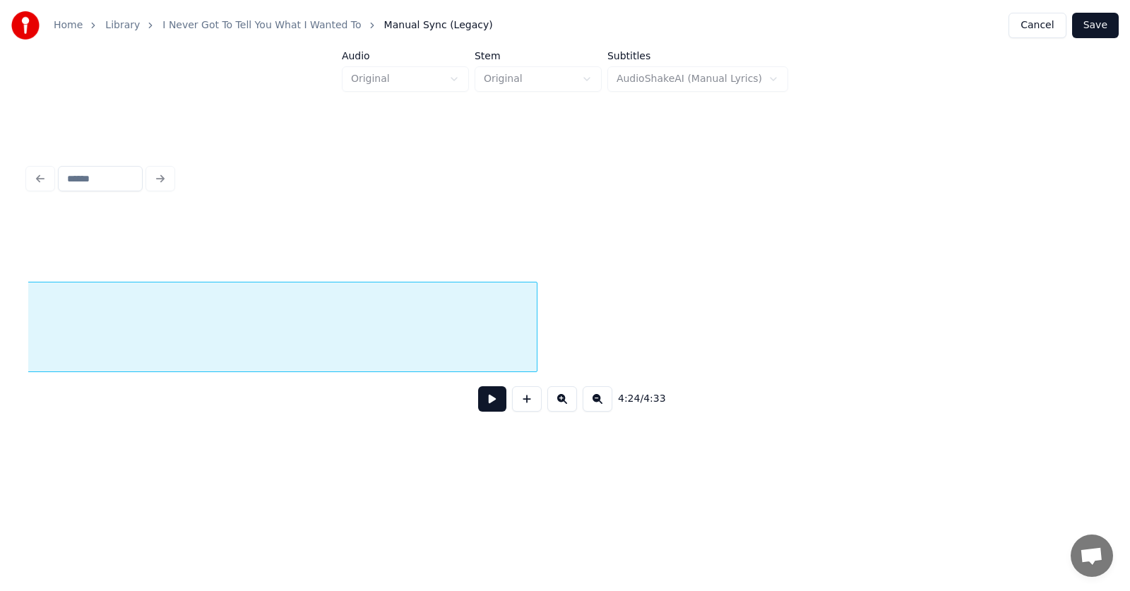
scroll to position [0, 139992]
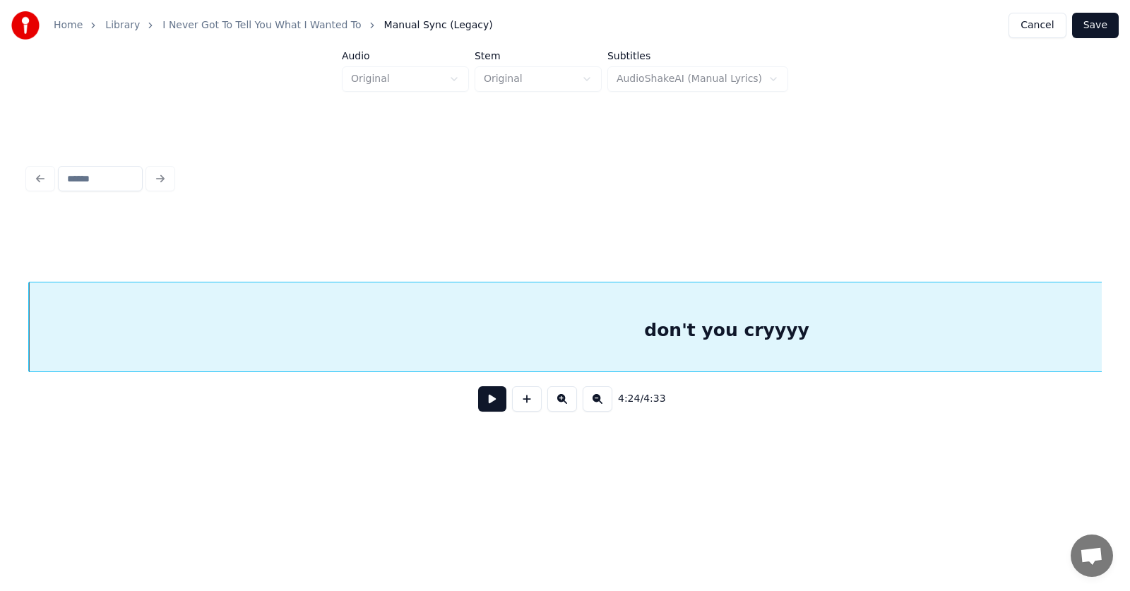
click at [484, 405] on button at bounding box center [492, 398] width 28 height 25
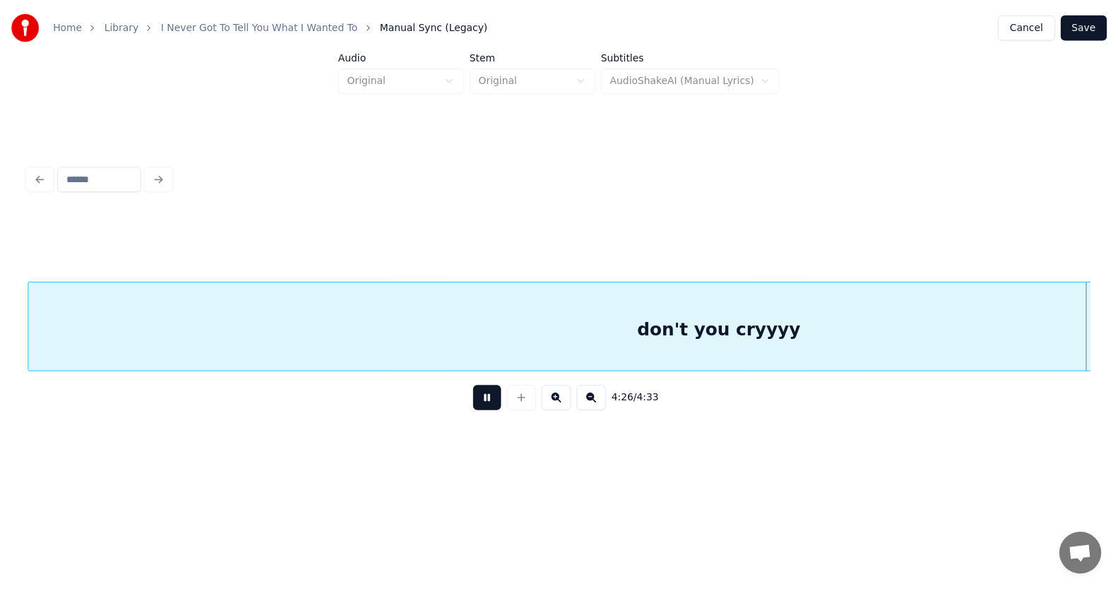
scroll to position [0, 141072]
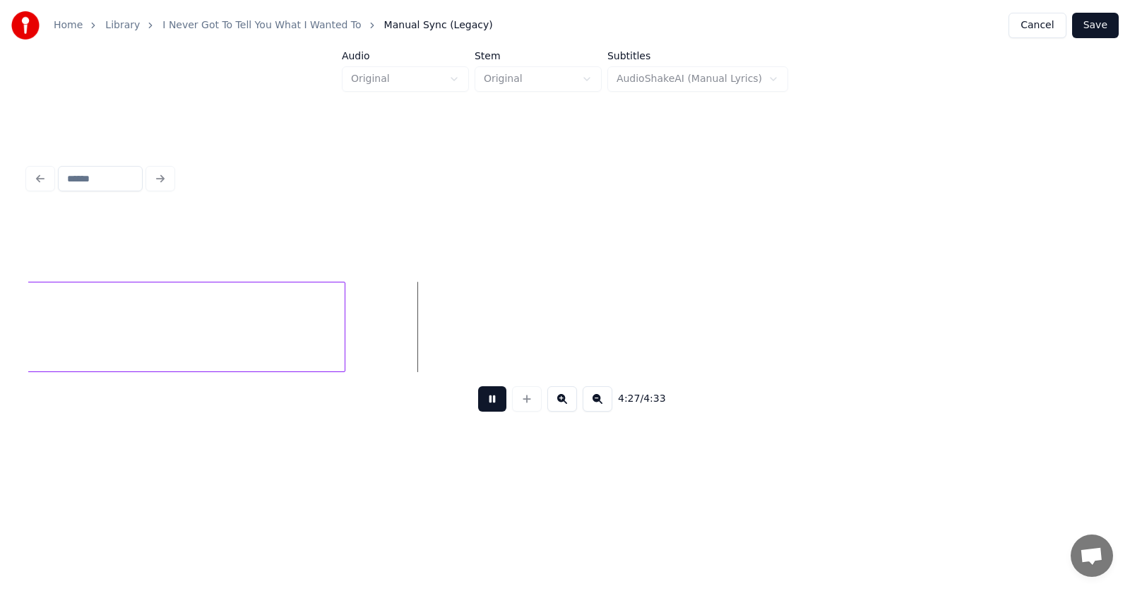
click at [484, 405] on button at bounding box center [492, 398] width 28 height 25
click at [1105, 31] on button "Save" at bounding box center [1095, 25] width 47 height 25
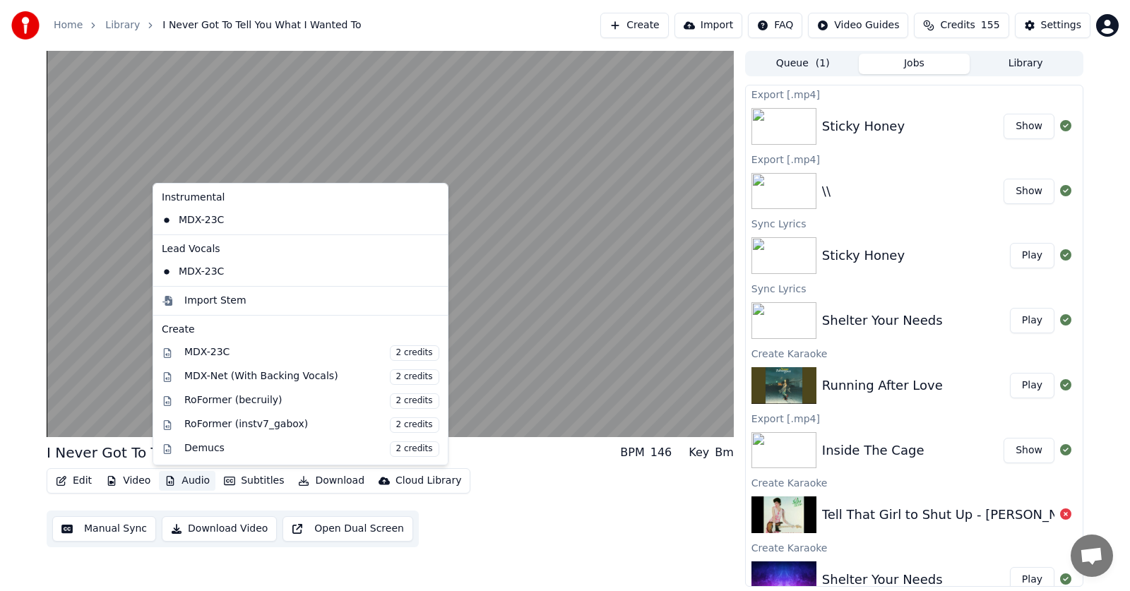
click at [190, 481] on button "Audio" at bounding box center [187, 481] width 56 height 20
click at [207, 380] on div "MDX-Net (With Backing Vocals) 2 credits" at bounding box center [311, 377] width 255 height 16
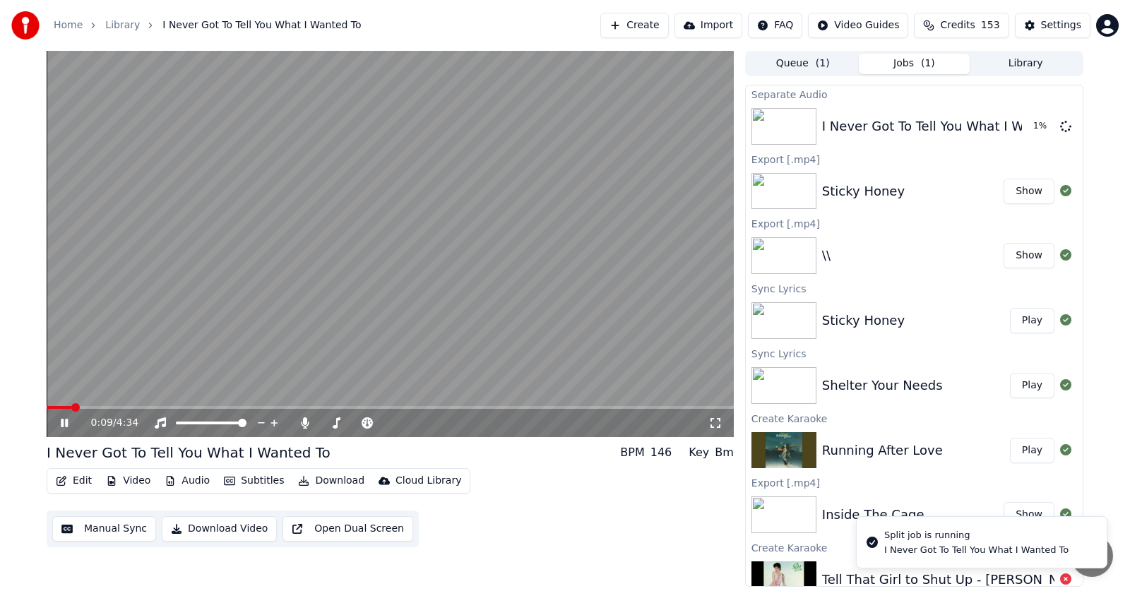
click at [63, 421] on icon at bounding box center [64, 423] width 7 height 8
click at [64, 423] on icon at bounding box center [74, 422] width 33 height 11
click at [64, 423] on icon at bounding box center [64, 423] width 8 height 10
click at [64, 423] on icon at bounding box center [74, 422] width 33 height 11
click at [184, 482] on button "Audio" at bounding box center [187, 481] width 56 height 20
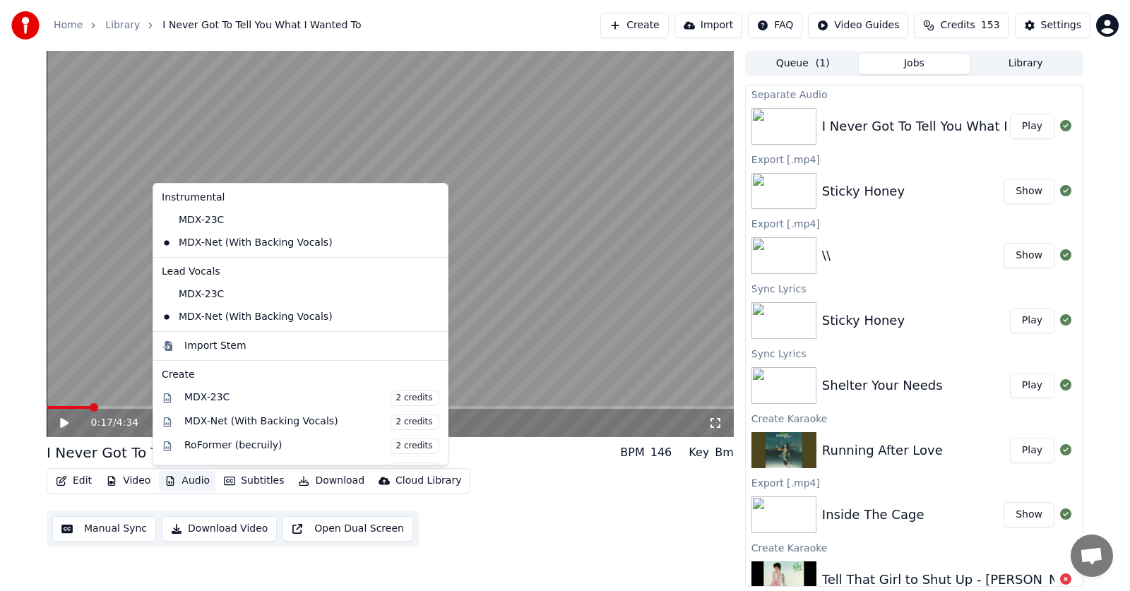
click at [62, 422] on icon at bounding box center [64, 423] width 8 height 10
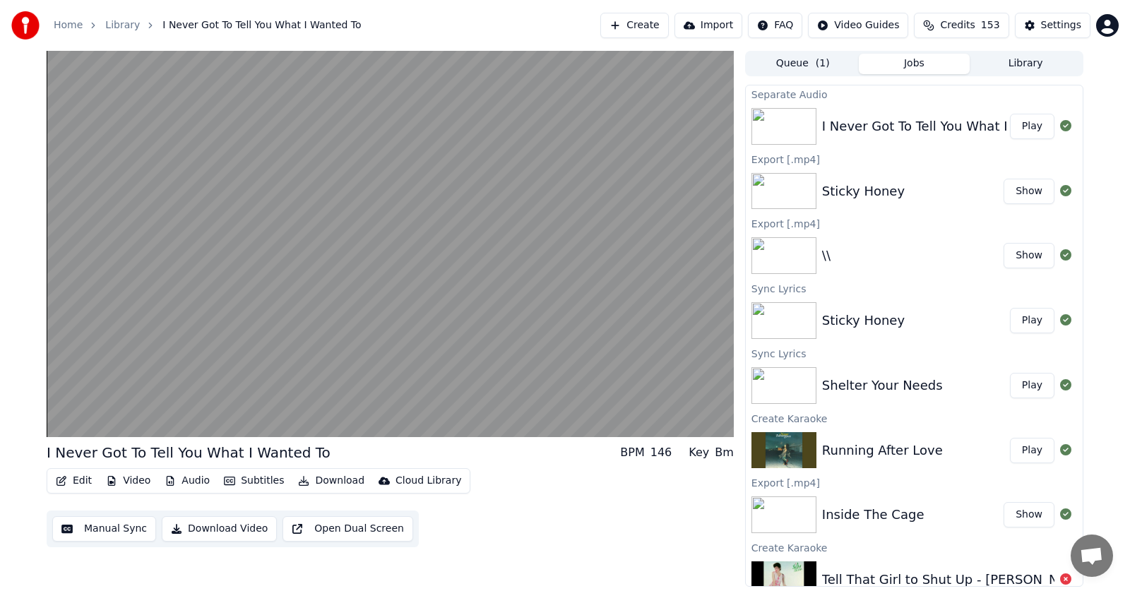
click at [254, 479] on button "Subtitles" at bounding box center [253, 481] width 71 height 20
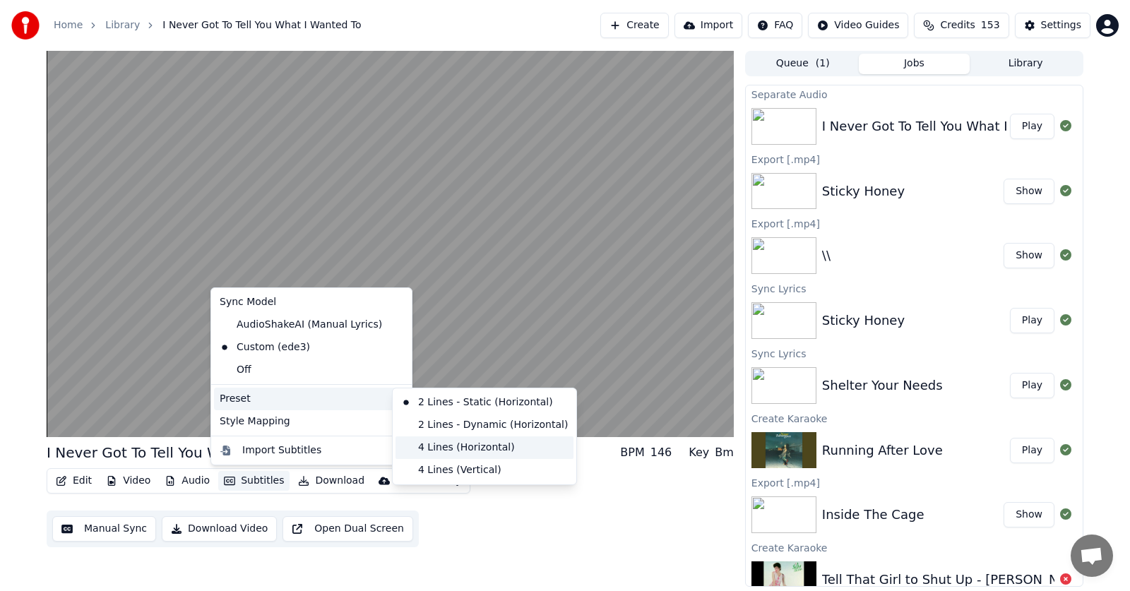
click at [429, 450] on div "4 Lines (Horizontal)" at bounding box center [484, 447] width 178 height 23
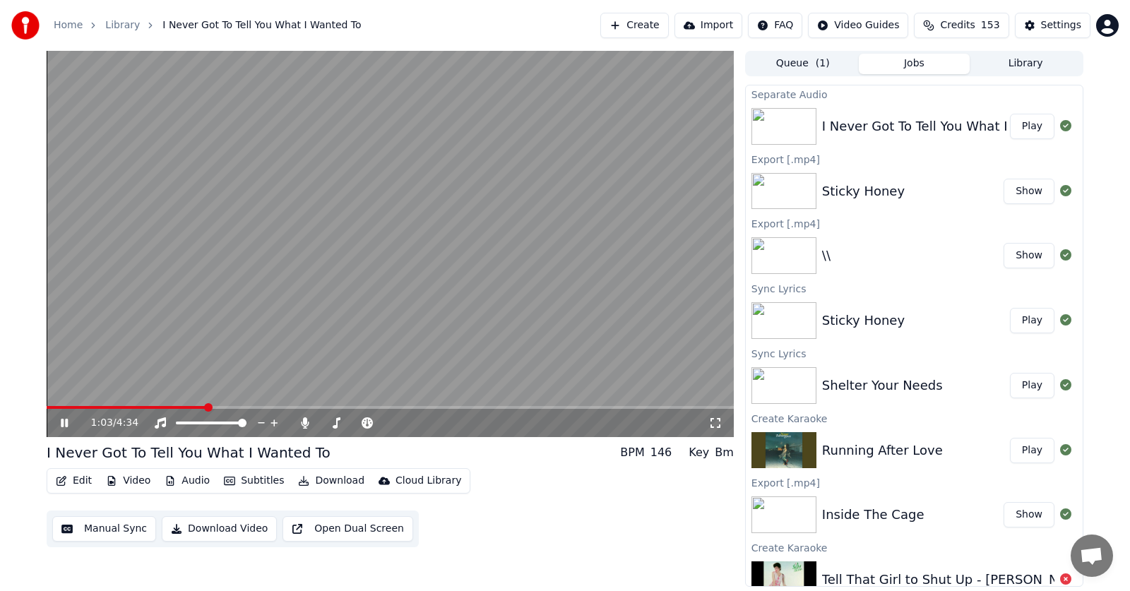
click at [64, 424] on icon at bounding box center [74, 422] width 33 height 11
click at [664, 403] on span at bounding box center [662, 407] width 8 height 8
click at [598, 407] on span at bounding box center [595, 407] width 8 height 8
click at [502, 410] on span at bounding box center [501, 407] width 8 height 8
click at [63, 422] on icon at bounding box center [64, 423] width 8 height 10
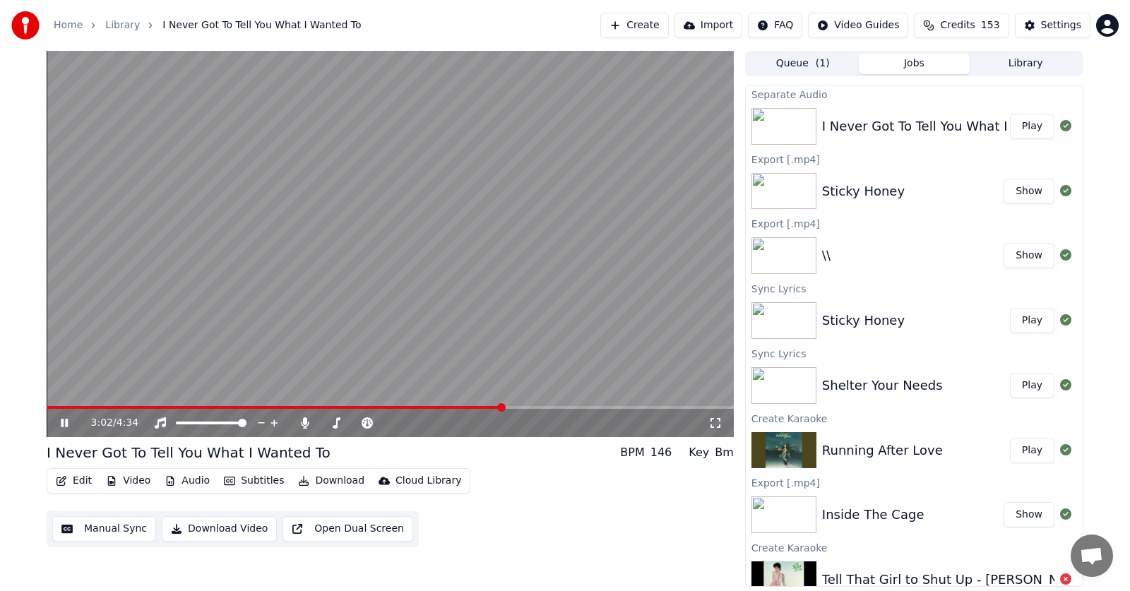
click at [63, 422] on icon at bounding box center [64, 423] width 7 height 8
click at [63, 422] on icon at bounding box center [64, 423] width 8 height 10
click at [63, 422] on icon at bounding box center [64, 423] width 7 height 8
click at [63, 422] on icon at bounding box center [64, 423] width 8 height 10
click at [655, 403] on span at bounding box center [650, 407] width 8 height 8
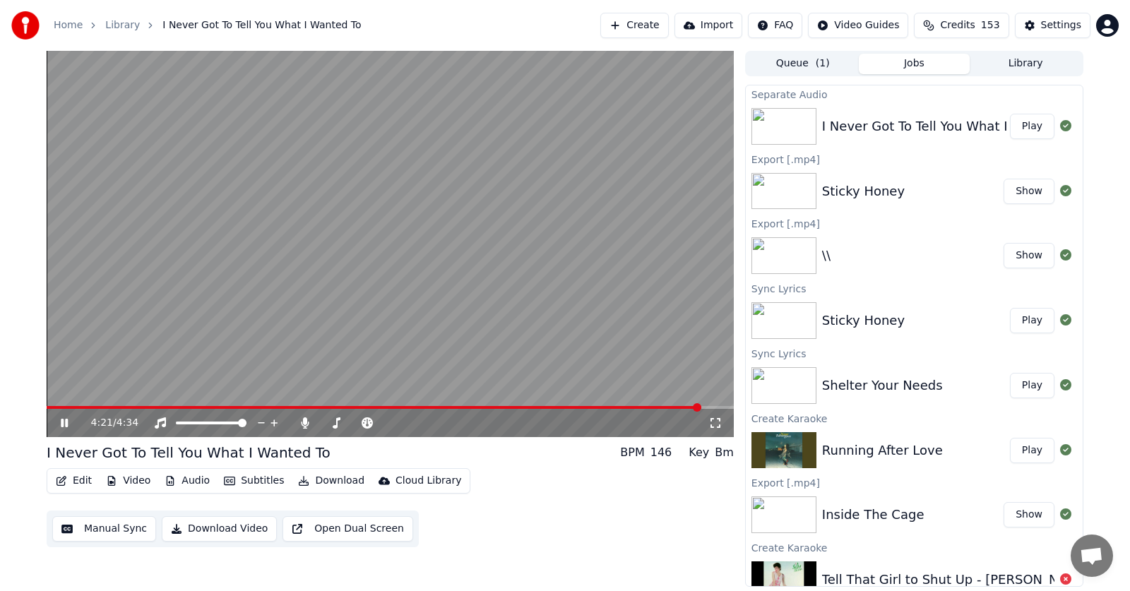
click at [701, 409] on span at bounding box center [697, 407] width 8 height 8
click at [63, 419] on icon at bounding box center [74, 422] width 33 height 11
click at [62, 422] on icon at bounding box center [64, 423] width 8 height 10
click at [62, 422] on icon at bounding box center [64, 423] width 7 height 8
click at [304, 422] on icon at bounding box center [305, 422] width 8 height 11
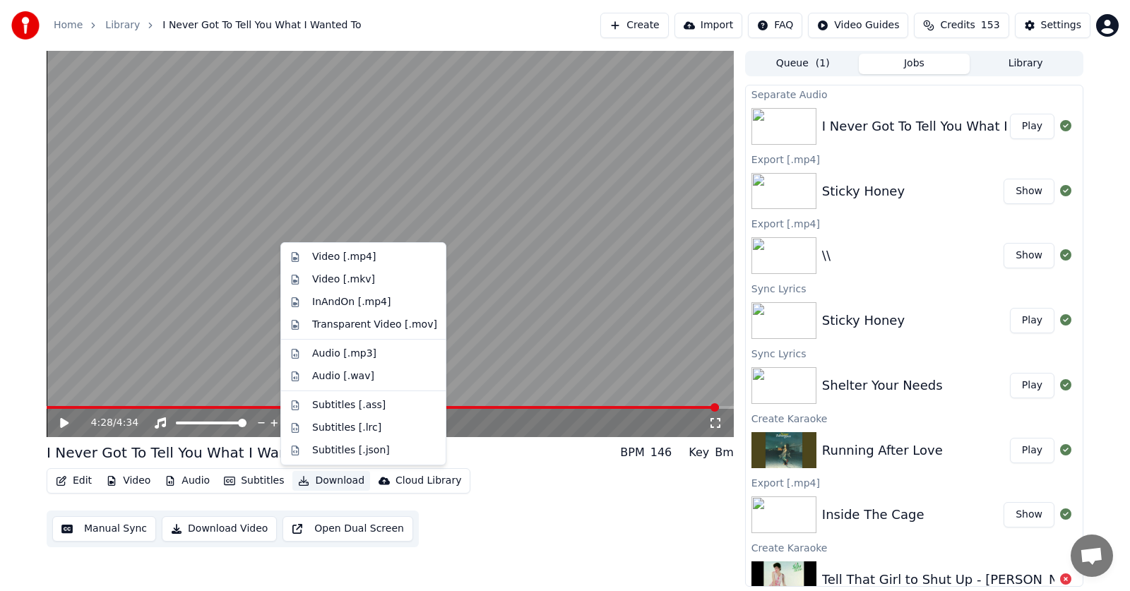
click at [318, 480] on button "Download" at bounding box center [331, 481] width 78 height 20
click at [332, 259] on div "Video [.mp4]" at bounding box center [344, 257] width 64 height 14
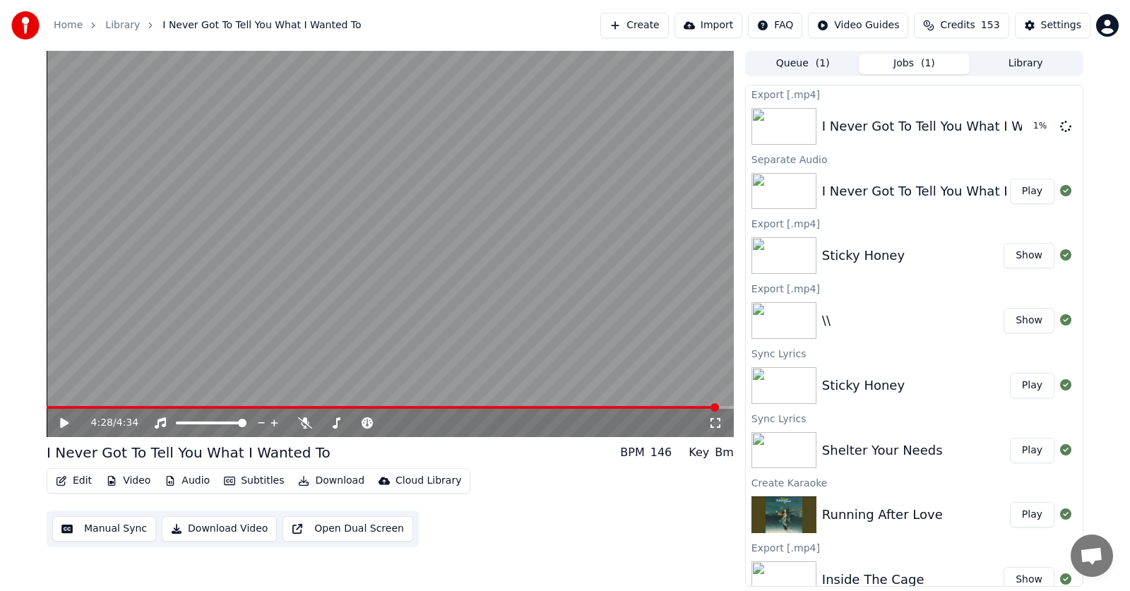
click at [1012, 515] on button "Play" at bounding box center [1032, 514] width 44 height 25
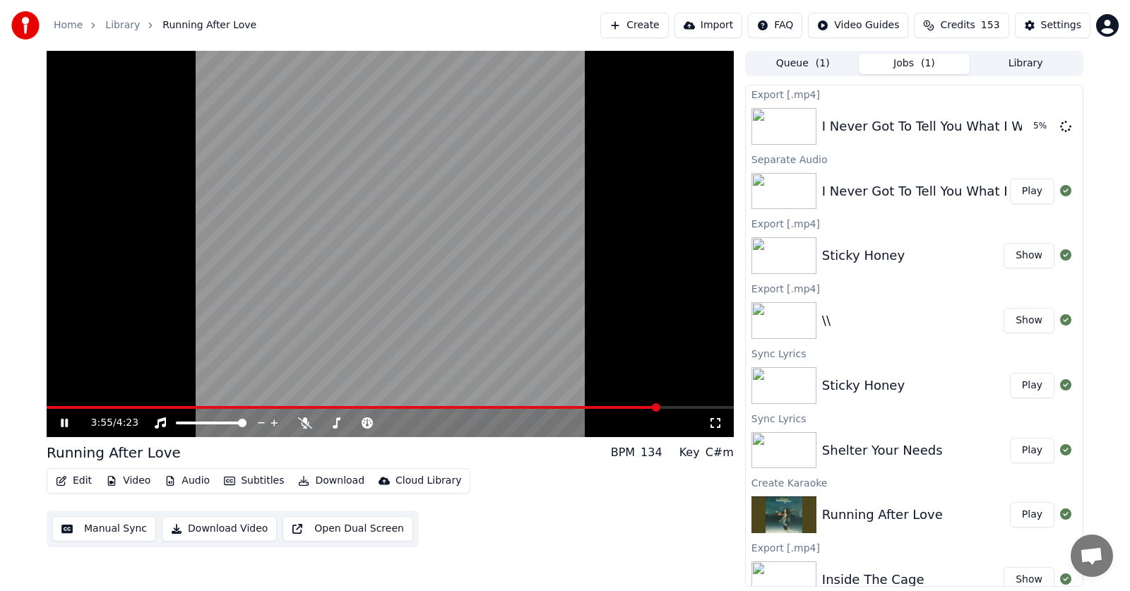
click at [660, 406] on span at bounding box center [656, 407] width 8 height 8
click at [67, 417] on div "0:05 / 4:23" at bounding box center [390, 423] width 676 height 14
click at [68, 423] on icon at bounding box center [74, 422] width 33 height 11
click at [68, 423] on icon at bounding box center [64, 423] width 8 height 10
click at [702, 404] on span at bounding box center [697, 407] width 8 height 8
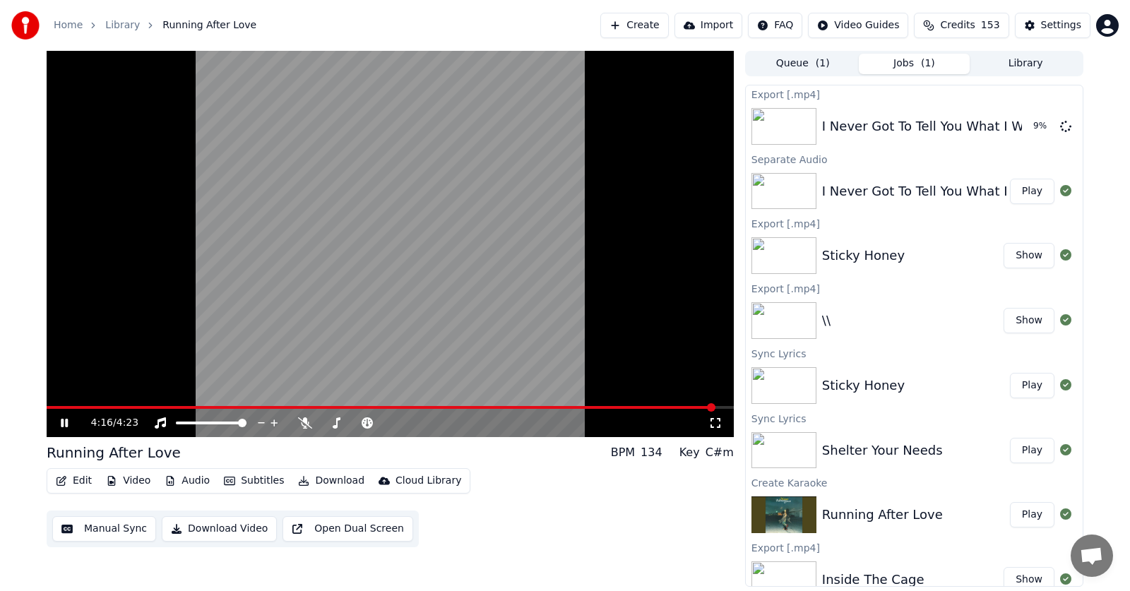
click at [64, 422] on icon at bounding box center [74, 422] width 33 height 11
click at [64, 422] on icon at bounding box center [64, 423] width 8 height 10
click at [64, 422] on icon at bounding box center [74, 422] width 33 height 11
click at [603, 405] on span at bounding box center [607, 407] width 8 height 8
click at [60, 422] on icon at bounding box center [74, 422] width 33 height 11
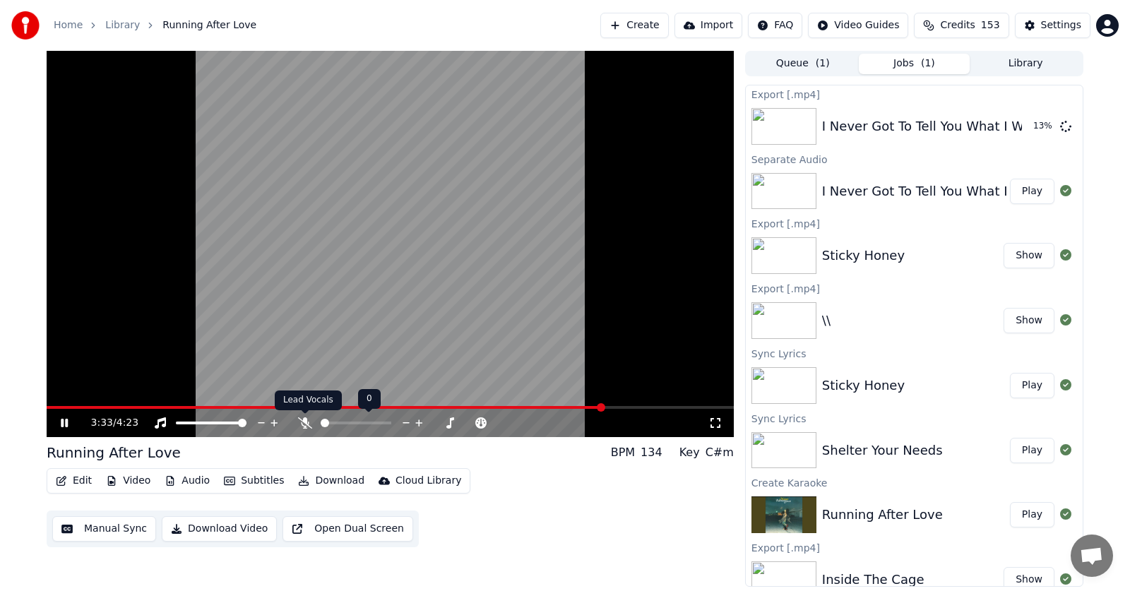
click at [306, 426] on icon at bounding box center [305, 422] width 14 height 11
click at [691, 406] on span at bounding box center [687, 407] width 8 height 8
click at [696, 405] on span at bounding box center [692, 407] width 8 height 8
click at [62, 421] on icon at bounding box center [64, 423] width 7 height 8
click at [686, 405] on span at bounding box center [682, 407] width 8 height 8
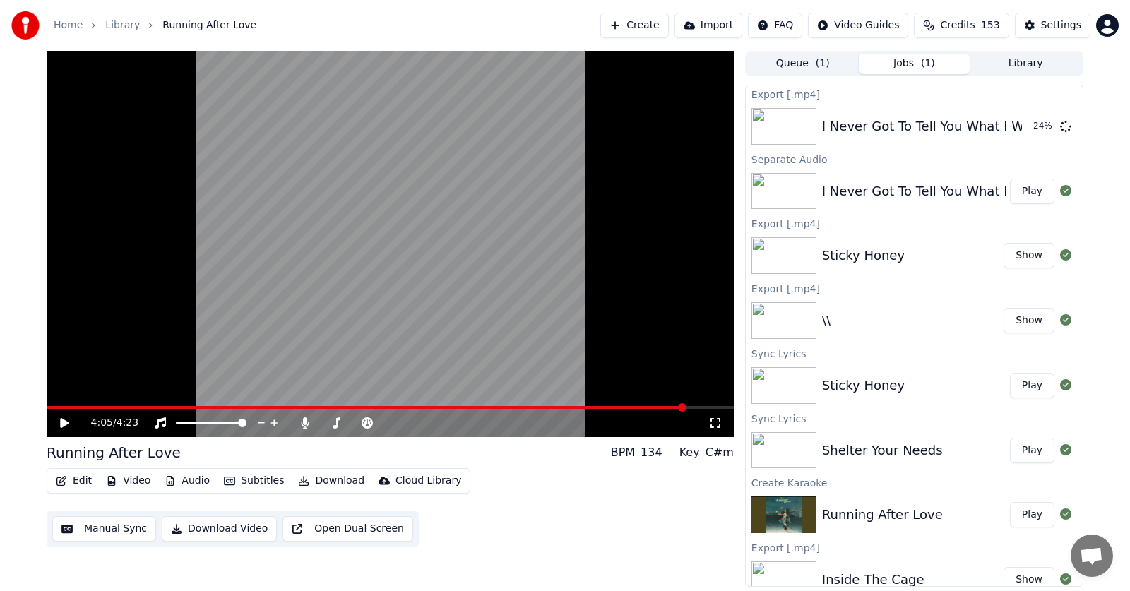
click at [67, 423] on icon at bounding box center [64, 423] width 8 height 10
click at [63, 424] on icon at bounding box center [64, 423] width 7 height 8
click at [49, 412] on span at bounding box center [53, 407] width 8 height 8
click at [186, 485] on button "Audio" at bounding box center [187, 481] width 56 height 20
click at [92, 530] on button "Manual Sync" at bounding box center [104, 528] width 104 height 25
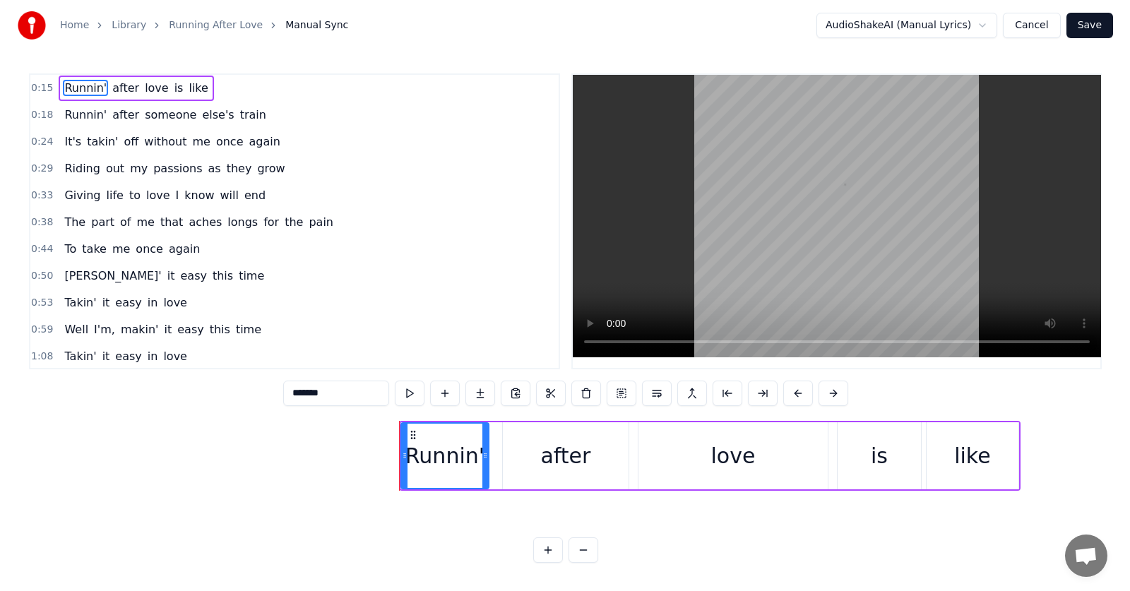
scroll to position [0, 3178]
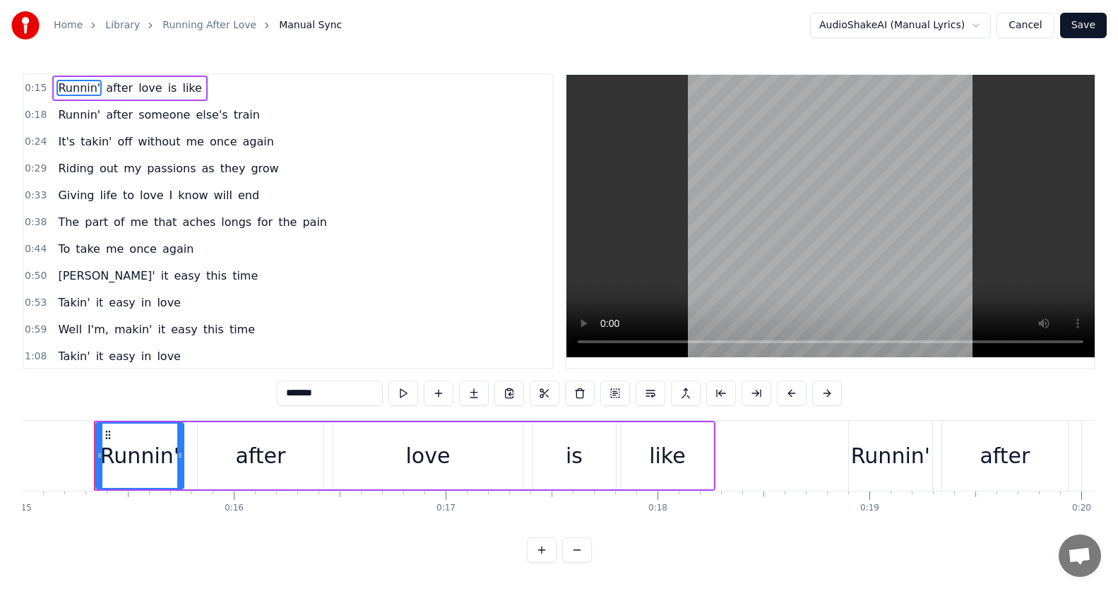
click at [1027, 21] on button "Cancel" at bounding box center [1024, 25] width 57 height 25
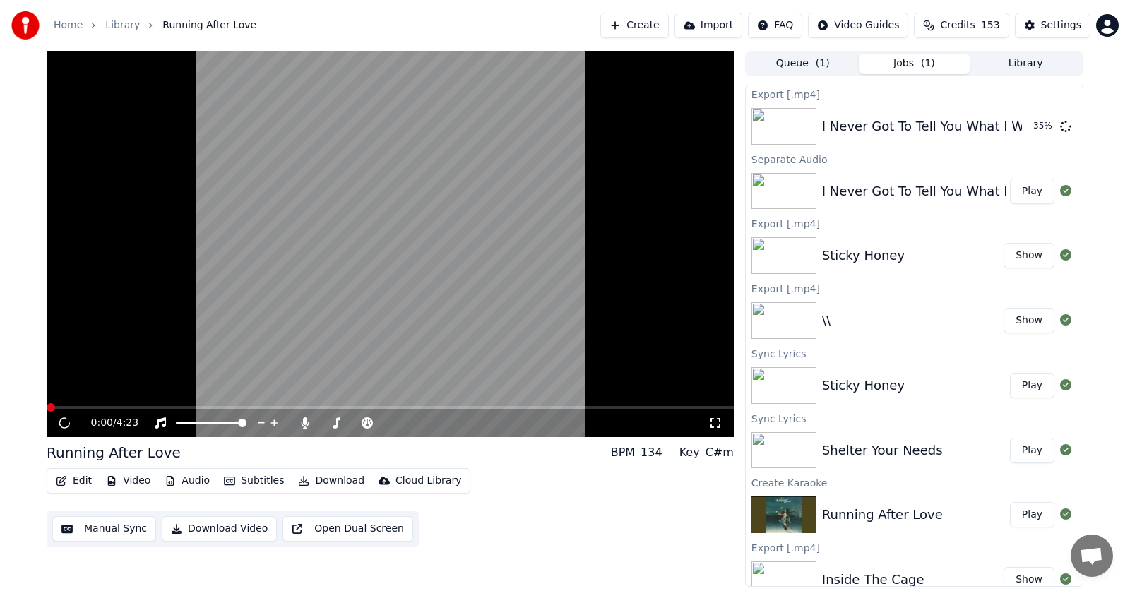
click at [71, 479] on button "Edit" at bounding box center [73, 481] width 47 height 20
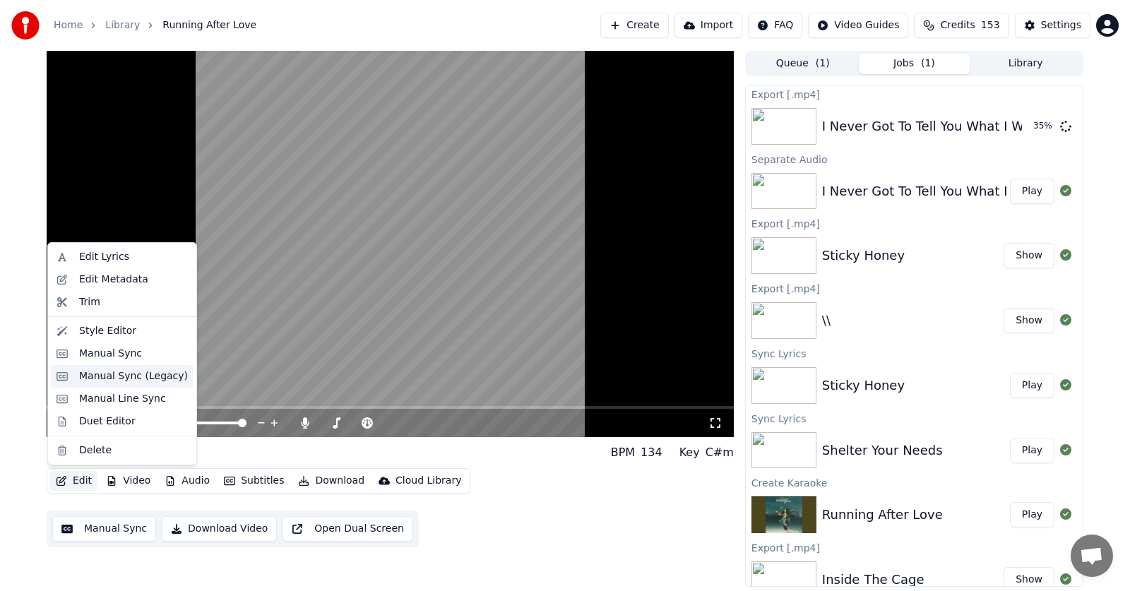
click at [103, 375] on div "Manual Sync (Legacy)" at bounding box center [133, 376] width 109 height 14
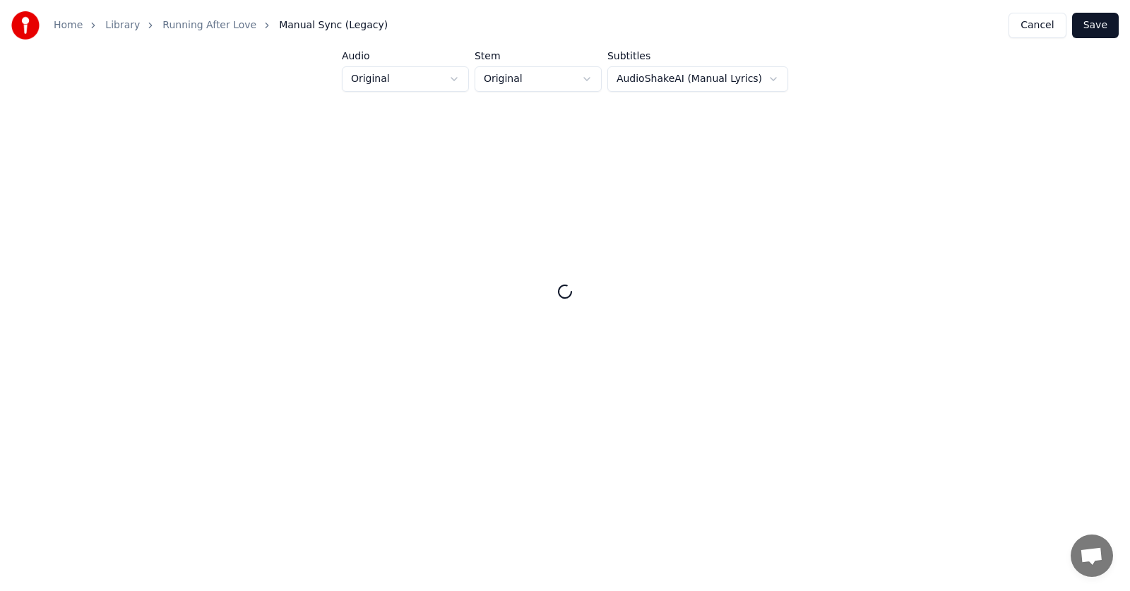
click at [1034, 27] on button "Cancel" at bounding box center [1036, 25] width 57 height 25
drag, startPoint x: 501, startPoint y: 590, endPoint x: 439, endPoint y: 590, distance: 61.4
click at [510, 491] on html "Home Library Running After Love Manual Sync (Legacy) Cancel Save Audio Original…" at bounding box center [565, 245] width 1130 height 491
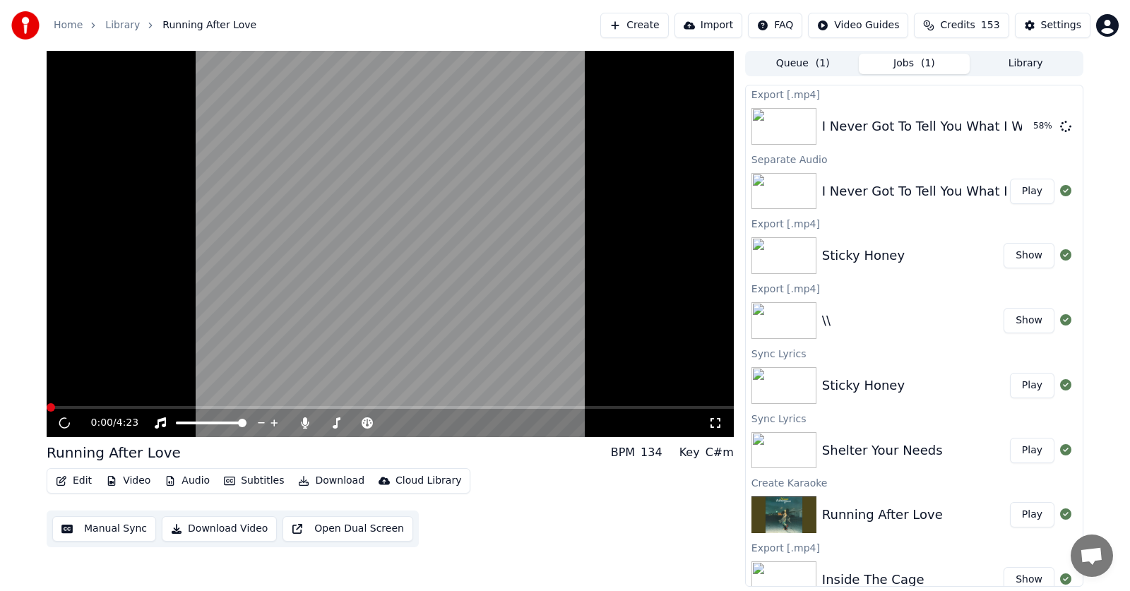
click at [73, 484] on button "Edit" at bounding box center [73, 481] width 47 height 20
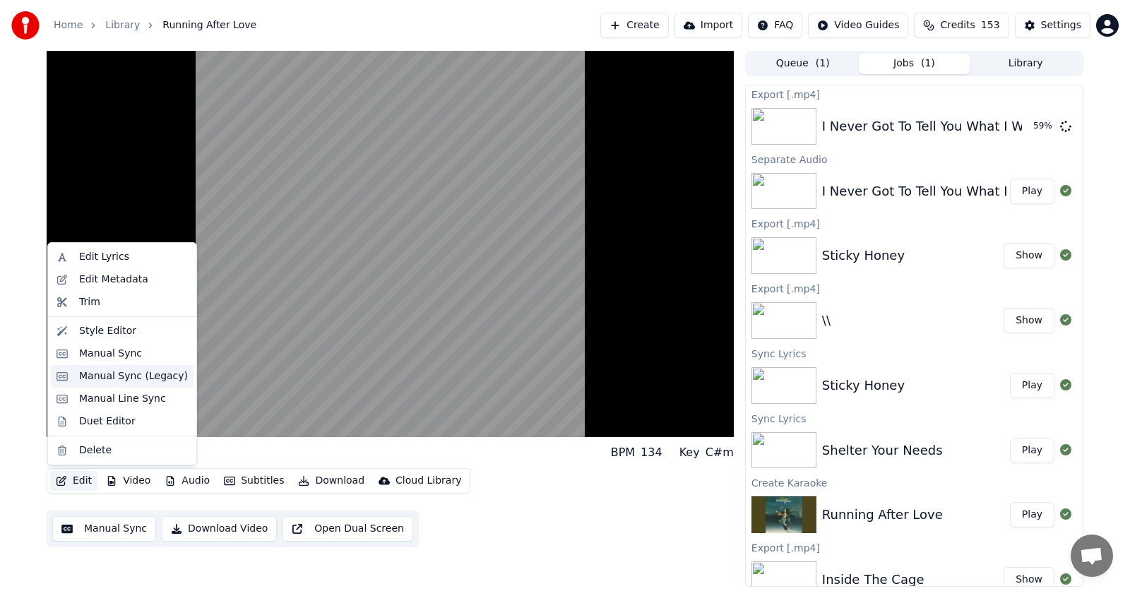
click at [94, 379] on div "Manual Sync (Legacy)" at bounding box center [133, 376] width 109 height 14
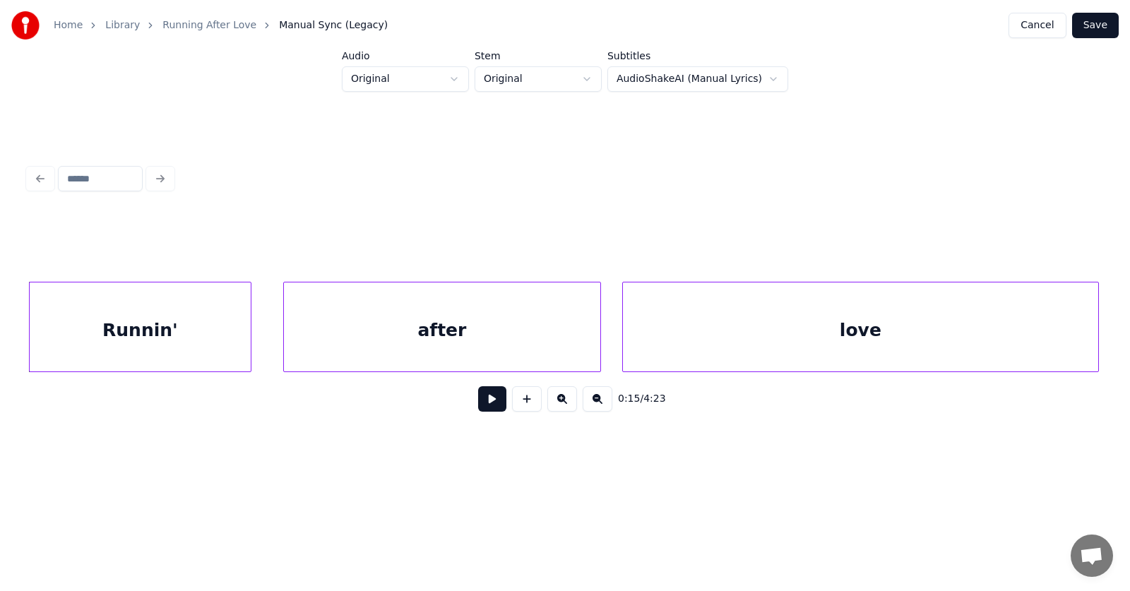
scroll to position [0, 7726]
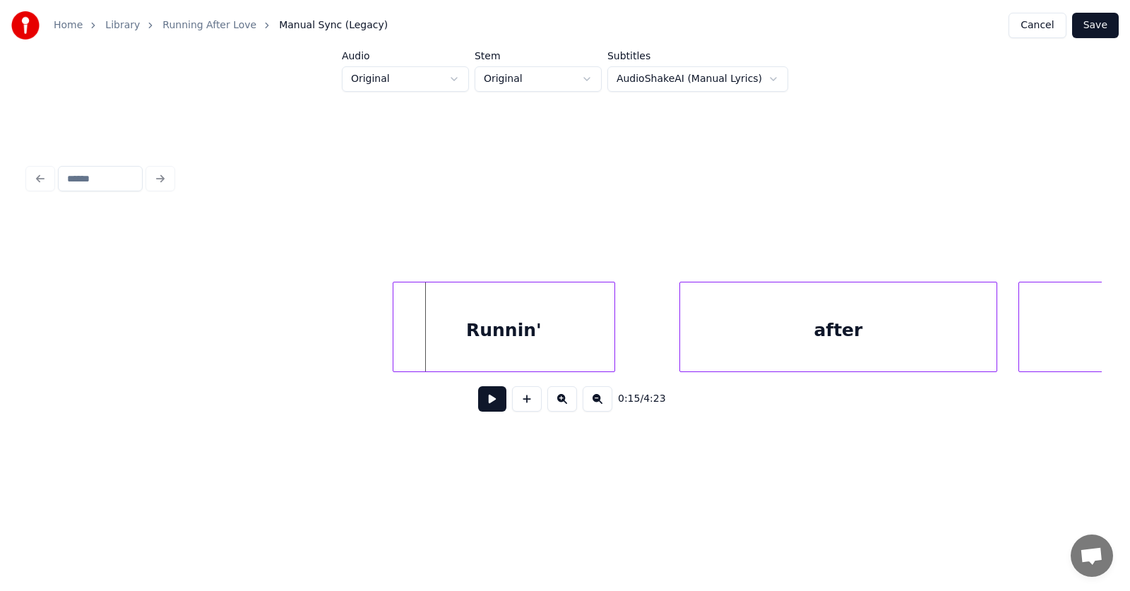
click at [469, 341] on div "Runnin'" at bounding box center [503, 330] width 221 height 96
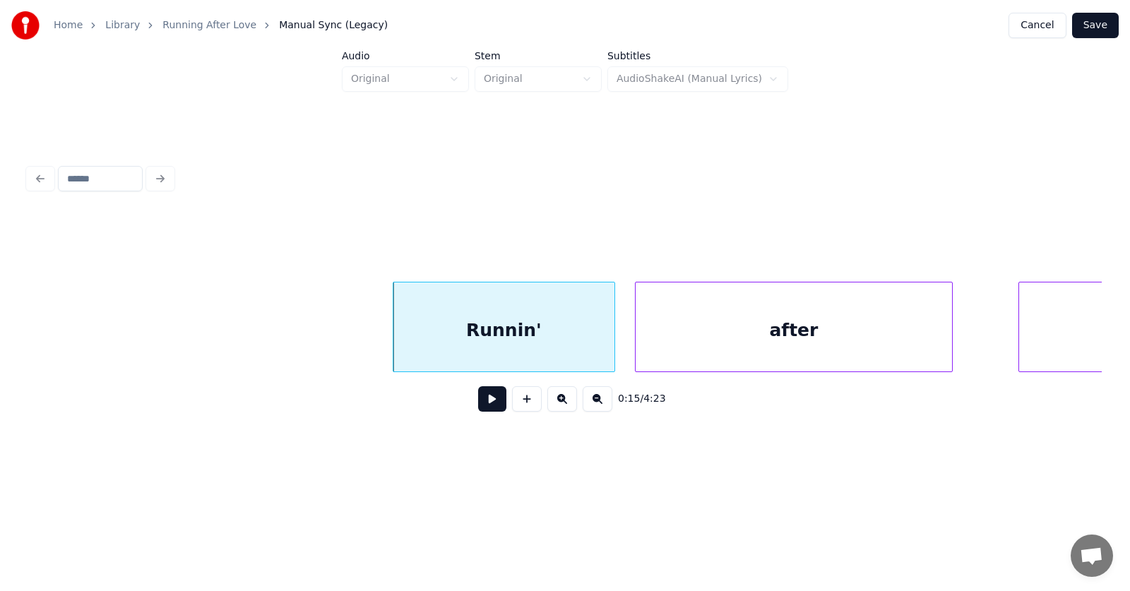
click at [673, 347] on div "after" at bounding box center [793, 330] width 316 height 96
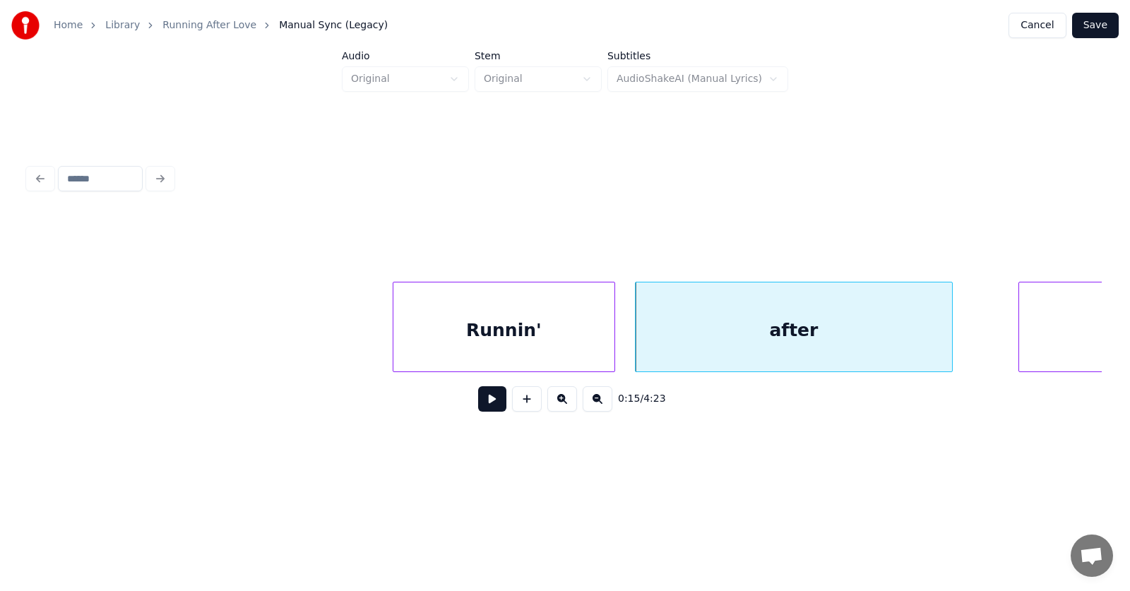
scroll to position [0, 8116]
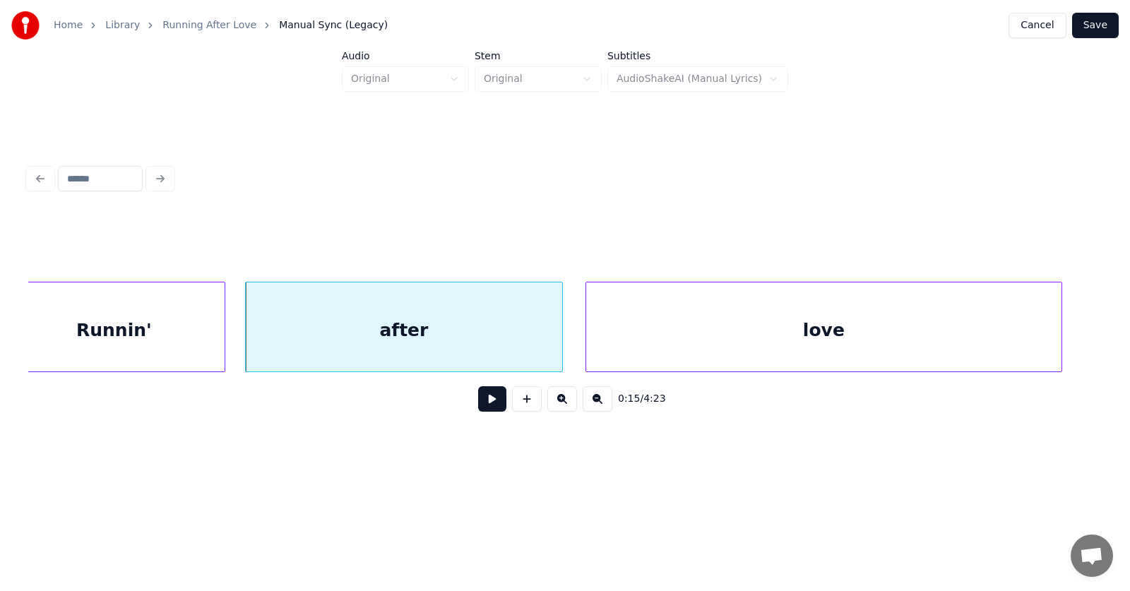
click at [1012, 344] on div "love" at bounding box center [823, 330] width 475 height 96
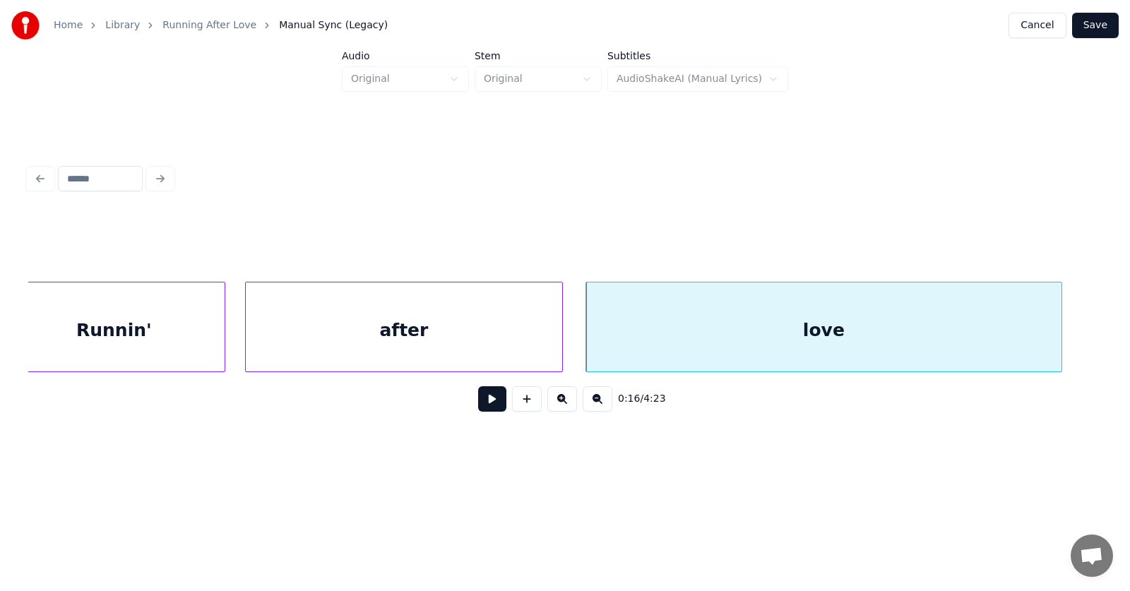
click at [121, 336] on div "Runnin'" at bounding box center [114, 330] width 221 height 96
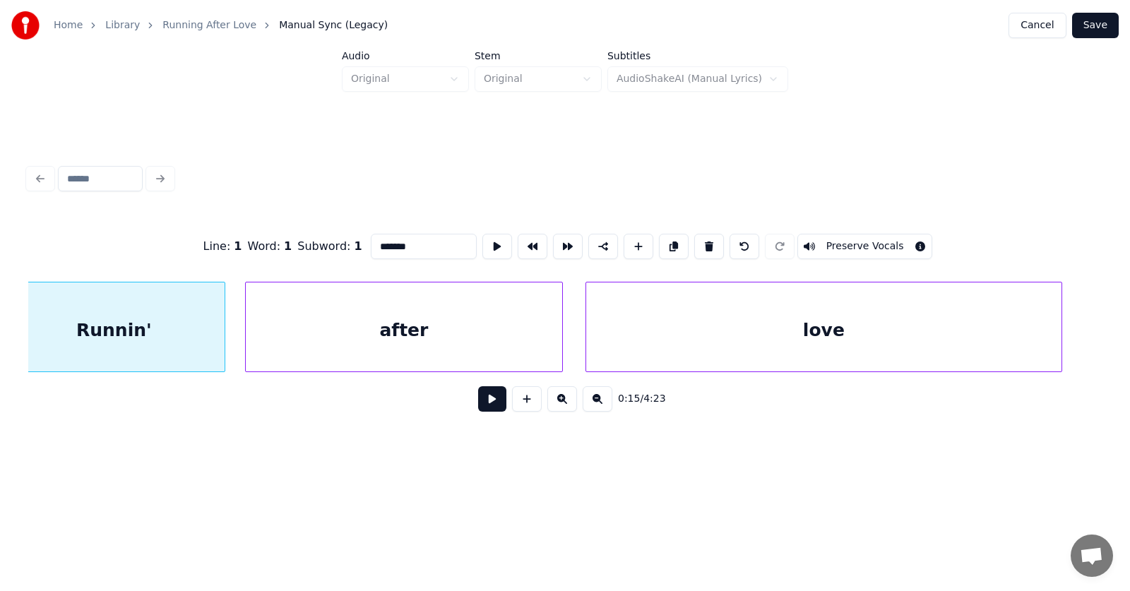
scroll to position [0, 8091]
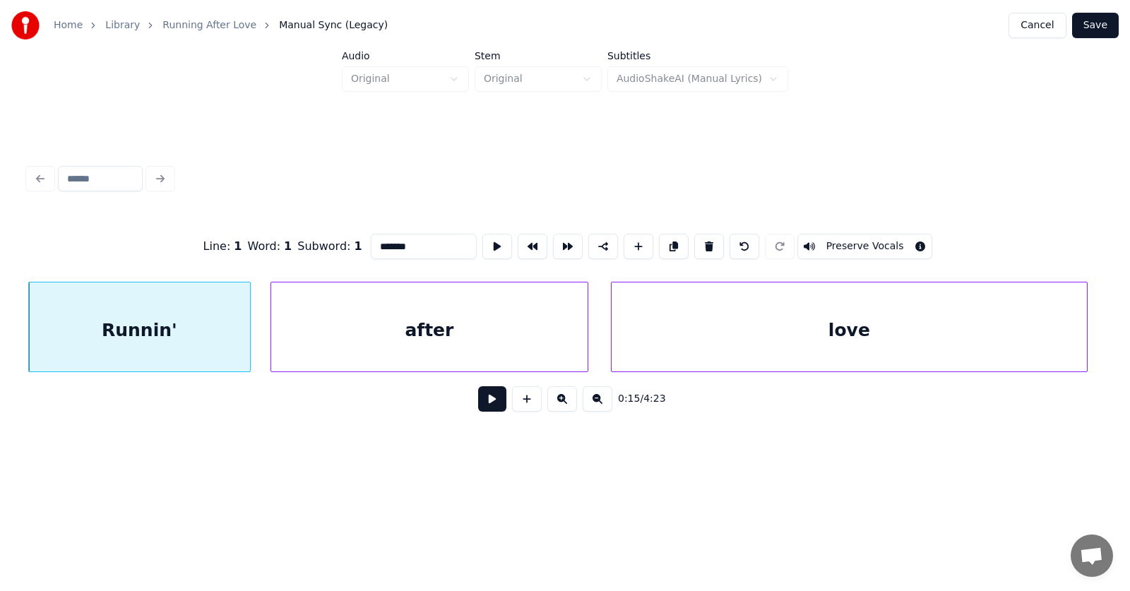
click at [478, 407] on button at bounding box center [492, 398] width 28 height 25
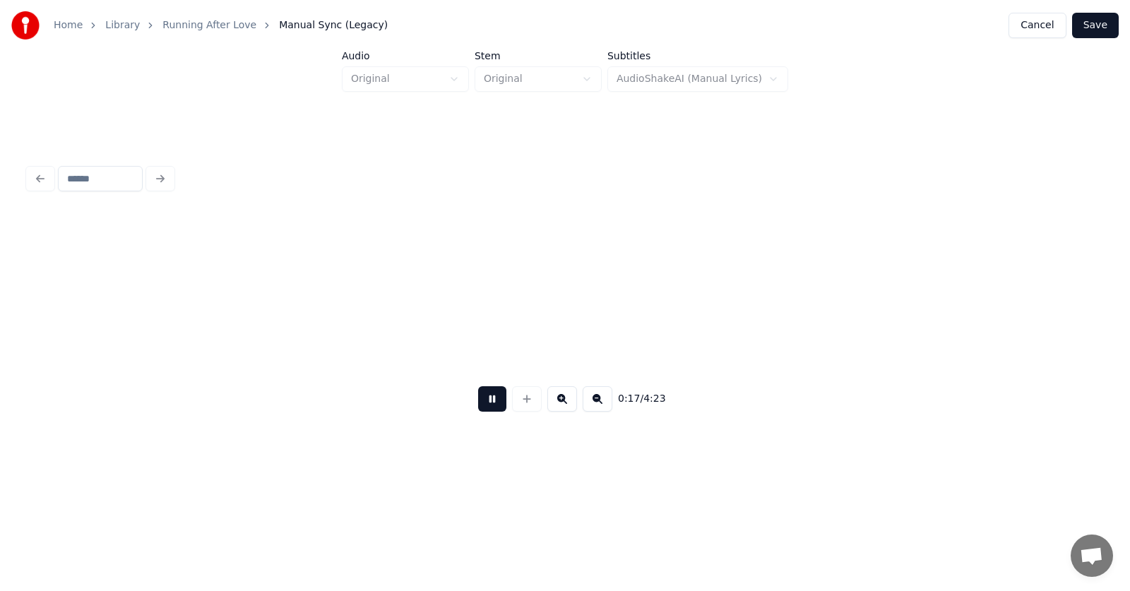
scroll to position [0, 9166]
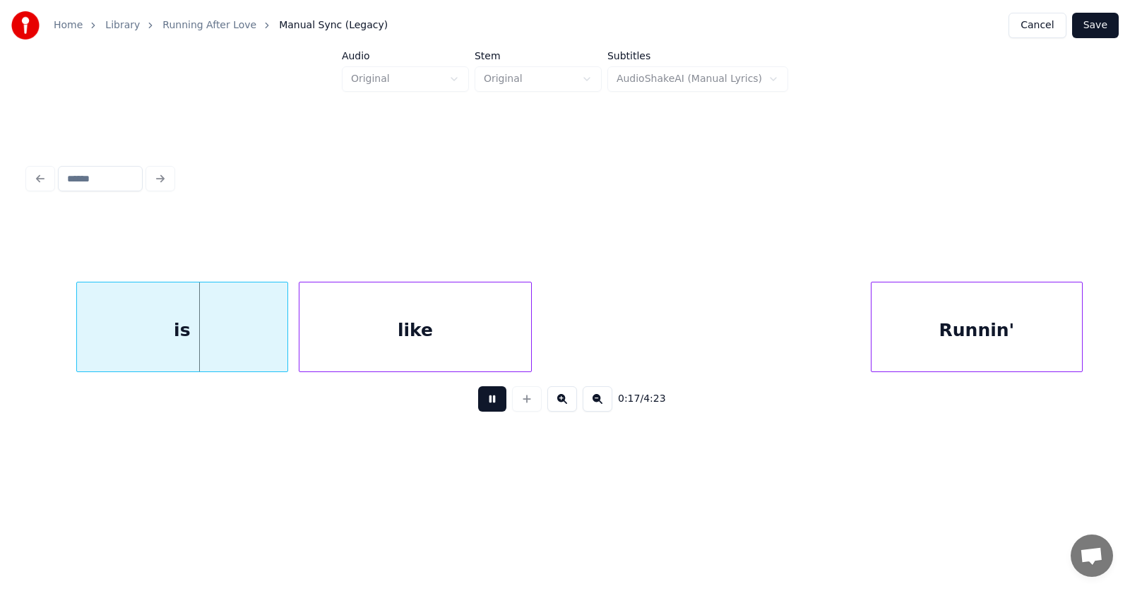
click at [478, 407] on button at bounding box center [492, 398] width 28 height 25
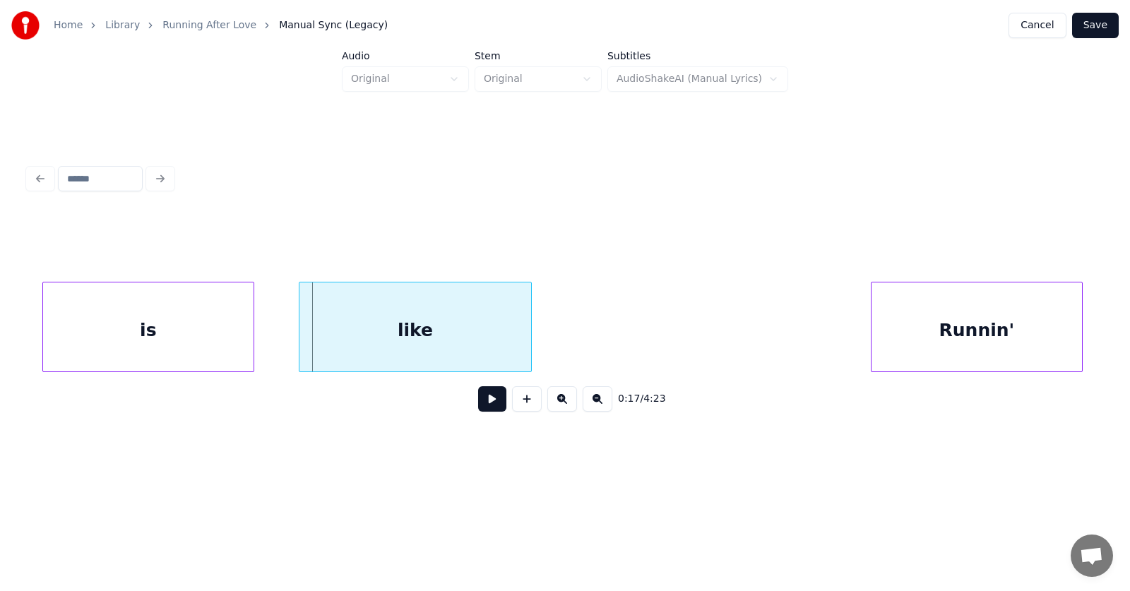
click at [191, 340] on div "is" at bounding box center [148, 330] width 210 height 96
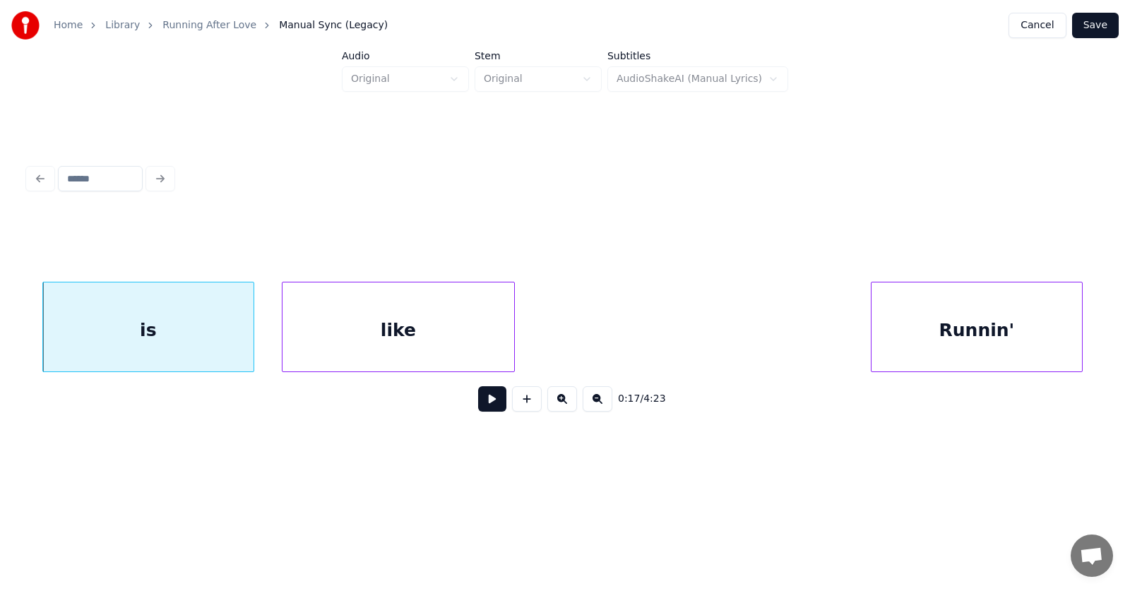
click at [322, 340] on div "like" at bounding box center [398, 330] width 232 height 96
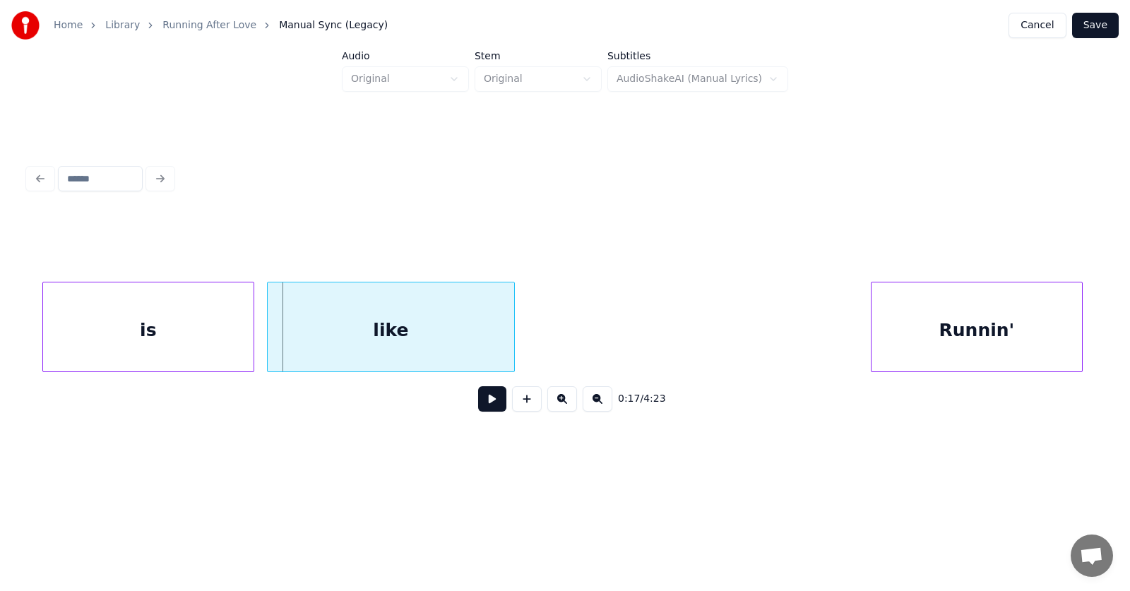
click at [268, 329] on div at bounding box center [270, 326] width 4 height 89
click at [205, 327] on div "is" at bounding box center [148, 330] width 210 height 96
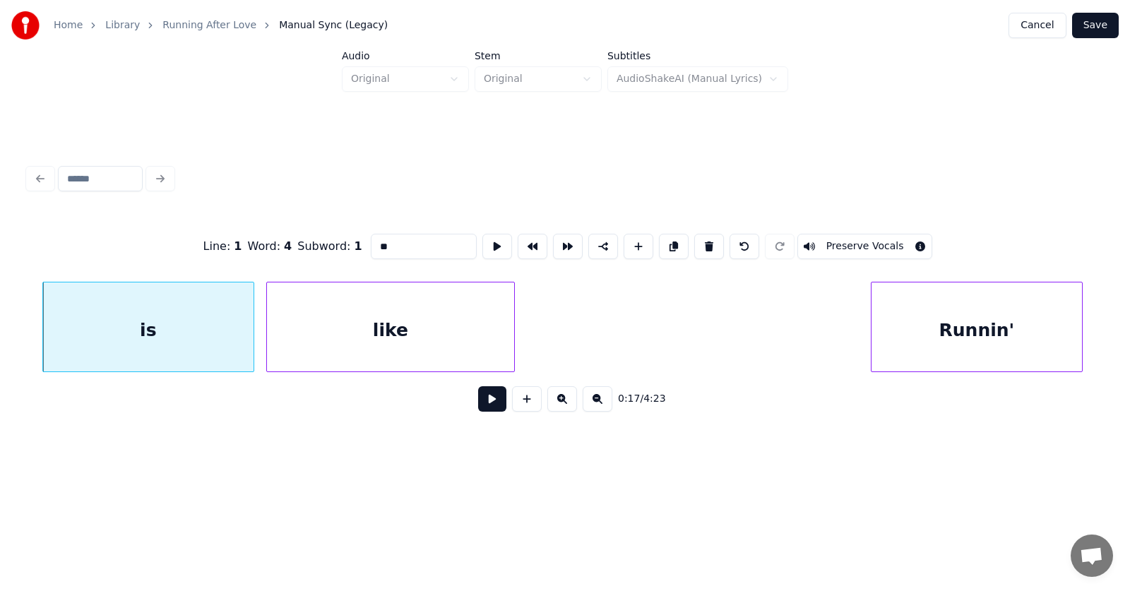
click at [479, 405] on button at bounding box center [492, 398] width 28 height 25
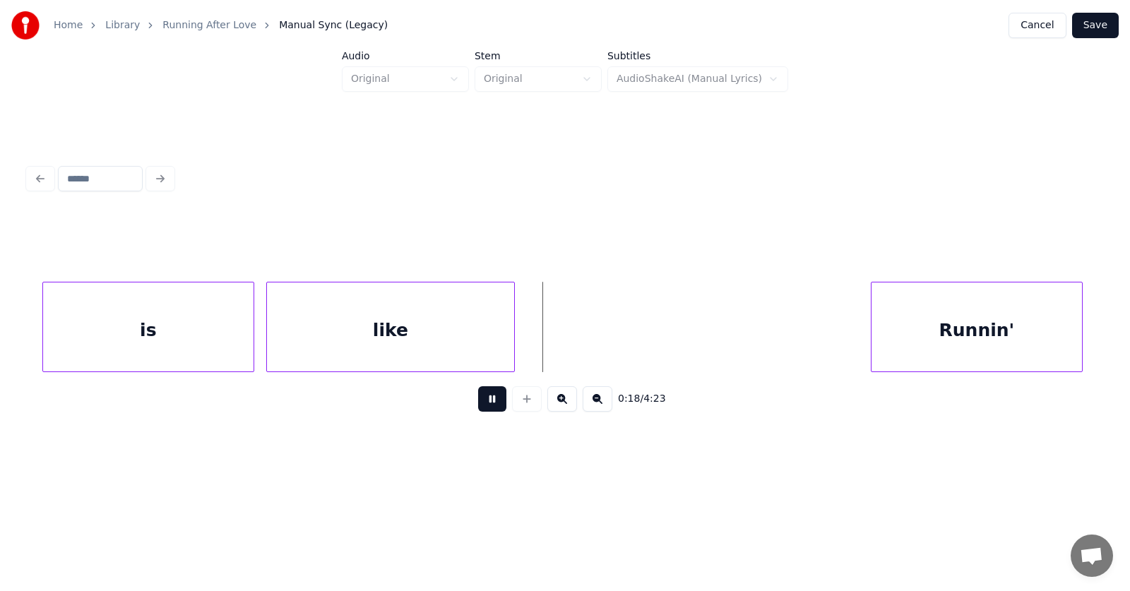
click at [479, 405] on button at bounding box center [492, 398] width 28 height 25
click at [940, 347] on div "Runnin'" at bounding box center [957, 330] width 210 height 96
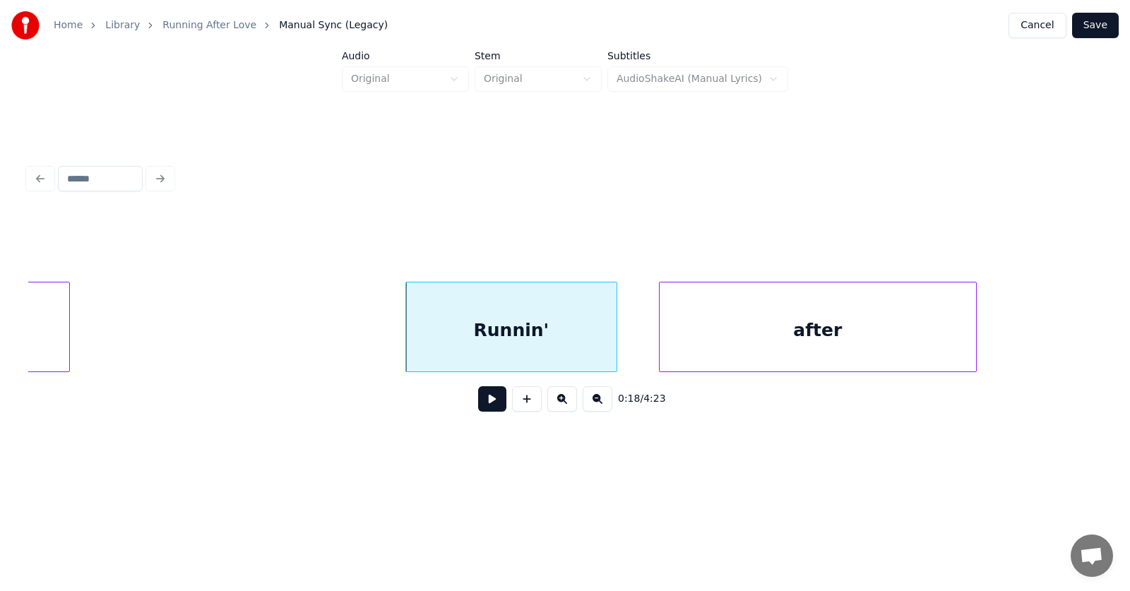
scroll to position [0, 9705]
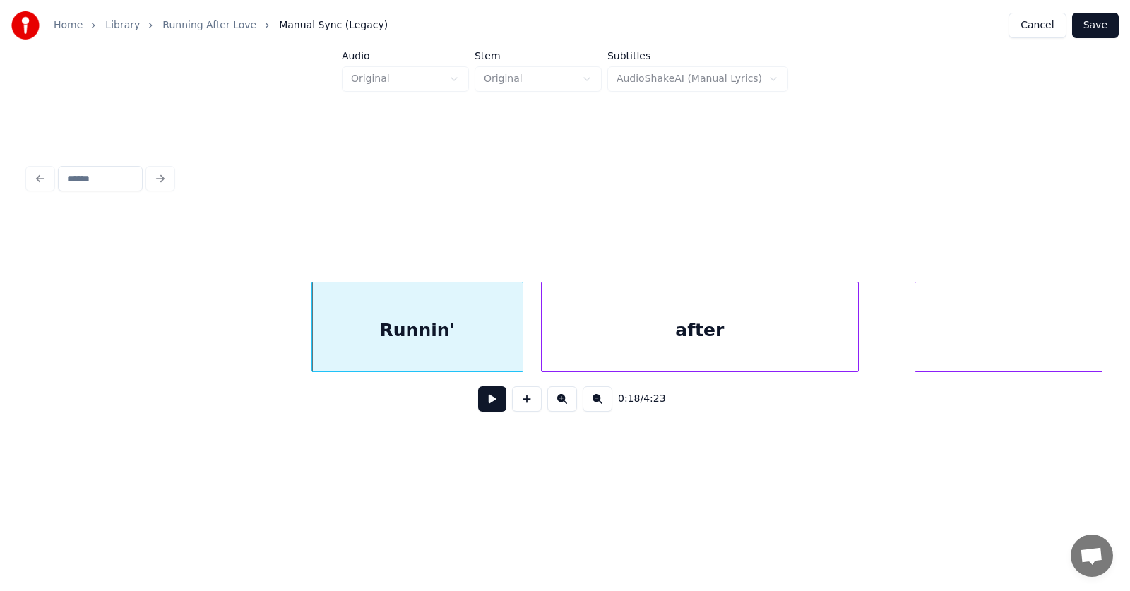
click at [618, 342] on div "after" at bounding box center [700, 330] width 316 height 96
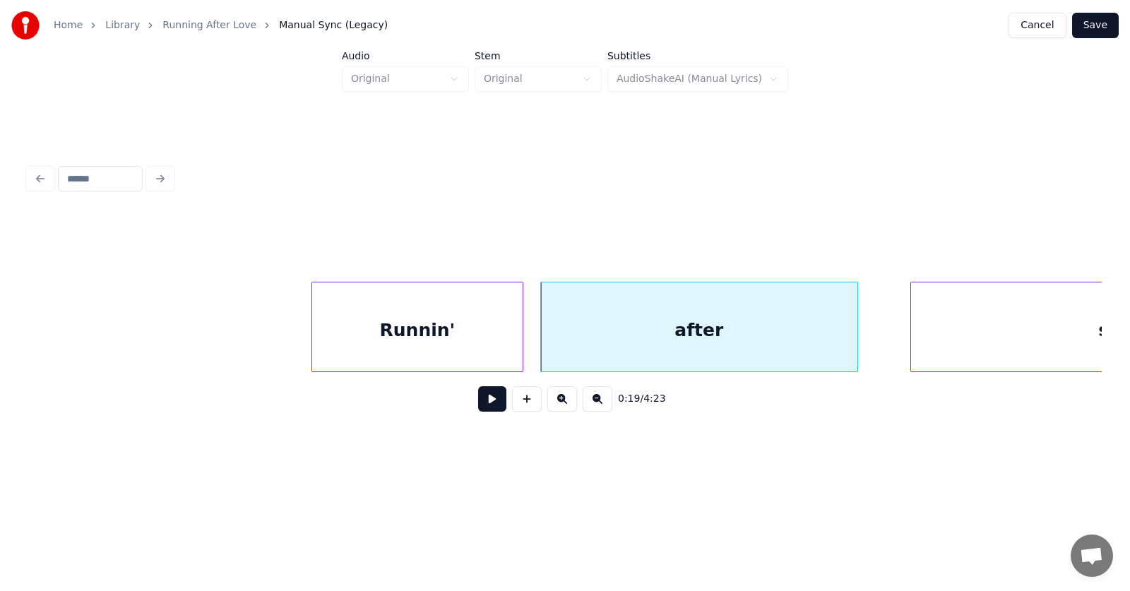
scroll to position [0, 9979]
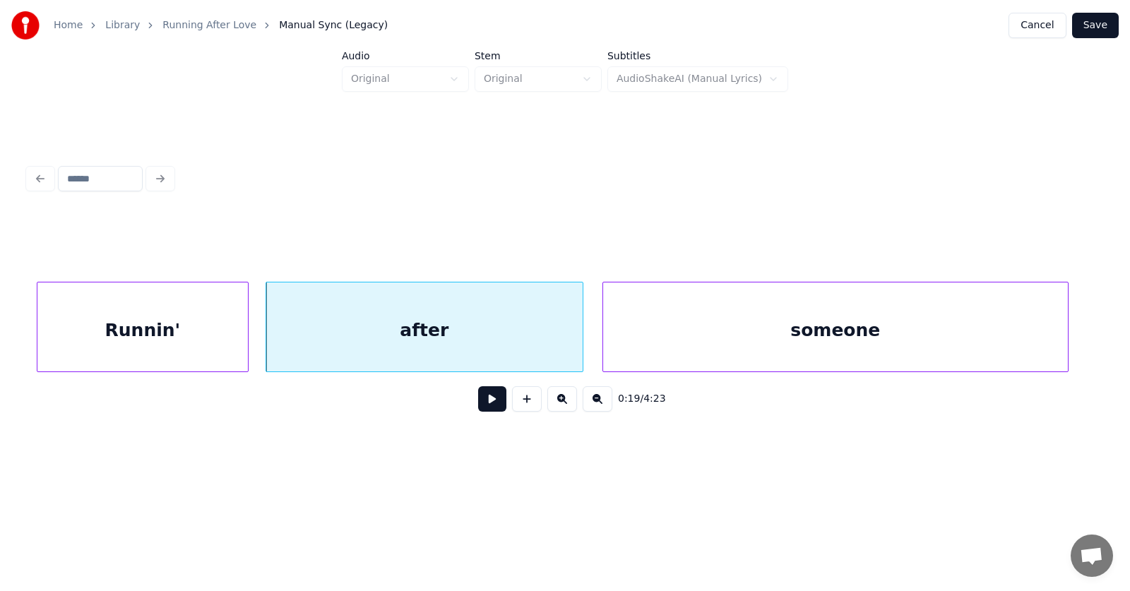
click at [925, 340] on div "someone" at bounding box center [835, 330] width 465 height 96
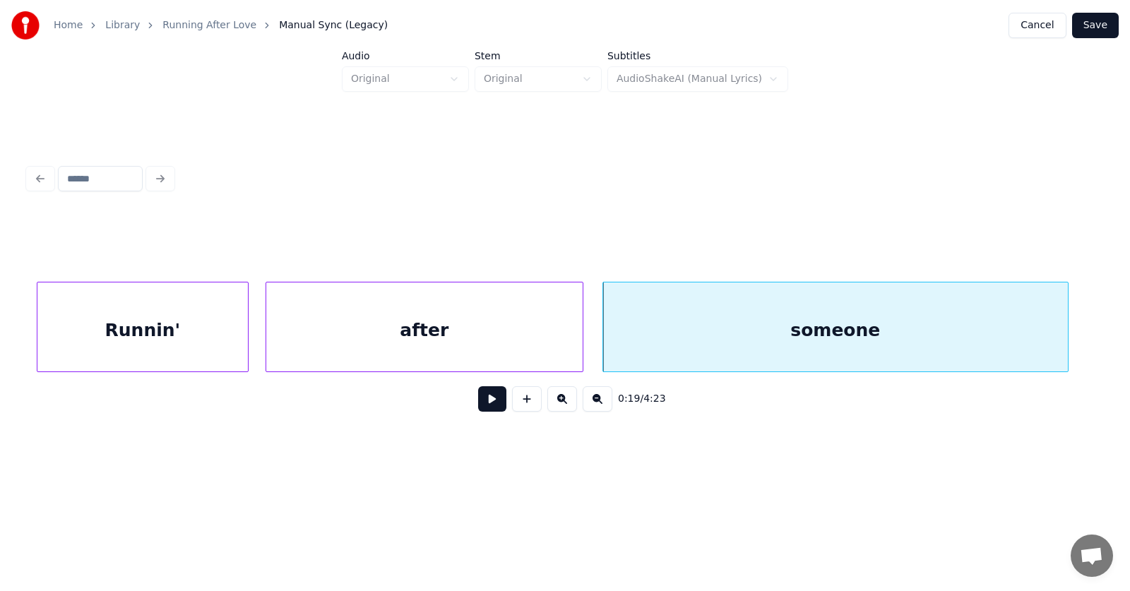
click at [489, 404] on button at bounding box center [492, 398] width 28 height 25
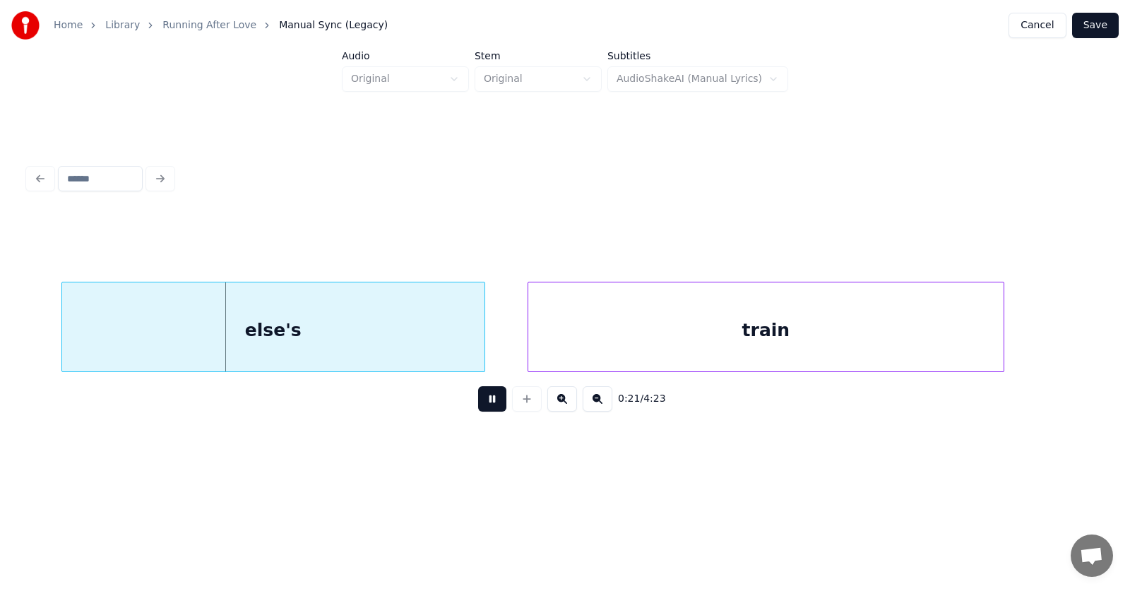
click at [489, 404] on button at bounding box center [492, 398] width 28 height 25
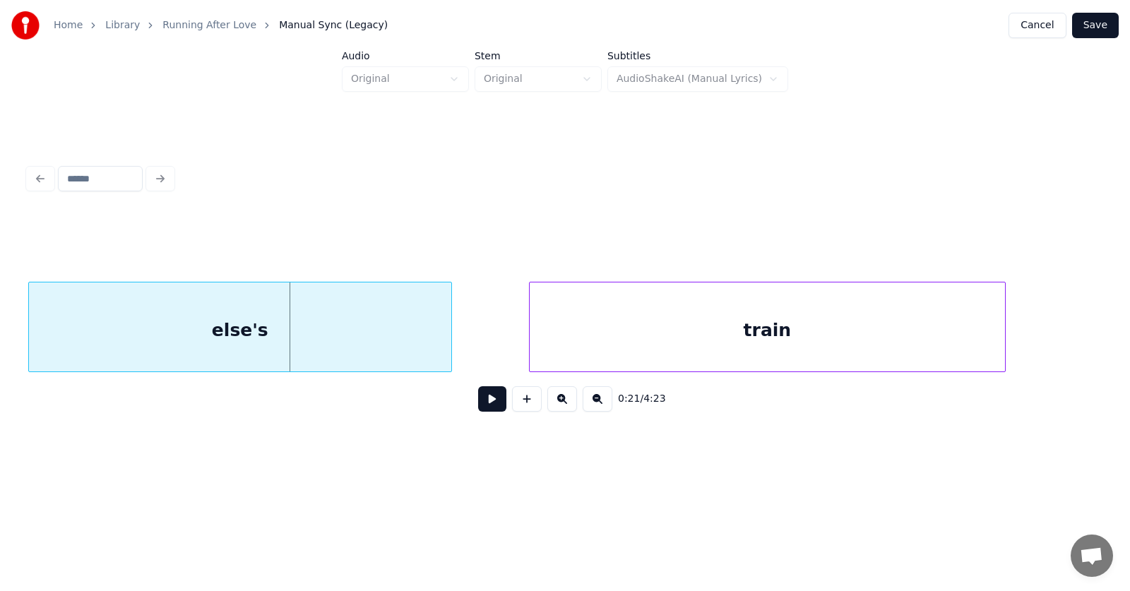
scroll to position [0, 11052]
click at [319, 330] on div "else's" at bounding box center [241, 330] width 422 height 96
click at [570, 341] on div "train" at bounding box center [729, 330] width 475 height 96
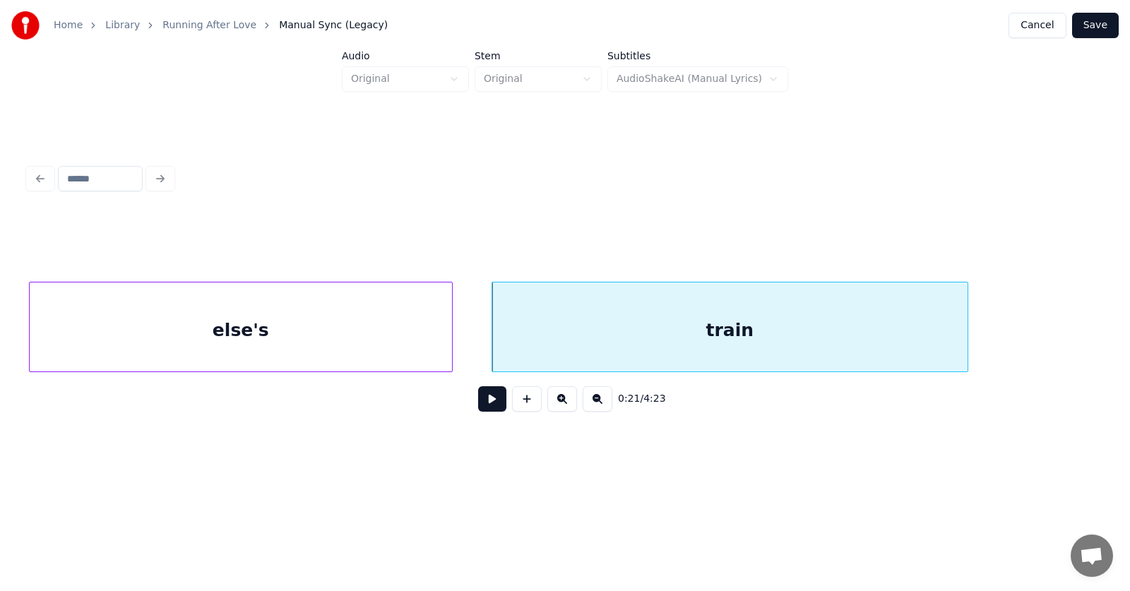
click at [493, 403] on button at bounding box center [492, 398] width 28 height 25
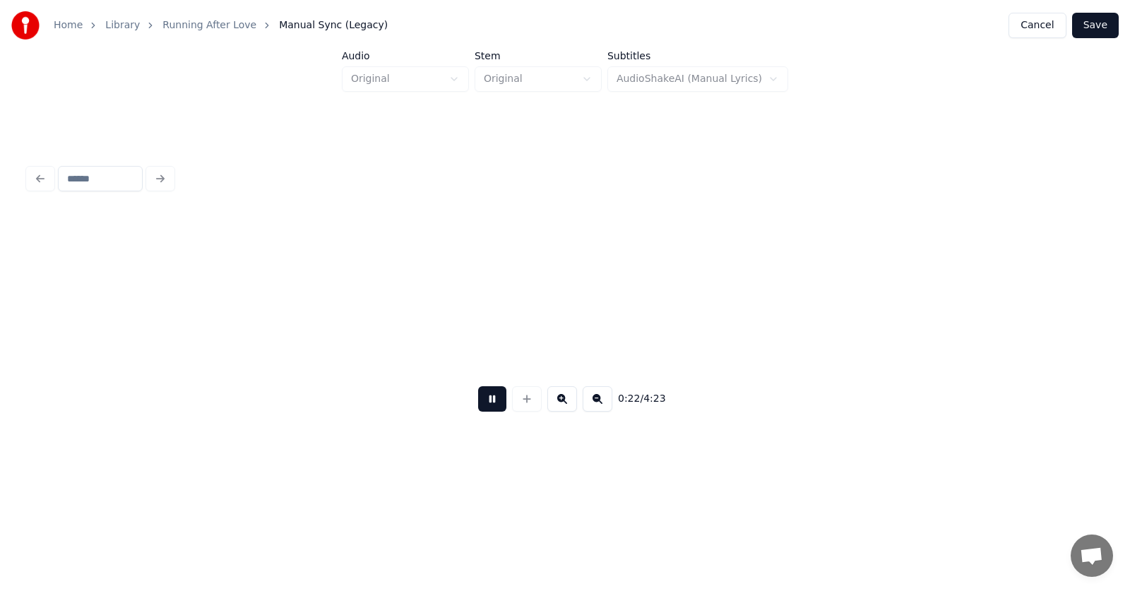
scroll to position [0, 12130]
click at [493, 403] on button at bounding box center [492, 398] width 28 height 25
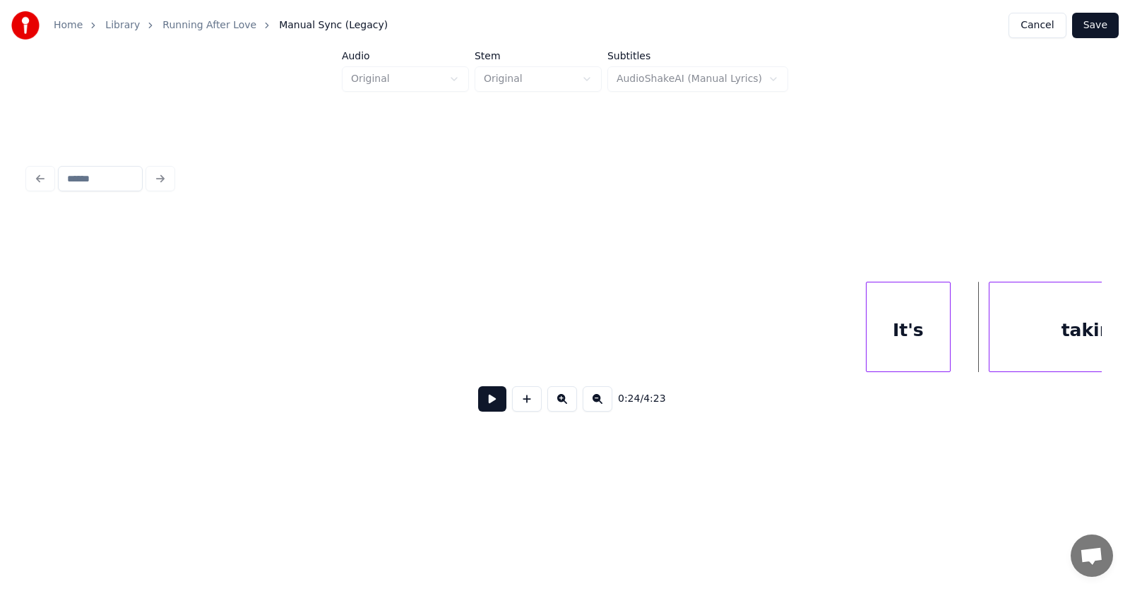
click at [874, 340] on div "It's" at bounding box center [907, 330] width 83 height 96
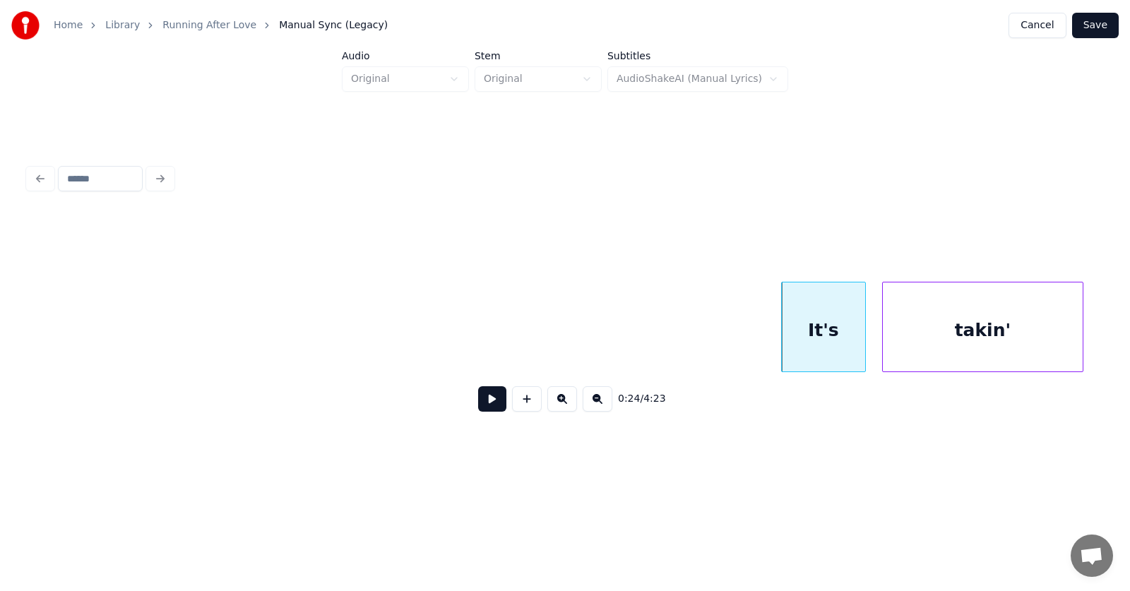
click at [1007, 345] on div "takin'" at bounding box center [983, 330] width 200 height 96
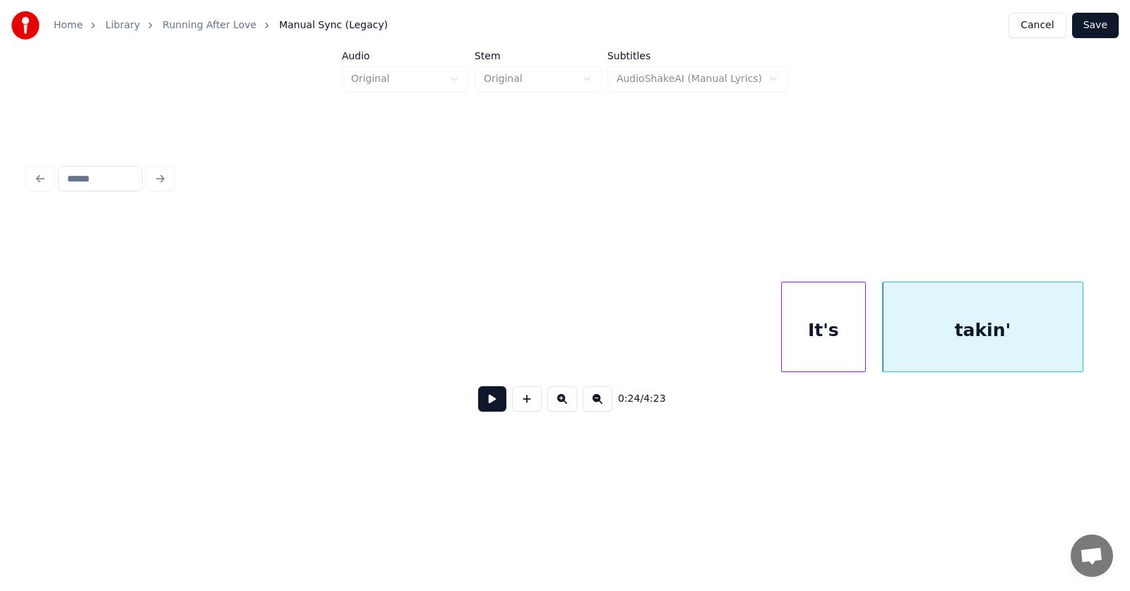
click at [480, 406] on button at bounding box center [492, 398] width 28 height 25
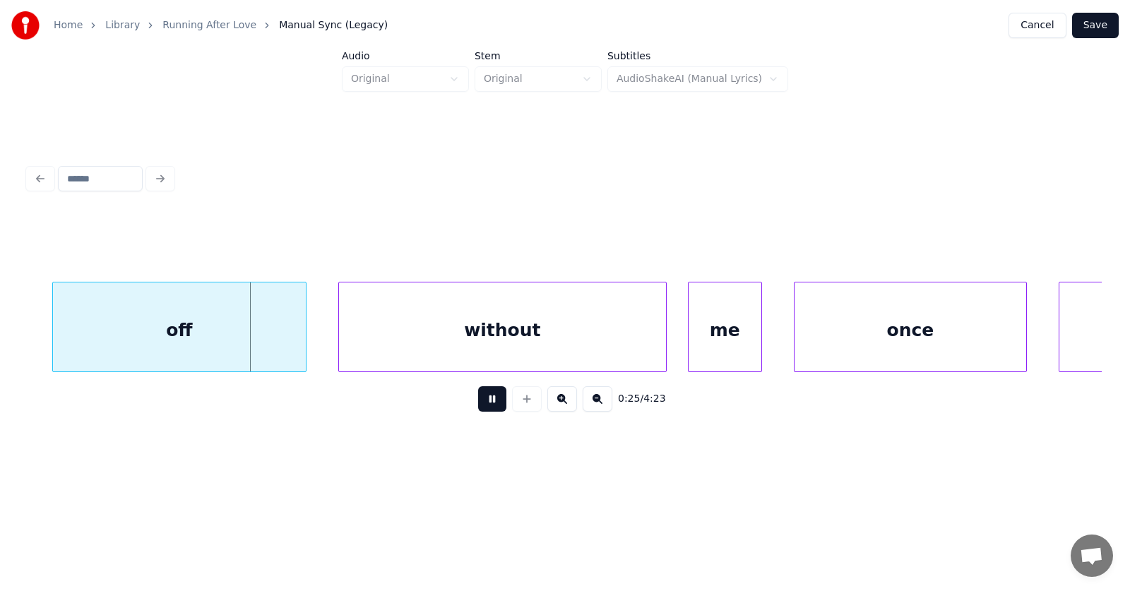
click at [481, 406] on button at bounding box center [492, 398] width 28 height 25
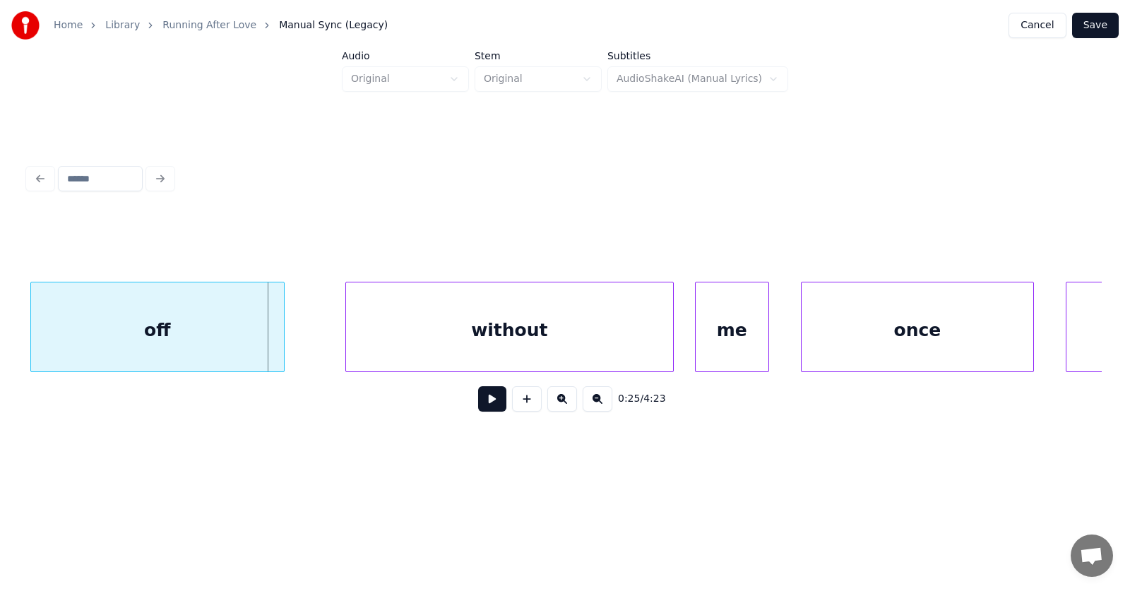
scroll to position [0, 13281]
click at [176, 335] on div "off" at bounding box center [156, 330] width 253 height 96
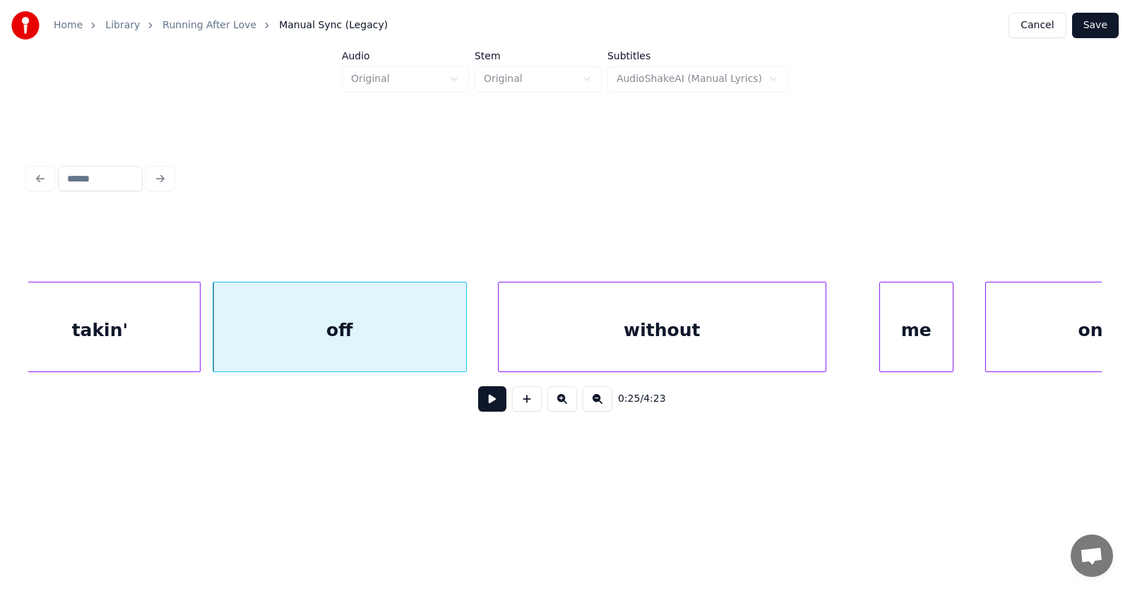
click at [629, 349] on div "without" at bounding box center [661, 330] width 327 height 96
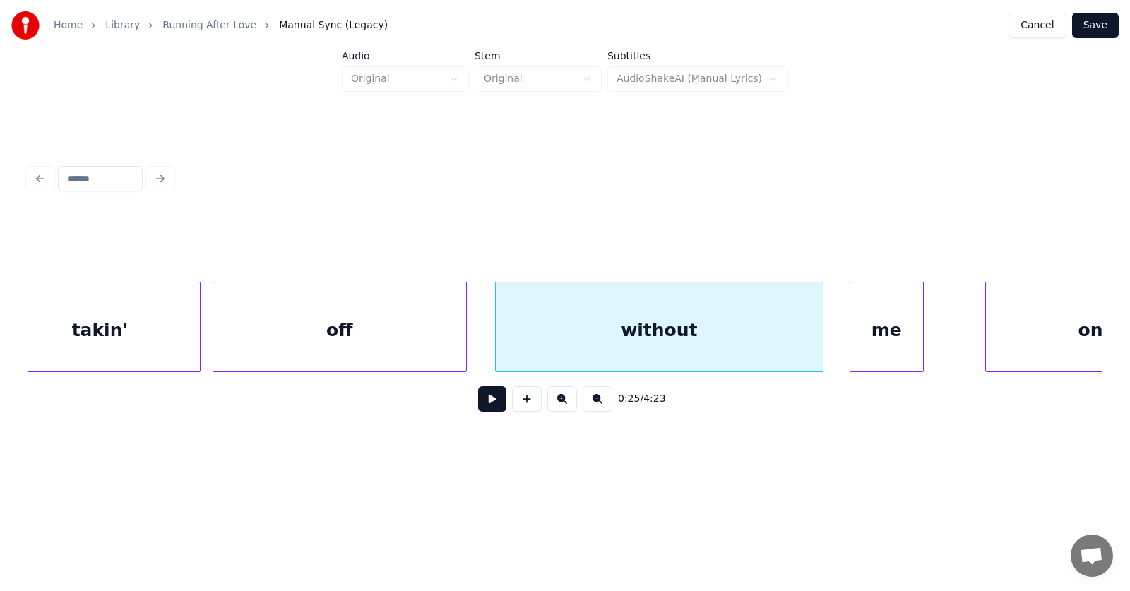
click at [895, 352] on div "me" at bounding box center [886, 330] width 73 height 96
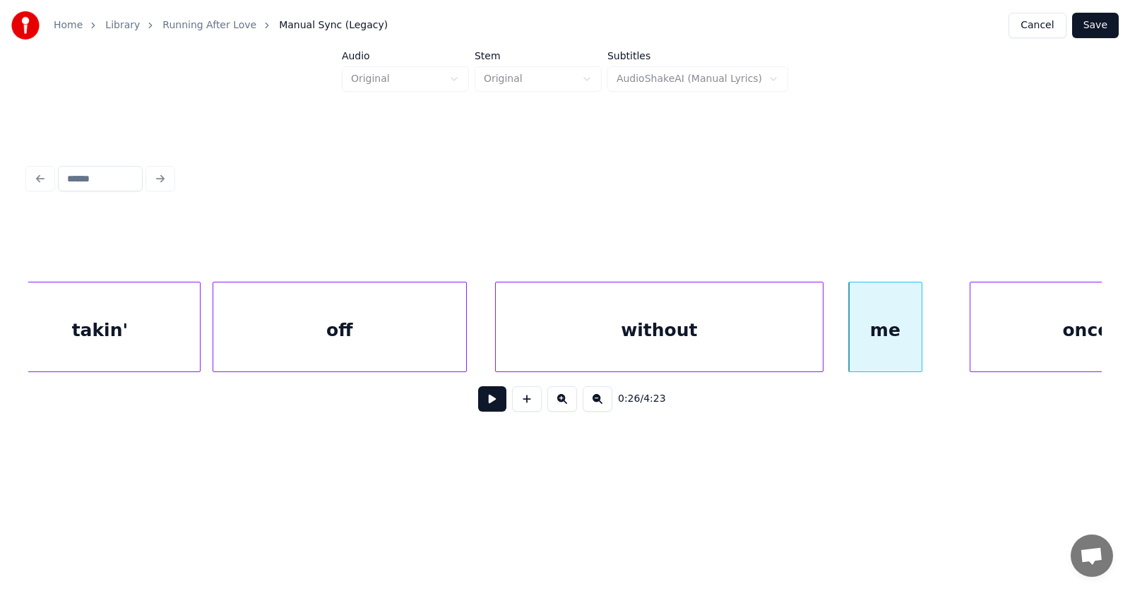
scroll to position [0, 13210]
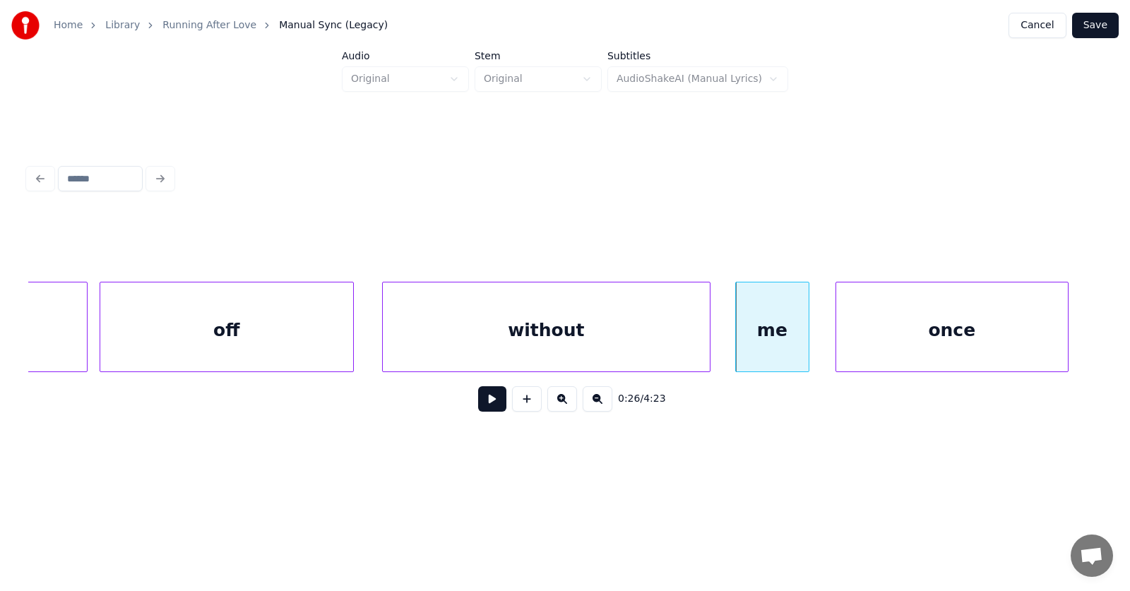
click at [988, 351] on div "once" at bounding box center [952, 330] width 232 height 96
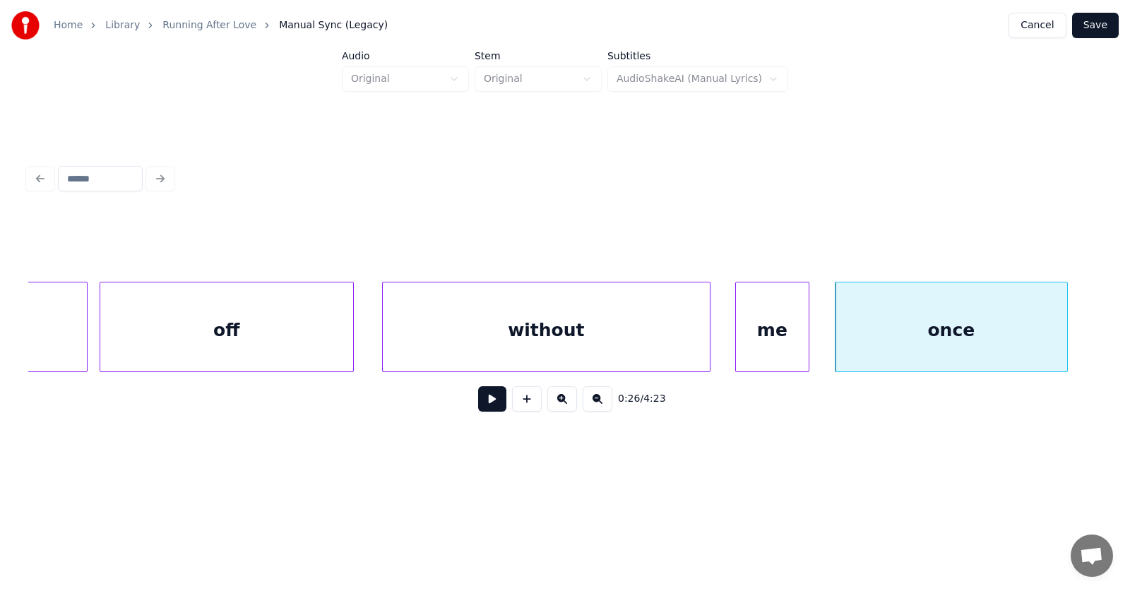
click at [549, 337] on div "without" at bounding box center [546, 330] width 327 height 96
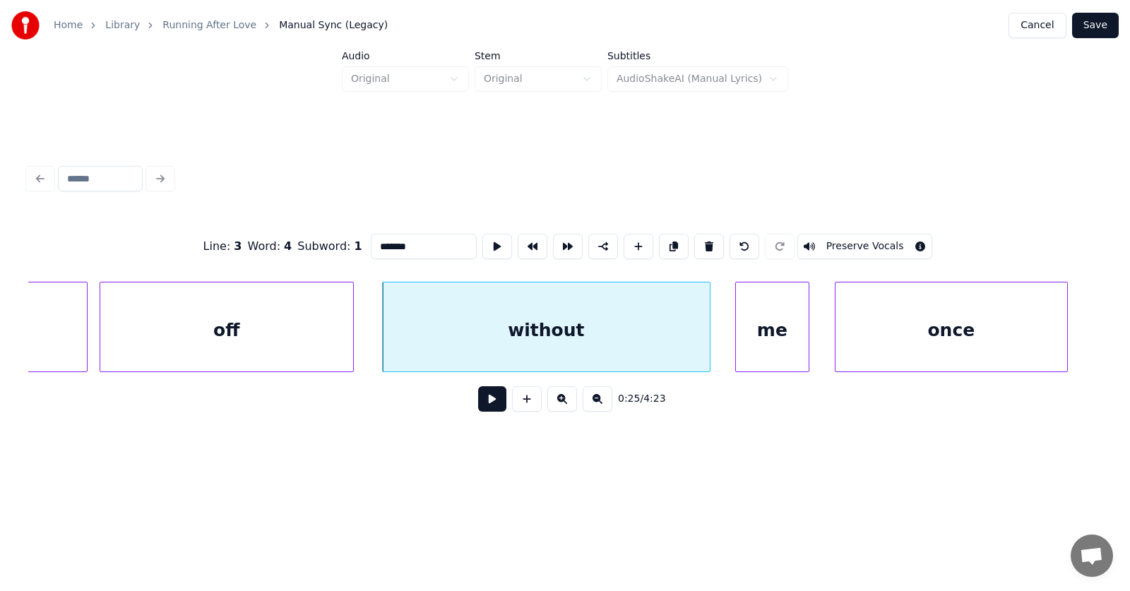
click at [482, 402] on button at bounding box center [492, 398] width 28 height 25
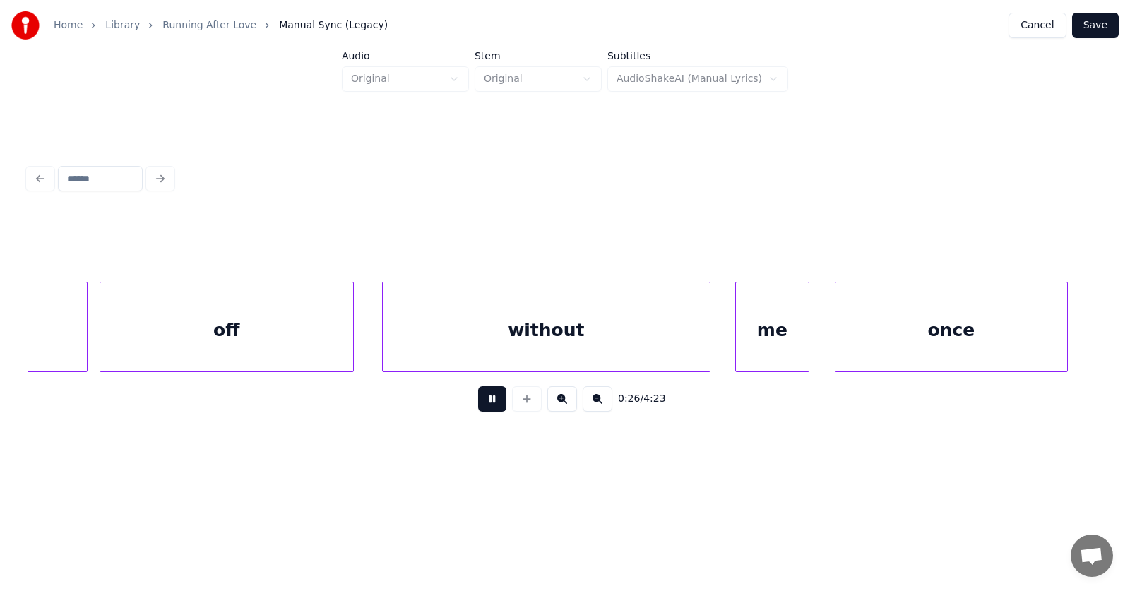
scroll to position [0, 14312]
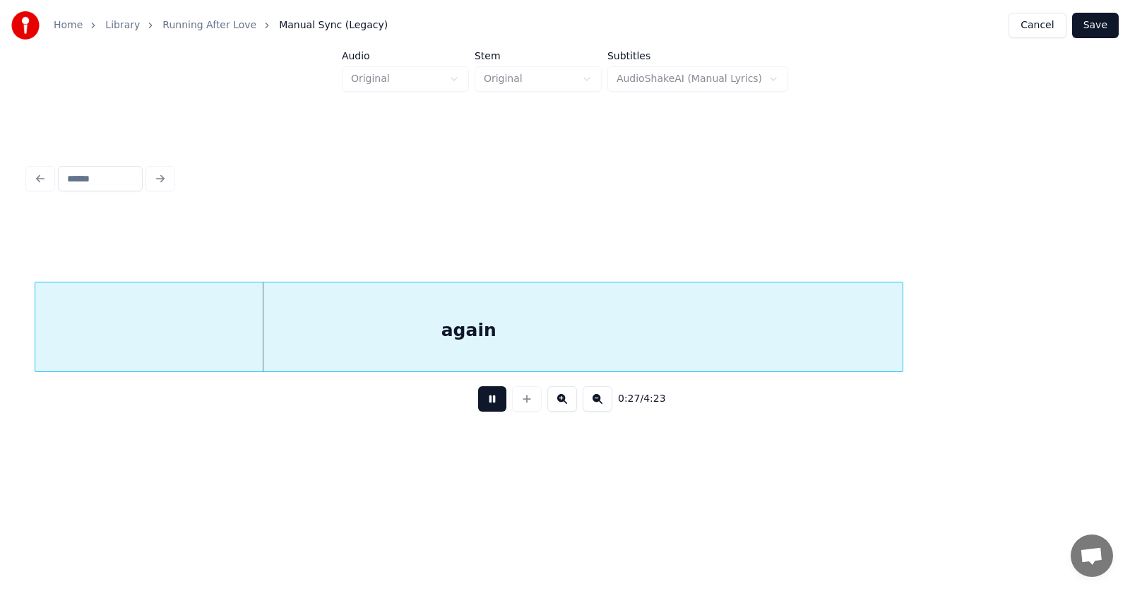
click at [482, 402] on button at bounding box center [492, 398] width 28 height 25
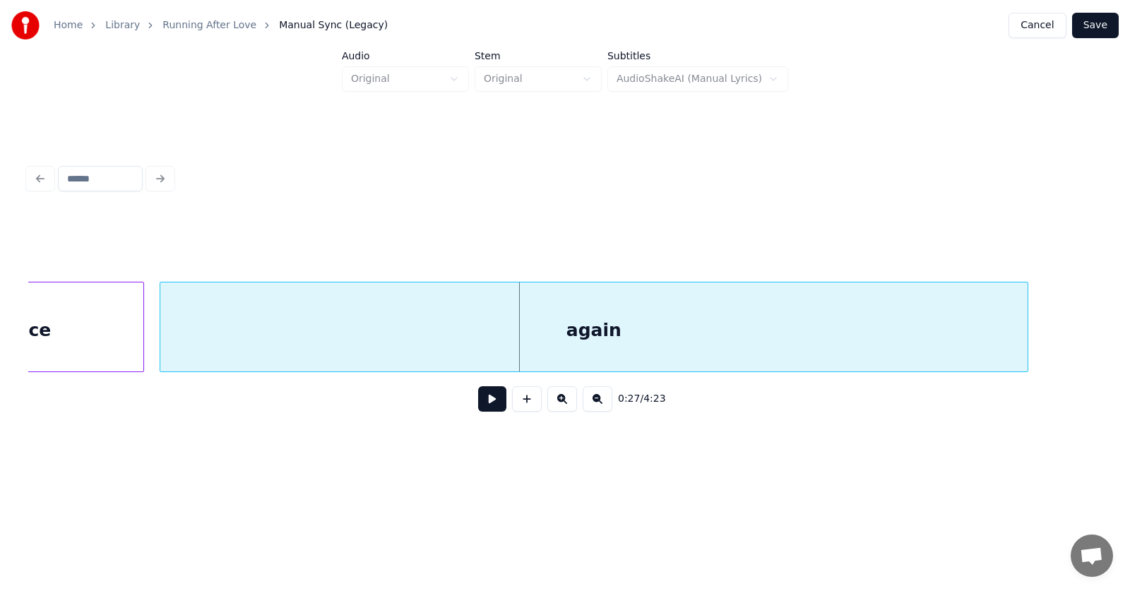
click at [304, 349] on div "again" at bounding box center [593, 330] width 867 height 96
click at [453, 339] on div "again" at bounding box center [594, 330] width 867 height 96
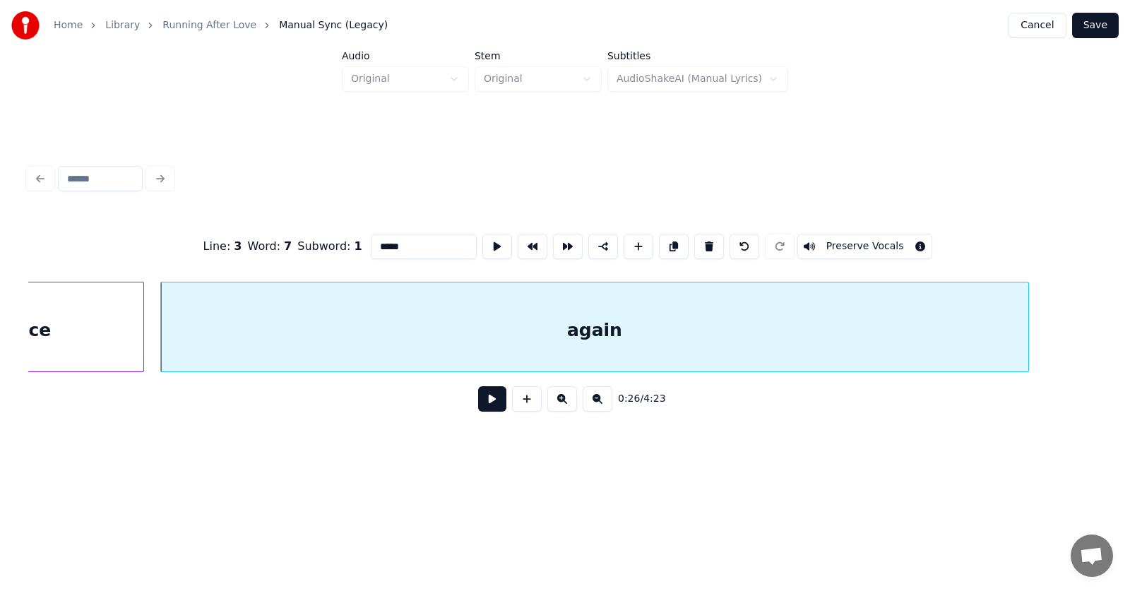
click at [478, 398] on button at bounding box center [492, 398] width 28 height 25
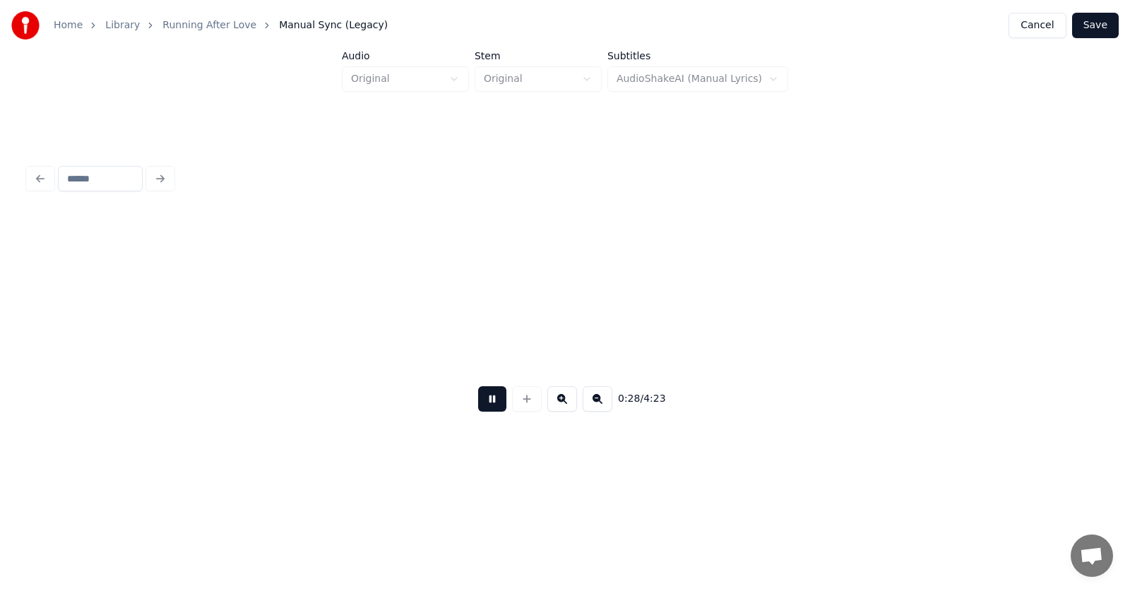
scroll to position [0, 15209]
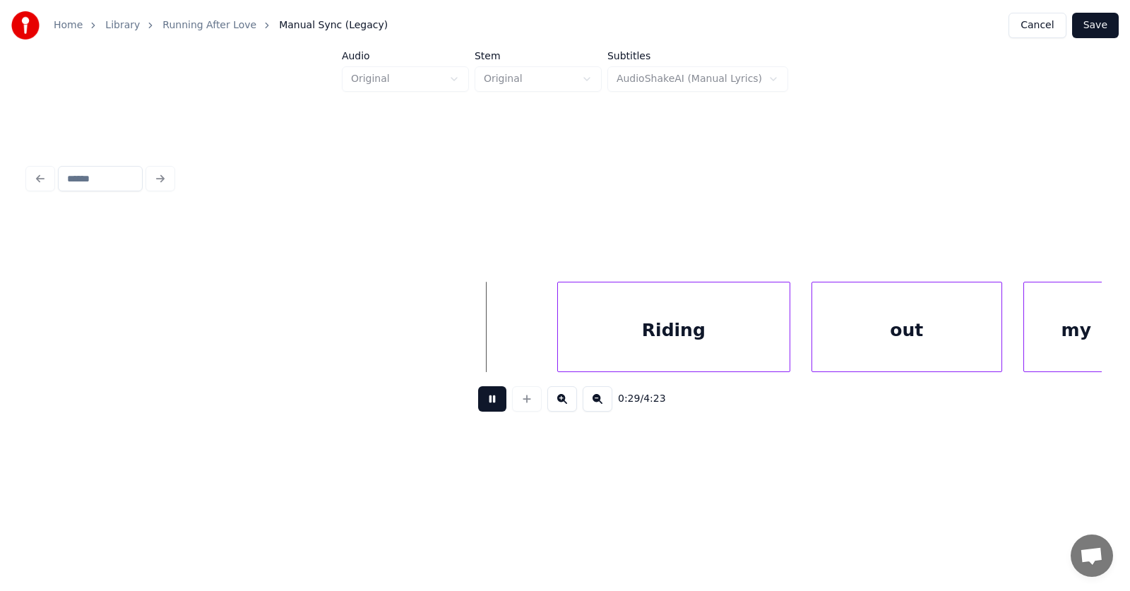
click at [478, 398] on button at bounding box center [492, 398] width 28 height 25
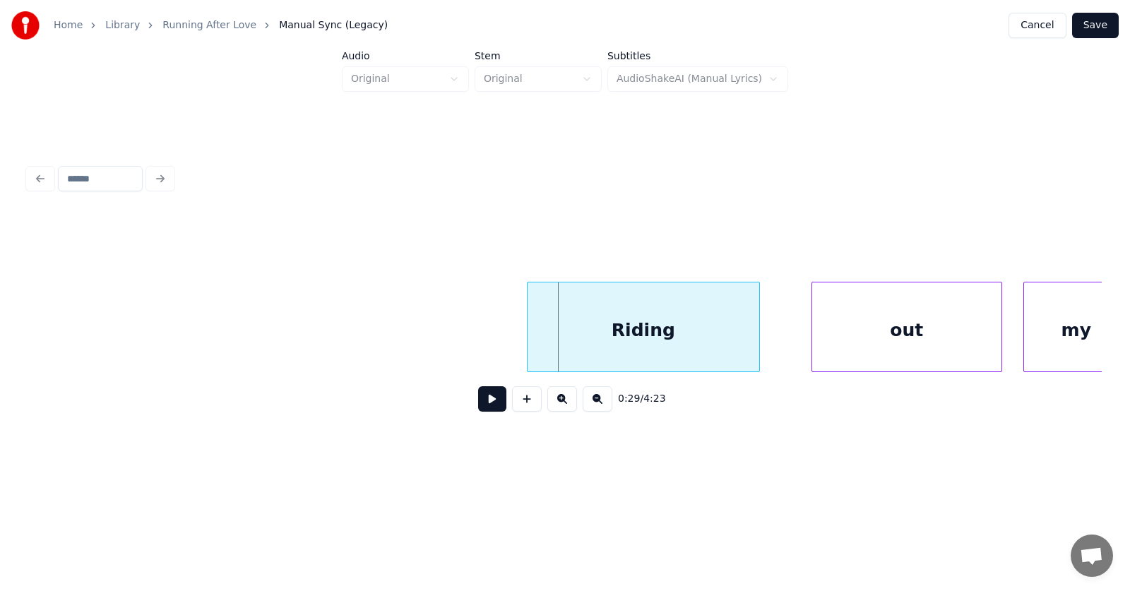
click at [650, 338] on div "Riding" at bounding box center [643, 330] width 232 height 96
click at [827, 343] on div "out" at bounding box center [871, 330] width 189 height 96
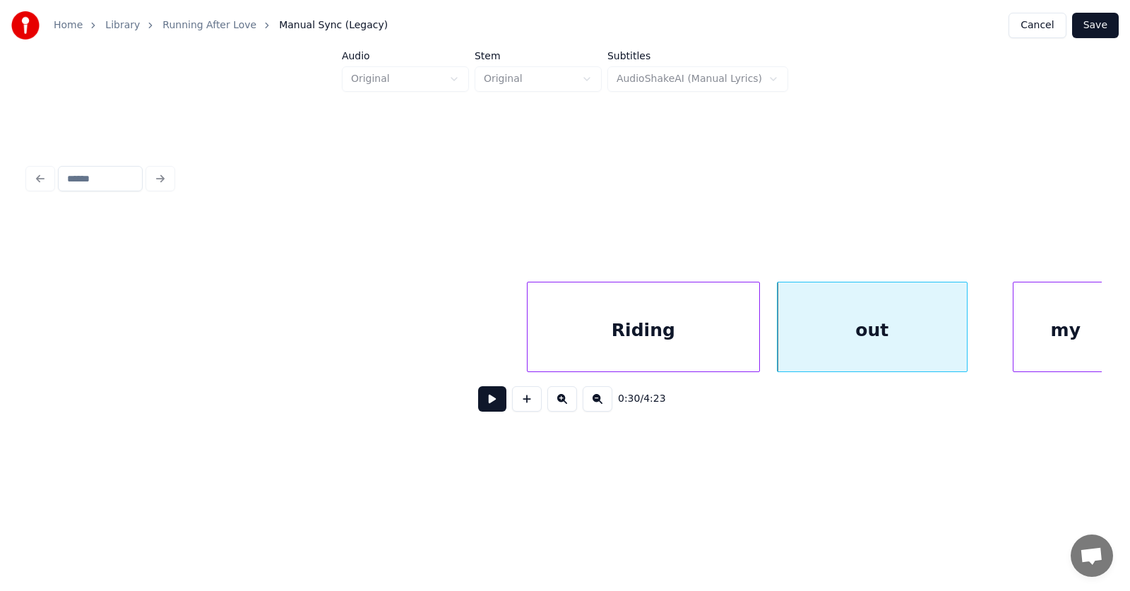
scroll to position [0, 15232]
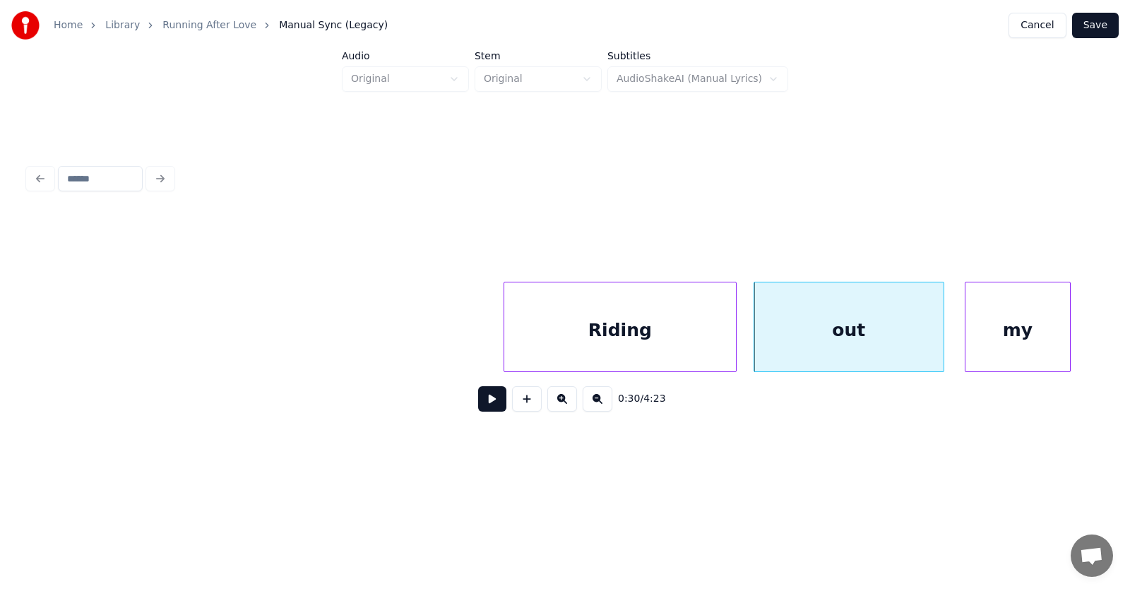
click at [1013, 337] on div "my" at bounding box center [1017, 330] width 104 height 96
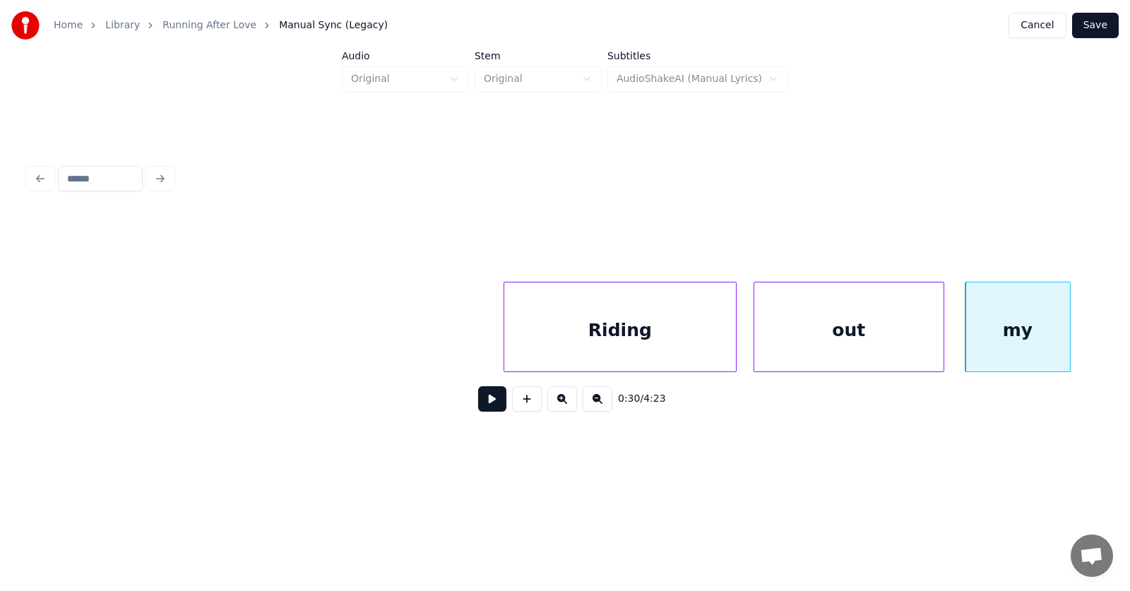
click at [486, 410] on button at bounding box center [492, 398] width 28 height 25
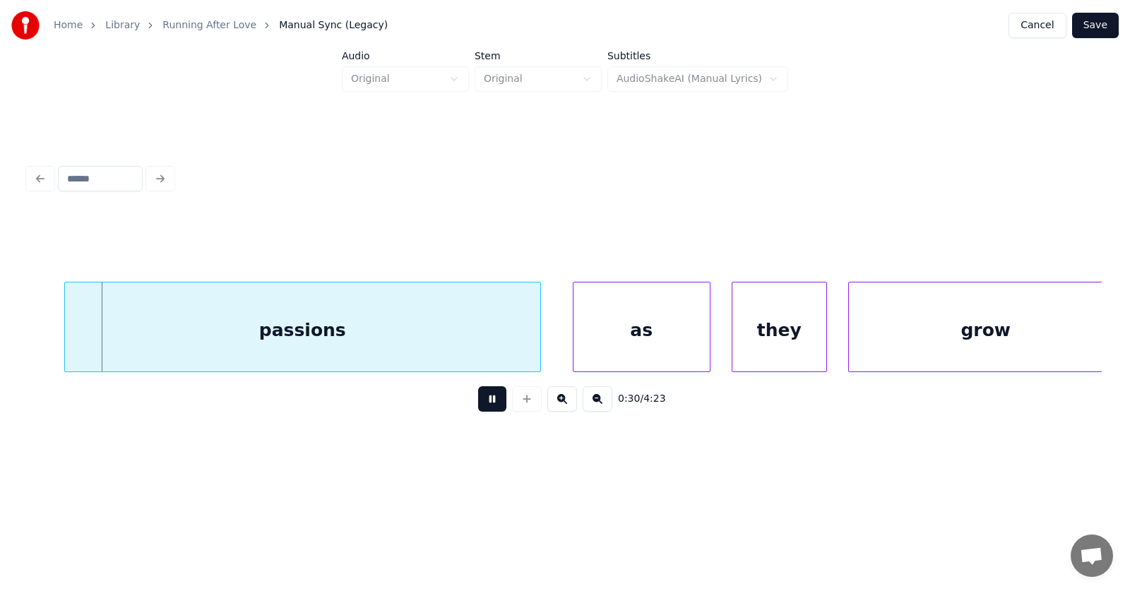
click at [486, 410] on button at bounding box center [492, 398] width 28 height 25
click at [282, 347] on div "passions" at bounding box center [271, 330] width 475 height 96
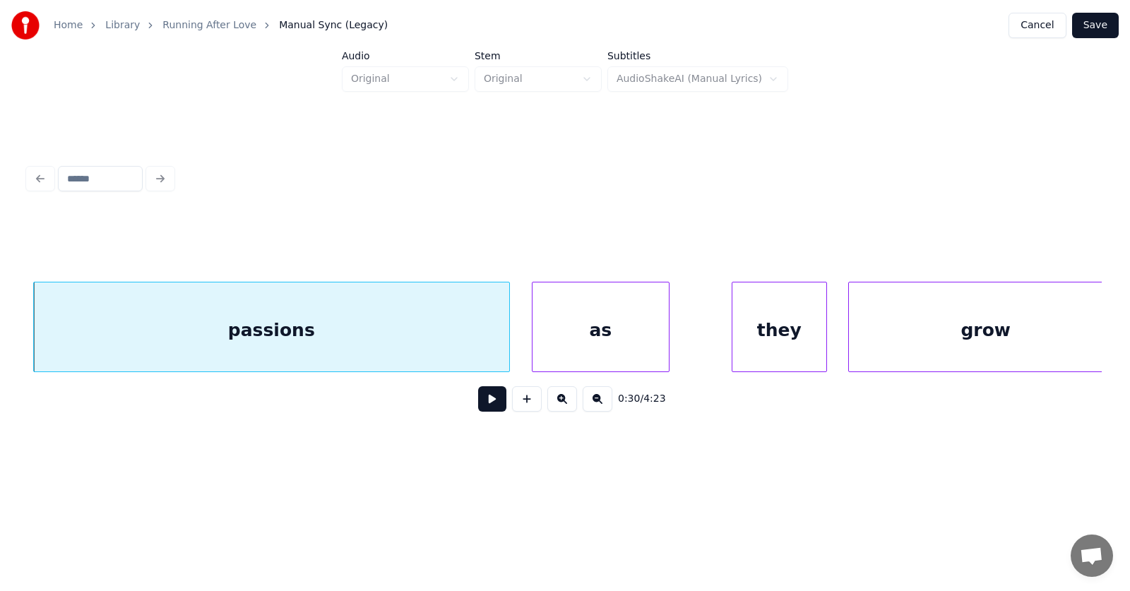
click
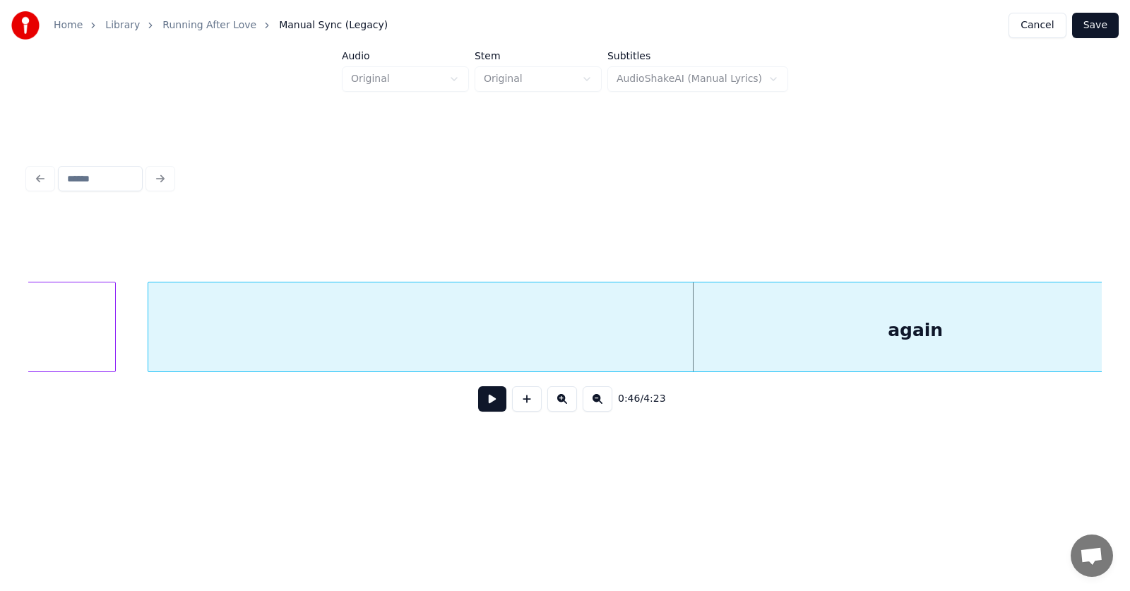
scroll to position [0, 23933]
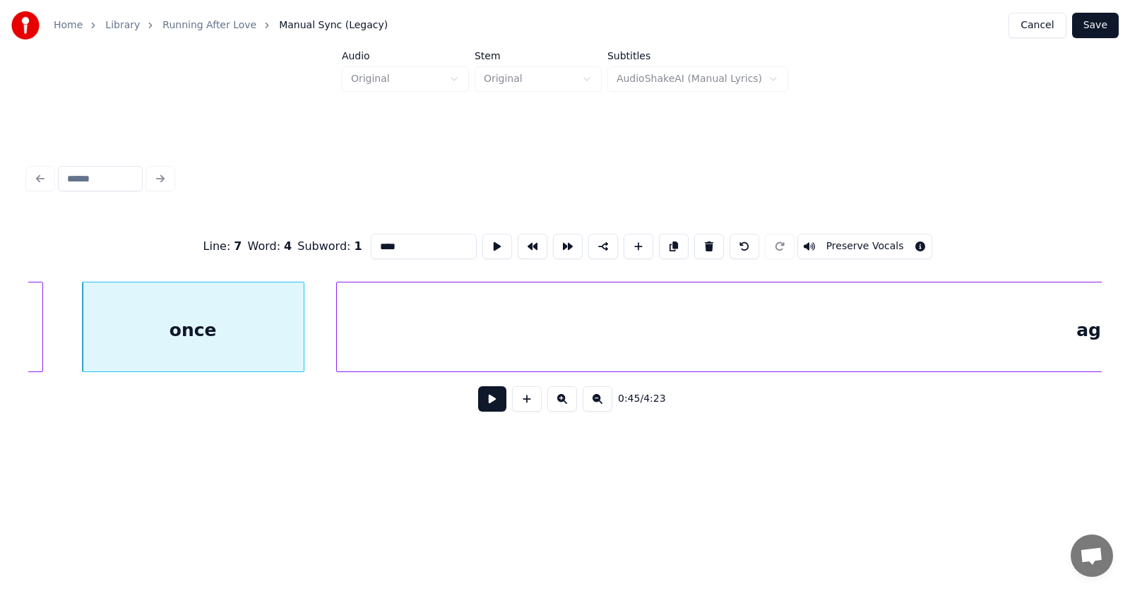
type input "****"
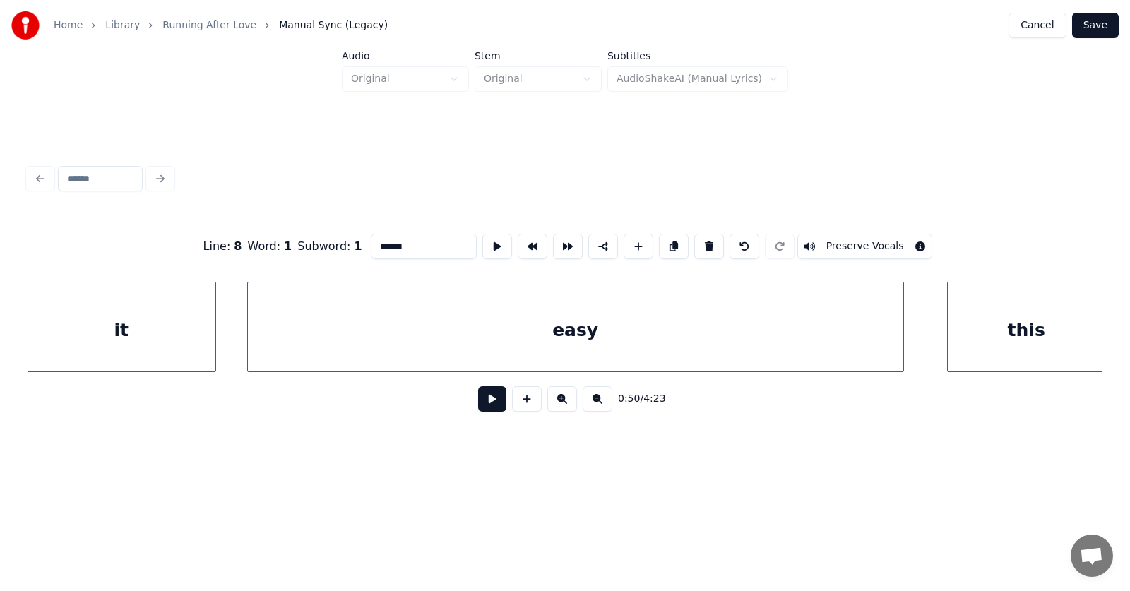
scroll to position [0, 26766]
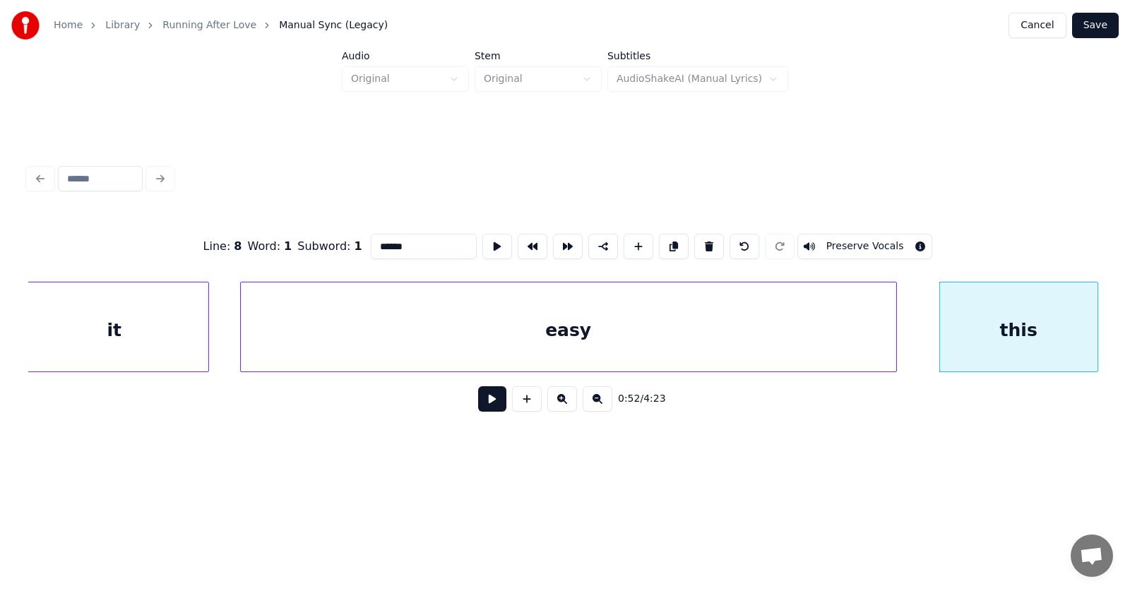
type input "******"
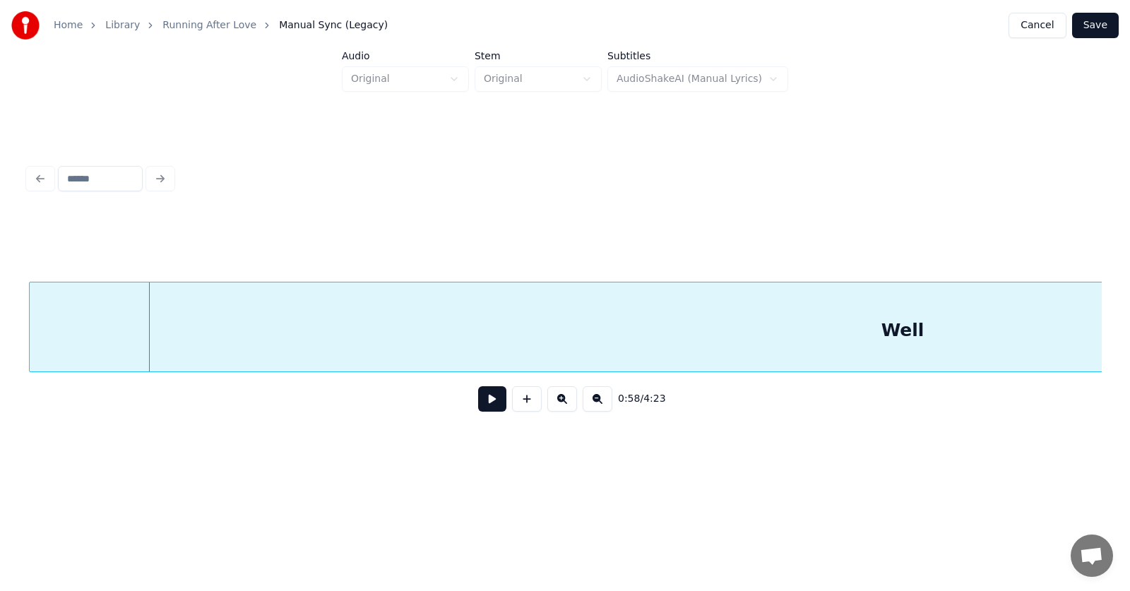
scroll to position [0, 31001]
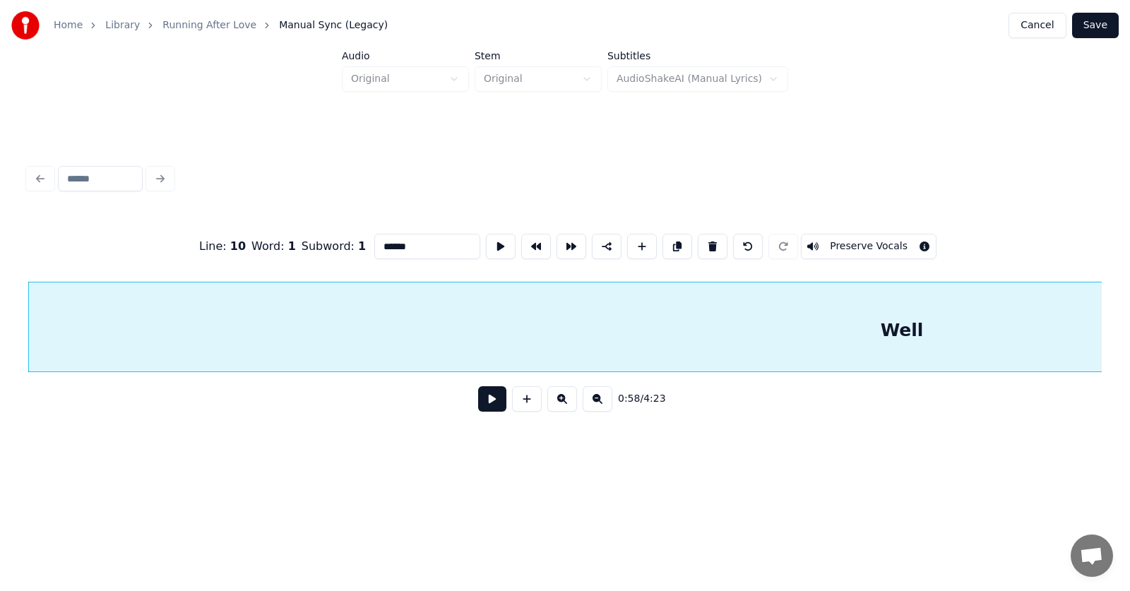
type input "****"
drag, startPoint x: 378, startPoint y: 244, endPoint x: 335, endPoint y: 249, distance: 43.3
type input "**********"
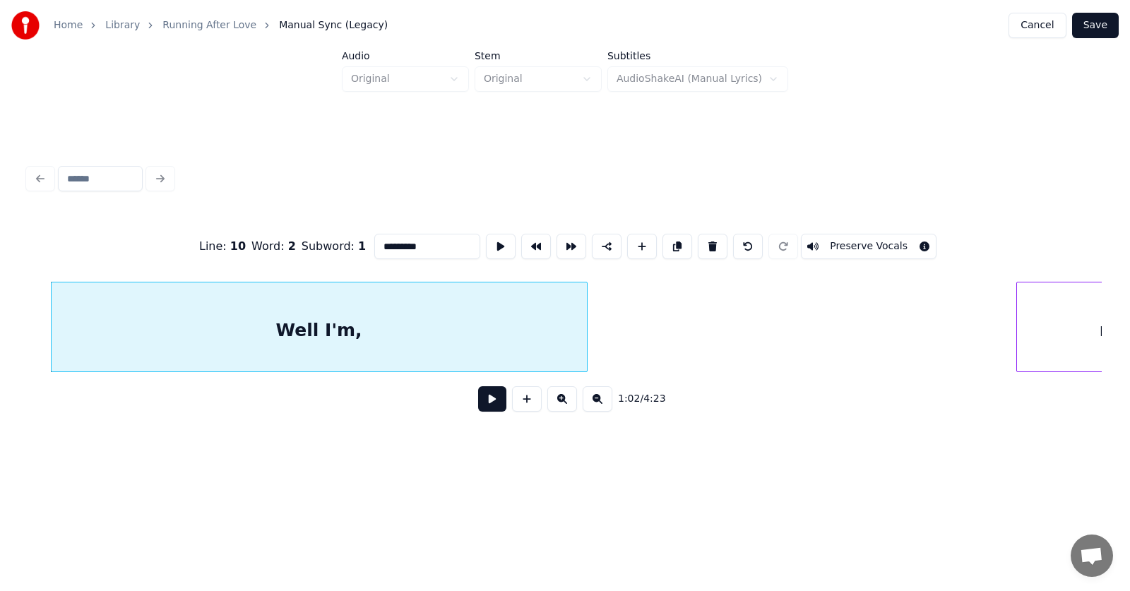
scroll to position [0, 33311]
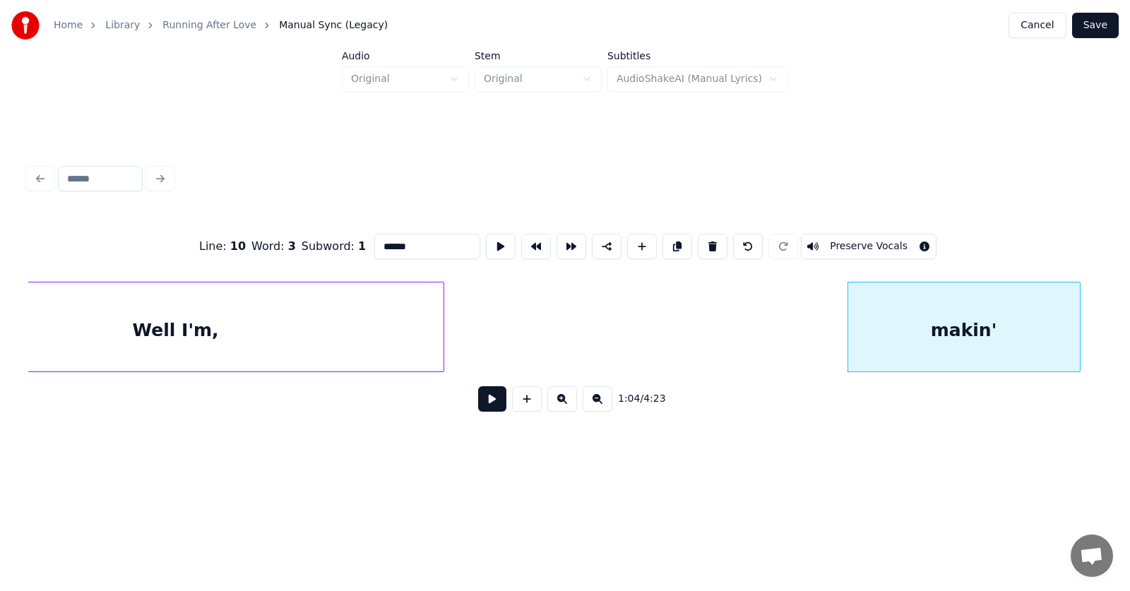
drag, startPoint x: 359, startPoint y: 239, endPoint x: 350, endPoint y: 239, distance: 8.5
type input "******"
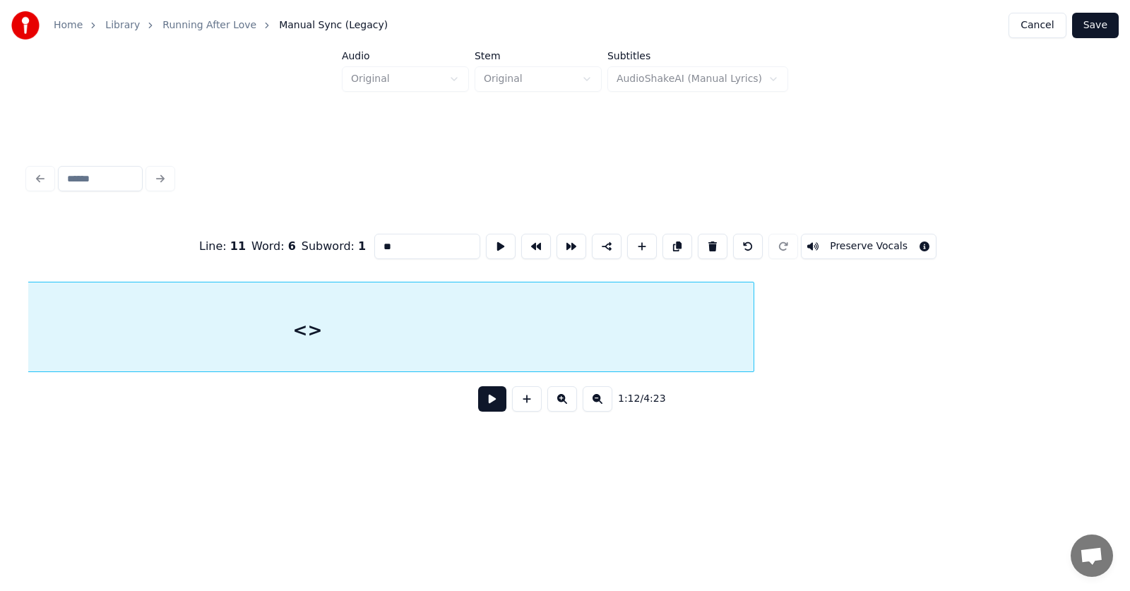
scroll to position [0, 38465]
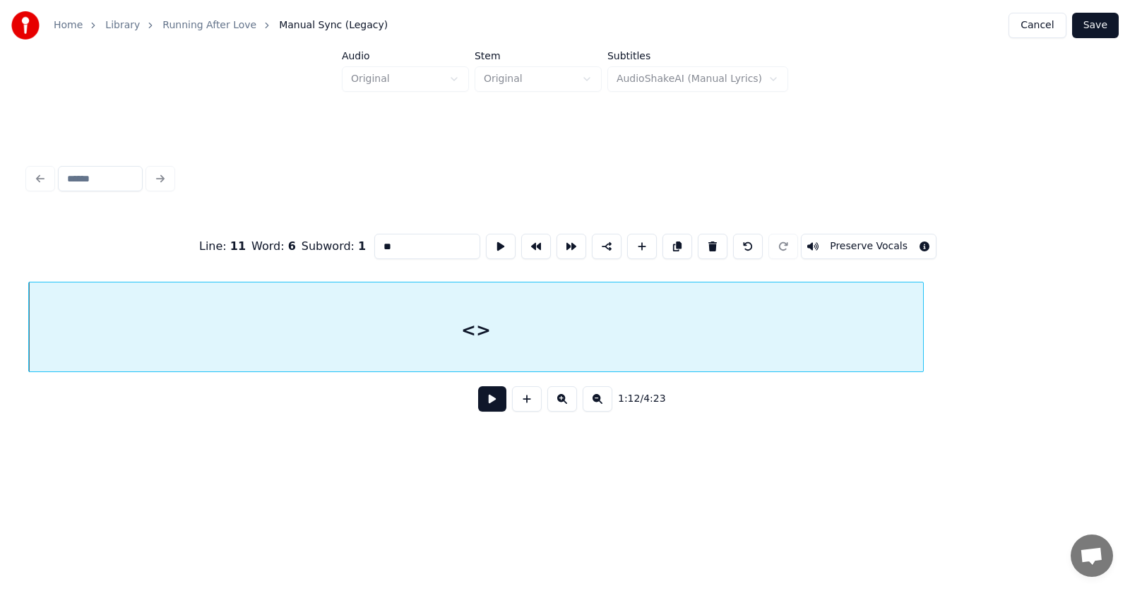
drag, startPoint x: 374, startPoint y: 241, endPoint x: 337, endPoint y: 245, distance: 36.9
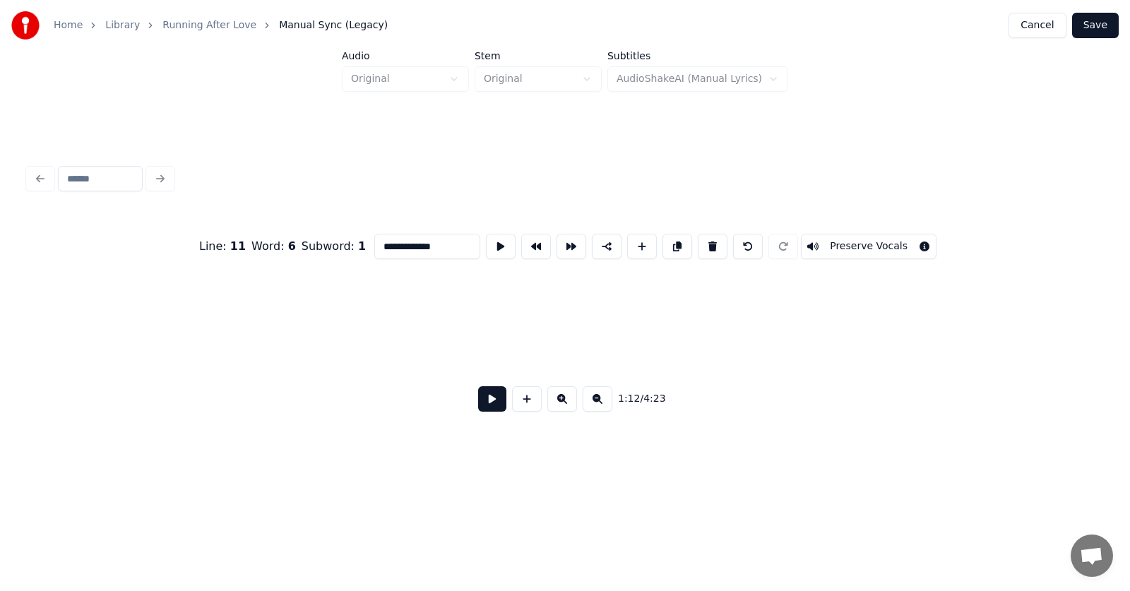
scroll to position [0, 39103]
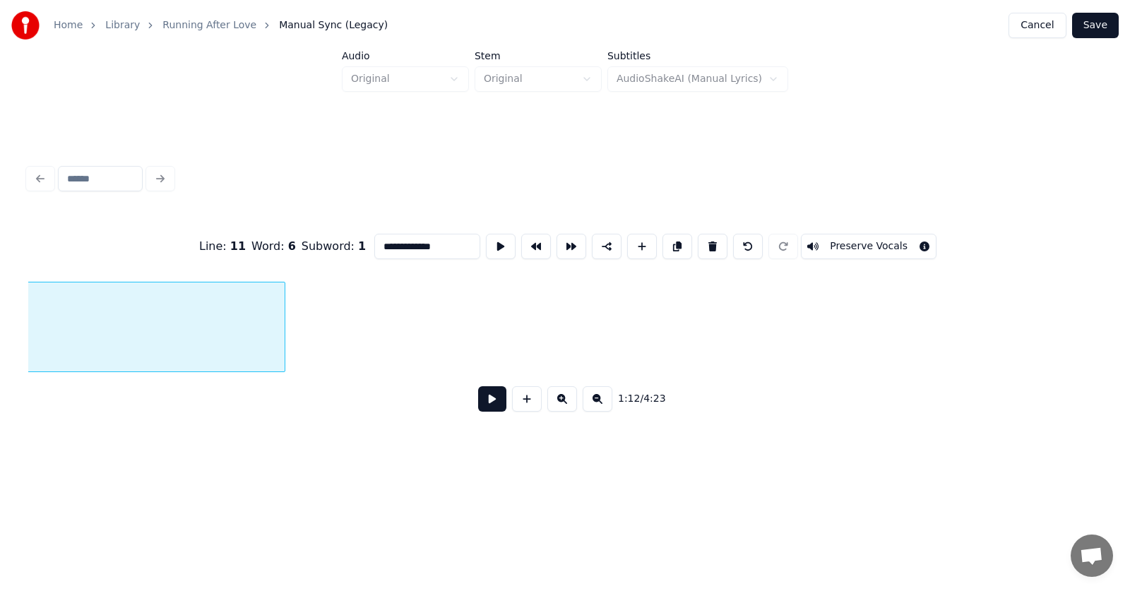
type input "**********"
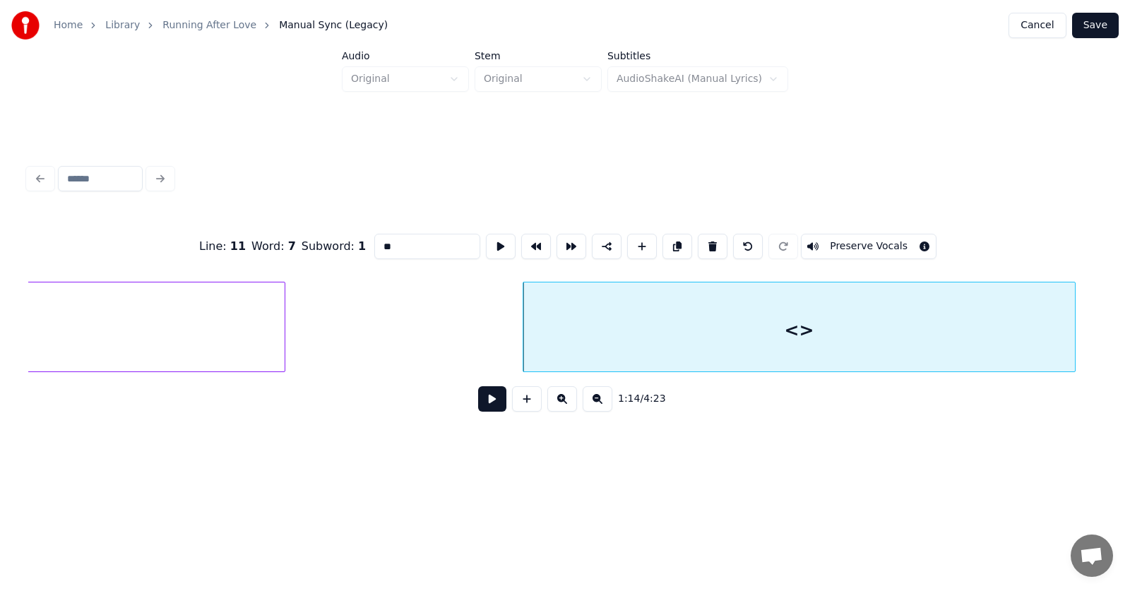
drag, startPoint x: 397, startPoint y: 244, endPoint x: 349, endPoint y: 244, distance: 48.0
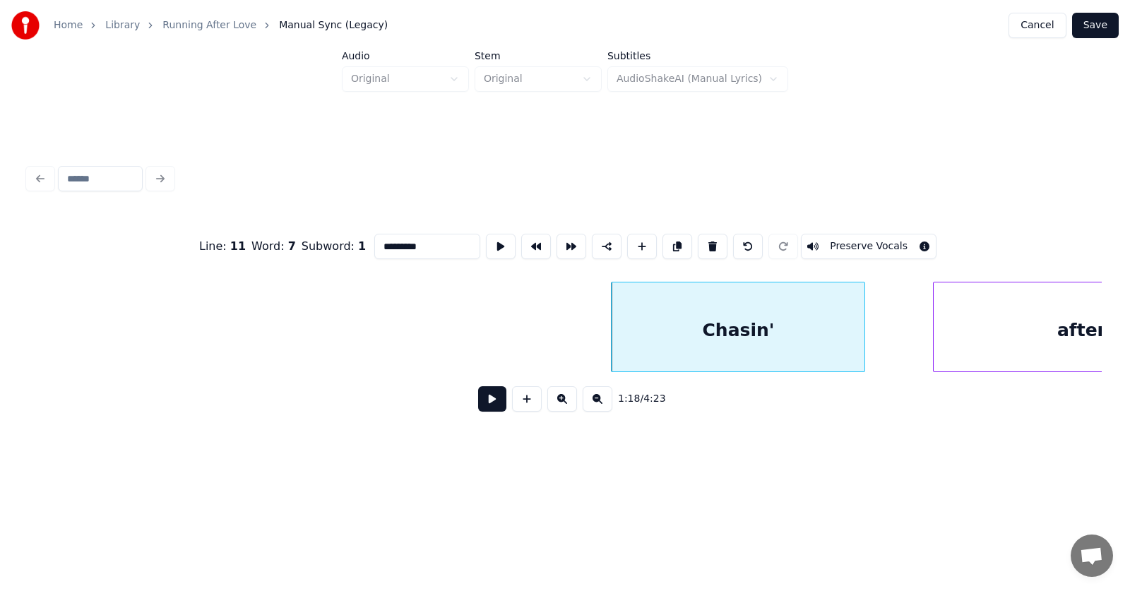
scroll to position [0, 41021]
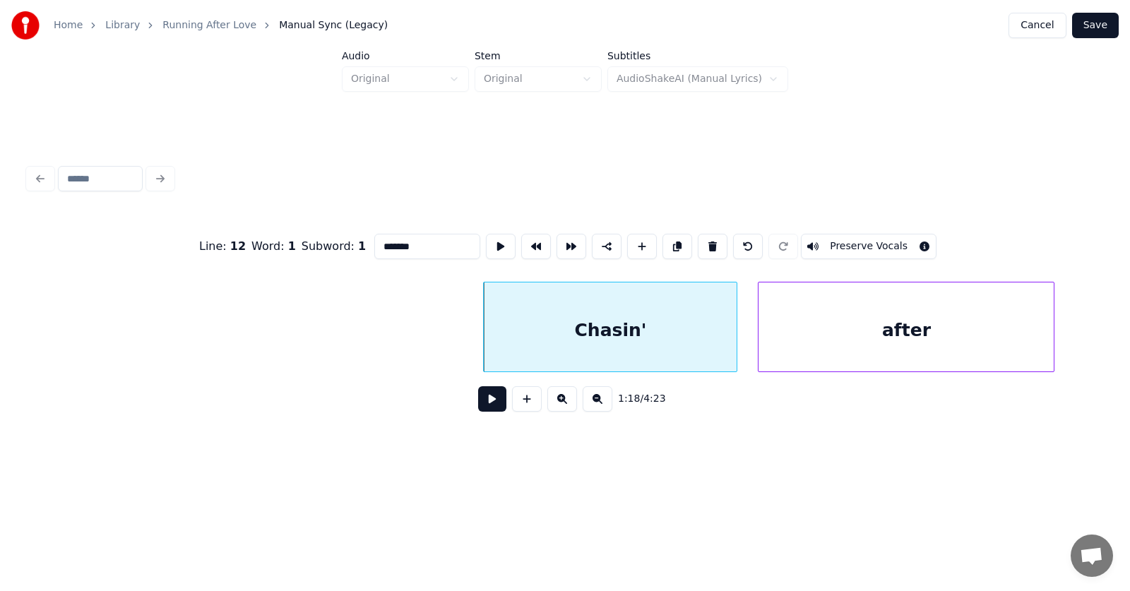
type input "*******"
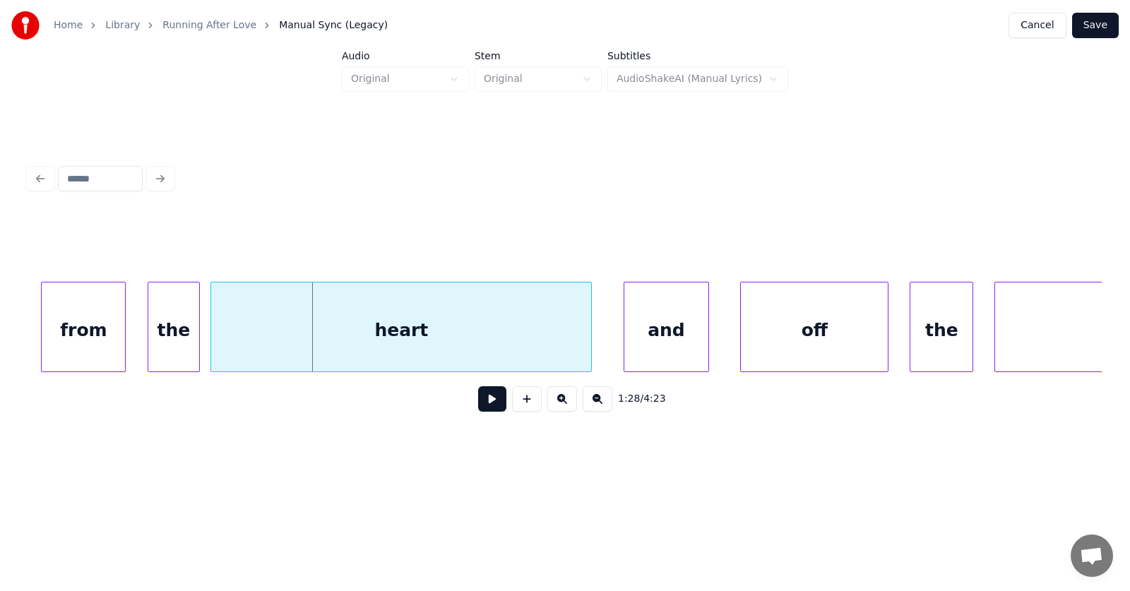
scroll to position [0, 46264]
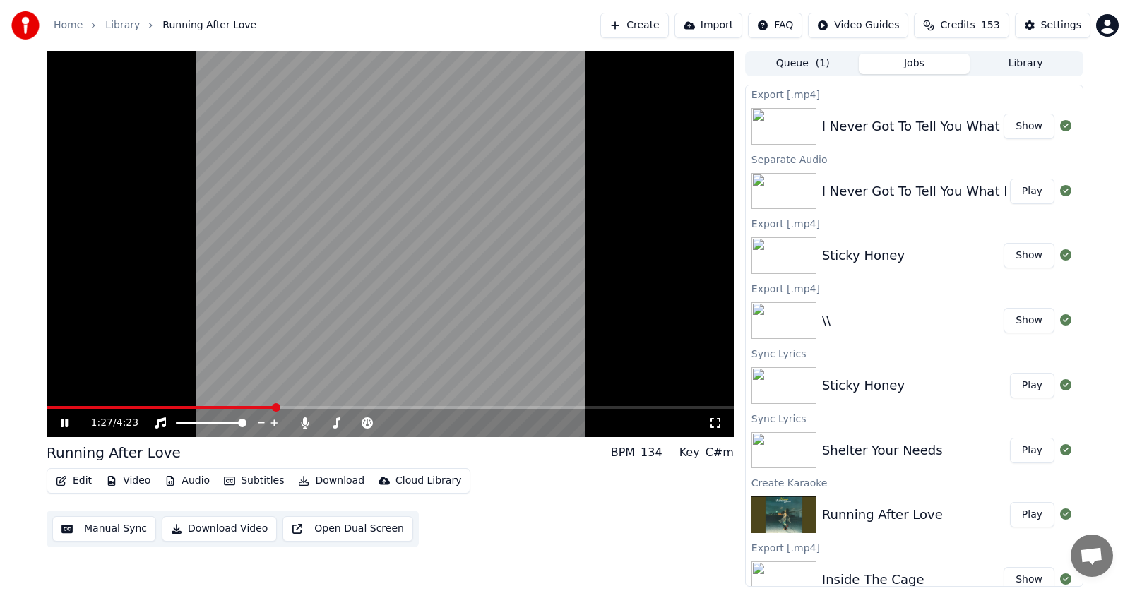
click at [61, 424] on icon at bounding box center [74, 422] width 33 height 11
click at [194, 480] on button "Audio" at bounding box center [187, 481] width 56 height 20
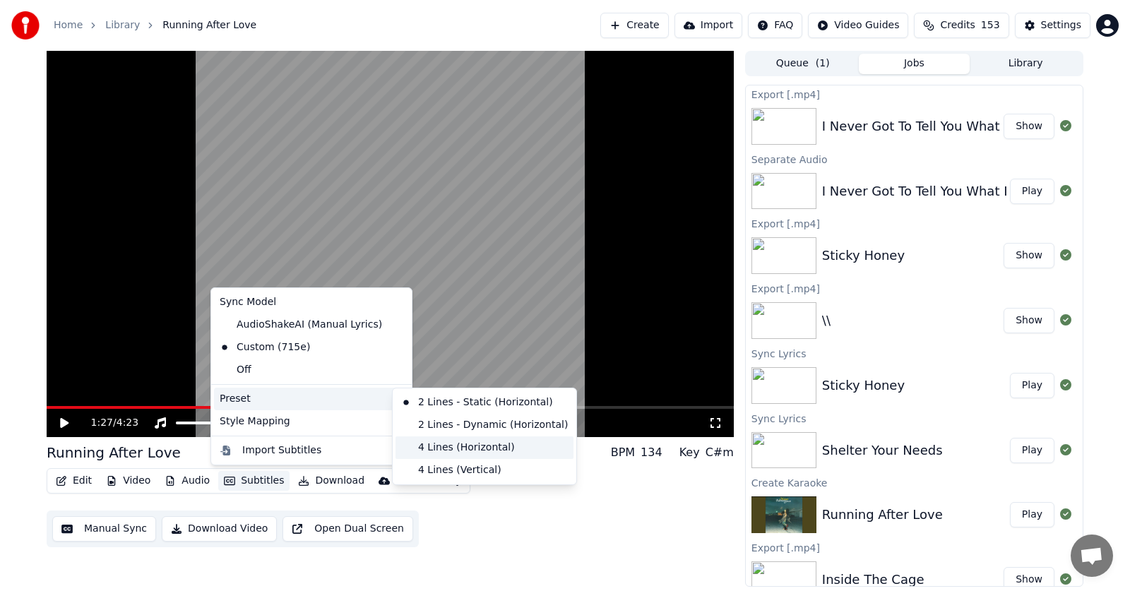
click at [454, 448] on div "4 Lines (Horizontal)" at bounding box center [484, 447] width 178 height 23
